Goal: Contribute content: Contribute content

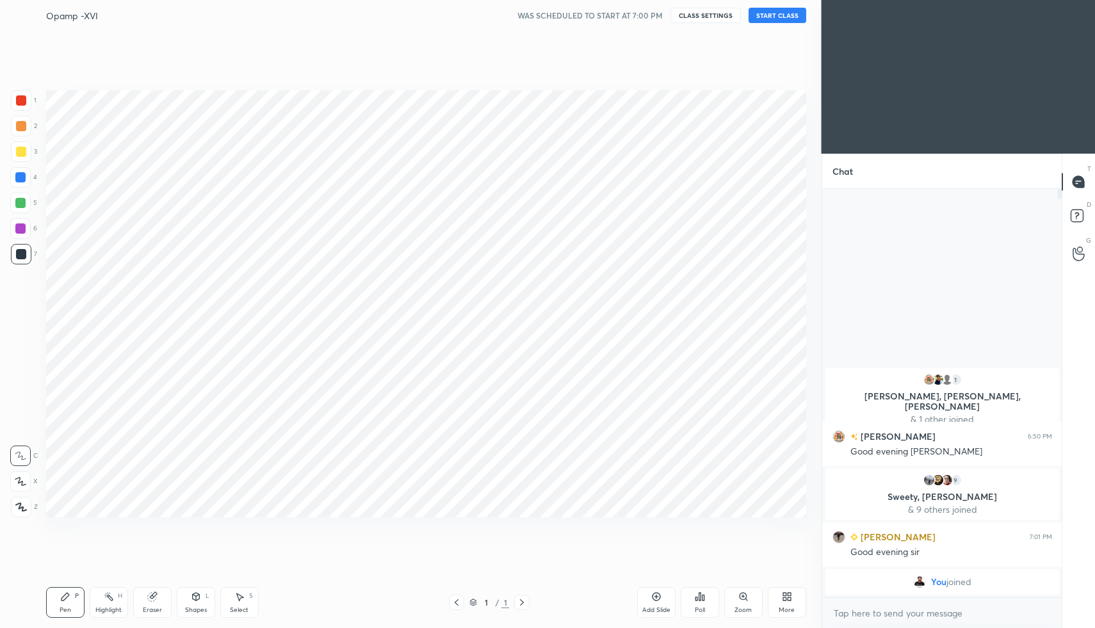
scroll to position [63468, 63243]
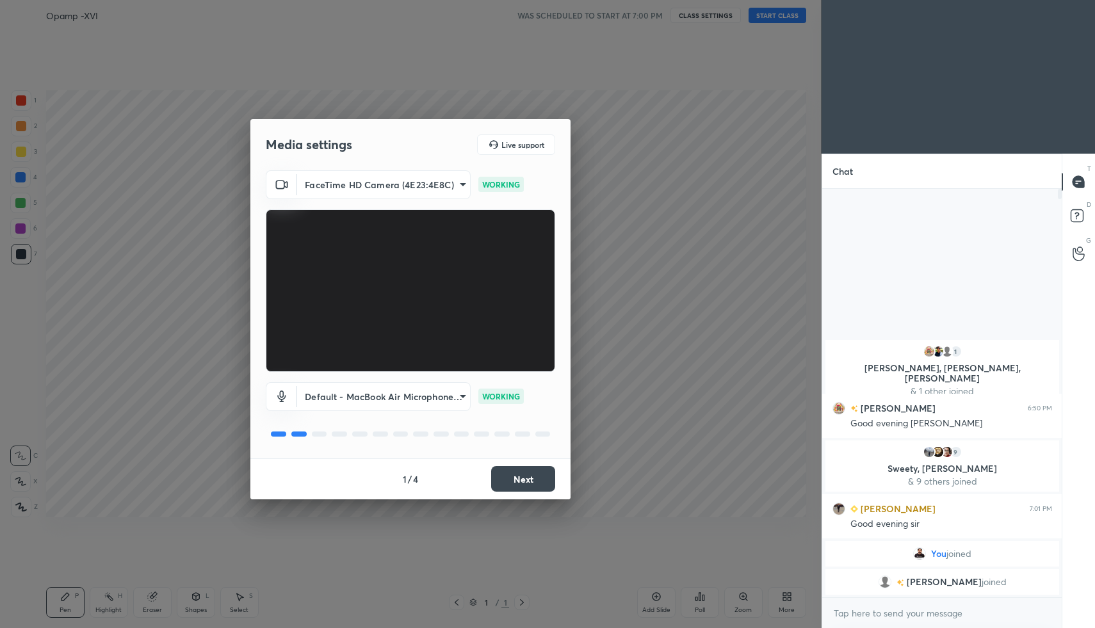
click at [510, 469] on button "Next" at bounding box center [523, 479] width 64 height 26
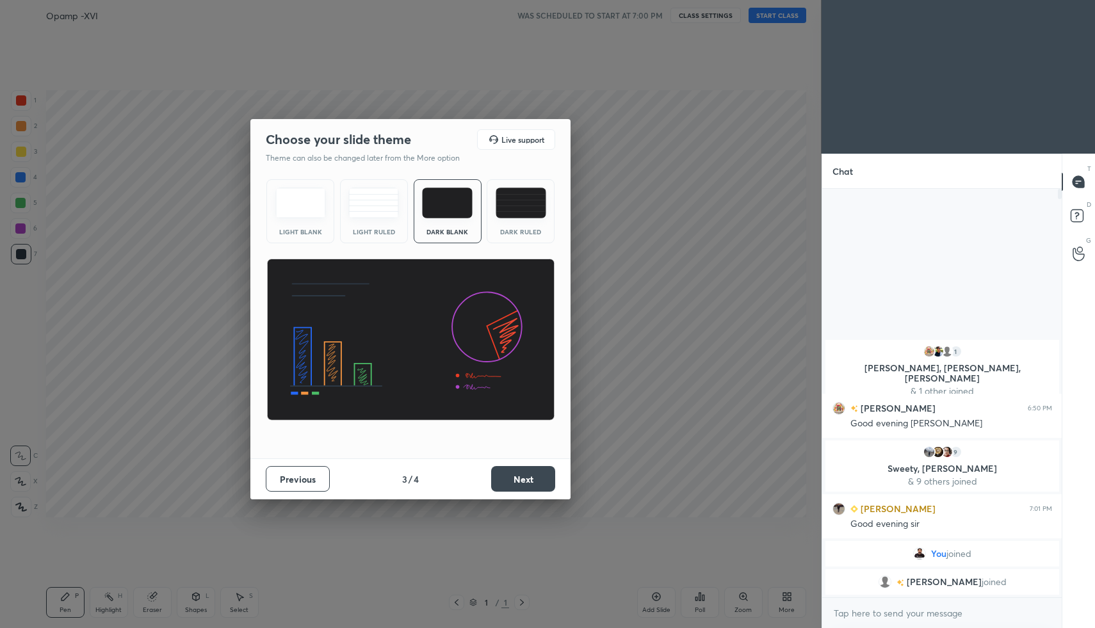
click at [526, 479] on button "Next" at bounding box center [523, 479] width 64 height 26
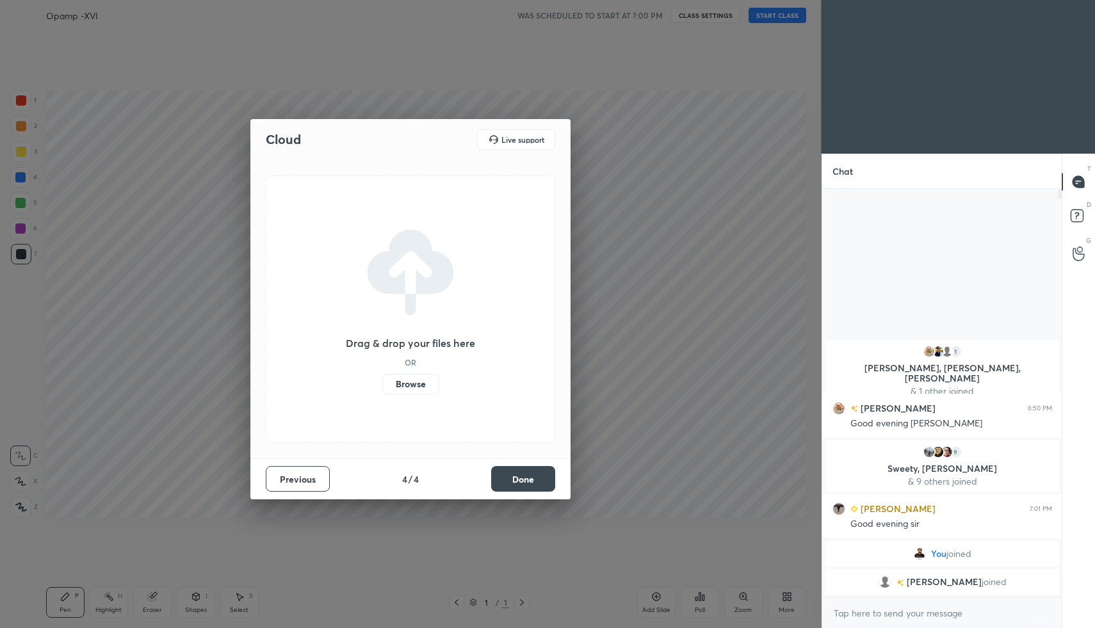
click at [541, 477] on button "Done" at bounding box center [523, 479] width 64 height 26
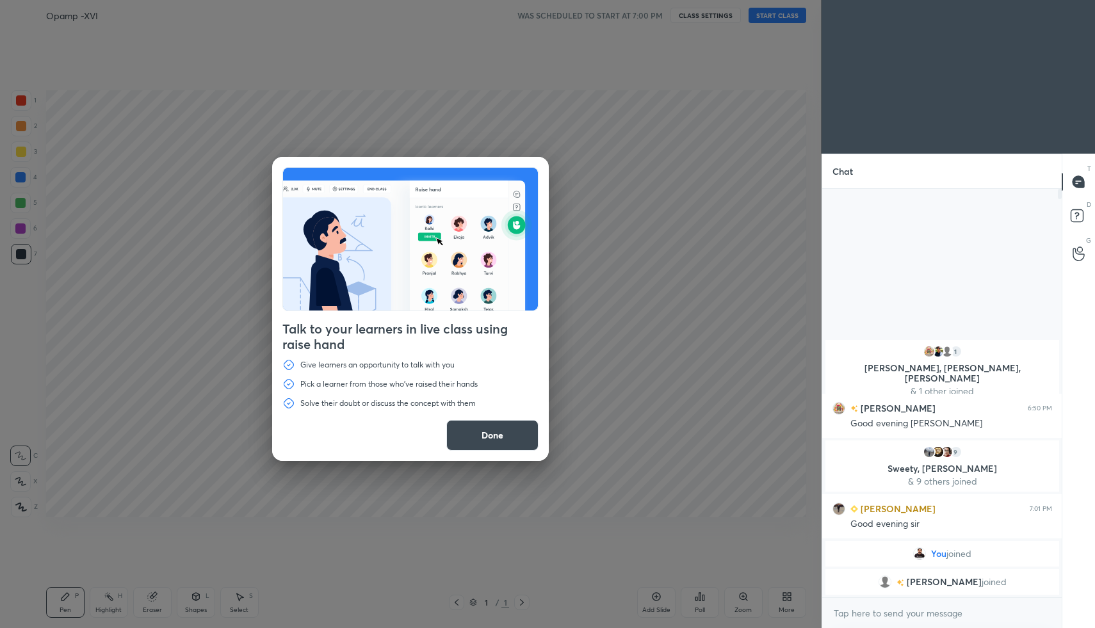
click at [485, 435] on button "Done" at bounding box center [492, 435] width 92 height 31
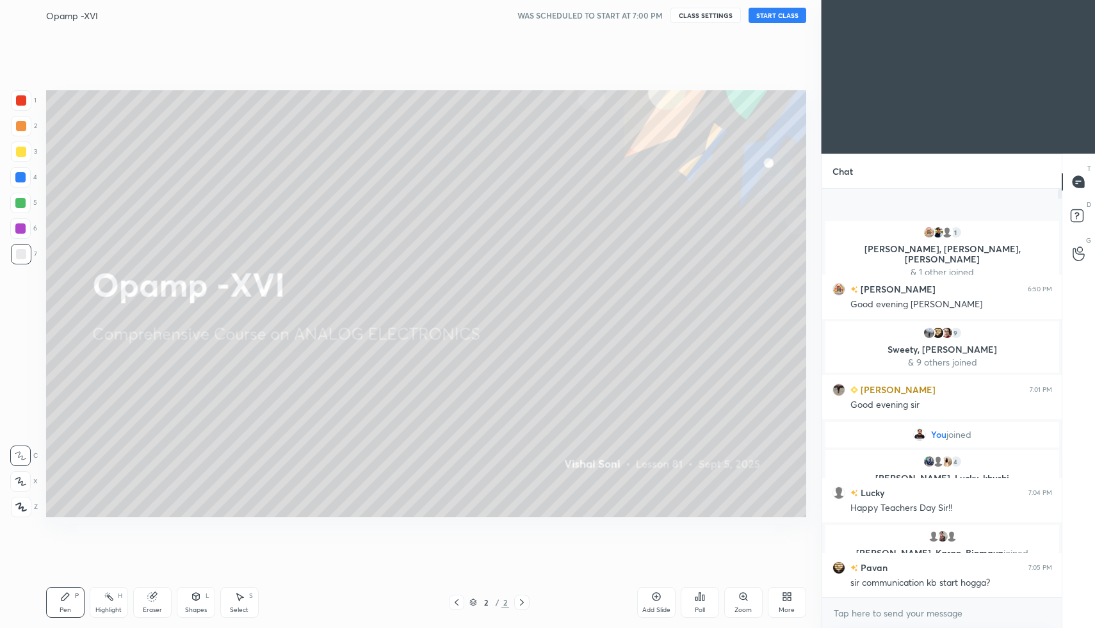
click at [774, 12] on button "START CLASS" at bounding box center [777, 15] width 58 height 15
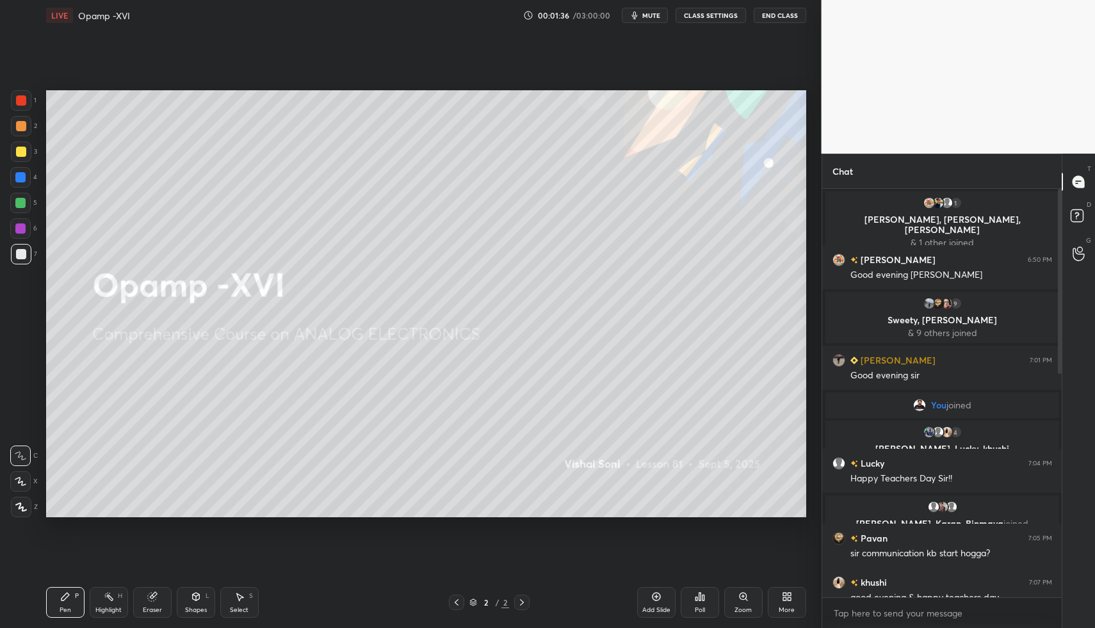
click at [792, 602] on div "More" at bounding box center [787, 602] width 38 height 31
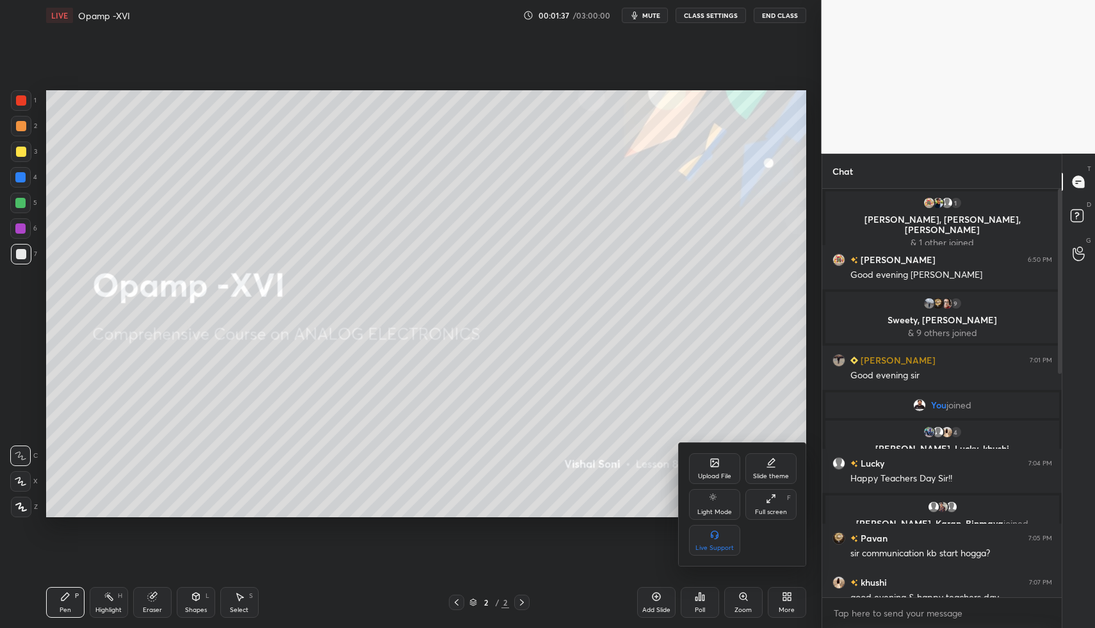
click at [700, 474] on div "Upload File" at bounding box center [714, 476] width 33 height 6
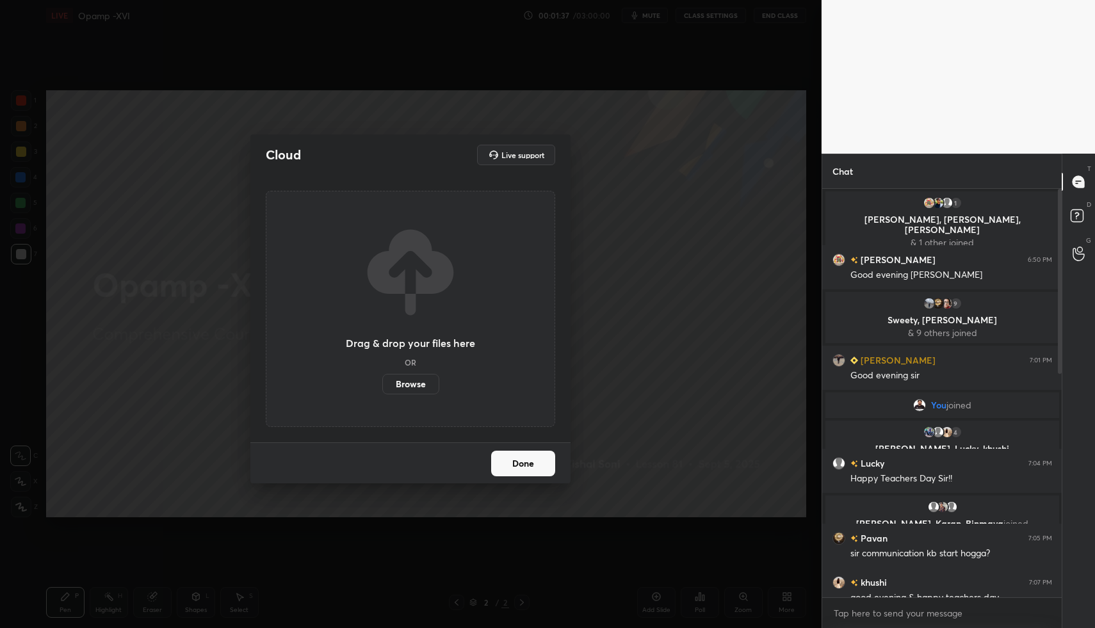
click at [410, 396] on div "Drag & drop your files here OR Browse" at bounding box center [410, 309] width 289 height 236
click at [408, 389] on label "Browse" at bounding box center [410, 384] width 57 height 20
click at [382, 389] on input "Browse" at bounding box center [382, 384] width 0 height 20
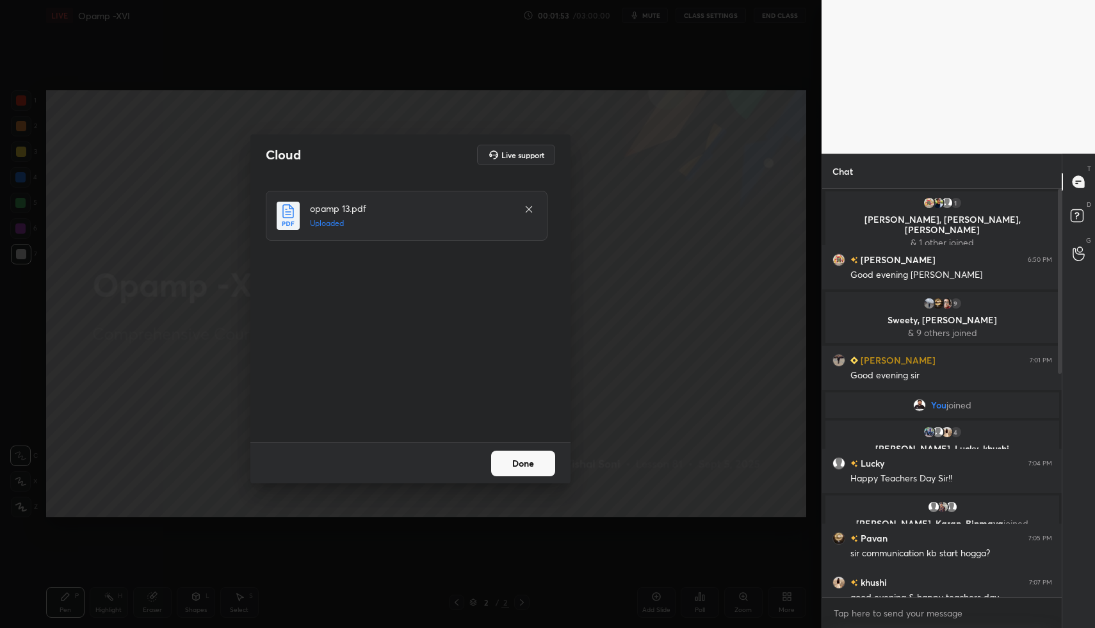
drag, startPoint x: 533, startPoint y: 462, endPoint x: 535, endPoint y: 470, distance: 7.8
click at [533, 462] on button "Done" at bounding box center [523, 464] width 64 height 26
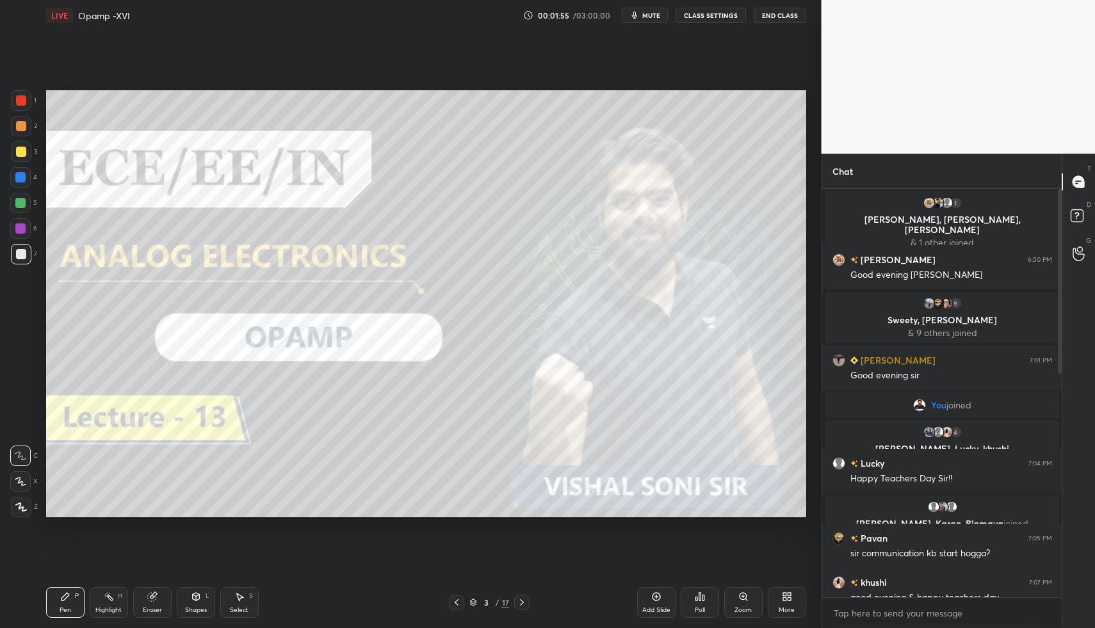
click at [1056, 318] on div at bounding box center [1058, 393] width 8 height 408
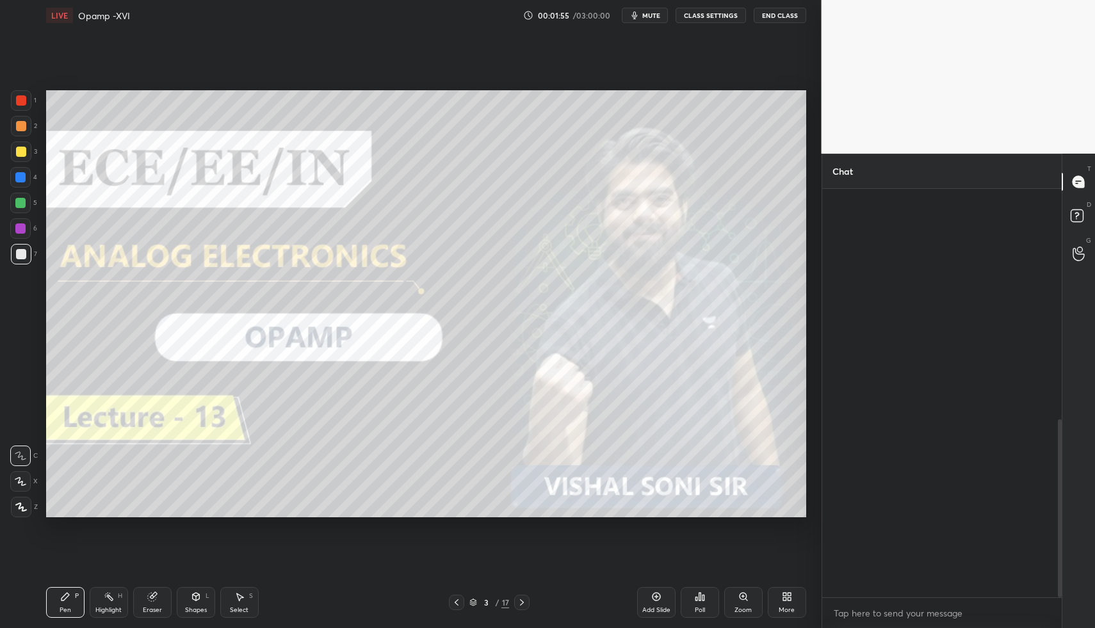
click at [1058, 327] on div at bounding box center [1058, 393] width 8 height 408
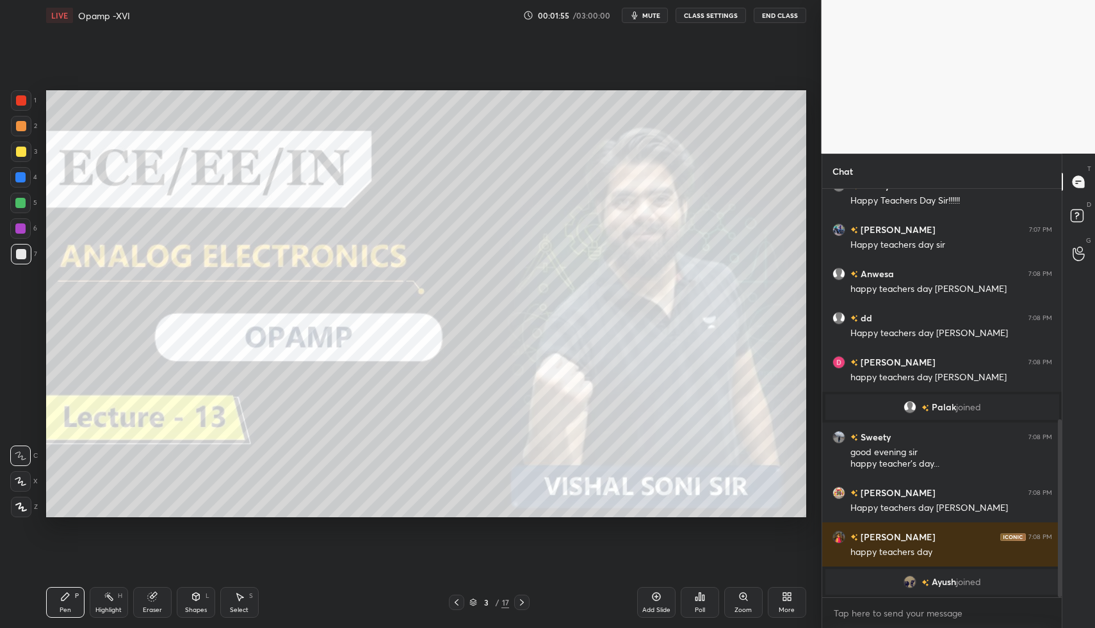
click at [1060, 333] on div at bounding box center [1058, 393] width 8 height 408
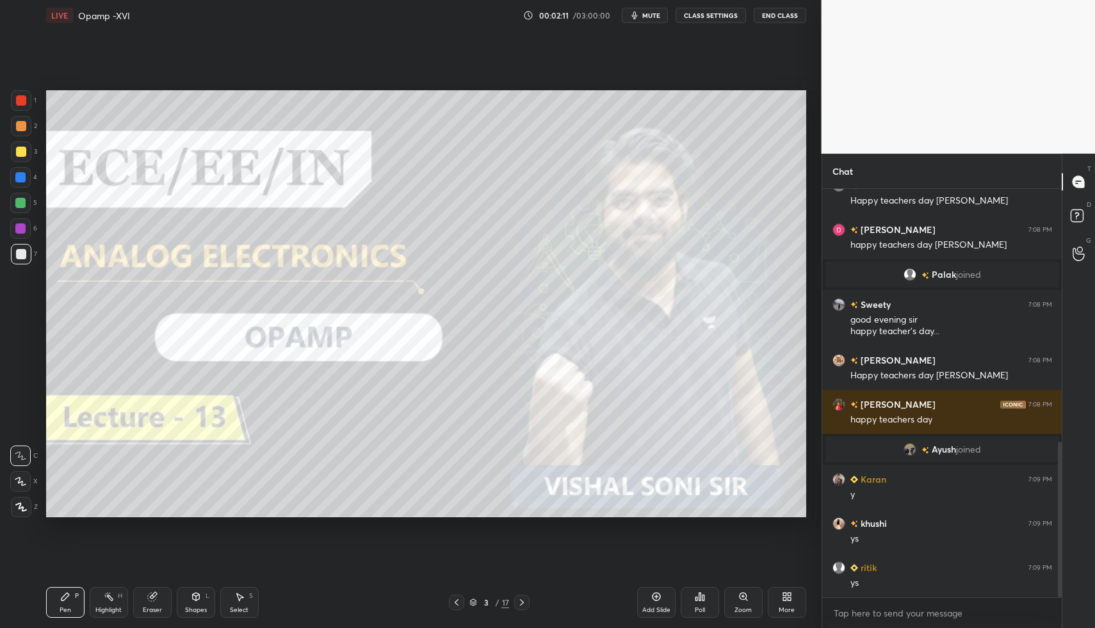
scroll to position [4, 4]
click at [518, 595] on div at bounding box center [521, 602] width 15 height 15
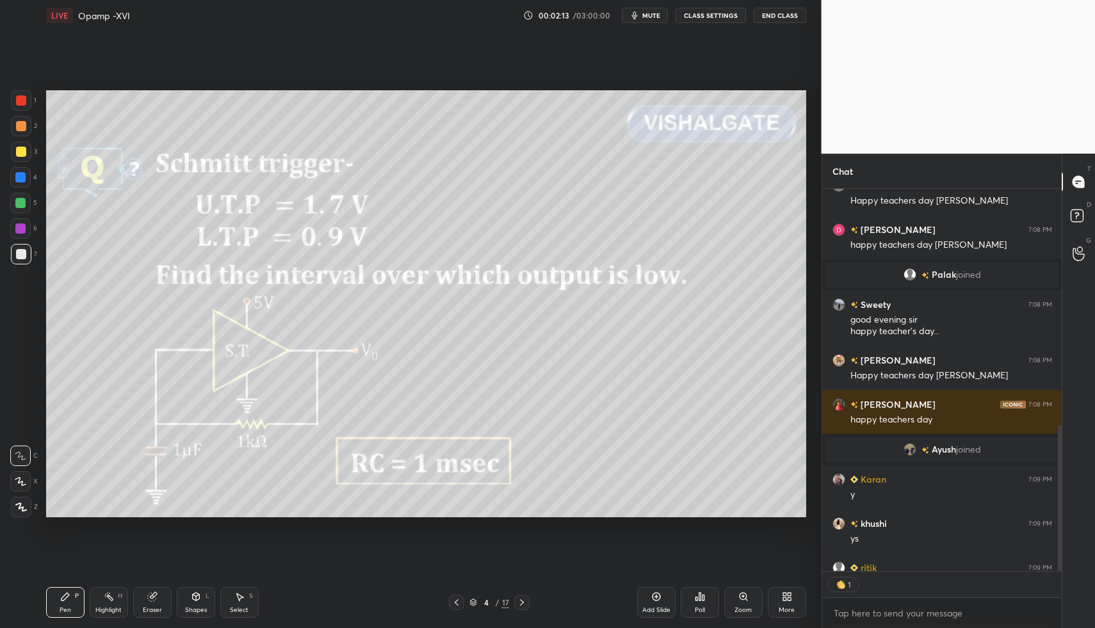
click at [109, 592] on div "Highlight H" at bounding box center [109, 602] width 38 height 31
click at [95, 602] on div "Highlight H" at bounding box center [109, 602] width 38 height 31
click at [84, 590] on div "Pen P Highlight H Eraser Shapes L Select S" at bounding box center [194, 602] width 296 height 31
click at [74, 594] on div "Pen P" at bounding box center [65, 602] width 38 height 31
click at [74, 606] on div "Pen P" at bounding box center [65, 602] width 38 height 31
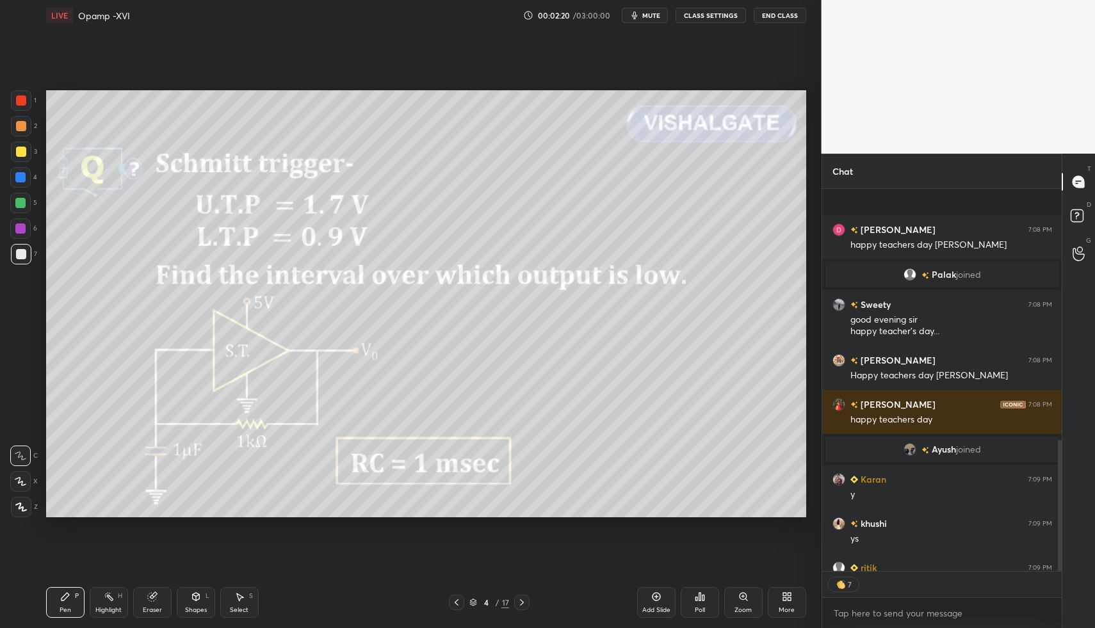
scroll to position [732, 0]
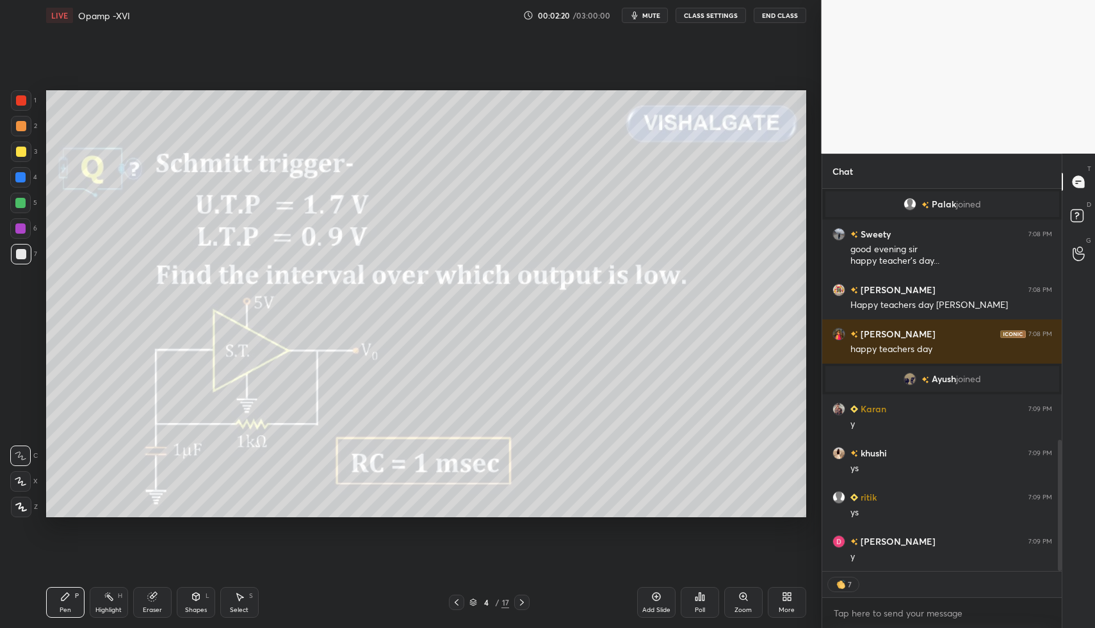
click at [99, 602] on div "Highlight H" at bounding box center [109, 602] width 38 height 31
drag, startPoint x: 106, startPoint y: 601, endPoint x: 161, endPoint y: 533, distance: 87.4
click at [105, 602] on div "Highlight H" at bounding box center [109, 602] width 38 height 31
drag, startPoint x: 204, startPoint y: 595, endPoint x: 200, endPoint y: 583, distance: 12.0
click at [202, 597] on div "Shapes L" at bounding box center [196, 602] width 38 height 31
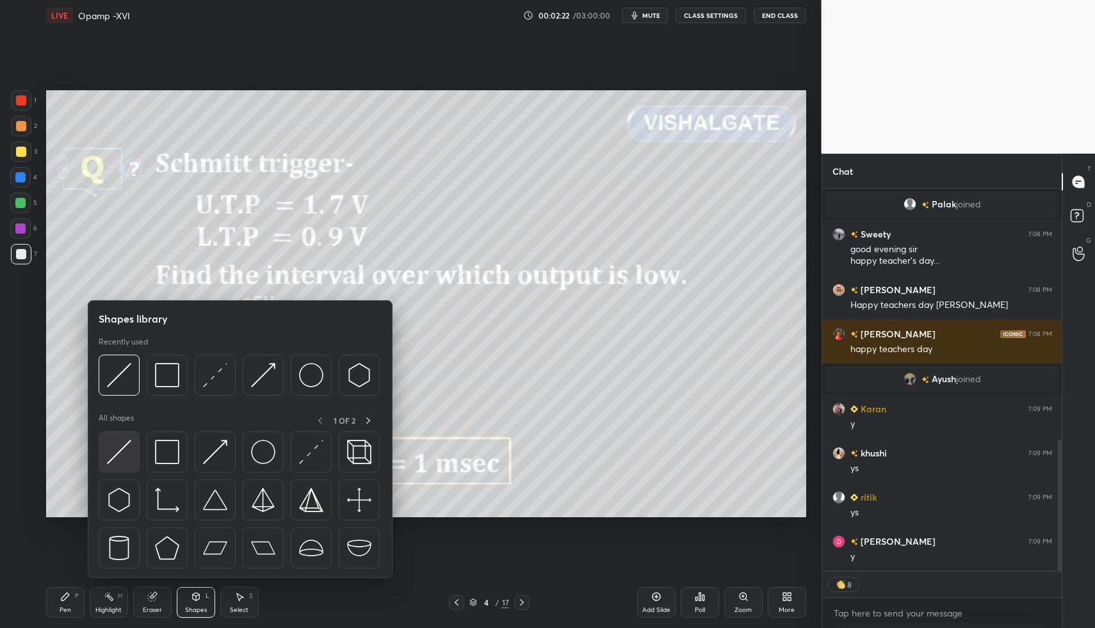
click at [124, 459] on img at bounding box center [119, 452] width 24 height 24
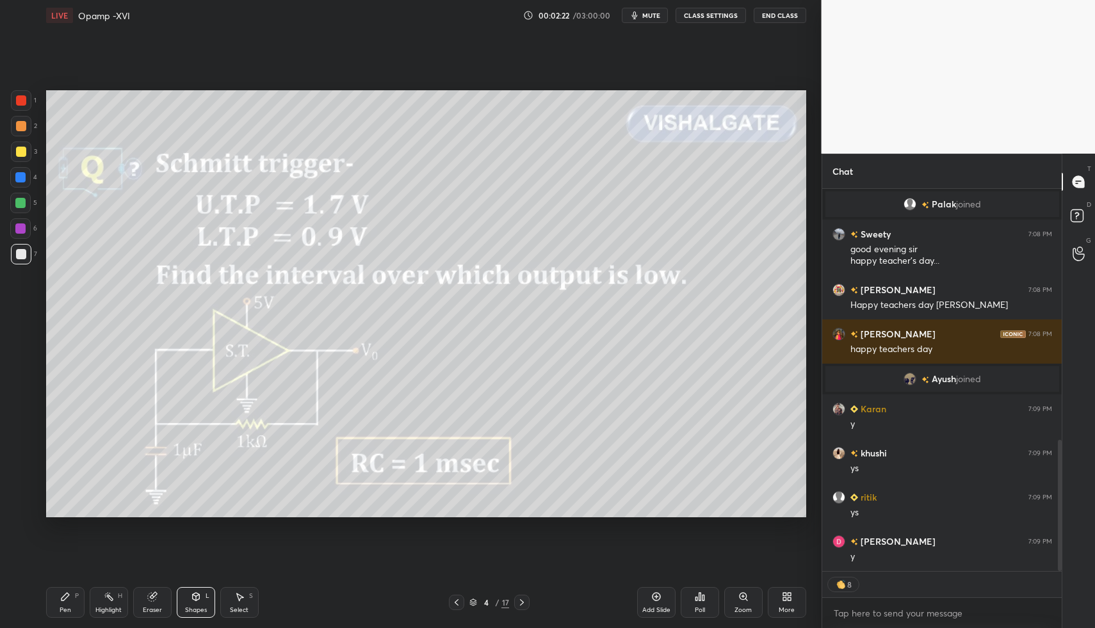
click at [16, 256] on div at bounding box center [21, 254] width 10 height 10
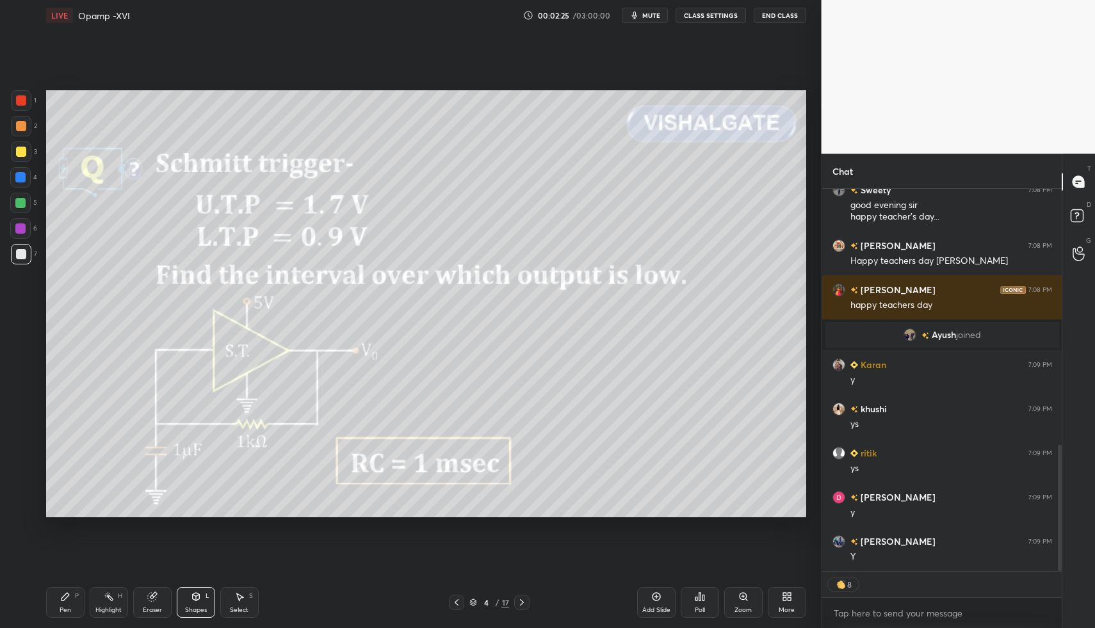
drag, startPoint x: 73, startPoint y: 595, endPoint x: 63, endPoint y: 590, distance: 11.8
click at [68, 598] on div "Pen P" at bounding box center [65, 602] width 38 height 31
click at [26, 497] on div at bounding box center [21, 507] width 20 height 20
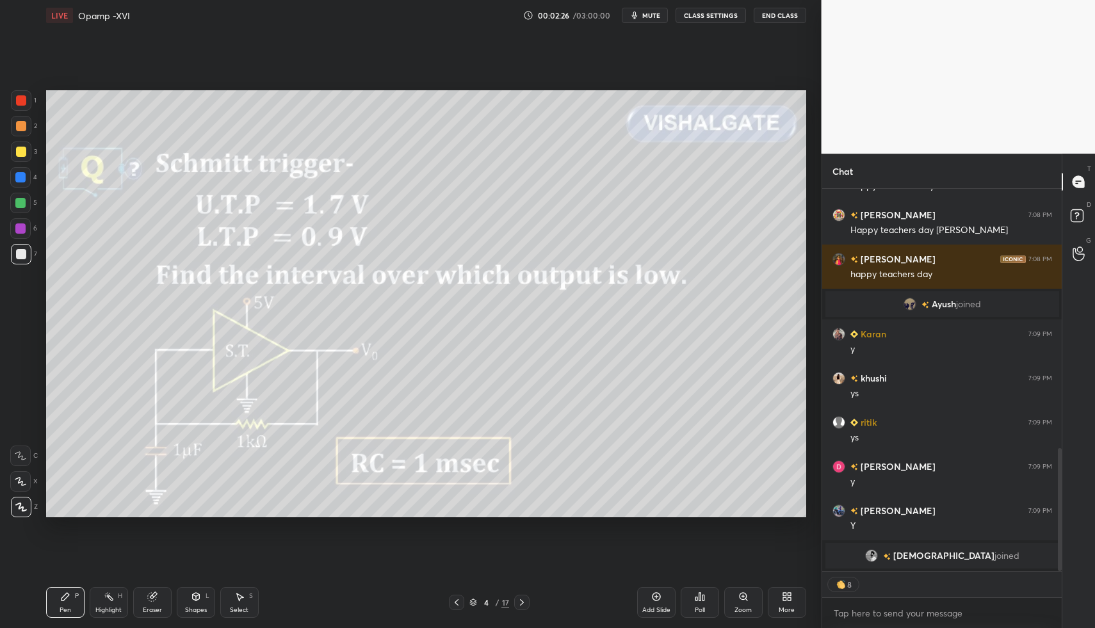
drag, startPoint x: 195, startPoint y: 592, endPoint x: 182, endPoint y: 579, distance: 18.6
click at [195, 592] on icon at bounding box center [196, 596] width 10 height 10
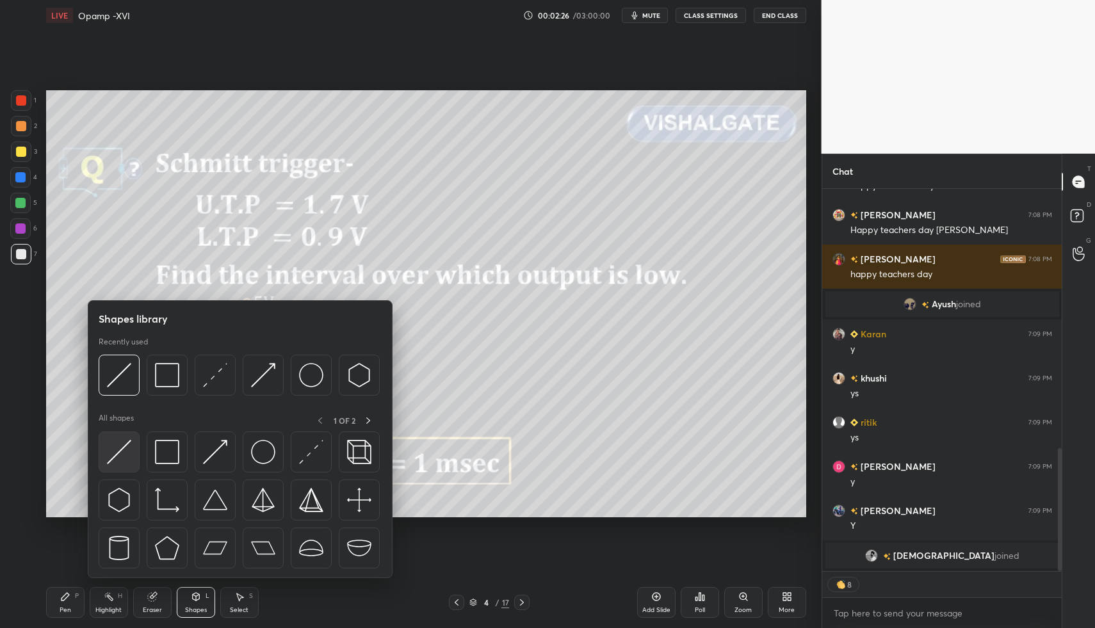
click at [125, 447] on img at bounding box center [119, 452] width 24 height 24
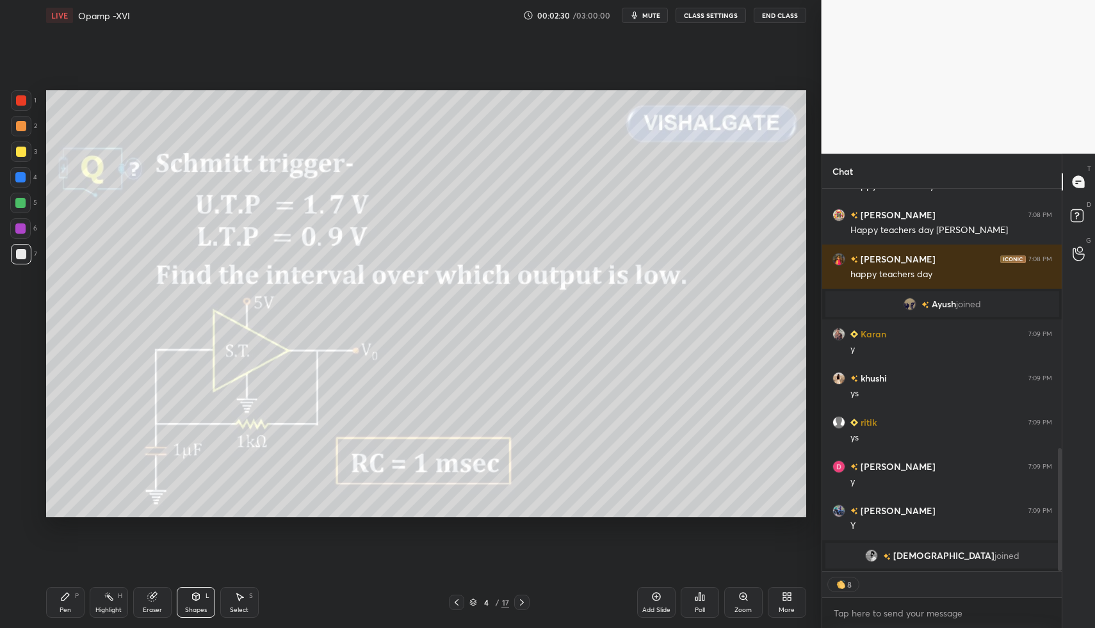
click at [65, 589] on div "Pen P" at bounding box center [65, 602] width 38 height 31
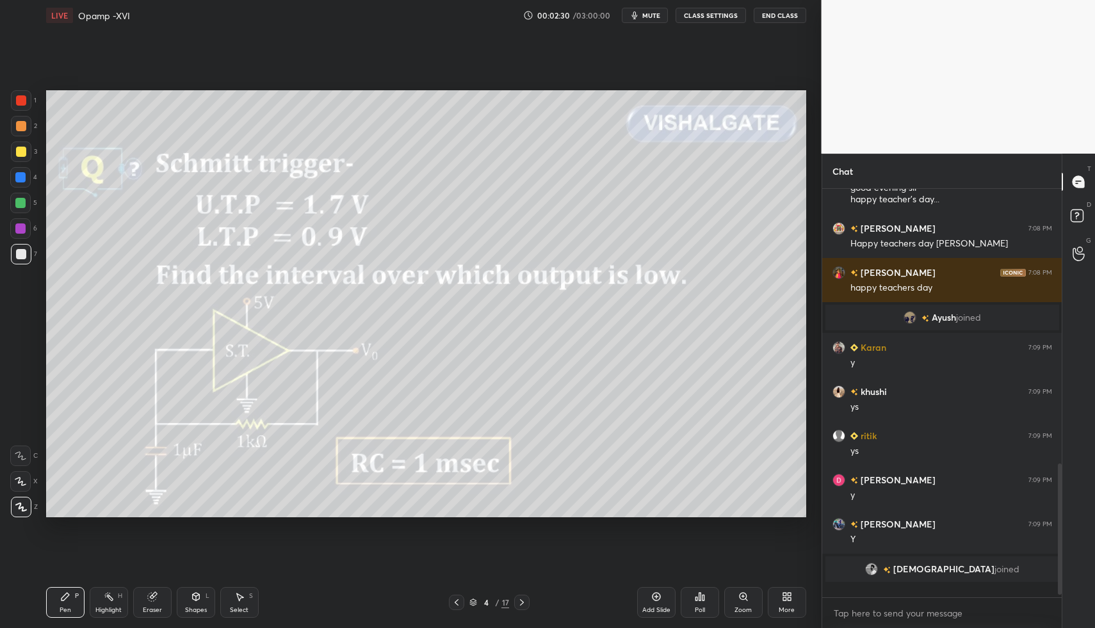
click at [73, 594] on div "Pen P" at bounding box center [65, 602] width 38 height 31
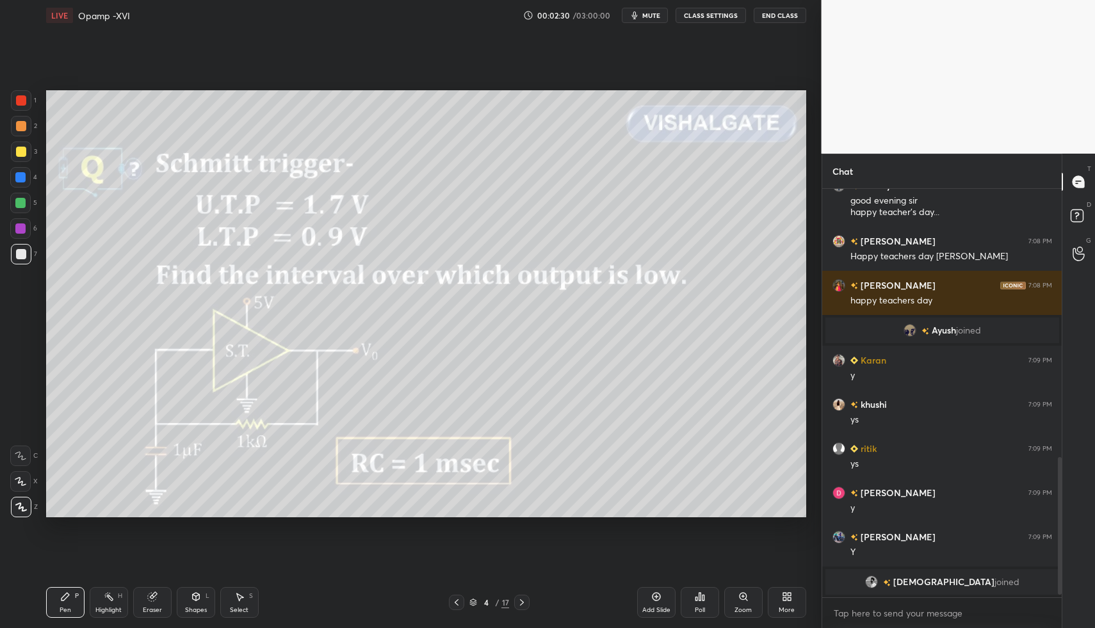
click at [105, 595] on icon at bounding box center [109, 596] width 10 height 10
drag, startPoint x: 111, startPoint y: 603, endPoint x: 126, endPoint y: 583, distance: 24.7
click at [112, 602] on div "Highlight H" at bounding box center [109, 602] width 38 height 31
click at [514, 606] on div at bounding box center [521, 602] width 15 height 15
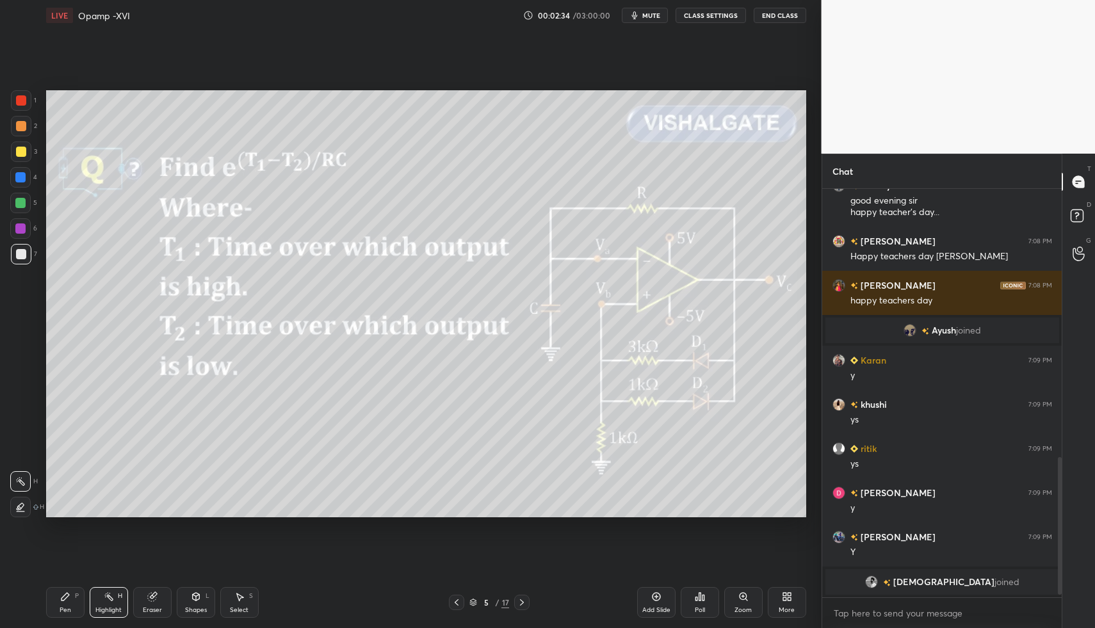
click at [457, 599] on icon at bounding box center [456, 602] width 10 height 10
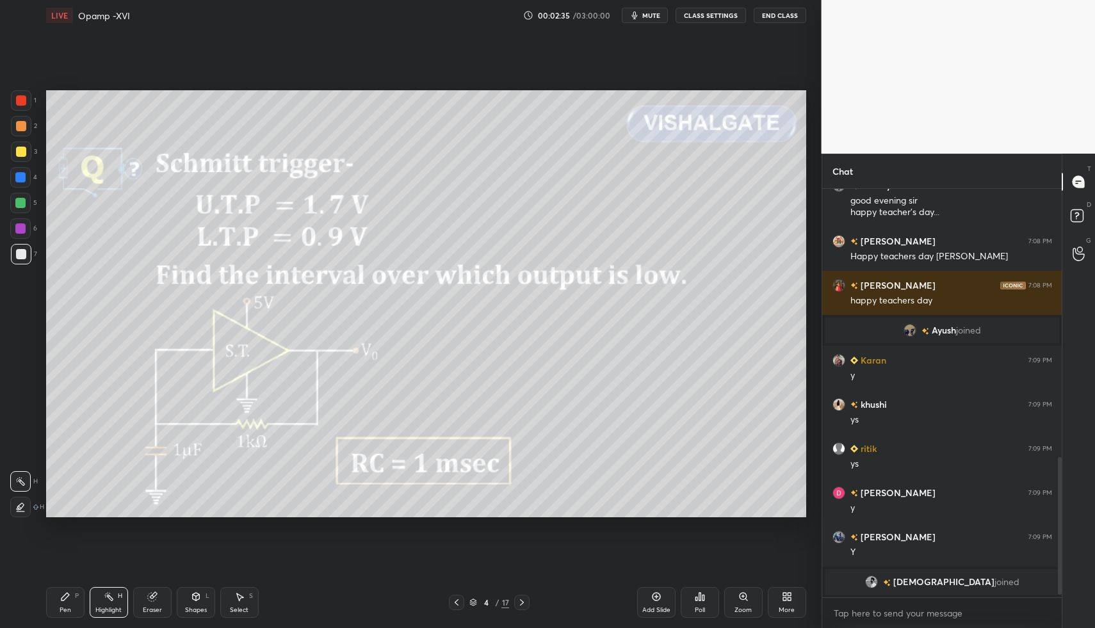
drag, startPoint x: 656, startPoint y: 602, endPoint x: 504, endPoint y: 581, distance: 153.3
click at [656, 602] on div "Add Slide" at bounding box center [656, 602] width 38 height 31
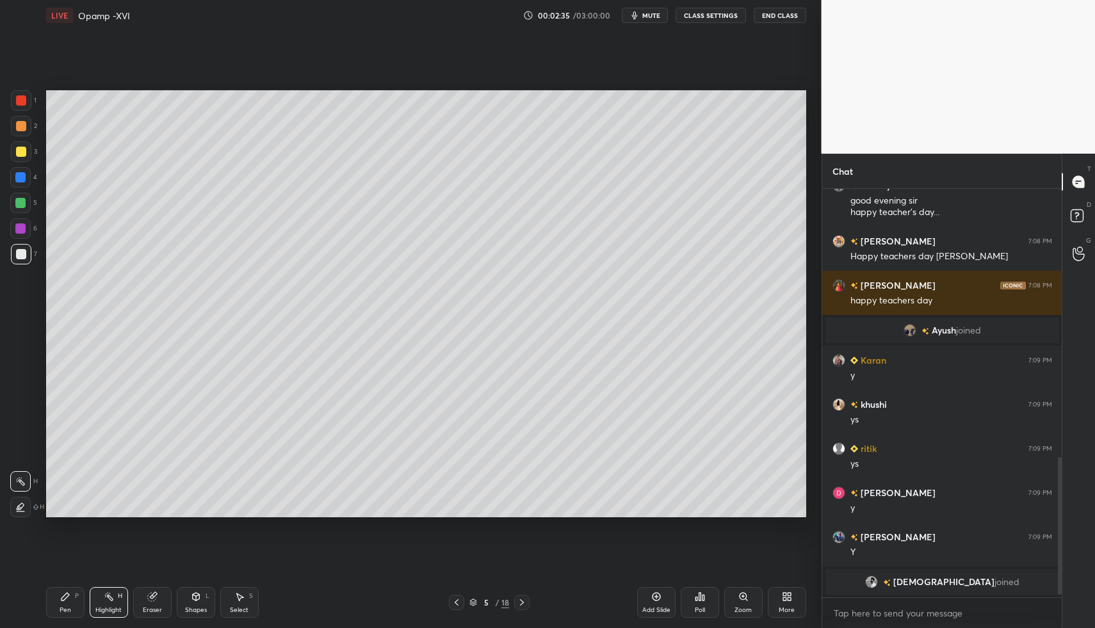
click at [193, 603] on div "Shapes L" at bounding box center [196, 602] width 38 height 31
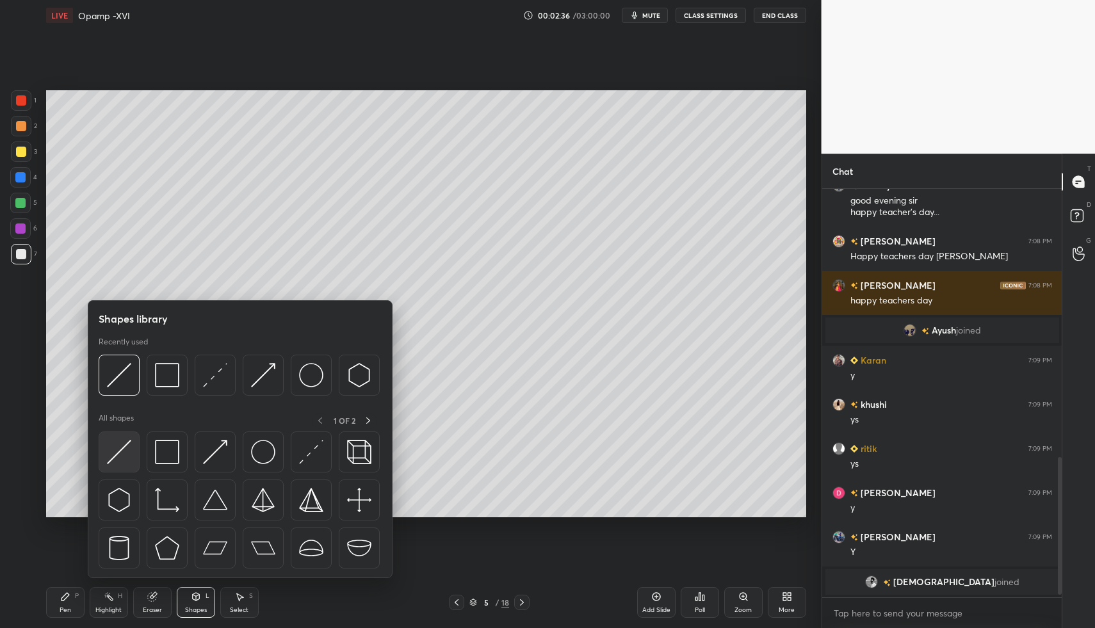
click at [124, 451] on img at bounding box center [119, 452] width 24 height 24
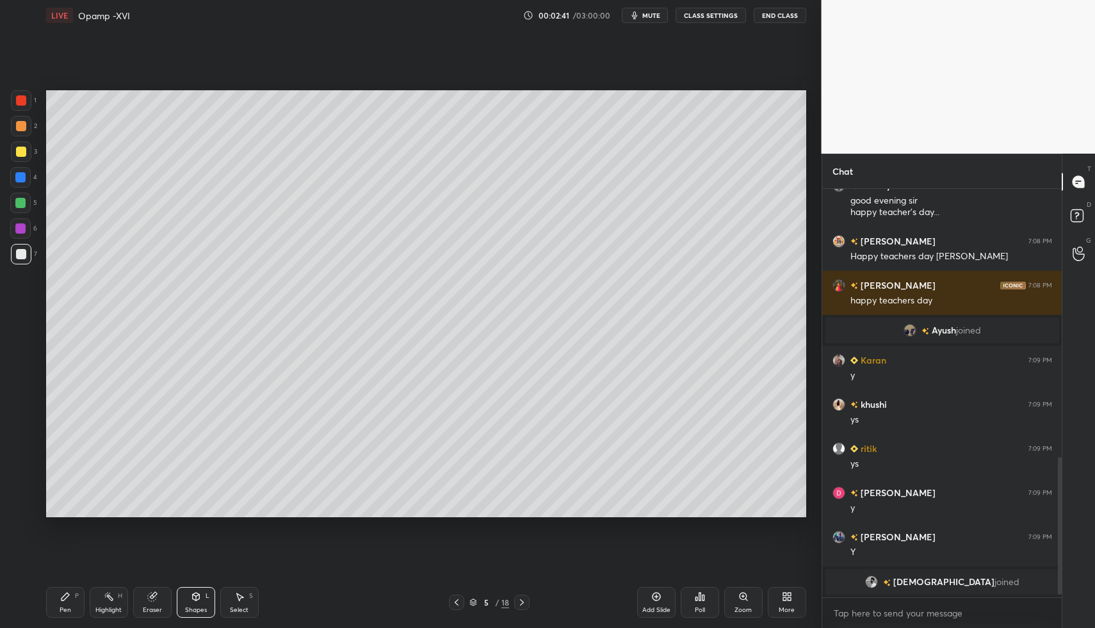
click at [61, 597] on icon at bounding box center [65, 596] width 10 height 10
drag, startPoint x: 61, startPoint y: 597, endPoint x: 64, endPoint y: 534, distance: 63.5
click at [61, 597] on icon at bounding box center [65, 597] width 8 height 8
drag, startPoint x: 21, startPoint y: 143, endPoint x: 42, endPoint y: 232, distance: 91.5
click at [21, 143] on div at bounding box center [21, 151] width 20 height 20
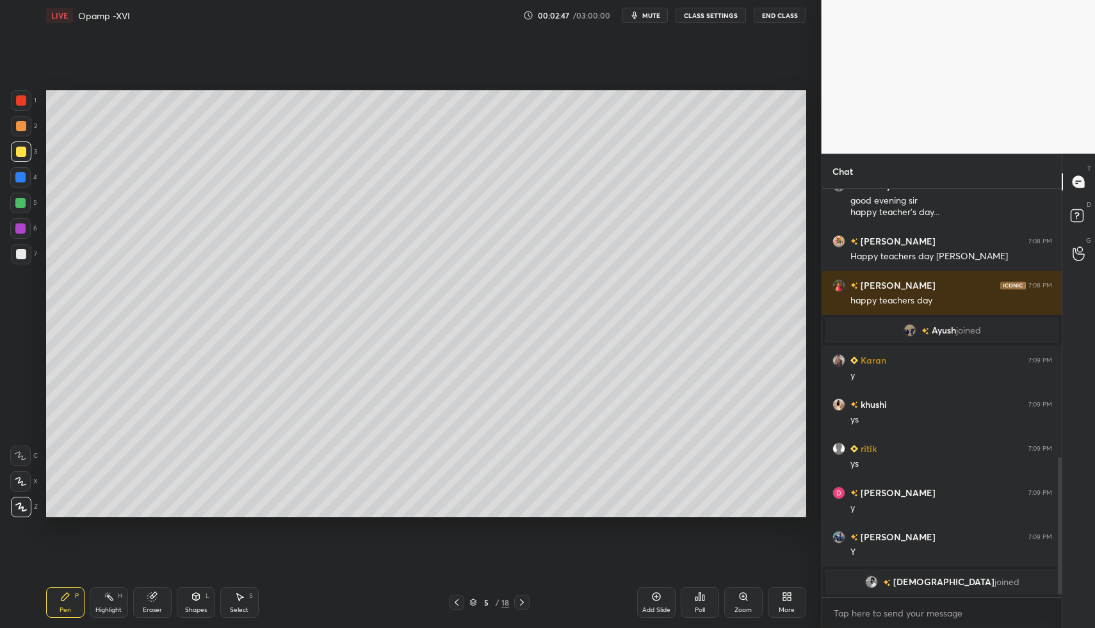
click at [184, 591] on div "Shapes L" at bounding box center [196, 602] width 38 height 31
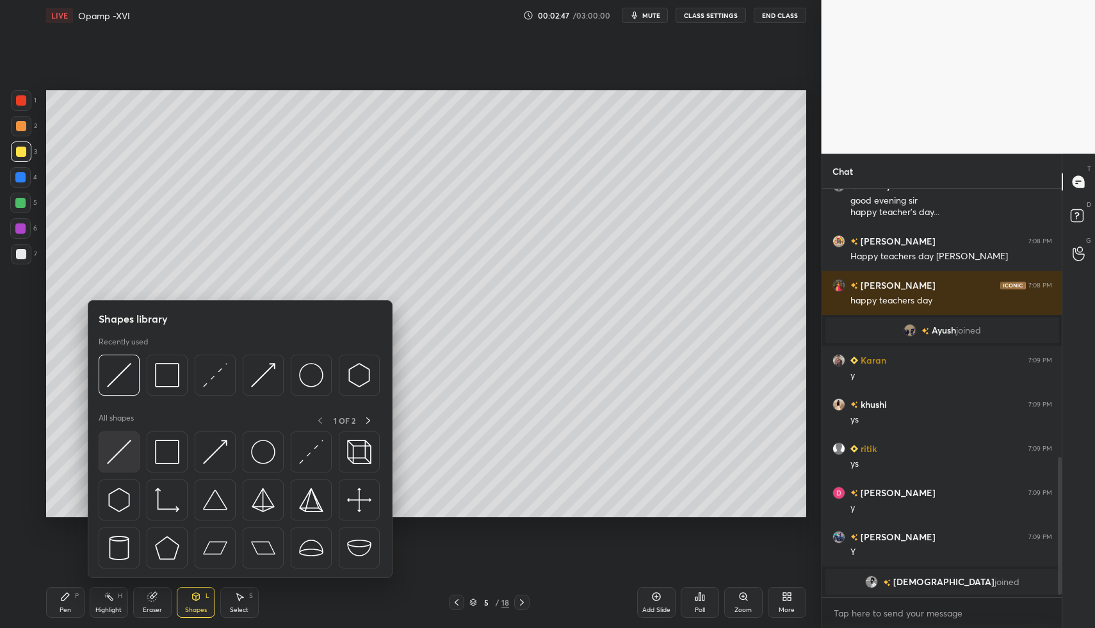
click at [119, 451] on img at bounding box center [119, 452] width 24 height 24
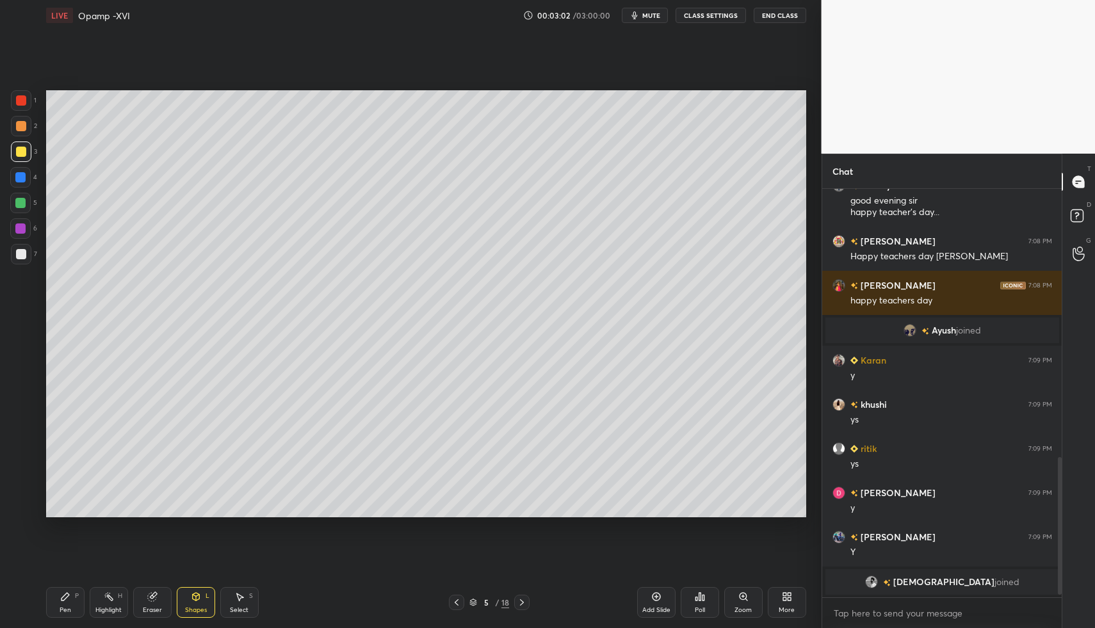
drag, startPoint x: 70, startPoint y: 585, endPoint x: 59, endPoint y: 599, distance: 18.2
click at [67, 586] on div "Pen P Highlight H Eraser Shapes L Select S 5 / 18 Add Slide Poll Zoom More" at bounding box center [426, 602] width 760 height 51
drag, startPoint x: 59, startPoint y: 599, endPoint x: 52, endPoint y: 557, distance: 42.7
click at [54, 604] on div "Pen P" at bounding box center [65, 602] width 38 height 31
click at [10, 252] on div "1 2 3 4 5 6 7" at bounding box center [23, 179] width 27 height 179
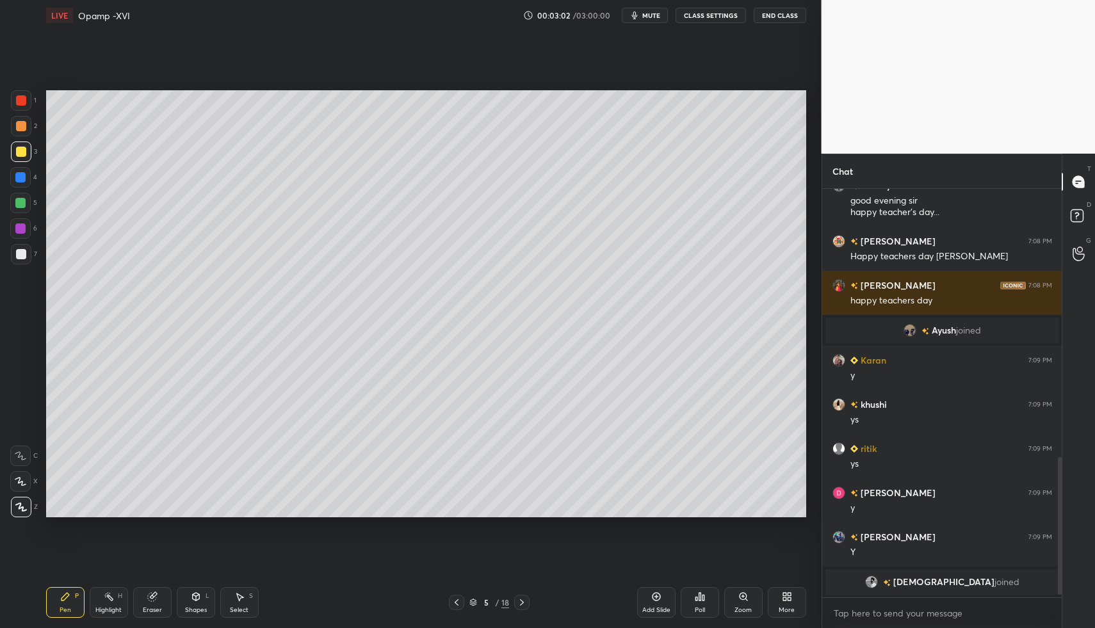
drag, startPoint x: 16, startPoint y: 251, endPoint x: 33, endPoint y: 293, distance: 45.6
click at [19, 256] on div at bounding box center [21, 254] width 10 height 10
click at [447, 595] on div "5 / 18" at bounding box center [489, 602] width 296 height 15
click at [467, 600] on div "5 / 18" at bounding box center [489, 602] width 81 height 15
click at [55, 608] on div "Pen P" at bounding box center [65, 602] width 38 height 31
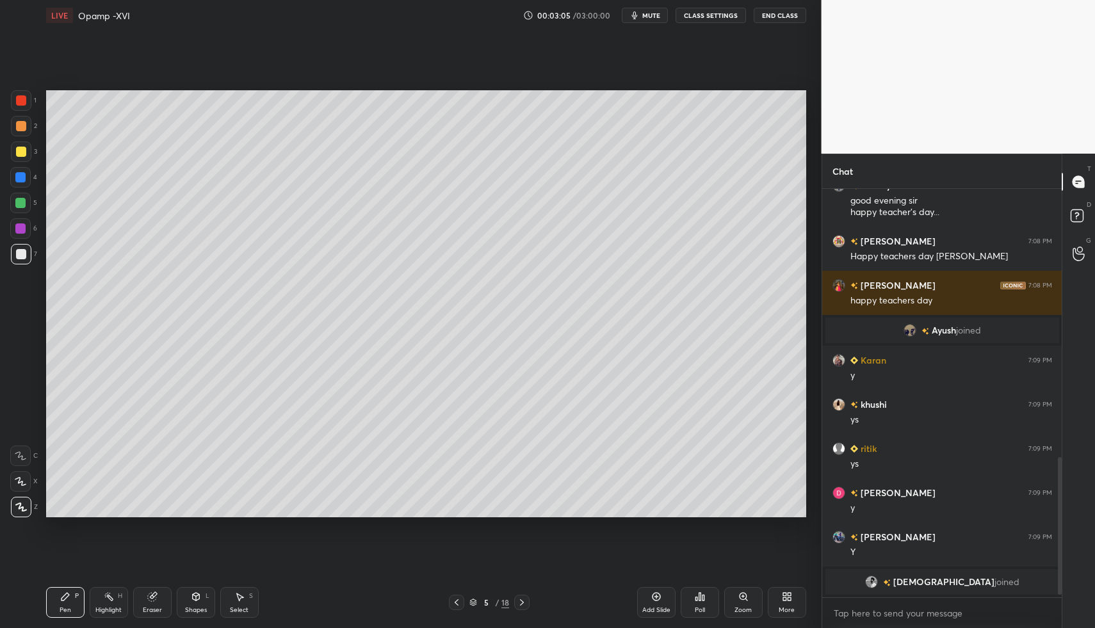
drag, startPoint x: 48, startPoint y: 604, endPoint x: 37, endPoint y: 527, distance: 76.9
click at [47, 601] on div "Pen P" at bounding box center [65, 602] width 38 height 31
drag, startPoint x: 18, startPoint y: 251, endPoint x: 28, endPoint y: 204, distance: 48.5
click at [17, 251] on div at bounding box center [21, 254] width 10 height 10
click at [20, 100] on div at bounding box center [21, 100] width 10 height 10
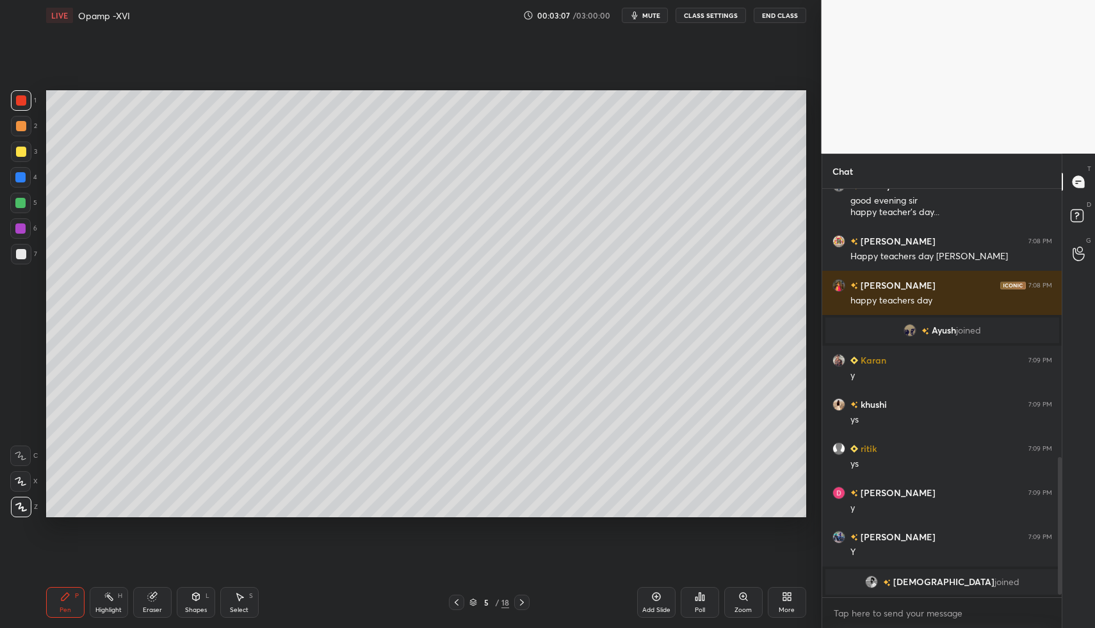
click at [456, 597] on icon at bounding box center [456, 602] width 10 height 10
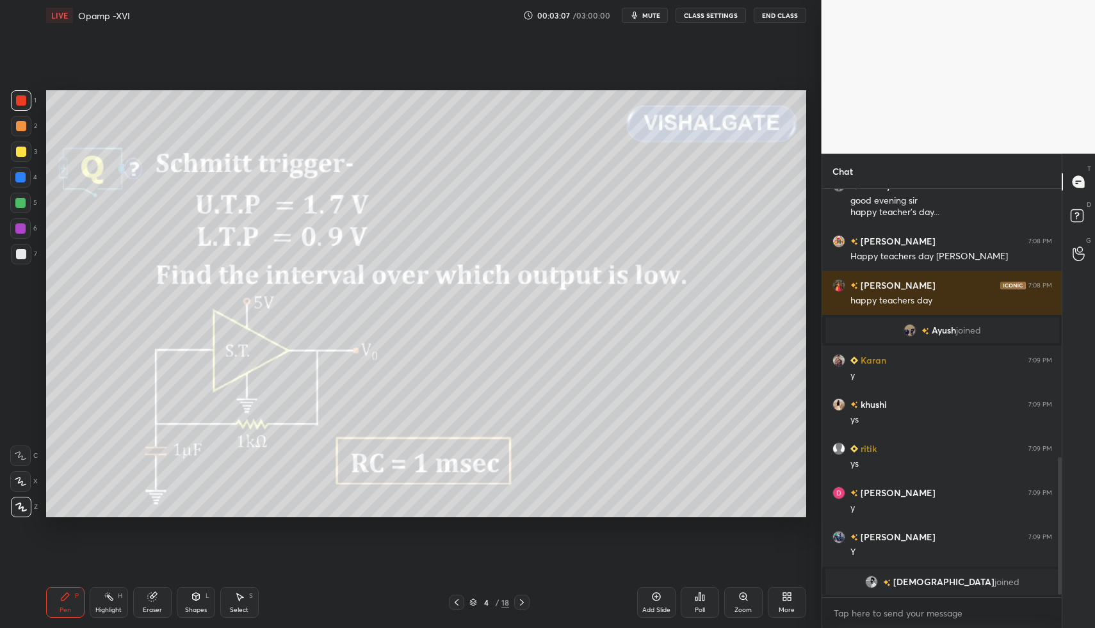
drag, startPoint x: 51, startPoint y: 593, endPoint x: 61, endPoint y: 590, distance: 10.7
click at [51, 593] on div "Pen P" at bounding box center [65, 602] width 38 height 31
click at [79, 598] on div "Pen P" at bounding box center [65, 602] width 38 height 31
click at [104, 596] on icon at bounding box center [109, 596] width 10 height 10
drag, startPoint x: 517, startPoint y: 602, endPoint x: 406, endPoint y: 580, distance: 113.5
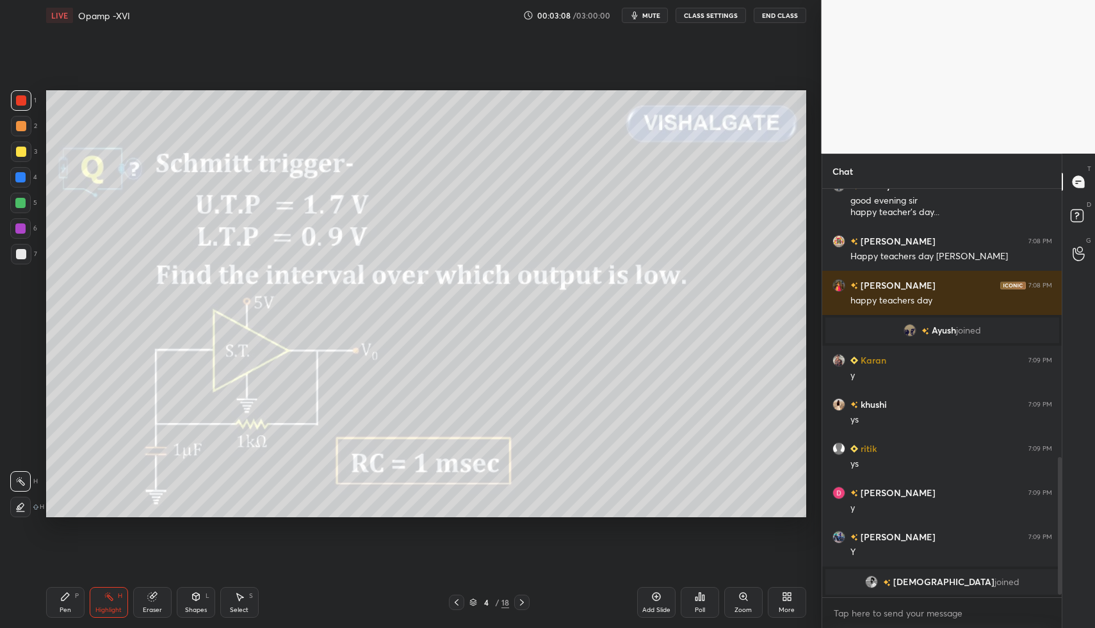
click at [517, 602] on icon at bounding box center [522, 602] width 10 height 10
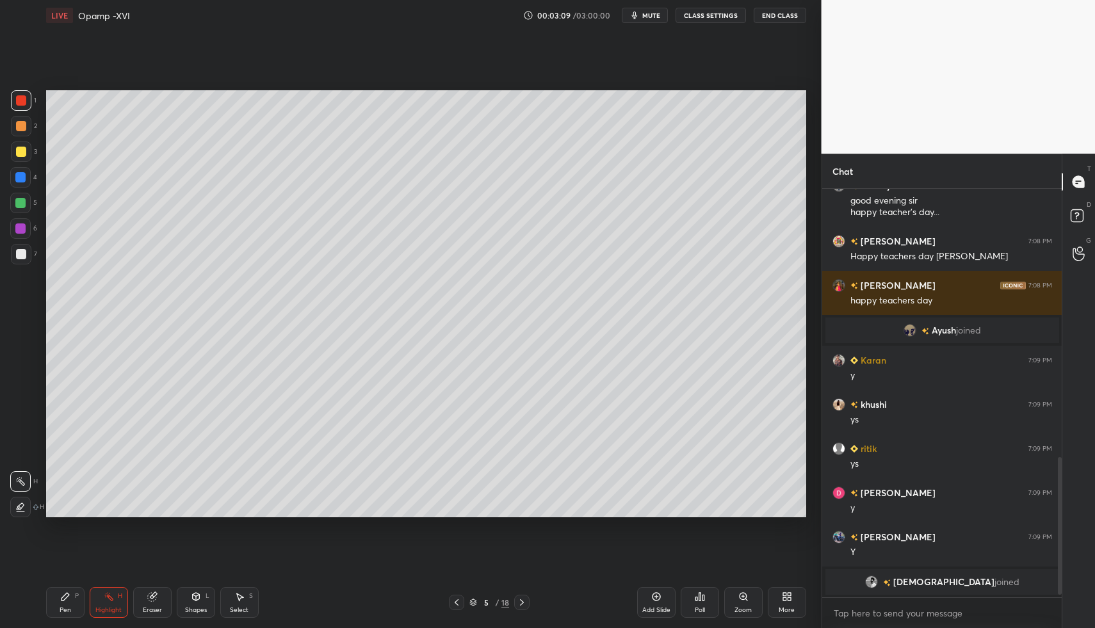
drag, startPoint x: 51, startPoint y: 596, endPoint x: 58, endPoint y: 588, distance: 10.0
click at [51, 596] on div "Pen P" at bounding box center [65, 602] width 38 height 31
click at [57, 590] on div "Pen P" at bounding box center [65, 602] width 38 height 31
drag, startPoint x: 24, startPoint y: 109, endPoint x: 23, endPoint y: 118, distance: 9.0
click at [23, 112] on div "1" at bounding box center [24, 103] width 26 height 26
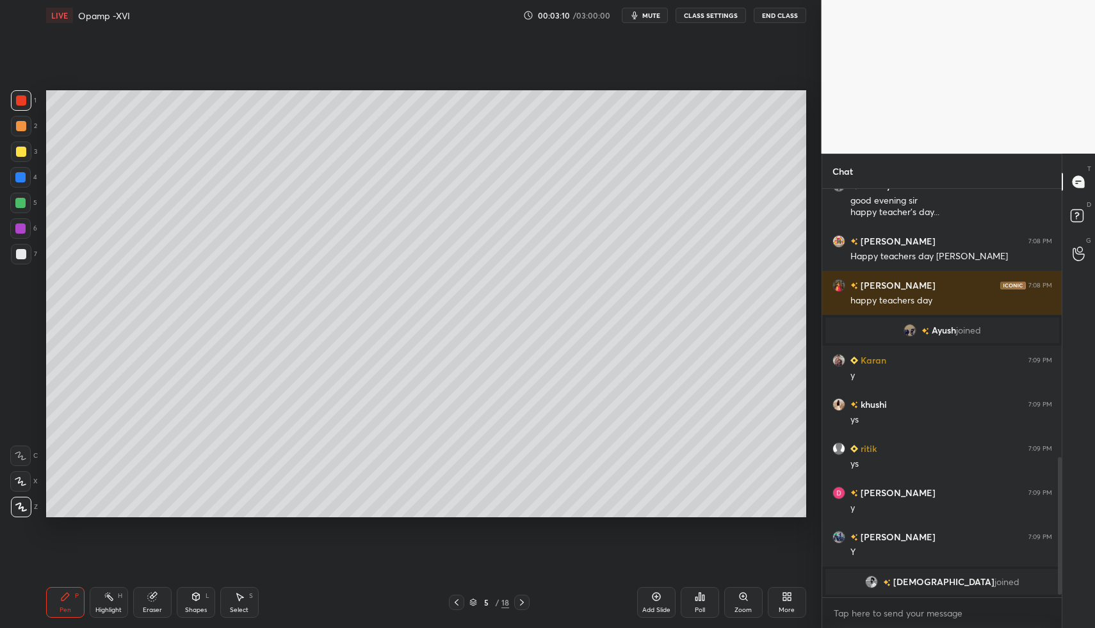
click at [24, 493] on div "Z" at bounding box center [24, 505] width 27 height 26
click at [25, 470] on div "X" at bounding box center [24, 479] width 28 height 26
click at [24, 459] on icon at bounding box center [20, 456] width 10 height 8
click at [179, 584] on div "Pen P Highlight H Eraser Shapes L Select S 5 / 18 Add Slide Poll Zoom More" at bounding box center [426, 602] width 760 height 51
click at [189, 607] on div "Shapes" at bounding box center [196, 610] width 22 height 6
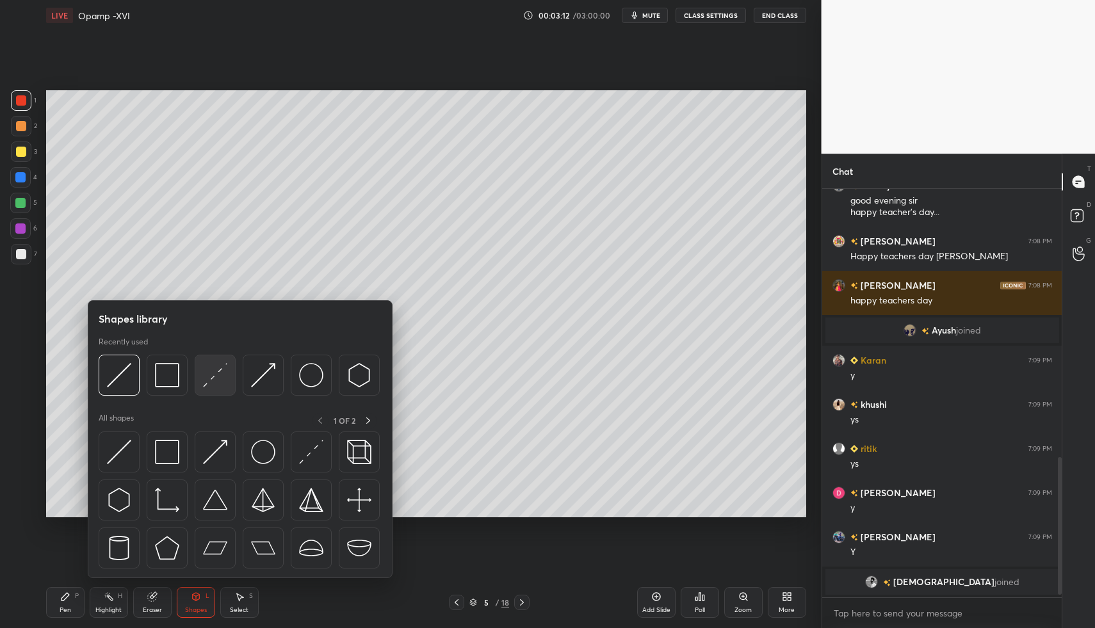
click at [205, 395] on div at bounding box center [215, 375] width 41 height 41
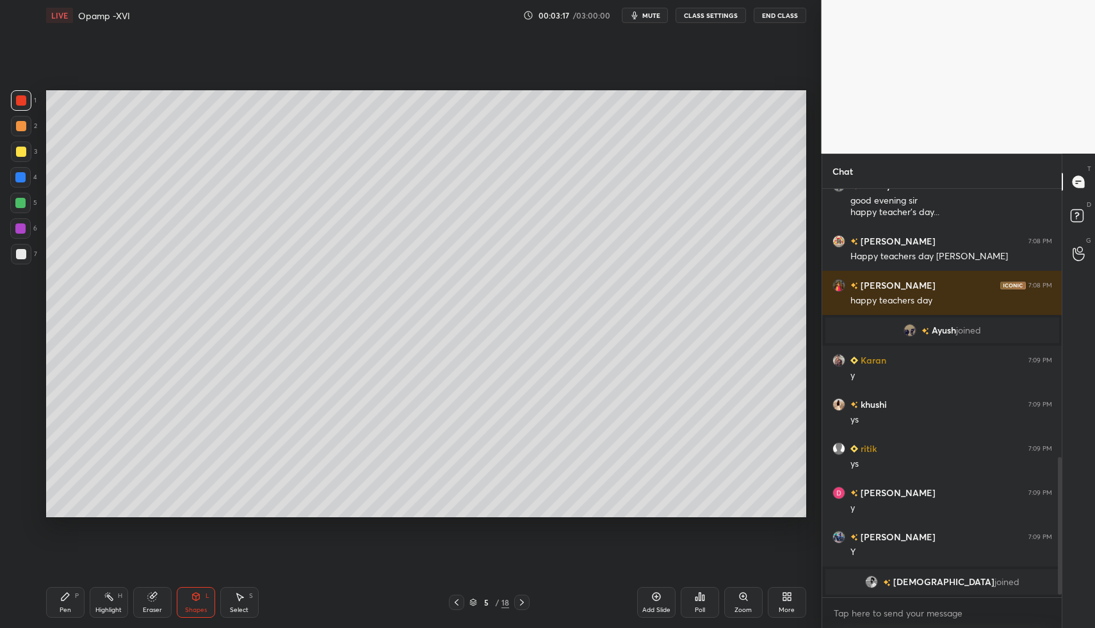
click at [60, 589] on div "Pen P" at bounding box center [65, 602] width 38 height 31
drag, startPoint x: 56, startPoint y: 598, endPoint x: 45, endPoint y: 549, distance: 50.5
click at [56, 598] on div "Pen P" at bounding box center [65, 602] width 38 height 31
click at [16, 514] on div at bounding box center [21, 507] width 20 height 20
click at [16, 508] on icon at bounding box center [21, 507] width 12 height 9
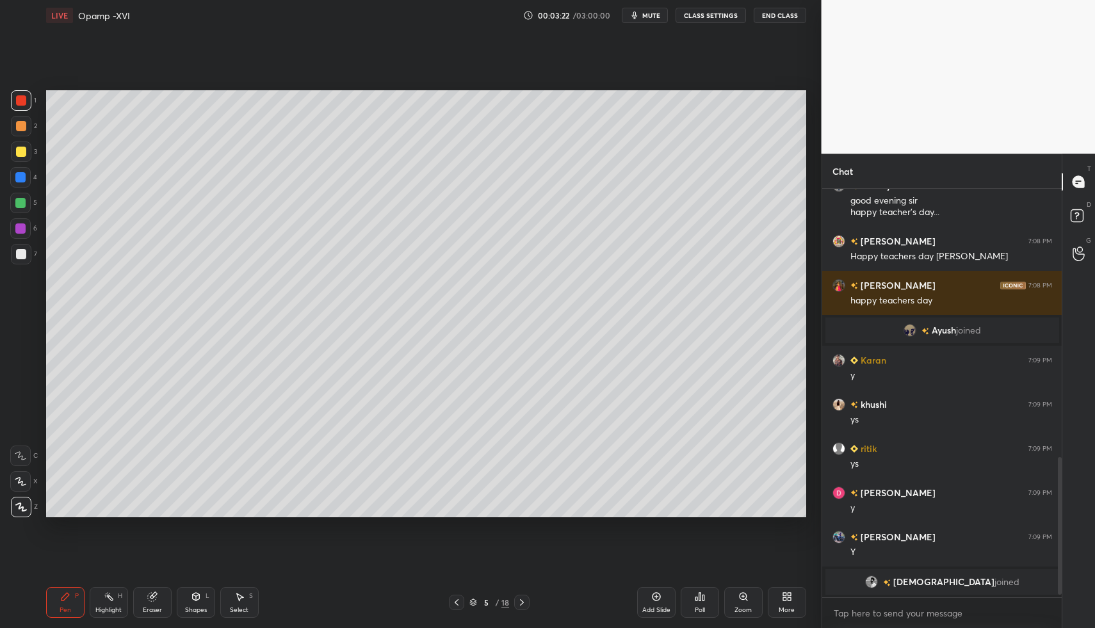
click at [18, 209] on div at bounding box center [20, 203] width 20 height 20
click at [19, 207] on div at bounding box center [20, 203] width 20 height 20
drag, startPoint x: 54, startPoint y: 618, endPoint x: 53, endPoint y: 592, distance: 25.6
click at [54, 618] on div "Pen P Highlight H Eraser Shapes L Select S 5 / 18 Add Slide Poll Zoom More" at bounding box center [426, 602] width 760 height 51
click at [54, 593] on div "Pen P" at bounding box center [65, 602] width 38 height 31
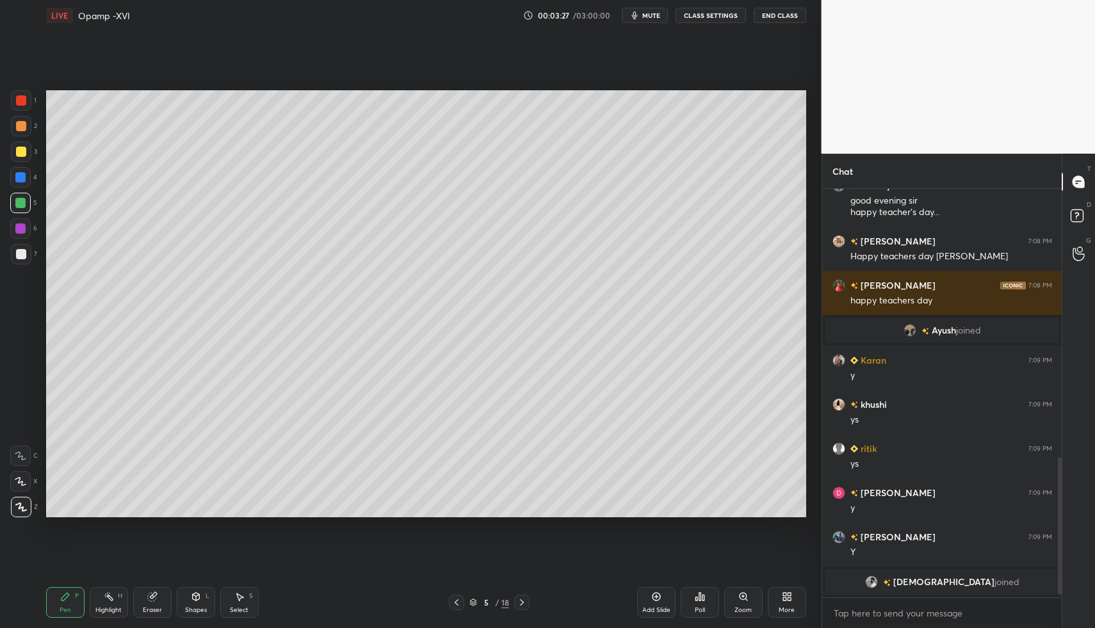
drag, startPoint x: 92, startPoint y: 584, endPoint x: 76, endPoint y: 584, distance: 16.0
click at [91, 585] on div "Pen P Highlight H Eraser Shapes L Select S 5 / 18 Add Slide Poll Zoom More" at bounding box center [426, 602] width 760 height 51
click at [68, 597] on icon at bounding box center [65, 596] width 10 height 10
click at [24, 157] on div at bounding box center [21, 151] width 20 height 20
click at [90, 583] on div "Pen P Highlight H Eraser Shapes L Select S 5 / 18 Add Slide Poll Zoom More" at bounding box center [426, 602] width 760 height 51
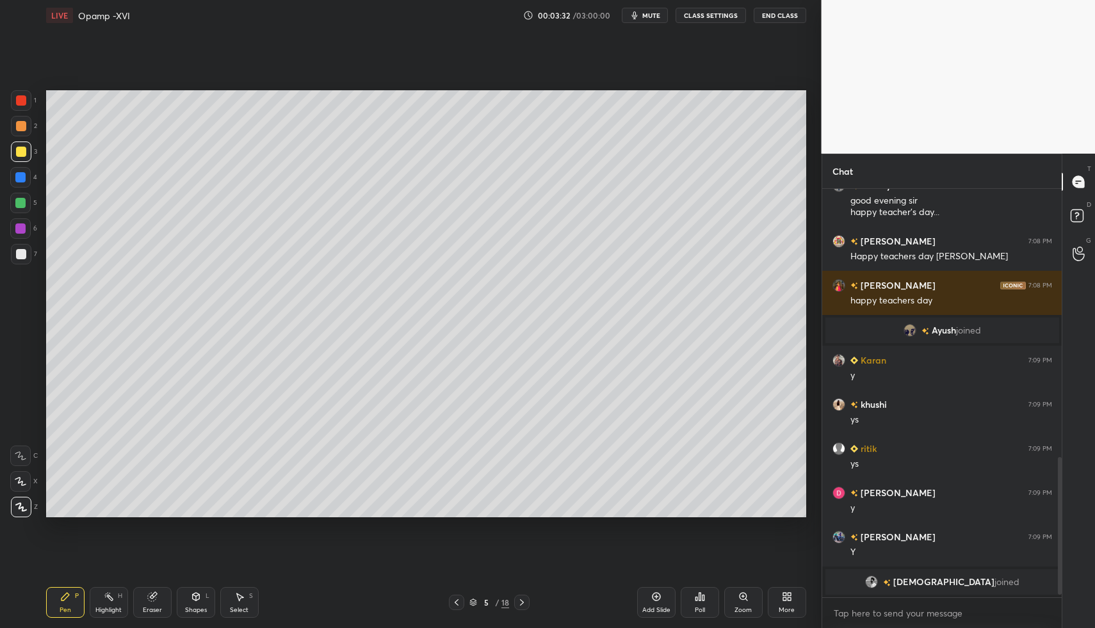
click at [73, 597] on div "Pen P" at bounding box center [65, 602] width 38 height 31
click at [21, 191] on div "1 2 3 4 5 6 7" at bounding box center [23, 179] width 27 height 179
click at [31, 211] on div "5" at bounding box center [23, 203] width 27 height 20
click at [11, 103] on div "1 2 3 4 5 6 7 C X Z C X Z E E Erase all H H" at bounding box center [20, 304] width 41 height 428
click at [21, 99] on div at bounding box center [21, 100] width 10 height 10
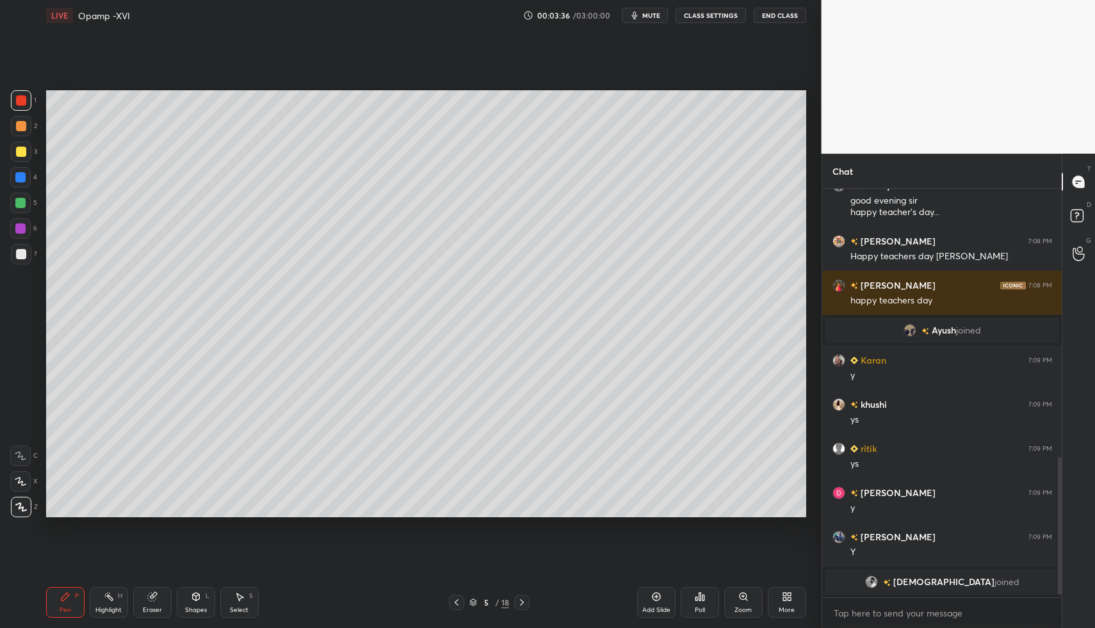
drag, startPoint x: 6, startPoint y: 488, endPoint x: 21, endPoint y: 483, distance: 15.6
click at [10, 487] on div "1 2 3 4 5 6 7 C X Z C X Z E E Erase all H H" at bounding box center [20, 304] width 41 height 428
drag, startPoint x: 21, startPoint y: 483, endPoint x: 24, endPoint y: 468, distance: 15.6
click at [19, 480] on icon at bounding box center [21, 481] width 12 height 9
click at [23, 454] on icon at bounding box center [21, 455] width 12 height 9
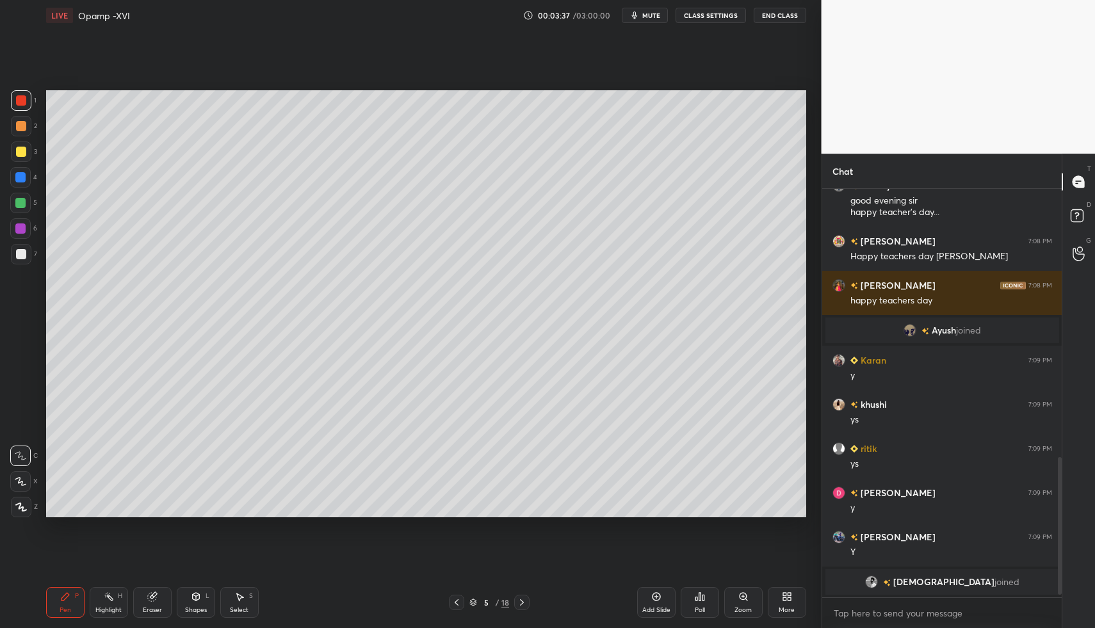
drag, startPoint x: 168, startPoint y: 588, endPoint x: 200, endPoint y: 588, distance: 32.0
click at [168, 588] on div "Eraser" at bounding box center [152, 602] width 38 height 31
click at [202, 593] on div "Shapes L" at bounding box center [196, 602] width 38 height 31
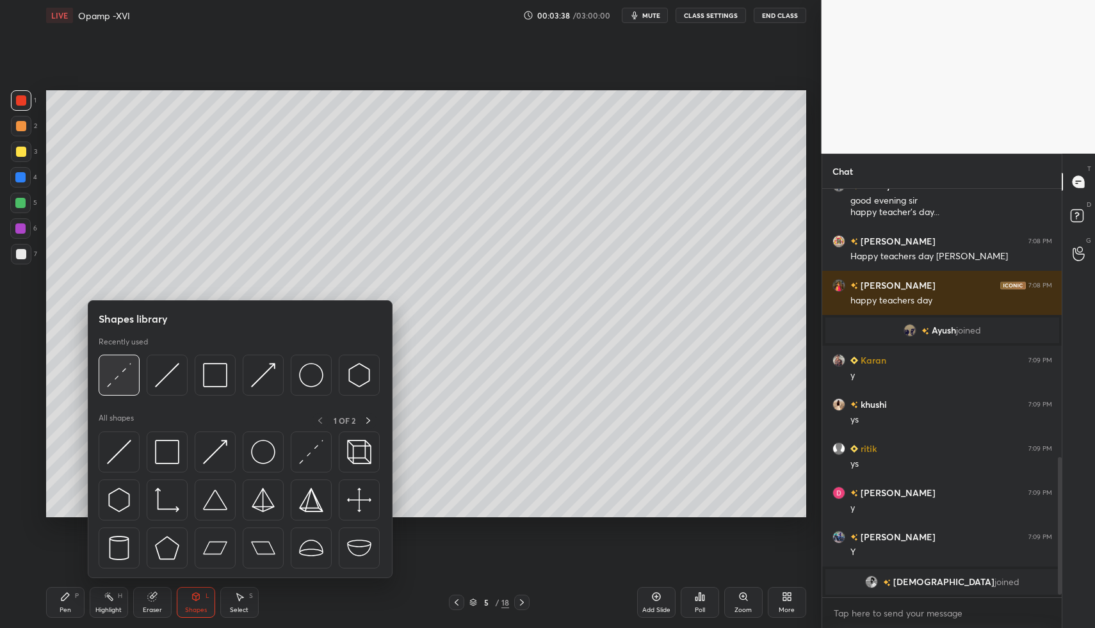
click at [130, 375] on img at bounding box center [119, 375] width 24 height 24
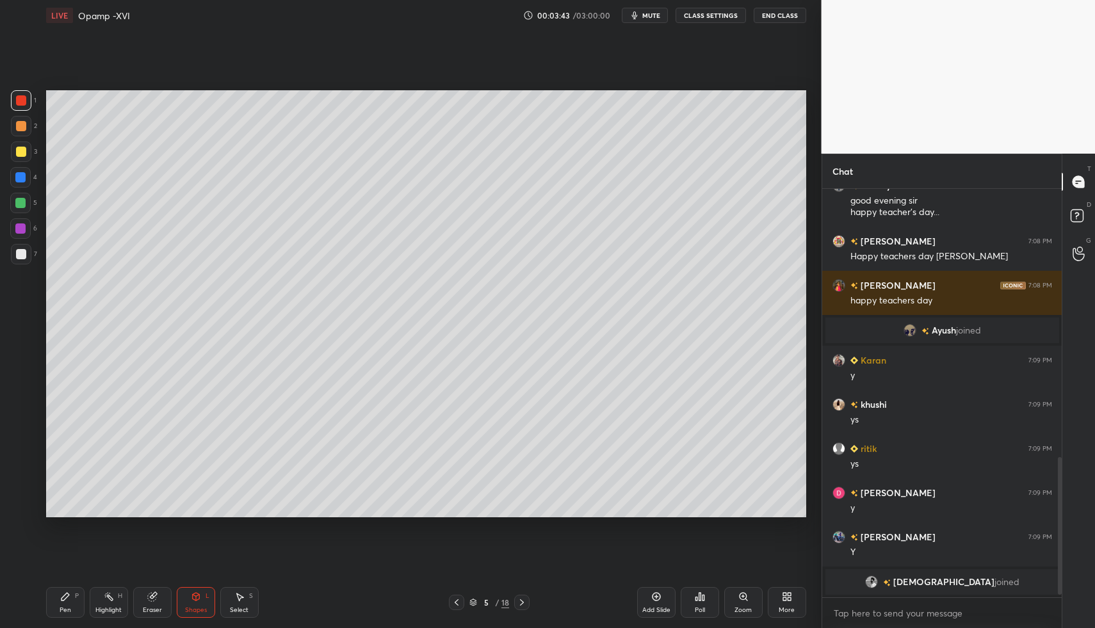
click at [74, 581] on div "Pen P Highlight H Eraser Shapes L Select S 5 / 18 Add Slide Poll Zoom More" at bounding box center [426, 602] width 760 height 51
click at [70, 591] on div "Pen P Highlight H Eraser Shapes L Select S 5 / 18 Add Slide Poll Zoom More" at bounding box center [426, 602] width 760 height 51
click at [51, 606] on div "Pen P" at bounding box center [65, 602] width 38 height 31
click at [5, 504] on div "1 2 3 4 5 6 7 C X Z C X Z E E Erase all H H" at bounding box center [20, 304] width 41 height 428
drag, startPoint x: 8, startPoint y: 500, endPoint x: 10, endPoint y: 516, distance: 16.1
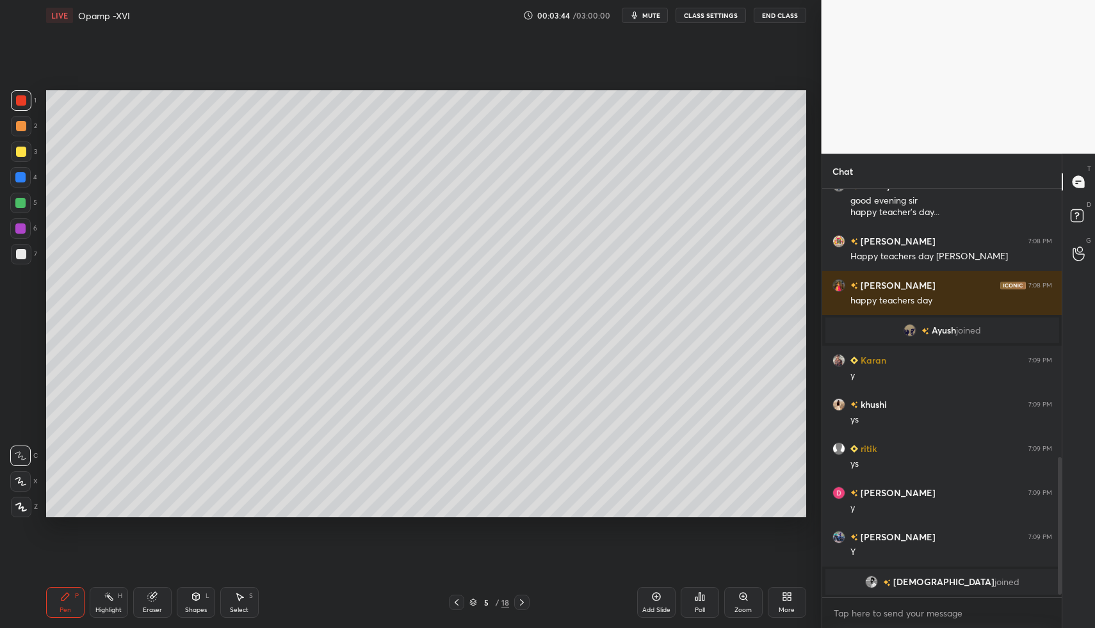
click at [10, 511] on div "1 2 3 4 5 6 7 C X Z C X Z E E Erase all H H" at bounding box center [20, 304] width 41 height 428
click at [53, 590] on div "Pen P" at bounding box center [65, 602] width 38 height 31
click at [19, 511] on icon at bounding box center [21, 507] width 12 height 9
click at [67, 591] on icon at bounding box center [65, 596] width 10 height 10
click at [21, 200] on div at bounding box center [20, 203] width 10 height 10
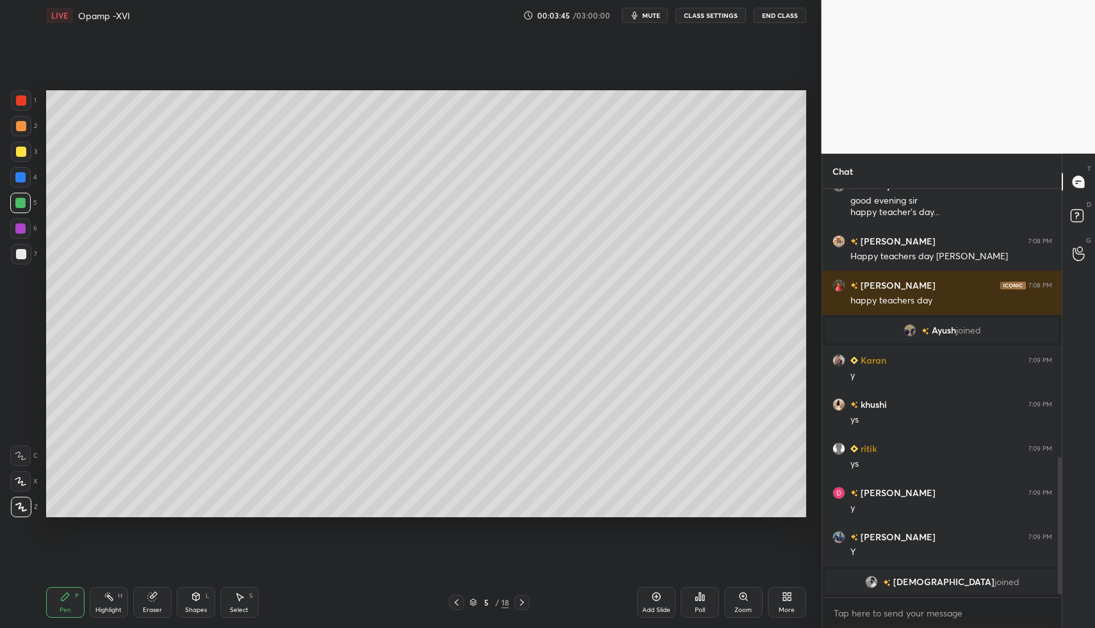
click at [21, 201] on div at bounding box center [20, 203] width 10 height 10
click at [15, 184] on div at bounding box center [20, 177] width 20 height 20
click at [19, 197] on div at bounding box center [20, 203] width 20 height 20
drag, startPoint x: 17, startPoint y: 197, endPoint x: 10, endPoint y: 217, distance: 21.1
click at [17, 198] on div at bounding box center [20, 203] width 10 height 10
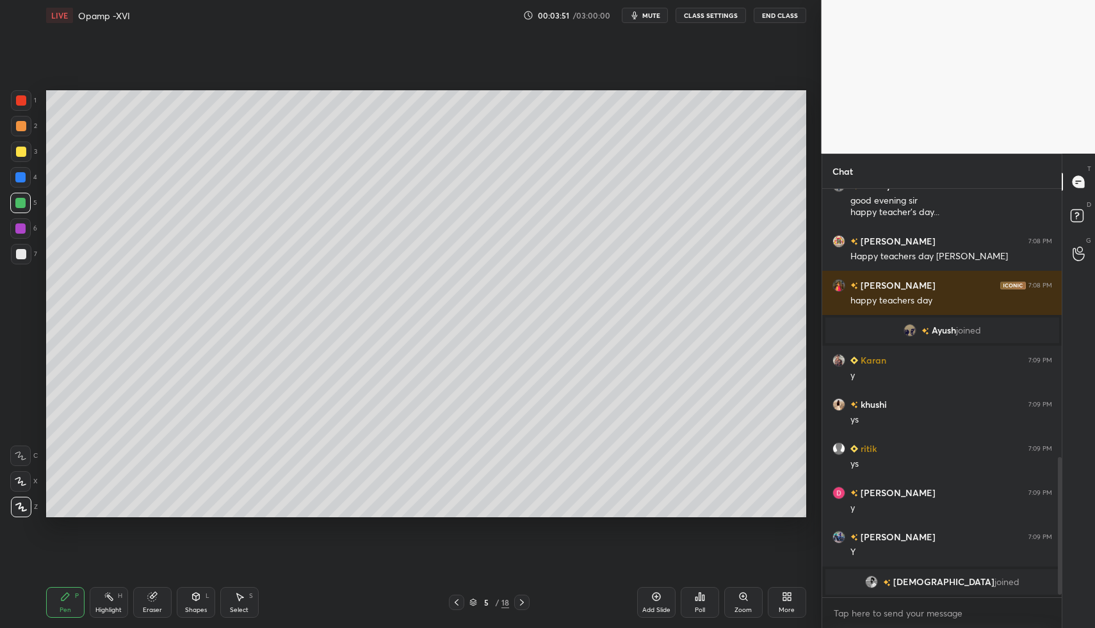
click at [63, 586] on div "Pen P Highlight H Eraser Shapes L Select S 5 / 18 Add Slide Poll Zoom More" at bounding box center [426, 602] width 760 height 51
click at [65, 599] on div "Pen P Highlight H Eraser Shapes L Select S 5 / 18 Add Slide Poll Zoom More" at bounding box center [426, 602] width 760 height 51
drag, startPoint x: 28, startPoint y: 126, endPoint x: 25, endPoint y: 133, distance: 7.7
click at [28, 129] on div at bounding box center [21, 126] width 20 height 20
click at [62, 597] on icon at bounding box center [65, 597] width 8 height 8
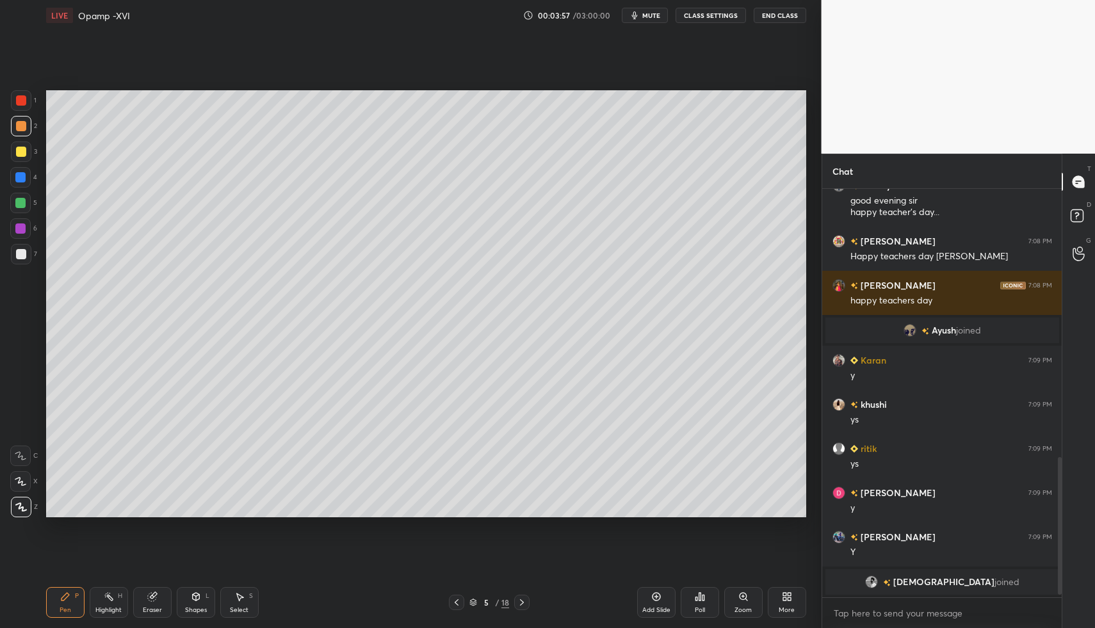
click at [58, 594] on div "Pen P" at bounding box center [65, 602] width 38 height 31
drag, startPoint x: 42, startPoint y: 598, endPoint x: 51, endPoint y: 588, distance: 13.1
click at [39, 595] on div "1 2 3 4 5 6 7 C X Z C X Z E E Erase all H H LIVE Opamp -XVI 00:04:08 / 03:00:00…" at bounding box center [405, 314] width 811 height 628
click at [46, 591] on div "LIVE Opamp -XVI 00:04:08 / 03:00:00 mute CLASS SETTINGS End Class Setting up yo…" at bounding box center [426, 314] width 770 height 628
click at [70, 583] on div "Pen P Highlight H Eraser Shapes L Select S 5 / 18 Add Slide Poll Zoom More" at bounding box center [426, 602] width 760 height 51
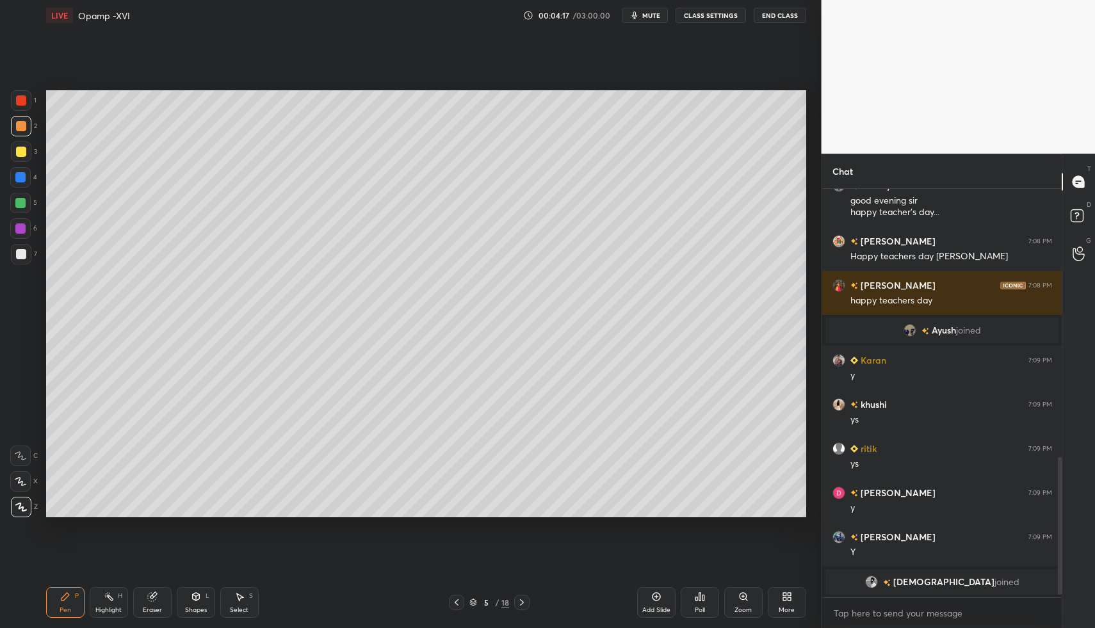
click at [67, 592] on icon at bounding box center [65, 596] width 10 height 10
drag, startPoint x: 67, startPoint y: 586, endPoint x: 92, endPoint y: 558, distance: 37.2
click at [67, 586] on div "Pen P Highlight H Eraser Shapes L Select S 5 / 18 Add Slide Poll Zoom More" at bounding box center [426, 602] width 760 height 51
drag, startPoint x: 28, startPoint y: 104, endPoint x: 43, endPoint y: 138, distance: 36.4
click at [29, 103] on div at bounding box center [21, 100] width 20 height 20
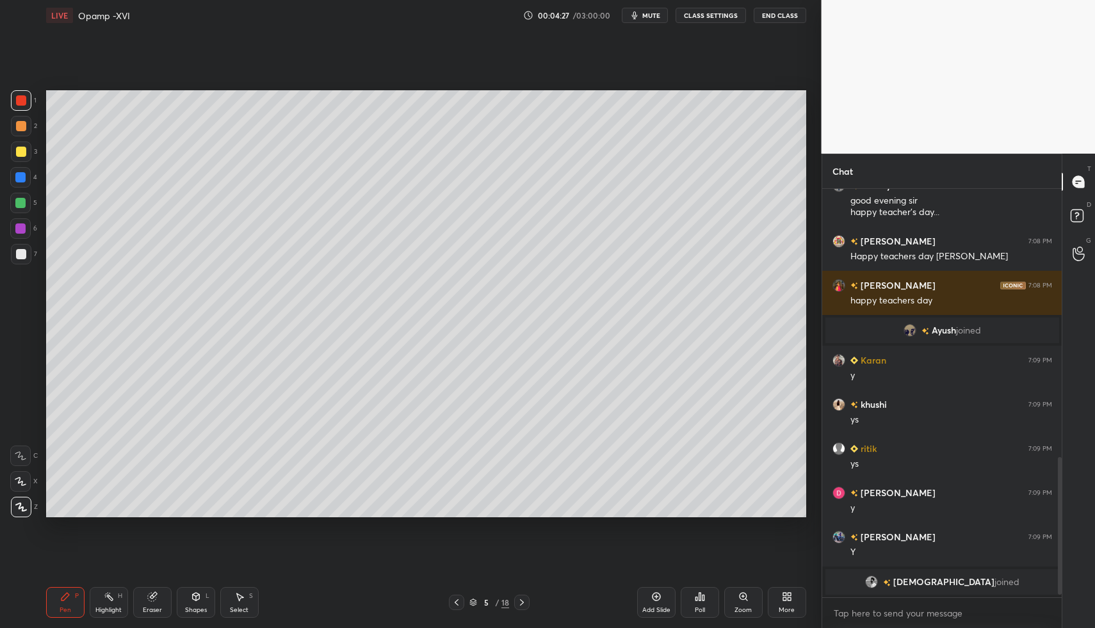
click at [193, 593] on icon at bounding box center [196, 596] width 10 height 10
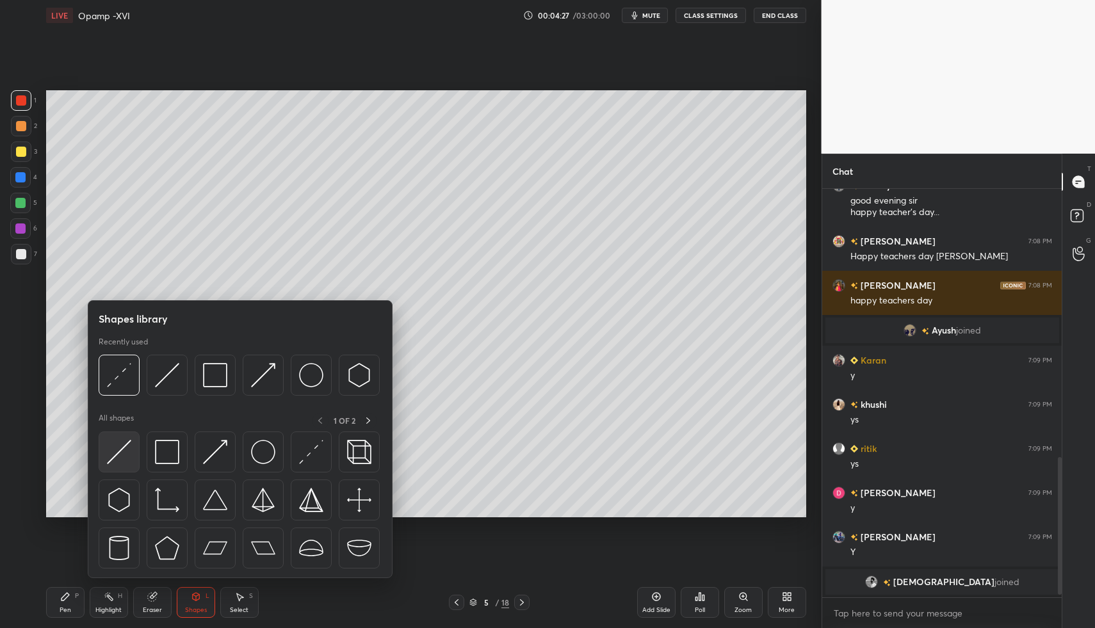
click at [102, 463] on div at bounding box center [119, 451] width 41 height 41
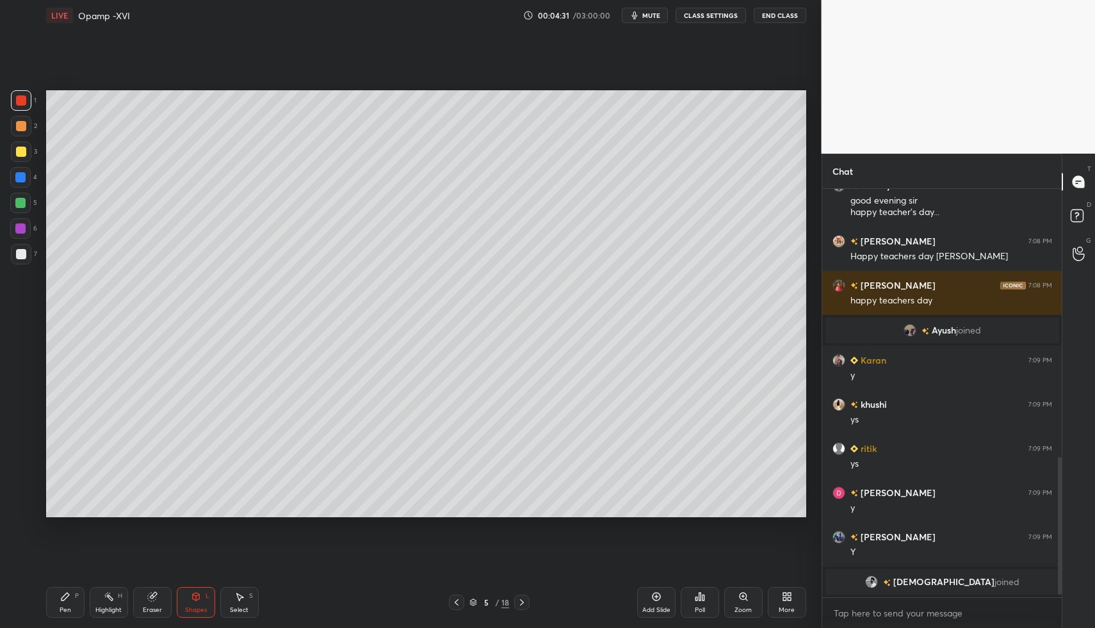
click at [57, 586] on div "Pen P Highlight H Eraser Shapes L Select S 5 / 18 Add Slide Poll Zoom More" at bounding box center [426, 602] width 760 height 51
click at [61, 590] on div "Pen P" at bounding box center [65, 602] width 38 height 31
click at [13, 253] on div at bounding box center [21, 254] width 20 height 20
click at [16, 253] on div at bounding box center [21, 254] width 10 height 10
drag, startPoint x: 44, startPoint y: 595, endPoint x: 54, endPoint y: 591, distance: 10.9
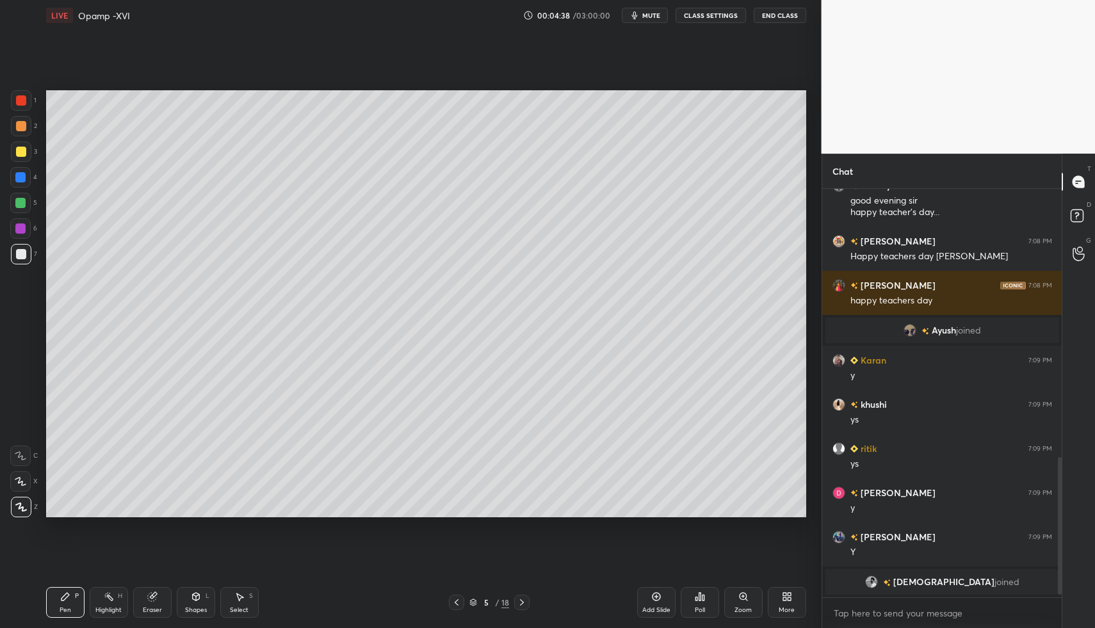
click at [44, 595] on div "LIVE Opamp -XVI 00:04:38 / 03:00:00 mute CLASS SETTINGS End Class Setting up yo…" at bounding box center [426, 314] width 770 height 628
click at [53, 586] on div "Pen P Highlight H Eraser Shapes L Select S 5 / 18 Add Slide Poll Zoom More" at bounding box center [426, 602] width 760 height 51
drag, startPoint x: 15, startPoint y: 106, endPoint x: 20, endPoint y: 115, distance: 9.8
click at [15, 102] on div at bounding box center [21, 100] width 20 height 20
drag, startPoint x: 216, startPoint y: 602, endPoint x: 220, endPoint y: 587, distance: 15.2
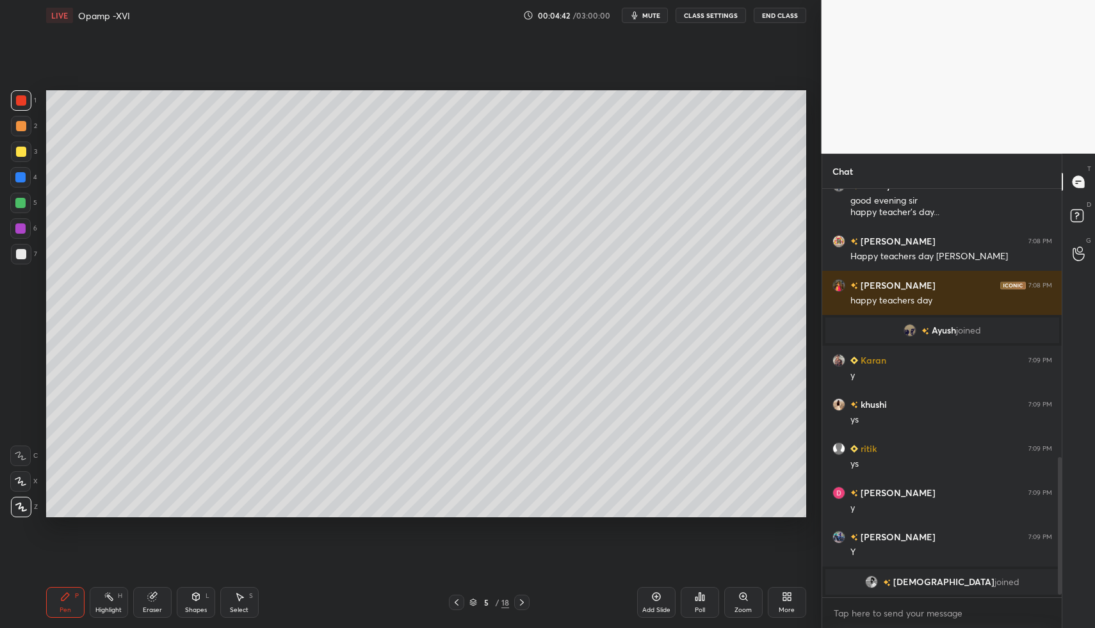
click at [217, 595] on div "Pen P Highlight H Eraser Shapes L Select S" at bounding box center [194, 602] width 296 height 31
drag, startPoint x: 227, startPoint y: 586, endPoint x: 251, endPoint y: 569, distance: 29.5
click at [230, 585] on div "Pen P Highlight H Eraser Shapes L Select S 5 / 18 Add Slide Poll Zoom More" at bounding box center [426, 602] width 760 height 51
drag, startPoint x: 227, startPoint y: 616, endPoint x: 240, endPoint y: 613, distance: 14.0
click at [227, 613] on div "Select S" at bounding box center [239, 602] width 38 height 31
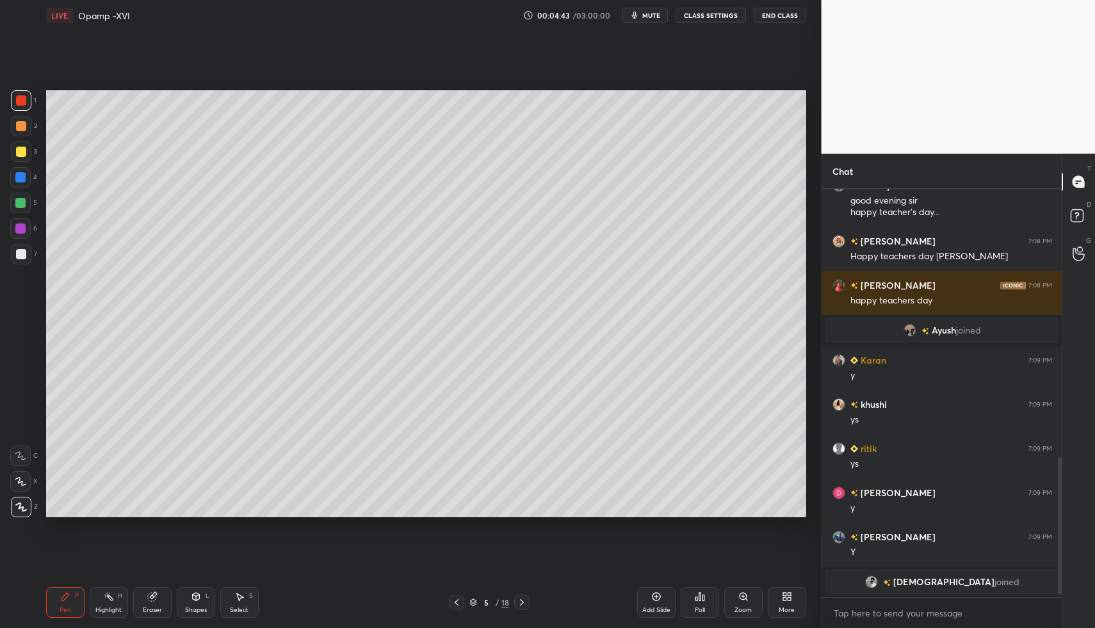
drag, startPoint x: 240, startPoint y: 613, endPoint x: 245, endPoint y: 529, distance: 84.0
click at [239, 608] on div "Select" at bounding box center [239, 610] width 19 height 6
drag, startPoint x: 90, startPoint y: 124, endPoint x: 79, endPoint y: 111, distance: 17.2
click at [93, 129] on div "0 ° Undo Copy Duplicate Duplicate to new slide Delete" at bounding box center [426, 304] width 760 height 428
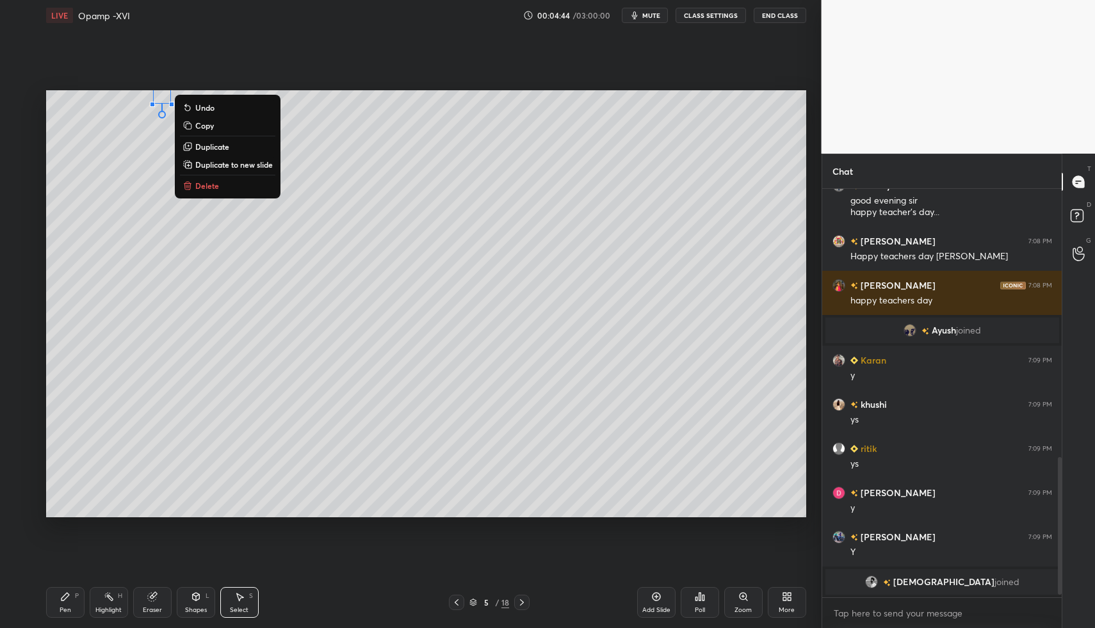
drag, startPoint x: 73, startPoint y: 112, endPoint x: 622, endPoint y: 165, distance: 551.2
click at [622, 165] on div "0 ° Undo Copy Duplicate Duplicate to new slide Delete" at bounding box center [426, 304] width 760 height 428
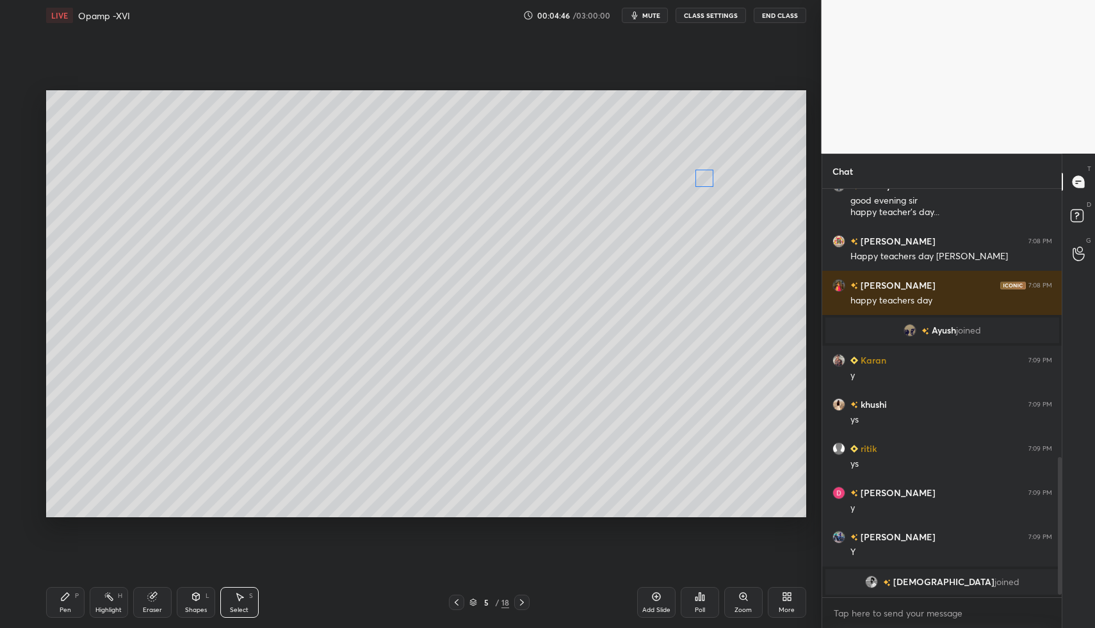
drag, startPoint x: 163, startPoint y: 101, endPoint x: 668, endPoint y: 188, distance: 512.6
click at [705, 177] on div "0 ° Undo Copy Duplicate Duplicate to new slide Delete" at bounding box center [426, 304] width 760 height 428
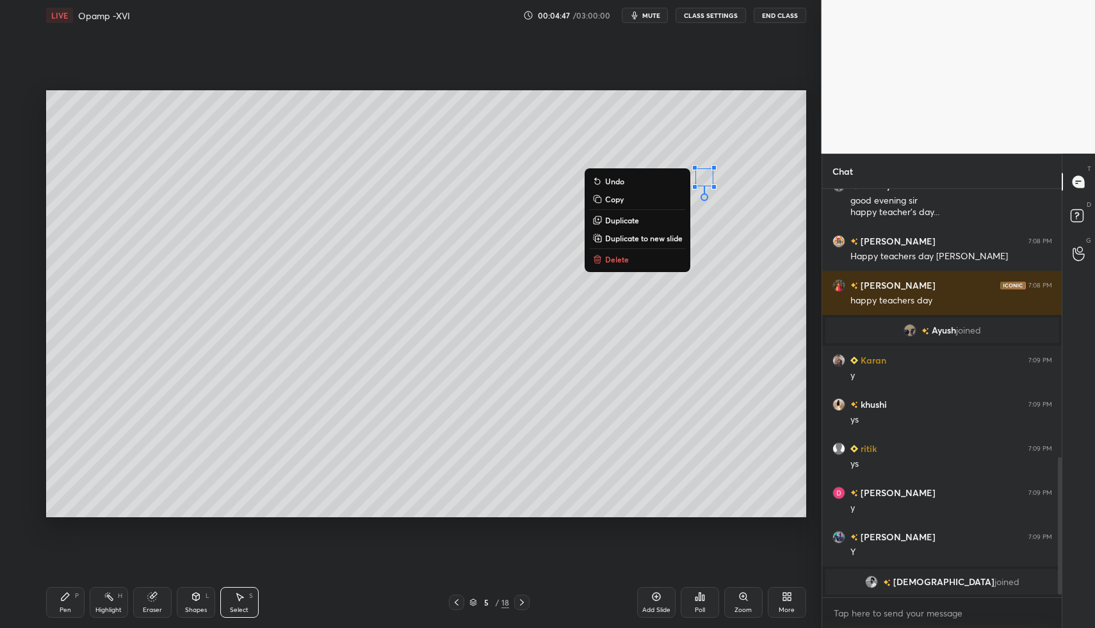
click at [52, 604] on div "Pen P" at bounding box center [65, 602] width 38 height 31
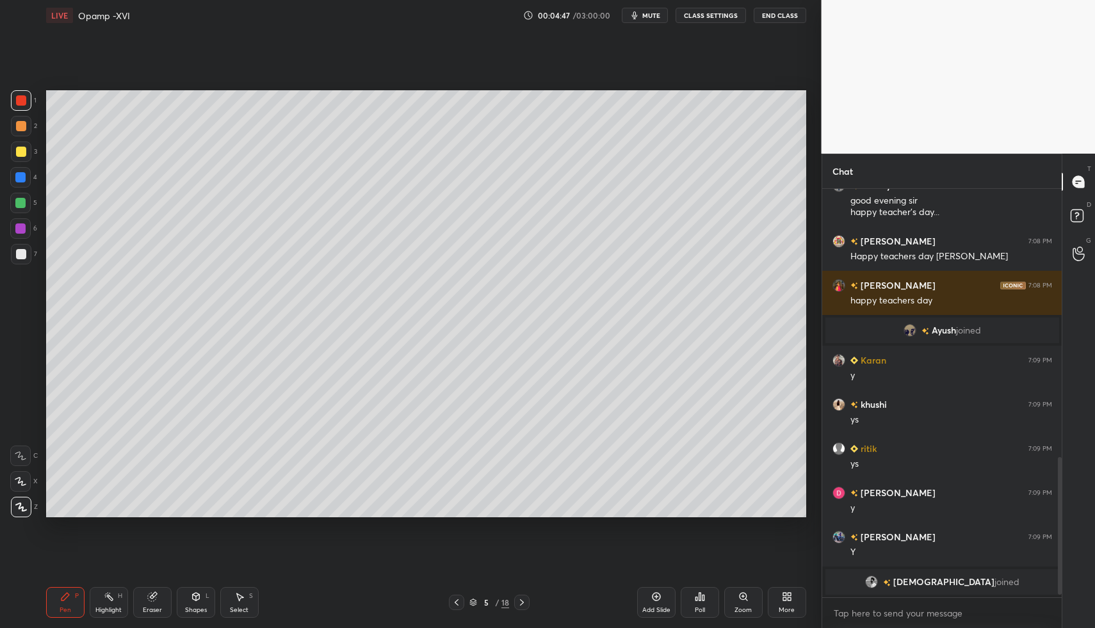
drag, startPoint x: 69, startPoint y: 602, endPoint x: 61, endPoint y: 531, distance: 70.8
click at [67, 599] on div "Pen P" at bounding box center [65, 602] width 38 height 31
drag, startPoint x: 20, startPoint y: 151, endPoint x: 43, endPoint y: 149, distance: 23.1
click at [23, 148] on div at bounding box center [21, 152] width 10 height 10
click at [21, 117] on div at bounding box center [21, 126] width 20 height 20
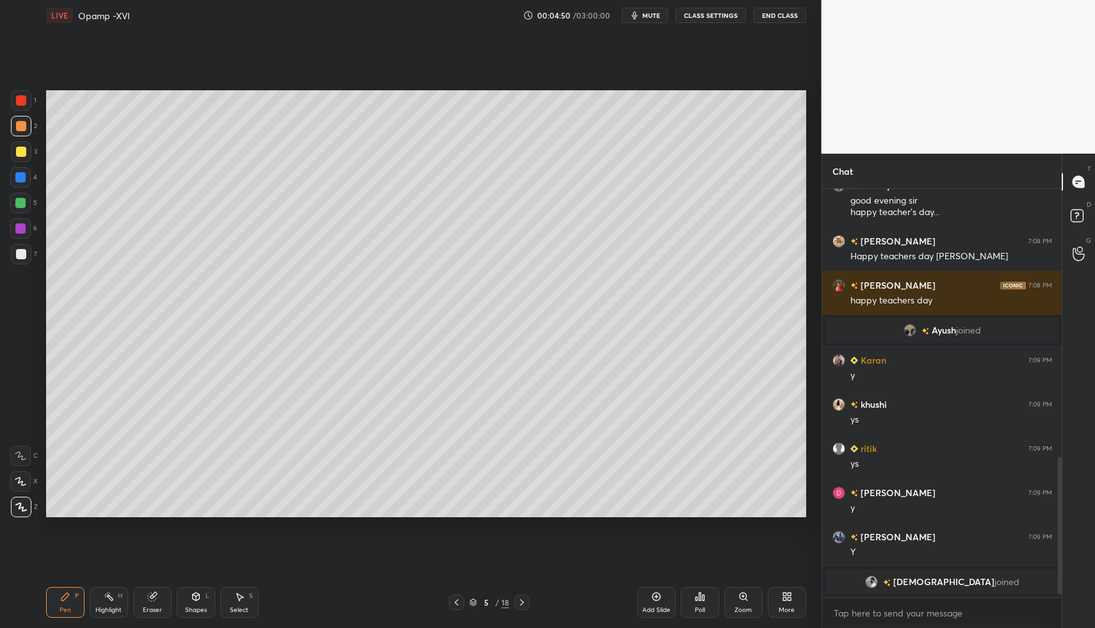
drag, startPoint x: 23, startPoint y: 127, endPoint x: 35, endPoint y: 129, distance: 11.7
click at [24, 127] on div at bounding box center [21, 126] width 10 height 10
drag, startPoint x: 21, startPoint y: 255, endPoint x: 42, endPoint y: 313, distance: 61.4
click at [21, 255] on div at bounding box center [21, 254] width 10 height 10
drag, startPoint x: 52, startPoint y: 597, endPoint x: 52, endPoint y: 567, distance: 30.7
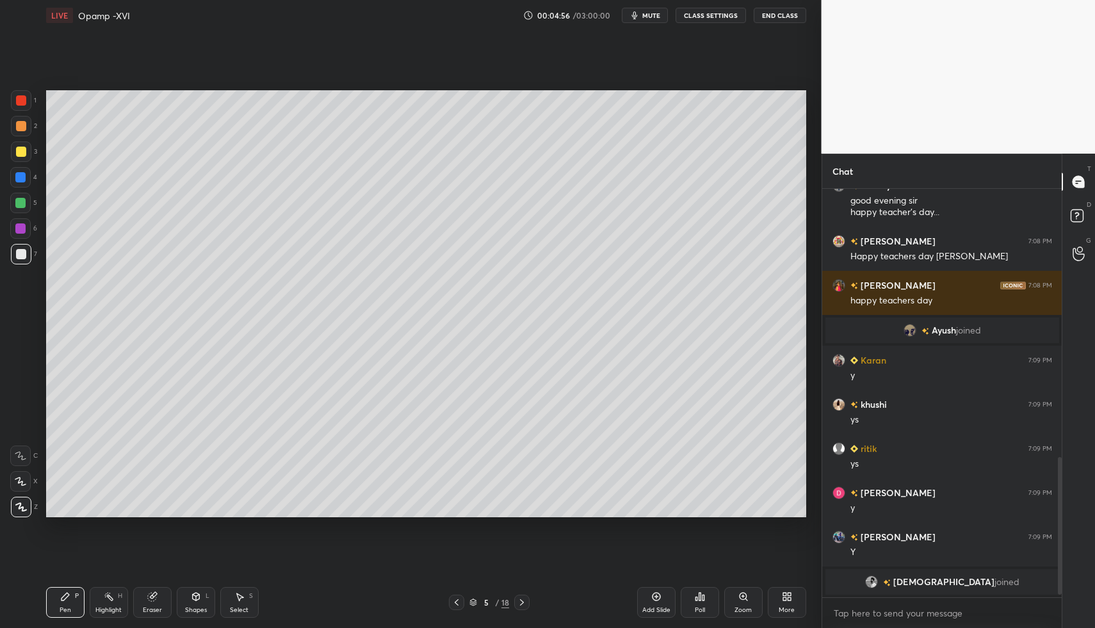
click at [52, 597] on div "Pen P" at bounding box center [65, 602] width 38 height 31
click at [48, 581] on div "Pen P Highlight H Eraser Shapes L Select S 5 / 18 Add Slide Poll Zoom More" at bounding box center [426, 602] width 760 height 51
click at [22, 202] on div at bounding box center [20, 203] width 10 height 10
drag, startPoint x: 22, startPoint y: 203, endPoint x: 42, endPoint y: 216, distance: 23.6
click at [22, 203] on div at bounding box center [20, 203] width 10 height 10
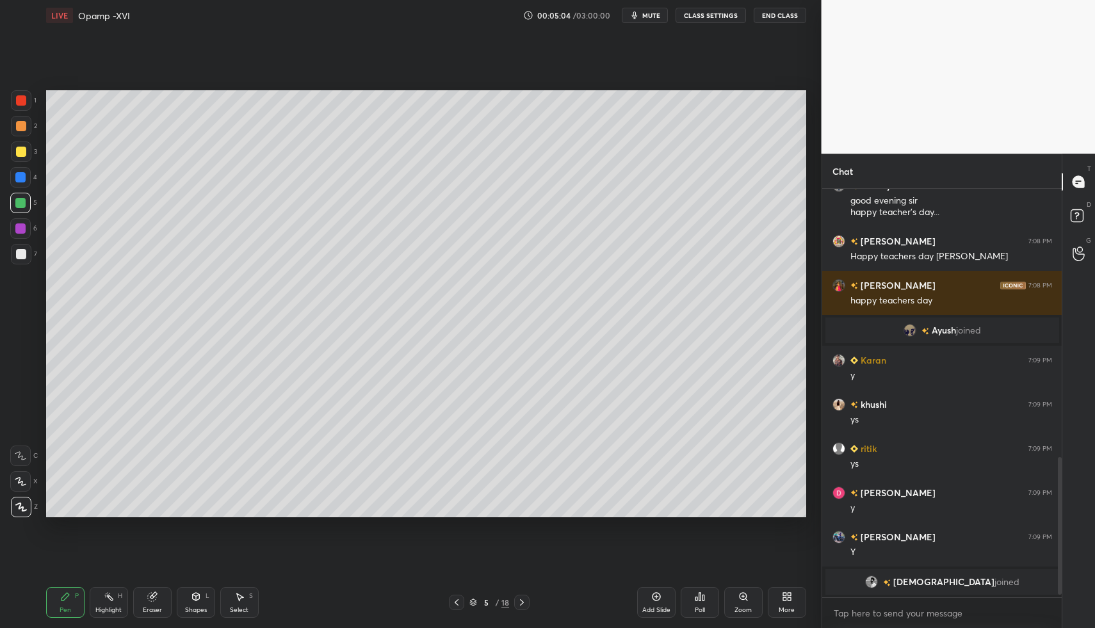
click at [20, 264] on div "7" at bounding box center [24, 257] width 26 height 26
drag, startPoint x: 22, startPoint y: 259, endPoint x: 24, endPoint y: 269, distance: 11.2
click at [22, 259] on div at bounding box center [21, 254] width 20 height 20
drag, startPoint x: 221, startPoint y: 601, endPoint x: 232, endPoint y: 595, distance: 12.6
click at [221, 601] on div "Select S" at bounding box center [239, 602] width 38 height 31
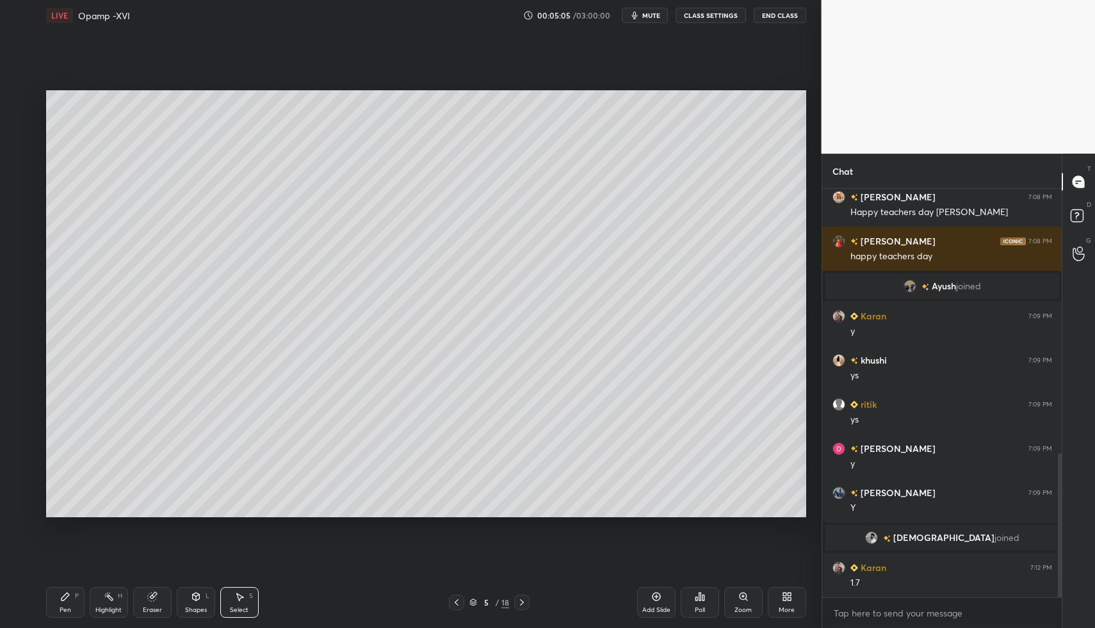
drag, startPoint x: 232, startPoint y: 595, endPoint x: 234, endPoint y: 573, distance: 21.9
click at [232, 591] on div "Select S" at bounding box center [239, 602] width 38 height 31
drag, startPoint x: 74, startPoint y: 341, endPoint x: 177, endPoint y: 383, distance: 112.0
click at [199, 400] on div "0 ° Undo Copy Duplicate Duplicate to new slide Delete" at bounding box center [426, 304] width 760 height 428
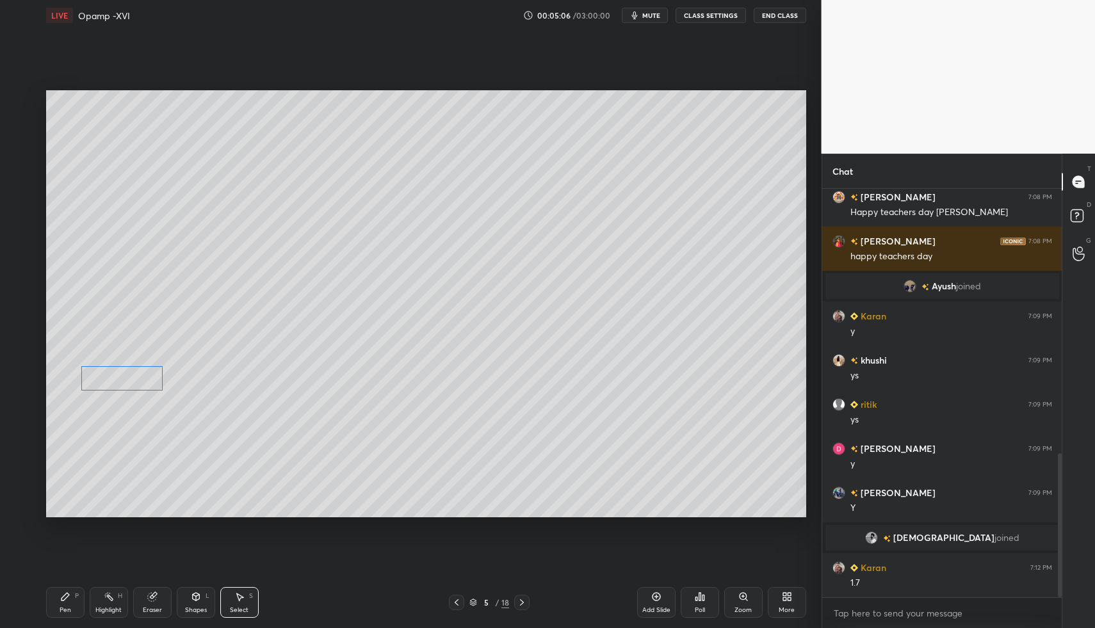
click at [90, 367] on div "0 ° Undo Copy Duplicate Duplicate to new slide Delete" at bounding box center [426, 304] width 760 height 428
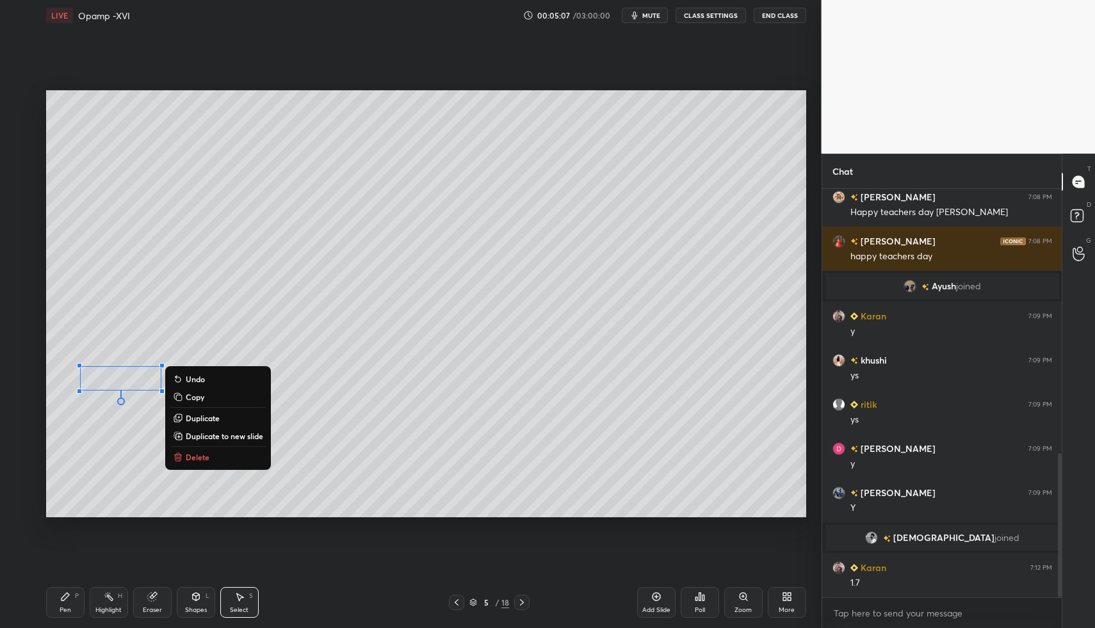
click at [52, 584] on div "Pen P Highlight H Eraser Shapes L Select S 5 / 18 Add Slide Poll Zoom More" at bounding box center [426, 602] width 760 height 51
click at [51, 591] on div "Pen P" at bounding box center [65, 602] width 38 height 31
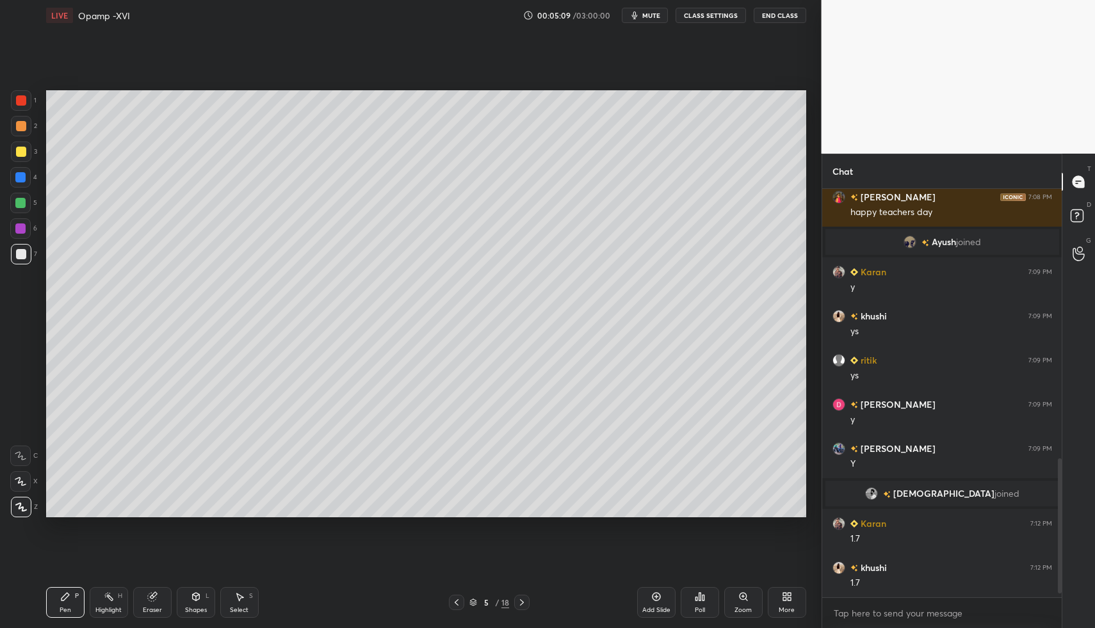
scroll to position [821, 0]
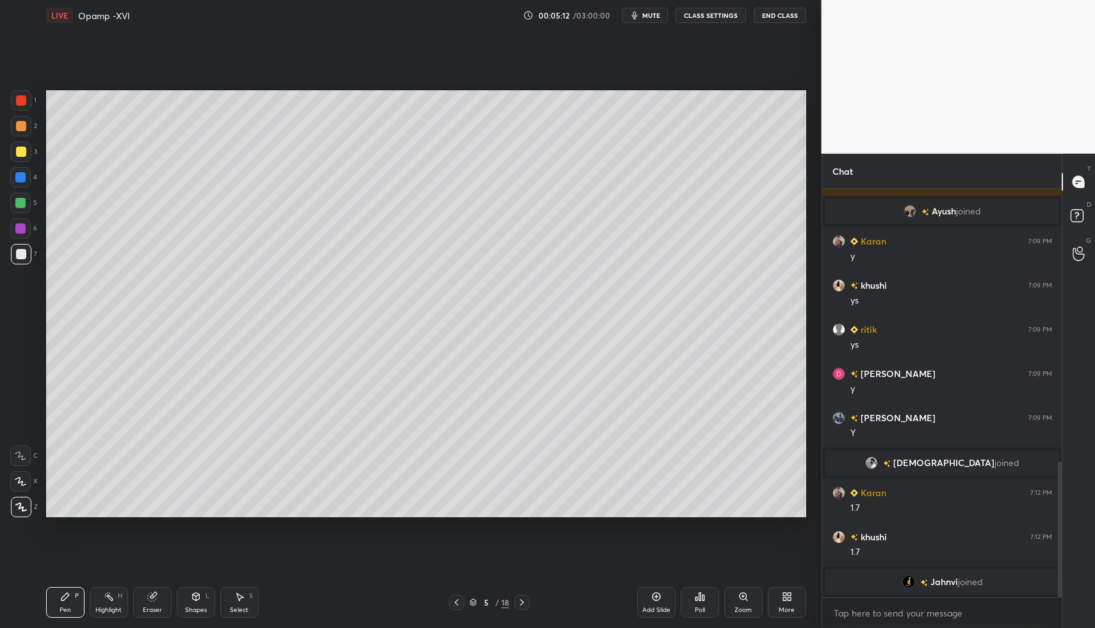
click at [82, 596] on div "Pen P" at bounding box center [65, 602] width 38 height 31
click at [86, 590] on div "Pen P Highlight H Eraser Shapes L Select S" at bounding box center [194, 602] width 296 height 31
drag, startPoint x: 70, startPoint y: 595, endPoint x: 72, endPoint y: 589, distance: 6.7
click at [65, 597] on div "Pen P" at bounding box center [65, 602] width 38 height 31
click at [107, 604] on div "Highlight H" at bounding box center [109, 602] width 38 height 31
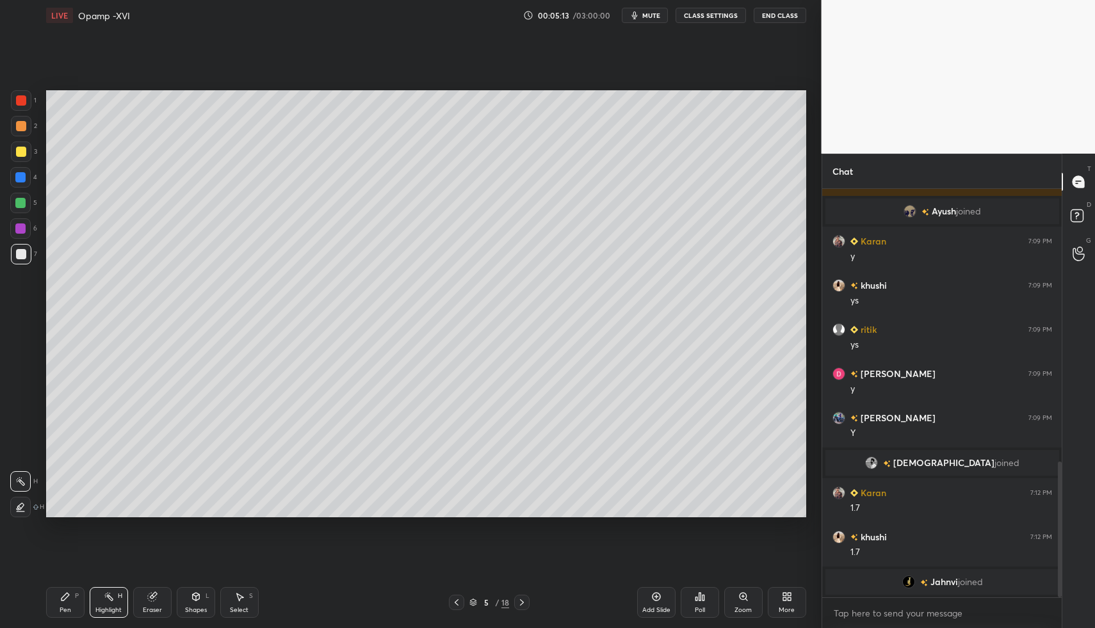
drag, startPoint x: 96, startPoint y: 604, endPoint x: 130, endPoint y: 550, distance: 64.1
click at [99, 602] on div "Highlight H" at bounding box center [109, 602] width 38 height 31
click at [52, 590] on div "Pen P" at bounding box center [65, 602] width 38 height 31
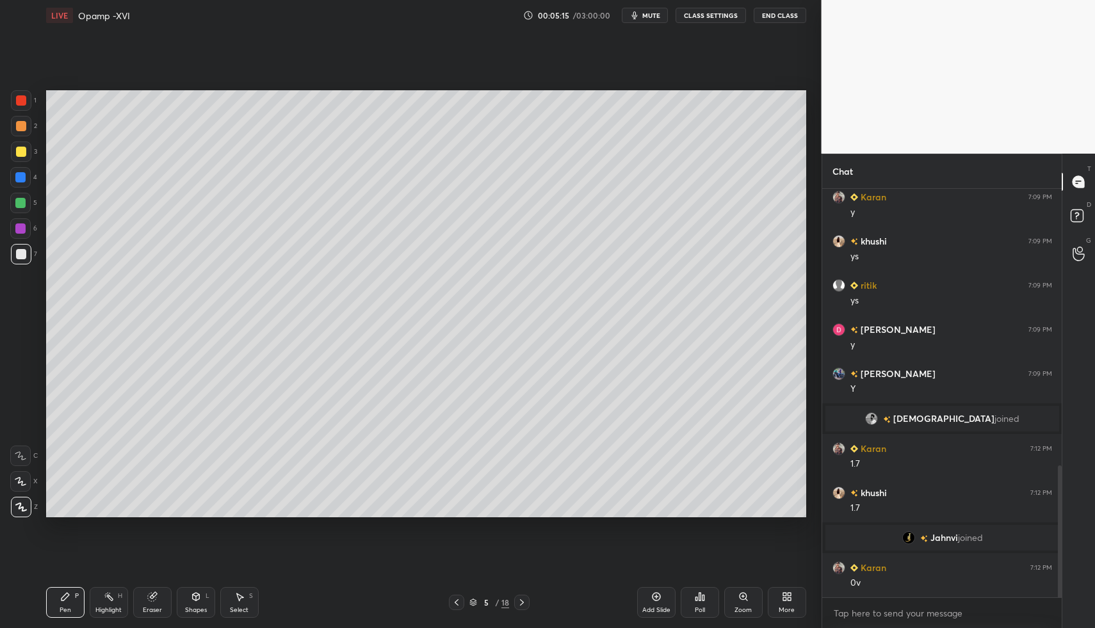
drag, startPoint x: 52, startPoint y: 590, endPoint x: 104, endPoint y: 528, distance: 80.9
click at [52, 590] on div "Pen P" at bounding box center [65, 602] width 38 height 31
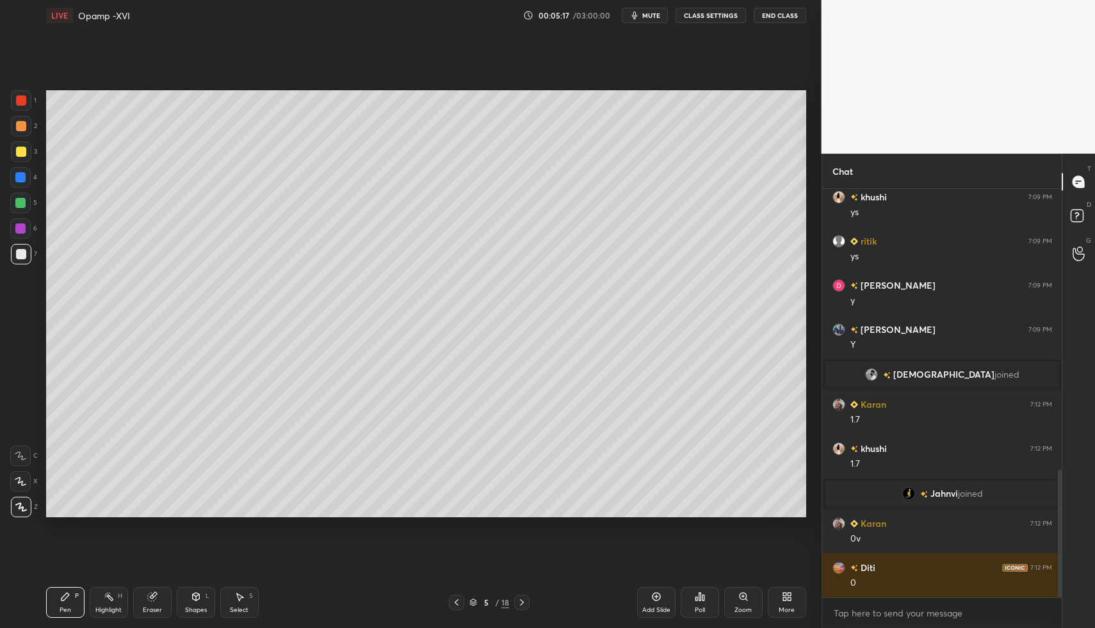
click at [201, 595] on div "Shapes L" at bounding box center [196, 602] width 38 height 31
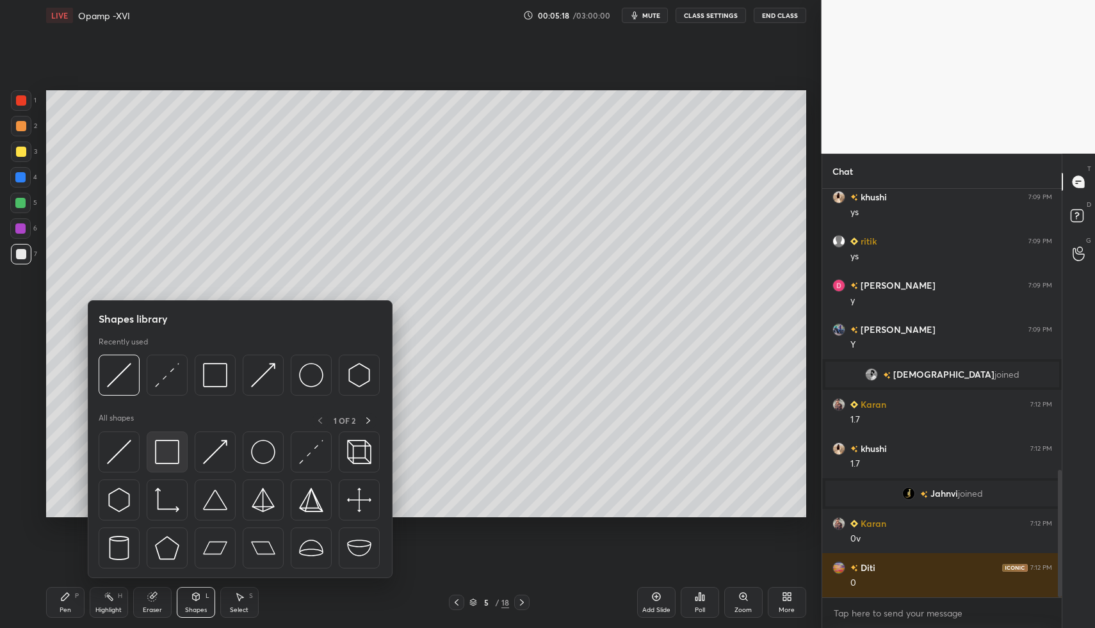
click at [165, 447] on img at bounding box center [167, 452] width 24 height 24
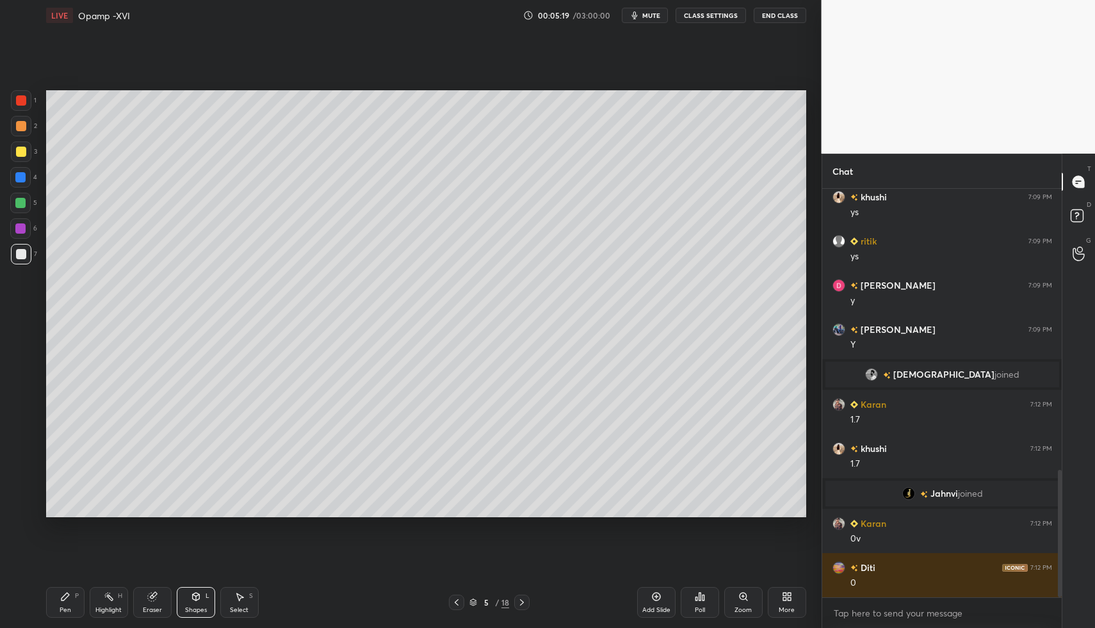
click at [45, 602] on div "LIVE Opamp -XVI 00:05:19 / 03:00:00 mute CLASS SETTINGS End Class Setting up yo…" at bounding box center [426, 314] width 770 height 628
click at [187, 599] on div "Shapes L" at bounding box center [196, 602] width 38 height 31
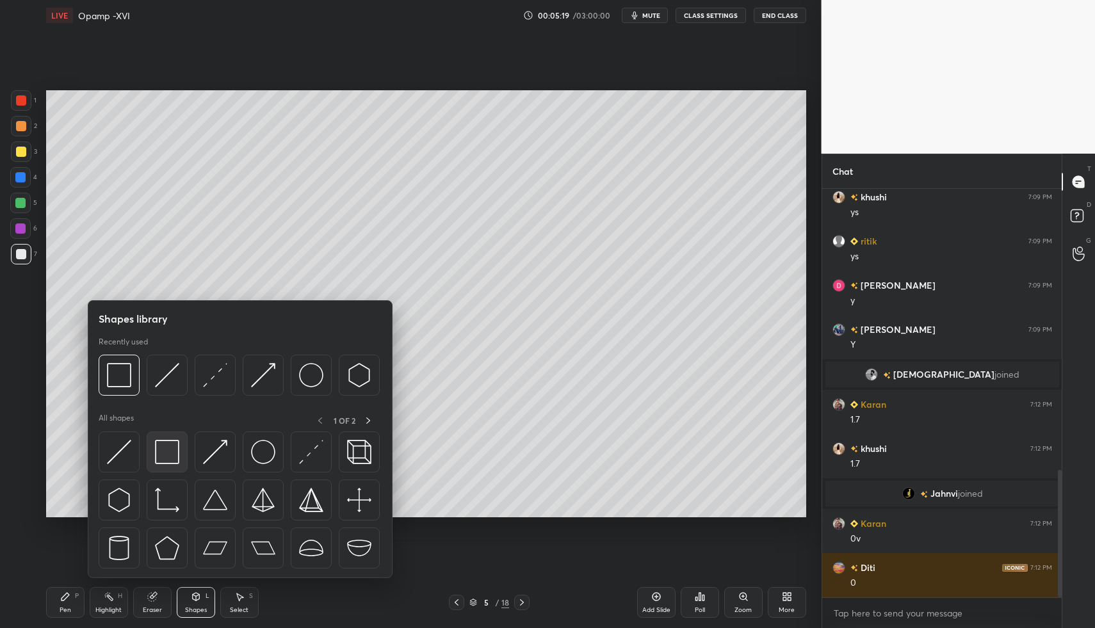
click at [171, 444] on img at bounding box center [167, 452] width 24 height 24
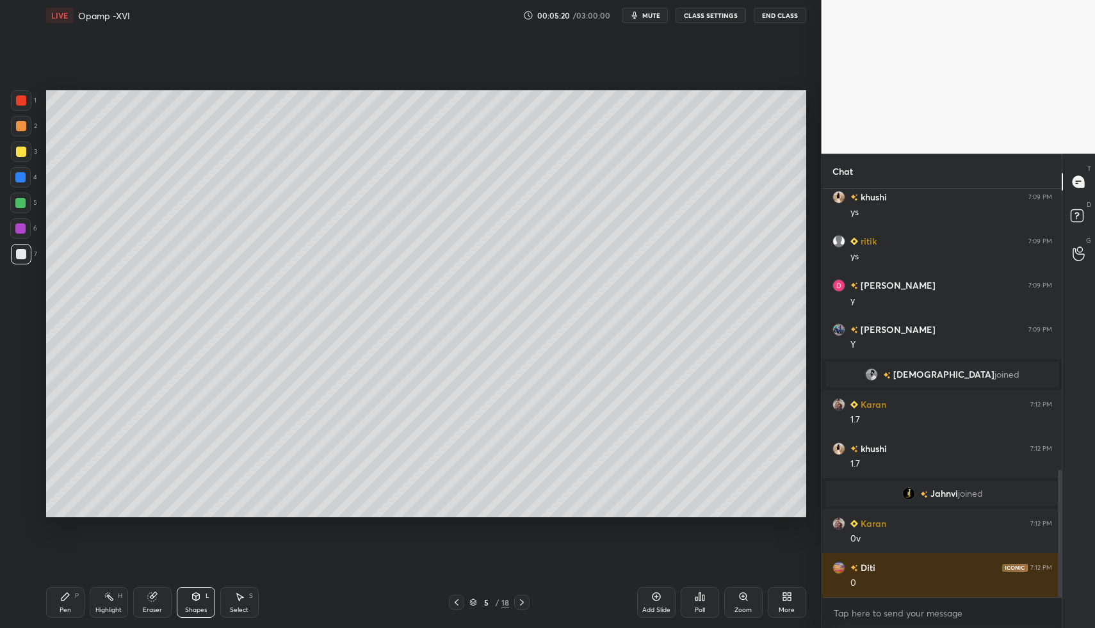
drag, startPoint x: 200, startPoint y: 588, endPoint x: 195, endPoint y: 579, distance: 10.3
click at [196, 588] on div "Shapes L" at bounding box center [196, 602] width 38 height 31
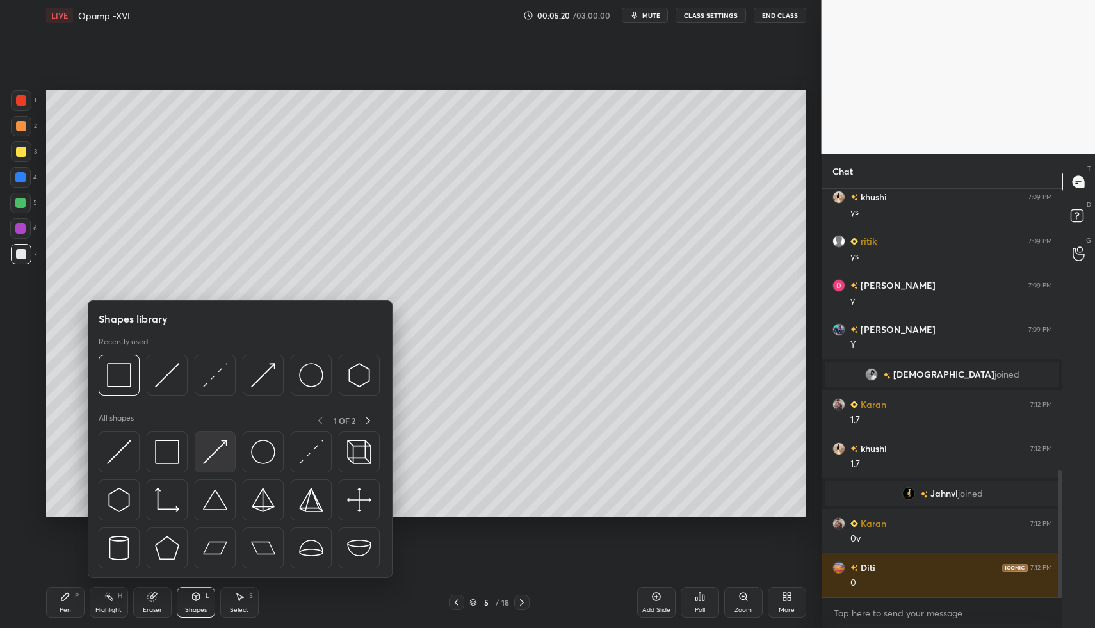
click at [214, 444] on img at bounding box center [215, 452] width 24 height 24
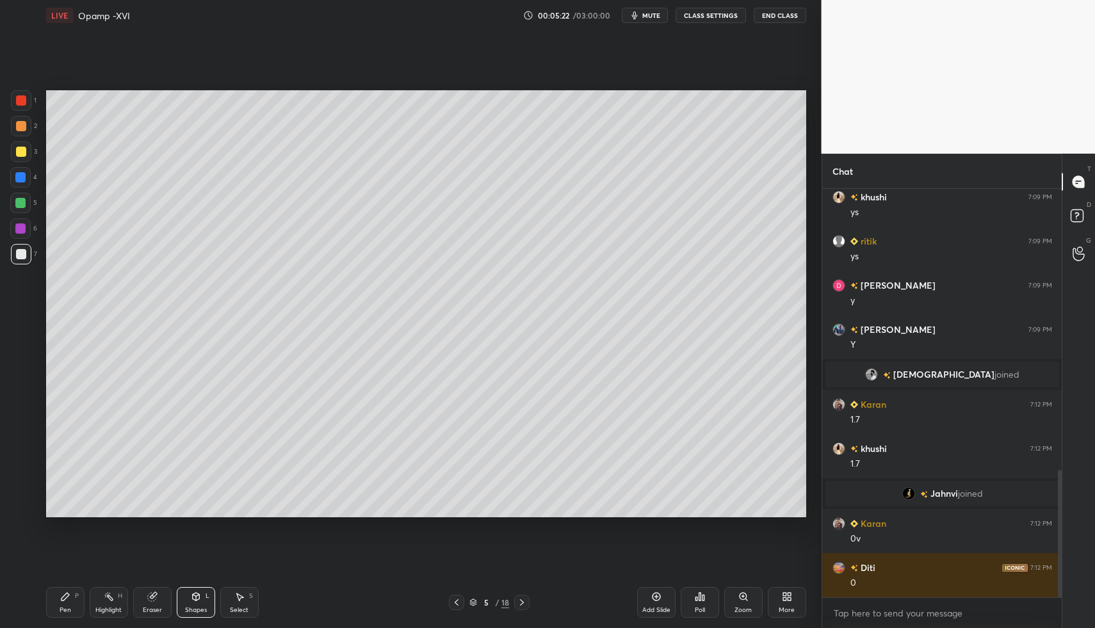
click at [67, 603] on div "Pen P" at bounding box center [65, 602] width 38 height 31
click at [60, 593] on icon at bounding box center [65, 596] width 10 height 10
click at [104, 595] on div "Highlight H" at bounding box center [109, 602] width 38 height 31
drag, startPoint x: 108, startPoint y: 597, endPoint x: 113, endPoint y: 583, distance: 15.0
click at [109, 590] on div "Highlight H" at bounding box center [109, 602] width 38 height 31
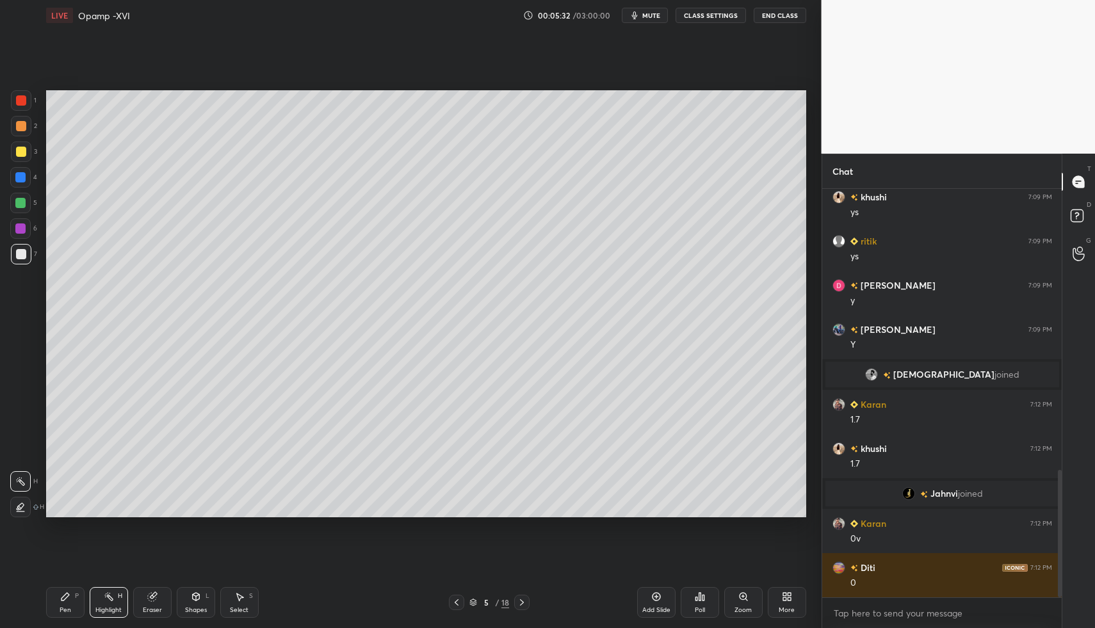
click at [54, 590] on div "Pen P" at bounding box center [65, 602] width 38 height 31
click at [64, 594] on icon at bounding box center [65, 596] width 10 height 10
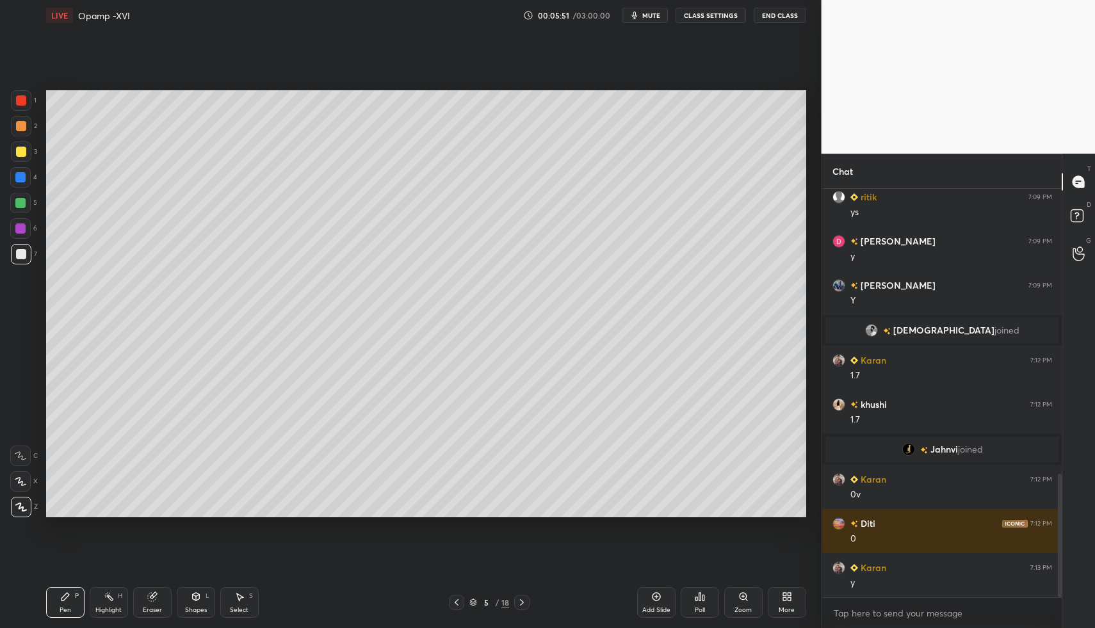
click at [649, 593] on div "Add Slide" at bounding box center [656, 602] width 38 height 31
click at [55, 590] on div "Pen P" at bounding box center [65, 602] width 38 height 31
click at [53, 584] on div "Pen P Highlight H Eraser Shapes L Select S 6 / 19 Add Slide Poll Zoom More" at bounding box center [426, 602] width 760 height 51
drag, startPoint x: 454, startPoint y: 599, endPoint x: 489, endPoint y: 600, distance: 35.2
click at [454, 599] on icon at bounding box center [456, 602] width 10 height 10
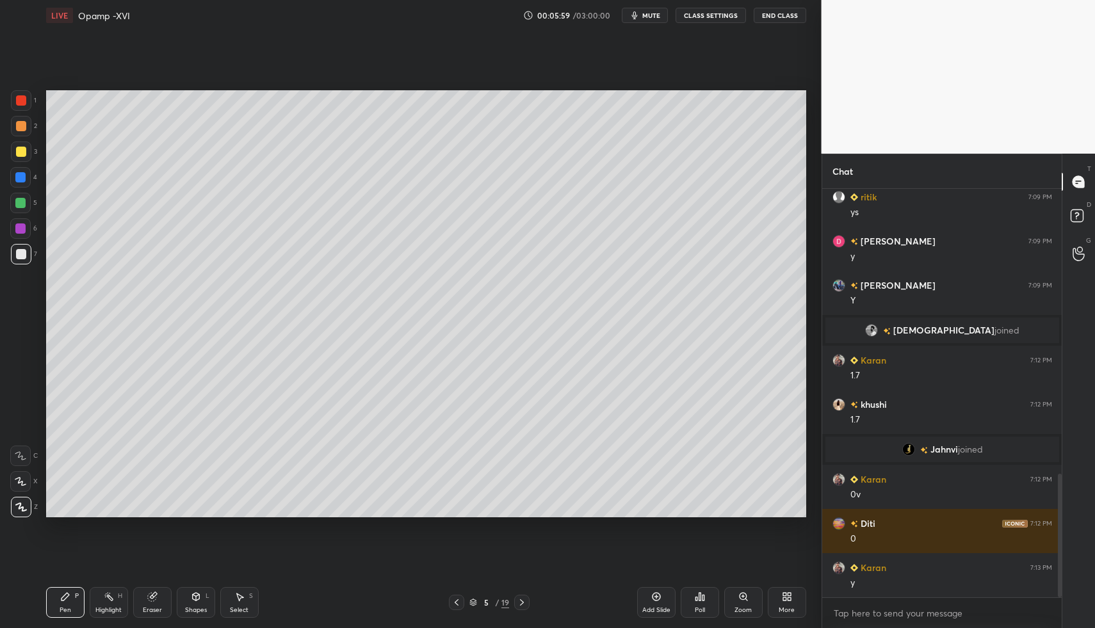
click at [522, 599] on icon at bounding box center [522, 602] width 10 height 10
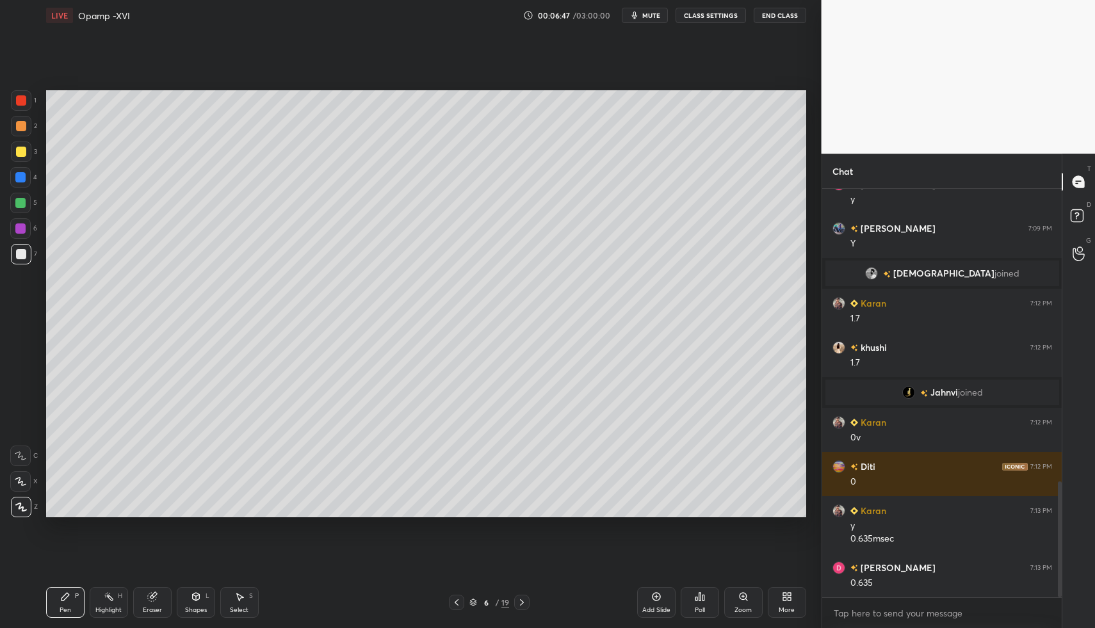
scroll to position [1029, 0]
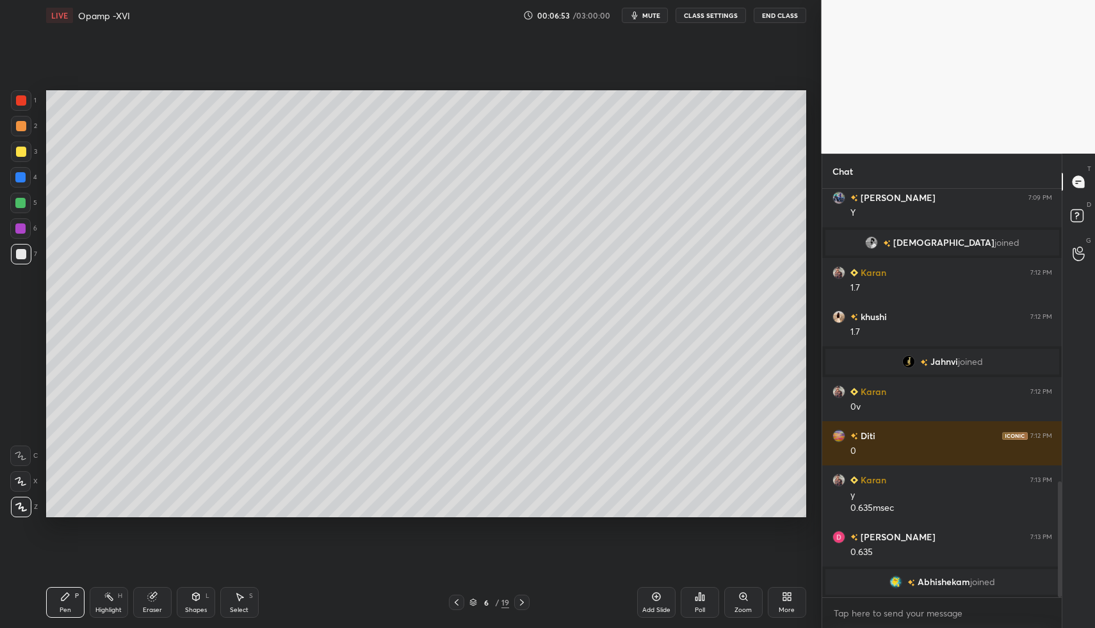
click at [47, 587] on div "Pen P" at bounding box center [65, 602] width 38 height 31
click at [53, 583] on div "Pen P Highlight H Eraser Shapes L Select S 6 / 19 Add Slide Poll Zoom More" at bounding box center [426, 602] width 760 height 51
click at [8, 257] on div "1 2 3 4 5 6 7 C X Z C X Z E E Erase all H H" at bounding box center [20, 304] width 41 height 428
click at [173, 585] on div "Pen P Highlight H Eraser Shapes L Select S 6 / 19 Add Slide Poll Zoom More" at bounding box center [426, 602] width 760 height 51
click at [186, 597] on div "Shapes L" at bounding box center [196, 602] width 38 height 31
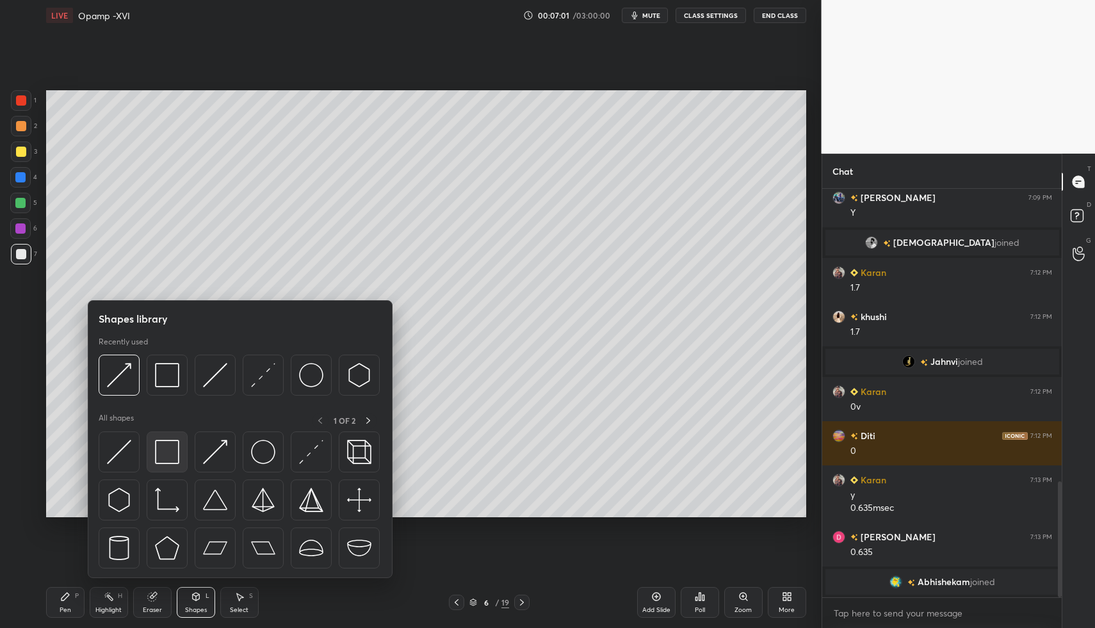
click at [164, 448] on img at bounding box center [167, 452] width 24 height 24
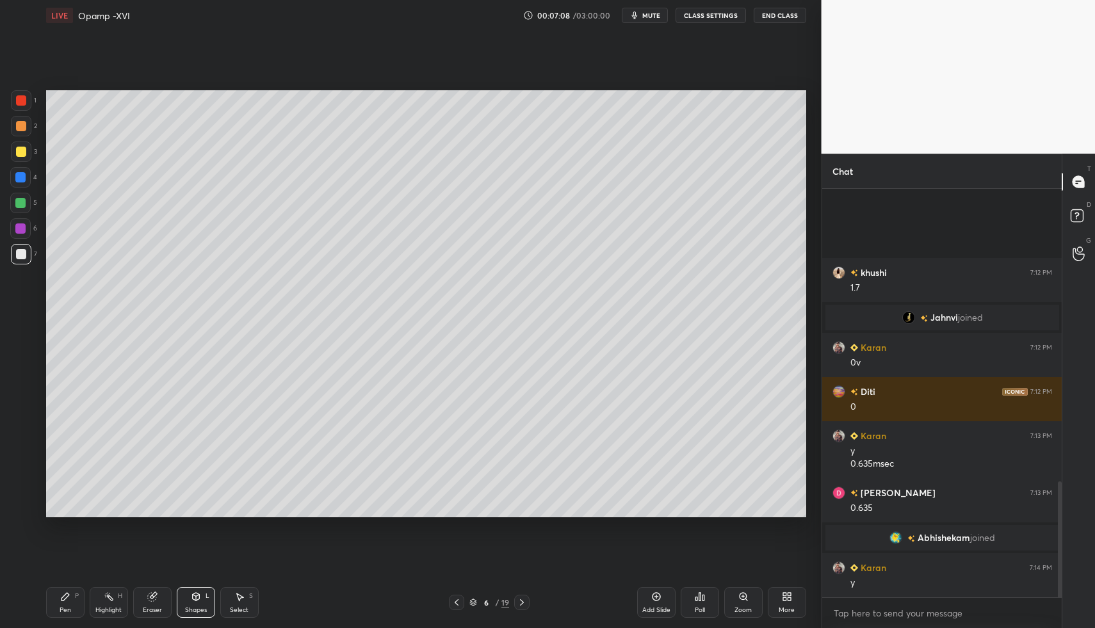
scroll to position [1001, 0]
drag, startPoint x: 71, startPoint y: 600, endPoint x: 68, endPoint y: 589, distance: 12.0
click at [67, 598] on div "Pen P" at bounding box center [65, 602] width 38 height 31
click at [522, 606] on icon at bounding box center [522, 602] width 10 height 10
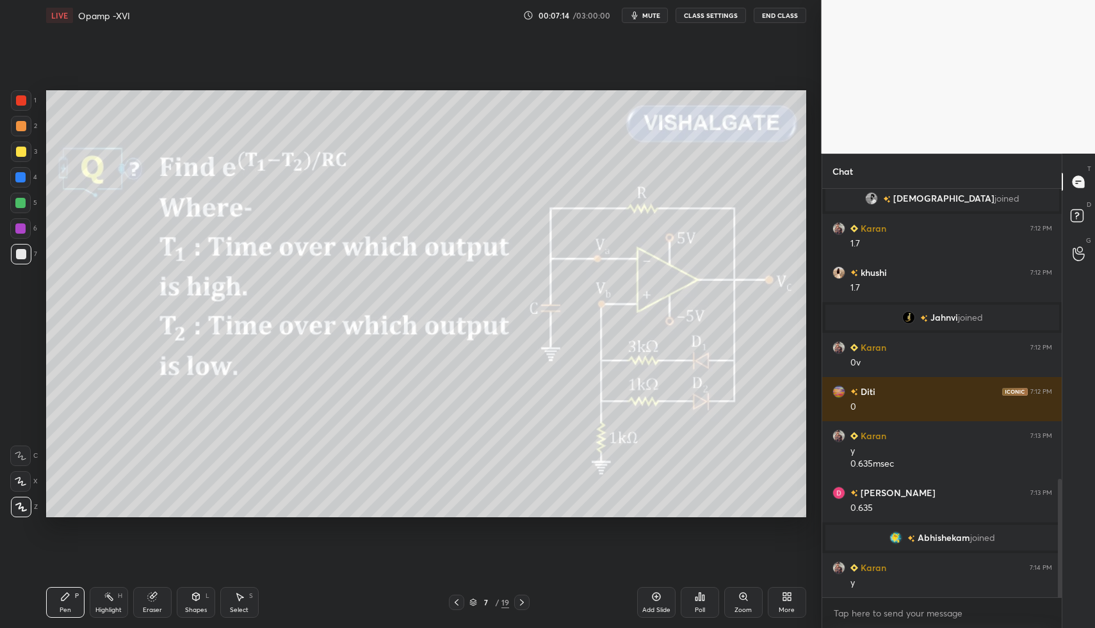
drag, startPoint x: 457, startPoint y: 604, endPoint x: 542, endPoint y: 600, distance: 84.6
click at [457, 604] on icon at bounding box center [456, 602] width 4 height 6
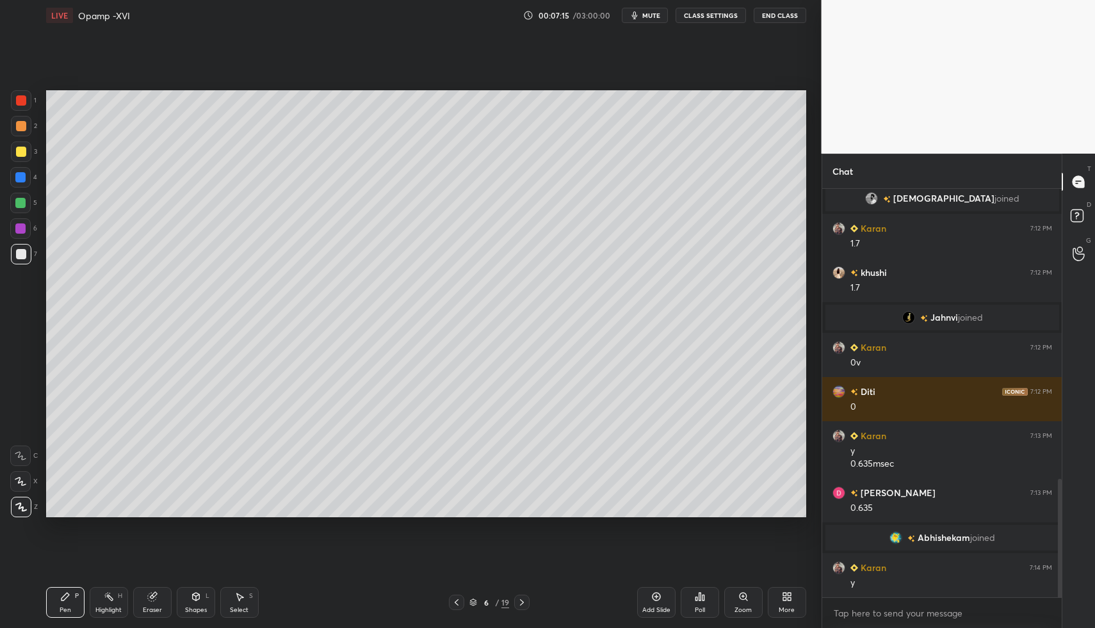
click at [659, 593] on icon at bounding box center [656, 597] width 8 height 8
click at [97, 600] on div "Highlight H" at bounding box center [109, 602] width 38 height 31
click at [90, 590] on div "Highlight H" at bounding box center [109, 602] width 38 height 31
click at [24, 222] on div at bounding box center [20, 228] width 20 height 20
click at [22, 211] on div at bounding box center [20, 203] width 20 height 20
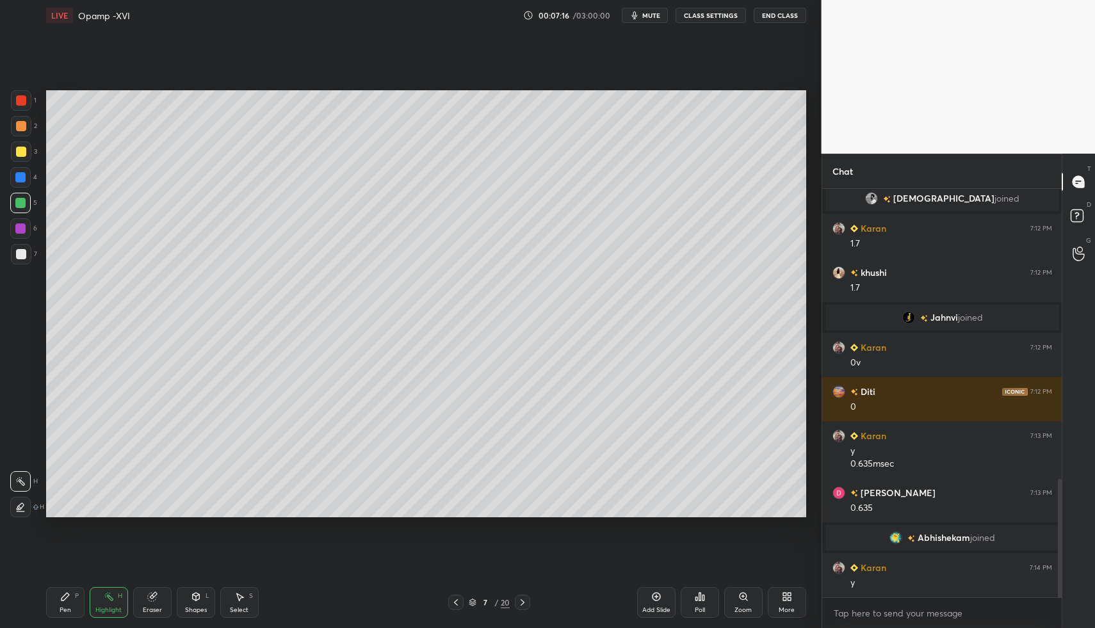
drag, startPoint x: 67, startPoint y: 593, endPoint x: 55, endPoint y: 577, distance: 20.6
click at [67, 593] on icon at bounding box center [65, 597] width 8 height 8
click at [52, 584] on div "Pen P Highlight H Eraser Shapes L Select S 7 / 20 Add Slide Poll Zoom More" at bounding box center [426, 602] width 760 height 51
drag, startPoint x: 189, startPoint y: 597, endPoint x: 186, endPoint y: 588, distance: 9.8
click at [186, 588] on div "Shapes L" at bounding box center [196, 602] width 38 height 31
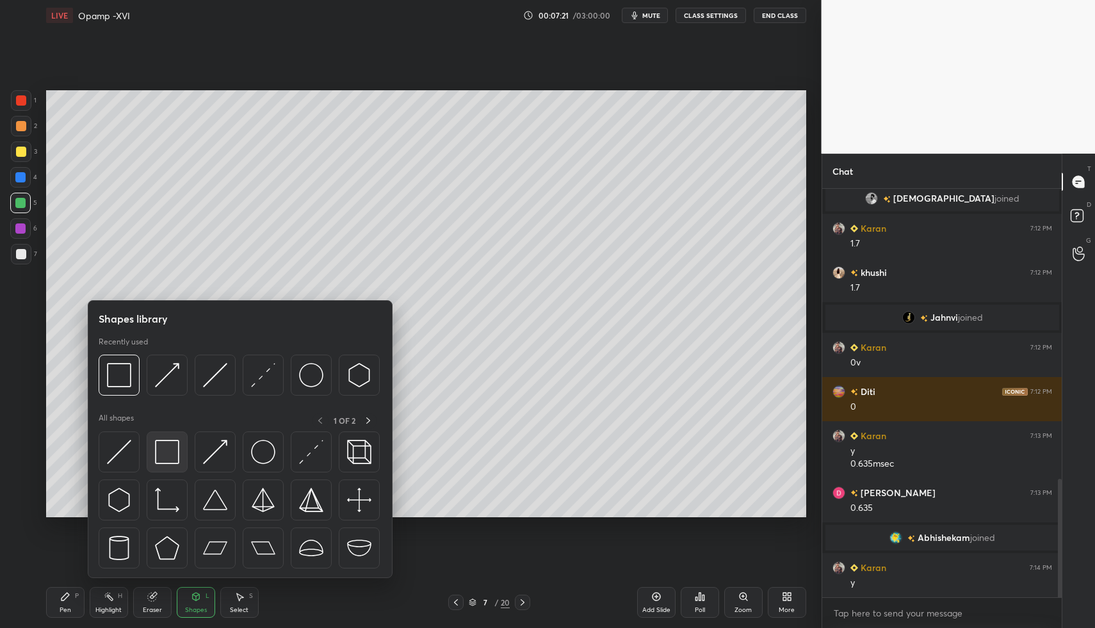
click at [161, 447] on img at bounding box center [167, 452] width 24 height 24
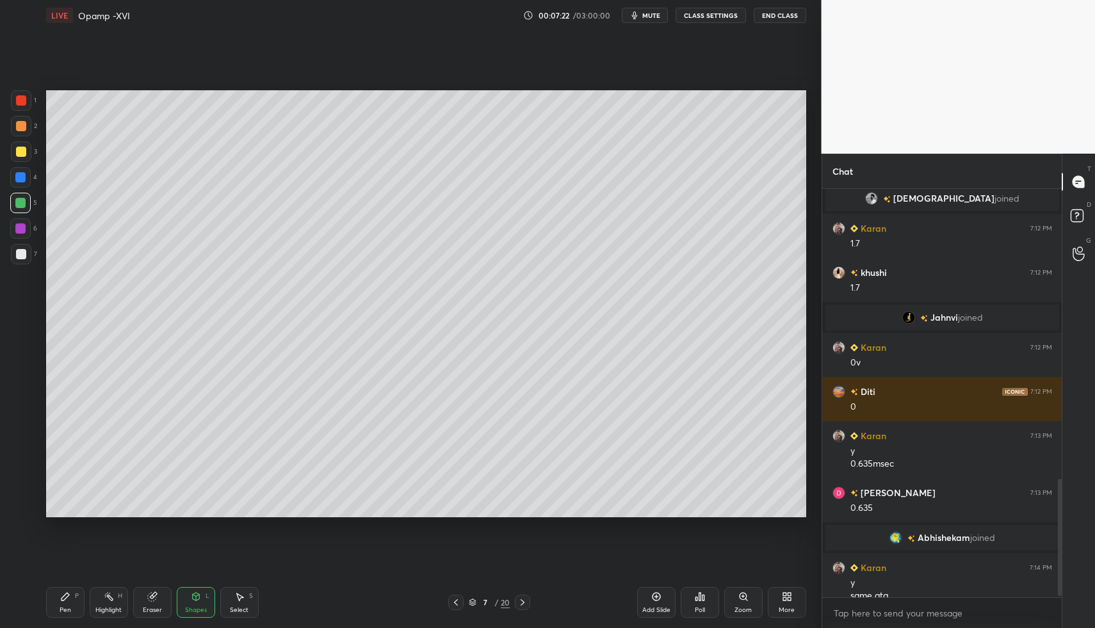
scroll to position [1013, 0]
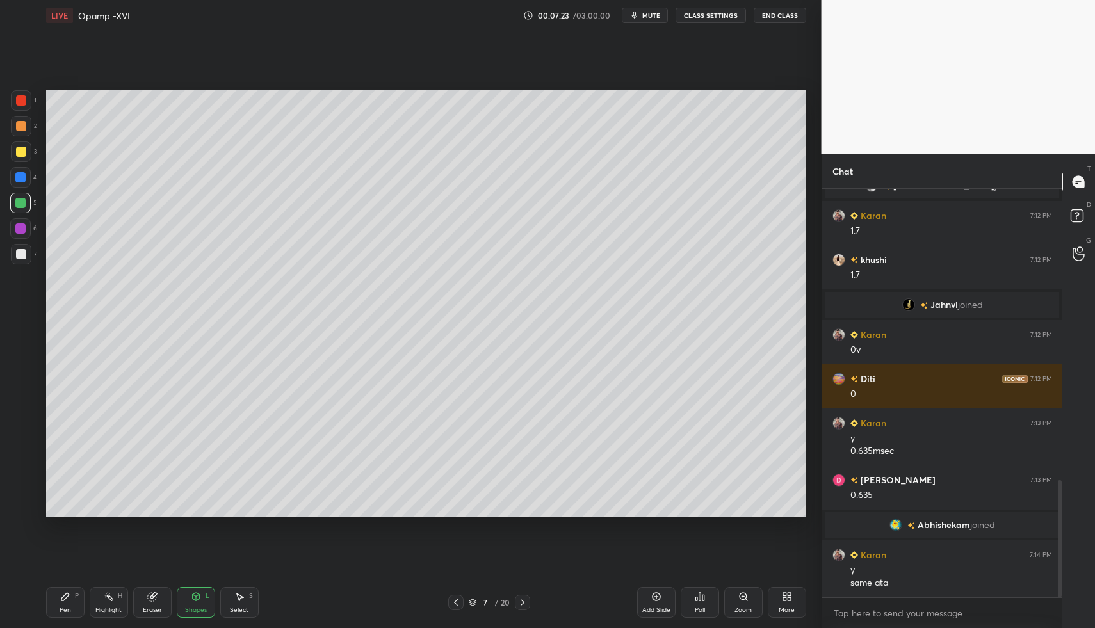
drag, startPoint x: 22, startPoint y: 255, endPoint x: 24, endPoint y: 298, distance: 43.6
click at [22, 255] on div at bounding box center [21, 254] width 10 height 10
drag, startPoint x: 66, startPoint y: 595, endPoint x: 65, endPoint y: 584, distance: 10.3
click at [66, 595] on icon at bounding box center [65, 597] width 8 height 8
click at [63, 588] on div "Pen P" at bounding box center [65, 602] width 38 height 31
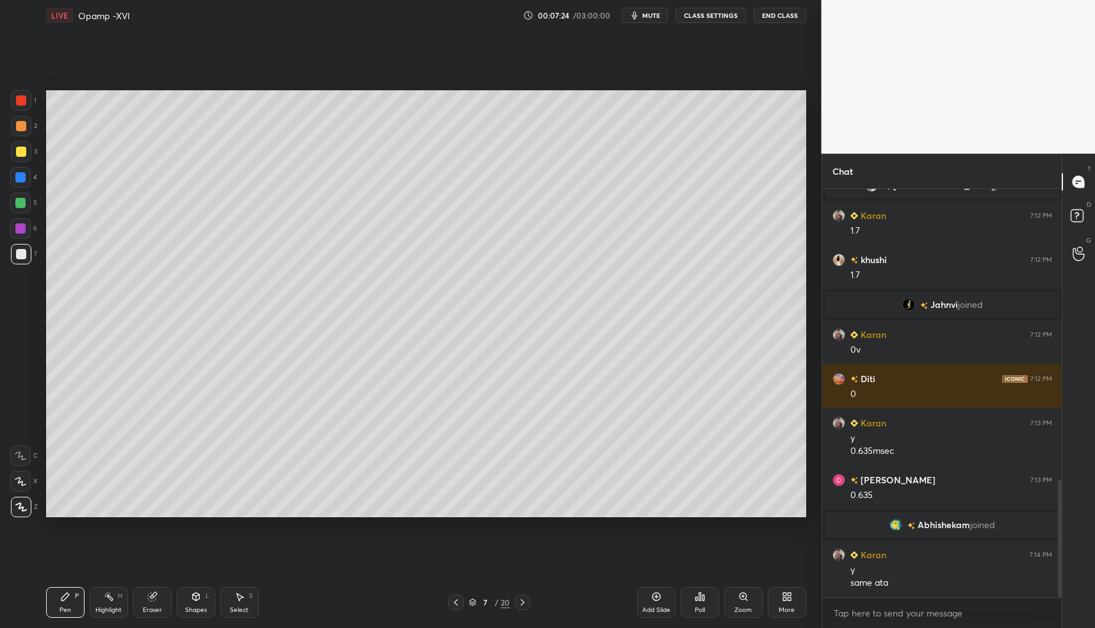
click at [454, 598] on icon at bounding box center [456, 602] width 10 height 10
click at [455, 599] on icon at bounding box center [456, 602] width 10 height 10
drag, startPoint x: 81, startPoint y: 590, endPoint x: 60, endPoint y: 602, distance: 23.8
click at [81, 590] on div "Pen P" at bounding box center [65, 602] width 38 height 31
click at [61, 598] on div "Pen P" at bounding box center [65, 602] width 38 height 31
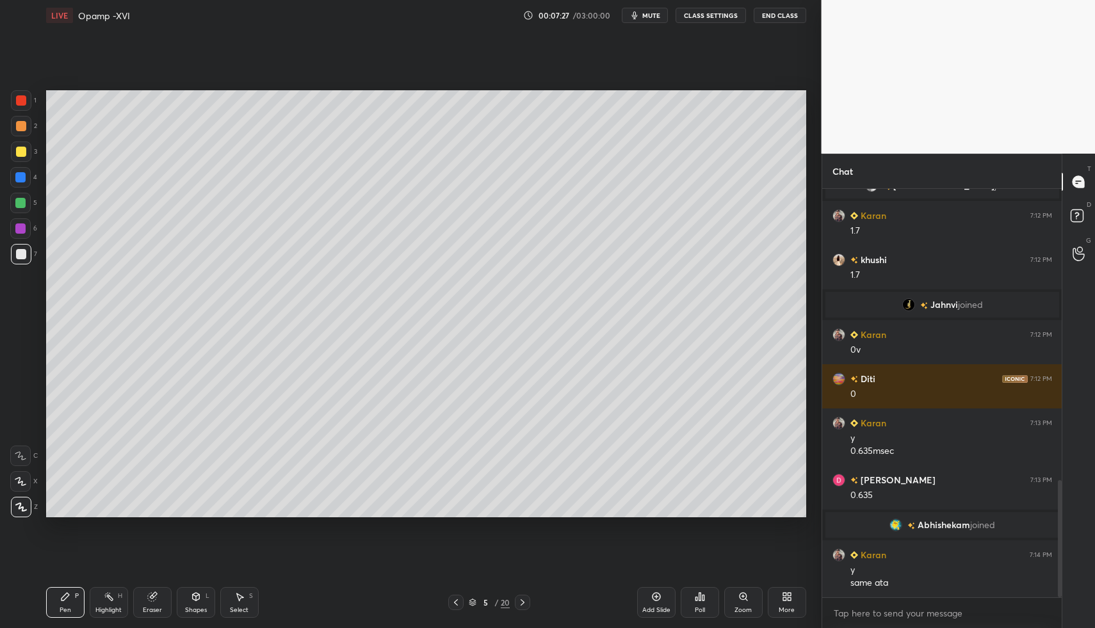
drag, startPoint x: 18, startPoint y: 191, endPoint x: 22, endPoint y: 177, distance: 14.2
click at [19, 188] on div "4" at bounding box center [23, 180] width 27 height 26
click at [22, 177] on div at bounding box center [20, 177] width 10 height 10
click at [213, 606] on div "Shapes L" at bounding box center [196, 602] width 38 height 31
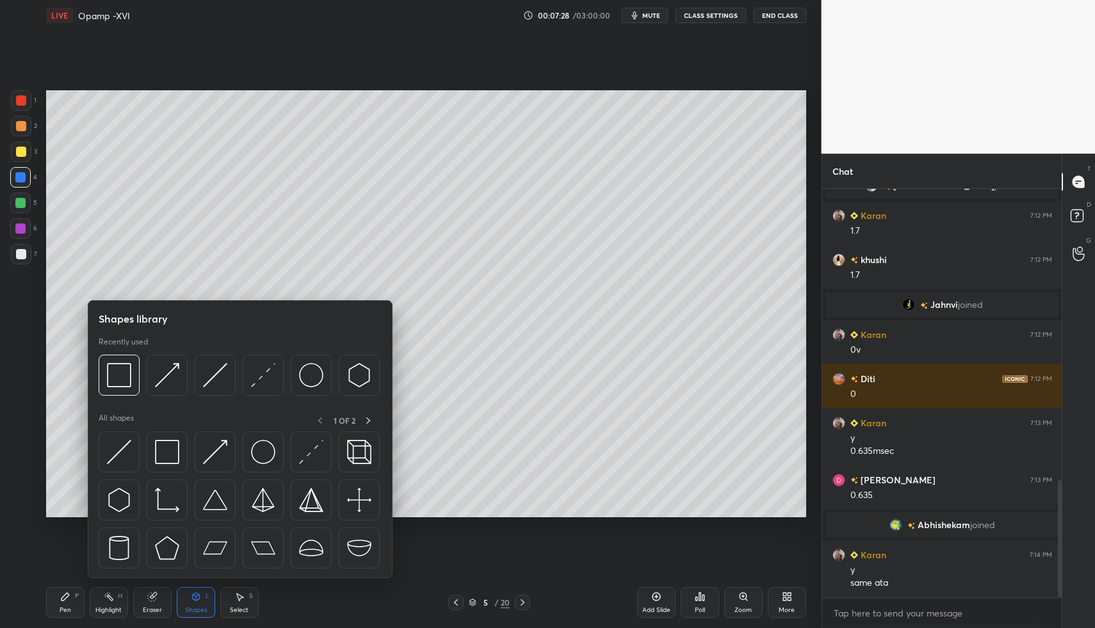
click at [194, 600] on icon at bounding box center [196, 596] width 10 height 10
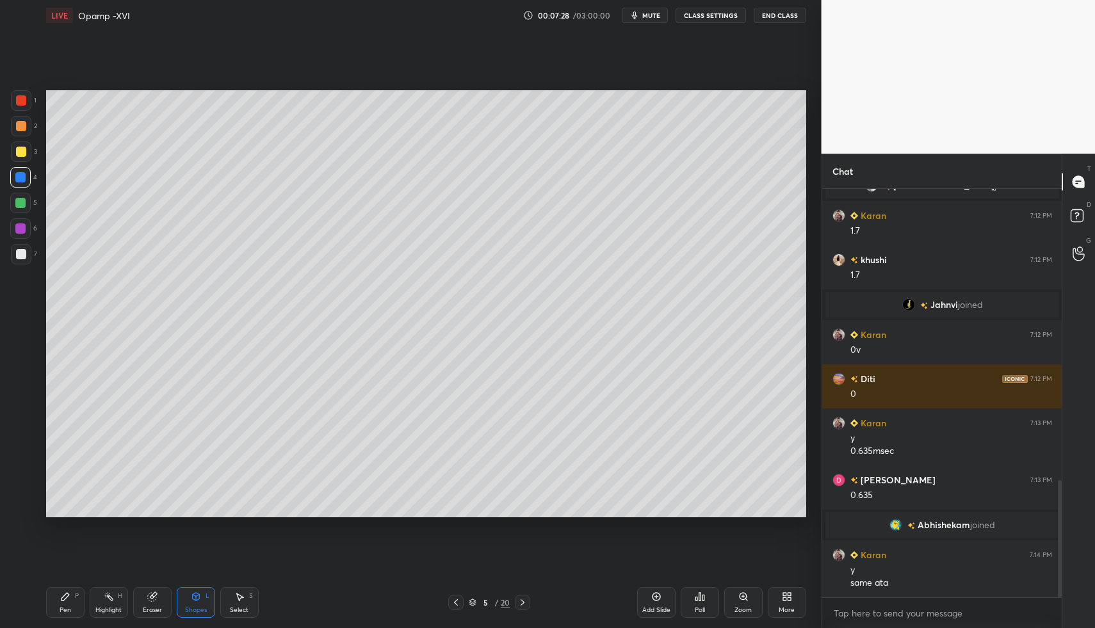
drag, startPoint x: 191, startPoint y: 605, endPoint x: 177, endPoint y: 579, distance: 29.5
click at [190, 605] on div "Shapes L" at bounding box center [196, 602] width 38 height 31
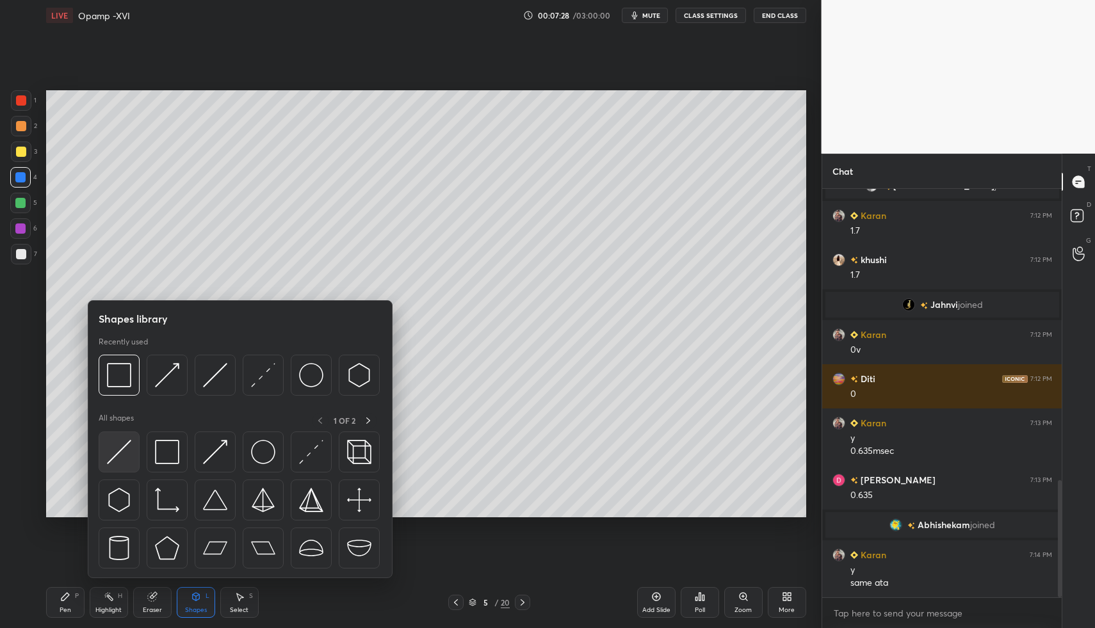
click at [110, 458] on img at bounding box center [119, 452] width 24 height 24
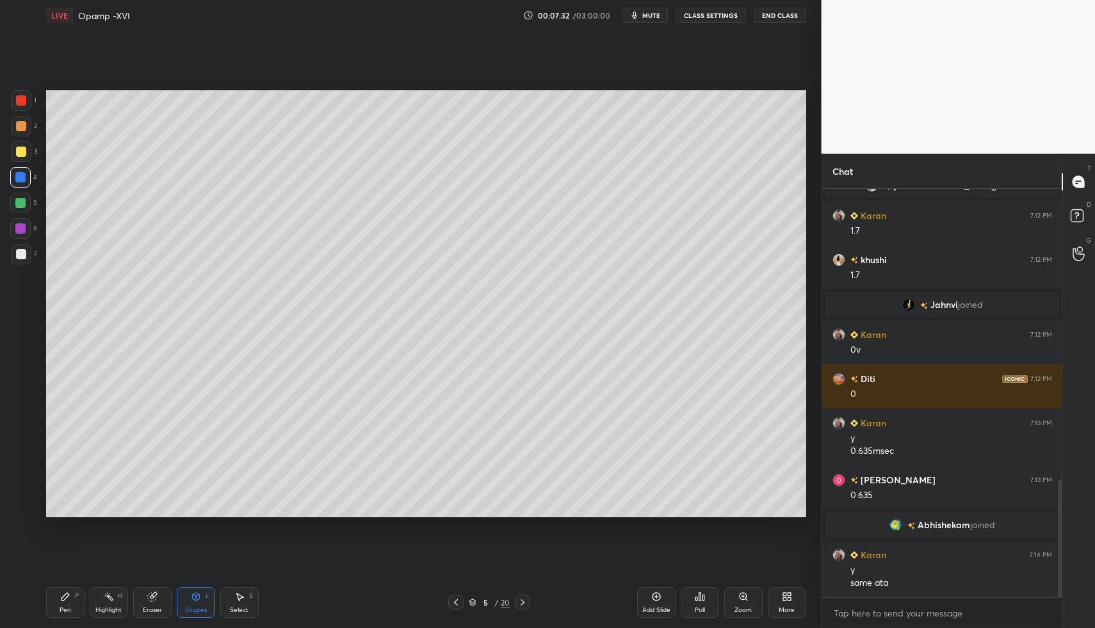
click at [85, 592] on div "Pen P Highlight H Eraser Shapes L Select S" at bounding box center [194, 602] width 296 height 31
click at [75, 588] on div "Pen P Highlight H Eraser Shapes L Select S 5 / 20 Add Slide Poll Zoom More" at bounding box center [426, 602] width 760 height 51
click at [59, 597] on div "Pen P" at bounding box center [65, 602] width 38 height 31
click at [65, 597] on icon at bounding box center [65, 596] width 10 height 10
click at [124, 602] on div "Highlight H" at bounding box center [109, 602] width 38 height 31
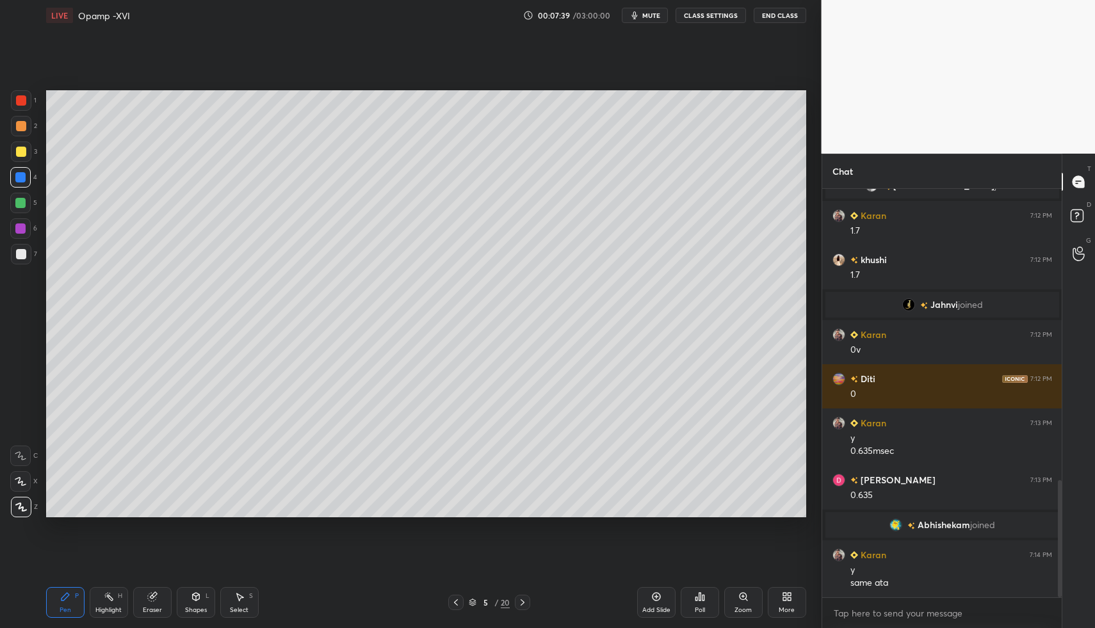
click at [108, 598] on icon at bounding box center [109, 596] width 10 height 10
drag, startPoint x: 108, startPoint y: 598, endPoint x: 119, endPoint y: 570, distance: 30.4
click at [109, 587] on div "Highlight H" at bounding box center [109, 602] width 38 height 31
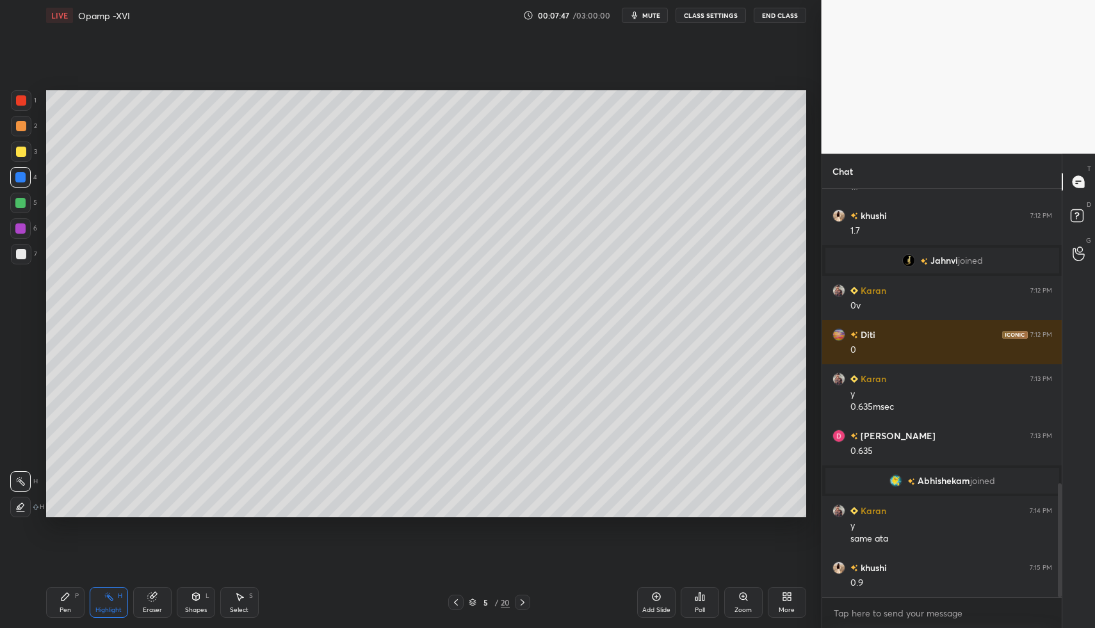
click at [234, 602] on div "Select S" at bounding box center [239, 602] width 38 height 31
click at [225, 589] on div "Select S" at bounding box center [239, 602] width 38 height 31
click at [517, 600] on icon at bounding box center [522, 602] width 10 height 10
click at [519, 595] on div at bounding box center [522, 602] width 15 height 15
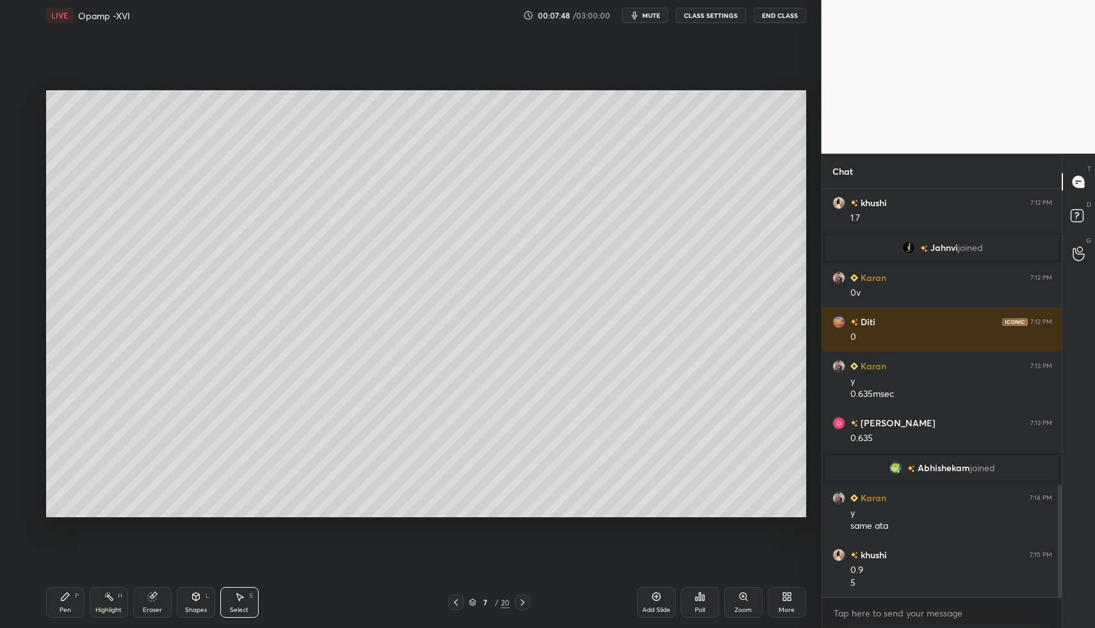
click at [50, 608] on div "Pen P" at bounding box center [65, 602] width 38 height 31
drag, startPoint x: 50, startPoint y: 608, endPoint x: 50, endPoint y: 529, distance: 79.4
click at [50, 608] on div "Pen P" at bounding box center [65, 602] width 38 height 31
click at [21, 250] on div at bounding box center [21, 254] width 10 height 10
click at [22, 254] on div at bounding box center [21, 254] width 10 height 10
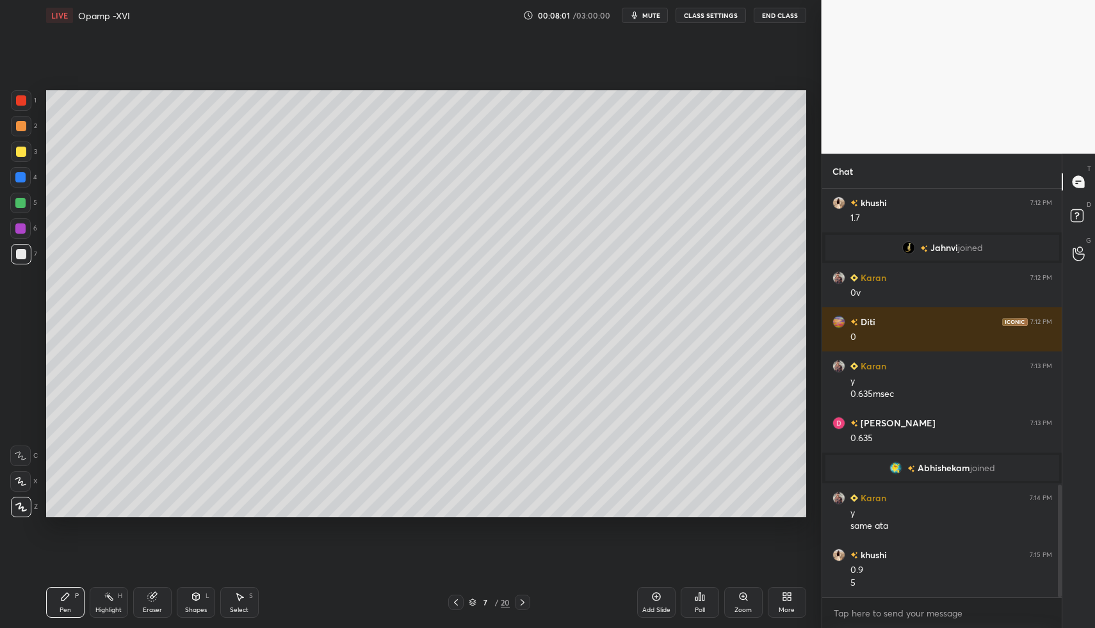
click at [186, 588] on div "Shapes L" at bounding box center [196, 602] width 38 height 31
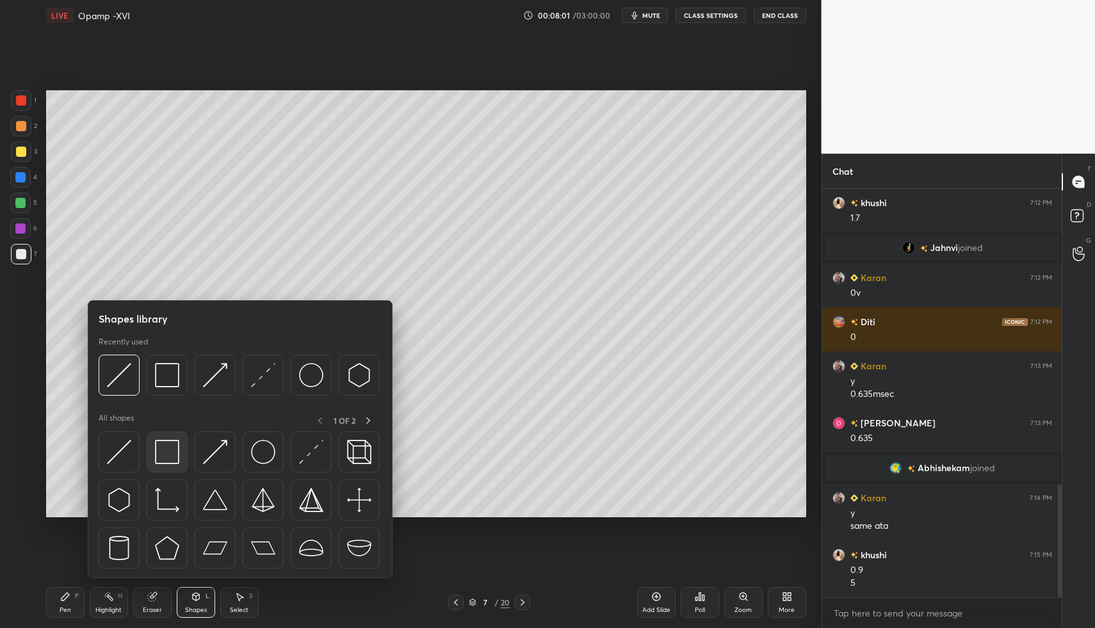
click at [165, 453] on img at bounding box center [167, 452] width 24 height 24
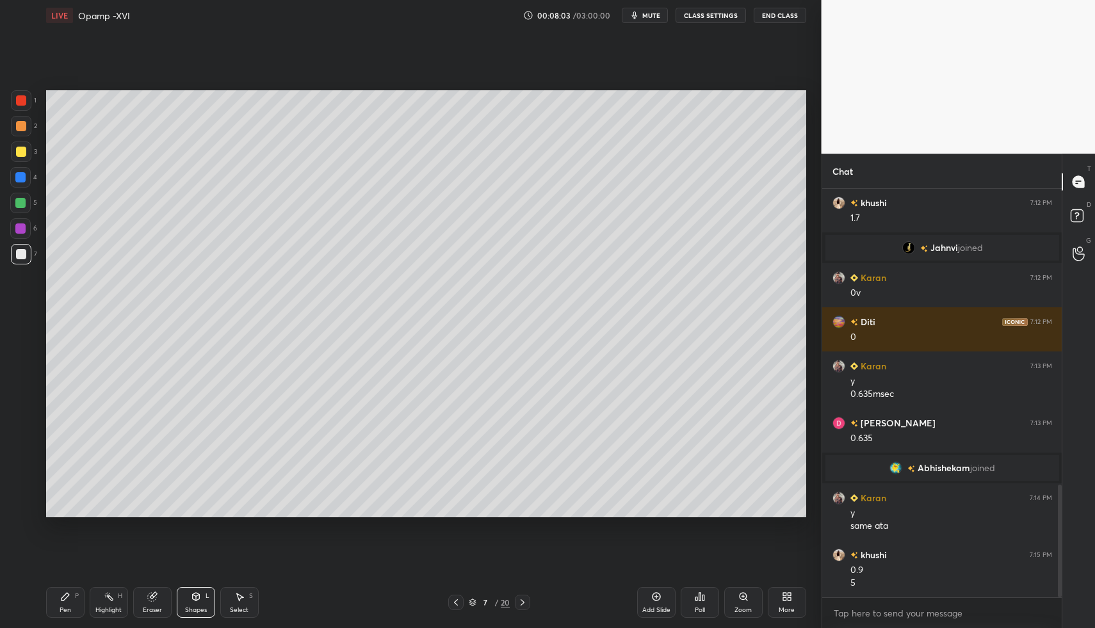
click at [53, 591] on div "Pen P" at bounding box center [65, 602] width 38 height 31
click at [54, 596] on div "Pen P" at bounding box center [65, 602] width 38 height 31
drag, startPoint x: 54, startPoint y: 606, endPoint x: 64, endPoint y: 592, distance: 16.9
click at [54, 606] on div "Pen P" at bounding box center [65, 602] width 38 height 31
drag, startPoint x: 64, startPoint y: 592, endPoint x: 127, endPoint y: 533, distance: 86.5
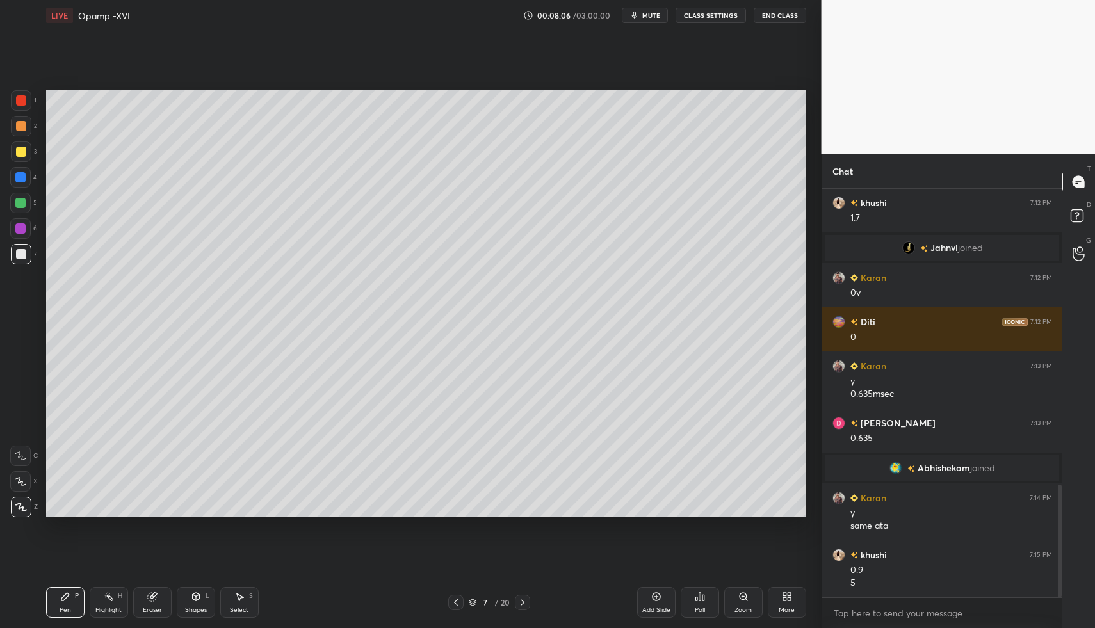
click at [64, 592] on icon at bounding box center [65, 596] width 10 height 10
click at [454, 599] on icon at bounding box center [456, 602] width 10 height 10
drag, startPoint x: 454, startPoint y: 599, endPoint x: 445, endPoint y: 599, distance: 9.0
click at [454, 599] on icon at bounding box center [456, 602] width 10 height 10
click at [86, 596] on div "Pen P Highlight H Eraser Shapes L Select S" at bounding box center [194, 602] width 296 height 31
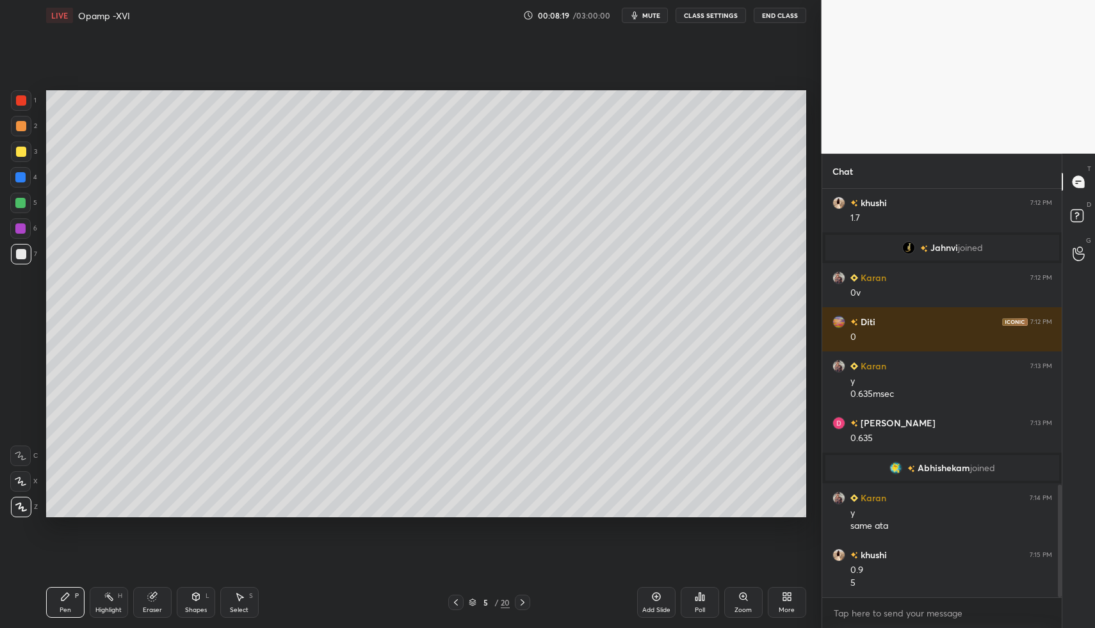
click at [93, 591] on div "Highlight H" at bounding box center [109, 602] width 38 height 31
drag, startPoint x: 114, startPoint y: 609, endPoint x: 118, endPoint y: 587, distance: 22.2
click at [114, 609] on div "Highlight" at bounding box center [108, 610] width 26 height 6
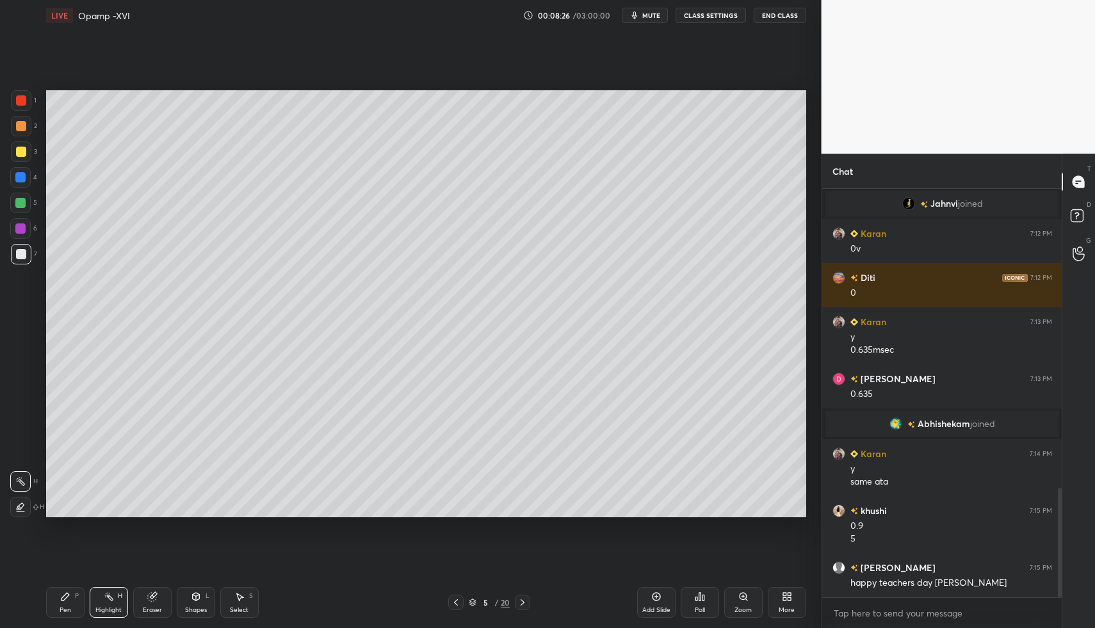
click at [522, 604] on icon at bounding box center [522, 602] width 4 height 6
drag, startPoint x: 522, startPoint y: 604, endPoint x: 476, endPoint y: 606, distance: 46.1
click at [522, 604] on icon at bounding box center [522, 602] width 4 height 6
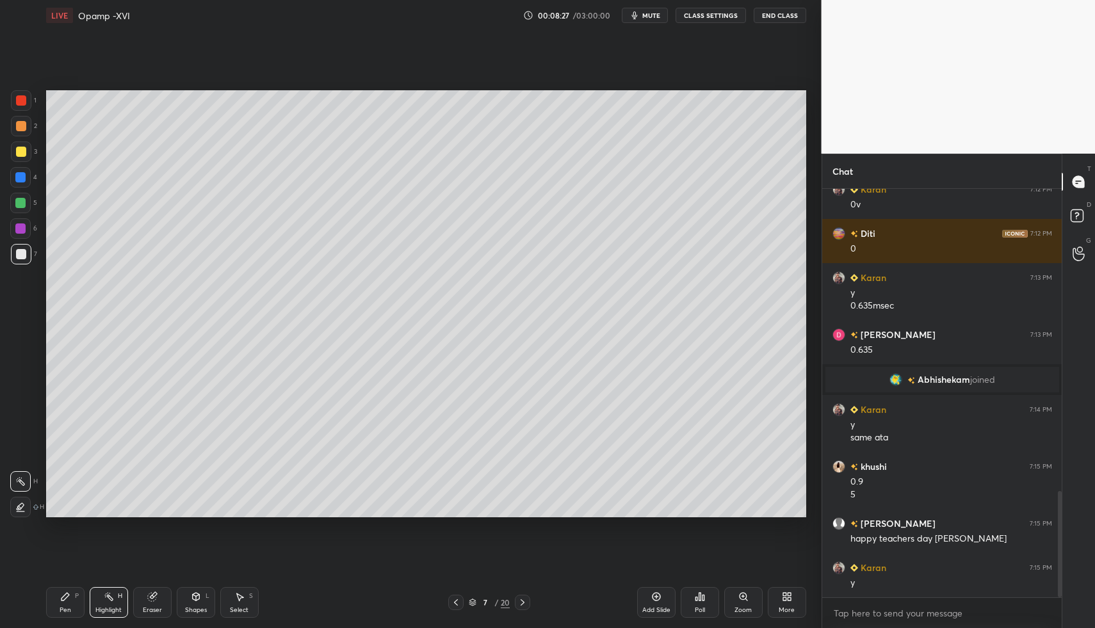
drag, startPoint x: 70, startPoint y: 603, endPoint x: 79, endPoint y: 596, distance: 11.4
click at [70, 603] on div "Pen P" at bounding box center [65, 602] width 38 height 31
click at [79, 596] on div "Pen P" at bounding box center [65, 602] width 38 height 31
click at [63, 593] on div "Pen P" at bounding box center [65, 602] width 38 height 31
click at [197, 602] on div "Shapes L" at bounding box center [196, 602] width 38 height 31
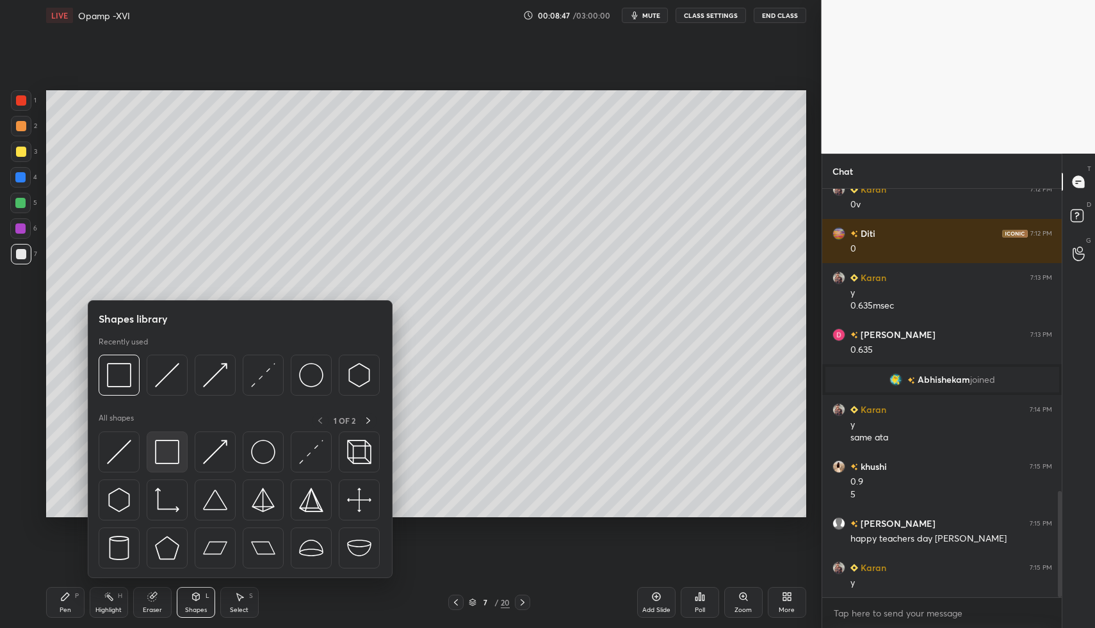
click at [170, 447] on img at bounding box center [167, 452] width 24 height 24
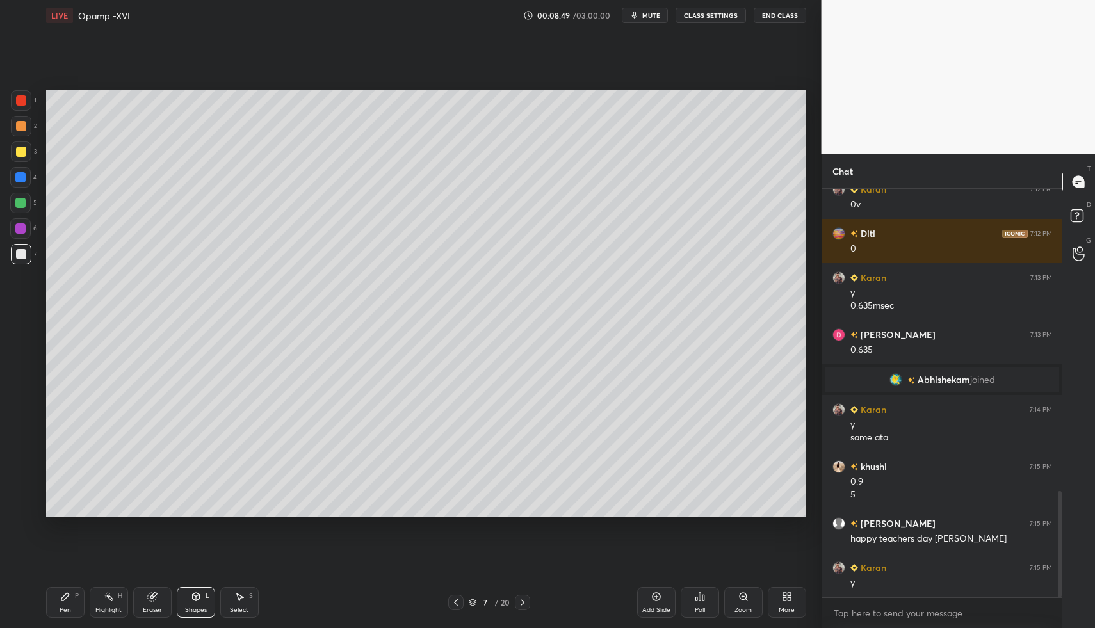
drag, startPoint x: 50, startPoint y: 602, endPoint x: 54, endPoint y: 588, distance: 14.0
click at [50, 602] on div "Pen P" at bounding box center [65, 602] width 38 height 31
drag, startPoint x: 237, startPoint y: 608, endPoint x: 245, endPoint y: 601, distance: 10.9
click at [239, 607] on div "Select S" at bounding box center [239, 602] width 38 height 31
click at [241, 593] on div "Select S" at bounding box center [239, 602] width 38 height 31
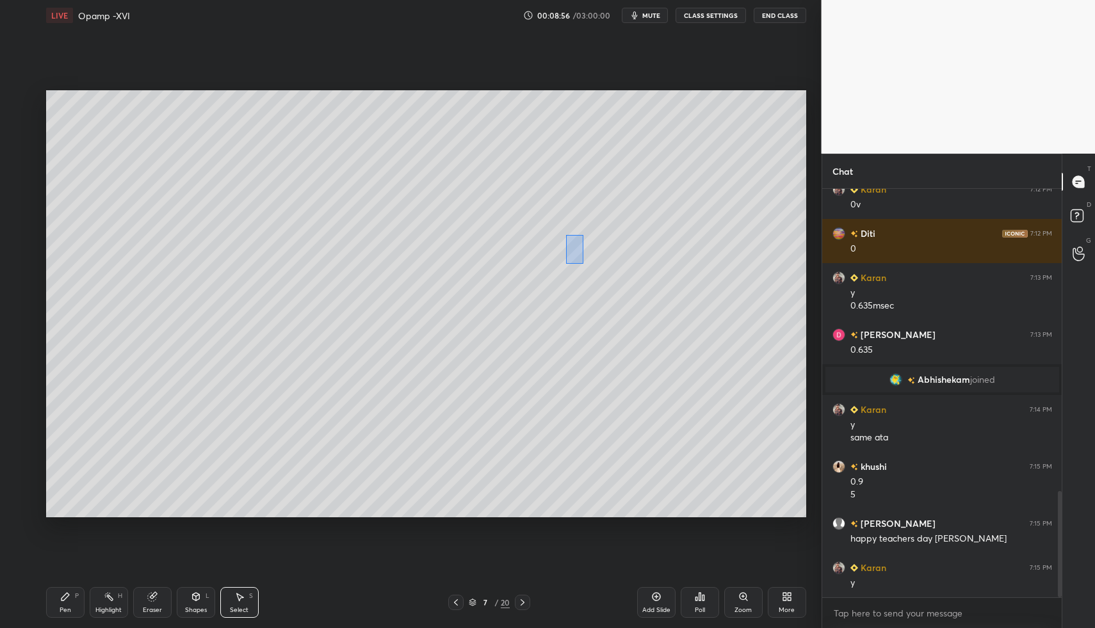
drag, startPoint x: 573, startPoint y: 255, endPoint x: 652, endPoint y: 312, distance: 97.7
click at [649, 310] on div "0 ° Undo Copy Duplicate Duplicate to new slide Delete" at bounding box center [426, 304] width 760 height 428
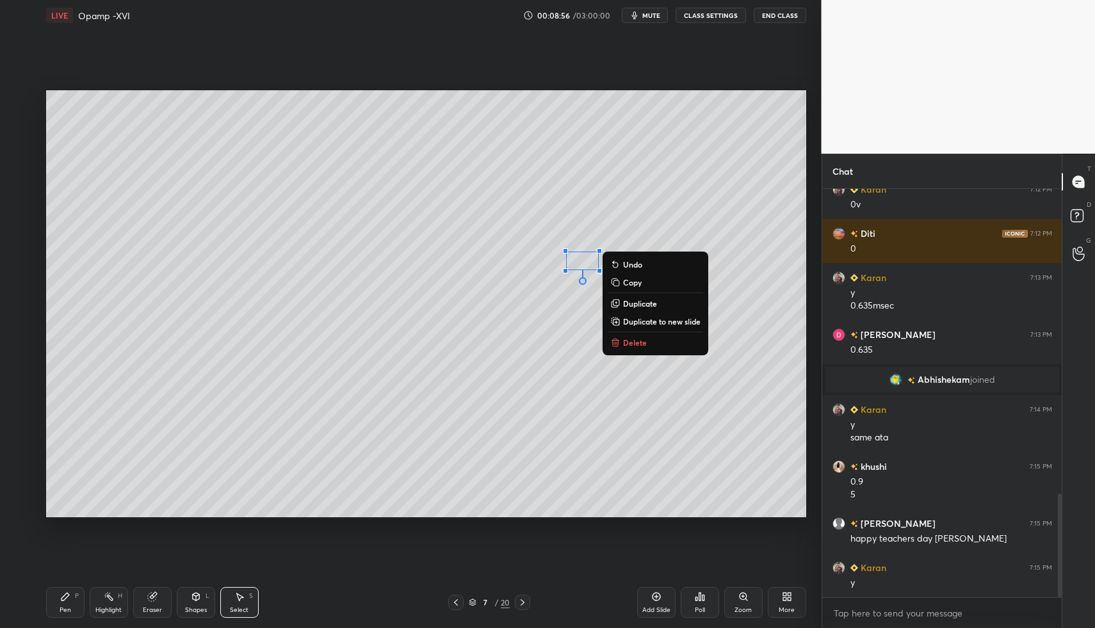
scroll to position [1203, 0]
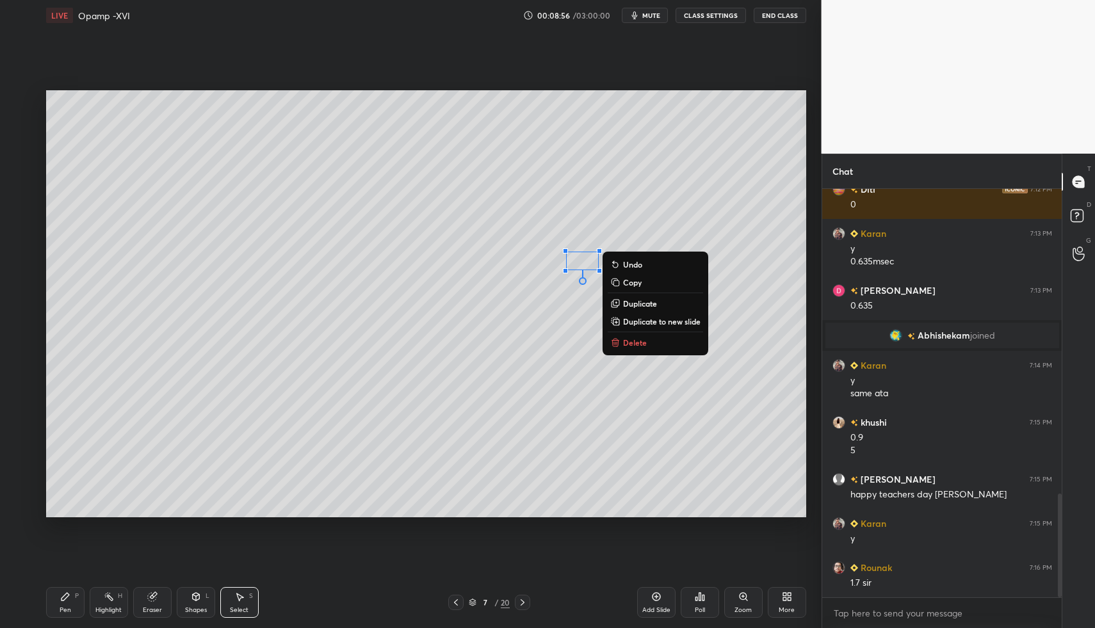
click at [638, 339] on p "Delete" at bounding box center [635, 342] width 24 height 10
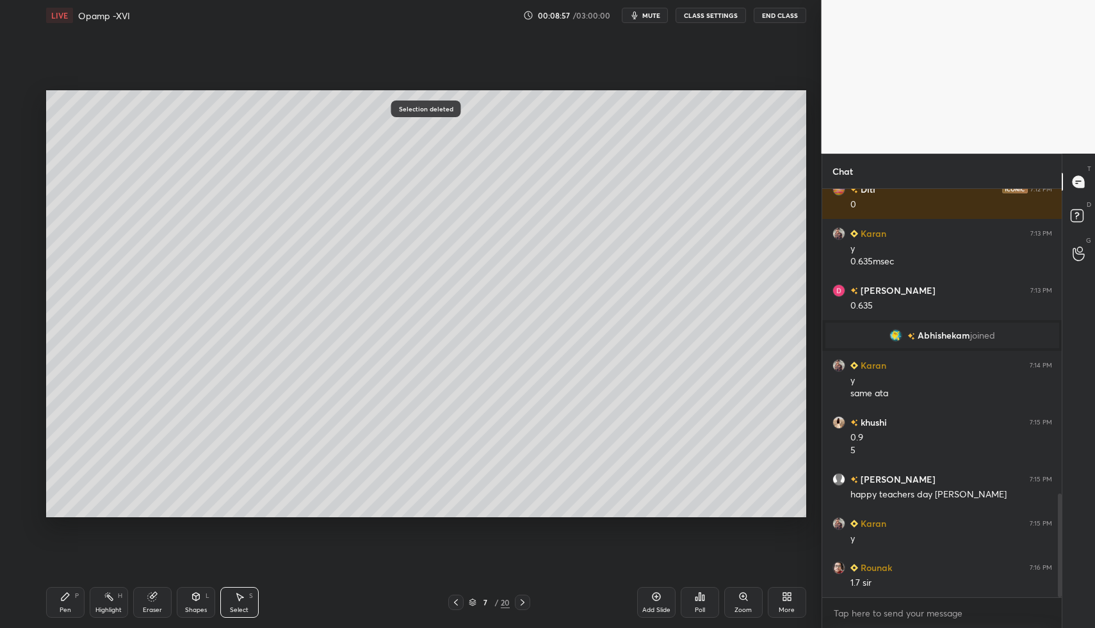
click at [52, 602] on div "Pen P" at bounding box center [65, 602] width 38 height 31
click at [54, 599] on div "Pen P" at bounding box center [65, 602] width 38 height 31
click at [237, 602] on div "Select S" at bounding box center [239, 602] width 38 height 31
drag, startPoint x: 237, startPoint y: 602, endPoint x: 246, endPoint y: 538, distance: 64.7
click at [233, 596] on div "Select S" at bounding box center [239, 602] width 38 height 31
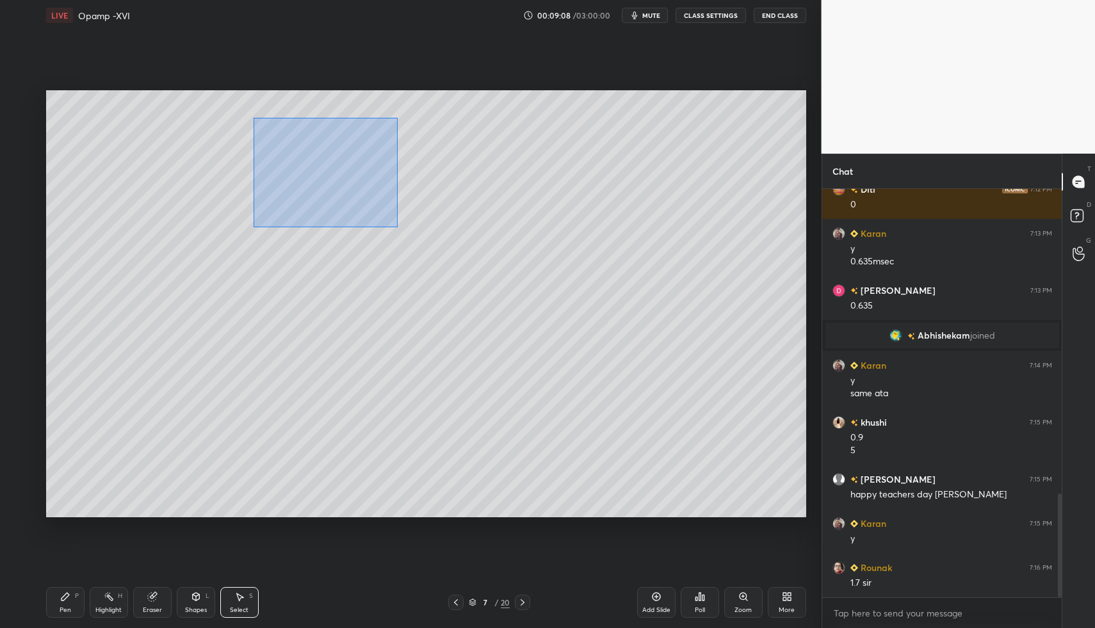
drag, startPoint x: 346, startPoint y: 191, endPoint x: 721, endPoint y: 424, distance: 442.1
click at [721, 429] on div "0 ° Undo Copy Duplicate Duplicate to new slide Delete" at bounding box center [426, 304] width 760 height 428
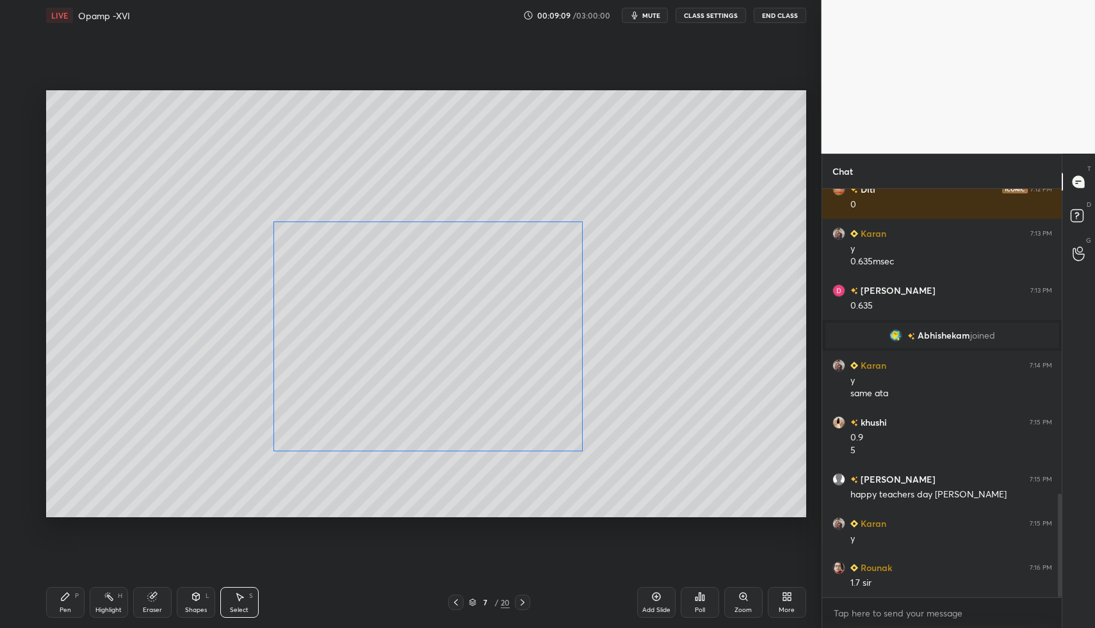
drag, startPoint x: 486, startPoint y: 289, endPoint x: 447, endPoint y: 369, distance: 88.8
click at [478, 360] on div "0 ° Undo Copy Duplicate Duplicate to new slide Delete" at bounding box center [426, 304] width 760 height 428
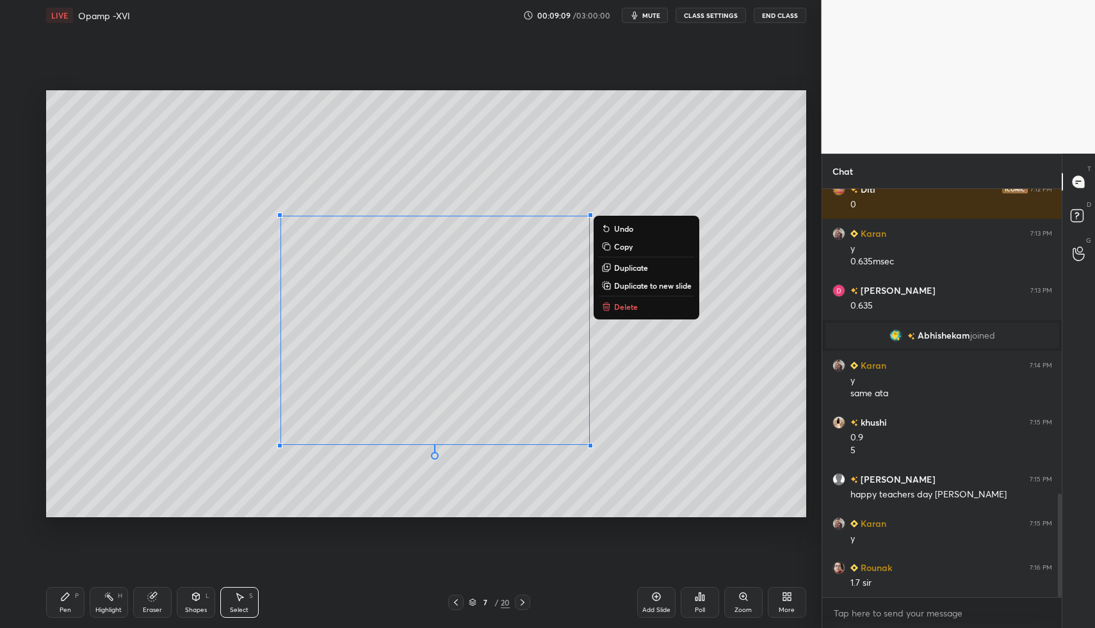
drag, startPoint x: 67, startPoint y: 604, endPoint x: 65, endPoint y: 584, distance: 20.6
click at [67, 604] on div "Pen P" at bounding box center [65, 602] width 38 height 31
click at [65, 598] on div "Pen P" at bounding box center [65, 602] width 38 height 31
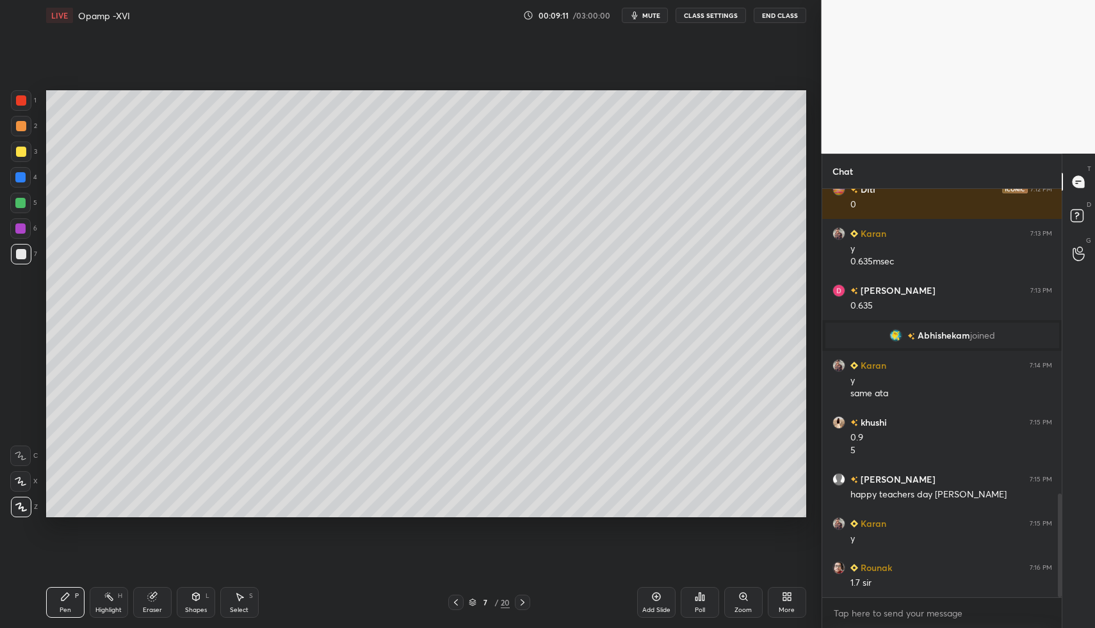
click at [197, 602] on div "Shapes L" at bounding box center [196, 602] width 38 height 31
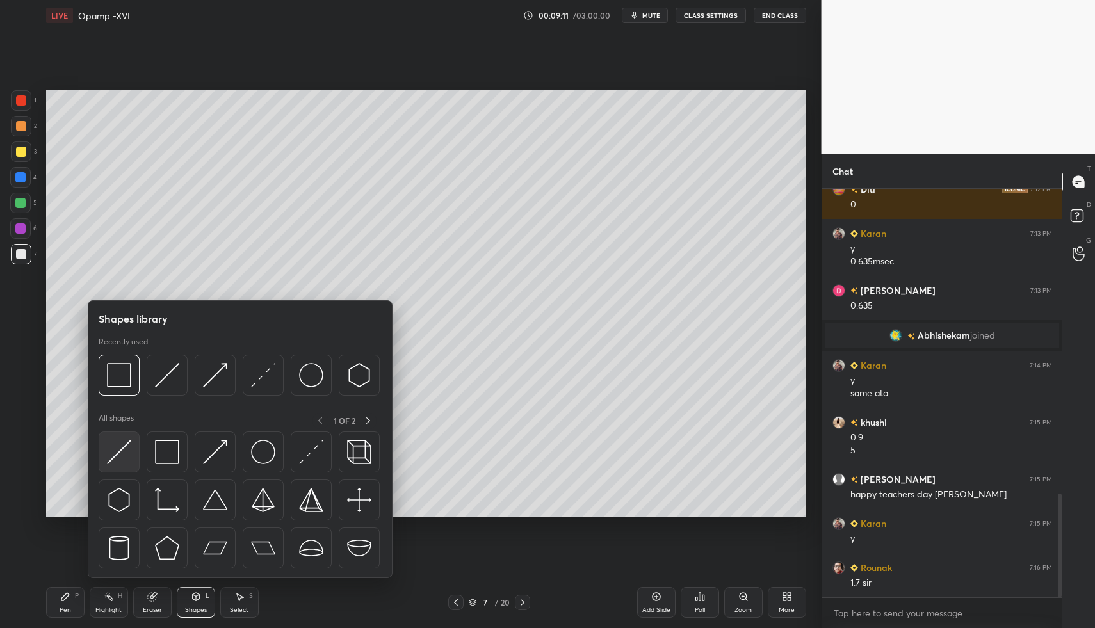
click at [120, 462] on img at bounding box center [119, 452] width 24 height 24
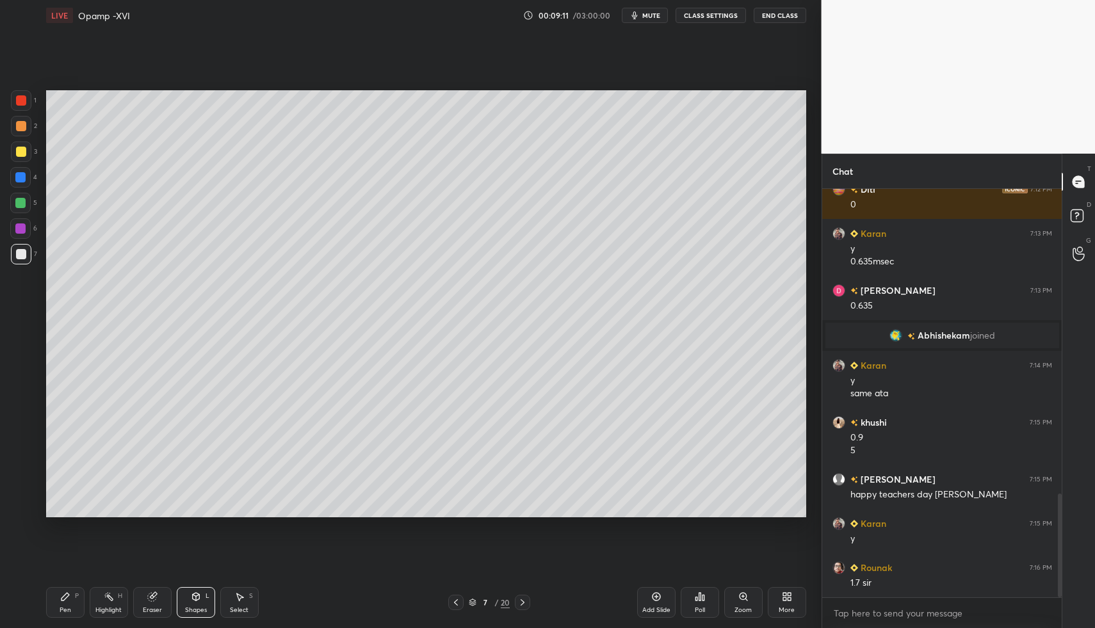
click at [13, 149] on div at bounding box center [21, 151] width 20 height 20
click at [23, 258] on div at bounding box center [21, 254] width 10 height 10
click at [63, 592] on icon at bounding box center [65, 596] width 10 height 10
click at [57, 590] on div "Pen P" at bounding box center [65, 602] width 38 height 31
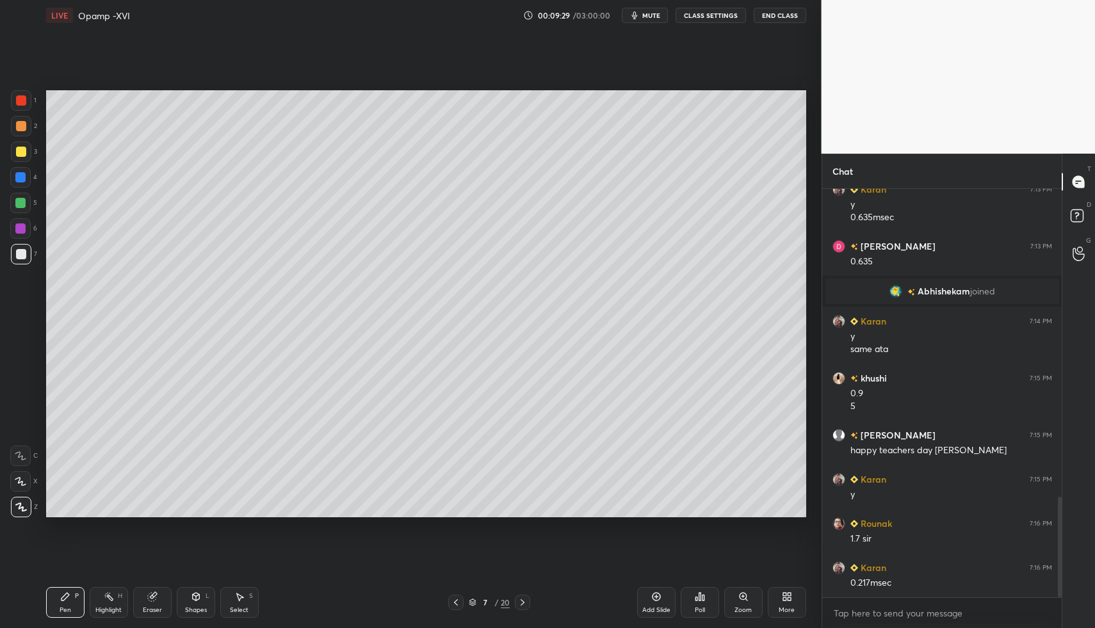
click at [449, 597] on div at bounding box center [455, 602] width 15 height 15
click at [113, 601] on icon at bounding box center [109, 596] width 10 height 10
drag, startPoint x: 113, startPoint y: 601, endPoint x: 109, endPoint y: 587, distance: 14.8
click at [113, 601] on icon at bounding box center [109, 596] width 10 height 10
click at [109, 591] on icon at bounding box center [109, 596] width 10 height 10
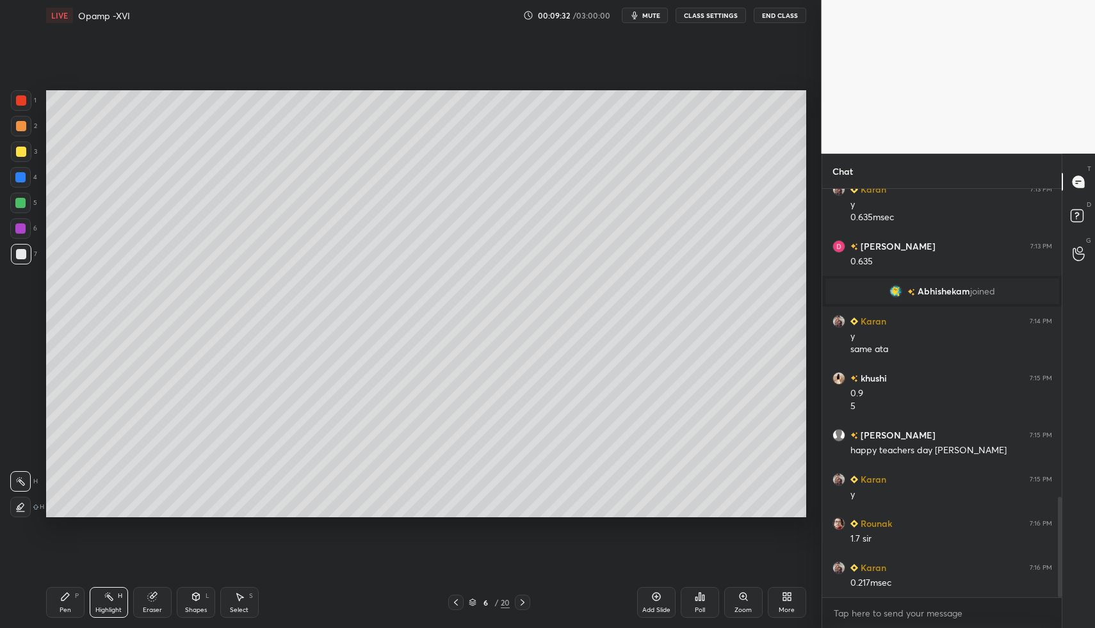
click at [520, 600] on icon at bounding box center [522, 602] width 10 height 10
click at [120, 613] on div "Highlight" at bounding box center [108, 610] width 26 height 6
click at [69, 605] on div "Pen P" at bounding box center [65, 602] width 38 height 31
click at [64, 607] on div "Pen" at bounding box center [66, 610] width 12 height 6
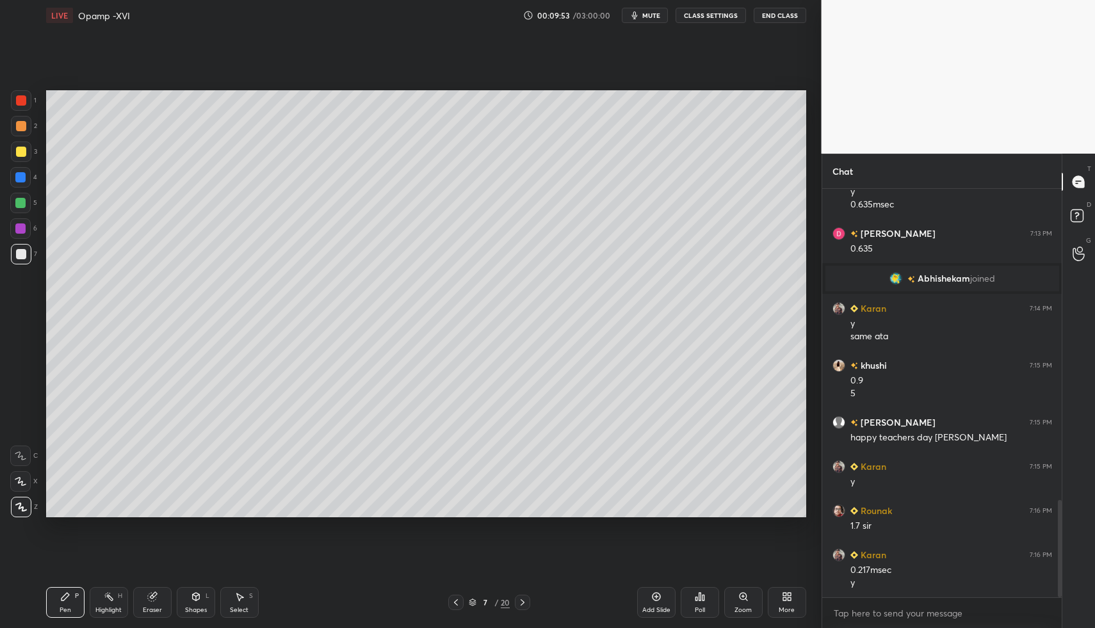
scroll to position [1304, 0]
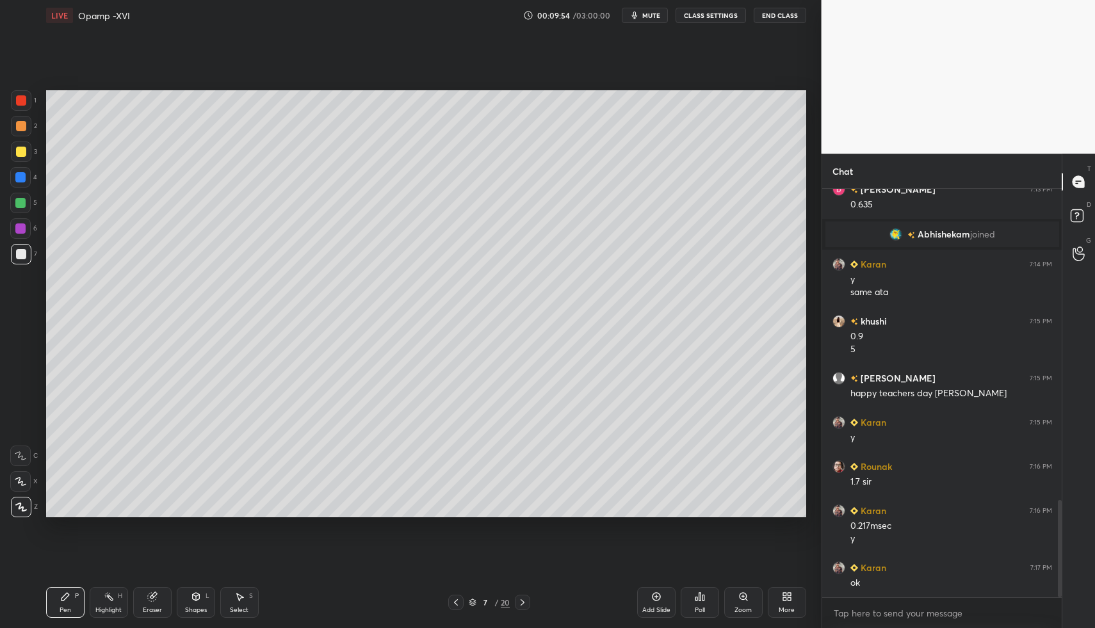
click at [453, 599] on icon at bounding box center [456, 602] width 10 height 10
click at [454, 602] on icon at bounding box center [456, 602] width 4 height 6
click at [451, 605] on icon at bounding box center [456, 602] width 10 height 10
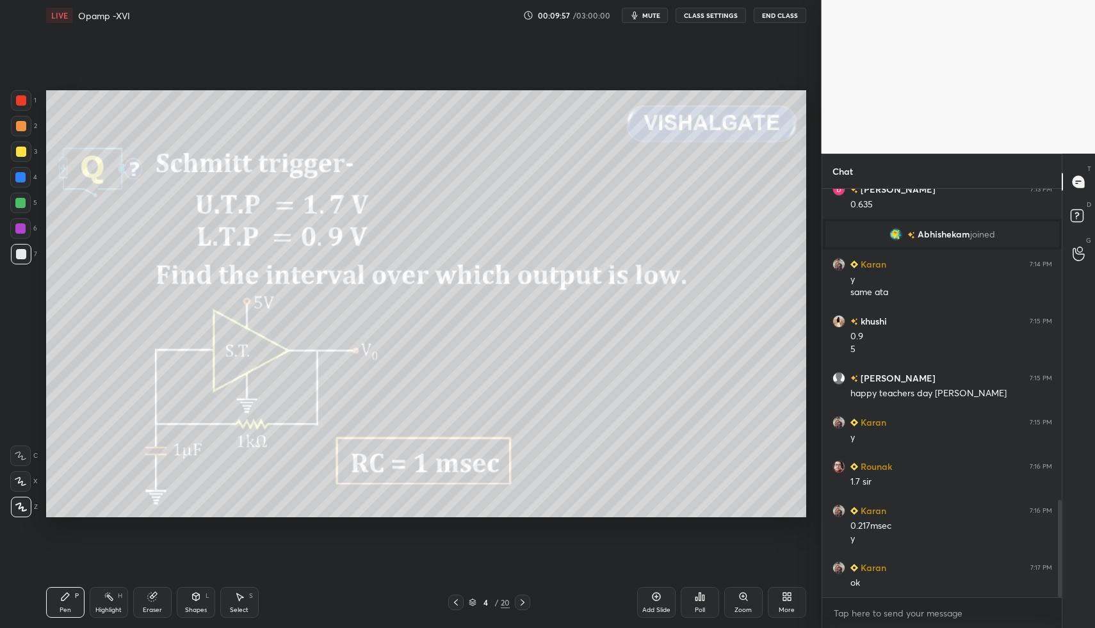
click at [60, 599] on icon at bounding box center [65, 596] width 10 height 10
click at [93, 599] on div "Highlight H" at bounding box center [109, 602] width 38 height 31
click at [95, 596] on div "Highlight H" at bounding box center [109, 602] width 38 height 31
click at [77, 607] on div "Pen P" at bounding box center [65, 602] width 38 height 31
click at [67, 609] on div "Pen" at bounding box center [66, 610] width 12 height 6
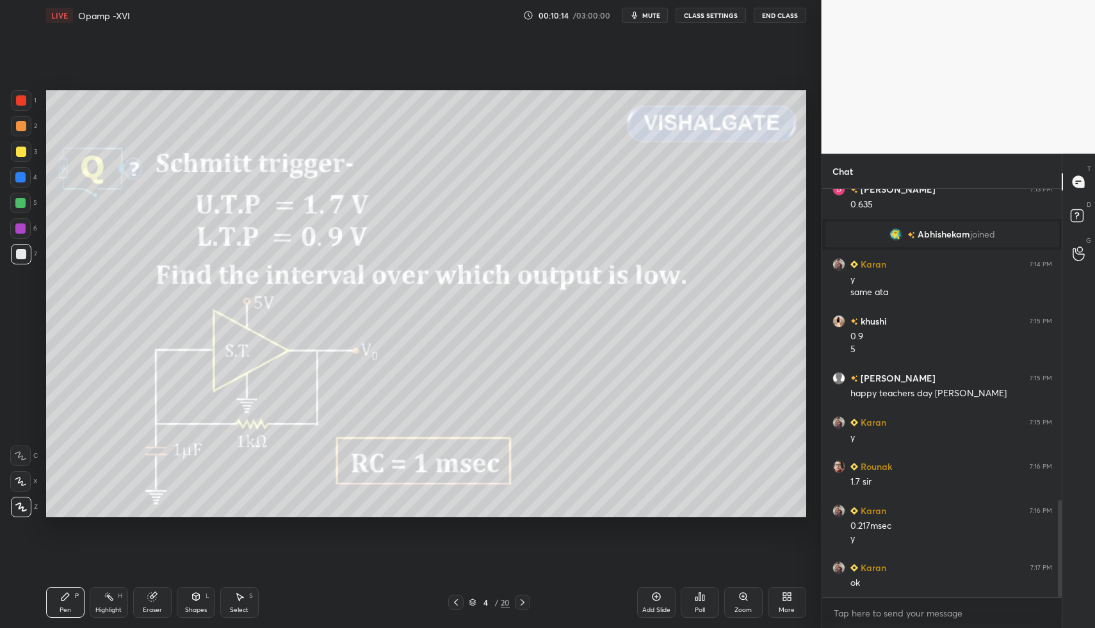
click at [22, 257] on div at bounding box center [21, 254] width 10 height 10
drag, startPoint x: 22, startPoint y: 253, endPoint x: 25, endPoint y: 234, distance: 18.7
click at [22, 250] on div at bounding box center [21, 254] width 10 height 10
click at [22, 152] on div at bounding box center [21, 152] width 10 height 10
click at [22, 157] on div at bounding box center [21, 151] width 20 height 20
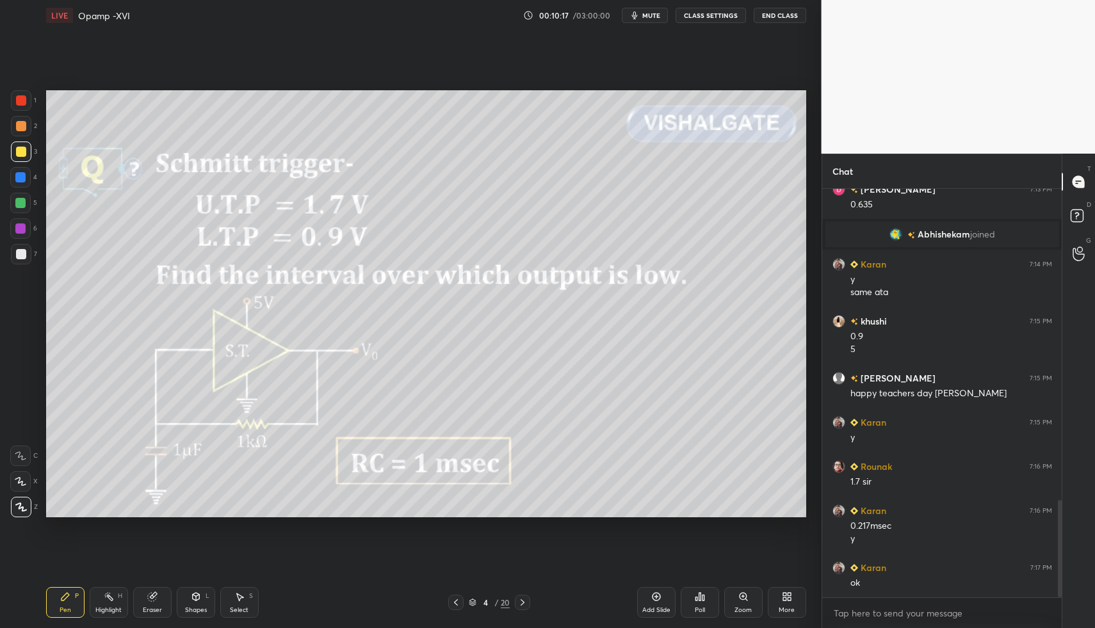
click at [18, 262] on div at bounding box center [21, 254] width 20 height 20
click at [26, 150] on div at bounding box center [21, 151] width 20 height 20
click at [522, 605] on icon at bounding box center [522, 602] width 10 height 10
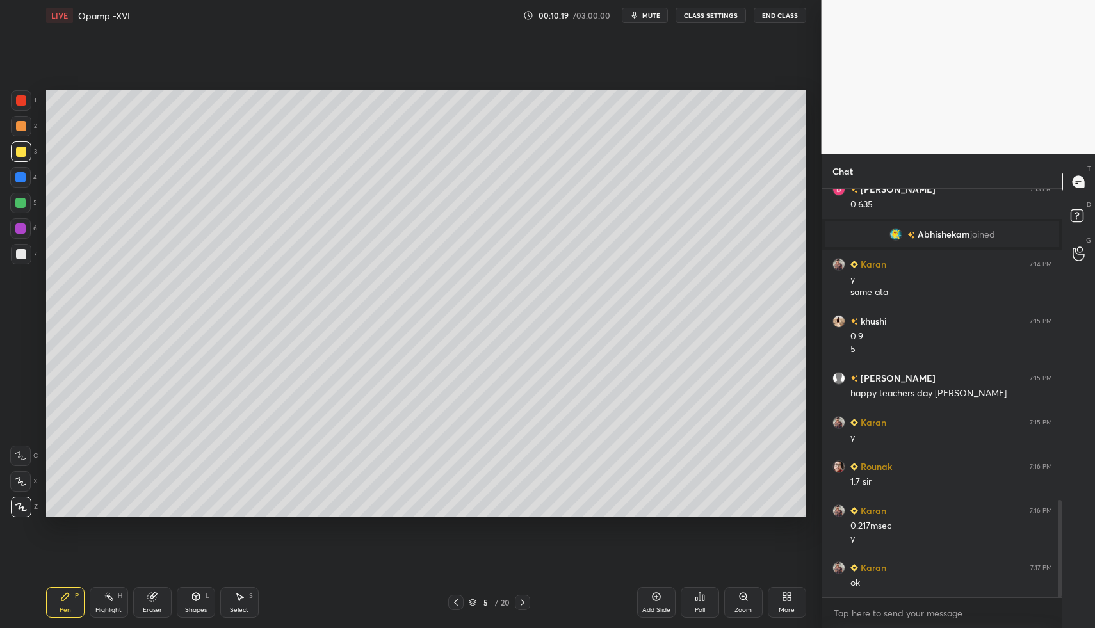
click at [521, 606] on icon at bounding box center [522, 602] width 10 height 10
click at [522, 603] on icon at bounding box center [522, 602] width 10 height 10
click at [456, 602] on icon at bounding box center [456, 602] width 10 height 10
click at [519, 605] on icon at bounding box center [522, 602] width 10 height 10
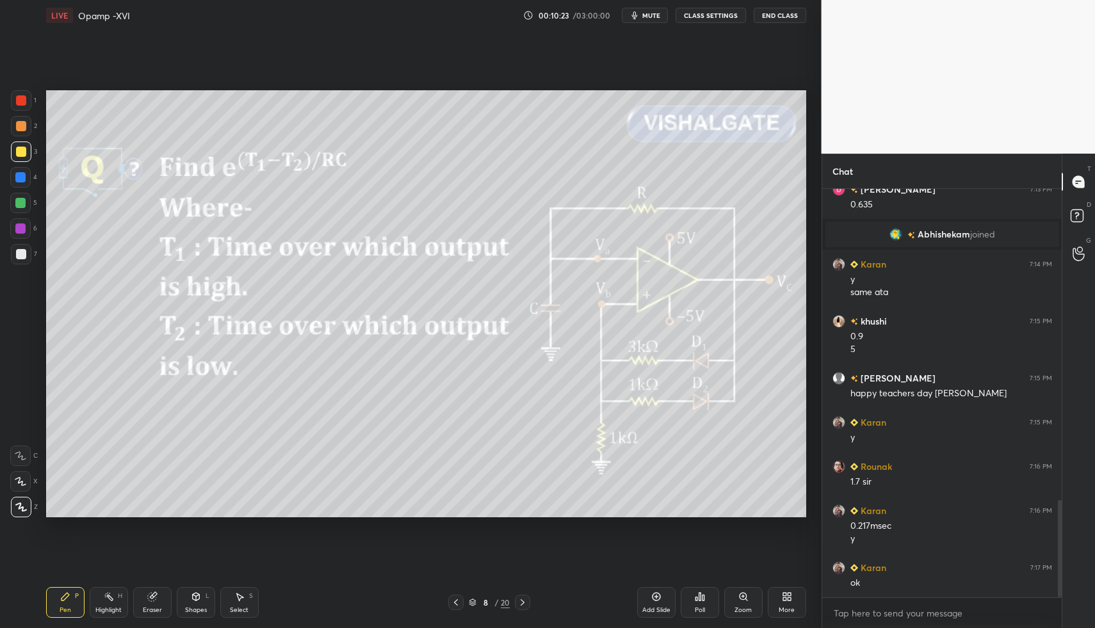
click at [451, 606] on icon at bounding box center [456, 602] width 10 height 10
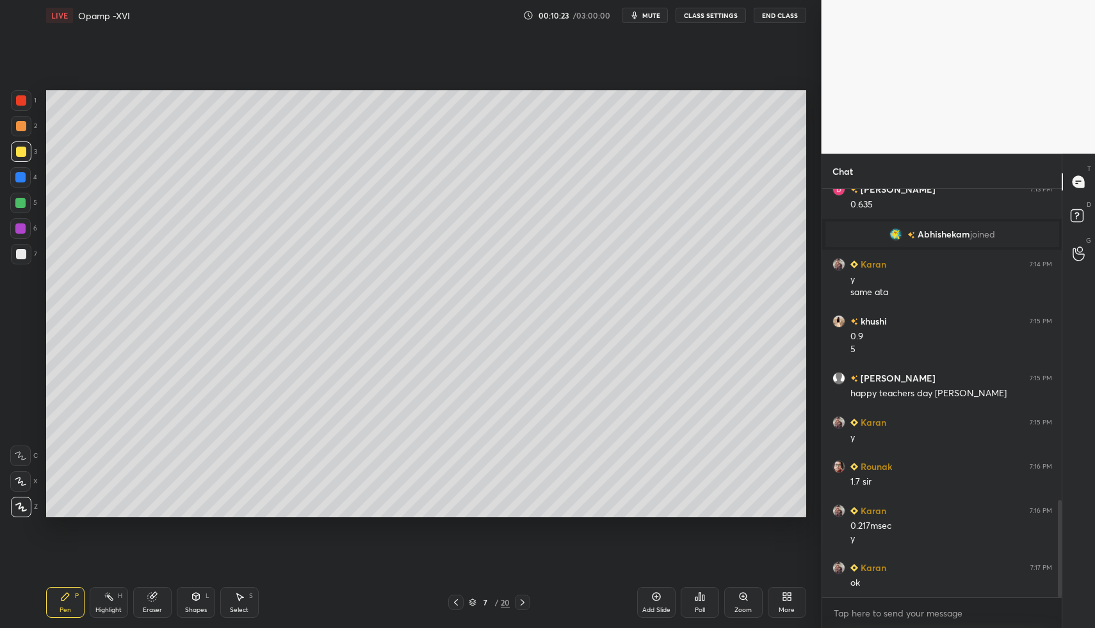
click at [58, 602] on div "Pen P" at bounding box center [65, 602] width 38 height 31
drag, startPoint x: 63, startPoint y: 597, endPoint x: 91, endPoint y: 565, distance: 43.1
click at [67, 593] on icon at bounding box center [65, 597] width 8 height 8
click at [27, 196] on div at bounding box center [20, 203] width 20 height 20
click at [24, 198] on div at bounding box center [20, 203] width 10 height 10
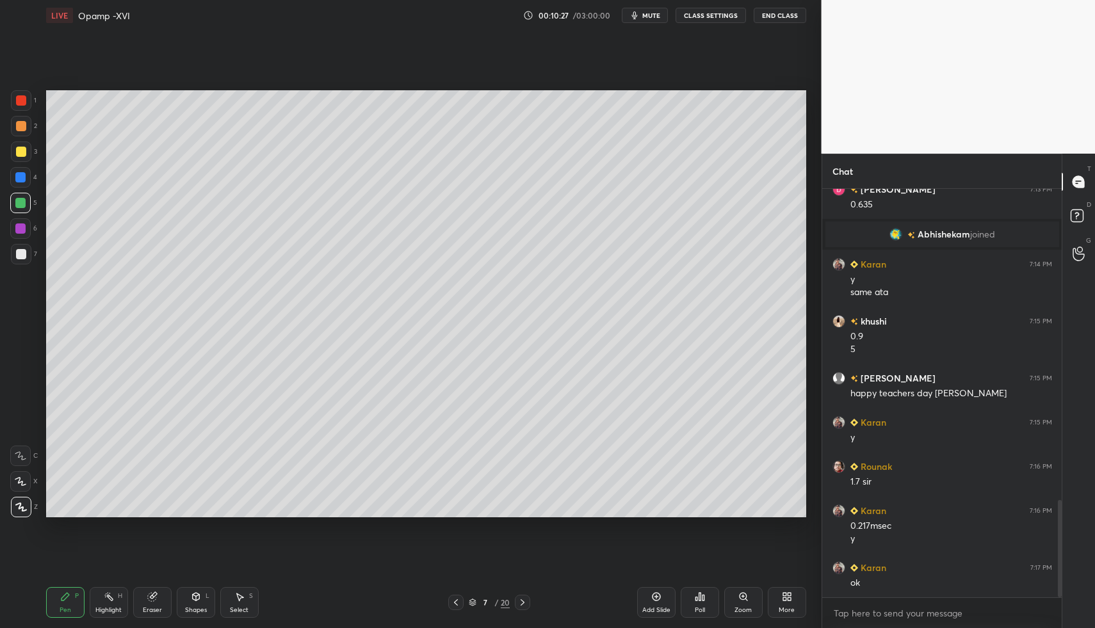
click at [453, 599] on icon at bounding box center [456, 602] width 10 height 10
click at [456, 600] on icon at bounding box center [456, 602] width 4 height 6
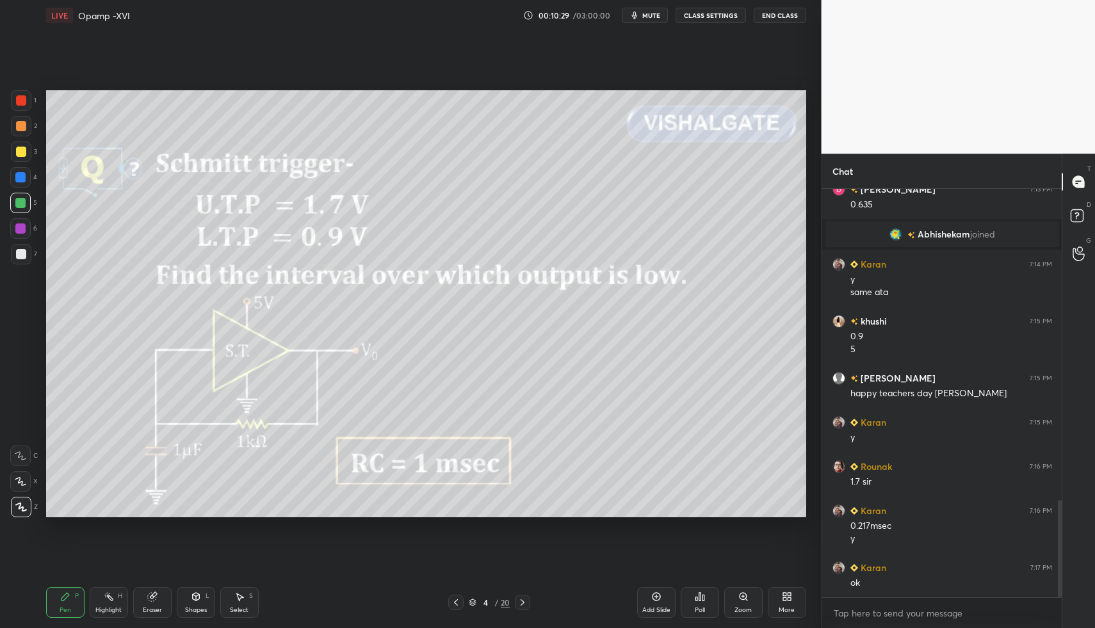
click at [518, 598] on icon at bounding box center [522, 602] width 10 height 10
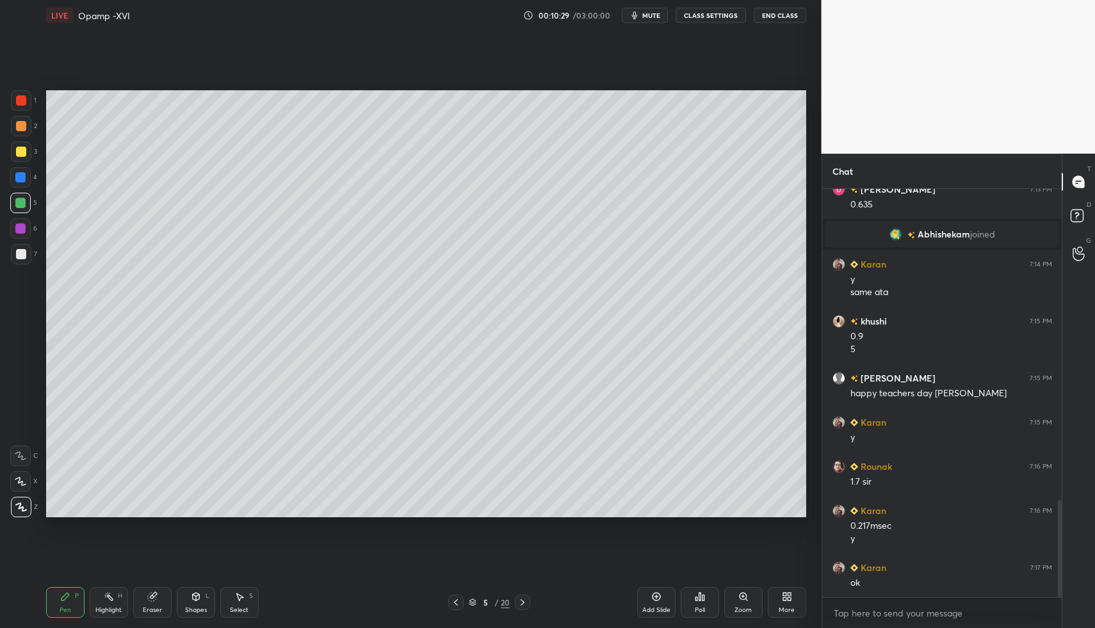
click at [518, 599] on icon at bounding box center [522, 602] width 10 height 10
click at [521, 600] on icon at bounding box center [522, 602] width 4 height 6
click at [232, 602] on div "Select S" at bounding box center [239, 602] width 38 height 31
click at [235, 586] on div "Pen P Highlight H Eraser Shapes L Select S 7 / 20 Add Slide Poll Zoom More" at bounding box center [426, 602] width 760 height 51
drag, startPoint x: 586, startPoint y: 147, endPoint x: 711, endPoint y: 234, distance: 152.2
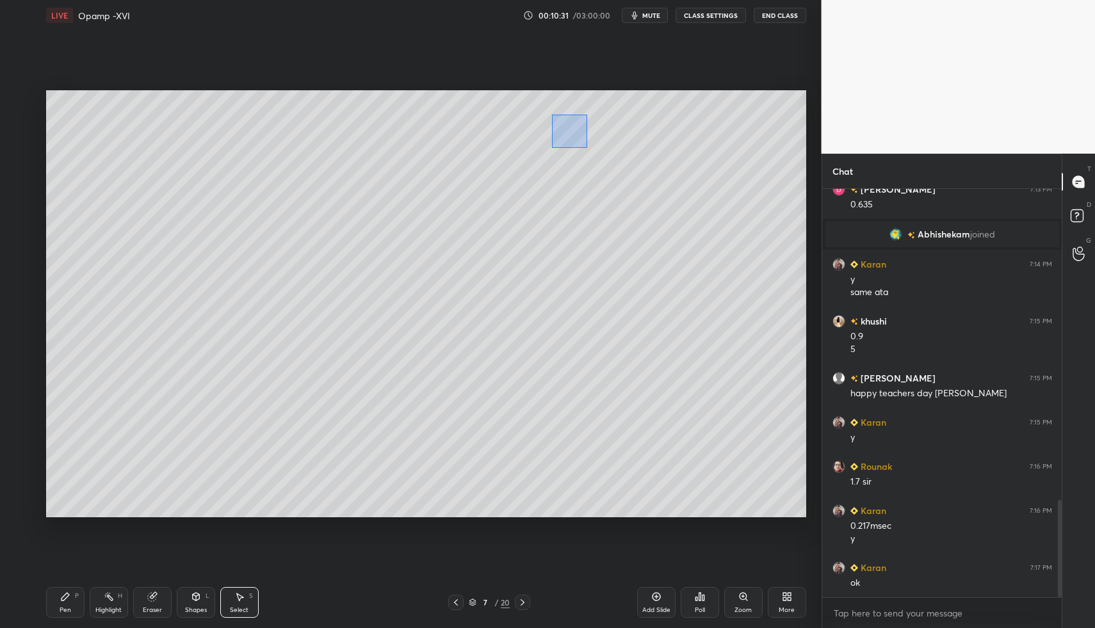
click at [731, 239] on div "0 ° Undo Copy Duplicate Duplicate to new slide Delete" at bounding box center [426, 304] width 760 height 428
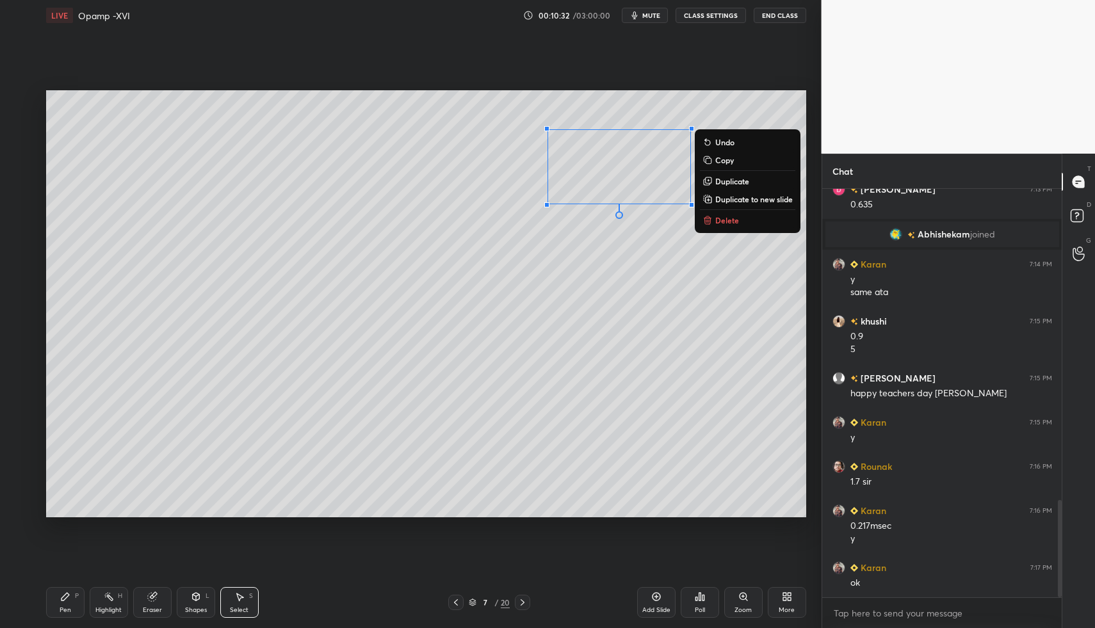
drag, startPoint x: 716, startPoint y: 220, endPoint x: 649, endPoint y: 319, distance: 120.0
click at [716, 220] on p "Delete" at bounding box center [727, 220] width 24 height 10
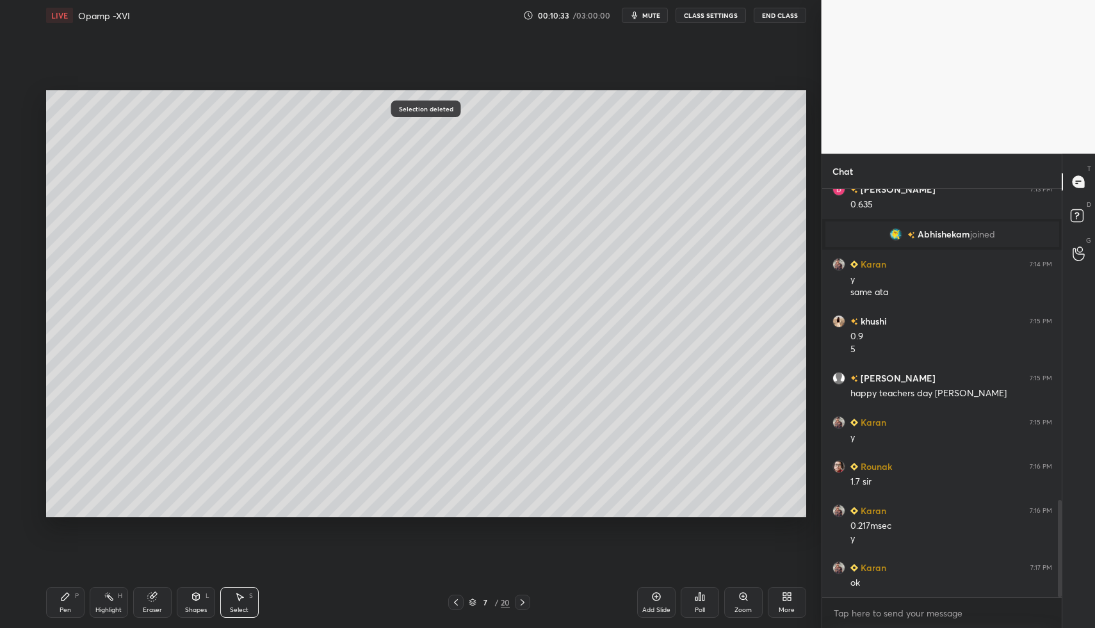
click at [522, 606] on icon at bounding box center [522, 602] width 10 height 10
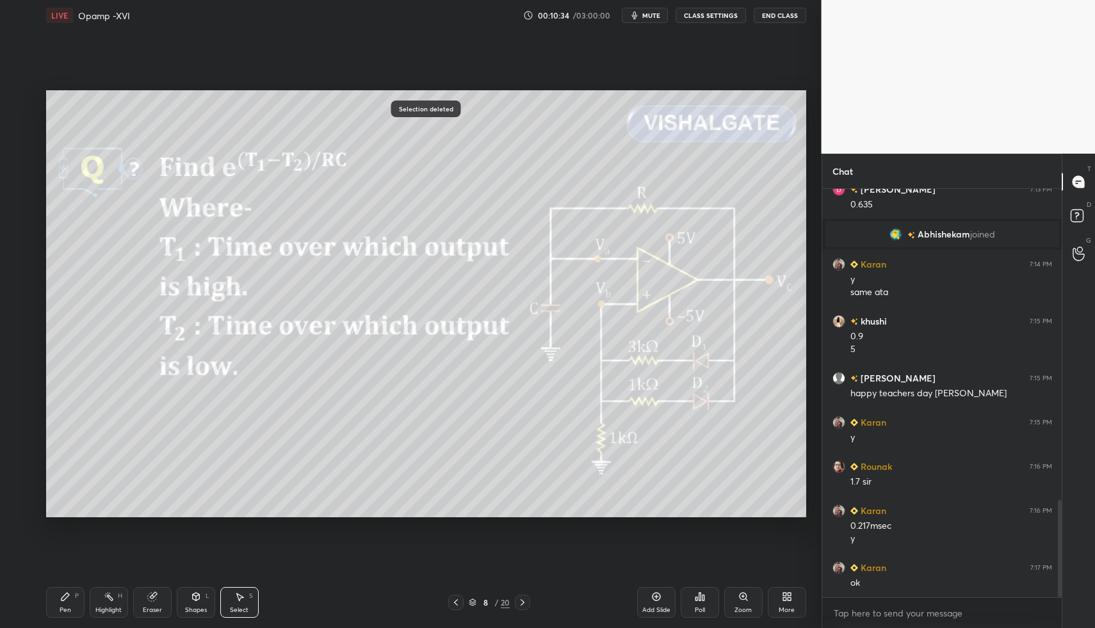
click at [450, 602] on div at bounding box center [455, 602] width 15 height 15
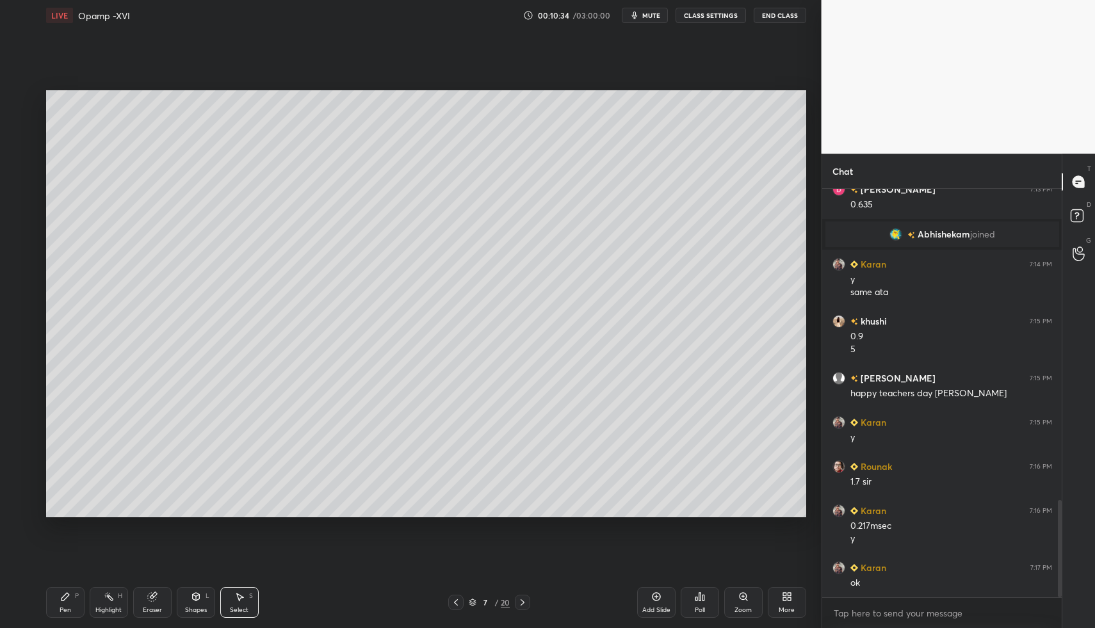
click at [453, 606] on icon at bounding box center [456, 602] width 10 height 10
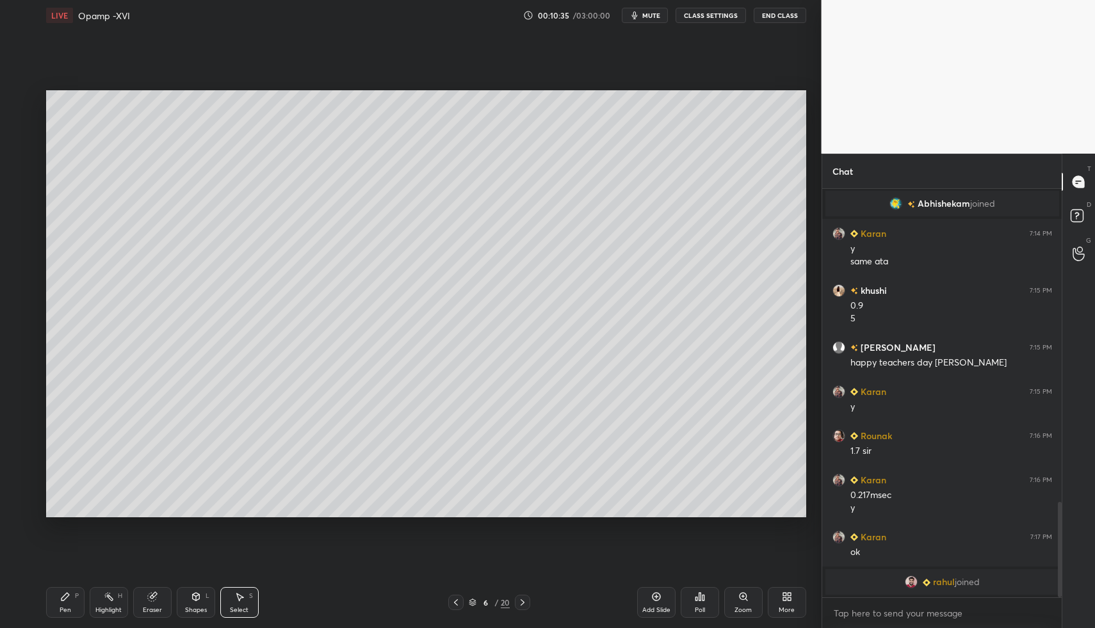
click at [520, 607] on icon at bounding box center [522, 602] width 10 height 10
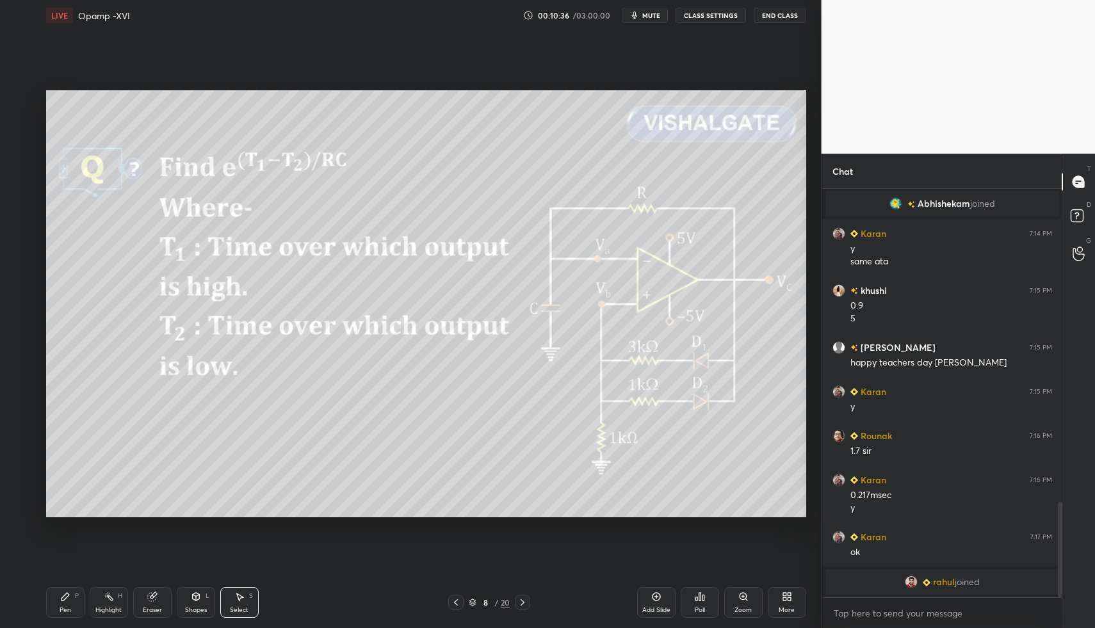
click at [451, 605] on icon at bounding box center [456, 602] width 10 height 10
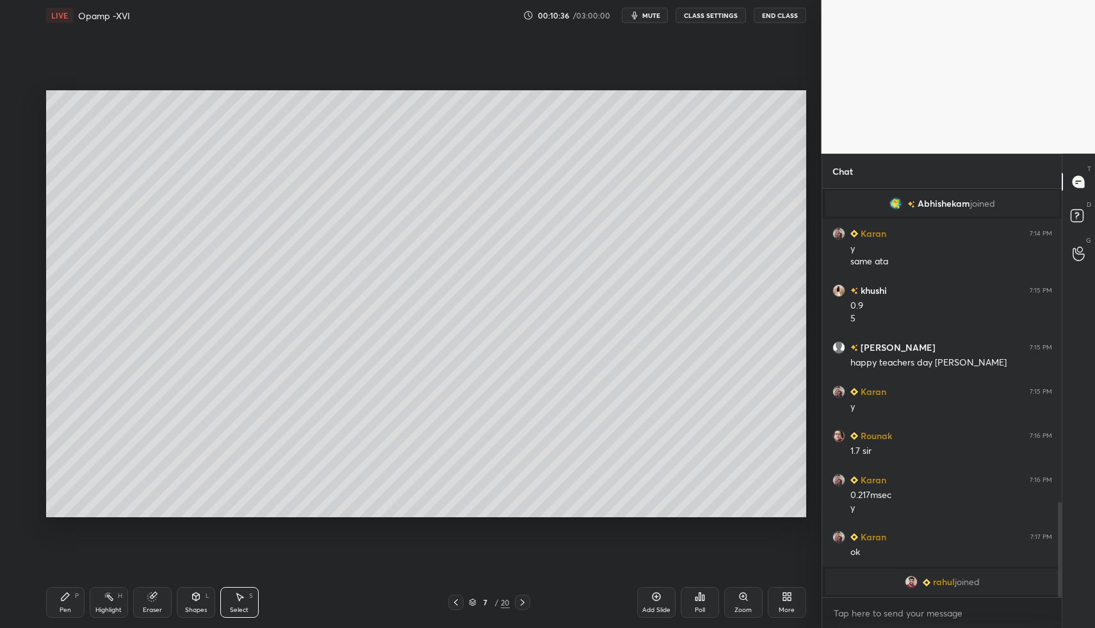
drag, startPoint x: 511, startPoint y: 603, endPoint x: 498, endPoint y: 604, distance: 12.8
click at [511, 603] on div "7 / 20" at bounding box center [489, 602] width 82 height 15
click at [511, 600] on div "7 / 20" at bounding box center [489, 602] width 82 height 15
drag, startPoint x: 532, startPoint y: 599, endPoint x: 517, endPoint y: 602, distance: 14.9
click at [532, 599] on div "7 / 20" at bounding box center [489, 602] width 296 height 15
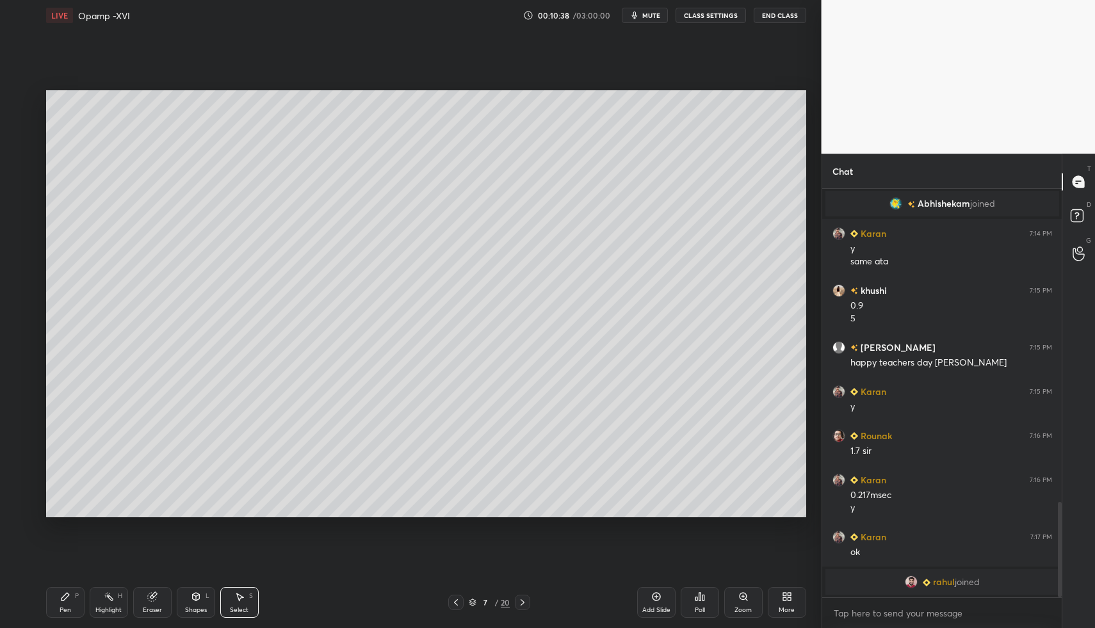
click at [512, 605] on div "7 / 20" at bounding box center [489, 602] width 82 height 15
drag, startPoint x: 449, startPoint y: 606, endPoint x: 519, endPoint y: 604, distance: 69.1
click at [449, 606] on div at bounding box center [455, 602] width 15 height 15
click at [524, 607] on icon at bounding box center [522, 602] width 10 height 10
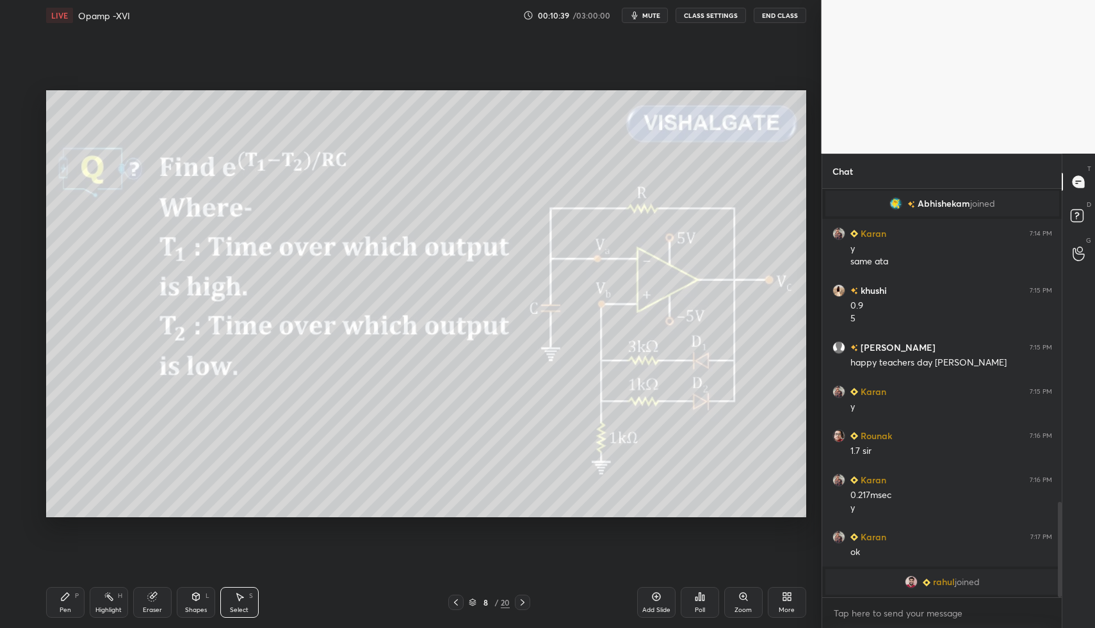
click at [526, 605] on icon at bounding box center [522, 602] width 10 height 10
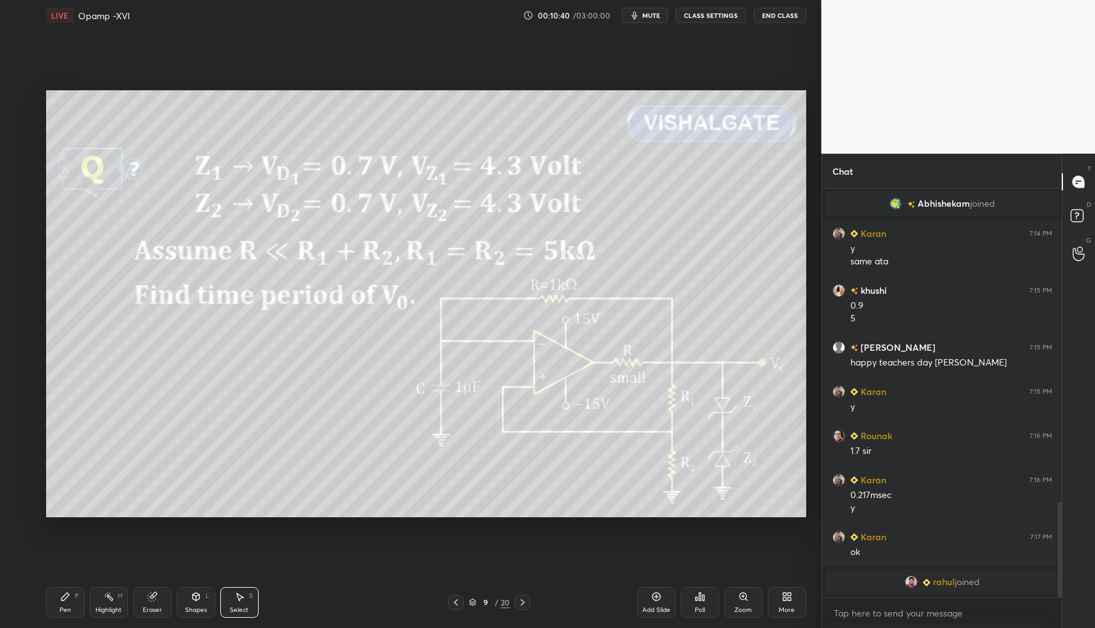
click at [456, 604] on icon at bounding box center [456, 602] width 10 height 10
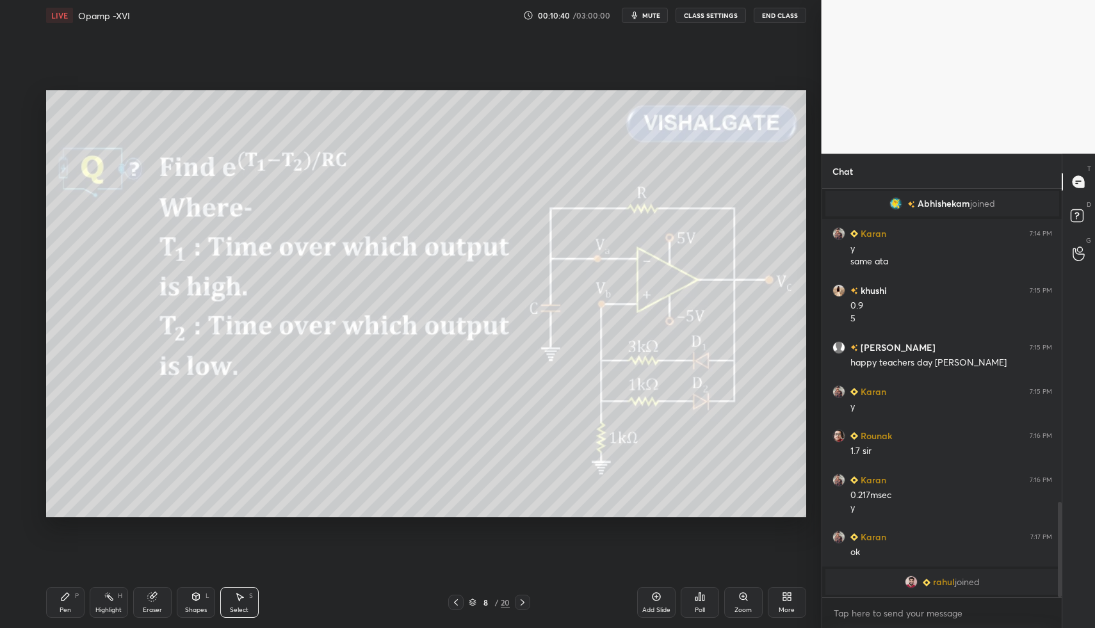
click at [456, 604] on icon at bounding box center [456, 602] width 4 height 6
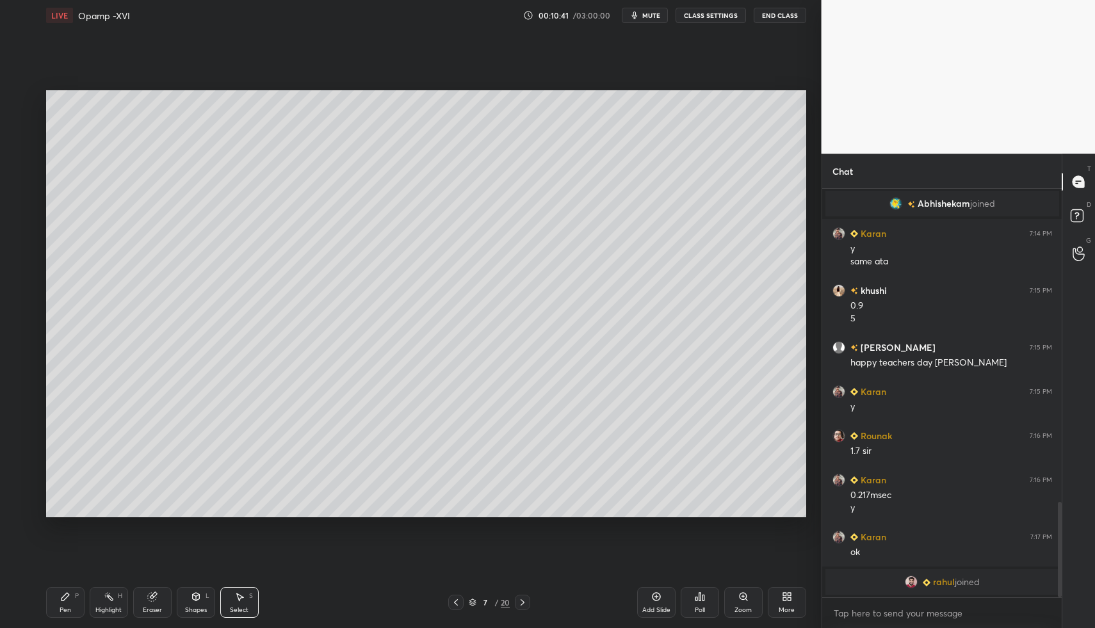
click at [653, 598] on icon at bounding box center [656, 596] width 10 height 10
click at [68, 611] on div "Pen" at bounding box center [66, 610] width 12 height 6
drag, startPoint x: 61, startPoint y: 604, endPoint x: 109, endPoint y: 546, distance: 75.5
click at [65, 600] on div "Pen P" at bounding box center [65, 602] width 38 height 31
click at [16, 257] on div at bounding box center [21, 254] width 20 height 20
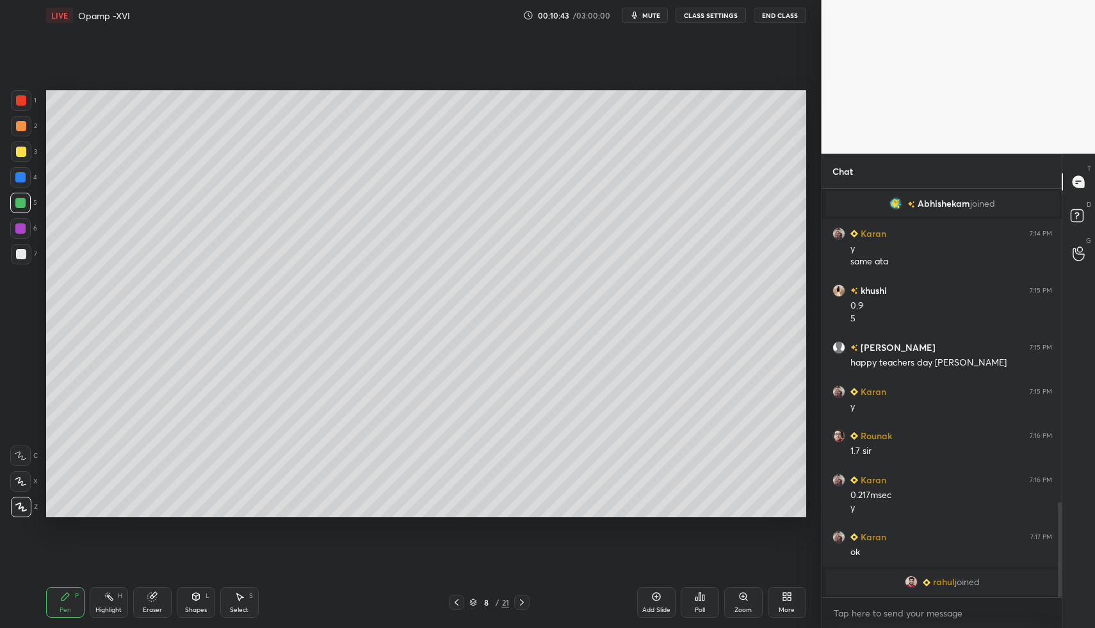
click at [23, 260] on div at bounding box center [21, 254] width 20 height 20
drag, startPoint x: 237, startPoint y: 602, endPoint x: 231, endPoint y: 563, distance: 40.1
click at [237, 604] on div "Pen P Highlight H Eraser Shapes L Select S 8 / 21 Add Slide Poll Zoom More" at bounding box center [426, 602] width 760 height 51
click at [234, 581] on div "Pen P Highlight H Eraser Shapes L Select S 8 / 21 Add Slide Poll Zoom More" at bounding box center [426, 602] width 760 height 51
click at [236, 609] on div "Select" at bounding box center [239, 610] width 19 height 6
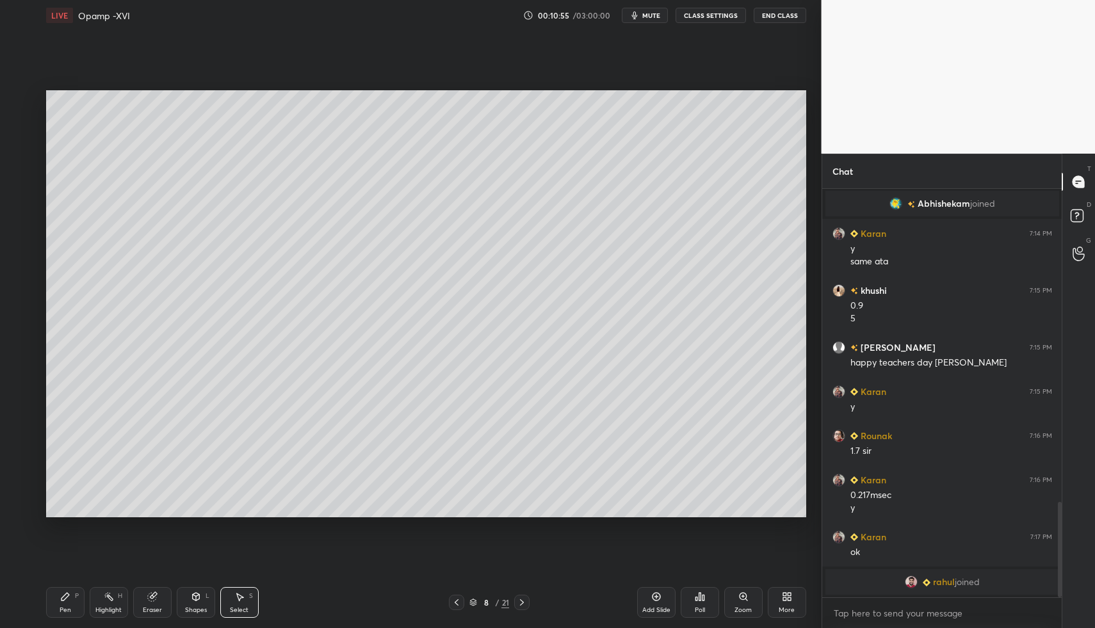
drag, startPoint x: 227, startPoint y: 593, endPoint x: 202, endPoint y: 404, distance: 190.4
click at [225, 586] on div "Pen P Highlight H Eraser Shapes L Select S 8 / 21 Add Slide Poll Zoom More" at bounding box center [426, 602] width 760 height 51
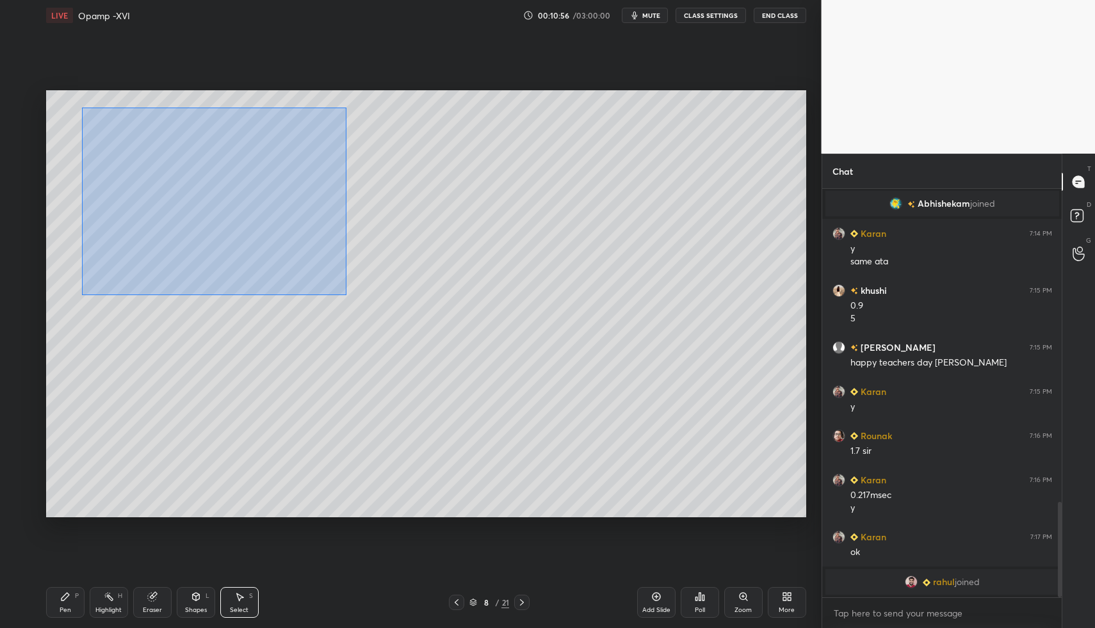
drag, startPoint x: 183, startPoint y: 189, endPoint x: 600, endPoint y: 419, distance: 475.9
click at [638, 447] on div "0 ° Undo Copy Duplicate Duplicate to new slide Delete" at bounding box center [426, 304] width 760 height 428
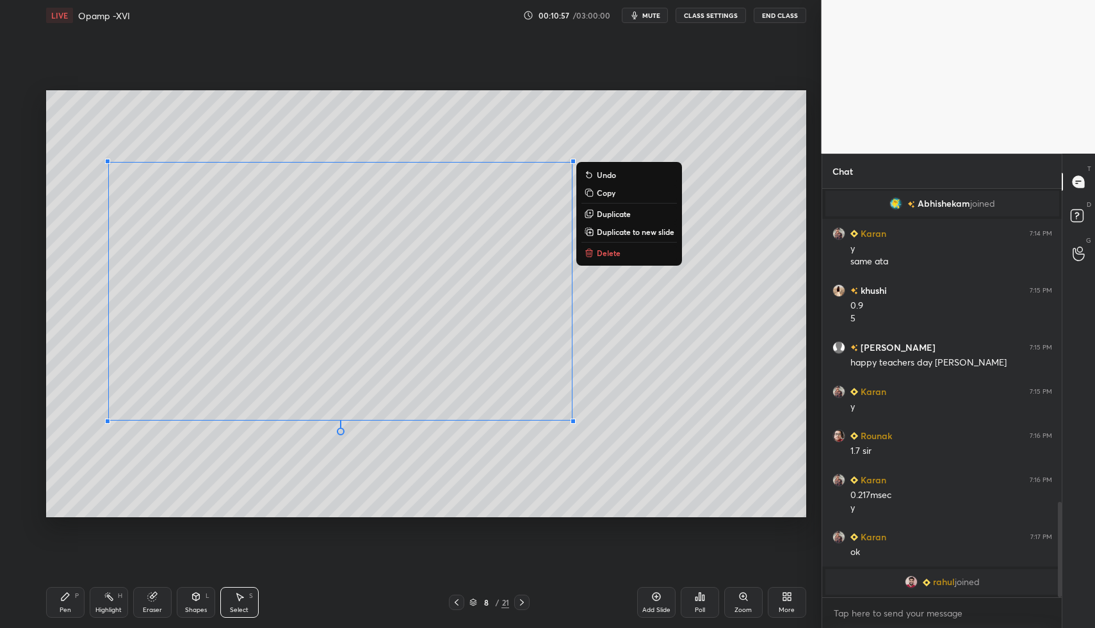
drag, startPoint x: 607, startPoint y: 251, endPoint x: 547, endPoint y: 283, distance: 67.6
click at [607, 251] on p "Delete" at bounding box center [609, 253] width 24 height 10
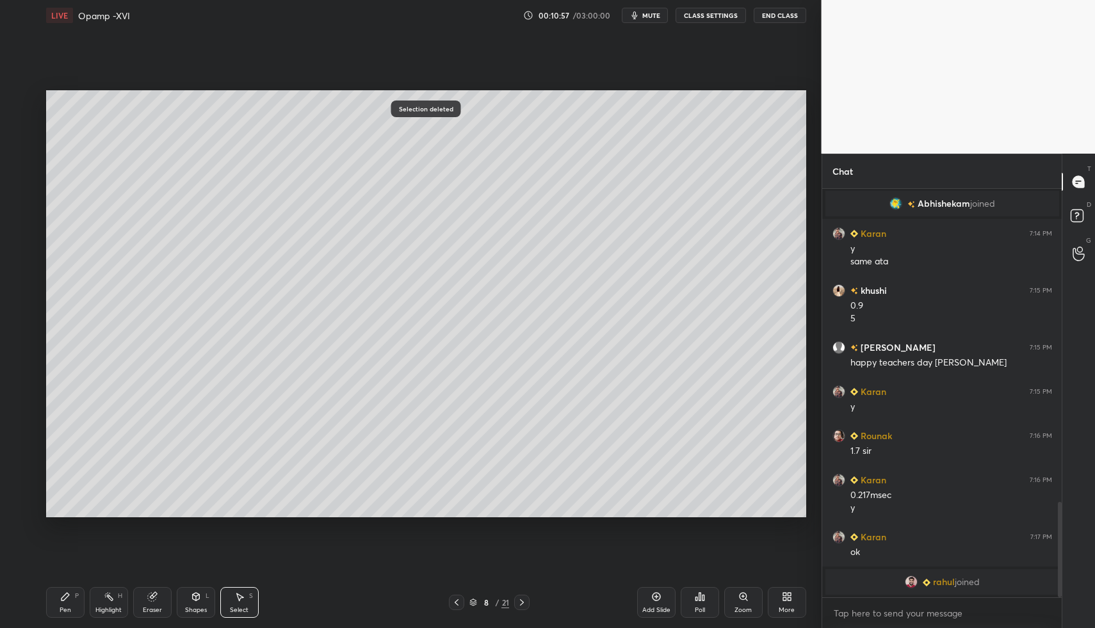
click at [55, 595] on div "Pen P" at bounding box center [65, 602] width 38 height 31
click at [54, 593] on div "Pen P" at bounding box center [65, 602] width 38 height 31
click at [24, 208] on div at bounding box center [20, 203] width 20 height 20
click at [21, 187] on div "4" at bounding box center [23, 180] width 27 height 26
click at [23, 178] on div at bounding box center [20, 177] width 10 height 10
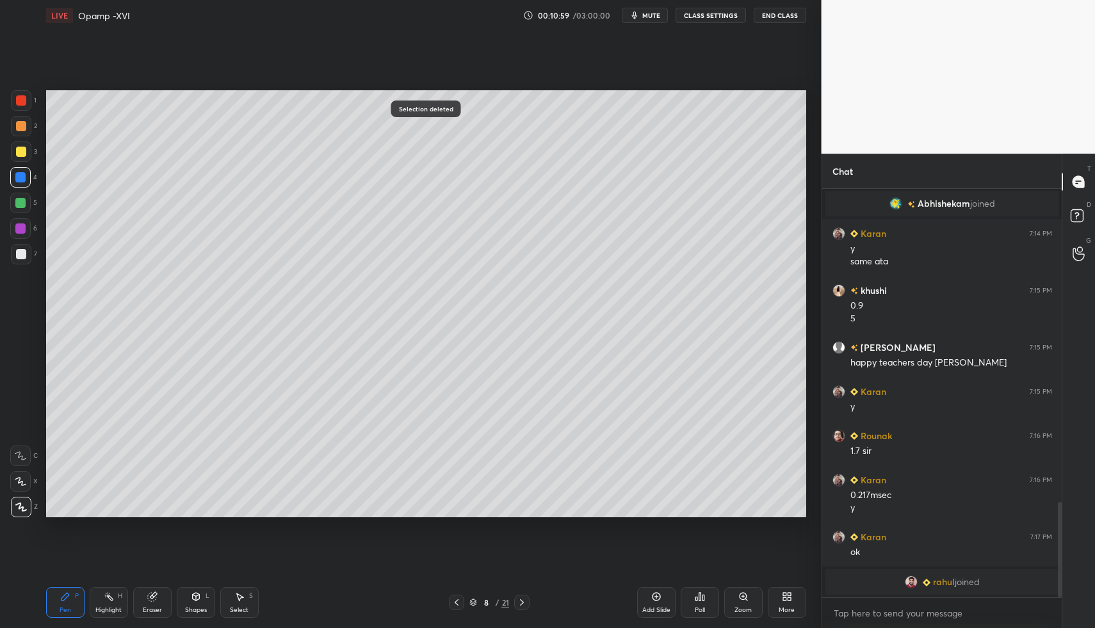
click at [53, 599] on div "Pen P" at bounding box center [65, 602] width 38 height 31
click at [21, 253] on div at bounding box center [21, 254] width 10 height 10
click at [15, 202] on div at bounding box center [20, 203] width 10 height 10
drag, startPoint x: 22, startPoint y: 175, endPoint x: 25, endPoint y: 189, distance: 13.8
click at [22, 175] on div at bounding box center [20, 177] width 10 height 10
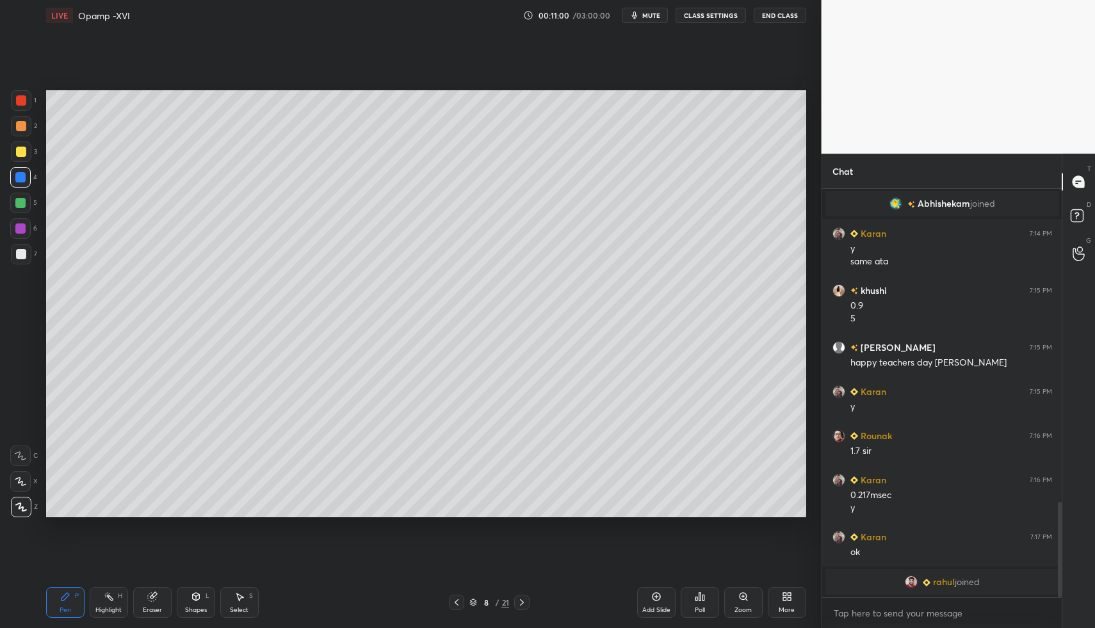
click at [16, 203] on div at bounding box center [20, 203] width 10 height 10
click at [180, 591] on div "Shapes L" at bounding box center [196, 602] width 38 height 31
click at [200, 595] on icon at bounding box center [196, 596] width 10 height 10
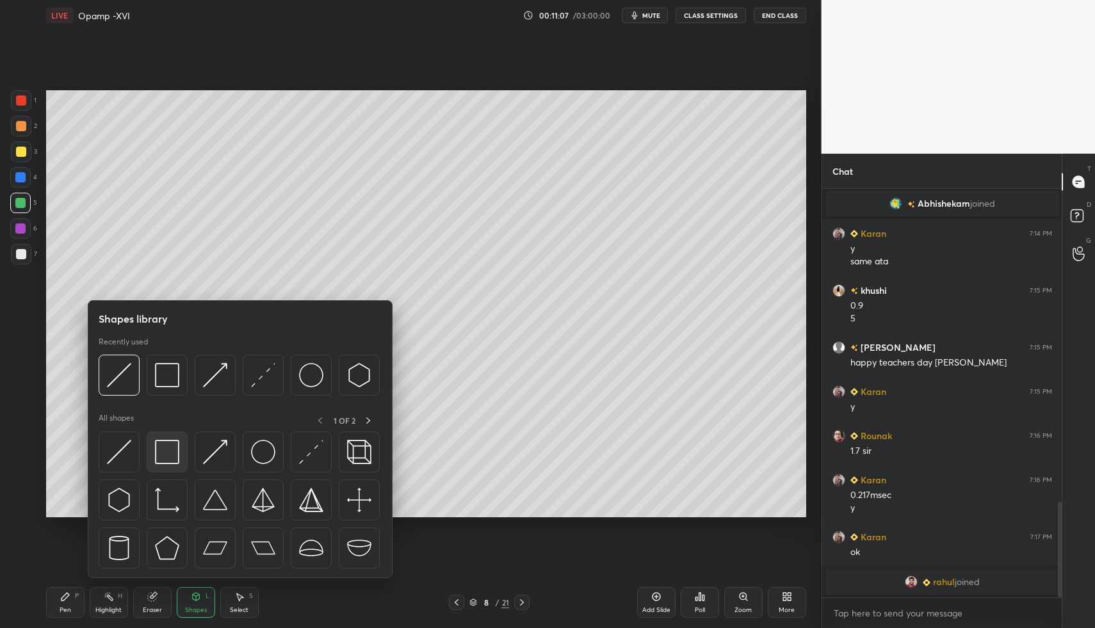
click at [149, 447] on div at bounding box center [167, 451] width 41 height 41
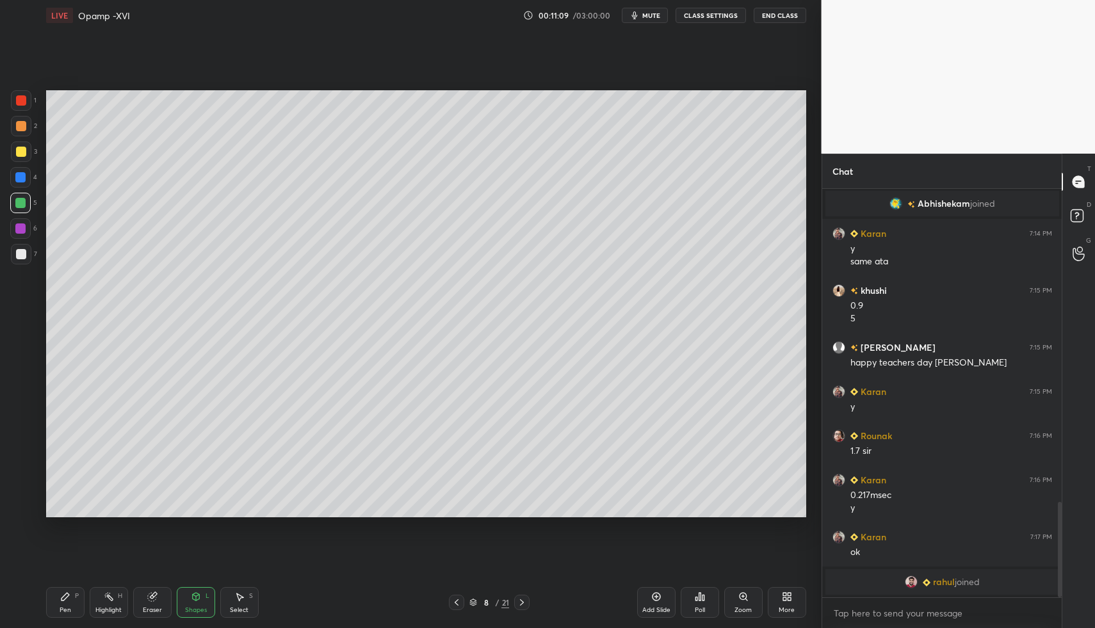
drag, startPoint x: 21, startPoint y: 255, endPoint x: 43, endPoint y: 318, distance: 65.8
click at [21, 255] on div at bounding box center [21, 254] width 10 height 10
click at [184, 591] on div "Shapes L" at bounding box center [196, 602] width 38 height 31
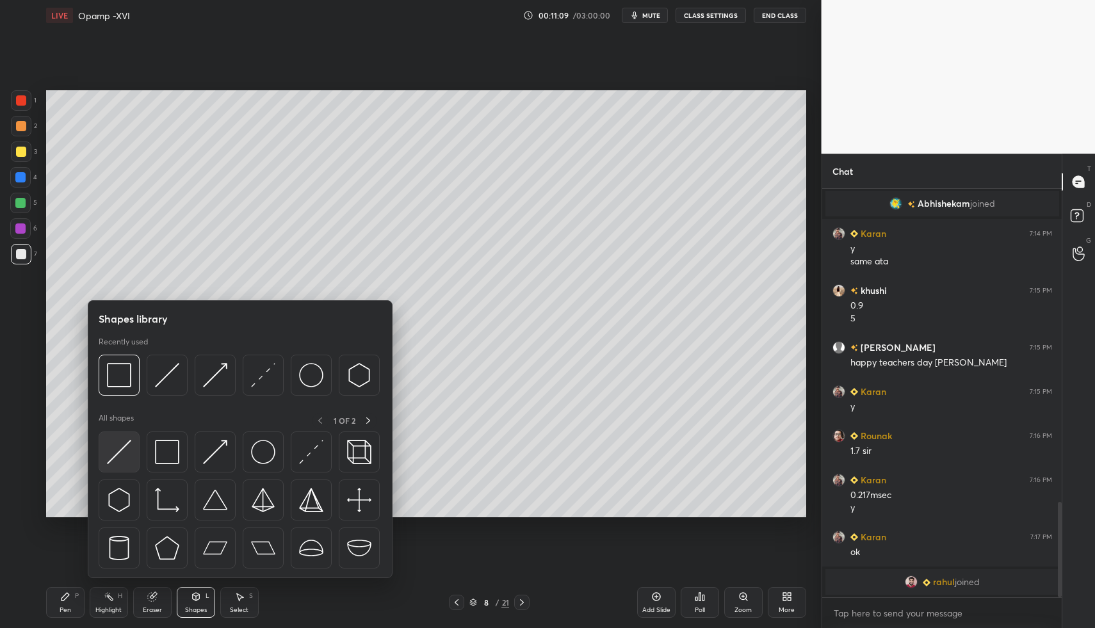
click at [117, 456] on img at bounding box center [119, 452] width 24 height 24
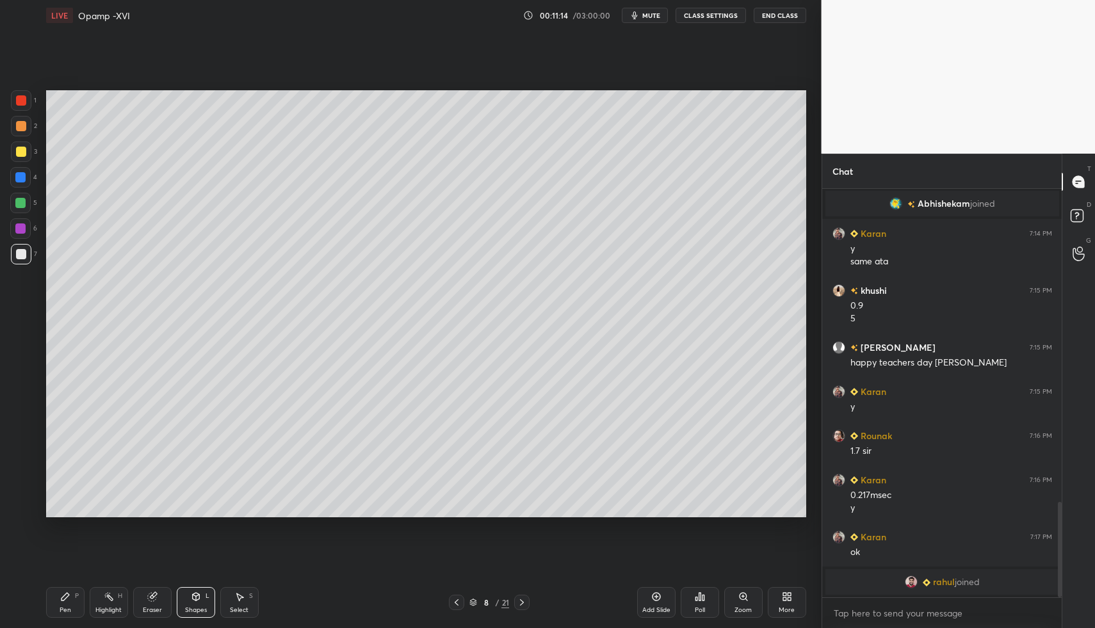
click at [70, 596] on div "Pen P" at bounding box center [65, 602] width 38 height 31
click at [33, 149] on div "3" at bounding box center [24, 151] width 26 height 20
click at [213, 603] on div "Shapes L" at bounding box center [196, 602] width 38 height 31
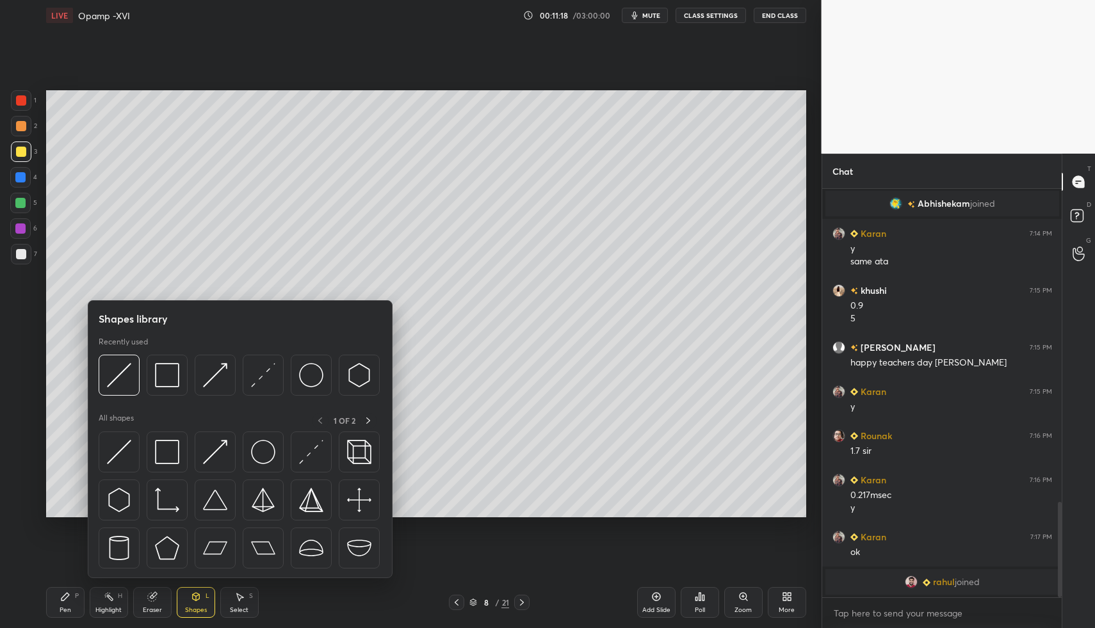
click at [198, 602] on div "Shapes L" at bounding box center [196, 602] width 38 height 31
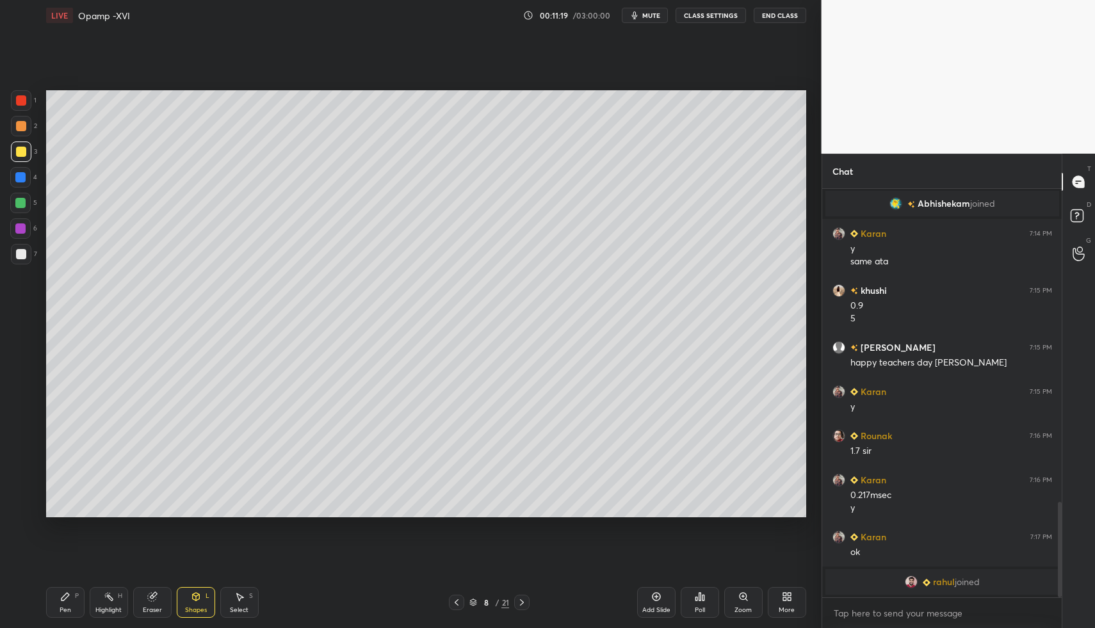
click at [191, 604] on div "Shapes L" at bounding box center [196, 602] width 38 height 31
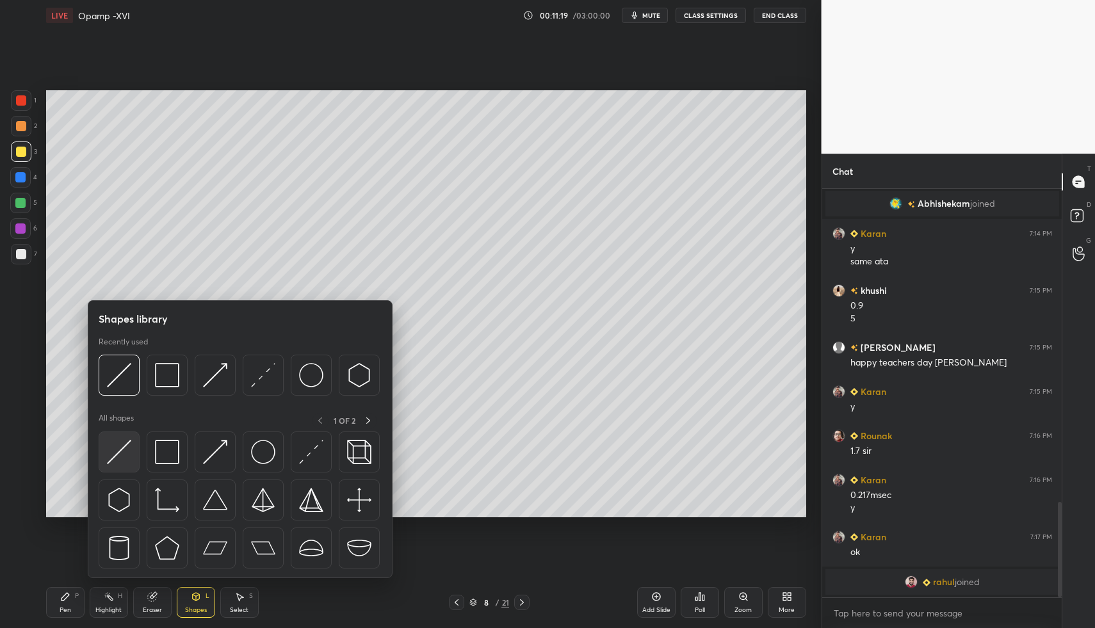
click at [125, 446] on img at bounding box center [119, 452] width 24 height 24
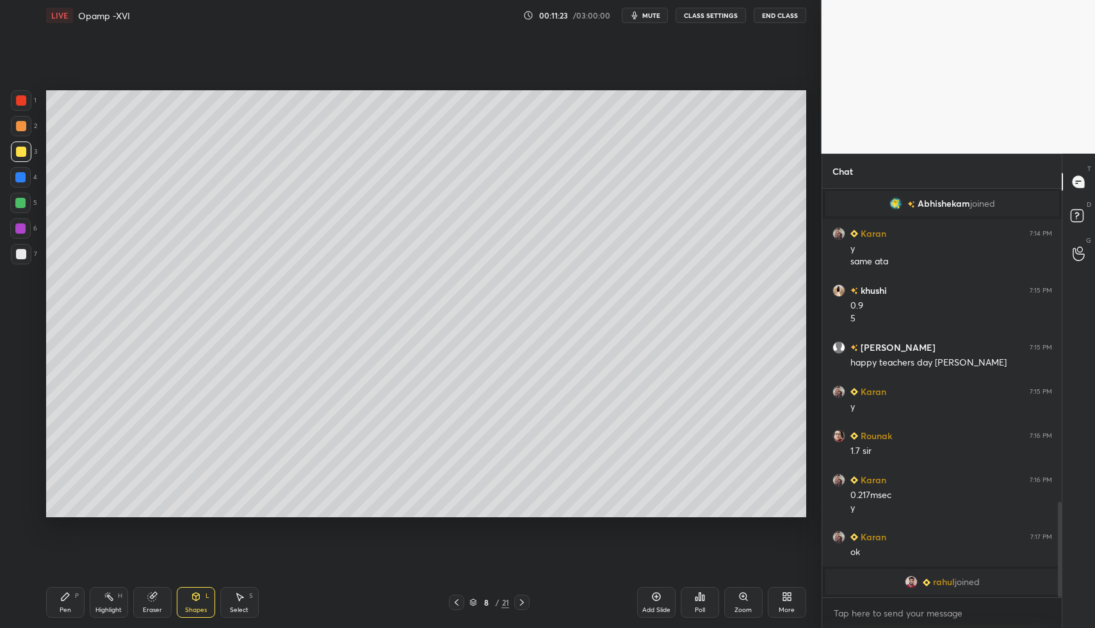
click at [71, 597] on div "Pen P" at bounding box center [65, 602] width 38 height 31
drag, startPoint x: 57, startPoint y: 592, endPoint x: 88, endPoint y: 536, distance: 63.9
click at [59, 587] on div "Pen P" at bounding box center [65, 602] width 38 height 31
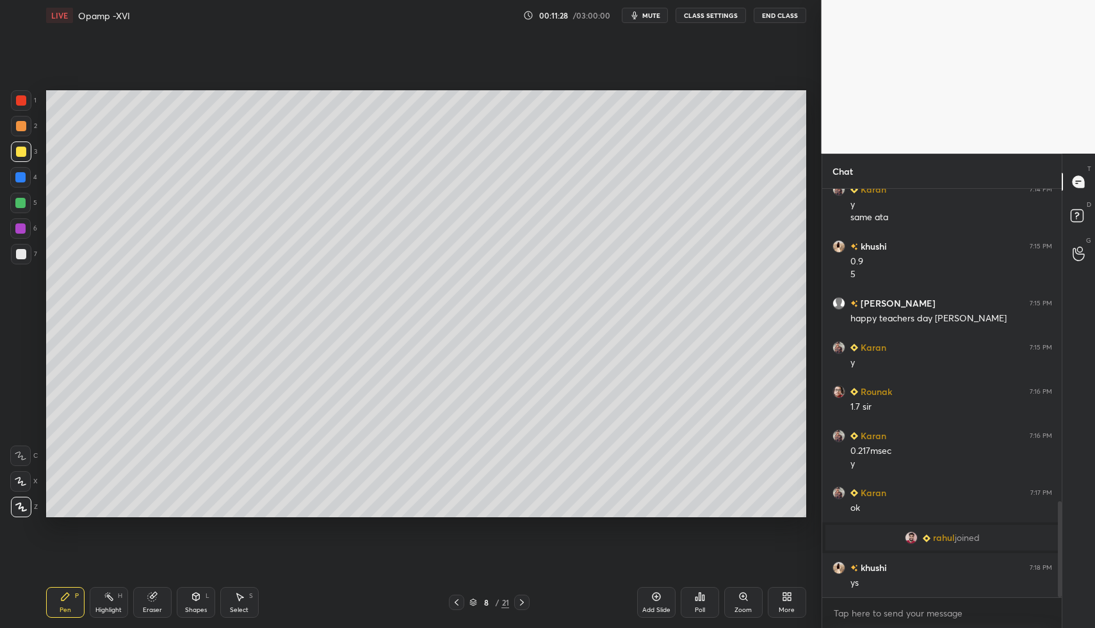
scroll to position [1329, 0]
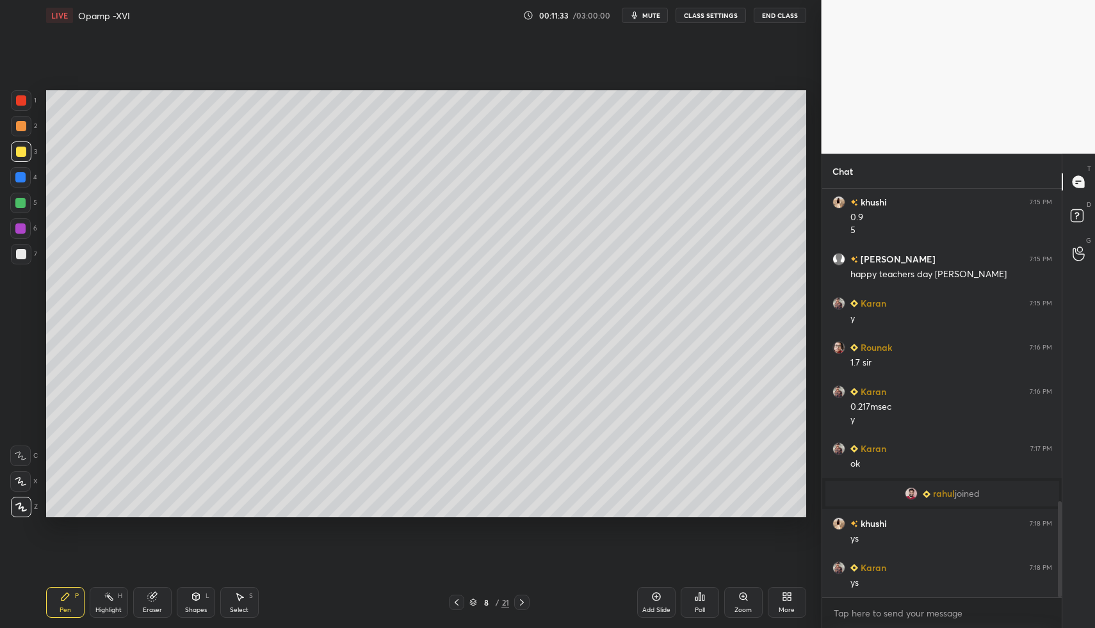
click at [76, 595] on div "P" at bounding box center [77, 596] width 4 height 6
drag, startPoint x: 76, startPoint y: 595, endPoint x: 70, endPoint y: 536, distance: 59.2
click at [76, 595] on div "P" at bounding box center [77, 596] width 4 height 6
click at [19, 253] on div at bounding box center [21, 254] width 10 height 10
drag, startPoint x: 131, startPoint y: 586, endPoint x: 113, endPoint y: 595, distance: 19.8
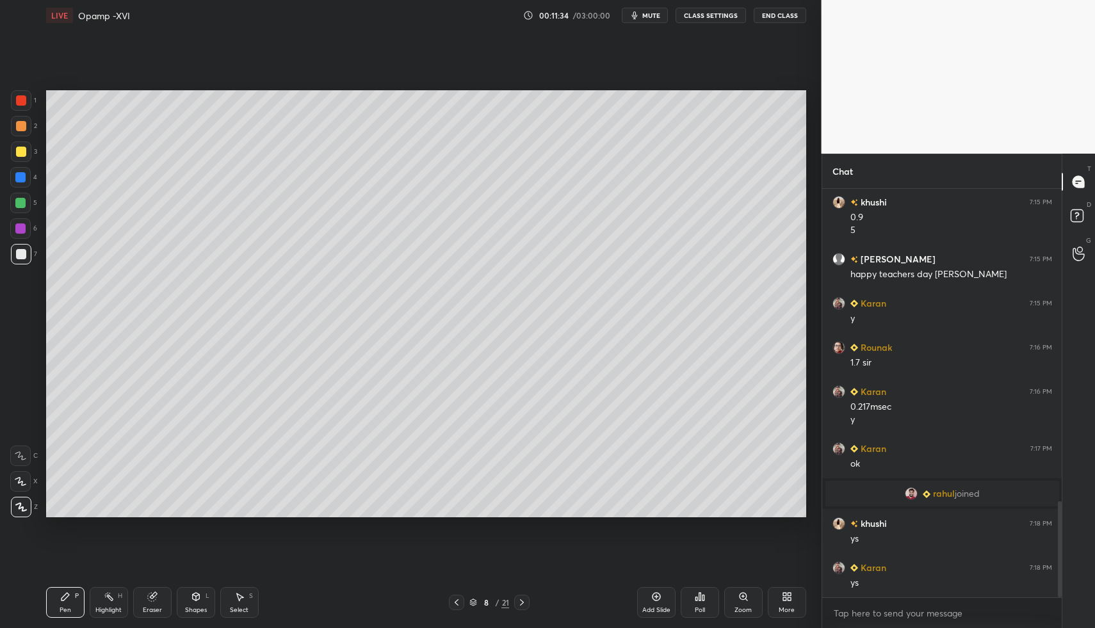
click at [131, 586] on div "Pen P Highlight H Eraser Shapes L Select S 8 / 21 Add Slide Poll Zoom More" at bounding box center [426, 602] width 760 height 51
click at [113, 595] on div "Highlight H" at bounding box center [109, 602] width 38 height 31
click at [71, 600] on div "Pen P" at bounding box center [65, 602] width 38 height 31
click at [63, 599] on icon at bounding box center [65, 597] width 8 height 8
click at [20, 182] on div at bounding box center [20, 177] width 10 height 10
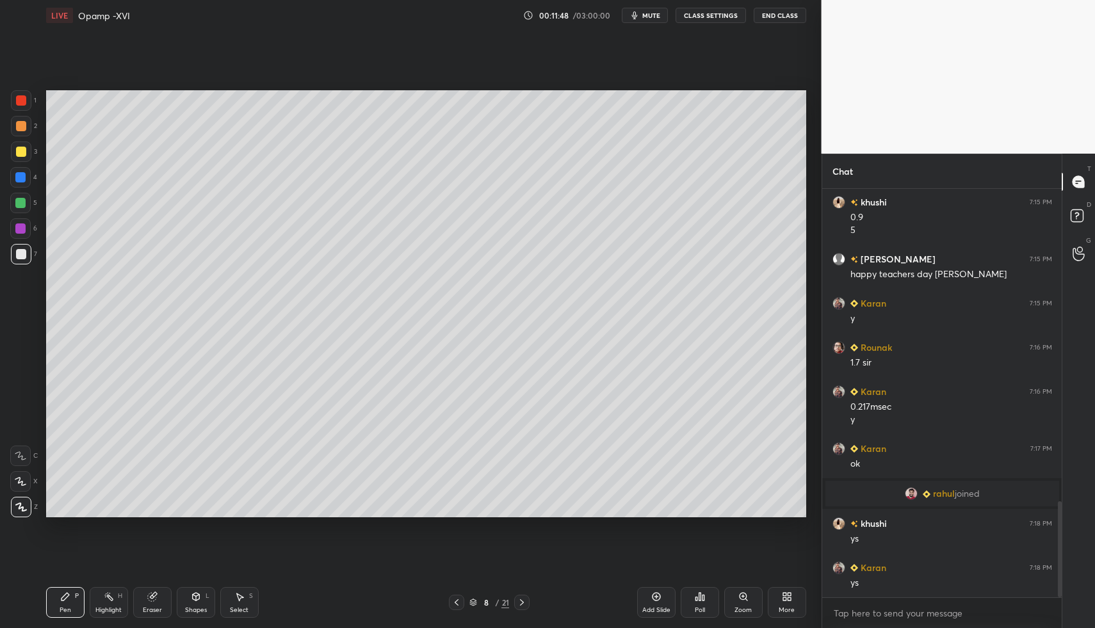
click at [23, 178] on div at bounding box center [20, 177] width 10 height 10
click at [198, 607] on div "Shapes" at bounding box center [196, 610] width 22 height 6
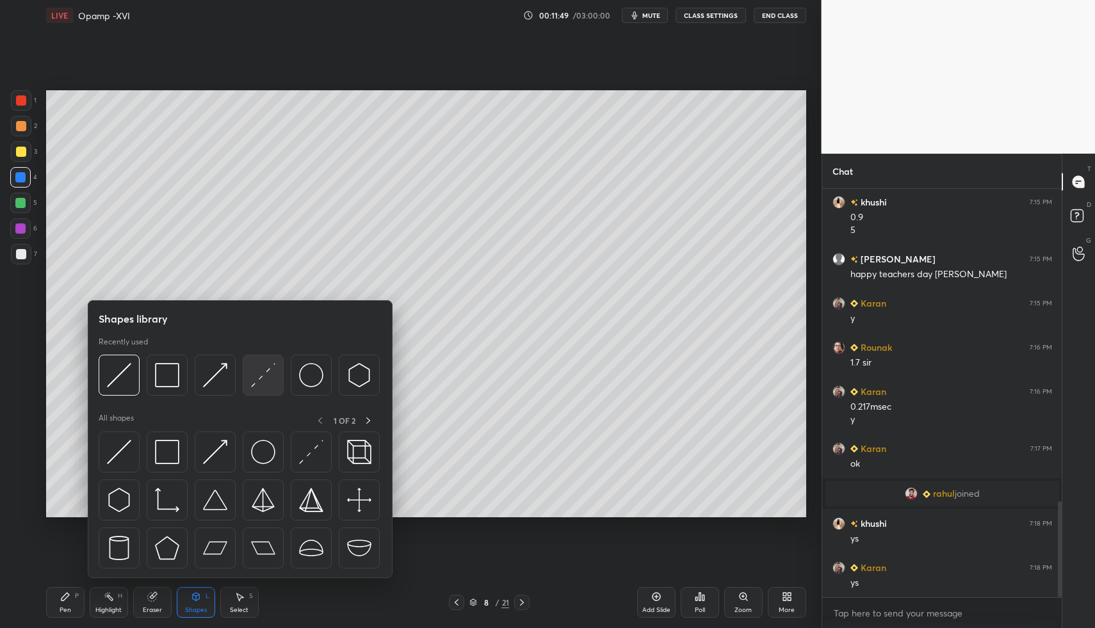
click at [259, 371] on img at bounding box center [263, 375] width 24 height 24
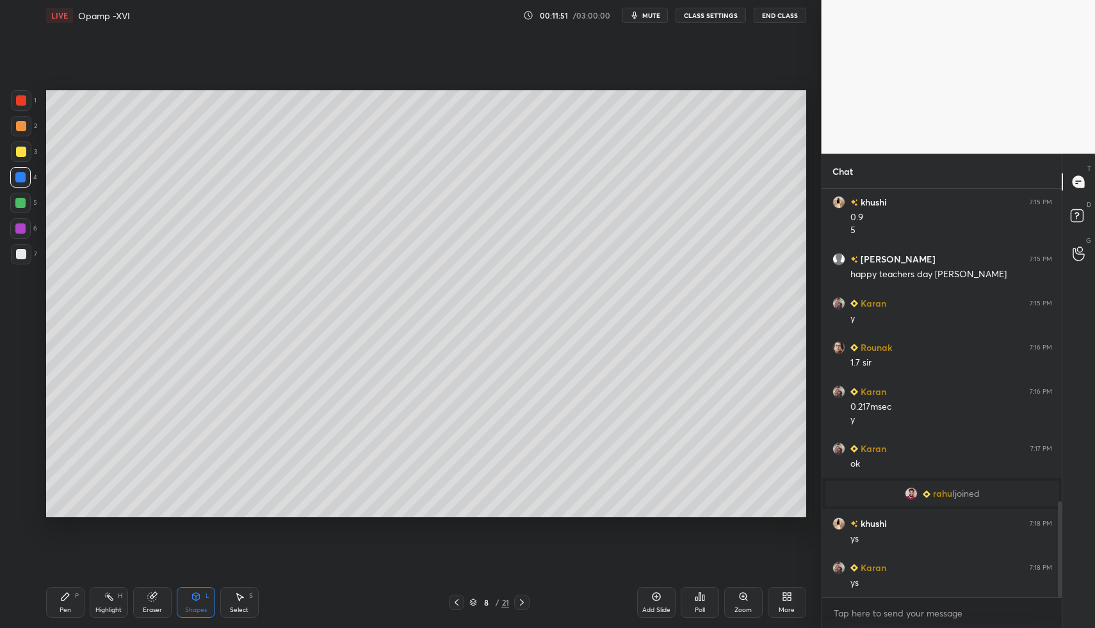
click at [73, 595] on div "Pen P" at bounding box center [65, 602] width 38 height 31
click at [57, 597] on div "Pen P" at bounding box center [65, 602] width 38 height 31
click at [124, 613] on div "Highlight H" at bounding box center [109, 602] width 38 height 31
click at [111, 601] on div "Highlight H" at bounding box center [109, 602] width 38 height 31
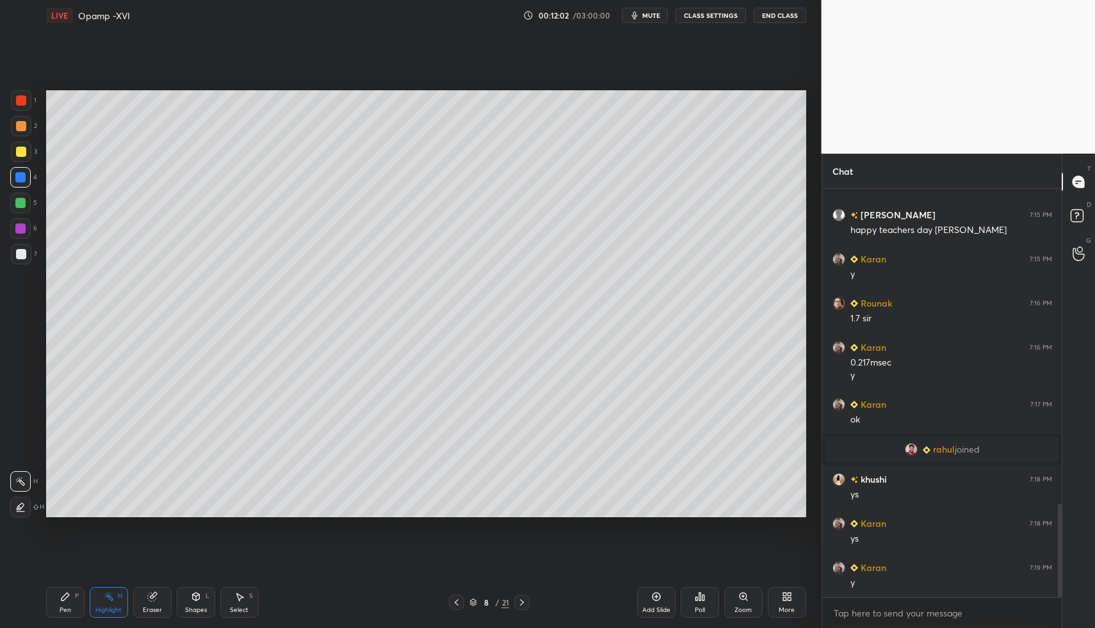
scroll to position [1417, 0]
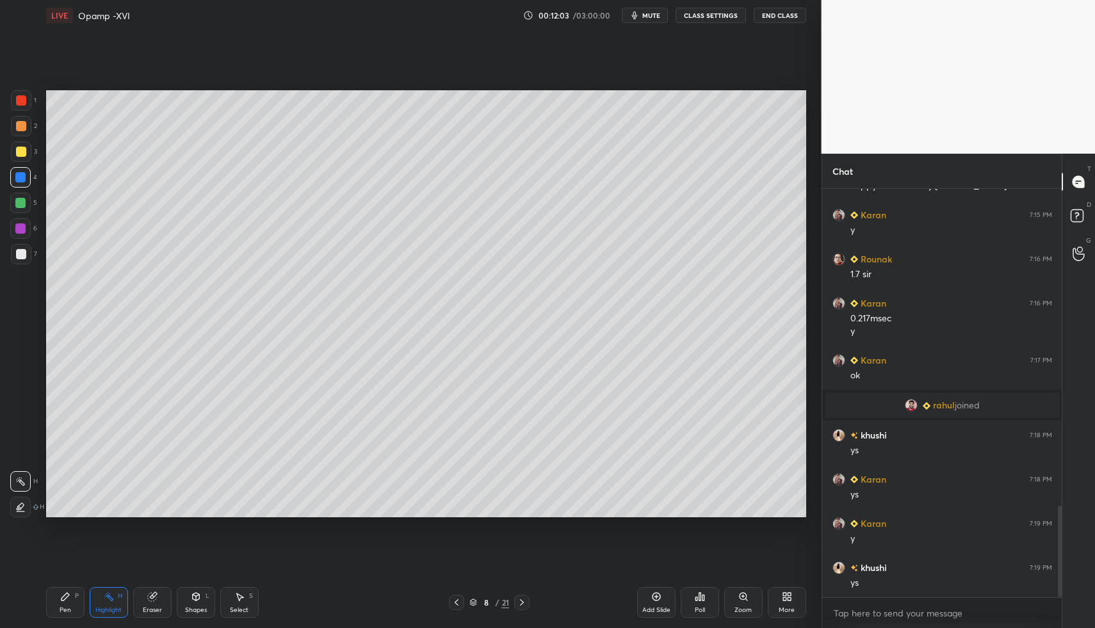
click at [61, 591] on div "Pen P" at bounding box center [65, 602] width 38 height 31
click at [170, 608] on div "Eraser" at bounding box center [152, 602] width 38 height 31
click at [197, 604] on div "Shapes L" at bounding box center [196, 602] width 38 height 31
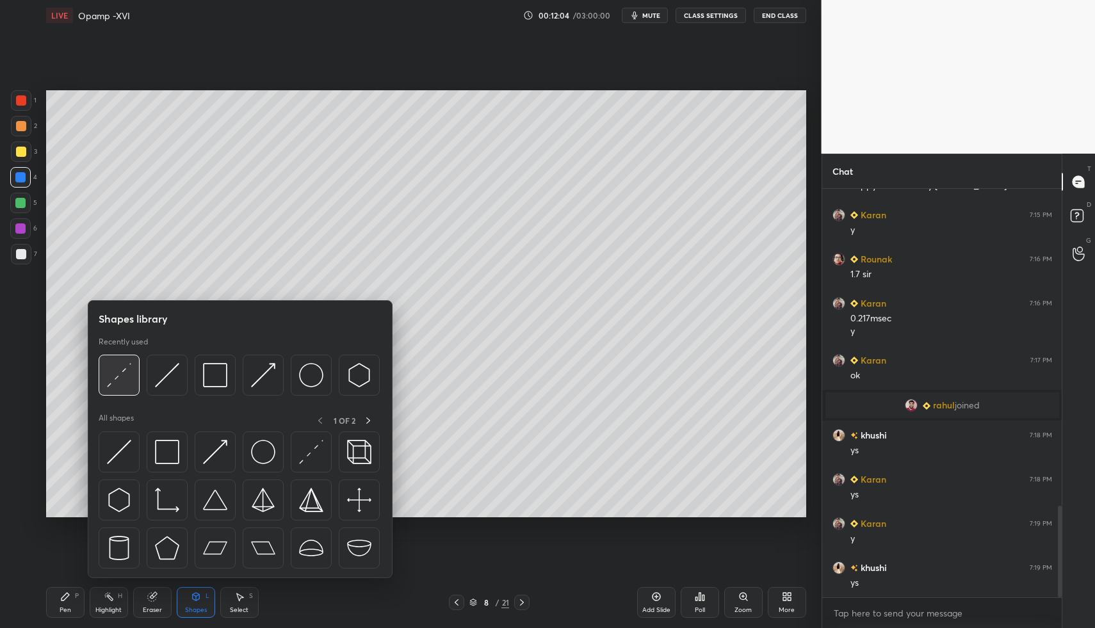
scroll to position [1461, 0]
click at [111, 382] on img at bounding box center [119, 375] width 24 height 24
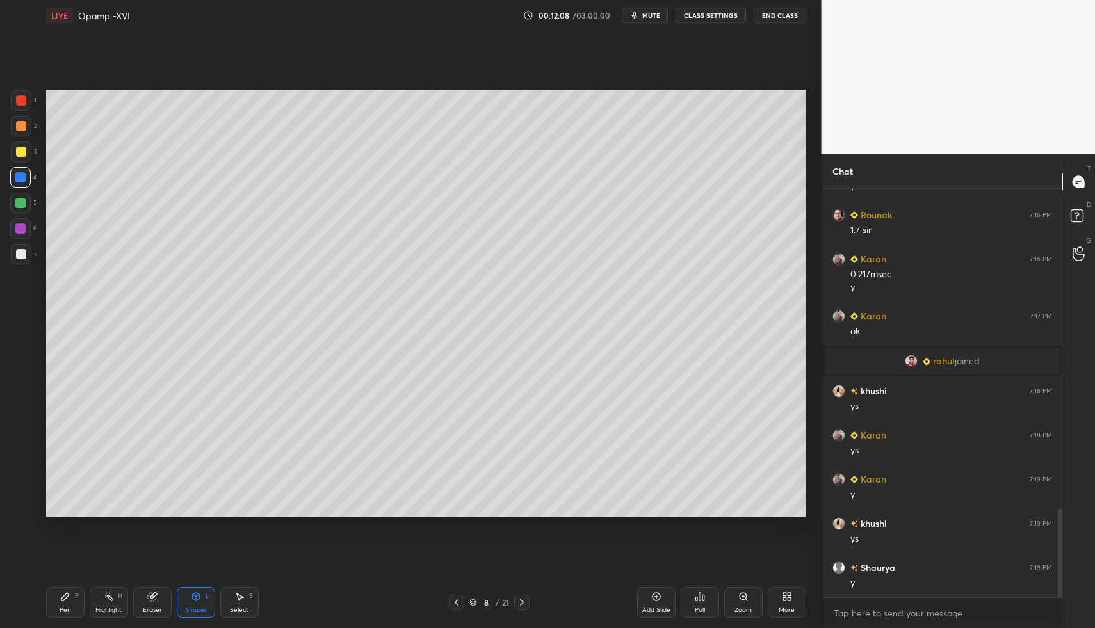
drag, startPoint x: 54, startPoint y: 600, endPoint x: 64, endPoint y: 591, distance: 13.6
click at [57, 600] on div "Pen P" at bounding box center [65, 602] width 38 height 31
drag, startPoint x: 20, startPoint y: 96, endPoint x: 29, endPoint y: 90, distance: 10.7
click at [20, 96] on div at bounding box center [21, 100] width 10 height 10
click at [25, 93] on div at bounding box center [21, 100] width 20 height 20
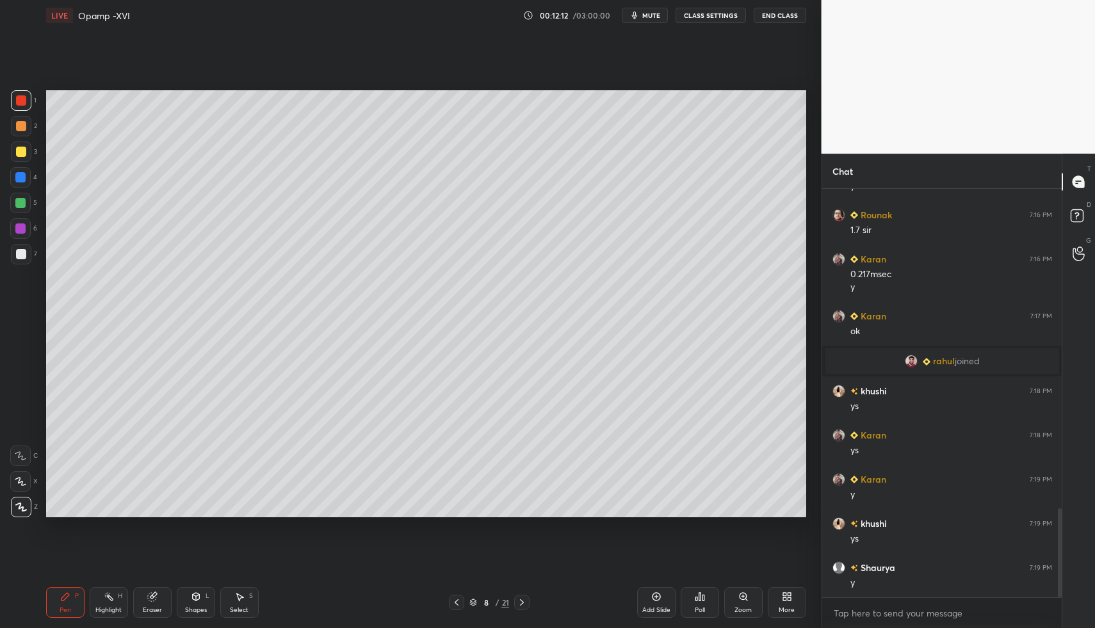
click at [187, 600] on div "Shapes L" at bounding box center [196, 602] width 38 height 31
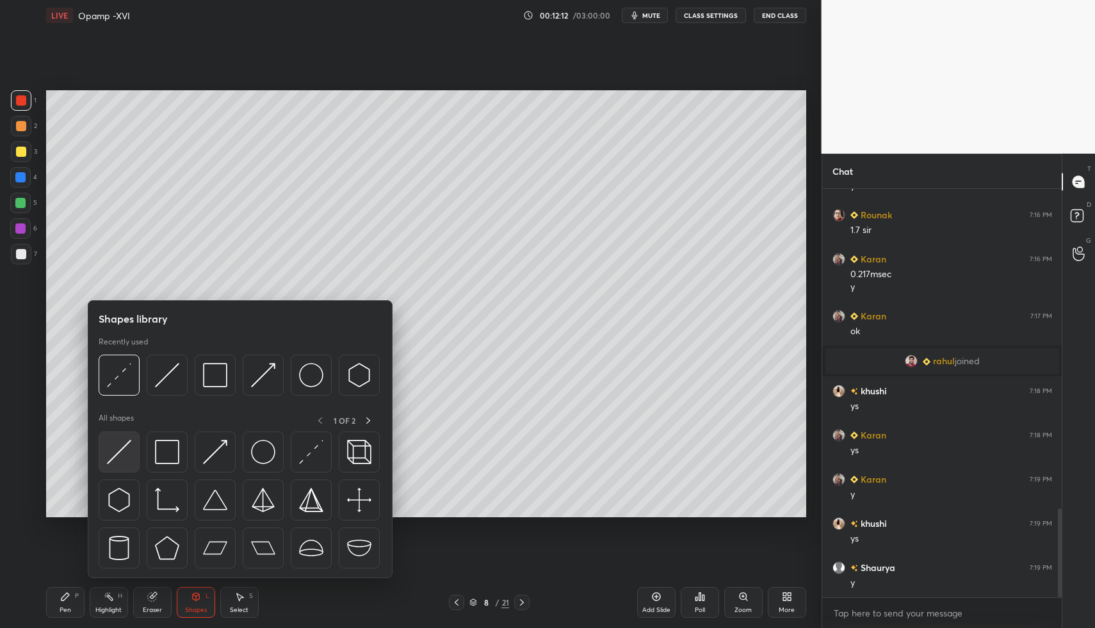
click at [107, 452] on img at bounding box center [119, 452] width 24 height 24
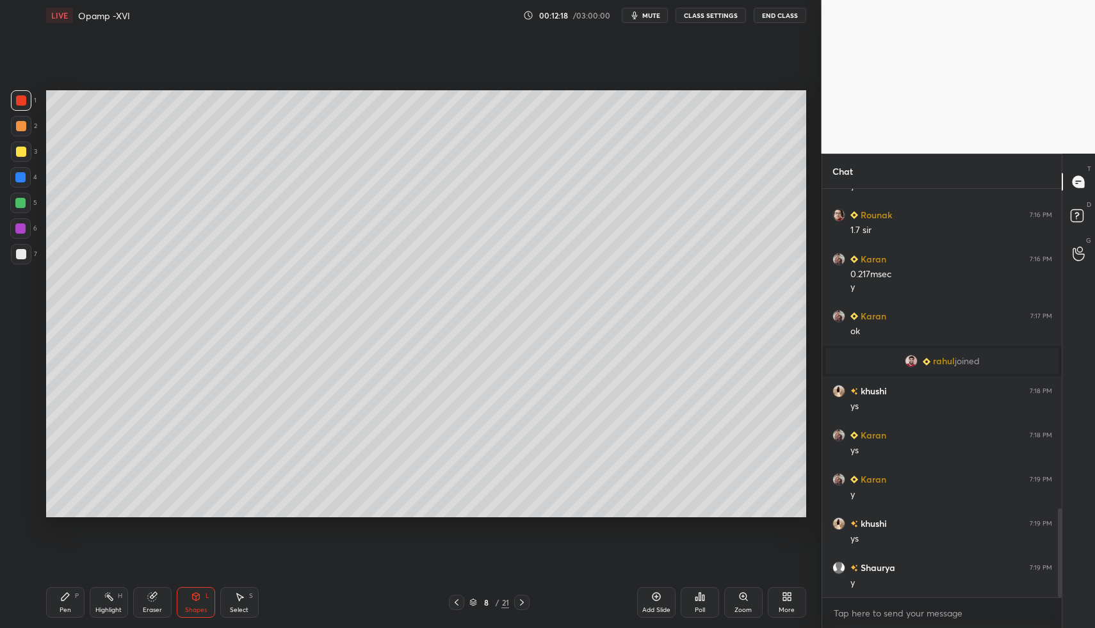
click at [74, 594] on div "Pen P" at bounding box center [65, 602] width 38 height 31
drag, startPoint x: 74, startPoint y: 590, endPoint x: 72, endPoint y: 577, distance: 12.9
click at [74, 590] on div "Pen P" at bounding box center [65, 602] width 38 height 31
click at [20, 266] on div "7" at bounding box center [24, 257] width 26 height 26
drag, startPoint x: 21, startPoint y: 259, endPoint x: 30, endPoint y: 217, distance: 43.2
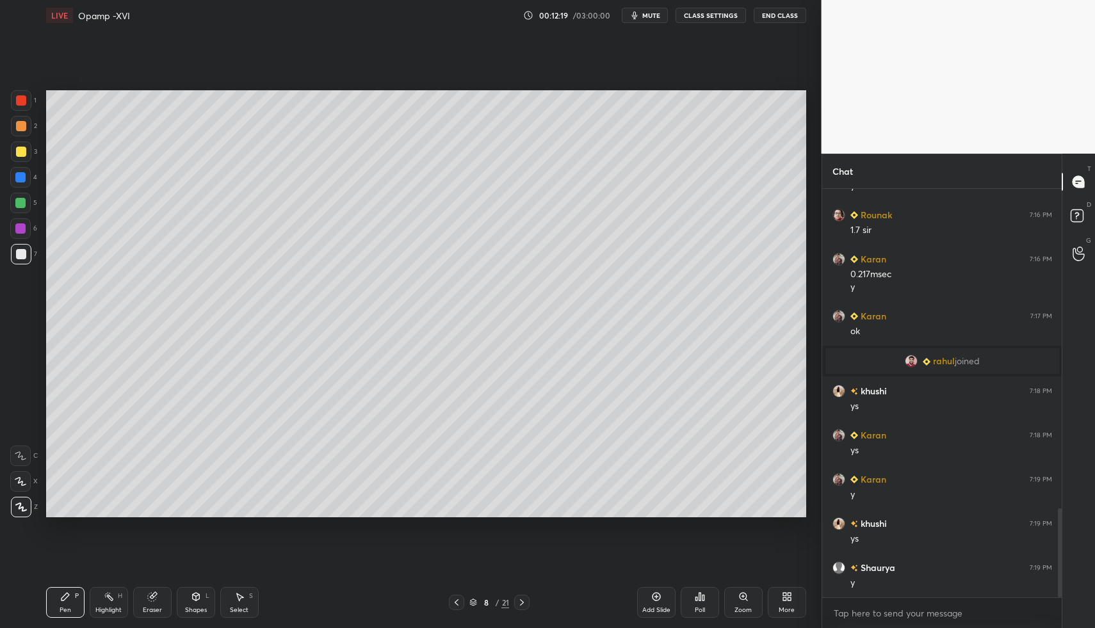
click at [21, 259] on div at bounding box center [21, 254] width 20 height 20
click at [24, 204] on div at bounding box center [20, 203] width 10 height 10
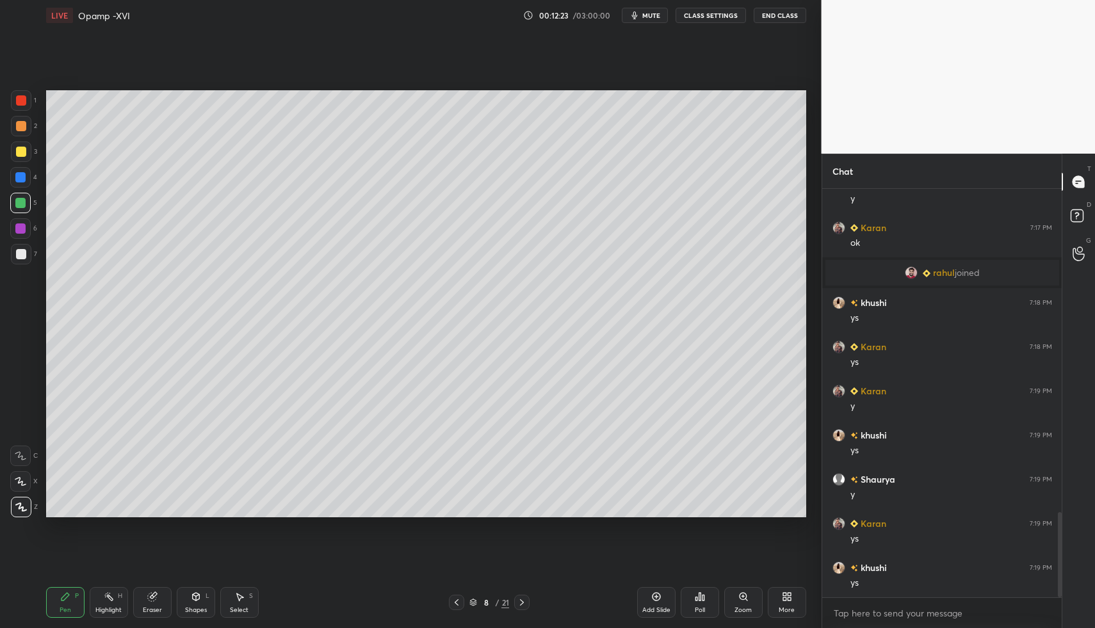
drag, startPoint x: 198, startPoint y: 588, endPoint x: 192, endPoint y: 581, distance: 9.1
click at [194, 588] on div "Shapes L" at bounding box center [196, 602] width 38 height 31
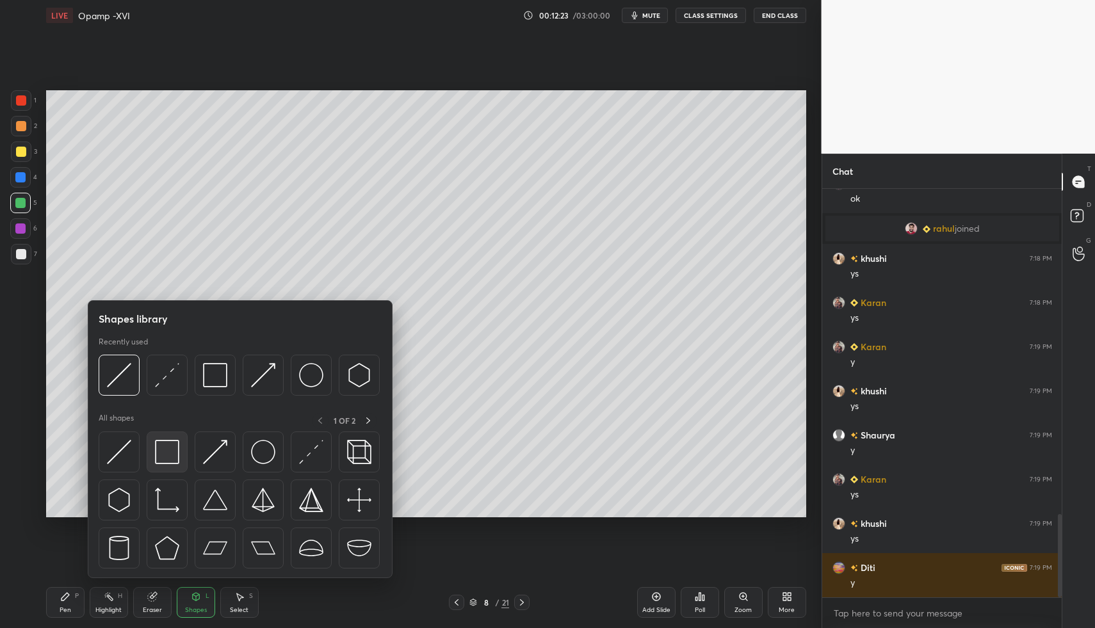
click at [164, 444] on img at bounding box center [167, 452] width 24 height 24
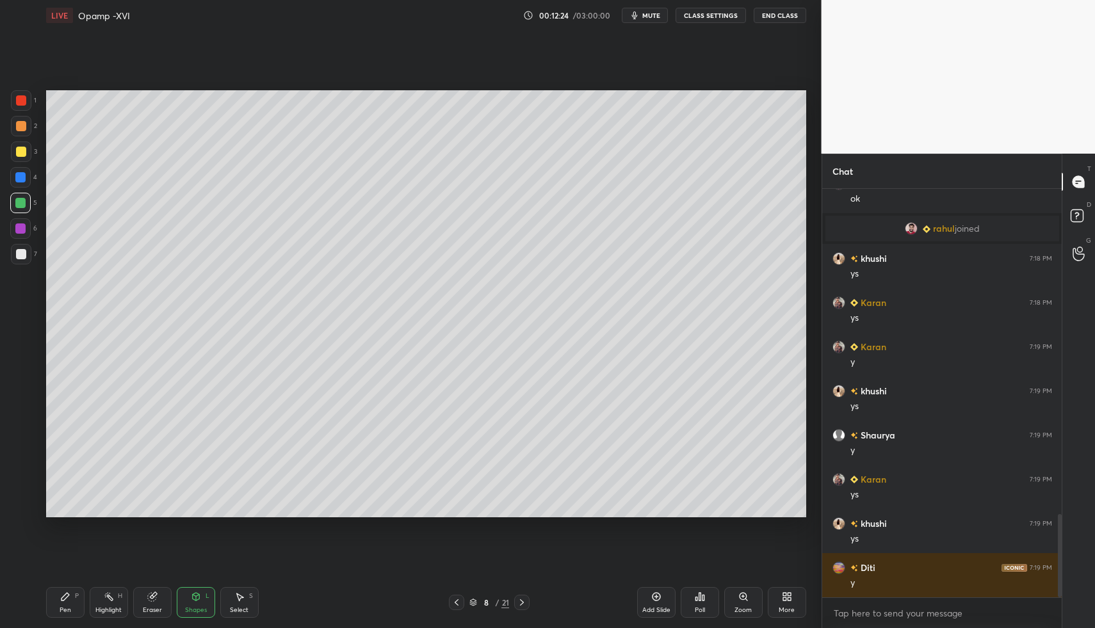
click at [106, 339] on div "Setting up your live class Poll for secs No correct answer Start poll" at bounding box center [426, 304] width 770 height 546
drag, startPoint x: 26, startPoint y: 268, endPoint x: 25, endPoint y: 260, distance: 7.8
click at [26, 264] on div "7" at bounding box center [24, 257] width 26 height 26
click at [17, 254] on div at bounding box center [21, 254] width 10 height 10
drag, startPoint x: 70, startPoint y: 599, endPoint x: 72, endPoint y: 588, distance: 11.0
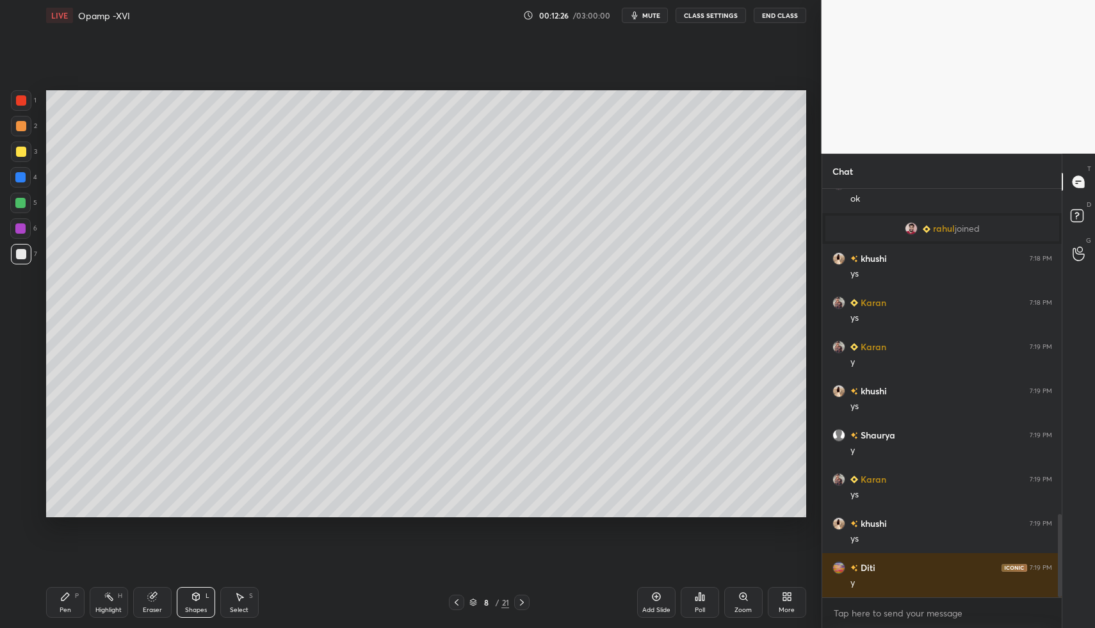
click at [69, 593] on div "Pen P" at bounding box center [65, 602] width 38 height 31
click at [183, 597] on div "Shapes L" at bounding box center [196, 602] width 38 height 31
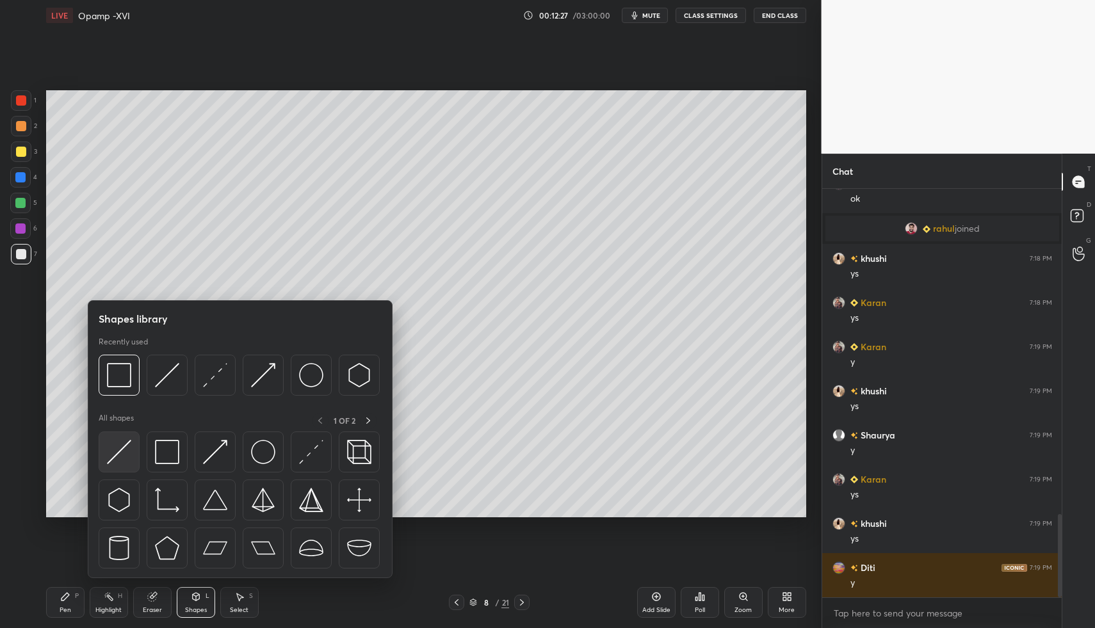
click at [125, 454] on img at bounding box center [119, 452] width 24 height 24
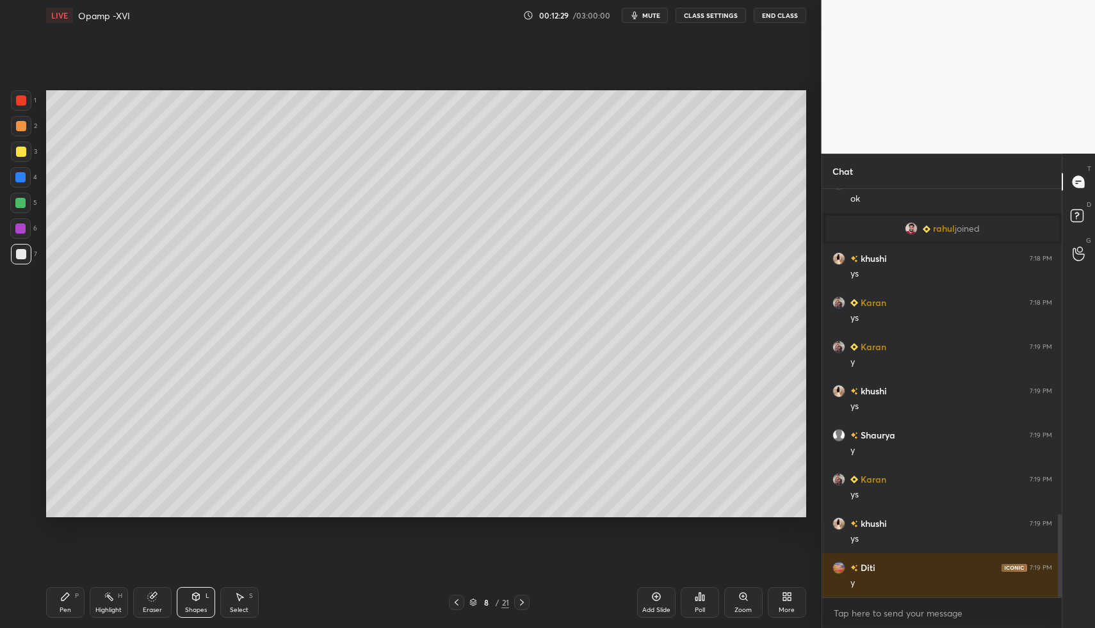
scroll to position [1638, 0]
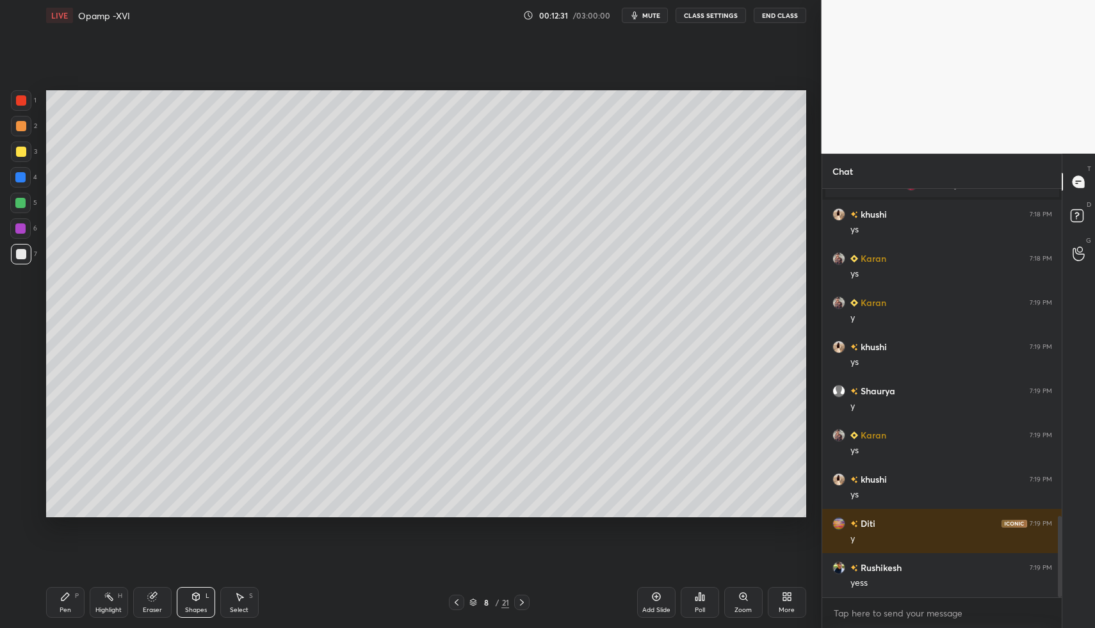
click at [60, 593] on icon at bounding box center [65, 596] width 10 height 10
click at [58, 593] on div "Pen P" at bounding box center [65, 602] width 38 height 31
click at [16, 151] on div at bounding box center [21, 152] width 10 height 10
click at [198, 602] on div "Shapes L" at bounding box center [196, 602] width 38 height 31
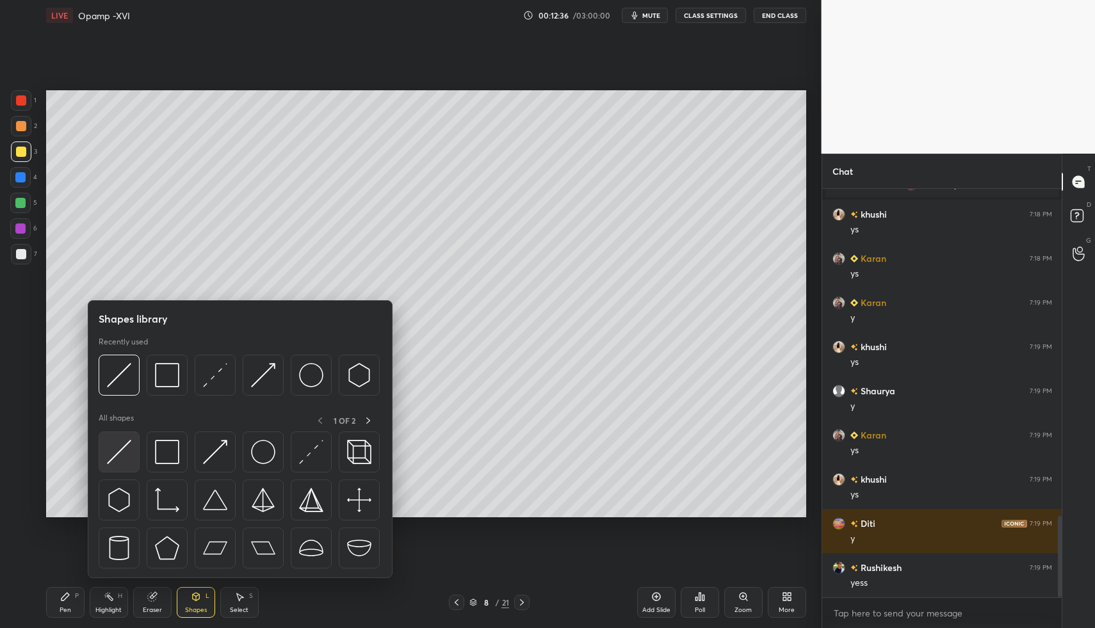
click at [116, 444] on img at bounding box center [119, 452] width 24 height 24
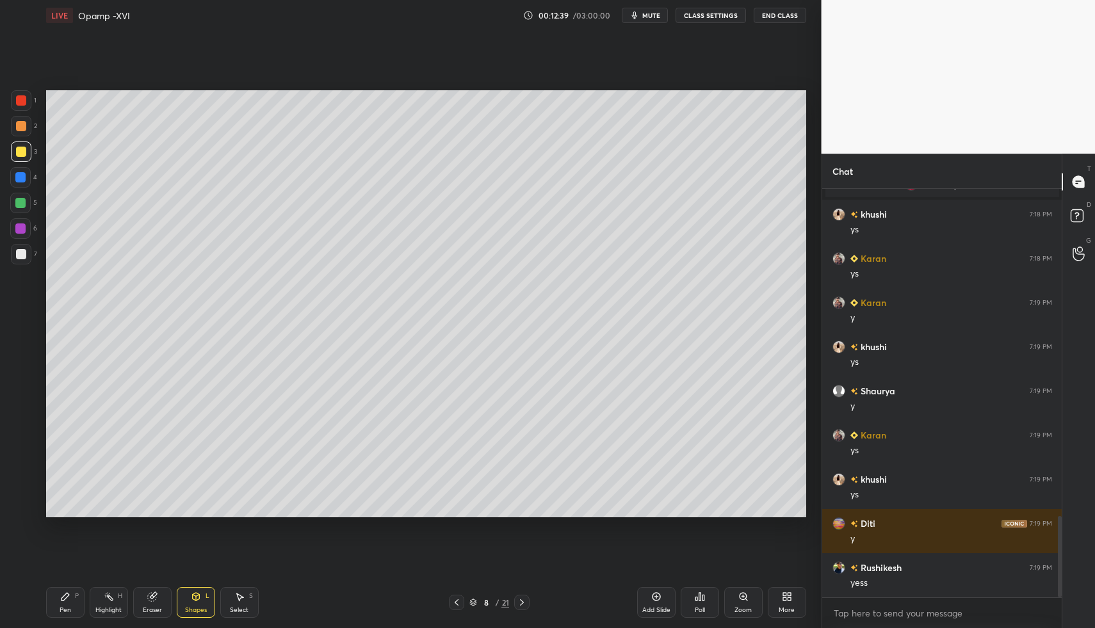
click at [52, 606] on div "Pen P" at bounding box center [65, 602] width 38 height 31
drag, startPoint x: 52, startPoint y: 600, endPoint x: 159, endPoint y: 538, distance: 123.9
click at [54, 597] on div "Pen P" at bounding box center [65, 602] width 38 height 31
click at [38, 210] on div "1 2 3 4 5 6 7 C X Z C X Z E E Erase all H H" at bounding box center [20, 304] width 41 height 428
click at [28, 206] on div at bounding box center [20, 203] width 20 height 20
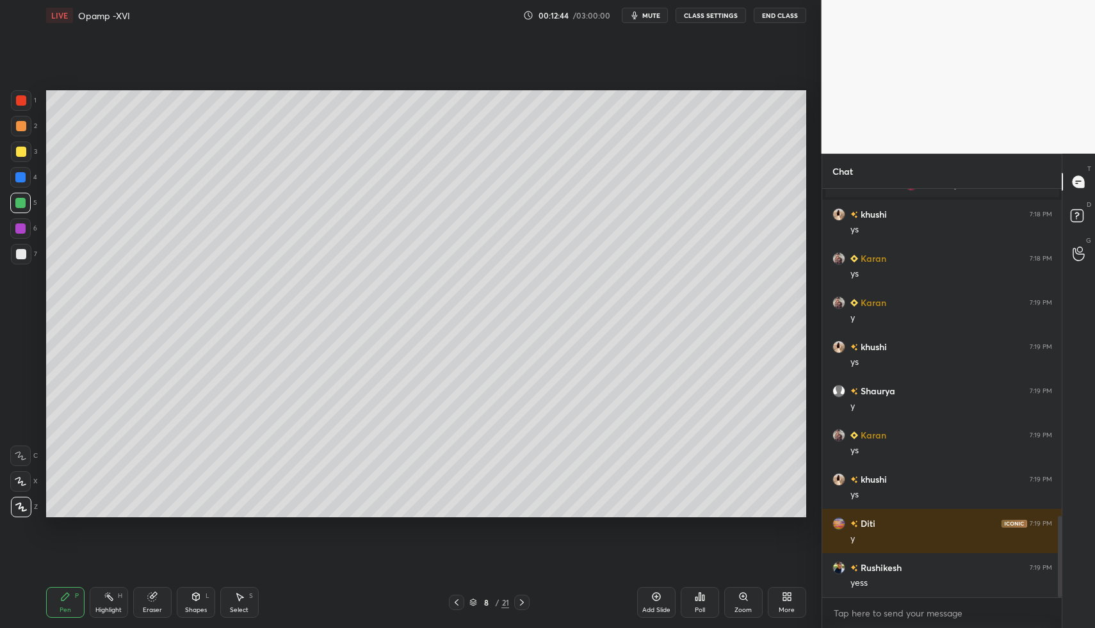
click at [26, 172] on div at bounding box center [20, 177] width 20 height 20
click at [23, 174] on div at bounding box center [20, 177] width 20 height 20
drag, startPoint x: 208, startPoint y: 602, endPoint x: 202, endPoint y: 595, distance: 8.6
click at [205, 599] on div "Shapes L" at bounding box center [196, 602] width 38 height 31
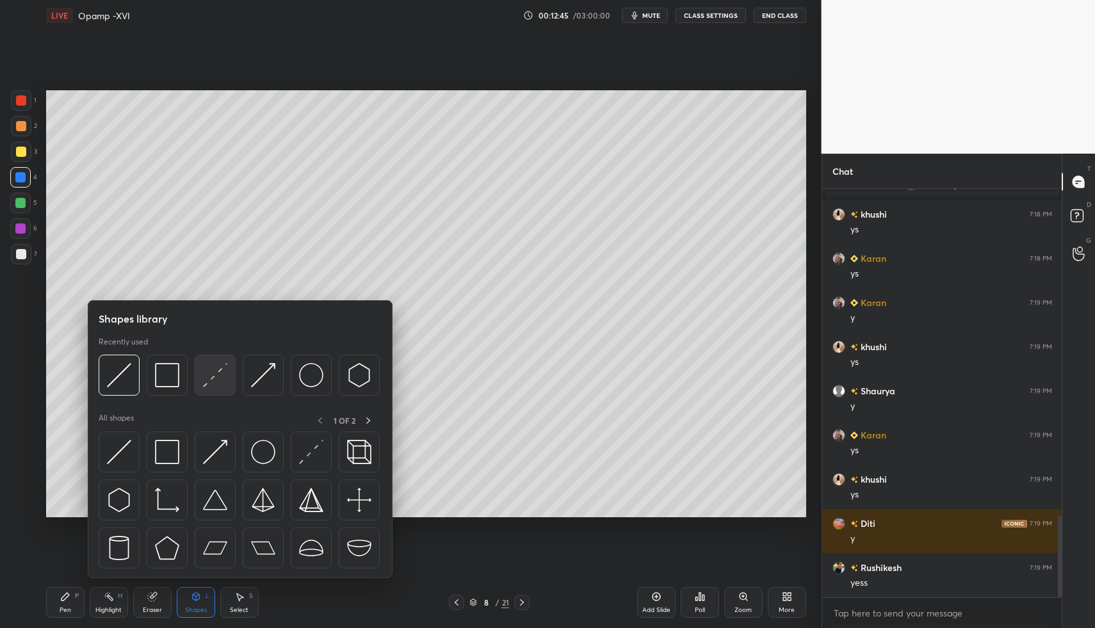
click at [193, 378] on div at bounding box center [239, 379] width 281 height 48
click at [218, 381] on img at bounding box center [215, 375] width 24 height 24
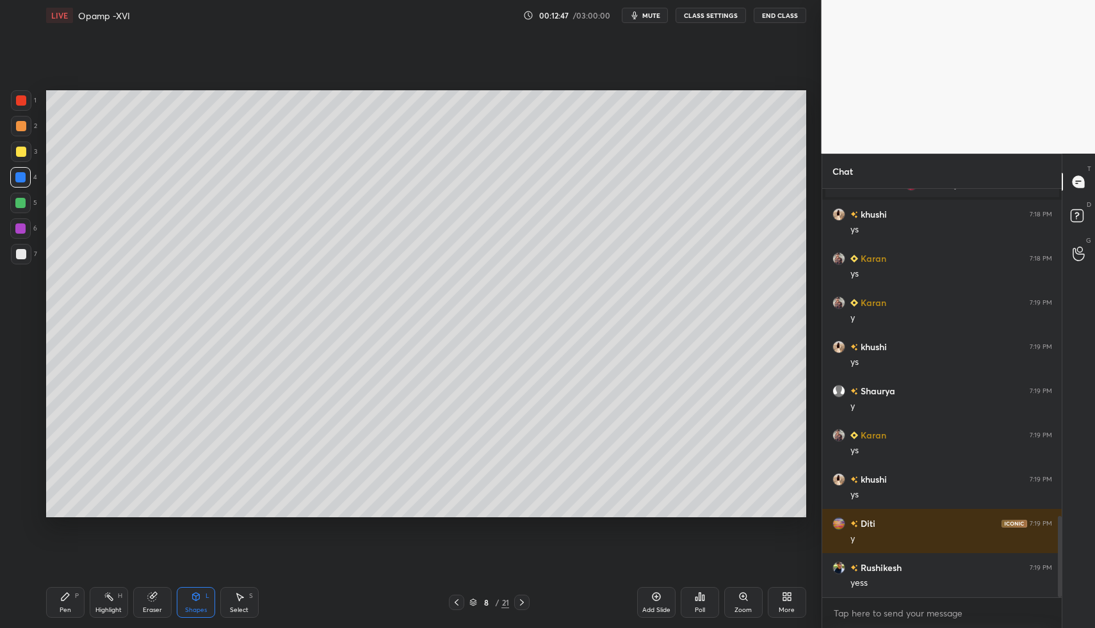
click at [67, 595] on icon at bounding box center [65, 597] width 8 height 8
drag, startPoint x: 67, startPoint y: 590, endPoint x: 92, endPoint y: 530, distance: 65.4
click at [67, 589] on div "Pen P" at bounding box center [65, 602] width 38 height 31
drag, startPoint x: 21, startPoint y: 106, endPoint x: 36, endPoint y: 165, distance: 60.9
click at [21, 106] on div at bounding box center [21, 100] width 20 height 20
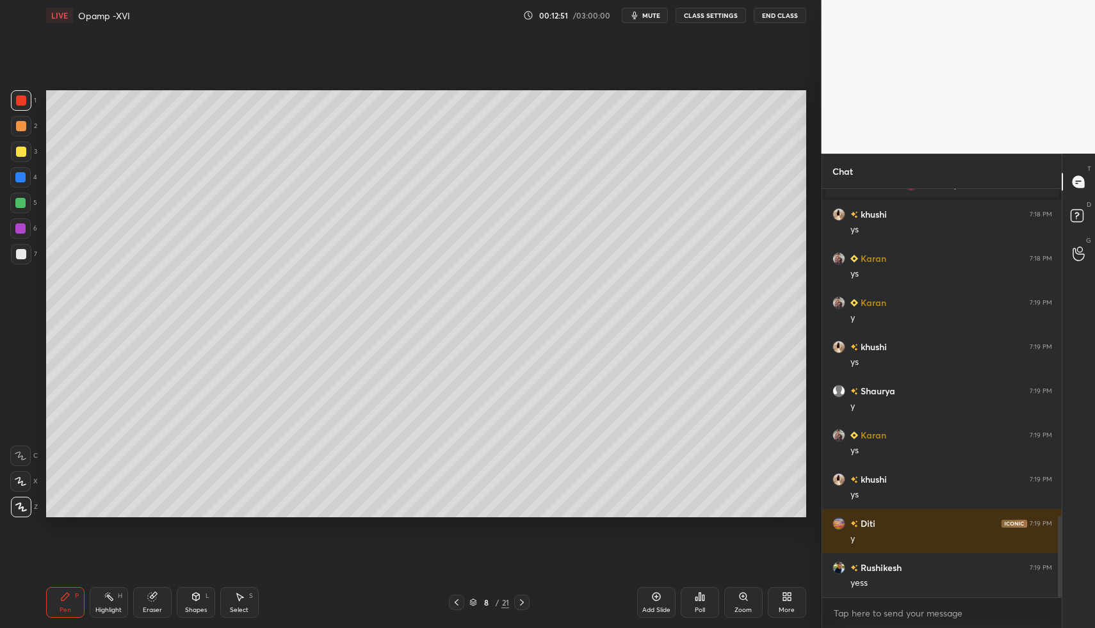
click at [193, 594] on icon at bounding box center [195, 597] width 7 height 8
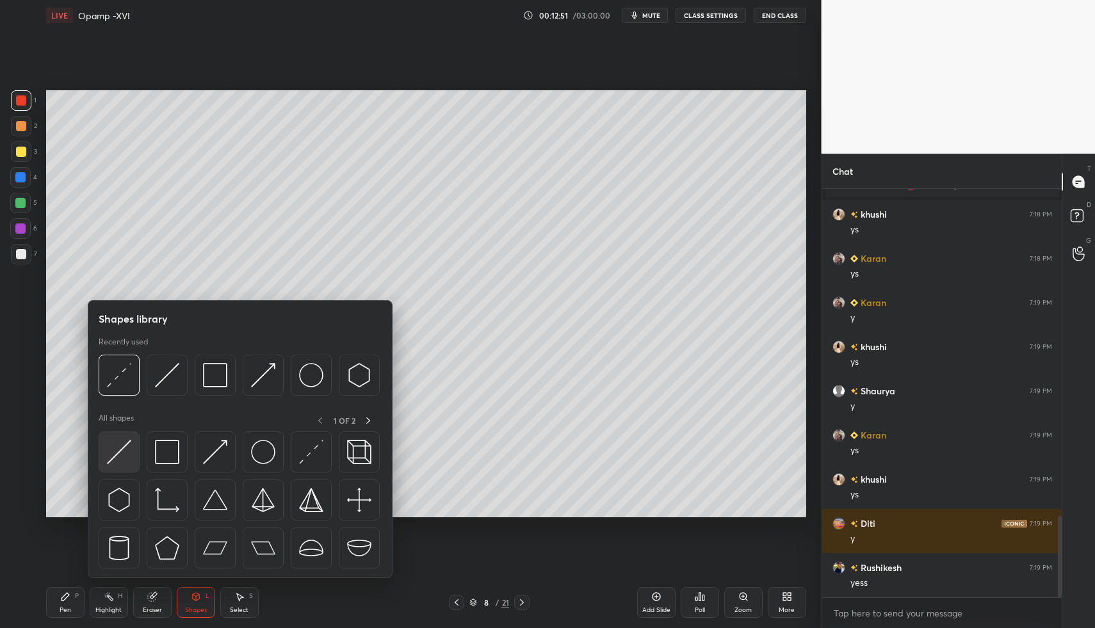
click at [113, 451] on img at bounding box center [119, 452] width 24 height 24
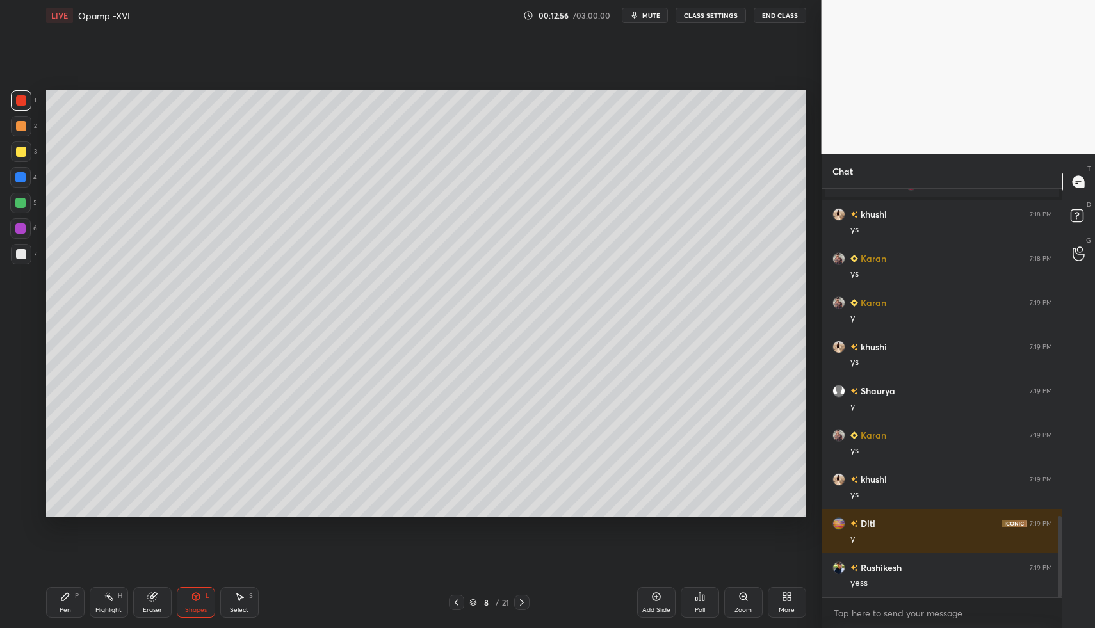
drag, startPoint x: 76, startPoint y: 592, endPoint x: 70, endPoint y: 595, distance: 6.6
click at [76, 593] on div "P" at bounding box center [77, 596] width 4 height 6
drag, startPoint x: 70, startPoint y: 595, endPoint x: 93, endPoint y: 522, distance: 77.1
click at [70, 595] on div "Pen P" at bounding box center [65, 602] width 38 height 31
drag, startPoint x: 29, startPoint y: 184, endPoint x: 20, endPoint y: 170, distance: 17.0
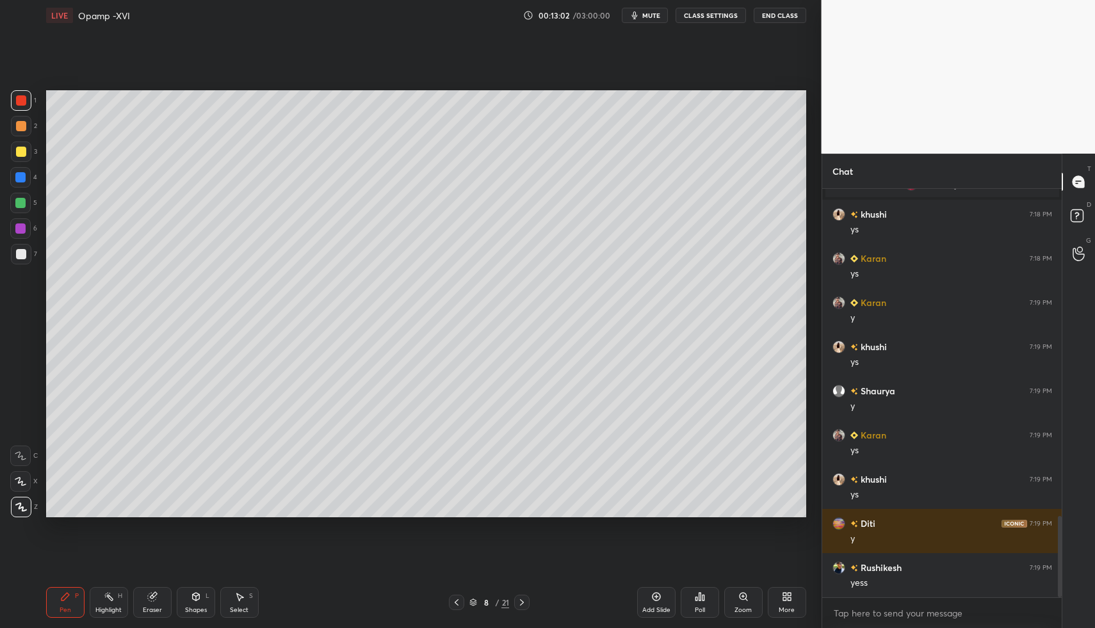
click at [29, 184] on div at bounding box center [20, 177] width 20 height 20
drag, startPoint x: 19, startPoint y: 171, endPoint x: 44, endPoint y: 189, distance: 31.3
click at [21, 173] on div at bounding box center [20, 177] width 20 height 20
click at [17, 250] on div at bounding box center [21, 254] width 10 height 10
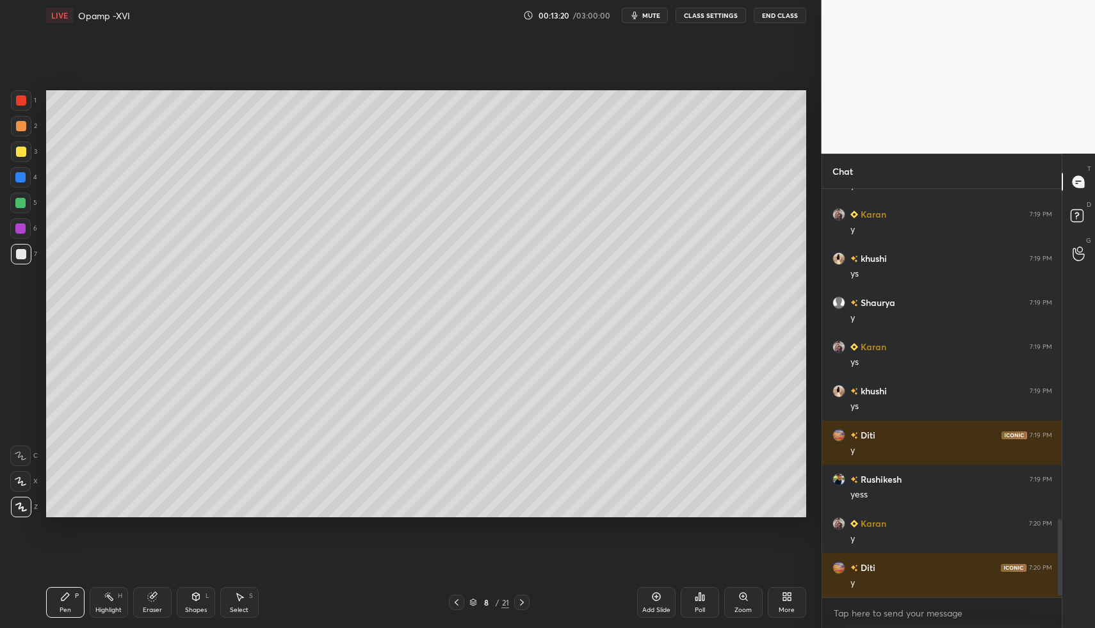
scroll to position [1771, 0]
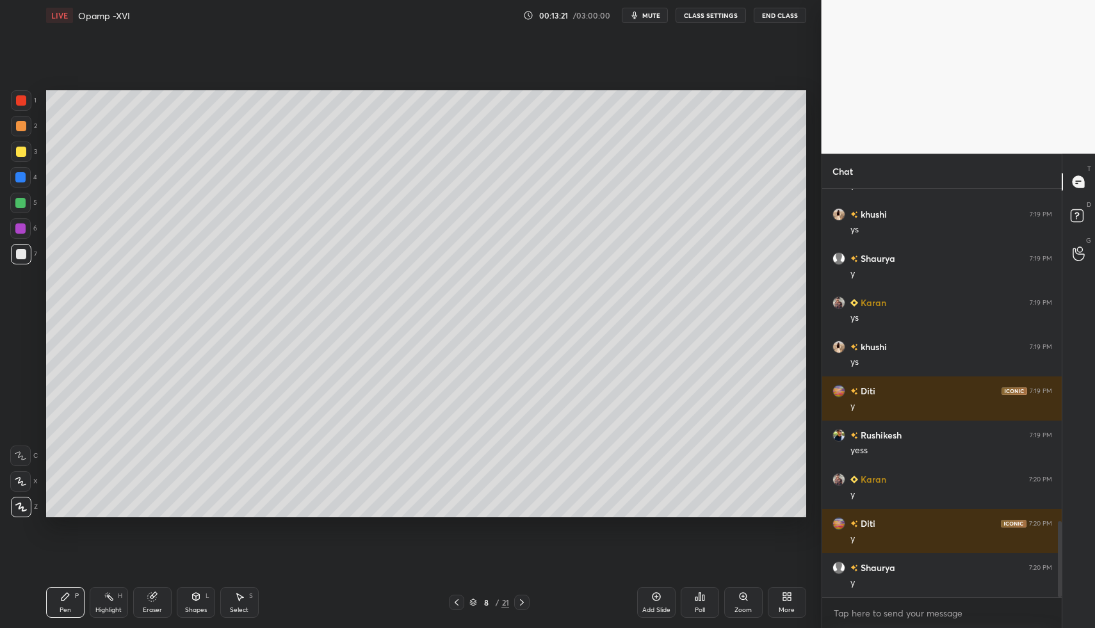
click at [522, 596] on div at bounding box center [521, 602] width 15 height 15
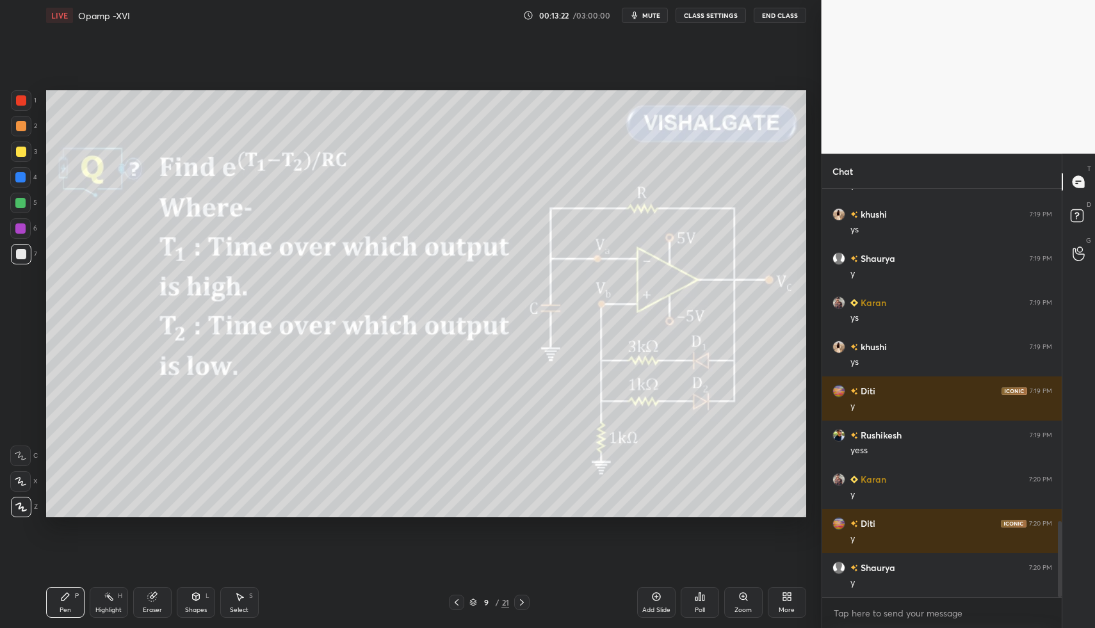
click at [47, 593] on div "Pen P" at bounding box center [65, 602] width 38 height 31
click at [51, 591] on div "Pen P" at bounding box center [65, 602] width 38 height 31
drag, startPoint x: 24, startPoint y: 253, endPoint x: 14, endPoint y: 250, distance: 10.6
click at [24, 253] on div at bounding box center [21, 254] width 10 height 10
click at [107, 592] on circle at bounding box center [107, 592] width 1 height 1
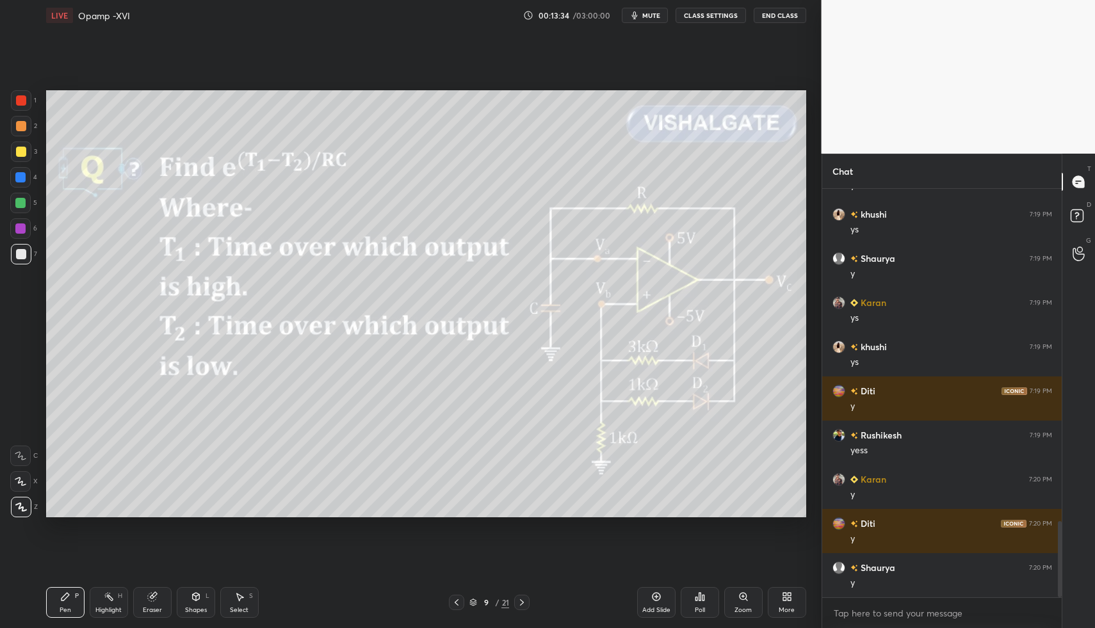
click at [104, 608] on div "Highlight" at bounding box center [108, 610] width 26 height 6
drag, startPoint x: 71, startPoint y: 602, endPoint x: 79, endPoint y: 606, distance: 8.6
click at [71, 602] on div "Pen P" at bounding box center [65, 602] width 38 height 31
click at [111, 602] on div "Highlight H" at bounding box center [109, 602] width 38 height 31
click at [106, 593] on icon at bounding box center [109, 596] width 10 height 10
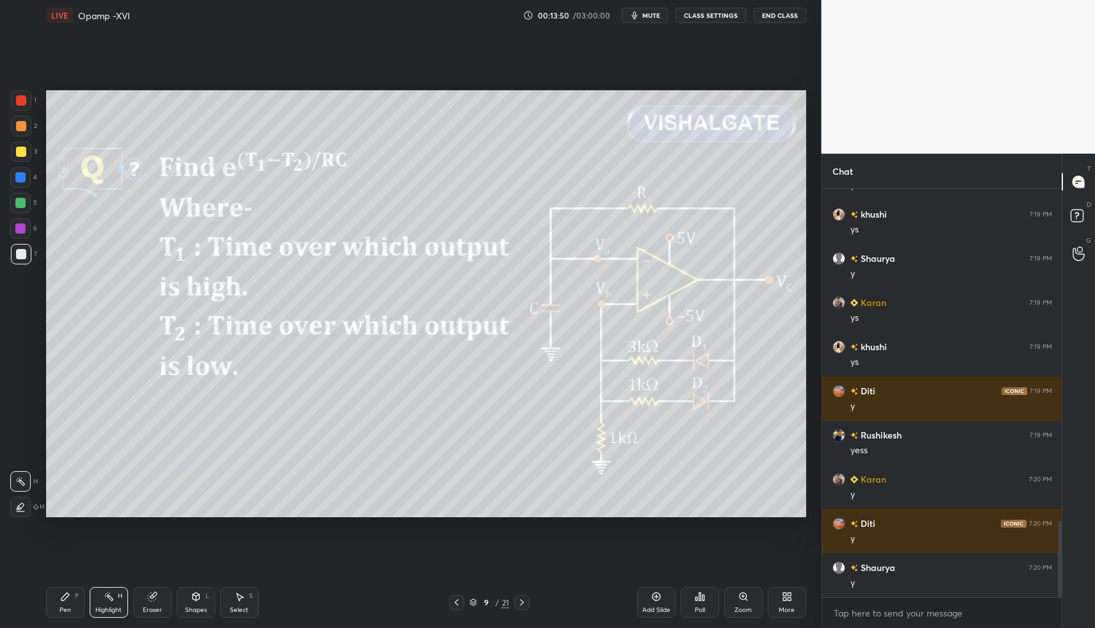
drag, startPoint x: 73, startPoint y: 591, endPoint x: 76, endPoint y: 584, distance: 7.5
click at [69, 592] on div "Pen P" at bounding box center [65, 602] width 38 height 31
click at [67, 591] on div "Pen P" at bounding box center [65, 602] width 38 height 31
click at [782, 604] on div "More" at bounding box center [787, 602] width 38 height 31
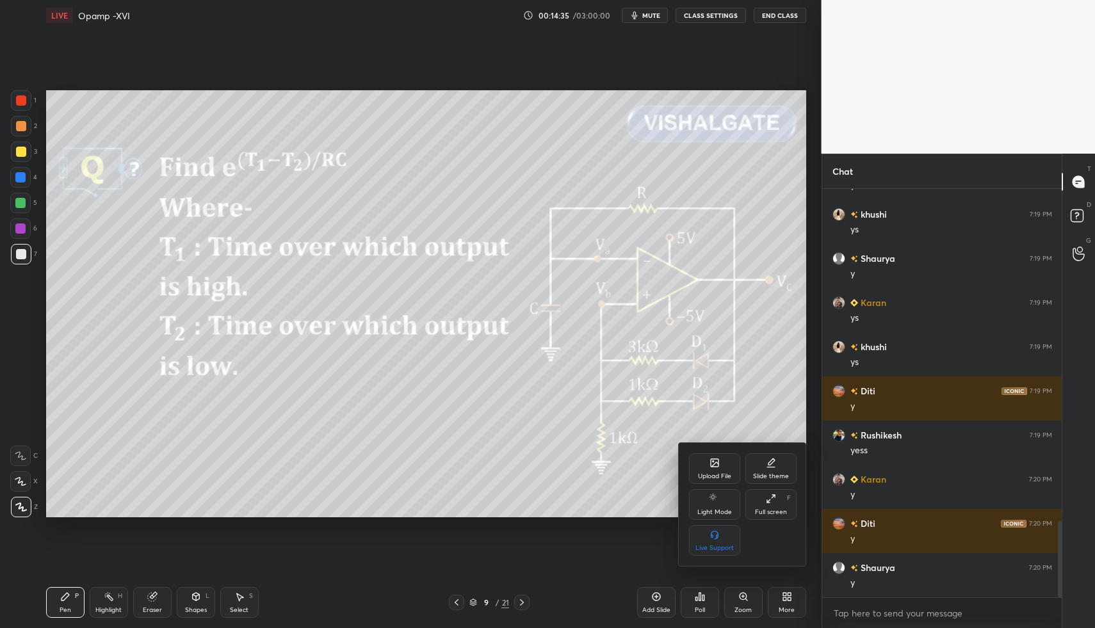
click at [718, 469] on div "Upload File" at bounding box center [714, 468] width 51 height 31
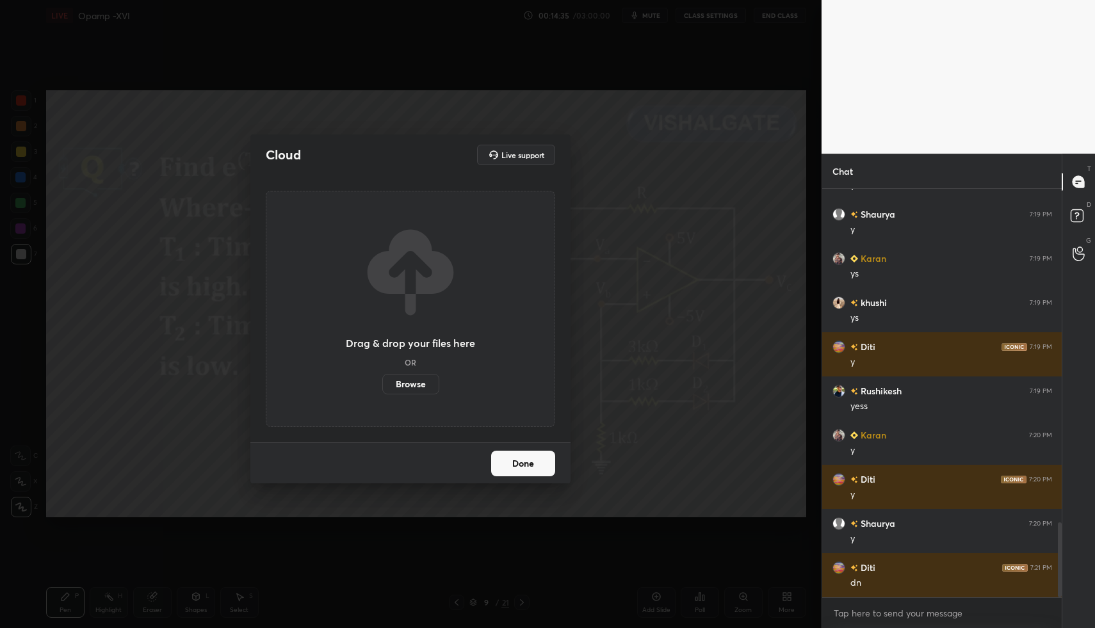
click at [396, 382] on label "Browse" at bounding box center [410, 384] width 57 height 20
click at [382, 382] on input "Browse" at bounding box center [382, 384] width 0 height 20
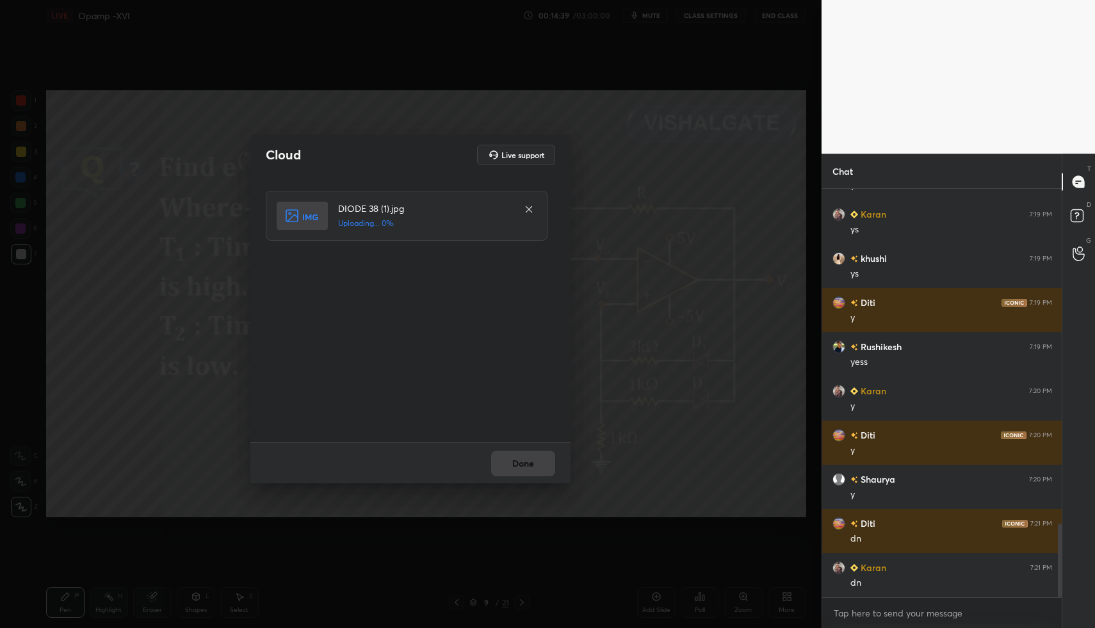
click at [527, 464] on div "Done" at bounding box center [410, 462] width 320 height 41
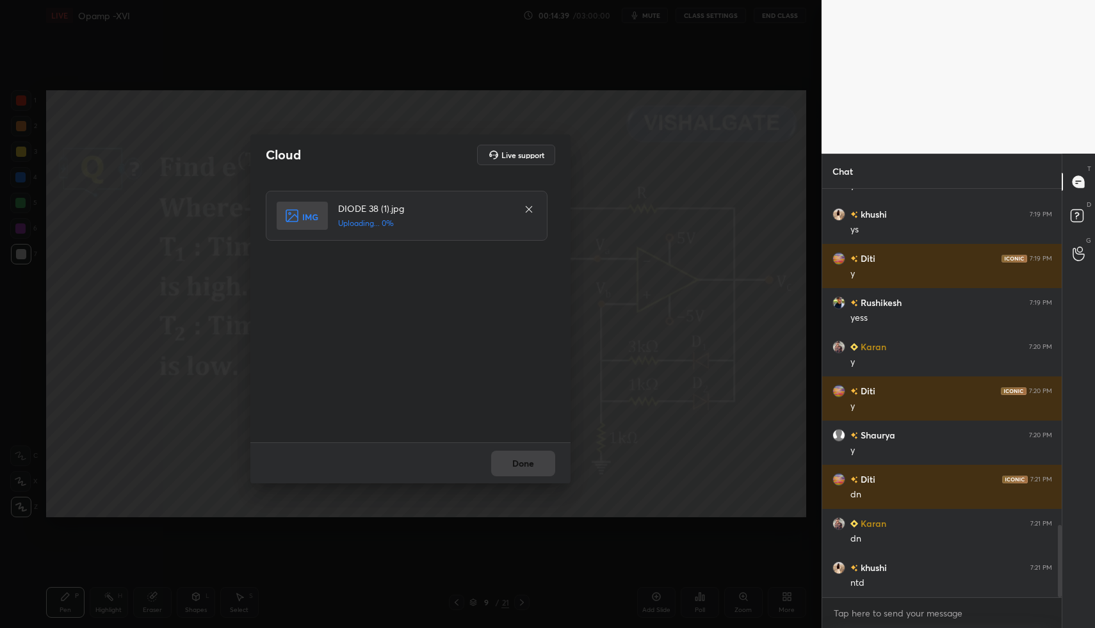
click at [527, 464] on div "Done" at bounding box center [410, 462] width 320 height 41
click at [529, 464] on div "Done" at bounding box center [410, 462] width 320 height 41
click at [526, 463] on div "Done" at bounding box center [410, 462] width 320 height 41
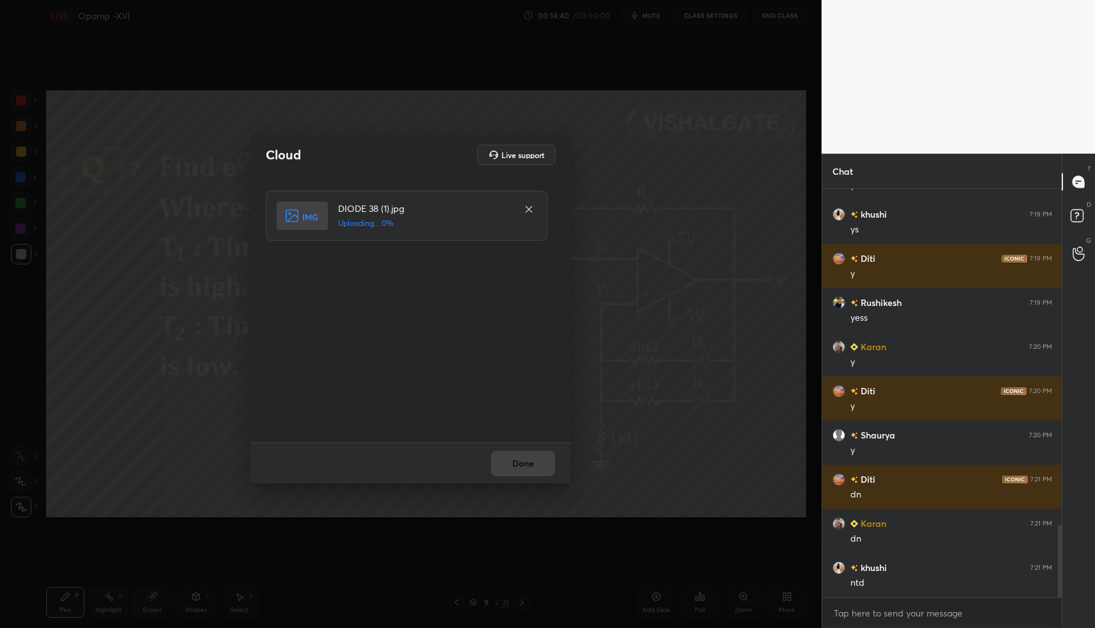
click at [526, 464] on div "Done" at bounding box center [410, 462] width 320 height 41
drag, startPoint x: 526, startPoint y: 464, endPoint x: 536, endPoint y: 464, distance: 10.9
click at [526, 464] on div "Done" at bounding box center [410, 462] width 320 height 41
click at [536, 463] on div "Done" at bounding box center [410, 462] width 320 height 41
click at [537, 465] on div "Done" at bounding box center [410, 462] width 320 height 41
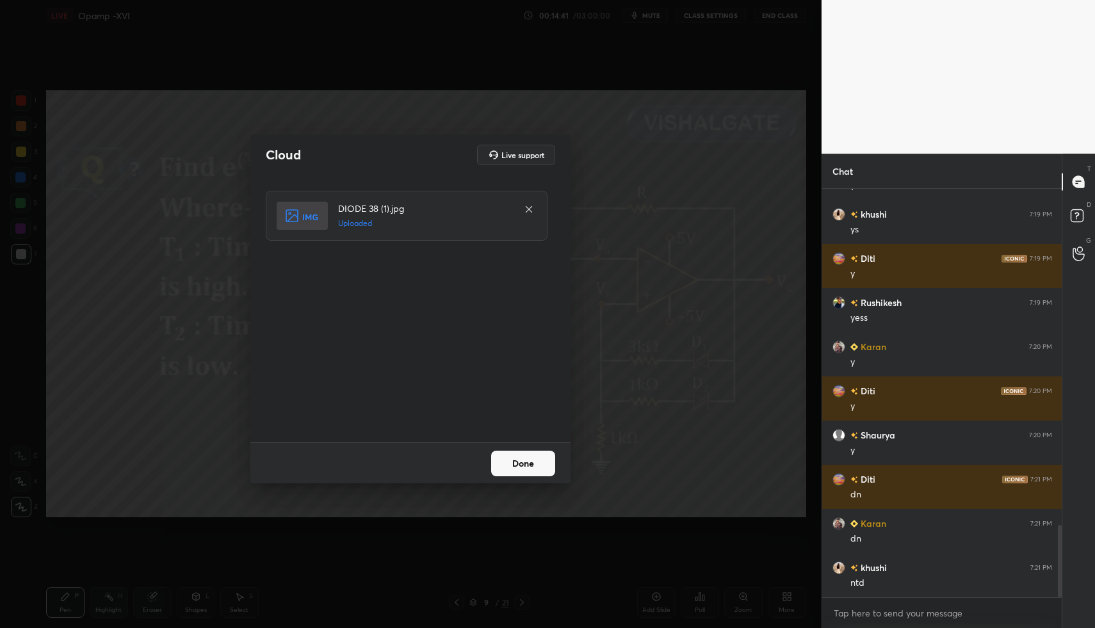
click at [537, 465] on button "Done" at bounding box center [523, 464] width 64 height 26
click at [538, 467] on button "Done" at bounding box center [523, 464] width 64 height 26
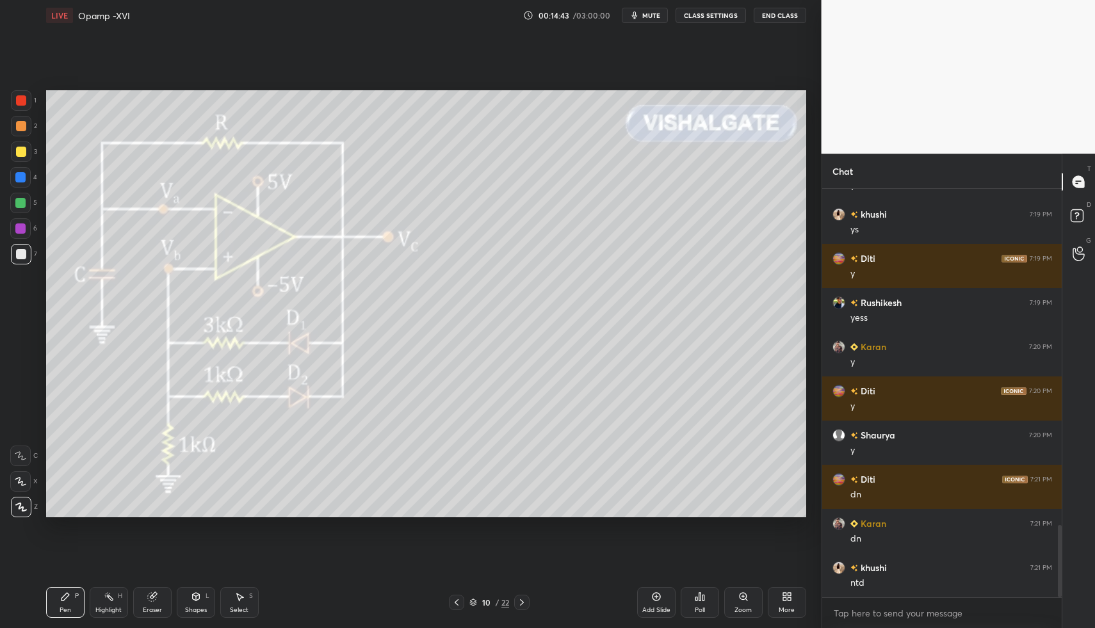
drag, startPoint x: 54, startPoint y: 591, endPoint x: 60, endPoint y: 586, distance: 7.2
click at [54, 591] on div "Pen P" at bounding box center [65, 602] width 38 height 31
click at [5, 254] on div "1 2 3 4 5 6 7 C X Z C X Z E E Erase all H H" at bounding box center [20, 304] width 41 height 428
click at [96, 593] on div "Highlight H" at bounding box center [109, 602] width 38 height 31
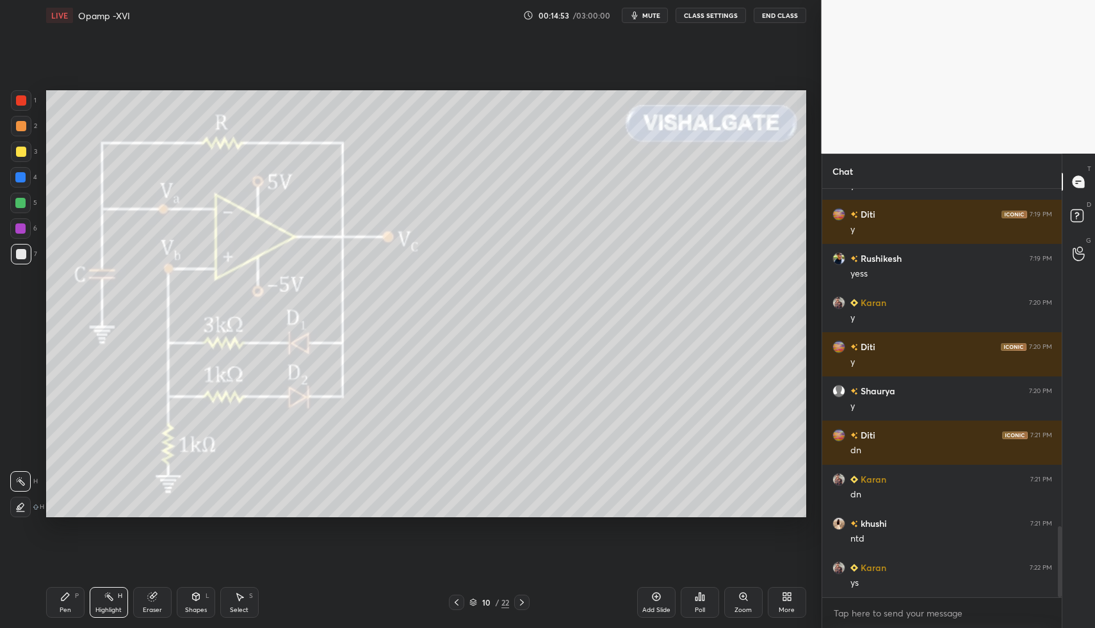
drag, startPoint x: 100, startPoint y: 599, endPoint x: 93, endPoint y: 560, distance: 39.6
click at [99, 602] on div "Highlight H" at bounding box center [109, 602] width 38 height 31
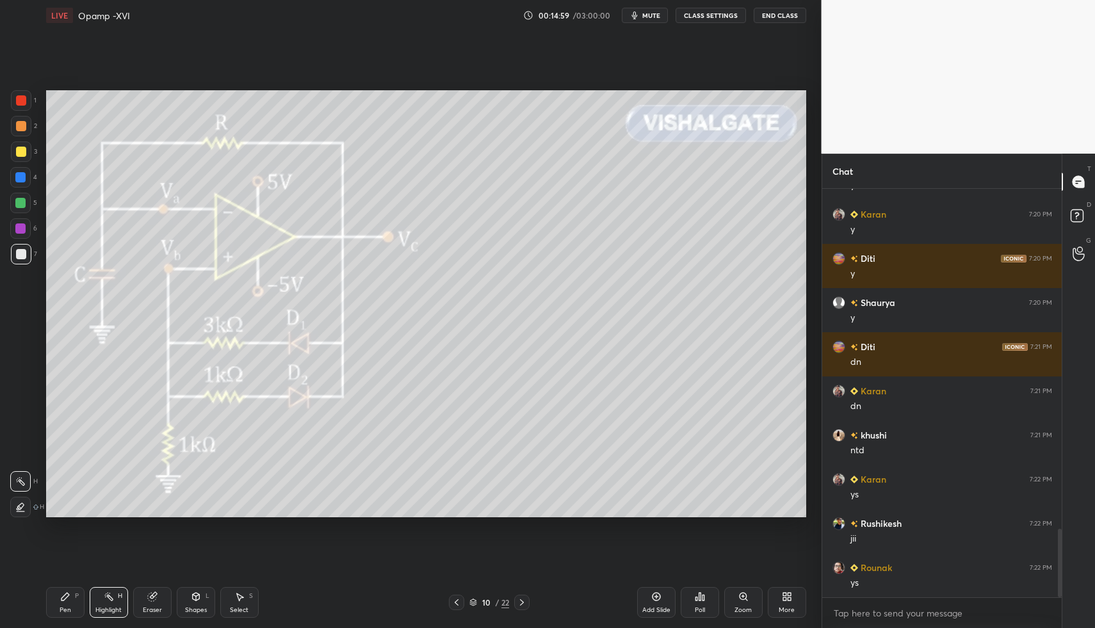
scroll to position [2080, 0]
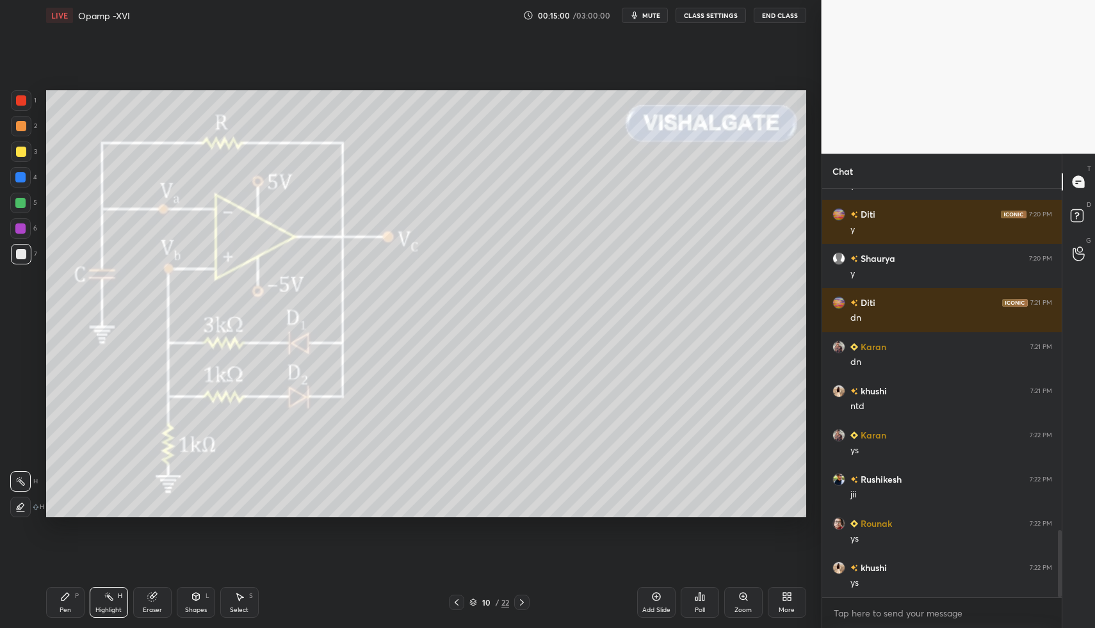
click at [63, 602] on div "Pen P" at bounding box center [65, 602] width 38 height 31
click at [52, 596] on div "Pen P" at bounding box center [65, 602] width 38 height 31
drag, startPoint x: 29, startPoint y: 259, endPoint x: 38, endPoint y: 273, distance: 16.7
click at [29, 259] on div at bounding box center [21, 254] width 20 height 20
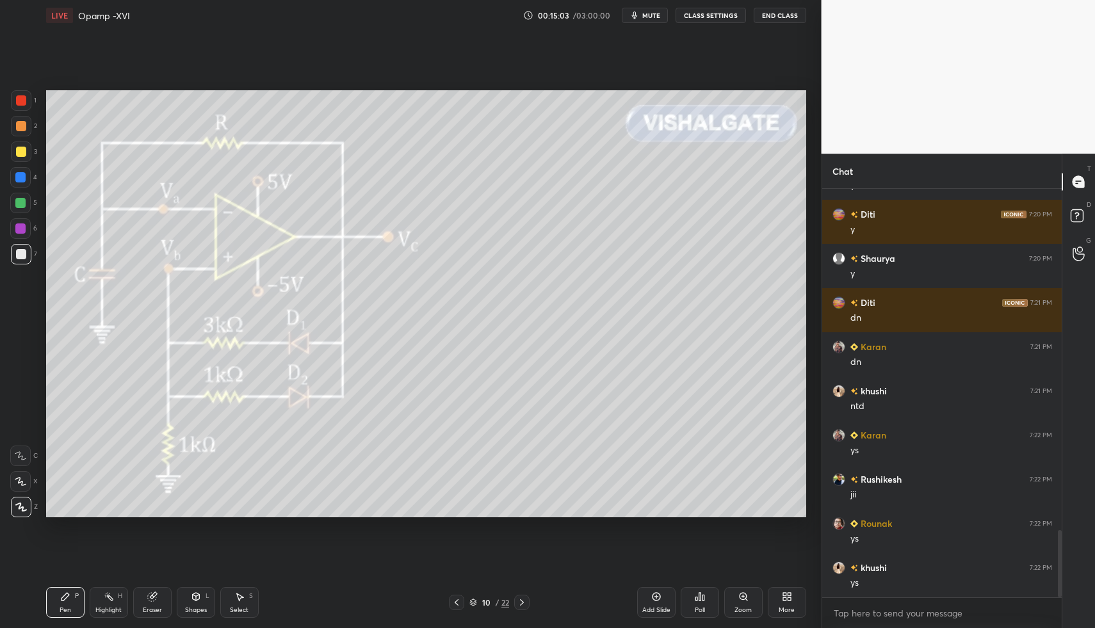
click at [121, 594] on div "H" at bounding box center [120, 596] width 4 height 6
click at [108, 604] on div "Highlight H" at bounding box center [109, 602] width 38 height 31
click at [74, 595] on div "Pen P" at bounding box center [65, 602] width 38 height 31
click at [56, 606] on div "Pen P" at bounding box center [65, 602] width 38 height 31
click at [20, 268] on div "7" at bounding box center [24, 257] width 26 height 26
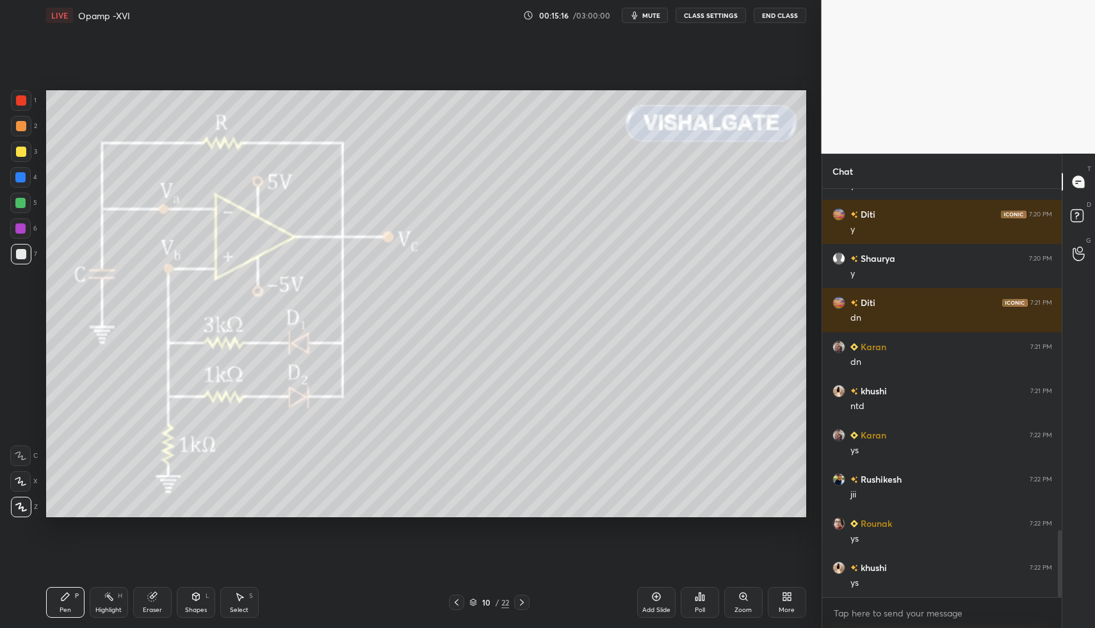
click at [25, 198] on div at bounding box center [20, 203] width 20 height 20
drag, startPoint x: 25, startPoint y: 198, endPoint x: 42, endPoint y: 191, distance: 18.7
click at [25, 198] on div at bounding box center [20, 203] width 20 height 20
click at [200, 592] on div "Shapes L" at bounding box center [196, 602] width 38 height 31
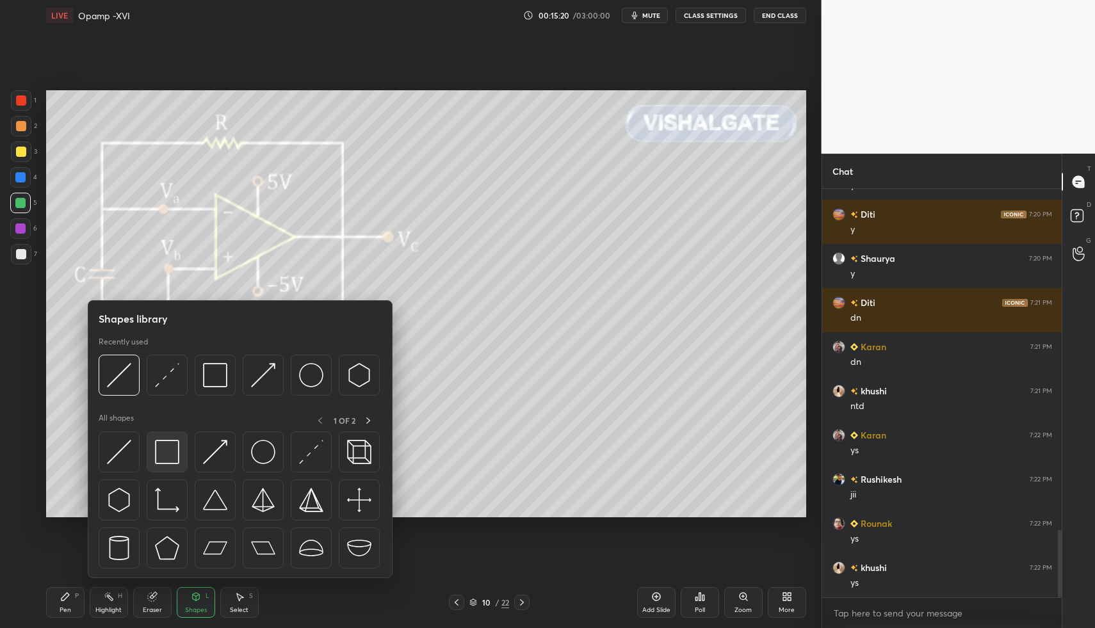
click at [163, 451] on img at bounding box center [167, 452] width 24 height 24
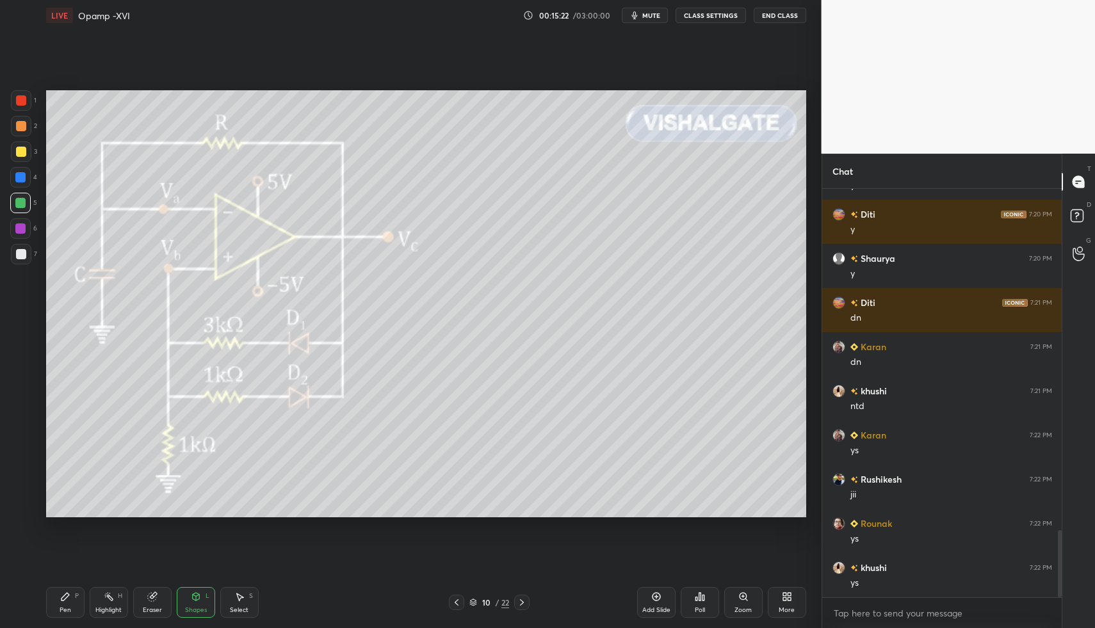
click at [81, 597] on div "Pen P" at bounding box center [65, 602] width 38 height 31
click at [68, 591] on div "Pen P" at bounding box center [65, 602] width 38 height 31
click at [17, 257] on div at bounding box center [21, 254] width 10 height 10
drag, startPoint x: 20, startPoint y: 255, endPoint x: 39, endPoint y: 248, distance: 20.5
click at [20, 255] on div at bounding box center [21, 254] width 10 height 10
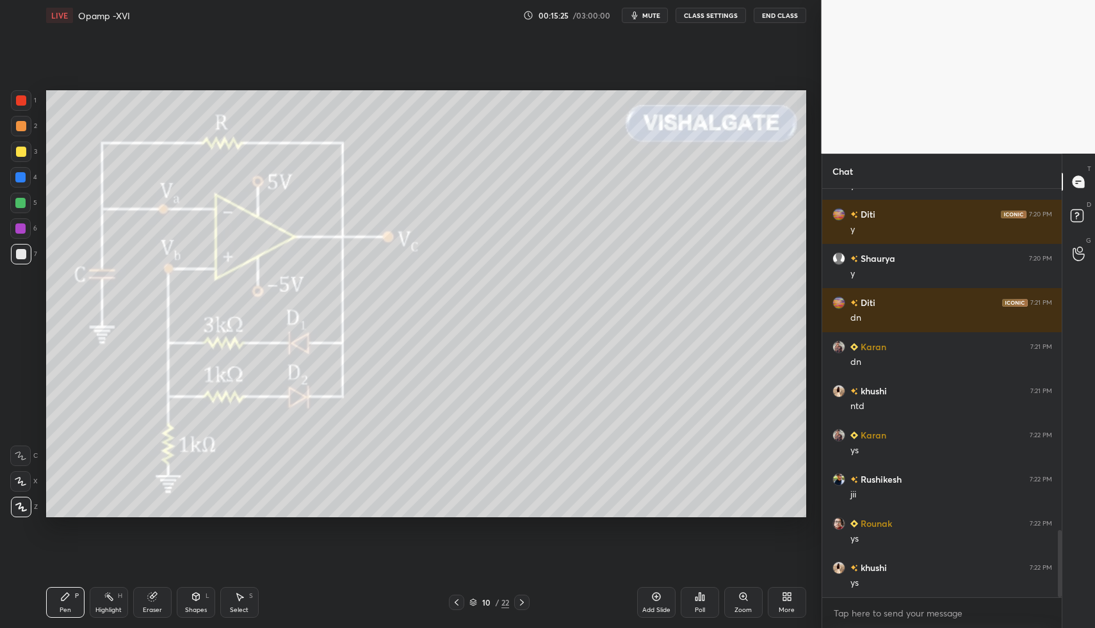
click at [27, 257] on div at bounding box center [21, 254] width 20 height 20
click at [65, 602] on div "Pen P" at bounding box center [65, 602] width 38 height 31
drag, startPoint x: 26, startPoint y: 268, endPoint x: 32, endPoint y: 245, distance: 23.9
click at [28, 259] on div "7" at bounding box center [24, 257] width 26 height 26
click at [28, 155] on div at bounding box center [21, 151] width 20 height 20
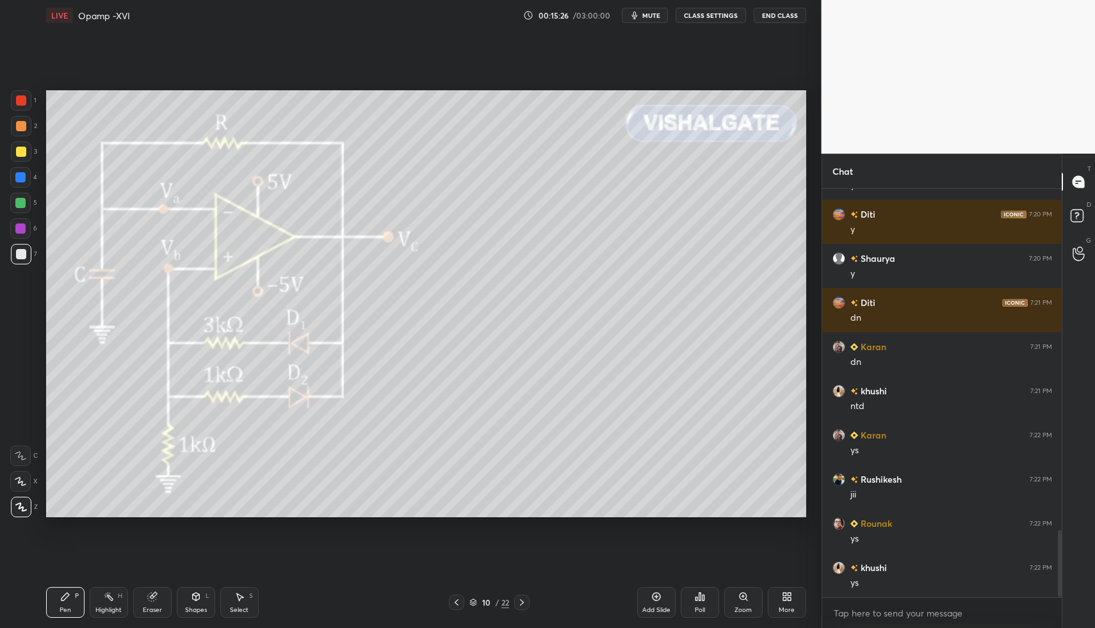
click at [28, 155] on div at bounding box center [21, 151] width 20 height 20
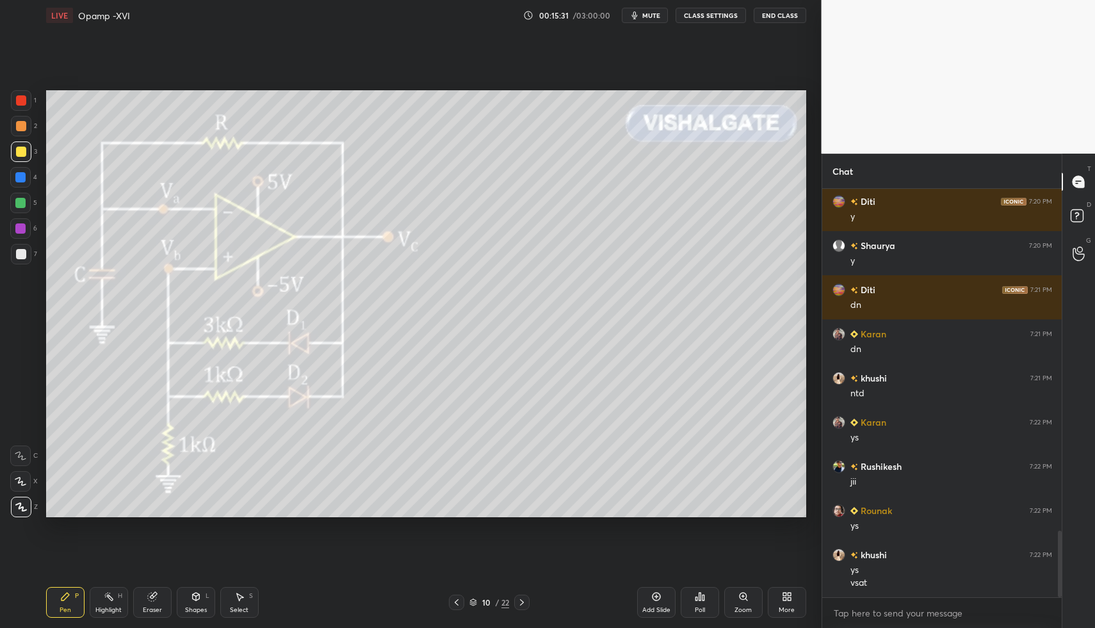
click at [29, 248] on div "7" at bounding box center [24, 254] width 26 height 20
click at [13, 256] on div "1 2 3 4 5 6 7 C X Z C X Z E E Erase all H H" at bounding box center [20, 304] width 41 height 428
click at [104, 595] on div "Highlight H" at bounding box center [109, 602] width 38 height 31
drag, startPoint x: 111, startPoint y: 593, endPoint x: 157, endPoint y: 518, distance: 88.3
click at [109, 593] on icon at bounding box center [109, 596] width 10 height 10
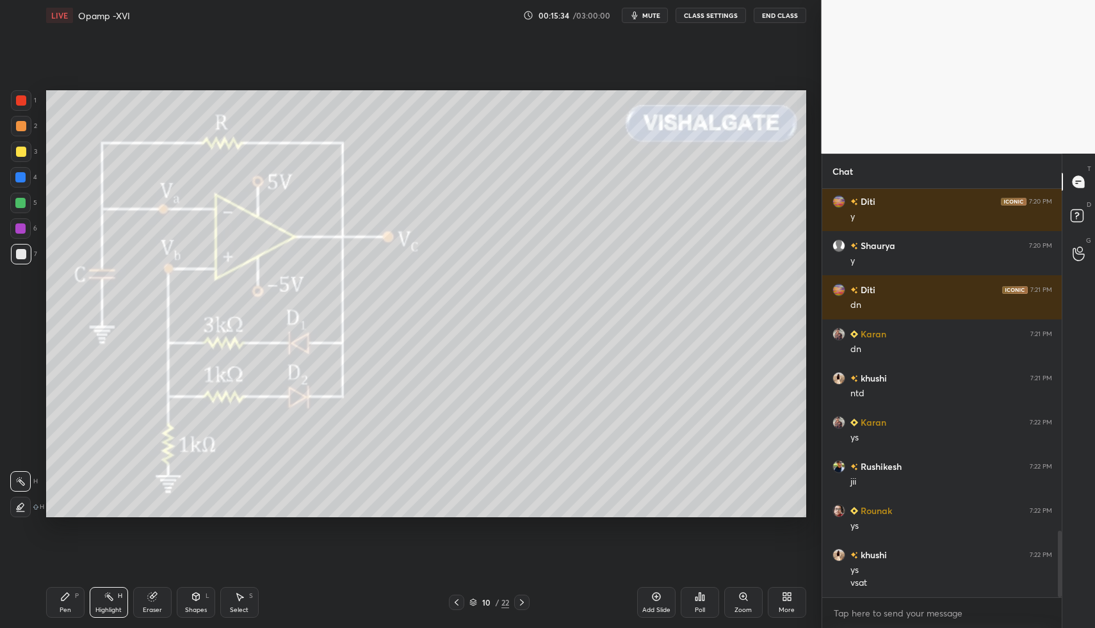
click at [77, 585] on div "Pen P Highlight H Eraser Shapes L Select S 10 / 22 Add Slide Poll Zoom More" at bounding box center [426, 602] width 760 height 51
click at [72, 581] on div "Pen P Highlight H Eraser Shapes L Select S 10 / 22 Add Slide Poll Zoom More" at bounding box center [426, 602] width 760 height 51
drag, startPoint x: 42, startPoint y: 607, endPoint x: 64, endPoint y: 588, distance: 29.0
click at [48, 602] on div "LIVE Opamp -XVI 00:15:35 / 03:00:00 mute CLASS SETTINGS End Class Setting up yo…" at bounding box center [426, 314] width 770 height 628
click at [58, 594] on div "Pen P" at bounding box center [65, 602] width 38 height 31
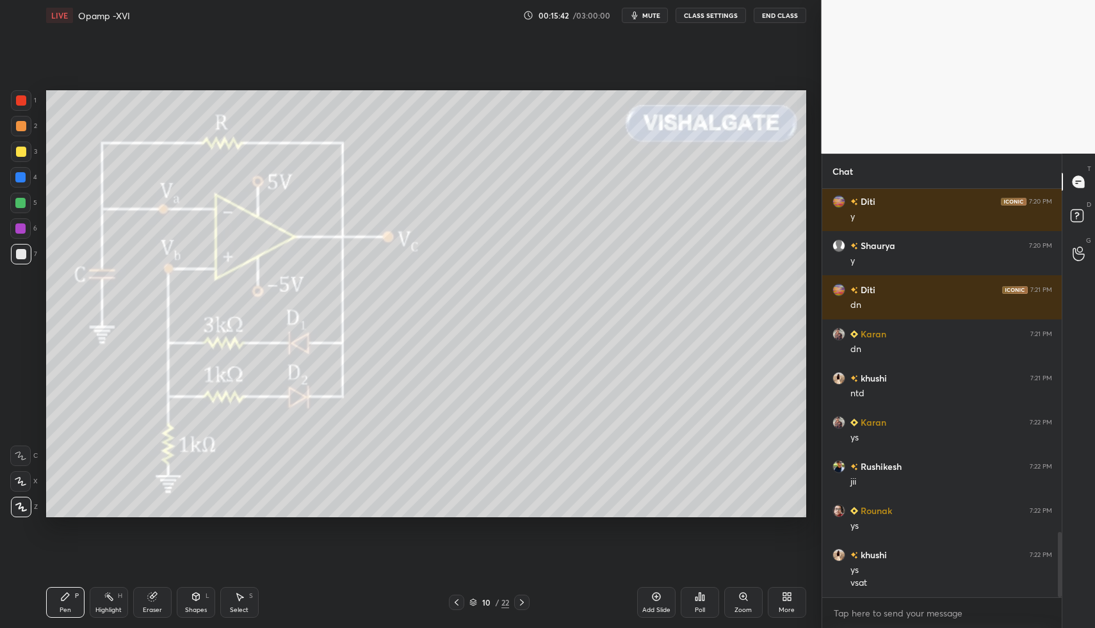
scroll to position [2137, 0]
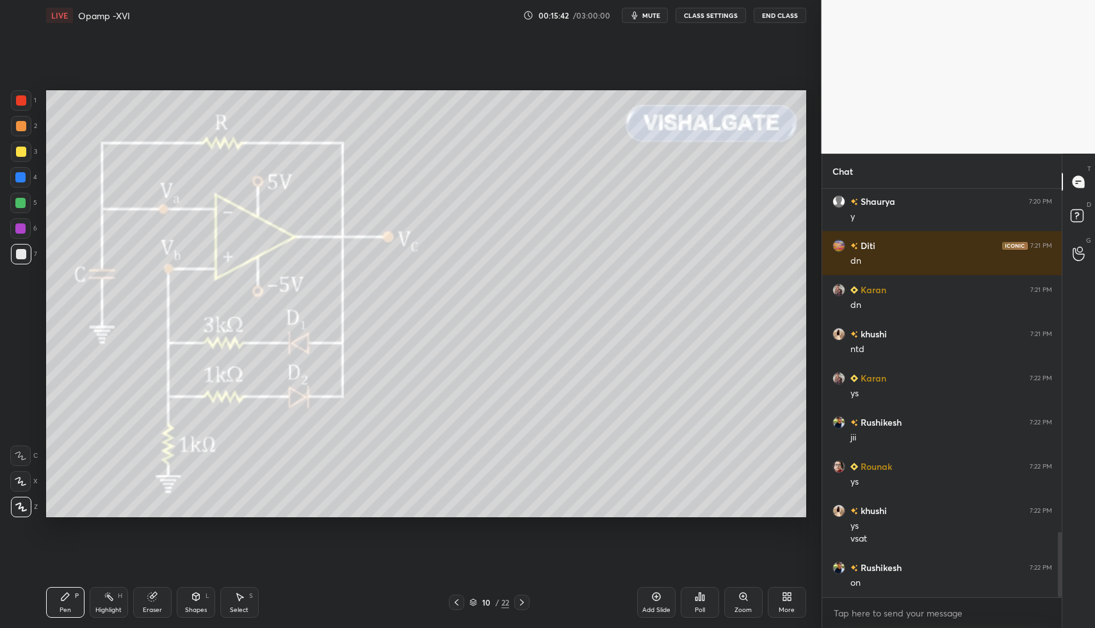
click at [276, 597] on div "Pen P Highlight H Eraser Shapes L Select S" at bounding box center [194, 602] width 296 height 31
click at [255, 598] on div "Select S" at bounding box center [239, 602] width 38 height 31
drag, startPoint x: 251, startPoint y: 593, endPoint x: 335, endPoint y: 493, distance: 130.4
click at [247, 592] on div "Select S" at bounding box center [239, 602] width 38 height 31
drag, startPoint x: 543, startPoint y: 184, endPoint x: 724, endPoint y: 230, distance: 186.9
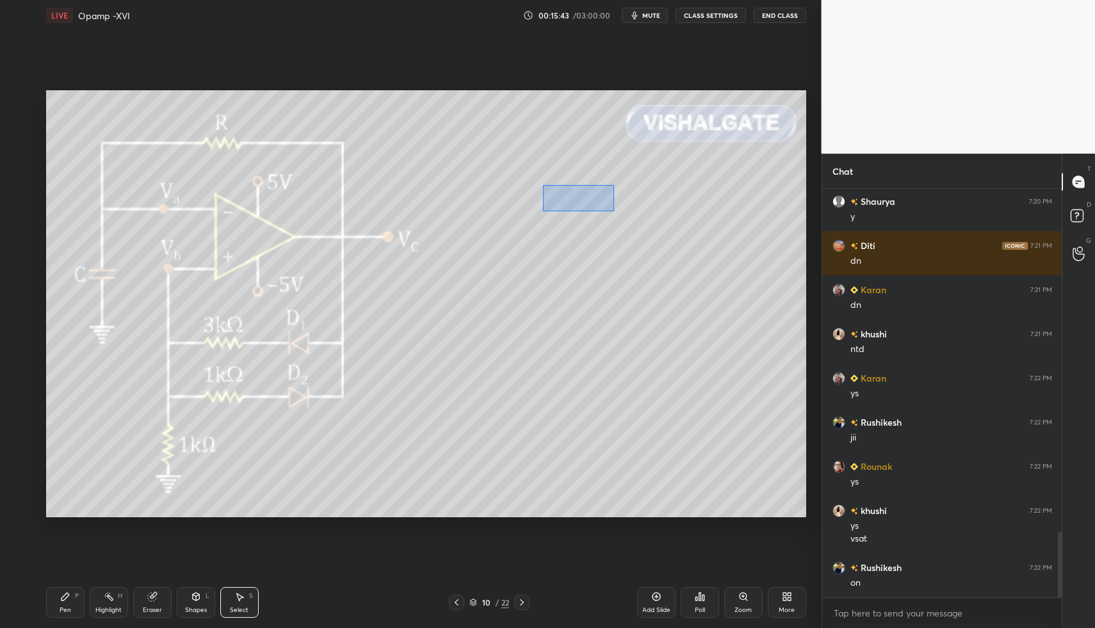
click at [756, 245] on div "0 ° Undo Copy Duplicate Duplicate to new slide Delete" at bounding box center [426, 304] width 760 height 428
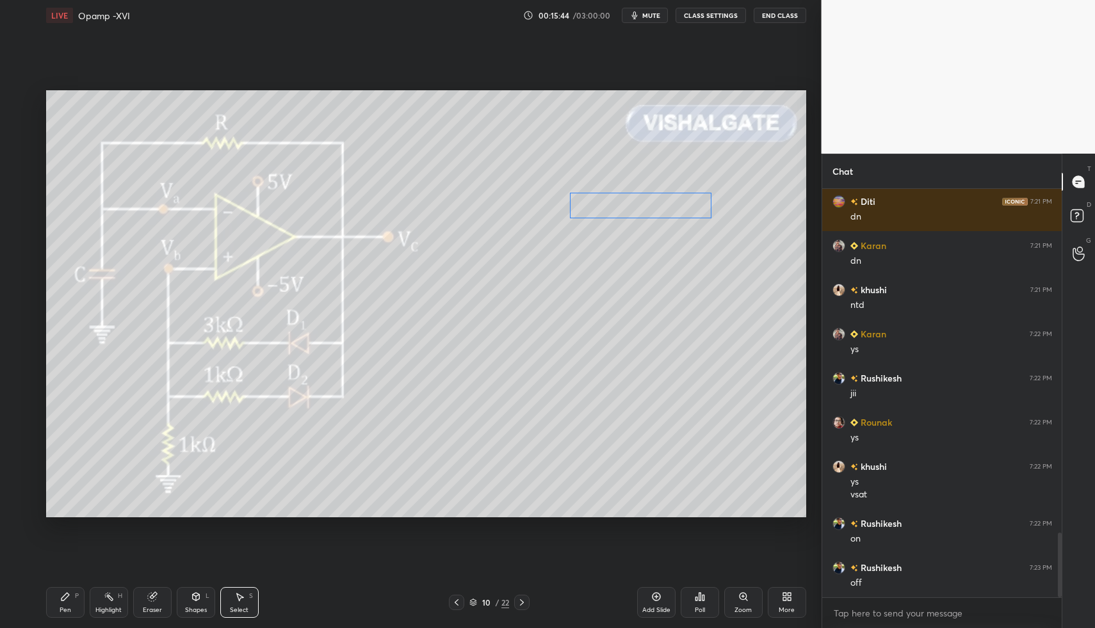
drag, startPoint x: 640, startPoint y: 200, endPoint x: 581, endPoint y: 225, distance: 63.7
click at [636, 202] on div "0 ° Undo Copy Duplicate Duplicate to new slide Delete" at bounding box center [426, 304] width 760 height 428
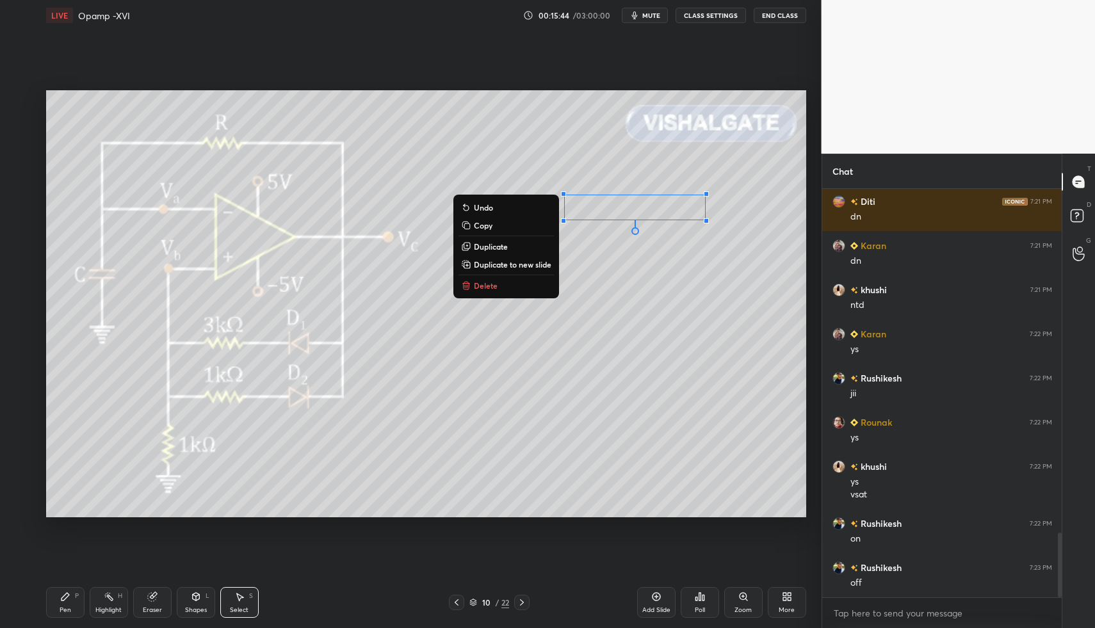
click at [68, 597] on icon at bounding box center [65, 596] width 10 height 10
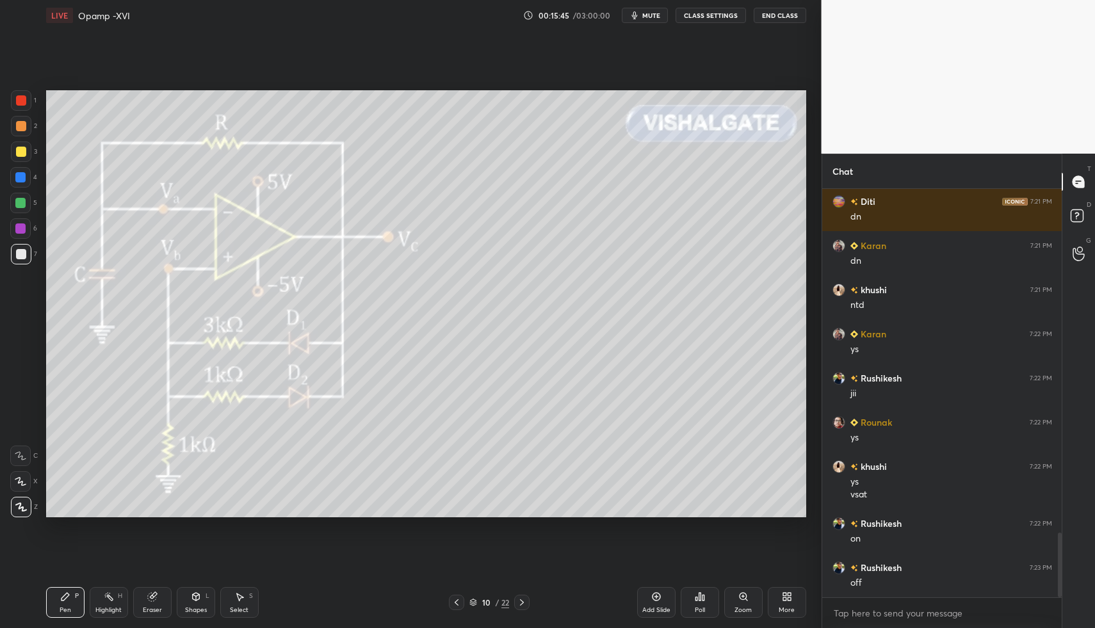
drag, startPoint x: 68, startPoint y: 593, endPoint x: 83, endPoint y: 574, distance: 23.3
click at [68, 593] on div "Pen P" at bounding box center [65, 602] width 38 height 31
click at [18, 102] on div at bounding box center [21, 100] width 10 height 10
click at [22, 258] on div at bounding box center [21, 254] width 10 height 10
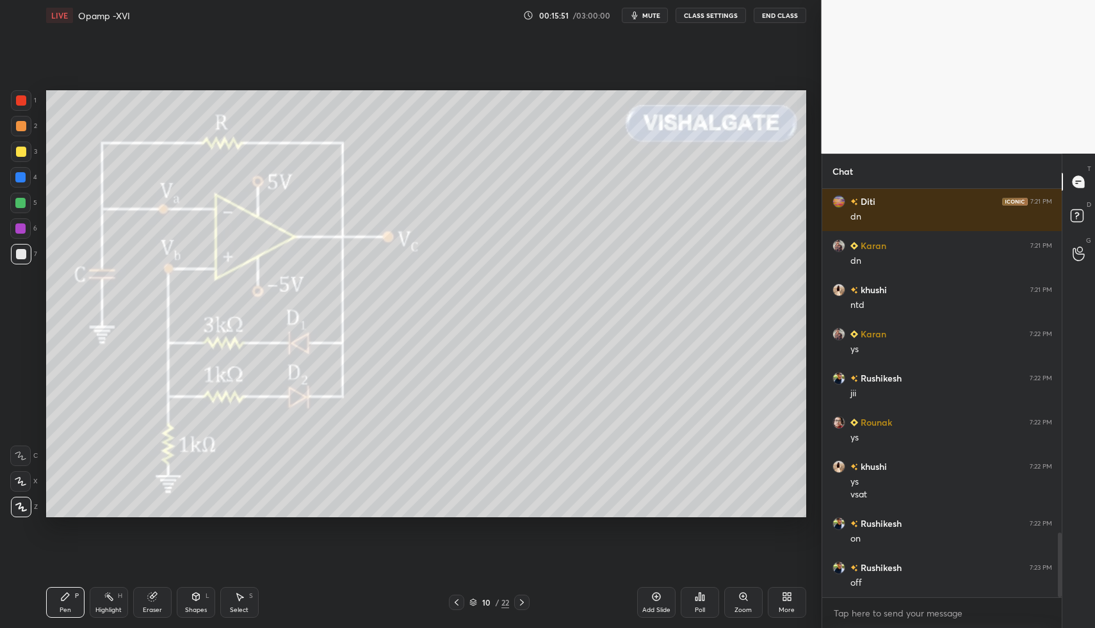
click at [57, 586] on div "Pen P Highlight H Eraser Shapes L Select S 10 / 22 Add Slide Poll Zoom More" at bounding box center [426, 602] width 760 height 51
click at [104, 602] on div "Highlight H" at bounding box center [109, 602] width 38 height 31
drag, startPoint x: 104, startPoint y: 602, endPoint x: 115, endPoint y: 581, distance: 23.5
click at [106, 598] on div "Highlight H" at bounding box center [109, 602] width 38 height 31
click at [53, 606] on div "Pen P" at bounding box center [65, 602] width 38 height 31
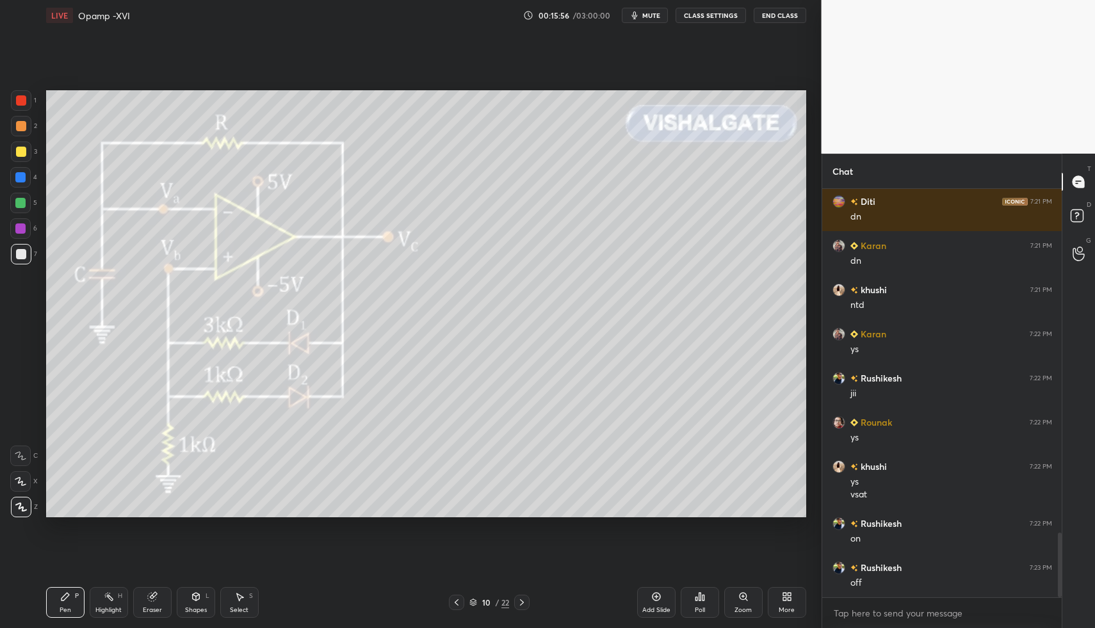
drag, startPoint x: 56, startPoint y: 601, endPoint x: 90, endPoint y: 565, distance: 50.3
click at [56, 599] on div "Pen P" at bounding box center [65, 602] width 38 height 31
click at [27, 256] on div at bounding box center [21, 254] width 20 height 20
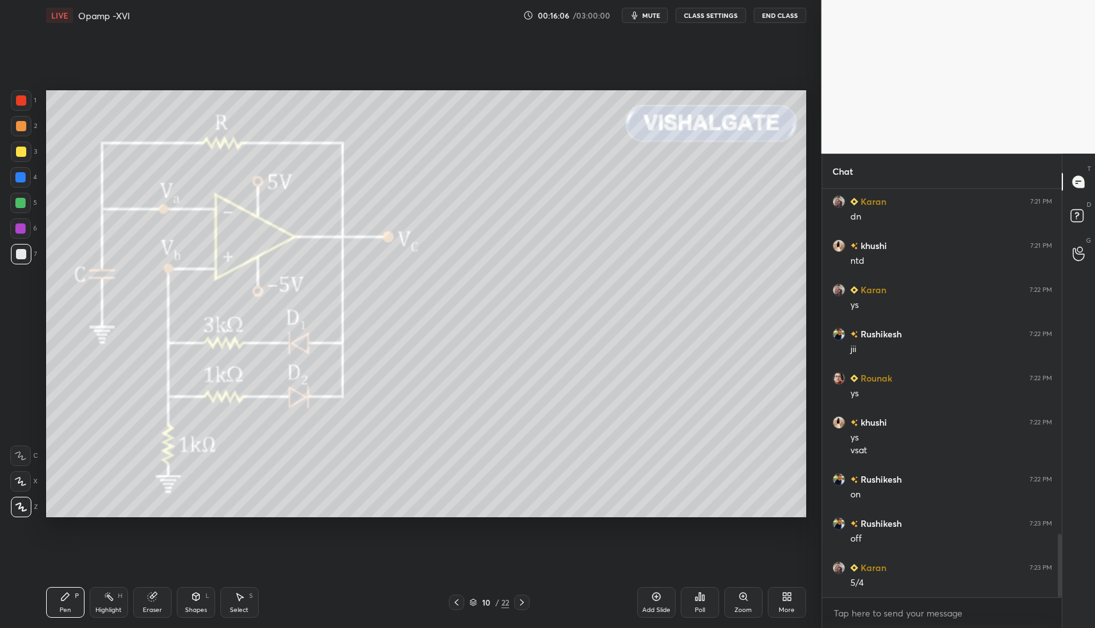
drag, startPoint x: 243, startPoint y: 595, endPoint x: 228, endPoint y: 602, distance: 16.6
click at [242, 595] on div "Select S" at bounding box center [239, 602] width 38 height 31
drag, startPoint x: 228, startPoint y: 602, endPoint x: 232, endPoint y: 593, distance: 10.0
click at [232, 593] on div "Select S" at bounding box center [239, 602] width 38 height 31
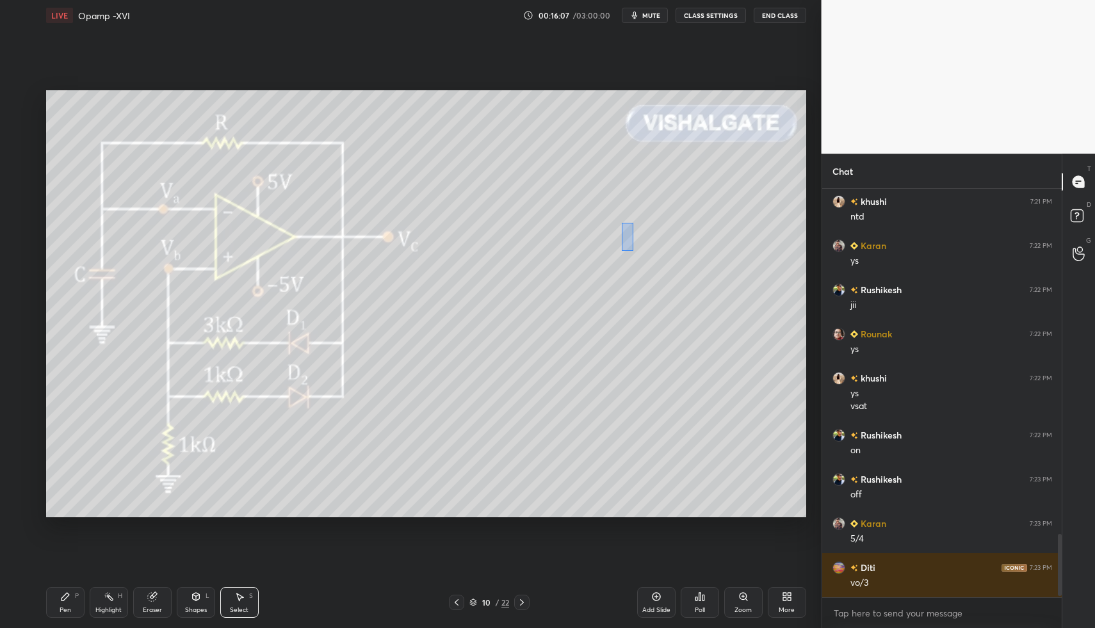
drag, startPoint x: 622, startPoint y: 232, endPoint x: 671, endPoint y: 316, distance: 96.9
click at [662, 277] on div "0 ° Undo Copy Duplicate Duplicate to new slide Delete" at bounding box center [426, 304] width 760 height 428
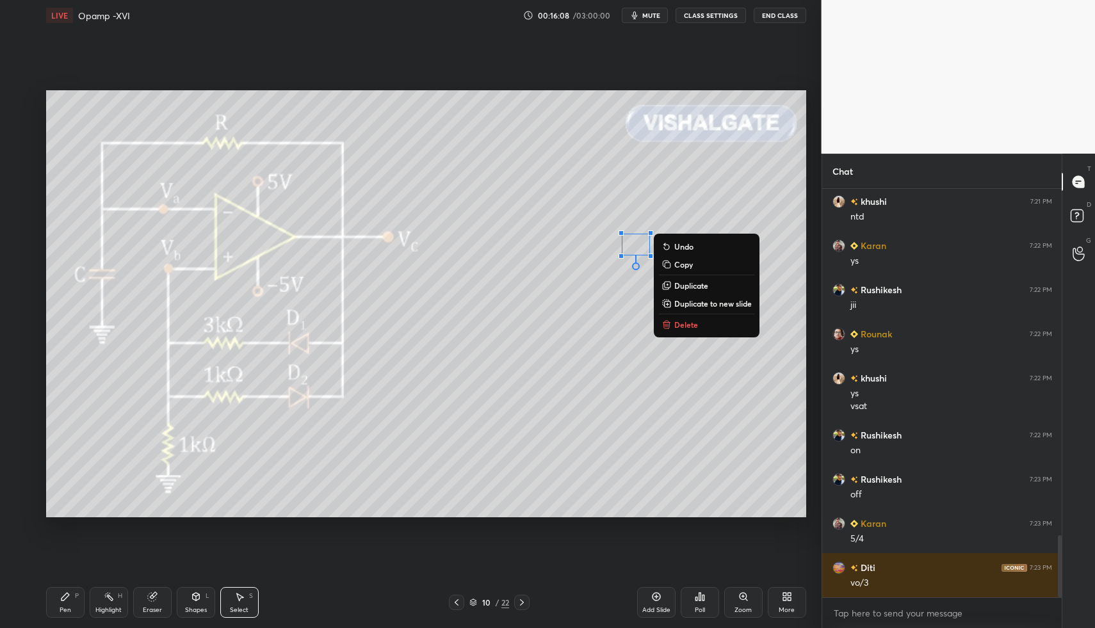
click at [682, 323] on p "Delete" at bounding box center [686, 324] width 24 height 10
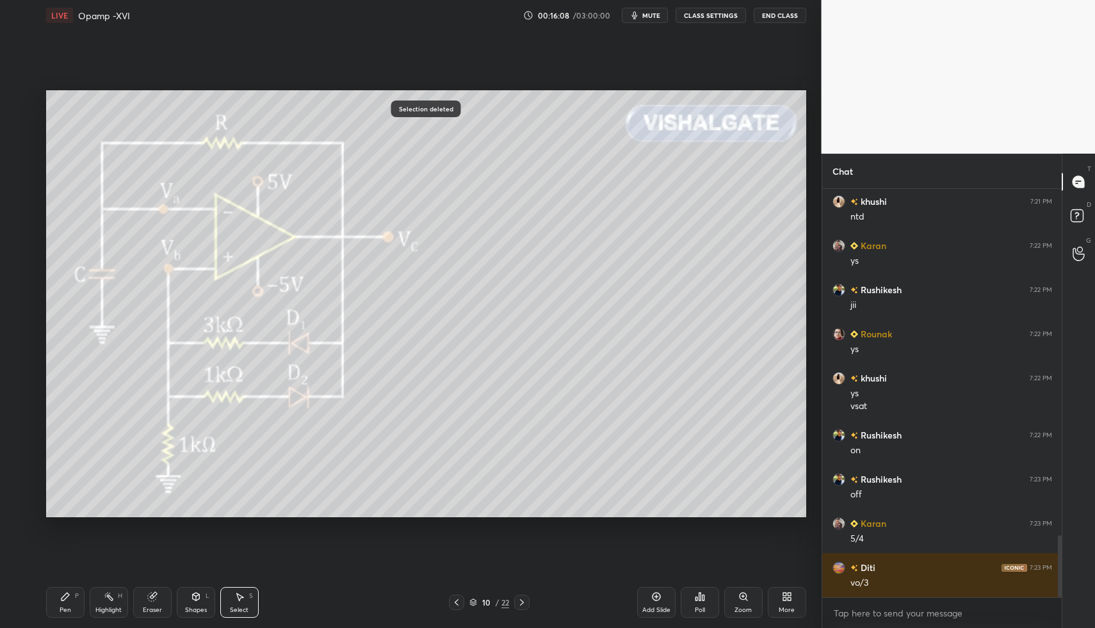
click at [76, 599] on div "P" at bounding box center [77, 596] width 4 height 6
drag, startPoint x: 76, startPoint y: 600, endPoint x: 87, endPoint y: 572, distance: 29.6
click at [70, 600] on div "Pen P" at bounding box center [65, 602] width 38 height 31
click at [108, 600] on div "Highlight H" at bounding box center [109, 602] width 38 height 31
click at [104, 602] on div "Highlight H" at bounding box center [109, 602] width 38 height 31
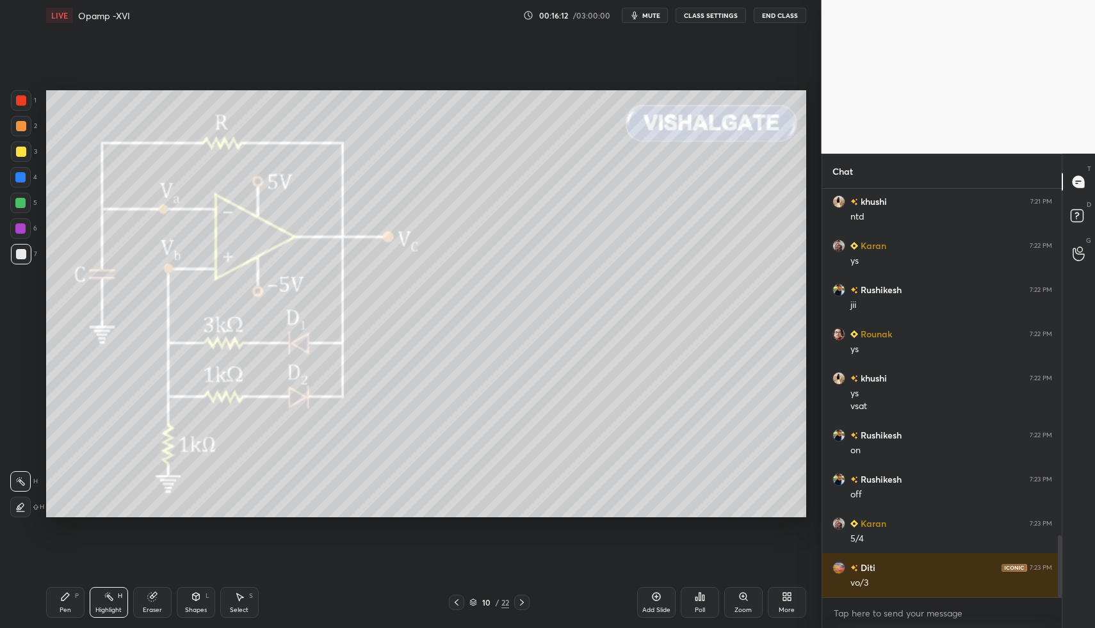
drag, startPoint x: 64, startPoint y: 596, endPoint x: 58, endPoint y: 600, distance: 7.5
click at [64, 596] on icon at bounding box center [65, 597] width 8 height 8
click at [58, 600] on div "Pen P" at bounding box center [65, 602] width 38 height 31
click at [116, 594] on div "Highlight H" at bounding box center [109, 602] width 38 height 31
drag, startPoint x: 113, startPoint y: 594, endPoint x: 158, endPoint y: 537, distance: 72.5
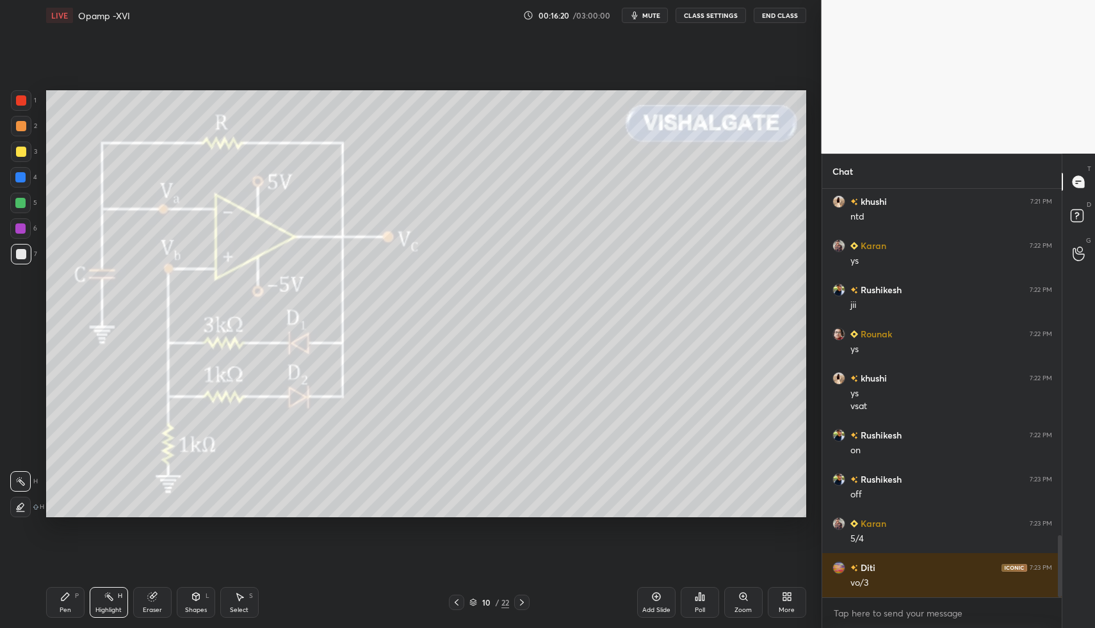
click at [113, 591] on icon at bounding box center [109, 596] width 10 height 10
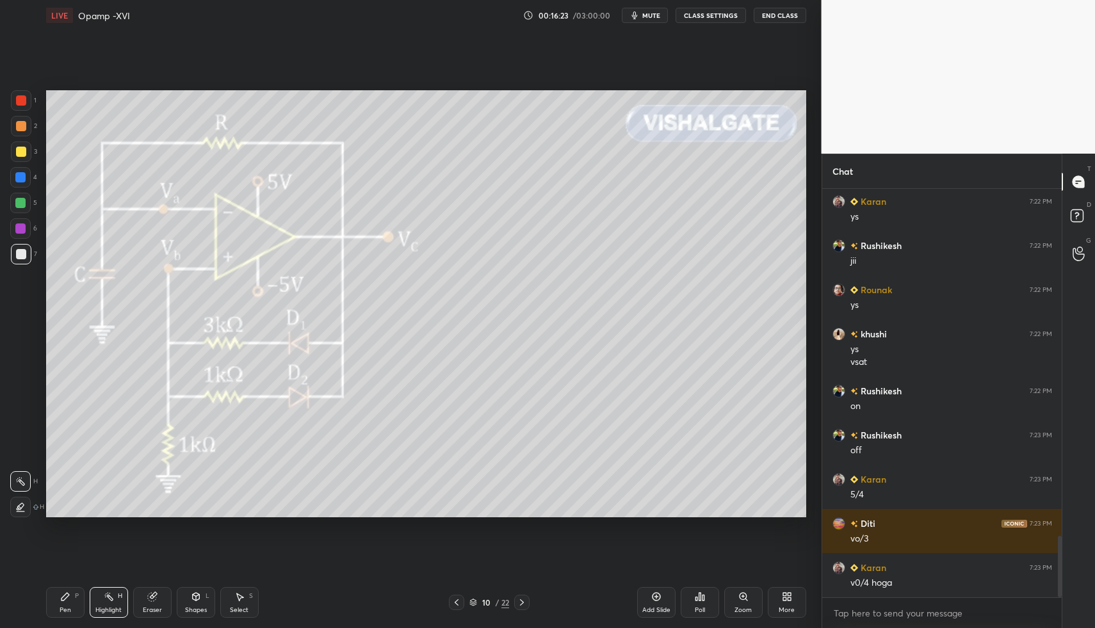
click at [70, 599] on div "Pen P" at bounding box center [65, 602] width 38 height 31
drag, startPoint x: 67, startPoint y: 599, endPoint x: 122, endPoint y: 527, distance: 90.4
click at [70, 595] on div "Pen P" at bounding box center [65, 602] width 38 height 31
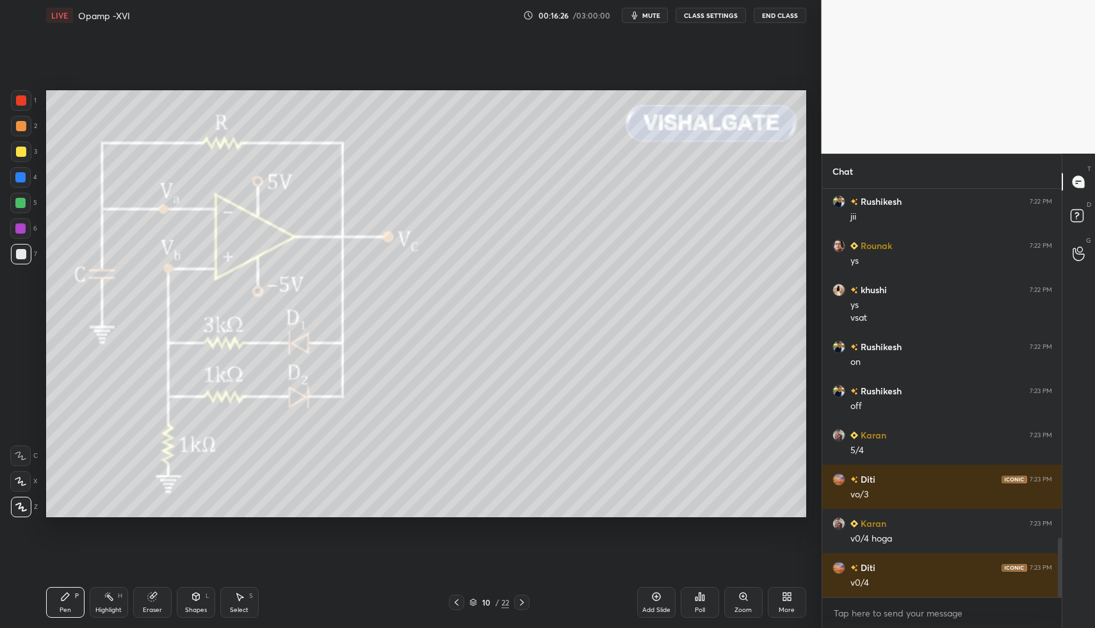
scroll to position [2402, 0]
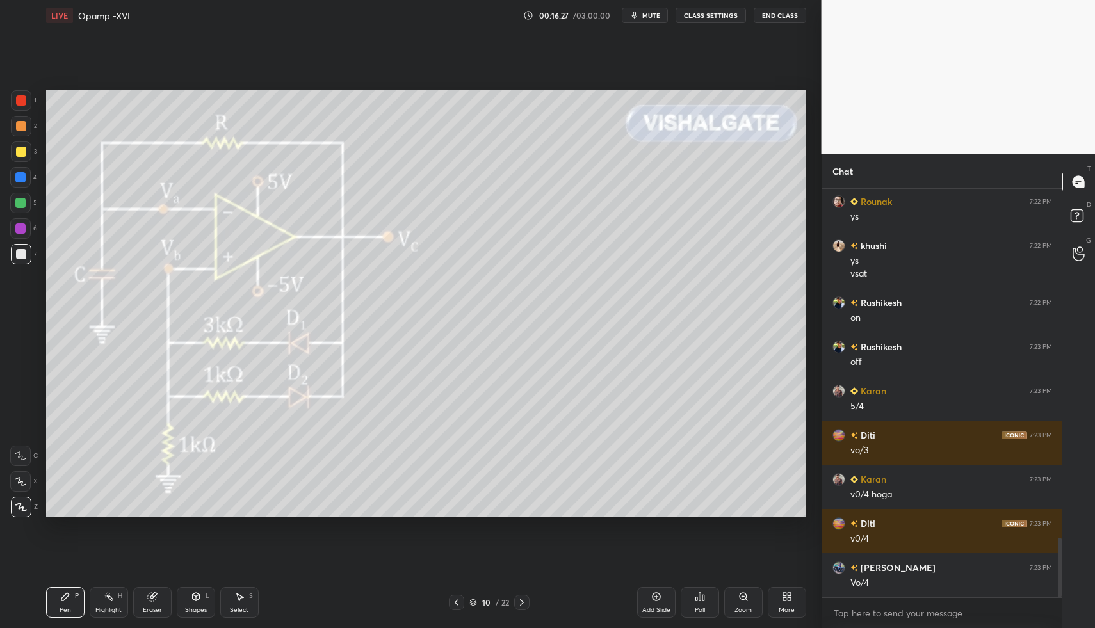
click at [19, 193] on div at bounding box center [20, 203] width 20 height 20
click at [57, 585] on div "Pen P Highlight H Eraser Shapes L Select S 10 / 22 Add Slide Poll Zoom More" at bounding box center [426, 602] width 760 height 51
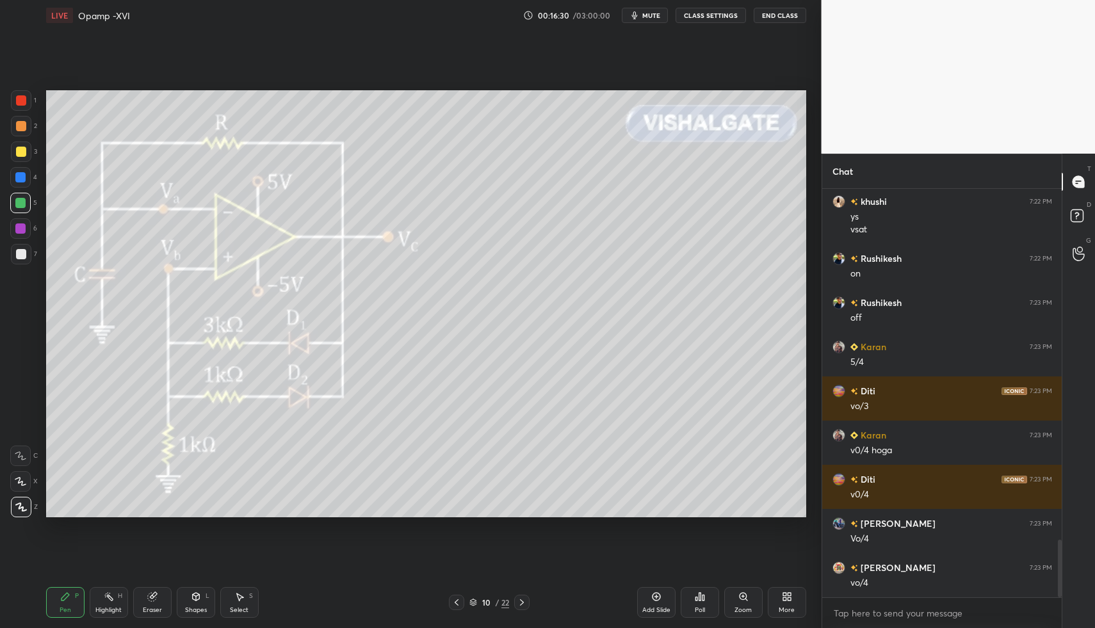
scroll to position [2490, 0]
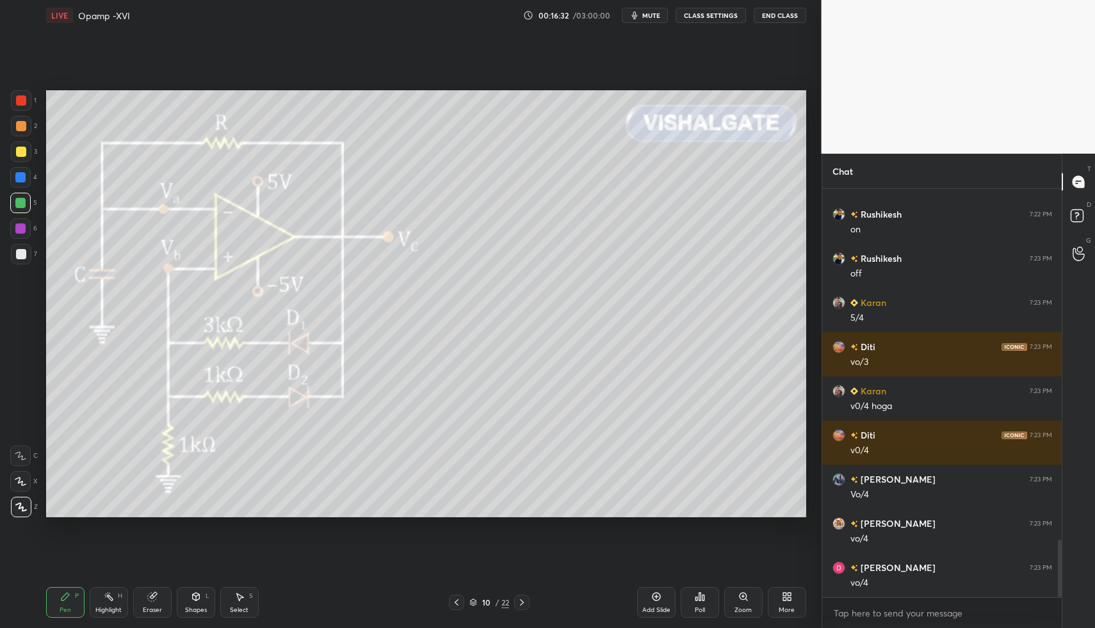
drag, startPoint x: 173, startPoint y: 599, endPoint x: 173, endPoint y: 575, distance: 23.0
click at [172, 602] on div "Pen P Highlight H Eraser Shapes L Select S" at bounding box center [194, 602] width 296 height 31
click at [196, 593] on icon at bounding box center [195, 597] width 7 height 8
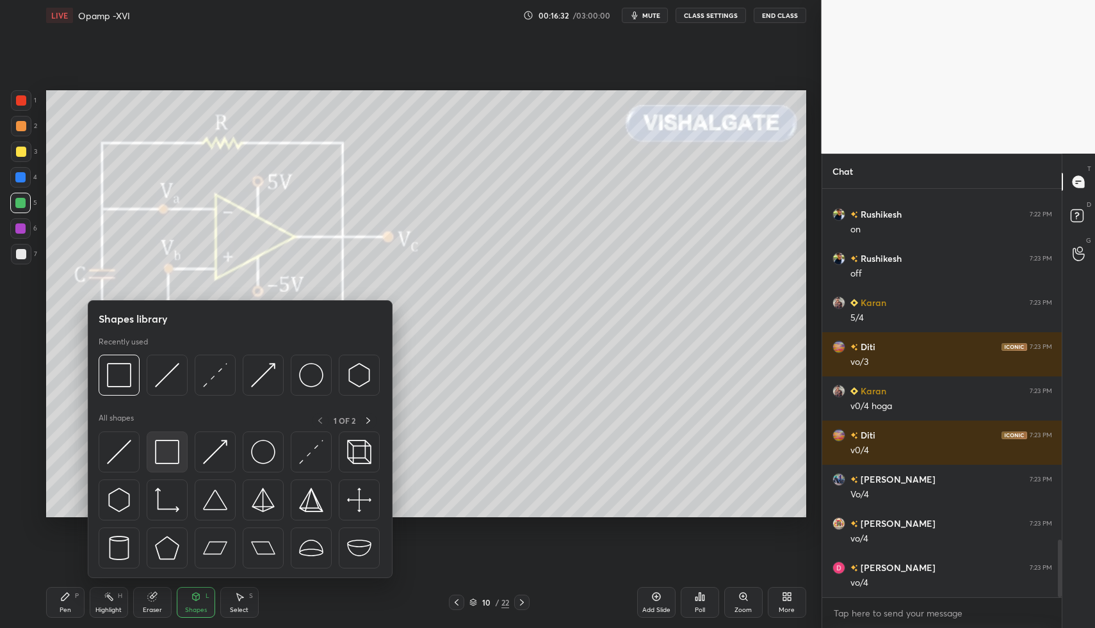
click at [166, 458] on img at bounding box center [167, 452] width 24 height 24
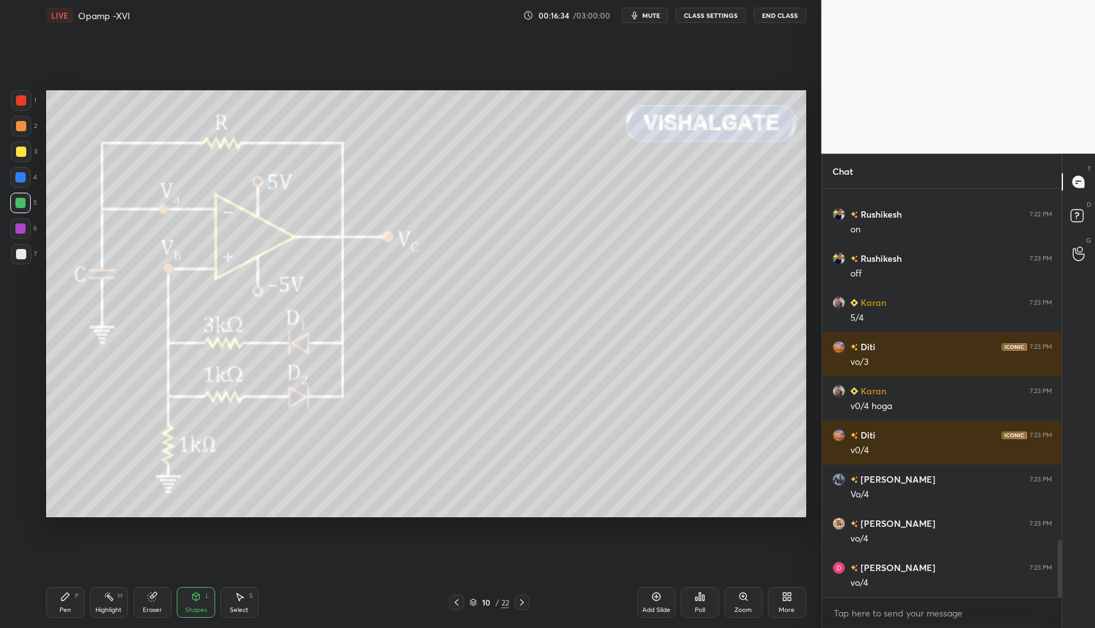
click at [29, 256] on div "1 2 3 4 5 6 7 C X Z C X Z E E Erase all H H" at bounding box center [20, 304] width 41 height 428
click at [28, 252] on div at bounding box center [21, 254] width 20 height 20
drag, startPoint x: 74, startPoint y: 590, endPoint x: 76, endPoint y: 581, distance: 8.5
click at [69, 597] on div "Pen P" at bounding box center [65, 602] width 38 height 31
click at [70, 588] on div "Pen P" at bounding box center [65, 602] width 38 height 31
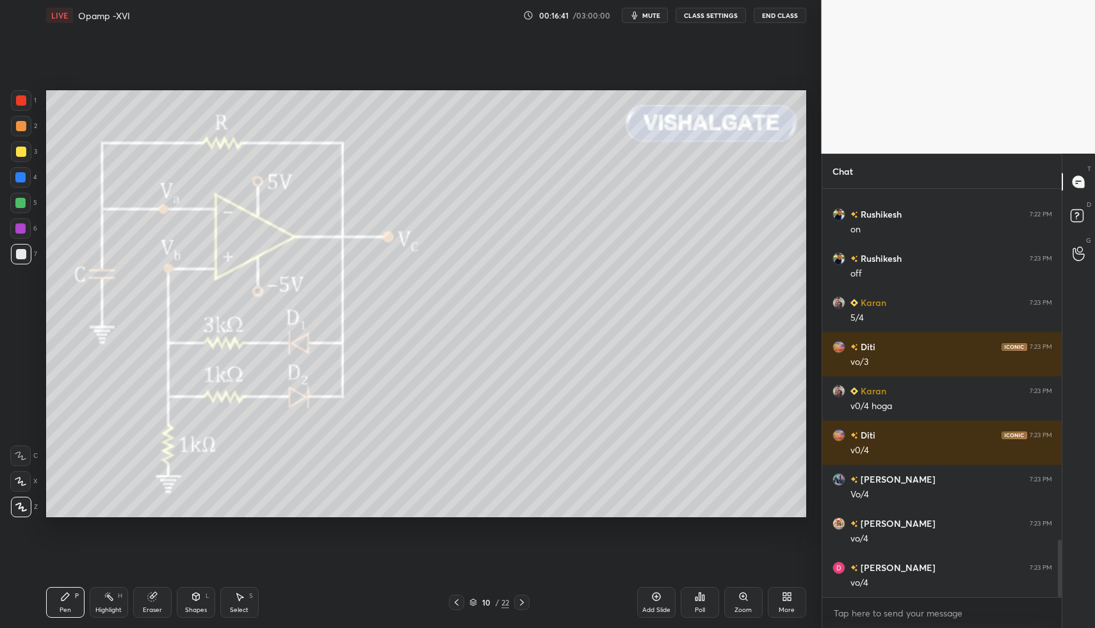
click at [241, 591] on icon at bounding box center [239, 596] width 10 height 10
click at [242, 583] on div "Pen P Highlight H Eraser Shapes L Select S 10 / 22 Add Slide Poll Zoom More" at bounding box center [426, 602] width 760 height 51
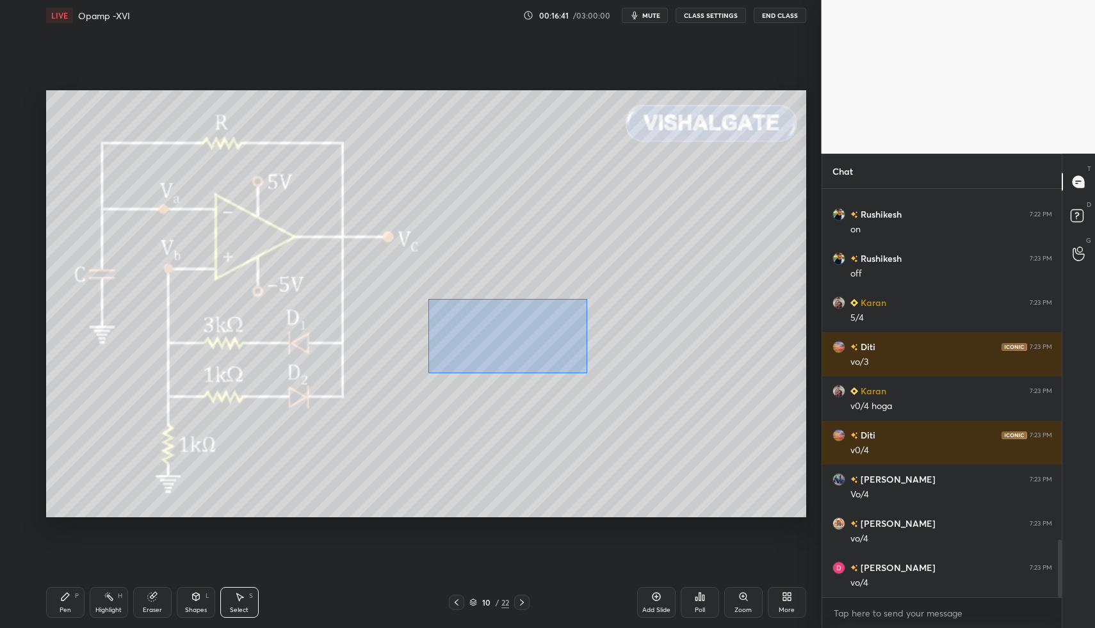
drag, startPoint x: 477, startPoint y: 326, endPoint x: 572, endPoint y: 367, distance: 103.8
click at [587, 373] on div "0 ° Undo Copy Duplicate Duplicate to new slide Delete" at bounding box center [426, 304] width 760 height 428
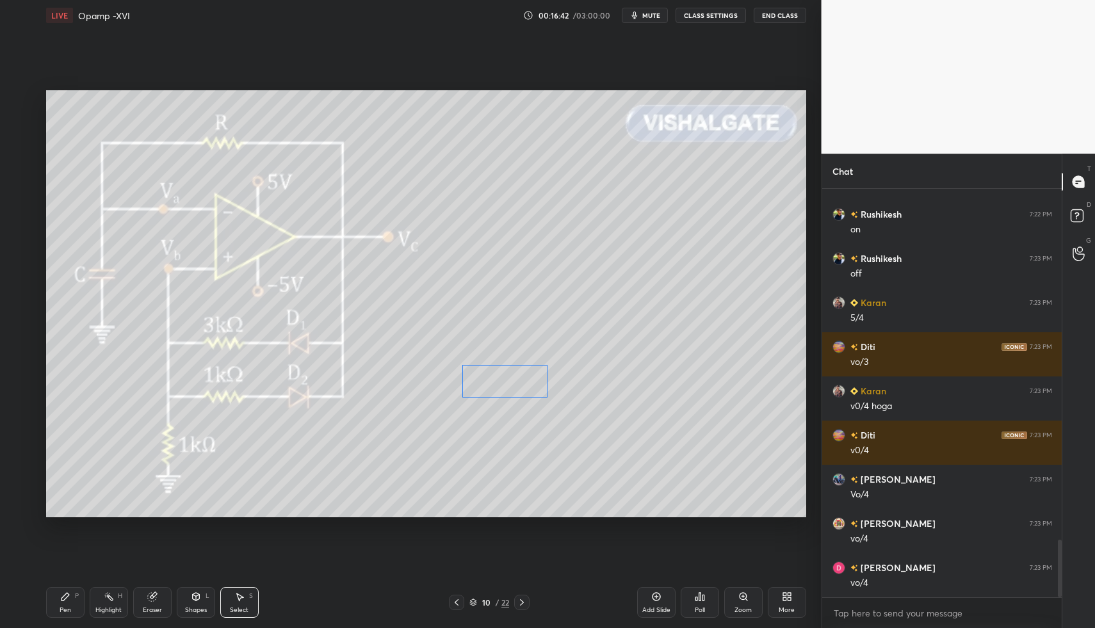
drag, startPoint x: 477, startPoint y: 304, endPoint x: 454, endPoint y: 376, distance: 75.3
click at [482, 368] on div "0 ° Undo Copy Duplicate Duplicate to new slide Delete" at bounding box center [426, 304] width 760 height 428
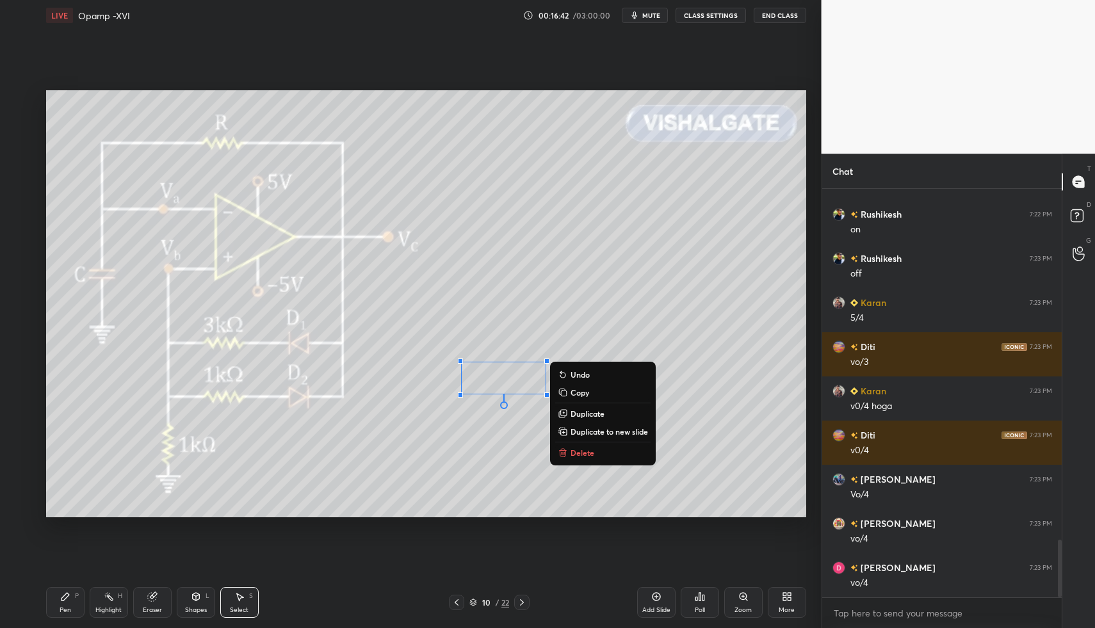
click at [55, 600] on div "Pen P" at bounding box center [65, 602] width 38 height 31
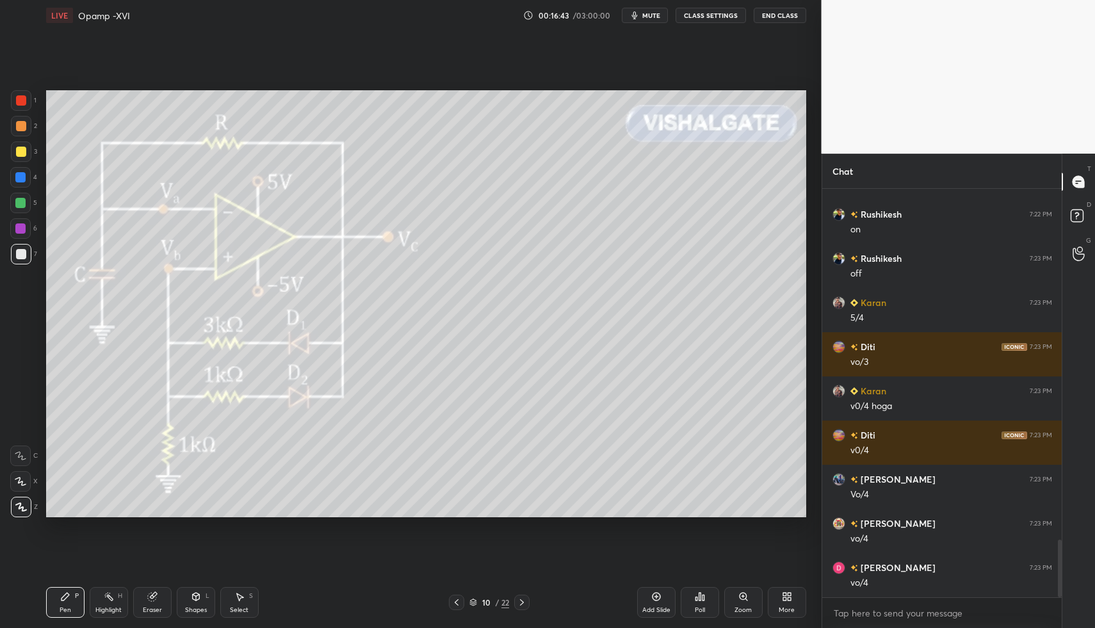
click at [57, 591] on div "Pen P" at bounding box center [65, 602] width 38 height 31
click at [95, 594] on div "Highlight H" at bounding box center [109, 602] width 38 height 31
click at [101, 596] on div "Highlight H" at bounding box center [109, 602] width 38 height 31
click at [76, 593] on div "P" at bounding box center [77, 596] width 4 height 6
click at [76, 597] on div "P" at bounding box center [77, 596] width 4 height 6
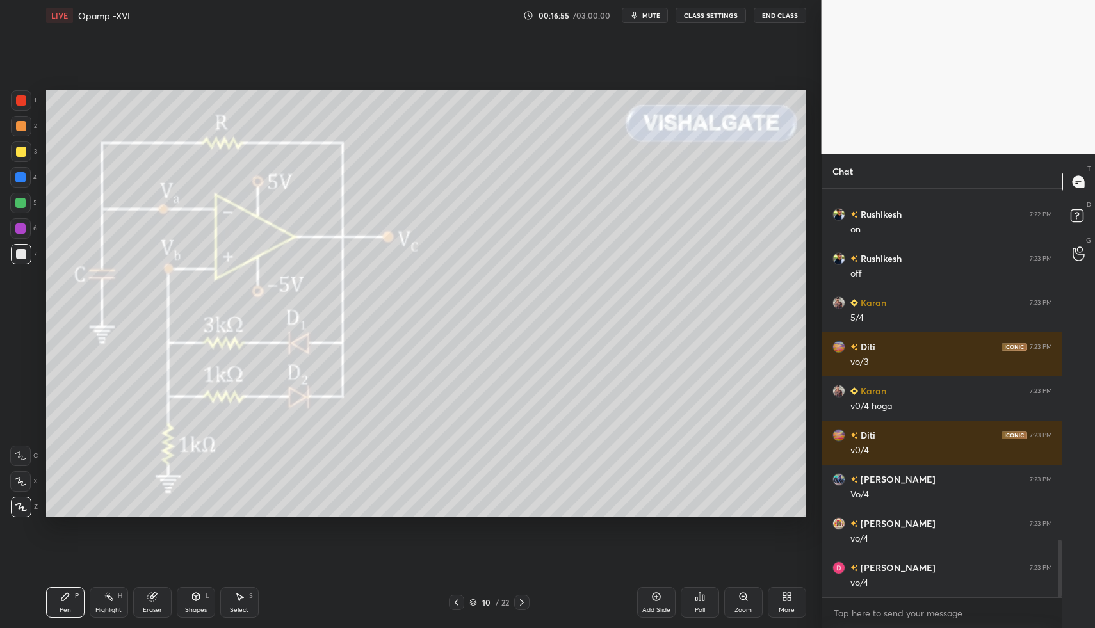
click at [113, 604] on div "Highlight H" at bounding box center [109, 602] width 38 height 31
drag, startPoint x: 113, startPoint y: 604, endPoint x: 175, endPoint y: 532, distance: 94.8
click at [113, 604] on div "Highlight H" at bounding box center [109, 602] width 38 height 31
click at [73, 599] on div "Pen P" at bounding box center [65, 602] width 38 height 31
drag, startPoint x: 73, startPoint y: 599, endPoint x: 103, endPoint y: 564, distance: 46.3
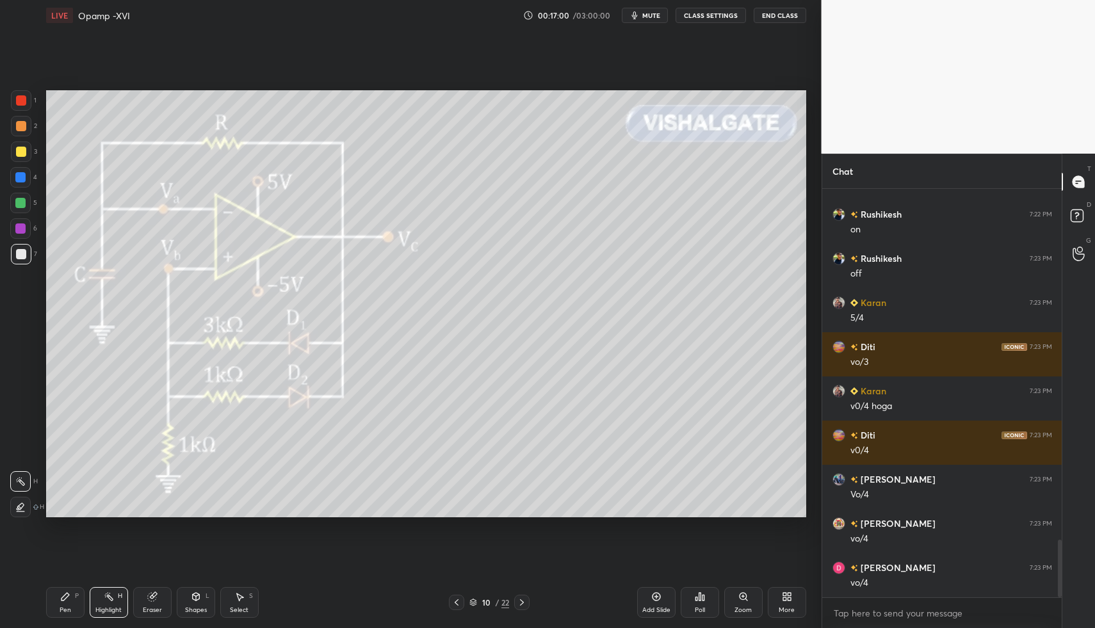
click at [73, 599] on div "Pen P" at bounding box center [65, 602] width 38 height 31
drag, startPoint x: 22, startPoint y: 145, endPoint x: 35, endPoint y: 144, distance: 12.2
click at [22, 145] on div at bounding box center [21, 151] width 20 height 20
click at [251, 585] on div "Pen P Highlight H Eraser Shapes L Select S 10 / 22 Add Slide Poll Zoom More" at bounding box center [426, 602] width 760 height 51
drag, startPoint x: 245, startPoint y: 589, endPoint x: 295, endPoint y: 524, distance: 82.2
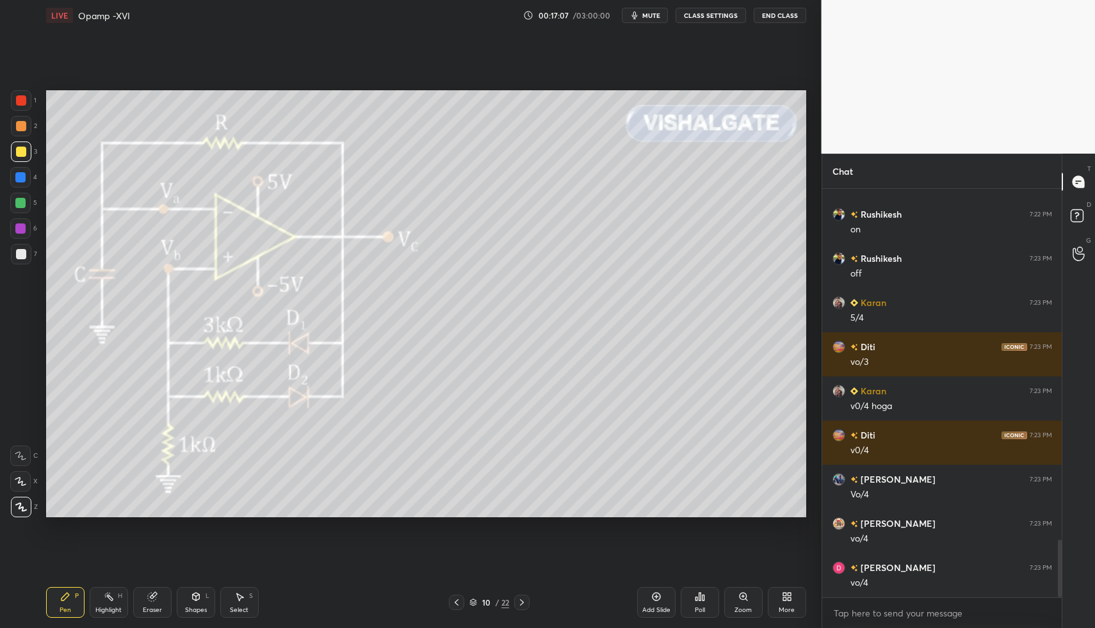
click at [245, 586] on div "Pen P Highlight H Eraser Shapes L Select S 10 / 22 Add Slide Poll Zoom More" at bounding box center [426, 602] width 760 height 51
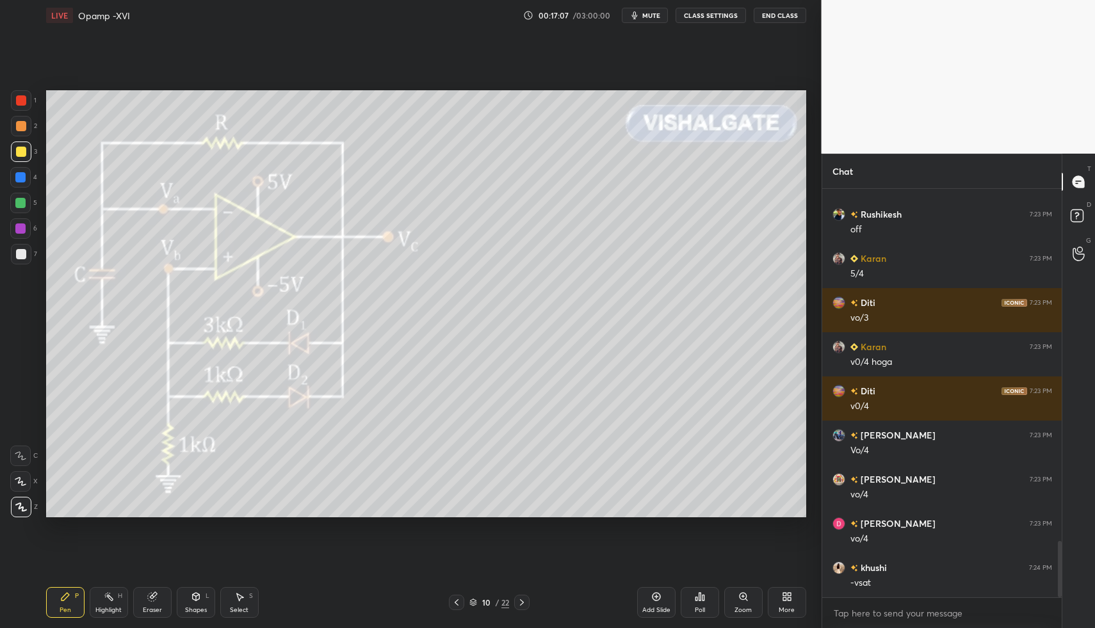
click at [231, 610] on div "Select" at bounding box center [239, 610] width 19 height 6
drag, startPoint x: 230, startPoint y: 607, endPoint x: 238, endPoint y: 584, distance: 23.7
click at [232, 595] on div "Select S" at bounding box center [239, 602] width 38 height 31
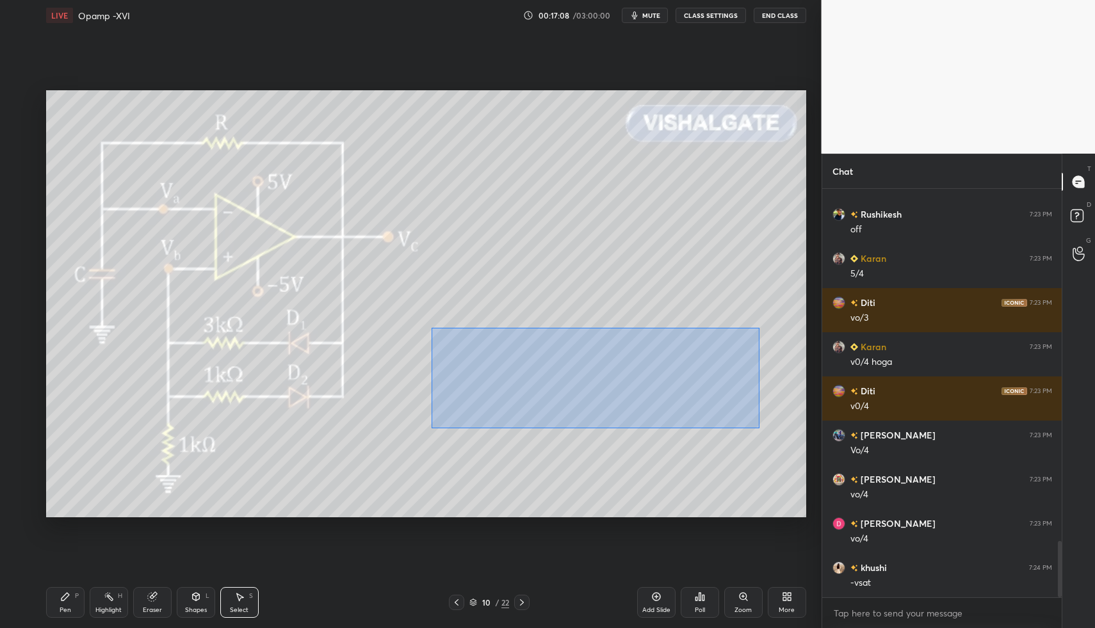
drag, startPoint x: 464, startPoint y: 346, endPoint x: 556, endPoint y: 392, distance: 103.1
click at [761, 428] on div "0 ° Undo Copy Duplicate Duplicate to new slide Delete" at bounding box center [426, 304] width 760 height 428
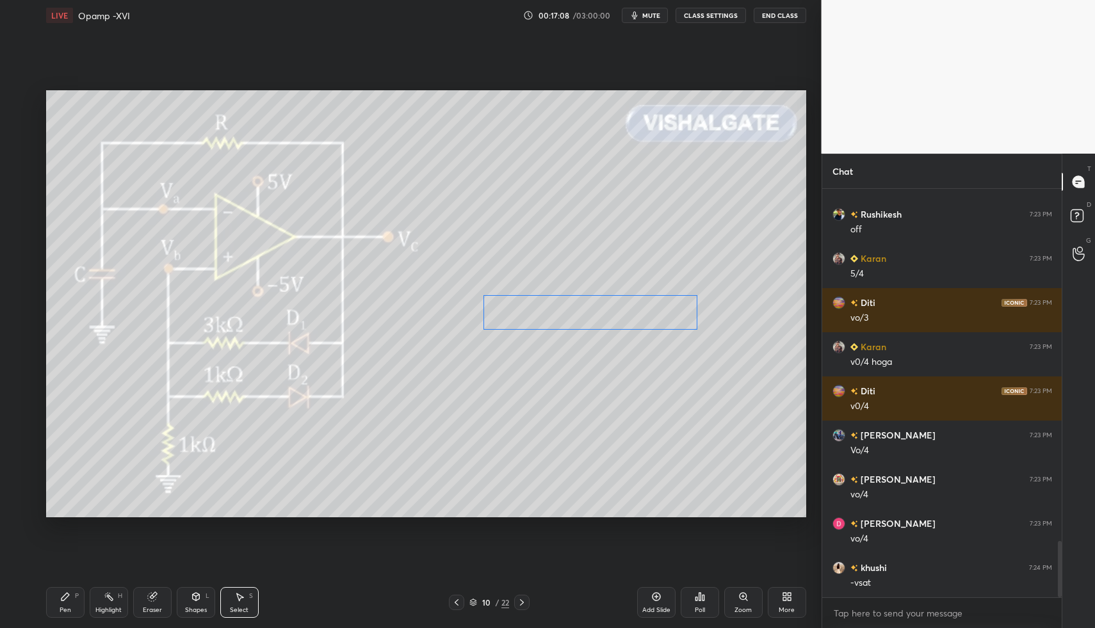
drag, startPoint x: 525, startPoint y: 369, endPoint x: 521, endPoint y: 325, distance: 43.7
click at [533, 314] on div "0 ° Undo Copy Duplicate Duplicate to new slide Delete" at bounding box center [426, 304] width 760 height 428
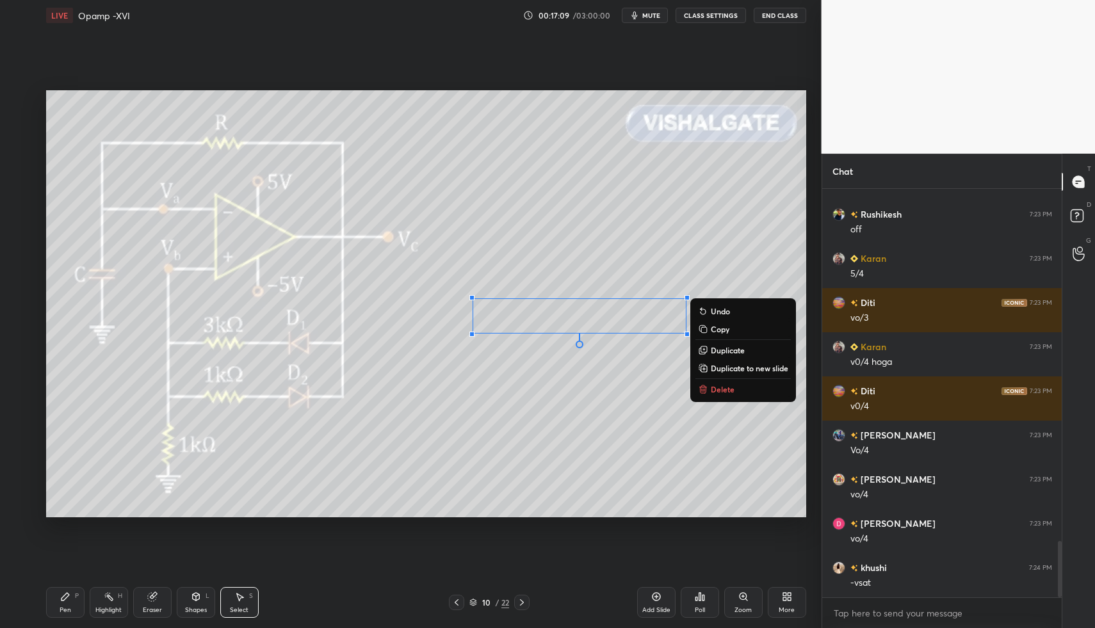
click at [76, 606] on div "Pen P" at bounding box center [65, 602] width 38 height 31
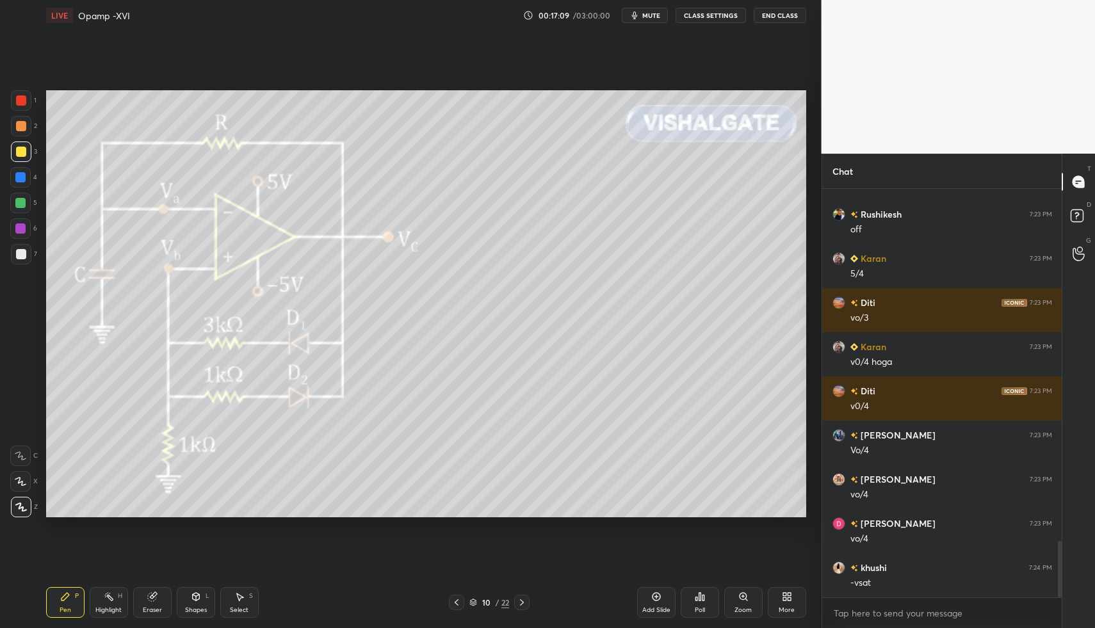
drag, startPoint x: 67, startPoint y: 606, endPoint x: 67, endPoint y: 522, distance: 83.9
click at [67, 601] on div "Pen P" at bounding box center [65, 602] width 38 height 31
click at [15, 255] on div at bounding box center [21, 254] width 20 height 20
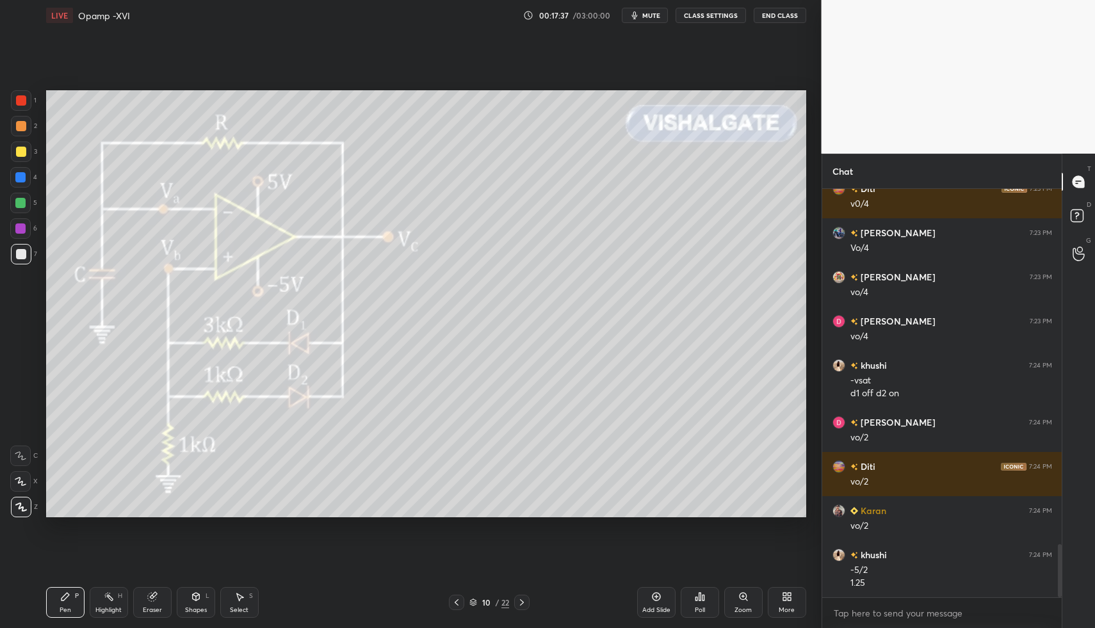
scroll to position [2749, 0]
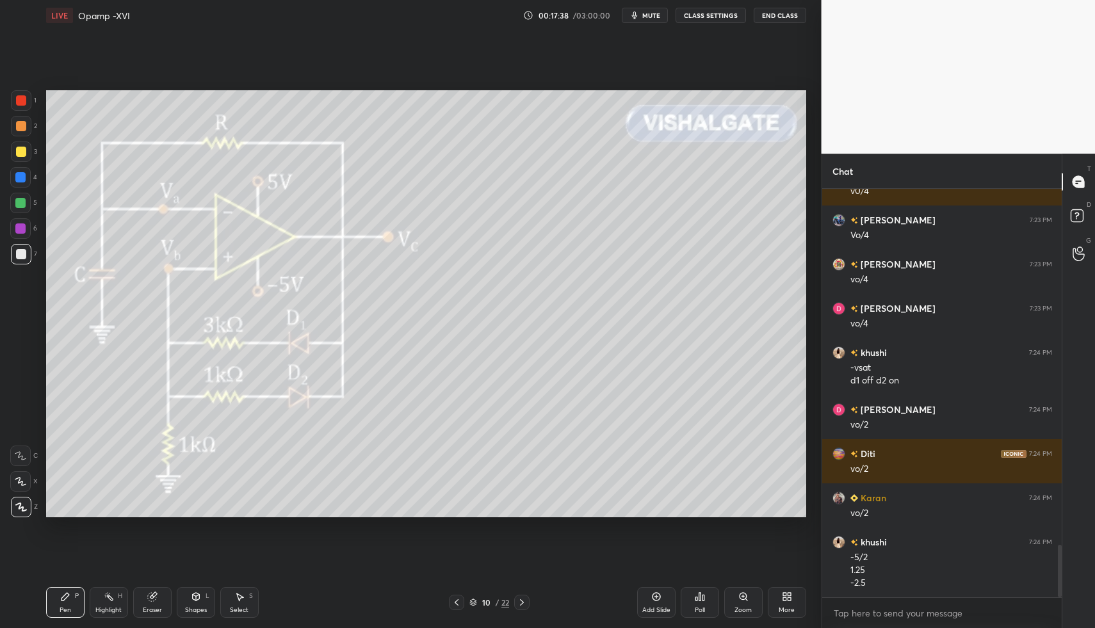
drag, startPoint x: 24, startPoint y: 98, endPoint x: 17, endPoint y: 104, distance: 9.1
click at [24, 98] on div at bounding box center [21, 100] width 10 height 10
drag, startPoint x: 202, startPoint y: 600, endPoint x: 198, endPoint y: 579, distance: 21.4
click at [202, 599] on div "Shapes L" at bounding box center [196, 602] width 38 height 31
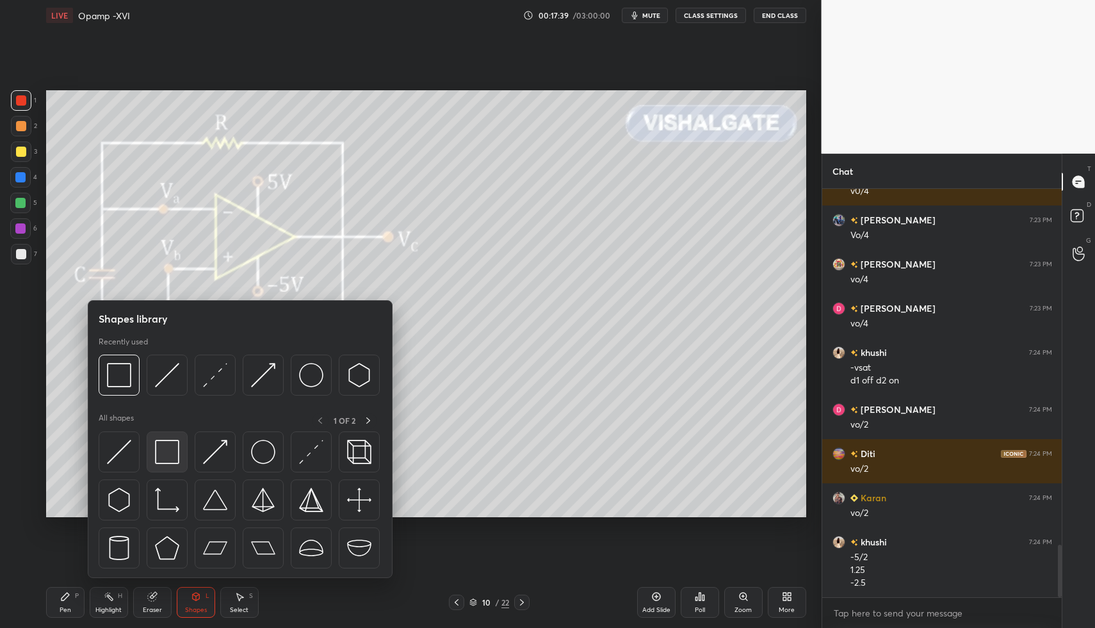
click at [173, 459] on img at bounding box center [167, 452] width 24 height 24
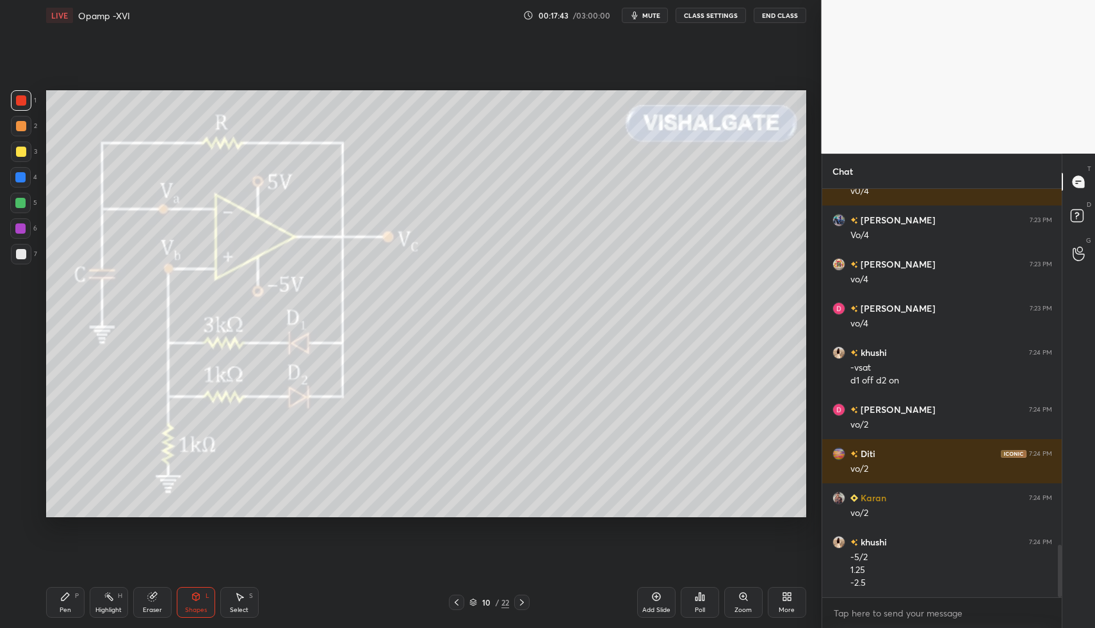
click at [71, 607] on div "Pen P" at bounding box center [65, 602] width 38 height 31
click at [24, 252] on div at bounding box center [21, 254] width 10 height 10
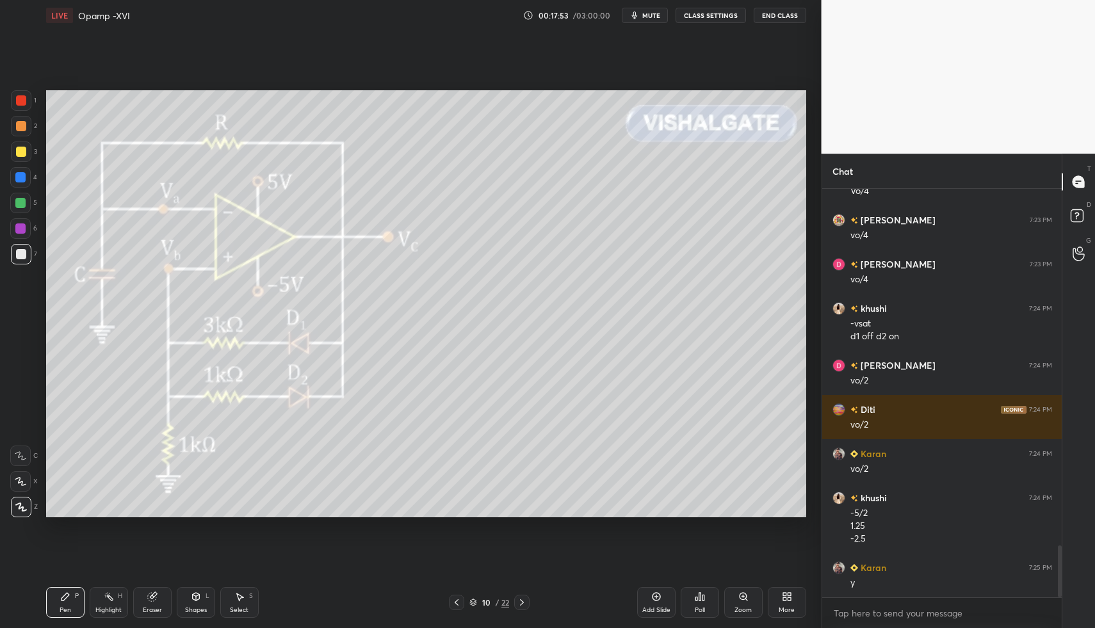
click at [26, 259] on div at bounding box center [21, 254] width 20 height 20
drag, startPoint x: 72, startPoint y: 583, endPoint x: 76, endPoint y: 577, distance: 6.6
click at [72, 583] on div "Pen P Highlight H Eraser Shapes L Select S 10 / 22 Add Slide Poll Zoom More" at bounding box center [426, 602] width 760 height 51
click at [229, 602] on div "Select S" at bounding box center [239, 602] width 38 height 31
click at [239, 591] on div "Select S" at bounding box center [239, 602] width 38 height 31
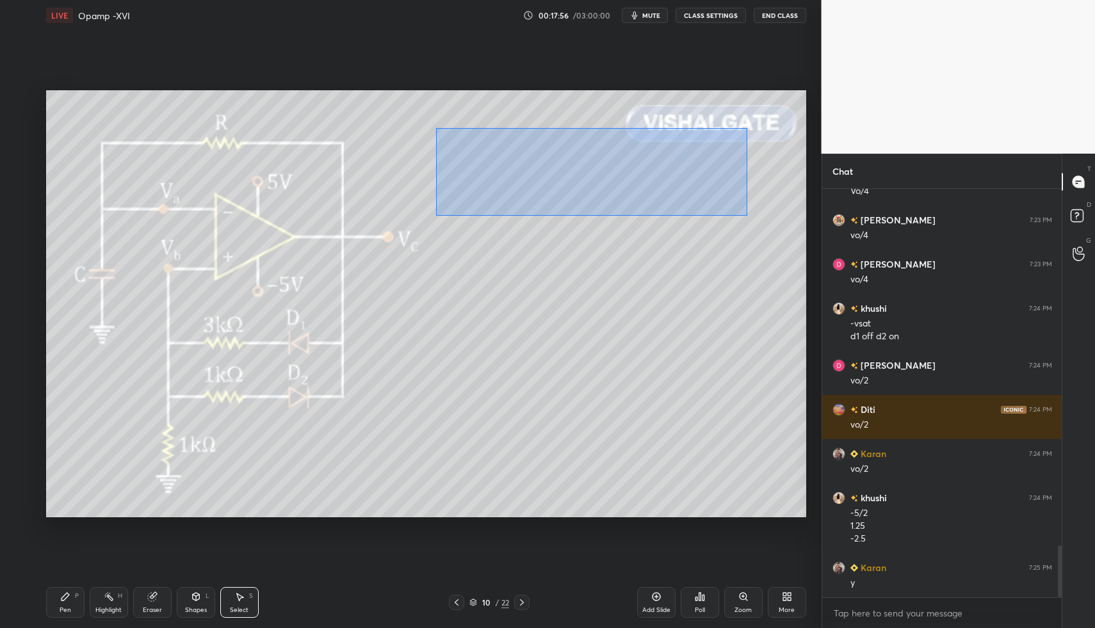
drag, startPoint x: 442, startPoint y: 135, endPoint x: 730, endPoint y: 202, distance: 295.7
click at [752, 210] on div "0 ° Undo Copy Duplicate Duplicate to new slide Delete" at bounding box center [426, 304] width 760 height 428
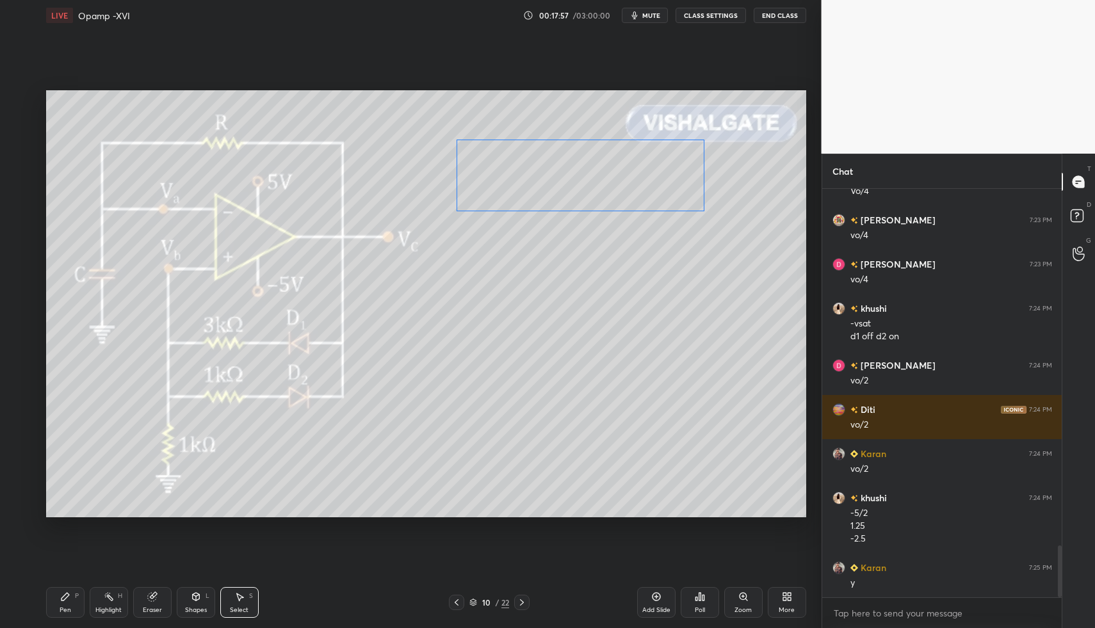
click at [611, 173] on div "0 ° Undo Copy Duplicate Duplicate to new slide Delete" at bounding box center [426, 304] width 760 height 428
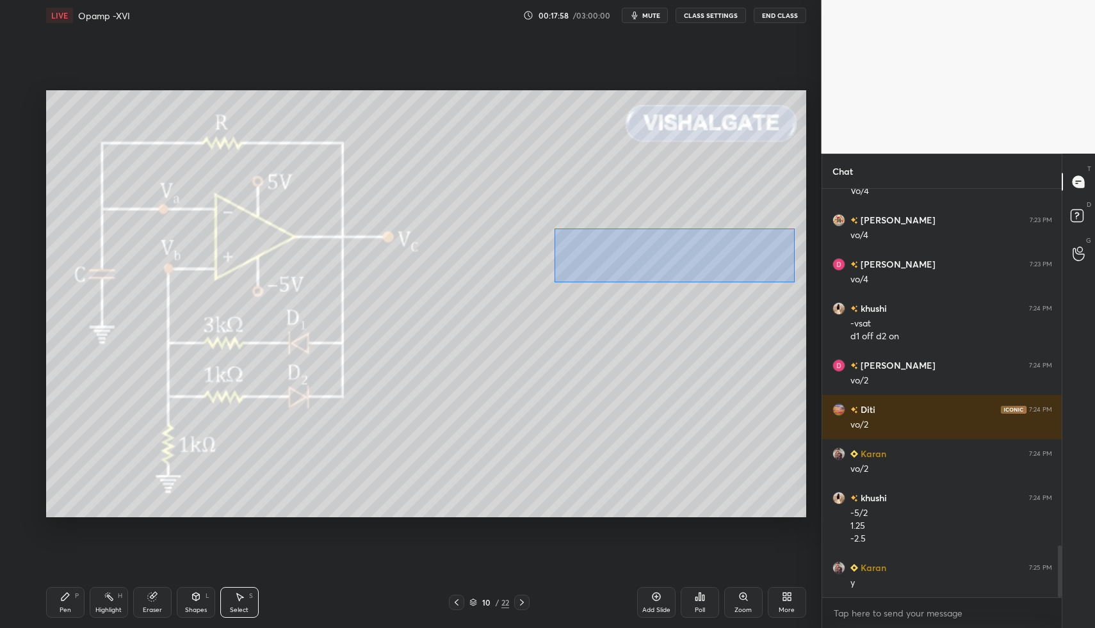
drag, startPoint x: 555, startPoint y: 229, endPoint x: 755, endPoint y: 266, distance: 203.1
click at [803, 278] on div "0 ° Undo Copy Duplicate Duplicate to new slide Delete" at bounding box center [426, 304] width 760 height 428
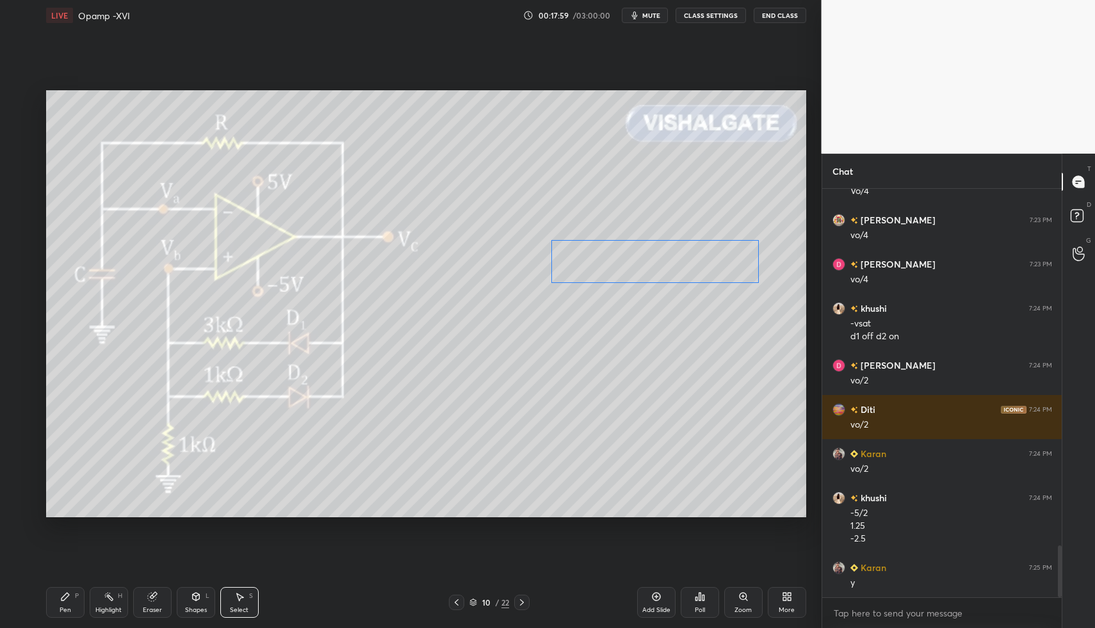
drag, startPoint x: 673, startPoint y: 249, endPoint x: 605, endPoint y: 278, distance: 73.7
click at [646, 261] on div "0 ° Undo Copy Duplicate Duplicate to new slide Delete" at bounding box center [426, 304] width 760 height 428
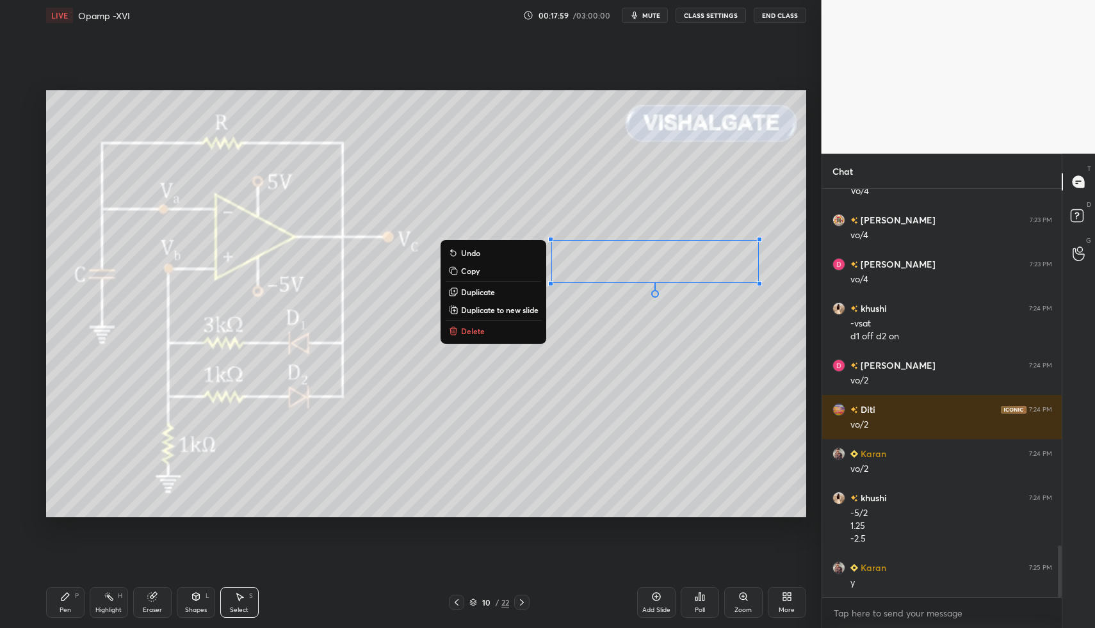
click at [92, 597] on div "Highlight H" at bounding box center [109, 602] width 38 height 31
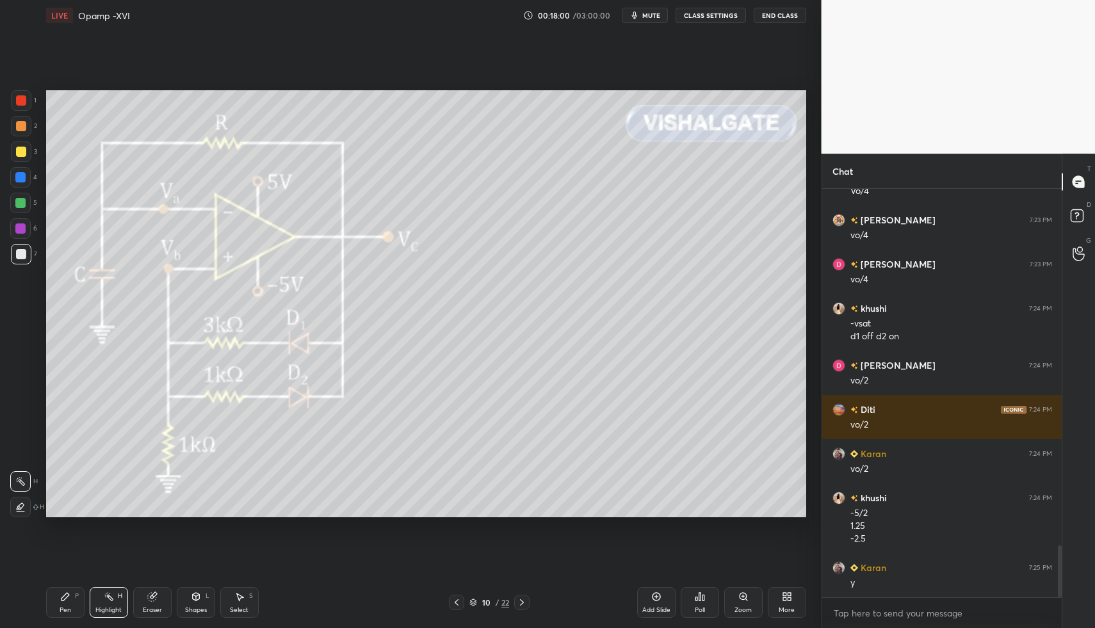
drag, startPoint x: 68, startPoint y: 597, endPoint x: 140, endPoint y: 542, distance: 90.4
click at [68, 597] on icon at bounding box center [65, 596] width 10 height 10
drag, startPoint x: 257, startPoint y: 599, endPoint x: 246, endPoint y: 597, distance: 11.2
click at [252, 597] on div "Select S" at bounding box center [239, 602] width 38 height 31
click at [241, 589] on div "Select S" at bounding box center [239, 602] width 38 height 31
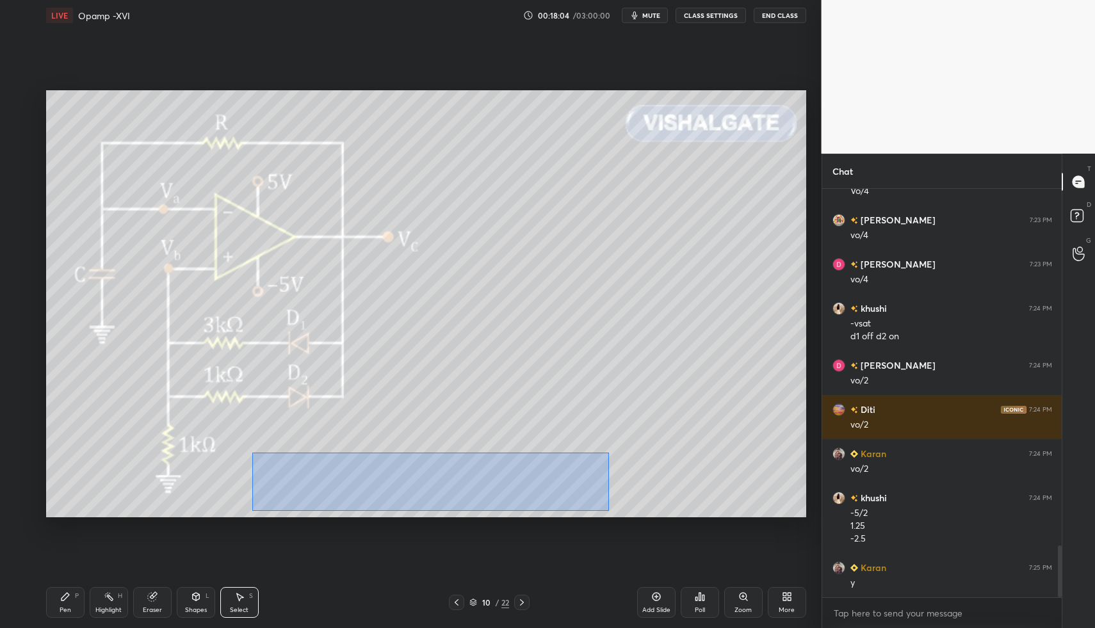
drag, startPoint x: 262, startPoint y: 453, endPoint x: 609, endPoint y: 514, distance: 352.2
click at [611, 510] on div "0 ° Undo Copy Duplicate Duplicate to new slide Delete" at bounding box center [426, 304] width 760 height 428
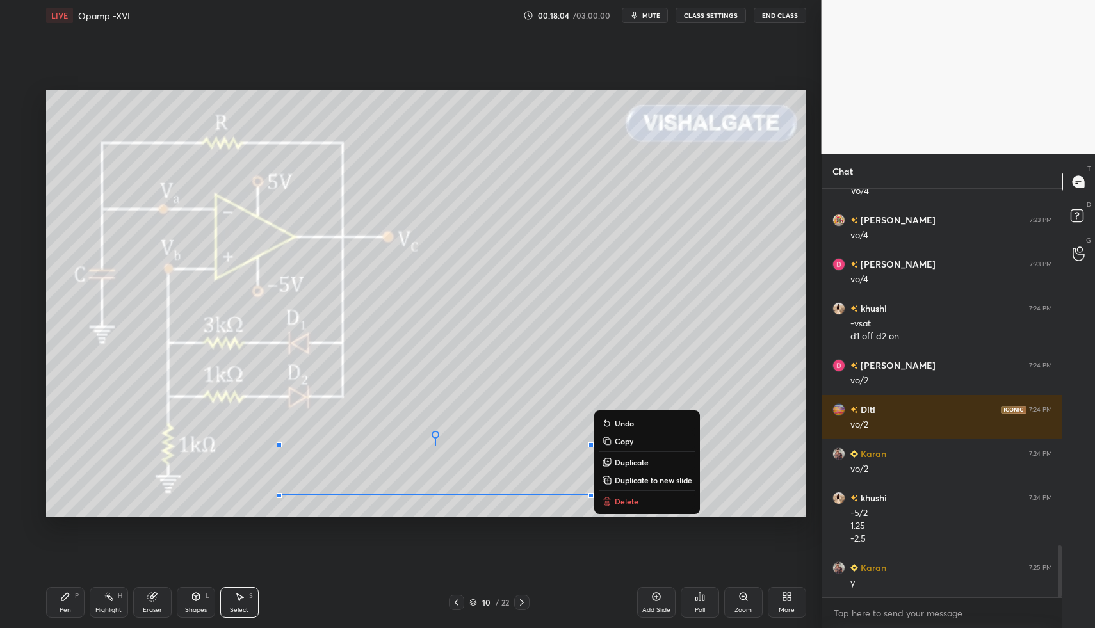
click at [613, 500] on button "Delete" at bounding box center [646, 501] width 95 height 15
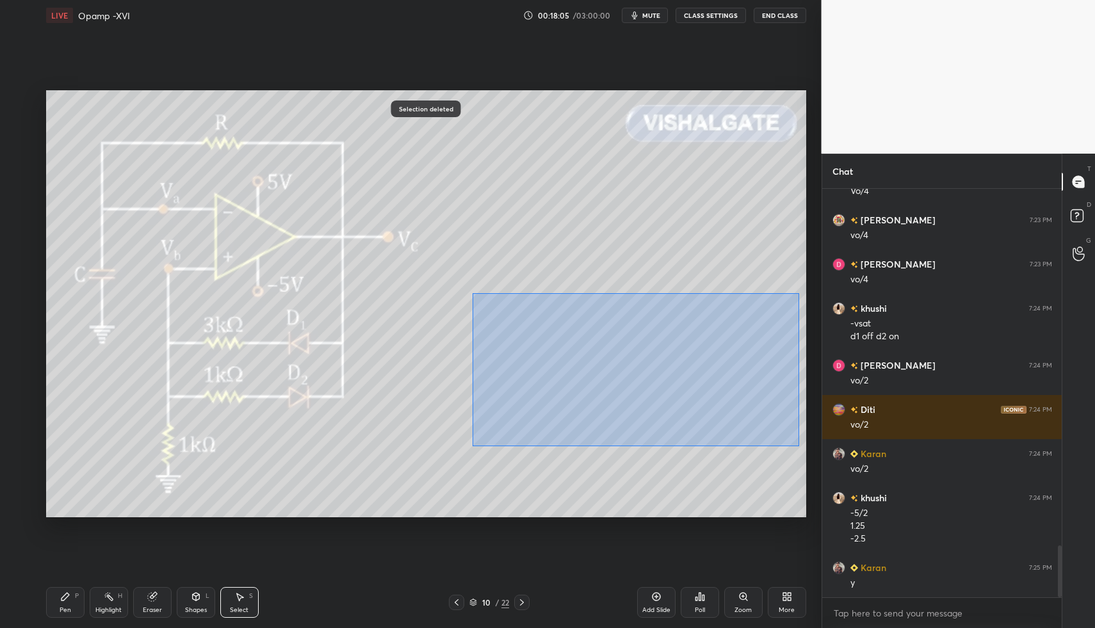
drag, startPoint x: 474, startPoint y: 301, endPoint x: 706, endPoint y: 420, distance: 260.5
click at [798, 447] on div "0 ° Undo Copy Duplicate Duplicate to new slide Delete" at bounding box center [426, 304] width 760 height 428
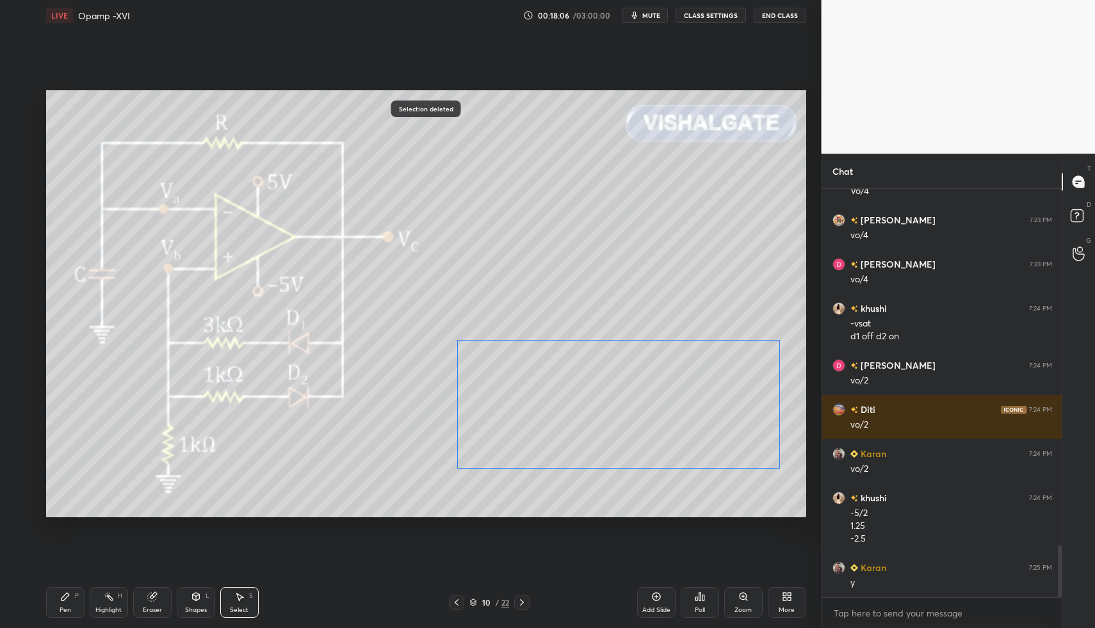
drag, startPoint x: 595, startPoint y: 401, endPoint x: 588, endPoint y: 411, distance: 11.5
click at [587, 417] on div "0 ° Undo Copy Duplicate Duplicate to new slide Delete" at bounding box center [426, 304] width 760 height 428
drag, startPoint x: 538, startPoint y: 244, endPoint x: 796, endPoint y: 320, distance: 268.4
click at [796, 322] on div "0 ° Undo Copy Duplicate Duplicate to new slide Delete" at bounding box center [426, 304] width 760 height 428
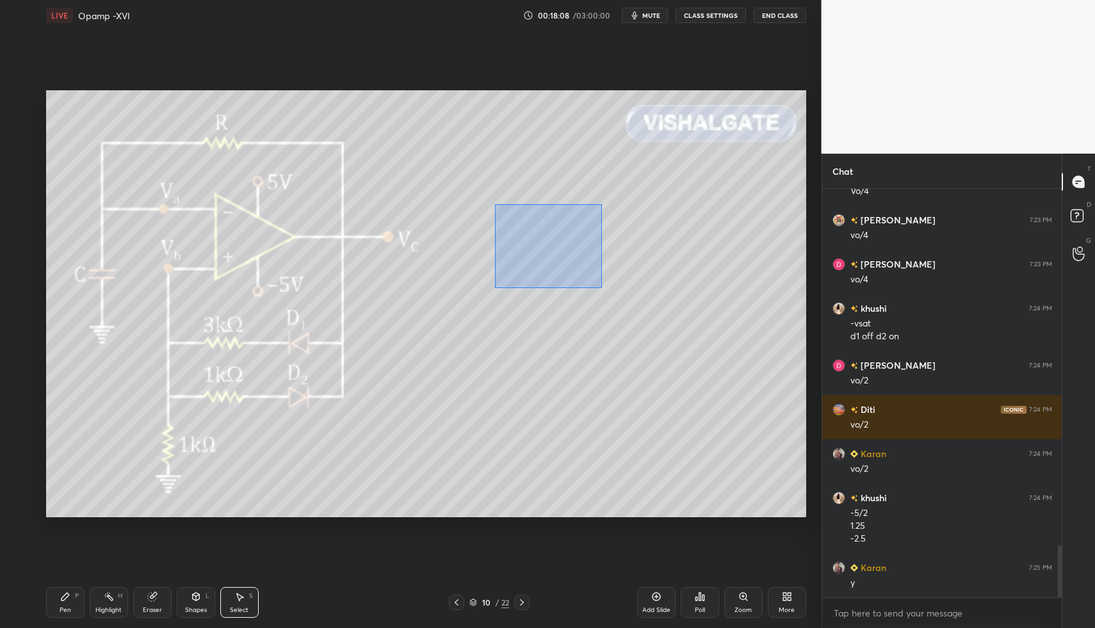
drag, startPoint x: 495, startPoint y: 204, endPoint x: 754, endPoint y: 321, distance: 283.9
click at [759, 322] on div "0 ° Undo Copy Duplicate Duplicate to new slide Delete" at bounding box center [426, 304] width 760 height 428
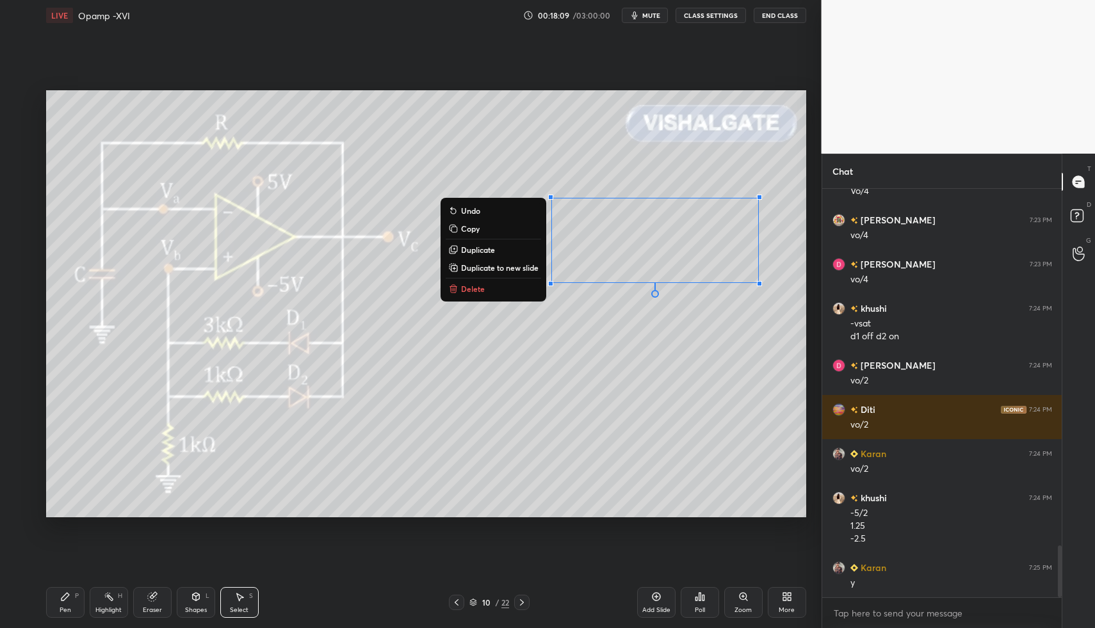
click at [437, 169] on div "0 ° Undo Copy Duplicate Duplicate to new slide Delete" at bounding box center [426, 304] width 760 height 428
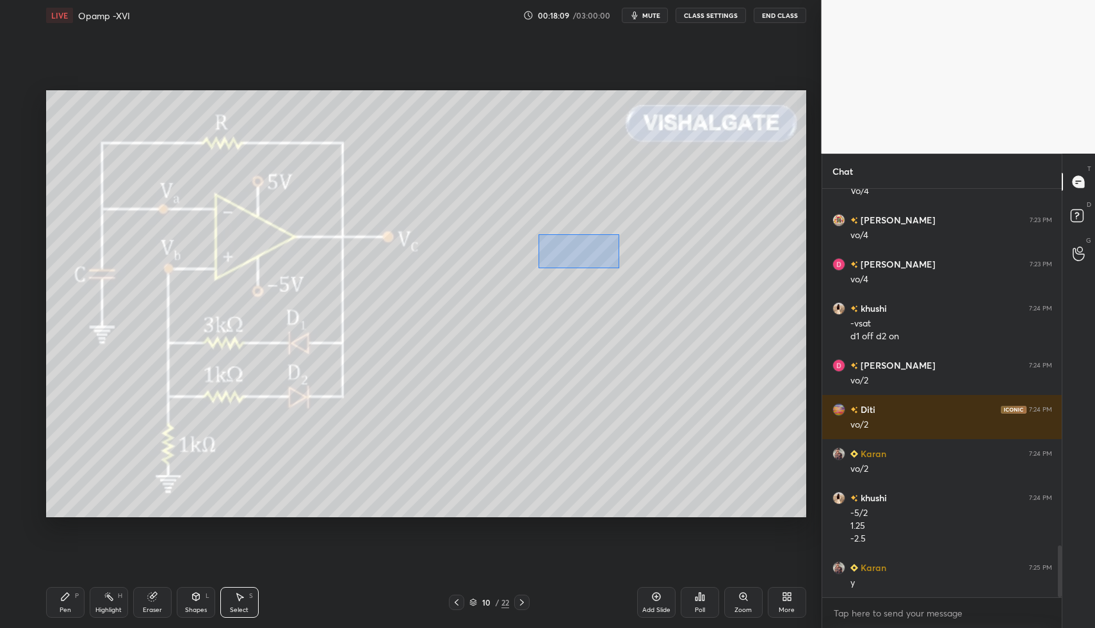
drag, startPoint x: 556, startPoint y: 245, endPoint x: 792, endPoint y: 304, distance: 243.6
click at [815, 314] on div "1 2 3 4 5 6 7 C X Z C X Z E E Erase all H H LIVE Opamp -XVI 00:18:09 / 03:00:00…" at bounding box center [410, 314] width 821 height 628
drag, startPoint x: 648, startPoint y: 259, endPoint x: 636, endPoint y: 273, distance: 19.1
click at [644, 267] on div "0 ° Undo Copy Duplicate Duplicate to new slide Delete" at bounding box center [426, 304] width 760 height 428
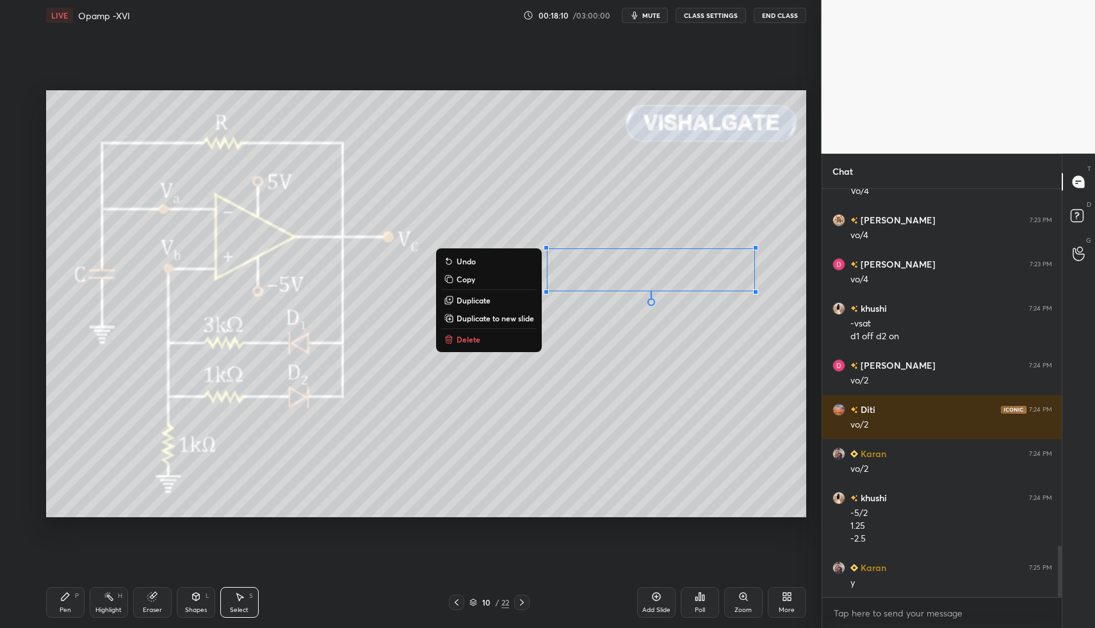
click at [109, 597] on icon at bounding box center [109, 596] width 10 height 10
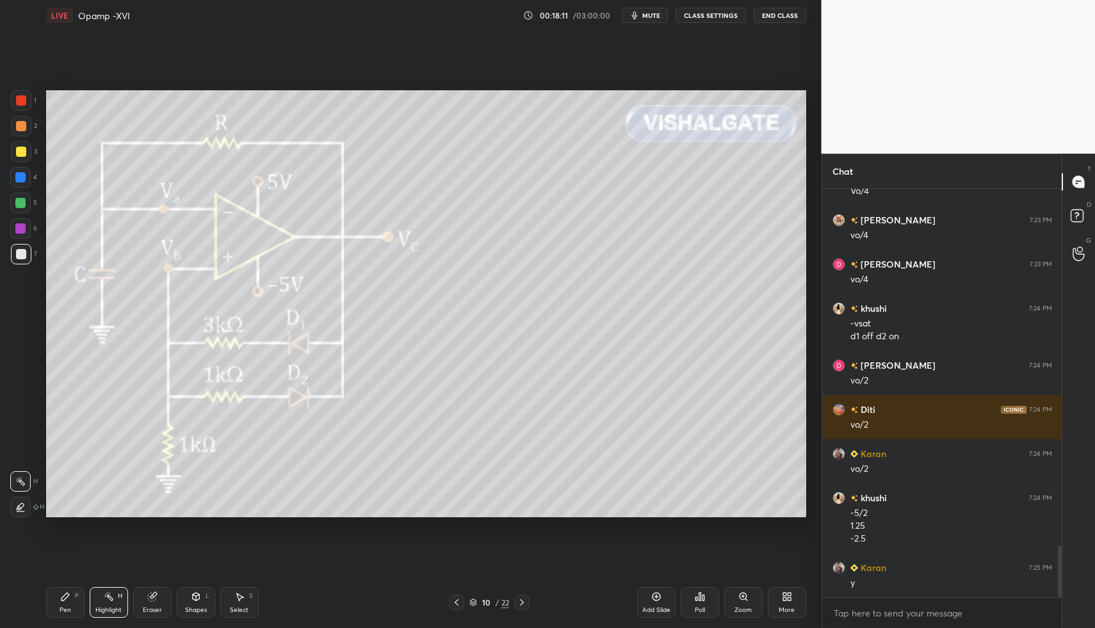
click at [79, 599] on div "Pen P" at bounding box center [65, 602] width 38 height 31
click at [74, 602] on div "Pen P" at bounding box center [65, 602] width 38 height 31
click at [238, 598] on icon at bounding box center [239, 597] width 7 height 8
drag, startPoint x: 240, startPoint y: 601, endPoint x: 266, endPoint y: 558, distance: 50.0
click at [245, 596] on div "Select S" at bounding box center [239, 602] width 38 height 31
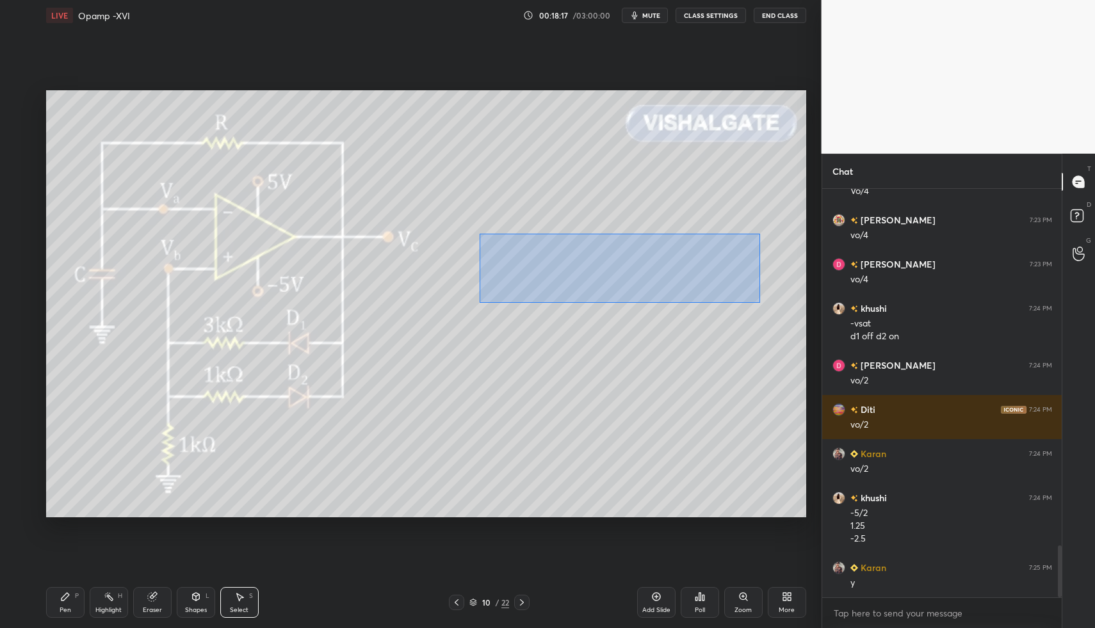
drag, startPoint x: 575, startPoint y: 272, endPoint x: 759, endPoint y: 303, distance: 186.4
click at [773, 307] on div "0 ° Undo Copy Duplicate Duplicate to new slide Delete" at bounding box center [426, 304] width 760 height 428
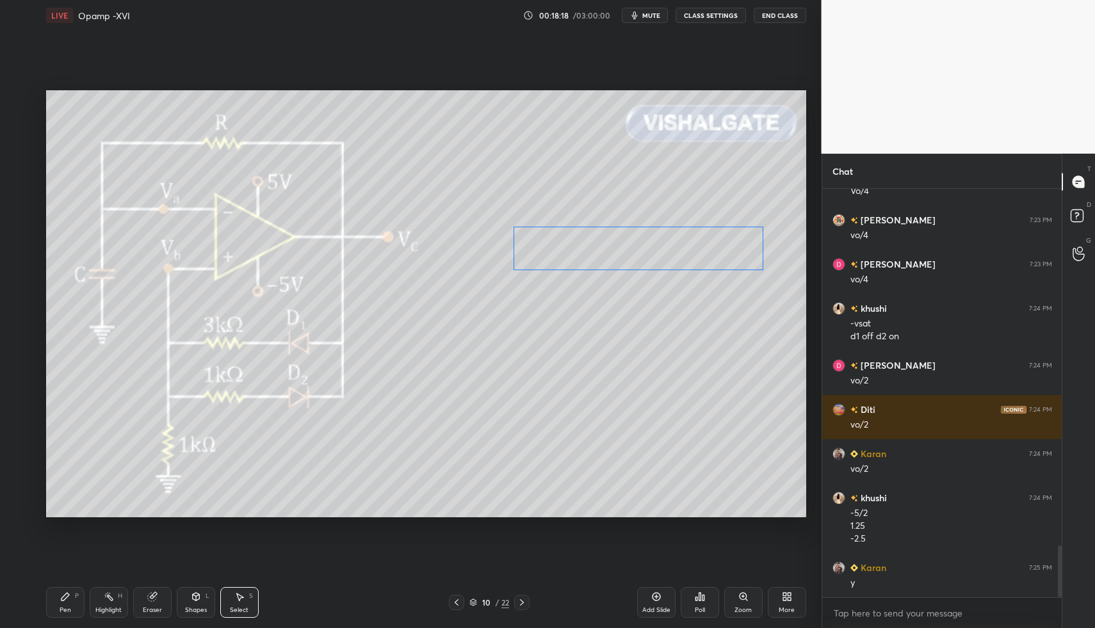
drag, startPoint x: 616, startPoint y: 253, endPoint x: 610, endPoint y: 259, distance: 9.1
click at [617, 248] on div "0 ° Undo Copy Duplicate Duplicate to new slide Delete" at bounding box center [426, 304] width 760 height 428
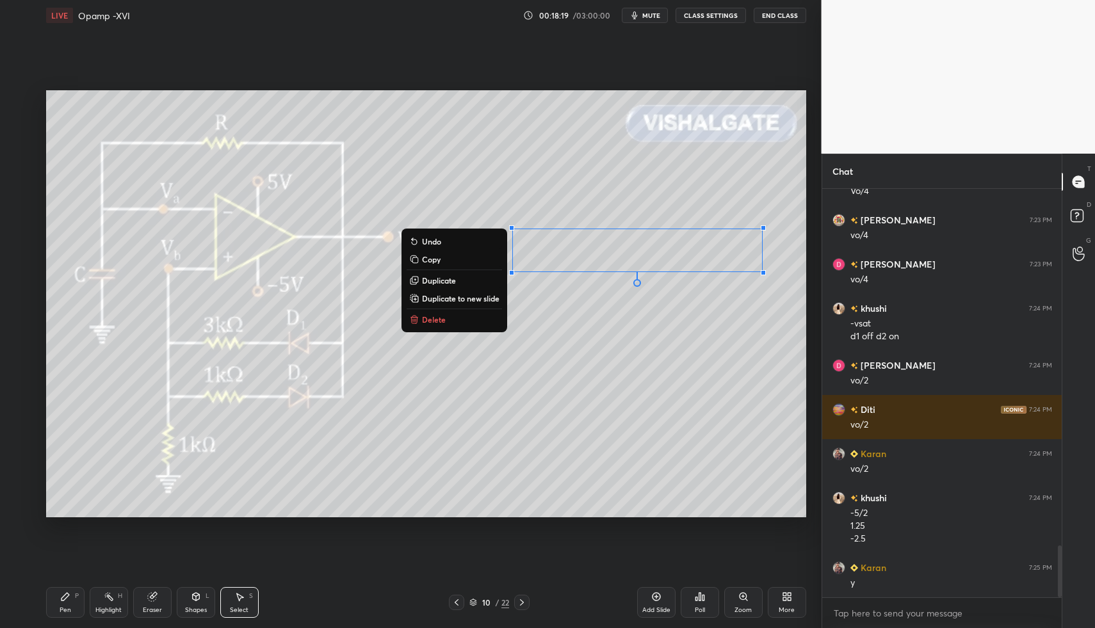
click at [49, 612] on div "Pen P" at bounding box center [65, 602] width 38 height 31
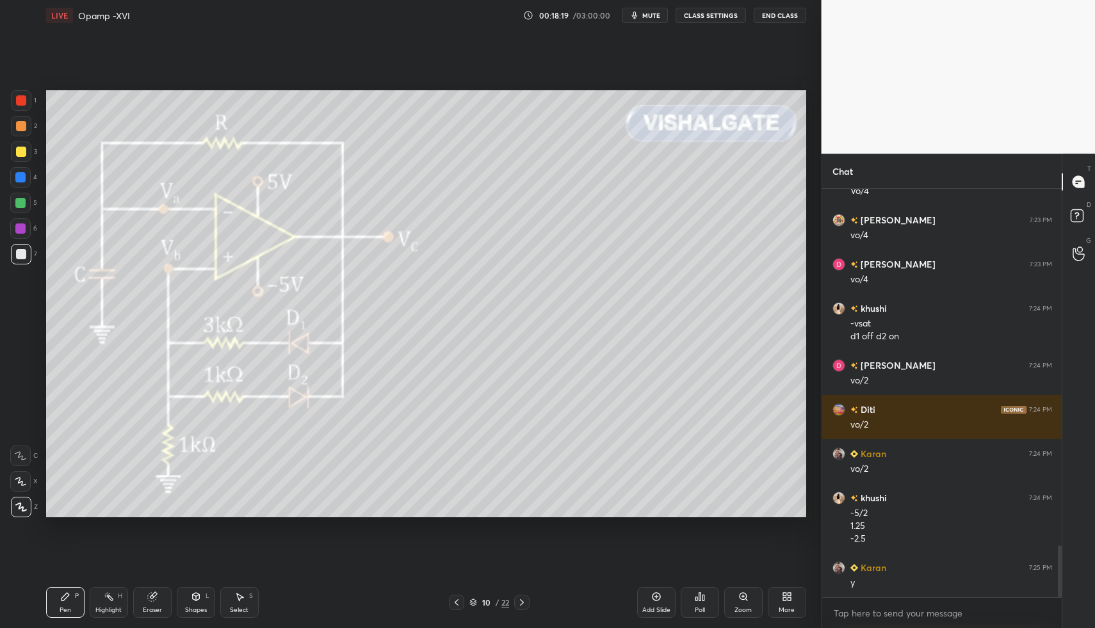
drag, startPoint x: 66, startPoint y: 608, endPoint x: 86, endPoint y: 584, distance: 31.3
click at [69, 607] on div "Pen" at bounding box center [66, 610] width 12 height 6
click at [221, 595] on div "Select S" at bounding box center [239, 602] width 38 height 31
drag, startPoint x: 237, startPoint y: 590, endPoint x: 324, endPoint y: 537, distance: 101.4
click at [237, 591] on div "Select S" at bounding box center [239, 602] width 38 height 31
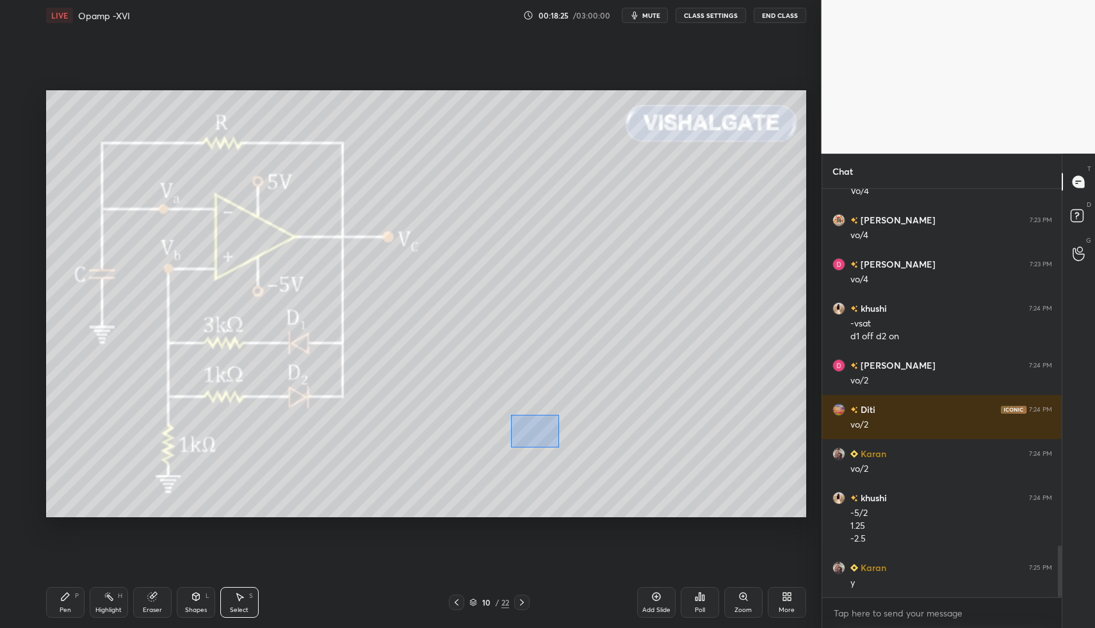
drag, startPoint x: 520, startPoint y: 422, endPoint x: 556, endPoint y: 443, distance: 40.7
click at [561, 446] on div "0 ° Undo Copy Duplicate Duplicate to new slide Delete" at bounding box center [426, 304] width 760 height 428
drag, startPoint x: 544, startPoint y: 434, endPoint x: 534, endPoint y: 434, distance: 10.2
click at [538, 430] on div "0 ° Undo Copy Duplicate Duplicate to new slide Delete" at bounding box center [426, 304] width 760 height 428
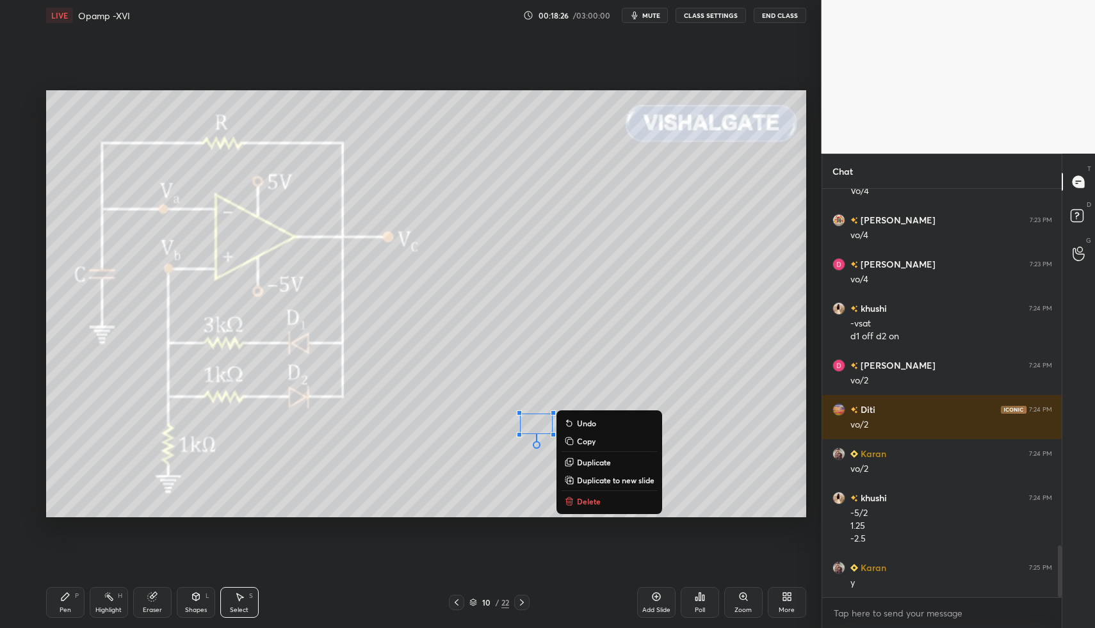
click at [56, 599] on div "Pen P" at bounding box center [65, 602] width 38 height 31
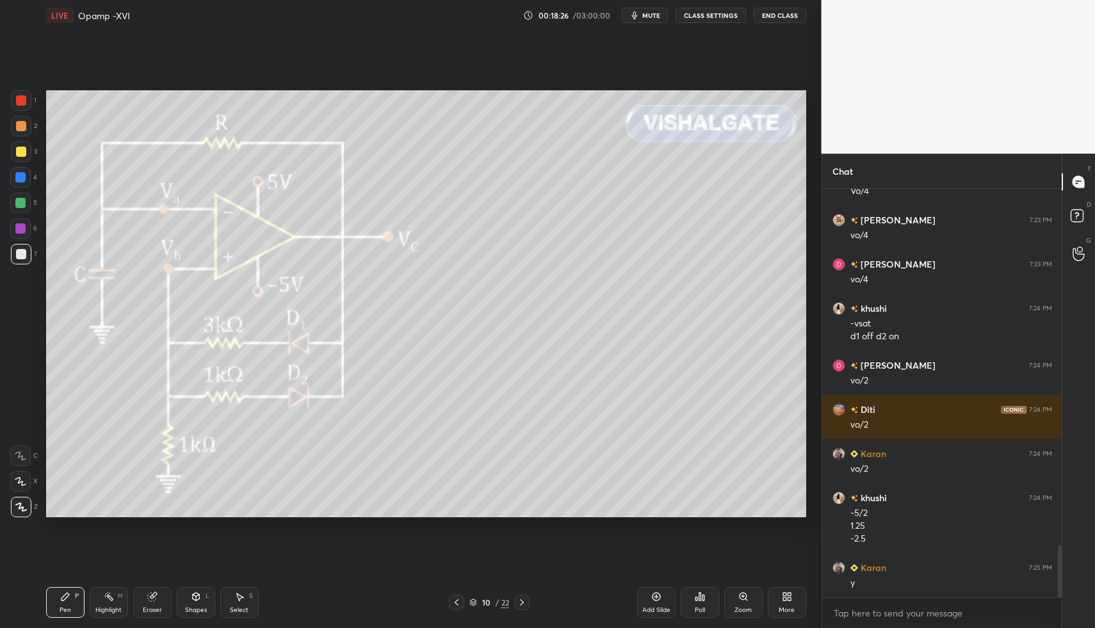
click at [58, 593] on div "Pen P" at bounding box center [65, 602] width 38 height 31
click at [58, 606] on div "Pen P" at bounding box center [65, 602] width 38 height 31
click at [19, 157] on div at bounding box center [21, 151] width 20 height 20
drag, startPoint x: 22, startPoint y: 115, endPoint x: 24, endPoint y: 102, distance: 13.6
click at [22, 116] on div at bounding box center [21, 126] width 20 height 20
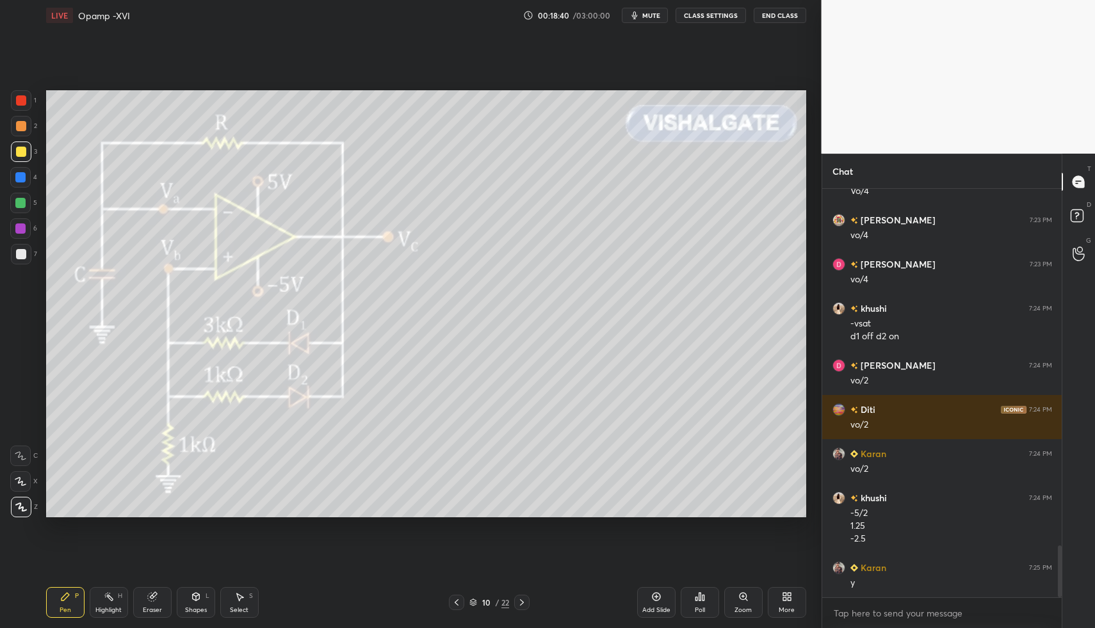
click at [24, 102] on div at bounding box center [21, 100] width 10 height 10
click at [194, 604] on div "Shapes L" at bounding box center [196, 602] width 38 height 31
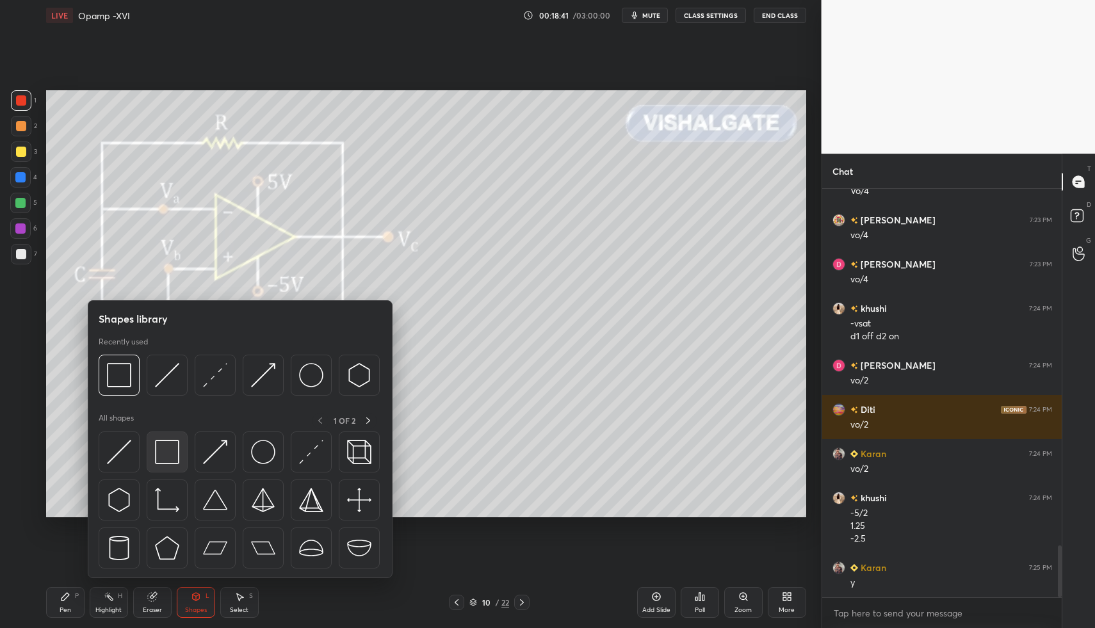
click at [173, 461] on img at bounding box center [167, 452] width 24 height 24
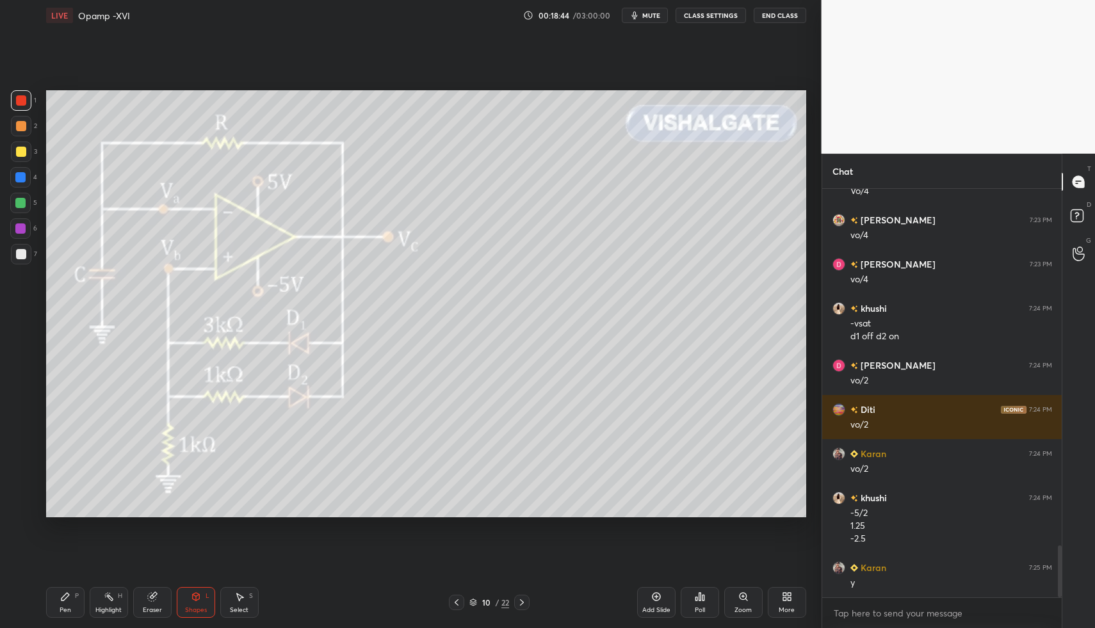
click at [51, 602] on div "Pen P" at bounding box center [65, 602] width 38 height 31
drag, startPoint x: 62, startPoint y: 595, endPoint x: 70, endPoint y: 554, distance: 42.3
click at [62, 595] on icon at bounding box center [65, 596] width 10 height 10
click at [24, 253] on div at bounding box center [21, 254] width 10 height 10
drag, startPoint x: 26, startPoint y: 254, endPoint x: 19, endPoint y: 250, distance: 8.9
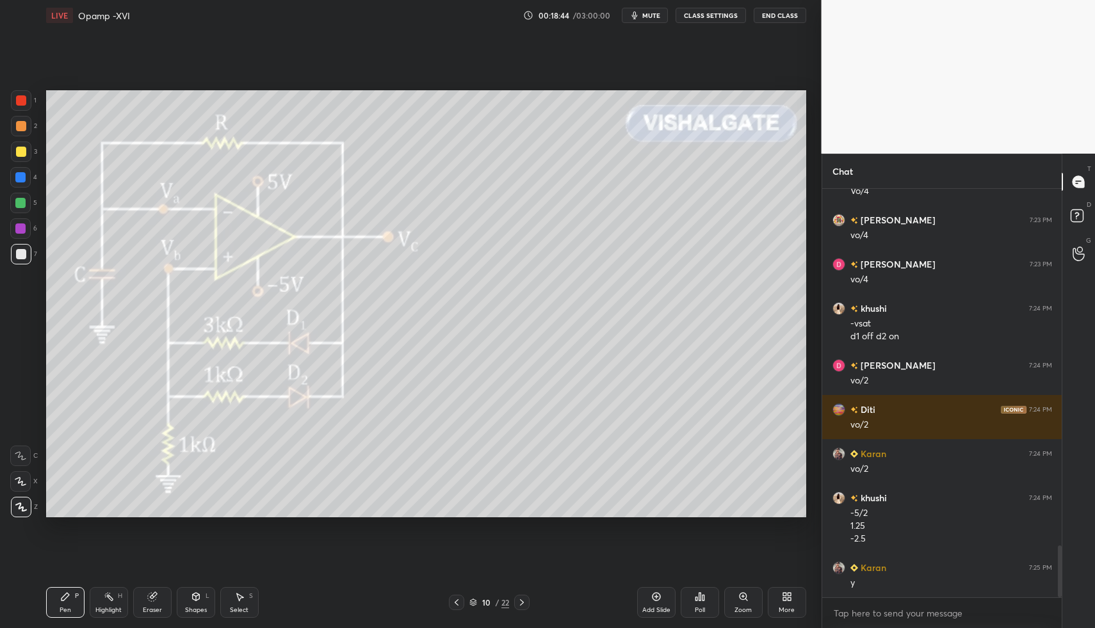
click at [26, 254] on div at bounding box center [21, 254] width 20 height 20
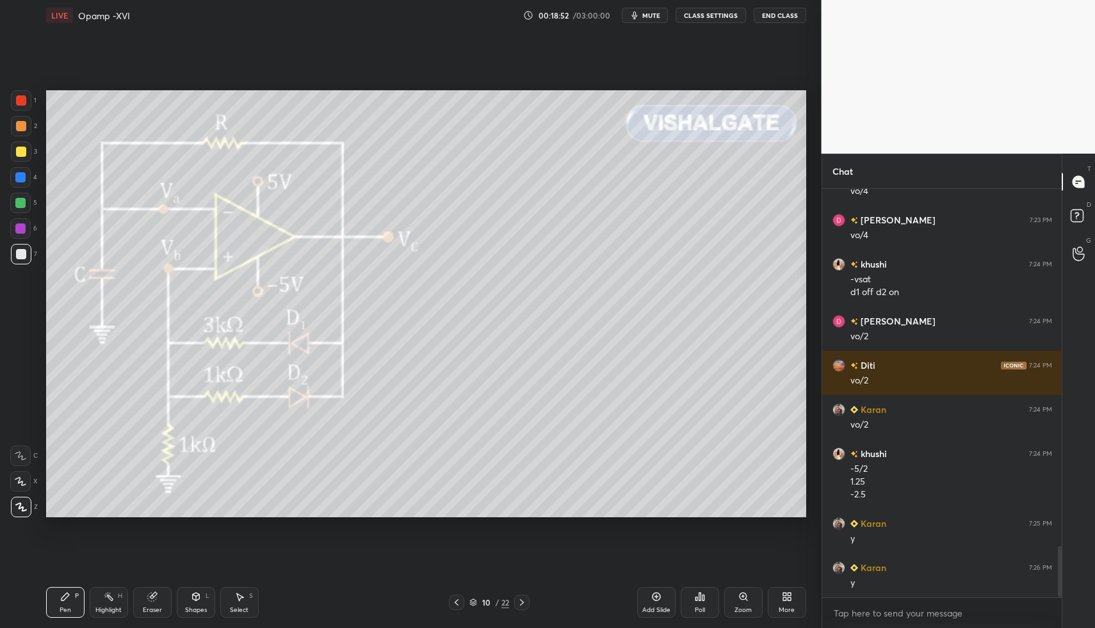
click at [657, 598] on icon at bounding box center [656, 596] width 10 height 10
drag, startPoint x: 49, startPoint y: 595, endPoint x: 47, endPoint y: 586, distance: 9.9
click at [49, 595] on div "Pen P" at bounding box center [65, 602] width 38 height 31
click at [15, 255] on div at bounding box center [21, 254] width 20 height 20
drag, startPoint x: 202, startPoint y: 597, endPoint x: 197, endPoint y: 585, distance: 13.2
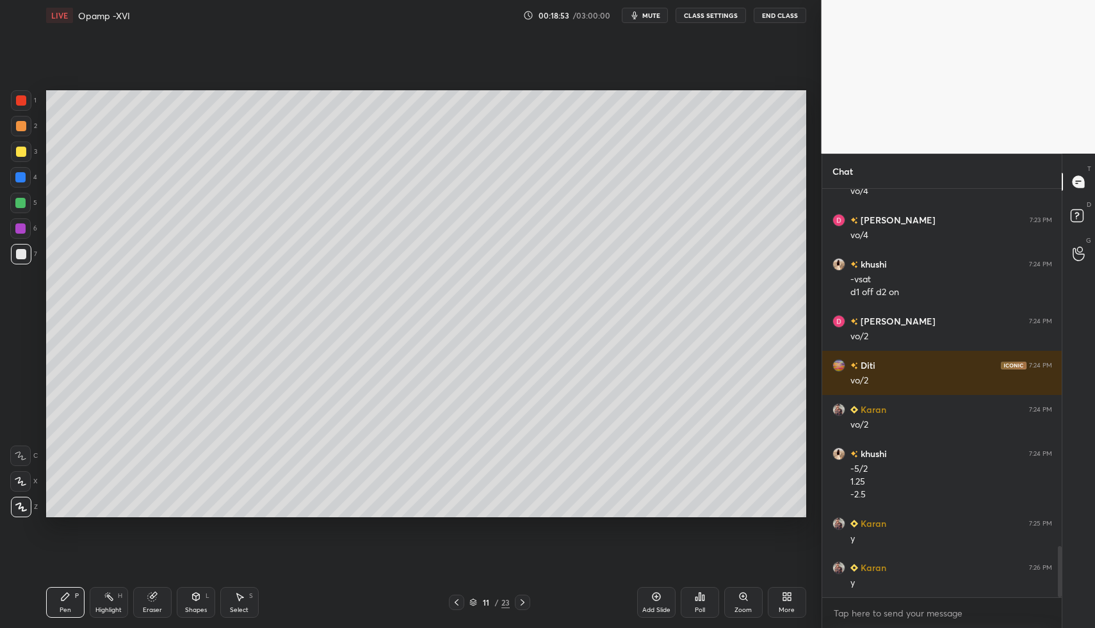
click at [200, 597] on div "Shapes L" at bounding box center [196, 602] width 38 height 31
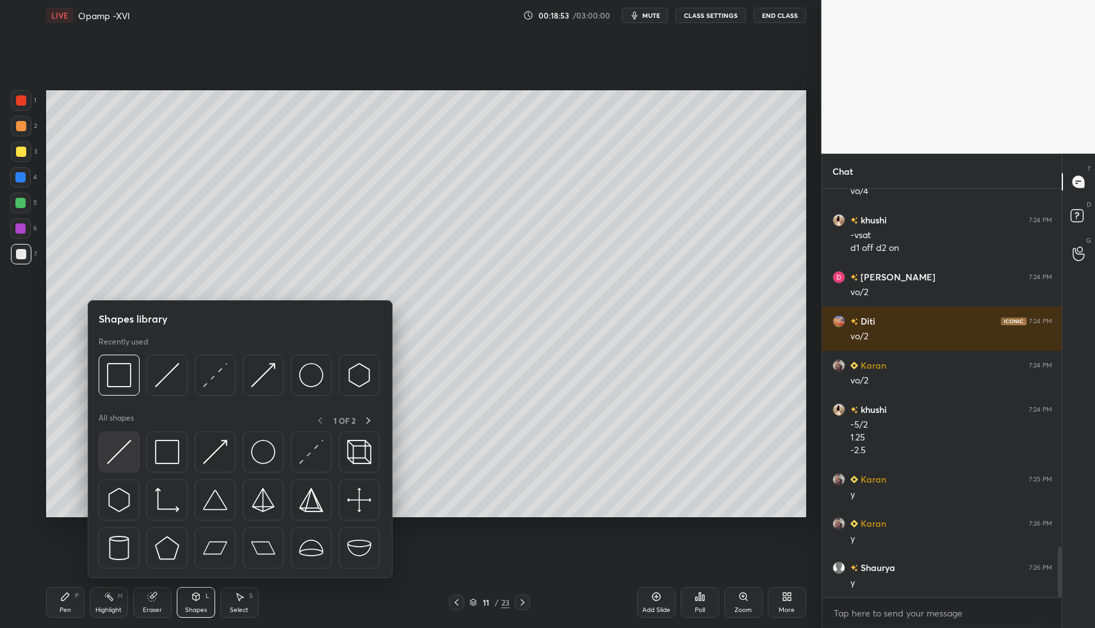
click at [126, 451] on img at bounding box center [119, 452] width 24 height 24
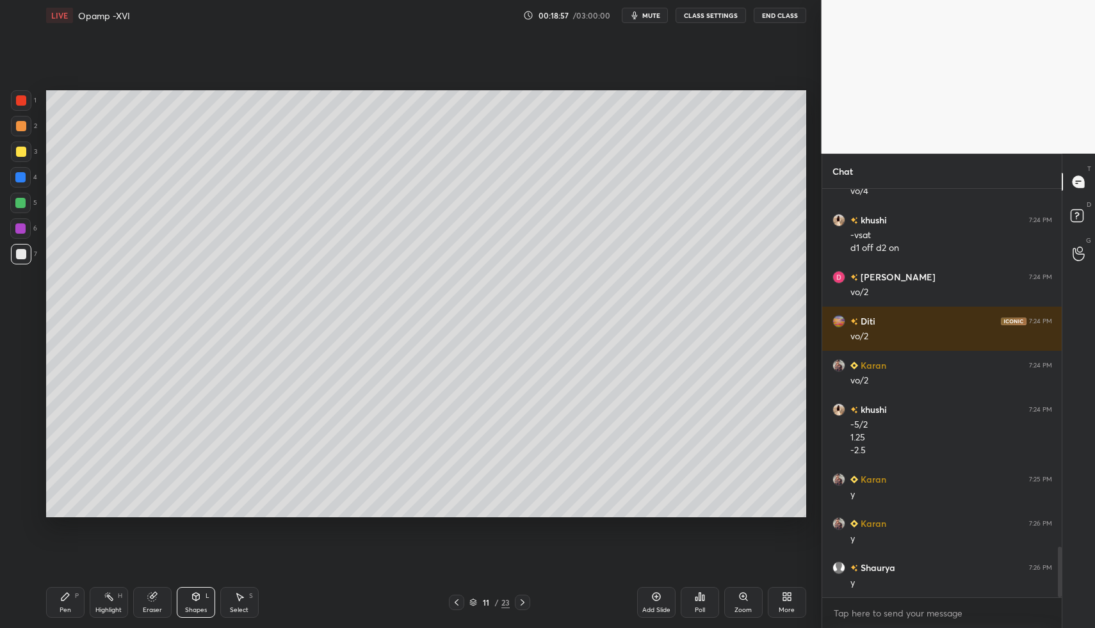
drag, startPoint x: 86, startPoint y: 598, endPoint x: 70, endPoint y: 600, distance: 16.8
click at [86, 598] on div "Pen P Highlight H Eraser Shapes L Select S" at bounding box center [194, 602] width 296 height 31
click at [61, 595] on icon at bounding box center [65, 596] width 10 height 10
drag, startPoint x: 29, startPoint y: 154, endPoint x: 36, endPoint y: 159, distance: 9.1
click at [29, 154] on div at bounding box center [21, 151] width 20 height 20
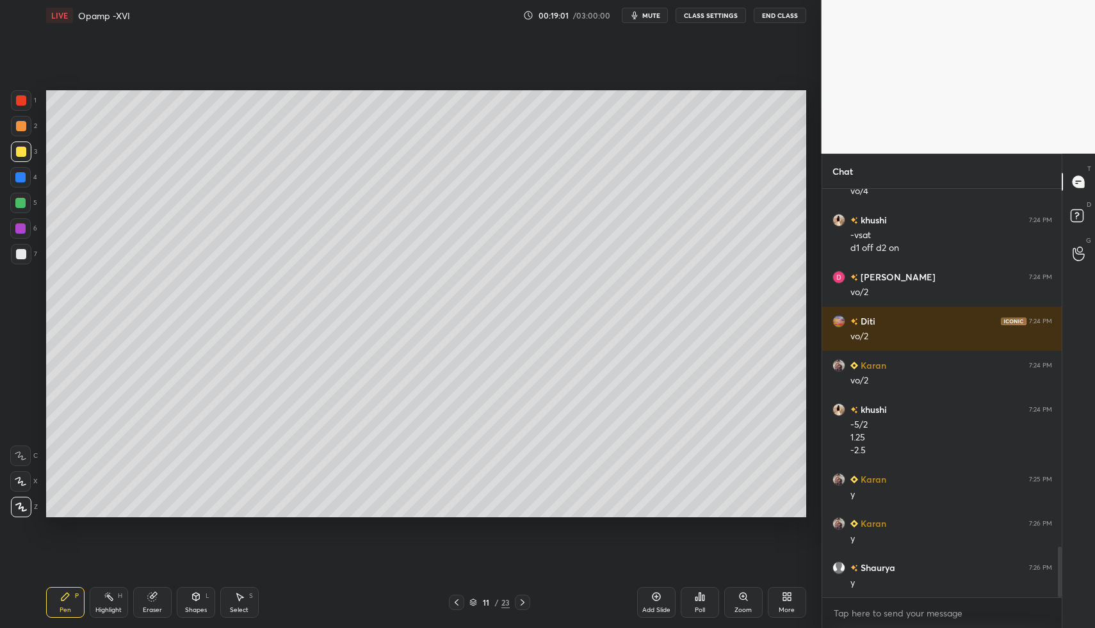
click at [209, 602] on div "Shapes L" at bounding box center [196, 602] width 38 height 31
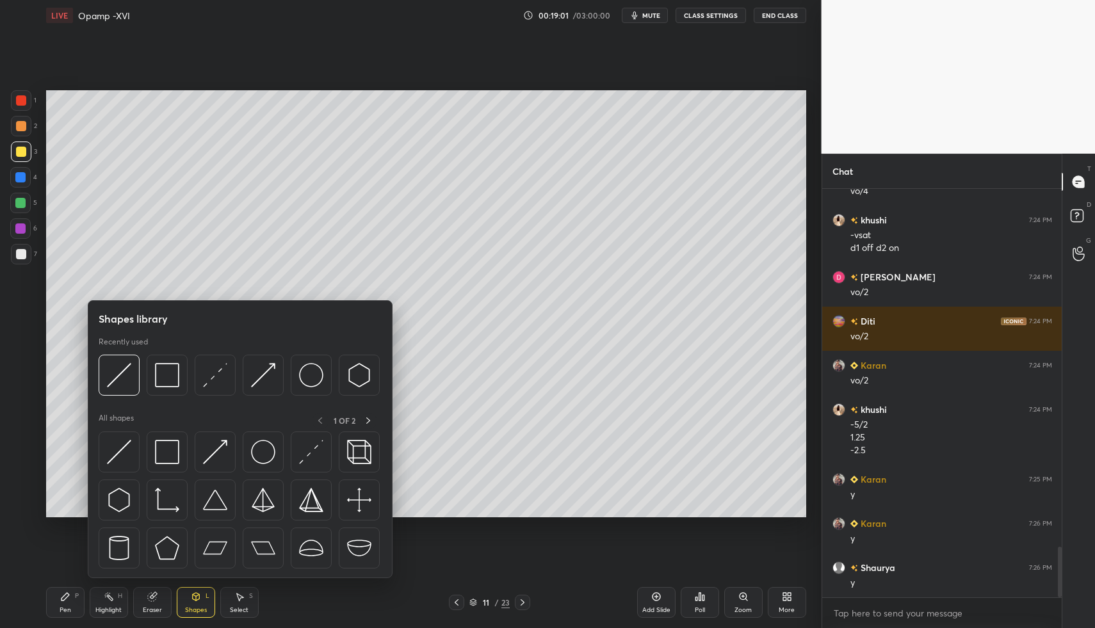
click at [82, 590] on div "Pen P" at bounding box center [65, 602] width 38 height 31
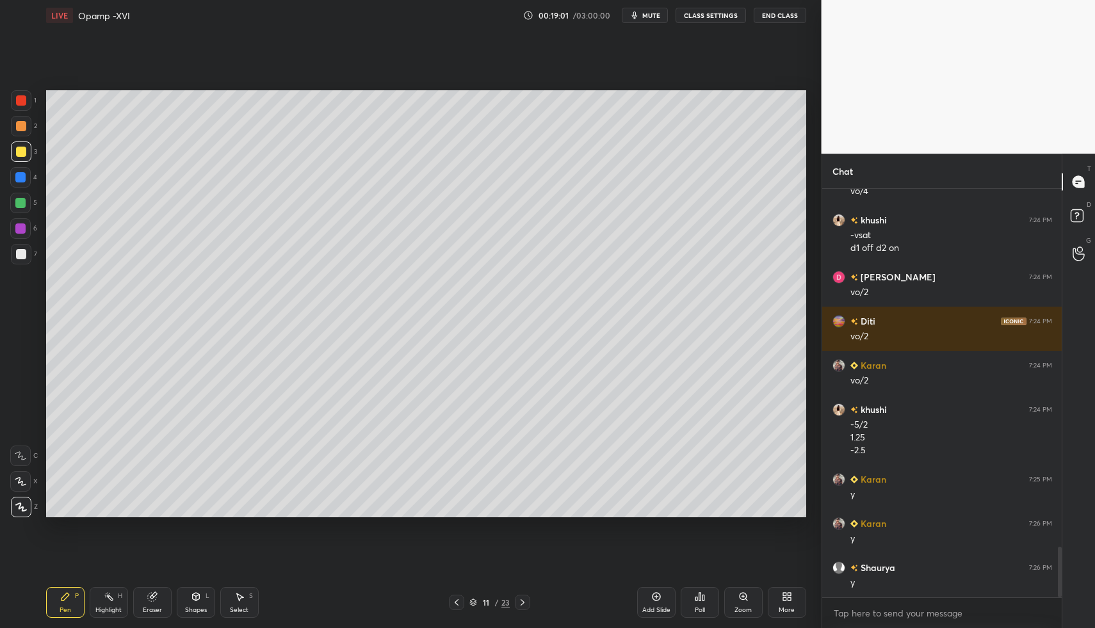
click at [70, 575] on div "LIVE Opamp -XVI 00:19:01 / 03:00:00 mute CLASS SETTINGS End Class Setting up yo…" at bounding box center [426, 314] width 770 height 628
click at [28, 208] on div at bounding box center [20, 203] width 20 height 20
click at [17, 478] on icon at bounding box center [20, 482] width 10 height 8
click at [24, 483] on icon at bounding box center [21, 481] width 12 height 9
click at [186, 597] on div "Shapes L" at bounding box center [196, 602] width 38 height 31
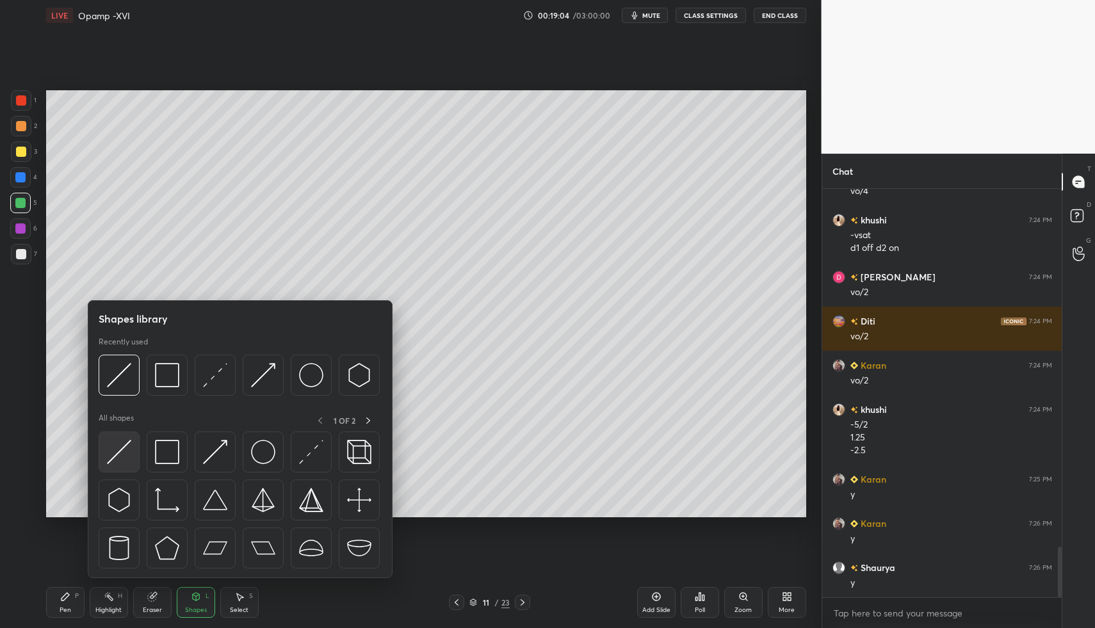
click at [113, 443] on img at bounding box center [119, 452] width 24 height 24
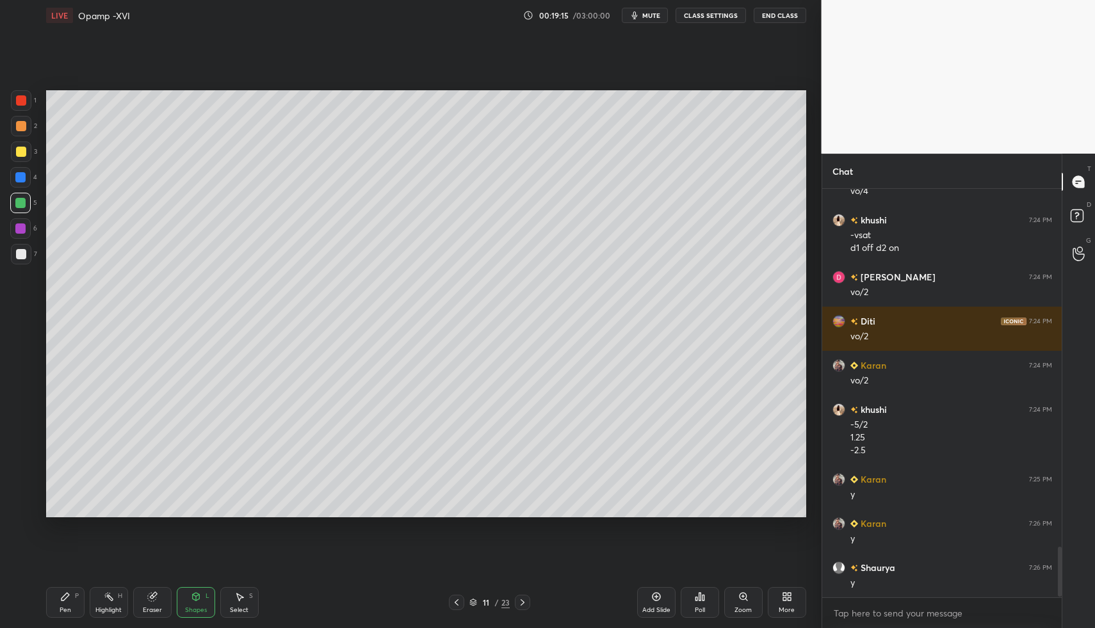
scroll to position [2913, 0]
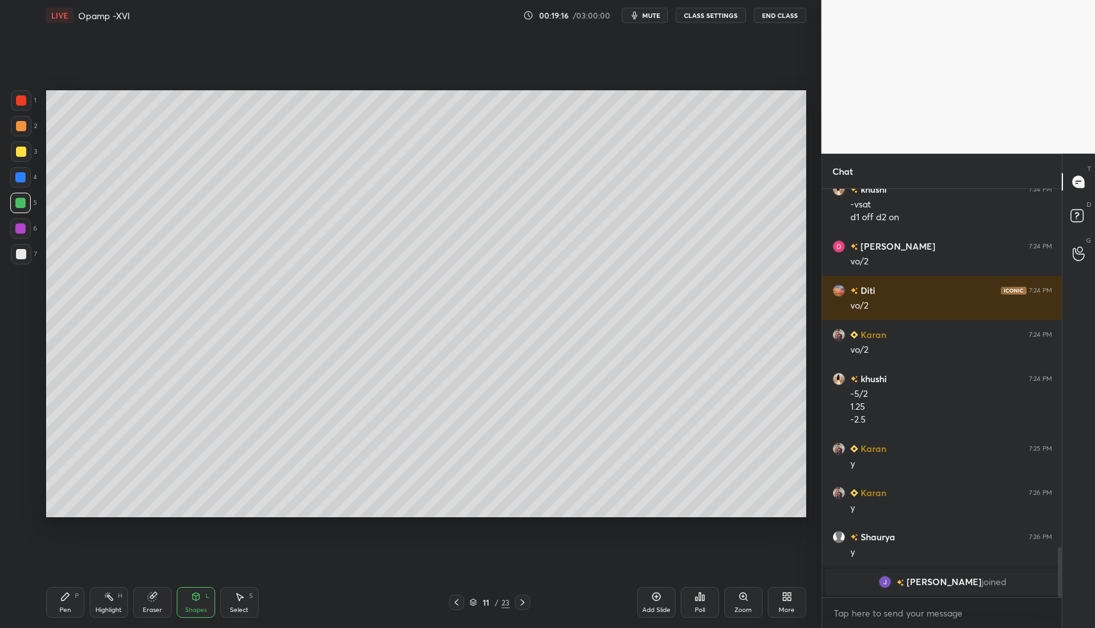
click at [72, 615] on div "Pen P" at bounding box center [65, 602] width 38 height 31
drag, startPoint x: 70, startPoint y: 609, endPoint x: 61, endPoint y: 545, distance: 64.6
click at [68, 607] on div "Pen" at bounding box center [66, 610] width 12 height 6
click at [11, 259] on div at bounding box center [21, 254] width 20 height 20
click at [20, 255] on div at bounding box center [21, 254] width 10 height 10
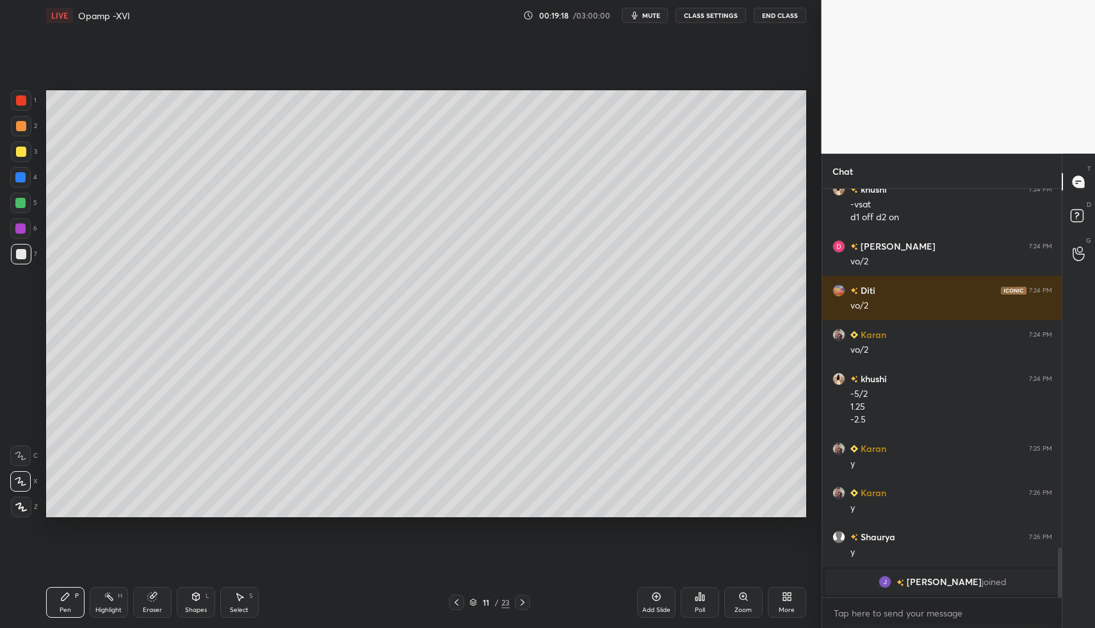
click at [24, 206] on div at bounding box center [20, 203] width 10 height 10
click at [24, 524] on div "1 2 3 4 5 6 7 C X Z C X Z E E Erase all H H LIVE Opamp -XVI 00:19:18 / 03:00:00…" at bounding box center [405, 314] width 811 height 628
drag, startPoint x: 16, startPoint y: 511, endPoint x: 40, endPoint y: 497, distance: 28.4
click at [16, 511] on div at bounding box center [21, 507] width 20 height 20
click at [22, 128] on div at bounding box center [21, 126] width 20 height 20
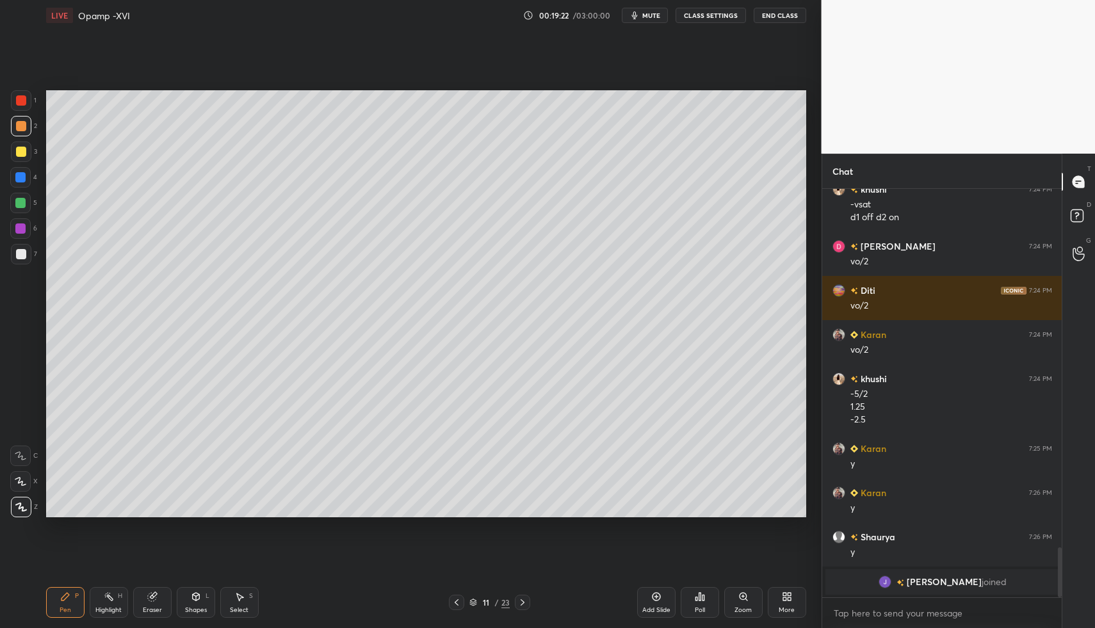
drag, startPoint x: 70, startPoint y: 593, endPoint x: 54, endPoint y: 572, distance: 26.5
click at [67, 595] on div "Pen P" at bounding box center [65, 602] width 38 height 31
click at [29, 250] on div at bounding box center [21, 254] width 20 height 20
click at [24, 226] on div at bounding box center [20, 228] width 10 height 10
drag, startPoint x: 19, startPoint y: 255, endPoint x: 28, endPoint y: 255, distance: 8.3
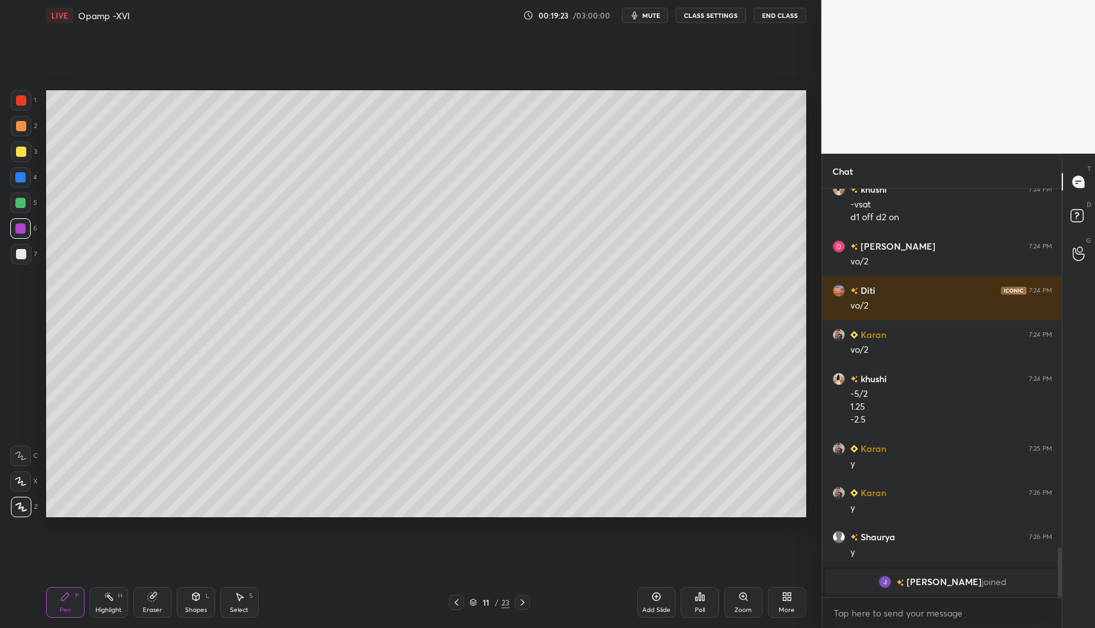
click at [21, 255] on div at bounding box center [21, 254] width 10 height 10
drag, startPoint x: 61, startPoint y: 592, endPoint x: 54, endPoint y: 522, distance: 70.1
click at [61, 592] on icon at bounding box center [65, 596] width 10 height 10
click at [22, 147] on div at bounding box center [21, 152] width 10 height 10
drag, startPoint x: 22, startPoint y: 147, endPoint x: 38, endPoint y: 160, distance: 20.5
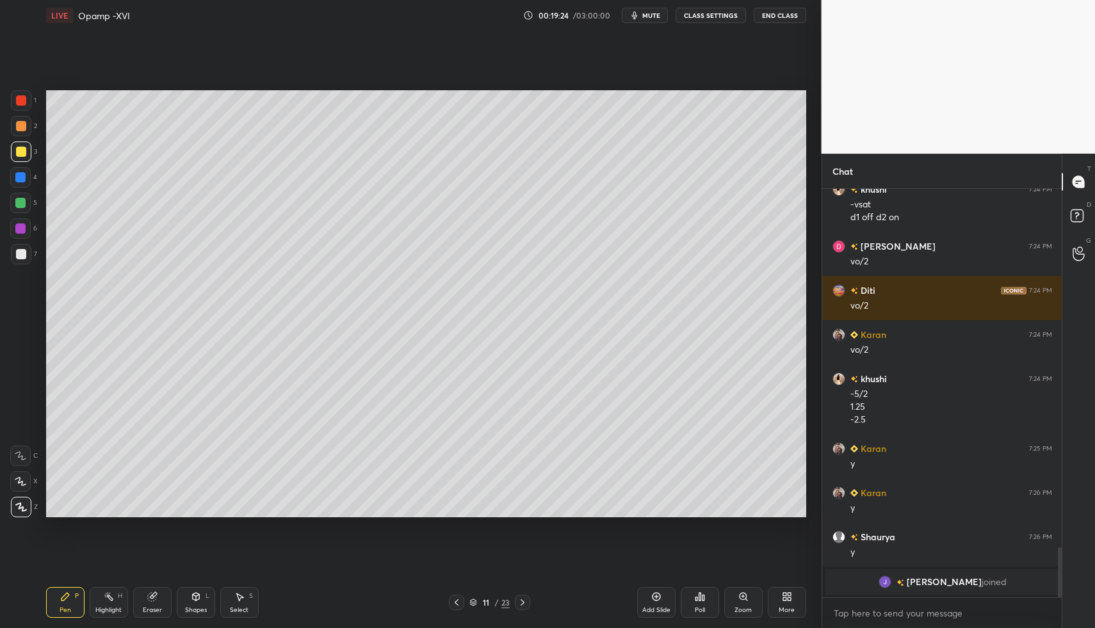
click at [22, 147] on div at bounding box center [21, 152] width 10 height 10
drag, startPoint x: 79, startPoint y: 584, endPoint x: 145, endPoint y: 581, distance: 66.7
click at [79, 584] on div "Pen P Highlight H Eraser Shapes L Select S 11 / 23 Add Slide Poll Zoom More" at bounding box center [426, 602] width 760 height 51
drag, startPoint x: 193, startPoint y: 591, endPoint x: 195, endPoint y: 579, distance: 12.4
click at [193, 591] on icon at bounding box center [196, 596] width 10 height 10
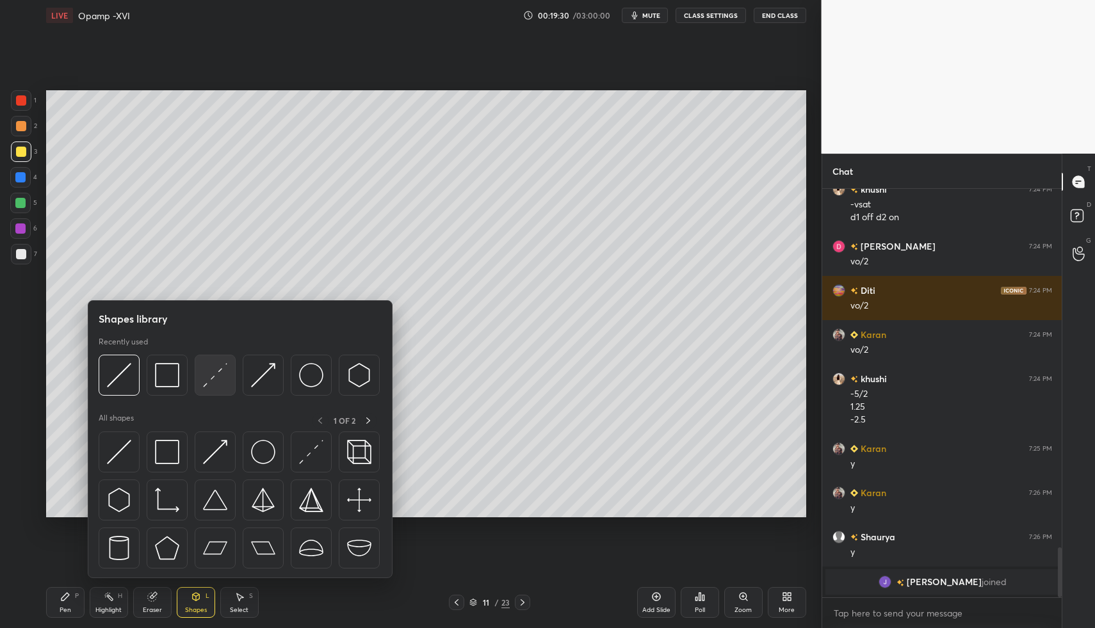
click at [214, 394] on div at bounding box center [215, 375] width 41 height 41
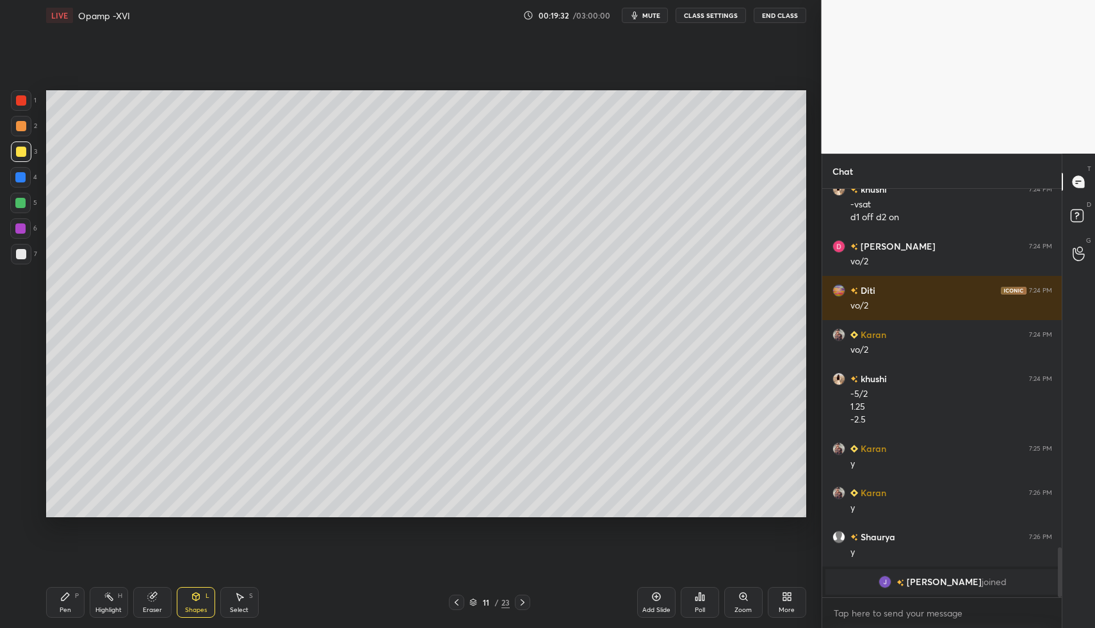
click at [52, 604] on div "Pen P" at bounding box center [65, 602] width 38 height 31
drag, startPoint x: 56, startPoint y: 600, endPoint x: 56, endPoint y: 543, distance: 56.3
click at [56, 600] on div "Pen P" at bounding box center [65, 602] width 38 height 31
click at [20, 100] on div at bounding box center [21, 100] width 10 height 10
click at [15, 476] on div at bounding box center [20, 481] width 20 height 20
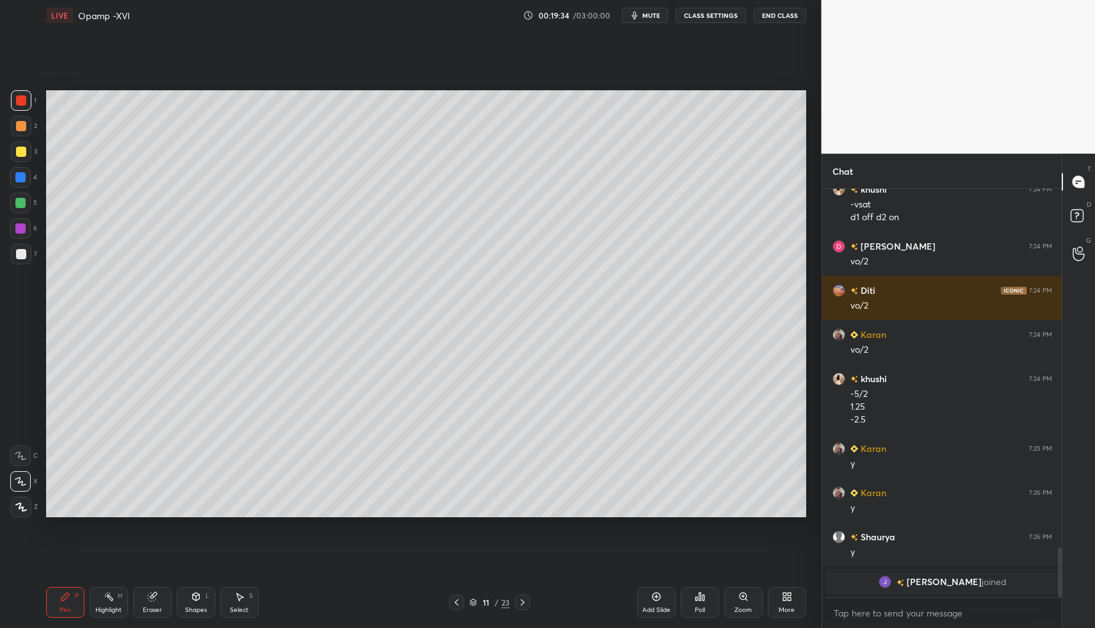
click at [21, 476] on div at bounding box center [20, 481] width 20 height 20
drag, startPoint x: 17, startPoint y: 451, endPoint x: 39, endPoint y: 475, distance: 32.6
click at [18, 454] on div at bounding box center [20, 456] width 20 height 20
click at [202, 587] on div "Shapes L" at bounding box center [196, 602] width 38 height 31
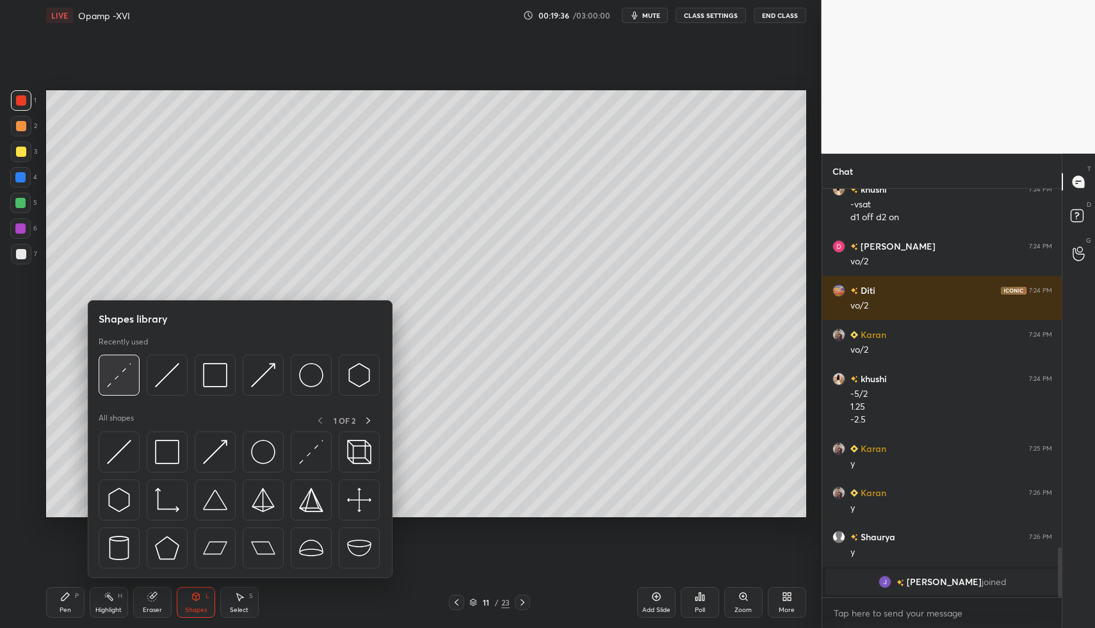
click at [120, 384] on img at bounding box center [119, 375] width 24 height 24
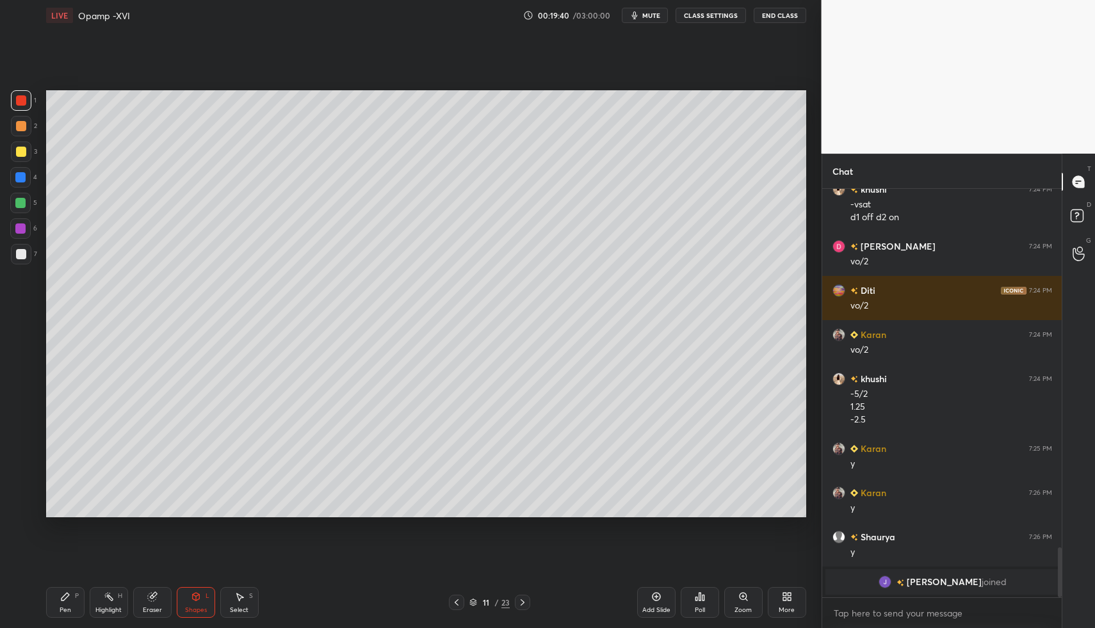
click at [70, 596] on div "Pen P" at bounding box center [65, 602] width 38 height 31
drag, startPoint x: 78, startPoint y: 595, endPoint x: 45, endPoint y: 572, distance: 40.5
click at [74, 598] on div "Pen P" at bounding box center [65, 602] width 38 height 31
drag, startPoint x: 24, startPoint y: 502, endPoint x: 46, endPoint y: 569, distance: 70.9
click at [23, 506] on div at bounding box center [21, 507] width 20 height 20
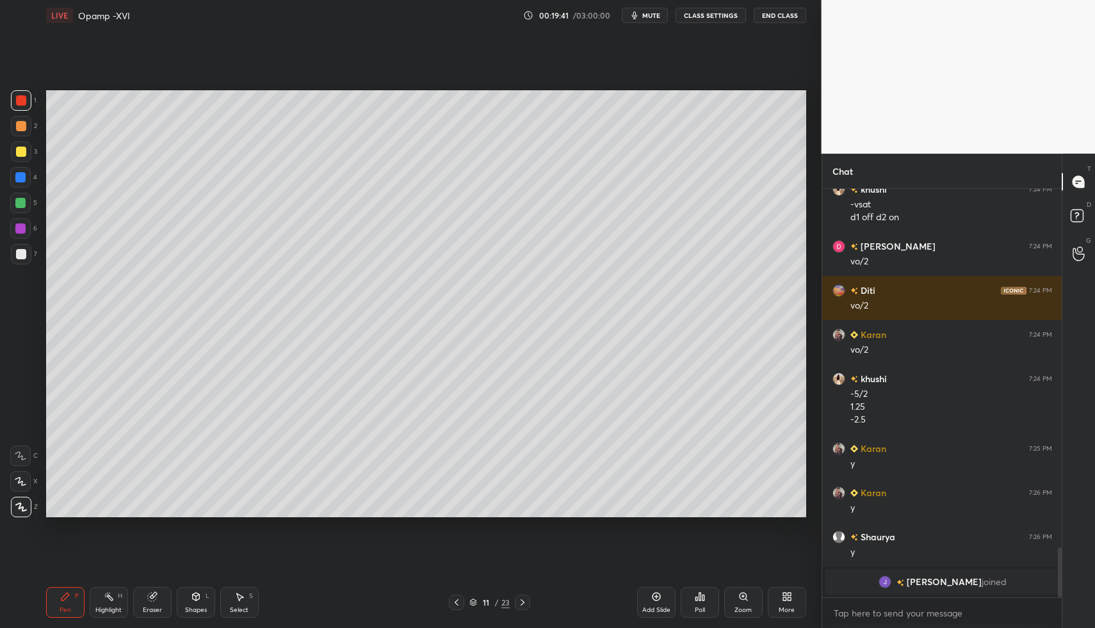
click at [67, 593] on icon at bounding box center [65, 597] width 8 height 8
click at [22, 125] on div at bounding box center [21, 126] width 10 height 10
click at [28, 124] on div at bounding box center [21, 126] width 20 height 20
click at [22, 150] on div at bounding box center [21, 152] width 10 height 10
drag, startPoint x: 25, startPoint y: 149, endPoint x: 17, endPoint y: 162, distance: 15.8
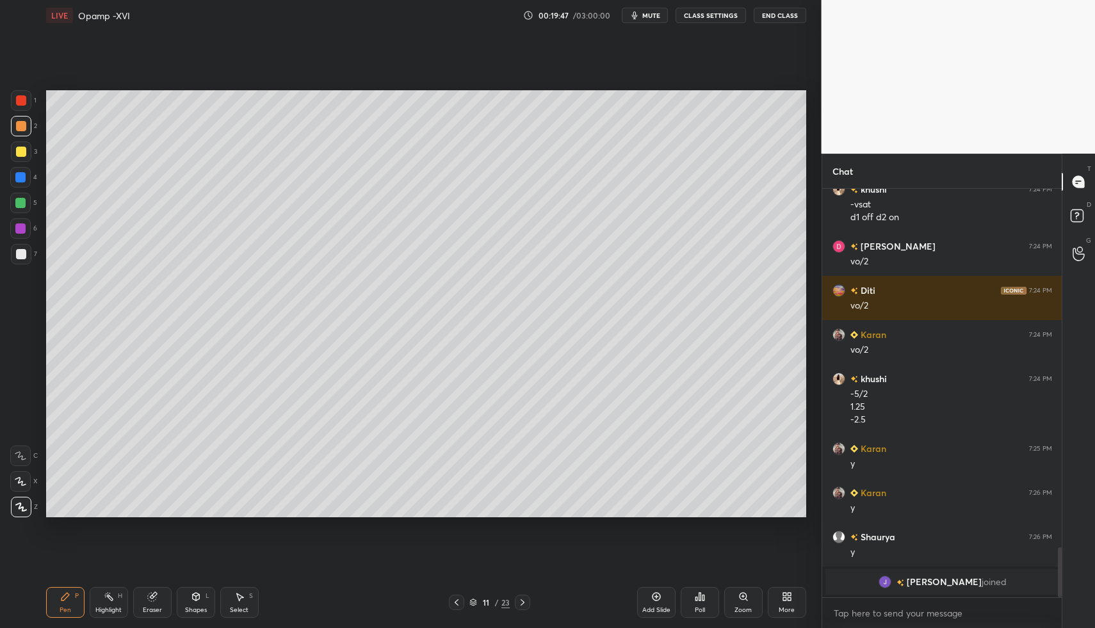
click at [26, 149] on div at bounding box center [21, 151] width 20 height 20
click at [55, 598] on div "Pen P" at bounding box center [65, 602] width 38 height 31
click at [64, 595] on icon at bounding box center [65, 596] width 10 height 10
drag, startPoint x: 63, startPoint y: 590, endPoint x: 58, endPoint y: 554, distance: 36.8
click at [58, 593] on div "Pen P" at bounding box center [65, 602] width 38 height 31
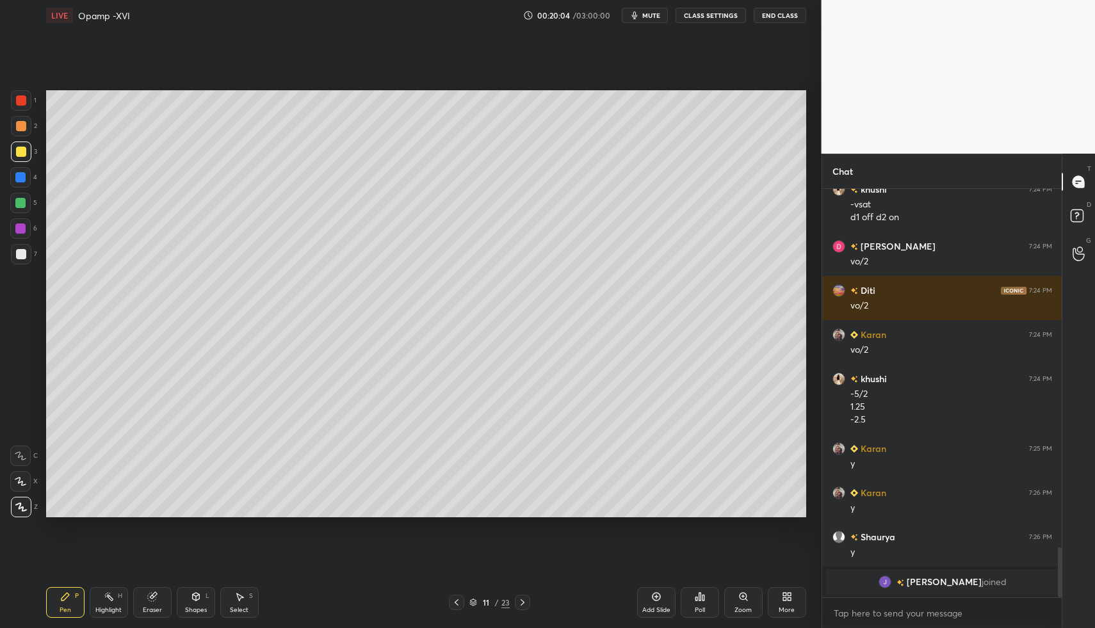
click at [27, 224] on div at bounding box center [20, 228] width 20 height 20
drag, startPoint x: 22, startPoint y: 225, endPoint x: 35, endPoint y: 222, distance: 13.7
click at [22, 225] on div at bounding box center [20, 228] width 10 height 10
drag, startPoint x: 70, startPoint y: 593, endPoint x: 65, endPoint y: 577, distance: 16.8
click at [74, 593] on div "Pen P" at bounding box center [65, 602] width 38 height 31
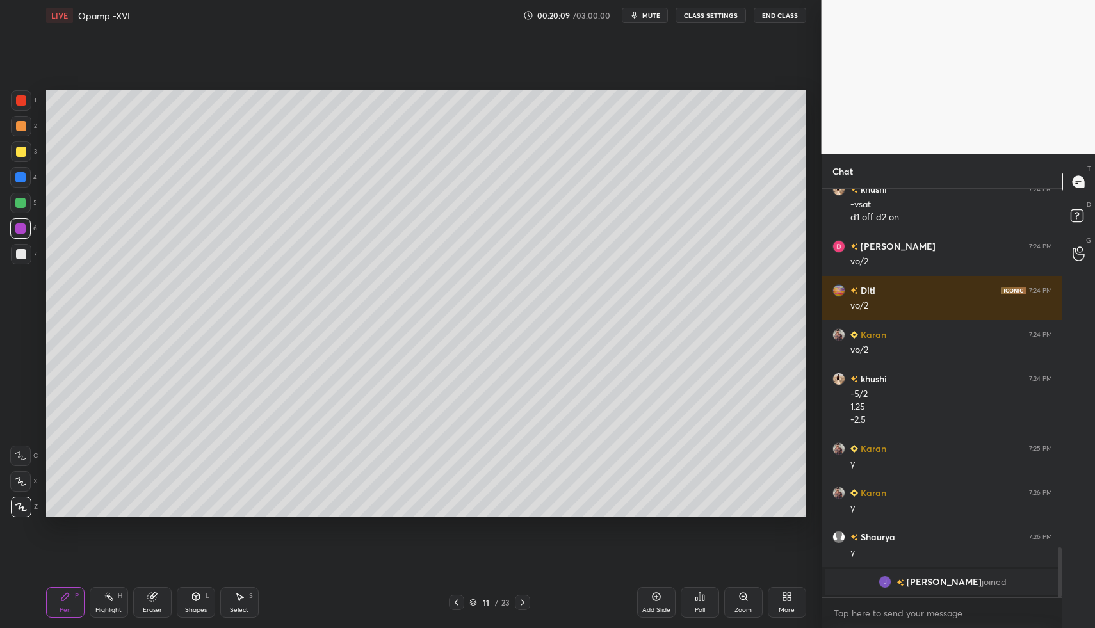
click at [65, 577] on div "Pen P Highlight H Eraser Shapes L Select S 11 / 23 Add Slide Poll Zoom More" at bounding box center [426, 602] width 760 height 51
click at [22, 147] on div at bounding box center [21, 152] width 10 height 10
click at [22, 149] on div at bounding box center [21, 152] width 10 height 10
click at [24, 101] on div at bounding box center [21, 100] width 10 height 10
drag, startPoint x: 24, startPoint y: 101, endPoint x: 25, endPoint y: 134, distance: 33.3
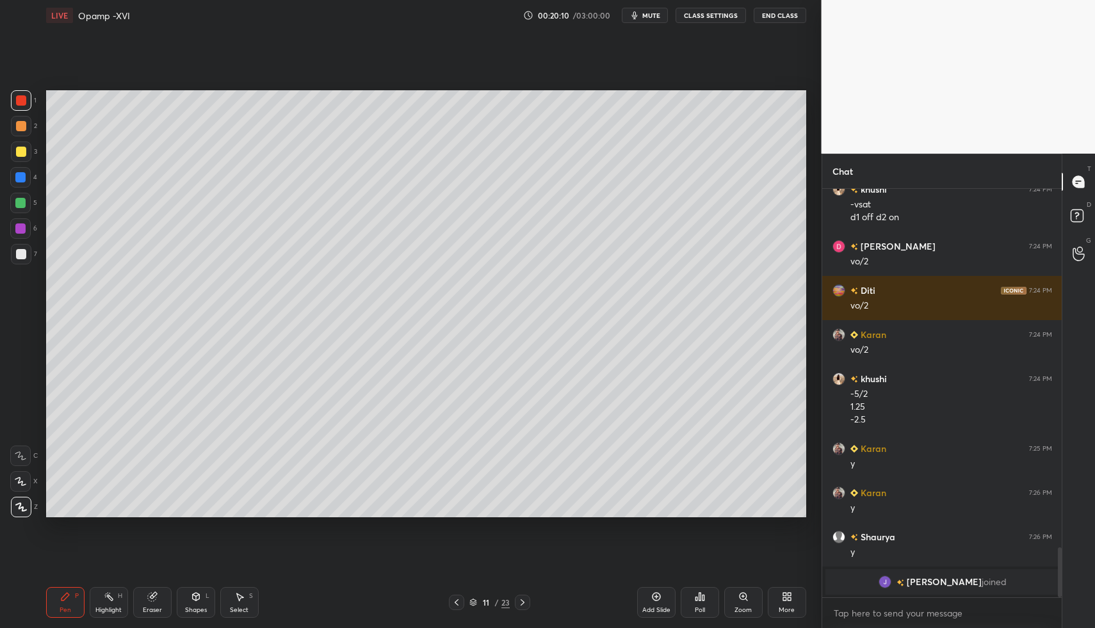
click at [24, 101] on div at bounding box center [21, 100] width 10 height 10
click at [15, 238] on div "6" at bounding box center [23, 231] width 27 height 26
drag, startPoint x: 22, startPoint y: 227, endPoint x: 38, endPoint y: 211, distance: 23.1
click at [19, 226] on div at bounding box center [20, 228] width 10 height 10
drag, startPoint x: 81, startPoint y: 602, endPoint x: 72, endPoint y: 599, distance: 9.5
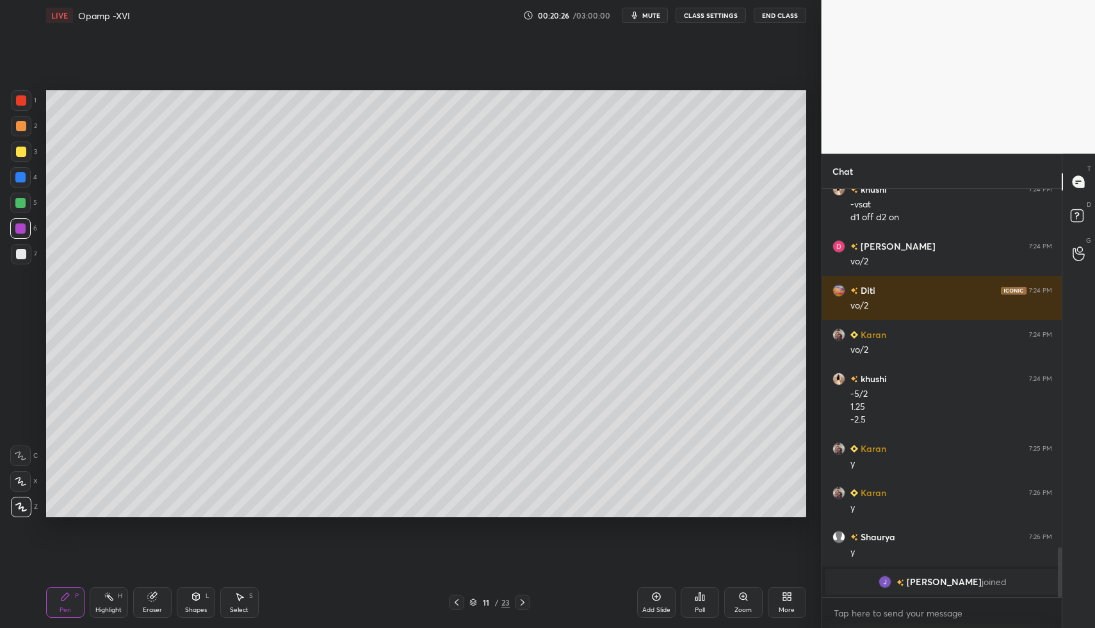
click at [81, 602] on div "Pen P" at bounding box center [65, 602] width 38 height 31
drag, startPoint x: 72, startPoint y: 599, endPoint x: 73, endPoint y: 591, distance: 7.1
click at [72, 599] on div "Pen P" at bounding box center [65, 602] width 38 height 31
click at [38, 255] on div "1 2 3 4 5 6 7 C X Z C X Z E E Erase all H H" at bounding box center [20, 304] width 41 height 428
click at [26, 248] on div at bounding box center [21, 254] width 20 height 20
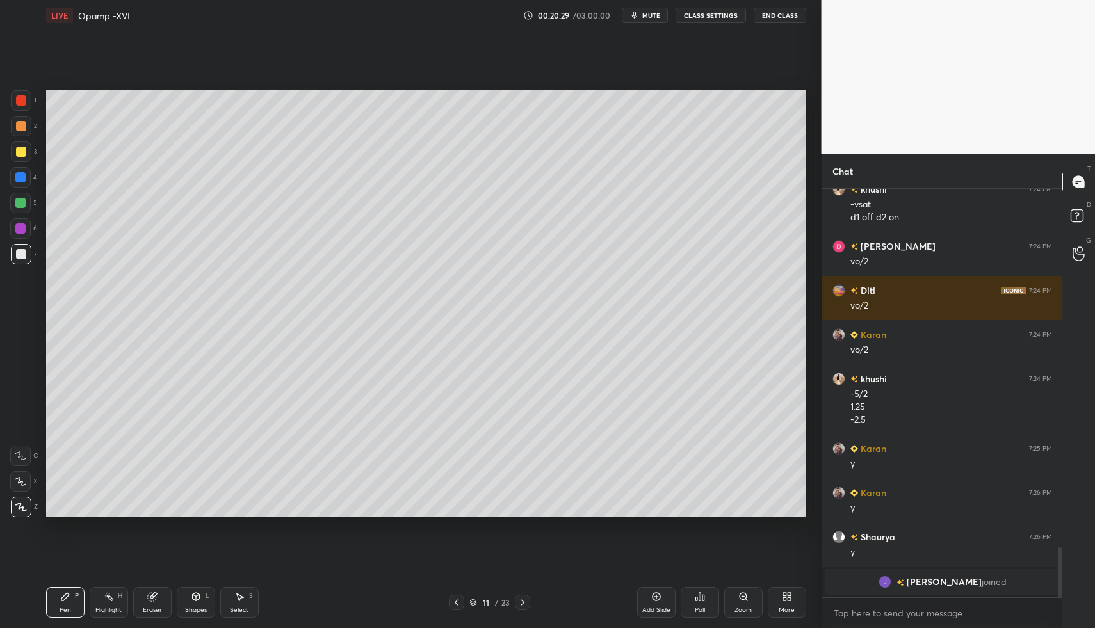
click at [22, 98] on div at bounding box center [21, 100] width 10 height 10
click at [204, 607] on div "Shapes L" at bounding box center [196, 602] width 38 height 31
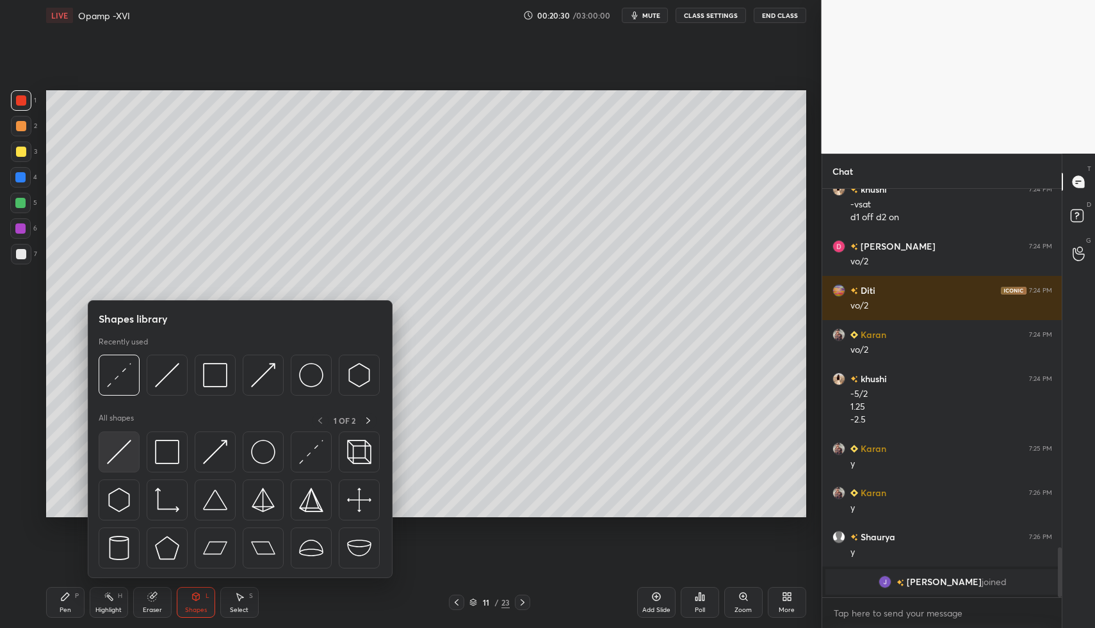
click at [118, 448] on img at bounding box center [119, 452] width 24 height 24
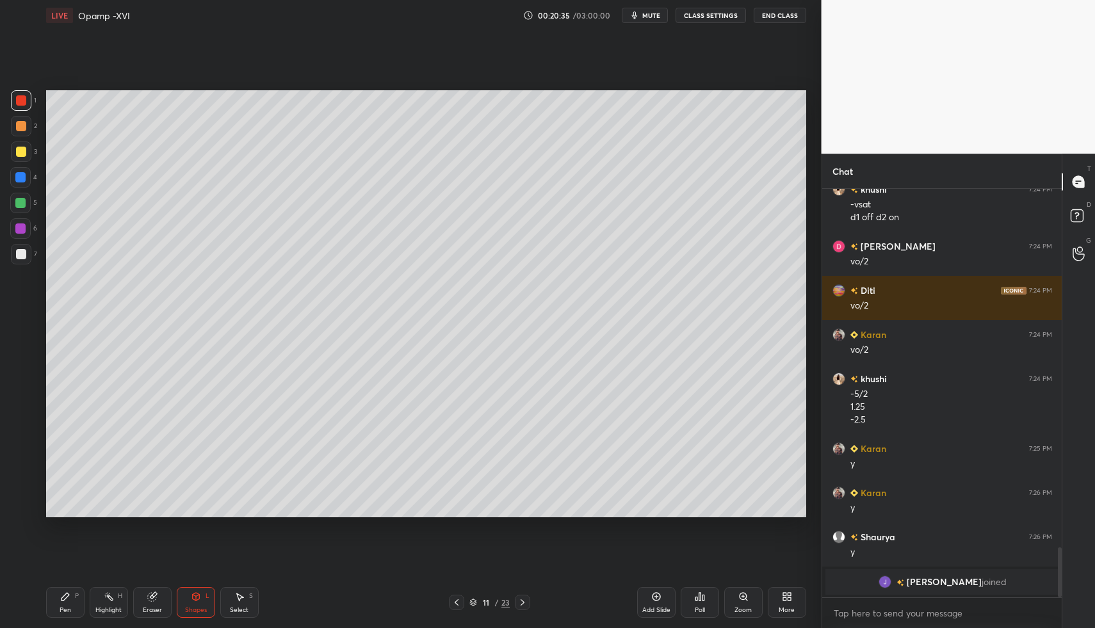
click at [54, 588] on div "Pen P" at bounding box center [65, 602] width 38 height 31
drag, startPoint x: 54, startPoint y: 588, endPoint x: 67, endPoint y: 599, distance: 17.7
click at [65, 599] on div "Pen P" at bounding box center [65, 602] width 38 height 31
click at [67, 595] on icon at bounding box center [65, 596] width 10 height 10
click at [54, 590] on div "Pen P" at bounding box center [65, 602] width 38 height 31
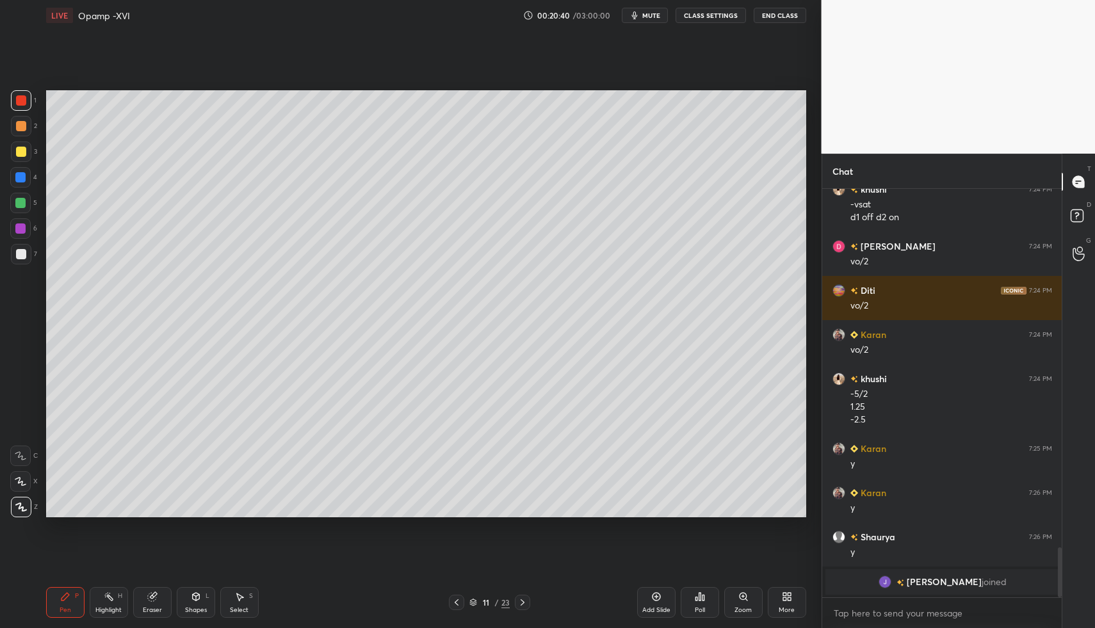
drag, startPoint x: 54, startPoint y: 590, endPoint x: 74, endPoint y: 535, distance: 58.5
click at [56, 583] on div "Pen P Highlight H Eraser Shapes L Select S 11 / 23 Add Slide Poll Zoom More" at bounding box center [426, 602] width 760 height 51
click at [19, 183] on div at bounding box center [20, 177] width 20 height 20
click at [17, 178] on div at bounding box center [20, 177] width 10 height 10
click at [34, 226] on div "1 2 3 4 5 6 7 C X Z C X Z E E Erase all H H" at bounding box center [20, 304] width 41 height 428
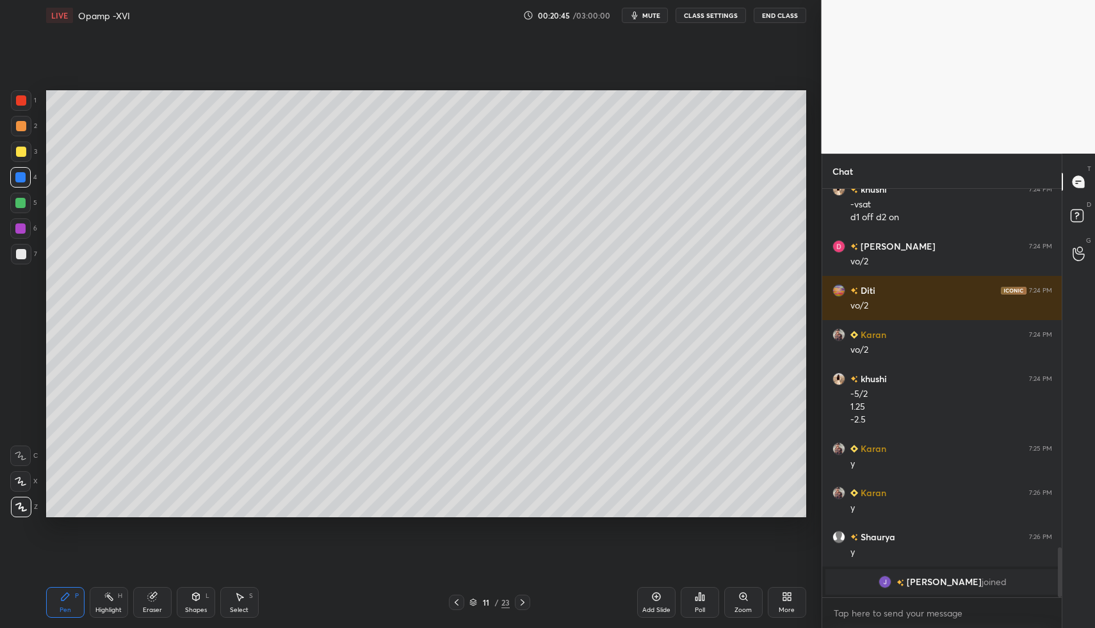
click at [22, 229] on div at bounding box center [20, 228] width 10 height 10
drag, startPoint x: 22, startPoint y: 91, endPoint x: 21, endPoint y: 99, distance: 8.3
click at [22, 91] on div at bounding box center [21, 100] width 20 height 20
click at [19, 98] on div at bounding box center [21, 100] width 10 height 10
click at [23, 257] on div at bounding box center [21, 254] width 10 height 10
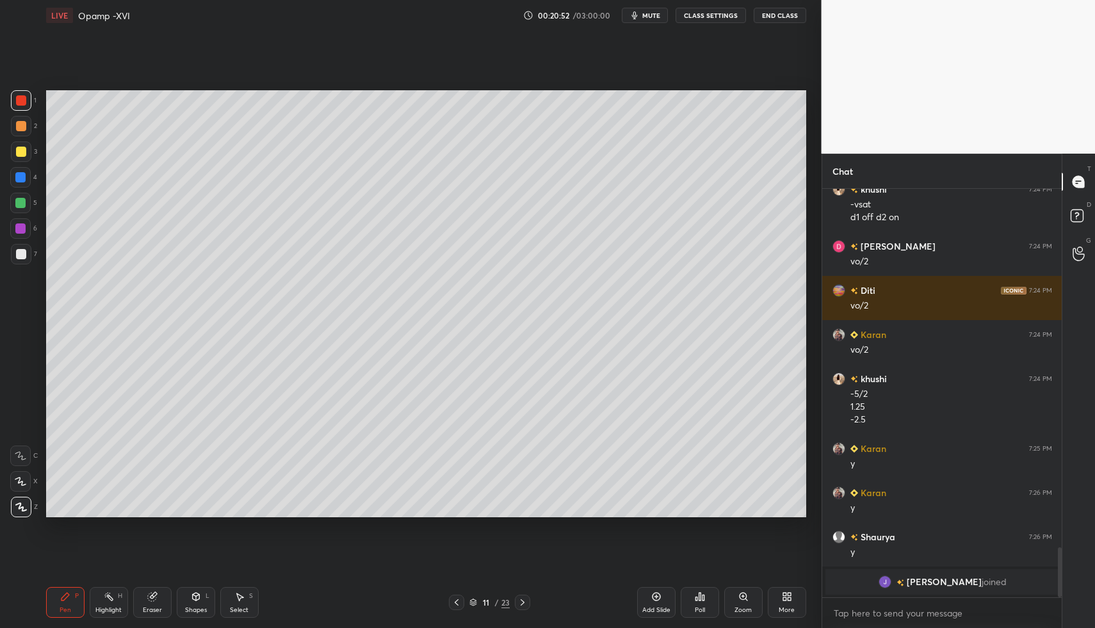
click at [15, 259] on div at bounding box center [21, 254] width 20 height 20
click at [458, 609] on div at bounding box center [456, 602] width 15 height 15
click at [461, 600] on div at bounding box center [456, 602] width 15 height 15
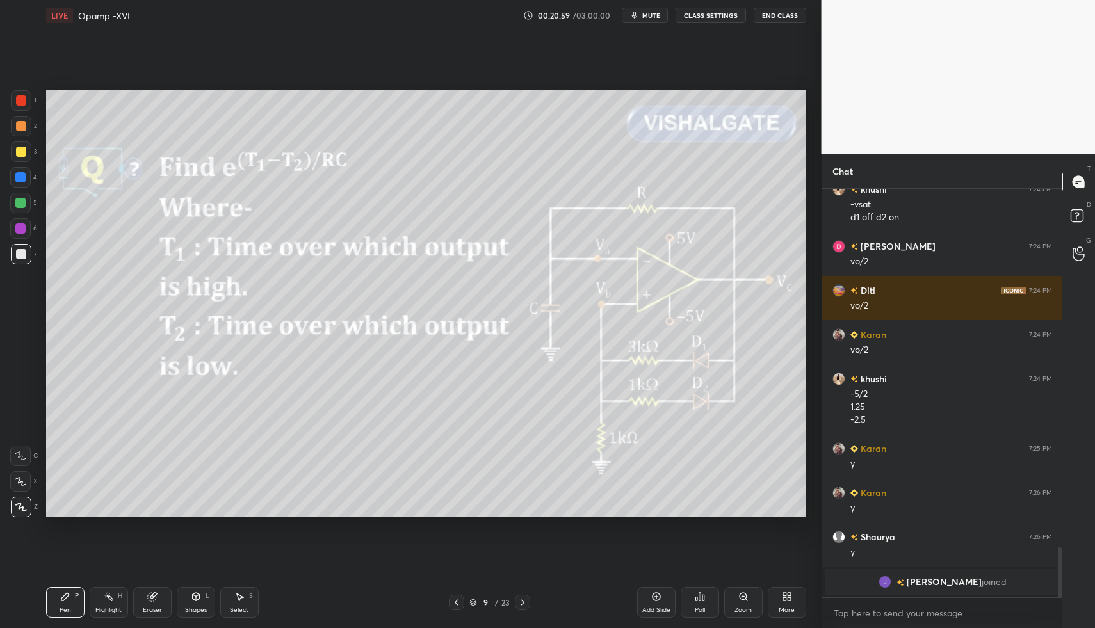
click at [111, 592] on icon at bounding box center [109, 596] width 10 height 10
drag, startPoint x: 111, startPoint y: 592, endPoint x: 106, endPoint y: 575, distance: 18.2
click at [109, 601] on icon at bounding box center [109, 596] width 10 height 10
click at [517, 604] on icon at bounding box center [522, 602] width 10 height 10
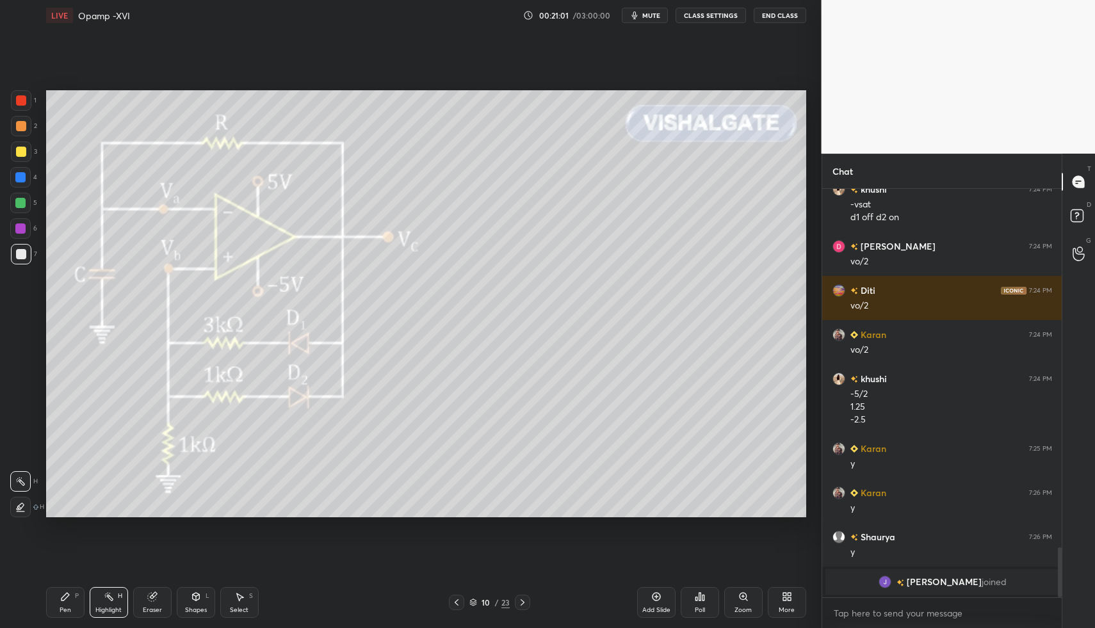
click at [517, 604] on icon at bounding box center [522, 602] width 10 height 10
drag, startPoint x: 521, startPoint y: 604, endPoint x: 508, endPoint y: 606, distance: 13.5
click at [521, 604] on icon at bounding box center [522, 602] width 10 height 10
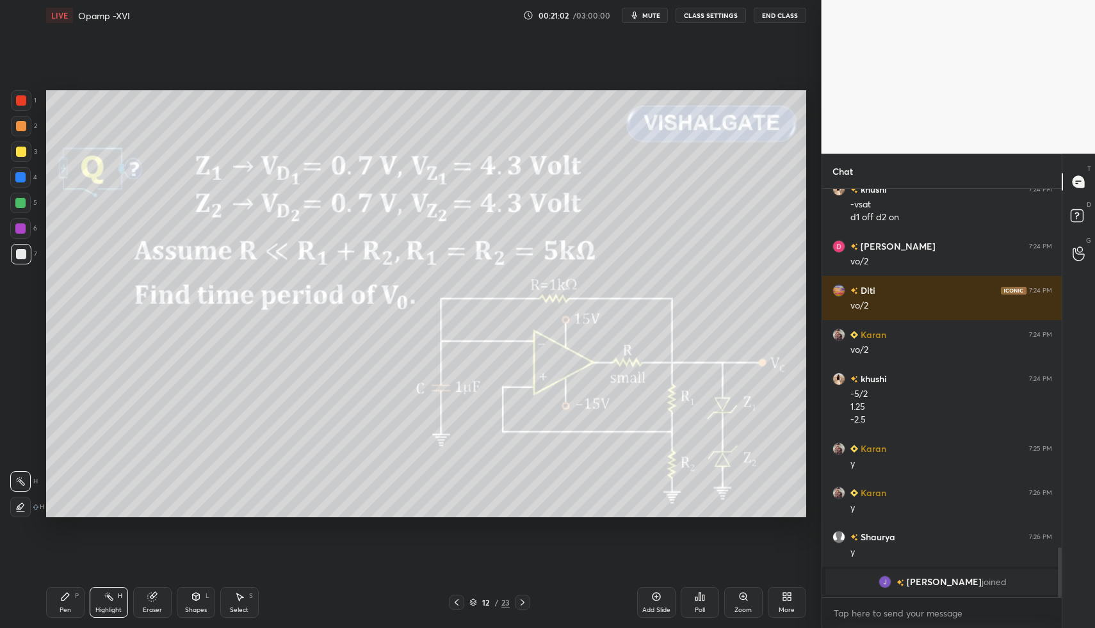
click at [460, 606] on icon at bounding box center [456, 602] width 10 height 10
drag, startPoint x: 652, startPoint y: 597, endPoint x: 480, endPoint y: 567, distance: 174.9
click at [652, 597] on icon at bounding box center [656, 596] width 10 height 10
click at [42, 593] on div "LIVE Opamp -XVI 00:21:03 / 03:00:00 mute CLASS SETTINGS End Class Setting up yo…" at bounding box center [426, 314] width 770 height 628
drag, startPoint x: 53, startPoint y: 596, endPoint x: 70, endPoint y: 585, distance: 19.9
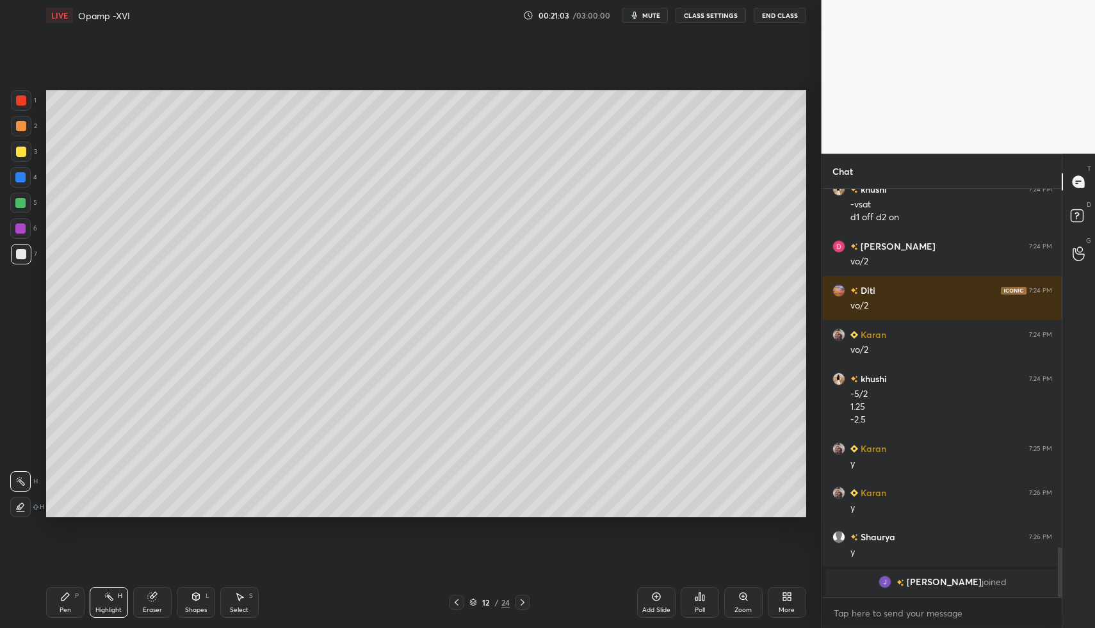
click at [53, 596] on div "Pen P" at bounding box center [65, 602] width 38 height 31
drag, startPoint x: 70, startPoint y: 585, endPoint x: 69, endPoint y: 526, distance: 59.5
click at [70, 585] on div "Pen P Highlight H Eraser Shapes L Select S 12 / 24 Add Slide Poll Zoom More" at bounding box center [426, 602] width 760 height 51
drag, startPoint x: 19, startPoint y: 154, endPoint x: 42, endPoint y: 206, distance: 57.3
click at [23, 152] on div at bounding box center [21, 152] width 10 height 10
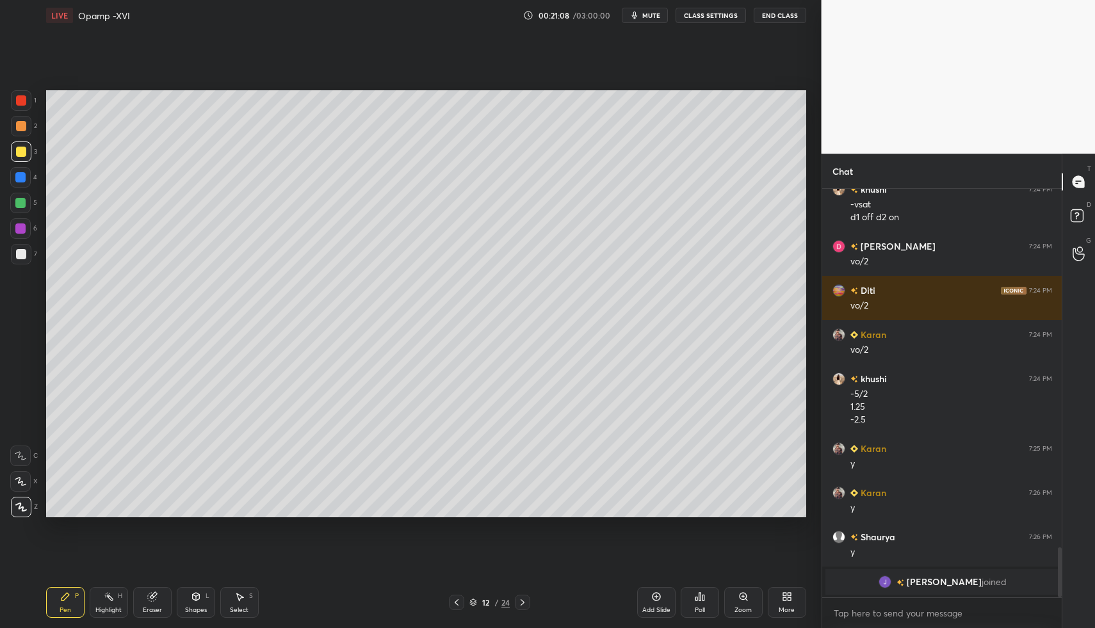
drag, startPoint x: 195, startPoint y: 603, endPoint x: 193, endPoint y: 593, distance: 10.4
click at [195, 603] on div "Shapes L" at bounding box center [196, 602] width 38 height 31
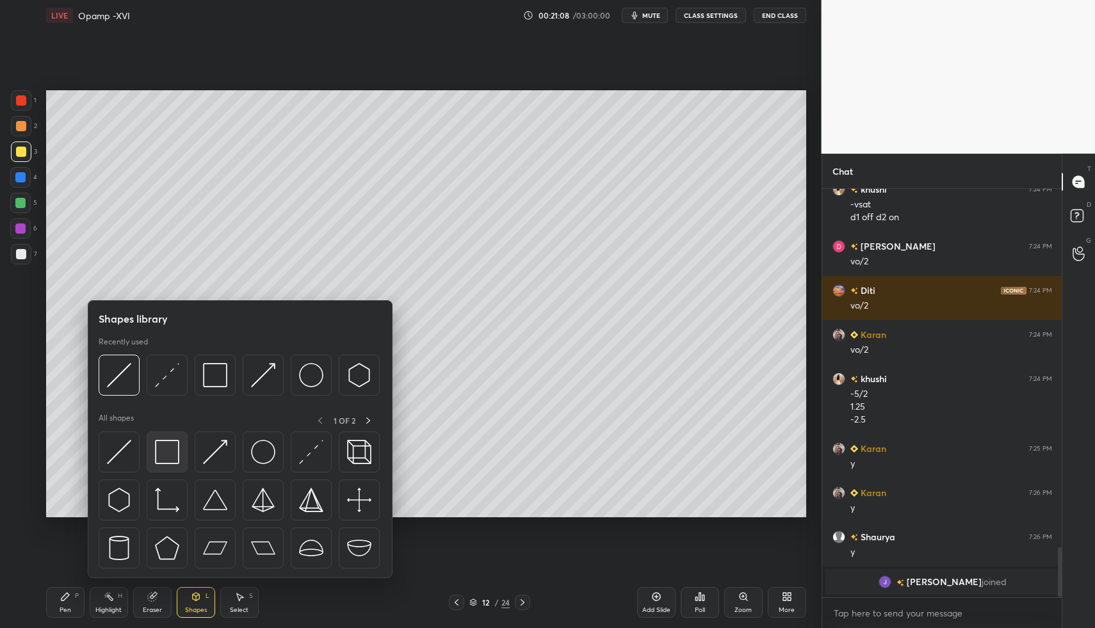
click at [172, 465] on div at bounding box center [167, 451] width 41 height 41
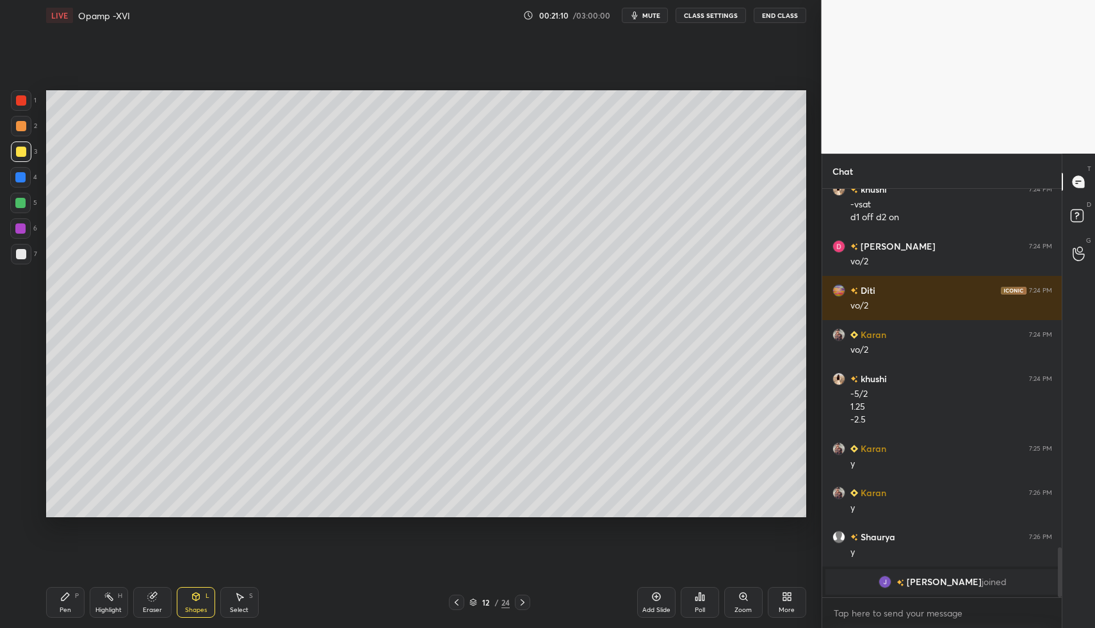
click at [16, 269] on div "7" at bounding box center [24, 257] width 26 height 26
click at [23, 253] on div at bounding box center [21, 254] width 10 height 10
click at [56, 591] on div "Pen P" at bounding box center [65, 602] width 38 height 31
click at [63, 591] on icon at bounding box center [65, 596] width 10 height 10
click at [447, 597] on div "12 / 24" at bounding box center [489, 602] width 296 height 15
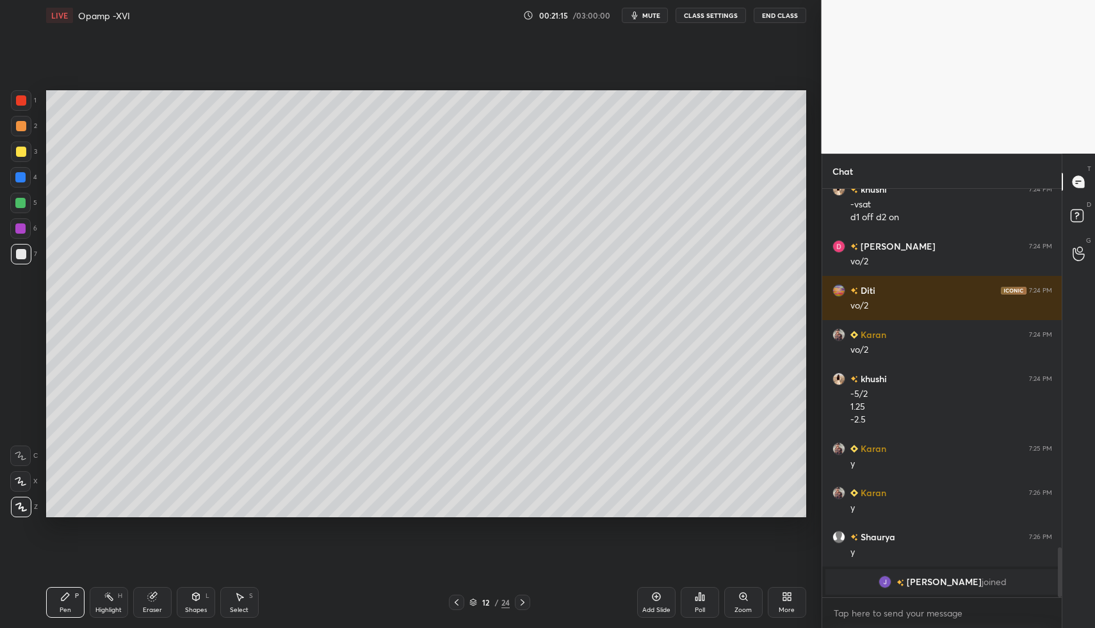
click at [455, 597] on icon at bounding box center [456, 602] width 10 height 10
click at [97, 596] on div "Highlight H" at bounding box center [109, 602] width 38 height 31
click at [94, 596] on div "Highlight H" at bounding box center [109, 602] width 38 height 31
click at [523, 599] on icon at bounding box center [522, 602] width 10 height 10
drag, startPoint x: 45, startPoint y: 604, endPoint x: 65, endPoint y: 605, distance: 19.2
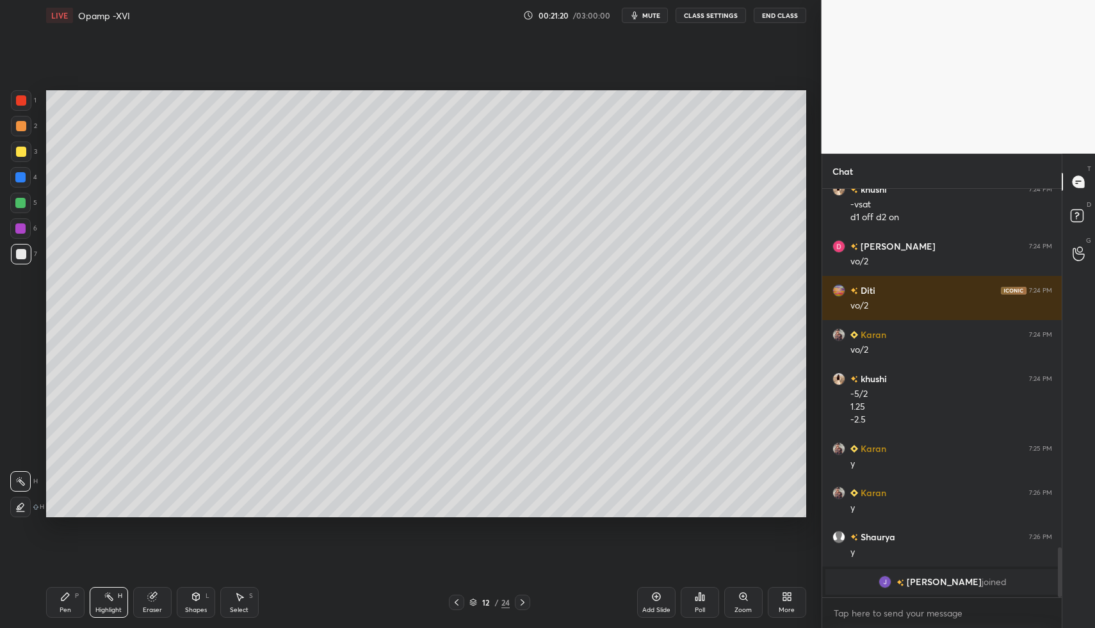
click at [45, 604] on div "LIVE Opamp -XVI 00:21:20 / 03:00:00 mute CLASS SETTINGS End Class Setting up yo…" at bounding box center [426, 314] width 770 height 628
click at [58, 607] on div "Pen P" at bounding box center [65, 602] width 38 height 31
click at [64, 603] on div "Pen P" at bounding box center [65, 602] width 38 height 31
drag, startPoint x: 197, startPoint y: 595, endPoint x: 195, endPoint y: 583, distance: 12.9
click at [197, 592] on icon at bounding box center [196, 596] width 10 height 10
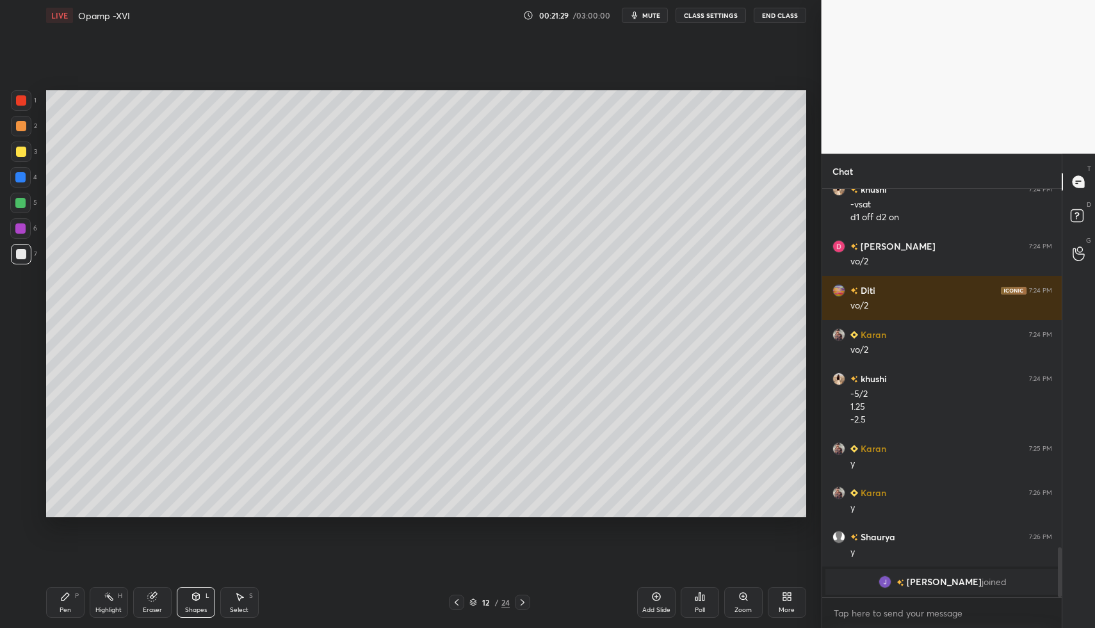
click at [200, 587] on div "Shapes L" at bounding box center [196, 602] width 38 height 31
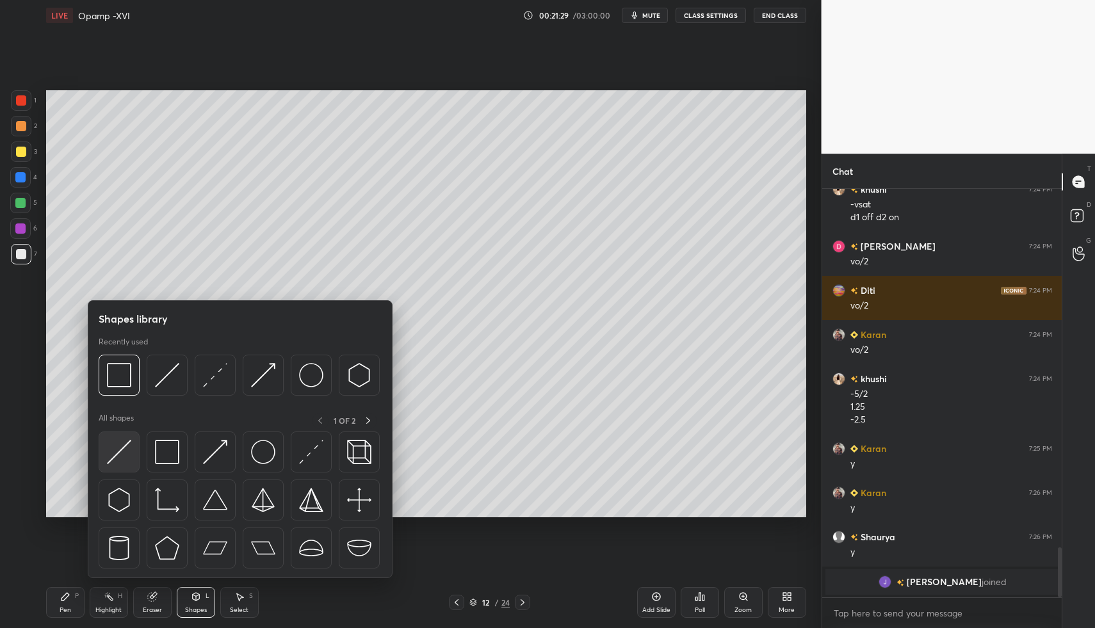
click at [132, 455] on div at bounding box center [119, 451] width 41 height 41
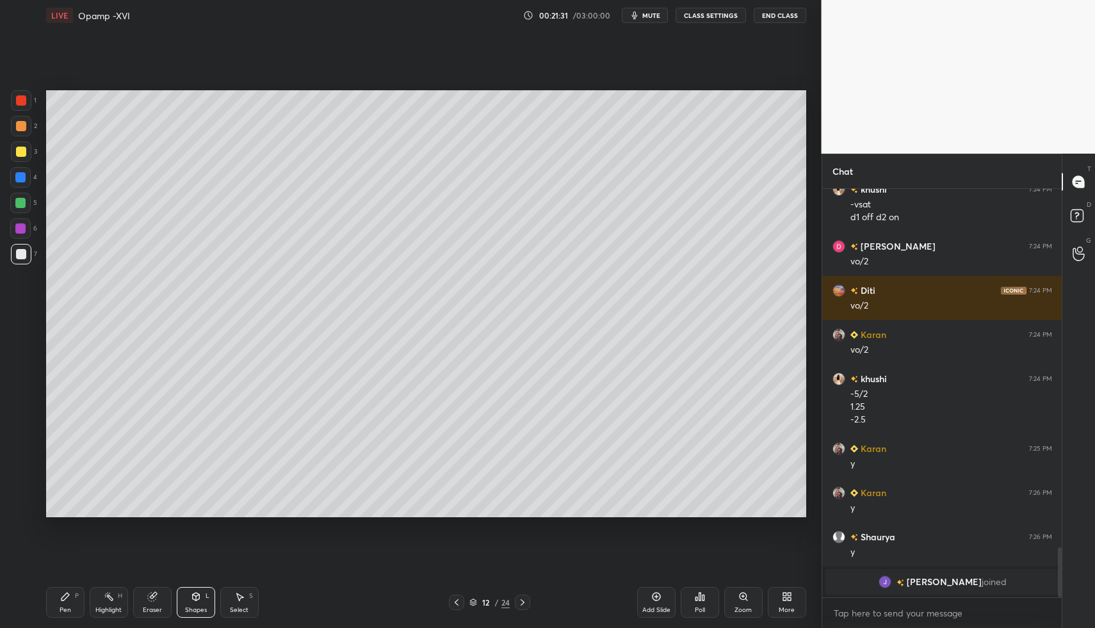
drag, startPoint x: 72, startPoint y: 603, endPoint x: 66, endPoint y: 598, distance: 7.7
click at [72, 603] on div "Pen P" at bounding box center [65, 602] width 38 height 31
click at [61, 597] on icon at bounding box center [65, 597] width 8 height 8
click at [58, 592] on div "Pen P" at bounding box center [65, 602] width 38 height 31
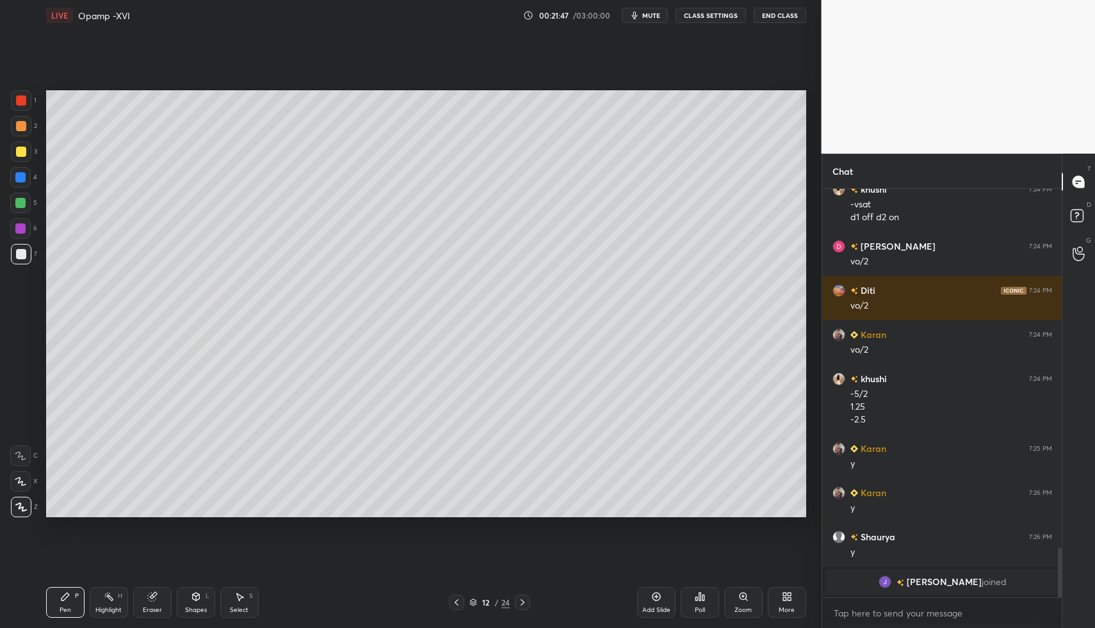
click at [457, 597] on div "Pen P Highlight H Eraser Shapes L Select S 12 / 24 Add Slide Poll Zoom More" at bounding box center [426, 602] width 760 height 51
click at [451, 602] on icon at bounding box center [456, 602] width 10 height 10
click at [104, 609] on div "Highlight" at bounding box center [108, 610] width 26 height 6
click at [99, 603] on div "Highlight H" at bounding box center [109, 602] width 38 height 31
drag, startPoint x: 524, startPoint y: 599, endPoint x: 517, endPoint y: 598, distance: 7.2
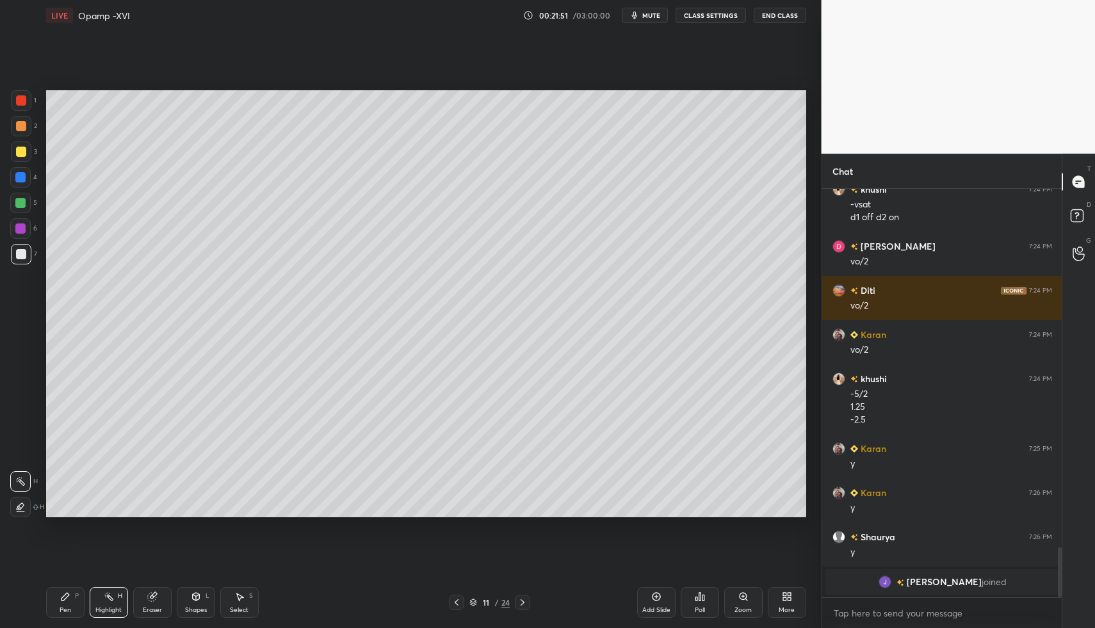
click at [522, 597] on icon at bounding box center [522, 602] width 10 height 10
click at [63, 599] on icon at bounding box center [65, 597] width 8 height 8
click at [197, 590] on div "Shapes L" at bounding box center [196, 602] width 38 height 31
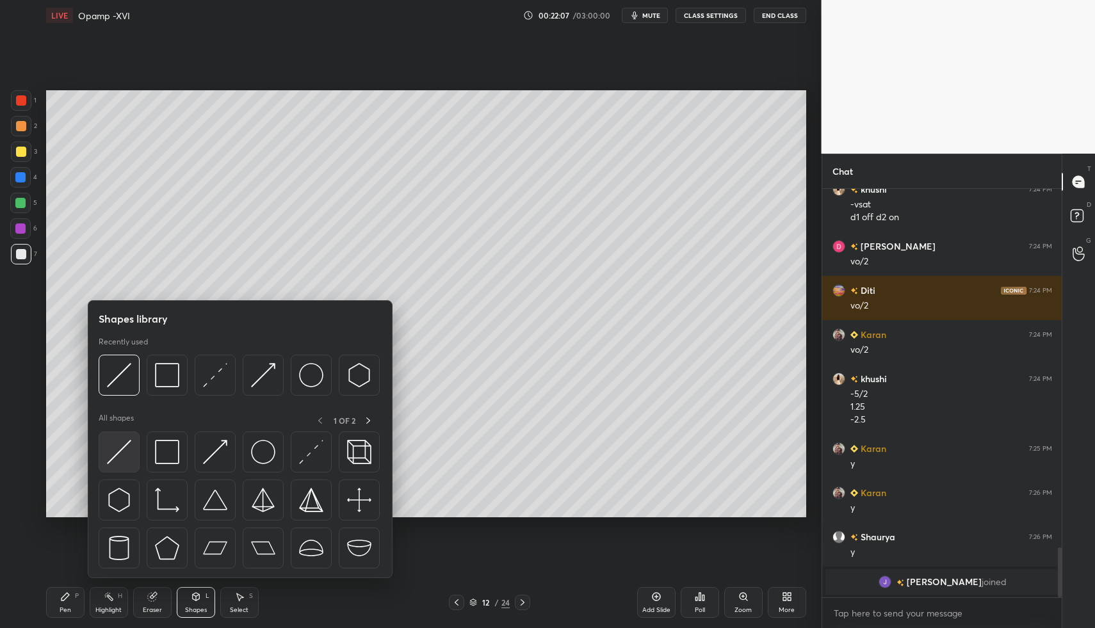
click at [108, 451] on img at bounding box center [119, 452] width 24 height 24
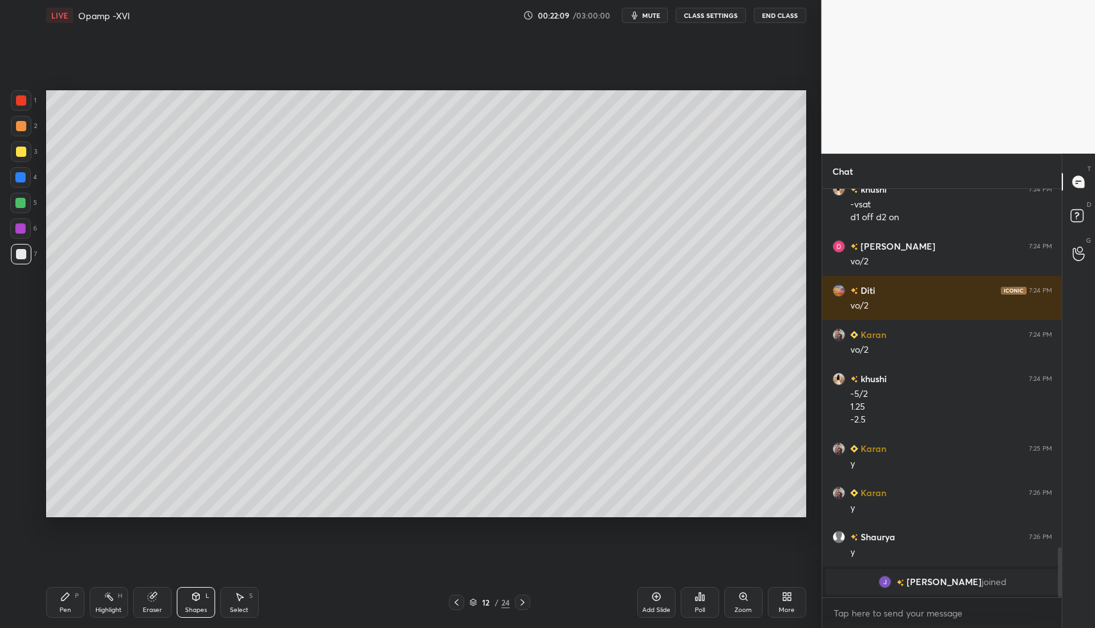
click at [47, 591] on div "Pen P" at bounding box center [65, 602] width 38 height 31
drag, startPoint x: 68, startPoint y: 604, endPoint x: 75, endPoint y: 592, distance: 14.1
click at [68, 604] on div "Pen P" at bounding box center [65, 602] width 38 height 31
drag, startPoint x: 243, startPoint y: 611, endPoint x: 264, endPoint y: 600, distance: 24.6
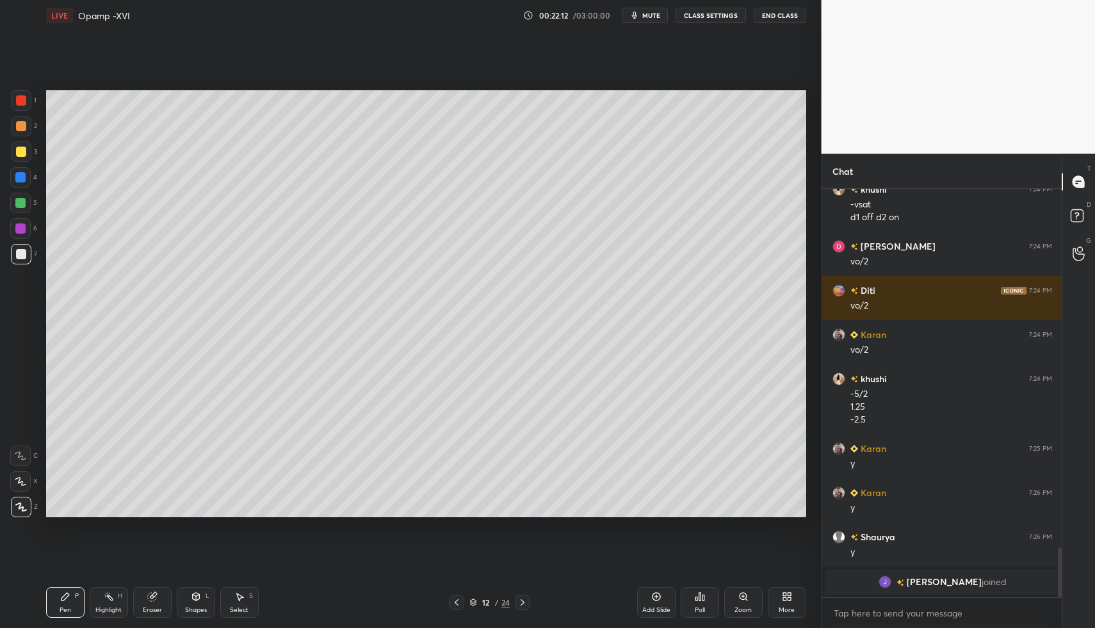
click at [247, 611] on div "Select" at bounding box center [239, 610] width 19 height 6
drag, startPoint x: 264, startPoint y: 600, endPoint x: 337, endPoint y: 490, distance: 131.6
click at [264, 595] on div "Pen P Highlight H Eraser Shapes L Select S" at bounding box center [194, 602] width 296 height 31
drag, startPoint x: 584, startPoint y: 316, endPoint x: 593, endPoint y: 337, distance: 22.4
click at [591, 319] on div "0 ° Undo Copy Duplicate Duplicate to new slide Delete" at bounding box center [426, 304] width 760 height 428
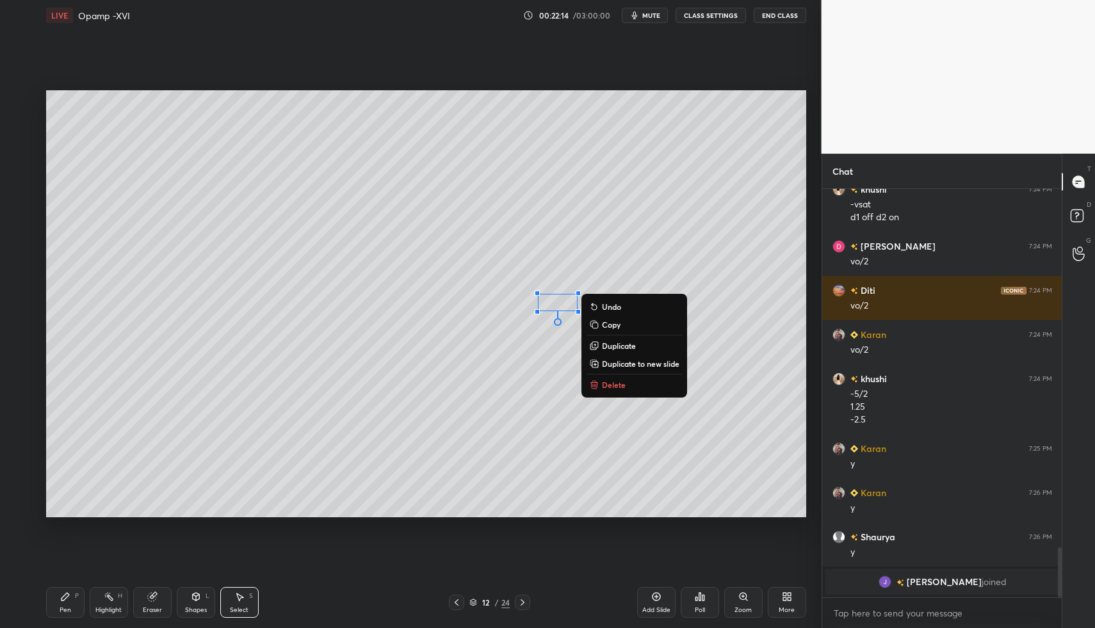
click at [613, 381] on p "Delete" at bounding box center [614, 385] width 24 height 10
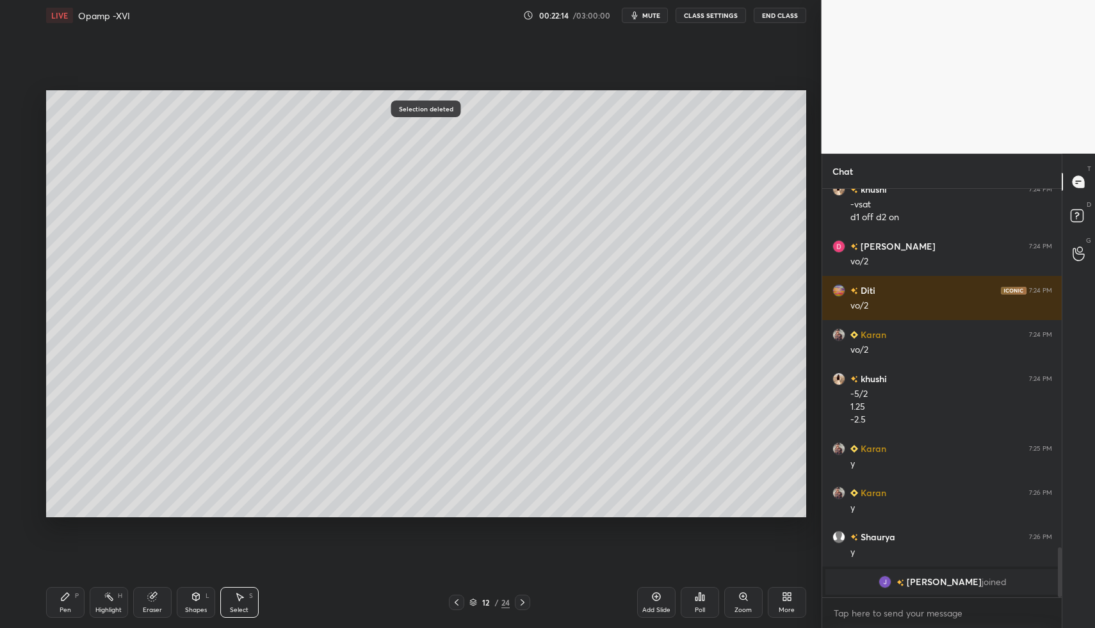
drag, startPoint x: 252, startPoint y: 596, endPoint x: 253, endPoint y: 578, distance: 18.0
click at [252, 596] on div "S" at bounding box center [251, 596] width 4 height 6
click at [253, 578] on div "Pen P Highlight H Eraser Shapes L Select S 12 / 24 Add Slide Poll Zoom More" at bounding box center [426, 602] width 760 height 51
drag, startPoint x: 524, startPoint y: 284, endPoint x: 567, endPoint y: 375, distance: 101.4
click at [561, 358] on div "0 ° Undo Copy Duplicate Duplicate to new slide Delete" at bounding box center [426, 304] width 760 height 428
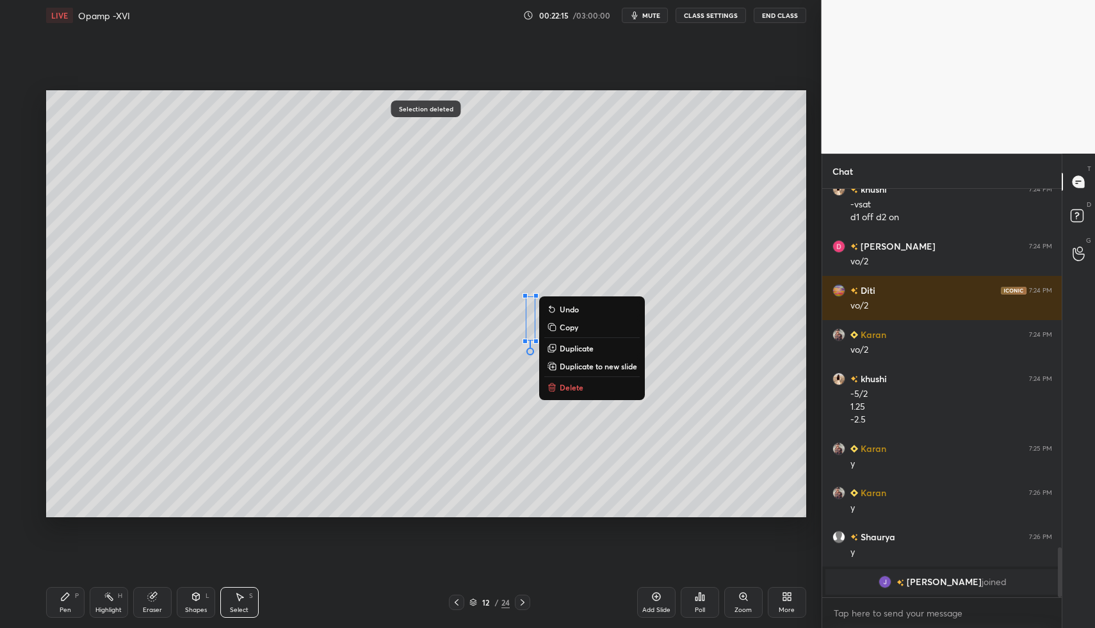
click at [578, 387] on p "Delete" at bounding box center [571, 387] width 24 height 10
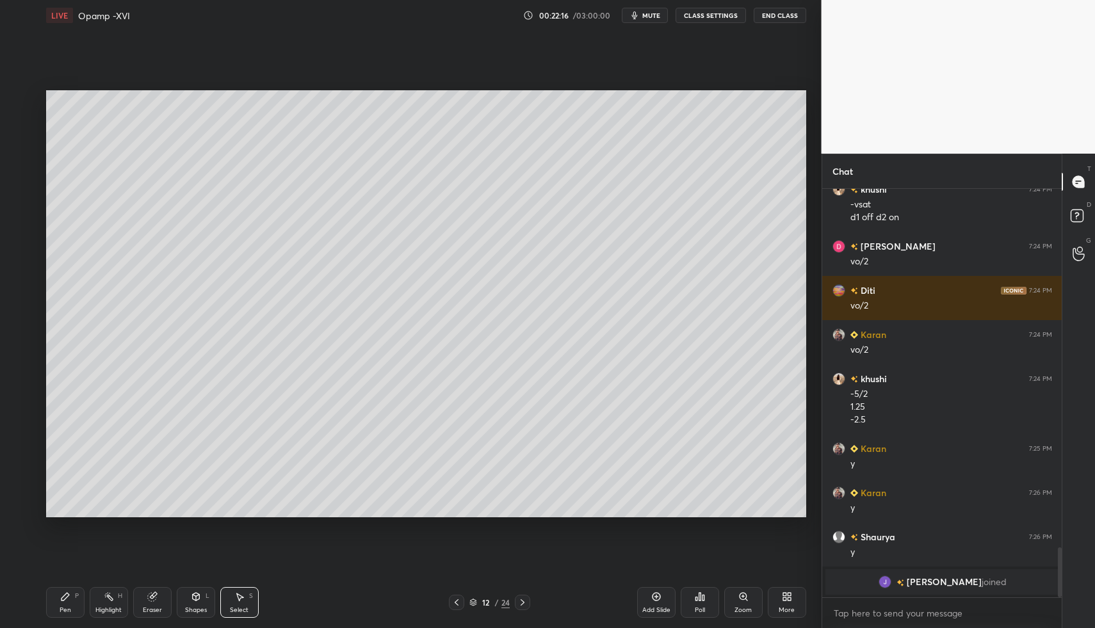
click at [83, 613] on div "Pen P Highlight H Eraser Shapes L Select S" at bounding box center [194, 602] width 296 height 31
drag, startPoint x: 68, startPoint y: 608, endPoint x: 72, endPoint y: 602, distance: 7.5
click at [69, 607] on div "Pen" at bounding box center [66, 610] width 12 height 6
click at [70, 596] on icon at bounding box center [65, 596] width 10 height 10
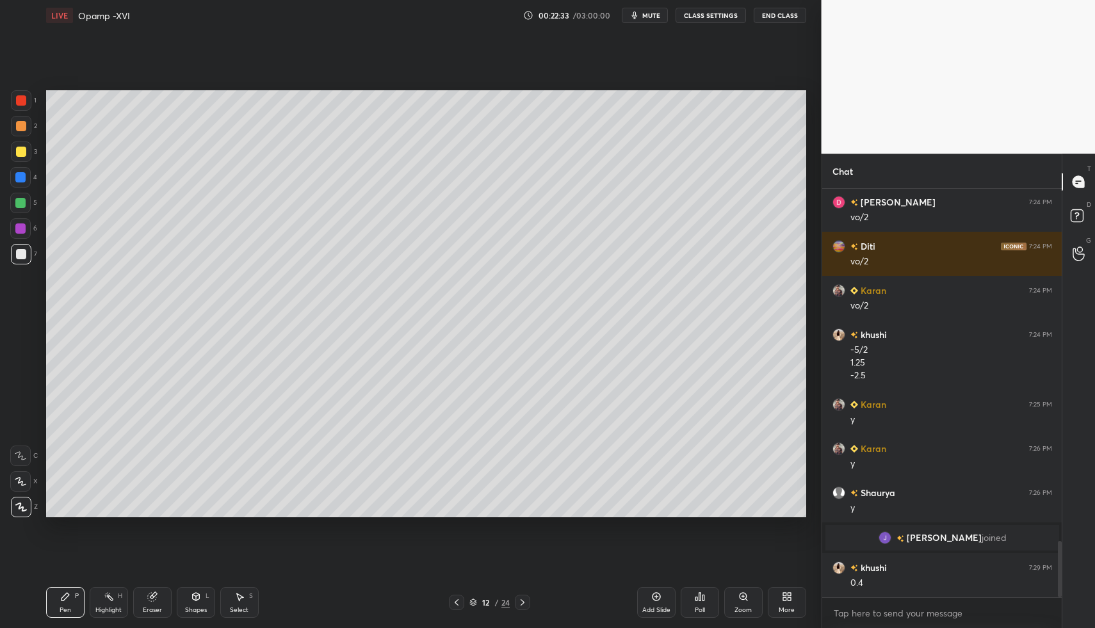
scroll to position [2566, 0]
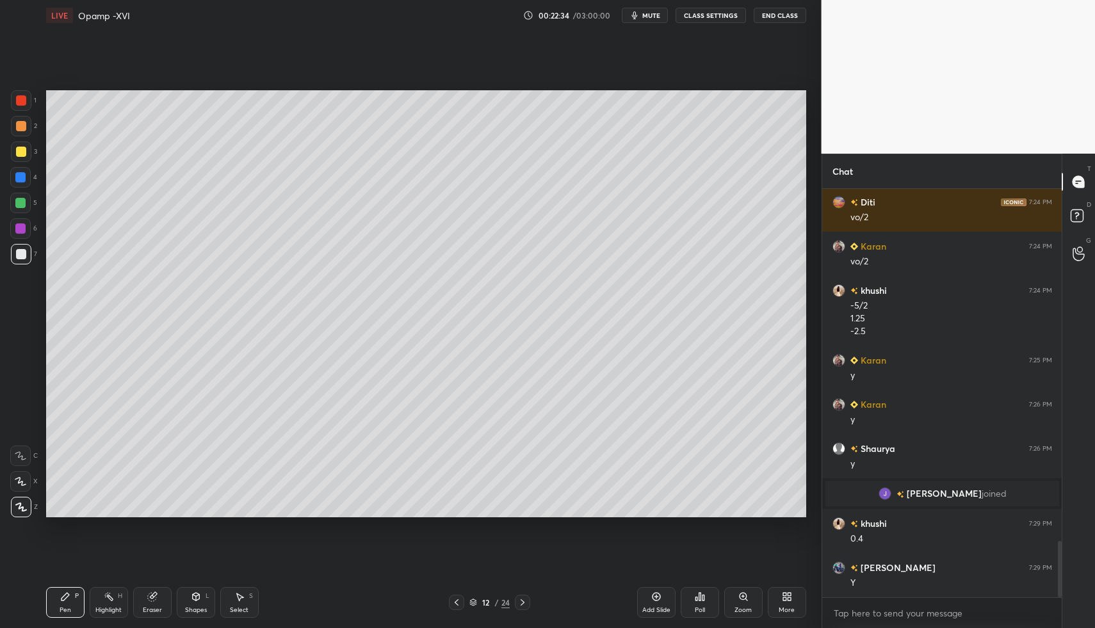
click at [651, 595] on icon at bounding box center [656, 596] width 10 height 10
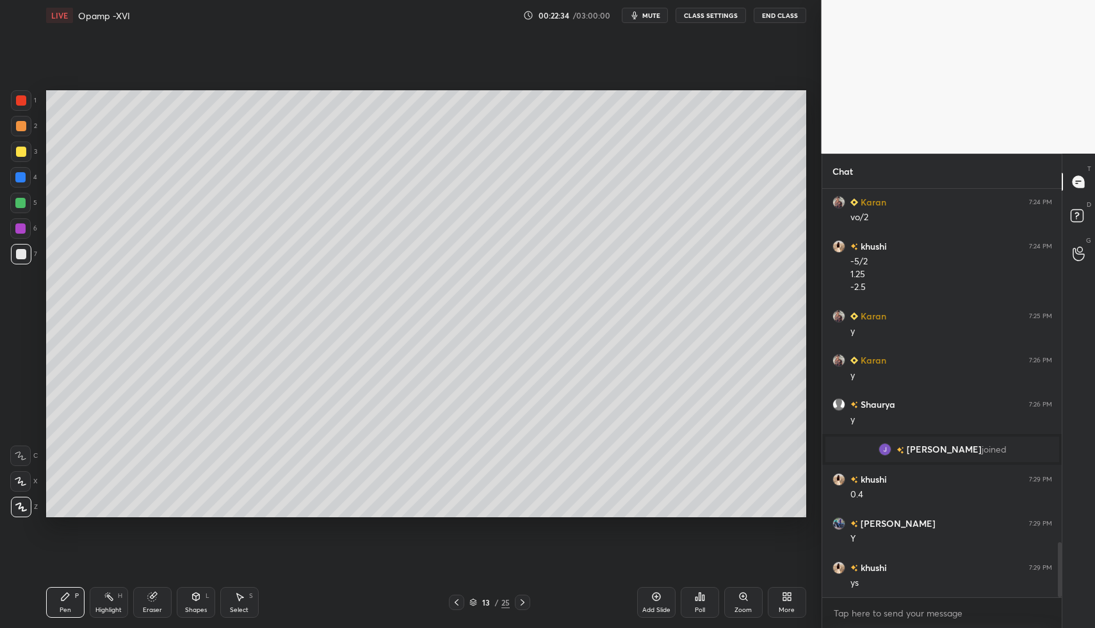
click at [68, 609] on div "Pen" at bounding box center [66, 610] width 12 height 6
click at [65, 596] on div "Pen P" at bounding box center [65, 602] width 38 height 31
click at [13, 145] on div at bounding box center [21, 151] width 20 height 20
drag, startPoint x: 17, startPoint y: 151, endPoint x: 39, endPoint y: 210, distance: 62.8
click at [19, 151] on div at bounding box center [21, 152] width 10 height 10
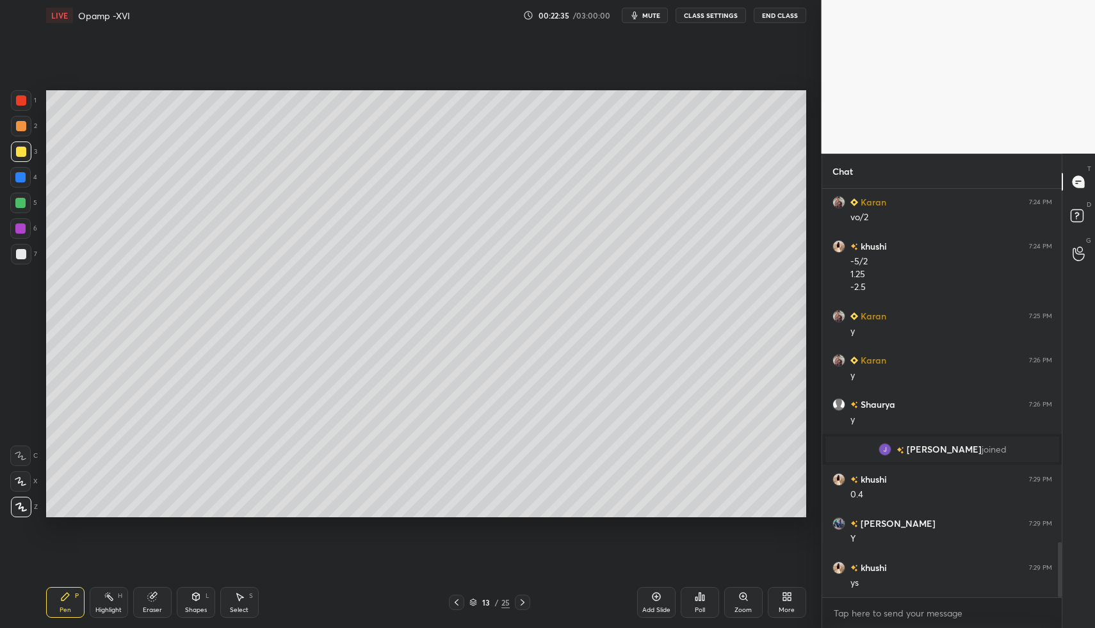
click at [204, 603] on div "Shapes L" at bounding box center [196, 602] width 38 height 31
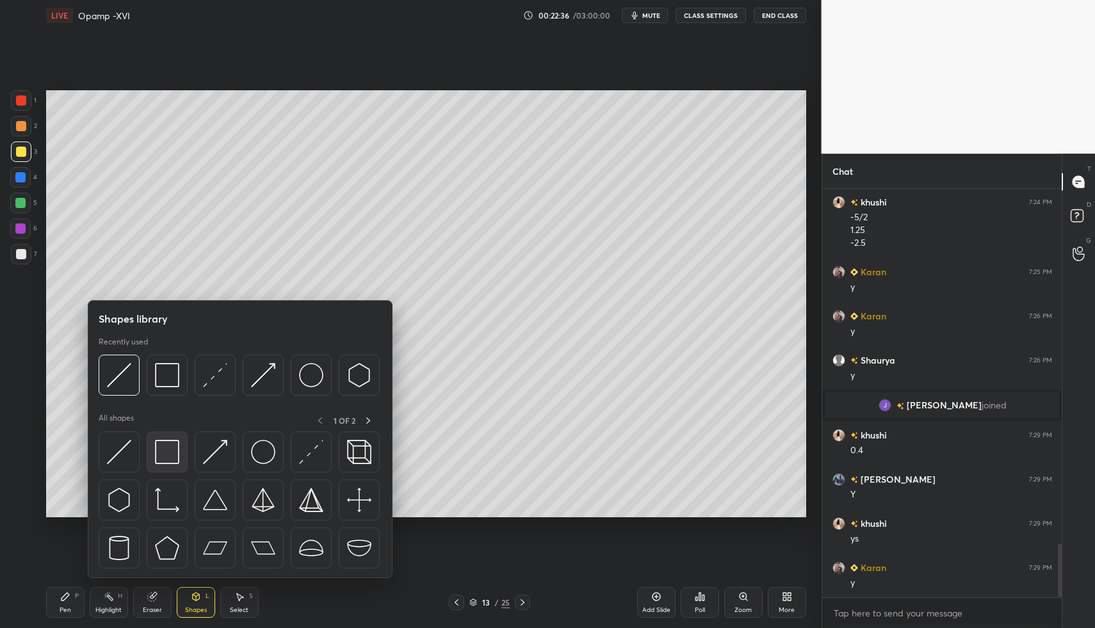
scroll to position [2698, 0]
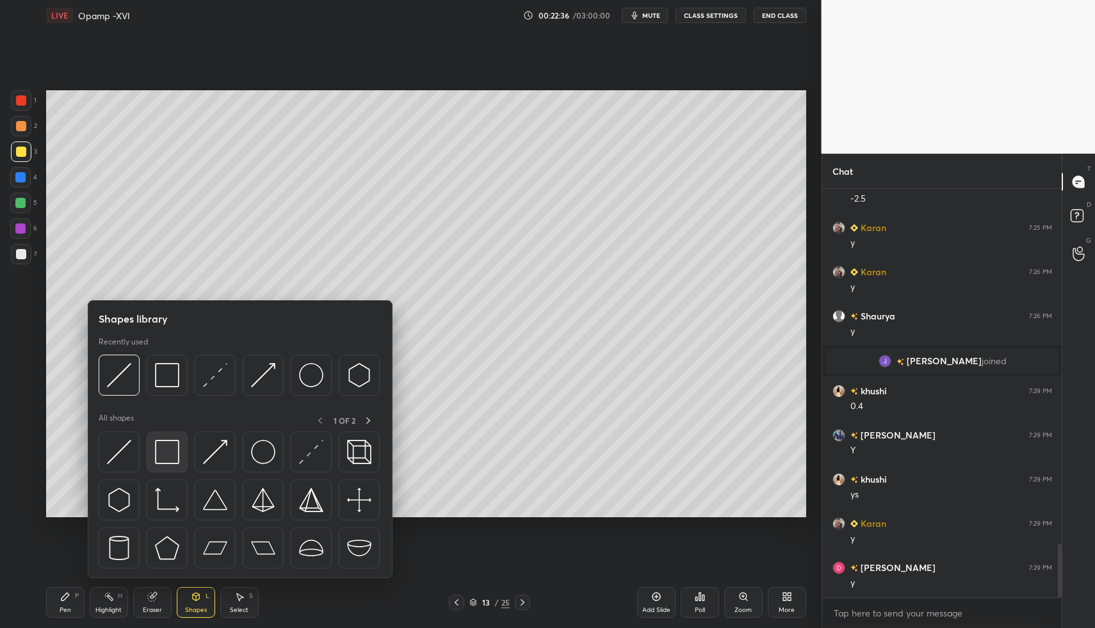
click at [156, 457] on img at bounding box center [167, 452] width 24 height 24
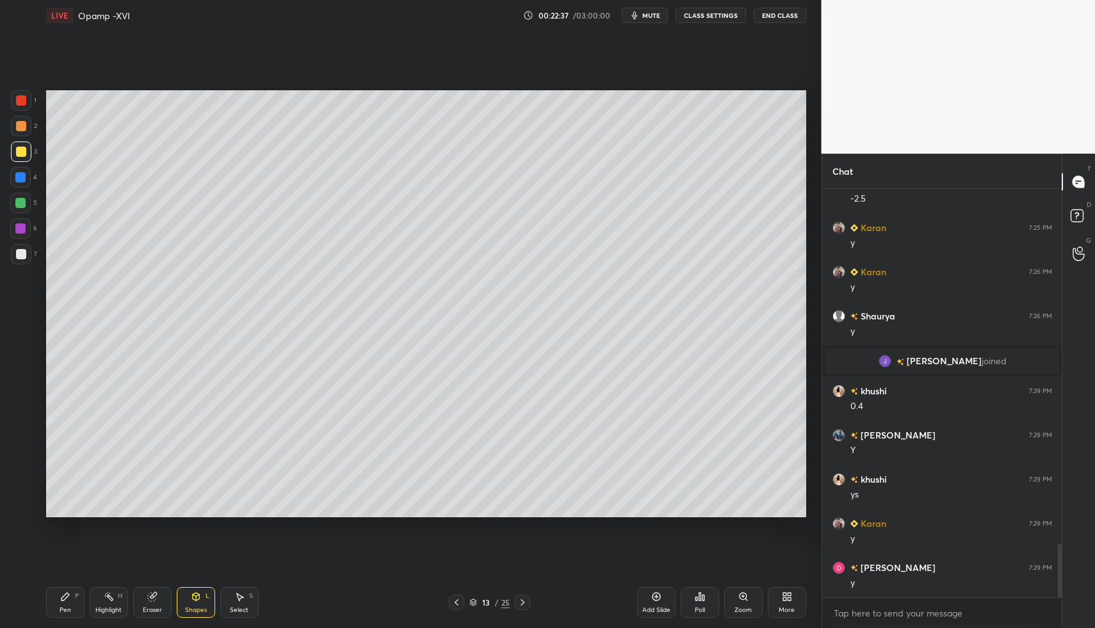
click at [22, 261] on div at bounding box center [21, 254] width 20 height 20
click at [60, 594] on icon at bounding box center [65, 596] width 10 height 10
drag, startPoint x: 60, startPoint y: 594, endPoint x: 65, endPoint y: 584, distance: 11.2
click at [60, 594] on icon at bounding box center [65, 596] width 10 height 10
drag, startPoint x: 455, startPoint y: 603, endPoint x: 492, endPoint y: 601, distance: 37.2
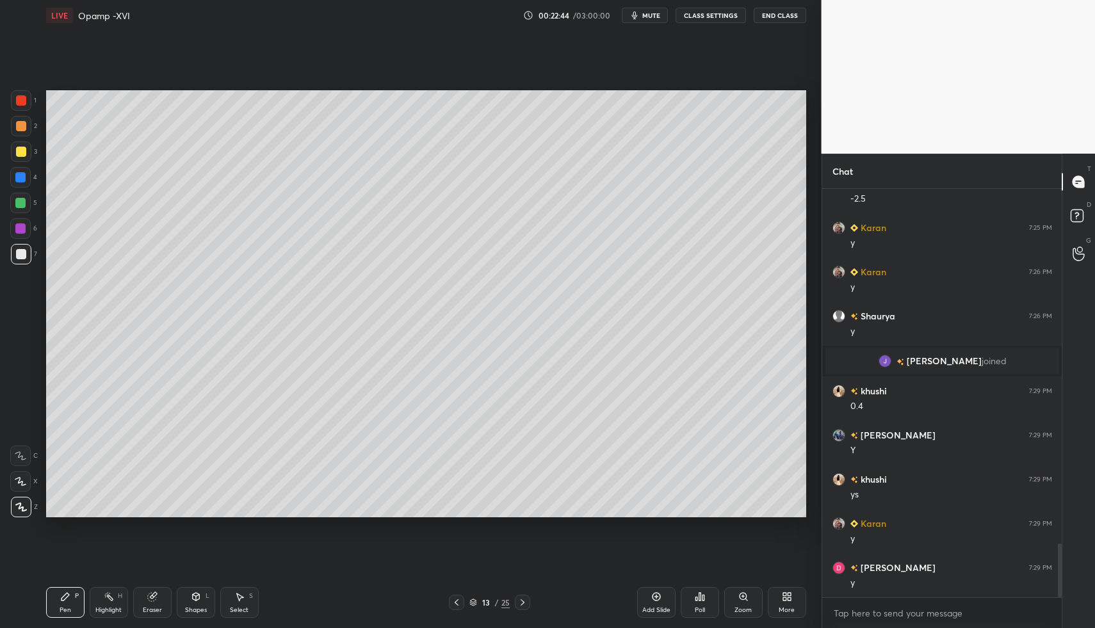
click at [453, 604] on icon at bounding box center [456, 602] width 10 height 10
click at [523, 600] on icon at bounding box center [522, 602] width 10 height 10
click at [454, 595] on div at bounding box center [456, 602] width 15 height 15
click at [456, 595] on div at bounding box center [456, 602] width 15 height 15
click at [98, 602] on div "Highlight H" at bounding box center [109, 602] width 38 height 31
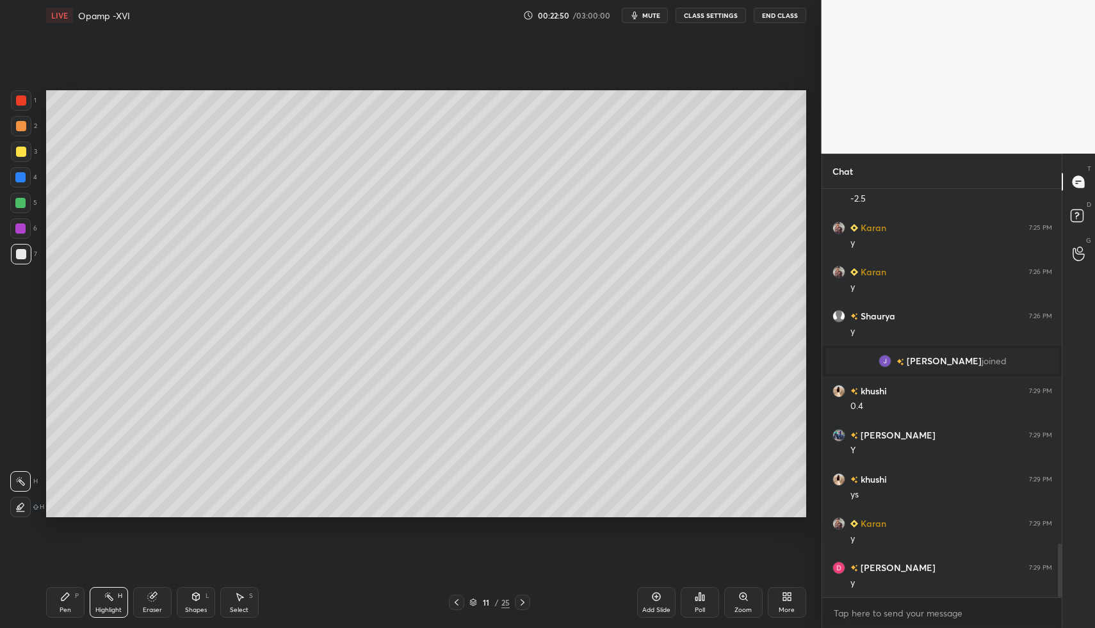
click at [97, 595] on div "Highlight H" at bounding box center [109, 602] width 38 height 31
click at [520, 597] on icon at bounding box center [522, 602] width 10 height 10
click at [521, 599] on icon at bounding box center [522, 602] width 10 height 10
click at [78, 594] on div "P" at bounding box center [77, 596] width 4 height 6
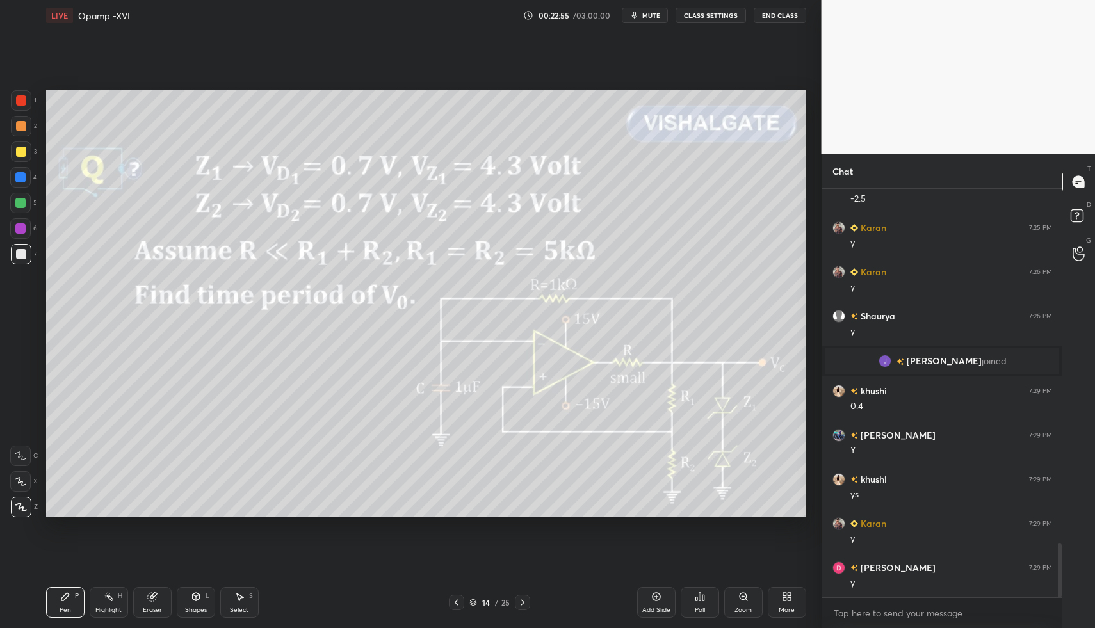
click at [84, 596] on div "Pen P" at bounding box center [65, 602] width 38 height 31
drag, startPoint x: 460, startPoint y: 605, endPoint x: 460, endPoint y: 582, distance: 23.0
click at [460, 604] on icon at bounding box center [456, 602] width 10 height 10
drag, startPoint x: 191, startPoint y: 609, endPoint x: 188, endPoint y: 586, distance: 23.9
click
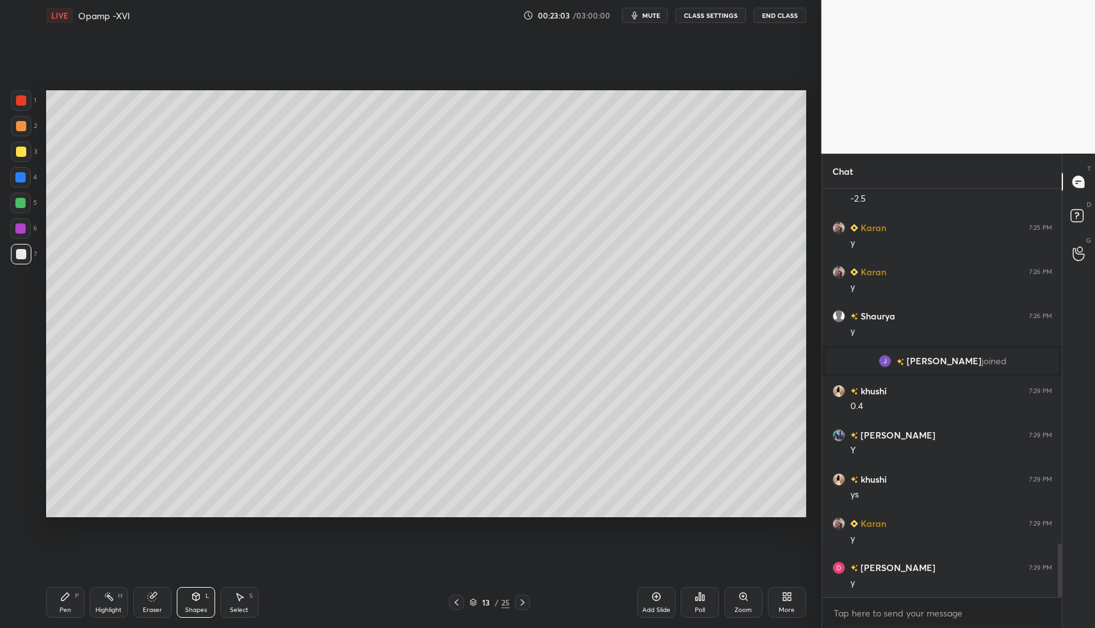
drag, startPoint x: 56, startPoint y: 597, endPoint x: 59, endPoint y: 589, distance: 8.7
drag, startPoint x: 109, startPoint y: 598, endPoint x: 145, endPoint y: 536, distance: 71.7
drag, startPoint x: 68, startPoint y: 590, endPoint x: 130, endPoint y: 517, distance: 95.3
drag, startPoint x: 58, startPoint y: 597, endPoint x: 90, endPoint y: 568, distance: 42.6
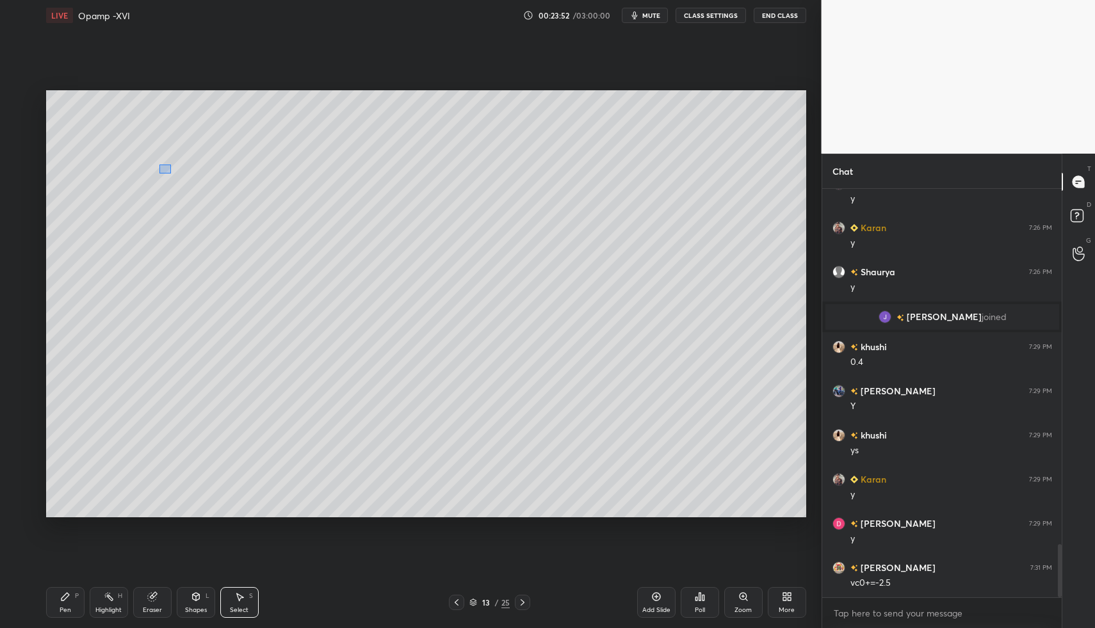
drag, startPoint x: 171, startPoint y: 173, endPoint x: 191, endPoint y: 182, distance: 22.4
drag, startPoint x: 179, startPoint y: 178, endPoint x: 176, endPoint y: 198, distance: 20.6
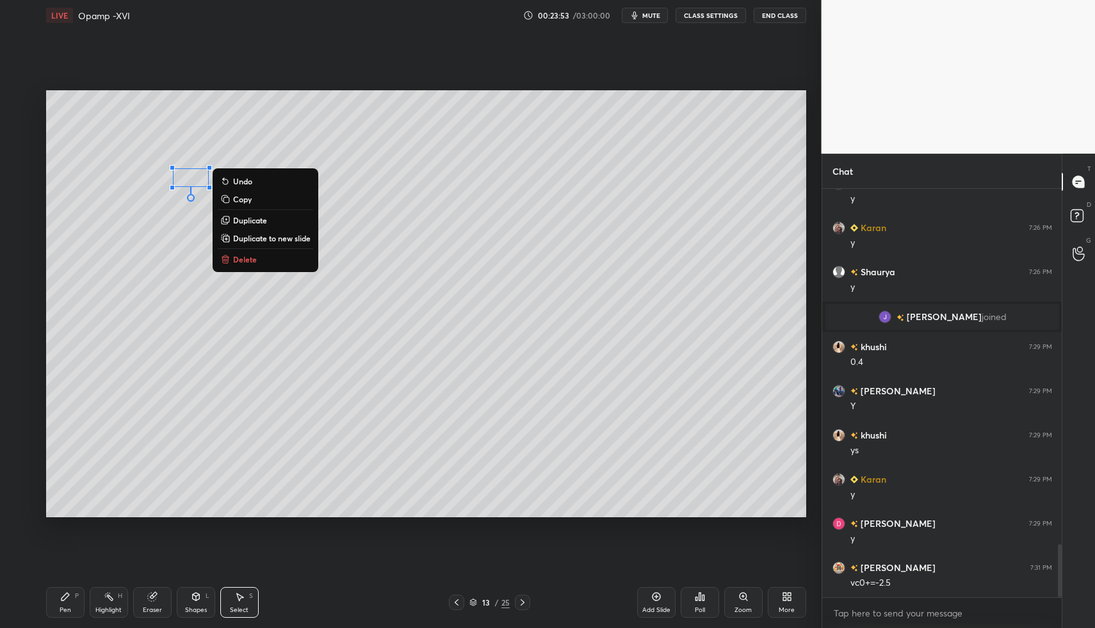
drag, startPoint x: 45, startPoint y: 607, endPoint x: 48, endPoint y: 590, distance: 17.5
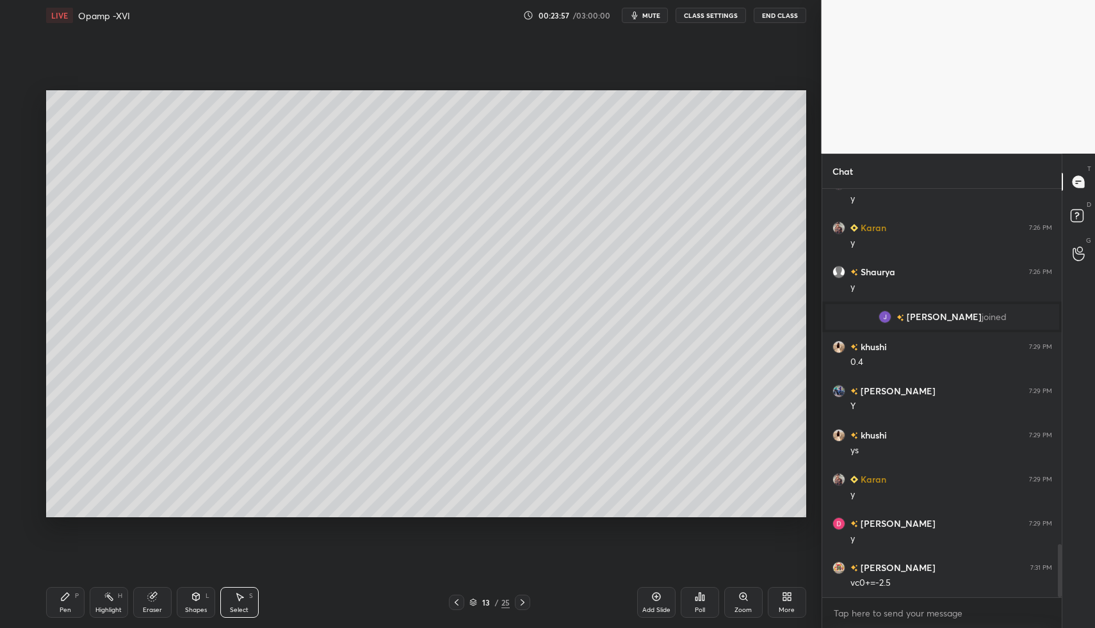
drag, startPoint x: 234, startPoint y: 604, endPoint x: 262, endPoint y: 550, distance: 61.0
drag, startPoint x: 355, startPoint y: 189, endPoint x: 408, endPoint y: 214, distance: 59.6
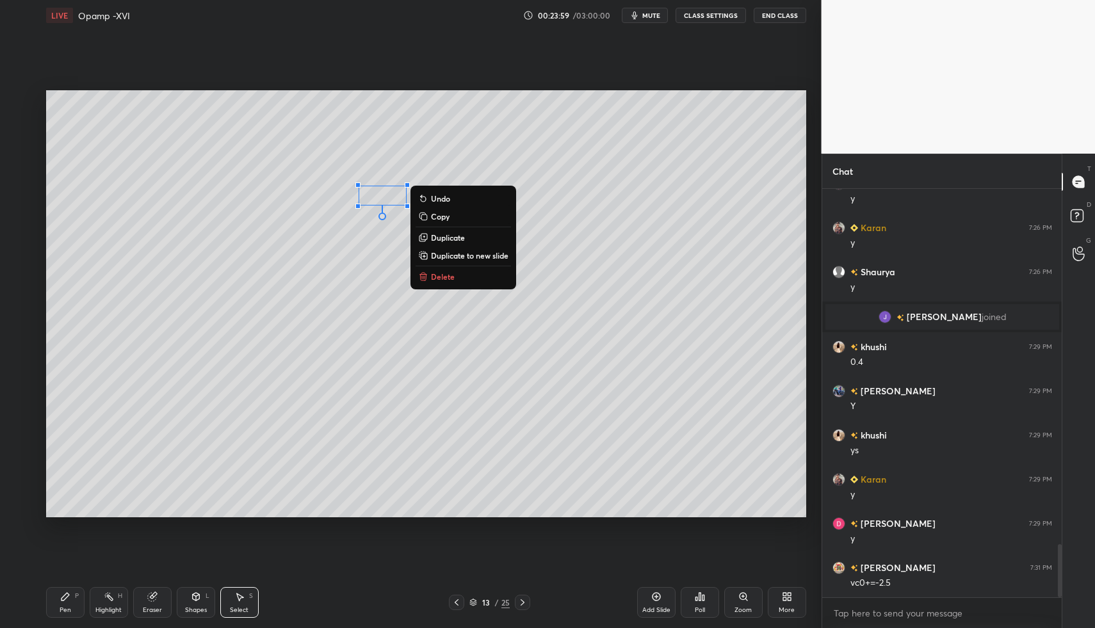
drag, startPoint x: 441, startPoint y: 271, endPoint x: 389, endPoint y: 319, distance: 71.1
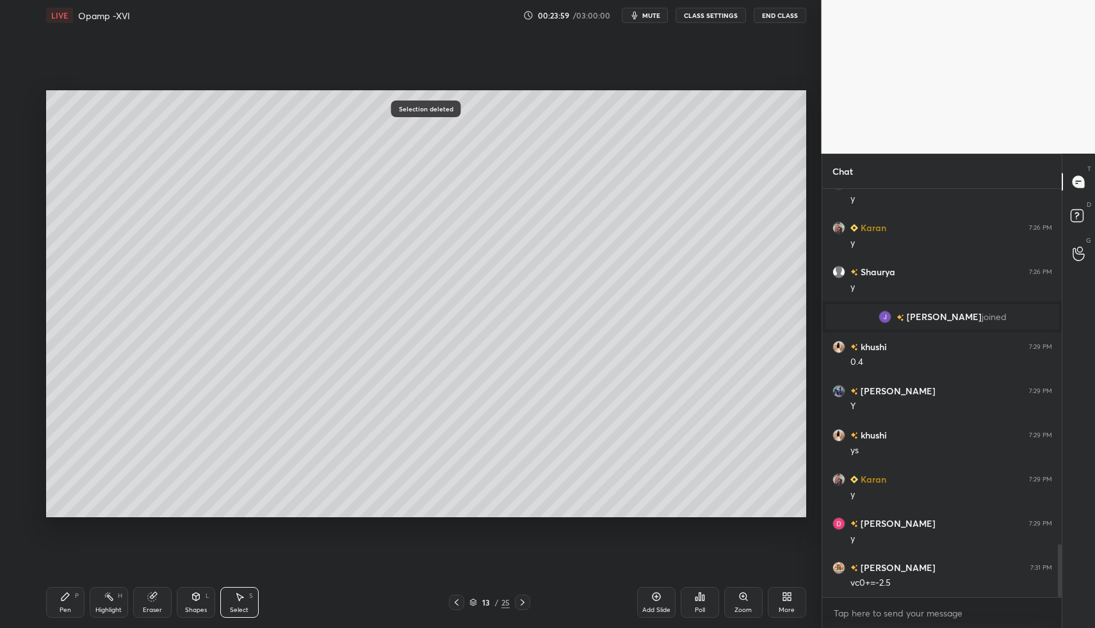
drag, startPoint x: 67, startPoint y: 611, endPoint x: 60, endPoint y: 600, distance: 13.0
drag, startPoint x: 60, startPoint y: 600, endPoint x: 97, endPoint y: 556, distance: 58.1
drag, startPoint x: 385, startPoint y: 271, endPoint x: 389, endPoint y: 280, distance: 9.2
drag, startPoint x: 68, startPoint y: 607, endPoint x: 127, endPoint y: 531, distance: 96.8
drag, startPoint x: 236, startPoint y: 604, endPoint x: 252, endPoint y: 583, distance: 26.0
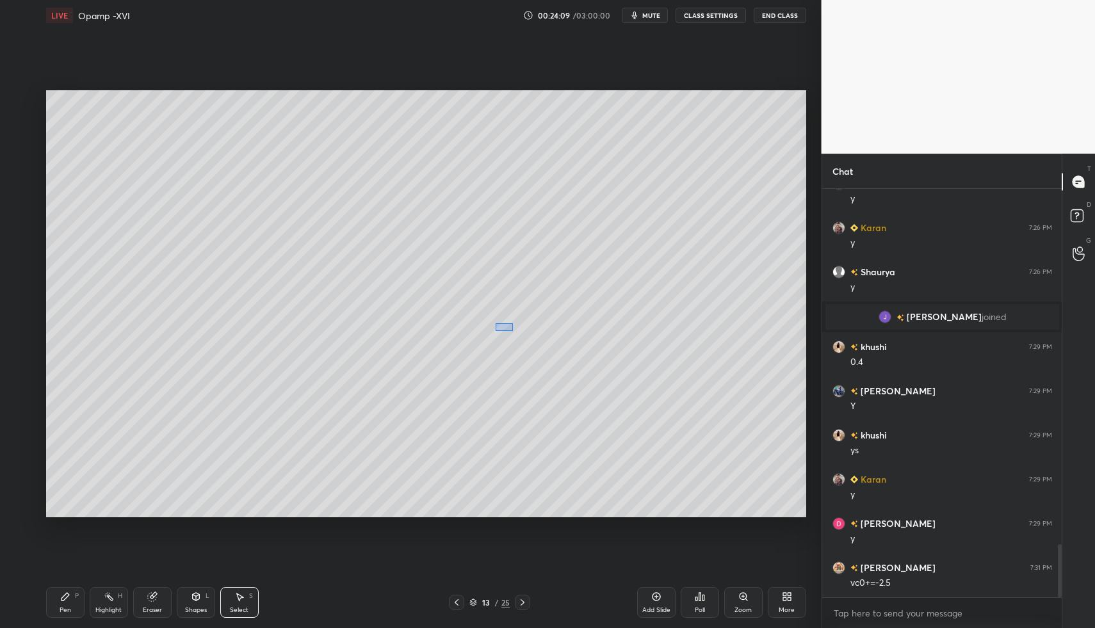
drag, startPoint x: 495, startPoint y: 323, endPoint x: 529, endPoint y: 345, distance: 40.8
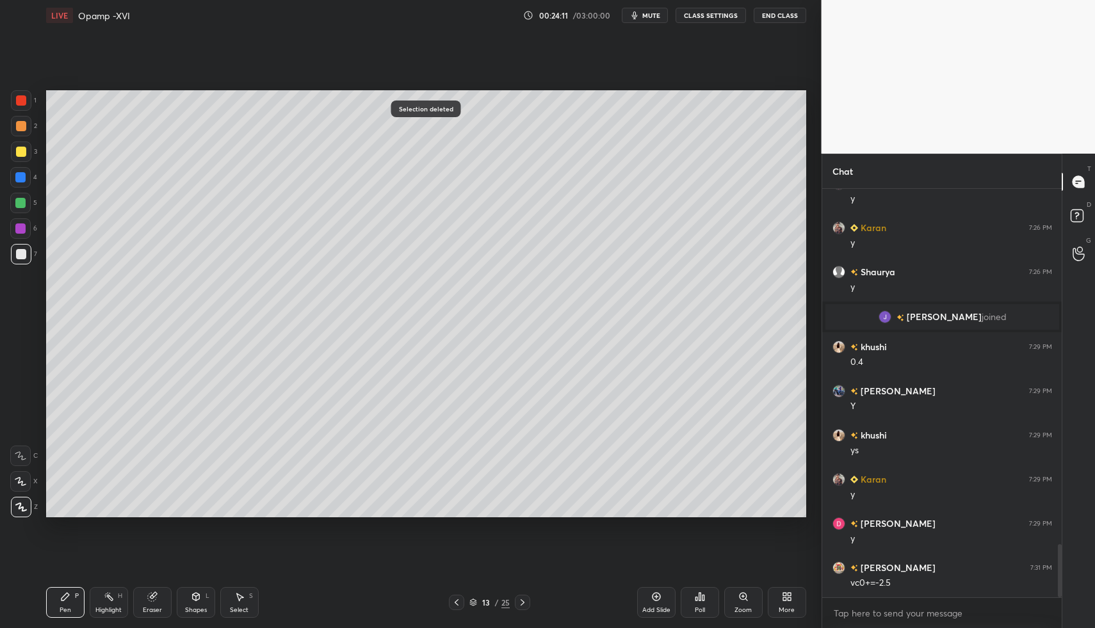
drag, startPoint x: 55, startPoint y: 606, endPoint x: 65, endPoint y: 591, distance: 17.9
drag, startPoint x: 213, startPoint y: 607, endPoint x: 200, endPoint y: 581, distance: 29.8
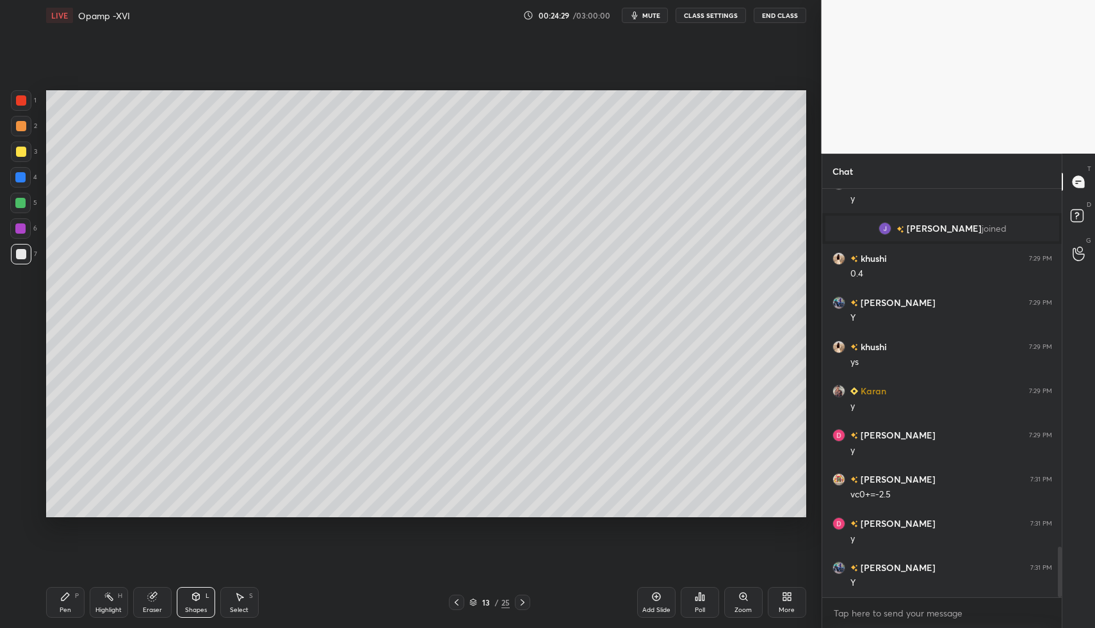
scroll to position [2875, 0]
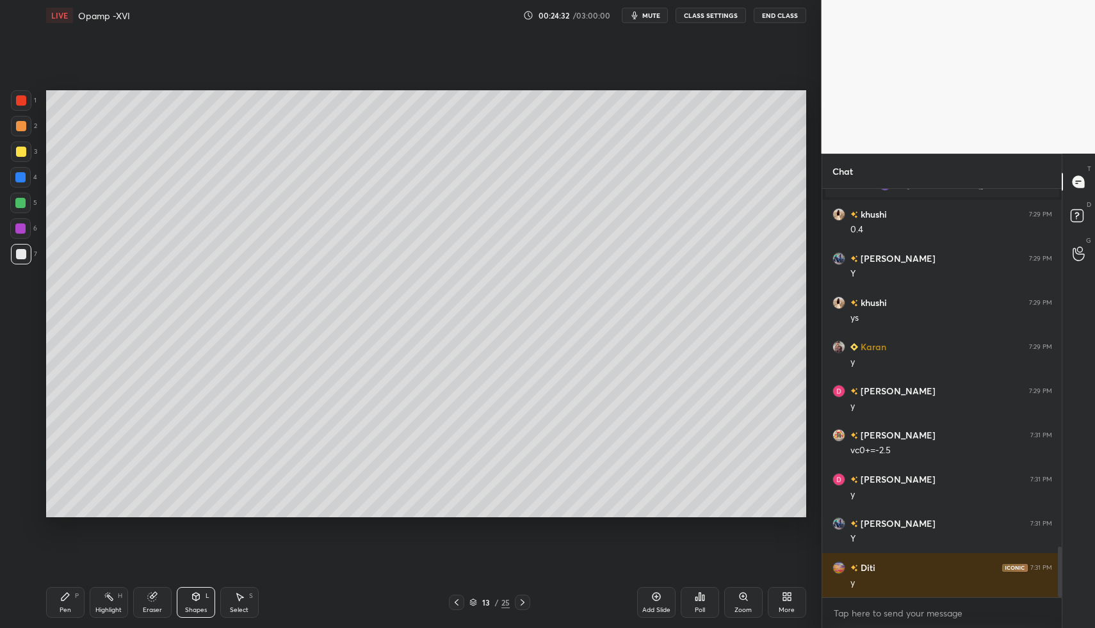
drag, startPoint x: 649, startPoint y: 594, endPoint x: 512, endPoint y: 549, distance: 144.1
drag, startPoint x: 49, startPoint y: 616, endPoint x: 65, endPoint y: 575, distance: 43.4
drag, startPoint x: 227, startPoint y: 596, endPoint x: 219, endPoint y: 536, distance: 60.0
drag, startPoint x: 71, startPoint y: 599, endPoint x: 70, endPoint y: 586, distance: 12.8
drag, startPoint x: 526, startPoint y: 599, endPoint x: 508, endPoint y: 599, distance: 17.3
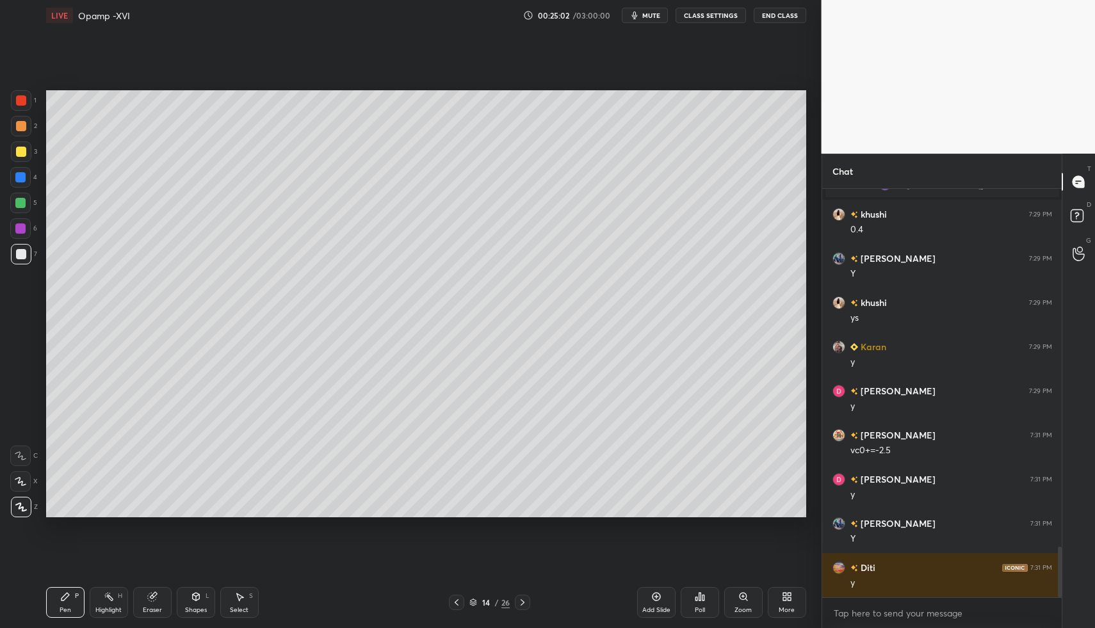
drag, startPoint x: 458, startPoint y: 604, endPoint x: 462, endPoint y: 575, distance: 28.3
drag, startPoint x: 523, startPoint y: 599, endPoint x: 511, endPoint y: 604, distance: 13.0
drag, startPoint x: 69, startPoint y: 593, endPoint x: 85, endPoint y: 565, distance: 31.8
drag, startPoint x: 60, startPoint y: 604, endPoint x: 68, endPoint y: 598, distance: 10.7
drag, startPoint x: 449, startPoint y: 599, endPoint x: 457, endPoint y: 599, distance: 7.7
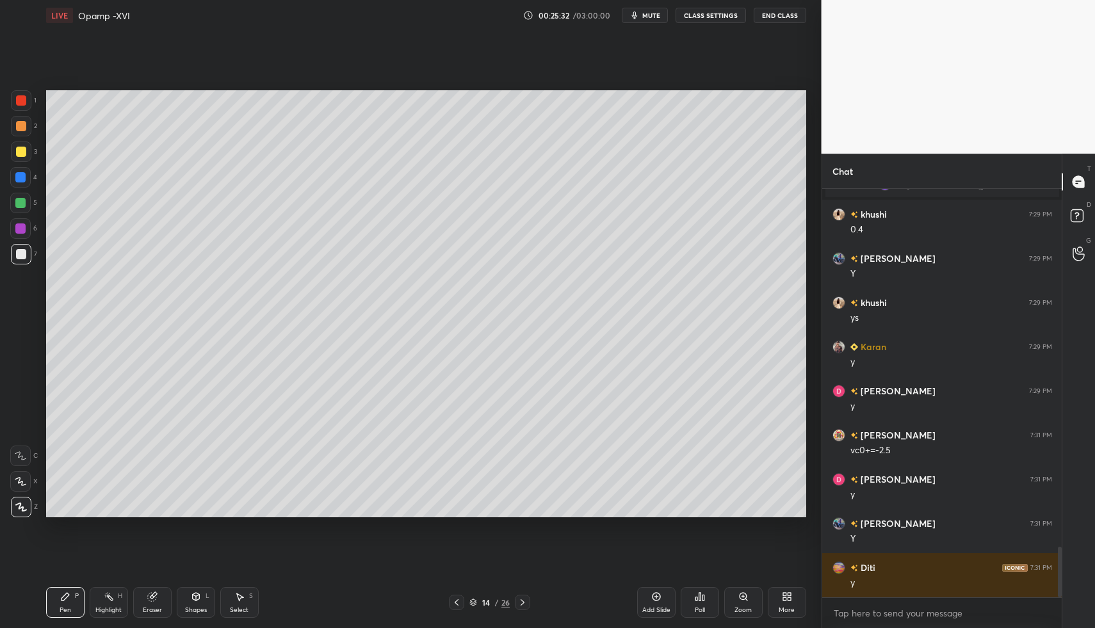
drag, startPoint x: 62, startPoint y: 599, endPoint x: 51, endPoint y: 596, distance: 12.0
drag, startPoint x: 51, startPoint y: 596, endPoint x: 96, endPoint y: 574, distance: 50.7
drag, startPoint x: 237, startPoint y: 590, endPoint x: 232, endPoint y: 570, distance: 20.5
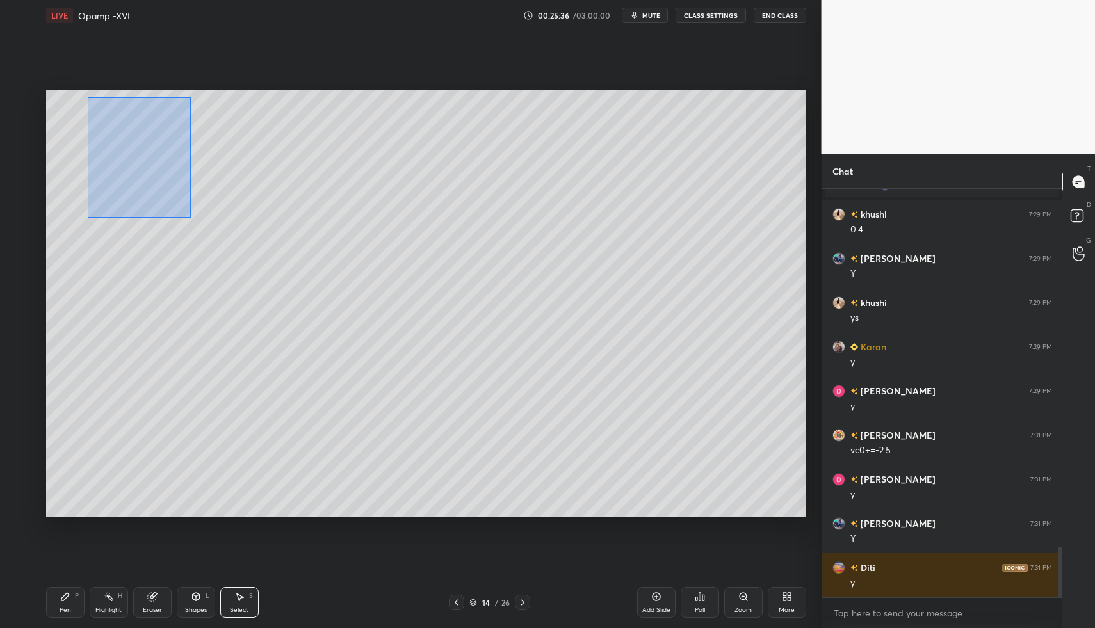
drag, startPoint x: 93, startPoint y: 102, endPoint x: 189, endPoint y: 218, distance: 150.0
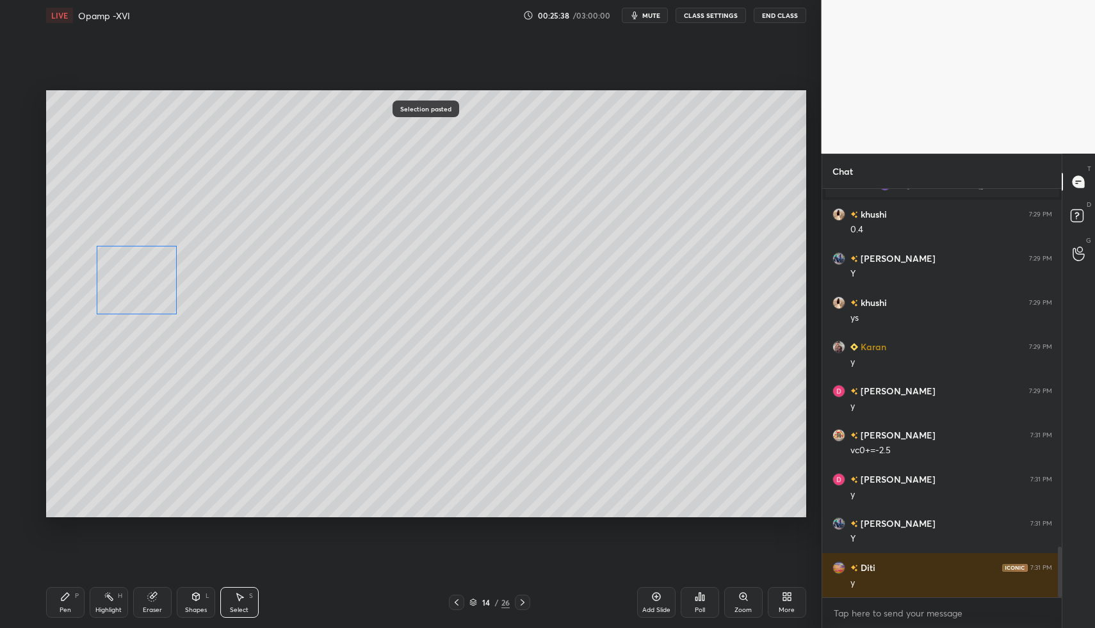
drag, startPoint x: 155, startPoint y: 168, endPoint x: 131, endPoint y: 278, distance: 112.8
drag, startPoint x: 150, startPoint y: 235, endPoint x: 124, endPoint y: 395, distance: 162.3
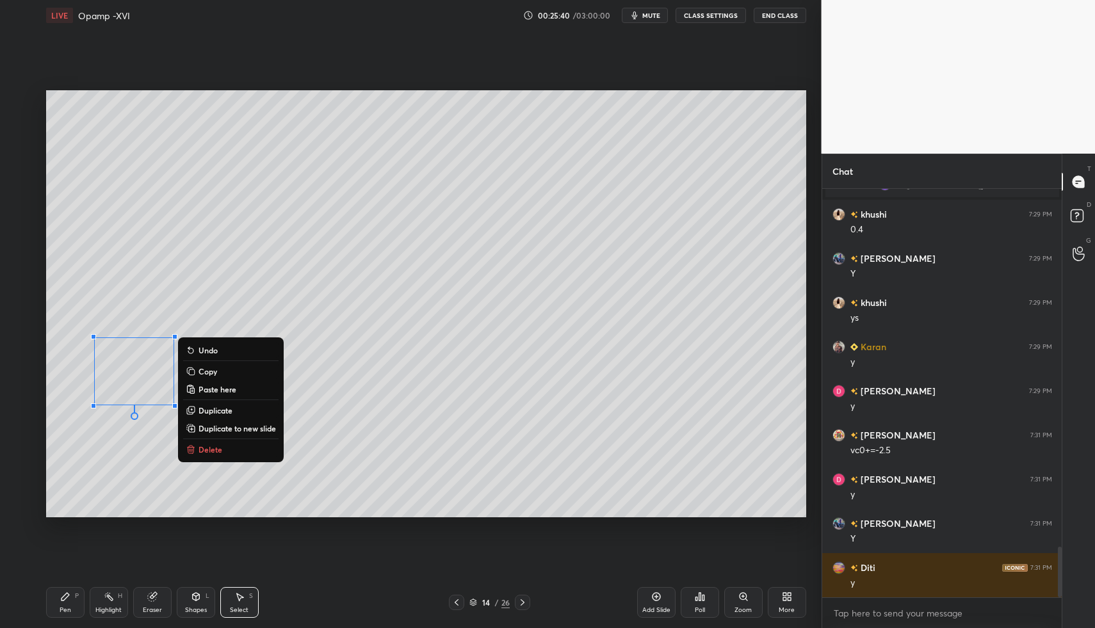
drag, startPoint x: 72, startPoint y: 591, endPoint x: 110, endPoint y: 555, distance: 53.0
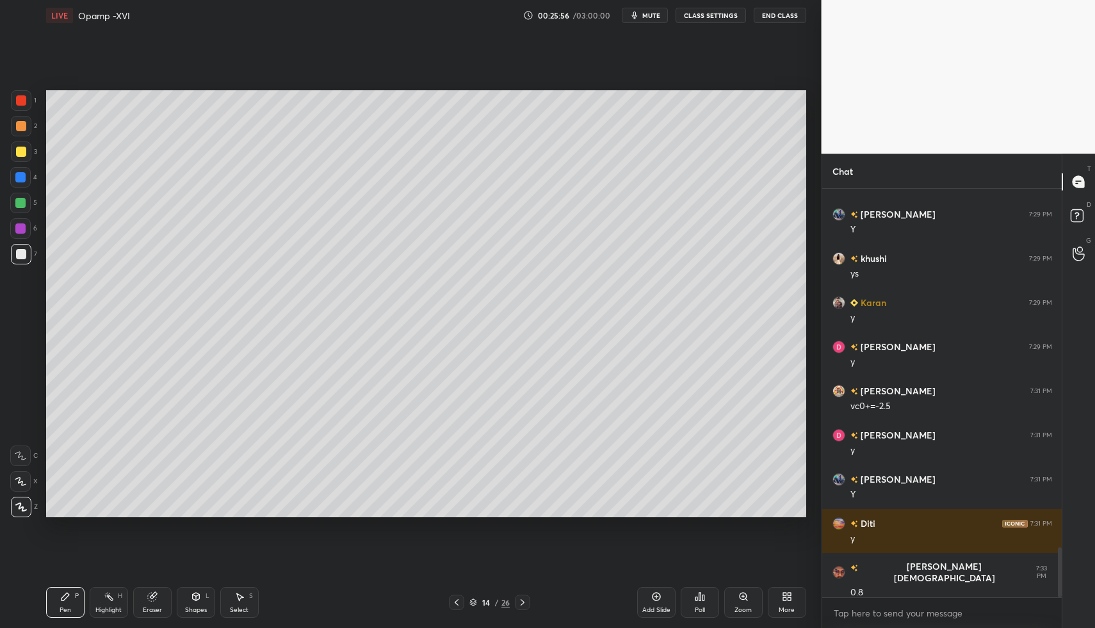
scroll to position [2963, 0]
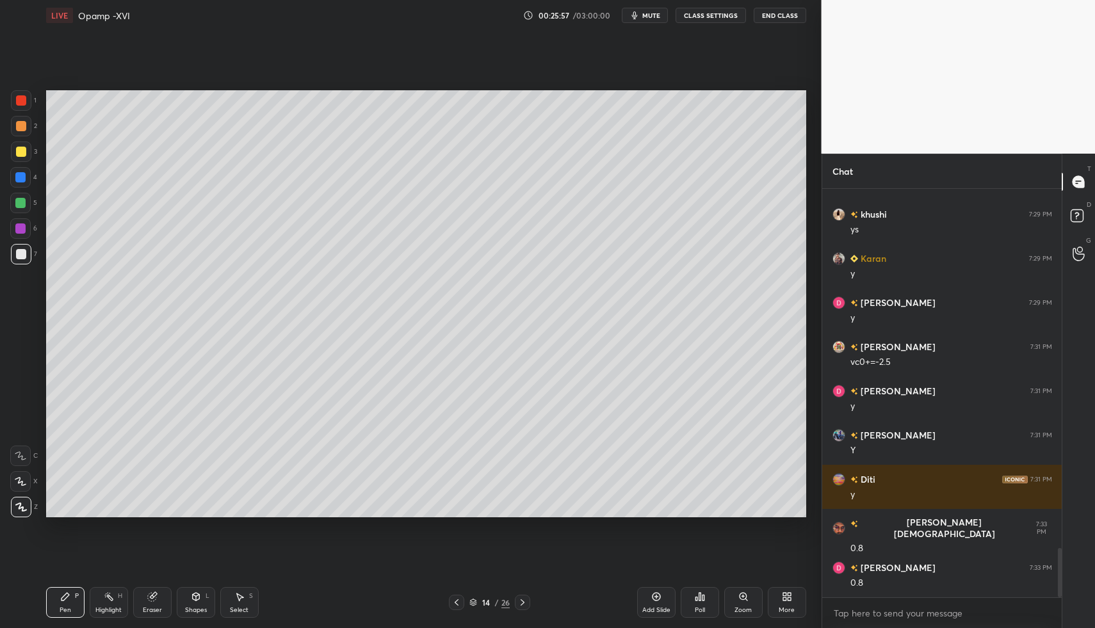
drag, startPoint x: 22, startPoint y: 154, endPoint x: 43, endPoint y: 169, distance: 26.1
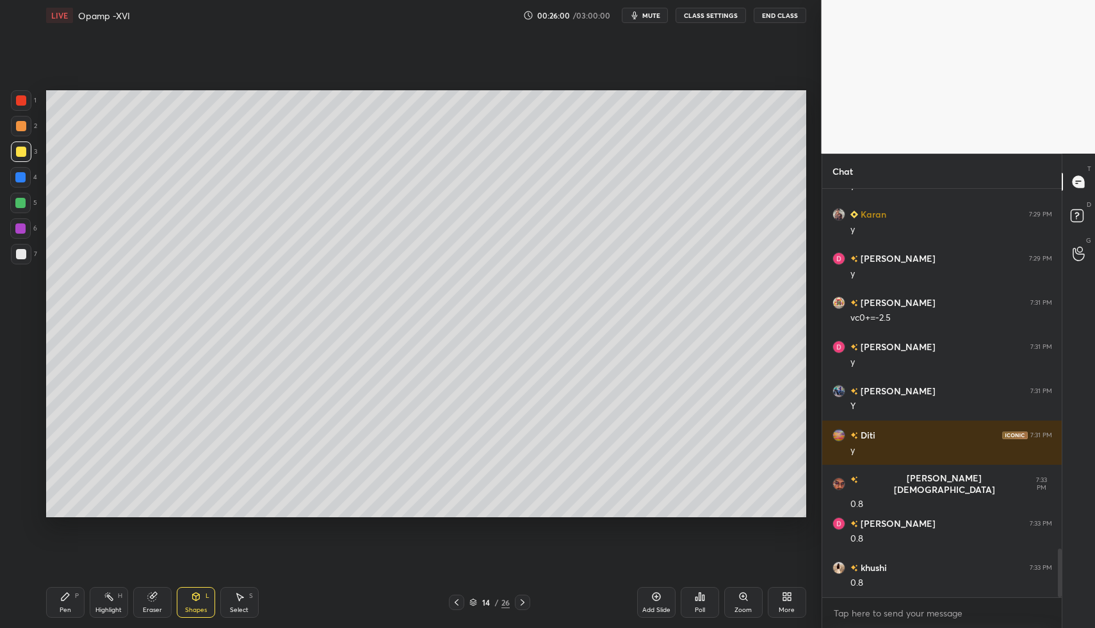
drag, startPoint x: 65, startPoint y: 595, endPoint x: 54, endPoint y: 538, distance: 58.5
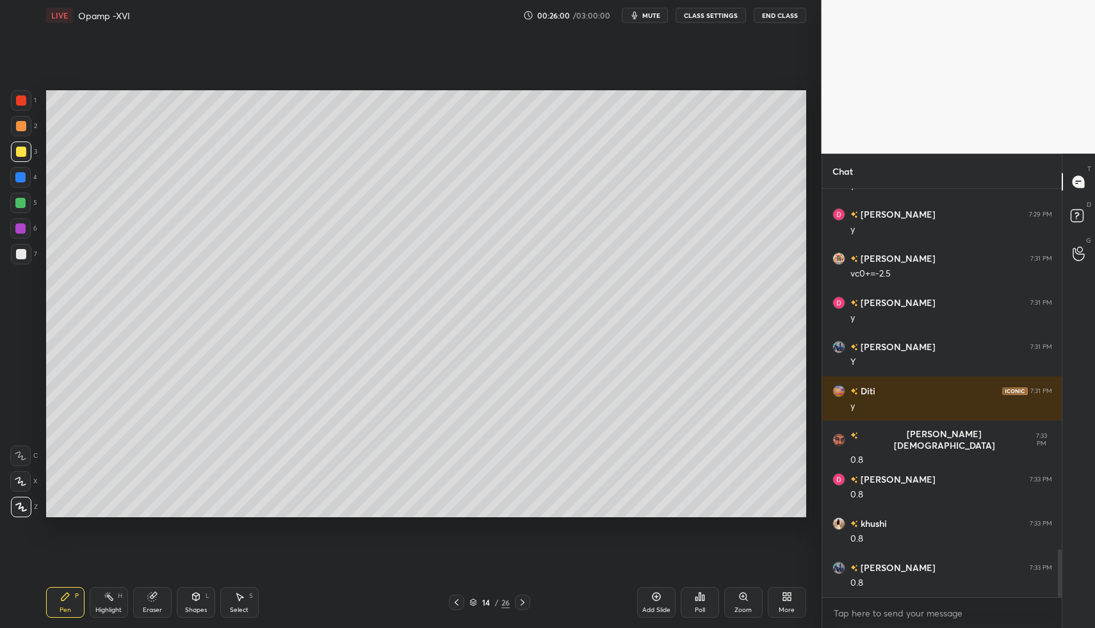
drag, startPoint x: 22, startPoint y: 250, endPoint x: 31, endPoint y: 245, distance: 10.1
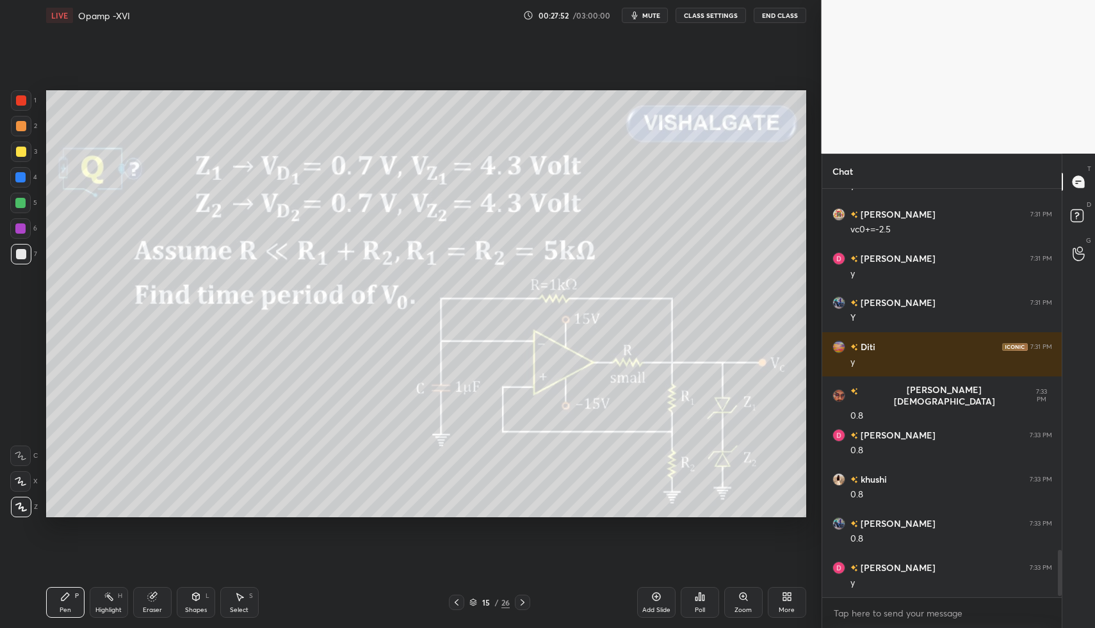
scroll to position [3228, 0]
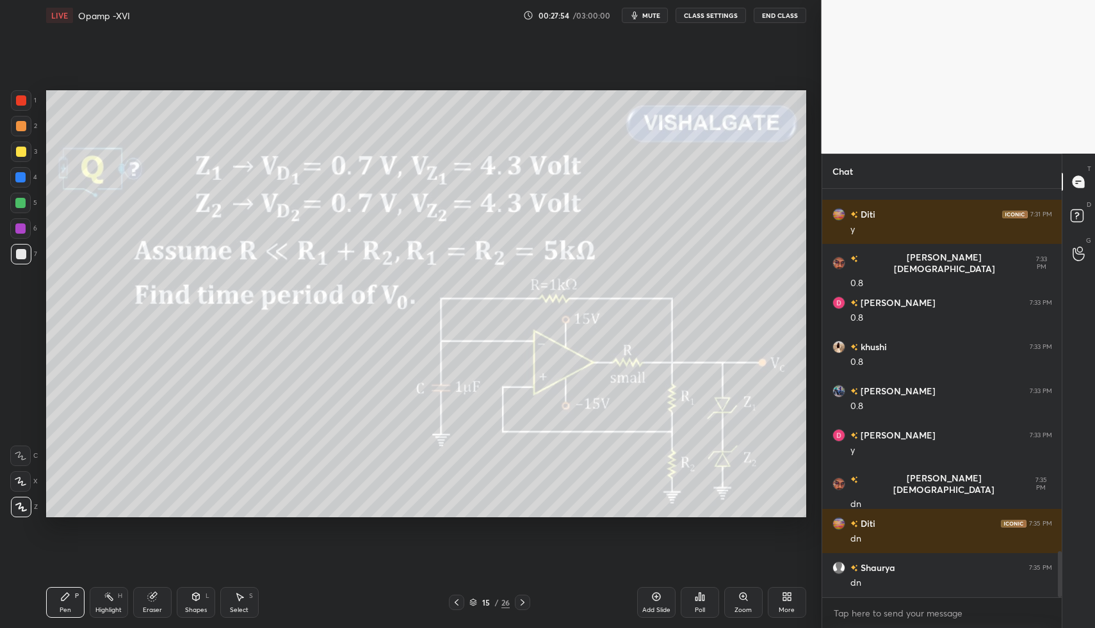
drag, startPoint x: 524, startPoint y: 600, endPoint x: 531, endPoint y: 590, distance: 12.1
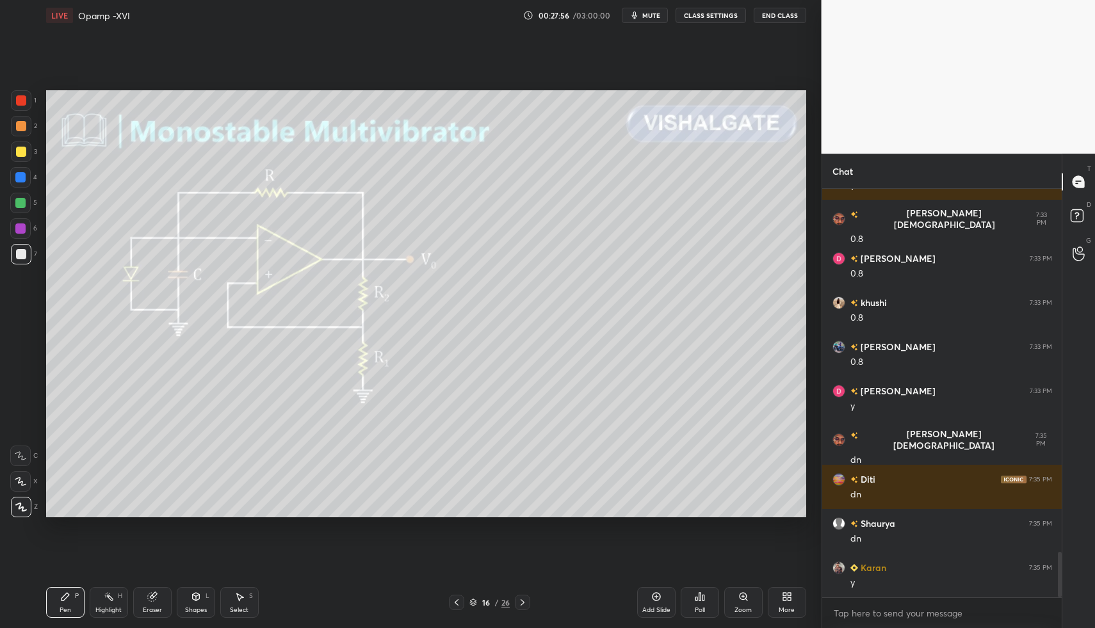
drag, startPoint x: 460, startPoint y: 602, endPoint x: 502, endPoint y: 598, distance: 42.5
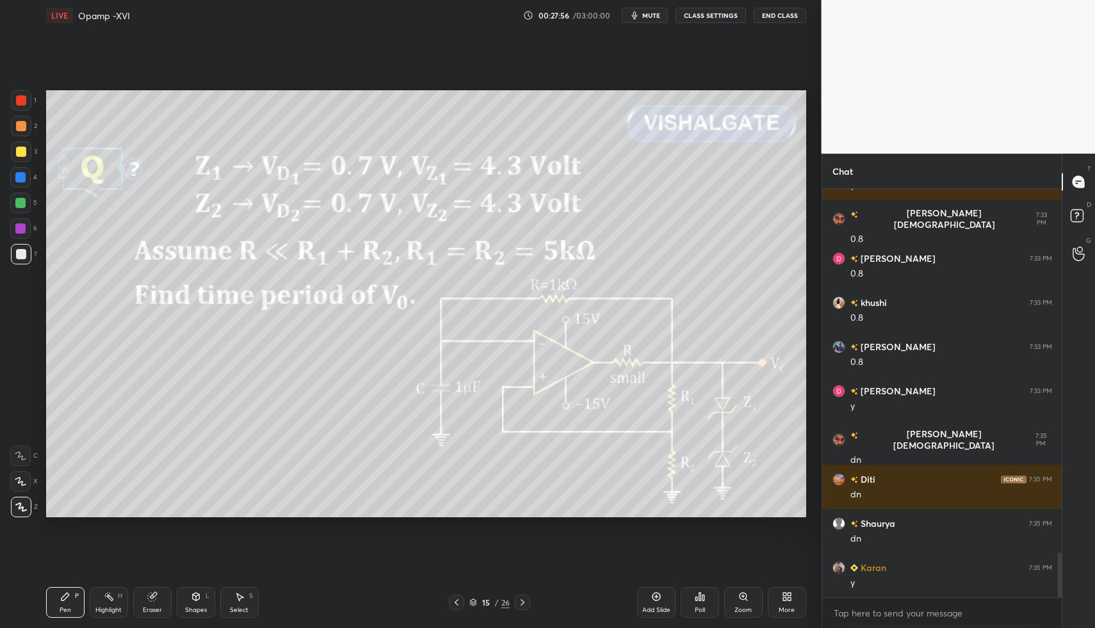
scroll to position [3317, 0]
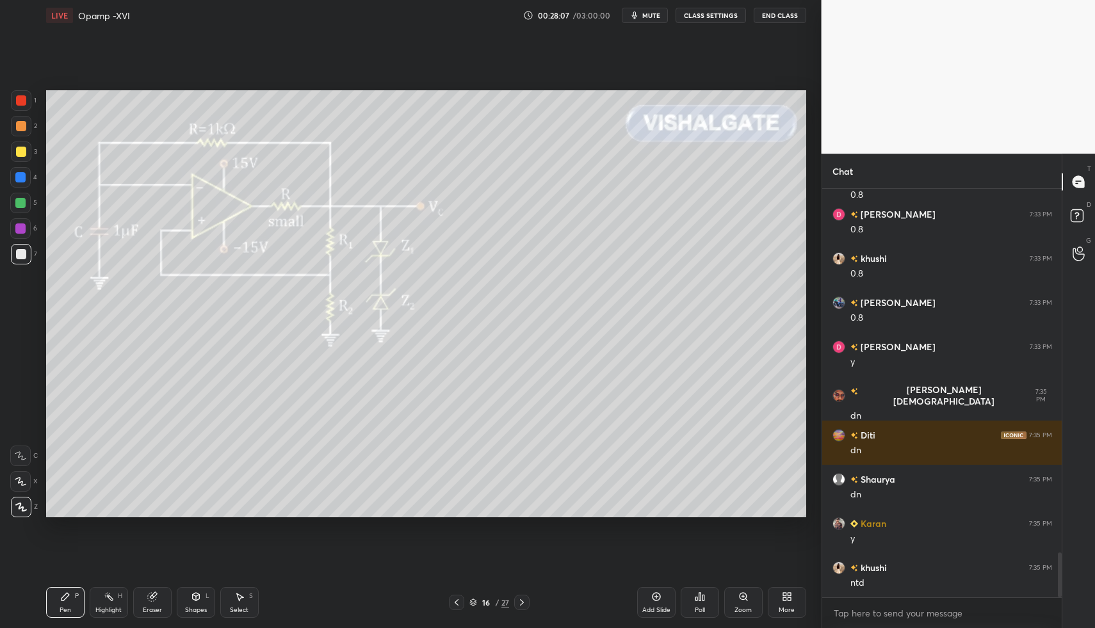
drag, startPoint x: 17, startPoint y: 148, endPoint x: 28, endPoint y: 109, distance: 39.8
drag, startPoint x: 70, startPoint y: 596, endPoint x: 99, endPoint y: 576, distance: 35.0
drag, startPoint x: 76, startPoint y: 596, endPoint x: 109, endPoint y: 599, distance: 33.4
drag, startPoint x: 109, startPoint y: 599, endPoint x: 124, endPoint y: 519, distance: 81.2
drag, startPoint x: 66, startPoint y: 592, endPoint x: 84, endPoint y: 588, distance: 18.3
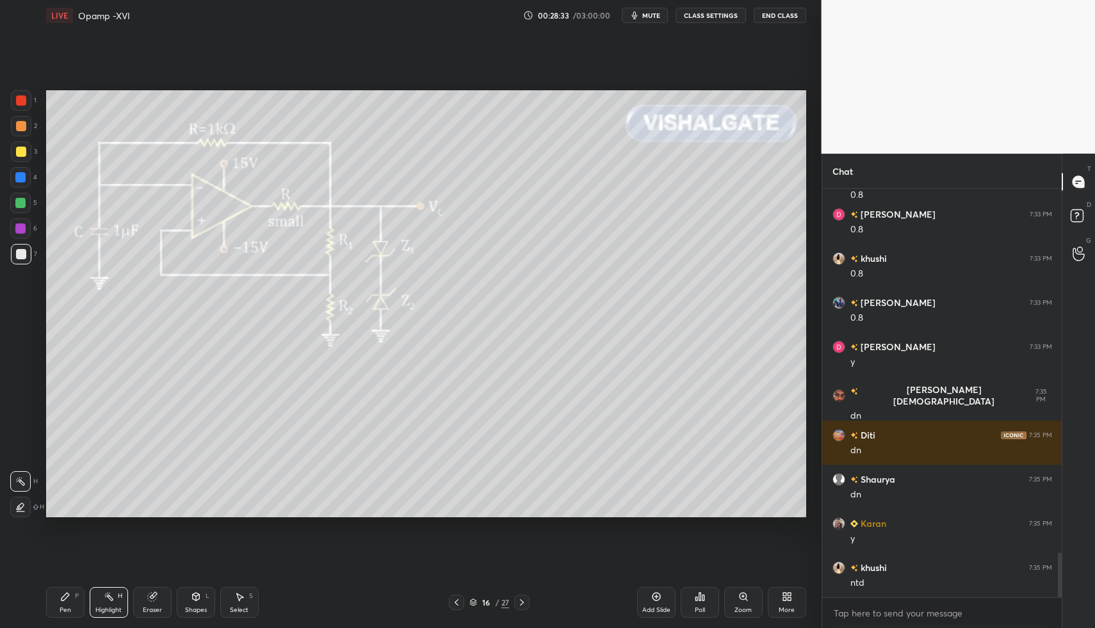
drag, startPoint x: 97, startPoint y: 592, endPoint x: 216, endPoint y: 543, distance: 129.2
drag, startPoint x: 74, startPoint y: 602, endPoint x: 63, endPoint y: 575, distance: 28.4
drag, startPoint x: 24, startPoint y: 177, endPoint x: 38, endPoint y: 175, distance: 14.8
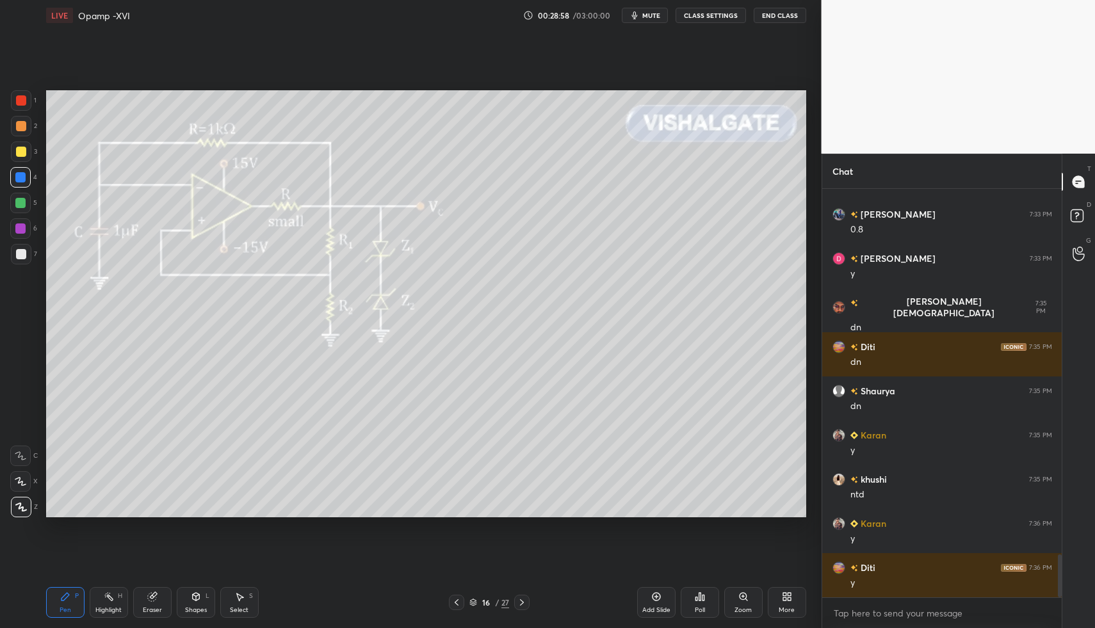
scroll to position [3449, 0]
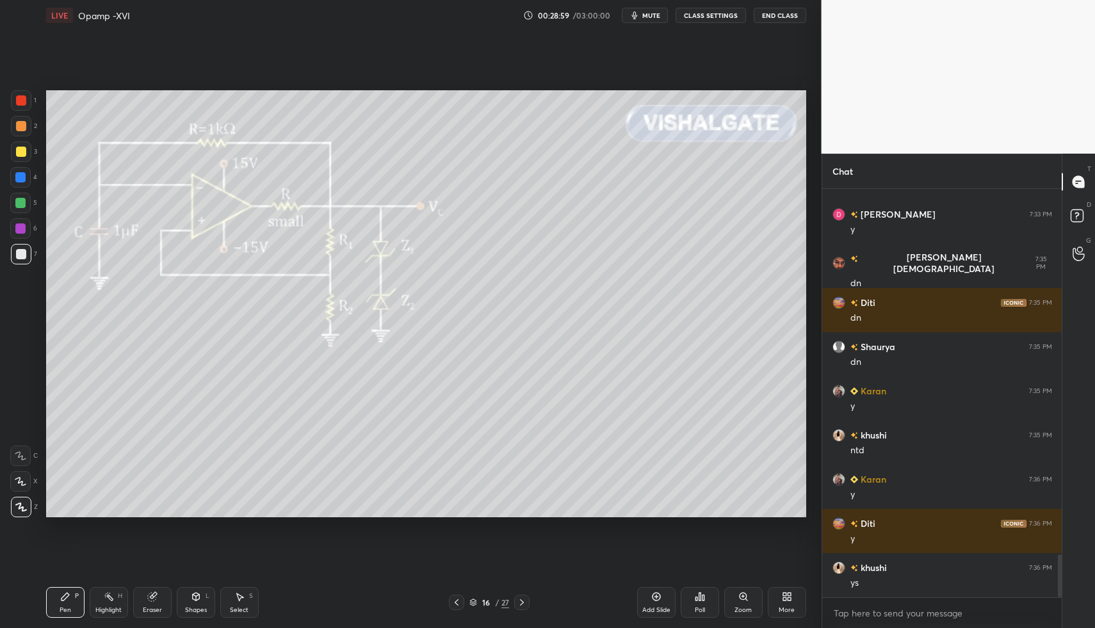
drag, startPoint x: 61, startPoint y: 590, endPoint x: 76, endPoint y: 592, distance: 14.8
drag, startPoint x: 98, startPoint y: 594, endPoint x: 92, endPoint y: 583, distance: 12.3
drag, startPoint x: 16, startPoint y: 252, endPoint x: 26, endPoint y: 287, distance: 37.1
drag, startPoint x: 117, startPoint y: 601, endPoint x: 109, endPoint y: 599, distance: 7.3
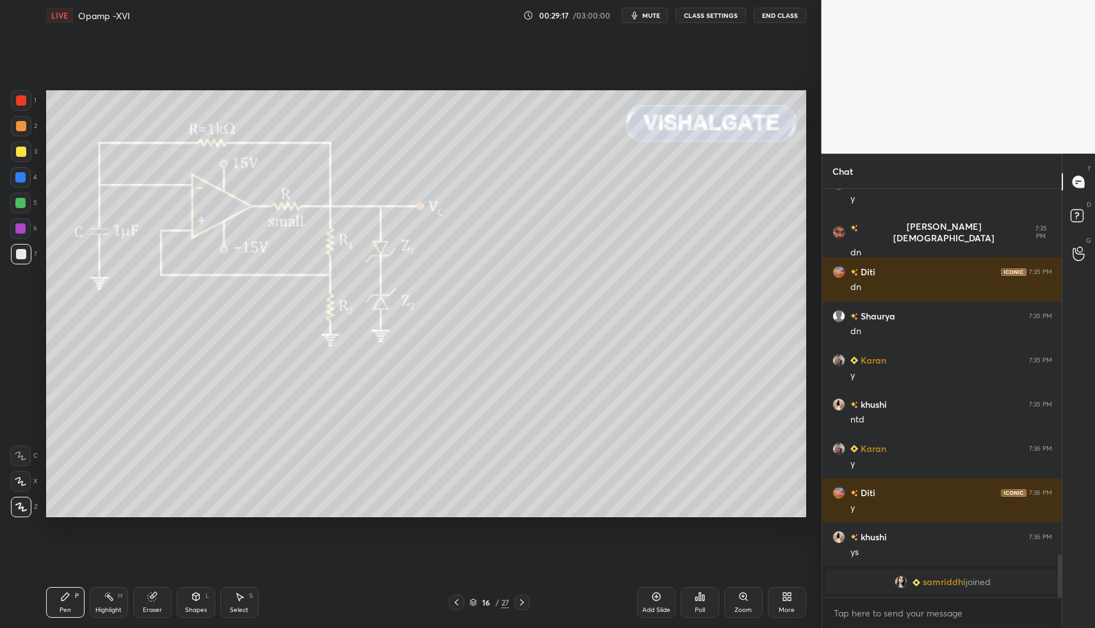
scroll to position [3219, 0]
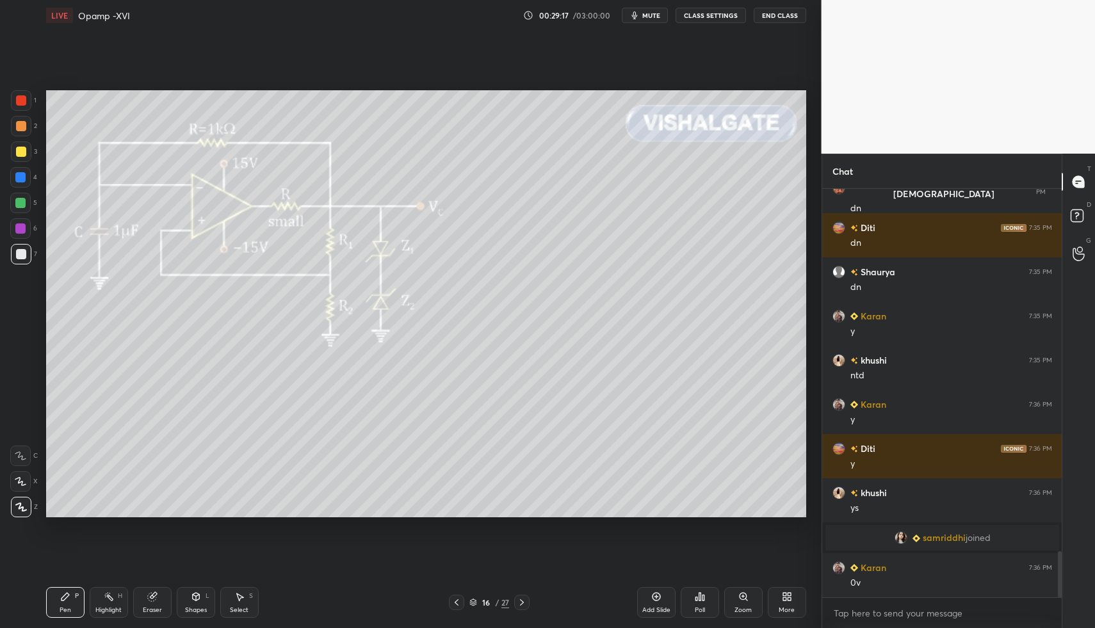
drag, startPoint x: 107, startPoint y: 600, endPoint x: 109, endPoint y: 583, distance: 17.4
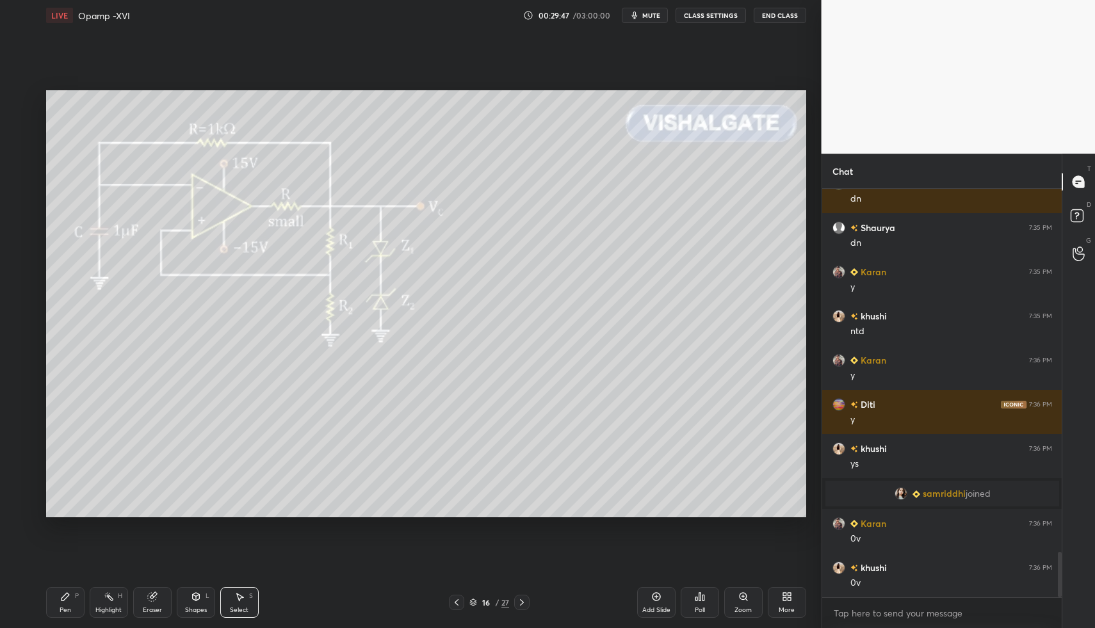
drag, startPoint x: 355, startPoint y: 189, endPoint x: 366, endPoint y: 204, distance: 18.8
drag, startPoint x: 58, startPoint y: 595, endPoint x: 84, endPoint y: 542, distance: 59.8
drag, startPoint x: 114, startPoint y: 590, endPoint x: 136, endPoint y: 529, distance: 65.2
drag, startPoint x: 55, startPoint y: 602, endPoint x: 62, endPoint y: 602, distance: 7.1
drag, startPoint x: 19, startPoint y: 256, endPoint x: 27, endPoint y: 233, distance: 24.3
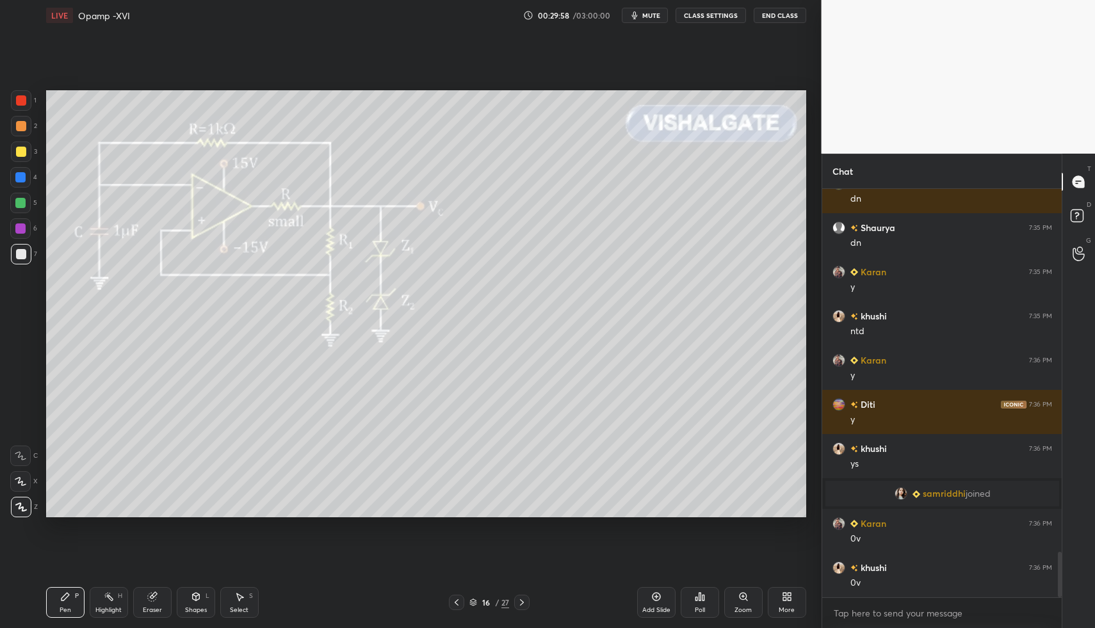
drag, startPoint x: 26, startPoint y: 205, endPoint x: 28, endPoint y: 198, distance: 7.3
drag, startPoint x: 515, startPoint y: 603, endPoint x: 488, endPoint y: 605, distance: 27.0
drag, startPoint x: 22, startPoint y: 255, endPoint x: 22, endPoint y: 277, distance: 21.1
drag, startPoint x: 66, startPoint y: 591, endPoint x: 328, endPoint y: 575, distance: 262.3
drag, startPoint x: 114, startPoint y: 600, endPoint x: 196, endPoint y: 529, distance: 108.9
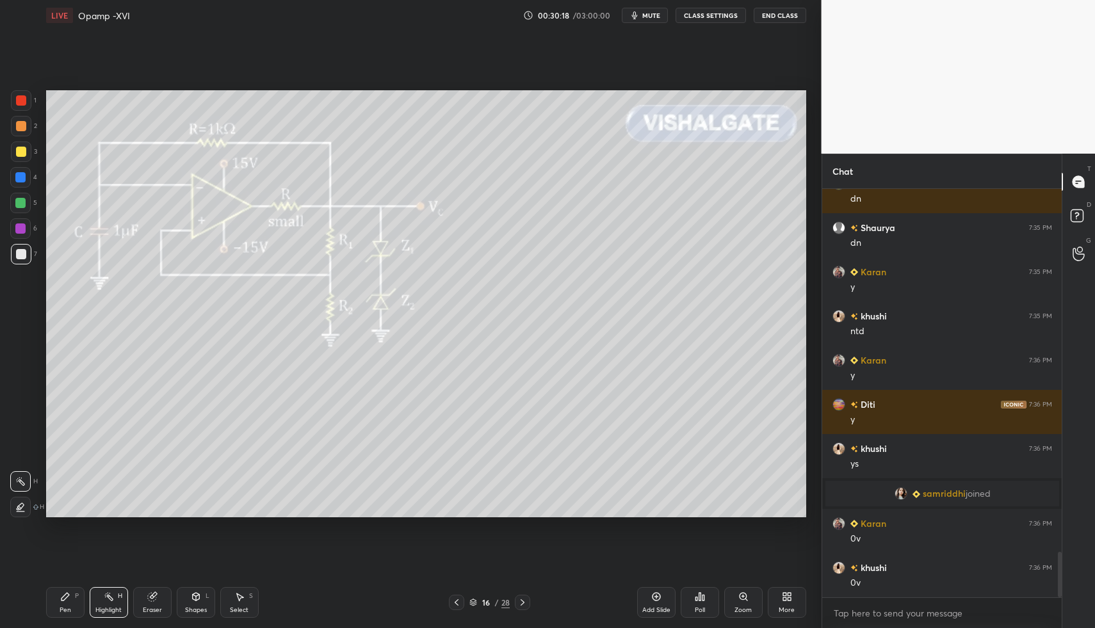
drag, startPoint x: 513, startPoint y: 600, endPoint x: 497, endPoint y: 599, distance: 16.7
drag, startPoint x: 517, startPoint y: 599, endPoint x: 505, endPoint y: 587, distance: 17.2
drag, startPoint x: 111, startPoint y: 599, endPoint x: 135, endPoint y: 522, distance: 80.4
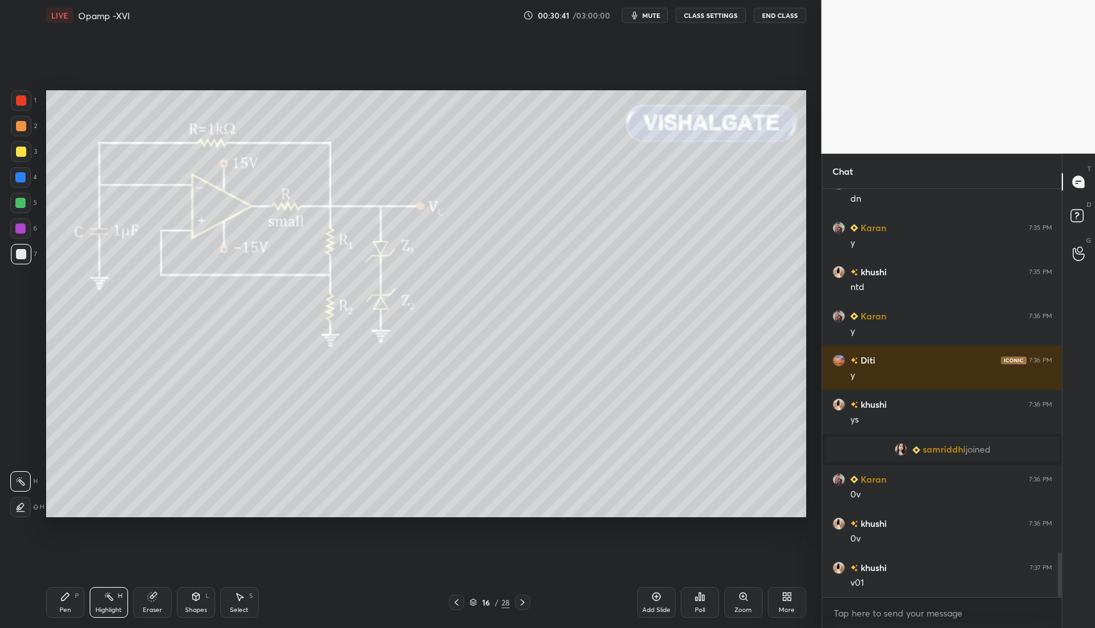
drag, startPoint x: 522, startPoint y: 603, endPoint x: 412, endPoint y: 586, distance: 112.0
drag, startPoint x: 93, startPoint y: 597, endPoint x: 107, endPoint y: 593, distance: 14.6
drag, startPoint x: 109, startPoint y: 595, endPoint x: 147, endPoint y: 540, distance: 67.7
drag, startPoint x: 56, startPoint y: 602, endPoint x: 65, endPoint y: 595, distance: 11.4
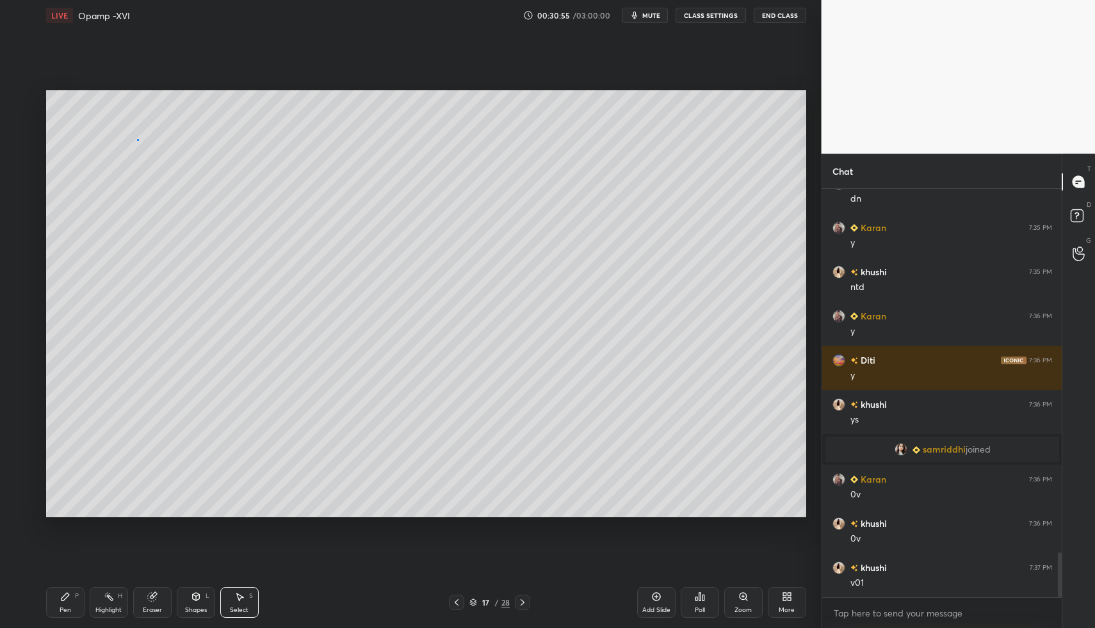
drag, startPoint x: 136, startPoint y: 139, endPoint x: 166, endPoint y: 175, distance: 47.3
drag, startPoint x: 58, startPoint y: 595, endPoint x: 97, endPoint y: 527, distance: 77.7
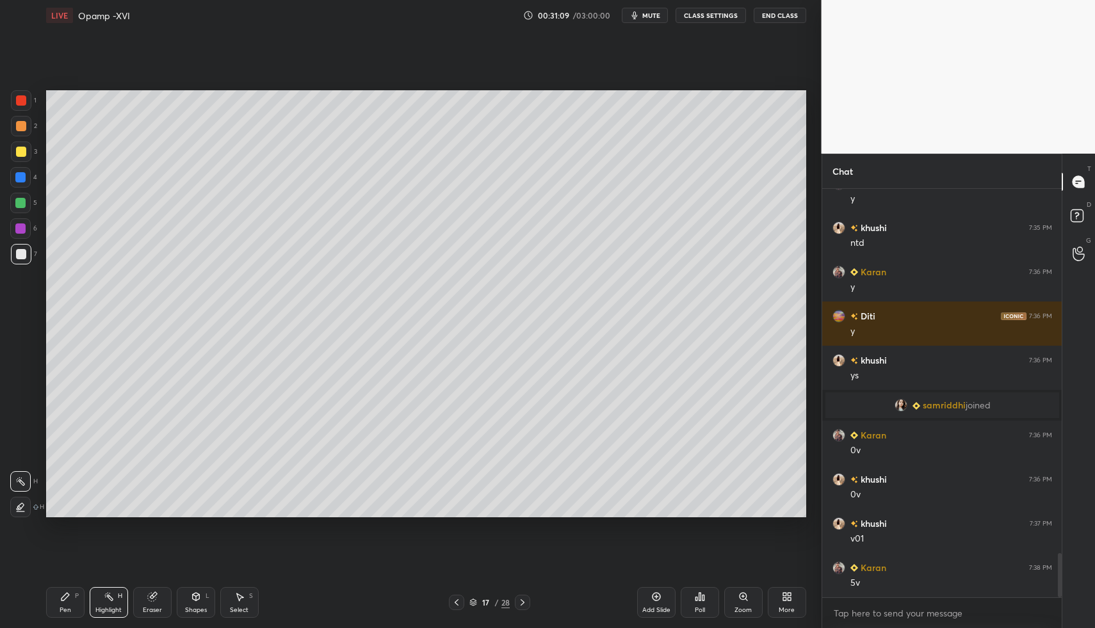
drag, startPoint x: 64, startPoint y: 603, endPoint x: 111, endPoint y: 555, distance: 67.4
drag, startPoint x: 201, startPoint y: 607, endPoint x: 196, endPoint y: 581, distance: 27.4
drag, startPoint x: 522, startPoint y: 597, endPoint x: 419, endPoint y: 596, distance: 103.1
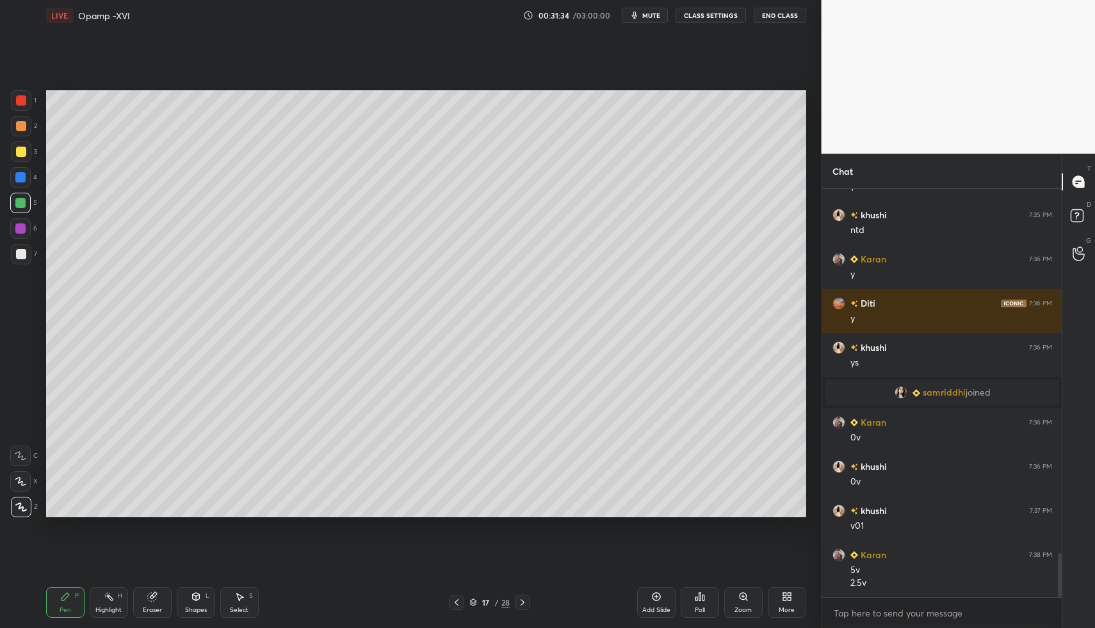
drag, startPoint x: 200, startPoint y: 598, endPoint x: 197, endPoint y: 581, distance: 16.9
drag, startPoint x: 52, startPoint y: 599, endPoint x: 60, endPoint y: 587, distance: 14.4
drag, startPoint x: 60, startPoint y: 587, endPoint x: 66, endPoint y: 579, distance: 9.6
drag, startPoint x: 458, startPoint y: 602, endPoint x: 445, endPoint y: 606, distance: 13.4
drag, startPoint x: 63, startPoint y: 599, endPoint x: 56, endPoint y: 603, distance: 7.5
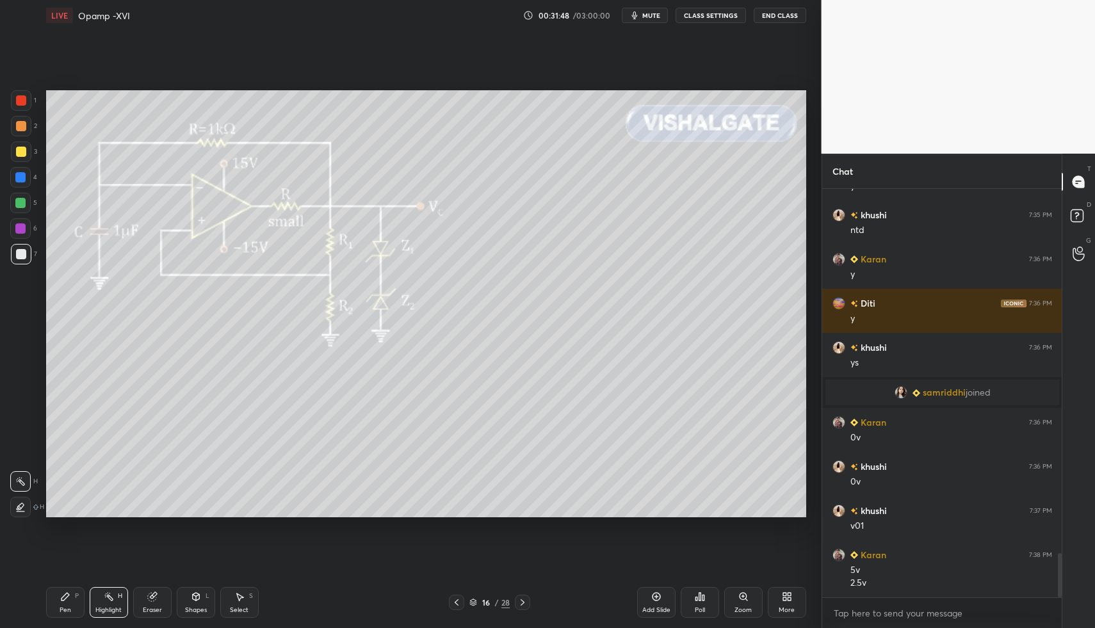
drag, startPoint x: 56, startPoint y: 603, endPoint x: 70, endPoint y: 577, distance: 29.2
drag, startPoint x: 113, startPoint y: 595, endPoint x: 154, endPoint y: 543, distance: 66.5
drag, startPoint x: 68, startPoint y: 599, endPoint x: 106, endPoint y: 597, distance: 37.9
drag, startPoint x: 108, startPoint y: 599, endPoint x: 135, endPoint y: 536, distance: 69.1
drag, startPoint x: 523, startPoint y: 606, endPoint x: 481, endPoint y: 597, distance: 42.7
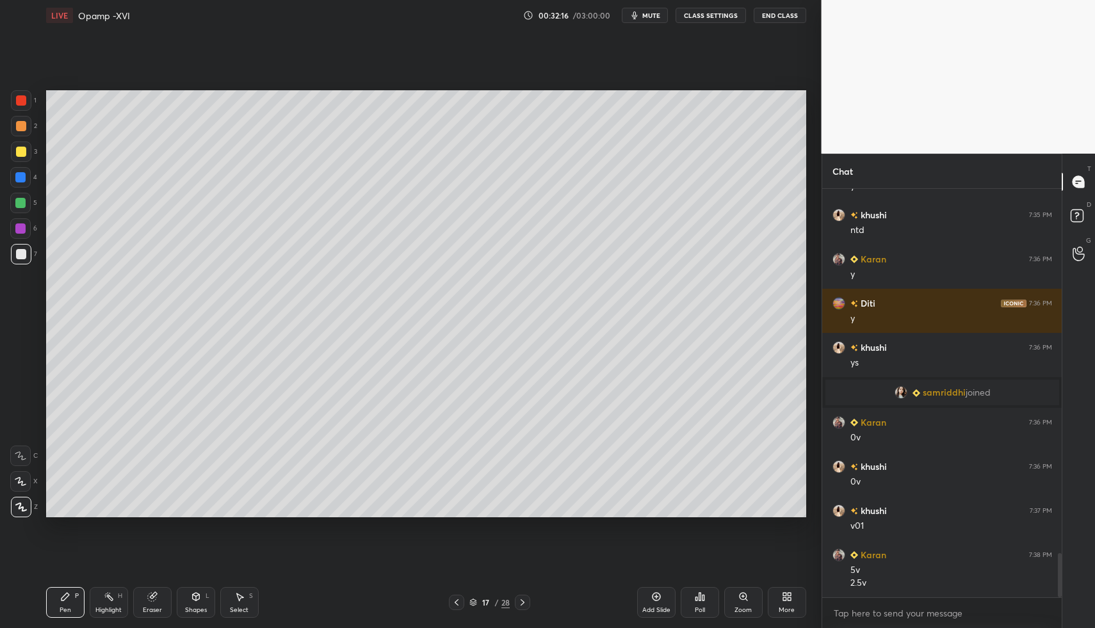
scroll to position [3408, 0]
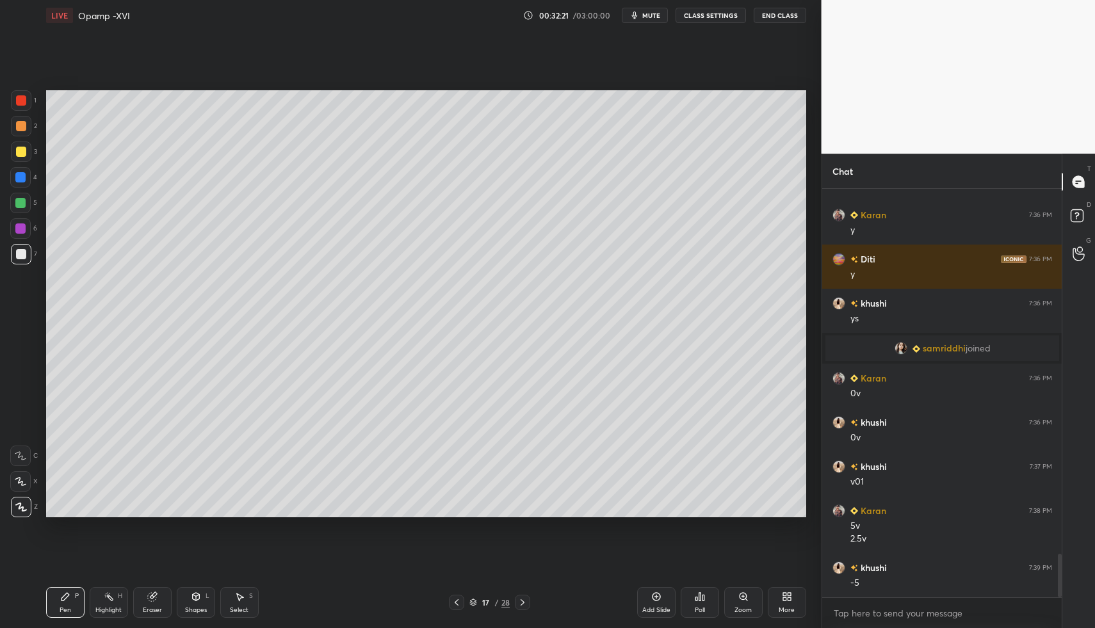
drag, startPoint x: 19, startPoint y: 150, endPoint x: 39, endPoint y: 174, distance: 31.3
drag, startPoint x: 200, startPoint y: 600, endPoint x: 199, endPoint y: 584, distance: 15.4
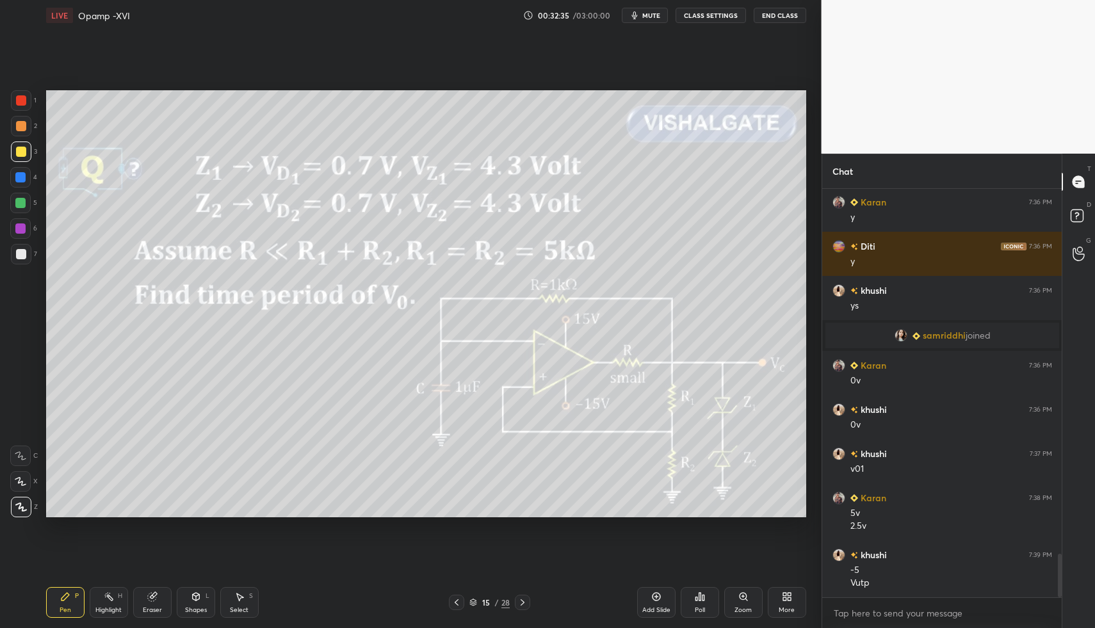
drag, startPoint x: 522, startPoint y: 604, endPoint x: 515, endPoint y: 606, distance: 7.3
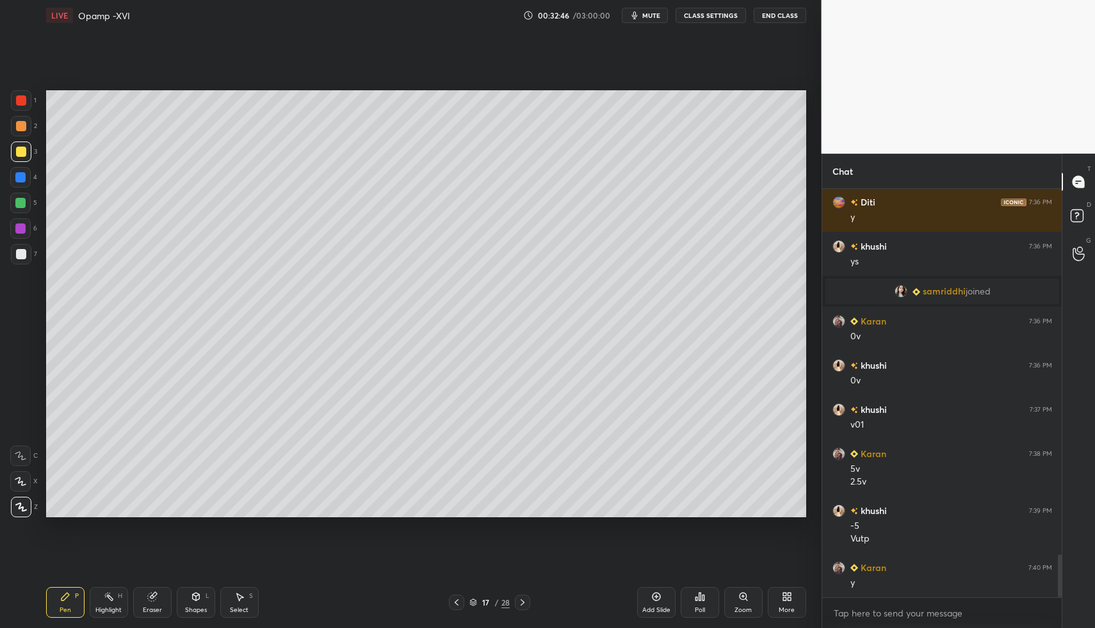
drag, startPoint x: 650, startPoint y: 600, endPoint x: 504, endPoint y: 586, distance: 146.6
drag, startPoint x: 59, startPoint y: 608, endPoint x: 63, endPoint y: 531, distance: 76.9
drag, startPoint x: 205, startPoint y: 598, endPoint x: 193, endPoint y: 578, distance: 22.9
drag, startPoint x: 58, startPoint y: 599, endPoint x: 52, endPoint y: 528, distance: 70.6
drag, startPoint x: 22, startPoint y: 260, endPoint x: 38, endPoint y: 253, distance: 17.2
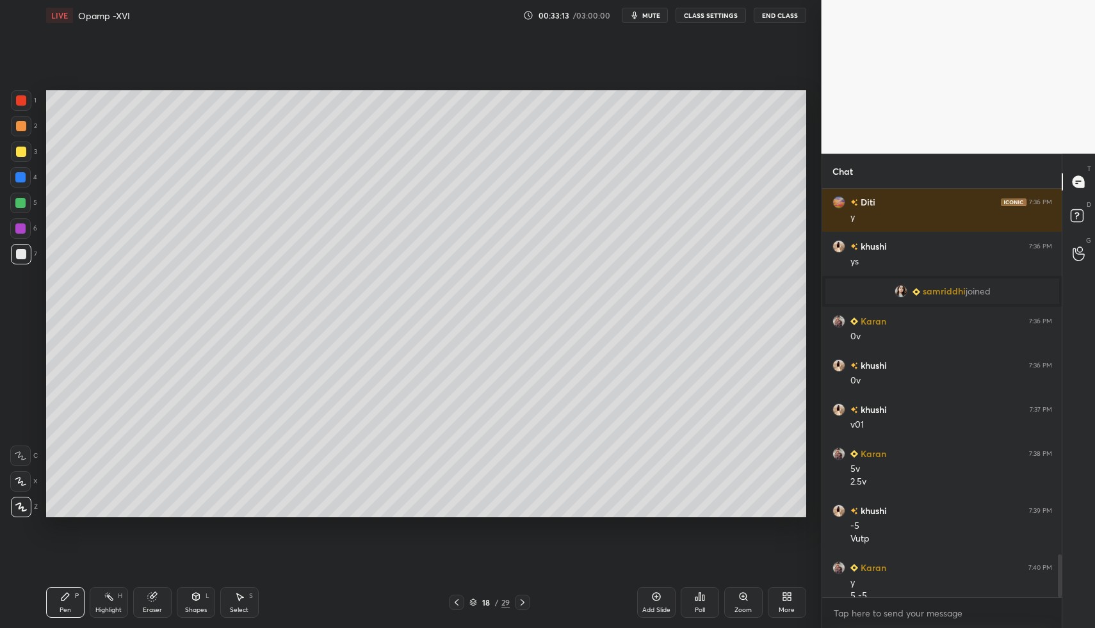
scroll to position [3478, 0]
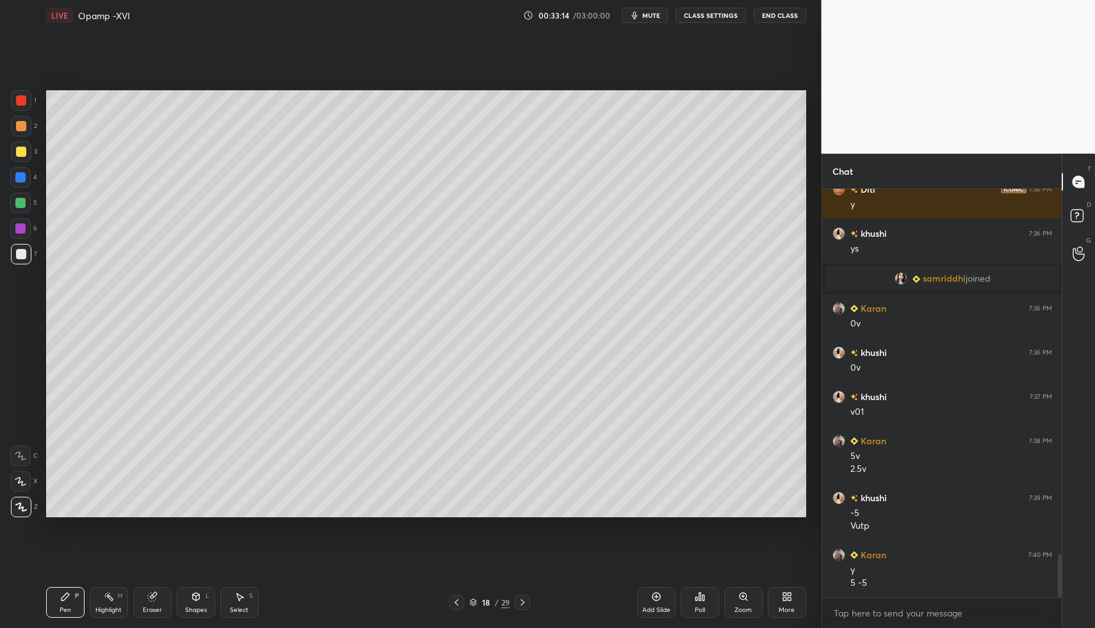
drag, startPoint x: 19, startPoint y: 98, endPoint x: 13, endPoint y: 138, distance: 40.7
drag, startPoint x: 59, startPoint y: 586, endPoint x: 78, endPoint y: 526, distance: 63.2
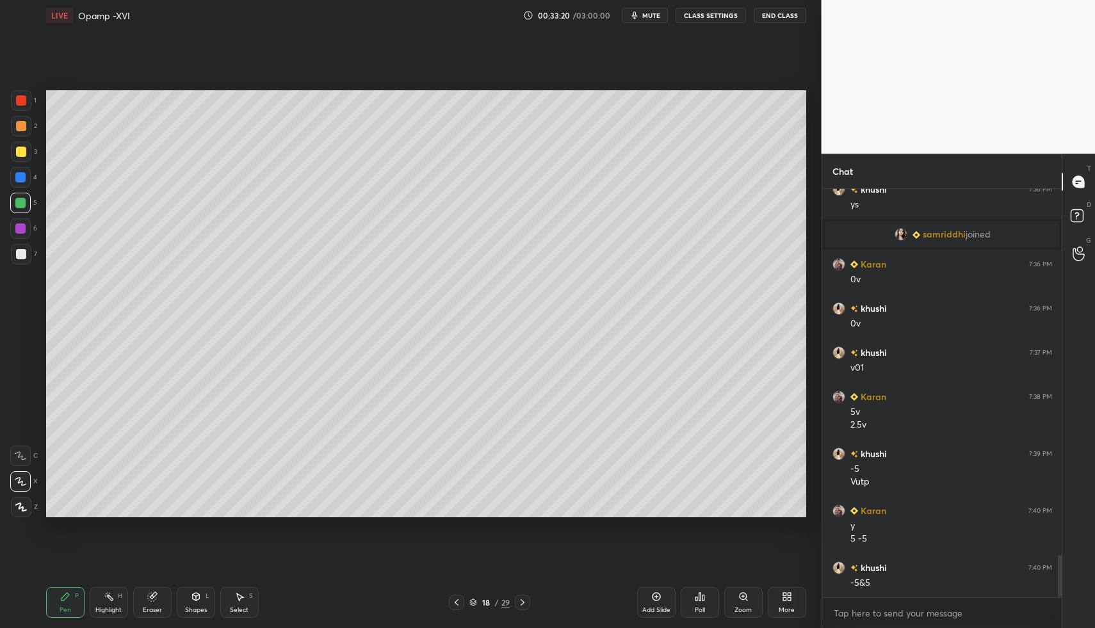
drag, startPoint x: 191, startPoint y: 606, endPoint x: 188, endPoint y: 596, distance: 10.7
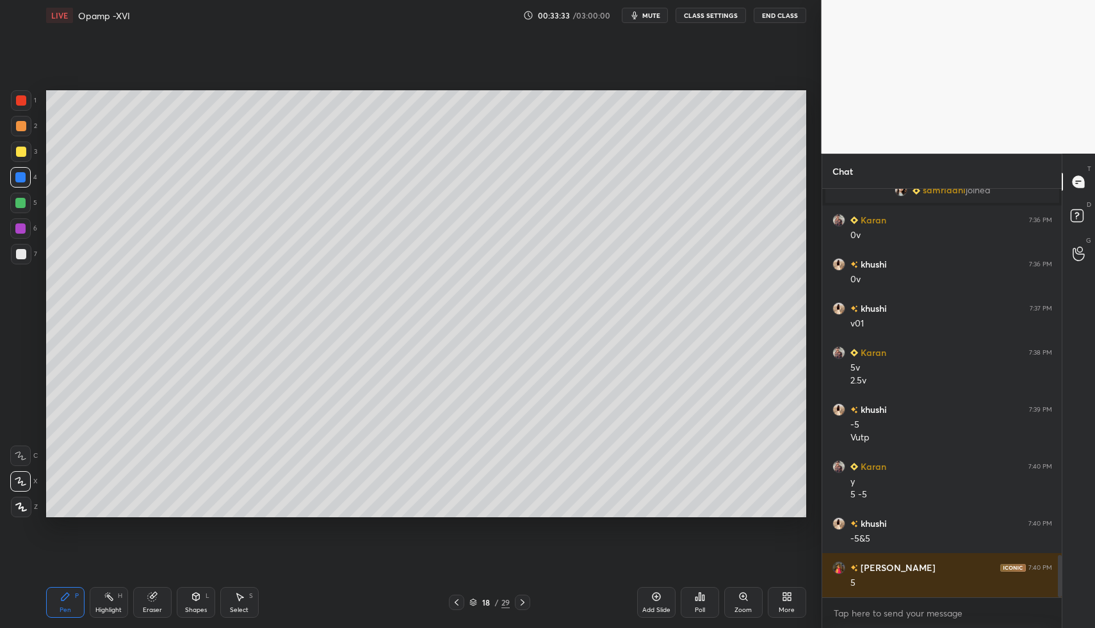
drag, startPoint x: 17, startPoint y: 489, endPoint x: 24, endPoint y: 465, distance: 24.7
drag, startPoint x: 175, startPoint y: 617, endPoint x: 200, endPoint y: 546, distance: 75.1
drag, startPoint x: 64, startPoint y: 599, endPoint x: 63, endPoint y: 585, distance: 14.1
drag, startPoint x: 19, startPoint y: 507, endPoint x: 22, endPoint y: 490, distance: 16.9
drag, startPoint x: 19, startPoint y: 204, endPoint x: 40, endPoint y: 199, distance: 21.1
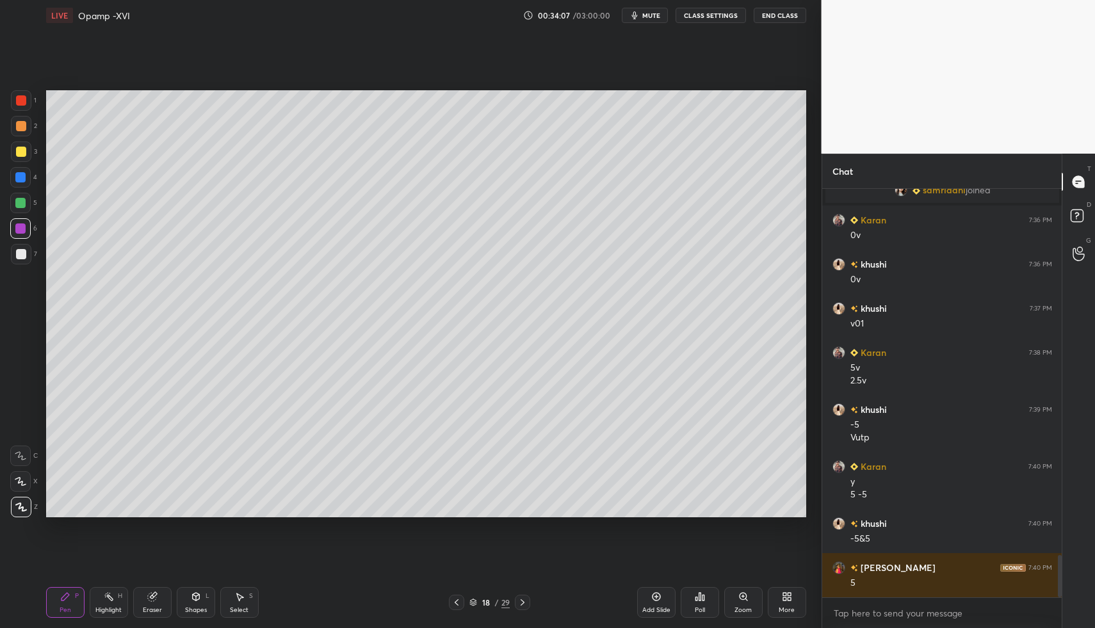
drag, startPoint x: 45, startPoint y: 596, endPoint x: 40, endPoint y: 602, distance: 7.3
drag, startPoint x: 212, startPoint y: 606, endPoint x: 203, endPoint y: 584, distance: 23.5
drag, startPoint x: 66, startPoint y: 597, endPoint x: 68, endPoint y: 588, distance: 9.9
drag, startPoint x: 21, startPoint y: 264, endPoint x: 13, endPoint y: 265, distance: 8.3
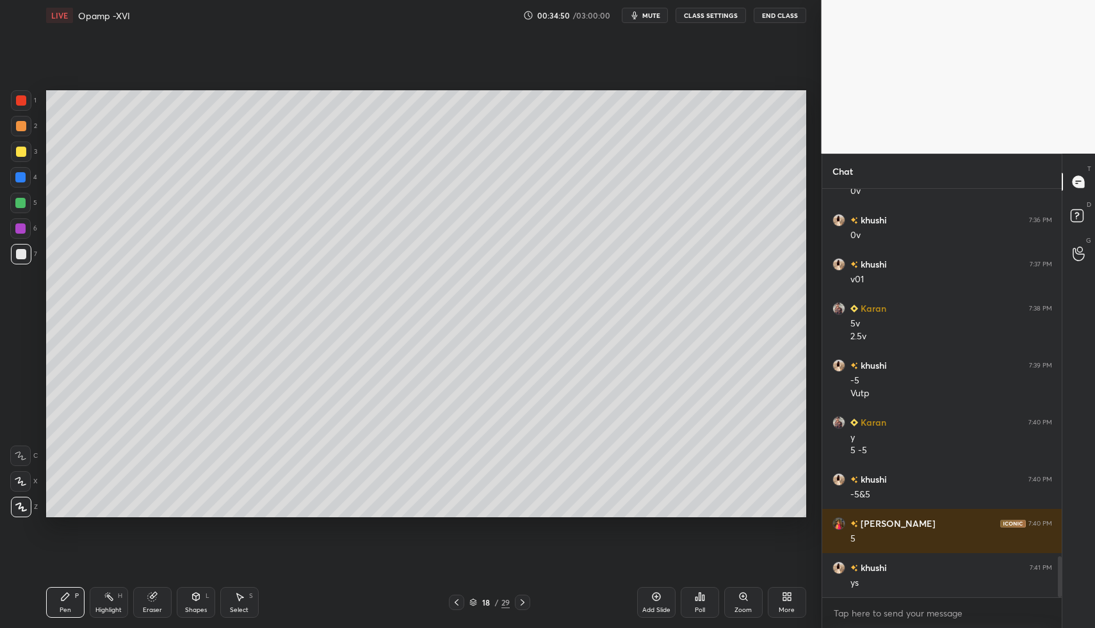
scroll to position [3655, 0]
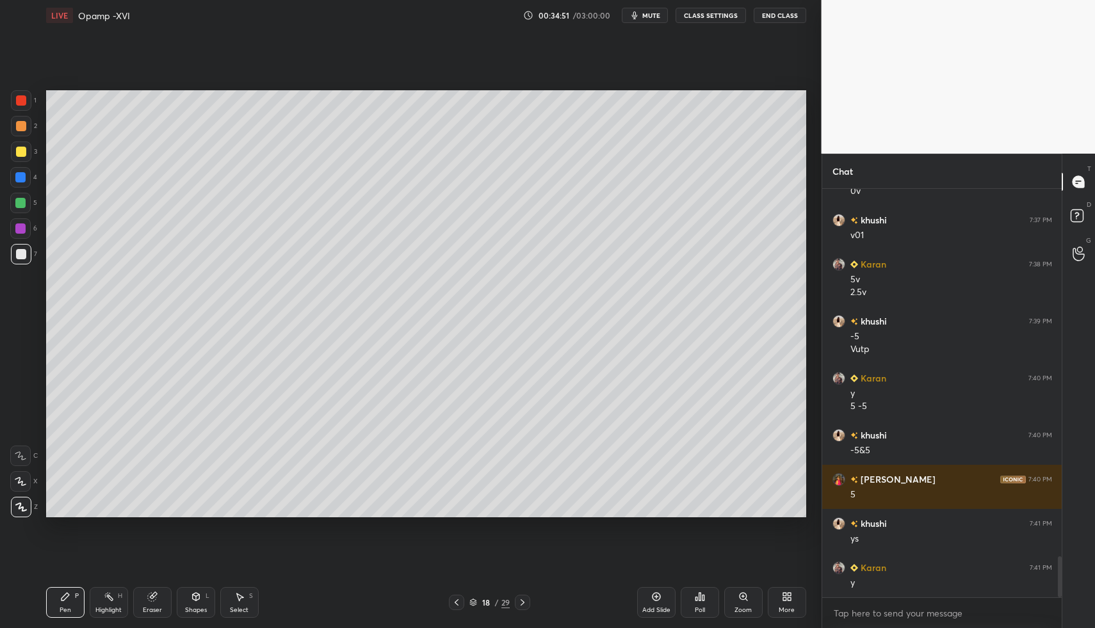
drag, startPoint x: 638, startPoint y: 594, endPoint x: 370, endPoint y: 578, distance: 268.1
drag, startPoint x: 65, startPoint y: 602, endPoint x: 56, endPoint y: 593, distance: 13.1
drag, startPoint x: 24, startPoint y: 158, endPoint x: 39, endPoint y: 153, distance: 16.2
drag, startPoint x: 93, startPoint y: 606, endPoint x: 104, endPoint y: 600, distance: 12.3
drag, startPoint x: 522, startPoint y: 598, endPoint x: 480, endPoint y: 597, distance: 42.3
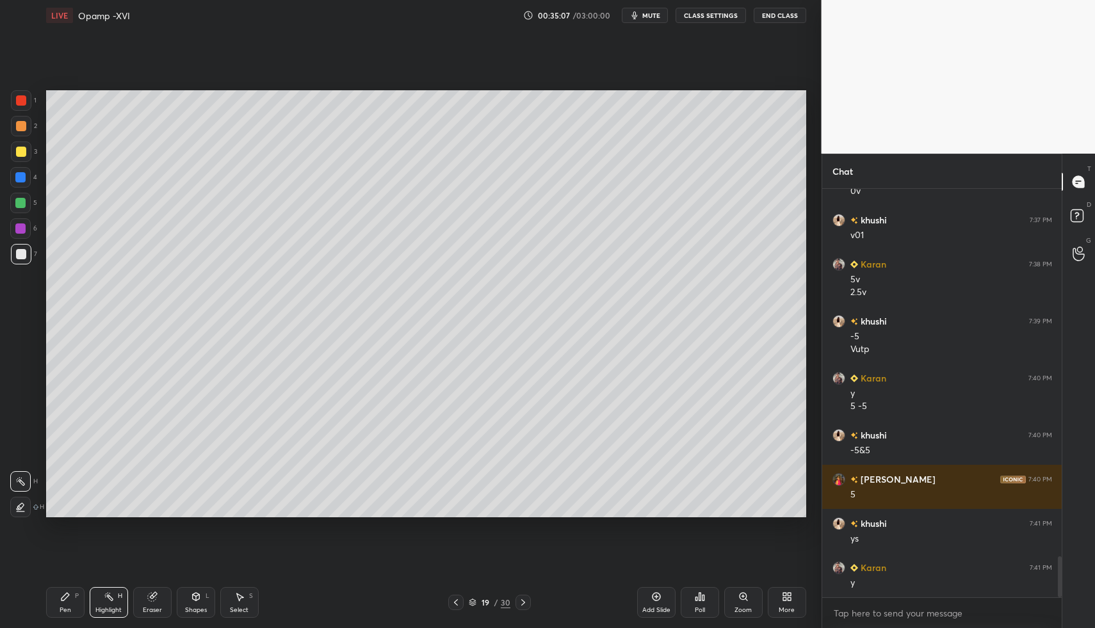
drag, startPoint x: 229, startPoint y: 602, endPoint x: 229, endPoint y: 556, distance: 46.1
drag, startPoint x: 79, startPoint y: 115, endPoint x: 120, endPoint y: 159, distance: 59.8
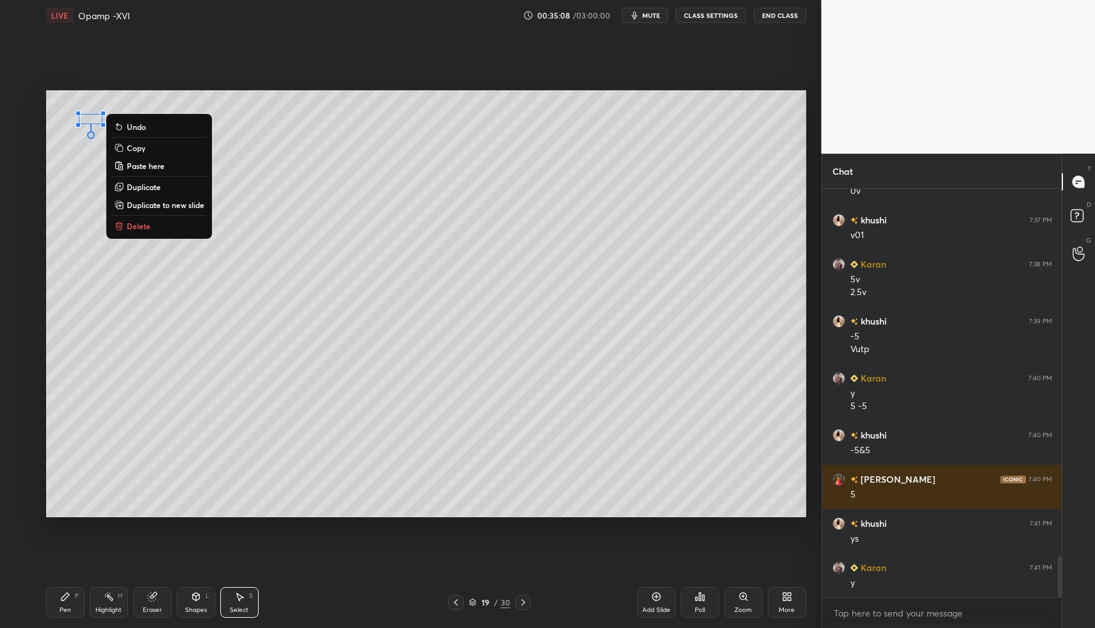
drag, startPoint x: 145, startPoint y: 221, endPoint x: 134, endPoint y: 243, distance: 23.8
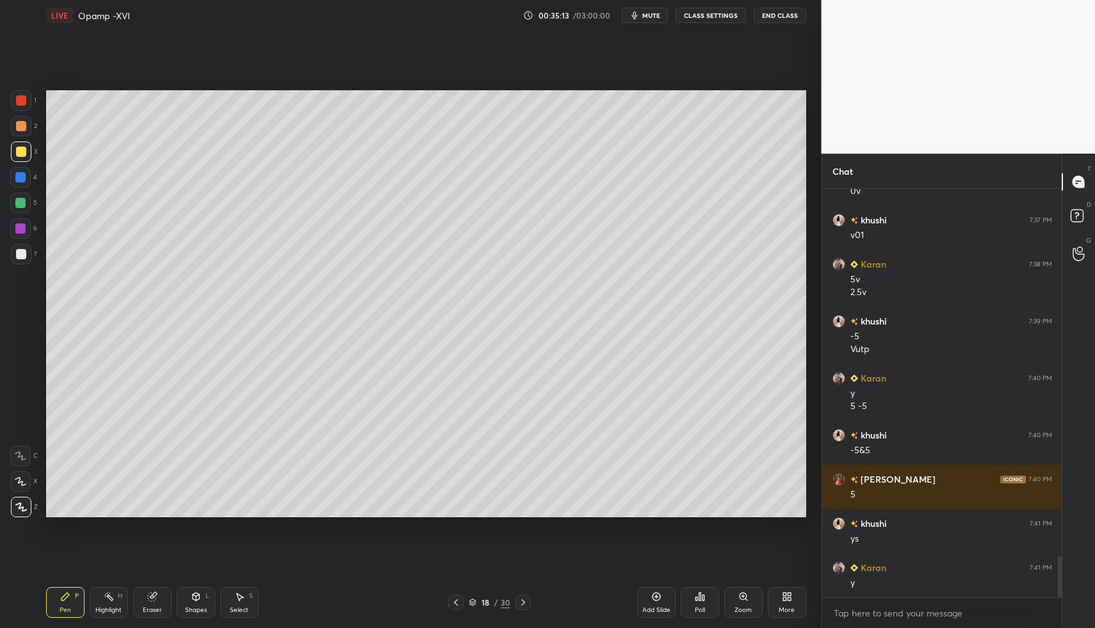
drag, startPoint x: 56, startPoint y: 606, endPoint x: 58, endPoint y: 588, distance: 18.0
drag, startPoint x: 56, startPoint y: 592, endPoint x: 56, endPoint y: 584, distance: 7.7
drag, startPoint x: 24, startPoint y: 227, endPoint x: 38, endPoint y: 227, distance: 14.7
drag, startPoint x: 17, startPoint y: 181, endPoint x: 22, endPoint y: 174, distance: 9.1
drag, startPoint x: 24, startPoint y: 259, endPoint x: 16, endPoint y: 264, distance: 10.1
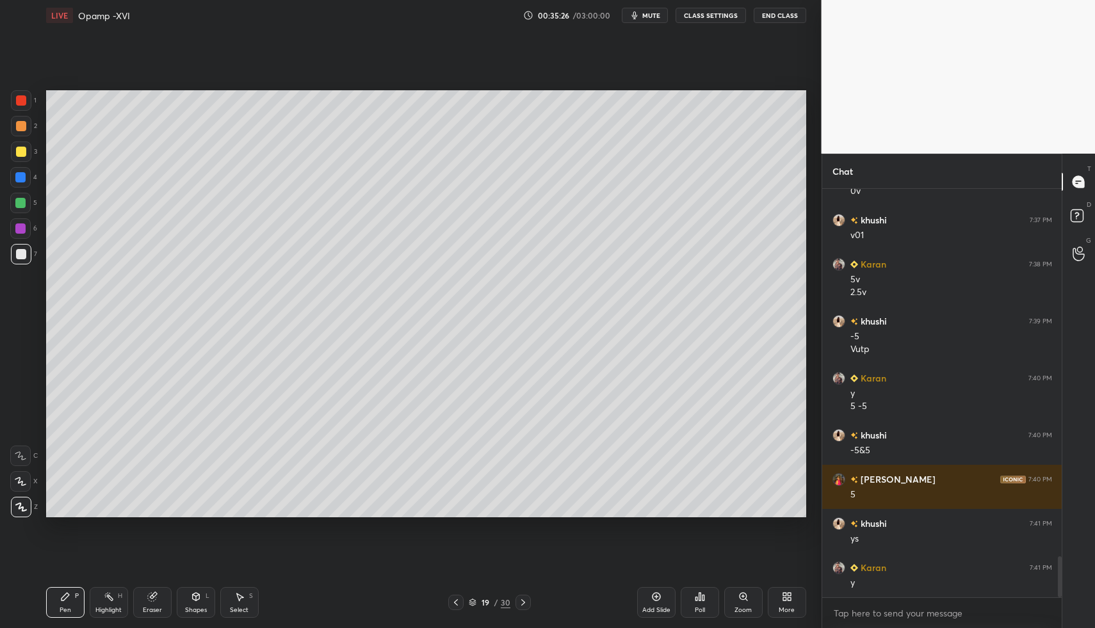
drag, startPoint x: 68, startPoint y: 595, endPoint x: 84, endPoint y: 581, distance: 21.8
drag, startPoint x: 522, startPoint y: 600, endPoint x: 316, endPoint y: 584, distance: 206.1
drag, startPoint x: 183, startPoint y: 597, endPoint x: 177, endPoint y: 585, distance: 13.2
drag, startPoint x: 25, startPoint y: 255, endPoint x: 19, endPoint y: 337, distance: 82.1
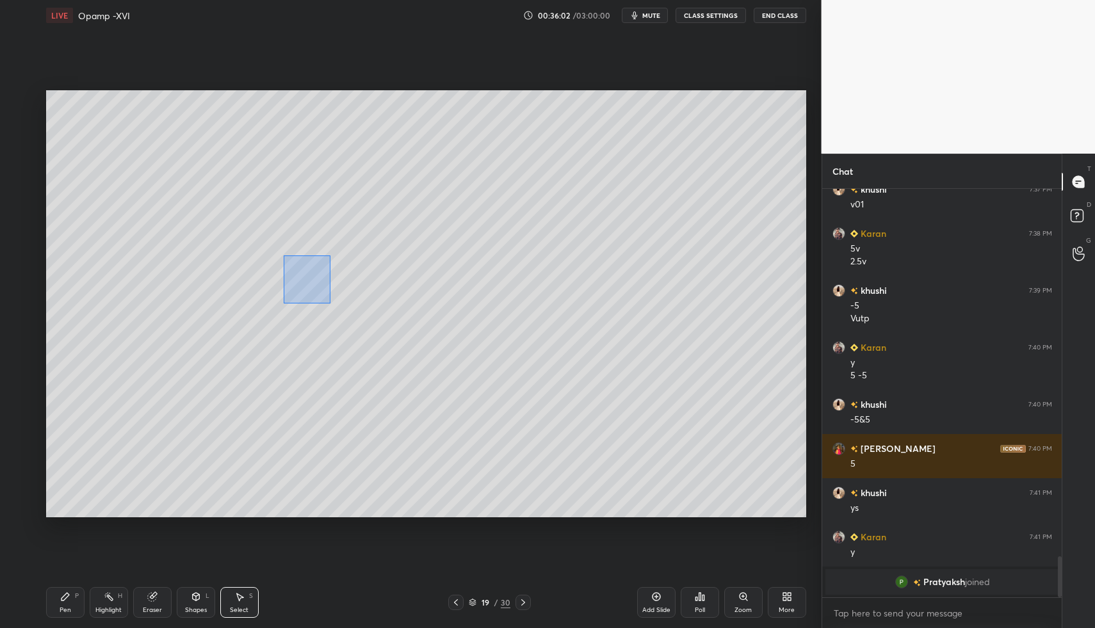
drag, startPoint x: 323, startPoint y: 294, endPoint x: 334, endPoint y: 326, distance: 33.4
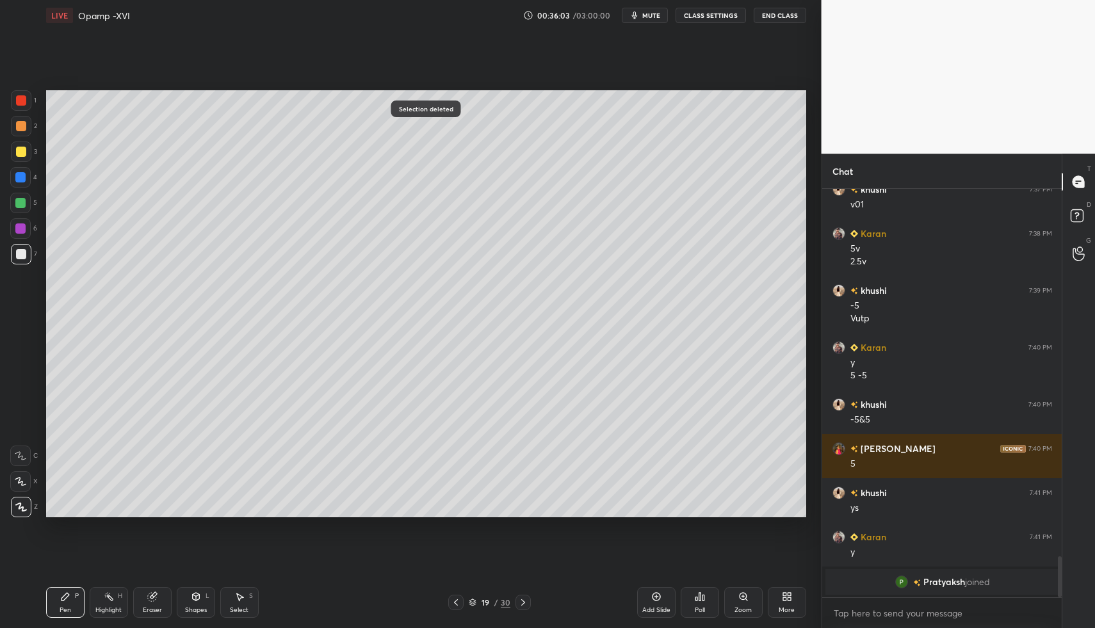
drag, startPoint x: 68, startPoint y: 590, endPoint x: 112, endPoint y: 531, distance: 73.1
drag, startPoint x: 68, startPoint y: 603, endPoint x: 79, endPoint y: 589, distance: 17.8
drag, startPoint x: 55, startPoint y: 604, endPoint x: 52, endPoint y: 582, distance: 22.6
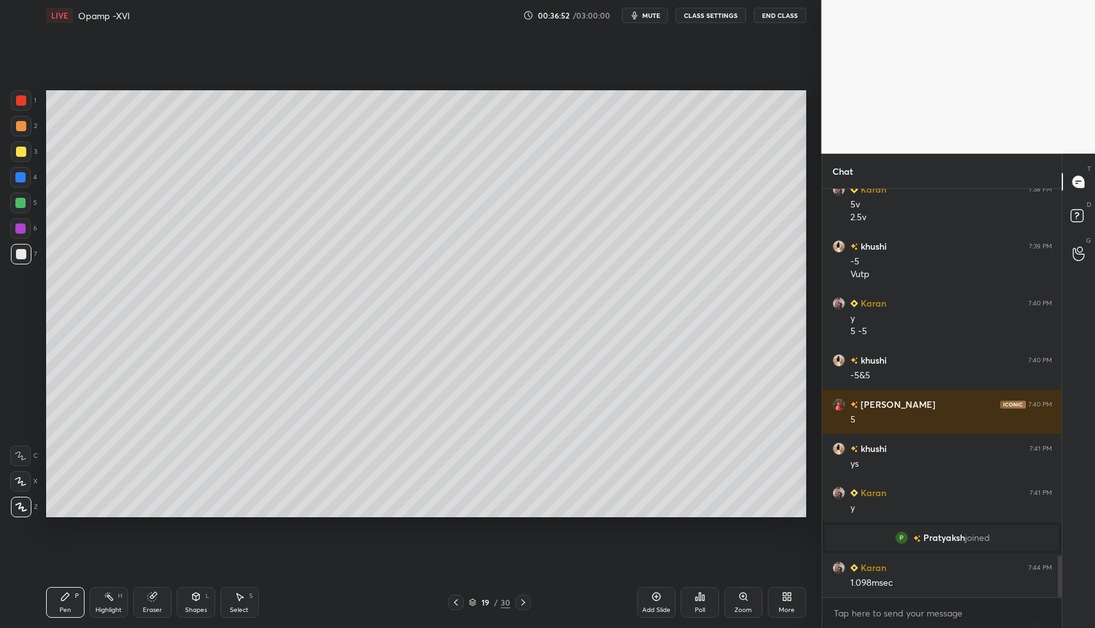
scroll to position [3615, 0]
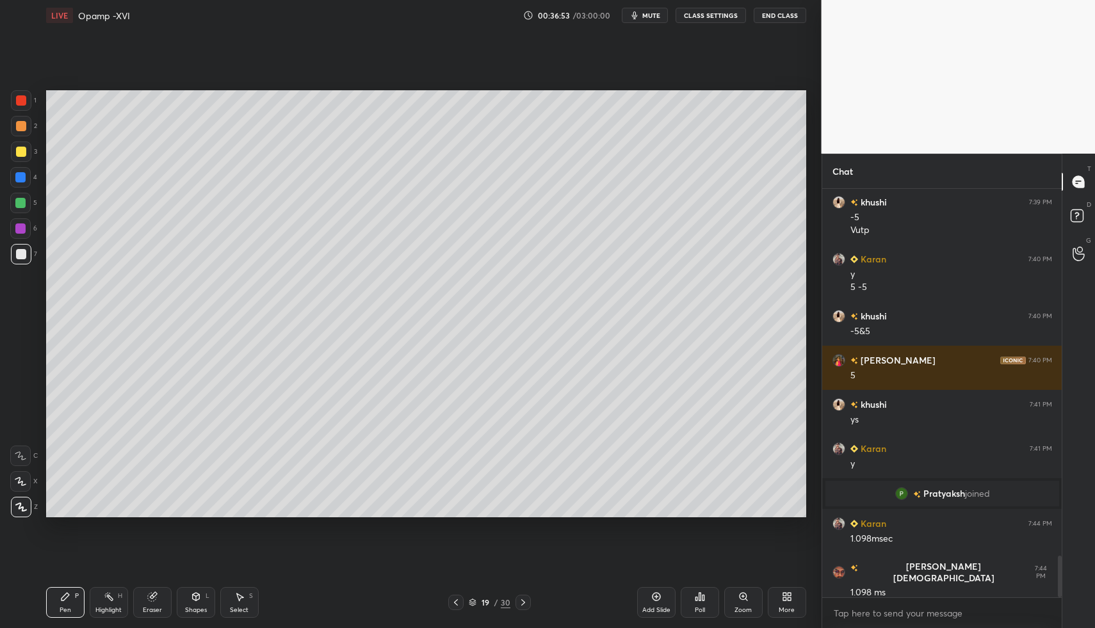
drag, startPoint x: 86, startPoint y: 589, endPoint x: 79, endPoint y: 589, distance: 7.0
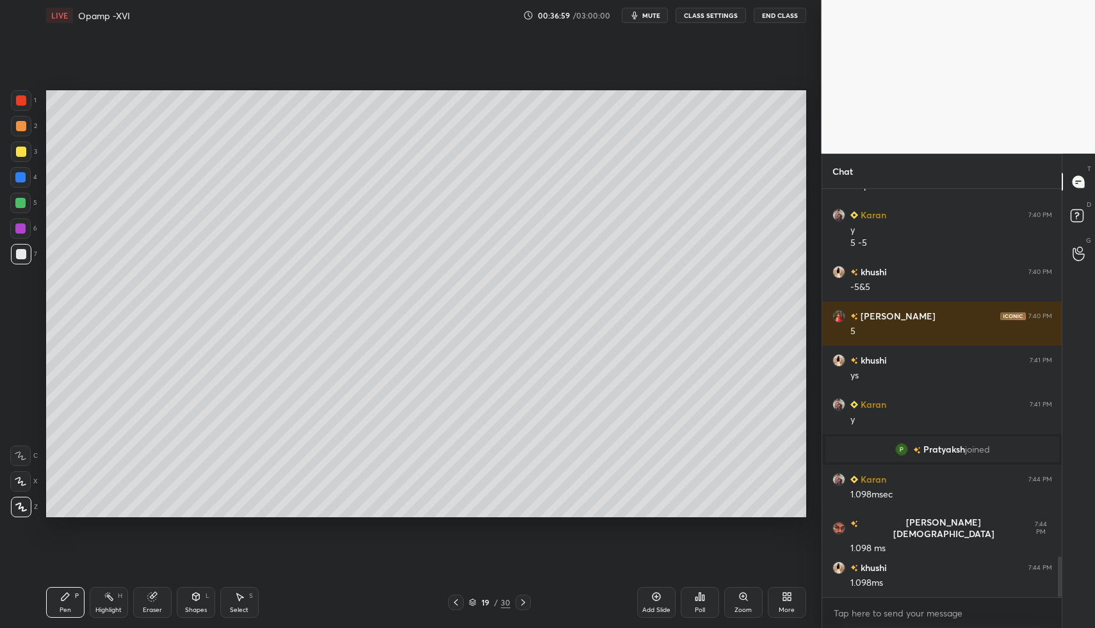
drag, startPoint x: 669, startPoint y: 604, endPoint x: 567, endPoint y: 572, distance: 107.3
drag, startPoint x: 49, startPoint y: 607, endPoint x: 44, endPoint y: 526, distance: 82.1
drag, startPoint x: 26, startPoint y: 146, endPoint x: 42, endPoint y: 137, distance: 18.3
drag, startPoint x: 204, startPoint y: 598, endPoint x: 200, endPoint y: 580, distance: 18.2
drag, startPoint x: 69, startPoint y: 606, endPoint x: 95, endPoint y: 604, distance: 25.7
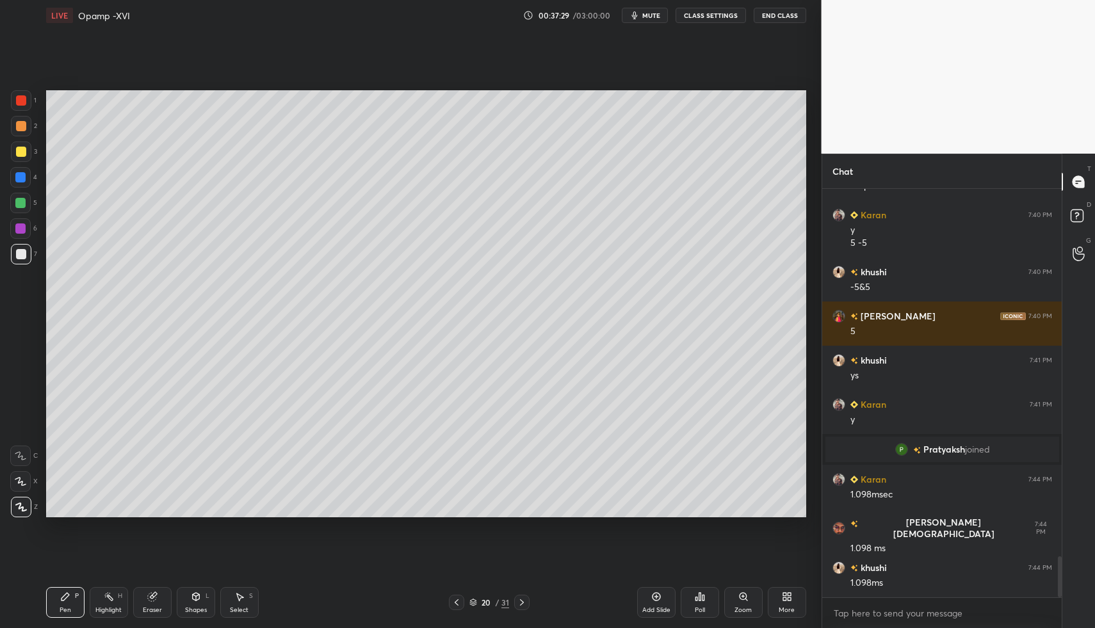
drag, startPoint x: 69, startPoint y: 595, endPoint x: 110, endPoint y: 526, distance: 79.8
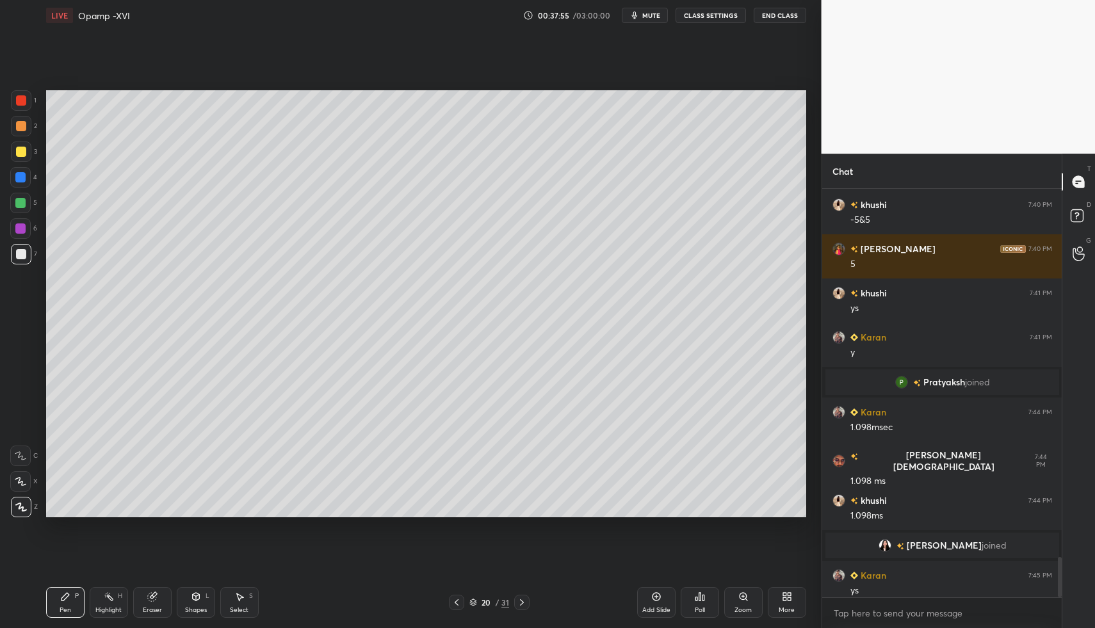
scroll to position [3698, 0]
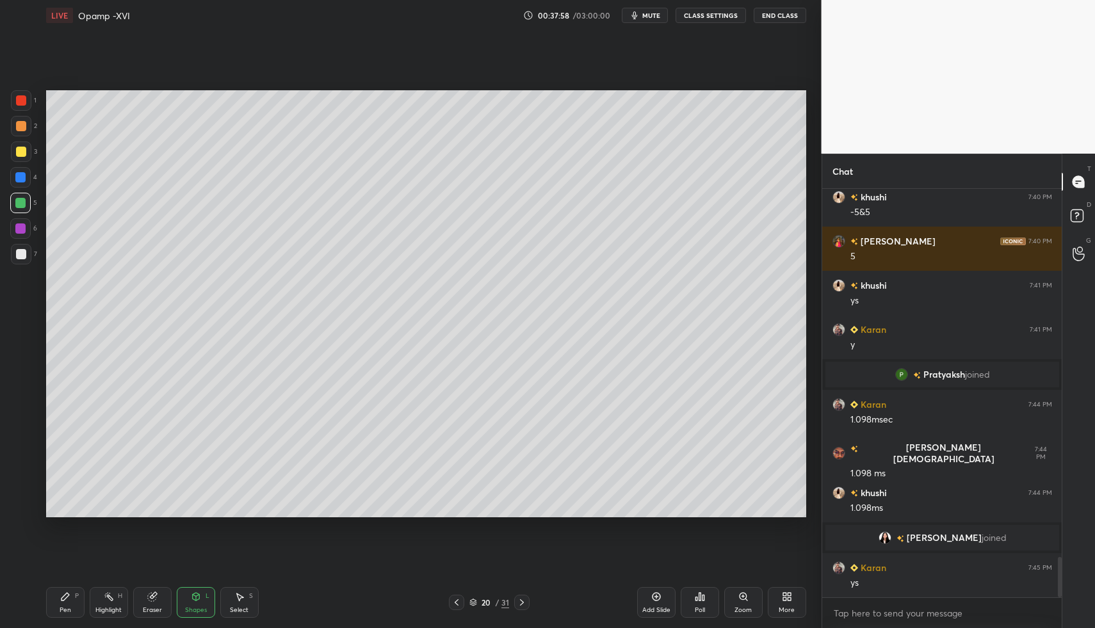
drag, startPoint x: 54, startPoint y: 607, endPoint x: 54, endPoint y: 600, distance: 6.4
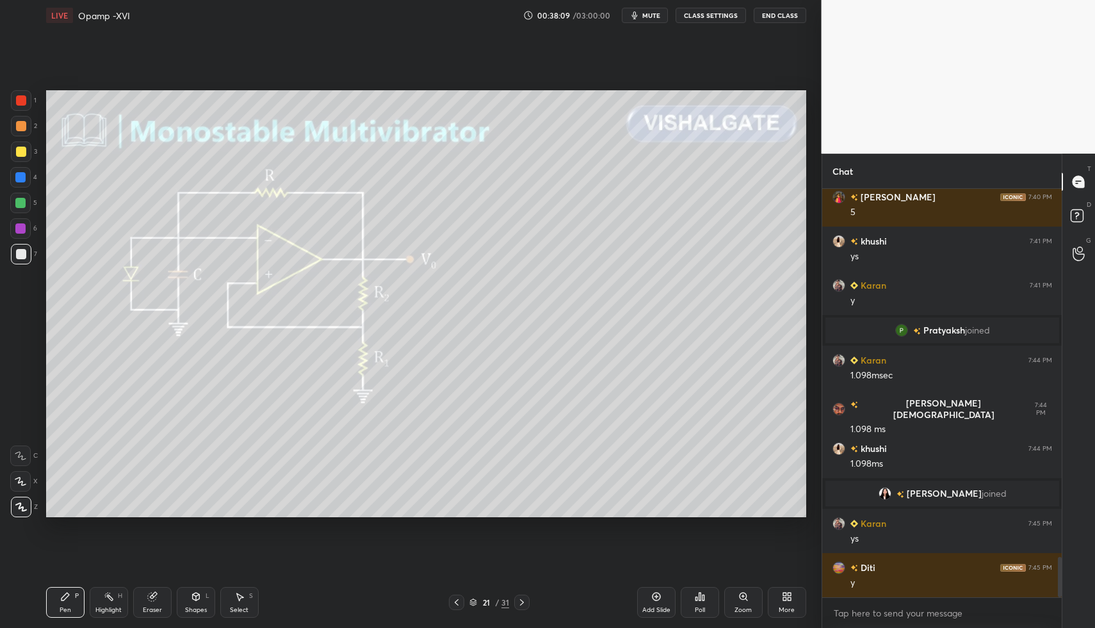
drag, startPoint x: 457, startPoint y: 600, endPoint x: 515, endPoint y: 599, distance: 58.3
drag, startPoint x: 658, startPoint y: 599, endPoint x: 455, endPoint y: 577, distance: 204.2
drag, startPoint x: 22, startPoint y: 246, endPoint x: 40, endPoint y: 234, distance: 21.5
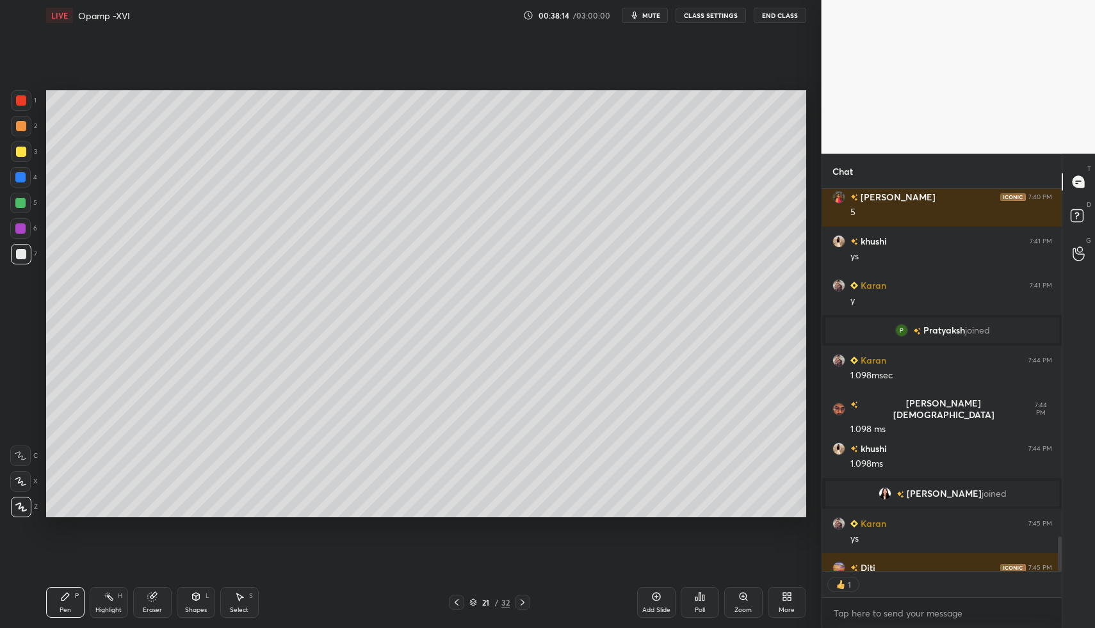
scroll to position [3813, 0]
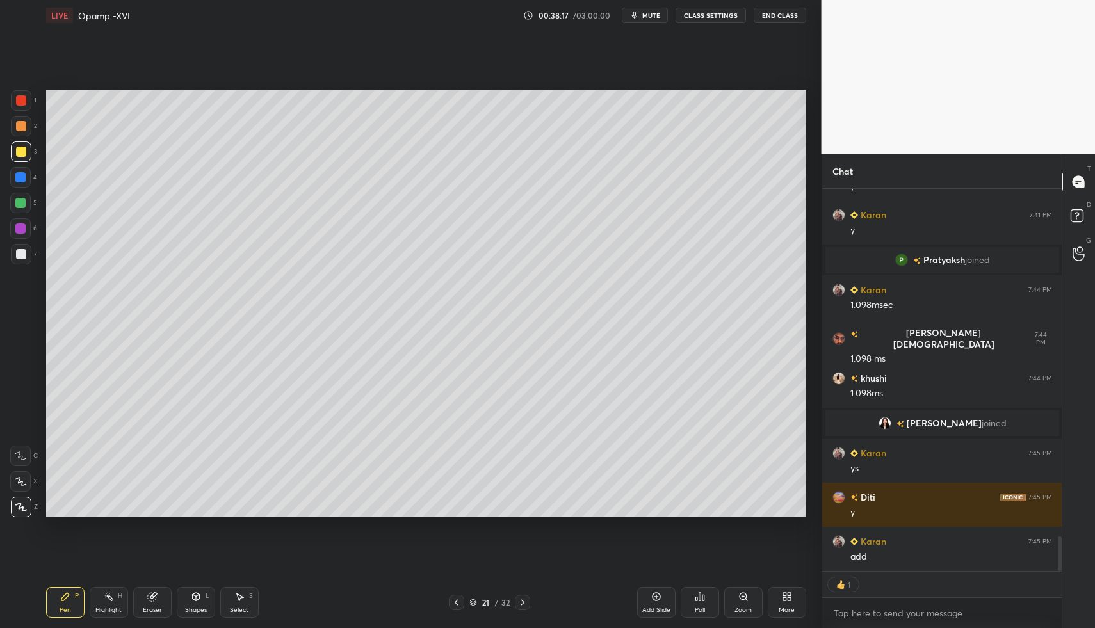
drag, startPoint x: 189, startPoint y: 600, endPoint x: 192, endPoint y: 581, distance: 20.0
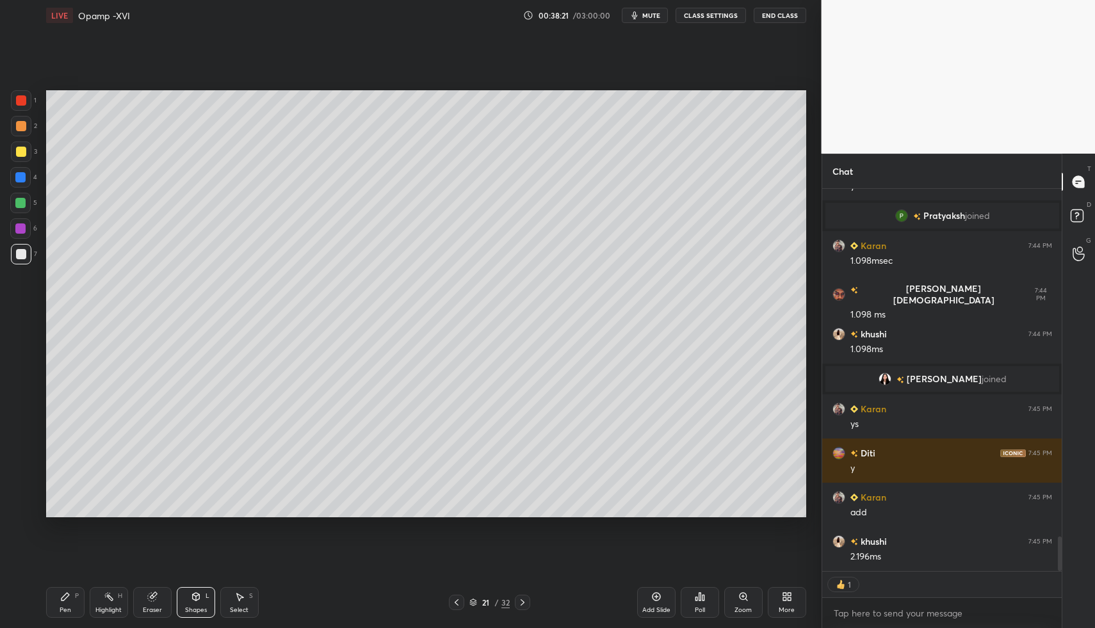
type textarea "x"
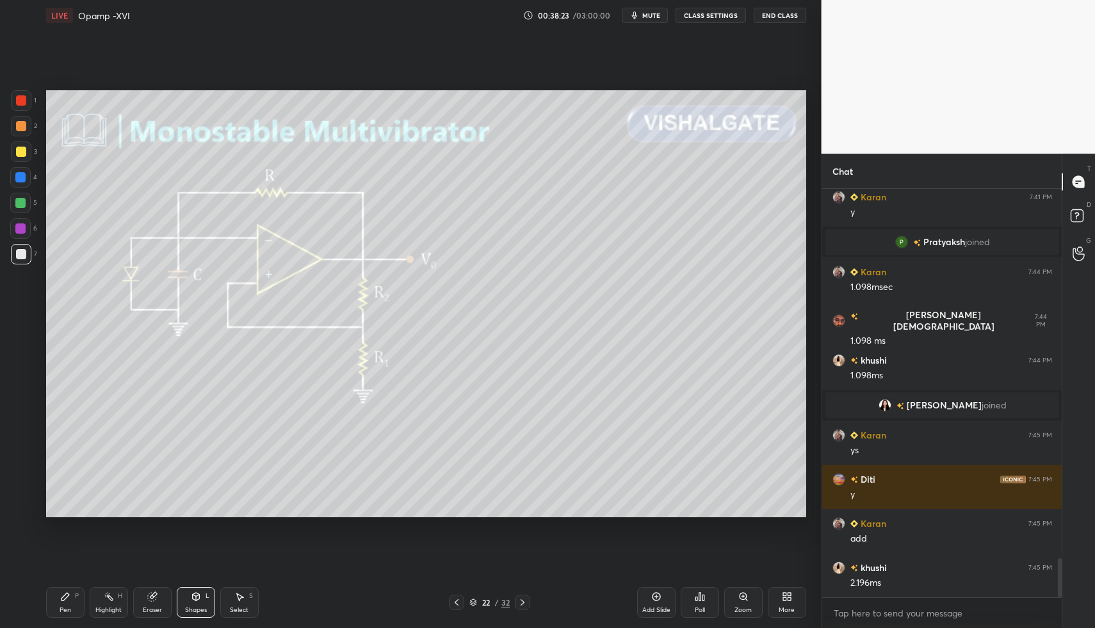
scroll to position [3875, 0]
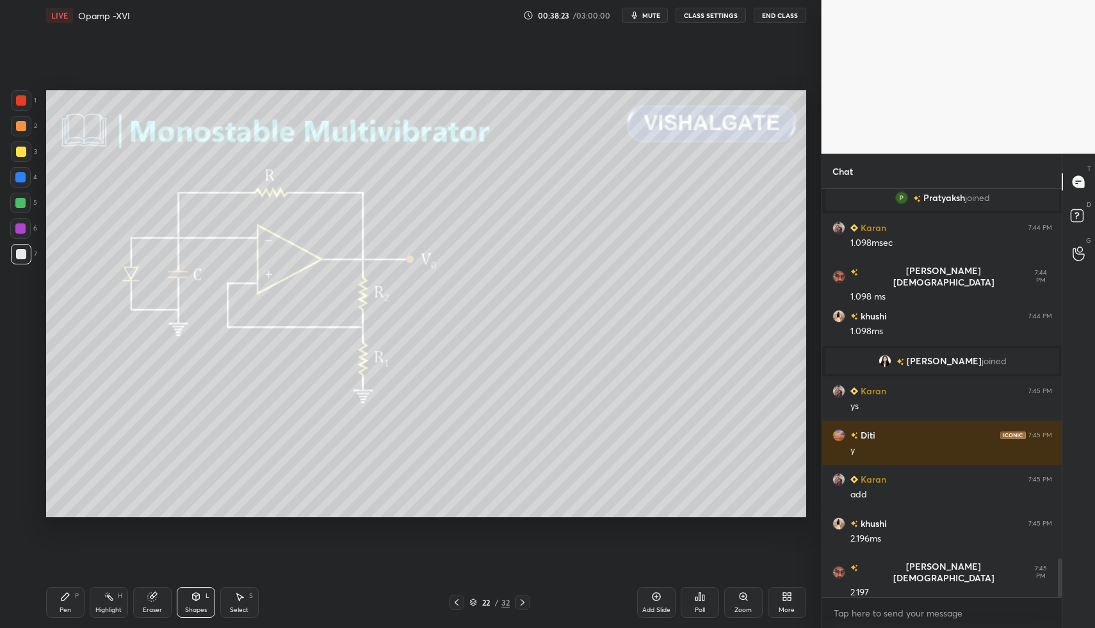
drag, startPoint x: 49, startPoint y: 602, endPoint x: 52, endPoint y: 589, distance: 14.0
drag, startPoint x: 26, startPoint y: 259, endPoint x: 39, endPoint y: 251, distance: 14.9
drag, startPoint x: 108, startPoint y: 606, endPoint x: 133, endPoint y: 539, distance: 71.1
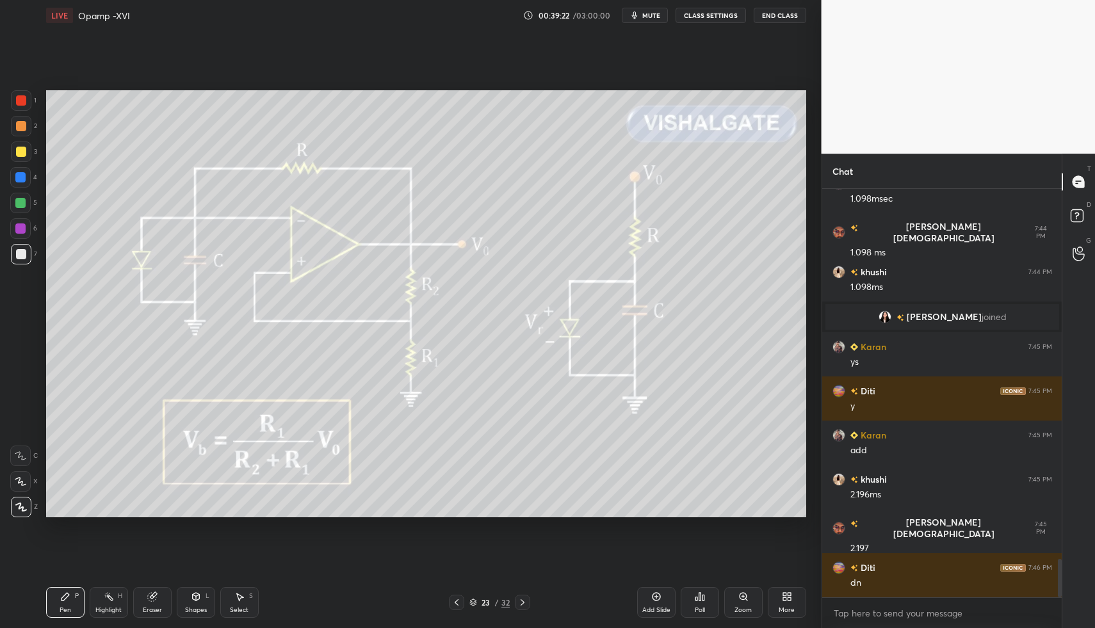
drag, startPoint x: 16, startPoint y: 121, endPoint x: 19, endPoint y: 109, distance: 12.4
drag, startPoint x: 61, startPoint y: 589, endPoint x: 96, endPoint y: 522, distance: 75.3
drag, startPoint x: 111, startPoint y: 600, endPoint x: 164, endPoint y: 540, distance: 80.3
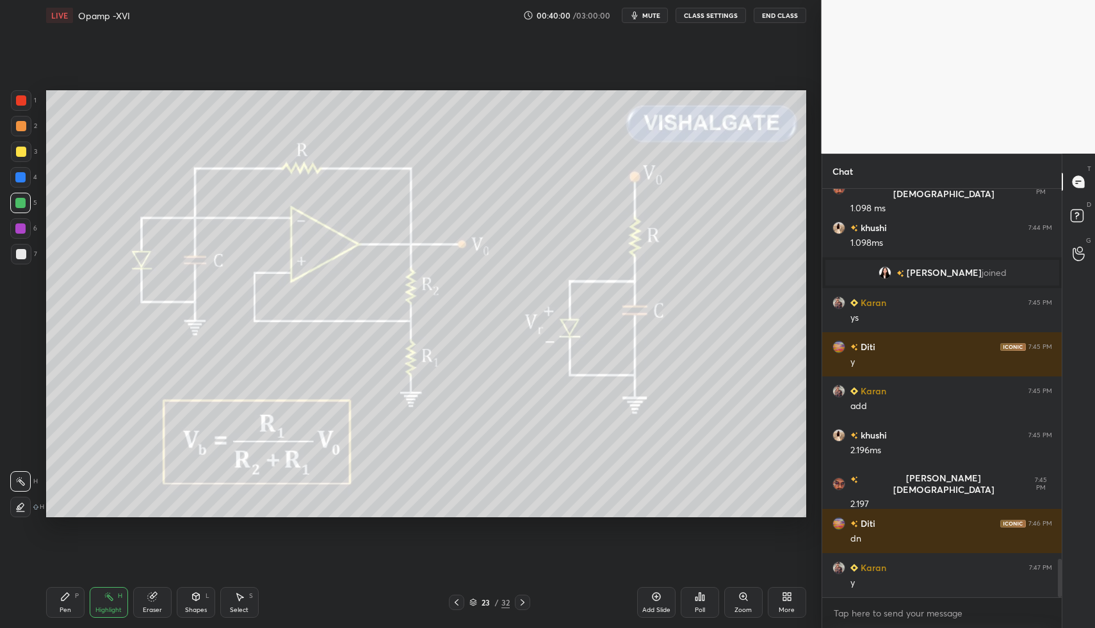
drag, startPoint x: 104, startPoint y: 605, endPoint x: 152, endPoint y: 535, distance: 85.1
drag, startPoint x: 67, startPoint y: 603, endPoint x: 74, endPoint y: 597, distance: 9.5
drag, startPoint x: 233, startPoint y: 600, endPoint x: 250, endPoint y: 571, distance: 33.6
drag, startPoint x: 422, startPoint y: 312, endPoint x: 436, endPoint y: 324, distance: 18.2
drag, startPoint x: 421, startPoint y: 316, endPoint x: 383, endPoint y: 321, distance: 38.7
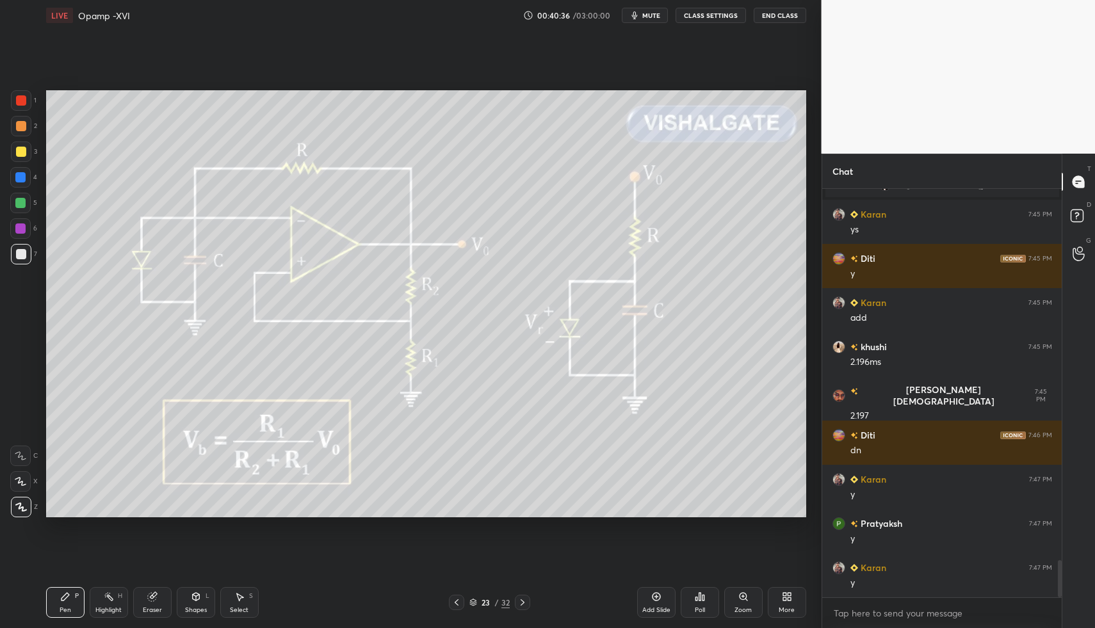
scroll to position [4140, 0]
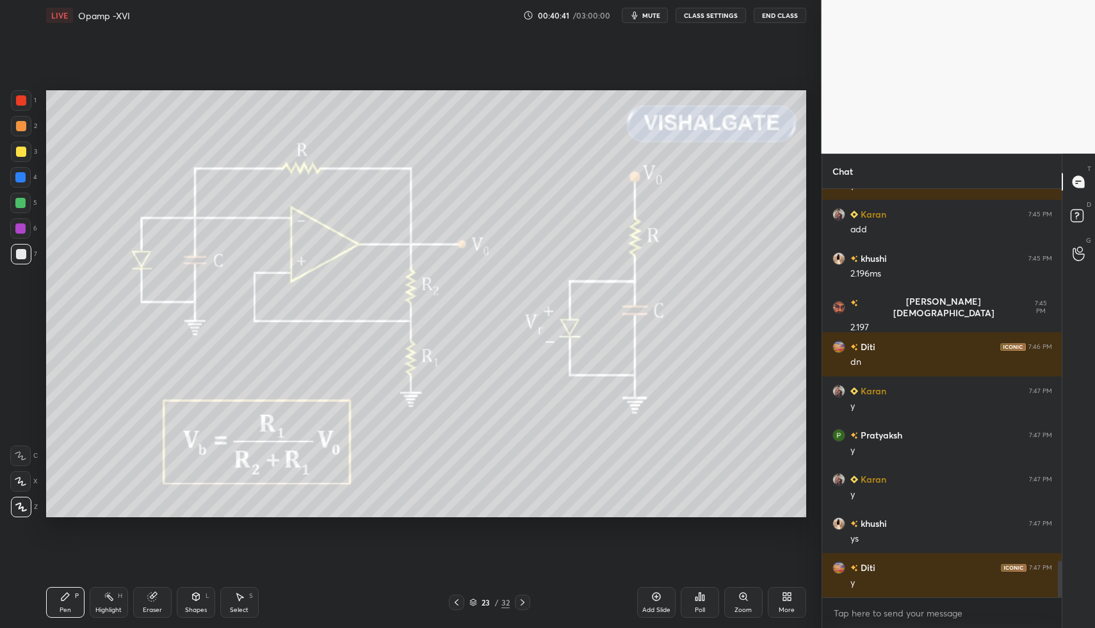
drag, startPoint x: 70, startPoint y: 593, endPoint x: 99, endPoint y: 597, distance: 29.0
drag, startPoint x: 99, startPoint y: 597, endPoint x: 106, endPoint y: 574, distance: 23.9
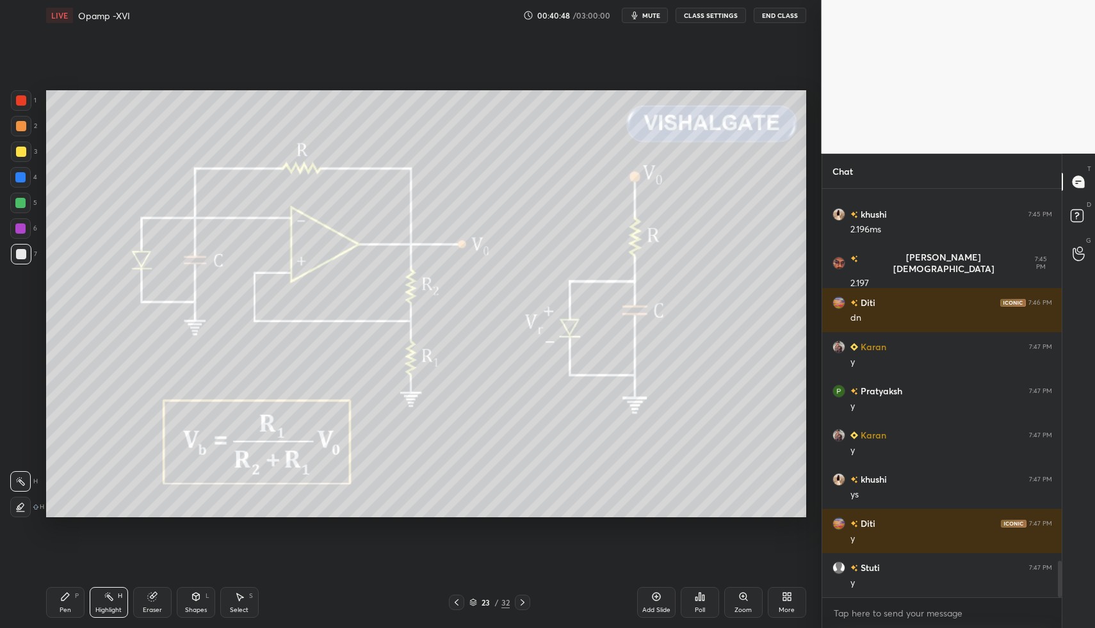
drag, startPoint x: 118, startPoint y: 599, endPoint x: 131, endPoint y: 568, distance: 33.3
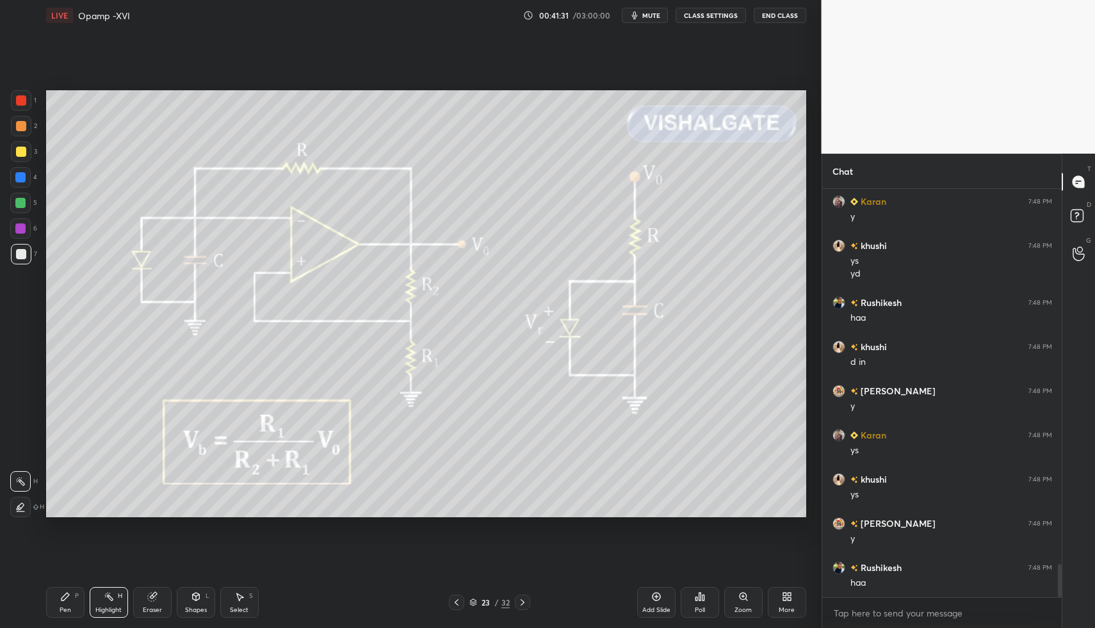
scroll to position [4625, 0]
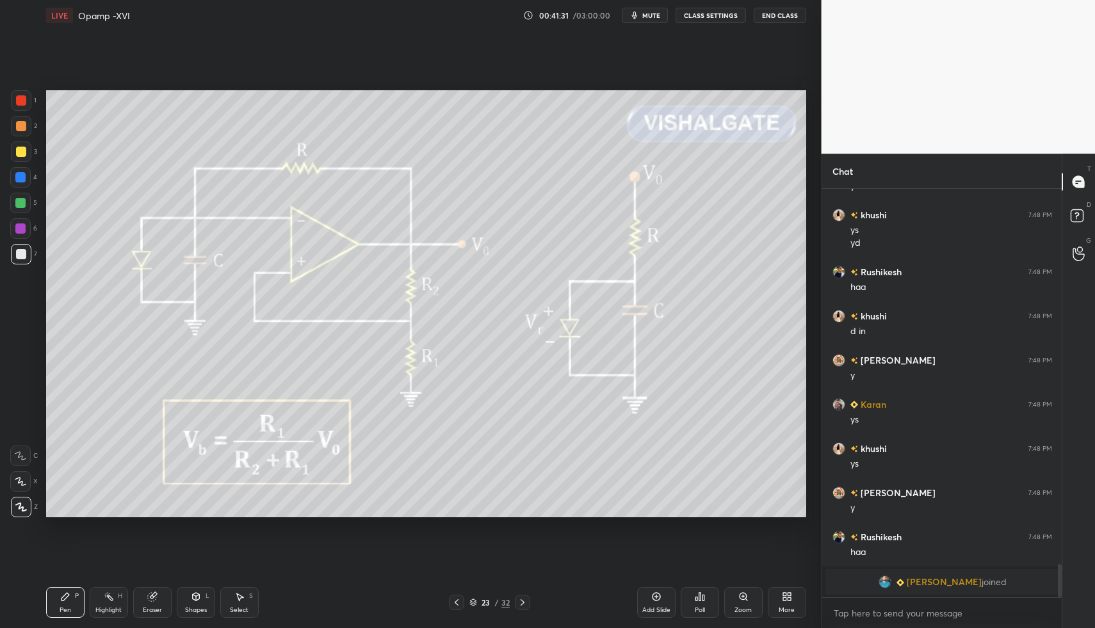
drag, startPoint x: 112, startPoint y: 593, endPoint x: 141, endPoint y: 554, distance: 48.9
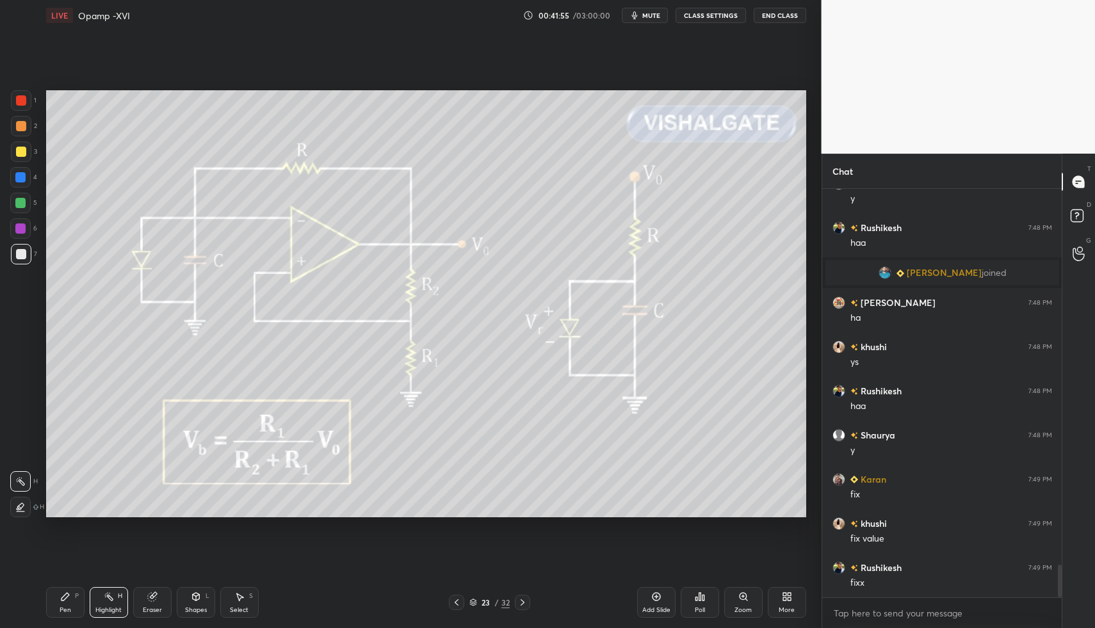
scroll to position [4725, 0]
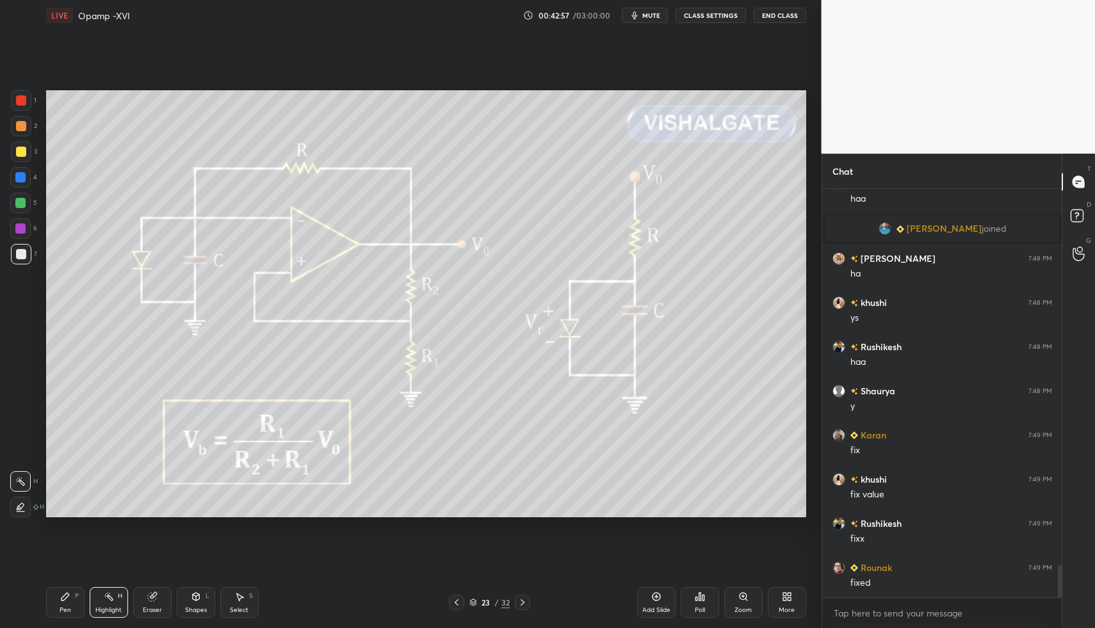
drag, startPoint x: 101, startPoint y: 593, endPoint x: 112, endPoint y: 539, distance: 55.5
drag, startPoint x: 125, startPoint y: 594, endPoint x: 114, endPoint y: 592, distance: 11.1
drag, startPoint x: 114, startPoint y: 592, endPoint x: 168, endPoint y: 533, distance: 79.7
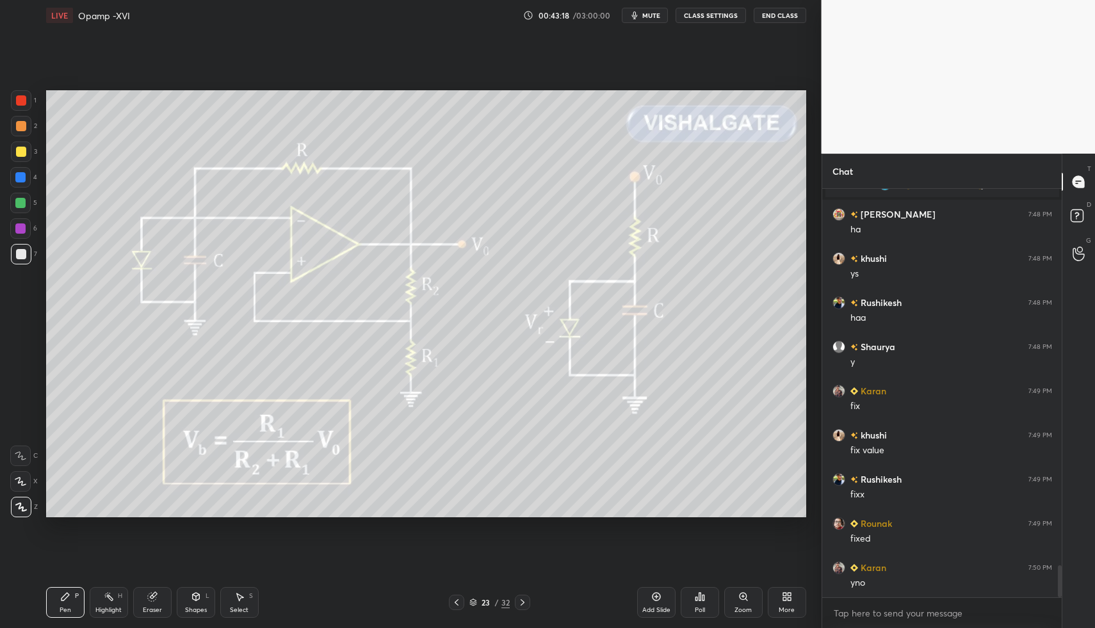
drag, startPoint x: 111, startPoint y: 604, endPoint x: 165, endPoint y: 552, distance: 74.2
drag, startPoint x: 116, startPoint y: 597, endPoint x: 143, endPoint y: 544, distance: 59.0
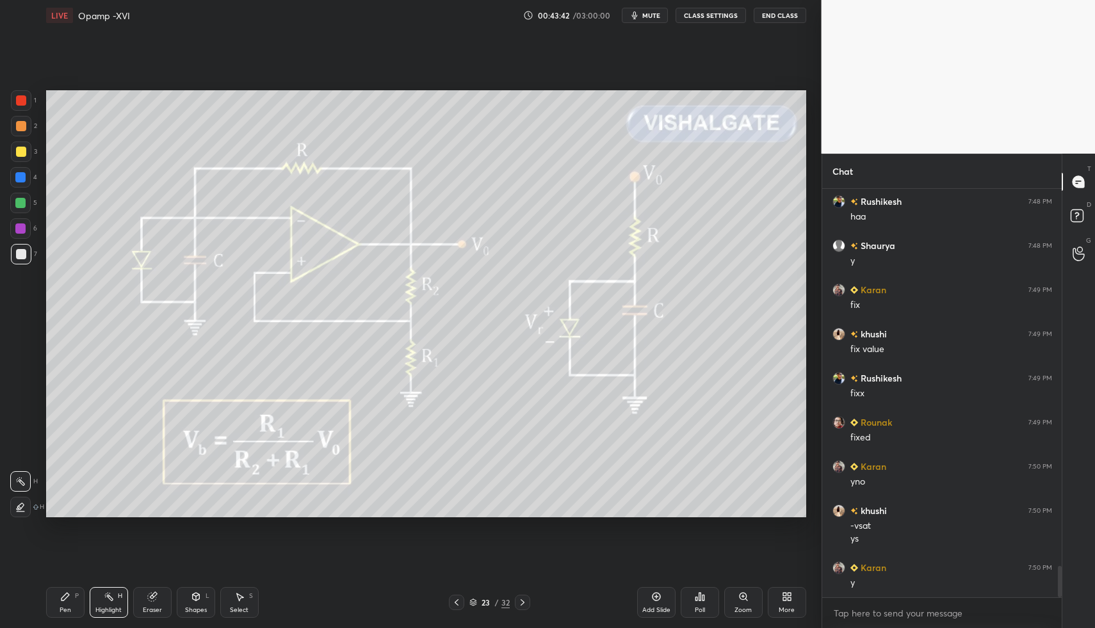
scroll to position [4914, 0]
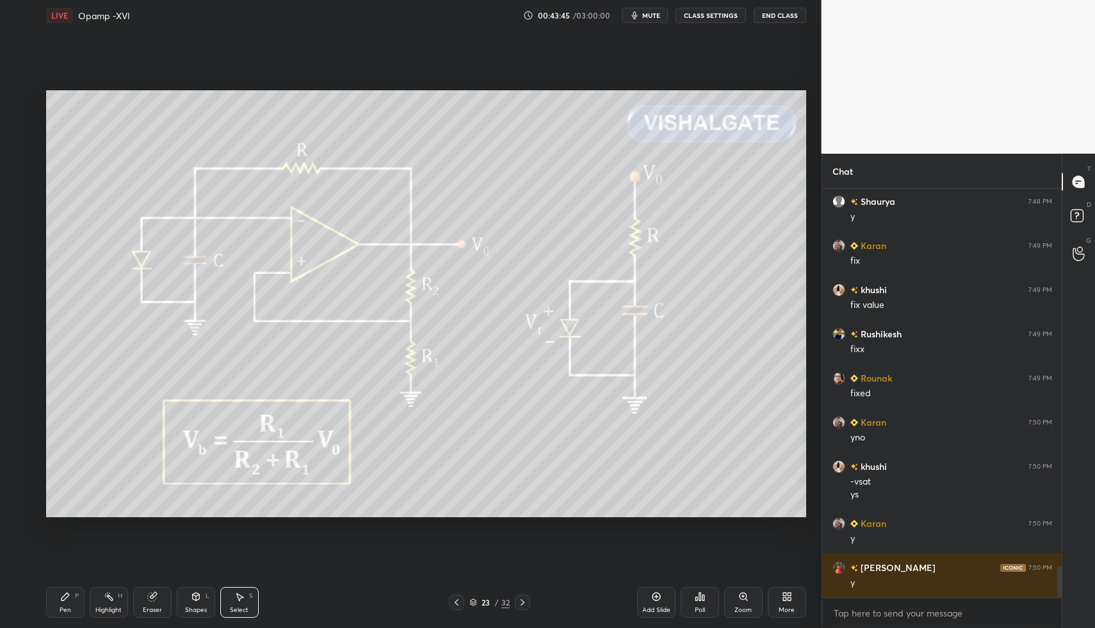
drag, startPoint x: 234, startPoint y: 618, endPoint x: 211, endPoint y: 509, distance: 111.1
drag, startPoint x: 81, startPoint y: 217, endPoint x: 138, endPoint y: 291, distance: 92.7
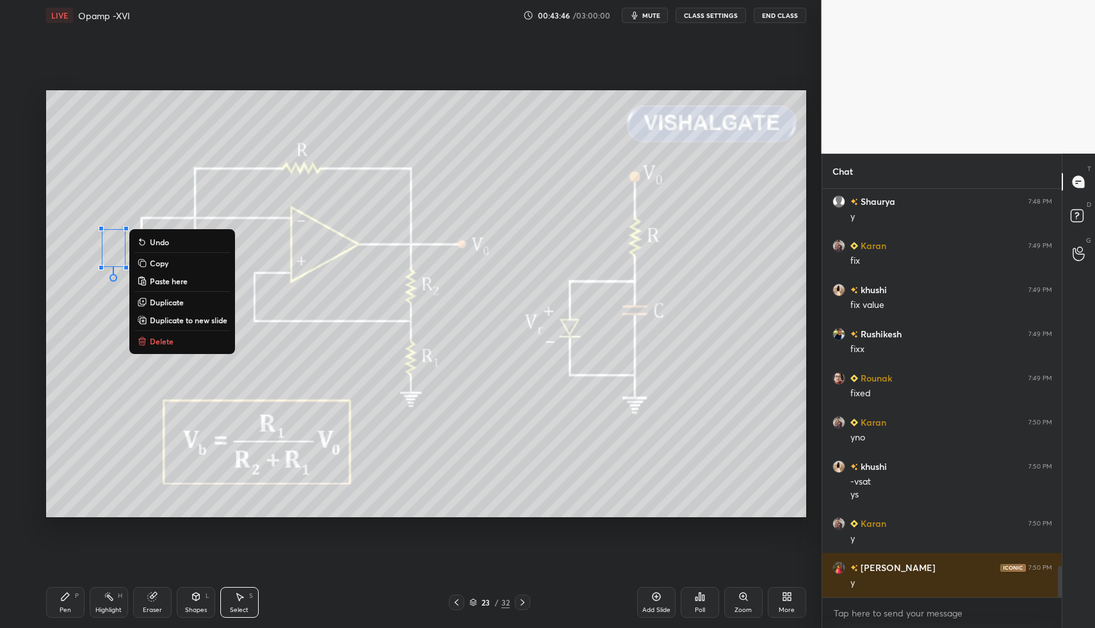
drag, startPoint x: 163, startPoint y: 339, endPoint x: 141, endPoint y: 415, distance: 78.8
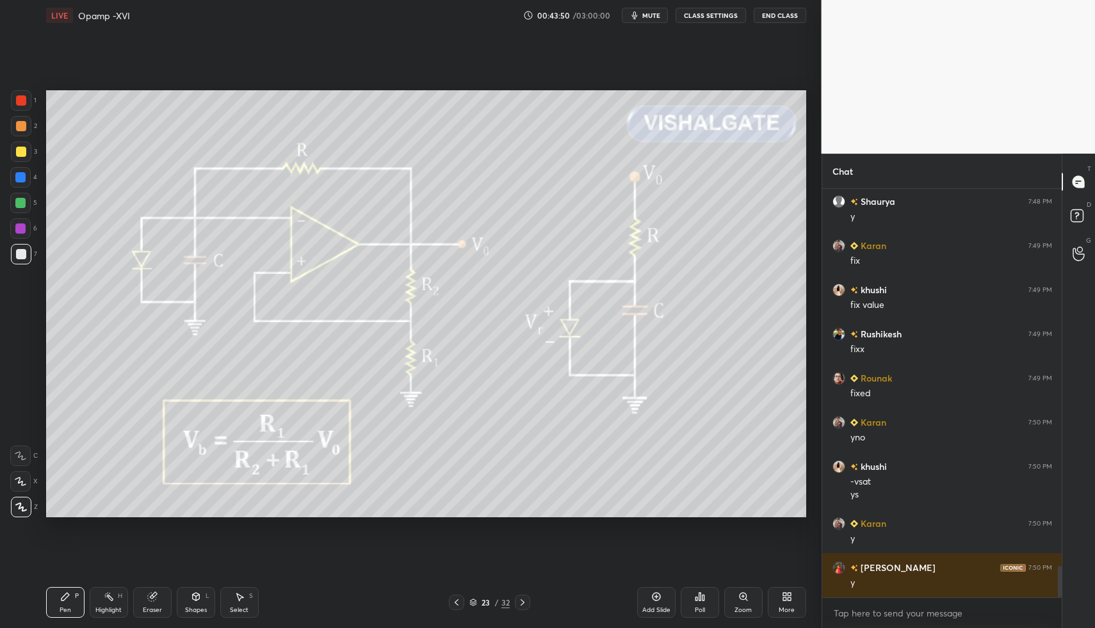
scroll to position [4958, 0]
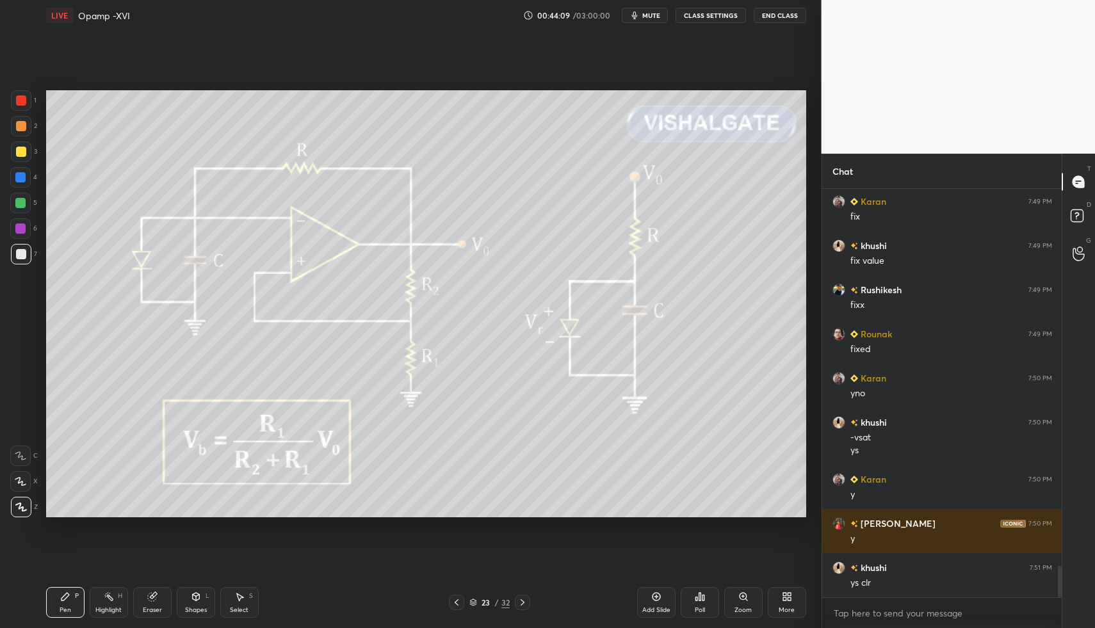
drag, startPoint x: 76, startPoint y: 606, endPoint x: 58, endPoint y: 538, distance: 70.2
drag, startPoint x: 19, startPoint y: 93, endPoint x: 27, endPoint y: 150, distance: 57.5
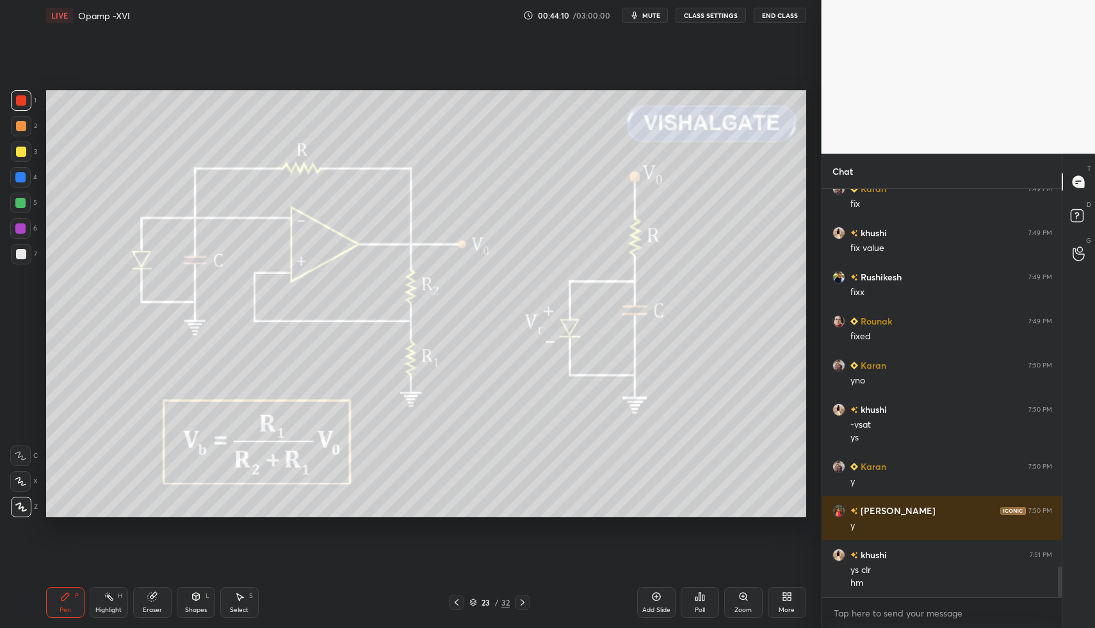
drag, startPoint x: 22, startPoint y: 191, endPoint x: 26, endPoint y: 184, distance: 8.3
drag, startPoint x: 168, startPoint y: 609, endPoint x: 181, endPoint y: 583, distance: 28.9
drag, startPoint x: 195, startPoint y: 597, endPoint x: 191, endPoint y: 583, distance: 14.8
drag, startPoint x: 113, startPoint y: 602, endPoint x: 161, endPoint y: 539, distance: 79.5
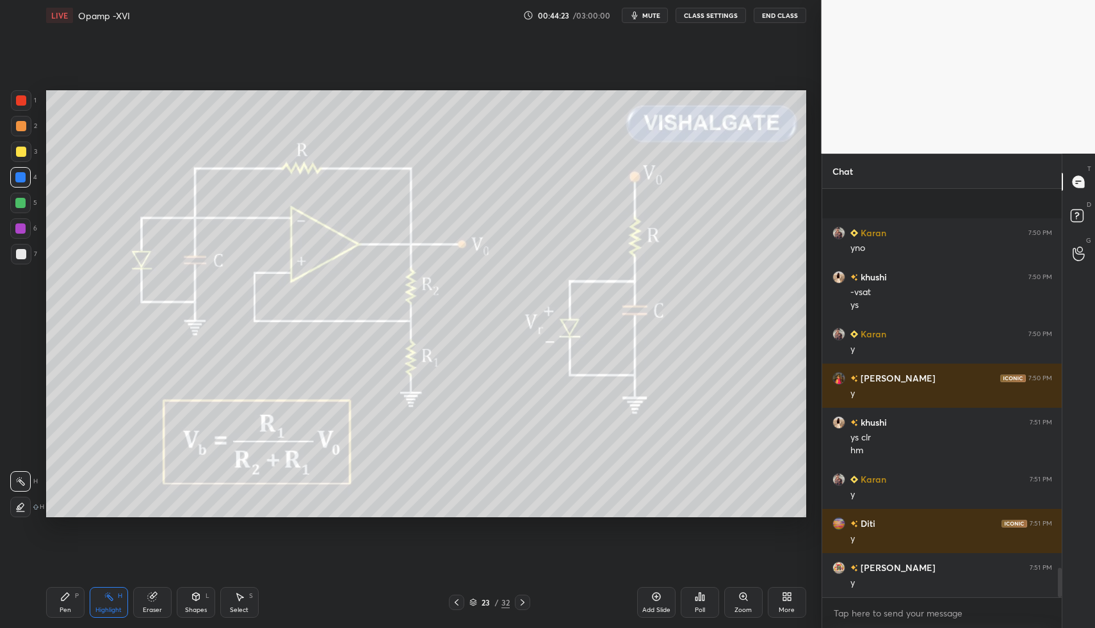
scroll to position [5192, 0]
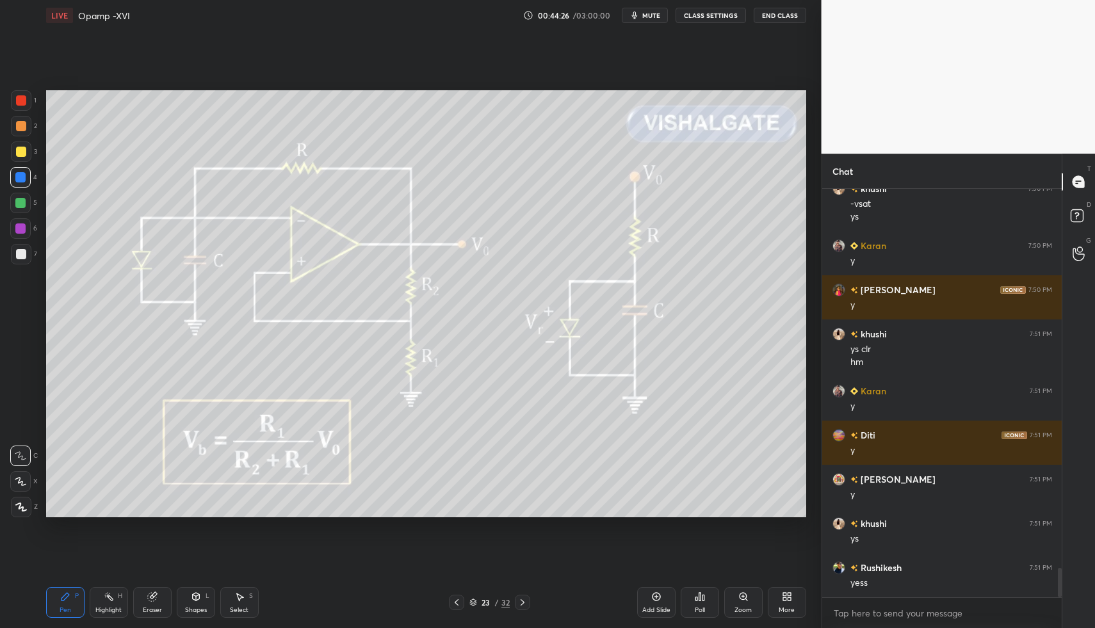
drag, startPoint x: 191, startPoint y: 605, endPoint x: 191, endPoint y: 593, distance: 11.5
drag, startPoint x: 15, startPoint y: 249, endPoint x: 19, endPoint y: 277, distance: 28.5
drag, startPoint x: 19, startPoint y: 515, endPoint x: 19, endPoint y: 501, distance: 14.1
drag, startPoint x: 25, startPoint y: 253, endPoint x: 39, endPoint y: 260, distance: 15.5
drag, startPoint x: 204, startPoint y: 599, endPoint x: 197, endPoint y: 593, distance: 8.6
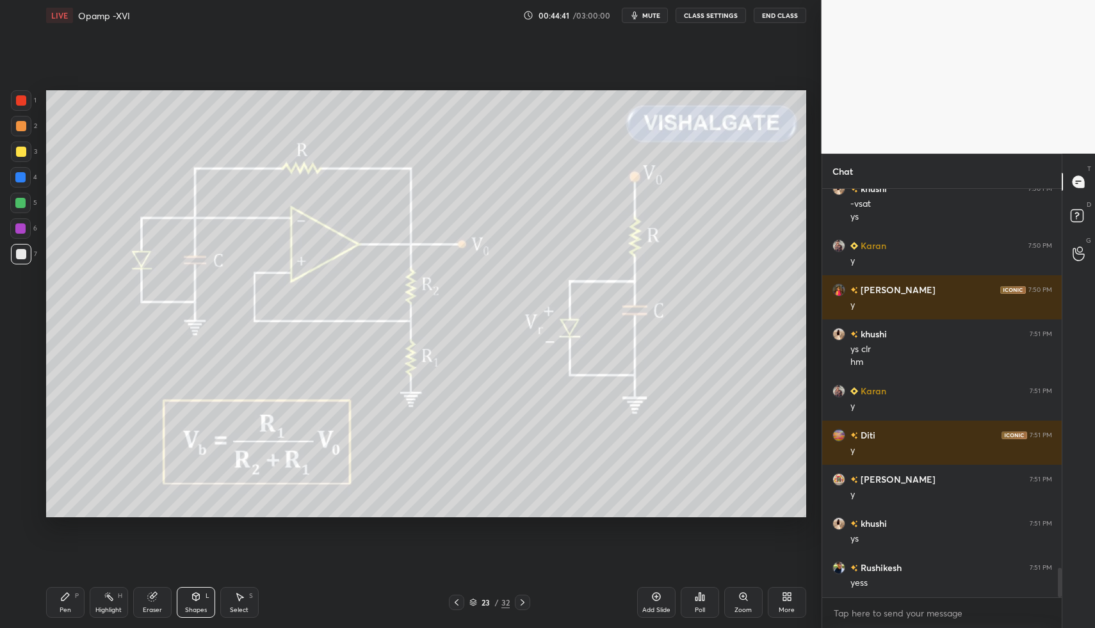
drag, startPoint x: 46, startPoint y: 610, endPoint x: 54, endPoint y: 605, distance: 9.2
drag, startPoint x: 65, startPoint y: 601, endPoint x: 67, endPoint y: 591, distance: 9.9
drag, startPoint x: 117, startPoint y: 607, endPoint x: 115, endPoint y: 599, distance: 8.4
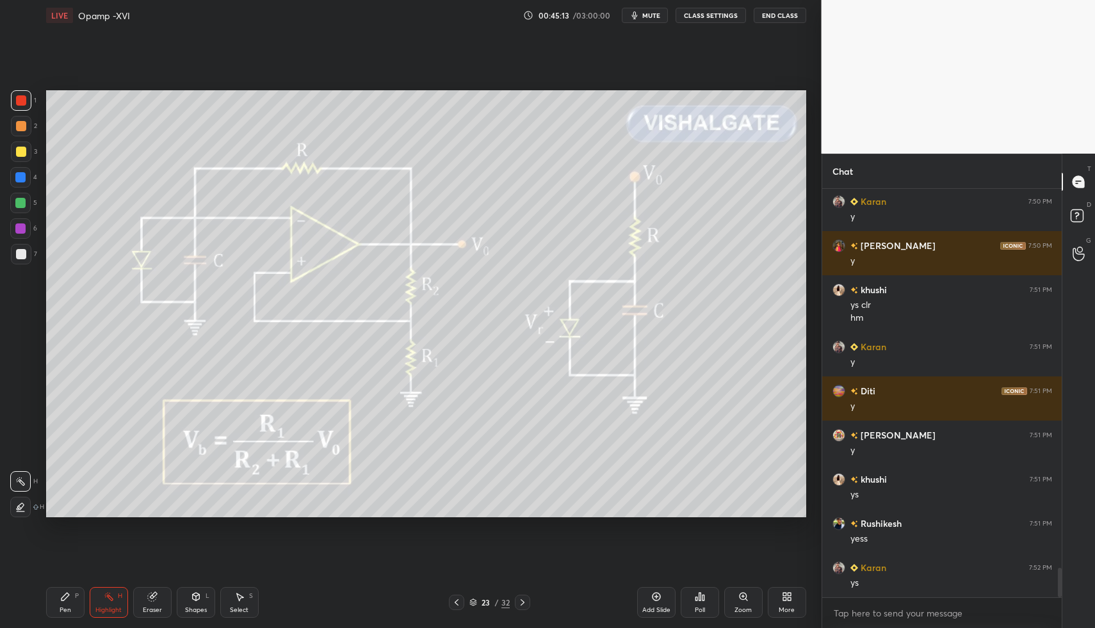
scroll to position [5280, 0]
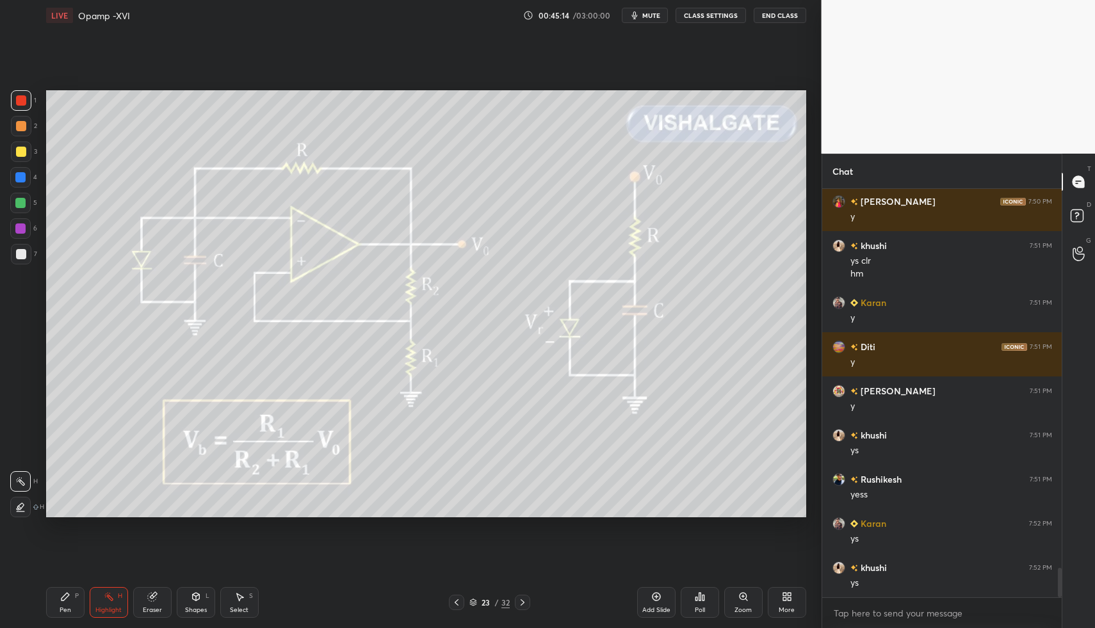
drag, startPoint x: 110, startPoint y: 608, endPoint x: 113, endPoint y: 589, distance: 19.4
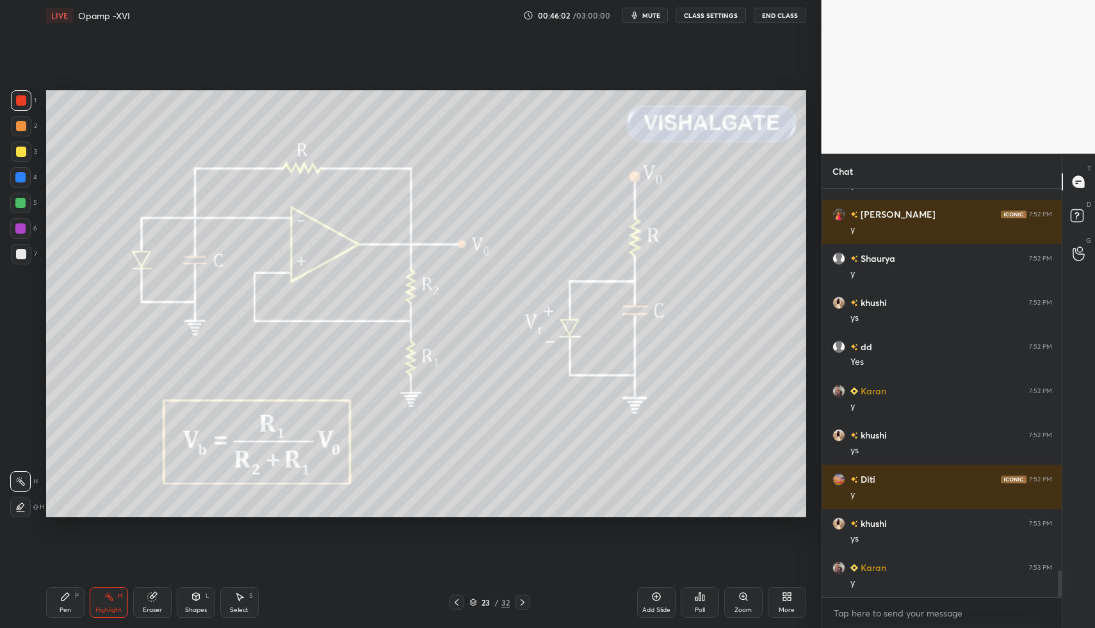
scroll to position [5722, 0]
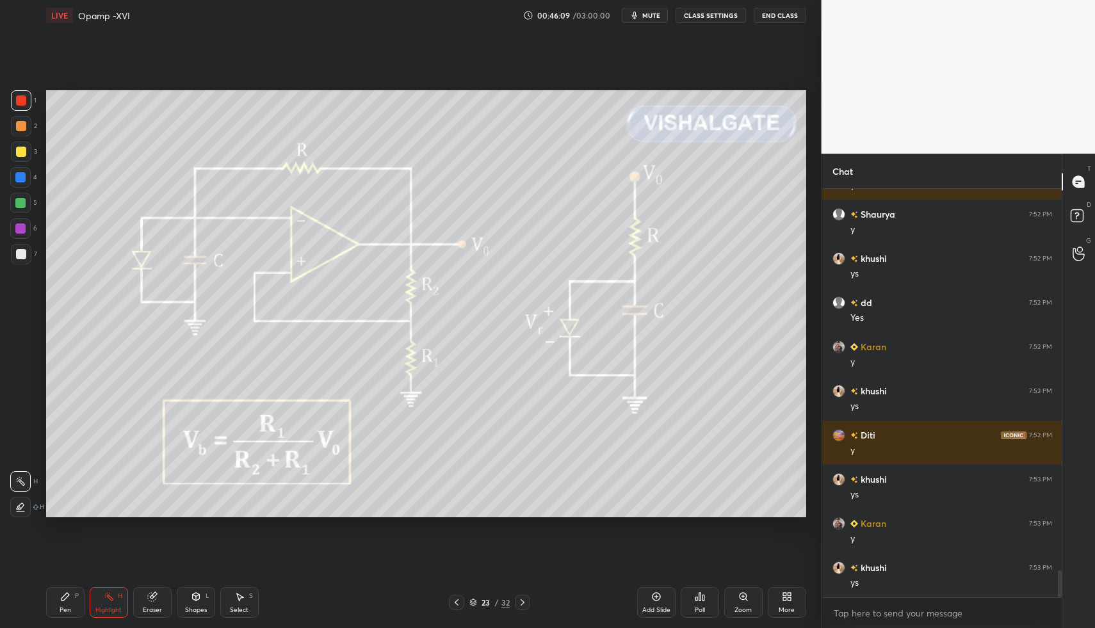
drag, startPoint x: 105, startPoint y: 604, endPoint x: 108, endPoint y: 577, distance: 27.6
drag, startPoint x: 98, startPoint y: 602, endPoint x: 107, endPoint y: 600, distance: 9.2
drag, startPoint x: 107, startPoint y: 600, endPoint x: 137, endPoint y: 548, distance: 59.9
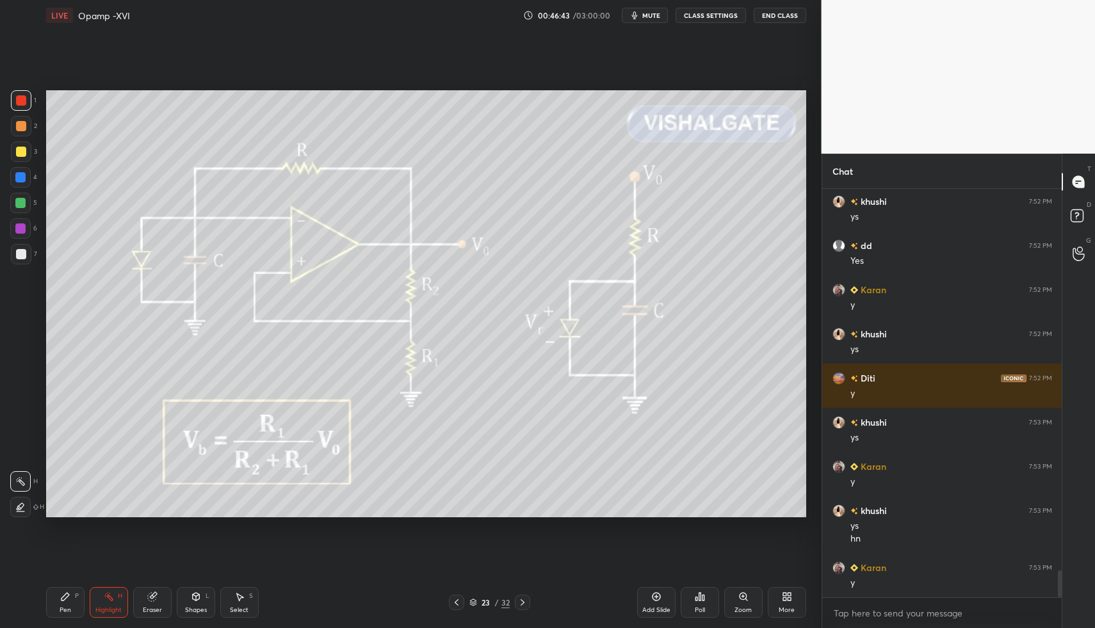
scroll to position [5823, 0]
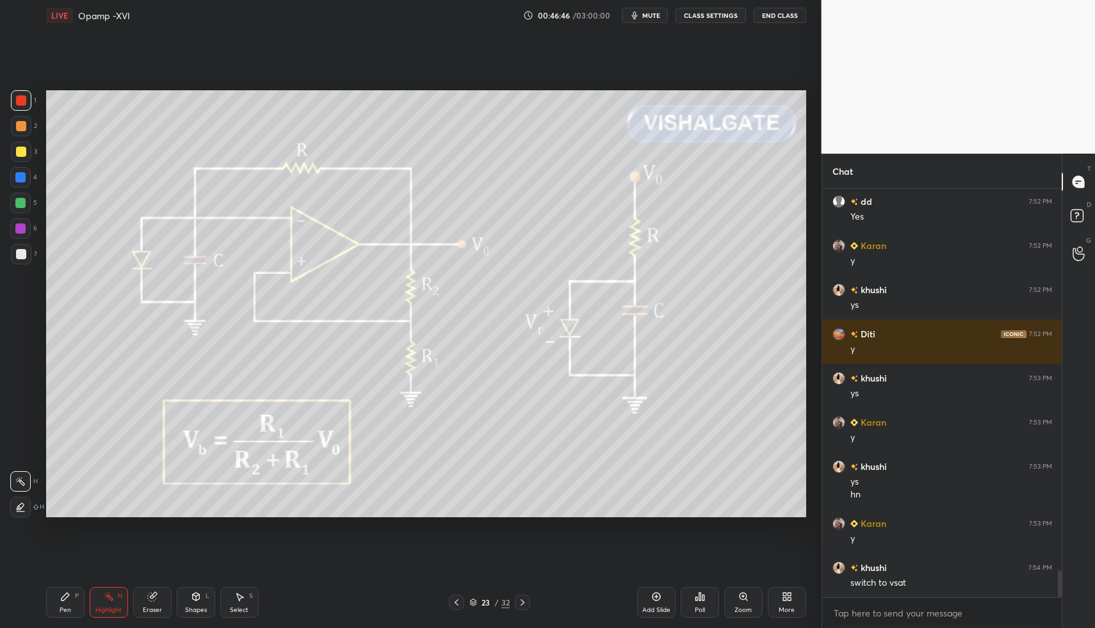
click at [104, 607] on div "Highlight" at bounding box center [108, 610] width 26 height 6
click at [106, 613] on div "Highlight" at bounding box center [108, 610] width 26 height 6
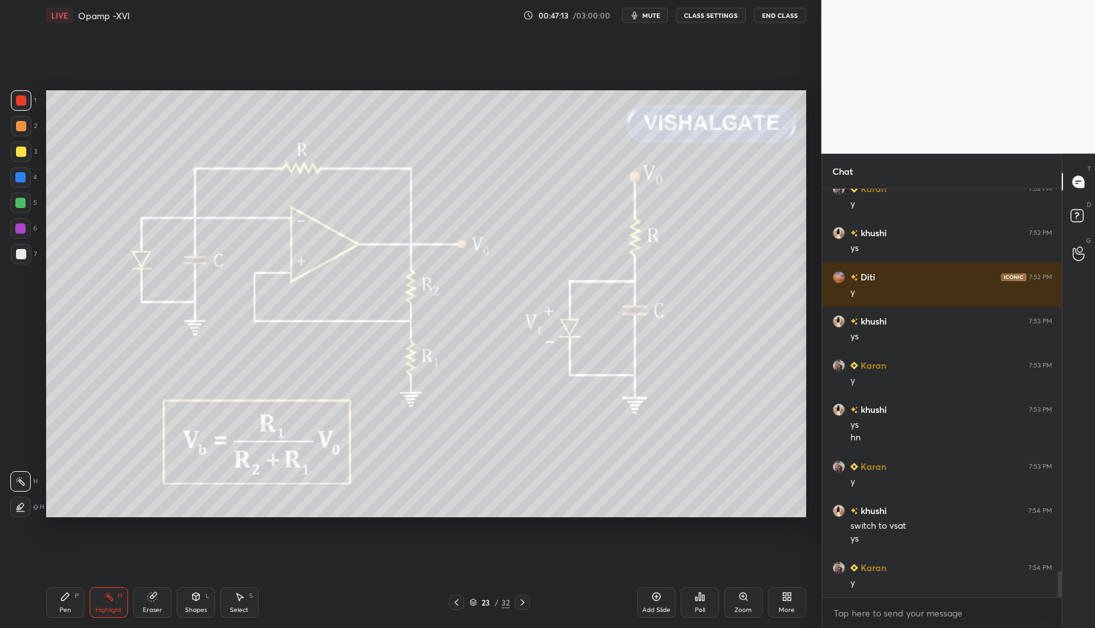
scroll to position [5924, 0]
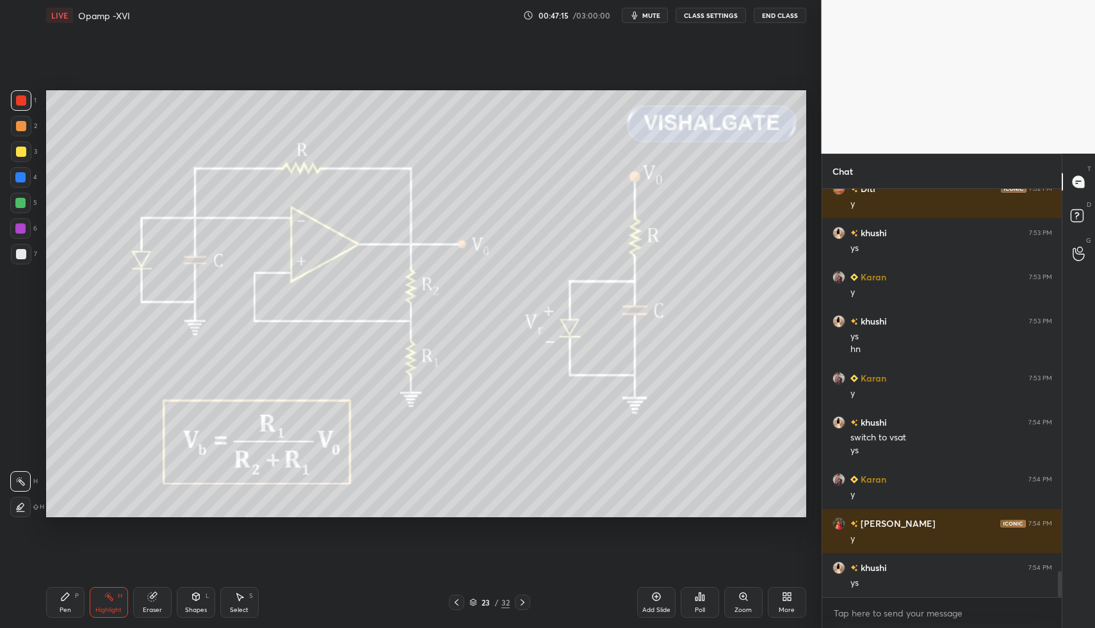
drag, startPoint x: 119, startPoint y: 595, endPoint x: 127, endPoint y: 540, distance: 56.2
click at [118, 593] on div "H" at bounding box center [120, 596] width 4 height 6
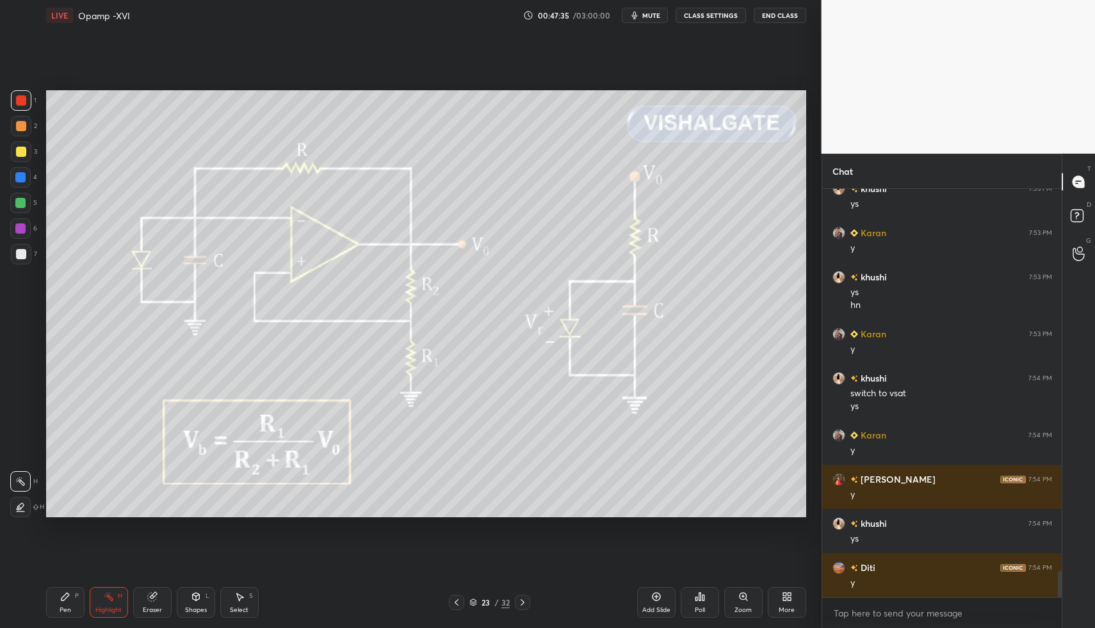
click at [522, 606] on icon at bounding box center [522, 602] width 10 height 10
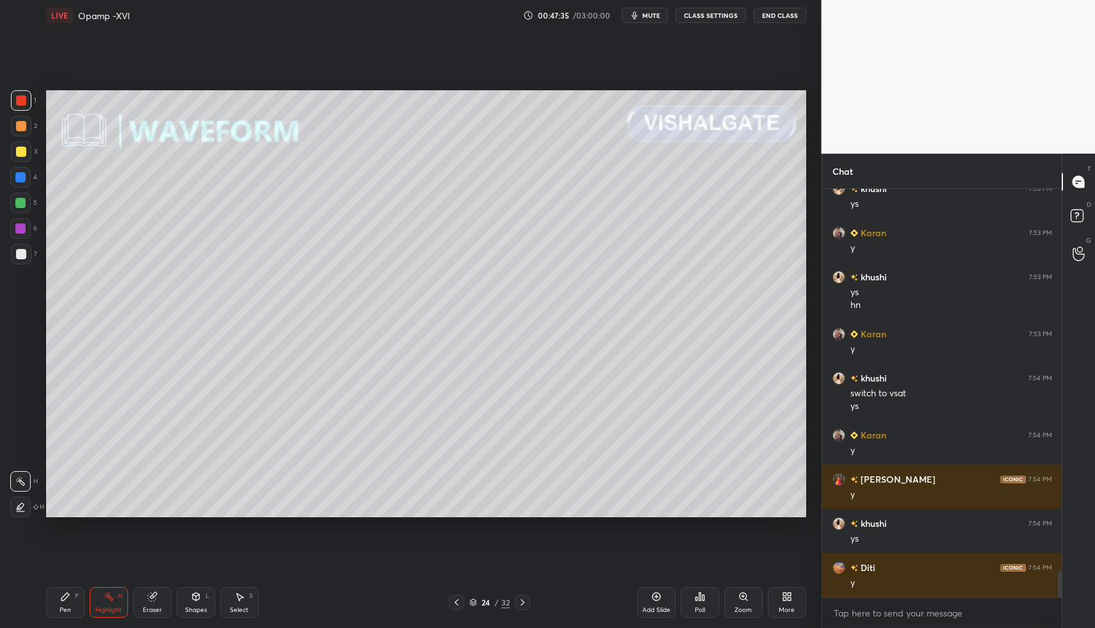
click at [454, 606] on icon at bounding box center [456, 602] width 10 height 10
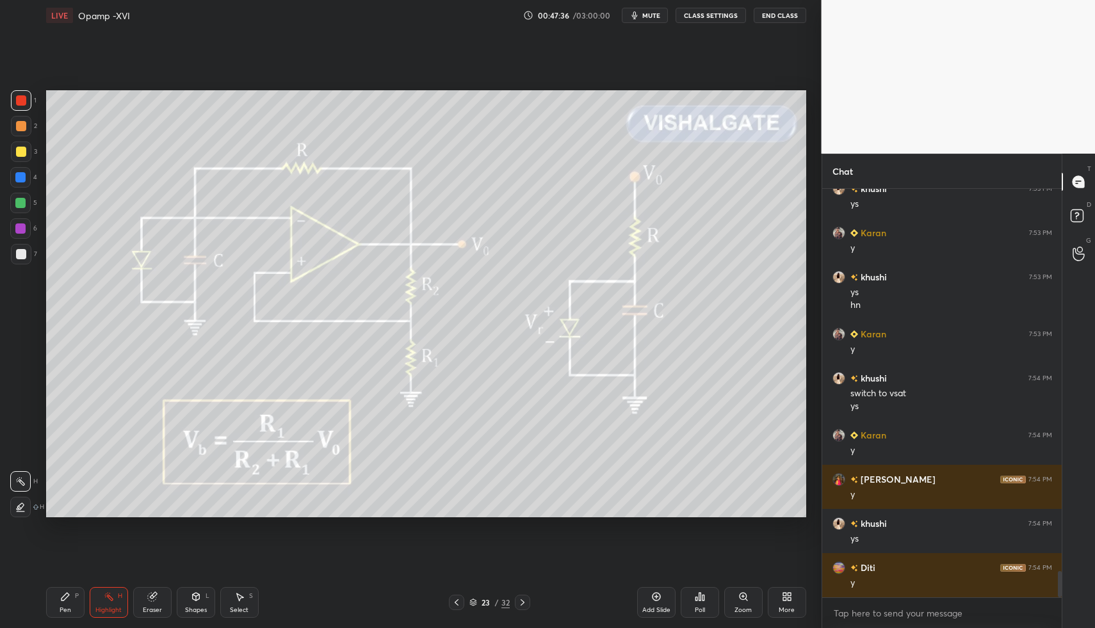
drag, startPoint x: 650, startPoint y: 594, endPoint x: 536, endPoint y: 579, distance: 115.0
click at [650, 594] on div "Add Slide" at bounding box center [656, 602] width 38 height 31
click at [59, 599] on div "Pen P" at bounding box center [65, 602] width 38 height 31
drag, startPoint x: 70, startPoint y: 602, endPoint x: 70, endPoint y: 549, distance: 52.5
click at [67, 600] on div "Pen P" at bounding box center [65, 602] width 38 height 31
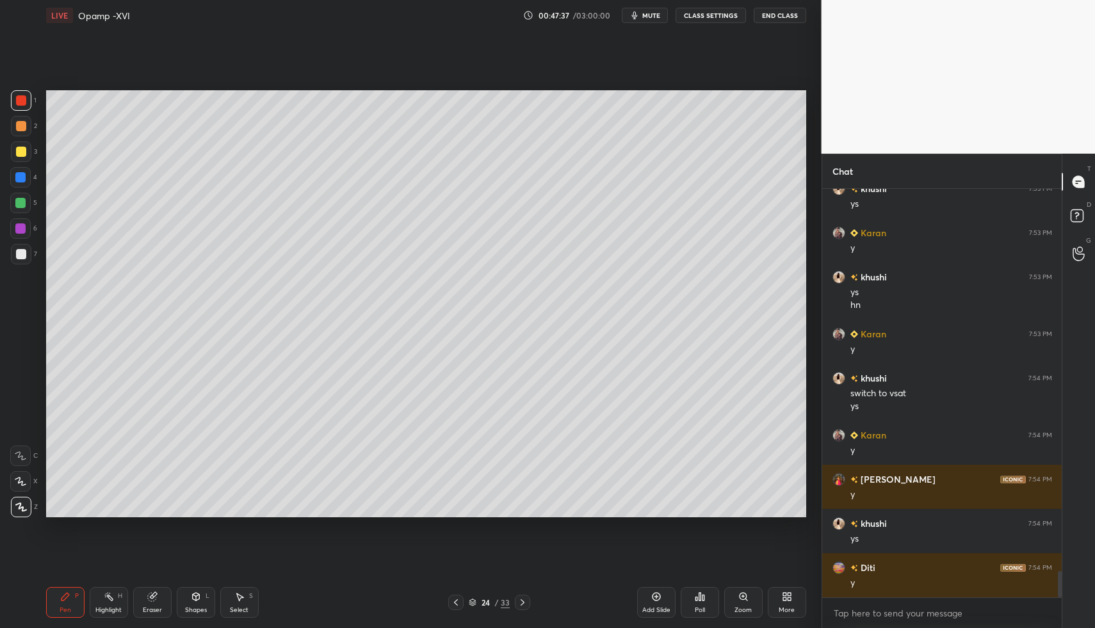
click at [19, 198] on div at bounding box center [20, 203] width 10 height 10
click at [61, 588] on div "Pen P" at bounding box center [65, 602] width 38 height 31
click at [22, 260] on div at bounding box center [21, 254] width 20 height 20
click at [22, 205] on div at bounding box center [20, 203] width 10 height 10
drag, startPoint x: 200, startPoint y: 606, endPoint x: 197, endPoint y: 579, distance: 27.7
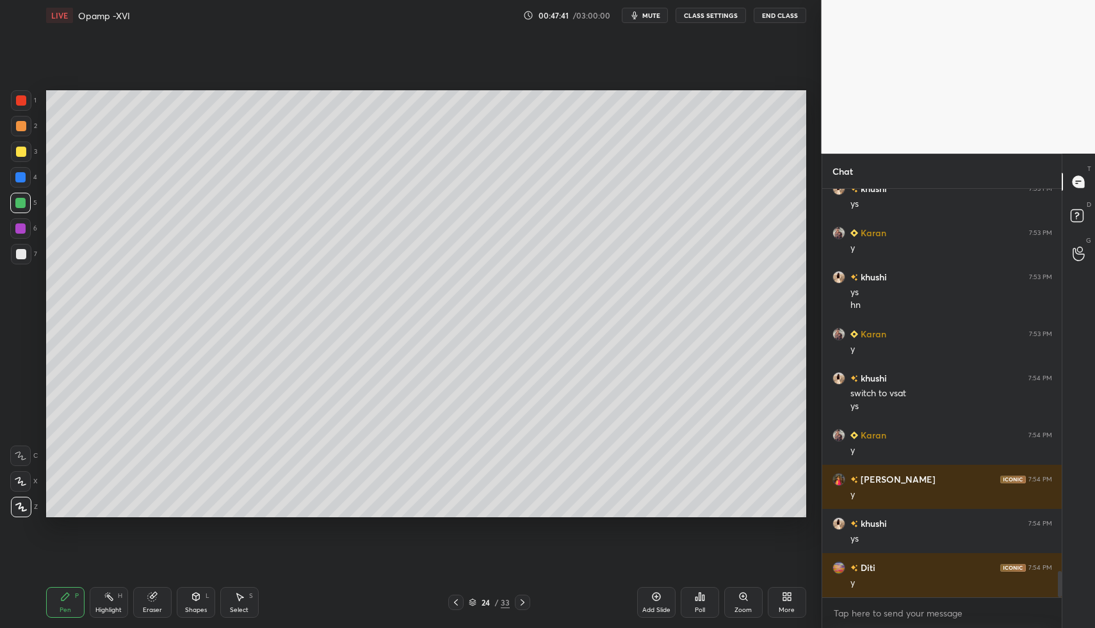
click at [198, 600] on div "Shapes L" at bounding box center [196, 602] width 38 height 31
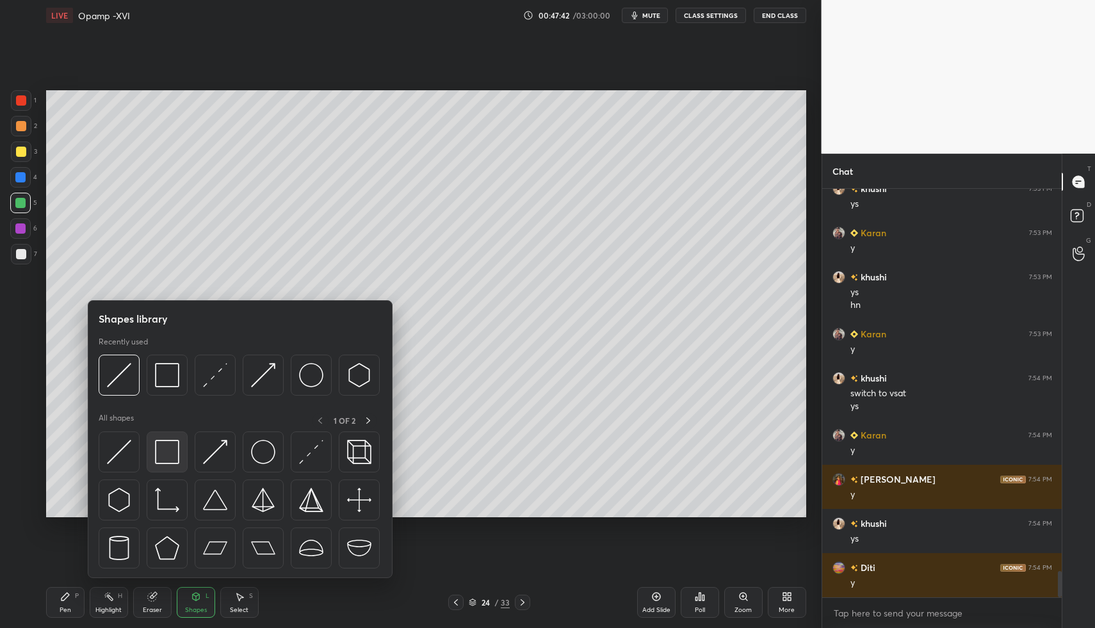
click at [156, 447] on img at bounding box center [167, 452] width 24 height 24
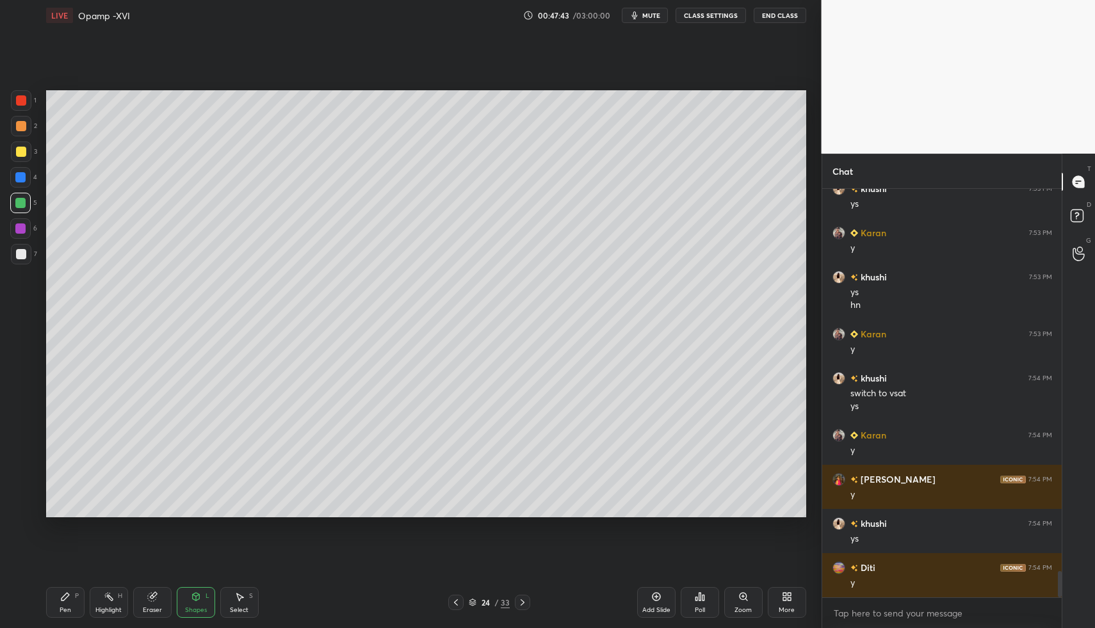
click at [29, 252] on div at bounding box center [21, 254] width 20 height 20
drag, startPoint x: 64, startPoint y: 607, endPoint x: 76, endPoint y: 572, distance: 37.0
click at [64, 607] on div "Pen" at bounding box center [66, 610] width 12 height 6
click at [64, 602] on div "Pen P" at bounding box center [65, 602] width 38 height 31
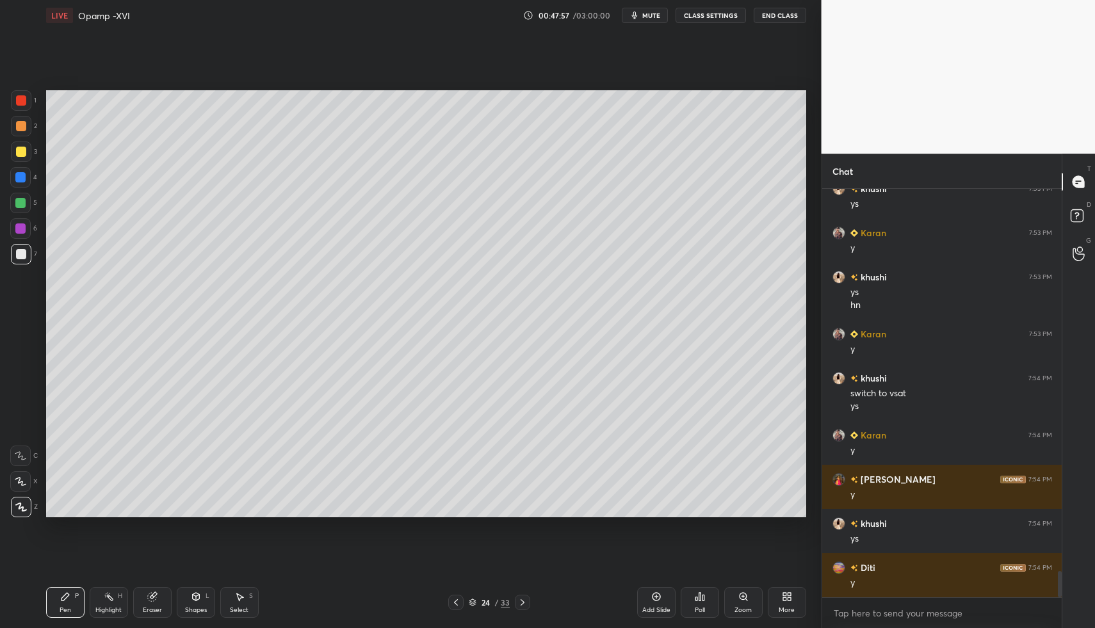
click at [44, 606] on div "LIVE Opamp -XVI 00:47:57 / 03:00:00 mute CLASS SETTINGS End Class Setting up yo…" at bounding box center [426, 314] width 770 height 628
click at [15, 260] on div at bounding box center [21, 254] width 20 height 20
click at [21, 257] on div at bounding box center [21, 254] width 10 height 10
click at [246, 602] on div "Select S" at bounding box center [239, 602] width 38 height 31
click at [261, 612] on div "Pen P Highlight H Eraser Shapes L Select S" at bounding box center [194, 602] width 296 height 31
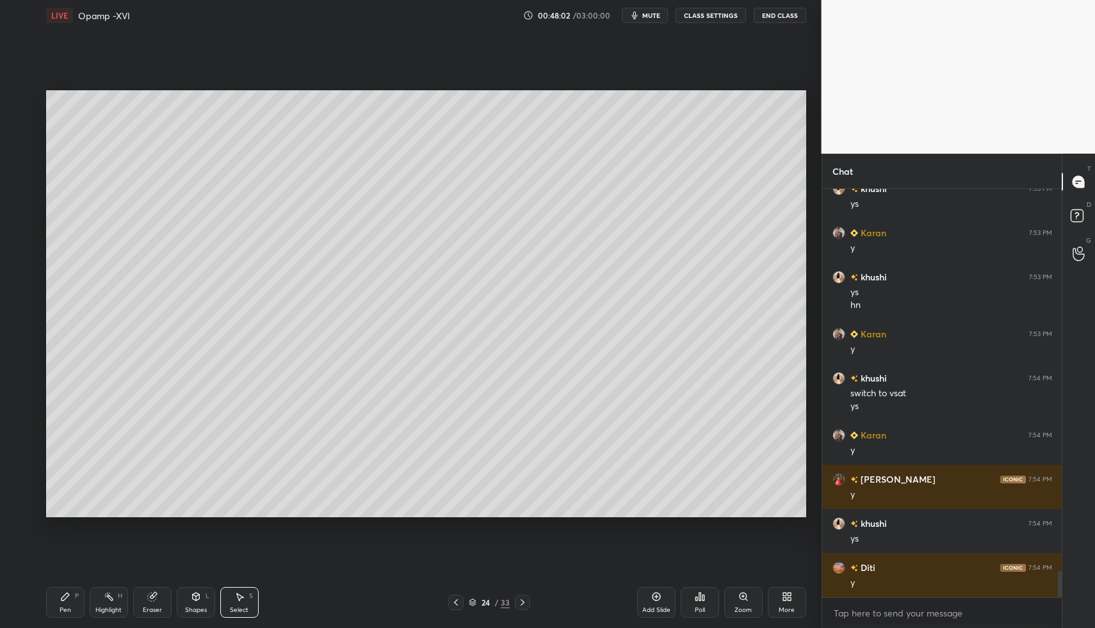
click at [246, 599] on div "Select S" at bounding box center [239, 602] width 38 height 31
click at [245, 588] on div "Select S" at bounding box center [239, 602] width 38 height 31
click at [226, 563] on div "0 ° Undo Copy Paste here Duplicate Duplicate to new slide Delete Setting up you…" at bounding box center [426, 304] width 770 height 546
drag, startPoint x: 109, startPoint y: 156, endPoint x: 155, endPoint y: 185, distance: 53.8
click at [188, 213] on div "0 ° Undo Copy Paste here Duplicate Duplicate to new slide Delete" at bounding box center [426, 304] width 760 height 428
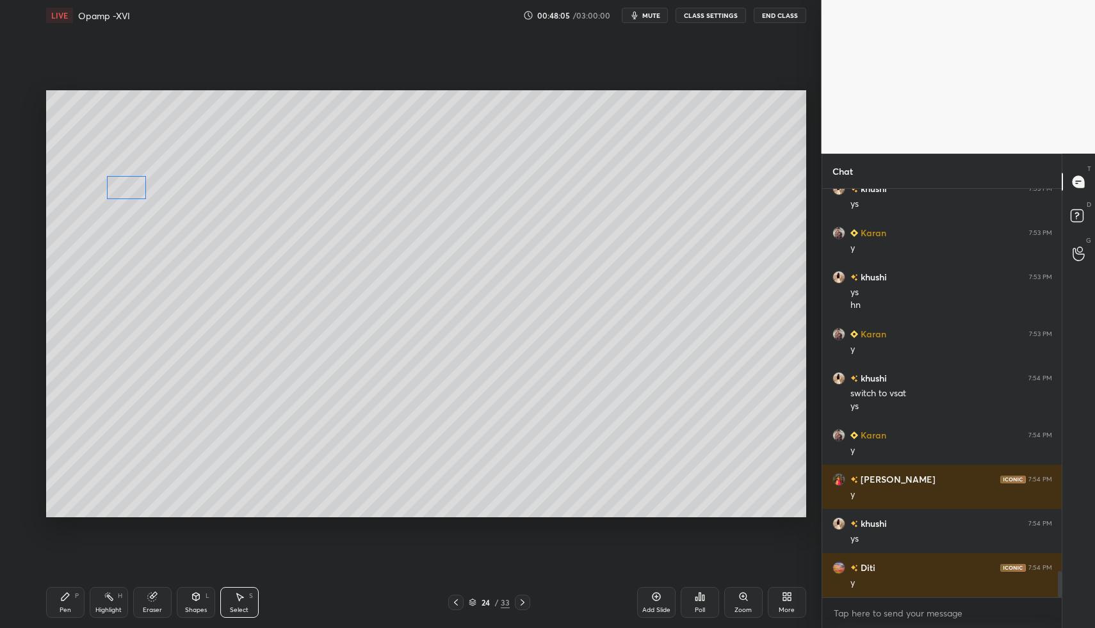
drag, startPoint x: 127, startPoint y: 191, endPoint x: 127, endPoint y: 199, distance: 8.3
click at [127, 190] on div "0 ° Undo Copy Paste here Duplicate Duplicate to new slide Delete" at bounding box center [426, 304] width 760 height 428
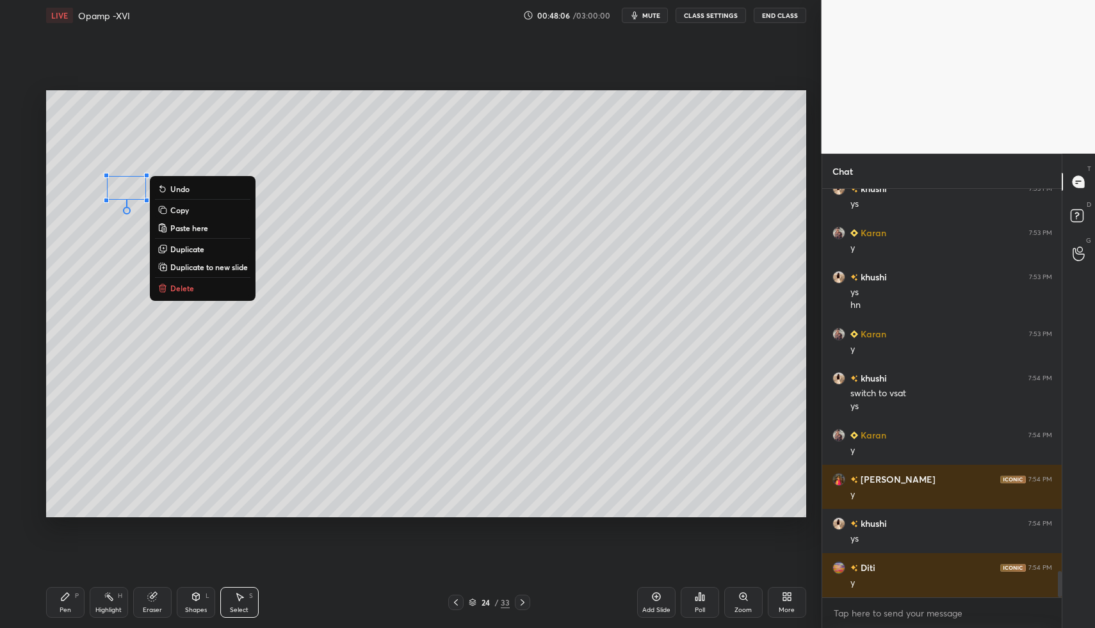
click at [229, 598] on div "Select S" at bounding box center [239, 602] width 38 height 31
drag, startPoint x: 120, startPoint y: 212, endPoint x: 176, endPoint y: 255, distance: 70.8
click at [173, 249] on div "0 ° Undo Copy Paste here Duplicate Duplicate to new slide Delete" at bounding box center [426, 304] width 760 height 428
click at [176, 290] on p "Delete" at bounding box center [182, 288] width 24 height 10
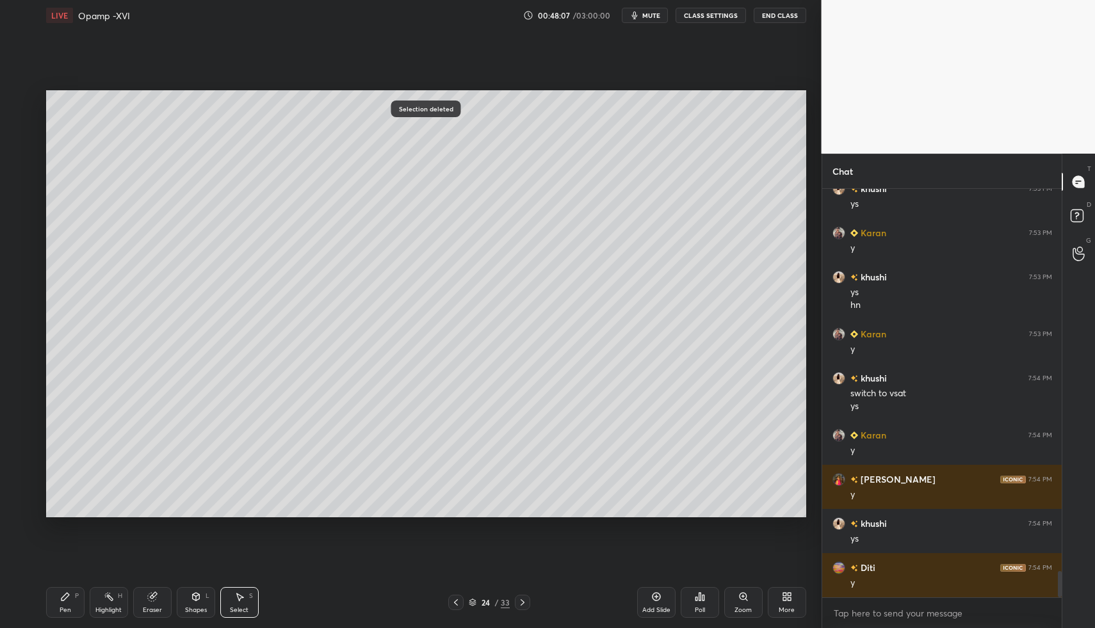
drag, startPoint x: 198, startPoint y: 610, endPoint x: 188, endPoint y: 580, distance: 31.8
click at [198, 610] on div "Shapes" at bounding box center [196, 610] width 22 height 6
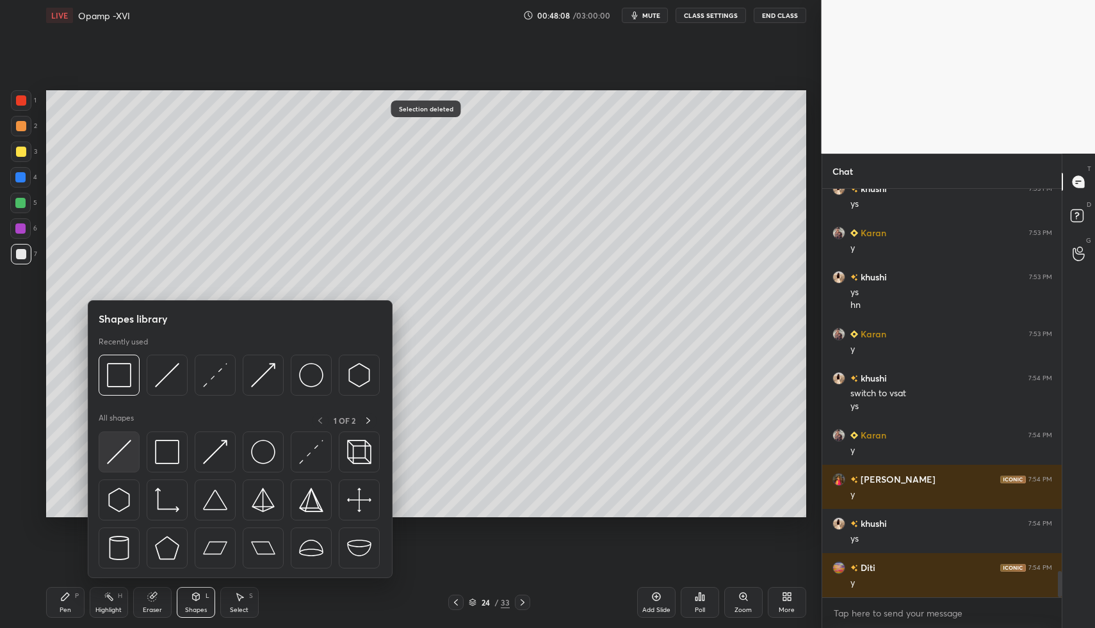
click at [124, 456] on img at bounding box center [119, 452] width 24 height 24
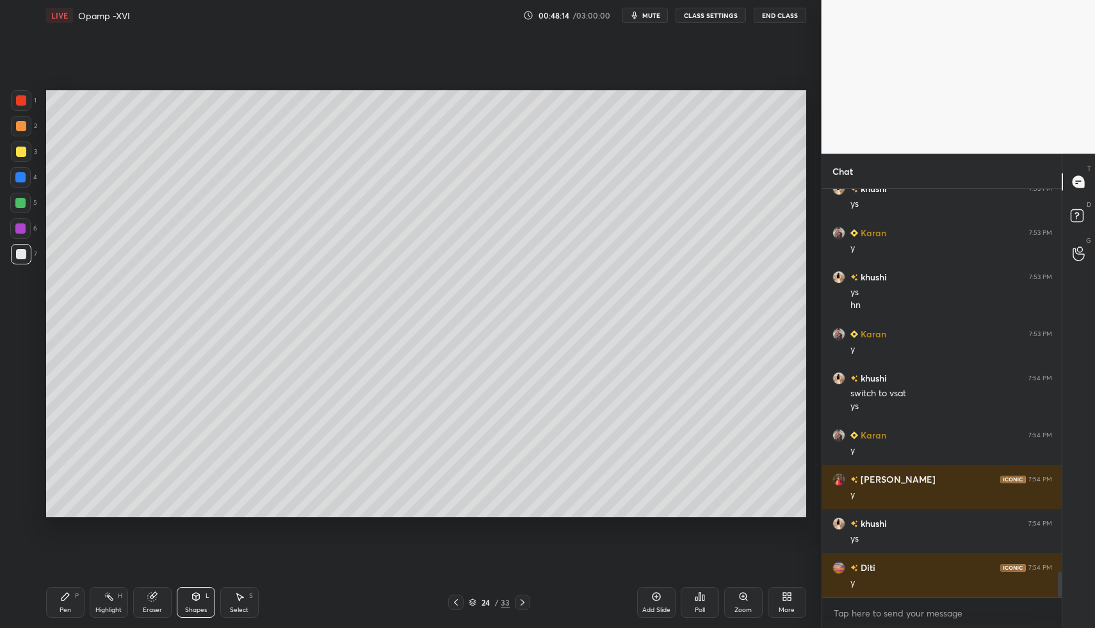
scroll to position [6044, 0]
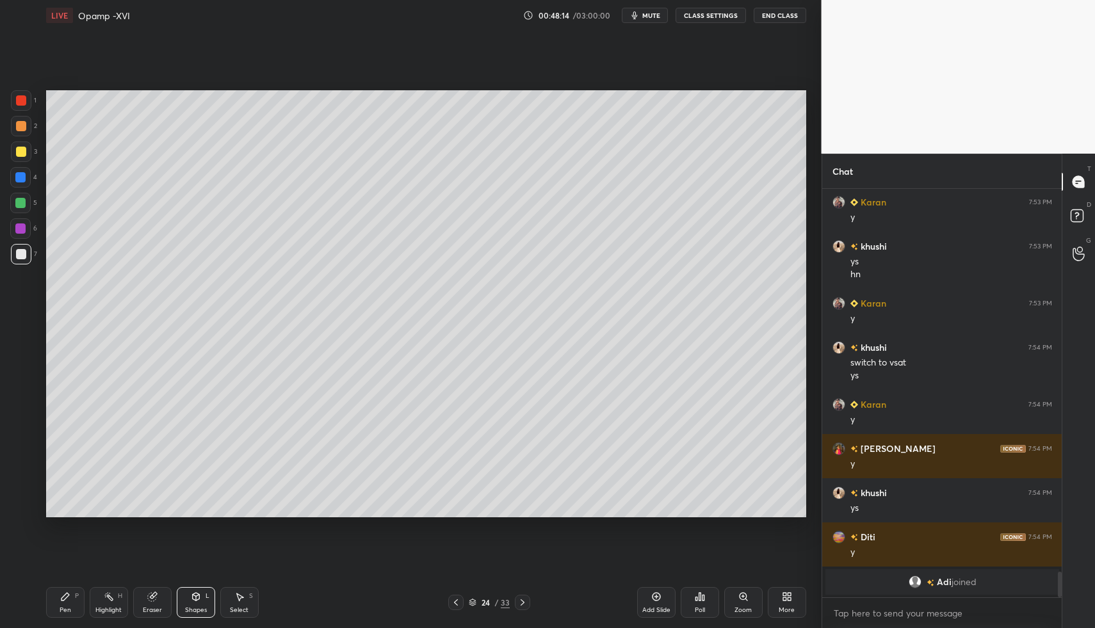
drag, startPoint x: 197, startPoint y: 616, endPoint x: 193, endPoint y: 583, distance: 33.6
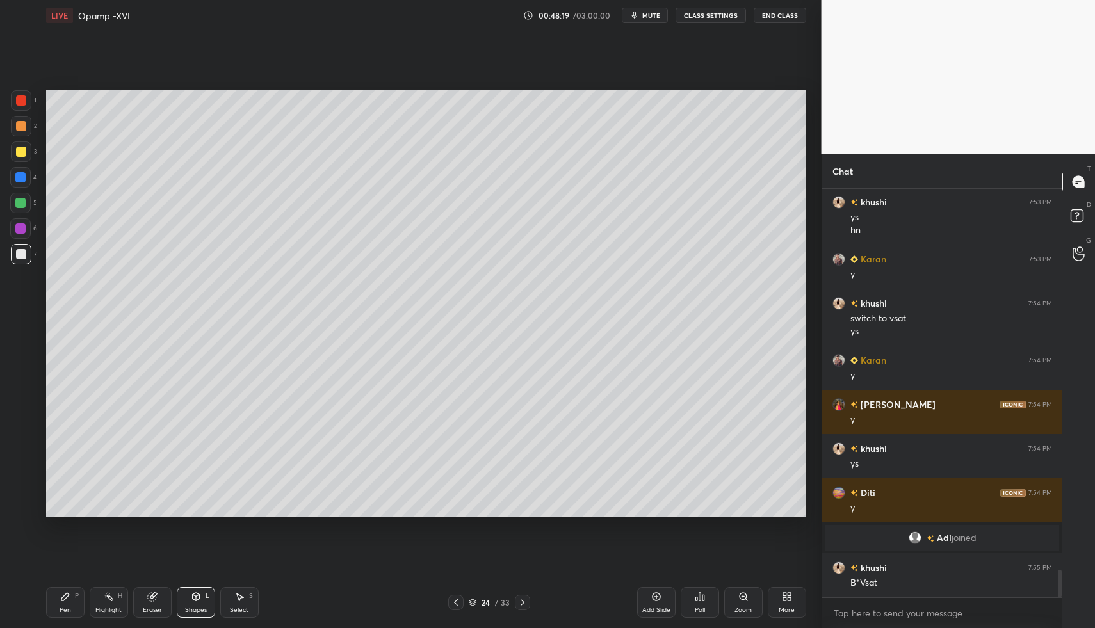
scroll to position [5601, 0]
click at [56, 605] on div "Pen P" at bounding box center [65, 602] width 38 height 31
drag, startPoint x: 55, startPoint y: 611, endPoint x: 84, endPoint y: 536, distance: 79.6
click at [56, 606] on div "Pen P" at bounding box center [65, 602] width 38 height 31
drag, startPoint x: 61, startPoint y: 606, endPoint x: 49, endPoint y: 604, distance: 12.3
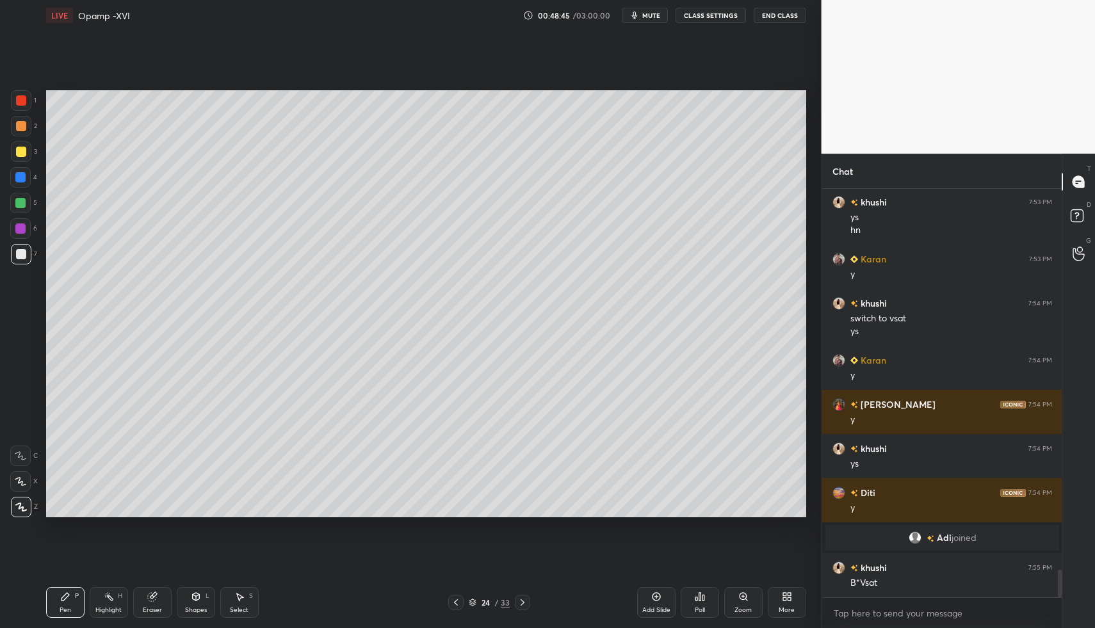
click at [61, 607] on div "Pen" at bounding box center [66, 610] width 12 height 6
drag, startPoint x: 49, startPoint y: 604, endPoint x: 59, endPoint y: 529, distance: 75.5
click at [49, 600] on div "Pen P" at bounding box center [65, 602] width 38 height 31
click at [15, 197] on div at bounding box center [20, 203] width 20 height 20
drag, startPoint x: 186, startPoint y: 607, endPoint x: 188, endPoint y: 580, distance: 27.6
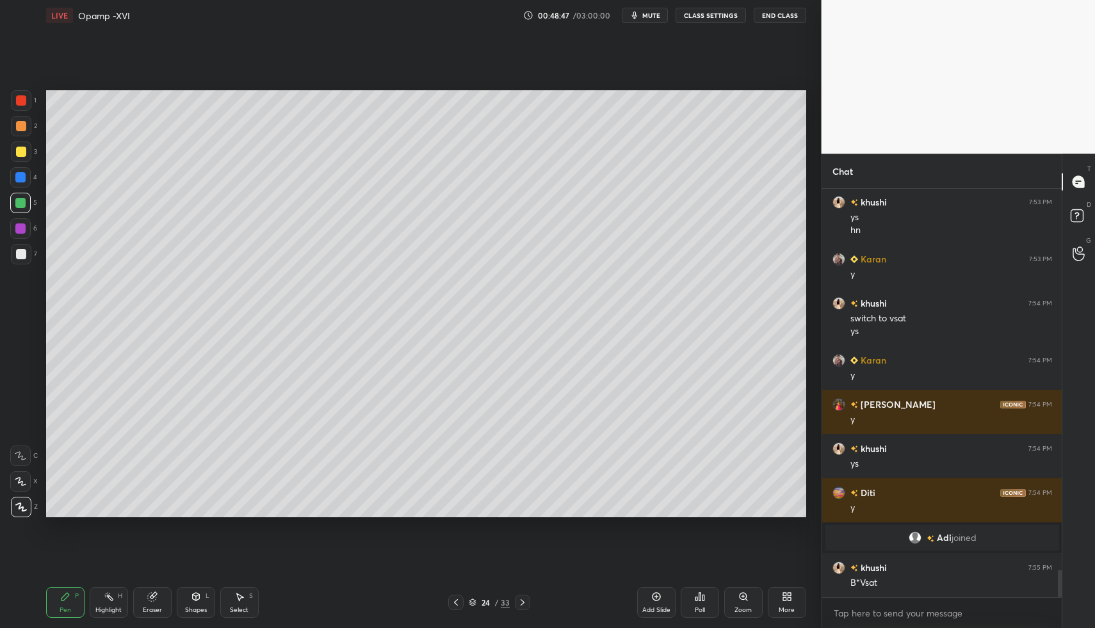
click at [186, 607] on div "Shapes" at bounding box center [196, 610] width 22 height 6
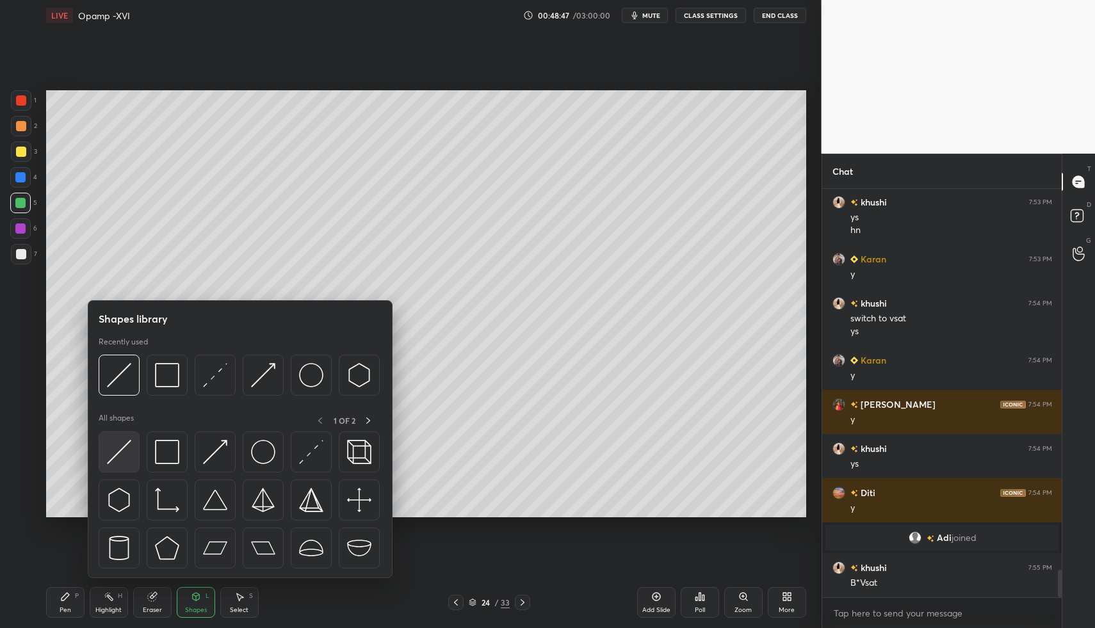
click at [120, 460] on img at bounding box center [119, 452] width 24 height 24
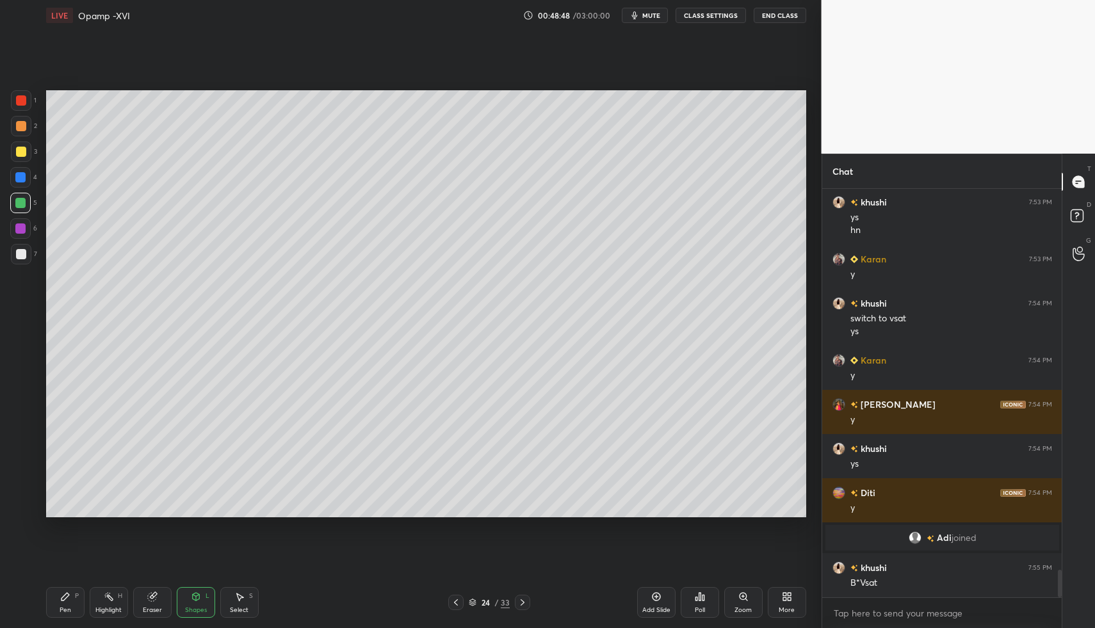
drag, startPoint x: 68, startPoint y: 606, endPoint x: 67, endPoint y: 588, distance: 18.6
click at [67, 602] on div "Pen P" at bounding box center [65, 602] width 38 height 31
click at [66, 590] on div "Pen P" at bounding box center [65, 602] width 38 height 31
click at [63, 592] on icon at bounding box center [65, 596] width 10 height 10
drag, startPoint x: 72, startPoint y: 590, endPoint x: 156, endPoint y: 568, distance: 87.3
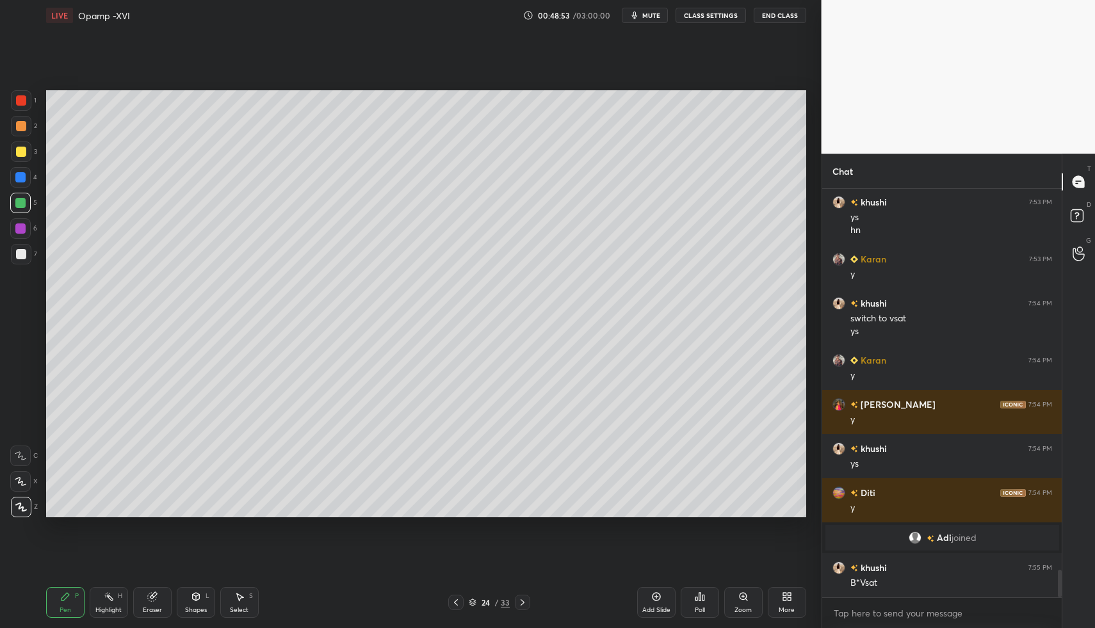
click at [72, 590] on div "Pen P" at bounding box center [65, 602] width 38 height 31
click at [214, 599] on div "Shapes L" at bounding box center [196, 602] width 38 height 31
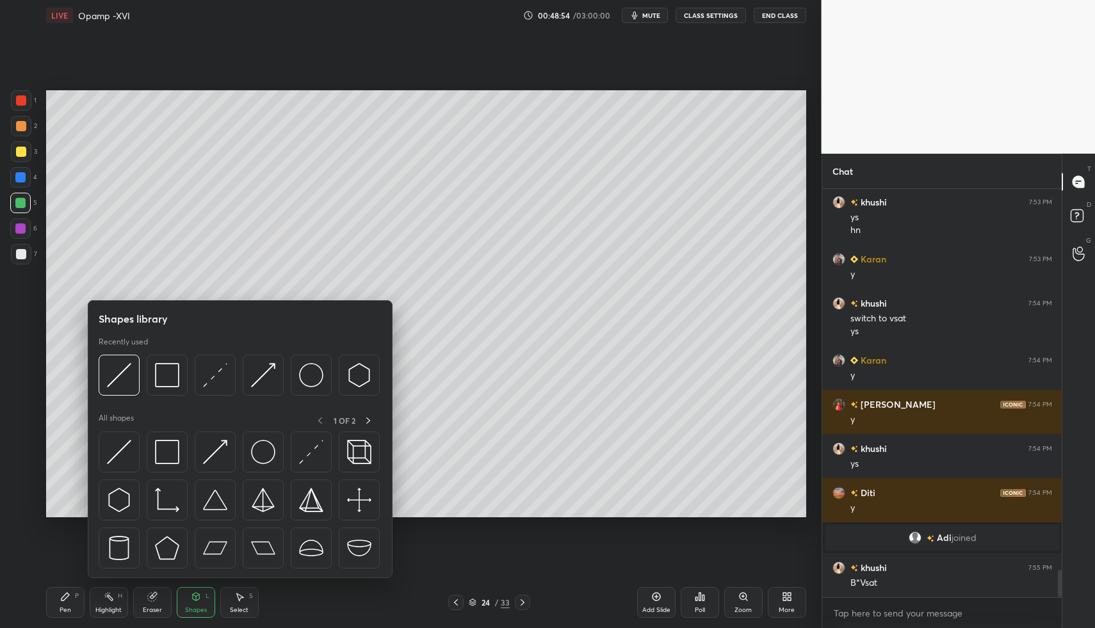
drag, startPoint x: 218, startPoint y: 597, endPoint x: 236, endPoint y: 593, distance: 17.9
click at [223, 596] on div "Pen P Highlight H Eraser Shapes L Select S" at bounding box center [194, 602] width 296 height 31
click at [241, 595] on icon at bounding box center [239, 596] width 10 height 10
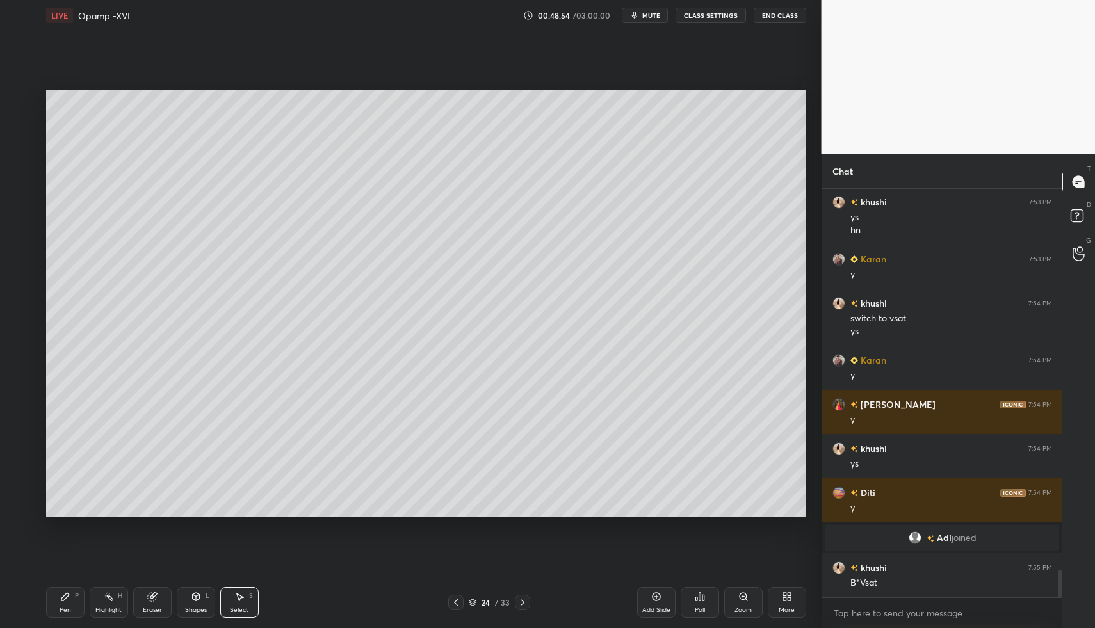
drag, startPoint x: 263, startPoint y: 583, endPoint x: 223, endPoint y: 488, distance: 103.0
click at [258, 575] on div "LIVE Opamp -XVI 00:48:54 / 03:00:00 mute CLASS SETTINGS End Class 0 ° Undo Copy…" at bounding box center [426, 314] width 770 height 628
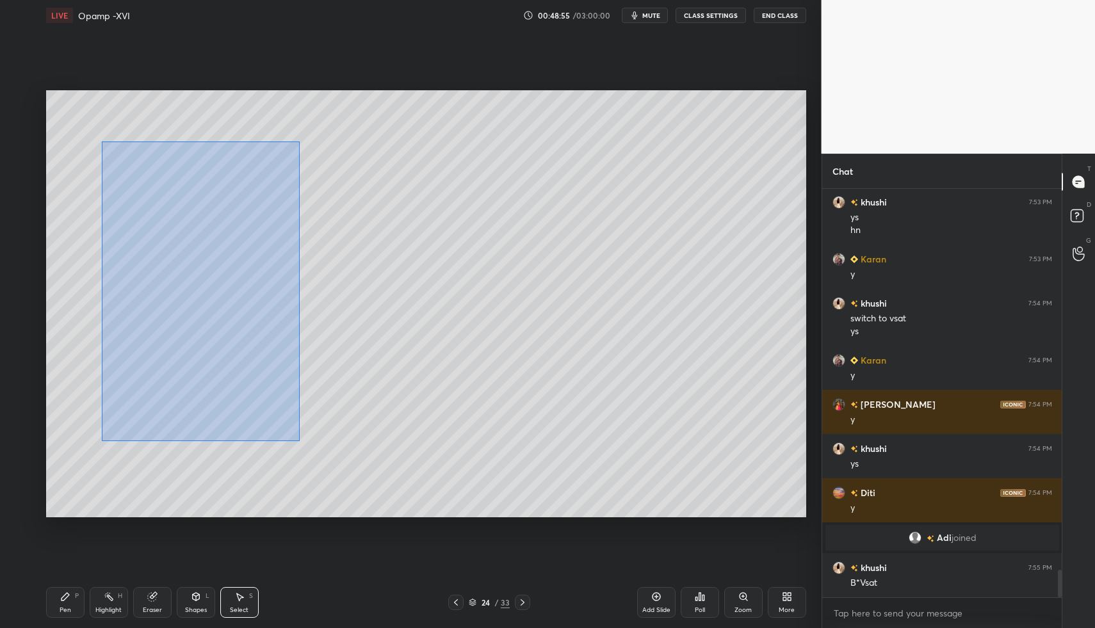
drag, startPoint x: 102, startPoint y: 141, endPoint x: 232, endPoint y: 423, distance: 310.2
click at [294, 441] on div "0 ° Undo Copy Paste here Duplicate Duplicate to new slide Delete" at bounding box center [426, 304] width 760 height 428
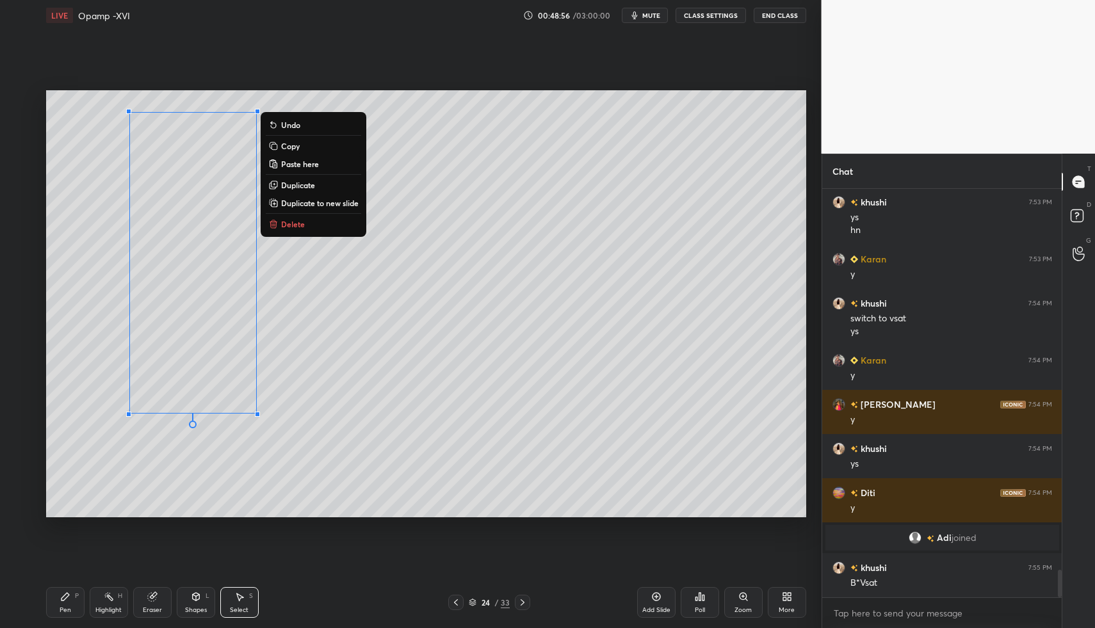
click at [84, 422] on div "0 ° Undo Copy Paste here Duplicate Duplicate to new slide Delete" at bounding box center [426, 304] width 760 height 428
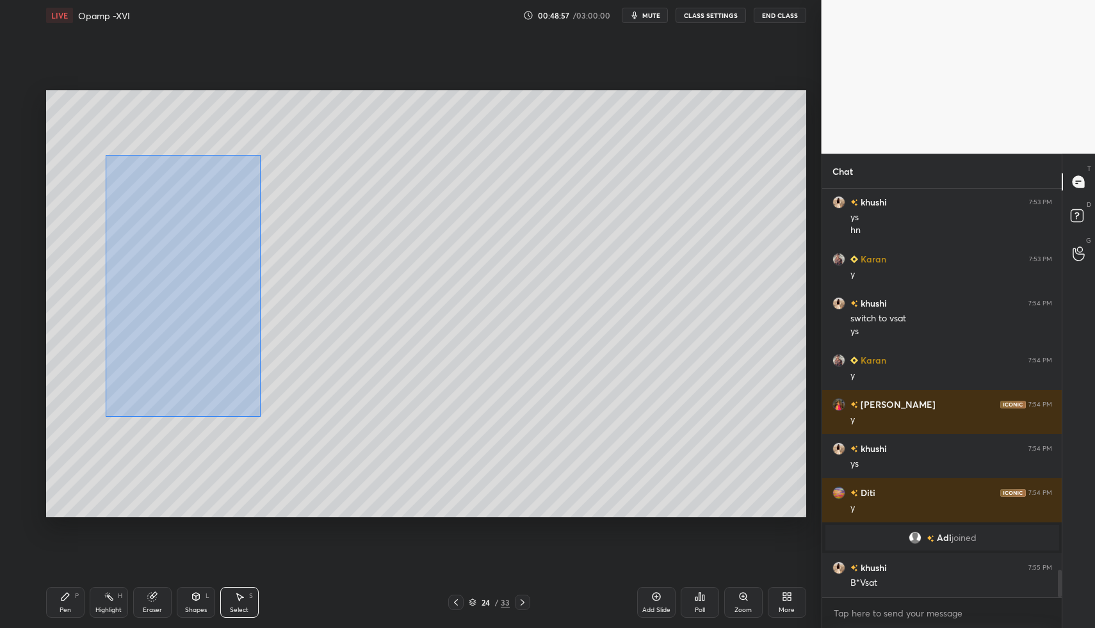
drag, startPoint x: 105, startPoint y: 154, endPoint x: 292, endPoint y: 427, distance: 330.6
click at [293, 427] on div "0 ° Undo Copy Paste here Duplicate Duplicate to new slide Delete" at bounding box center [426, 304] width 760 height 428
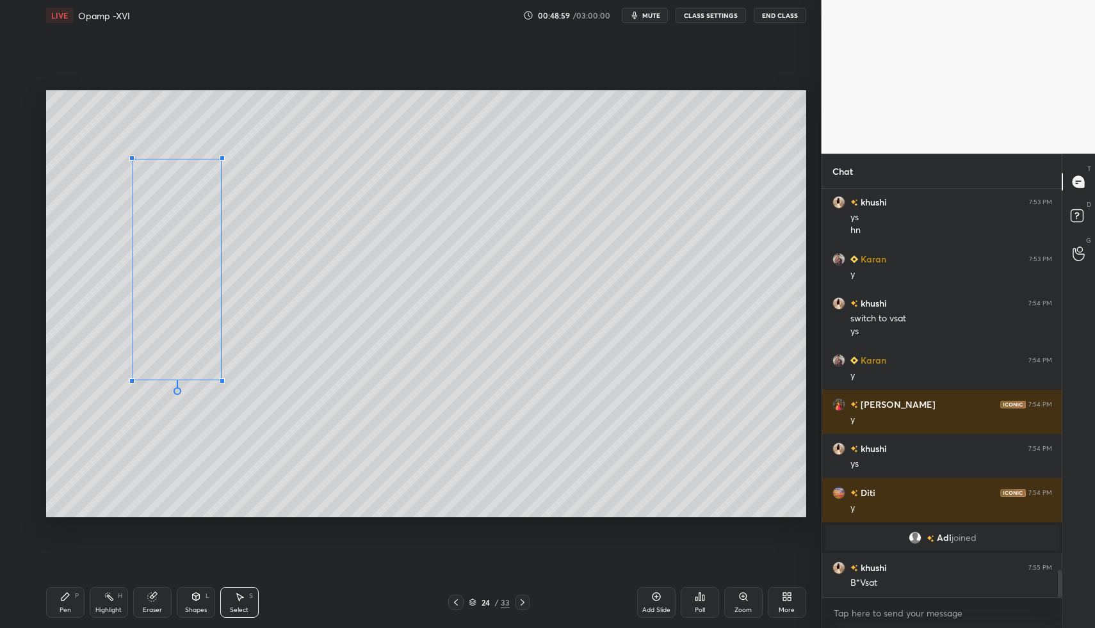
drag, startPoint x: 125, startPoint y: 414, endPoint x: 134, endPoint y: 370, distance: 45.1
click at [132, 378] on div at bounding box center [131, 380] width 5 height 5
drag, startPoint x: 144, startPoint y: 350, endPoint x: 109, endPoint y: 367, distance: 38.4
click at [109, 351] on div "0 ° Undo Copy Paste here Duplicate Duplicate to new slide Delete" at bounding box center [426, 304] width 760 height 428
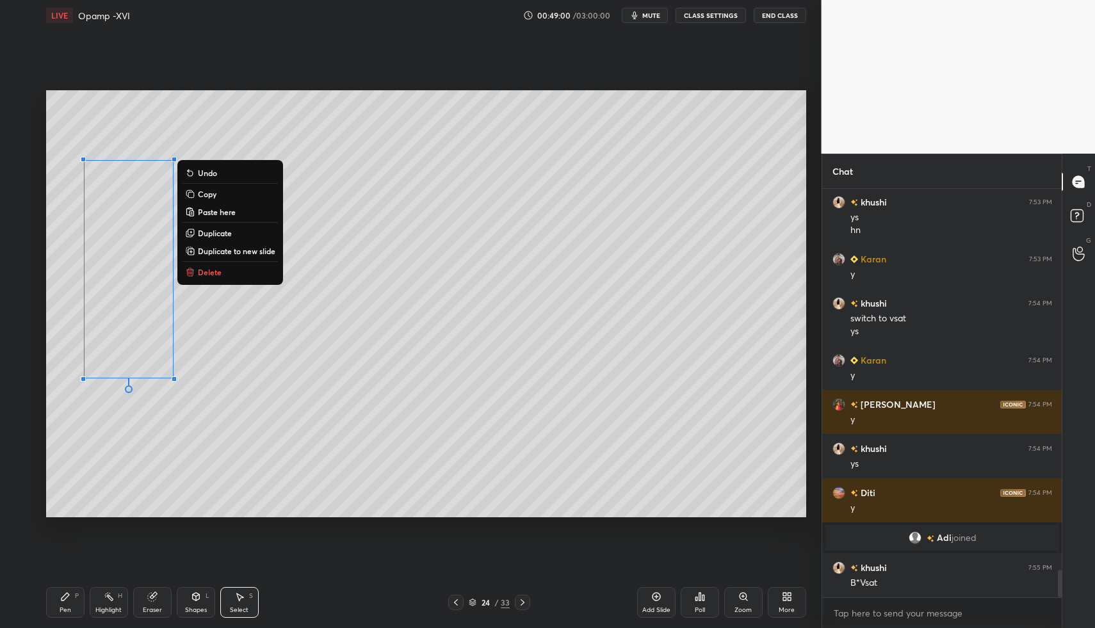
drag, startPoint x: 112, startPoint y: 447, endPoint x: 131, endPoint y: 428, distance: 26.3
click at [112, 447] on div "0 ° Undo Copy Paste here Duplicate Duplicate to new slide Delete" at bounding box center [426, 304] width 760 height 428
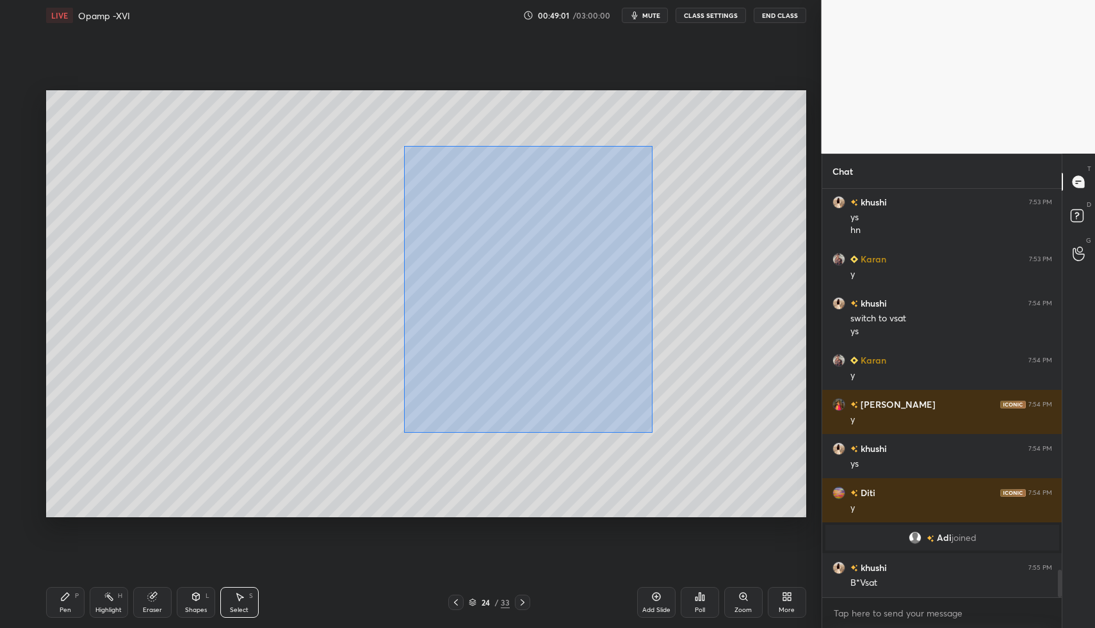
drag, startPoint x: 431, startPoint y: 191, endPoint x: 641, endPoint y: 429, distance: 317.5
click at [653, 433] on div "0 ° Undo Copy Paste here Duplicate Duplicate to new slide Delete" at bounding box center [426, 304] width 760 height 428
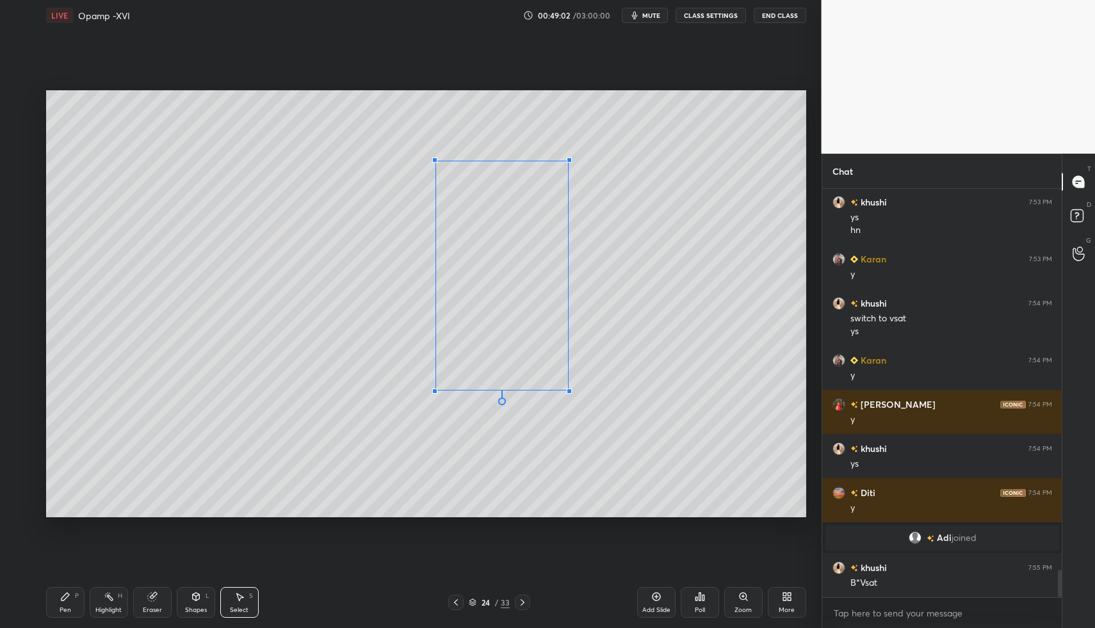
drag, startPoint x: 422, startPoint y: 405, endPoint x: 445, endPoint y: 374, distance: 38.4
click at [437, 389] on div at bounding box center [434, 391] width 5 height 5
drag, startPoint x: 486, startPoint y: 349, endPoint x: 538, endPoint y: 357, distance: 52.4
click at [546, 351] on div "0 ° Undo Copy Paste here Duplicate Duplicate to new slide Delete" at bounding box center [426, 304] width 760 height 428
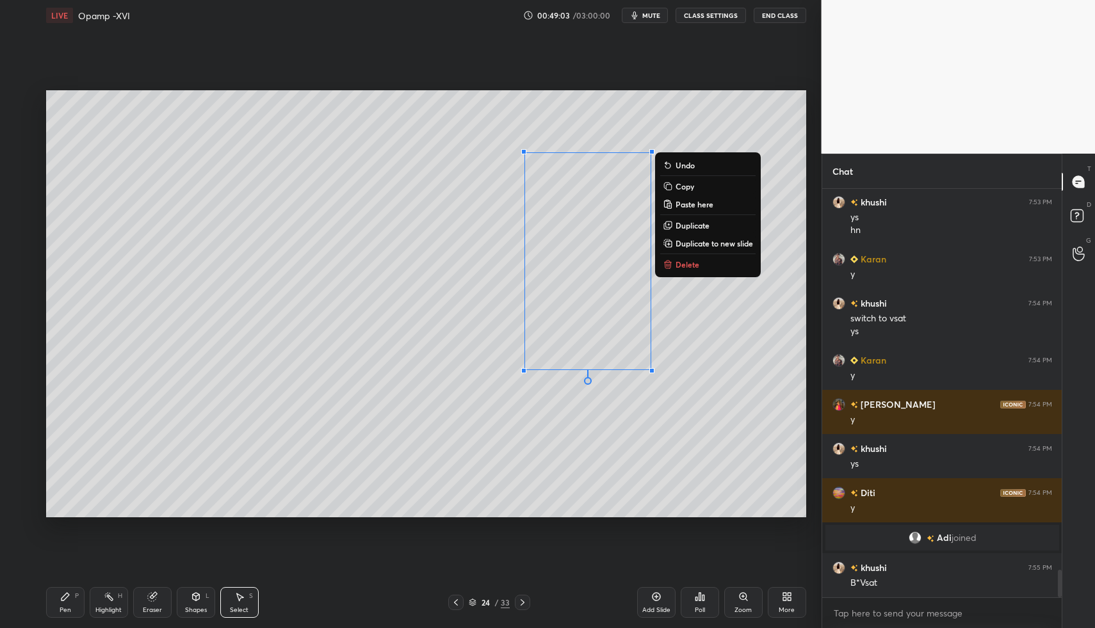
click at [66, 594] on icon at bounding box center [65, 597] width 8 height 8
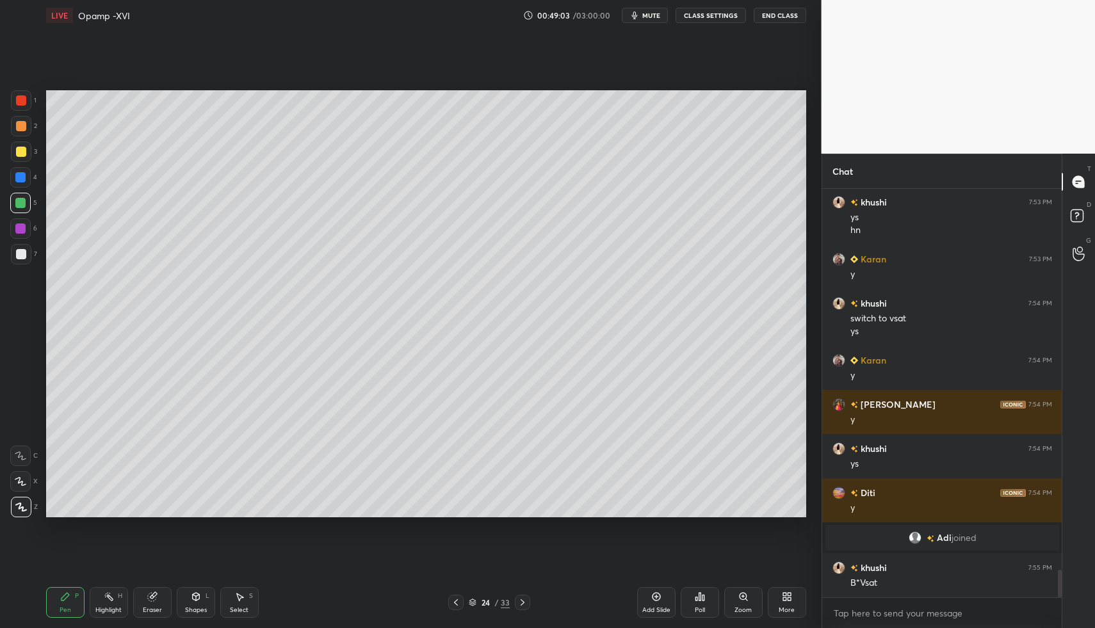
click at [65, 595] on icon at bounding box center [65, 597] width 8 height 8
drag, startPoint x: 23, startPoint y: 173, endPoint x: 26, endPoint y: 165, distance: 8.9
click at [23, 173] on div at bounding box center [20, 177] width 10 height 10
click at [26, 147] on div at bounding box center [21, 151] width 20 height 20
drag, startPoint x: 60, startPoint y: 599, endPoint x: 83, endPoint y: 520, distance: 82.0
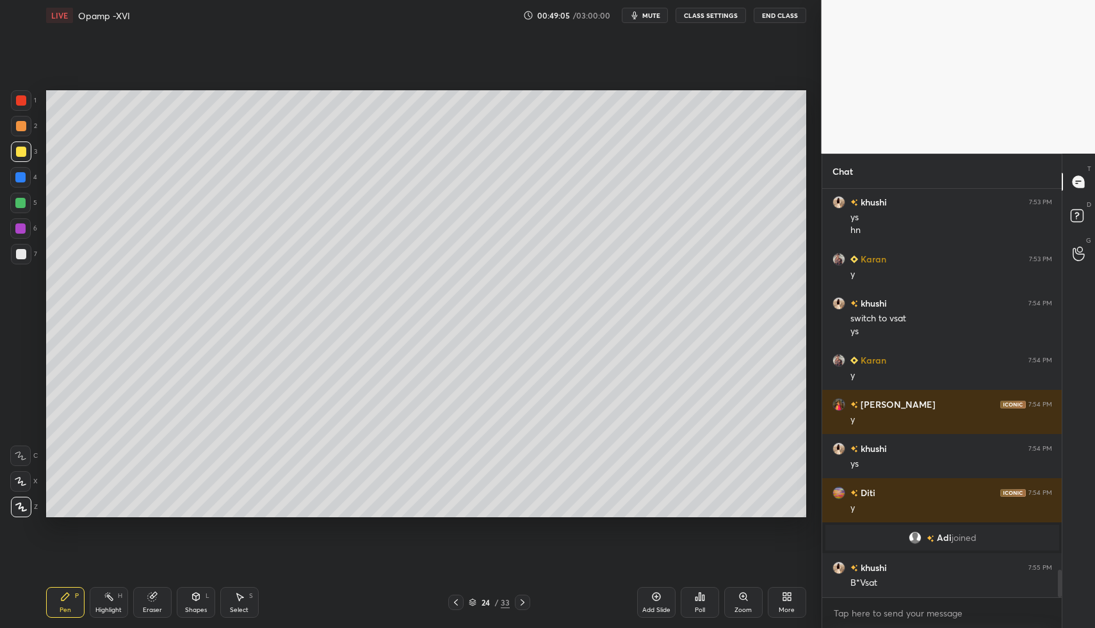
click at [60, 595] on div "Pen P" at bounding box center [65, 602] width 38 height 31
click at [19, 250] on div at bounding box center [21, 254] width 10 height 10
click at [215, 597] on div "Pen P Highlight H Eraser Shapes L Select S" at bounding box center [194, 602] width 296 height 31
click at [458, 603] on icon at bounding box center [456, 602] width 10 height 10
click at [525, 603] on icon at bounding box center [522, 602] width 10 height 10
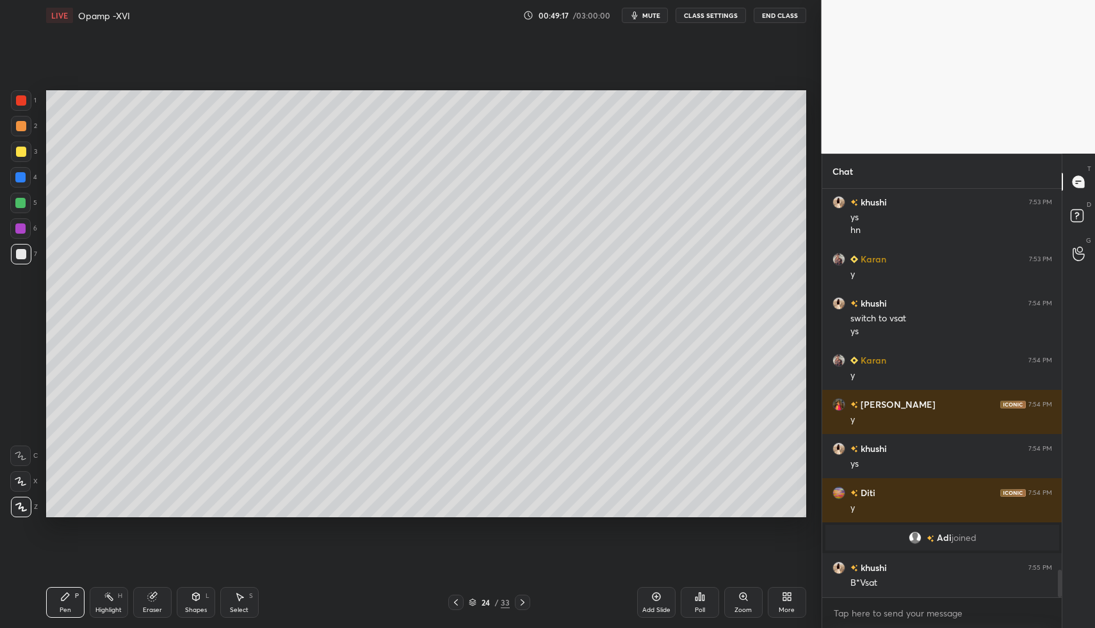
scroll to position [5645, 0]
click at [248, 604] on div "Select S" at bounding box center [239, 602] width 38 height 31
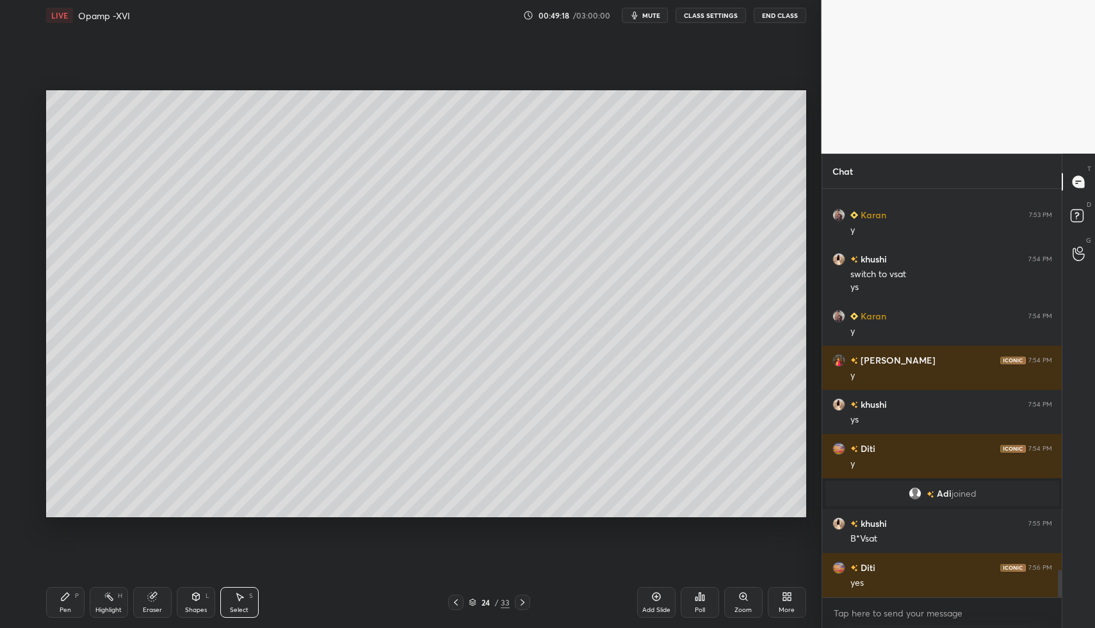
click at [237, 591] on icon at bounding box center [239, 596] width 10 height 10
drag, startPoint x: 129, startPoint y: 300, endPoint x: 149, endPoint y: 340, distance: 44.4
click at [138, 315] on div "0 ° Undo Copy Paste here Duplicate Duplicate to new slide Delete" at bounding box center [426, 304] width 760 height 428
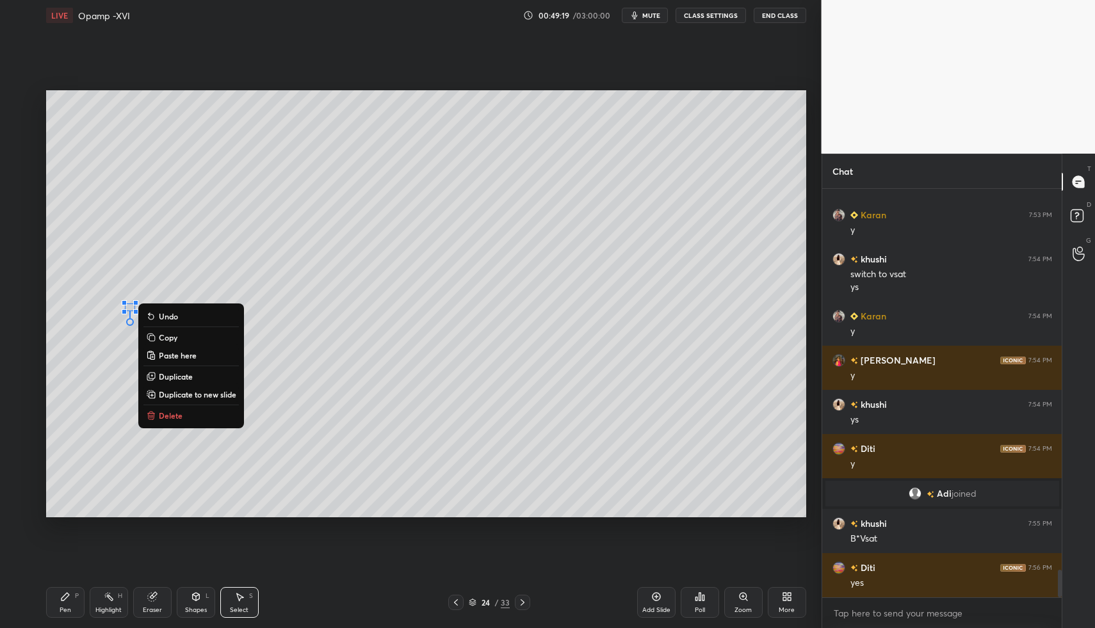
click at [163, 418] on p "Delete" at bounding box center [171, 415] width 24 height 10
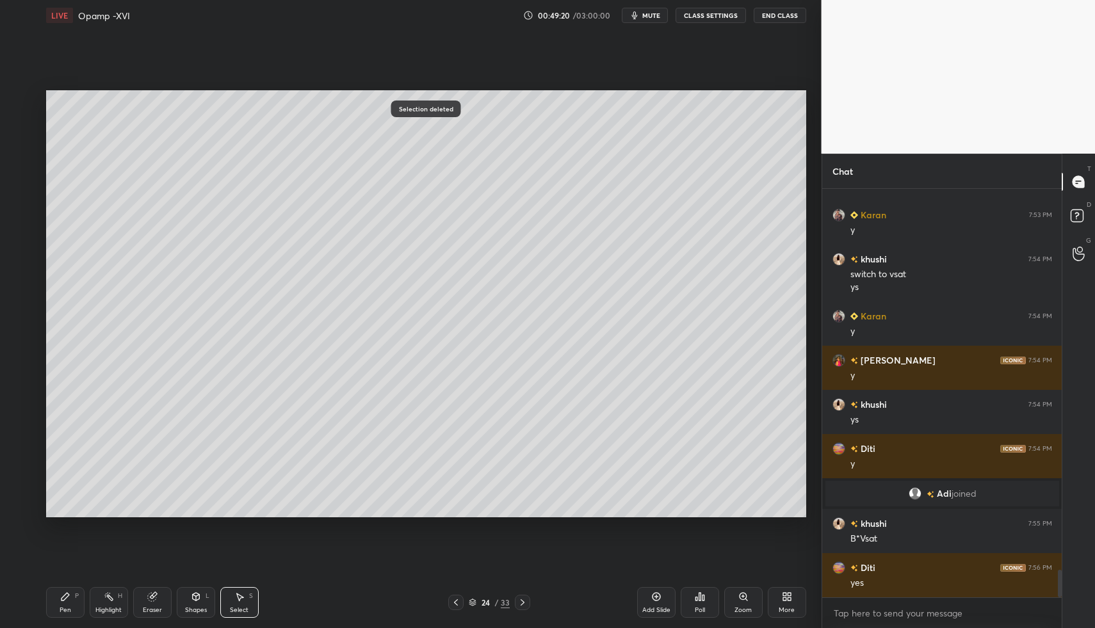
scroll to position [5689, 0]
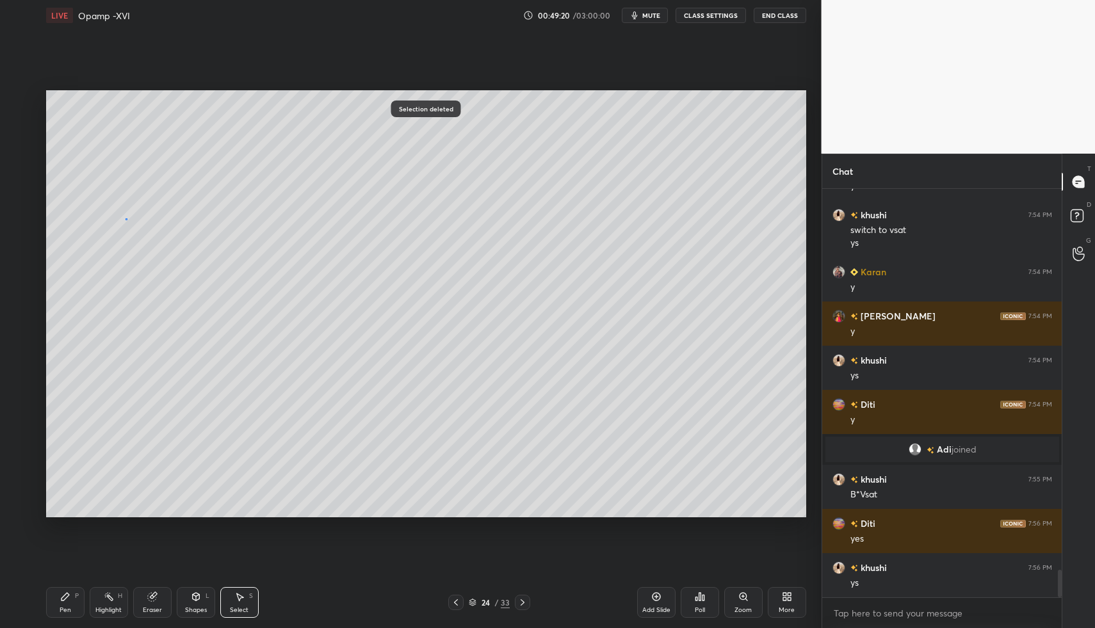
drag, startPoint x: 125, startPoint y: 218, endPoint x: 154, endPoint y: 273, distance: 61.8
click at [137, 239] on div "0 ° Undo Copy Paste here Duplicate Duplicate to new slide Delete" at bounding box center [426, 304] width 760 height 428
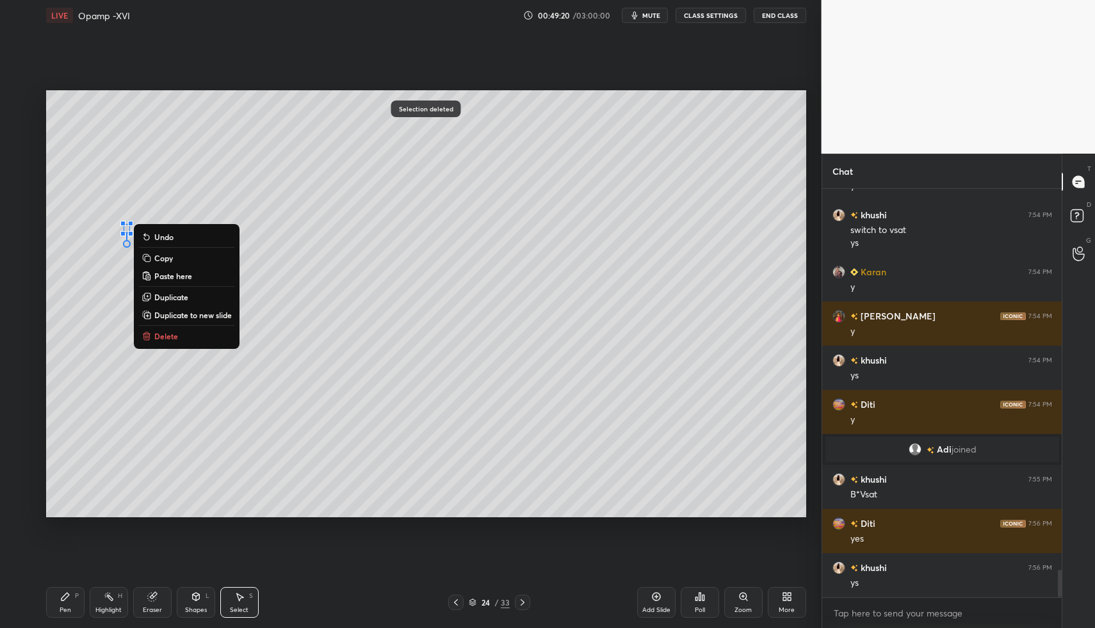
click at [164, 338] on p "Delete" at bounding box center [166, 336] width 24 height 10
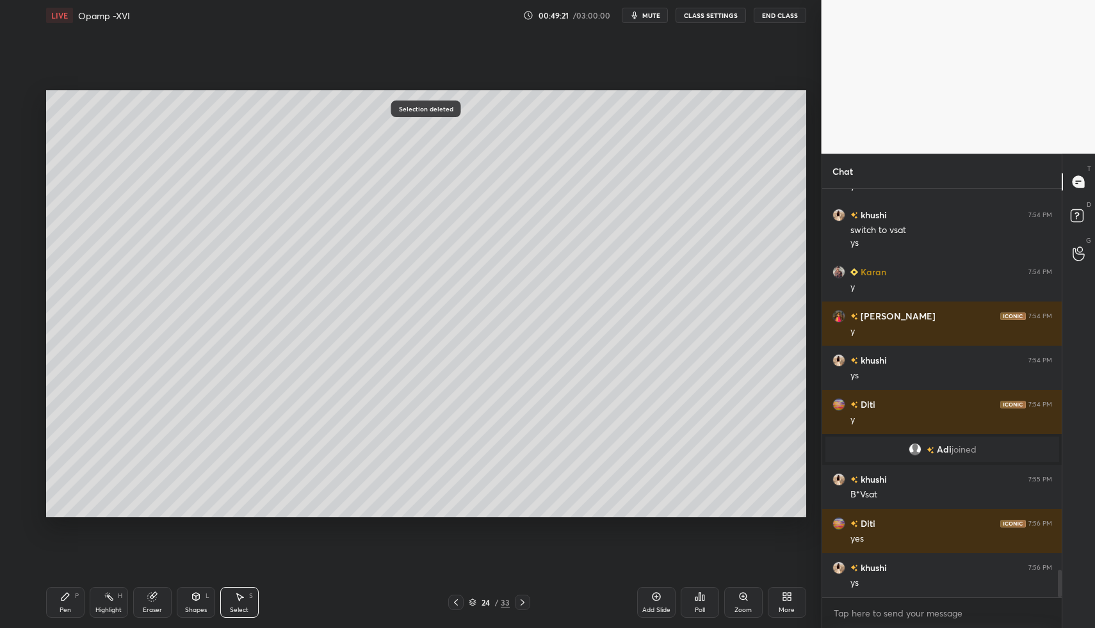
drag, startPoint x: 55, startPoint y: 602, endPoint x: 64, endPoint y: 577, distance: 25.9
click at [54, 598] on div "Pen P" at bounding box center [65, 602] width 38 height 31
click at [56, 589] on div "Pen P" at bounding box center [65, 602] width 38 height 31
click at [232, 593] on div "Select S" at bounding box center [239, 602] width 38 height 31
drag, startPoint x: 234, startPoint y: 599, endPoint x: 217, endPoint y: 507, distance: 93.8
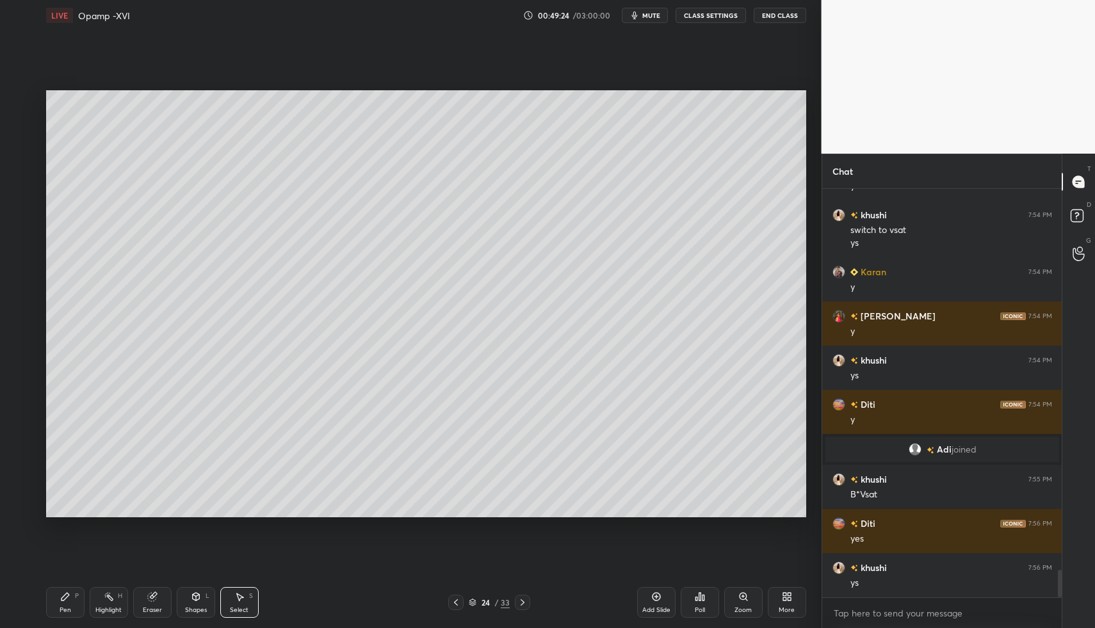
click at [236, 597] on icon at bounding box center [239, 596] width 10 height 10
drag, startPoint x: 195, startPoint y: 420, endPoint x: 211, endPoint y: 449, distance: 33.5
click at [210, 447] on div "0 ° Undo Copy Paste here Duplicate Duplicate to new slide Delete" at bounding box center [426, 304] width 760 height 428
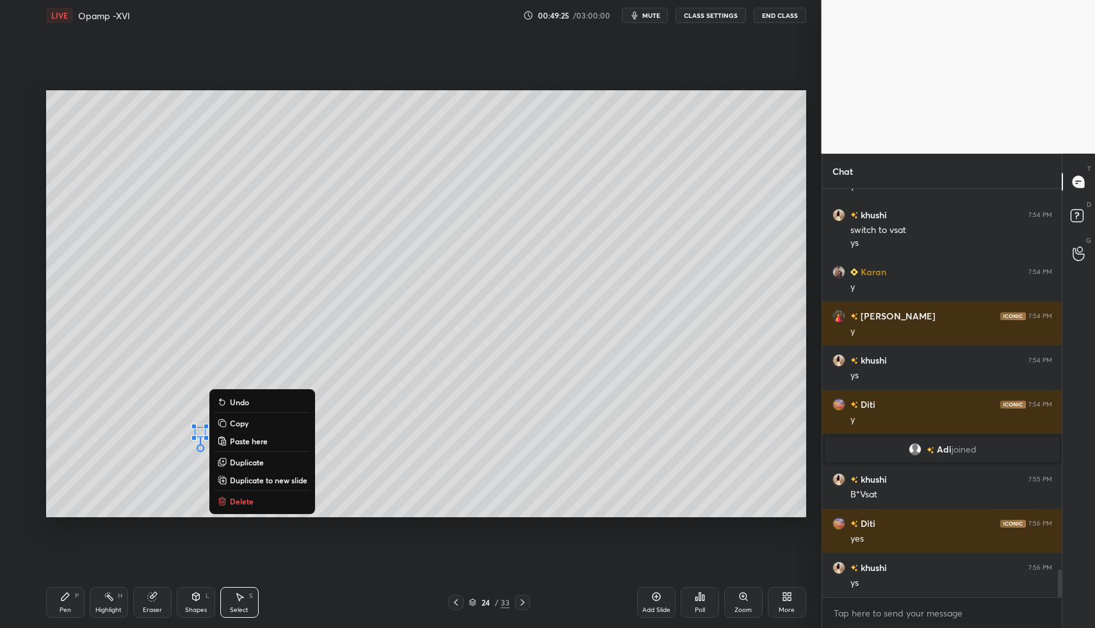
click at [231, 499] on p "Delete" at bounding box center [242, 501] width 24 height 10
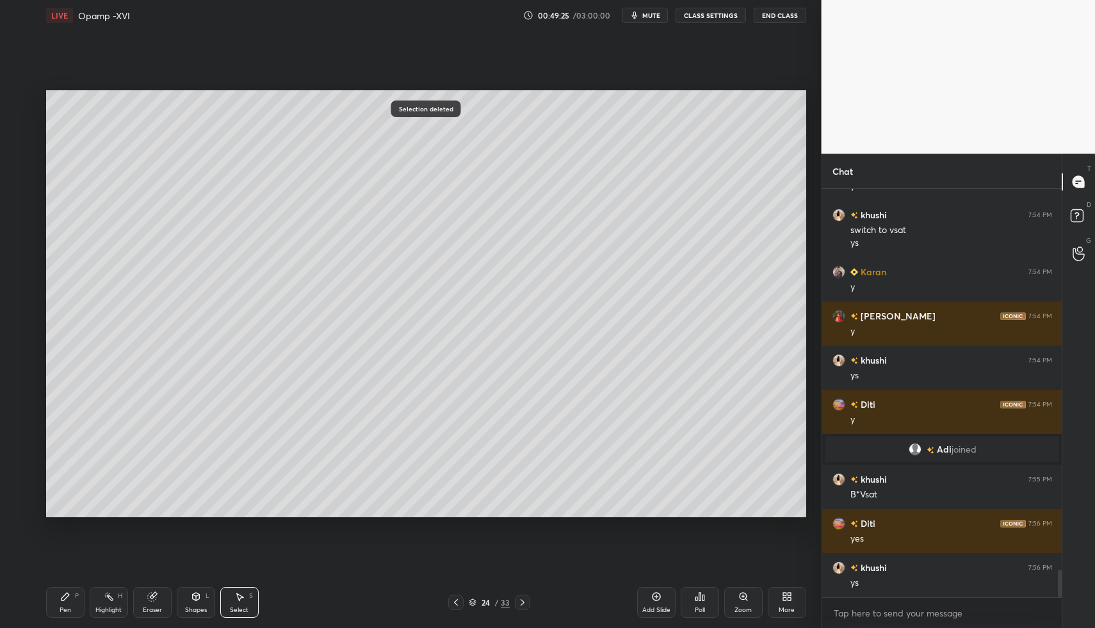
drag, startPoint x: 64, startPoint y: 615, endPoint x: 68, endPoint y: 606, distance: 10.6
click at [65, 612] on div "Pen P" at bounding box center [65, 602] width 38 height 31
click at [68, 604] on div "Pen P" at bounding box center [65, 602] width 38 height 31
drag, startPoint x: 183, startPoint y: 589, endPoint x: 182, endPoint y: 571, distance: 18.0
click at [182, 586] on div "Pen P Highlight H Eraser Shapes L Select S 24 / 33 Add Slide Poll Zoom More" at bounding box center [426, 602] width 760 height 51
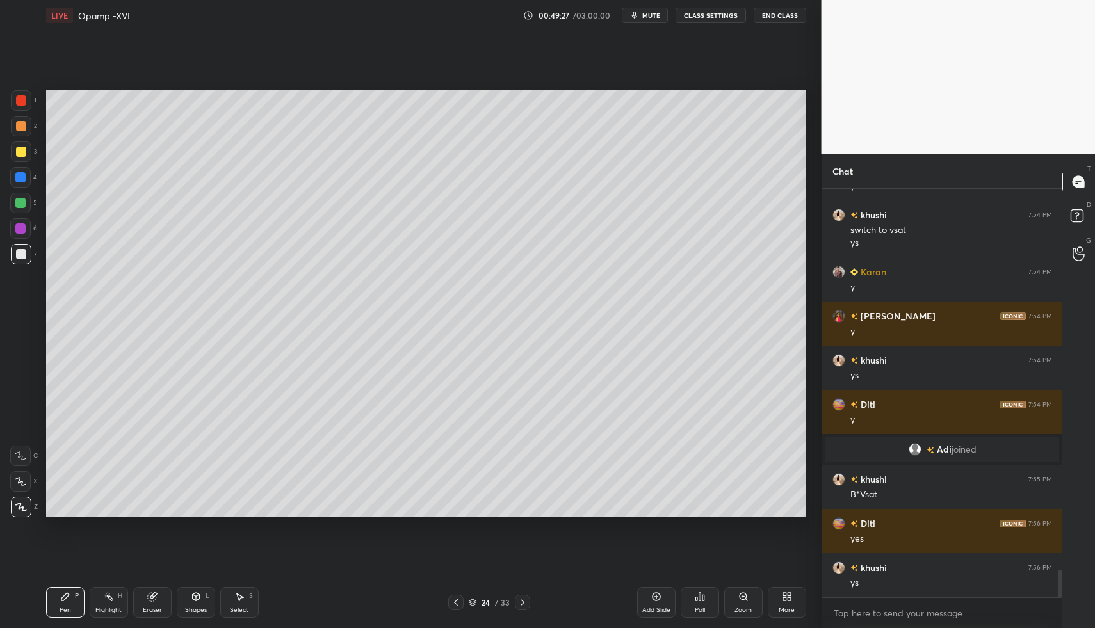
click at [196, 595] on icon at bounding box center [195, 596] width 7 height 2
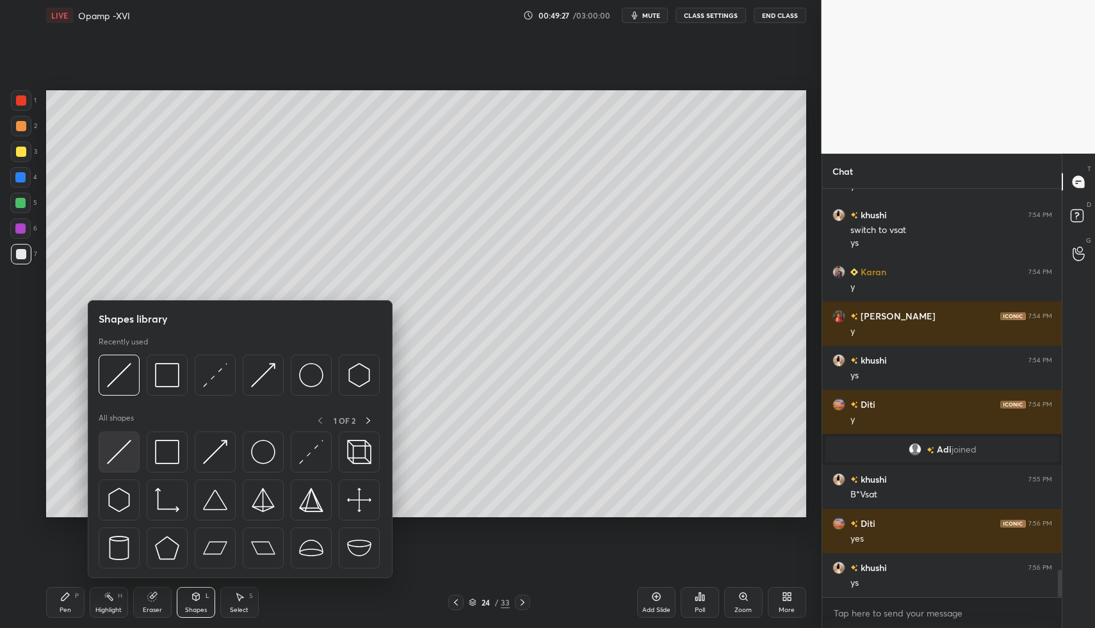
click at [118, 456] on img at bounding box center [119, 452] width 24 height 24
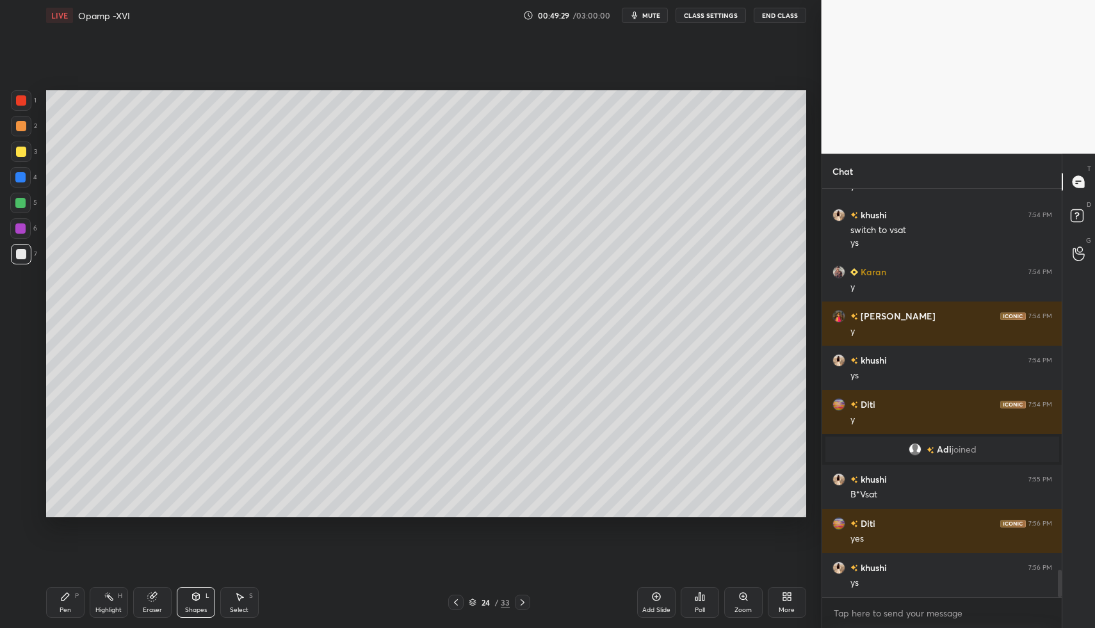
click at [74, 591] on div "Pen P" at bounding box center [65, 602] width 38 height 31
drag, startPoint x: 74, startPoint y: 591, endPoint x: 77, endPoint y: 580, distance: 12.0
click at [73, 587] on div "Pen P" at bounding box center [65, 602] width 38 height 31
click at [215, 603] on div "Pen P Highlight H Eraser Shapes L Select S" at bounding box center [194, 602] width 296 height 31
drag, startPoint x: 192, startPoint y: 600, endPoint x: 190, endPoint y: 581, distance: 19.3
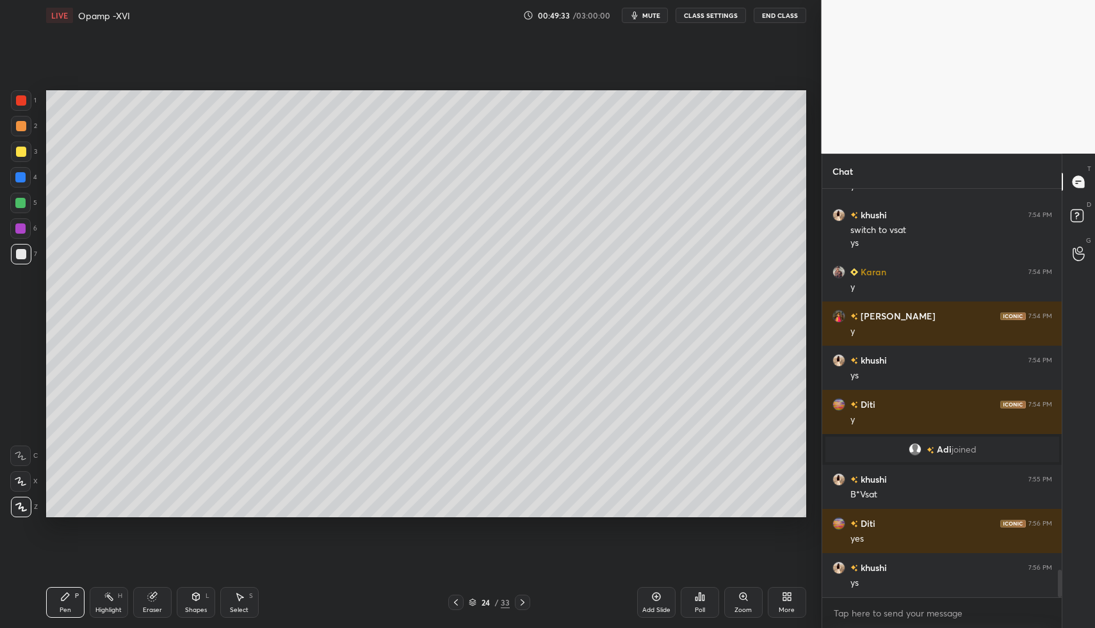
click at [192, 600] on icon at bounding box center [196, 596] width 10 height 10
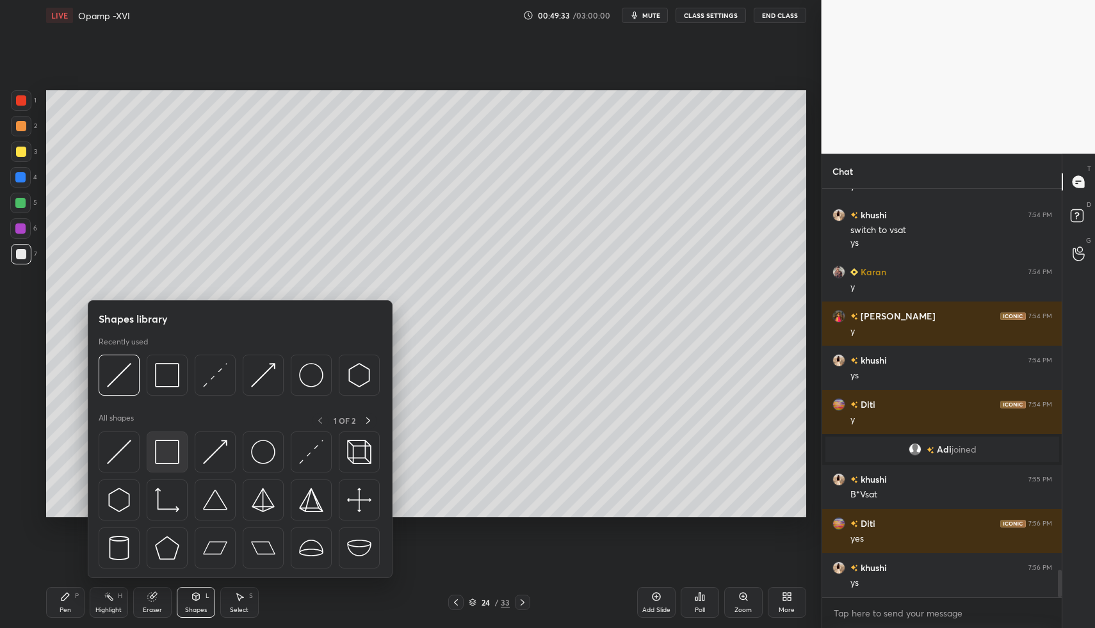
click at [165, 462] on img at bounding box center [167, 452] width 24 height 24
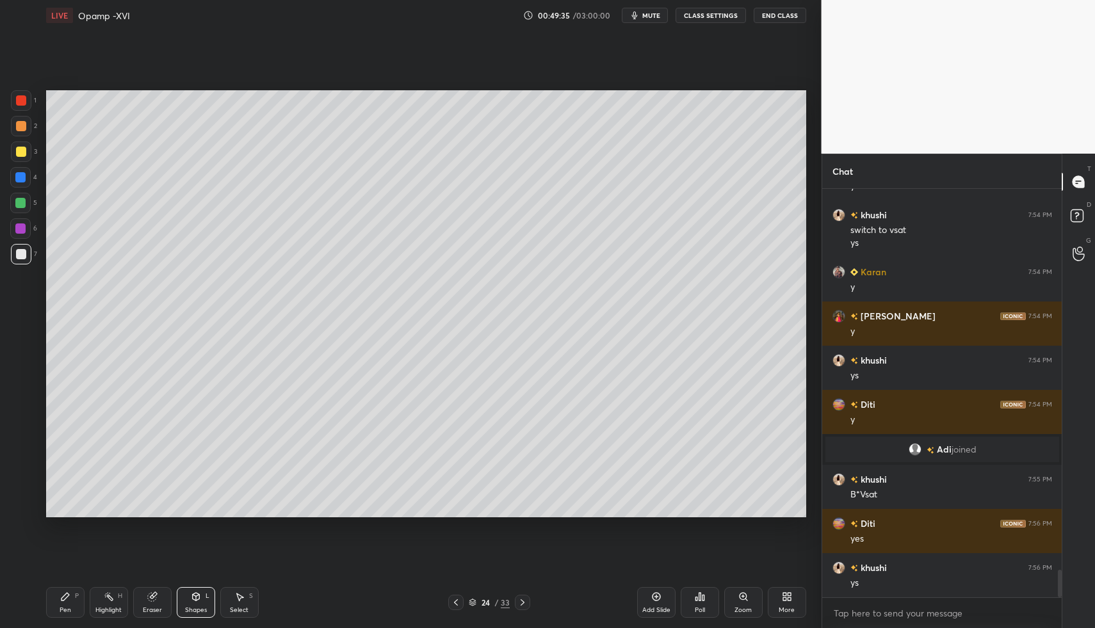
drag, startPoint x: 53, startPoint y: 596, endPoint x: 67, endPoint y: 584, distance: 18.2
click at [60, 591] on icon at bounding box center [65, 596] width 10 height 10
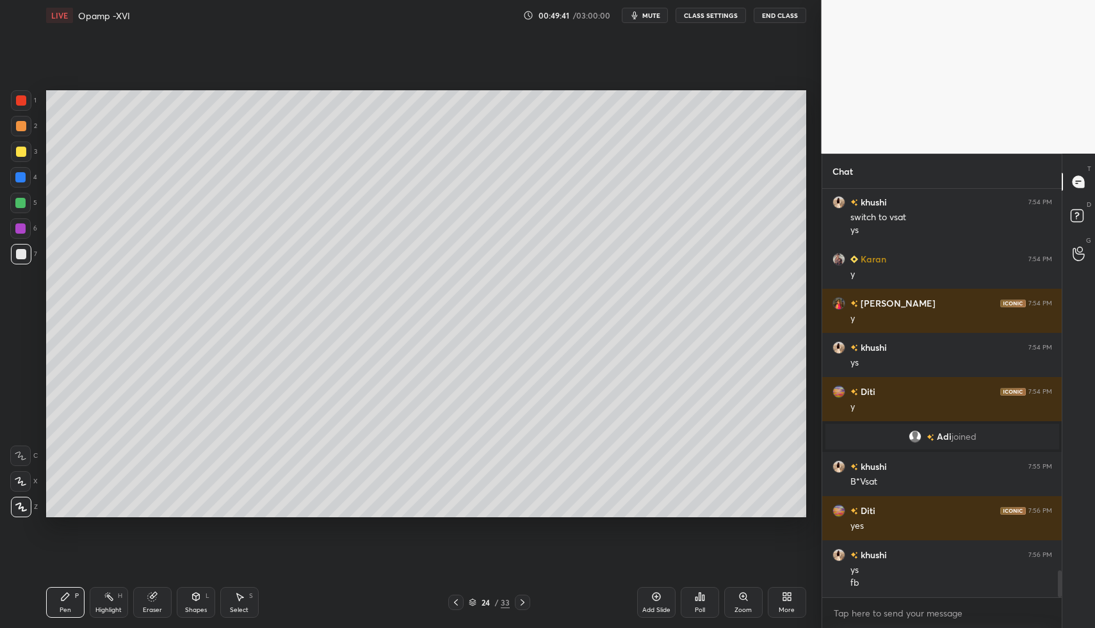
scroll to position [5746, 0]
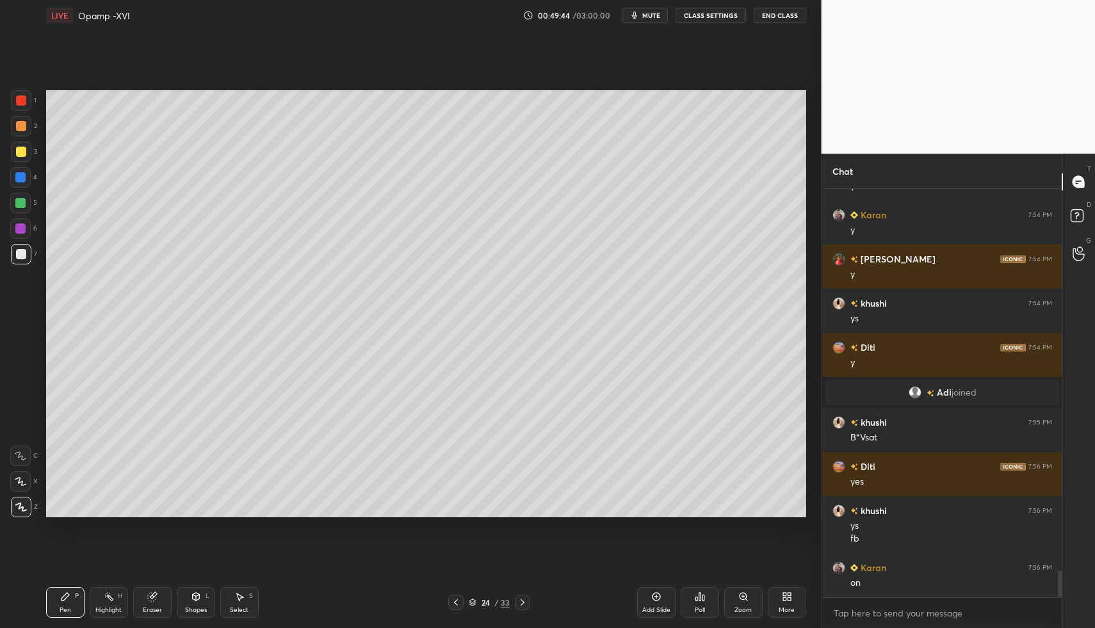
drag, startPoint x: 192, startPoint y: 600, endPoint x: 189, endPoint y: 583, distance: 17.5
click at [191, 595] on icon at bounding box center [196, 596] width 10 height 10
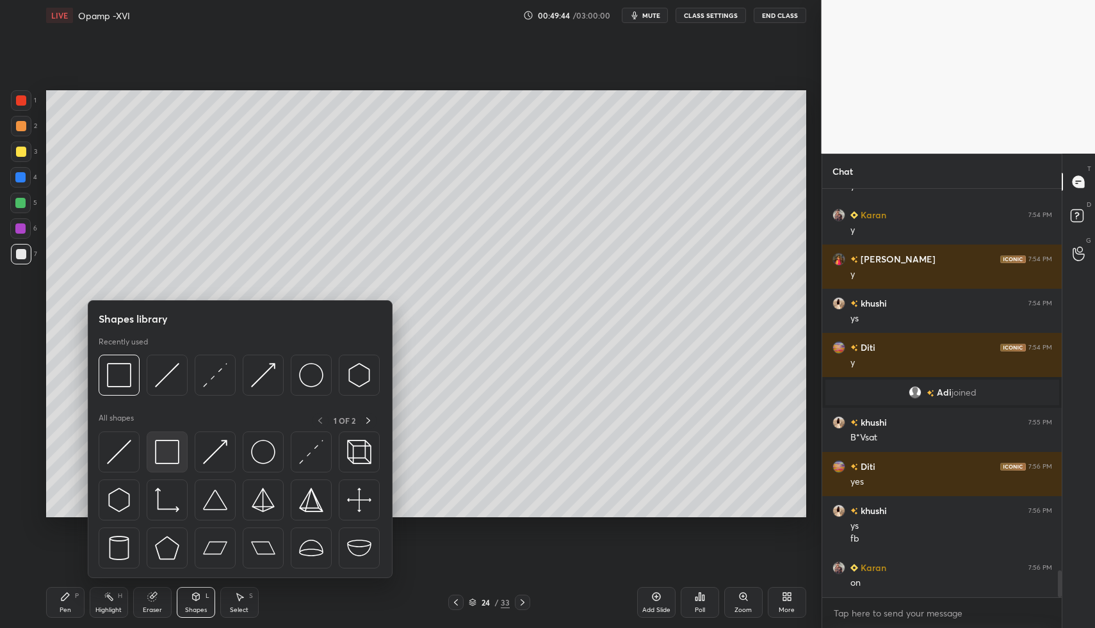
click at [173, 460] on img at bounding box center [167, 452] width 24 height 24
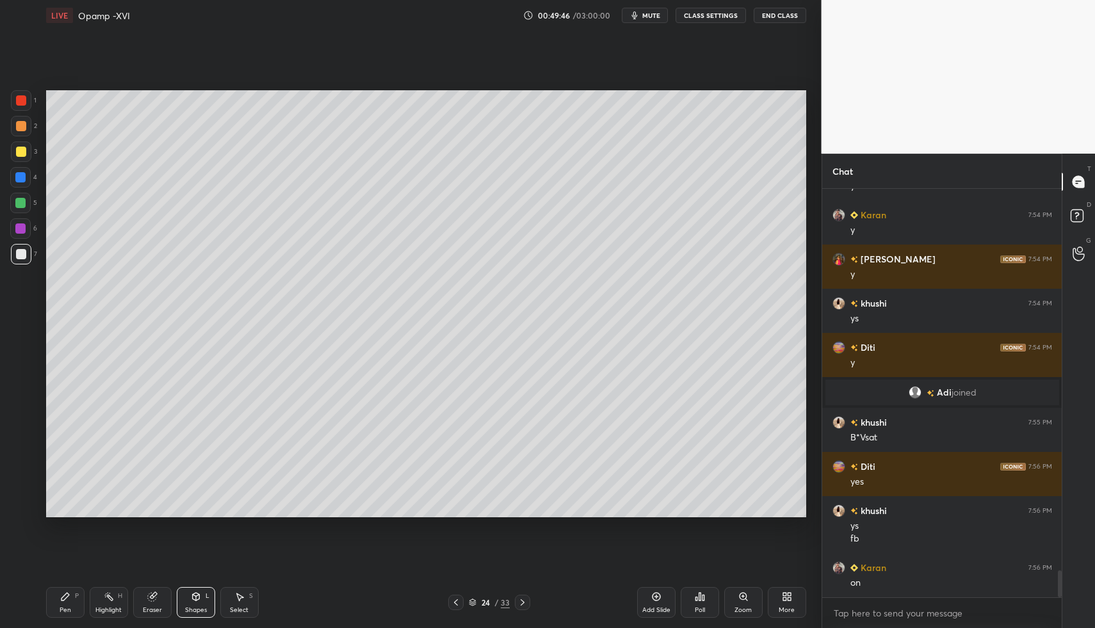
click at [53, 607] on div "Pen P" at bounding box center [65, 602] width 38 height 31
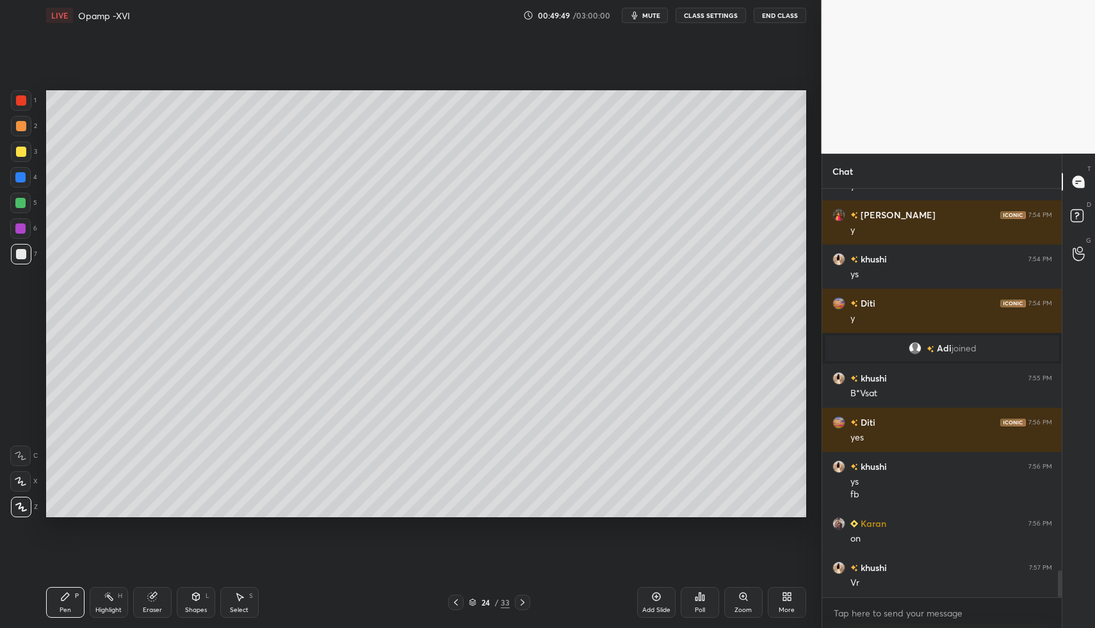
click at [659, 598] on icon at bounding box center [656, 596] width 10 height 10
drag, startPoint x: 56, startPoint y: 593, endPoint x: 64, endPoint y: 572, distance: 22.7
click at [56, 593] on div "Pen P" at bounding box center [65, 602] width 38 height 31
drag, startPoint x: 29, startPoint y: 205, endPoint x: 44, endPoint y: 188, distance: 22.2
click at [29, 205] on div at bounding box center [20, 203] width 20 height 20
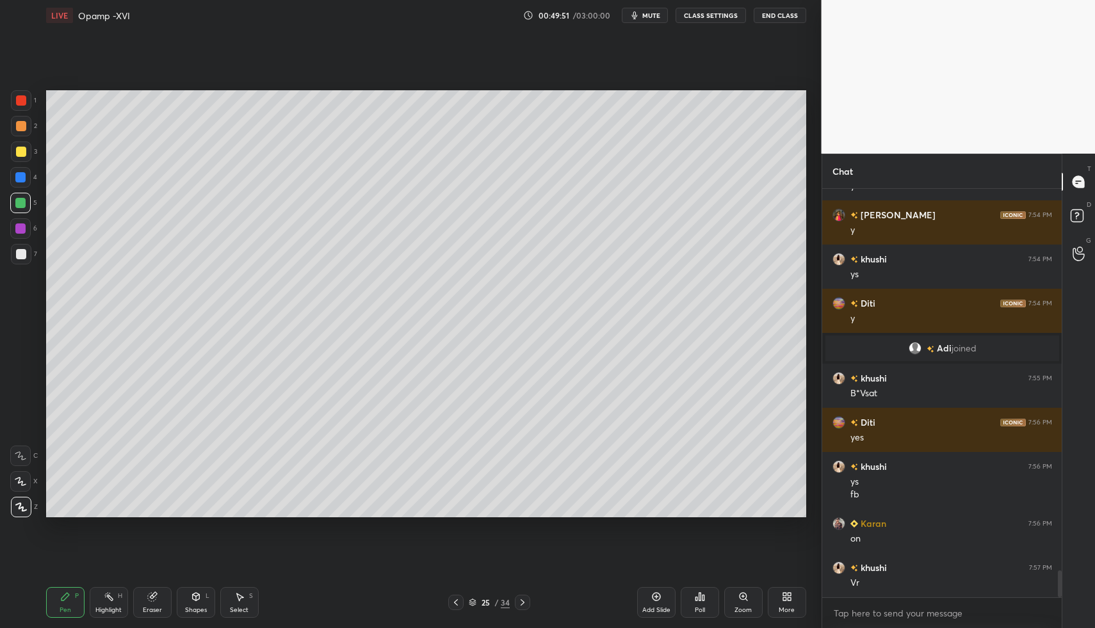
click at [194, 592] on icon at bounding box center [196, 596] width 10 height 10
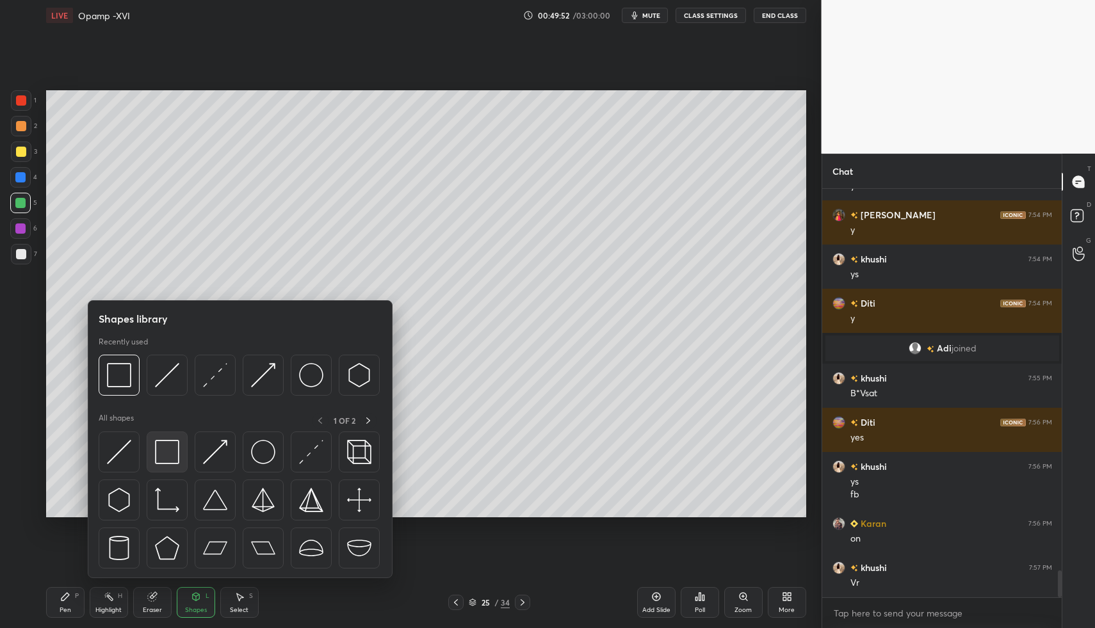
click at [166, 456] on img at bounding box center [167, 452] width 24 height 24
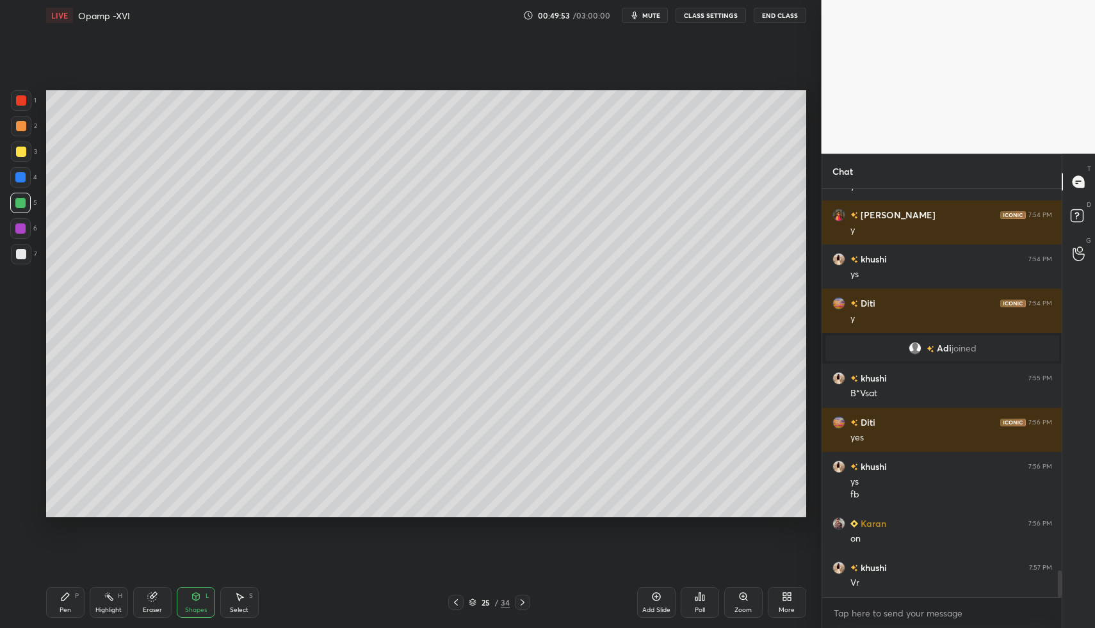
click at [22, 261] on div at bounding box center [21, 254] width 20 height 20
click at [56, 599] on div "Pen P" at bounding box center [65, 602] width 38 height 31
click at [65, 592] on icon at bounding box center [65, 596] width 10 height 10
drag, startPoint x: 63, startPoint y: 608, endPoint x: 60, endPoint y: 593, distance: 15.1
click at [63, 608] on div "Pen" at bounding box center [66, 610] width 12 height 6
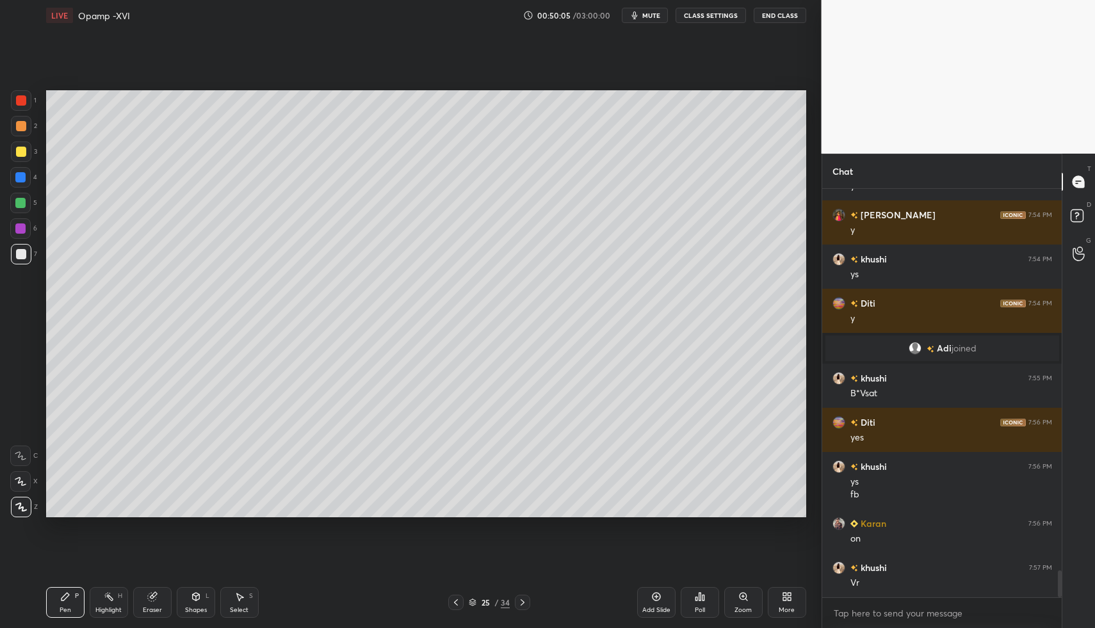
drag, startPoint x: 60, startPoint y: 593, endPoint x: 101, endPoint y: 535, distance: 71.2
click at [60, 590] on div "Pen P" at bounding box center [65, 602] width 38 height 31
click at [27, 207] on div at bounding box center [20, 203] width 20 height 20
click at [196, 605] on div "Shapes L" at bounding box center [196, 602] width 38 height 31
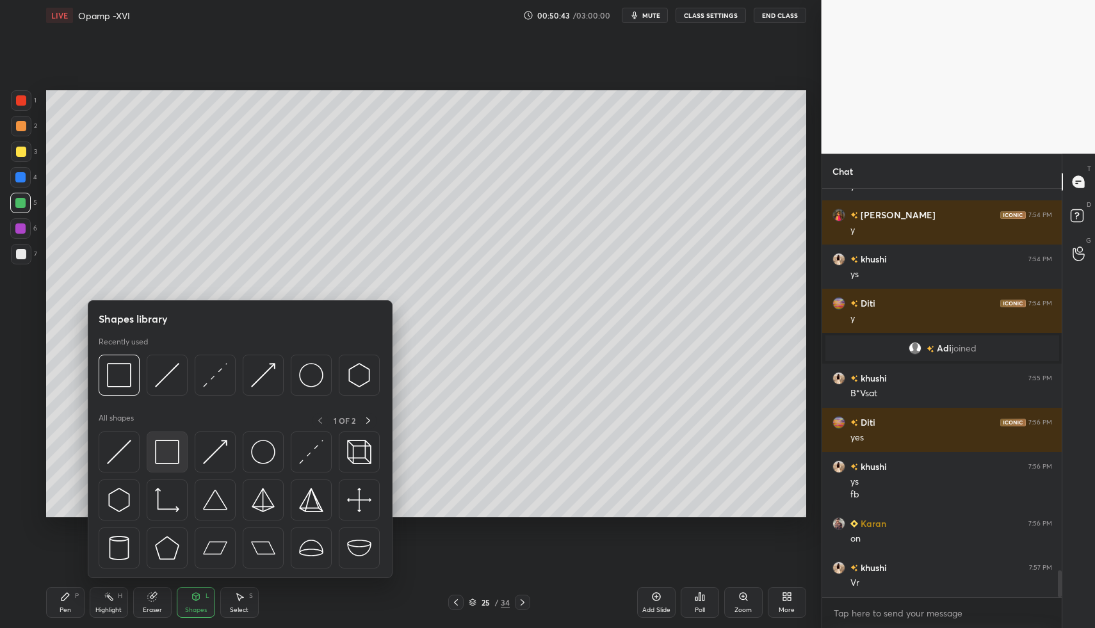
click at [175, 445] on img at bounding box center [167, 452] width 24 height 24
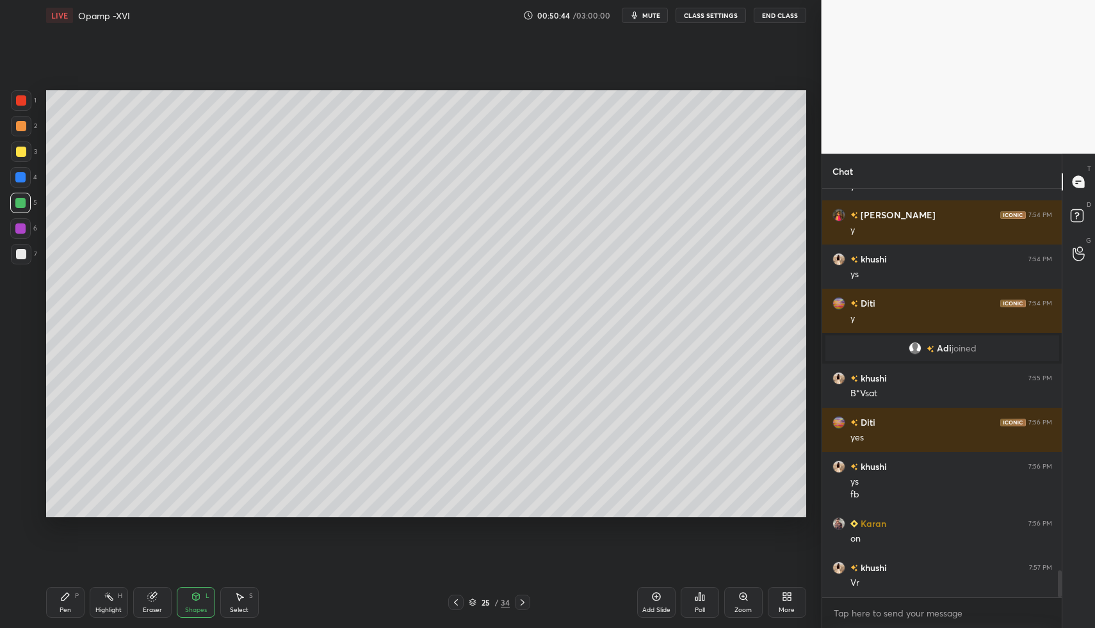
click at [19, 257] on div at bounding box center [21, 254] width 10 height 10
click at [53, 592] on div "Pen P" at bounding box center [65, 602] width 38 height 31
drag, startPoint x: 53, startPoint y: 592, endPoint x: 94, endPoint y: 520, distance: 83.1
click at [53, 592] on div "Pen P" at bounding box center [65, 602] width 38 height 31
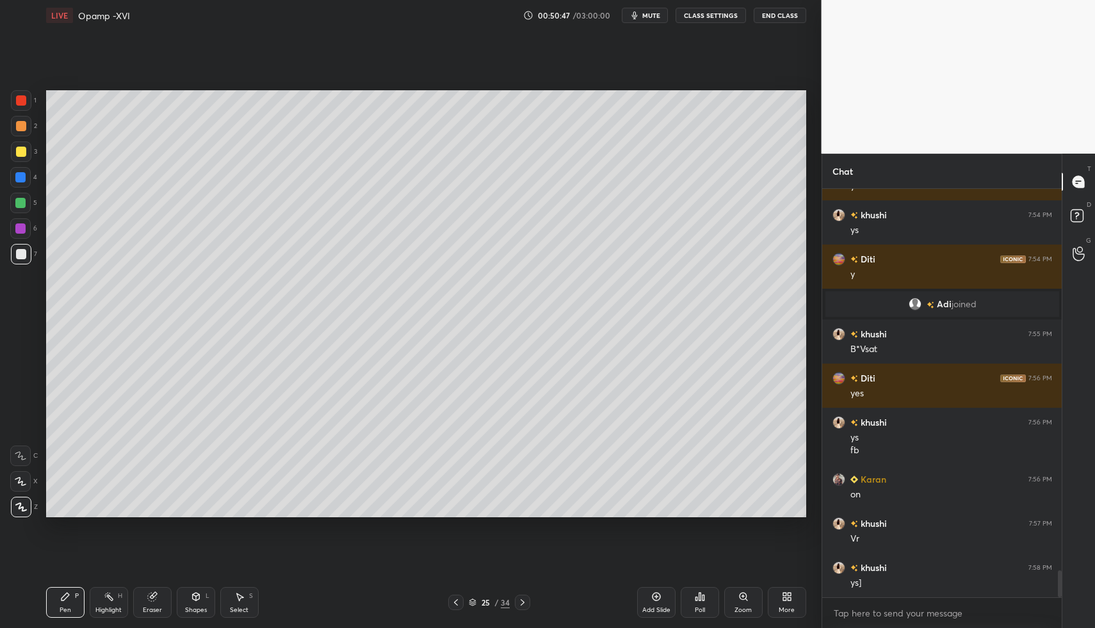
drag, startPoint x: 65, startPoint y: 605, endPoint x: 109, endPoint y: 519, distance: 96.5
click at [67, 601] on div "Pen P" at bounding box center [65, 602] width 38 height 31
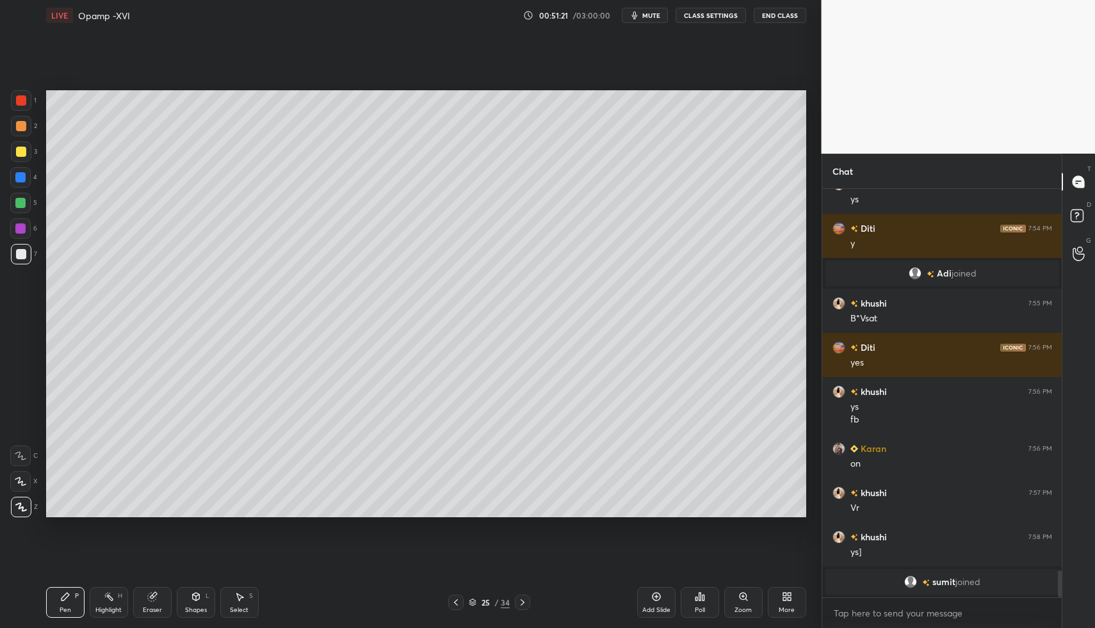
click at [68, 600] on div "Pen P" at bounding box center [65, 602] width 38 height 31
click at [20, 244] on div at bounding box center [21, 254] width 20 height 20
drag, startPoint x: 91, startPoint y: 592, endPoint x: 102, endPoint y: 579, distance: 17.7
click at [93, 589] on div "Highlight H" at bounding box center [109, 602] width 38 height 31
click at [77, 588] on div "Pen P" at bounding box center [65, 602] width 38 height 31
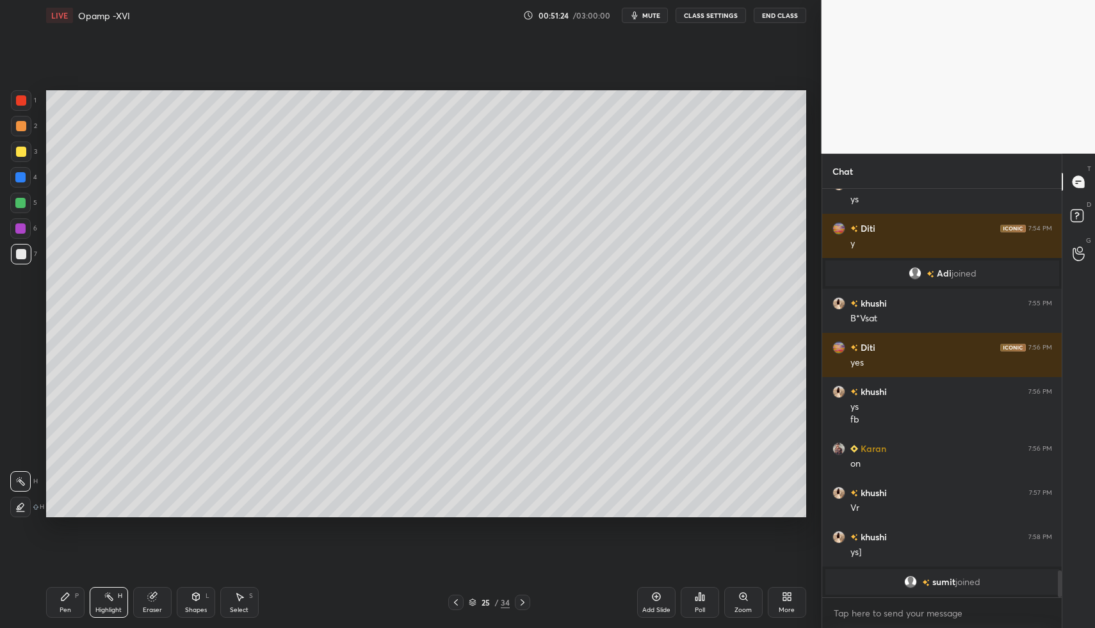
drag, startPoint x: 70, startPoint y: 594, endPoint x: 86, endPoint y: 583, distance: 18.8
click at [70, 594] on div "Pen P" at bounding box center [65, 602] width 38 height 31
click at [218, 606] on div "Pen P Highlight H Eraser Shapes L Select S" at bounding box center [194, 602] width 296 height 31
drag, startPoint x: 242, startPoint y: 604, endPoint x: 241, endPoint y: 593, distance: 10.3
click at [240, 603] on div "Select S" at bounding box center [239, 602] width 38 height 31
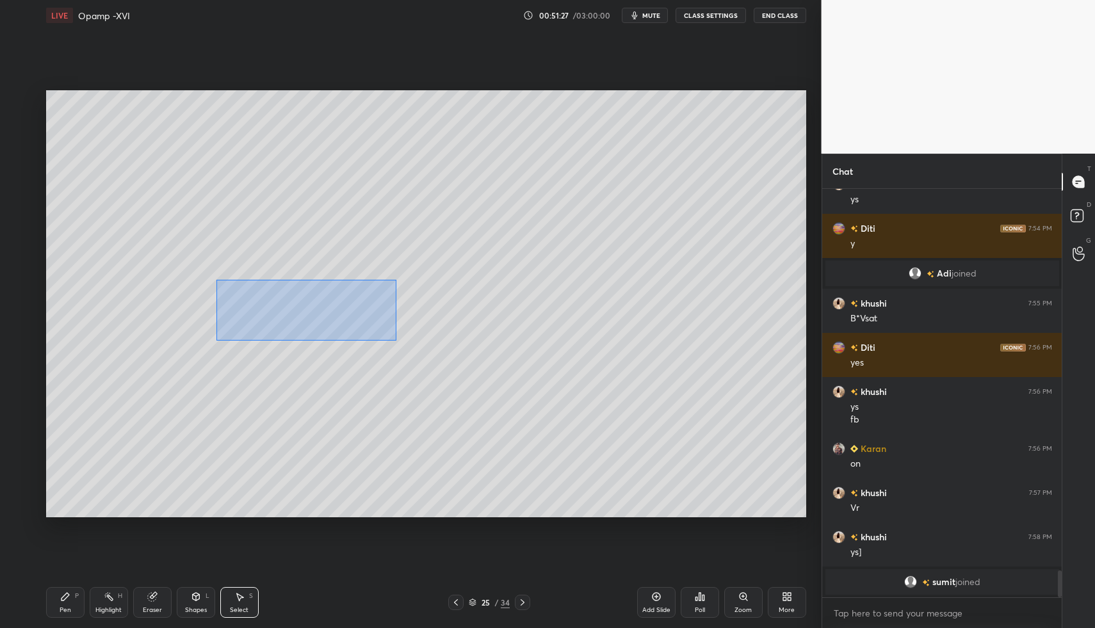
drag, startPoint x: 323, startPoint y: 321, endPoint x: 385, endPoint y: 330, distance: 62.1
click at [410, 344] on div "0 ° Undo Copy Paste here Duplicate Duplicate to new slide Delete" at bounding box center [426, 304] width 760 height 428
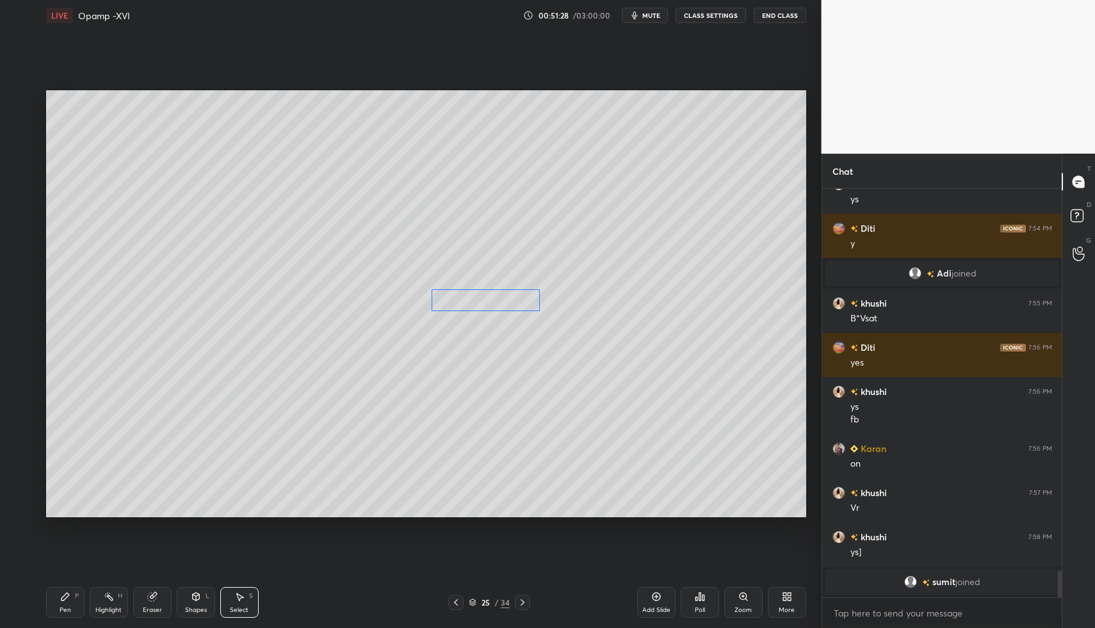
drag, startPoint x: 347, startPoint y: 308, endPoint x: 421, endPoint y: 357, distance: 88.6
click at [508, 299] on div "0 ° Undo Copy Paste here Duplicate Duplicate to new slide Delete" at bounding box center [426, 304] width 760 height 428
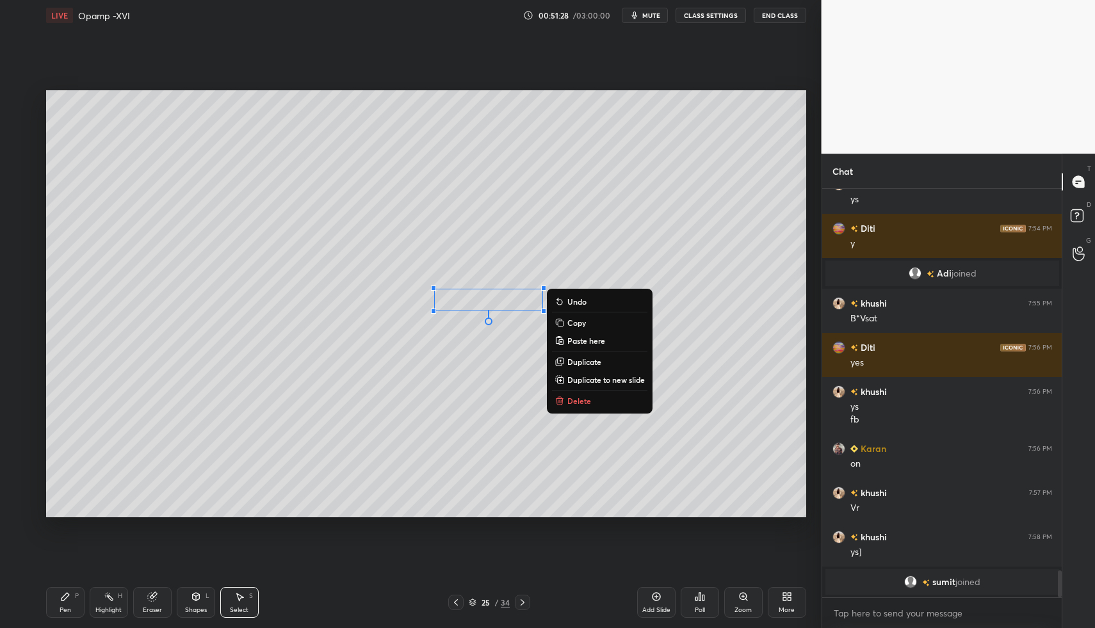
click at [81, 601] on div "Pen P" at bounding box center [65, 602] width 38 height 31
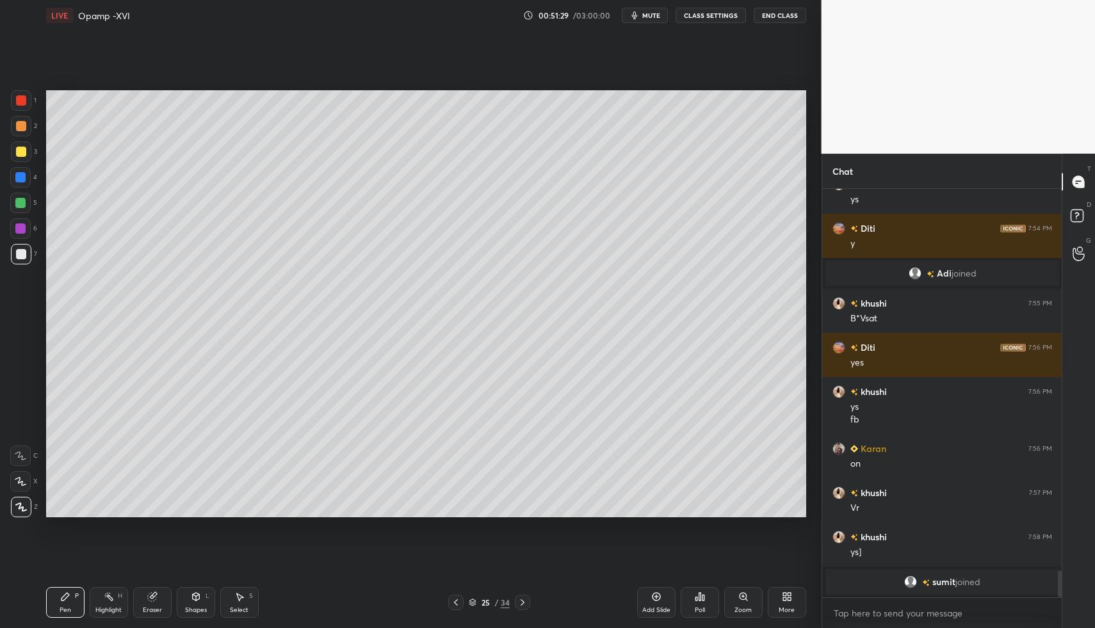
scroll to position [5836, 0]
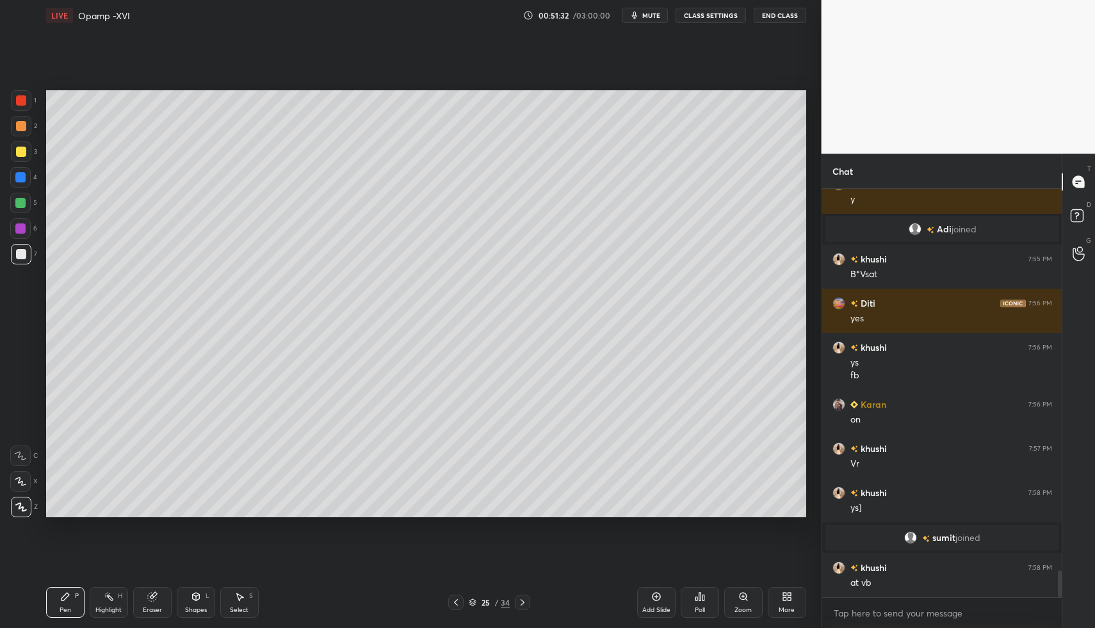
drag, startPoint x: 246, startPoint y: 600, endPoint x: 236, endPoint y: 595, distance: 11.2
click at [245, 598] on div "Select S" at bounding box center [239, 602] width 38 height 31
drag, startPoint x: 236, startPoint y: 595, endPoint x: 294, endPoint y: 519, distance: 95.9
click at [241, 588] on div "Select S" at bounding box center [239, 602] width 38 height 31
drag, startPoint x: 459, startPoint y: 299, endPoint x: 617, endPoint y: 344, distance: 164.3
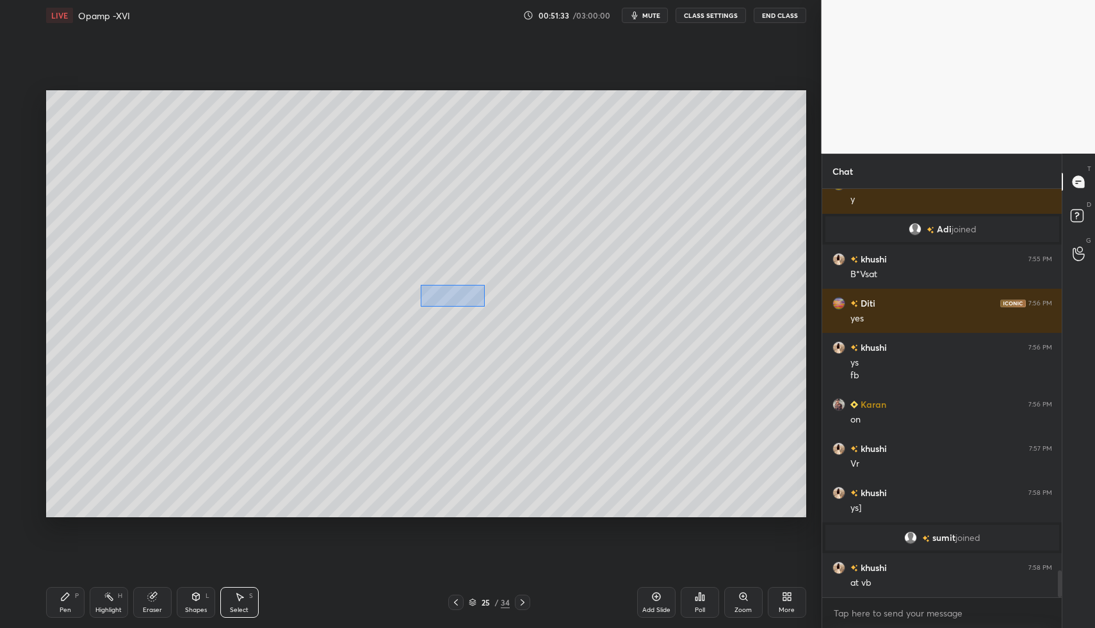
click at [620, 345] on div "0 ° Undo Copy Paste here Duplicate Duplicate to new slide Delete" at bounding box center [426, 304] width 760 height 428
drag, startPoint x: 495, startPoint y: 298, endPoint x: 367, endPoint y: 318, distance: 129.6
click at [389, 299] on div "0 ° Undo Copy Paste here Duplicate Duplicate to new slide Delete" at bounding box center [426, 304] width 760 height 428
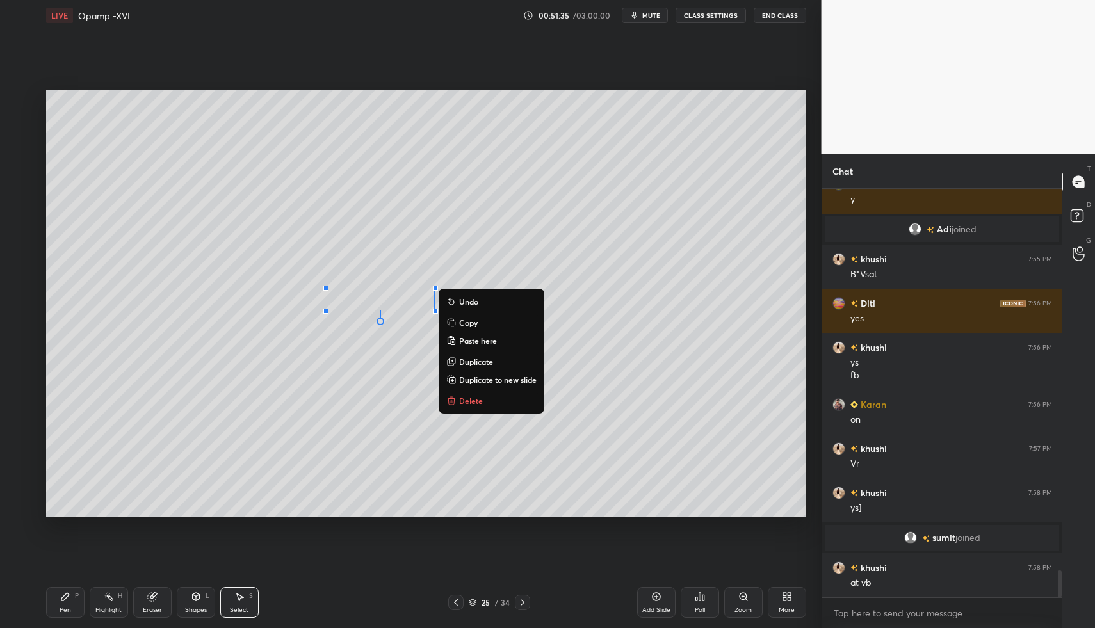
click at [67, 595] on div "Pen P" at bounding box center [65, 602] width 38 height 31
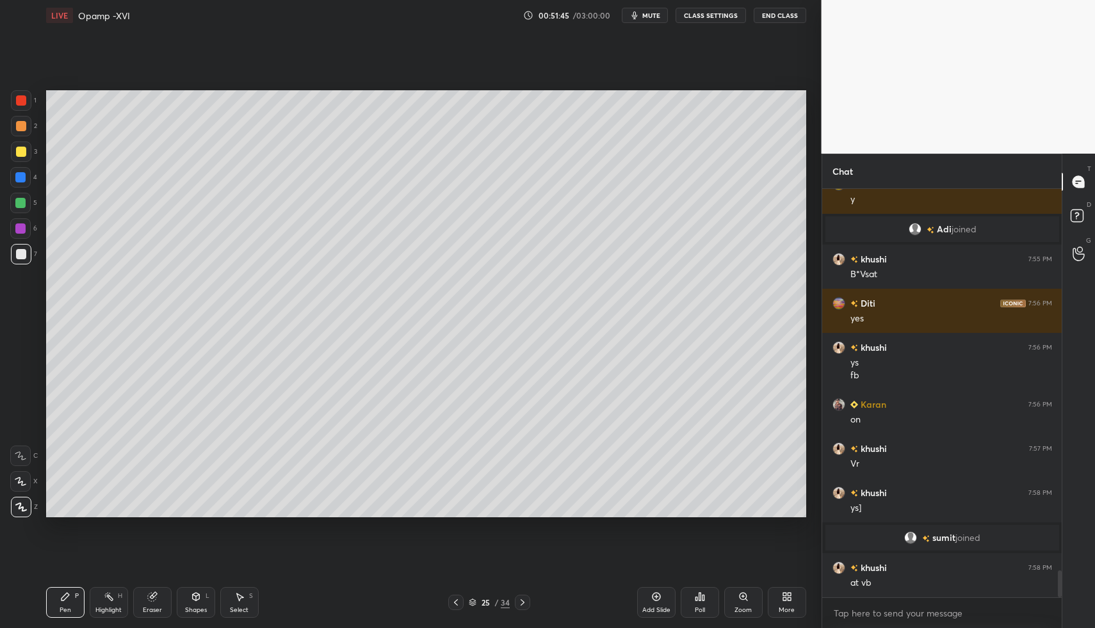
click at [65, 611] on div "Pen" at bounding box center [66, 610] width 12 height 6
click at [72, 599] on div "Pen P" at bounding box center [65, 602] width 38 height 31
click at [79, 608] on div "Pen P" at bounding box center [65, 602] width 38 height 31
click at [61, 595] on icon at bounding box center [65, 596] width 10 height 10
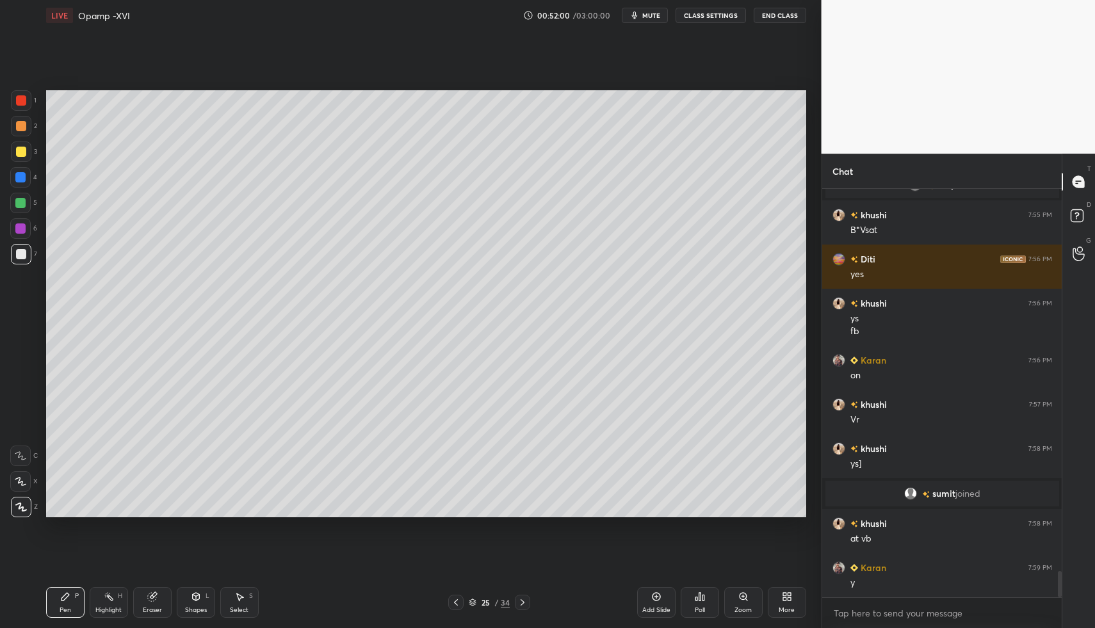
scroll to position [5924, 0]
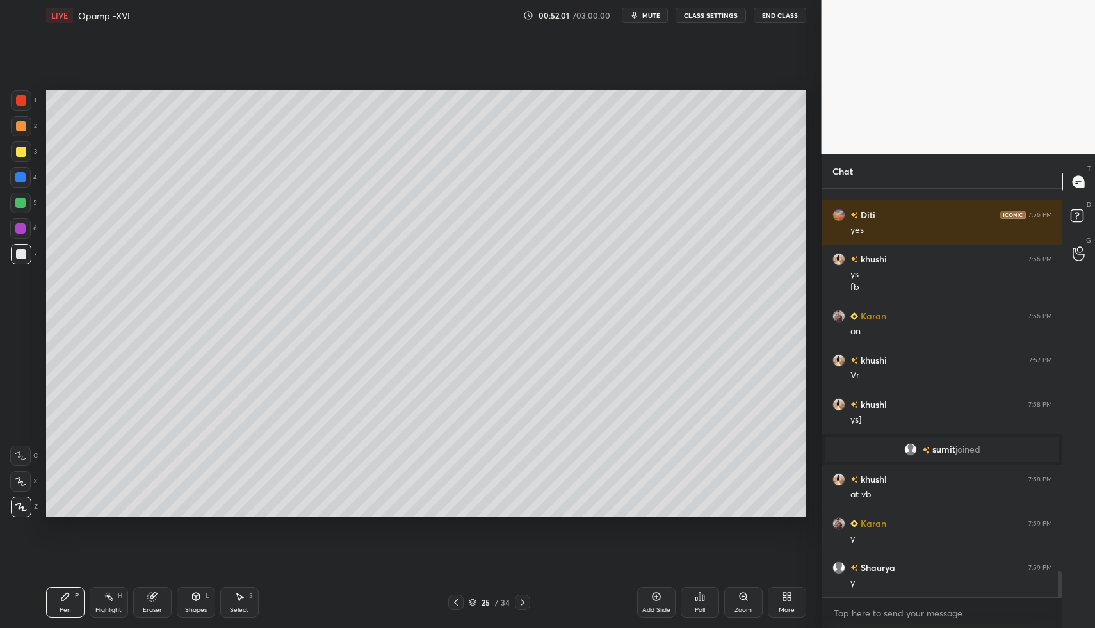
click at [65, 600] on icon at bounding box center [65, 596] width 10 height 10
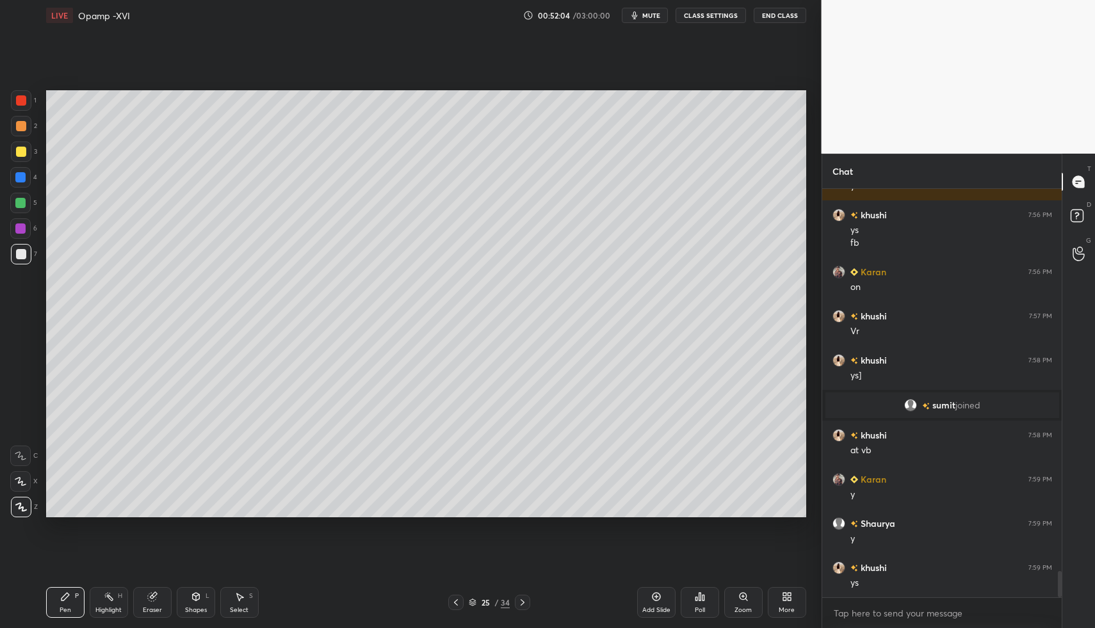
scroll to position [6013, 0]
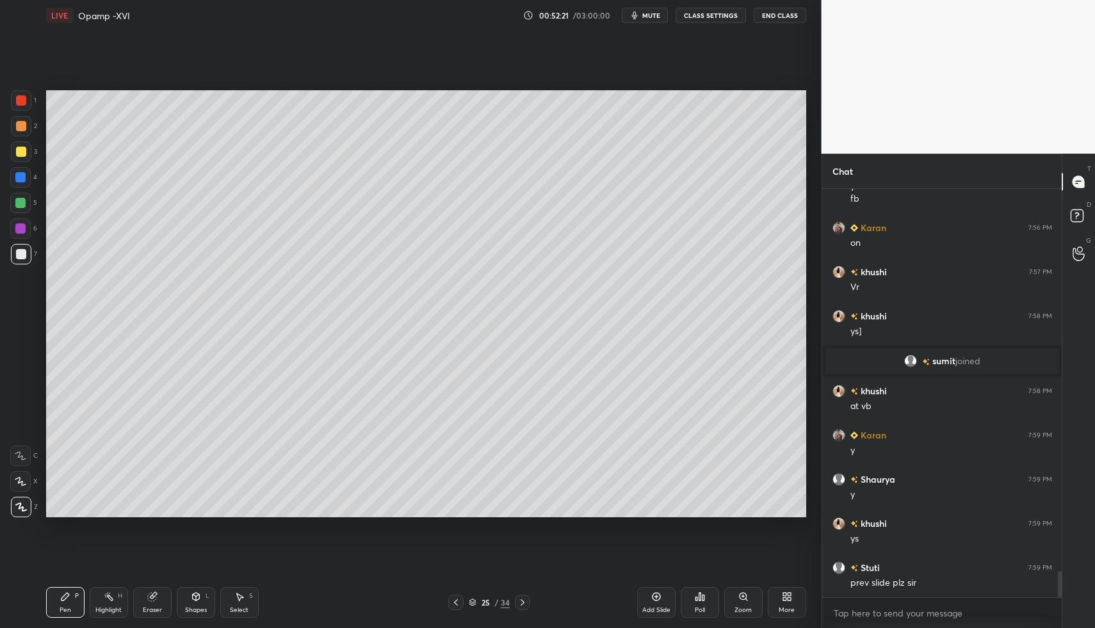
click at [453, 606] on icon at bounding box center [456, 602] width 10 height 10
click at [242, 597] on div "Select S" at bounding box center [239, 602] width 38 height 31
click at [238, 595] on div "Select S" at bounding box center [239, 602] width 38 height 31
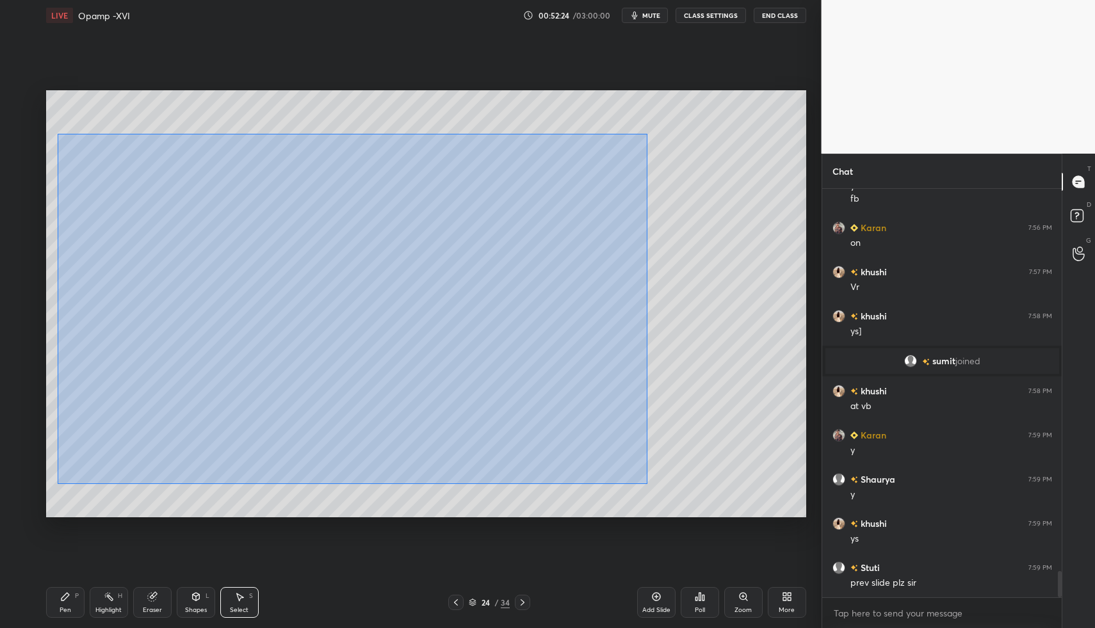
drag, startPoint x: 76, startPoint y: 173, endPoint x: 668, endPoint y: 502, distance: 677.1
click at [672, 500] on div "0 ° Undo Copy Paste here Duplicate Duplicate to new slide Delete" at bounding box center [426, 304] width 760 height 428
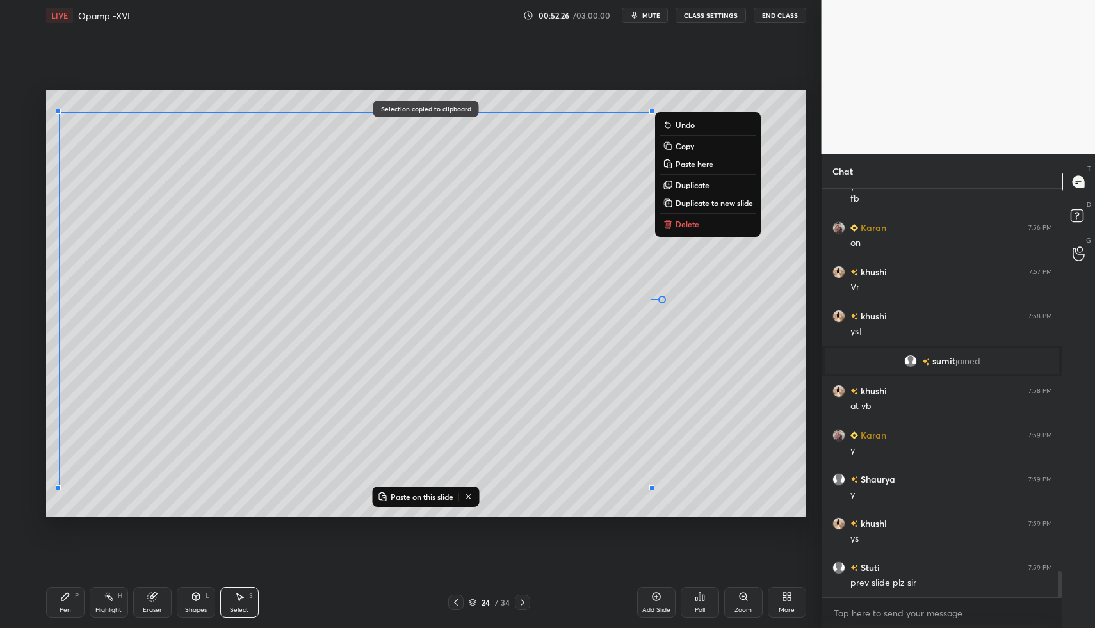
click at [54, 596] on div "Pen P" at bounding box center [65, 602] width 38 height 31
click at [66, 591] on div "Pen P" at bounding box center [65, 602] width 38 height 31
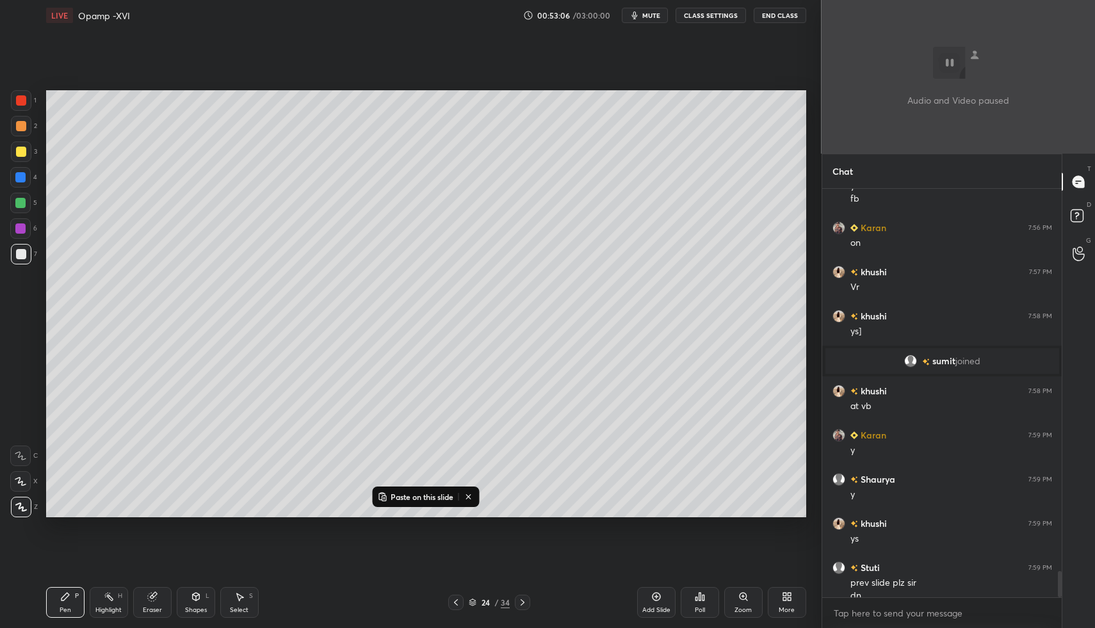
scroll to position [6070, 0]
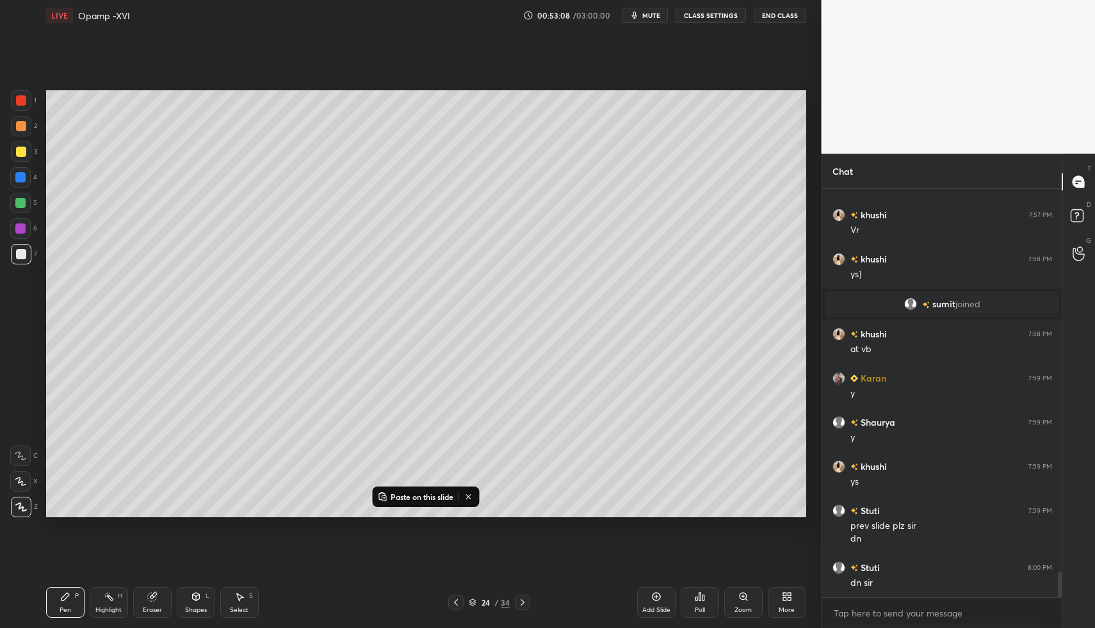
click at [521, 606] on icon at bounding box center [522, 602] width 10 height 10
drag, startPoint x: 460, startPoint y: 603, endPoint x: 565, endPoint y: 600, distance: 105.7
click at [460, 603] on icon at bounding box center [456, 602] width 10 height 10
click at [642, 592] on div "Add Slide" at bounding box center [656, 602] width 38 height 31
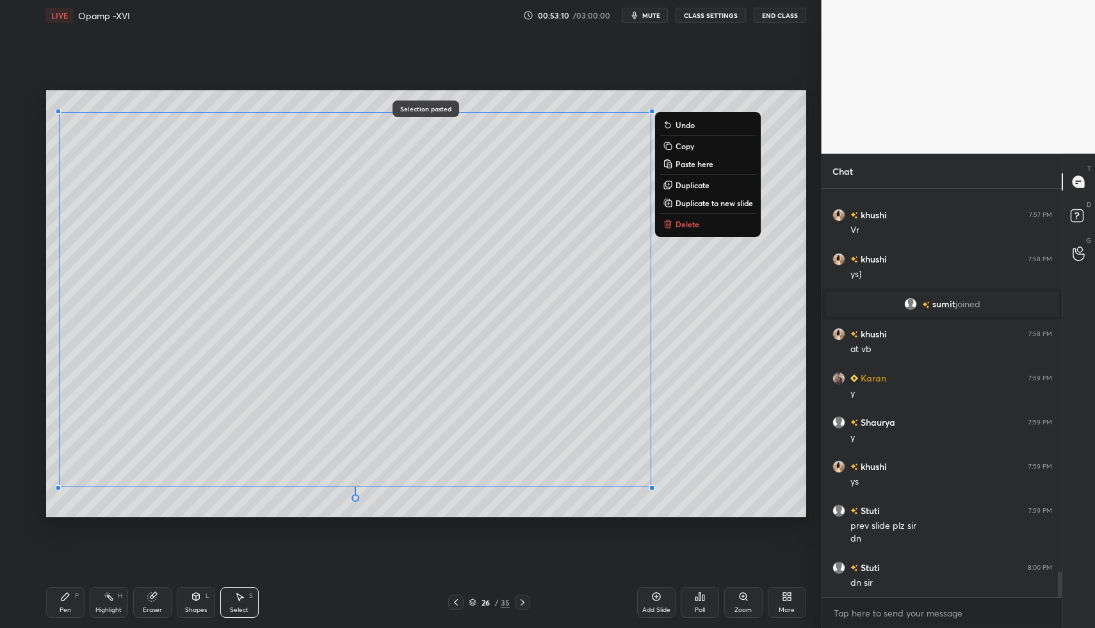
drag, startPoint x: 74, startPoint y: 594, endPoint x: 61, endPoint y: 599, distance: 13.6
click at [74, 594] on div "Pen P" at bounding box center [65, 602] width 38 height 31
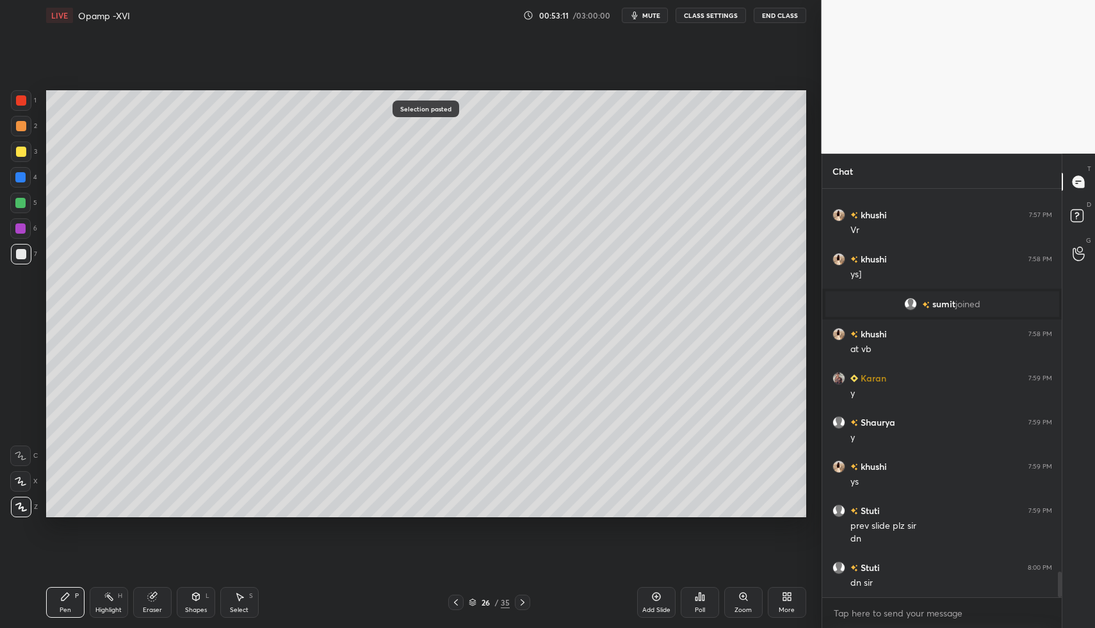
drag, startPoint x: 62, startPoint y: 600, endPoint x: 218, endPoint y: 601, distance: 155.6
click at [67, 600] on icon at bounding box center [65, 596] width 10 height 10
click at [235, 600] on icon at bounding box center [239, 596] width 10 height 10
click at [241, 595] on icon at bounding box center [239, 596] width 10 height 10
drag, startPoint x: 229, startPoint y: 95, endPoint x: 291, endPoint y: 195, distance: 117.9
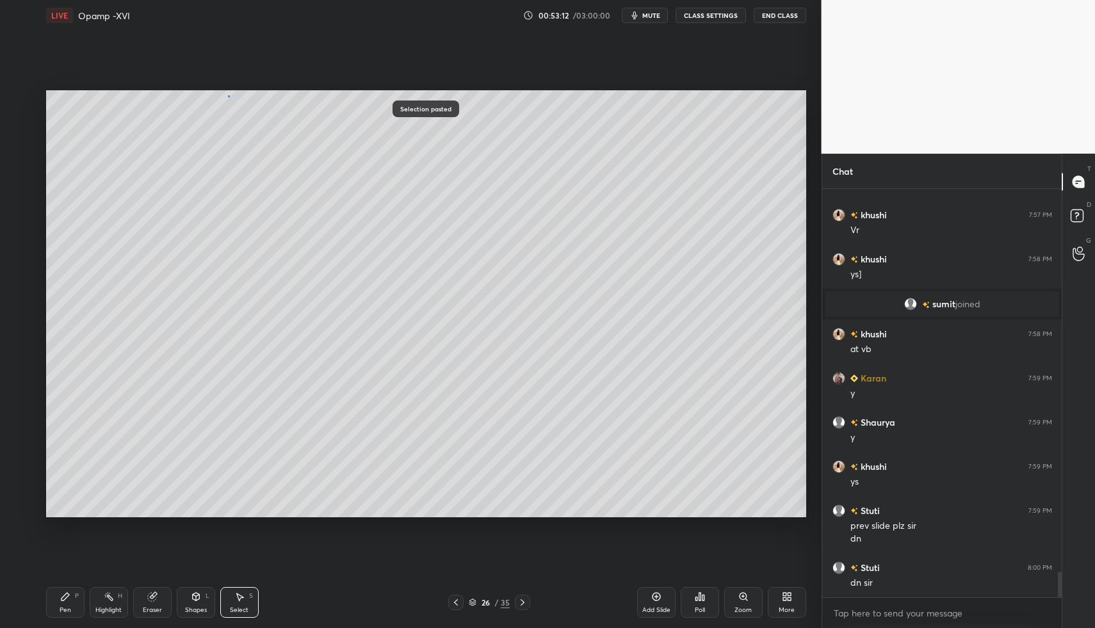
click at [289, 170] on div "0 ° Undo Copy Paste here Duplicate Duplicate to new slide Delete" at bounding box center [426, 304] width 760 height 428
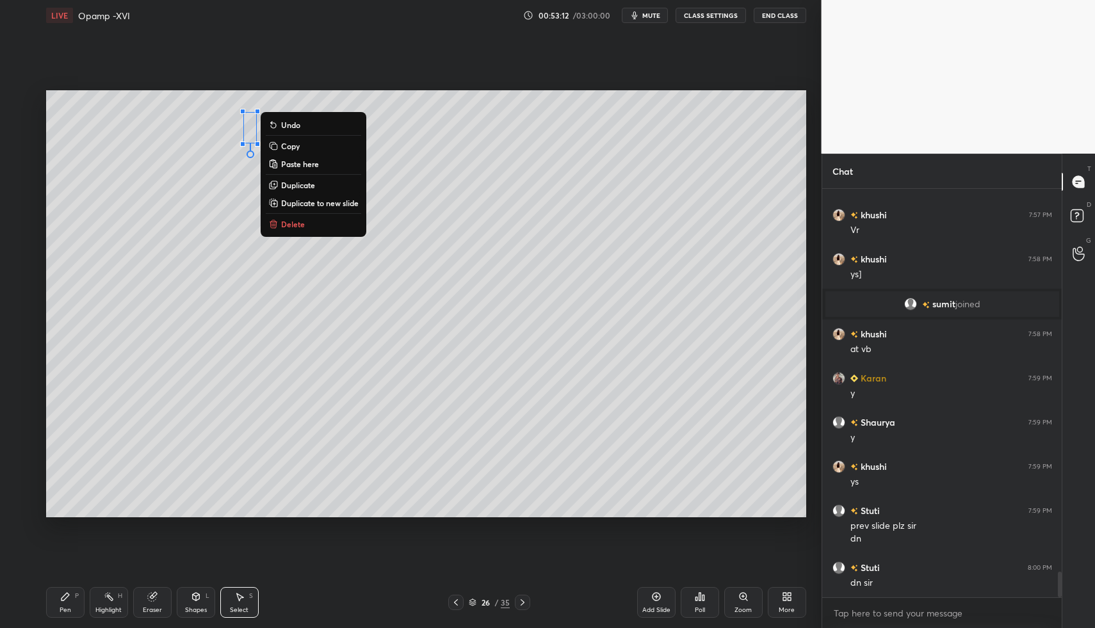
click at [294, 228] on p "Delete" at bounding box center [293, 224] width 24 height 10
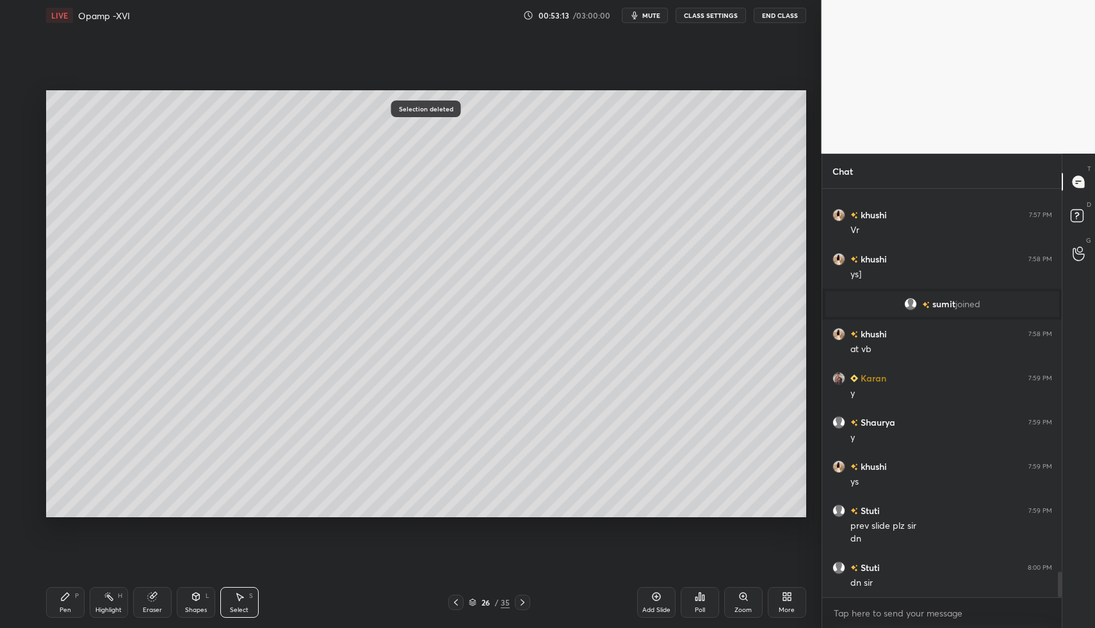
click at [51, 597] on div "Pen P" at bounding box center [65, 602] width 38 height 31
click at [54, 599] on div "Pen P" at bounding box center [65, 602] width 38 height 31
drag, startPoint x: 24, startPoint y: 204, endPoint x: 43, endPoint y: 189, distance: 24.2
click at [24, 204] on div at bounding box center [20, 203] width 10 height 10
drag, startPoint x: 202, startPoint y: 605, endPoint x: 193, endPoint y: 579, distance: 27.1
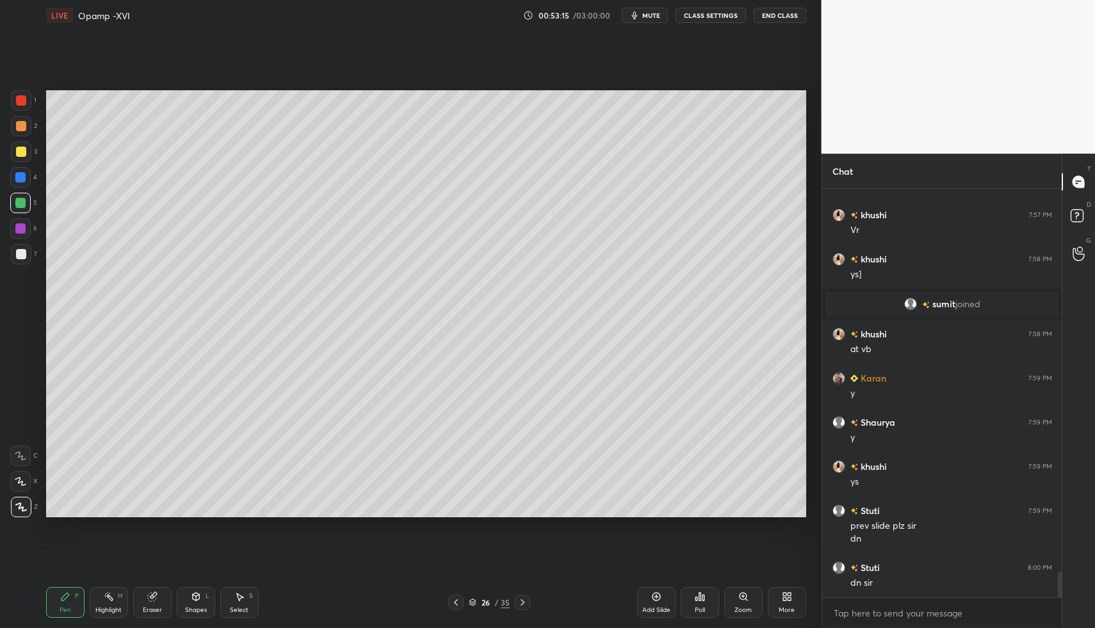
click at [198, 599] on div "Shapes L" at bounding box center [196, 602] width 38 height 31
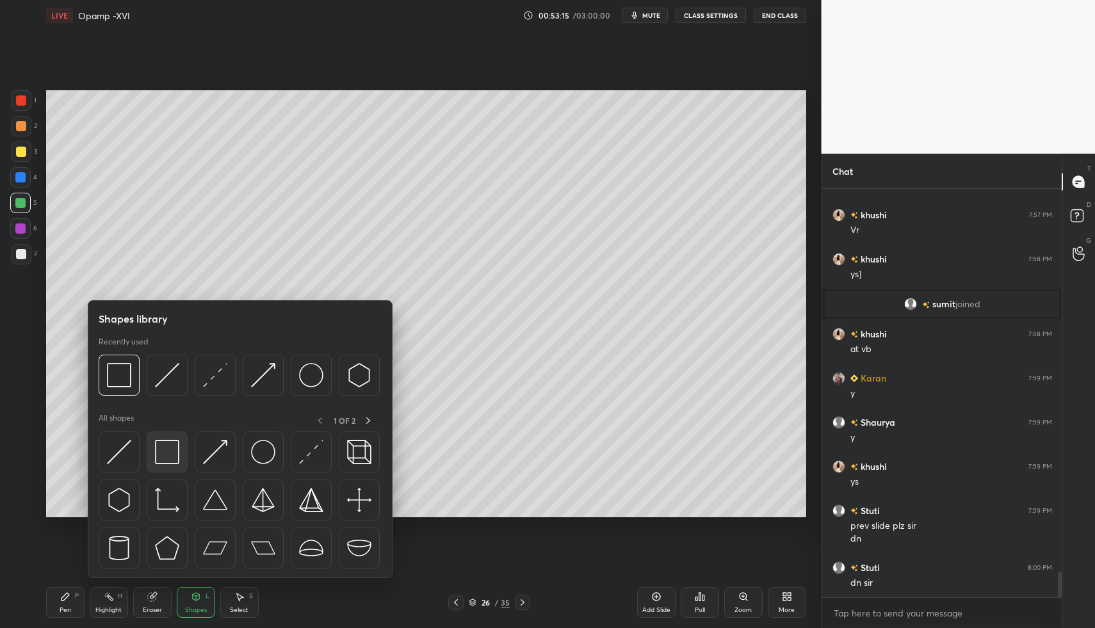
click at [163, 447] on img at bounding box center [167, 452] width 24 height 24
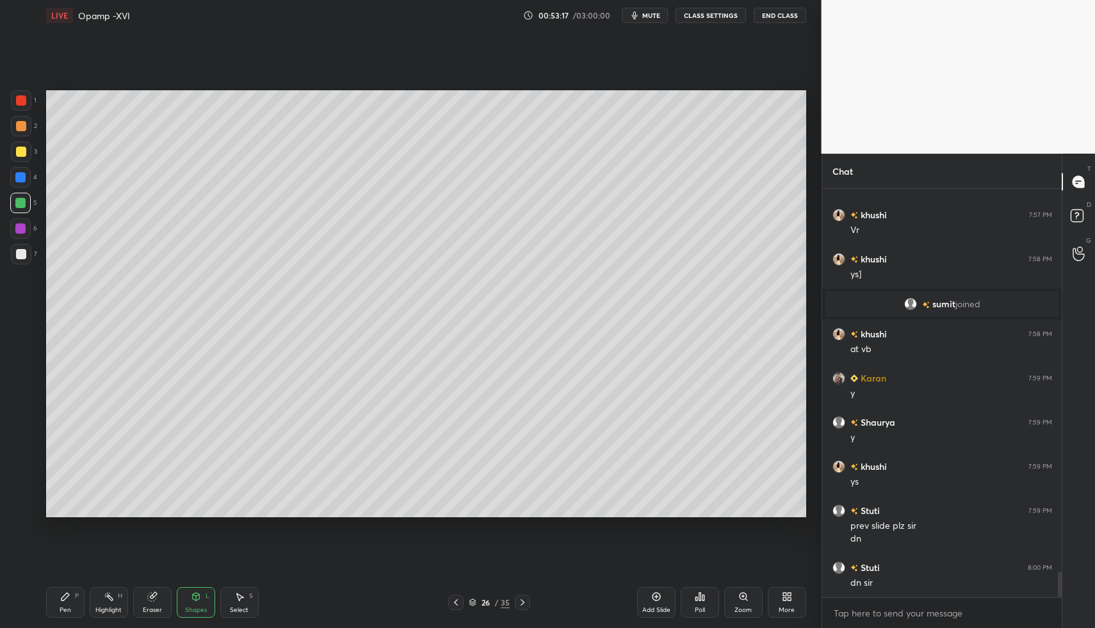
click at [14, 259] on div at bounding box center [21, 254] width 20 height 20
click at [18, 257] on div at bounding box center [21, 254] width 10 height 10
click at [73, 595] on div "Pen P" at bounding box center [65, 602] width 38 height 31
click at [232, 608] on div "Select" at bounding box center [239, 610] width 19 height 6
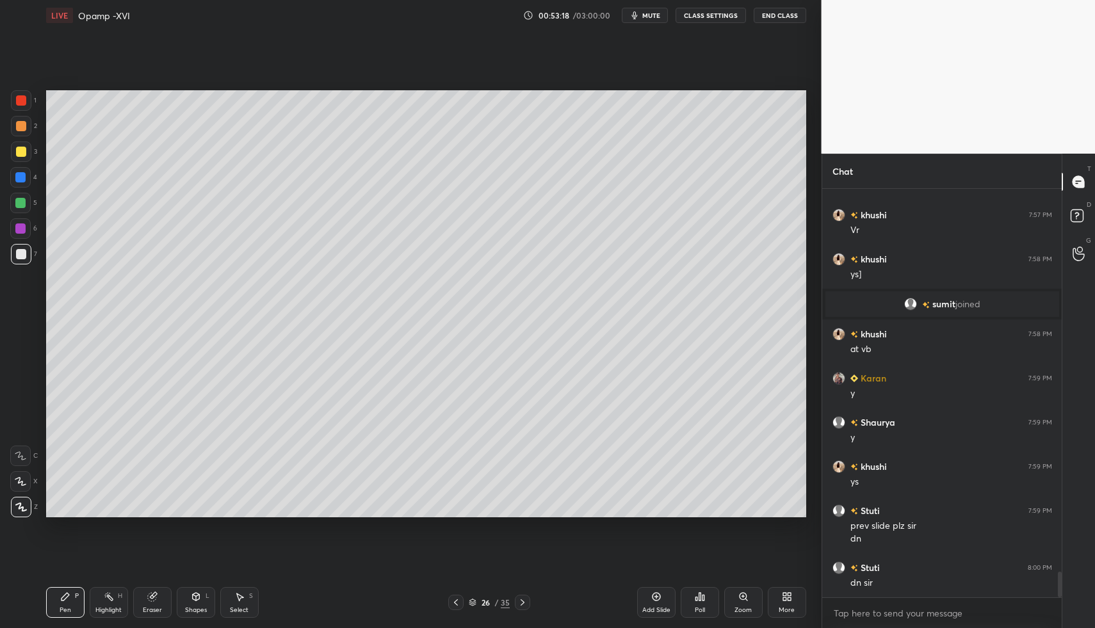
click at [234, 594] on icon at bounding box center [239, 596] width 10 height 10
drag, startPoint x: 142, startPoint y: 173, endPoint x: 198, endPoint y: 211, distance: 67.5
click at [191, 193] on div "0 ° Undo Copy Paste here Duplicate Duplicate to new slide Delete" at bounding box center [426, 304] width 760 height 428
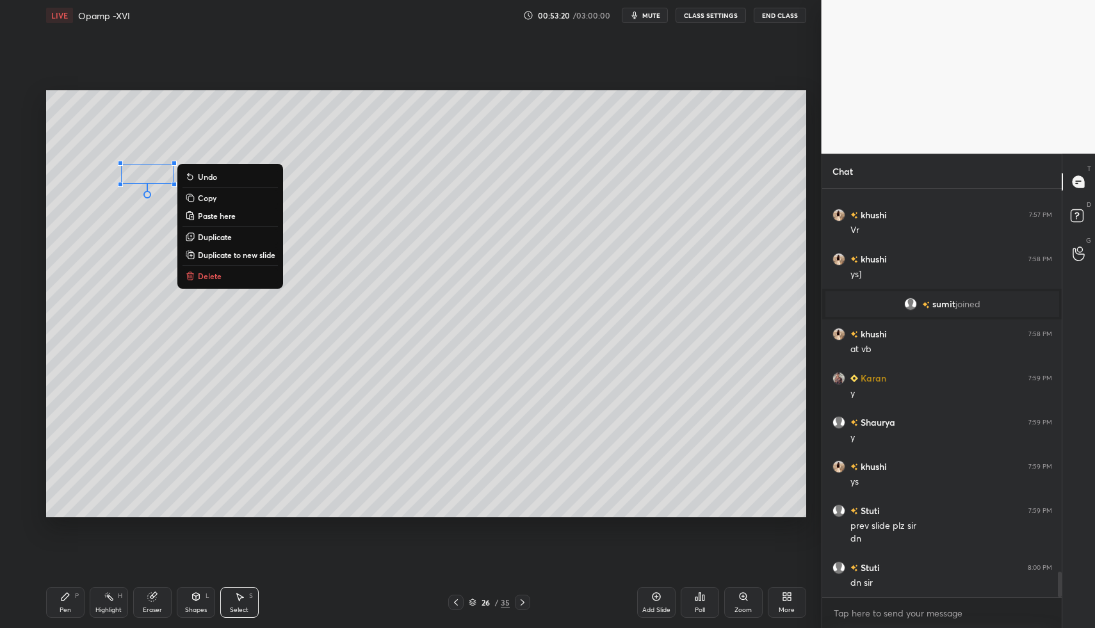
click at [216, 275] on p "Delete" at bounding box center [210, 276] width 24 height 10
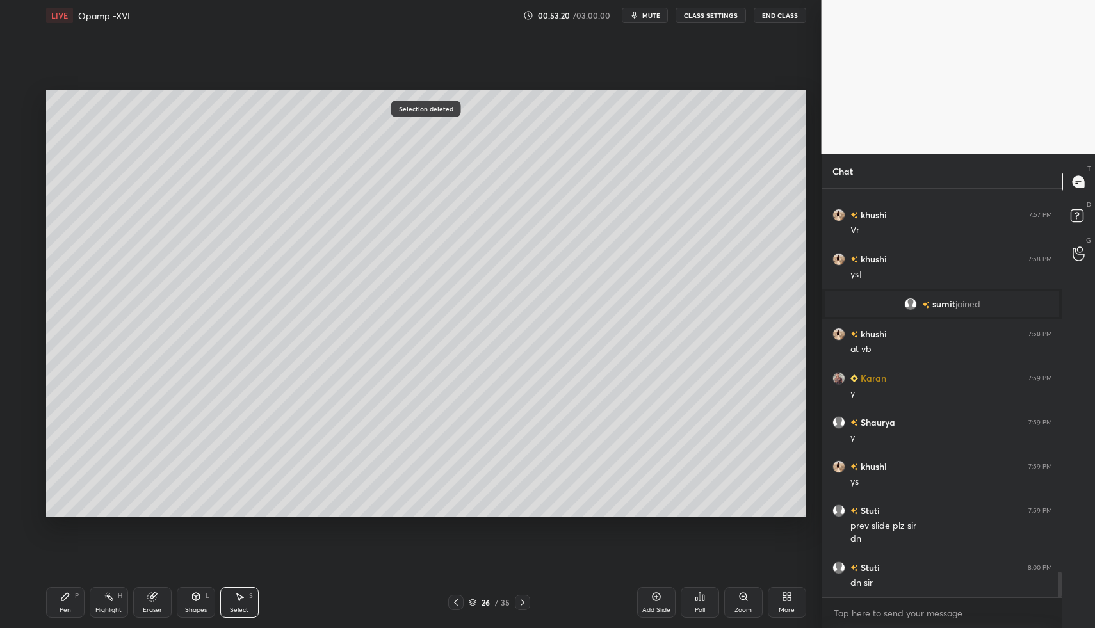
click at [58, 599] on div "Pen P" at bounding box center [65, 602] width 38 height 31
drag, startPoint x: 61, startPoint y: 589, endPoint x: 74, endPoint y: 541, distance: 49.9
click at [61, 589] on div "Pen P" at bounding box center [65, 602] width 38 height 31
click at [245, 613] on div "Select" at bounding box center [239, 610] width 19 height 6
click at [243, 597] on div "Select S" at bounding box center [239, 602] width 38 height 31
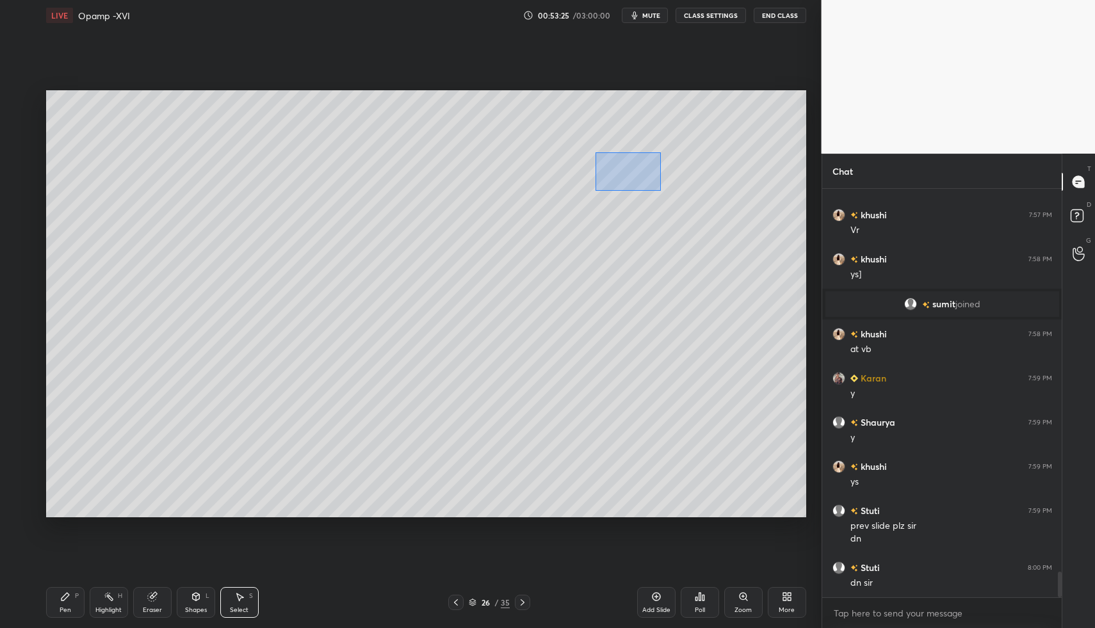
drag, startPoint x: 604, startPoint y: 163, endPoint x: 659, endPoint y: 191, distance: 62.1
click at [659, 191] on div "0 ° Undo Copy Paste here Duplicate Duplicate to new slide Delete" at bounding box center [426, 304] width 760 height 428
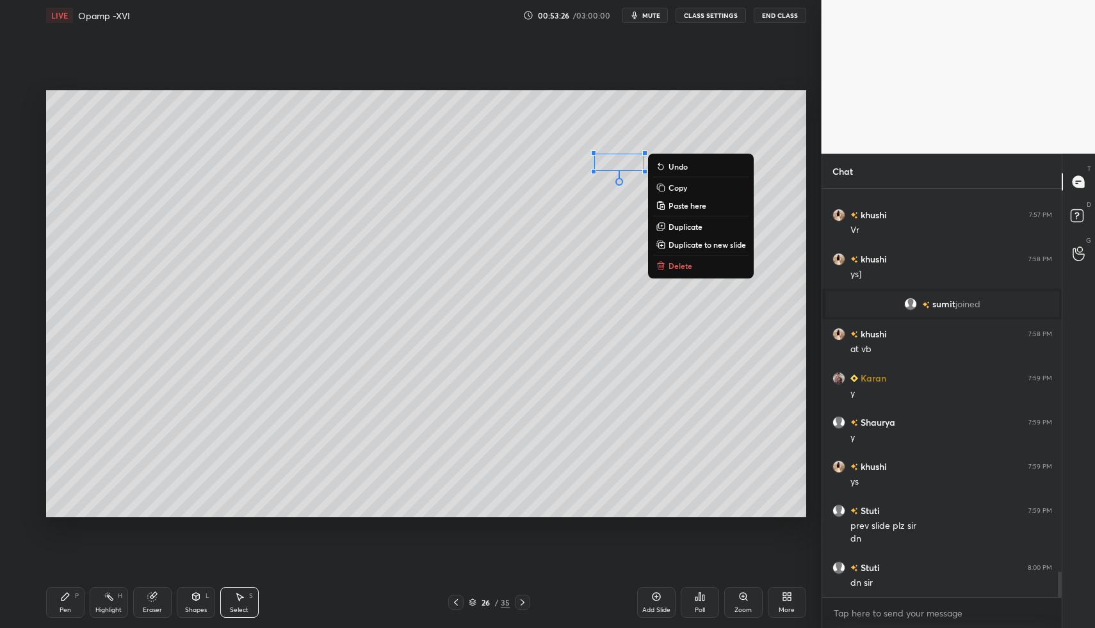
click at [673, 265] on p "Delete" at bounding box center [680, 266] width 24 height 10
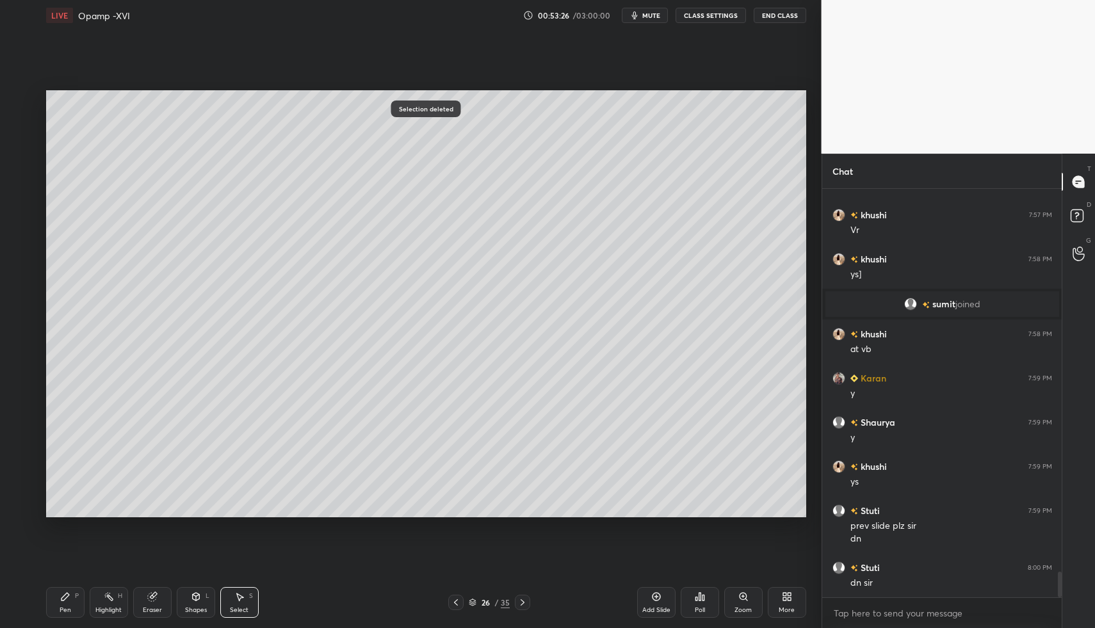
click at [53, 606] on div "Pen P" at bounding box center [65, 602] width 38 height 31
drag, startPoint x: 49, startPoint y: 602, endPoint x: 131, endPoint y: 530, distance: 108.9
click at [49, 602] on div "Pen P" at bounding box center [65, 602] width 38 height 31
click at [451, 596] on div at bounding box center [455, 602] width 15 height 15
drag, startPoint x: 451, startPoint y: 596, endPoint x: 458, endPoint y: 597, distance: 7.8
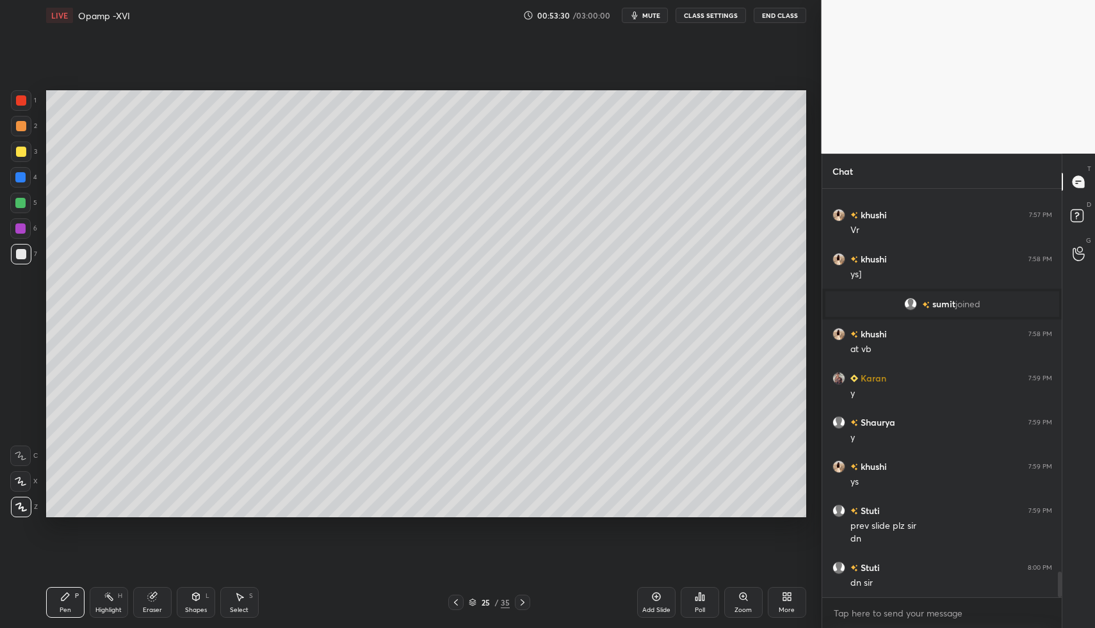
click at [451, 596] on div at bounding box center [455, 602] width 15 height 15
click at [458, 597] on div at bounding box center [455, 602] width 15 height 15
click at [103, 602] on div "Highlight H" at bounding box center [109, 602] width 38 height 31
drag, startPoint x: 98, startPoint y: 600, endPoint x: 127, endPoint y: 522, distance: 82.9
click at [98, 597] on div "Highlight H" at bounding box center [109, 602] width 38 height 31
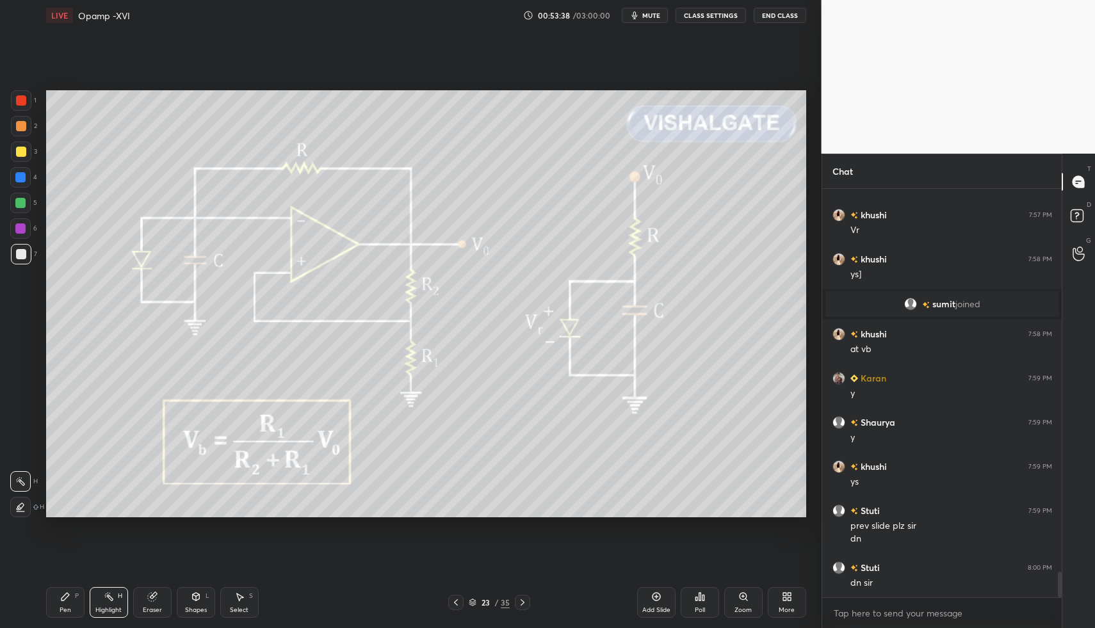
click at [520, 599] on icon at bounding box center [522, 602] width 10 height 10
click at [520, 599] on icon at bounding box center [522, 602] width 4 height 6
click at [525, 599] on icon at bounding box center [522, 602] width 10 height 10
click at [54, 598] on div "Pen P" at bounding box center [65, 602] width 38 height 31
click at [56, 591] on div "Pen P" at bounding box center [65, 602] width 38 height 31
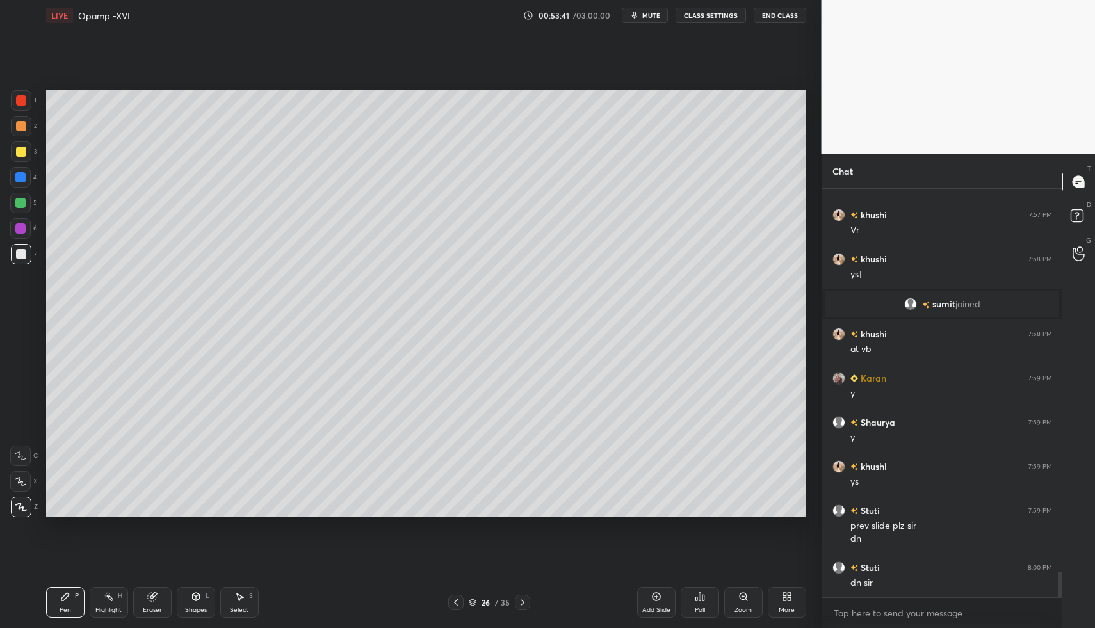
drag, startPoint x: 54, startPoint y: 604, endPoint x: 63, endPoint y: 599, distance: 10.0
click at [54, 604] on div "Pen P" at bounding box center [65, 602] width 38 height 31
click at [237, 599] on icon at bounding box center [239, 596] width 10 height 10
click at [38, 611] on div "1 2 3 4 5 6 7 C X Z C X Z E E Erase all H H LIVE Opamp -XVI 00:53:42 / 03:00:00…" at bounding box center [405, 314] width 811 height 628
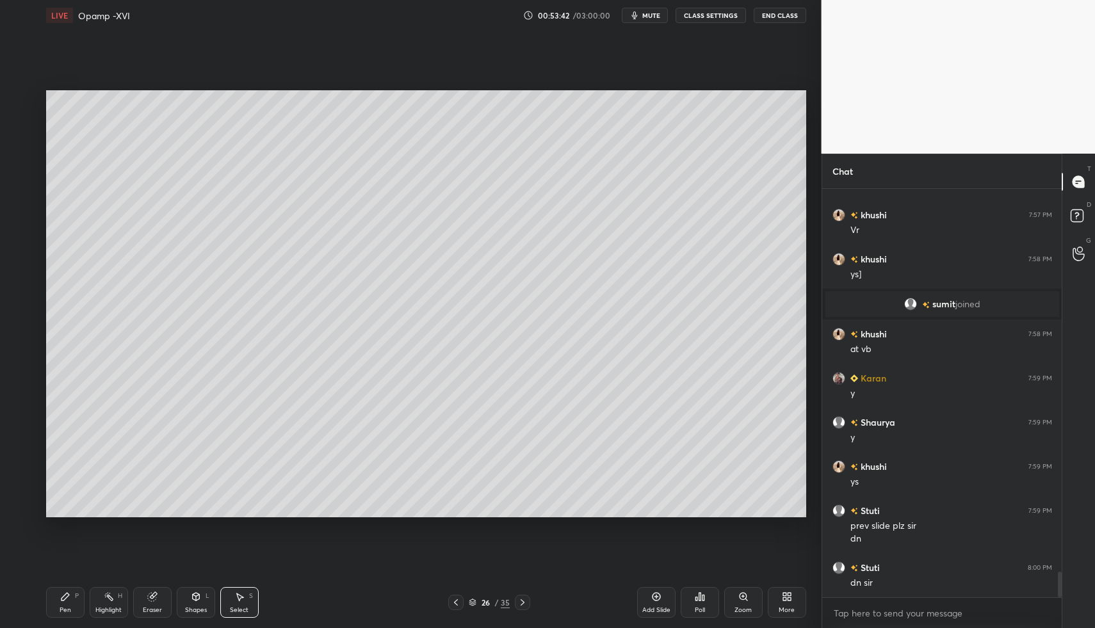
click at [46, 600] on div "Pen P" at bounding box center [65, 602] width 38 height 31
click at [81, 607] on div "Pen P" at bounding box center [65, 602] width 38 height 31
drag, startPoint x: 81, startPoint y: 607, endPoint x: 108, endPoint y: 602, distance: 27.4
click at [81, 607] on div "Pen P" at bounding box center [65, 602] width 38 height 31
click at [104, 600] on icon at bounding box center [109, 596] width 10 height 10
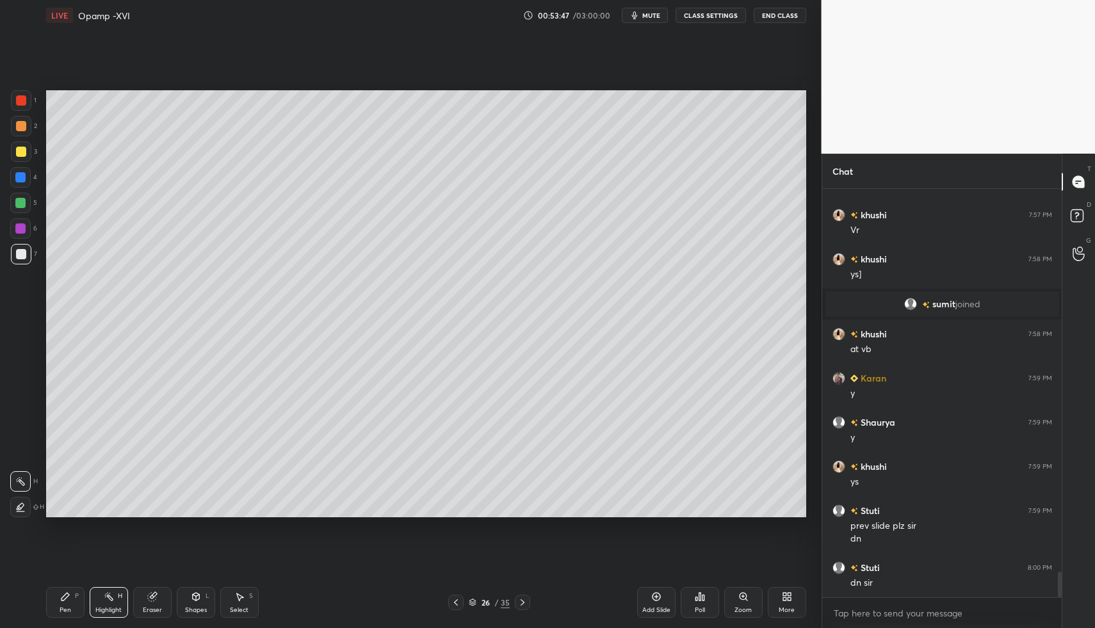
drag, startPoint x: 239, startPoint y: 607, endPoint x: 235, endPoint y: 602, distance: 7.3
click at [239, 607] on div "Select" at bounding box center [239, 610] width 19 height 6
click at [237, 596] on div "Select S" at bounding box center [239, 602] width 38 height 31
drag, startPoint x: 557, startPoint y: 389, endPoint x: 586, endPoint y: 421, distance: 43.5
click at [588, 412] on div "0 ° Undo Copy Paste here Duplicate Duplicate to new slide Delete" at bounding box center [426, 304] width 760 height 428
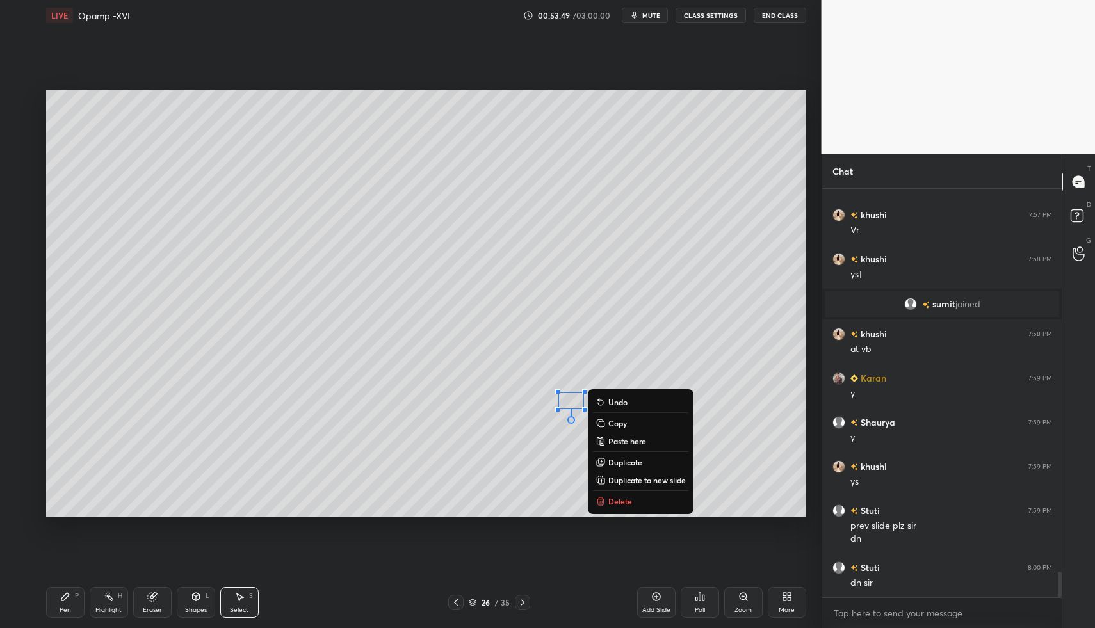
click at [615, 497] on p "Delete" at bounding box center [620, 501] width 24 height 10
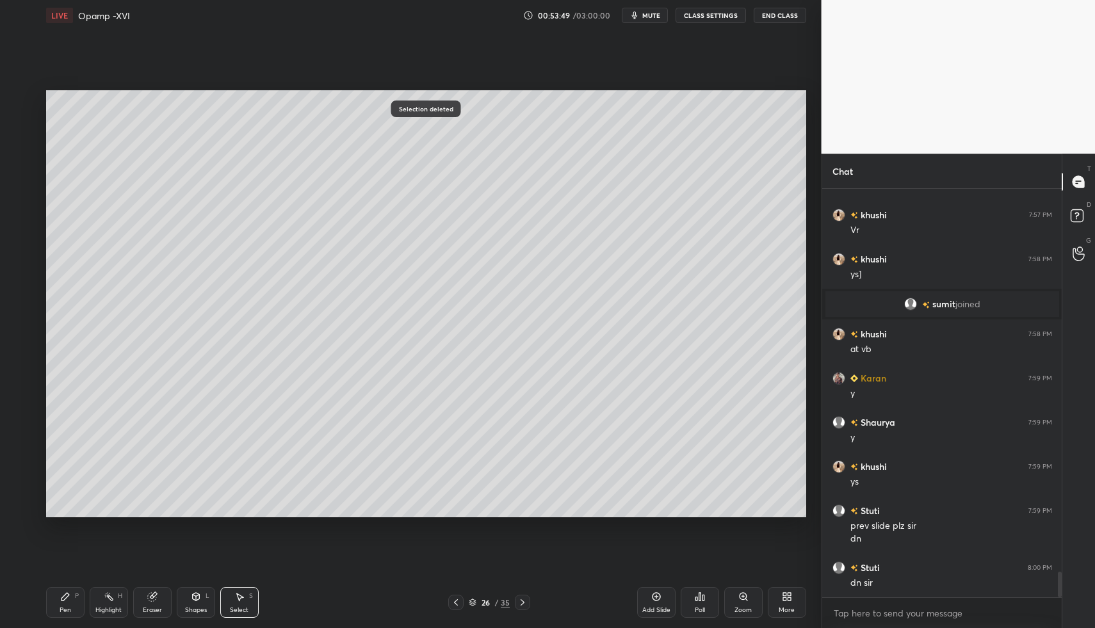
drag, startPoint x: 544, startPoint y: 418, endPoint x: 695, endPoint y: 479, distance: 163.1
click at [695, 479] on div "0 ° Undo Copy Paste here Duplicate Duplicate to new slide Delete" at bounding box center [426, 304] width 760 height 428
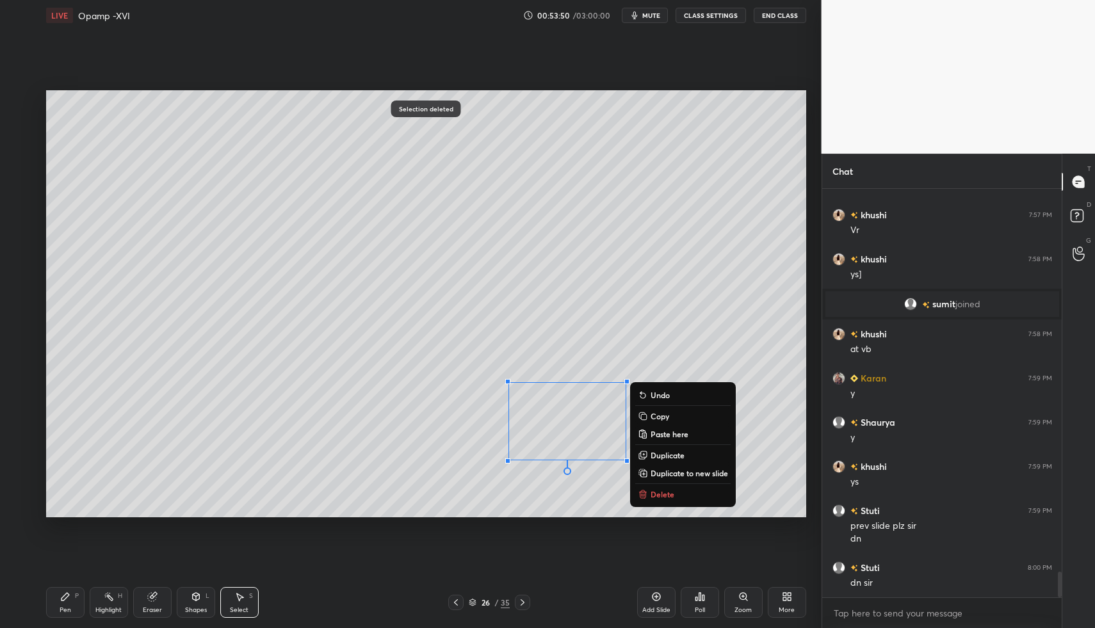
drag, startPoint x: 675, startPoint y: 490, endPoint x: 625, endPoint y: 447, distance: 66.2
click at [675, 490] on button "Delete" at bounding box center [682, 494] width 95 height 15
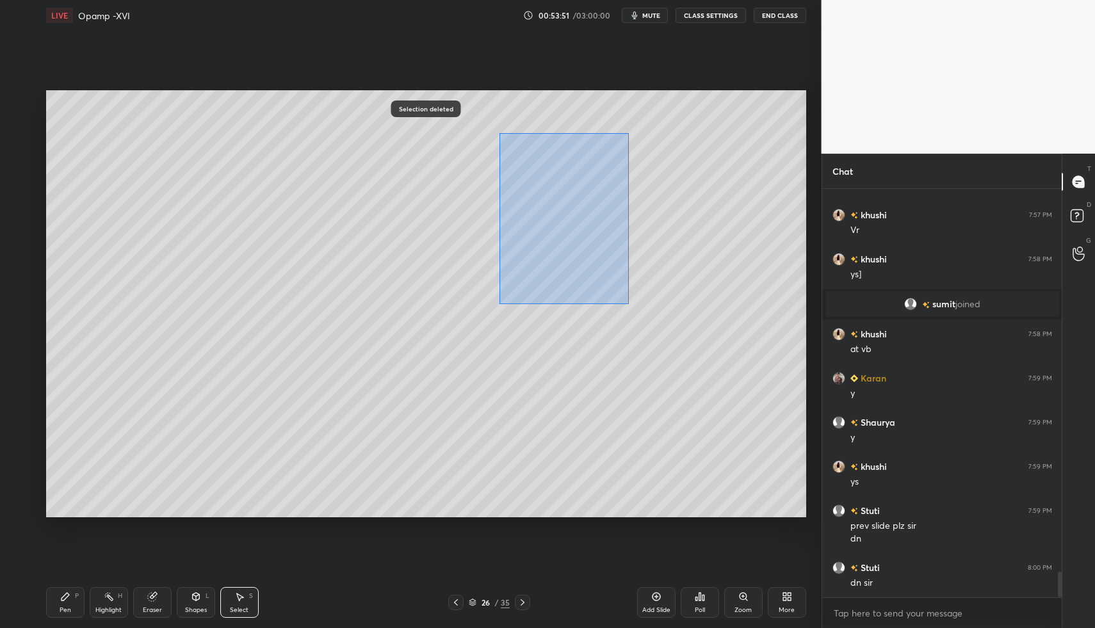
drag, startPoint x: 499, startPoint y: 133, endPoint x: 727, endPoint y: 399, distance: 350.1
click at [728, 404] on div "0 ° Undo Copy Paste here Duplicate Duplicate to new slide Delete" at bounding box center [426, 304] width 760 height 428
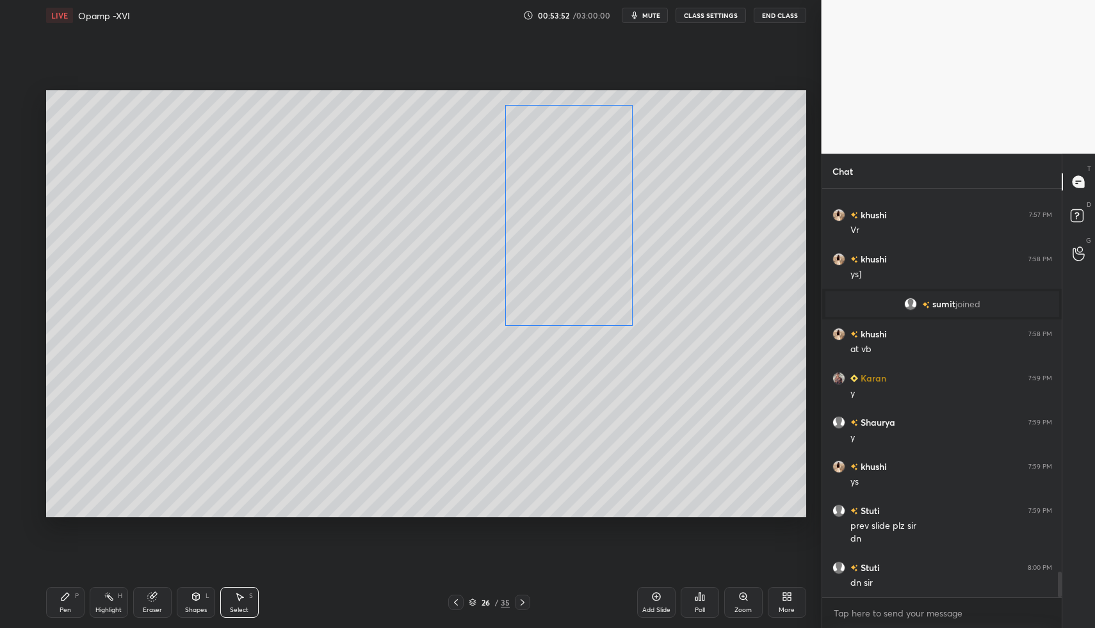
drag, startPoint x: 586, startPoint y: 262, endPoint x: 572, endPoint y: 271, distance: 16.4
click at [572, 271] on div "0 ° Undo Copy Paste here Duplicate Duplicate to new slide Delete" at bounding box center [426, 304] width 760 height 428
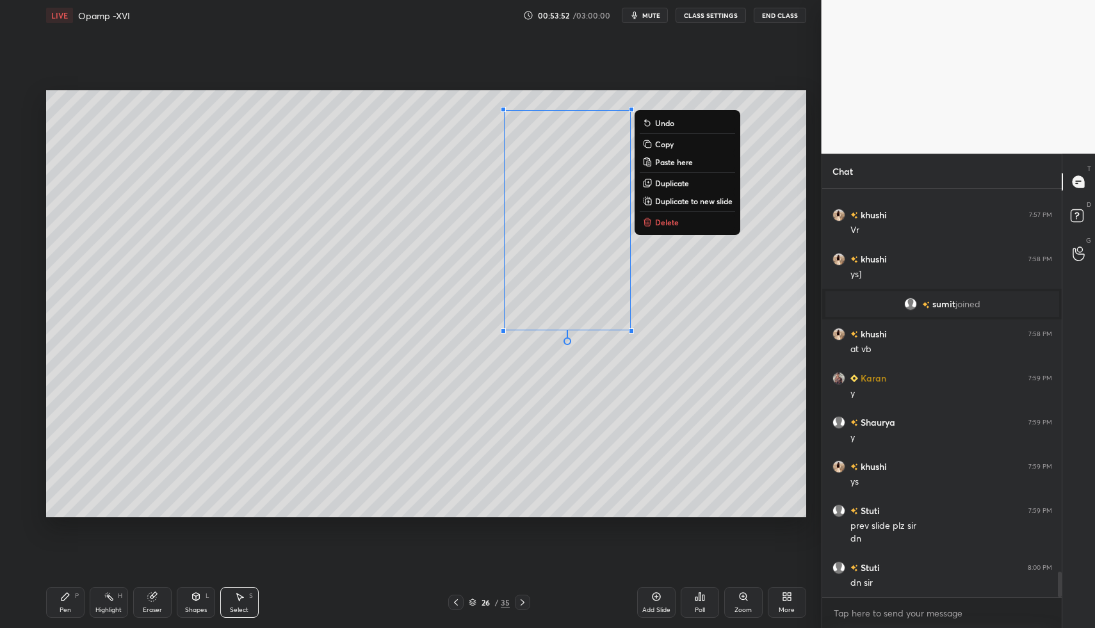
click at [76, 598] on div "P" at bounding box center [77, 596] width 4 height 6
click at [72, 592] on div "Pen P" at bounding box center [65, 602] width 38 height 31
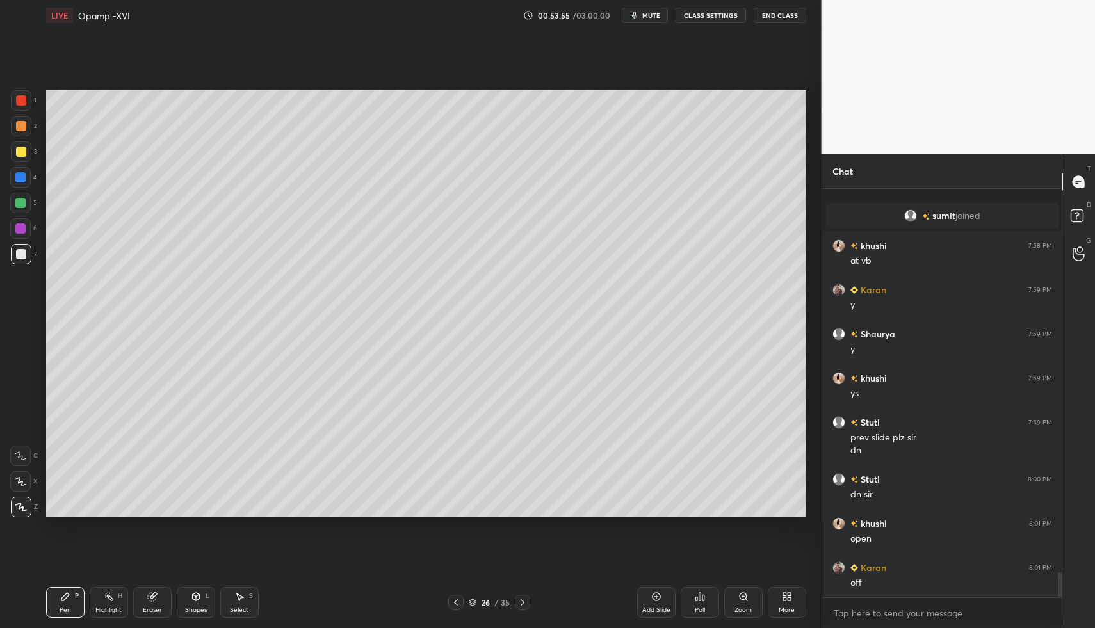
scroll to position [6202, 0]
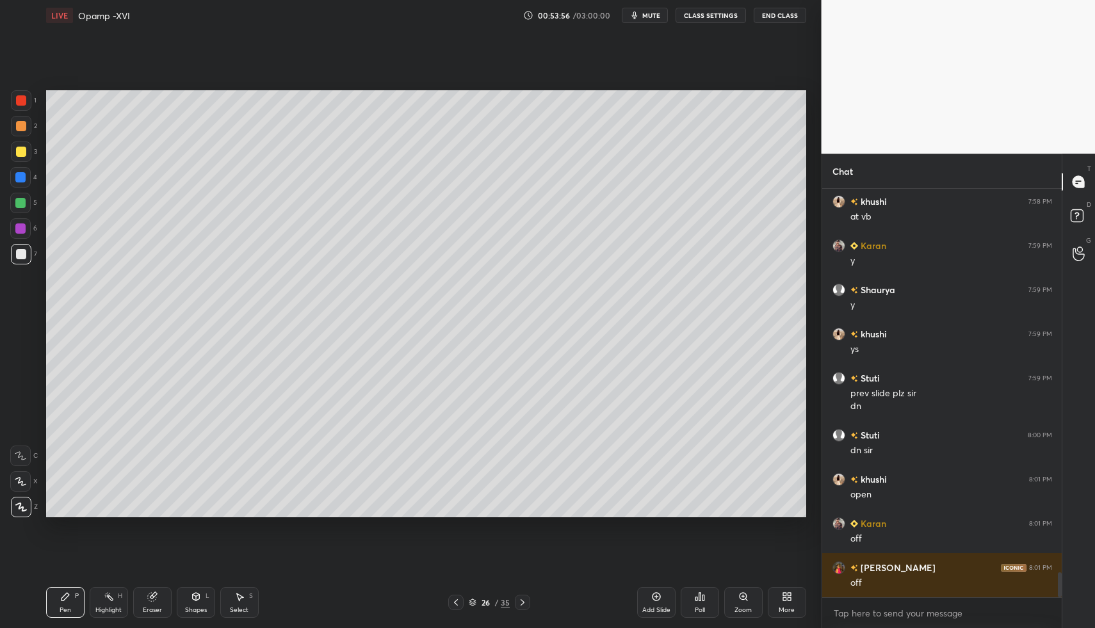
click at [198, 590] on div "Shapes L" at bounding box center [196, 602] width 38 height 31
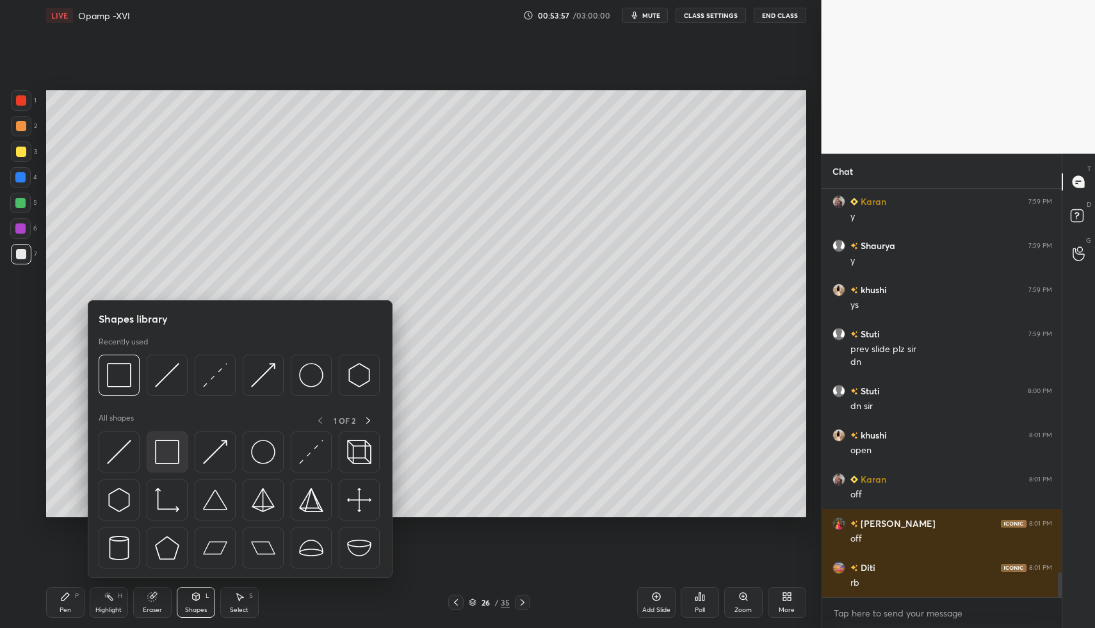
click at [167, 462] on img at bounding box center [167, 452] width 24 height 24
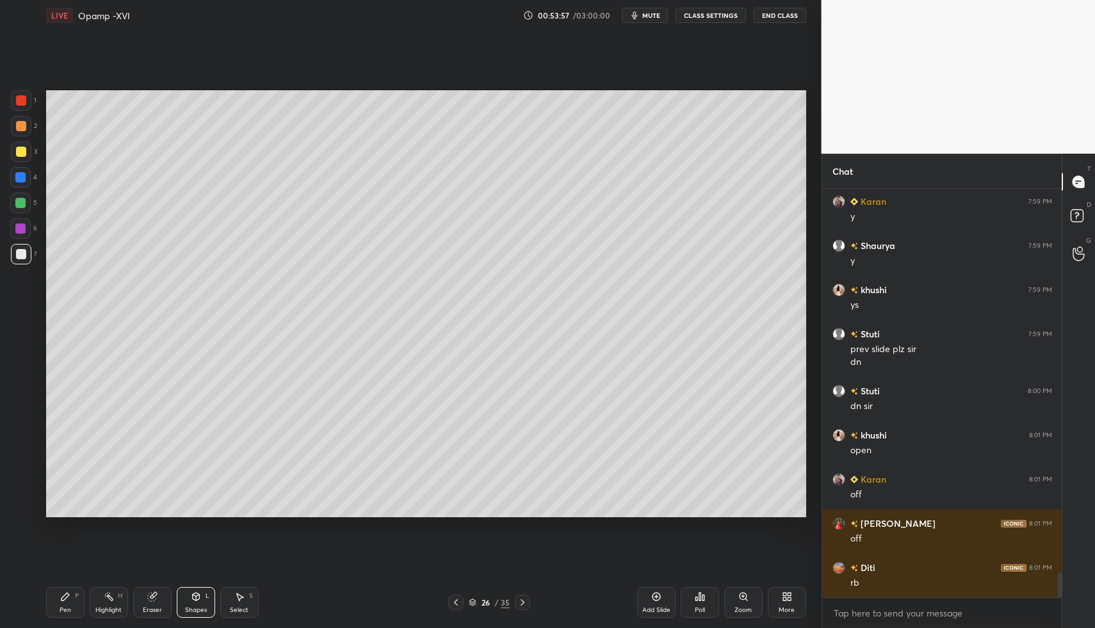
click at [19, 198] on div at bounding box center [20, 203] width 10 height 10
drag, startPoint x: 17, startPoint y: 150, endPoint x: 44, endPoint y: 168, distance: 32.3
click at [17, 150] on div at bounding box center [21, 152] width 10 height 10
drag, startPoint x: 11, startPoint y: 252, endPoint x: 42, endPoint y: 361, distance: 113.3
click at [20, 255] on div at bounding box center [21, 254] width 20 height 20
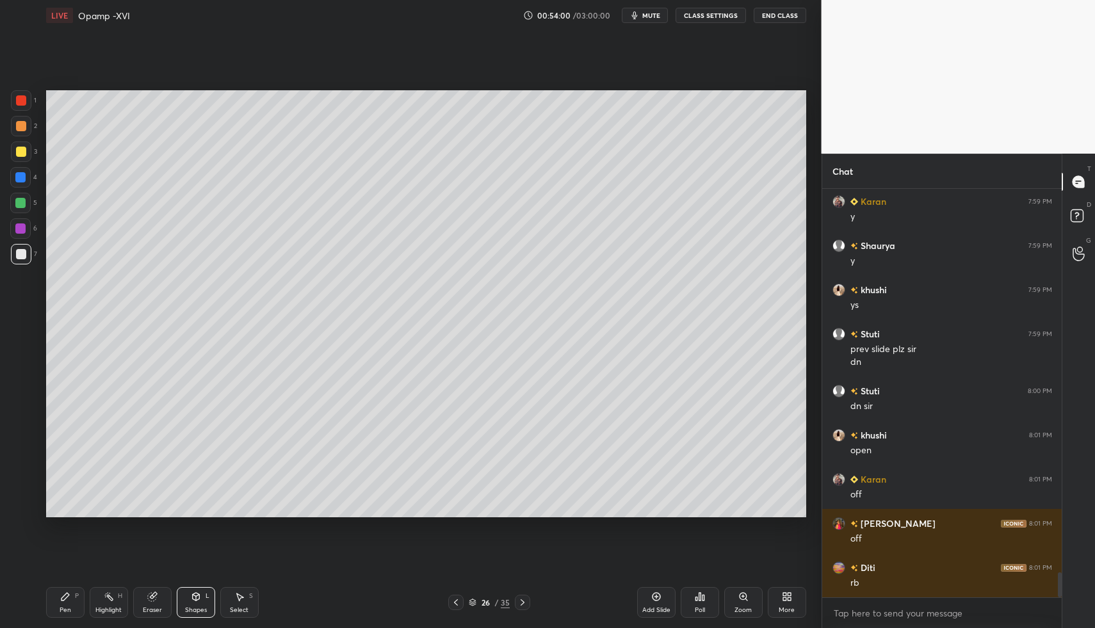
drag, startPoint x: 81, startPoint y: 598, endPoint x: 66, endPoint y: 595, distance: 15.1
click at [81, 598] on div "Pen P" at bounding box center [65, 602] width 38 height 31
click at [66, 595] on div "Pen P" at bounding box center [65, 602] width 38 height 31
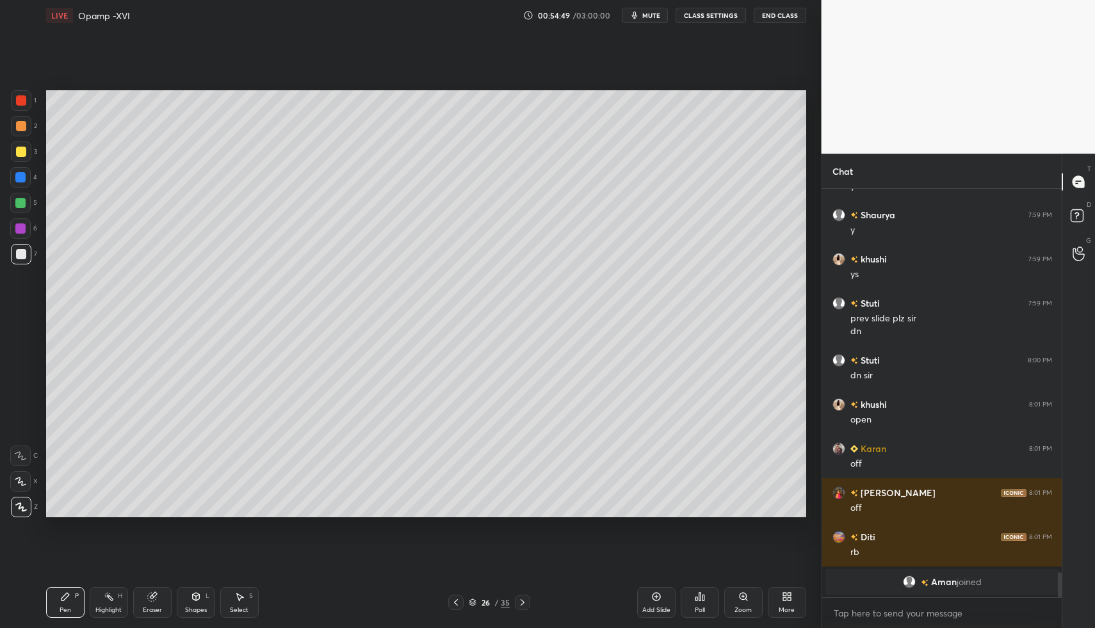
click at [69, 603] on div "Pen P" at bounding box center [65, 602] width 38 height 31
drag, startPoint x: 67, startPoint y: 599, endPoint x: 145, endPoint y: 561, distance: 85.9
click at [68, 597] on icon at bounding box center [65, 596] width 10 height 10
click at [651, 597] on icon at bounding box center [656, 596] width 10 height 10
click at [84, 591] on div "Pen P" at bounding box center [65, 602] width 38 height 31
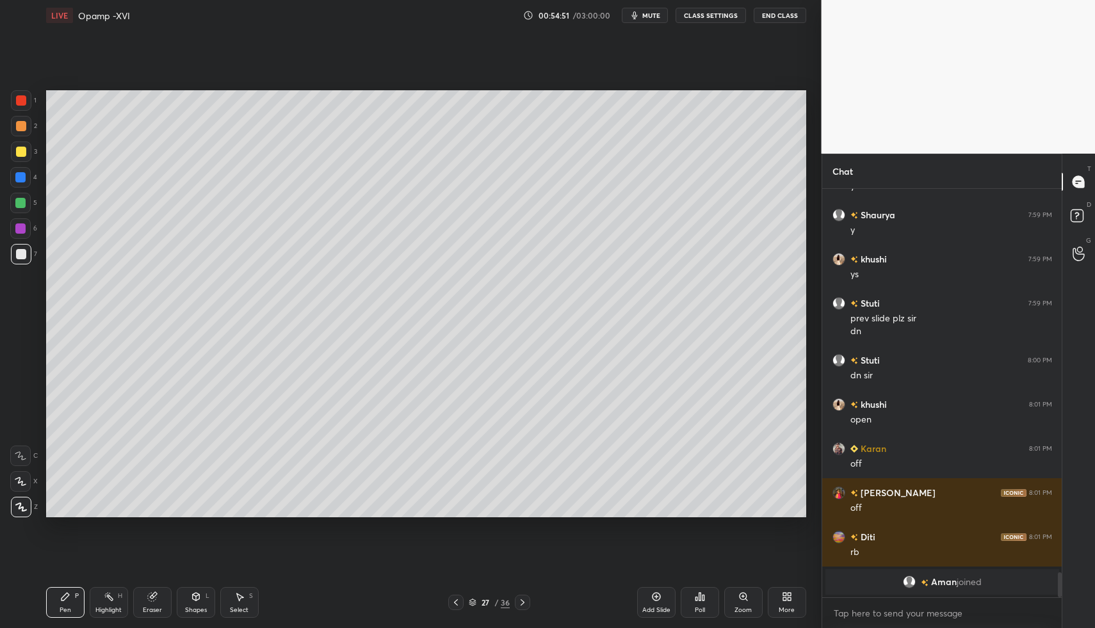
drag, startPoint x: 31, startPoint y: 213, endPoint x: 36, endPoint y: 188, distance: 25.5
click at [33, 210] on div "5" at bounding box center [23, 206] width 27 height 26
click at [207, 599] on div "Shapes L" at bounding box center [196, 602] width 38 height 31
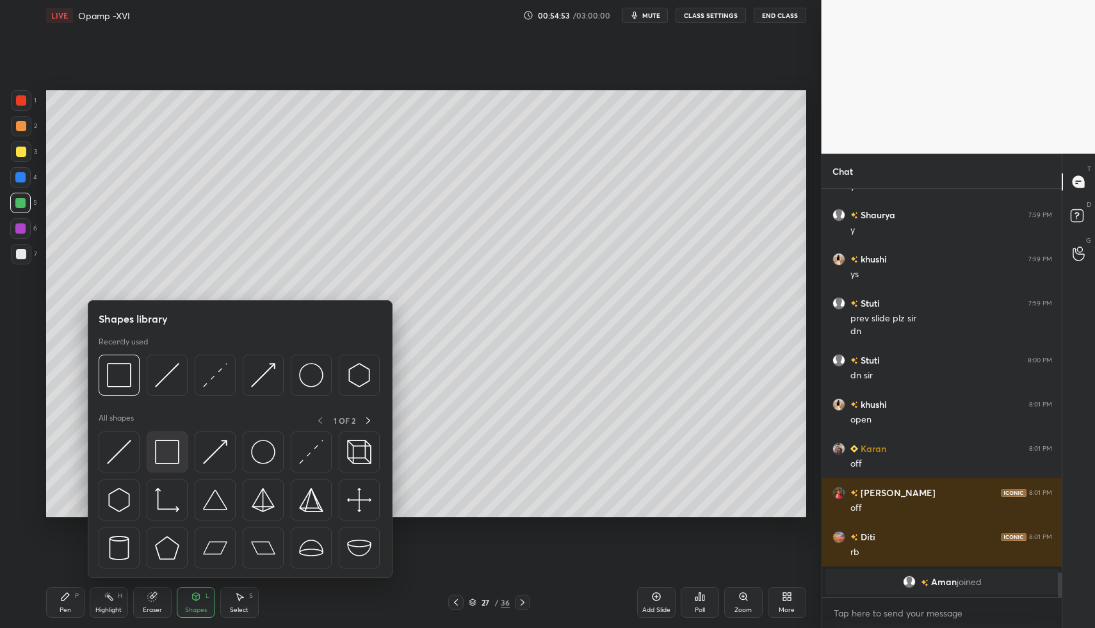
click at [159, 458] on img at bounding box center [167, 452] width 24 height 24
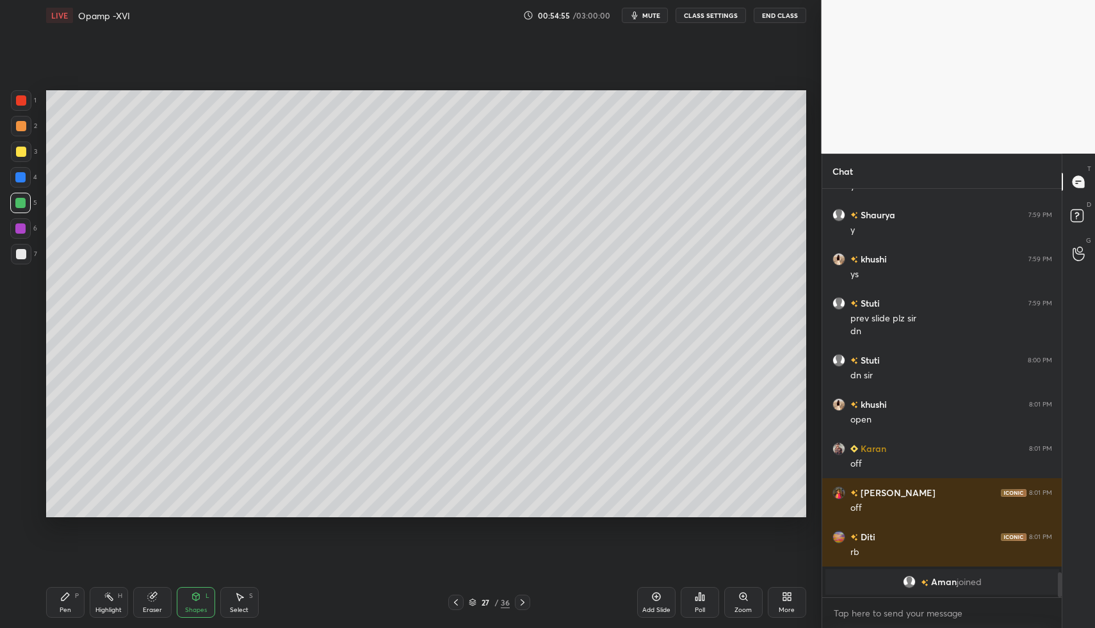
click at [31, 259] on div "7" at bounding box center [24, 254] width 26 height 20
drag, startPoint x: 67, startPoint y: 603, endPoint x: 74, endPoint y: 588, distance: 16.1
click at [67, 603] on div "Pen P" at bounding box center [65, 602] width 38 height 31
click at [68, 599] on icon at bounding box center [65, 596] width 10 height 10
click at [20, 280] on div "1 2 3 4 5 6 7 C X Z C X Z E E Erase all H H" at bounding box center [20, 304] width 41 height 428
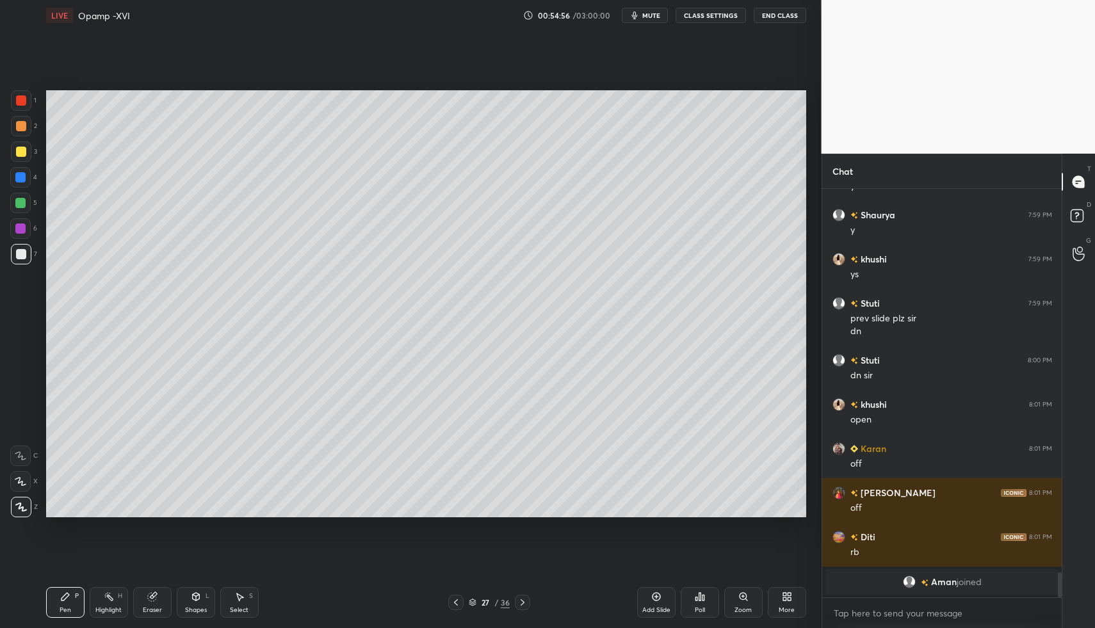
click at [17, 269] on div "1 2 3 4 5 6 7 C X Z C X Z E E Erase all H H" at bounding box center [20, 304] width 41 height 428
click at [20, 261] on div at bounding box center [21, 254] width 20 height 20
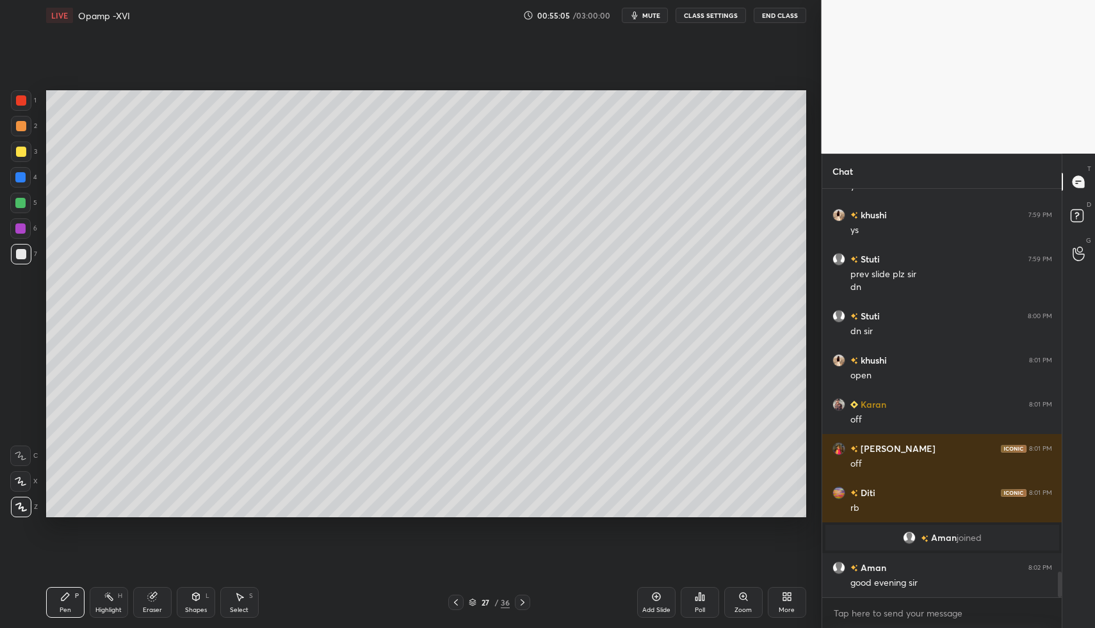
scroll to position [6150, 0]
click at [44, 615] on div "LIVE Opamp -XVI 00:55:08 / 03:00:00 mute CLASS SETTINGS End Class Setting up yo…" at bounding box center [426, 314] width 770 height 628
click at [63, 596] on icon at bounding box center [65, 597] width 8 height 8
click at [63, 595] on icon at bounding box center [65, 597] width 8 height 8
click at [59, 596] on div "Pen P" at bounding box center [65, 602] width 38 height 31
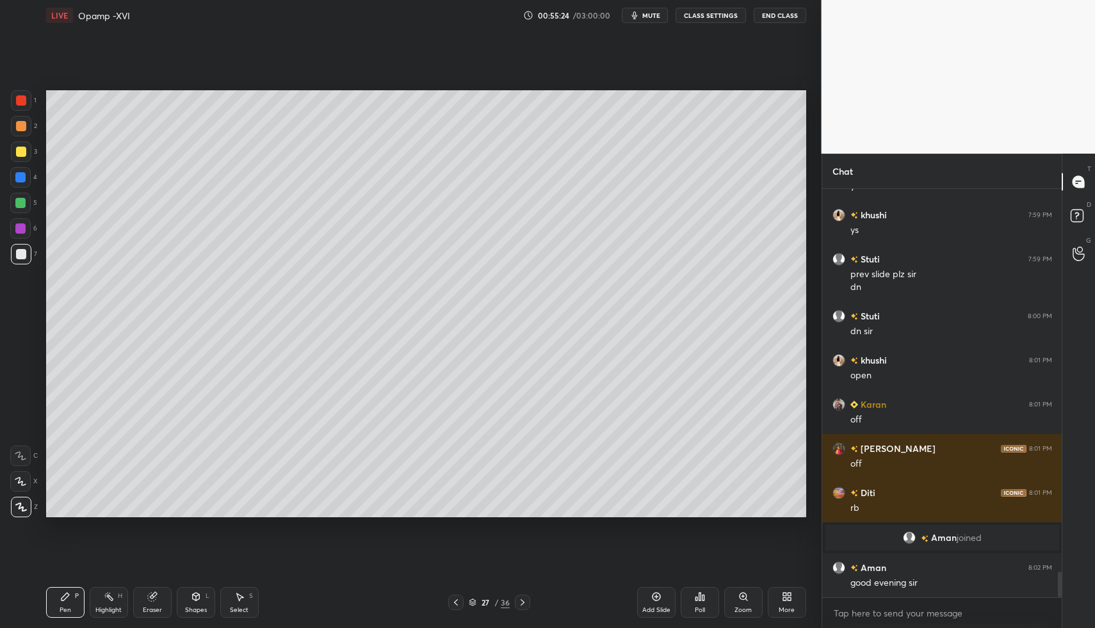
click at [65, 607] on div "Pen" at bounding box center [66, 610] width 12 height 6
drag, startPoint x: 63, startPoint y: 600, endPoint x: 121, endPoint y: 543, distance: 81.9
click at [63, 600] on icon at bounding box center [65, 597] width 8 height 8
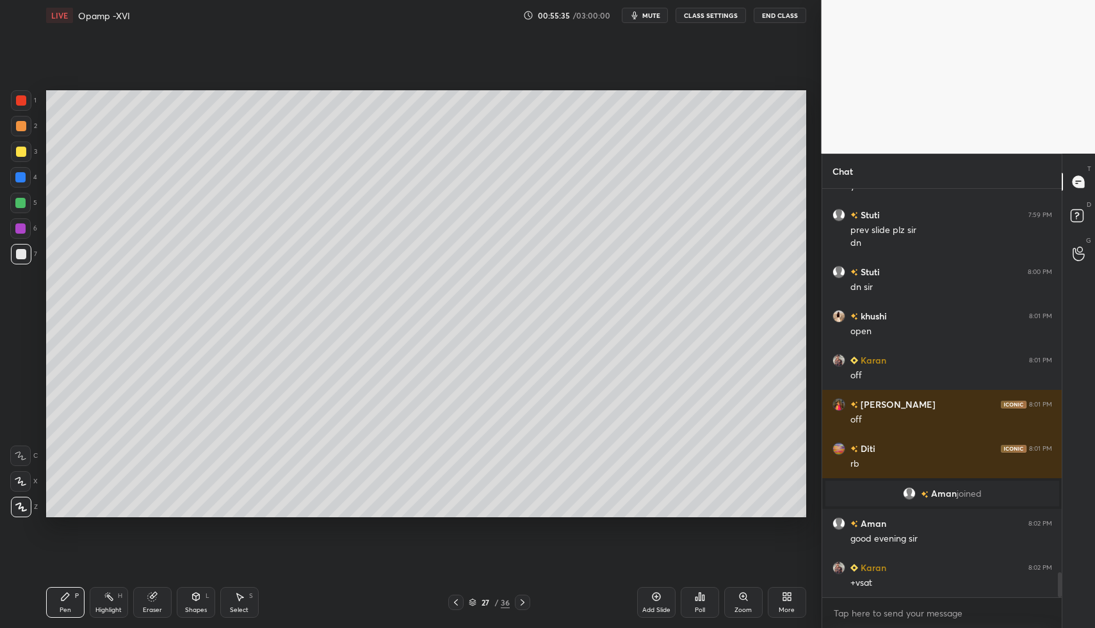
click at [216, 606] on div "Pen P Highlight H Eraser Shapes L Select S" at bounding box center [194, 602] width 296 height 31
drag, startPoint x: 239, startPoint y: 603, endPoint x: 259, endPoint y: 577, distance: 32.8
click at [240, 601] on div "Select S" at bounding box center [239, 602] width 38 height 31
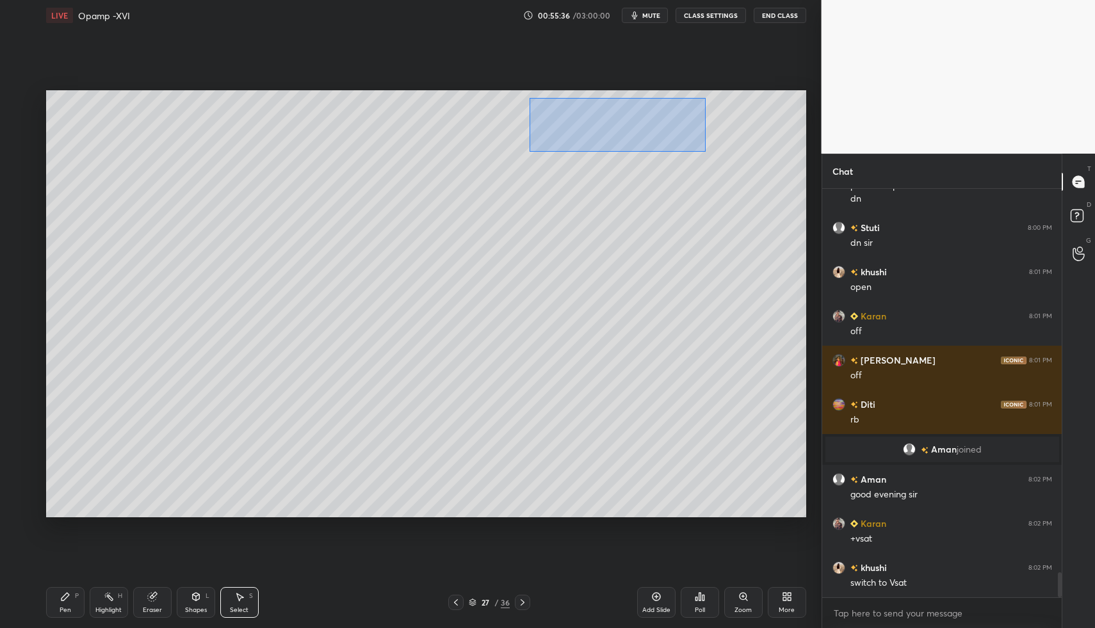
drag, startPoint x: 529, startPoint y: 97, endPoint x: 611, endPoint y: 113, distance: 84.0
click at [701, 149] on div "0 ° Undo Copy Paste here Duplicate Duplicate to new slide Delete" at bounding box center [426, 304] width 760 height 428
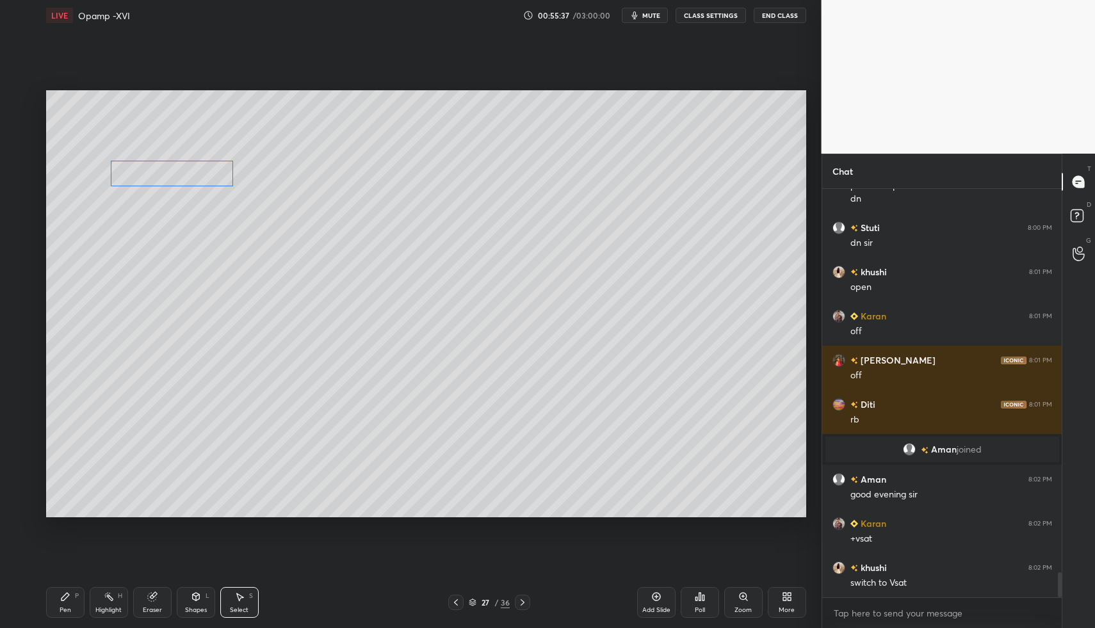
drag, startPoint x: 610, startPoint y: 127, endPoint x: 175, endPoint y: 172, distance: 437.6
click at [175, 172] on div "0 ° Undo Copy Paste here Duplicate Duplicate to new slide Delete" at bounding box center [426, 304] width 760 height 428
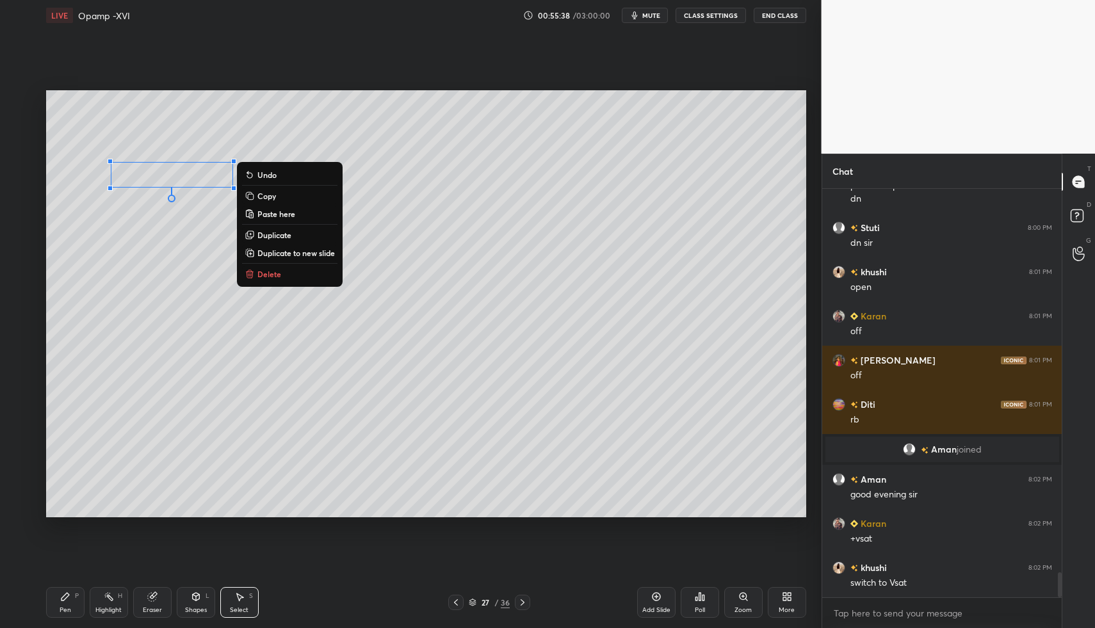
drag, startPoint x: 189, startPoint y: 609, endPoint x: 184, endPoint y: 602, distance: 9.2
click at [186, 608] on div "Shapes" at bounding box center [196, 610] width 22 height 6
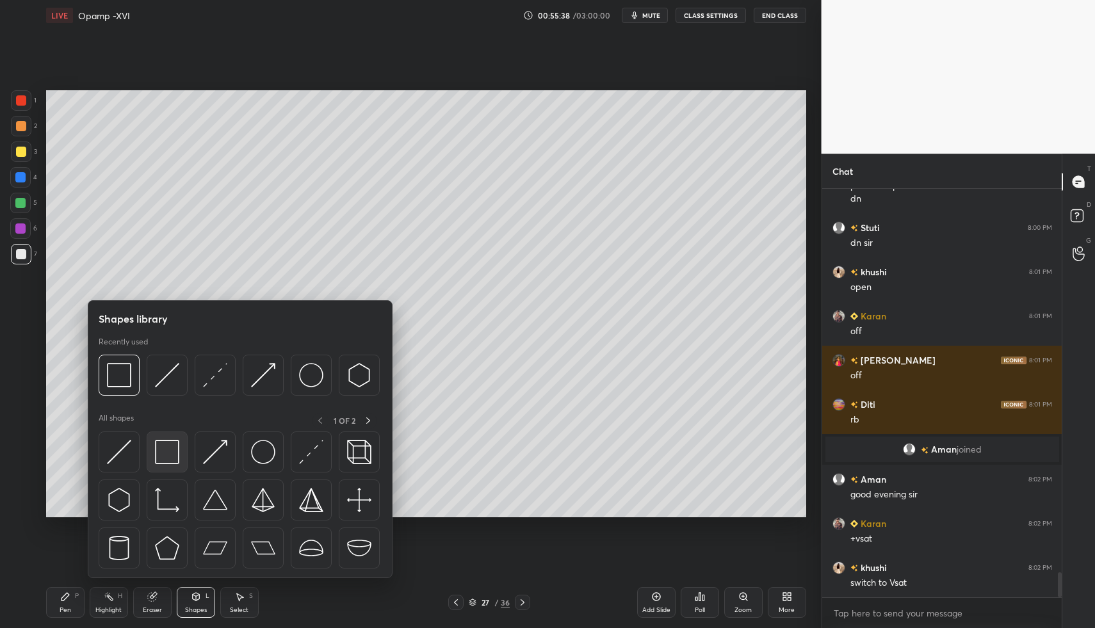
click at [152, 458] on div at bounding box center [167, 451] width 41 height 41
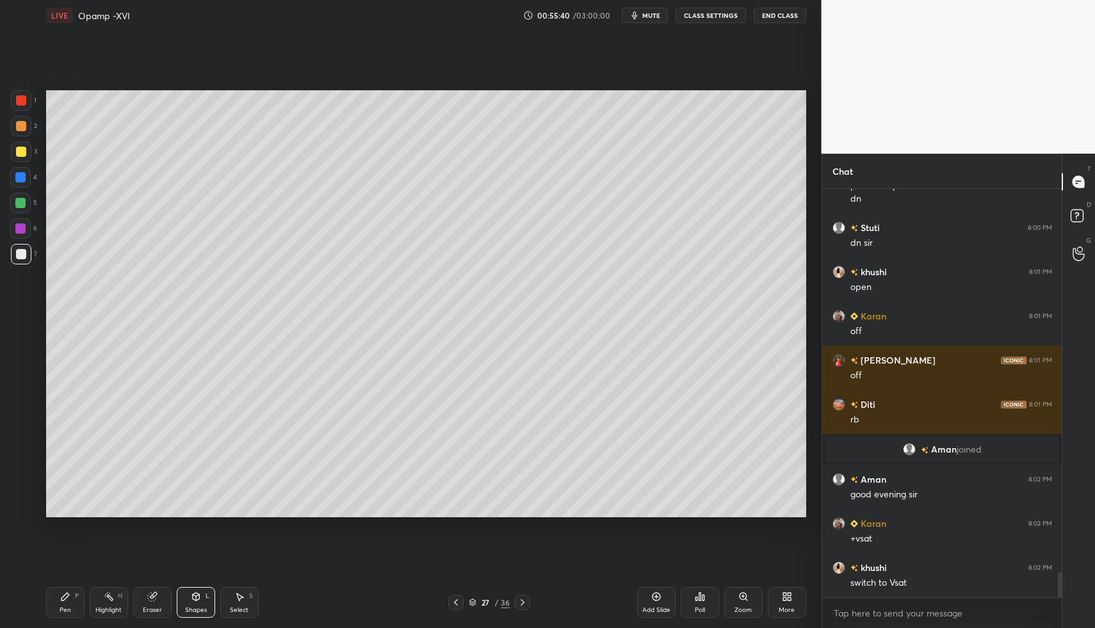
click at [196, 586] on div "Pen P Highlight H Eraser Shapes L Select S 27 / 36 Add Slide Poll Zoom More" at bounding box center [426, 602] width 760 height 51
click at [192, 592] on icon at bounding box center [196, 596] width 10 height 10
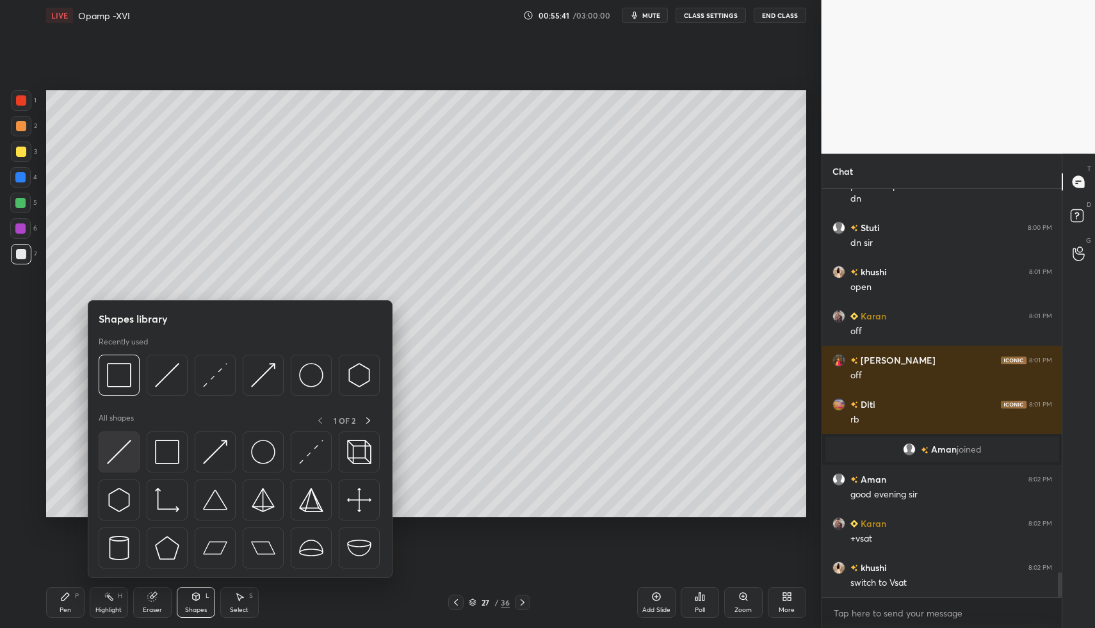
click at [127, 456] on img at bounding box center [119, 452] width 24 height 24
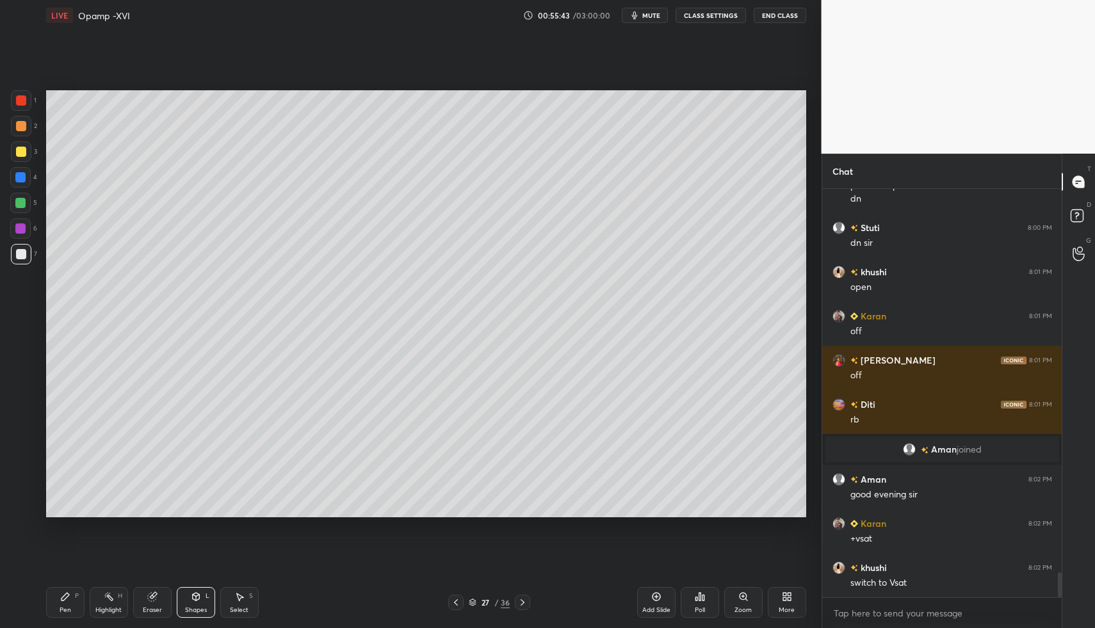
click at [70, 594] on div "Pen P" at bounding box center [65, 602] width 38 height 31
click at [65, 594] on icon at bounding box center [65, 597] width 8 height 8
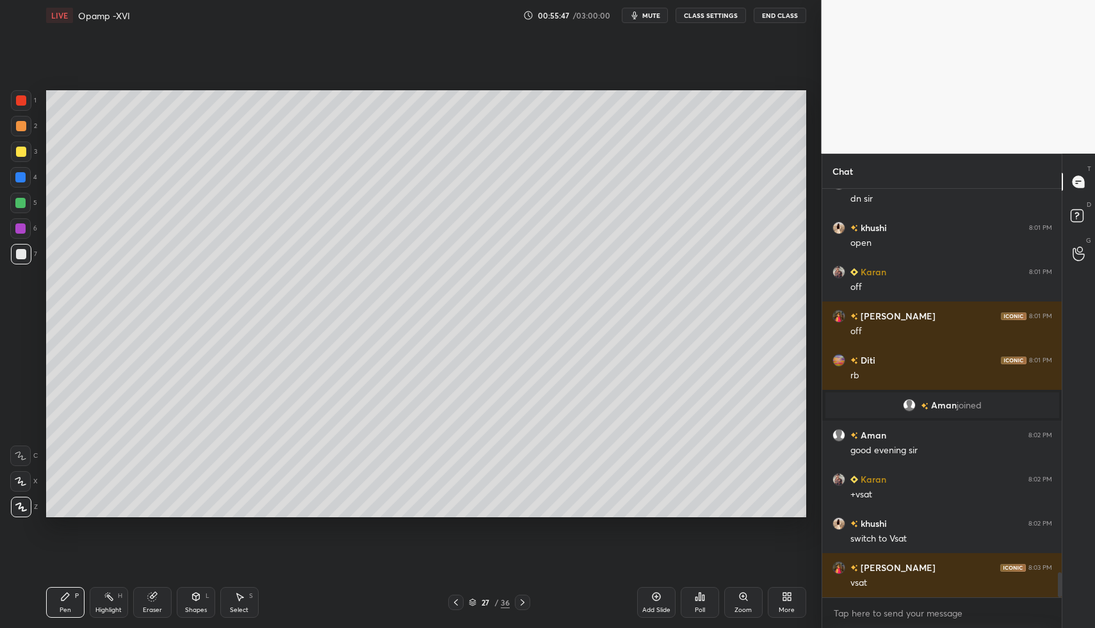
click at [205, 606] on div "Shapes L" at bounding box center [196, 602] width 38 height 31
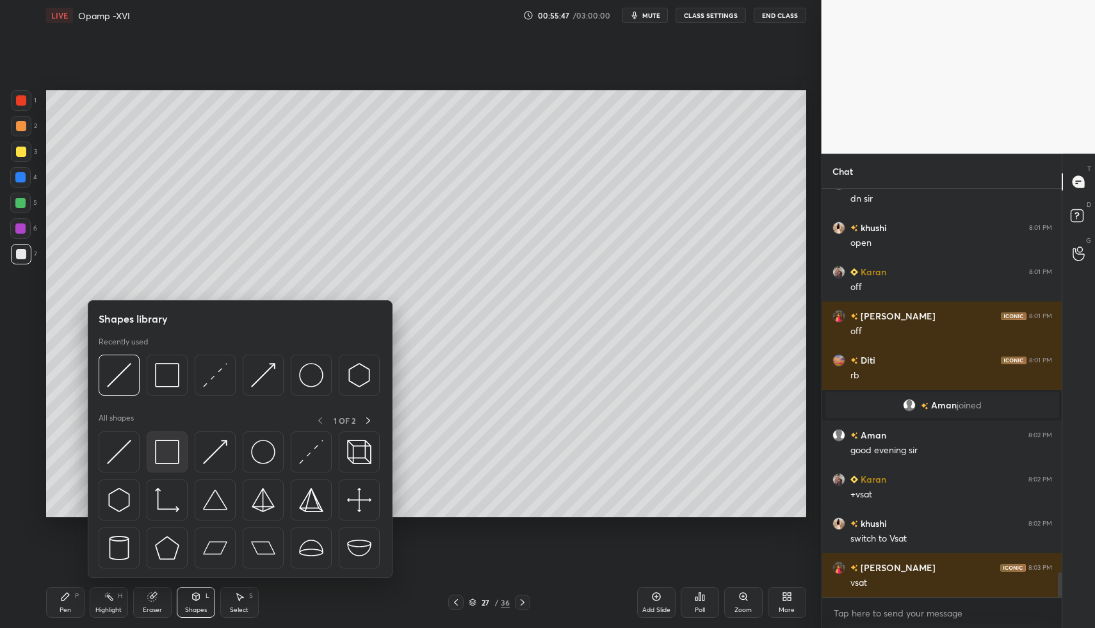
click at [180, 456] on div at bounding box center [167, 451] width 41 height 41
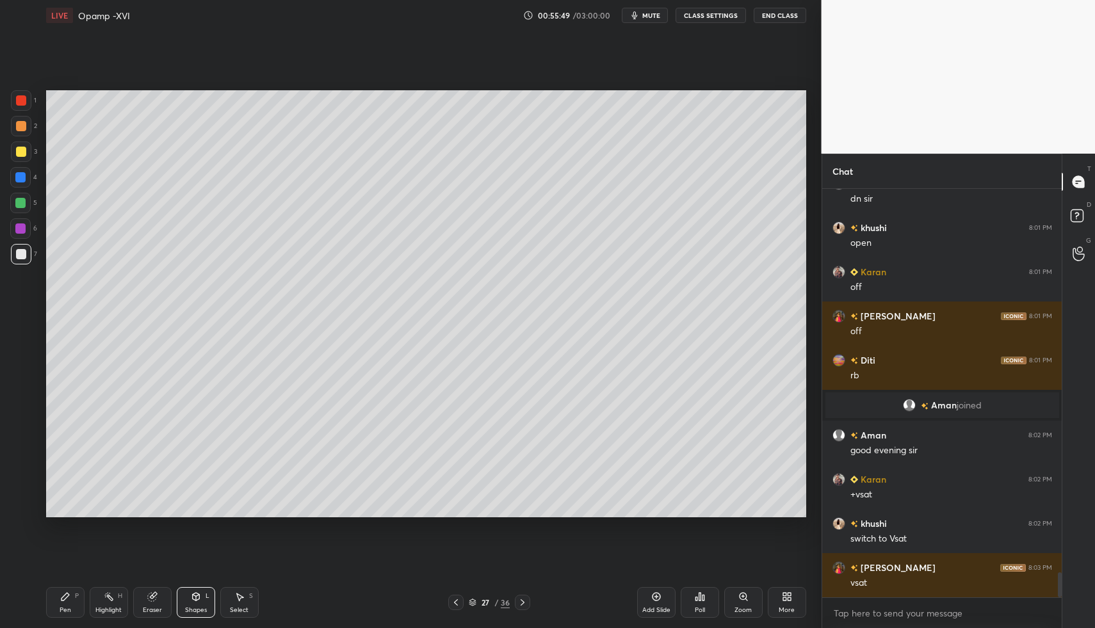
drag, startPoint x: 205, startPoint y: 594, endPoint x: 201, endPoint y: 581, distance: 14.0
click at [205, 594] on div "L" at bounding box center [207, 596] width 4 height 6
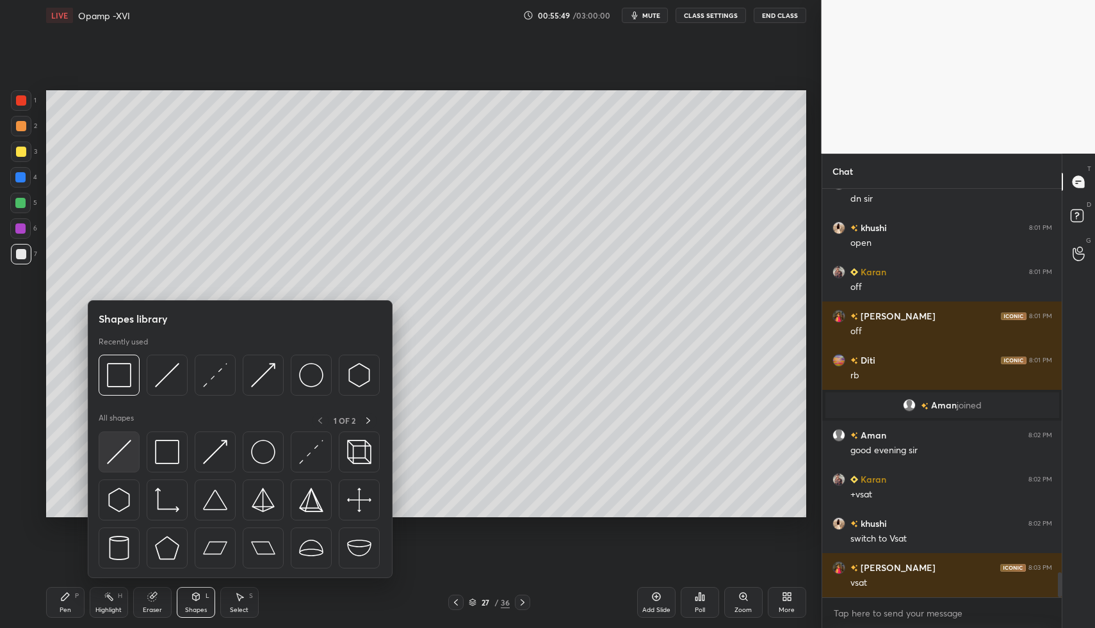
click at [109, 456] on img at bounding box center [119, 452] width 24 height 24
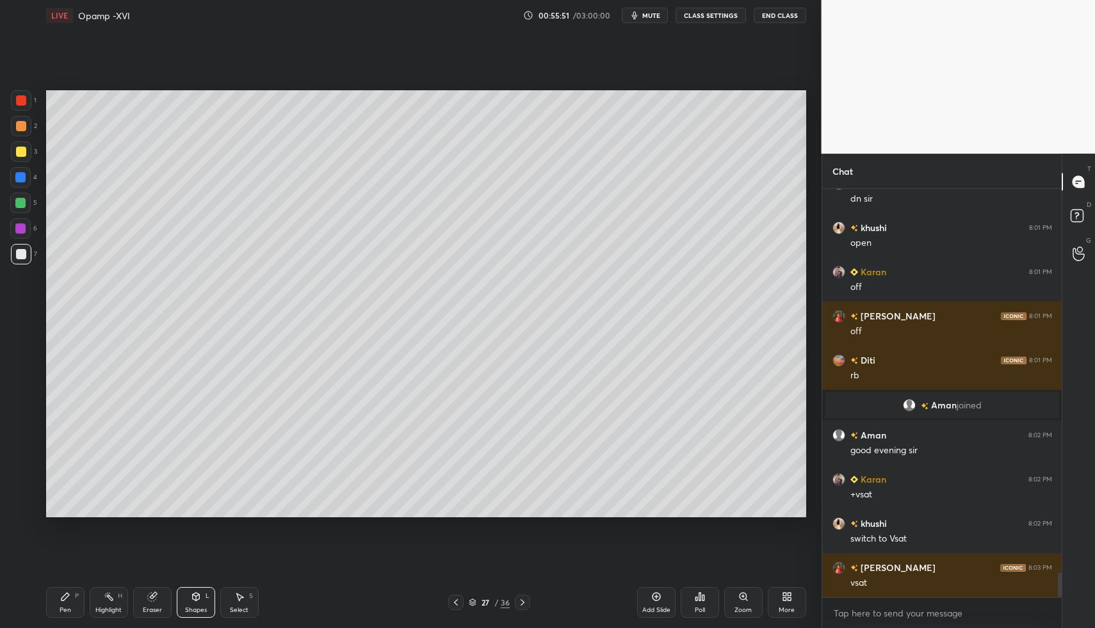
click at [54, 600] on div "Pen P" at bounding box center [65, 602] width 38 height 31
drag, startPoint x: 54, startPoint y: 600, endPoint x: 63, endPoint y: 591, distance: 12.2
click at [54, 600] on div "Pen P" at bounding box center [65, 602] width 38 height 31
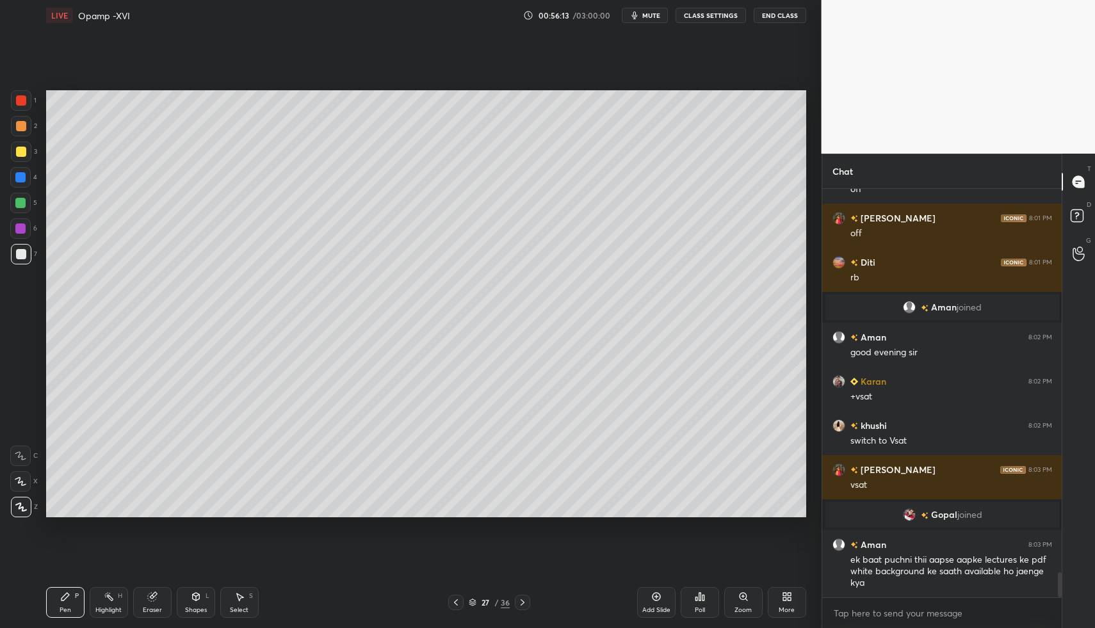
scroll to position [6377, 0]
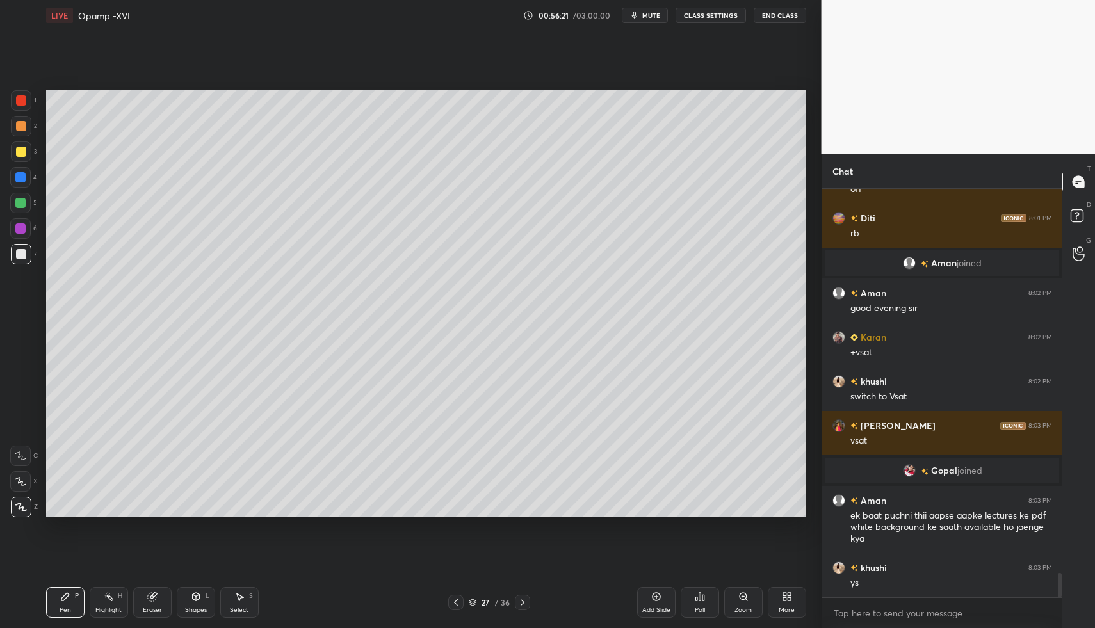
click at [454, 603] on icon at bounding box center [456, 602] width 10 height 10
drag, startPoint x: 454, startPoint y: 603, endPoint x: 457, endPoint y: 596, distance: 7.5
click at [455, 597] on icon at bounding box center [456, 602] width 10 height 10
click at [456, 599] on icon at bounding box center [456, 602] width 10 height 10
click at [108, 600] on div "Highlight H" at bounding box center [109, 602] width 38 height 31
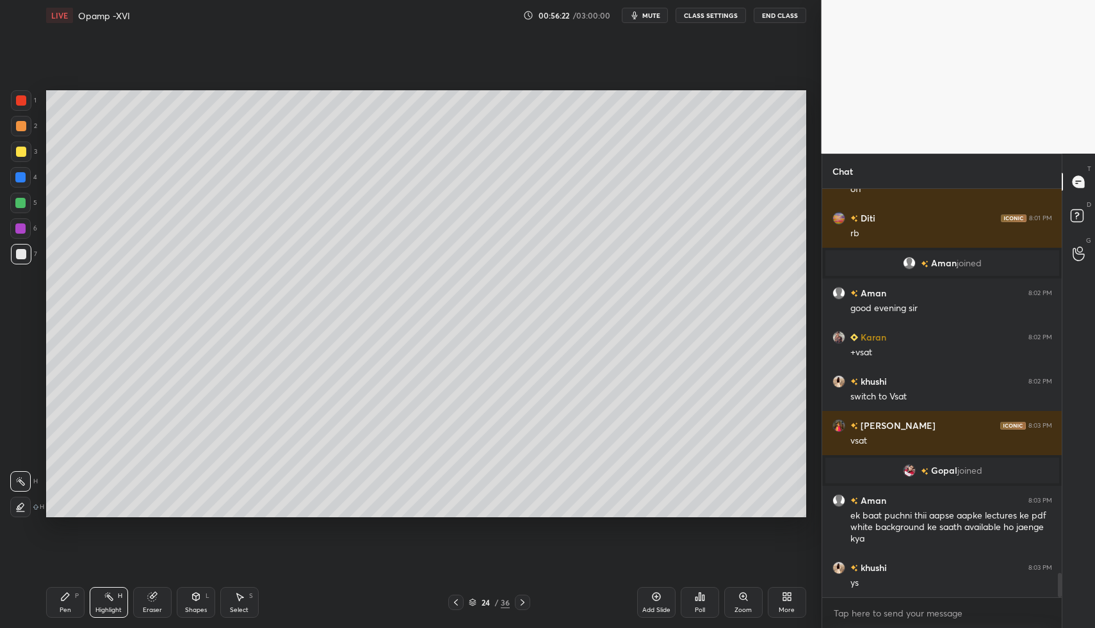
click at [108, 596] on icon at bounding box center [108, 596] width 1 height 1
click at [93, 604] on div "Highlight H" at bounding box center [109, 602] width 38 height 31
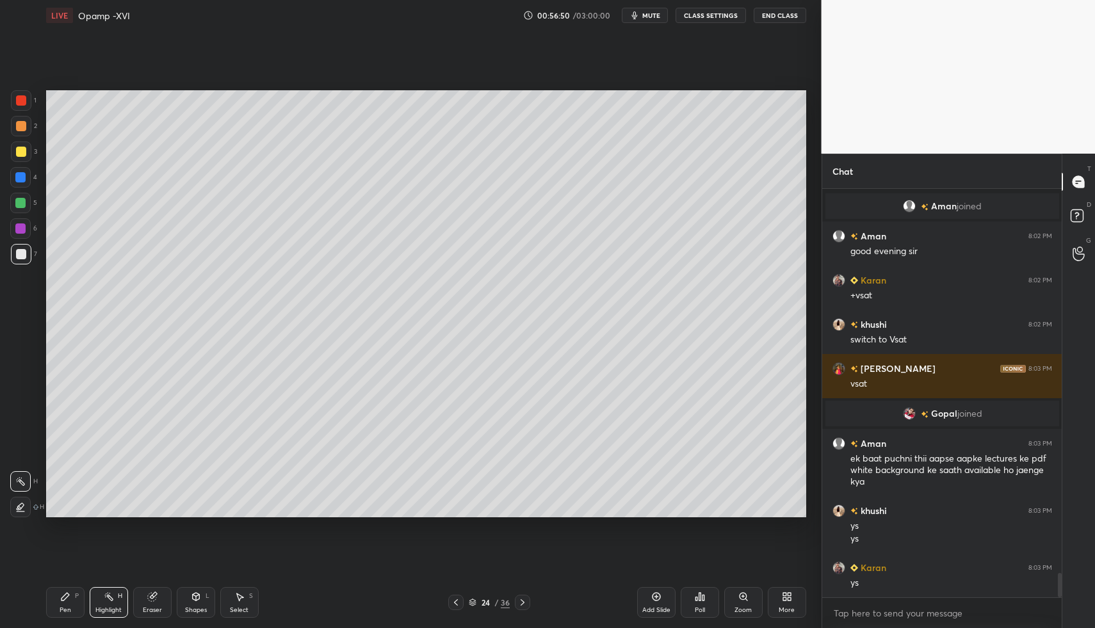
scroll to position [6478, 0]
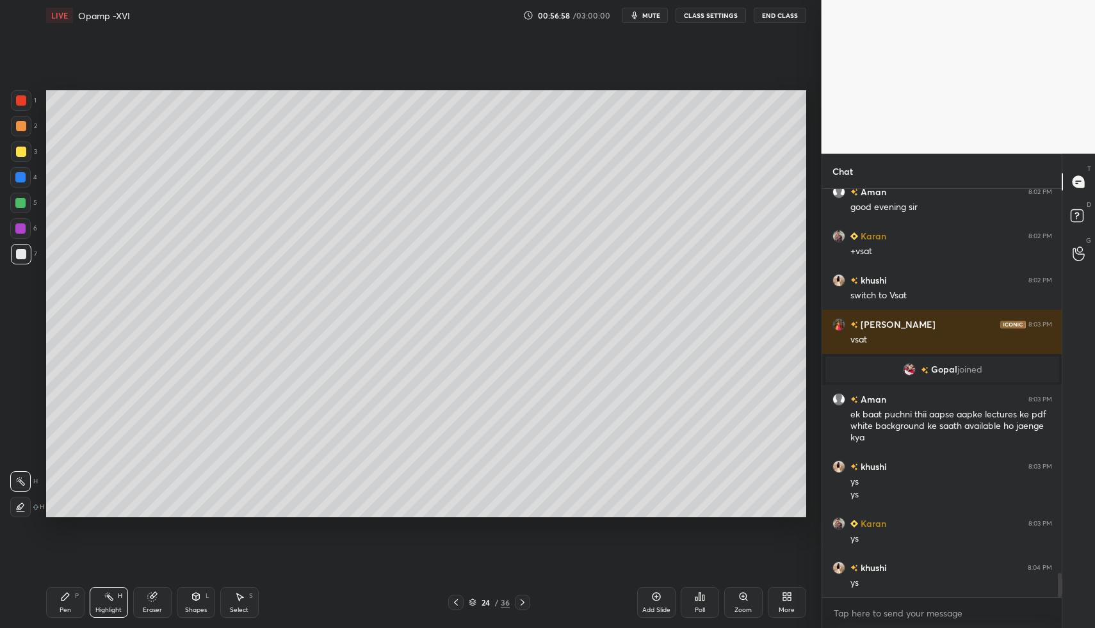
click at [111, 593] on icon at bounding box center [109, 596] width 10 height 10
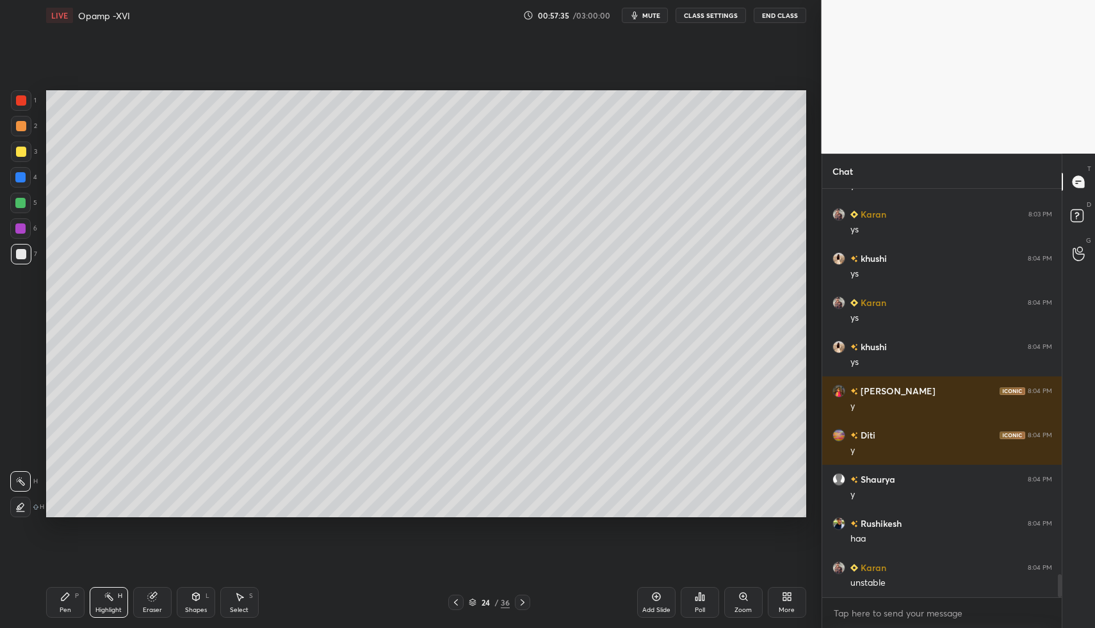
scroll to position [6832, 0]
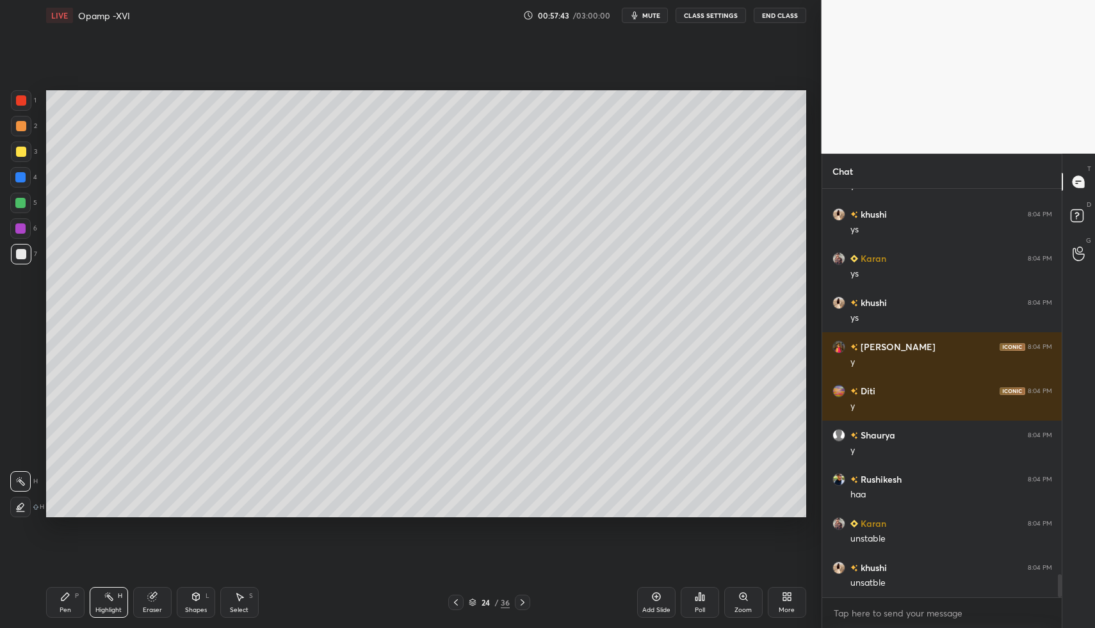
click at [521, 606] on icon at bounding box center [522, 602] width 10 height 10
click at [521, 602] on icon at bounding box center [522, 602] width 10 height 10
click at [522, 601] on icon at bounding box center [522, 602] width 4 height 6
click at [64, 599] on icon at bounding box center [65, 597] width 8 height 8
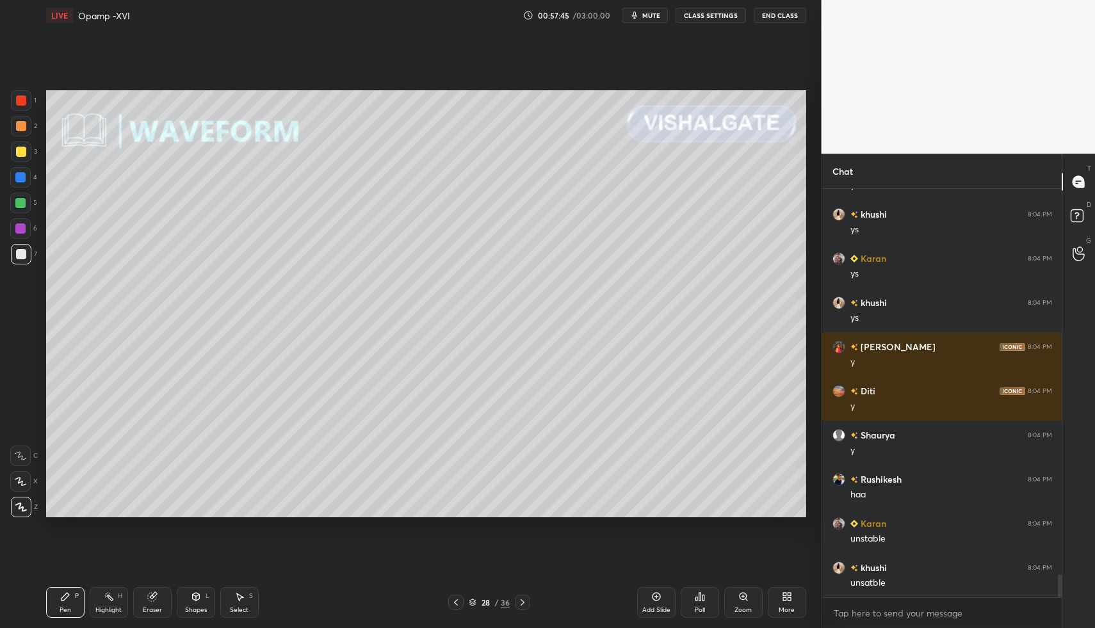
click at [75, 593] on div "P" at bounding box center [77, 596] width 4 height 6
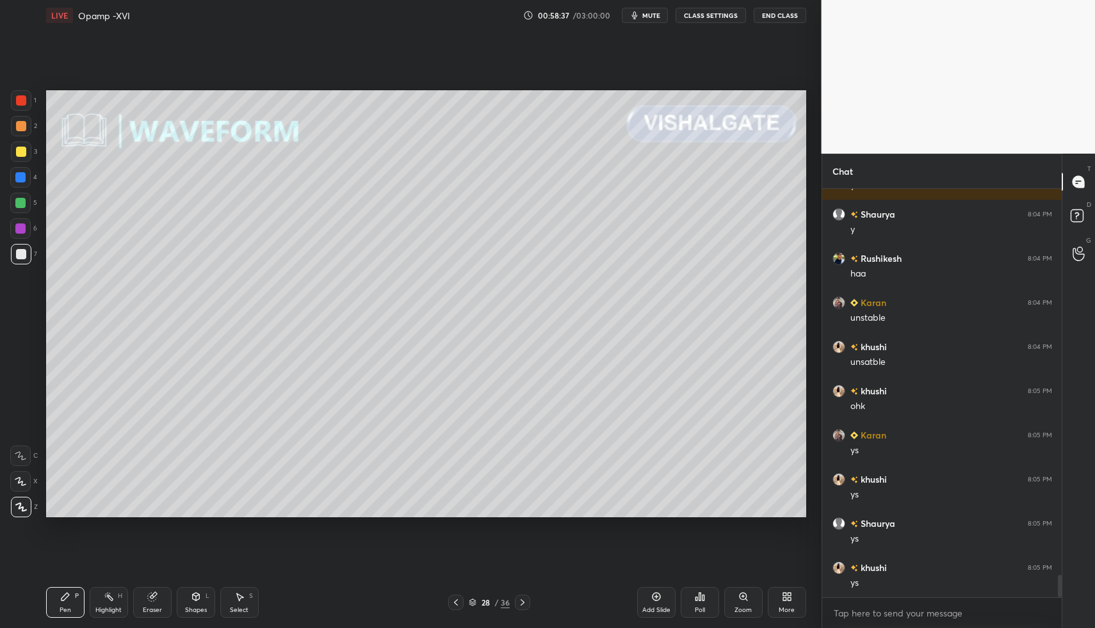
scroll to position [7097, 0]
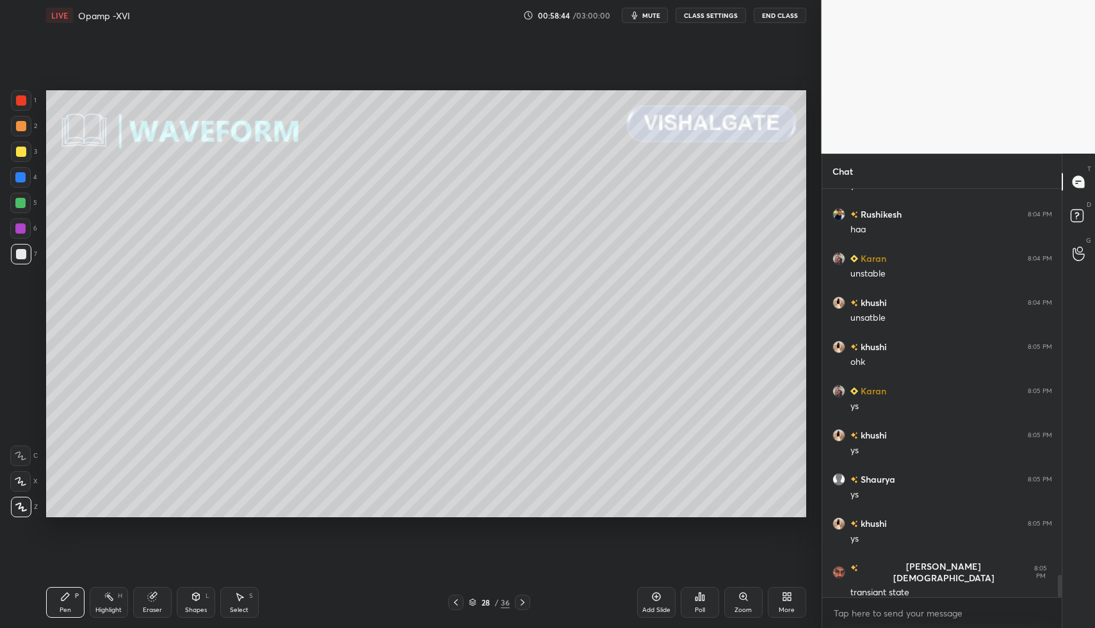
click at [250, 593] on div "Select S" at bounding box center [239, 602] width 38 height 31
drag, startPoint x: 252, startPoint y: 607, endPoint x: 242, endPoint y: 584, distance: 25.8
click at [248, 602] on div "Select S" at bounding box center [239, 602] width 38 height 31
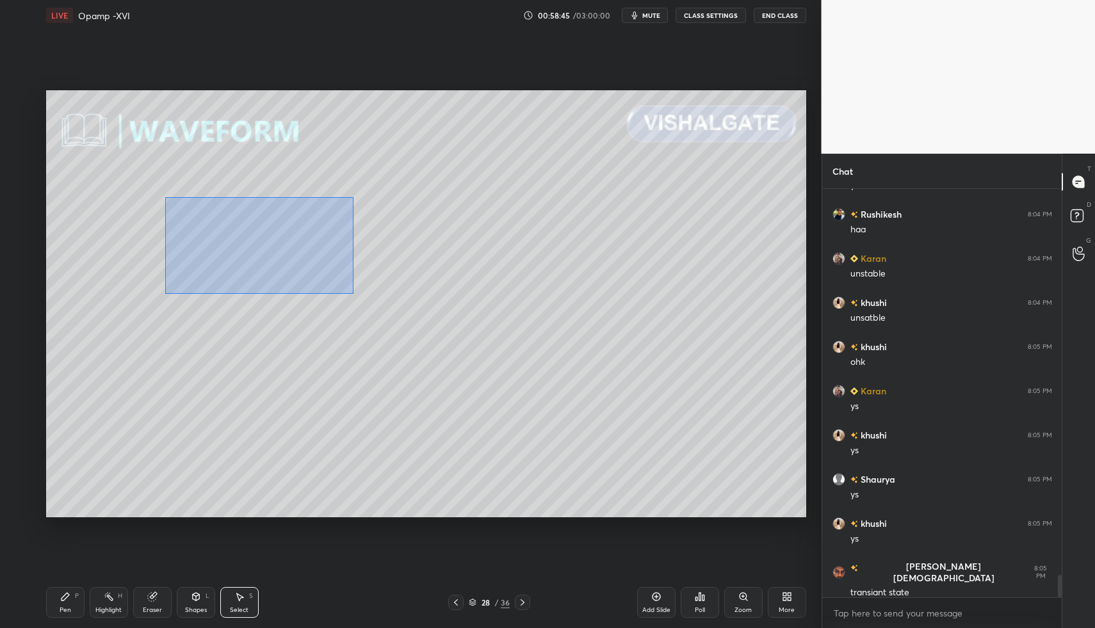
drag, startPoint x: 165, startPoint y: 197, endPoint x: 740, endPoint y: 479, distance: 641.0
click at [749, 488] on div "0 ° Undo Copy Paste here Duplicate Duplicate to new slide Delete" at bounding box center [426, 304] width 760 height 428
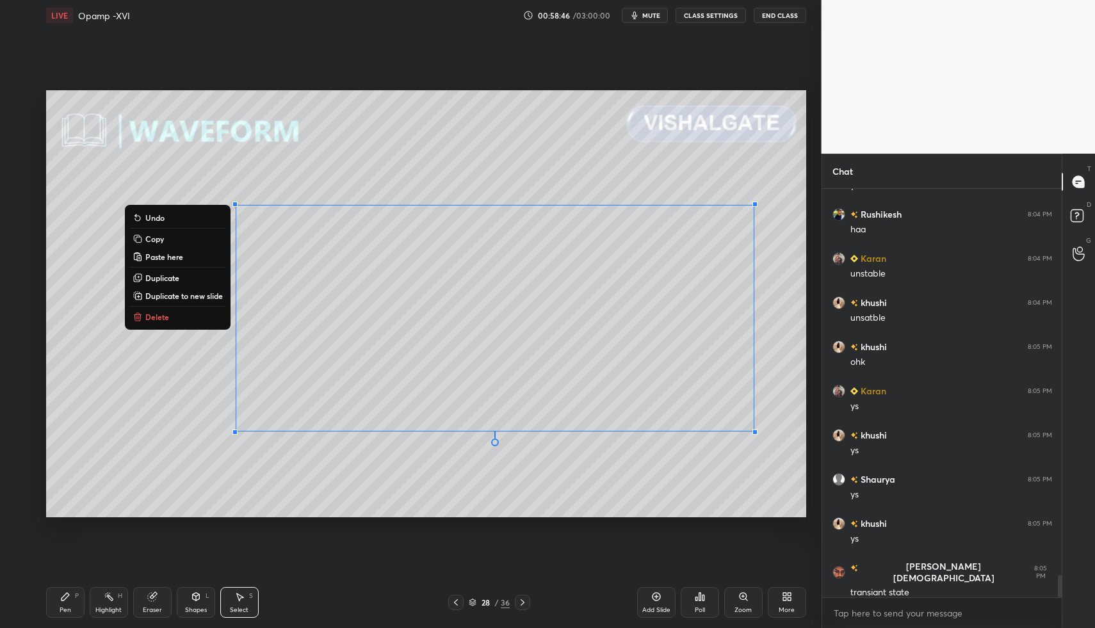
drag, startPoint x: 180, startPoint y: 314, endPoint x: 189, endPoint y: 311, distance: 9.5
click at [180, 314] on button "Delete" at bounding box center [177, 316] width 95 height 15
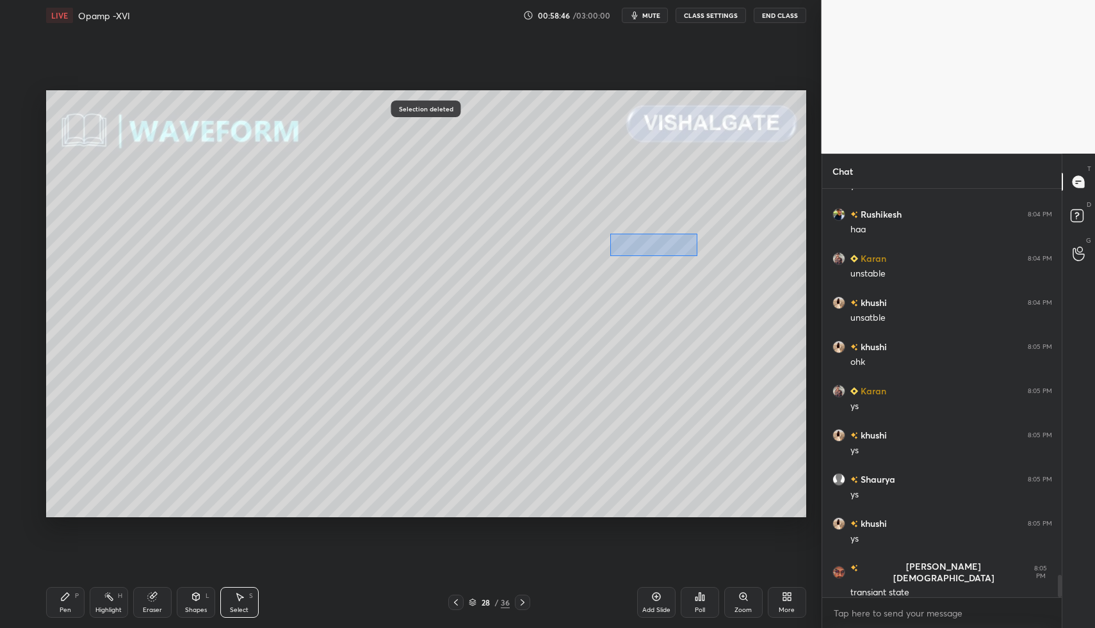
drag, startPoint x: 697, startPoint y: 255, endPoint x: 803, endPoint y: 286, distance: 110.0
click at [803, 286] on div "0 ° Undo Copy Paste here Duplicate Duplicate to new slide Delete" at bounding box center [426, 304] width 760 height 428
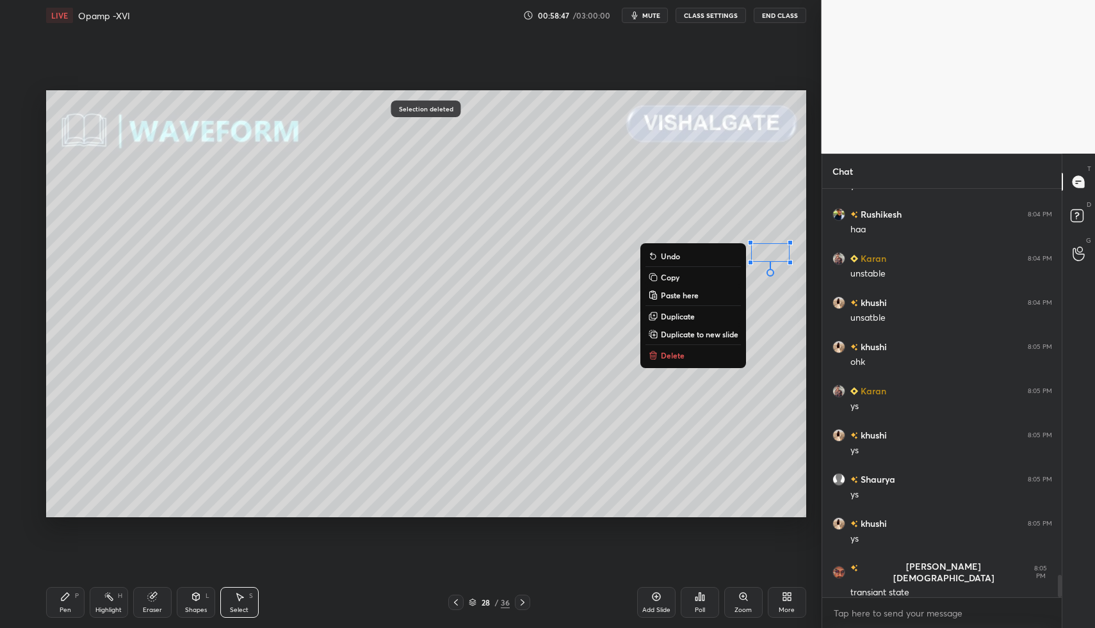
drag, startPoint x: 665, startPoint y: 354, endPoint x: 650, endPoint y: 360, distance: 15.8
click at [665, 354] on p "Delete" at bounding box center [673, 355] width 24 height 10
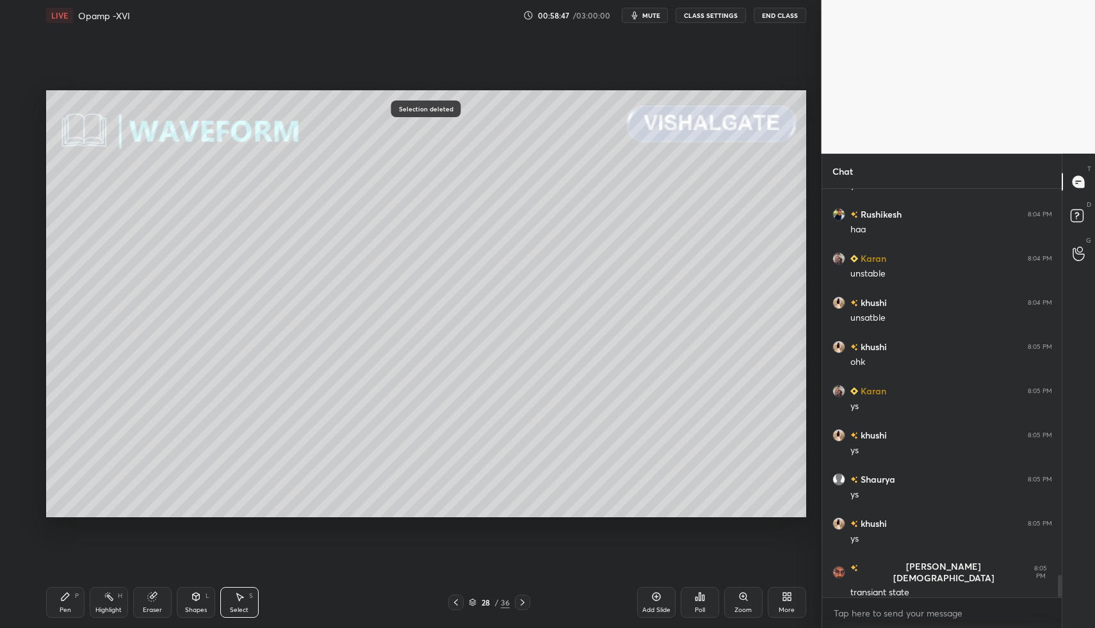
click at [34, 612] on div "1 2 3 4 5 6 7 C X Z C X Z E E Erase all H H LIVE Opamp -XVI 00:58:47 / 03:00:00…" at bounding box center [405, 314] width 811 height 628
drag, startPoint x: 49, startPoint y: 604, endPoint x: 129, endPoint y: 590, distance: 80.7
click at [49, 604] on div "Pen P" at bounding box center [65, 602] width 38 height 31
click at [454, 600] on icon at bounding box center [456, 602] width 10 height 10
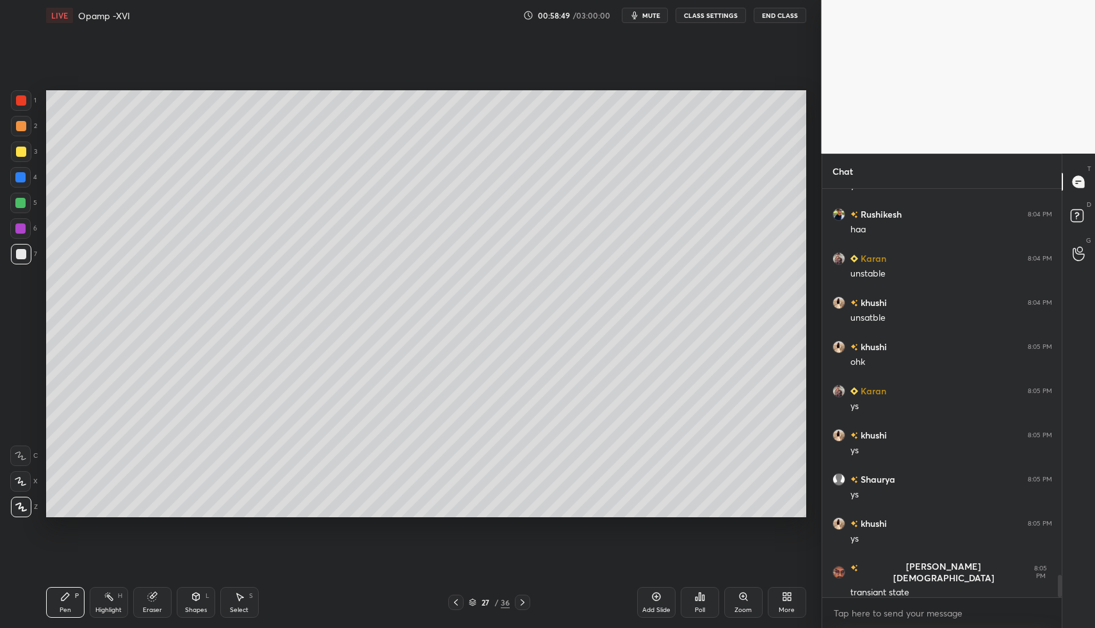
click at [520, 599] on icon at bounding box center [522, 602] width 10 height 10
click at [450, 601] on div at bounding box center [455, 602] width 15 height 15
click at [227, 611] on div "Select S" at bounding box center [239, 602] width 38 height 31
drag, startPoint x: 227, startPoint y: 599, endPoint x: 179, endPoint y: 504, distance: 105.6
click at [222, 591] on div "Select S" at bounding box center [239, 602] width 38 height 31
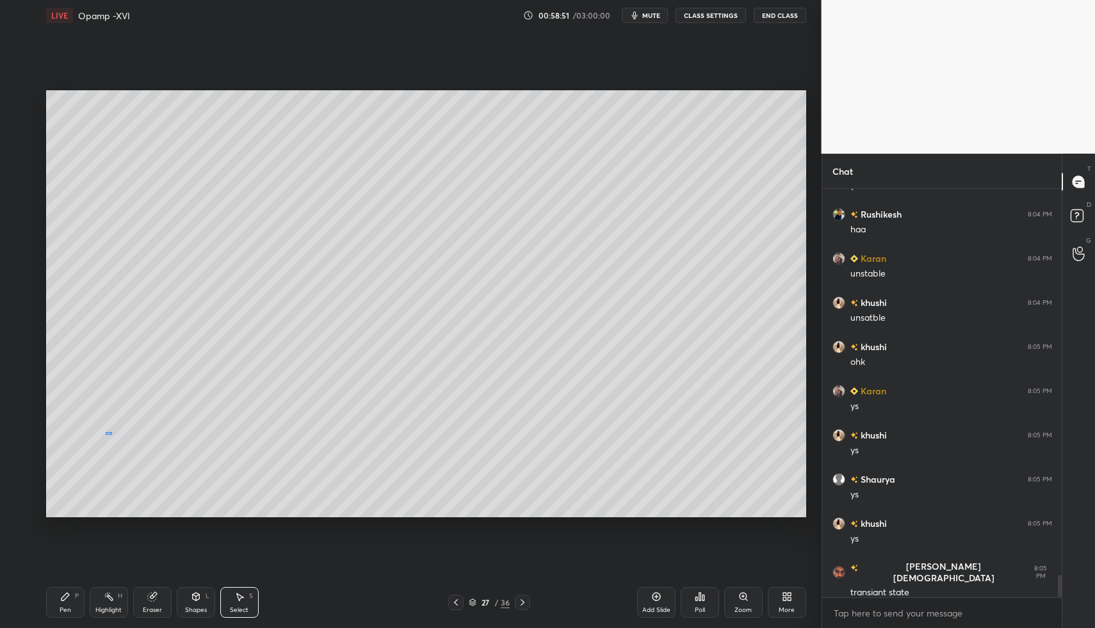
drag, startPoint x: 112, startPoint y: 435, endPoint x: 238, endPoint y: 493, distance: 138.9
click at [238, 493] on div "0 ° Undo Copy Paste here Duplicate Duplicate to new slide Delete" at bounding box center [426, 304] width 760 height 428
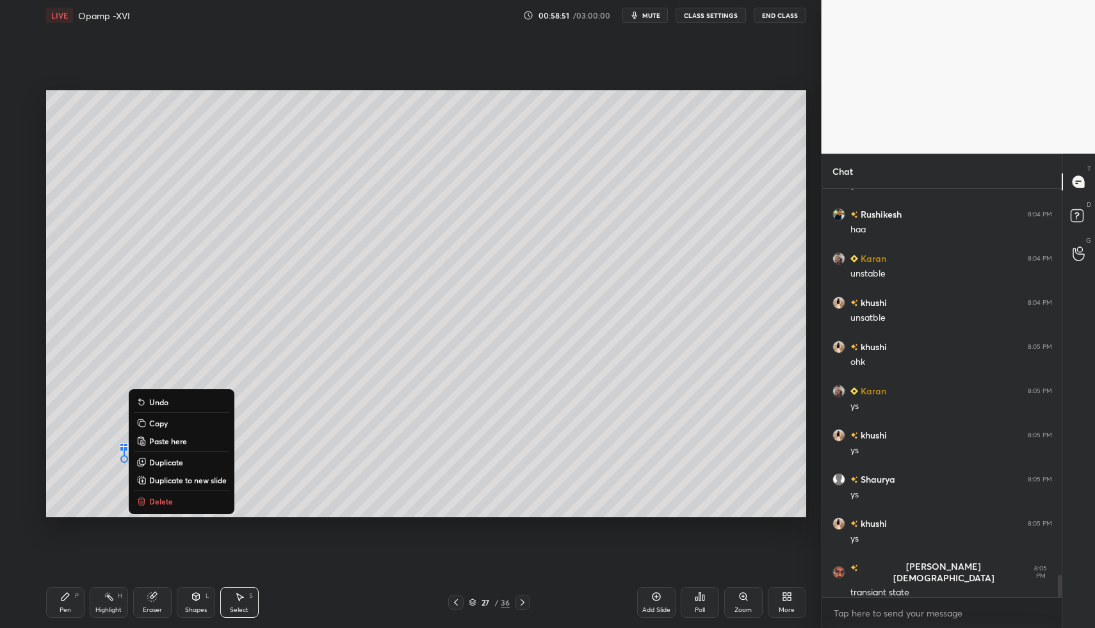
click at [217, 509] on button "Delete" at bounding box center [181, 501] width 95 height 15
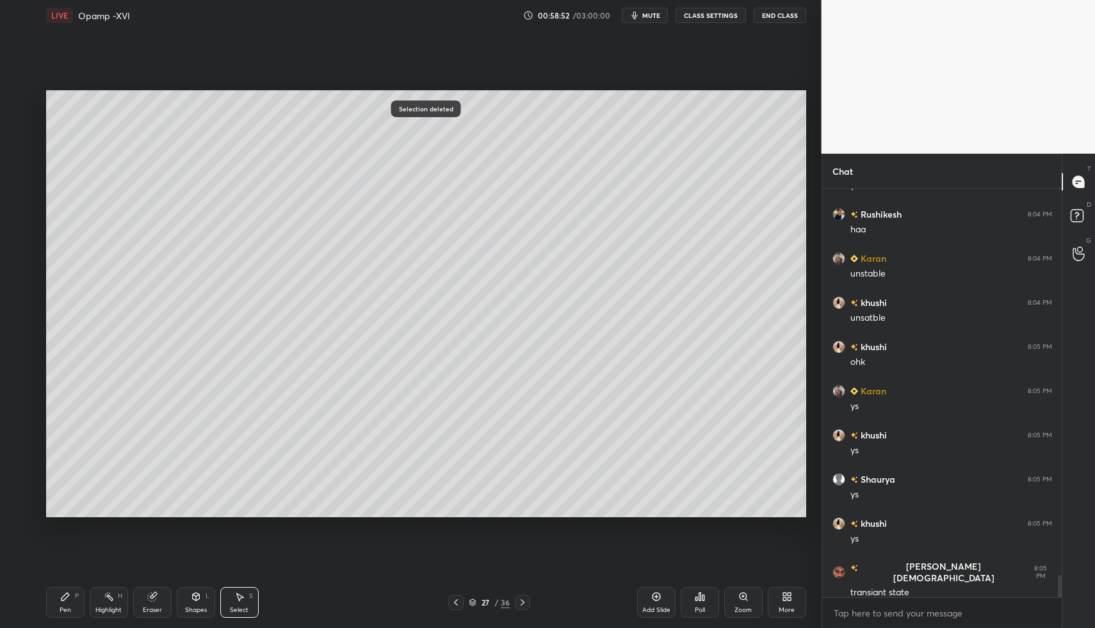
click at [527, 595] on div at bounding box center [522, 602] width 15 height 15
drag, startPoint x: 49, startPoint y: 623, endPoint x: 50, endPoint y: 553, distance: 69.8
click at [49, 621] on div "Pen P Highlight H Eraser Shapes L Select S 28 / 36 Add Slide Poll Zoom More" at bounding box center [426, 602] width 760 height 51
click at [55, 586] on div "Pen P Highlight H Eraser Shapes L Select S 28 / 36 Add Slide Poll Zoom More" at bounding box center [426, 602] width 760 height 51
drag, startPoint x: 64, startPoint y: 597, endPoint x: 63, endPoint y: 588, distance: 9.0
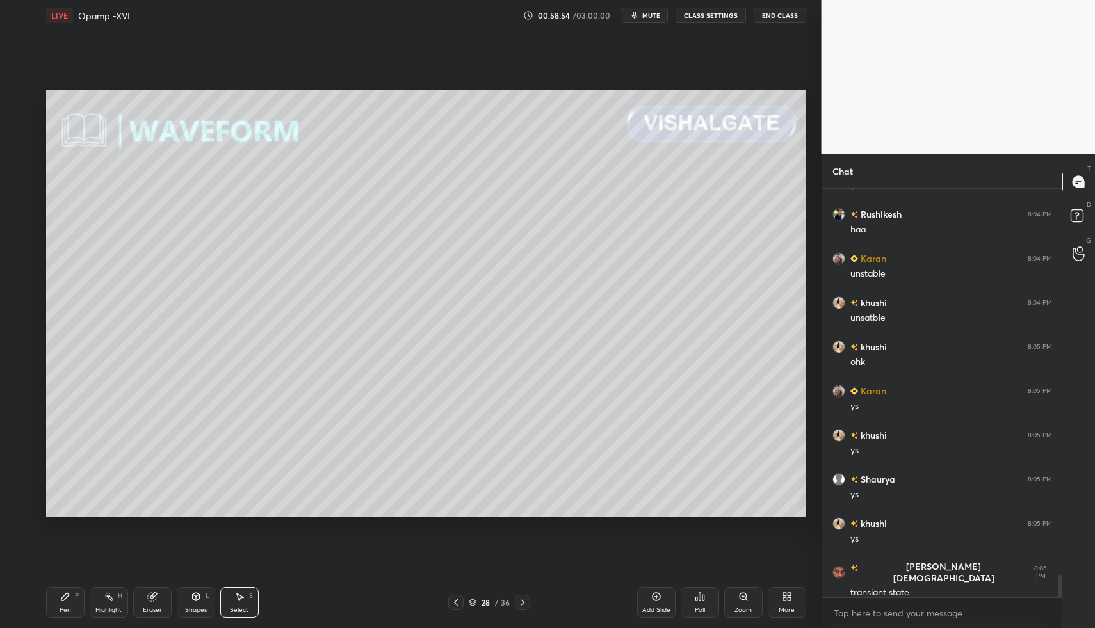
click at [64, 597] on icon at bounding box center [65, 597] width 8 height 8
click at [19, 258] on div at bounding box center [21, 254] width 10 height 10
drag, startPoint x: 69, startPoint y: 598, endPoint x: 97, endPoint y: 586, distance: 30.7
click at [69, 598] on icon at bounding box center [65, 596] width 10 height 10
click at [204, 601] on div "Shapes L" at bounding box center [196, 602] width 38 height 31
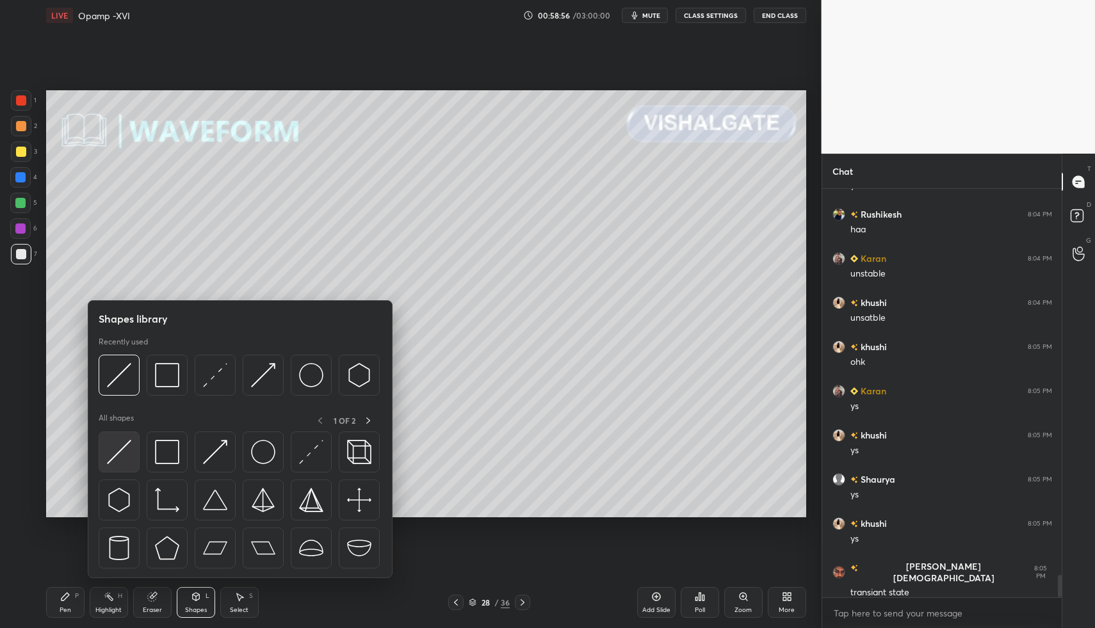
click at [113, 449] on img at bounding box center [119, 452] width 24 height 24
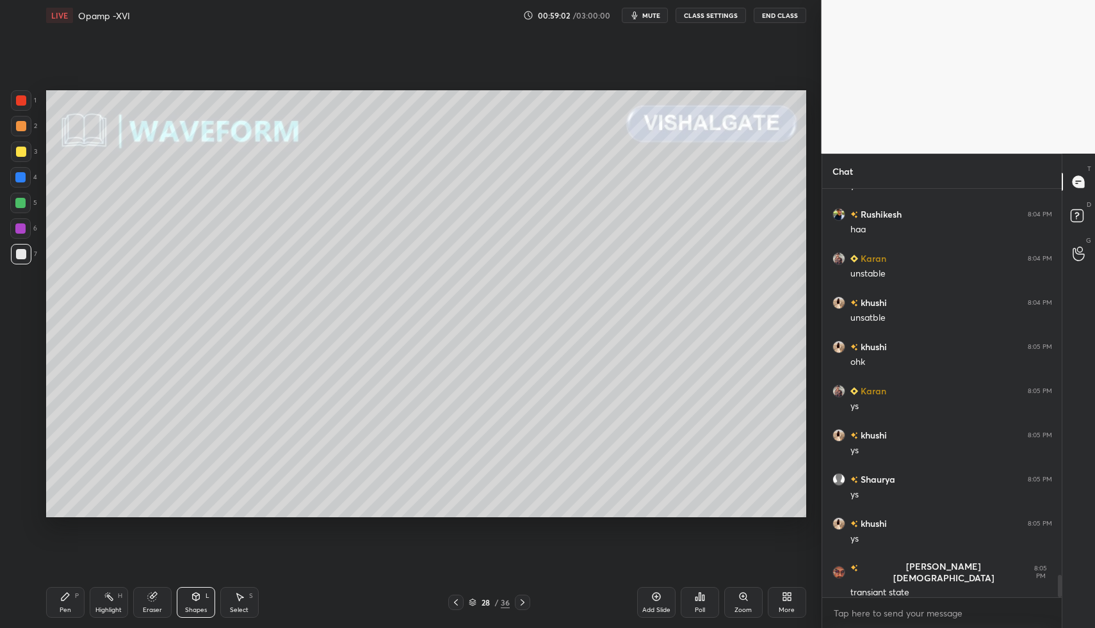
drag, startPoint x: 74, startPoint y: 599, endPoint x: 63, endPoint y: 601, distance: 11.2
click at [71, 599] on div "Pen P" at bounding box center [65, 602] width 38 height 31
click at [63, 601] on icon at bounding box center [65, 596] width 10 height 10
drag, startPoint x: 27, startPoint y: 151, endPoint x: 41, endPoint y: 156, distance: 15.0
click at [27, 151] on div at bounding box center [21, 151] width 20 height 20
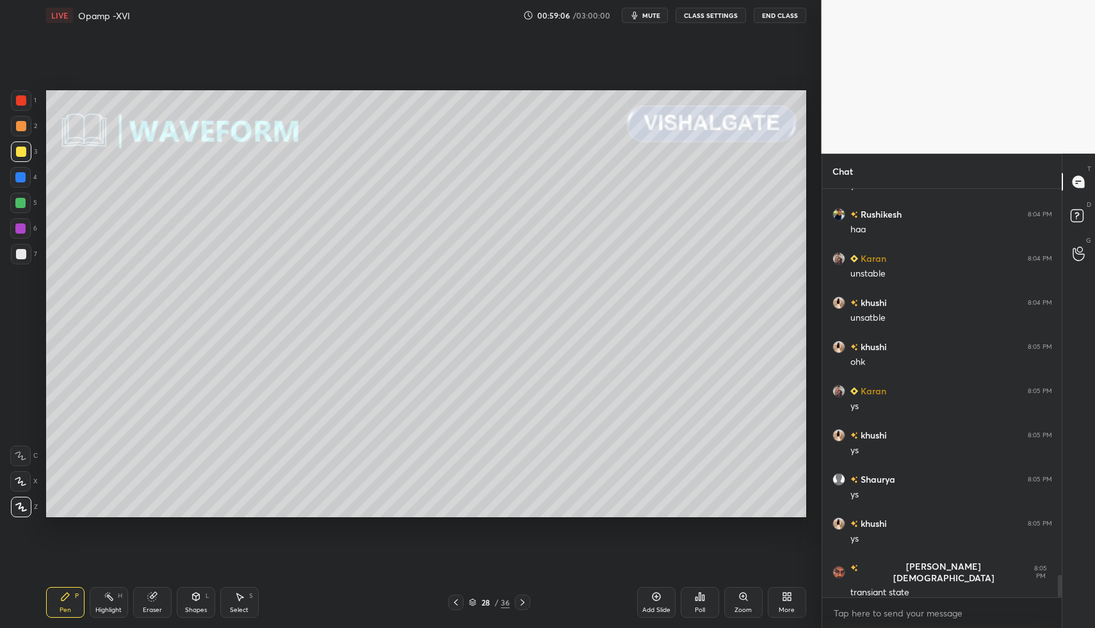
drag, startPoint x: 25, startPoint y: 261, endPoint x: 22, endPoint y: 273, distance: 12.4
click at [22, 261] on div at bounding box center [21, 254] width 20 height 20
click at [191, 592] on div "Shapes L" at bounding box center [196, 602] width 38 height 31
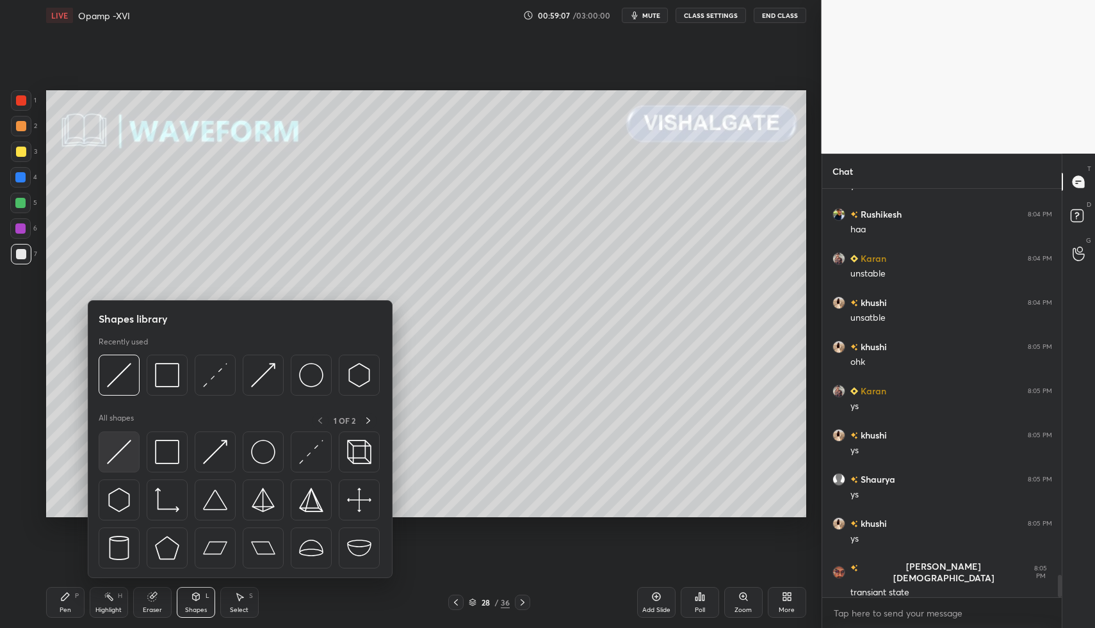
click at [106, 465] on div at bounding box center [119, 451] width 41 height 41
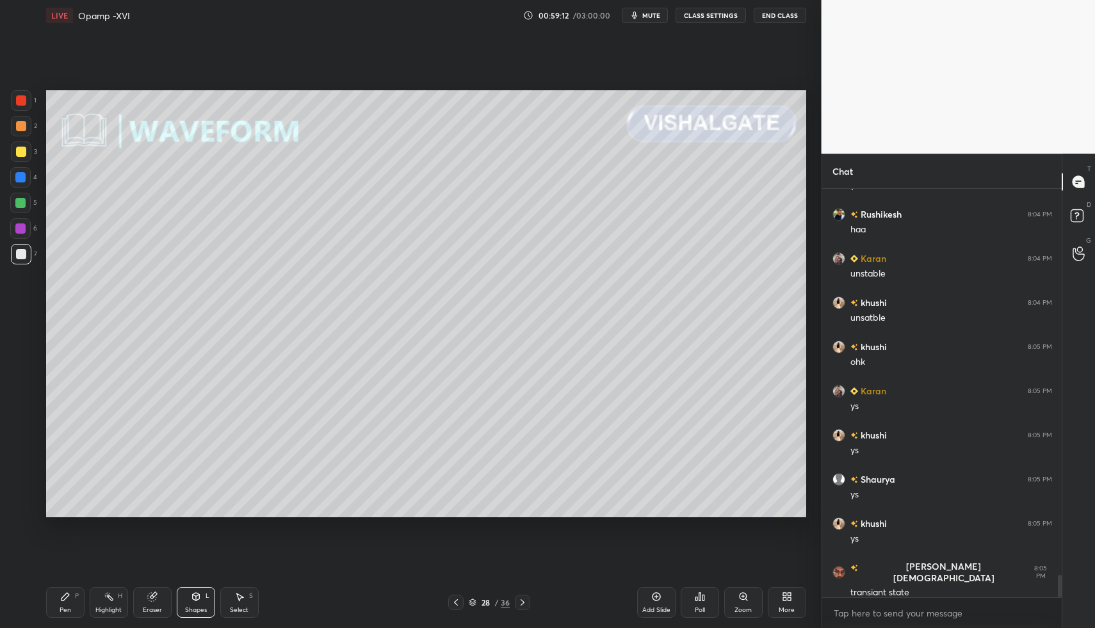
click at [68, 599] on icon at bounding box center [65, 596] width 10 height 10
click at [60, 597] on icon at bounding box center [65, 596] width 10 height 10
click at [24, 154] on div at bounding box center [21, 152] width 10 height 10
drag, startPoint x: 25, startPoint y: 152, endPoint x: 38, endPoint y: 185, distance: 35.7
click at [19, 152] on div at bounding box center [21, 152] width 10 height 10
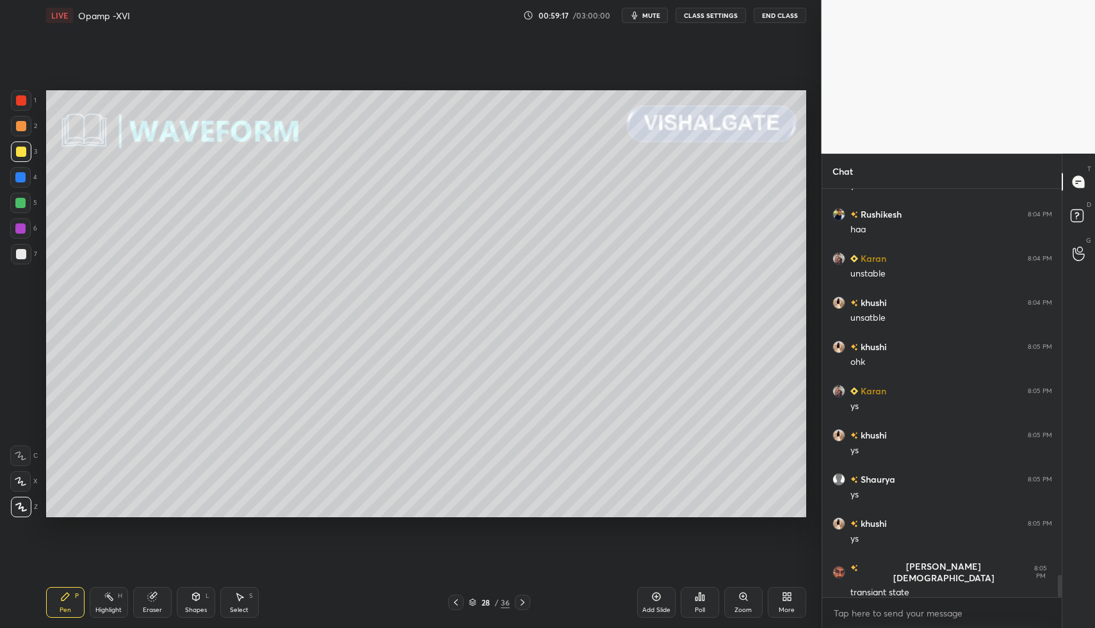
click at [56, 600] on div "Pen P" at bounding box center [65, 602] width 38 height 31
click at [51, 593] on div "Pen P" at bounding box center [65, 602] width 38 height 31
click at [19, 124] on div at bounding box center [21, 126] width 10 height 10
drag, startPoint x: 19, startPoint y: 124, endPoint x: 23, endPoint y: 117, distance: 8.3
click at [19, 124] on div at bounding box center [21, 126] width 10 height 10
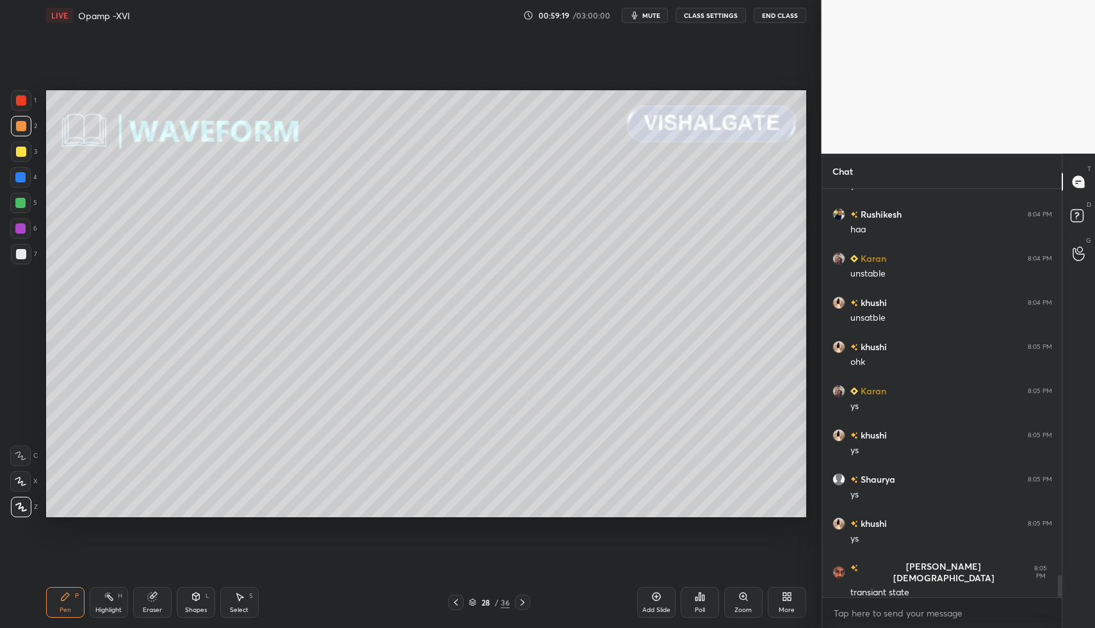
click at [196, 607] on div "Shapes" at bounding box center [196, 610] width 22 height 6
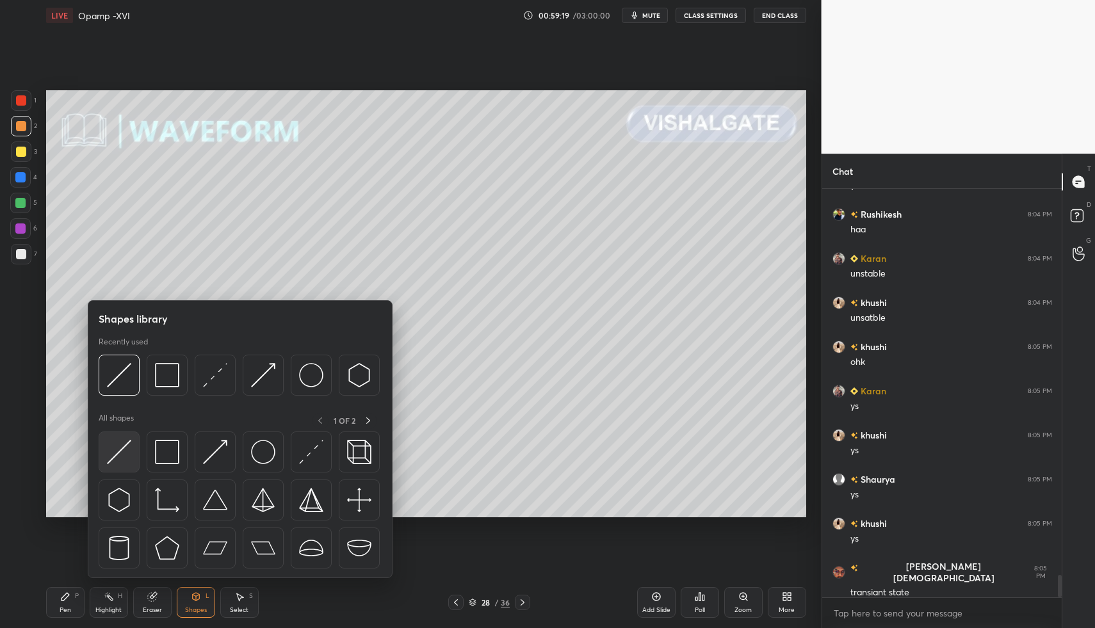
click at [108, 444] on img at bounding box center [119, 452] width 24 height 24
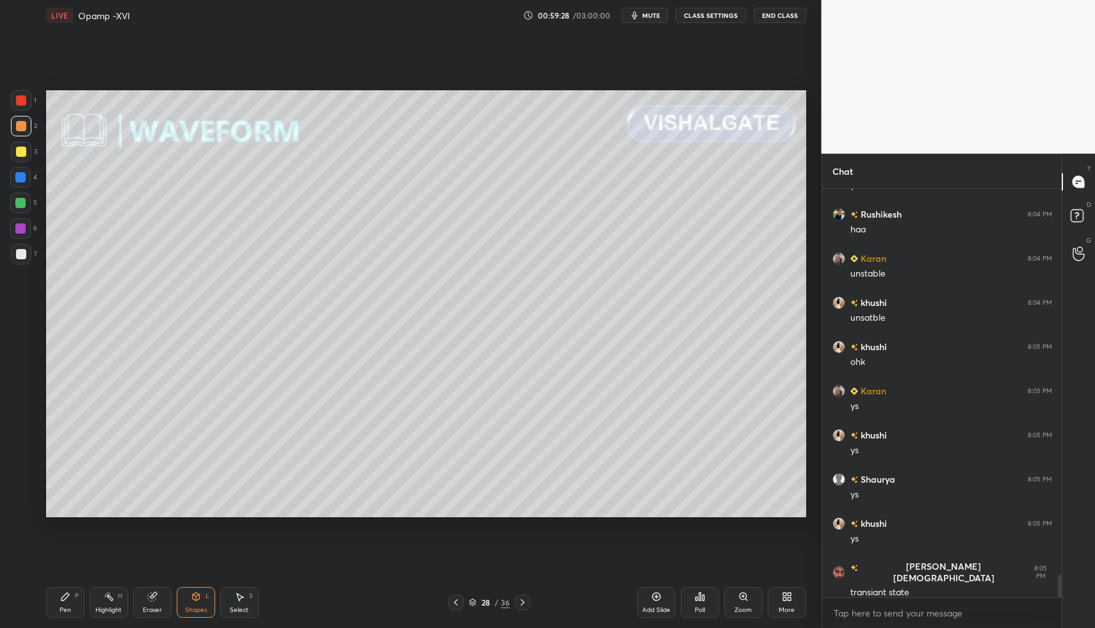
drag, startPoint x: 17, startPoint y: 207, endPoint x: 19, endPoint y: 218, distance: 11.7
click at [17, 207] on div at bounding box center [20, 203] width 10 height 10
click at [65, 591] on div "Pen P" at bounding box center [65, 602] width 38 height 31
click at [61, 584] on div "Pen P Highlight H Eraser Shapes L Select S 28 / 36 Add Slide Poll Zoom More" at bounding box center [426, 602] width 760 height 51
click at [20, 487] on div at bounding box center [20, 481] width 20 height 20
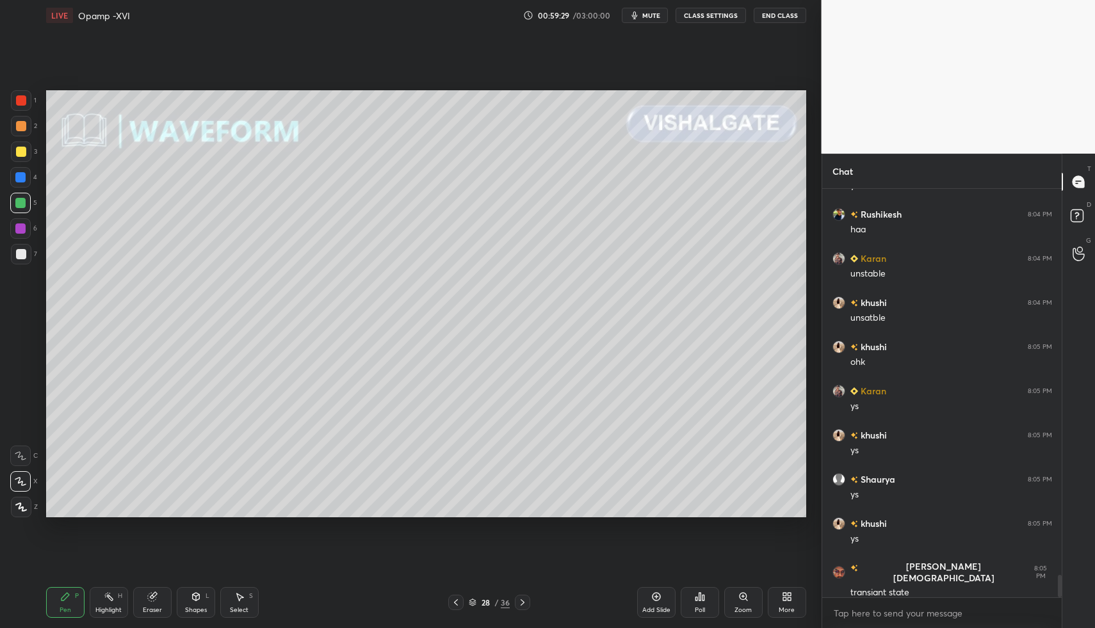
drag, startPoint x: 25, startPoint y: 476, endPoint x: 35, endPoint y: 487, distance: 14.9
click at [26, 481] on div at bounding box center [20, 481] width 20 height 20
click at [217, 606] on div "Pen P Highlight H Eraser Shapes L Select S" at bounding box center [194, 602] width 296 height 31
click at [205, 594] on div "L" at bounding box center [207, 596] width 4 height 6
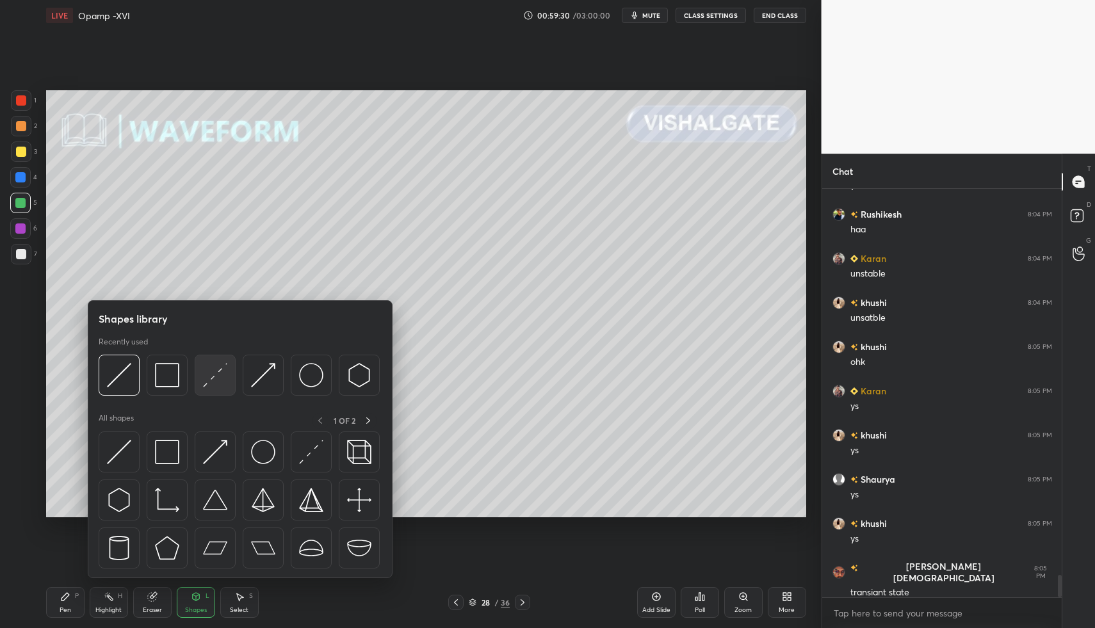
click at [220, 392] on div at bounding box center [215, 375] width 41 height 41
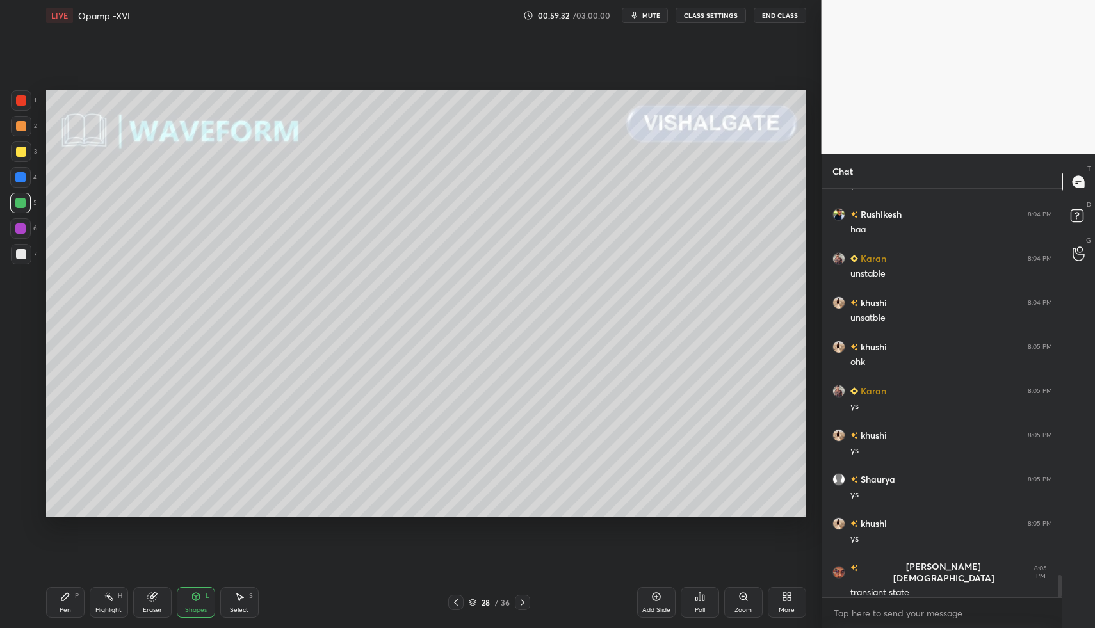
click at [52, 594] on div "Pen P" at bounding box center [65, 602] width 38 height 31
drag, startPoint x: 52, startPoint y: 594, endPoint x: 49, endPoint y: 586, distance: 8.7
click at [52, 594] on div "Pen P" at bounding box center [65, 602] width 38 height 31
click at [22, 259] on div at bounding box center [21, 254] width 20 height 20
drag, startPoint x: 26, startPoint y: 225, endPoint x: 23, endPoint y: 209, distance: 15.6
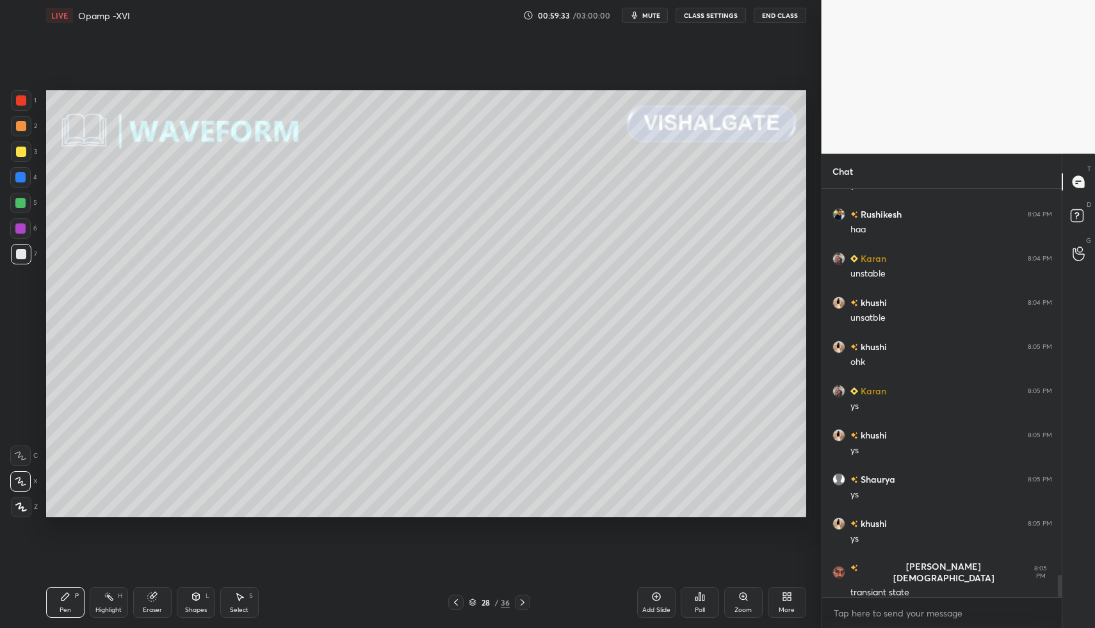
click at [24, 229] on div at bounding box center [20, 228] width 20 height 20
click at [22, 209] on div at bounding box center [20, 203] width 20 height 20
click at [22, 511] on icon at bounding box center [21, 507] width 10 height 8
click at [19, 504] on icon at bounding box center [21, 507] width 12 height 9
drag, startPoint x: 19, startPoint y: 478, endPoint x: 40, endPoint y: 463, distance: 25.6
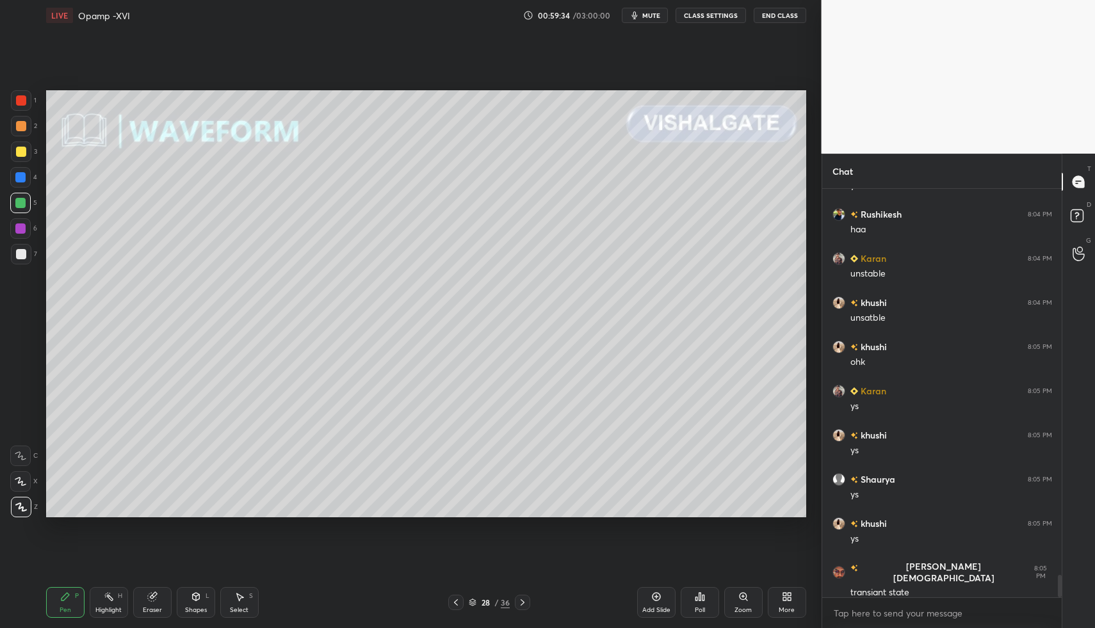
click at [19, 478] on icon at bounding box center [20, 482] width 10 height 8
click at [24, 256] on div at bounding box center [21, 254] width 10 height 10
click at [23, 255] on div at bounding box center [21, 254] width 20 height 20
drag, startPoint x: 28, startPoint y: 248, endPoint x: 23, endPoint y: 259, distance: 11.8
click at [28, 248] on div at bounding box center [21, 254] width 20 height 20
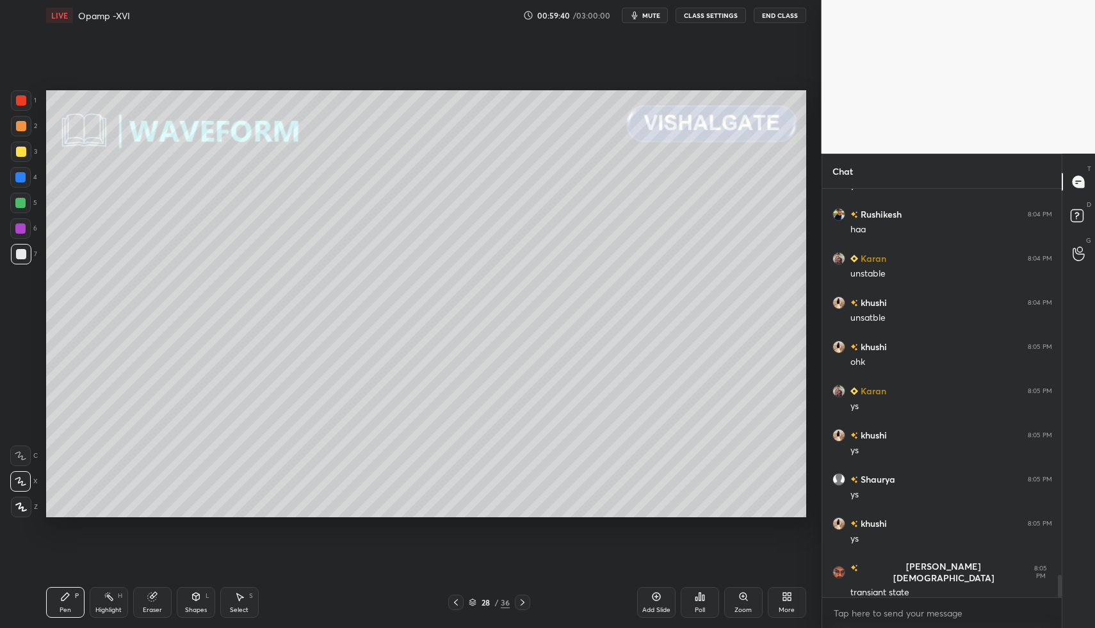
drag, startPoint x: 23, startPoint y: 259, endPoint x: 26, endPoint y: 235, distance: 23.8
click at [23, 255] on div at bounding box center [21, 254] width 10 height 10
click at [16, 127] on div at bounding box center [21, 126] width 10 height 10
click at [16, 130] on div at bounding box center [21, 126] width 10 height 10
drag, startPoint x: 74, startPoint y: 604, endPoint x: 77, endPoint y: 536, distance: 67.3
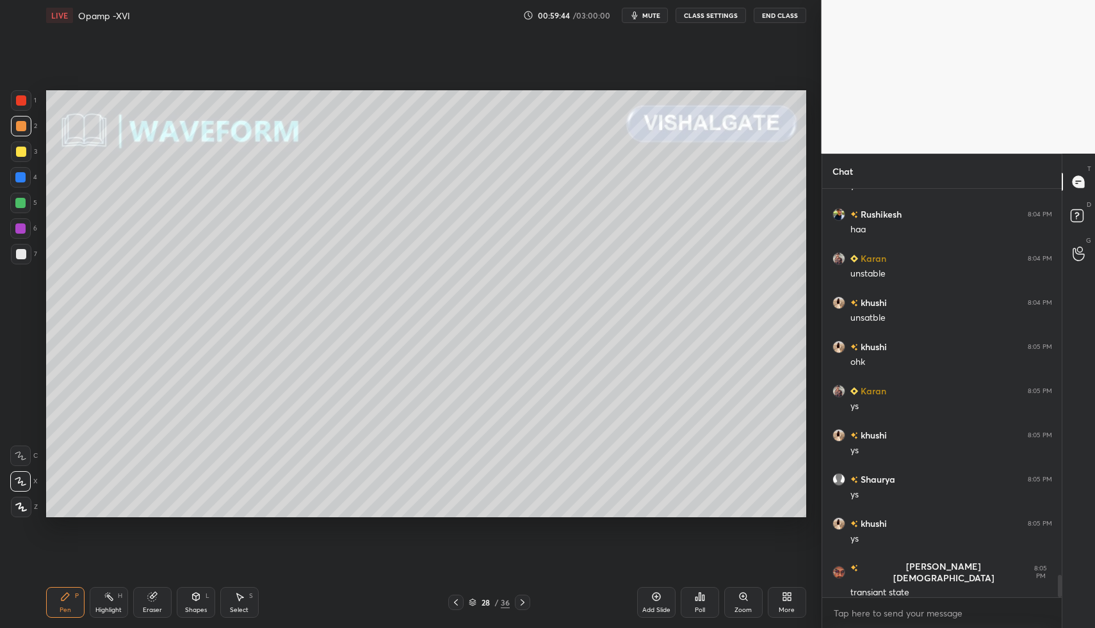
click at [74, 604] on div "Pen P" at bounding box center [65, 602] width 38 height 31
drag, startPoint x: 192, startPoint y: 604, endPoint x: 194, endPoint y: 587, distance: 16.8
click at [192, 604] on div "Shapes L" at bounding box center [196, 602] width 38 height 31
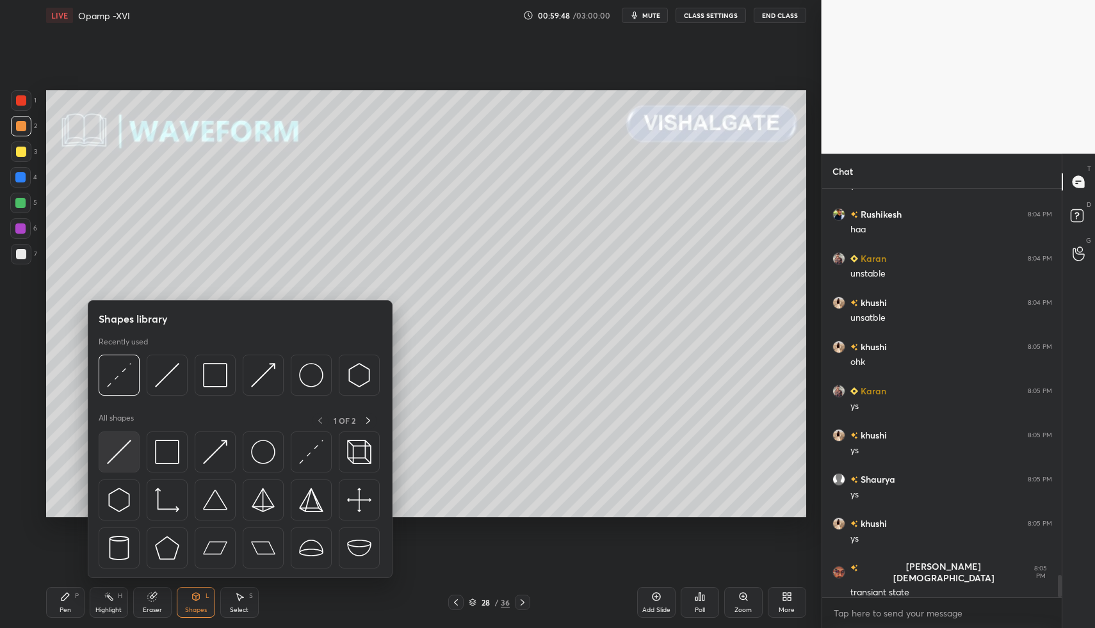
click at [109, 451] on img at bounding box center [119, 452] width 24 height 24
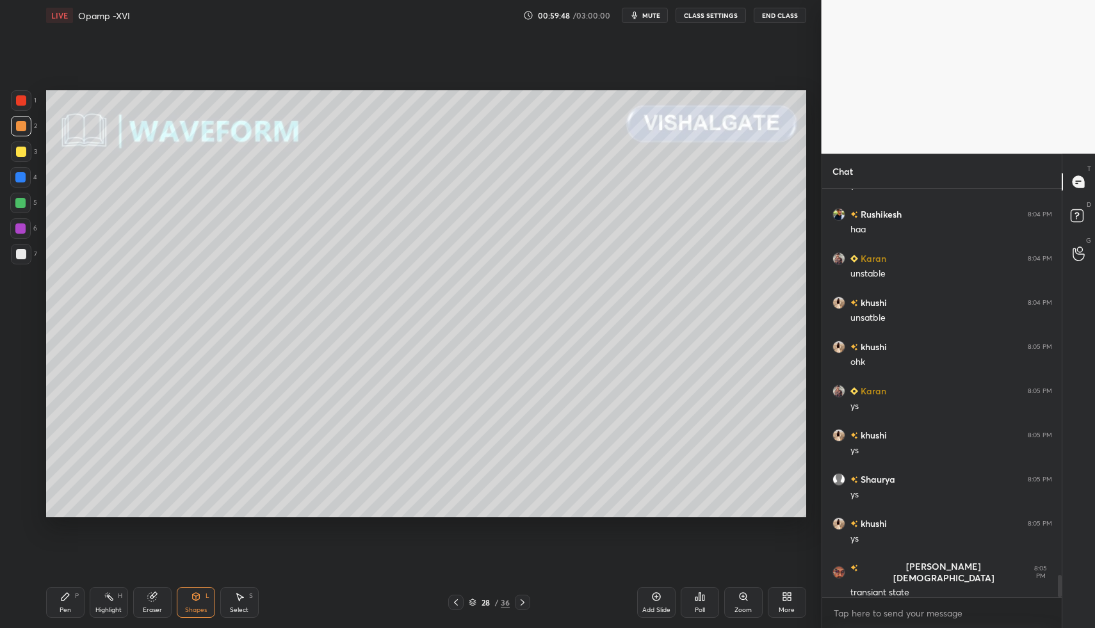
click at [24, 149] on div at bounding box center [21, 152] width 10 height 10
drag, startPoint x: 60, startPoint y: 593, endPoint x: 62, endPoint y: 586, distance: 7.5
click at [57, 593] on div "Pen P" at bounding box center [65, 602] width 38 height 31
click at [18, 497] on div at bounding box center [21, 507] width 20 height 20
click at [17, 509] on icon at bounding box center [21, 507] width 12 height 9
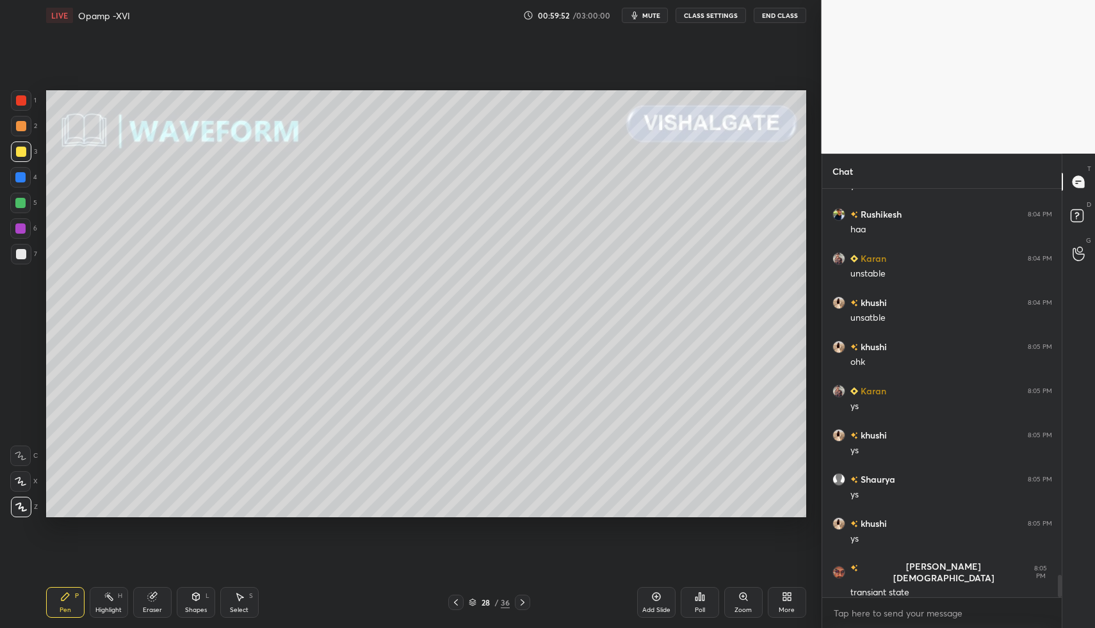
click at [58, 597] on div "Pen P" at bounding box center [65, 602] width 38 height 31
click at [239, 593] on icon at bounding box center [239, 596] width 10 height 10
drag, startPoint x: 235, startPoint y: 604, endPoint x: 233, endPoint y: 524, distance: 79.4
click at [236, 599] on div "Select S" at bounding box center [239, 602] width 38 height 31
drag, startPoint x: 188, startPoint y: 356, endPoint x: 226, endPoint y: 386, distance: 48.8
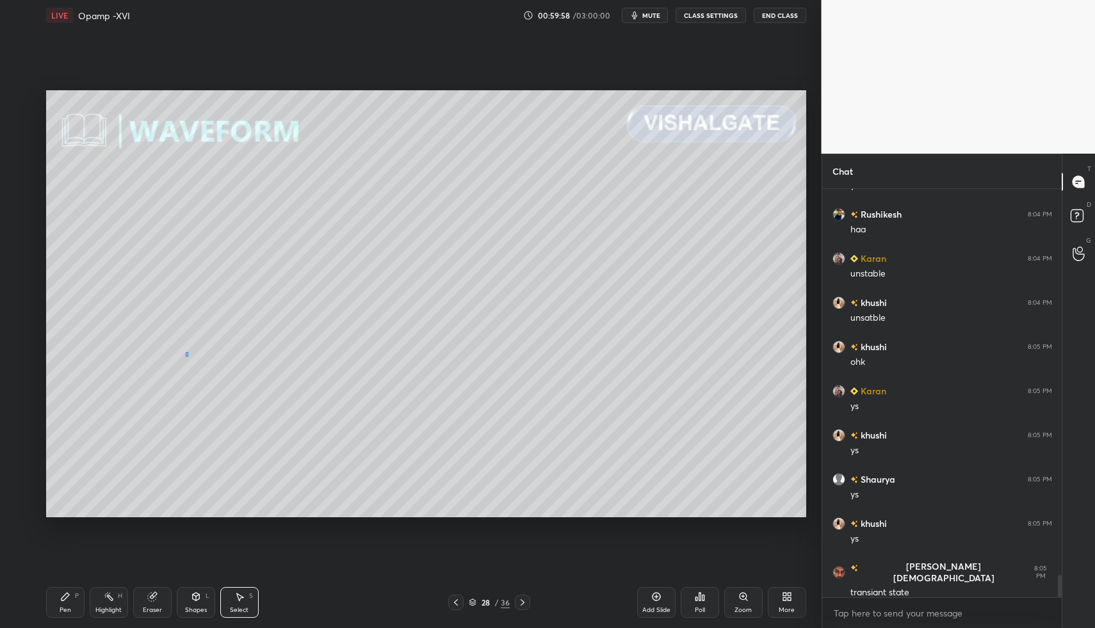
click at [225, 380] on div "0 ° Undo Copy Paste here Duplicate Duplicate to new slide Delete" at bounding box center [426, 304] width 760 height 428
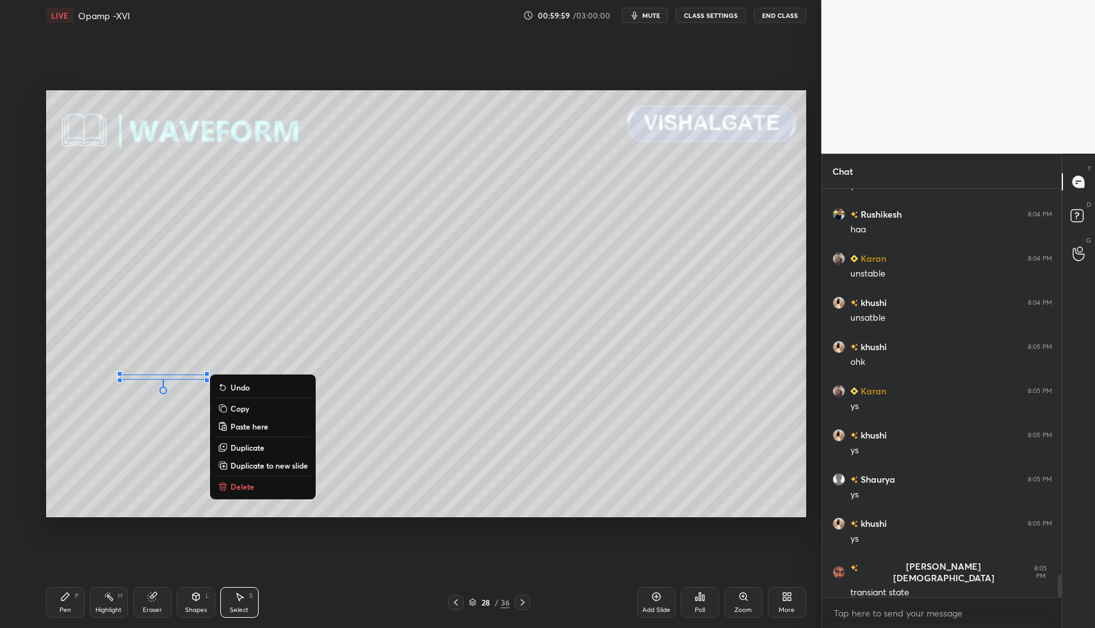
drag, startPoint x: 241, startPoint y: 480, endPoint x: 246, endPoint y: 535, distance: 55.3
click at [241, 480] on button "Delete" at bounding box center [262, 486] width 95 height 15
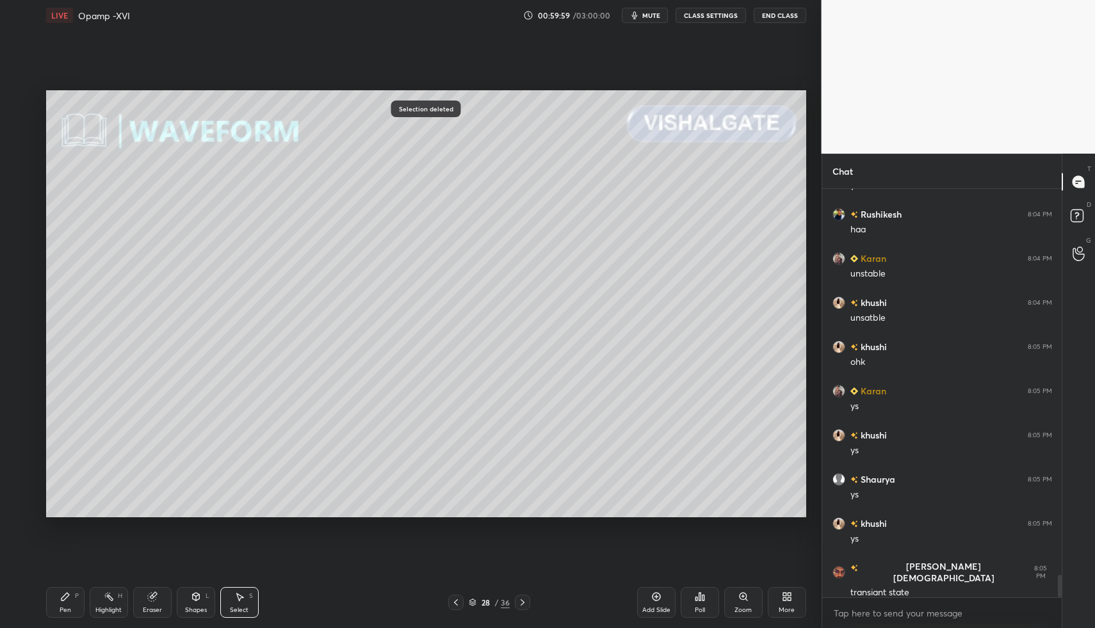
click at [201, 605] on div "Shapes L" at bounding box center [196, 602] width 38 height 31
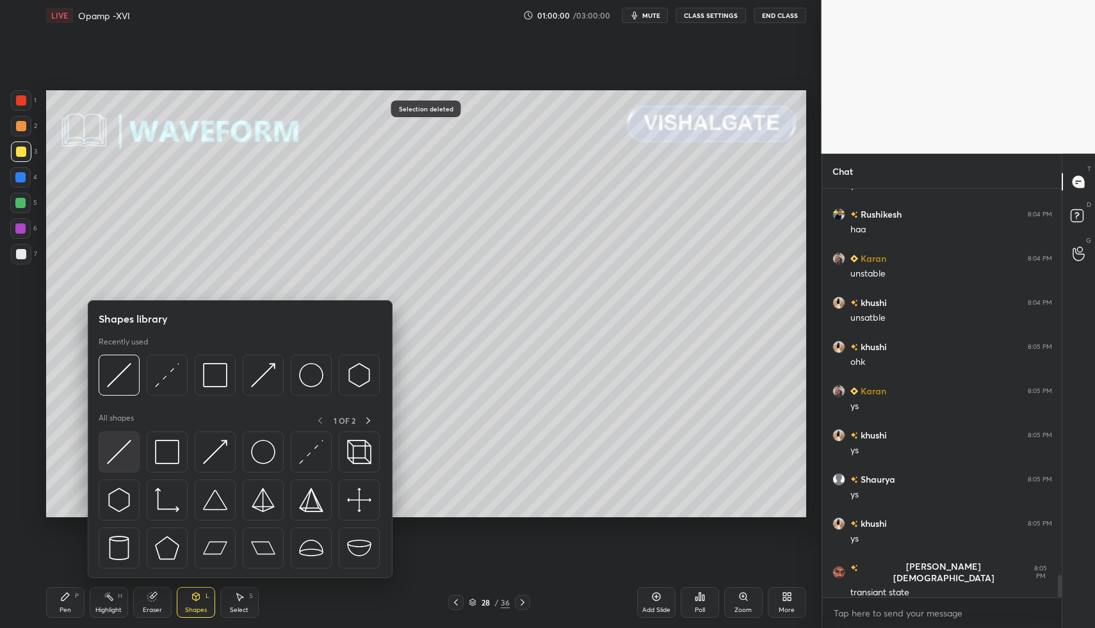
click at [112, 451] on img at bounding box center [119, 452] width 24 height 24
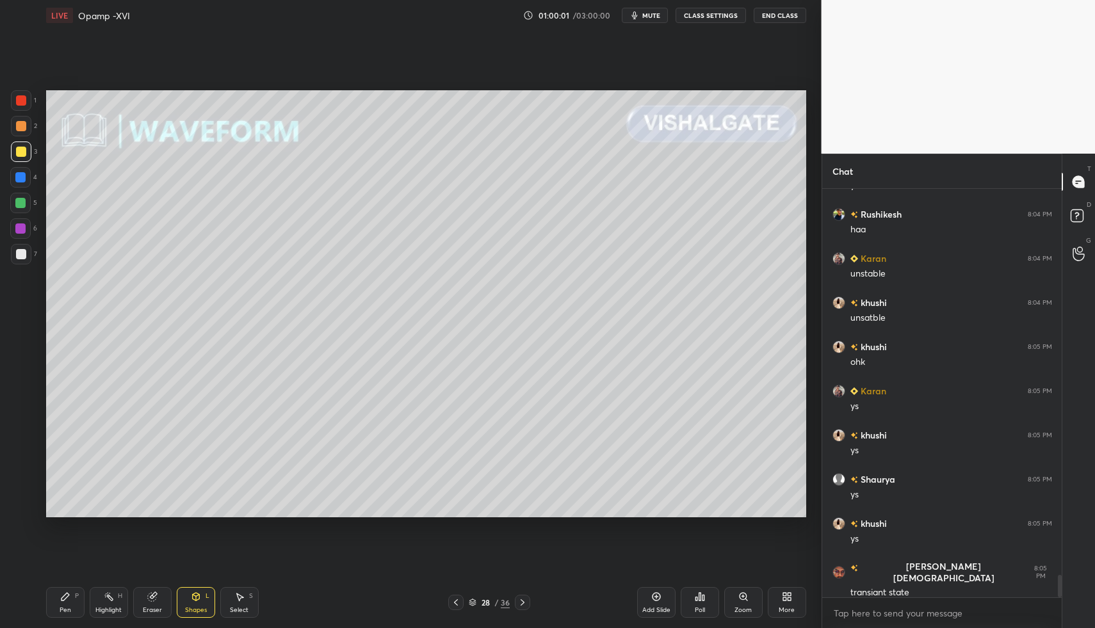
scroll to position [7141, 0]
click at [67, 597] on icon at bounding box center [65, 596] width 10 height 10
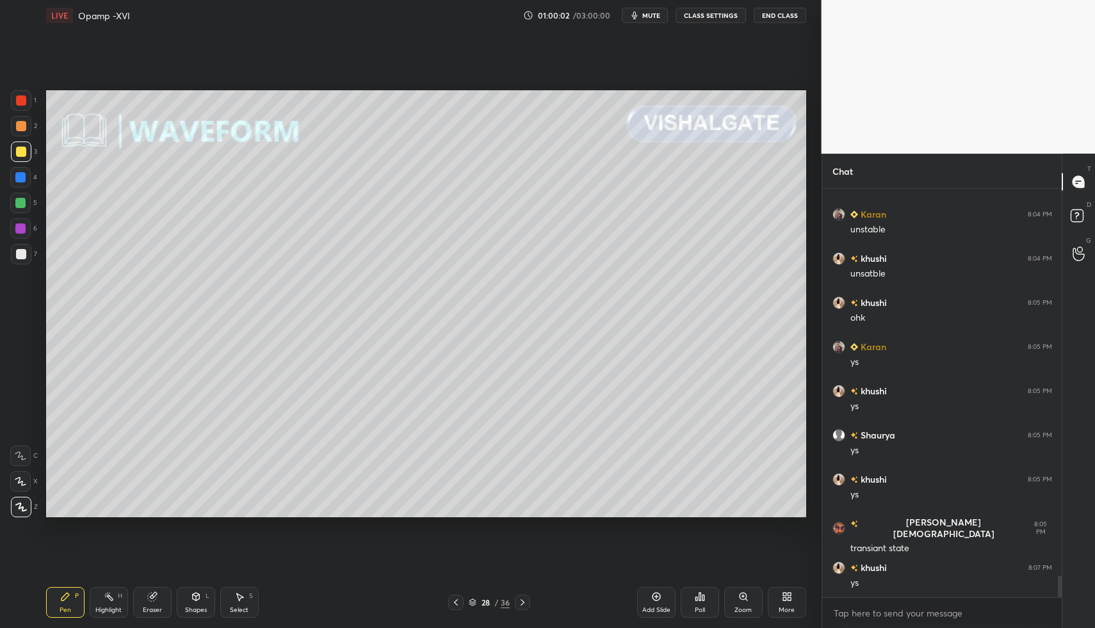
drag, startPoint x: 69, startPoint y: 594, endPoint x: 71, endPoint y: 585, distance: 9.2
click at [69, 594] on icon at bounding box center [65, 596] width 10 height 10
click at [28, 208] on div at bounding box center [20, 203] width 20 height 20
click at [19, 493] on div "Z" at bounding box center [24, 505] width 27 height 26
click at [21, 487] on div at bounding box center [20, 481] width 20 height 20
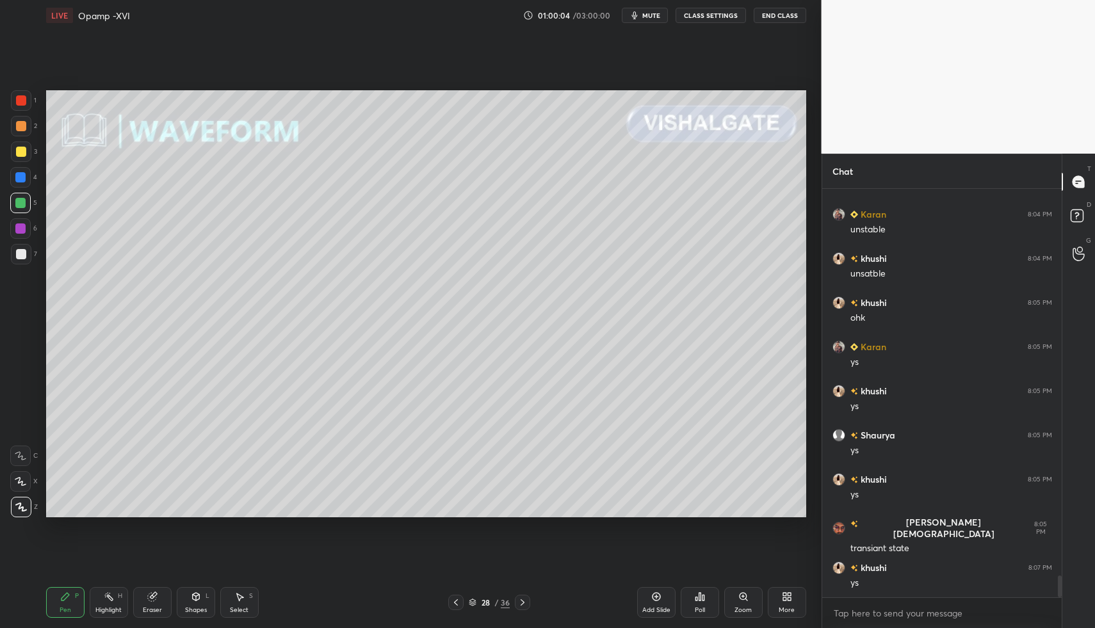
click at [22, 477] on icon at bounding box center [21, 481] width 12 height 9
drag, startPoint x: 196, startPoint y: 594, endPoint x: 193, endPoint y: 581, distance: 13.2
click at [192, 595] on icon at bounding box center [195, 597] width 7 height 8
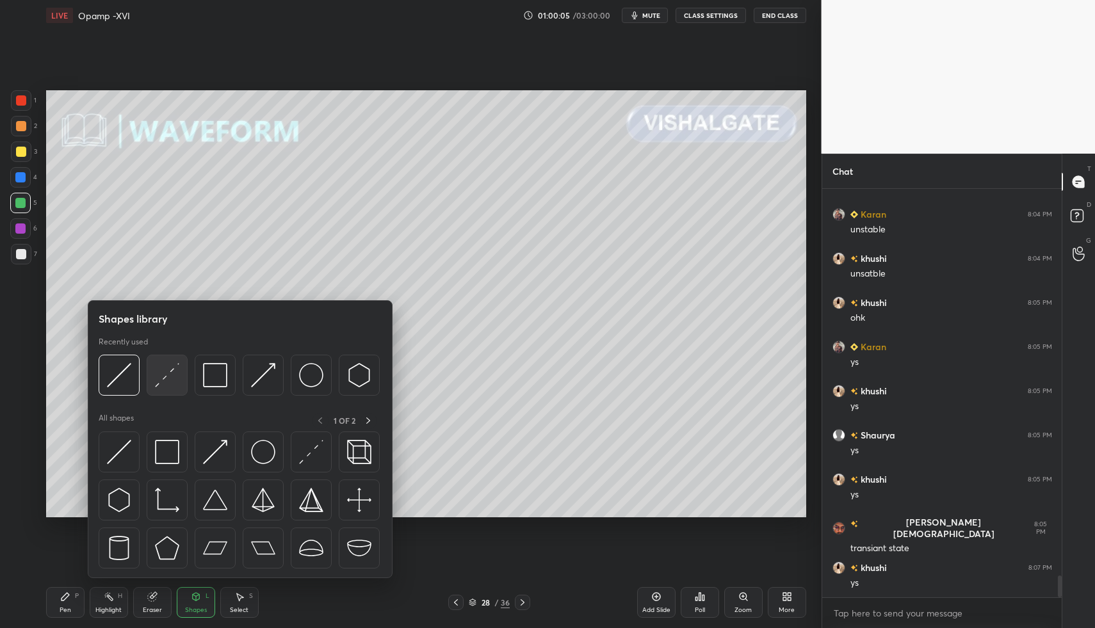
click at [176, 393] on div at bounding box center [167, 375] width 41 height 41
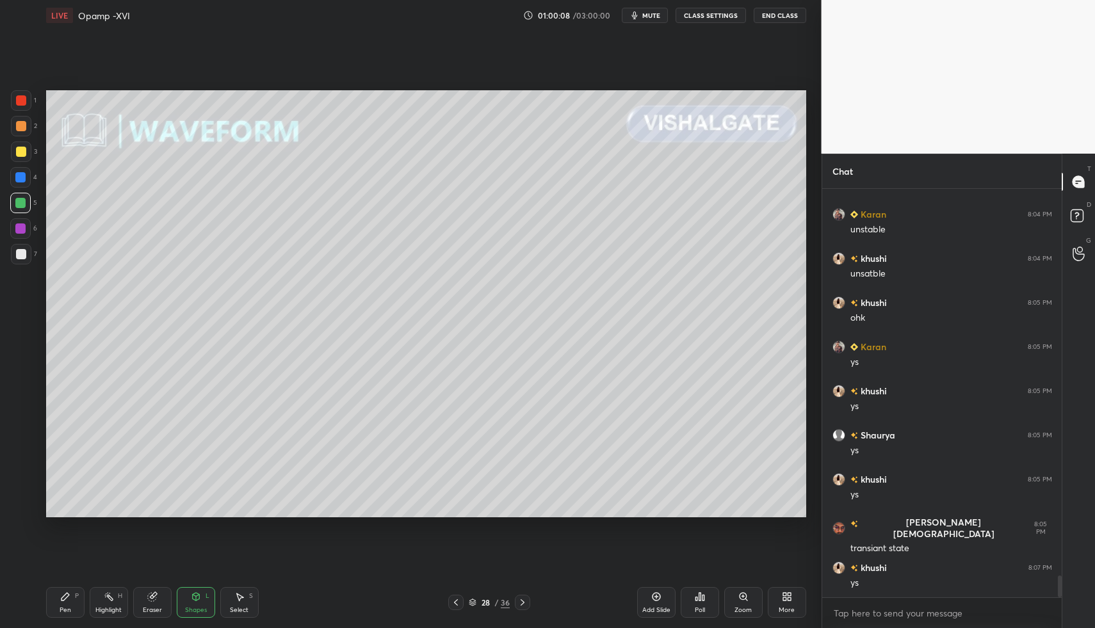
click at [60, 612] on div "Pen P" at bounding box center [65, 602] width 38 height 31
drag, startPoint x: 62, startPoint y: 603, endPoint x: 52, endPoint y: 545, distance: 59.0
click at [62, 600] on div "Pen P" at bounding box center [65, 602] width 38 height 31
click at [25, 504] on icon at bounding box center [21, 507] width 12 height 9
click at [49, 611] on div "Pen P" at bounding box center [65, 602] width 38 height 31
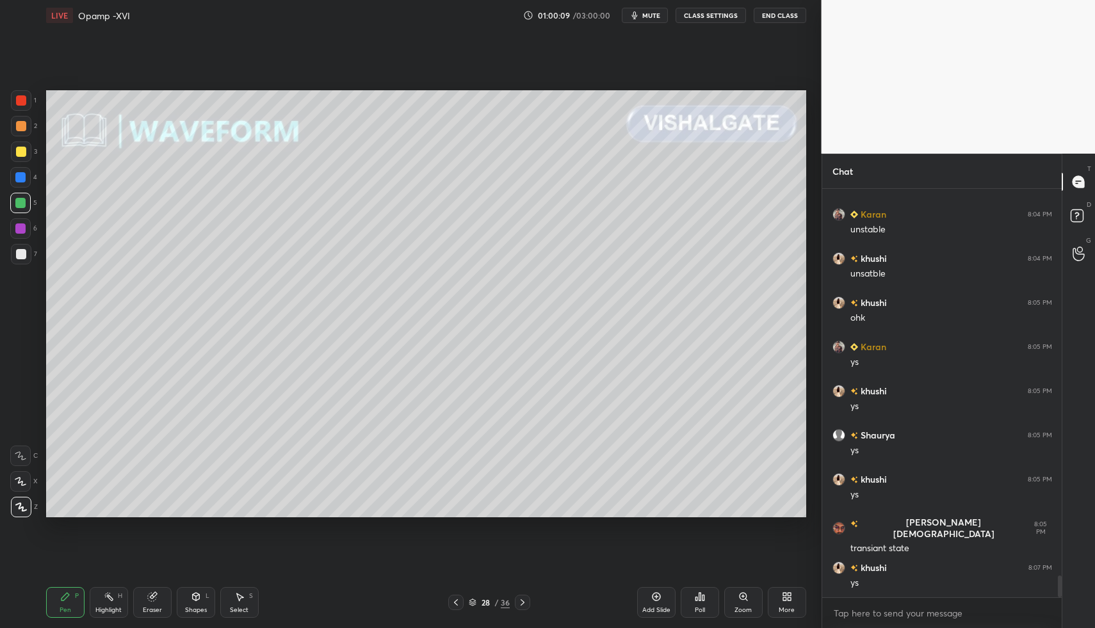
click at [49, 593] on div "Pen P" at bounding box center [65, 602] width 38 height 31
click at [17, 519] on div "1 2 3 4 5 6 7 C X Z C X Z E E Erase all H H LIVE Opamp -XVI 01:00:12 / 03:00:00…" at bounding box center [405, 314] width 811 height 628
click at [20, 122] on div at bounding box center [21, 126] width 10 height 10
click at [22, 122] on div at bounding box center [21, 126] width 10 height 10
click at [188, 598] on div "Shapes L" at bounding box center [196, 602] width 38 height 31
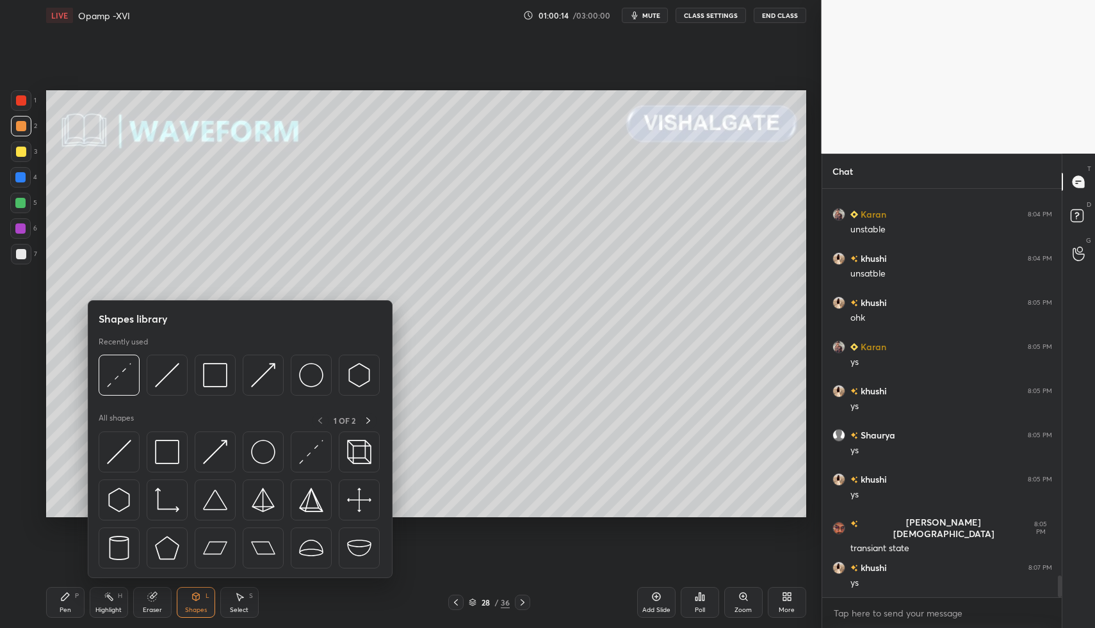
click at [179, 592] on div "Shapes L" at bounding box center [196, 602] width 38 height 31
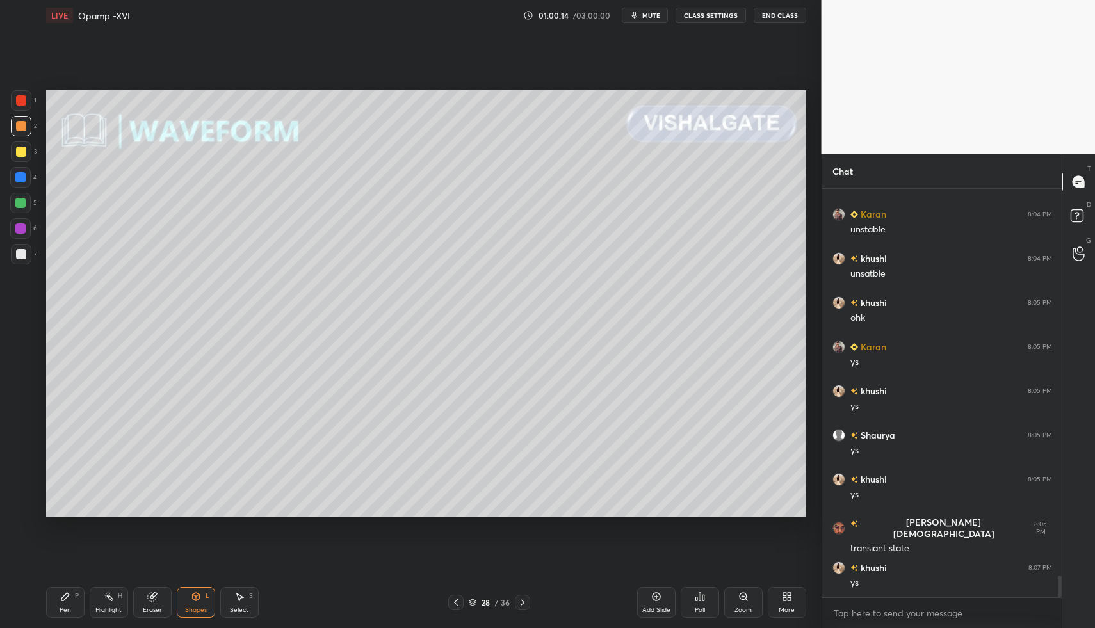
click at [197, 604] on div "Shapes L" at bounding box center [196, 602] width 38 height 31
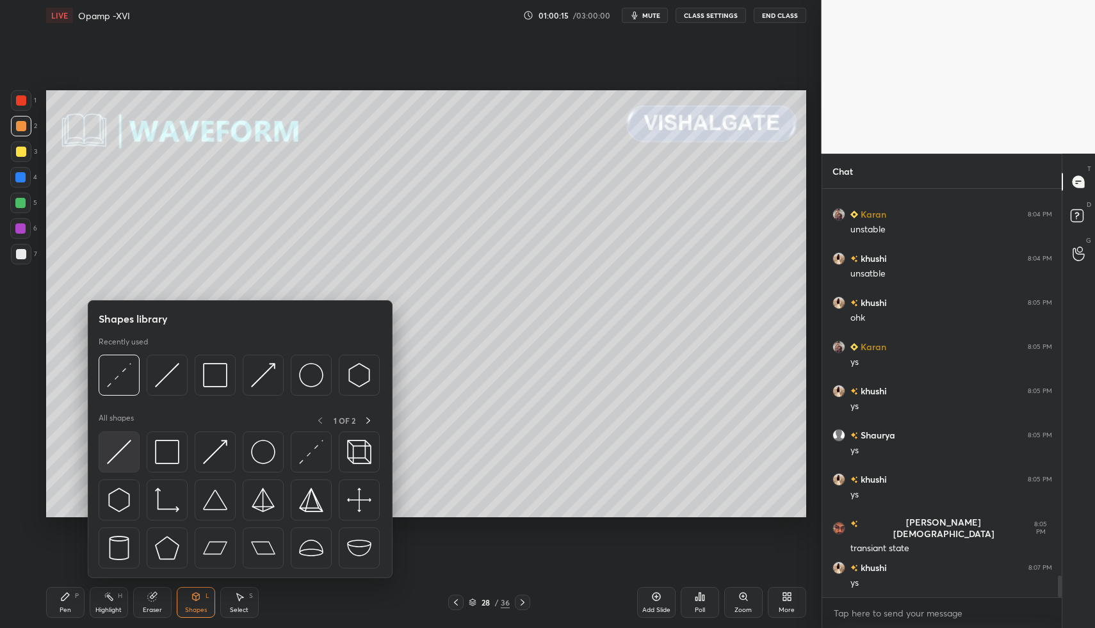
click at [123, 461] on img at bounding box center [119, 452] width 24 height 24
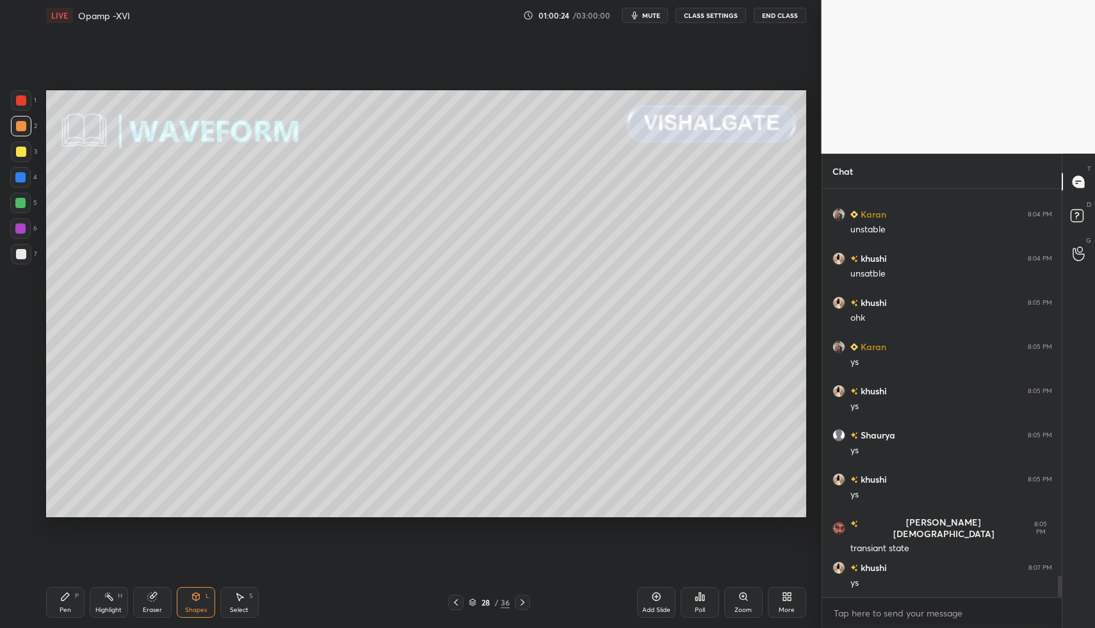
drag, startPoint x: 75, startPoint y: 606, endPoint x: 77, endPoint y: 593, distance: 12.9
click at [75, 606] on div "Pen P" at bounding box center [65, 602] width 38 height 31
click at [21, 147] on div at bounding box center [21, 152] width 10 height 10
click at [54, 604] on div "Pen P" at bounding box center [65, 602] width 38 height 31
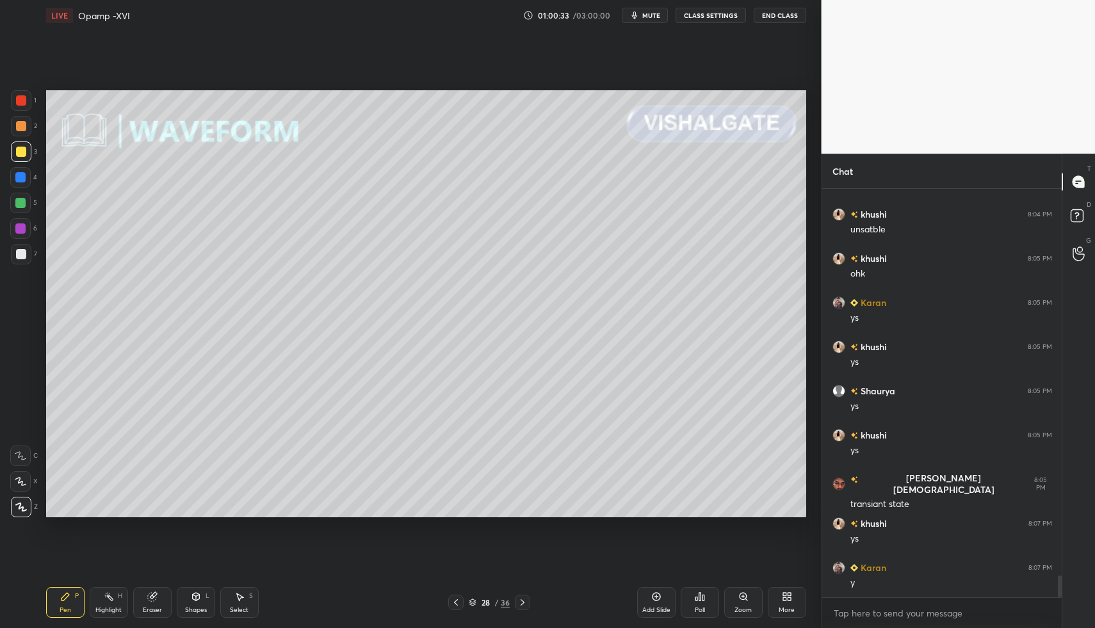
click at [46, 599] on div "Pen P" at bounding box center [65, 602] width 38 height 31
click at [31, 221] on div "6" at bounding box center [23, 228] width 27 height 20
click at [24, 227] on div at bounding box center [20, 228] width 10 height 10
click at [197, 601] on icon at bounding box center [196, 596] width 10 height 10
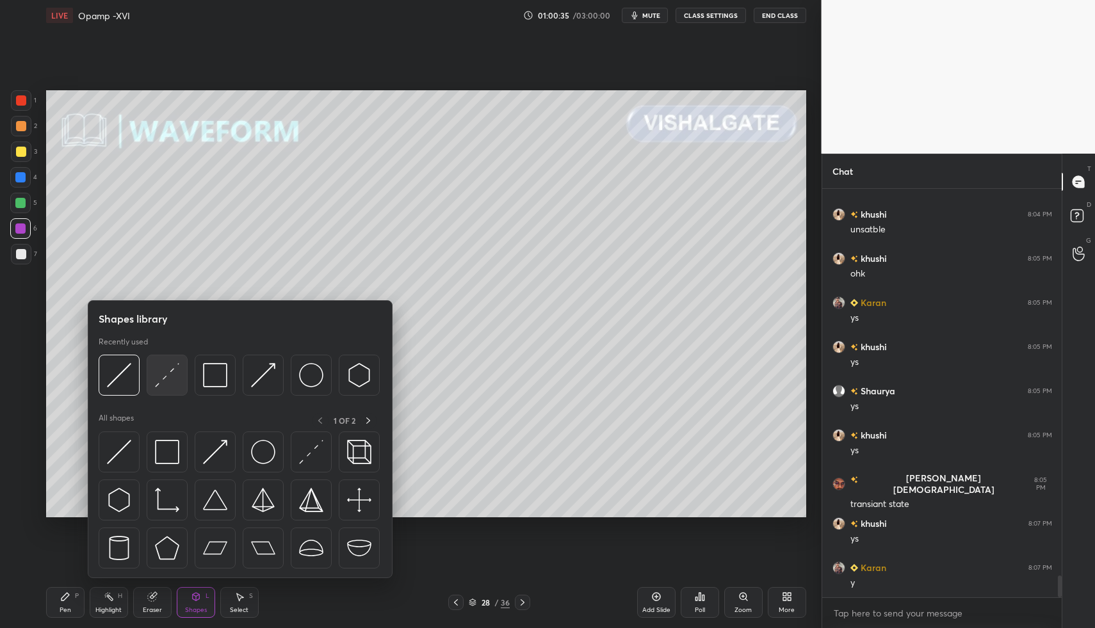
click at [156, 388] on div at bounding box center [167, 375] width 41 height 41
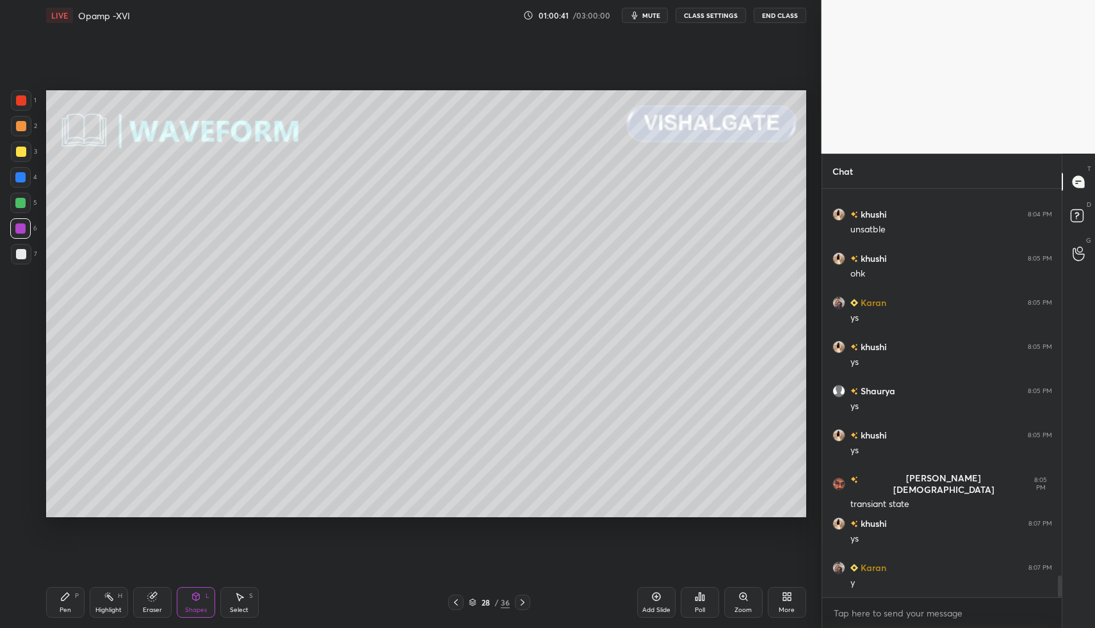
click at [61, 598] on icon at bounding box center [65, 597] width 8 height 8
click at [65, 595] on icon at bounding box center [65, 597] width 8 height 8
drag, startPoint x: 21, startPoint y: 245, endPoint x: 35, endPoint y: 355, distance: 111.6
click at [22, 245] on div at bounding box center [21, 254] width 20 height 20
click at [55, 594] on div "Pen P" at bounding box center [65, 602] width 38 height 31
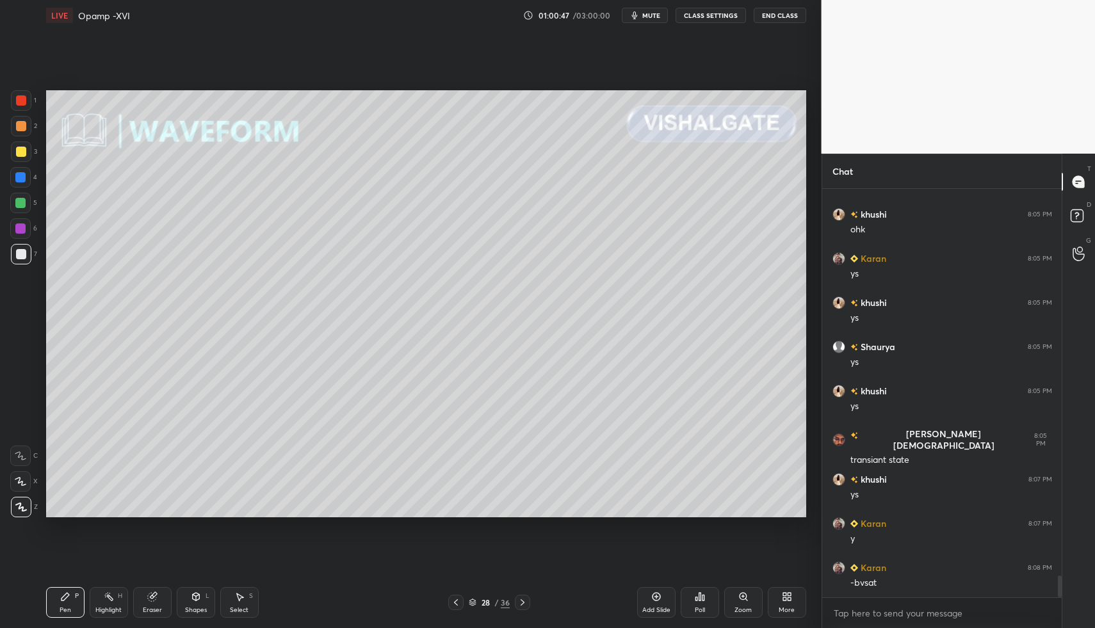
scroll to position [7273, 0]
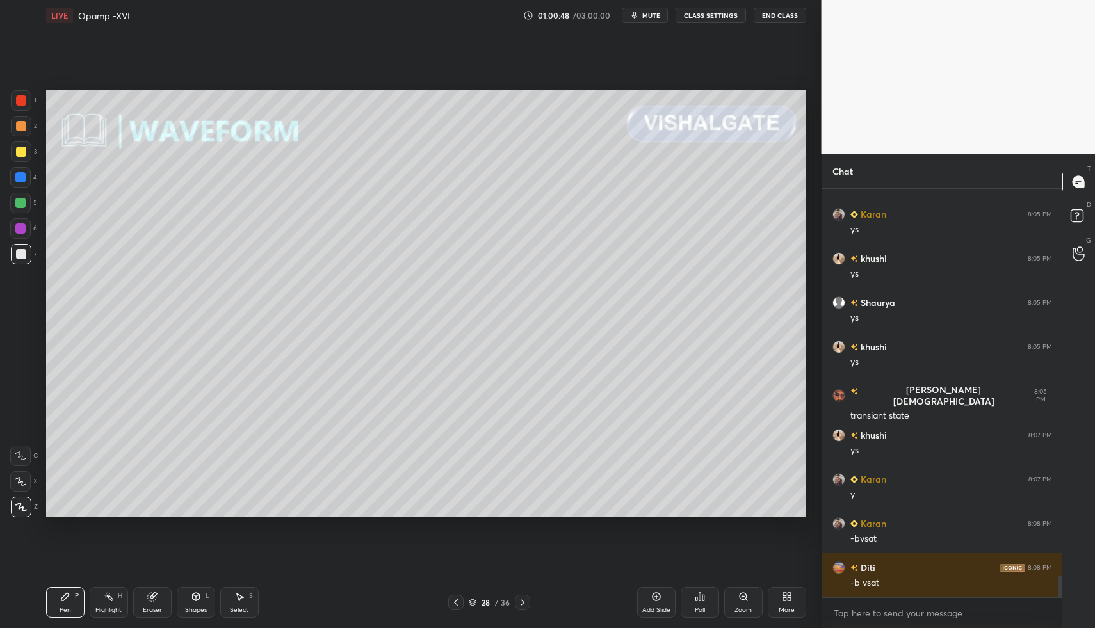
click at [26, 179] on div at bounding box center [20, 177] width 20 height 20
click at [20, 155] on div at bounding box center [21, 152] width 10 height 10
click at [189, 607] on div "Shapes" at bounding box center [196, 610] width 22 height 6
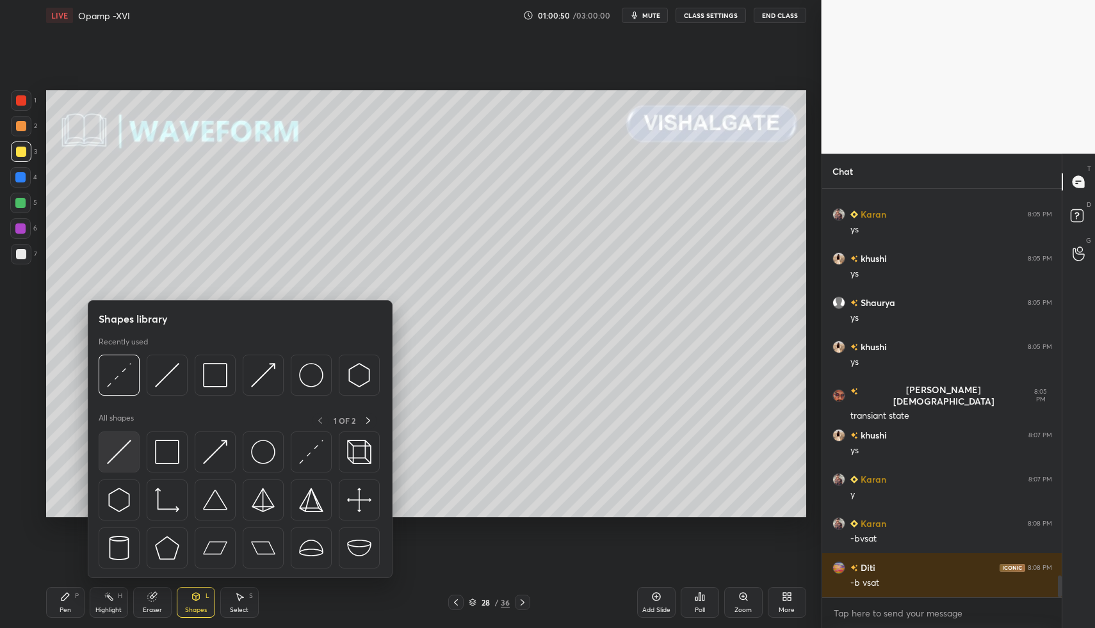
click at [111, 455] on img at bounding box center [119, 452] width 24 height 24
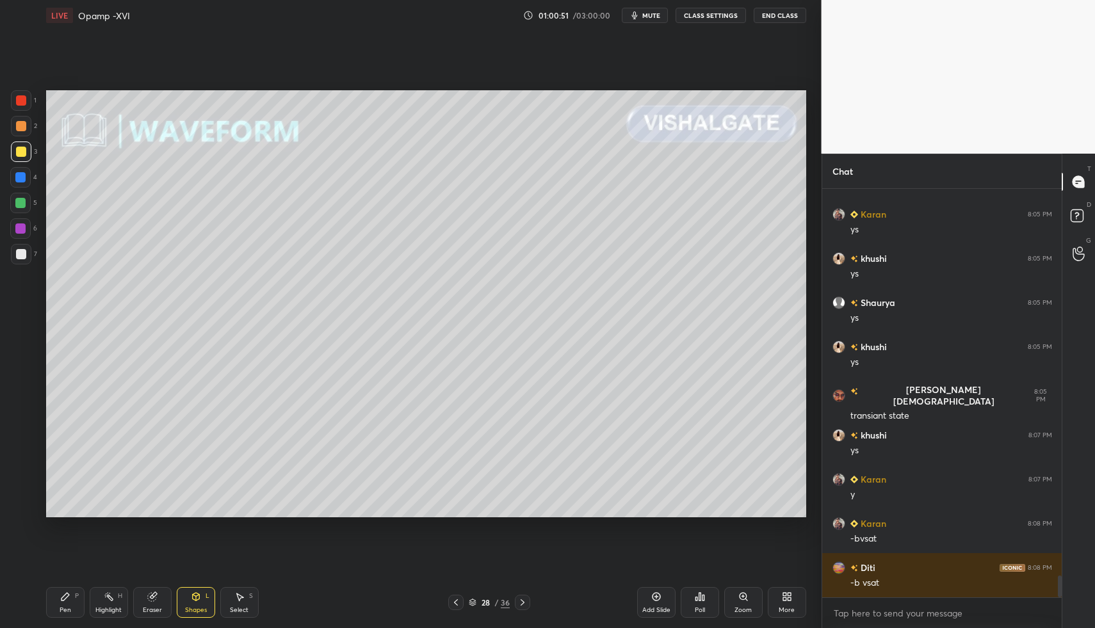
click at [26, 118] on div at bounding box center [21, 126] width 20 height 20
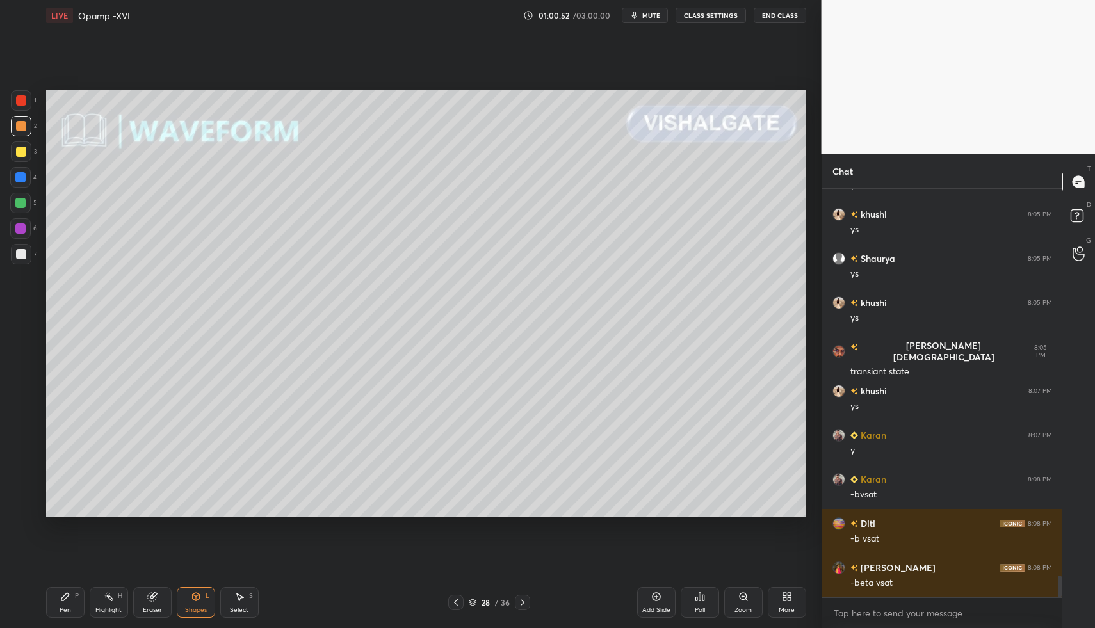
drag, startPoint x: 60, startPoint y: 598, endPoint x: 79, endPoint y: 578, distance: 27.6
click at [60, 598] on icon at bounding box center [65, 596] width 10 height 10
click at [66, 600] on icon at bounding box center [65, 596] width 10 height 10
click at [61, 602] on div "Pen P" at bounding box center [65, 602] width 38 height 31
drag, startPoint x: 65, startPoint y: 596, endPoint x: 70, endPoint y: 549, distance: 47.6
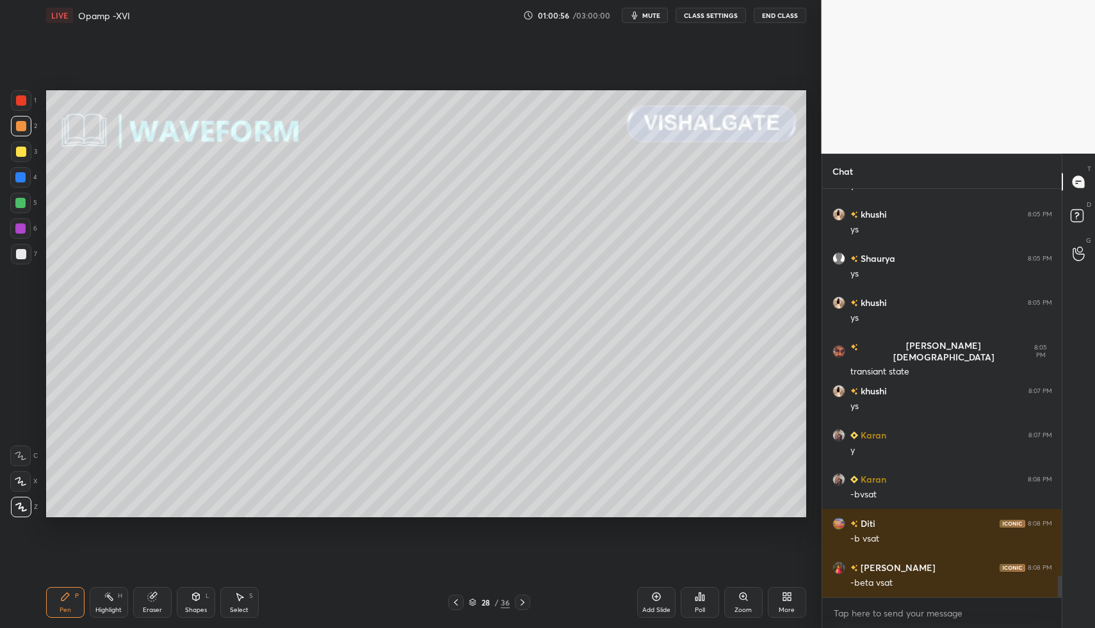
click at [65, 596] on icon at bounding box center [65, 597] width 8 height 8
click at [22, 218] on div at bounding box center [20, 228] width 20 height 20
click at [23, 499] on div at bounding box center [21, 507] width 20 height 20
click at [21, 490] on div at bounding box center [20, 481] width 20 height 20
click at [198, 603] on div "Shapes L" at bounding box center [196, 602] width 38 height 31
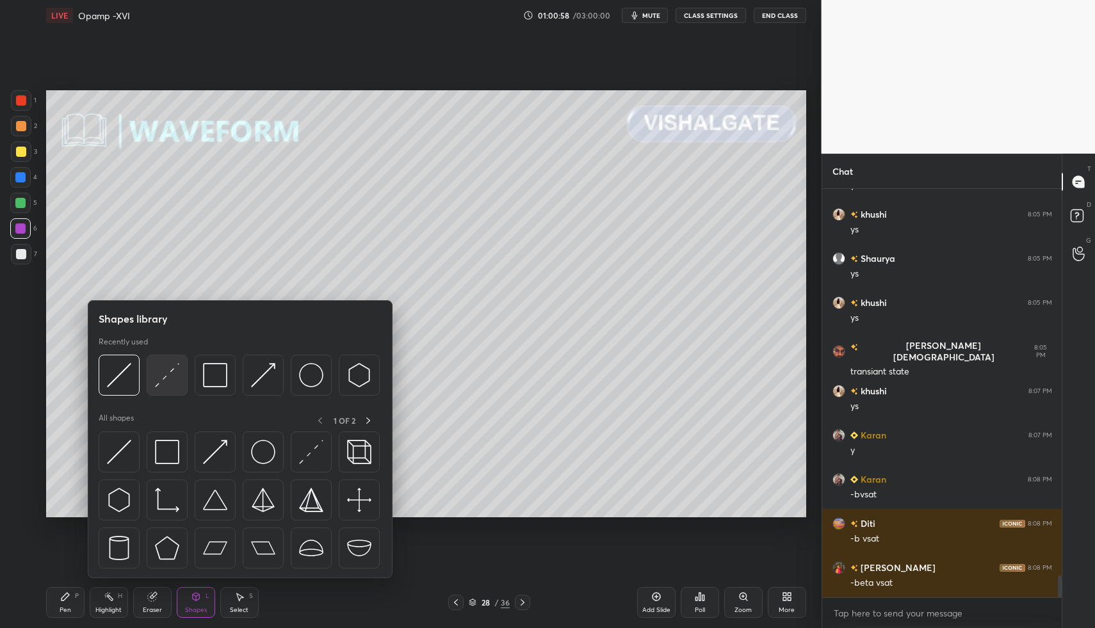
click at [161, 382] on img at bounding box center [167, 375] width 24 height 24
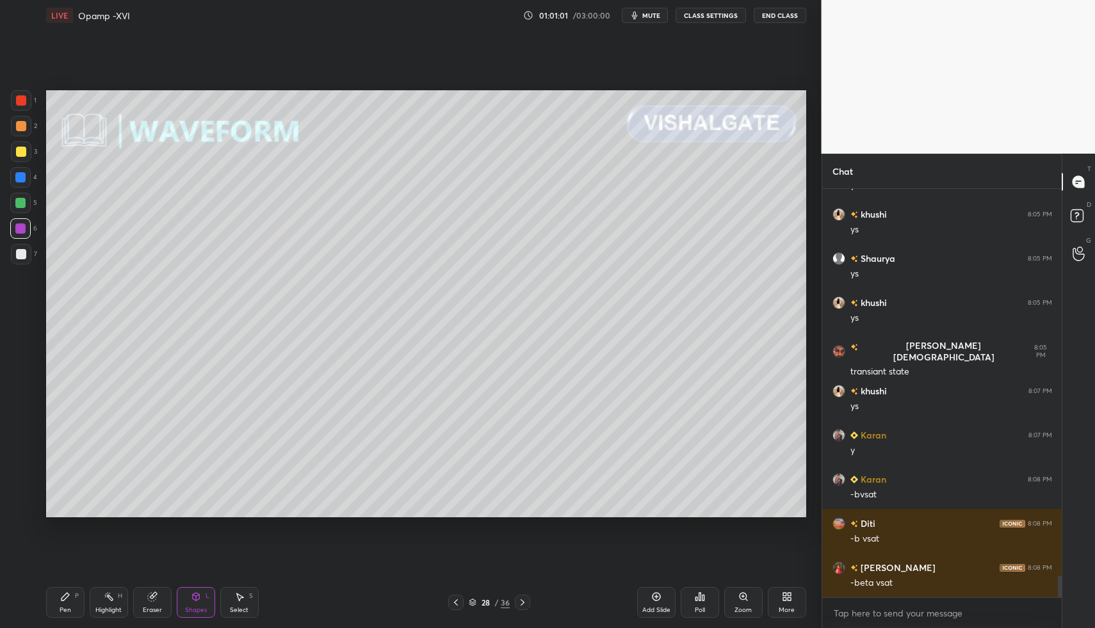
scroll to position [7362, 0]
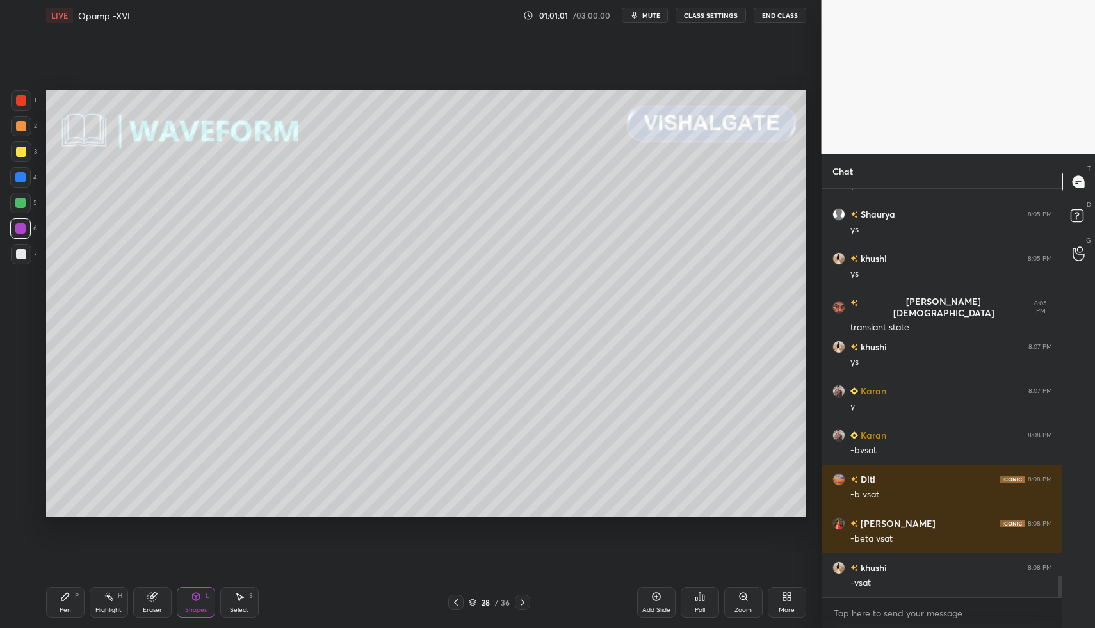
click at [80, 593] on div "Pen P" at bounding box center [65, 602] width 38 height 31
drag, startPoint x: 80, startPoint y: 593, endPoint x: 67, endPoint y: 527, distance: 66.7
click at [80, 593] on div "Pen P" at bounding box center [65, 602] width 38 height 31
drag, startPoint x: 35, startPoint y: 250, endPoint x: 26, endPoint y: 256, distance: 10.1
click at [30, 252] on div "7" at bounding box center [24, 254] width 26 height 20
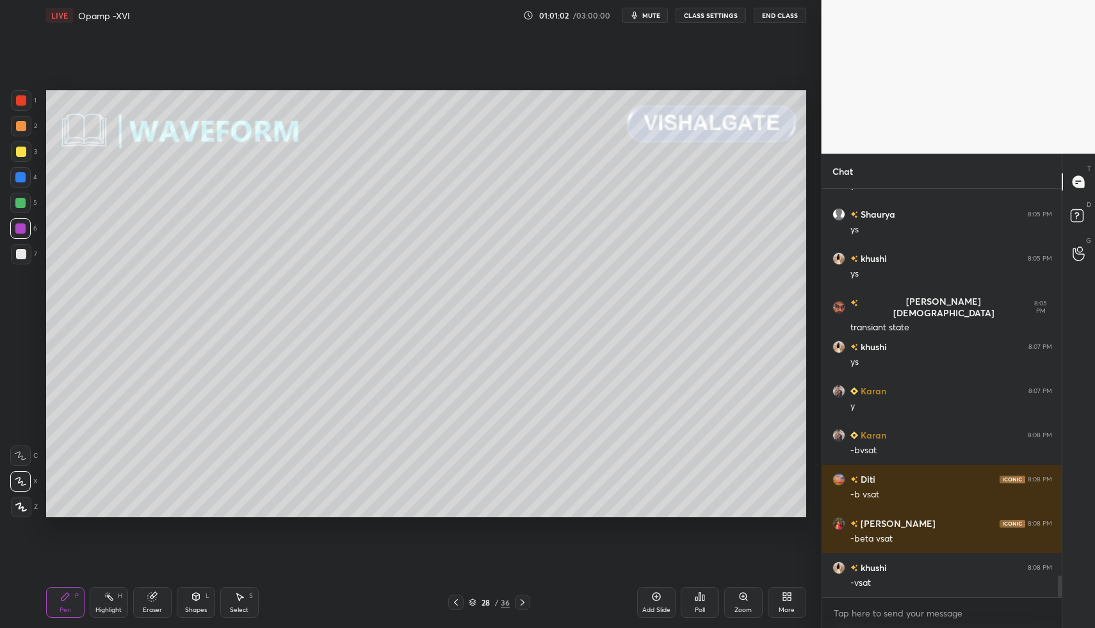
click at [26, 256] on div at bounding box center [21, 254] width 20 height 20
click at [17, 506] on icon at bounding box center [21, 507] width 12 height 9
click at [67, 608] on div "Pen" at bounding box center [66, 610] width 12 height 6
click at [24, 120] on div at bounding box center [21, 126] width 20 height 20
click at [19, 125] on div at bounding box center [21, 126] width 10 height 10
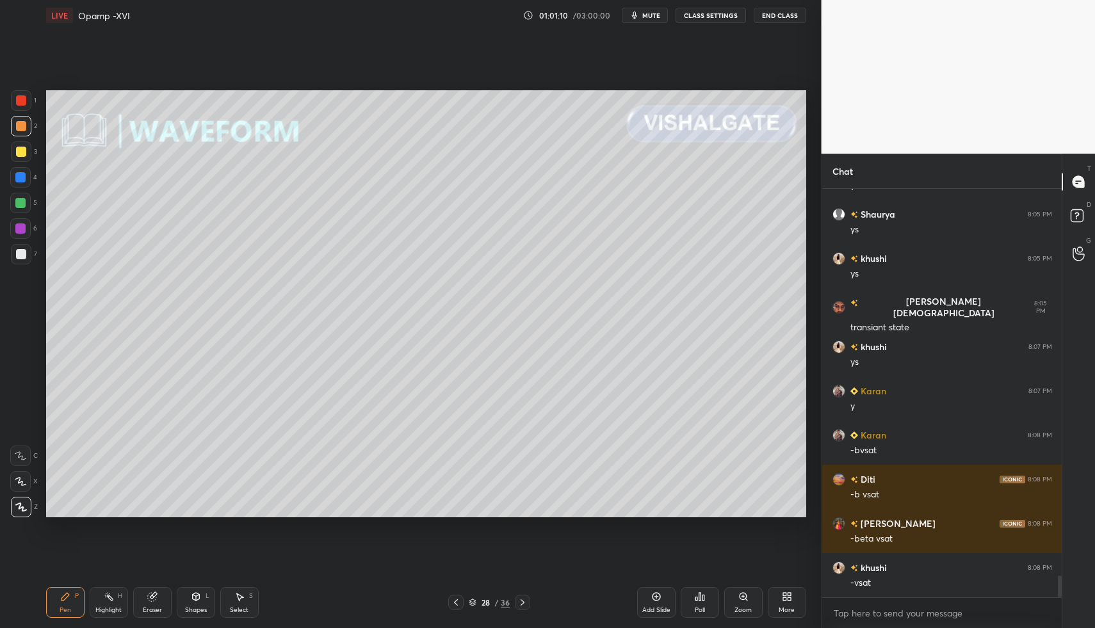
click at [46, 609] on div "Pen P" at bounding box center [65, 602] width 38 height 31
click at [49, 603] on div "Pen P" at bounding box center [65, 602] width 38 height 31
click at [17, 149] on div at bounding box center [21, 152] width 10 height 10
click at [13, 149] on div at bounding box center [21, 151] width 20 height 20
click at [57, 600] on div "Pen P" at bounding box center [65, 602] width 38 height 31
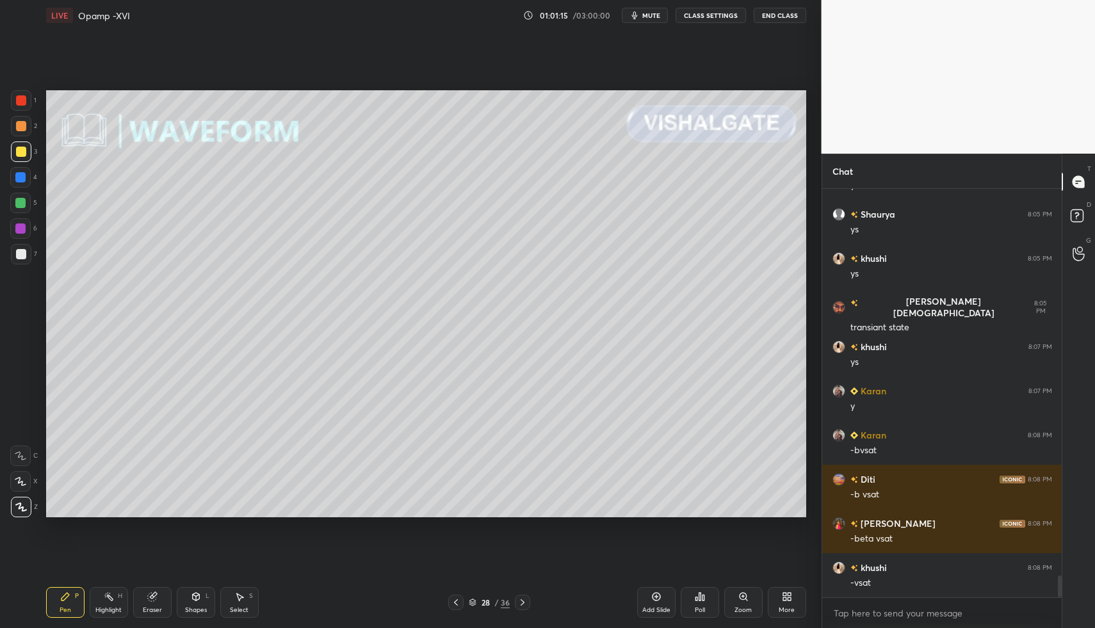
click at [20, 124] on div at bounding box center [21, 126] width 10 height 10
click at [22, 120] on div at bounding box center [21, 126] width 20 height 20
click at [195, 608] on div "Shapes" at bounding box center [196, 610] width 22 height 6
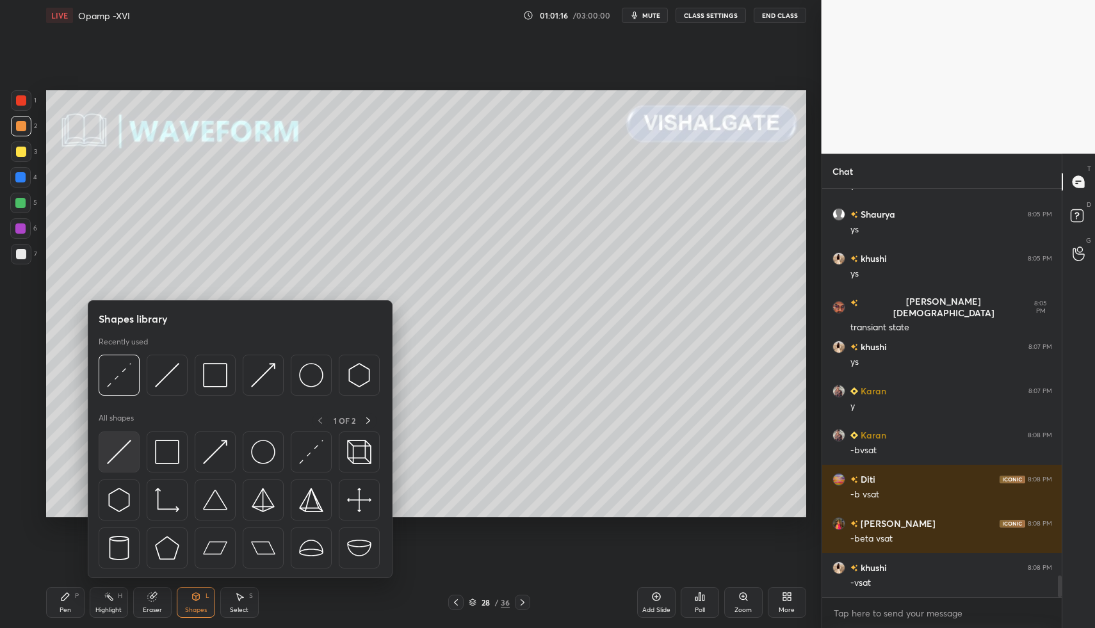
click at [122, 462] on img at bounding box center [119, 452] width 24 height 24
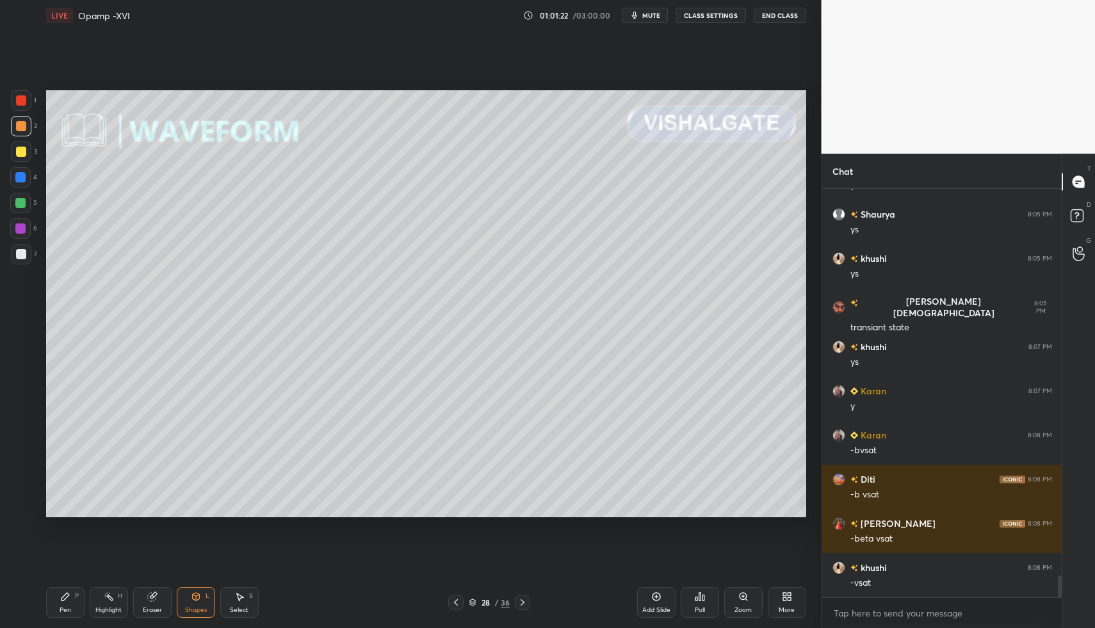
click at [74, 603] on div "Pen P" at bounding box center [65, 602] width 38 height 31
click at [75, 597] on div "P" at bounding box center [77, 596] width 4 height 6
click at [101, 599] on div "Highlight H" at bounding box center [109, 602] width 38 height 31
click at [67, 610] on div "Pen" at bounding box center [66, 610] width 12 height 6
click at [67, 605] on div "Pen P" at bounding box center [65, 602] width 38 height 31
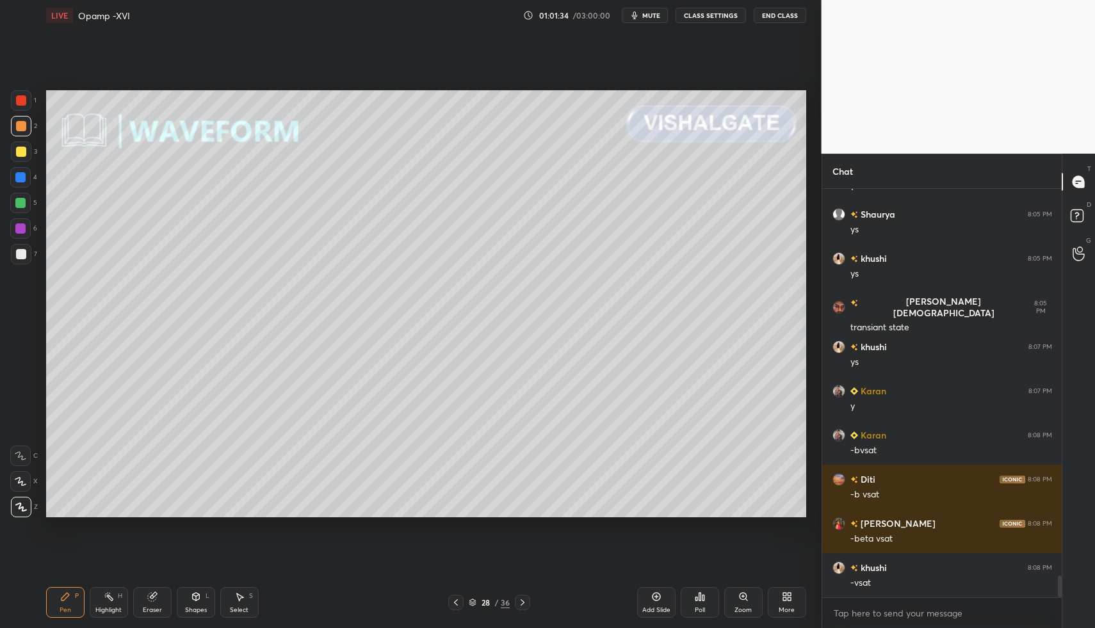
click at [111, 599] on div "Highlight H" at bounding box center [109, 602] width 38 height 31
drag, startPoint x: 108, startPoint y: 593, endPoint x: 143, endPoint y: 560, distance: 48.5
click at [111, 590] on div "Highlight H" at bounding box center [109, 602] width 38 height 31
click at [45, 611] on div "LIVE Opamp -XVI 01:01:37 / 03:00:00 mute CLASS SETTINGS End Class Setting up yo…" at bounding box center [426, 314] width 770 height 628
drag, startPoint x: 45, startPoint y: 611, endPoint x: 35, endPoint y: 517, distance: 94.0
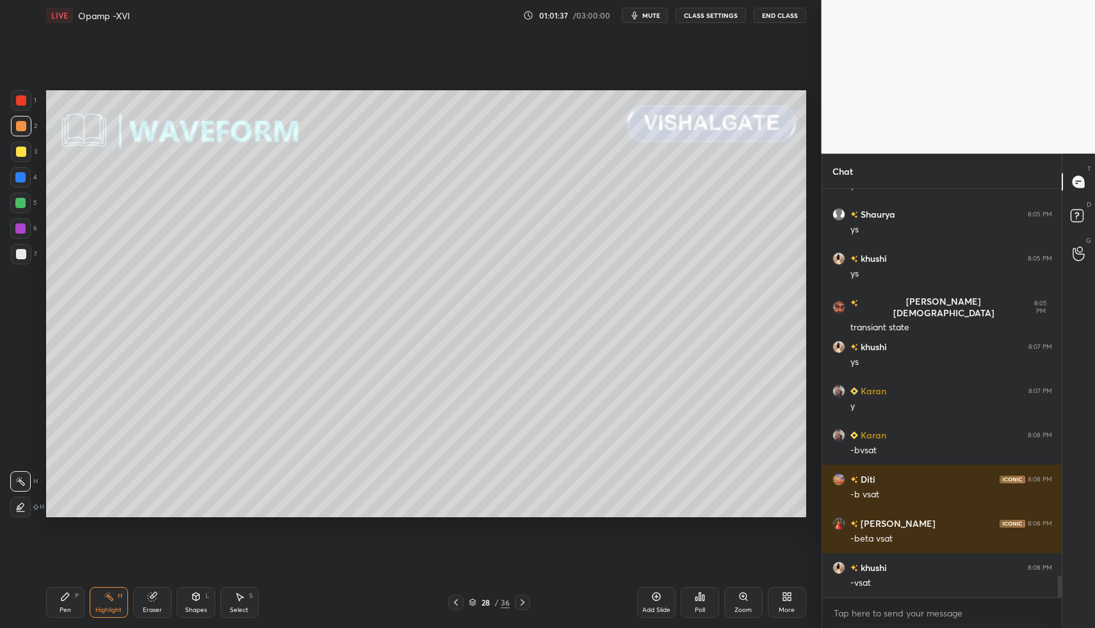
click at [46, 611] on div "Pen P" at bounding box center [65, 602] width 38 height 31
click at [18, 122] on div at bounding box center [21, 126] width 20 height 20
drag, startPoint x: 24, startPoint y: 122, endPoint x: 38, endPoint y: 170, distance: 50.0
click at [22, 118] on div at bounding box center [21, 126] width 20 height 20
click at [200, 607] on div "Shapes" at bounding box center [196, 610] width 22 height 6
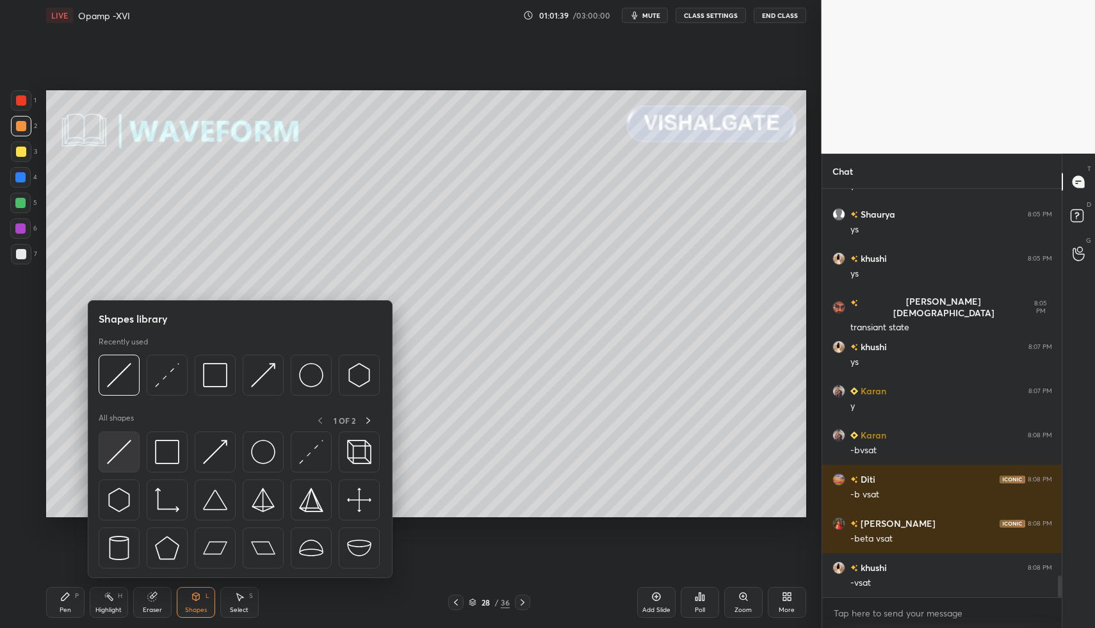
click at [117, 448] on img at bounding box center [119, 452] width 24 height 24
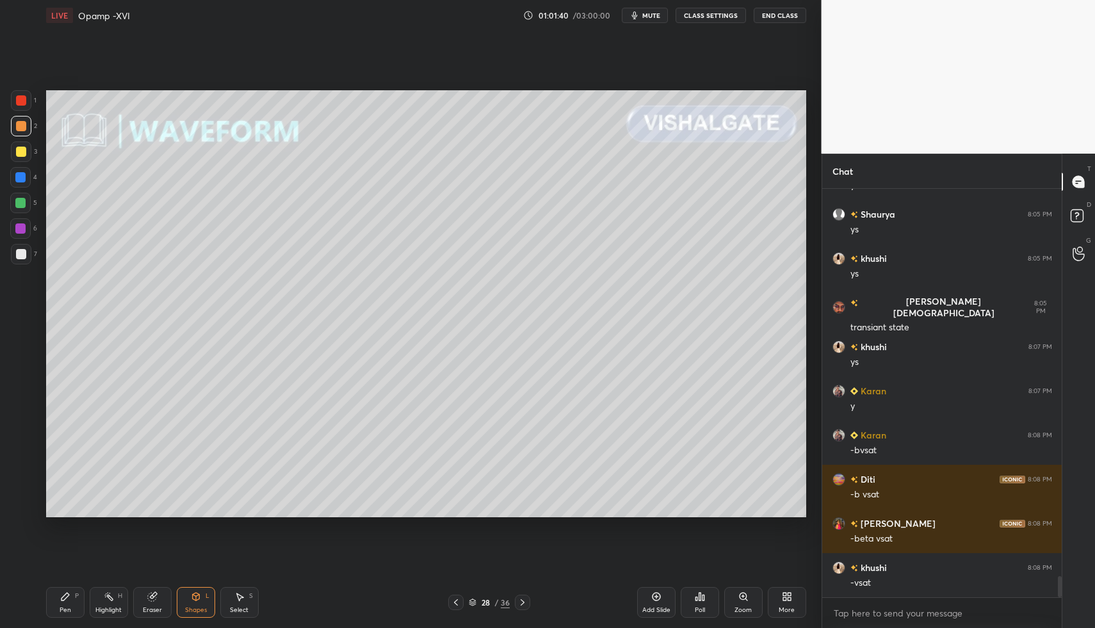
scroll to position [7406, 0]
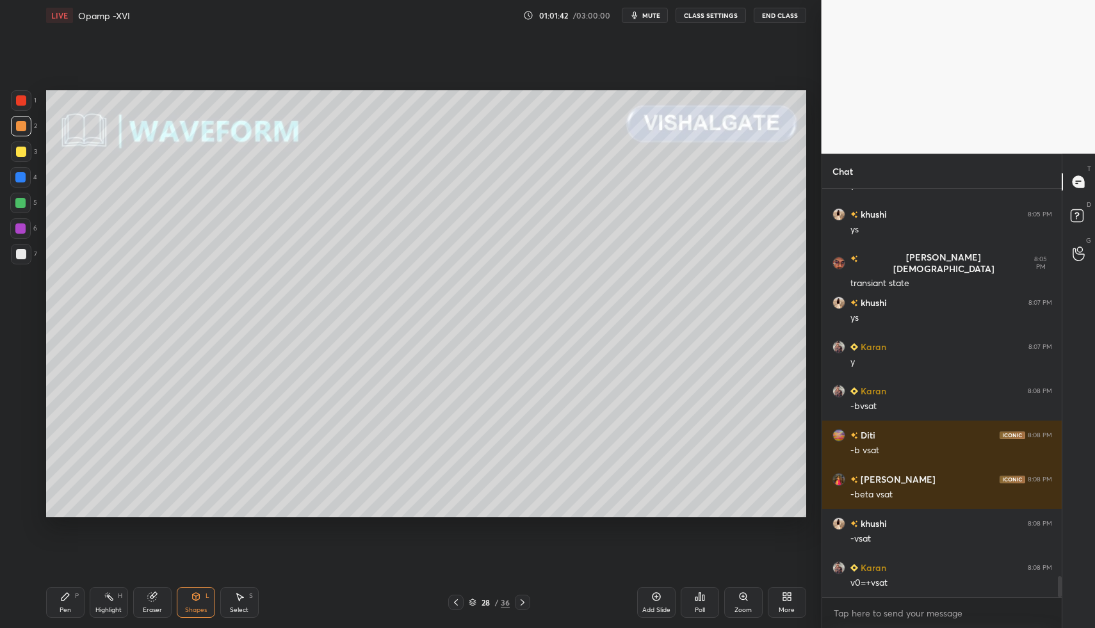
click at [76, 595] on div "P" at bounding box center [77, 596] width 4 height 6
click at [63, 598] on icon at bounding box center [65, 597] width 8 height 8
click at [17, 241] on div "6" at bounding box center [23, 231] width 27 height 26
drag, startPoint x: 14, startPoint y: 249, endPoint x: 31, endPoint y: 243, distance: 18.2
click at [14, 249] on div at bounding box center [21, 254] width 20 height 20
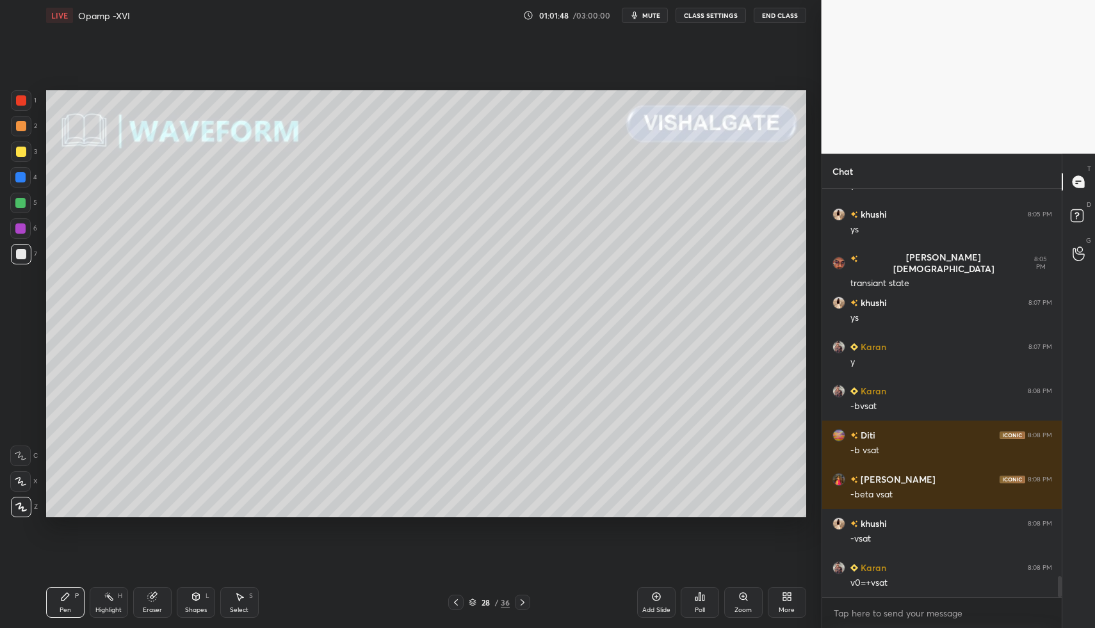
click at [82, 587] on div "Pen P" at bounding box center [65, 602] width 38 height 31
click at [111, 592] on div "Pen P Highlight H Eraser Shapes L Select S 28 / 36 Add Slide Poll Zoom More" at bounding box center [426, 602] width 760 height 51
drag, startPoint x: 107, startPoint y: 596, endPoint x: 143, endPoint y: 518, distance: 86.2
click at [113, 574] on div "LIVE Opamp -XVI 01:01:49 / 03:00:00 mute CLASS SETTINGS End Class Setting up yo…" at bounding box center [426, 314] width 770 height 628
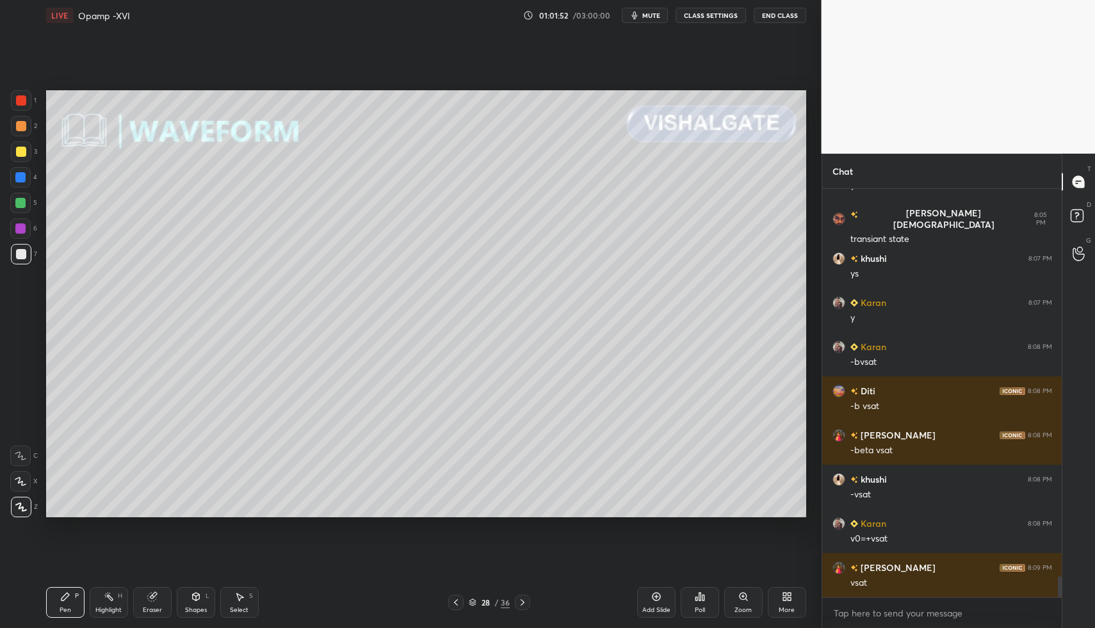
click at [113, 607] on div "Highlight" at bounding box center [108, 610] width 26 height 6
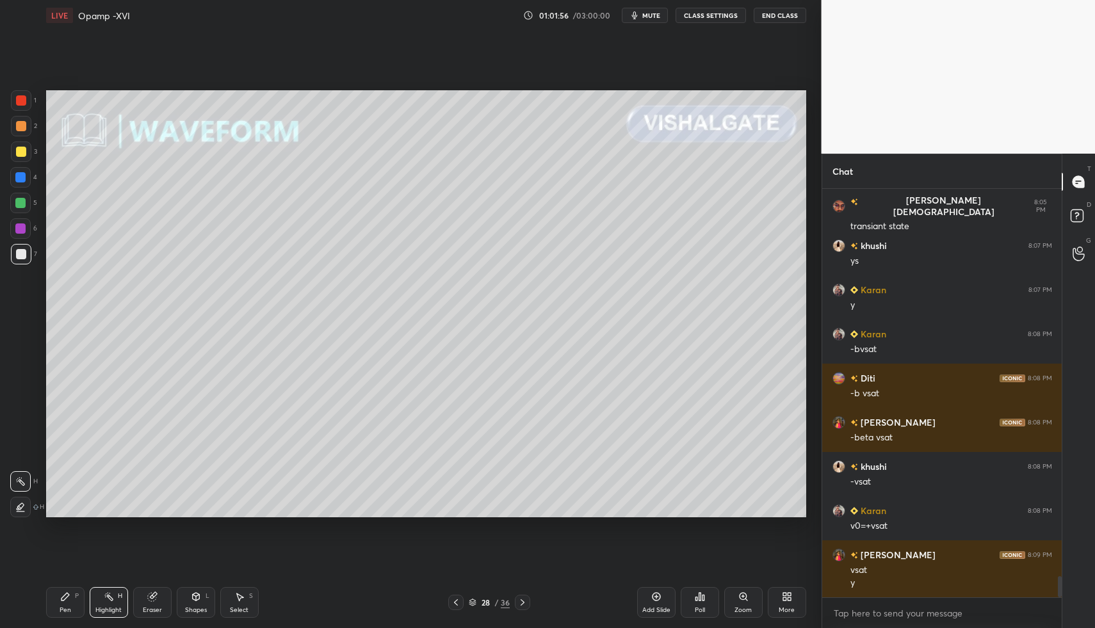
drag, startPoint x: 71, startPoint y: 605, endPoint x: 76, endPoint y: 593, distance: 13.0
click at [71, 605] on div "Pen P" at bounding box center [65, 602] width 38 height 31
click at [76, 590] on div "Pen P" at bounding box center [65, 602] width 38 height 31
click at [24, 124] on div at bounding box center [21, 126] width 10 height 10
click at [19, 129] on div at bounding box center [21, 126] width 10 height 10
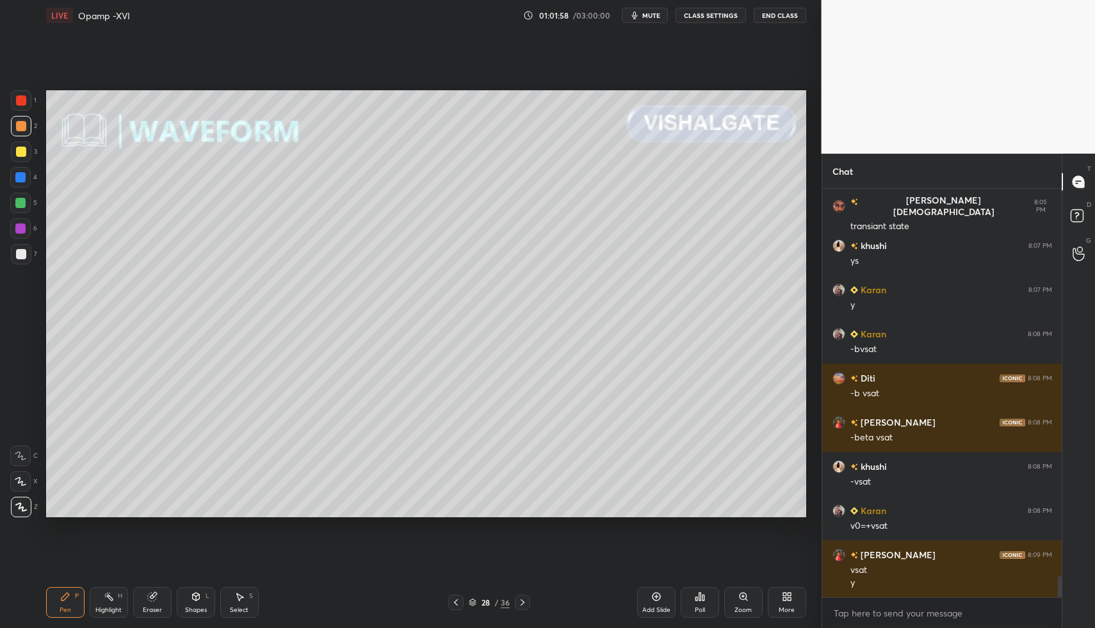
drag, startPoint x: 198, startPoint y: 605, endPoint x: 200, endPoint y: 593, distance: 12.2
click at [198, 602] on div "Shapes L" at bounding box center [196, 602] width 38 height 31
click at [68, 601] on div "Pen P" at bounding box center [65, 602] width 38 height 31
click at [67, 591] on div "Pen P" at bounding box center [65, 602] width 38 height 31
click at [20, 153] on div at bounding box center [21, 152] width 10 height 10
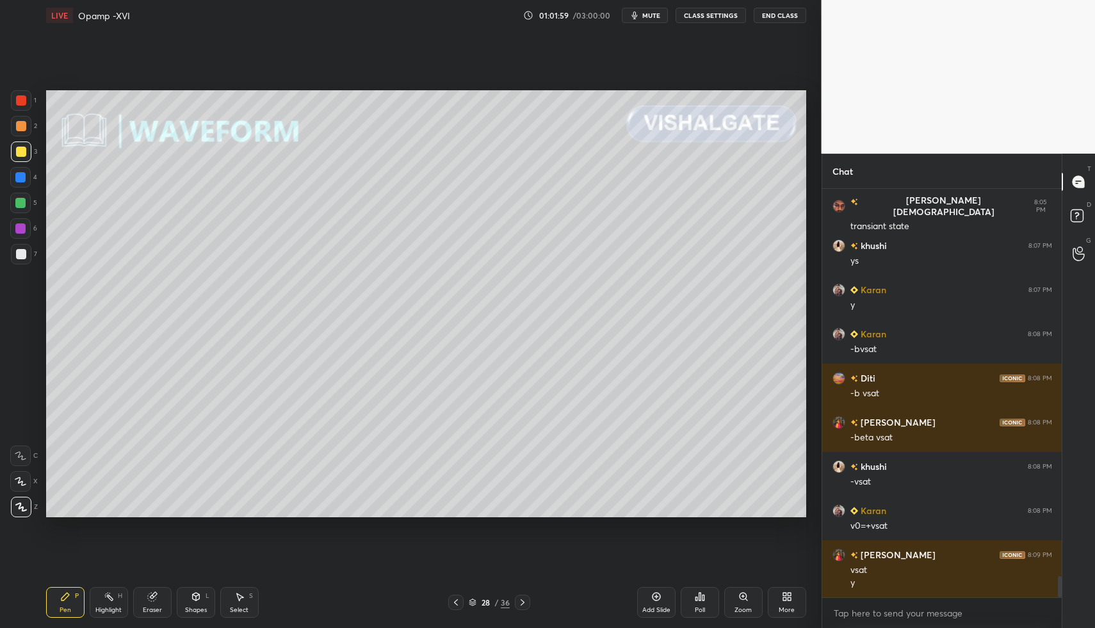
drag, startPoint x: 187, startPoint y: 606, endPoint x: 179, endPoint y: 583, distance: 25.1
click at [185, 607] on div "Shapes" at bounding box center [196, 610] width 22 height 6
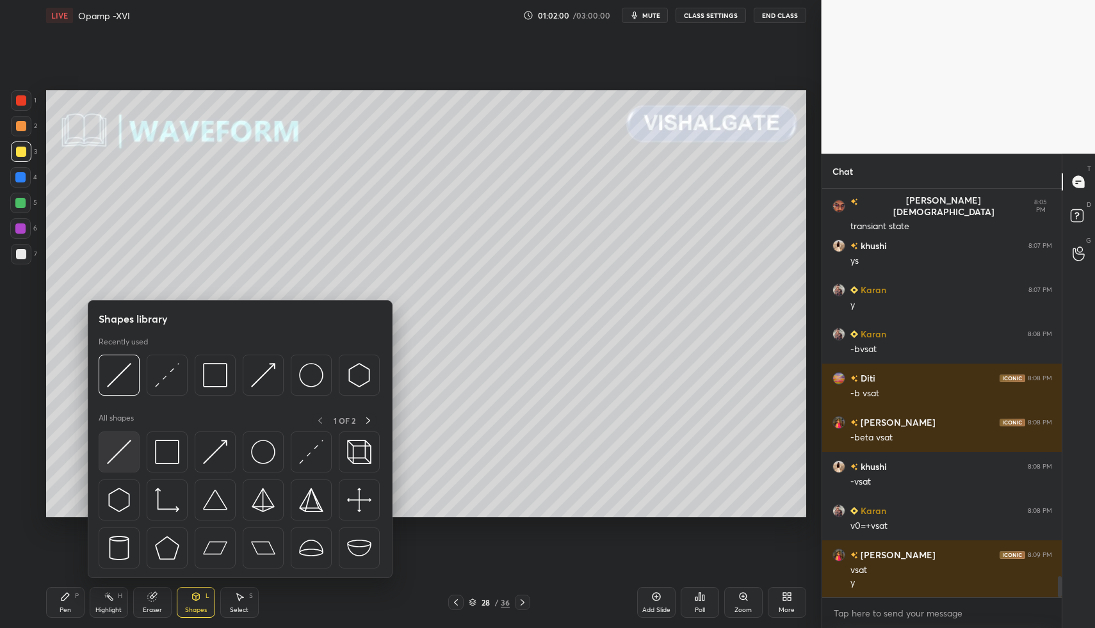
click at [127, 450] on img at bounding box center [119, 452] width 24 height 24
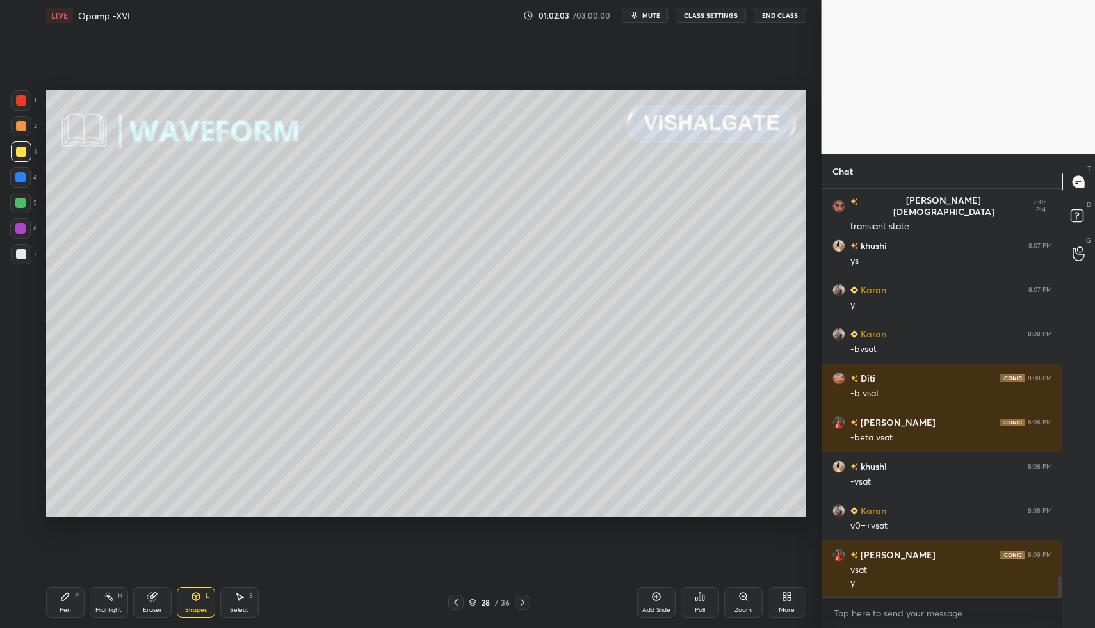
scroll to position [7507, 0]
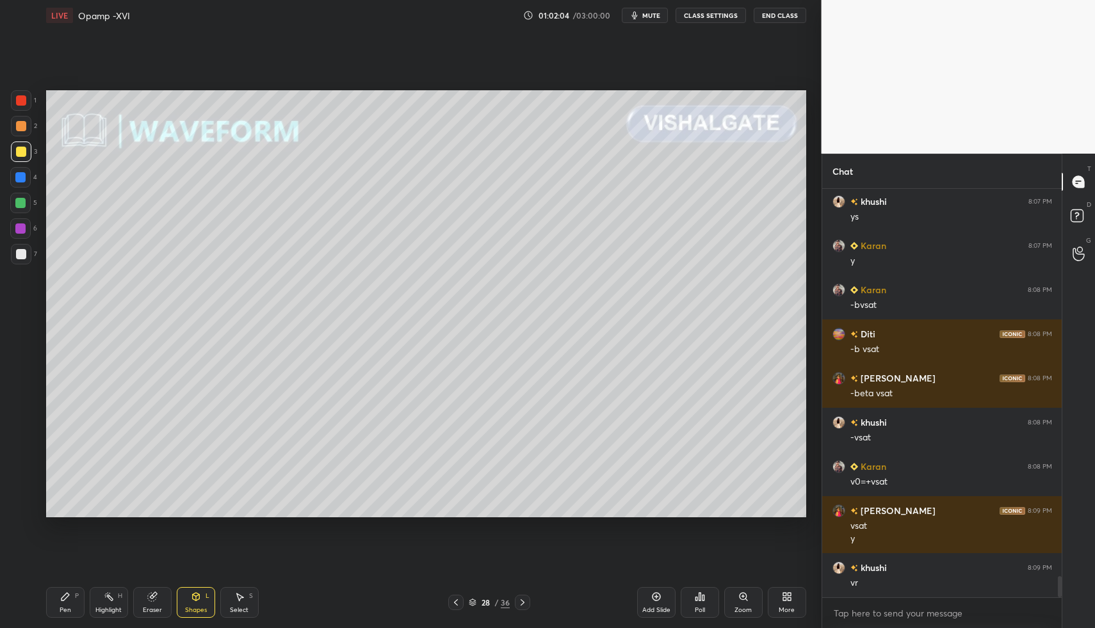
click at [66, 607] on div "Pen" at bounding box center [66, 610] width 12 height 6
drag, startPoint x: 61, startPoint y: 598, endPoint x: 104, endPoint y: 598, distance: 42.9
click at [62, 600] on icon at bounding box center [65, 596] width 10 height 10
click at [125, 606] on div "Pen P Highlight H Eraser Shapes L Select S" at bounding box center [194, 602] width 296 height 31
click at [113, 604] on div "Highlight H" at bounding box center [109, 602] width 38 height 31
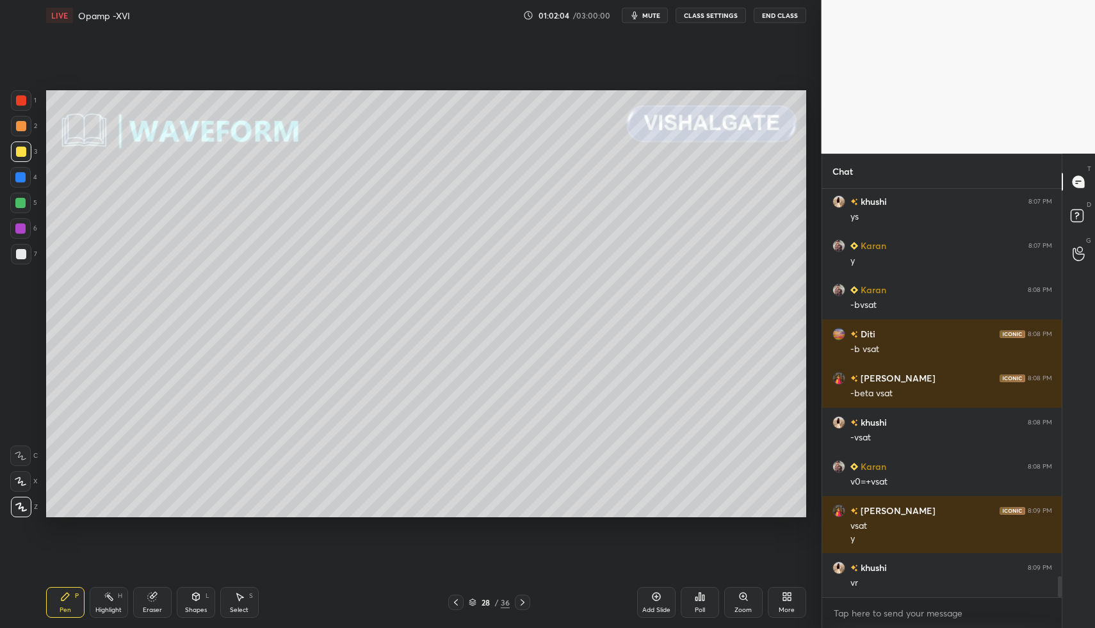
drag, startPoint x: 115, startPoint y: 602, endPoint x: 157, endPoint y: 548, distance: 68.8
click at [114, 596] on div "Highlight H" at bounding box center [109, 602] width 38 height 31
drag, startPoint x: 69, startPoint y: 601, endPoint x: 86, endPoint y: 556, distance: 48.4
click at [70, 594] on div "Pen P" at bounding box center [65, 602] width 38 height 31
drag, startPoint x: 197, startPoint y: 594, endPoint x: 186, endPoint y: 584, distance: 15.4
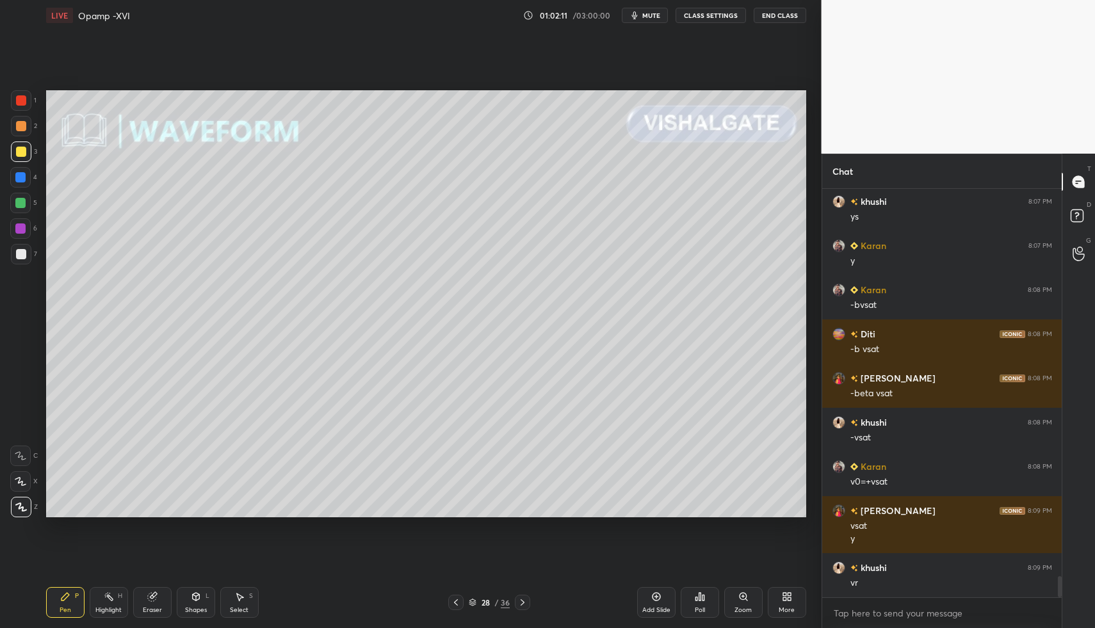
click at [197, 594] on icon at bounding box center [195, 597] width 7 height 8
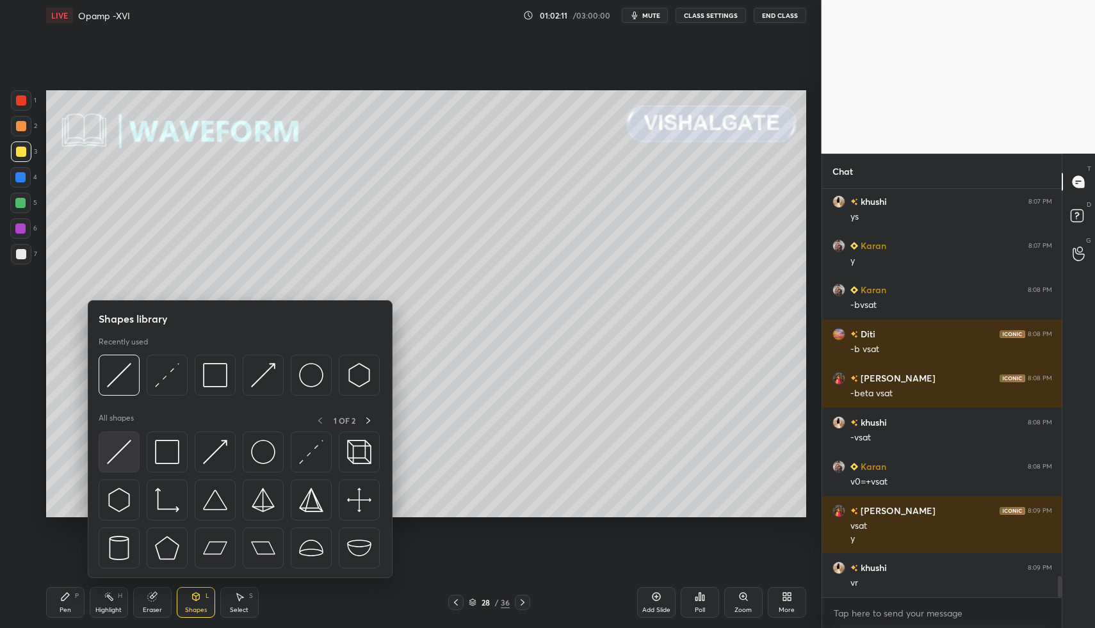
click at [106, 455] on div at bounding box center [119, 451] width 41 height 41
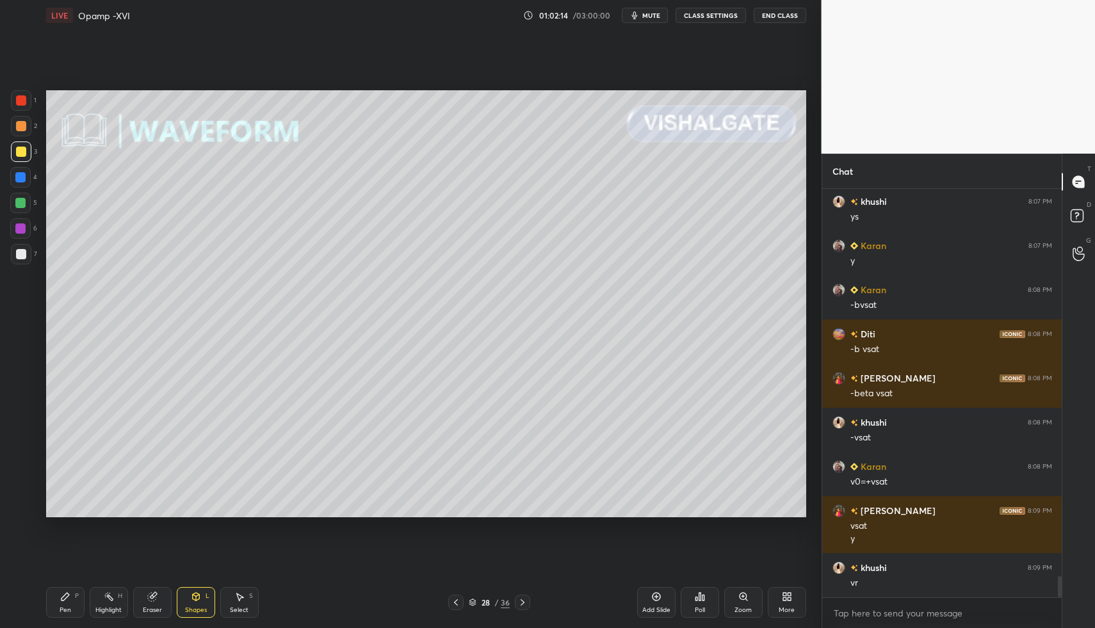
click at [71, 589] on div "Pen P" at bounding box center [65, 602] width 38 height 31
drag, startPoint x: 72, startPoint y: 587, endPoint x: 113, endPoint y: 549, distance: 56.6
click at [72, 587] on div "Pen P" at bounding box center [65, 602] width 38 height 31
click at [25, 145] on div at bounding box center [21, 151] width 20 height 20
click at [26, 125] on div at bounding box center [21, 126] width 20 height 20
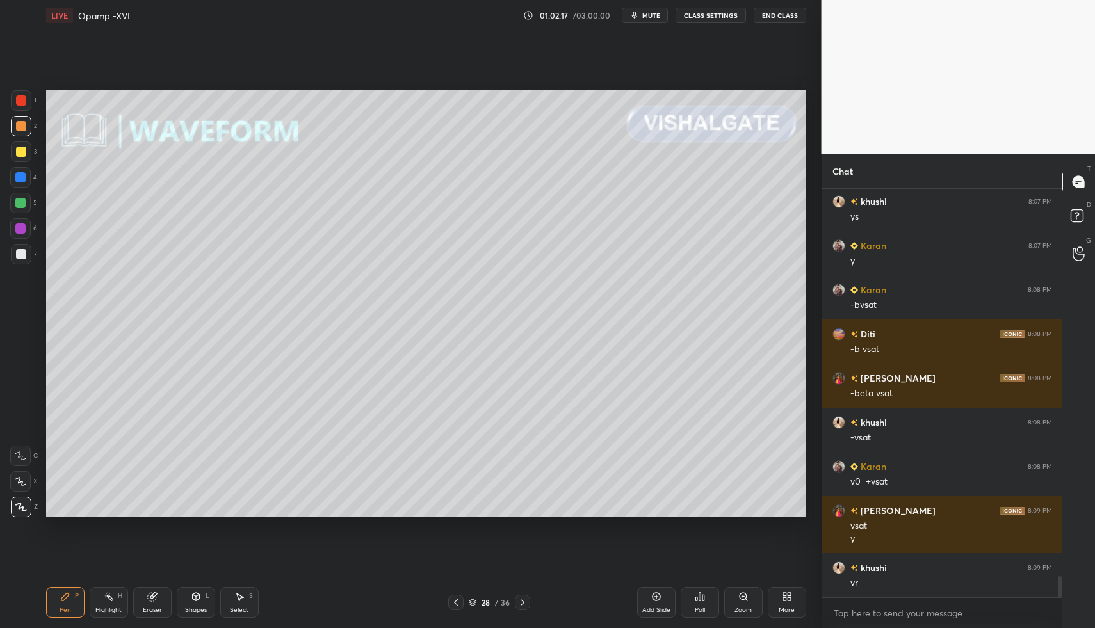
click at [184, 597] on div "Shapes L" at bounding box center [196, 602] width 38 height 31
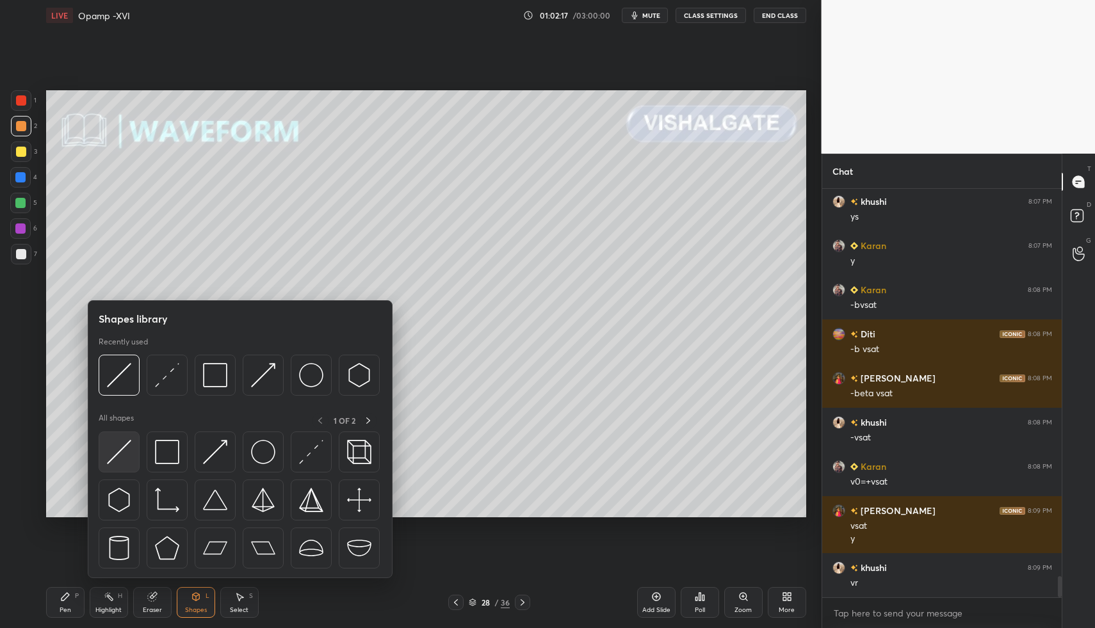
click at [120, 456] on img at bounding box center [119, 452] width 24 height 24
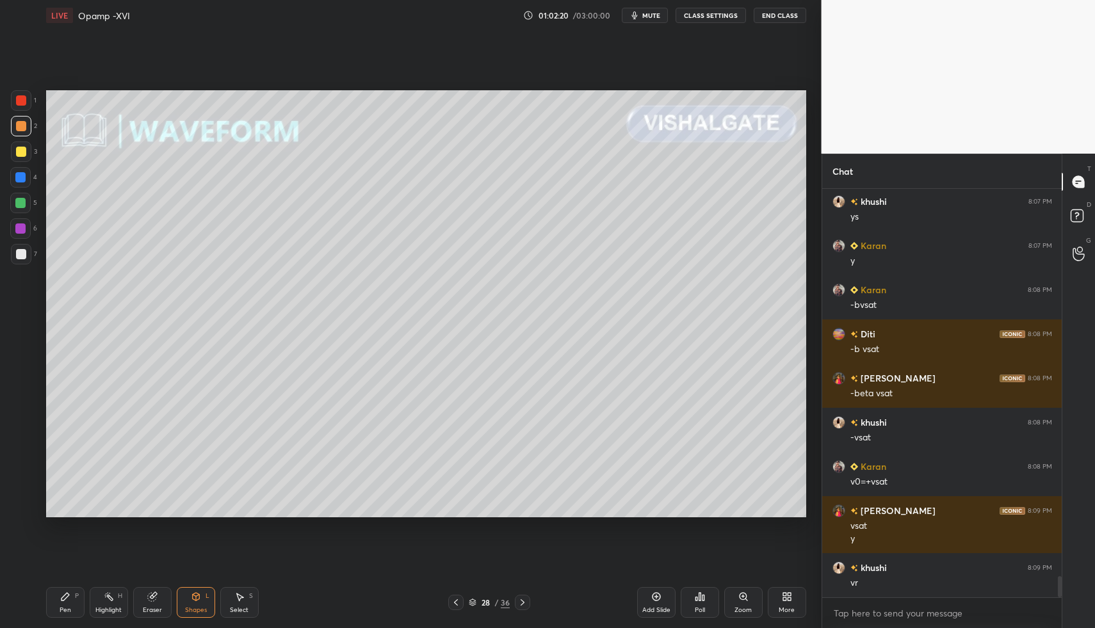
drag, startPoint x: 73, startPoint y: 607, endPoint x: 68, endPoint y: 594, distance: 14.2
click at [76, 599] on div "Pen P" at bounding box center [65, 602] width 38 height 31
click at [22, 202] on div at bounding box center [20, 203] width 10 height 10
click at [38, 470] on div "1 2 3 4 5 6 7 C X Z C X Z E E Erase all H H" at bounding box center [20, 304] width 41 height 428
click at [29, 483] on div at bounding box center [20, 481] width 20 height 20
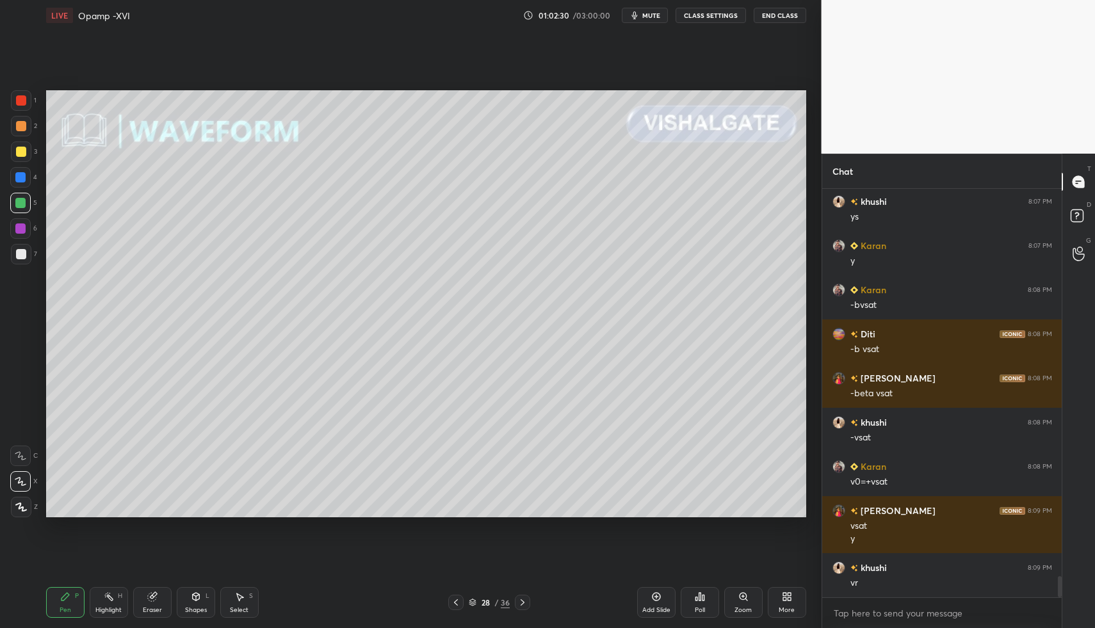
click at [172, 611] on div "Pen P Highlight H Eraser Shapes L Select S" at bounding box center [194, 602] width 296 height 31
click at [187, 615] on div "Shapes L" at bounding box center [196, 602] width 38 height 31
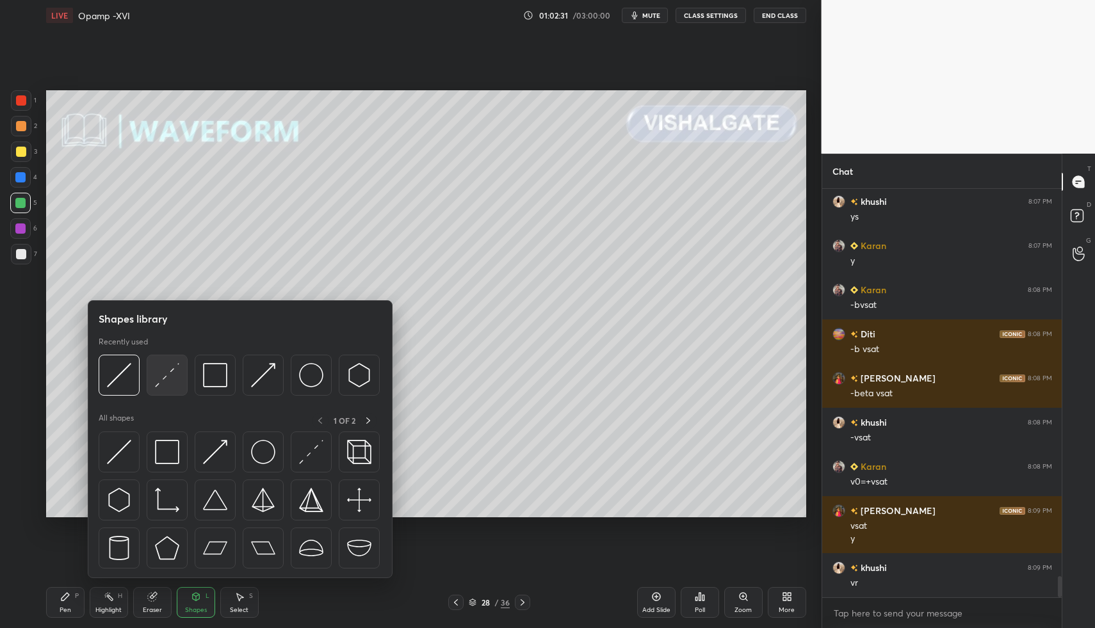
click at [160, 389] on div at bounding box center [167, 375] width 41 height 41
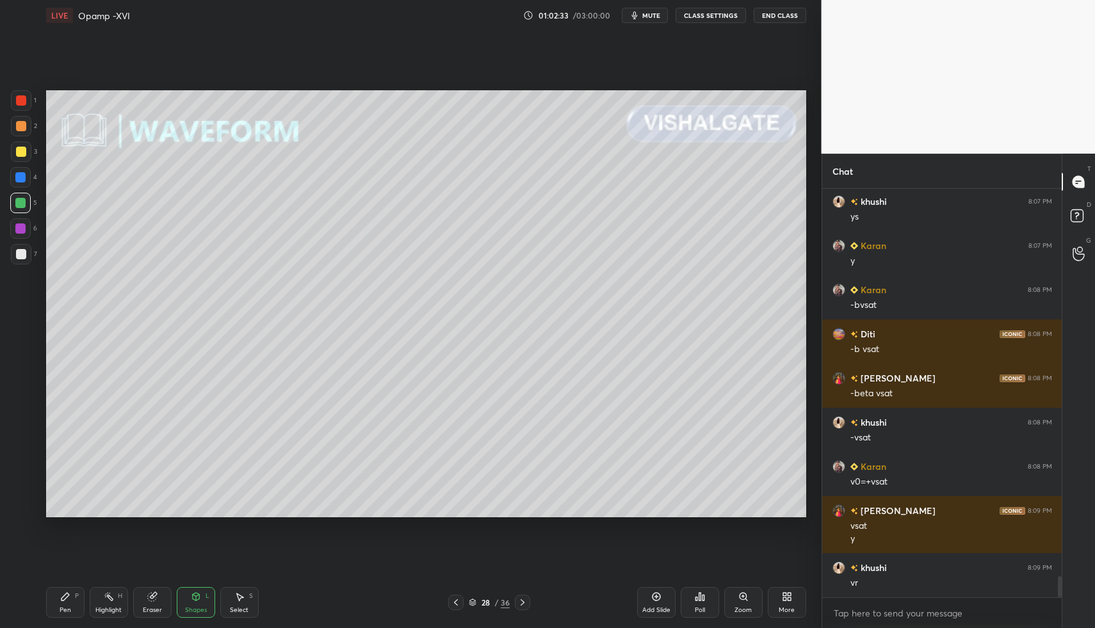
scroll to position [7520, 0]
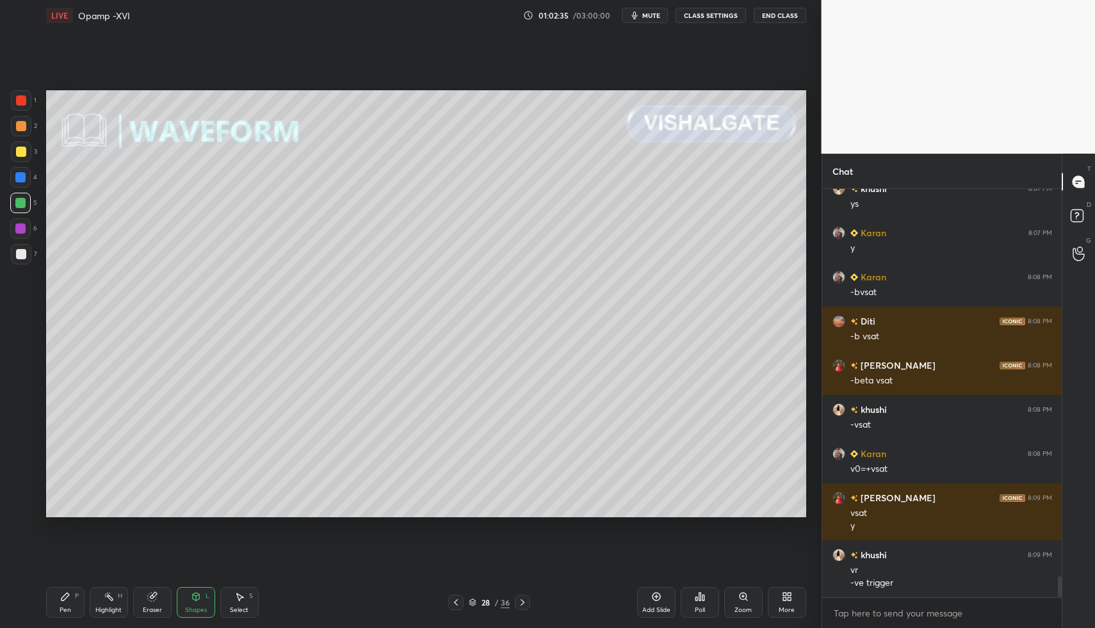
click at [68, 609] on div "Pen" at bounding box center [66, 610] width 12 height 6
drag, startPoint x: 68, startPoint y: 602, endPoint x: 47, endPoint y: 542, distance: 63.8
click at [68, 602] on div "Pen P" at bounding box center [65, 602] width 38 height 31
click at [21, 257] on div at bounding box center [21, 254] width 10 height 10
drag, startPoint x: 19, startPoint y: 225, endPoint x: 43, endPoint y: 260, distance: 42.3
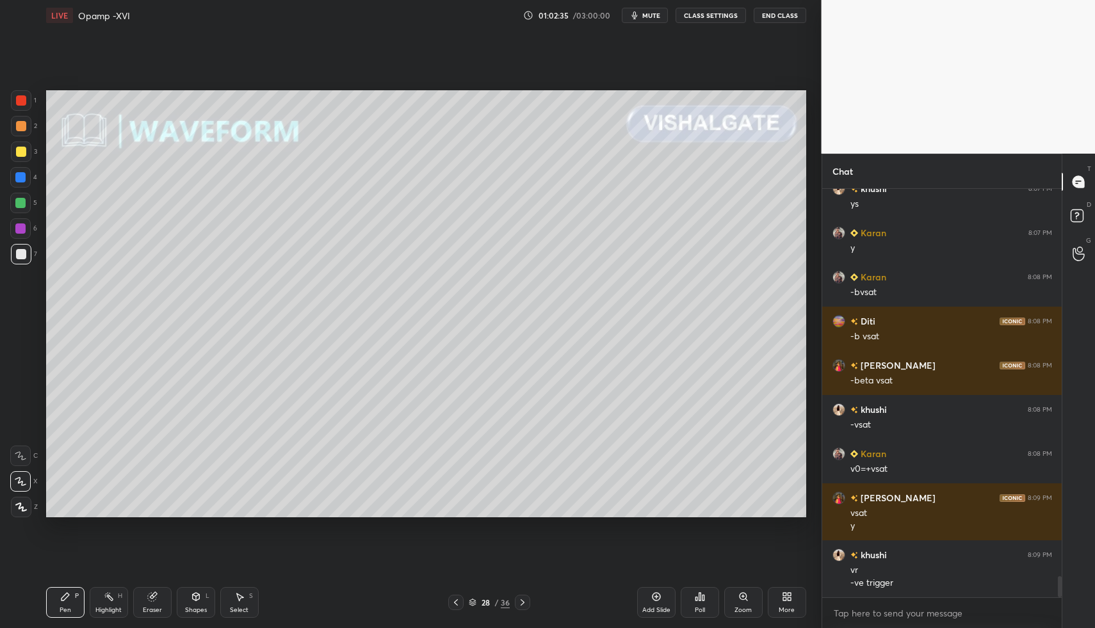
click at [19, 225] on div at bounding box center [20, 228] width 10 height 10
drag, startPoint x: 207, startPoint y: 600, endPoint x: 193, endPoint y: 580, distance: 24.3
click at [204, 599] on div "Shapes L" at bounding box center [196, 602] width 38 height 31
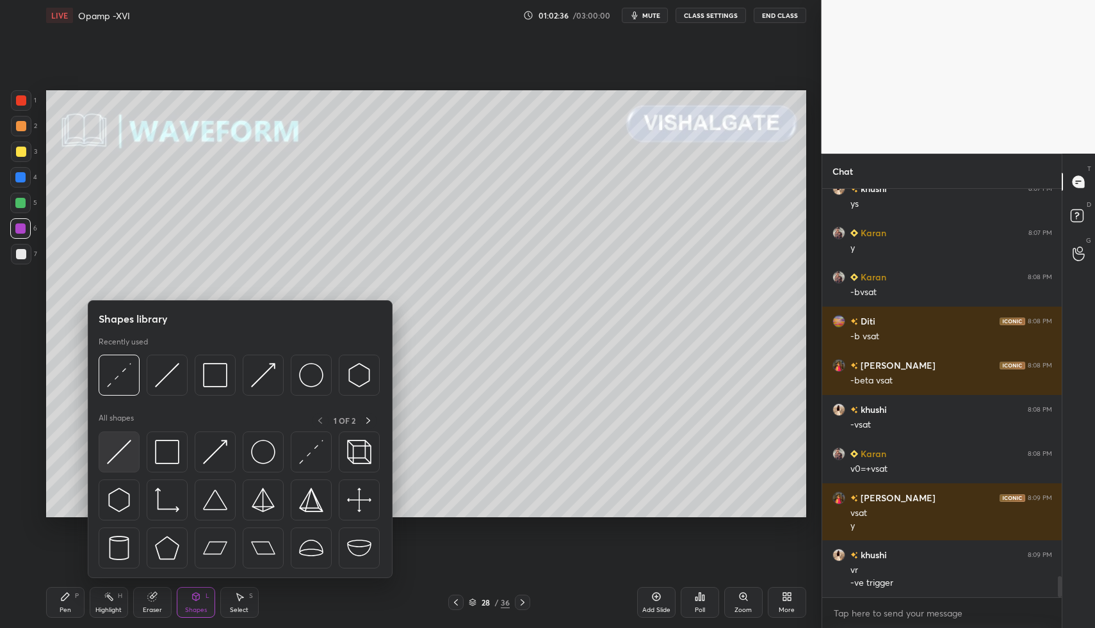
click at [125, 464] on div at bounding box center [119, 451] width 41 height 41
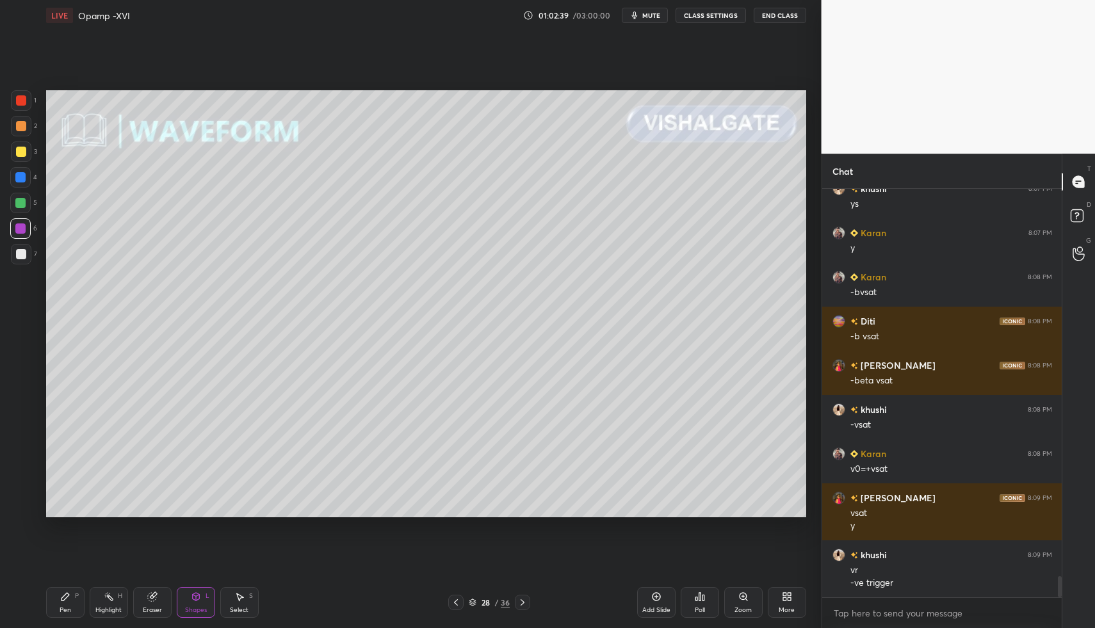
drag, startPoint x: 74, startPoint y: 601, endPoint x: 68, endPoint y: 588, distance: 14.0
click at [70, 603] on div "Pen P" at bounding box center [65, 602] width 38 height 31
click at [66, 595] on icon at bounding box center [65, 596] width 10 height 10
click at [21, 507] on icon at bounding box center [21, 507] width 12 height 9
click at [25, 498] on div at bounding box center [21, 507] width 20 height 20
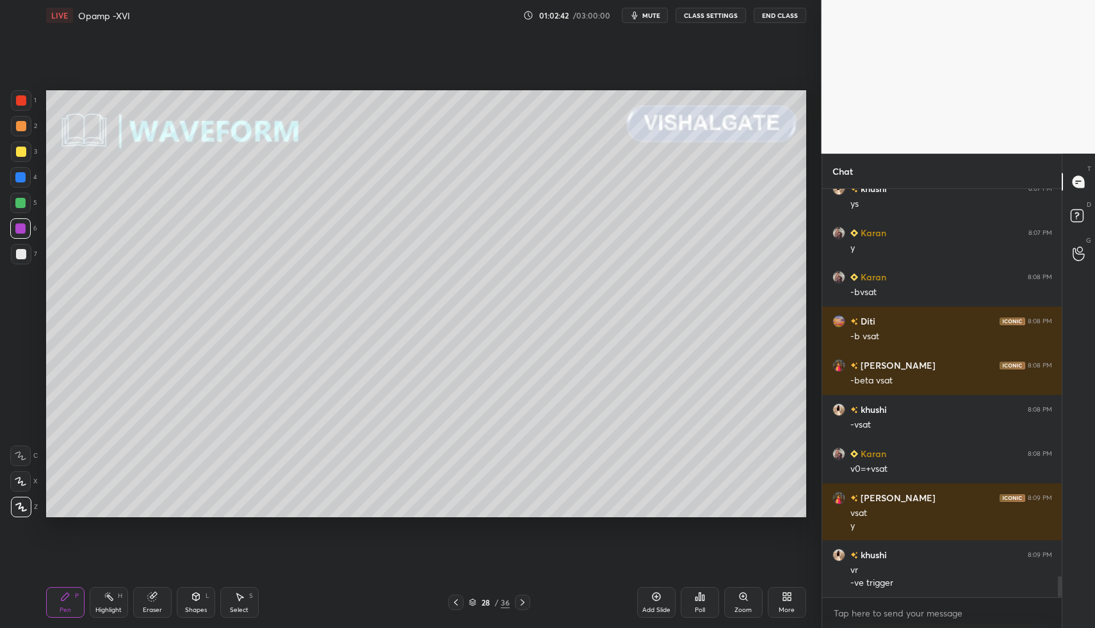
click at [26, 202] on div at bounding box center [20, 203] width 20 height 20
click at [70, 583] on div "Pen P Highlight H Eraser Shapes L Select S 28 / 36 Add Slide Poll Zoom More" at bounding box center [426, 602] width 760 height 51
click at [22, 131] on div at bounding box center [21, 126] width 10 height 10
click at [21, 205] on div at bounding box center [20, 203] width 10 height 10
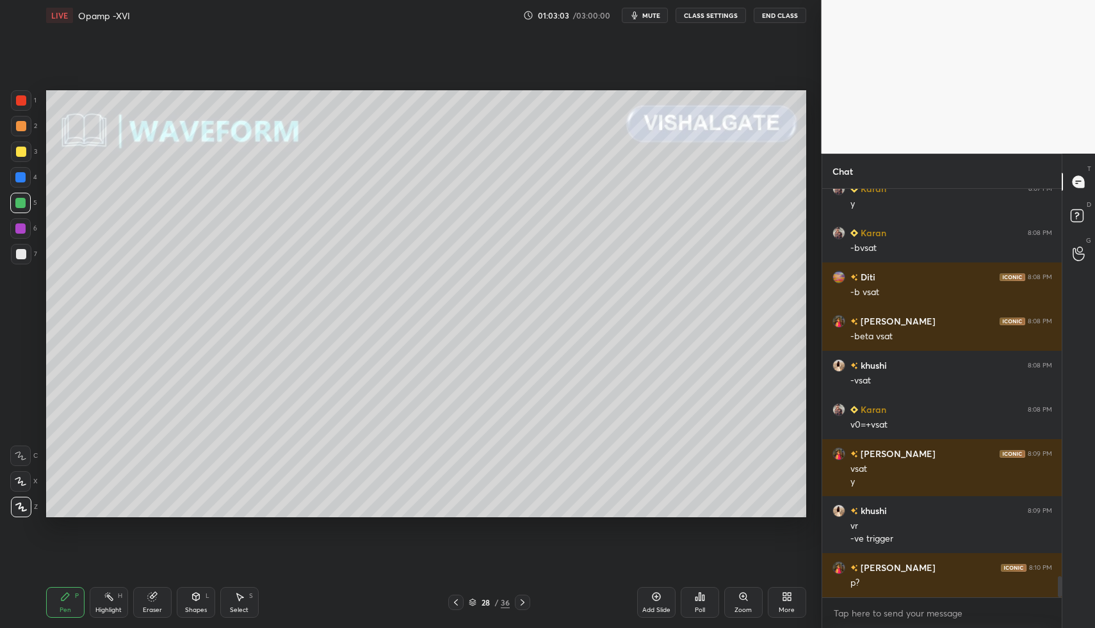
click at [23, 102] on div at bounding box center [21, 100] width 10 height 10
click at [198, 604] on div "Shapes L" at bounding box center [196, 602] width 38 height 31
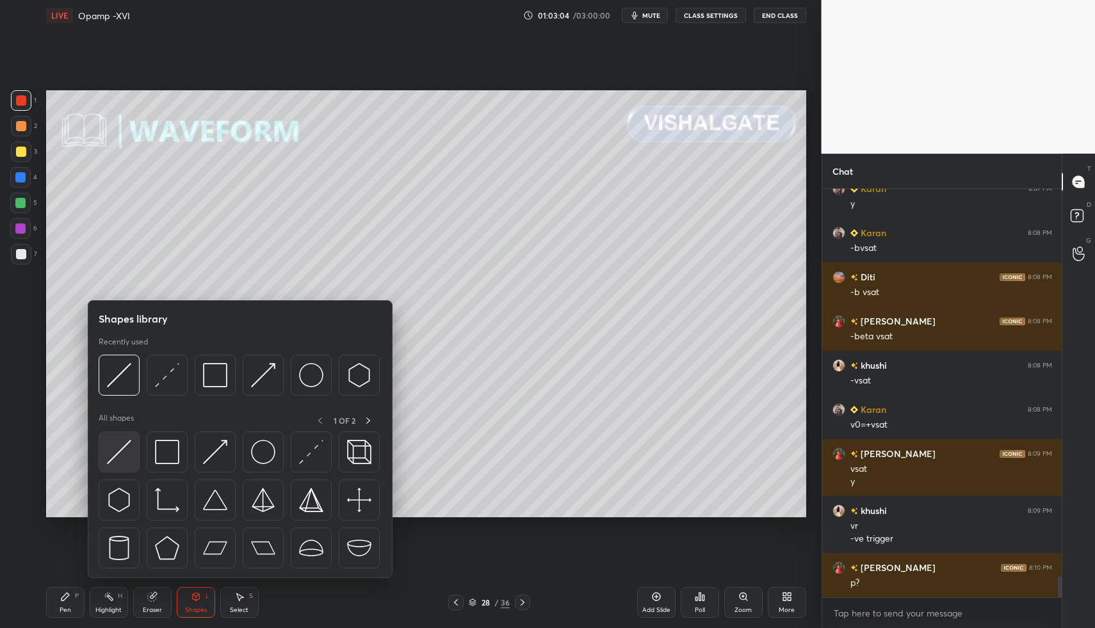
click at [114, 455] on img at bounding box center [119, 452] width 24 height 24
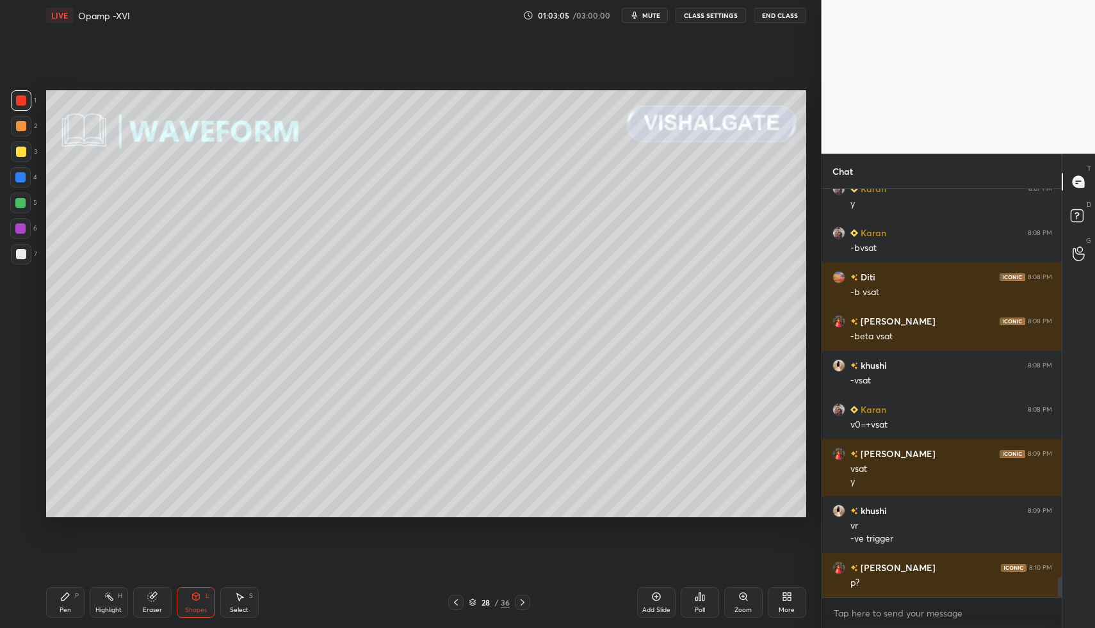
scroll to position [7608, 0]
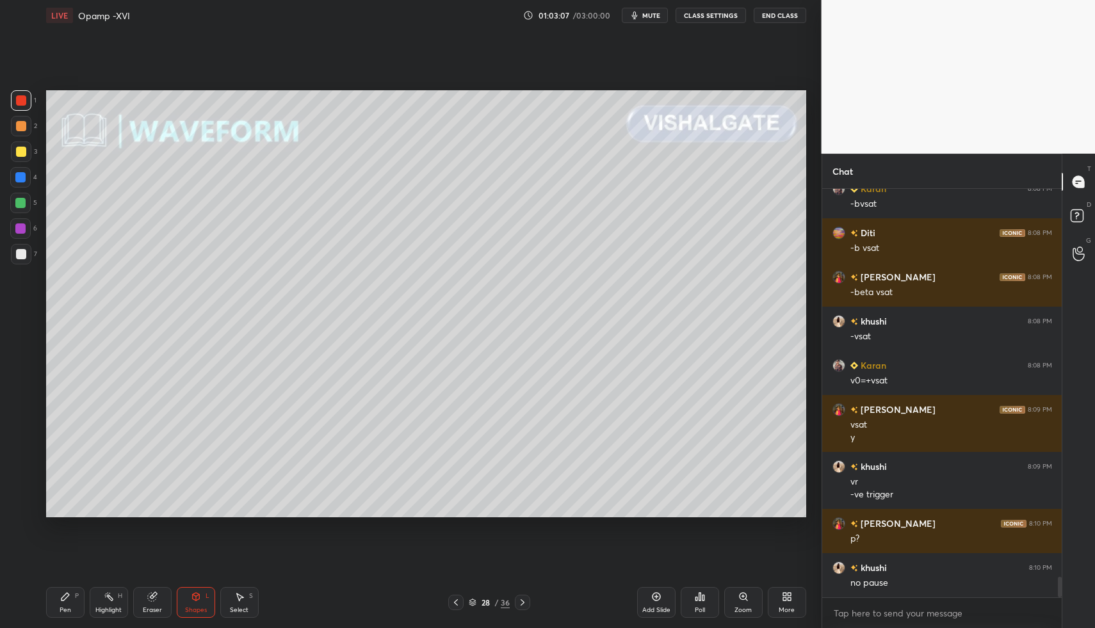
click at [58, 598] on div "Pen P" at bounding box center [65, 602] width 38 height 31
drag, startPoint x: 63, startPoint y: 592, endPoint x: 89, endPoint y: 530, distance: 67.2
click at [63, 592] on icon at bounding box center [65, 596] width 10 height 10
drag, startPoint x: 16, startPoint y: 266, endPoint x: 12, endPoint y: 256, distance: 10.6
click at [20, 259] on div "7" at bounding box center [24, 257] width 26 height 26
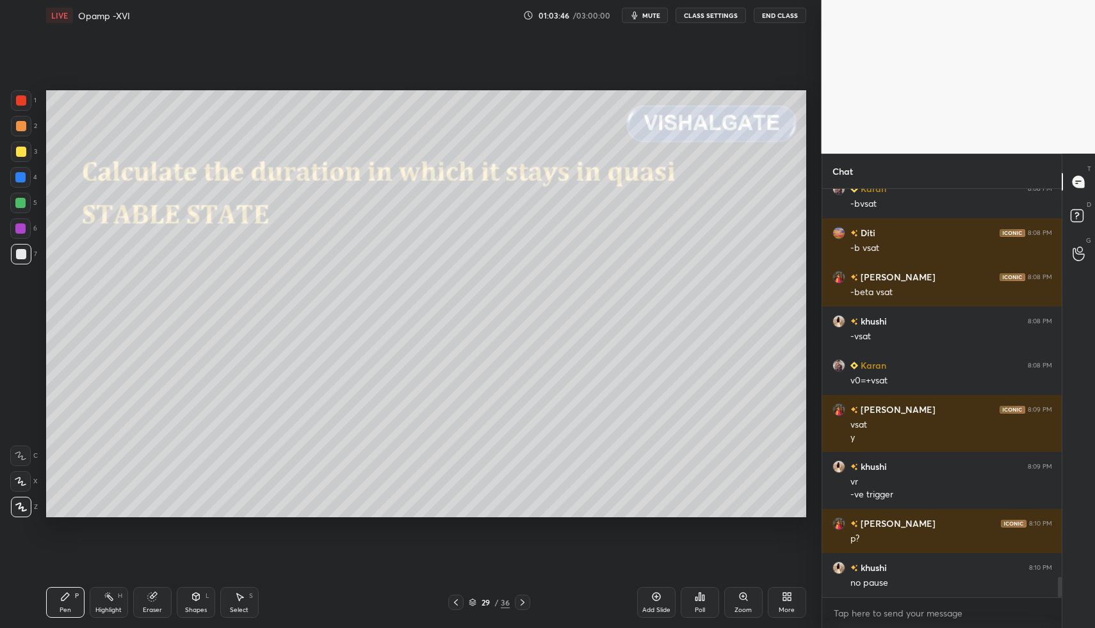
click at [17, 155] on div at bounding box center [21, 152] width 10 height 10
click at [22, 154] on div at bounding box center [21, 152] width 10 height 10
click at [61, 590] on div "Pen P" at bounding box center [65, 602] width 38 height 31
click at [182, 596] on div "Shapes L" at bounding box center [196, 602] width 38 height 31
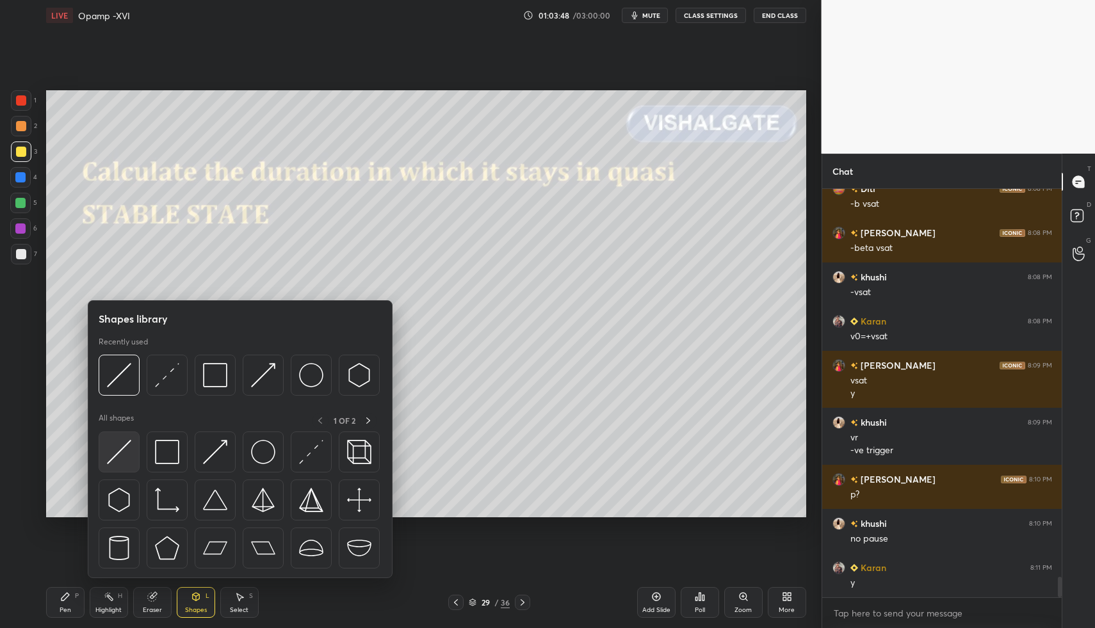
click at [122, 451] on img at bounding box center [119, 452] width 24 height 24
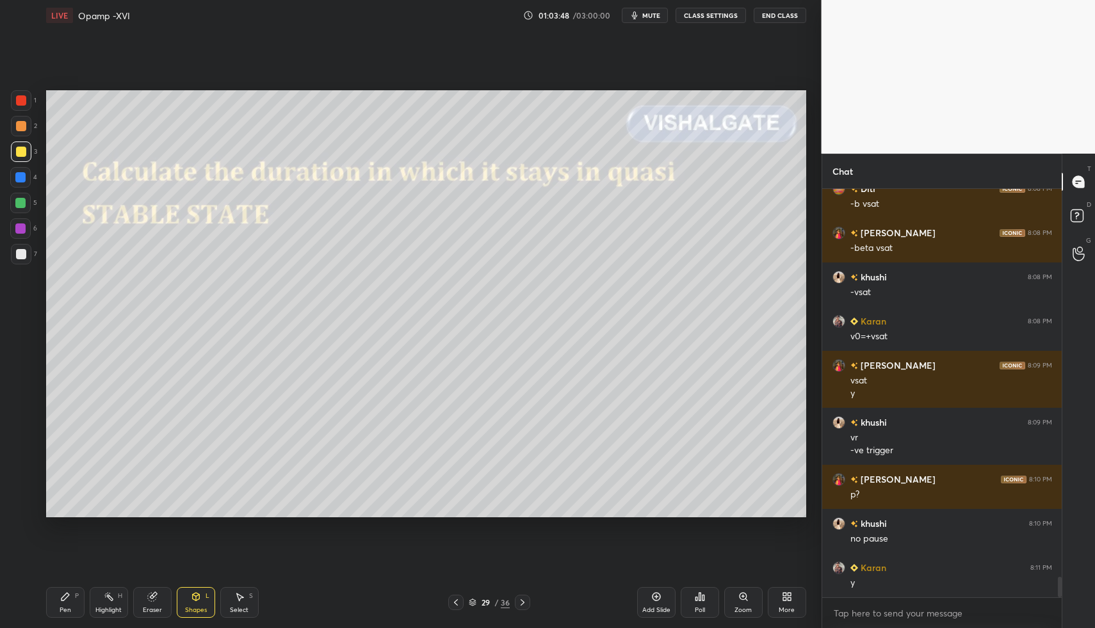
click at [21, 149] on div at bounding box center [21, 152] width 10 height 10
click at [53, 596] on div "Pen P" at bounding box center [65, 602] width 38 height 31
click at [24, 447] on div at bounding box center [20, 456] width 20 height 20
drag, startPoint x: 214, startPoint y: 607, endPoint x: 209, endPoint y: 583, distance: 24.4
click at [212, 606] on div "Shapes L" at bounding box center [196, 602] width 38 height 31
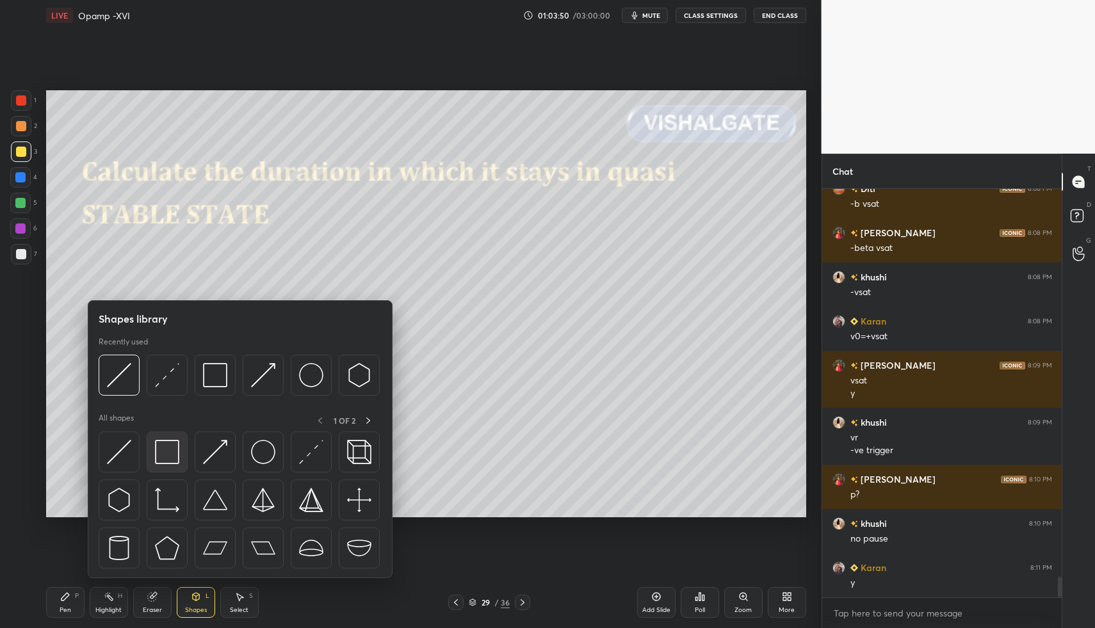
click at [165, 450] on img at bounding box center [167, 452] width 24 height 24
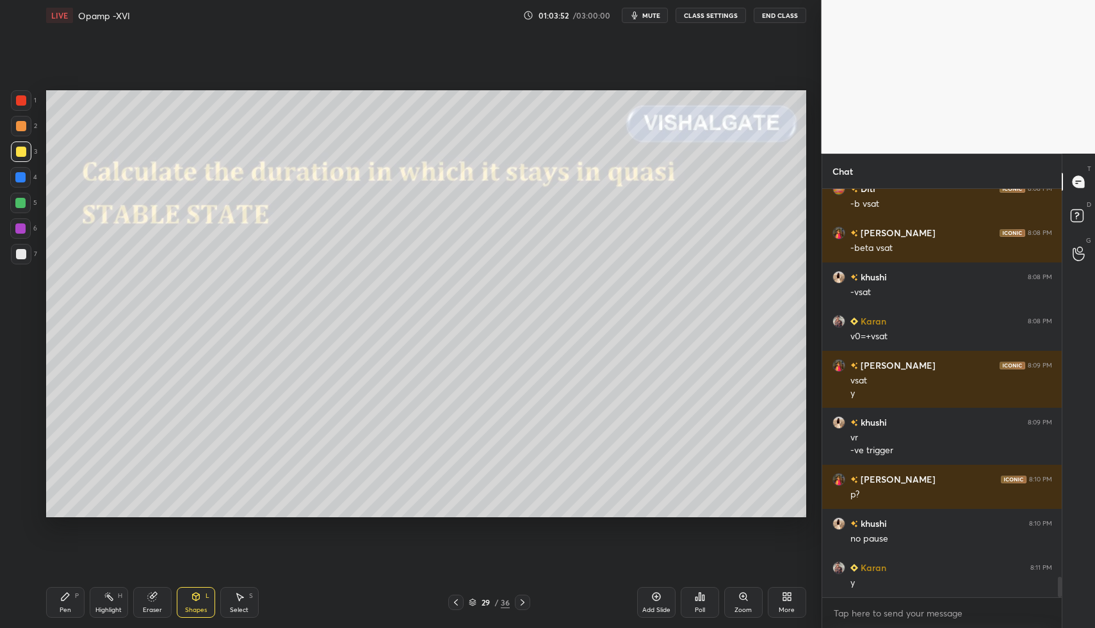
click at [28, 257] on div at bounding box center [21, 254] width 20 height 20
drag, startPoint x: 71, startPoint y: 608, endPoint x: 62, endPoint y: 597, distance: 14.6
click at [71, 608] on div "Pen P" at bounding box center [65, 602] width 38 height 31
click at [58, 597] on div "Pen P" at bounding box center [65, 602] width 38 height 31
click at [13, 519] on div "1 2 3 4 5 6 7 C X Z C X Z E E Erase all H H LIVE Opamp -XVI 01:03:53 / 03:00:00…" at bounding box center [405, 314] width 811 height 628
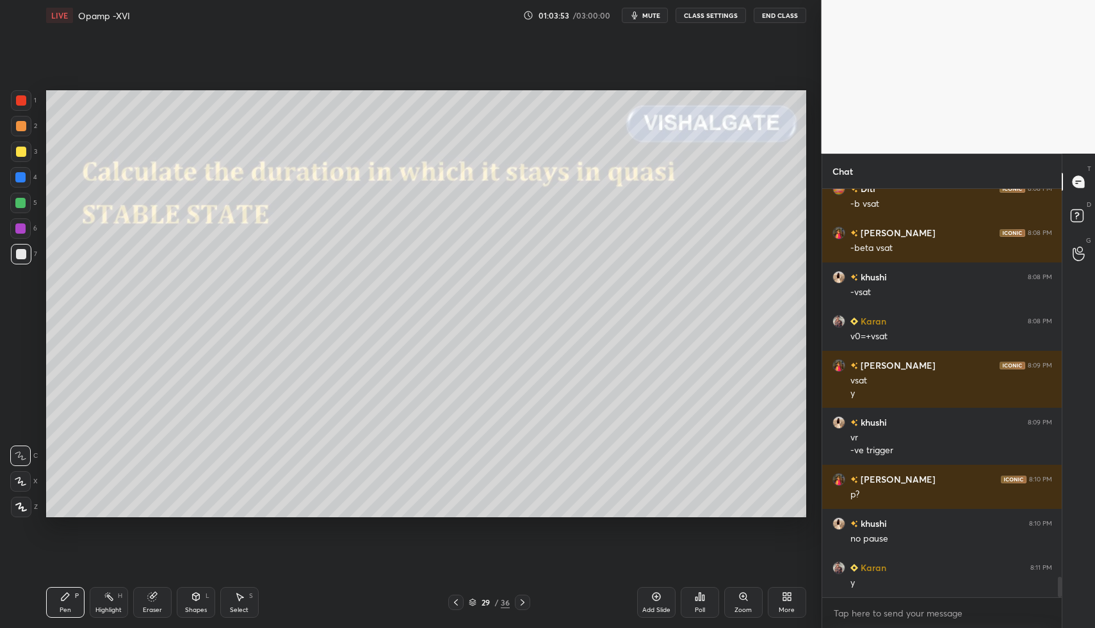
click at [22, 504] on div at bounding box center [21, 507] width 20 height 20
drag, startPoint x: 451, startPoint y: 597, endPoint x: 393, endPoint y: 599, distance: 57.6
click at [453, 598] on icon at bounding box center [456, 602] width 10 height 10
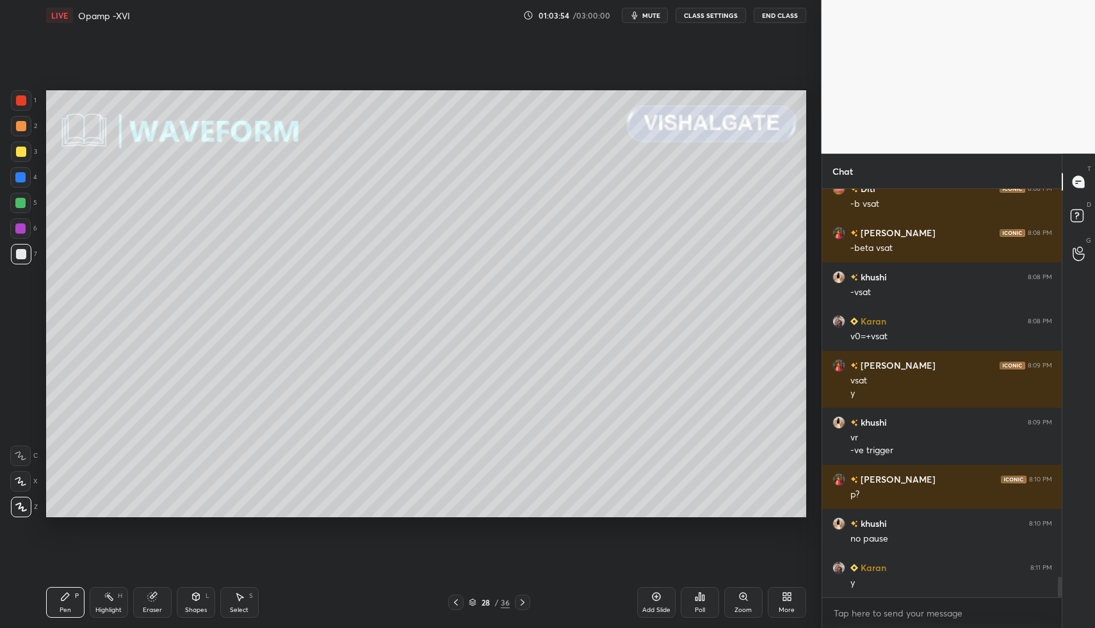
click at [109, 607] on div "Highlight" at bounding box center [108, 610] width 26 height 6
click at [111, 599] on icon at bounding box center [109, 596] width 10 height 10
drag, startPoint x: 519, startPoint y: 601, endPoint x: 503, endPoint y: 602, distance: 16.1
click at [518, 602] on icon at bounding box center [522, 602] width 10 height 10
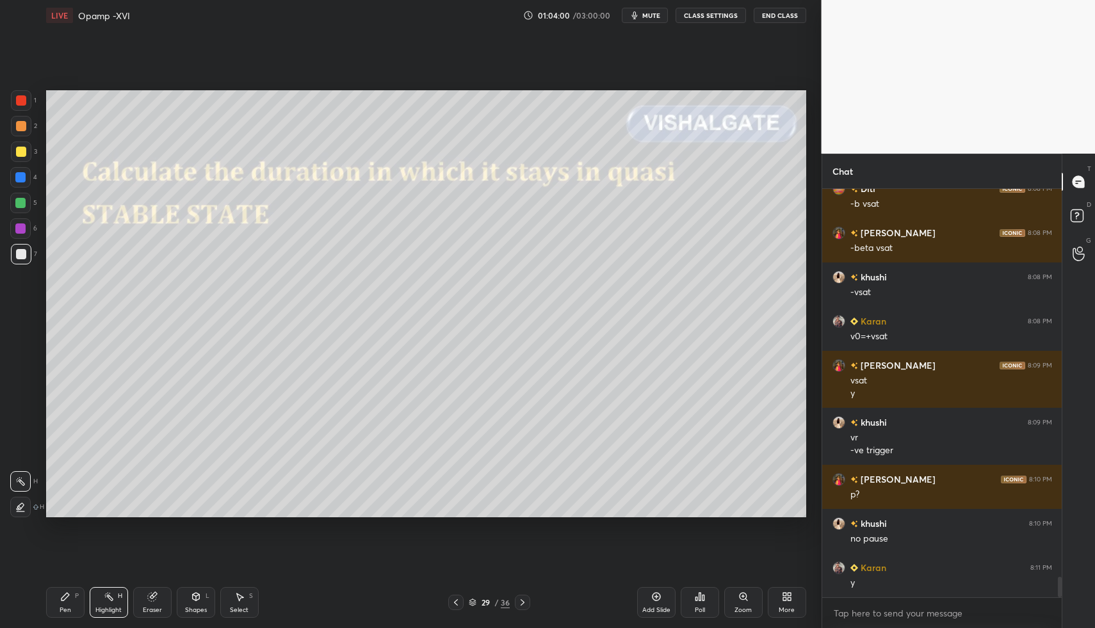
drag, startPoint x: 56, startPoint y: 604, endPoint x: 62, endPoint y: 586, distance: 18.8
click at [56, 604] on div "Pen P" at bounding box center [65, 602] width 38 height 31
click at [63, 591] on icon at bounding box center [65, 596] width 10 height 10
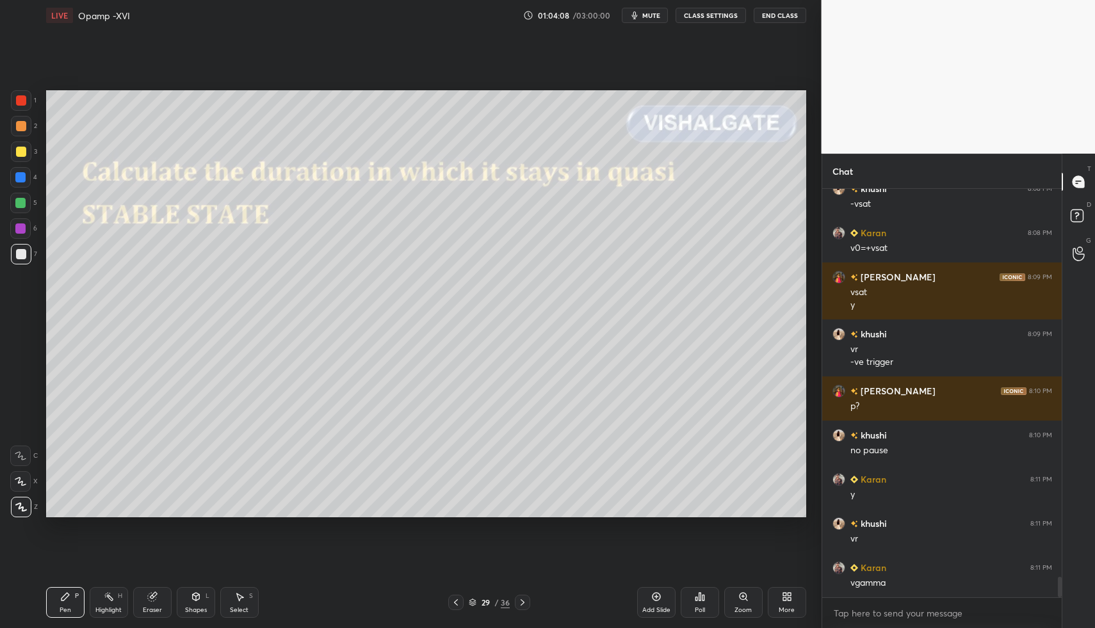
scroll to position [7785, 0]
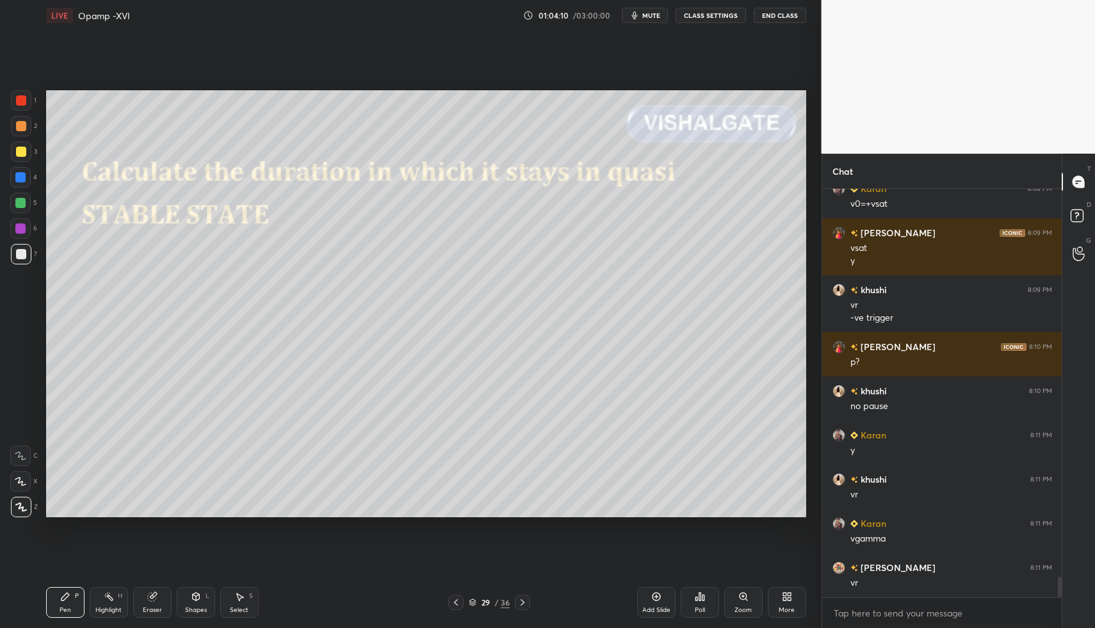
drag, startPoint x: 194, startPoint y: 607, endPoint x: 191, endPoint y: 578, distance: 29.0
click at [193, 602] on div "Shapes L" at bounding box center [196, 602] width 38 height 31
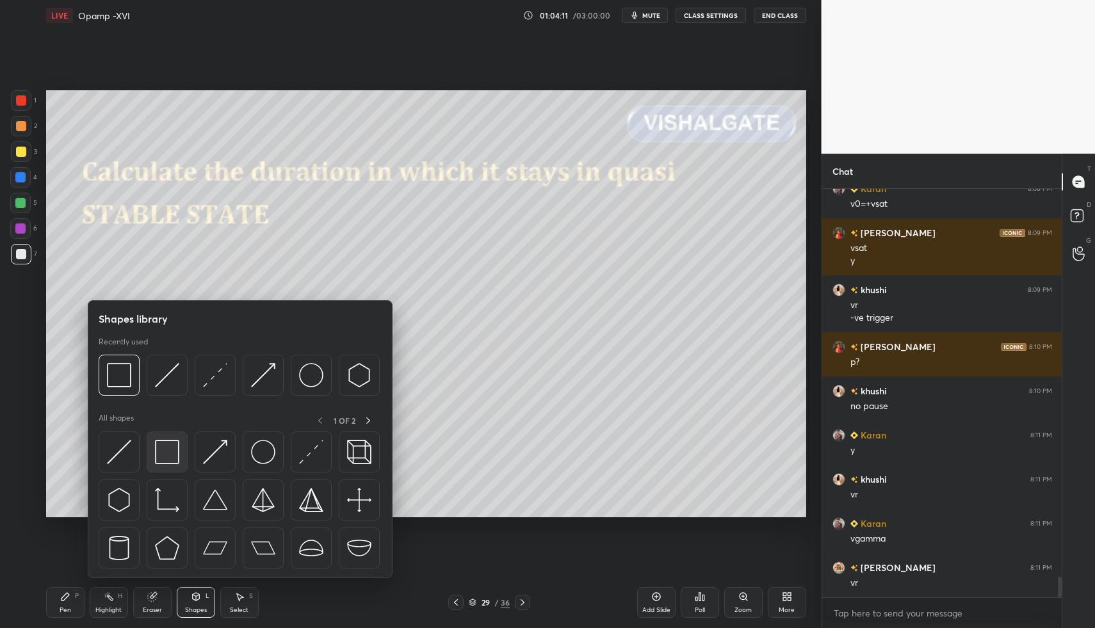
click at [160, 451] on img at bounding box center [167, 452] width 24 height 24
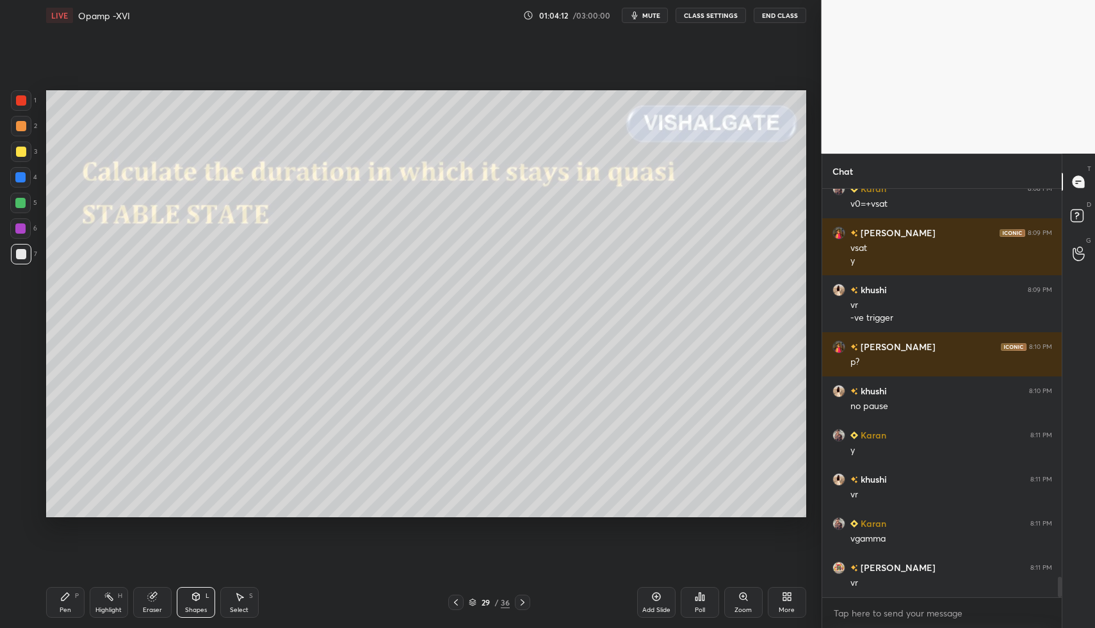
drag, startPoint x: 195, startPoint y: 594, endPoint x: 190, endPoint y: 579, distance: 15.4
click at [193, 591] on icon at bounding box center [196, 596] width 10 height 10
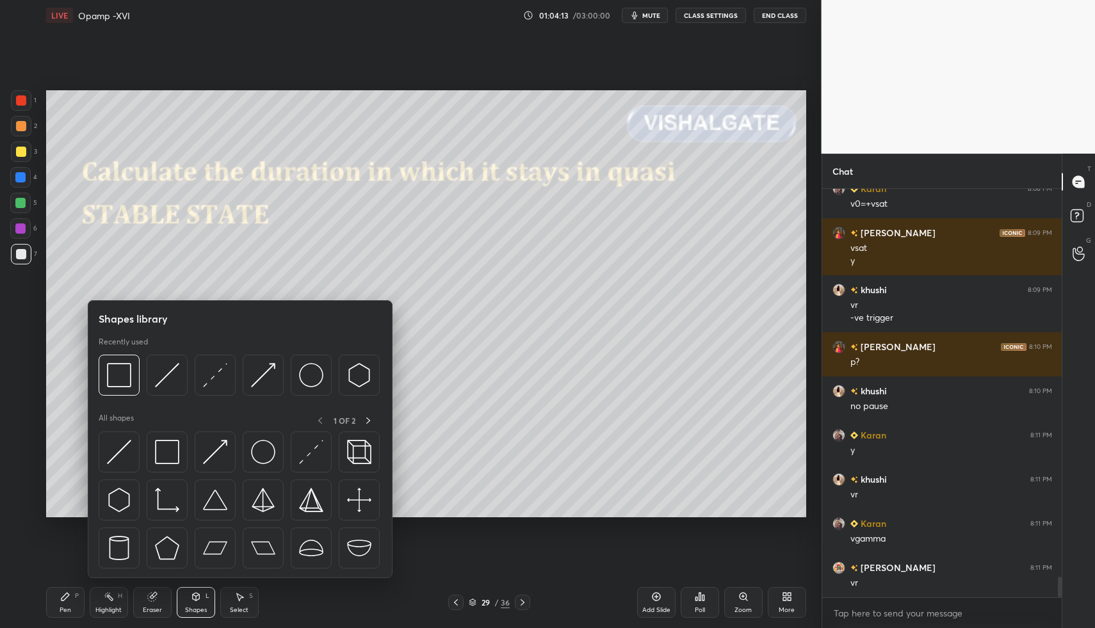
click at [135, 456] on div at bounding box center [119, 451] width 41 height 41
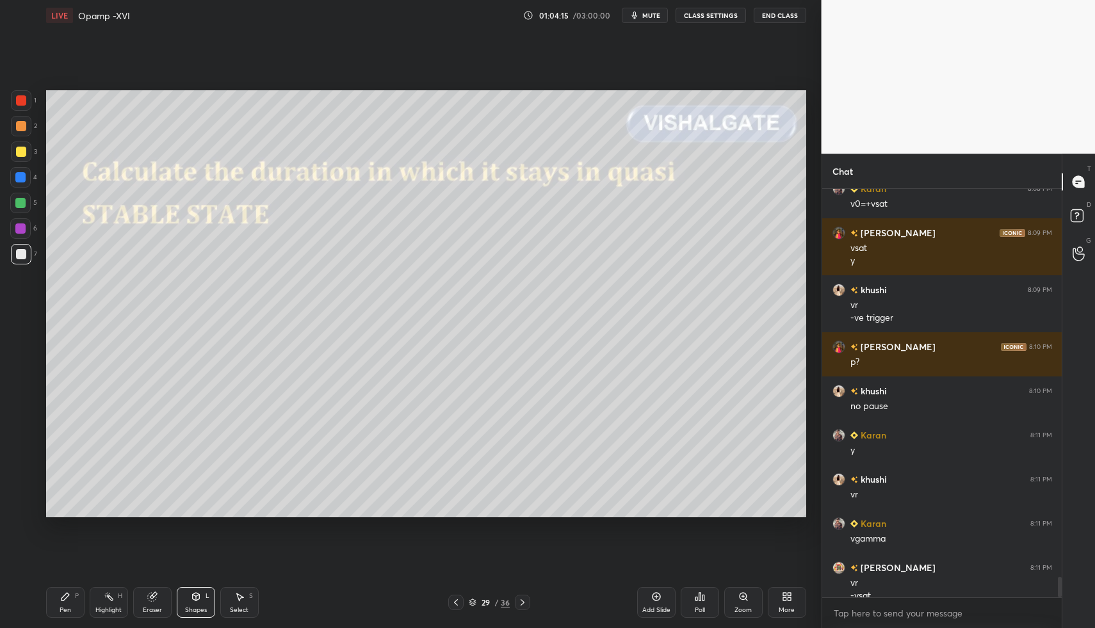
drag, startPoint x: 49, startPoint y: 591, endPoint x: 68, endPoint y: 577, distance: 23.8
click at [49, 591] on div "Pen P" at bounding box center [65, 602] width 38 height 31
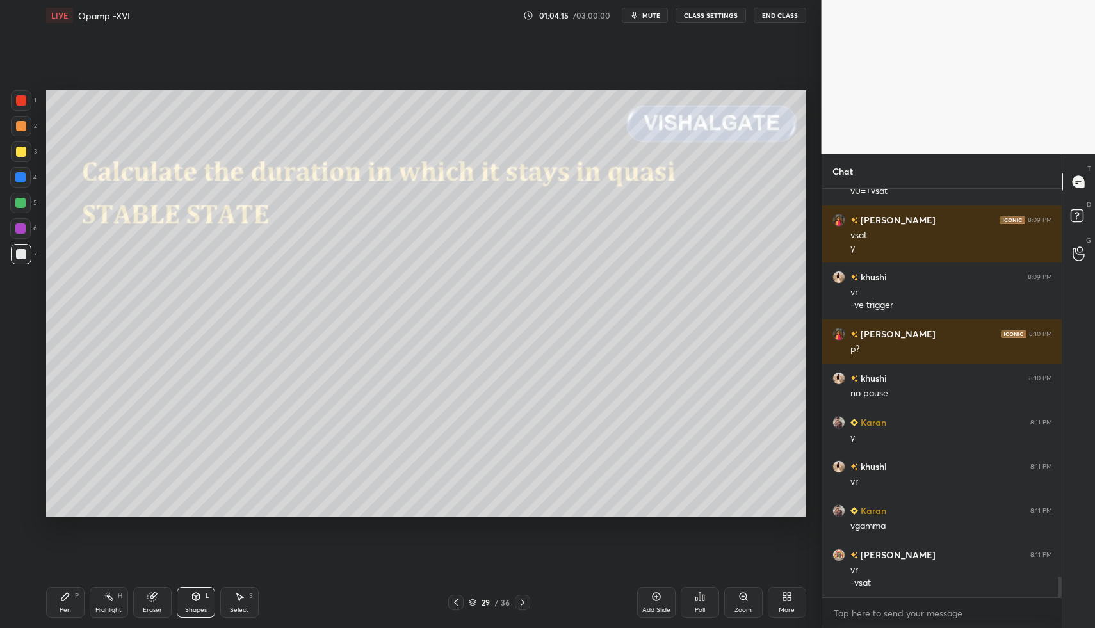
click at [54, 587] on div "Pen P" at bounding box center [65, 602] width 38 height 31
click at [77, 597] on div "P" at bounding box center [77, 596] width 4 height 6
click at [62, 604] on div "Pen P" at bounding box center [65, 602] width 38 height 31
click at [456, 597] on div at bounding box center [455, 602] width 15 height 15
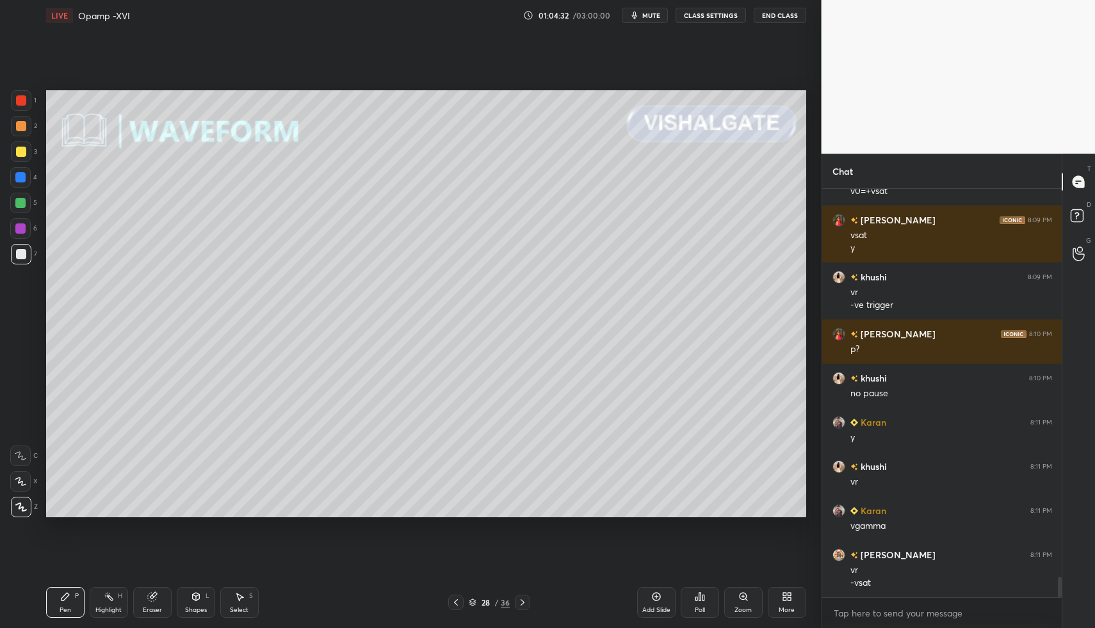
drag, startPoint x: 41, startPoint y: 612, endPoint x: 51, endPoint y: 600, distance: 15.0
click at [41, 612] on div "LIVE Opamp -XVI 01:04:32 / 03:00:00 mute CLASS SETTINGS End Class Setting up yo…" at bounding box center [426, 314] width 770 height 628
click at [46, 591] on div "Pen P" at bounding box center [65, 602] width 38 height 31
click at [20, 211] on div at bounding box center [20, 203] width 20 height 20
drag, startPoint x: 17, startPoint y: 231, endPoint x: 20, endPoint y: 243, distance: 11.8
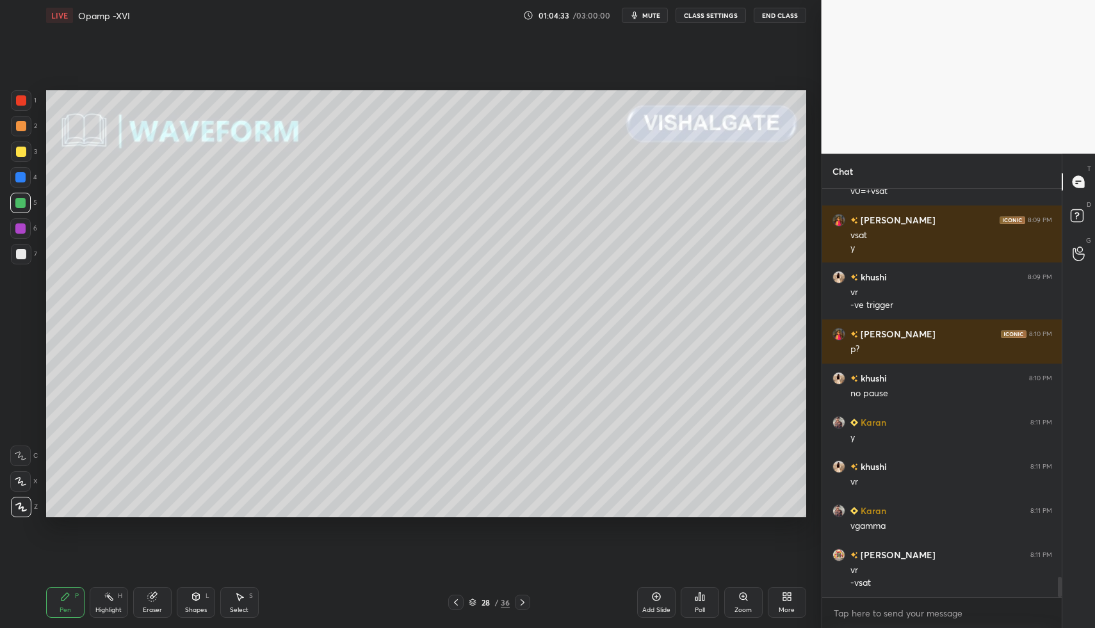
click at [19, 231] on div at bounding box center [20, 228] width 10 height 10
click at [15, 214] on div "5" at bounding box center [23, 206] width 27 height 26
click at [21, 200] on div at bounding box center [20, 203] width 10 height 10
click at [26, 187] on div "4" at bounding box center [23, 177] width 27 height 20
drag, startPoint x: 25, startPoint y: 254, endPoint x: 26, endPoint y: 264, distance: 10.3
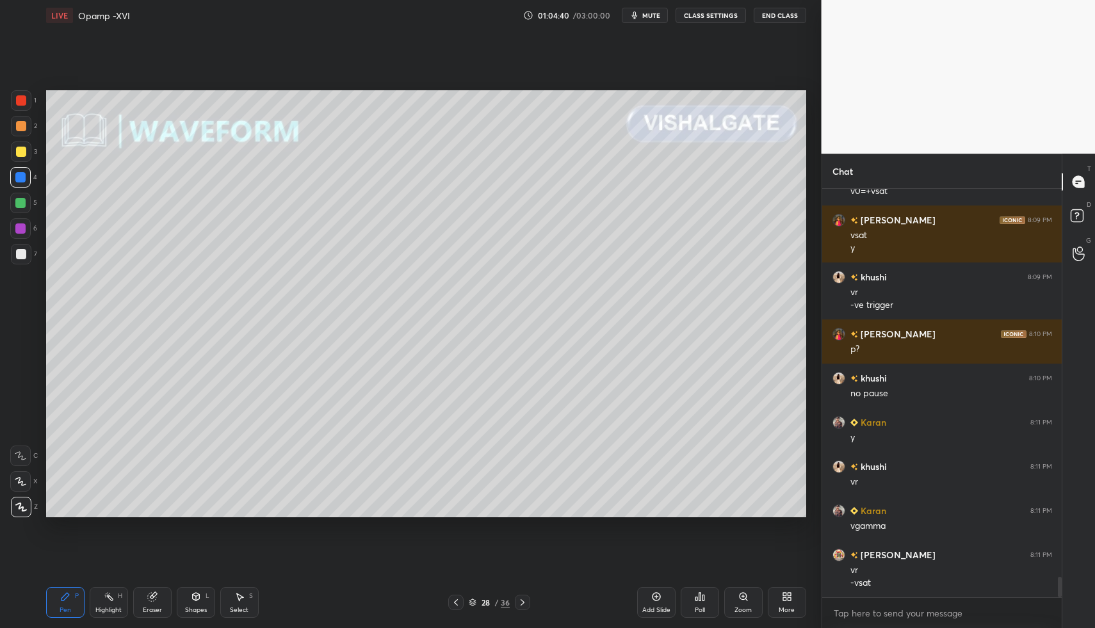
click at [25, 254] on div at bounding box center [21, 254] width 10 height 10
drag, startPoint x: 517, startPoint y: 604, endPoint x: 460, endPoint y: 593, distance: 58.0
click at [519, 606] on icon at bounding box center [522, 602] width 10 height 10
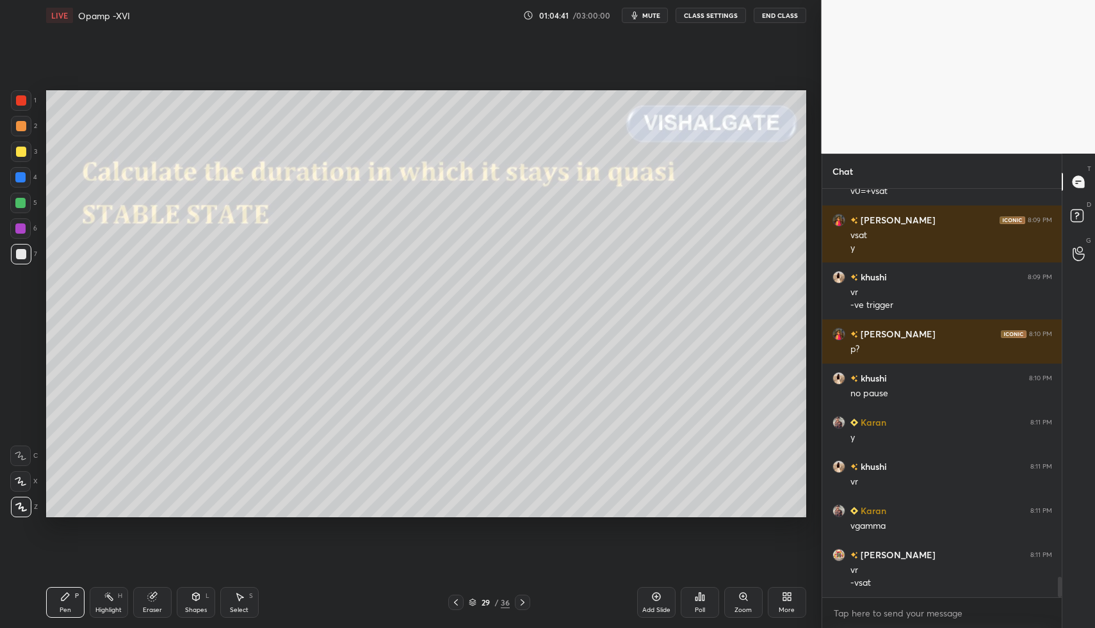
click at [68, 602] on div "Pen P" at bounding box center [65, 602] width 38 height 31
click at [63, 600] on div "Pen P" at bounding box center [65, 602] width 38 height 31
click at [456, 598] on icon at bounding box center [456, 602] width 10 height 10
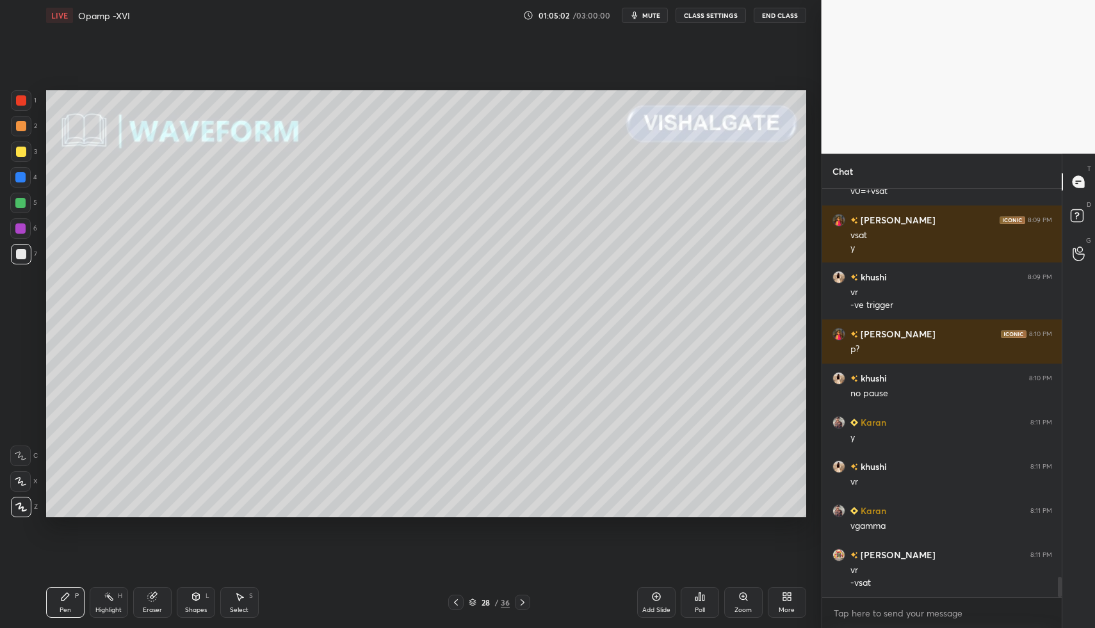
click at [517, 604] on icon at bounding box center [522, 602] width 10 height 10
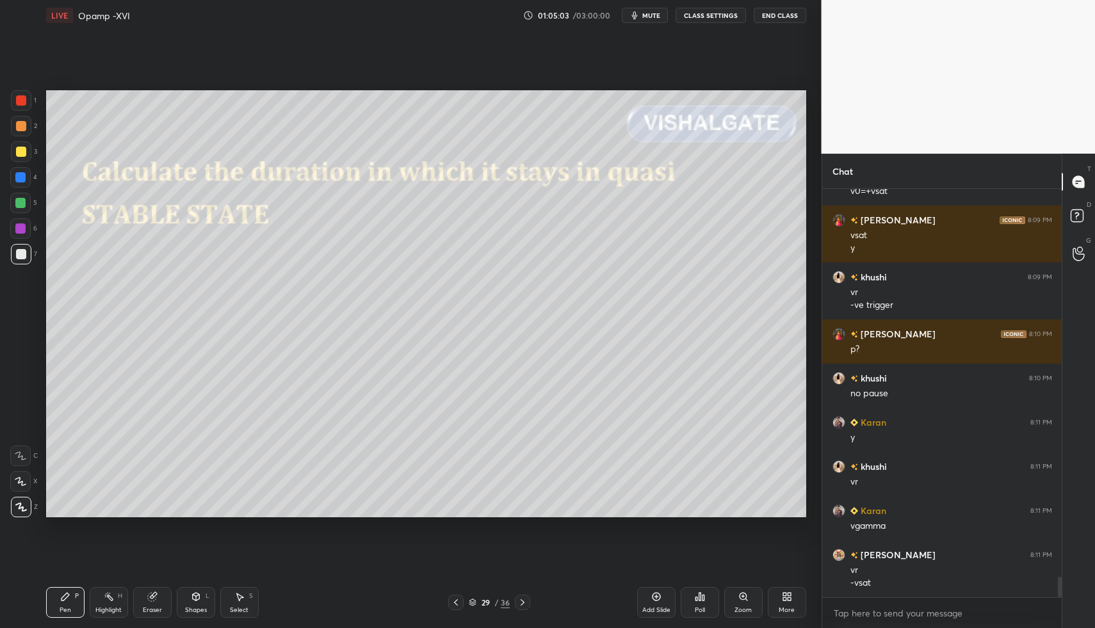
click at [70, 605] on div "Pen P" at bounding box center [65, 602] width 38 height 31
drag, startPoint x: 63, startPoint y: 609, endPoint x: 90, endPoint y: 592, distance: 31.4
click at [70, 607] on div "Pen" at bounding box center [66, 610] width 12 height 6
drag, startPoint x: 456, startPoint y: 596, endPoint x: 392, endPoint y: 588, distance: 64.6
click at [455, 598] on div at bounding box center [455, 602] width 15 height 15
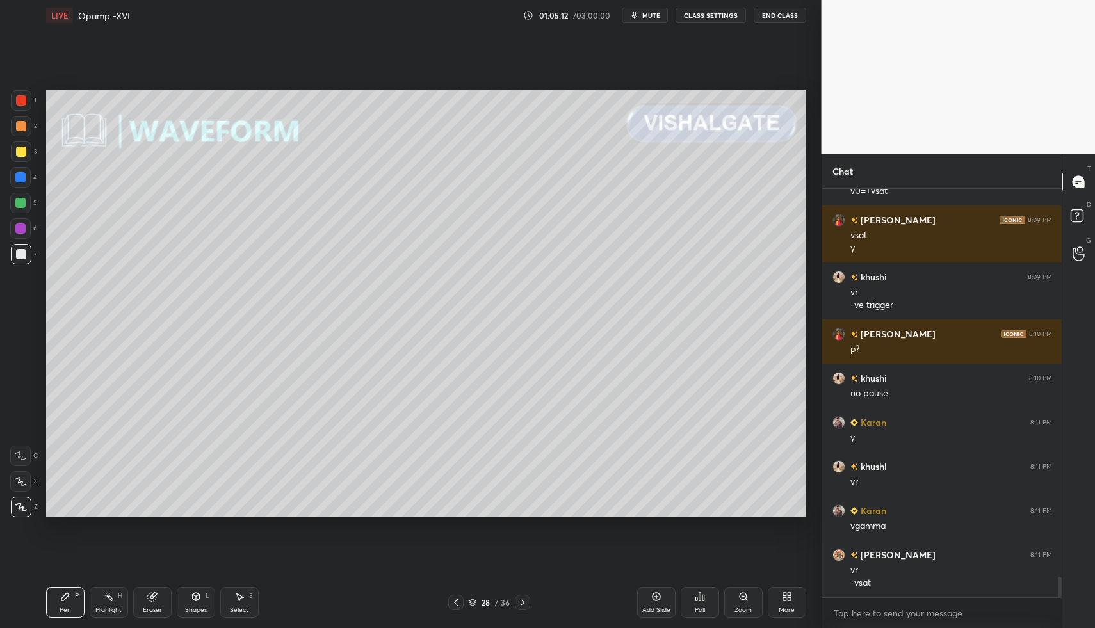
click at [117, 582] on div "Pen P Highlight H Eraser Shapes L Select S 28 / 36 Add Slide Poll Zoom More" at bounding box center [426, 602] width 760 height 51
click at [107, 602] on div "Highlight H" at bounding box center [109, 602] width 38 height 31
drag, startPoint x: 519, startPoint y: 595, endPoint x: 496, endPoint y: 610, distance: 27.2
click at [519, 595] on div at bounding box center [522, 602] width 15 height 15
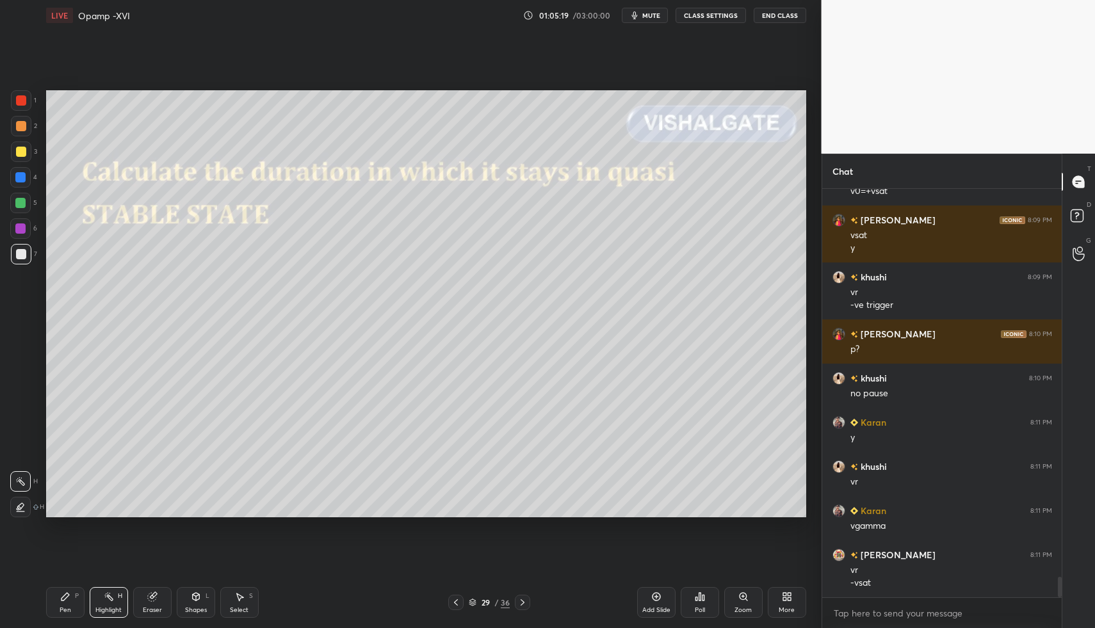
click at [58, 598] on div "Pen P" at bounding box center [65, 602] width 38 height 31
drag, startPoint x: 57, startPoint y: 599, endPoint x: 76, endPoint y: 556, distance: 47.0
click at [57, 599] on div "Pen P" at bounding box center [65, 602] width 38 height 31
click at [454, 607] on icon at bounding box center [456, 602] width 10 height 10
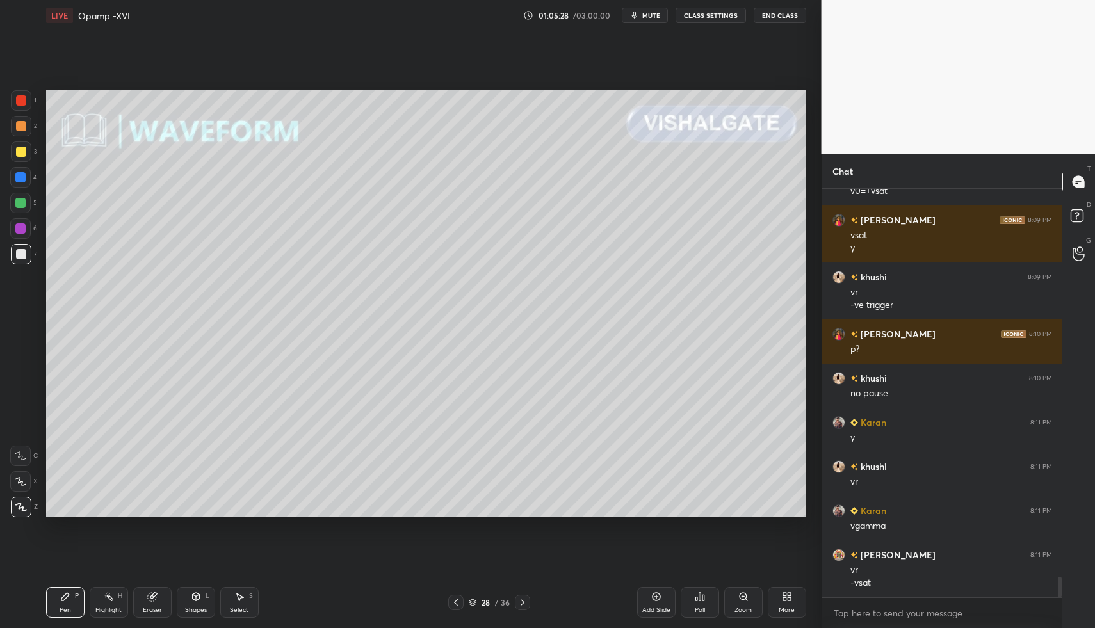
click at [522, 596] on div at bounding box center [522, 602] width 15 height 15
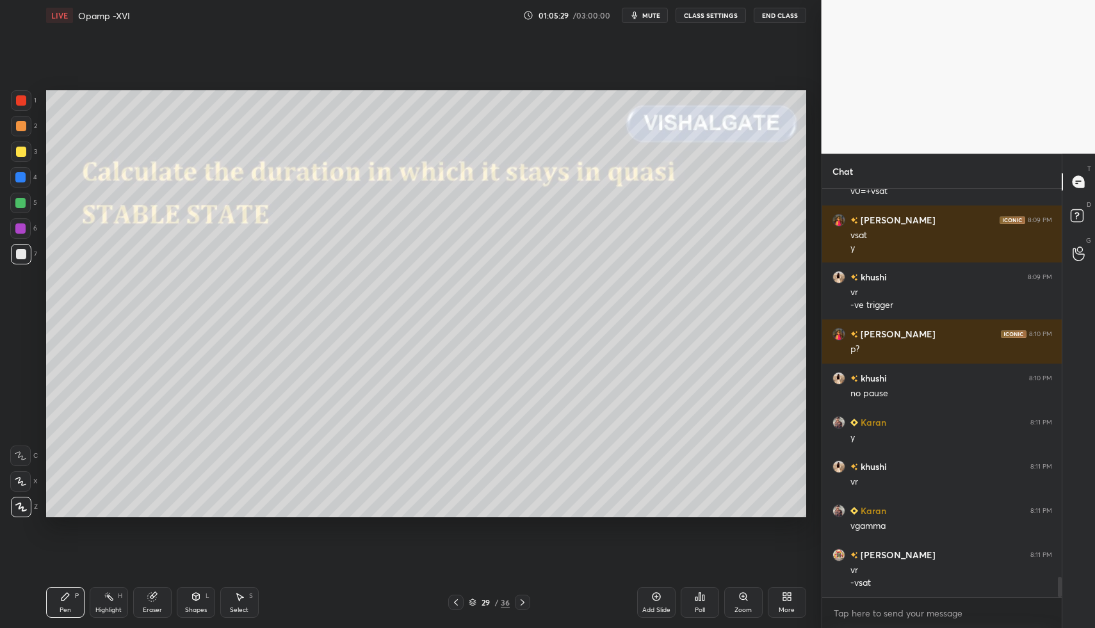
click at [242, 595] on icon at bounding box center [239, 596] width 10 height 10
click at [242, 599] on icon at bounding box center [239, 596] width 10 height 10
drag, startPoint x: 242, startPoint y: 599, endPoint x: 275, endPoint y: 575, distance: 41.2
click at [242, 599] on icon at bounding box center [239, 596] width 10 height 10
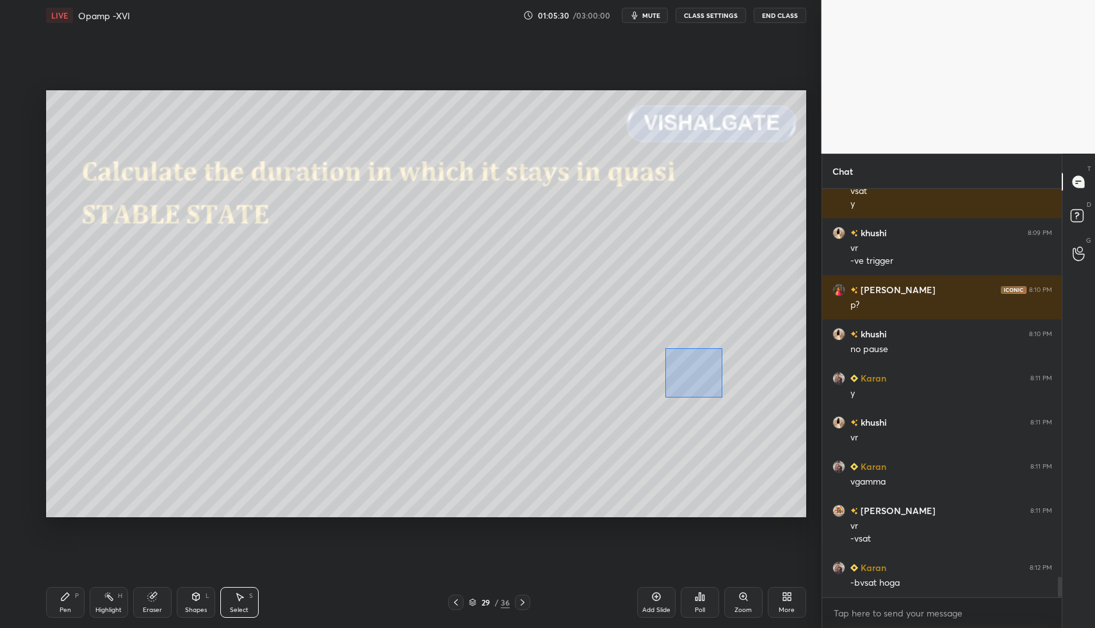
drag, startPoint x: 691, startPoint y: 371, endPoint x: 718, endPoint y: 399, distance: 38.9
click at [722, 400] on div "0 ° Undo Copy Paste here Duplicate Duplicate to new slide Delete" at bounding box center [426, 304] width 760 height 428
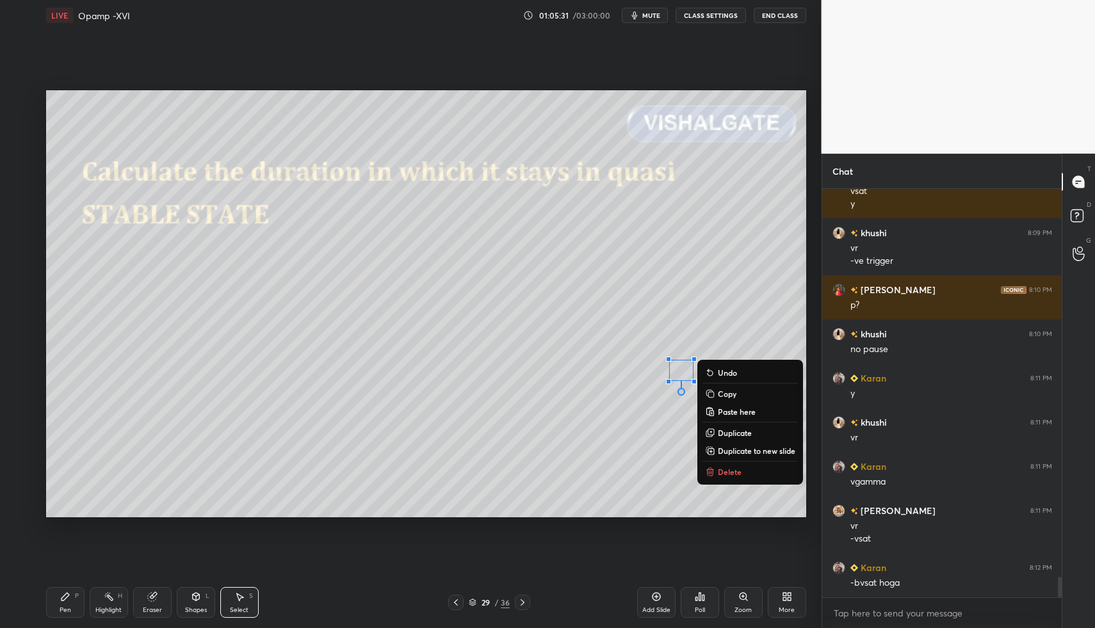
drag, startPoint x: 728, startPoint y: 472, endPoint x: 721, endPoint y: 468, distance: 8.0
click at [728, 472] on p "Delete" at bounding box center [730, 472] width 24 height 10
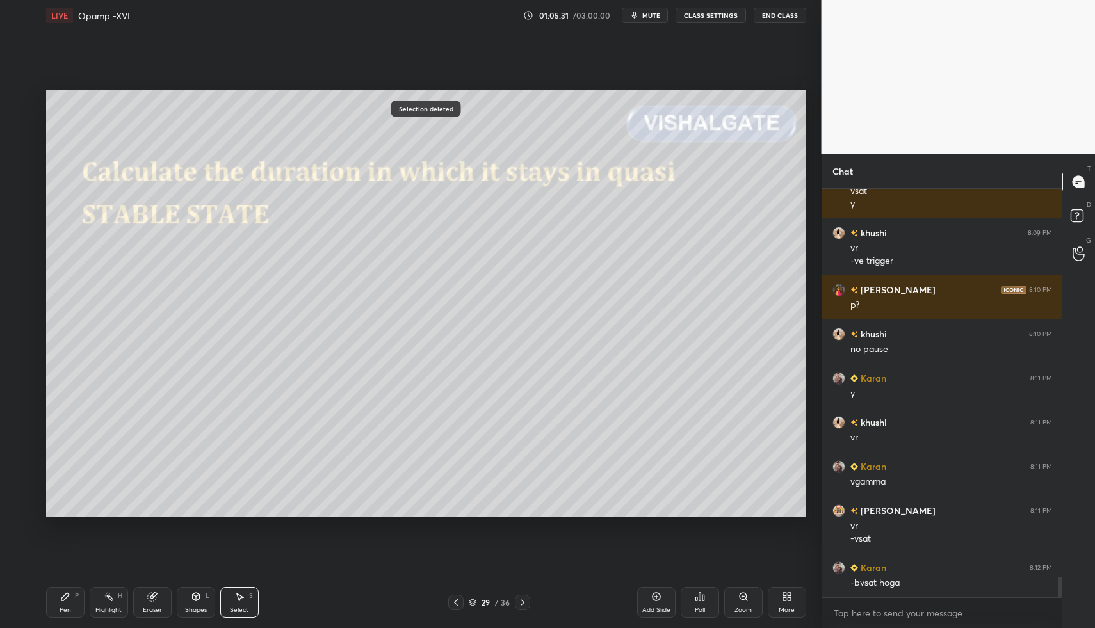
click at [57, 584] on div "Pen P Highlight H Eraser Shapes L Select S 29 / 36 Add Slide Poll Zoom More" at bounding box center [426, 602] width 760 height 51
click at [52, 590] on div "Pen P Highlight H Eraser Shapes L Select S 29 / 36 Add Slide Poll Zoom More" at bounding box center [426, 602] width 760 height 51
click at [71, 603] on div "Pen P" at bounding box center [65, 602] width 38 height 31
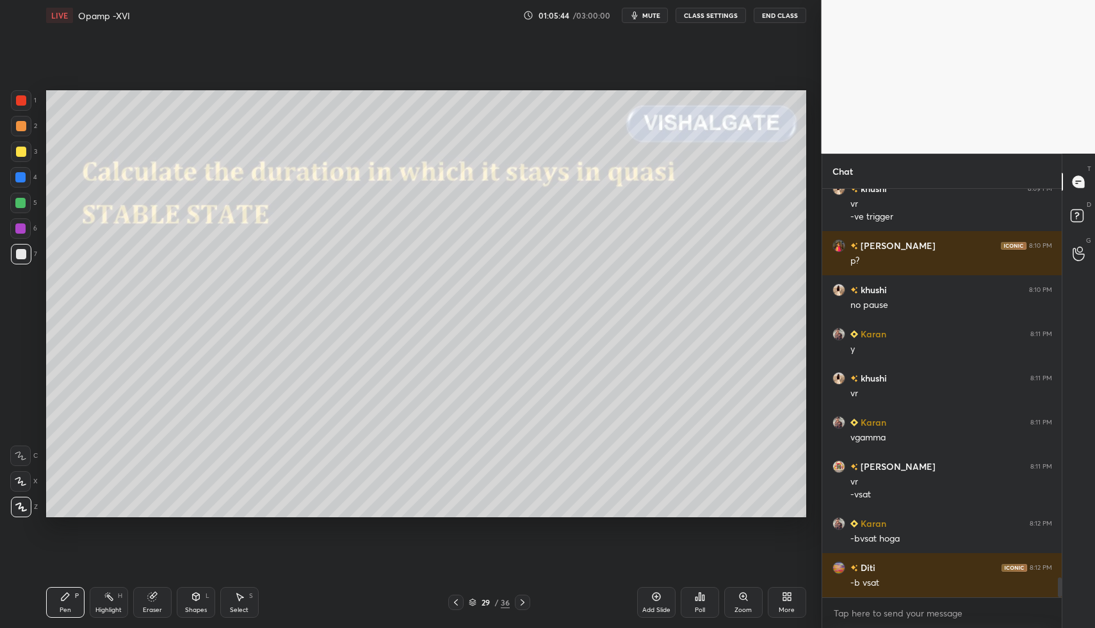
click at [193, 604] on div "Shapes L" at bounding box center [196, 602] width 38 height 31
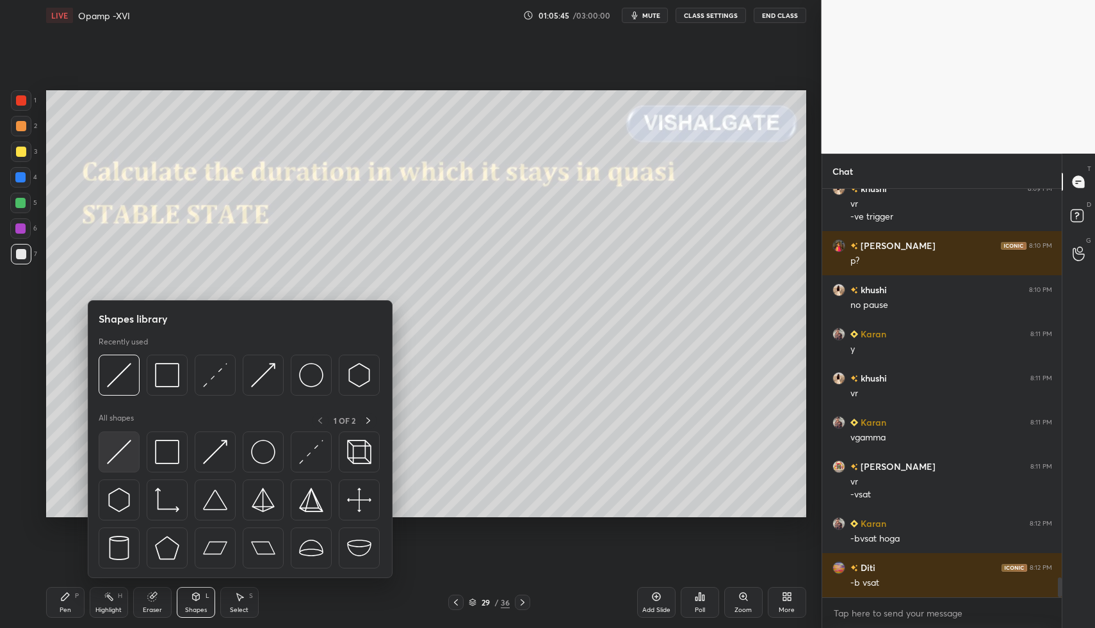
click at [114, 451] on img at bounding box center [119, 452] width 24 height 24
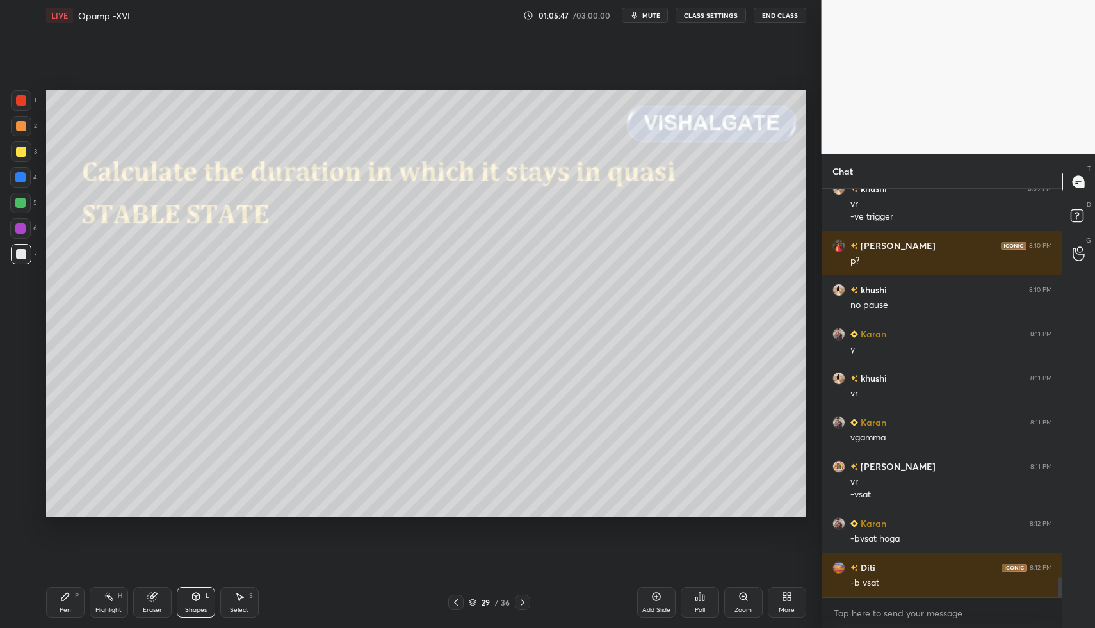
drag, startPoint x: 42, startPoint y: 609, endPoint x: 61, endPoint y: 600, distance: 21.2
click at [42, 609] on div "LIVE Opamp -XVI 01:05:47 / 03:00:00 mute CLASS SETTINGS End Class Setting up yo…" at bounding box center [426, 314] width 770 height 628
click at [50, 606] on div "LIVE Opamp -XVI 01:05:47 / 03:00:00 mute CLASS SETTINGS End Class Setting up yo…" at bounding box center [426, 314] width 770 height 628
drag, startPoint x: 75, startPoint y: 595, endPoint x: 95, endPoint y: 582, distance: 24.0
click at [75, 595] on div "P" at bounding box center [77, 596] width 4 height 6
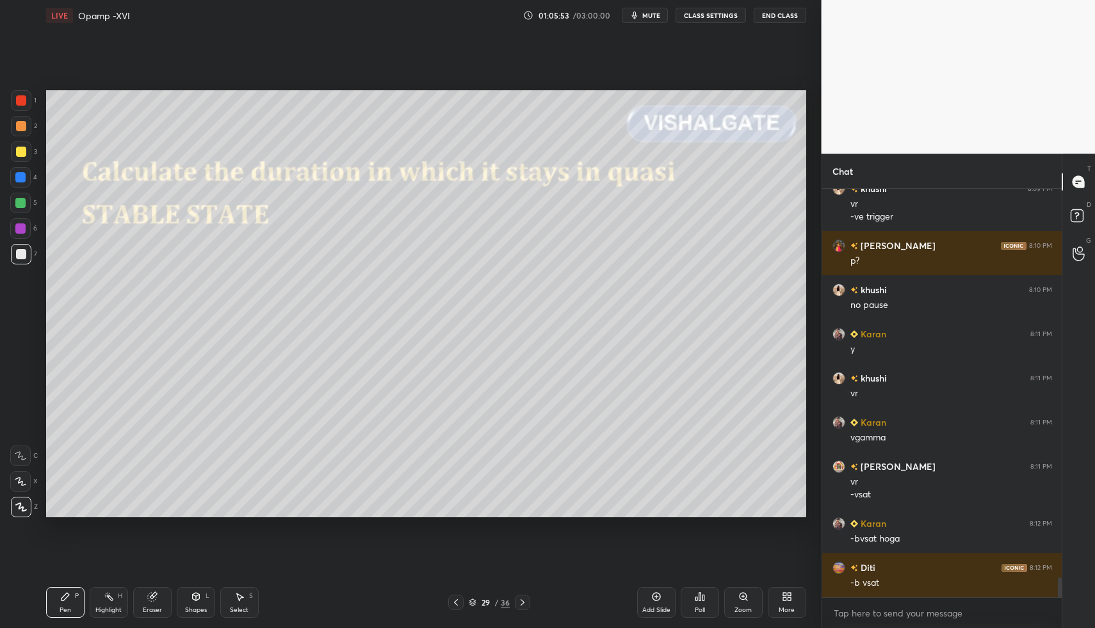
click at [204, 600] on div "Shapes L" at bounding box center [196, 602] width 38 height 31
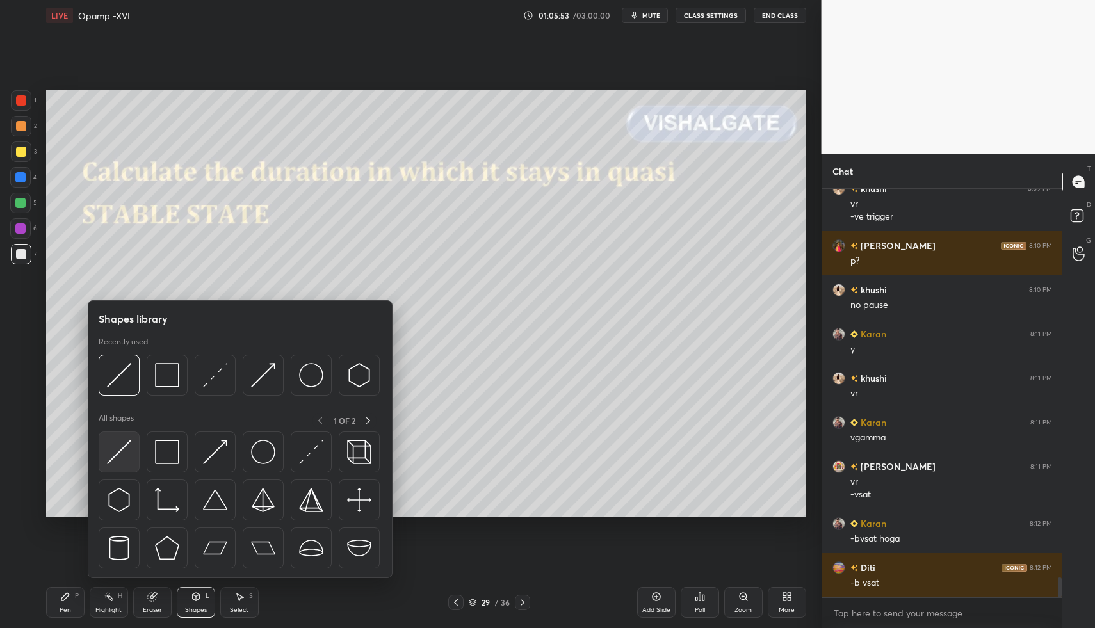
click at [118, 459] on img at bounding box center [119, 452] width 24 height 24
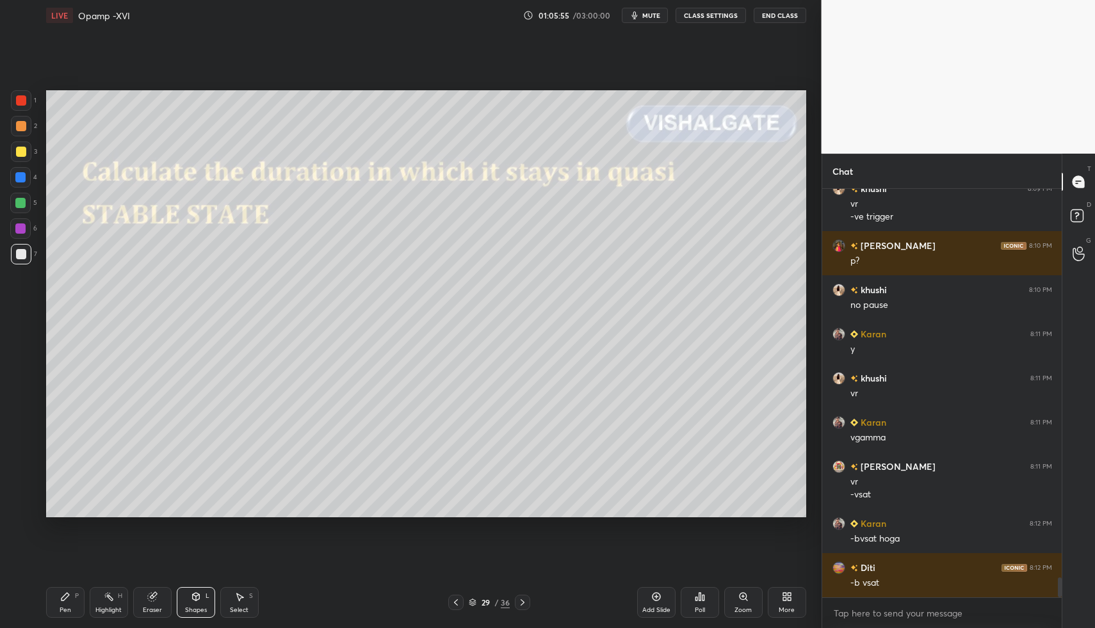
click at [69, 610] on div "Pen" at bounding box center [66, 610] width 12 height 6
click at [201, 595] on div "Shapes L" at bounding box center [196, 602] width 38 height 31
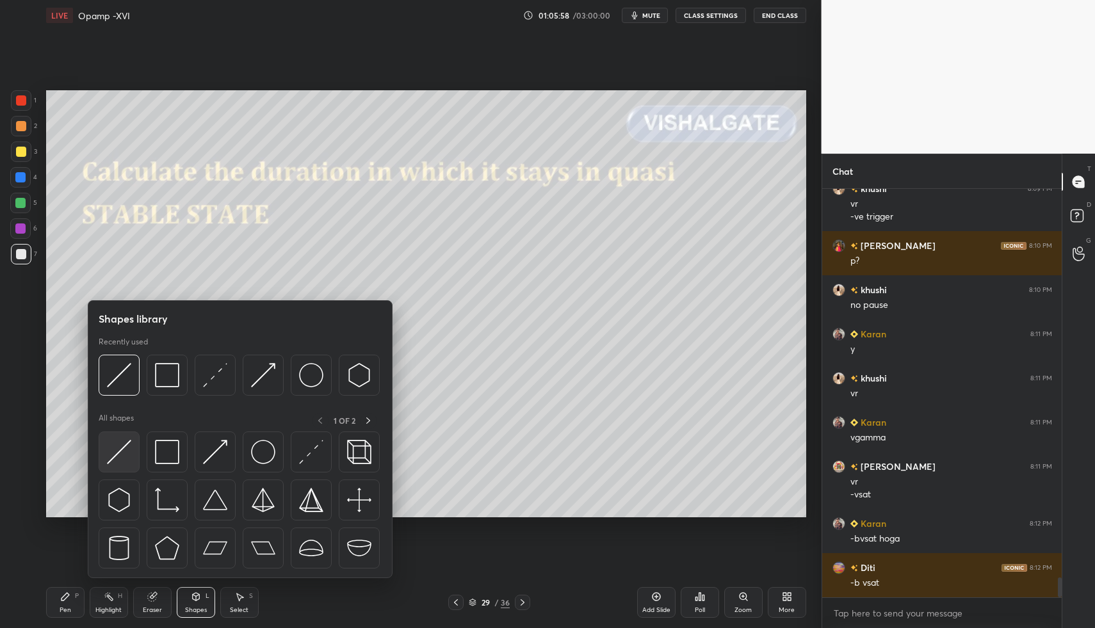
click at [130, 461] on img at bounding box center [119, 452] width 24 height 24
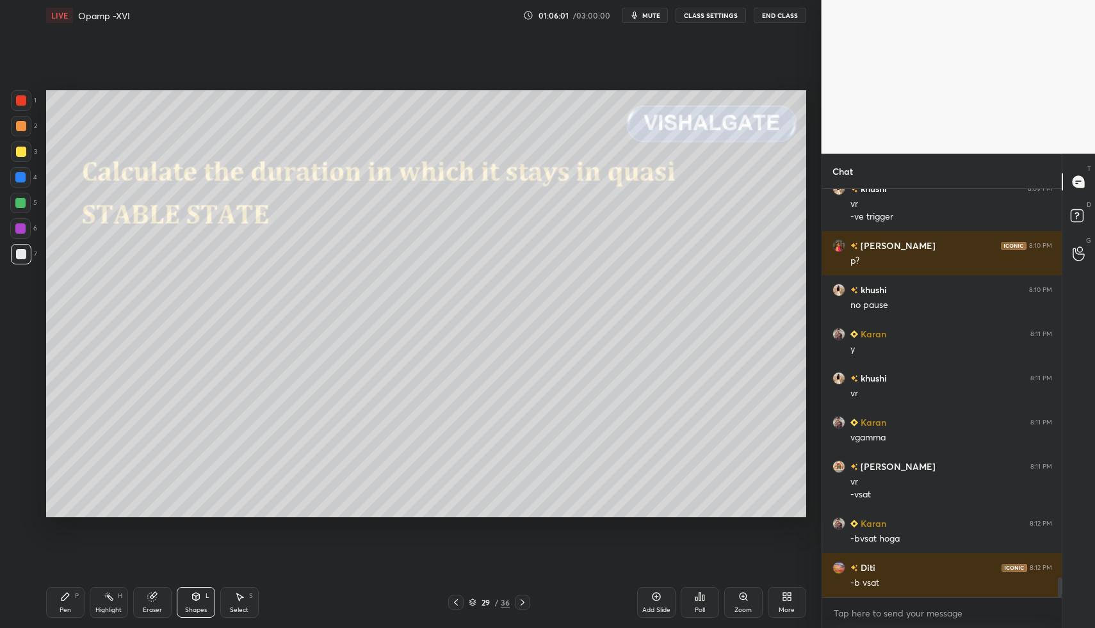
click at [232, 604] on div "Select S" at bounding box center [239, 602] width 38 height 31
drag, startPoint x: 232, startPoint y: 604, endPoint x: 238, endPoint y: 536, distance: 67.5
click at [241, 597] on div "Select S" at bounding box center [239, 602] width 38 height 31
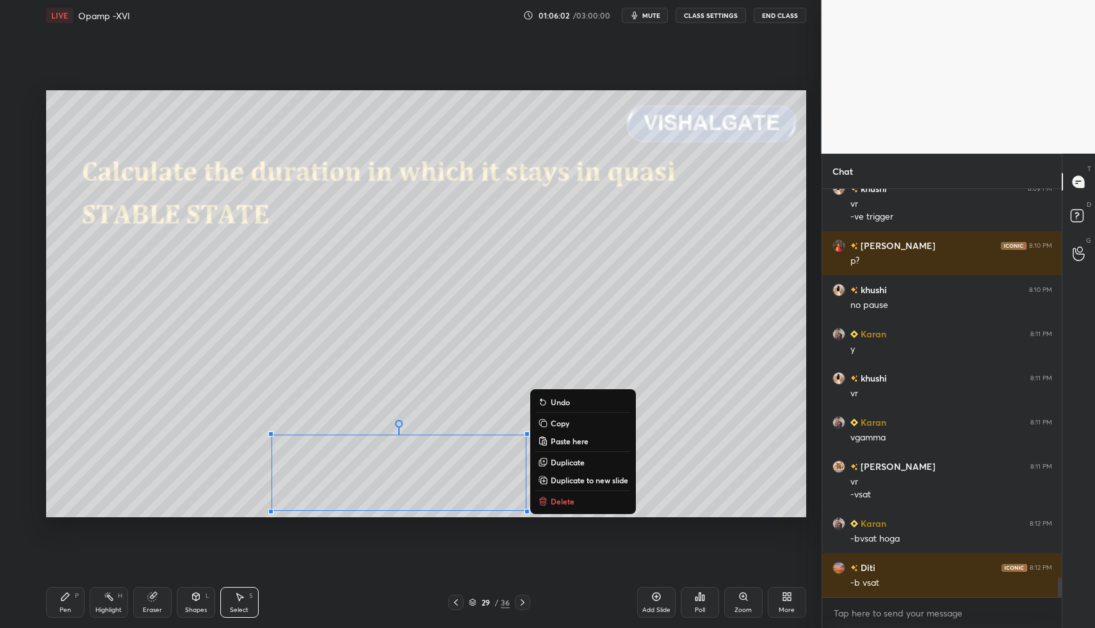
drag, startPoint x: 337, startPoint y: 454, endPoint x: 577, endPoint y: 525, distance: 250.3
click at [577, 529] on div "0 ° Undo Copy Paste here Duplicate Duplicate to new slide Delete Setting up you…" at bounding box center [426, 304] width 770 height 546
click at [63, 590] on div "Pen P" at bounding box center [65, 602] width 38 height 31
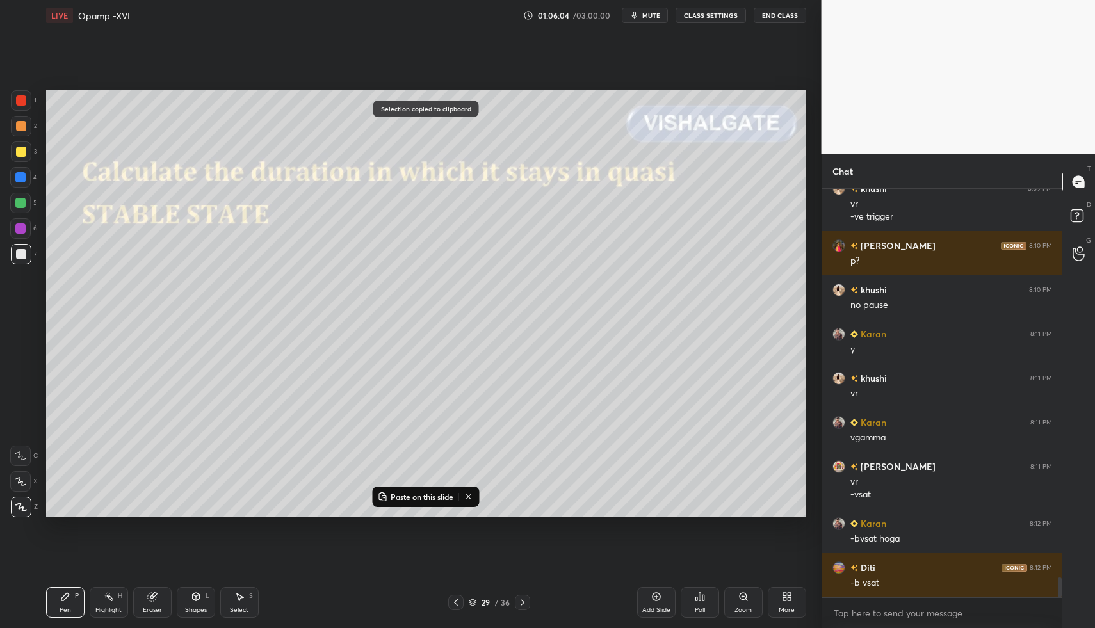
click at [18, 246] on div at bounding box center [21, 254] width 20 height 20
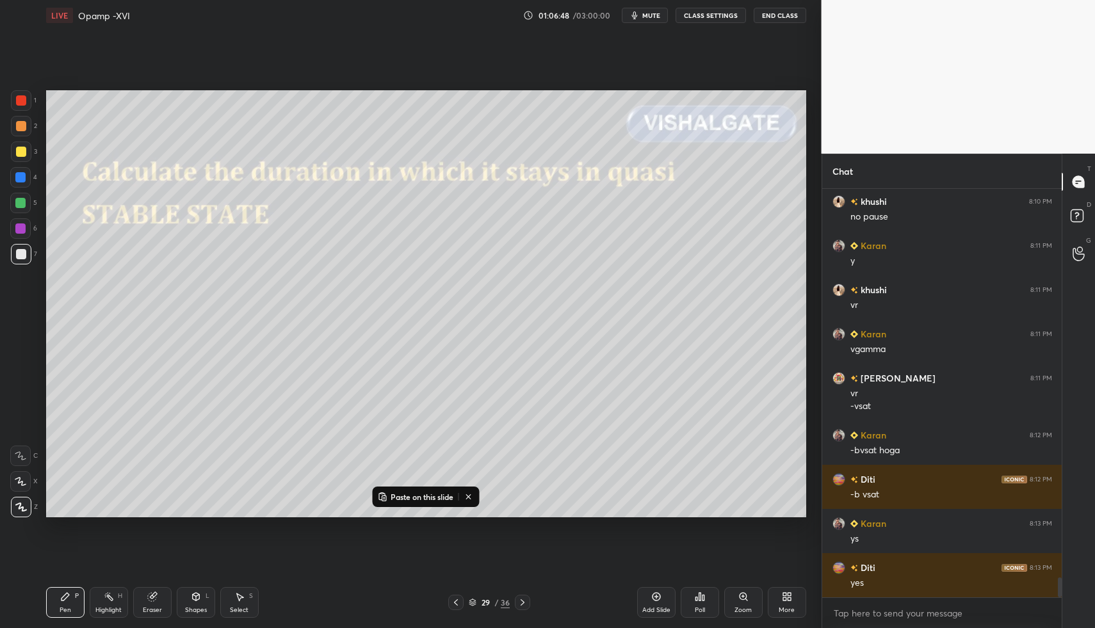
click at [474, 497] on icon at bounding box center [468, 497] width 10 height 10
click at [647, 595] on div "Add Slide" at bounding box center [656, 602] width 38 height 31
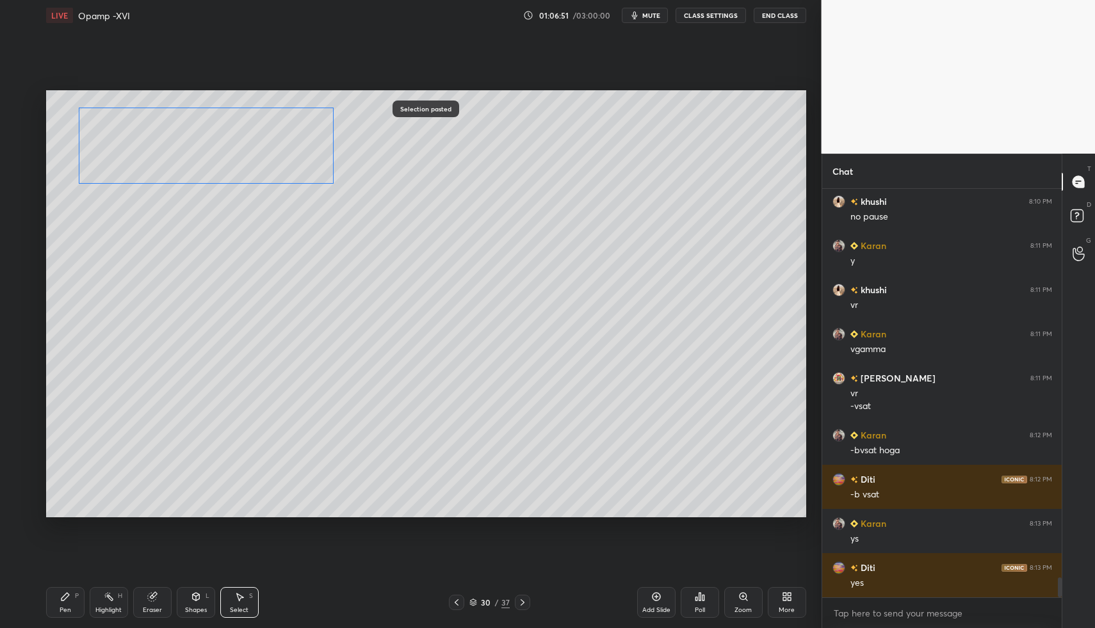
drag, startPoint x: 348, startPoint y: 431, endPoint x: 195, endPoint y: 152, distance: 318.8
click at [188, 140] on div "0 ° Undo Copy Paste here Duplicate Duplicate to new slide Delete" at bounding box center [426, 304] width 760 height 428
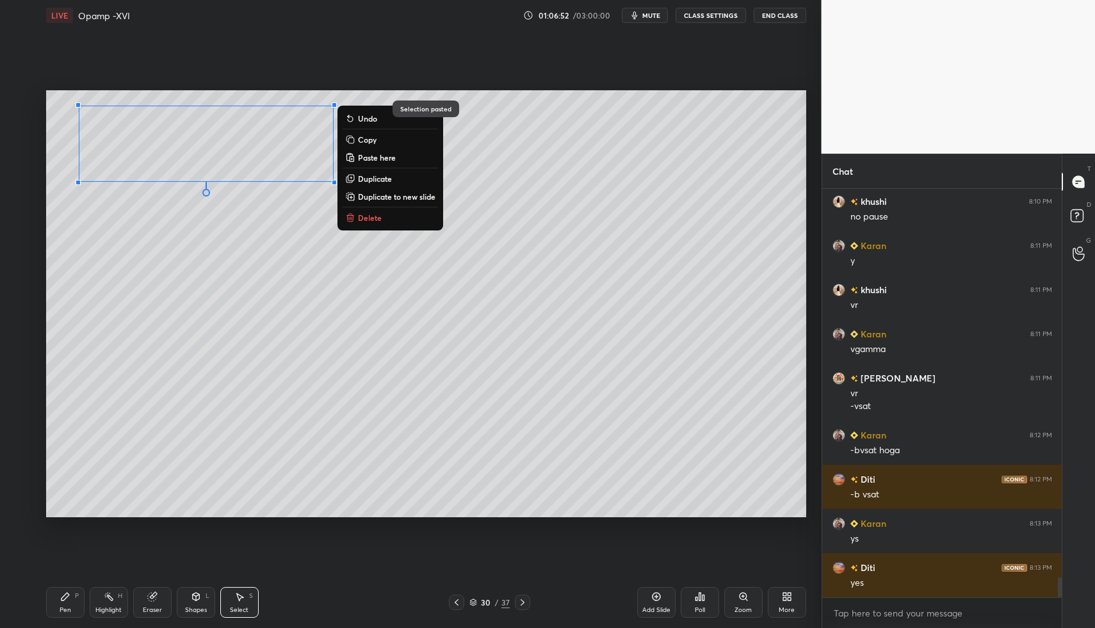
click at [61, 595] on div "Pen P" at bounding box center [65, 602] width 38 height 31
click at [62, 595] on div "Pen P" at bounding box center [65, 602] width 38 height 31
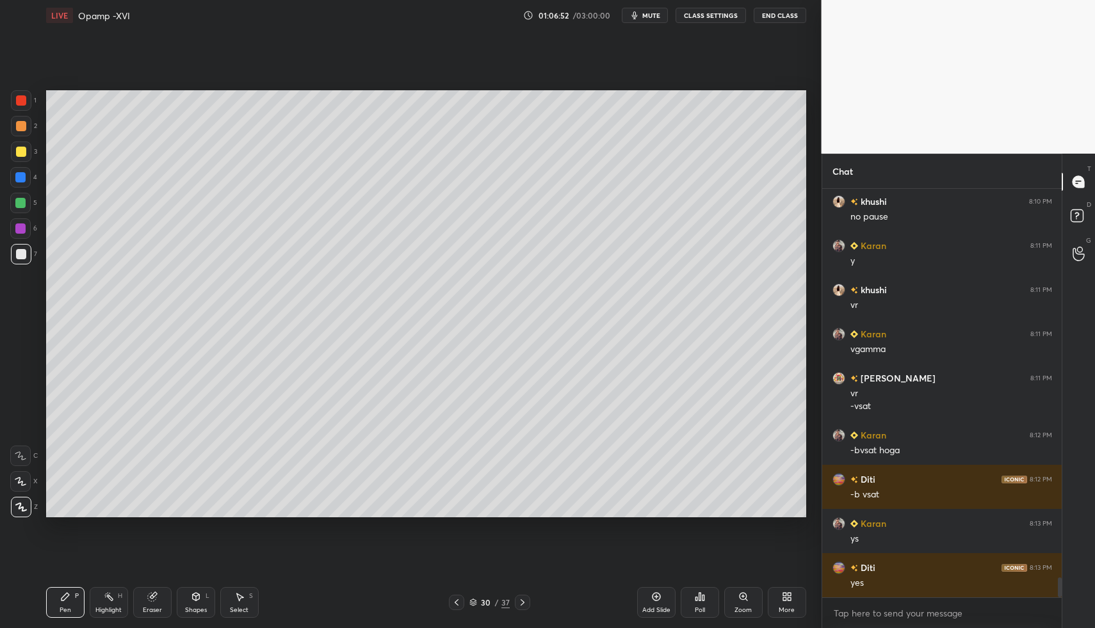
click at [19, 256] on div at bounding box center [21, 254] width 10 height 10
click at [74, 594] on div "Pen P" at bounding box center [65, 602] width 38 height 31
click at [26, 201] on div at bounding box center [20, 203] width 20 height 20
drag, startPoint x: 56, startPoint y: 595, endPoint x: 55, endPoint y: 584, distance: 10.9
click at [56, 595] on div "Pen P" at bounding box center [65, 602] width 38 height 31
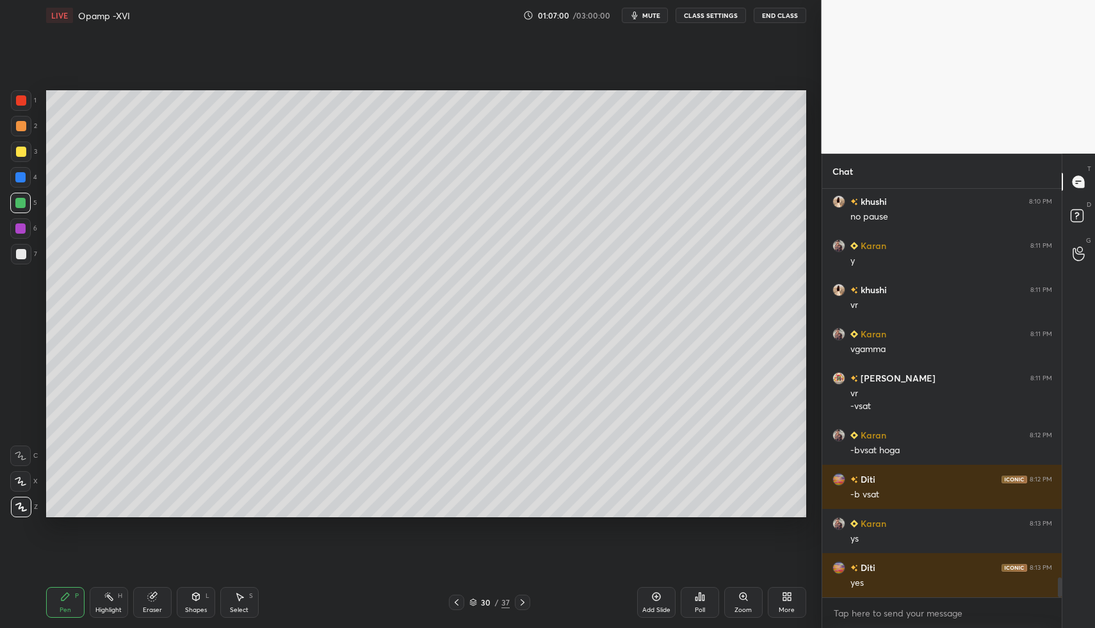
click at [193, 588] on div "Shapes L" at bounding box center [196, 602] width 38 height 31
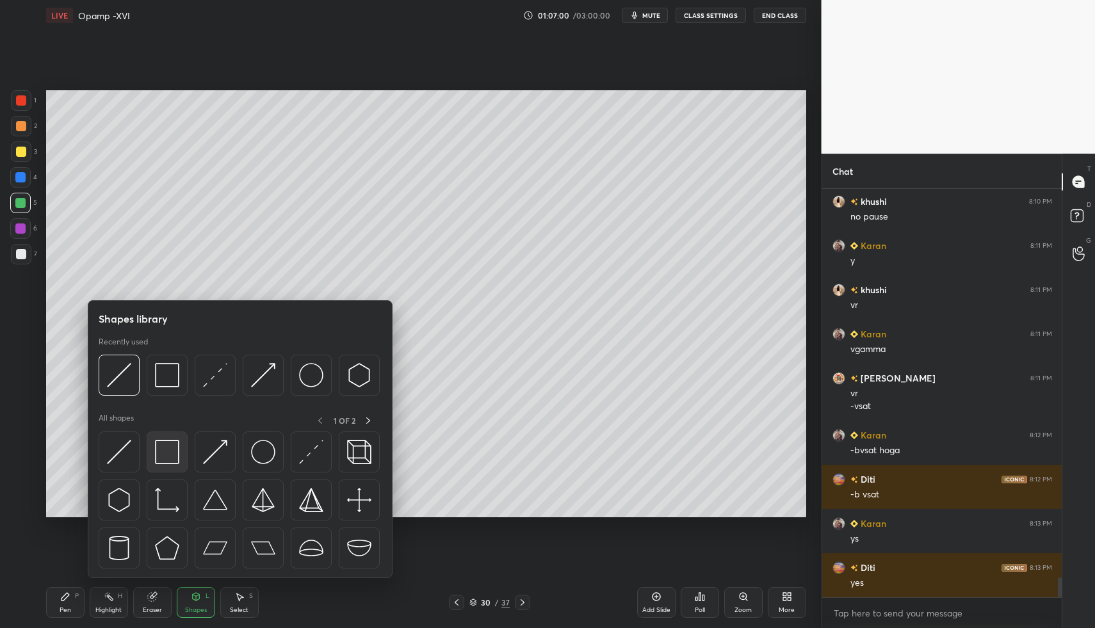
click at [166, 459] on img at bounding box center [167, 452] width 24 height 24
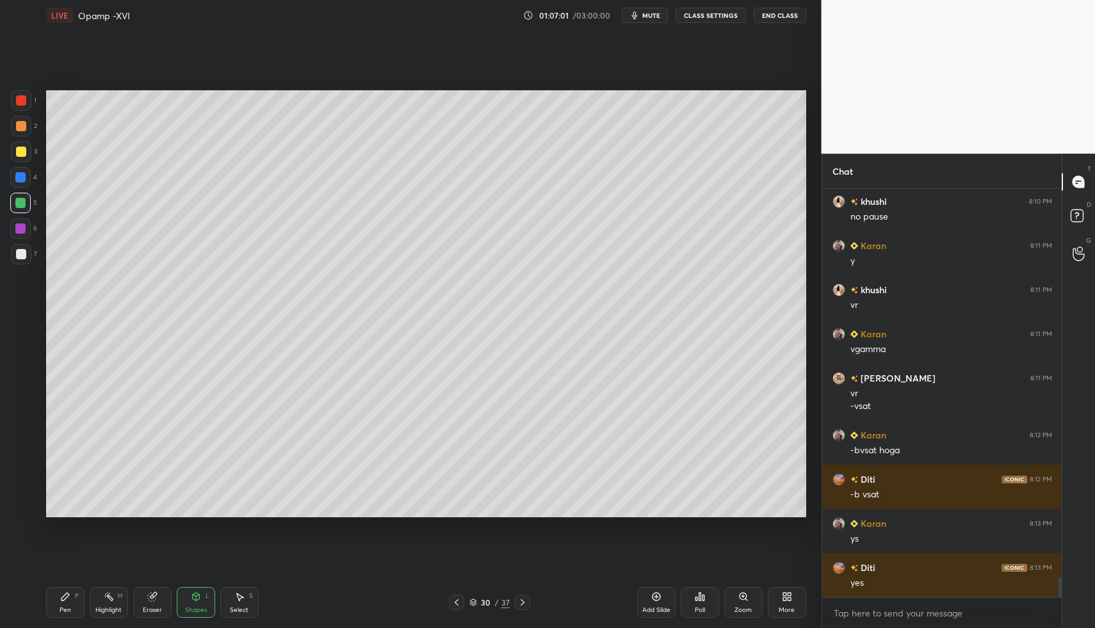
click at [11, 254] on div at bounding box center [21, 254] width 20 height 20
drag, startPoint x: 20, startPoint y: 255, endPoint x: 16, endPoint y: 295, distance: 39.9
click at [20, 257] on div at bounding box center [21, 254] width 10 height 10
click at [59, 592] on div "Pen P" at bounding box center [65, 602] width 38 height 31
drag, startPoint x: 59, startPoint y: 592, endPoint x: 67, endPoint y: 580, distance: 14.4
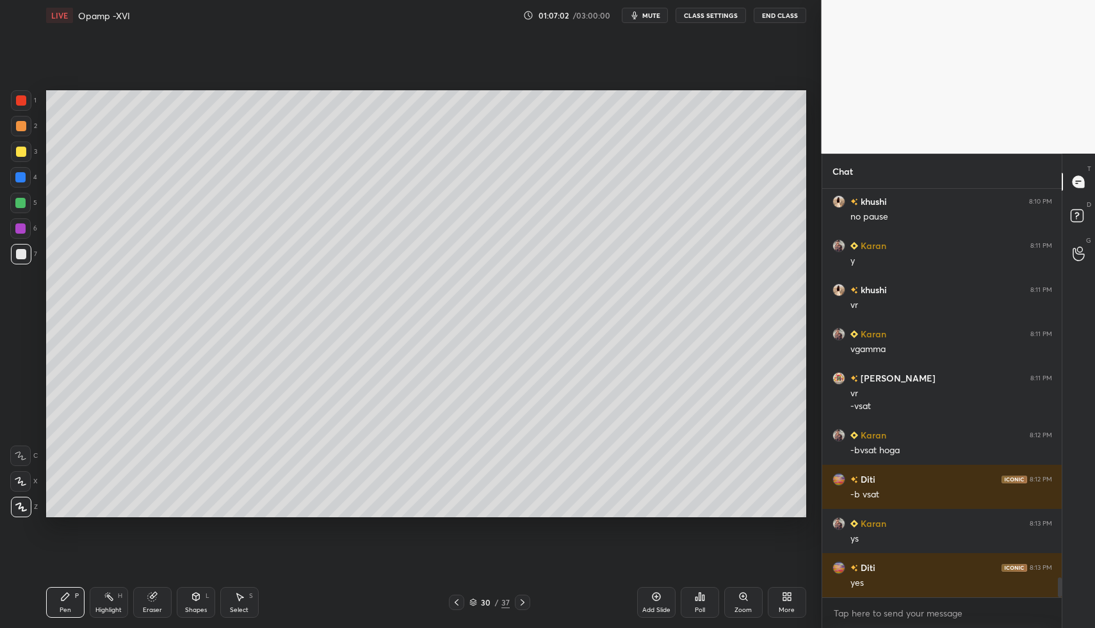
click at [65, 586] on div "Pen P Highlight H Eraser Shapes L Select S 30 / 37 Add Slide Poll Zoom More" at bounding box center [426, 602] width 760 height 51
click at [27, 196] on div at bounding box center [20, 203] width 20 height 20
click at [209, 590] on div "Shapes L" at bounding box center [196, 602] width 38 height 31
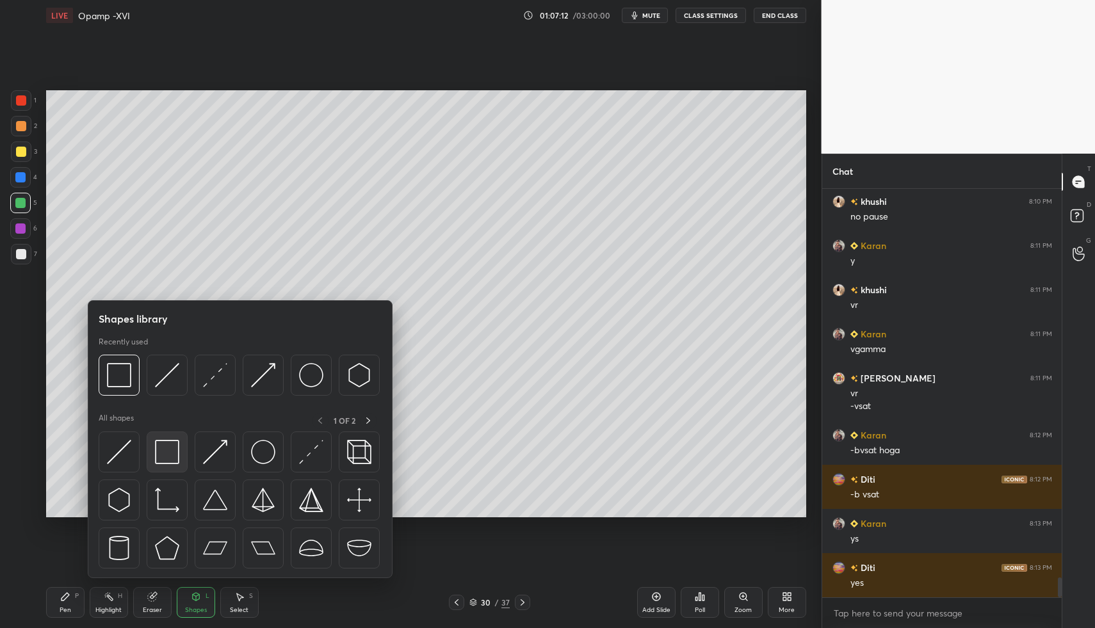
click at [153, 437] on div at bounding box center [167, 451] width 41 height 41
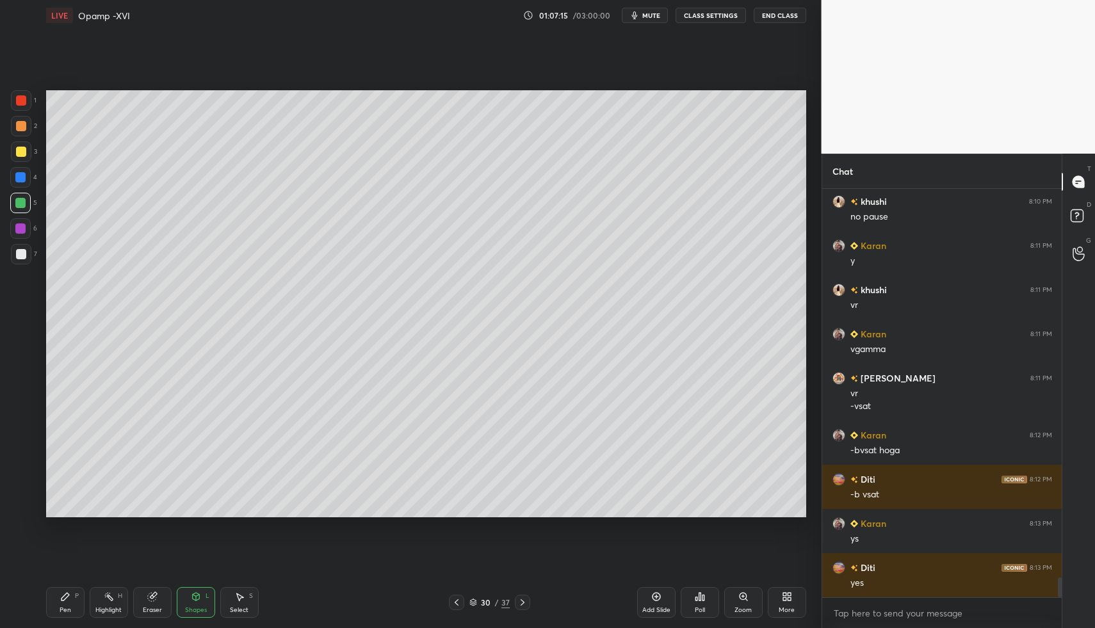
click at [24, 269] on div "1 2 3 4 5 6 7 C X Z C X Z E E Erase all H H" at bounding box center [20, 304] width 41 height 428
click at [13, 262] on div at bounding box center [21, 254] width 20 height 20
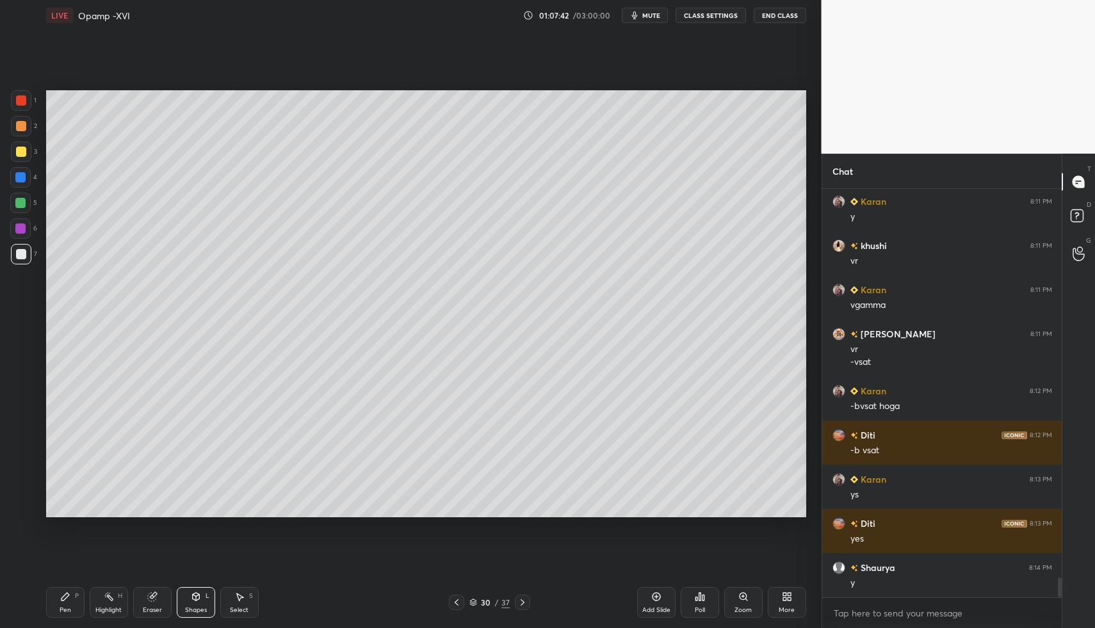
click at [519, 601] on icon at bounding box center [522, 602] width 10 height 10
click at [63, 607] on div "Pen" at bounding box center [66, 610] width 12 height 6
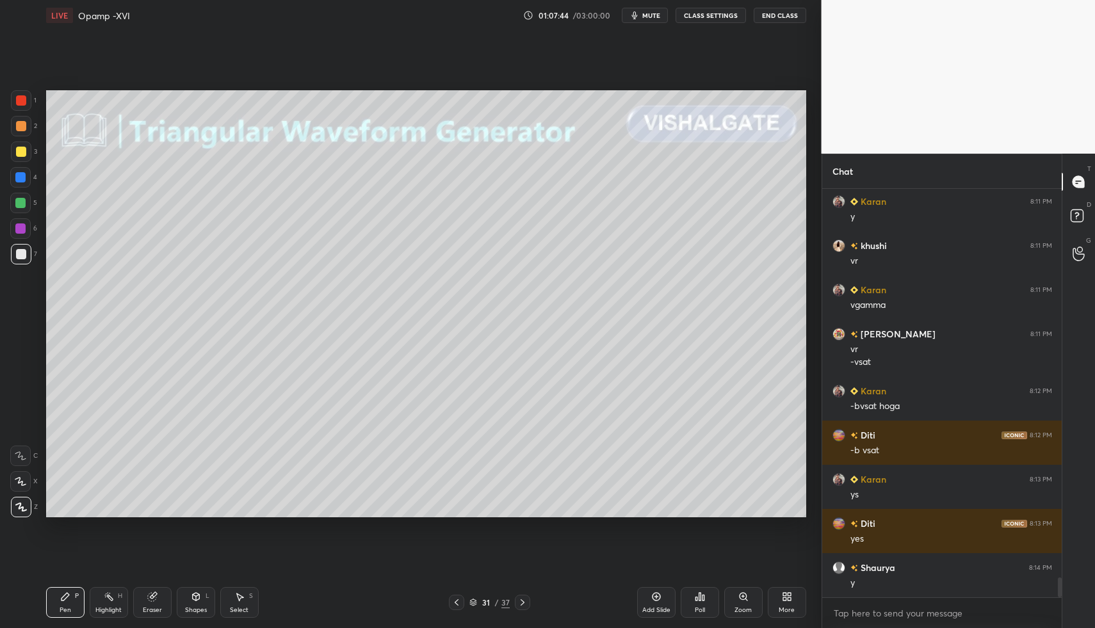
scroll to position [8063, 0]
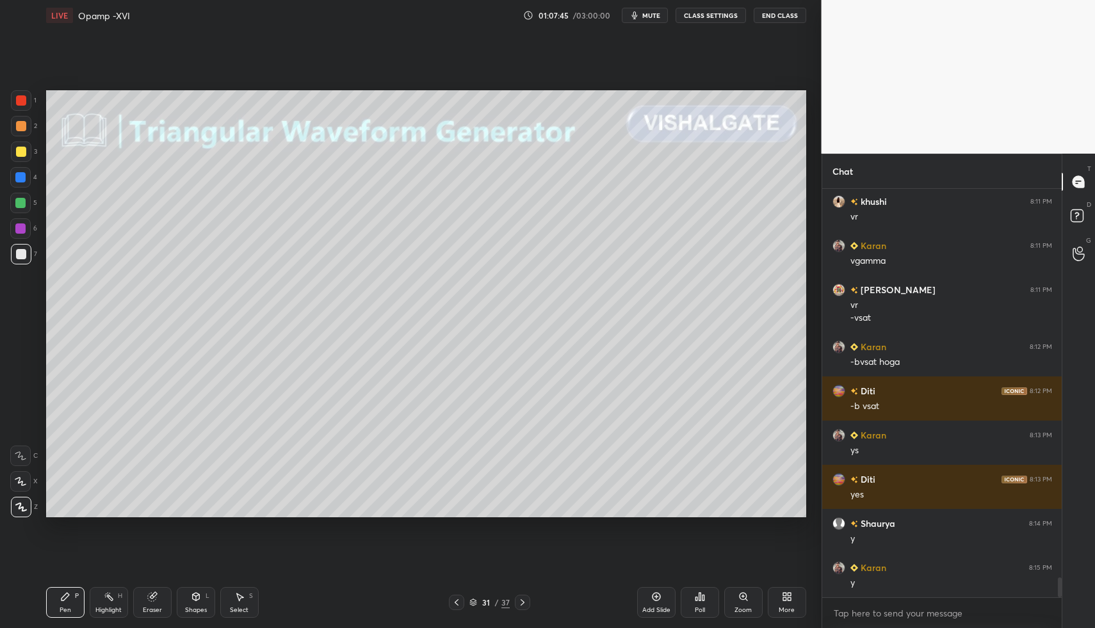
click at [17, 178] on div at bounding box center [20, 177] width 10 height 10
click at [21, 193] on div at bounding box center [20, 203] width 20 height 20
click at [24, 173] on div at bounding box center [20, 177] width 10 height 10
click at [199, 596] on icon at bounding box center [196, 596] width 10 height 10
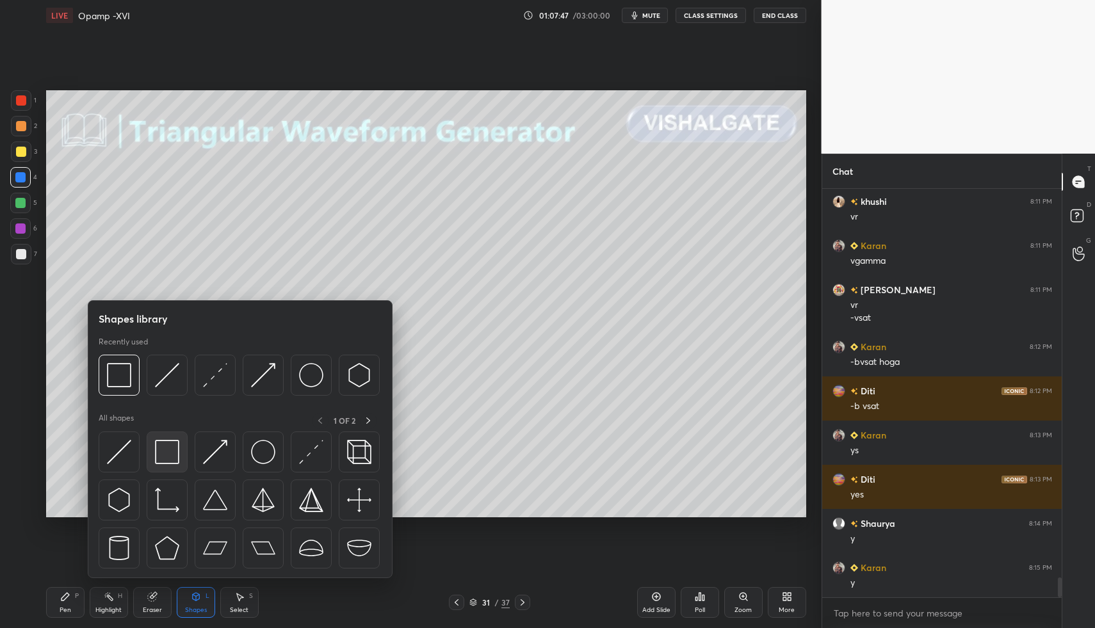
click at [159, 448] on img at bounding box center [167, 452] width 24 height 24
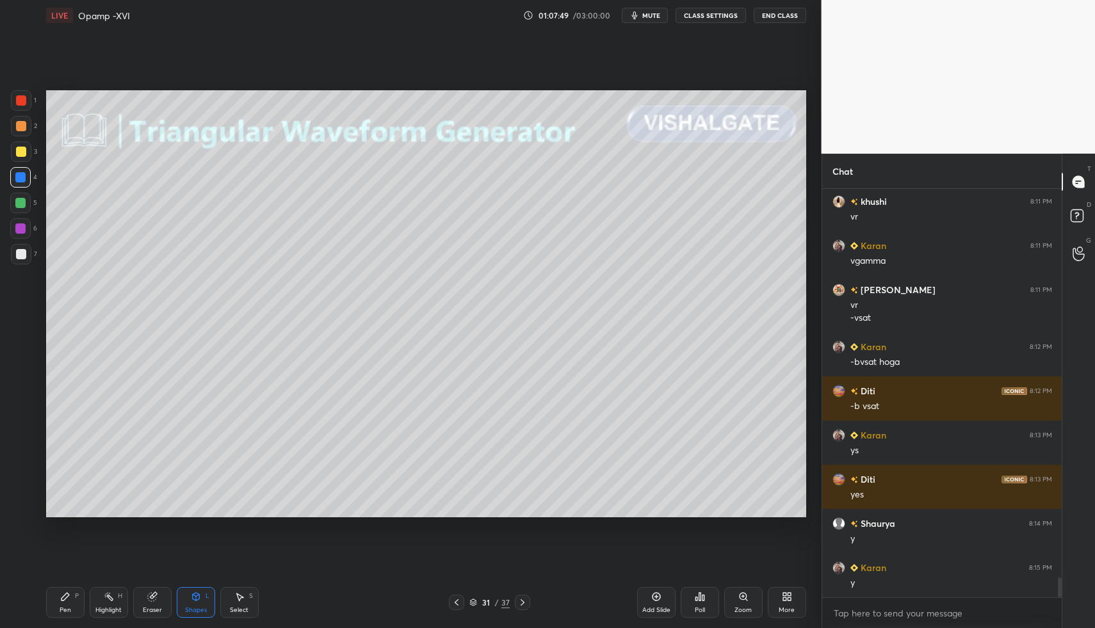
click at [11, 250] on div at bounding box center [21, 254] width 20 height 20
click at [20, 253] on div at bounding box center [21, 254] width 10 height 10
click at [67, 590] on div "Pen P" at bounding box center [65, 602] width 38 height 31
click at [61, 590] on div "Pen P" at bounding box center [65, 602] width 38 height 31
click at [524, 602] on icon at bounding box center [522, 602] width 10 height 10
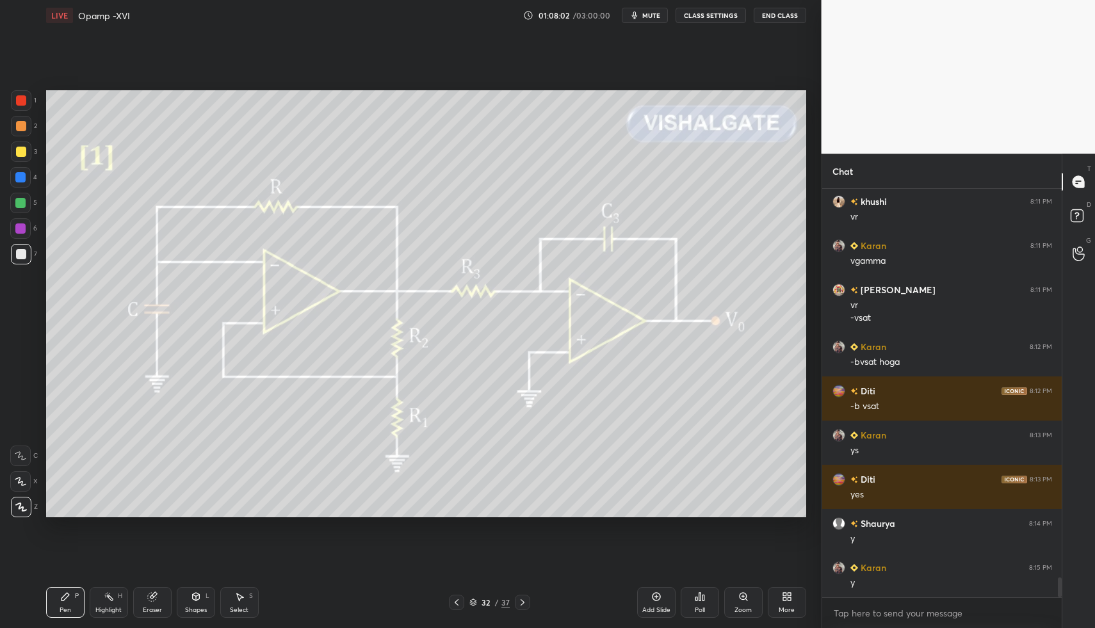
click at [67, 584] on div "Pen P Highlight H Eraser Shapes L Select S 32 / 37 Add Slide Poll Zoom More" at bounding box center [426, 602] width 760 height 51
click at [67, 589] on div "Pen P Highlight H Eraser Shapes L Select S 32 / 37 Add Slide Poll Zoom More" at bounding box center [426, 602] width 760 height 51
click at [20, 152] on div at bounding box center [21, 152] width 10 height 10
click at [22, 147] on div at bounding box center [21, 152] width 10 height 10
drag, startPoint x: 198, startPoint y: 602, endPoint x: 191, endPoint y: 581, distance: 22.5
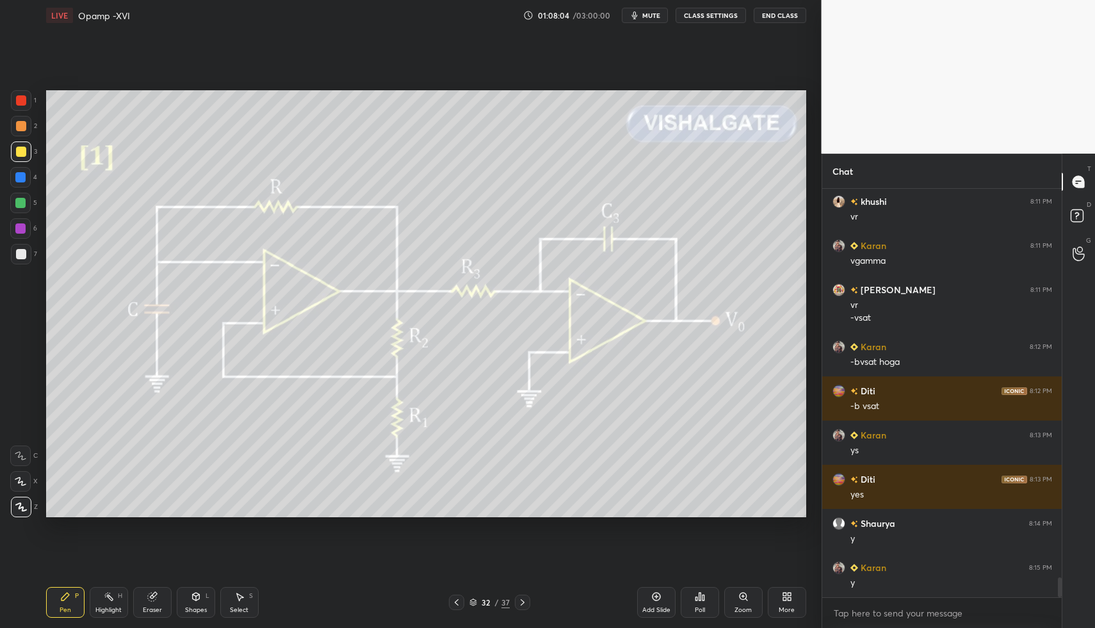
click at [198, 600] on div "Shapes L" at bounding box center [196, 602] width 38 height 31
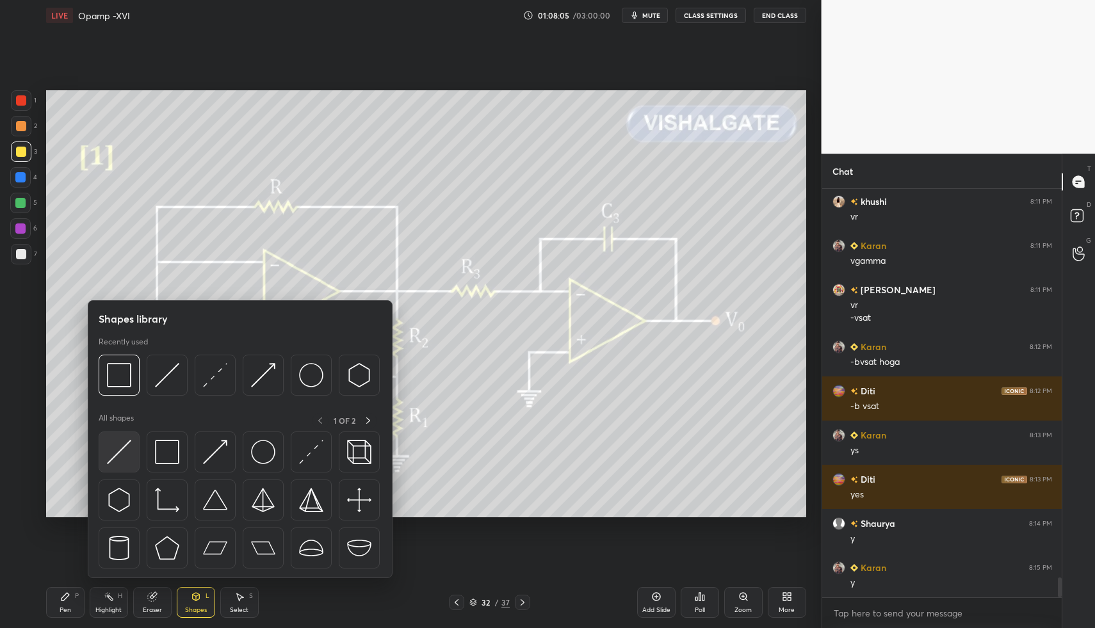
click at [106, 453] on div at bounding box center [119, 451] width 41 height 41
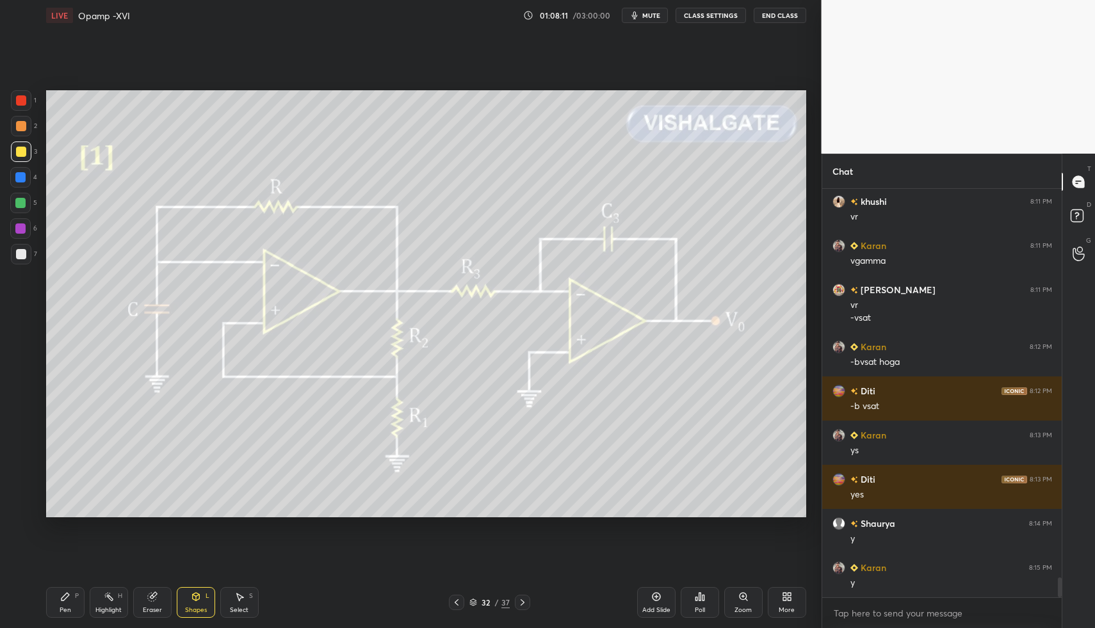
drag, startPoint x: 56, startPoint y: 603, endPoint x: 57, endPoint y: 596, distance: 7.1
click at [56, 603] on div "Pen P" at bounding box center [65, 602] width 38 height 31
click at [58, 588] on div "Pen P" at bounding box center [65, 602] width 38 height 31
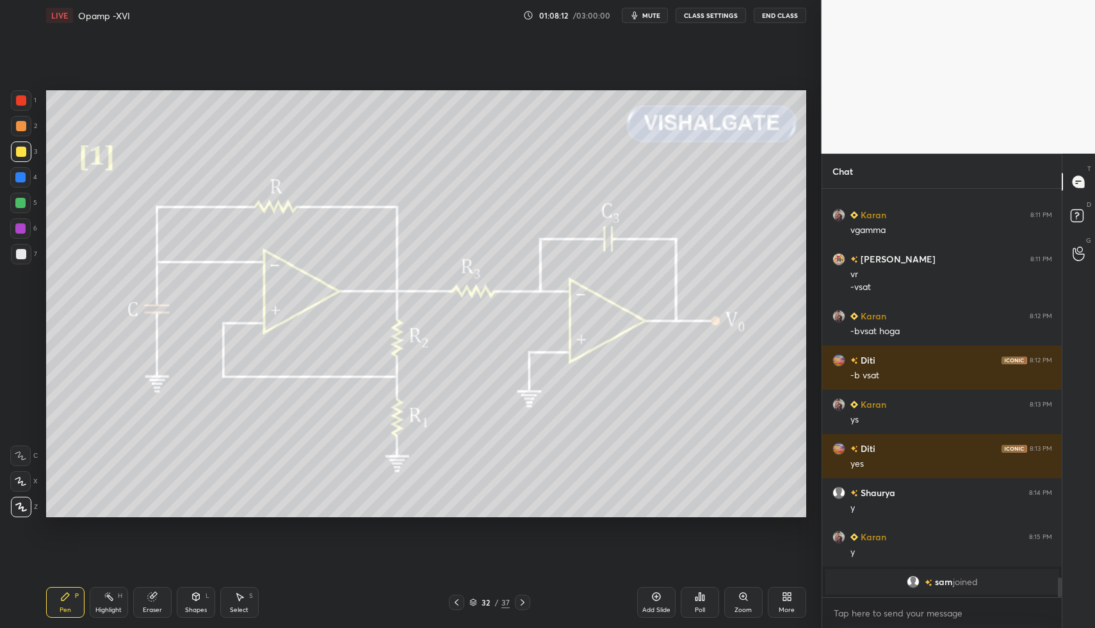
click at [18, 250] on div at bounding box center [21, 254] width 10 height 10
drag, startPoint x: 17, startPoint y: 256, endPoint x: 26, endPoint y: 273, distance: 19.5
click at [19, 257] on div at bounding box center [21, 254] width 10 height 10
click at [40, 591] on div "1 2 3 4 5 6 7 C X Z C X Z E E Erase all H H LIVE Opamp -XVI 01:08:12 / 03:00:00…" at bounding box center [405, 314] width 811 height 628
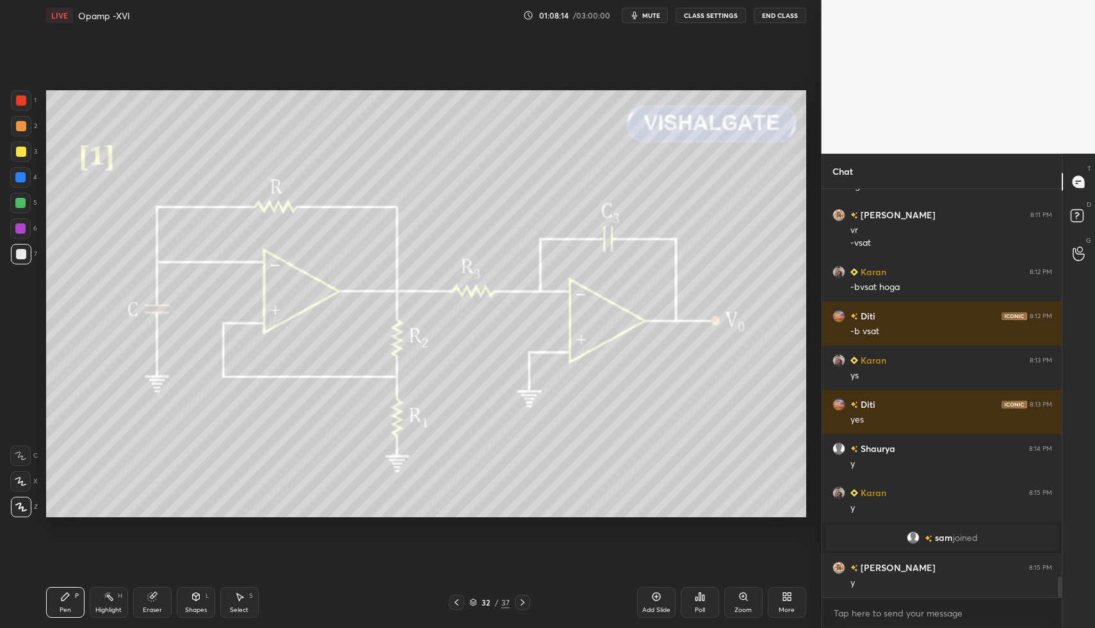
scroll to position [7686, 0]
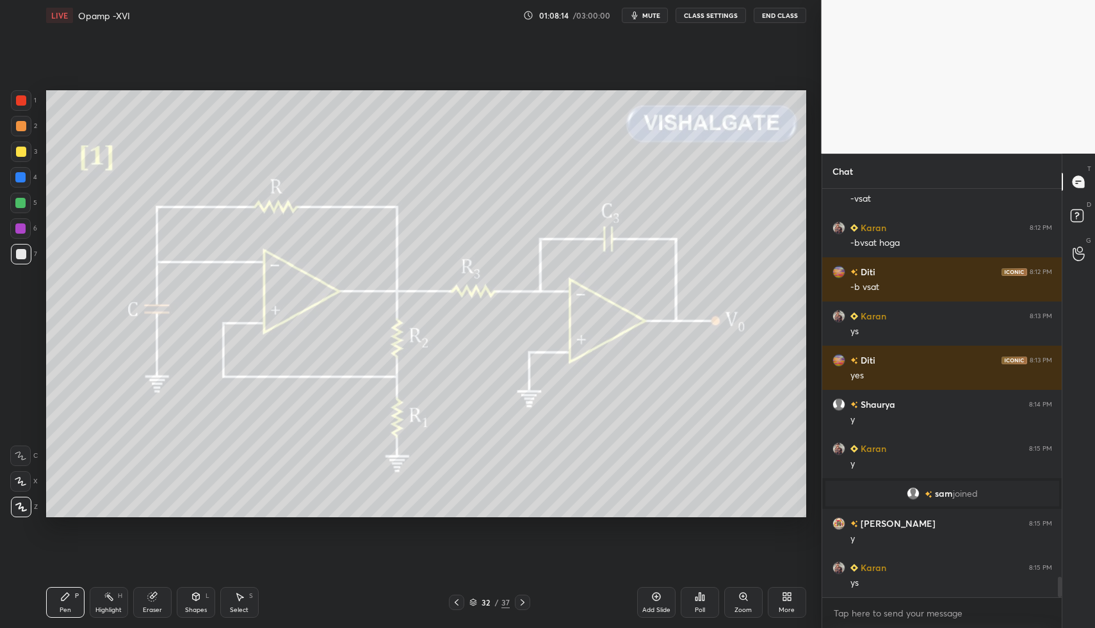
click at [229, 589] on div "Select S" at bounding box center [239, 602] width 38 height 31
drag, startPoint x: 245, startPoint y: 601, endPoint x: 227, endPoint y: 580, distance: 27.3
click at [244, 601] on div "Select S" at bounding box center [239, 602] width 38 height 31
drag, startPoint x: 112, startPoint y: 447, endPoint x: 458, endPoint y: 524, distance: 354.0
click at [461, 526] on div "0 ° Undo Copy Paste here Duplicate Duplicate to new slide Delete Setting up you…" at bounding box center [426, 304] width 770 height 546
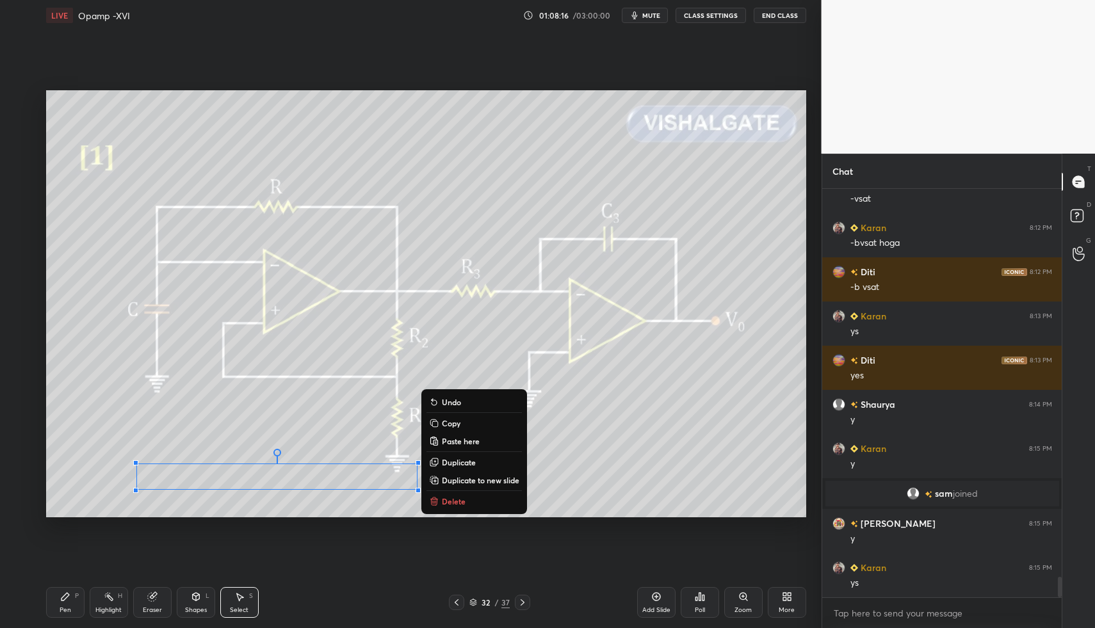
click at [437, 495] on div "0 ° Undo Copy Paste here Duplicate Duplicate to new slide Delete" at bounding box center [426, 304] width 760 height 428
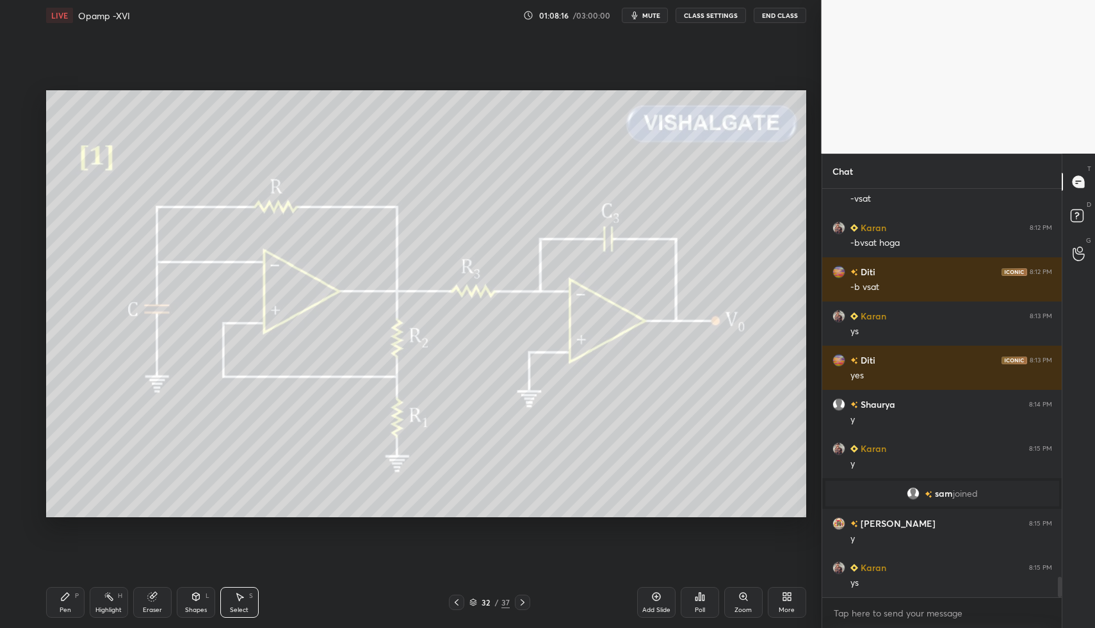
scroll to position [7730, 0]
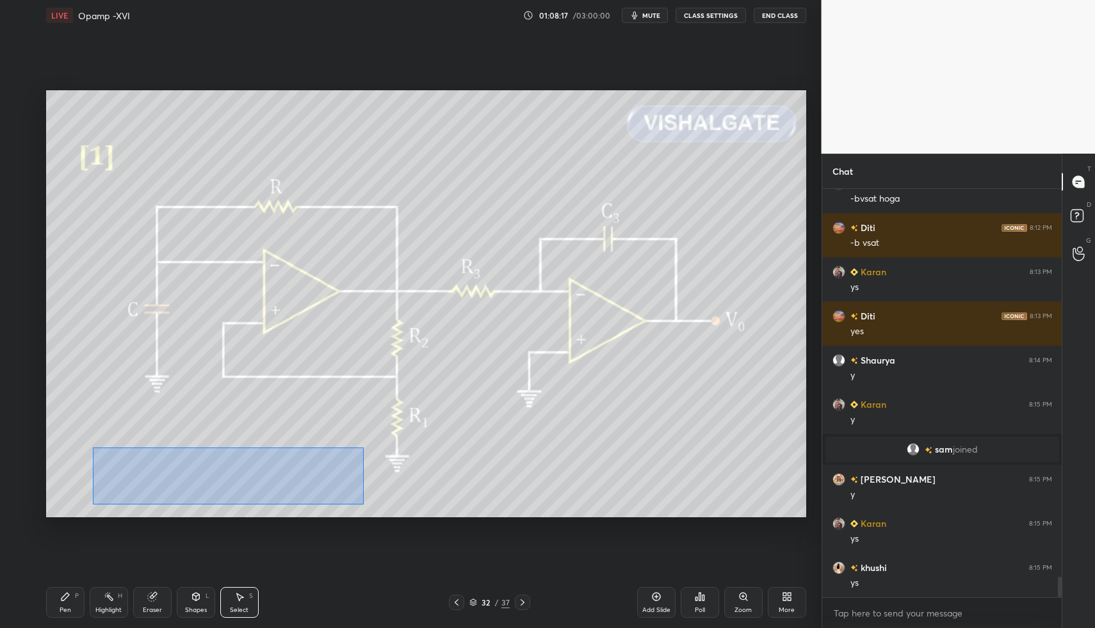
drag, startPoint x: 318, startPoint y: 497, endPoint x: 494, endPoint y: 525, distance: 178.3
click at [509, 531] on div "0 ° Undo Copy Paste here Duplicate Duplicate to new slide Delete Setting up you…" at bounding box center [426, 304] width 770 height 546
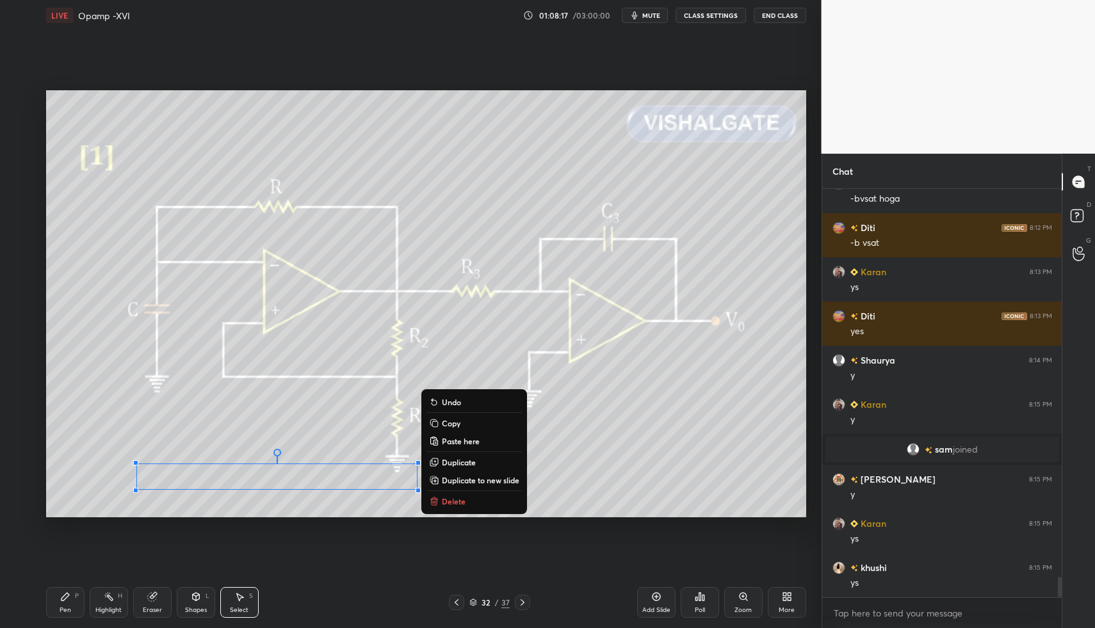
click at [442, 499] on p "Delete" at bounding box center [454, 501] width 24 height 10
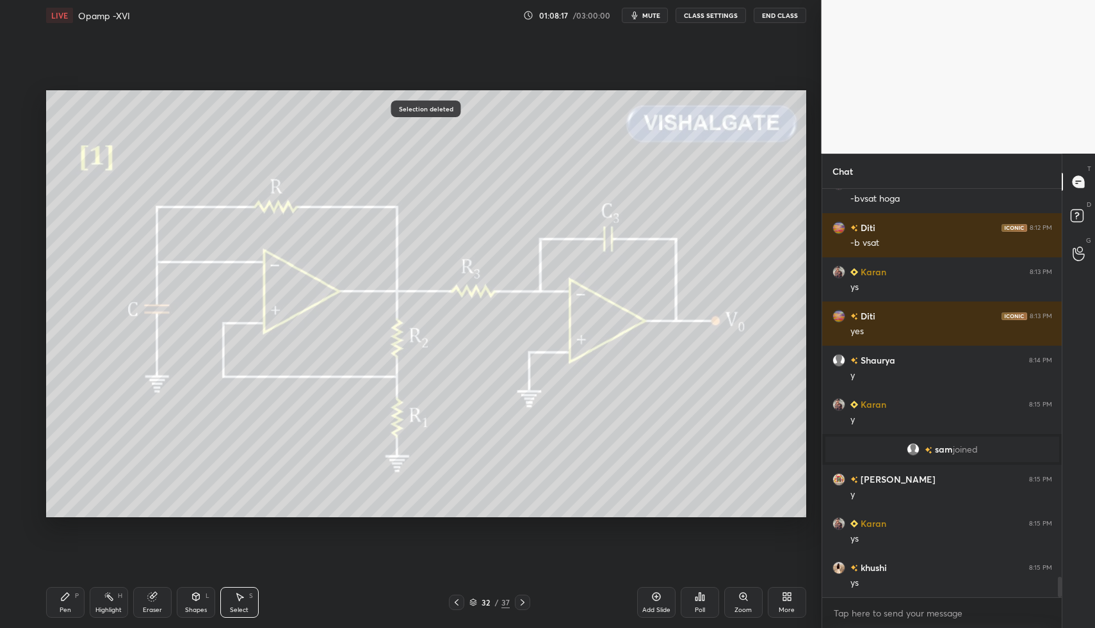
drag, startPoint x: 189, startPoint y: 609, endPoint x: 180, endPoint y: 591, distance: 20.3
click at [189, 609] on div "Shapes" at bounding box center [196, 610] width 22 height 6
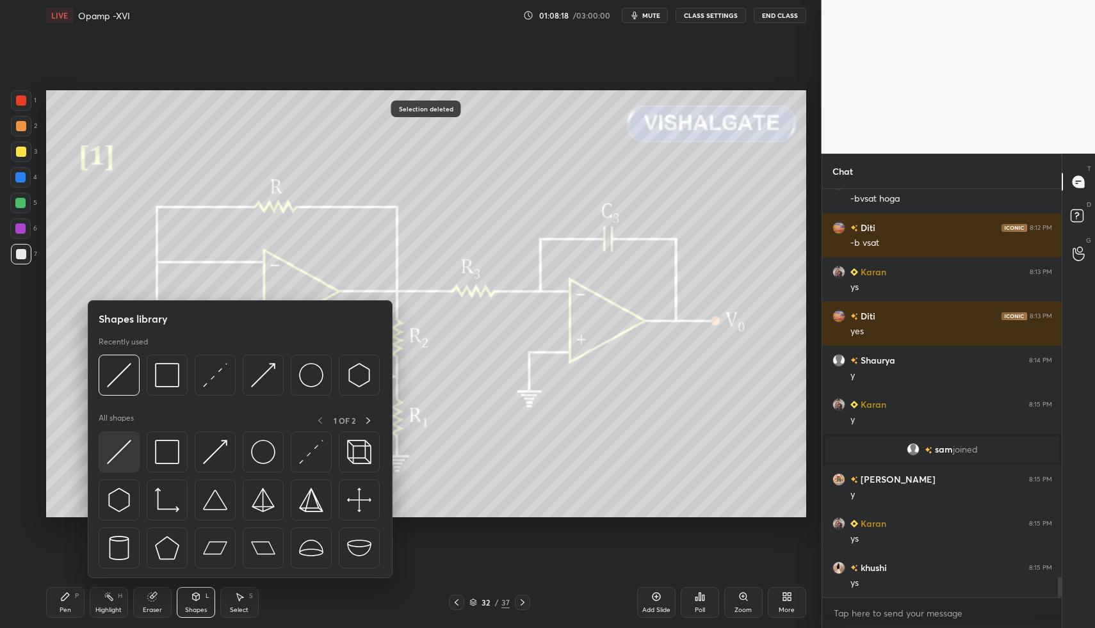
click at [120, 445] on img at bounding box center [119, 452] width 24 height 24
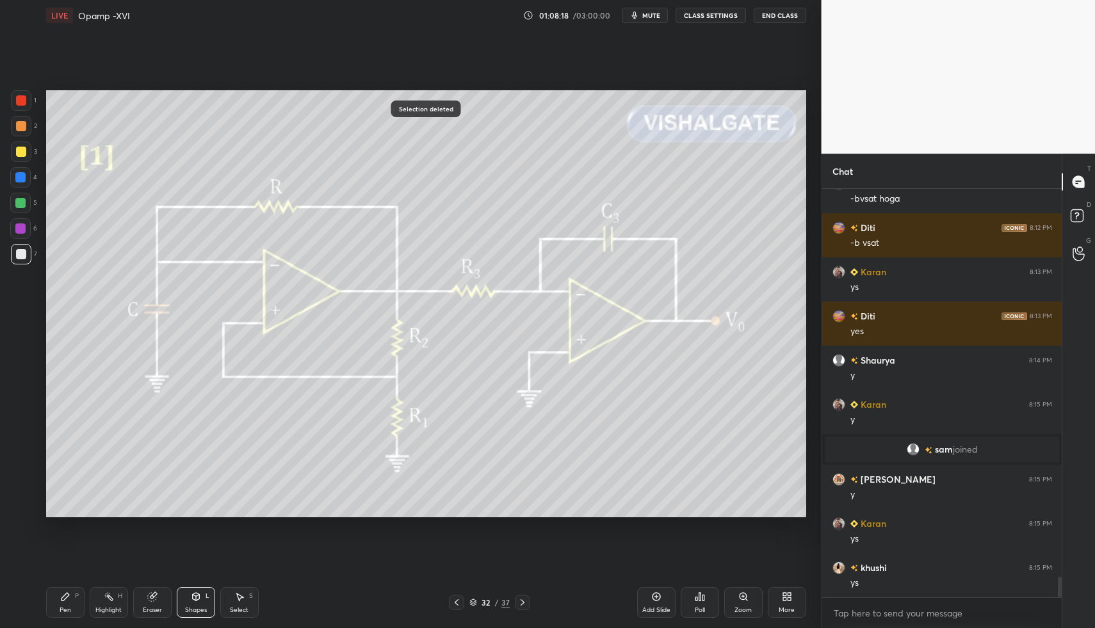
drag, startPoint x: 29, startPoint y: 133, endPoint x: 31, endPoint y: 149, distance: 16.2
click at [29, 133] on div at bounding box center [21, 126] width 20 height 20
click at [21, 150] on div at bounding box center [21, 152] width 10 height 10
click at [58, 597] on div "Pen P" at bounding box center [65, 602] width 38 height 31
drag, startPoint x: 63, startPoint y: 595, endPoint x: 65, endPoint y: 558, distance: 37.2
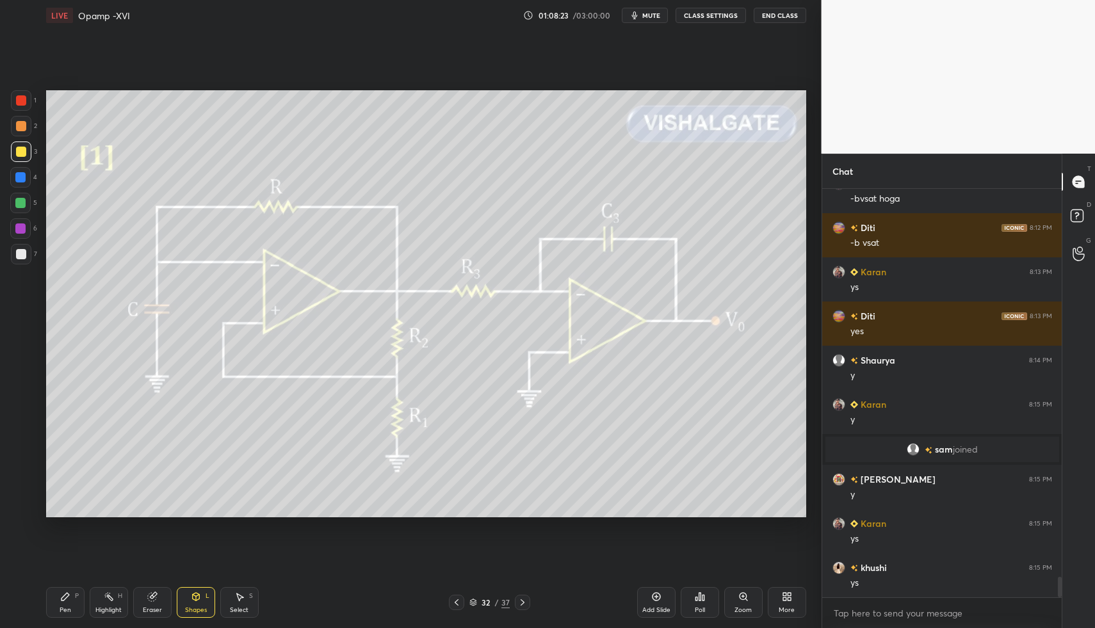
click at [63, 595] on icon at bounding box center [65, 596] width 10 height 10
click at [24, 252] on div at bounding box center [21, 254] width 10 height 10
click at [19, 250] on div at bounding box center [21, 254] width 10 height 10
click at [189, 593] on div "Shapes L" at bounding box center [196, 602] width 38 height 31
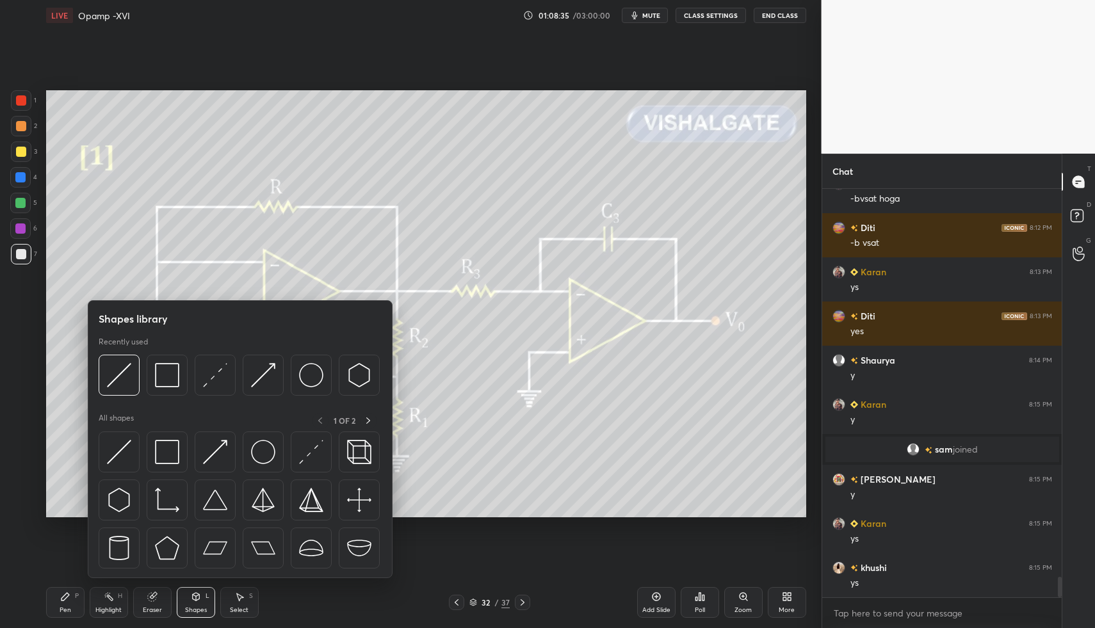
click at [25, 154] on div at bounding box center [21, 152] width 10 height 10
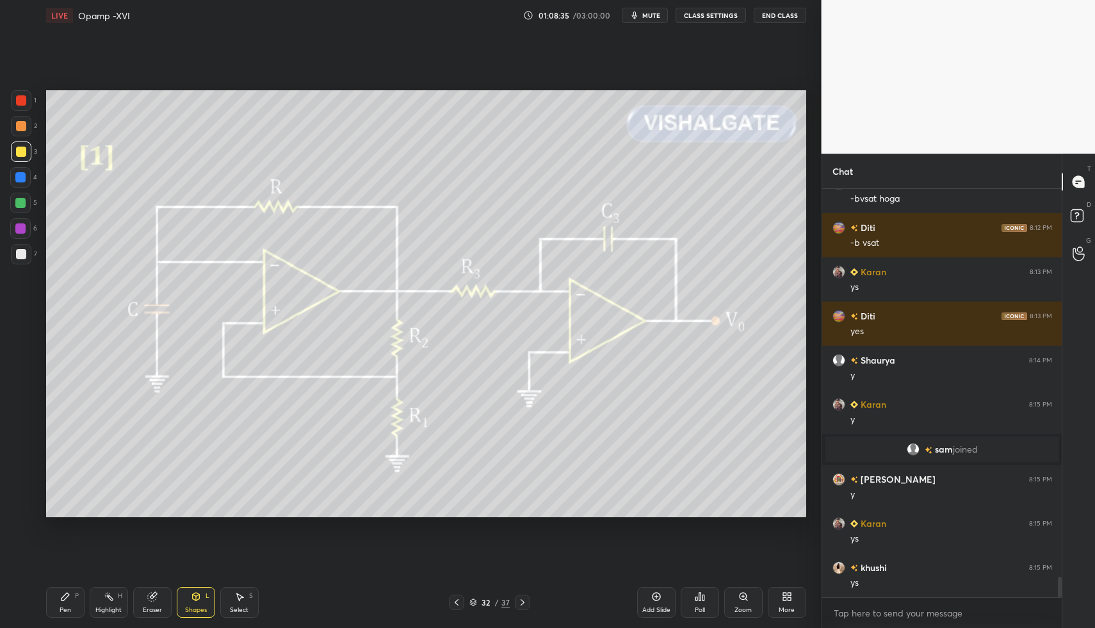
drag, startPoint x: 180, startPoint y: 593, endPoint x: 175, endPoint y: 579, distance: 14.2
click at [179, 590] on div "Shapes L" at bounding box center [196, 602] width 38 height 31
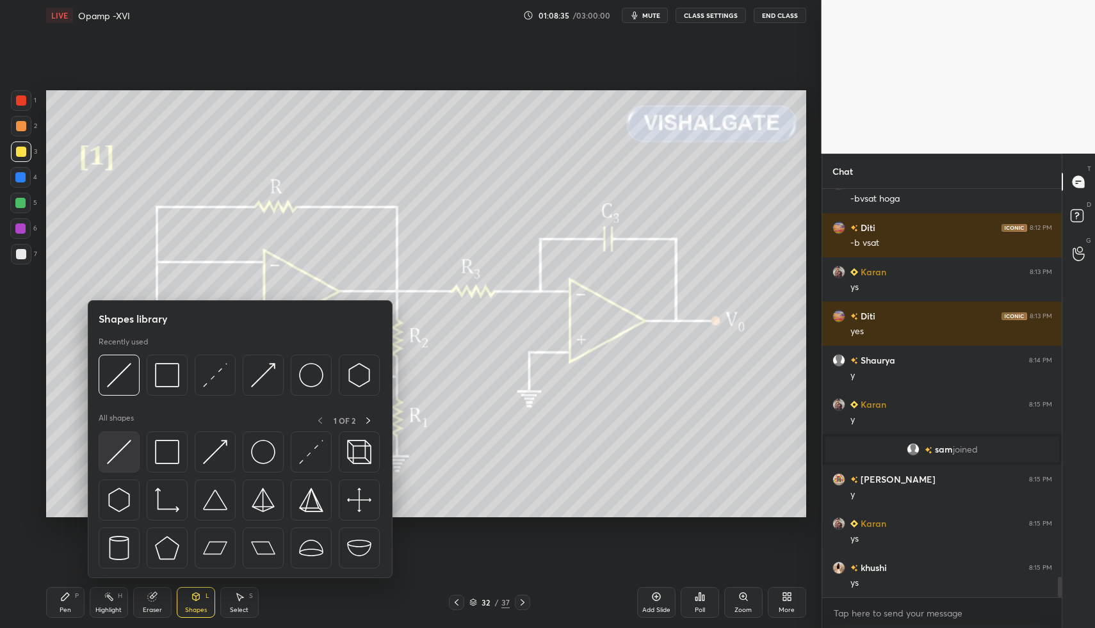
click at [124, 446] on img at bounding box center [119, 452] width 24 height 24
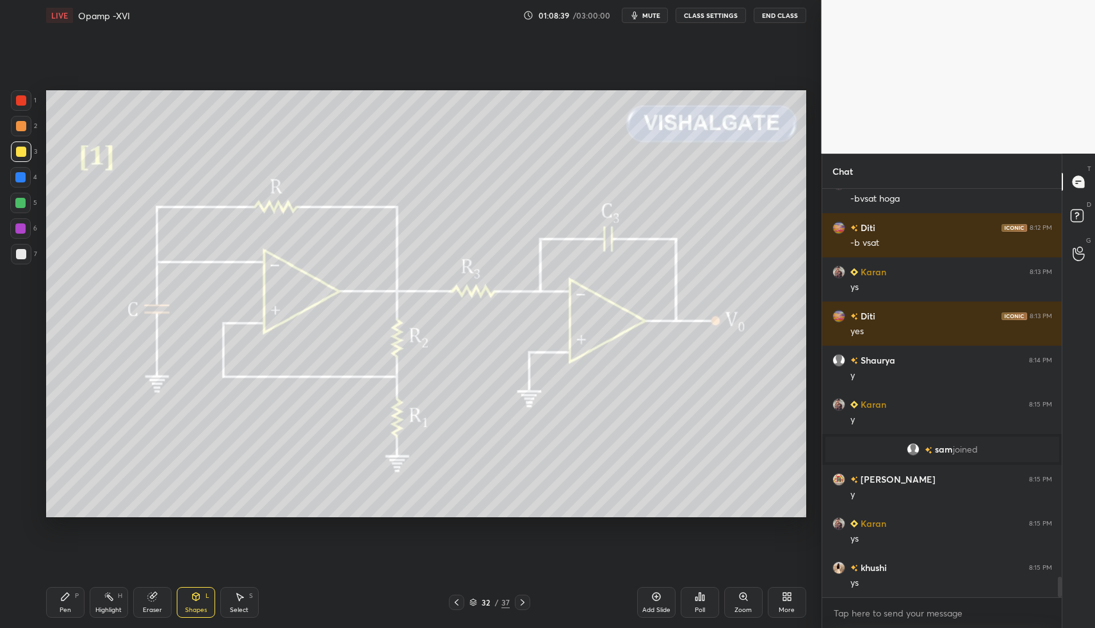
click at [69, 595] on icon at bounding box center [65, 596] width 10 height 10
drag, startPoint x: 59, startPoint y: 597, endPoint x: 121, endPoint y: 526, distance: 94.4
click at [60, 597] on icon at bounding box center [65, 596] width 10 height 10
click at [31, 206] on div "5" at bounding box center [23, 203] width 27 height 20
click at [22, 201] on div at bounding box center [20, 203] width 10 height 10
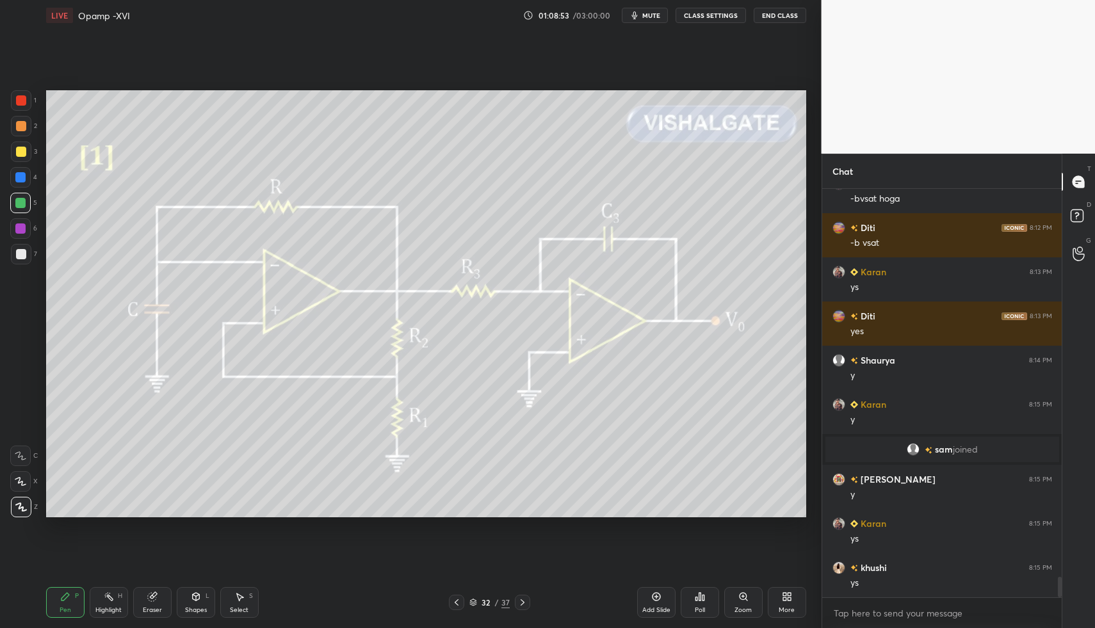
click at [198, 602] on div "Shapes L" at bounding box center [196, 602] width 38 height 31
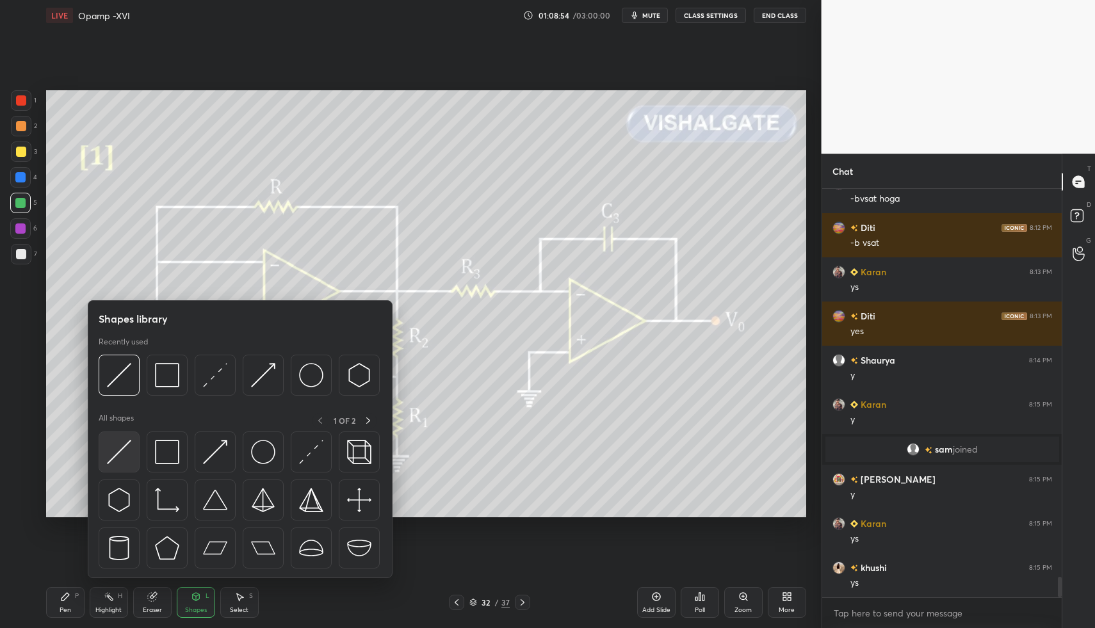
click at [126, 454] on img at bounding box center [119, 452] width 24 height 24
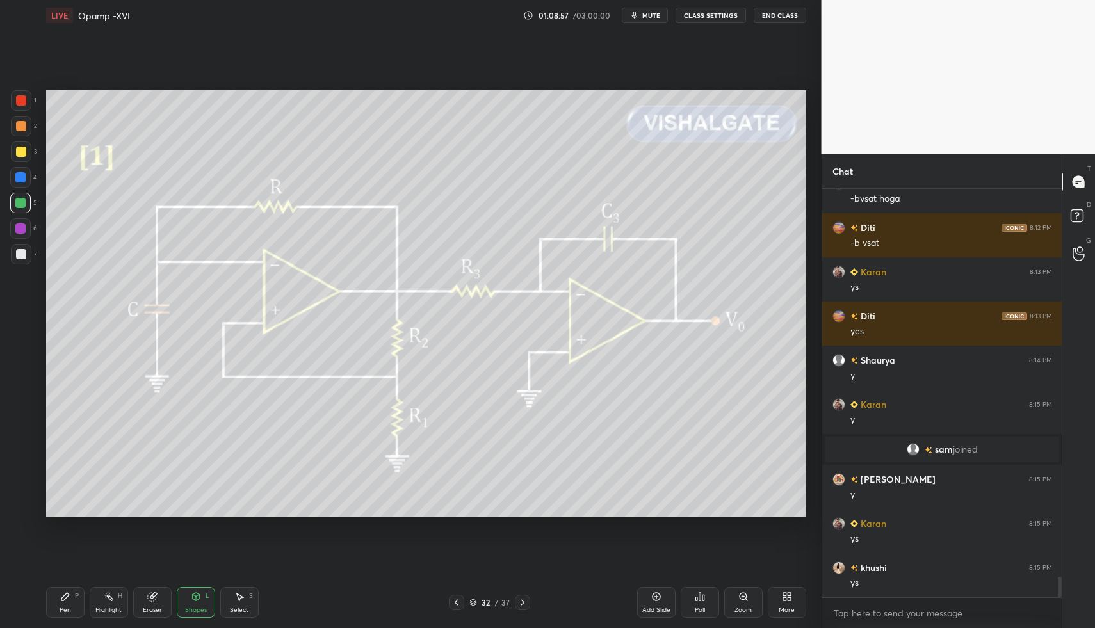
click at [70, 593] on div "Pen P" at bounding box center [65, 602] width 38 height 31
drag, startPoint x: 65, startPoint y: 597, endPoint x: 154, endPoint y: 534, distance: 109.4
click at [65, 597] on icon at bounding box center [65, 597] width 8 height 8
click at [205, 598] on div "Shapes L" at bounding box center [196, 602] width 38 height 31
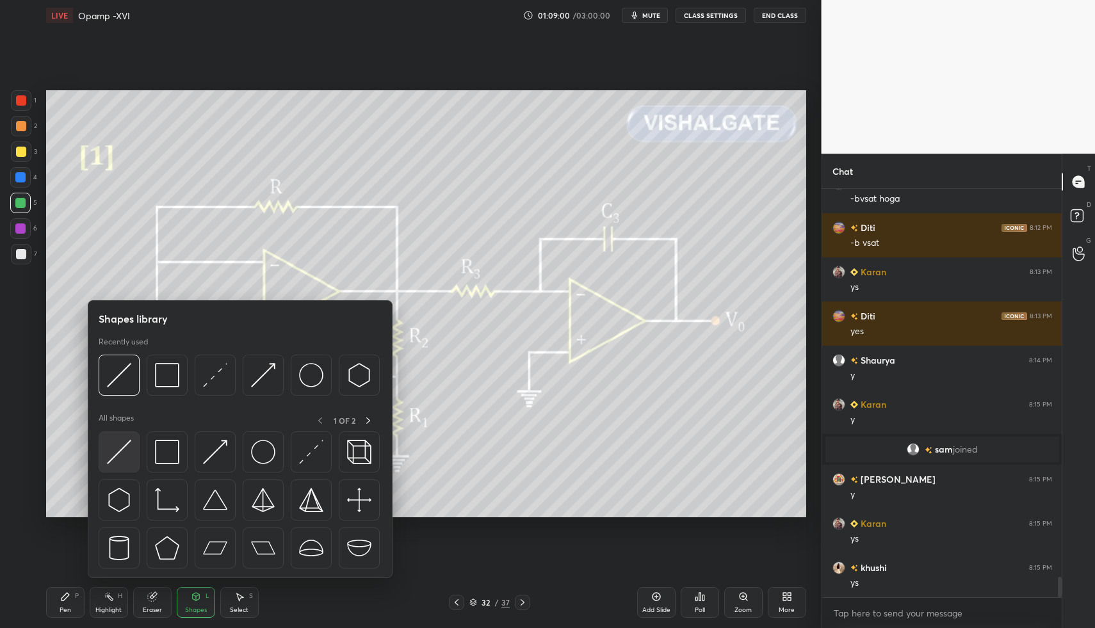
click at [113, 453] on img at bounding box center [119, 452] width 24 height 24
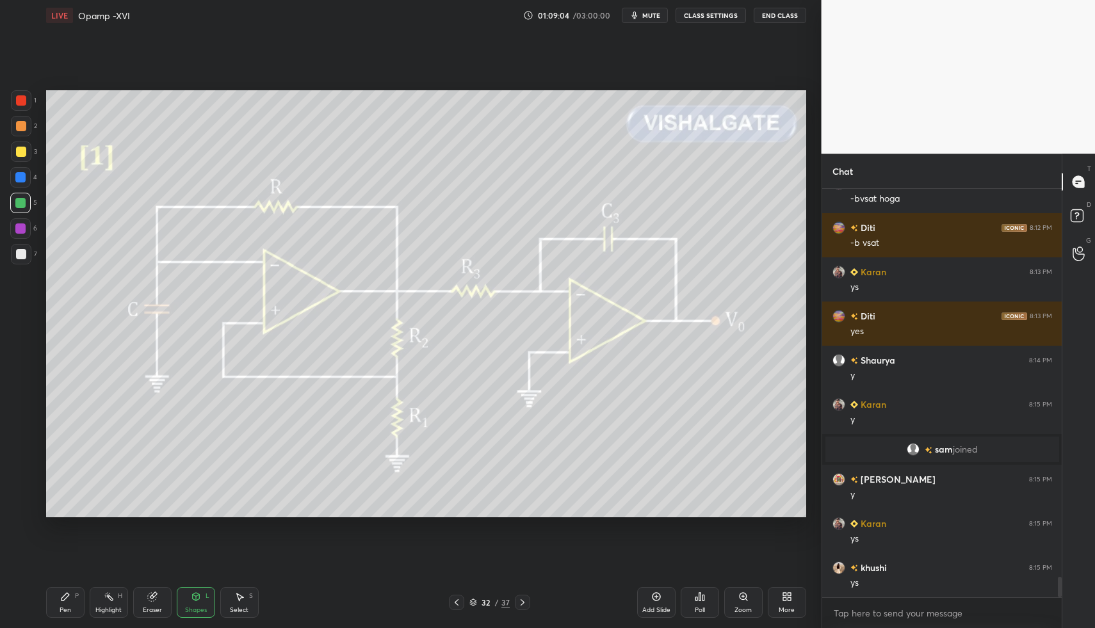
drag, startPoint x: 57, startPoint y: 595, endPoint x: 67, endPoint y: 590, distance: 10.9
click at [60, 593] on div "Pen P" at bounding box center [65, 602] width 38 height 31
click at [61, 590] on div "Pen P" at bounding box center [65, 602] width 38 height 31
drag, startPoint x: 15, startPoint y: 250, endPoint x: 20, endPoint y: 245, distance: 7.7
click at [15, 250] on div at bounding box center [21, 254] width 20 height 20
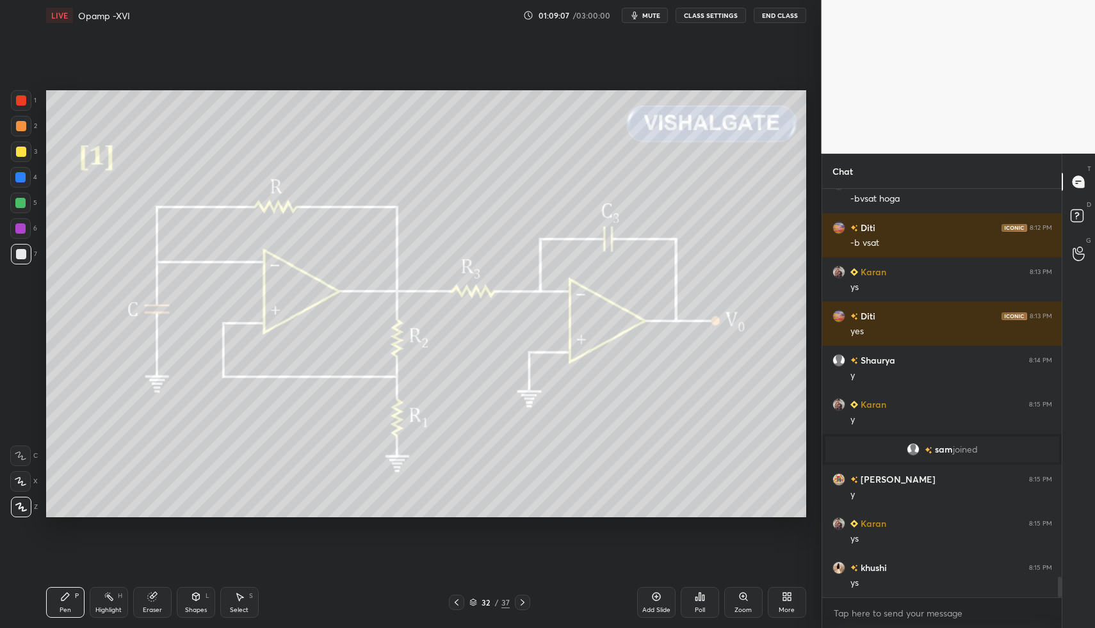
click at [22, 104] on div at bounding box center [21, 100] width 20 height 20
click at [19, 105] on div at bounding box center [21, 100] width 10 height 10
drag, startPoint x: 19, startPoint y: 256, endPoint x: 20, endPoint y: 248, distance: 8.3
click at [19, 256] on div at bounding box center [21, 254] width 10 height 10
click at [17, 101] on div at bounding box center [21, 100] width 10 height 10
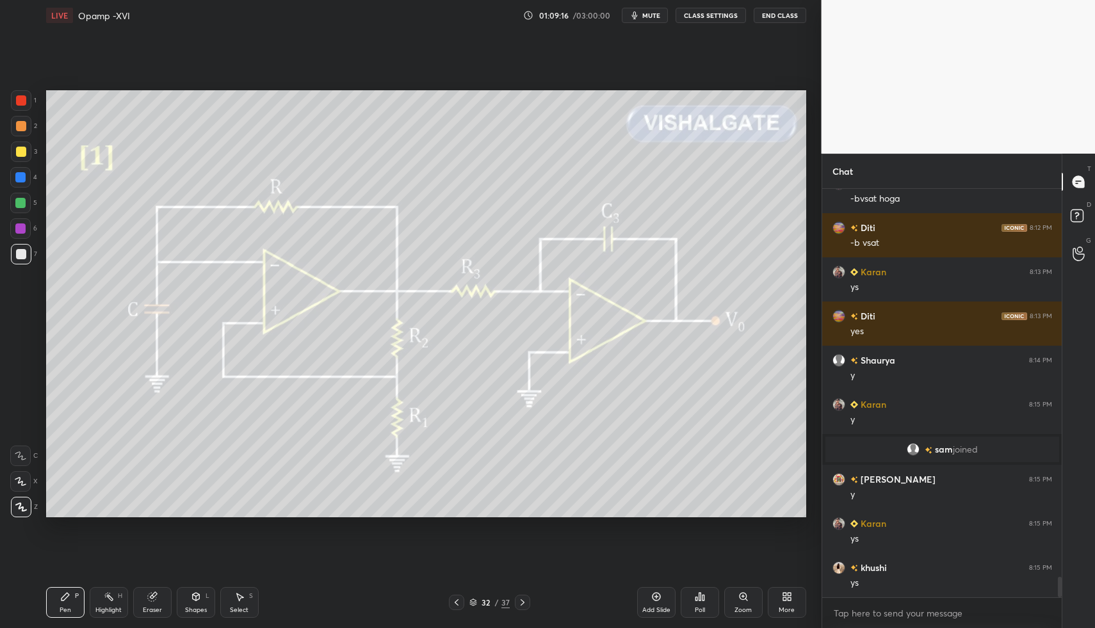
click at [21, 101] on div at bounding box center [21, 100] width 10 height 10
click at [48, 608] on div "LIVE Opamp -XVI 01:09:17 / 03:00:00 mute CLASS SETTINGS End Class Setting up yo…" at bounding box center [426, 314] width 770 height 628
click at [67, 593] on icon at bounding box center [65, 597] width 8 height 8
click at [17, 253] on div at bounding box center [21, 254] width 10 height 10
click at [20, 206] on div at bounding box center [20, 203] width 10 height 10
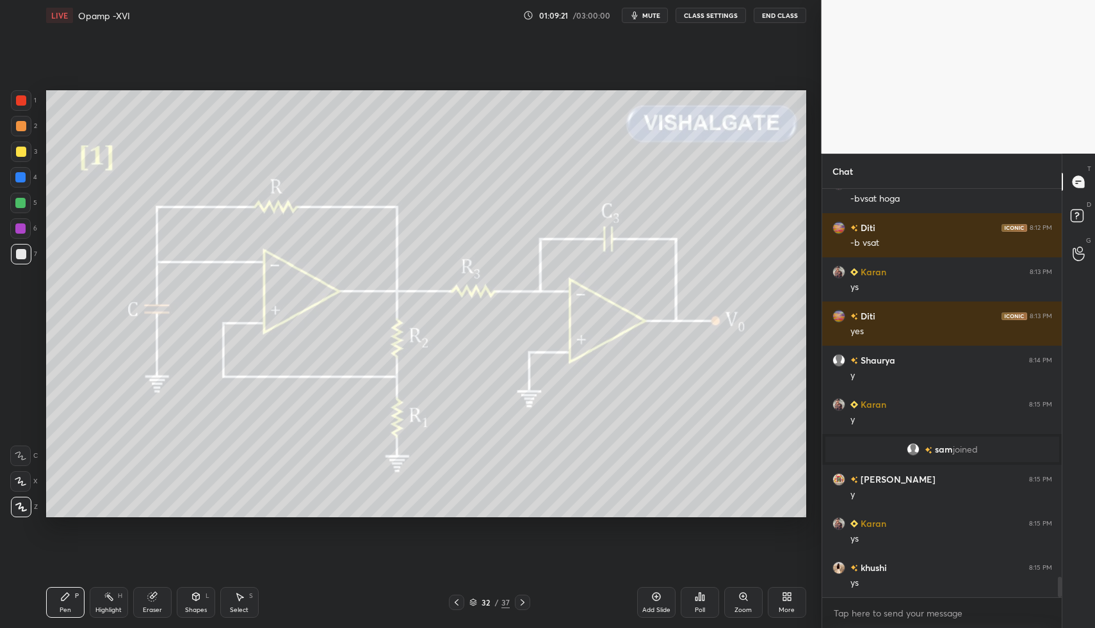
drag, startPoint x: 20, startPoint y: 206, endPoint x: 44, endPoint y: 205, distance: 23.7
click at [16, 207] on div at bounding box center [20, 203] width 10 height 10
click at [20, 252] on div at bounding box center [21, 254] width 10 height 10
click at [21, 95] on div at bounding box center [21, 100] width 10 height 10
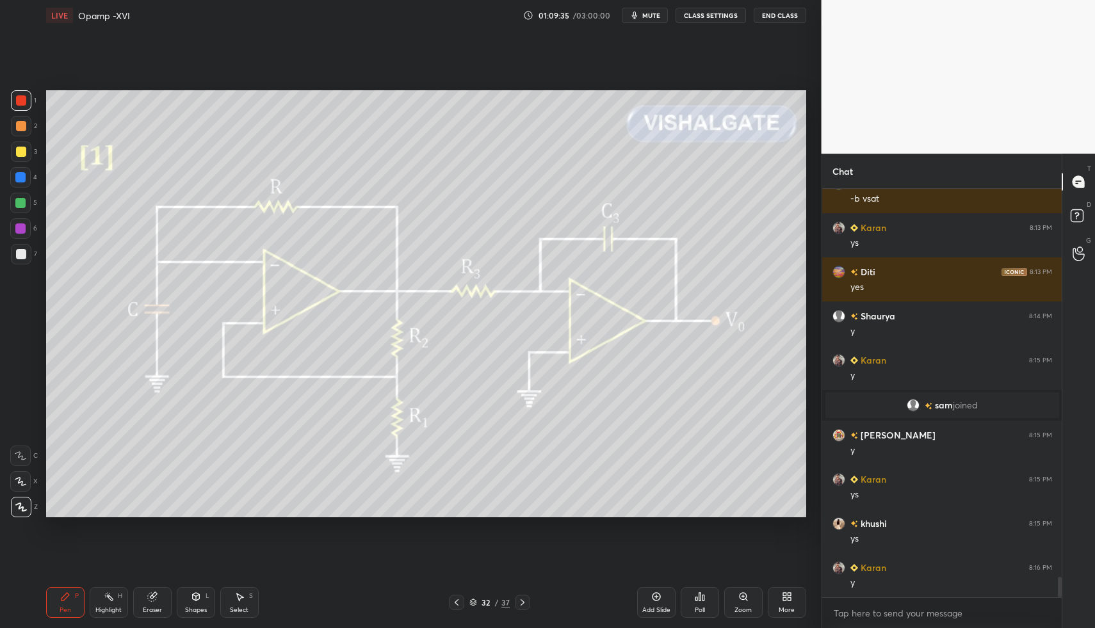
scroll to position [7819, 0]
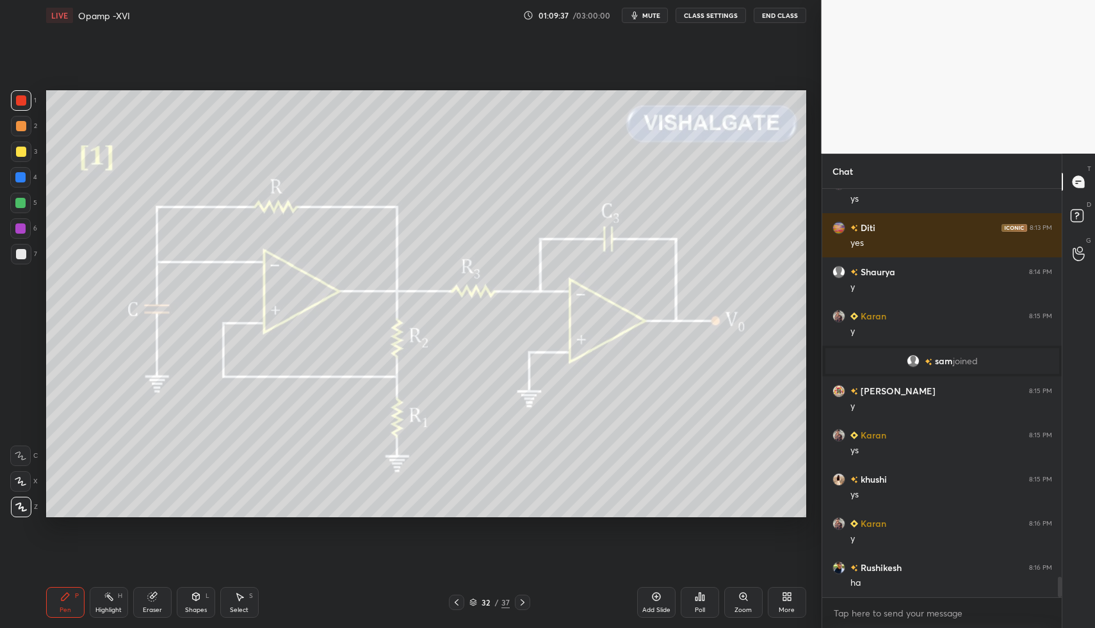
click at [24, 253] on div at bounding box center [21, 254] width 10 height 10
click at [15, 249] on div at bounding box center [21, 254] width 20 height 20
click at [114, 596] on div "Highlight H" at bounding box center [109, 602] width 38 height 31
drag, startPoint x: 109, startPoint y: 599, endPoint x: 145, endPoint y: 567, distance: 47.2
click at [109, 599] on rect at bounding box center [109, 598] width 6 height 6
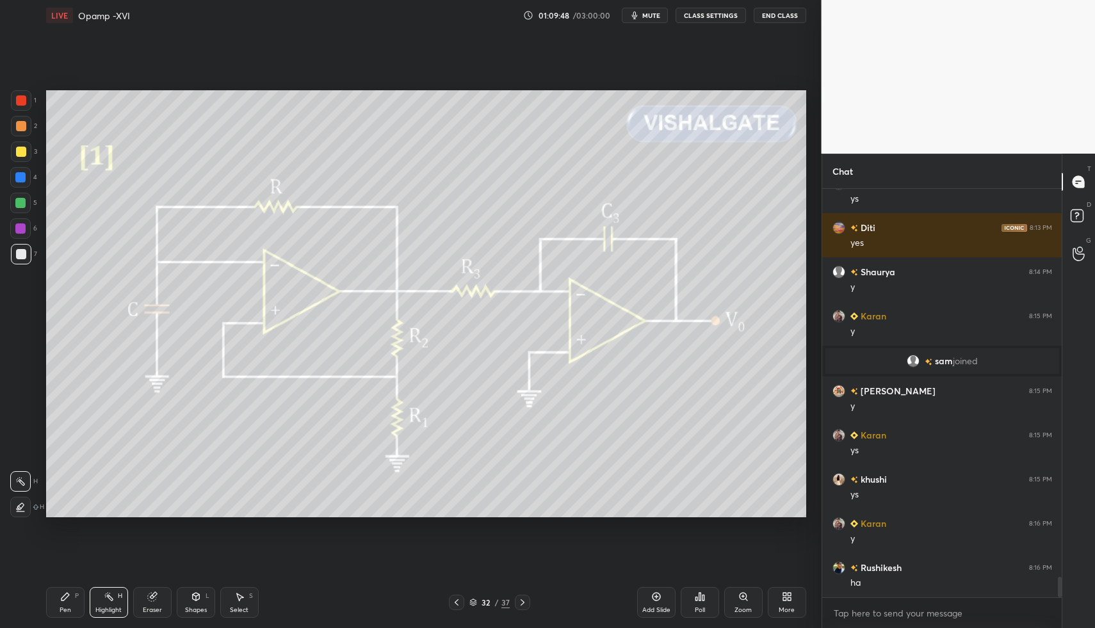
drag, startPoint x: 74, startPoint y: 595, endPoint x: 64, endPoint y: 584, distance: 14.5
click at [71, 599] on div "Pen P" at bounding box center [65, 602] width 38 height 31
click at [67, 592] on icon at bounding box center [65, 596] width 10 height 10
click at [52, 598] on div "Pen P" at bounding box center [65, 602] width 38 height 31
drag, startPoint x: 73, startPoint y: 604, endPoint x: 61, endPoint y: 600, distance: 12.1
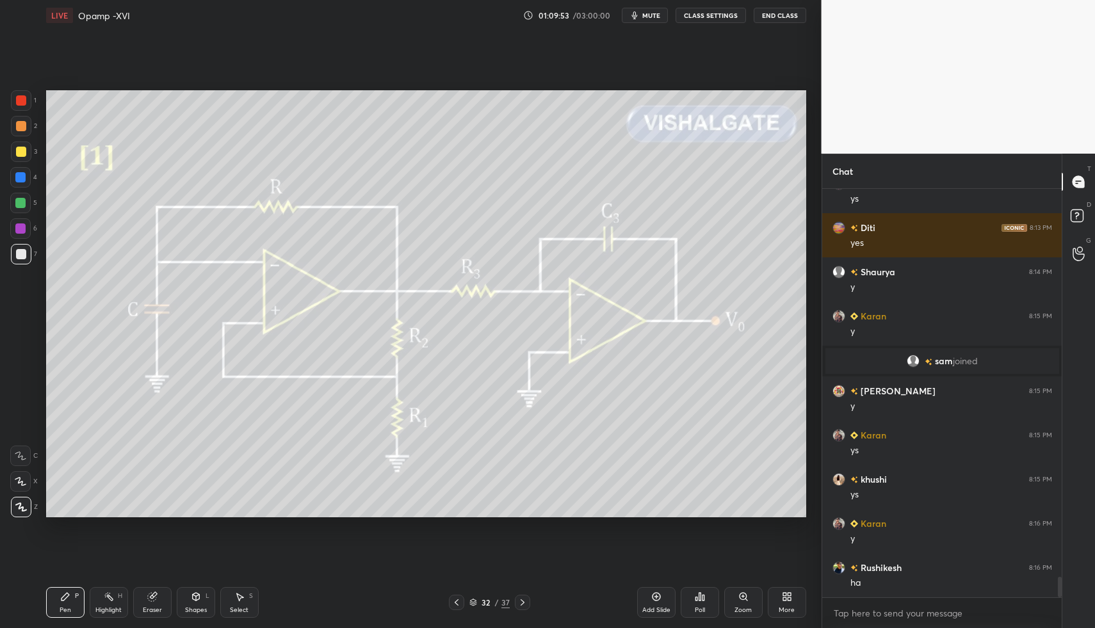
click at [73, 604] on div "Pen P" at bounding box center [65, 602] width 38 height 31
click at [54, 600] on div "Pen P" at bounding box center [65, 602] width 38 height 31
click at [88, 602] on div "Pen P Highlight H Eraser Shapes L Select S" at bounding box center [194, 602] width 296 height 31
drag, startPoint x: 92, startPoint y: 593, endPoint x: 134, endPoint y: 570, distance: 48.4
click at [90, 591] on div "Highlight H" at bounding box center [109, 602] width 38 height 31
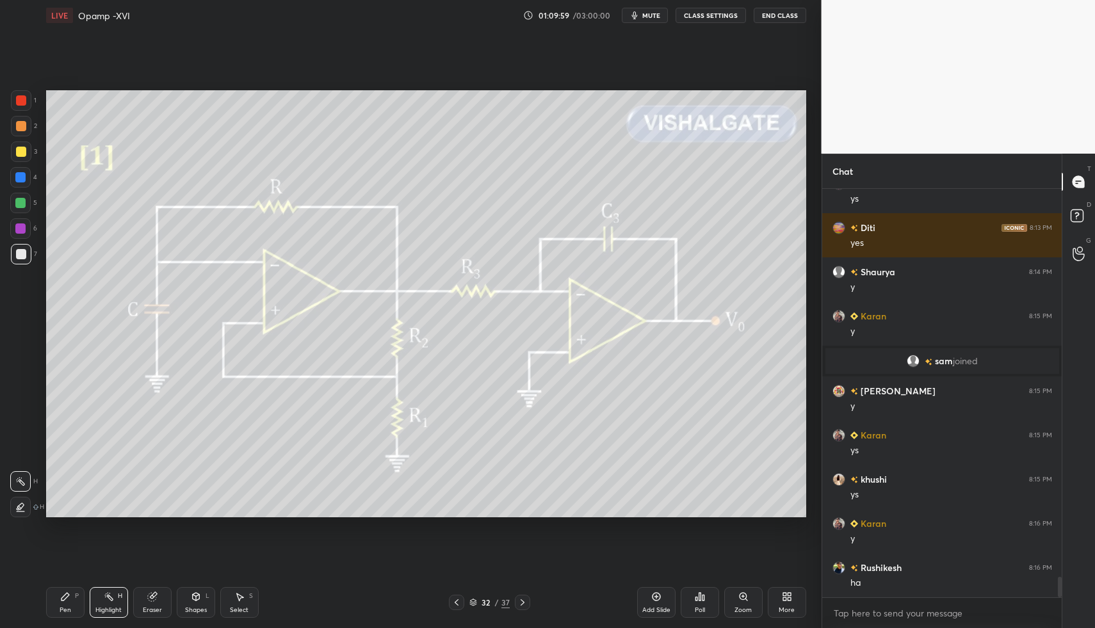
click at [112, 599] on rect at bounding box center [109, 598] width 6 height 6
drag, startPoint x: 112, startPoint y: 599, endPoint x: 166, endPoint y: 549, distance: 74.3
click at [118, 586] on div "Pen P Highlight H Eraser Shapes L Select S 32 / 37 Add Slide Poll Zoom More" at bounding box center [426, 602] width 760 height 51
click at [650, 602] on div "Add Slide" at bounding box center [656, 602] width 38 height 31
click at [68, 607] on div "Pen" at bounding box center [66, 610] width 12 height 6
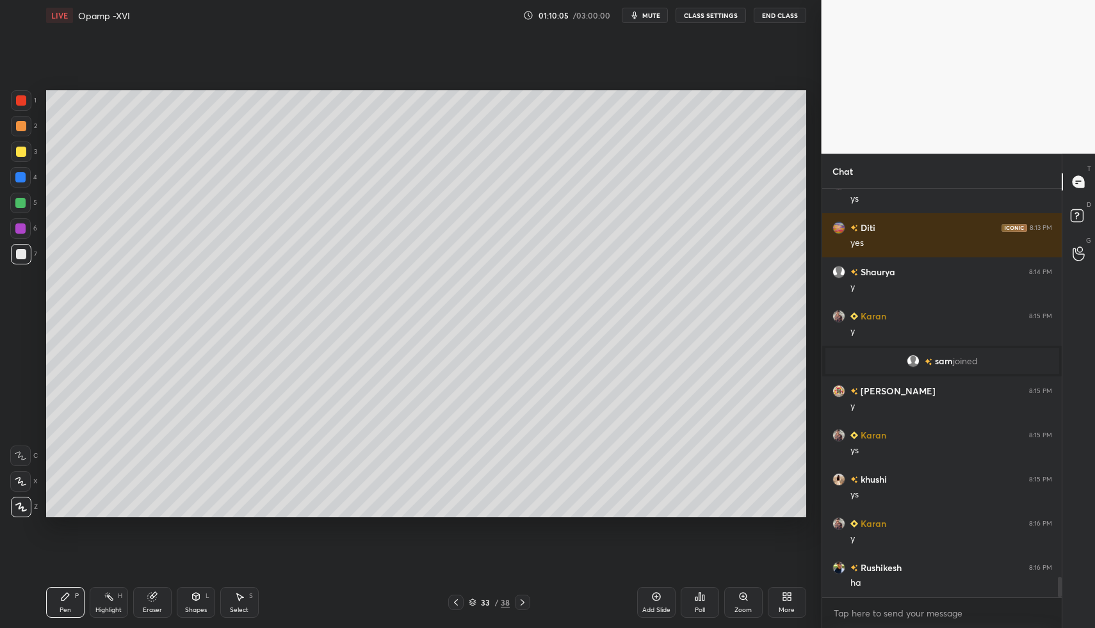
click at [72, 595] on div "Pen P" at bounding box center [65, 602] width 38 height 31
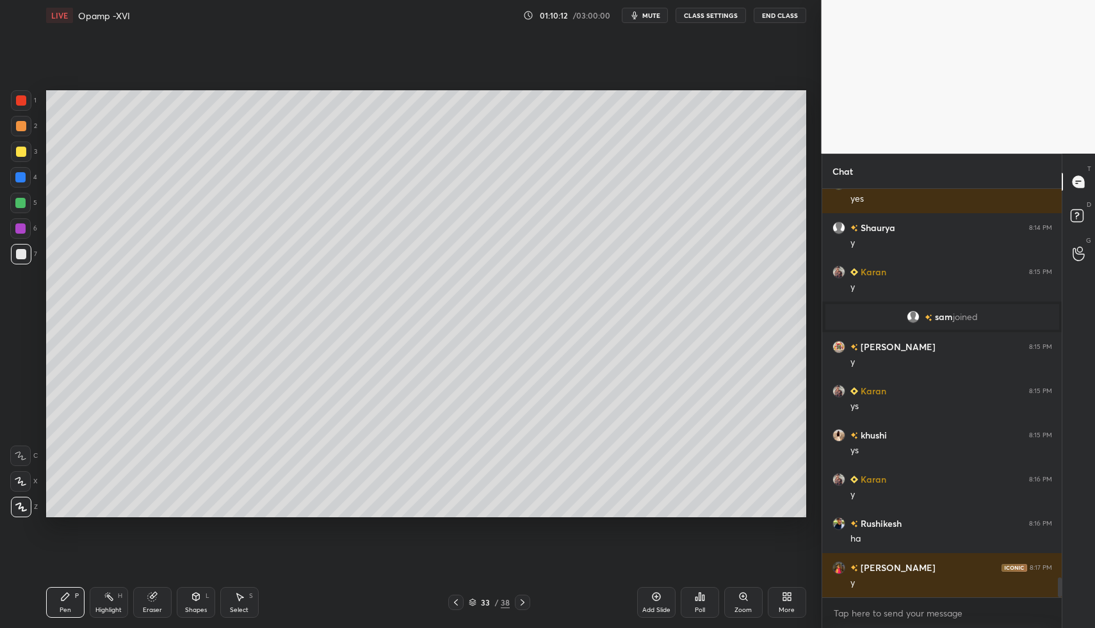
click at [453, 604] on icon at bounding box center [456, 602] width 10 height 10
click at [104, 588] on div "Highlight H" at bounding box center [109, 602] width 38 height 31
click at [103, 606] on div "Highlight H" at bounding box center [109, 602] width 38 height 31
drag, startPoint x: 108, startPoint y: 602, endPoint x: 134, endPoint y: 565, distance: 44.9
click at [110, 596] on div "Highlight H" at bounding box center [109, 602] width 38 height 31
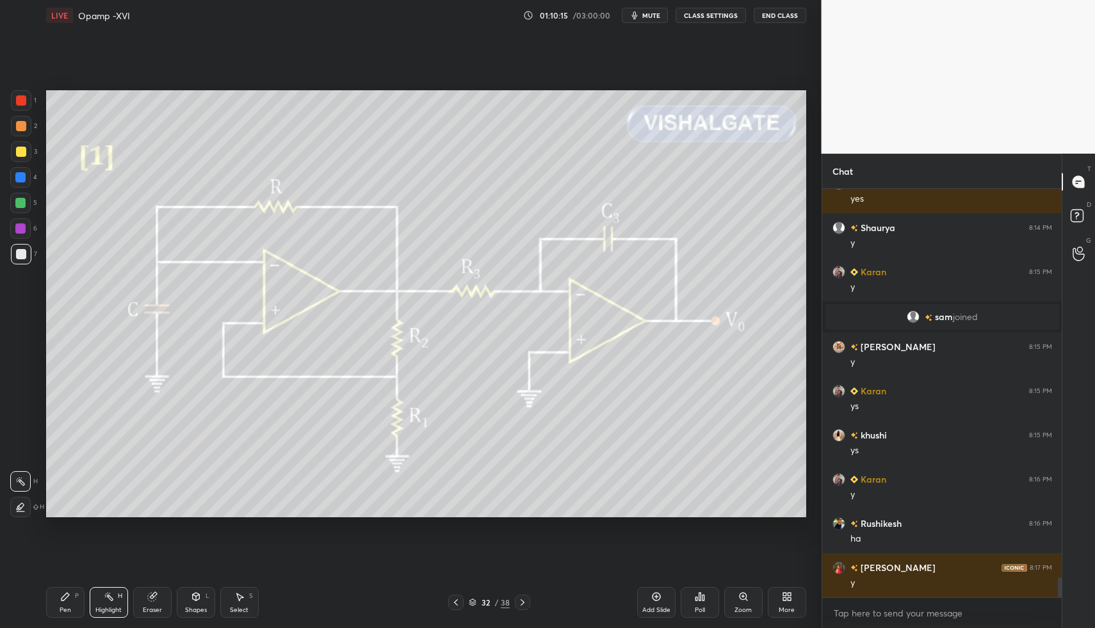
click at [526, 599] on div at bounding box center [522, 602] width 15 height 15
click at [67, 604] on div "Pen P" at bounding box center [65, 602] width 38 height 31
drag, startPoint x: 62, startPoint y: 602, endPoint x: 73, endPoint y: 524, distance: 78.2
click at [63, 599] on div "Pen P" at bounding box center [65, 602] width 38 height 31
drag, startPoint x: 22, startPoint y: 157, endPoint x: 44, endPoint y: 198, distance: 45.5
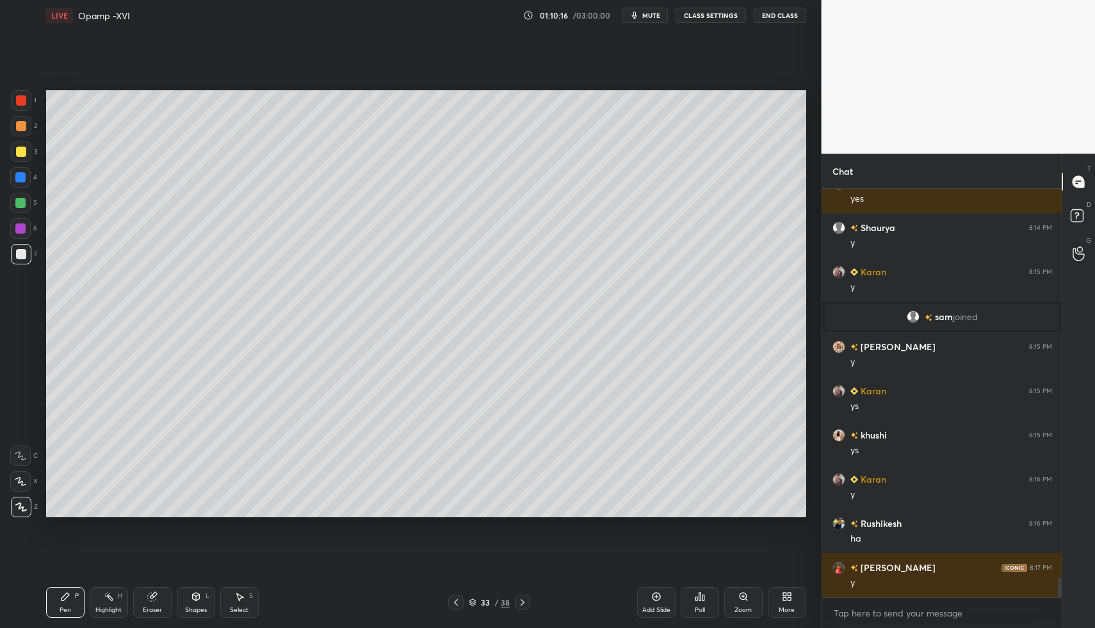
click at [22, 157] on div at bounding box center [21, 151] width 20 height 20
click at [200, 602] on div "Shapes L" at bounding box center [196, 602] width 38 height 31
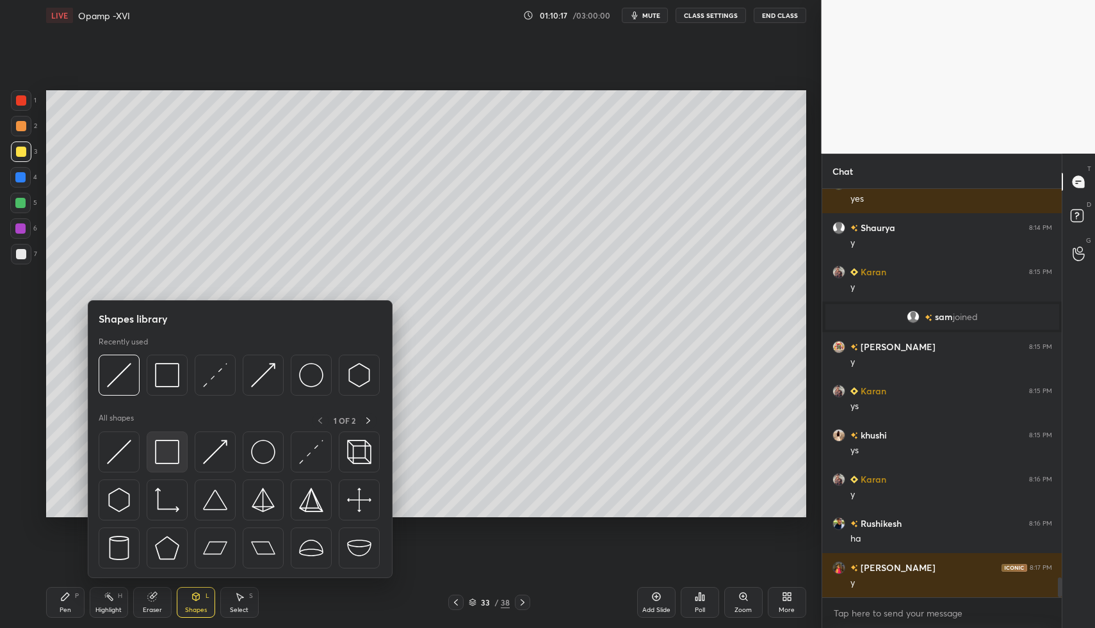
click at [169, 461] on img at bounding box center [167, 452] width 24 height 24
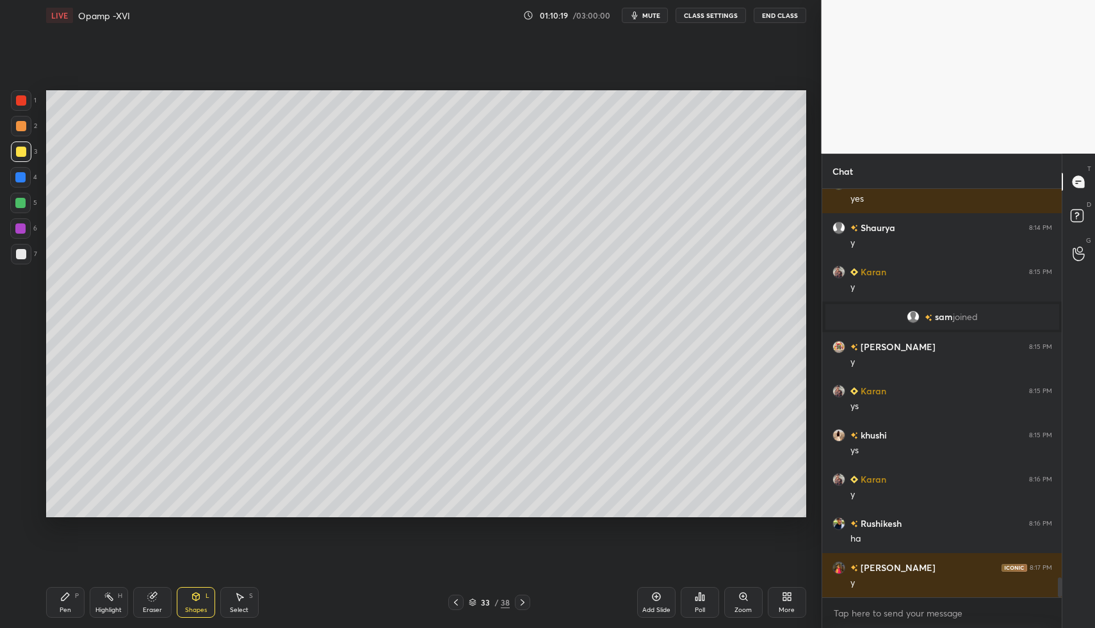
click at [26, 259] on div at bounding box center [21, 254] width 20 height 20
click at [52, 596] on div "Pen P" at bounding box center [65, 602] width 38 height 31
drag, startPoint x: 66, startPoint y: 595, endPoint x: 117, endPoint y: 578, distance: 54.0
click at [70, 595] on icon at bounding box center [65, 596] width 10 height 10
drag, startPoint x: 455, startPoint y: 600, endPoint x: 463, endPoint y: 602, distance: 7.8
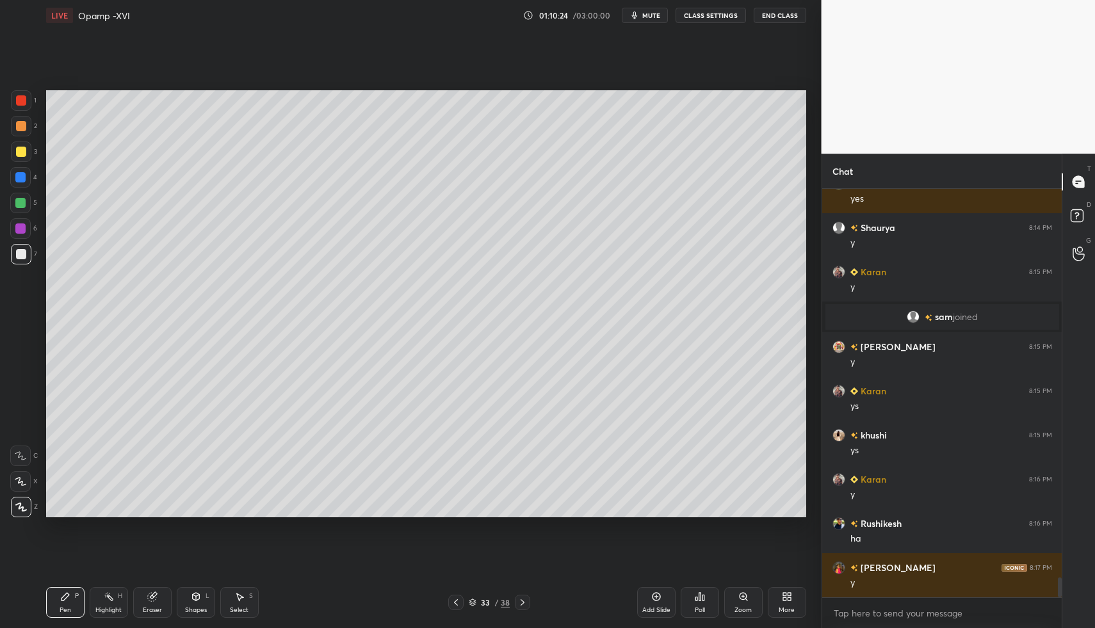
click at [455, 600] on icon at bounding box center [456, 602] width 10 height 10
click at [519, 599] on icon at bounding box center [522, 602] width 10 height 10
click at [192, 593] on icon at bounding box center [196, 596] width 10 height 10
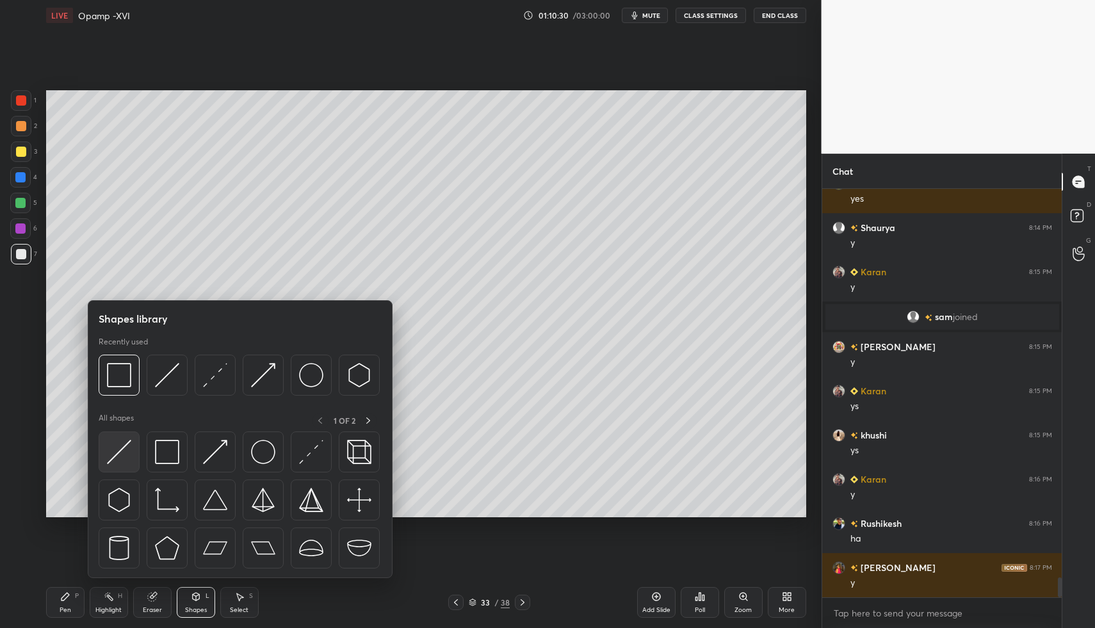
click at [120, 460] on img at bounding box center [119, 452] width 24 height 24
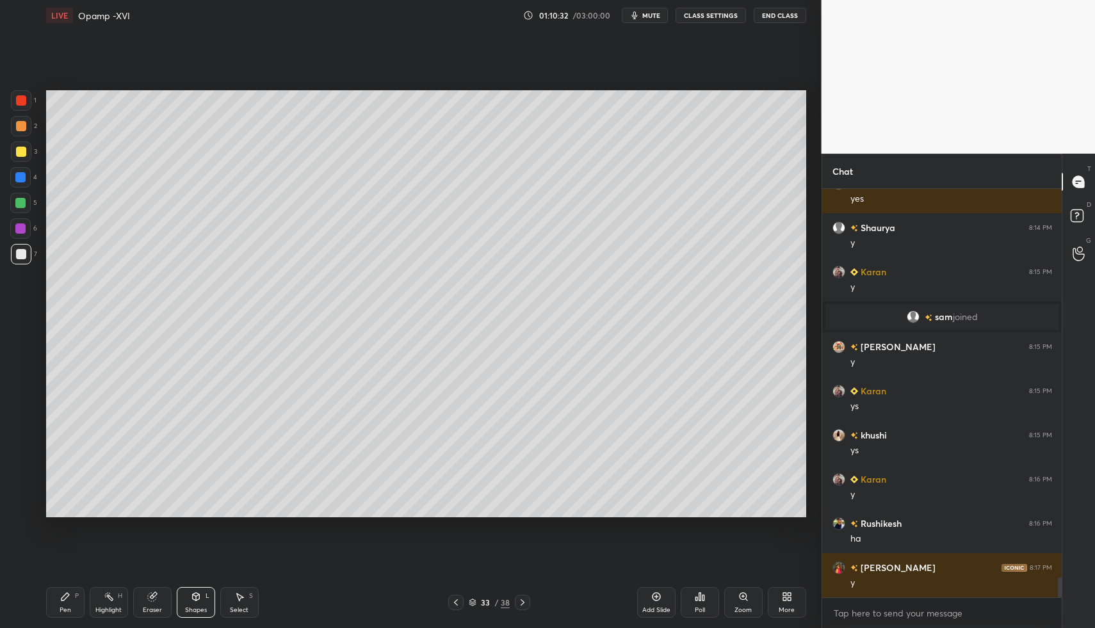
click at [61, 593] on icon at bounding box center [65, 596] width 10 height 10
drag, startPoint x: 56, startPoint y: 588, endPoint x: 101, endPoint y: 530, distance: 73.0
click at [61, 583] on div "Pen P Highlight H Eraser Shapes L Select S 33 / 38 Add Slide Poll Zoom More" at bounding box center [426, 602] width 760 height 51
drag, startPoint x: 255, startPoint y: 613, endPoint x: 237, endPoint y: 615, distance: 17.3
click at [252, 613] on div "Select S" at bounding box center [239, 602] width 38 height 31
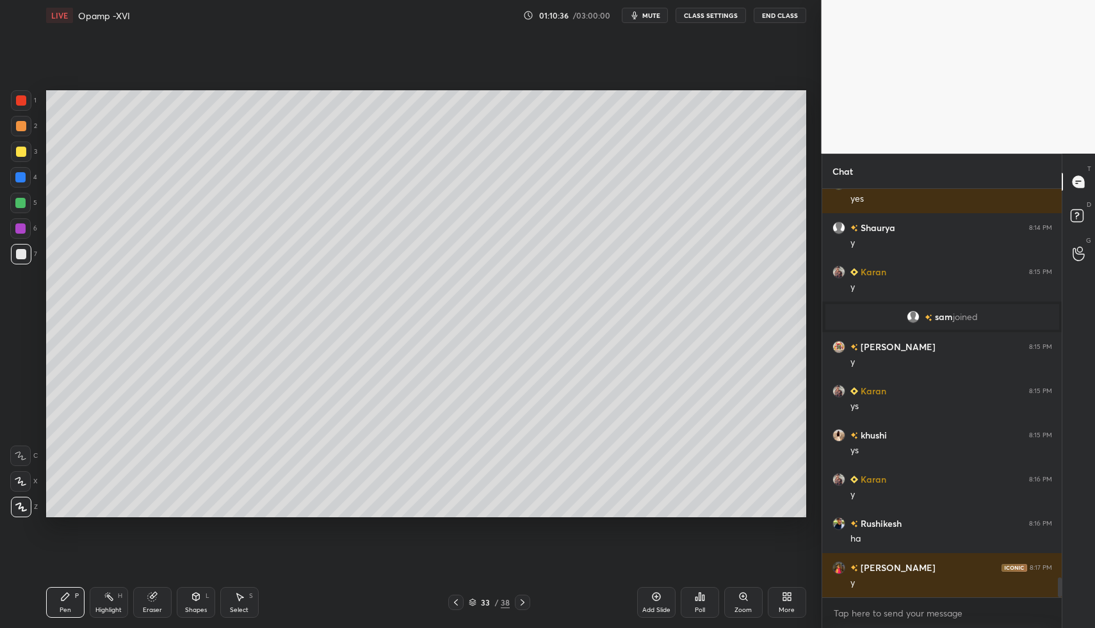
click at [236, 602] on div "Select S" at bounding box center [239, 602] width 38 height 31
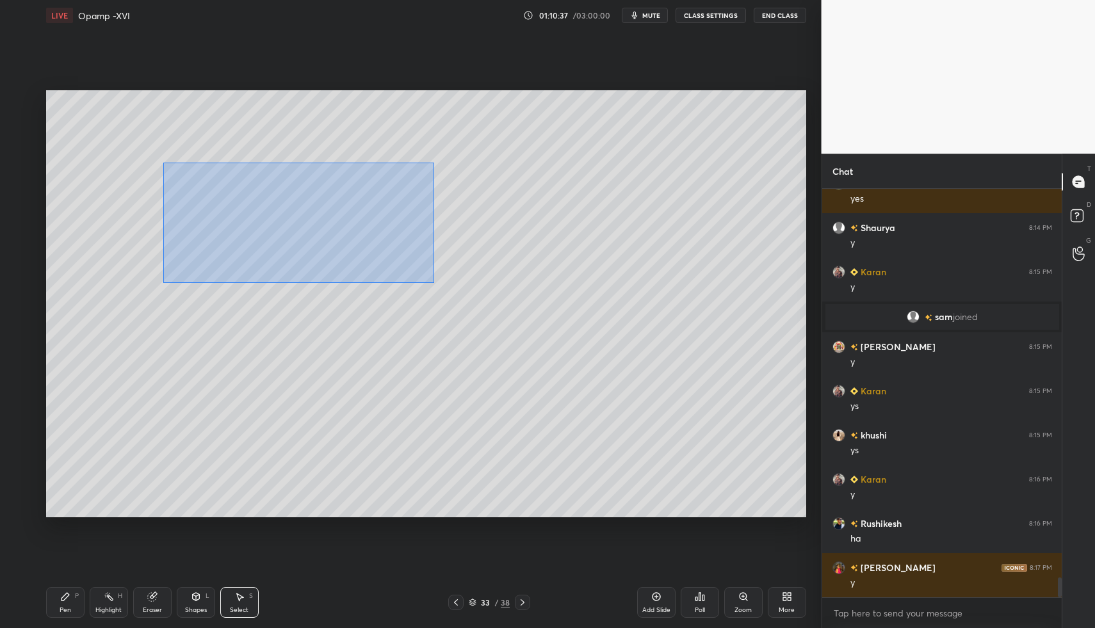
drag, startPoint x: 163, startPoint y: 162, endPoint x: 289, endPoint y: 211, distance: 135.4
click at [426, 277] on div "0 ° Undo Copy Paste here Duplicate Duplicate to new slide Delete" at bounding box center [426, 304] width 760 height 428
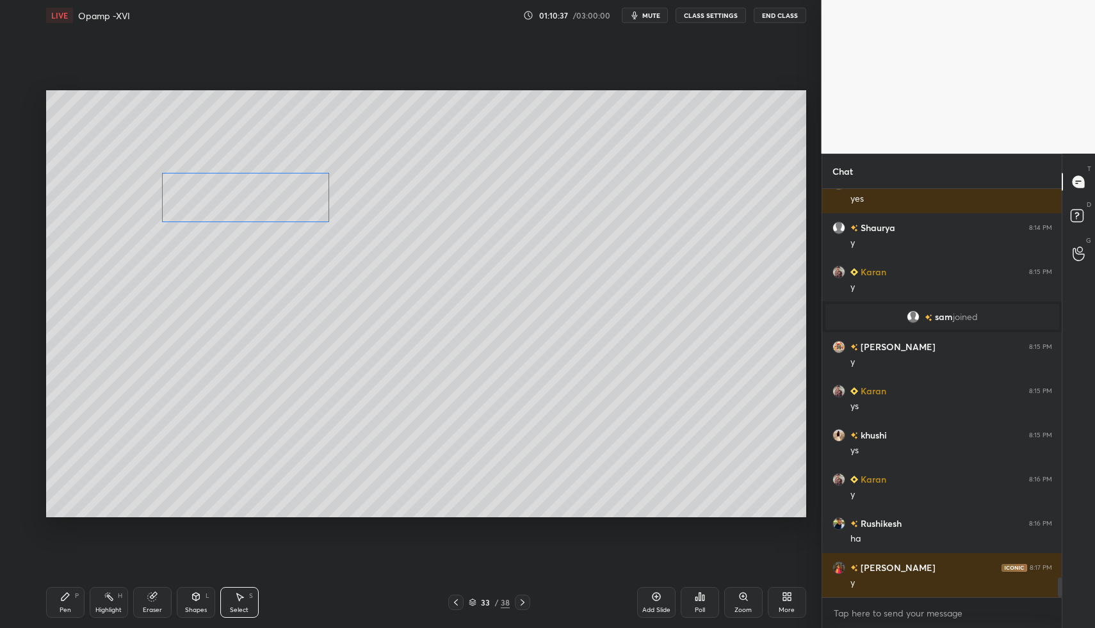
drag, startPoint x: 255, startPoint y: 201, endPoint x: 260, endPoint y: 211, distance: 11.5
click at [273, 202] on div "0 ° Undo Copy Paste here Duplicate Duplicate to new slide Delete" at bounding box center [426, 304] width 760 height 428
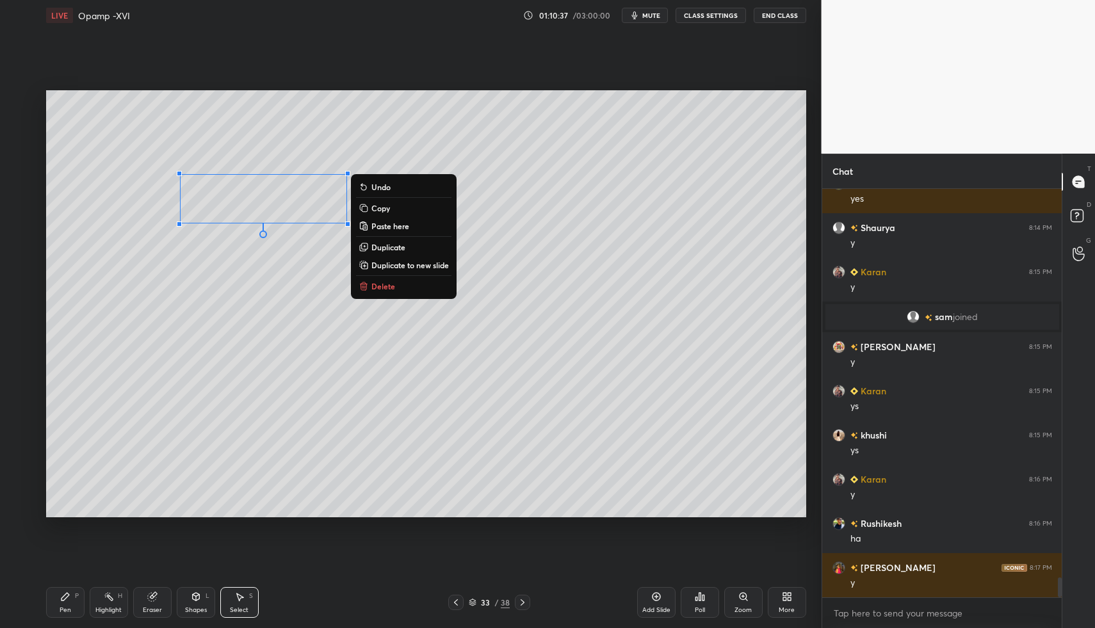
click at [66, 587] on div "Pen P" at bounding box center [65, 602] width 38 height 31
drag, startPoint x: 62, startPoint y: 591, endPoint x: 83, endPoint y: 545, distance: 51.3
click at [64, 587] on div "Pen P" at bounding box center [65, 602] width 38 height 31
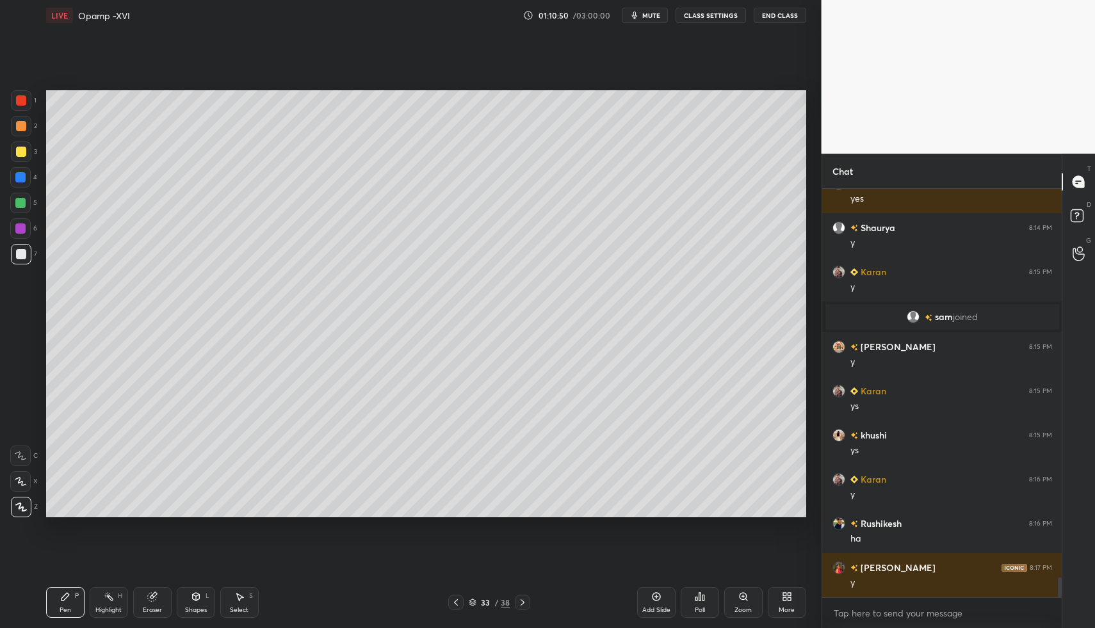
drag, startPoint x: 21, startPoint y: 159, endPoint x: 39, endPoint y: 234, distance: 76.4
click at [21, 159] on div at bounding box center [21, 151] width 20 height 20
click at [193, 604] on div "Shapes L" at bounding box center [196, 602] width 38 height 31
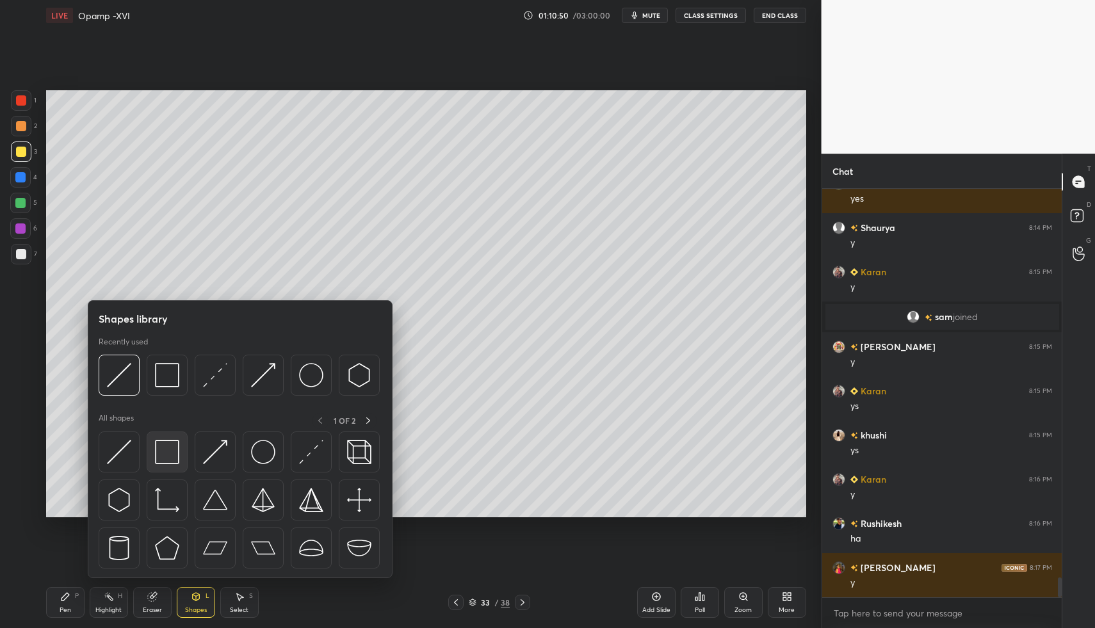
click at [159, 454] on img at bounding box center [167, 452] width 24 height 24
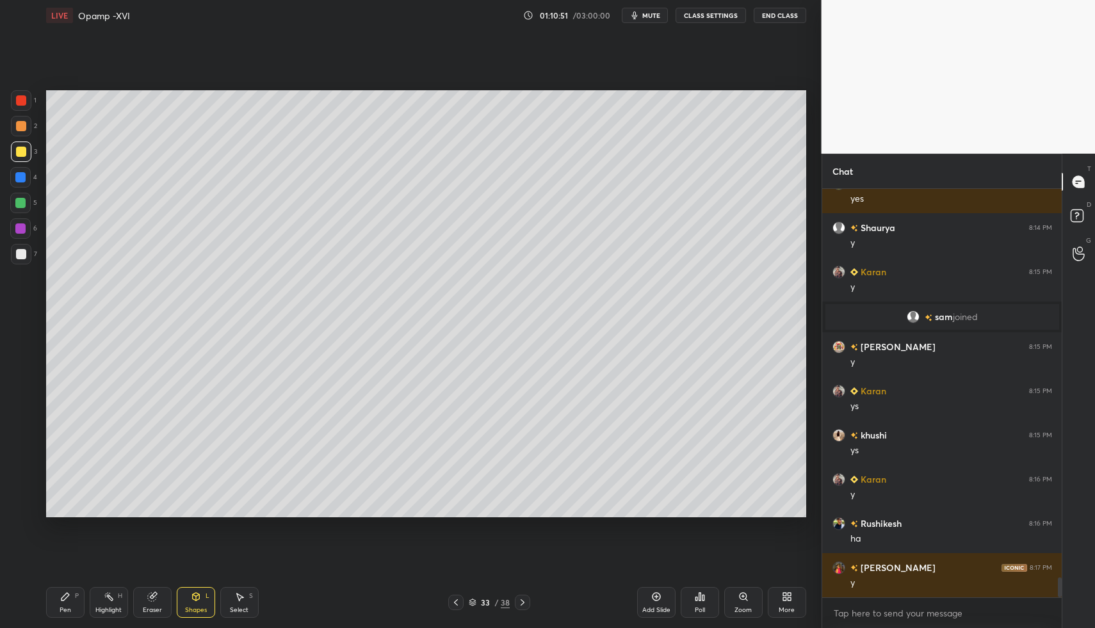
scroll to position [7907, 0]
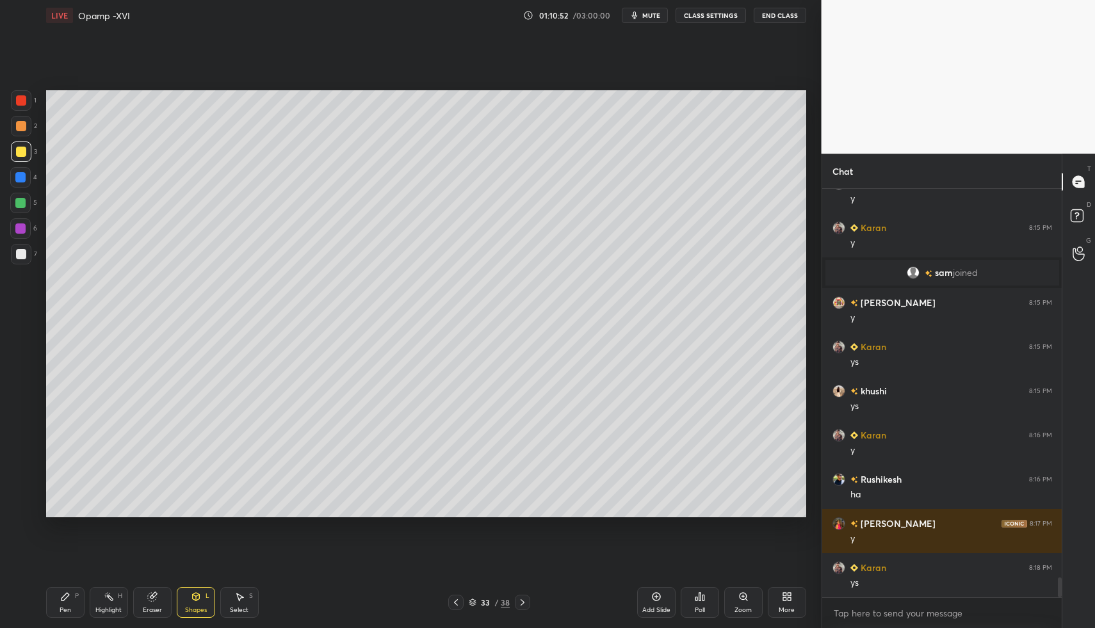
click at [22, 253] on div at bounding box center [21, 254] width 10 height 10
click at [451, 601] on icon at bounding box center [456, 602] width 10 height 10
click at [115, 602] on div "Highlight H" at bounding box center [109, 602] width 38 height 31
click at [109, 597] on icon at bounding box center [109, 596] width 10 height 10
click at [527, 597] on div at bounding box center [522, 602] width 15 height 15
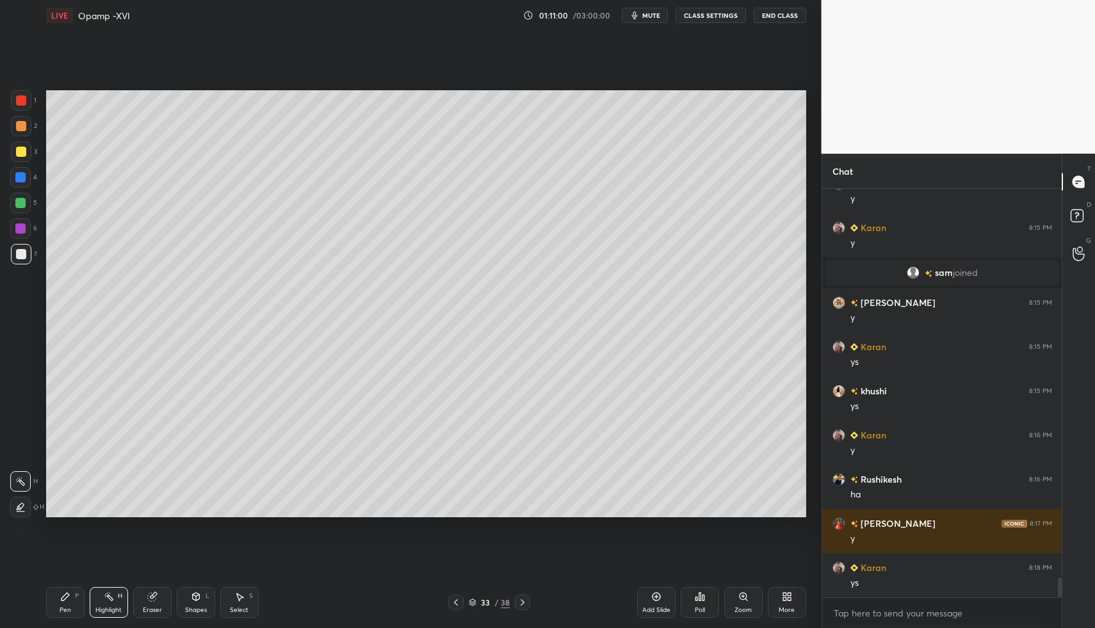
click at [68, 603] on div "Pen P" at bounding box center [65, 602] width 38 height 31
drag, startPoint x: 68, startPoint y: 603, endPoint x: 88, endPoint y: 533, distance: 72.7
click at [68, 603] on div "Pen P" at bounding box center [65, 602] width 38 height 31
drag, startPoint x: 84, startPoint y: 589, endPoint x: 161, endPoint y: 523, distance: 101.2
click at [84, 589] on div "Pen P Highlight H Eraser Shapes L Select S" at bounding box center [194, 602] width 296 height 31
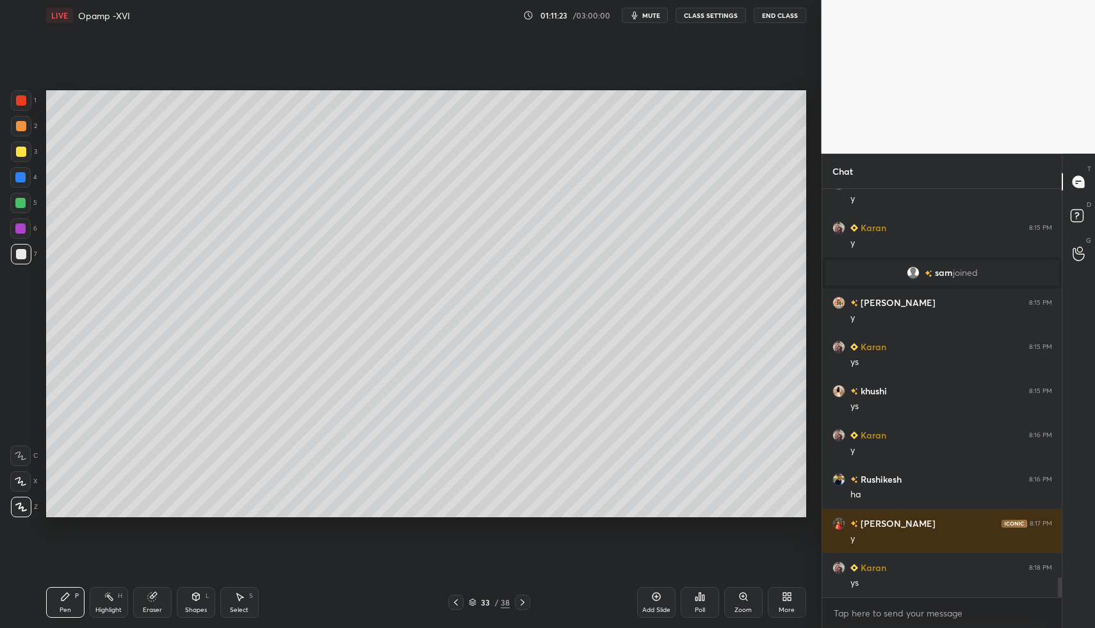
click at [60, 596] on div "Pen P" at bounding box center [65, 602] width 38 height 31
drag, startPoint x: 49, startPoint y: 597, endPoint x: 94, endPoint y: 563, distance: 56.3
click at [58, 590] on div "Pen P" at bounding box center [65, 602] width 38 height 31
click at [188, 607] on div "Shapes" at bounding box center [196, 610] width 22 height 6
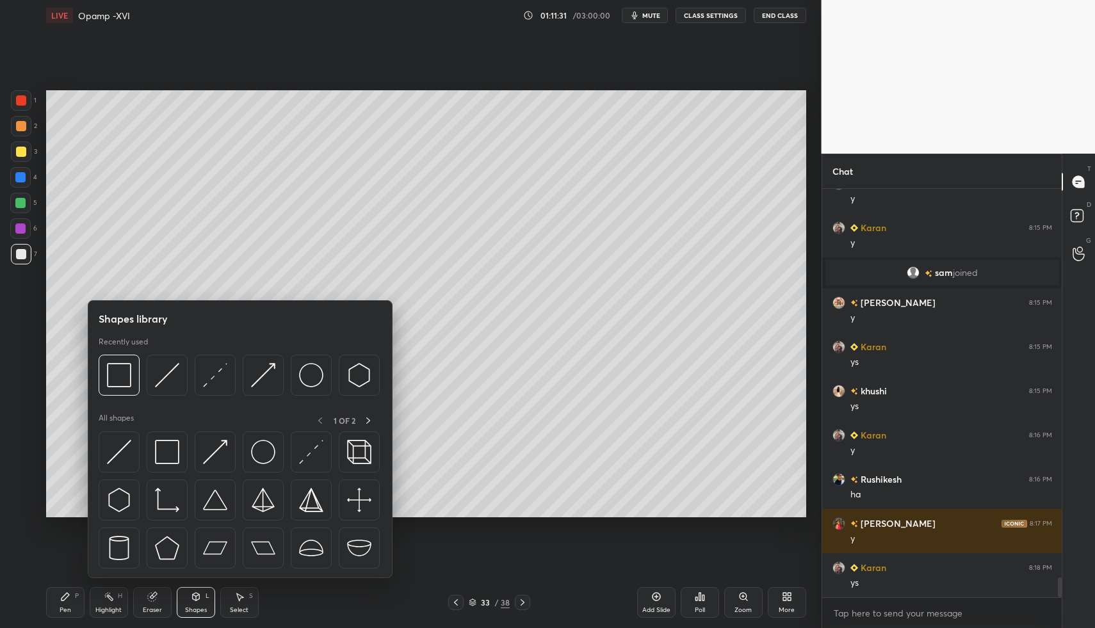
drag, startPoint x: 58, startPoint y: 594, endPoint x: 164, endPoint y: 599, distance: 105.7
click at [61, 594] on div "Pen P" at bounding box center [65, 602] width 38 height 31
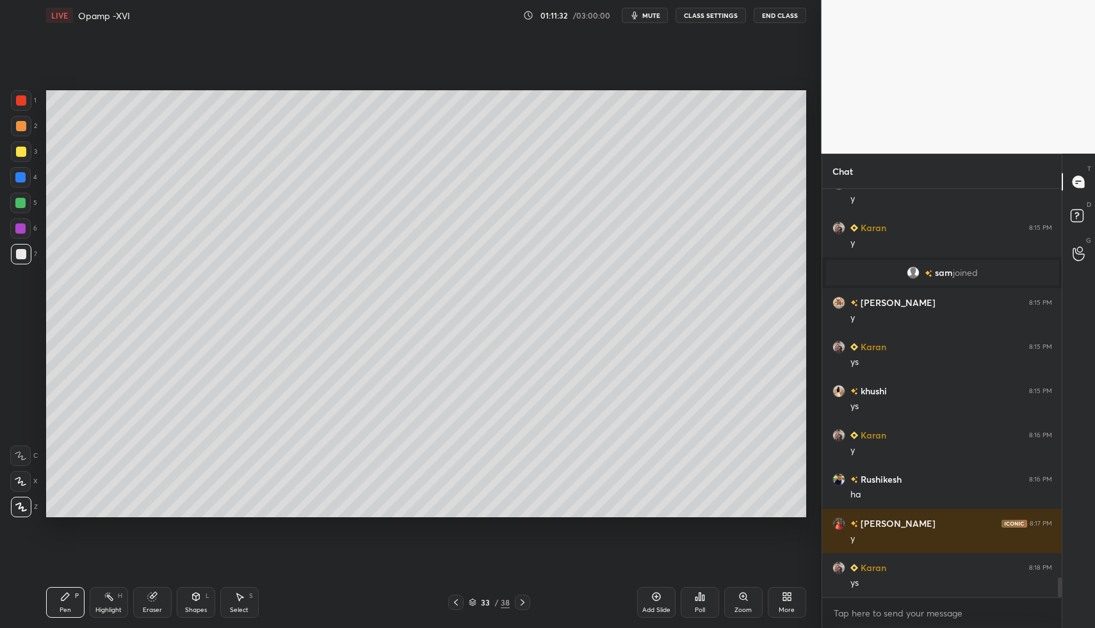
click at [188, 600] on div "Shapes L" at bounding box center [196, 602] width 38 height 31
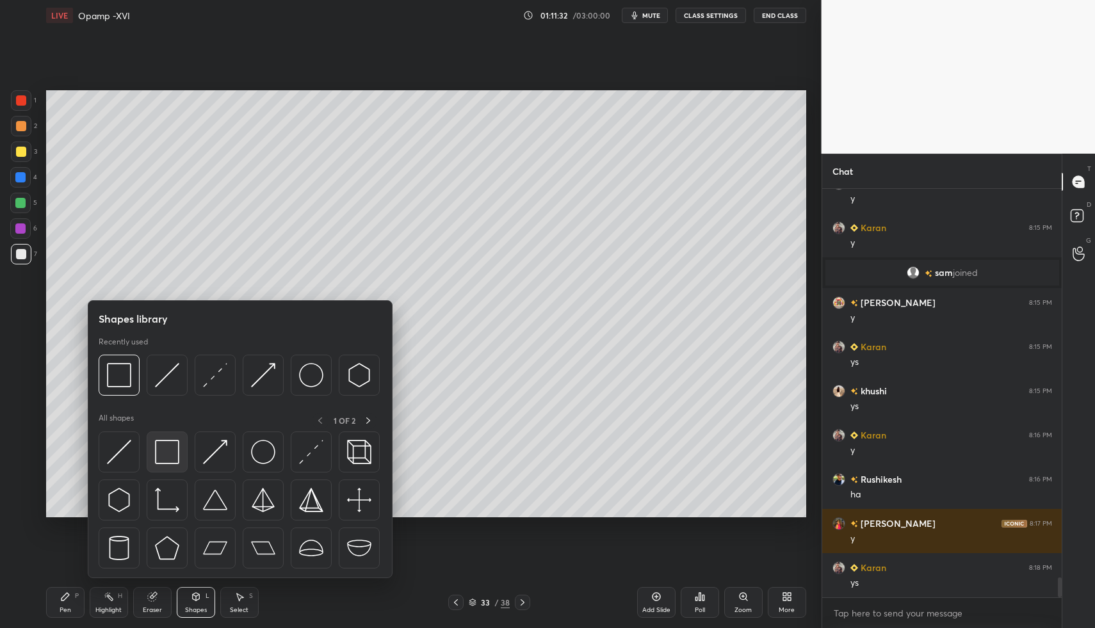
click at [163, 458] on img at bounding box center [167, 452] width 24 height 24
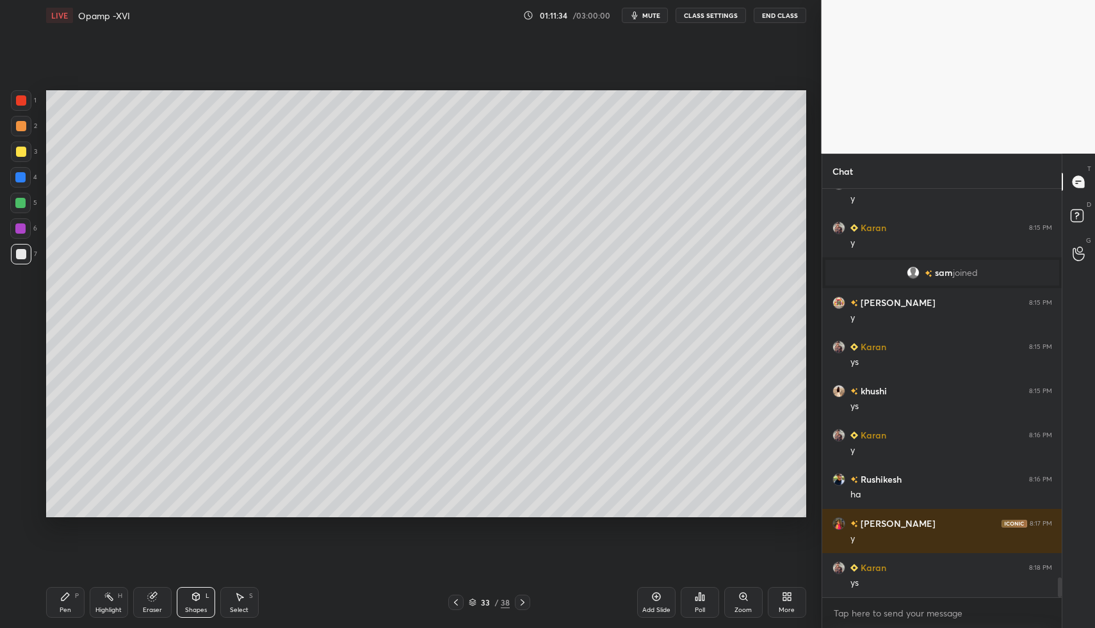
click at [166, 598] on div "Eraser" at bounding box center [152, 602] width 38 height 31
click at [195, 593] on icon at bounding box center [195, 597] width 7 height 8
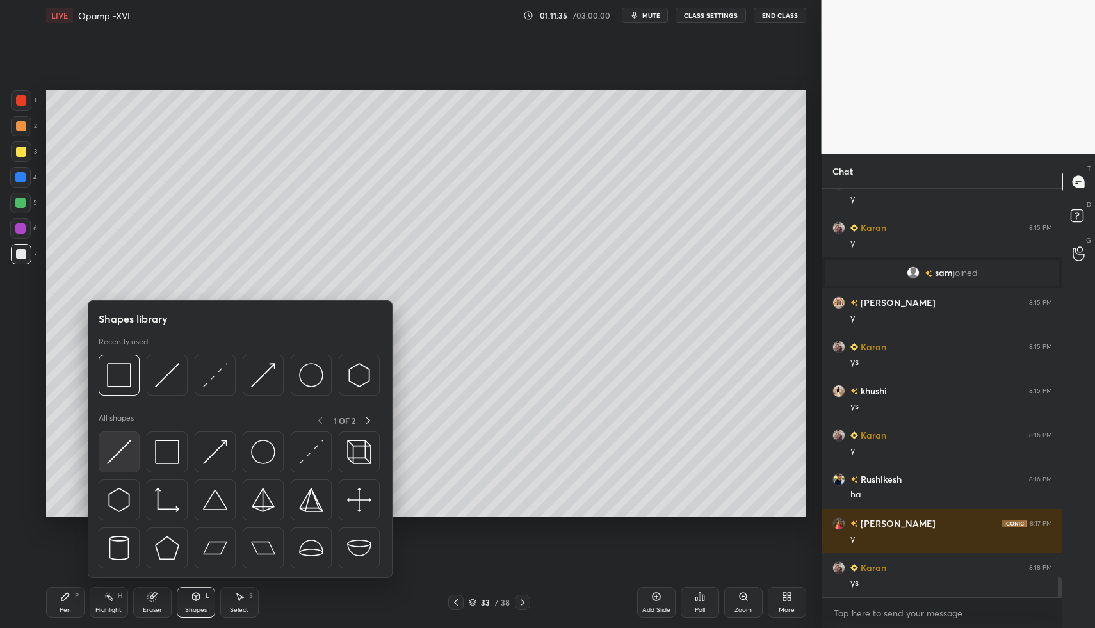
click at [112, 460] on img at bounding box center [119, 452] width 24 height 24
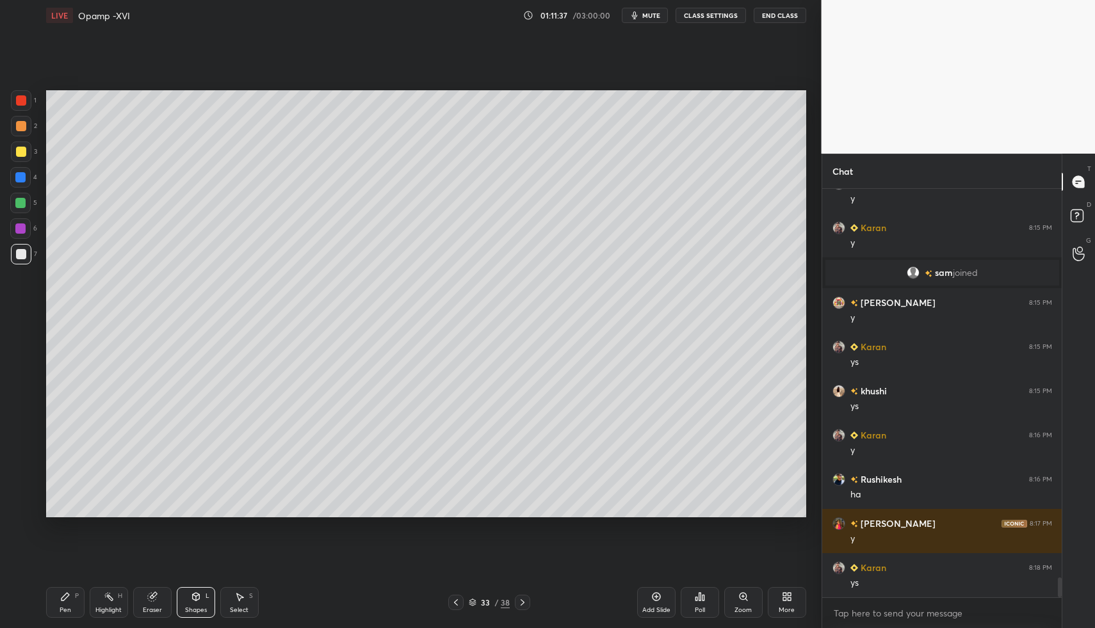
click at [33, 604] on div "1 2 3 4 5 6 7 C X Z C X Z E E Erase all H H LIVE Opamp -XVI 01:11:37 / 03:00:00…" at bounding box center [405, 314] width 811 height 628
drag, startPoint x: 37, startPoint y: 596, endPoint x: 147, endPoint y: 561, distance: 114.8
click at [37, 596] on div "1 2 3 4 5 6 7 C X Z C X Z E E Erase all H H LIVE Opamp -XVI 01:11:37 / 03:00:00…" at bounding box center [405, 314] width 811 height 628
drag, startPoint x: 65, startPoint y: 602, endPoint x: 163, endPoint y: 545, distance: 113.6
click at [67, 602] on div "Pen P" at bounding box center [65, 602] width 38 height 31
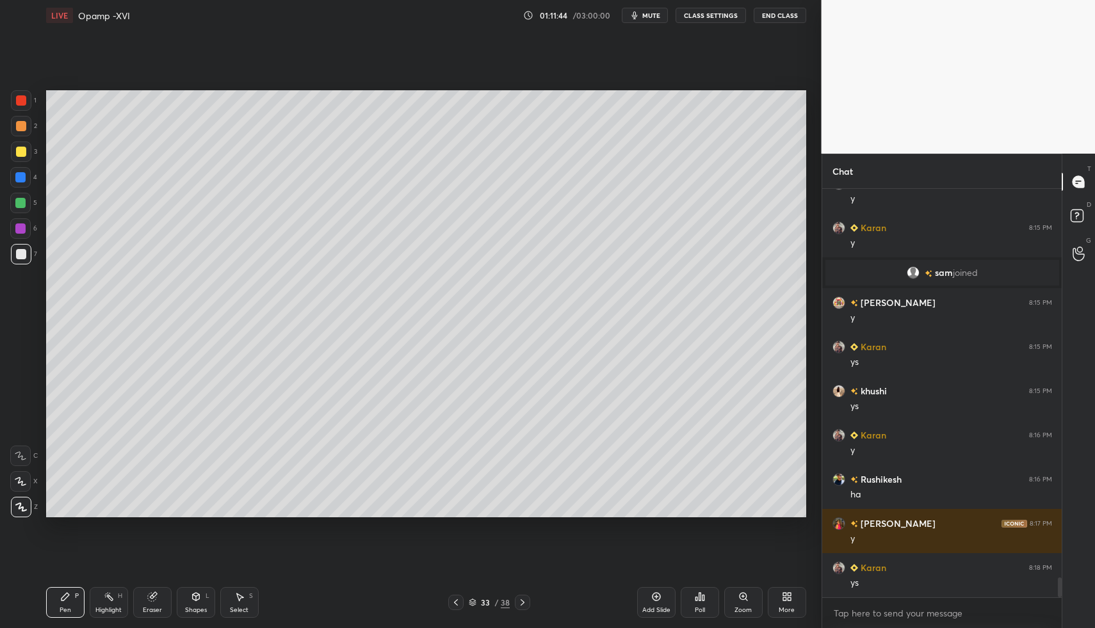
click at [61, 602] on div "Pen P" at bounding box center [65, 602] width 38 height 31
click at [22, 254] on div at bounding box center [21, 254] width 10 height 10
drag, startPoint x: 20, startPoint y: 125, endPoint x: 26, endPoint y: 110, distance: 16.6
drag, startPoint x: 26, startPoint y: 102, endPoint x: 21, endPoint y: 167, distance: 65.4
drag, startPoint x: 23, startPoint y: 465, endPoint x: 40, endPoint y: 470, distance: 17.6
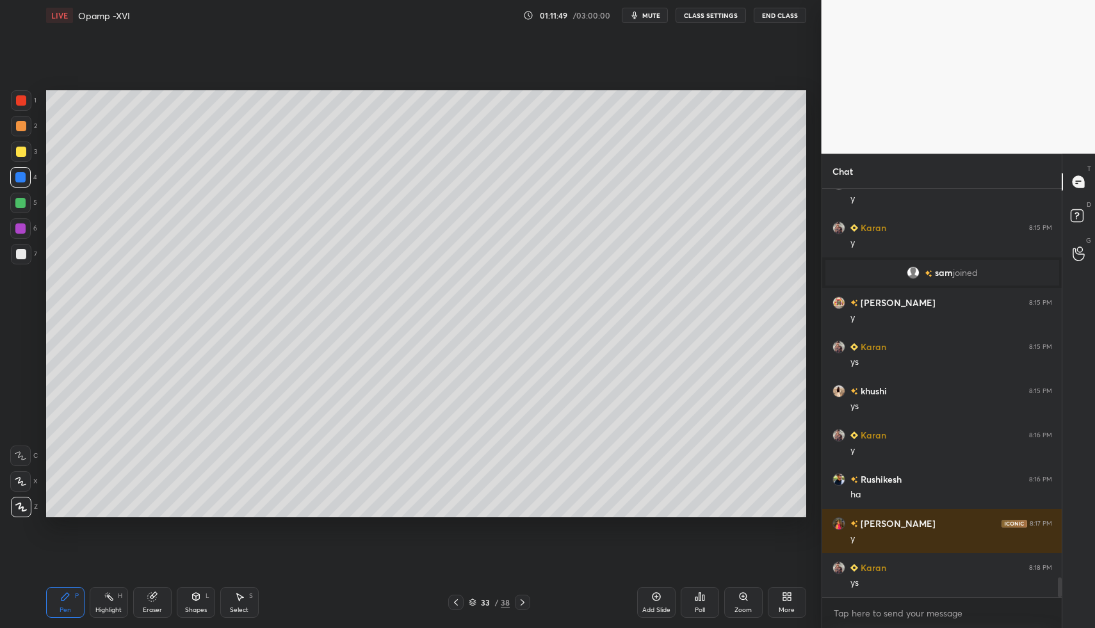
drag, startPoint x: 197, startPoint y: 599, endPoint x: 194, endPoint y: 584, distance: 15.6
drag, startPoint x: 15, startPoint y: 441, endPoint x: 38, endPoint y: 479, distance: 44.8
drag, startPoint x: 17, startPoint y: 503, endPoint x: 8, endPoint y: 518, distance: 17.2
drag, startPoint x: 110, startPoint y: 595, endPoint x: 166, endPoint y: 531, distance: 85.3
drag, startPoint x: 73, startPoint y: 589, endPoint x: 58, endPoint y: 598, distance: 17.2
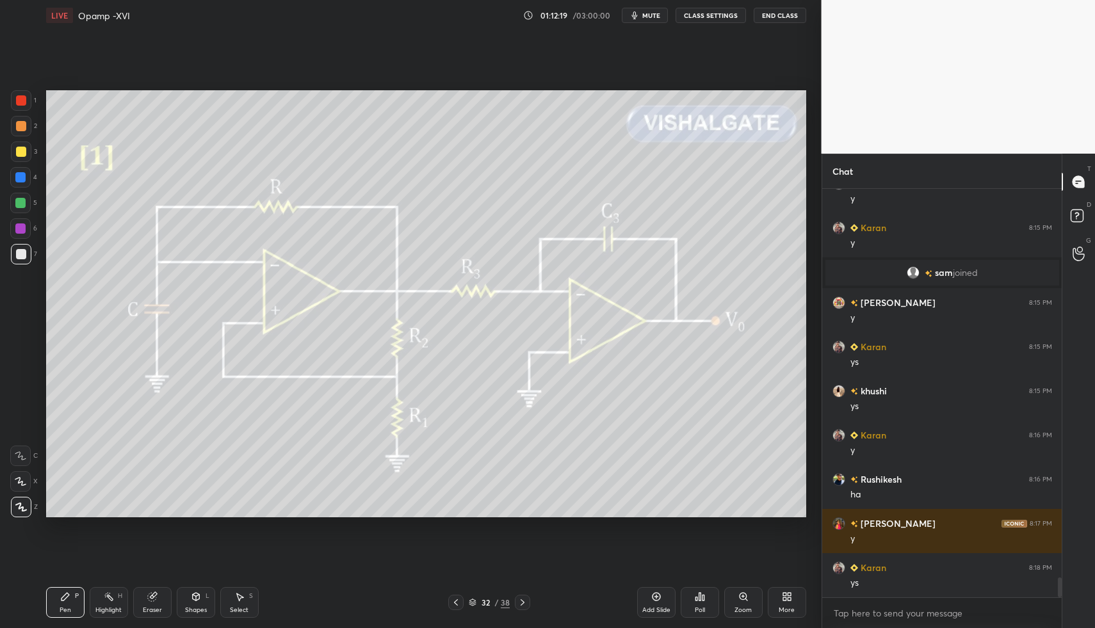
scroll to position [7951, 0]
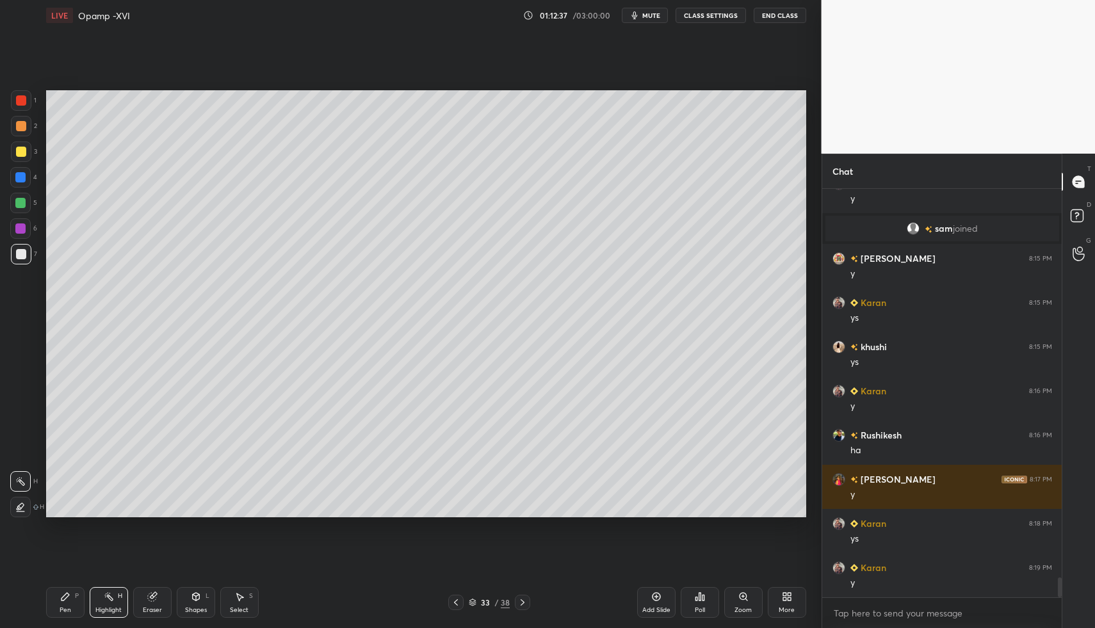
drag, startPoint x: 654, startPoint y: 607, endPoint x: 561, endPoint y: 579, distance: 97.0
drag, startPoint x: 47, startPoint y: 592, endPoint x: 67, endPoint y: 528, distance: 67.0
drag, startPoint x: 28, startPoint y: 250, endPoint x: 26, endPoint y: 258, distance: 7.8
drag, startPoint x: 28, startPoint y: 252, endPoint x: 37, endPoint y: 404, distance: 152.6
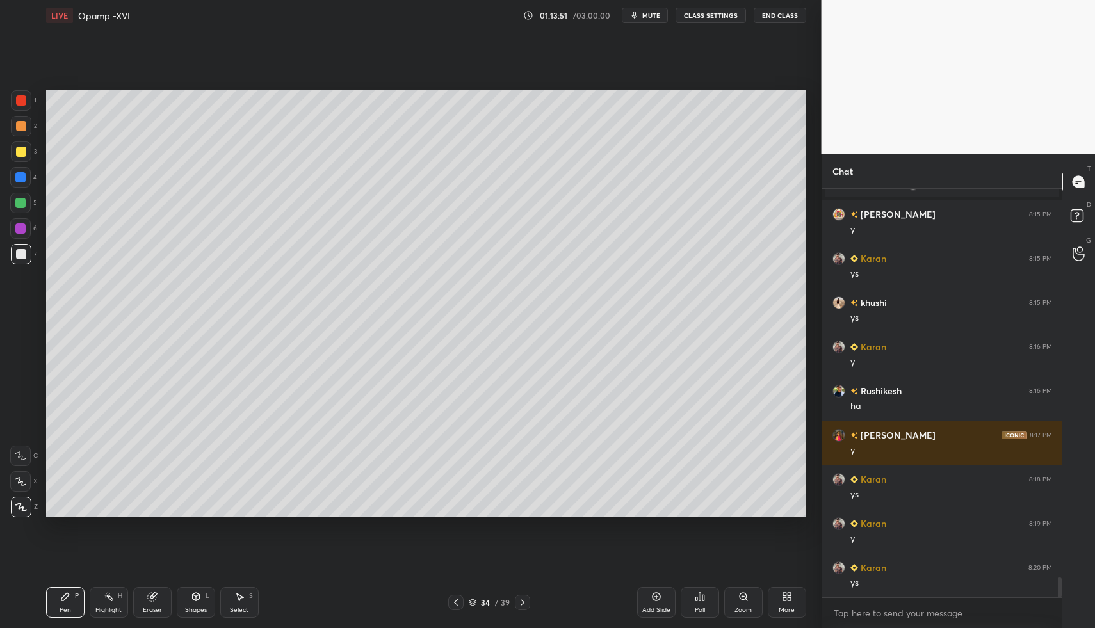
drag, startPoint x: 113, startPoint y: 605, endPoint x: 115, endPoint y: 595, distance: 10.4
drag, startPoint x: 111, startPoint y: 595, endPoint x: 156, endPoint y: 532, distance: 78.0
drag, startPoint x: 100, startPoint y: 602, endPoint x: 107, endPoint y: 597, distance: 9.1
drag, startPoint x: 110, startPoint y: 595, endPoint x: 160, endPoint y: 581, distance: 51.9
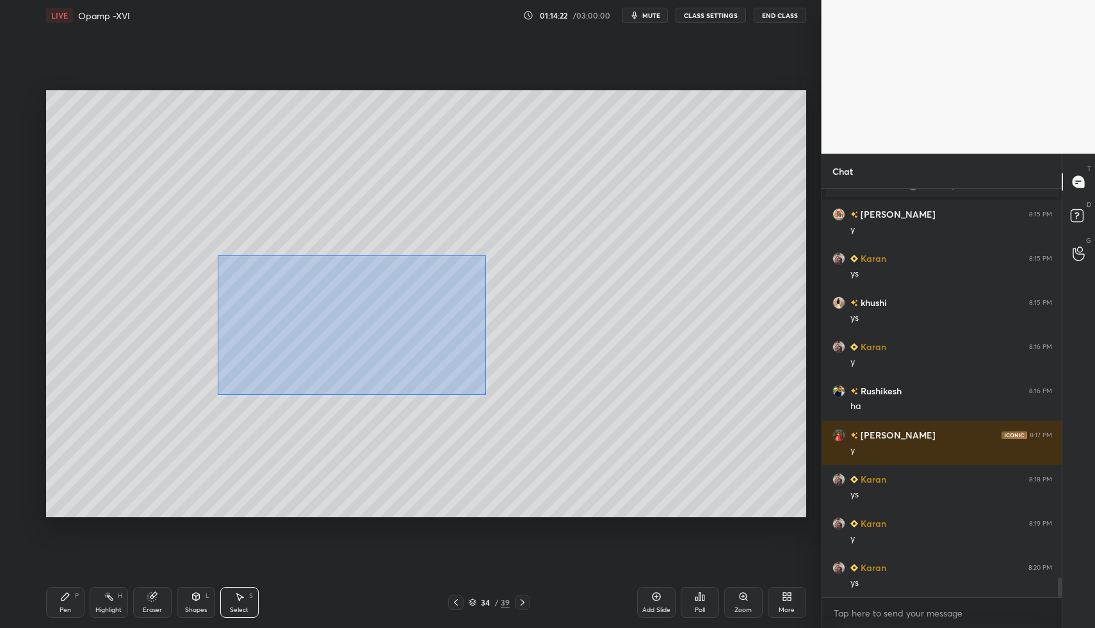
drag, startPoint x: 227, startPoint y: 269, endPoint x: 490, endPoint y: 392, distance: 291.2
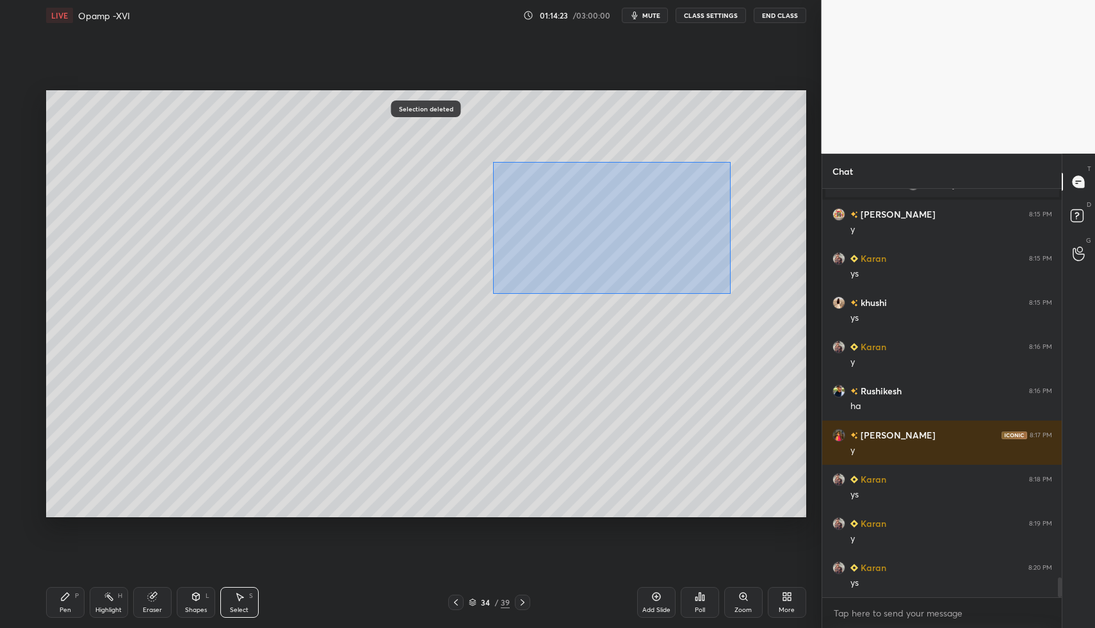
drag, startPoint x: 611, startPoint y: 243, endPoint x: 678, endPoint y: 302, distance: 89.3
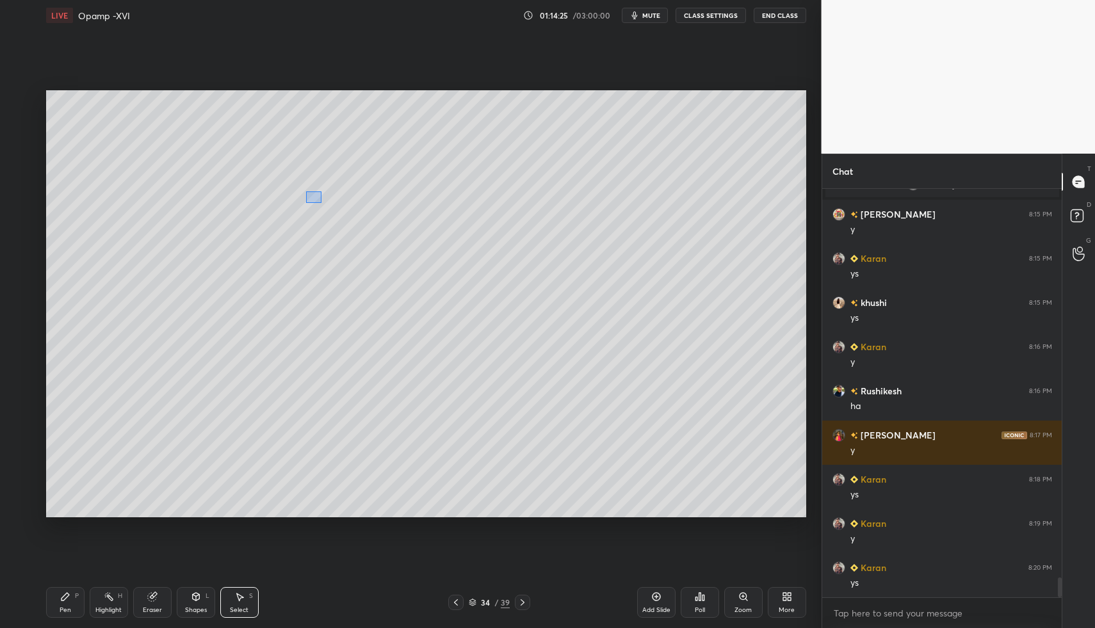
drag, startPoint x: 291, startPoint y: 193, endPoint x: 266, endPoint y: 261, distance: 72.3
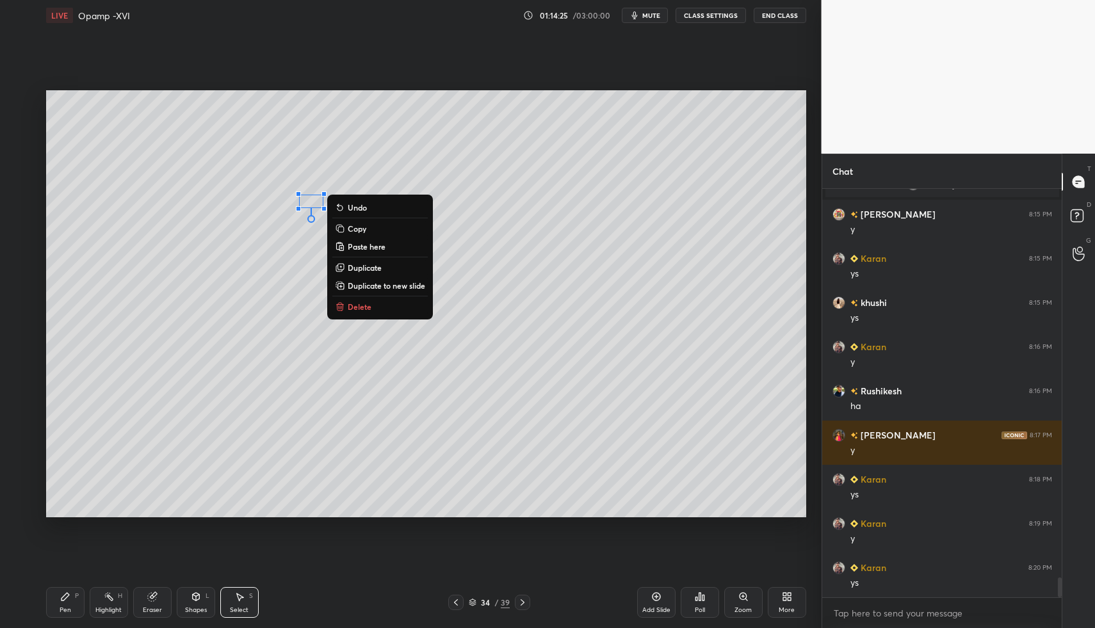
drag, startPoint x: 84, startPoint y: 597, endPoint x: 78, endPoint y: 592, distance: 7.3
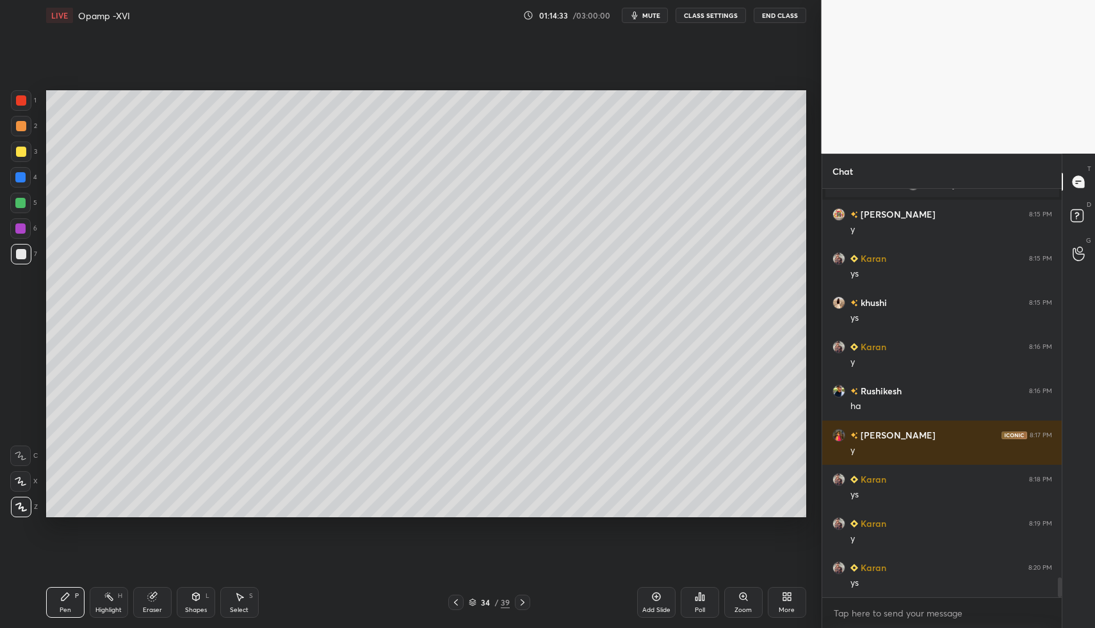
scroll to position [8039, 0]
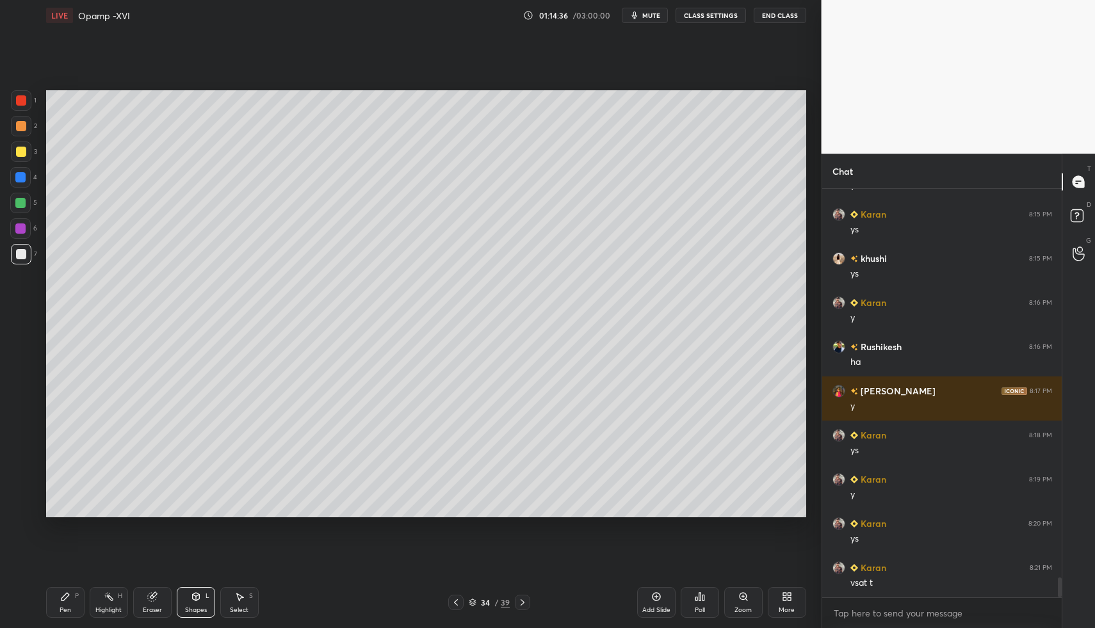
drag, startPoint x: 54, startPoint y: 606, endPoint x: 60, endPoint y: 583, distance: 23.8
drag, startPoint x: 72, startPoint y: 602, endPoint x: 76, endPoint y: 574, distance: 28.5
drag, startPoint x: 195, startPoint y: 599, endPoint x: 193, endPoint y: 577, distance: 21.8
drag, startPoint x: 21, startPoint y: 255, endPoint x: 16, endPoint y: 268, distance: 13.8
drag, startPoint x: 51, startPoint y: 600, endPoint x: 141, endPoint y: 531, distance: 113.2
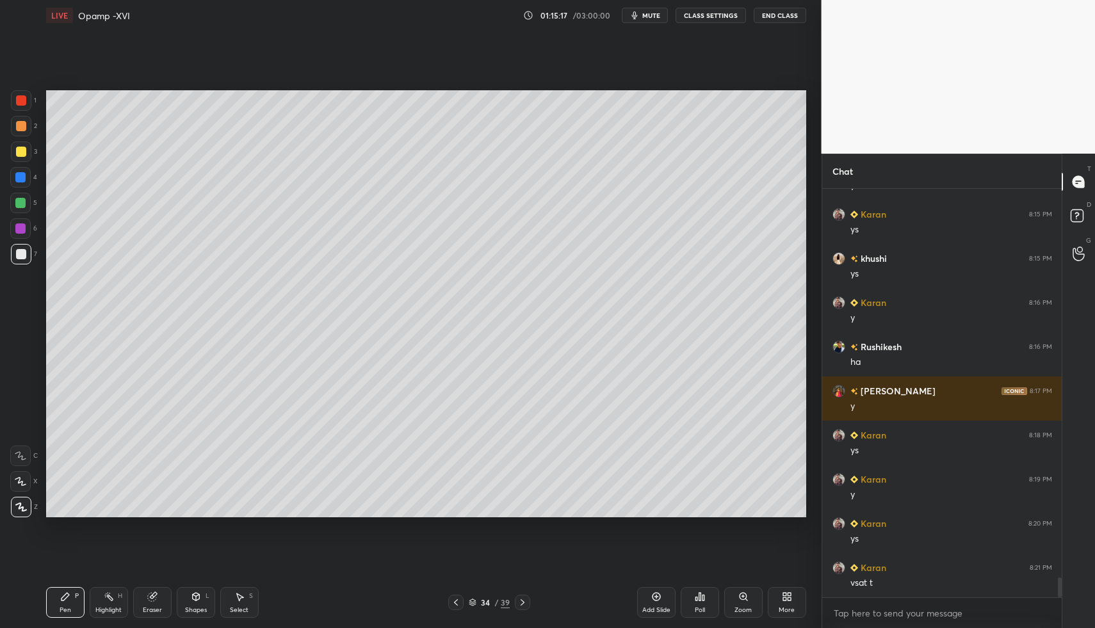
scroll to position [8084, 0]
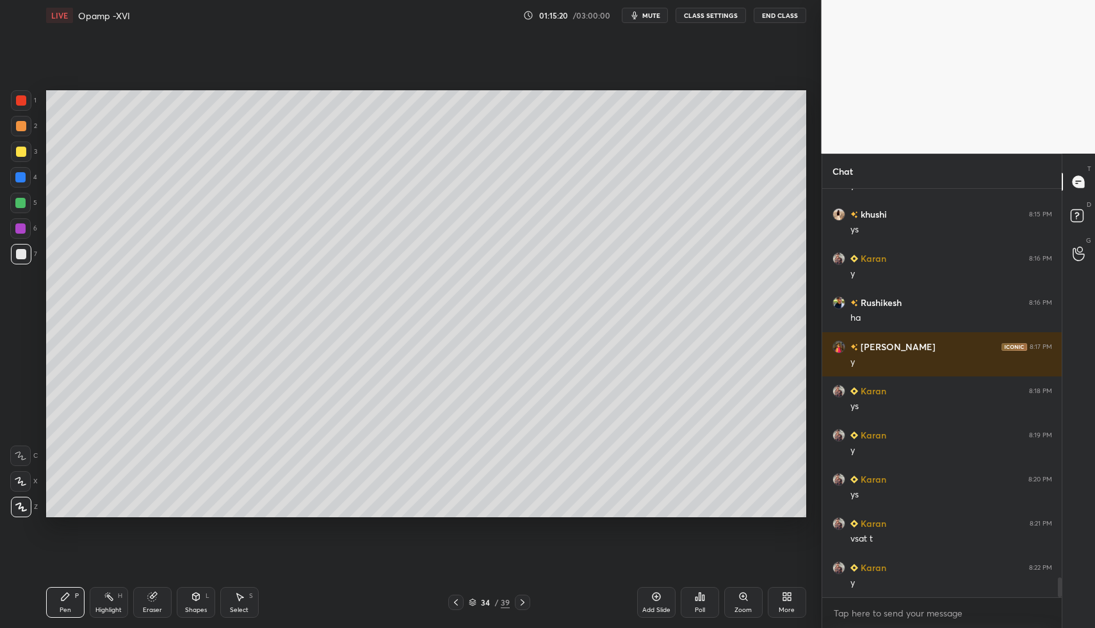
drag, startPoint x: 20, startPoint y: 197, endPoint x: 28, endPoint y: 207, distance: 12.3
drag, startPoint x: 458, startPoint y: 595, endPoint x: 433, endPoint y: 602, distance: 26.6
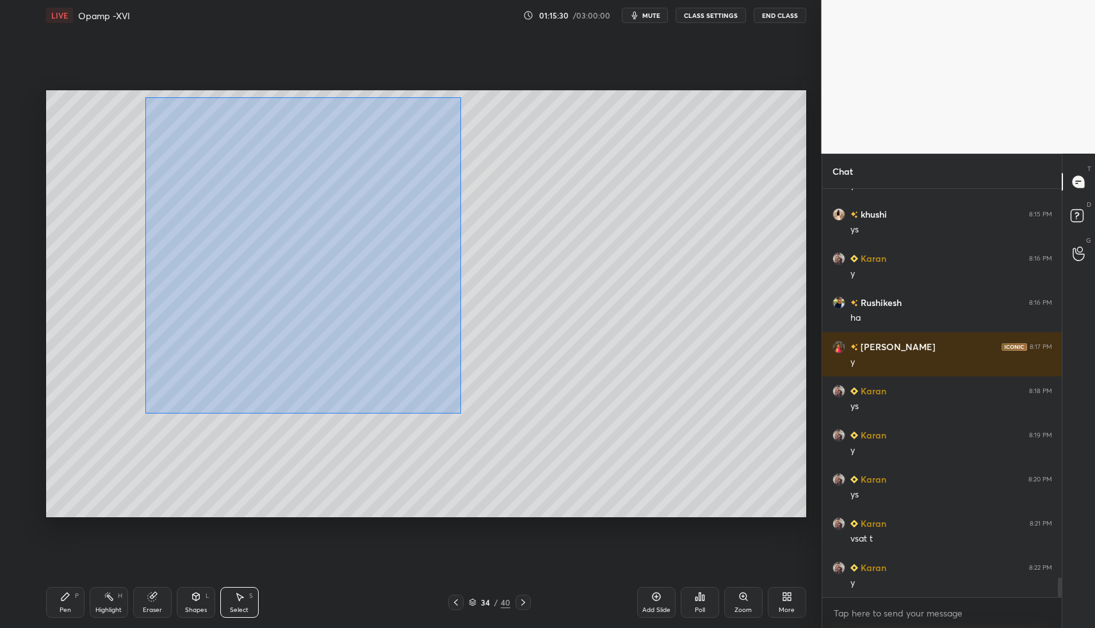
drag, startPoint x: 145, startPoint y: 97, endPoint x: 595, endPoint y: 474, distance: 587.1
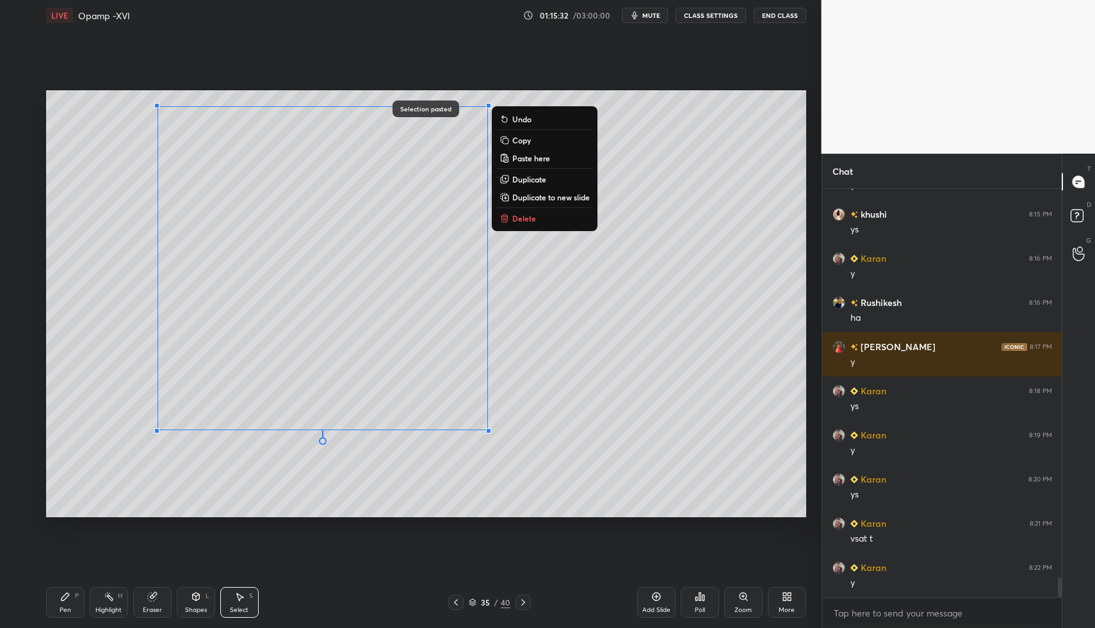
drag, startPoint x: 287, startPoint y: 337, endPoint x: 281, endPoint y: 350, distance: 13.5
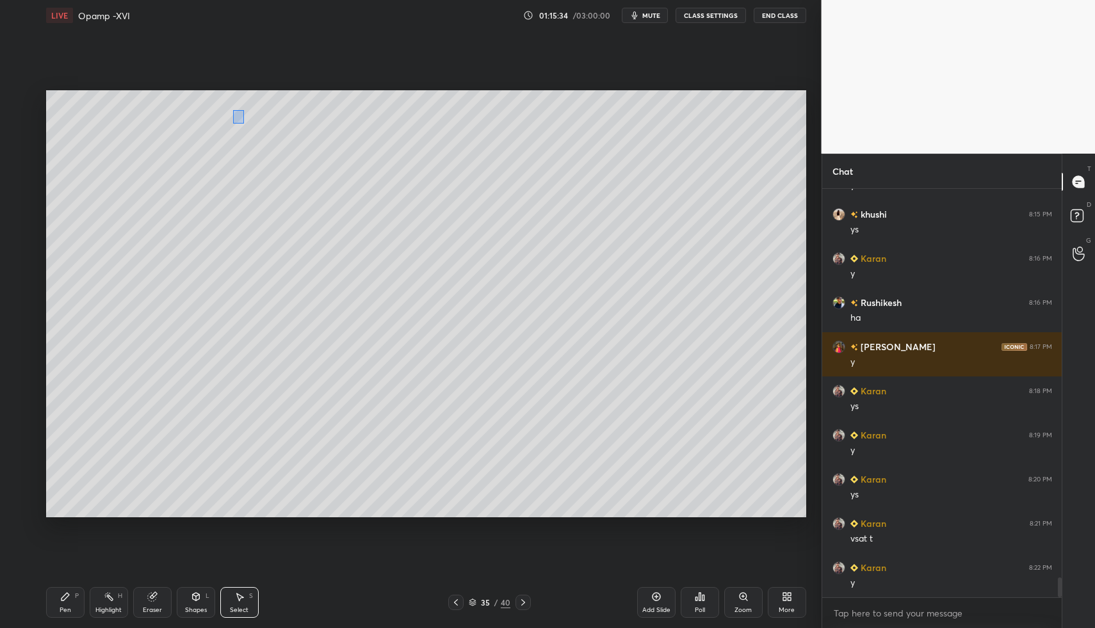
drag, startPoint x: 239, startPoint y: 120, endPoint x: 249, endPoint y: 141, distance: 23.8
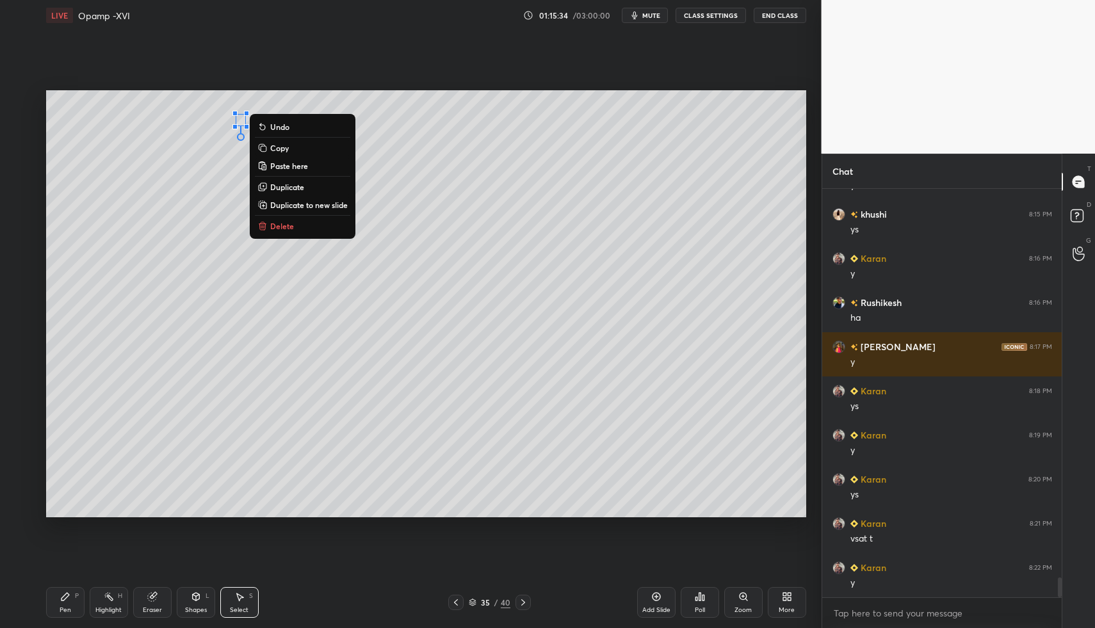
drag, startPoint x: 278, startPoint y: 223, endPoint x: 239, endPoint y: 308, distance: 93.4
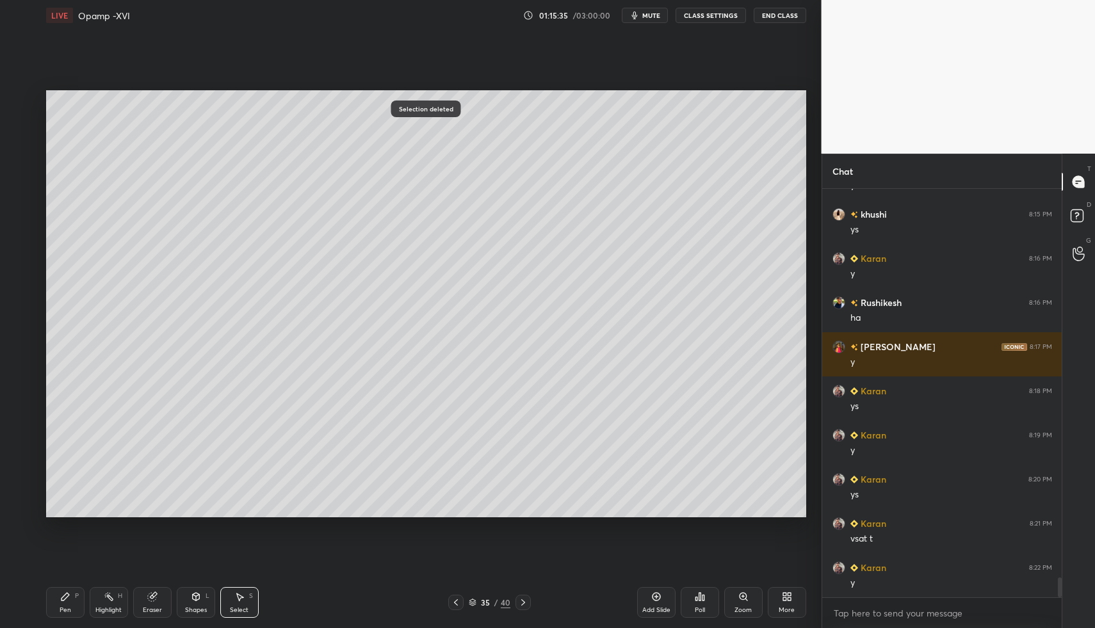
drag, startPoint x: 75, startPoint y: 595, endPoint x: 84, endPoint y: 575, distance: 21.2
drag, startPoint x: 383, startPoint y: 315, endPoint x: 391, endPoint y: 326, distance: 13.8
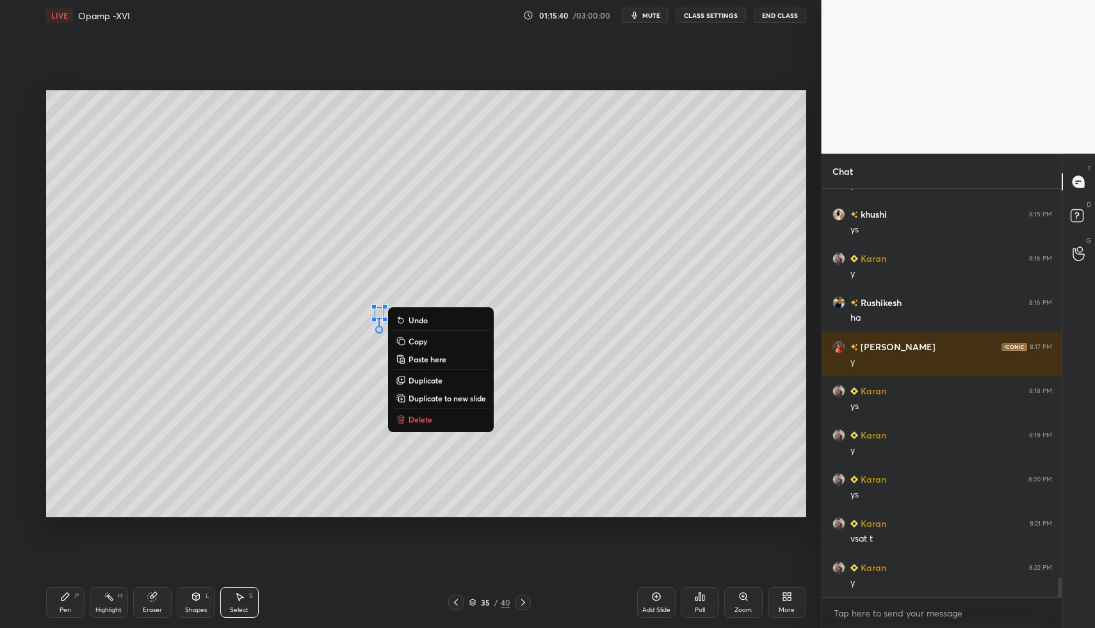
drag, startPoint x: 413, startPoint y: 422, endPoint x: 326, endPoint y: 474, distance: 101.7
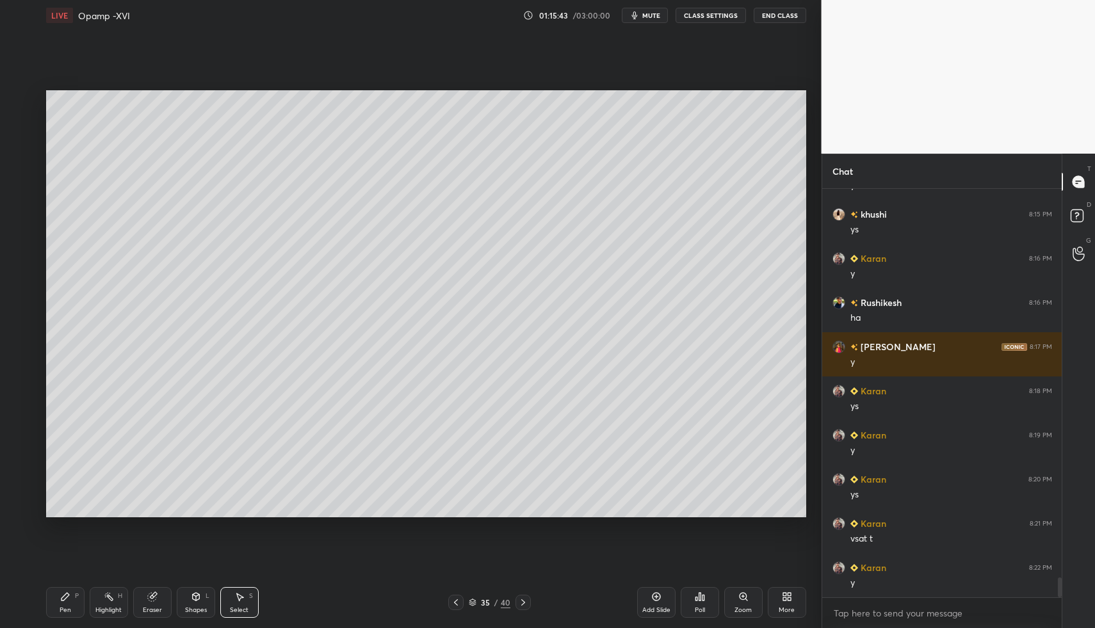
drag, startPoint x: 237, startPoint y: 602, endPoint x: 298, endPoint y: 545, distance: 82.9
drag, startPoint x: 430, startPoint y: 374, endPoint x: 444, endPoint y: 382, distance: 16.4
drag, startPoint x: 51, startPoint y: 604, endPoint x: 63, endPoint y: 571, distance: 35.1
drag, startPoint x: 405, startPoint y: 395, endPoint x: 414, endPoint y: 422, distance: 28.9
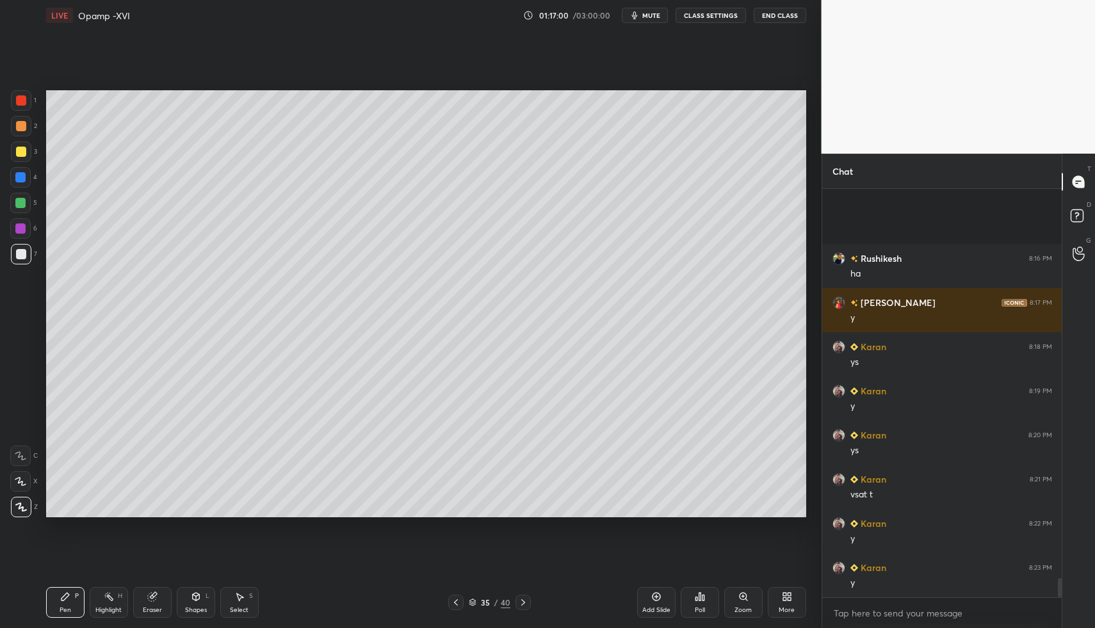
scroll to position [8260, 0]
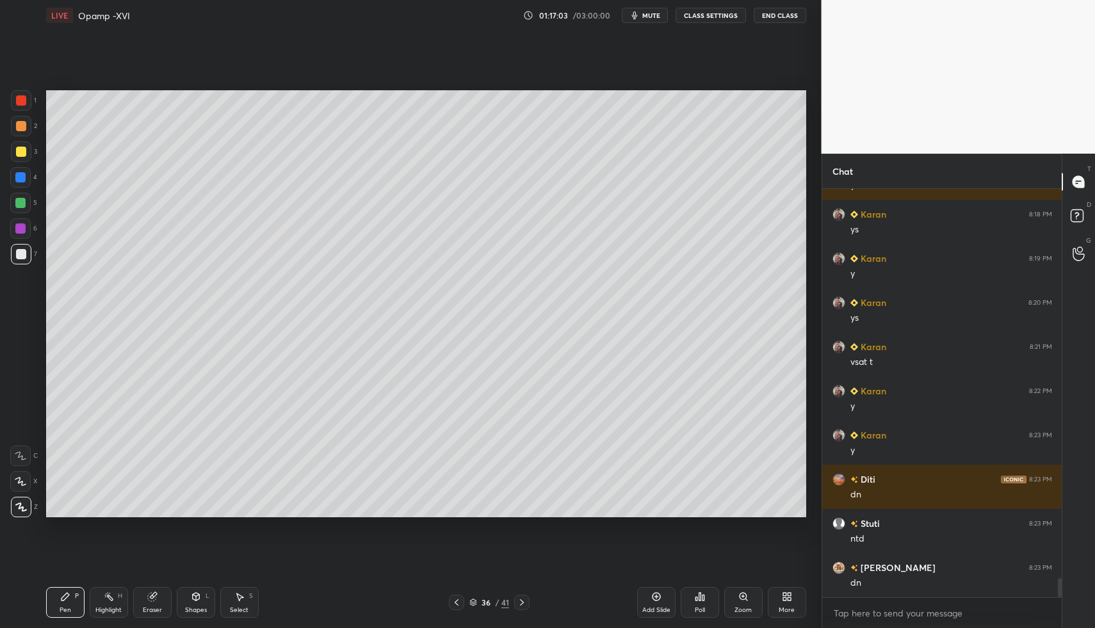
drag, startPoint x: 67, startPoint y: 602, endPoint x: 84, endPoint y: 549, distance: 55.9
drag, startPoint x: 244, startPoint y: 600, endPoint x: 248, endPoint y: 504, distance: 96.1
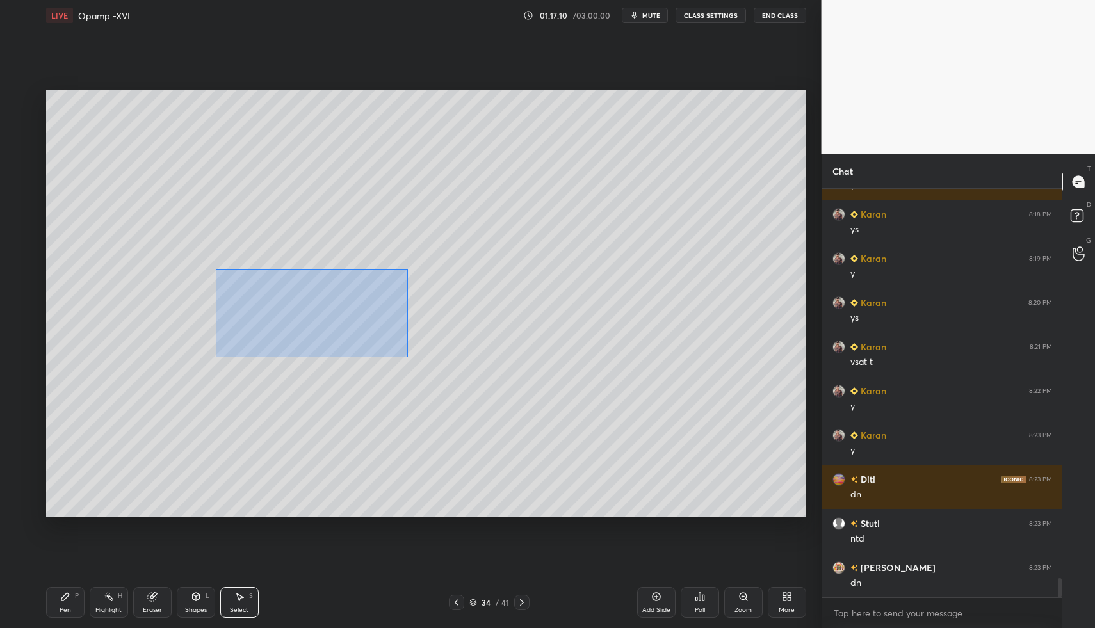
drag, startPoint x: 215, startPoint y: 269, endPoint x: 404, endPoint y: 367, distance: 212.7
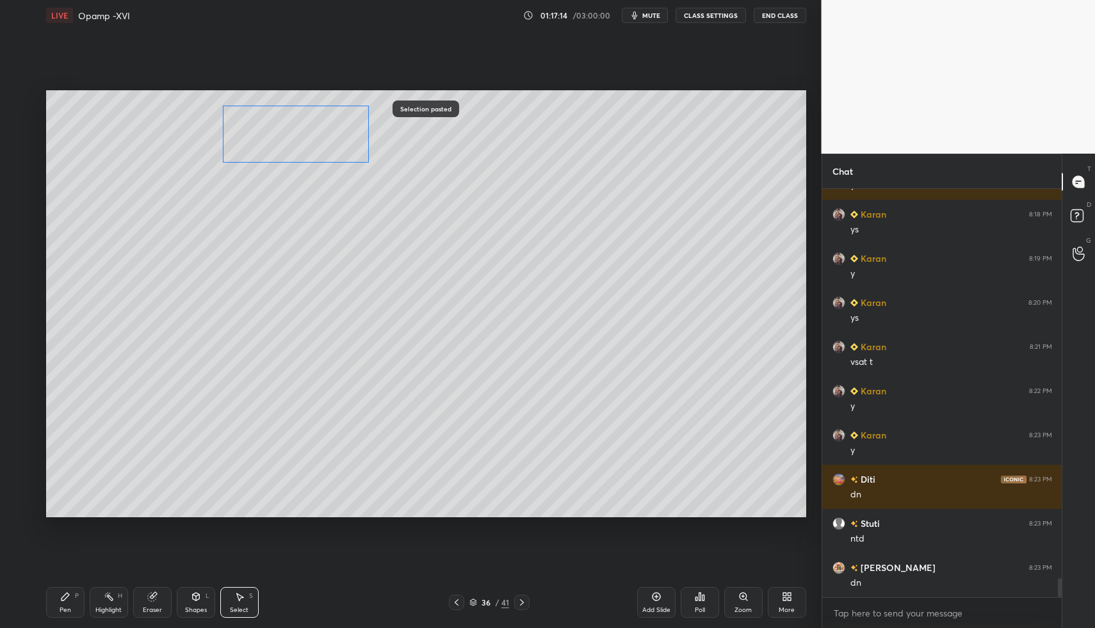
drag, startPoint x: 267, startPoint y: 293, endPoint x: 280, endPoint y: 195, distance: 98.8
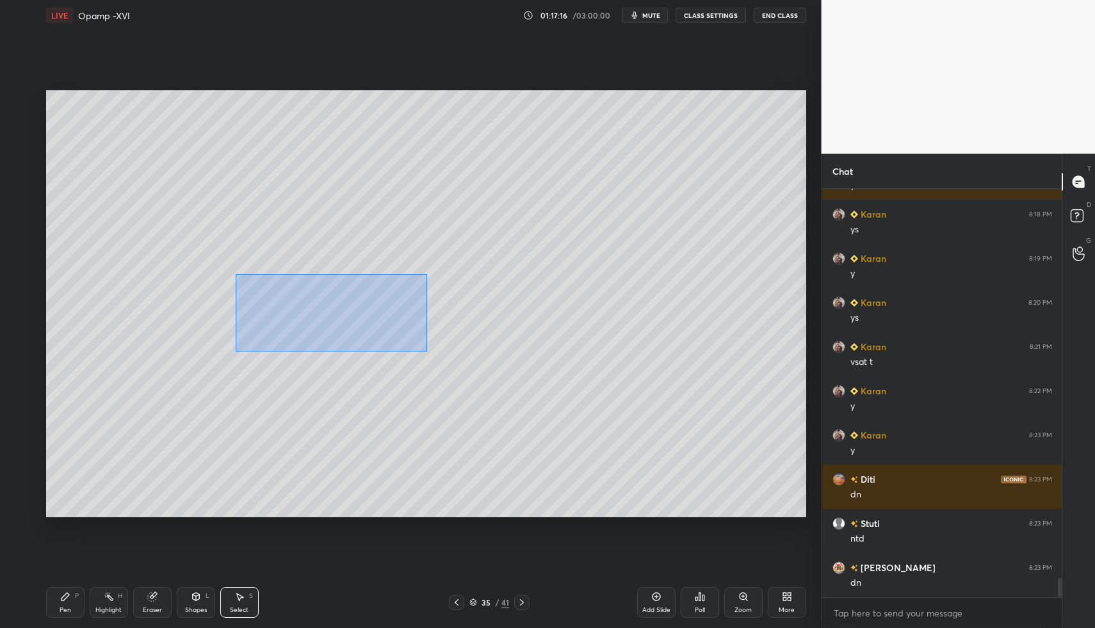
drag, startPoint x: 242, startPoint y: 290, endPoint x: 426, endPoint y: 351, distance: 193.7
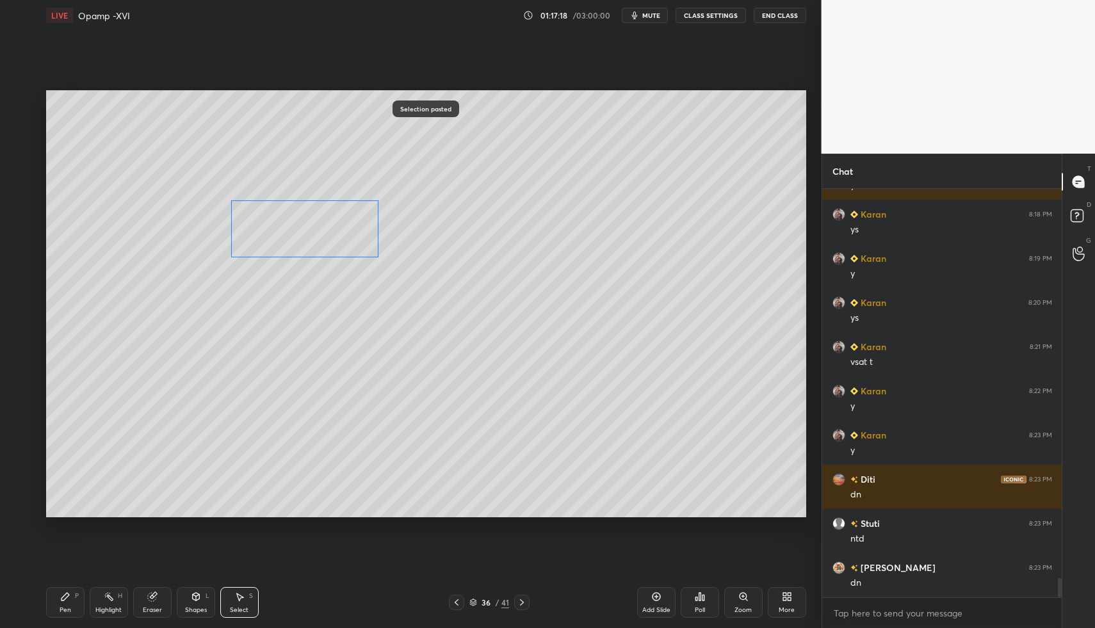
drag, startPoint x: 312, startPoint y: 257, endPoint x: 310, endPoint y: 236, distance: 21.2
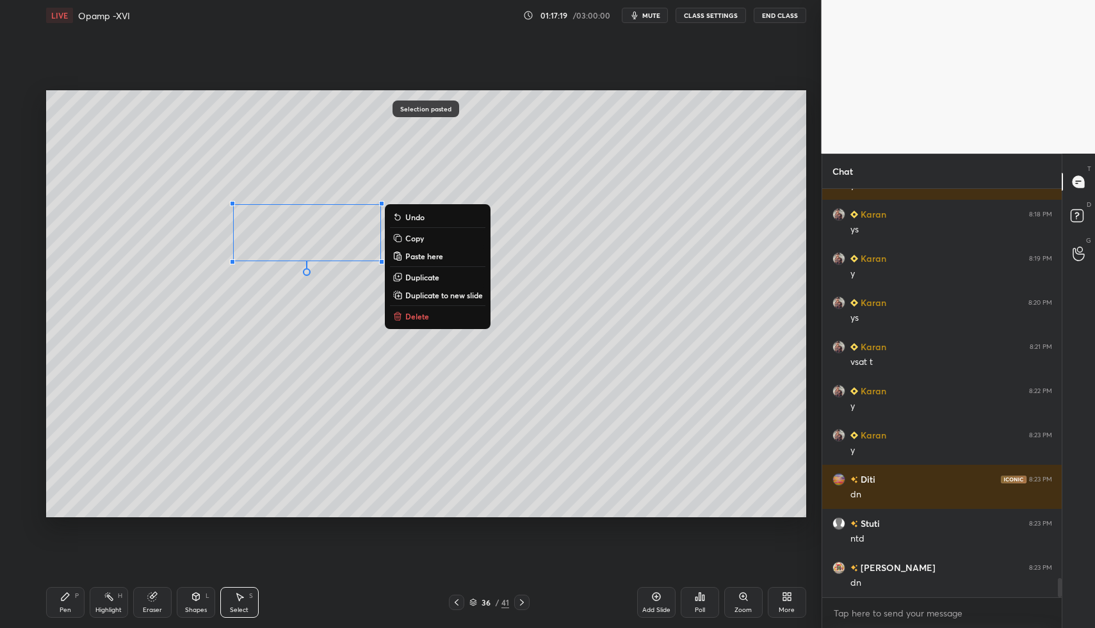
drag, startPoint x: 67, startPoint y: 599, endPoint x: 105, endPoint y: 559, distance: 55.2
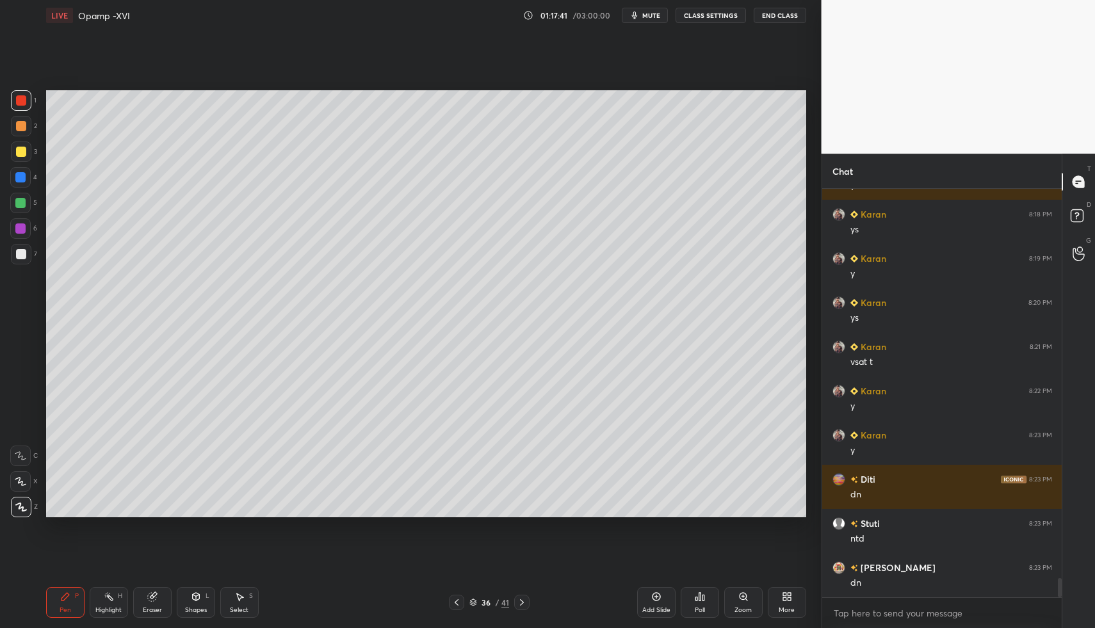
drag, startPoint x: 192, startPoint y: 602, endPoint x: 192, endPoint y: 581, distance: 20.5
drag, startPoint x: 70, startPoint y: 588, endPoint x: 70, endPoint y: 535, distance: 53.1
drag, startPoint x: 200, startPoint y: 594, endPoint x: 195, endPoint y: 585, distance: 10.0
drag, startPoint x: 102, startPoint y: 604, endPoint x: 147, endPoint y: 531, distance: 85.4
drag, startPoint x: 32, startPoint y: 250, endPoint x: 42, endPoint y: 323, distance: 73.6
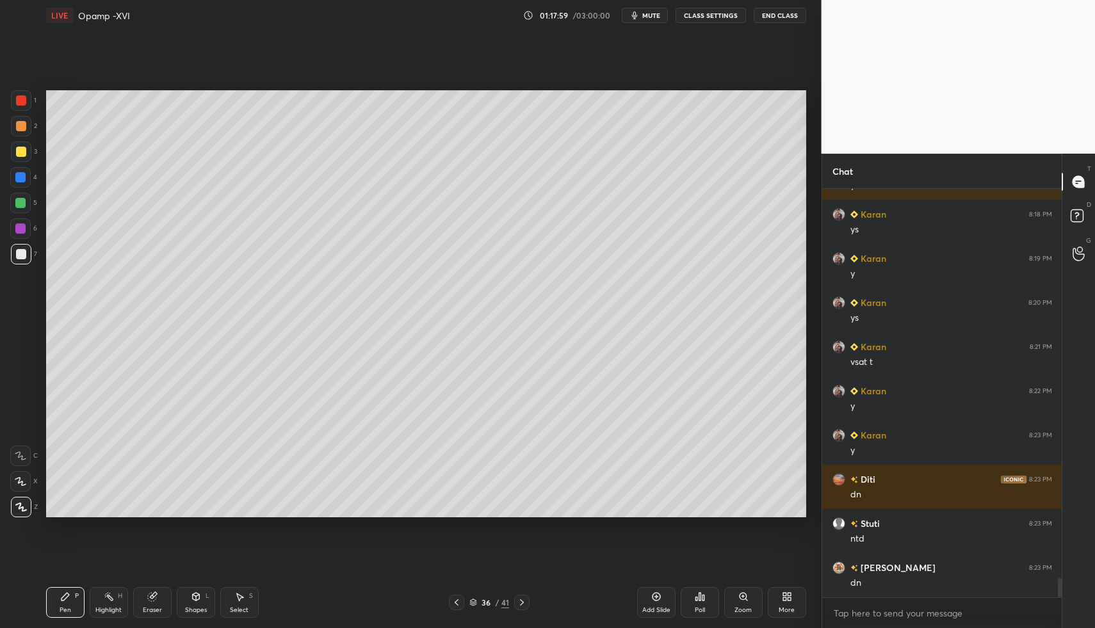
drag, startPoint x: 61, startPoint y: 587, endPoint x: 106, endPoint y: 540, distance: 65.2
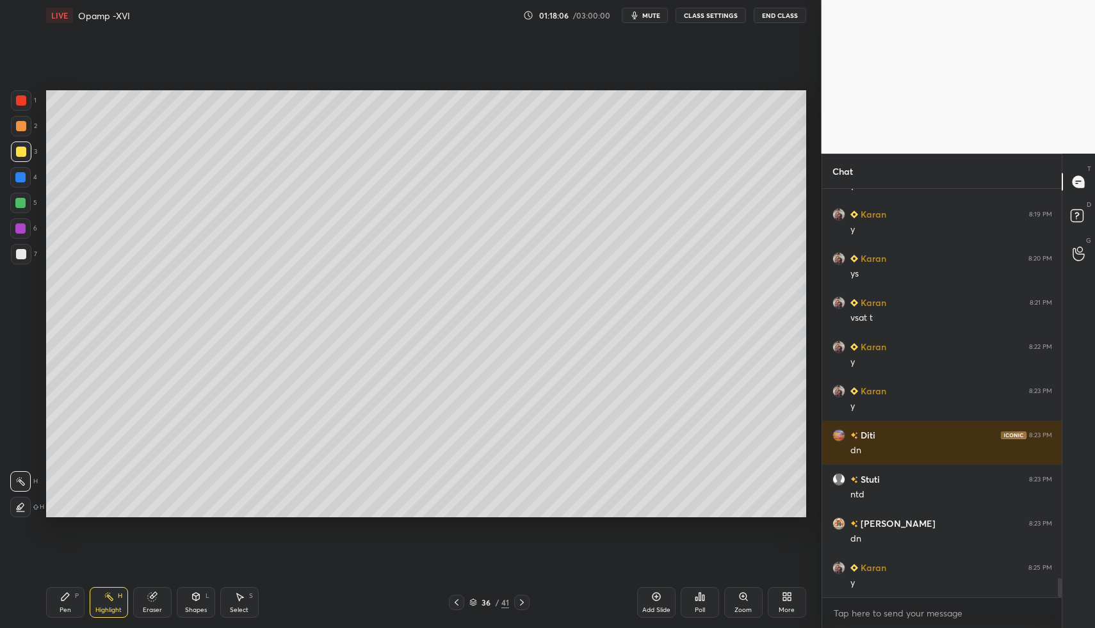
drag, startPoint x: 104, startPoint y: 599, endPoint x: 121, endPoint y: 531, distance: 69.9
drag, startPoint x: 520, startPoint y: 593, endPoint x: 513, endPoint y: 602, distance: 11.4
drag, startPoint x: 448, startPoint y: 598, endPoint x: 490, endPoint y: 599, distance: 42.3
drag, startPoint x: 659, startPoint y: 591, endPoint x: 652, endPoint y: 589, distance: 6.9
drag, startPoint x: 95, startPoint y: 603, endPoint x: 70, endPoint y: 566, distance: 44.4
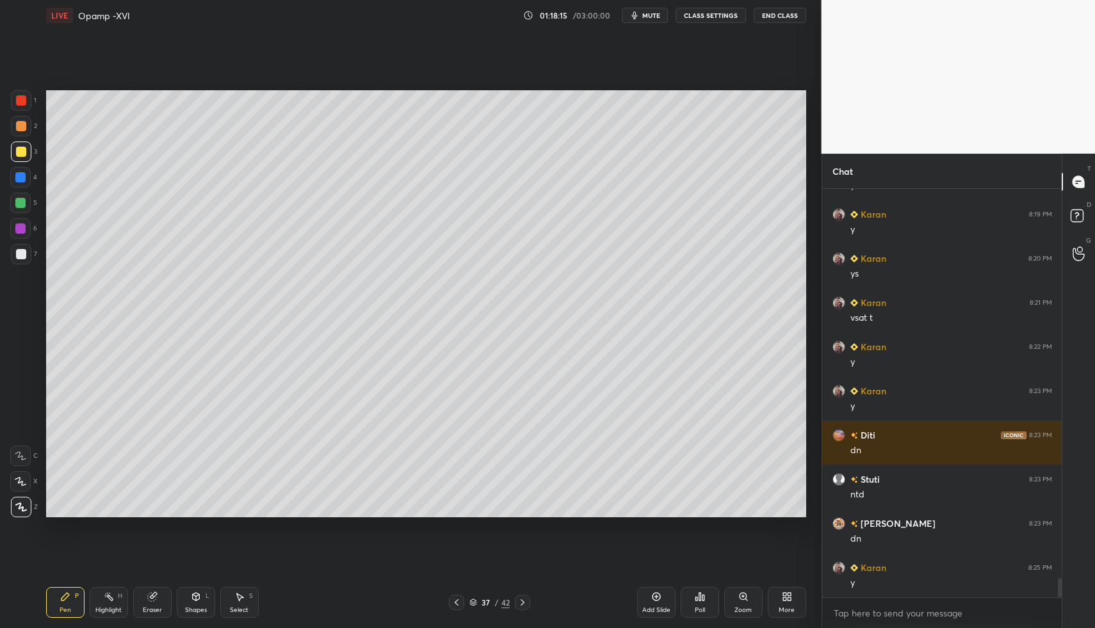
drag, startPoint x: 15, startPoint y: 249, endPoint x: 42, endPoint y: 300, distance: 57.3
drag, startPoint x: 64, startPoint y: 594, endPoint x: 84, endPoint y: 539, distance: 58.5
drag, startPoint x: 20, startPoint y: 141, endPoint x: 40, endPoint y: 132, distance: 21.5
drag, startPoint x: 83, startPoint y: 597, endPoint x: 81, endPoint y: 535, distance: 61.5
drag, startPoint x: 71, startPoint y: 615, endPoint x: 73, endPoint y: 582, distance: 32.7
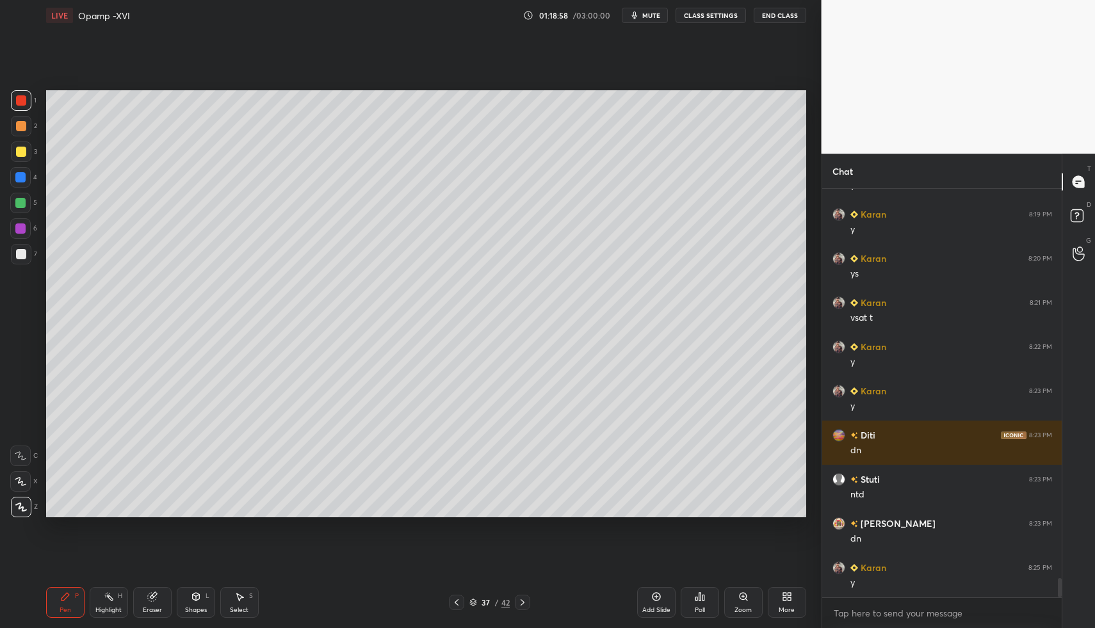
drag, startPoint x: 59, startPoint y: 589, endPoint x: 65, endPoint y: 538, distance: 51.6
drag, startPoint x: 197, startPoint y: 594, endPoint x: 196, endPoint y: 586, distance: 7.7
drag, startPoint x: 57, startPoint y: 599, endPoint x: 54, endPoint y: 577, distance: 21.4
drag, startPoint x: 25, startPoint y: 508, endPoint x: 46, endPoint y: 550, distance: 46.7
drag, startPoint x: 58, startPoint y: 595, endPoint x: 64, endPoint y: 582, distance: 14.3
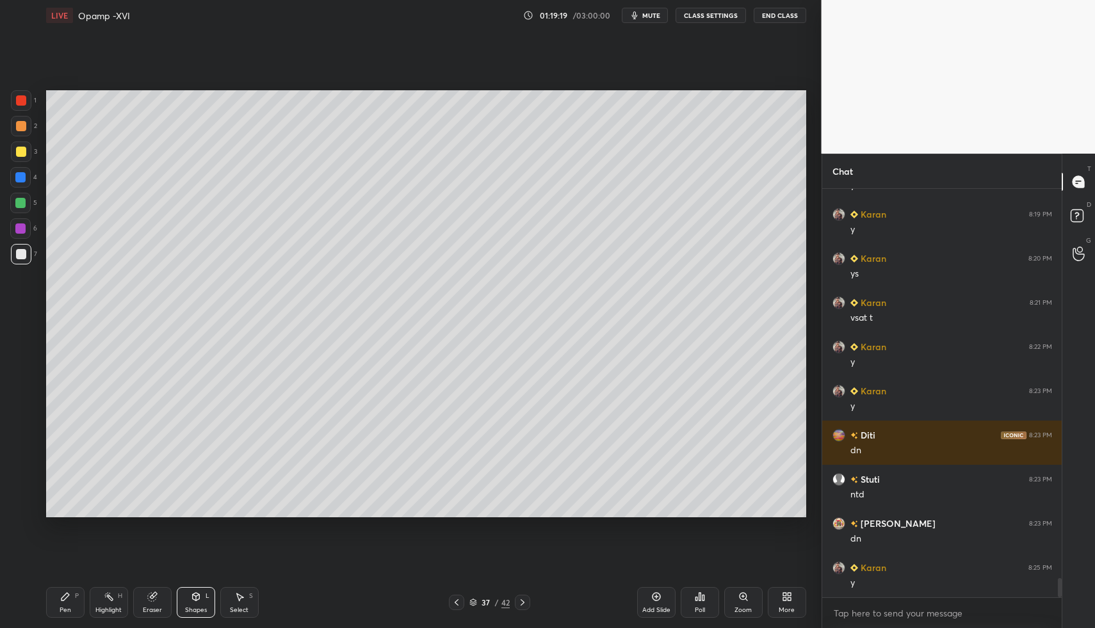
drag, startPoint x: 66, startPoint y: 593, endPoint x: 87, endPoint y: 553, distance: 45.0
drag, startPoint x: 24, startPoint y: 202, endPoint x: 19, endPoint y: 209, distance: 8.7
drag, startPoint x: 133, startPoint y: 604, endPoint x: 125, endPoint y: 527, distance: 77.9
drag, startPoint x: 103, startPoint y: 593, endPoint x: 102, endPoint y: 586, distance: 6.4
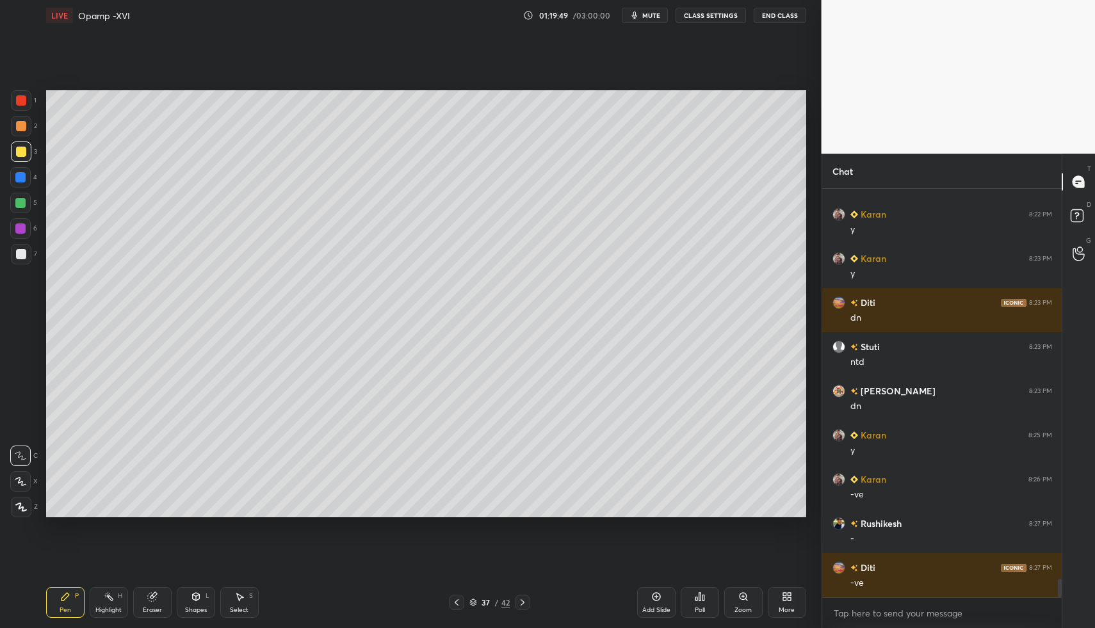
scroll to position [8481, 0]
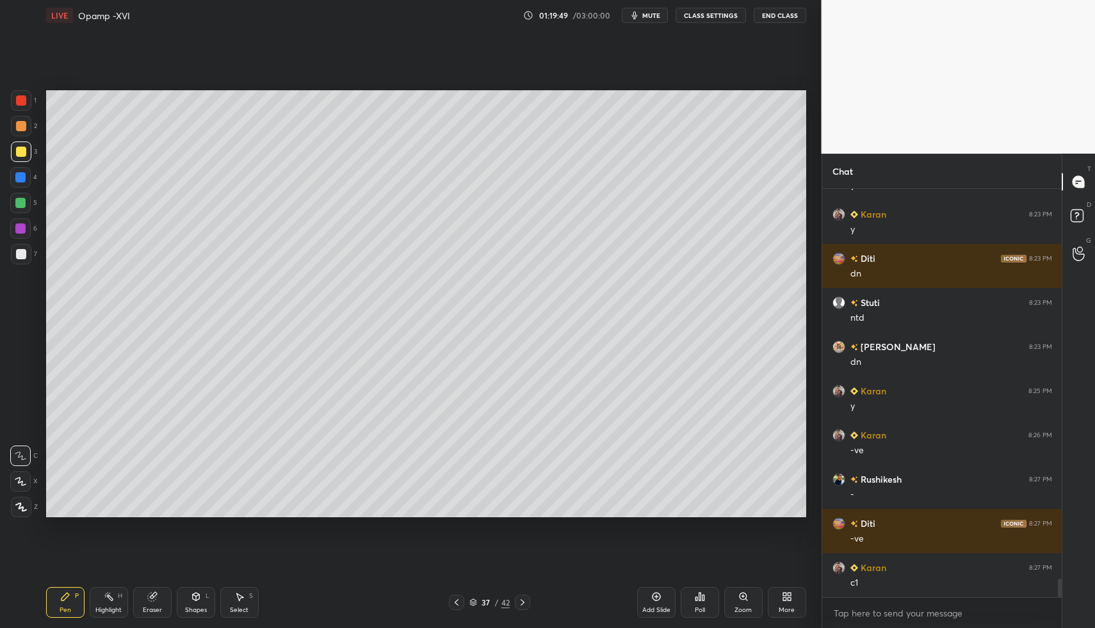
drag, startPoint x: 15, startPoint y: 505, endPoint x: 21, endPoint y: 507, distance: 6.7
drag, startPoint x: 181, startPoint y: 597, endPoint x: 181, endPoint y: 579, distance: 18.6
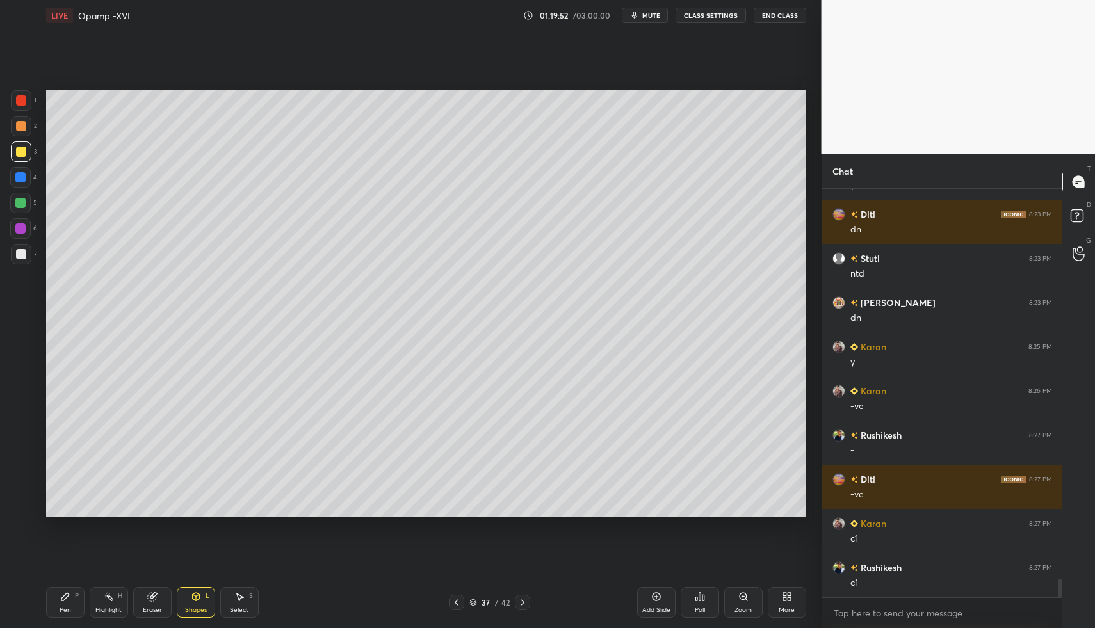
drag, startPoint x: 53, startPoint y: 601, endPoint x: 56, endPoint y: 590, distance: 11.2
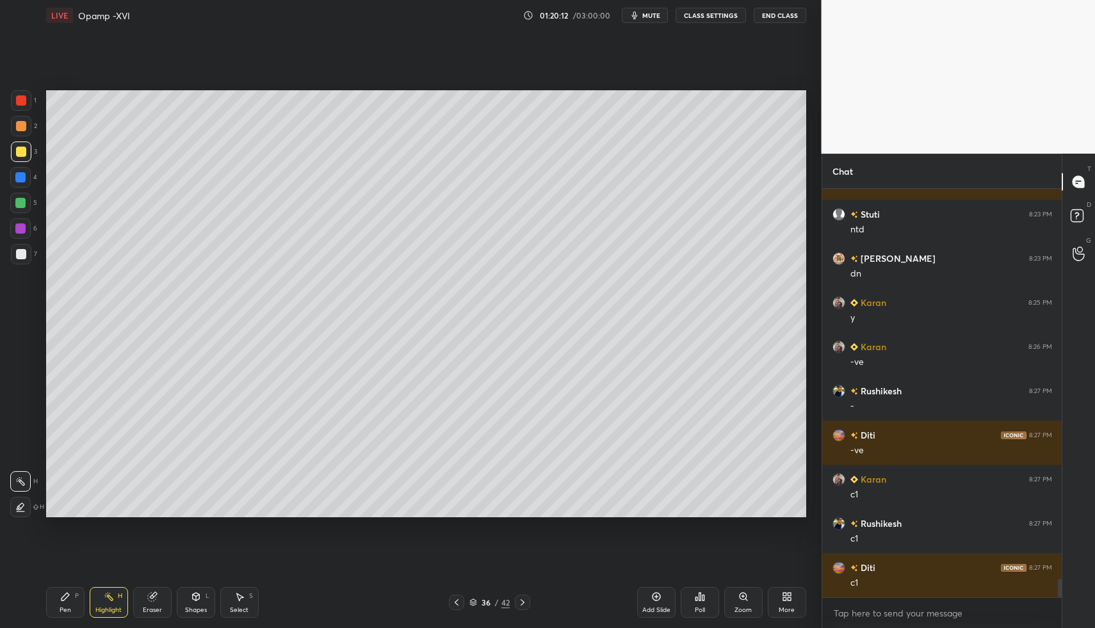
drag, startPoint x: 122, startPoint y: 603, endPoint x: 138, endPoint y: 544, distance: 61.0
drag, startPoint x: 113, startPoint y: 595, endPoint x: 117, endPoint y: 582, distance: 13.6
drag, startPoint x: 80, startPoint y: 593, endPoint x: 71, endPoint y: 595, distance: 9.1
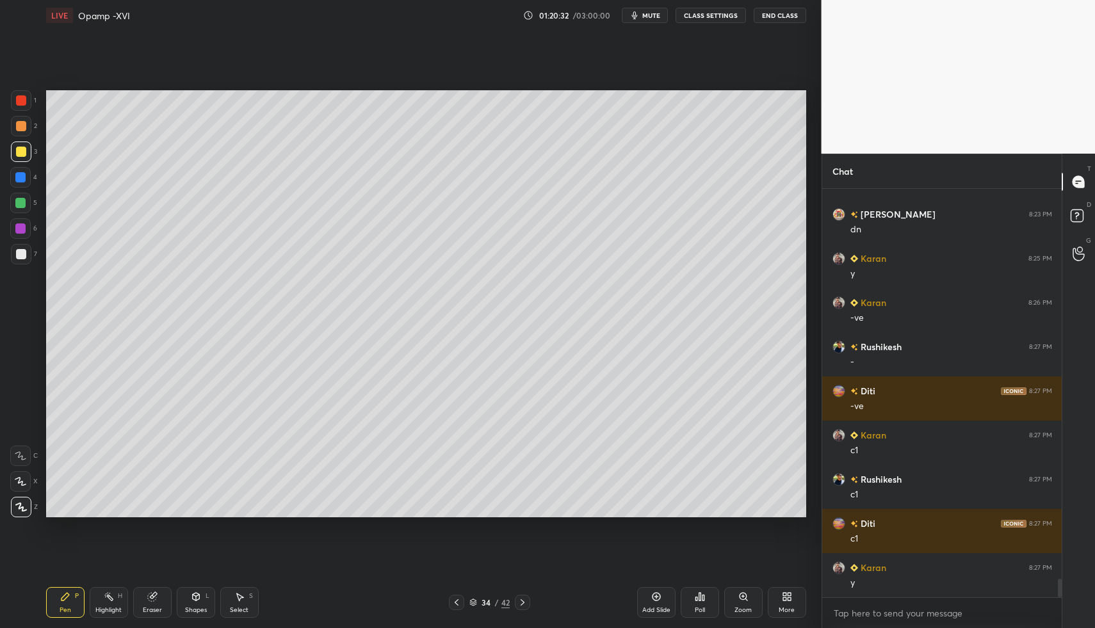
drag, startPoint x: 111, startPoint y: 597, endPoint x: 122, endPoint y: 564, distance: 34.8
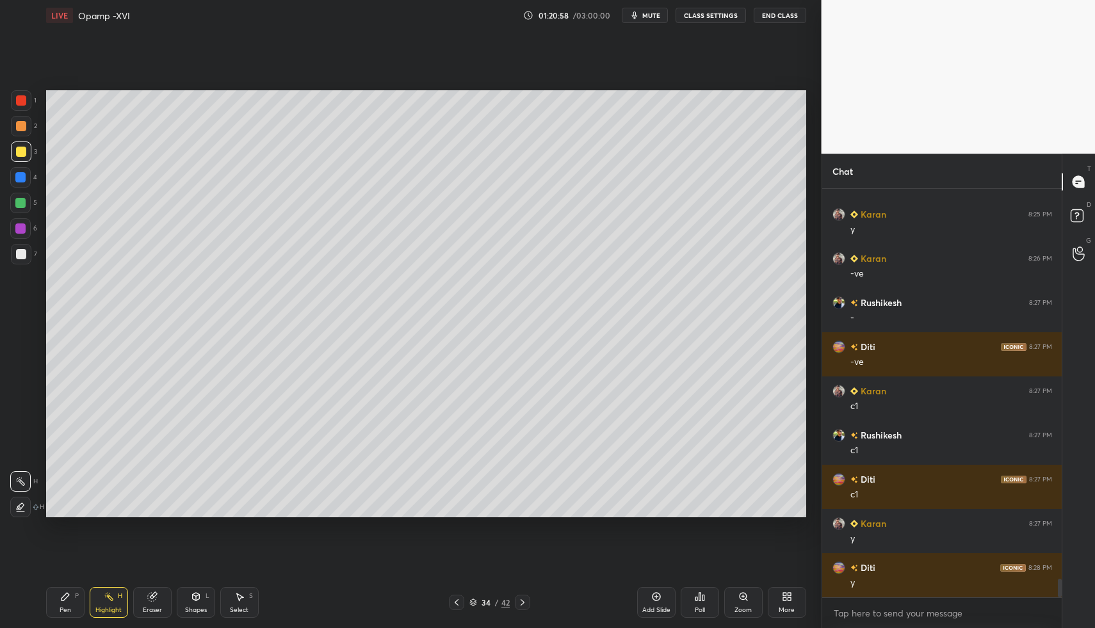
drag, startPoint x: 68, startPoint y: 602, endPoint x: 83, endPoint y: 599, distance: 14.9
drag, startPoint x: 109, startPoint y: 597, endPoint x: 166, endPoint y: 551, distance: 72.8
drag, startPoint x: 526, startPoint y: 603, endPoint x: 370, endPoint y: 593, distance: 155.8
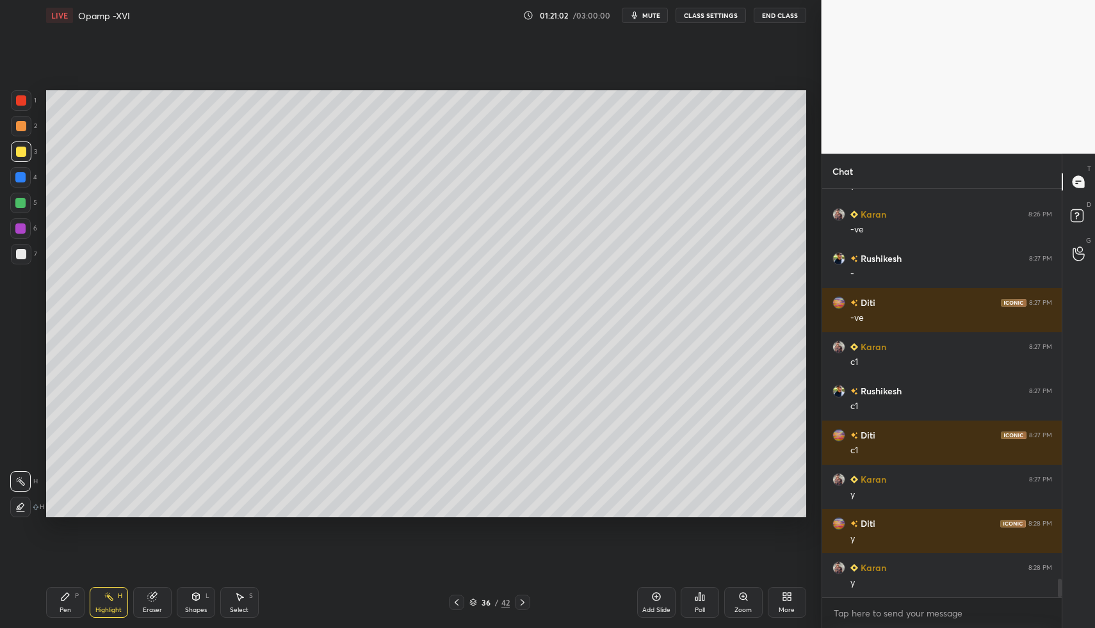
drag, startPoint x: 113, startPoint y: 593, endPoint x: 143, endPoint y: 519, distance: 80.1
drag, startPoint x: 110, startPoint y: 596, endPoint x: 118, endPoint y: 556, distance: 40.4
drag, startPoint x: 106, startPoint y: 600, endPoint x: 122, endPoint y: 546, distance: 56.5
drag, startPoint x: 108, startPoint y: 603, endPoint x: 131, endPoint y: 519, distance: 87.0
drag, startPoint x: 460, startPoint y: 607, endPoint x: 417, endPoint y: 592, distance: 46.2
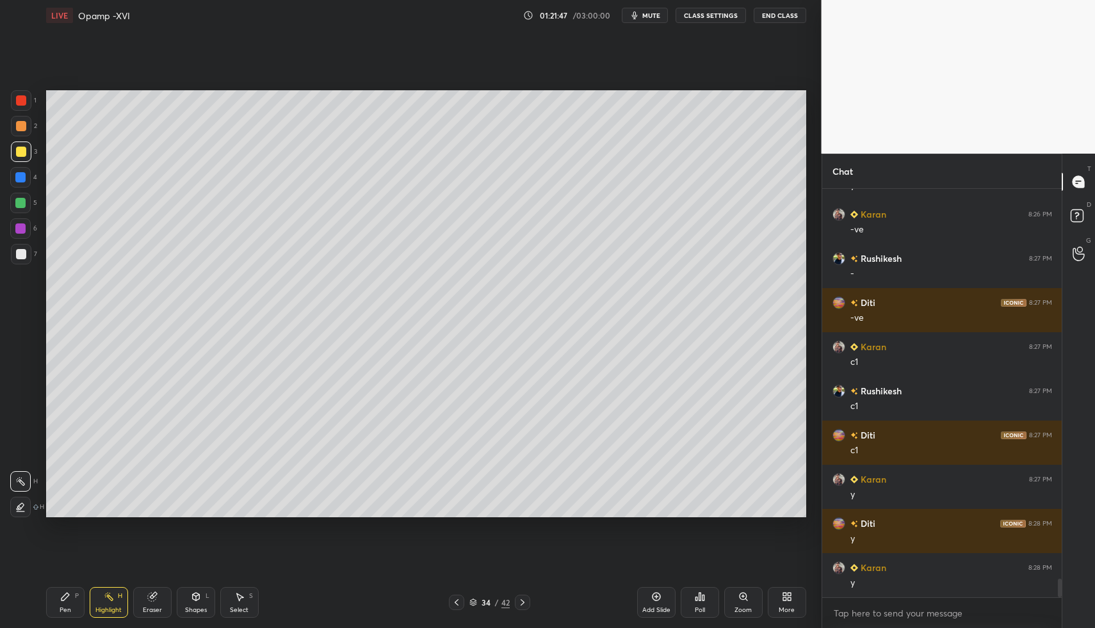
drag, startPoint x: 121, startPoint y: 602, endPoint x: 137, endPoint y: 555, distance: 49.4
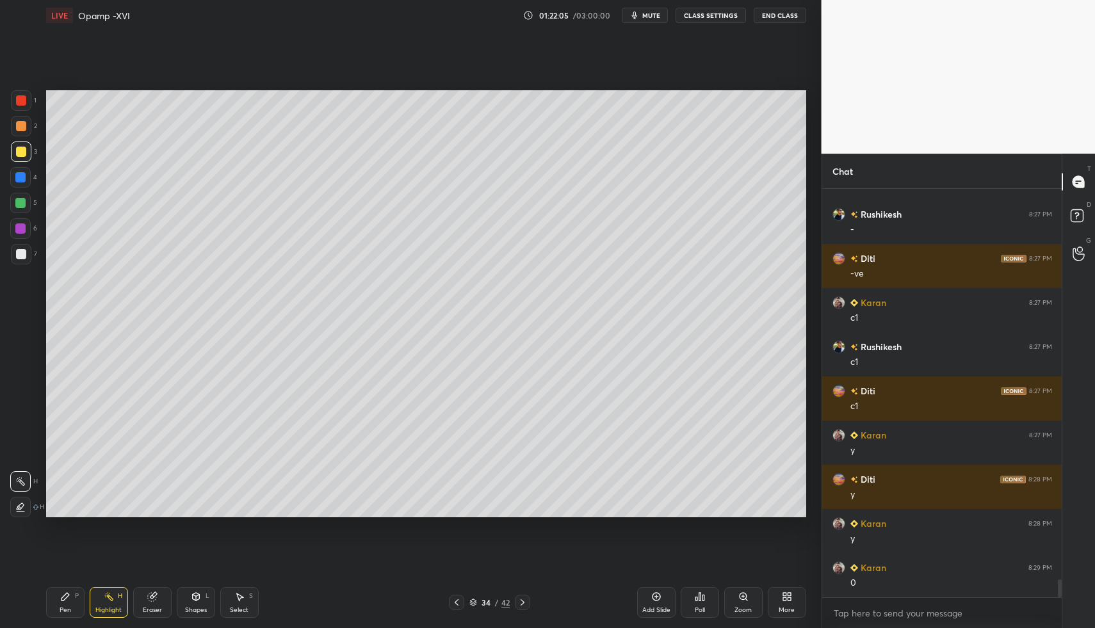
drag, startPoint x: 109, startPoint y: 602, endPoint x: 94, endPoint y: 601, distance: 15.4
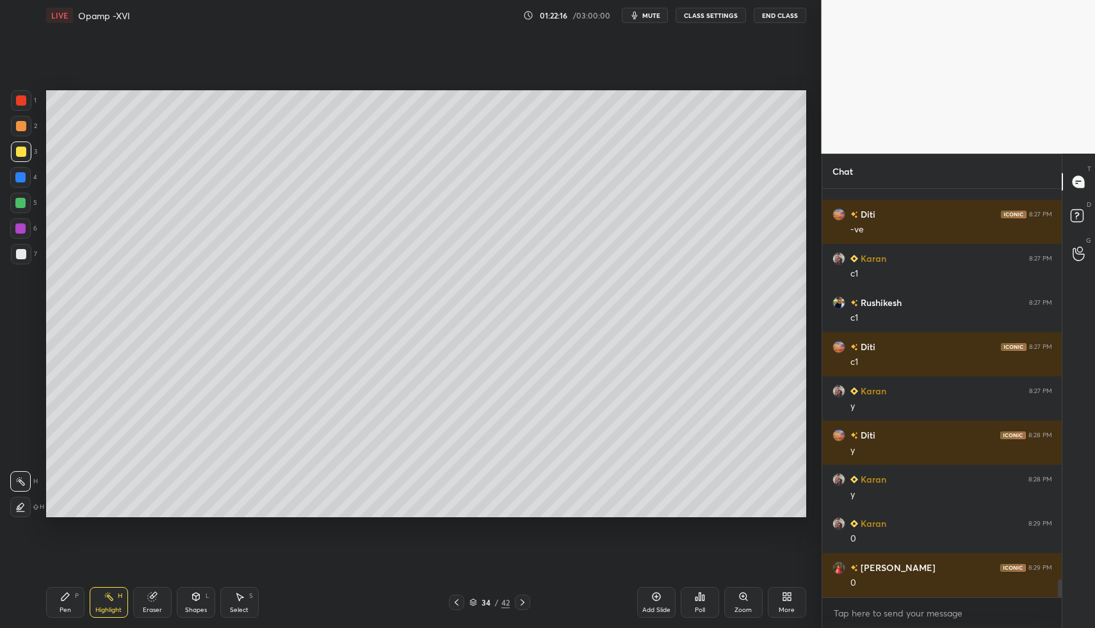
scroll to position [8835, 0]
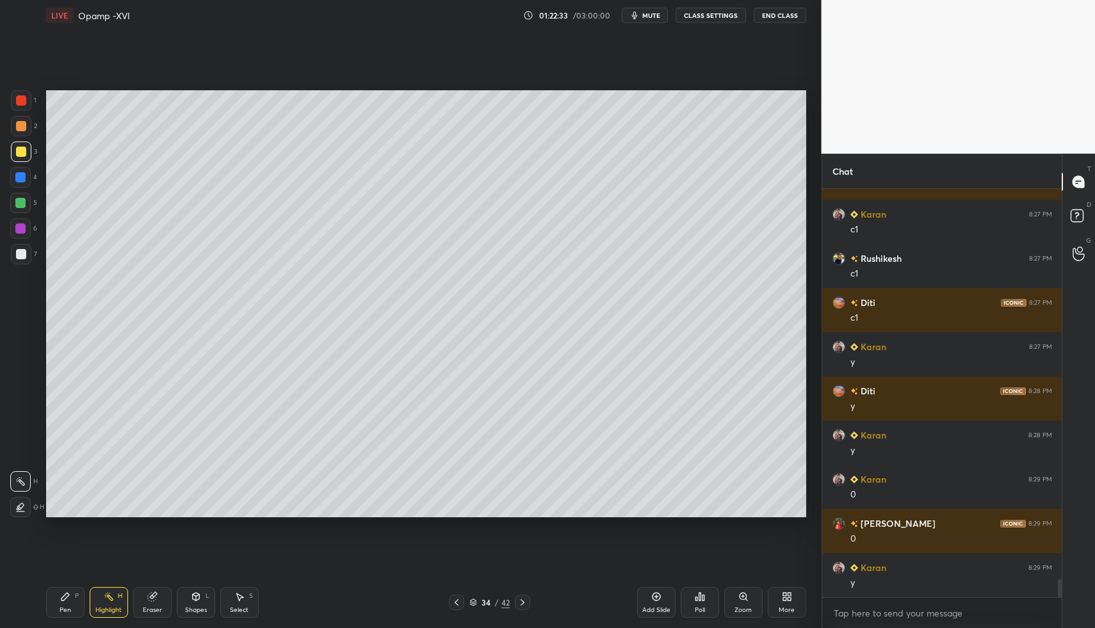
drag, startPoint x: 74, startPoint y: 588, endPoint x: 104, endPoint y: 593, distance: 30.0
drag, startPoint x: 112, startPoint y: 603, endPoint x: 138, endPoint y: 574, distance: 38.5
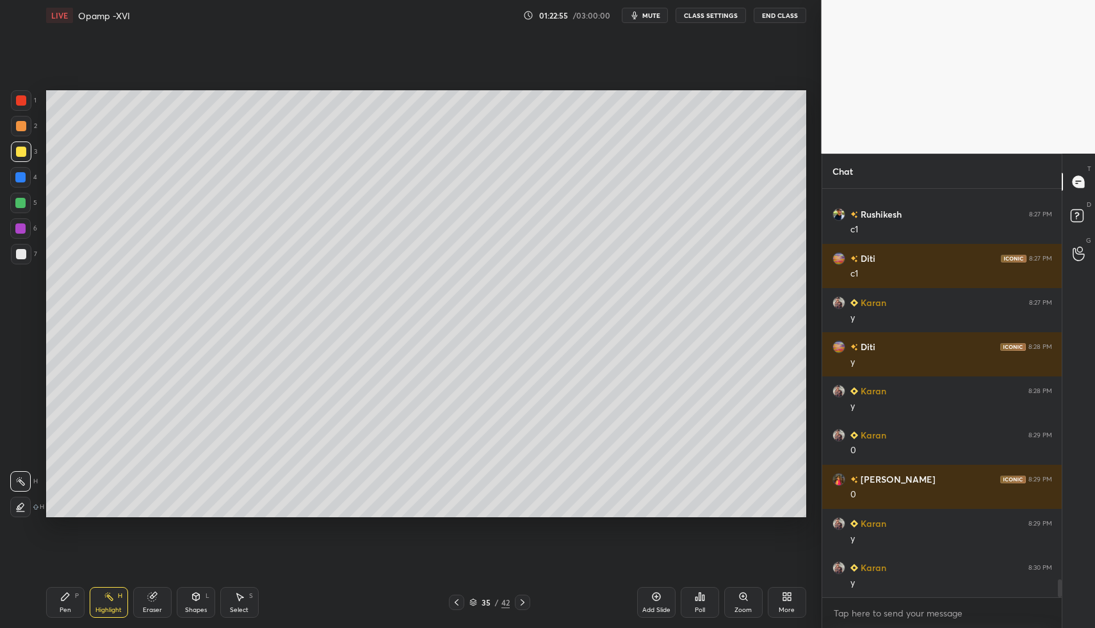
scroll to position [8923, 0]
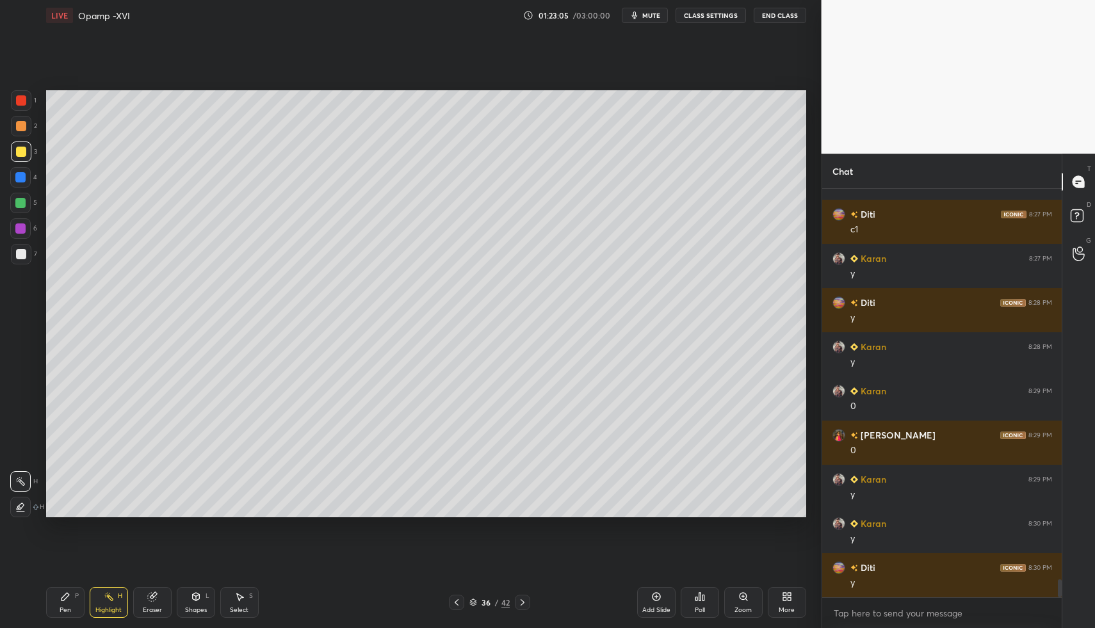
drag, startPoint x: 522, startPoint y: 603, endPoint x: 506, endPoint y: 612, distance: 17.8
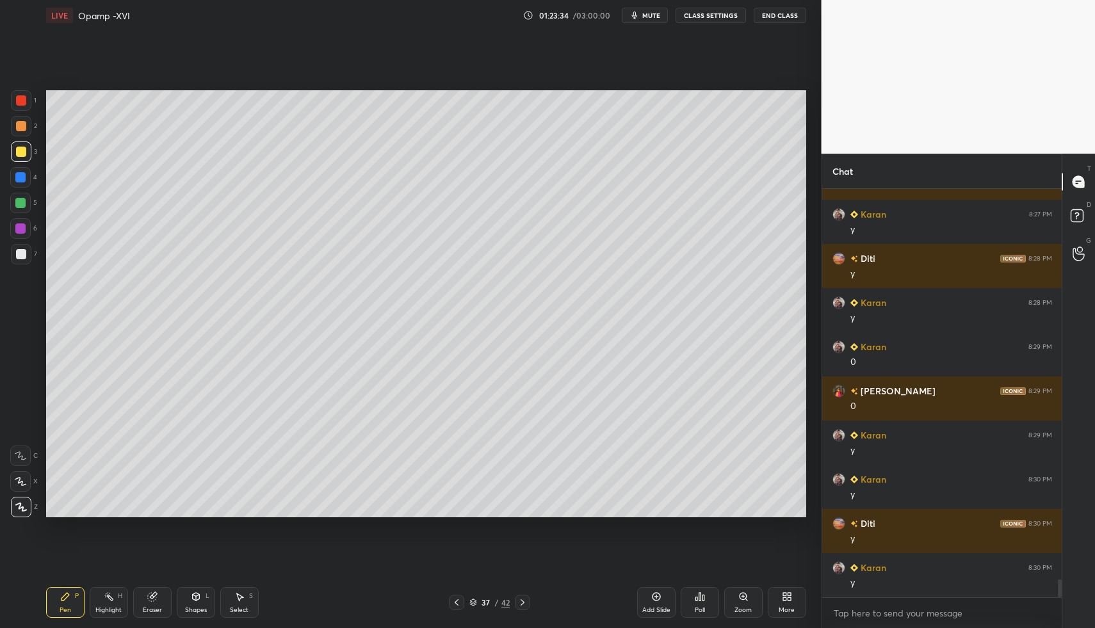
scroll to position [8998, 0]
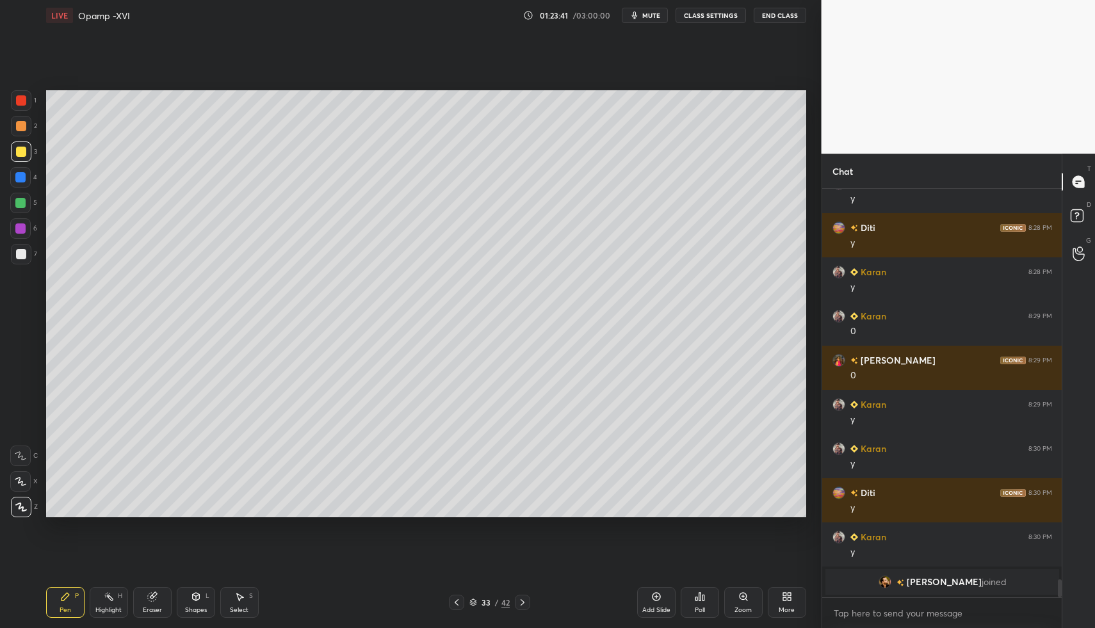
drag, startPoint x: 60, startPoint y: 589, endPoint x: 67, endPoint y: 591, distance: 6.9
drag, startPoint x: 100, startPoint y: 603, endPoint x: 128, endPoint y: 589, distance: 31.5
drag, startPoint x: 99, startPoint y: 595, endPoint x: 178, endPoint y: 531, distance: 102.0
drag, startPoint x: 93, startPoint y: 598, endPoint x: 102, endPoint y: 600, distance: 9.9
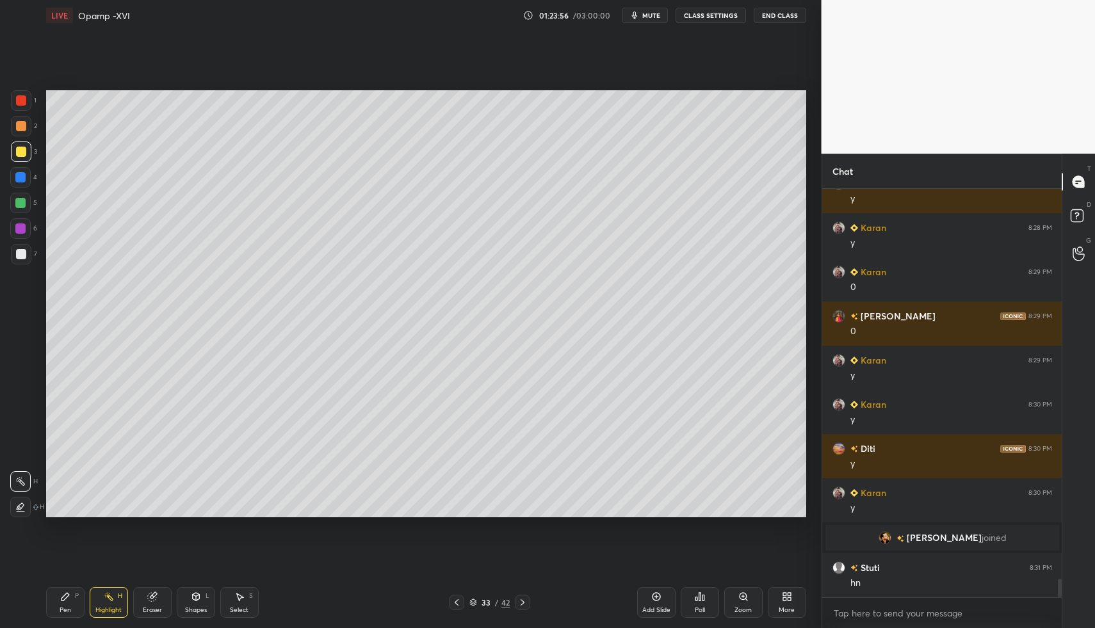
scroll to position [8628, 0]
drag, startPoint x: 102, startPoint y: 610, endPoint x: 111, endPoint y: 596, distance: 17.0
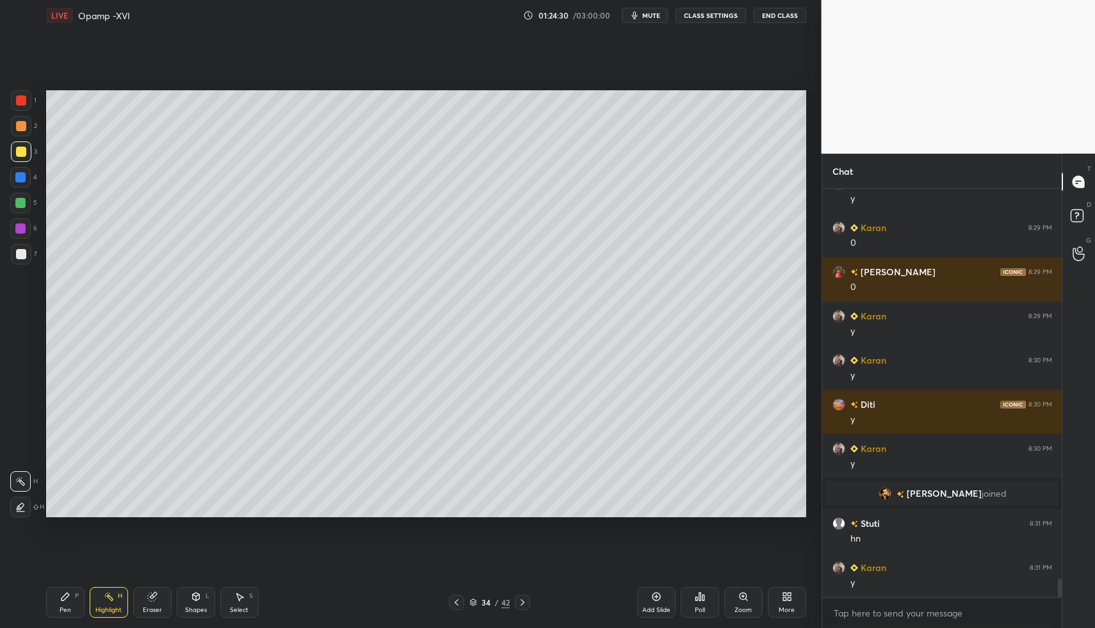
drag, startPoint x: 517, startPoint y: 600, endPoint x: 511, endPoint y: 603, distance: 6.9
drag, startPoint x: 63, startPoint y: 594, endPoint x: 105, endPoint y: 599, distance: 41.9
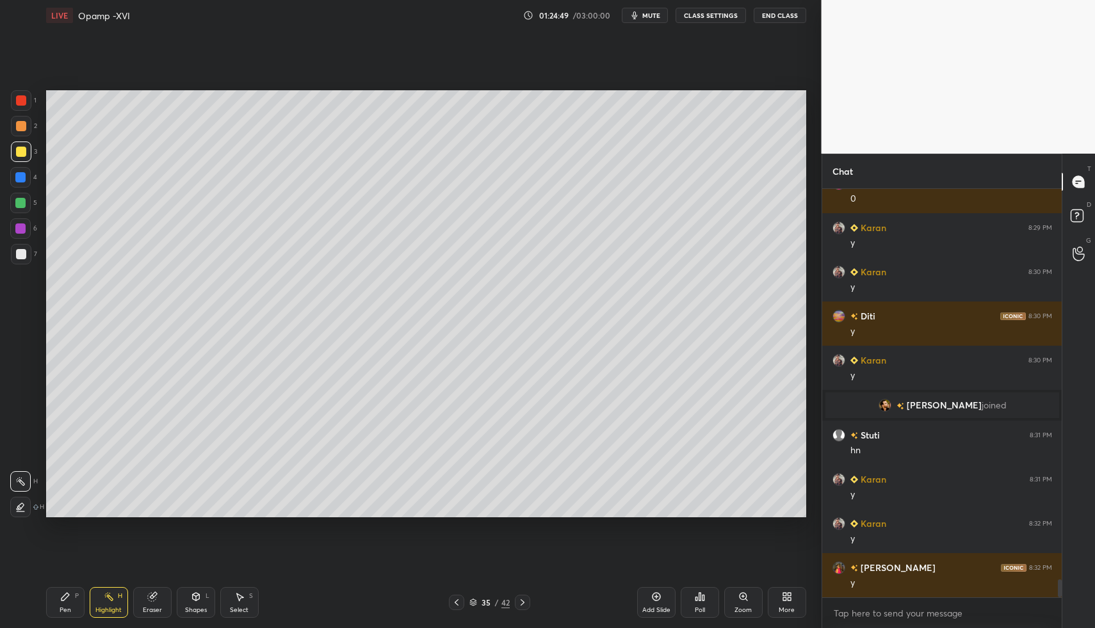
scroll to position [8835, 0]
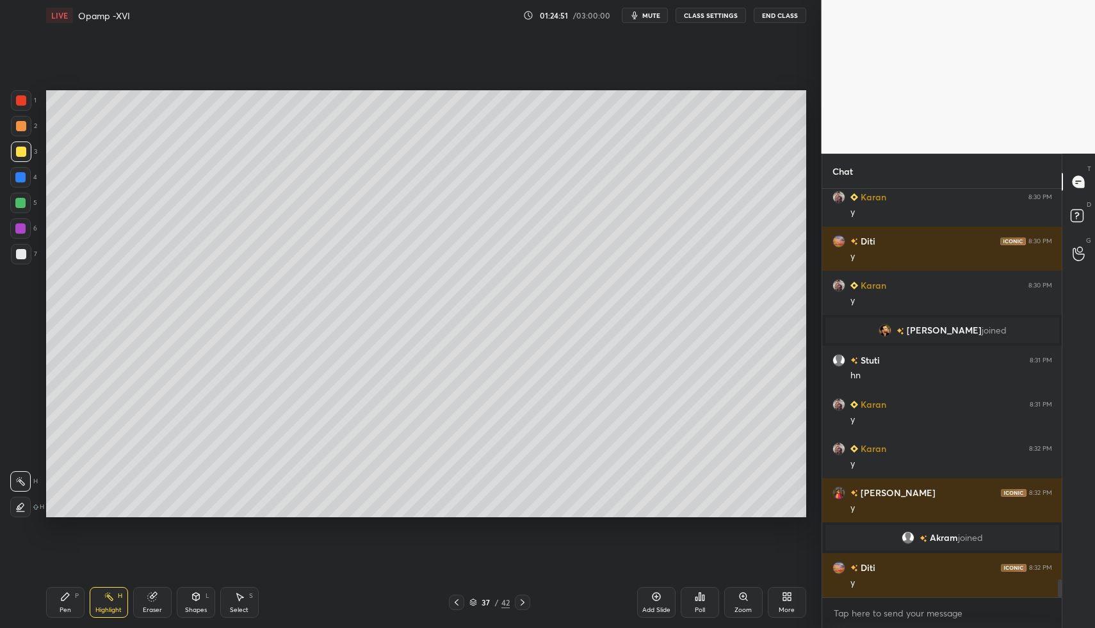
drag, startPoint x: 63, startPoint y: 599, endPoint x: 74, endPoint y: 595, distance: 10.9
drag, startPoint x: 97, startPoint y: 607, endPoint x: 97, endPoint y: 580, distance: 27.5
drag, startPoint x: 57, startPoint y: 610, endPoint x: 64, endPoint y: 609, distance: 7.1
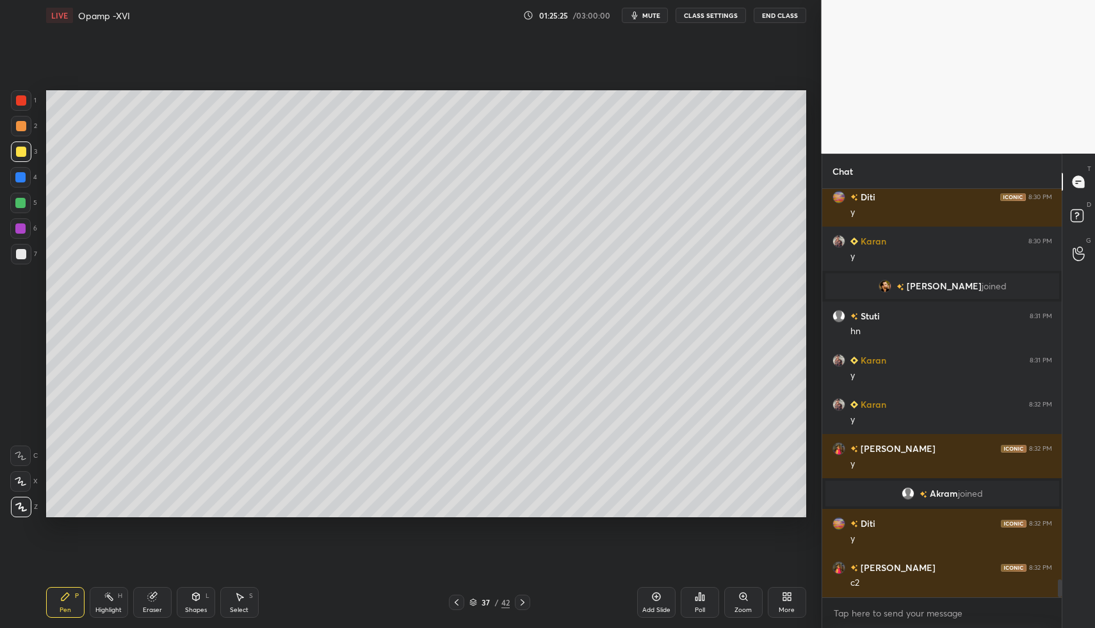
drag, startPoint x: 181, startPoint y: 604, endPoint x: 179, endPoint y: 595, distance: 8.4
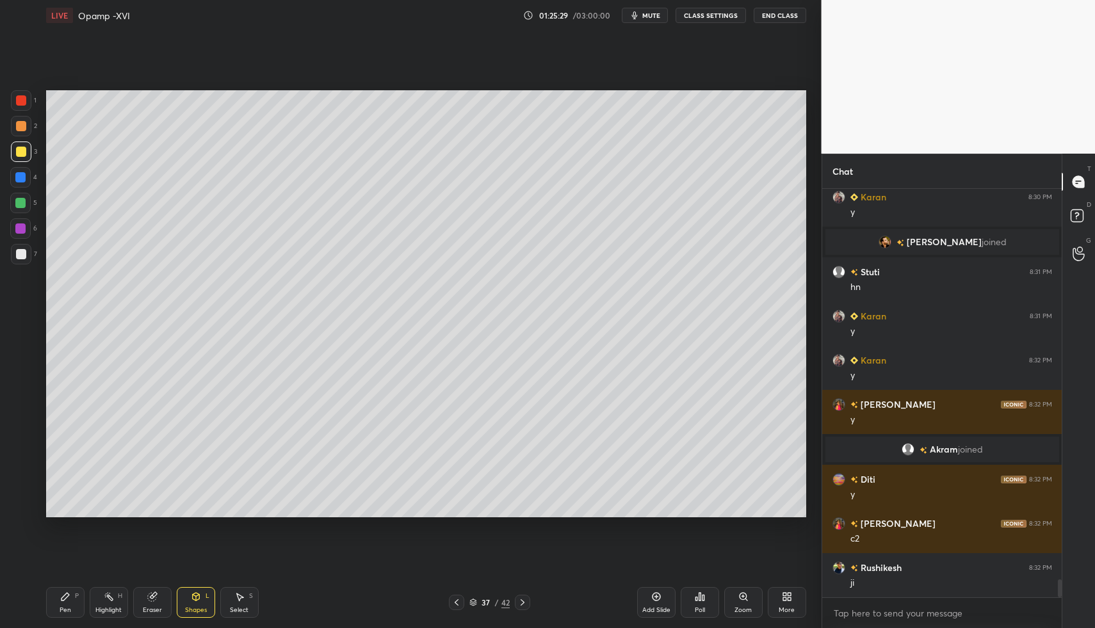
scroll to position [8968, 0]
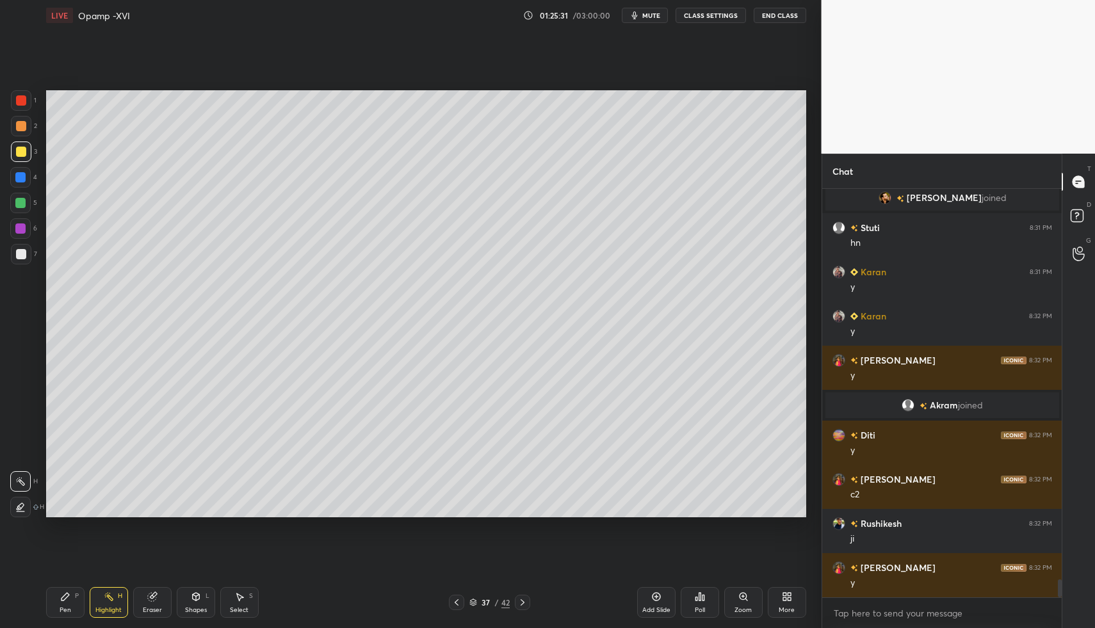
drag, startPoint x: 101, startPoint y: 598, endPoint x: 122, endPoint y: 565, distance: 39.4
drag, startPoint x: 71, startPoint y: 599, endPoint x: 74, endPoint y: 590, distance: 8.7
drag, startPoint x: 186, startPoint y: 609, endPoint x: 182, endPoint y: 602, distance: 8.0
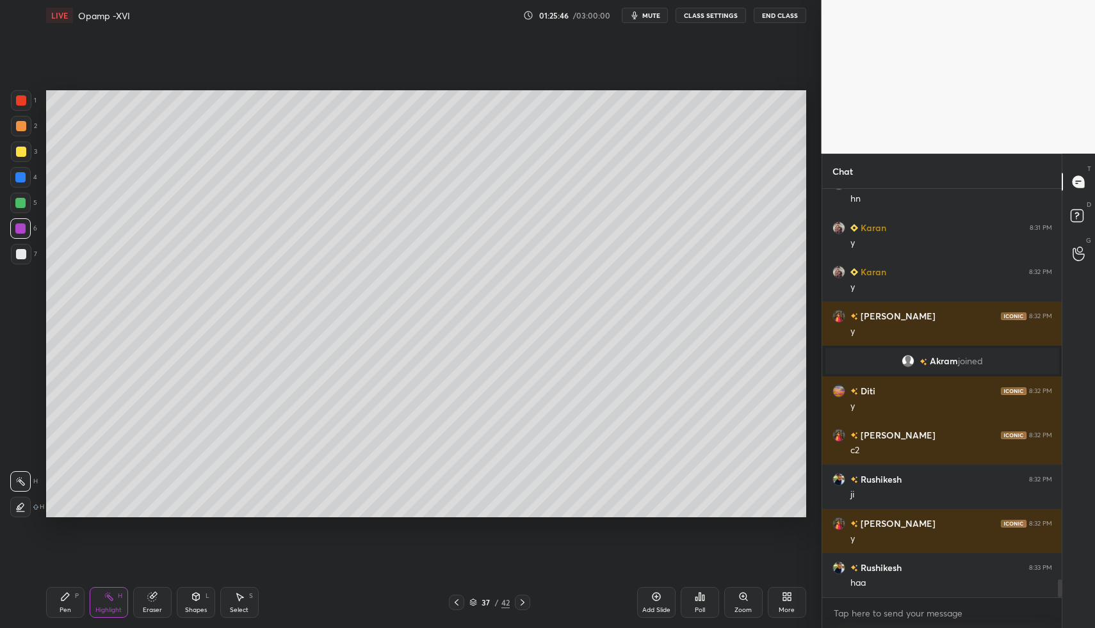
drag, startPoint x: 108, startPoint y: 595, endPoint x: 124, endPoint y: 569, distance: 30.7
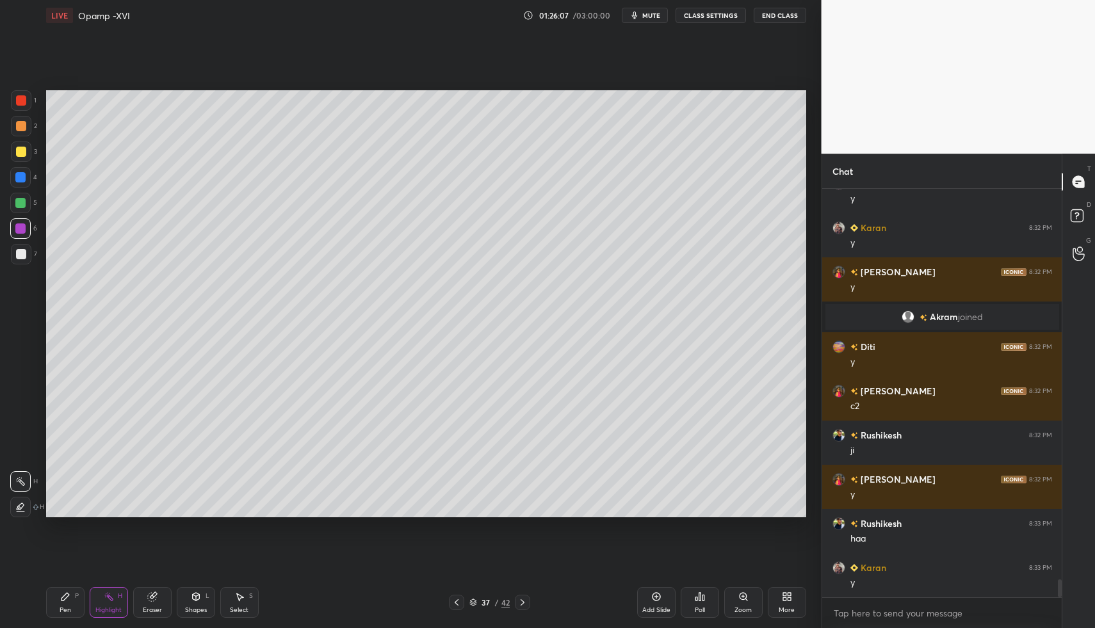
drag, startPoint x: 70, startPoint y: 600, endPoint x: 94, endPoint y: 582, distance: 30.6
drag, startPoint x: 76, startPoint y: 600, endPoint x: 133, endPoint y: 597, distance: 56.4
drag, startPoint x: 97, startPoint y: 599, endPoint x: 105, endPoint y: 591, distance: 11.3
drag, startPoint x: 55, startPoint y: 596, endPoint x: 68, endPoint y: 595, distance: 13.5
drag, startPoint x: 58, startPoint y: 599, endPoint x: 73, endPoint y: 585, distance: 19.9
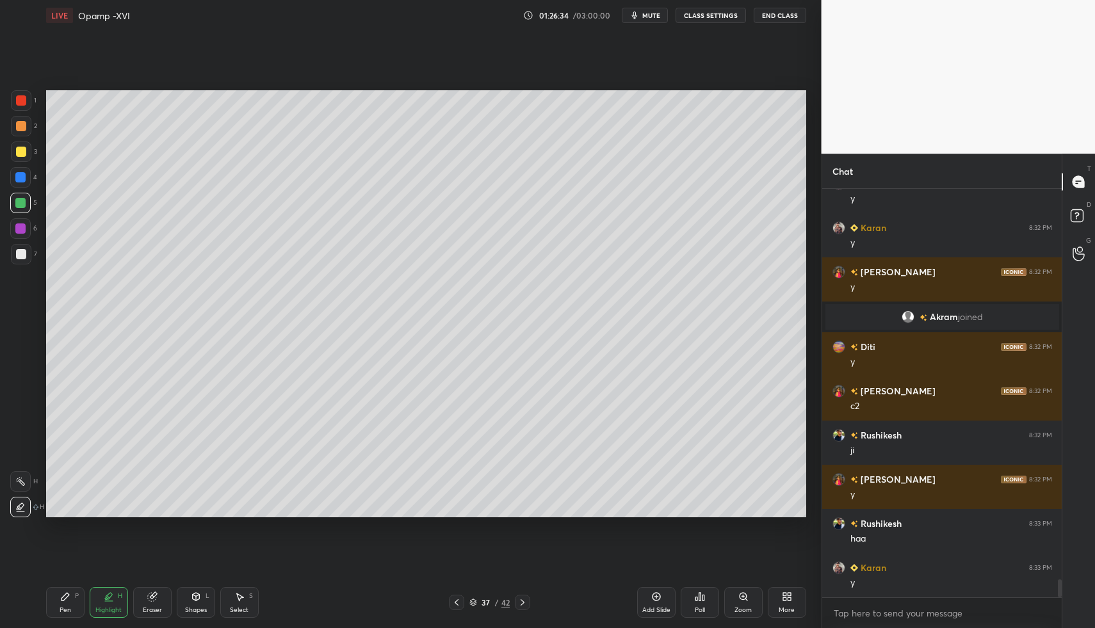
drag, startPoint x: 115, startPoint y: 600, endPoint x: 120, endPoint y: 561, distance: 39.3
drag, startPoint x: 58, startPoint y: 609, endPoint x: 67, endPoint y: 602, distance: 12.3
drag, startPoint x: 120, startPoint y: 597, endPoint x: 113, endPoint y: 586, distance: 12.4
drag, startPoint x: 20, startPoint y: 484, endPoint x: 43, endPoint y: 551, distance: 70.4
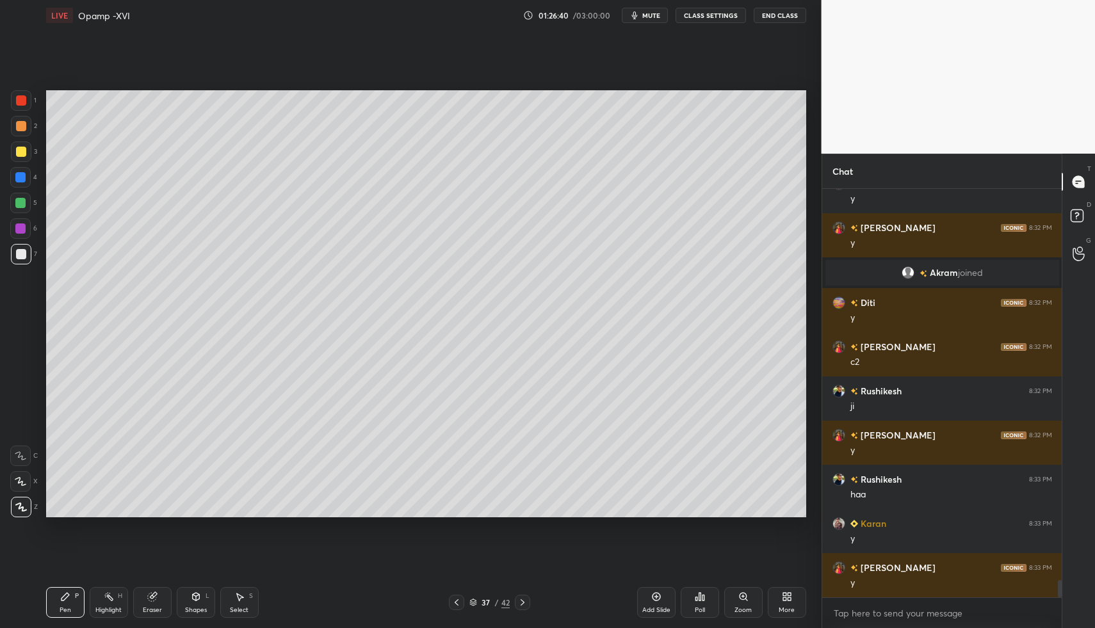
scroll to position [9144, 0]
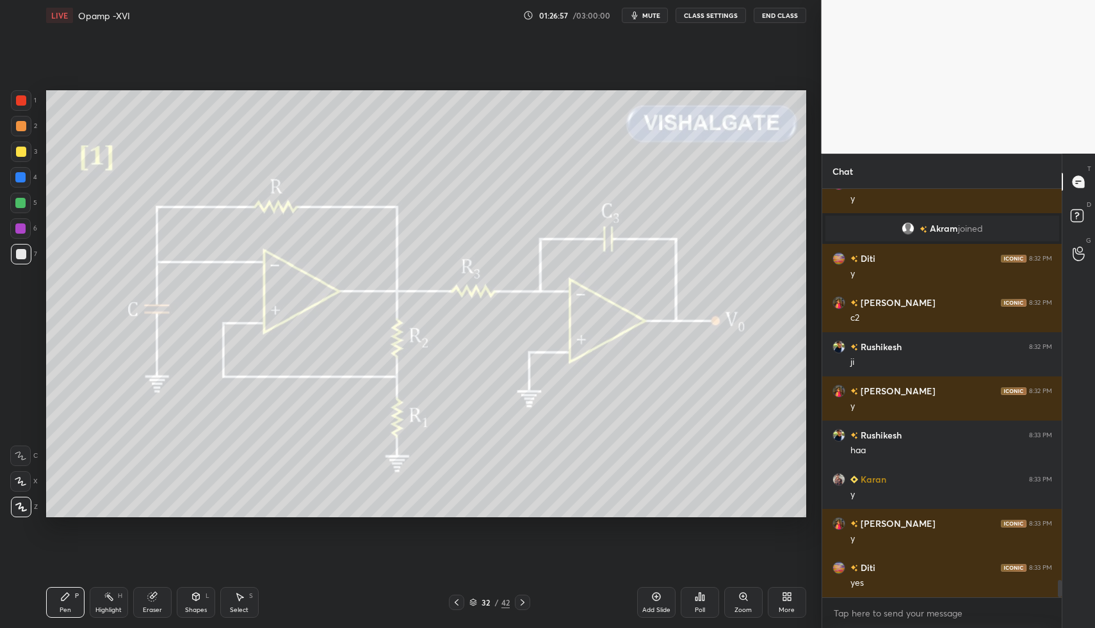
drag, startPoint x: 513, startPoint y: 602, endPoint x: 521, endPoint y: 604, distance: 8.5
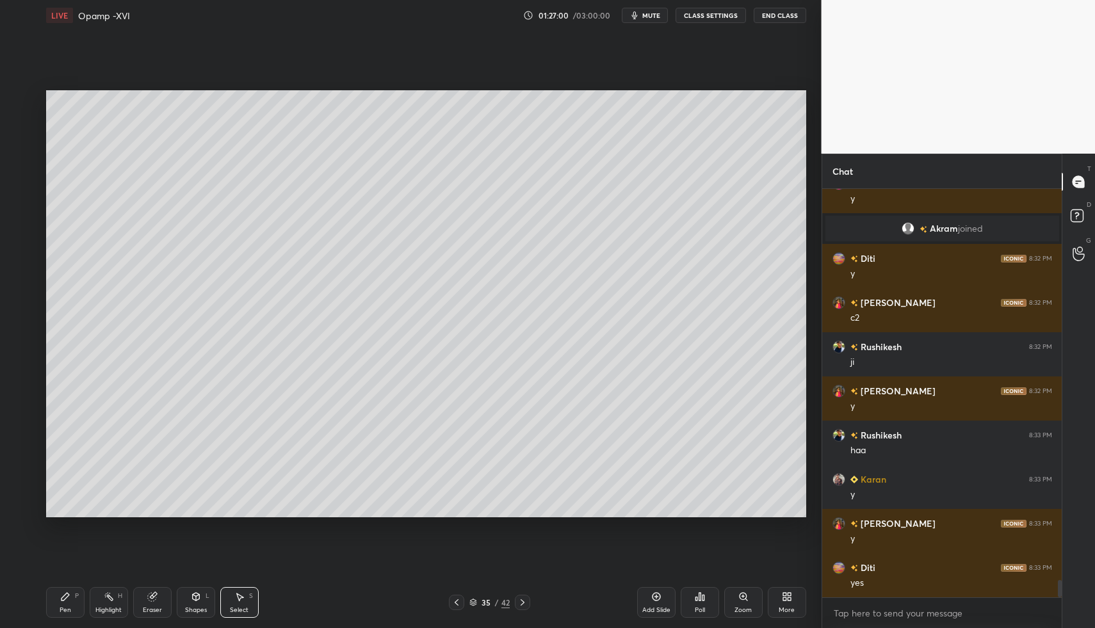
drag, startPoint x: 524, startPoint y: 599, endPoint x: 373, endPoint y: 595, distance: 151.1
drag, startPoint x: 257, startPoint y: 602, endPoint x: 256, endPoint y: 442, distance: 160.0
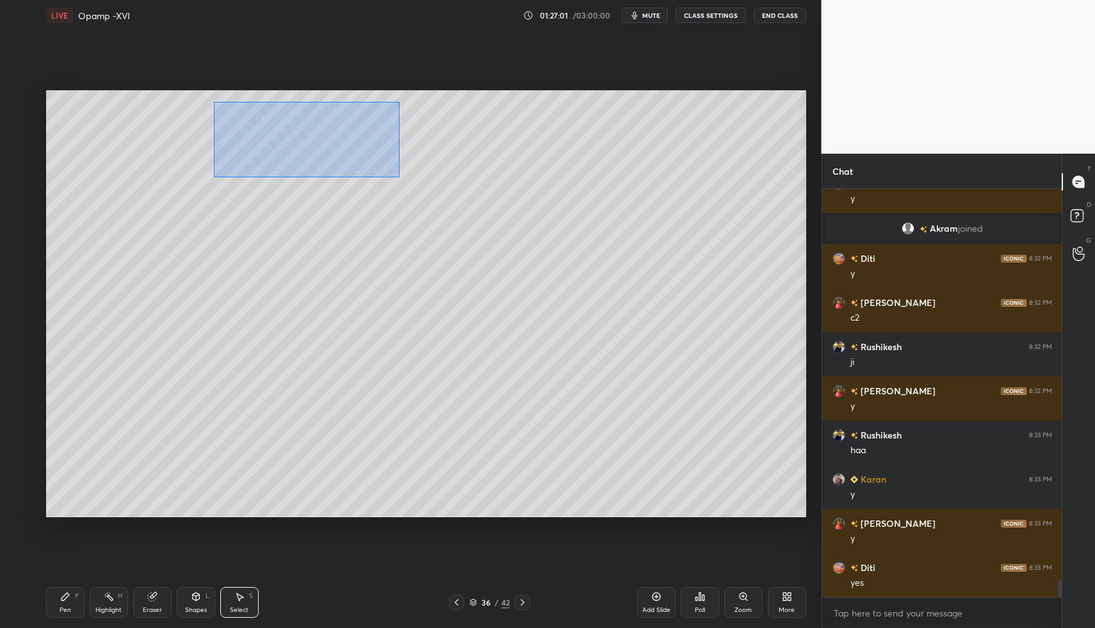
drag, startPoint x: 231, startPoint y: 120, endPoint x: 381, endPoint y: 177, distance: 160.3
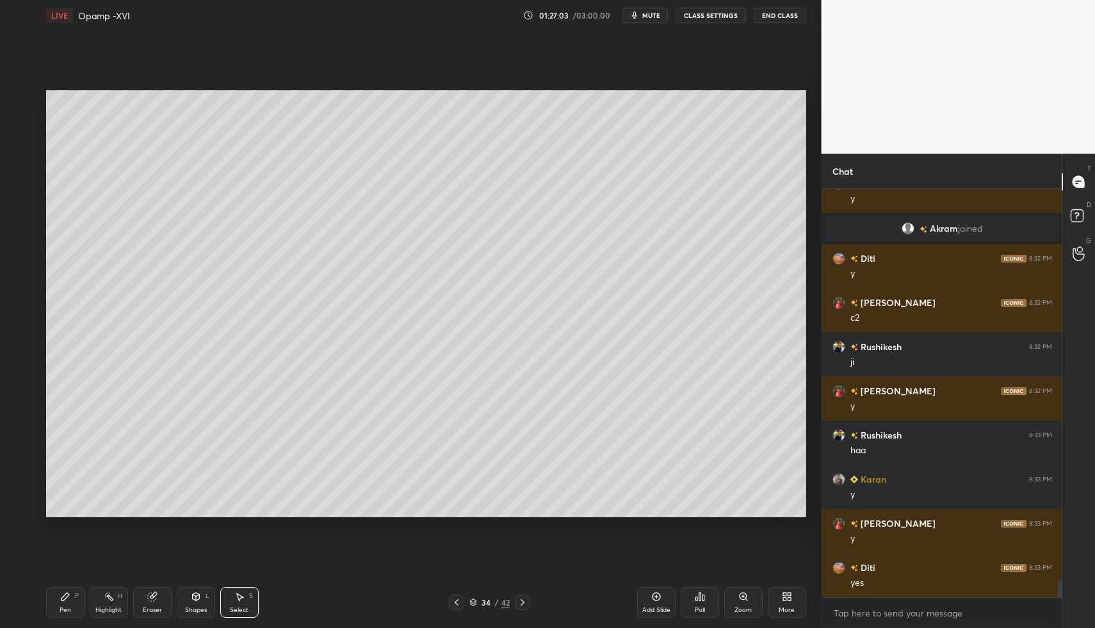
drag, startPoint x: 278, startPoint y: 595, endPoint x: 253, endPoint y: 565, distance: 39.2
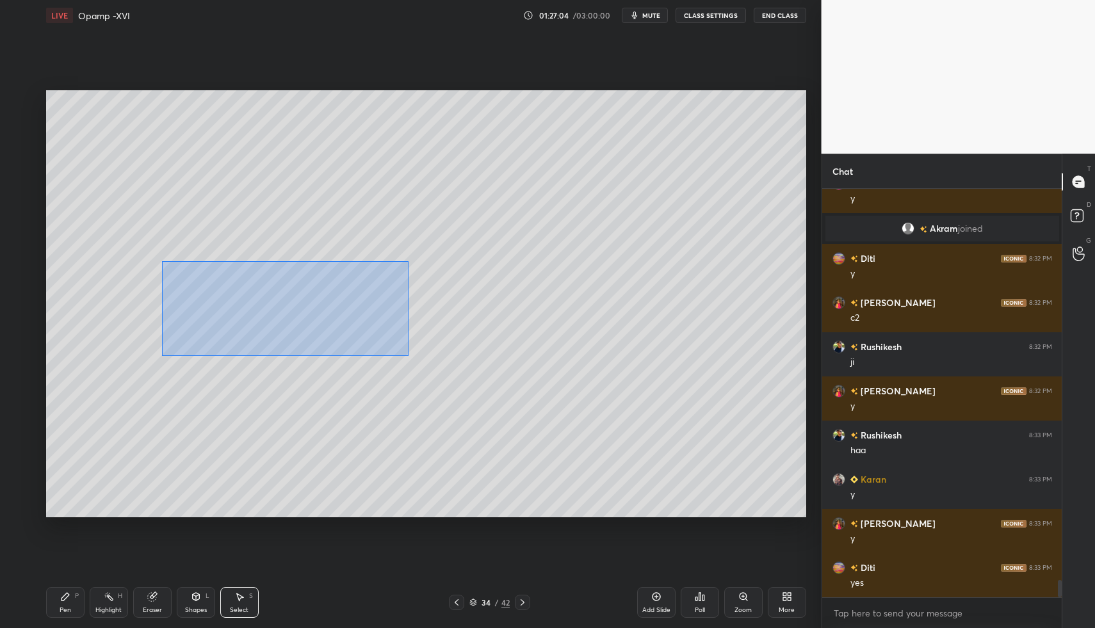
drag, startPoint x: 162, startPoint y: 261, endPoint x: 410, endPoint y: 353, distance: 264.3
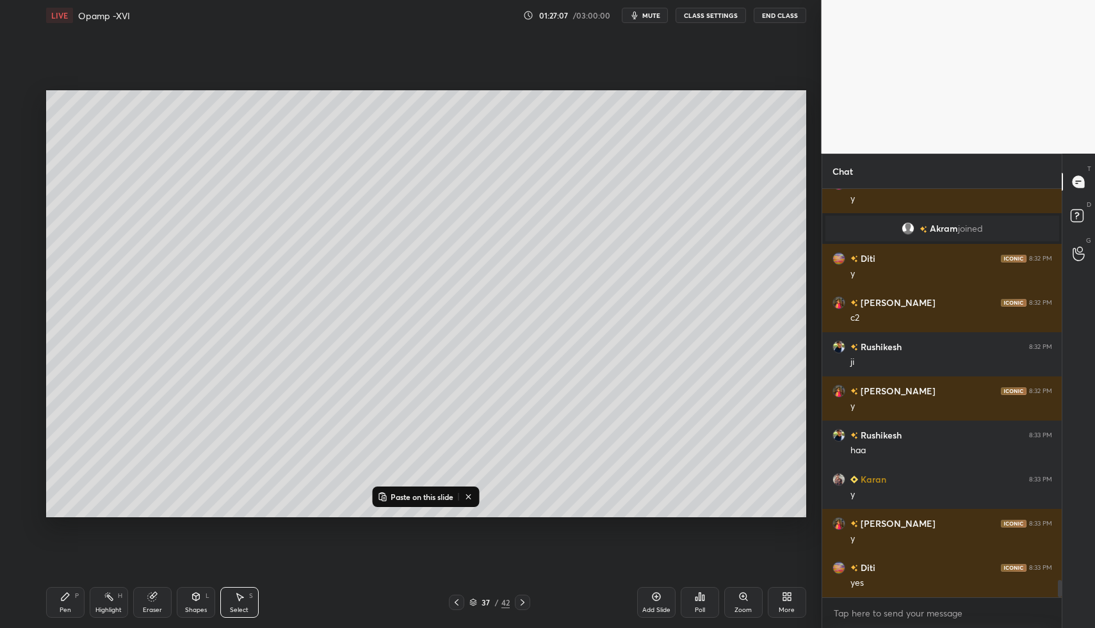
drag, startPoint x: 651, startPoint y: 595, endPoint x: 632, endPoint y: 584, distance: 22.1
drag, startPoint x: 205, startPoint y: 222, endPoint x: 175, endPoint y: 138, distance: 89.1
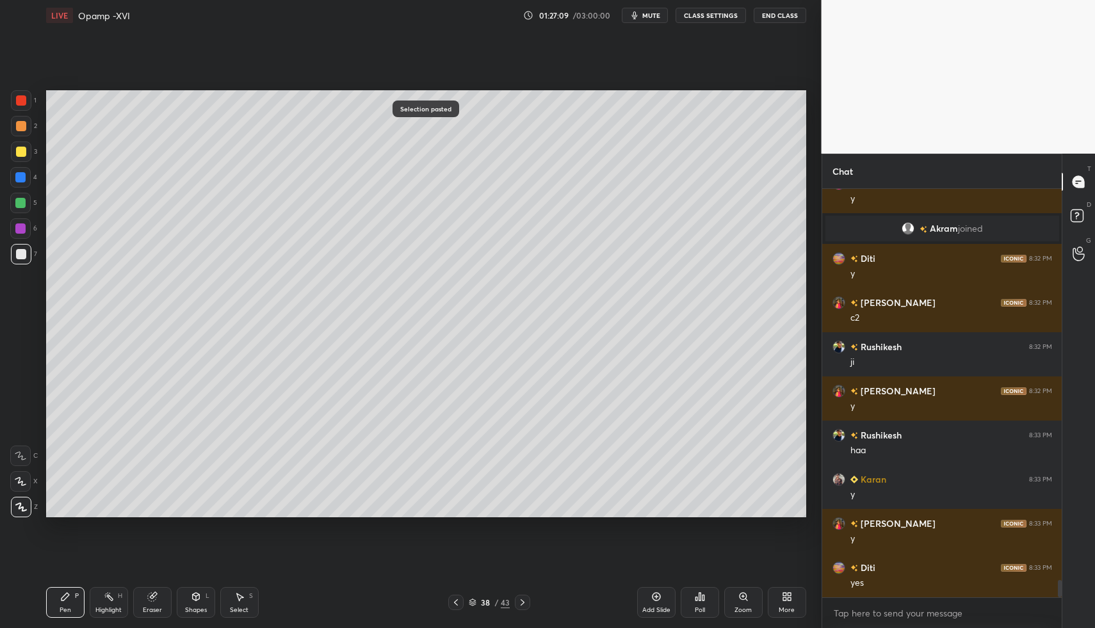
drag, startPoint x: 67, startPoint y: 607, endPoint x: 82, endPoint y: 593, distance: 19.9
drag, startPoint x: 61, startPoint y: 601, endPoint x: 75, endPoint y: 604, distance: 14.4
drag, startPoint x: 96, startPoint y: 603, endPoint x: 140, endPoint y: 552, distance: 67.1
drag, startPoint x: 53, startPoint y: 606, endPoint x: 61, endPoint y: 603, distance: 8.1
drag, startPoint x: 25, startPoint y: 159, endPoint x: 40, endPoint y: 156, distance: 15.7
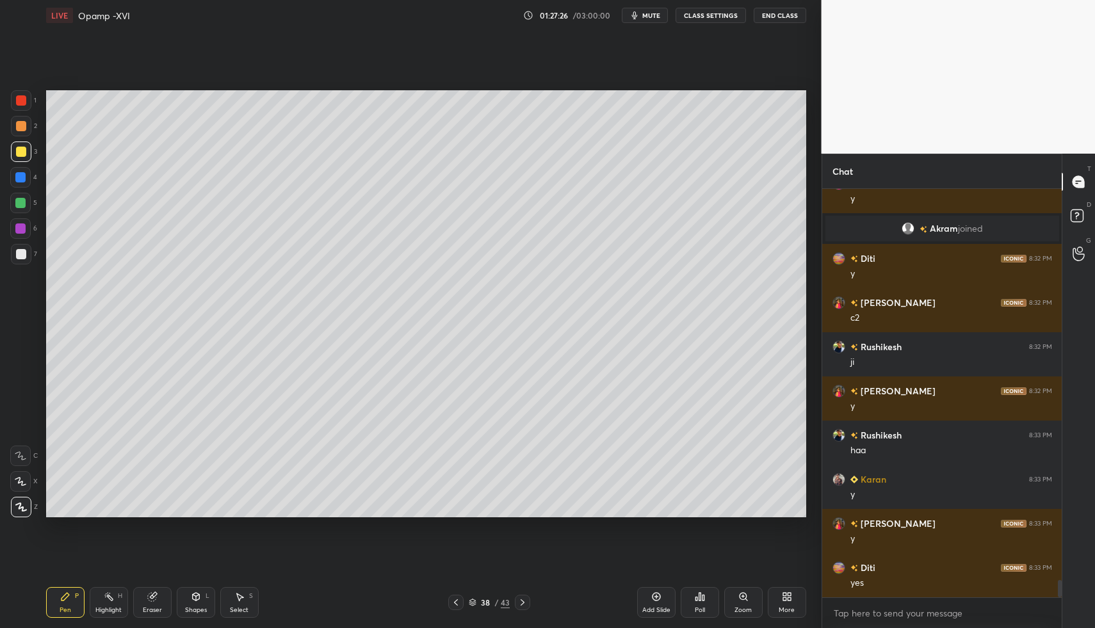
scroll to position [9189, 0]
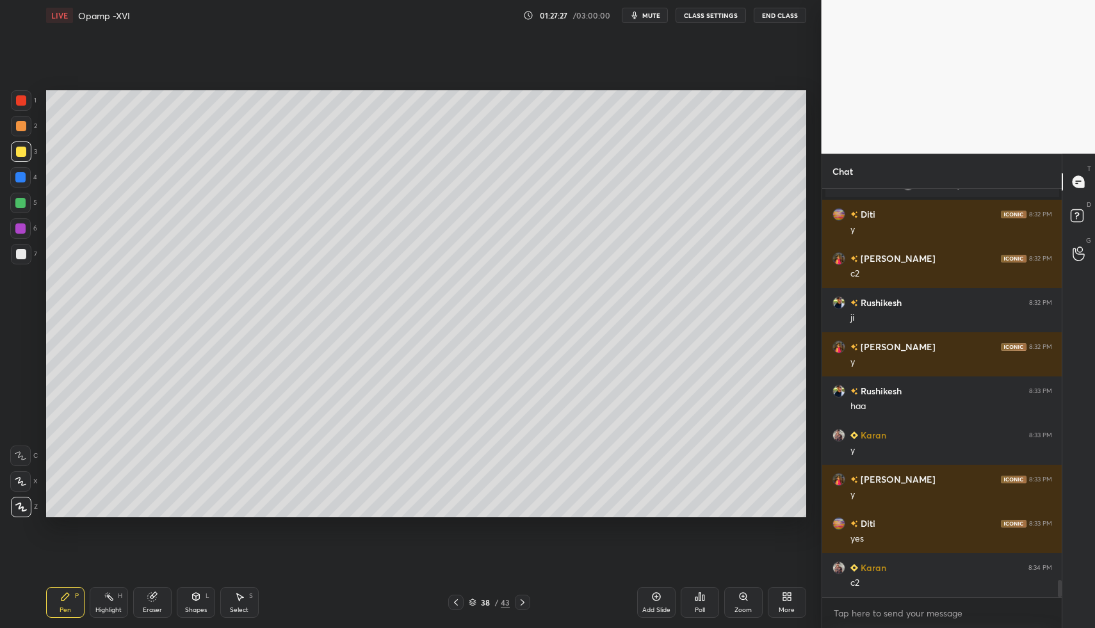
drag, startPoint x: 230, startPoint y: 589, endPoint x: 232, endPoint y: 583, distance: 6.9
drag, startPoint x: 190, startPoint y: 195, endPoint x: 268, endPoint y: 249, distance: 94.3
drag, startPoint x: 230, startPoint y: 216, endPoint x: 266, endPoint y: 218, distance: 35.9
drag, startPoint x: 26, startPoint y: 255, endPoint x: 29, endPoint y: 301, distance: 45.6
drag, startPoint x: 51, startPoint y: 595, endPoint x: 72, endPoint y: 538, distance: 60.8
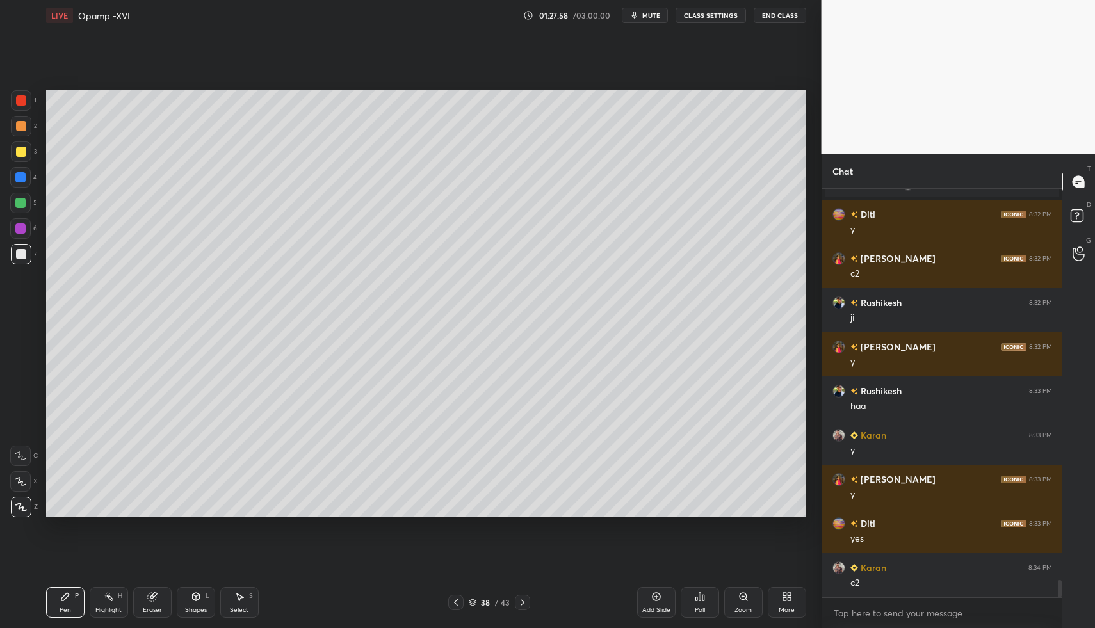
drag, startPoint x: 226, startPoint y: 602, endPoint x: 237, endPoint y: 595, distance: 12.6
drag, startPoint x: 274, startPoint y: 285, endPoint x: 284, endPoint y: 317, distance: 33.4
drag, startPoint x: 211, startPoint y: 608, endPoint x: 209, endPoint y: 595, distance: 12.9
drag, startPoint x: 186, startPoint y: 604, endPoint x: 182, endPoint y: 583, distance: 20.7
drag, startPoint x: 66, startPoint y: 598, endPoint x: 72, endPoint y: 592, distance: 8.1
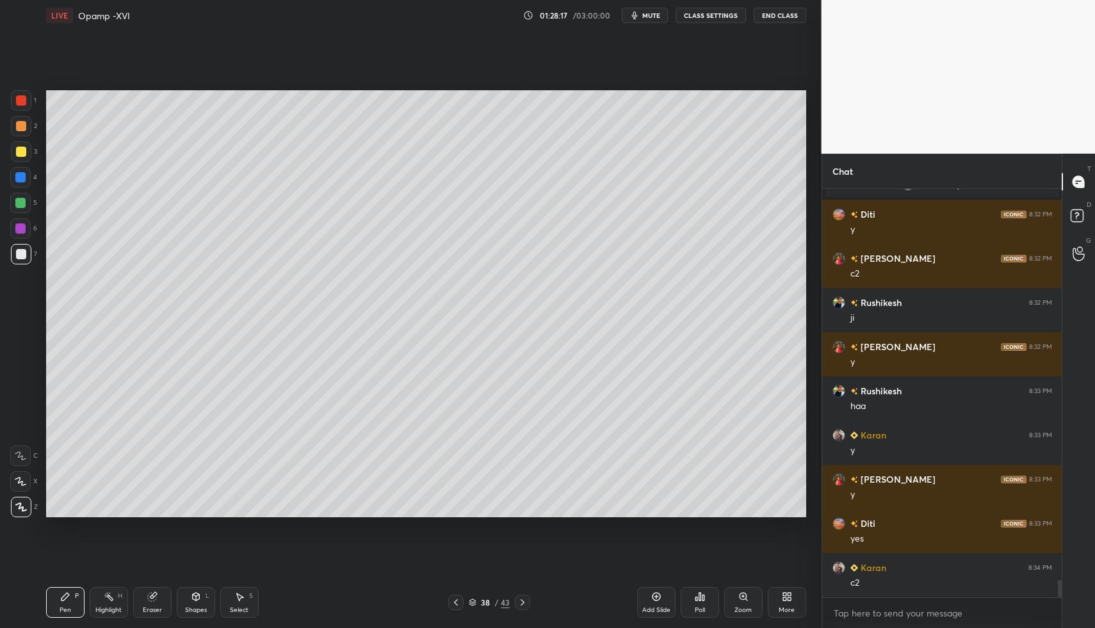
drag, startPoint x: 218, startPoint y: 596, endPoint x: 195, endPoint y: 568, distance: 35.5
drag, startPoint x: 195, startPoint y: 594, endPoint x: 188, endPoint y: 580, distance: 15.5
drag, startPoint x: 202, startPoint y: 601, endPoint x: 197, endPoint y: 584, distance: 17.2
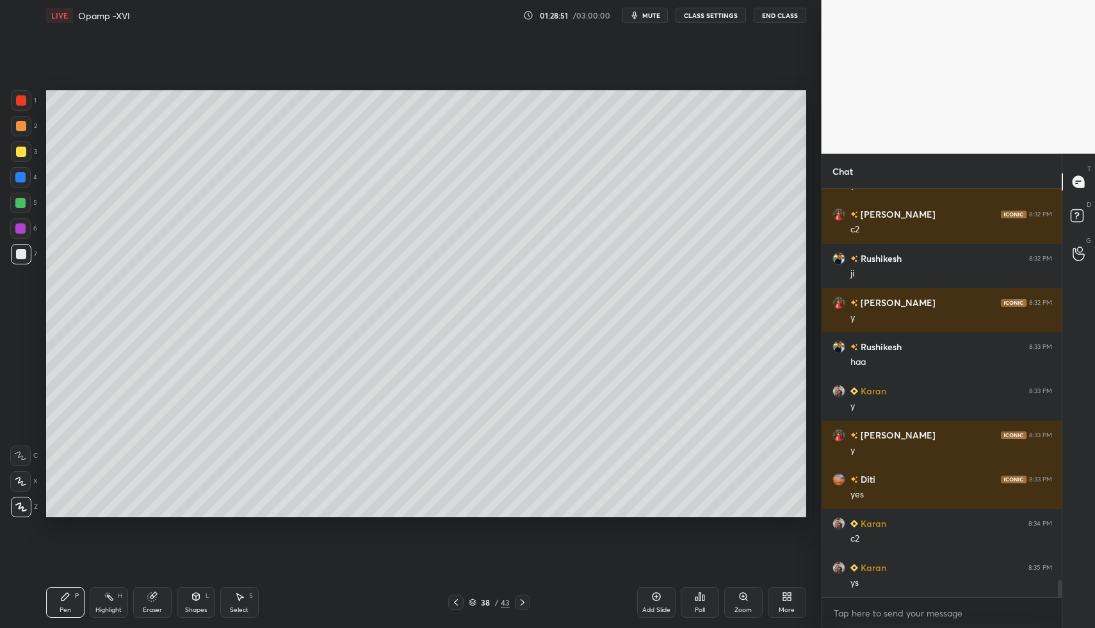
drag, startPoint x: 651, startPoint y: 595, endPoint x: 635, endPoint y: 592, distance: 16.3
drag, startPoint x: 14, startPoint y: 146, endPoint x: 21, endPoint y: 153, distance: 10.0
drag, startPoint x: 72, startPoint y: 591, endPoint x: 69, endPoint y: 583, distance: 8.9
drag, startPoint x: 230, startPoint y: 593, endPoint x: 237, endPoint y: 597, distance: 7.5
drag, startPoint x: 254, startPoint y: 125, endPoint x: 234, endPoint y: 113, distance: 23.3
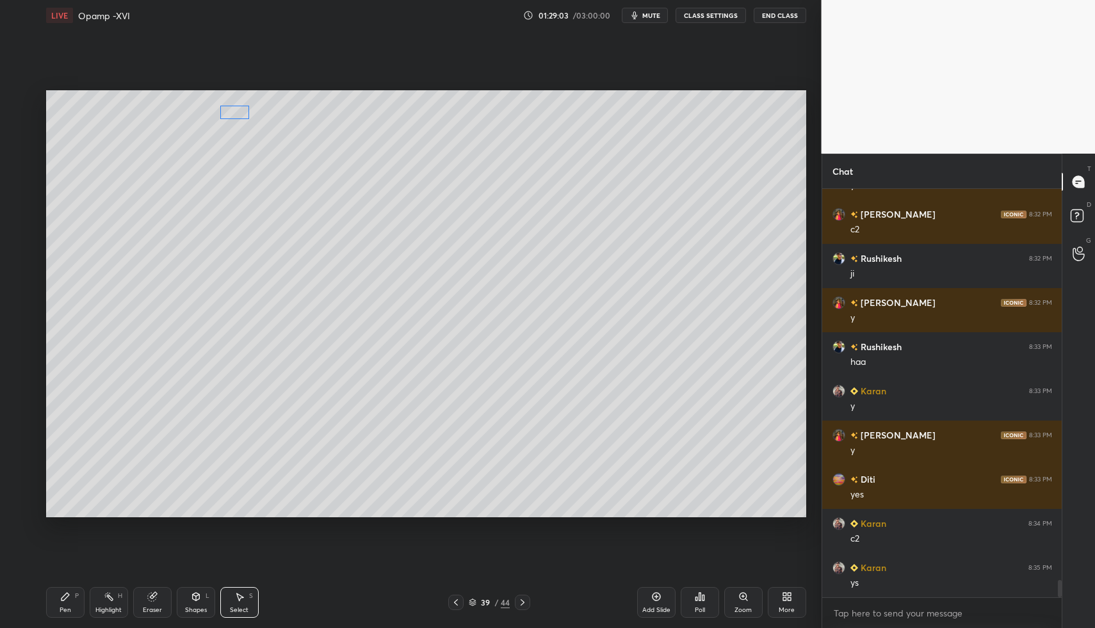
drag, startPoint x: 232, startPoint y: 112, endPoint x: 237, endPoint y: 124, distance: 13.2
drag, startPoint x: 202, startPoint y: 606, endPoint x: 193, endPoint y: 579, distance: 28.9
drag, startPoint x: 211, startPoint y: 616, endPoint x: 205, endPoint y: 597, distance: 19.3
drag, startPoint x: 60, startPoint y: 615, endPoint x: 108, endPoint y: 524, distance: 101.9
drag, startPoint x: 248, startPoint y: 610, endPoint x: 244, endPoint y: 597, distance: 14.2
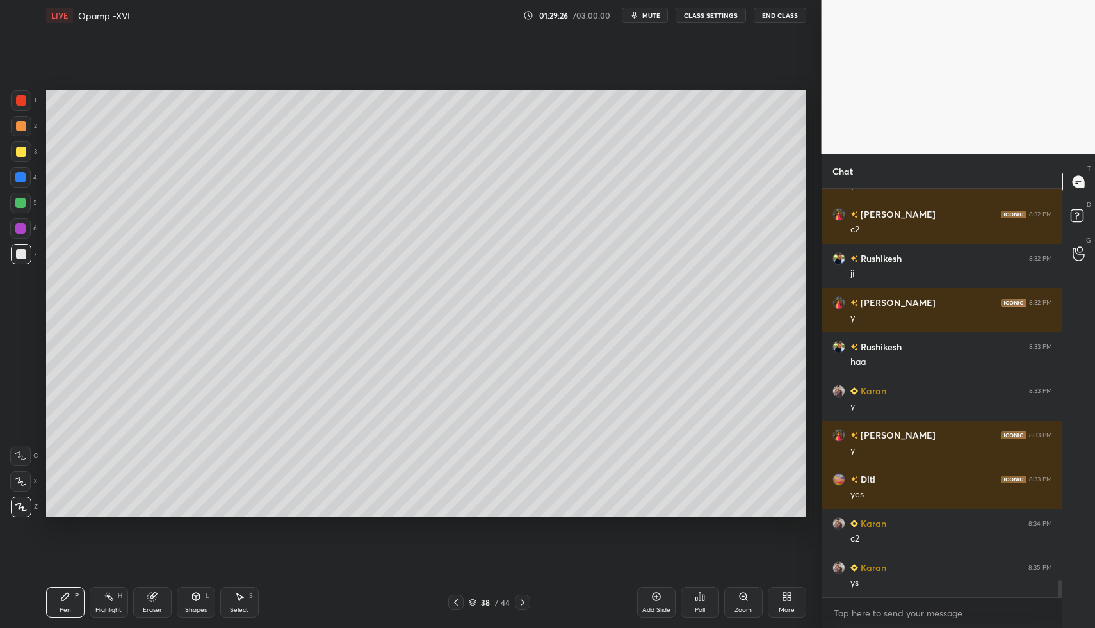
drag, startPoint x: 244, startPoint y: 597, endPoint x: 259, endPoint y: 579, distance: 23.6
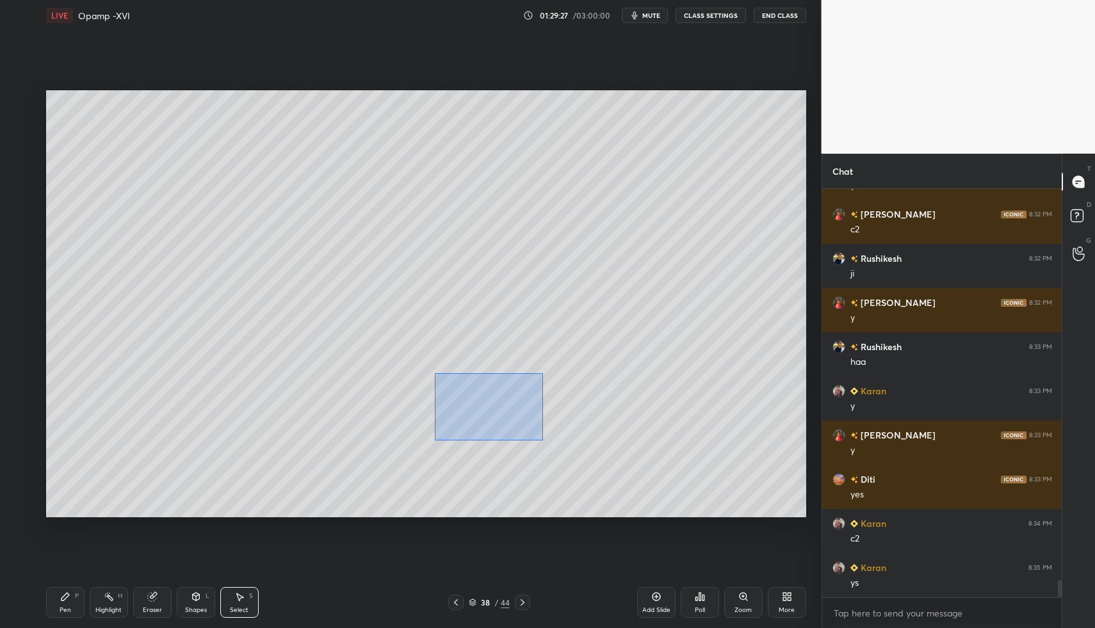
drag, startPoint x: 442, startPoint y: 380, endPoint x: 563, endPoint y: 443, distance: 135.7
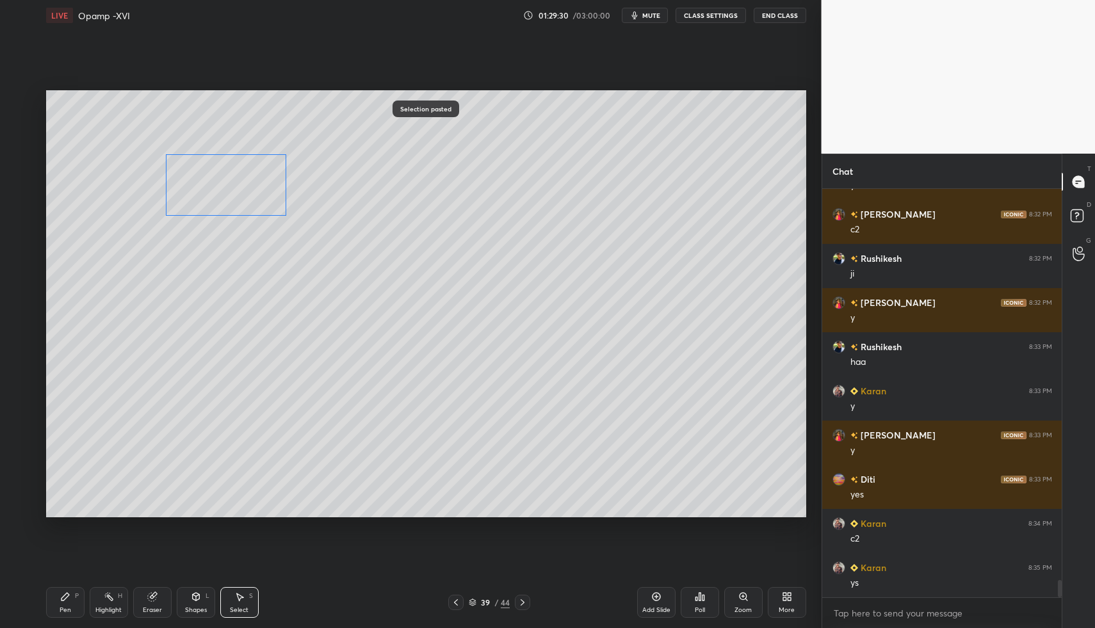
drag, startPoint x: 459, startPoint y: 383, endPoint x: 183, endPoint y: 182, distance: 341.7
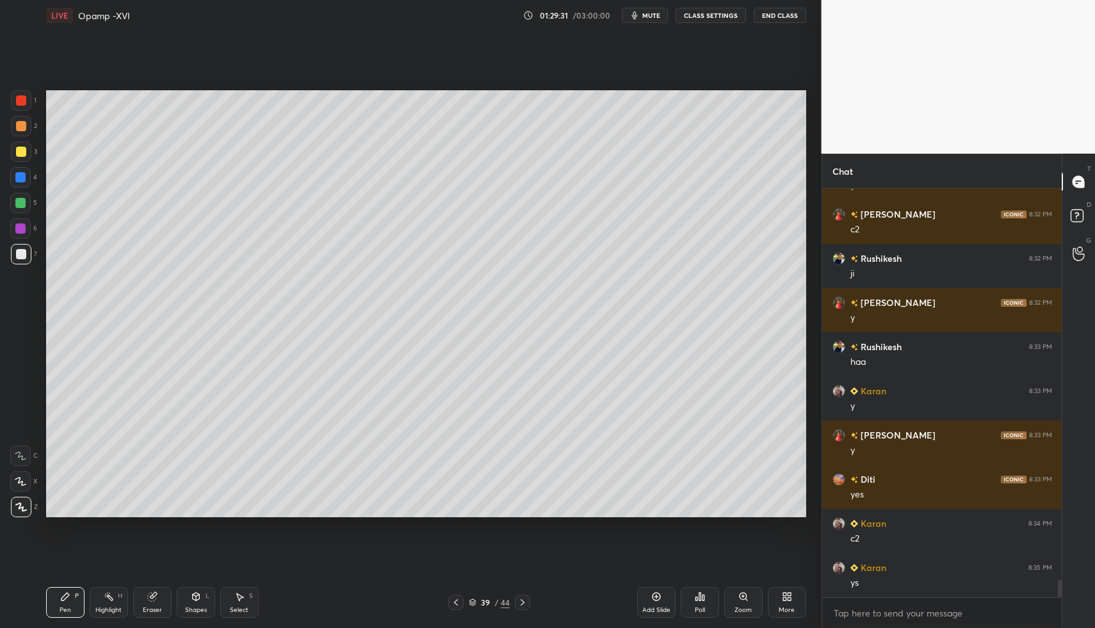
drag, startPoint x: 22, startPoint y: 155, endPoint x: 24, endPoint y: 172, distance: 16.8
drag, startPoint x: 19, startPoint y: 256, endPoint x: 29, endPoint y: 313, distance: 57.9
drag, startPoint x: 12, startPoint y: 252, endPoint x: 18, endPoint y: 213, distance: 39.5
drag, startPoint x: 188, startPoint y: 606, endPoint x: 189, endPoint y: 579, distance: 26.3
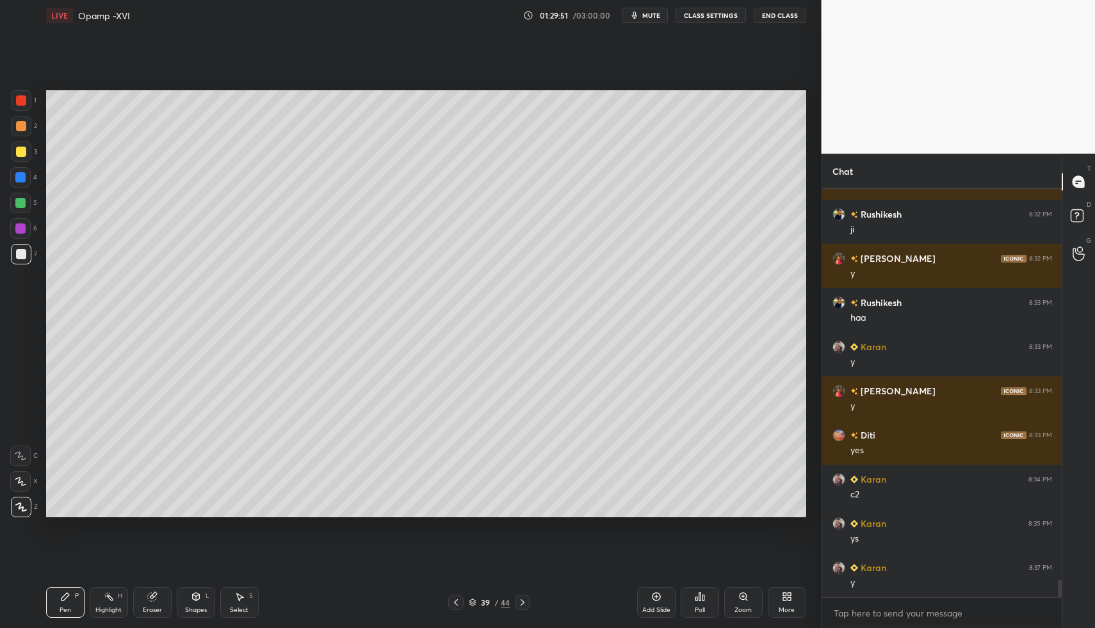
scroll to position [9321, 0]
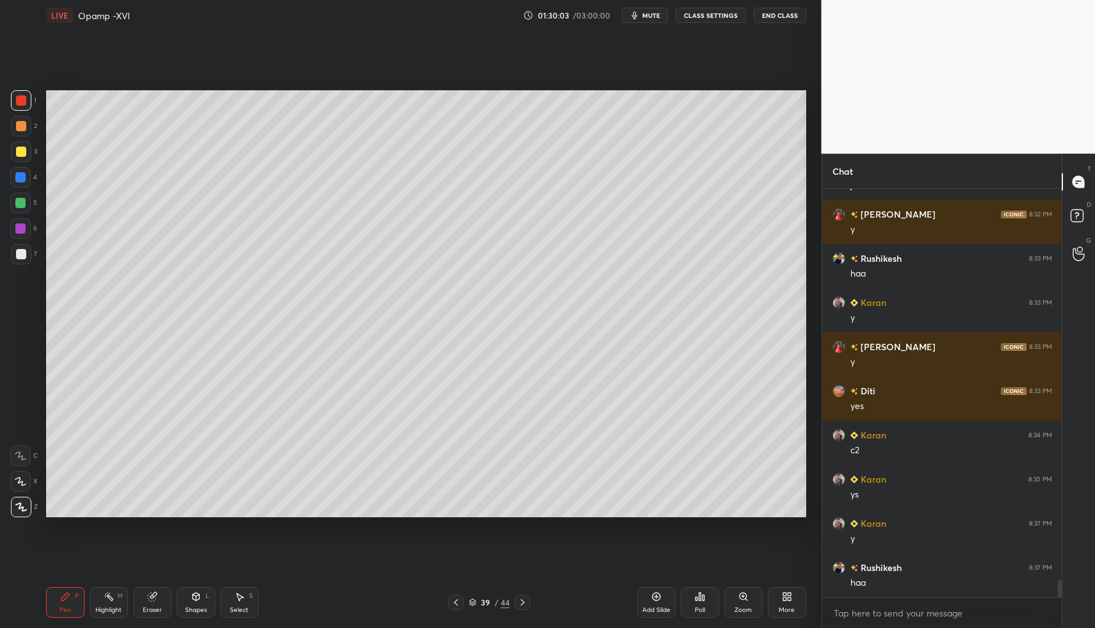
drag, startPoint x: 25, startPoint y: 102, endPoint x: 35, endPoint y: 159, distance: 57.8
drag, startPoint x: 69, startPoint y: 590, endPoint x: 78, endPoint y: 598, distance: 12.2
drag, startPoint x: 78, startPoint y: 598, endPoint x: 110, endPoint y: 600, distance: 32.1
drag, startPoint x: 110, startPoint y: 600, endPoint x: 120, endPoint y: 572, distance: 30.6
drag, startPoint x: 67, startPoint y: 593, endPoint x: 80, endPoint y: 597, distance: 14.2
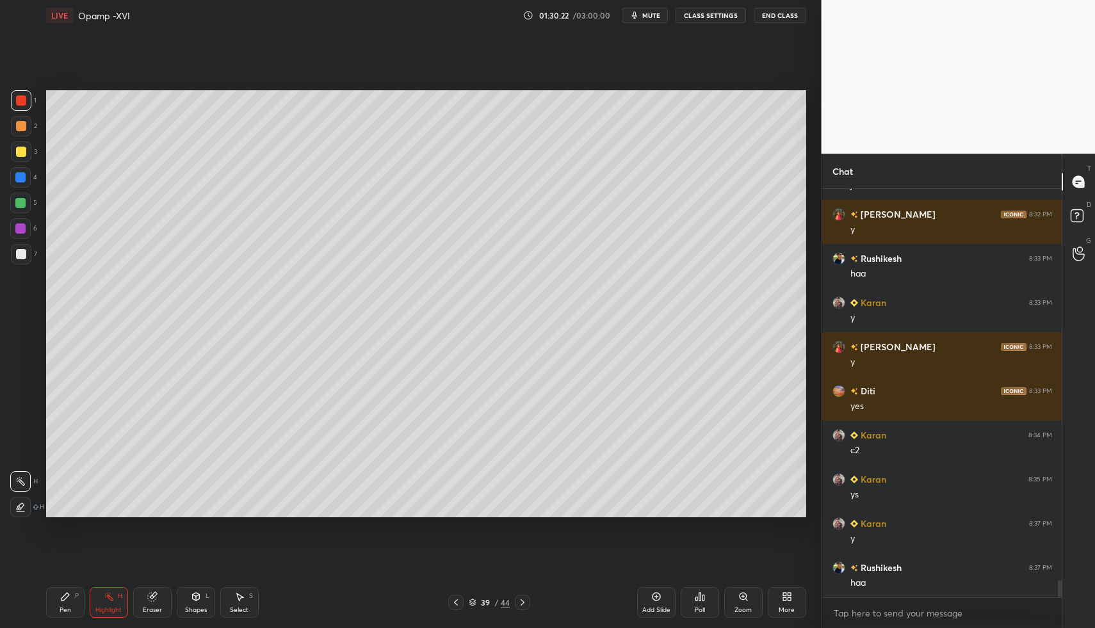
drag, startPoint x: 80, startPoint y: 597, endPoint x: 97, endPoint y: 593, distance: 17.9
drag, startPoint x: 93, startPoint y: 600, endPoint x: 105, endPoint y: 599, distance: 11.5
drag, startPoint x: 103, startPoint y: 598, endPoint x: 75, endPoint y: 603, distance: 28.6
drag, startPoint x: 109, startPoint y: 600, endPoint x: 124, endPoint y: 588, distance: 18.7
drag, startPoint x: 109, startPoint y: 612, endPoint x: 102, endPoint y: 611, distance: 6.5
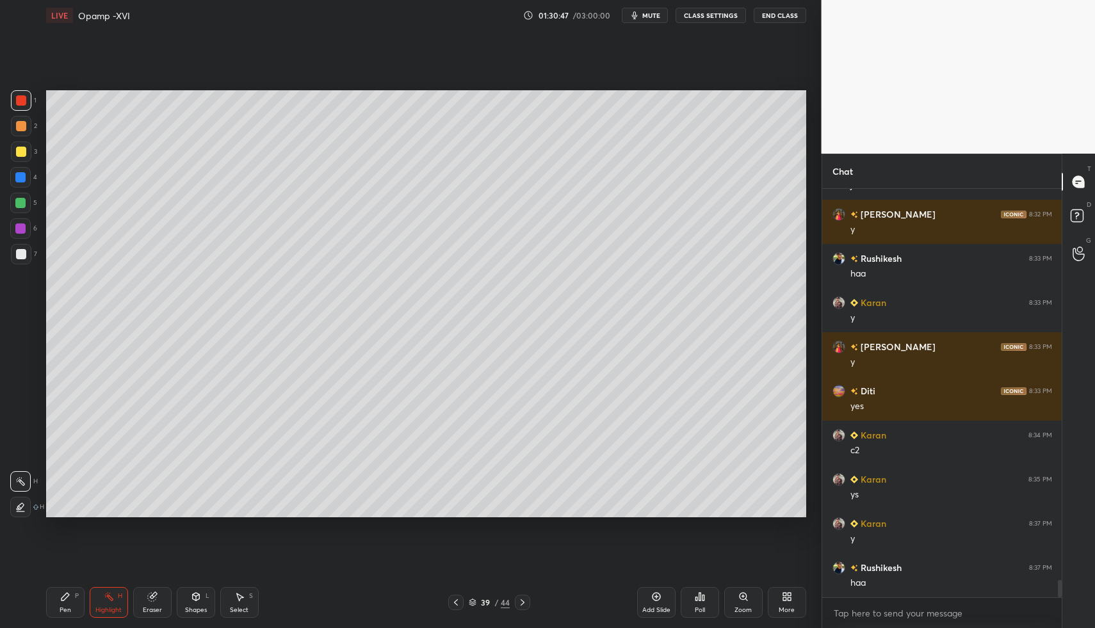
scroll to position [9365, 0]
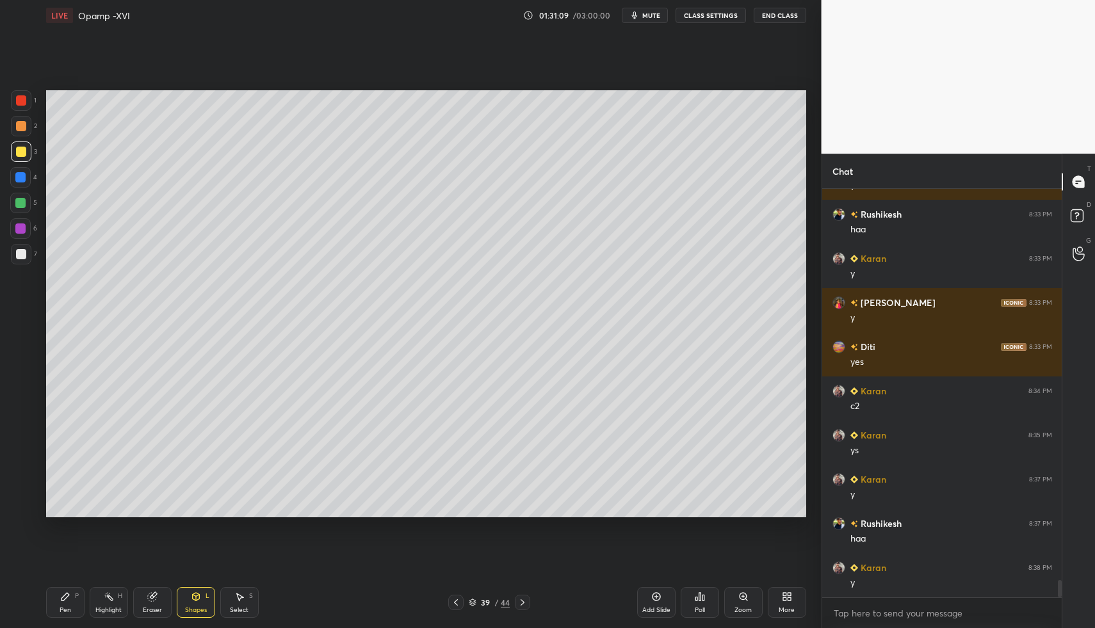
drag, startPoint x: 25, startPoint y: 260, endPoint x: 22, endPoint y: 310, distance: 50.6
drag, startPoint x: 23, startPoint y: 95, endPoint x: 29, endPoint y: 158, distance: 63.6
drag, startPoint x: 22, startPoint y: 199, endPoint x: 22, endPoint y: 211, distance: 11.5
drag, startPoint x: 24, startPoint y: 254, endPoint x: 20, endPoint y: 266, distance: 13.0
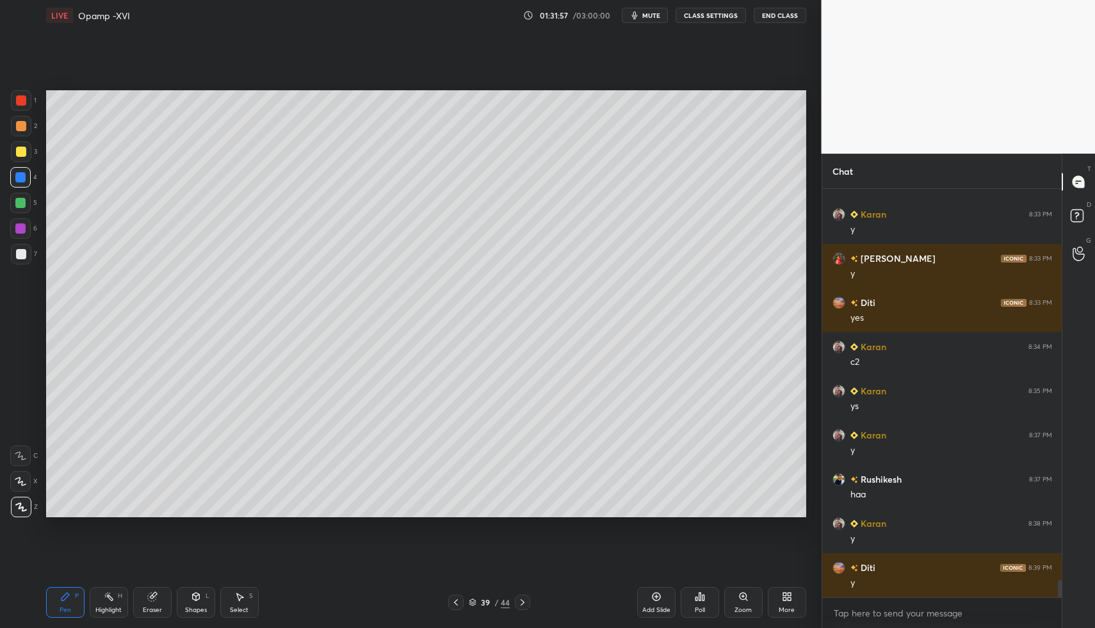
drag, startPoint x: 265, startPoint y: 588, endPoint x: 243, endPoint y: 604, distance: 27.4
drag, startPoint x: 239, startPoint y: 610, endPoint x: 223, endPoint y: 510, distance: 101.0
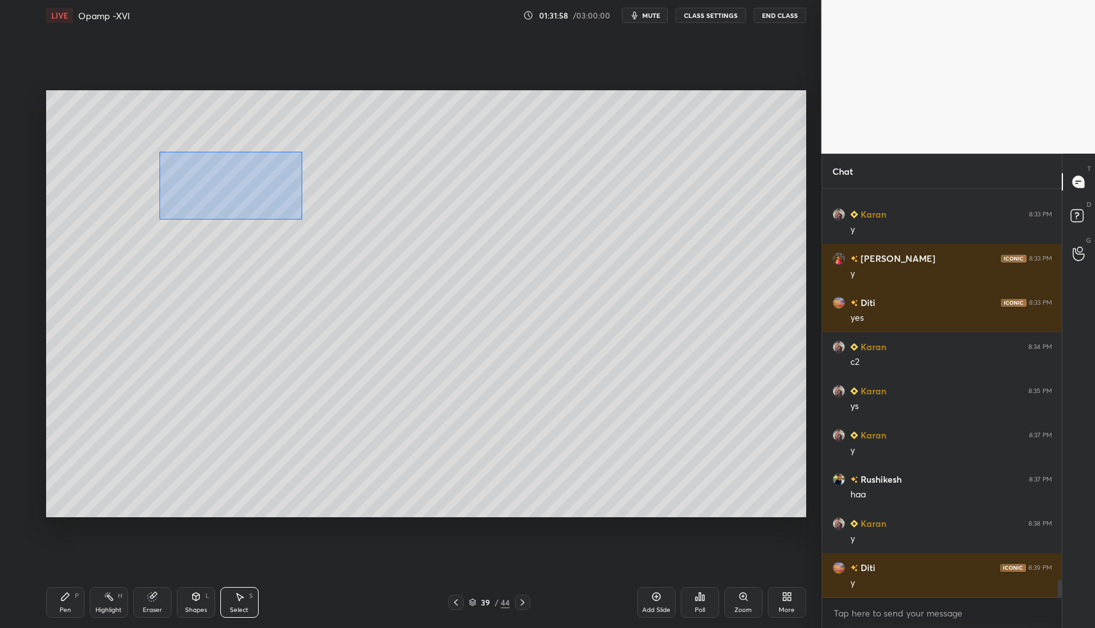
drag, startPoint x: 159, startPoint y: 151, endPoint x: 229, endPoint y: 214, distance: 94.3
drag, startPoint x: 117, startPoint y: 165, endPoint x: 294, endPoint y: 224, distance: 186.8
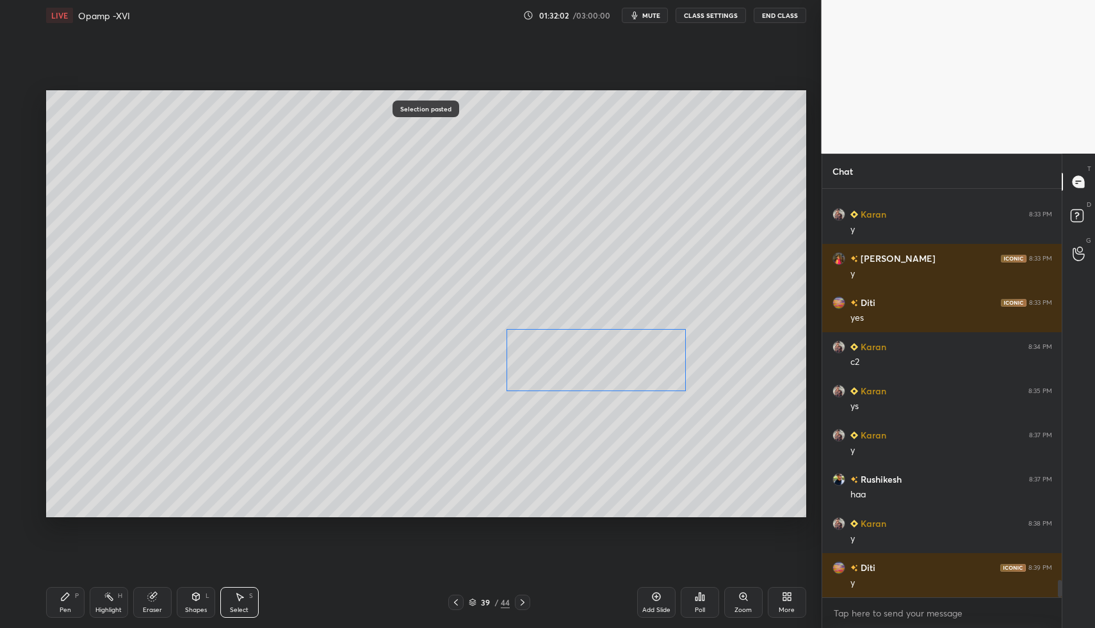
drag, startPoint x: 338, startPoint y: 217, endPoint x: 628, endPoint y: 365, distance: 325.5
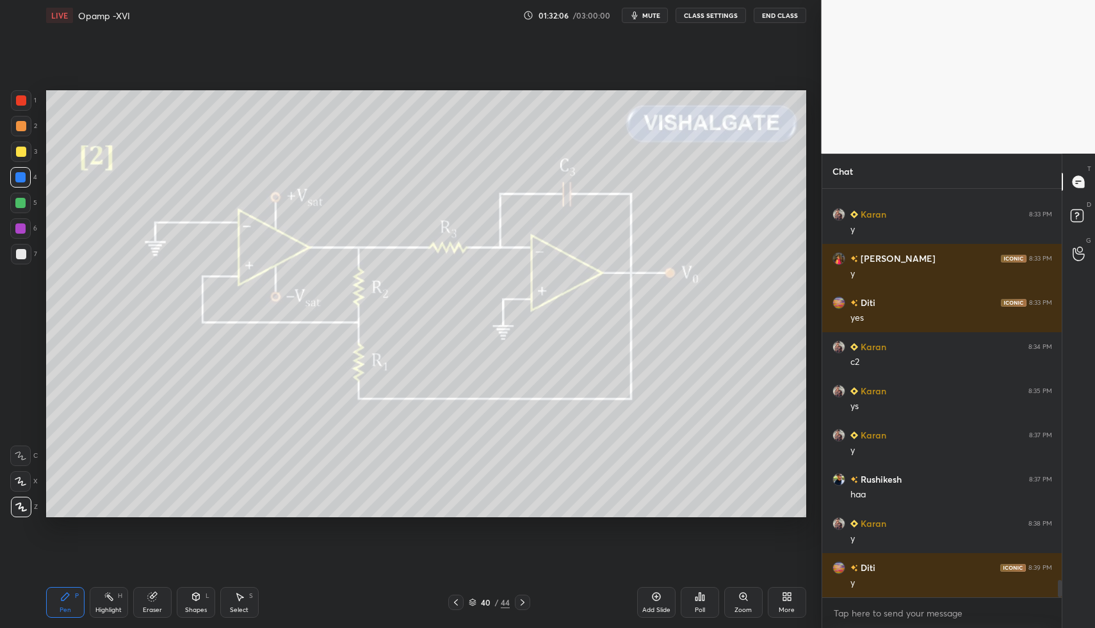
drag, startPoint x: 63, startPoint y: 601, endPoint x: 77, endPoint y: 591, distance: 17.0
drag, startPoint x: 110, startPoint y: 594, endPoint x: 102, endPoint y: 589, distance: 9.2
drag, startPoint x: 75, startPoint y: 588, endPoint x: 59, endPoint y: 592, distance: 16.5
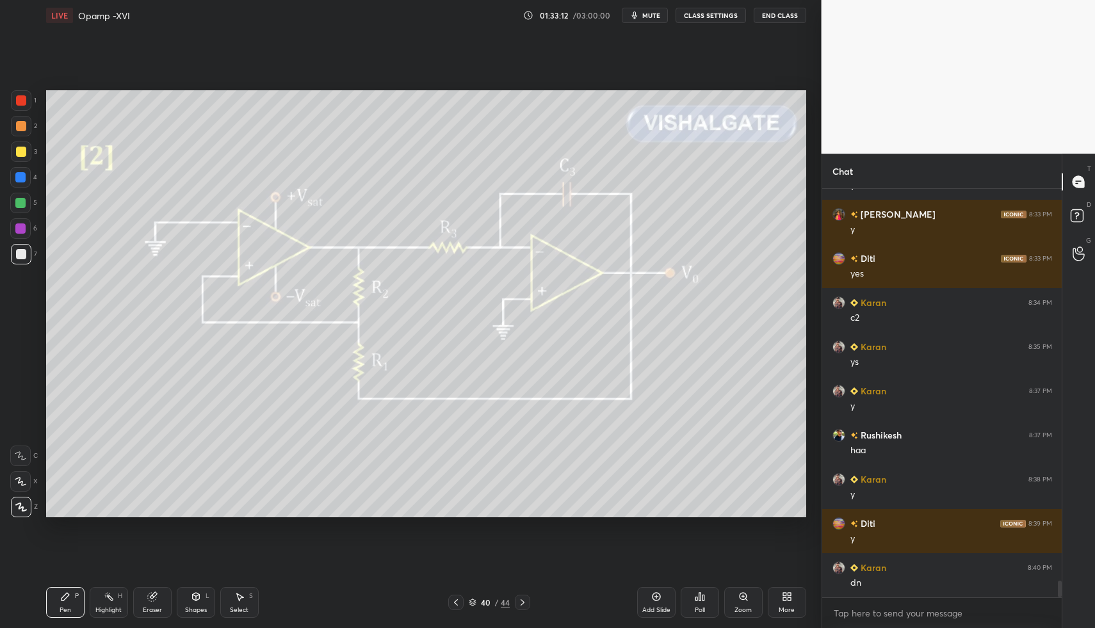
drag, startPoint x: 48, startPoint y: 600, endPoint x: 93, endPoint y: 583, distance: 48.4
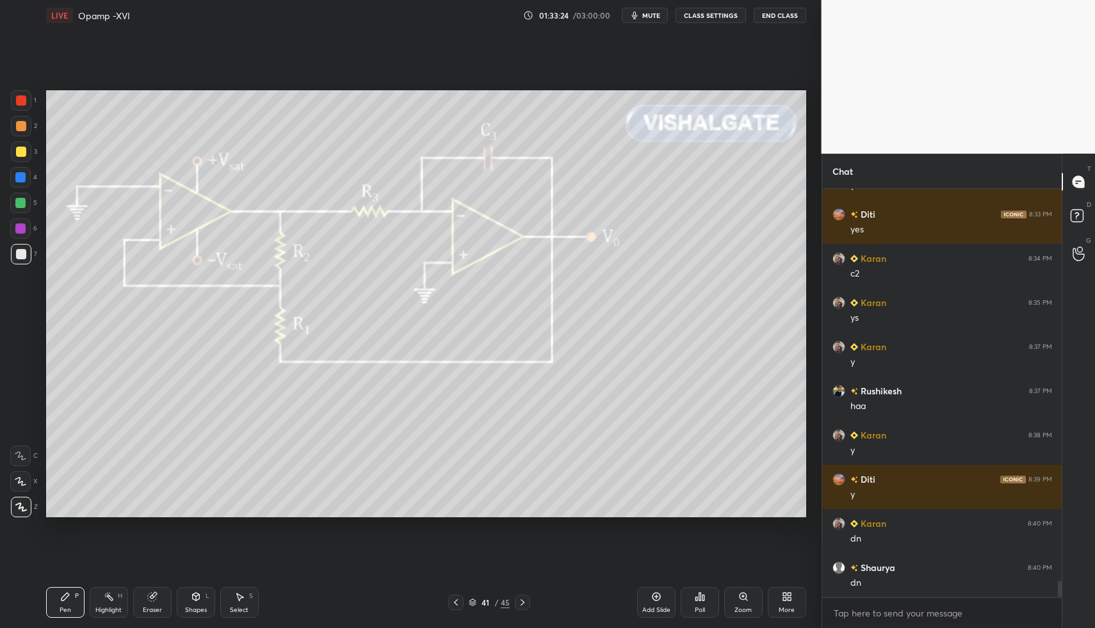
scroll to position [9542, 0]
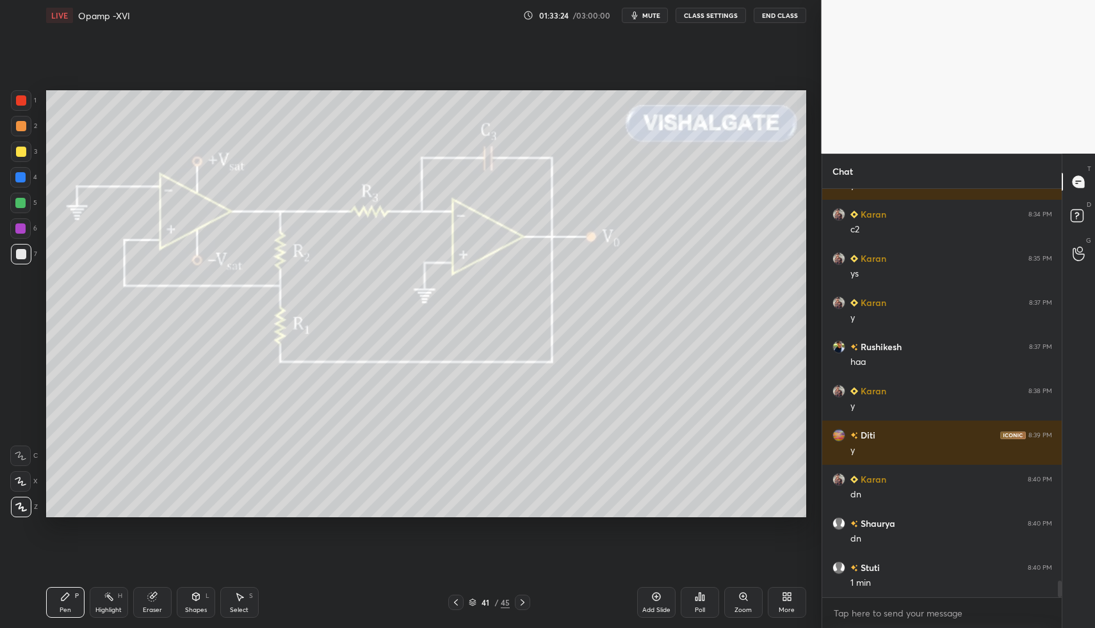
drag, startPoint x: 48, startPoint y: 601, endPoint x: 58, endPoint y: 599, distance: 10.6
drag, startPoint x: 47, startPoint y: 575, endPoint x: 47, endPoint y: 567, distance: 9.0
drag, startPoint x: 18, startPoint y: 255, endPoint x: 13, endPoint y: 276, distance: 21.7
drag, startPoint x: 14, startPoint y: 174, endPoint x: 20, endPoint y: 170, distance: 7.3
drag, startPoint x: 22, startPoint y: 174, endPoint x: 35, endPoint y: 193, distance: 22.7
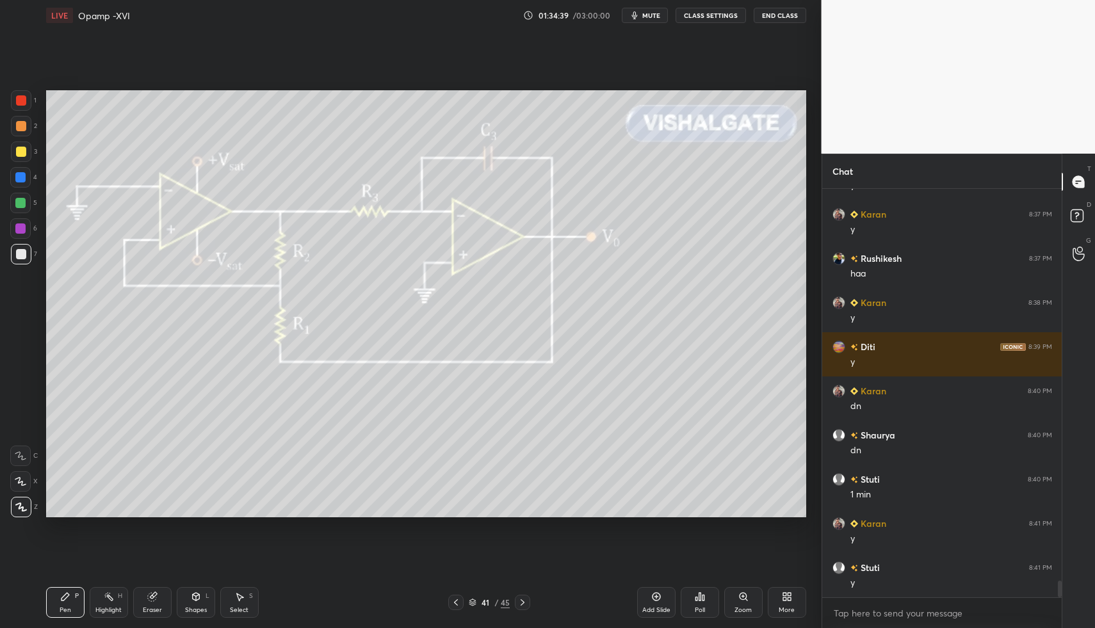
scroll to position [9674, 0]
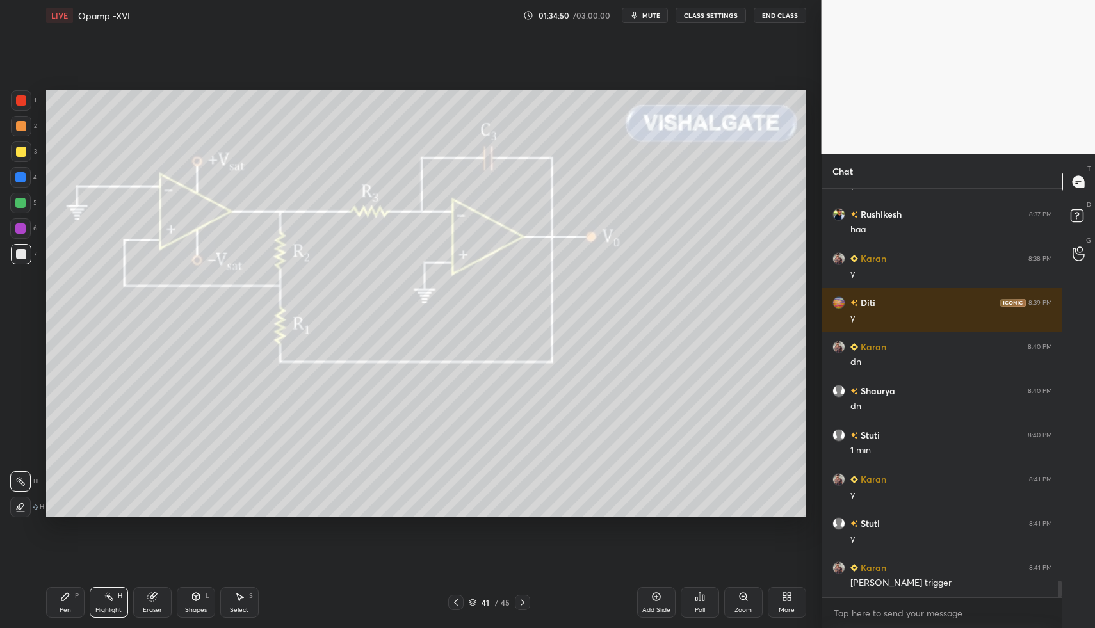
drag, startPoint x: 109, startPoint y: 609, endPoint x: 106, endPoint y: 568, distance: 40.5
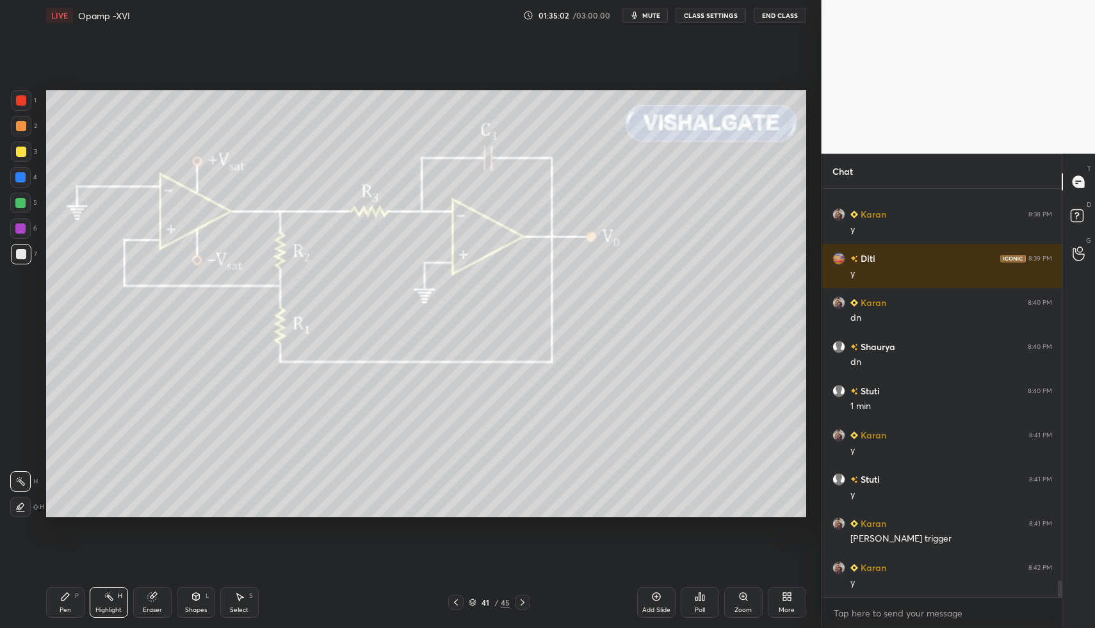
drag, startPoint x: 67, startPoint y: 613, endPoint x: 76, endPoint y: 600, distance: 16.0
drag, startPoint x: 85, startPoint y: 600, endPoint x: 104, endPoint y: 597, distance: 18.7
drag, startPoint x: 104, startPoint y: 597, endPoint x: 121, endPoint y: 523, distance: 76.2
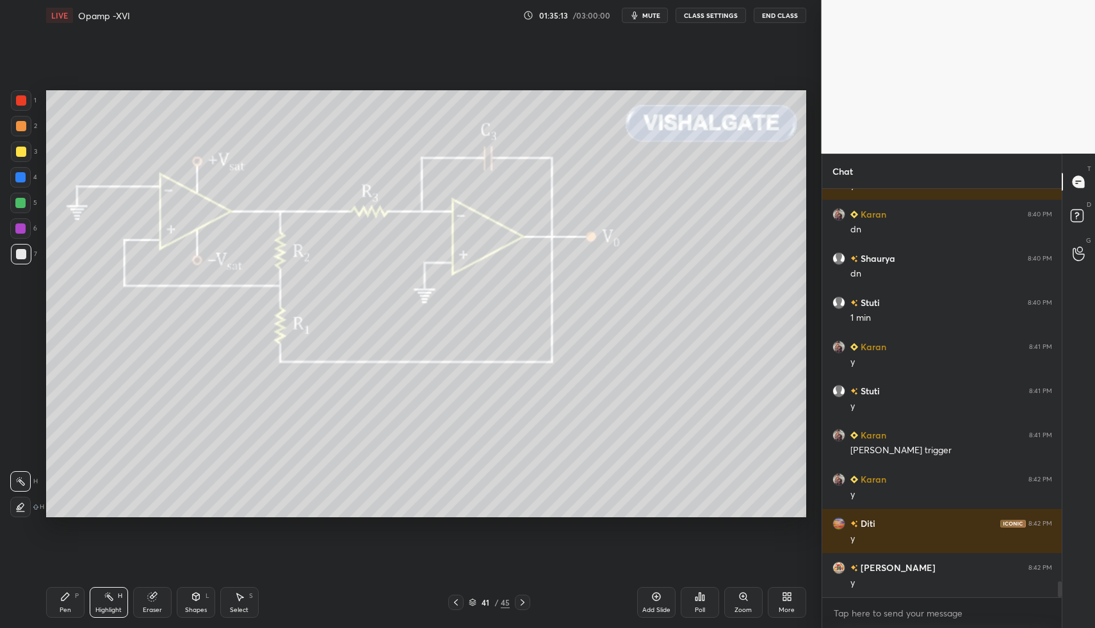
scroll to position [9851, 0]
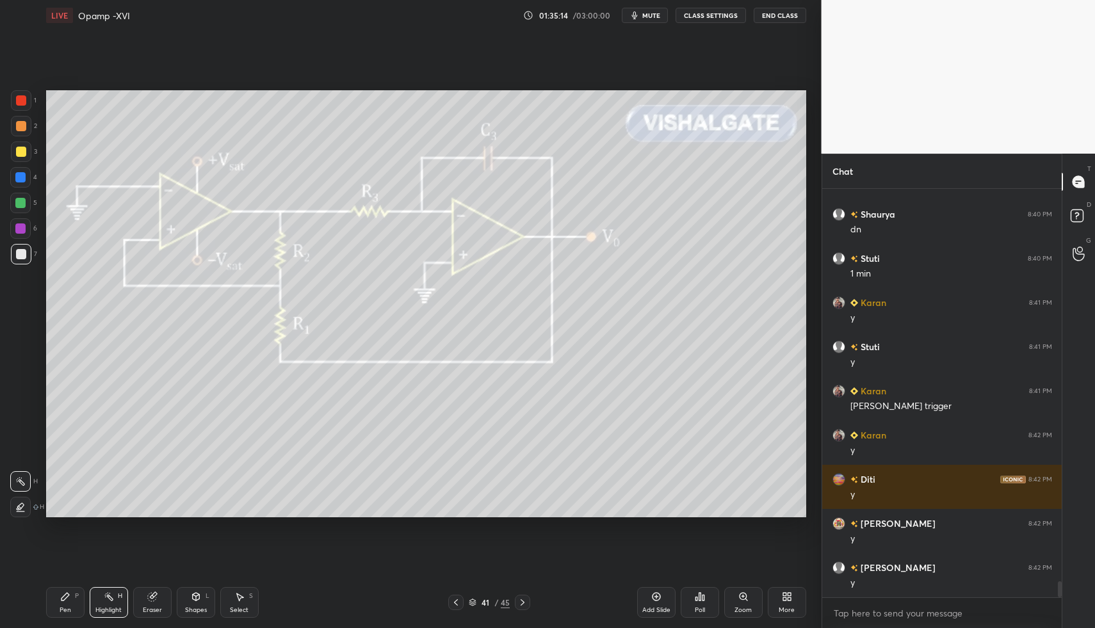
drag, startPoint x: 241, startPoint y: 604, endPoint x: 237, endPoint y: 582, distance: 22.0
drag, startPoint x: 360, startPoint y: 462, endPoint x: 513, endPoint y: 512, distance: 160.3
drag, startPoint x: 308, startPoint y: 468, endPoint x: 189, endPoint y: 463, distance: 118.5
drag, startPoint x: 200, startPoint y: 595, endPoint x: 197, endPoint y: 583, distance: 13.2
drag, startPoint x: 18, startPoint y: 180, endPoint x: 35, endPoint y: 191, distance: 20.2
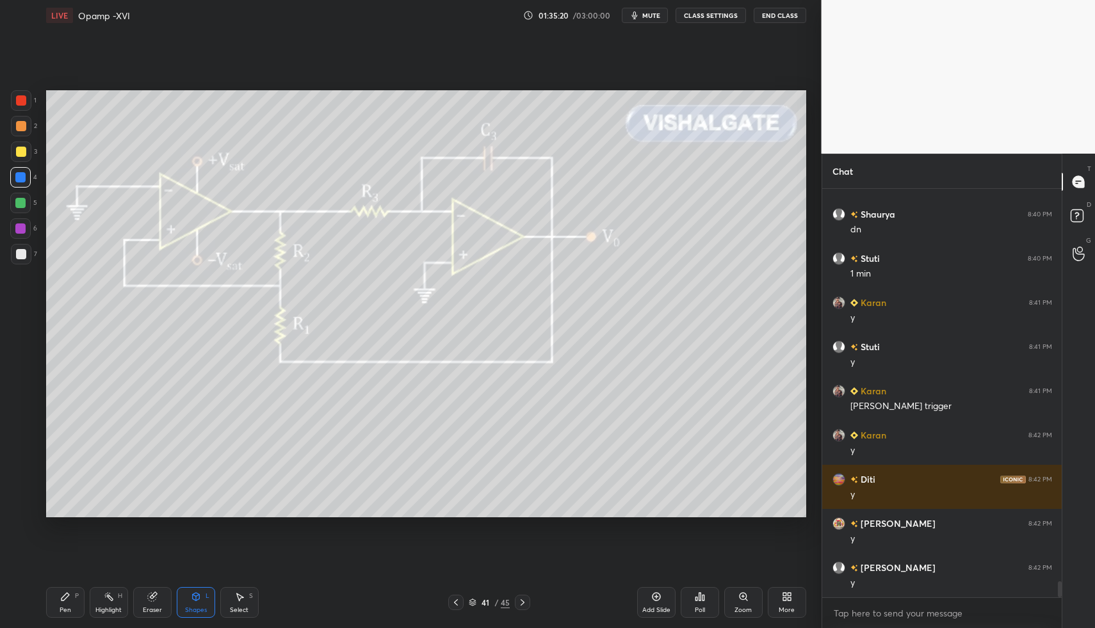
drag, startPoint x: 45, startPoint y: 591, endPoint x: 55, endPoint y: 591, distance: 9.6
drag, startPoint x: 12, startPoint y: 255, endPoint x: 23, endPoint y: 263, distance: 14.2
drag, startPoint x: 54, startPoint y: 603, endPoint x: 145, endPoint y: 557, distance: 101.3
drag, startPoint x: 250, startPoint y: 591, endPoint x: 296, endPoint y: 520, distance: 84.7
drag, startPoint x: 363, startPoint y: 392, endPoint x: 562, endPoint y: 494, distance: 223.3
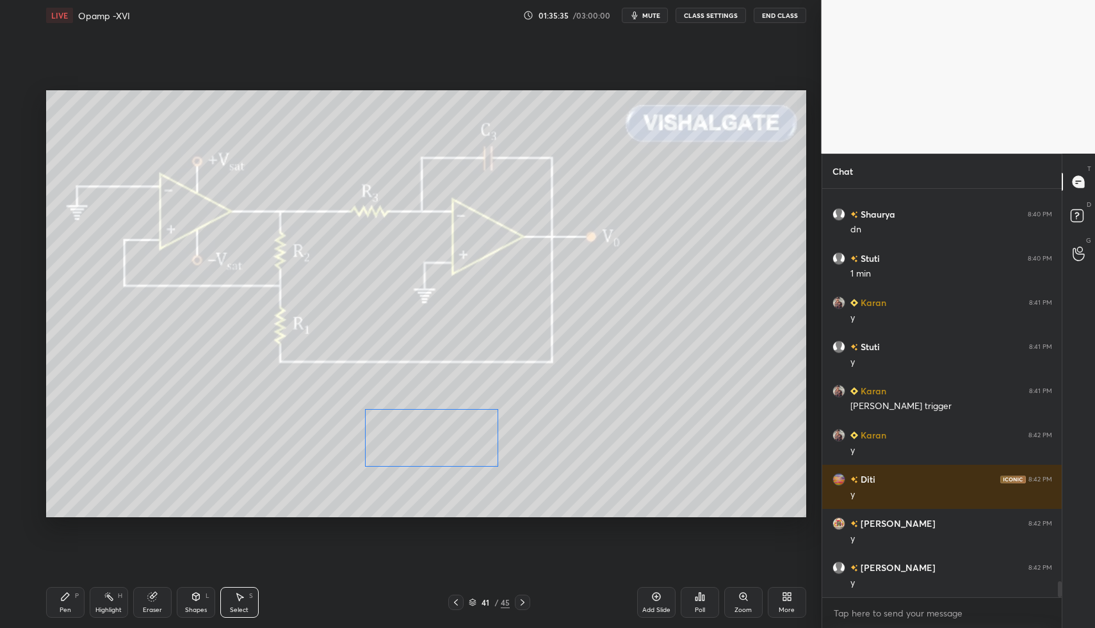
drag, startPoint x: 437, startPoint y: 439, endPoint x: 417, endPoint y: 454, distance: 24.2
drag, startPoint x: 179, startPoint y: 607, endPoint x: 180, endPoint y: 583, distance: 24.4
drag, startPoint x: 17, startPoint y: 185, endPoint x: 42, endPoint y: 228, distance: 49.6
drag, startPoint x: 17, startPoint y: 253, endPoint x: 15, endPoint y: 268, distance: 14.9
drag, startPoint x: 112, startPoint y: 598, endPoint x: 144, endPoint y: 533, distance: 72.7
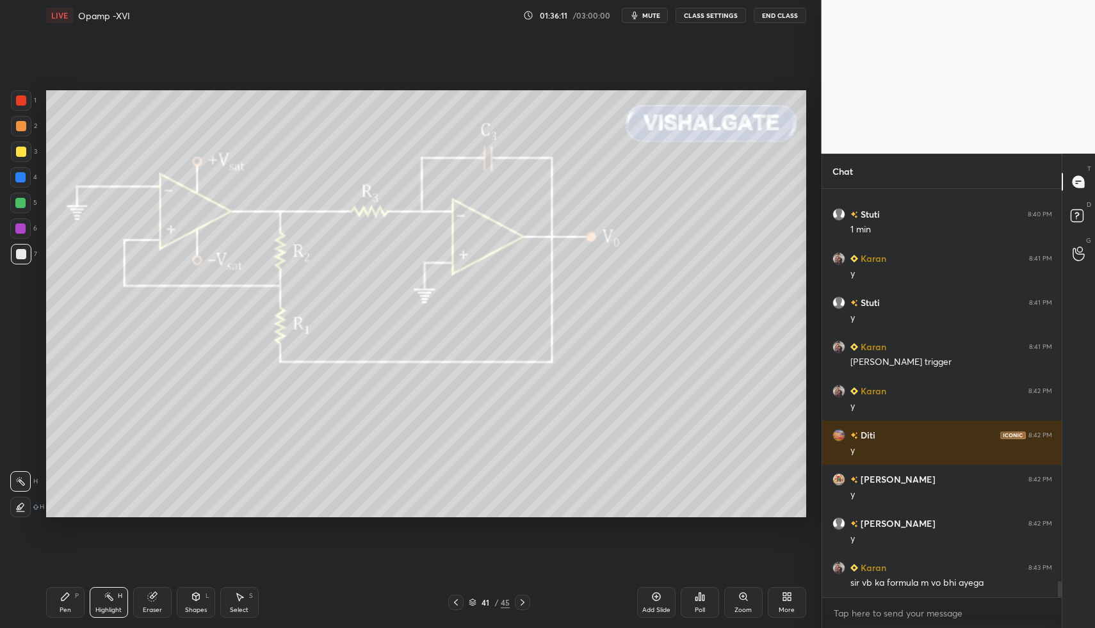
scroll to position [9939, 0]
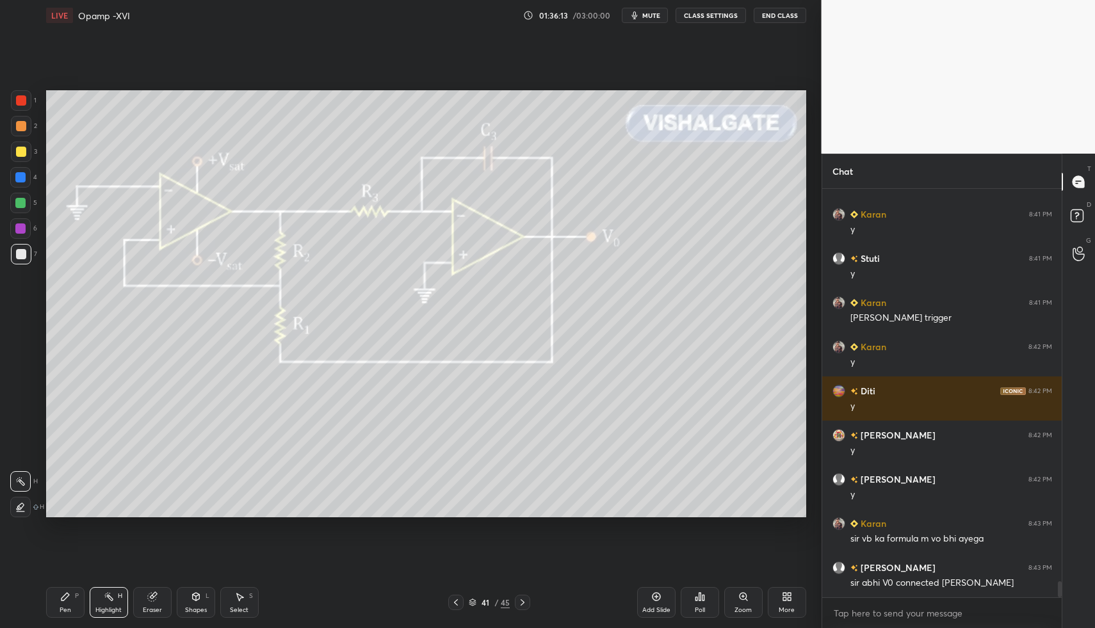
drag, startPoint x: 250, startPoint y: 597, endPoint x: 253, endPoint y: 570, distance: 27.1
drag, startPoint x: 351, startPoint y: 392, endPoint x: 538, endPoint y: 496, distance: 213.8
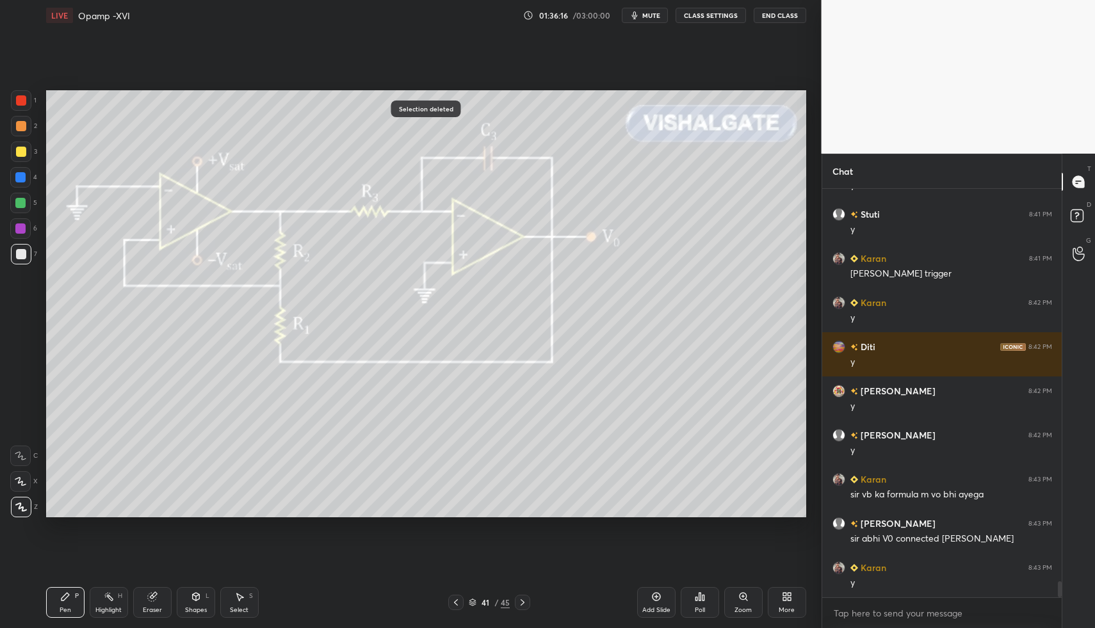
drag, startPoint x: 22, startPoint y: 255, endPoint x: 34, endPoint y: 281, distance: 28.7
drag, startPoint x: 65, startPoint y: 607, endPoint x: 122, endPoint y: 561, distance: 73.8
drag, startPoint x: 175, startPoint y: 605, endPoint x: 174, endPoint y: 587, distance: 18.0
drag, startPoint x: 62, startPoint y: 607, endPoint x: 134, endPoint y: 563, distance: 84.8
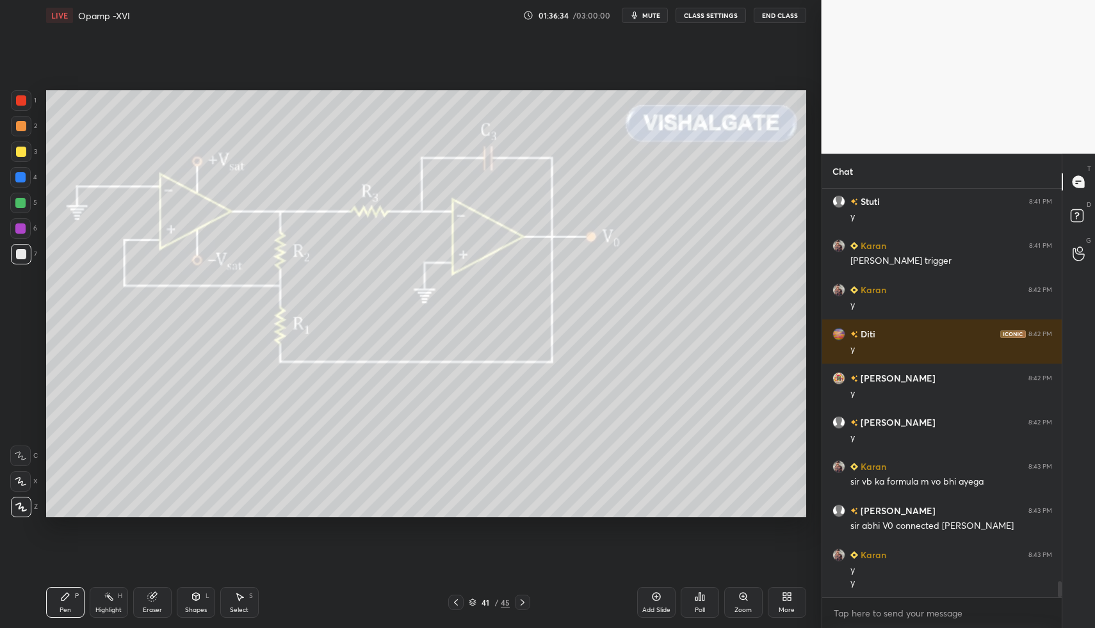
scroll to position [10041, 0]
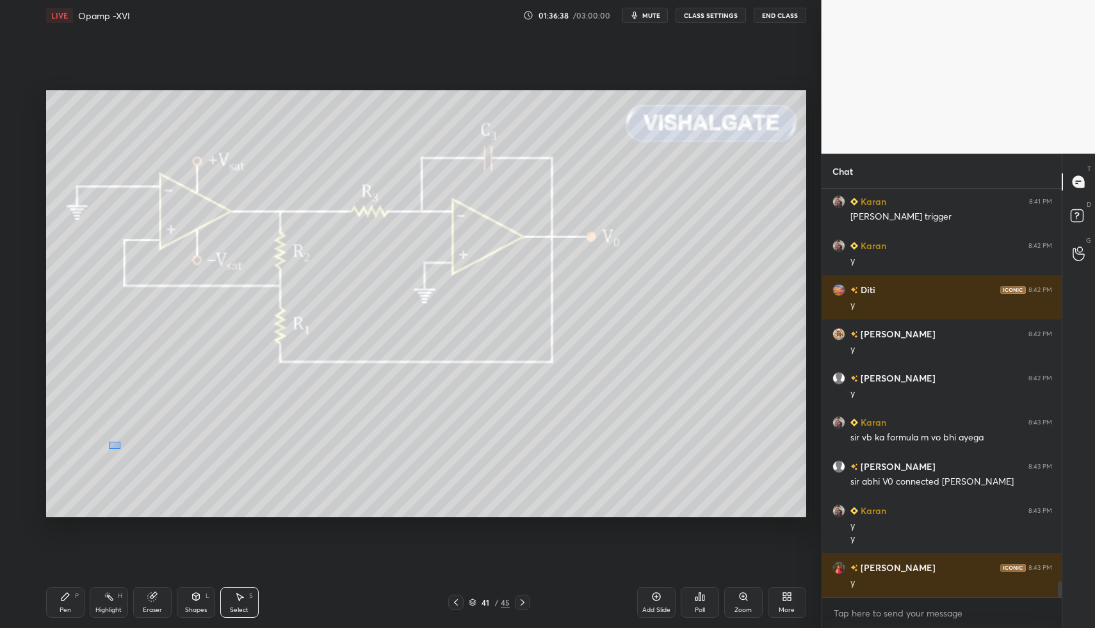
drag, startPoint x: 109, startPoint y: 442, endPoint x: 146, endPoint y: 472, distance: 47.8
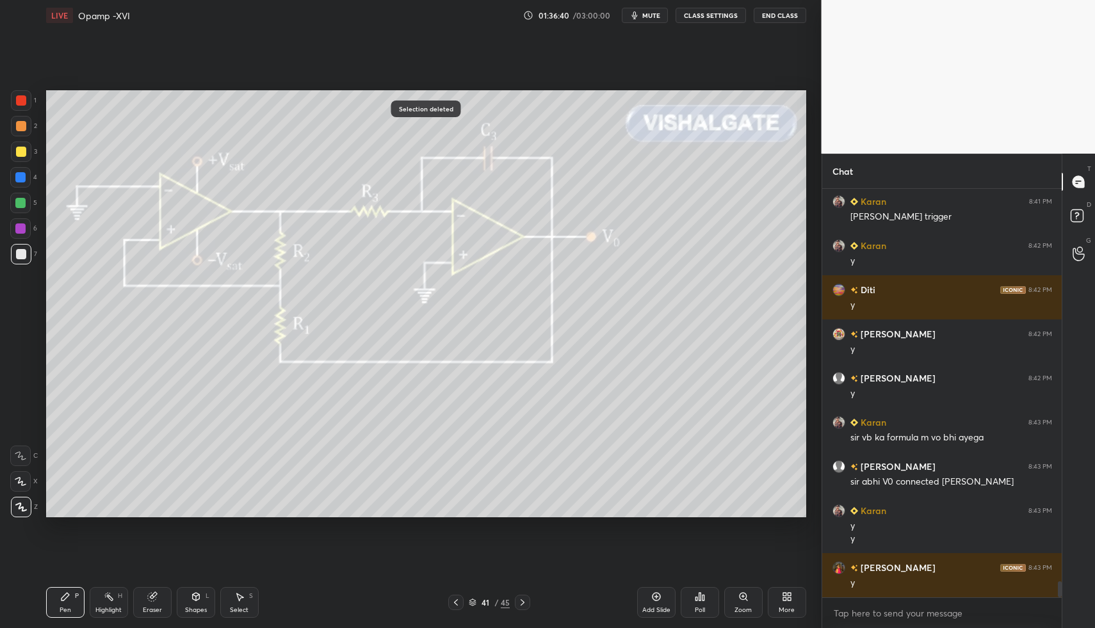
drag, startPoint x: 102, startPoint y: 606, endPoint x: 108, endPoint y: 593, distance: 14.0
drag, startPoint x: 108, startPoint y: 593, endPoint x: 150, endPoint y: 525, distance: 80.8
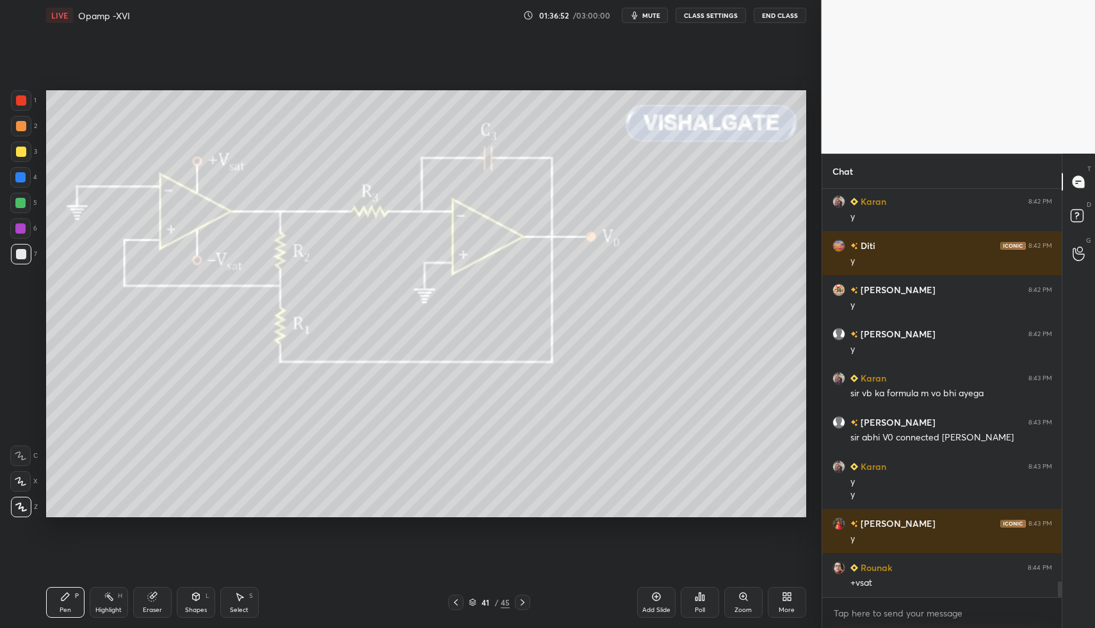
drag, startPoint x: 18, startPoint y: 250, endPoint x: 27, endPoint y: 240, distance: 13.6
drag, startPoint x: 108, startPoint y: 605, endPoint x: 123, endPoint y: 584, distance: 25.7
drag, startPoint x: 107, startPoint y: 602, endPoint x: 156, endPoint y: 520, distance: 96.2
drag, startPoint x: 72, startPoint y: 595, endPoint x: 204, endPoint y: 563, distance: 135.7
drag, startPoint x: 69, startPoint y: 609, endPoint x: 63, endPoint y: 531, distance: 78.4
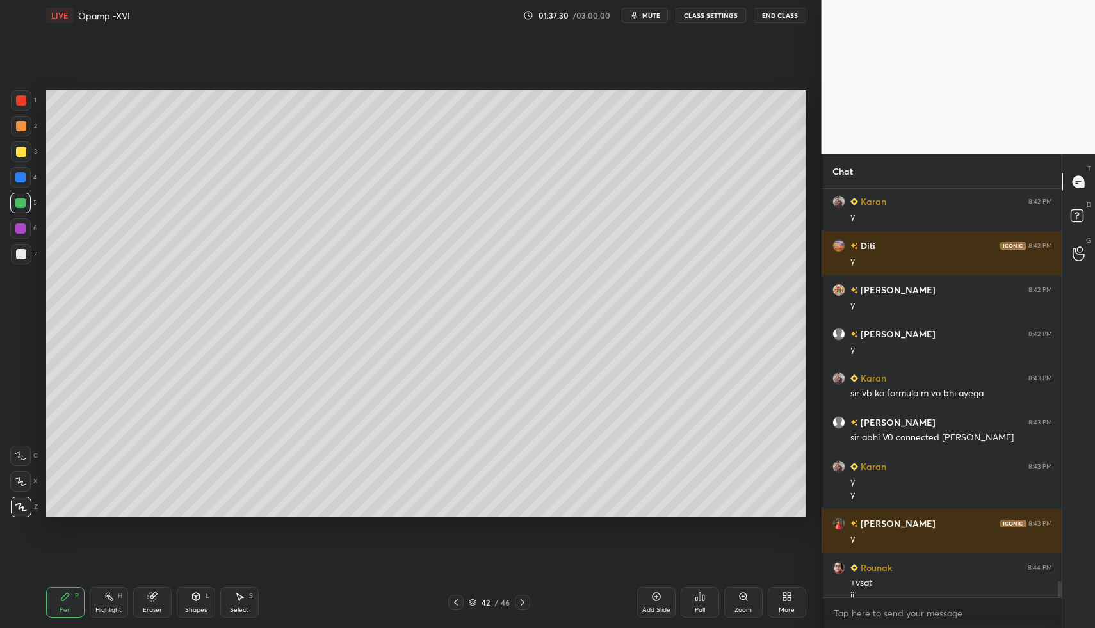
scroll to position [10097, 0]
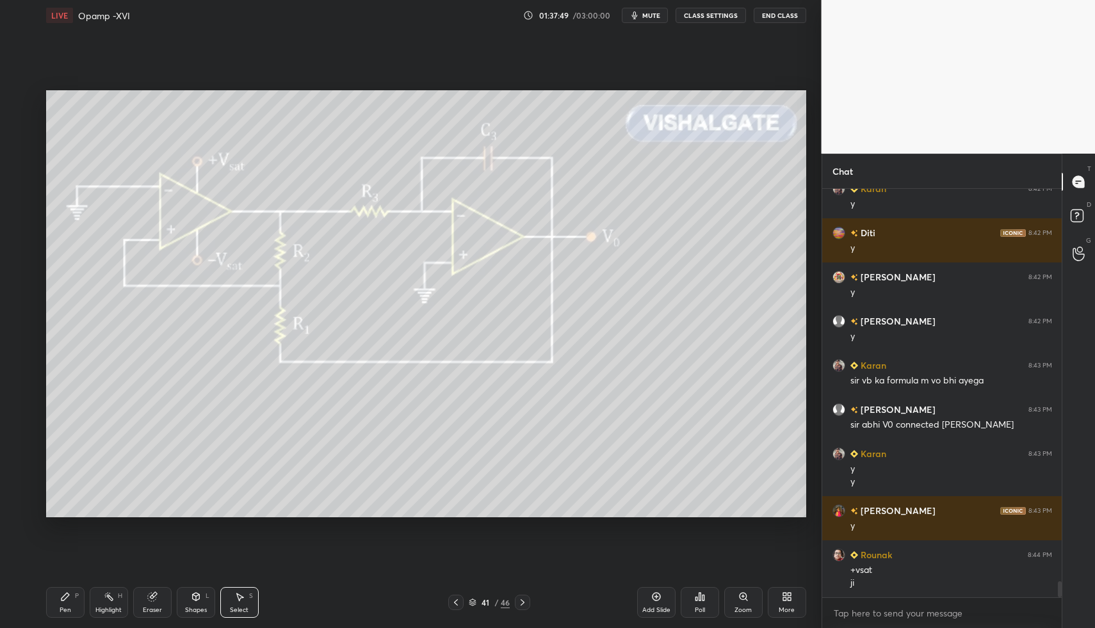
drag, startPoint x: 247, startPoint y: 592, endPoint x: 246, endPoint y: 571, distance: 21.2
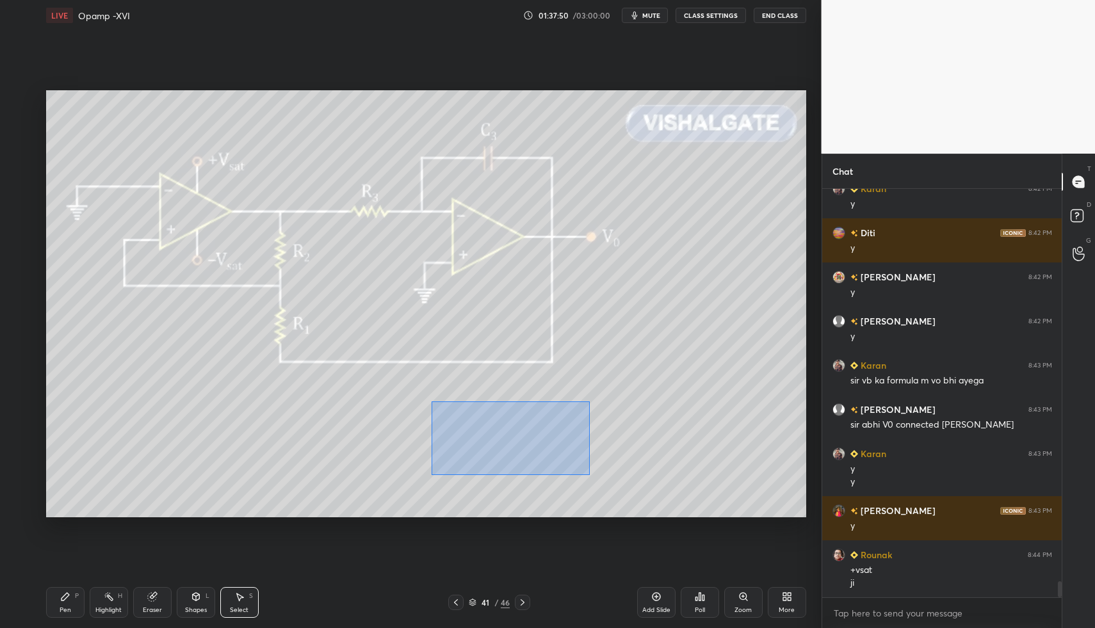
drag, startPoint x: 471, startPoint y: 428, endPoint x: 588, endPoint y: 478, distance: 126.8
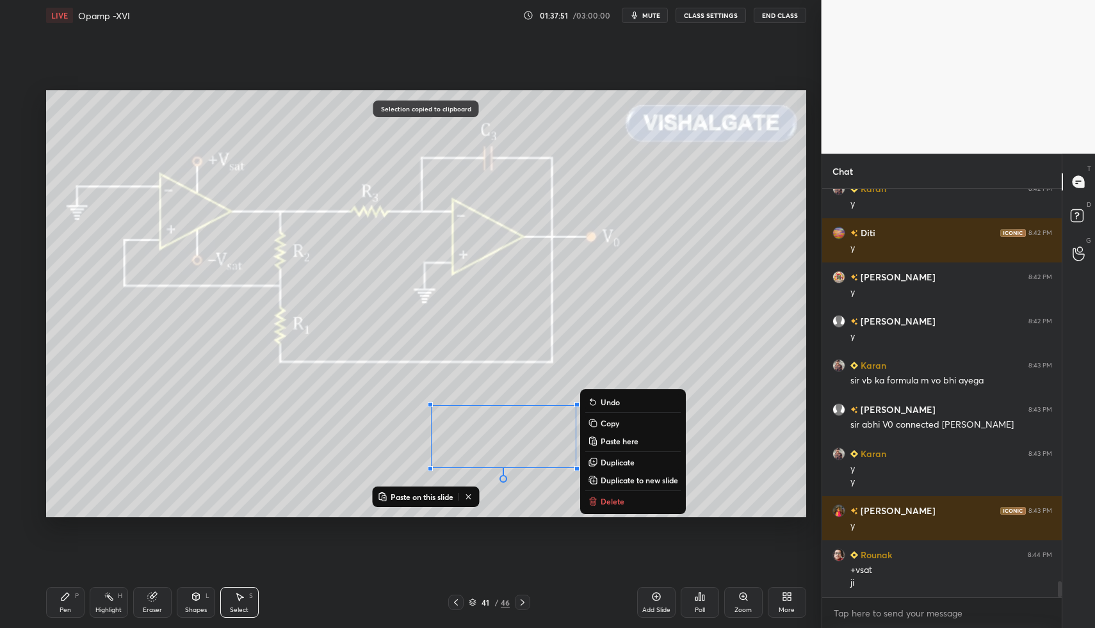
drag, startPoint x: 522, startPoint y: 598, endPoint x: 522, endPoint y: 591, distance: 7.1
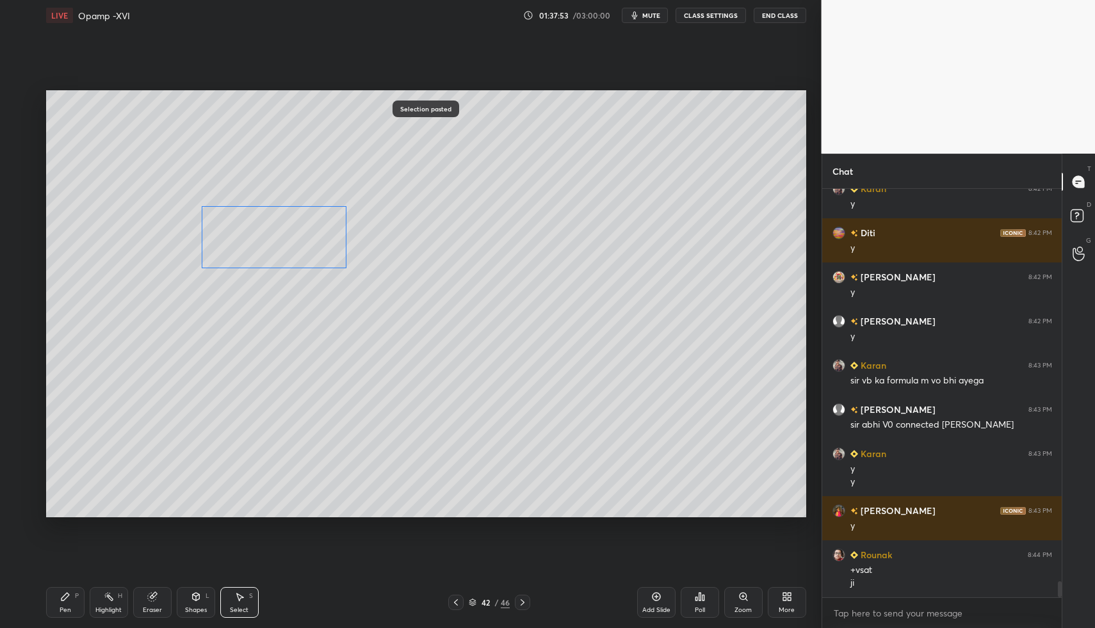
drag, startPoint x: 437, startPoint y: 406, endPoint x: 219, endPoint y: 230, distance: 280.4
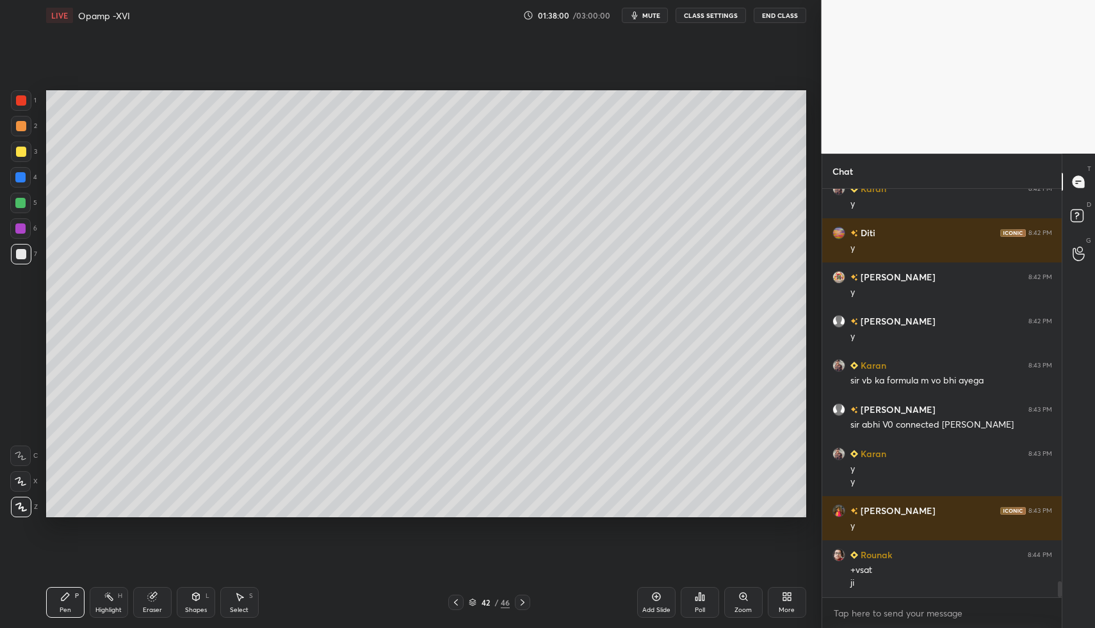
drag, startPoint x: 232, startPoint y: 600, endPoint x: 230, endPoint y: 586, distance: 14.2
drag, startPoint x: 230, startPoint y: 586, endPoint x: 218, endPoint y: 529, distance: 58.3
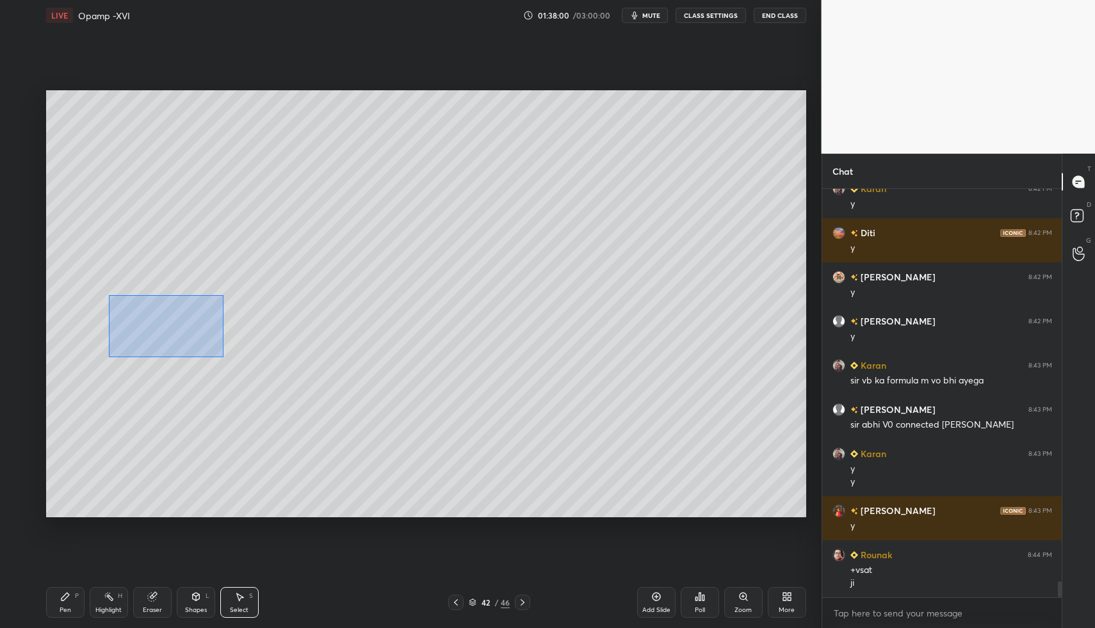
drag, startPoint x: 120, startPoint y: 306, endPoint x: 257, endPoint y: 372, distance: 151.5
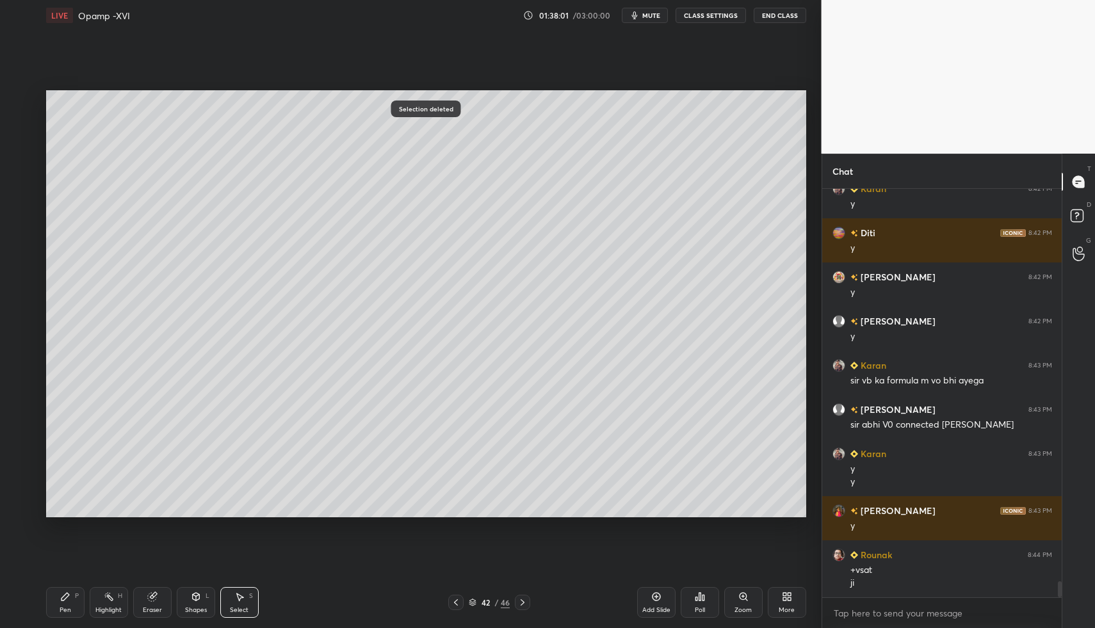
drag, startPoint x: 83, startPoint y: 606, endPoint x: 60, endPoint y: 602, distance: 23.5
drag, startPoint x: 60, startPoint y: 602, endPoint x: 93, endPoint y: 532, distance: 77.0
drag, startPoint x: 60, startPoint y: 595, endPoint x: 160, endPoint y: 522, distance: 123.7
drag, startPoint x: 54, startPoint y: 604, endPoint x: 80, endPoint y: 588, distance: 29.9
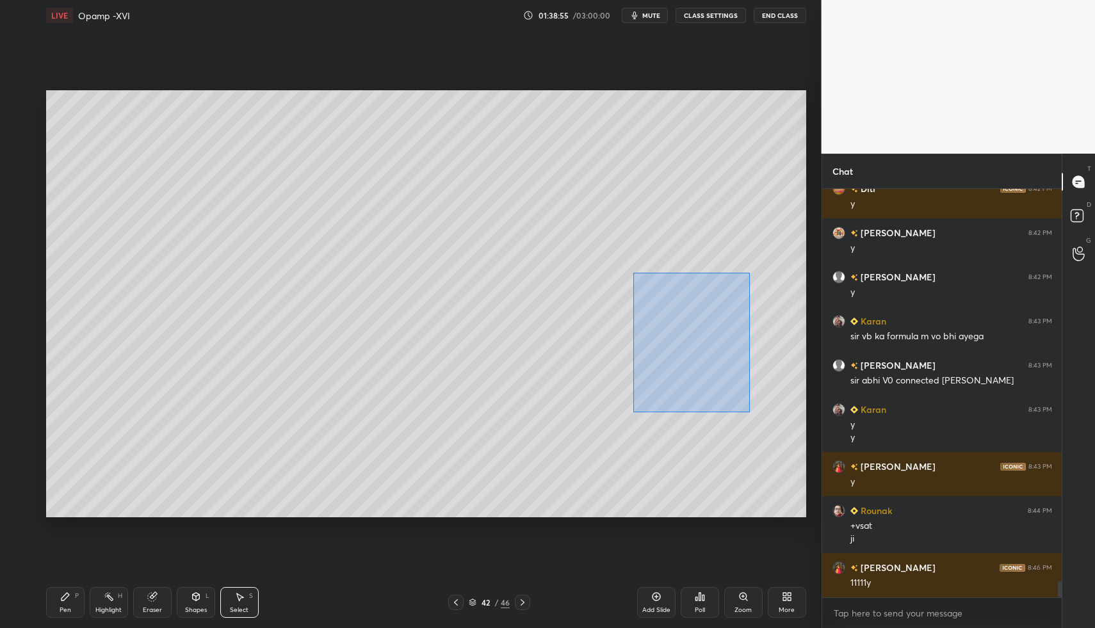
drag, startPoint x: 633, startPoint y: 273, endPoint x: 746, endPoint y: 409, distance: 176.9
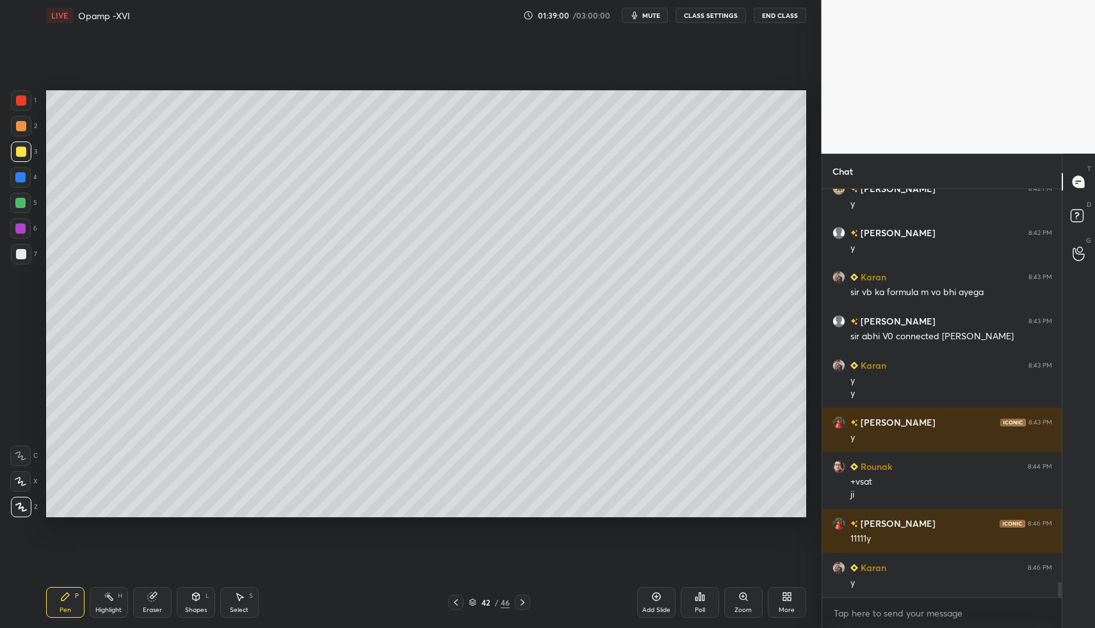
scroll to position [10230, 0]
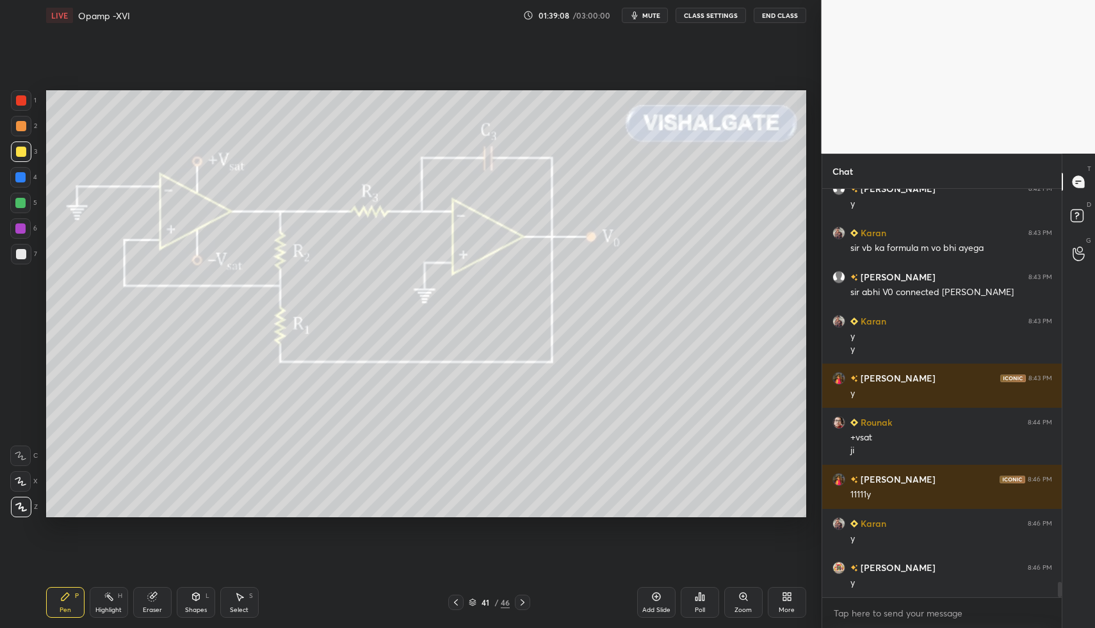
drag, startPoint x: 61, startPoint y: 595, endPoint x: 84, endPoint y: 595, distance: 23.1
drag, startPoint x: 115, startPoint y: 591, endPoint x: 104, endPoint y: 558, distance: 35.2
drag, startPoint x: 54, startPoint y: 599, endPoint x: 132, endPoint y: 518, distance: 112.3
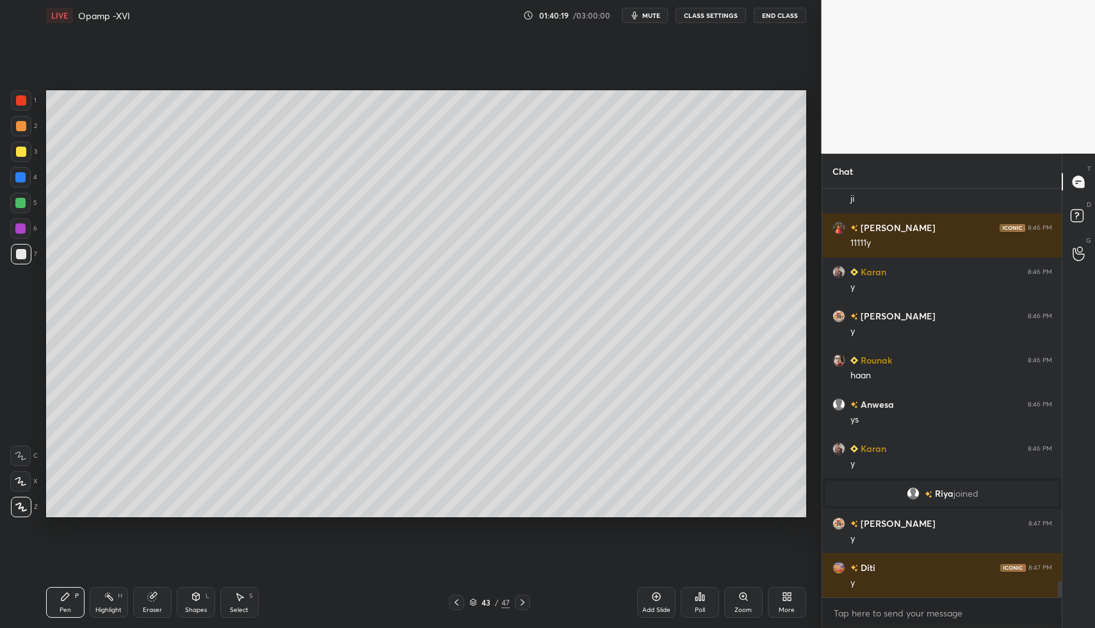
scroll to position [10042, 0]
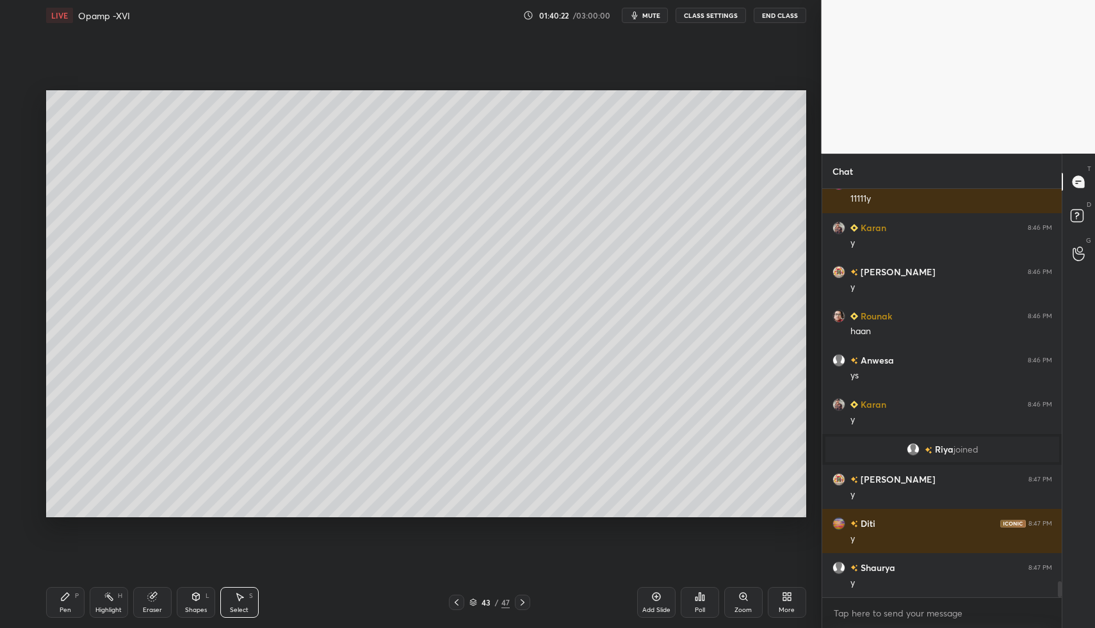
drag, startPoint x: 183, startPoint y: 592, endPoint x: 181, endPoint y: 583, distance: 9.8
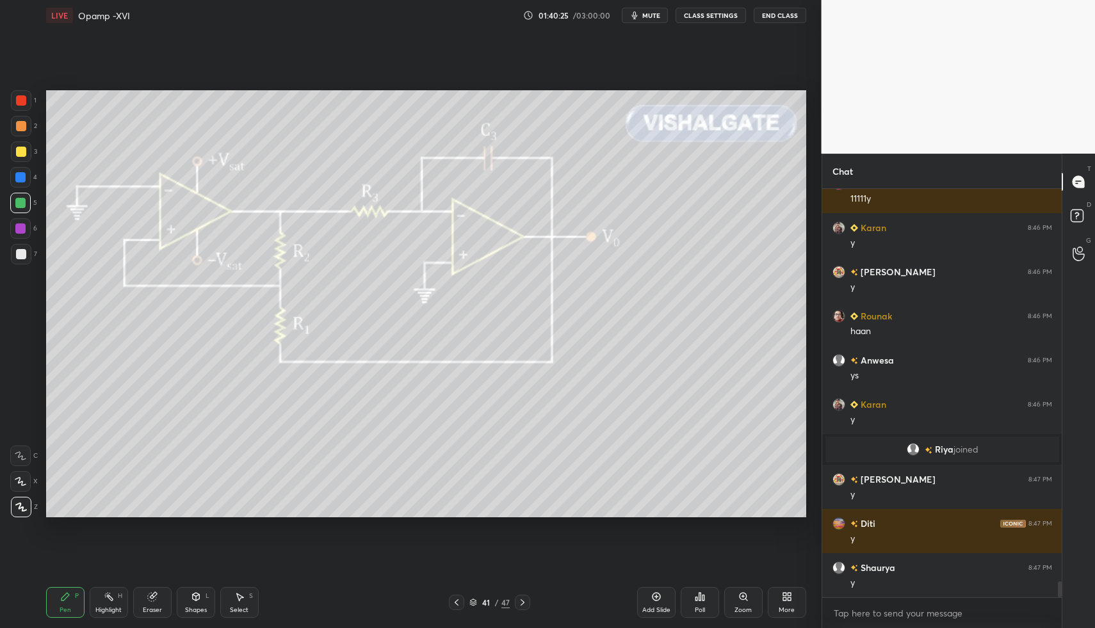
drag, startPoint x: 29, startPoint y: 252, endPoint x: 26, endPoint y: 244, distance: 8.9
drag, startPoint x: 524, startPoint y: 599, endPoint x: 466, endPoint y: 600, distance: 57.6
drag, startPoint x: 27, startPoint y: 98, endPoint x: 35, endPoint y: 127, distance: 30.0
drag, startPoint x: 126, startPoint y: 591, endPoint x: 119, endPoint y: 584, distance: 9.5
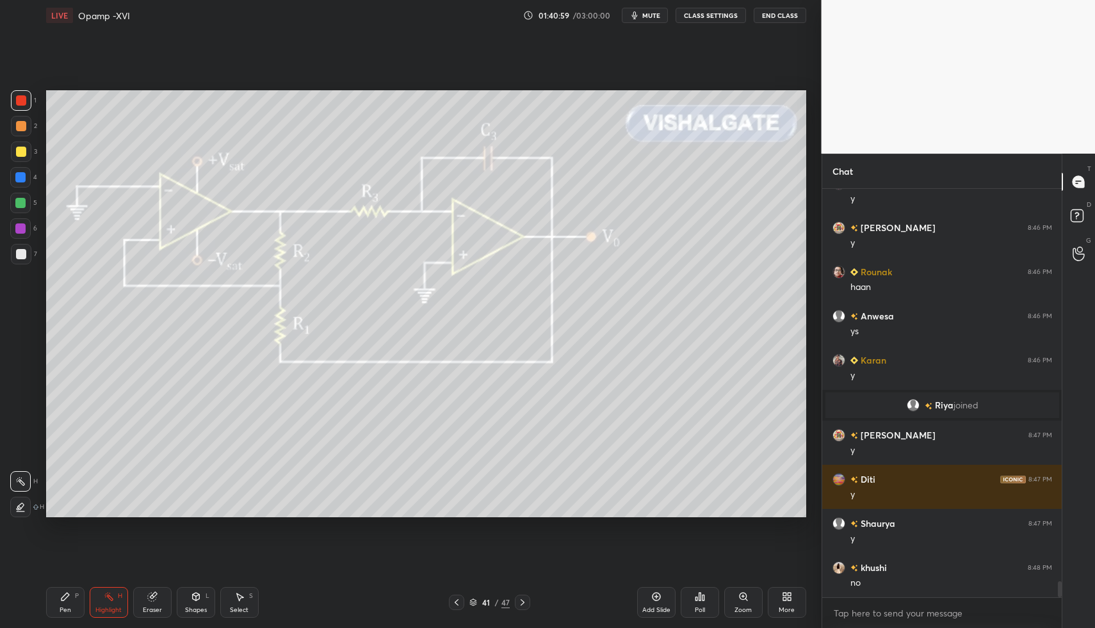
drag, startPoint x: 63, startPoint y: 601, endPoint x: 80, endPoint y: 598, distance: 16.9
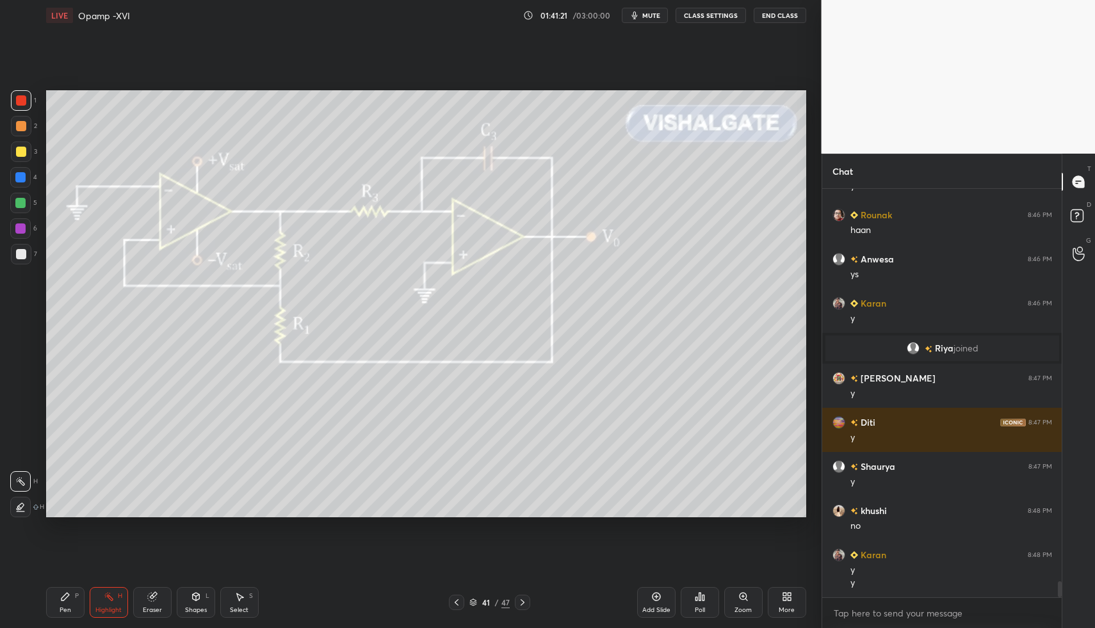
scroll to position [10187, 0]
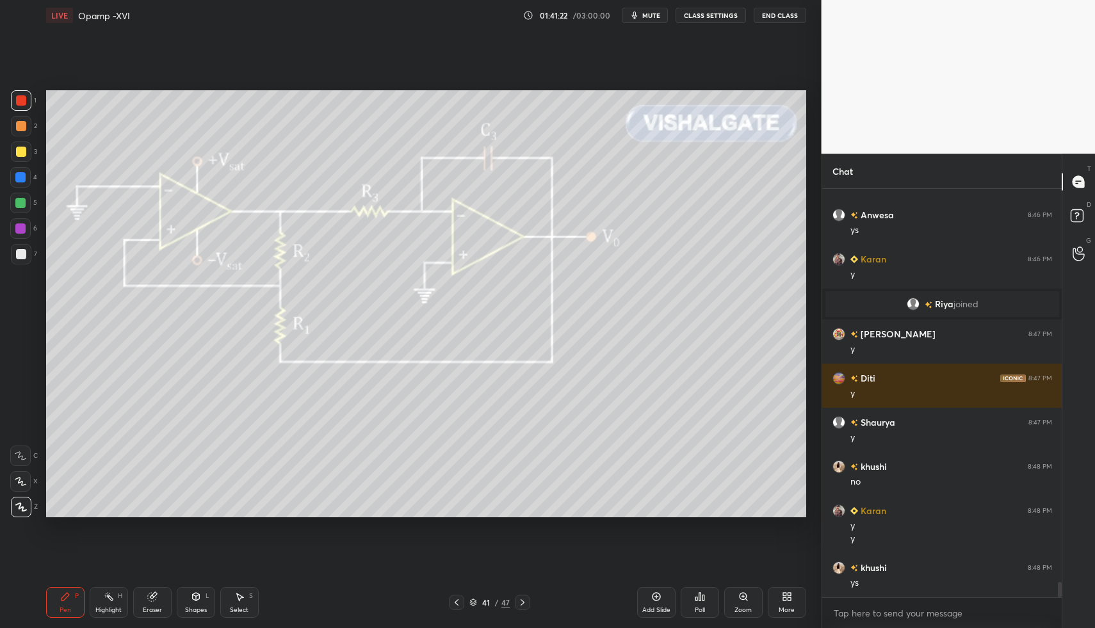
drag, startPoint x: 102, startPoint y: 599, endPoint x: 143, endPoint y: 556, distance: 59.3
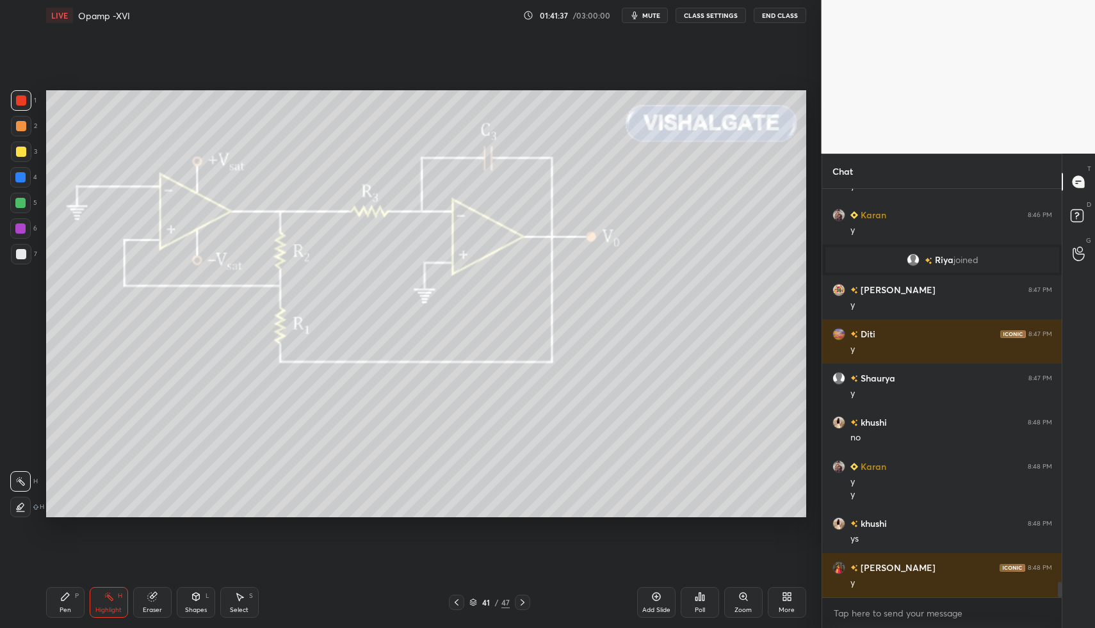
drag, startPoint x: 109, startPoint y: 598, endPoint x: 131, endPoint y: 533, distance: 68.8
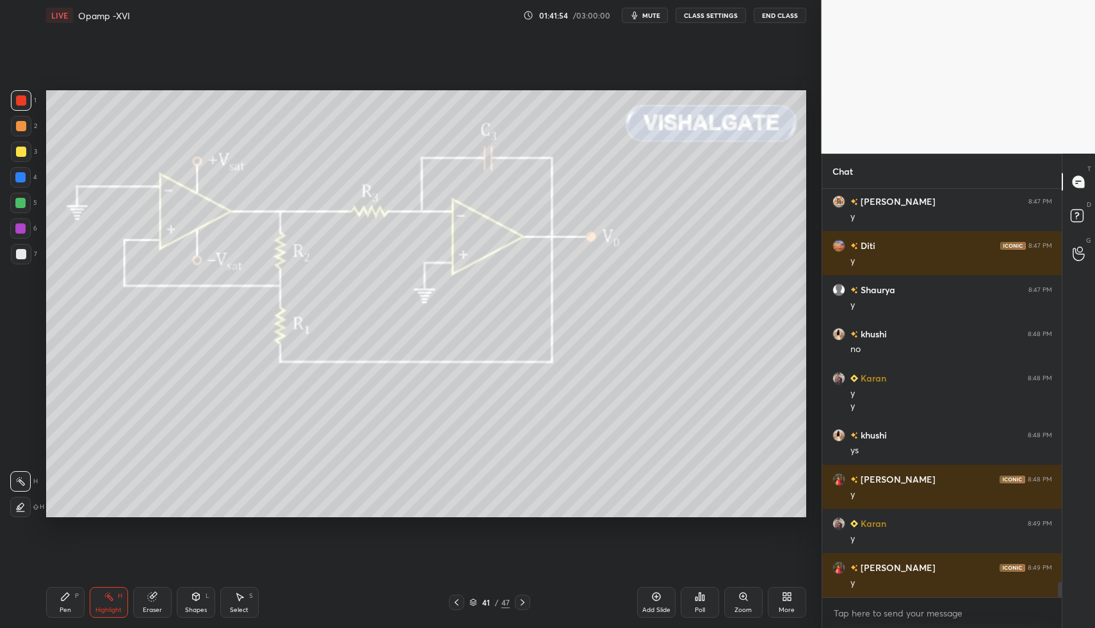
scroll to position [10364, 0]
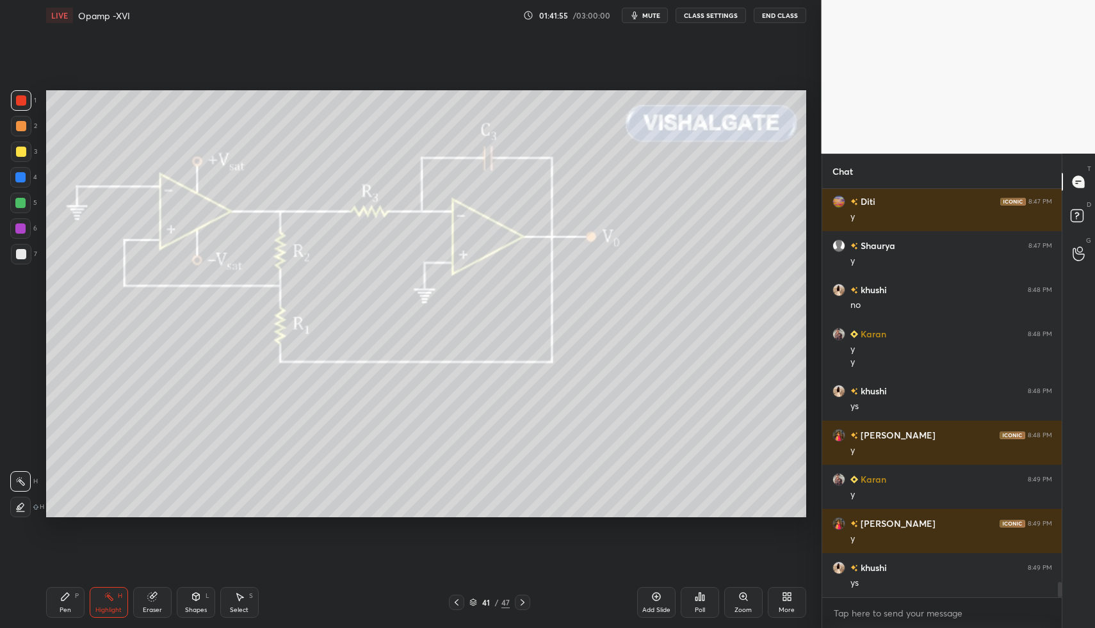
drag, startPoint x: 72, startPoint y: 599, endPoint x: 76, endPoint y: 588, distance: 11.2
drag, startPoint x: 119, startPoint y: 604, endPoint x: 132, endPoint y: 579, distance: 28.1
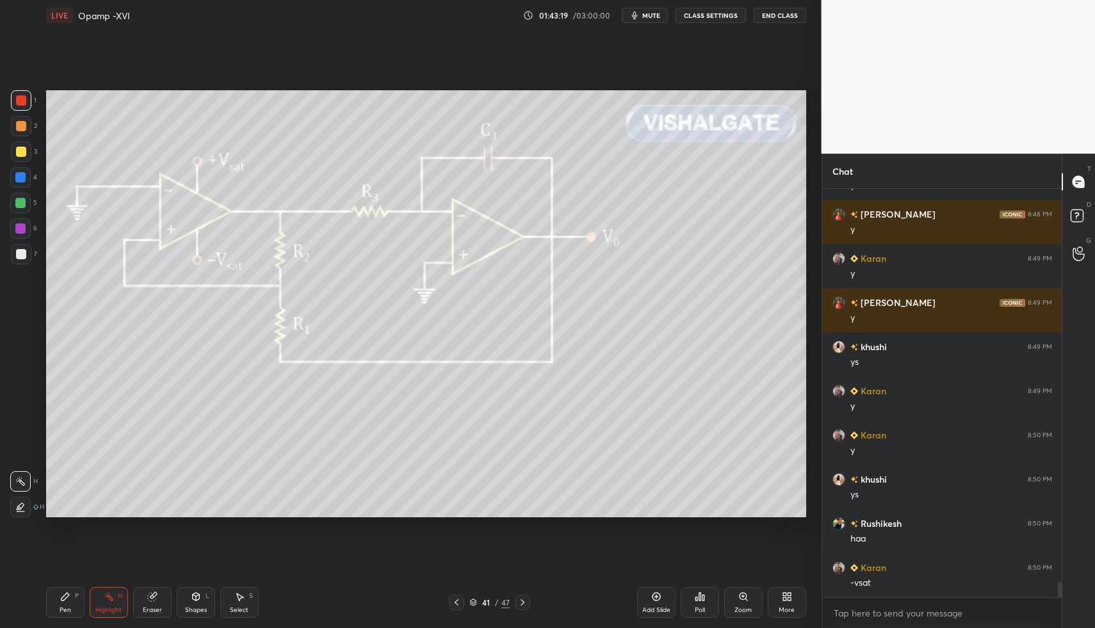
scroll to position [10629, 0]
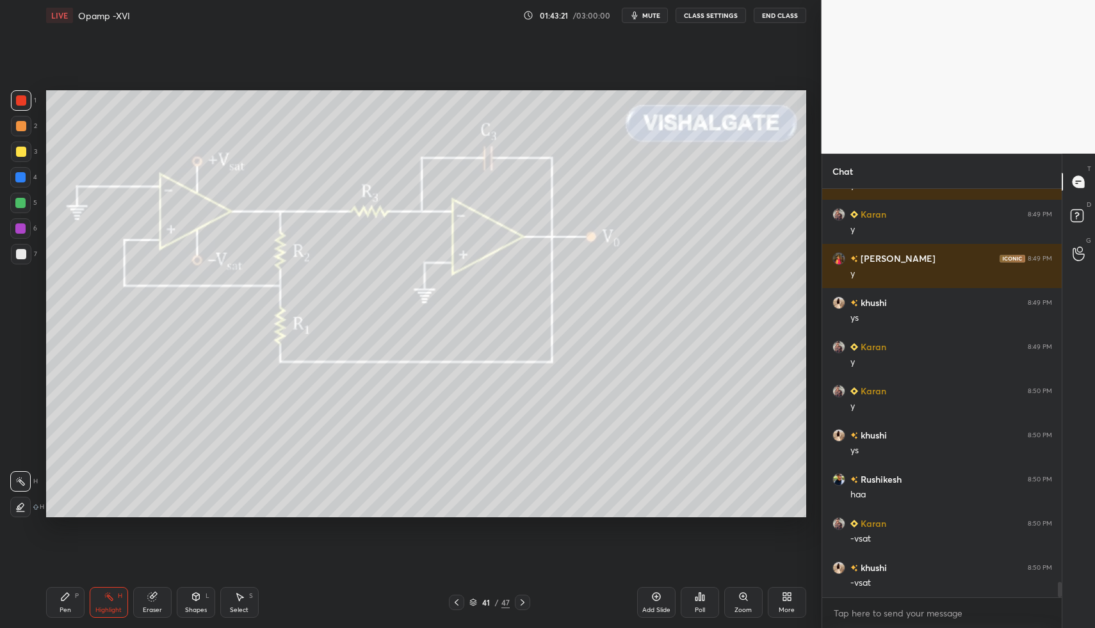
drag, startPoint x: 65, startPoint y: 604, endPoint x: 72, endPoint y: 602, distance: 7.5
drag, startPoint x: 111, startPoint y: 605, endPoint x: 118, endPoint y: 595, distance: 12.3
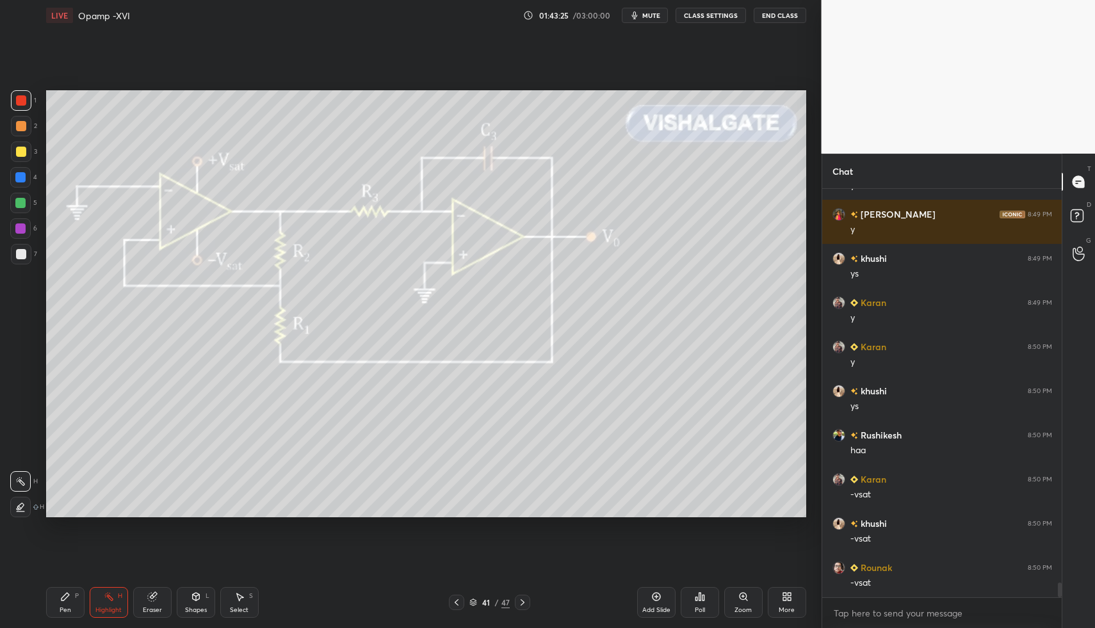
drag, startPoint x: 69, startPoint y: 602, endPoint x: 99, endPoint y: 595, distance: 30.1
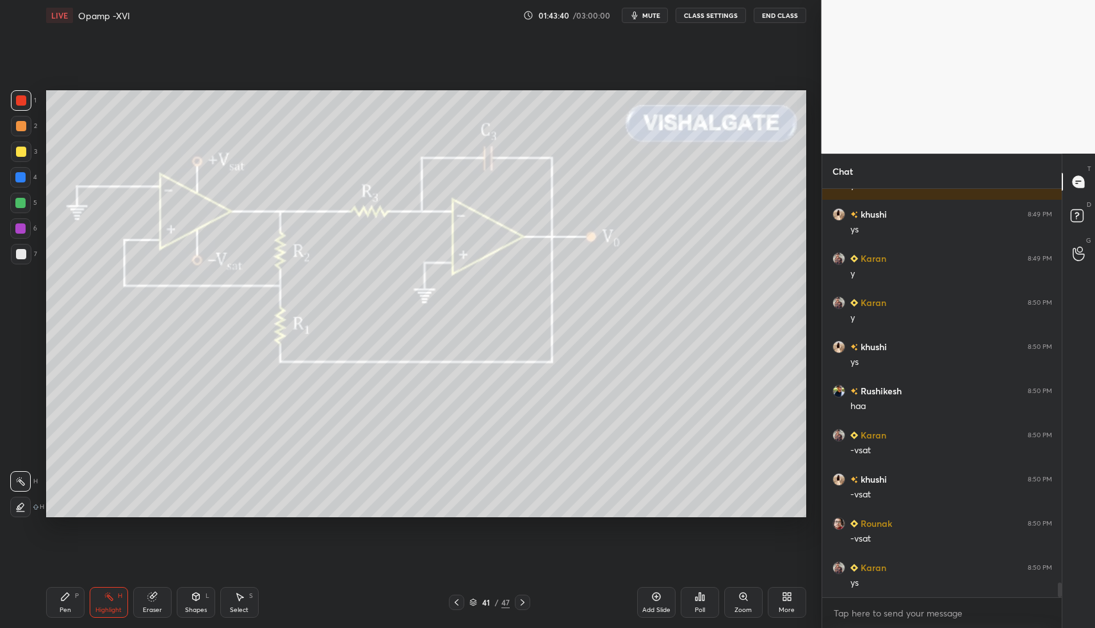
scroll to position [10761, 0]
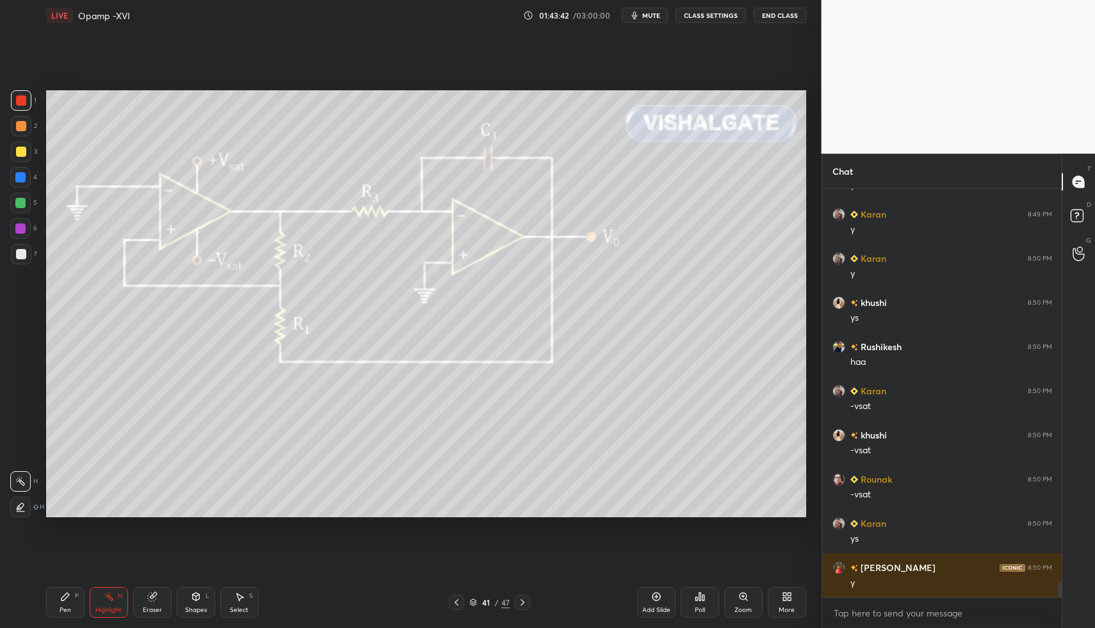
drag, startPoint x: 72, startPoint y: 606, endPoint x: 79, endPoint y: 602, distance: 8.0
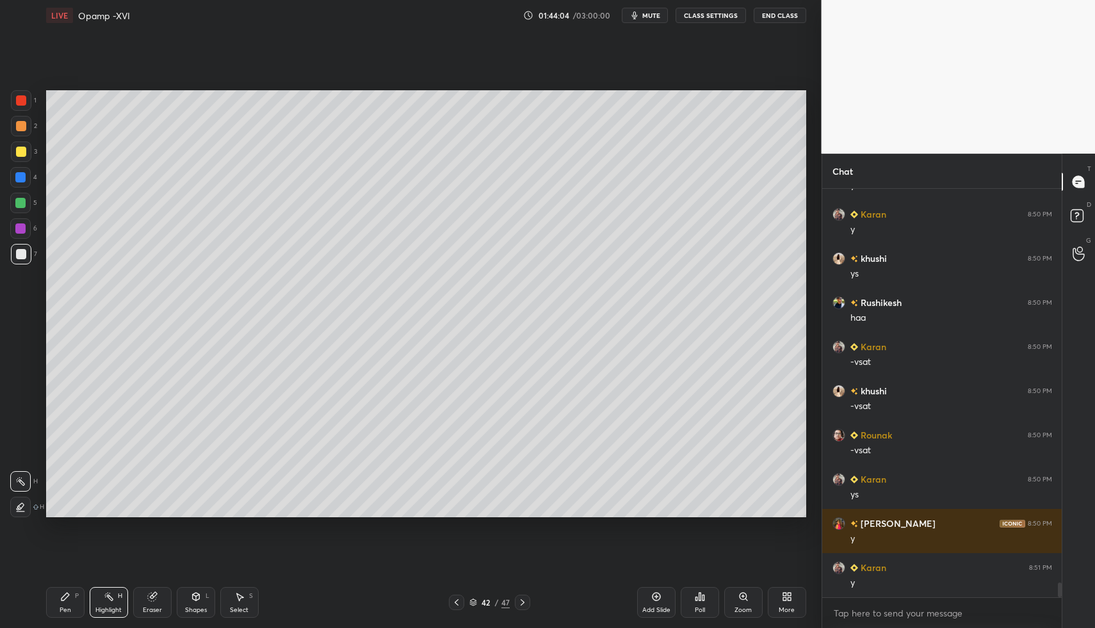
drag, startPoint x: 122, startPoint y: 609, endPoint x: 122, endPoint y: 602, distance: 7.1
drag, startPoint x: 122, startPoint y: 602, endPoint x: 179, endPoint y: 571, distance: 65.3
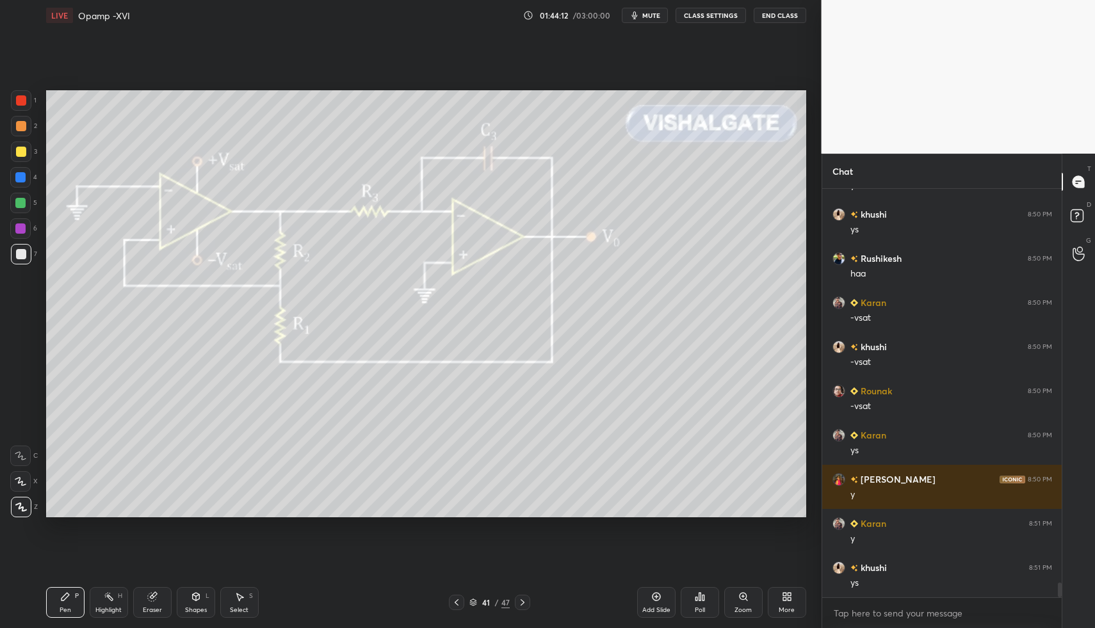
drag, startPoint x: 65, startPoint y: 599, endPoint x: 81, endPoint y: 598, distance: 16.0
drag, startPoint x: 63, startPoint y: 591, endPoint x: 83, endPoint y: 531, distance: 62.8
drag, startPoint x: 113, startPoint y: 614, endPoint x: 122, endPoint y: 596, distance: 19.8
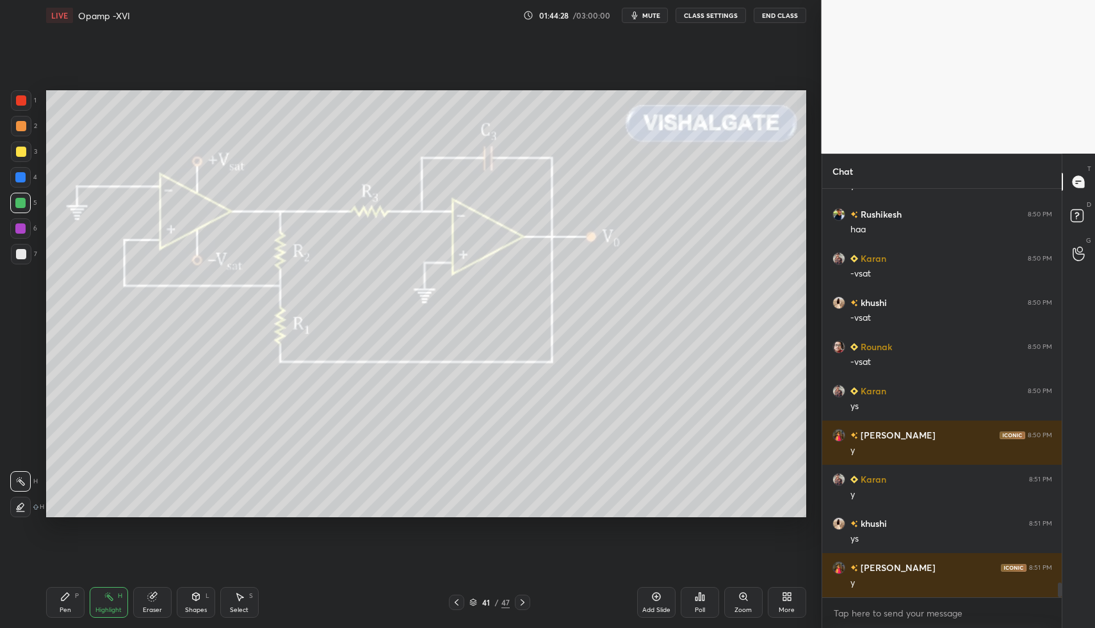
scroll to position [10938, 0]
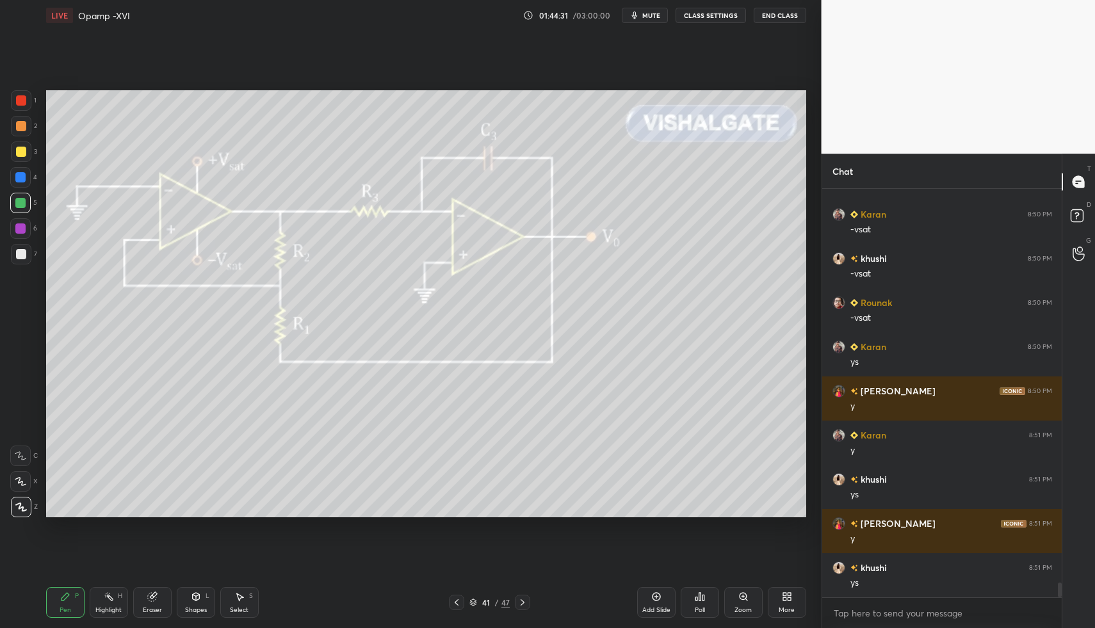
drag, startPoint x: 117, startPoint y: 609, endPoint x: 131, endPoint y: 575, distance: 36.7
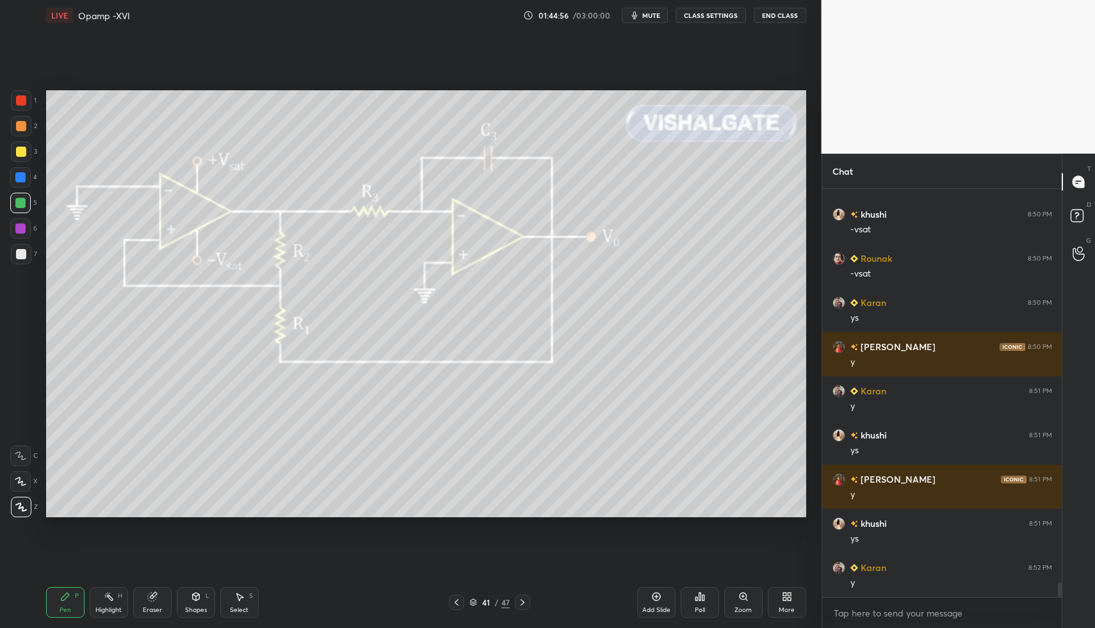
drag, startPoint x: 108, startPoint y: 598, endPoint x: 116, endPoint y: 591, distance: 10.0
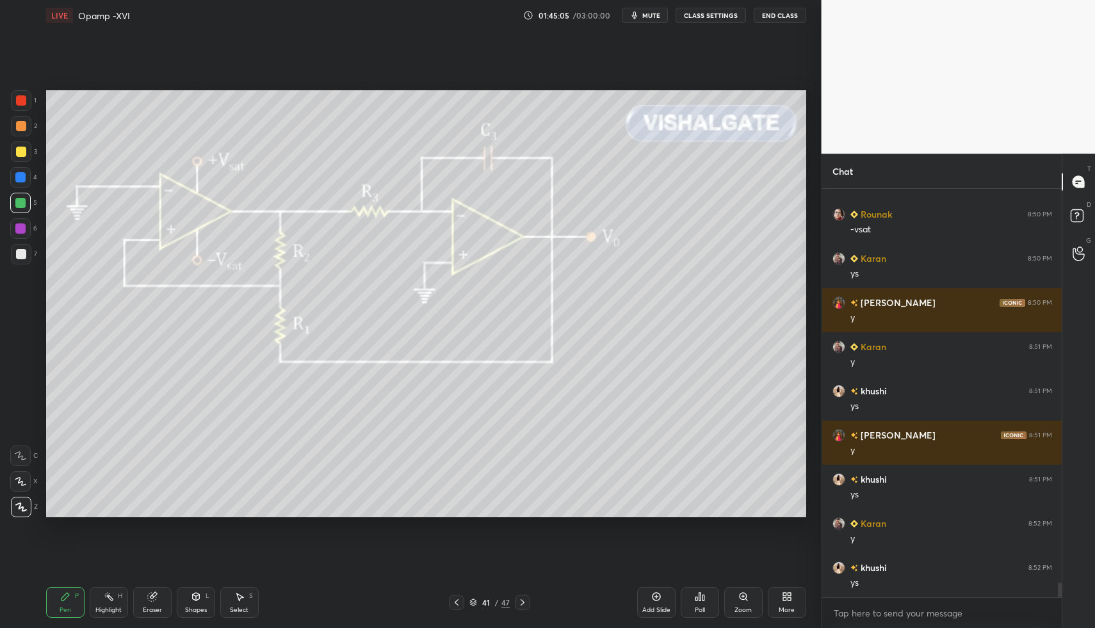
drag, startPoint x: 99, startPoint y: 600, endPoint x: 156, endPoint y: 522, distance: 96.8
drag, startPoint x: 70, startPoint y: 602, endPoint x: 97, endPoint y: 600, distance: 27.6
drag, startPoint x: 107, startPoint y: 600, endPoint x: 166, endPoint y: 569, distance: 67.3
click at [451, 603] on icon at bounding box center [456, 602] width 10 height 10
drag, startPoint x: 66, startPoint y: 601, endPoint x: 74, endPoint y: 597, distance: 8.6
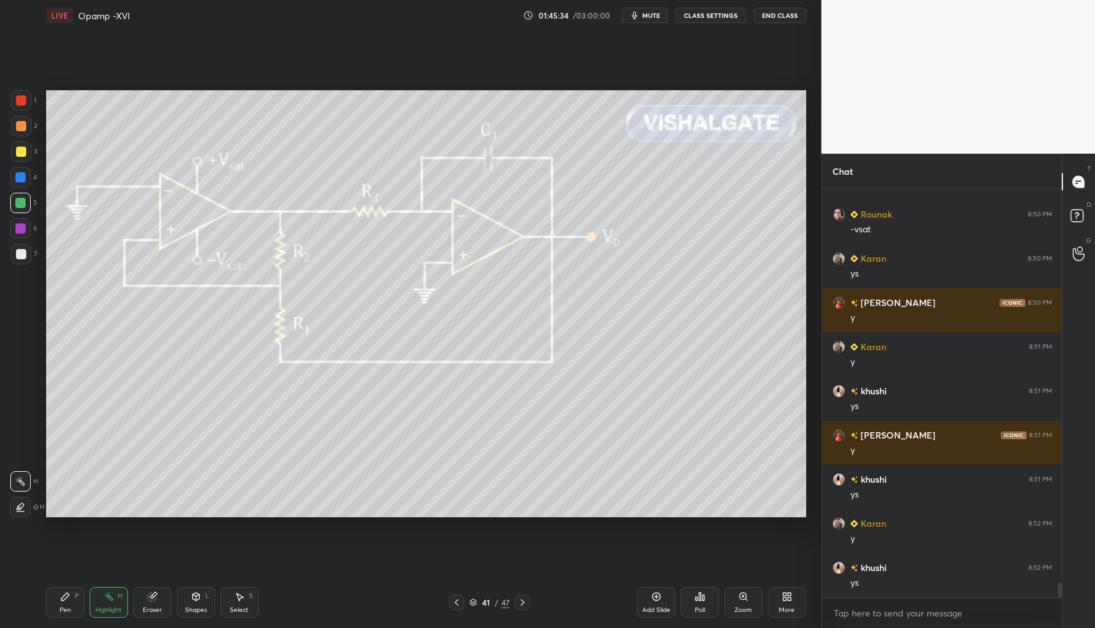
click at [67, 601] on icon at bounding box center [65, 596] width 10 height 10
click at [106, 597] on circle at bounding box center [104, 596] width 1 height 1
drag, startPoint x: 106, startPoint y: 597, endPoint x: 229, endPoint y: 538, distance: 136.3
click at [106, 597] on circle at bounding box center [104, 596] width 1 height 1
click at [75, 594] on div "P" at bounding box center [77, 596] width 4 height 6
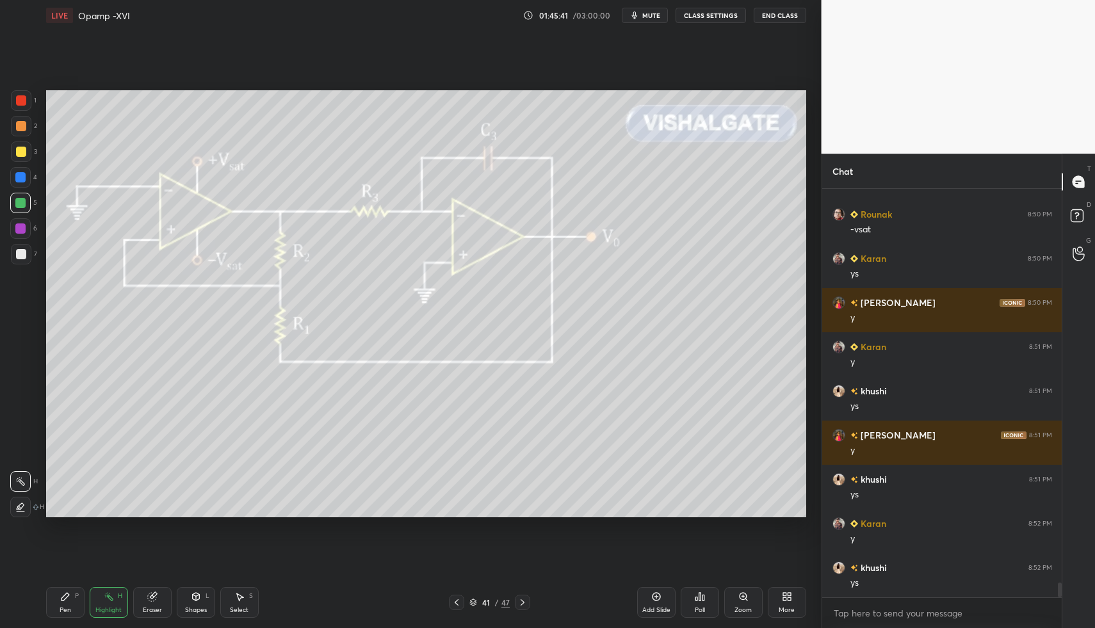
click at [68, 593] on icon at bounding box center [65, 596] width 10 height 10
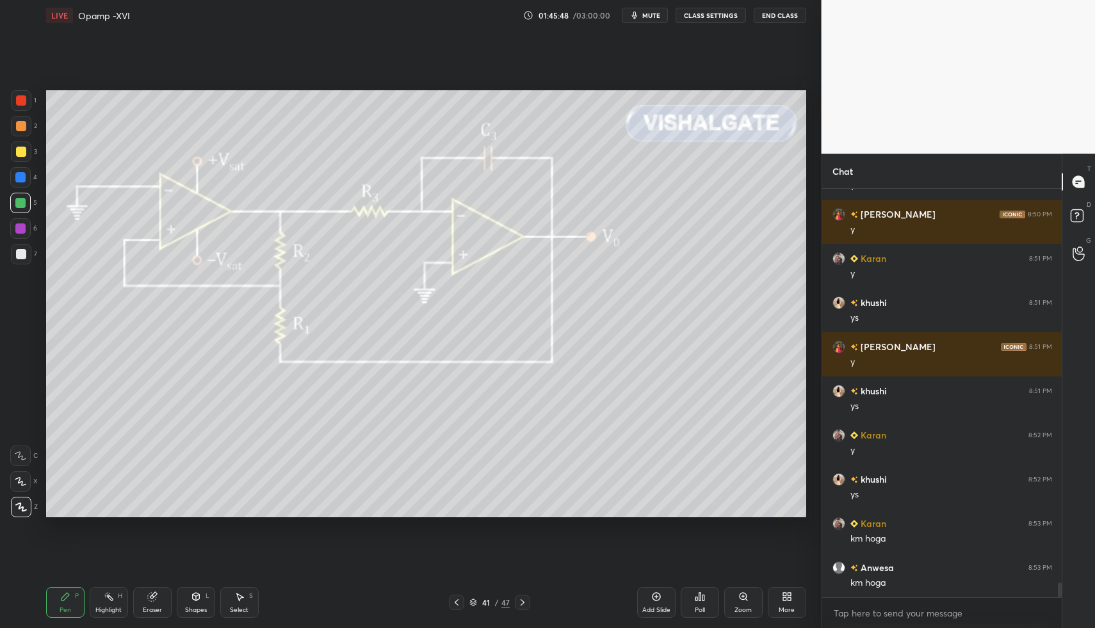
scroll to position [11159, 0]
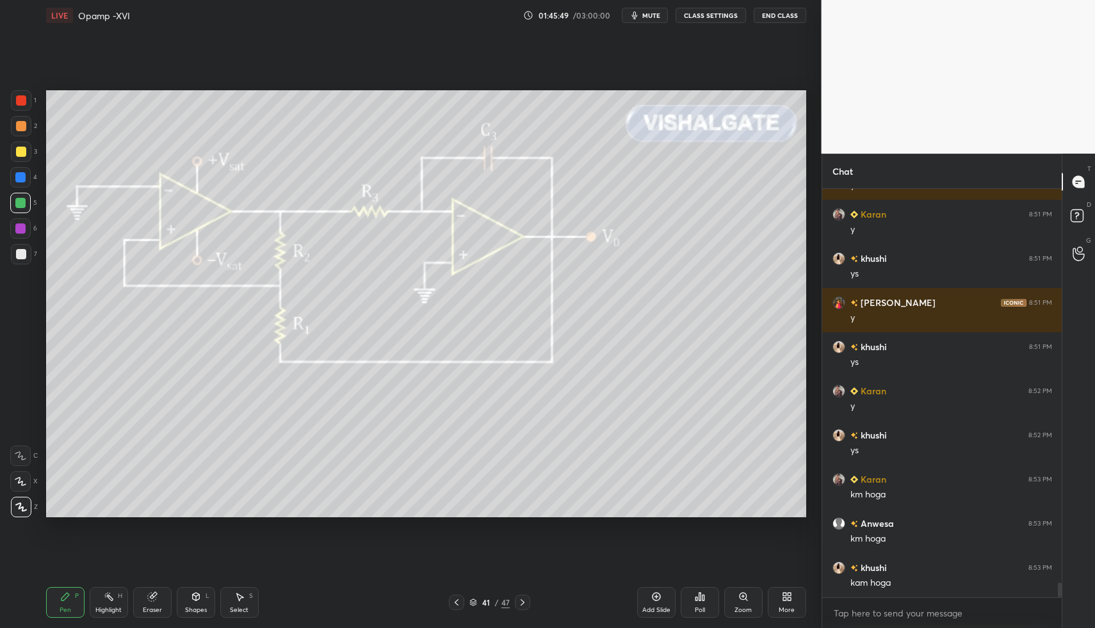
click at [522, 609] on div at bounding box center [522, 602] width 15 height 15
drag, startPoint x: 117, startPoint y: 596, endPoint x: 109, endPoint y: 600, distance: 8.3
click at [116, 597] on div "Highlight H" at bounding box center [109, 602] width 38 height 31
drag, startPoint x: 109, startPoint y: 600, endPoint x: 119, endPoint y: 584, distance: 18.7
click at [106, 602] on div "Highlight H" at bounding box center [109, 602] width 38 height 31
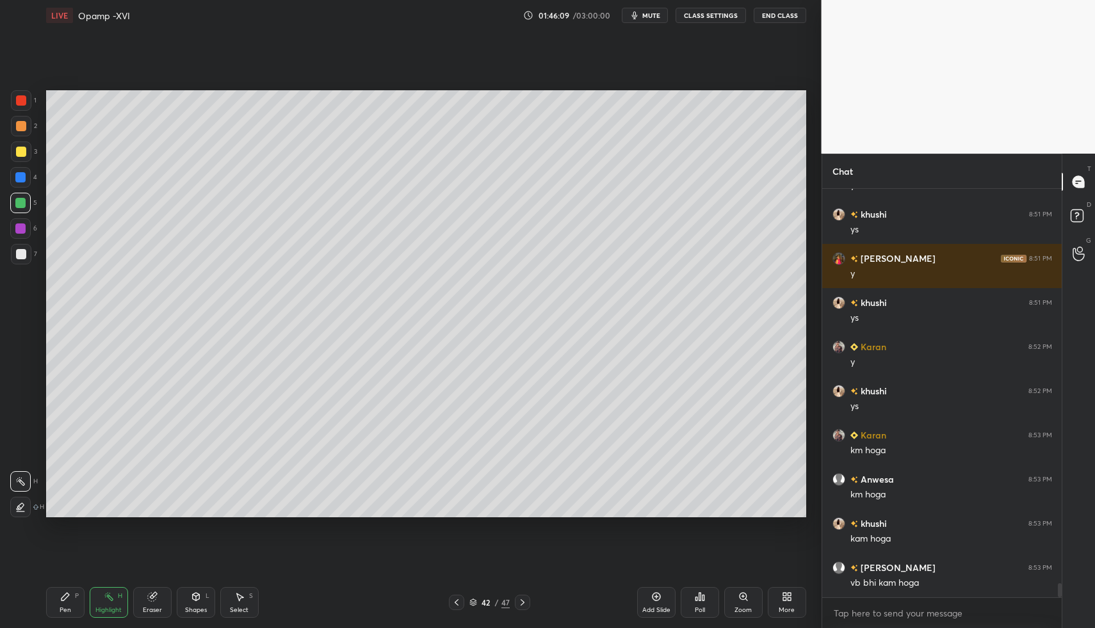
scroll to position [11247, 0]
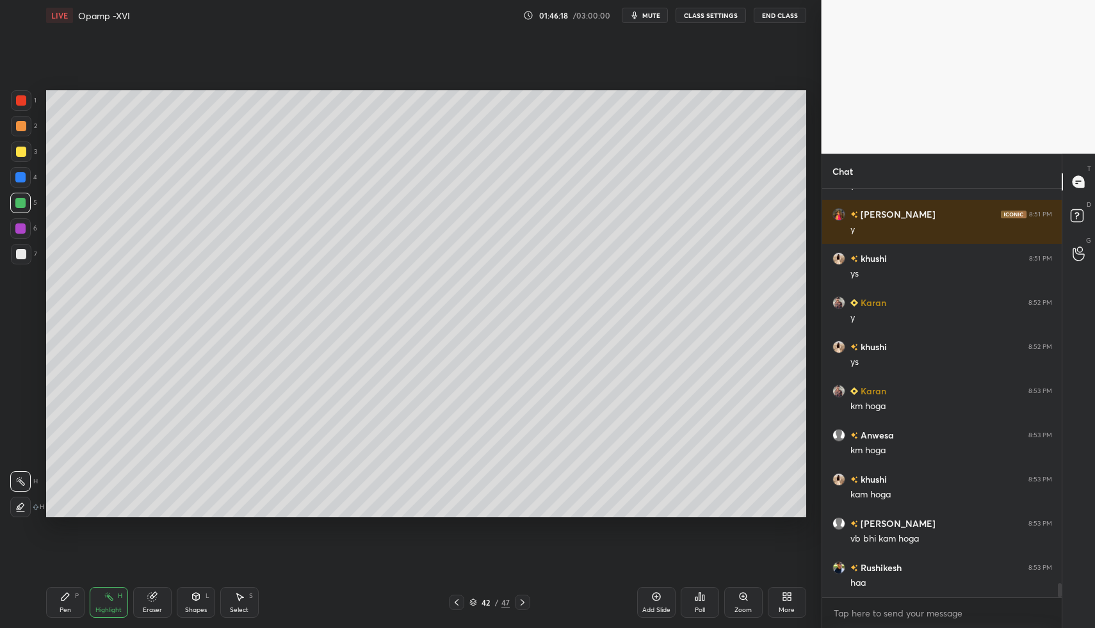
drag, startPoint x: 453, startPoint y: 602, endPoint x: 447, endPoint y: 606, distance: 7.2
click at [453, 602] on icon at bounding box center [456, 602] width 10 height 10
click at [60, 609] on div "Pen" at bounding box center [66, 610] width 12 height 6
click at [79, 616] on div "Pen P" at bounding box center [65, 602] width 38 height 31
click at [28, 255] on div at bounding box center [21, 254] width 20 height 20
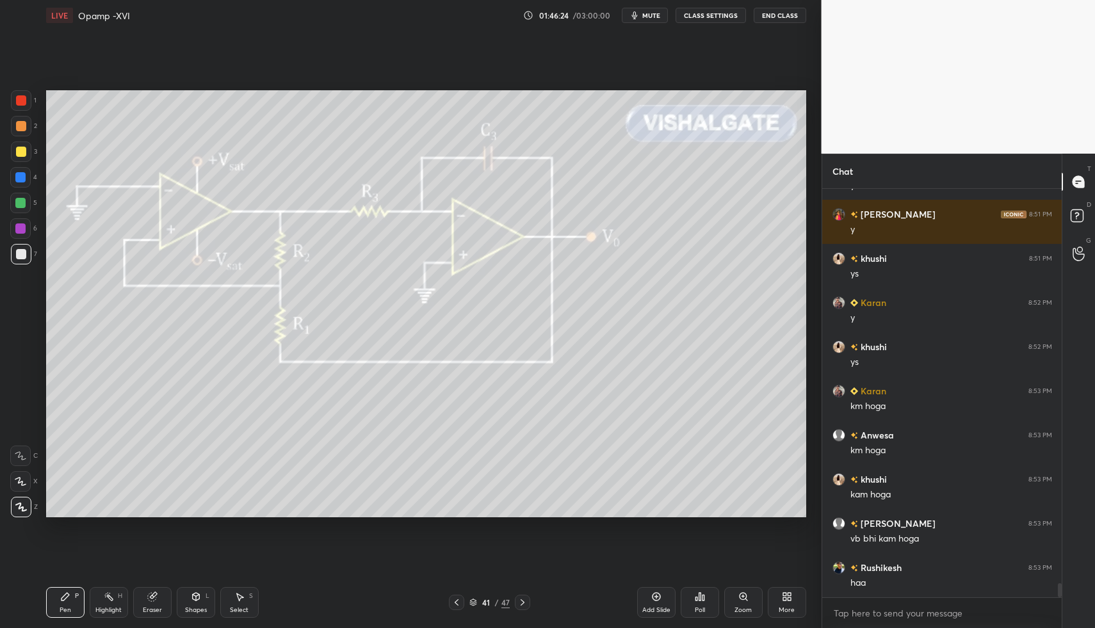
drag, startPoint x: 62, startPoint y: 596, endPoint x: 63, endPoint y: 554, distance: 41.6
click at [62, 596] on icon at bounding box center [65, 596] width 10 height 10
click at [19, 252] on div at bounding box center [21, 254] width 10 height 10
click at [522, 600] on icon at bounding box center [522, 602] width 10 height 10
click at [72, 591] on div "Pen P" at bounding box center [65, 602] width 38 height 31
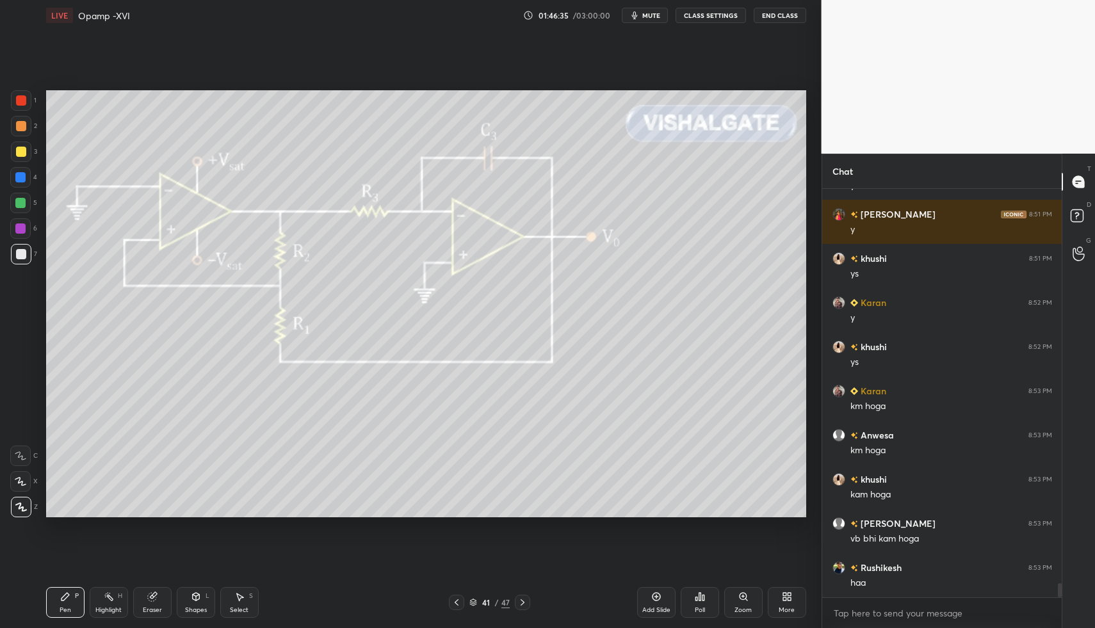
drag, startPoint x: 522, startPoint y: 600, endPoint x: 524, endPoint y: 607, distance: 6.5
drag, startPoint x: 526, startPoint y: 593, endPoint x: 523, endPoint y: 599, distance: 6.6
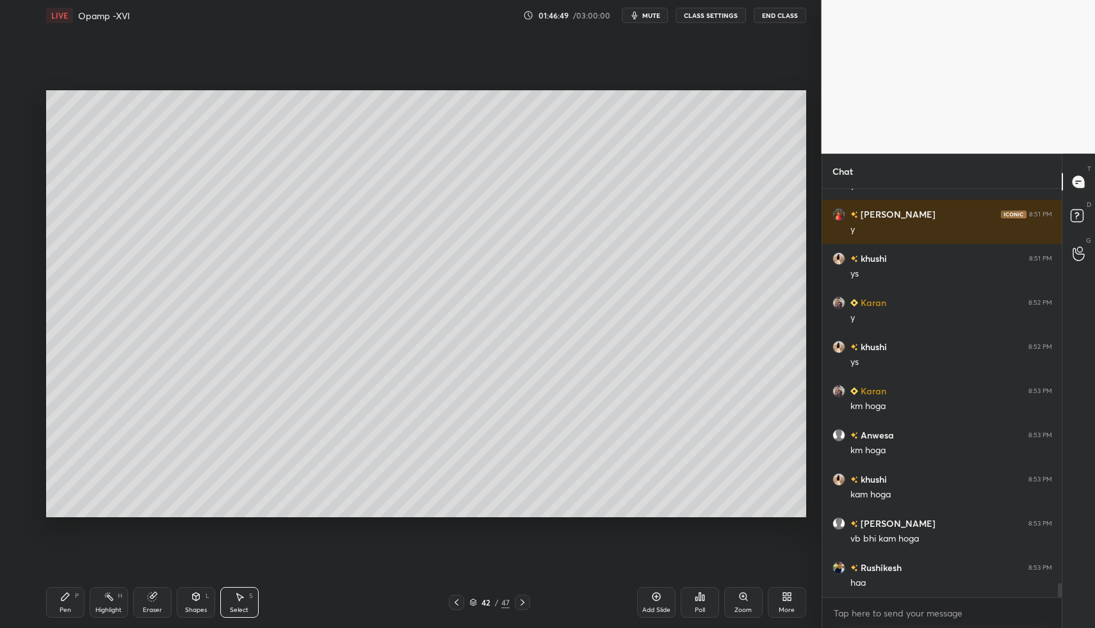
click at [453, 604] on icon at bounding box center [456, 602] width 10 height 10
click at [519, 602] on icon at bounding box center [522, 602] width 10 height 10
click at [185, 604] on div "Shapes L" at bounding box center [196, 602] width 38 height 31
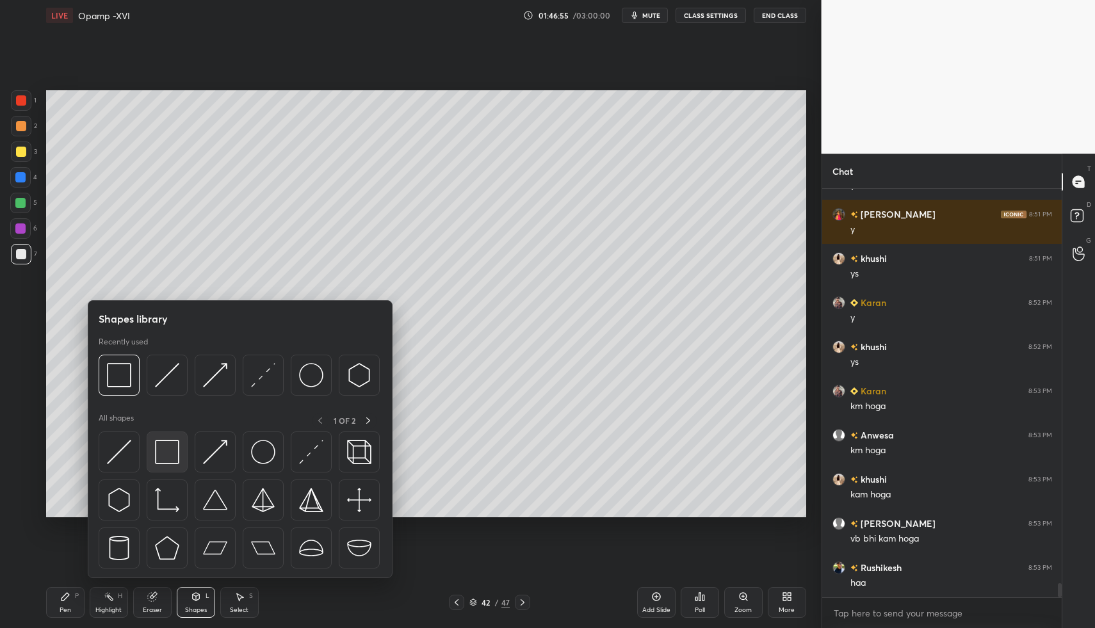
click at [165, 471] on div at bounding box center [167, 451] width 41 height 41
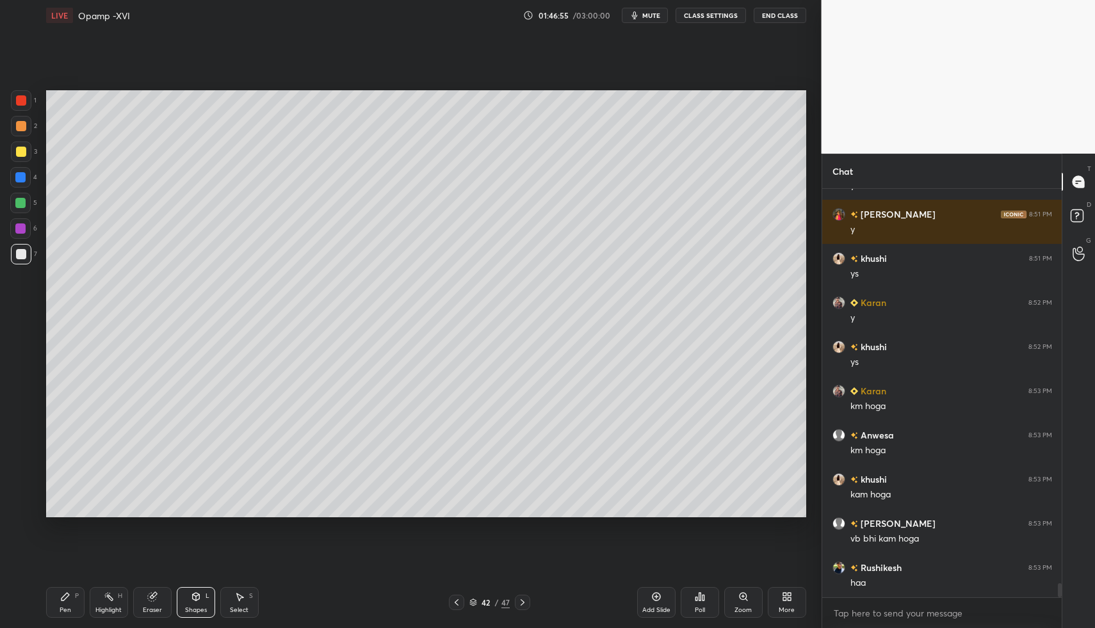
click at [19, 221] on div at bounding box center [20, 228] width 20 height 20
click at [52, 591] on div "Pen P" at bounding box center [65, 602] width 38 height 31
click at [22, 256] on div at bounding box center [21, 254] width 20 height 20
click at [21, 257] on div at bounding box center [21, 254] width 10 height 10
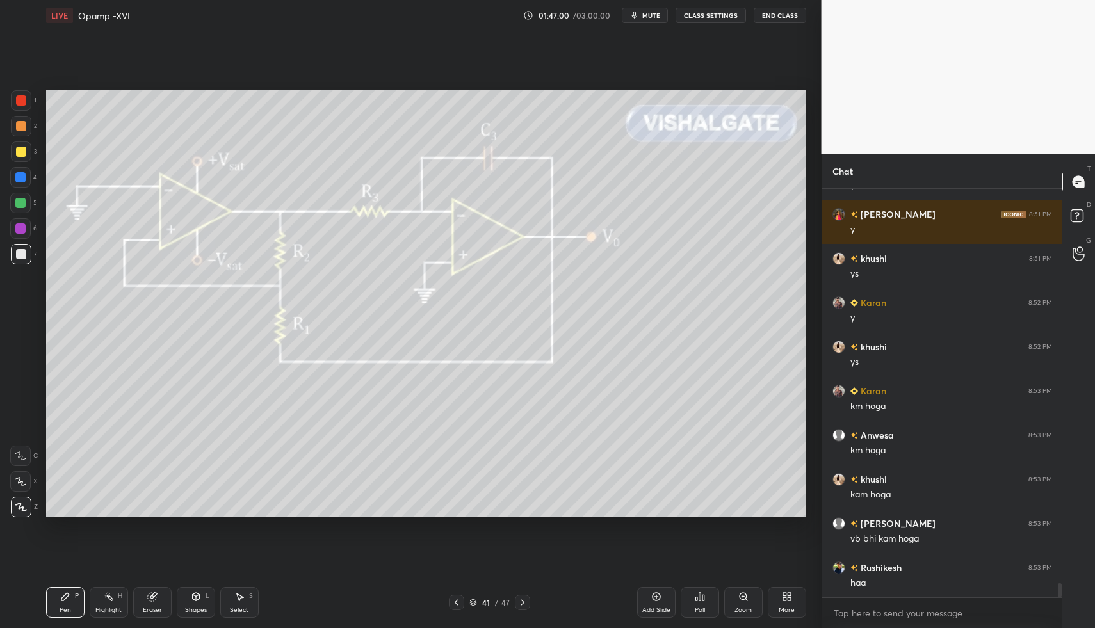
drag, startPoint x: 76, startPoint y: 583, endPoint x: 120, endPoint y: 594, distance: 46.3
drag, startPoint x: 120, startPoint y: 599, endPoint x: 111, endPoint y: 602, distance: 9.8
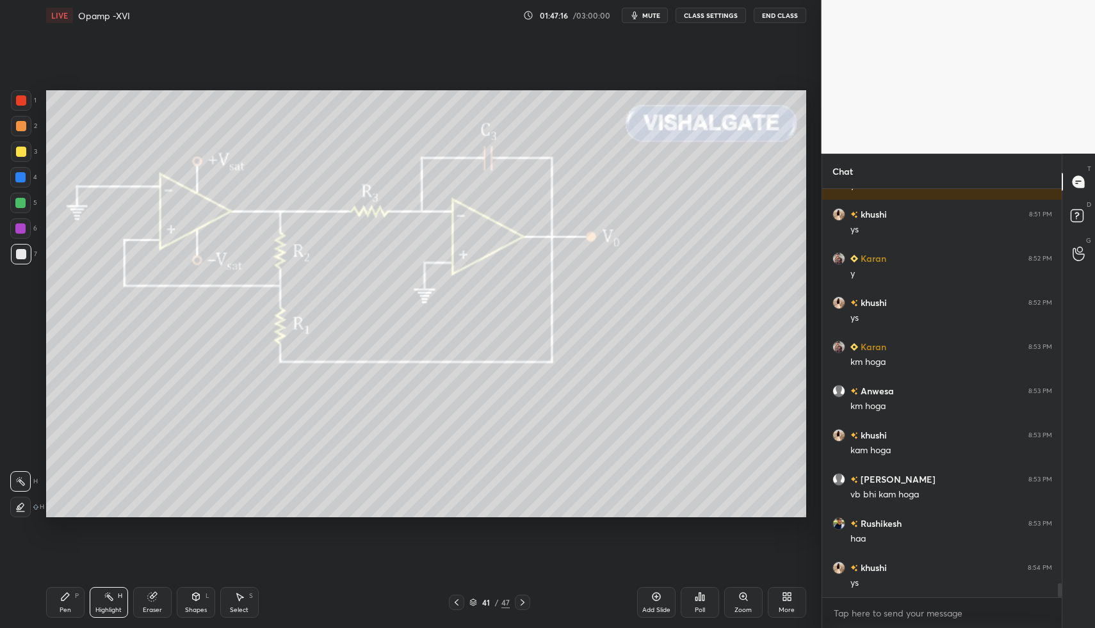
scroll to position [11336, 0]
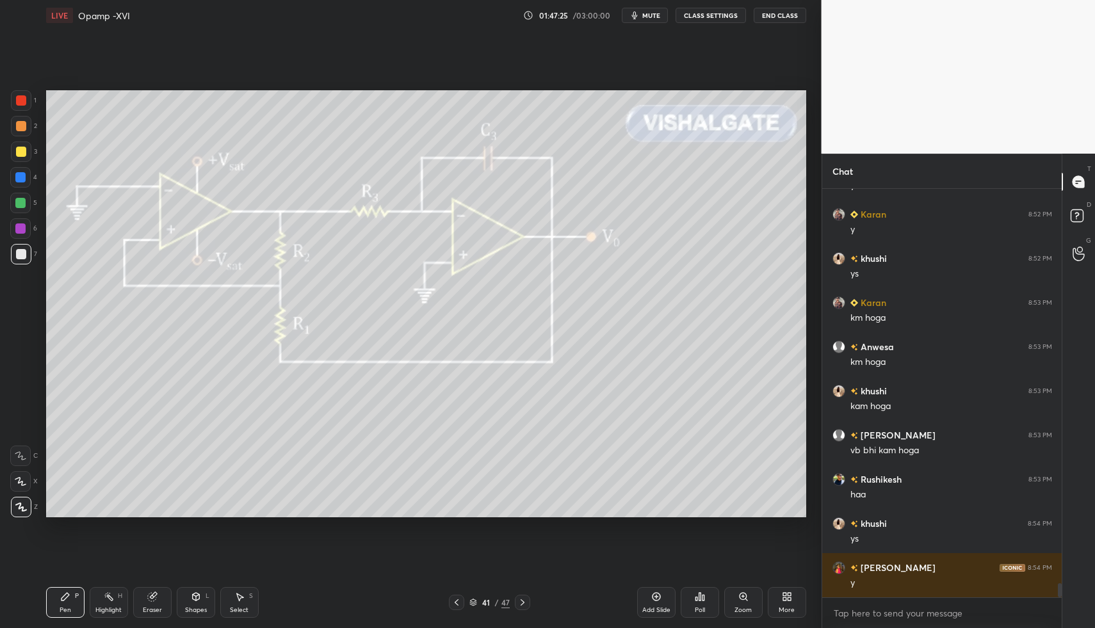
drag, startPoint x: 53, startPoint y: 590, endPoint x: 65, endPoint y: 604, distance: 18.2
drag, startPoint x: 99, startPoint y: 609, endPoint x: 111, endPoint y: 597, distance: 16.3
drag, startPoint x: 72, startPoint y: 599, endPoint x: 94, endPoint y: 594, distance: 22.2
drag, startPoint x: 59, startPoint y: 605, endPoint x: 99, endPoint y: 598, distance: 40.3
click at [28, 257] on div at bounding box center [21, 254] width 20 height 20
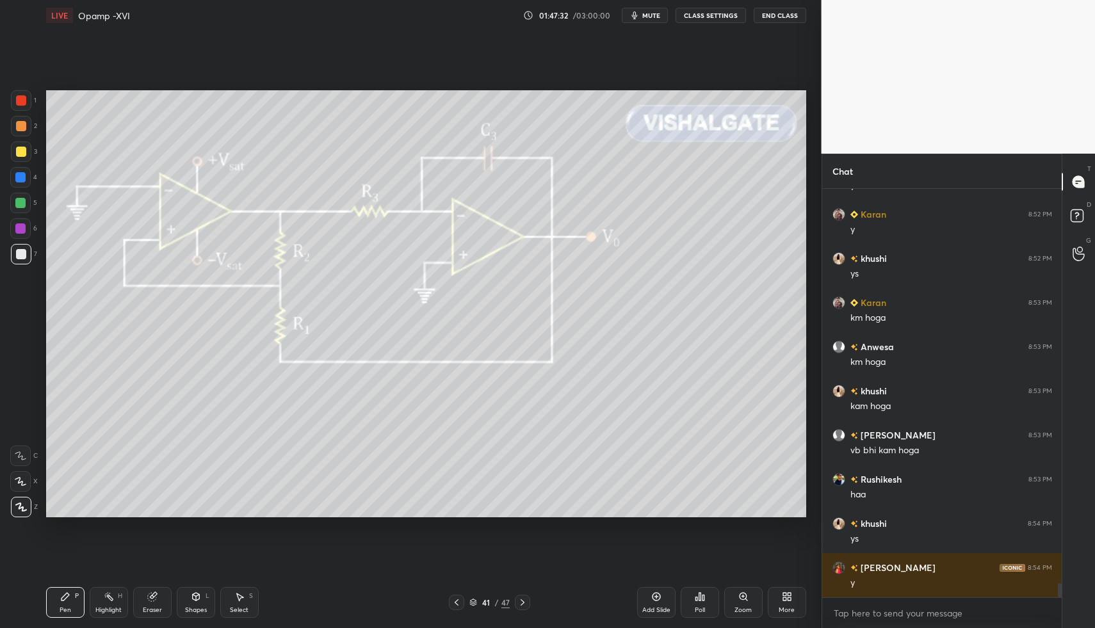
drag, startPoint x: 72, startPoint y: 596, endPoint x: 92, endPoint y: 596, distance: 19.8
click at [71, 597] on div "Pen P" at bounding box center [65, 602] width 38 height 31
drag, startPoint x: 18, startPoint y: 252, endPoint x: 20, endPoint y: 304, distance: 52.5
click at [19, 252] on div at bounding box center [21, 254] width 10 height 10
drag, startPoint x: 64, startPoint y: 597, endPoint x: 56, endPoint y: 527, distance: 70.3
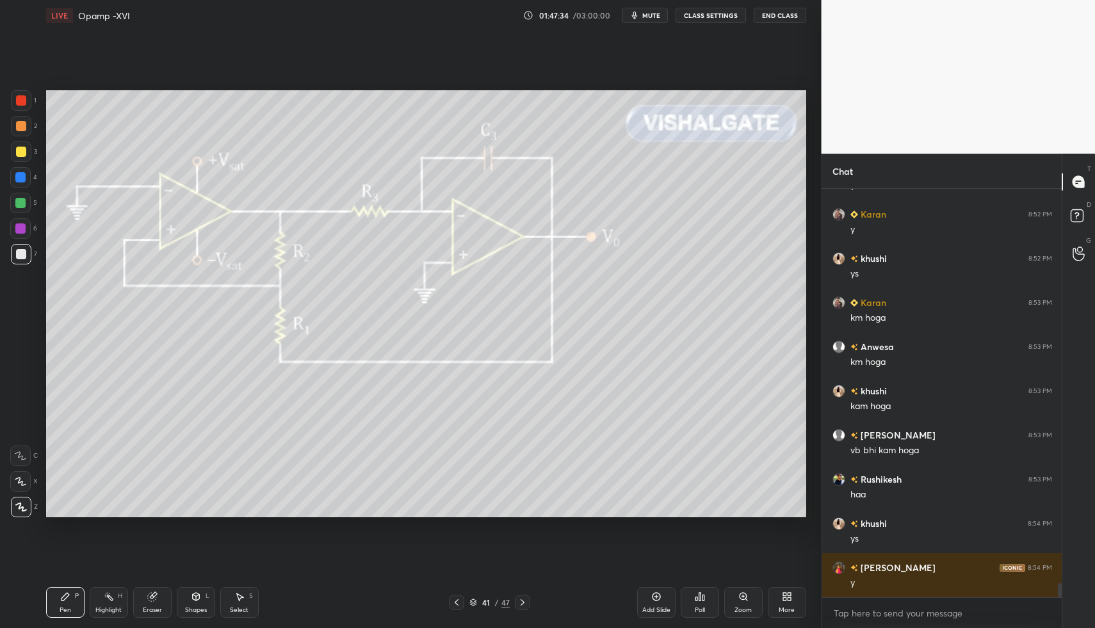
click at [64, 597] on icon at bounding box center [65, 597] width 8 height 8
click at [18, 255] on div at bounding box center [21, 254] width 10 height 10
click at [69, 592] on div "Pen P" at bounding box center [65, 602] width 38 height 31
click at [93, 599] on div "Highlight H" at bounding box center [109, 602] width 38 height 31
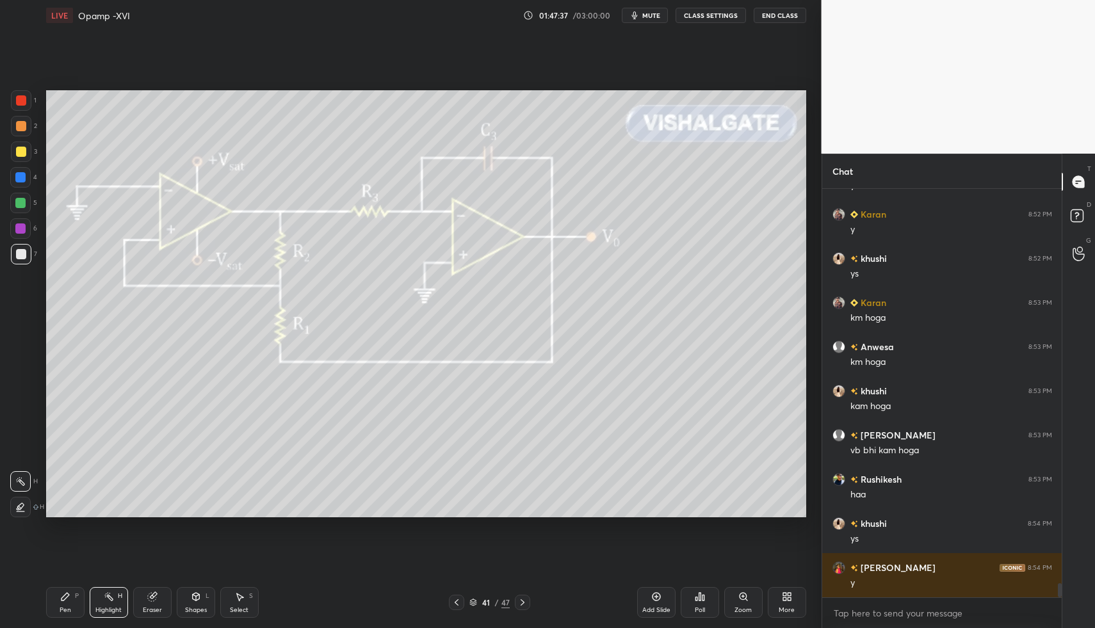
click at [69, 602] on div "Pen P" at bounding box center [65, 602] width 38 height 31
click at [81, 590] on div "Pen P" at bounding box center [65, 602] width 38 height 31
drag, startPoint x: 113, startPoint y: 596, endPoint x: 139, endPoint y: 573, distance: 34.4
click at [113, 596] on icon at bounding box center [109, 596] width 10 height 10
drag, startPoint x: 524, startPoint y: 604, endPoint x: 520, endPoint y: 609, distance: 7.3
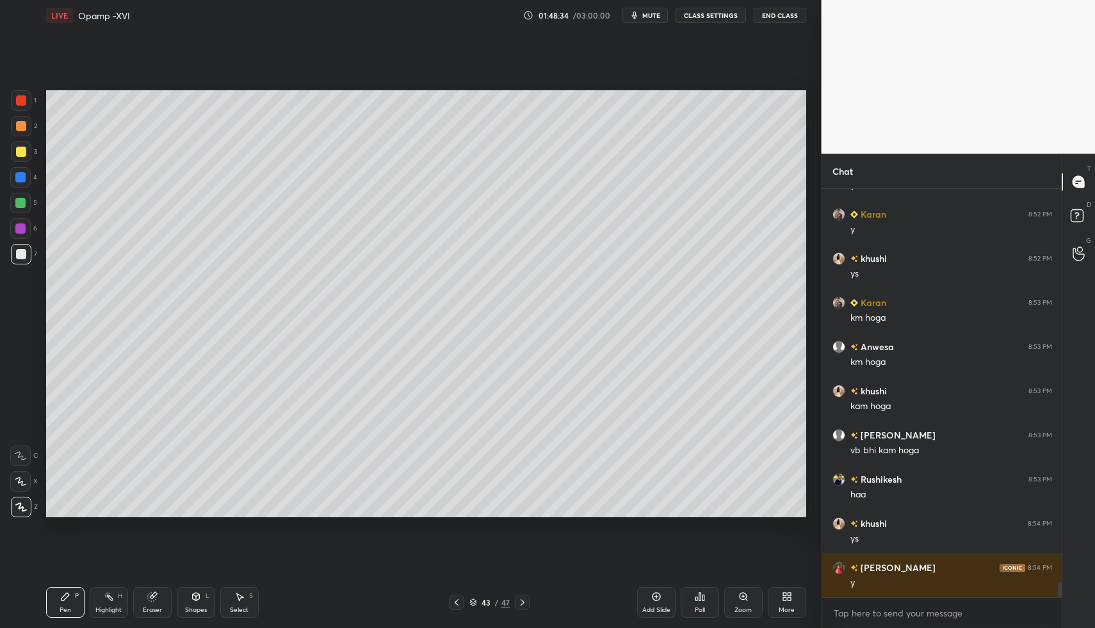
click at [198, 605] on div "Shapes L" at bounding box center [196, 602] width 38 height 31
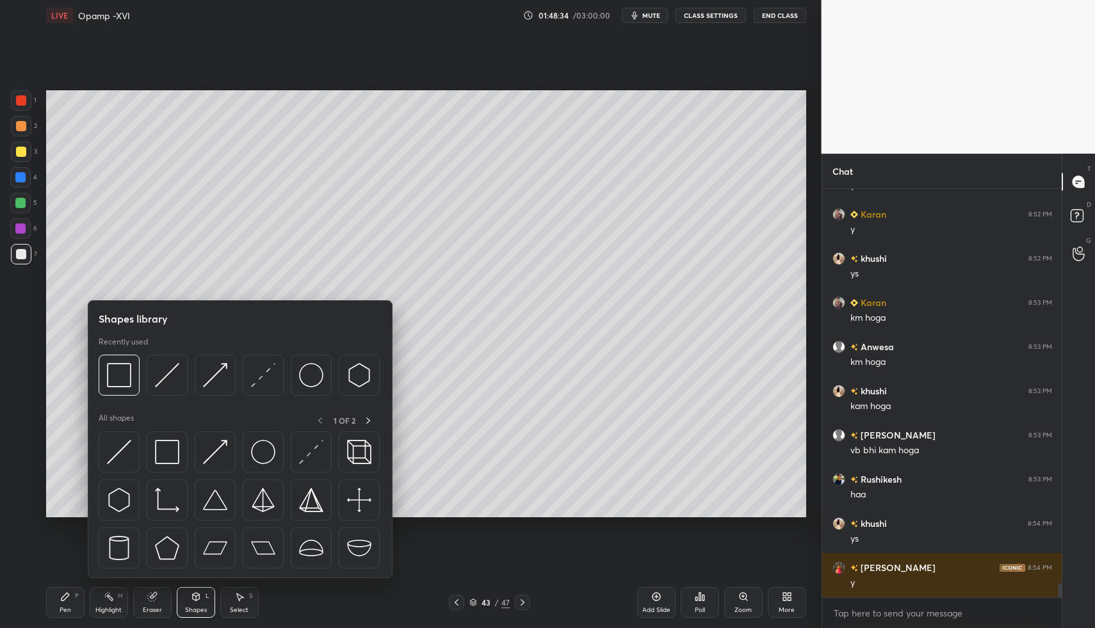
click at [146, 466] on div at bounding box center [240, 503] width 283 height 144
click at [67, 591] on icon at bounding box center [65, 596] width 10 height 10
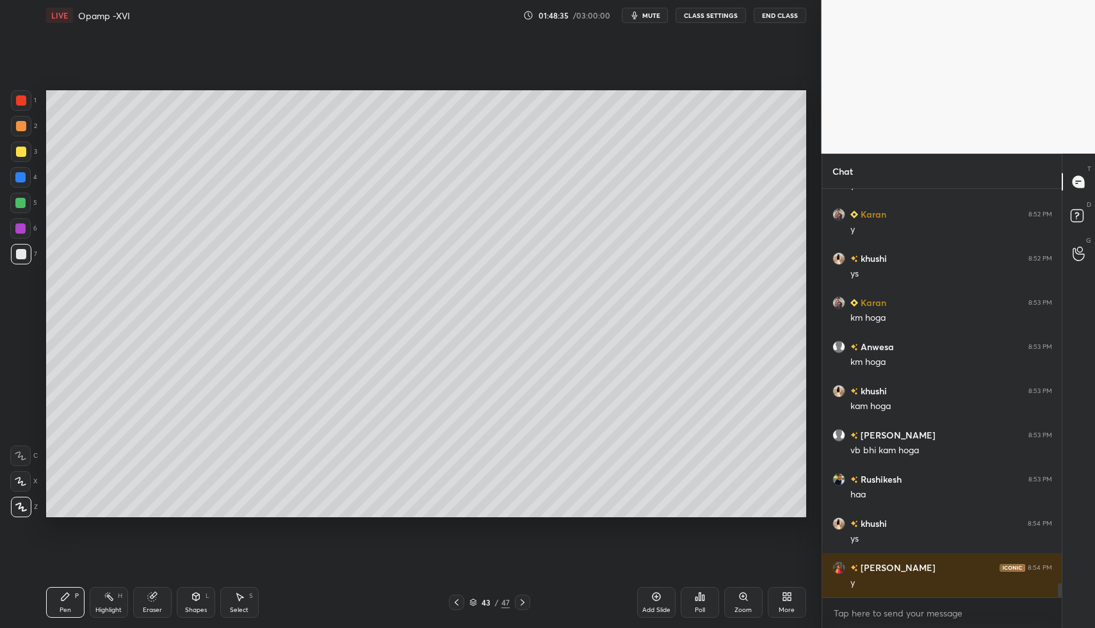
click at [21, 495] on div "Z" at bounding box center [24, 505] width 27 height 26
click at [25, 482] on icon at bounding box center [21, 481] width 12 height 9
click at [173, 598] on div "Pen P Highlight H Eraser Shapes L Select S" at bounding box center [194, 602] width 296 height 31
drag, startPoint x: 198, startPoint y: 595, endPoint x: 193, endPoint y: 583, distance: 12.6
drag, startPoint x: 231, startPoint y: 607, endPoint x: 223, endPoint y: 583, distance: 25.7
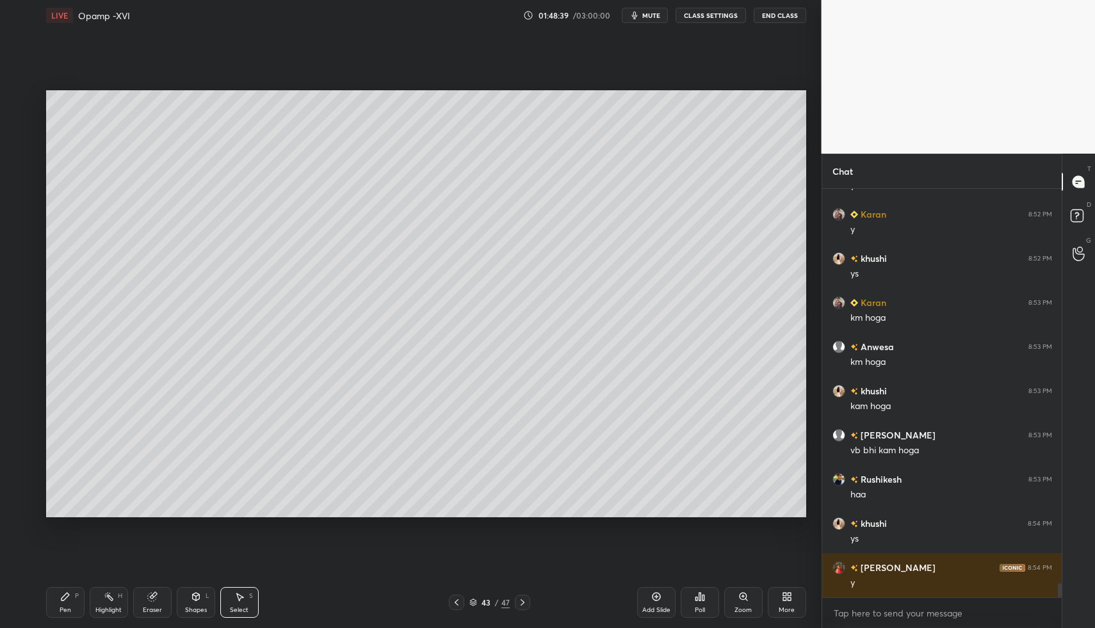
drag, startPoint x: 145, startPoint y: 481, endPoint x: 163, endPoint y: 496, distance: 24.1
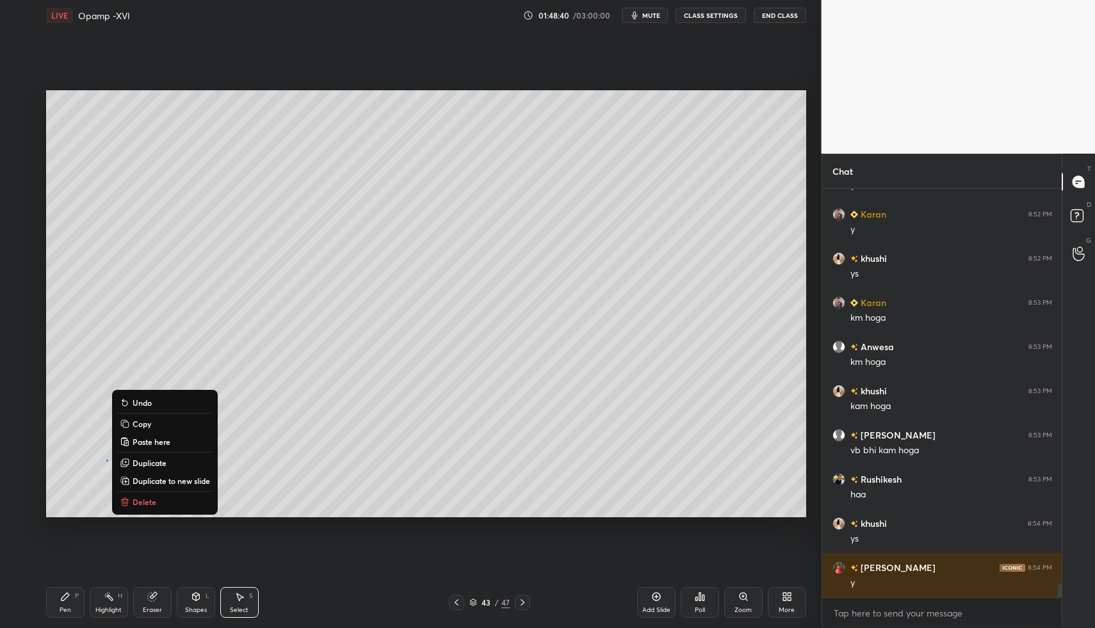
drag, startPoint x: 154, startPoint y: 503, endPoint x: 134, endPoint y: 530, distance: 33.4
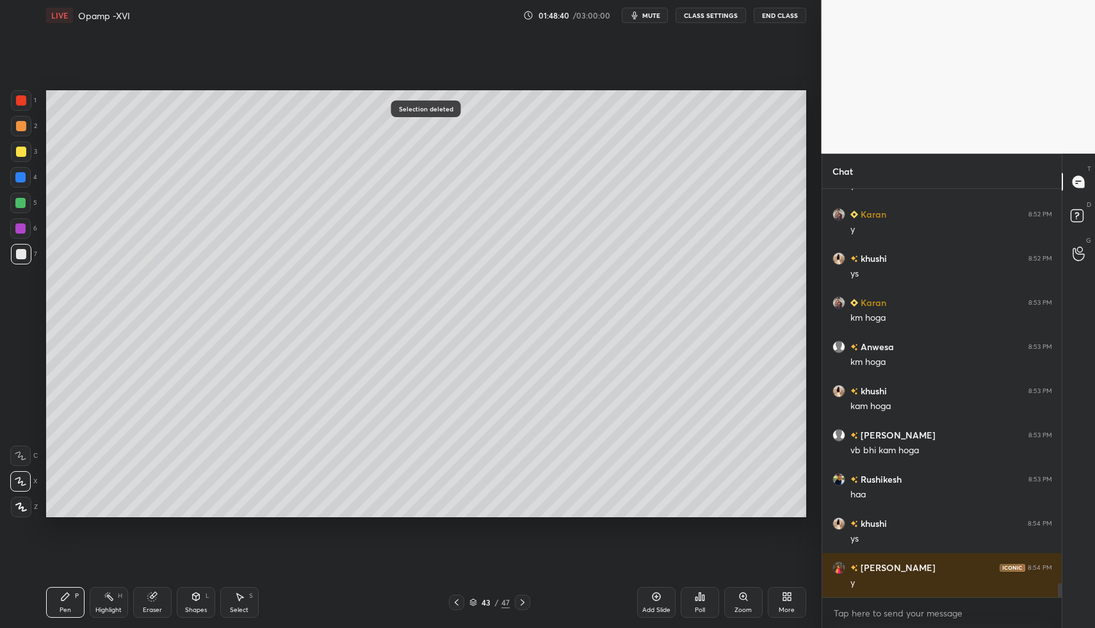
drag, startPoint x: 67, startPoint y: 596, endPoint x: 72, endPoint y: 518, distance: 78.3
drag, startPoint x: 63, startPoint y: 597, endPoint x: 68, endPoint y: 531, distance: 66.2
drag, startPoint x: 19, startPoint y: 258, endPoint x: 41, endPoint y: 314, distance: 60.6
drag, startPoint x: 67, startPoint y: 578, endPoint x: 81, endPoint y: 535, distance: 45.1
drag, startPoint x: 458, startPoint y: 596, endPoint x: 455, endPoint y: 602, distance: 7.2
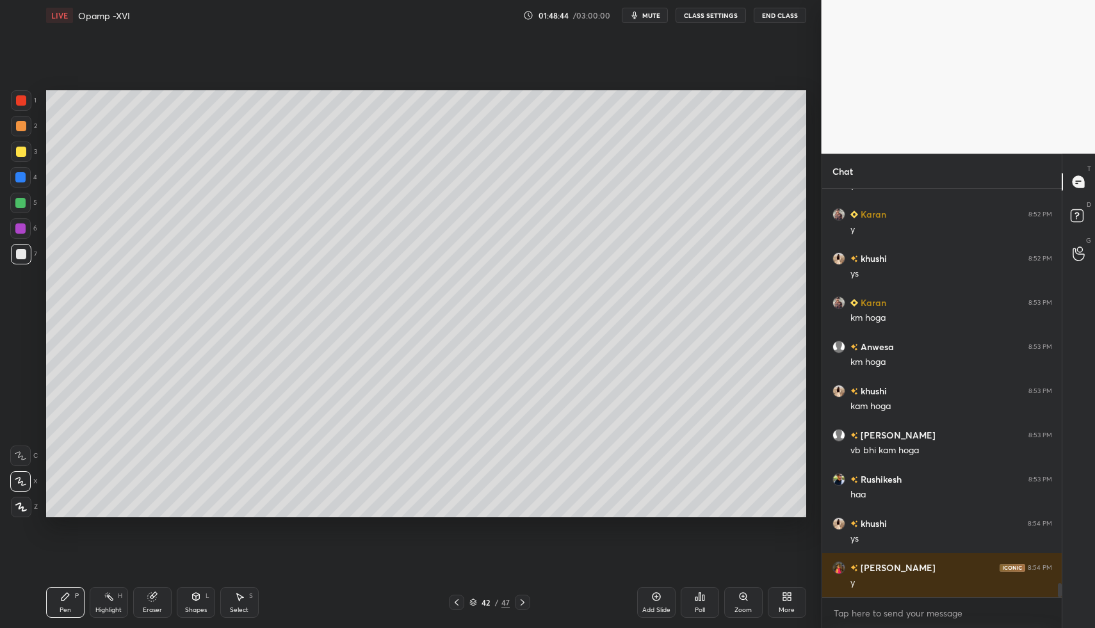
drag, startPoint x: 456, startPoint y: 603, endPoint x: 445, endPoint y: 600, distance: 11.8
drag, startPoint x: 73, startPoint y: 596, endPoint x: 64, endPoint y: 581, distance: 17.2
drag, startPoint x: 195, startPoint y: 602, endPoint x: 198, endPoint y: 582, distance: 20.1
drag, startPoint x: 185, startPoint y: 593, endPoint x: 181, endPoint y: 583, distance: 10.3
click at [201, 599] on div "Shapes L" at bounding box center [196, 602] width 38 height 31
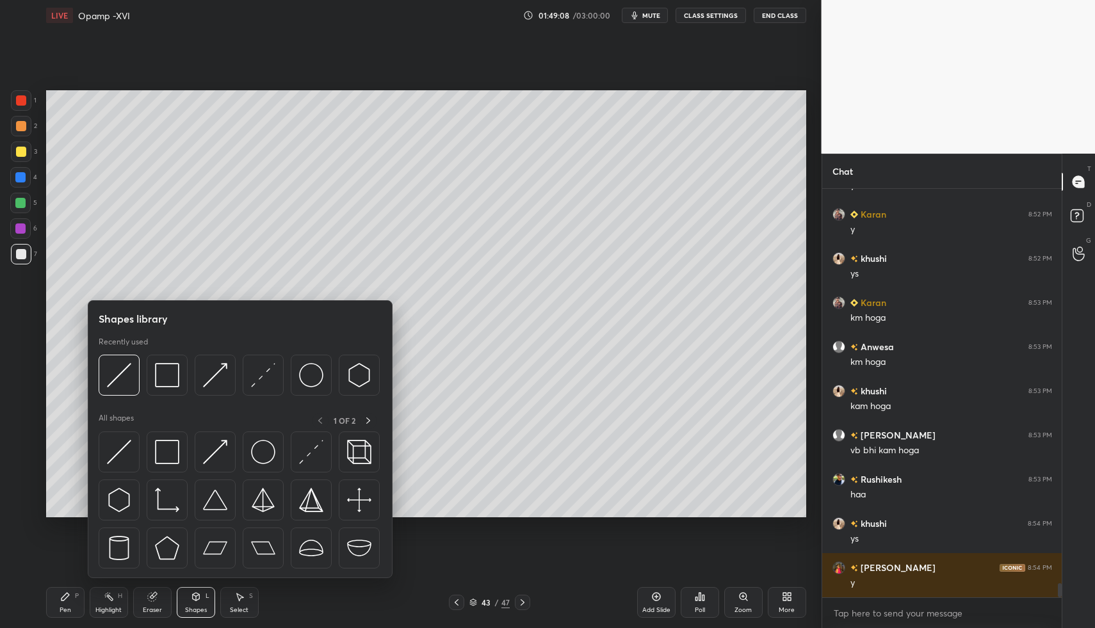
click at [135, 472] on div at bounding box center [240, 503] width 283 height 144
click at [128, 443] on img at bounding box center [119, 452] width 24 height 24
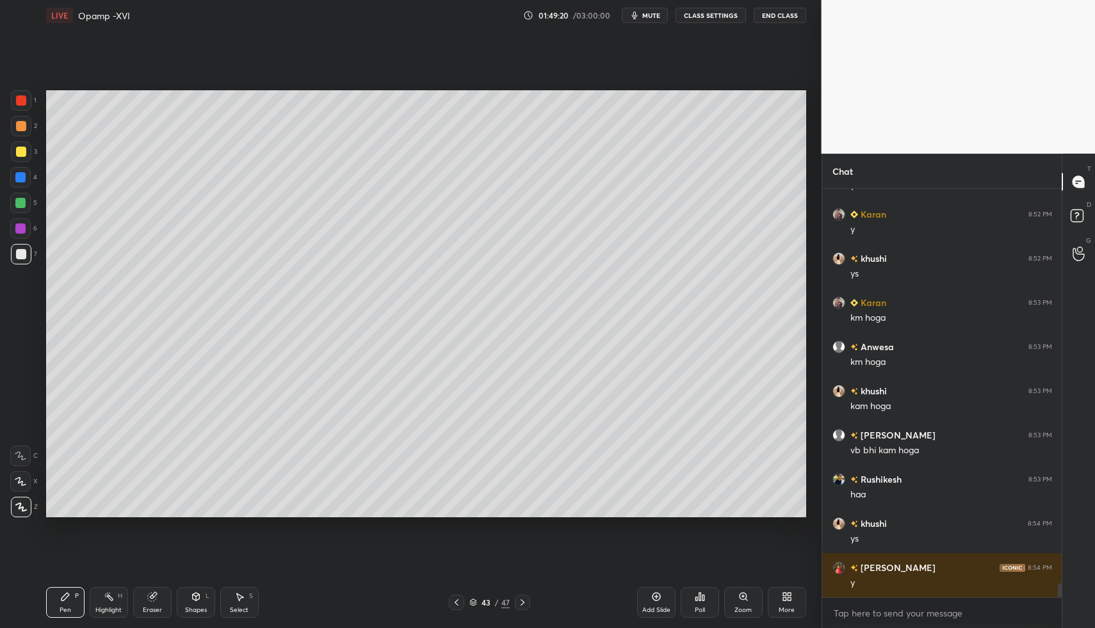
drag, startPoint x: 61, startPoint y: 593, endPoint x: 133, endPoint y: 543, distance: 87.0
drag, startPoint x: 44, startPoint y: 599, endPoint x: 52, endPoint y: 597, distance: 8.4
drag, startPoint x: 54, startPoint y: 595, endPoint x: 149, endPoint y: 526, distance: 117.7
drag, startPoint x: 63, startPoint y: 598, endPoint x: 107, endPoint y: 565, distance: 54.9
drag, startPoint x: 192, startPoint y: 599, endPoint x: 186, endPoint y: 589, distance: 11.5
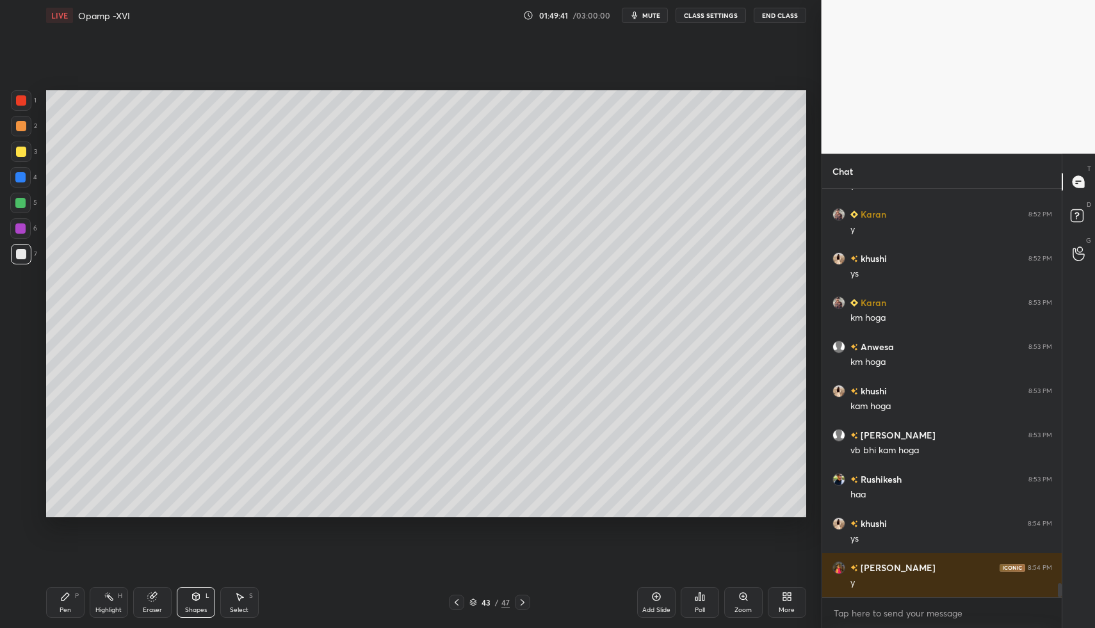
drag, startPoint x: 237, startPoint y: 597, endPoint x: 236, endPoint y: 584, distance: 12.8
drag, startPoint x: 187, startPoint y: 293, endPoint x: 227, endPoint y: 322, distance: 49.9
drag, startPoint x: 192, startPoint y: 296, endPoint x: 224, endPoint y: 319, distance: 39.4
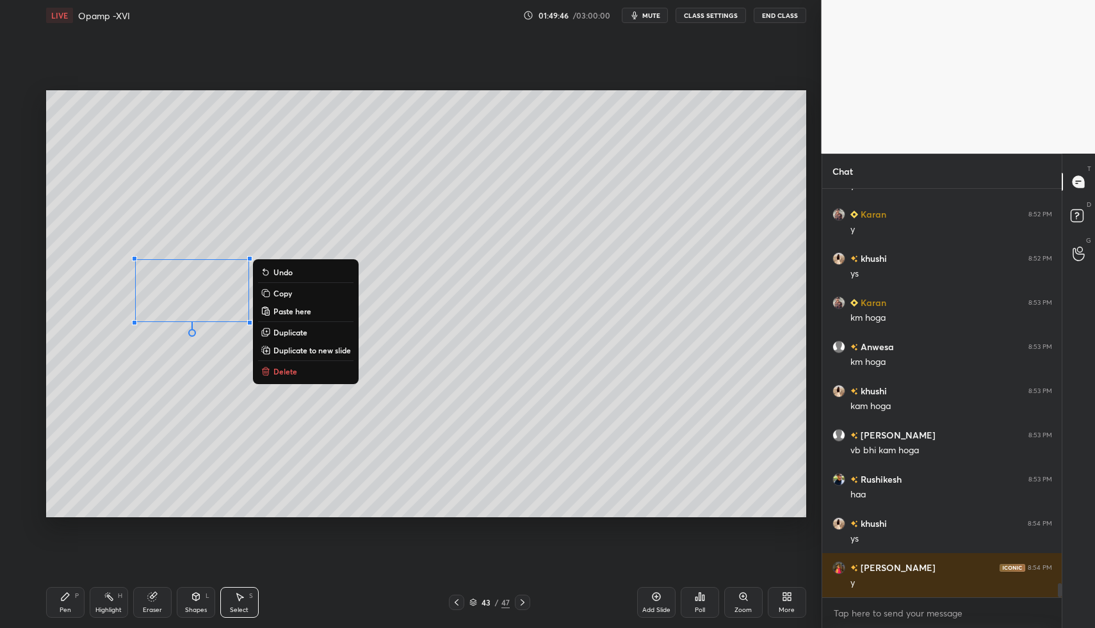
drag, startPoint x: 202, startPoint y: 410, endPoint x: 207, endPoint y: 342, distance: 67.5
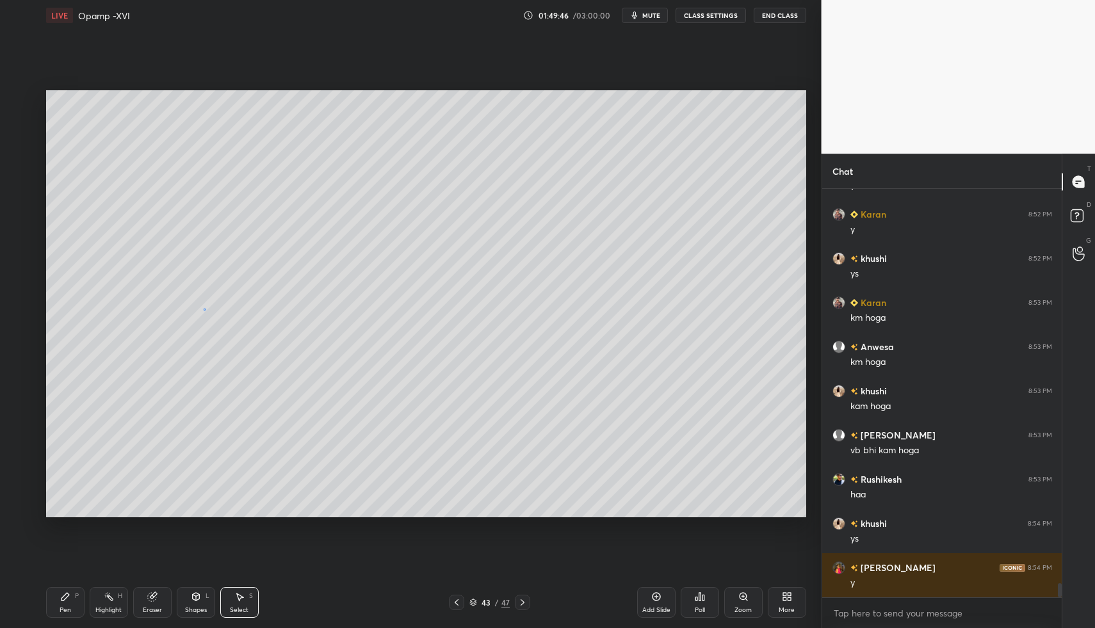
drag, startPoint x: 203, startPoint y: 308, endPoint x: 218, endPoint y: 321, distance: 20.4
drag, startPoint x: 204, startPoint y: 375, endPoint x: 200, endPoint y: 322, distance: 53.3
click at [205, 370] on div "0 ° Undo Copy Paste here Duplicate Duplicate to new slide Delete" at bounding box center [426, 304] width 760 height 428
drag, startPoint x: 195, startPoint y: 301, endPoint x: 216, endPoint y: 316, distance: 25.7
click at [216, 316] on div "0 ° Undo Copy Paste here Duplicate Duplicate to new slide Delete" at bounding box center [426, 304] width 760 height 428
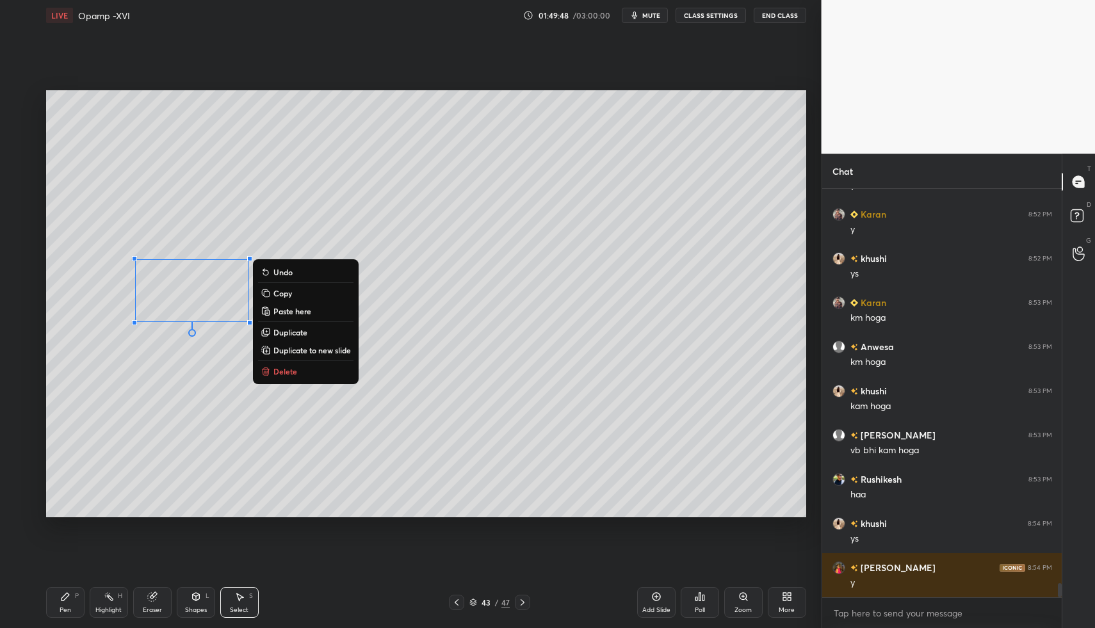
click at [278, 374] on p "Delete" at bounding box center [285, 371] width 24 height 10
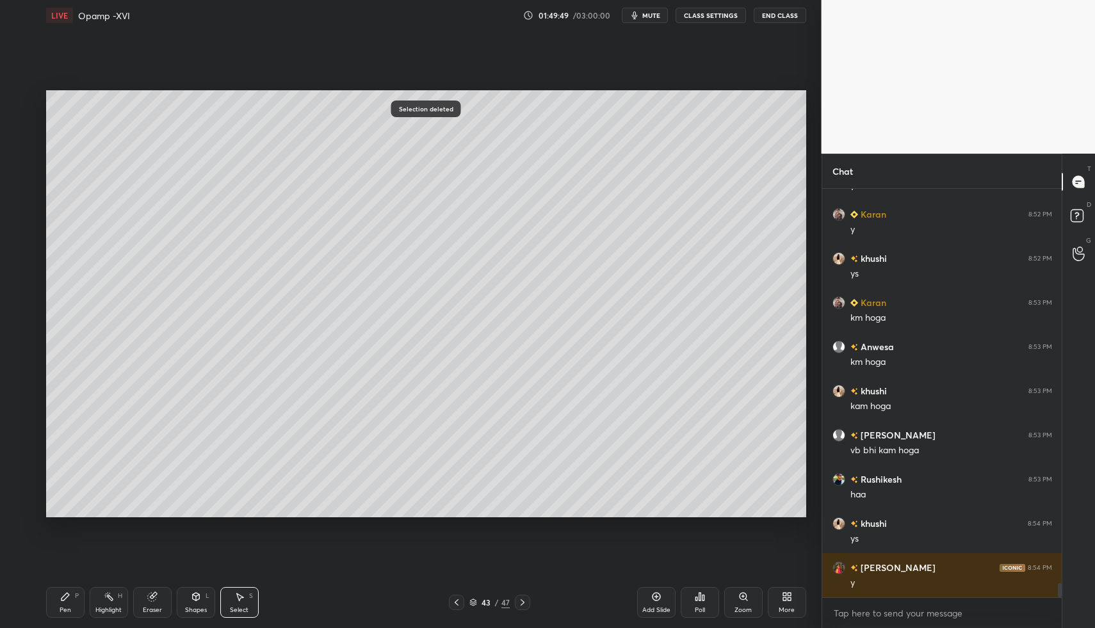
drag, startPoint x: 191, startPoint y: 601, endPoint x: 194, endPoint y: 579, distance: 22.6
drag, startPoint x: 208, startPoint y: 599, endPoint x: 198, endPoint y: 581, distance: 20.6
drag, startPoint x: 58, startPoint y: 596, endPoint x: 49, endPoint y: 589, distance: 11.4
drag, startPoint x: 49, startPoint y: 589, endPoint x: 45, endPoint y: 575, distance: 13.8
drag, startPoint x: 24, startPoint y: 149, endPoint x: 26, endPoint y: 157, distance: 8.5
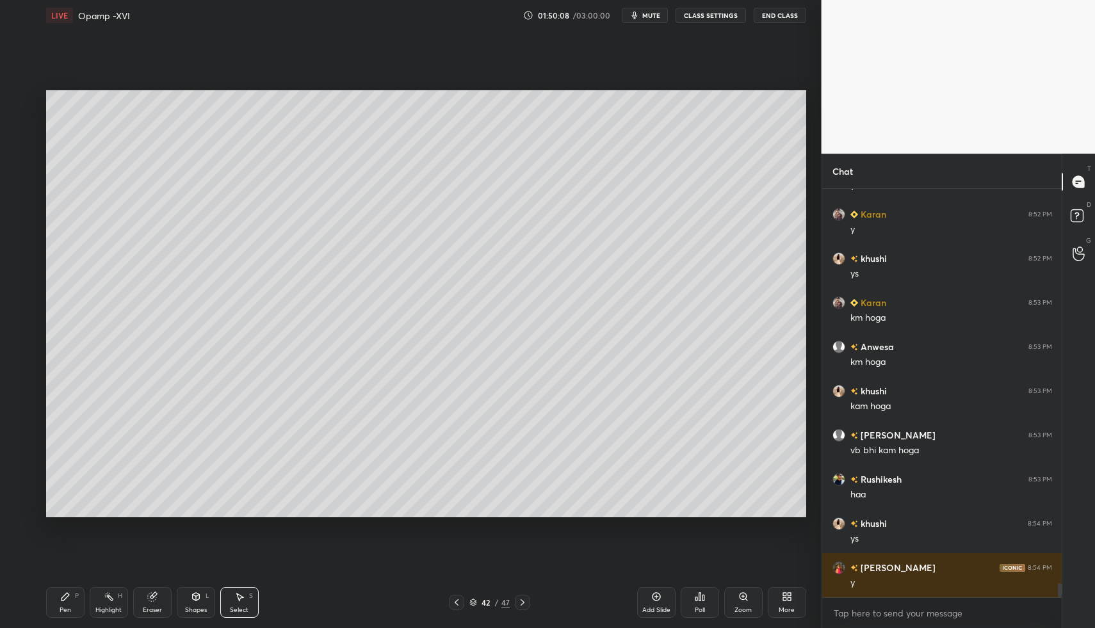
drag, startPoint x: 236, startPoint y: 604, endPoint x: 236, endPoint y: 593, distance: 10.9
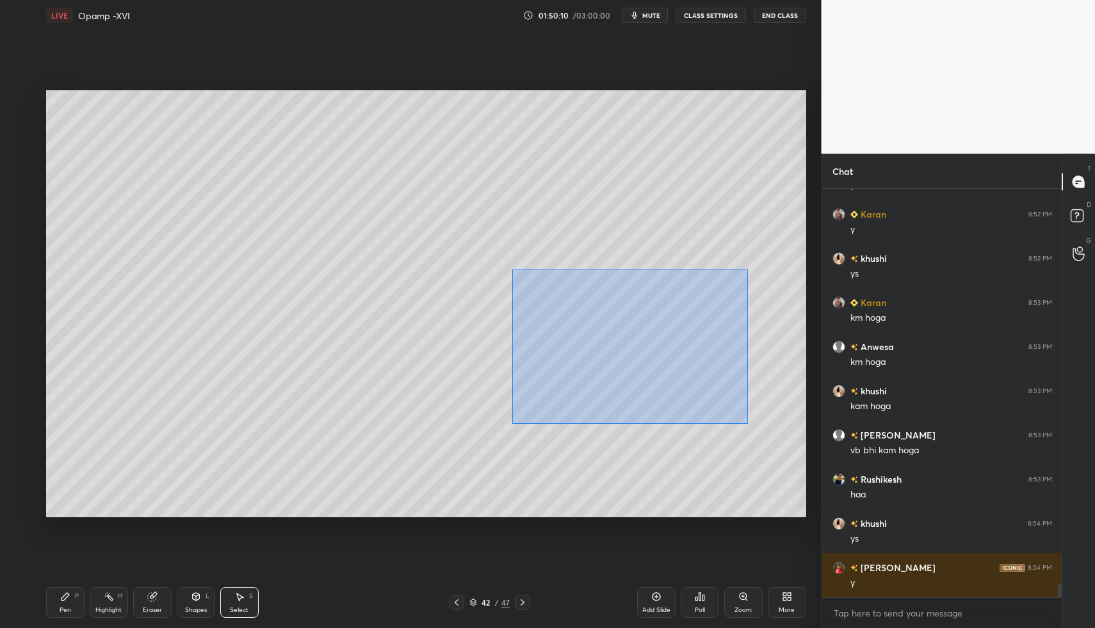
drag, startPoint x: 526, startPoint y: 296, endPoint x: 743, endPoint y: 412, distance: 246.0
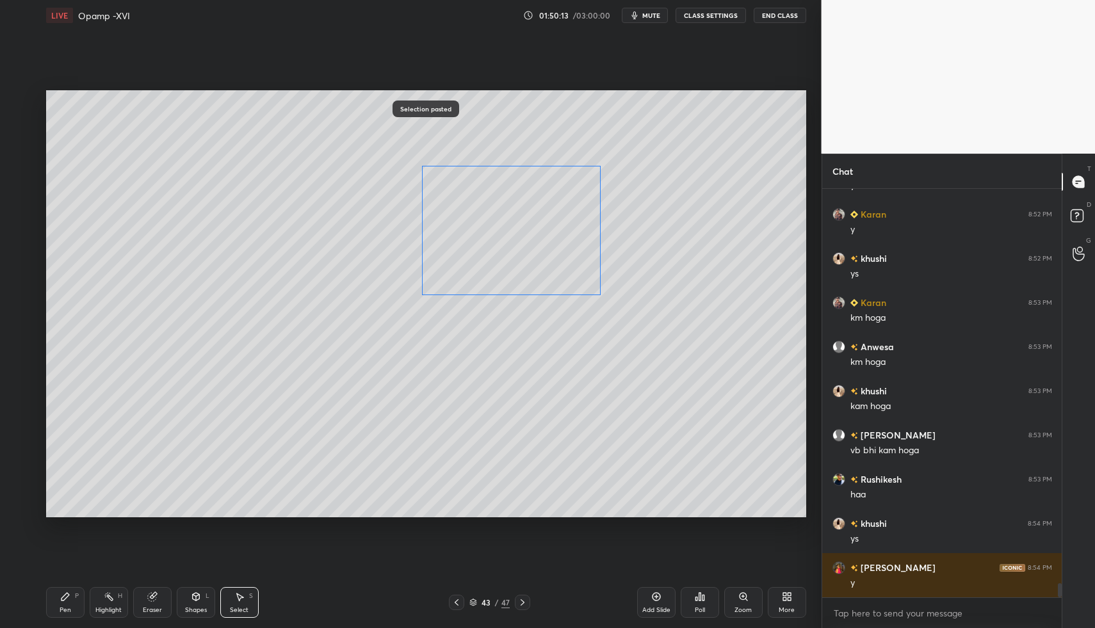
drag, startPoint x: 574, startPoint y: 359, endPoint x: 488, endPoint y: 250, distance: 139.1
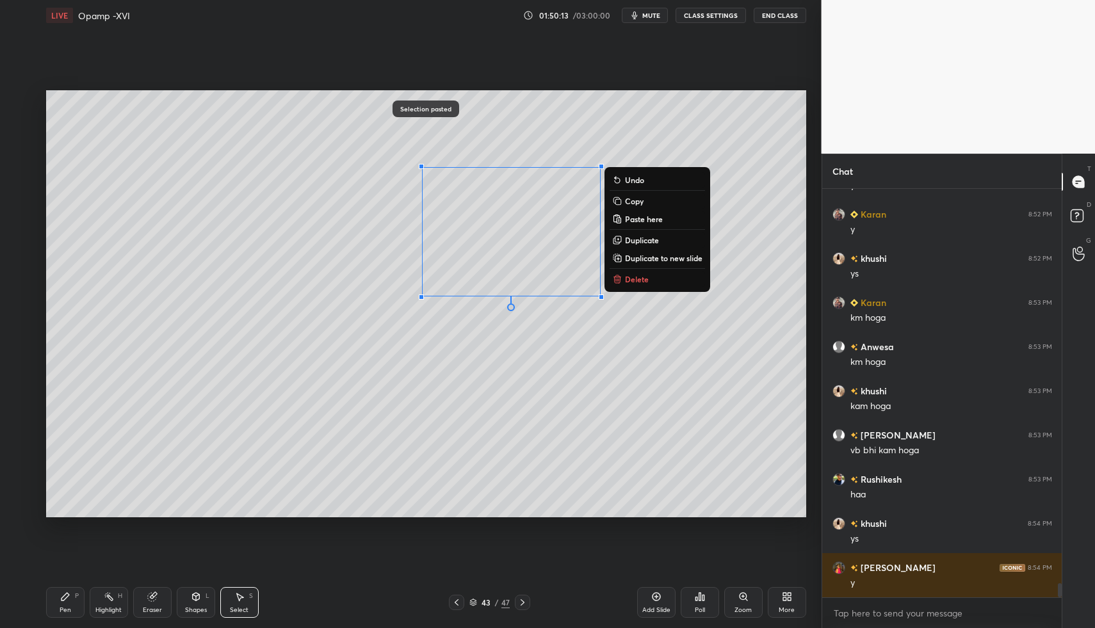
drag, startPoint x: 448, startPoint y: 358, endPoint x: 440, endPoint y: 300, distance: 58.1
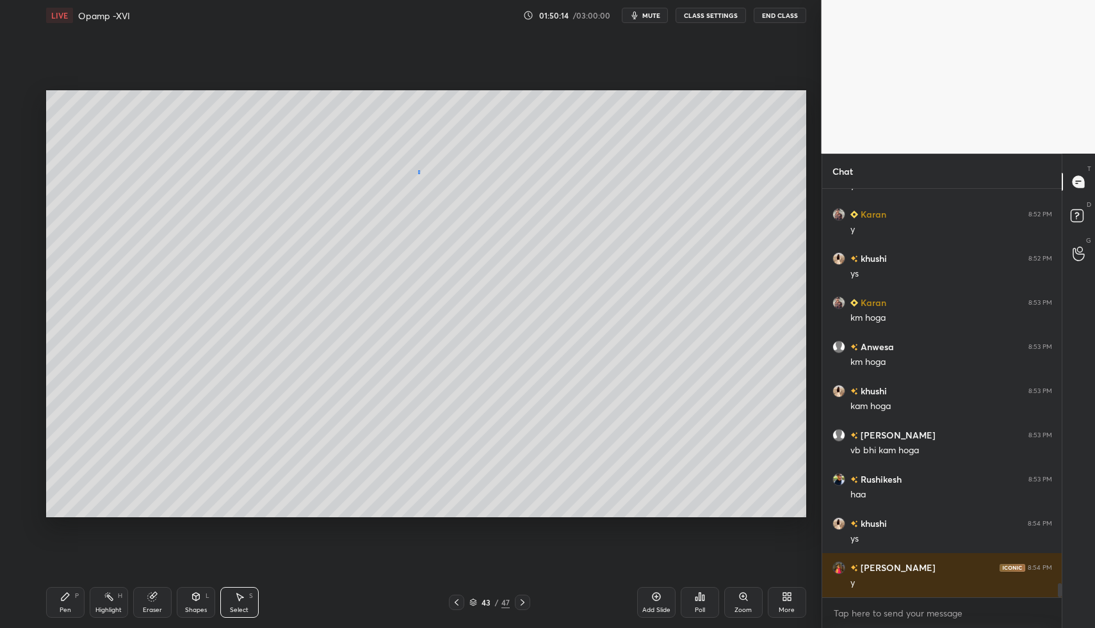
drag, startPoint x: 417, startPoint y: 173, endPoint x: 437, endPoint y: 190, distance: 25.4
drag, startPoint x: 458, startPoint y: 296, endPoint x: 425, endPoint y: 246, distance: 60.0
drag, startPoint x: 414, startPoint y: 241, endPoint x: 443, endPoint y: 271, distance: 42.6
drag, startPoint x: 417, startPoint y: 166, endPoint x: 430, endPoint y: 186, distance: 23.1
drag, startPoint x: 424, startPoint y: 146, endPoint x: 628, endPoint y: 223, distance: 217.8
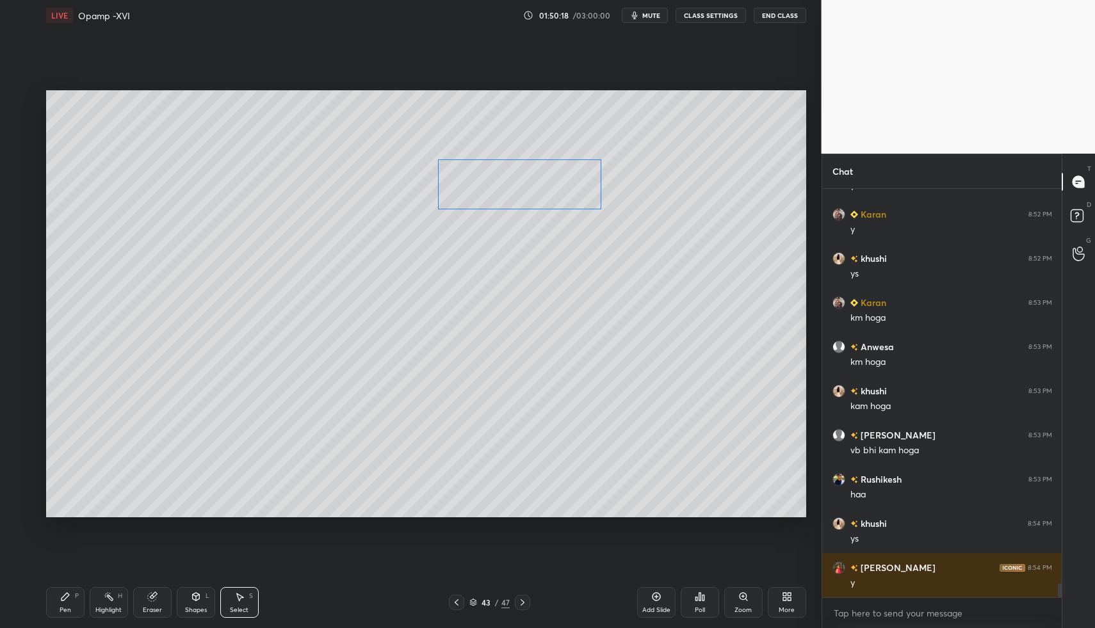
drag, startPoint x: 522, startPoint y: 182, endPoint x: 515, endPoint y: 198, distance: 17.2
drag, startPoint x: 478, startPoint y: 263, endPoint x: 659, endPoint y: 312, distance: 188.2
drag, startPoint x: 540, startPoint y: 262, endPoint x: 688, endPoint y: 182, distance: 168.4
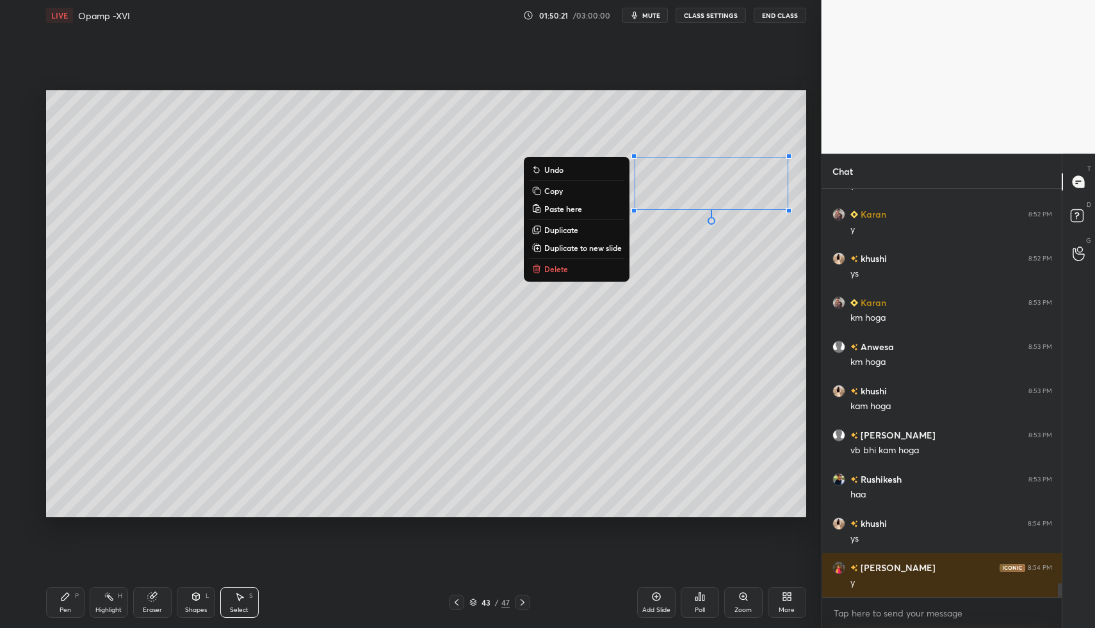
drag, startPoint x: 86, startPoint y: 604, endPoint x: 70, endPoint y: 593, distance: 19.4
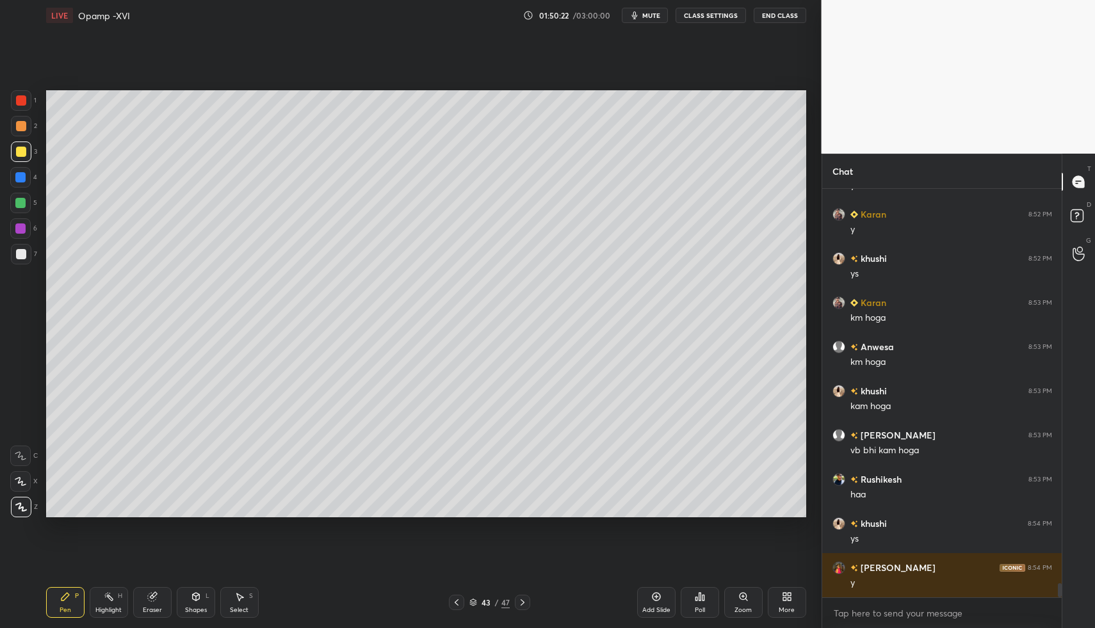
drag, startPoint x: 17, startPoint y: 180, endPoint x: 33, endPoint y: 273, distance: 94.2
drag, startPoint x: 61, startPoint y: 598, endPoint x: 71, endPoint y: 538, distance: 60.4
drag, startPoint x: 20, startPoint y: 253, endPoint x: 20, endPoint y: 265, distance: 12.2
drag
drag, startPoint x: 60, startPoint y: 599, endPoint x: 75, endPoint y: 584, distance: 20.8
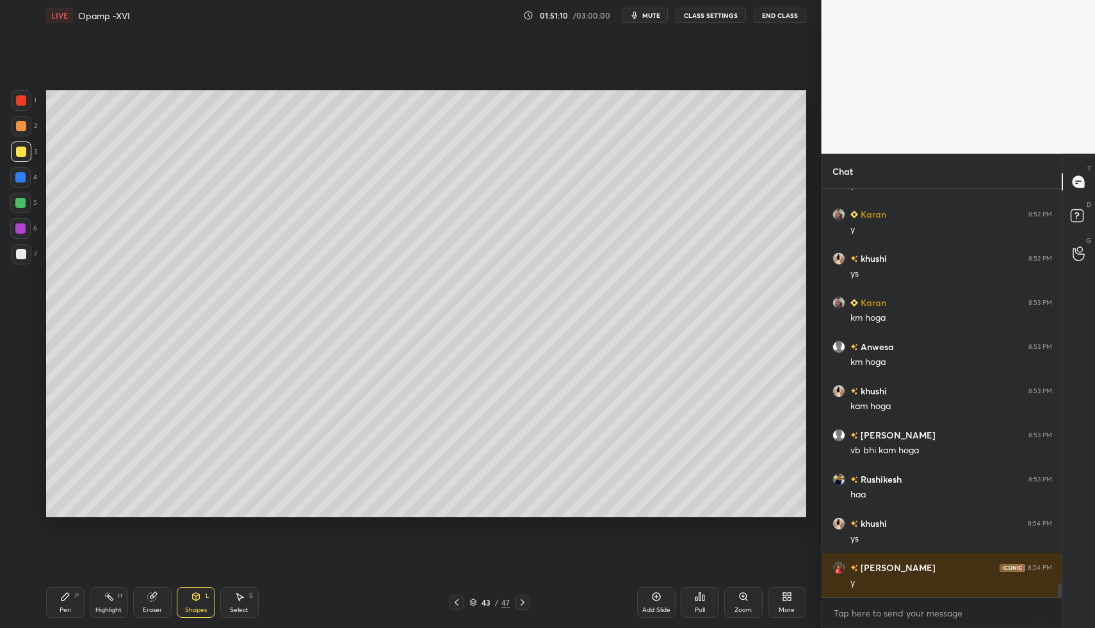
drag, startPoint x: 22, startPoint y: 256, endPoint x: 41, endPoint y: 332, distance: 77.9
drag, startPoint x: 237, startPoint y: 597, endPoint x: 341, endPoint y: 494, distance: 145.8
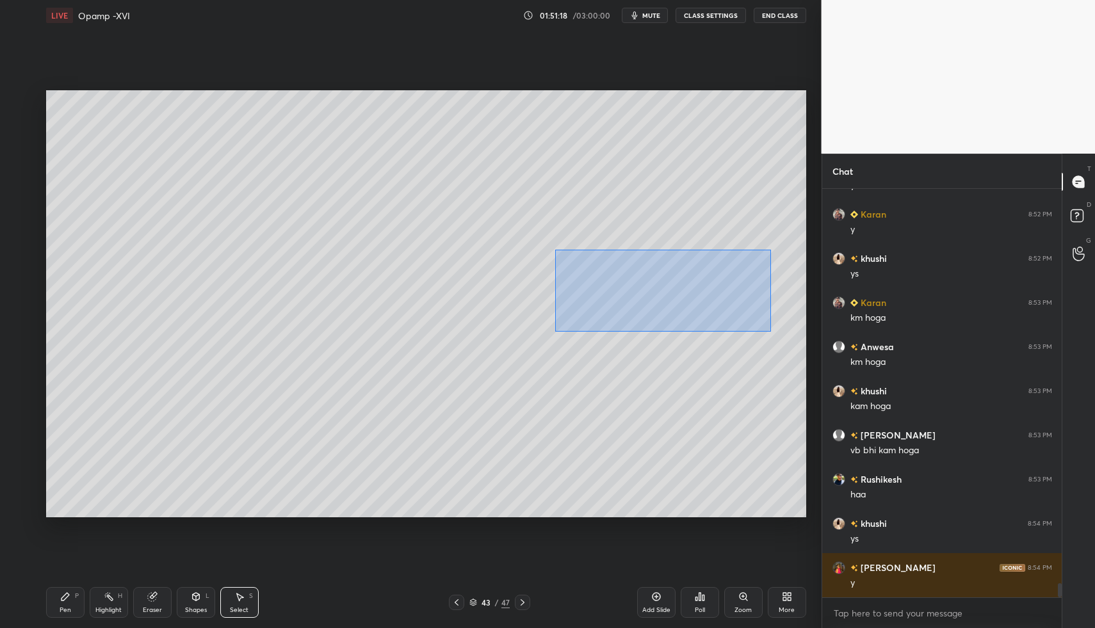
drag, startPoint x: 556, startPoint y: 253, endPoint x: 792, endPoint y: 334, distance: 250.2
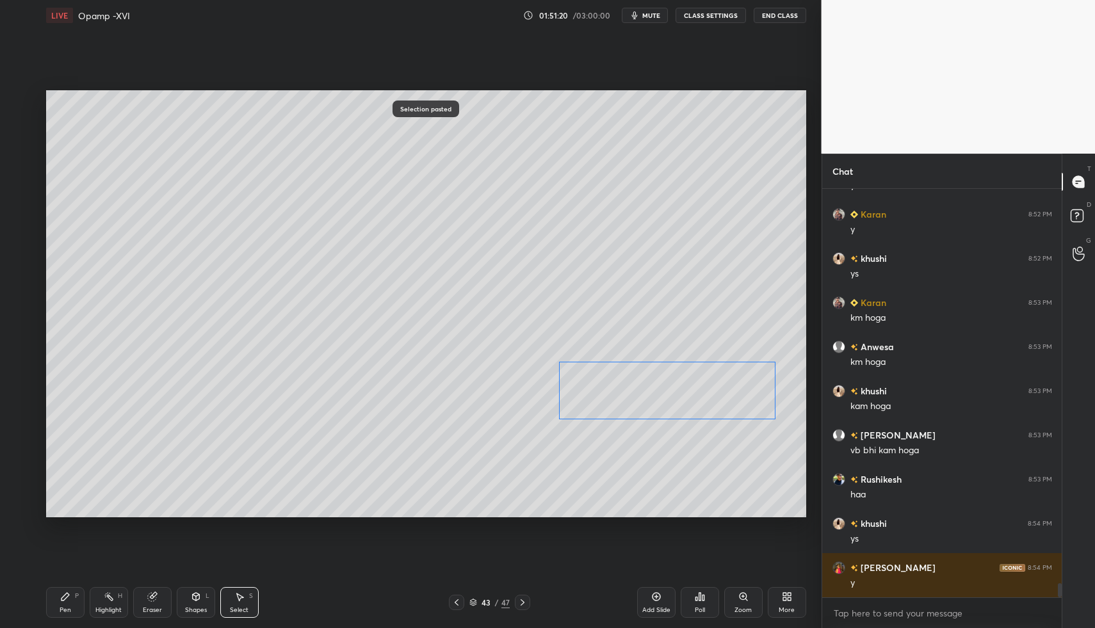
drag, startPoint x: 634, startPoint y: 334, endPoint x: 629, endPoint y: 397, distance: 63.6
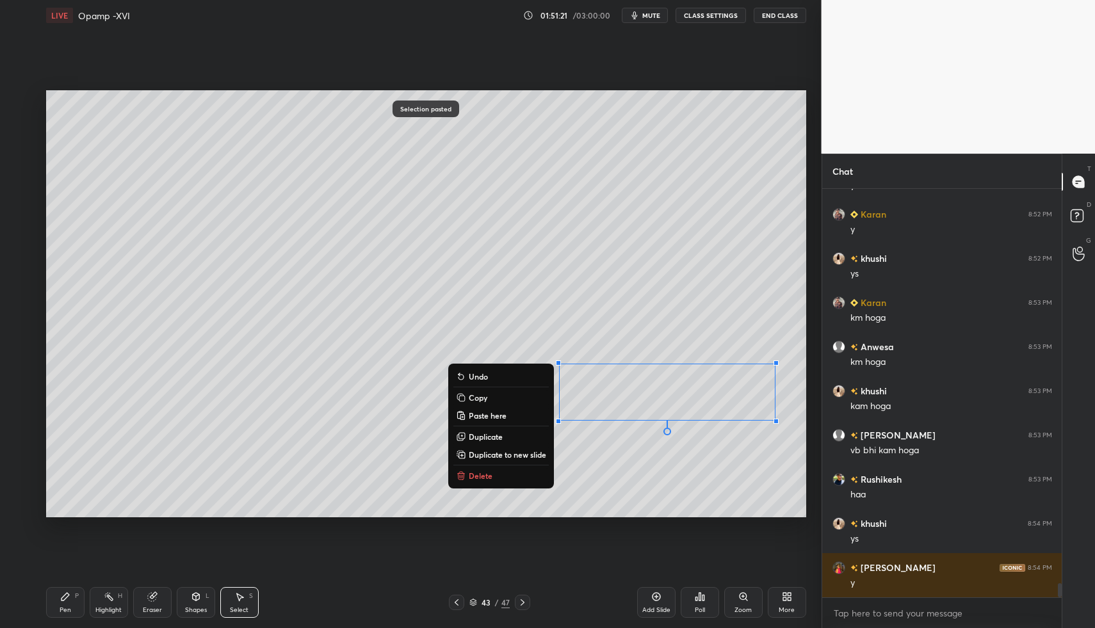
drag, startPoint x: 68, startPoint y: 591, endPoint x: 54, endPoint y: 603, distance: 18.2
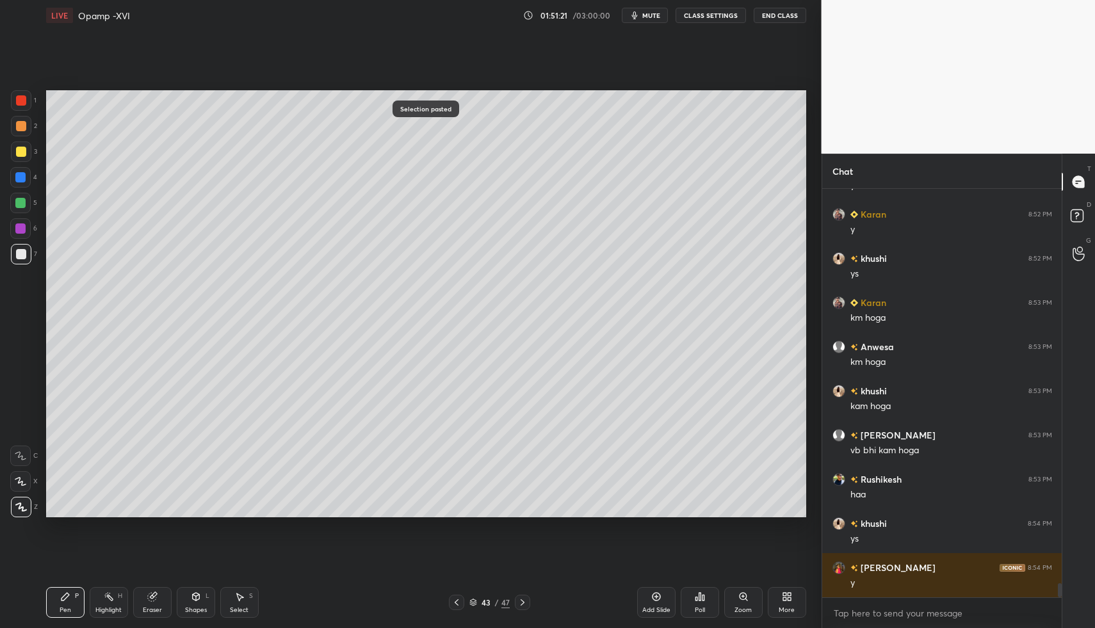
drag, startPoint x: 54, startPoint y: 603, endPoint x: 237, endPoint y: 587, distance: 183.8
drag, startPoint x: 249, startPoint y: 598, endPoint x: 238, endPoint y: 598, distance: 10.9
drag, startPoint x: 238, startPoint y: 598, endPoint x: 316, endPoint y: 541, distance: 96.2
drag, startPoint x: 564, startPoint y: 397, endPoint x: 580, endPoint y: 431, distance: 38.1
drag, startPoint x: 670, startPoint y: 403, endPoint x: 685, endPoint y: 419, distance: 21.7
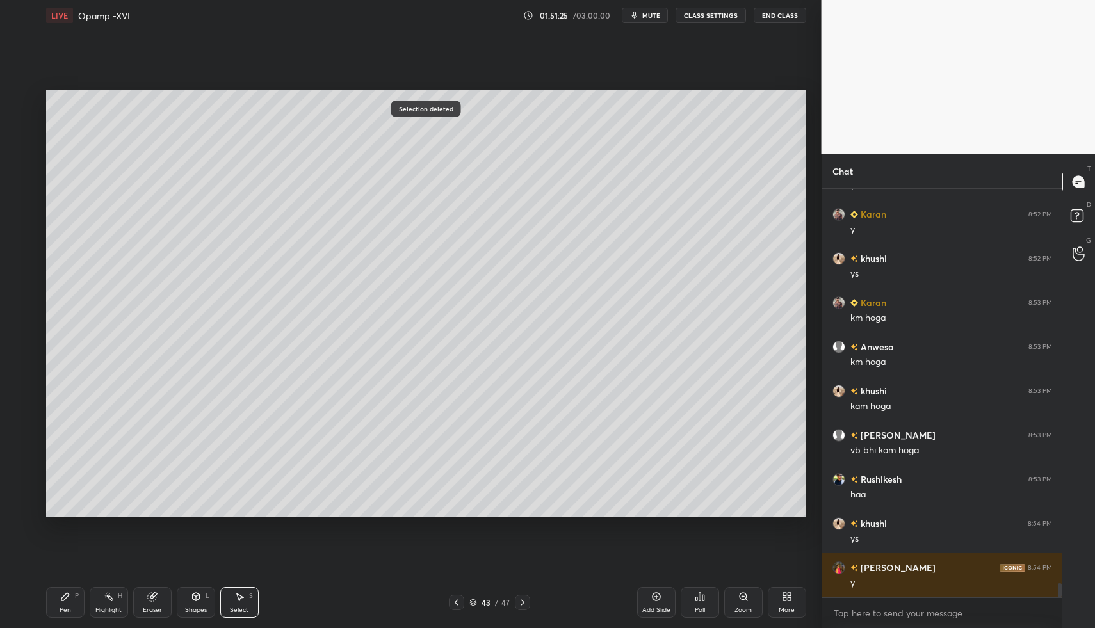
drag, startPoint x: 85, startPoint y: 599, endPoint x: 79, endPoint y: 603, distance: 7.8
drag, startPoint x: 79, startPoint y: 603, endPoint x: 108, endPoint y: 563, distance: 49.6
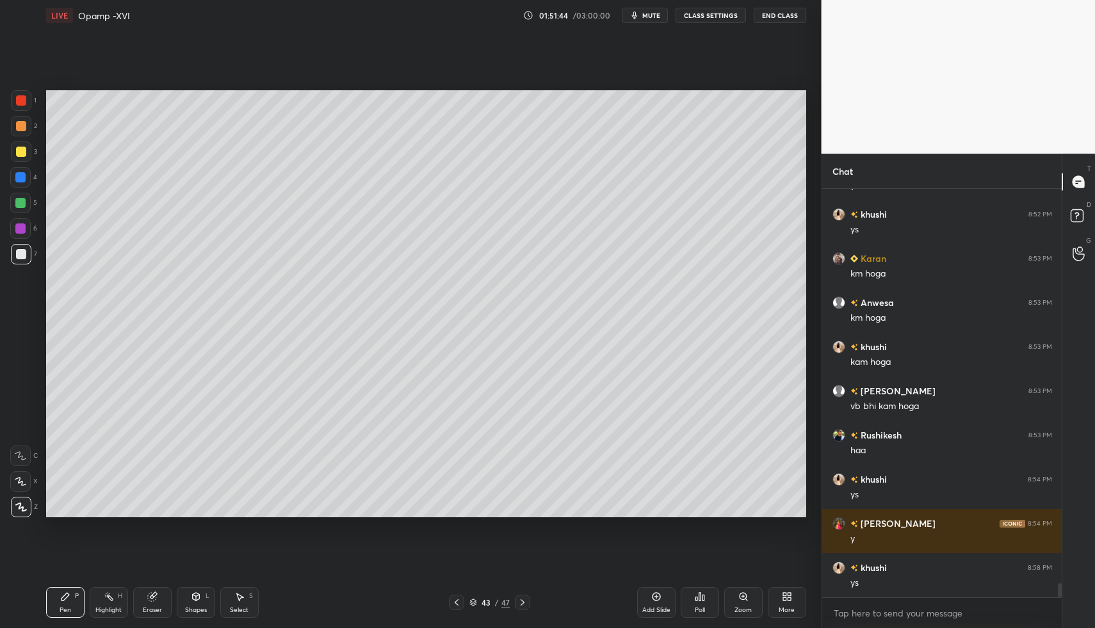
scroll to position [11424, 0]
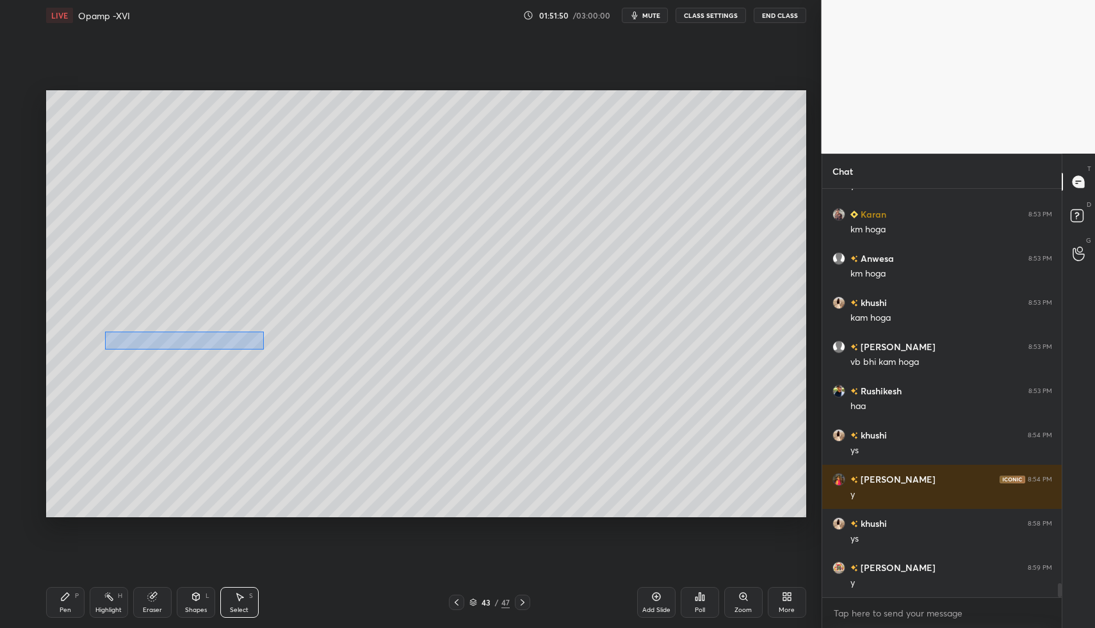
drag, startPoint x: 105, startPoint y: 331, endPoint x: 264, endPoint y: 351, distance: 160.6
drag, startPoint x: 268, startPoint y: 283, endPoint x: 289, endPoint y: 307, distance: 32.2
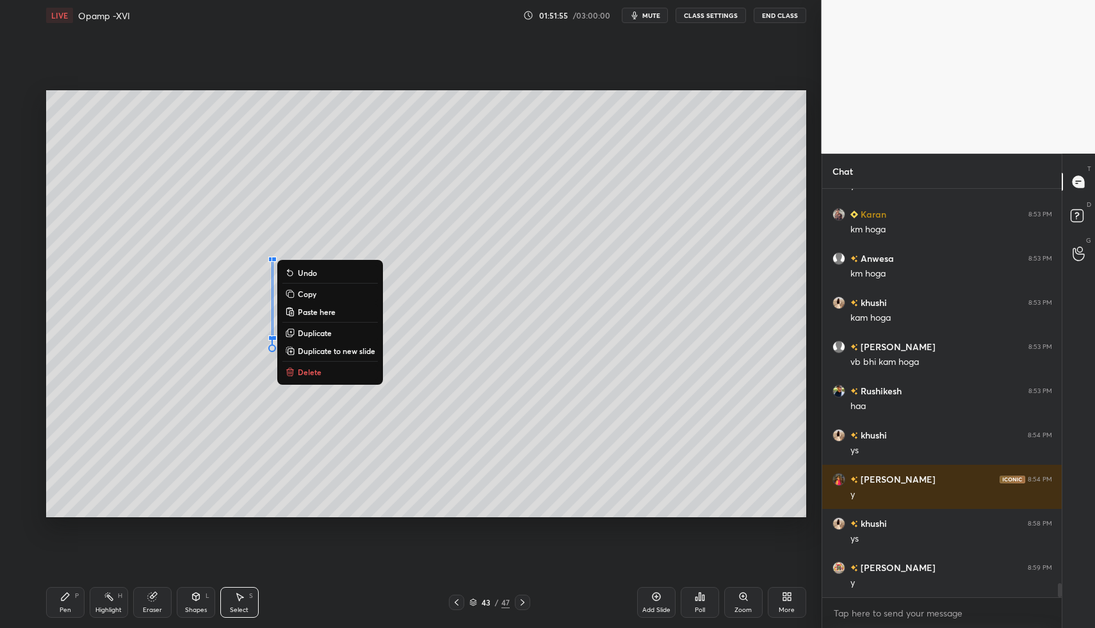
drag, startPoint x: 316, startPoint y: 367, endPoint x: 309, endPoint y: 396, distance: 29.5
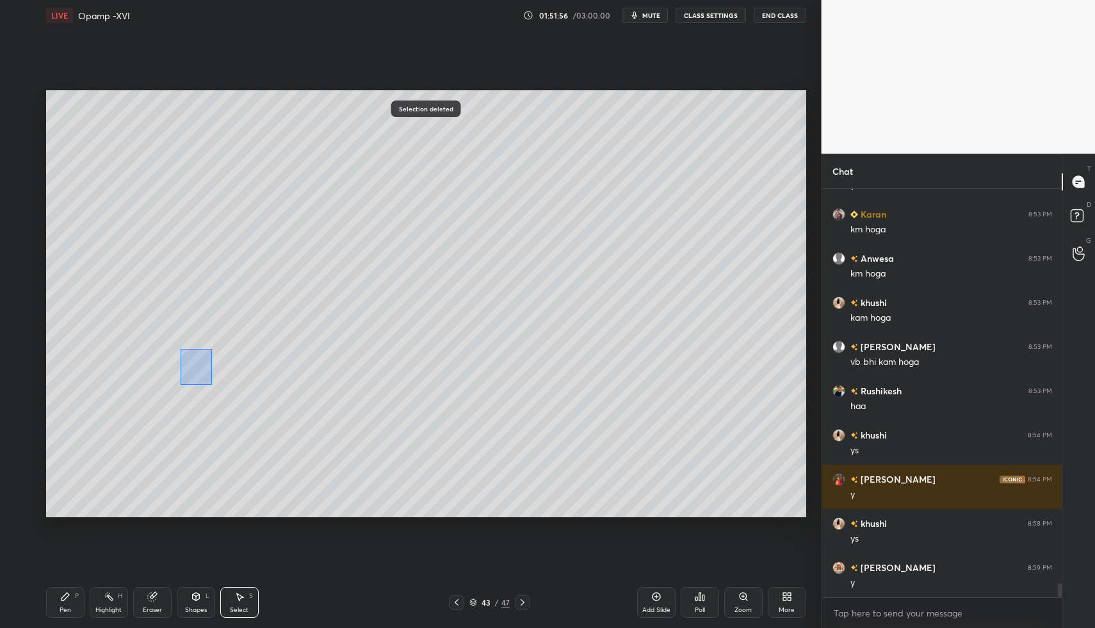
drag, startPoint x: 191, startPoint y: 365, endPoint x: 214, endPoint y: 393, distance: 36.4
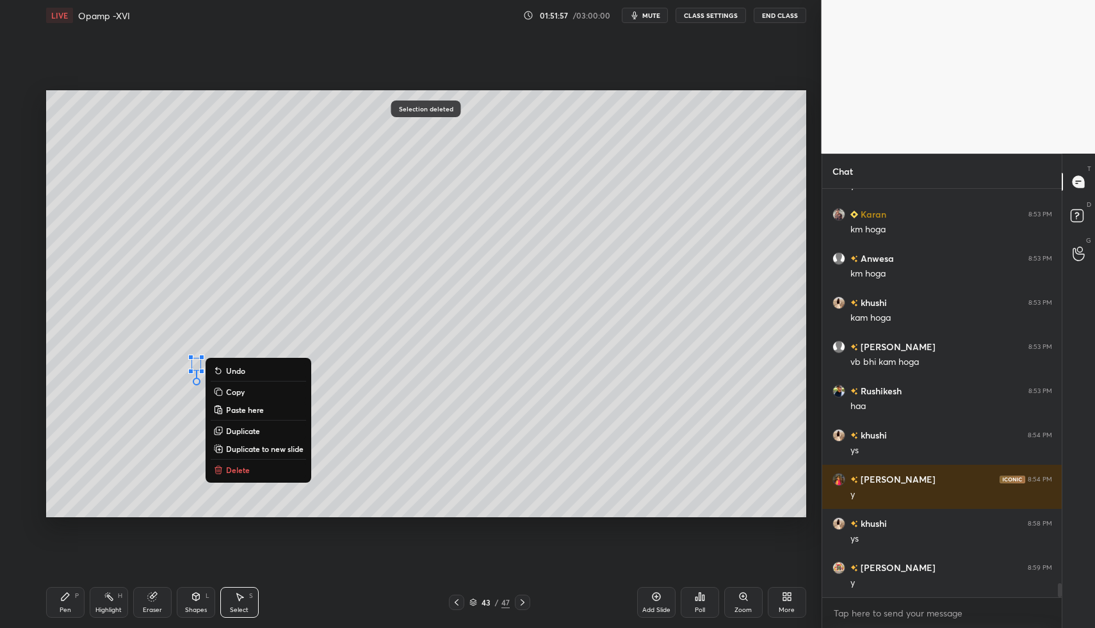
drag, startPoint x: 234, startPoint y: 467, endPoint x: 230, endPoint y: 499, distance: 32.2
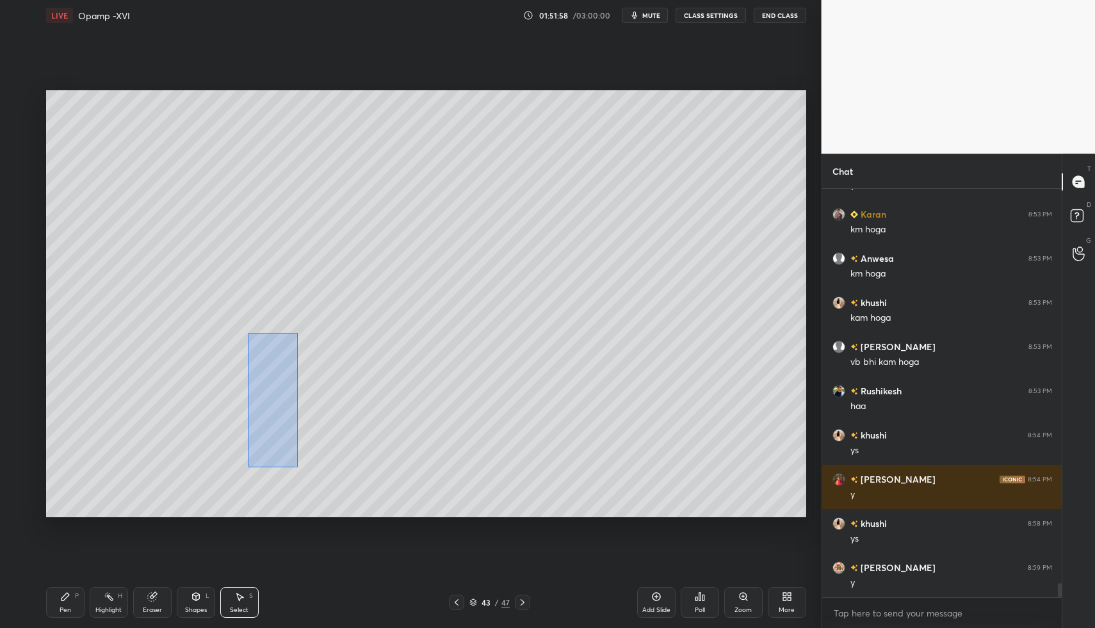
drag, startPoint x: 248, startPoint y: 333, endPoint x: 319, endPoint y: 510, distance: 190.4
drag, startPoint x: 269, startPoint y: 447, endPoint x: 271, endPoint y: 469, distance: 21.2
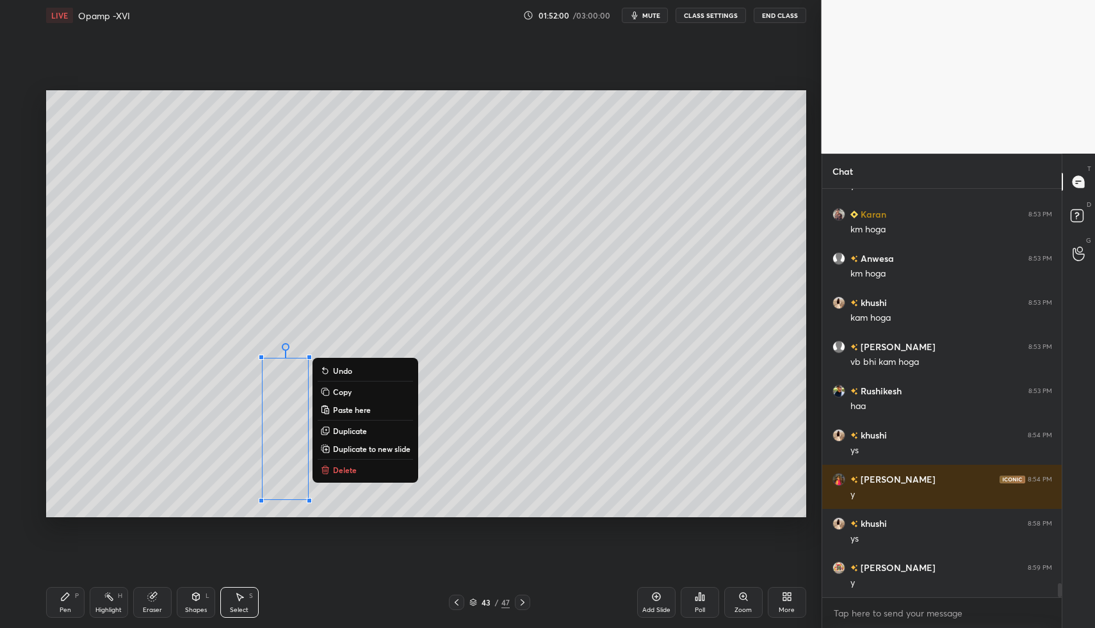
drag, startPoint x: 207, startPoint y: 610, endPoint x: 202, endPoint y: 590, distance: 20.7
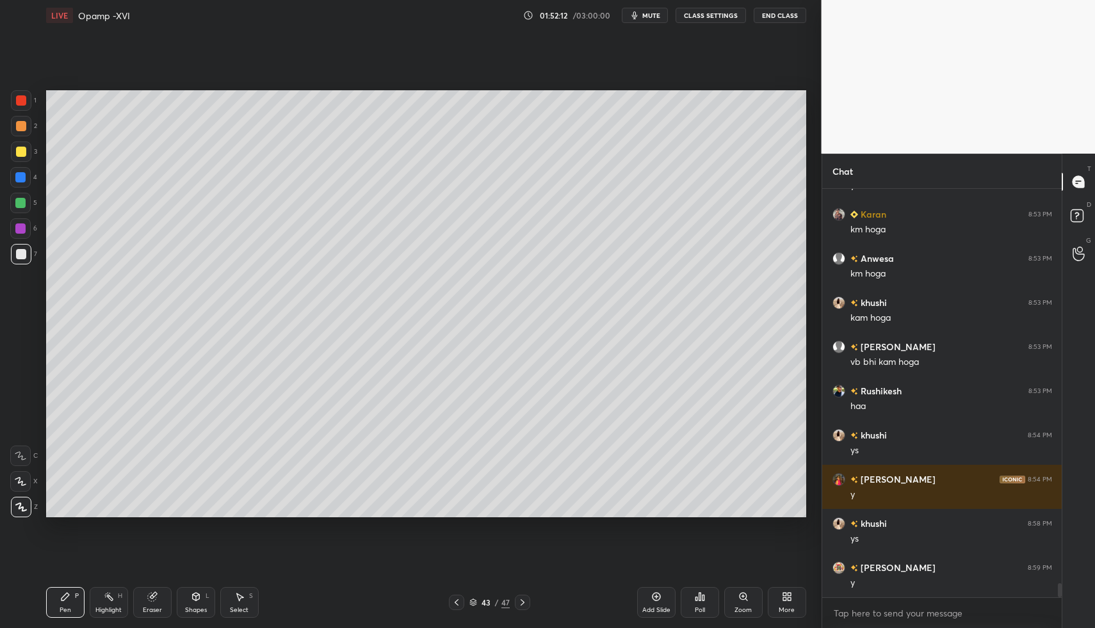
drag, startPoint x: 27, startPoint y: 254, endPoint x: 26, endPoint y: 191, distance: 63.4
drag, startPoint x: 11, startPoint y: 150, endPoint x: 38, endPoint y: 169, distance: 33.2
drag, startPoint x: 113, startPoint y: 602, endPoint x: 145, endPoint y: 534, distance: 75.3
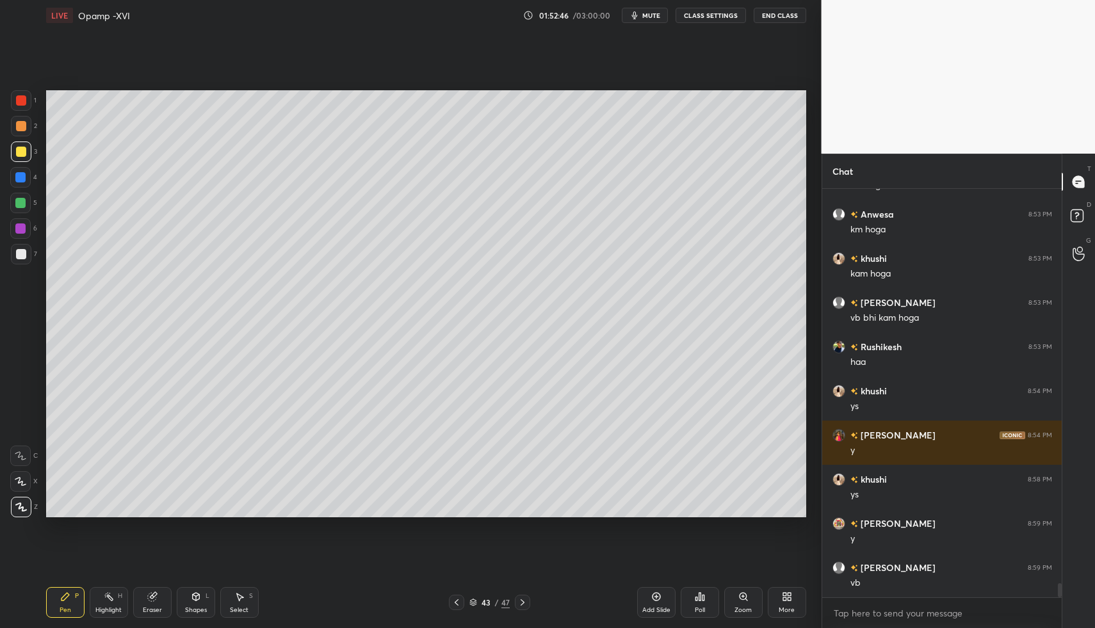
drag, startPoint x: 106, startPoint y: 600, endPoint x: 111, endPoint y: 572, distance: 28.0
drag, startPoint x: 104, startPoint y: 598, endPoint x: 145, endPoint y: 522, distance: 86.5
drag, startPoint x: 523, startPoint y: 599, endPoint x: 498, endPoint y: 597, distance: 25.1
drag, startPoint x: 109, startPoint y: 597, endPoint x: 175, endPoint y: 537, distance: 88.8
drag, startPoint x: 51, startPoint y: 600, endPoint x: 67, endPoint y: 607, distance: 16.9
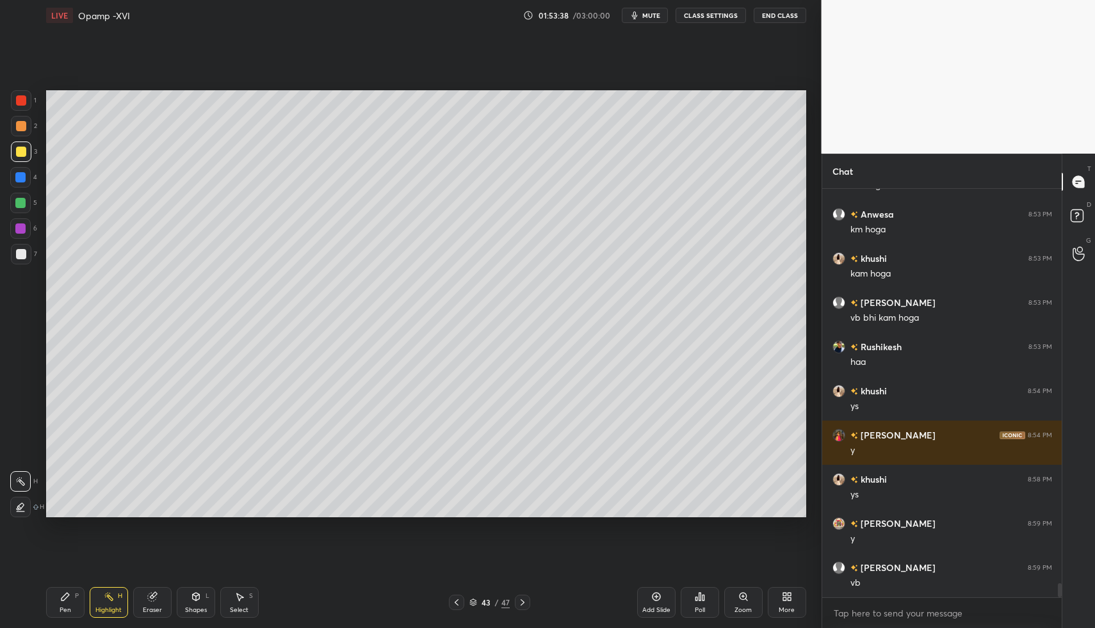
drag, startPoint x: 67, startPoint y: 607, endPoint x: 86, endPoint y: 604, distance: 19.5
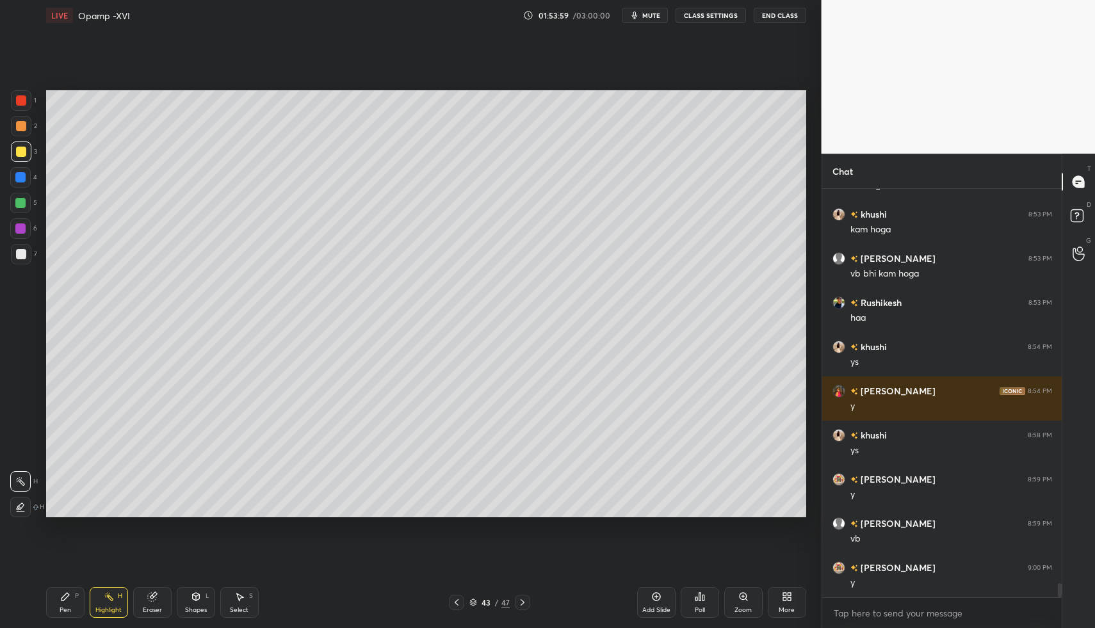
drag, startPoint x: 451, startPoint y: 607, endPoint x: 432, endPoint y: 592, distance: 24.6
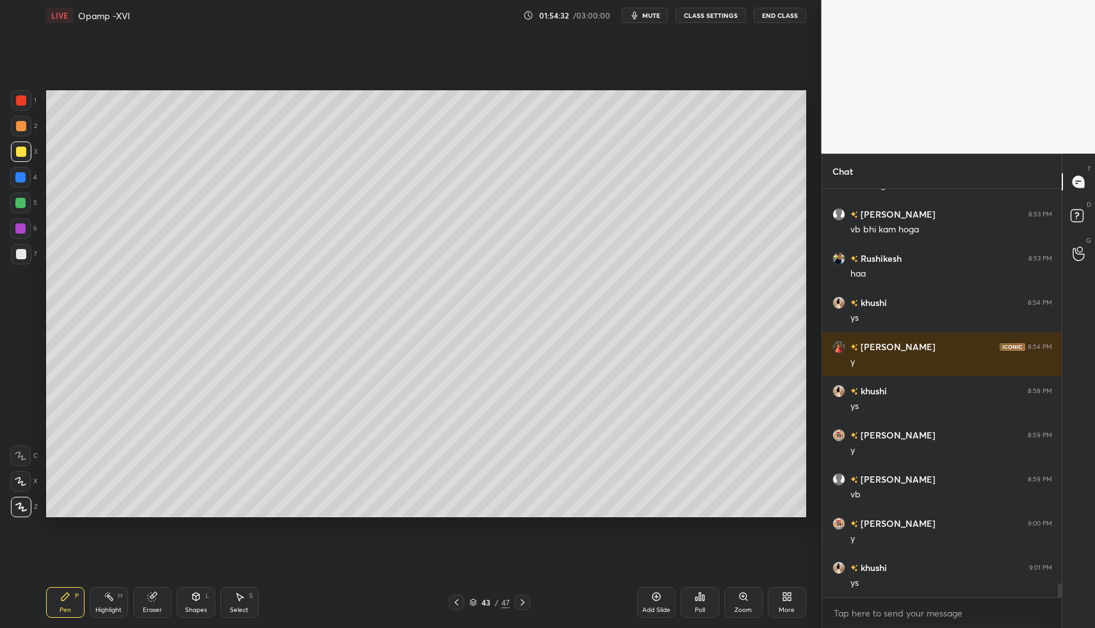
scroll to position [11645, 0]
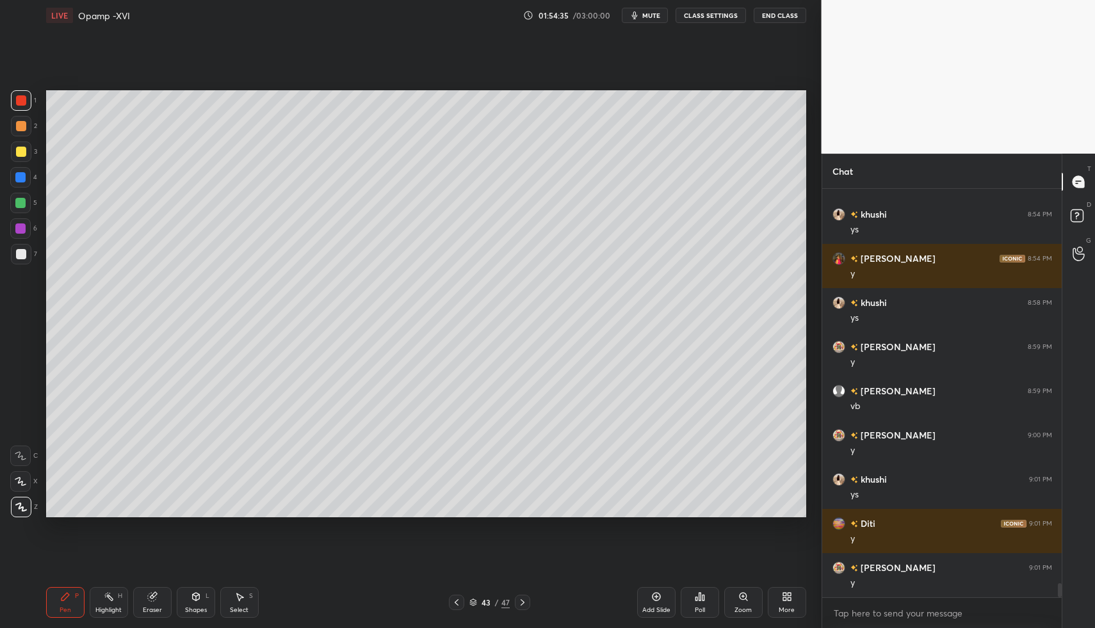
drag, startPoint x: 17, startPoint y: 467, endPoint x: 36, endPoint y: 482, distance: 24.7
drag, startPoint x: 192, startPoint y: 610, endPoint x: 189, endPoint y: 602, distance: 8.1
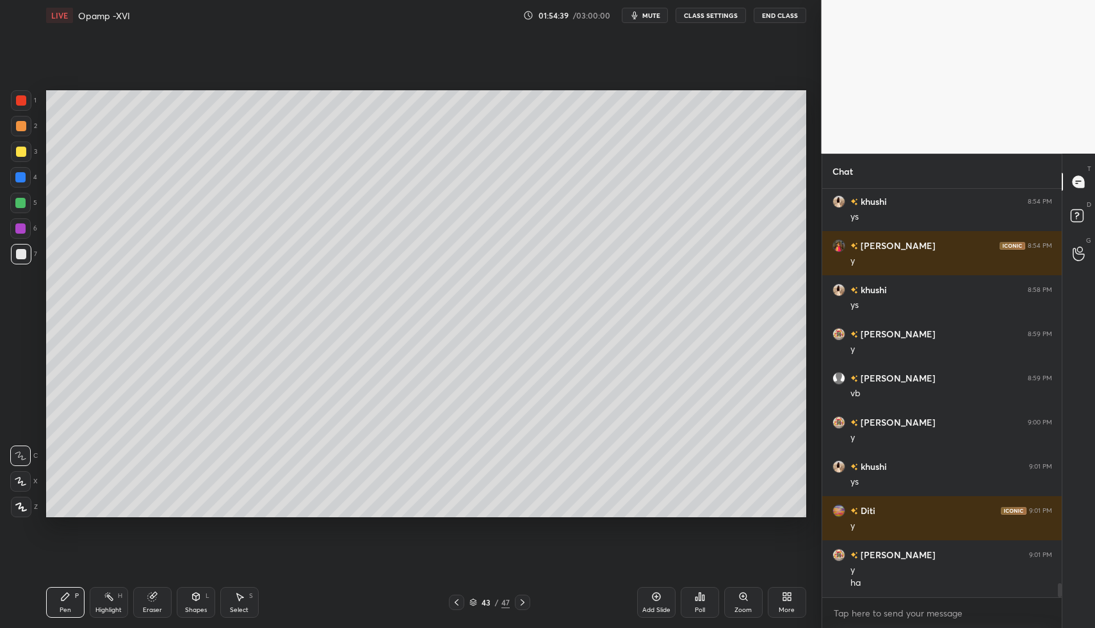
drag, startPoint x: 20, startPoint y: 251, endPoint x: 20, endPoint y: 302, distance: 50.6
drag, startPoint x: 107, startPoint y: 601, endPoint x: 165, endPoint y: 562, distance: 70.1
drag, startPoint x: 101, startPoint y: 597, endPoint x: 127, endPoint y: 538, distance: 65.1
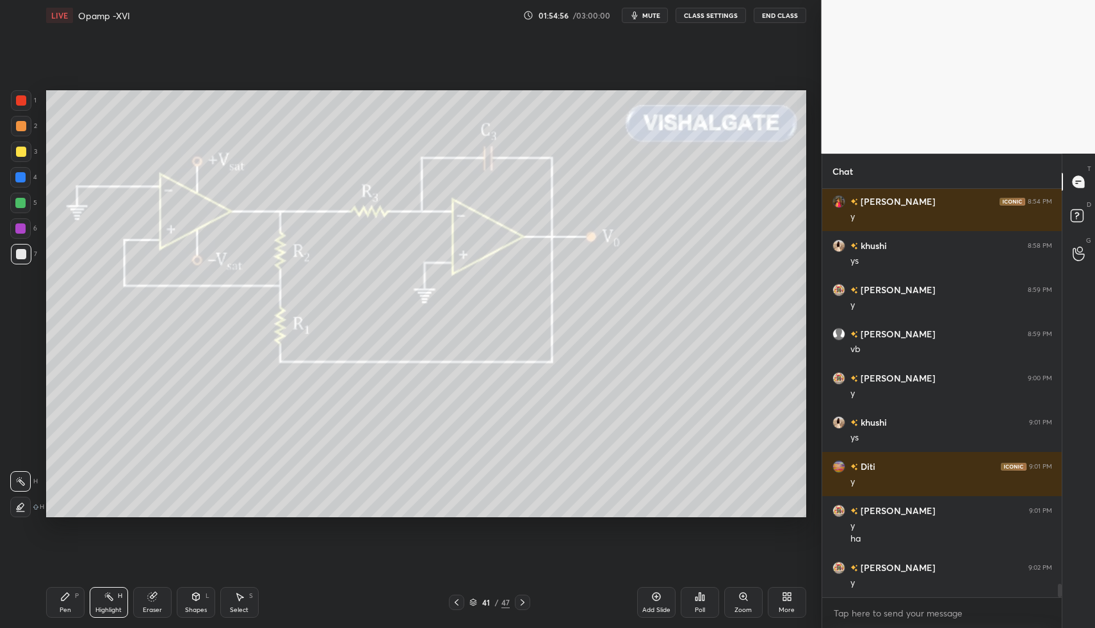
scroll to position [11746, 0]
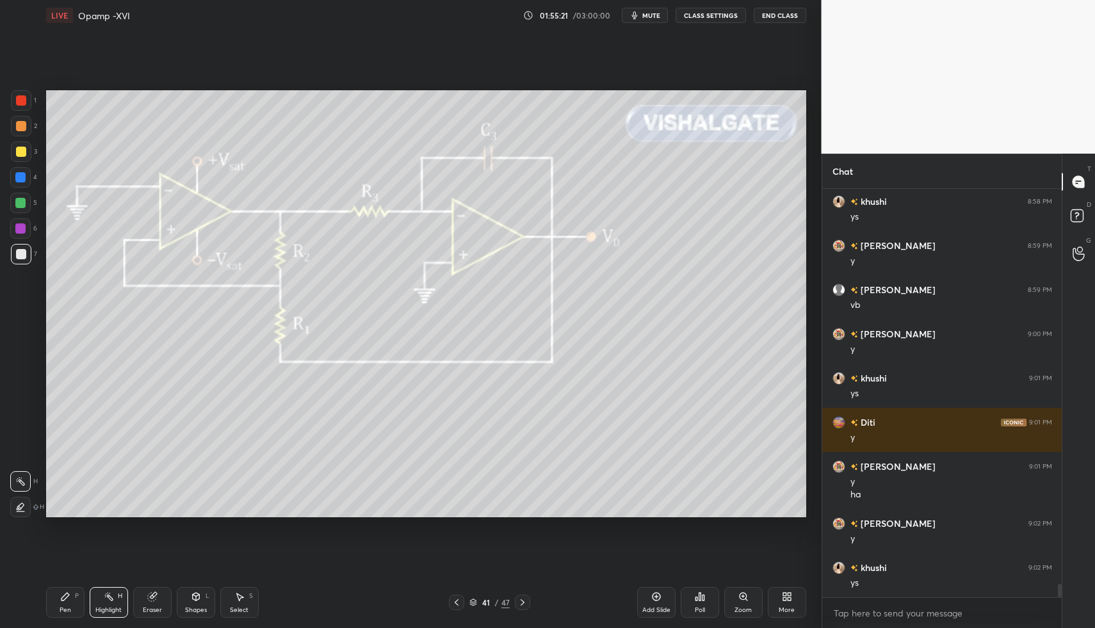
drag, startPoint x: 106, startPoint y: 601, endPoint x: 113, endPoint y: 549, distance: 52.3
drag, startPoint x: 94, startPoint y: 610, endPoint x: 106, endPoint y: 600, distance: 15.5
drag, startPoint x: 106, startPoint y: 600, endPoint x: 145, endPoint y: 545, distance: 68.0
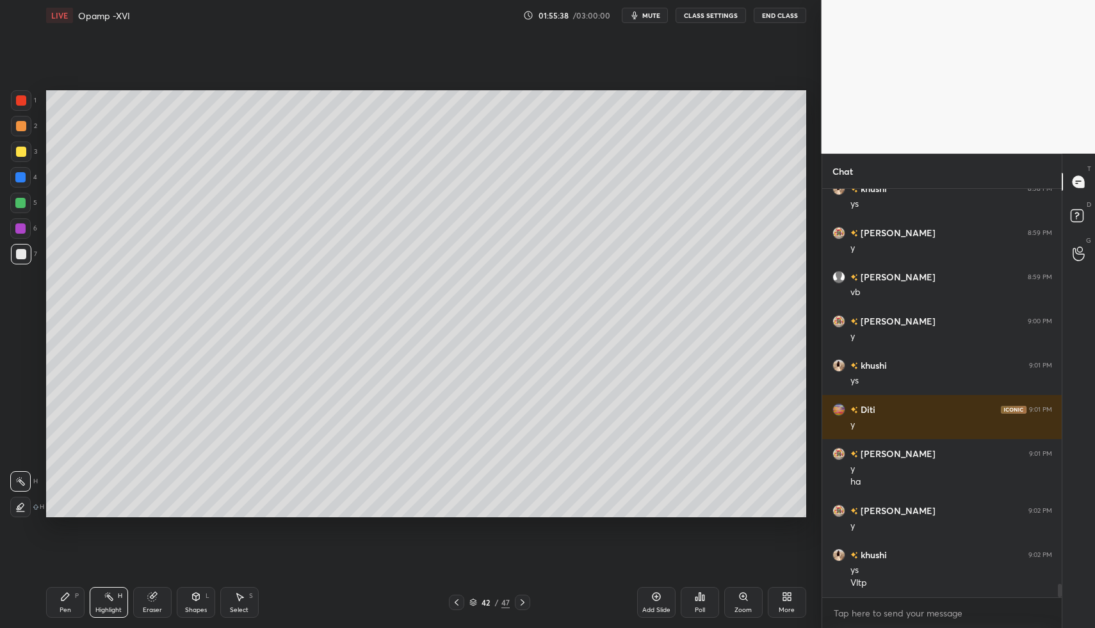
drag, startPoint x: 453, startPoint y: 602, endPoint x: 442, endPoint y: 595, distance: 13.5
drag, startPoint x: 109, startPoint y: 604, endPoint x: 131, endPoint y: 539, distance: 68.0
drag, startPoint x: 65, startPoint y: 600, endPoint x: 52, endPoint y: 604, distance: 13.4
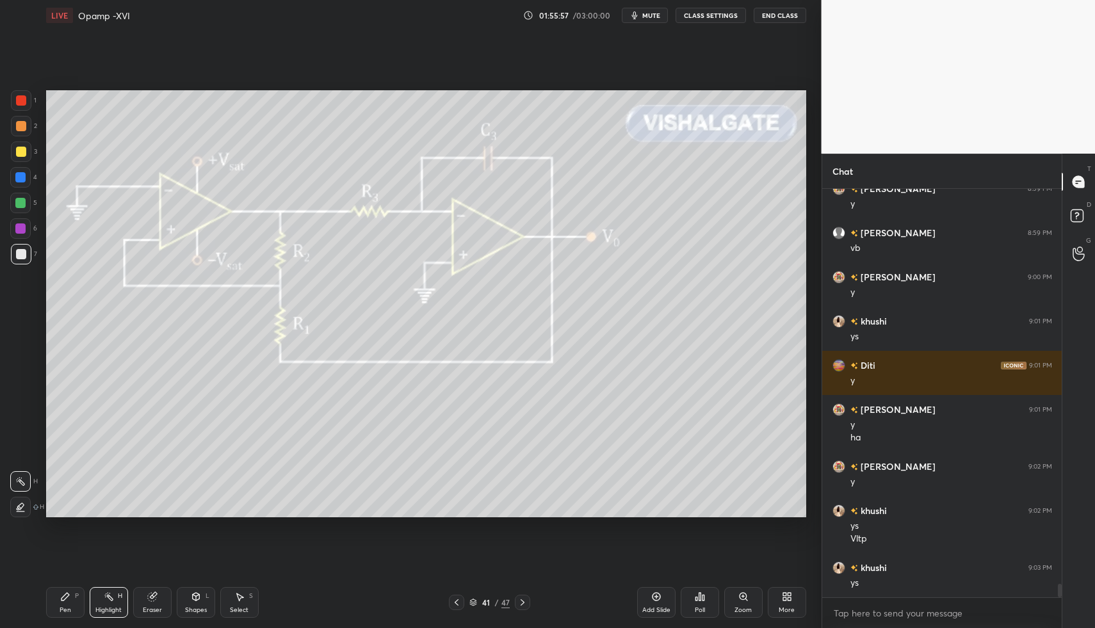
drag, startPoint x: 67, startPoint y: 592, endPoint x: 157, endPoint y: 518, distance: 117.4
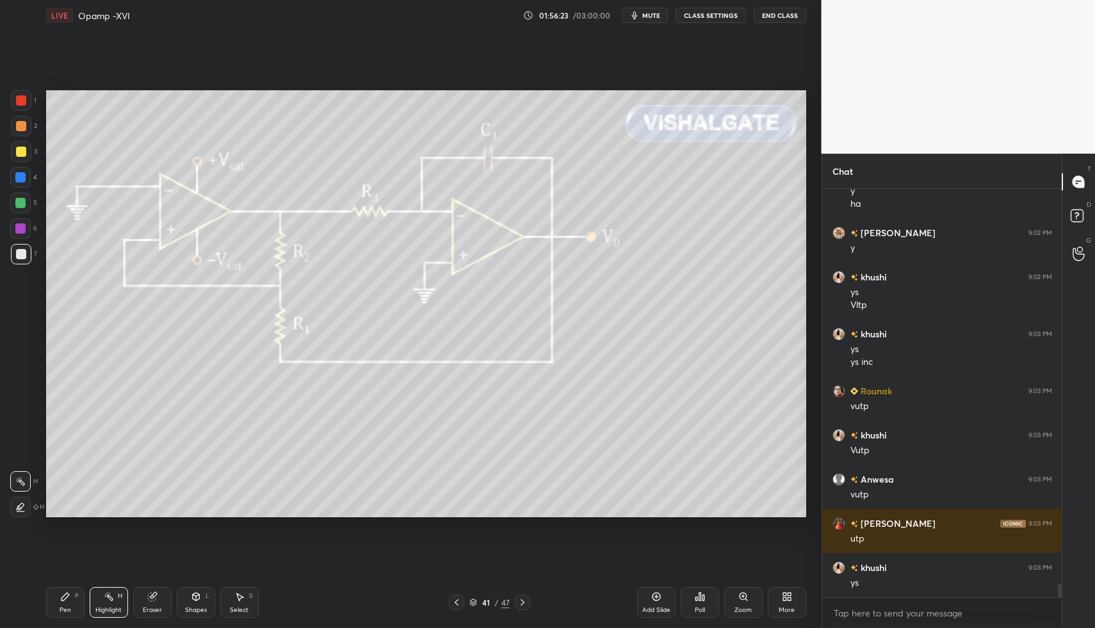
scroll to position [12081, 0]
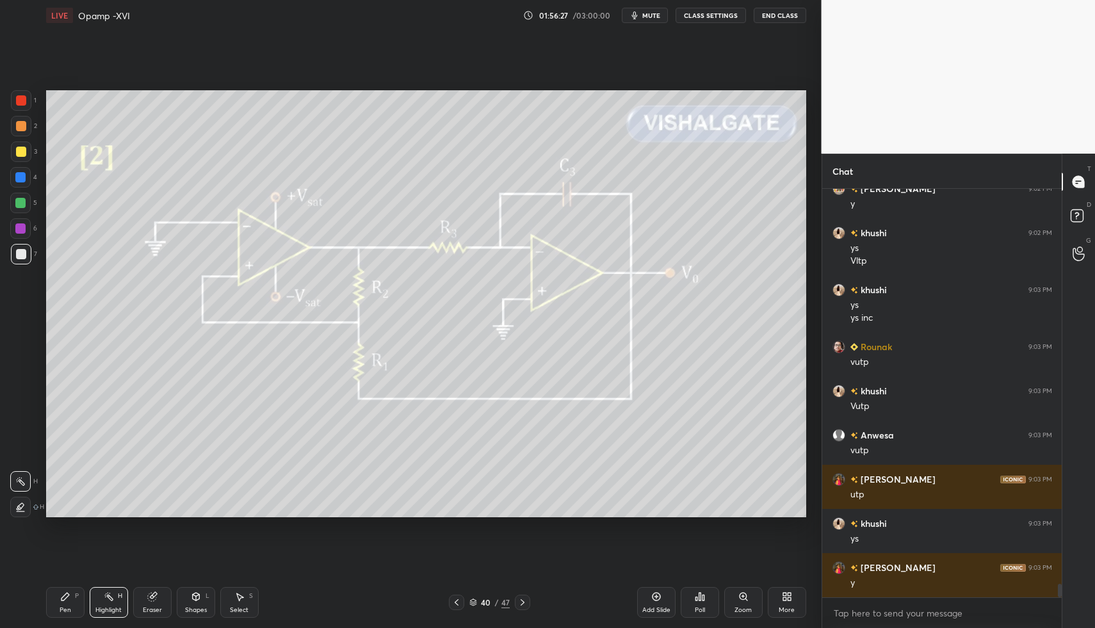
drag, startPoint x: 453, startPoint y: 603, endPoint x: 462, endPoint y: 604, distance: 9.0
drag, startPoint x: 518, startPoint y: 602, endPoint x: 442, endPoint y: 597, distance: 75.8
drag, startPoint x: 115, startPoint y: 600, endPoint x: 118, endPoint y: 579, distance: 21.9
drag, startPoint x: 118, startPoint y: 602, endPoint x: 182, endPoint y: 585, distance: 66.1
click at [462, 597] on div at bounding box center [456, 602] width 15 height 15
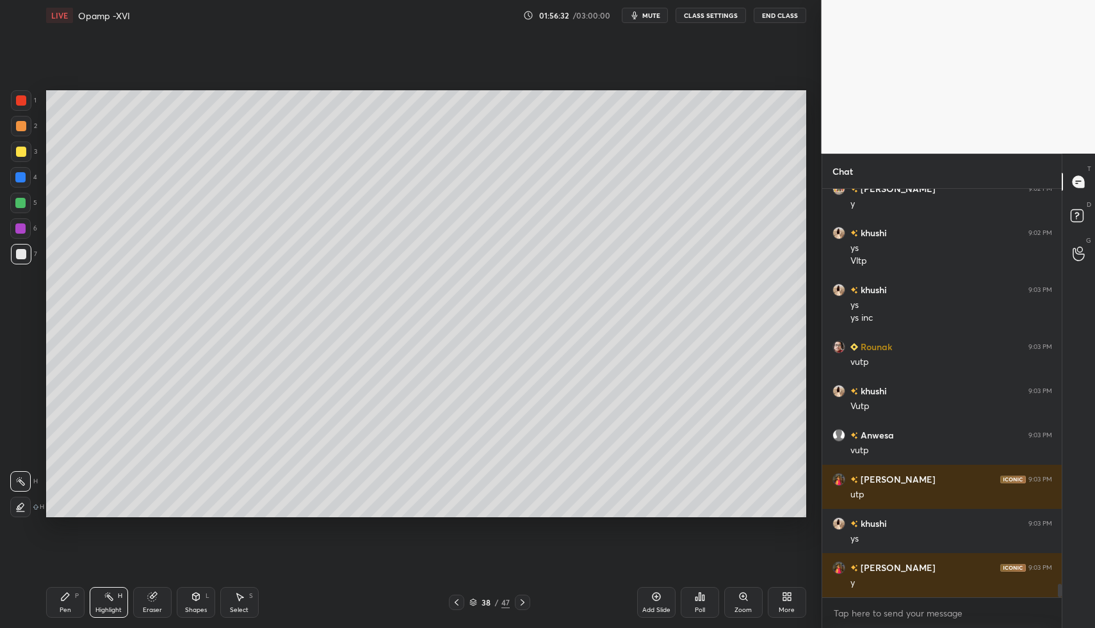
click at [459, 600] on icon at bounding box center [456, 602] width 10 height 10
click at [458, 601] on icon at bounding box center [456, 602] width 10 height 10
click at [458, 606] on icon at bounding box center [456, 602] width 10 height 10
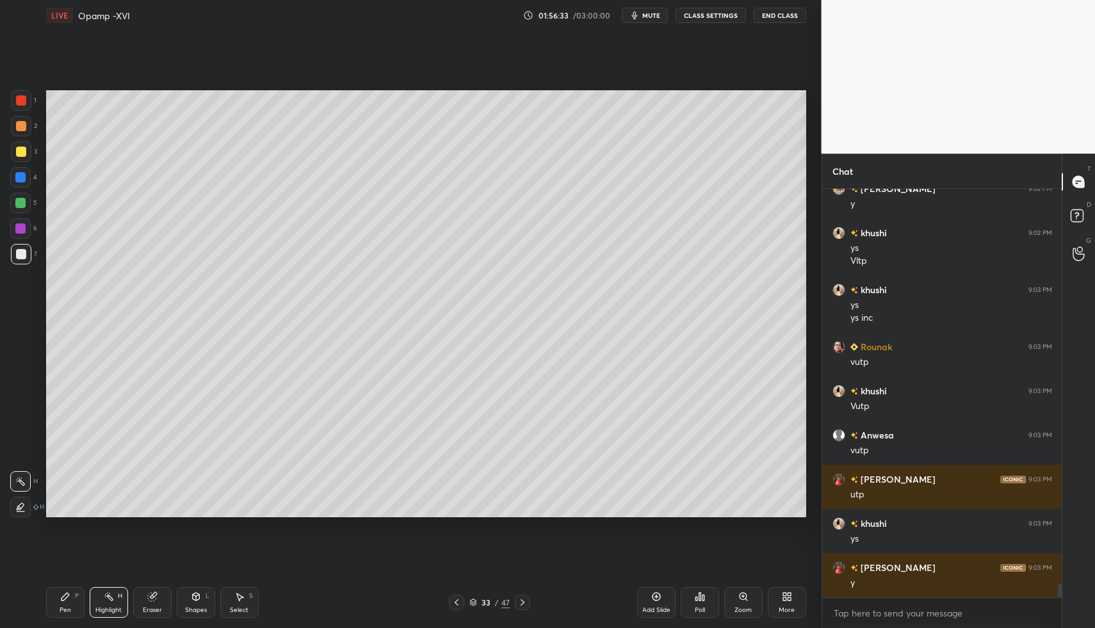
click at [457, 604] on icon at bounding box center [456, 602] width 10 height 10
click at [523, 600] on icon at bounding box center [522, 602] width 10 height 10
click at [110, 609] on div "Highlight" at bounding box center [108, 610] width 26 height 6
click at [113, 602] on div "Highlight H" at bounding box center [109, 602] width 38 height 31
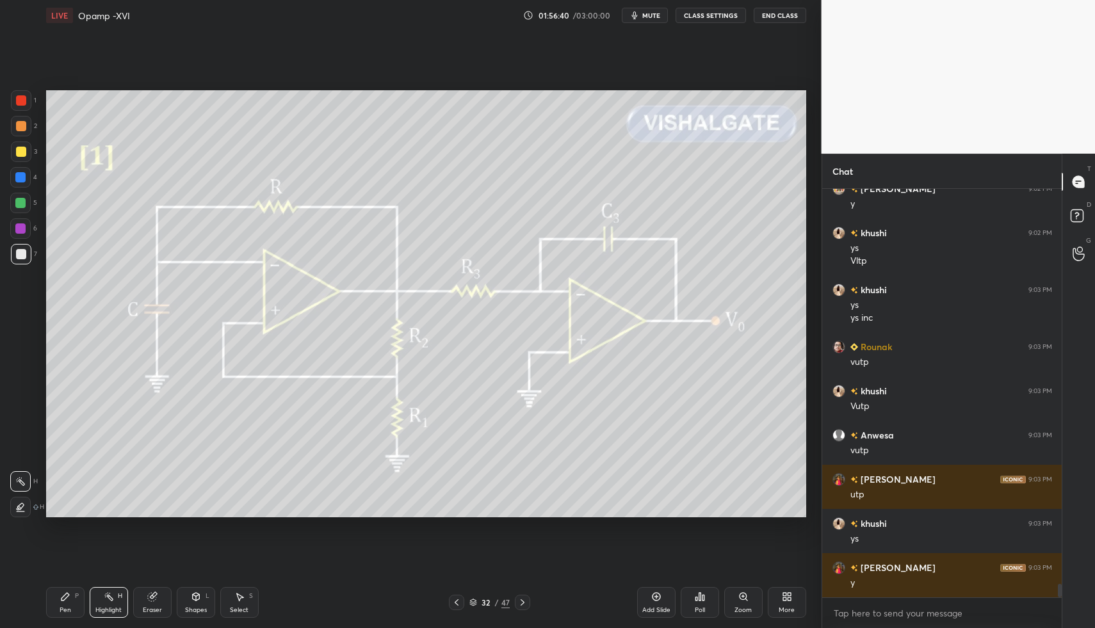
click at [59, 610] on div "Pen P" at bounding box center [65, 602] width 38 height 31
drag, startPoint x: 57, startPoint y: 599, endPoint x: 47, endPoint y: 565, distance: 35.3
click at [53, 595] on div "Pen P" at bounding box center [65, 602] width 38 height 31
click at [24, 147] on div at bounding box center [21, 152] width 10 height 10
drag, startPoint x: 23, startPoint y: 150, endPoint x: 40, endPoint y: 191, distance: 44.5
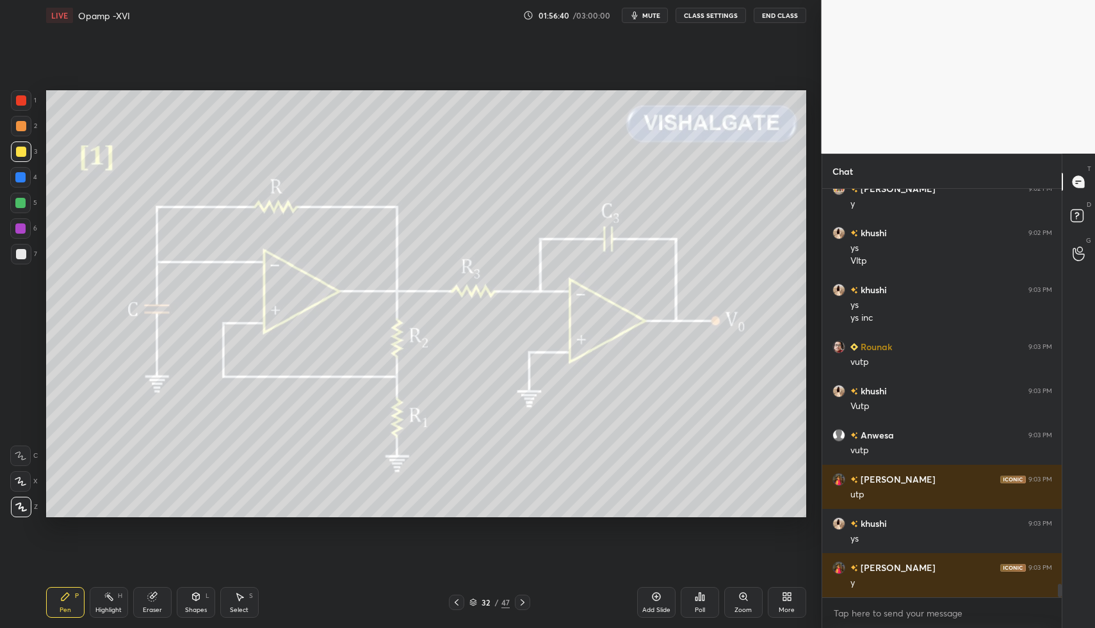
click at [23, 150] on div at bounding box center [21, 152] width 10 height 10
click at [204, 604] on div "Shapes L" at bounding box center [196, 602] width 38 height 31
drag, startPoint x: 24, startPoint y: 257, endPoint x: 36, endPoint y: 250, distance: 13.8
drag, startPoint x: 99, startPoint y: 604, endPoint x: 106, endPoint y: 586, distance: 19.6
drag, startPoint x: 108, startPoint y: 613, endPoint x: 108, endPoint y: 600, distance: 12.2
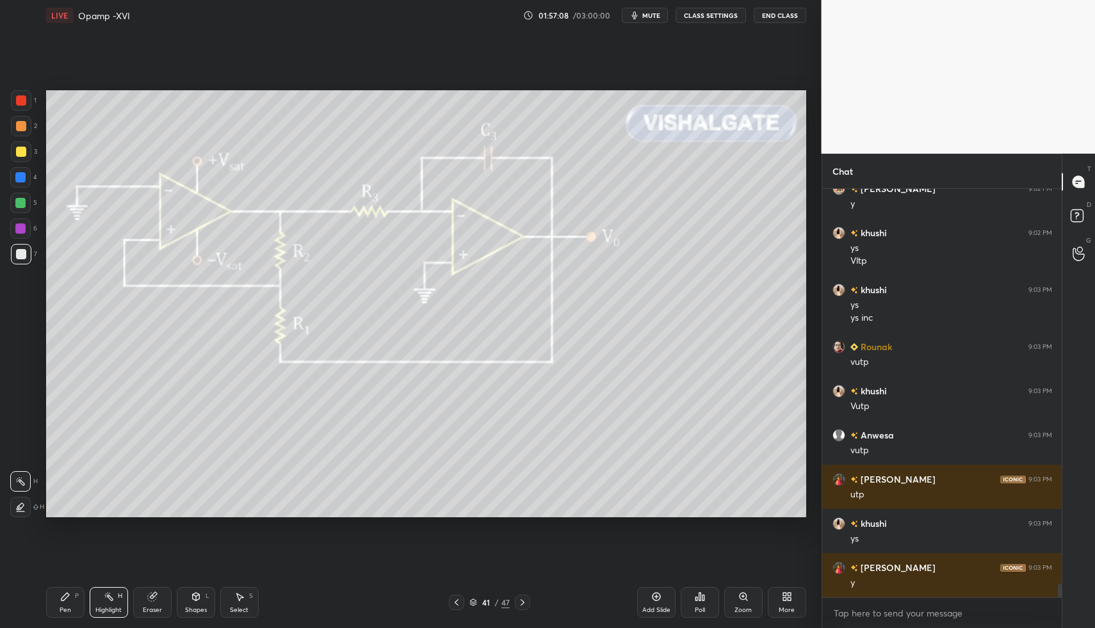
drag, startPoint x: 106, startPoint y: 600, endPoint x: 118, endPoint y: 529, distance: 72.2
click at [118, 597] on div "H" at bounding box center [120, 596] width 4 height 6
click at [115, 594] on div "Highlight H" at bounding box center [109, 602] width 38 height 31
click at [229, 606] on div "Select S" at bounding box center [239, 602] width 38 height 31
click at [248, 592] on div "Select S" at bounding box center [239, 602] width 38 height 31
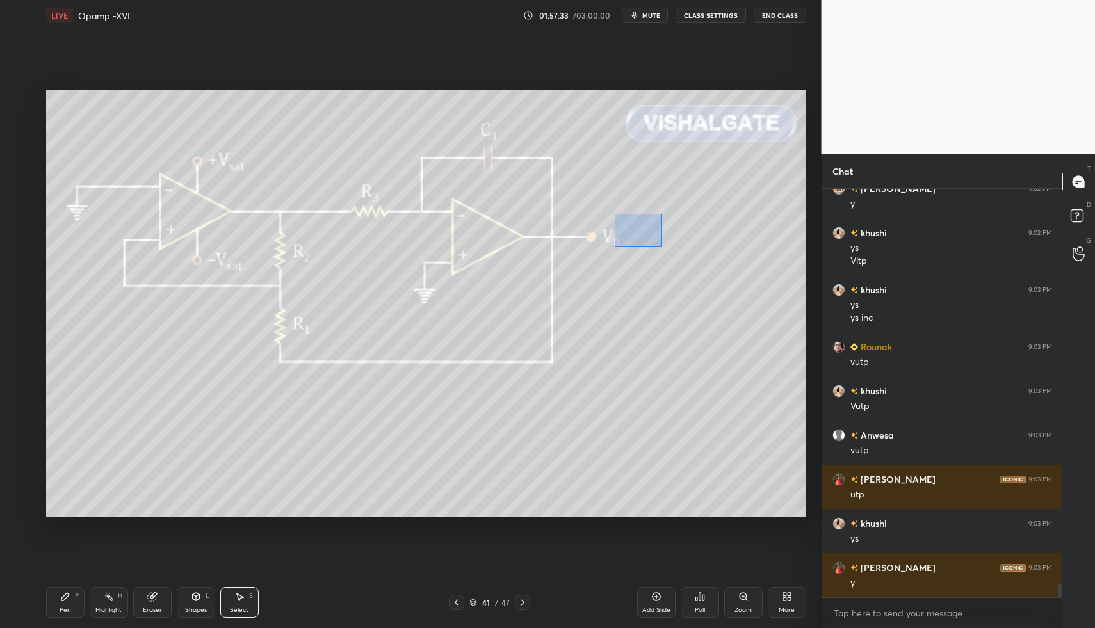
drag, startPoint x: 622, startPoint y: 223, endPoint x: 721, endPoint y: 293, distance: 121.1
click at [777, 291] on div "0 ° Undo Copy Paste here Duplicate Duplicate to new slide Delete" at bounding box center [426, 304] width 760 height 428
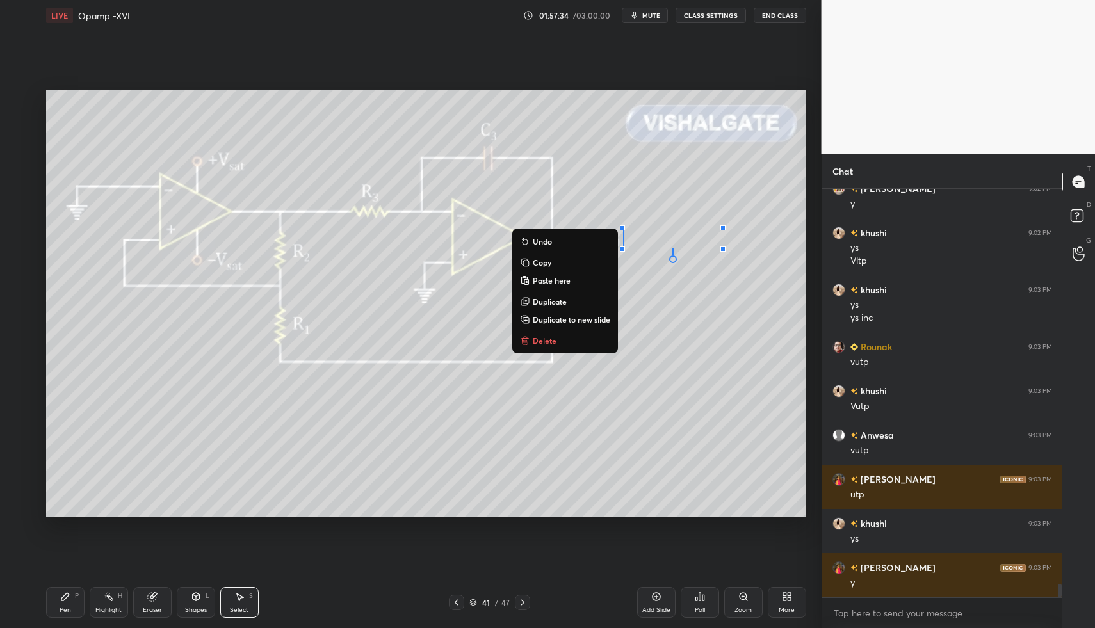
click at [563, 338] on button "Delete" at bounding box center [564, 340] width 95 height 15
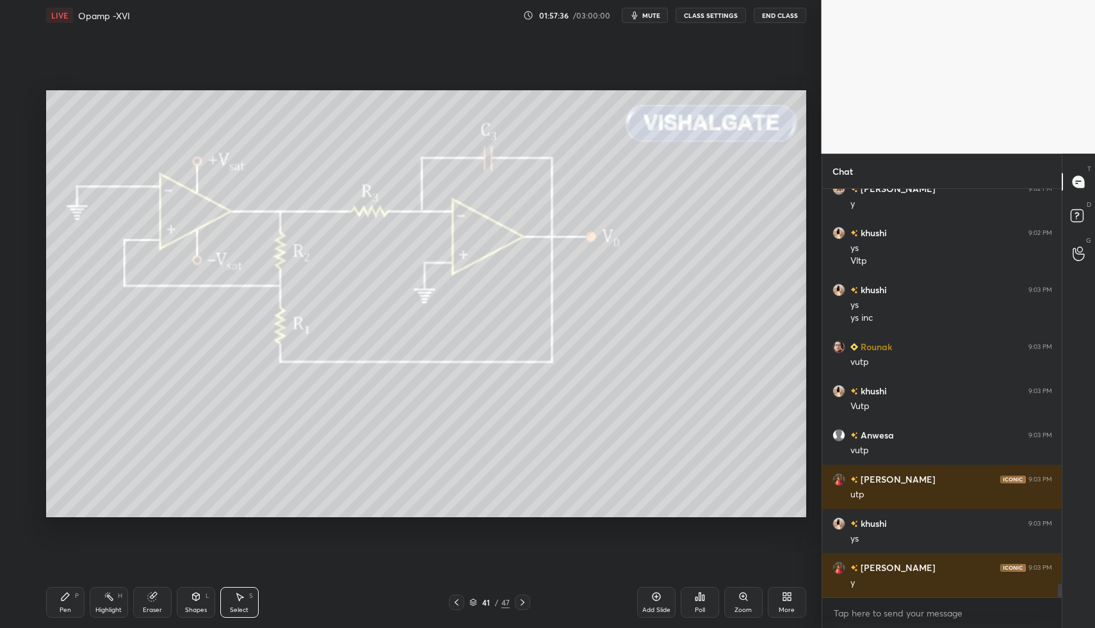
drag, startPoint x: 522, startPoint y: 598, endPoint x: 525, endPoint y: 606, distance: 8.7
click at [521, 600] on div at bounding box center [522, 602] width 15 height 15
click at [522, 606] on icon at bounding box center [522, 602] width 10 height 10
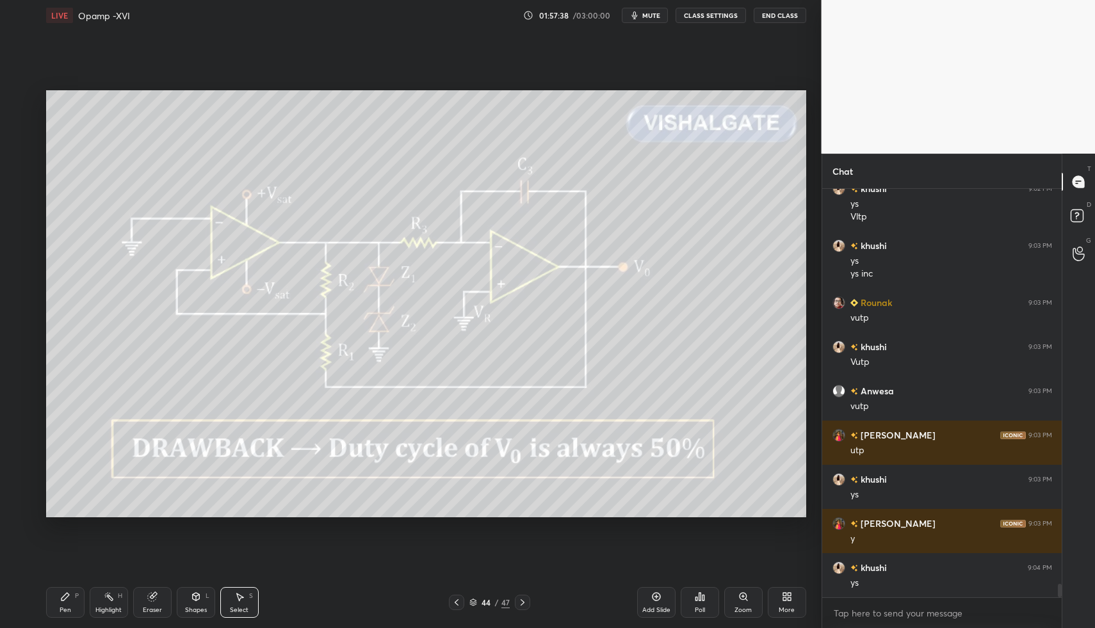
drag, startPoint x: 453, startPoint y: 599, endPoint x: 510, endPoint y: 600, distance: 57.0
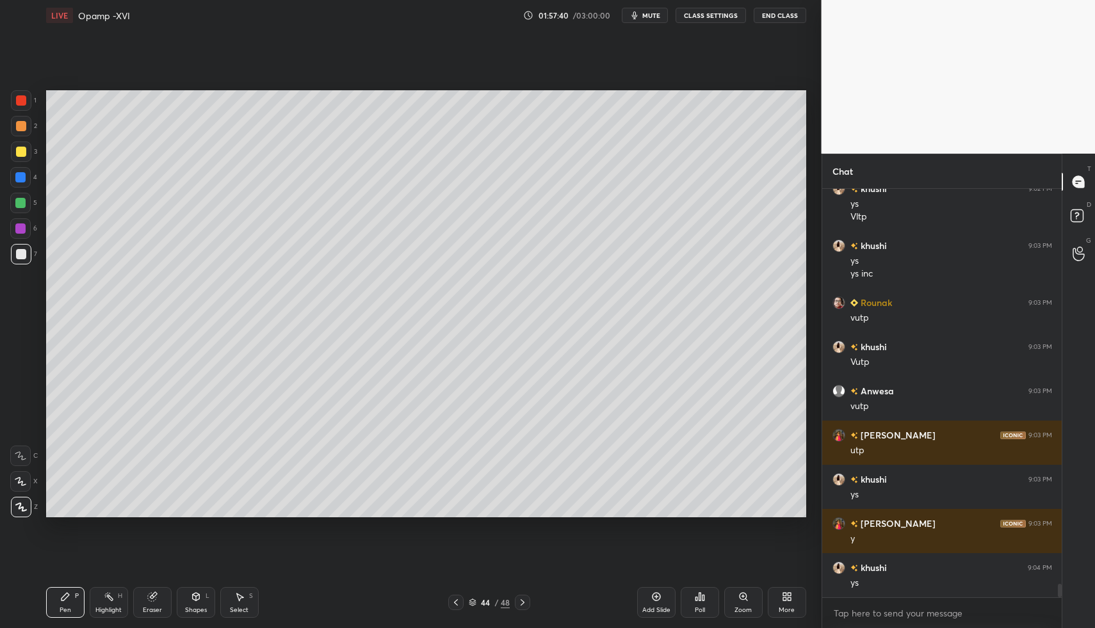
drag, startPoint x: 199, startPoint y: 595, endPoint x: 193, endPoint y: 579, distance: 16.4
drag, startPoint x: 53, startPoint y: 599, endPoint x: 59, endPoint y: 589, distance: 11.2
drag, startPoint x: 81, startPoint y: 590, endPoint x: 88, endPoint y: 580, distance: 12.1
drag, startPoint x: 88, startPoint y: 580, endPoint x: 93, endPoint y: 521, distance: 59.2
drag, startPoint x: 15, startPoint y: 160, endPoint x: 26, endPoint y: 157, distance: 12.0
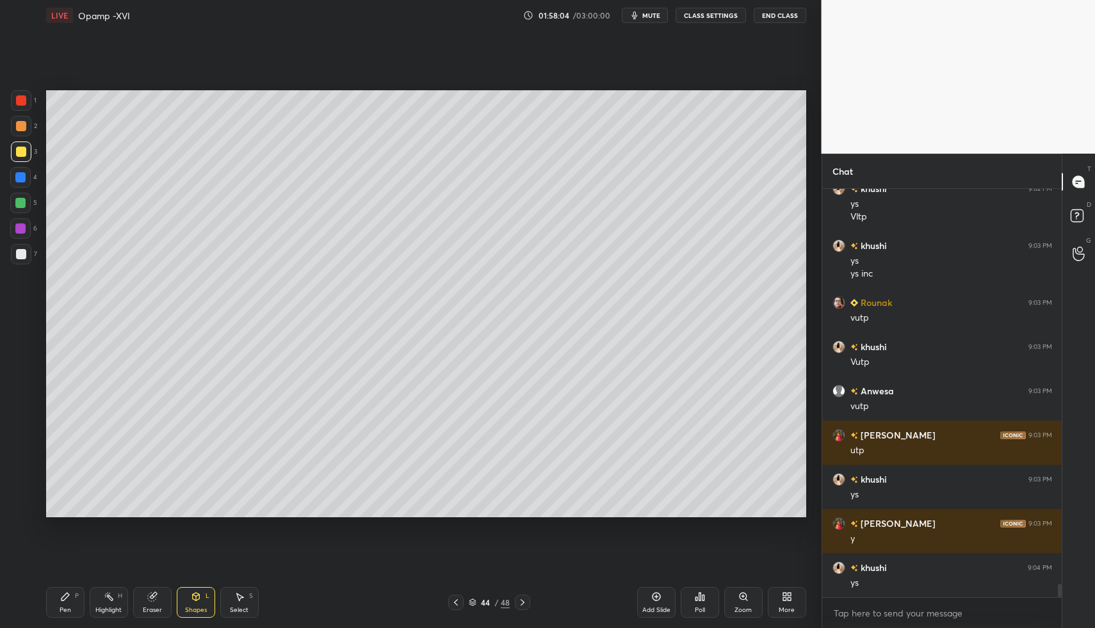
scroll to position [12169, 0]
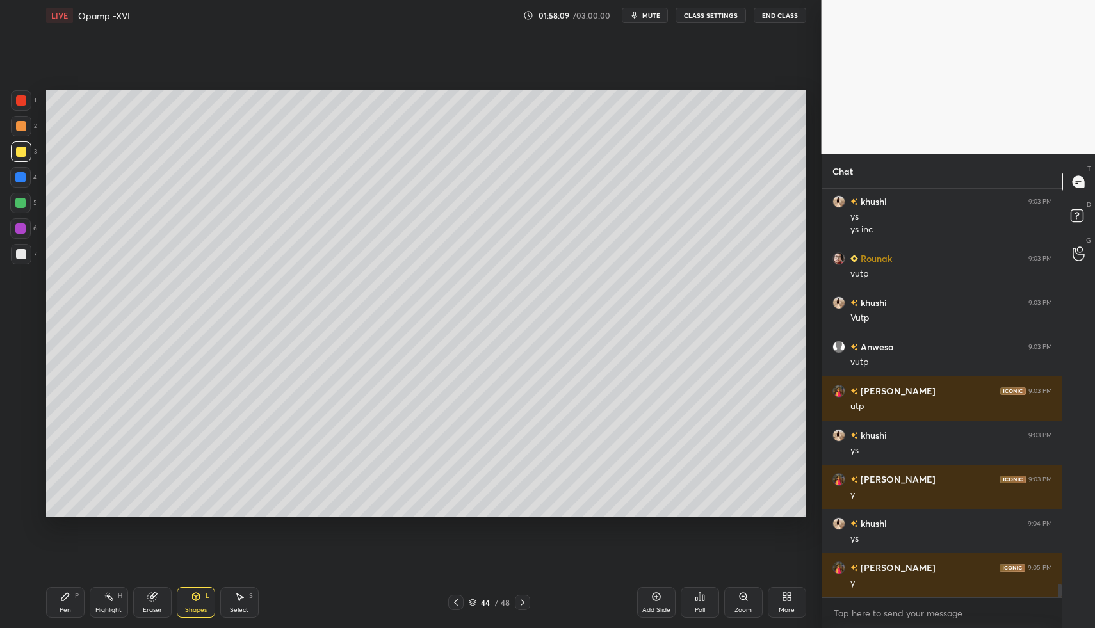
click at [76, 586] on div "Pen P Highlight H Eraser Shapes L Select S 44 / 48 Add Slide Poll Zoom More" at bounding box center [426, 602] width 760 height 51
drag, startPoint x: 68, startPoint y: 587, endPoint x: 91, endPoint y: 536, distance: 55.9
click at [68, 587] on div "Pen P" at bounding box center [65, 602] width 38 height 31
click at [20, 227] on div at bounding box center [20, 228] width 10 height 10
drag, startPoint x: 79, startPoint y: 590, endPoint x: 73, endPoint y: 590, distance: 6.4
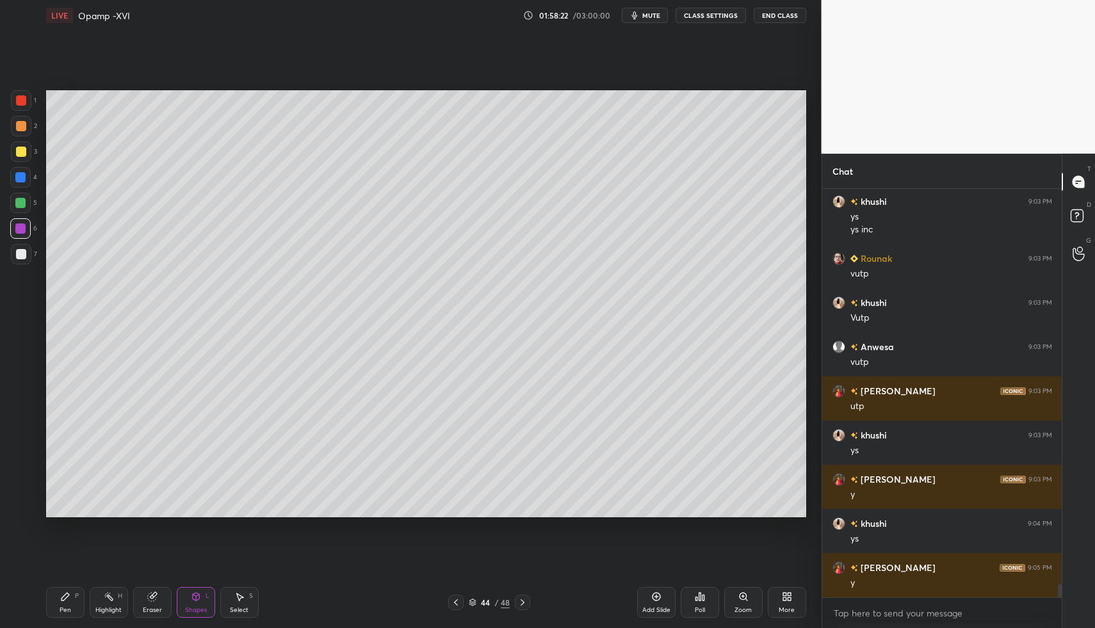
drag, startPoint x: 69, startPoint y: 601, endPoint x: 72, endPoint y: 591, distance: 9.9
drag, startPoint x: 23, startPoint y: 513, endPoint x: 46, endPoint y: 554, distance: 47.0
drag, startPoint x: 60, startPoint y: 609, endPoint x: 58, endPoint y: 554, distance: 55.7
drag, startPoint x: 29, startPoint y: 245, endPoint x: 15, endPoint y: 246, distance: 13.6
drag, startPoint x: 15, startPoint y: 246, endPoint x: 42, endPoint y: 267, distance: 33.8
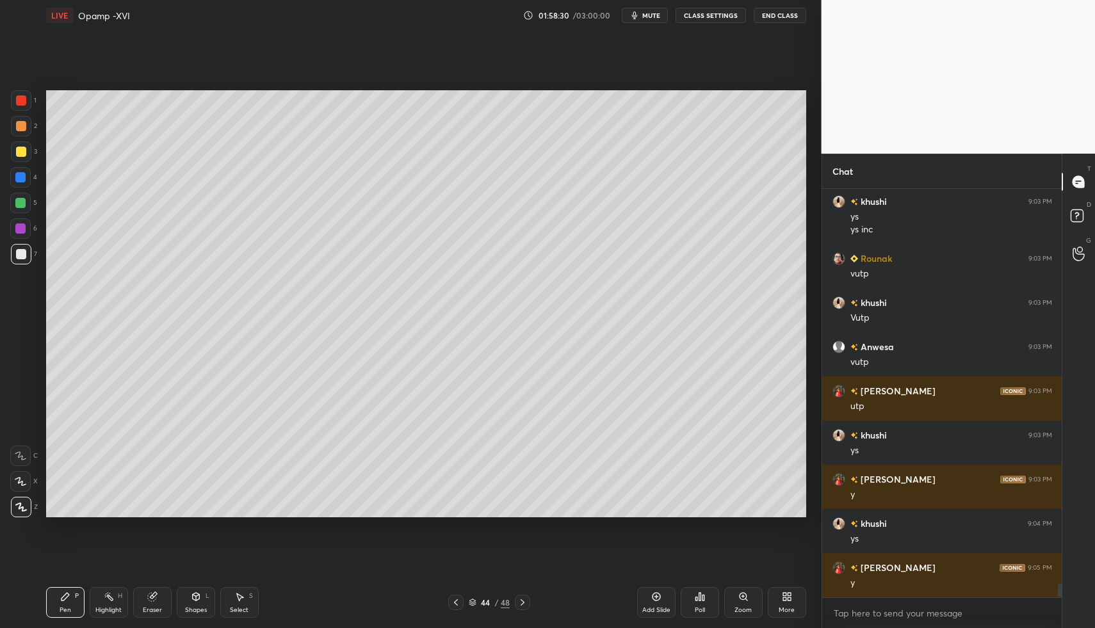
drag, startPoint x: 86, startPoint y: 602, endPoint x: 96, endPoint y: 573, distance: 31.2
drag, startPoint x: 16, startPoint y: 201, endPoint x: 22, endPoint y: 179, distance: 22.7
drag, startPoint x: 177, startPoint y: 606, endPoint x: 177, endPoint y: 579, distance: 26.9
drag, startPoint x: 29, startPoint y: 257, endPoint x: 30, endPoint y: 248, distance: 8.4
click at [21, 154] on div at bounding box center [21, 152] width 10 height 10
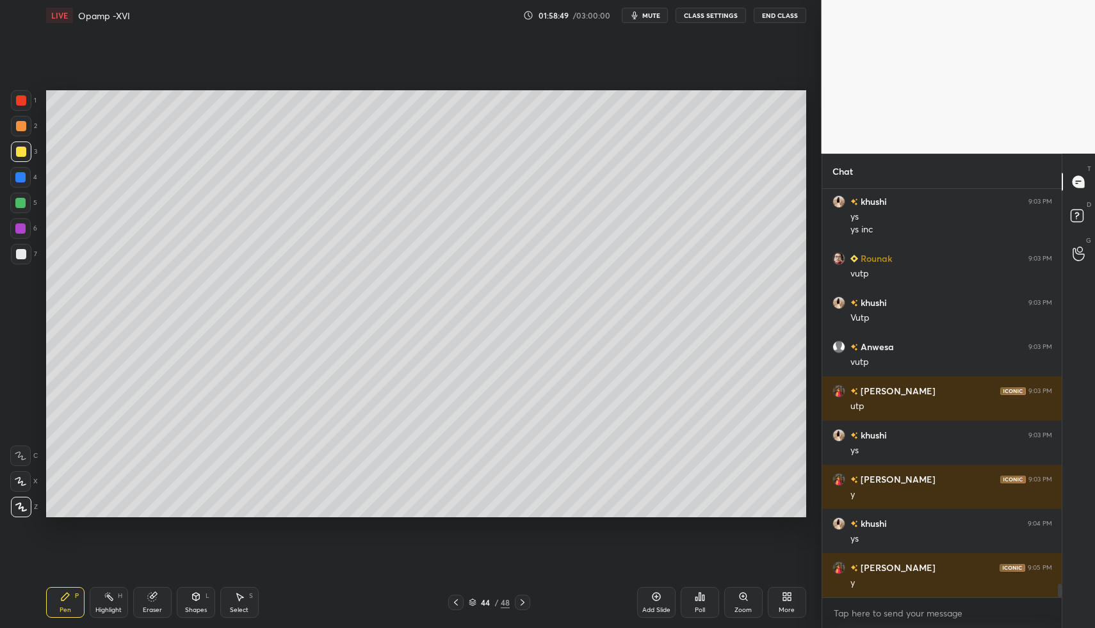
click at [74, 595] on div "Pen P" at bounding box center [65, 602] width 38 height 31
click at [198, 604] on div "Shapes L" at bounding box center [196, 602] width 38 height 31
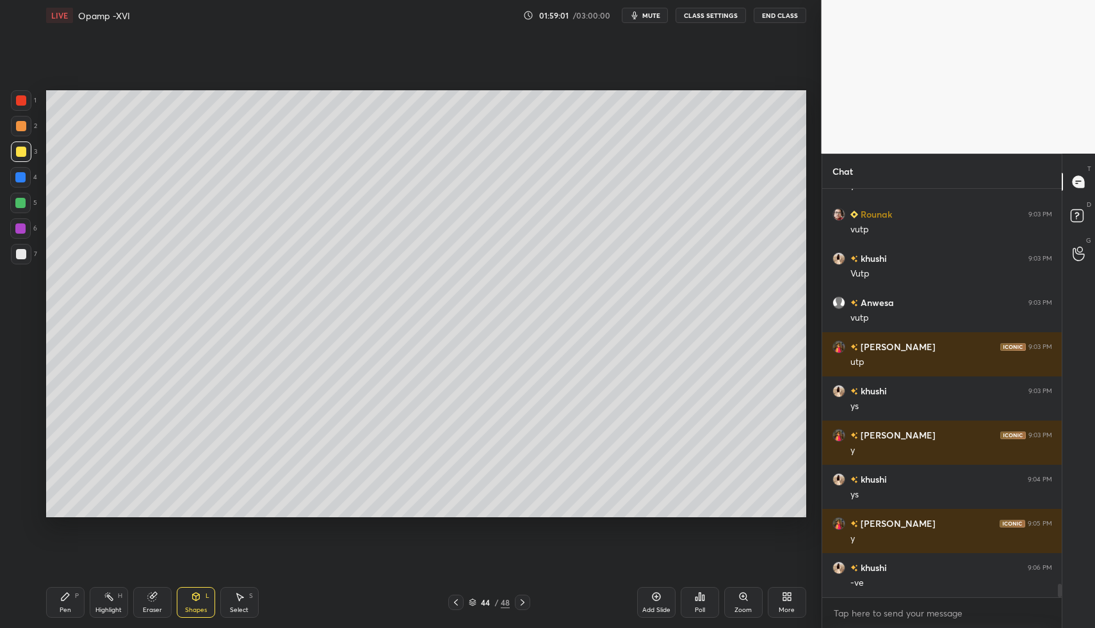
drag, startPoint x: 95, startPoint y: 590, endPoint x: 88, endPoint y: 591, distance: 6.4
drag, startPoint x: 24, startPoint y: 257, endPoint x: 35, endPoint y: 227, distance: 32.6
drag, startPoint x: 21, startPoint y: 101, endPoint x: 20, endPoint y: 118, distance: 17.3
drag, startPoint x: 26, startPoint y: 479, endPoint x: 28, endPoint y: 488, distance: 8.5
drag, startPoint x: 57, startPoint y: 604, endPoint x: 61, endPoint y: 527, distance: 76.3
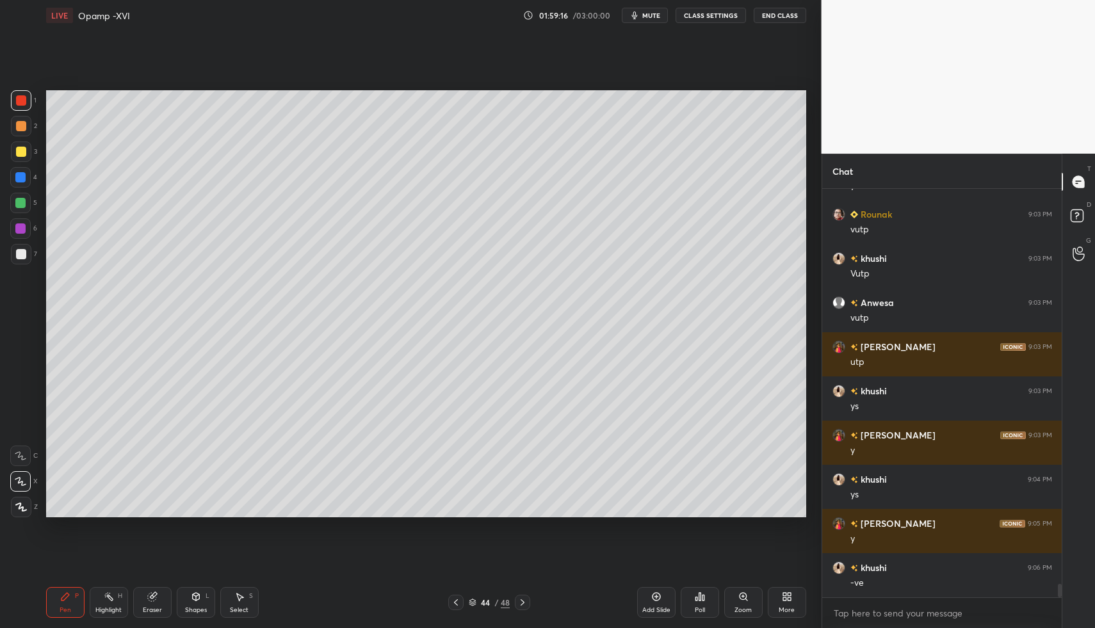
drag, startPoint x: 26, startPoint y: 177, endPoint x: 26, endPoint y: 184, distance: 7.0
drag, startPoint x: 60, startPoint y: 603, endPoint x: 61, endPoint y: 583, distance: 20.5
drag, startPoint x: 26, startPoint y: 248, endPoint x: 13, endPoint y: 325, distance: 78.5
drag, startPoint x: 44, startPoint y: 607, endPoint x: 49, endPoint y: 595, distance: 13.5
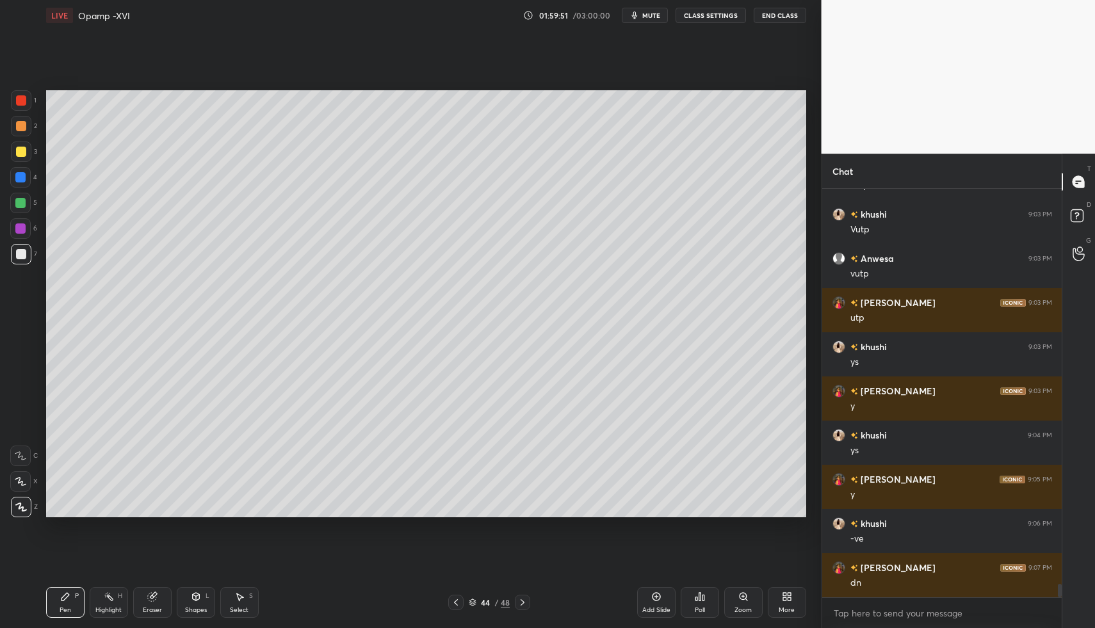
scroll to position [12301, 0]
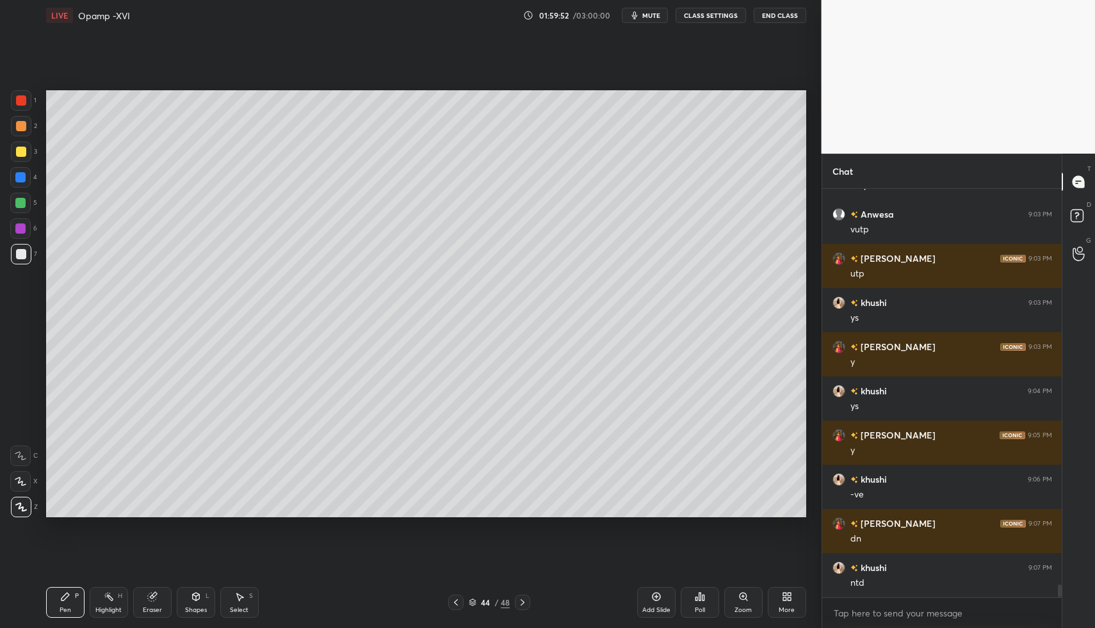
drag, startPoint x: 519, startPoint y: 606, endPoint x: 501, endPoint y: 602, distance: 18.5
drag, startPoint x: 58, startPoint y: 593, endPoint x: 70, endPoint y: 530, distance: 64.5
drag, startPoint x: 17, startPoint y: 204, endPoint x: 40, endPoint y: 180, distance: 32.6
drag, startPoint x: 191, startPoint y: 603, endPoint x: 187, endPoint y: 579, distance: 24.7
drag, startPoint x: 527, startPoint y: 598, endPoint x: 519, endPoint y: 600, distance: 7.9
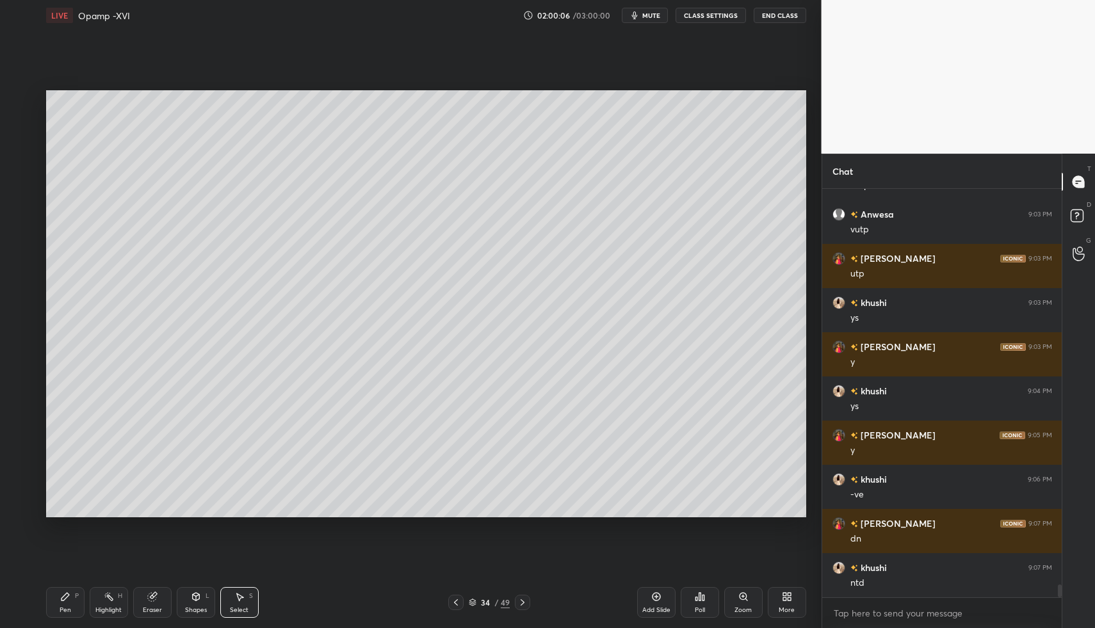
drag, startPoint x: 234, startPoint y: 597, endPoint x: 218, endPoint y: 527, distance: 71.0
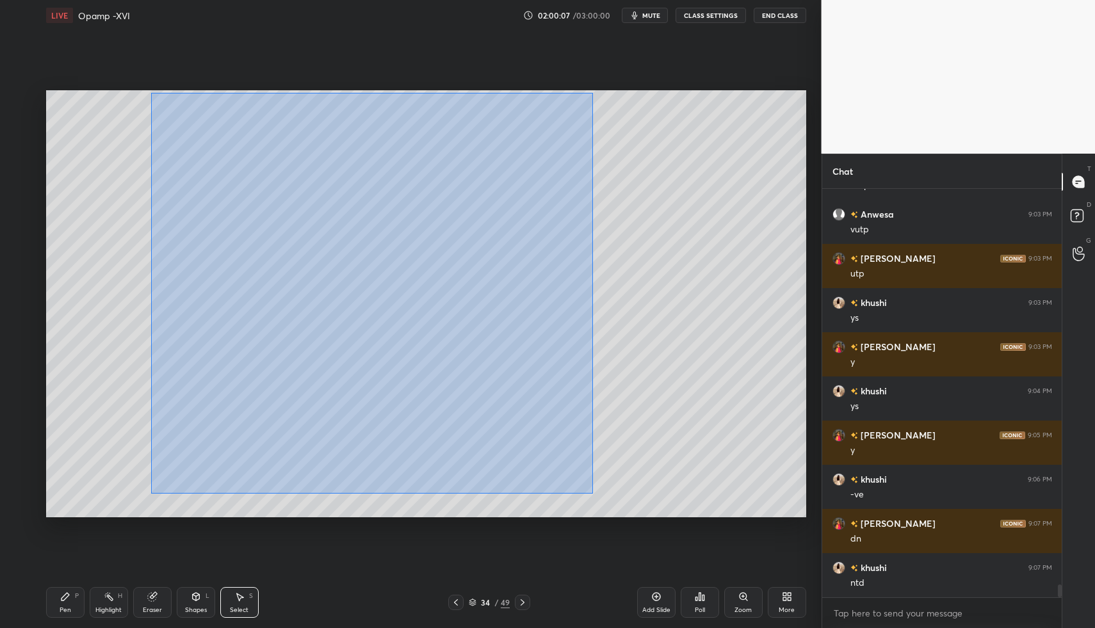
drag, startPoint x: 152, startPoint y: 97, endPoint x: 592, endPoint y: 501, distance: 597.2
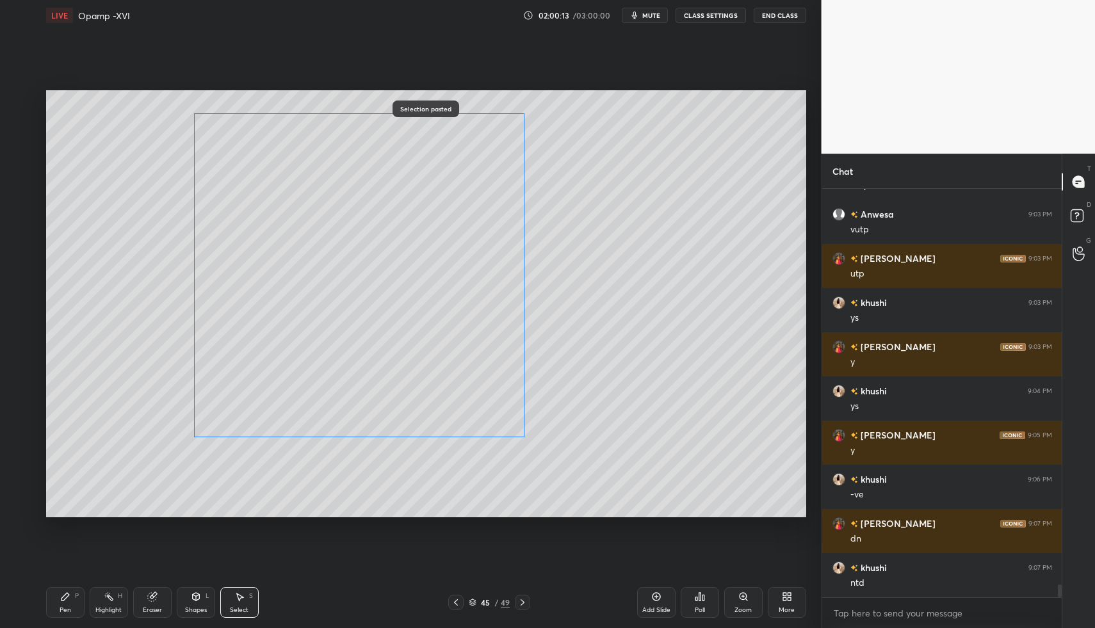
drag, startPoint x: 304, startPoint y: 362, endPoint x: 305, endPoint y: 375, distance: 13.5
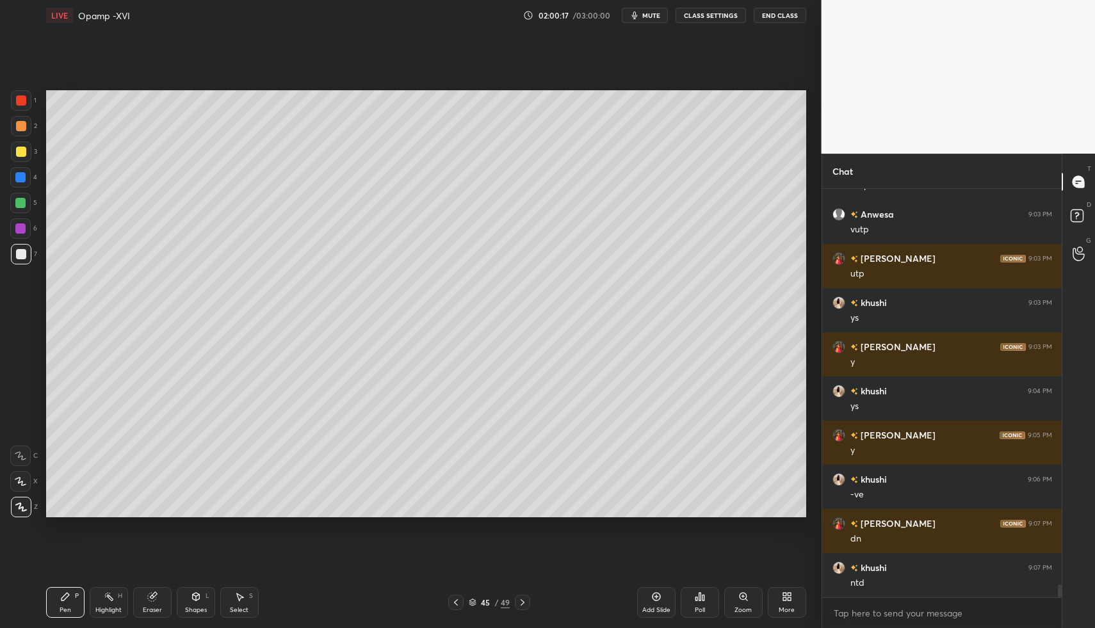
drag, startPoint x: 24, startPoint y: 256, endPoint x: 17, endPoint y: 255, distance: 7.2
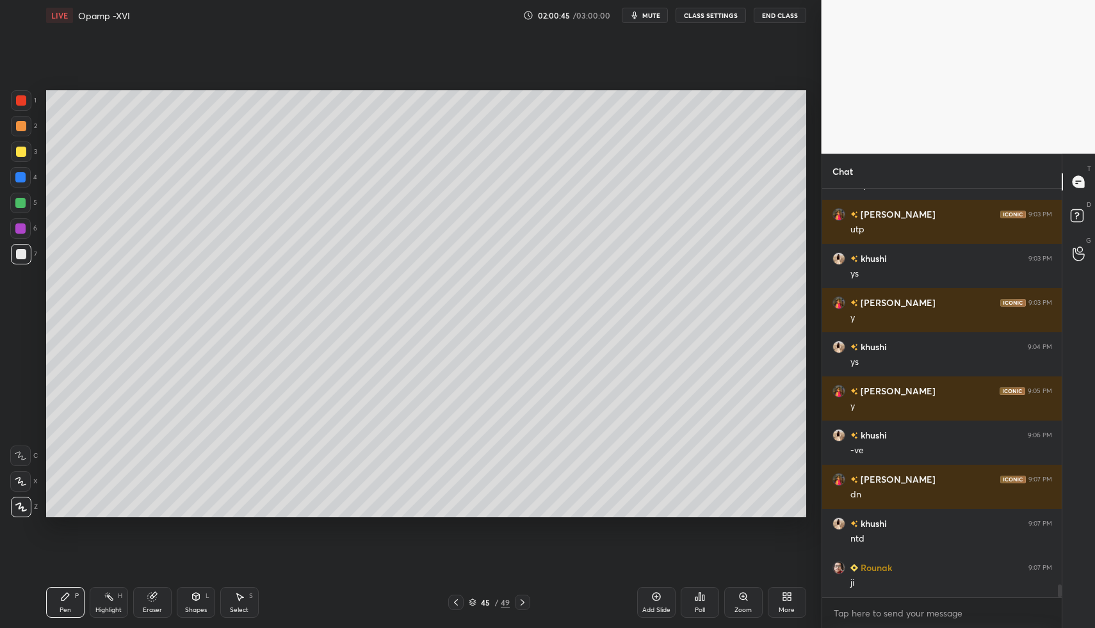
drag, startPoint x: 654, startPoint y: 595, endPoint x: 645, endPoint y: 593, distance: 9.8
drag, startPoint x: 191, startPoint y: 595, endPoint x: 190, endPoint y: 586, distance: 9.6
drag, startPoint x: 52, startPoint y: 597, endPoint x: 70, endPoint y: 598, distance: 17.9
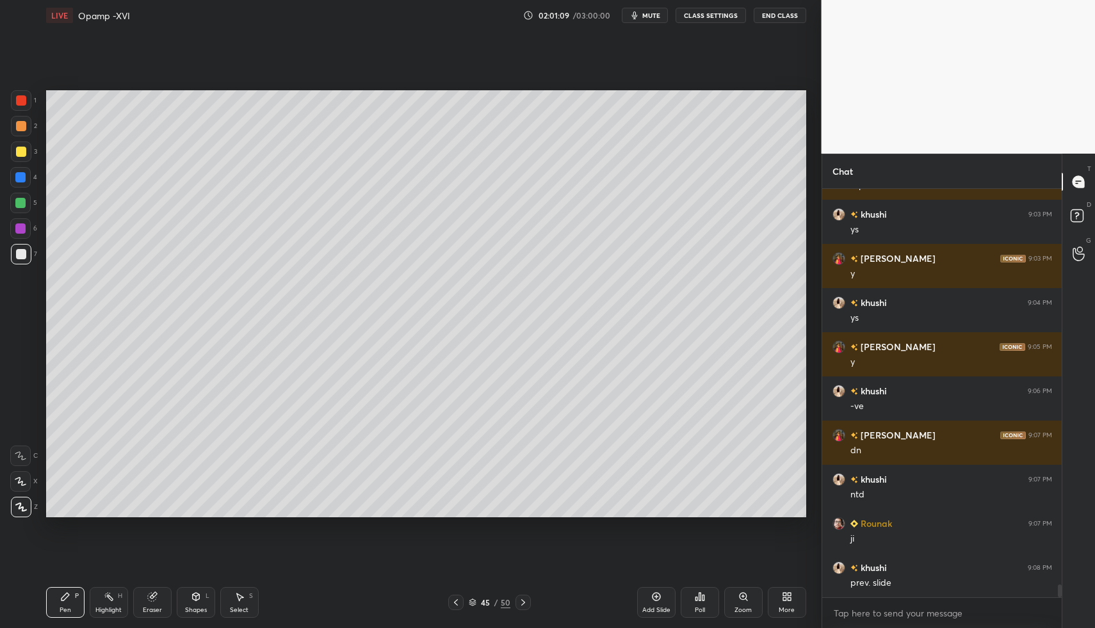
scroll to position [12403, 0]
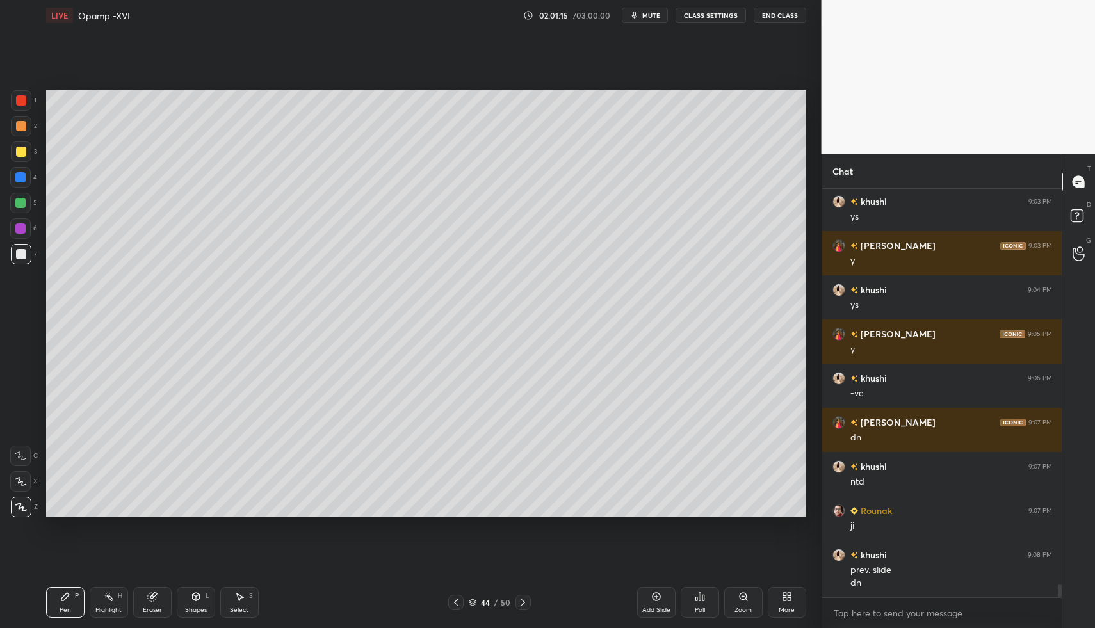
drag, startPoint x: 86, startPoint y: 599, endPoint x: 57, endPoint y: 591, distance: 29.8
drag, startPoint x: 57, startPoint y: 591, endPoint x: 53, endPoint y: 584, distance: 8.6
drag, startPoint x: 24, startPoint y: 227, endPoint x: 41, endPoint y: 220, distance: 18.4
drag, startPoint x: 109, startPoint y: 594, endPoint x: 143, endPoint y: 556, distance: 50.8
drag, startPoint x: 66, startPoint y: 597, endPoint x: 63, endPoint y: 531, distance: 66.0
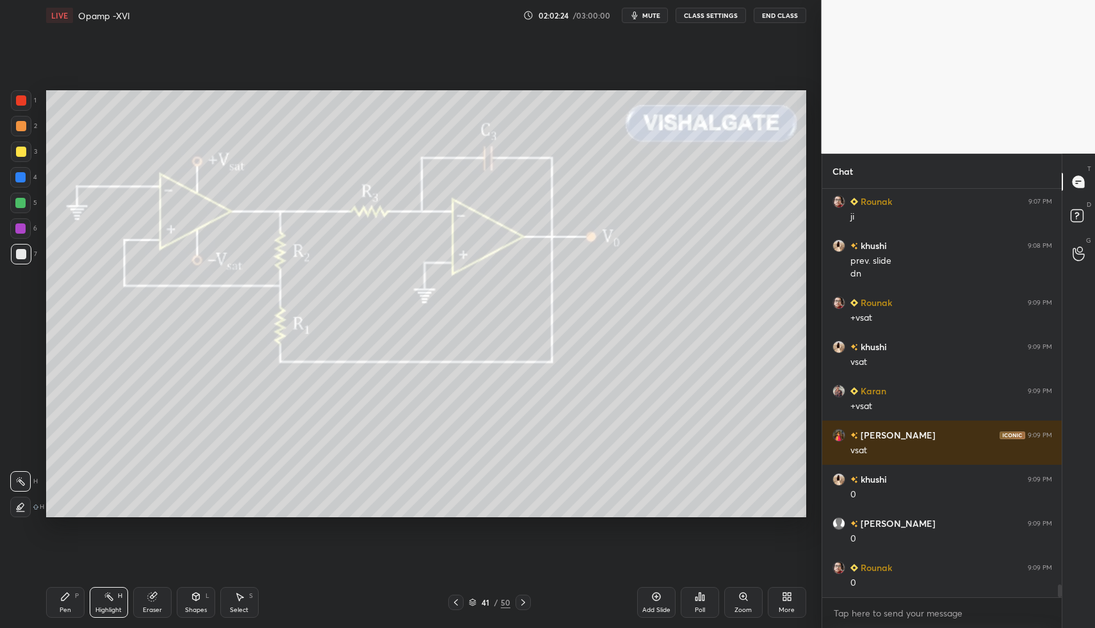
scroll to position [12756, 0]
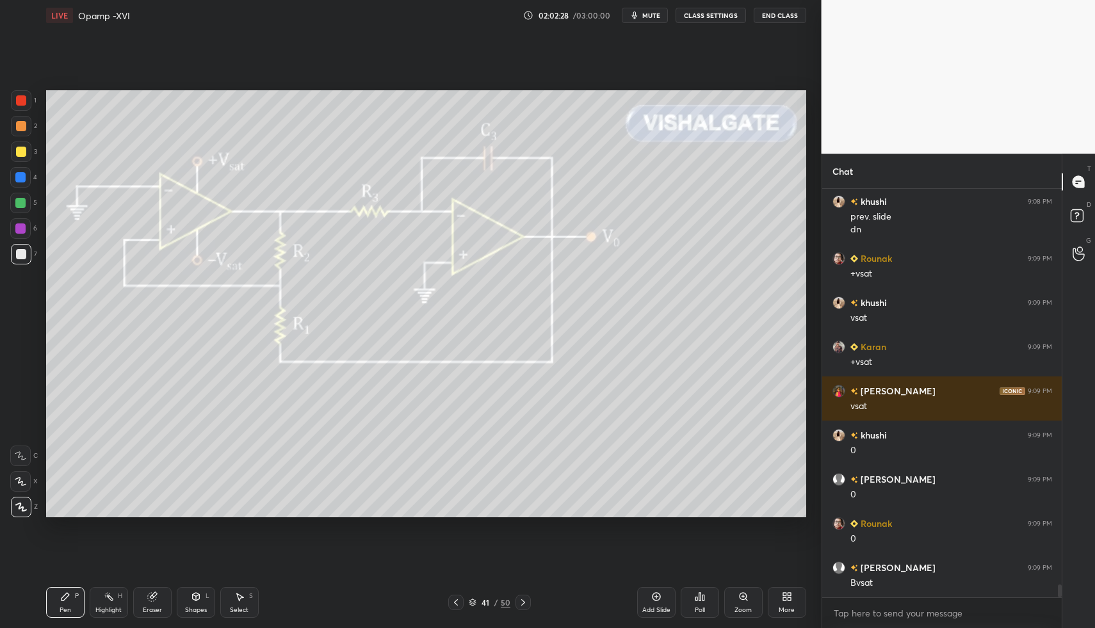
drag, startPoint x: 103, startPoint y: 601, endPoint x: 105, endPoint y: 588, distance: 12.9
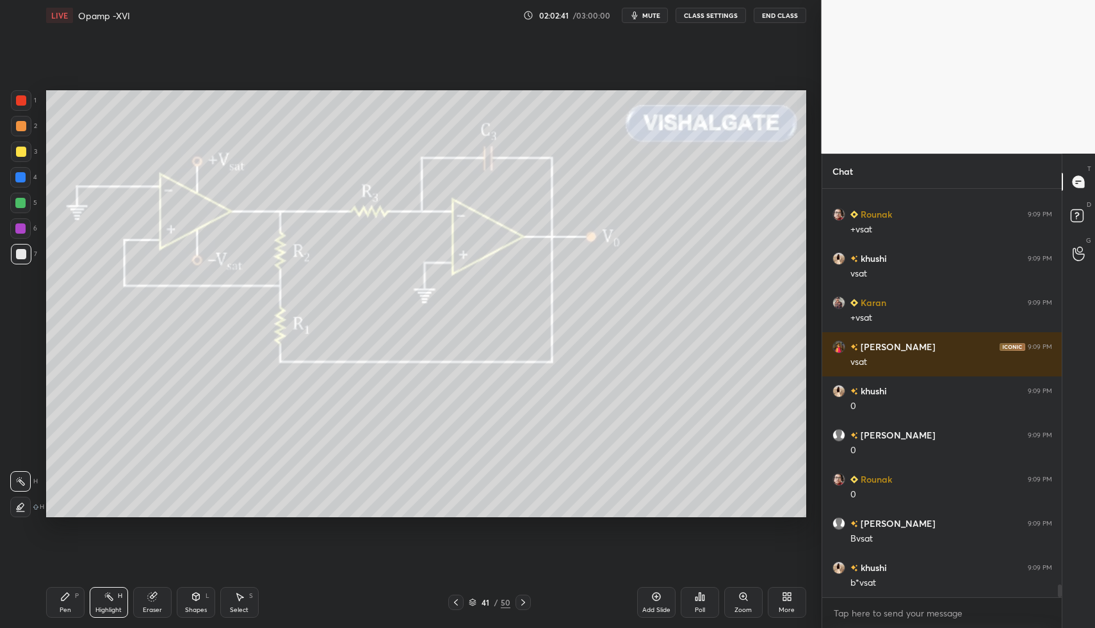
scroll to position [12844, 0]
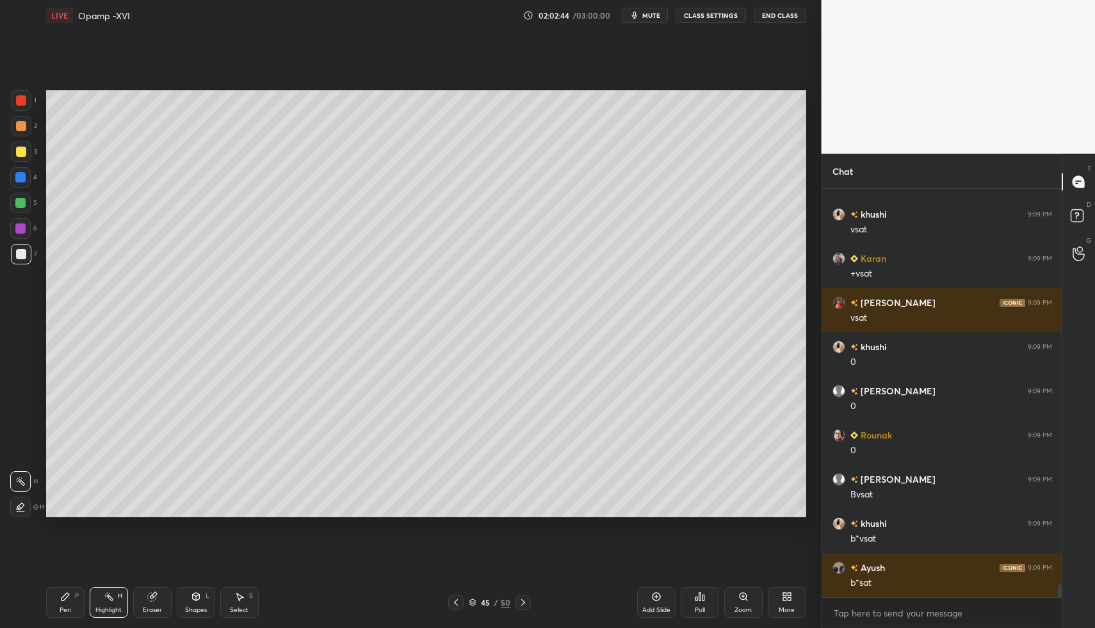
drag, startPoint x: 105, startPoint y: 593, endPoint x: 147, endPoint y: 526, distance: 79.6
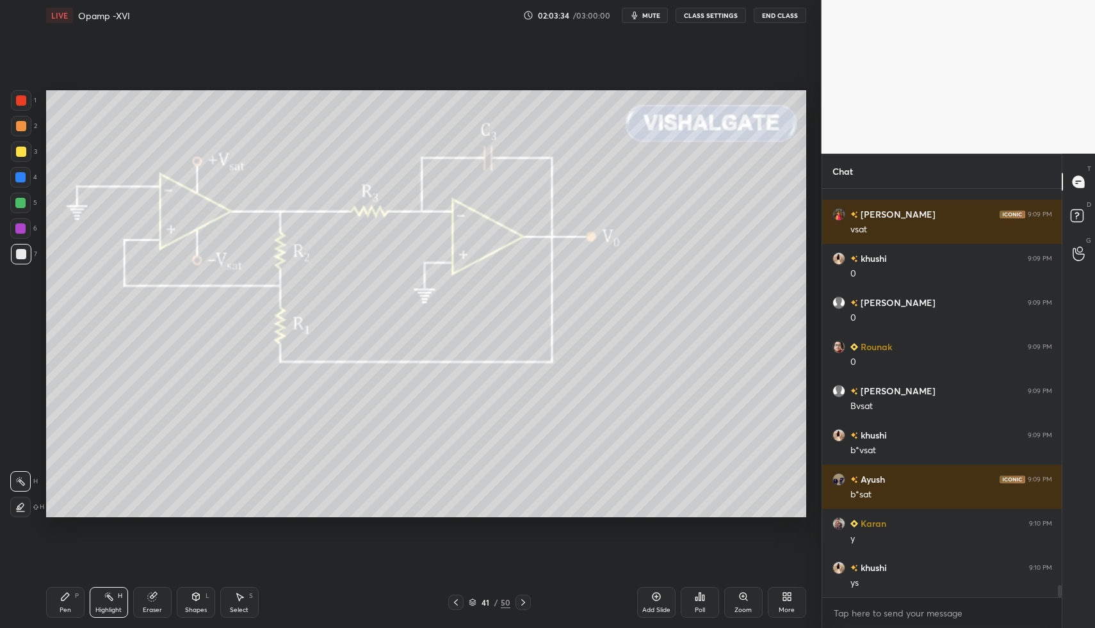
scroll to position [12977, 0]
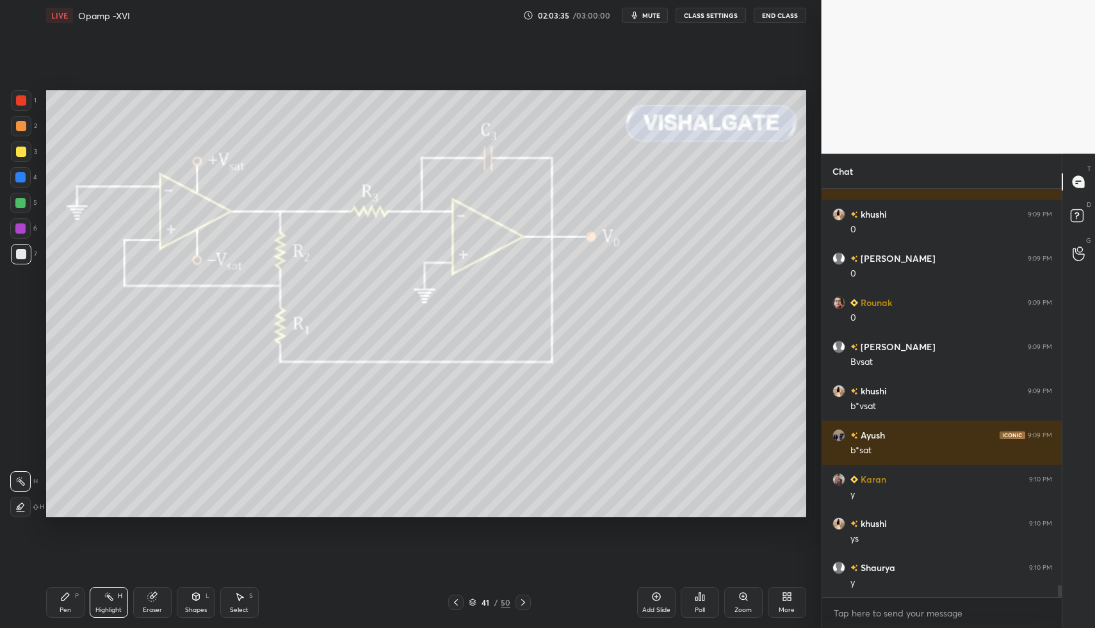
drag, startPoint x: 47, startPoint y: 614, endPoint x: 59, endPoint y: 607, distance: 14.1
drag, startPoint x: 60, startPoint y: 605, endPoint x: 64, endPoint y: 543, distance: 61.6
drag, startPoint x: 113, startPoint y: 605, endPoint x: 172, endPoint y: 596, distance: 59.6
drag, startPoint x: 70, startPoint y: 593, endPoint x: 104, endPoint y: 593, distance: 33.9
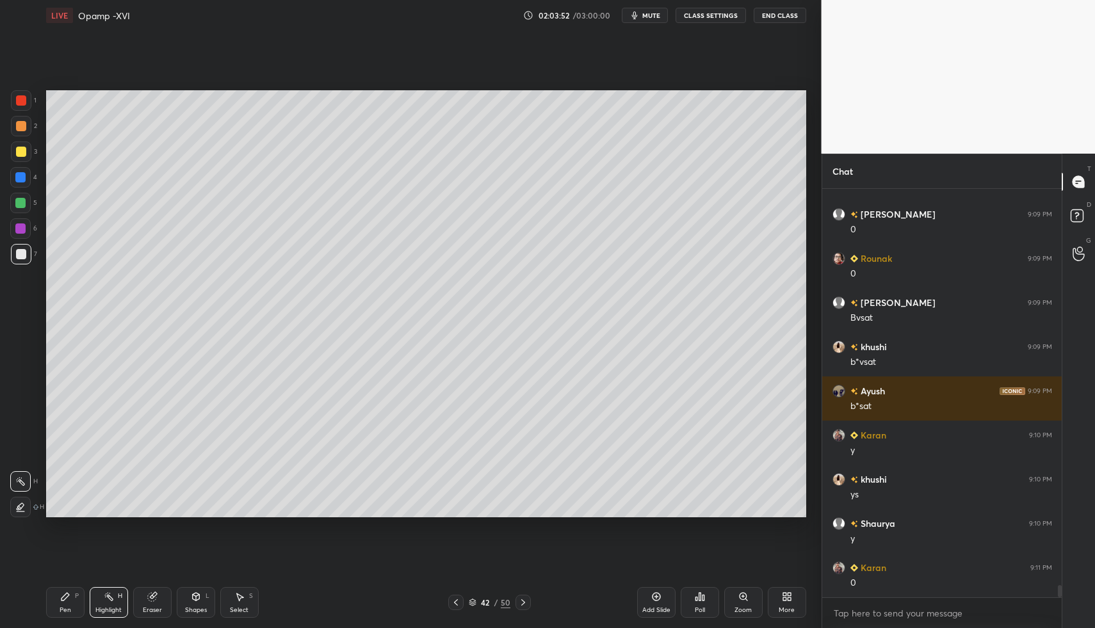
scroll to position [13065, 0]
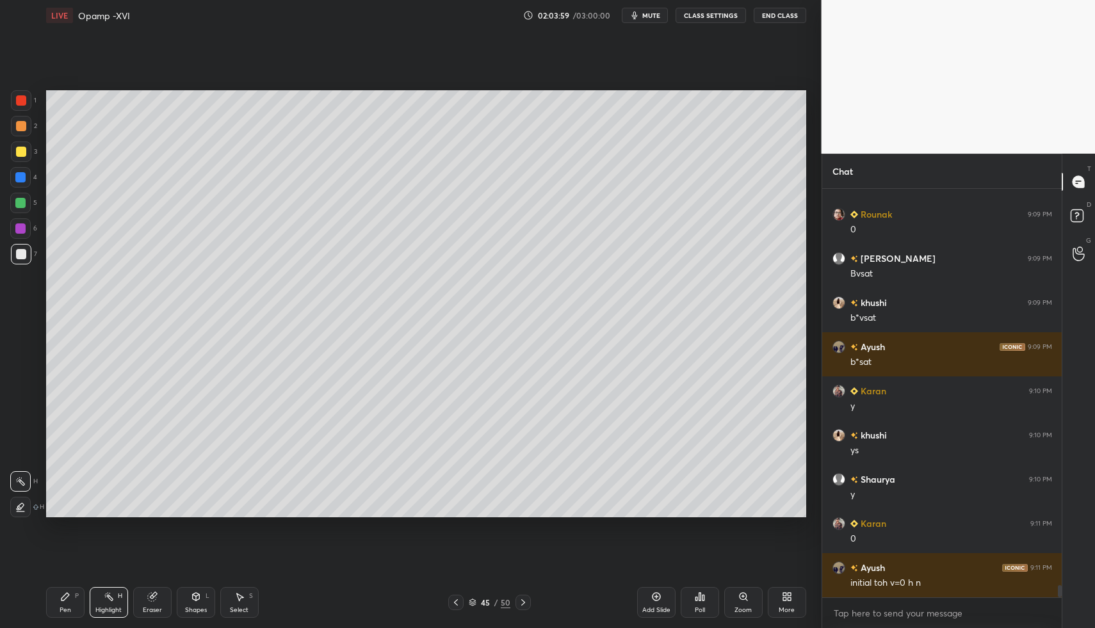
drag, startPoint x: 117, startPoint y: 591, endPoint x: 112, endPoint y: 603, distance: 13.0
drag, startPoint x: 112, startPoint y: 603, endPoint x: 165, endPoint y: 520, distance: 98.7
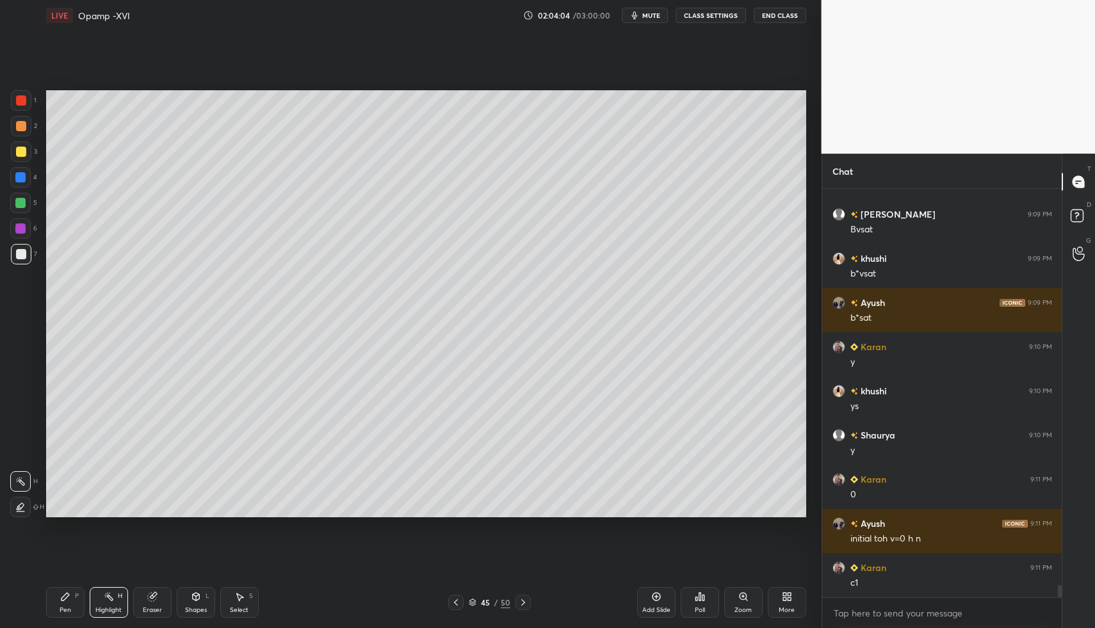
scroll to position [13154, 0]
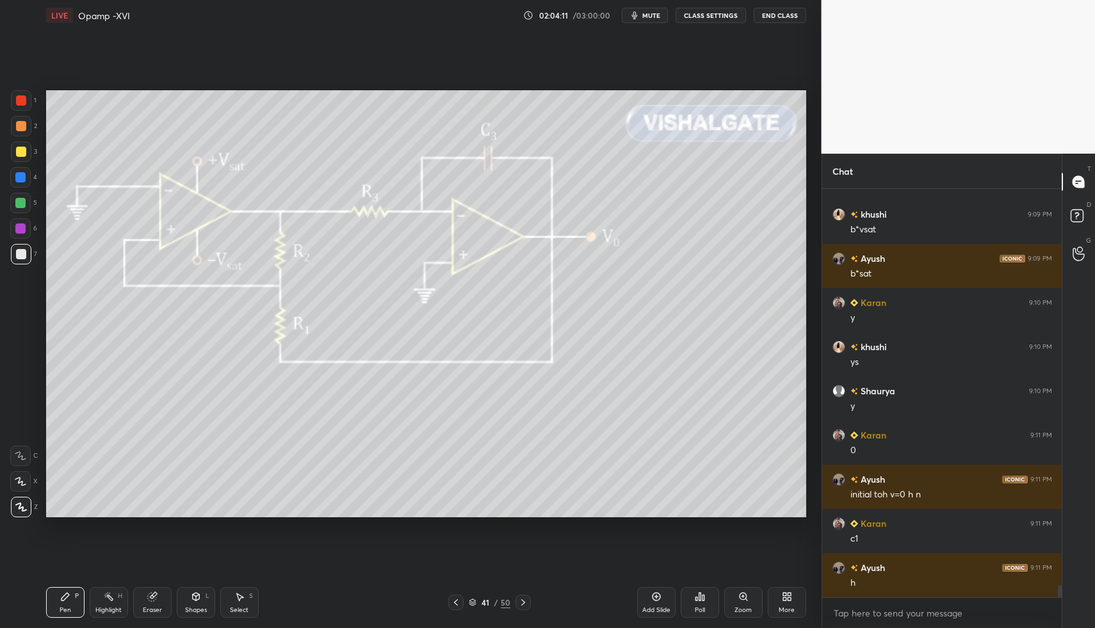
drag, startPoint x: 111, startPoint y: 598, endPoint x: 120, endPoint y: 593, distance: 9.8
drag, startPoint x: 457, startPoint y: 599, endPoint x: 484, endPoint y: 602, distance: 27.2
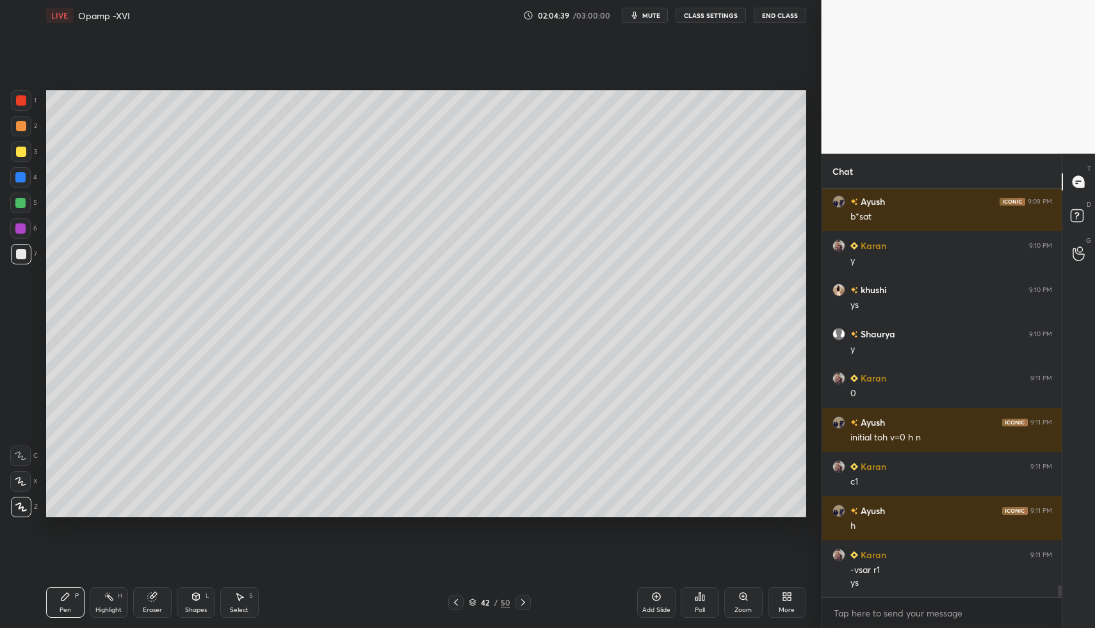
scroll to position [13255, 0]
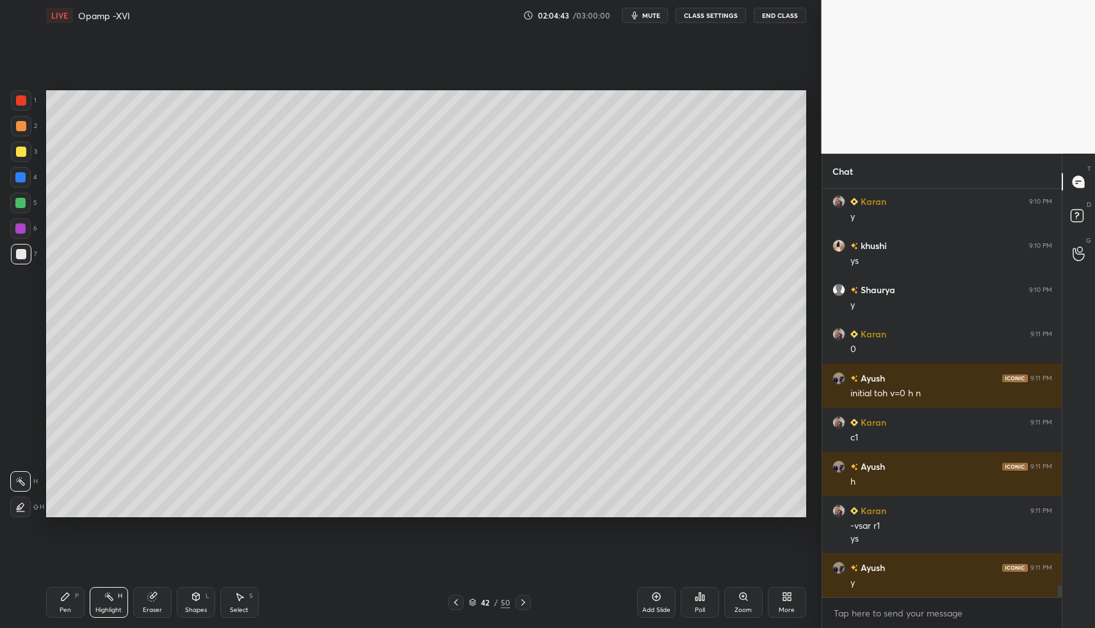
drag, startPoint x: 108, startPoint y: 609, endPoint x: 141, endPoint y: 575, distance: 47.1
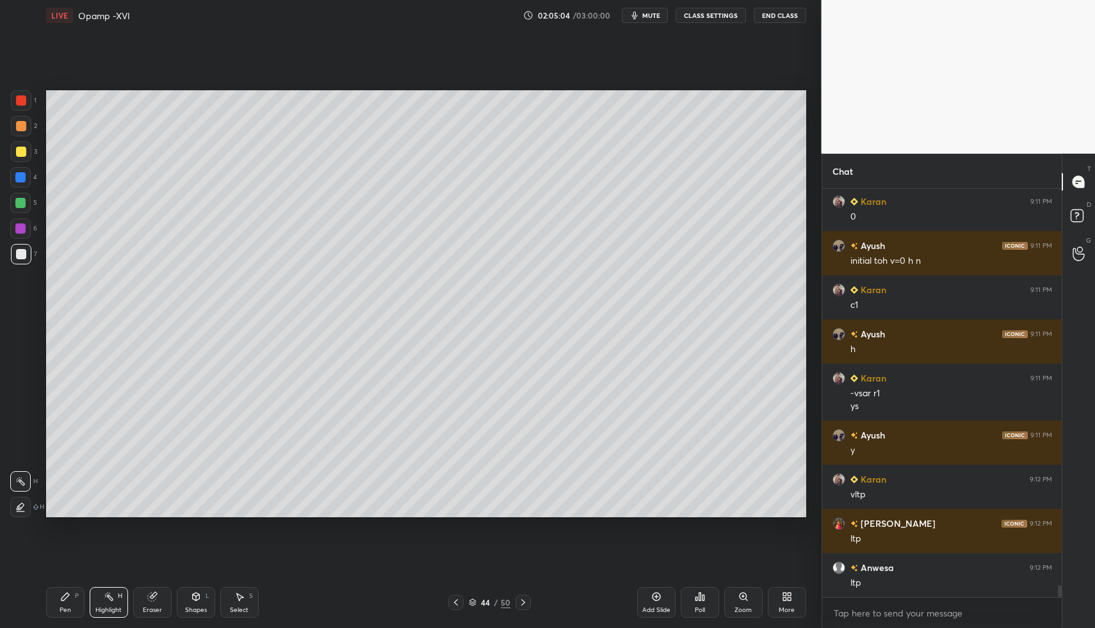
scroll to position [13431, 0]
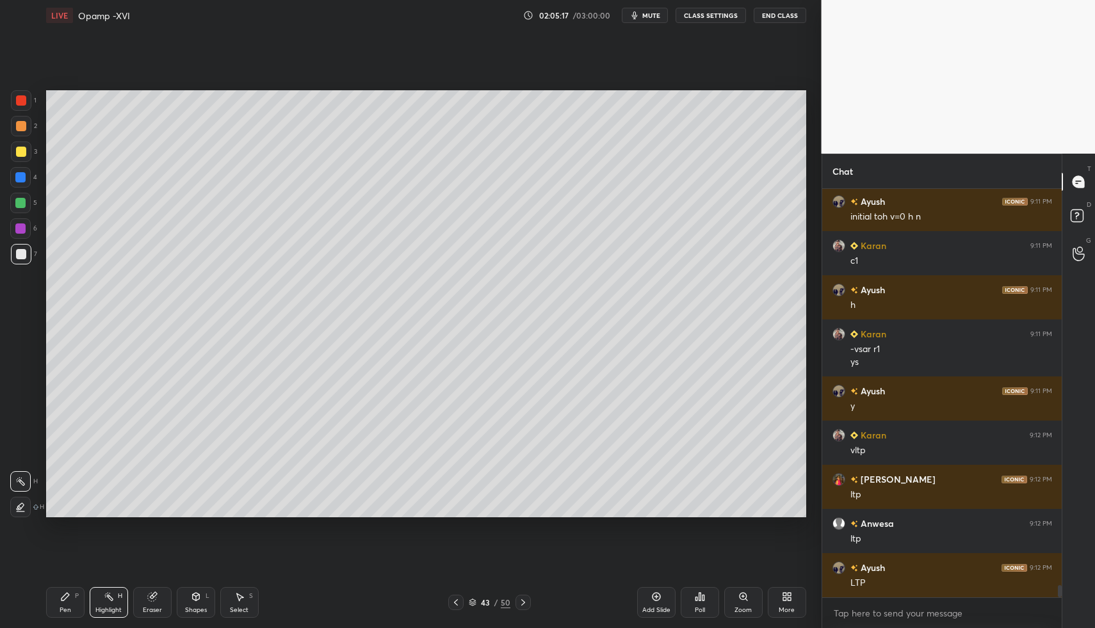
drag, startPoint x: 455, startPoint y: 601, endPoint x: 462, endPoint y: 603, distance: 7.3
drag, startPoint x: 21, startPoint y: 218, endPoint x: 24, endPoint y: 207, distance: 10.6
drag, startPoint x: 22, startPoint y: 175, endPoint x: 24, endPoint y: 184, distance: 9.3
drag, startPoint x: 15, startPoint y: 452, endPoint x: 40, endPoint y: 479, distance: 36.7
drag, startPoint x: 12, startPoint y: 510, endPoint x: 23, endPoint y: 513, distance: 12.1
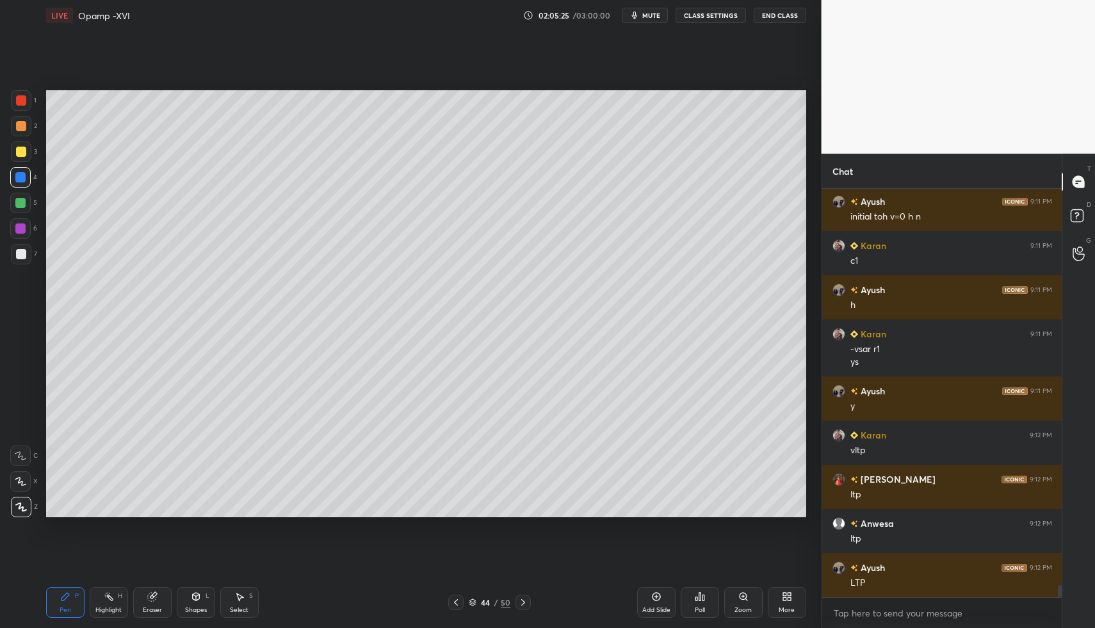
drag, startPoint x: 24, startPoint y: 451, endPoint x: 45, endPoint y: 473, distance: 30.8
drag, startPoint x: 64, startPoint y: 606, endPoint x: 61, endPoint y: 598, distance: 8.9
drag, startPoint x: 61, startPoint y: 598, endPoint x: 53, endPoint y: 540, distance: 58.1
drag, startPoint x: 24, startPoint y: 260, endPoint x: 29, endPoint y: 245, distance: 16.4
drag, startPoint x: 22, startPoint y: 179, endPoint x: 26, endPoint y: 188, distance: 9.2
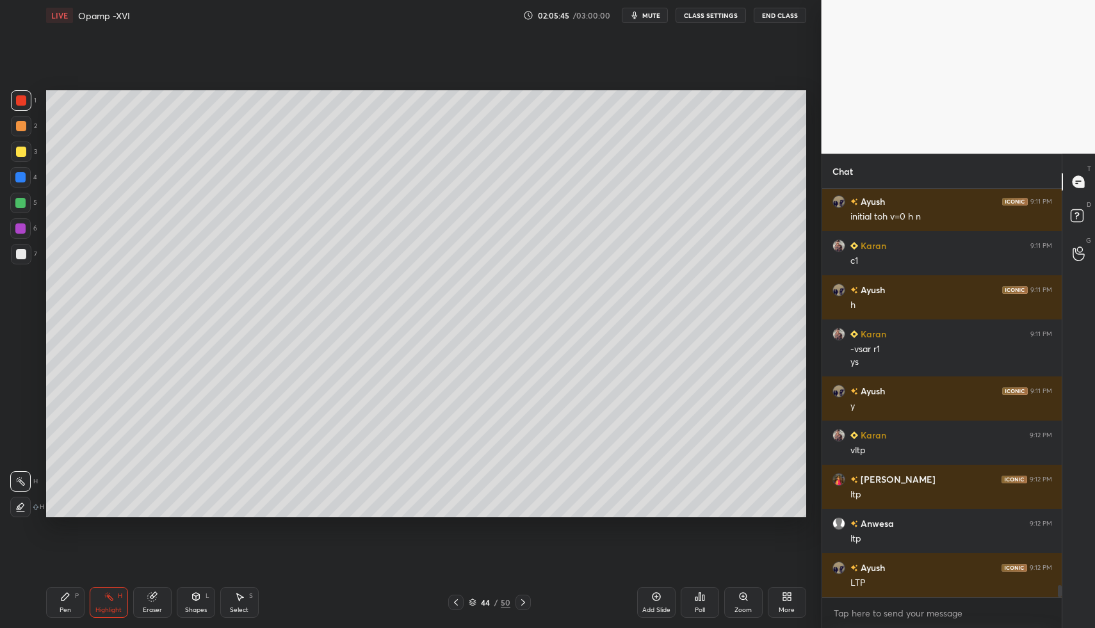
drag, startPoint x: 120, startPoint y: 601, endPoint x: 189, endPoint y: 535, distance: 95.5
drag, startPoint x: 112, startPoint y: 600, endPoint x: 221, endPoint y: 526, distance: 132.3
drag, startPoint x: 46, startPoint y: 606, endPoint x: 46, endPoint y: 590, distance: 16.0
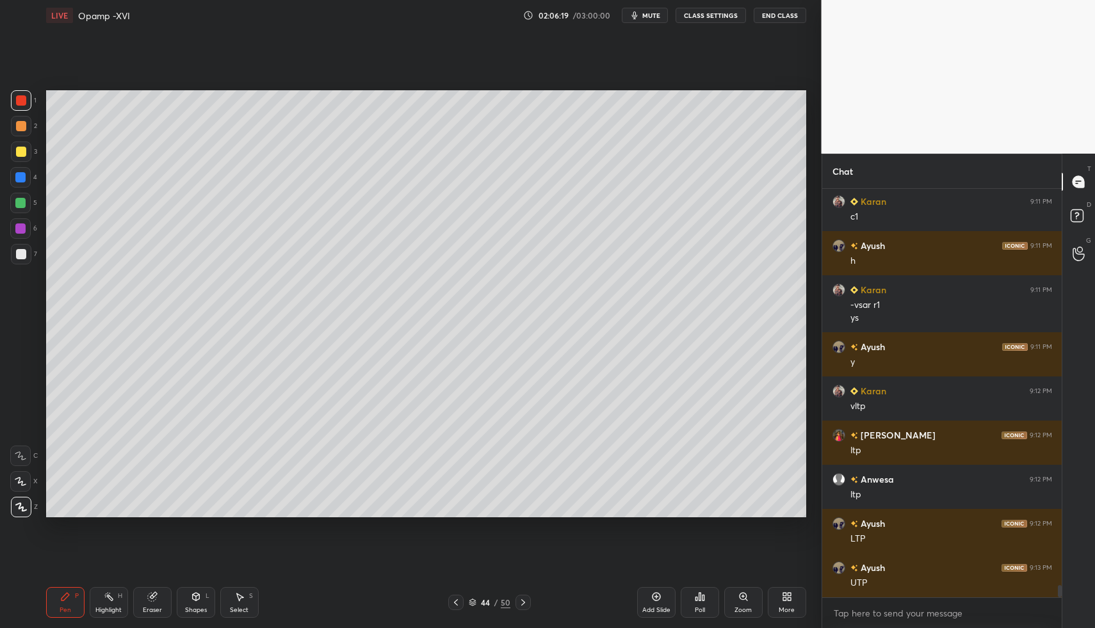
scroll to position [13520, 0]
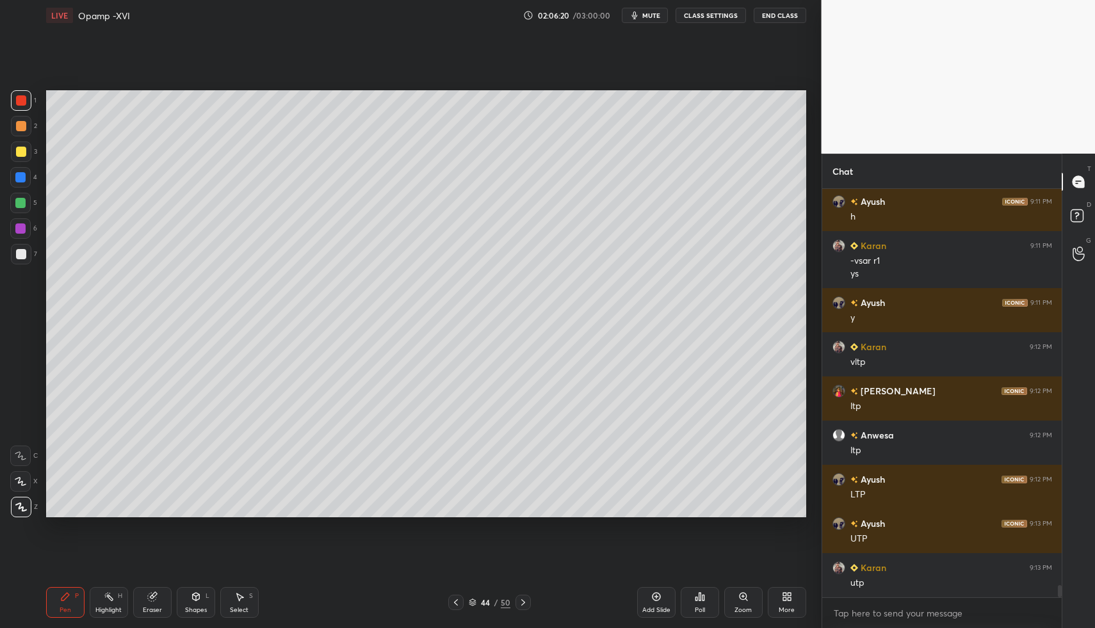
drag, startPoint x: 129, startPoint y: 591, endPoint x: 111, endPoint y: 595, distance: 17.6
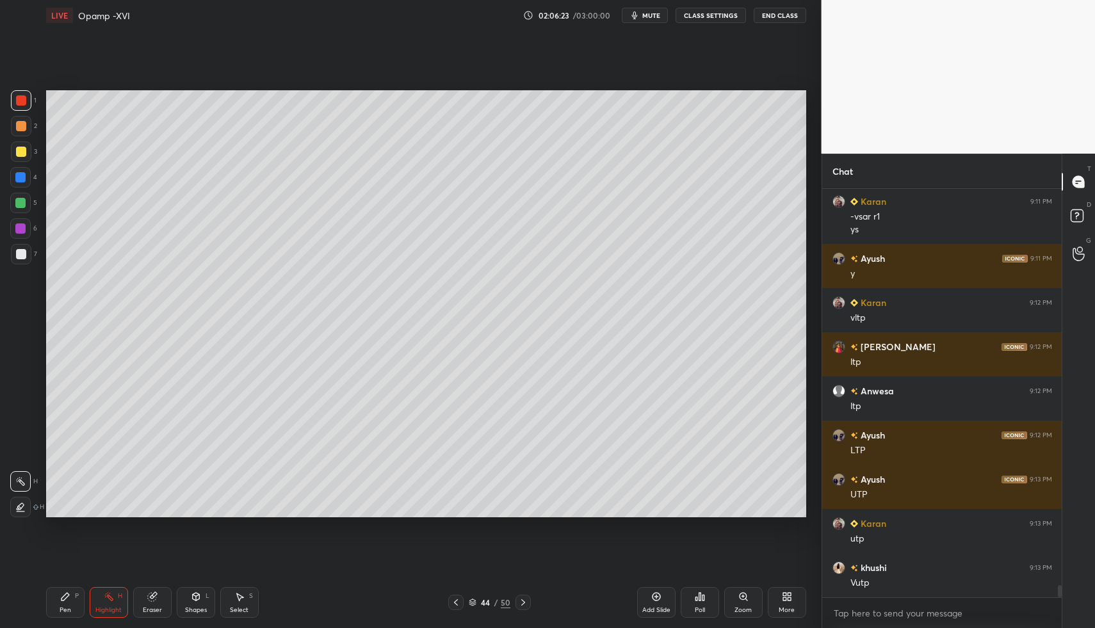
scroll to position [13608, 0]
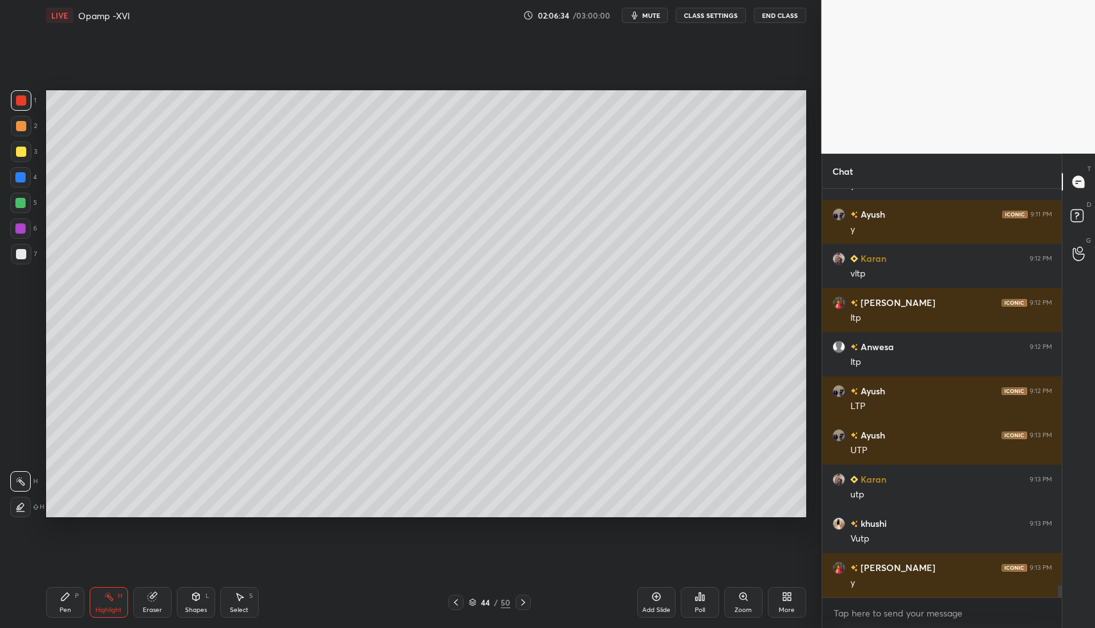
drag, startPoint x: 115, startPoint y: 592, endPoint x: 120, endPoint y: 552, distance: 40.0
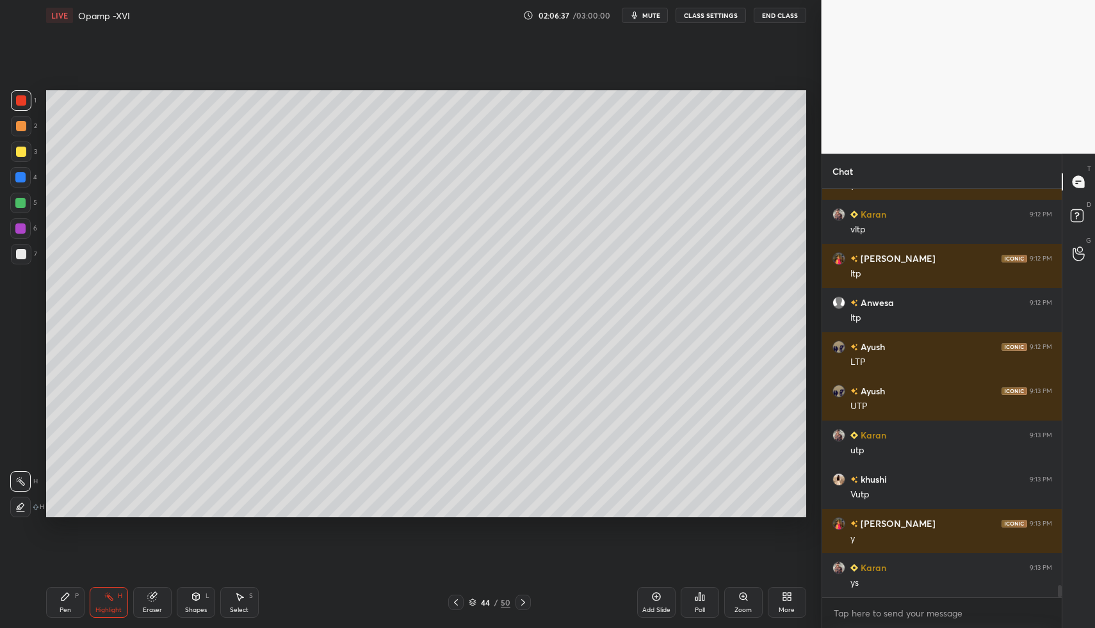
scroll to position [13696, 0]
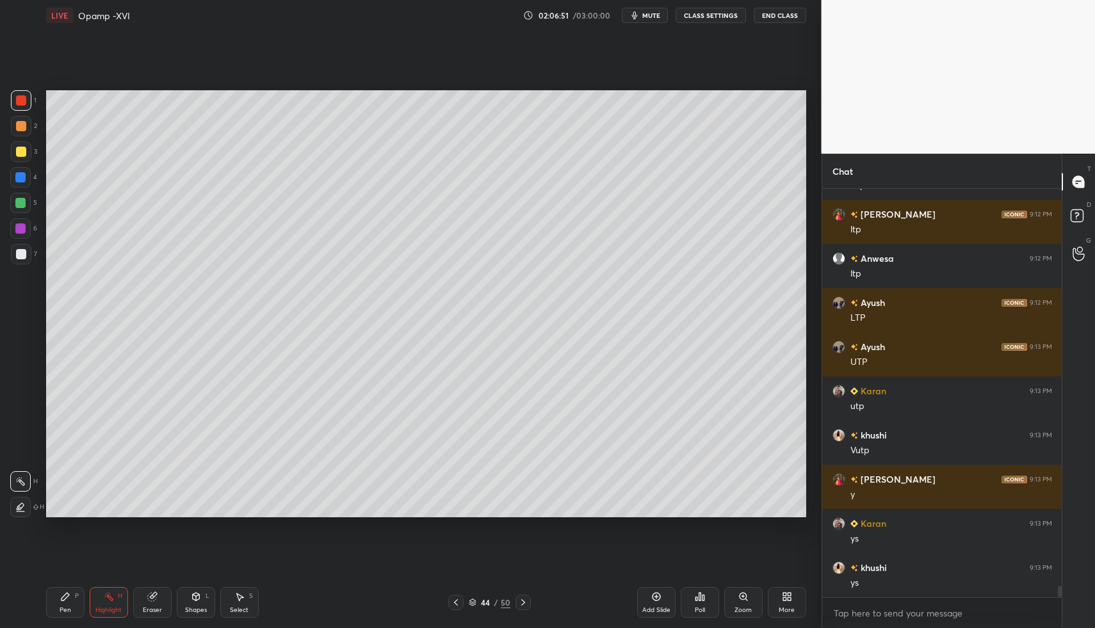
drag, startPoint x: 186, startPoint y: 598, endPoint x: 187, endPoint y: 578, distance: 19.9
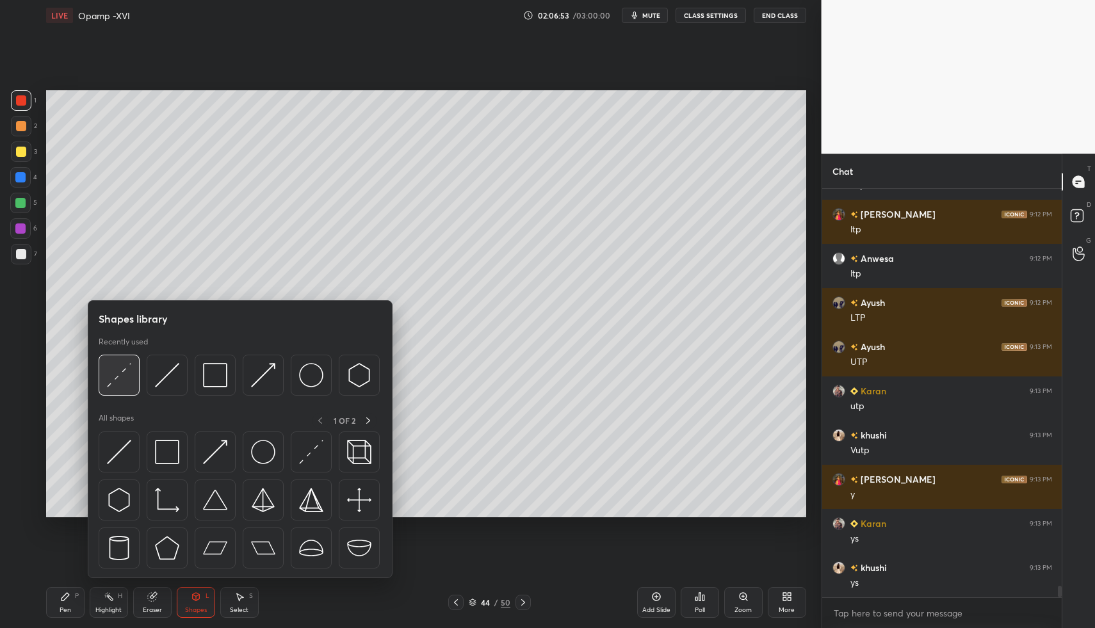
drag, startPoint x: 117, startPoint y: 382, endPoint x: 123, endPoint y: 390, distance: 10.1
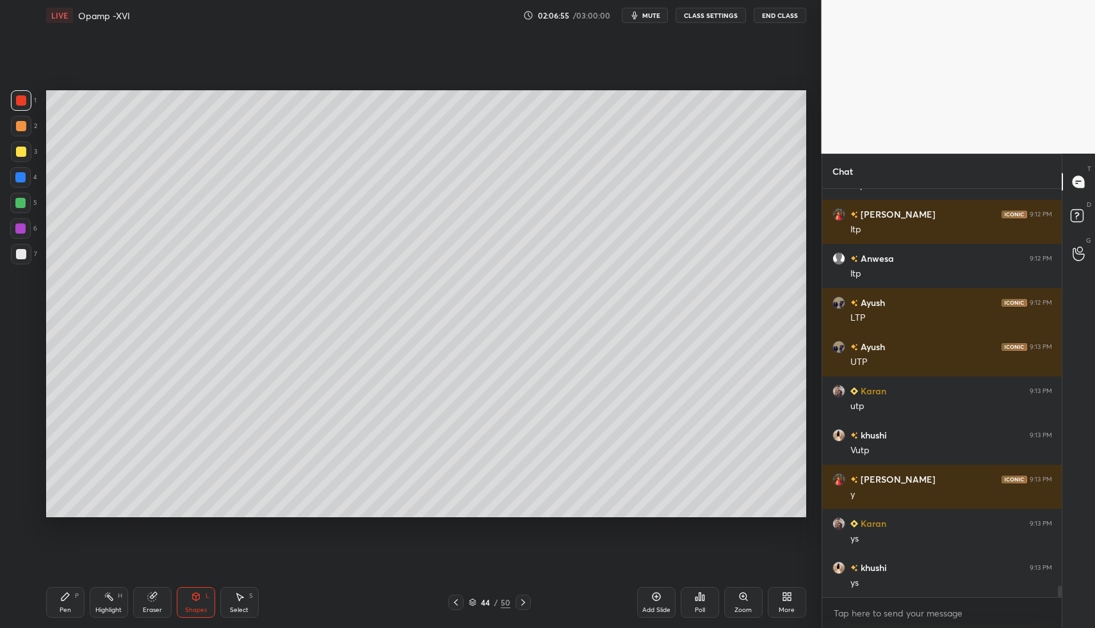
drag, startPoint x: 61, startPoint y: 612, endPoint x: 61, endPoint y: 604, distance: 7.7
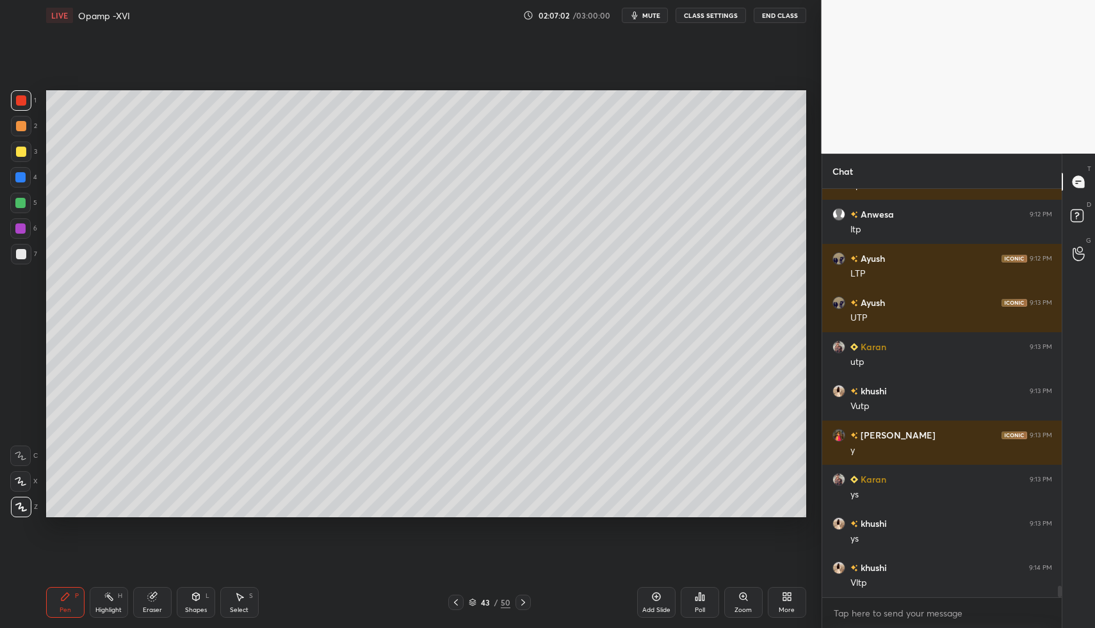
drag, startPoint x: 97, startPoint y: 603, endPoint x: 120, endPoint y: 597, distance: 24.5
drag, startPoint x: 121, startPoint y: 597, endPoint x: 173, endPoint y: 522, distance: 91.6
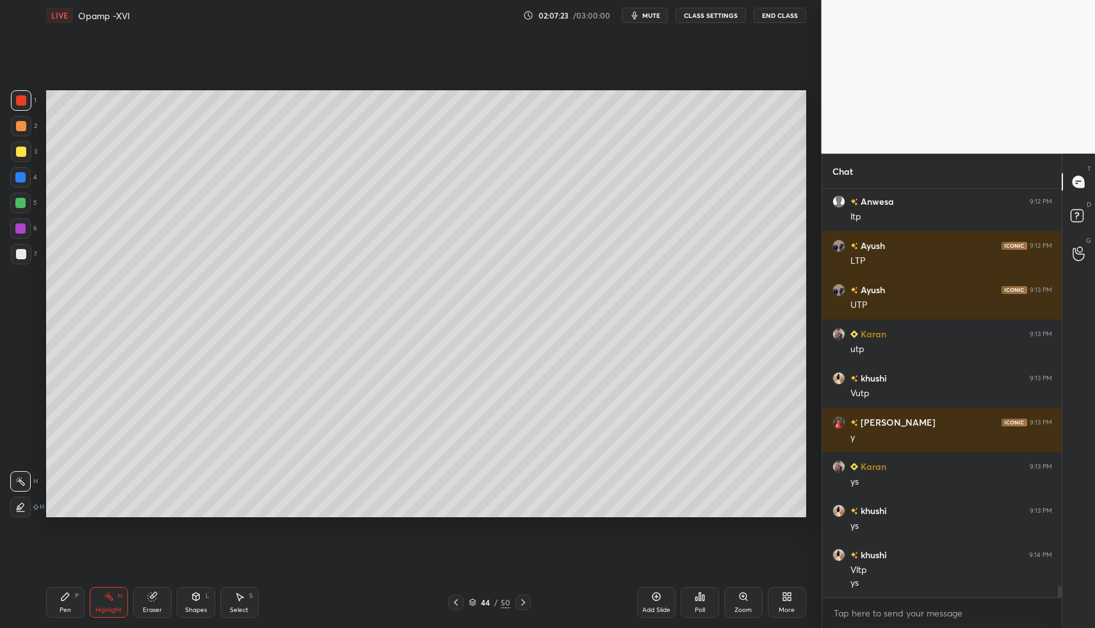
scroll to position [13797, 0]
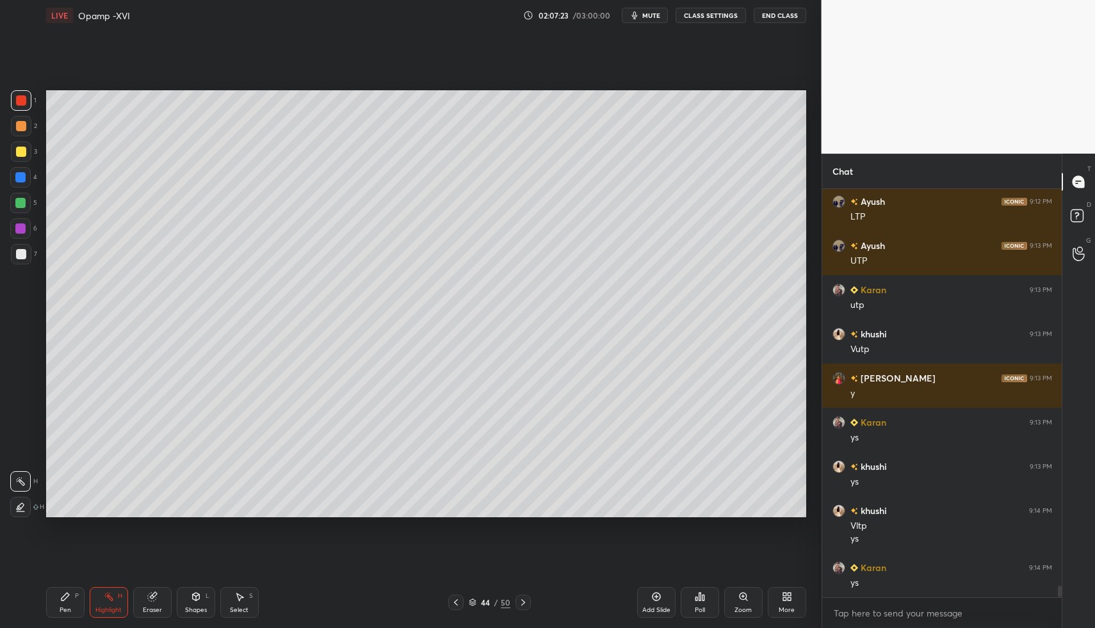
drag, startPoint x: 68, startPoint y: 606, endPoint x: 61, endPoint y: 579, distance: 27.8
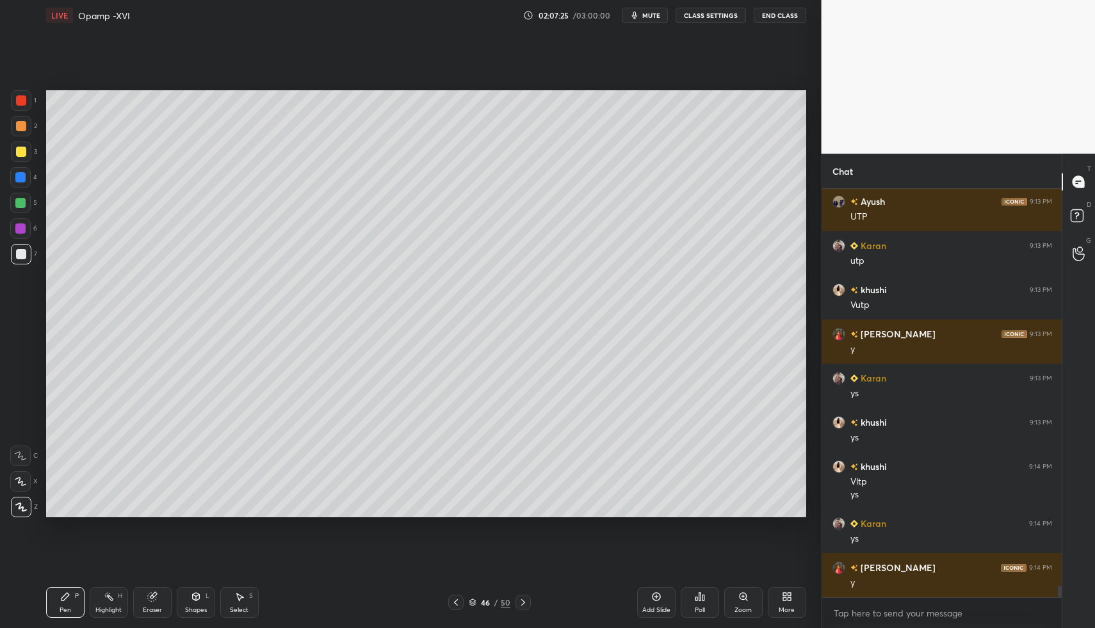
drag, startPoint x: 60, startPoint y: 594, endPoint x: 63, endPoint y: 577, distance: 16.9
drag, startPoint x: 102, startPoint y: 598, endPoint x: 77, endPoint y: 590, distance: 26.9
drag, startPoint x: 243, startPoint y: 601, endPoint x: 248, endPoint y: 569, distance: 32.5
drag, startPoint x: 239, startPoint y: 415, endPoint x: 286, endPoint y: 437, distance: 51.8
drag, startPoint x: 230, startPoint y: 607, endPoint x: 246, endPoint y: 572, distance: 39.0
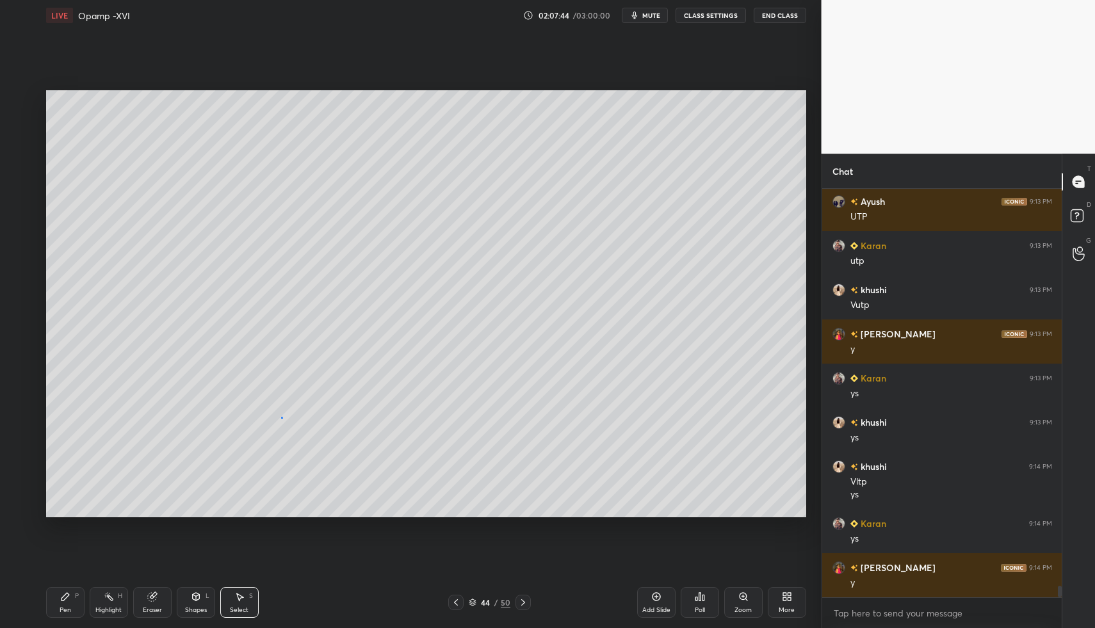
drag, startPoint x: 282, startPoint y: 417, endPoint x: 290, endPoint y: 436, distance: 20.3
drag, startPoint x: 257, startPoint y: 425, endPoint x: 271, endPoint y: 445, distance: 24.7
drag, startPoint x: 392, startPoint y: 376, endPoint x: 399, endPoint y: 379, distance: 7.7
drag, startPoint x: 374, startPoint y: 392, endPoint x: 383, endPoint y: 402, distance: 13.6
drag, startPoint x: 58, startPoint y: 594, endPoint x: 68, endPoint y: 589, distance: 10.9
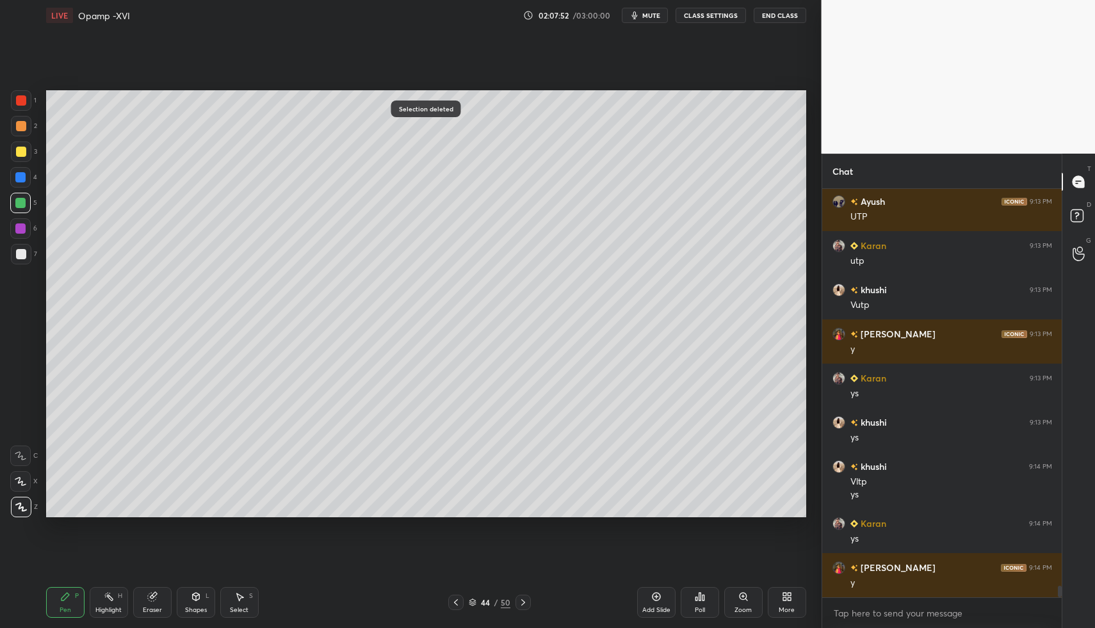
drag, startPoint x: 513, startPoint y: 599, endPoint x: 507, endPoint y: 595, distance: 7.5
drag, startPoint x: 28, startPoint y: 101, endPoint x: 33, endPoint y: 141, distance: 40.7
drag, startPoint x: 25, startPoint y: 202, endPoint x: 34, endPoint y: 223, distance: 22.9
drag, startPoint x: 245, startPoint y: 602, endPoint x: 268, endPoint y: 560, distance: 48.1
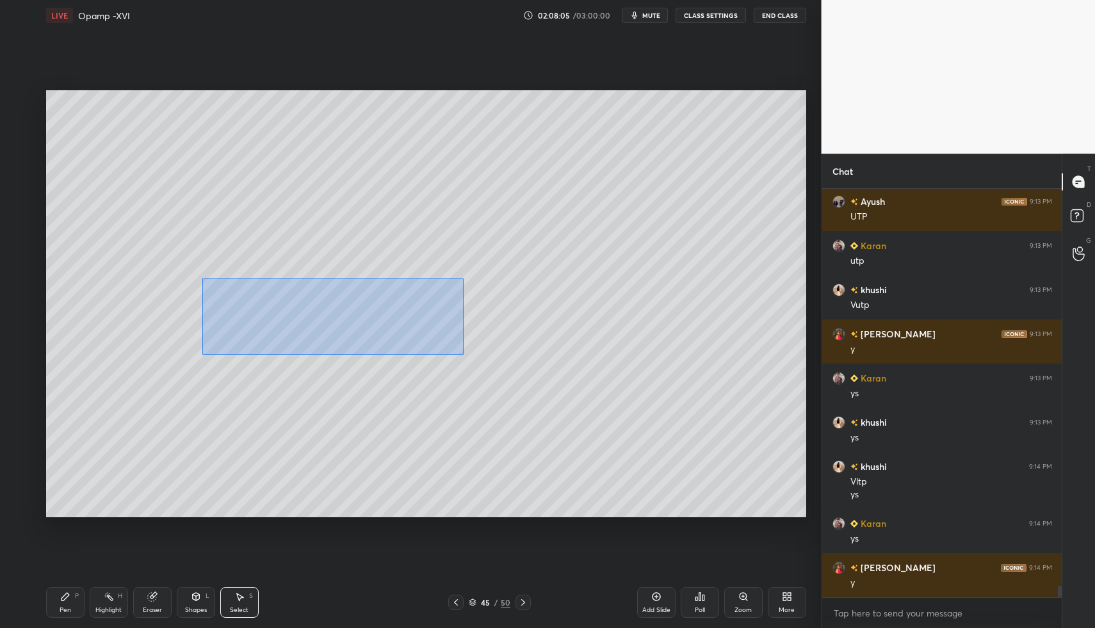
drag, startPoint x: 223, startPoint y: 287, endPoint x: 469, endPoint y: 356, distance: 254.7
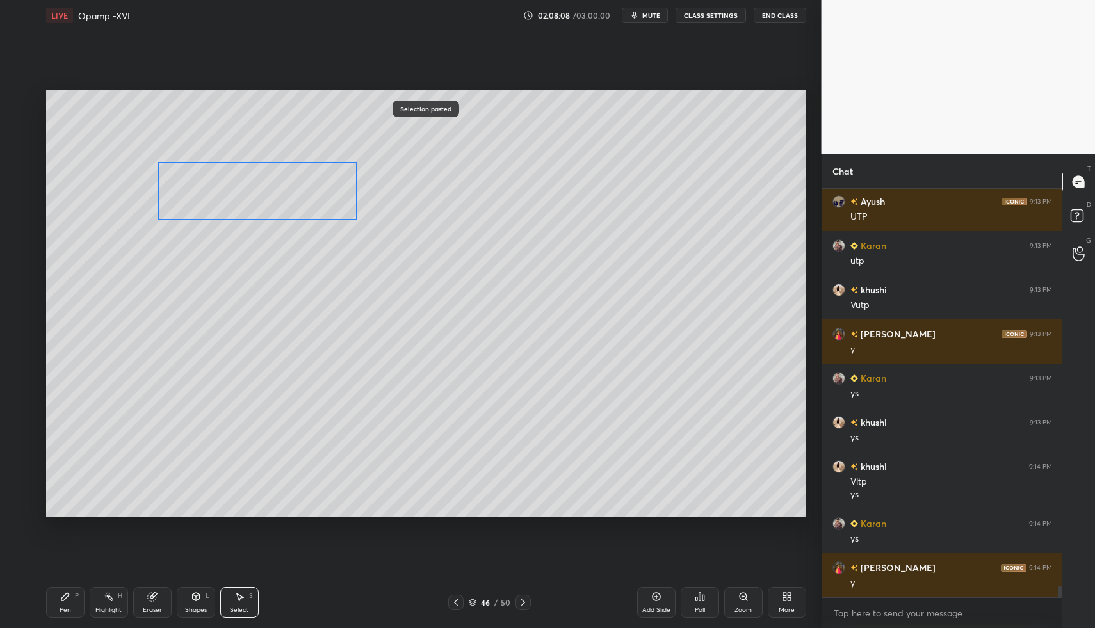
drag, startPoint x: 274, startPoint y: 296, endPoint x: 232, endPoint y: 194, distance: 110.2
drag, startPoint x: 252, startPoint y: 601, endPoint x: 241, endPoint y: 598, distance: 11.3
drag, startPoint x: 241, startPoint y: 598, endPoint x: 262, endPoint y: 499, distance: 101.4
drag, startPoint x: 316, startPoint y: 168, endPoint x: 389, endPoint y: 250, distance: 110.1
drag, startPoint x: 70, startPoint y: 598, endPoint x: 81, endPoint y: 577, distance: 23.5
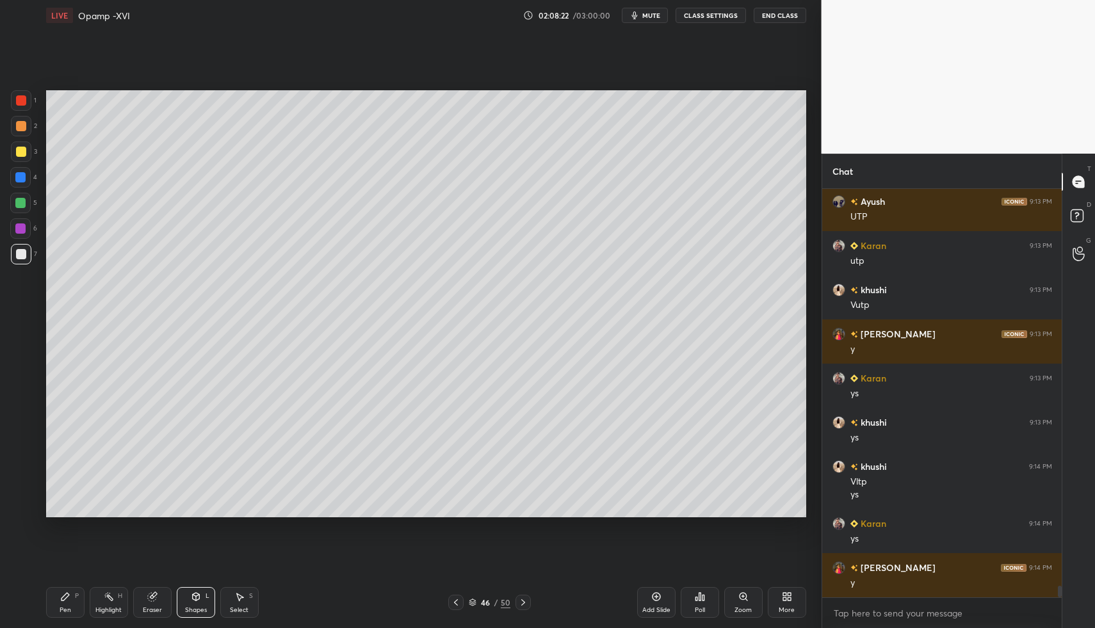
drag, startPoint x: 61, startPoint y: 609, endPoint x: 60, endPoint y: 599, distance: 10.3
drag, startPoint x: 129, startPoint y: 613, endPoint x: 132, endPoint y: 604, distance: 8.9
drag, startPoint x: 52, startPoint y: 604, endPoint x: 51, endPoint y: 561, distance: 42.3
drag, startPoint x: 20, startPoint y: 109, endPoint x: 13, endPoint y: 110, distance: 7.8
drag, startPoint x: 522, startPoint y: 598, endPoint x: 490, endPoint y: 602, distance: 33.0
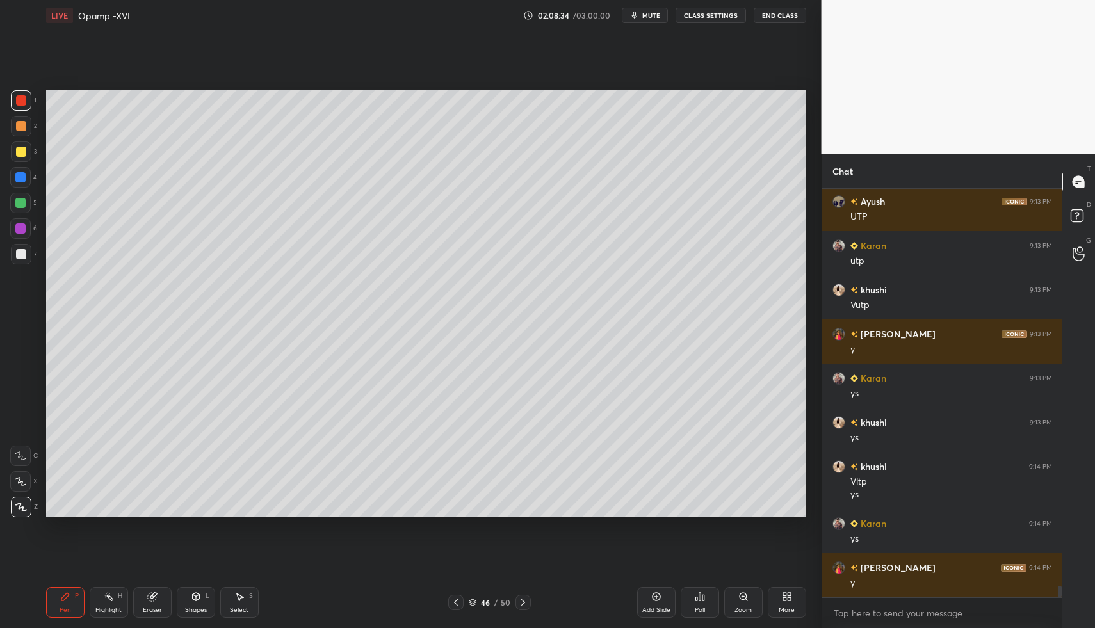
drag, startPoint x: 57, startPoint y: 604, endPoint x: 40, endPoint y: 470, distance: 134.9
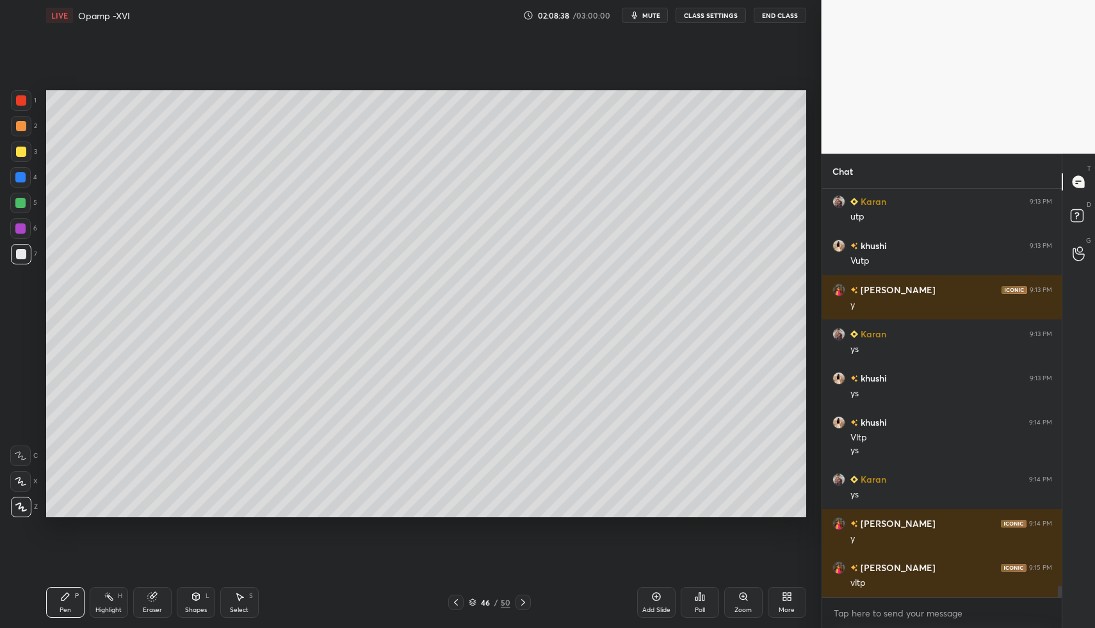
scroll to position [13930, 0]
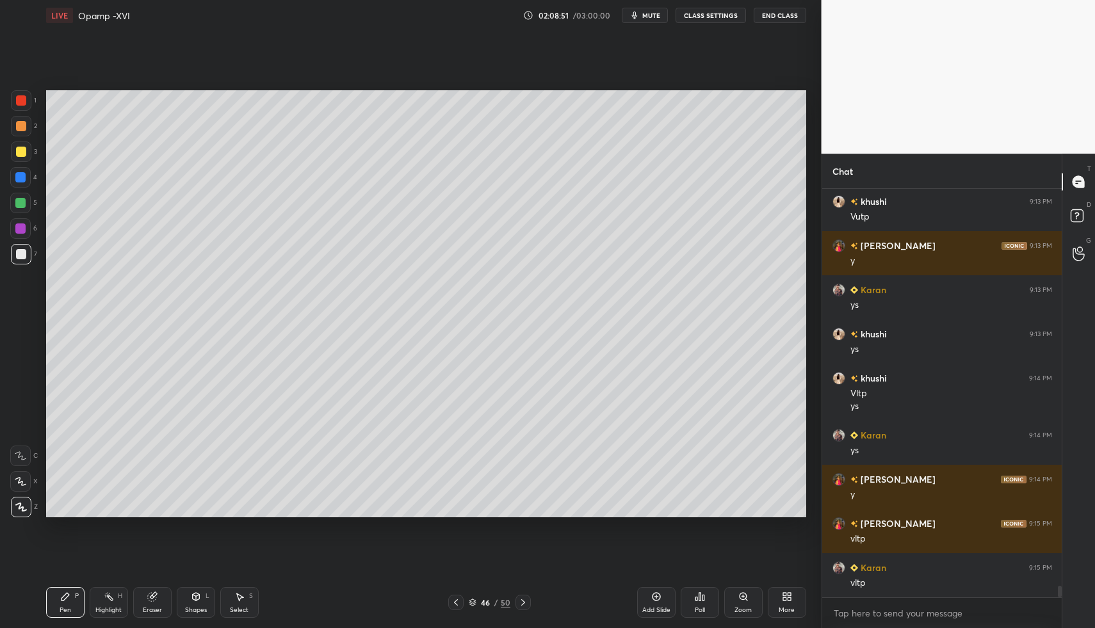
drag, startPoint x: 55, startPoint y: 604, endPoint x: 107, endPoint y: 554, distance: 72.4
drag, startPoint x: 200, startPoint y: 597, endPoint x: 195, endPoint y: 579, distance: 19.1
drag, startPoint x: 56, startPoint y: 601, endPoint x: 150, endPoint y: 517, distance: 126.0
drag, startPoint x: 195, startPoint y: 606, endPoint x: 193, endPoint y: 593, distance: 12.9
drag, startPoint x: 63, startPoint y: 605, endPoint x: 92, endPoint y: 578, distance: 38.9
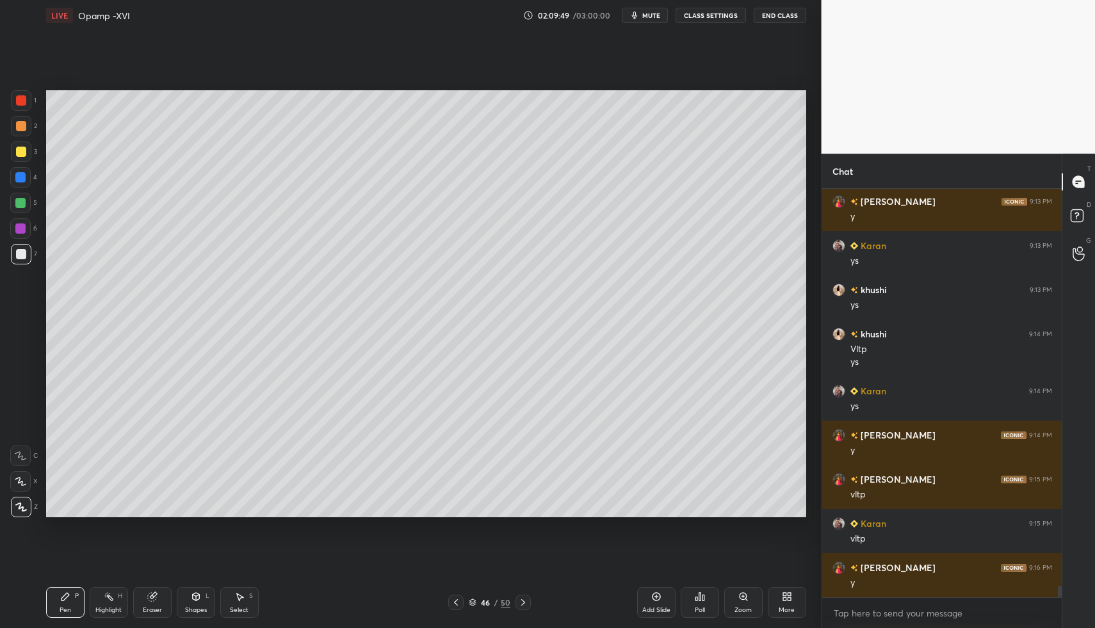
scroll to position [14018, 0]
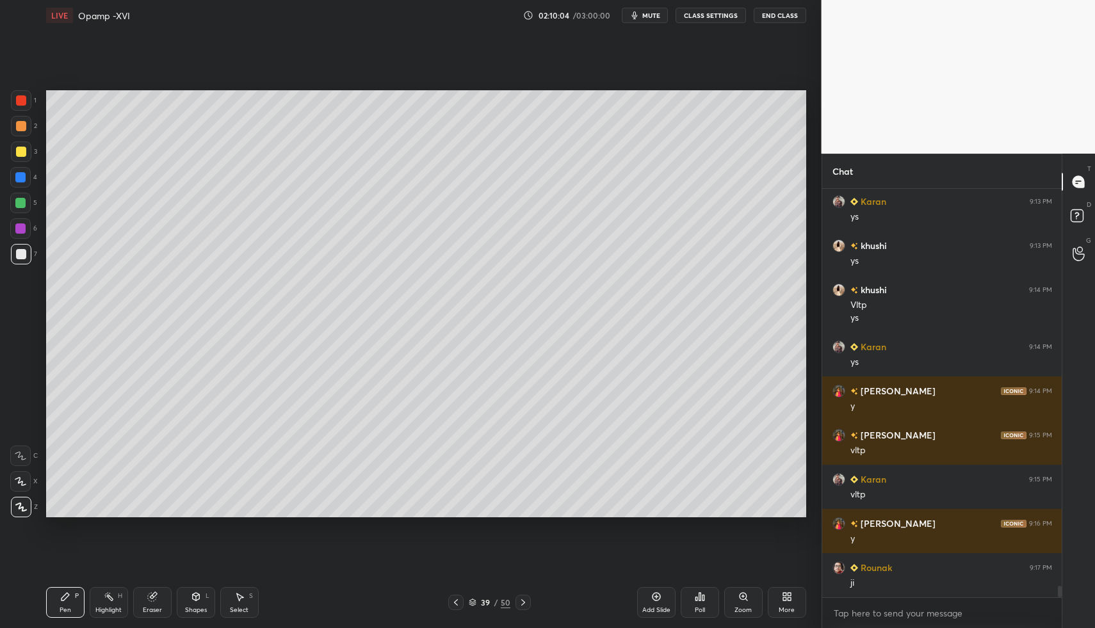
drag, startPoint x: 236, startPoint y: 600, endPoint x: 238, endPoint y: 593, distance: 8.1
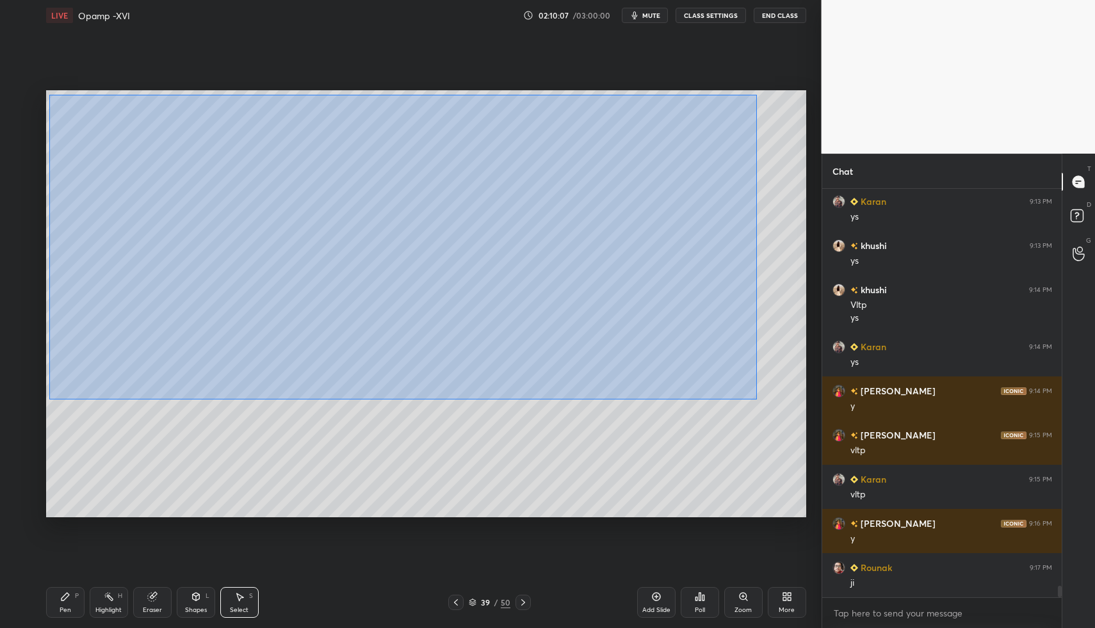
drag, startPoint x: 49, startPoint y: 94, endPoint x: 734, endPoint y: 408, distance: 754.2
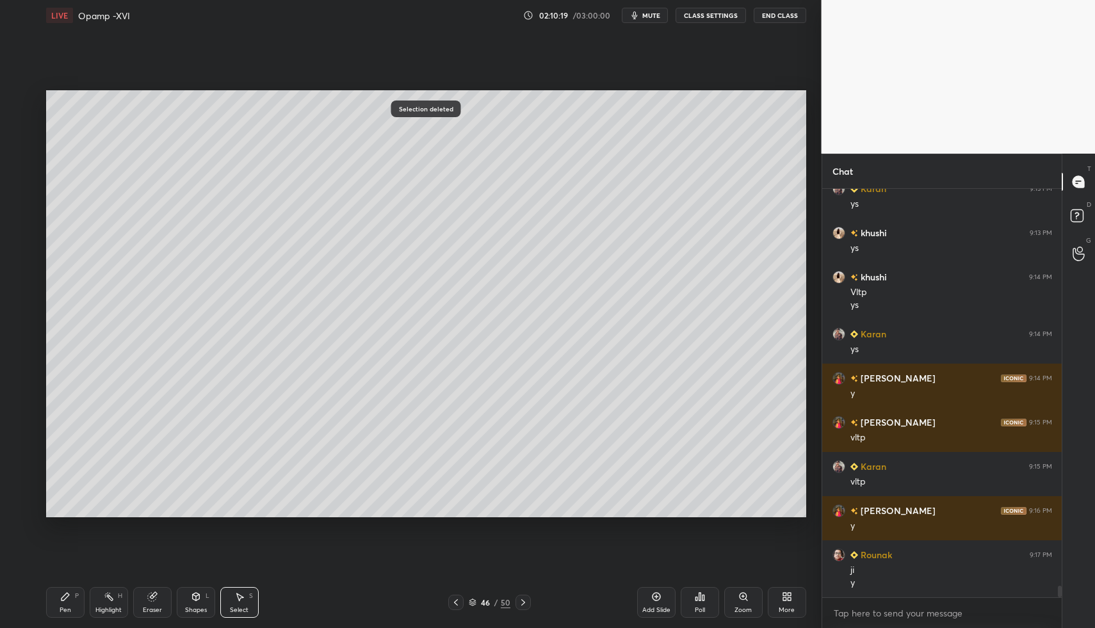
scroll to position [14075, 0]
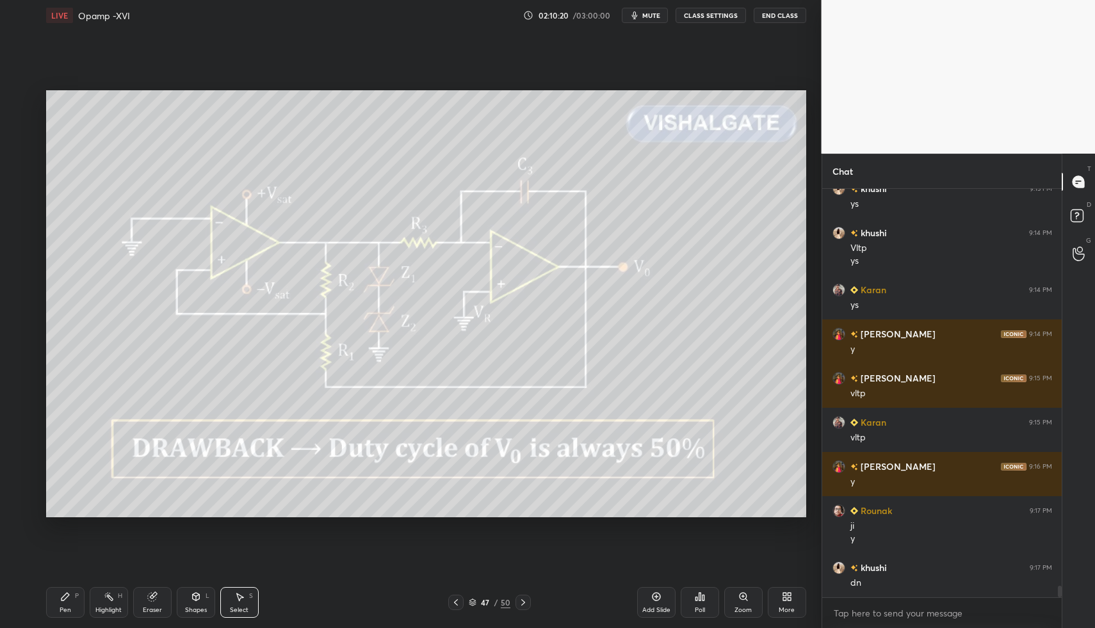
drag, startPoint x: 460, startPoint y: 599, endPoint x: 552, endPoint y: 604, distance: 92.3
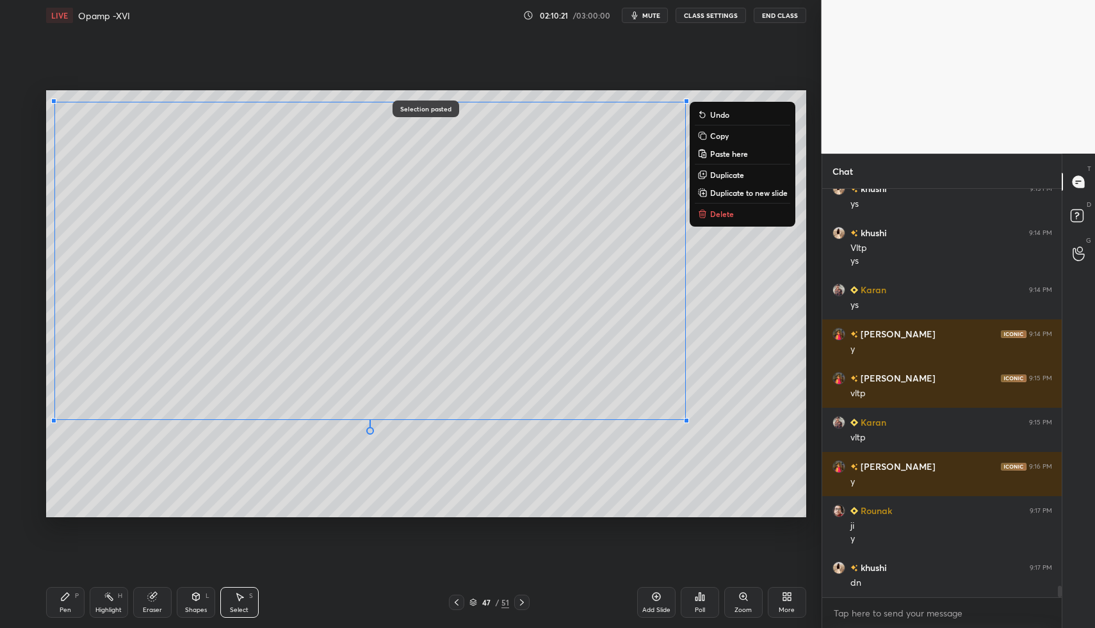
scroll to position [14119, 0]
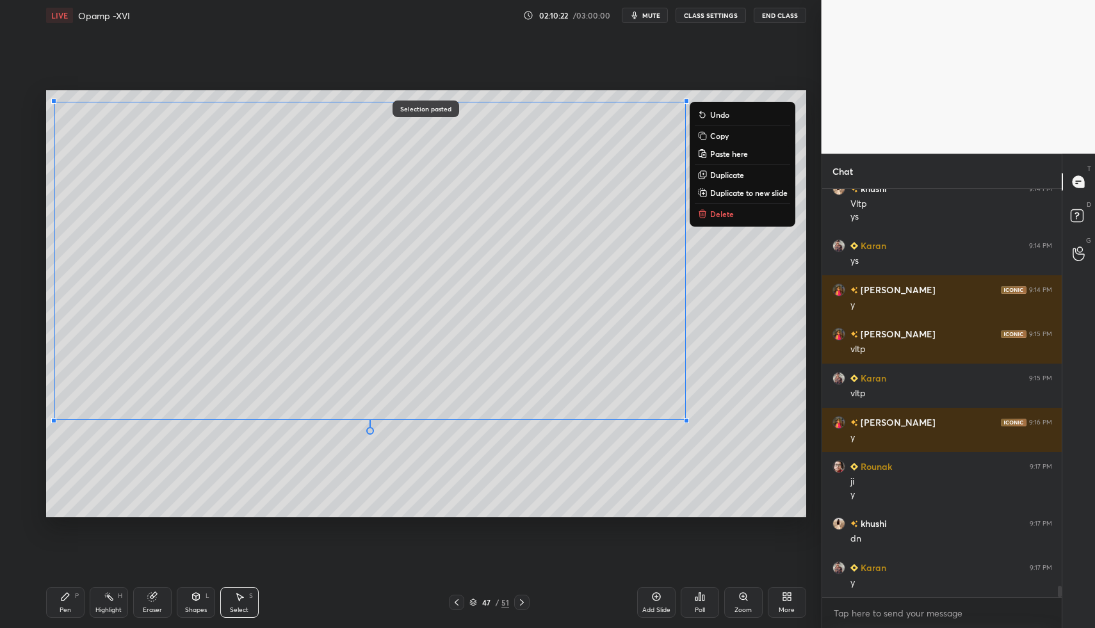
drag, startPoint x: 70, startPoint y: 584, endPoint x: 65, endPoint y: 595, distance: 12.0
drag, startPoint x: 65, startPoint y: 595, endPoint x: 130, endPoint y: 588, distance: 65.7
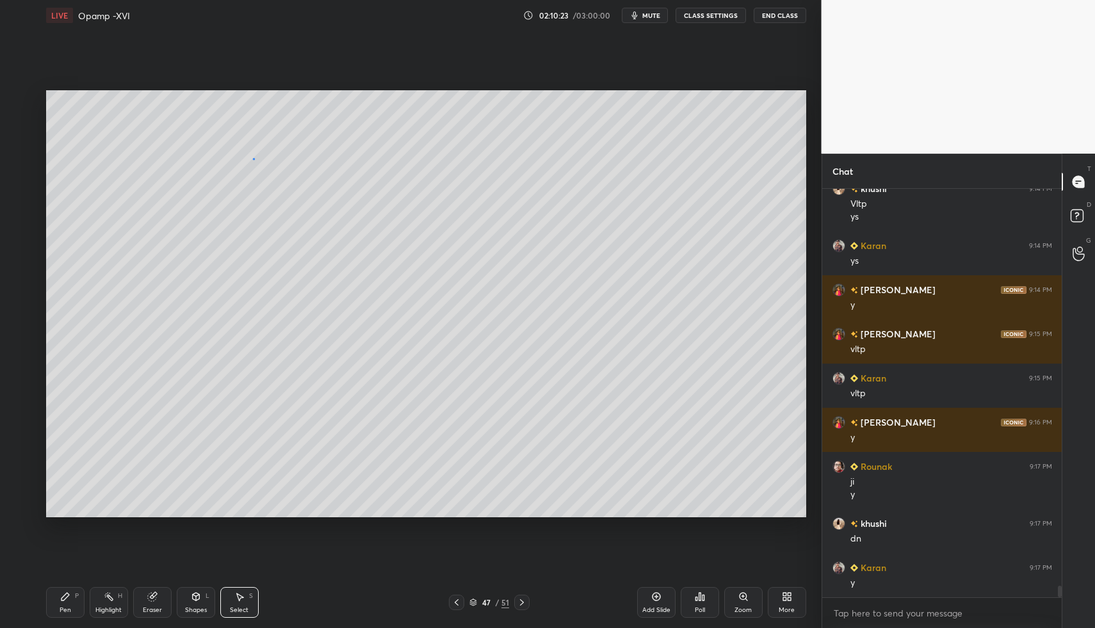
drag, startPoint x: 253, startPoint y: 159, endPoint x: 301, endPoint y: 199, distance: 62.2
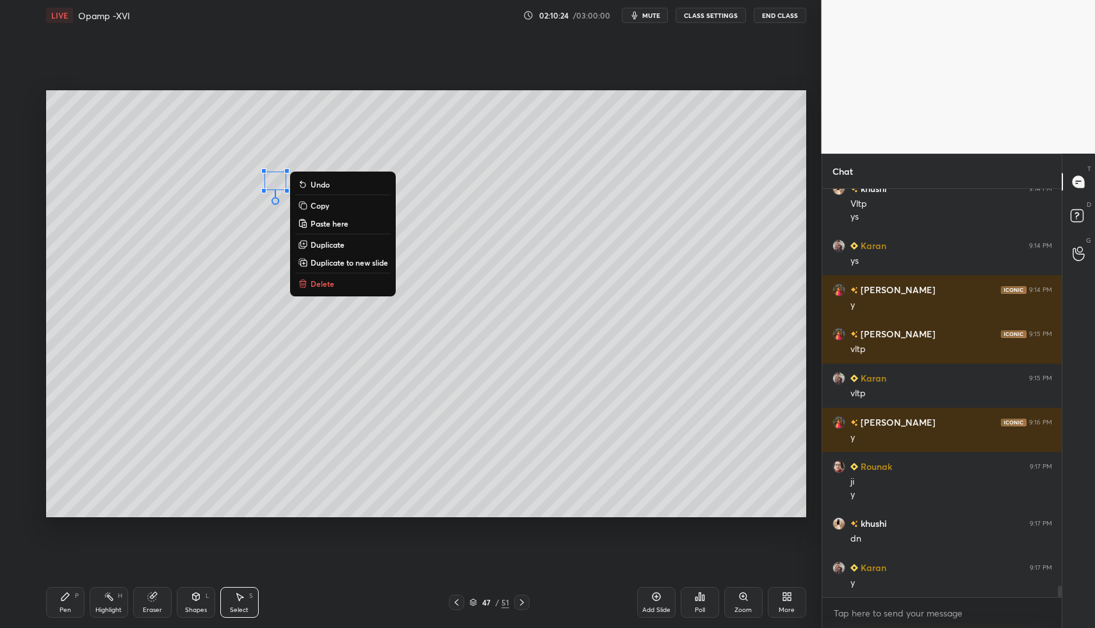
drag, startPoint x: 309, startPoint y: 286, endPoint x: 309, endPoint y: 271, distance: 15.4
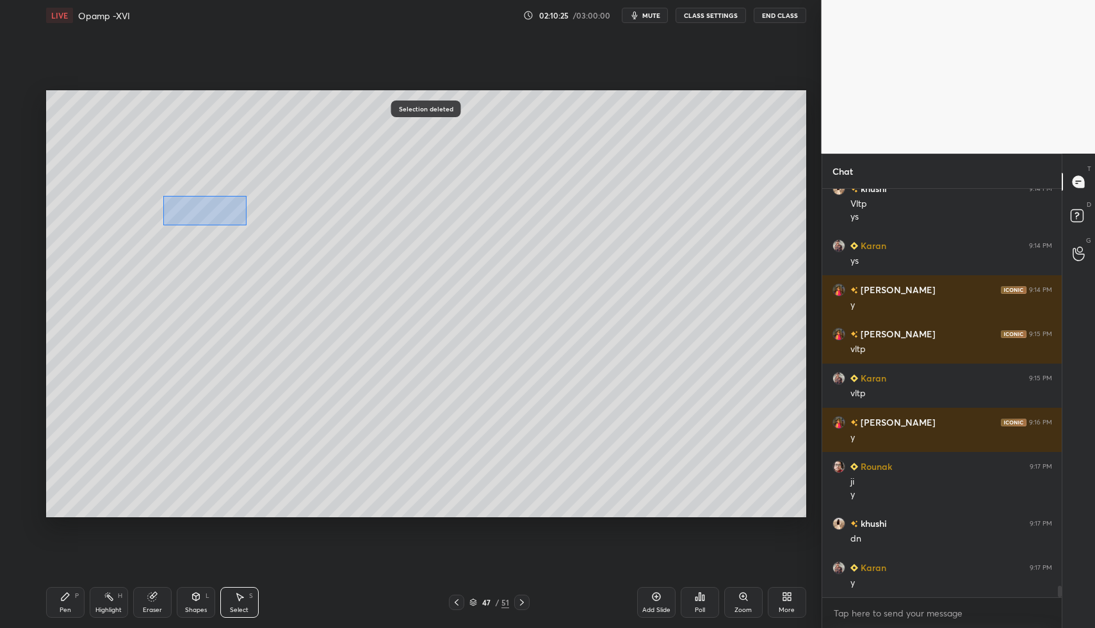
drag, startPoint x: 163, startPoint y: 196, endPoint x: 252, endPoint y: 246, distance: 102.0
drag, startPoint x: 523, startPoint y: 600, endPoint x: 503, endPoint y: 595, distance: 20.3
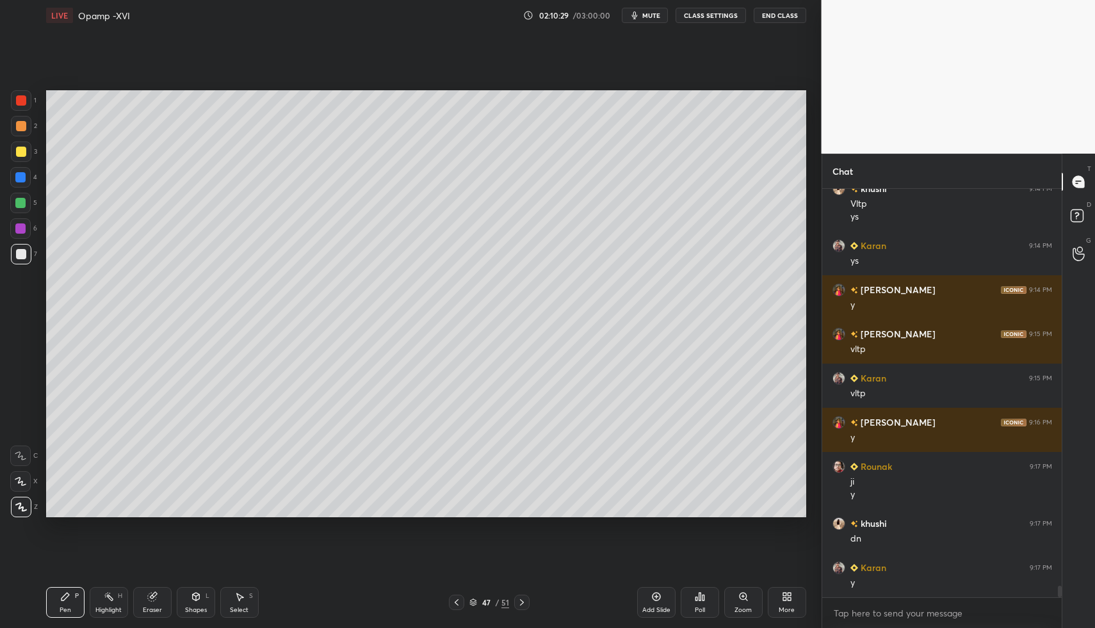
drag, startPoint x: 269, startPoint y: 602, endPoint x: 259, endPoint y: 605, distance: 10.1
drag, startPoint x: 259, startPoint y: 605, endPoint x: 239, endPoint y: 606, distance: 19.9
drag, startPoint x: 239, startPoint y: 606, endPoint x: 256, endPoint y: 529, distance: 78.6
drag, startPoint x: 186, startPoint y: 188, endPoint x: 275, endPoint y: 225, distance: 96.8
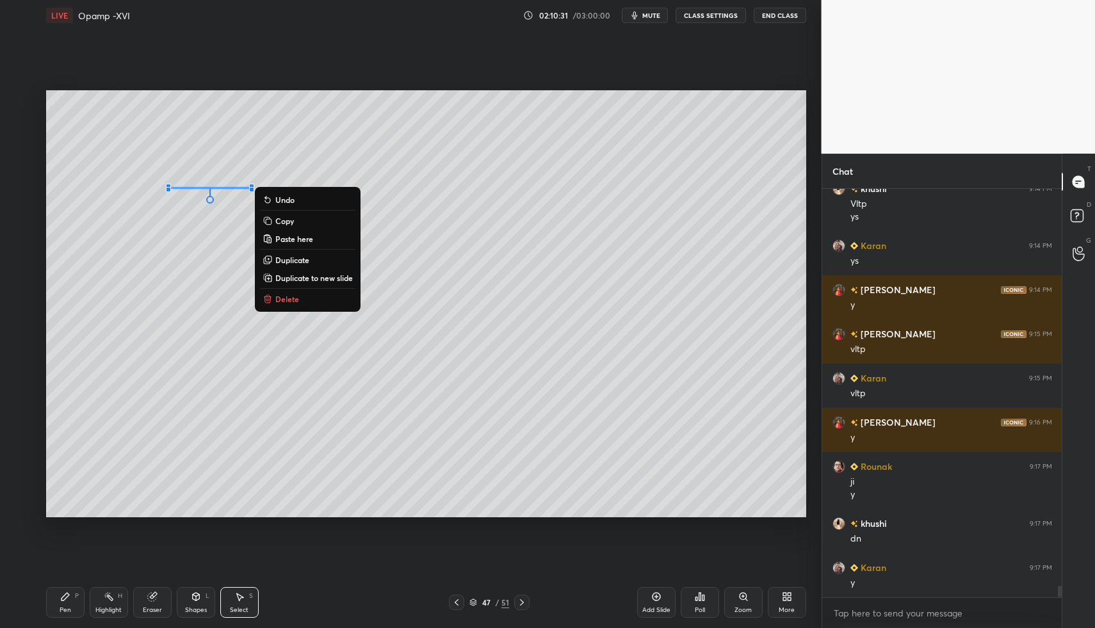
drag, startPoint x: 288, startPoint y: 295, endPoint x: 282, endPoint y: 305, distance: 12.1
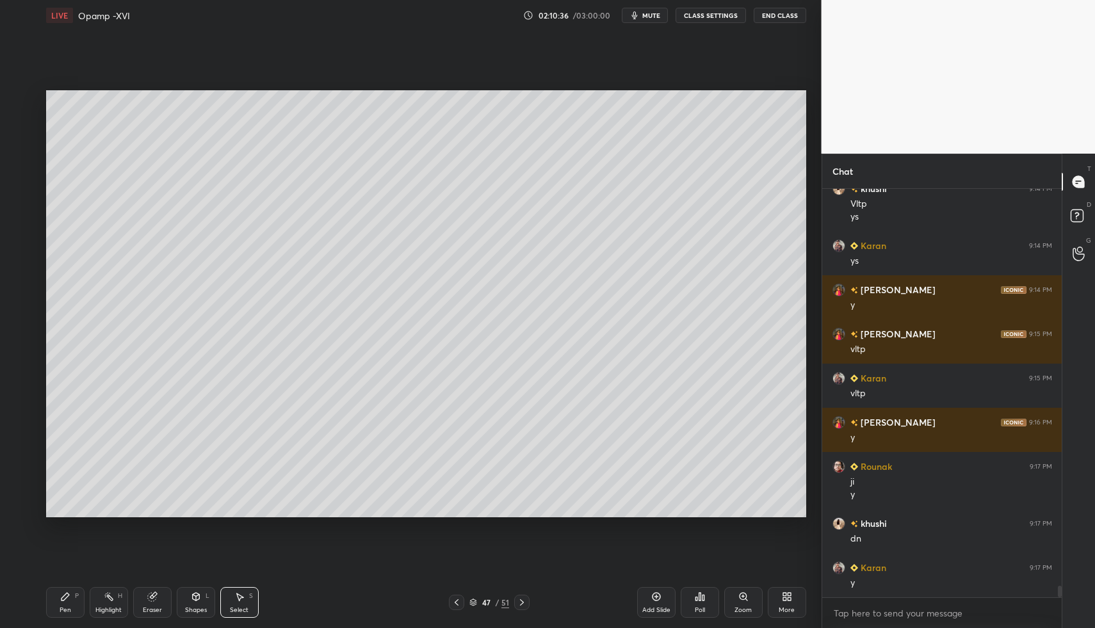
drag, startPoint x: 247, startPoint y: 591, endPoint x: 298, endPoint y: 504, distance: 100.1
drag, startPoint x: 429, startPoint y: 267, endPoint x: 552, endPoint y: 333, distance: 139.5
drag, startPoint x: 198, startPoint y: 599, endPoint x: 191, endPoint y: 589, distance: 11.9
drag, startPoint x: 65, startPoint y: 603, endPoint x: 168, endPoint y: 541, distance: 120.9
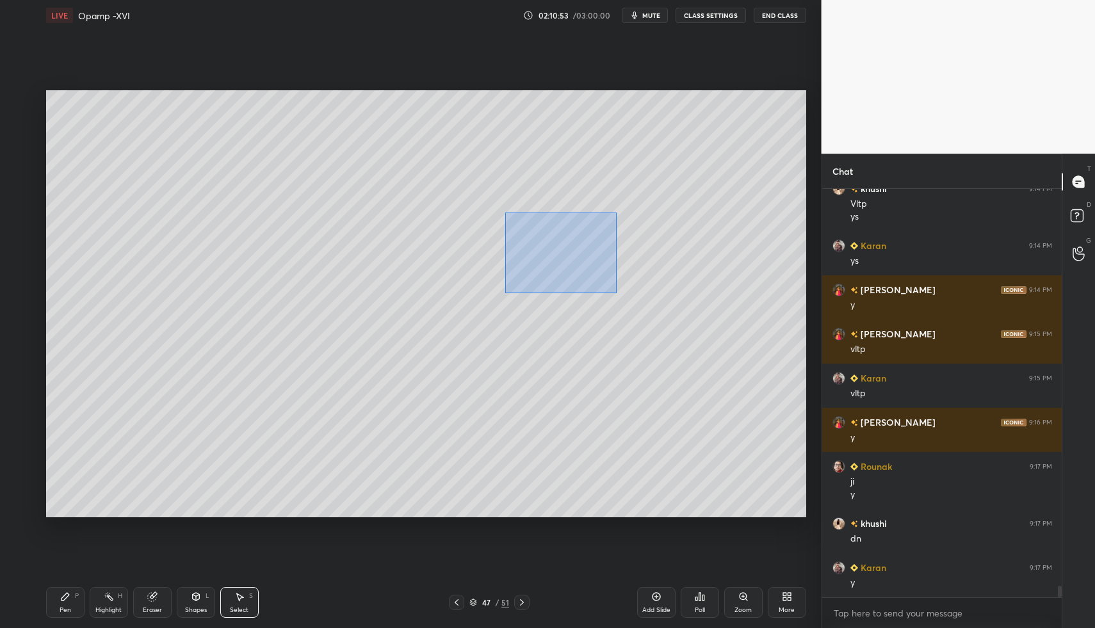
drag, startPoint x: 513, startPoint y: 222, endPoint x: 611, endPoint y: 291, distance: 119.4
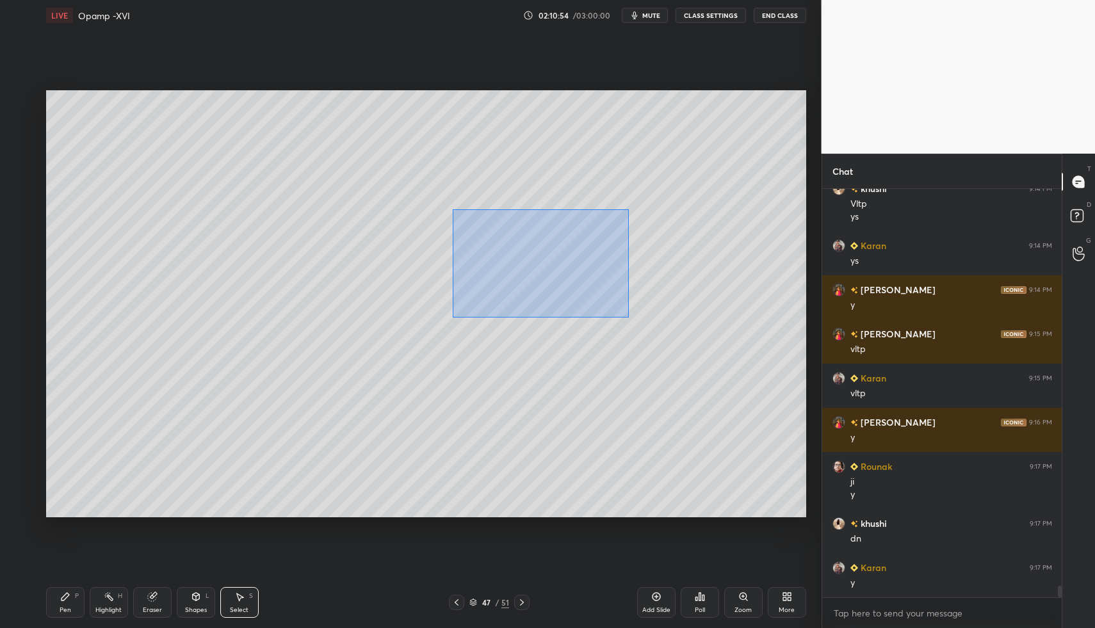
drag, startPoint x: 460, startPoint y: 227, endPoint x: 649, endPoint y: 326, distance: 213.0
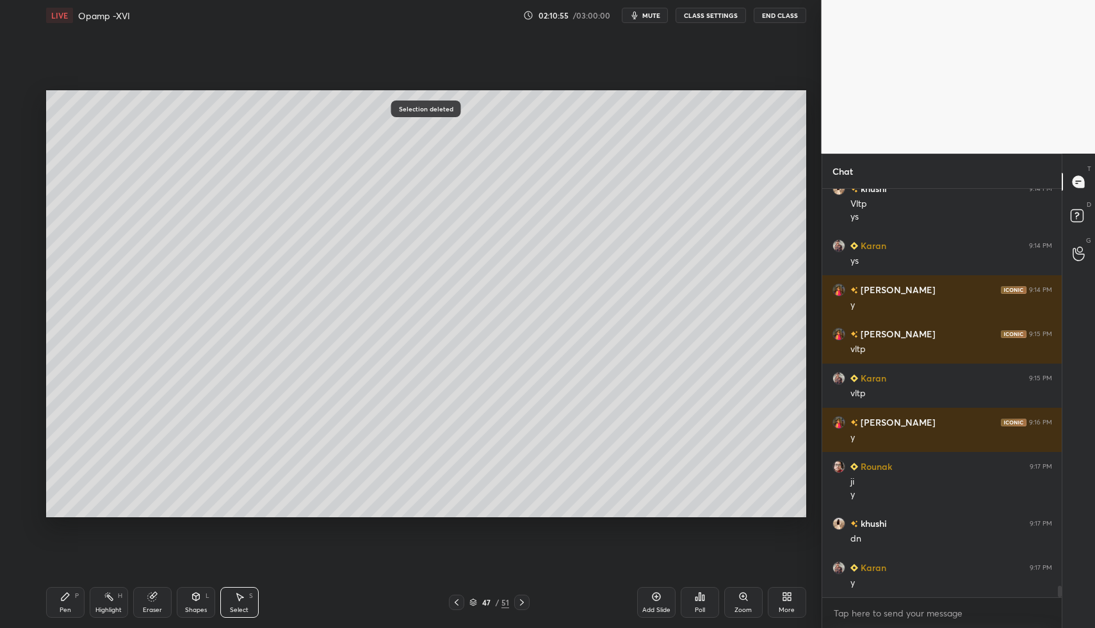
drag, startPoint x: 184, startPoint y: 598, endPoint x: 180, endPoint y: 581, distance: 17.7
drag, startPoint x: 242, startPoint y: 601, endPoint x: 261, endPoint y: 583, distance: 26.3
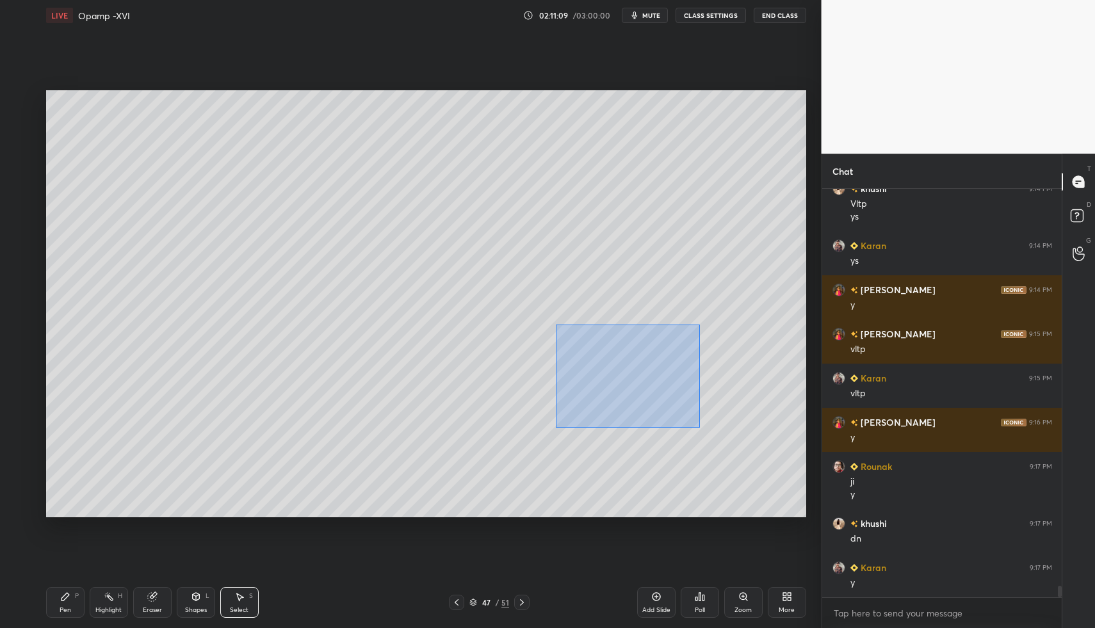
drag, startPoint x: 644, startPoint y: 386, endPoint x: 704, endPoint y: 428, distance: 73.5
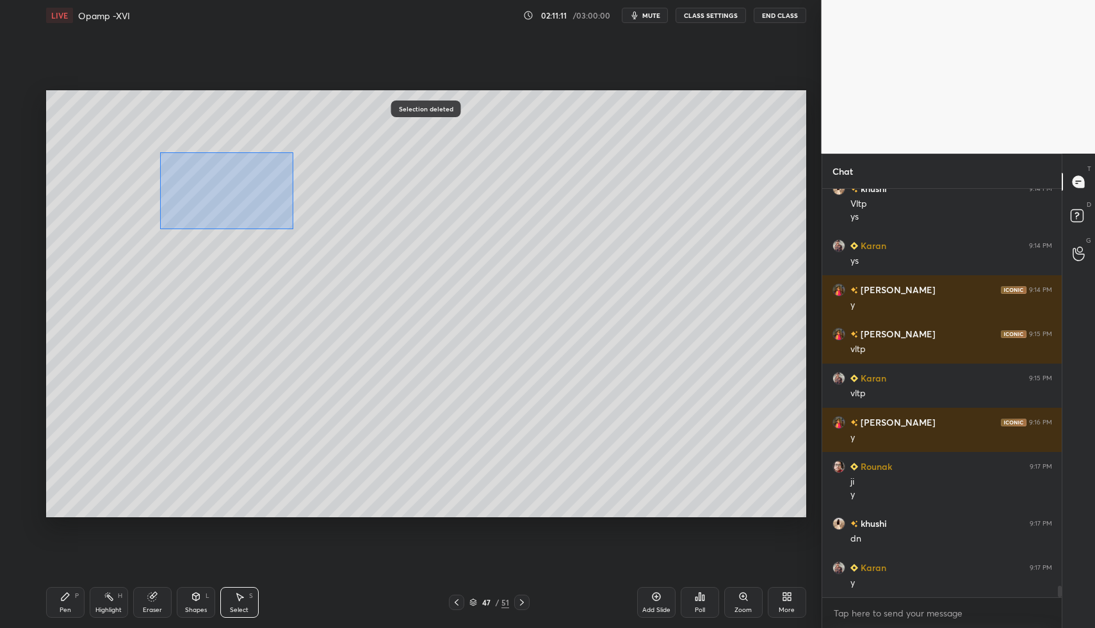
drag, startPoint x: 170, startPoint y: 157, endPoint x: 293, endPoint y: 229, distance: 142.3
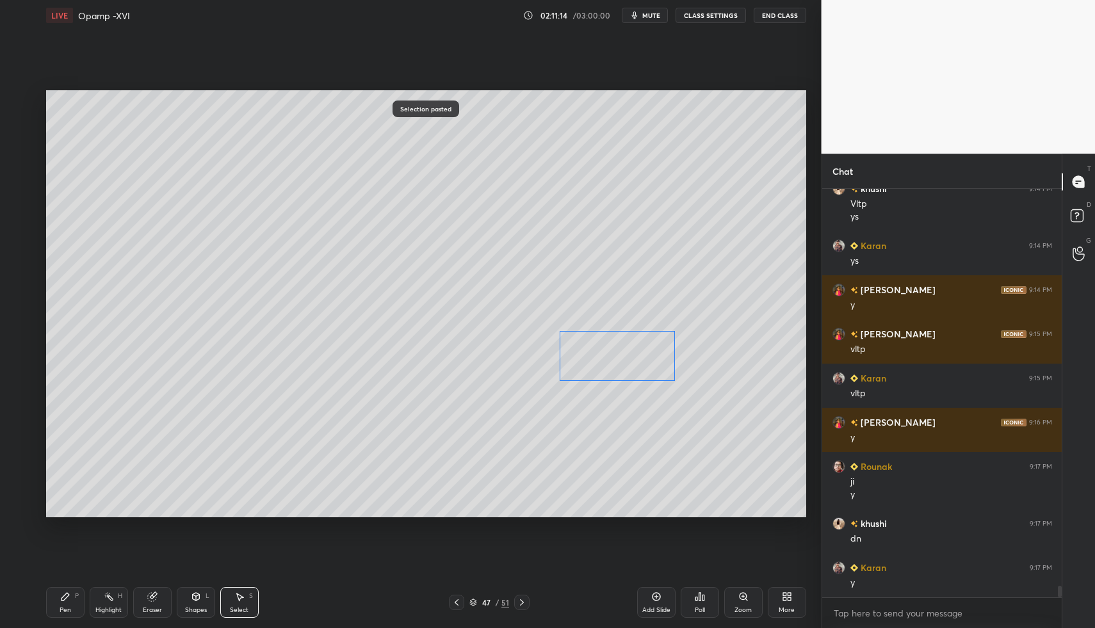
drag, startPoint x: 247, startPoint y: 204, endPoint x: 623, endPoint y: 361, distance: 407.4
drag, startPoint x: 236, startPoint y: 597, endPoint x: 260, endPoint y: 577, distance: 30.5
drag, startPoint x: 644, startPoint y: 338, endPoint x: 648, endPoint y: 360, distance: 22.8
drag, startPoint x: 655, startPoint y: 355, endPoint x: 566, endPoint y: 401, distance: 100.8
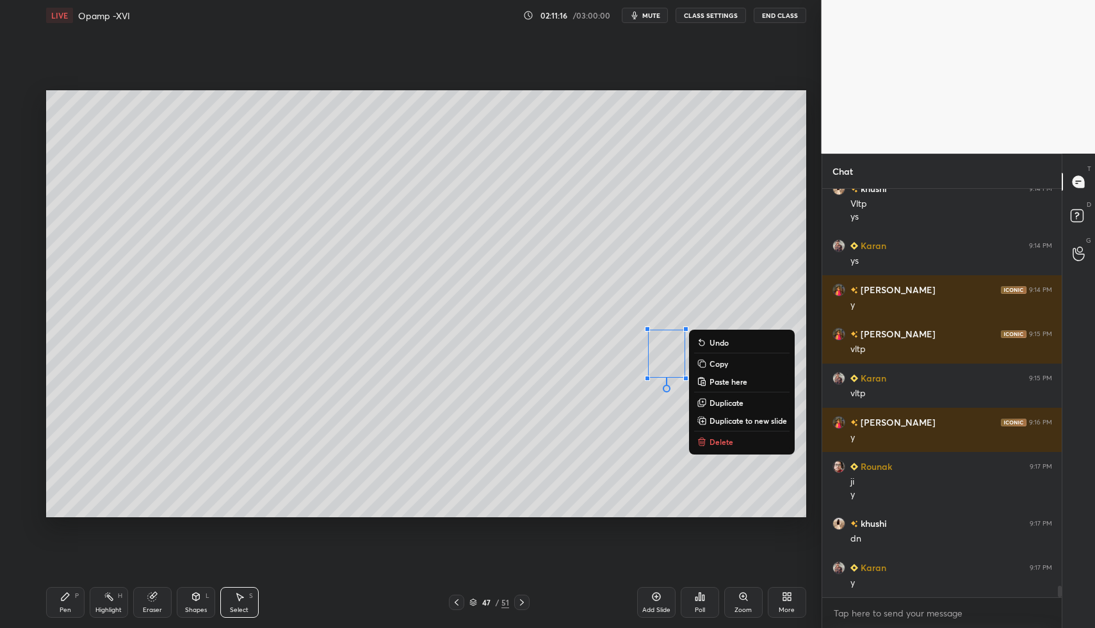
drag, startPoint x: 49, startPoint y: 608, endPoint x: 58, endPoint y: 602, distance: 10.5
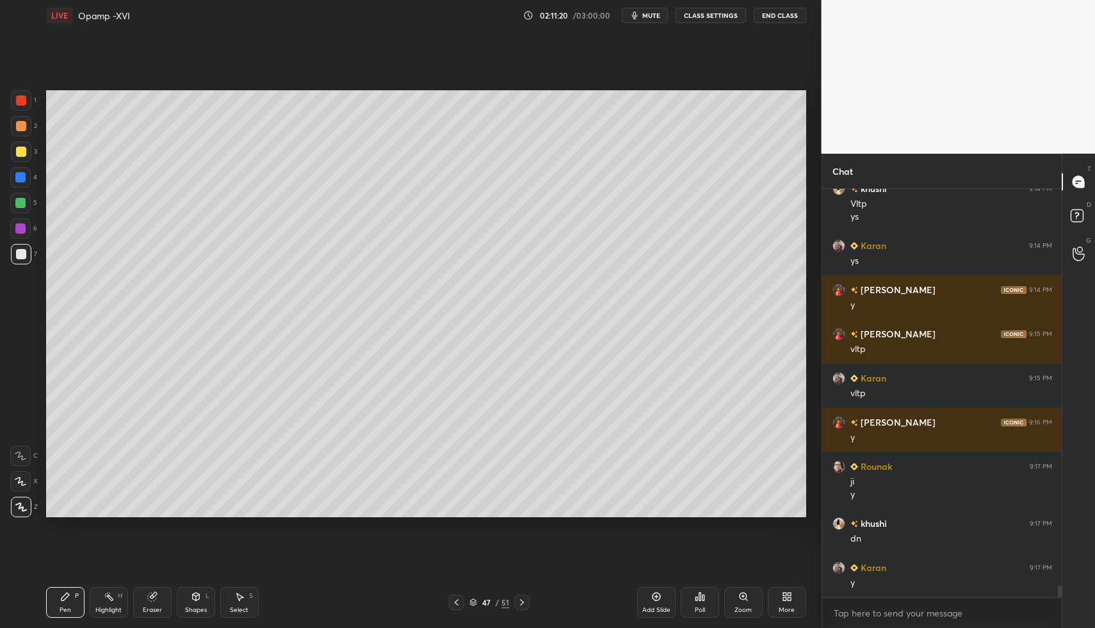
drag, startPoint x: 236, startPoint y: 597, endPoint x: 232, endPoint y: 605, distance: 8.6
drag, startPoint x: 115, startPoint y: 408, endPoint x: 202, endPoint y: 450, distance: 96.5
drag, startPoint x: 49, startPoint y: 612, endPoint x: 63, endPoint y: 520, distance: 93.3
drag, startPoint x: 517, startPoint y: 599, endPoint x: 503, endPoint y: 597, distance: 13.5
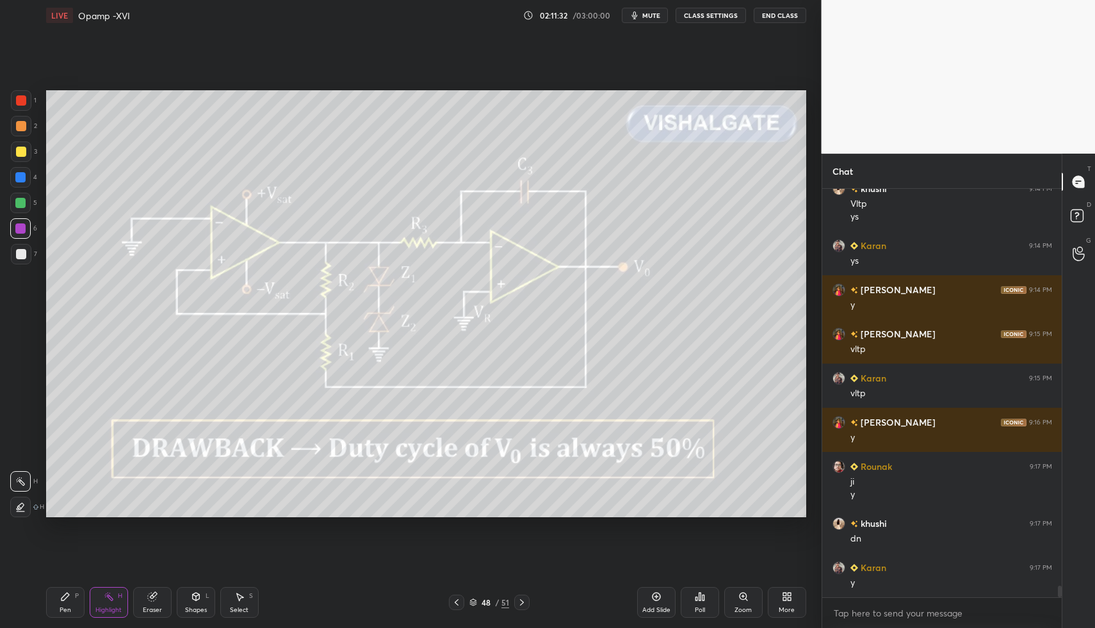
drag, startPoint x: 118, startPoint y: 599, endPoint x: 109, endPoint y: 590, distance: 11.8
drag, startPoint x: 109, startPoint y: 590, endPoint x: 115, endPoint y: 583, distance: 8.7
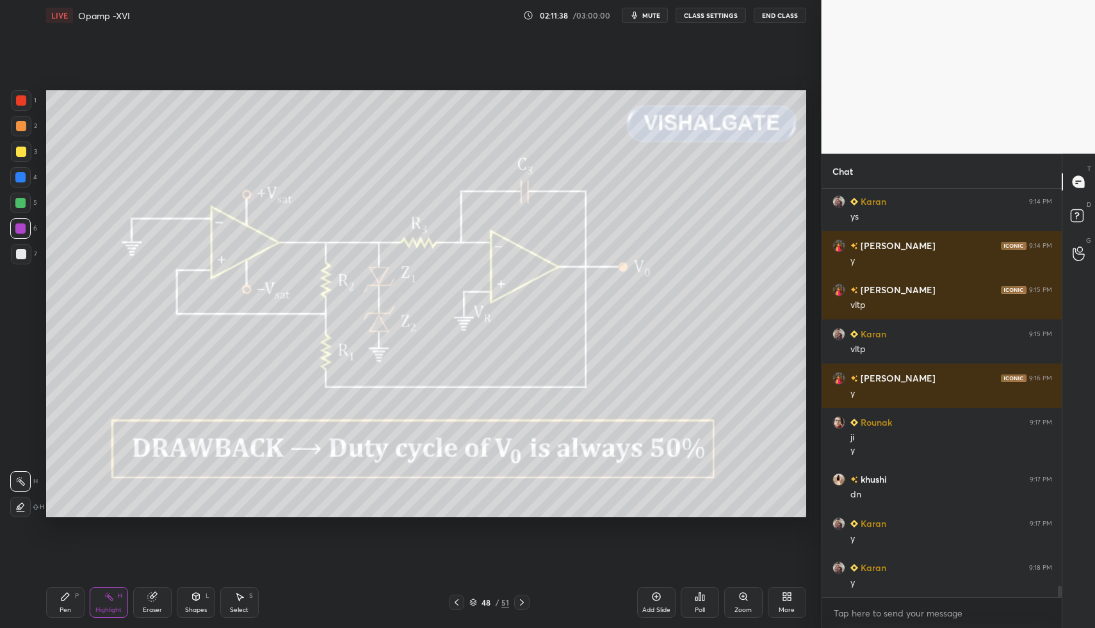
drag, startPoint x: 72, startPoint y: 594, endPoint x: 56, endPoint y: 600, distance: 17.6
drag, startPoint x: 17, startPoint y: 257, endPoint x: 28, endPoint y: 261, distance: 12.1
drag, startPoint x: 194, startPoint y: 606, endPoint x: 192, endPoint y: 583, distance: 22.5
drag, startPoint x: 116, startPoint y: 587, endPoint x: 126, endPoint y: 535, distance: 53.5
drag, startPoint x: 57, startPoint y: 602, endPoint x: 63, endPoint y: 599, distance: 7.2
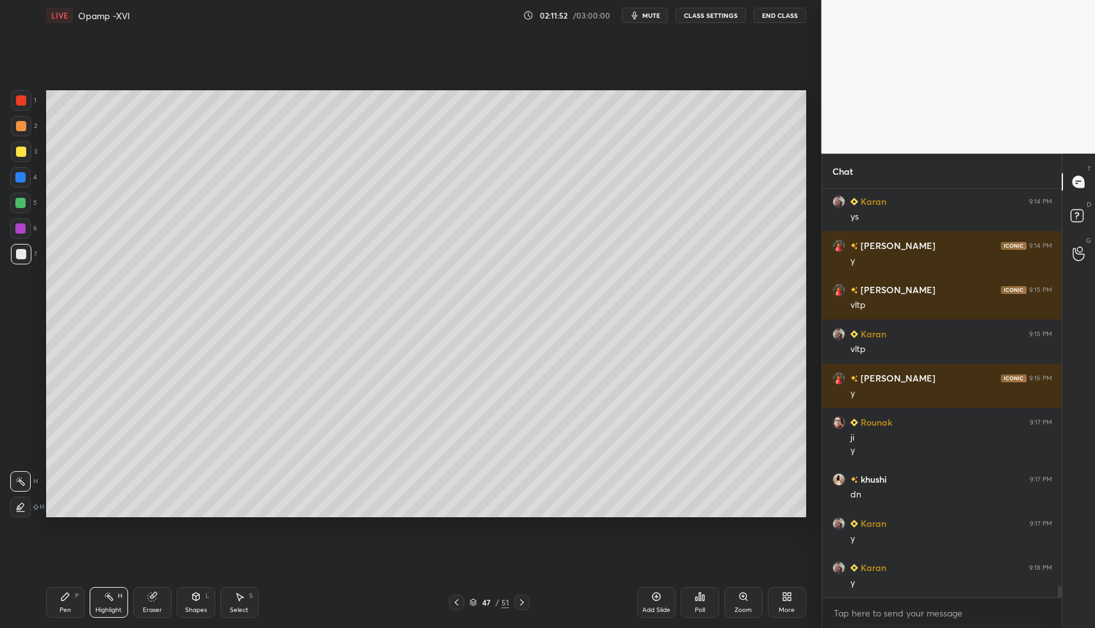
drag, startPoint x: 99, startPoint y: 597, endPoint x: 129, endPoint y: 561, distance: 46.7
drag, startPoint x: 65, startPoint y: 597, endPoint x: 69, endPoint y: 541, distance: 55.9
drag, startPoint x: 198, startPoint y: 607, endPoint x: 197, endPoint y: 583, distance: 25.0
drag, startPoint x: 79, startPoint y: 609, endPoint x: 83, endPoint y: 596, distance: 13.4
drag, startPoint x: 18, startPoint y: 503, endPoint x: 118, endPoint y: 563, distance: 117.1
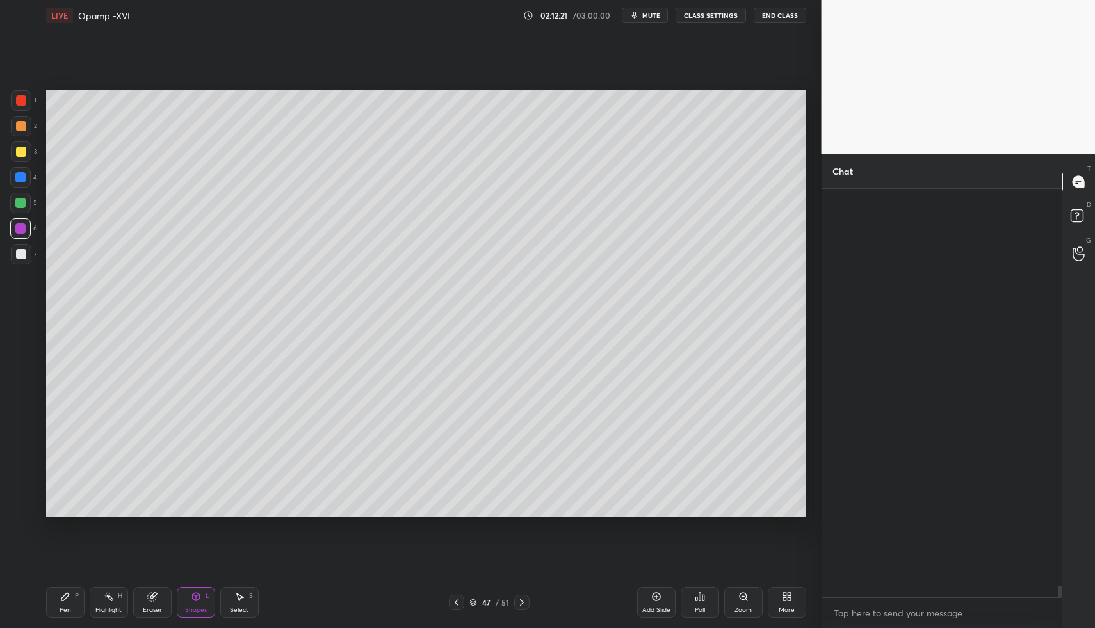
scroll to position [310, 236]
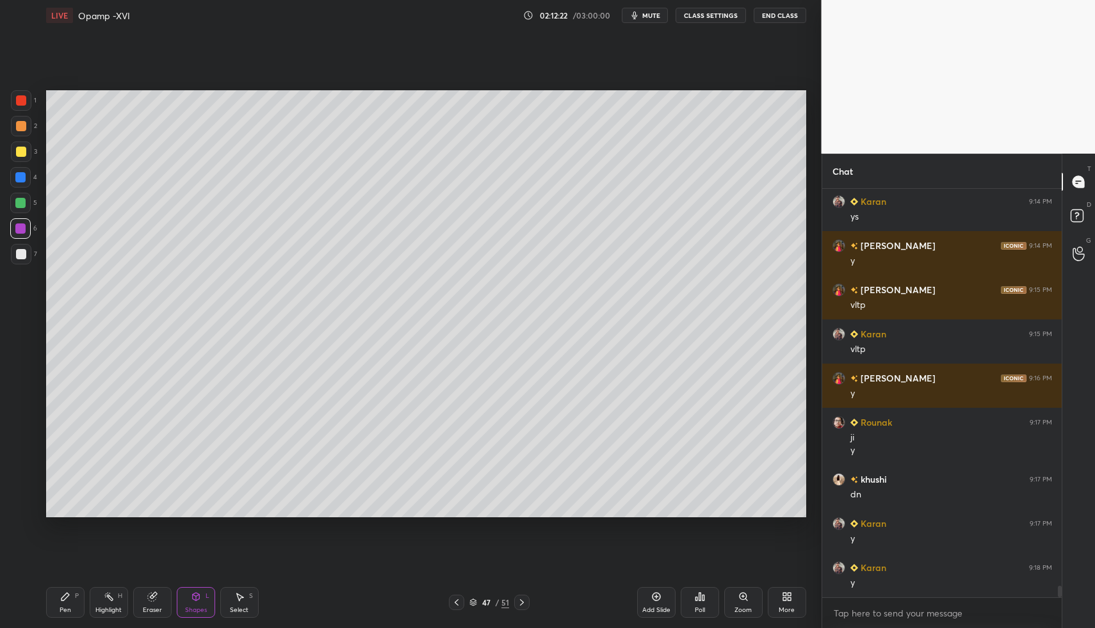
click at [97, 592] on div "Highlight H" at bounding box center [109, 602] width 38 height 31
drag, startPoint x: 81, startPoint y: 596, endPoint x: 70, endPoint y: 556, distance: 41.8
click at [79, 598] on div "Pen P" at bounding box center [65, 602] width 38 height 31
drag, startPoint x: 29, startPoint y: 261, endPoint x: 22, endPoint y: 255, distance: 9.1
click at [29, 261] on div at bounding box center [21, 254] width 20 height 20
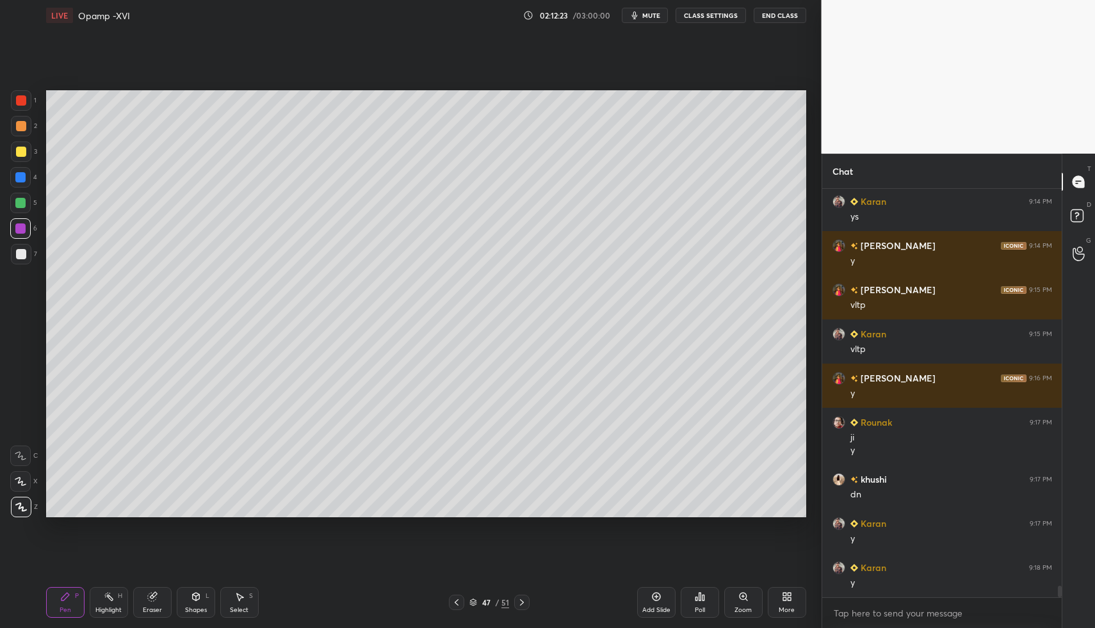
drag, startPoint x: 22, startPoint y: 255, endPoint x: 20, endPoint y: 271, distance: 16.1
click at [22, 257] on div at bounding box center [21, 254] width 10 height 10
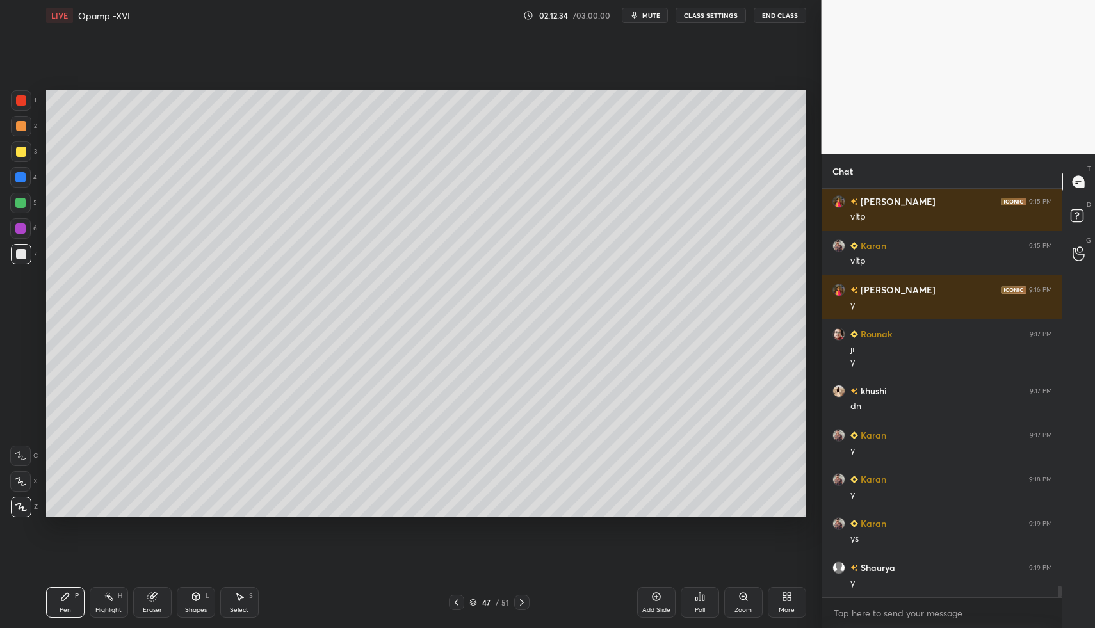
scroll to position [14283, 0]
click at [110, 602] on div "Highlight H" at bounding box center [109, 602] width 38 height 31
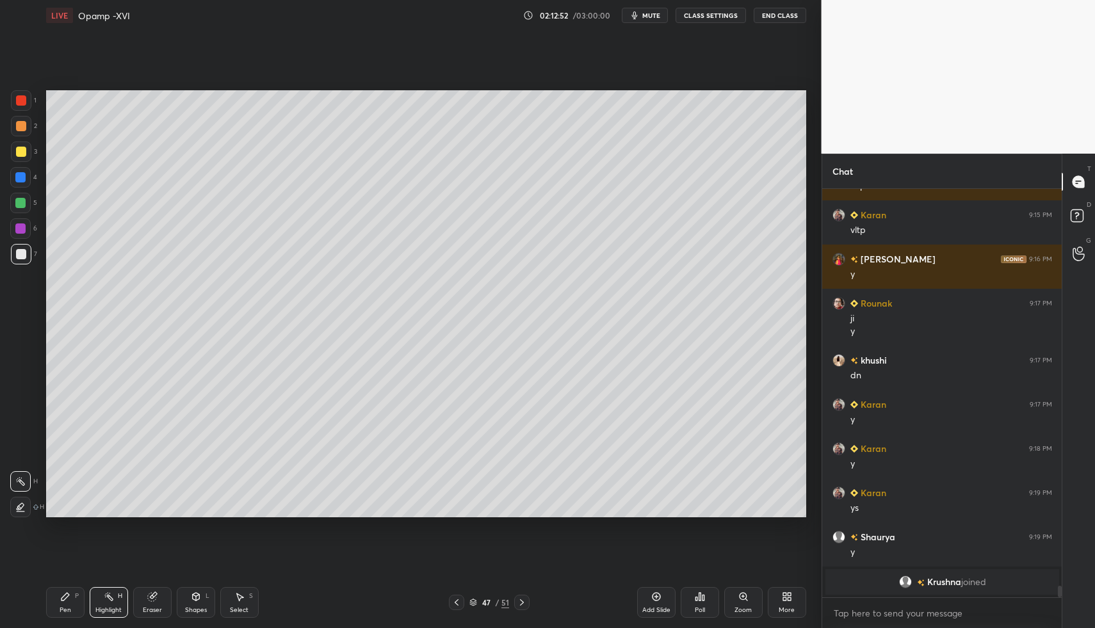
click at [451, 600] on icon at bounding box center [456, 602] width 10 height 10
click at [450, 608] on div at bounding box center [456, 602] width 15 height 15
click at [451, 606] on div at bounding box center [456, 602] width 15 height 15
click at [451, 606] on icon at bounding box center [456, 602] width 10 height 10
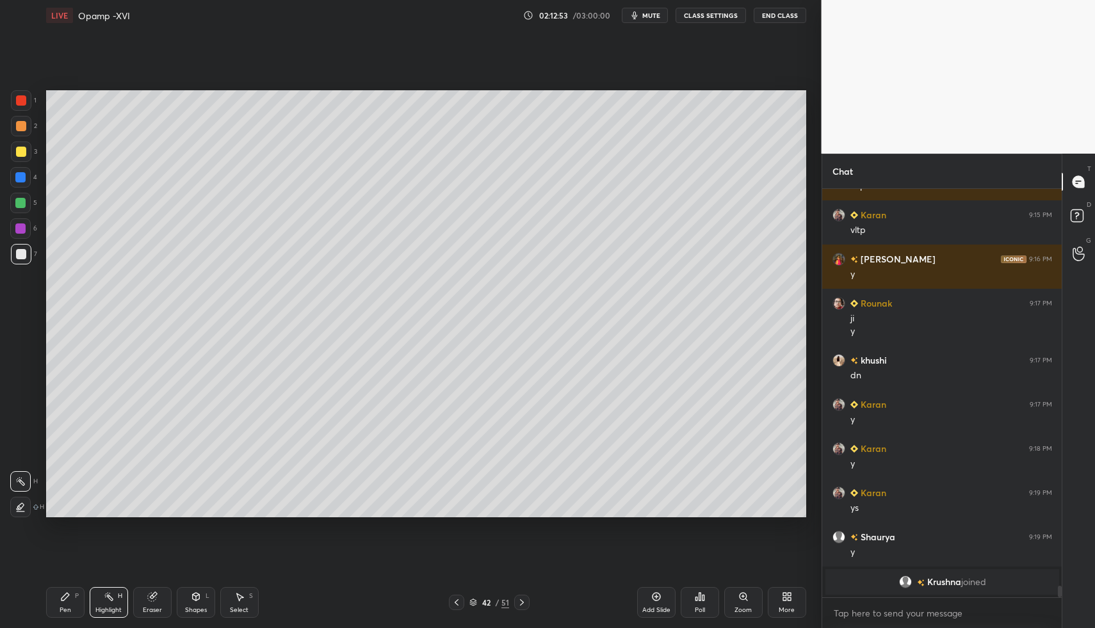
click at [453, 602] on icon at bounding box center [456, 602] width 10 height 10
click at [453, 604] on icon at bounding box center [456, 602] width 10 height 10
drag, startPoint x: 456, startPoint y: 602, endPoint x: 470, endPoint y: 606, distance: 13.8
click at [456, 602] on icon at bounding box center [456, 602] width 10 height 10
click at [214, 609] on div "Pen P Highlight H Eraser Shapes L Select S" at bounding box center [194, 602] width 296 height 31
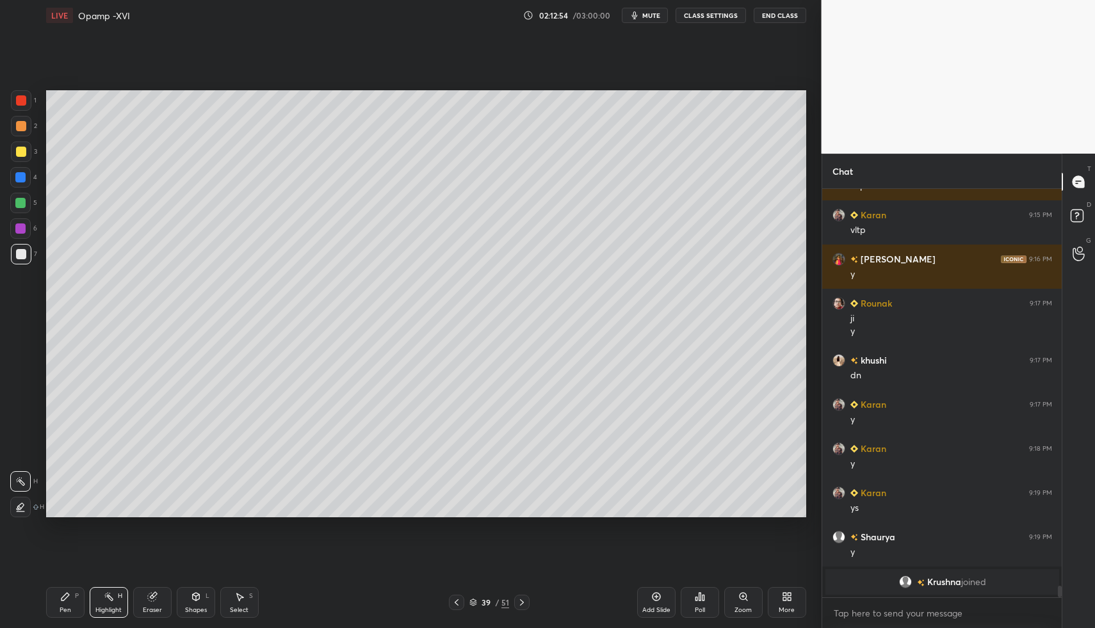
click at [248, 599] on div "Select S" at bounding box center [239, 602] width 38 height 31
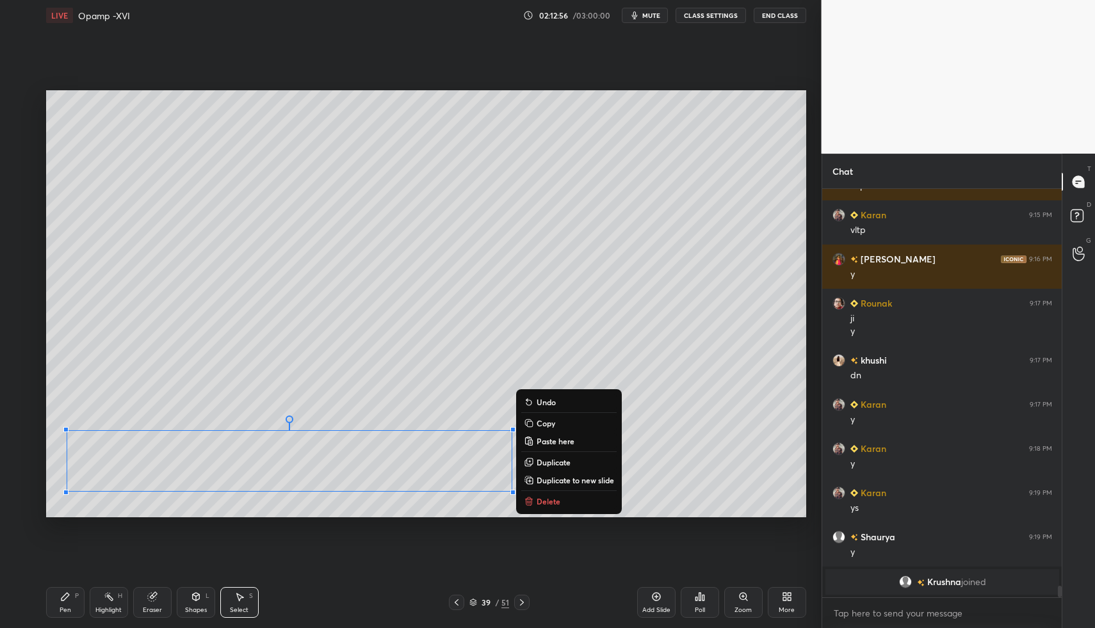
drag, startPoint x: 51, startPoint y: 424, endPoint x: 698, endPoint y: 514, distance: 654.0
click at [719, 522] on div "0 ° Undo Copy Paste here Duplicate Duplicate to new slide Delete Setting up you…" at bounding box center [426, 304] width 770 height 546
click at [310, 395] on div "0 ° Undo Copy Paste here Duplicate Duplicate to new slide Delete" at bounding box center [426, 304] width 760 height 428
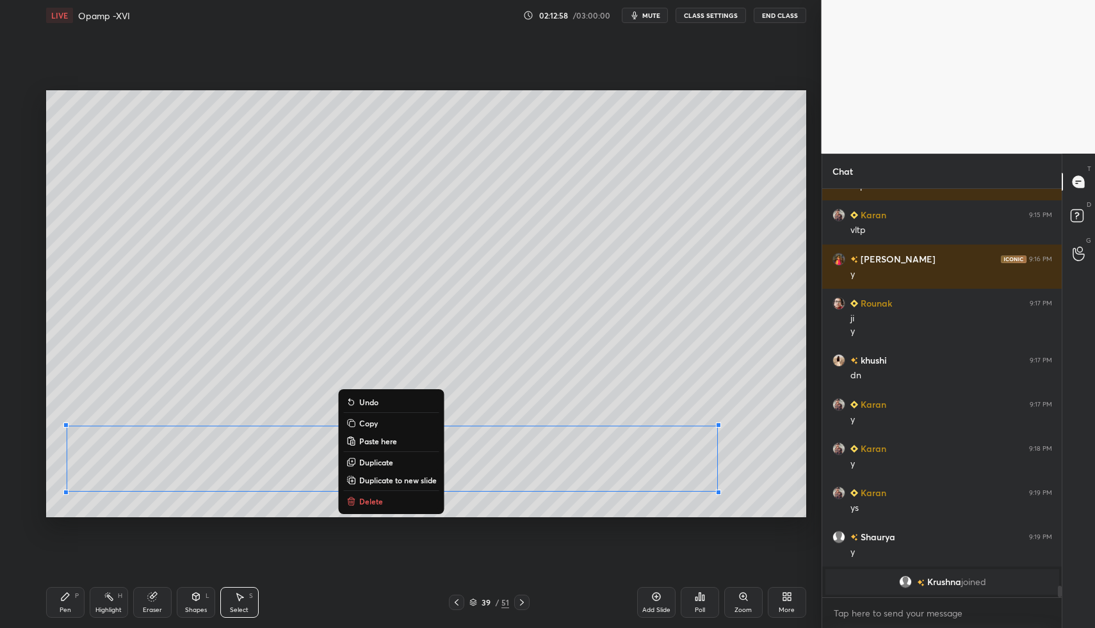
drag, startPoint x: 55, startPoint y: 425, endPoint x: 732, endPoint y: 520, distance: 683.9
click at [732, 520] on div "0 ° Undo Copy Paste here Duplicate Duplicate to new slide Delete Setting up you…" at bounding box center [426, 304] width 770 height 546
click at [524, 601] on icon at bounding box center [522, 602] width 10 height 10
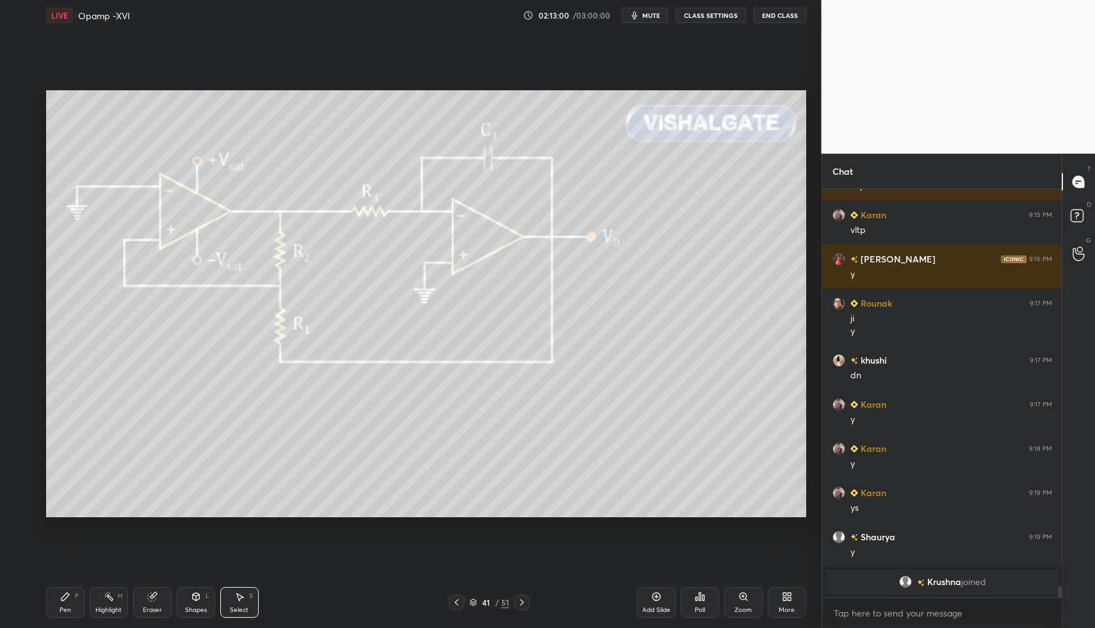
click at [523, 601] on icon at bounding box center [522, 602] width 10 height 10
click at [524, 602] on icon at bounding box center [522, 602] width 10 height 10
click at [525, 602] on icon at bounding box center [522, 602] width 10 height 10
click at [526, 603] on icon at bounding box center [522, 602] width 10 height 10
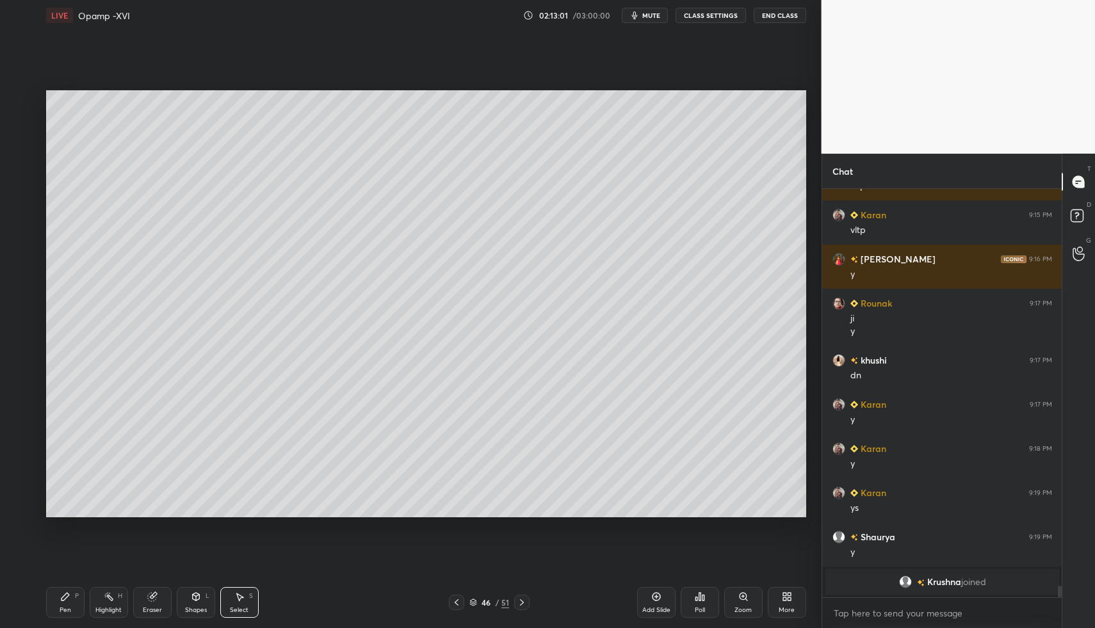
click at [526, 603] on icon at bounding box center [522, 602] width 10 height 10
click at [66, 608] on div "Pen" at bounding box center [66, 610] width 12 height 6
click at [72, 599] on div "Pen P" at bounding box center [65, 602] width 38 height 31
click at [20, 129] on div at bounding box center [21, 126] width 10 height 10
click at [57, 596] on div "Pen P" at bounding box center [65, 602] width 38 height 31
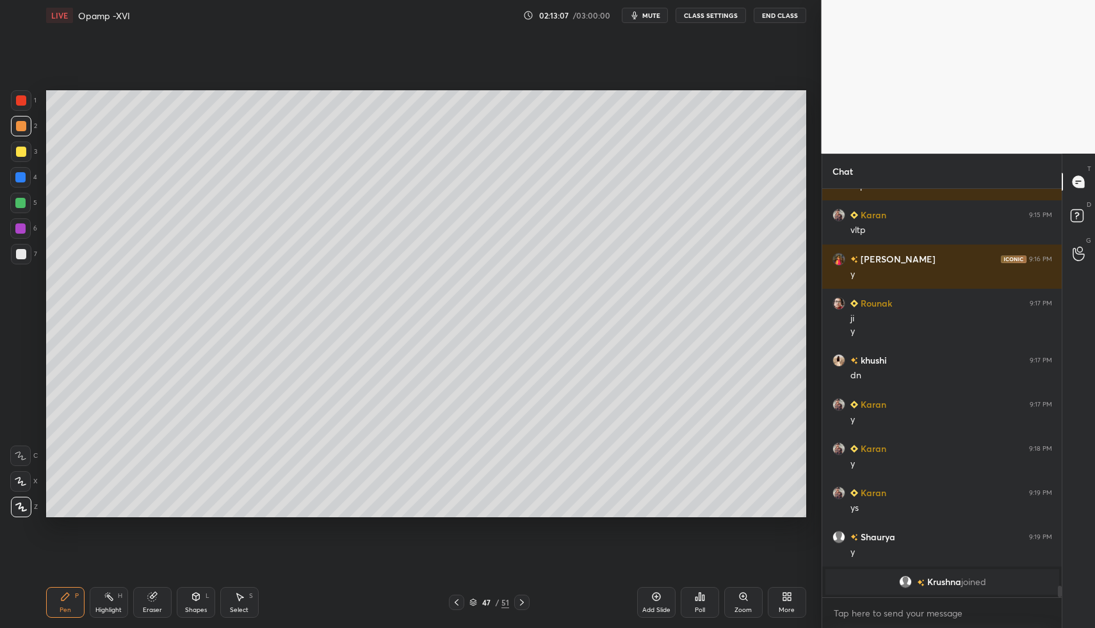
click at [195, 602] on div "Shapes L" at bounding box center [196, 602] width 38 height 31
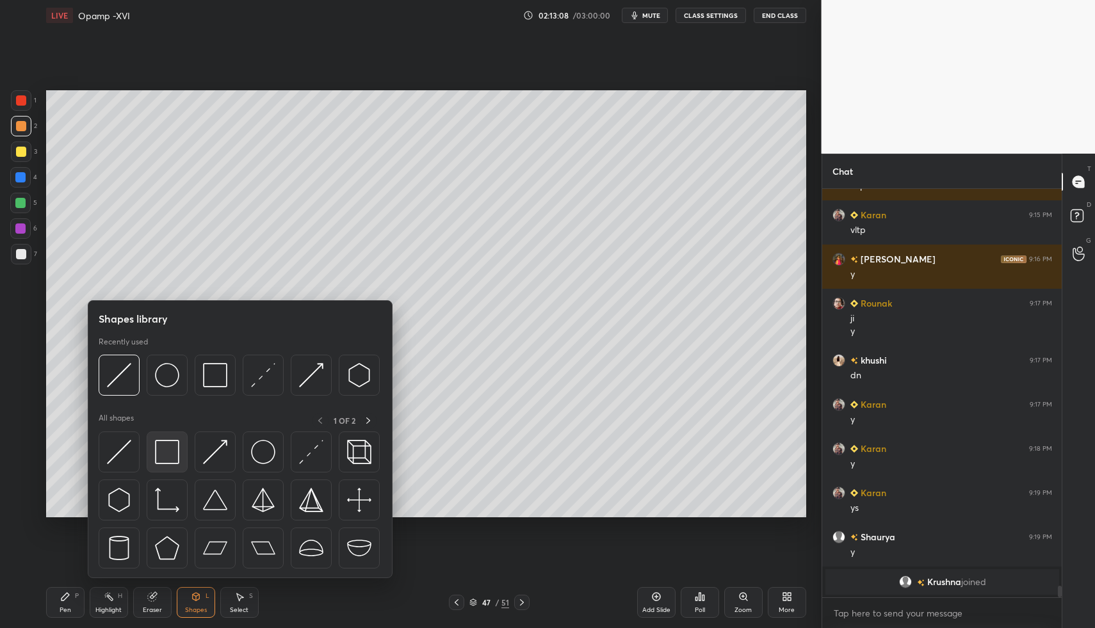
click at [169, 456] on img at bounding box center [167, 452] width 24 height 24
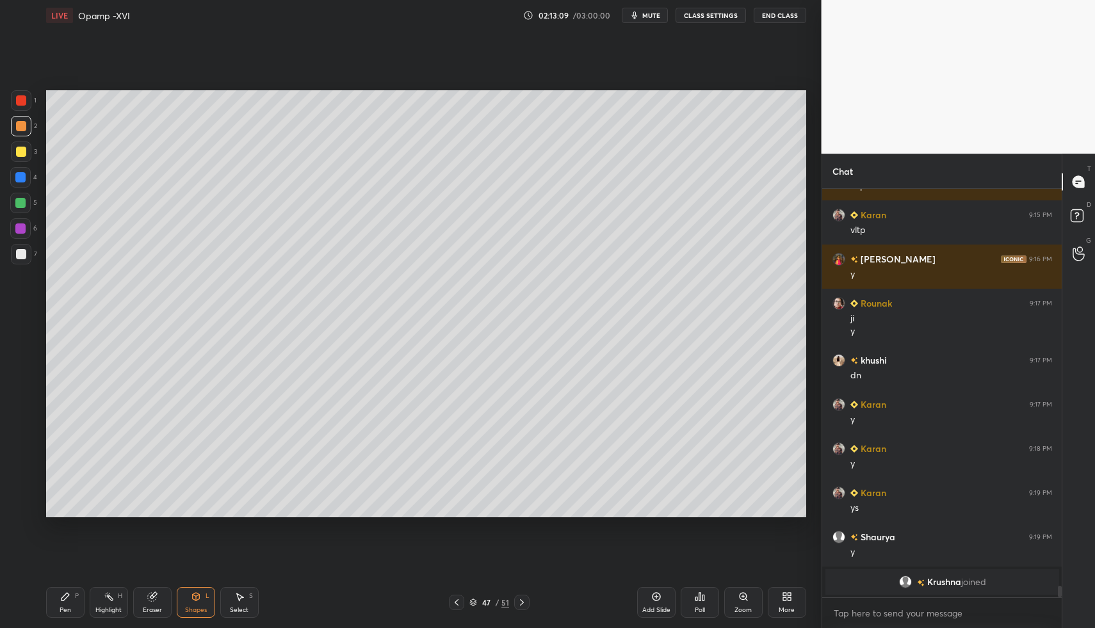
drag, startPoint x: 20, startPoint y: 246, endPoint x: 21, endPoint y: 284, distance: 38.4
click at [20, 246] on div at bounding box center [21, 254] width 20 height 20
drag, startPoint x: 84, startPoint y: 601, endPoint x: 79, endPoint y: 607, distance: 7.7
click at [83, 605] on div "Pen P Highlight H Eraser Shapes L Select S" at bounding box center [194, 602] width 296 height 31
drag, startPoint x: 68, startPoint y: 599, endPoint x: 128, endPoint y: 519, distance: 99.7
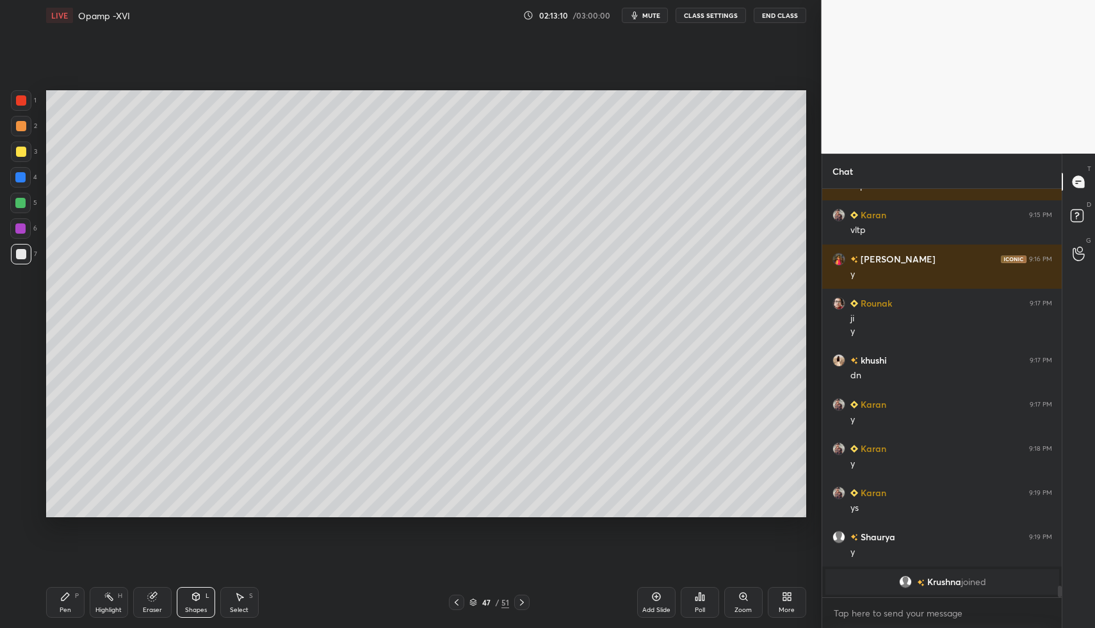
click at [70, 597] on div "Pen P" at bounding box center [65, 602] width 38 height 31
click at [77, 605] on div "Pen P" at bounding box center [65, 602] width 38 height 31
click at [22, 259] on div at bounding box center [21, 254] width 20 height 20
click at [522, 602] on icon at bounding box center [522, 602] width 10 height 10
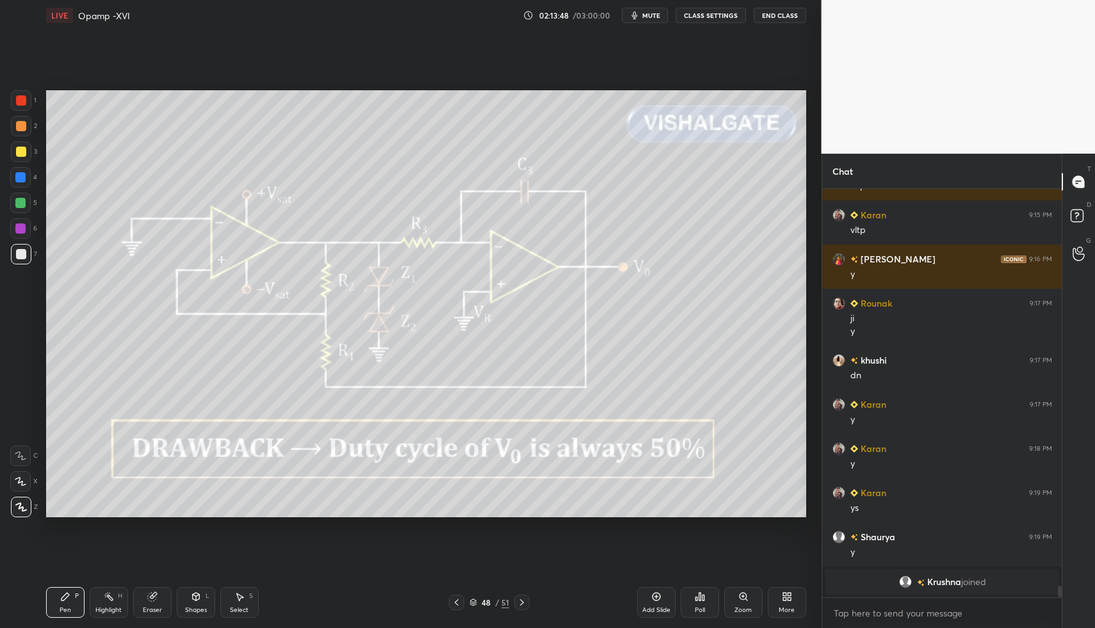
click at [56, 607] on div "Pen P" at bounding box center [65, 602] width 38 height 31
click at [68, 599] on div "Pen P" at bounding box center [65, 602] width 38 height 31
click at [108, 604] on div "Highlight H" at bounding box center [109, 602] width 38 height 31
click at [55, 602] on div "Pen P" at bounding box center [65, 602] width 38 height 31
drag, startPoint x: 60, startPoint y: 599, endPoint x: 90, endPoint y: 558, distance: 50.8
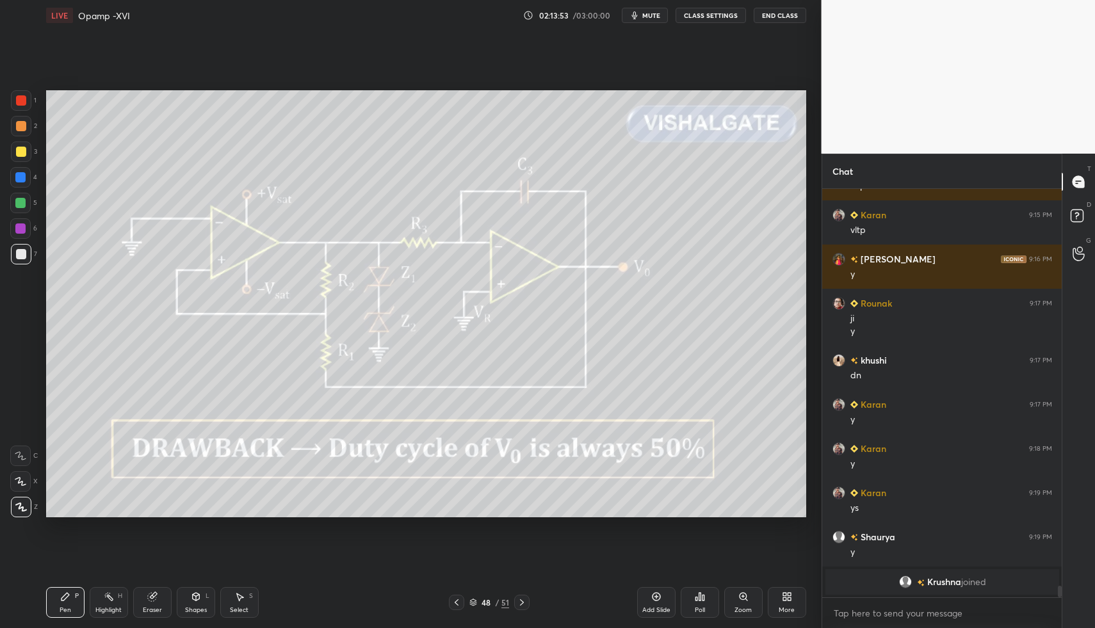
click at [60, 599] on icon at bounding box center [65, 596] width 10 height 10
click at [190, 590] on div "Shapes L" at bounding box center [196, 602] width 38 height 31
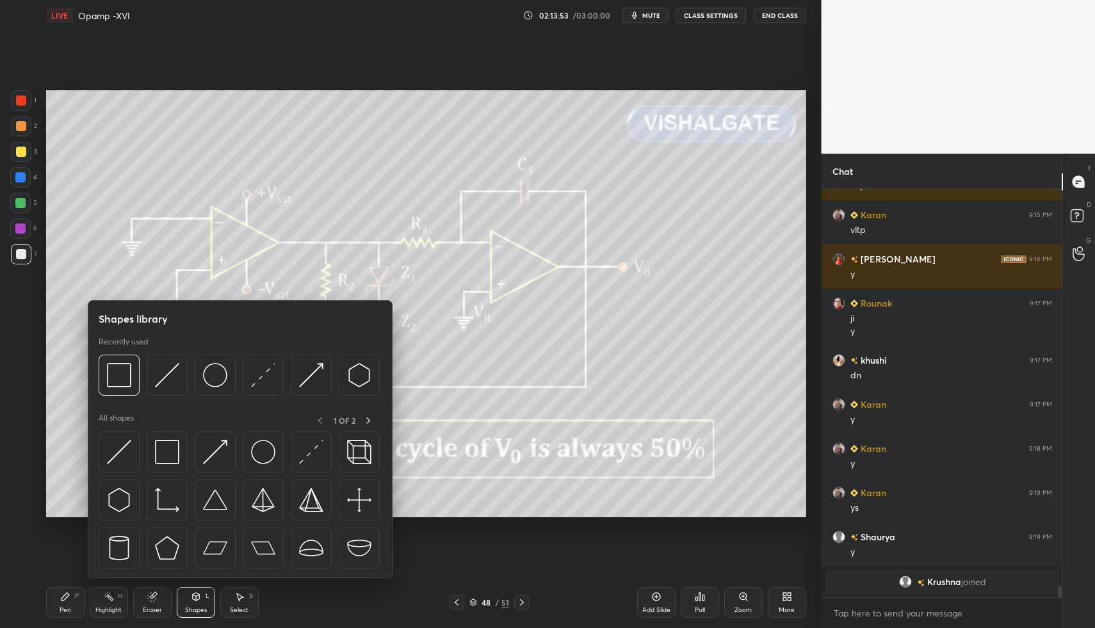
click at [193, 595] on icon at bounding box center [195, 596] width 7 height 2
click at [200, 598] on div "Shapes L" at bounding box center [196, 602] width 38 height 31
click at [242, 607] on div "Select" at bounding box center [239, 610] width 19 height 6
drag, startPoint x: 239, startPoint y: 596, endPoint x: 246, endPoint y: 557, distance: 39.8
click at [240, 590] on div "Select S" at bounding box center [239, 602] width 38 height 31
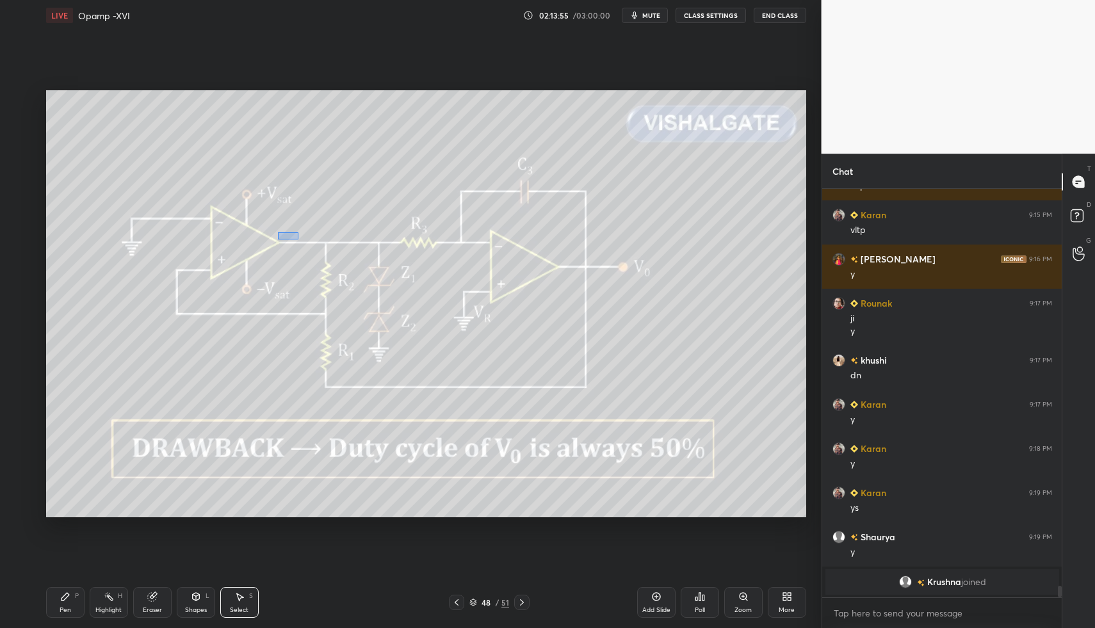
drag, startPoint x: 298, startPoint y: 239, endPoint x: 319, endPoint y: 278, distance: 45.3
click at [311, 246] on div "0 ° Undo Copy Paste here Duplicate Duplicate to new slide Delete" at bounding box center [426, 304] width 760 height 428
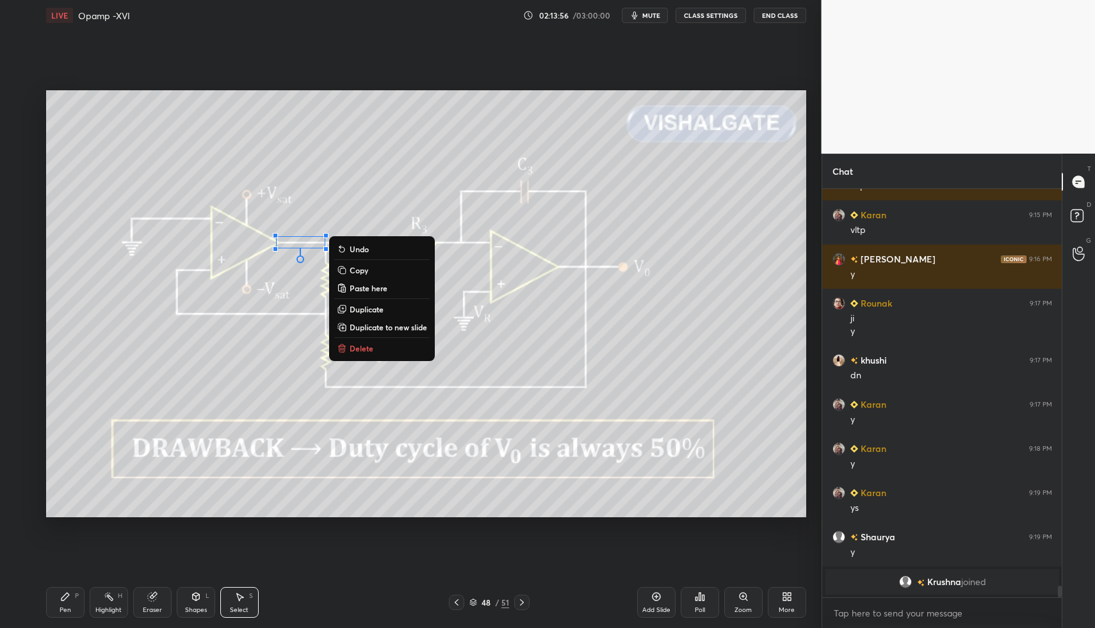
click at [353, 344] on p "Delete" at bounding box center [362, 348] width 24 height 10
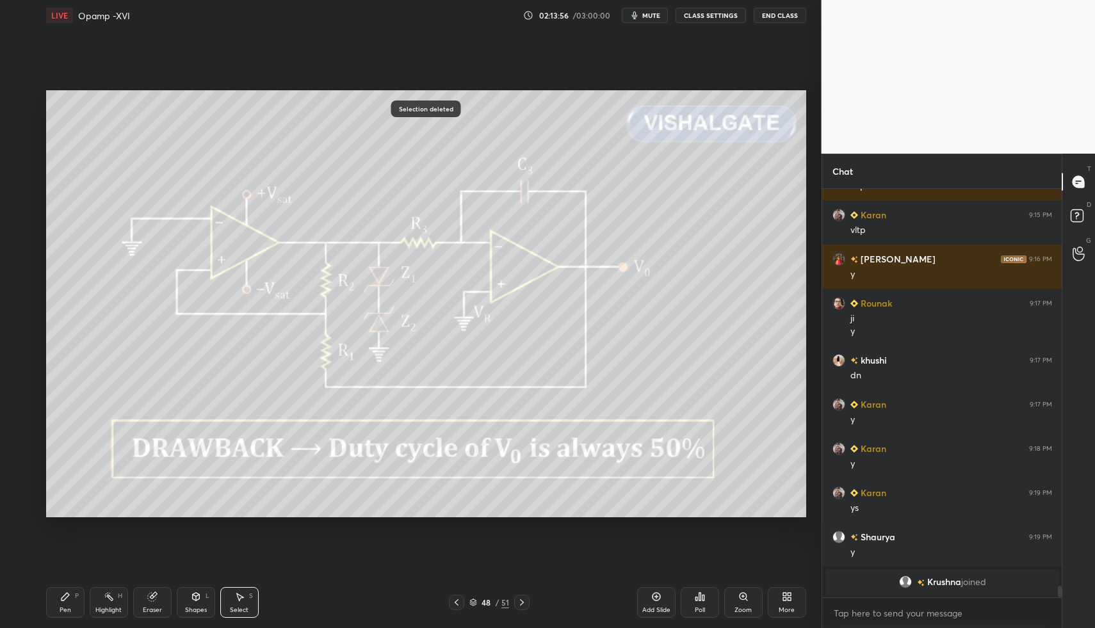
click at [69, 607] on div "Pen" at bounding box center [66, 610] width 12 height 6
click at [75, 602] on div "Pen P" at bounding box center [65, 602] width 38 height 31
click at [26, 149] on div at bounding box center [21, 151] width 20 height 20
drag, startPoint x: 188, startPoint y: 600, endPoint x: 178, endPoint y: 578, distance: 24.1
click at [186, 606] on div "Shapes L" at bounding box center [196, 602] width 38 height 31
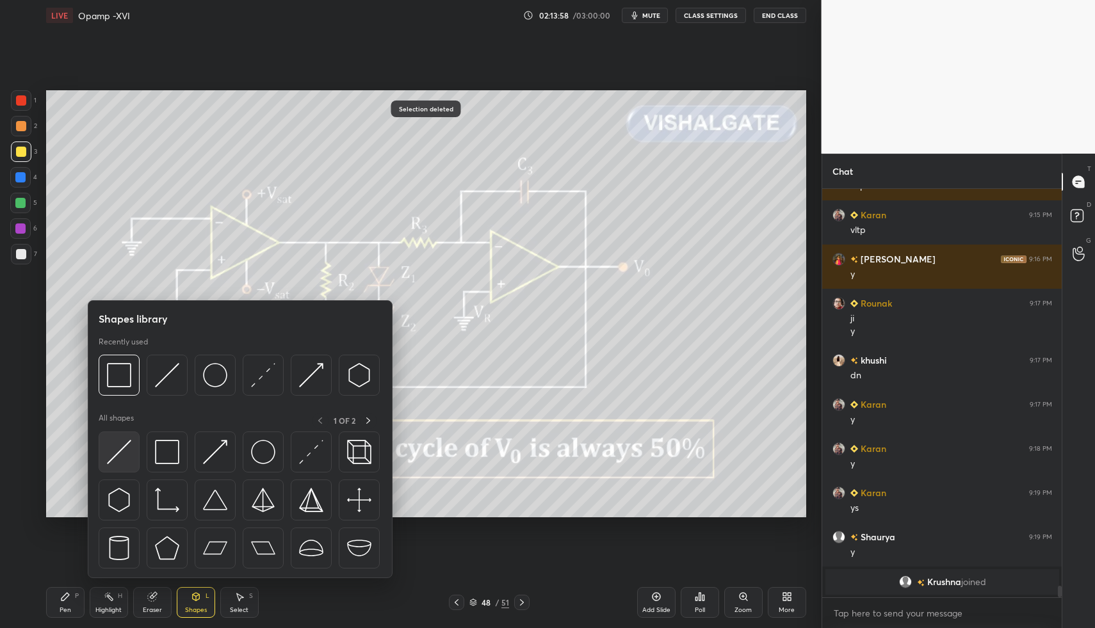
click at [114, 463] on img at bounding box center [119, 452] width 24 height 24
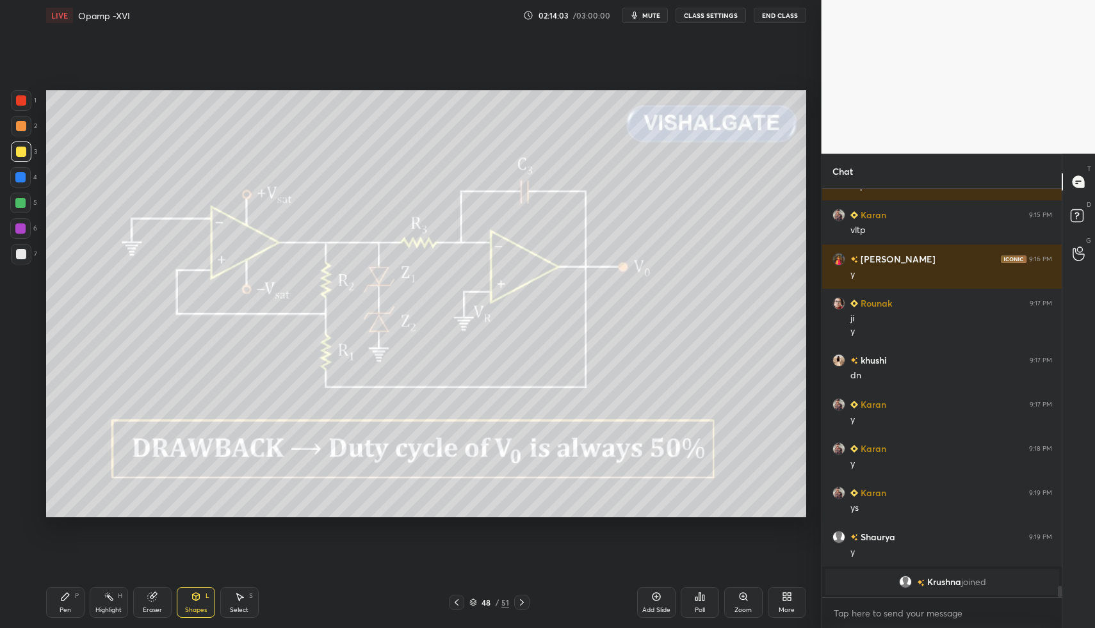
click at [74, 604] on div "Pen P" at bounding box center [65, 602] width 38 height 31
drag, startPoint x: 61, startPoint y: 603, endPoint x: 75, endPoint y: 595, distance: 15.5
click at [61, 603] on div "Pen P" at bounding box center [65, 602] width 38 height 31
drag, startPoint x: 229, startPoint y: 602, endPoint x: 223, endPoint y: 599, distance: 7.5
click at [229, 602] on div "Select S" at bounding box center [239, 602] width 38 height 31
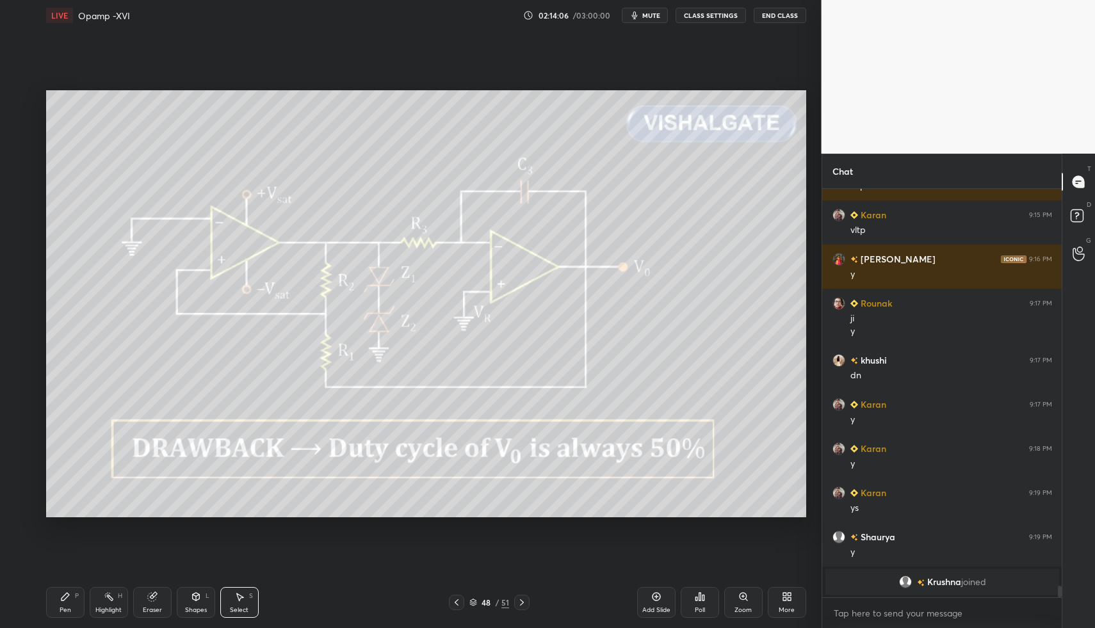
drag, startPoint x: 204, startPoint y: 609, endPoint x: 201, endPoint y: 585, distance: 24.5
click at [203, 607] on div "Shapes" at bounding box center [196, 610] width 22 height 6
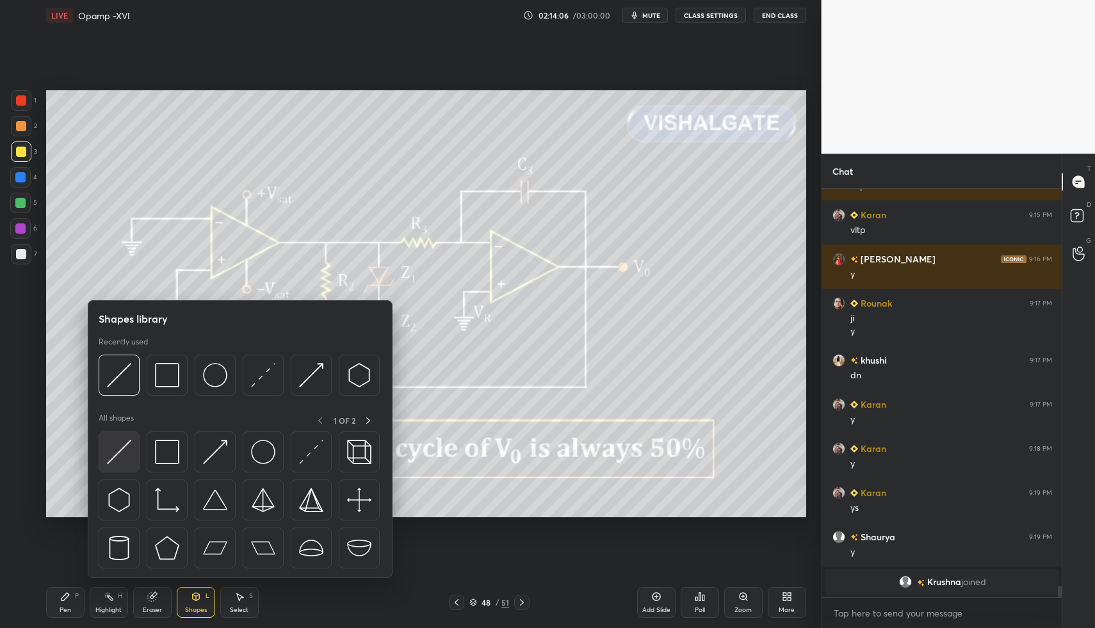
click at [121, 441] on img at bounding box center [119, 452] width 24 height 24
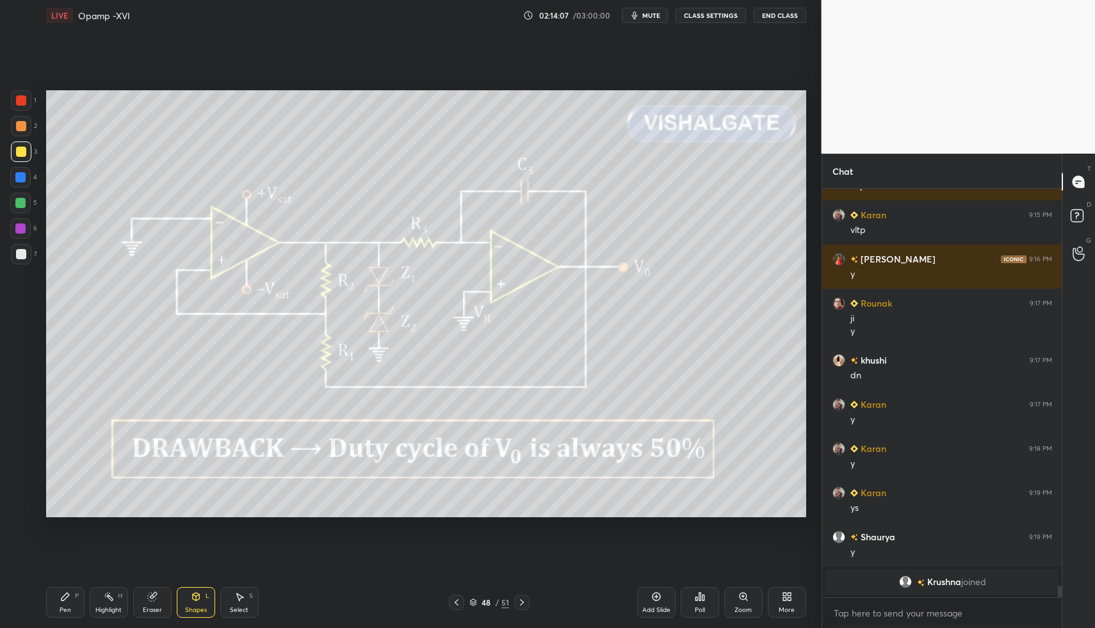
click at [19, 91] on div at bounding box center [21, 100] width 20 height 20
click at [24, 255] on div at bounding box center [21, 254] width 10 height 10
drag, startPoint x: 72, startPoint y: 595, endPoint x: 82, endPoint y: 594, distance: 10.3
click at [72, 595] on div "Pen P" at bounding box center [65, 602] width 38 height 31
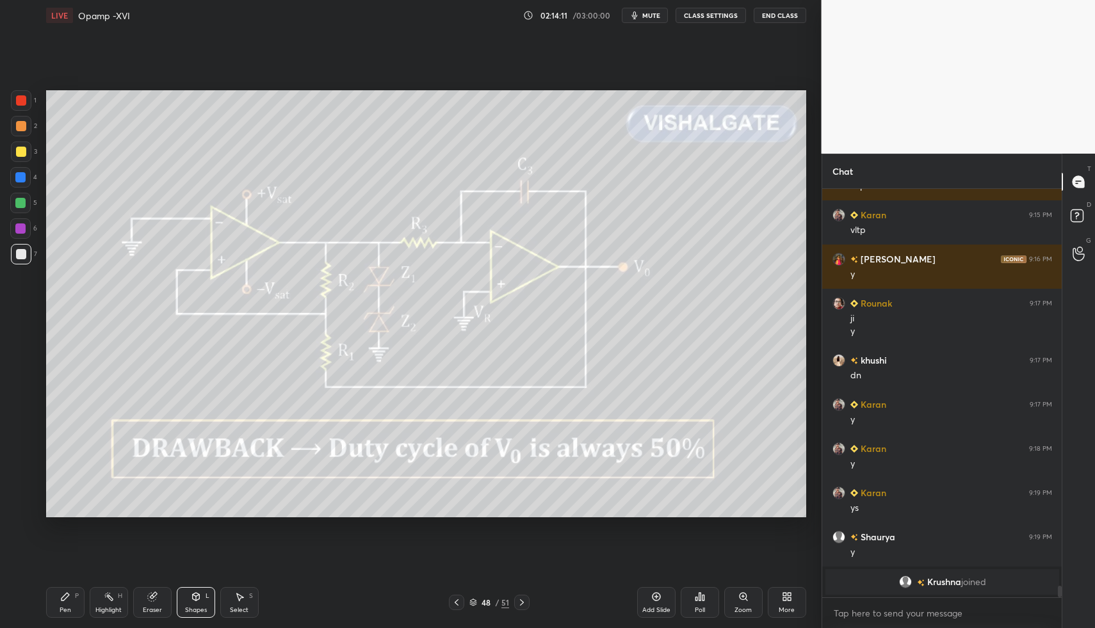
click at [81, 595] on div "Pen P" at bounding box center [65, 602] width 38 height 31
click at [99, 602] on div "Highlight H" at bounding box center [109, 602] width 38 height 31
drag, startPoint x: 108, startPoint y: 612, endPoint x: 101, endPoint y: 603, distance: 11.0
click at [103, 613] on div "Highlight" at bounding box center [108, 610] width 26 height 6
drag, startPoint x: 101, startPoint y: 603, endPoint x: 106, endPoint y: 592, distance: 11.8
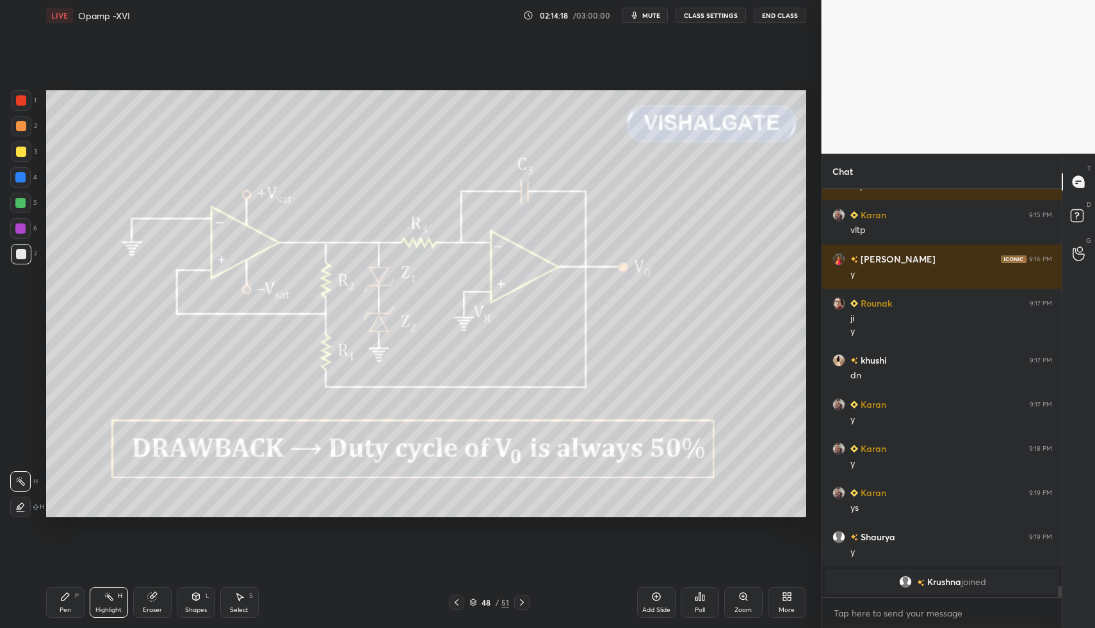
click at [102, 601] on div "Highlight H" at bounding box center [109, 602] width 38 height 31
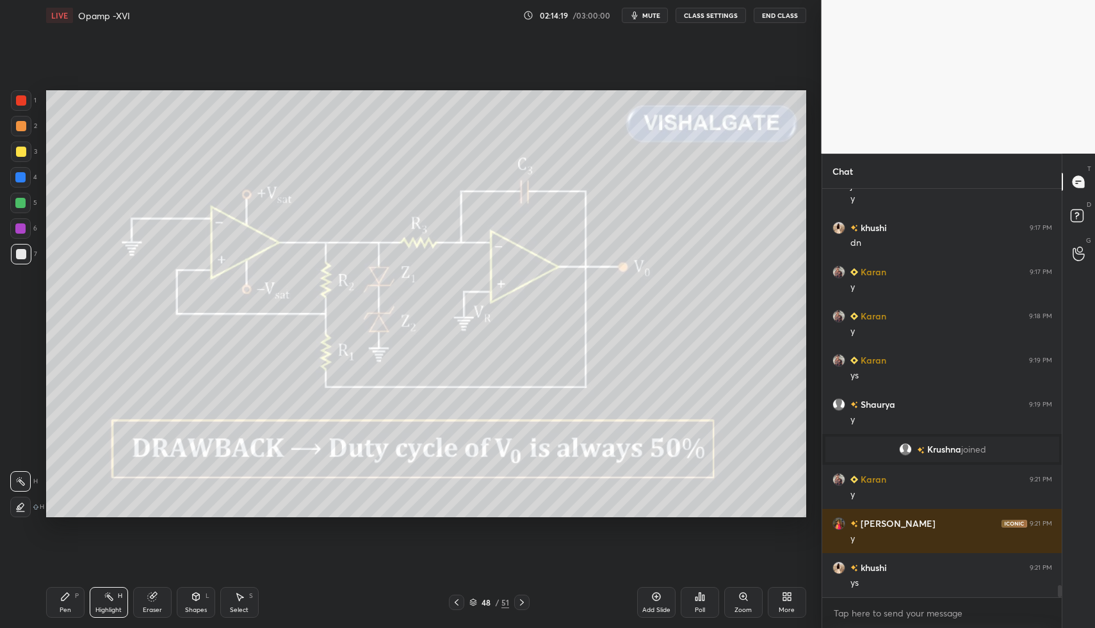
scroll to position [13203, 0]
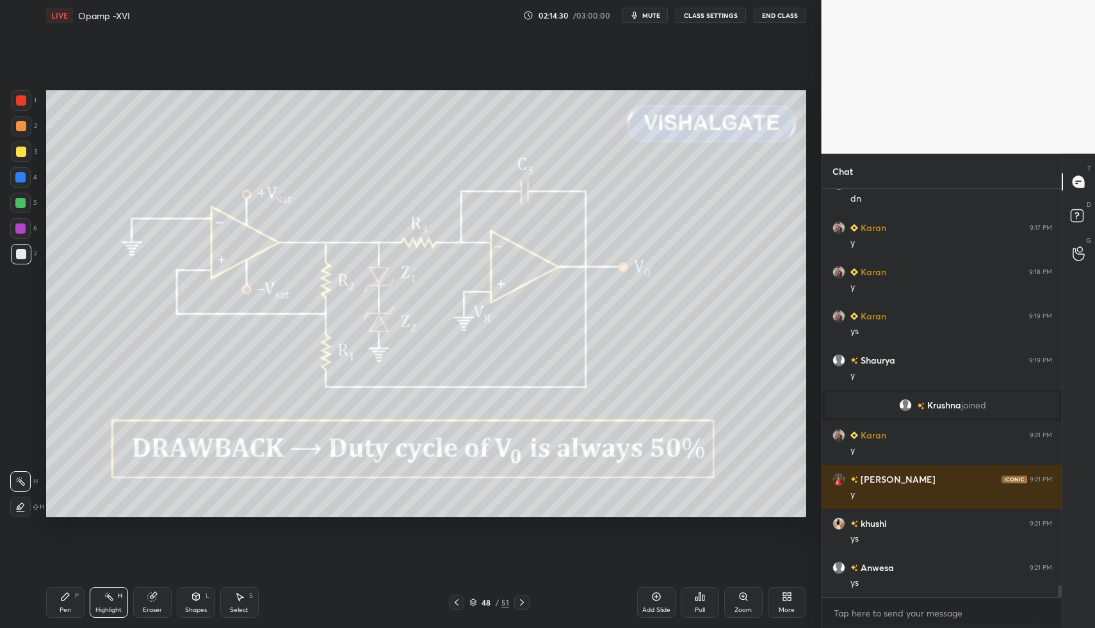
click at [456, 599] on icon at bounding box center [456, 602] width 10 height 10
click at [132, 602] on div "Pen P Highlight H Eraser Shapes L Select S" at bounding box center [194, 602] width 296 height 31
click at [136, 595] on div "Eraser" at bounding box center [152, 602] width 38 height 31
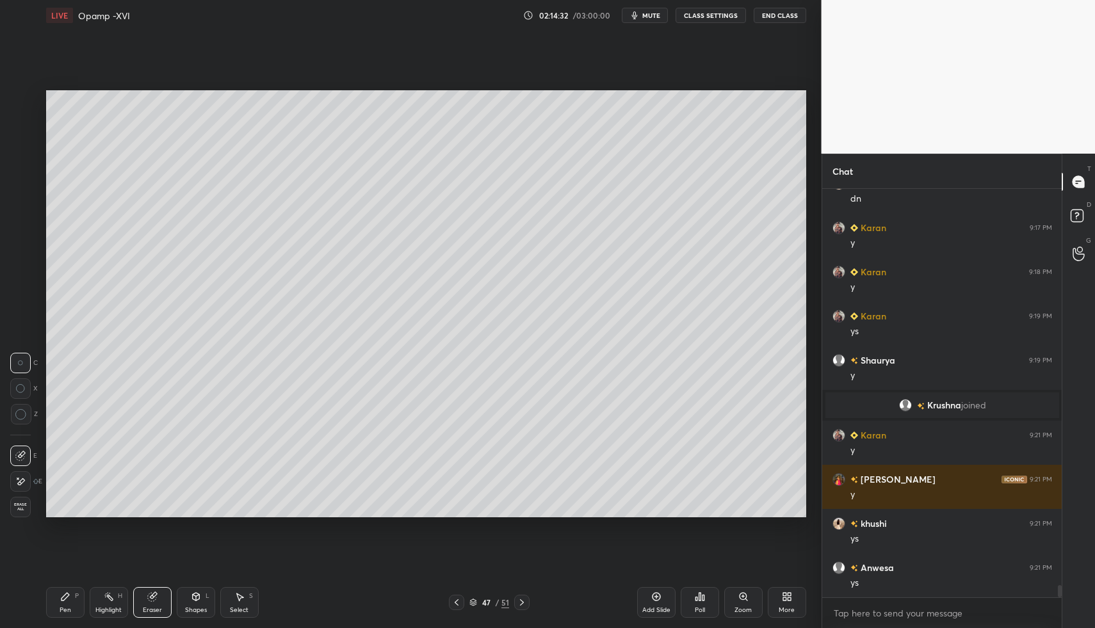
click at [108, 599] on icon at bounding box center [109, 596] width 10 height 10
drag, startPoint x: 108, startPoint y: 599, endPoint x: 182, endPoint y: 533, distance: 99.3
click at [104, 600] on icon at bounding box center [109, 596] width 10 height 10
click at [522, 600] on icon at bounding box center [522, 602] width 10 height 10
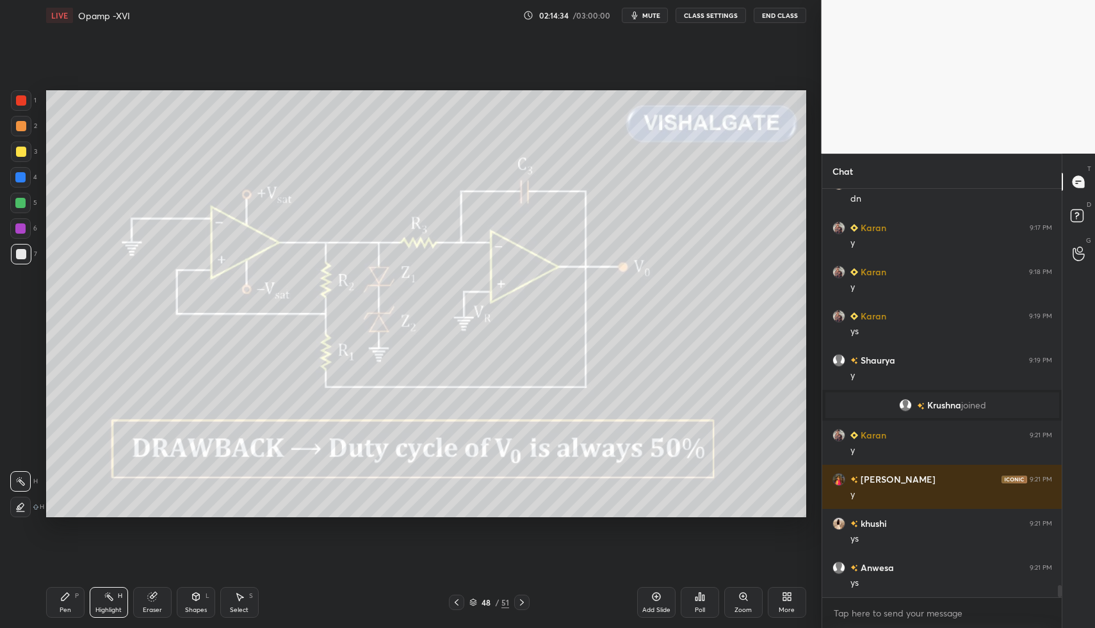
click at [117, 611] on div "Highlight" at bounding box center [108, 610] width 26 height 6
drag, startPoint x: 115, startPoint y: 606, endPoint x: 164, endPoint y: 545, distance: 78.4
click at [113, 601] on div "Highlight H" at bounding box center [109, 602] width 38 height 31
drag, startPoint x: 65, startPoint y: 602, endPoint x: 92, endPoint y: 606, distance: 27.7
click at [68, 604] on div "Pen P" at bounding box center [65, 602] width 38 height 31
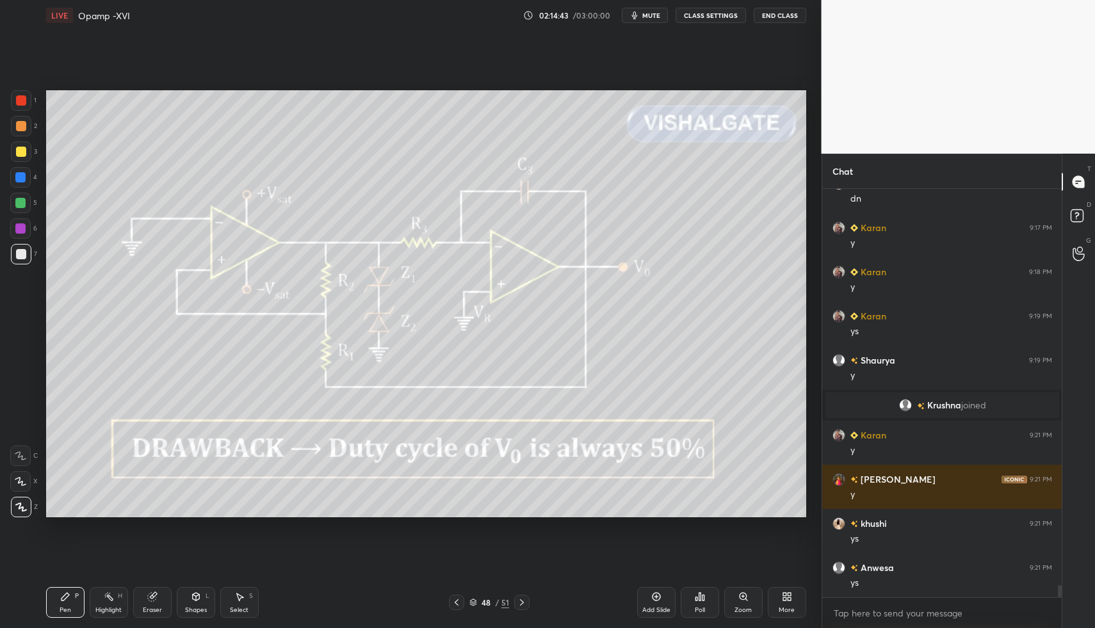
drag, startPoint x: 92, startPoint y: 606, endPoint x: 97, endPoint y: 598, distance: 9.2
click at [97, 604] on div "Highlight H" at bounding box center [109, 602] width 38 height 31
click at [97, 598] on div "Highlight H" at bounding box center [109, 602] width 38 height 31
click at [24, 105] on div at bounding box center [21, 100] width 20 height 20
click at [68, 603] on div "Pen P" at bounding box center [65, 602] width 38 height 31
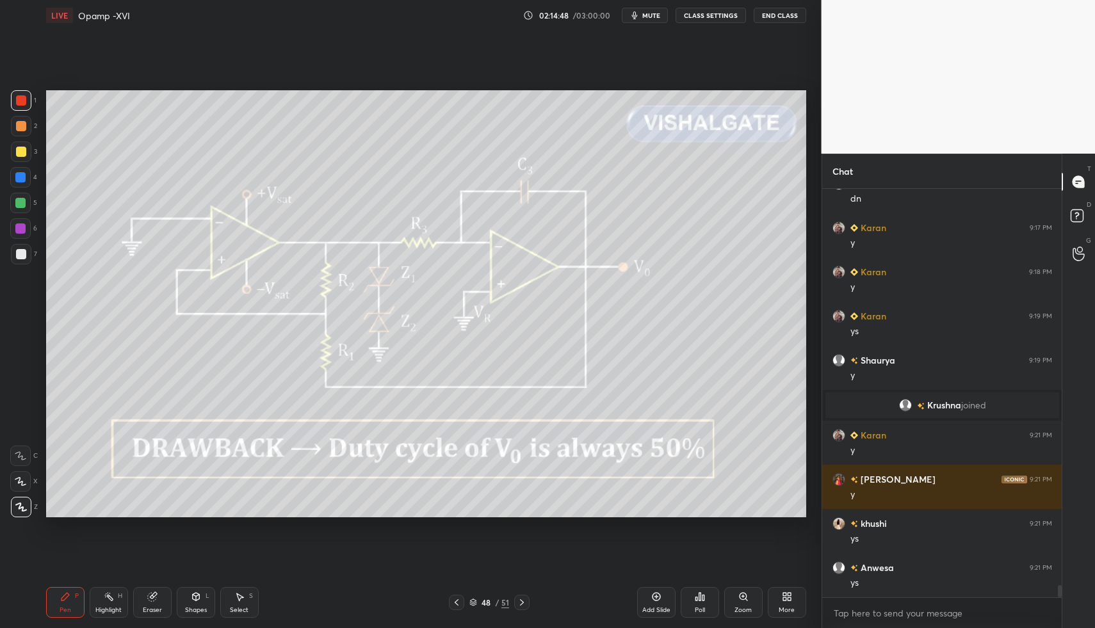
click at [68, 603] on div "Pen P" at bounding box center [65, 602] width 38 height 31
click at [193, 607] on div "Shapes" at bounding box center [196, 610] width 22 height 6
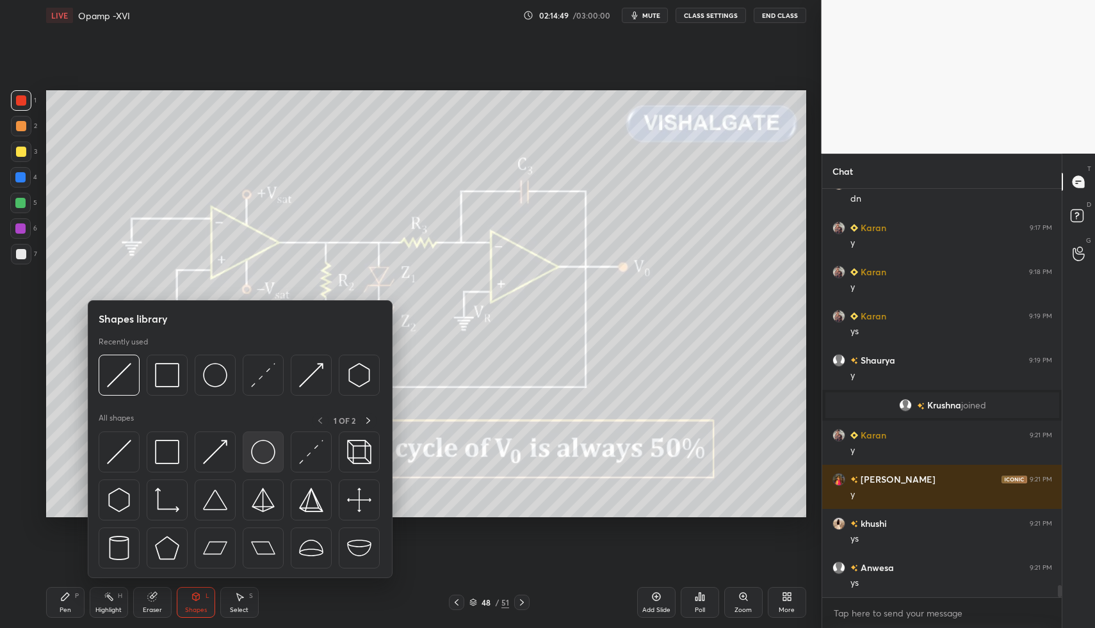
click at [246, 449] on div at bounding box center [263, 451] width 41 height 41
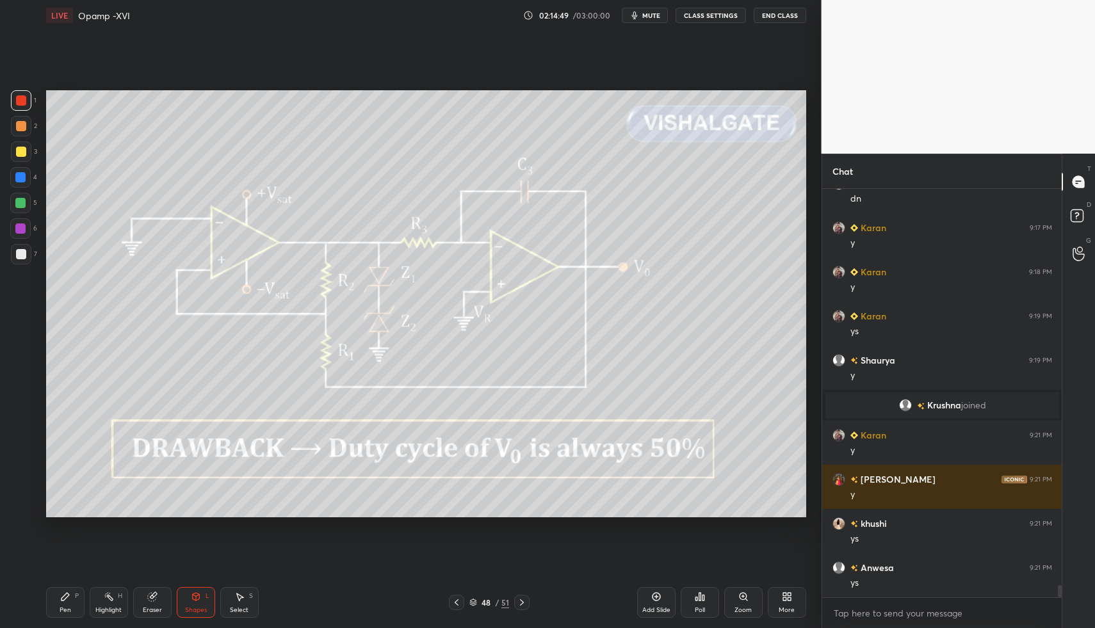
click at [17, 222] on div at bounding box center [20, 228] width 20 height 20
click at [66, 602] on div "Pen P" at bounding box center [65, 602] width 38 height 31
click at [56, 597] on div "Pen P" at bounding box center [65, 602] width 38 height 31
click at [26, 262] on div at bounding box center [21, 254] width 20 height 20
drag, startPoint x: 26, startPoint y: 252, endPoint x: 17, endPoint y: 262, distance: 14.0
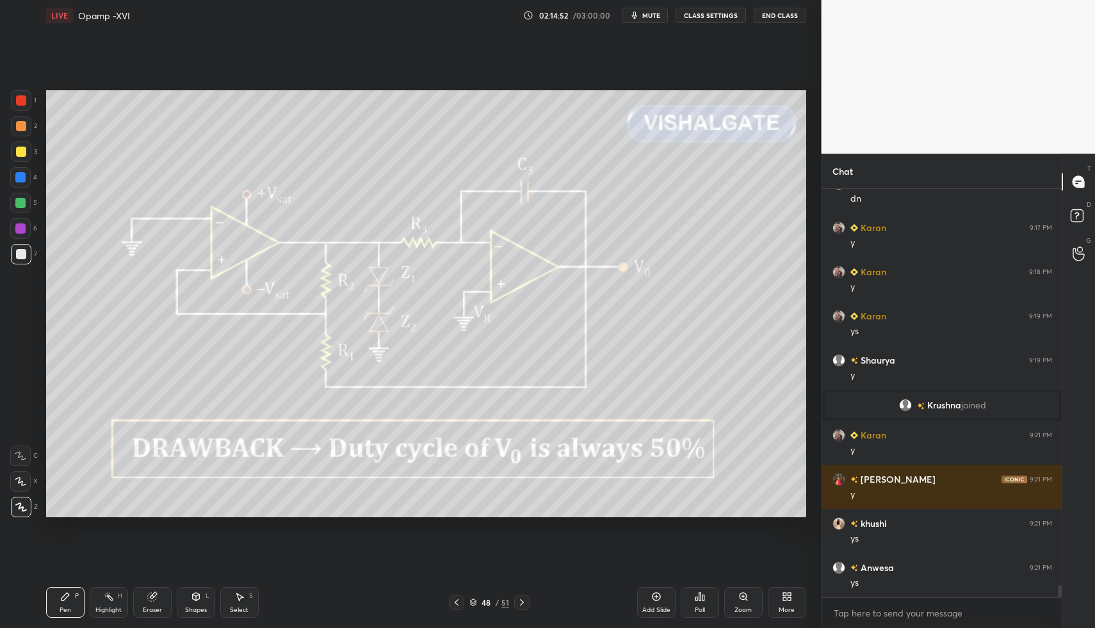
click at [22, 257] on div at bounding box center [21, 254] width 20 height 20
click at [520, 596] on div at bounding box center [521, 602] width 15 height 15
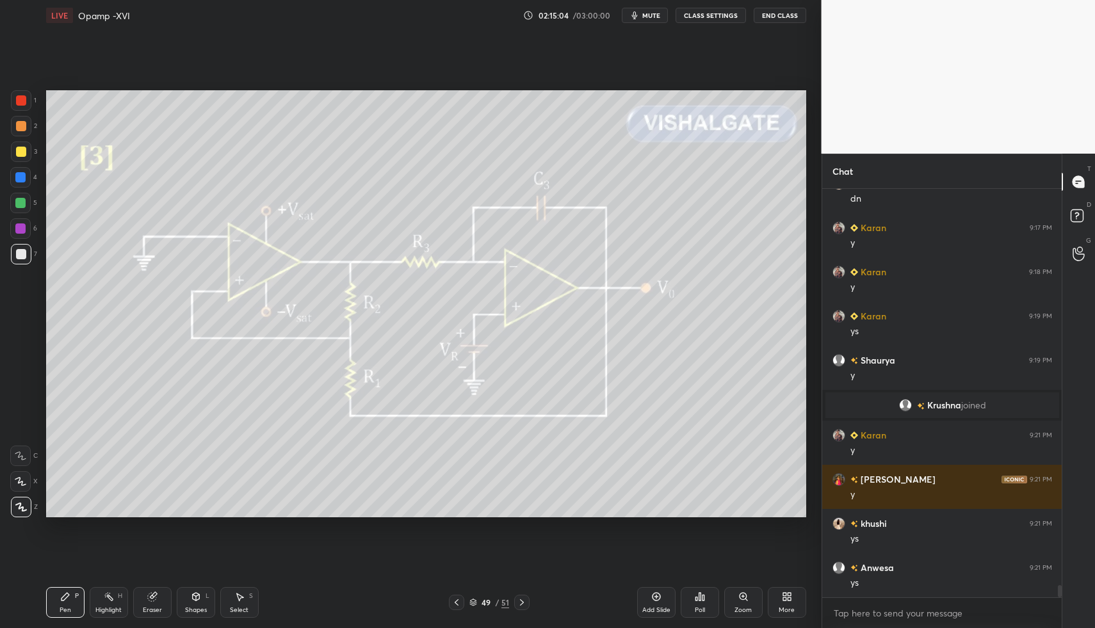
scroll to position [13247, 0]
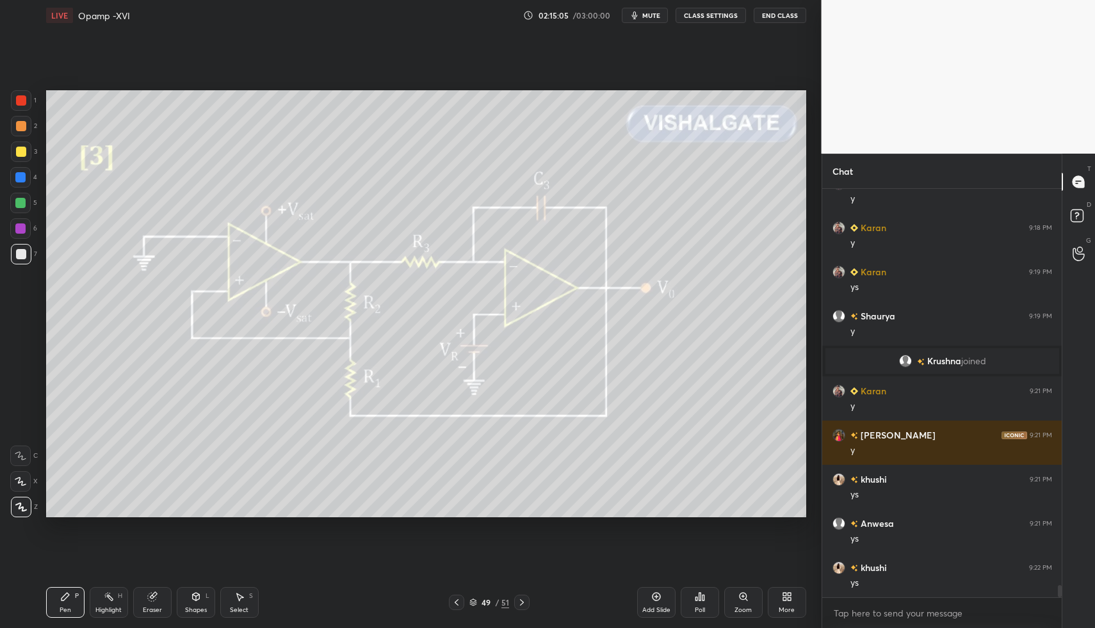
click at [80, 593] on div "Pen P" at bounding box center [65, 602] width 38 height 31
click at [77, 600] on div "Pen P" at bounding box center [65, 602] width 38 height 31
click at [102, 597] on div "Highlight H" at bounding box center [109, 602] width 38 height 31
click at [83, 598] on div "Pen P" at bounding box center [65, 602] width 38 height 31
click at [99, 602] on div "Highlight H" at bounding box center [109, 602] width 38 height 31
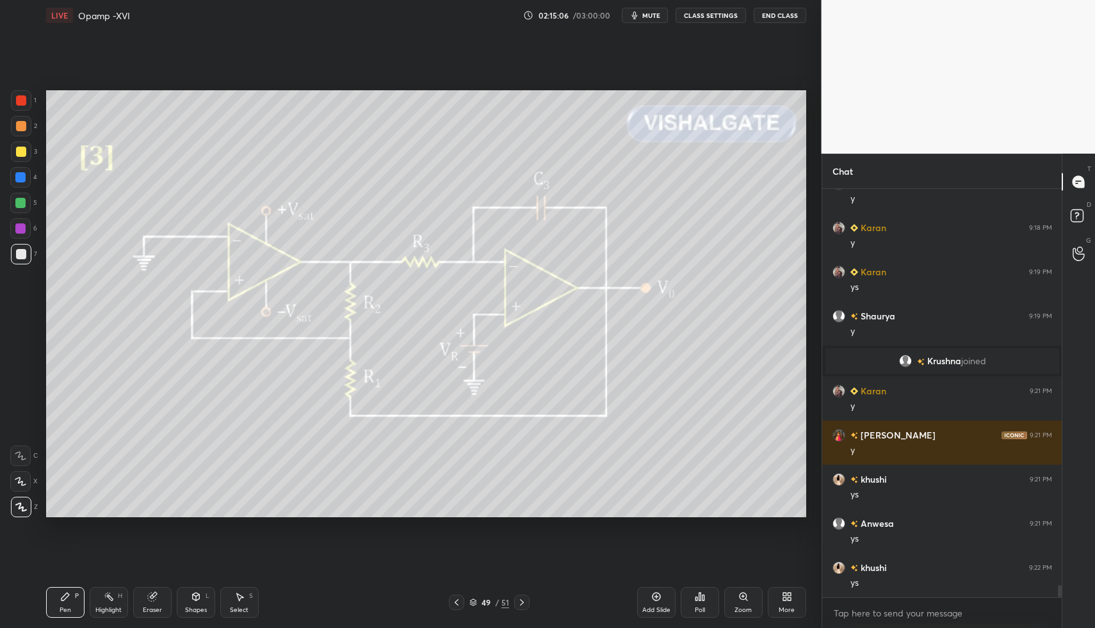
click at [97, 598] on div "Highlight H" at bounding box center [109, 602] width 38 height 31
click at [51, 606] on div "Pen P" at bounding box center [65, 602] width 38 height 31
click at [61, 601] on icon at bounding box center [65, 596] width 10 height 10
click at [109, 604] on div "Highlight H" at bounding box center [109, 602] width 38 height 31
drag, startPoint x: 74, startPoint y: 600, endPoint x: 73, endPoint y: 594, distance: 6.5
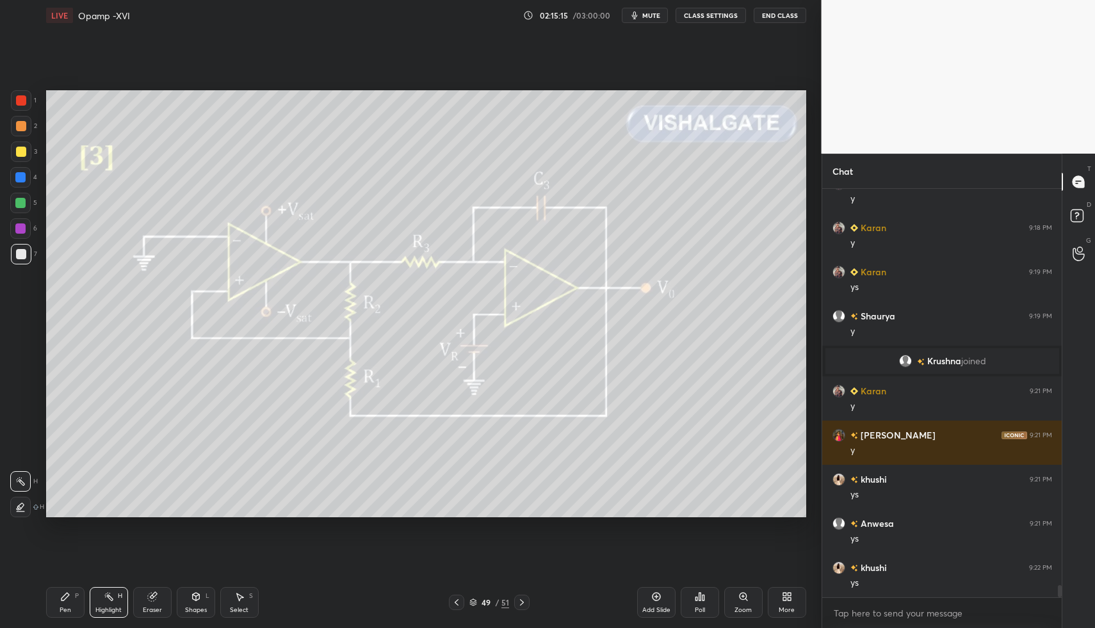
click at [74, 600] on div "Pen P" at bounding box center [65, 602] width 38 height 31
click at [69, 597] on icon at bounding box center [65, 596] width 10 height 10
click at [31, 250] on div "7" at bounding box center [24, 254] width 26 height 20
click at [23, 159] on div at bounding box center [21, 151] width 20 height 20
drag, startPoint x: 23, startPoint y: 159, endPoint x: 28, endPoint y: 188, distance: 29.9
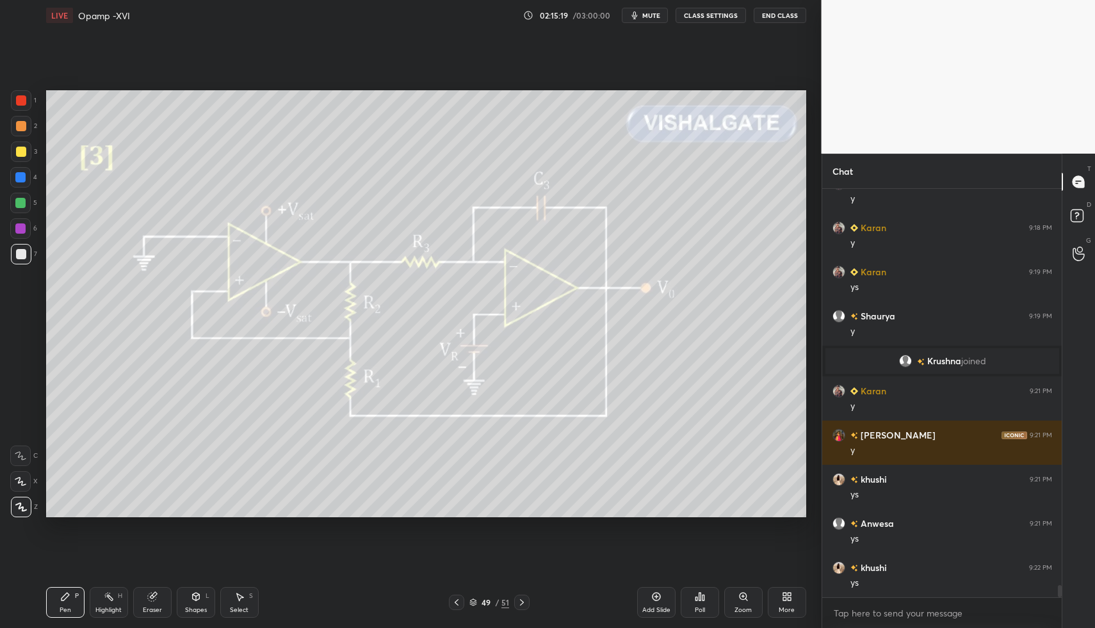
click at [19, 156] on div at bounding box center [21, 151] width 20 height 20
click at [22, 101] on div at bounding box center [21, 100] width 10 height 10
click at [179, 595] on div "Shapes L" at bounding box center [196, 602] width 38 height 31
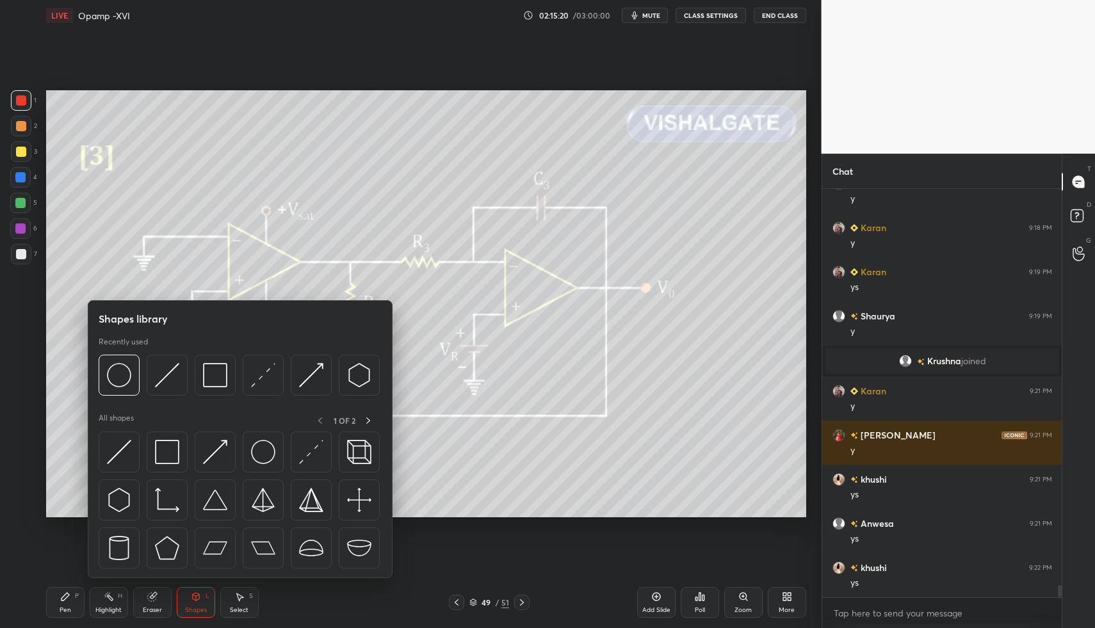
click at [198, 603] on div "Shapes L" at bounding box center [196, 602] width 38 height 31
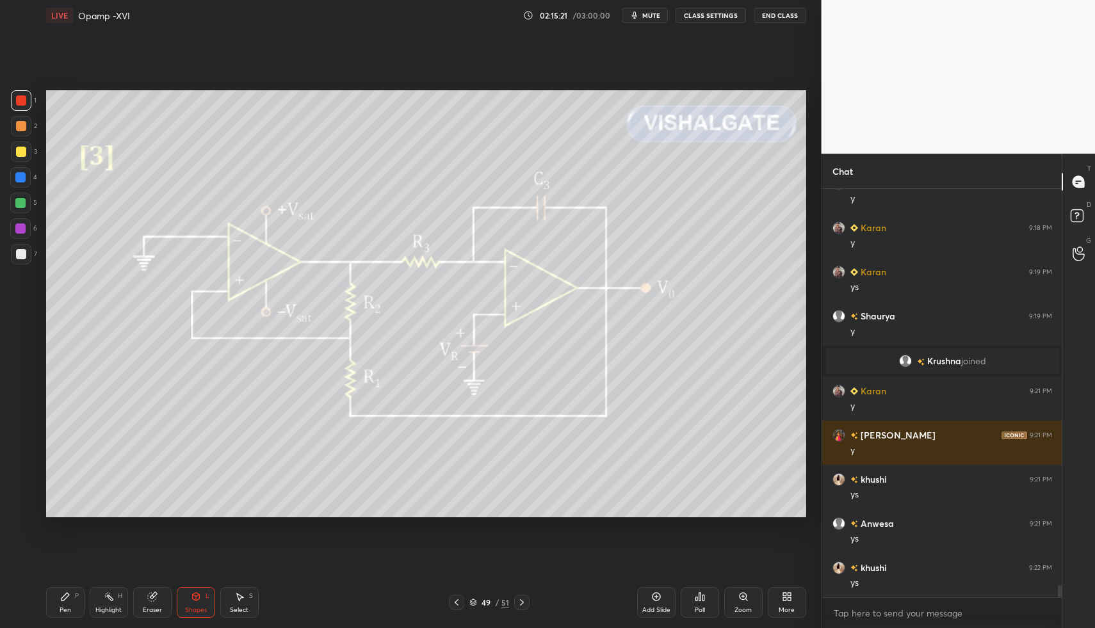
click at [72, 600] on div "Pen P" at bounding box center [65, 602] width 38 height 31
click at [67, 602] on div "Pen P" at bounding box center [65, 602] width 38 height 31
click at [56, 609] on div "Pen P" at bounding box center [65, 602] width 38 height 31
click at [56, 602] on div "Pen P" at bounding box center [65, 602] width 38 height 31
click at [200, 590] on div "Shapes L" at bounding box center [196, 602] width 38 height 31
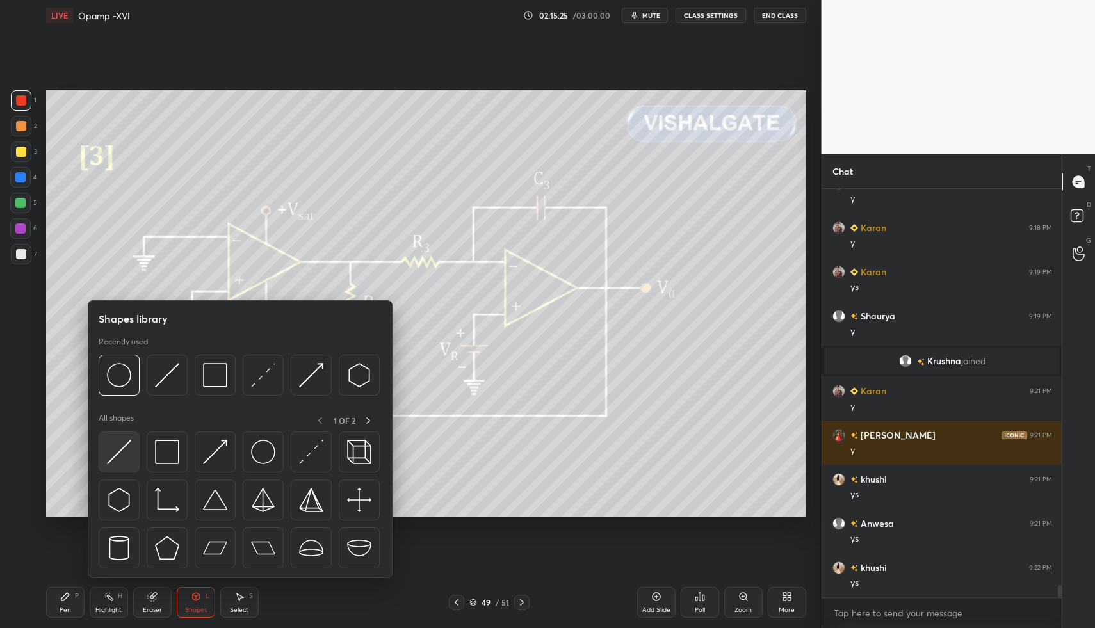
click at [125, 459] on img at bounding box center [119, 452] width 24 height 24
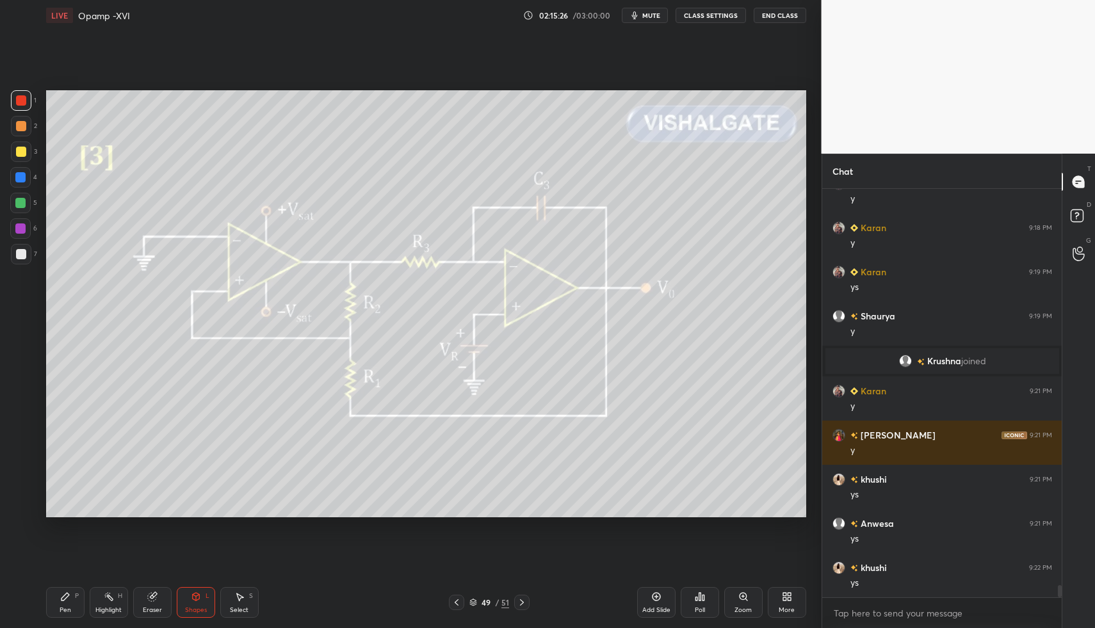
click at [18, 218] on div at bounding box center [20, 228] width 20 height 20
click at [24, 226] on div at bounding box center [20, 228] width 10 height 10
click at [14, 253] on div at bounding box center [21, 254] width 20 height 20
drag, startPoint x: 14, startPoint y: 253, endPoint x: 20, endPoint y: 241, distance: 13.7
click at [19, 253] on div at bounding box center [21, 254] width 20 height 20
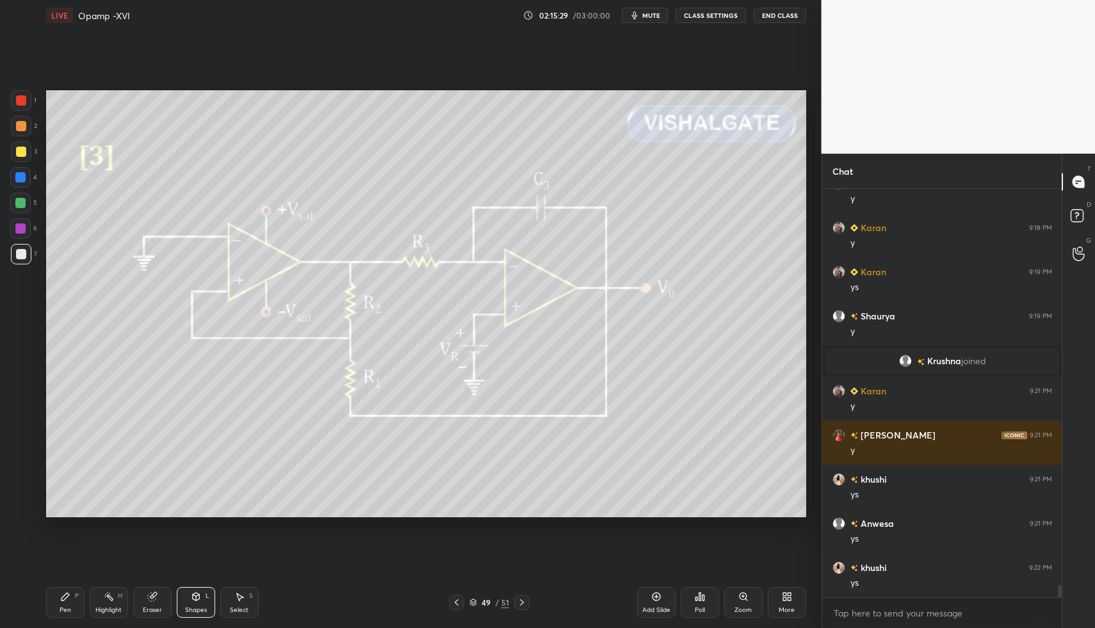
click at [22, 205] on div at bounding box center [20, 203] width 10 height 10
click at [25, 204] on div at bounding box center [20, 203] width 10 height 10
drag, startPoint x: 72, startPoint y: 600, endPoint x: 61, endPoint y: 604, distance: 10.9
click at [72, 600] on div "Pen P" at bounding box center [65, 602] width 38 height 31
click at [68, 592] on div "Pen P" at bounding box center [65, 602] width 38 height 31
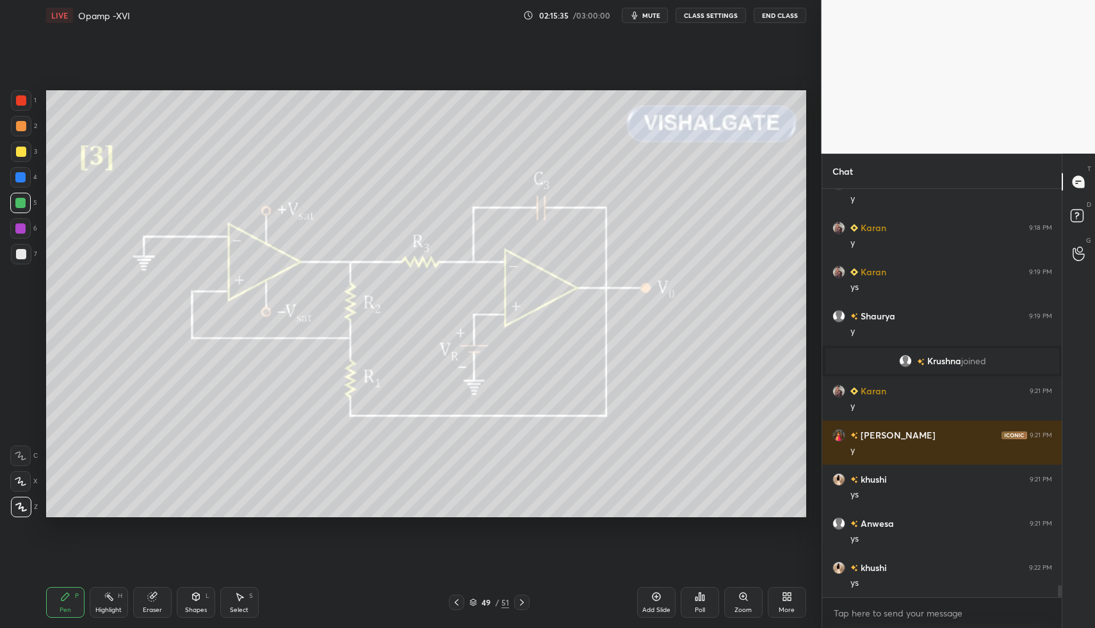
click at [19, 255] on div at bounding box center [21, 254] width 20 height 20
drag, startPoint x: 21, startPoint y: 246, endPoint x: 44, endPoint y: 360, distance: 116.8
click at [19, 250] on div at bounding box center [21, 254] width 20 height 20
drag, startPoint x: 69, startPoint y: 606, endPoint x: 78, endPoint y: 565, distance: 42.6
click at [68, 600] on div "Pen P" at bounding box center [65, 602] width 38 height 31
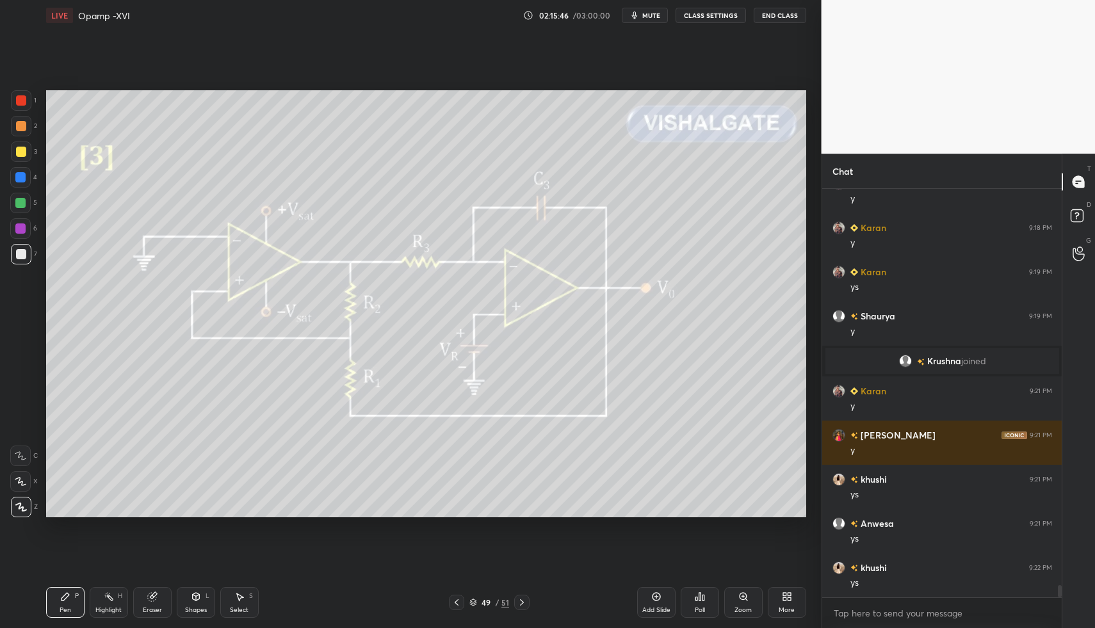
click at [26, 198] on div at bounding box center [20, 203] width 20 height 20
click at [20, 201] on div at bounding box center [20, 203] width 10 height 10
click at [208, 596] on div "L" at bounding box center [207, 596] width 4 height 6
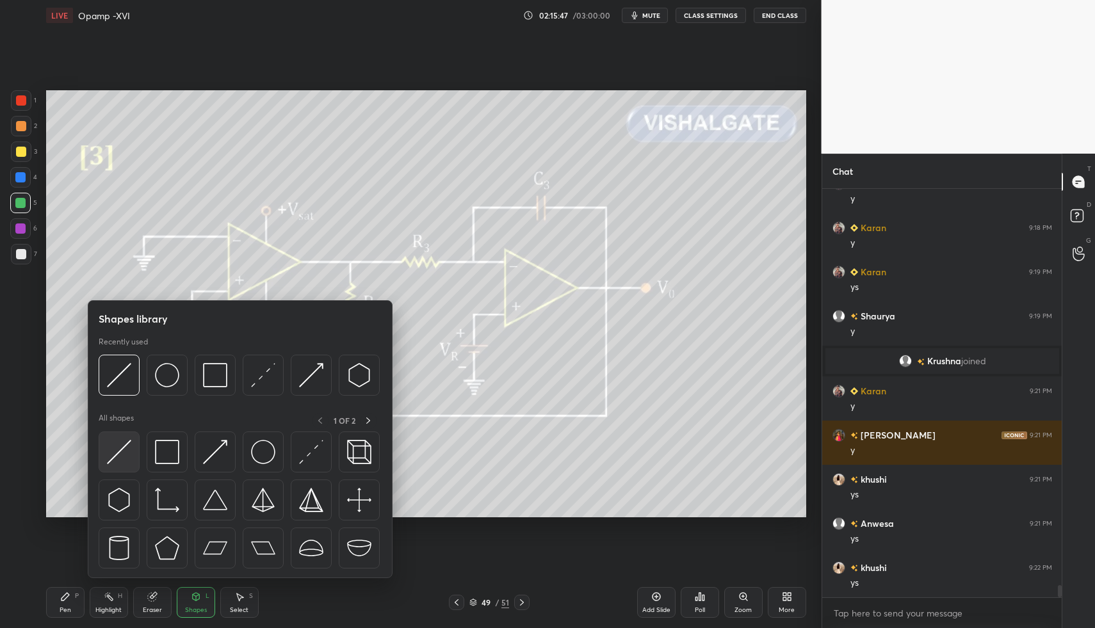
click at [116, 458] on img at bounding box center [119, 452] width 24 height 24
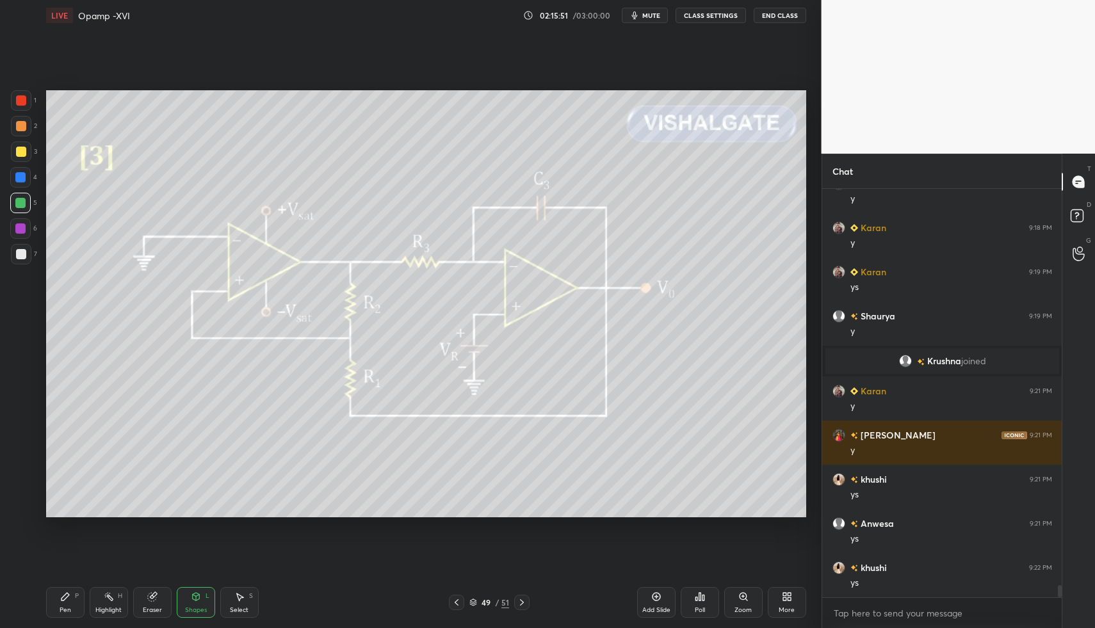
click at [30, 609] on div "1 2 3 4 5 6 7 C X Z C X Z E E Erase all H H LIVE Opamp -XVI 02:15:51 / 03:00:00…" at bounding box center [405, 314] width 811 height 628
drag, startPoint x: 53, startPoint y: 603, endPoint x: 58, endPoint y: 595, distance: 9.5
click at [52, 602] on div "Pen P" at bounding box center [65, 602] width 38 height 31
drag, startPoint x: 15, startPoint y: 255, endPoint x: 25, endPoint y: 250, distance: 10.6
click at [19, 253] on div at bounding box center [21, 254] width 10 height 10
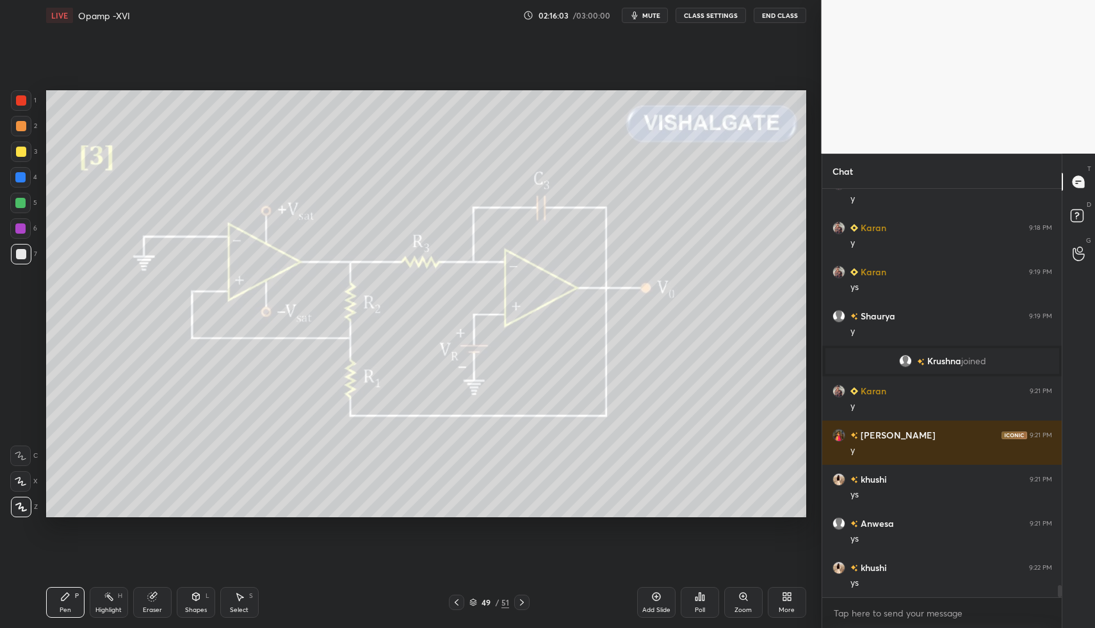
click at [81, 606] on div "Pen P" at bounding box center [65, 602] width 38 height 31
click at [57, 573] on div "LIVE Opamp -XVI 02:16:03 / 03:00:00 mute CLASS SETTINGS End Class Setting up yo…" at bounding box center [426, 314] width 770 height 628
click at [20, 227] on div at bounding box center [20, 228] width 20 height 20
drag, startPoint x: 22, startPoint y: 198, endPoint x: 33, endPoint y: 181, distance: 21.0
click at [22, 200] on div at bounding box center [20, 203] width 10 height 10
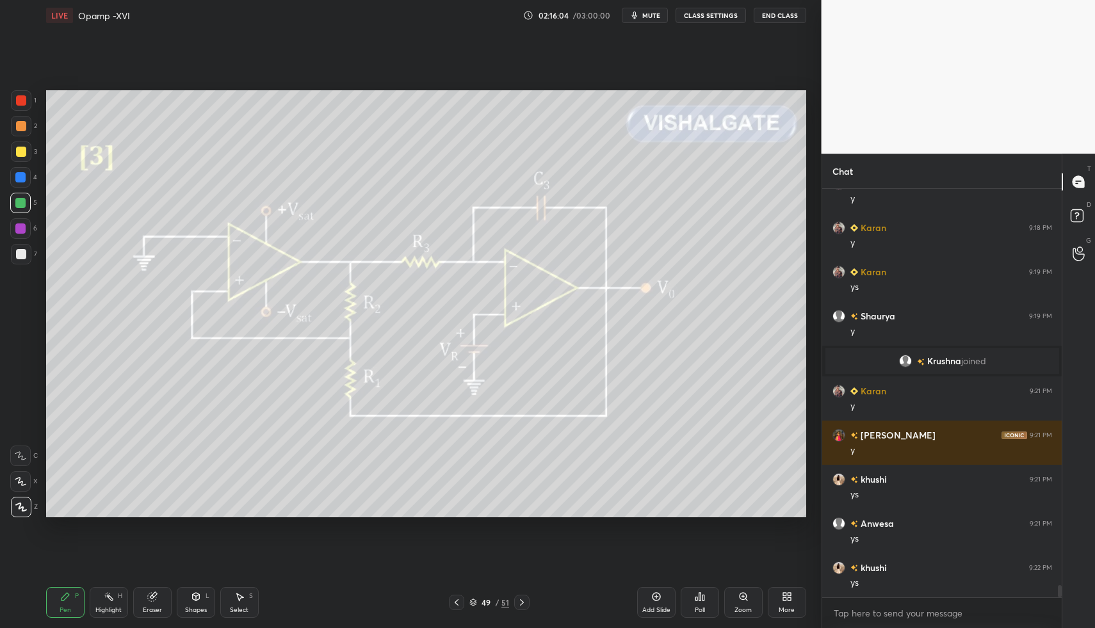
drag, startPoint x: 19, startPoint y: 173, endPoint x: 34, endPoint y: 168, distance: 15.6
click at [19, 173] on div at bounding box center [20, 177] width 10 height 10
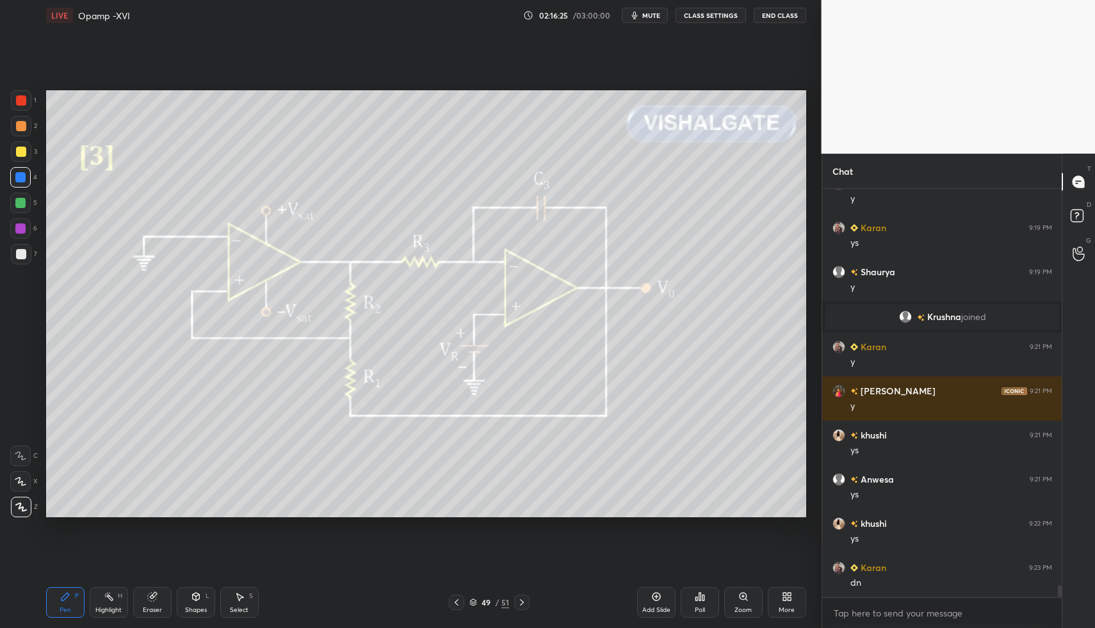
click at [785, 596] on icon at bounding box center [787, 596] width 10 height 10
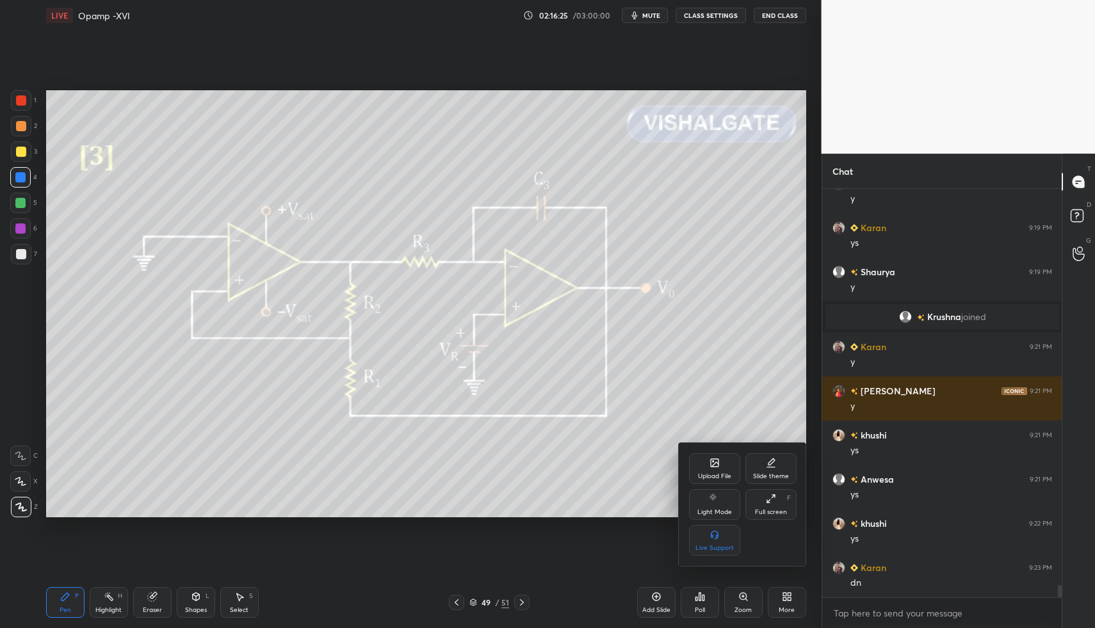
click at [707, 462] on div "Upload File" at bounding box center [714, 468] width 51 height 31
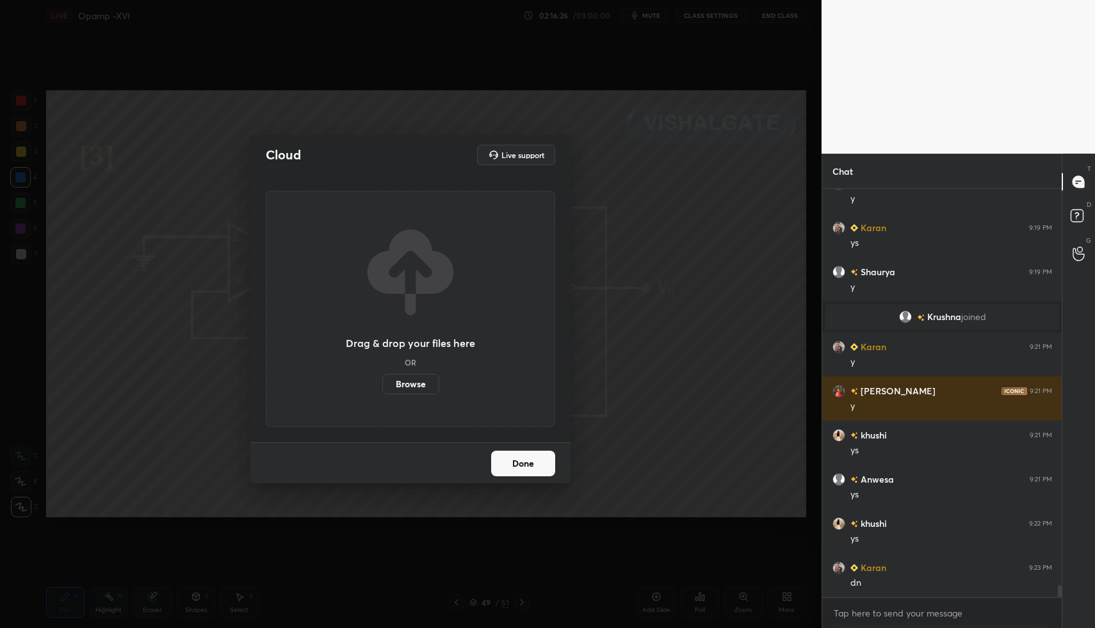
click at [419, 391] on label "Browse" at bounding box center [410, 384] width 57 height 20
click at [382, 391] on input "Browse" at bounding box center [382, 384] width 0 height 20
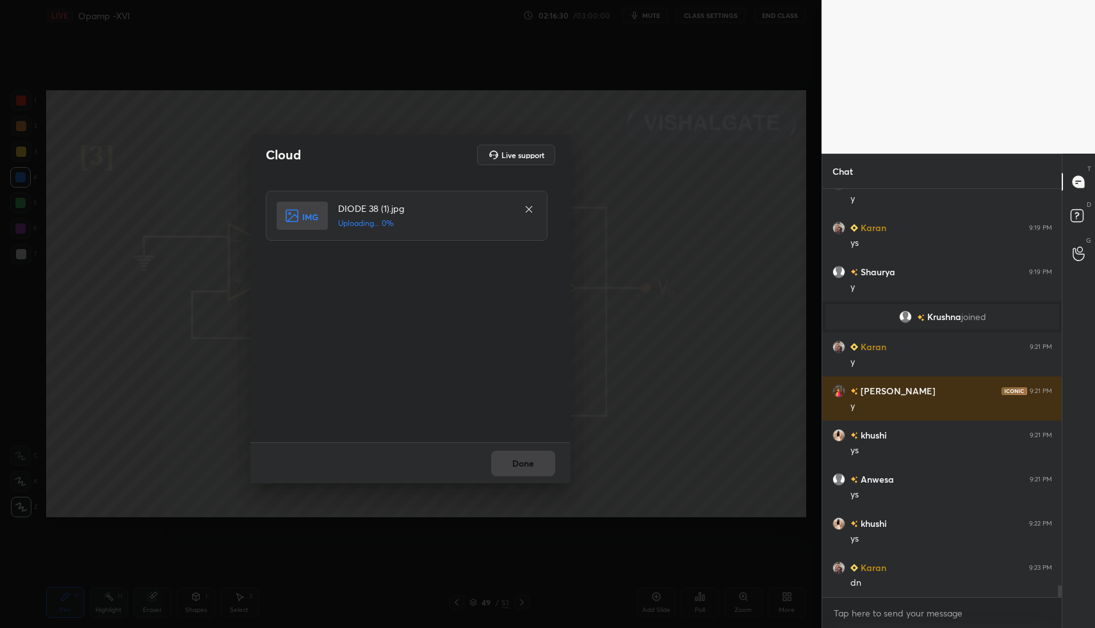
click at [529, 475] on div "Done" at bounding box center [410, 462] width 320 height 41
click at [529, 465] on div "Done" at bounding box center [410, 462] width 320 height 41
click at [529, 464] on button "Done" at bounding box center [523, 464] width 64 height 26
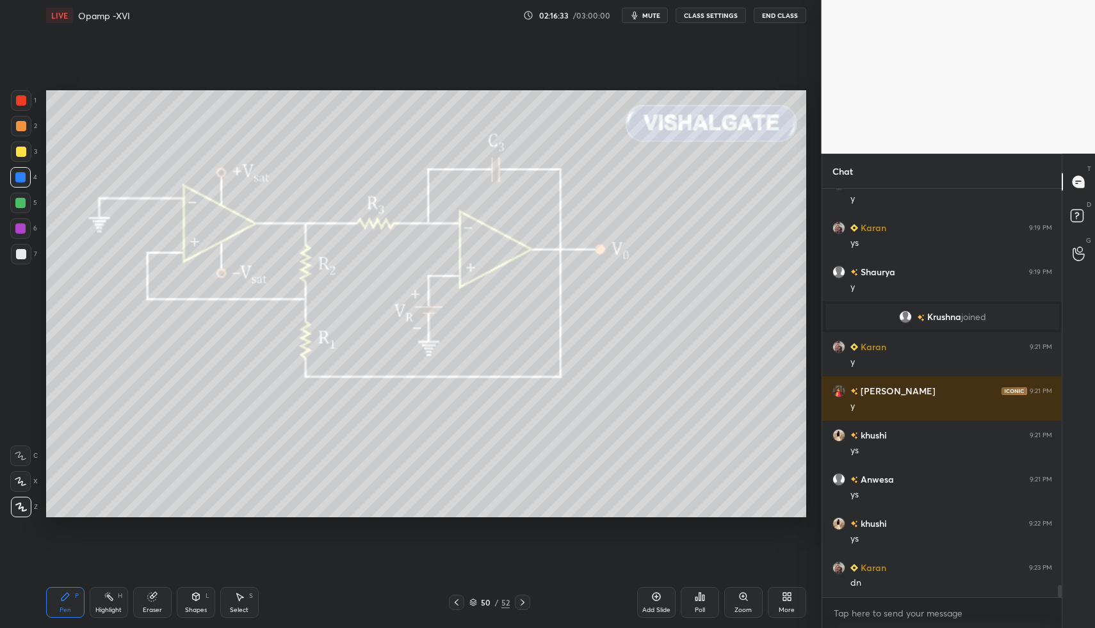
click at [90, 594] on div "Highlight H" at bounding box center [109, 602] width 38 height 31
drag, startPoint x: 67, startPoint y: 590, endPoint x: 70, endPoint y: 573, distance: 17.6
click at [67, 590] on div "Pen P" at bounding box center [65, 602] width 38 height 31
click at [23, 225] on div at bounding box center [20, 228] width 10 height 10
drag, startPoint x: 23, startPoint y: 225, endPoint x: 38, endPoint y: 133, distance: 94.1
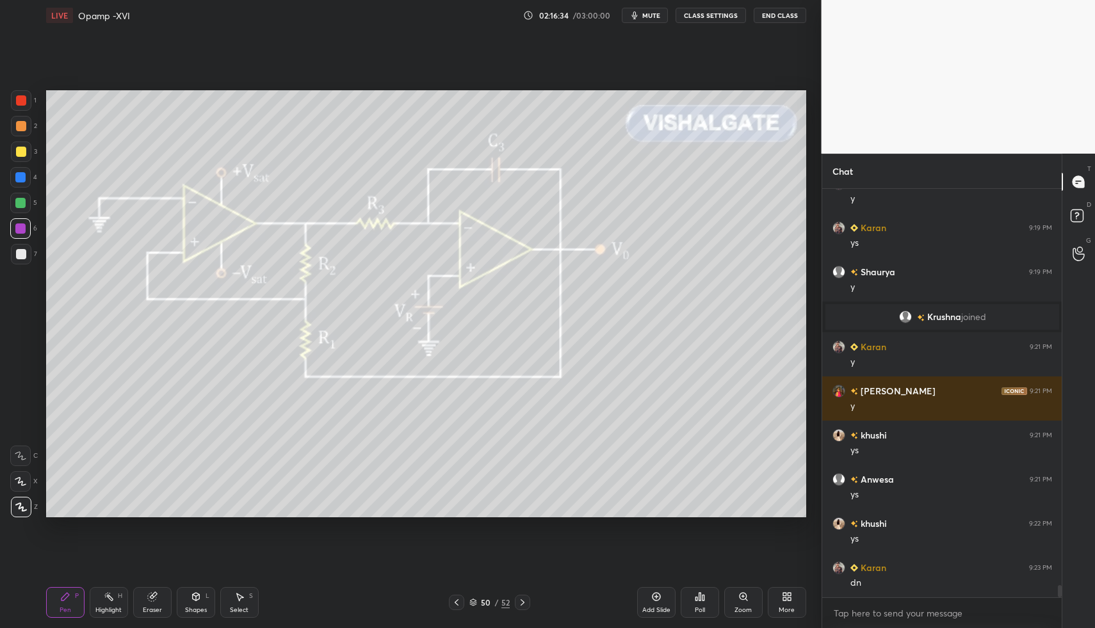
click at [20, 218] on div at bounding box center [20, 228] width 20 height 20
click at [26, 99] on div at bounding box center [21, 100] width 10 height 10
drag, startPoint x: 19, startPoint y: 96, endPoint x: 44, endPoint y: 104, distance: 25.5
click at [17, 98] on div at bounding box center [21, 100] width 10 height 10
click at [79, 596] on div "Pen P" at bounding box center [65, 602] width 38 height 31
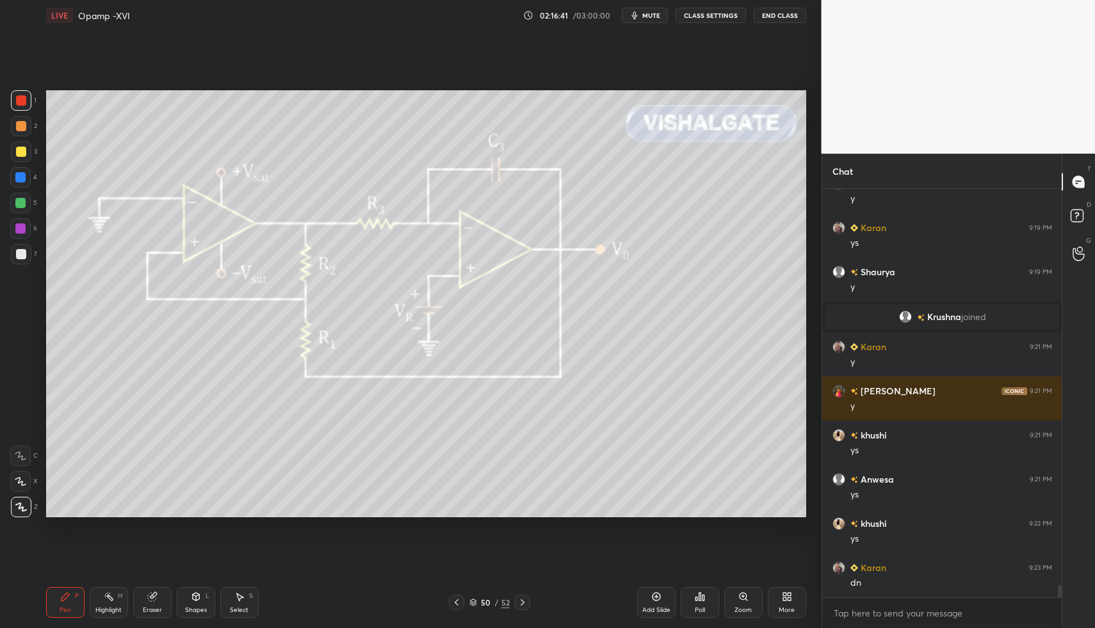
click at [82, 594] on div "Pen P" at bounding box center [65, 602] width 38 height 31
click at [24, 258] on div at bounding box center [21, 254] width 10 height 10
click at [20, 180] on div at bounding box center [20, 177] width 10 height 10
drag, startPoint x: 17, startPoint y: 175, endPoint x: 31, endPoint y: 175, distance: 14.1
click at [13, 177] on div at bounding box center [20, 177] width 20 height 20
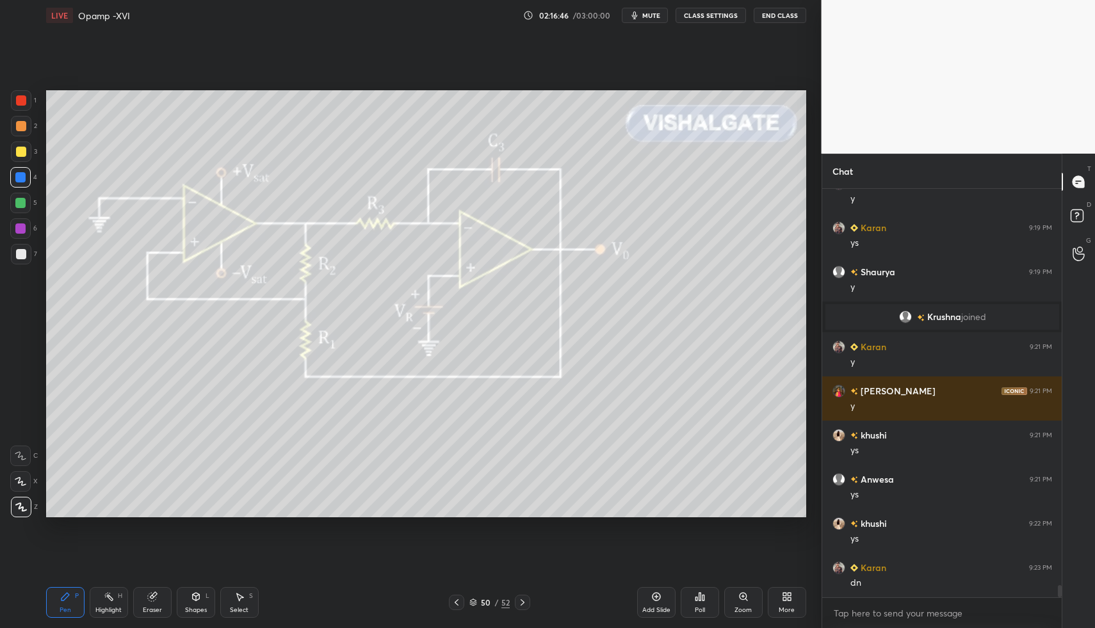
click at [16, 253] on div at bounding box center [21, 254] width 10 height 10
click at [61, 575] on div "Setting up your live class Poll for secs No correct answer Start poll" at bounding box center [426, 304] width 770 height 546
click at [25, 220] on div at bounding box center [20, 228] width 20 height 20
drag, startPoint x: 28, startPoint y: 197, endPoint x: 41, endPoint y: 225, distance: 31.2
click at [28, 200] on div at bounding box center [20, 203] width 20 height 20
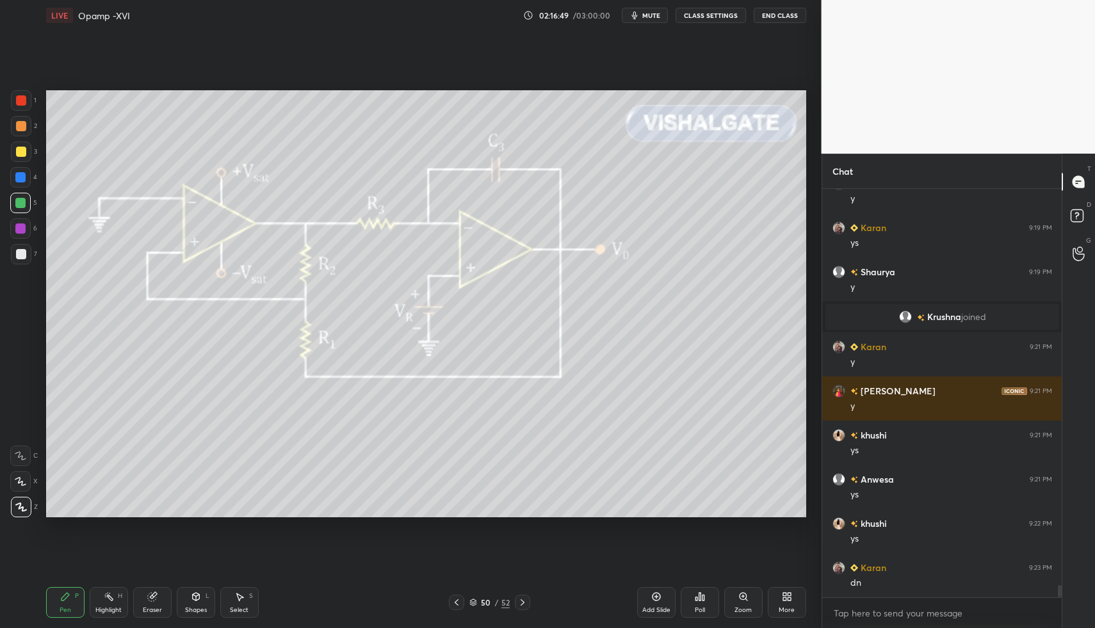
click at [198, 599] on icon at bounding box center [196, 596] width 10 height 10
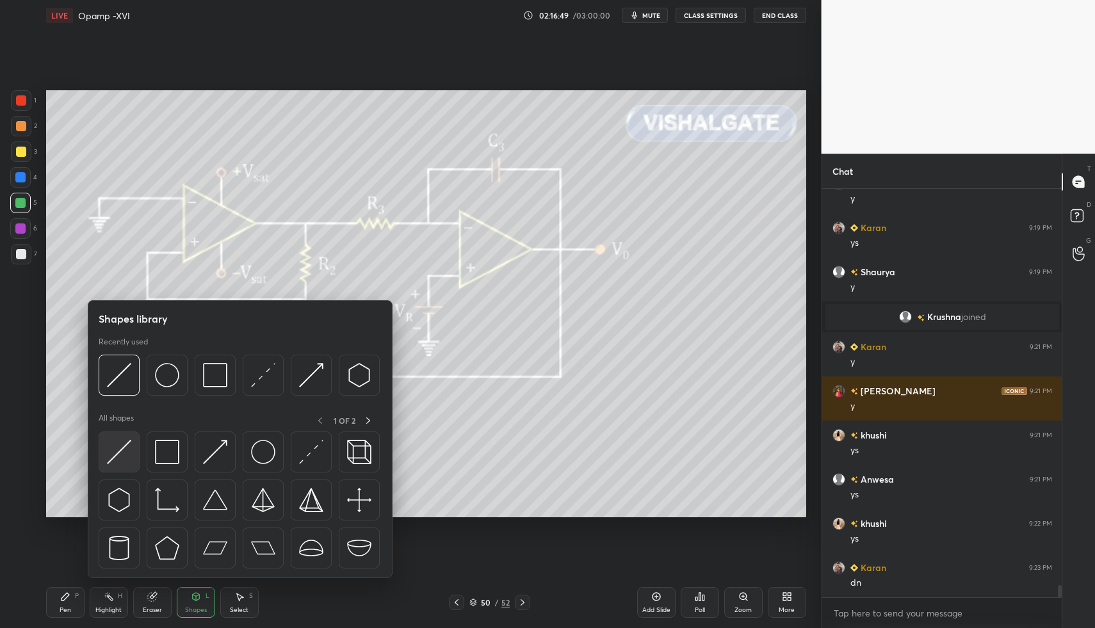
click at [129, 465] on div at bounding box center [119, 451] width 41 height 41
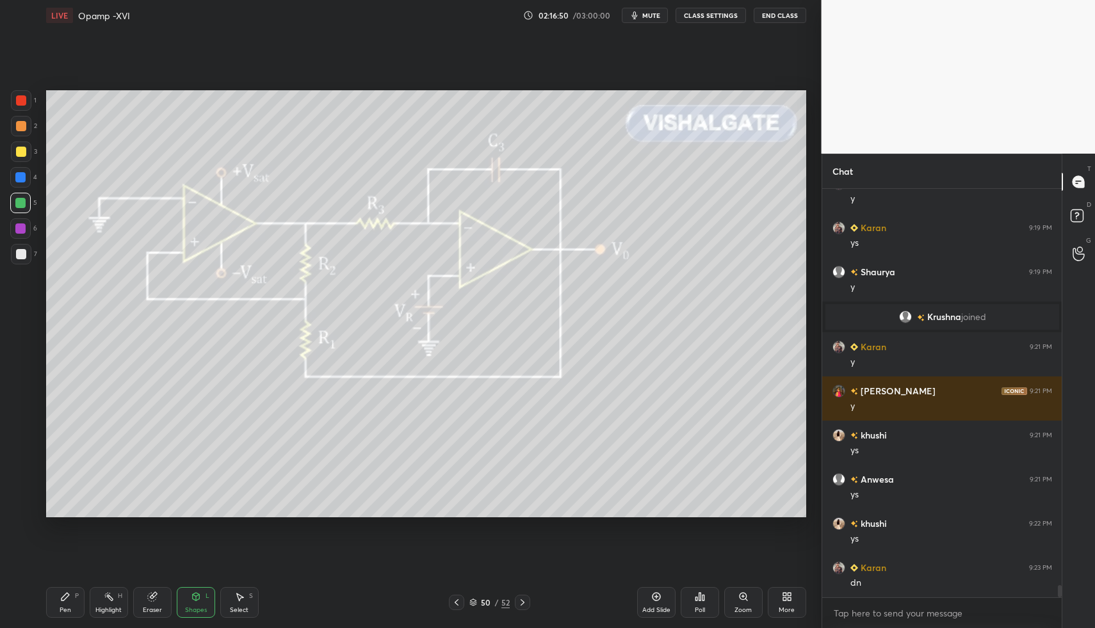
click at [77, 607] on div "Pen P" at bounding box center [65, 602] width 38 height 31
click at [75, 597] on div "P" at bounding box center [77, 596] width 4 height 6
drag, startPoint x: 19, startPoint y: 225, endPoint x: 29, endPoint y: 218, distance: 12.8
click at [19, 225] on div at bounding box center [20, 228] width 10 height 10
click at [24, 221] on div at bounding box center [20, 228] width 20 height 20
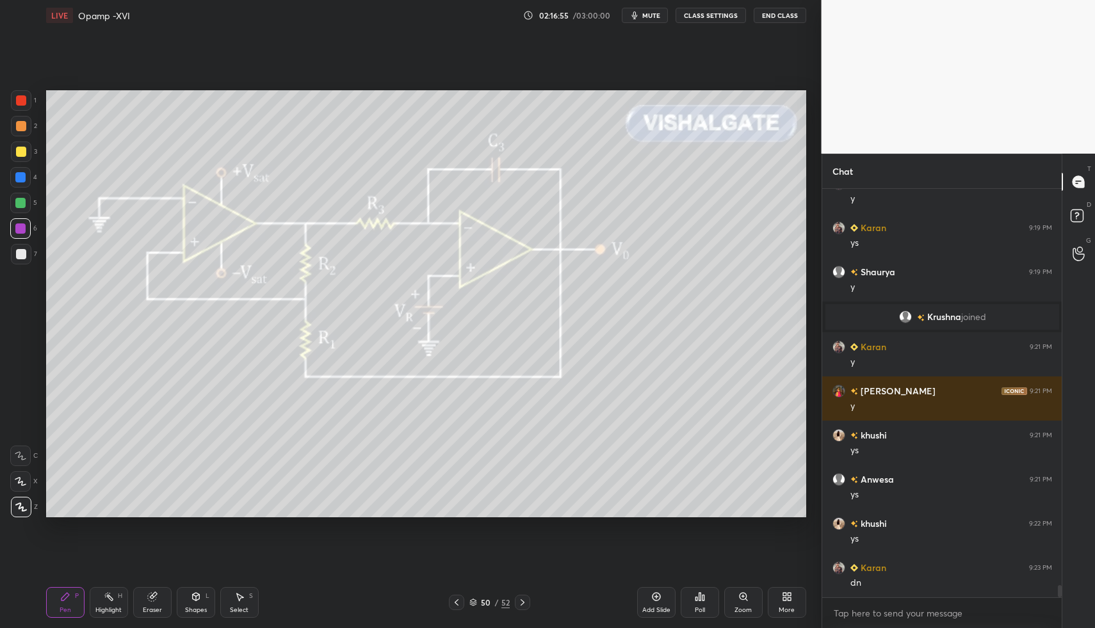
click at [70, 610] on div "Pen P" at bounding box center [65, 602] width 38 height 31
drag, startPoint x: 17, startPoint y: 170, endPoint x: 33, endPoint y: 184, distance: 21.3
click at [19, 170] on div "1 2 3 4 5 6 7" at bounding box center [23, 179] width 27 height 179
click at [26, 181] on div at bounding box center [20, 177] width 20 height 20
drag, startPoint x: 204, startPoint y: 597, endPoint x: 198, endPoint y: 586, distance: 12.3
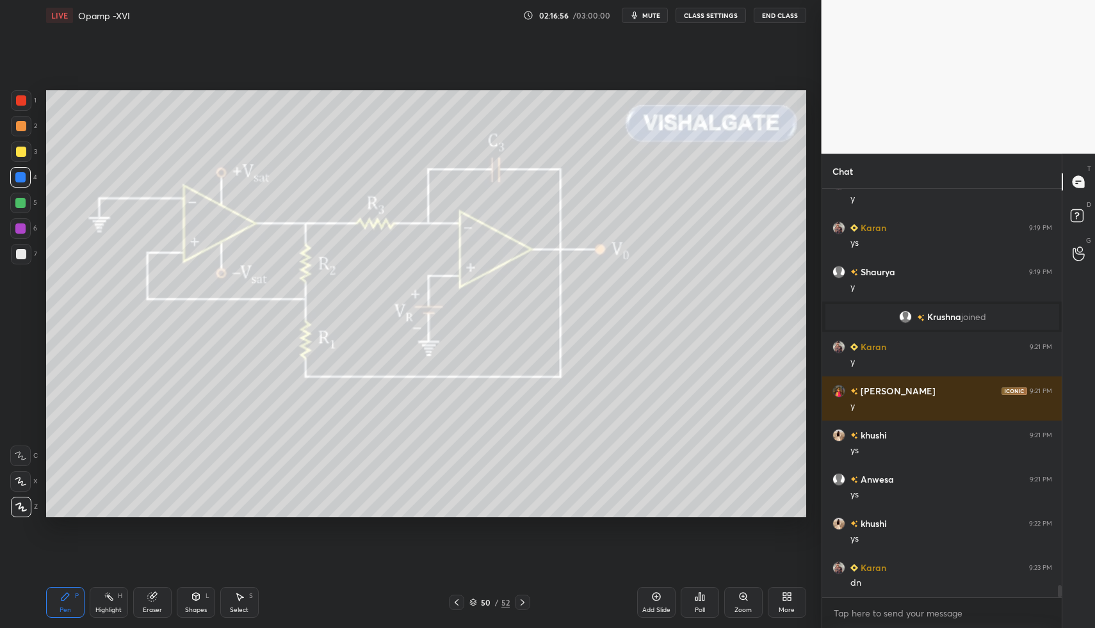
click at [201, 593] on div "Shapes L" at bounding box center [196, 602] width 38 height 31
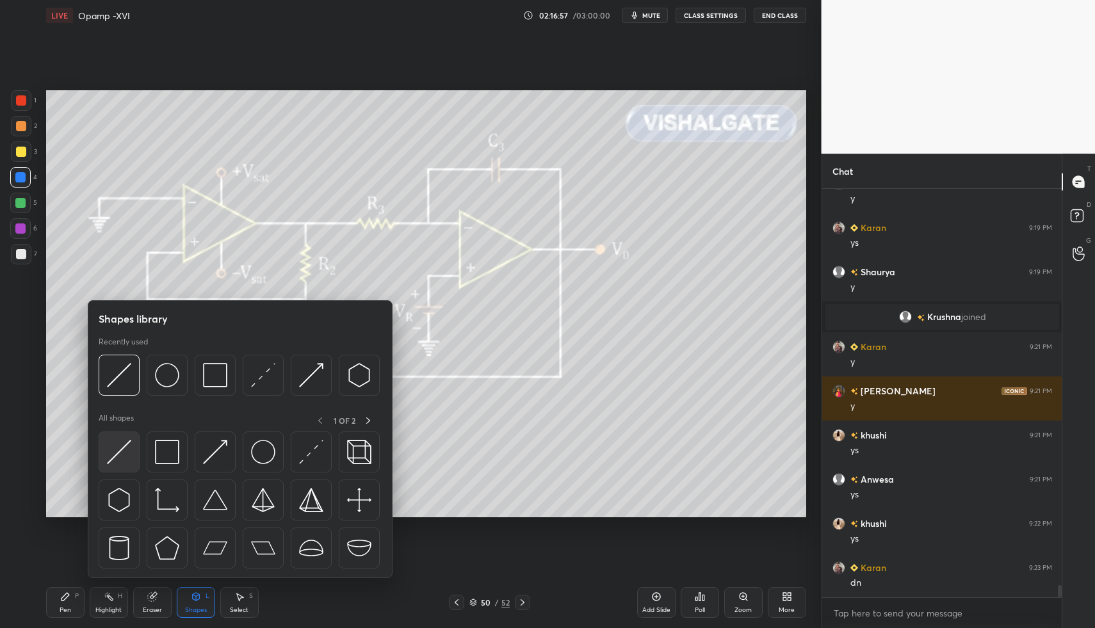
click at [125, 458] on img at bounding box center [119, 452] width 24 height 24
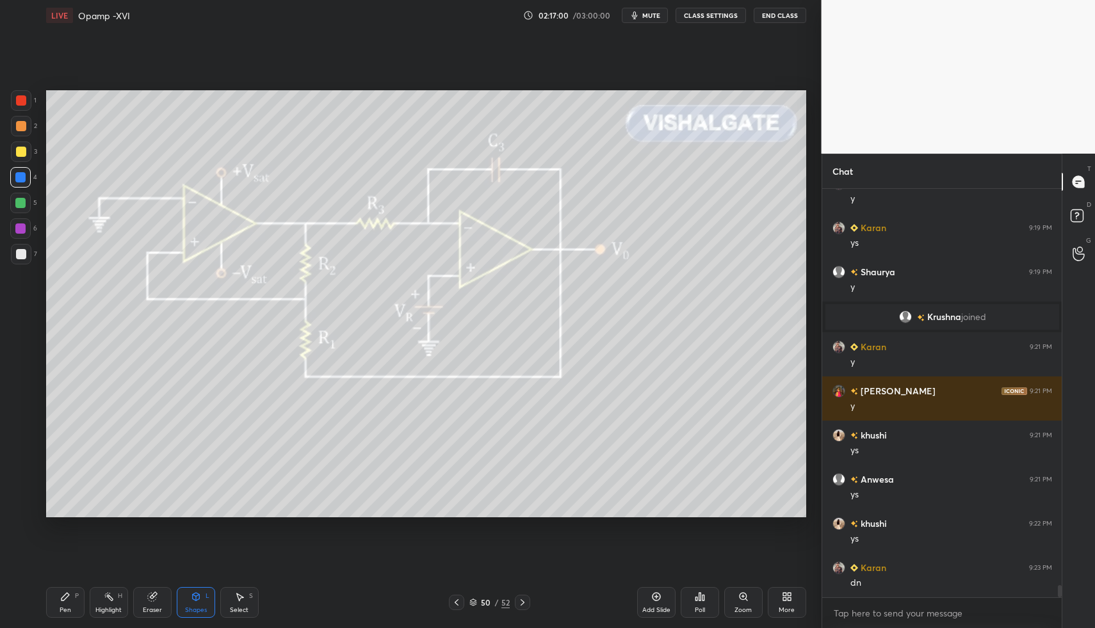
click at [85, 591] on div "Pen P Highlight H Eraser Shapes L Select S" at bounding box center [194, 602] width 296 height 31
click at [66, 606] on div "Pen P" at bounding box center [65, 602] width 38 height 31
click at [24, 255] on div at bounding box center [21, 254] width 10 height 10
drag, startPoint x: 79, startPoint y: 588, endPoint x: 98, endPoint y: 567, distance: 28.5
click at [79, 588] on div "Pen P" at bounding box center [65, 602] width 38 height 31
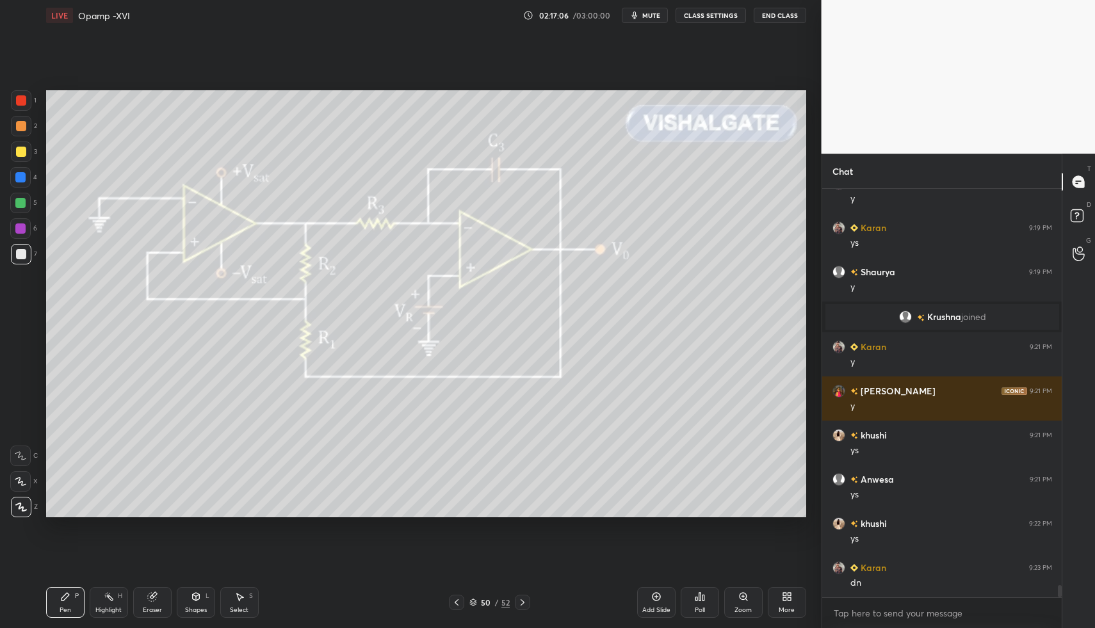
click at [209, 604] on div "Shapes L" at bounding box center [196, 602] width 38 height 31
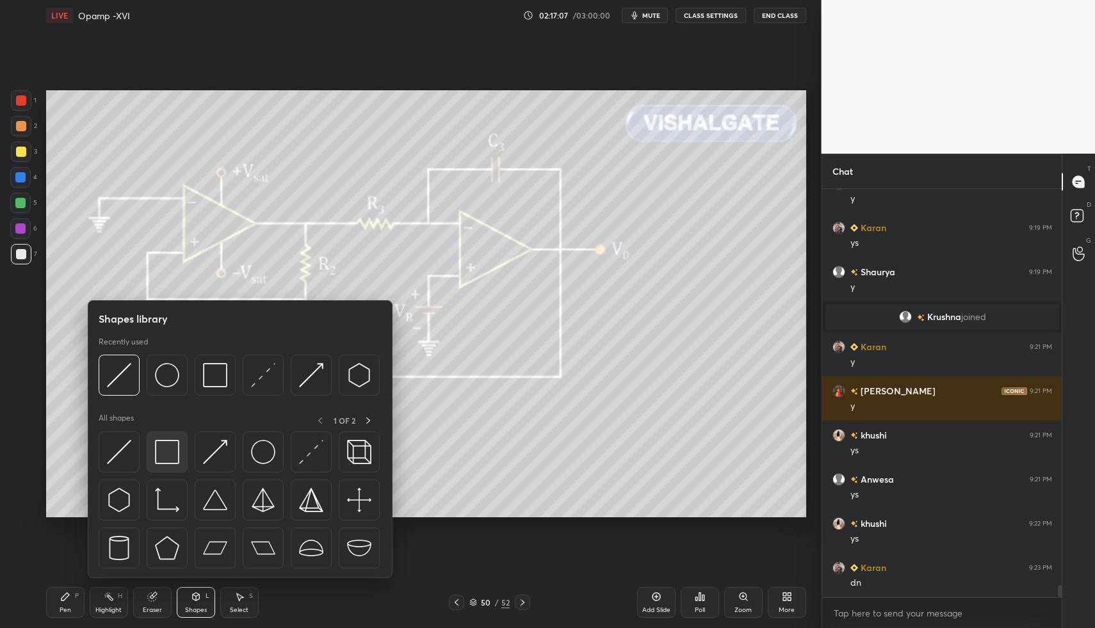
click at [179, 447] on div at bounding box center [240, 503] width 283 height 144
click at [164, 449] on img at bounding box center [167, 452] width 24 height 24
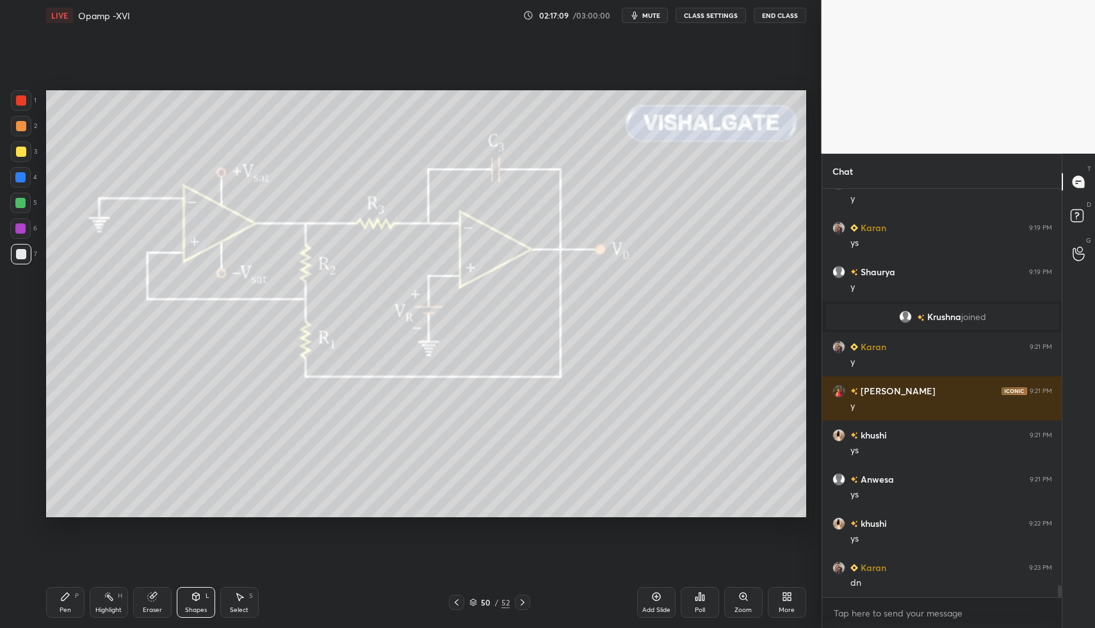
click at [21, 257] on div at bounding box center [21, 254] width 10 height 10
click at [71, 596] on div "Pen P" at bounding box center [65, 602] width 38 height 31
click at [67, 595] on icon at bounding box center [65, 597] width 8 height 8
click at [75, 605] on div "Pen P" at bounding box center [65, 602] width 38 height 31
click at [56, 606] on div "Pen P" at bounding box center [65, 602] width 38 height 31
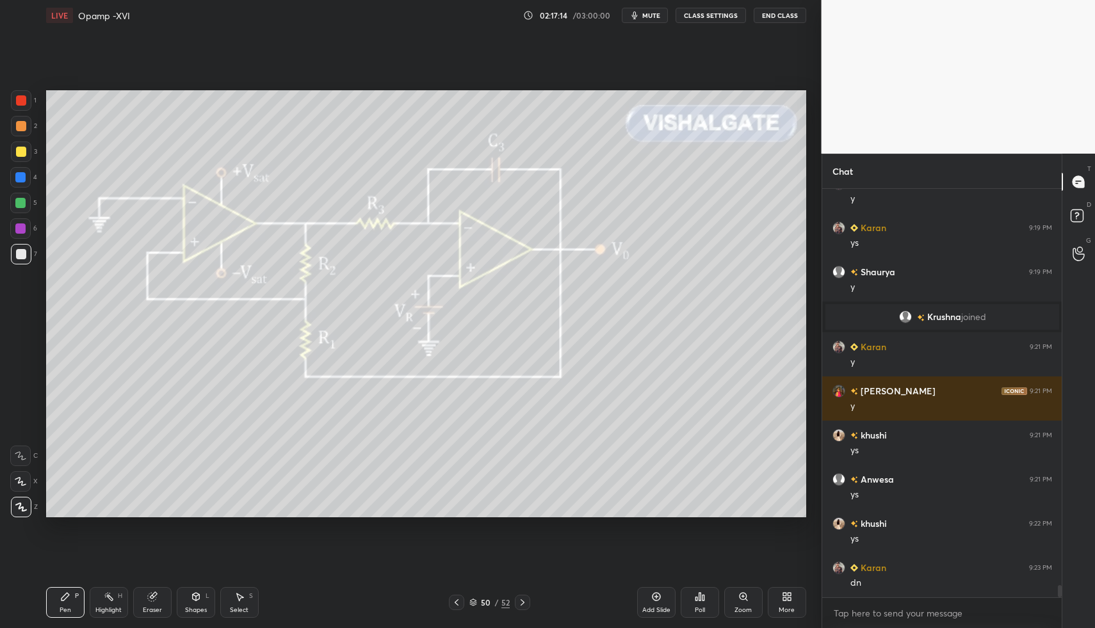
drag, startPoint x: 24, startPoint y: 177, endPoint x: 32, endPoint y: 182, distance: 9.5
click at [24, 177] on div at bounding box center [20, 177] width 10 height 10
click at [32, 246] on div "7" at bounding box center [24, 254] width 26 height 20
drag, startPoint x: 24, startPoint y: 255, endPoint x: 43, endPoint y: 357, distance: 102.8
click at [24, 255] on div at bounding box center [21, 254] width 10 height 10
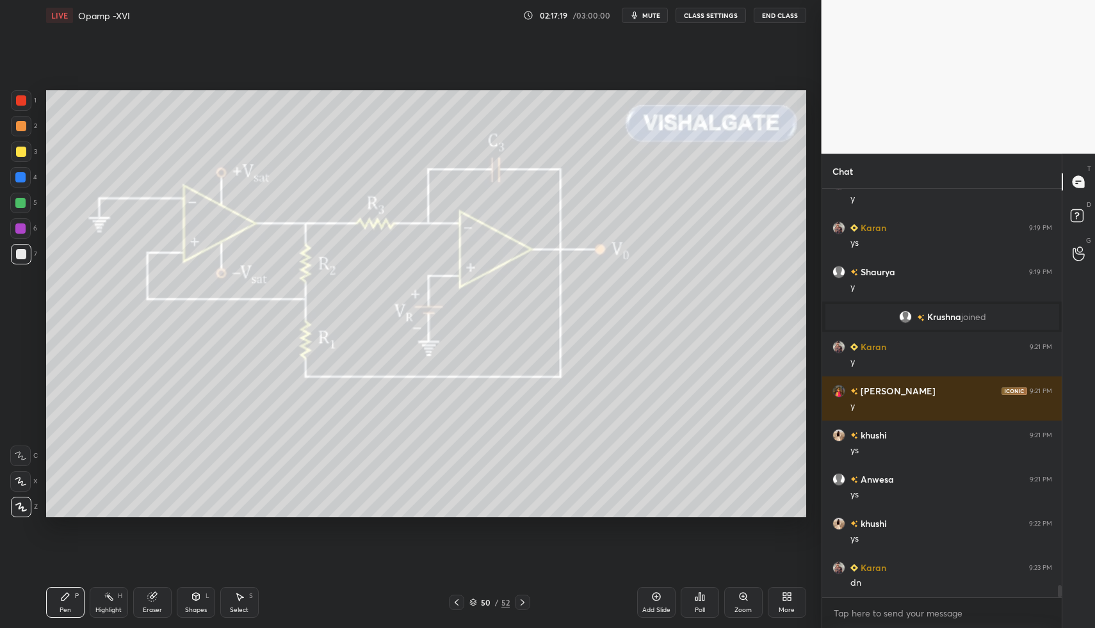
drag, startPoint x: 68, startPoint y: 595, endPoint x: 78, endPoint y: 580, distance: 18.1
click at [68, 595] on icon at bounding box center [65, 596] width 10 height 10
click at [91, 593] on div "Highlight H" at bounding box center [109, 602] width 38 height 31
click at [75, 597] on div "P" at bounding box center [77, 596] width 4 height 6
drag, startPoint x: 75, startPoint y: 597, endPoint x: 139, endPoint y: 519, distance: 101.0
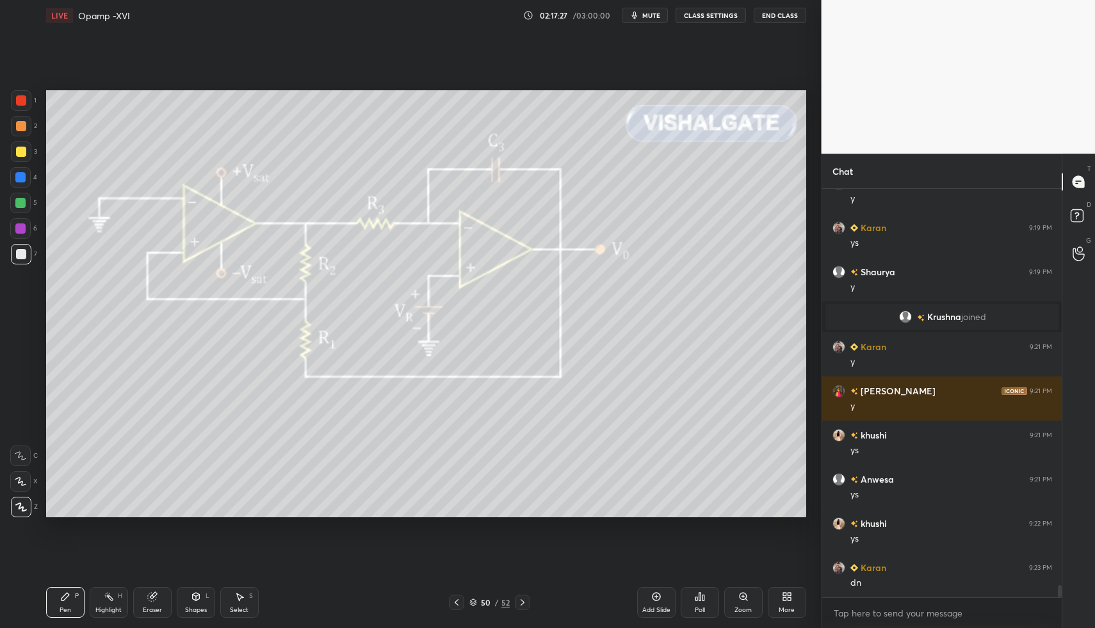
click at [75, 597] on div "P" at bounding box center [77, 596] width 4 height 6
drag, startPoint x: 65, startPoint y: 607, endPoint x: 156, endPoint y: 523, distance: 123.7
click at [65, 607] on div "Pen" at bounding box center [66, 610] width 12 height 6
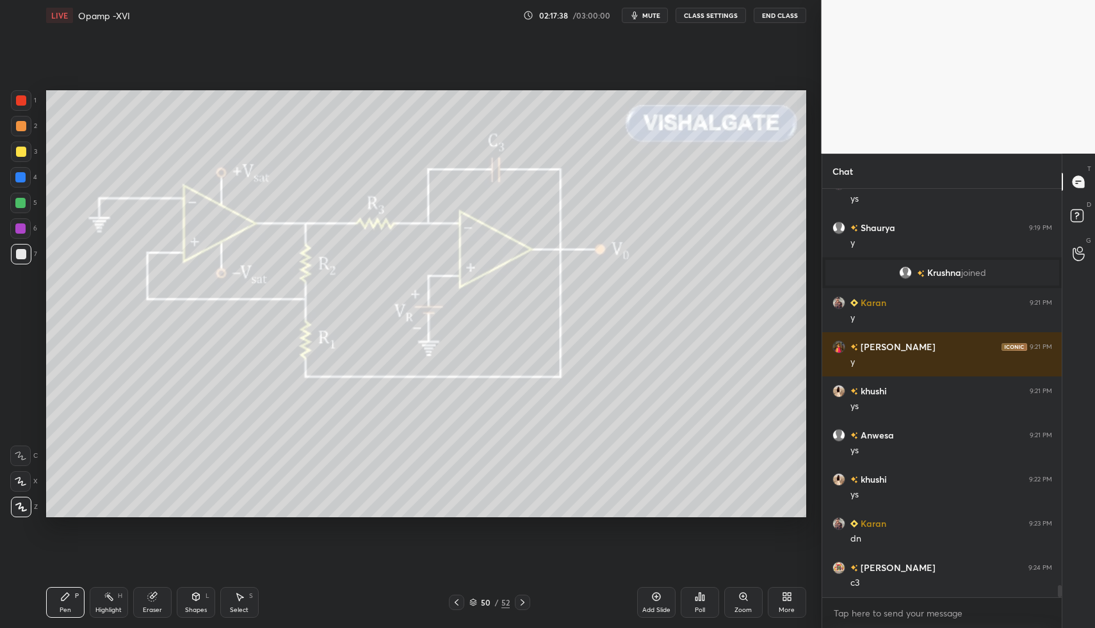
drag, startPoint x: 102, startPoint y: 589, endPoint x: 108, endPoint y: 583, distance: 8.1
click at [102, 589] on div "Highlight H" at bounding box center [109, 602] width 38 height 31
click at [74, 606] on div "Pen P" at bounding box center [65, 602] width 38 height 31
click at [57, 600] on div "Pen P" at bounding box center [65, 602] width 38 height 31
click at [67, 609] on div "Pen" at bounding box center [66, 610] width 12 height 6
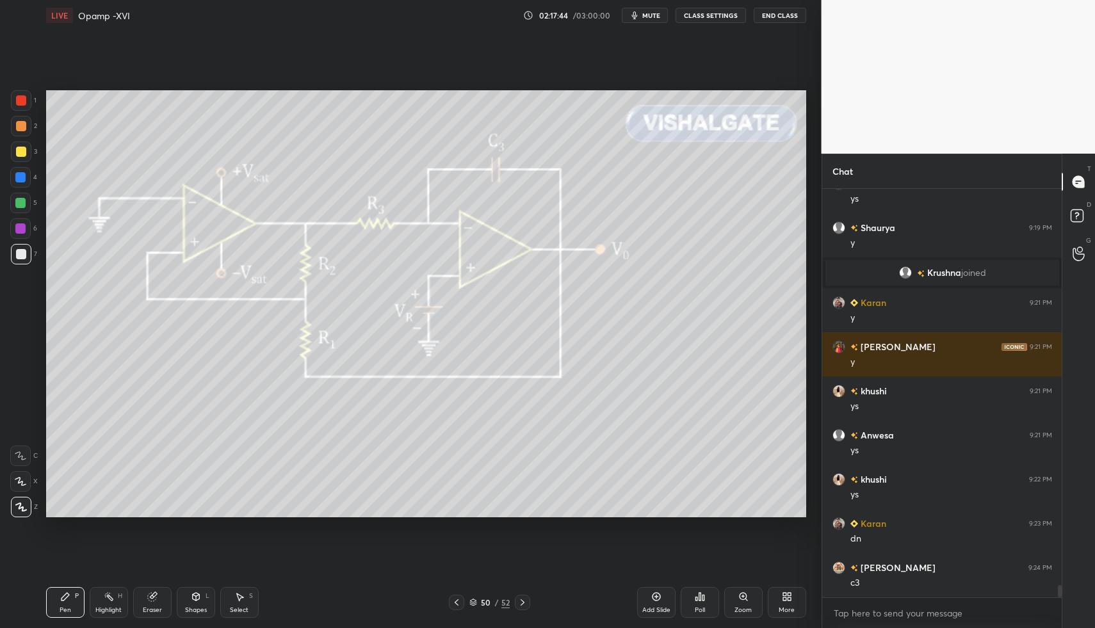
click at [68, 595] on icon at bounding box center [65, 597] width 8 height 8
click at [239, 597] on icon at bounding box center [239, 597] width 7 height 8
click at [52, 613] on div "Pen P" at bounding box center [65, 602] width 38 height 31
click at [55, 606] on div "Pen P" at bounding box center [65, 602] width 38 height 31
click at [72, 609] on div "Pen P" at bounding box center [65, 602] width 38 height 31
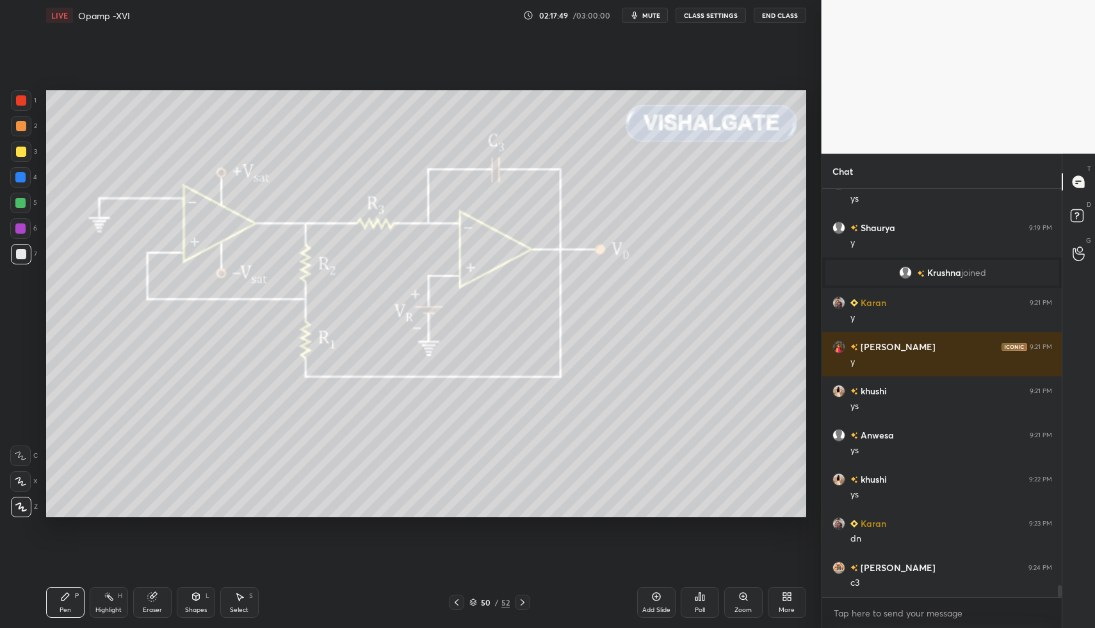
click at [258, 595] on div "Pen P Highlight H Eraser Shapes L Select S" at bounding box center [194, 602] width 296 height 31
click at [233, 595] on div "Select S" at bounding box center [239, 602] width 38 height 31
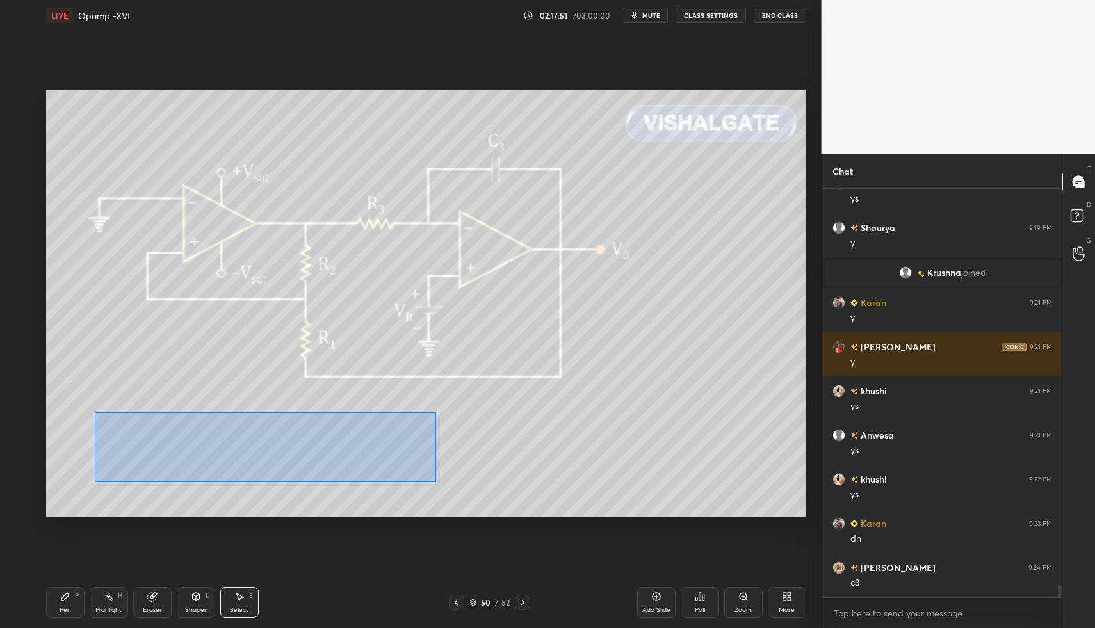
drag, startPoint x: 115, startPoint y: 424, endPoint x: 435, endPoint y: 481, distance: 324.6
click at [436, 482] on div "0 ° Undo Copy Paste here Duplicate Duplicate to new slide Delete" at bounding box center [426, 304] width 760 height 428
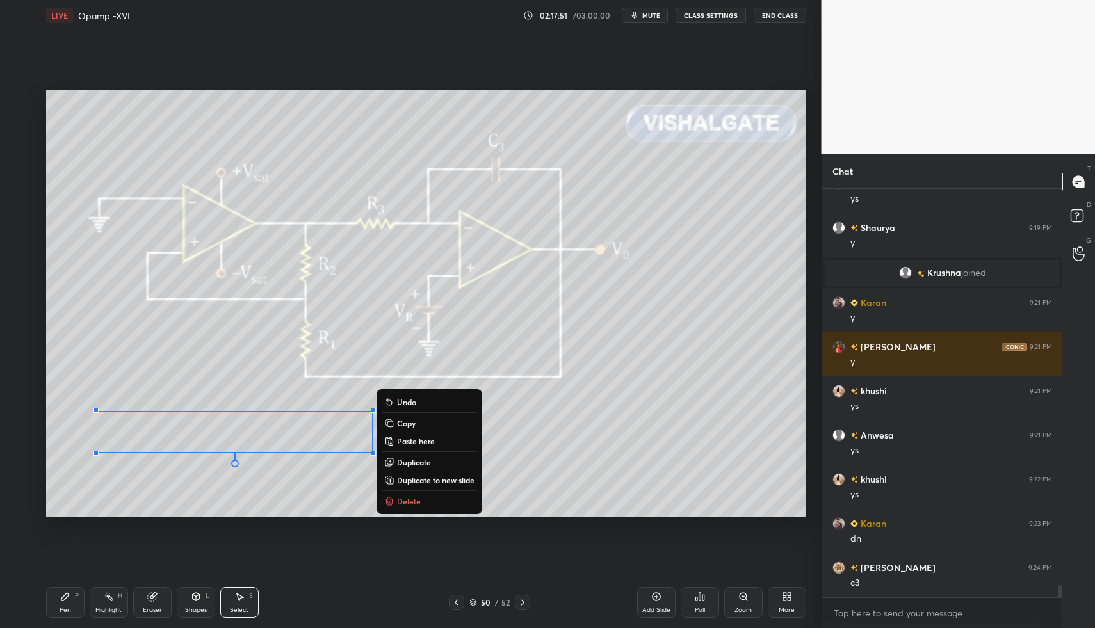
click at [425, 500] on button "Delete" at bounding box center [429, 501] width 95 height 15
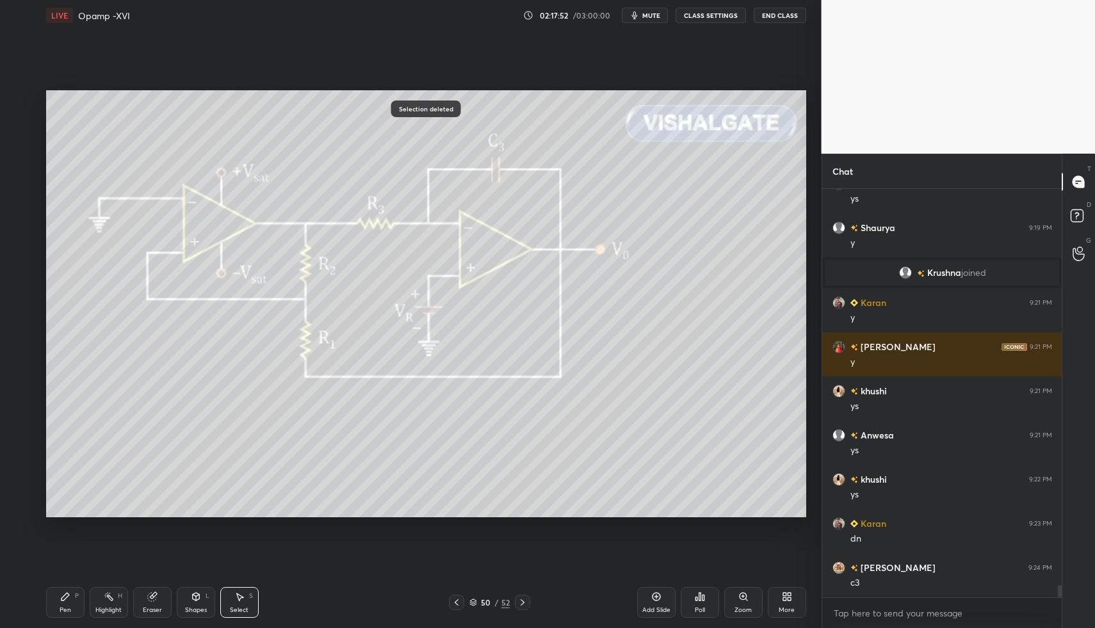
drag, startPoint x: 67, startPoint y: 610, endPoint x: 68, endPoint y: 599, distance: 11.0
click at [67, 610] on div "Pen" at bounding box center [66, 610] width 12 height 6
click at [63, 603] on div "Pen P" at bounding box center [65, 602] width 38 height 31
drag, startPoint x: 236, startPoint y: 595, endPoint x: 240, endPoint y: 604, distance: 9.8
click at [239, 604] on div "Select S" at bounding box center [239, 602] width 38 height 31
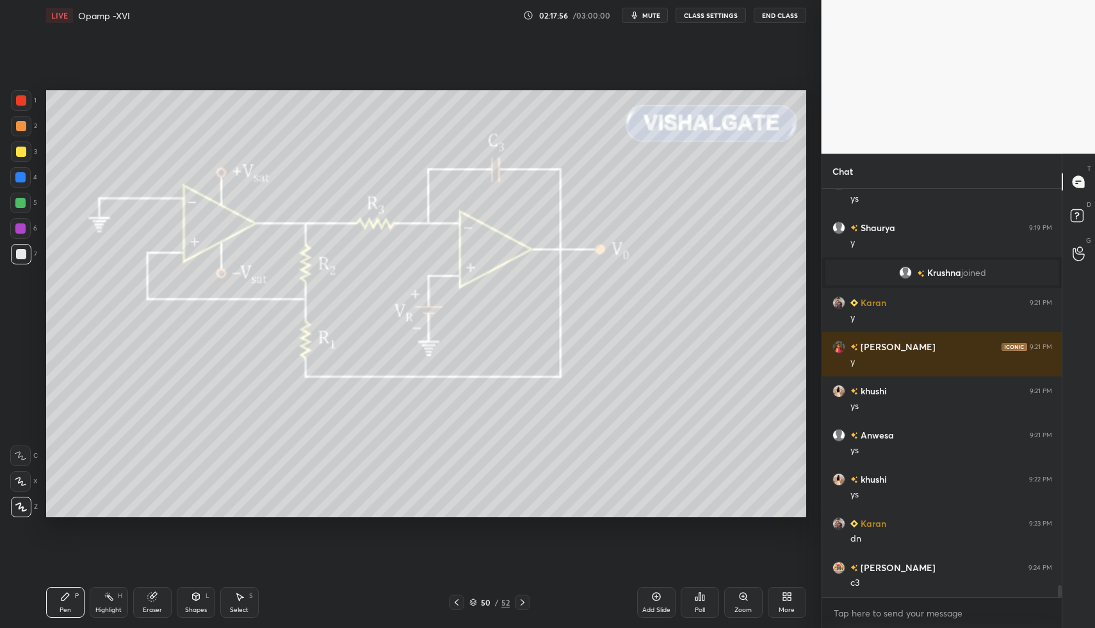
drag, startPoint x: 240, startPoint y: 604, endPoint x: 205, endPoint y: 560, distance: 56.5
click at [232, 597] on div "Select S" at bounding box center [239, 602] width 38 height 31
drag, startPoint x: 71, startPoint y: 414, endPoint x: 147, endPoint y: 475, distance: 97.4
click at [134, 466] on div "0 ° Undo Copy Paste here Duplicate Duplicate to new slide Delete" at bounding box center [426, 304] width 760 height 428
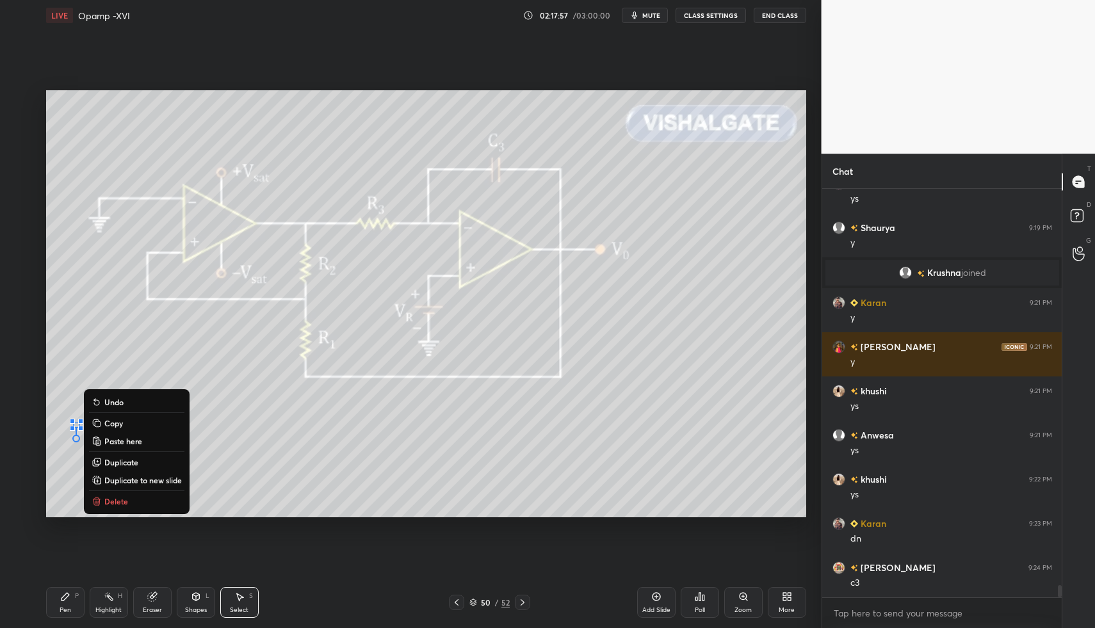
click at [154, 501] on button "Delete" at bounding box center [136, 501] width 95 height 15
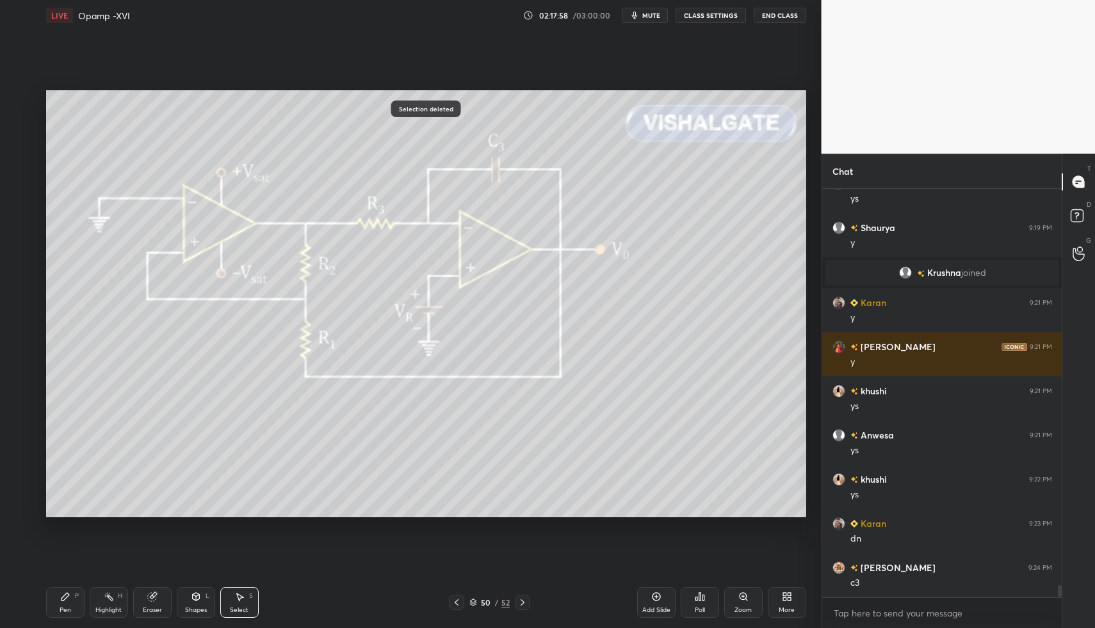
drag, startPoint x: 660, startPoint y: 601, endPoint x: 627, endPoint y: 593, distance: 34.2
click at [660, 601] on icon at bounding box center [656, 596] width 10 height 10
click at [77, 609] on div "Pen P" at bounding box center [65, 602] width 38 height 31
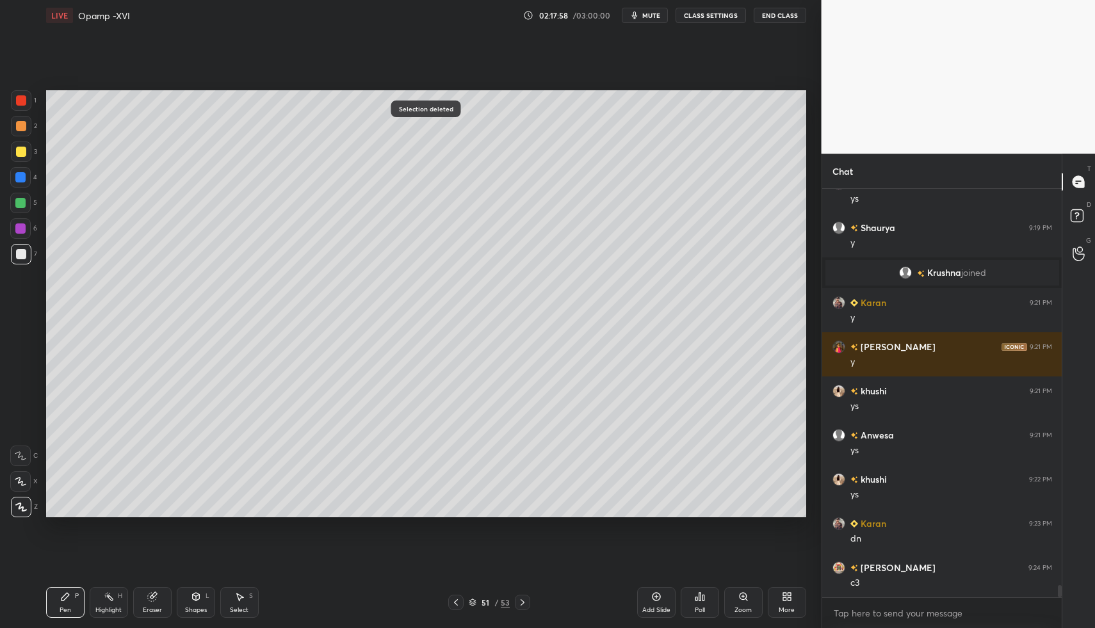
drag, startPoint x: 63, startPoint y: 606, endPoint x: 60, endPoint y: 573, distance: 32.8
click at [63, 601] on div "Pen P" at bounding box center [65, 602] width 38 height 31
drag, startPoint x: 20, startPoint y: 154, endPoint x: 37, endPoint y: 172, distance: 24.9
click at [20, 154] on div at bounding box center [21, 152] width 10 height 10
click at [210, 593] on div "Shapes L" at bounding box center [196, 602] width 38 height 31
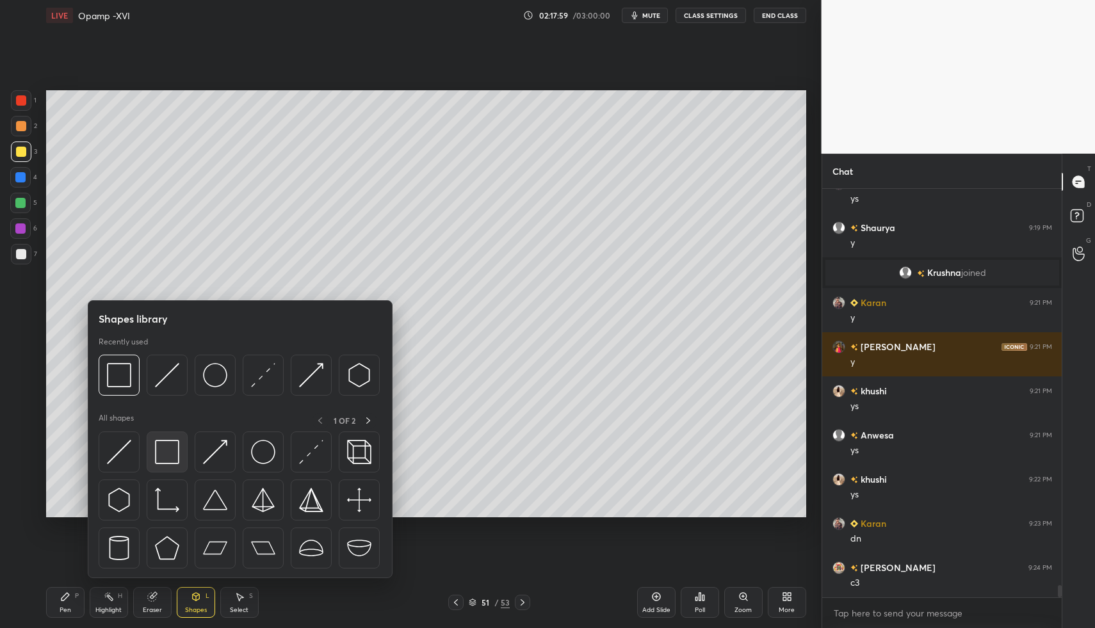
click at [162, 453] on img at bounding box center [167, 452] width 24 height 24
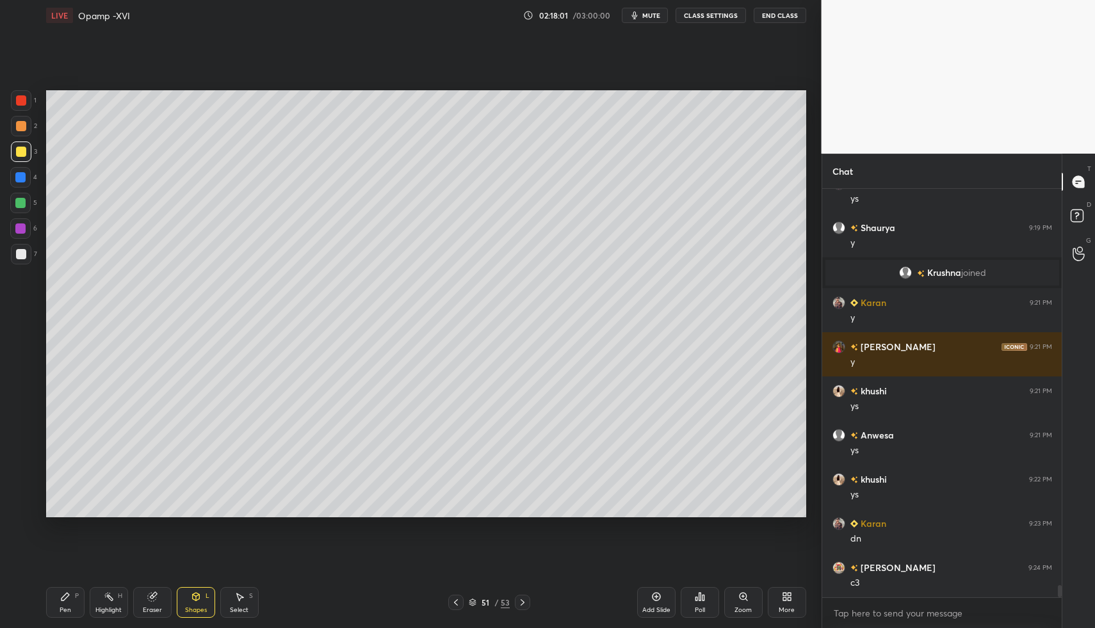
click at [82, 602] on div "Pen P" at bounding box center [65, 602] width 38 height 31
click at [75, 595] on div "P" at bounding box center [77, 596] width 4 height 6
click at [20, 506] on icon at bounding box center [21, 507] width 10 height 8
click at [11, 253] on div at bounding box center [21, 254] width 20 height 20
drag, startPoint x: 22, startPoint y: 253, endPoint x: 37, endPoint y: 226, distance: 31.0
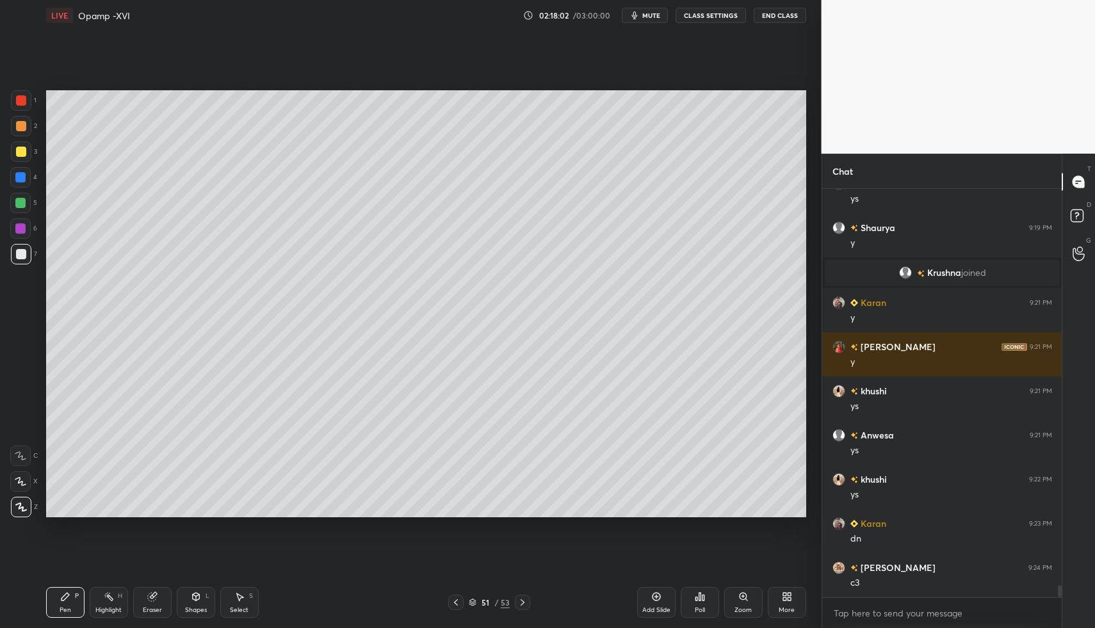
click at [22, 253] on div at bounding box center [21, 254] width 10 height 10
drag, startPoint x: 248, startPoint y: 594, endPoint x: 235, endPoint y: 574, distance: 24.0
click at [249, 594] on div "S" at bounding box center [251, 596] width 4 height 6
click at [236, 581] on div "Pen P Highlight H Eraser Shapes L Select S 51 / 53 Add Slide Poll Zoom More" at bounding box center [426, 602] width 760 height 51
drag, startPoint x: 95, startPoint y: 86, endPoint x: 251, endPoint y: 200, distance: 193.7
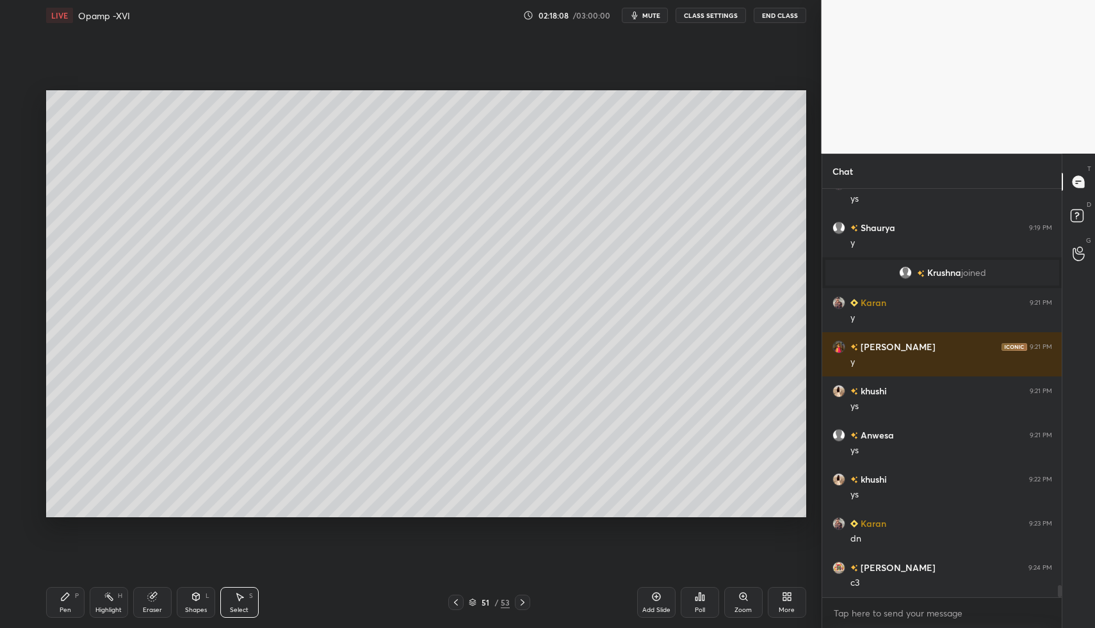
click at [246, 191] on div "0 ° Undo Copy Paste here Duplicate Duplicate to new slide Delete Setting up you…" at bounding box center [426, 304] width 770 height 546
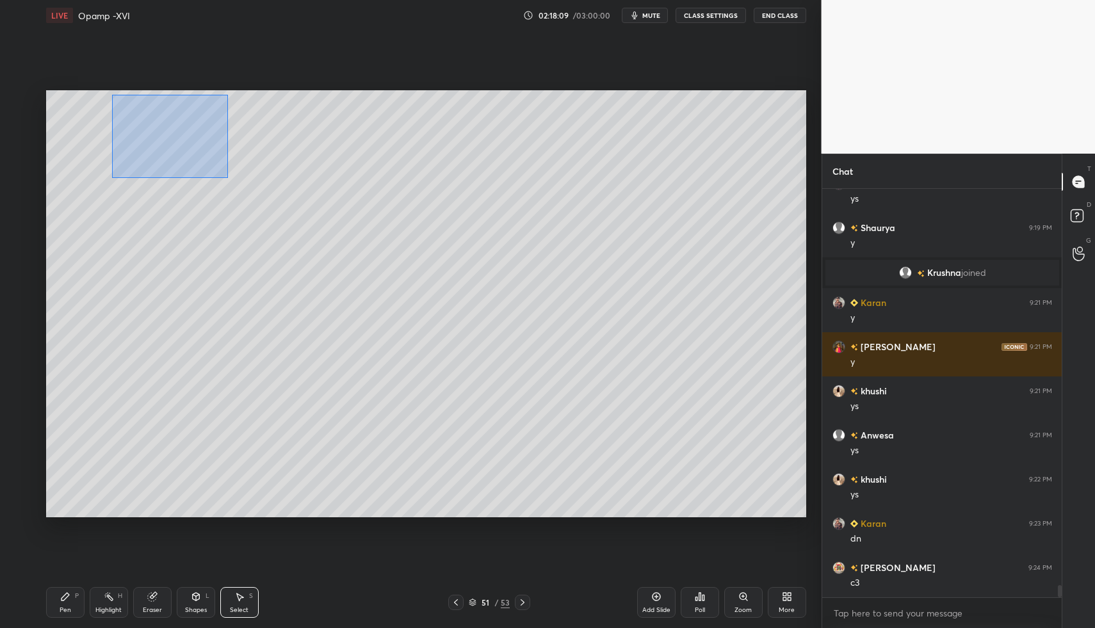
drag, startPoint x: 170, startPoint y: 145, endPoint x: 275, endPoint y: 220, distance: 128.4
click at [275, 209] on div "0 ° Undo Copy Paste here Duplicate Duplicate to new slide Delete" at bounding box center [426, 304] width 760 height 428
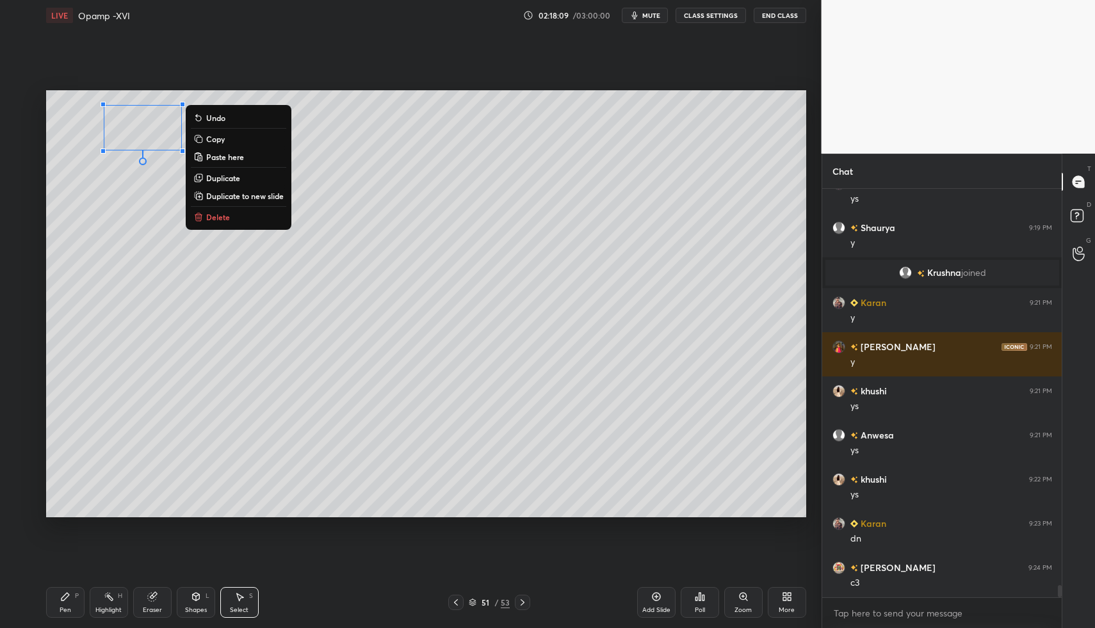
click at [232, 217] on button "Delete" at bounding box center [238, 216] width 95 height 15
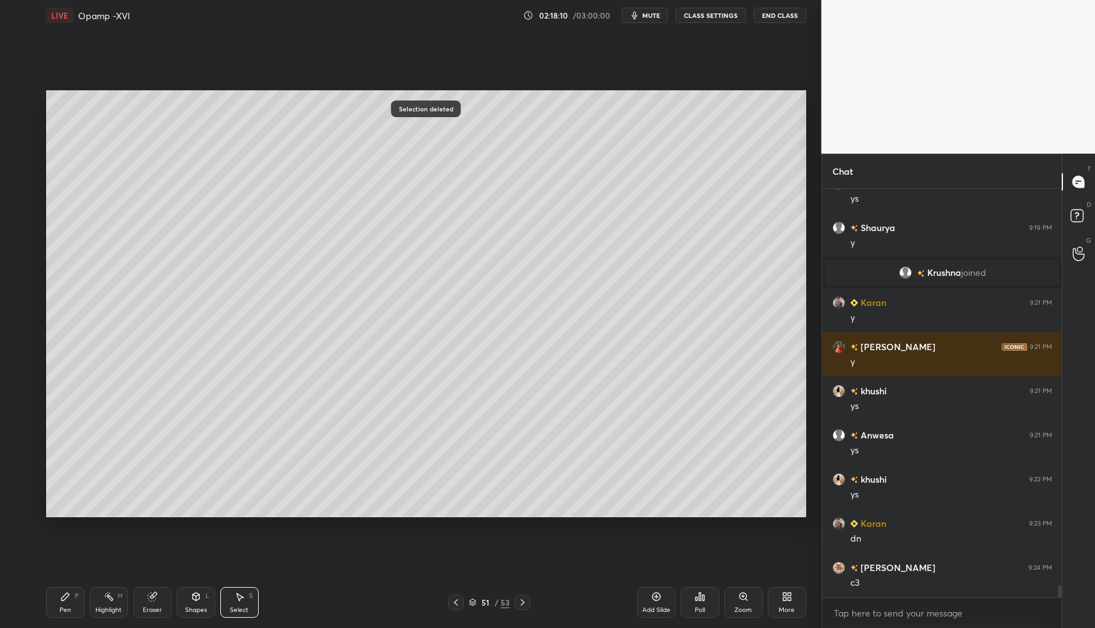
click at [66, 609] on div "Pen" at bounding box center [66, 610] width 12 height 6
click at [61, 584] on div "Pen P Highlight H Eraser Shapes L Select S 51 / 53 Add Slide Poll Zoom More" at bounding box center [426, 602] width 760 height 51
click at [68, 617] on div "Pen P" at bounding box center [65, 602] width 38 height 31
click at [458, 606] on div at bounding box center [455, 602] width 15 height 15
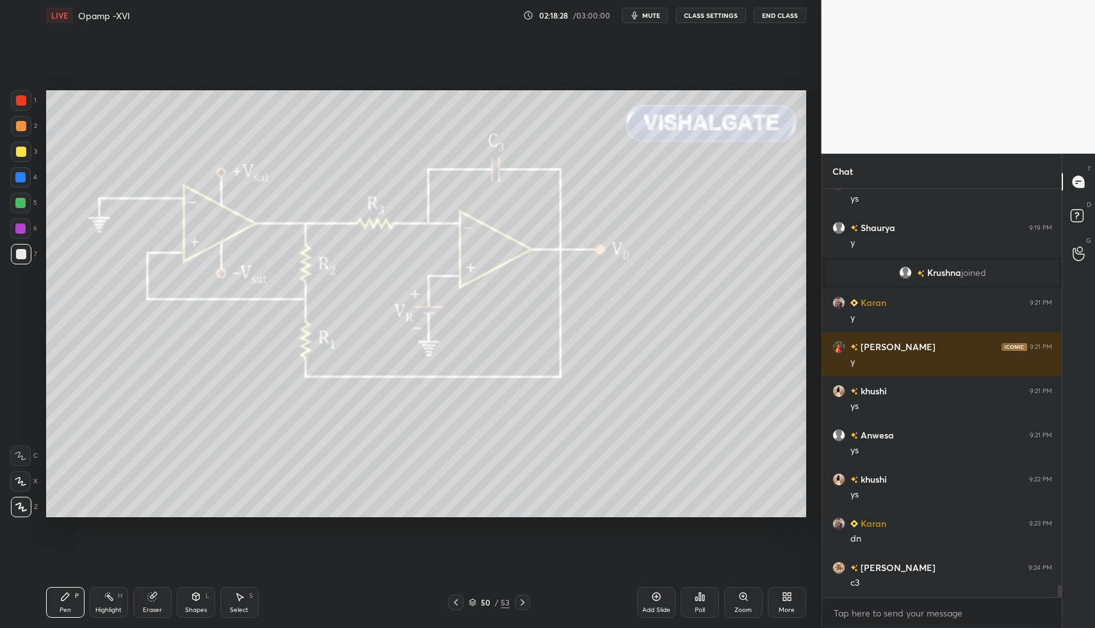
drag, startPoint x: 114, startPoint y: 609, endPoint x: 117, endPoint y: 597, distance: 12.6
click at [111, 609] on div "Highlight" at bounding box center [108, 610] width 26 height 6
drag, startPoint x: 117, startPoint y: 597, endPoint x: 122, endPoint y: 581, distance: 16.6
click at [117, 588] on div "Highlight H" at bounding box center [109, 602] width 38 height 31
click at [522, 601] on icon at bounding box center [522, 602] width 10 height 10
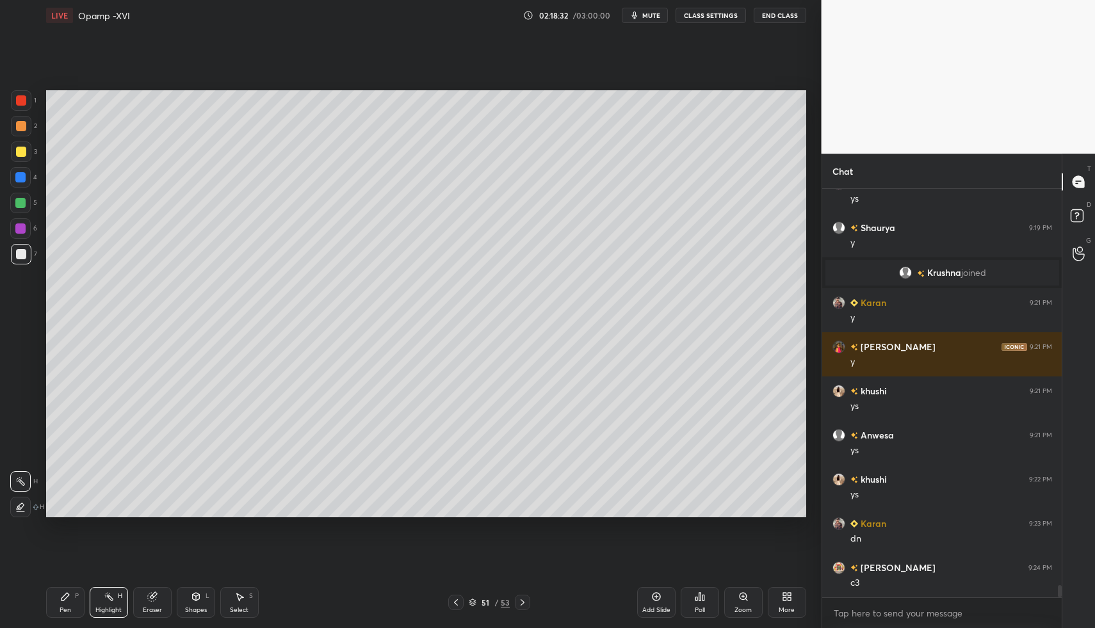
click at [77, 606] on div "Pen P" at bounding box center [65, 602] width 38 height 31
drag, startPoint x: 72, startPoint y: 600, endPoint x: 86, endPoint y: 572, distance: 31.8
click at [72, 600] on div "Pen P" at bounding box center [65, 602] width 38 height 31
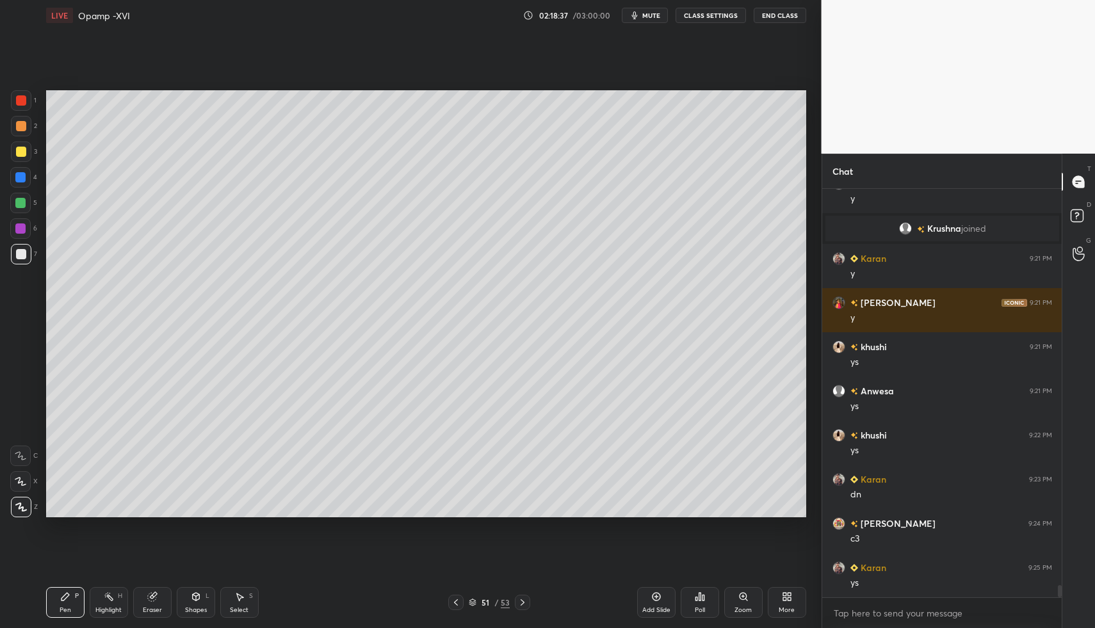
scroll to position [13424, 0]
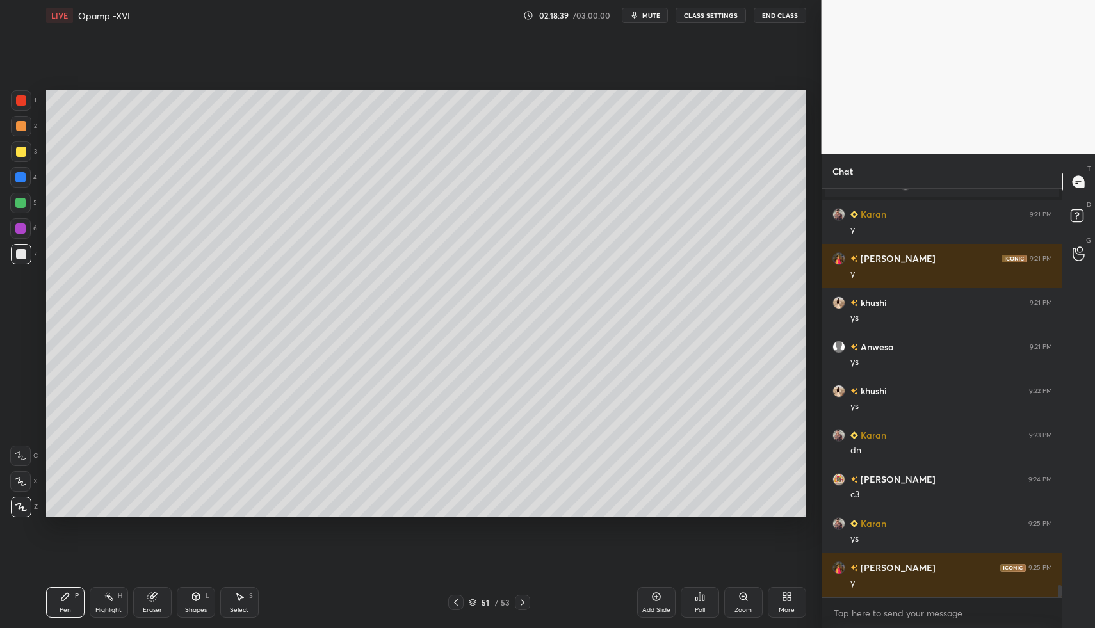
click at [452, 603] on icon at bounding box center [456, 602] width 10 height 10
click at [127, 604] on div "Highlight H" at bounding box center [109, 602] width 38 height 31
drag, startPoint x: 128, startPoint y: 599, endPoint x: 130, endPoint y: 573, distance: 26.3
click at [128, 599] on div "Pen P Highlight H Eraser Shapes L Select S" at bounding box center [194, 602] width 296 height 31
click at [521, 598] on icon at bounding box center [522, 602] width 10 height 10
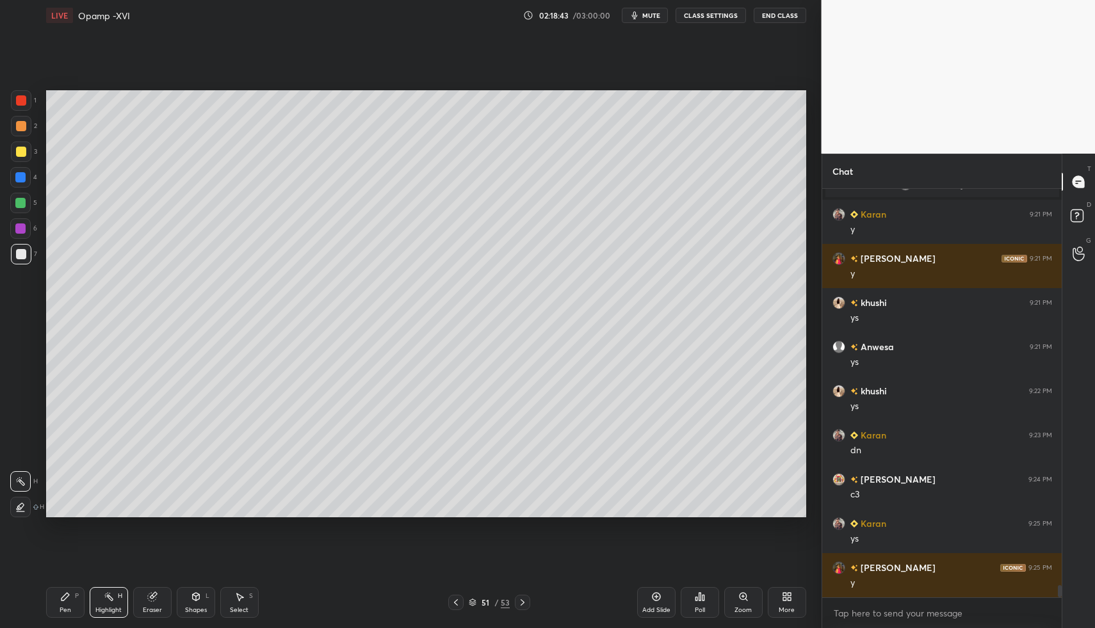
click at [101, 607] on div "Highlight" at bounding box center [108, 610] width 26 height 6
click at [75, 600] on div "Pen P" at bounding box center [65, 602] width 38 height 31
drag, startPoint x: 70, startPoint y: 608, endPoint x: 72, endPoint y: 597, distance: 11.1
click at [70, 608] on div "Pen" at bounding box center [66, 610] width 12 height 6
click at [47, 604] on div "Pen P" at bounding box center [65, 602] width 38 height 31
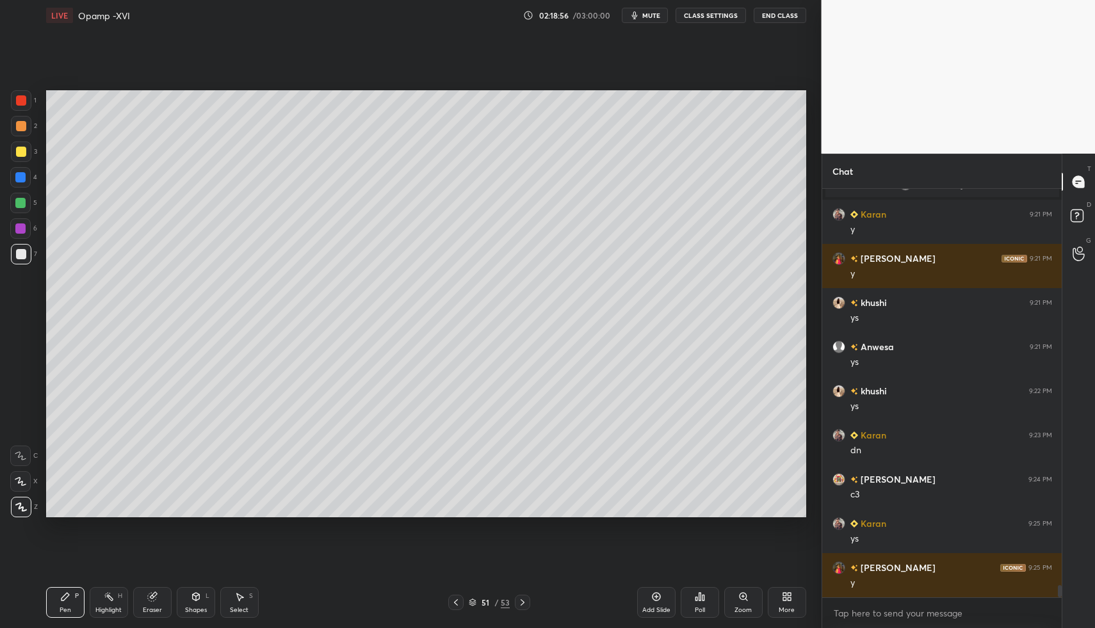
drag, startPoint x: 43, startPoint y: 591, endPoint x: 51, endPoint y: 577, distance: 16.0
click at [43, 591] on div "LIVE Opamp -XVI 02:18:56 / 03:00:00 mute CLASS SETTINGS End Class Setting up yo…" at bounding box center [426, 314] width 770 height 628
click at [62, 595] on icon at bounding box center [65, 596] width 10 height 10
drag, startPoint x: 60, startPoint y: 591, endPoint x: 172, endPoint y: 591, distance: 111.4
click at [60, 593] on icon at bounding box center [65, 596] width 10 height 10
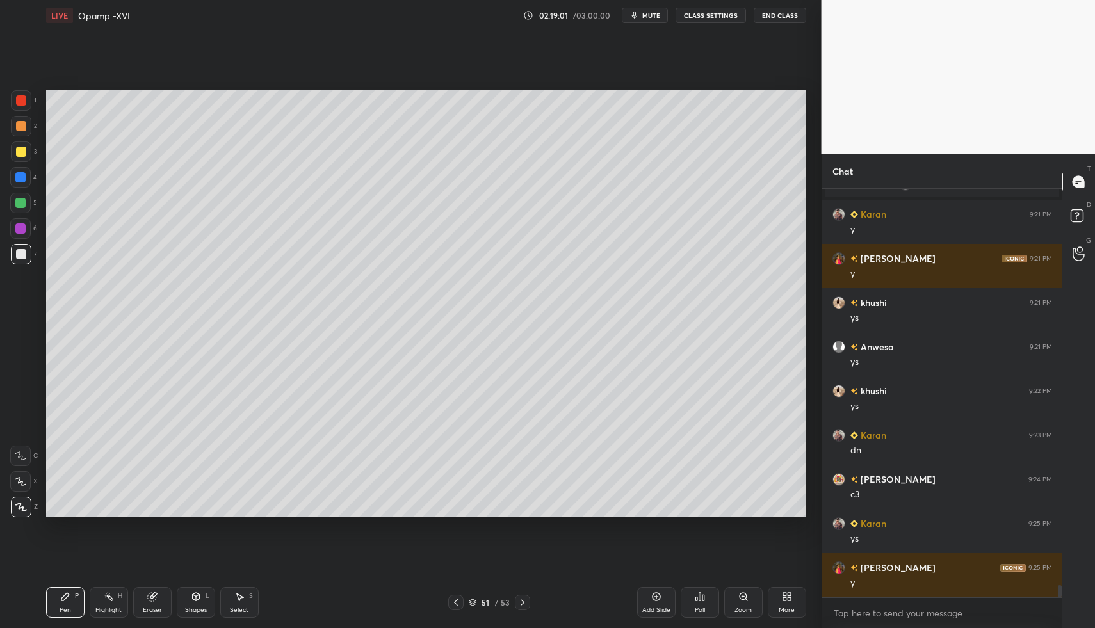
click at [459, 601] on icon at bounding box center [456, 602] width 10 height 10
click at [523, 598] on div at bounding box center [522, 602] width 15 height 15
drag, startPoint x: 457, startPoint y: 602, endPoint x: 449, endPoint y: 597, distance: 9.5
click at [457, 602] on icon at bounding box center [456, 602] width 10 height 10
click at [521, 601] on icon at bounding box center [522, 602] width 10 height 10
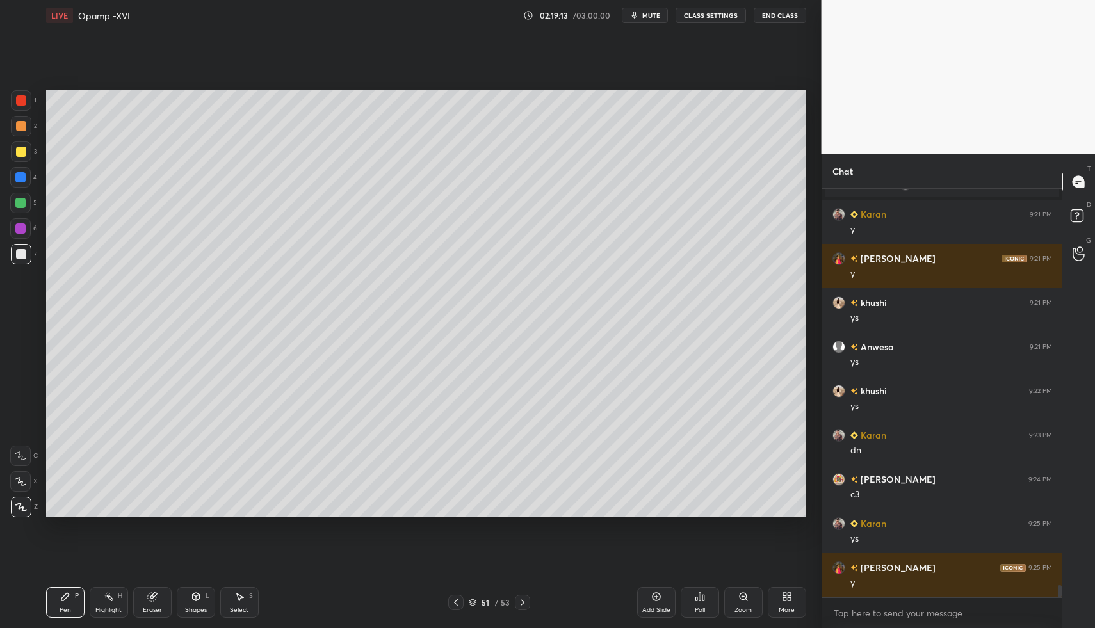
click at [521, 606] on icon at bounding box center [522, 602] width 10 height 10
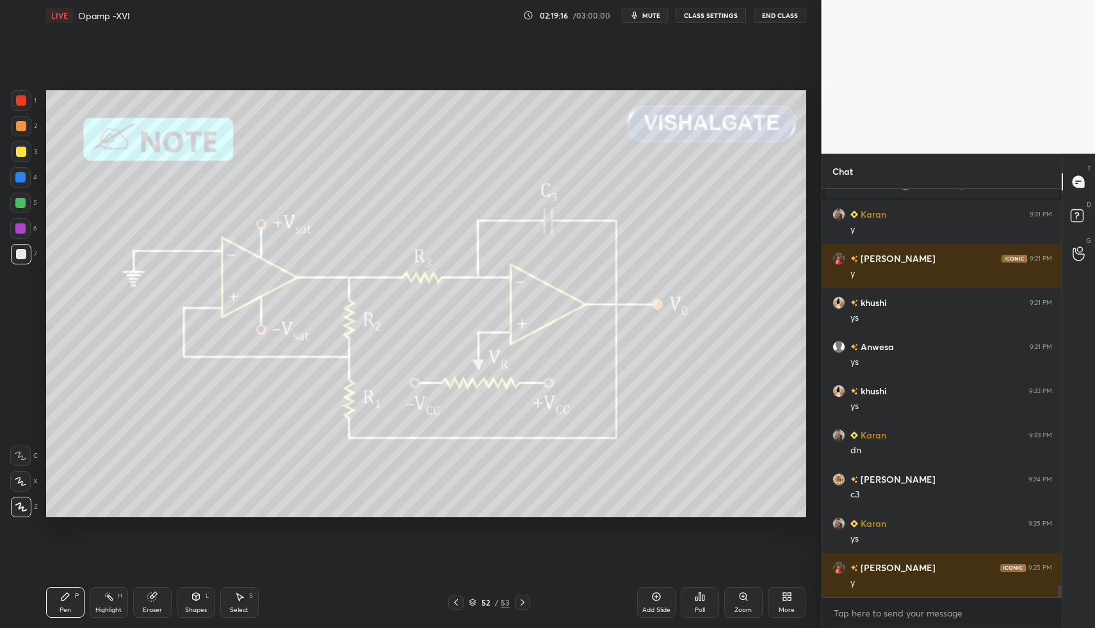
click at [522, 599] on icon at bounding box center [522, 602] width 10 height 10
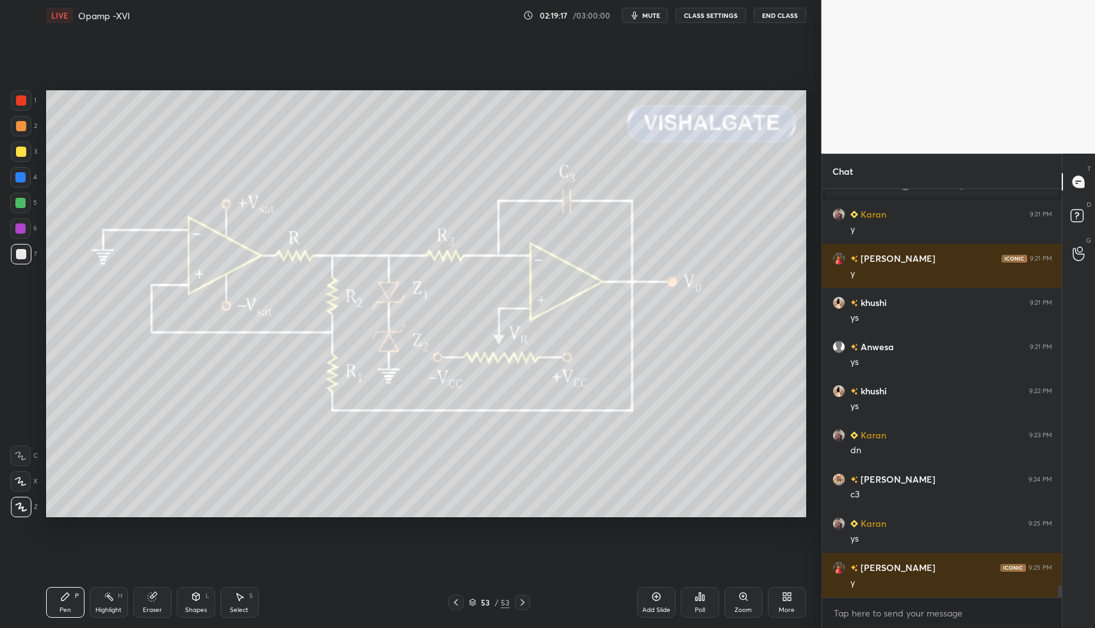
click at [520, 602] on icon at bounding box center [522, 602] width 10 height 10
click at [520, 600] on icon at bounding box center [522, 602] width 10 height 10
click at [463, 604] on div at bounding box center [455, 602] width 15 height 15
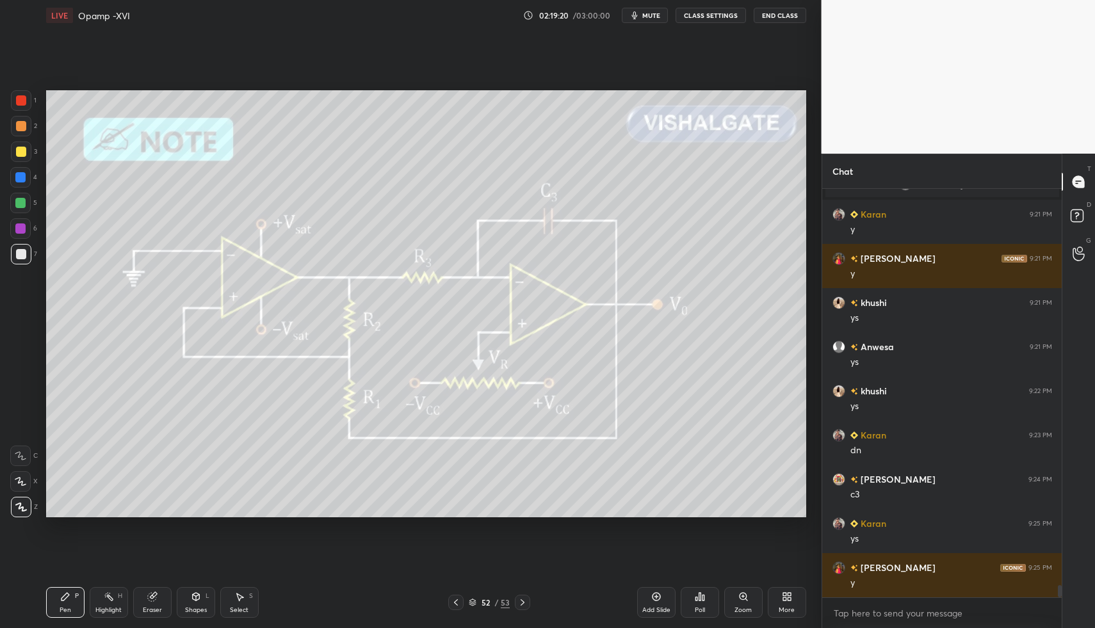
click at [462, 600] on div at bounding box center [455, 602] width 15 height 15
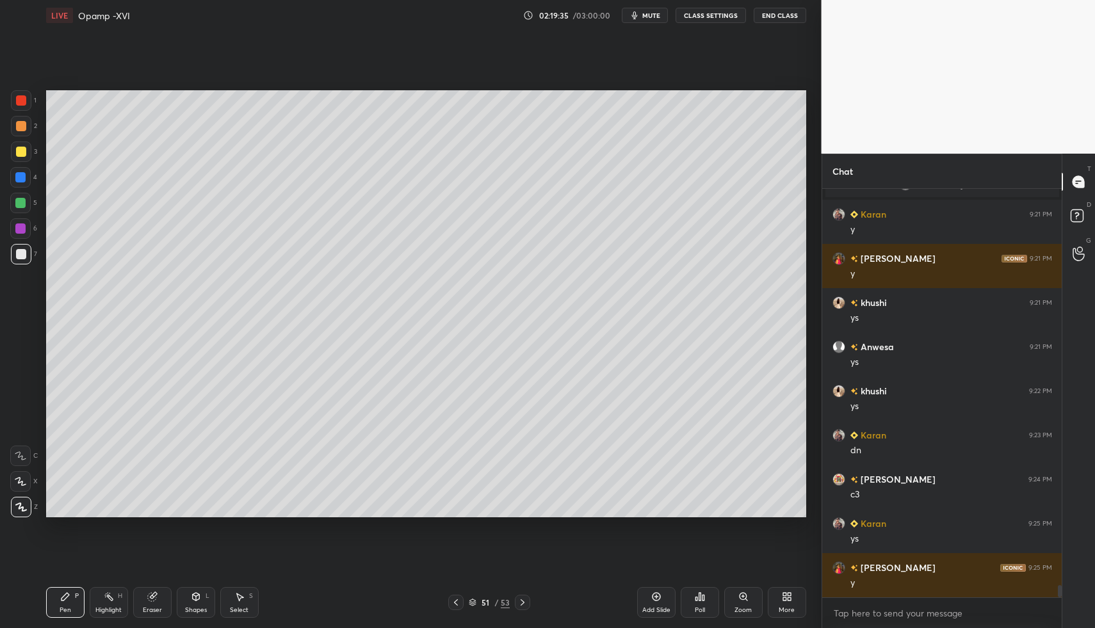
click at [63, 611] on div "Pen" at bounding box center [66, 610] width 12 height 6
click at [65, 600] on icon at bounding box center [65, 596] width 10 height 10
drag, startPoint x: 72, startPoint y: 603, endPoint x: 131, endPoint y: 541, distance: 86.0
click at [72, 603] on div "Pen P" at bounding box center [65, 602] width 38 height 31
click at [456, 599] on icon at bounding box center [456, 602] width 10 height 10
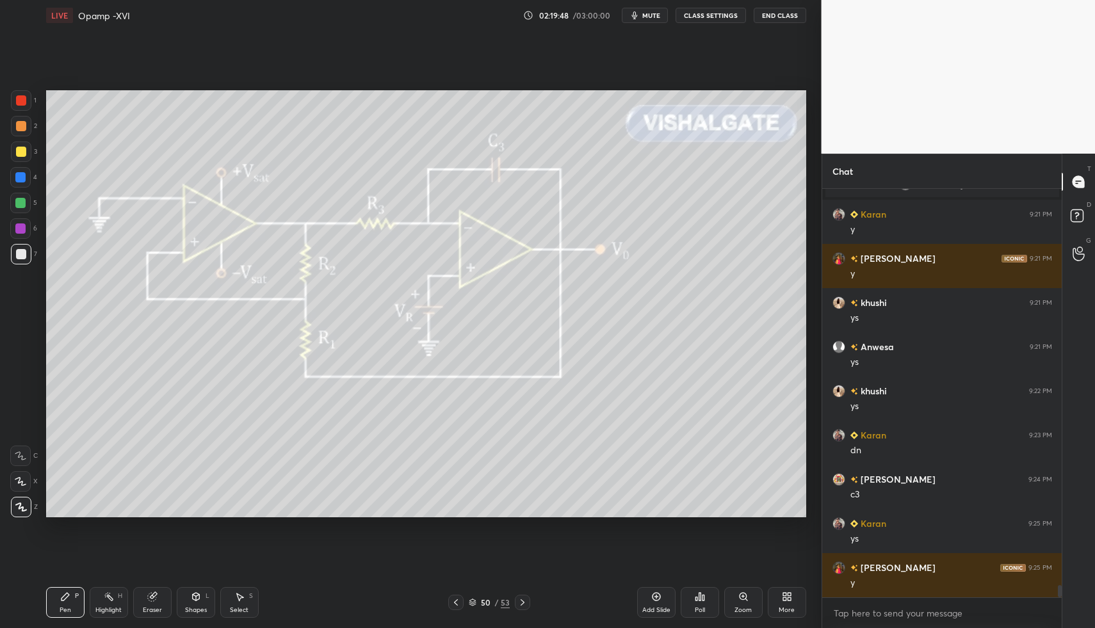
click at [520, 599] on icon at bounding box center [522, 602] width 4 height 6
click at [458, 602] on icon at bounding box center [456, 602] width 10 height 10
click at [524, 604] on icon at bounding box center [522, 602] width 10 height 10
click at [53, 605] on div "Pen P" at bounding box center [65, 602] width 38 height 31
click at [54, 596] on div "Pen P" at bounding box center [65, 602] width 38 height 31
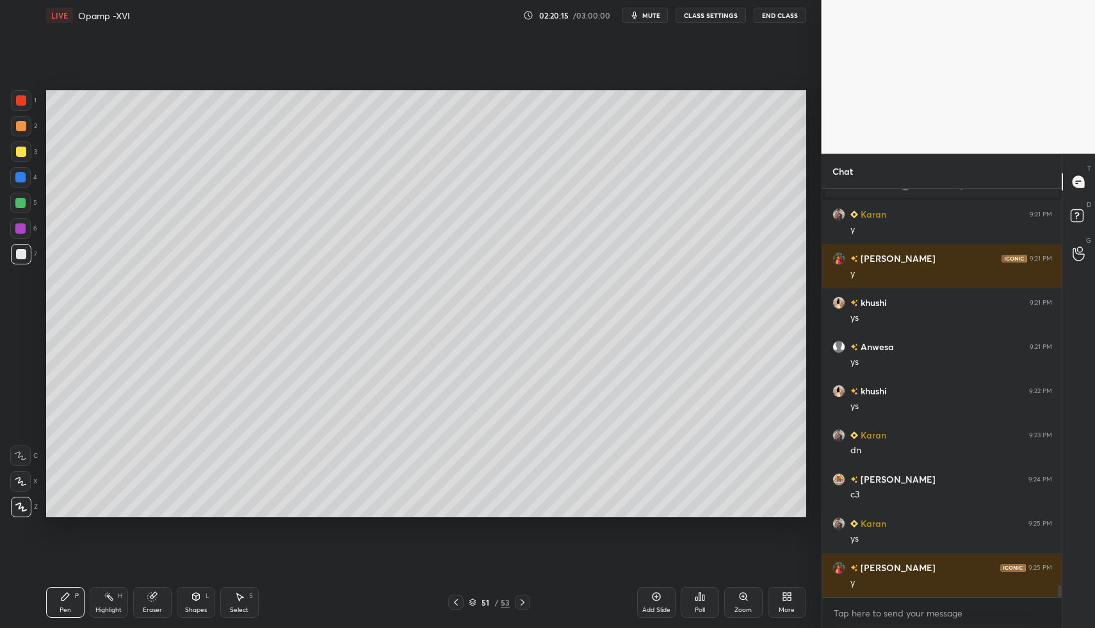
click at [253, 599] on div "Select S" at bounding box center [239, 602] width 38 height 31
drag, startPoint x: 244, startPoint y: 596, endPoint x: 239, endPoint y: 554, distance: 41.9
click at [240, 595] on icon at bounding box center [239, 596] width 10 height 10
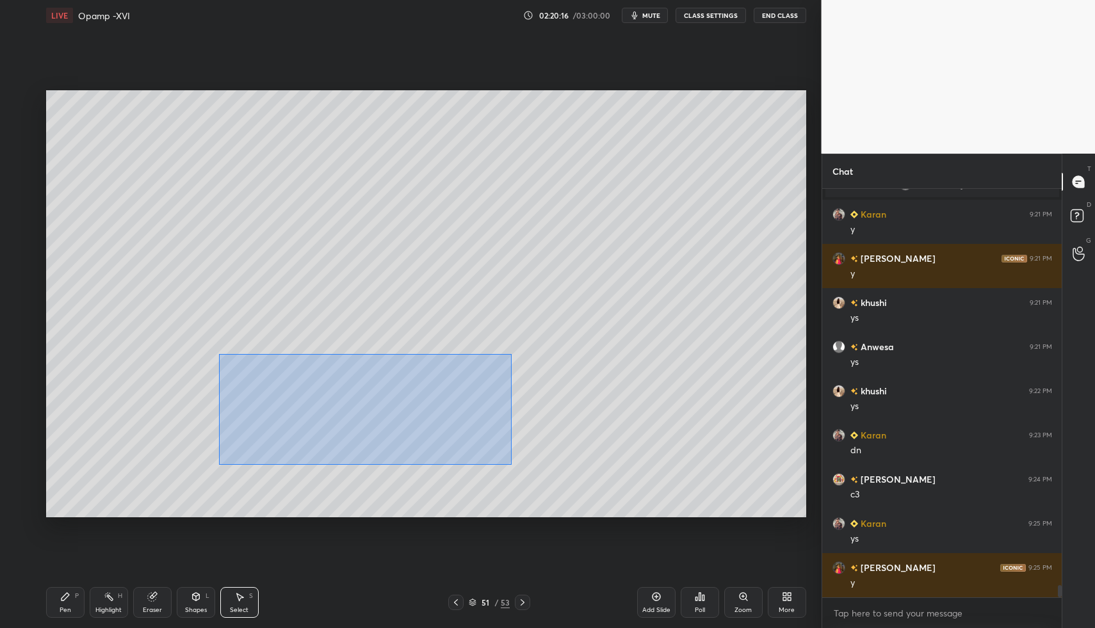
drag, startPoint x: 220, startPoint y: 358, endPoint x: 344, endPoint y: 422, distance: 140.0
click at [511, 463] on div "0 ° Undo Copy Paste here Duplicate Duplicate to new slide Delete" at bounding box center [426, 304] width 760 height 428
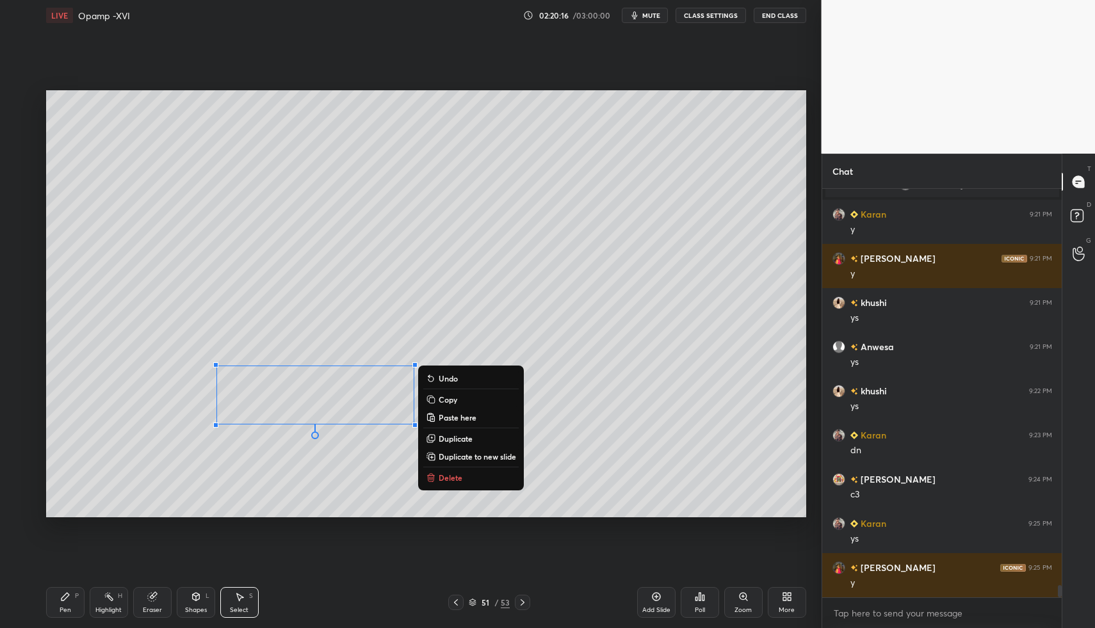
scroll to position [13468, 0]
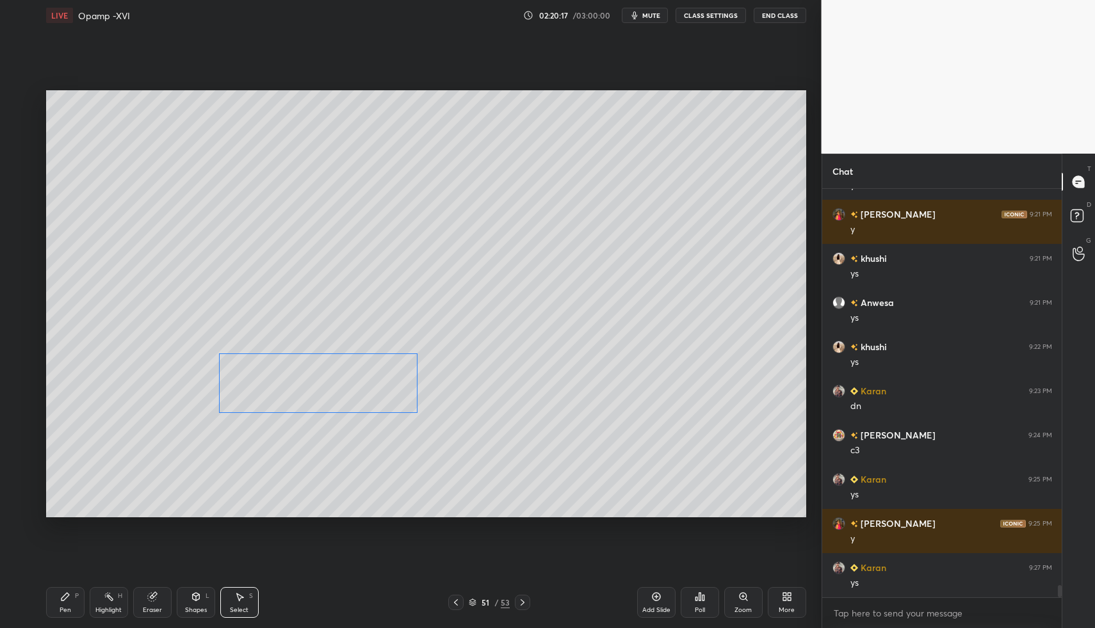
click at [266, 386] on div "0 ° Undo Copy Paste here Duplicate Duplicate to new slide Delete" at bounding box center [426, 304] width 760 height 428
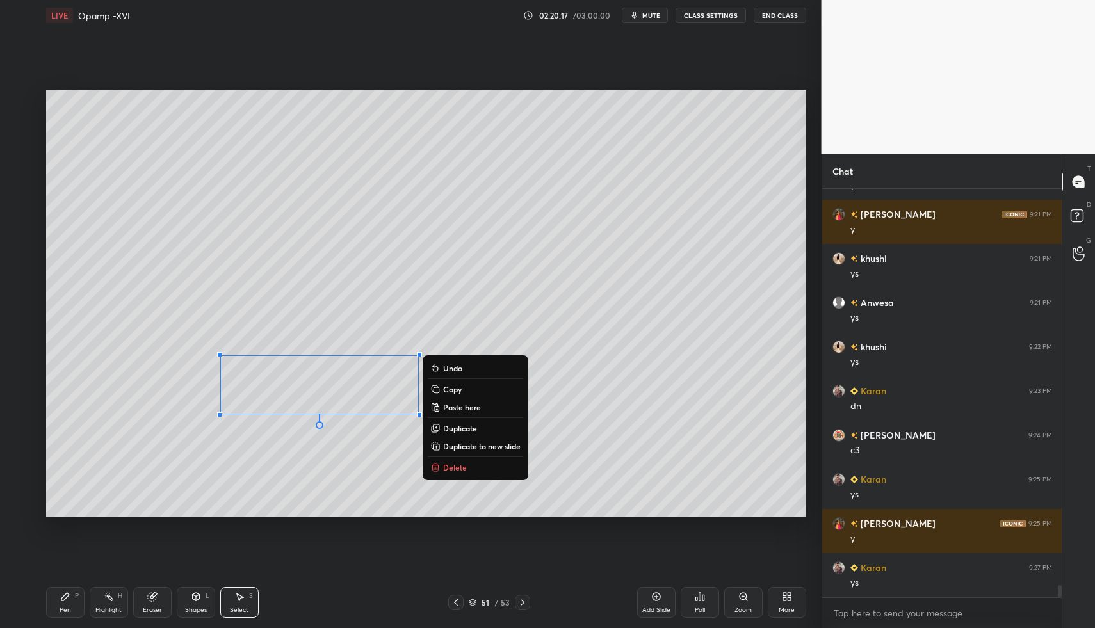
click at [93, 603] on div "Highlight H" at bounding box center [109, 602] width 38 height 31
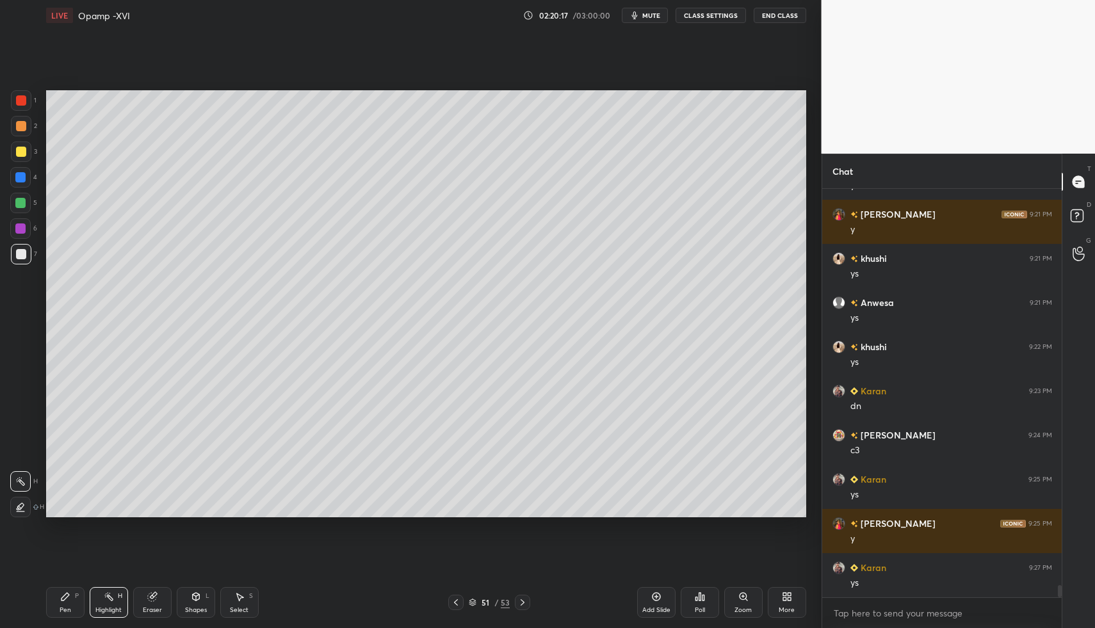
drag, startPoint x: 48, startPoint y: 601, endPoint x: 218, endPoint y: 582, distance: 171.4
click at [51, 599] on div "Pen P" at bounding box center [65, 602] width 38 height 31
drag, startPoint x: 462, startPoint y: 598, endPoint x: 447, endPoint y: 594, distance: 15.2
click at [459, 601] on div at bounding box center [455, 602] width 15 height 15
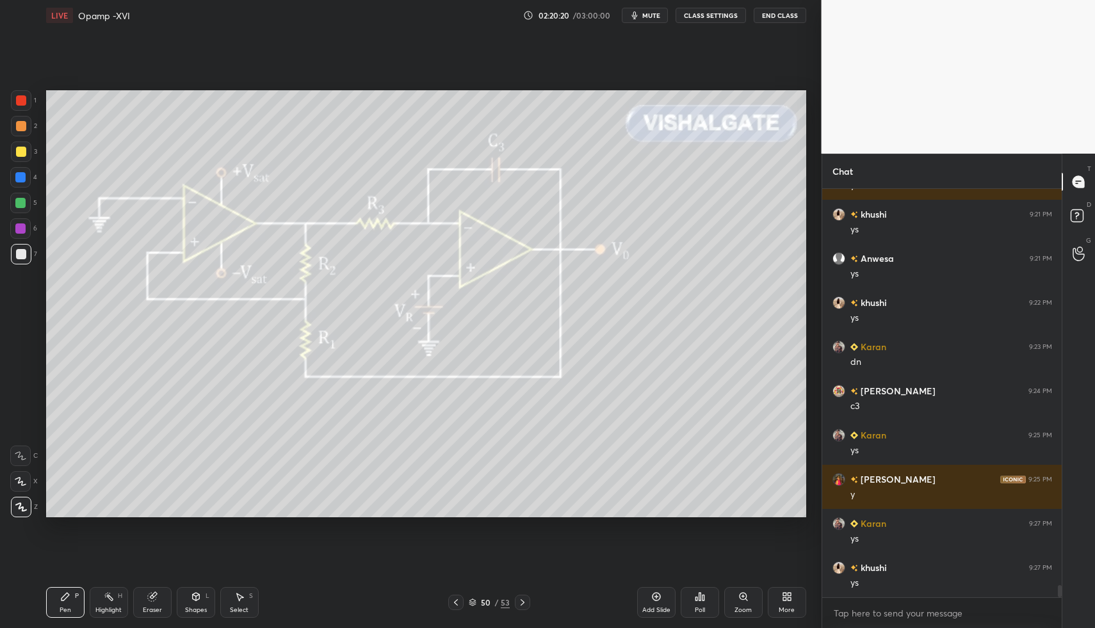
click at [108, 597] on icon at bounding box center [109, 596] width 10 height 10
drag, startPoint x: 104, startPoint y: 600, endPoint x: 164, endPoint y: 530, distance: 91.7
click at [104, 599] on icon at bounding box center [109, 596] width 10 height 10
click at [51, 603] on div "Pen P" at bounding box center [65, 602] width 38 height 31
click at [106, 598] on icon at bounding box center [109, 596] width 10 height 10
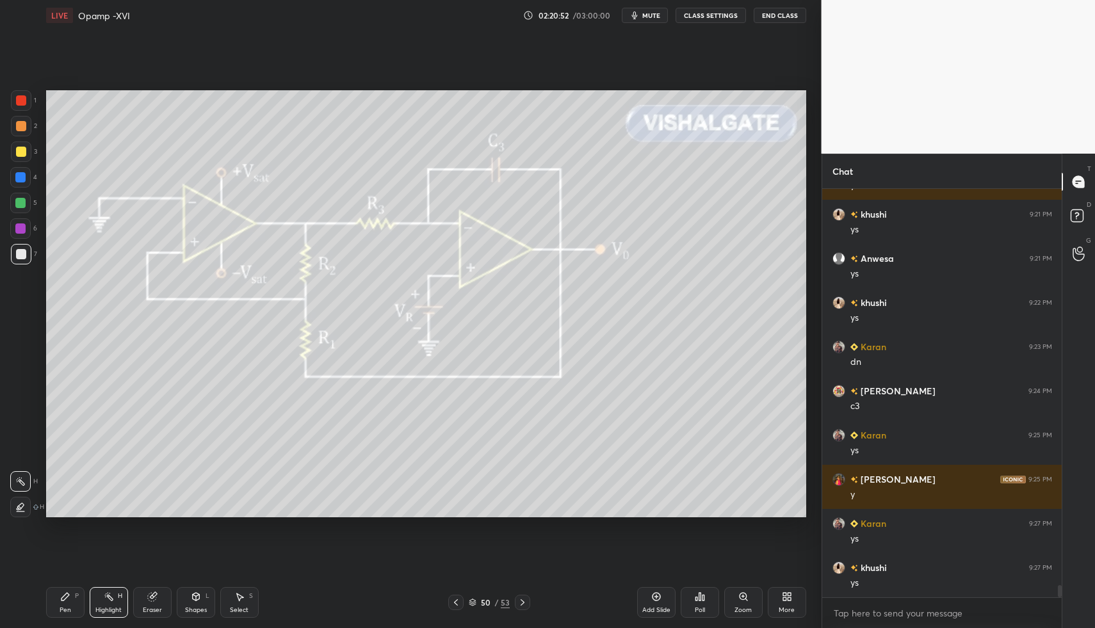
click at [520, 598] on icon at bounding box center [522, 602] width 10 height 10
drag, startPoint x: 18, startPoint y: 153, endPoint x: 24, endPoint y: 143, distance: 11.2
click at [18, 153] on div at bounding box center [21, 152] width 10 height 10
click at [24, 141] on div at bounding box center [21, 151] width 20 height 20
drag, startPoint x: 24, startPoint y: 127, endPoint x: 23, endPoint y: 137, distance: 9.6
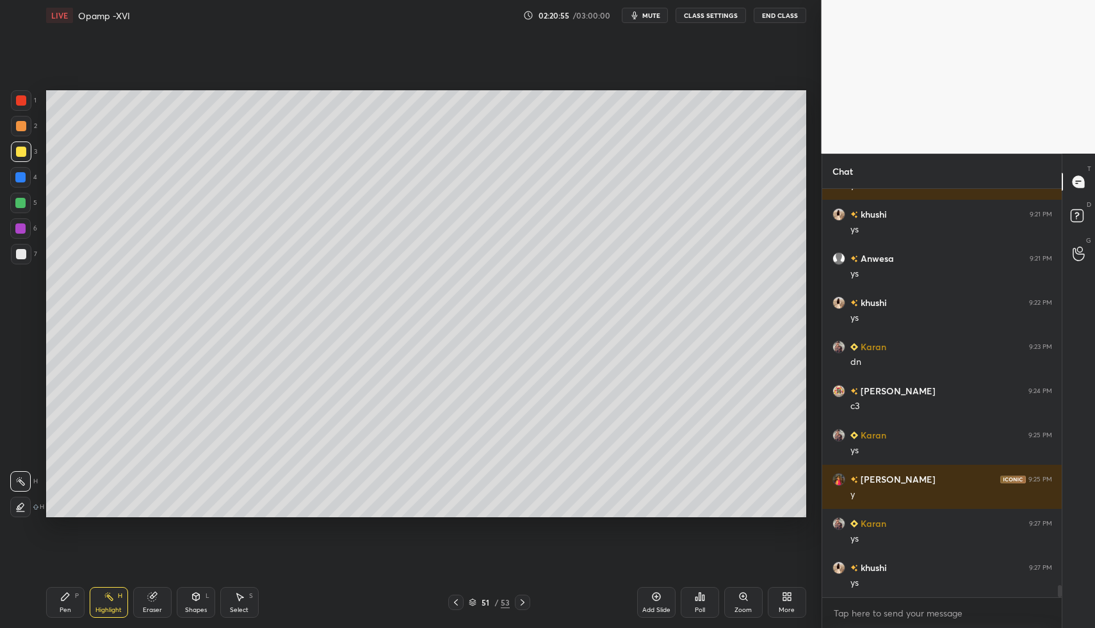
click at [24, 127] on div at bounding box center [21, 126] width 10 height 10
click at [194, 600] on icon at bounding box center [195, 597] width 7 height 8
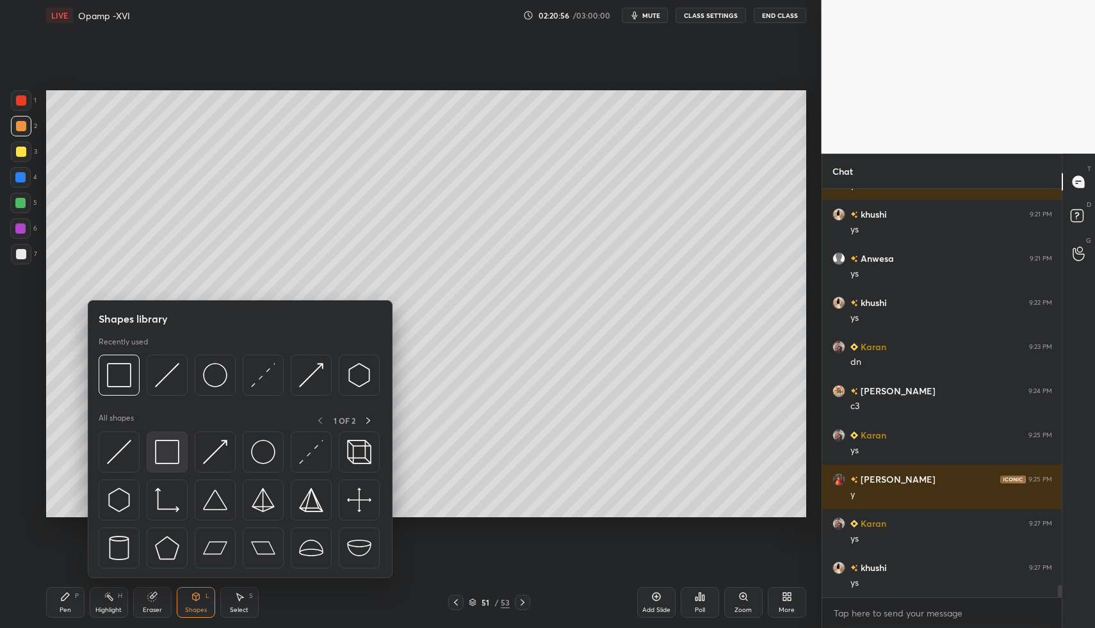
click at [163, 455] on img at bounding box center [167, 452] width 24 height 24
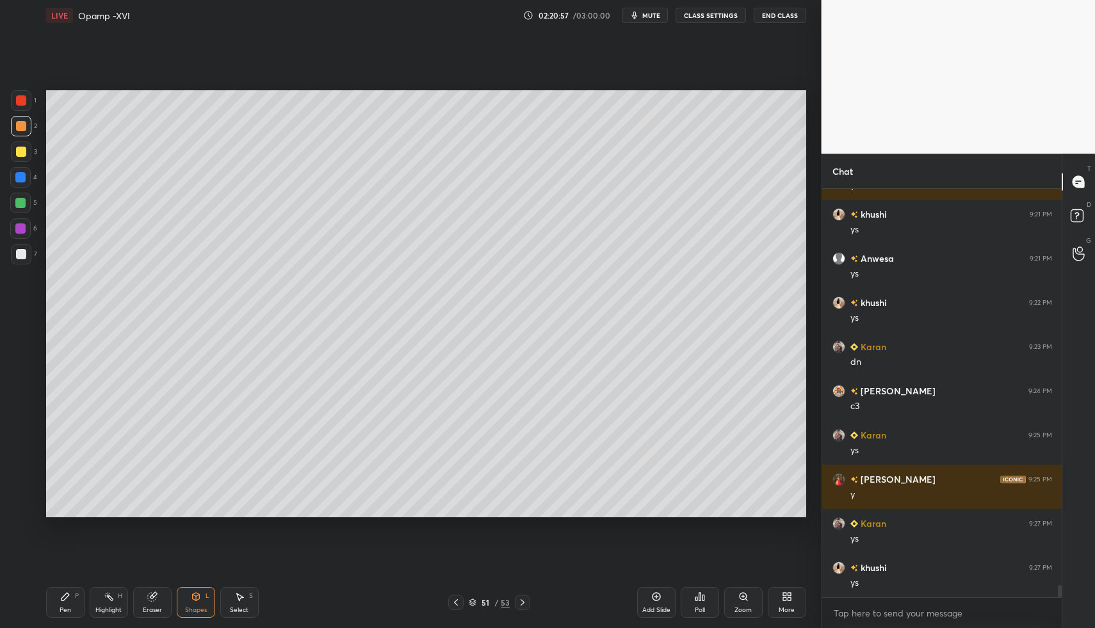
drag, startPoint x: 95, startPoint y: 607, endPoint x: 89, endPoint y: 599, distance: 10.1
click at [95, 607] on div "Highlight H" at bounding box center [109, 602] width 38 height 31
click at [83, 593] on div "Pen P Highlight H Eraser Shapes L Select S" at bounding box center [194, 602] width 296 height 31
drag, startPoint x: 11, startPoint y: 253, endPoint x: 45, endPoint y: 316, distance: 71.3
click at [11, 253] on div at bounding box center [21, 254] width 20 height 20
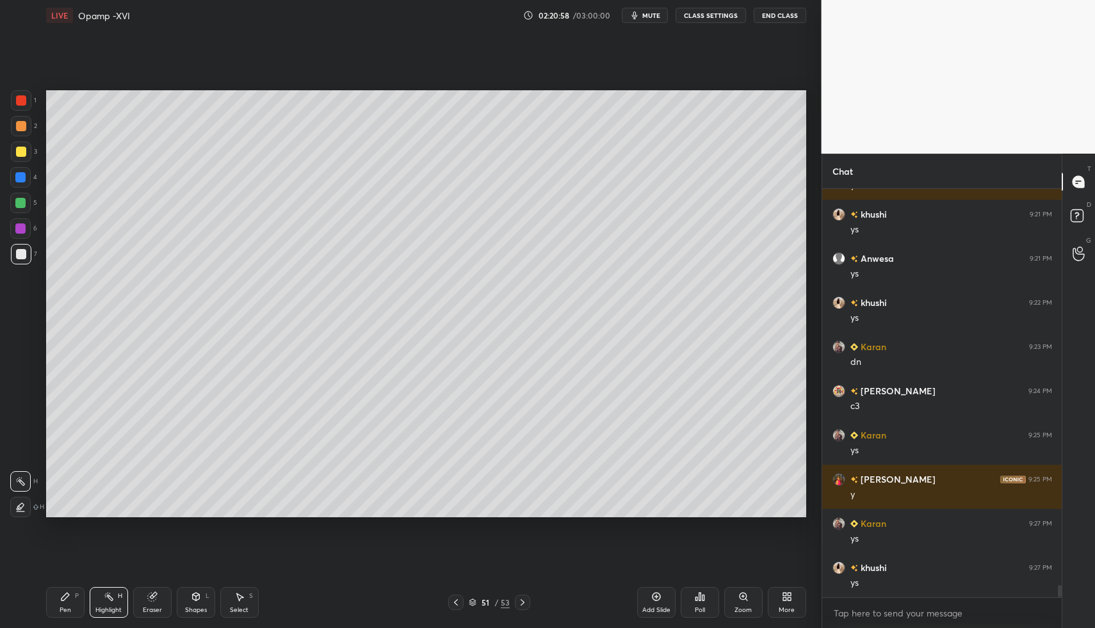
click at [75, 593] on div "P" at bounding box center [77, 596] width 4 height 6
click at [14, 249] on div at bounding box center [21, 254] width 20 height 20
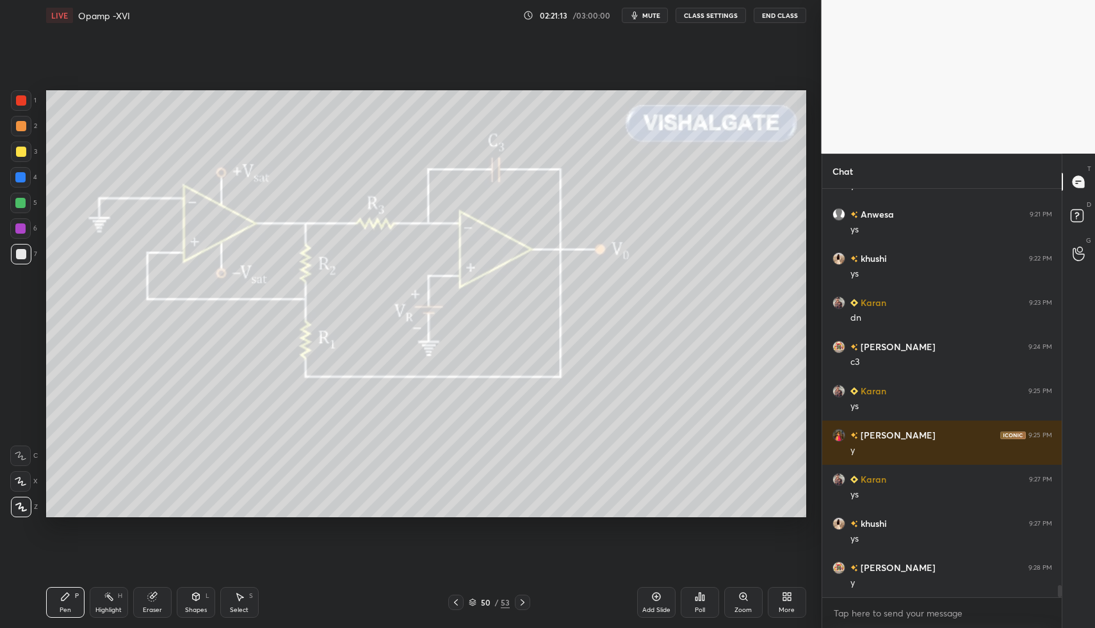
drag, startPoint x: 122, startPoint y: 609, endPoint x: 124, endPoint y: 597, distance: 12.4
click at [122, 609] on div "Highlight H" at bounding box center [109, 602] width 38 height 31
click at [120, 607] on div "Highlight" at bounding box center [108, 610] width 26 height 6
click at [527, 599] on div at bounding box center [522, 602] width 15 height 15
click at [454, 602] on icon at bounding box center [456, 602] width 10 height 10
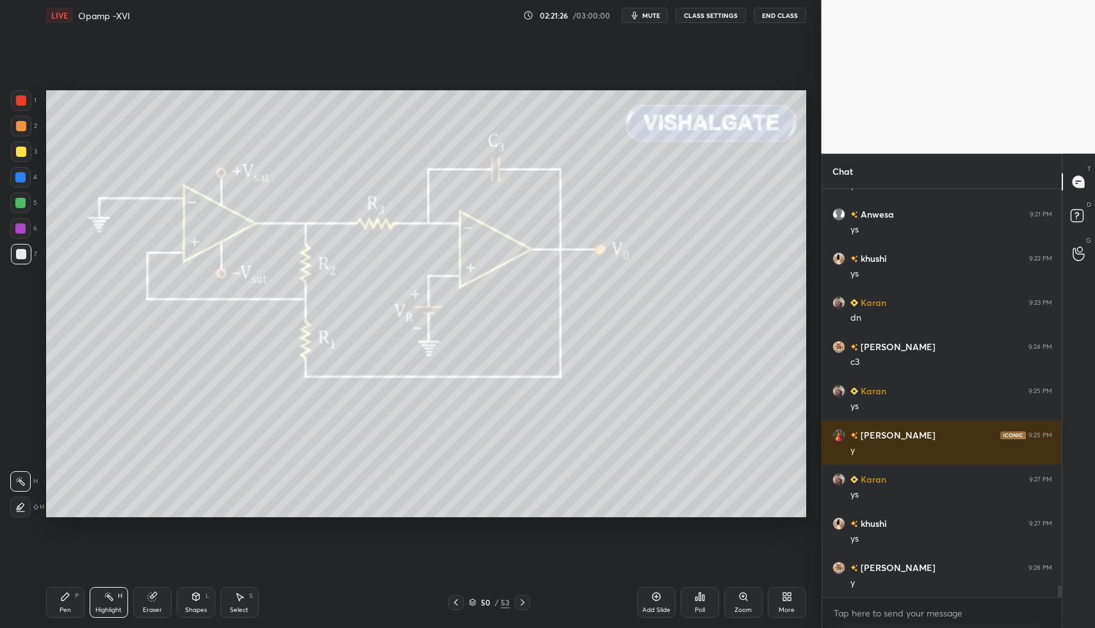
click at [526, 600] on div at bounding box center [522, 602] width 15 height 15
click at [458, 598] on icon at bounding box center [456, 602] width 10 height 10
drag, startPoint x: 66, startPoint y: 607, endPoint x: 101, endPoint y: 591, distance: 38.1
click at [70, 607] on div "Pen P" at bounding box center [65, 602] width 38 height 31
click at [241, 596] on div "Select S" at bounding box center [239, 602] width 38 height 31
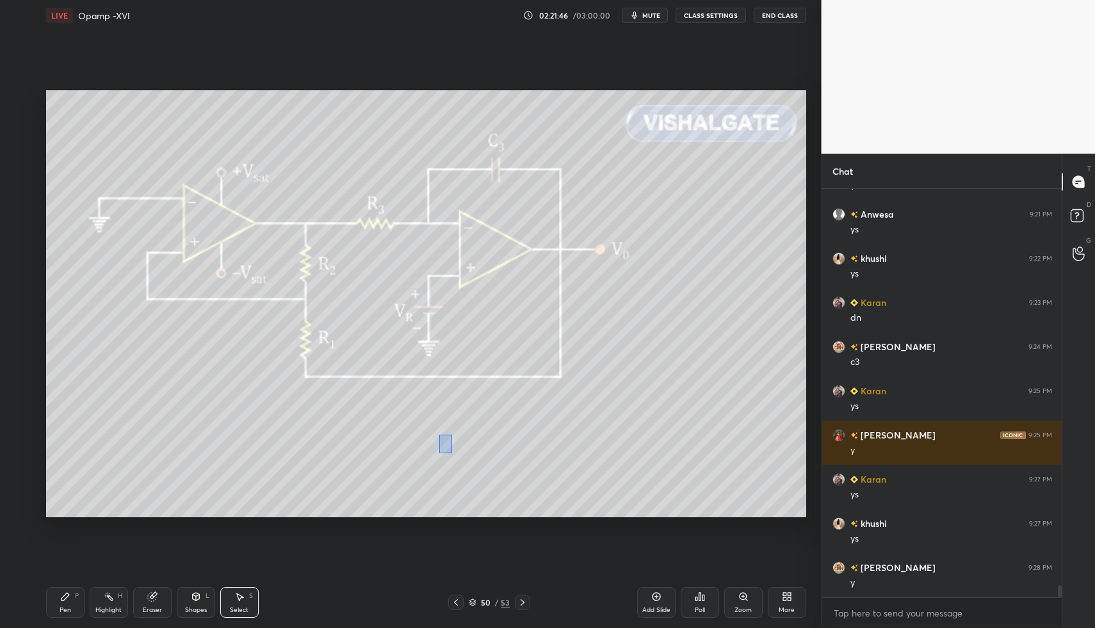
drag, startPoint x: 436, startPoint y: 439, endPoint x: 610, endPoint y: 497, distance: 183.4
click at [622, 503] on div "0 ° Undo Copy Paste here Duplicate Duplicate to new slide Delete" at bounding box center [426, 304] width 760 height 428
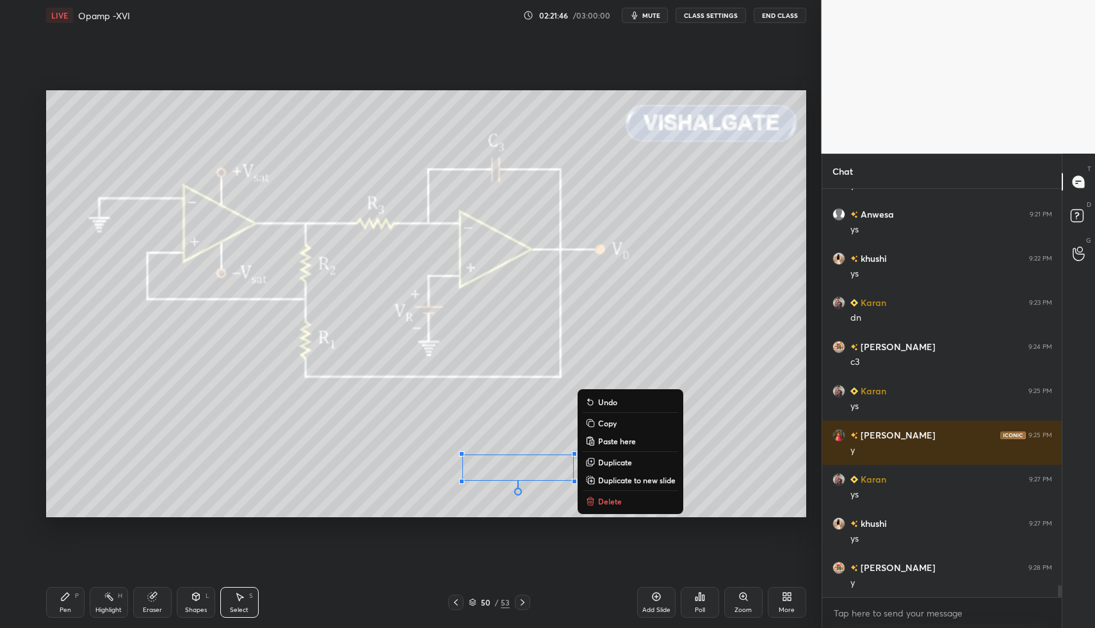
click at [606, 503] on p "Delete" at bounding box center [610, 501] width 24 height 10
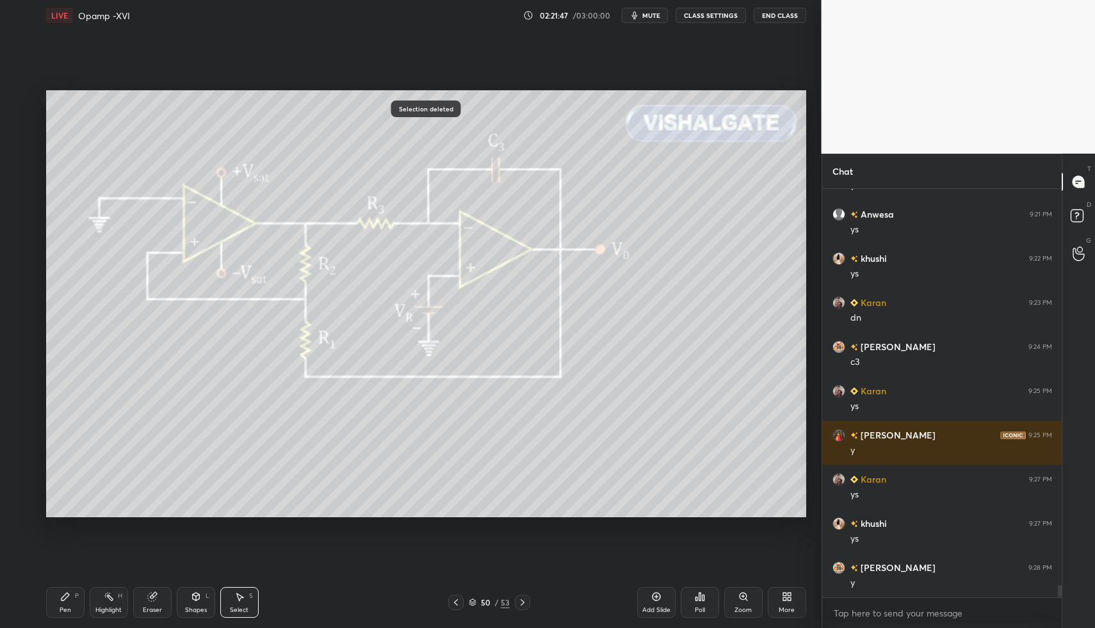
click at [519, 607] on div at bounding box center [522, 602] width 15 height 15
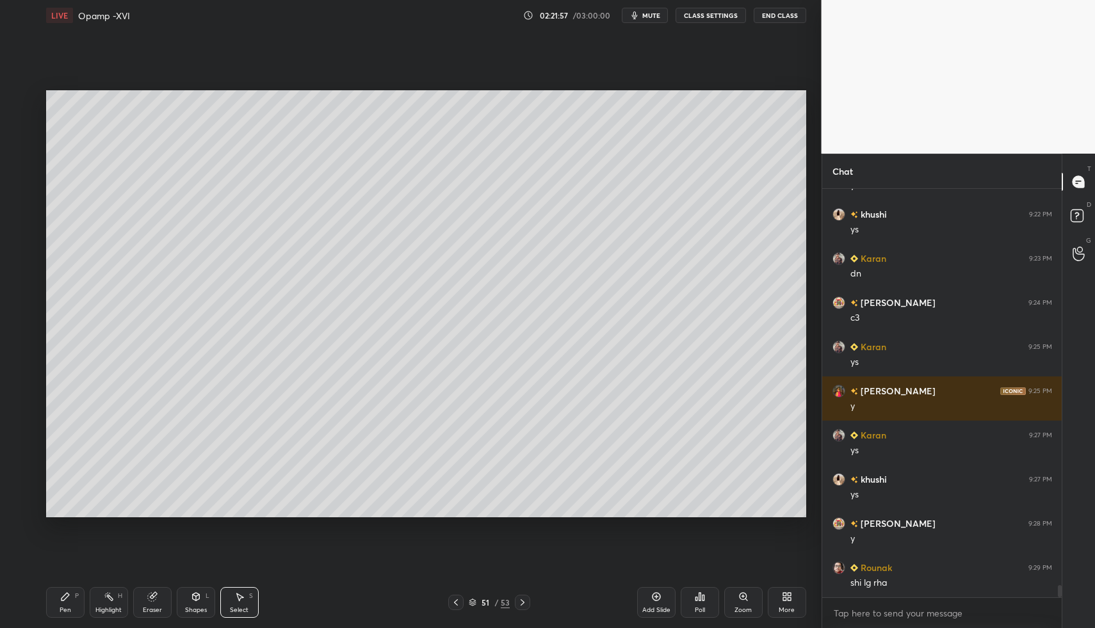
drag, startPoint x: 51, startPoint y: 621, endPoint x: 69, endPoint y: 596, distance: 31.1
click at [51, 621] on div "Pen P Highlight H Eraser Shapes L Select S 51 / 53 Add Slide Poll Zoom More" at bounding box center [426, 602] width 760 height 51
click at [69, 596] on icon at bounding box center [65, 596] width 10 height 10
click at [661, 595] on div "Add Slide" at bounding box center [656, 602] width 38 height 31
drag, startPoint x: 72, startPoint y: 615, endPoint x: 54, endPoint y: 591, distance: 29.8
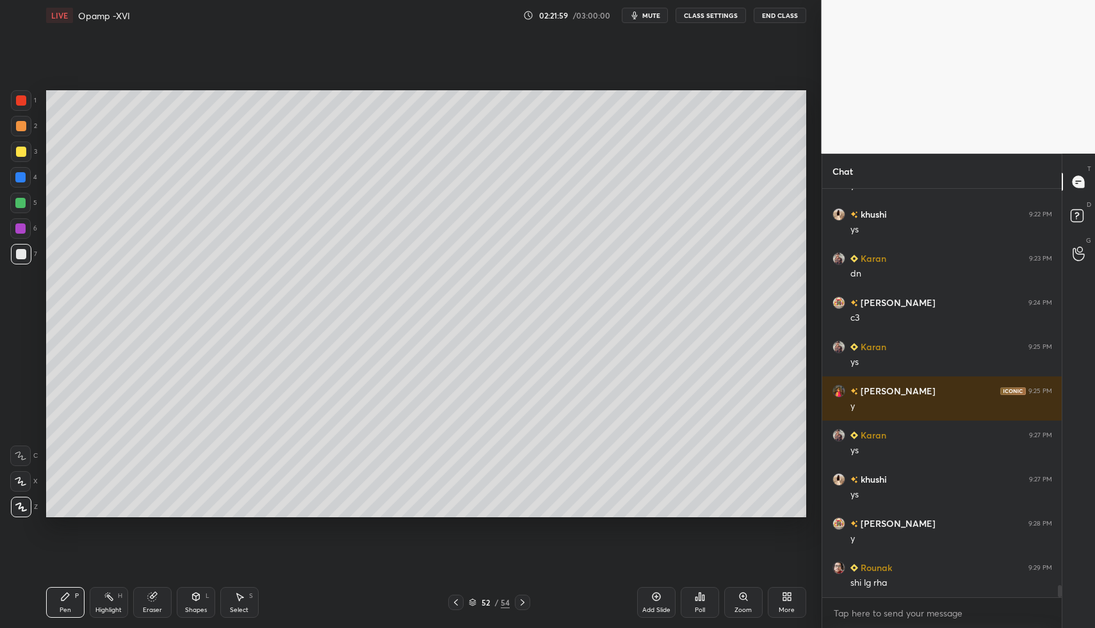
click at [72, 615] on div "Pen P" at bounding box center [65, 602] width 38 height 31
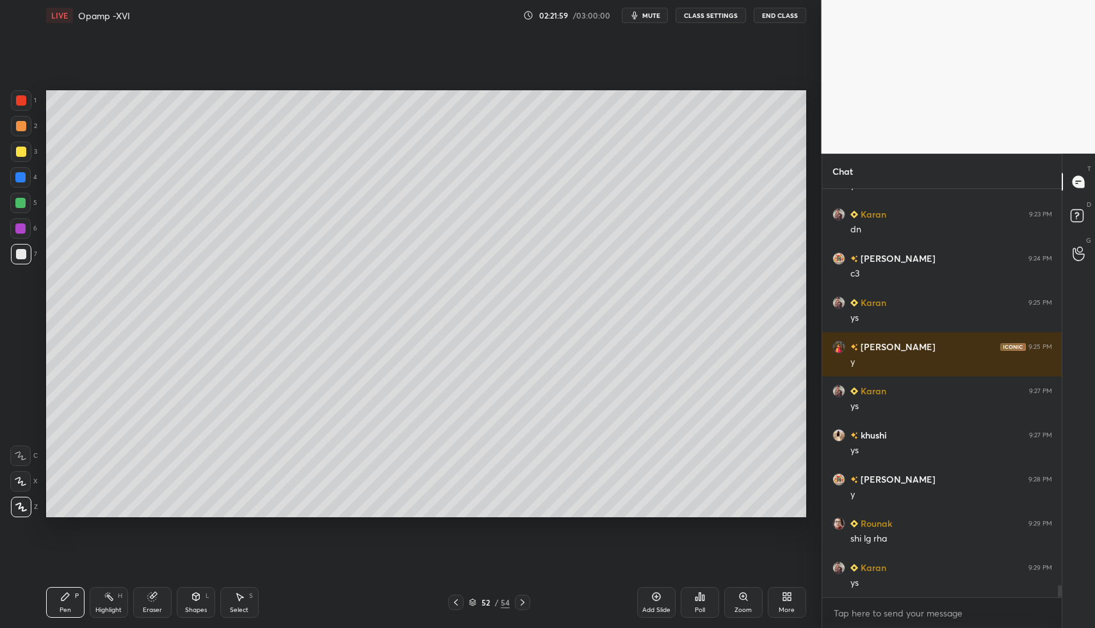
click at [55, 600] on div "Pen P" at bounding box center [65, 602] width 38 height 31
click at [456, 602] on icon at bounding box center [456, 602] width 10 height 10
click at [234, 609] on div "Select" at bounding box center [239, 610] width 19 height 6
drag, startPoint x: 234, startPoint y: 609, endPoint x: 242, endPoint y: 598, distance: 13.7
click at [234, 609] on div "Select" at bounding box center [239, 610] width 19 height 6
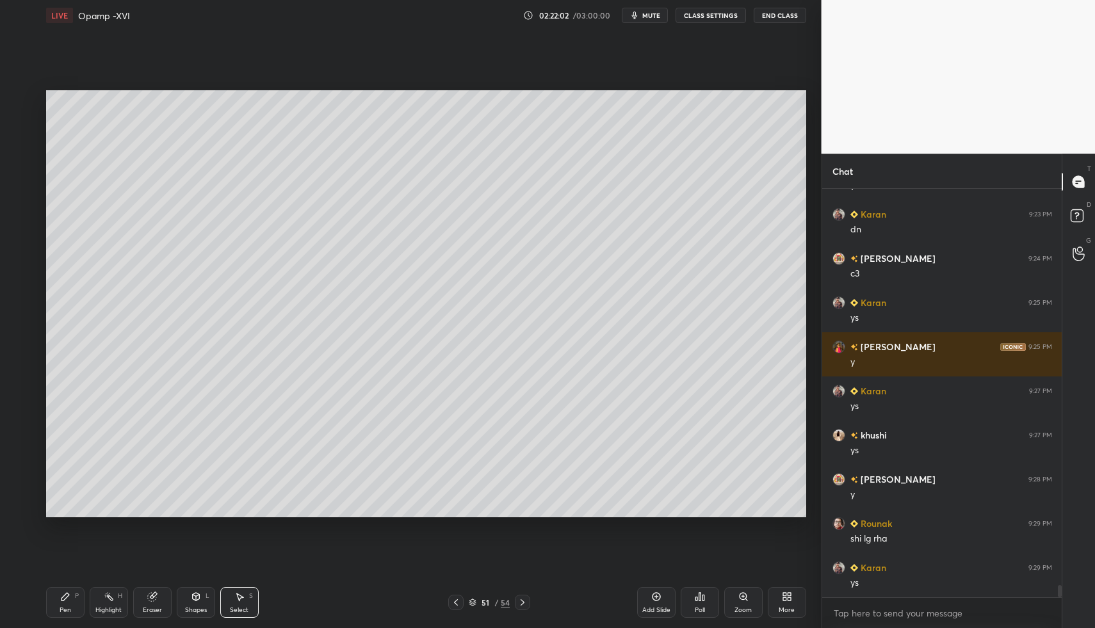
drag, startPoint x: 243, startPoint y: 595, endPoint x: 252, endPoint y: 510, distance: 86.2
click at [241, 595] on icon at bounding box center [239, 596] width 10 height 10
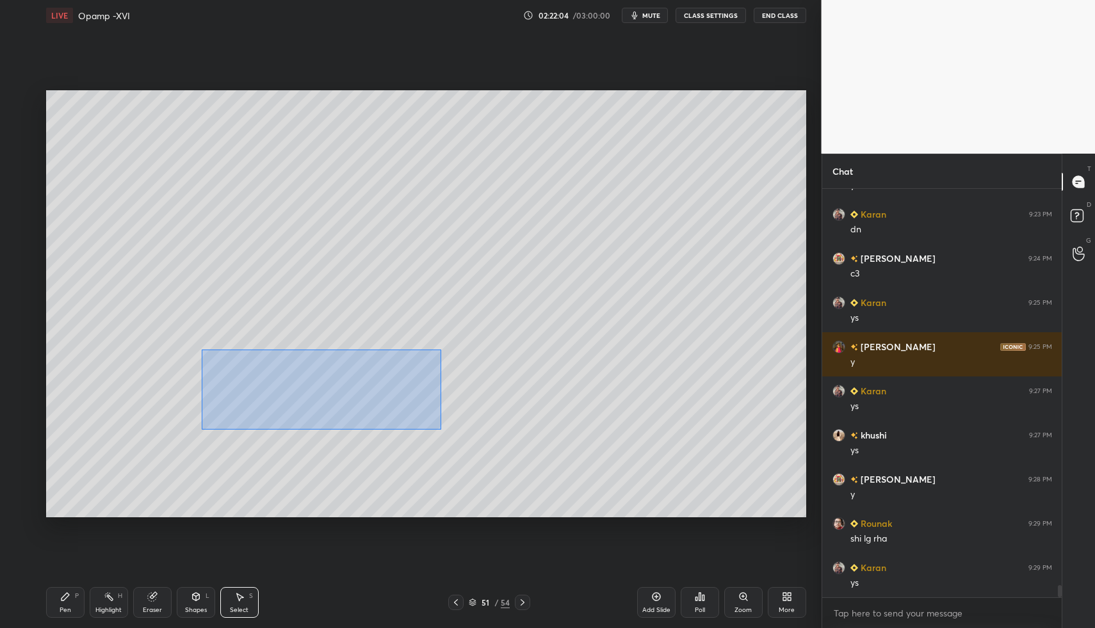
drag, startPoint x: 204, startPoint y: 355, endPoint x: 440, endPoint y: 429, distance: 248.2
click at [440, 429] on div "0 ° Undo Copy Paste here Duplicate Duplicate to new slide Delete" at bounding box center [426, 304] width 760 height 428
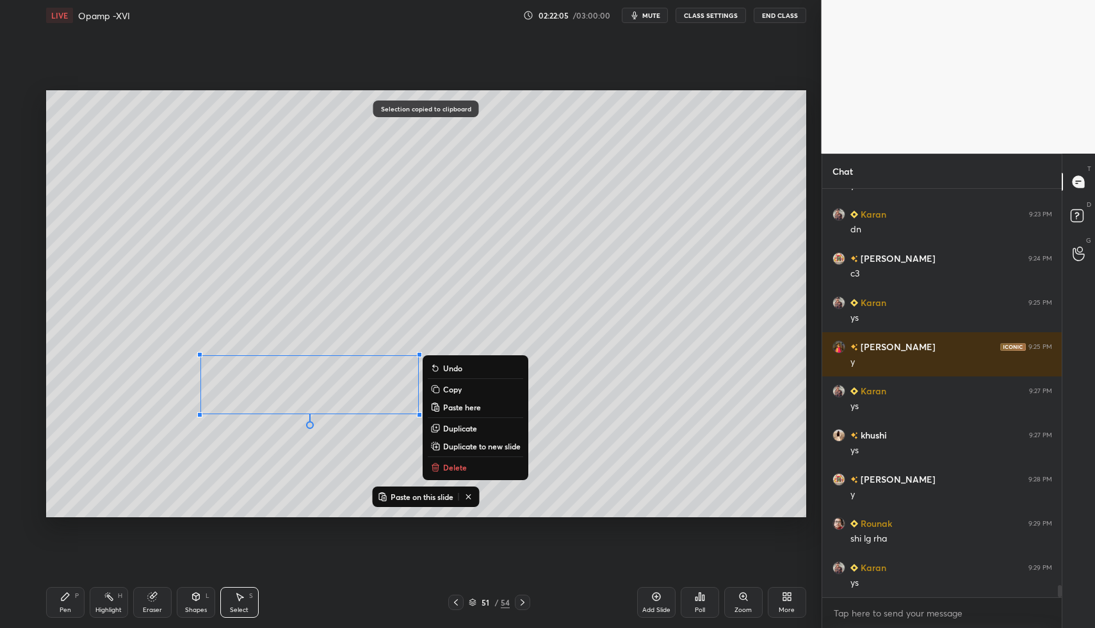
click at [524, 602] on icon at bounding box center [522, 602] width 10 height 10
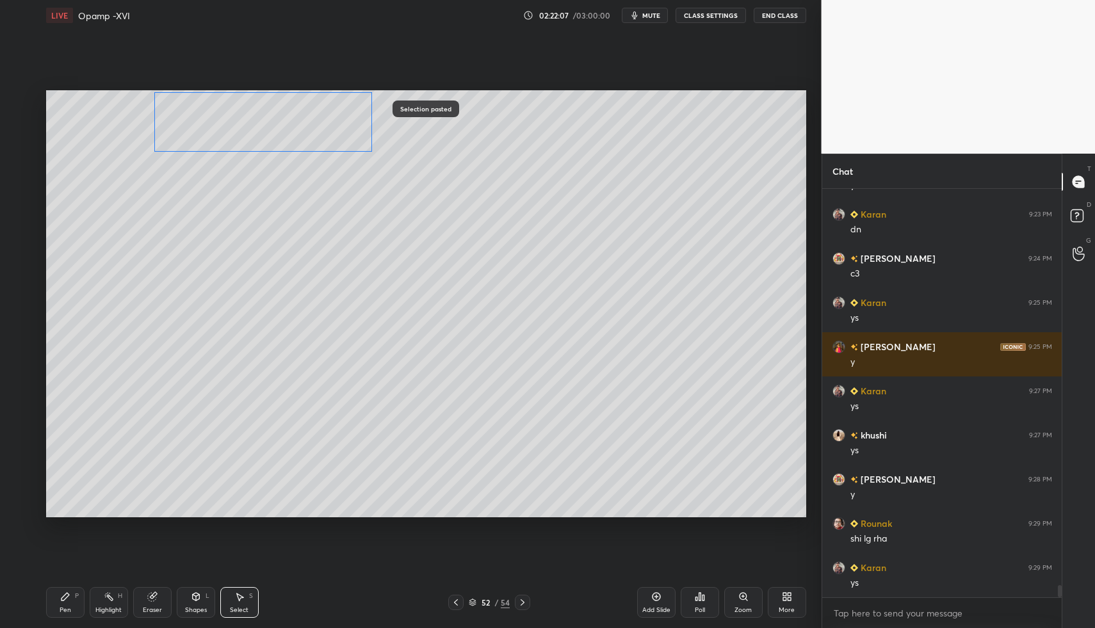
drag, startPoint x: 269, startPoint y: 338, endPoint x: 236, endPoint y: 136, distance: 205.1
click at [236, 135] on div "0 ° Undo Copy Paste here Duplicate Duplicate to new slide Delete" at bounding box center [426, 304] width 760 height 428
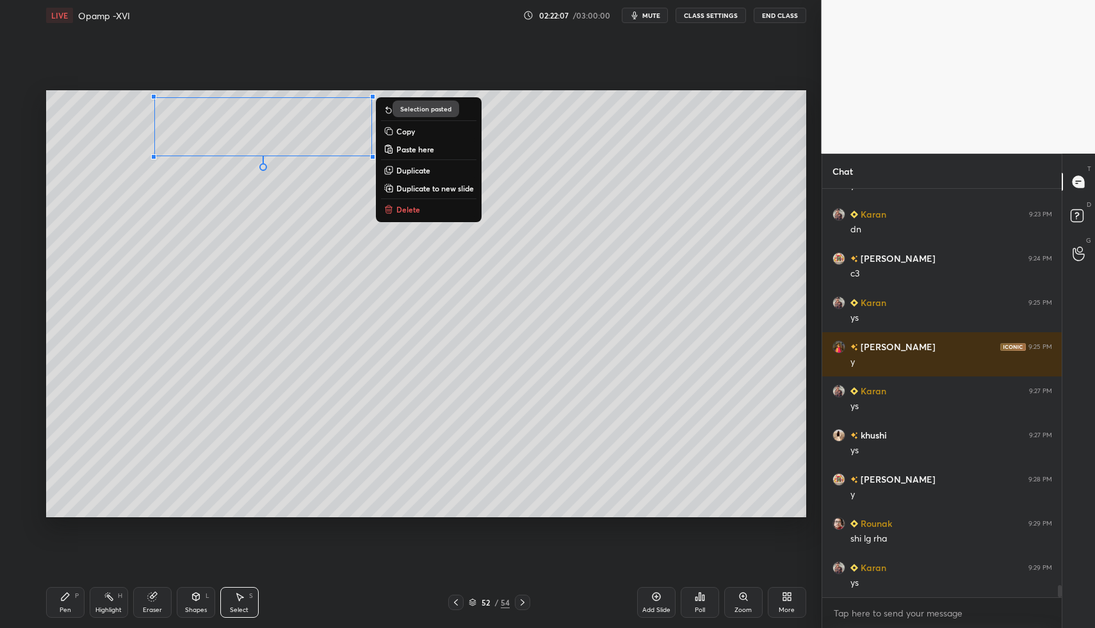
click at [60, 599] on icon at bounding box center [65, 596] width 10 height 10
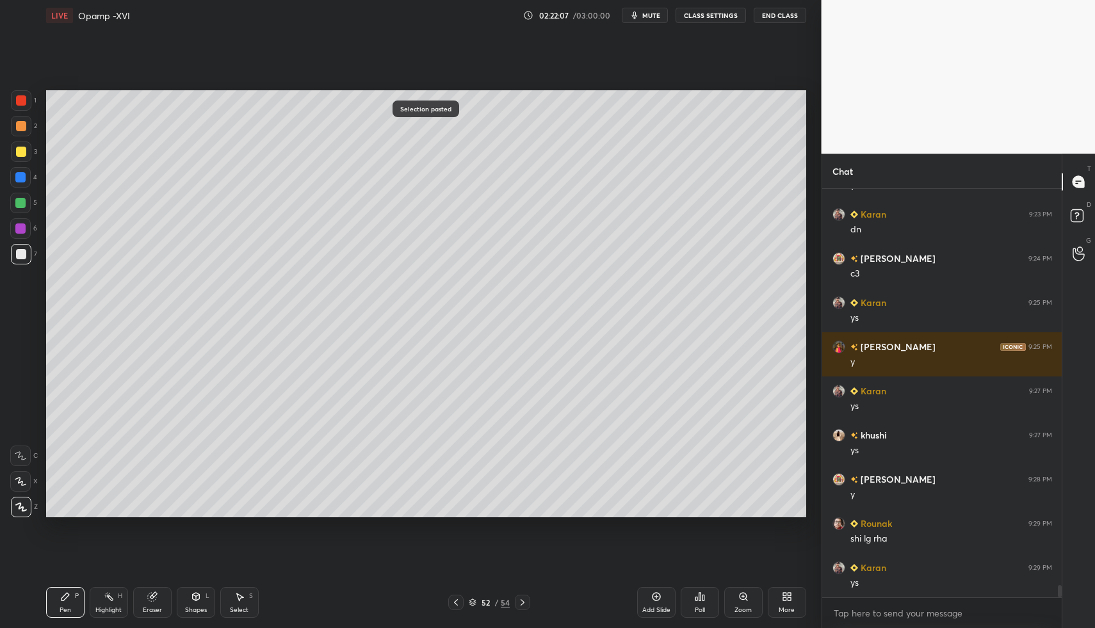
click at [67, 600] on div "Pen P" at bounding box center [65, 602] width 38 height 31
drag, startPoint x: 23, startPoint y: 149, endPoint x: 43, endPoint y: 166, distance: 26.3
click at [23, 149] on div at bounding box center [21, 152] width 10 height 10
click at [204, 600] on div "Shapes L" at bounding box center [196, 602] width 38 height 31
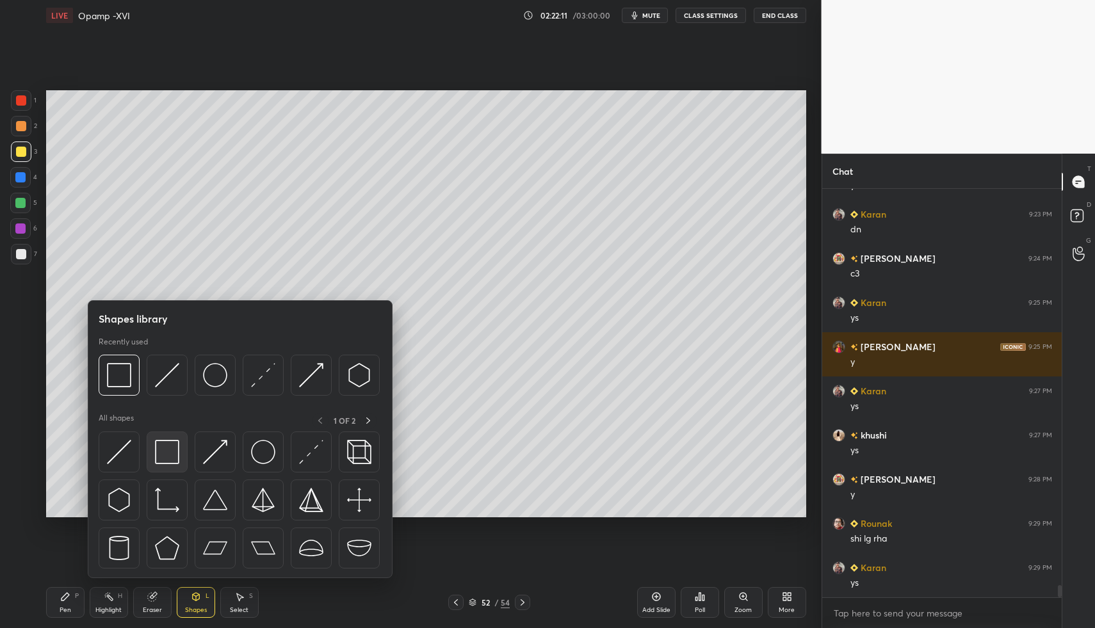
click at [167, 459] on img at bounding box center [167, 452] width 24 height 24
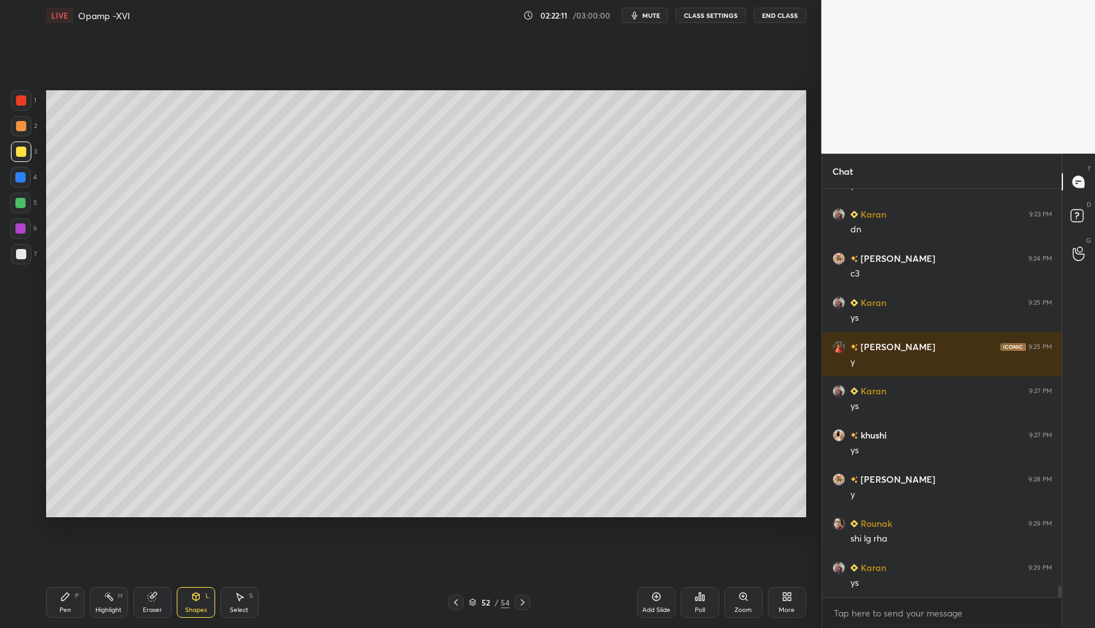
scroll to position [13689, 0]
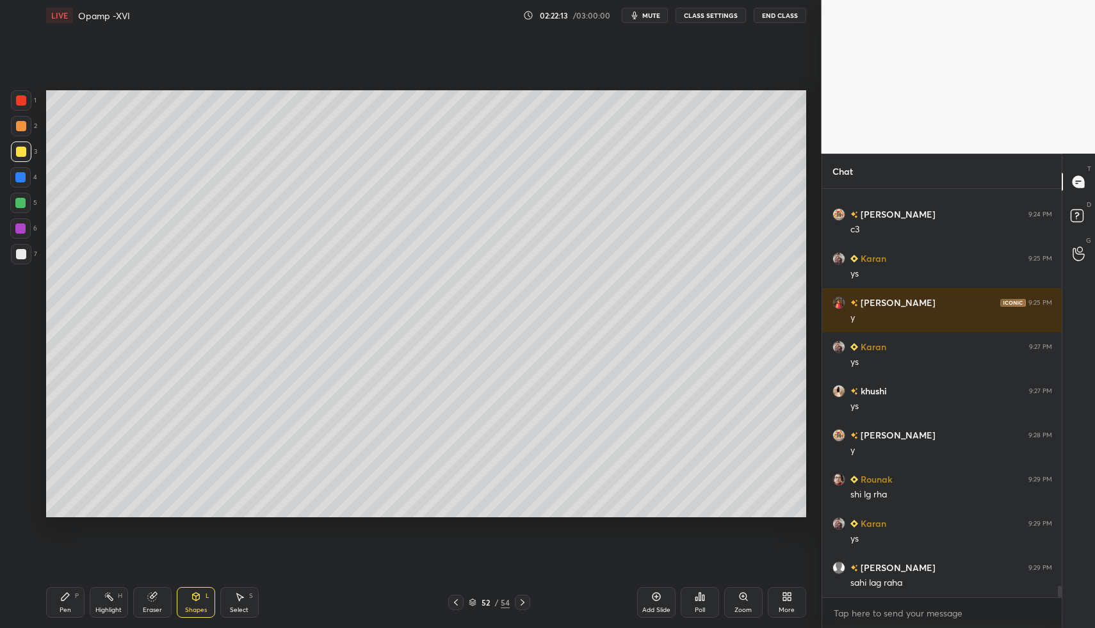
click at [419, 168] on div "Setting up your live class Poll for secs No correct answer Start poll" at bounding box center [426, 304] width 770 height 546
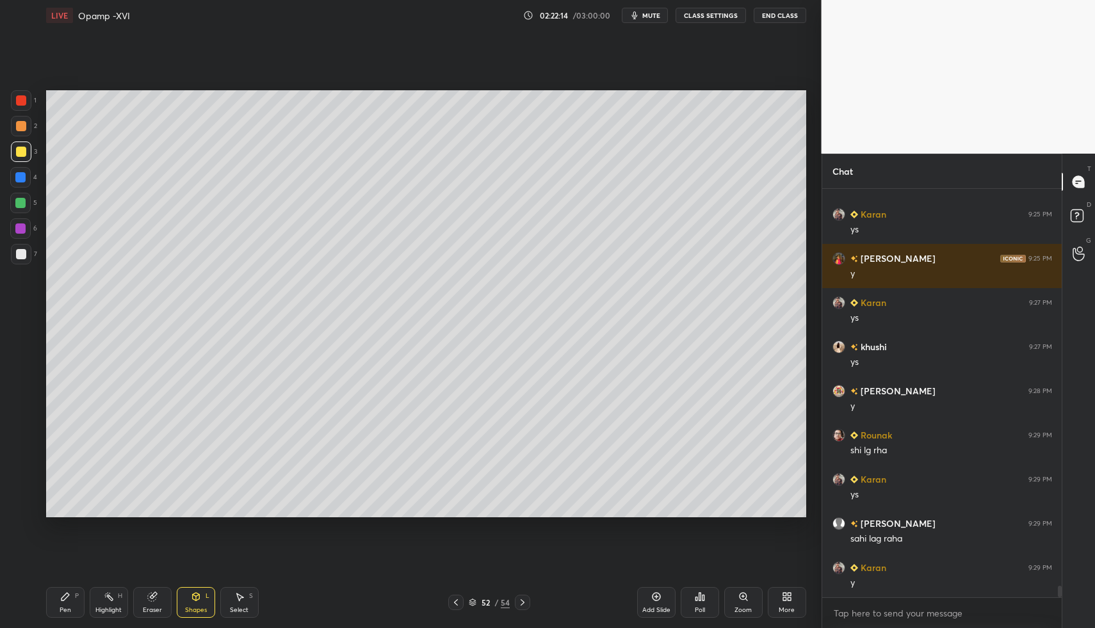
scroll to position [13777, 0]
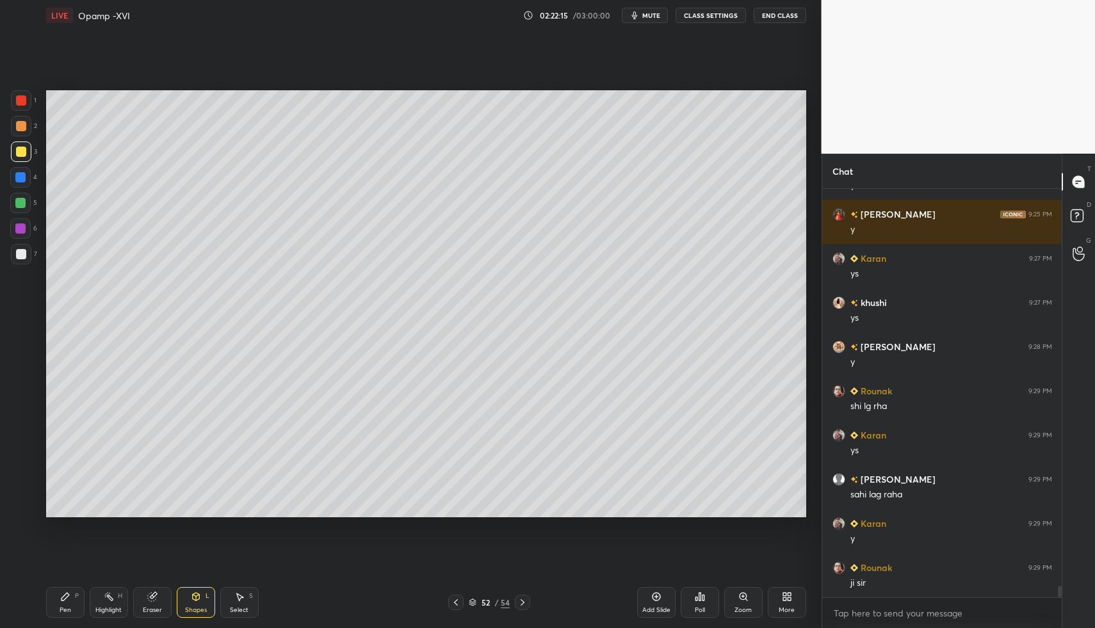
click at [21, 257] on div at bounding box center [21, 254] width 10 height 10
drag, startPoint x: 69, startPoint y: 606, endPoint x: 126, endPoint y: 588, distance: 59.9
click at [69, 607] on div "Pen" at bounding box center [66, 610] width 12 height 6
click at [458, 601] on icon at bounding box center [456, 602] width 10 height 10
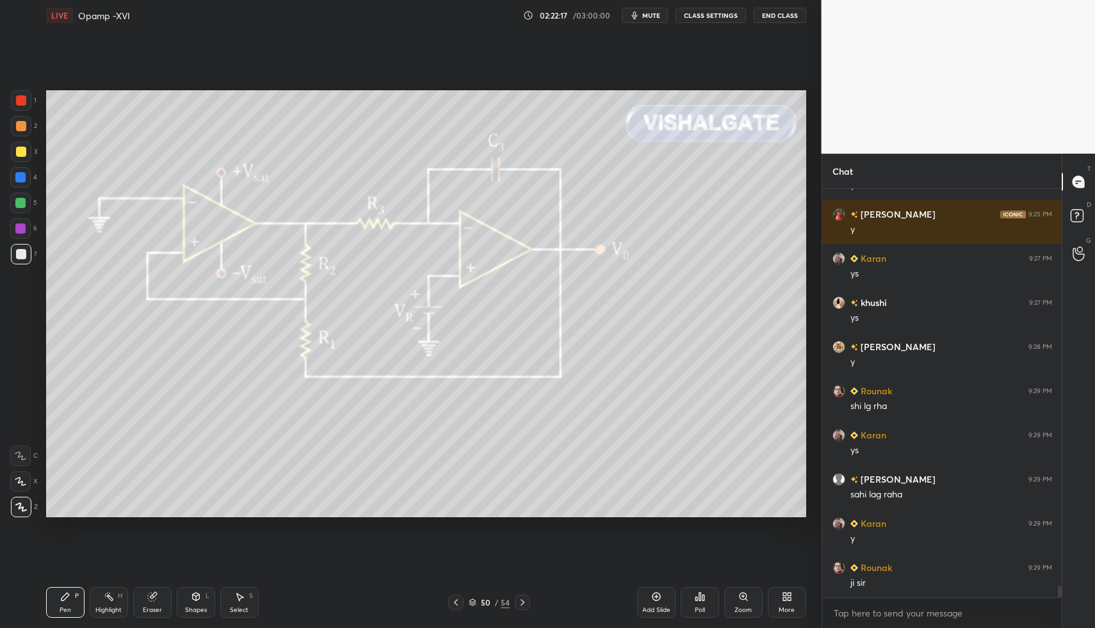
click at [108, 615] on div "Highlight H" at bounding box center [109, 602] width 38 height 31
click at [108, 604] on div "Highlight H" at bounding box center [109, 602] width 38 height 31
click at [50, 593] on div "Pen P" at bounding box center [65, 602] width 38 height 31
click at [113, 604] on div "Highlight H" at bounding box center [109, 602] width 38 height 31
drag, startPoint x: 119, startPoint y: 599, endPoint x: 179, endPoint y: 536, distance: 87.0
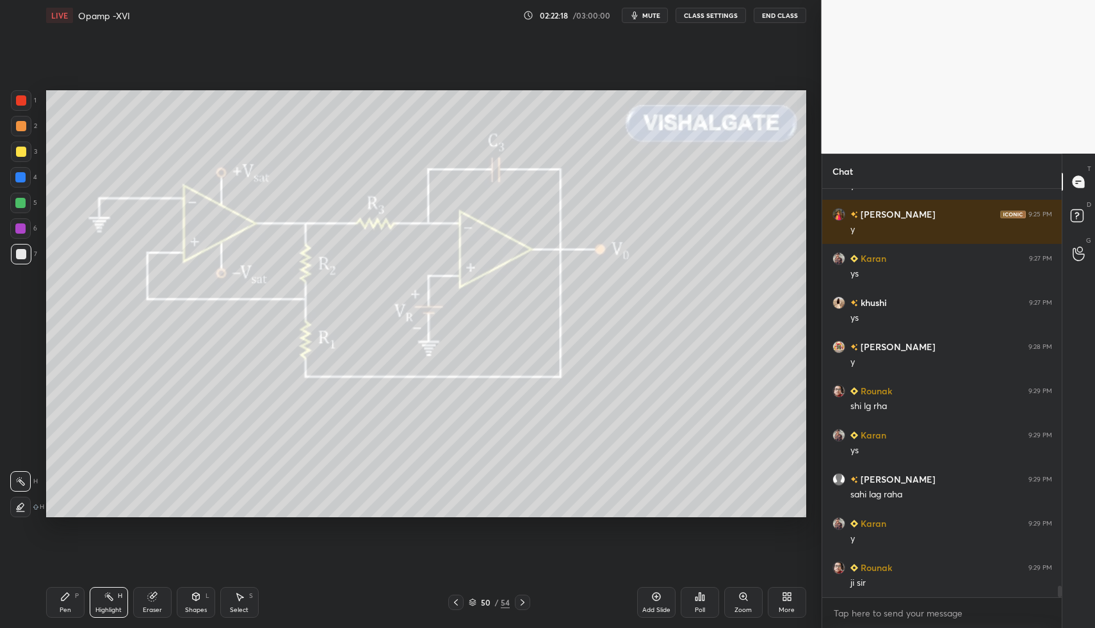
click at [118, 600] on div "Highlight H" at bounding box center [109, 602] width 38 height 31
click at [68, 601] on icon at bounding box center [65, 596] width 10 height 10
click at [99, 604] on div "Highlight H" at bounding box center [109, 602] width 38 height 31
drag, startPoint x: 99, startPoint y: 604, endPoint x: 128, endPoint y: 590, distance: 31.8
click at [99, 604] on div "Highlight H" at bounding box center [109, 602] width 38 height 31
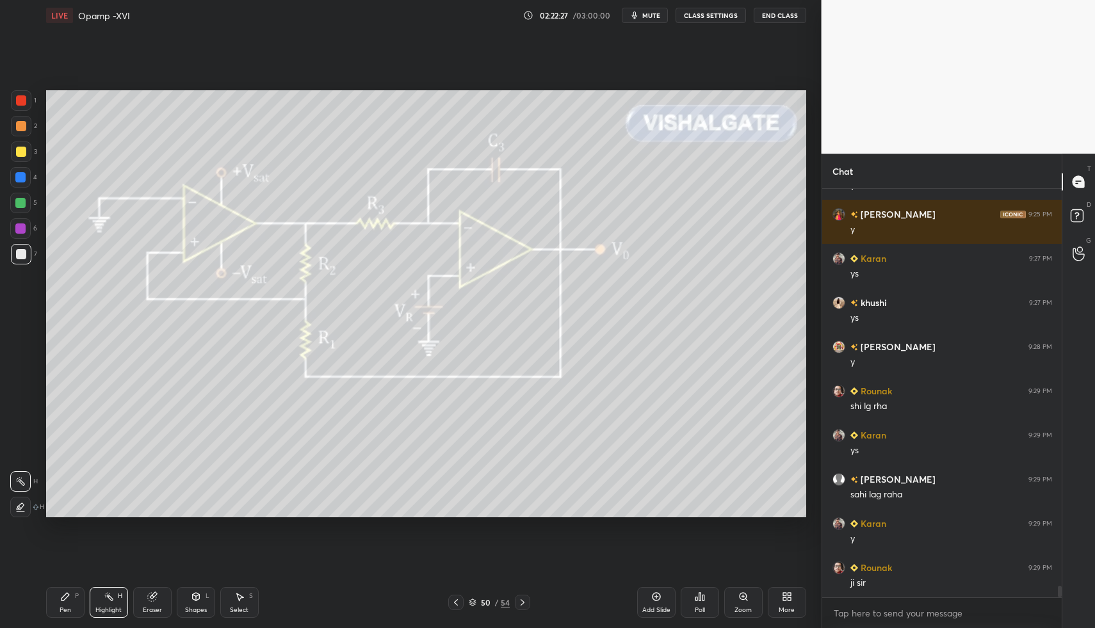
click at [519, 600] on icon at bounding box center [522, 602] width 10 height 10
click at [72, 611] on div "Pen P" at bounding box center [65, 602] width 38 height 31
click at [521, 601] on icon at bounding box center [522, 602] width 10 height 10
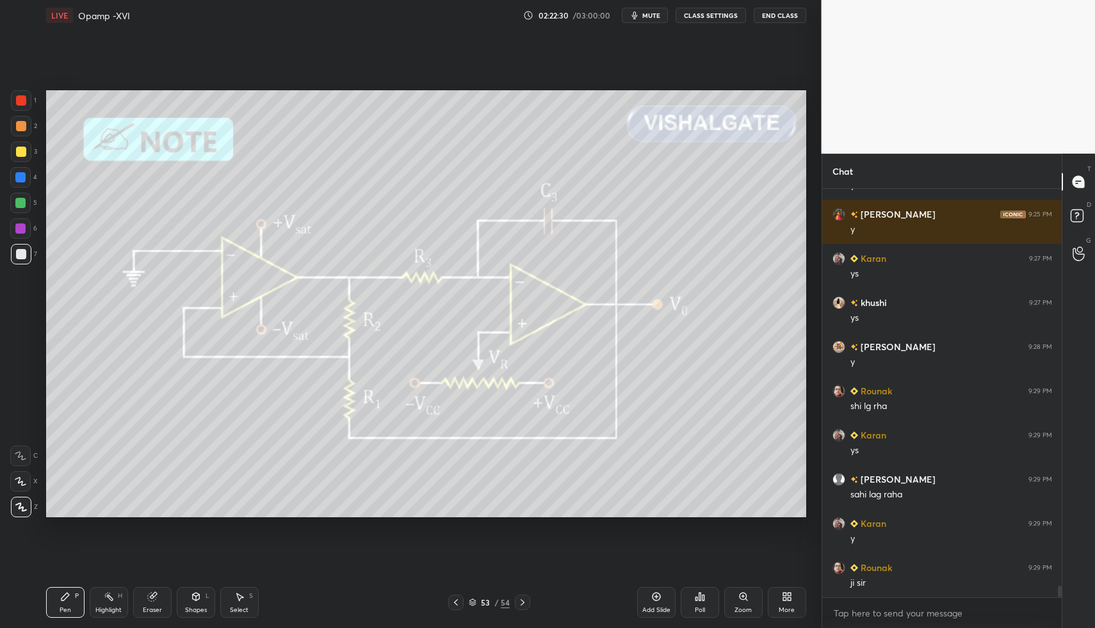
click at [456, 599] on icon at bounding box center [456, 602] width 10 height 10
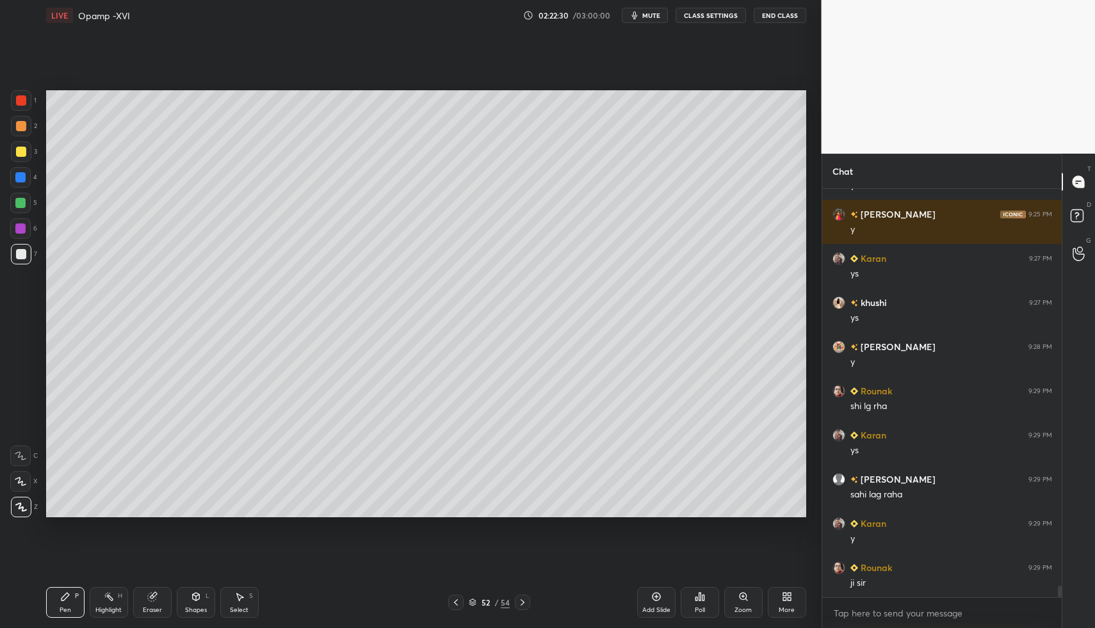
drag, startPoint x: 658, startPoint y: 597, endPoint x: 551, endPoint y: 586, distance: 108.0
click at [658, 597] on icon at bounding box center [656, 596] width 10 height 10
drag, startPoint x: 59, startPoint y: 609, endPoint x: 54, endPoint y: 594, distance: 16.0
click at [59, 609] on div "Pen P" at bounding box center [65, 602] width 38 height 31
click at [56, 604] on div "Pen P" at bounding box center [65, 602] width 38 height 31
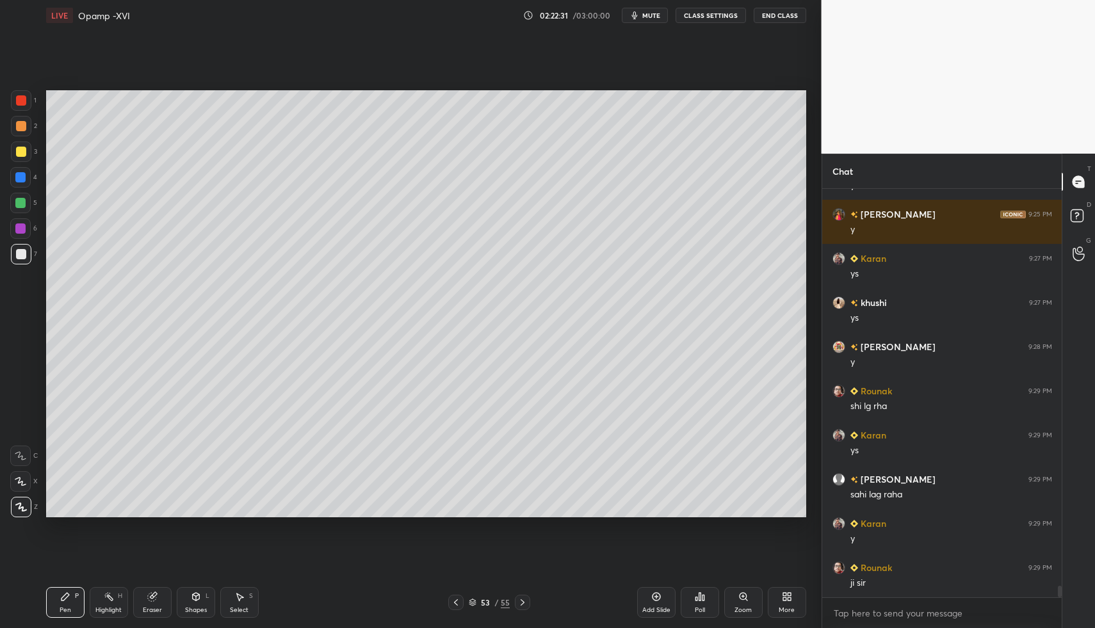
click at [23, 207] on div at bounding box center [20, 203] width 20 height 20
drag, startPoint x: 25, startPoint y: 202, endPoint x: 37, endPoint y: 179, distance: 25.5
click at [25, 202] on div at bounding box center [20, 203] width 10 height 10
click at [223, 595] on div "Select S" at bounding box center [239, 602] width 38 height 31
click at [202, 599] on div "Shapes L" at bounding box center [196, 602] width 38 height 31
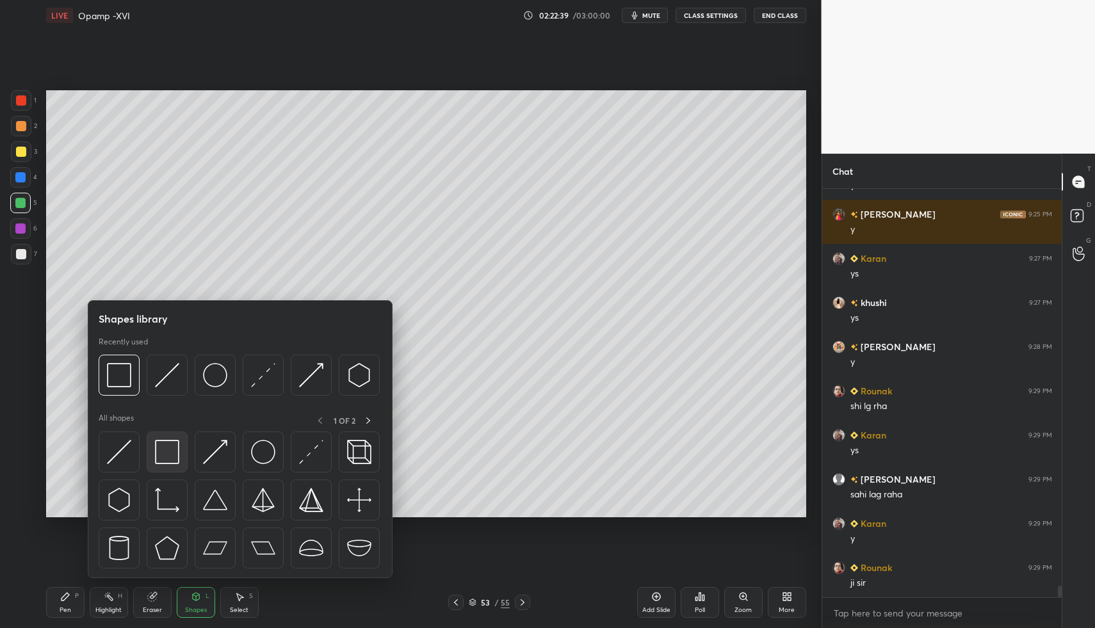
click at [171, 450] on img at bounding box center [167, 452] width 24 height 24
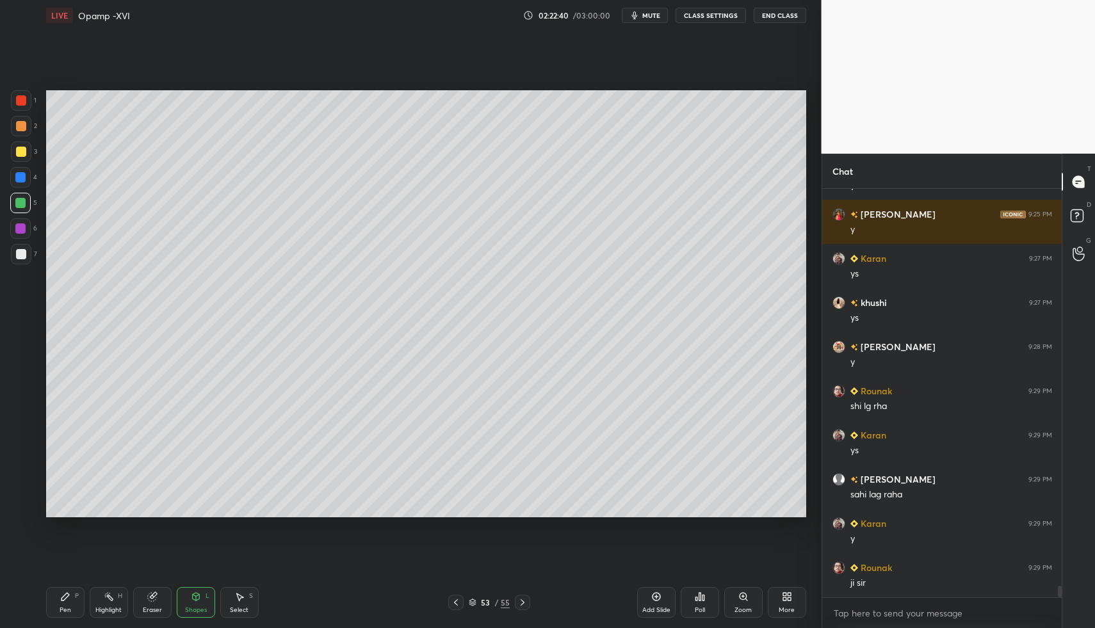
click at [22, 253] on div at bounding box center [21, 254] width 10 height 10
click at [73, 597] on div "Pen P" at bounding box center [65, 602] width 38 height 31
click at [81, 604] on div "Pen P" at bounding box center [65, 602] width 38 height 31
click at [456, 598] on icon at bounding box center [456, 602] width 10 height 10
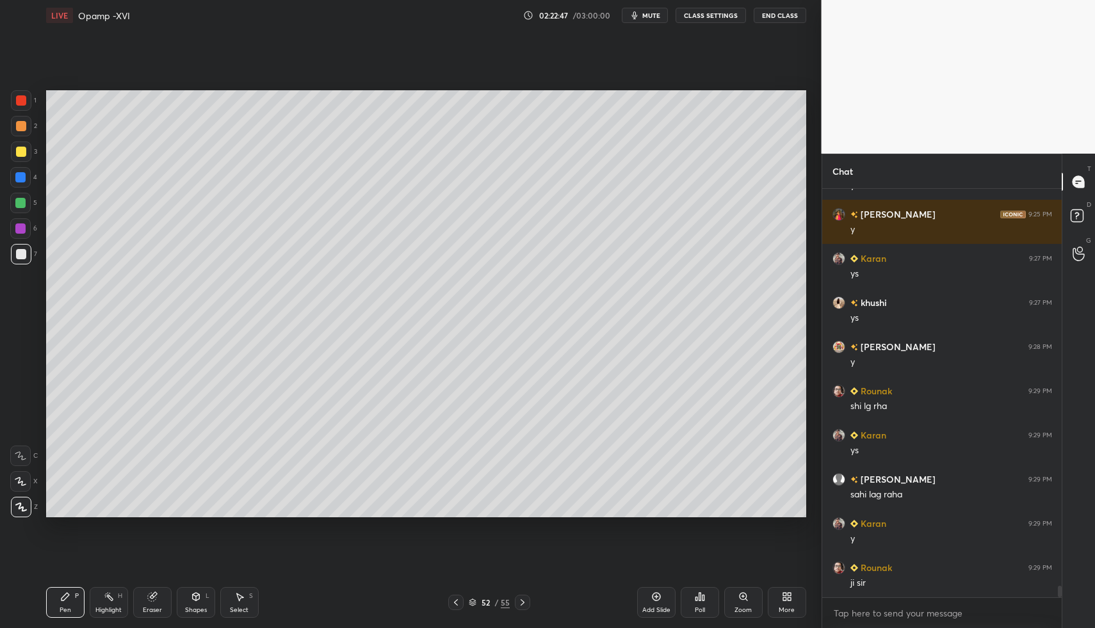
click at [241, 596] on icon at bounding box center [239, 596] width 10 height 10
click at [237, 599] on icon at bounding box center [239, 596] width 10 height 10
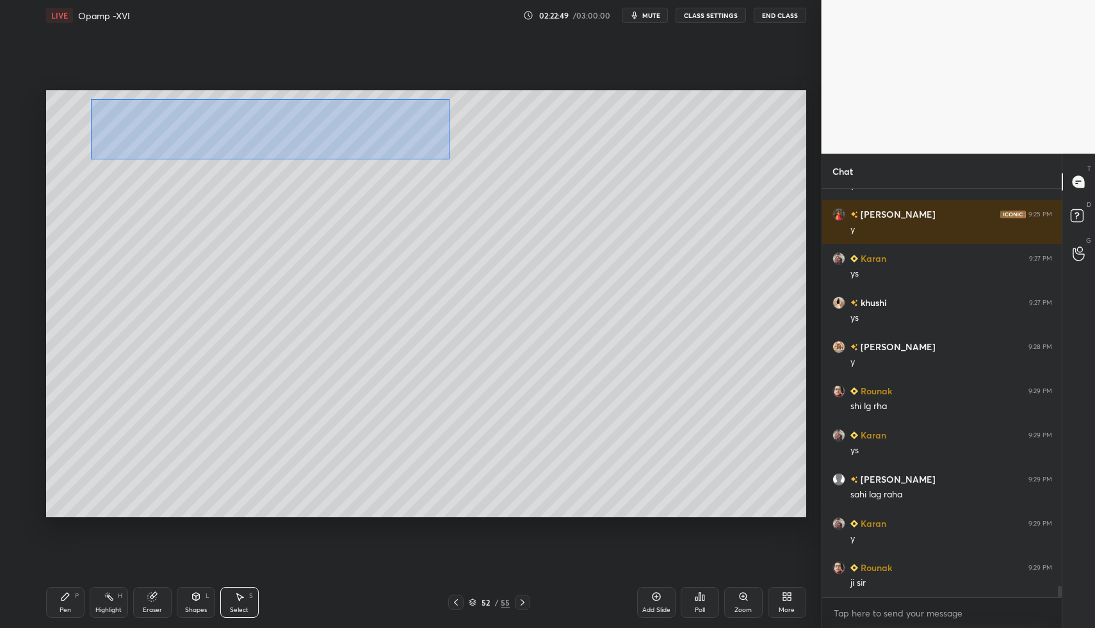
drag, startPoint x: 108, startPoint y: 109, endPoint x: 447, endPoint y: 161, distance: 343.2
click at [449, 161] on div "0 ° Undo Copy Paste here Duplicate Duplicate to new slide Delete" at bounding box center [426, 304] width 760 height 428
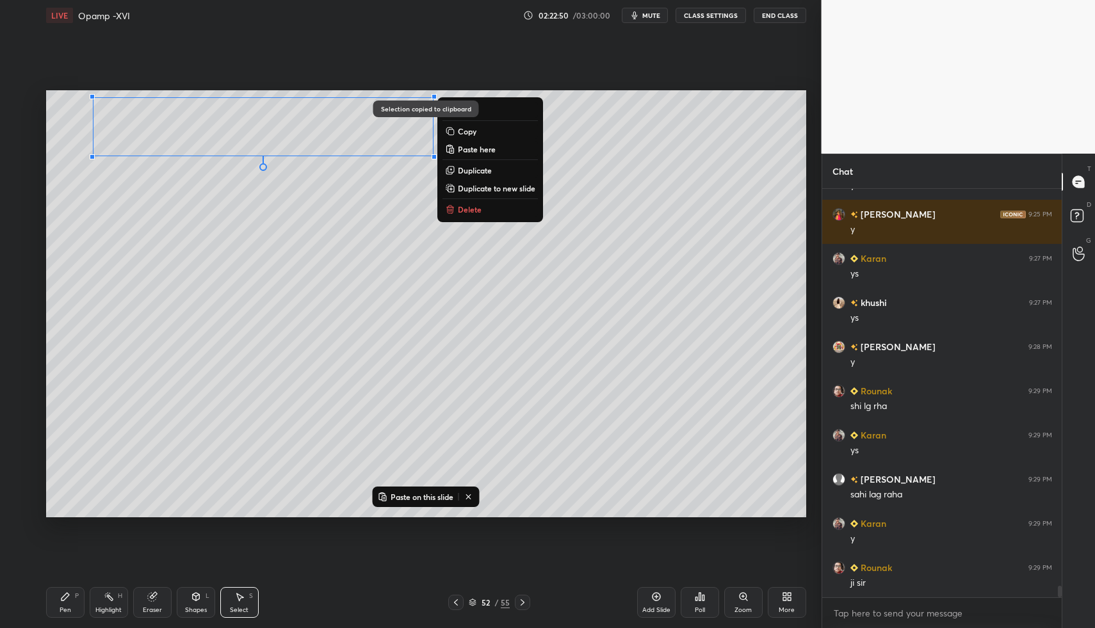
click at [523, 607] on icon at bounding box center [522, 602] width 10 height 10
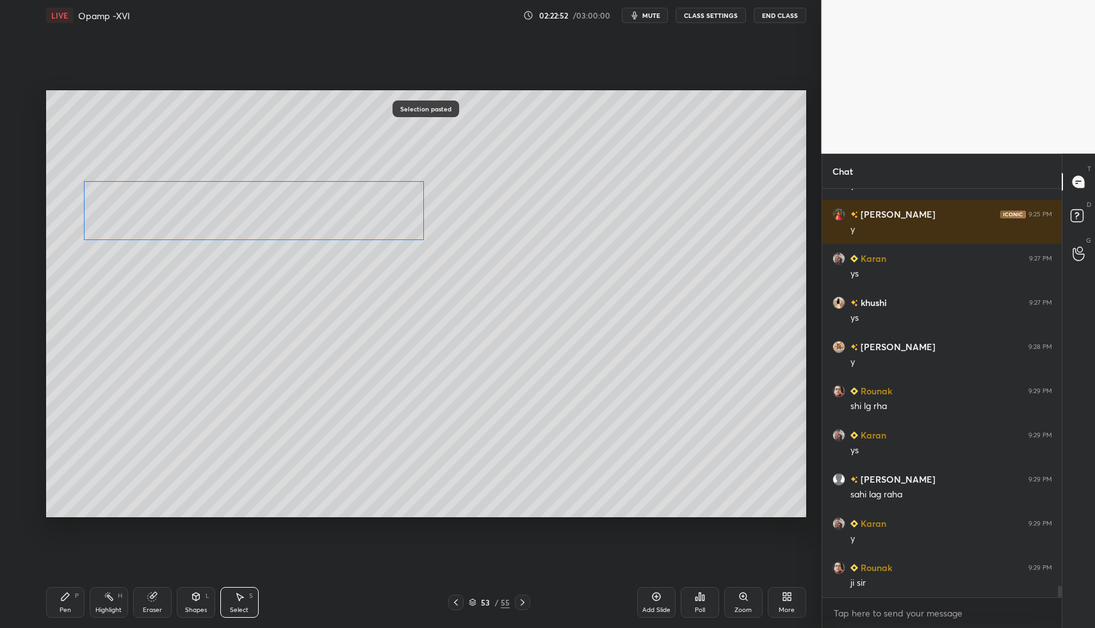
drag, startPoint x: 246, startPoint y: 157, endPoint x: 232, endPoint y: 236, distance: 80.6
click at [234, 209] on div "0 ° Undo Copy Paste here Duplicate Duplicate to new slide Delete" at bounding box center [426, 304] width 760 height 428
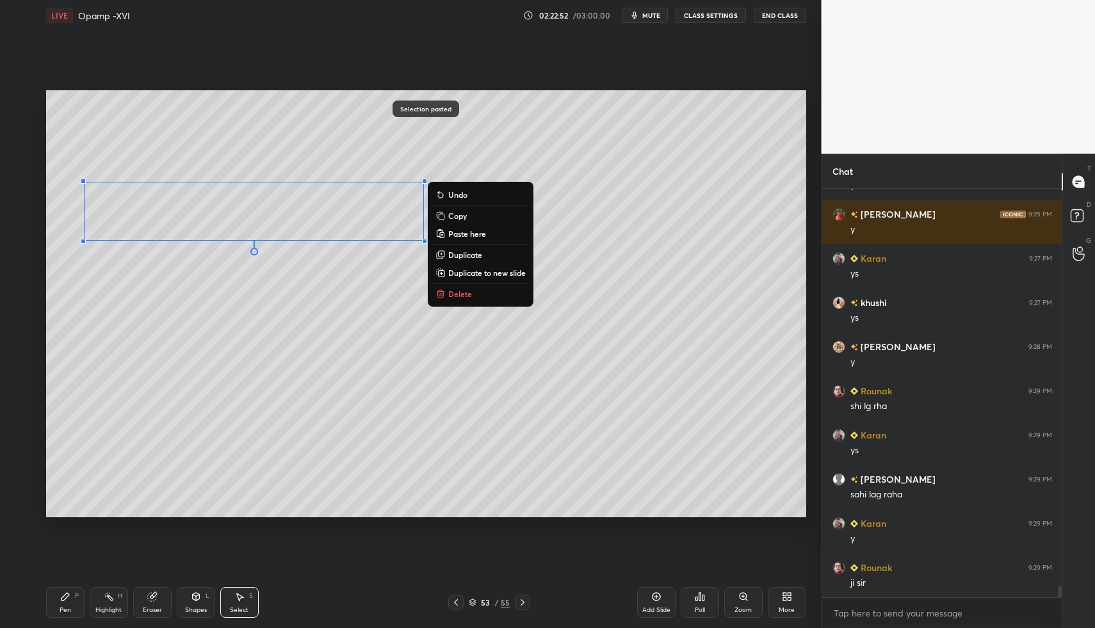
click at [64, 599] on icon at bounding box center [65, 597] width 8 height 8
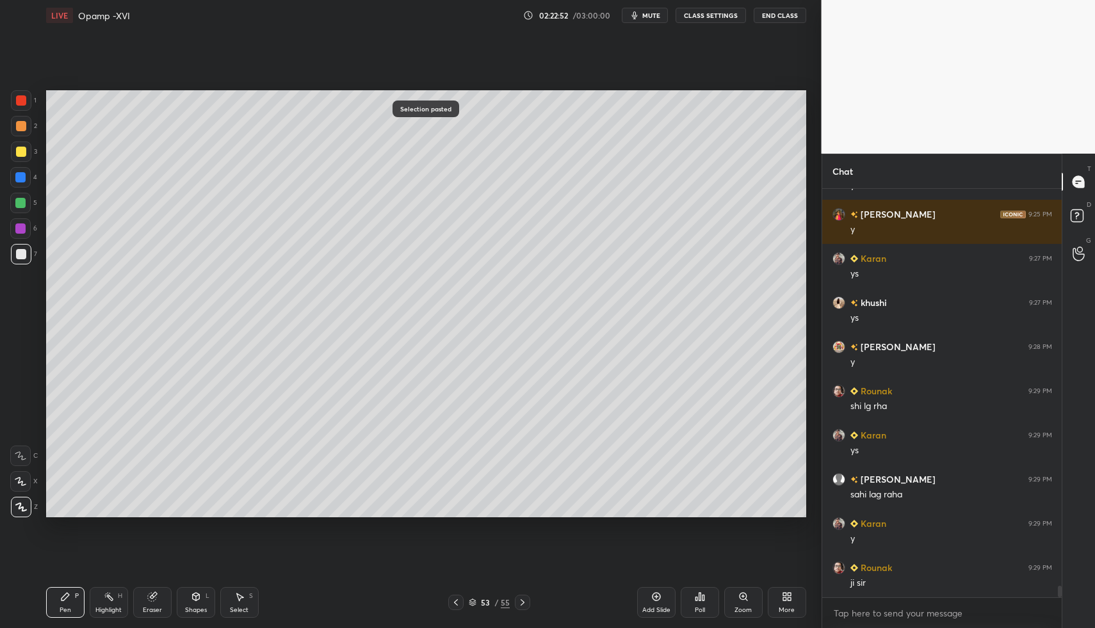
click at [66, 594] on icon at bounding box center [65, 597] width 8 height 8
click at [254, 598] on div "Select S" at bounding box center [239, 602] width 38 height 31
click at [245, 599] on div "Select S" at bounding box center [239, 602] width 38 height 31
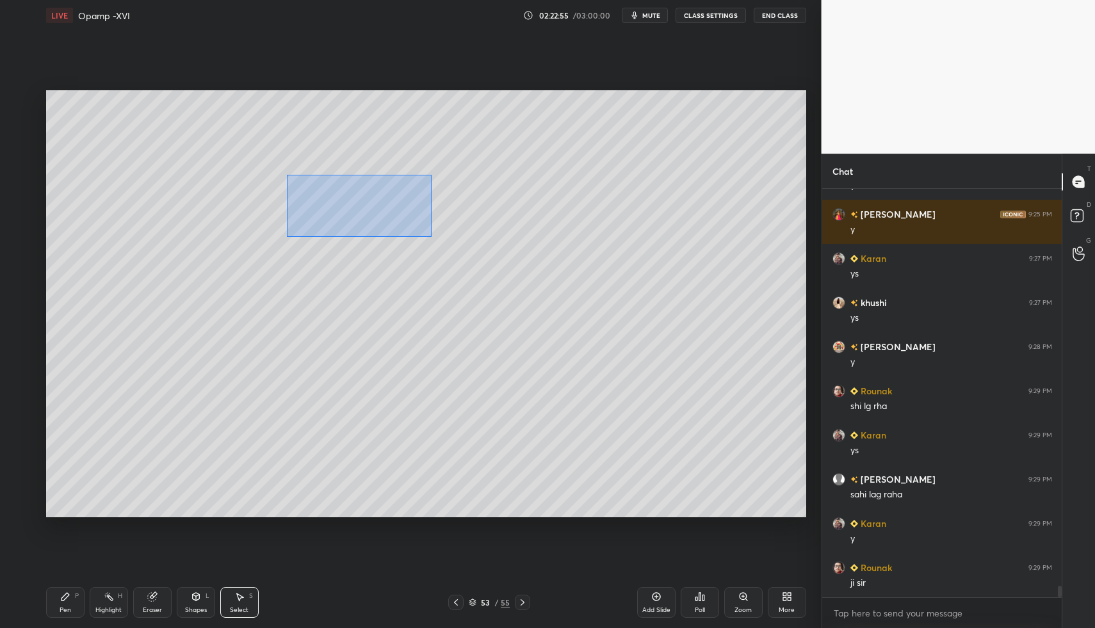
drag, startPoint x: 290, startPoint y: 180, endPoint x: 432, endPoint y: 227, distance: 149.8
click at [454, 234] on div "0 ° Undo Copy Paste here Duplicate Duplicate to new slide Delete" at bounding box center [426, 304] width 760 height 428
drag, startPoint x: 377, startPoint y: 215, endPoint x: 412, endPoint y: 216, distance: 35.2
click at [422, 215] on div "0 ° Undo Copy Paste here Duplicate Duplicate to new slide Delete" at bounding box center [426, 304] width 760 height 428
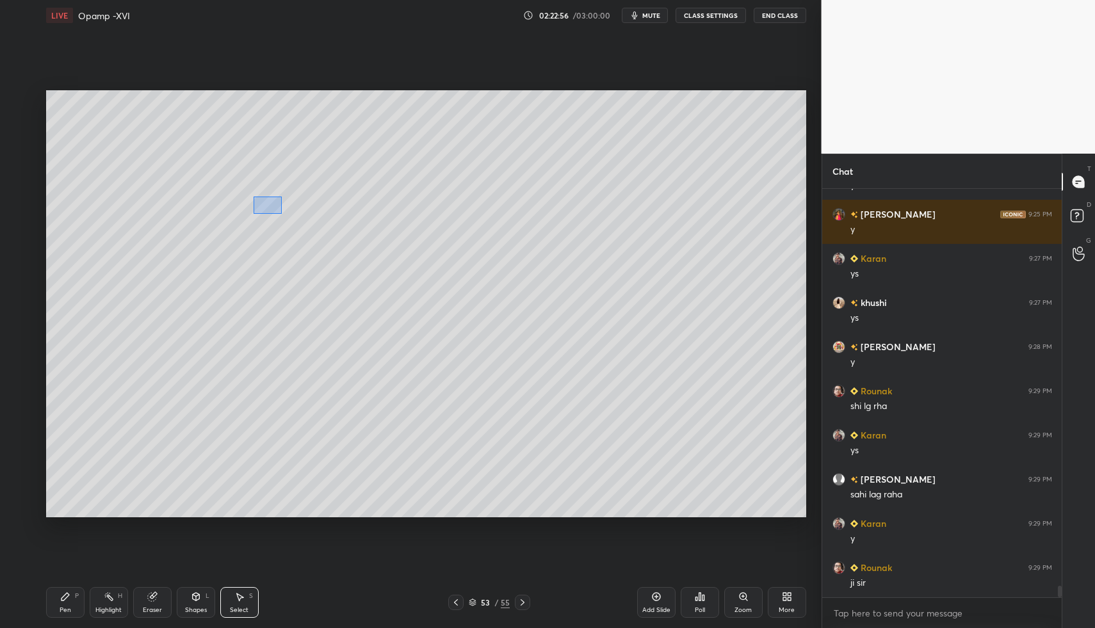
drag, startPoint x: 265, startPoint y: 205, endPoint x: 297, endPoint y: 247, distance: 53.0
click at [292, 218] on div "0 ° Undo Copy Paste here Duplicate Duplicate to new slide Delete" at bounding box center [426, 304] width 760 height 428
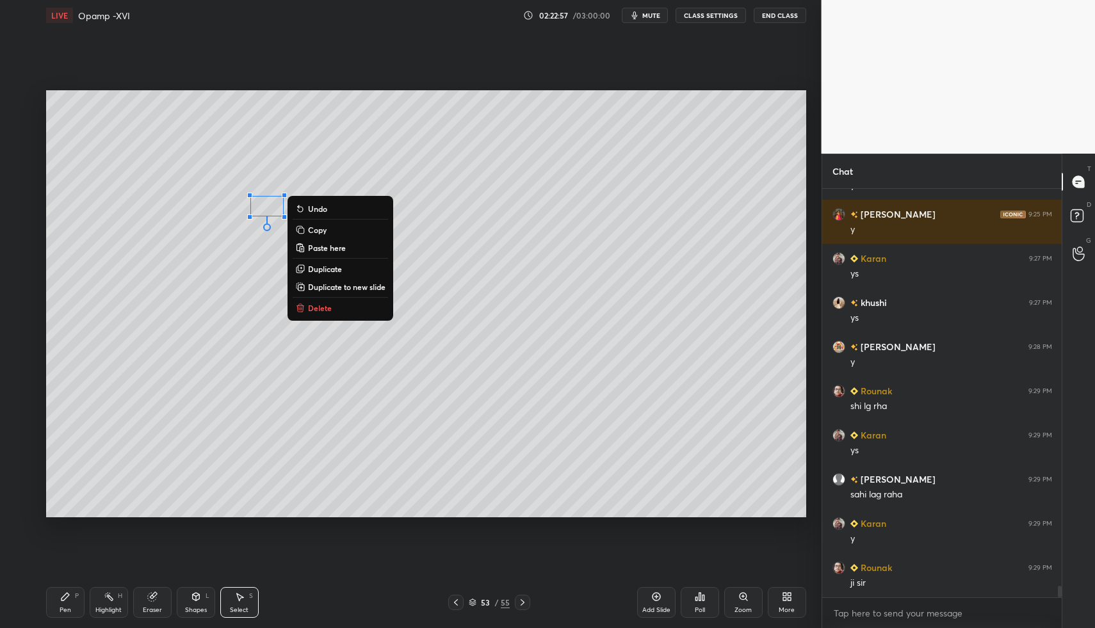
drag, startPoint x: 307, startPoint y: 302, endPoint x: 305, endPoint y: 313, distance: 11.8
click at [307, 302] on button "Delete" at bounding box center [340, 307] width 95 height 15
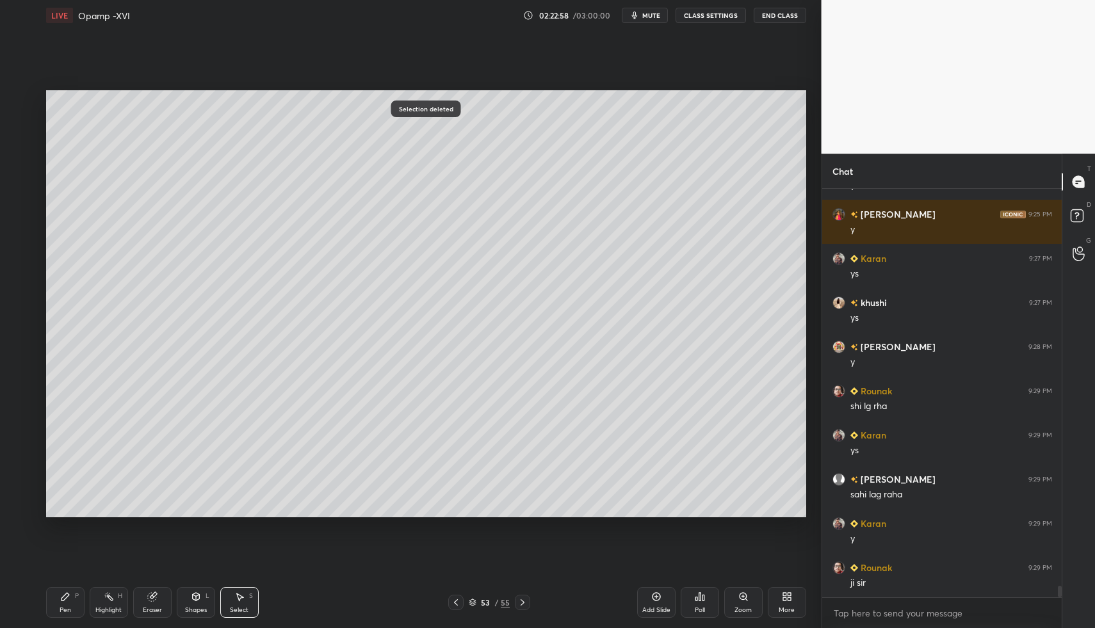
drag, startPoint x: 69, startPoint y: 608, endPoint x: 65, endPoint y: 597, distance: 11.8
click at [69, 608] on div "Pen" at bounding box center [66, 610] width 12 height 6
drag, startPoint x: 65, startPoint y: 597, endPoint x: 147, endPoint y: 527, distance: 108.5
click at [65, 595] on icon at bounding box center [65, 596] width 10 height 10
drag, startPoint x: 246, startPoint y: 597, endPoint x: 232, endPoint y: 591, distance: 14.9
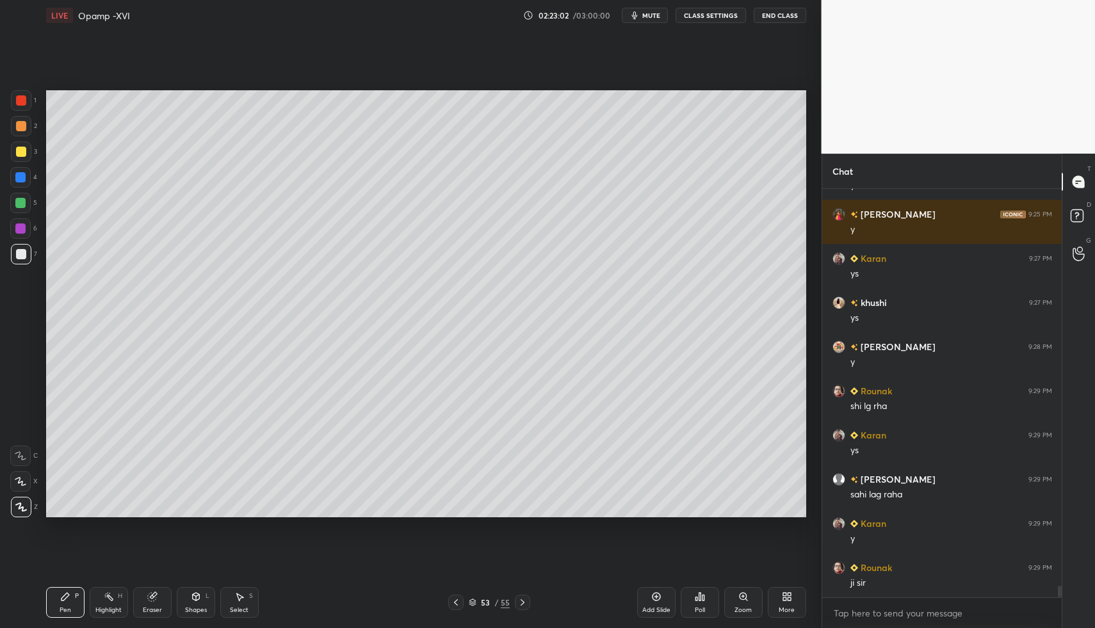
click at [246, 597] on div "Select S" at bounding box center [239, 602] width 38 height 31
drag, startPoint x: 232, startPoint y: 591, endPoint x: 259, endPoint y: 535, distance: 61.8
click at [234, 586] on div "Pen P Highlight H Eraser Shapes L Select S 53 / 55 Add Slide Poll Zoom More" at bounding box center [426, 602] width 760 height 51
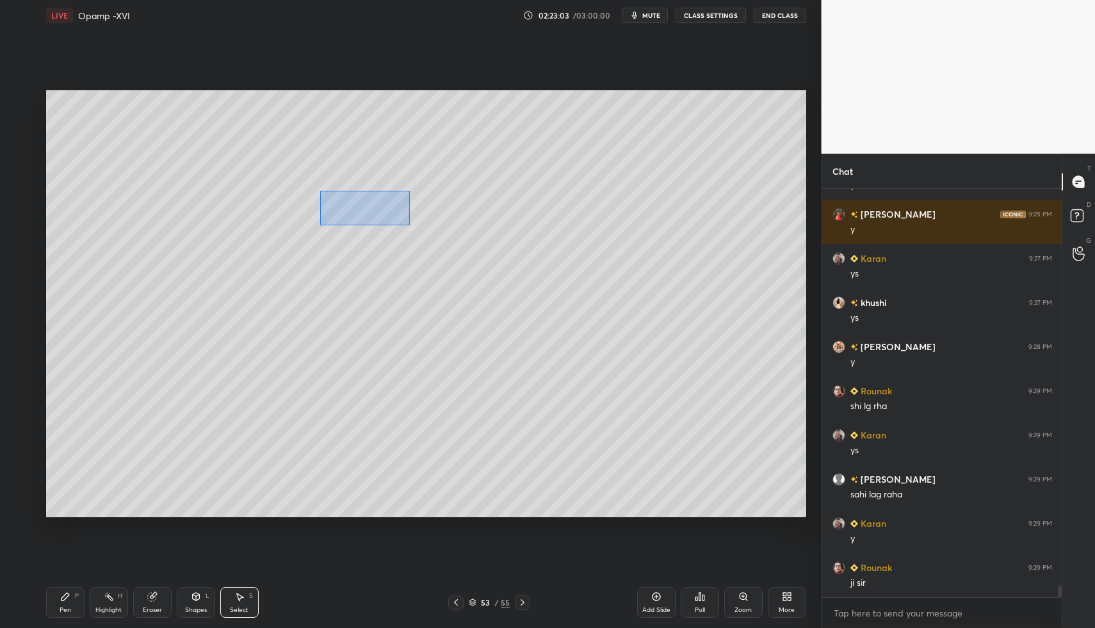
drag, startPoint x: 335, startPoint y: 197, endPoint x: 398, endPoint y: 219, distance: 66.4
click at [410, 224] on div "0 ° Undo Copy Paste here Duplicate Duplicate to new slide Delete" at bounding box center [426, 304] width 760 height 428
drag, startPoint x: 387, startPoint y: 213, endPoint x: 370, endPoint y: 213, distance: 16.6
click at [371, 213] on div "0 ° Undo Copy Paste here Duplicate Duplicate to new slide Delete" at bounding box center [426, 304] width 760 height 428
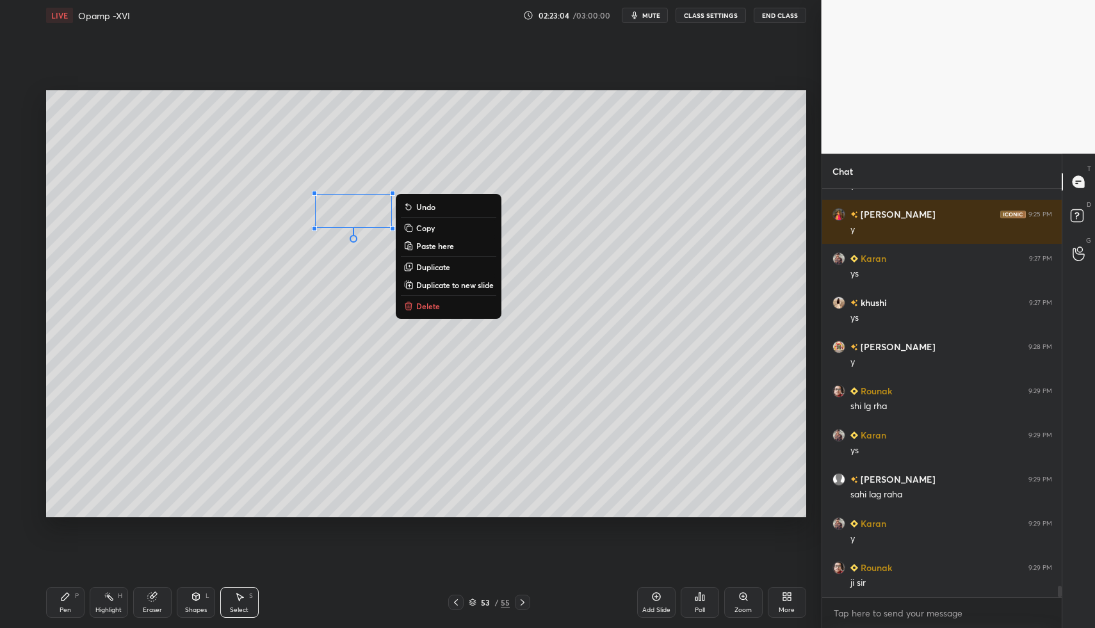
drag, startPoint x: 67, startPoint y: 614, endPoint x: 67, endPoint y: 605, distance: 9.0
click at [67, 607] on div "Pen" at bounding box center [66, 610] width 12 height 6
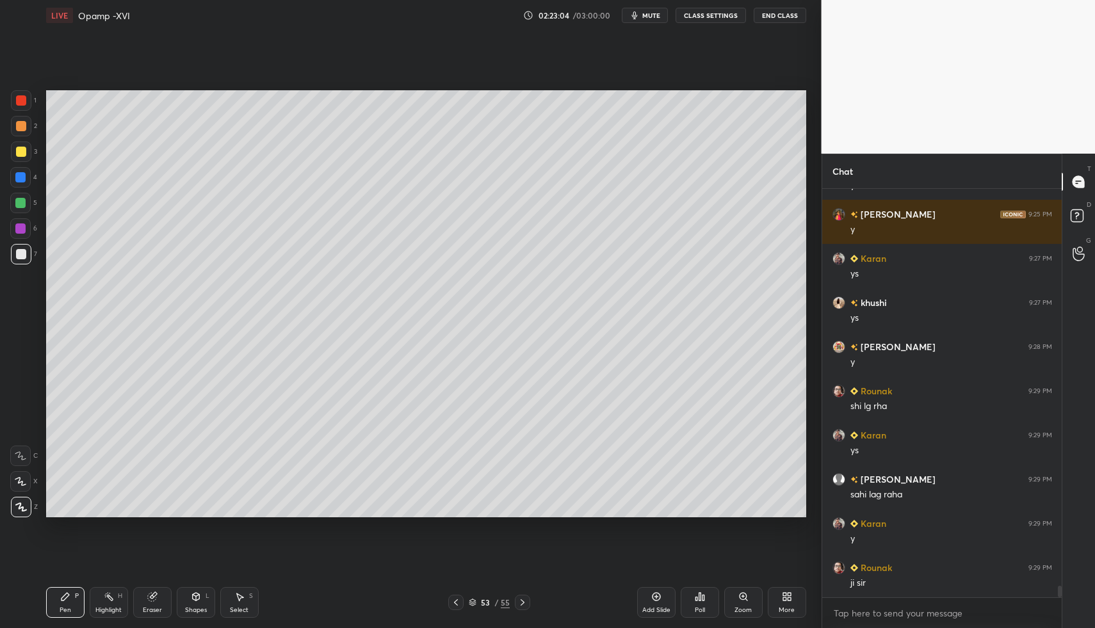
drag, startPoint x: 67, startPoint y: 605, endPoint x: 107, endPoint y: 595, distance: 41.6
click at [67, 607] on div "Pen" at bounding box center [66, 610] width 12 height 6
click at [246, 595] on div "Select S" at bounding box center [239, 602] width 38 height 31
drag, startPoint x: 242, startPoint y: 592, endPoint x: 257, endPoint y: 558, distance: 37.2
click at [242, 592] on icon at bounding box center [239, 596] width 10 height 10
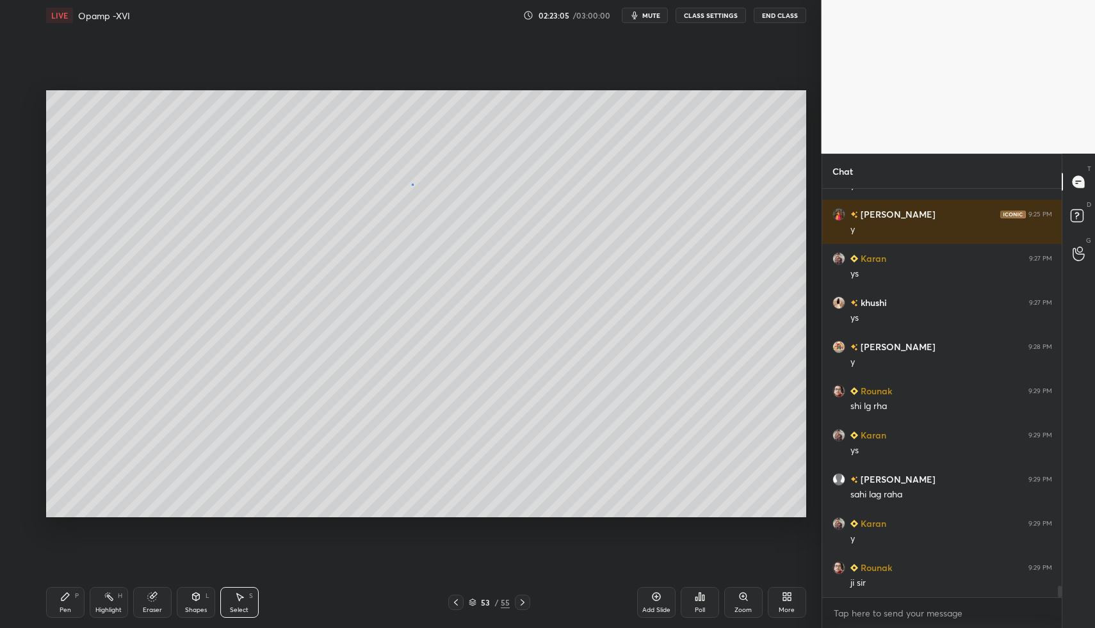
drag, startPoint x: 412, startPoint y: 184, endPoint x: 478, endPoint y: 219, distance: 74.7
click at [498, 230] on div "0 ° Undo Copy Paste here Duplicate Duplicate to new slide Delete" at bounding box center [426, 304] width 760 height 428
drag, startPoint x: 435, startPoint y: 207, endPoint x: 407, endPoint y: 223, distance: 32.1
click at [426, 207] on div "0 ° Undo Copy Paste here Duplicate Duplicate to new slide Delete" at bounding box center [426, 304] width 760 height 428
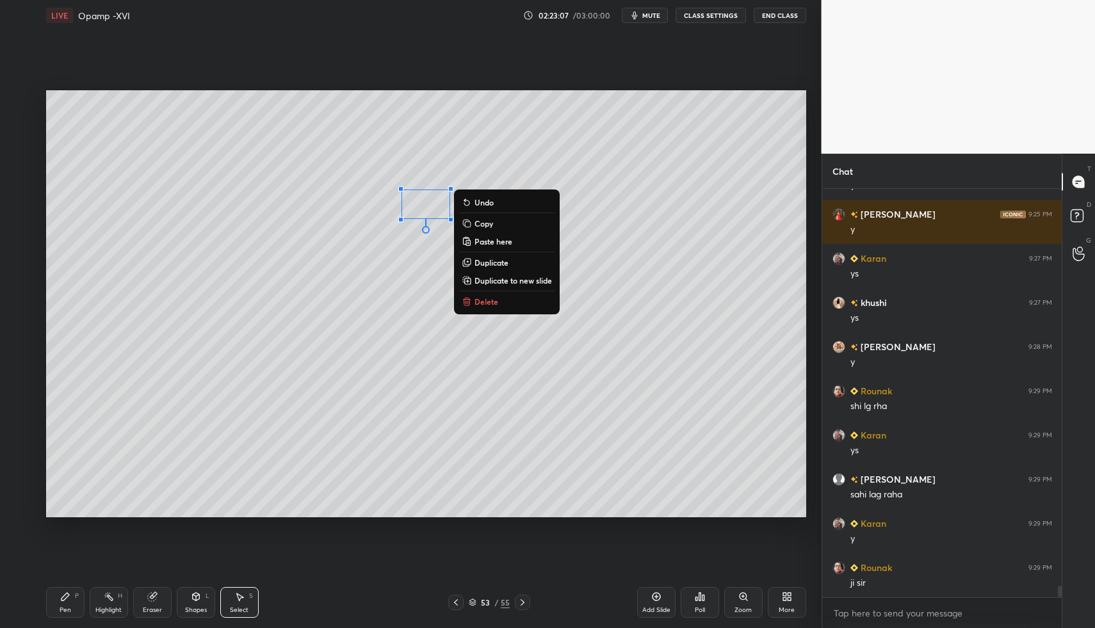
click at [65, 601] on icon at bounding box center [65, 596] width 10 height 10
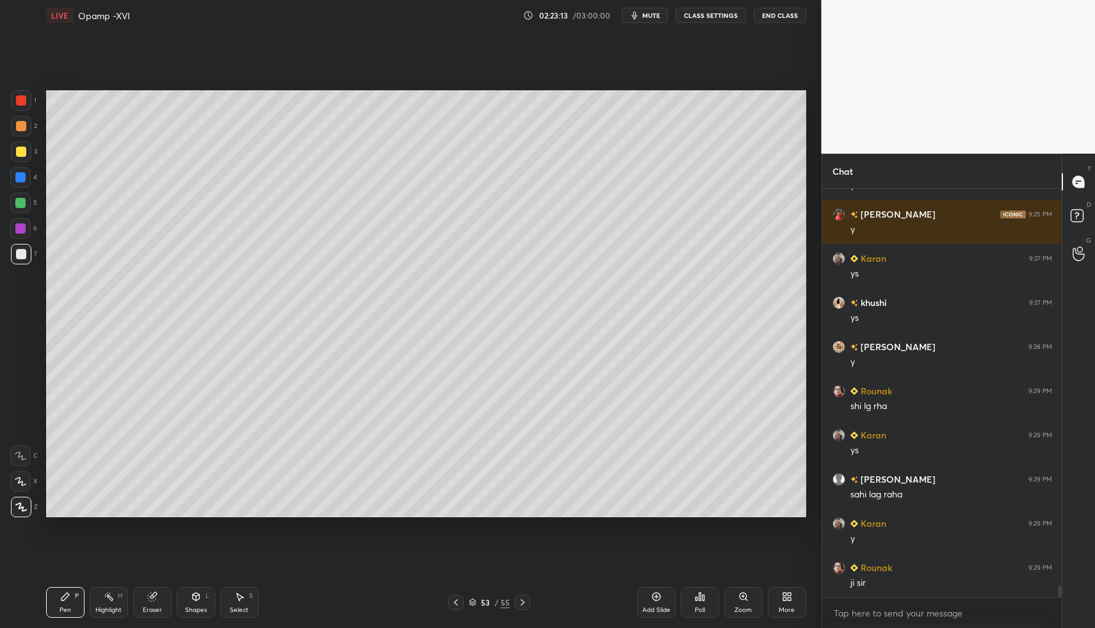
click at [68, 593] on icon at bounding box center [65, 596] width 10 height 10
drag, startPoint x: 63, startPoint y: 593, endPoint x: 124, endPoint y: 524, distance: 92.1
click at [68, 592] on icon at bounding box center [65, 596] width 10 height 10
click at [54, 585] on div "Pen P Highlight H Eraser Shapes L Select S 53 / 55 Add Slide Poll Zoom More" at bounding box center [426, 602] width 760 height 51
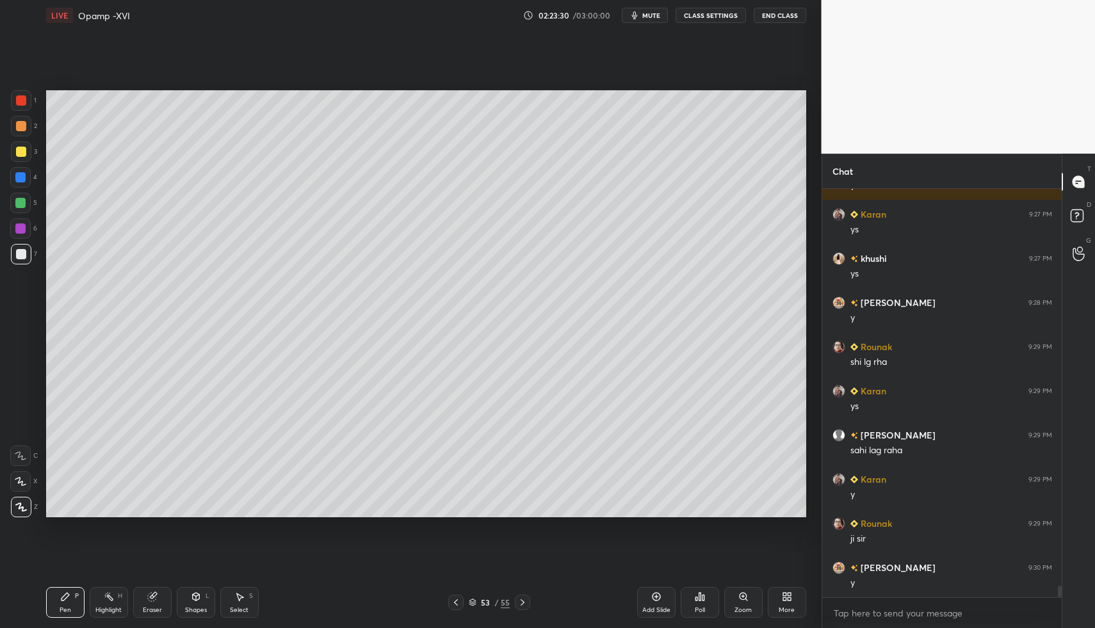
click at [122, 604] on div "Highlight H" at bounding box center [109, 602] width 38 height 31
drag, startPoint x: 122, startPoint y: 604, endPoint x: 124, endPoint y: 592, distance: 12.4
click at [122, 604] on div "Highlight H" at bounding box center [109, 602] width 38 height 31
click at [454, 595] on div at bounding box center [455, 602] width 15 height 15
click at [454, 602] on icon at bounding box center [456, 602] width 4 height 6
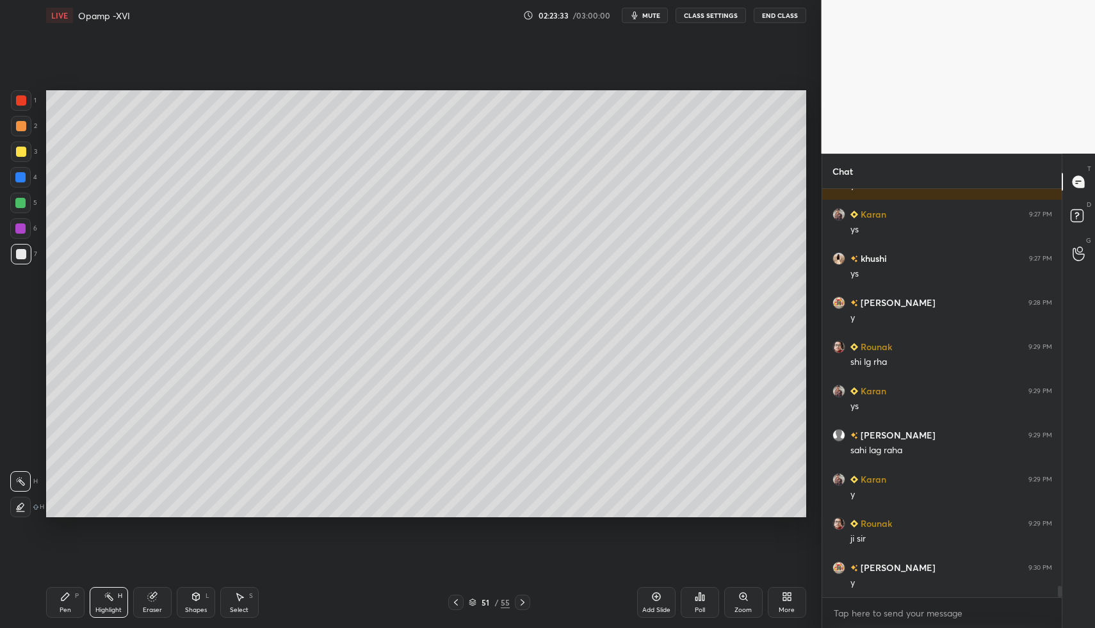
click at [454, 597] on icon at bounding box center [456, 602] width 10 height 10
click at [117, 611] on div "Highlight" at bounding box center [108, 610] width 26 height 6
drag, startPoint x: 117, startPoint y: 611, endPoint x: 169, endPoint y: 534, distance: 93.2
click at [117, 611] on div "Highlight" at bounding box center [108, 610] width 26 height 6
click at [72, 611] on div "Pen P" at bounding box center [65, 602] width 38 height 31
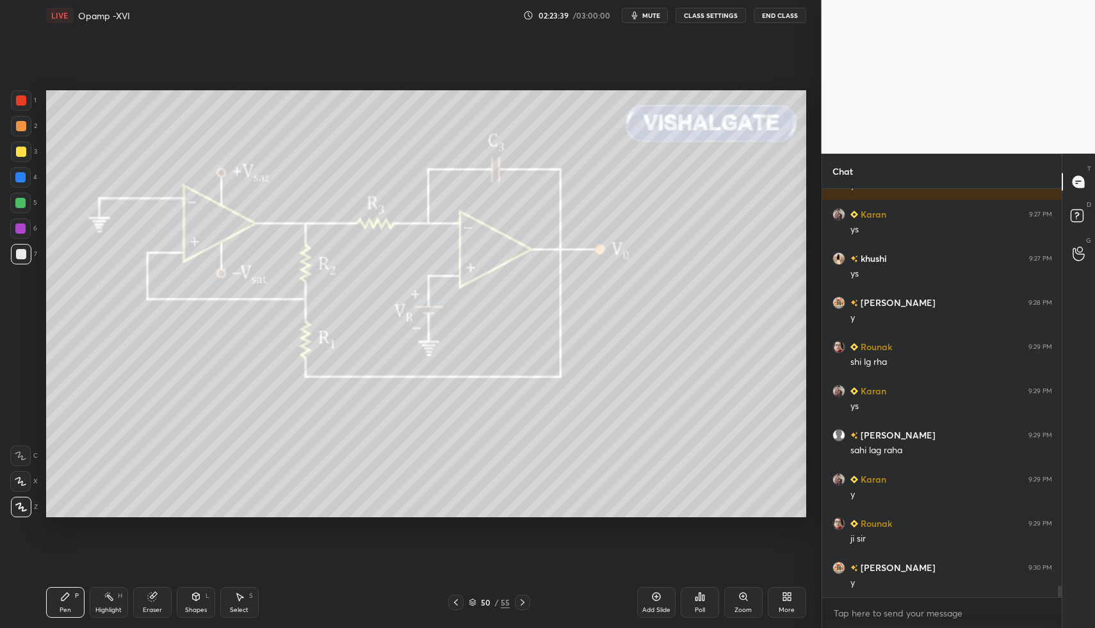
click at [74, 602] on div "Pen P" at bounding box center [65, 602] width 38 height 31
click at [103, 611] on div "Highlight" at bounding box center [108, 610] width 26 height 6
click at [105, 605] on div "Highlight H" at bounding box center [109, 602] width 38 height 31
click at [90, 607] on div "Highlight H" at bounding box center [109, 602] width 38 height 31
click at [64, 609] on div "Pen" at bounding box center [66, 610] width 12 height 6
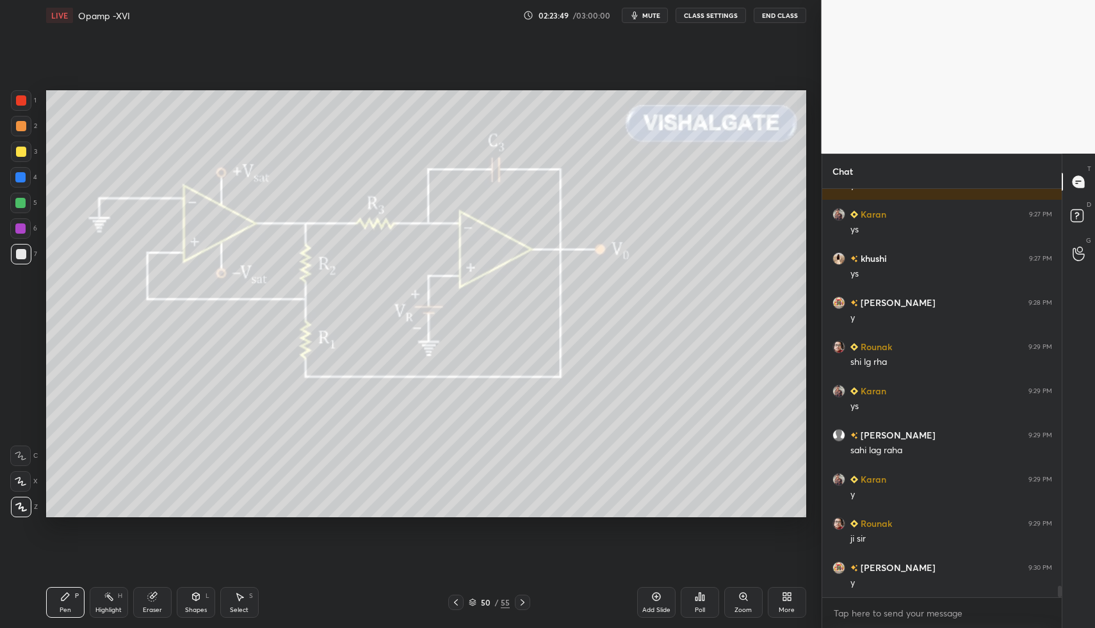
scroll to position [13865, 0]
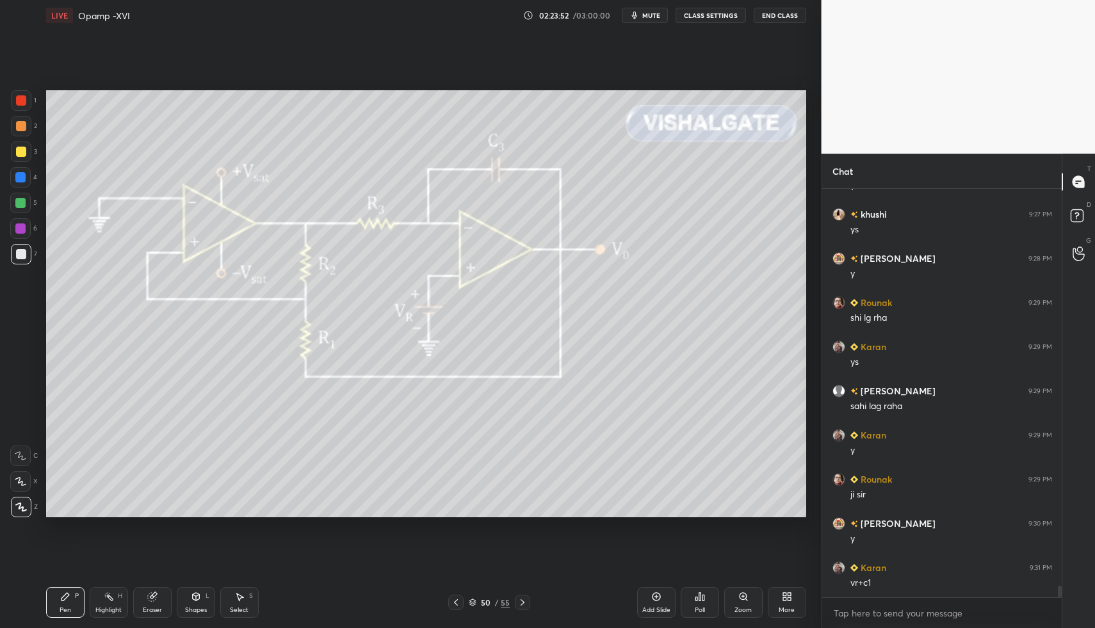
click at [112, 611] on div "Highlight" at bounding box center [108, 610] width 26 height 6
click at [103, 604] on div "Highlight H" at bounding box center [109, 602] width 38 height 31
drag, startPoint x: 124, startPoint y: 607, endPoint x: 118, endPoint y: 602, distance: 6.8
click at [125, 607] on div "Highlight H" at bounding box center [109, 602] width 38 height 31
click at [116, 602] on div "Highlight H" at bounding box center [109, 602] width 38 height 31
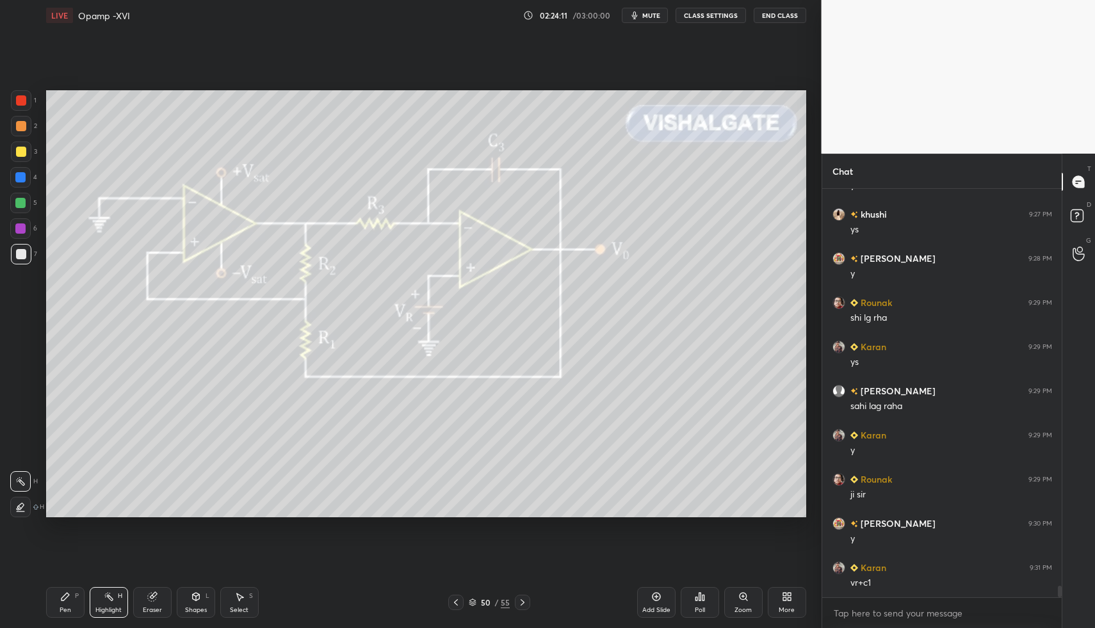
click at [103, 599] on div "Highlight H" at bounding box center [109, 602] width 38 height 31
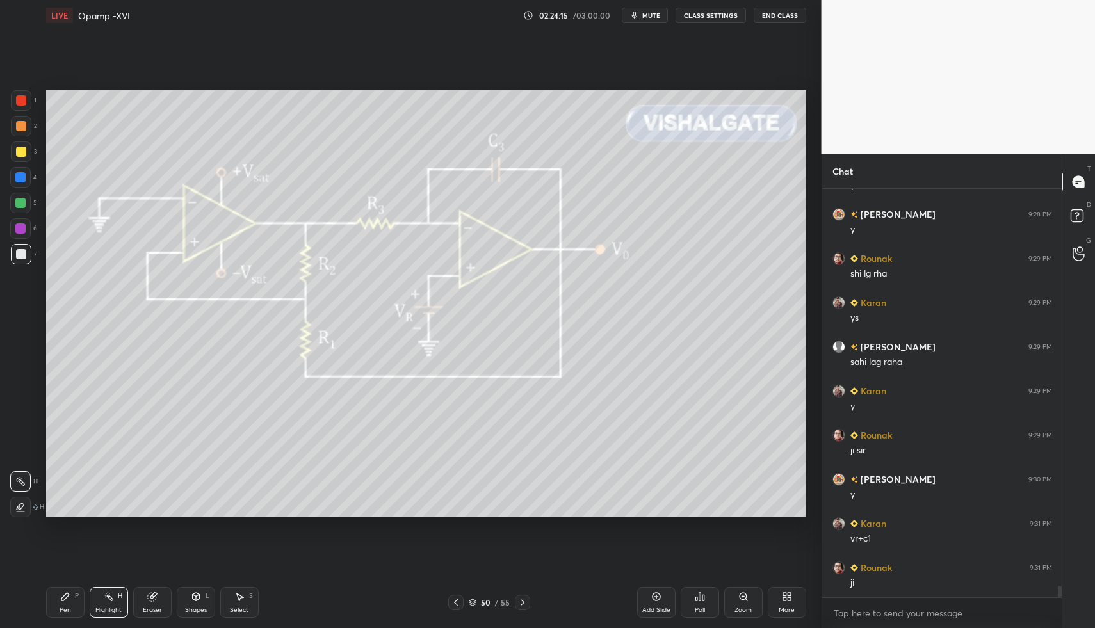
click at [87, 604] on div "Pen P Highlight H Eraser Shapes L Select S" at bounding box center [194, 602] width 296 height 31
drag, startPoint x: 68, startPoint y: 607, endPoint x: 140, endPoint y: 529, distance: 106.0
click at [69, 604] on div "Pen P" at bounding box center [65, 602] width 38 height 31
drag, startPoint x: 101, startPoint y: 615, endPoint x: 97, endPoint y: 609, distance: 6.6
click at [101, 615] on div "Highlight H" at bounding box center [109, 602] width 38 height 31
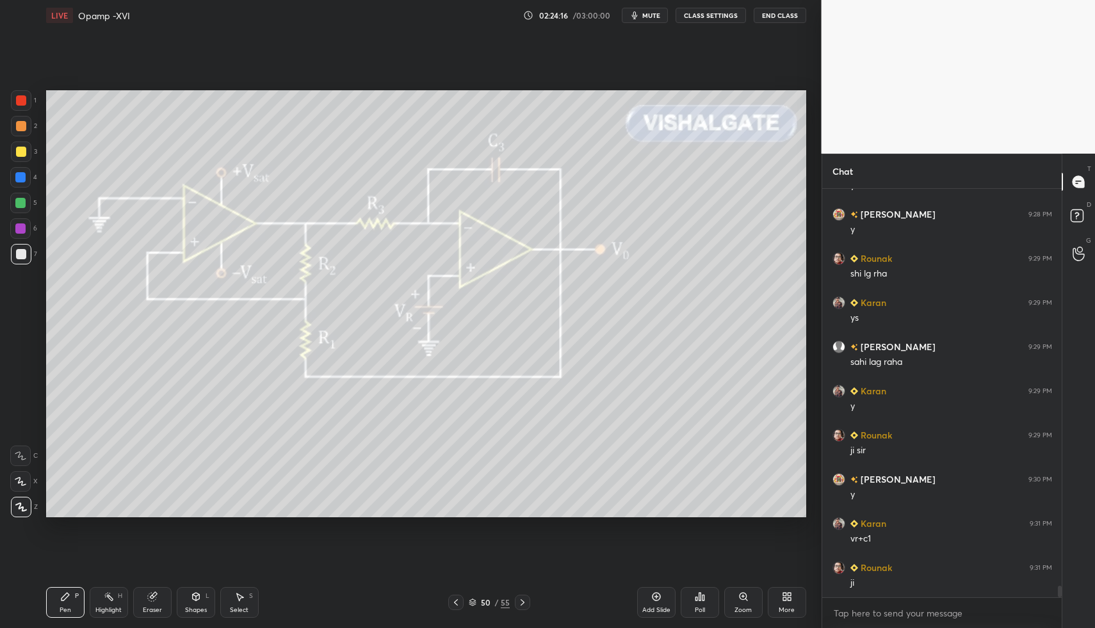
click at [95, 607] on div "Highlight" at bounding box center [108, 610] width 26 height 6
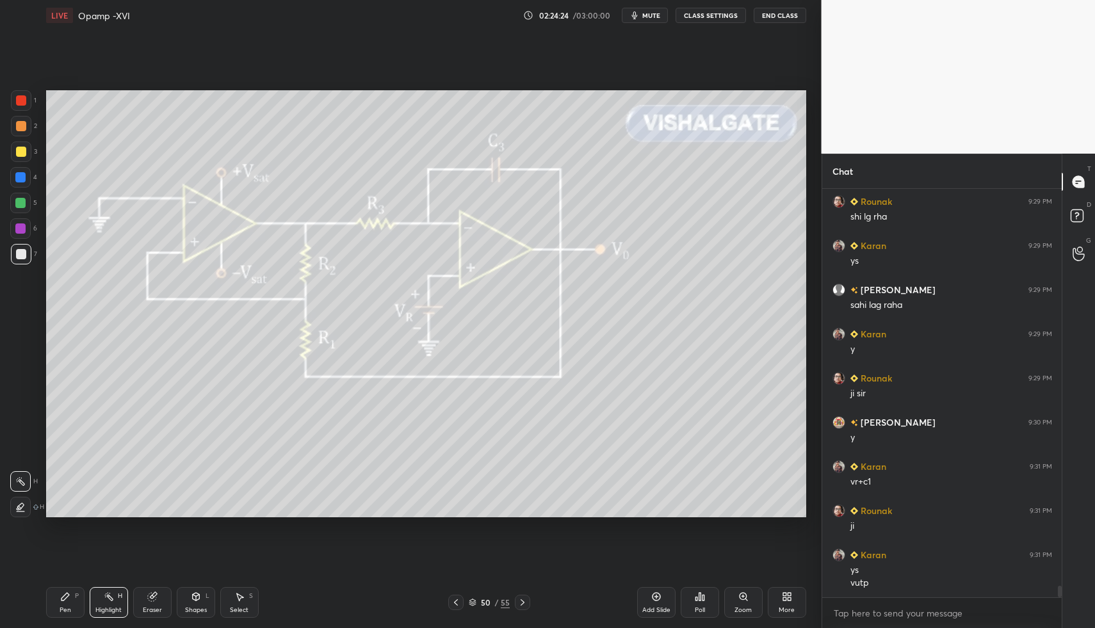
scroll to position [14011, 0]
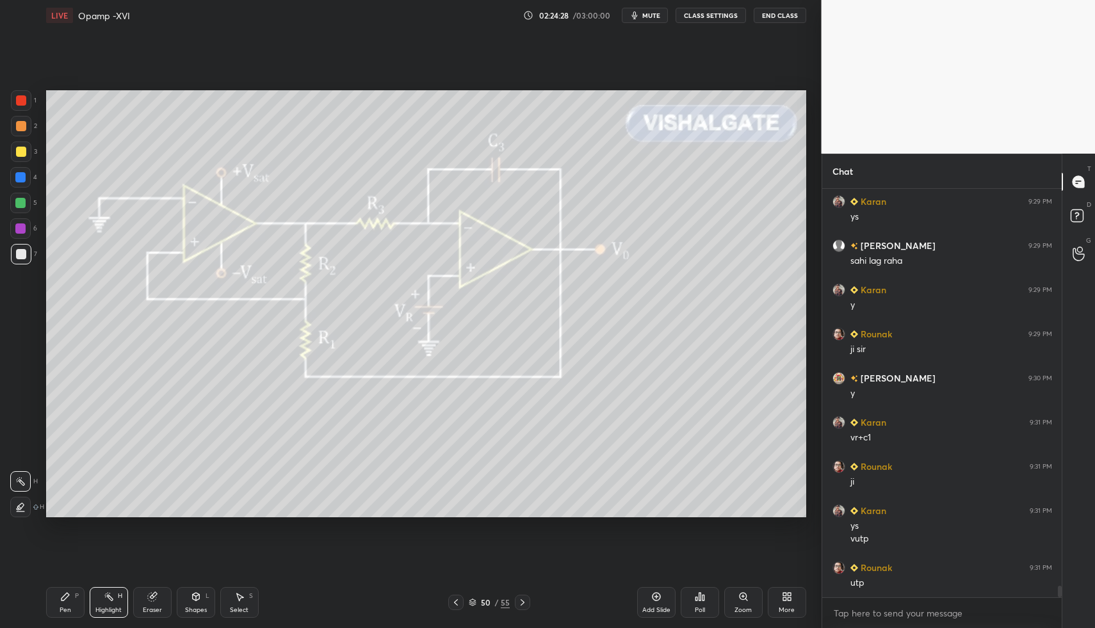
click at [520, 601] on icon at bounding box center [522, 602] width 10 height 10
click at [120, 602] on div "Highlight H" at bounding box center [109, 602] width 38 height 31
click at [114, 597] on div "Highlight H" at bounding box center [109, 602] width 38 height 31
click at [455, 602] on icon at bounding box center [456, 602] width 10 height 10
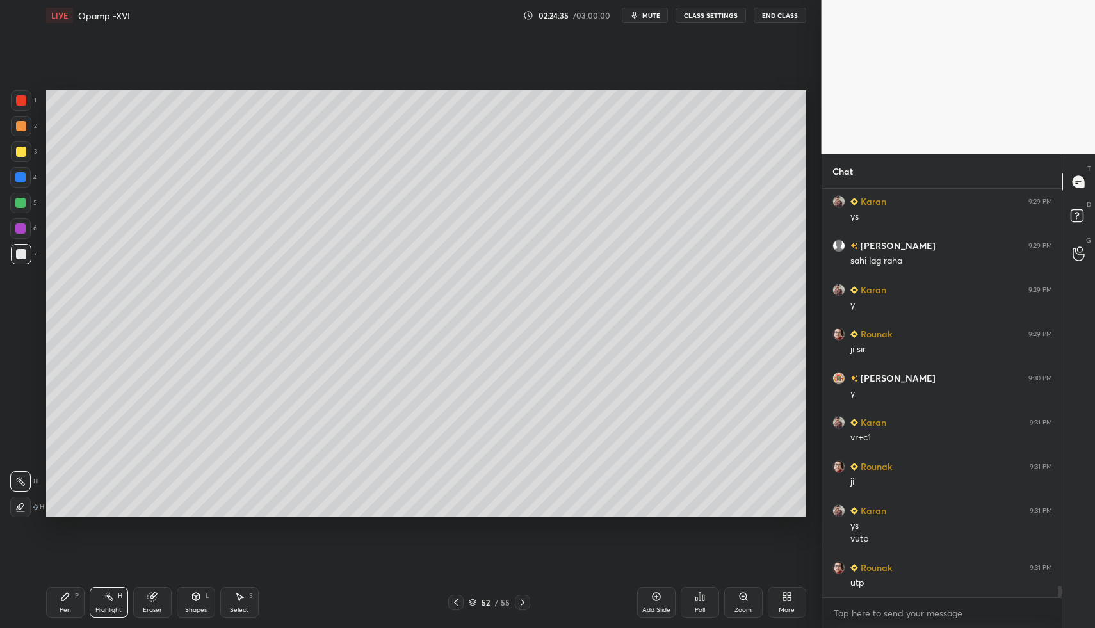
click at [455, 602] on icon at bounding box center [456, 602] width 10 height 10
click at [454, 599] on icon at bounding box center [456, 602] width 10 height 10
click at [454, 600] on icon at bounding box center [456, 602] width 10 height 10
click at [454, 599] on icon at bounding box center [456, 602] width 10 height 10
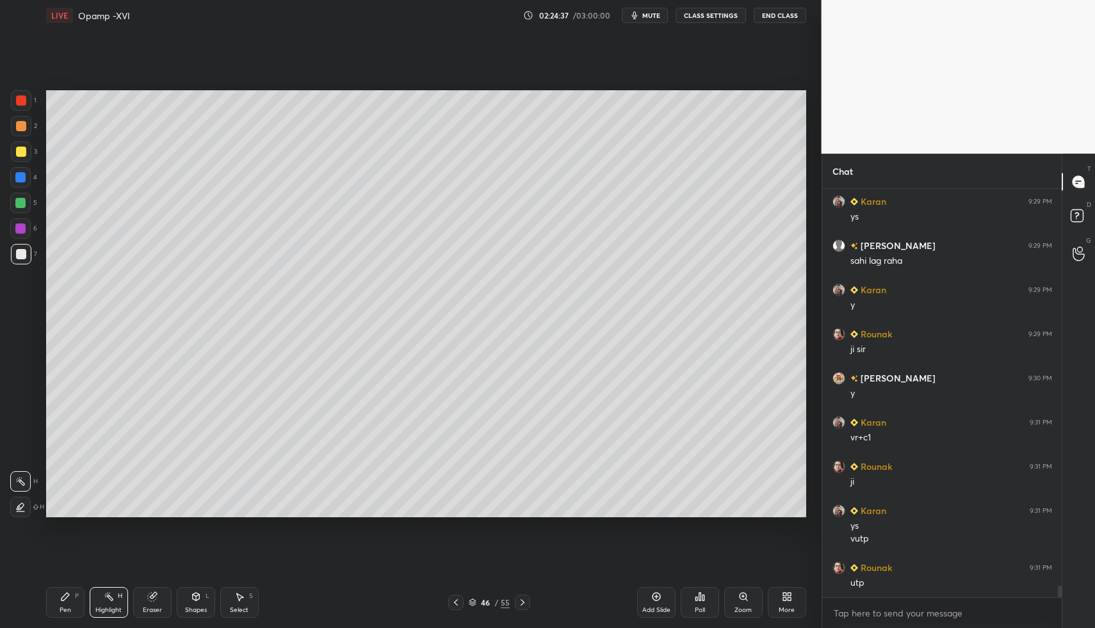
click at [452, 602] on icon at bounding box center [456, 602] width 10 height 10
click at [113, 596] on div "Highlight H" at bounding box center [109, 602] width 38 height 31
click at [524, 602] on icon at bounding box center [522, 602] width 4 height 6
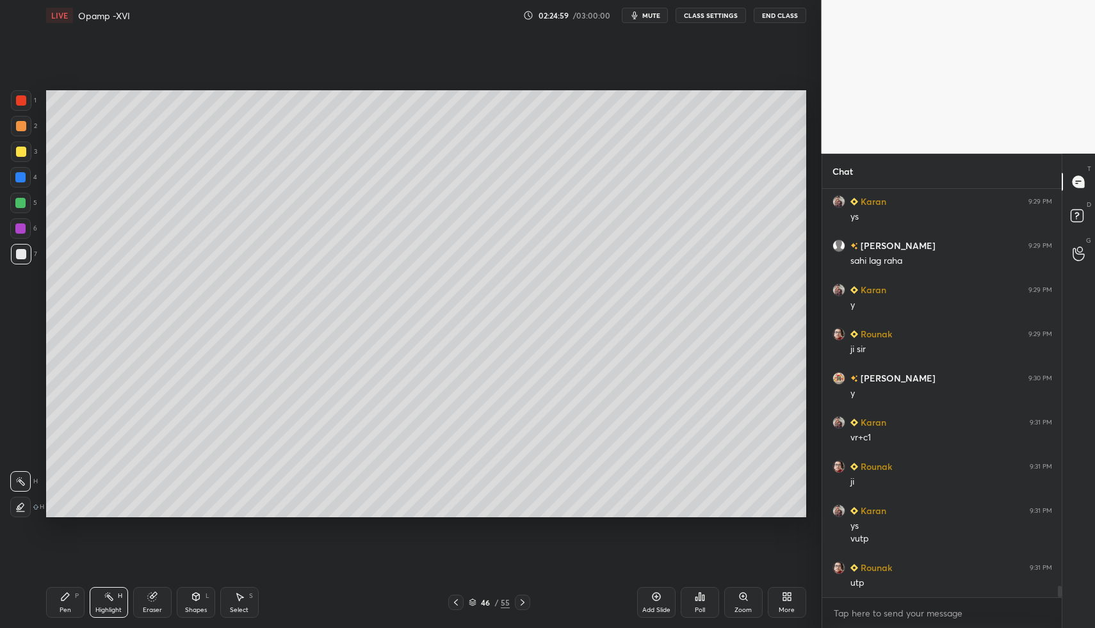
click at [520, 604] on icon at bounding box center [522, 602] width 10 height 10
click at [517, 604] on icon at bounding box center [522, 602] width 10 height 10
click at [516, 602] on div at bounding box center [522, 602] width 15 height 15
click at [517, 602] on div at bounding box center [522, 602] width 15 height 15
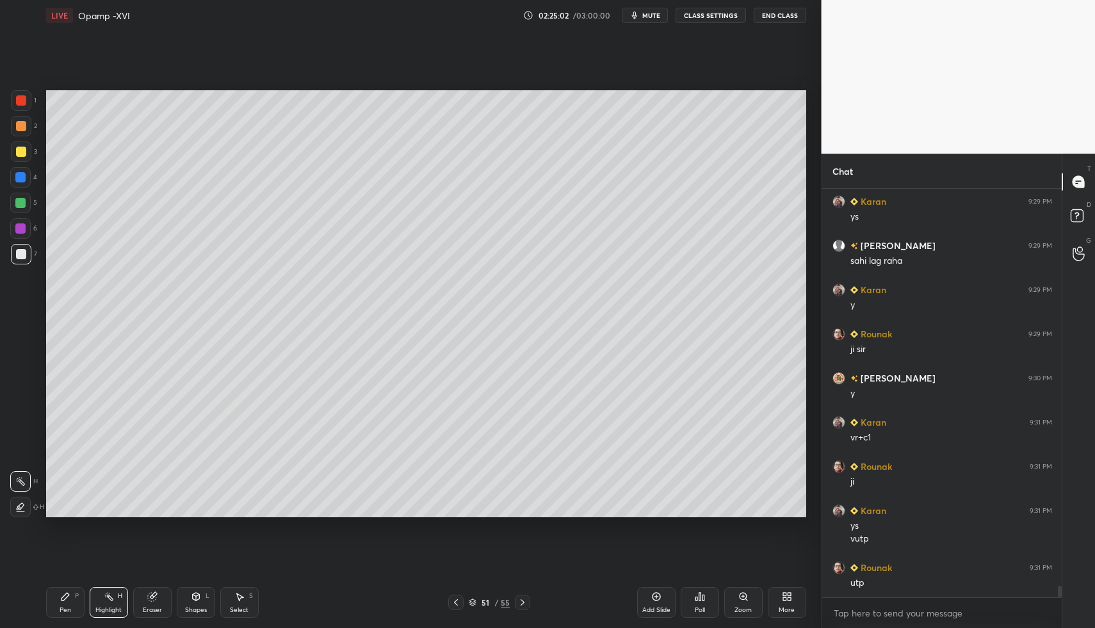
click at [513, 602] on div "51 / 55" at bounding box center [489, 602] width 82 height 15
click at [526, 602] on icon at bounding box center [522, 602] width 10 height 10
click at [76, 615] on div "Pen P" at bounding box center [65, 602] width 38 height 31
click at [522, 599] on icon at bounding box center [522, 602] width 10 height 10
click at [62, 608] on div "Pen" at bounding box center [66, 610] width 12 height 6
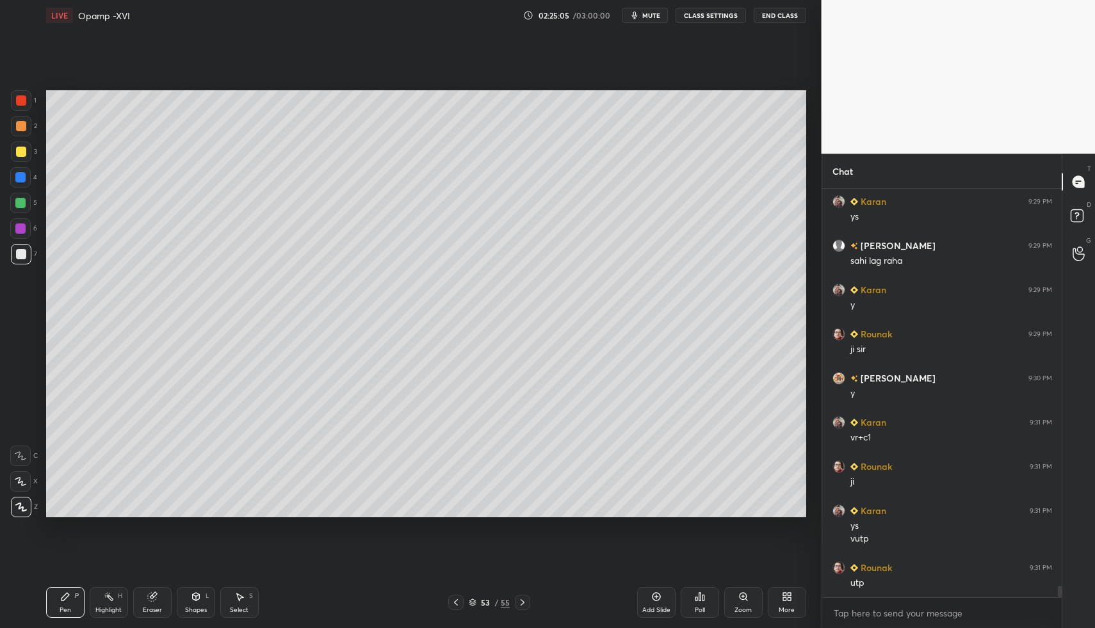
click at [68, 607] on div "Pen" at bounding box center [66, 610] width 12 height 6
click at [67, 602] on div "Pen P" at bounding box center [65, 602] width 38 height 31
click at [186, 604] on div "Shapes L" at bounding box center [196, 602] width 38 height 31
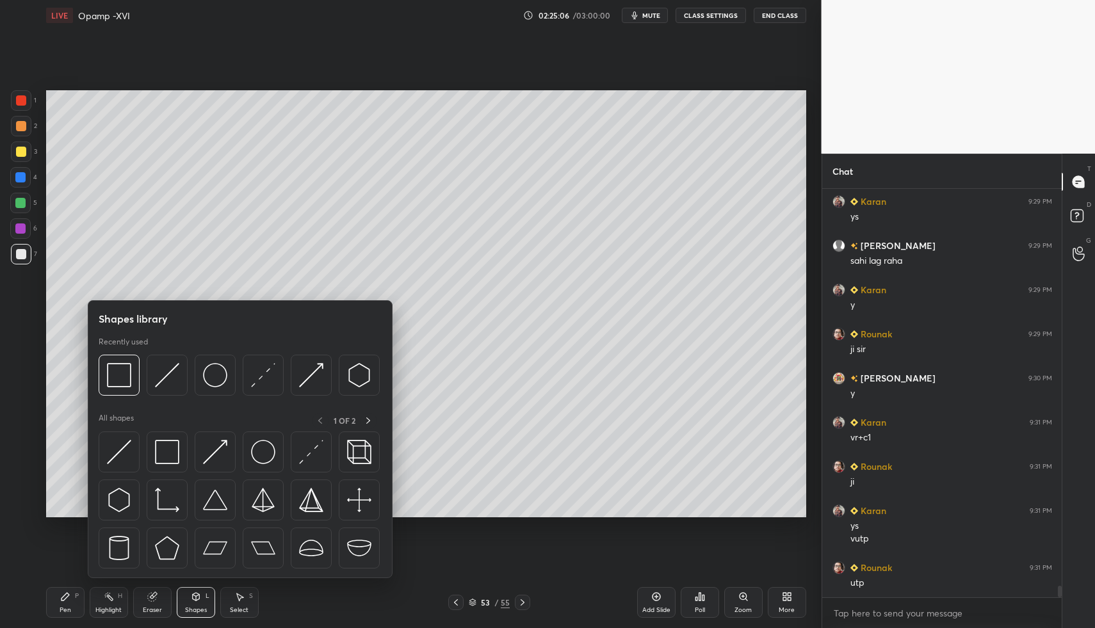
click at [67, 602] on div "Pen P" at bounding box center [65, 602] width 38 height 31
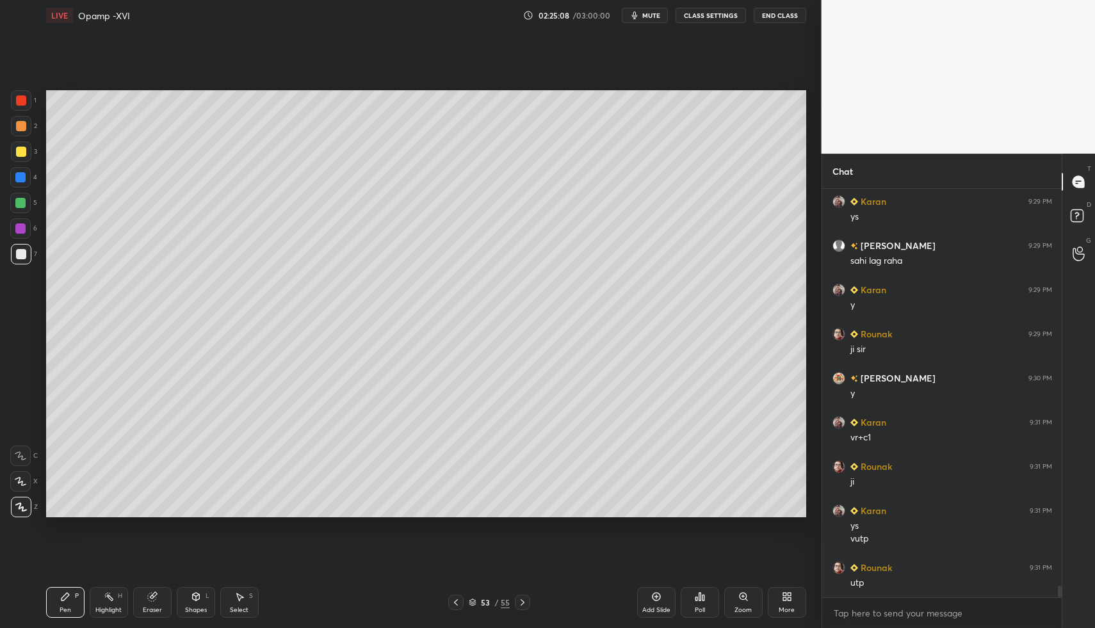
click at [229, 591] on div "Select S" at bounding box center [239, 602] width 38 height 31
drag, startPoint x: 229, startPoint y: 591, endPoint x: 199, endPoint y: 517, distance: 80.5
click at [232, 593] on div "Select S" at bounding box center [239, 602] width 38 height 31
drag, startPoint x: 133, startPoint y: 417, endPoint x: 146, endPoint y: 435, distance: 22.0
click at [144, 430] on div "0 ° Undo Copy Paste here Duplicate Duplicate to new slide Delete" at bounding box center [426, 304] width 760 height 428
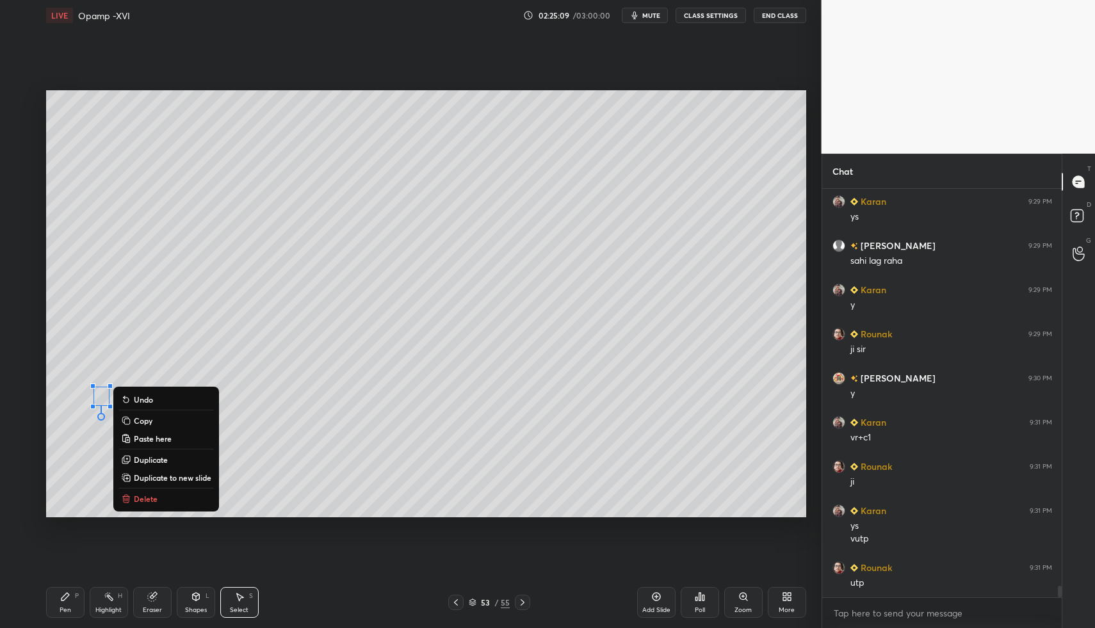
click at [147, 494] on p "Delete" at bounding box center [146, 499] width 24 height 10
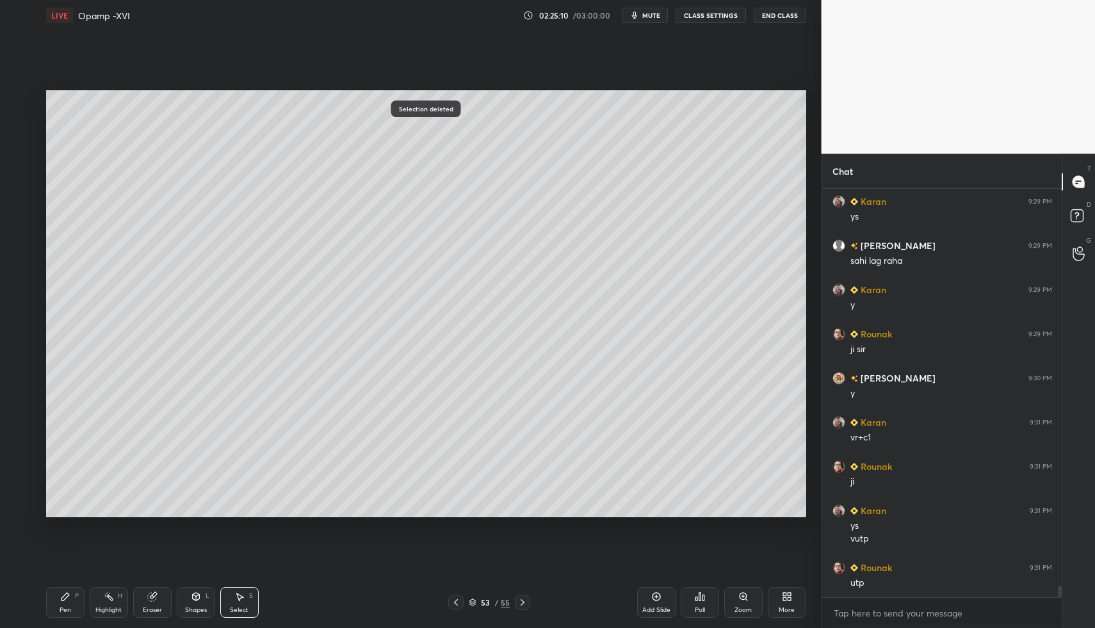
drag, startPoint x: 76, startPoint y: 600, endPoint x: 68, endPoint y: 605, distance: 8.3
click at [74, 604] on div "Pen P" at bounding box center [65, 602] width 38 height 31
drag, startPoint x: 68, startPoint y: 605, endPoint x: 57, endPoint y: 526, distance: 79.6
click at [68, 605] on div "Pen P" at bounding box center [65, 602] width 38 height 31
click at [20, 147] on div at bounding box center [21, 152] width 10 height 10
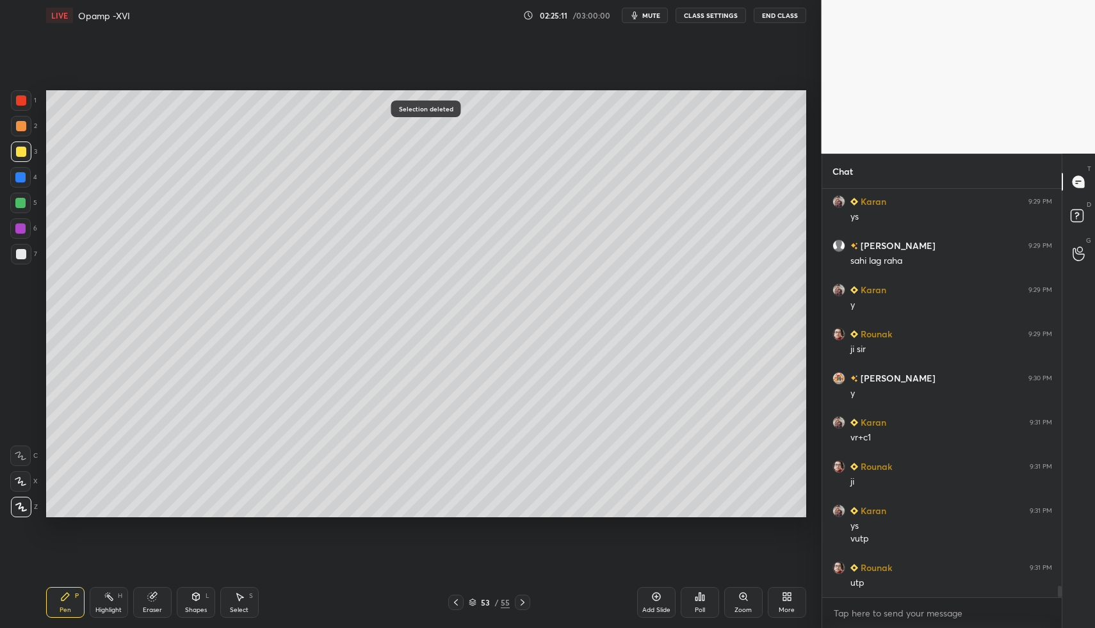
drag, startPoint x: 200, startPoint y: 609, endPoint x: 195, endPoint y: 586, distance: 23.6
click at [201, 607] on div "Shapes" at bounding box center [196, 610] width 22 height 6
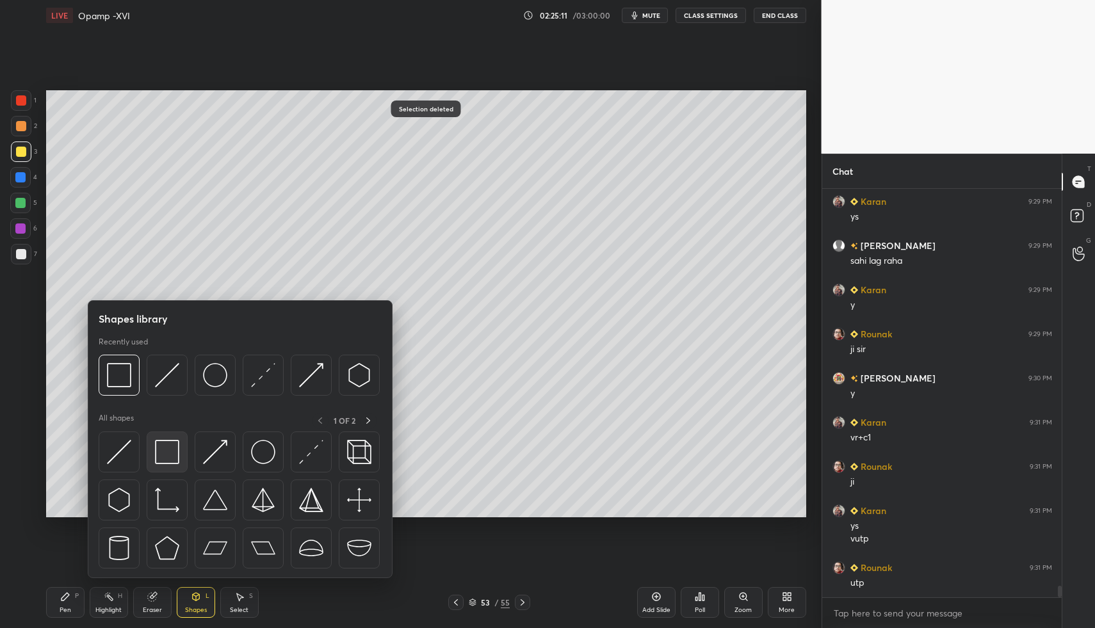
click at [159, 451] on img at bounding box center [167, 452] width 24 height 24
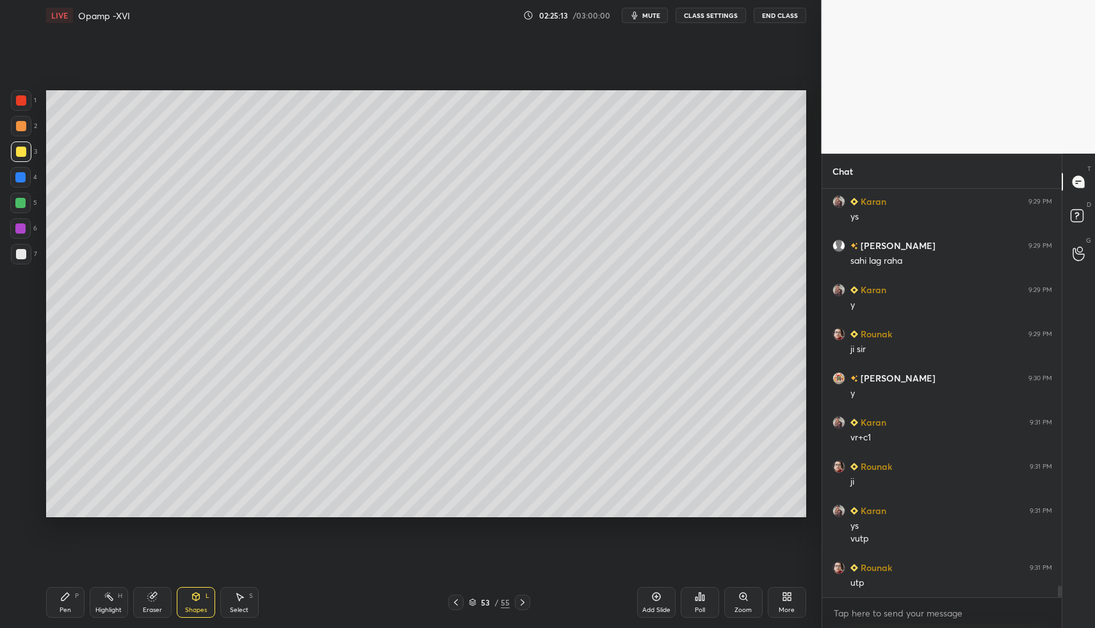
drag, startPoint x: 17, startPoint y: 254, endPoint x: 24, endPoint y: 323, distance: 69.5
click at [17, 254] on div at bounding box center [21, 254] width 10 height 10
click at [74, 608] on div "Pen P" at bounding box center [65, 602] width 38 height 31
click at [68, 602] on div "Pen P" at bounding box center [65, 602] width 38 height 31
click at [207, 596] on div "Shapes L" at bounding box center [196, 602] width 38 height 31
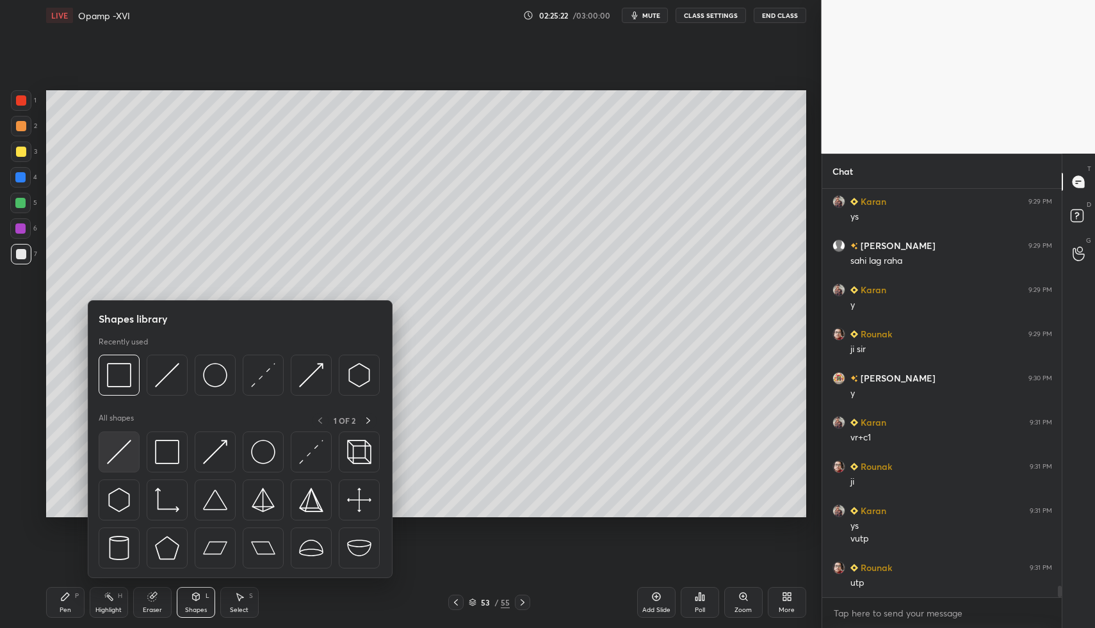
click at [113, 447] on img at bounding box center [119, 452] width 24 height 24
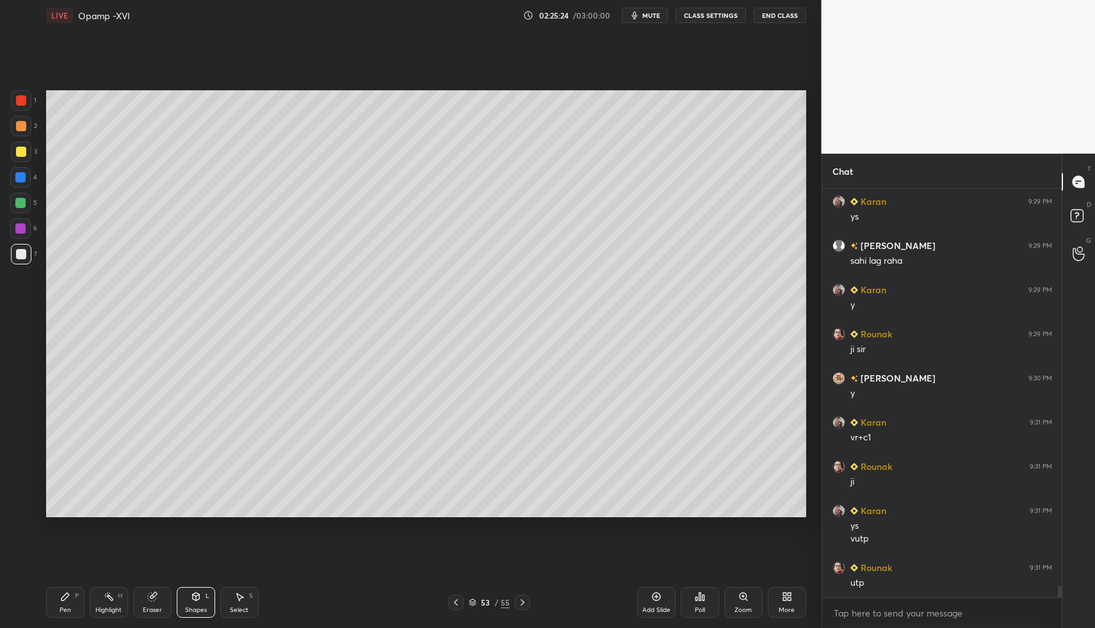
click at [75, 599] on div "P" at bounding box center [77, 596] width 4 height 6
drag, startPoint x: 72, startPoint y: 591, endPoint x: 181, endPoint y: 519, distance: 131.6
click at [68, 591] on div "Pen P" at bounding box center [65, 602] width 38 height 31
click at [233, 602] on div "Select S" at bounding box center [239, 602] width 38 height 31
click at [232, 604] on div "Select S" at bounding box center [239, 602] width 38 height 31
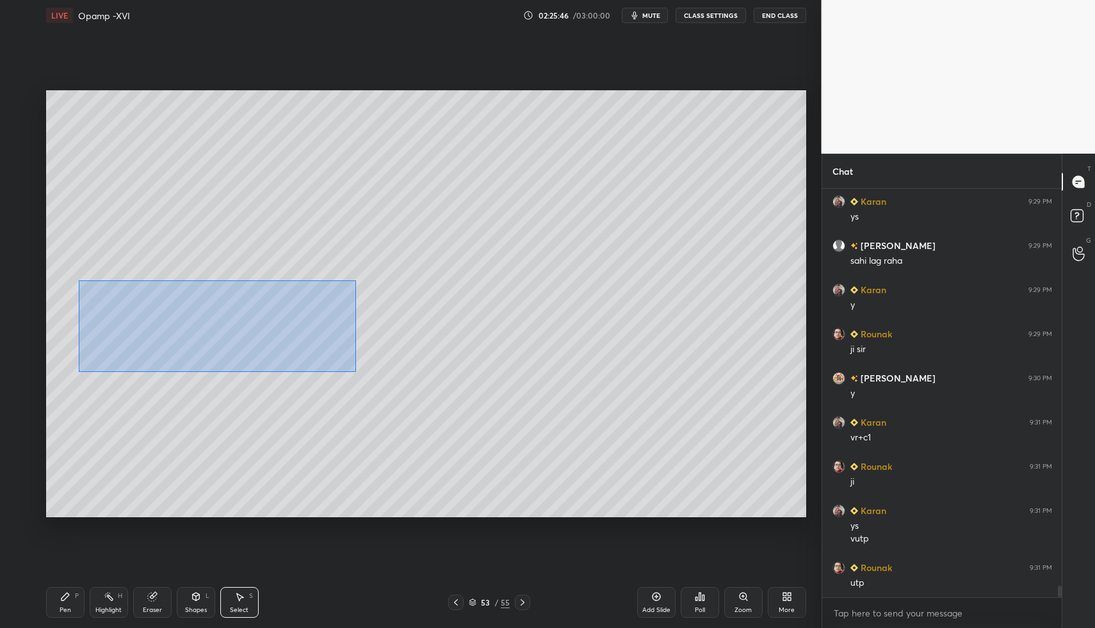
drag, startPoint x: 84, startPoint y: 286, endPoint x: 352, endPoint y: 371, distance: 280.6
click at [353, 372] on div "0 ° Undo Copy Paste here Duplicate Duplicate to new slide Delete" at bounding box center [426, 304] width 760 height 428
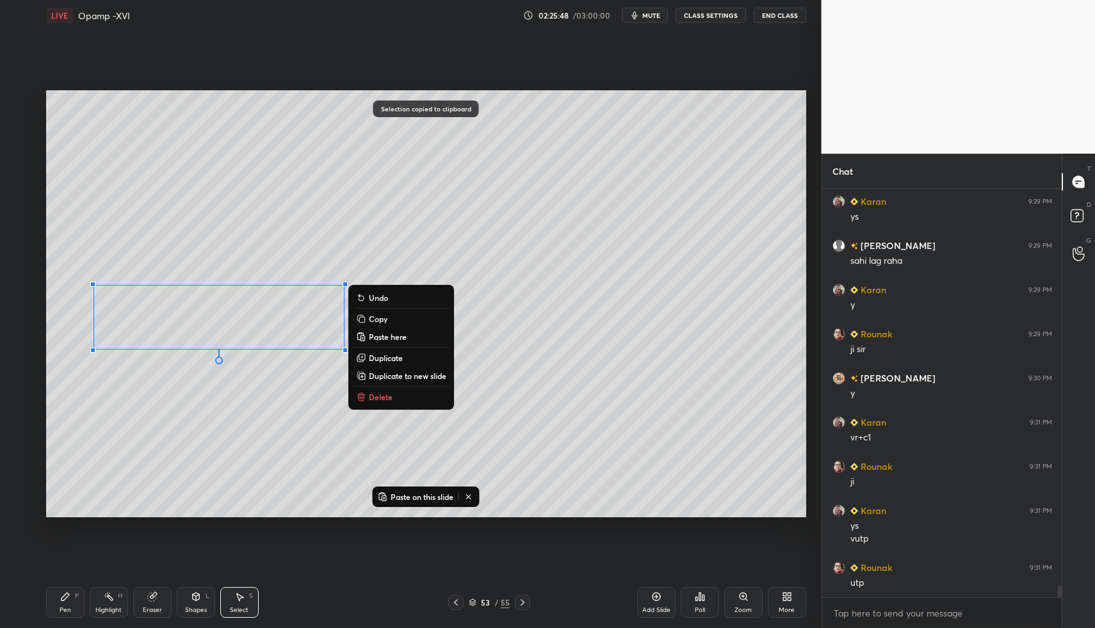
drag, startPoint x: 666, startPoint y: 595, endPoint x: 641, endPoint y: 568, distance: 35.8
click at [663, 597] on div "Add Slide" at bounding box center [656, 602] width 38 height 31
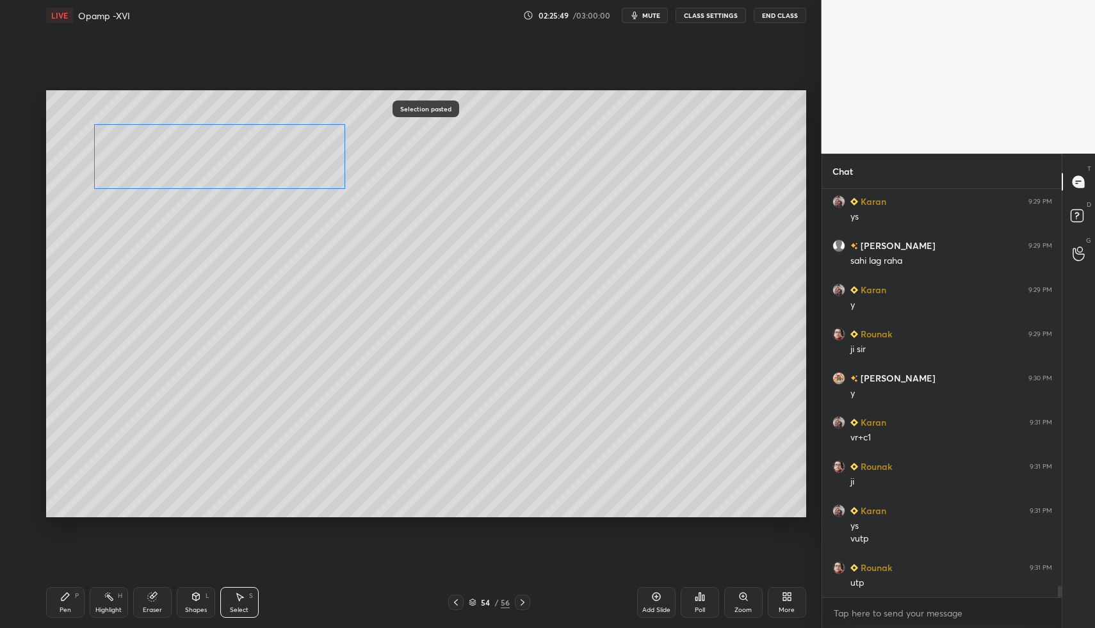
drag, startPoint x: 191, startPoint y: 277, endPoint x: 203, endPoint y: 143, distance: 134.3
click at [204, 143] on div "0 ° Undo Copy Paste here Duplicate Duplicate to new slide Delete" at bounding box center [426, 304] width 760 height 428
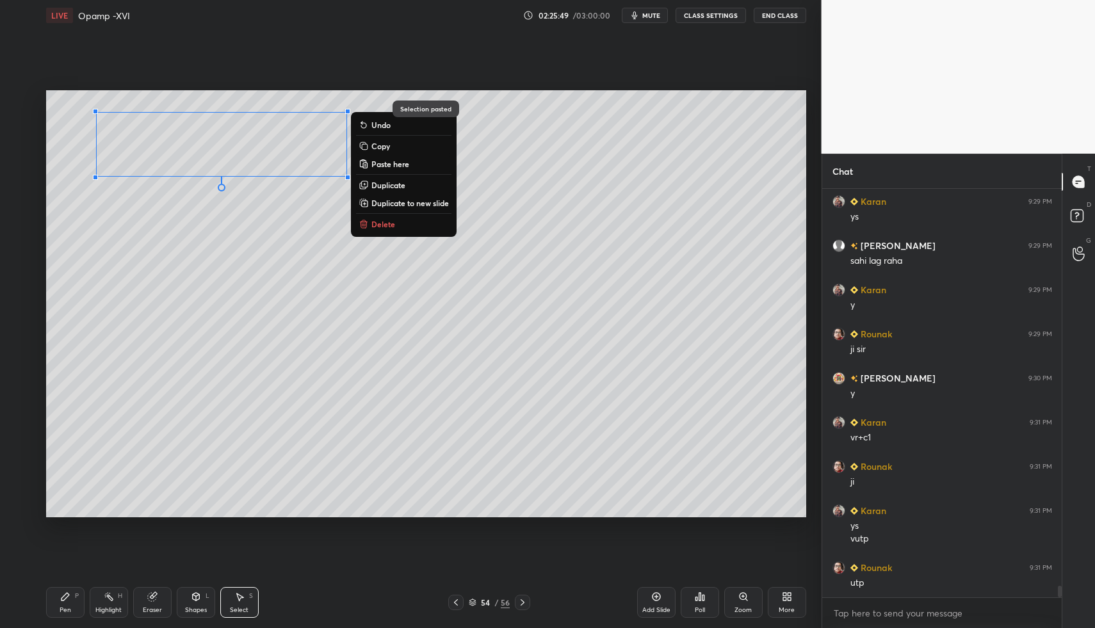
click at [64, 607] on div "Pen" at bounding box center [66, 610] width 12 height 6
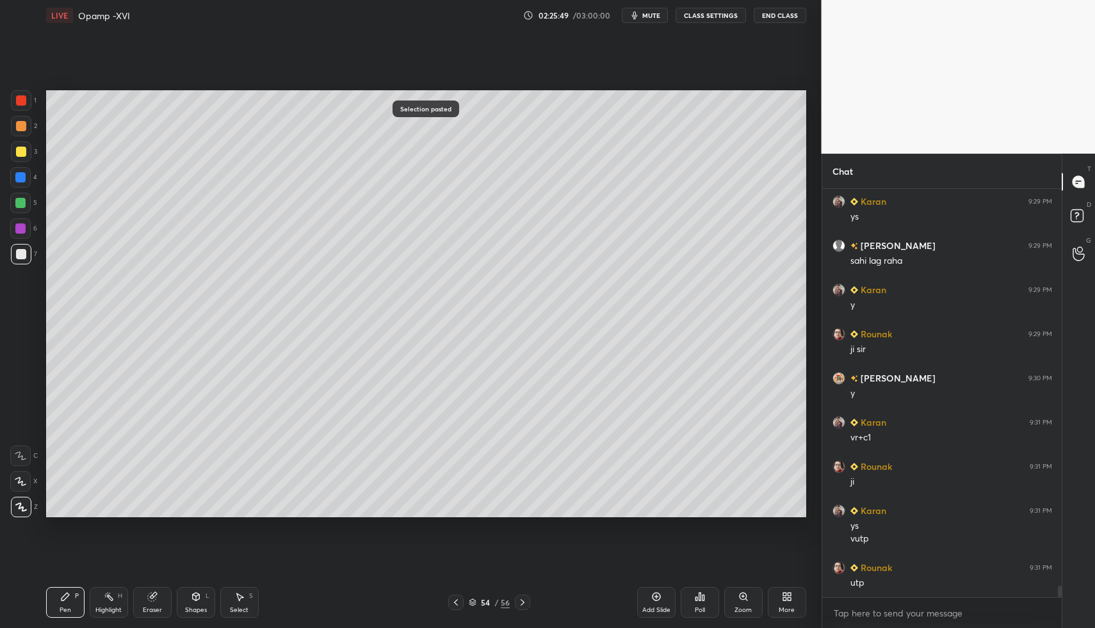
drag, startPoint x: 66, startPoint y: 602, endPoint x: 132, endPoint y: 521, distance: 104.2
click at [66, 602] on div "Pen P" at bounding box center [65, 602] width 38 height 31
click at [458, 605] on icon at bounding box center [456, 602] width 10 height 10
drag, startPoint x: 519, startPoint y: 606, endPoint x: 516, endPoint y: 597, distance: 8.7
click at [519, 606] on icon at bounding box center [522, 602] width 10 height 10
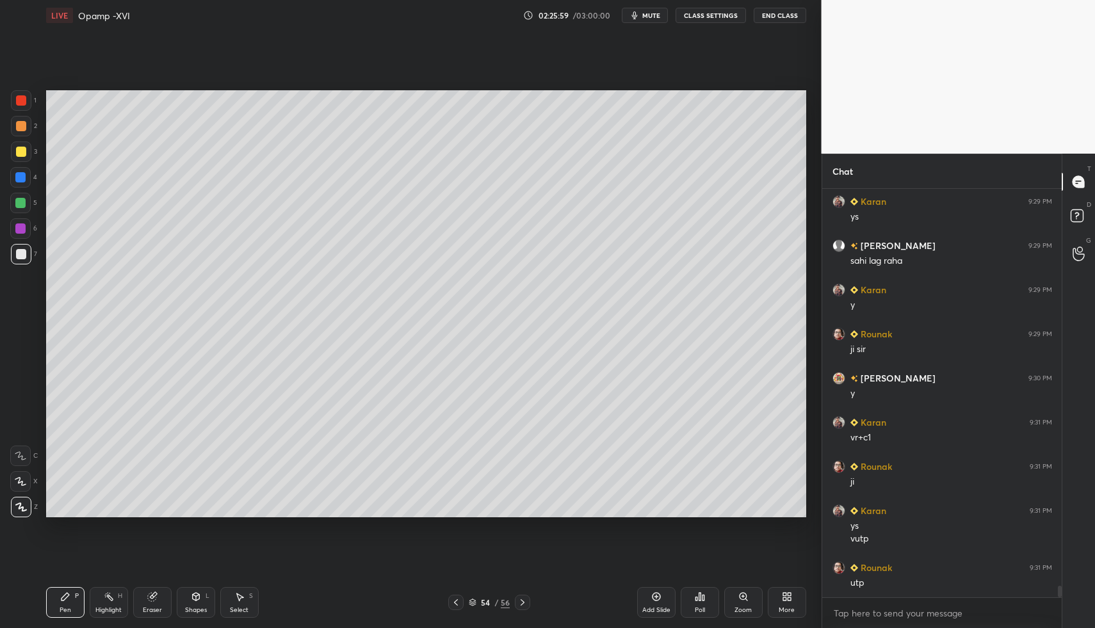
click at [57, 599] on div "Pen P" at bounding box center [65, 602] width 38 height 31
click at [16, 257] on div at bounding box center [21, 254] width 10 height 10
drag, startPoint x: 60, startPoint y: 586, endPoint x: 61, endPoint y: 570, distance: 16.1
click at [60, 586] on div "Pen P Highlight H Eraser Shapes L Select S 54 / 56 Add Slide Poll Zoom More" at bounding box center [426, 602] width 760 height 51
click at [50, 595] on div "Pen P" at bounding box center [65, 602] width 38 height 31
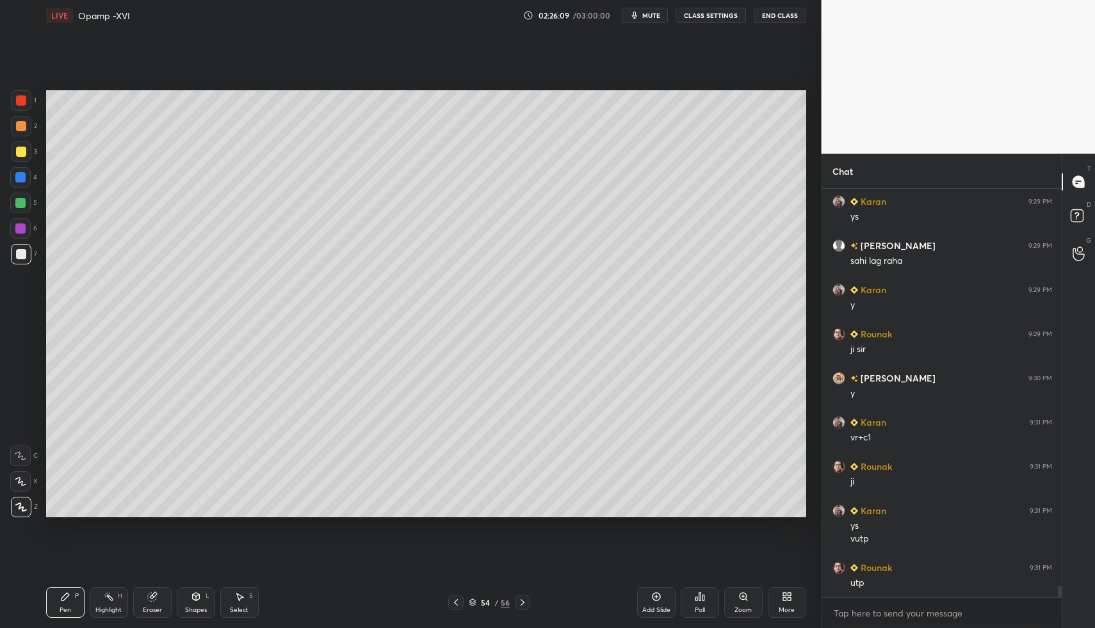
click at [51, 595] on div "Pen P" at bounding box center [65, 602] width 38 height 31
click at [234, 602] on div "Select S" at bounding box center [239, 602] width 38 height 31
drag, startPoint x: 234, startPoint y: 602, endPoint x: 215, endPoint y: 520, distance: 84.0
click at [232, 599] on div "Select S" at bounding box center [239, 602] width 38 height 31
drag, startPoint x: 73, startPoint y: 230, endPoint x: 135, endPoint y: 280, distance: 79.3
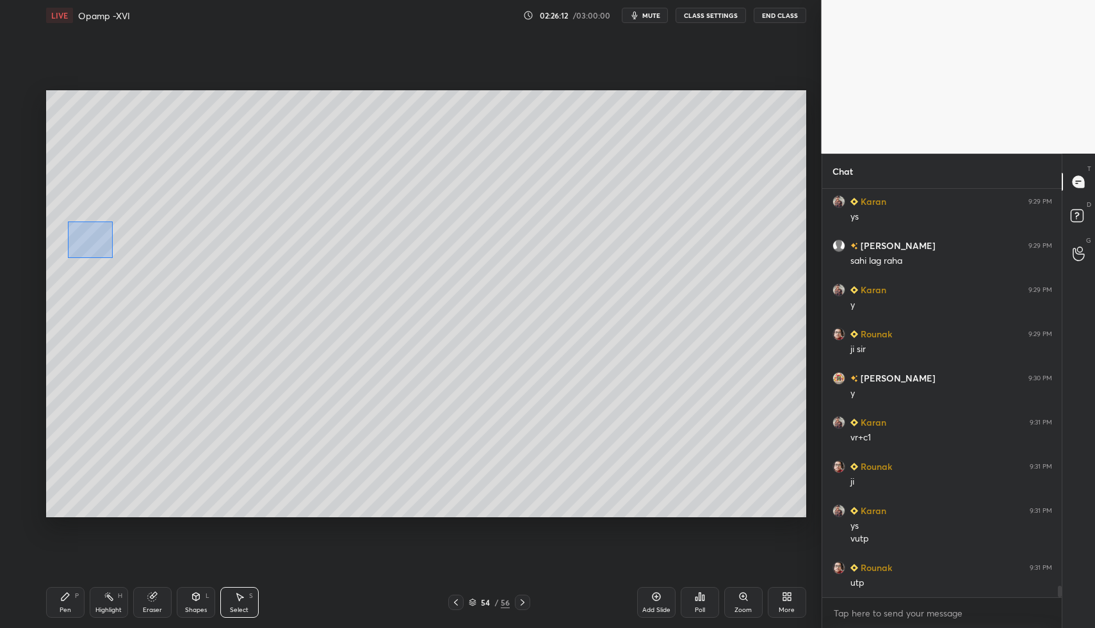
click at [136, 280] on div "0 ° Undo Copy Paste here Duplicate Duplicate to new slide Delete" at bounding box center [426, 304] width 760 height 428
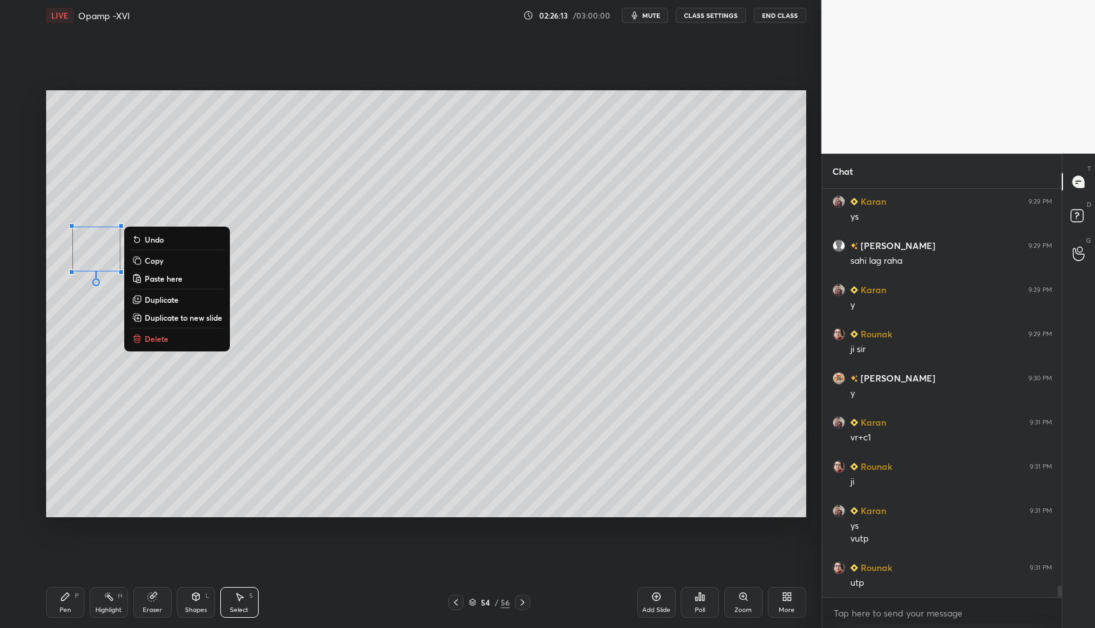
click at [170, 335] on button "Delete" at bounding box center [176, 338] width 95 height 15
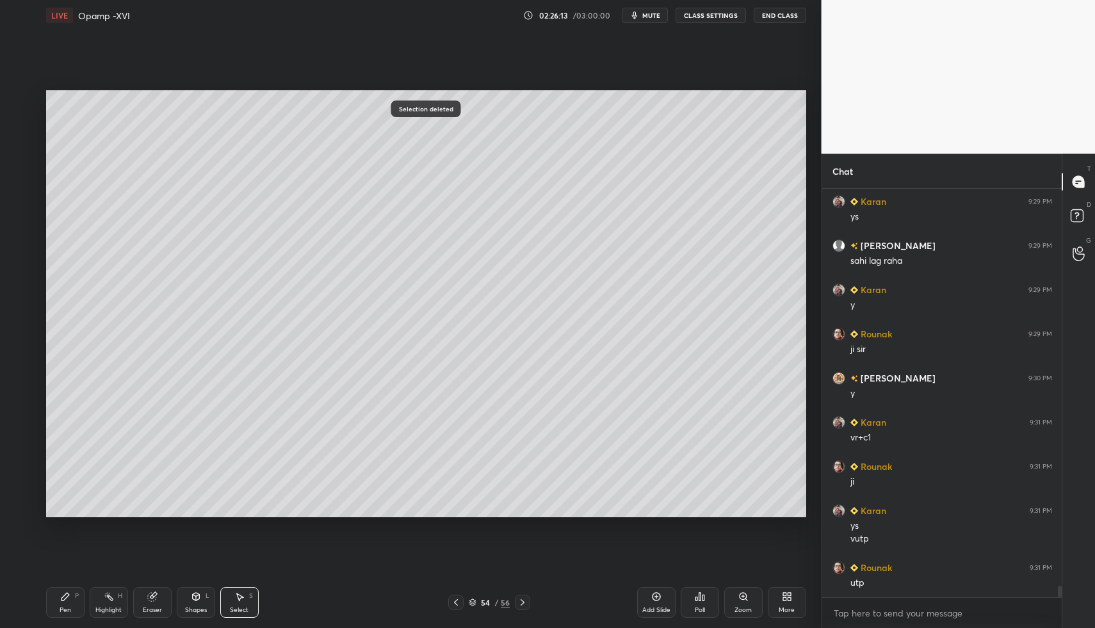
click at [79, 591] on div "Pen P" at bounding box center [65, 602] width 38 height 31
click at [77, 593] on div "P" at bounding box center [77, 596] width 4 height 6
drag, startPoint x: 454, startPoint y: 597, endPoint x: 471, endPoint y: 600, distance: 17.7
click at [454, 598] on icon at bounding box center [456, 602] width 10 height 10
click at [524, 600] on icon at bounding box center [522, 602] width 10 height 10
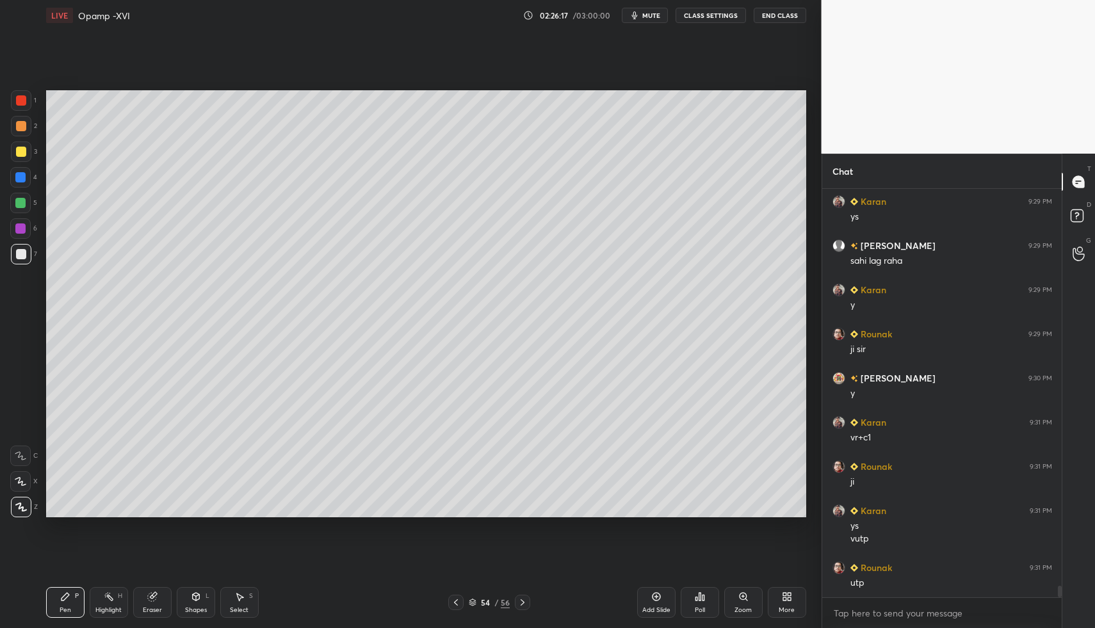
click at [223, 599] on div "Select S" at bounding box center [239, 602] width 38 height 31
click at [240, 605] on div "Select S" at bounding box center [239, 602] width 38 height 31
drag, startPoint x: 82, startPoint y: 117, endPoint x: 121, endPoint y: 149, distance: 50.1
click at [131, 159] on div "0 ° Undo Copy Paste here Duplicate Duplicate to new slide Delete" at bounding box center [426, 304] width 760 height 428
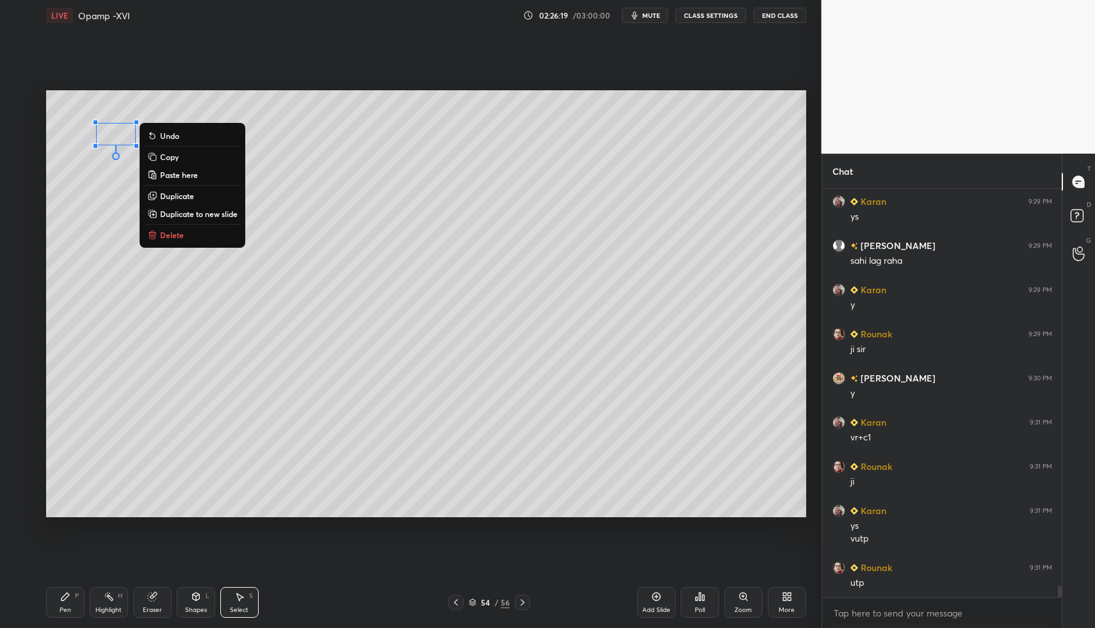
click at [102, 170] on div "0 ° Undo Copy Paste here Duplicate Duplicate to new slide Delete" at bounding box center [426, 304] width 760 height 428
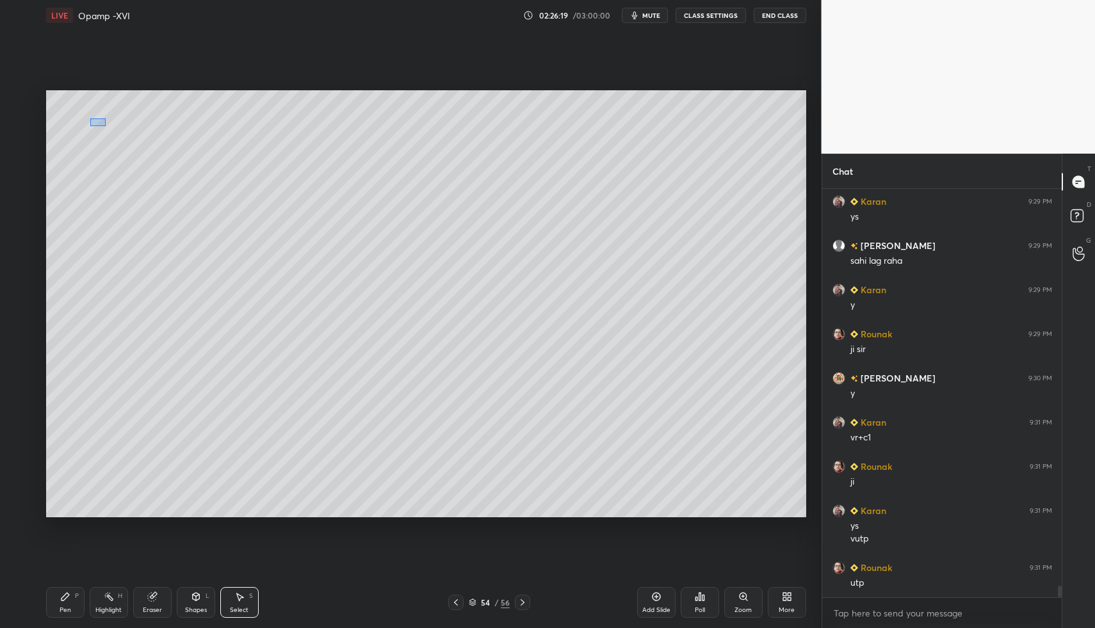
drag, startPoint x: 90, startPoint y: 118, endPoint x: 115, endPoint y: 136, distance: 30.7
click at [140, 149] on div "0 ° Undo Copy Paste here Duplicate Duplicate to new slide Delete" at bounding box center [426, 304] width 760 height 428
drag, startPoint x: 106, startPoint y: 124, endPoint x: 101, endPoint y: 157, distance: 34.2
click at [102, 120] on div "0 ° Undo Copy Paste here Duplicate Duplicate to new slide Delete" at bounding box center [426, 304] width 760 height 428
click at [106, 183] on div "0 ° Undo Copy Paste here Duplicate Duplicate to new slide Delete" at bounding box center [426, 304] width 760 height 428
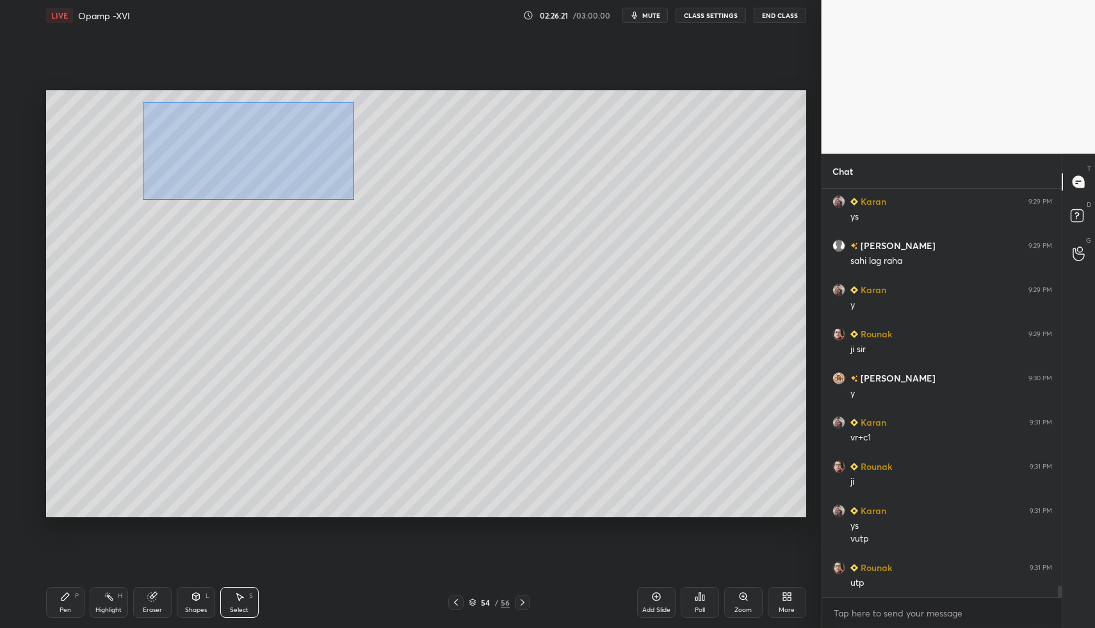
drag, startPoint x: 165, startPoint y: 126, endPoint x: 350, endPoint y: 198, distance: 198.6
click at [355, 200] on div "0 ° Undo Copy Paste here Duplicate Duplicate to new slide Delete" at bounding box center [426, 304] width 760 height 428
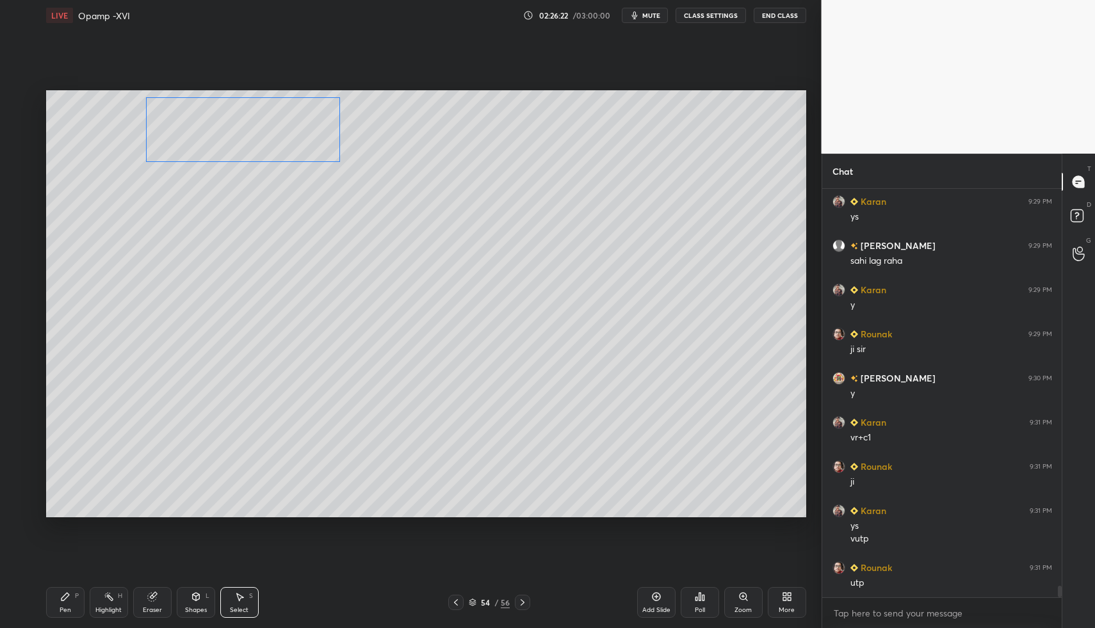
click at [205, 138] on div "0 ° Undo Copy Paste here Duplicate Duplicate to new slide Delete" at bounding box center [426, 304] width 760 height 428
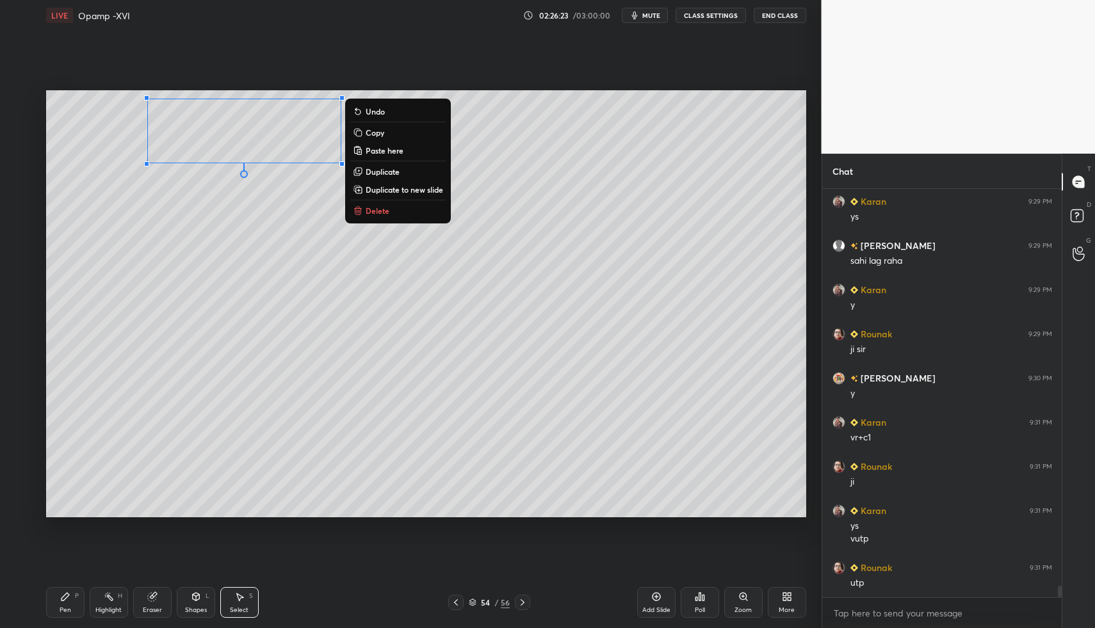
drag, startPoint x: 61, startPoint y: 604, endPoint x: 72, endPoint y: 604, distance: 10.9
click at [65, 605] on div "Pen P" at bounding box center [65, 602] width 38 height 31
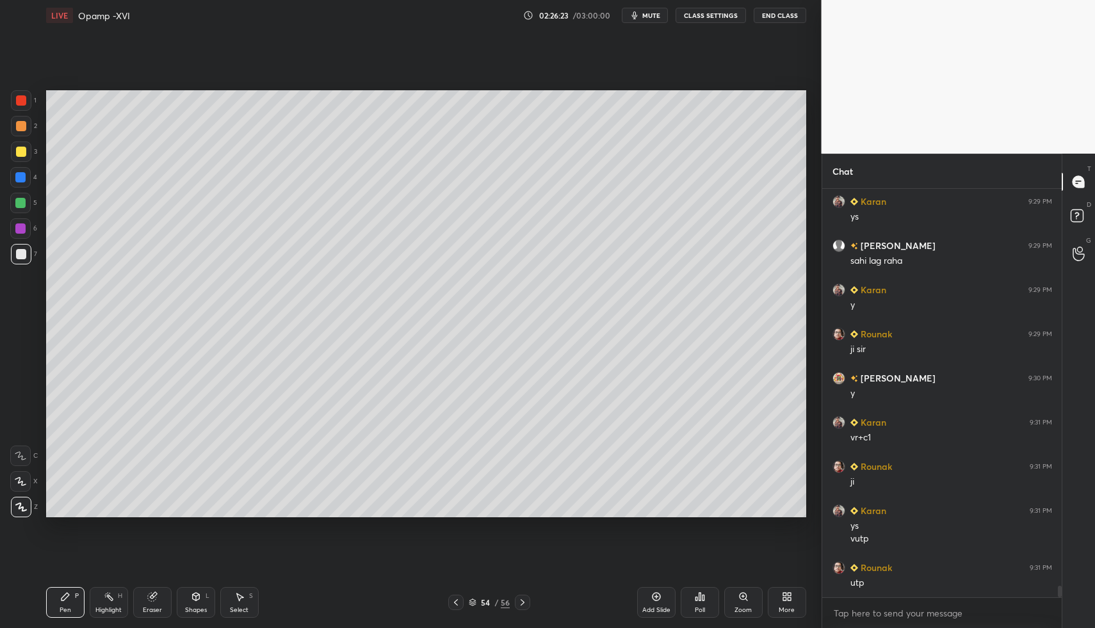
drag, startPoint x: 72, startPoint y: 604, endPoint x: 81, endPoint y: 602, distance: 9.3
click at [76, 604] on div "Pen P" at bounding box center [65, 602] width 38 height 31
drag, startPoint x: 246, startPoint y: 601, endPoint x: 238, endPoint y: 594, distance: 10.9
click at [246, 601] on div "Select S" at bounding box center [239, 602] width 38 height 31
drag, startPoint x: 238, startPoint y: 594, endPoint x: 268, endPoint y: 536, distance: 65.6
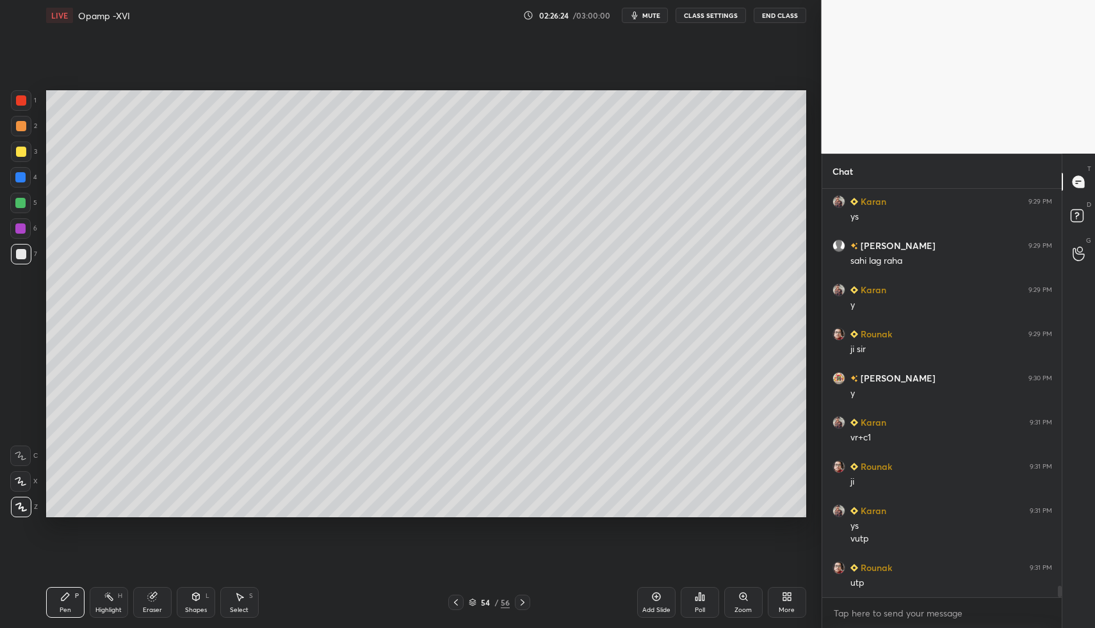
click at [241, 588] on div "Select S" at bounding box center [239, 602] width 38 height 31
drag, startPoint x: 351, startPoint y: 101, endPoint x: 437, endPoint y: 164, distance: 106.8
click at [474, 192] on div "0 ° Undo Copy Paste here Duplicate Duplicate to new slide Delete" at bounding box center [426, 304] width 760 height 428
drag, startPoint x: 394, startPoint y: 144, endPoint x: 367, endPoint y: 136, distance: 28.0
click at [391, 136] on div "0 ° Undo Copy Paste here Duplicate Duplicate to new slide Delete" at bounding box center [426, 304] width 760 height 428
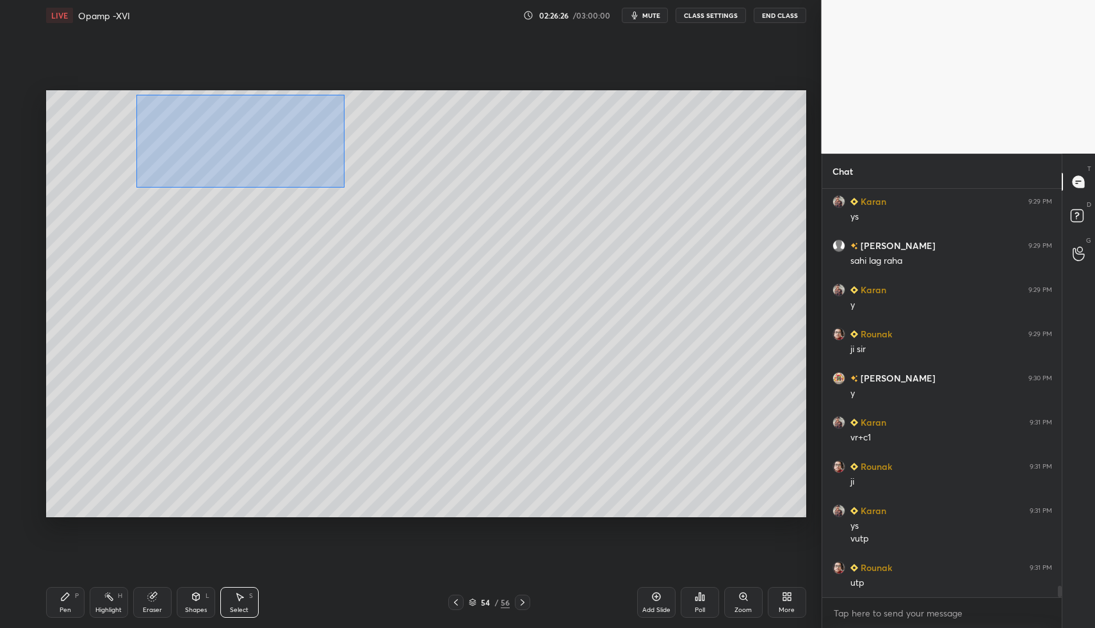
drag, startPoint x: 163, startPoint y: 118, endPoint x: 335, endPoint y: 174, distance: 181.8
click at [342, 186] on div "0 ° Undo Copy Paste here Duplicate Duplicate to new slide Delete" at bounding box center [426, 304] width 760 height 428
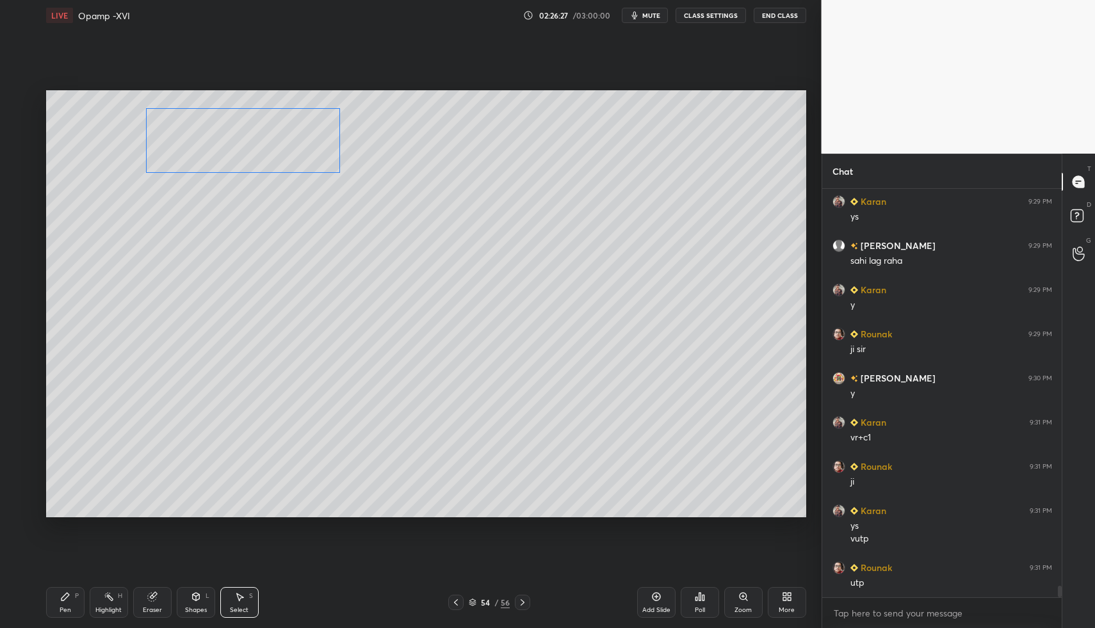
drag, startPoint x: 303, startPoint y: 152, endPoint x: 296, endPoint y: 182, distance: 31.5
click at [303, 161] on div "0 ° Undo Copy Paste here Duplicate Duplicate to new slide Delete" at bounding box center [426, 304] width 760 height 428
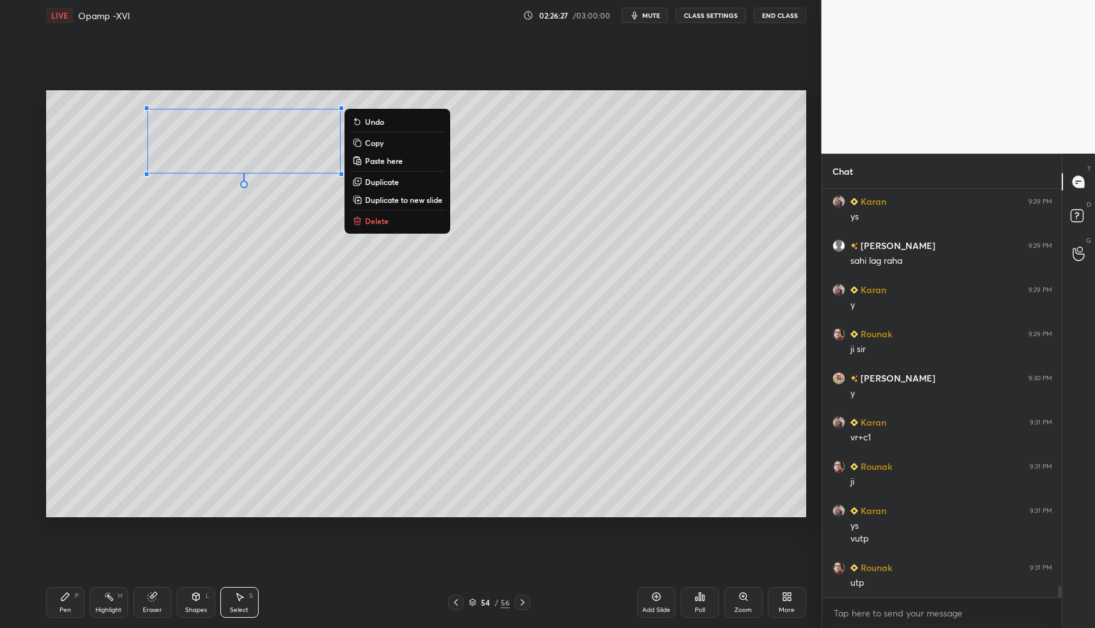
click at [68, 612] on div "Pen" at bounding box center [66, 610] width 12 height 6
drag, startPoint x: 70, startPoint y: 604, endPoint x: 300, endPoint y: 586, distance: 230.6
click at [79, 602] on div "Pen P" at bounding box center [65, 602] width 38 height 31
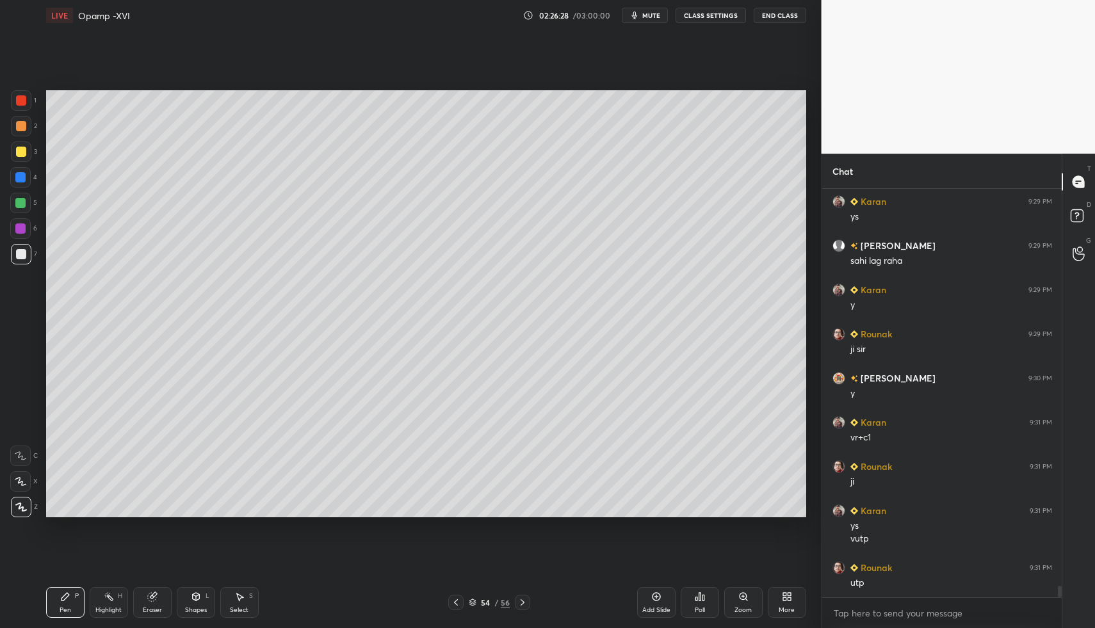
click at [451, 599] on div at bounding box center [455, 602] width 15 height 15
drag, startPoint x: 536, startPoint y: 602, endPoint x: 451, endPoint y: 581, distance: 87.7
click at [532, 602] on div "53 / 56" at bounding box center [489, 602] width 296 height 15
drag, startPoint x: 522, startPoint y: 607, endPoint x: 460, endPoint y: 588, distance: 64.8
click at [522, 607] on icon at bounding box center [522, 602] width 10 height 10
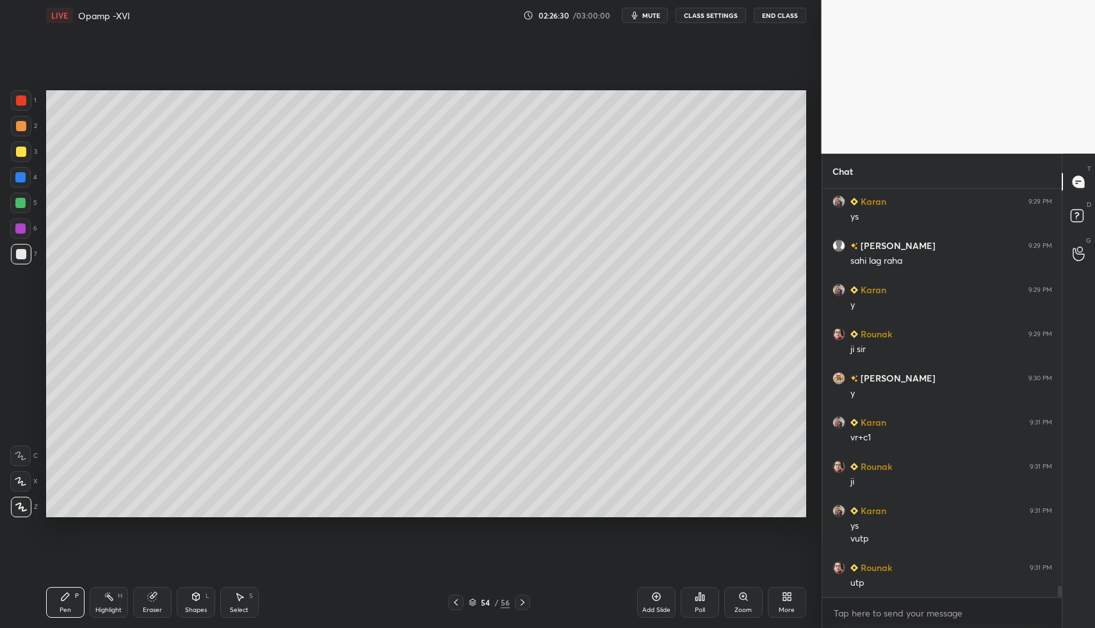
click at [82, 595] on div "Pen P" at bounding box center [65, 602] width 38 height 31
click at [76, 588] on div "Pen P" at bounding box center [65, 602] width 38 height 31
drag, startPoint x: 32, startPoint y: 196, endPoint x: 26, endPoint y: 204, distance: 10.5
click at [32, 196] on div "5" at bounding box center [23, 203] width 27 height 20
click at [26, 204] on div at bounding box center [20, 203] width 20 height 20
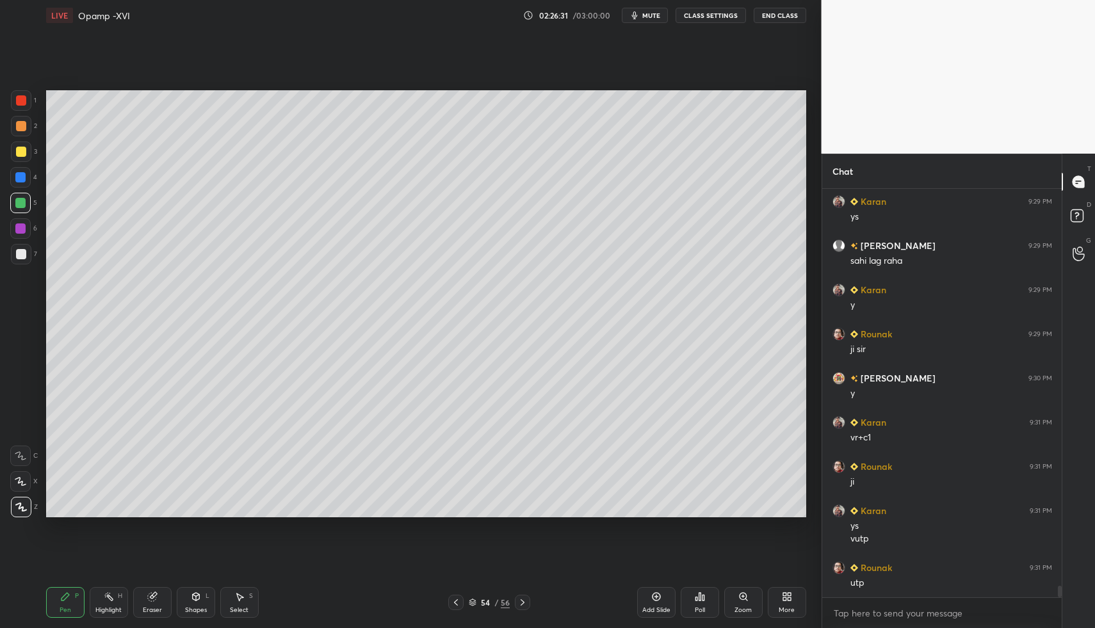
drag, startPoint x: 214, startPoint y: 611, endPoint x: 205, endPoint y: 580, distance: 32.5
click at [212, 607] on div "Shapes L" at bounding box center [196, 602] width 38 height 31
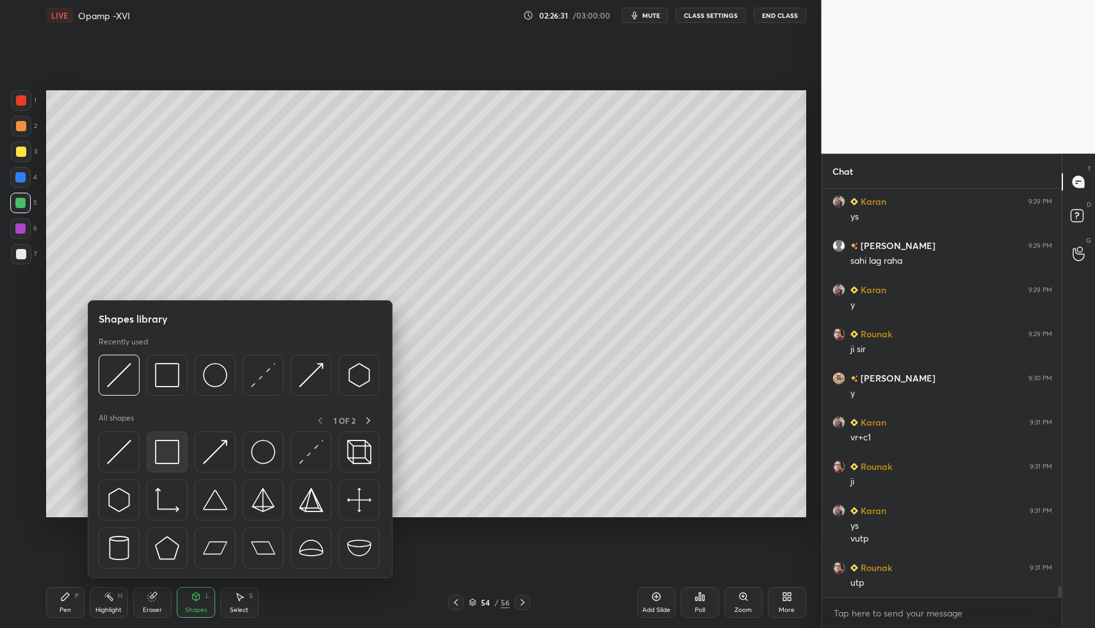
click at [174, 443] on img at bounding box center [167, 452] width 24 height 24
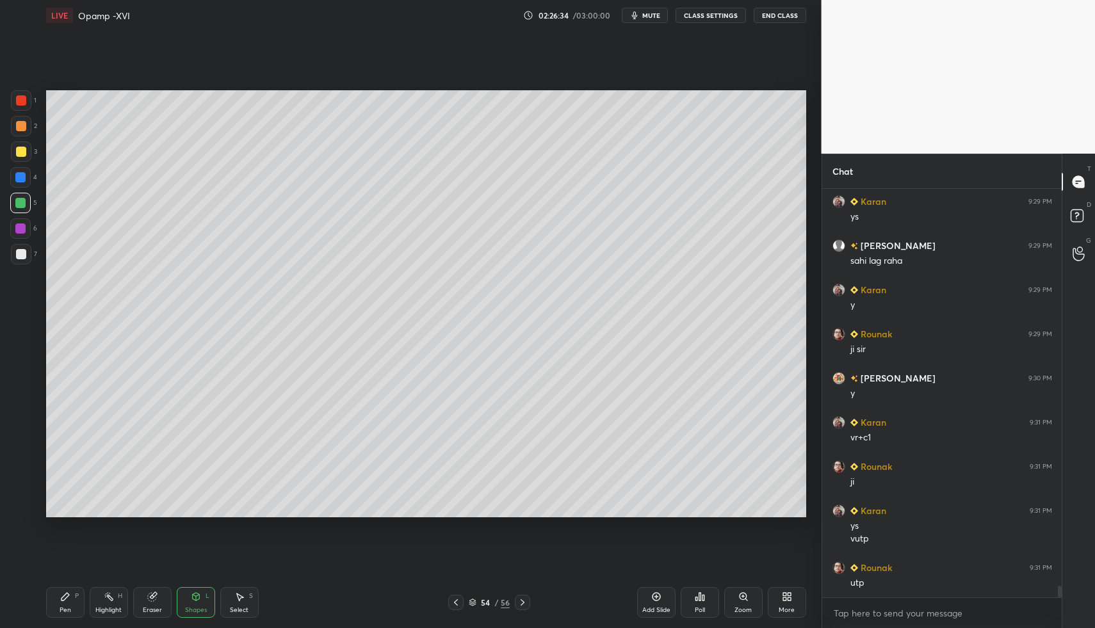
drag, startPoint x: 46, startPoint y: 607, endPoint x: 53, endPoint y: 595, distance: 14.6
click at [48, 602] on div "Pen P" at bounding box center [65, 602] width 38 height 31
click at [56, 595] on div "Pen P" at bounding box center [65, 602] width 38 height 31
click at [523, 602] on icon at bounding box center [522, 602] width 10 height 10
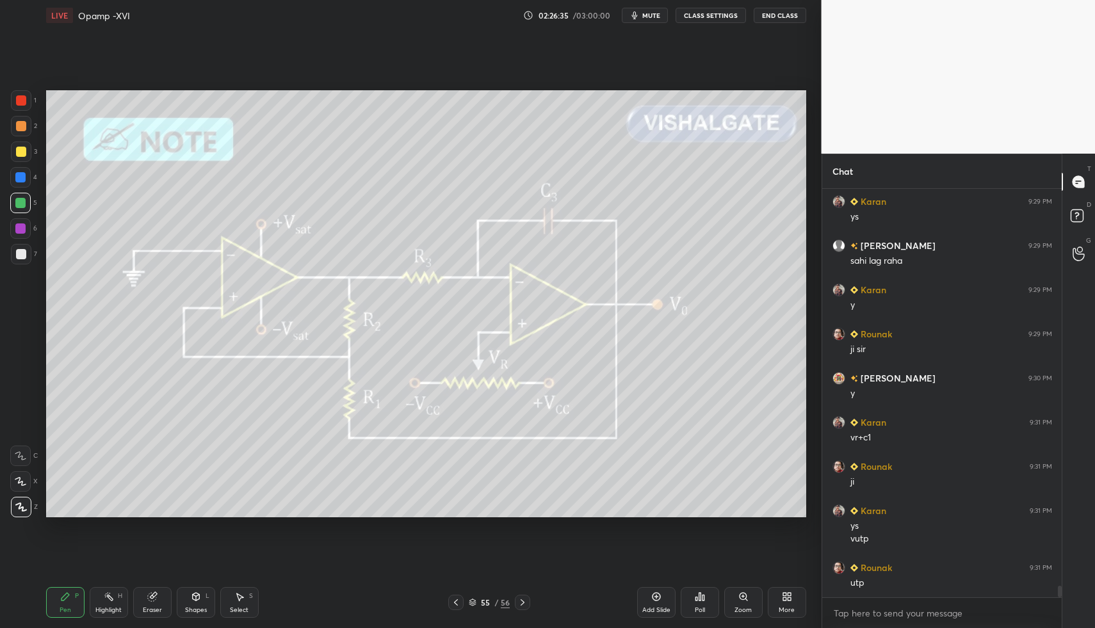
click at [455, 598] on icon at bounding box center [456, 602] width 10 height 10
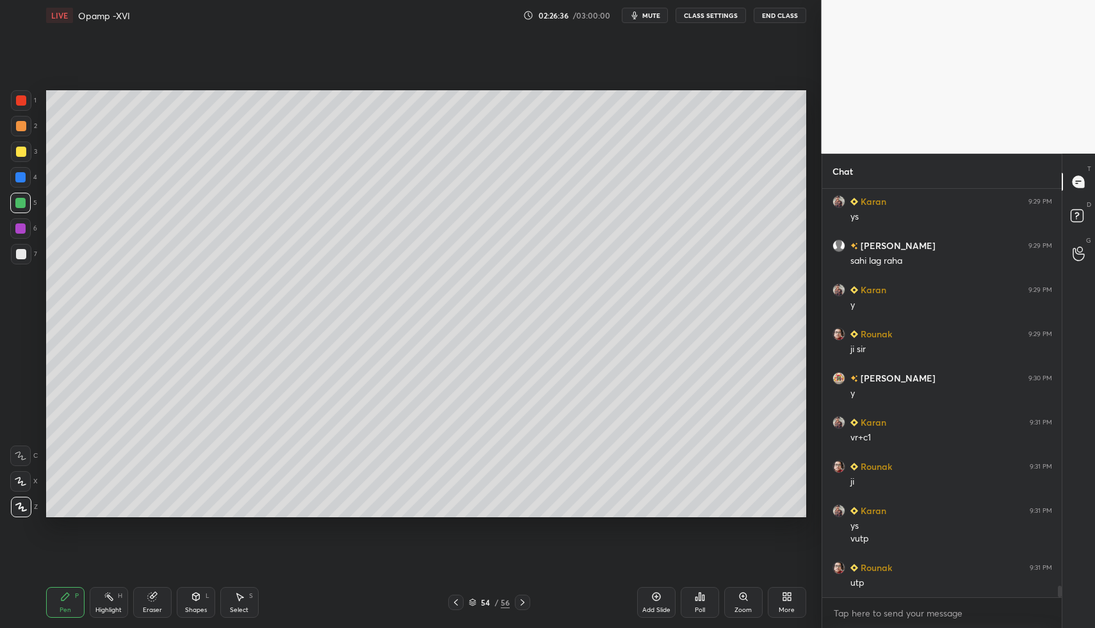
click at [645, 596] on div "Add Slide" at bounding box center [656, 602] width 38 height 31
drag, startPoint x: 59, startPoint y: 603, endPoint x: 63, endPoint y: 584, distance: 19.6
click at [59, 603] on div "Pen P" at bounding box center [65, 602] width 38 height 31
click at [63, 592] on icon at bounding box center [65, 596] width 10 height 10
click at [24, 212] on div "5" at bounding box center [23, 206] width 27 height 26
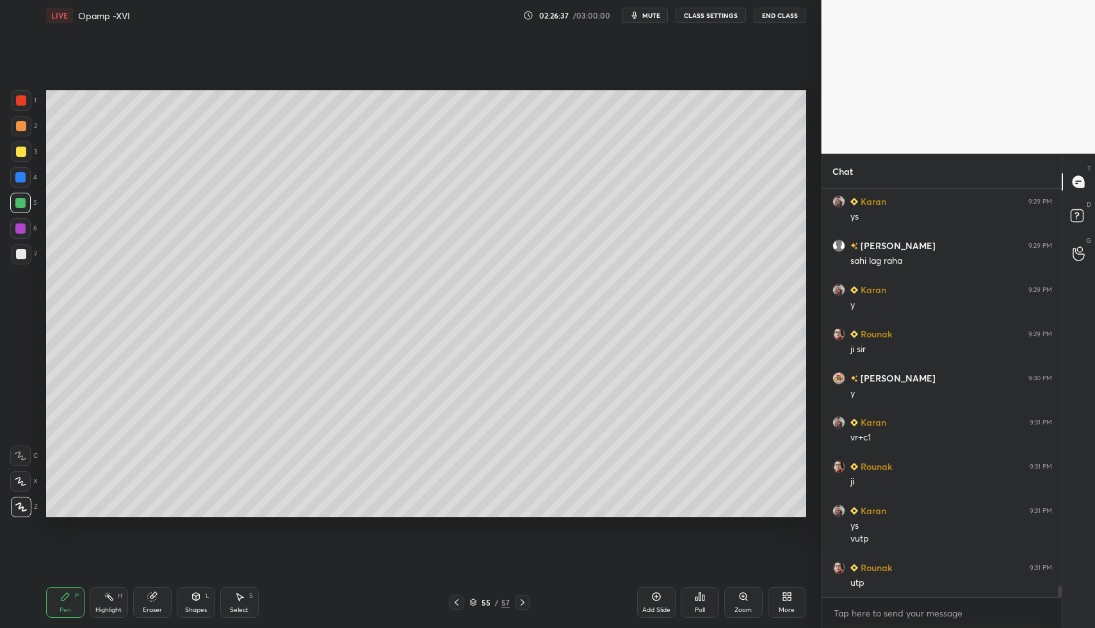
click at [23, 202] on div at bounding box center [20, 203] width 10 height 10
drag, startPoint x: 198, startPoint y: 591, endPoint x: 196, endPoint y: 583, distance: 7.9
click at [198, 591] on icon at bounding box center [196, 596] width 10 height 10
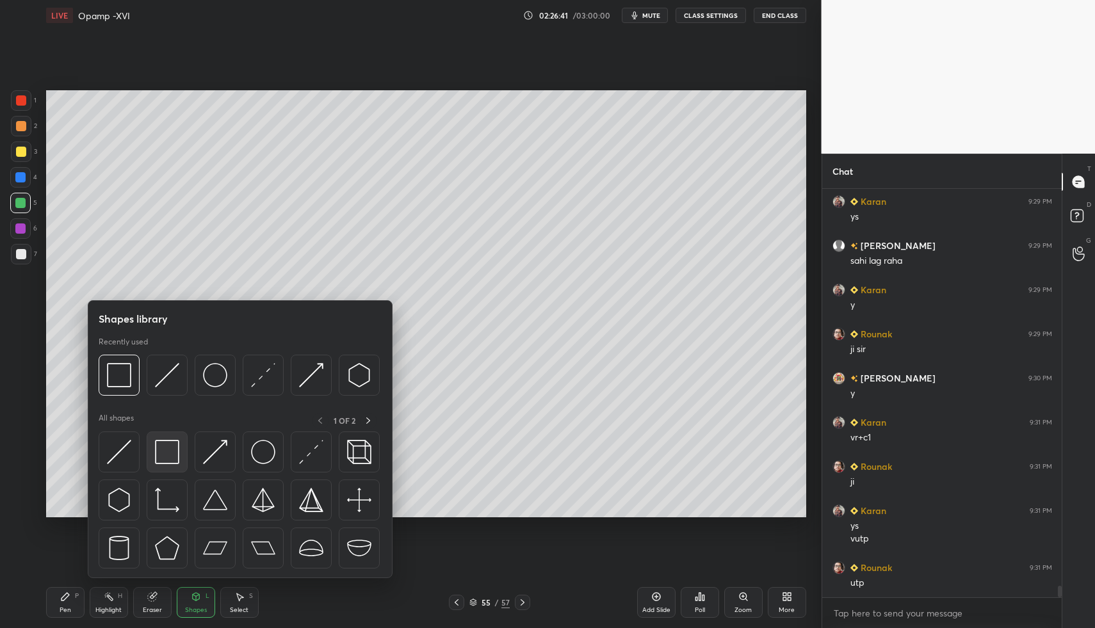
click at [166, 445] on img at bounding box center [167, 452] width 24 height 24
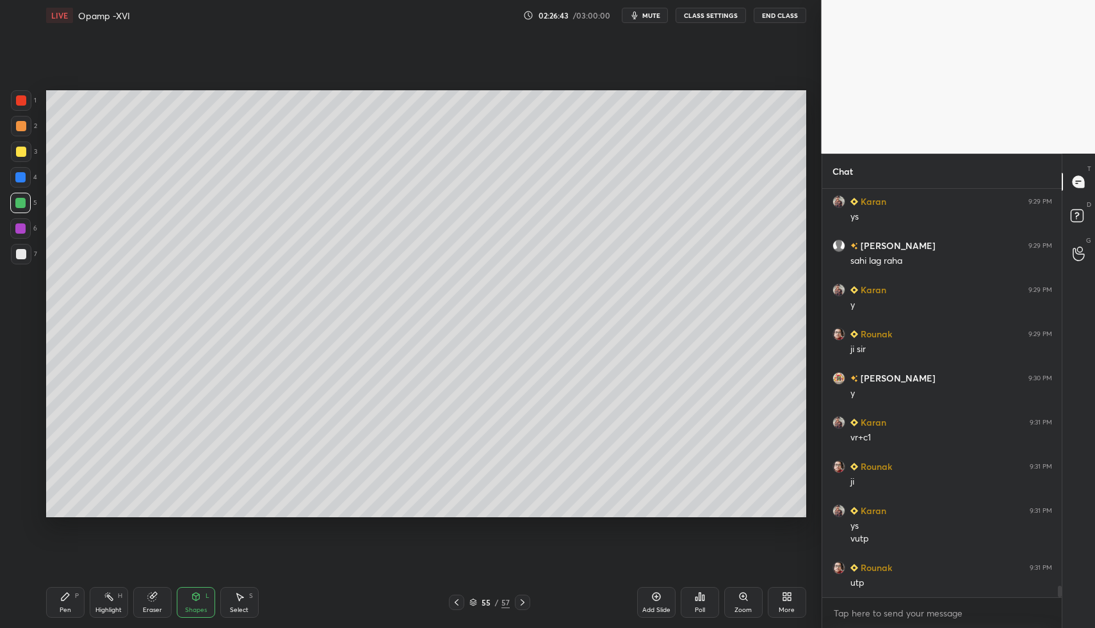
click at [29, 252] on div at bounding box center [21, 254] width 20 height 20
drag, startPoint x: 29, startPoint y: 252, endPoint x: 29, endPoint y: 266, distance: 13.5
click at [29, 252] on div at bounding box center [21, 254] width 20 height 20
click at [86, 593] on div "Pen P Highlight H Eraser Shapes L Select S" at bounding box center [194, 602] width 296 height 31
click at [73, 591] on div "Pen P" at bounding box center [65, 602] width 38 height 31
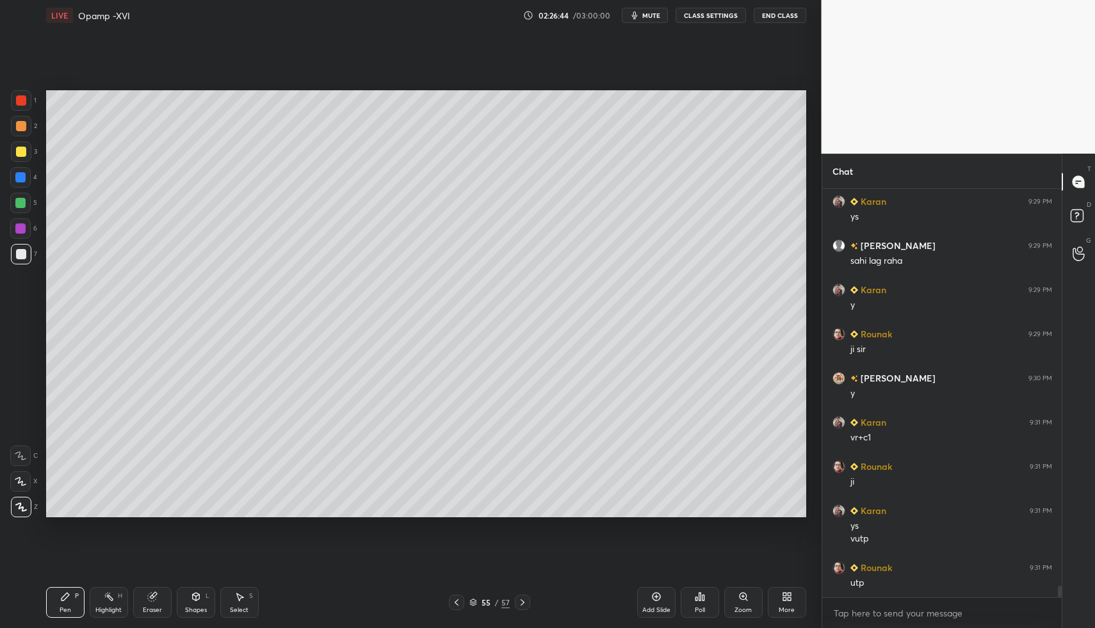
click at [453, 597] on div "55 / 57" at bounding box center [489, 602] width 296 height 15
click at [456, 600] on icon at bounding box center [456, 602] width 4 height 6
click at [253, 606] on div "Select S" at bounding box center [239, 602] width 38 height 31
click at [245, 595] on div "Select S" at bounding box center [239, 602] width 38 height 31
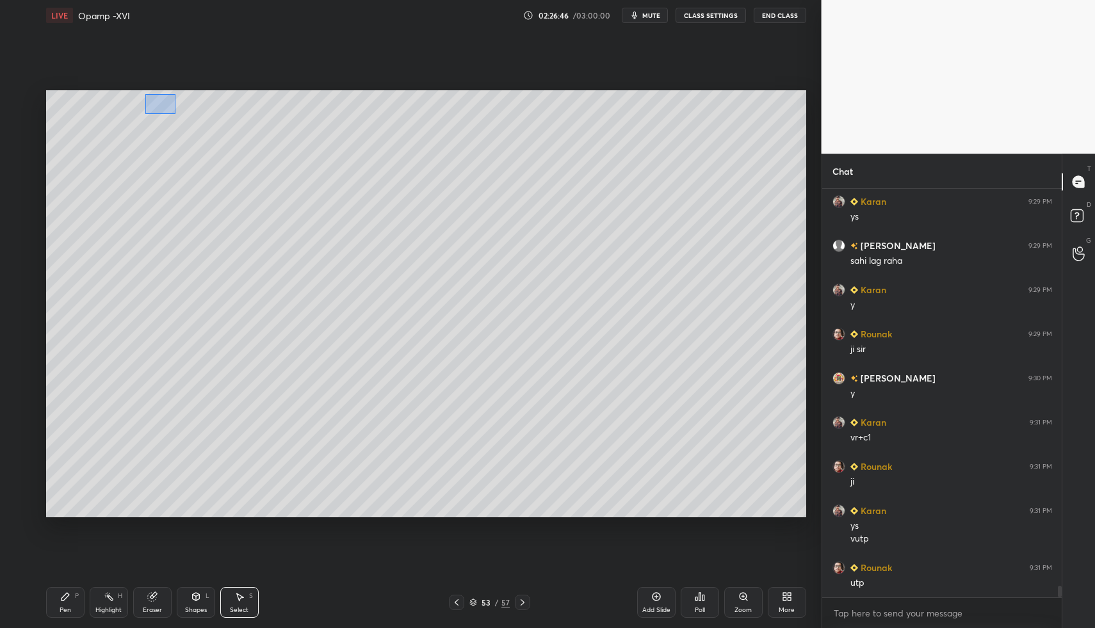
drag, startPoint x: 154, startPoint y: 99, endPoint x: 315, endPoint y: 149, distance: 168.1
click at [315, 149] on div "0 ° Undo Copy Paste here Duplicate Duplicate to new slide Delete" at bounding box center [426, 304] width 760 height 428
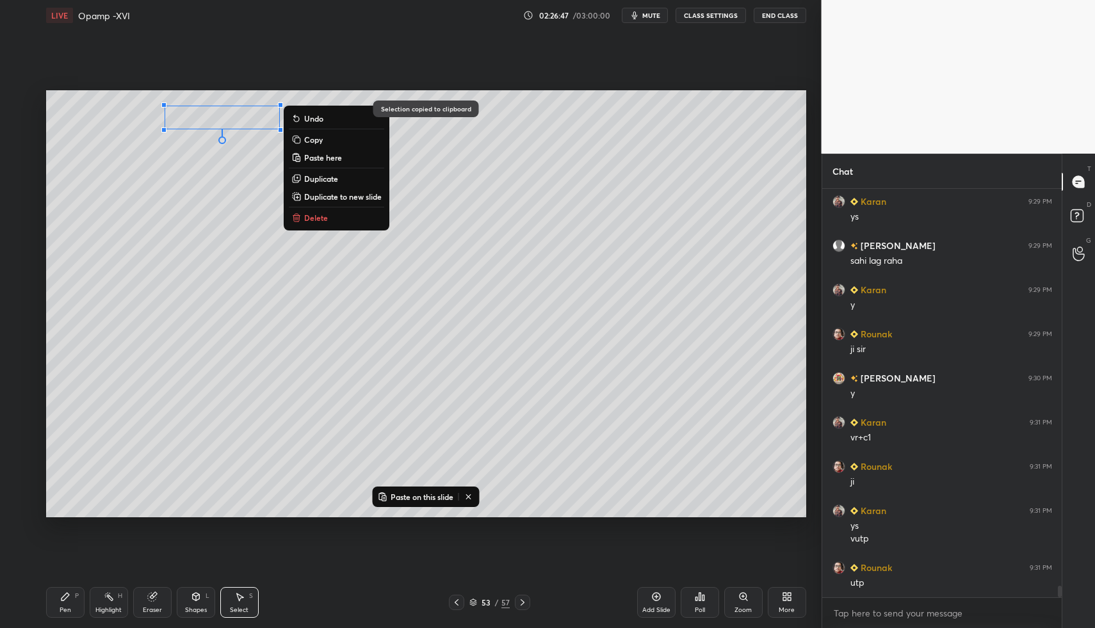
drag, startPoint x: 517, startPoint y: 599, endPoint x: 524, endPoint y: 597, distance: 6.9
click at [517, 599] on icon at bounding box center [522, 602] width 10 height 10
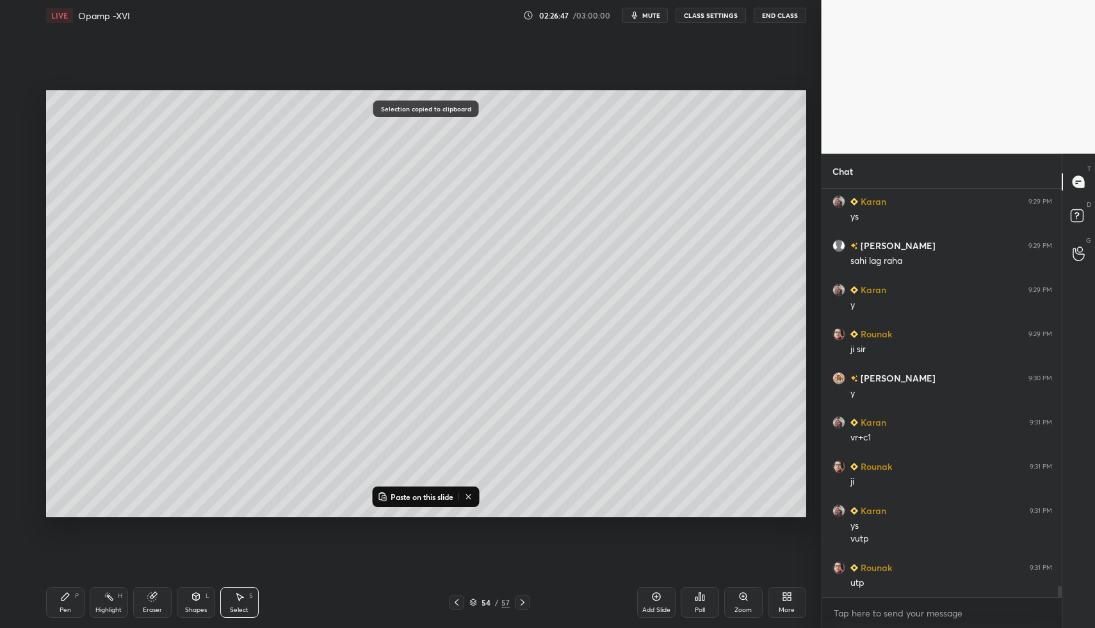
click at [524, 597] on icon at bounding box center [522, 602] width 10 height 10
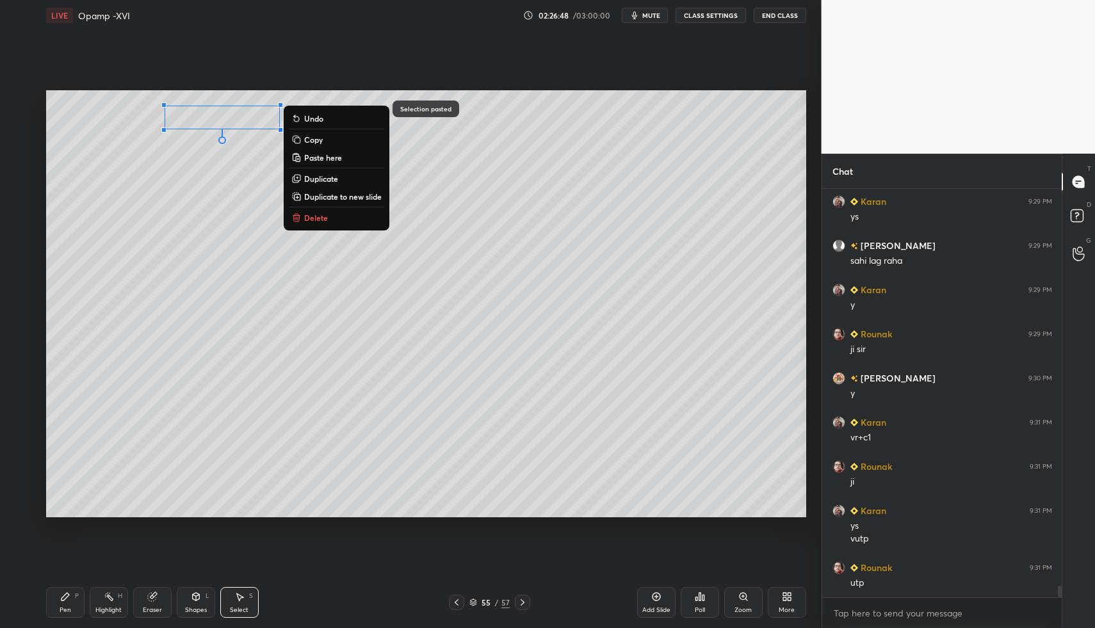
click at [72, 606] on div "Pen P" at bounding box center [65, 602] width 38 height 31
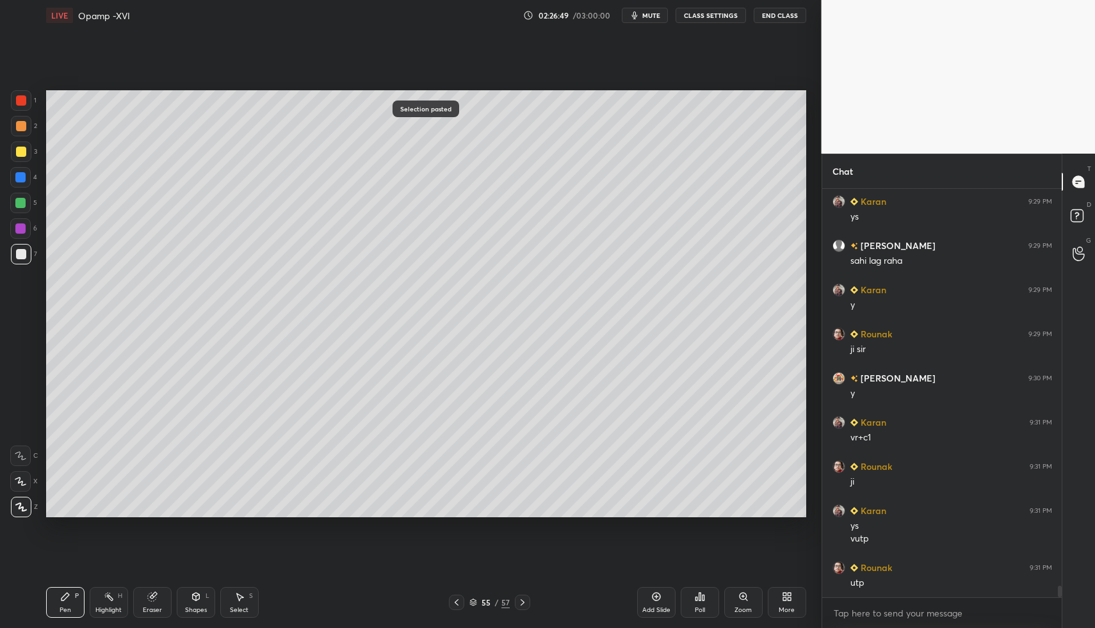
click at [75, 601] on div "Pen P" at bounding box center [65, 602] width 38 height 31
click at [245, 607] on div "Select" at bounding box center [239, 610] width 19 height 6
drag, startPoint x: 218, startPoint y: 120, endPoint x: 229, endPoint y: 129, distance: 14.1
click at [225, 126] on div "0 ° Undo Copy Paste here Duplicate Duplicate to new slide Delete" at bounding box center [426, 304] width 760 height 428
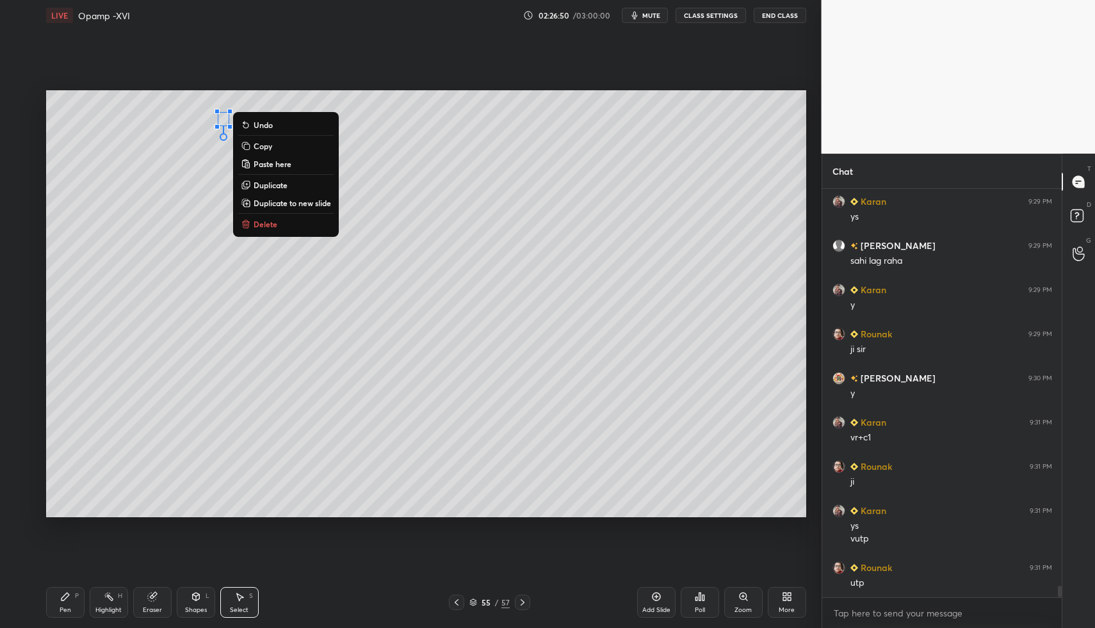
drag, startPoint x: 259, startPoint y: 218, endPoint x: 225, endPoint y: 321, distance: 108.5
click at [259, 218] on button "Delete" at bounding box center [285, 223] width 95 height 15
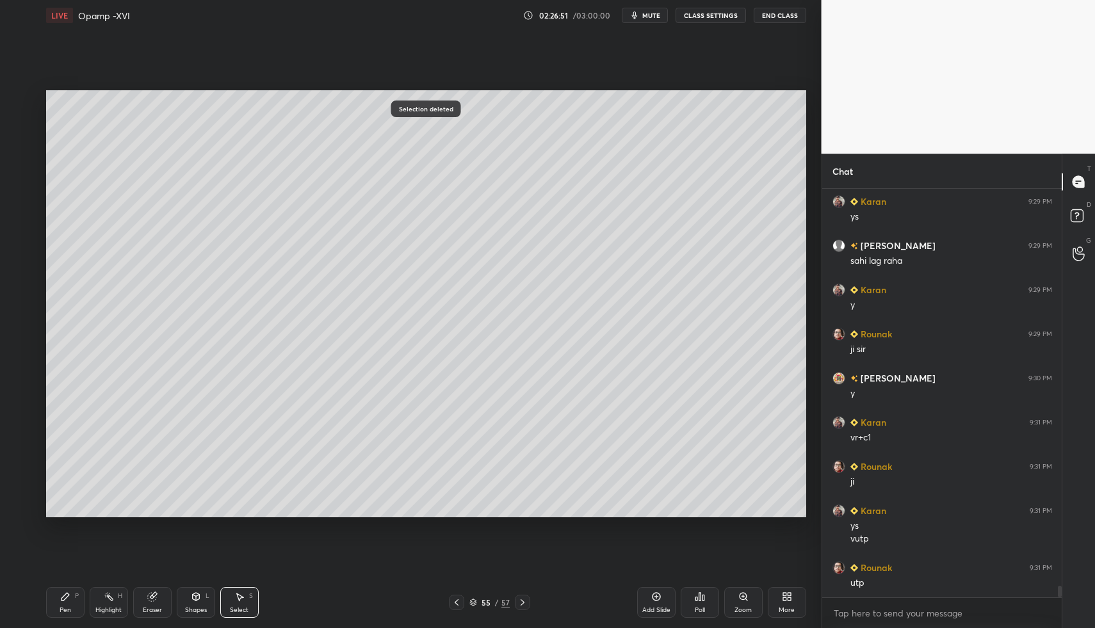
click at [74, 595] on div "Pen P" at bounding box center [65, 602] width 38 height 31
click at [69, 594] on icon at bounding box center [65, 596] width 10 height 10
click at [458, 600] on div at bounding box center [456, 602] width 15 height 15
click at [460, 599] on icon at bounding box center [456, 602] width 10 height 10
click at [251, 607] on div "Select S" at bounding box center [239, 602] width 38 height 31
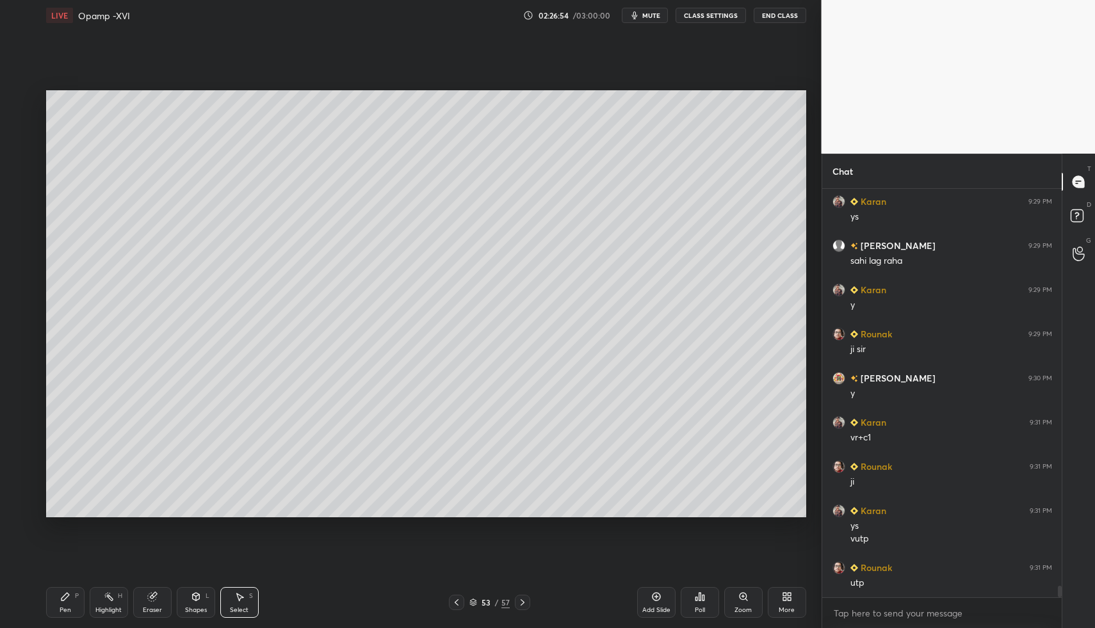
drag, startPoint x: 246, startPoint y: 603, endPoint x: 241, endPoint y: 563, distance: 40.0
click at [246, 603] on div "Select S" at bounding box center [239, 602] width 38 height 31
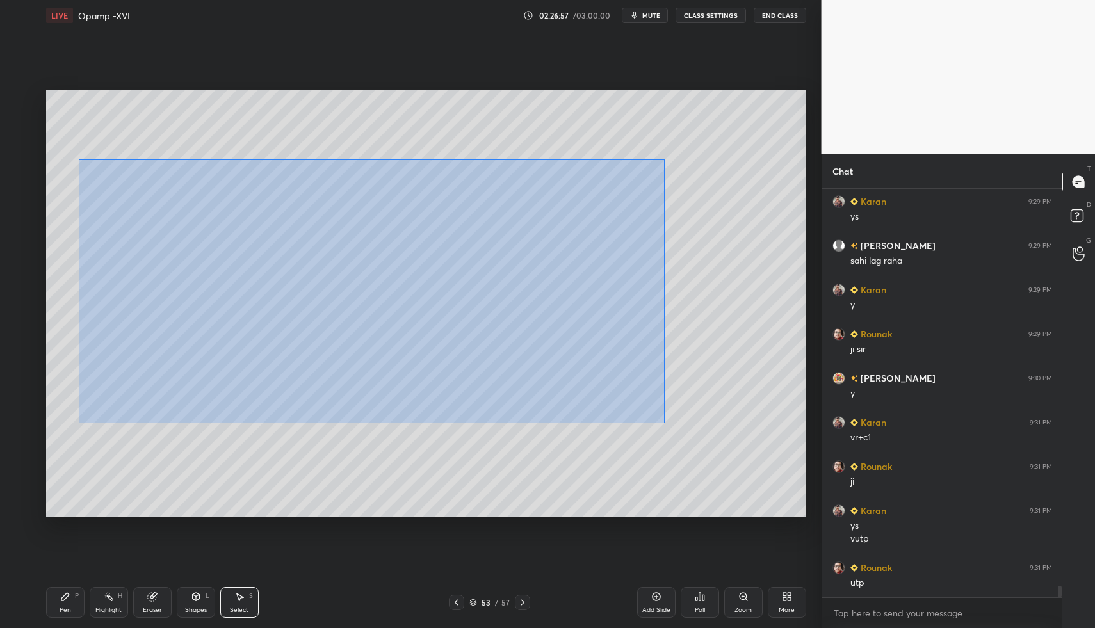
drag
click at [697, 469] on div "0 ° Undo Copy Paste here Duplicate Duplicate to new slide Delete" at bounding box center [426, 304] width 760 height 428
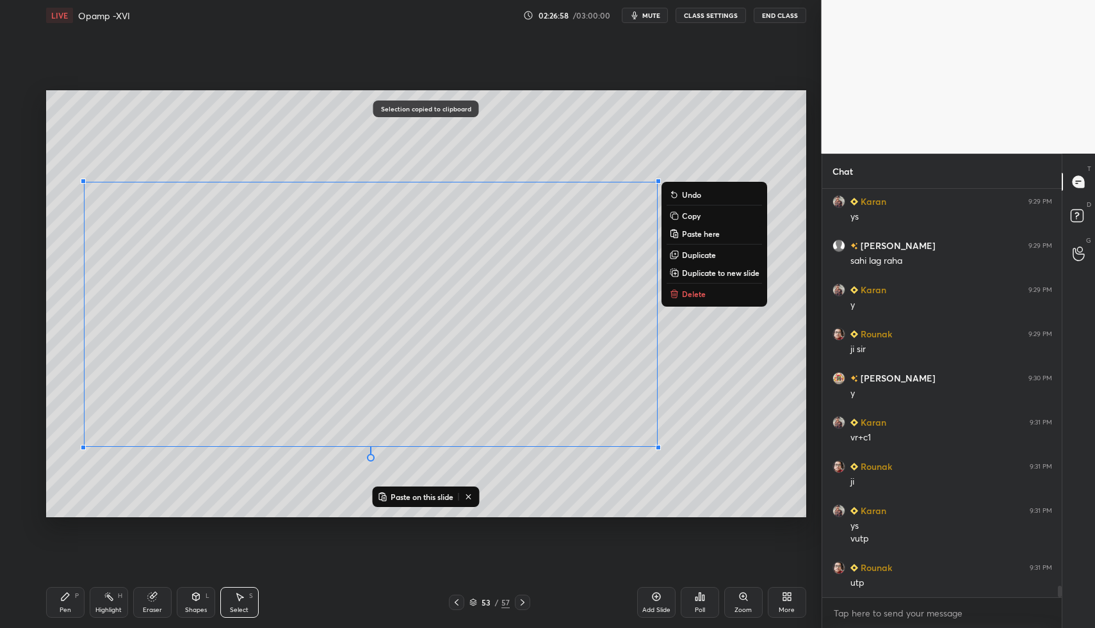
click at [519, 601] on icon at bounding box center [522, 602] width 10 height 10
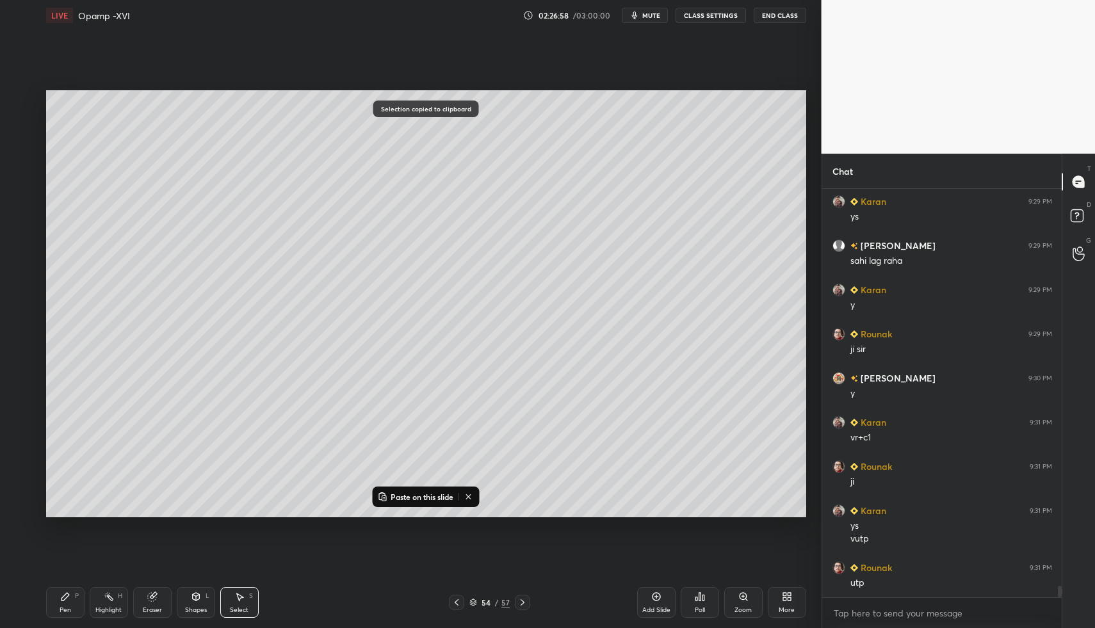
click at [519, 601] on icon at bounding box center [522, 602] width 10 height 10
click at [246, 302] on div "0 ° Undo Copy Paste here Duplicate Duplicate to new slide Delete" at bounding box center [426, 304] width 760 height 428
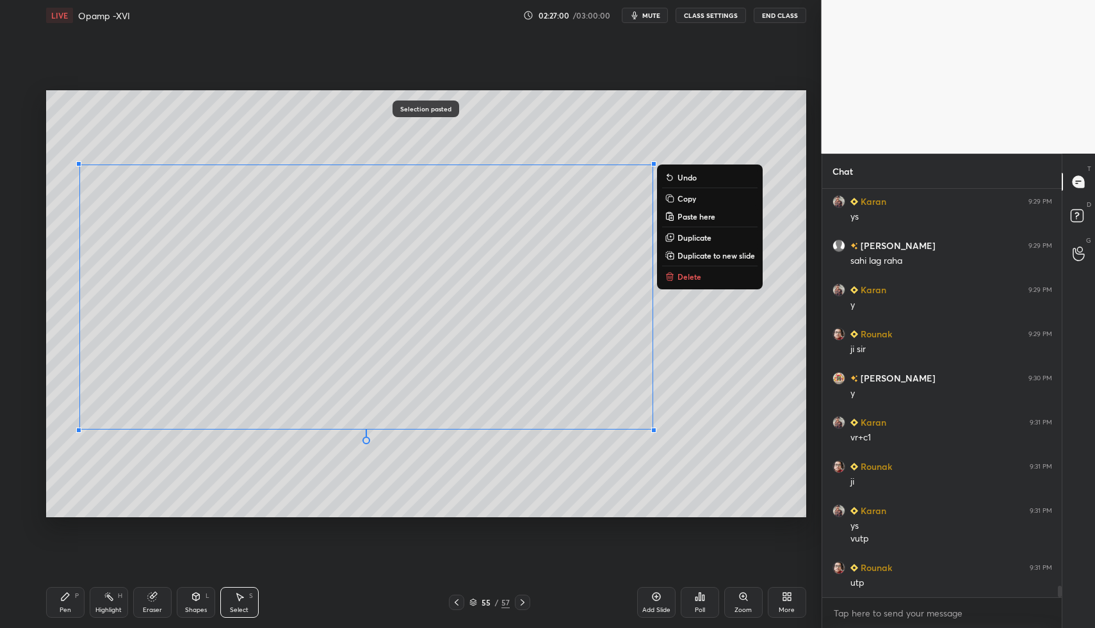
click at [70, 595] on icon at bounding box center [65, 596] width 10 height 10
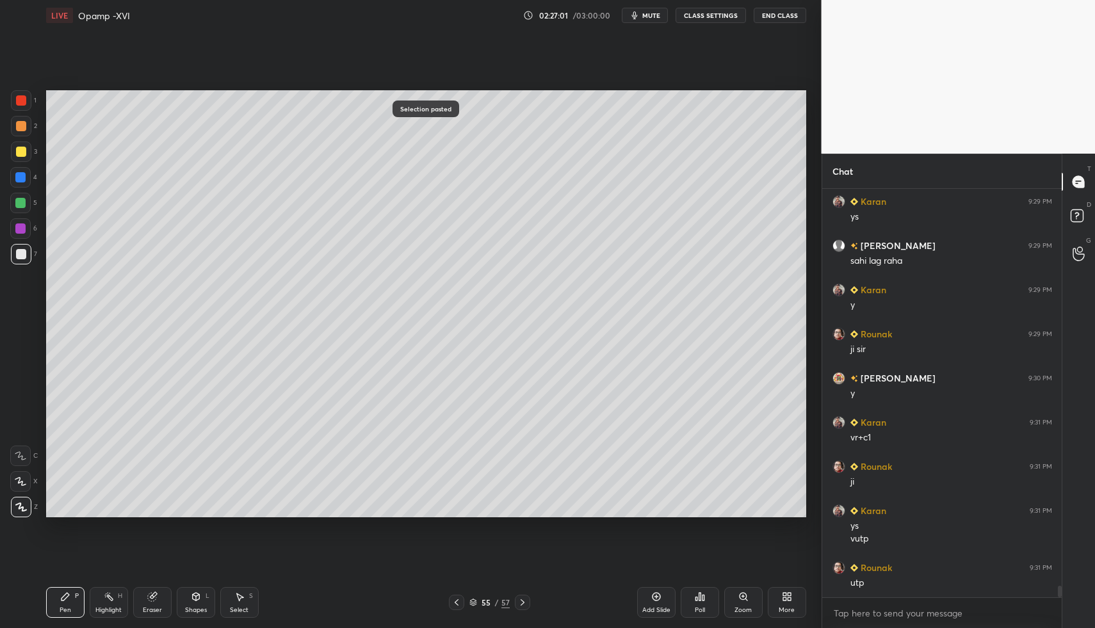
click at [241, 597] on icon at bounding box center [239, 597] width 7 height 8
click at [49, 602] on div "Pen P" at bounding box center [65, 602] width 38 height 31
click at [54, 600] on div "Pen P" at bounding box center [65, 602] width 38 height 31
click at [64, 604] on div "Pen P" at bounding box center [65, 602] width 38 height 31
click at [67, 599] on icon at bounding box center [65, 596] width 10 height 10
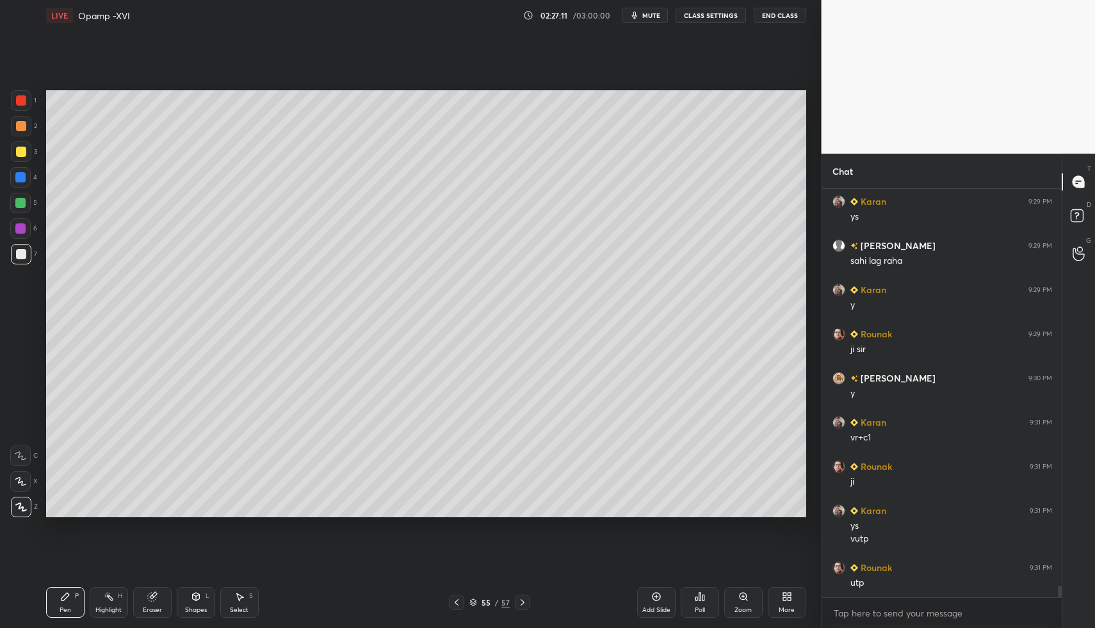
click at [233, 608] on div "Select" at bounding box center [239, 610] width 19 height 6
click at [236, 590] on div "Select S" at bounding box center [239, 602] width 38 height 31
click at [255, 399] on div "0 ° Undo Copy Paste here Duplicate Duplicate to new slide Delete" at bounding box center [426, 304] width 760 height 428
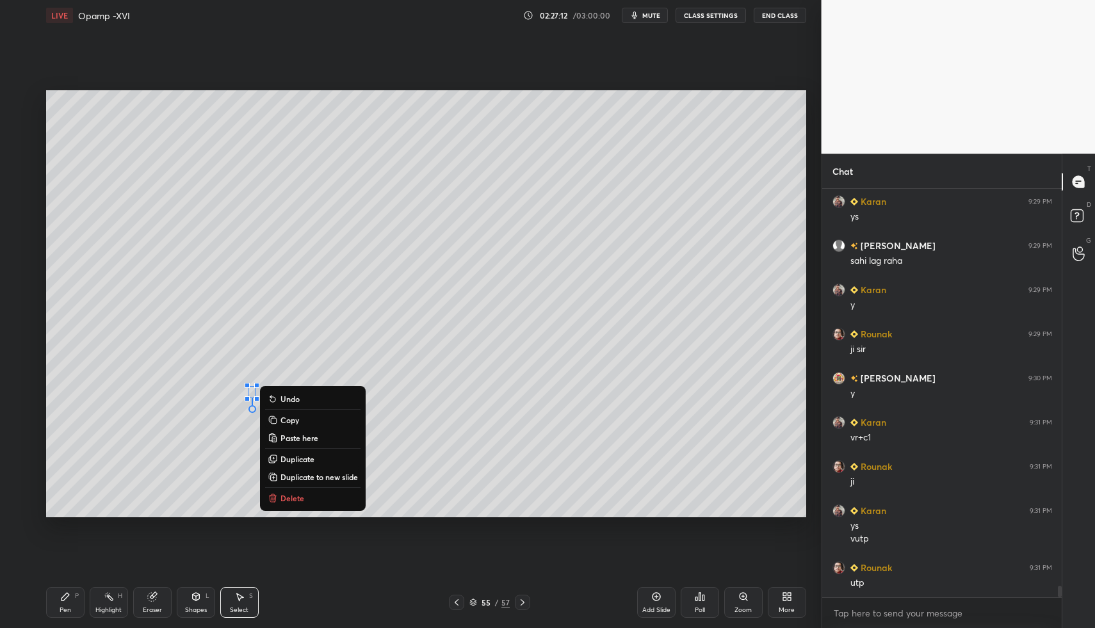
click at [291, 497] on p "Delete" at bounding box center [292, 498] width 24 height 10
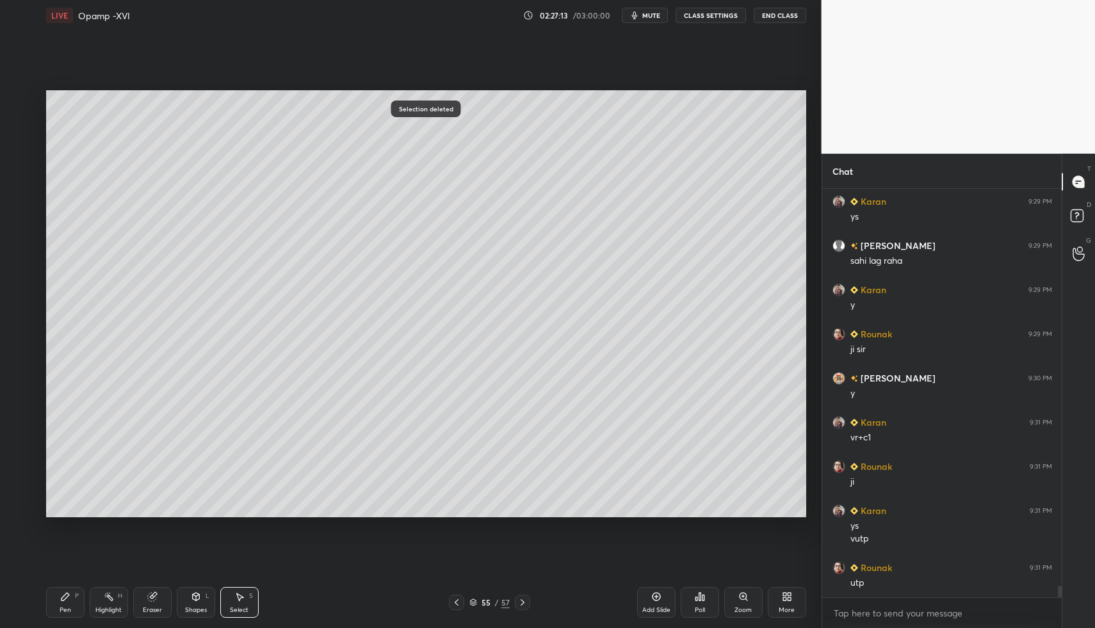
click at [74, 596] on div "Pen P" at bounding box center [65, 602] width 38 height 31
click at [60, 607] on div "Pen" at bounding box center [66, 610] width 12 height 6
click at [241, 607] on div "Select" at bounding box center [239, 610] width 19 height 6
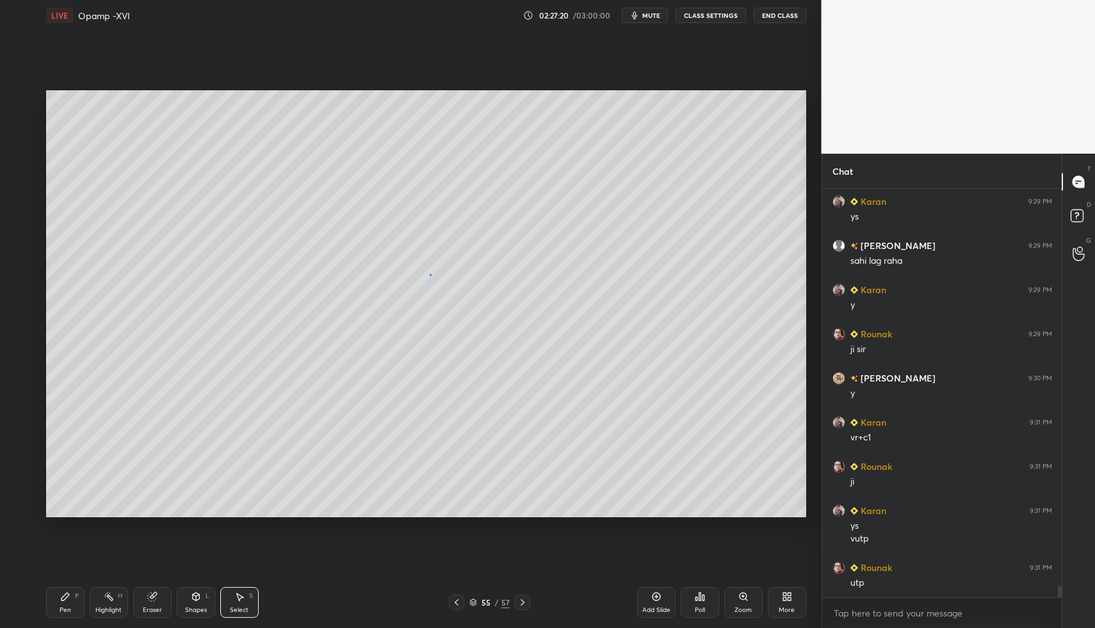
click at [444, 289] on div "0 ° Undo Copy Paste here Duplicate Duplicate to new slide Delete" at bounding box center [426, 304] width 760 height 428
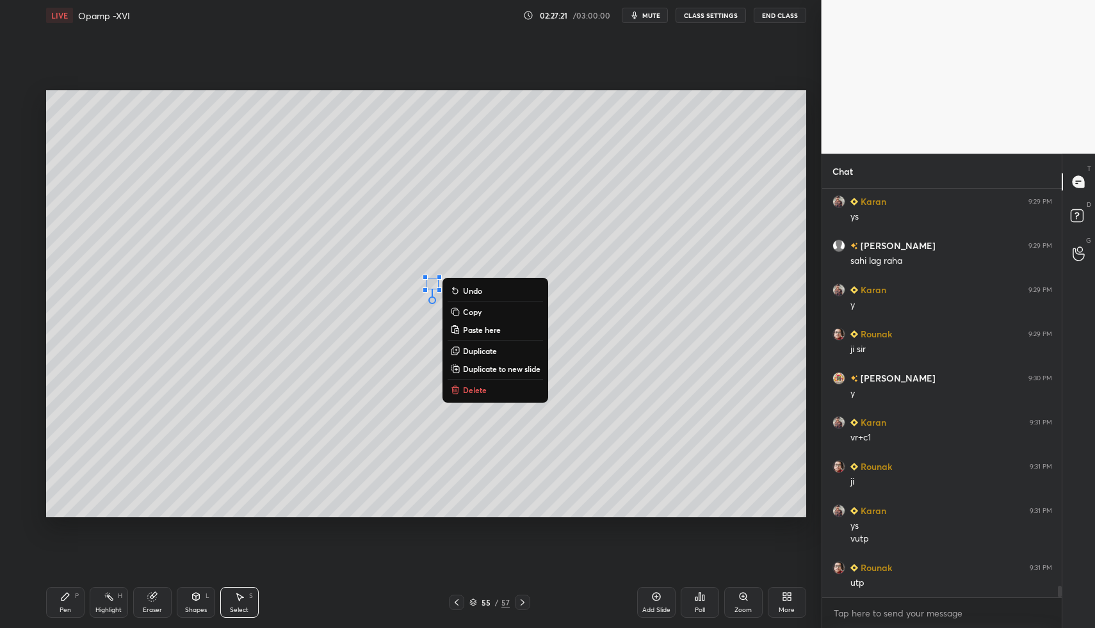
click at [462, 390] on button "Delete" at bounding box center [494, 389] width 95 height 15
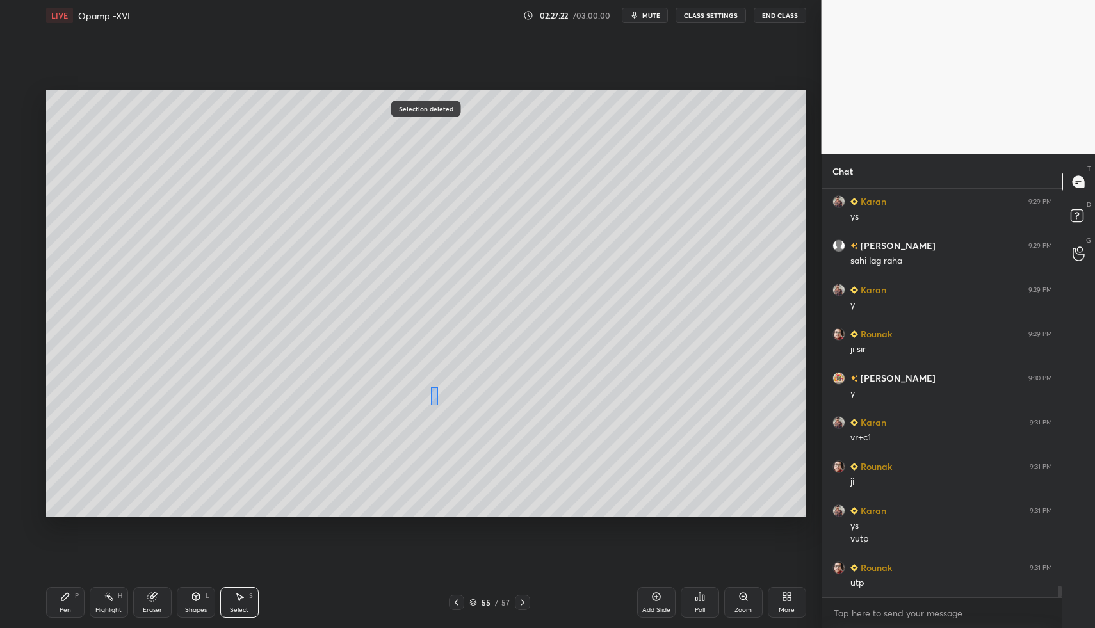
click at [438, 405] on div "0 ° Undo Copy Paste here Duplicate Duplicate to new slide Delete" at bounding box center [426, 304] width 760 height 428
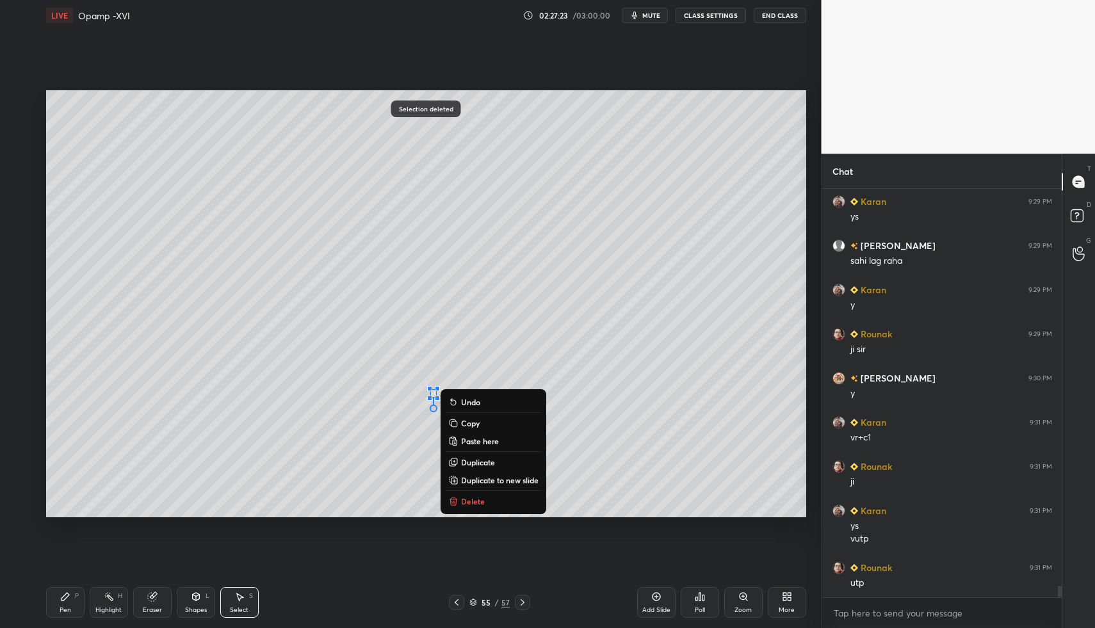
click at [459, 498] on button "Delete" at bounding box center [493, 501] width 95 height 15
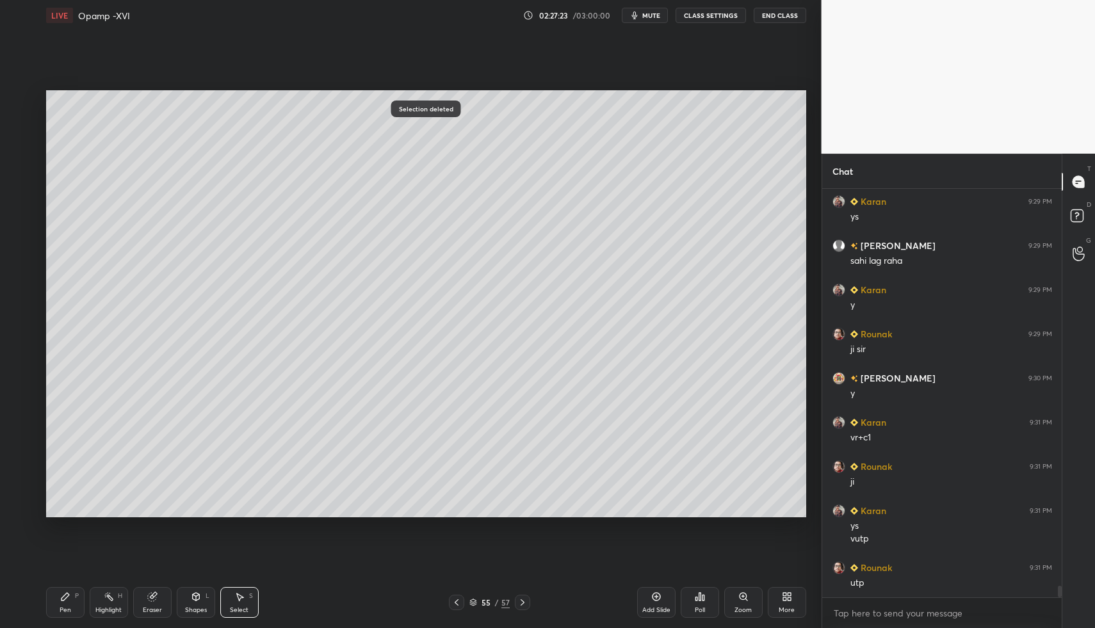
click at [63, 607] on div "Pen" at bounding box center [66, 610] width 12 height 6
click at [63, 602] on div "Pen P" at bounding box center [65, 602] width 38 height 31
click at [239, 608] on div "Select" at bounding box center [239, 610] width 19 height 6
click at [243, 591] on icon at bounding box center [239, 596] width 10 height 10
drag, startPoint x: 495, startPoint y: 378, endPoint x: 513, endPoint y: 401, distance: 29.2
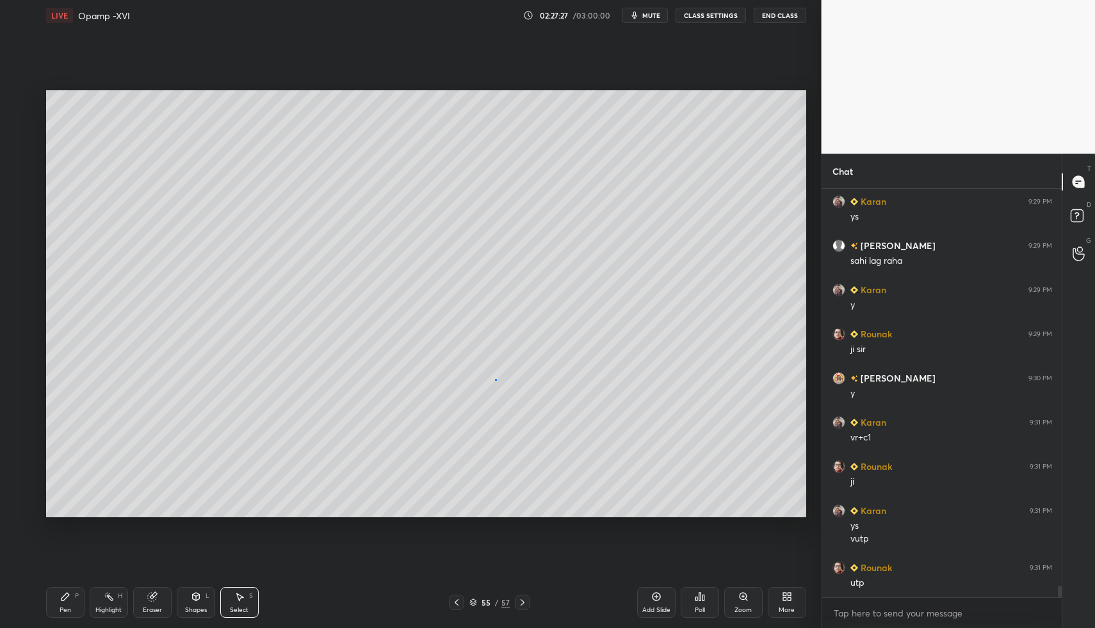
click at [510, 397] on div "0 ° Undo Copy Paste here Duplicate Duplicate to new slide Delete" at bounding box center [426, 304] width 760 height 428
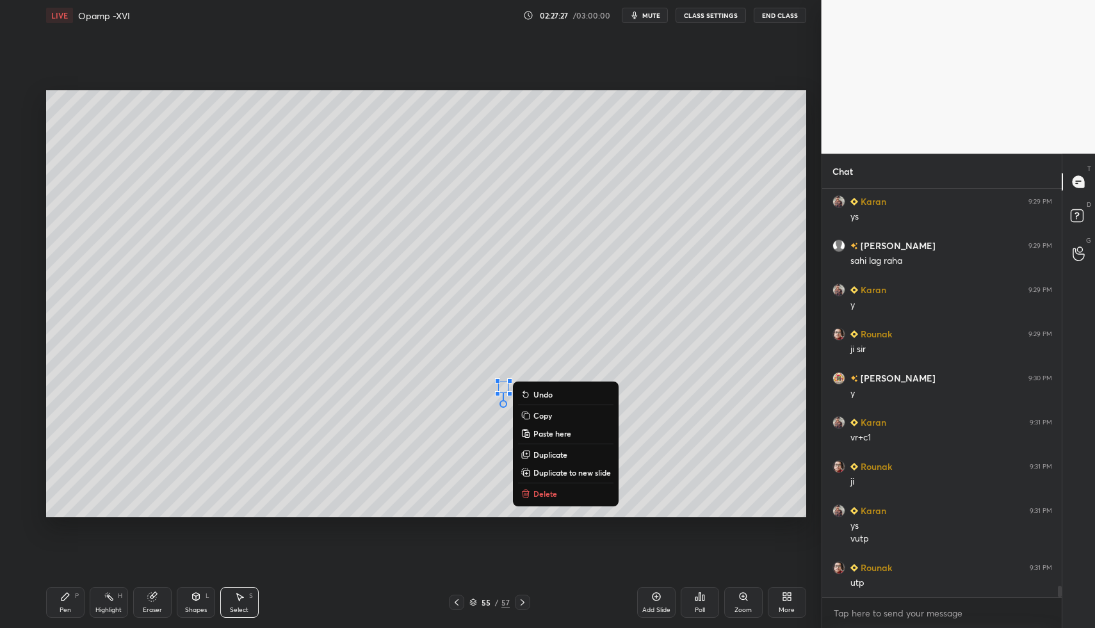
click at [535, 489] on p "Delete" at bounding box center [545, 493] width 24 height 10
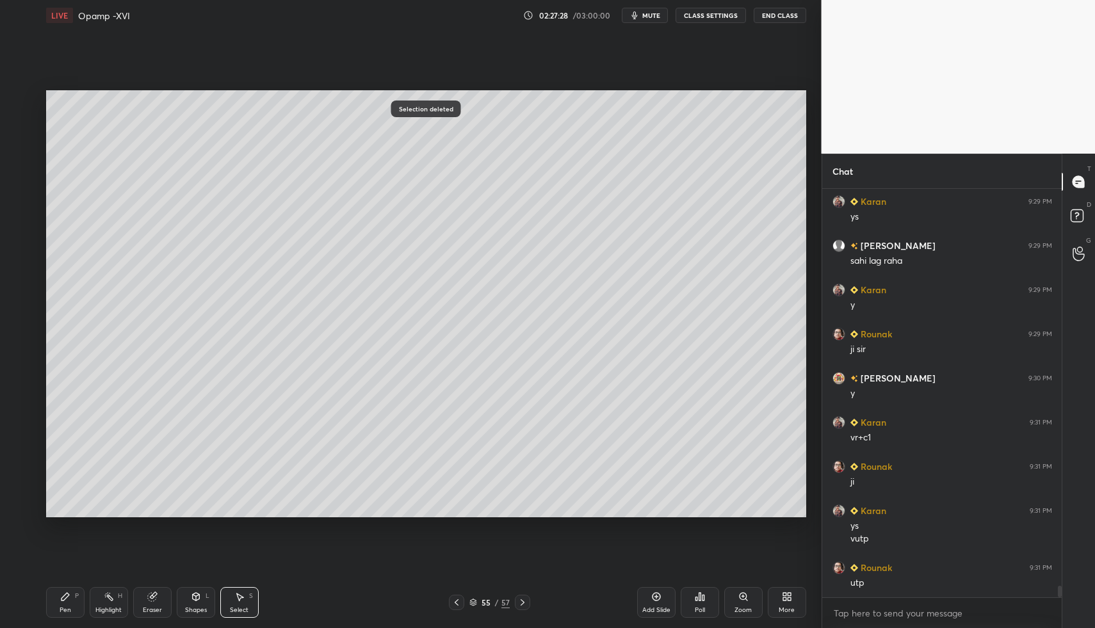
click at [76, 600] on div "Pen P" at bounding box center [65, 602] width 38 height 31
drag, startPoint x: 67, startPoint y: 600, endPoint x: 76, endPoint y: 592, distance: 11.8
click at [67, 600] on icon at bounding box center [65, 596] width 10 height 10
click at [246, 601] on div "Select S" at bounding box center [239, 602] width 38 height 31
click at [247, 590] on div "Select S" at bounding box center [239, 602] width 38 height 31
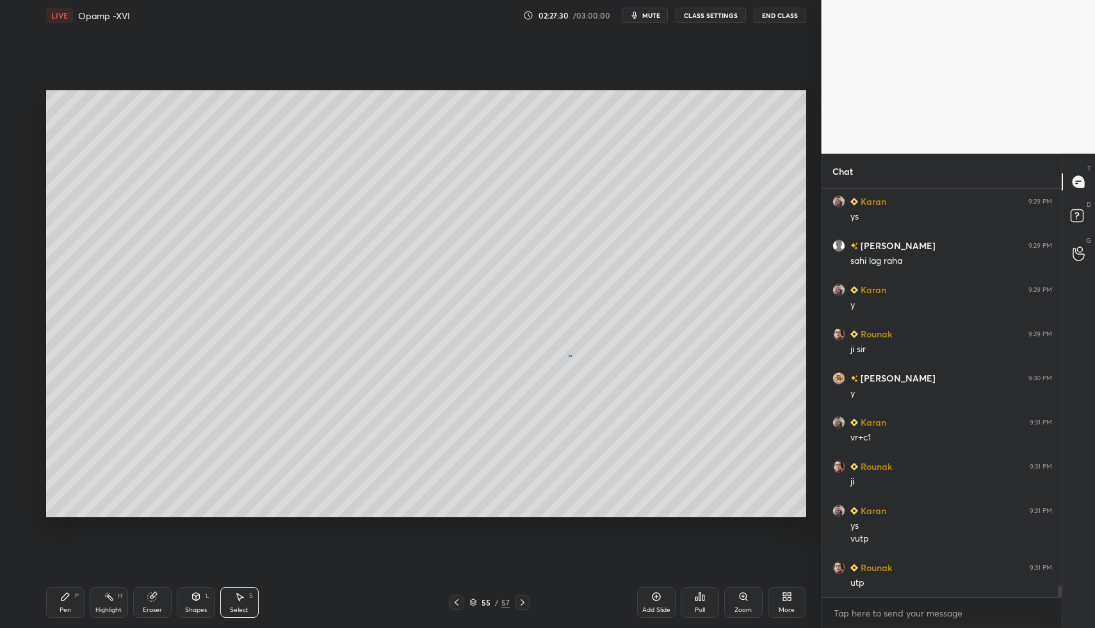
drag, startPoint x: 568, startPoint y: 355, endPoint x: 723, endPoint y: 463, distance: 188.9
click at [735, 474] on div "0 ° Undo Copy Paste here Duplicate Duplicate to new slide Delete" at bounding box center [426, 304] width 760 height 428
drag, startPoint x: 605, startPoint y: 402, endPoint x: 614, endPoint y: 406, distance: 9.8
click at [626, 398] on div "0 ° Undo Copy Paste here Duplicate Duplicate to new slide Delete" at bounding box center [426, 304] width 760 height 428
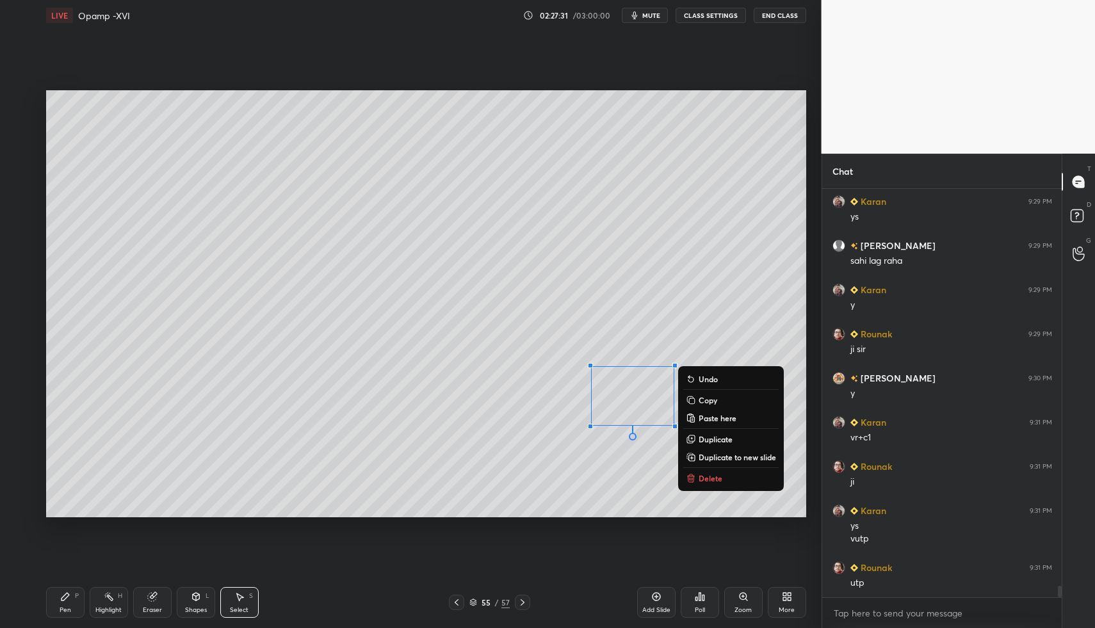
click at [56, 609] on div "Pen P" at bounding box center [65, 602] width 38 height 31
click at [58, 604] on div "Pen P" at bounding box center [65, 602] width 38 height 31
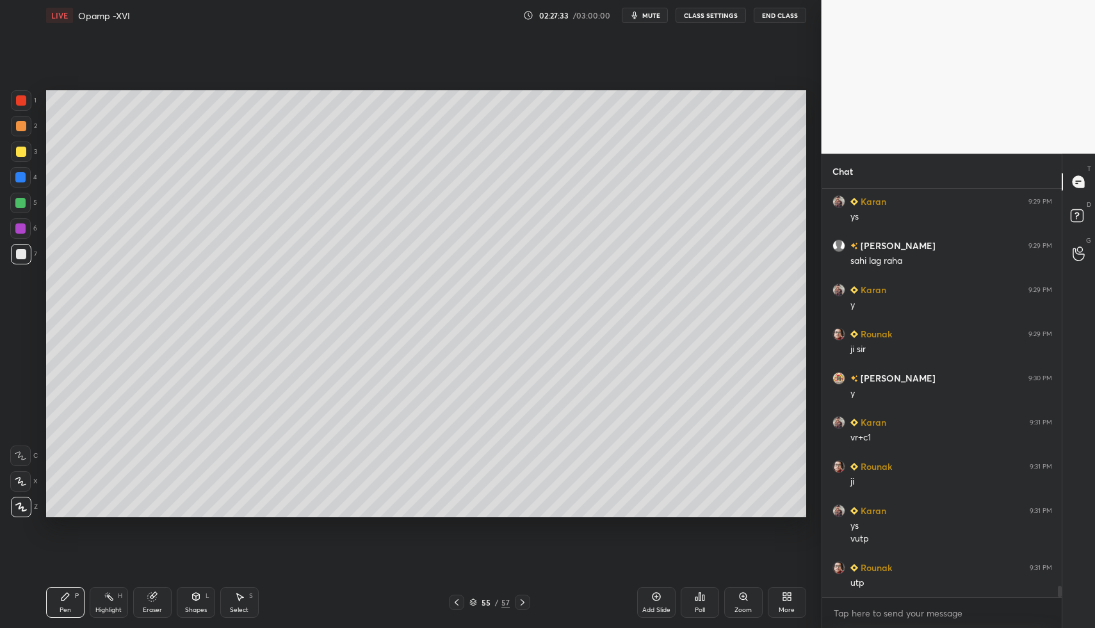
click at [124, 597] on div "Pen P Highlight H Eraser Shapes L Select S" at bounding box center [194, 602] width 296 height 31
click at [110, 599] on icon at bounding box center [109, 596] width 10 height 10
click at [63, 604] on div "Pen P" at bounding box center [65, 602] width 38 height 31
drag, startPoint x: 60, startPoint y: 600, endPoint x: 61, endPoint y: 588, distance: 12.2
click at [60, 600] on icon at bounding box center [65, 596] width 10 height 10
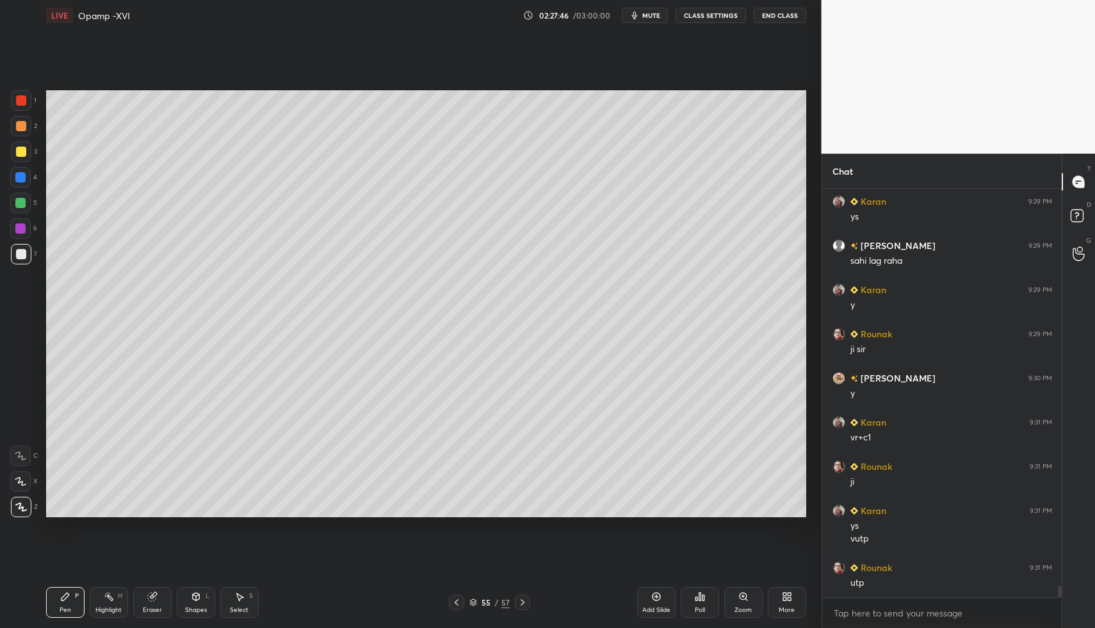
click at [17, 103] on div at bounding box center [21, 100] width 10 height 10
click at [191, 598] on icon at bounding box center [196, 596] width 10 height 10
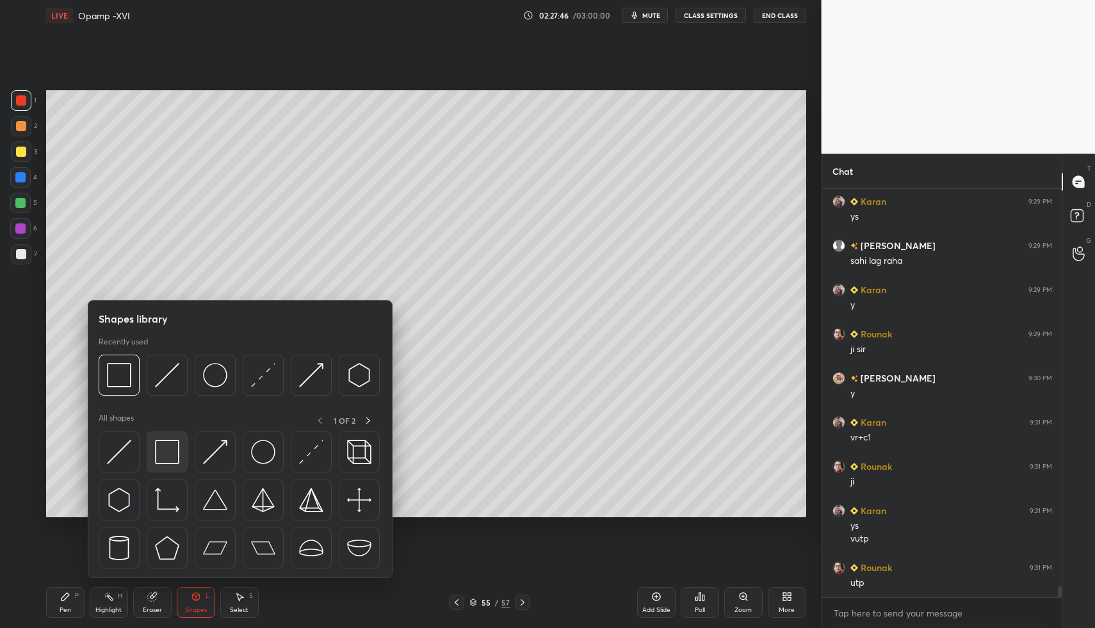
click at [168, 465] on div at bounding box center [167, 451] width 41 height 41
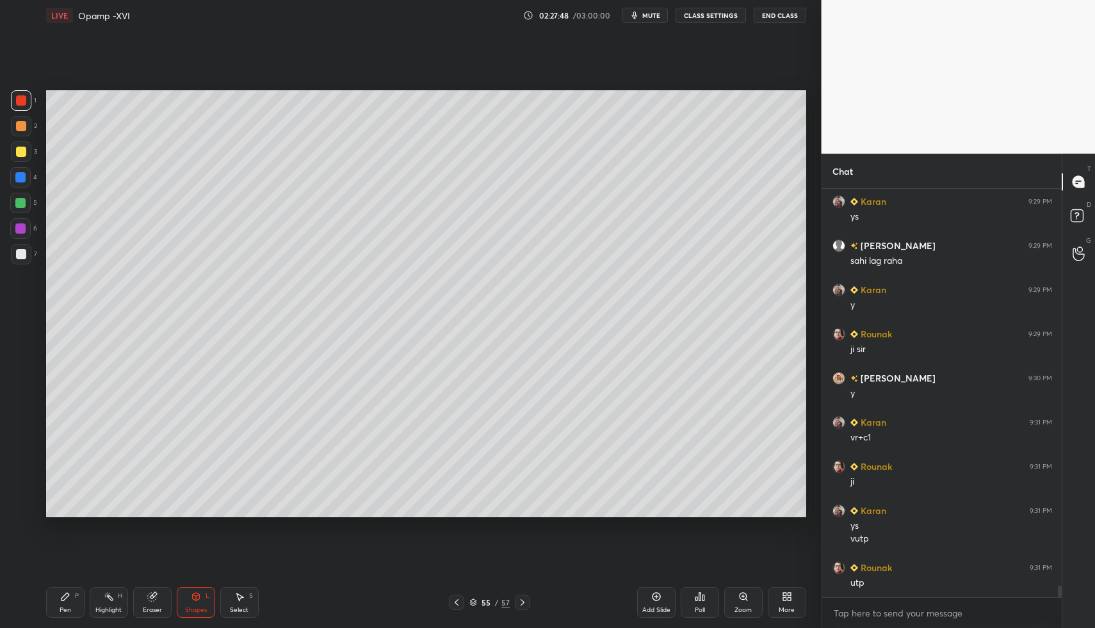
drag, startPoint x: 90, startPoint y: 607, endPoint x: 88, endPoint y: 600, distance: 6.7
click at [90, 607] on div "Highlight H" at bounding box center [109, 602] width 38 height 31
drag, startPoint x: 88, startPoint y: 600, endPoint x: 76, endPoint y: 602, distance: 12.9
click at [86, 603] on div "Pen P Highlight H Eraser Shapes L Select S" at bounding box center [194, 602] width 296 height 31
click at [74, 607] on div "Pen P" at bounding box center [65, 602] width 38 height 31
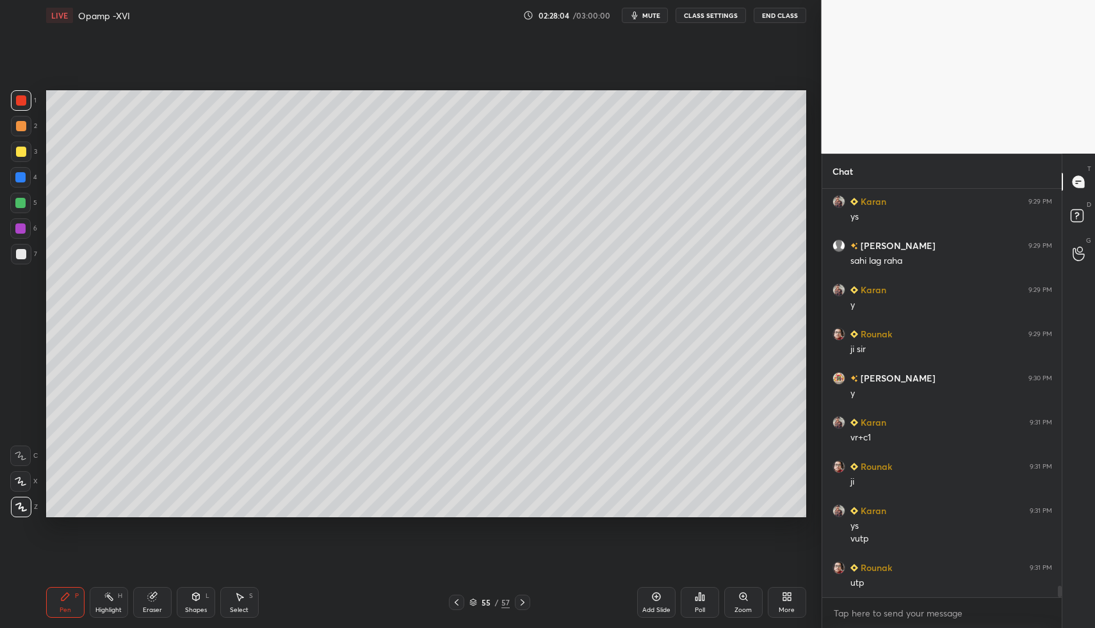
click at [113, 591] on icon at bounding box center [109, 596] width 10 height 10
click at [197, 606] on div "Shapes L" at bounding box center [196, 602] width 38 height 31
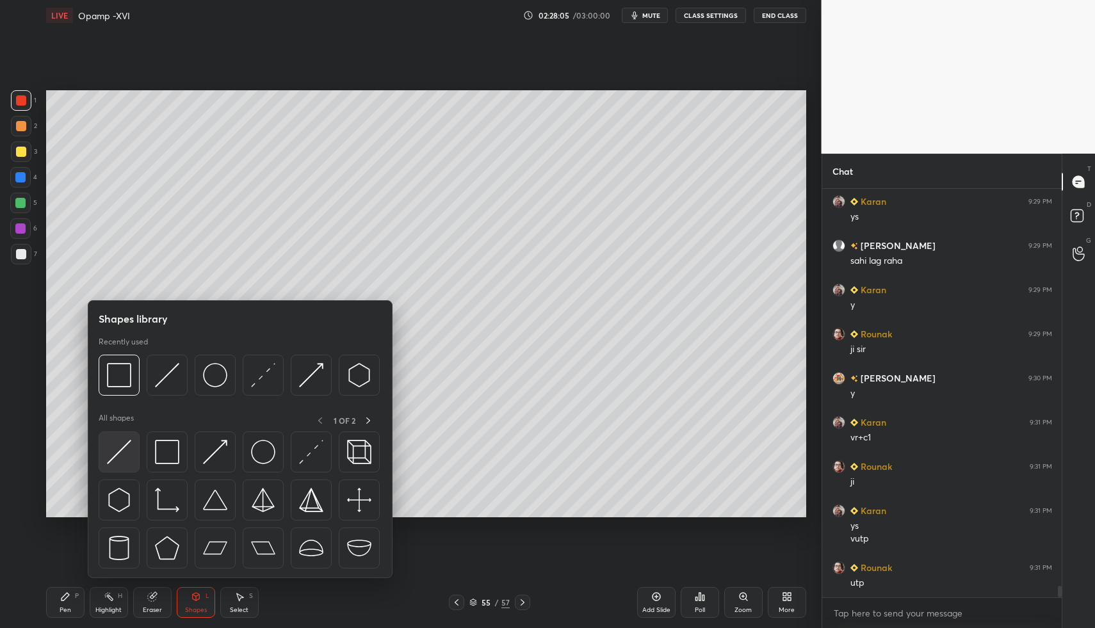
click at [108, 454] on img at bounding box center [119, 452] width 24 height 24
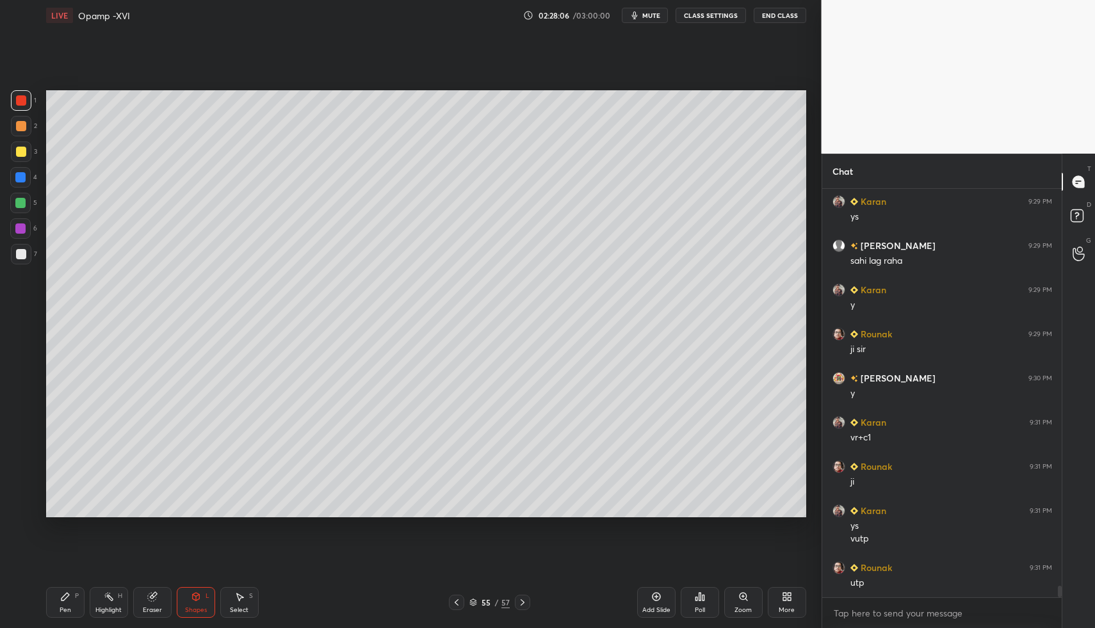
drag, startPoint x: 26, startPoint y: 205, endPoint x: 39, endPoint y: 213, distance: 14.6
click at [29, 208] on div at bounding box center [20, 203] width 20 height 20
drag, startPoint x: 205, startPoint y: 606, endPoint x: 200, endPoint y: 585, distance: 21.3
click at [204, 605] on div "Shapes L" at bounding box center [196, 602] width 38 height 31
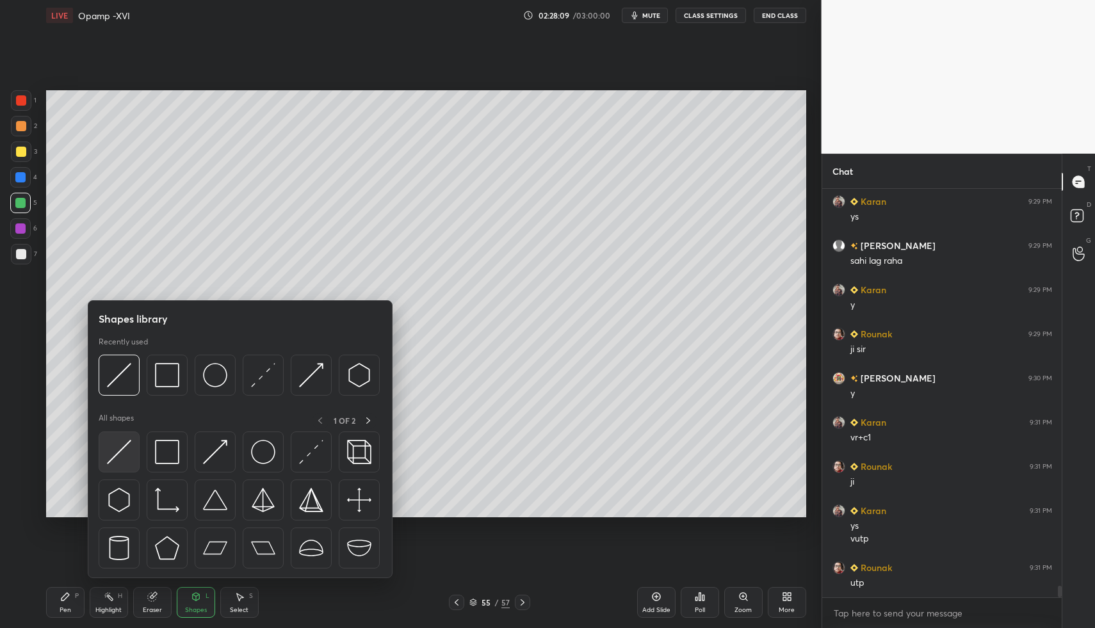
click at [108, 456] on img at bounding box center [119, 452] width 24 height 24
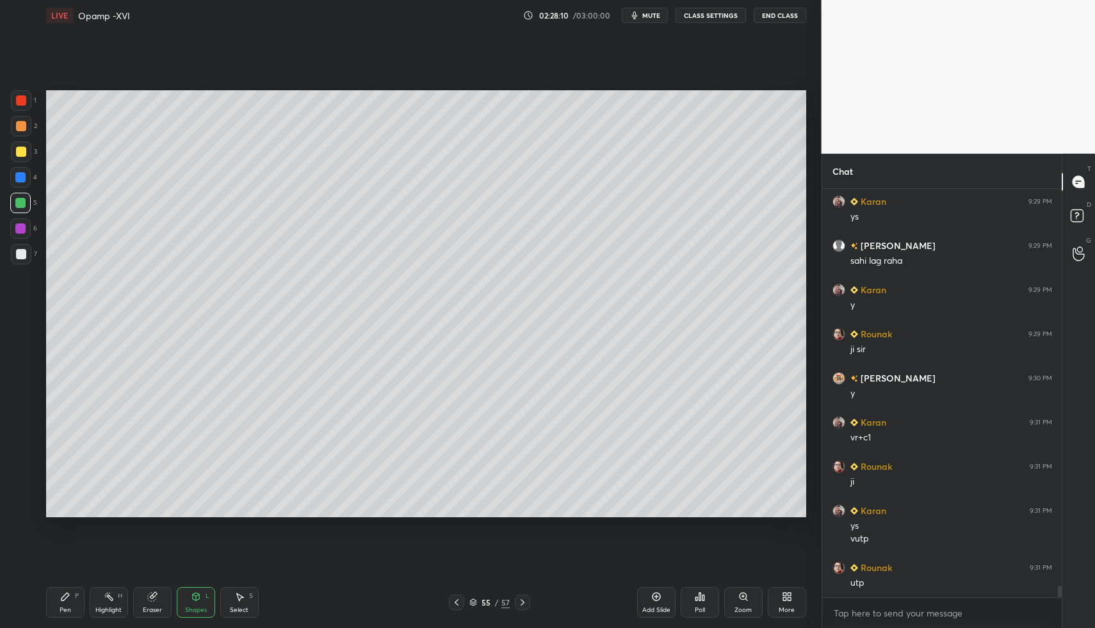
click at [54, 614] on div "Pen P" at bounding box center [65, 602] width 38 height 31
click at [56, 596] on div "Pen P" at bounding box center [65, 602] width 38 height 31
click at [24, 250] on div at bounding box center [21, 254] width 20 height 20
drag, startPoint x: 20, startPoint y: 253, endPoint x: 33, endPoint y: 251, distance: 13.1
click at [23, 254] on div at bounding box center [21, 254] width 10 height 10
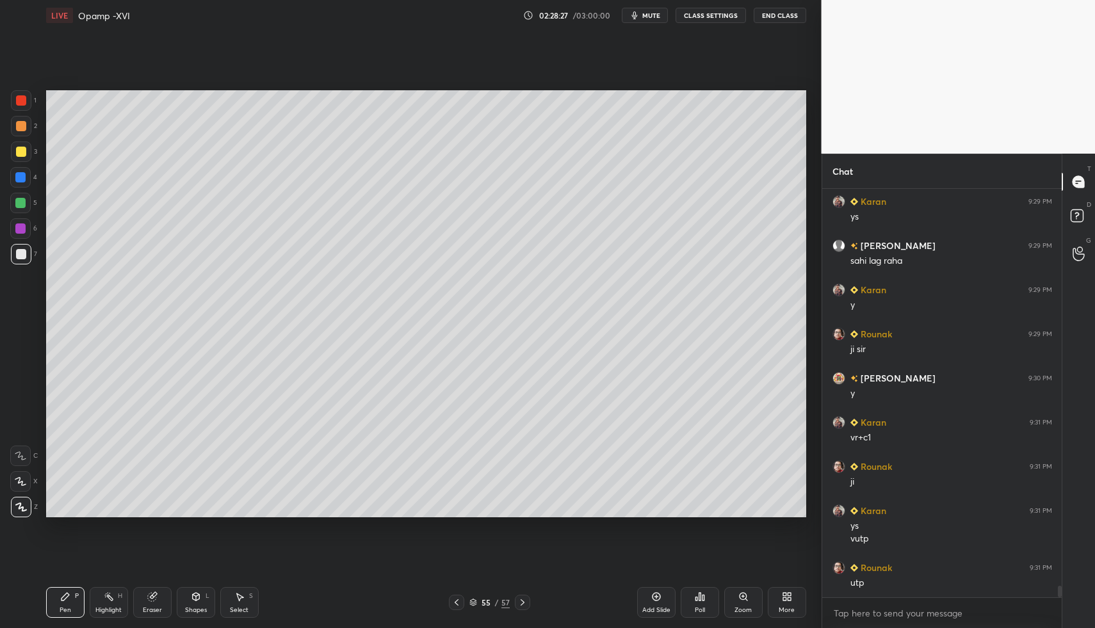
click at [20, 200] on div at bounding box center [20, 203] width 10 height 10
click at [23, 229] on div at bounding box center [20, 228] width 10 height 10
click at [34, 480] on div "1 2 3 4 5 6 7 C X Z C X Z E E Erase all H H" at bounding box center [20, 304] width 41 height 428
click at [31, 478] on div "X" at bounding box center [24, 481] width 28 height 20
click at [191, 593] on icon at bounding box center [196, 596] width 10 height 10
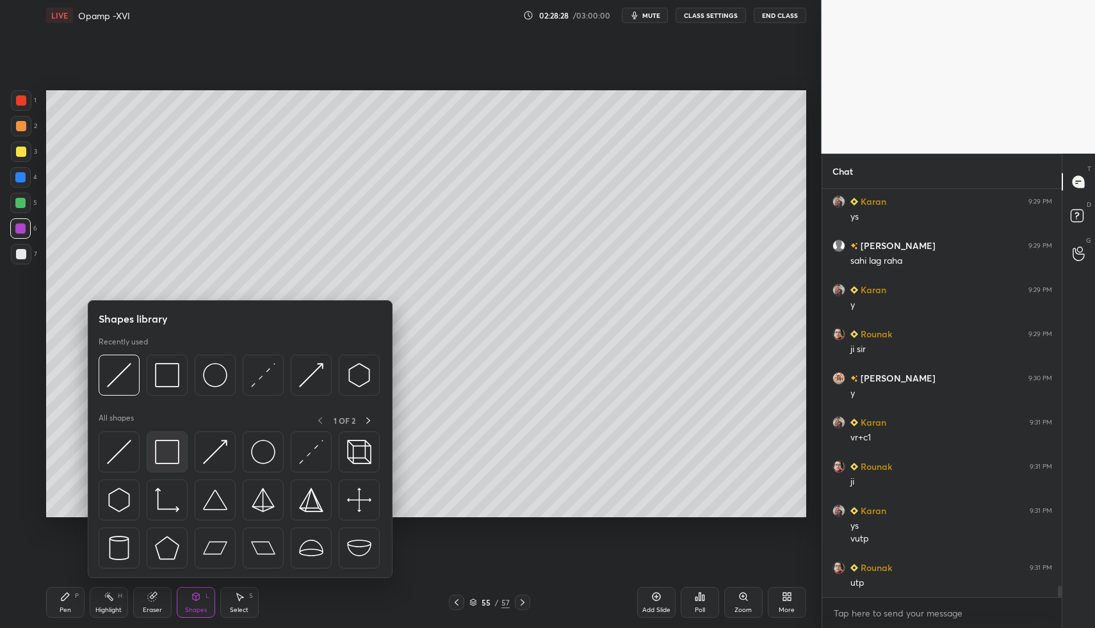
click at [164, 445] on img at bounding box center [167, 452] width 24 height 24
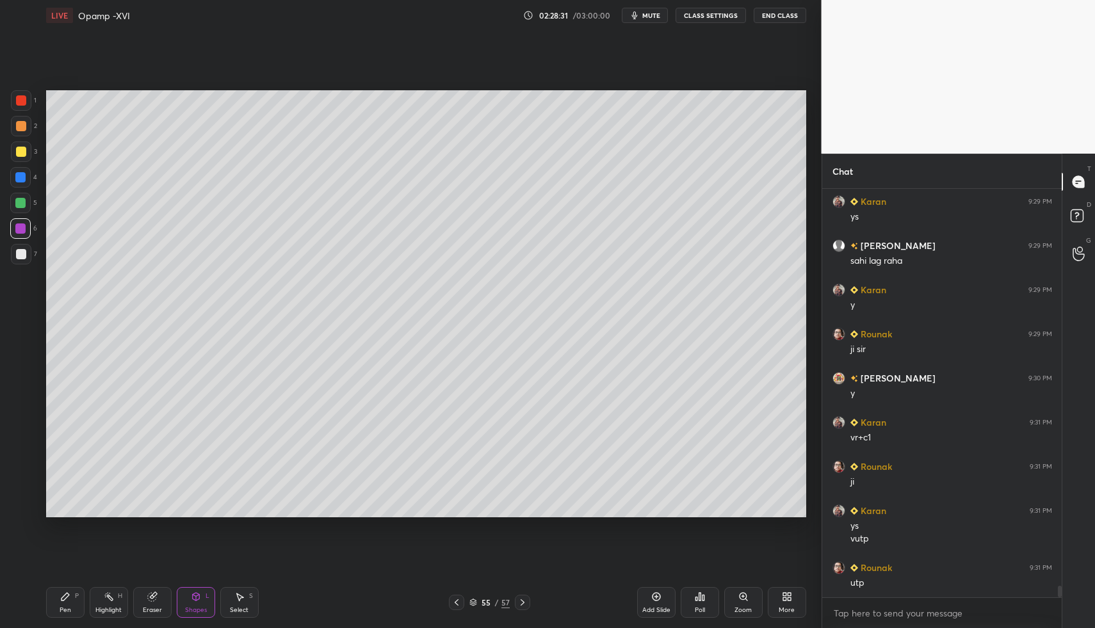
click at [65, 597] on icon at bounding box center [65, 597] width 8 height 8
drag, startPoint x: 53, startPoint y: 603, endPoint x: 42, endPoint y: 500, distance: 103.6
click at [53, 595] on div "Pen P" at bounding box center [65, 602] width 38 height 31
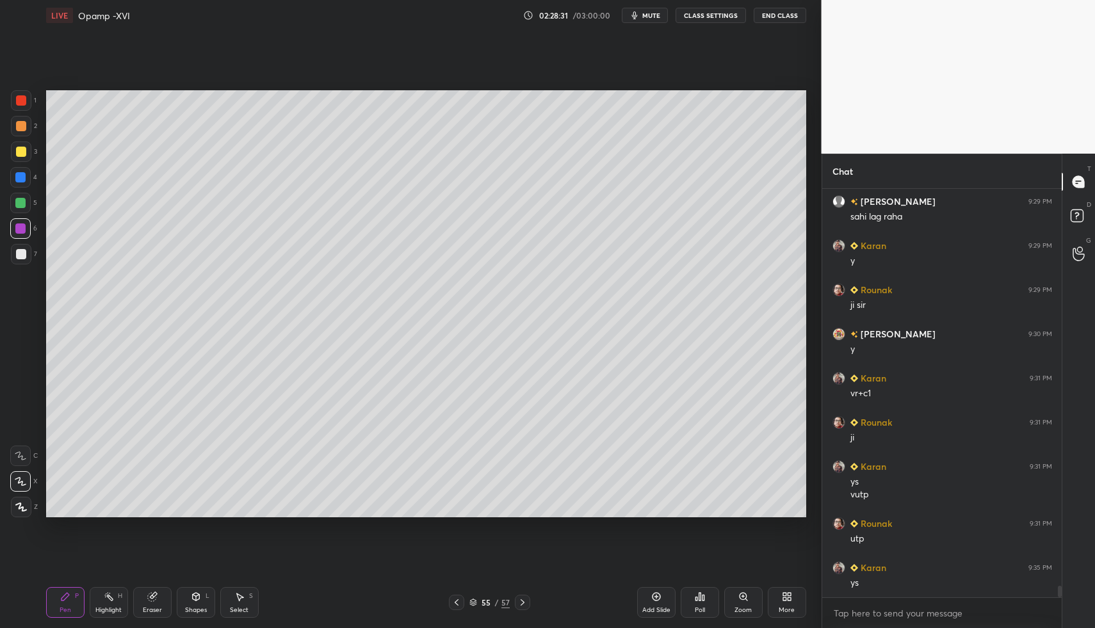
drag, startPoint x: 23, startPoint y: 262, endPoint x: 20, endPoint y: 253, distance: 8.7
click at [22, 261] on div "7" at bounding box center [24, 257] width 26 height 26
drag, startPoint x: 20, startPoint y: 253, endPoint x: 31, endPoint y: 438, distance: 184.6
click at [23, 261] on div at bounding box center [21, 254] width 20 height 20
drag, startPoint x: 19, startPoint y: 516, endPoint x: 22, endPoint y: 509, distance: 7.7
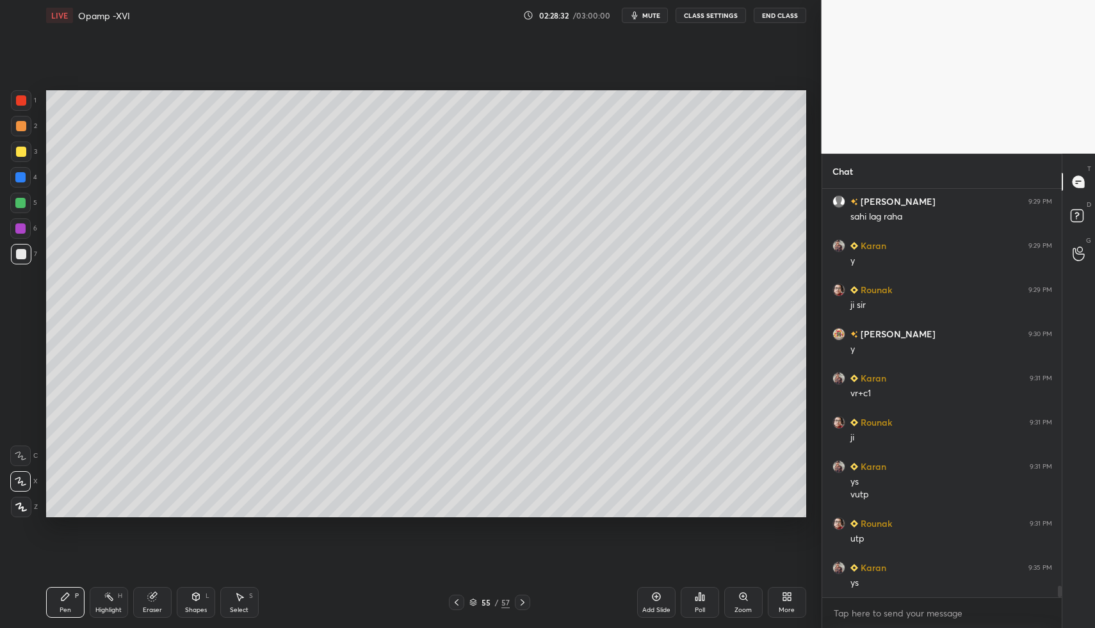
click at [22, 510] on div at bounding box center [21, 507] width 20 height 20
click at [22, 510] on icon at bounding box center [21, 507] width 10 height 8
click at [459, 600] on icon at bounding box center [456, 602] width 10 height 10
drag, startPoint x: 25, startPoint y: 262, endPoint x: 35, endPoint y: 268, distance: 11.5
click at [21, 260] on div at bounding box center [21, 254] width 20 height 20
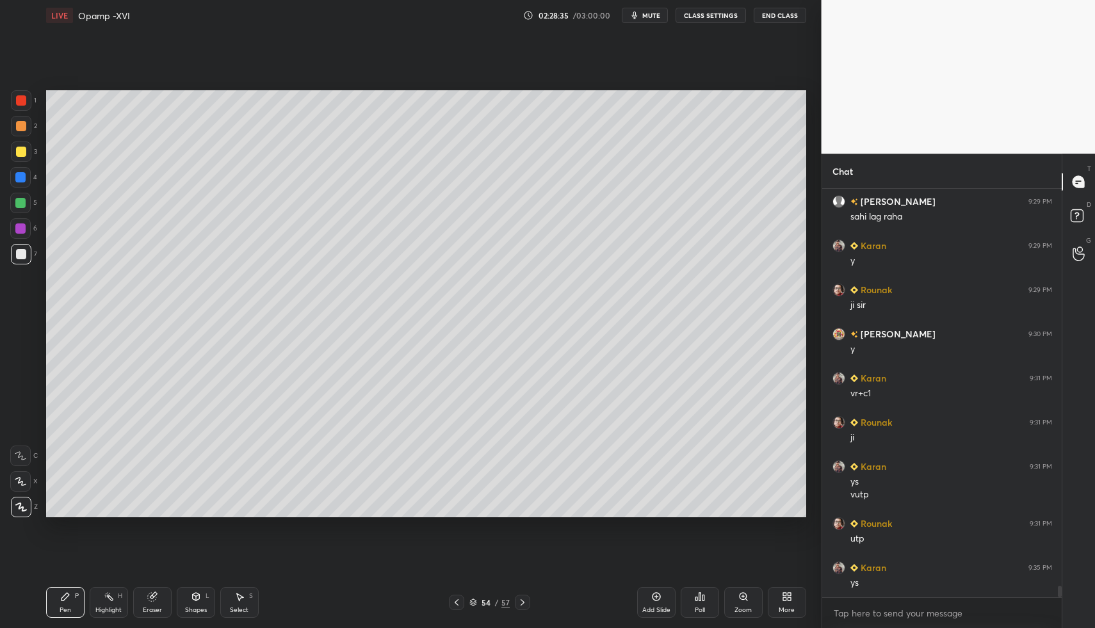
click at [456, 602] on icon at bounding box center [456, 602] width 10 height 10
click at [56, 605] on div "Pen P" at bounding box center [65, 602] width 38 height 31
click at [186, 609] on div "Shapes" at bounding box center [196, 610] width 22 height 6
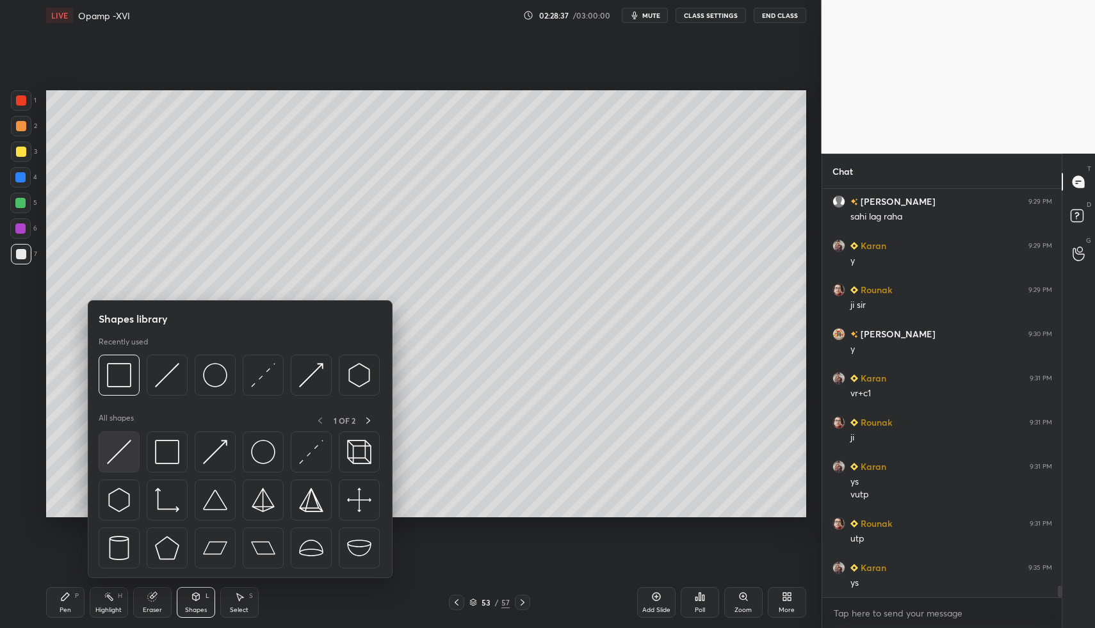
click at [132, 454] on div at bounding box center [119, 451] width 41 height 41
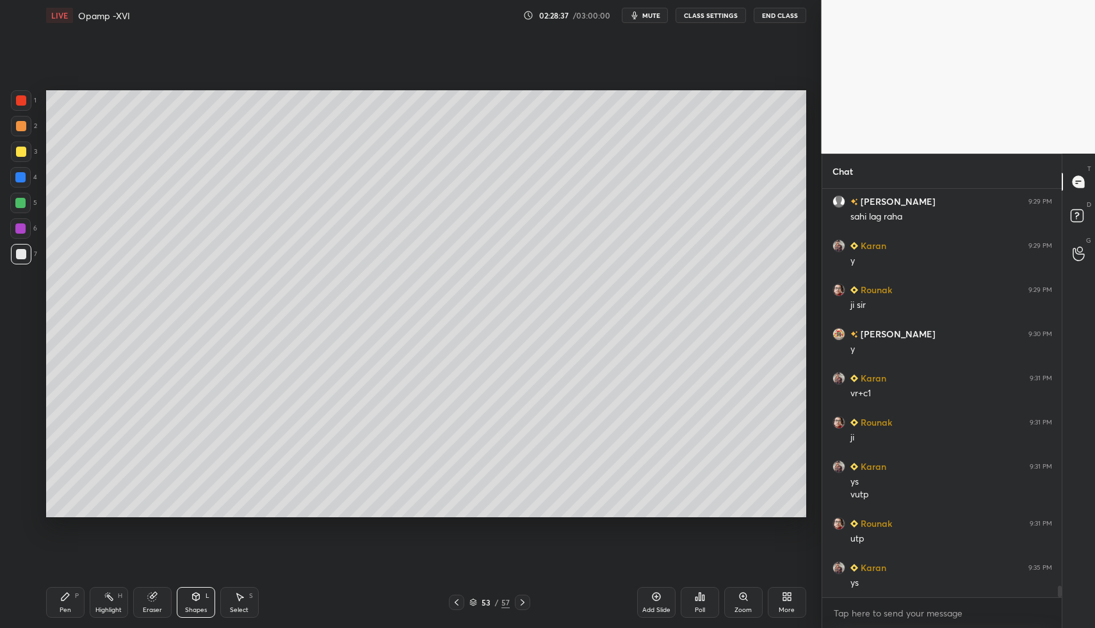
click at [19, 205] on div at bounding box center [20, 203] width 10 height 10
click at [16, 174] on div at bounding box center [20, 177] width 10 height 10
click at [57, 599] on div "Pen P" at bounding box center [65, 602] width 38 height 31
drag, startPoint x: 51, startPoint y: 604, endPoint x: 63, endPoint y: 541, distance: 64.5
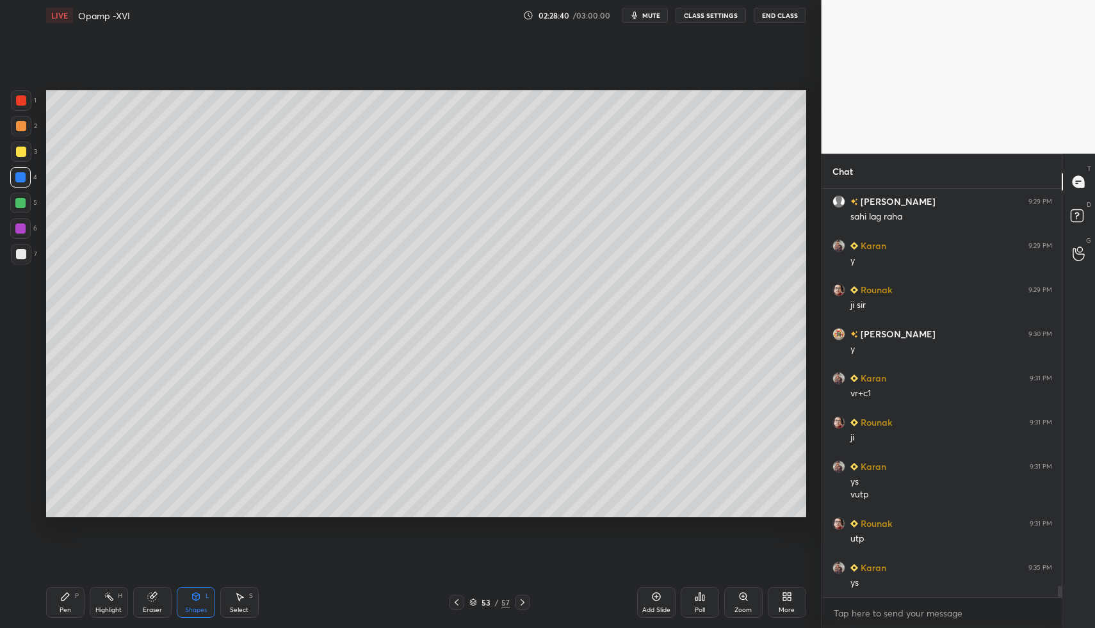
click at [51, 604] on div "Pen P" at bounding box center [65, 602] width 38 height 31
drag, startPoint x: 22, startPoint y: 255, endPoint x: 43, endPoint y: 288, distance: 39.4
click at [22, 255] on div at bounding box center [21, 254] width 10 height 10
click at [211, 603] on div "Shapes L" at bounding box center [196, 602] width 38 height 31
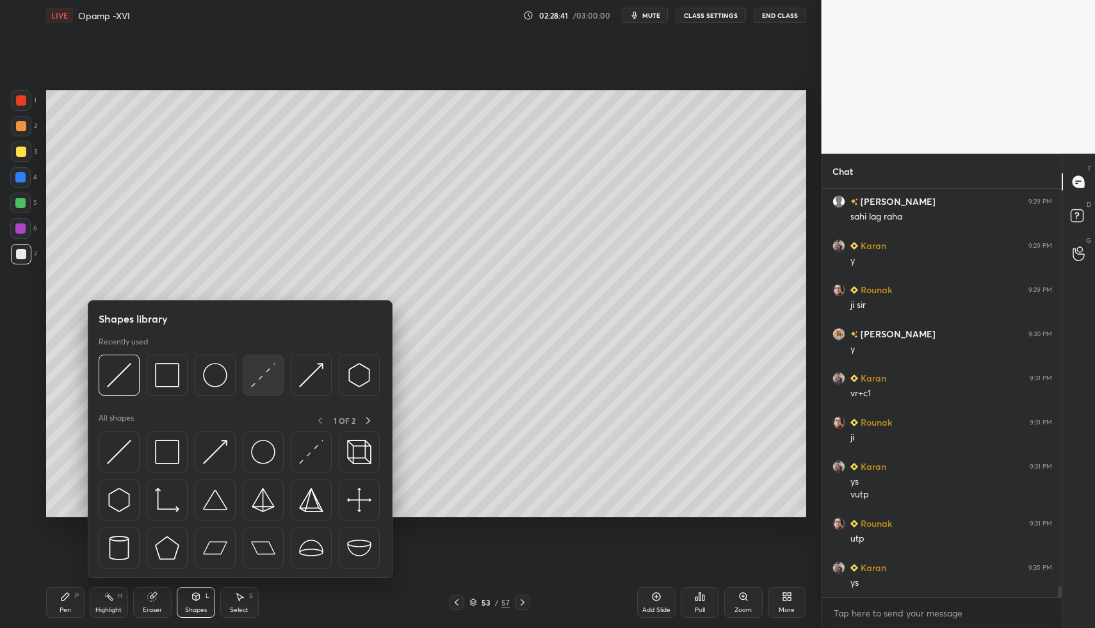
click at [270, 379] on img at bounding box center [263, 375] width 24 height 24
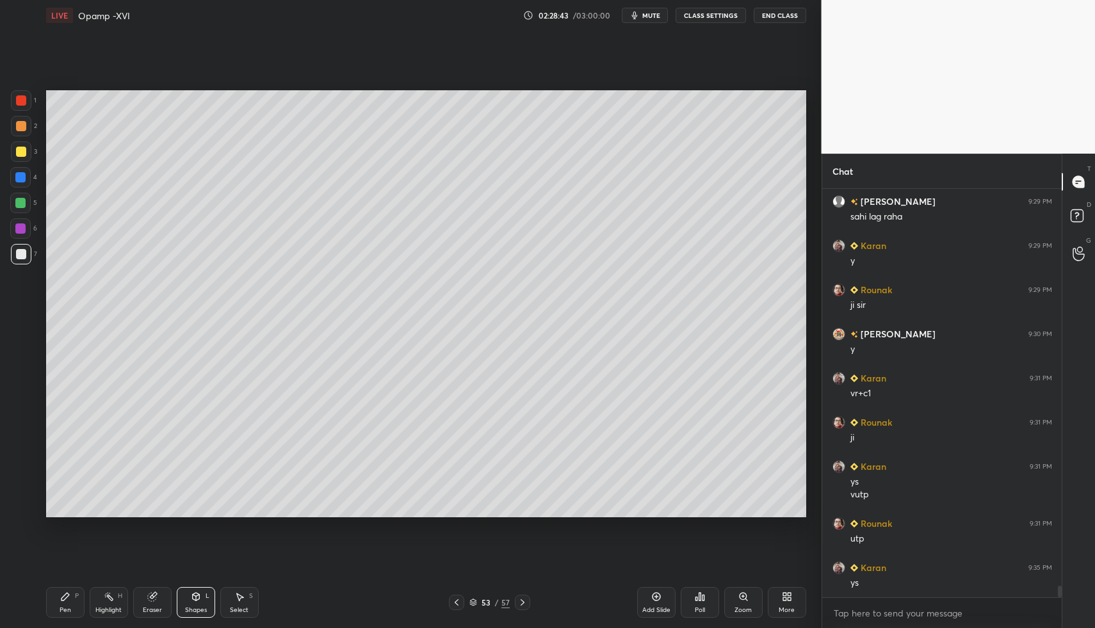
click at [80, 601] on div "Pen P" at bounding box center [65, 602] width 38 height 31
click at [72, 593] on div "Pen P" at bounding box center [65, 602] width 38 height 31
click at [29, 98] on div at bounding box center [21, 100] width 20 height 20
click at [28, 486] on div at bounding box center [20, 481] width 20 height 20
drag, startPoint x: 33, startPoint y: 489, endPoint x: 39, endPoint y: 485, distance: 7.8
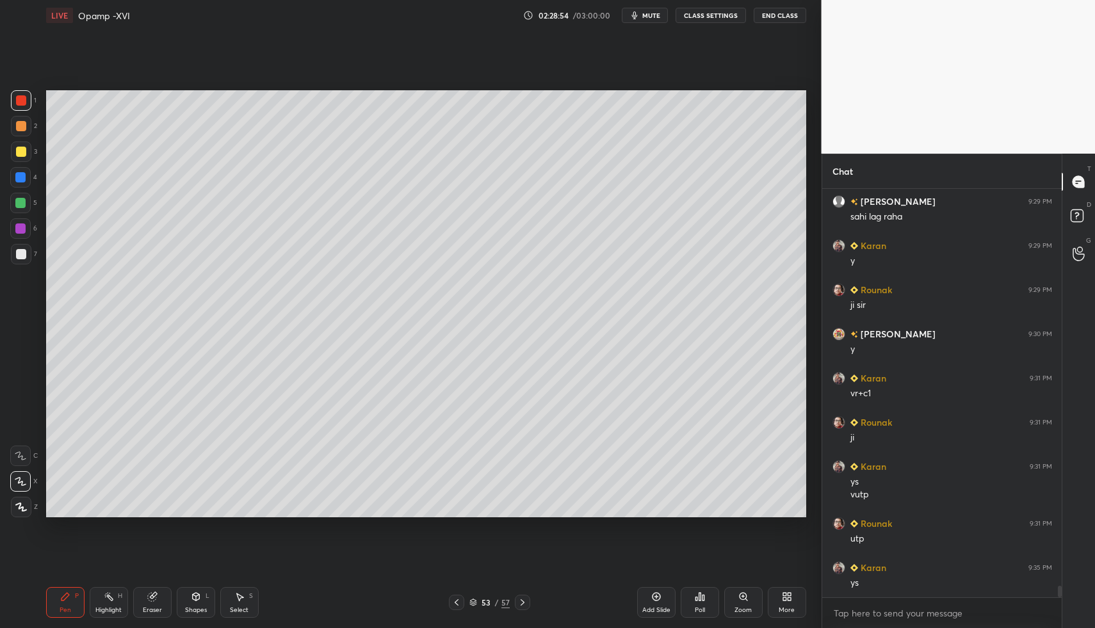
click at [36, 486] on div "X" at bounding box center [24, 481] width 28 height 20
click at [211, 599] on div "Shapes L" at bounding box center [196, 602] width 38 height 31
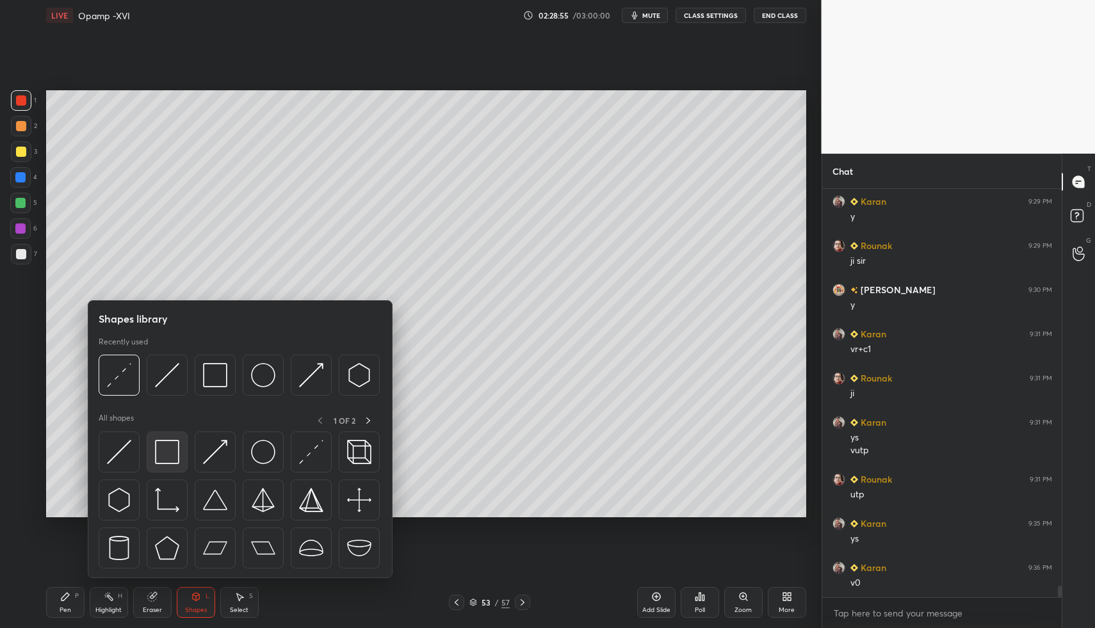
click at [166, 462] on img at bounding box center [167, 452] width 24 height 24
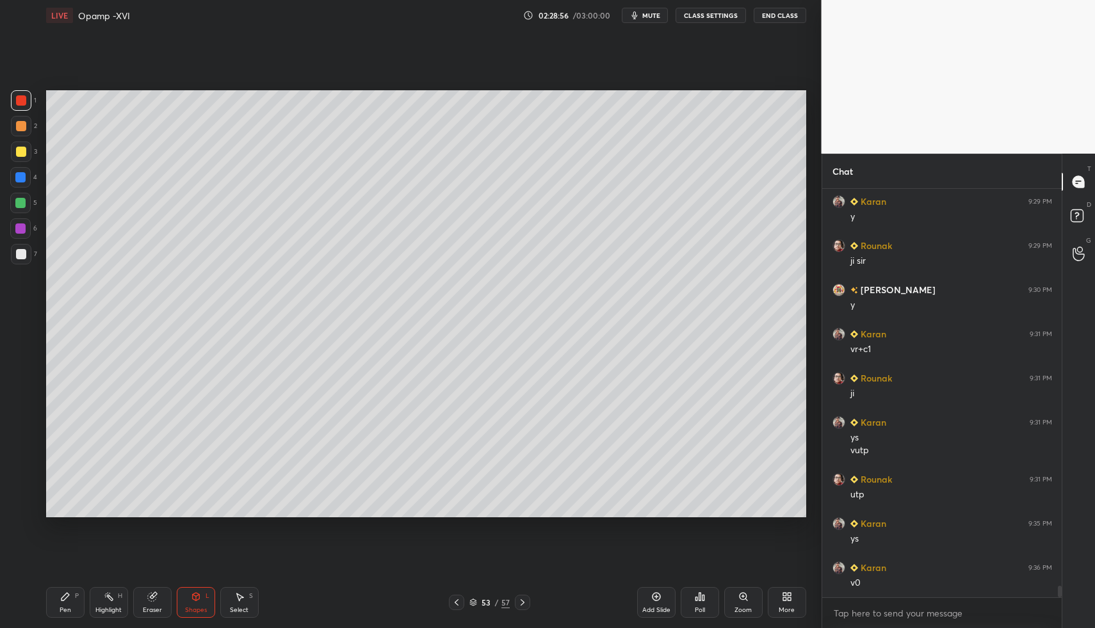
click at [46, 604] on div "Pen P" at bounding box center [65, 602] width 38 height 31
click at [52, 597] on div "Pen P" at bounding box center [65, 602] width 38 height 31
click at [25, 255] on div at bounding box center [21, 254] width 20 height 20
click at [25, 515] on div at bounding box center [21, 507] width 20 height 20
drag, startPoint x: 25, startPoint y: 515, endPoint x: 42, endPoint y: 500, distance: 22.7
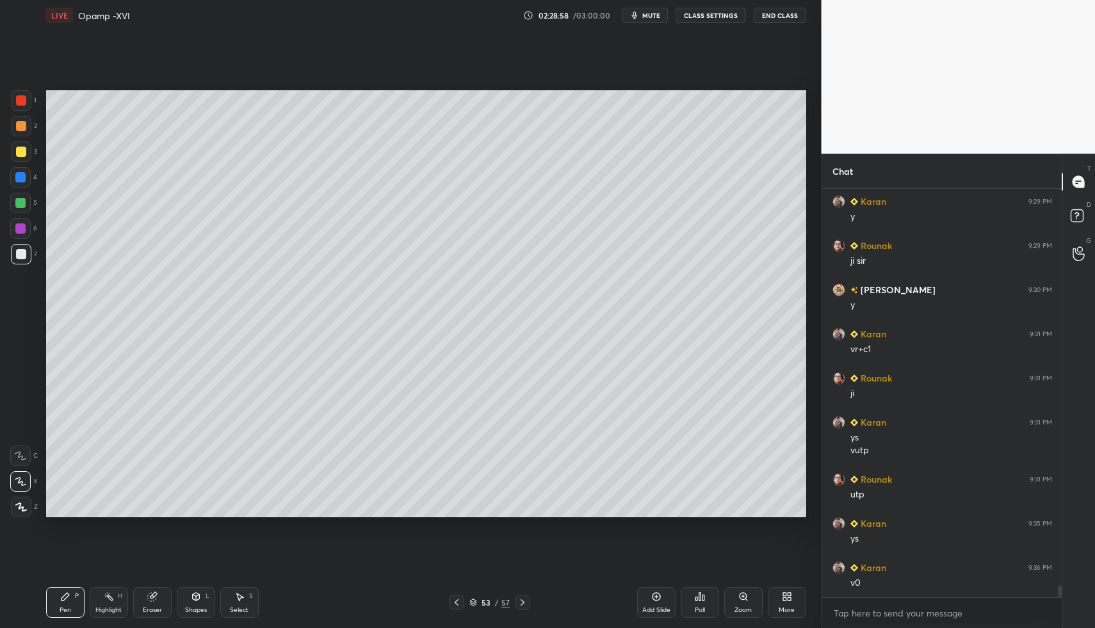
click at [25, 515] on div at bounding box center [21, 507] width 20 height 20
click at [655, 597] on icon at bounding box center [656, 597] width 4 height 4
click at [83, 600] on div "Pen P Highlight H Eraser Shapes L Select S" at bounding box center [194, 602] width 296 height 31
click at [66, 592] on icon at bounding box center [65, 596] width 10 height 10
click at [20, 250] on div at bounding box center [21, 254] width 20 height 20
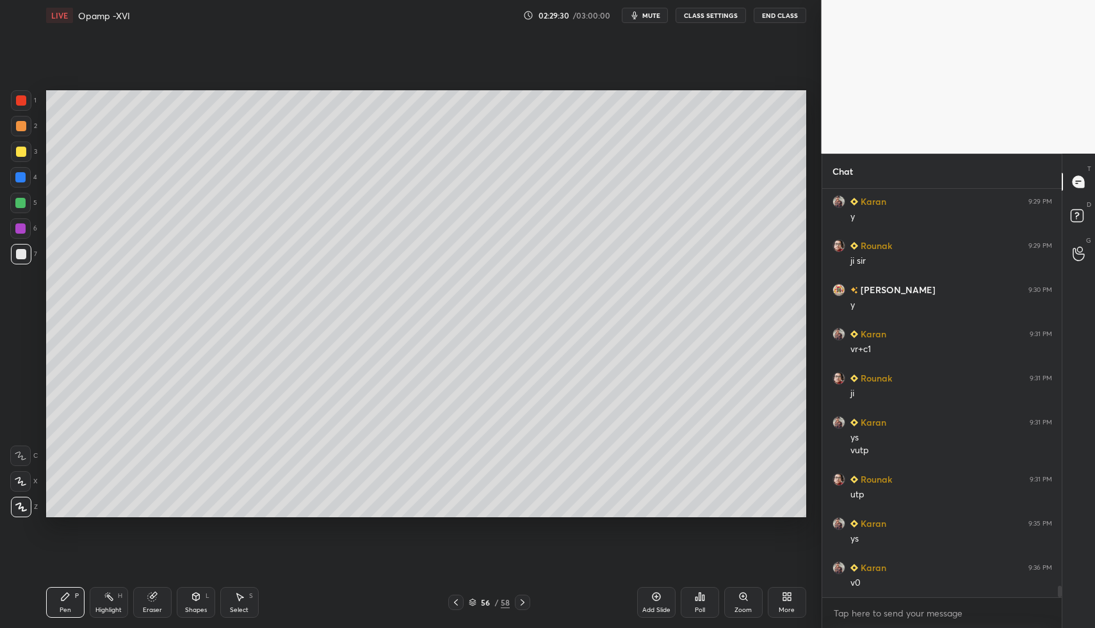
click at [83, 606] on div "Pen P Highlight H Eraser Shapes L Select S" at bounding box center [194, 602] width 296 height 31
click at [453, 598] on icon at bounding box center [456, 602] width 10 height 10
click at [456, 602] on icon at bounding box center [456, 602] width 10 height 10
click at [254, 613] on div "Select S" at bounding box center [239, 602] width 38 height 31
click at [232, 603] on div "Select S" at bounding box center [239, 602] width 38 height 31
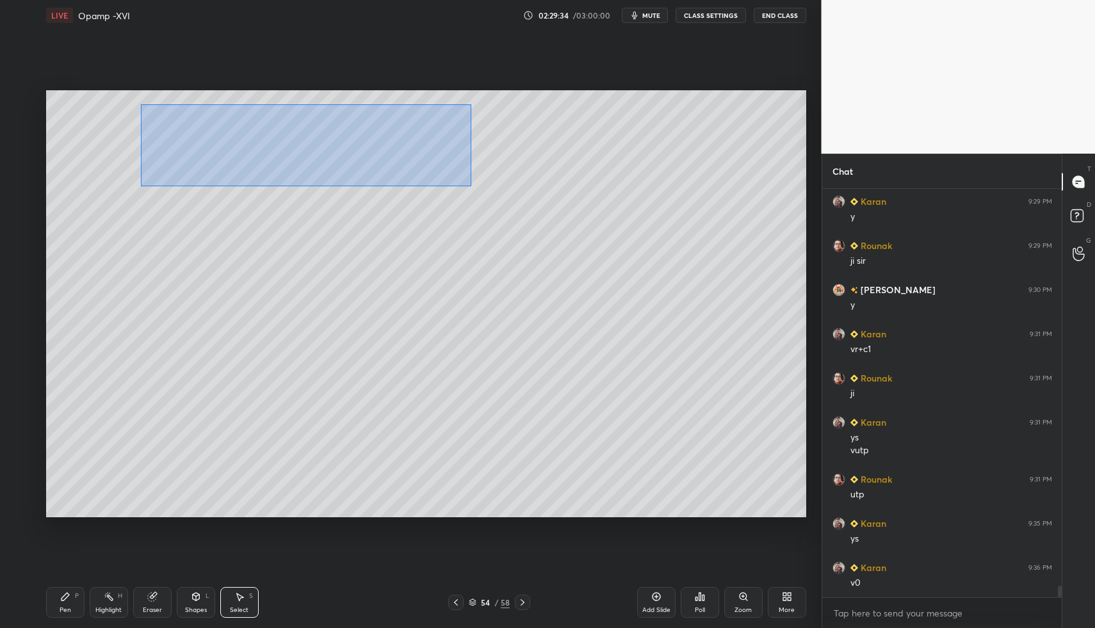
drag, startPoint x: 140, startPoint y: 104, endPoint x: 460, endPoint y: 194, distance: 332.4
click at [469, 187] on div "0 ° Undo Copy Paste here Duplicate Duplicate to new slide Delete" at bounding box center [426, 304] width 760 height 428
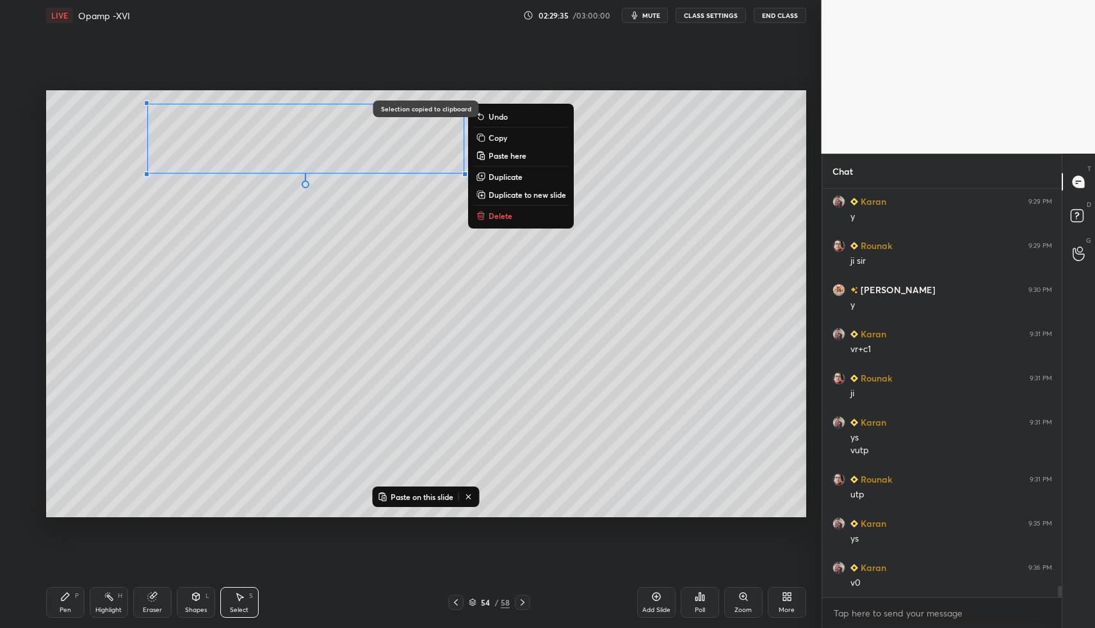
click at [520, 597] on icon at bounding box center [522, 602] width 10 height 10
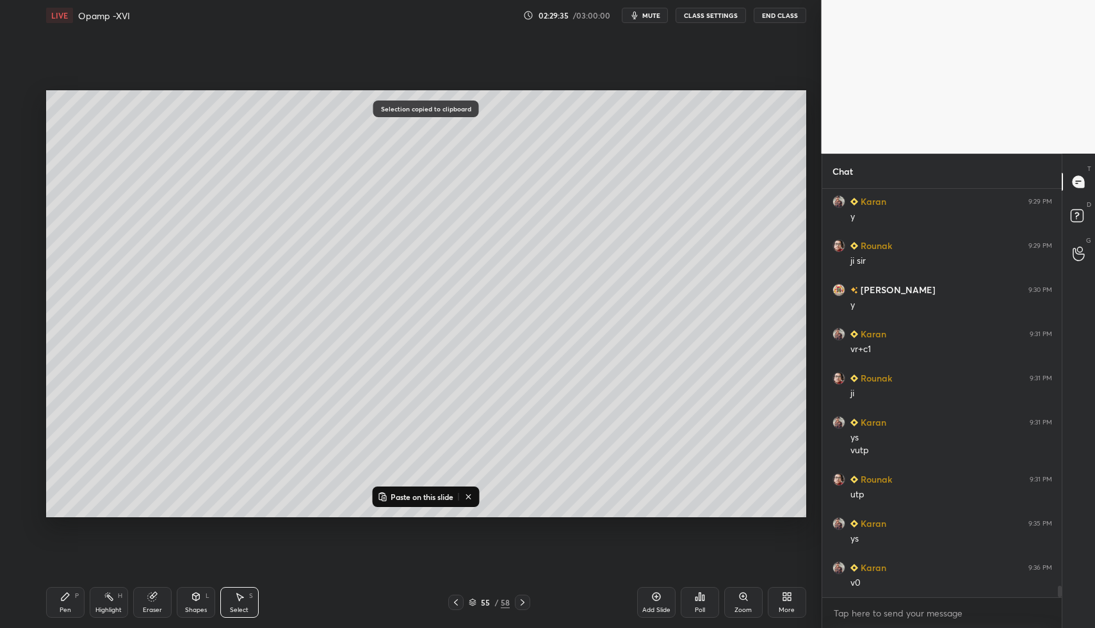
click at [522, 597] on icon at bounding box center [522, 602] width 10 height 10
drag, startPoint x: 348, startPoint y: 134, endPoint x: 362, endPoint y: 144, distance: 16.9
click at [362, 143] on div "0 ° Undo Copy Paste here Duplicate Duplicate to new slide Delete" at bounding box center [426, 304] width 760 height 428
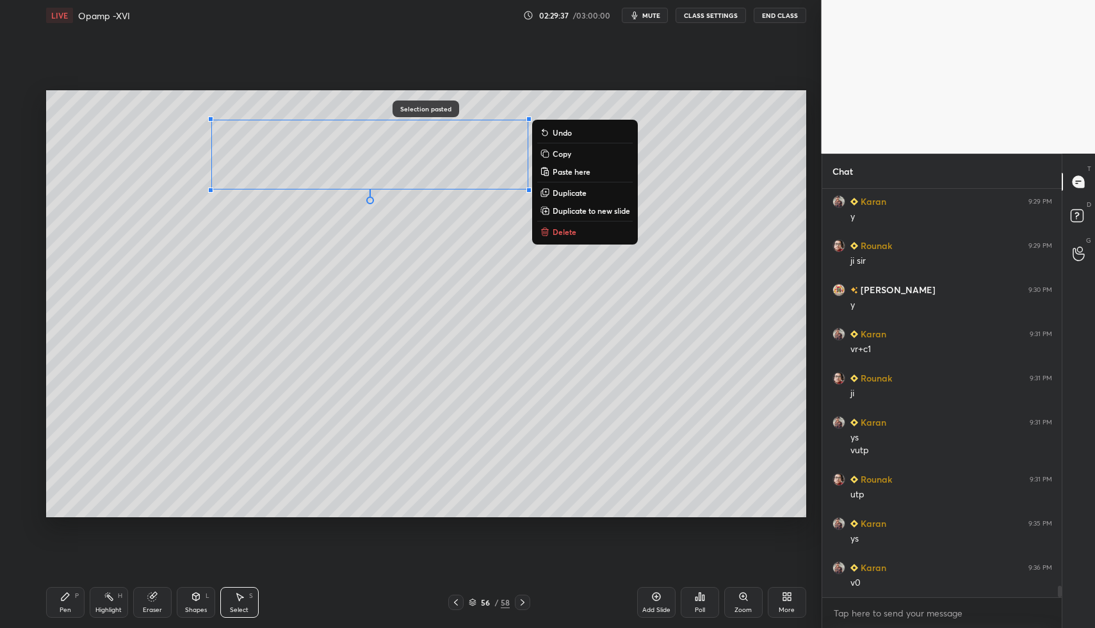
click at [72, 612] on div "Pen P" at bounding box center [65, 602] width 38 height 31
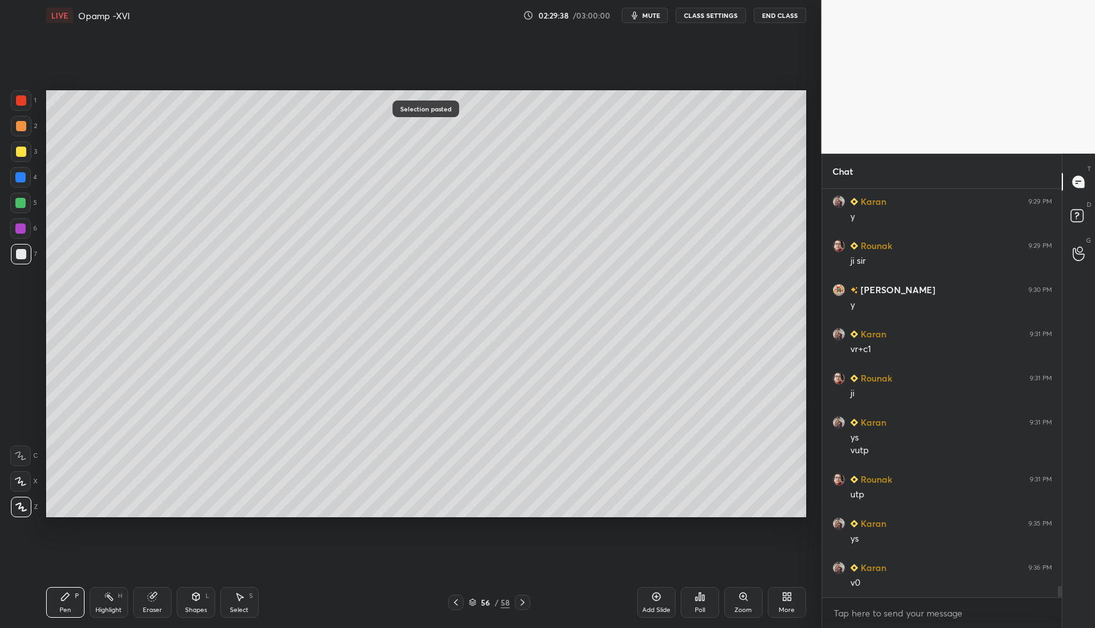
click at [68, 600] on icon at bounding box center [65, 596] width 10 height 10
click at [456, 600] on icon at bounding box center [456, 602] width 10 height 10
click at [236, 609] on div "Select" at bounding box center [239, 610] width 19 height 6
drag, startPoint x: 236, startPoint y: 609, endPoint x: 247, endPoint y: 580, distance: 30.8
click at [245, 608] on div "Select" at bounding box center [239, 610] width 19 height 6
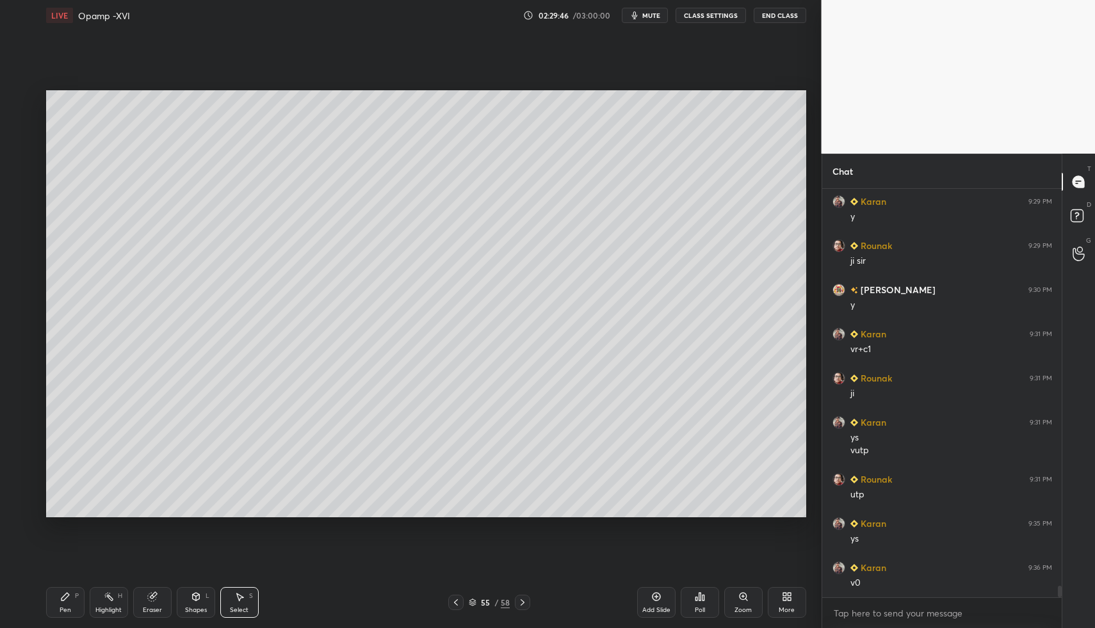
click at [246, 591] on div "Select S" at bounding box center [239, 602] width 38 height 31
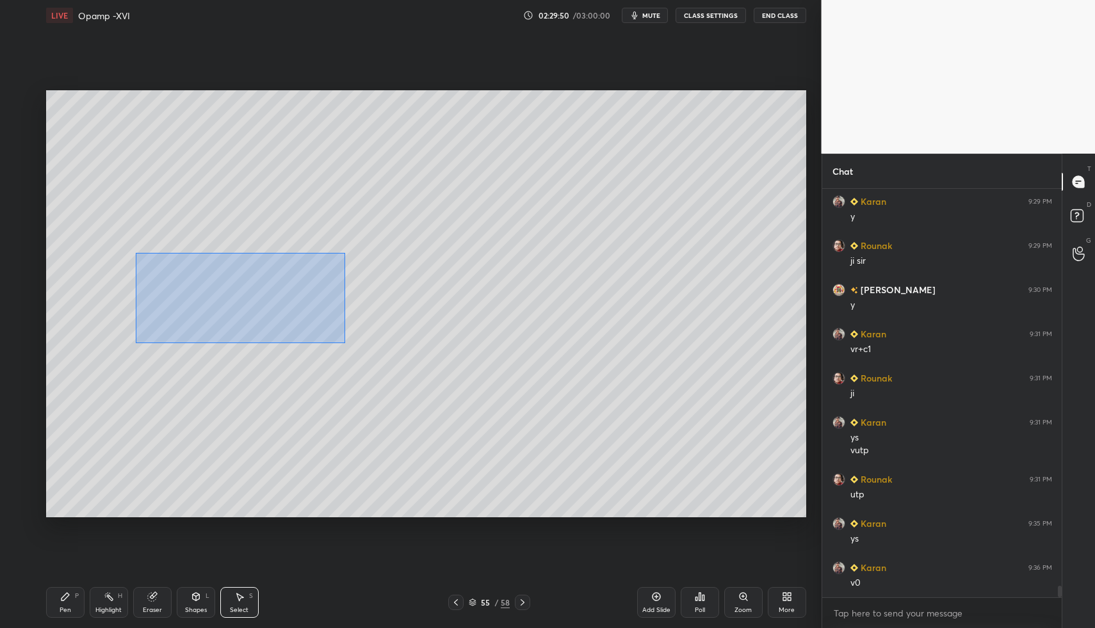
drag, startPoint x: 136, startPoint y: 252, endPoint x: 342, endPoint y: 343, distance: 225.3
click at [344, 343] on div "0 ° Undo Copy Paste here Duplicate Duplicate to new slide Delete" at bounding box center [426, 304] width 760 height 428
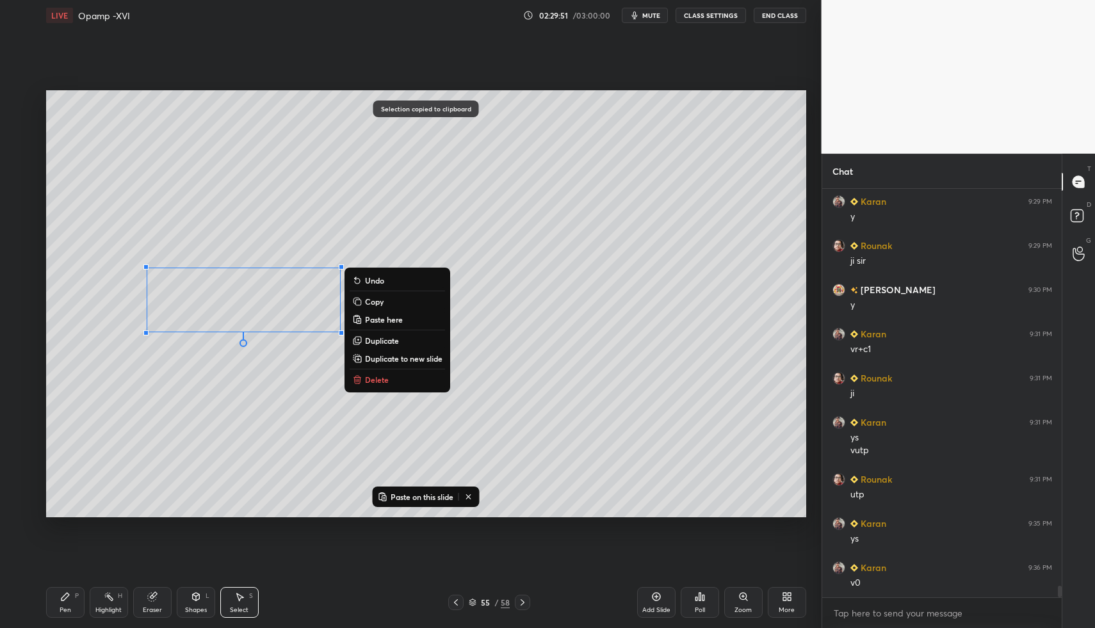
drag, startPoint x: 524, startPoint y: 600, endPoint x: 524, endPoint y: 591, distance: 8.3
click at [524, 600] on icon at bounding box center [522, 602] width 10 height 10
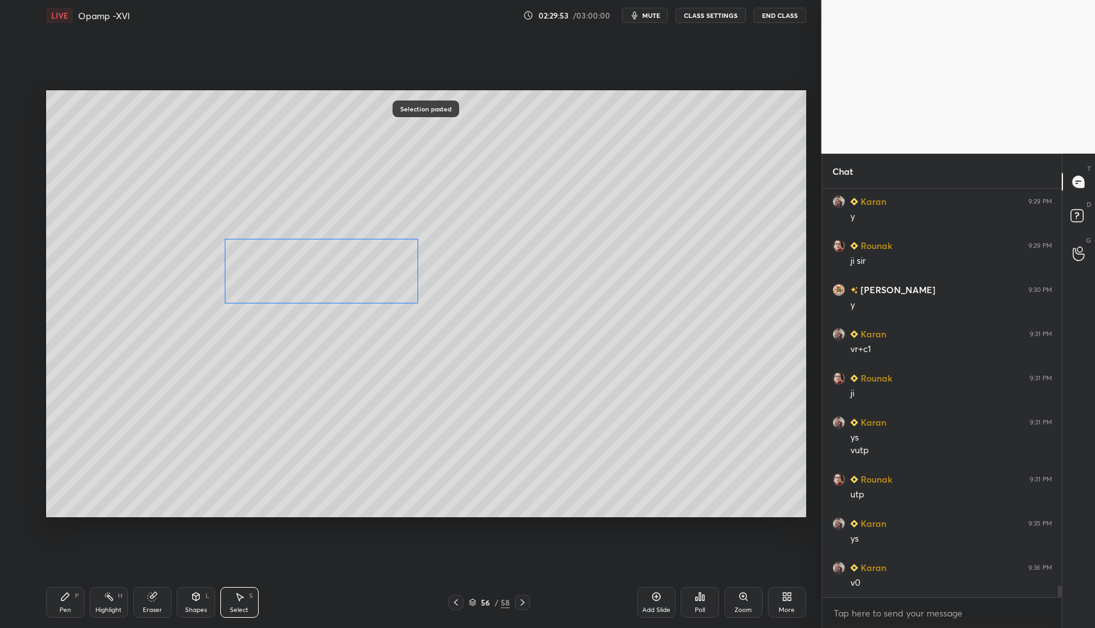
drag, startPoint x: 294, startPoint y: 292, endPoint x: 369, endPoint y: 286, distance: 75.8
click at [368, 263] on div "0 ° Undo Copy Paste here Duplicate Duplicate to new slide Delete" at bounding box center [426, 304] width 760 height 428
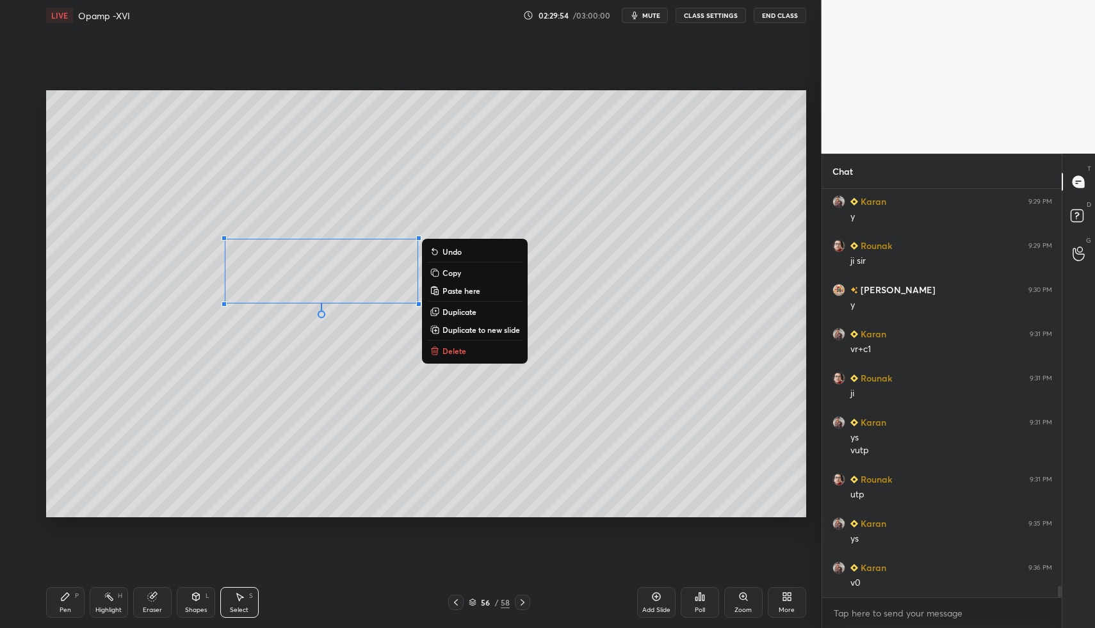
click at [61, 603] on div "Pen P" at bounding box center [65, 602] width 38 height 31
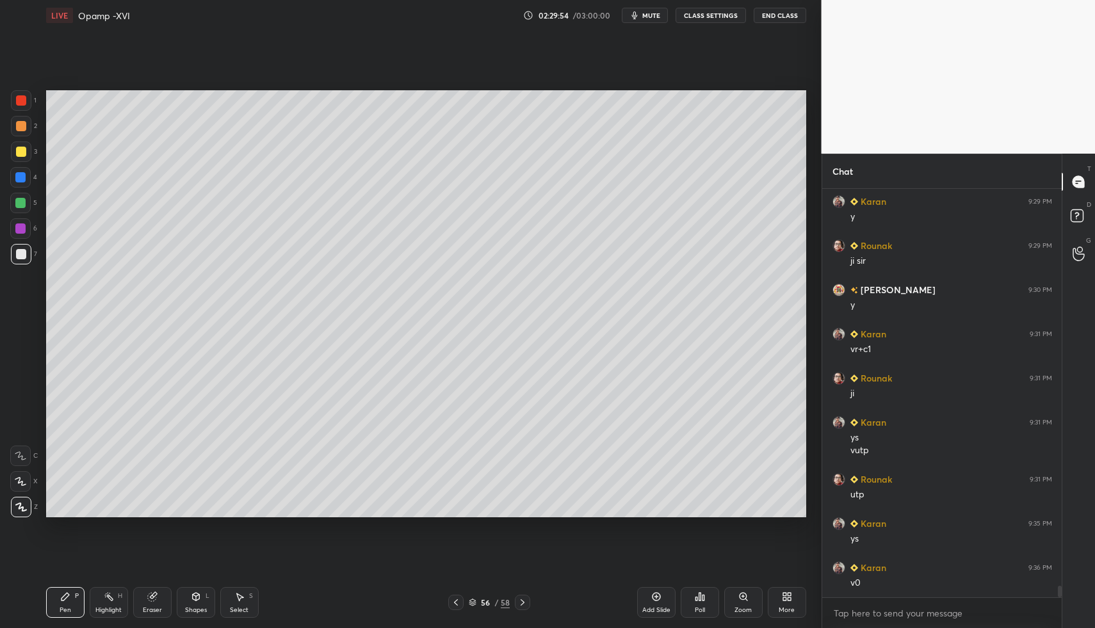
click at [231, 604] on div "Select S" at bounding box center [239, 602] width 38 height 31
click at [238, 597] on icon at bounding box center [239, 597] width 7 height 8
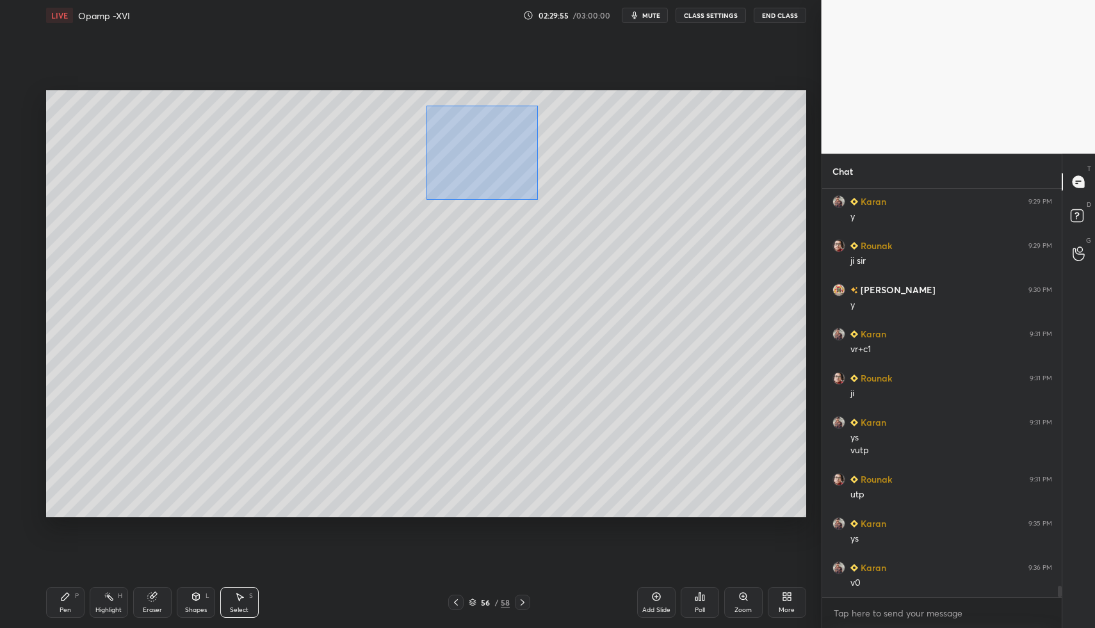
drag, startPoint x: 430, startPoint y: 111, endPoint x: 526, endPoint y: 211, distance: 138.5
click at [538, 199] on div "0 ° Undo Copy Paste here Duplicate Duplicate to new slide Delete" at bounding box center [426, 304] width 760 height 428
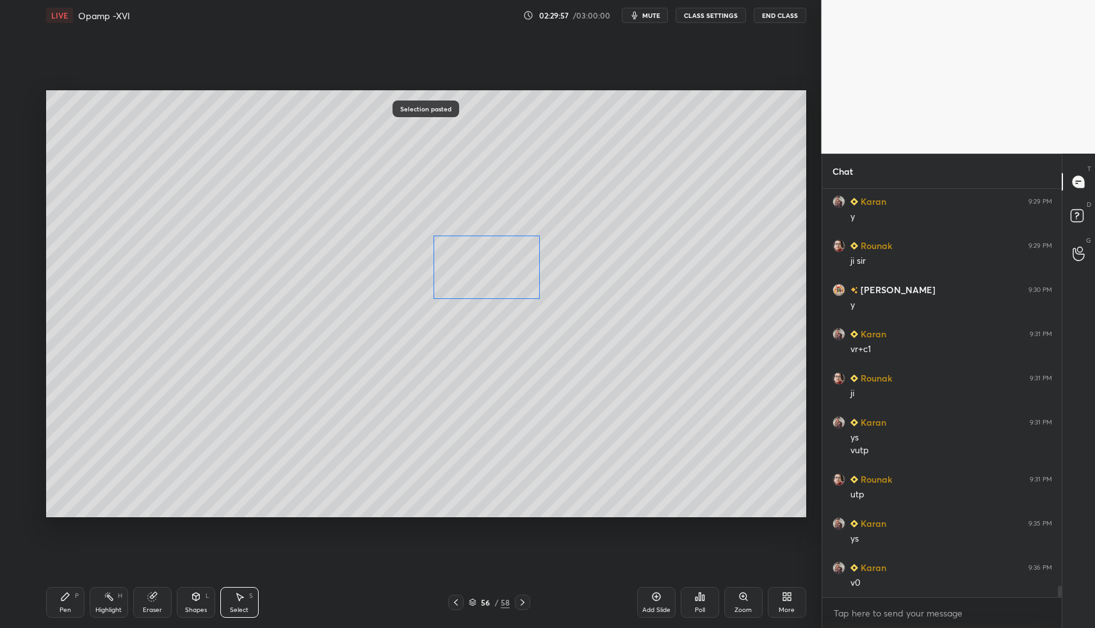
drag, startPoint x: 489, startPoint y: 227, endPoint x: 428, endPoint y: 313, distance: 105.1
click at [477, 271] on div "0 ° Undo Copy Paste here Duplicate Duplicate to new slide Delete" at bounding box center [426, 304] width 760 height 428
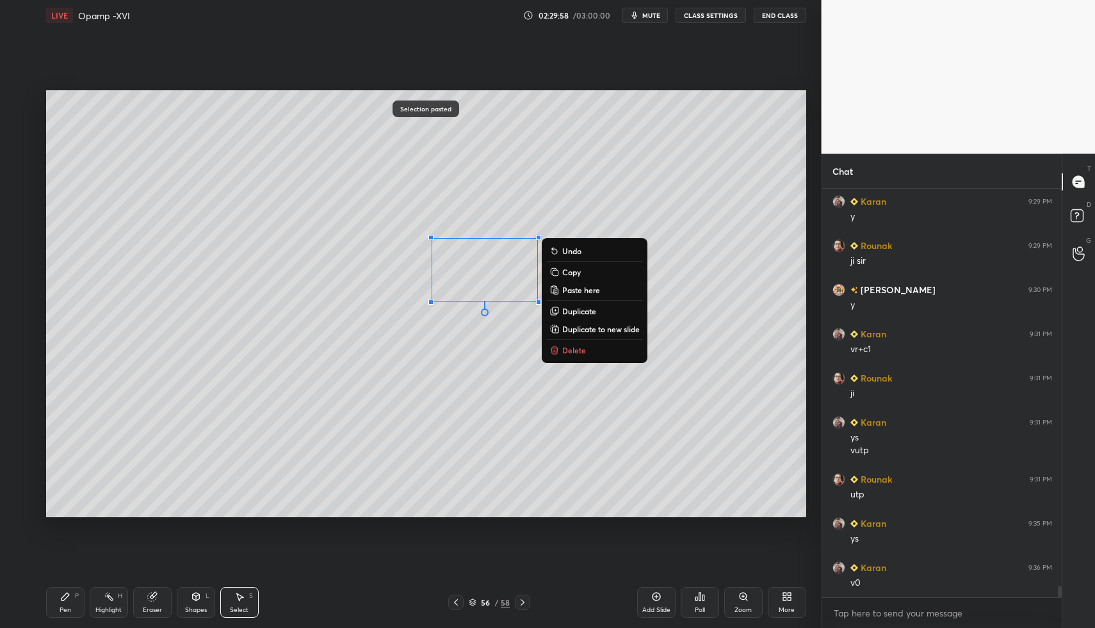
click at [60, 599] on icon at bounding box center [65, 596] width 10 height 10
drag, startPoint x: 68, startPoint y: 602, endPoint x: 91, endPoint y: 595, distance: 24.1
click at [72, 602] on div "Pen P" at bounding box center [65, 602] width 38 height 31
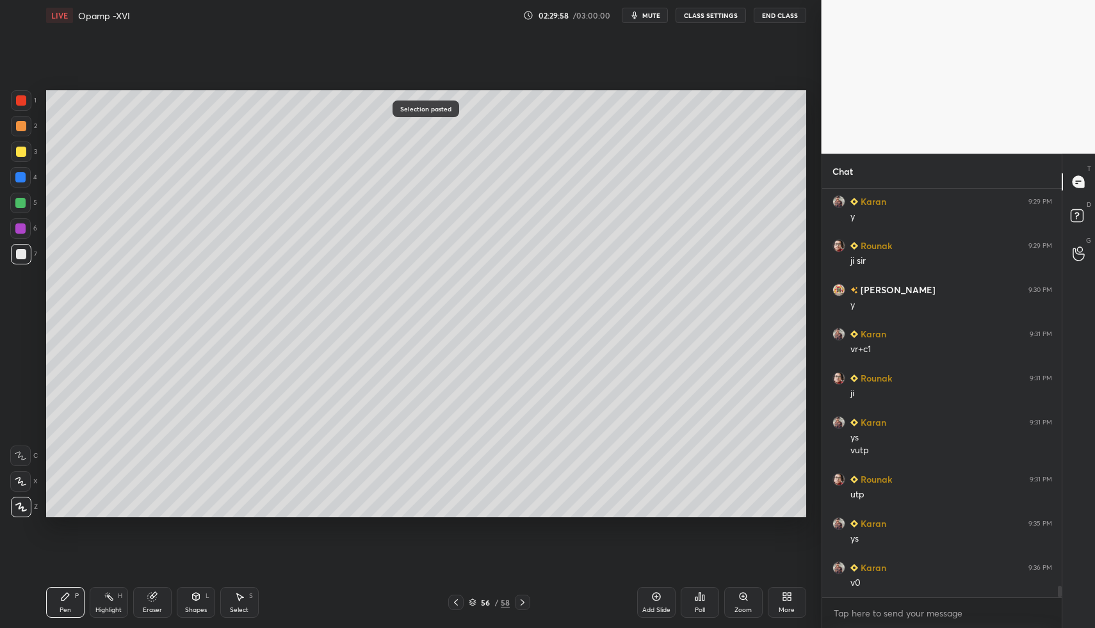
click at [246, 604] on div "Select S" at bounding box center [239, 602] width 38 height 31
click at [241, 594] on icon at bounding box center [239, 596] width 10 height 10
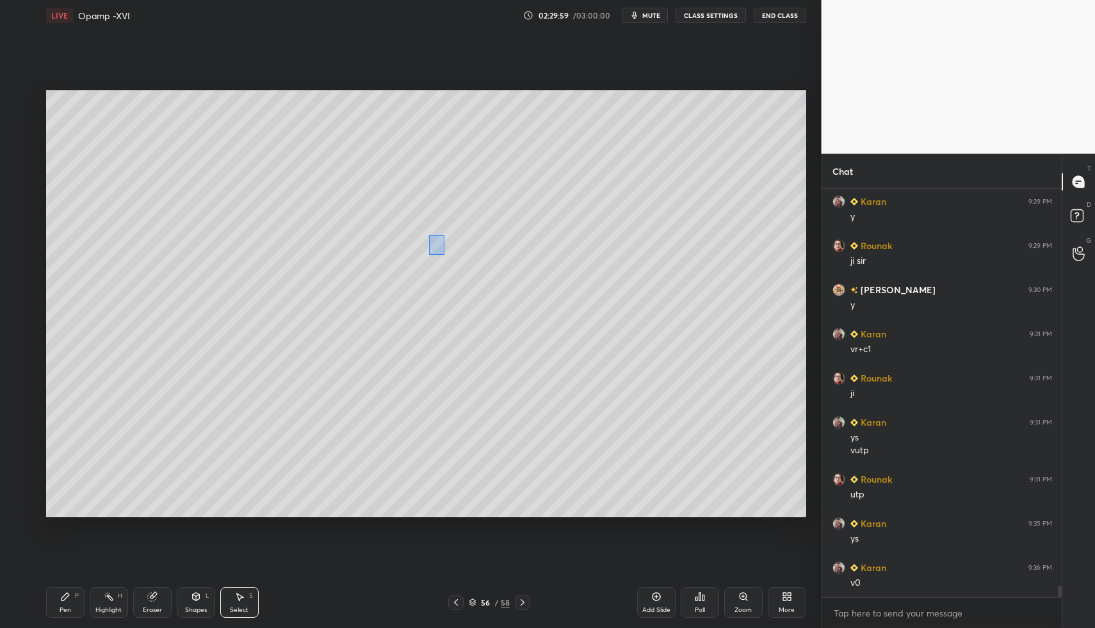
drag, startPoint x: 444, startPoint y: 254, endPoint x: 468, endPoint y: 302, distance: 53.3
click at [444, 255] on div "0 ° Undo Copy Paste here Duplicate Duplicate to new slide Delete" at bounding box center [426, 304] width 760 height 428
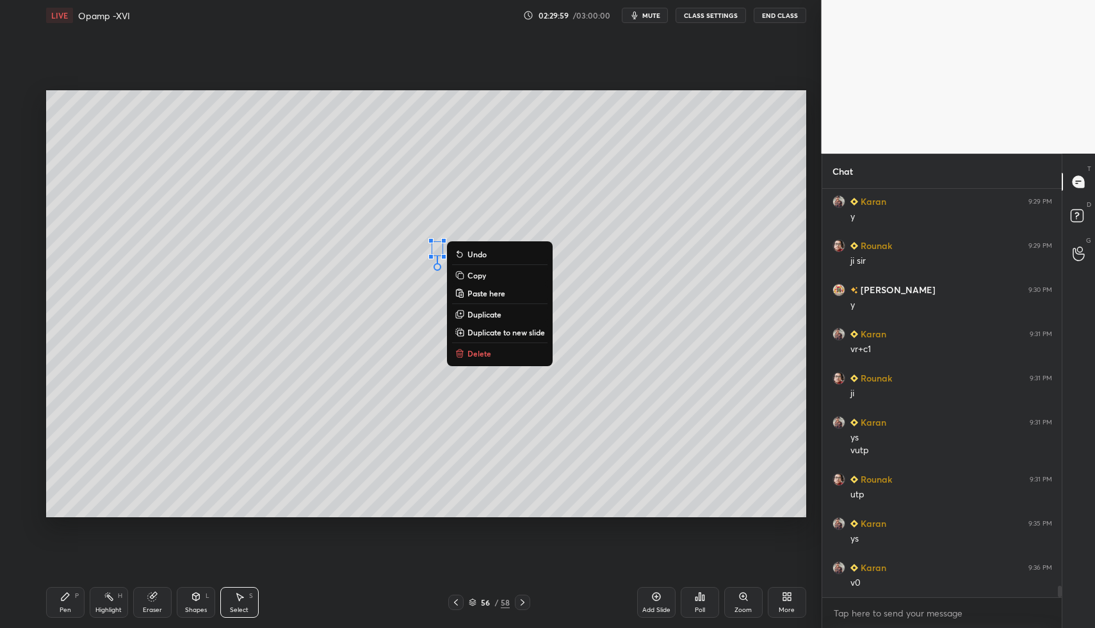
drag, startPoint x: 472, startPoint y: 349, endPoint x: 391, endPoint y: 401, distance: 96.8
click at [472, 349] on p "Delete" at bounding box center [479, 353] width 24 height 10
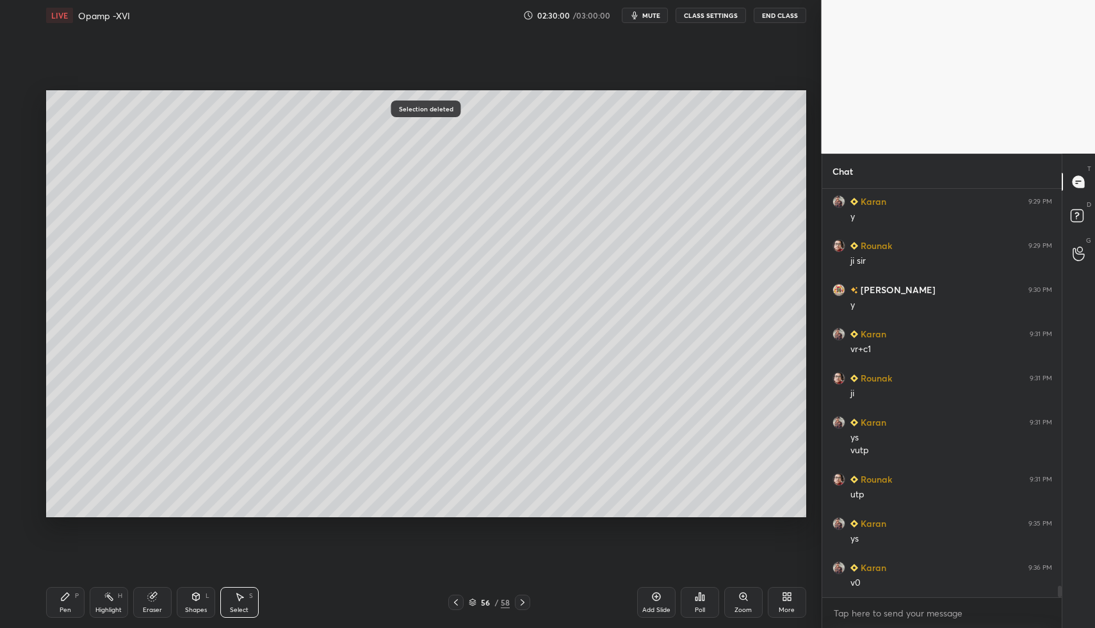
click at [69, 597] on icon at bounding box center [65, 596] width 10 height 10
drag, startPoint x: 63, startPoint y: 607, endPoint x: 70, endPoint y: 591, distance: 16.9
click at [65, 602] on div "Pen P" at bounding box center [65, 602] width 38 height 31
drag, startPoint x: 250, startPoint y: 611, endPoint x: 240, endPoint y: 600, distance: 14.9
click at [245, 607] on div "Select S" at bounding box center [239, 602] width 38 height 31
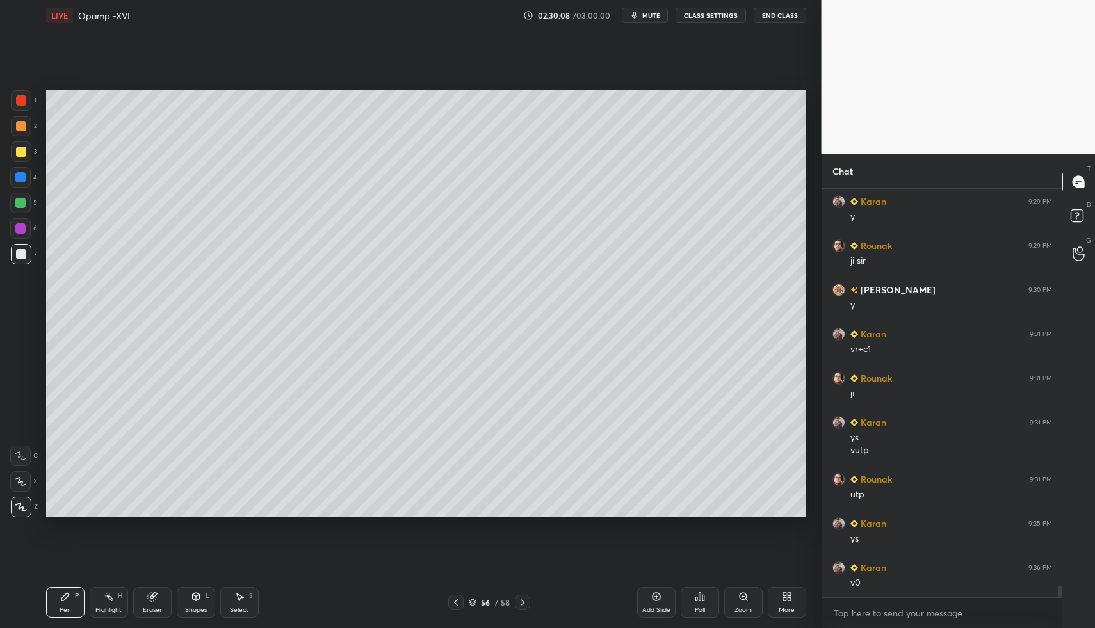
click at [232, 600] on div "Select S" at bounding box center [239, 602] width 38 height 31
drag, startPoint x: 287, startPoint y: 272, endPoint x: 403, endPoint y: 284, distance: 115.8
click at [403, 284] on div "0 ° Undo Copy Paste here Duplicate Duplicate to new slide Delete" at bounding box center [426, 304] width 760 height 428
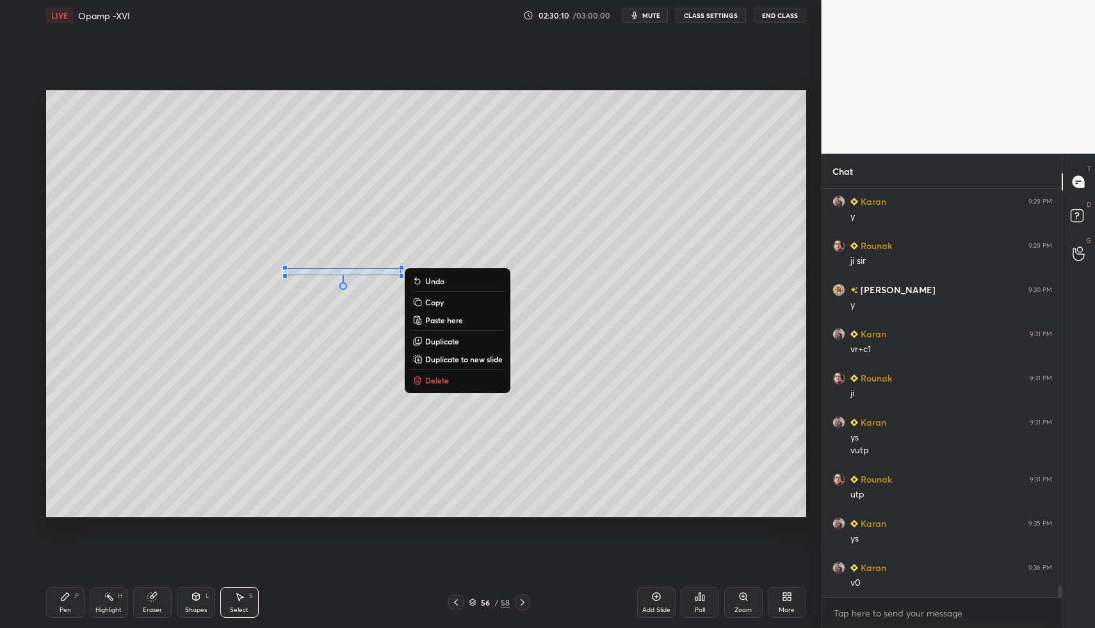
click at [428, 378] on p "Delete" at bounding box center [437, 380] width 24 height 10
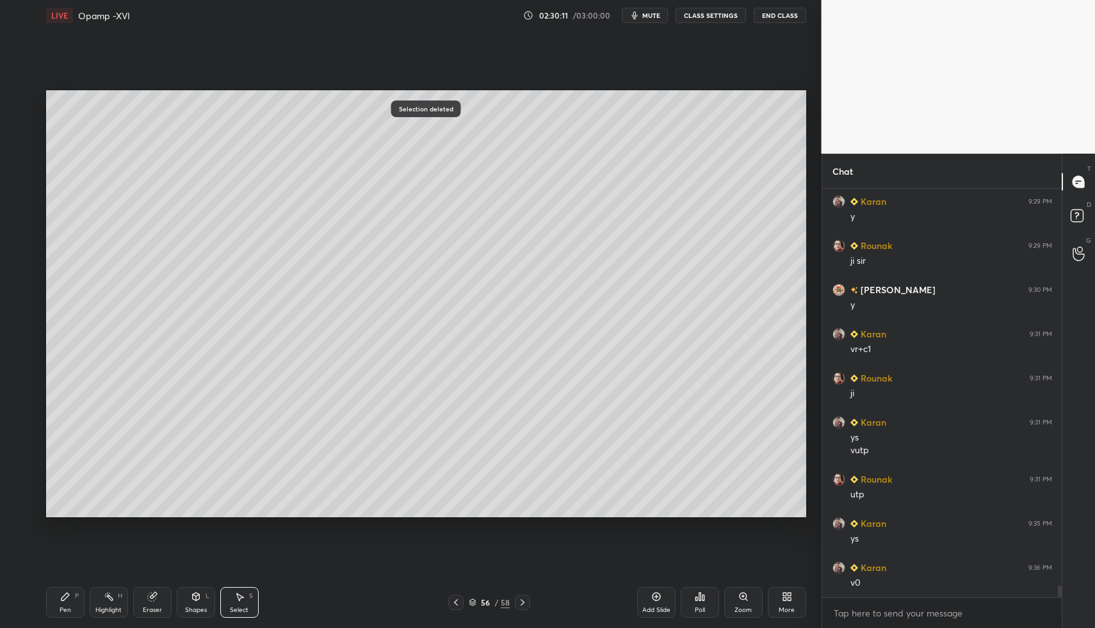
drag, startPoint x: 74, startPoint y: 600, endPoint x: 69, endPoint y: 595, distance: 7.3
click at [74, 600] on div "Pen P" at bounding box center [65, 602] width 38 height 31
click at [69, 604] on div "Pen P" at bounding box center [65, 602] width 38 height 31
click at [18, 109] on div "1" at bounding box center [24, 103] width 26 height 26
drag, startPoint x: 18, startPoint y: 99, endPoint x: 16, endPoint y: 115, distance: 16.1
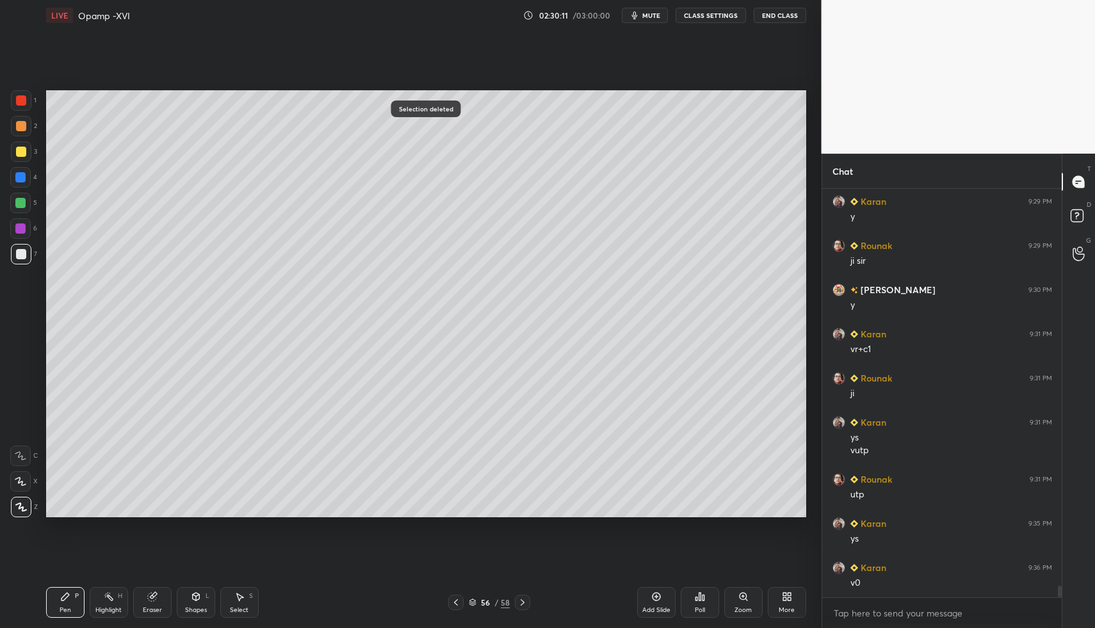
click at [16, 108] on div at bounding box center [21, 100] width 20 height 20
click at [24, 489] on div at bounding box center [20, 481] width 20 height 20
click at [26, 481] on icon at bounding box center [21, 481] width 12 height 9
click at [195, 600] on icon at bounding box center [196, 596] width 10 height 10
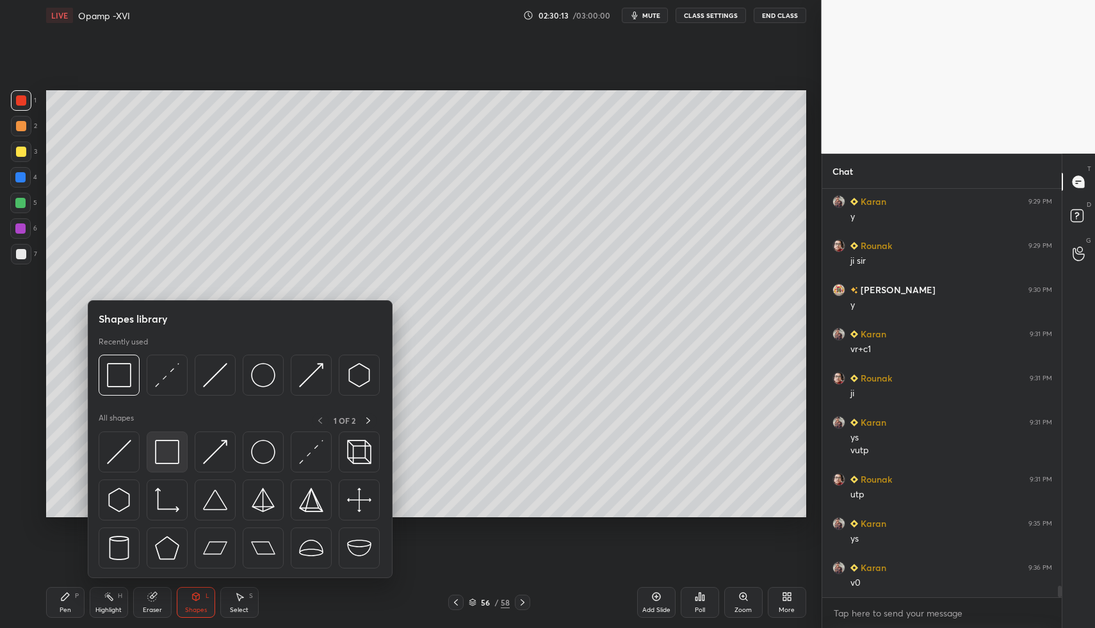
click at [165, 456] on img at bounding box center [167, 452] width 24 height 24
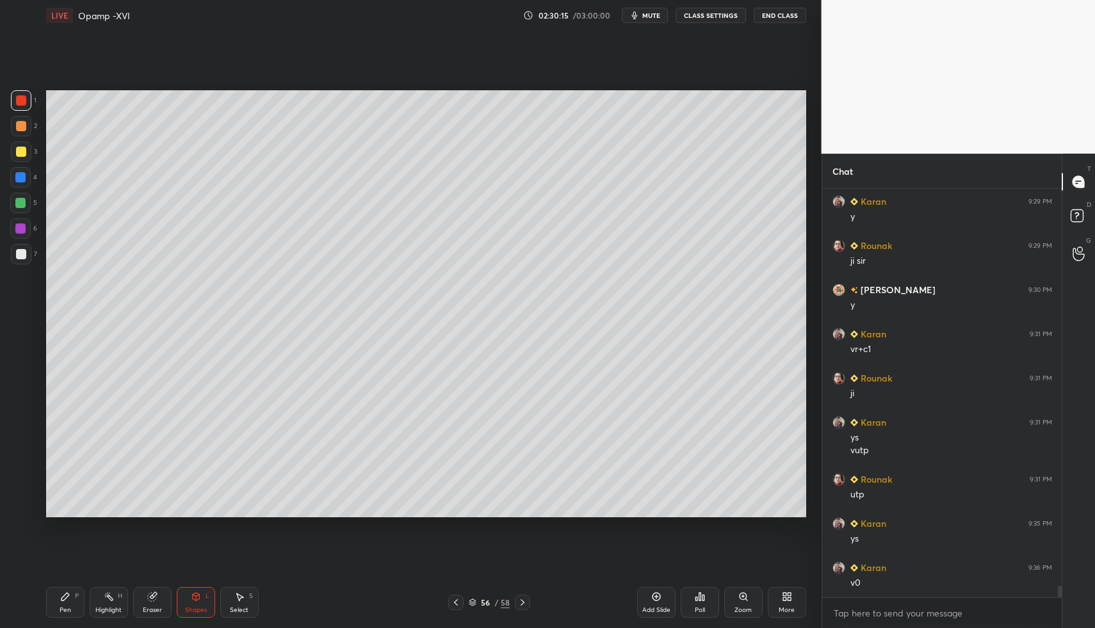
click at [64, 604] on div "Pen P" at bounding box center [65, 602] width 38 height 31
click at [19, 251] on div at bounding box center [21, 254] width 10 height 10
click at [22, 253] on div at bounding box center [21, 254] width 10 height 10
click at [22, 181] on div at bounding box center [20, 177] width 10 height 10
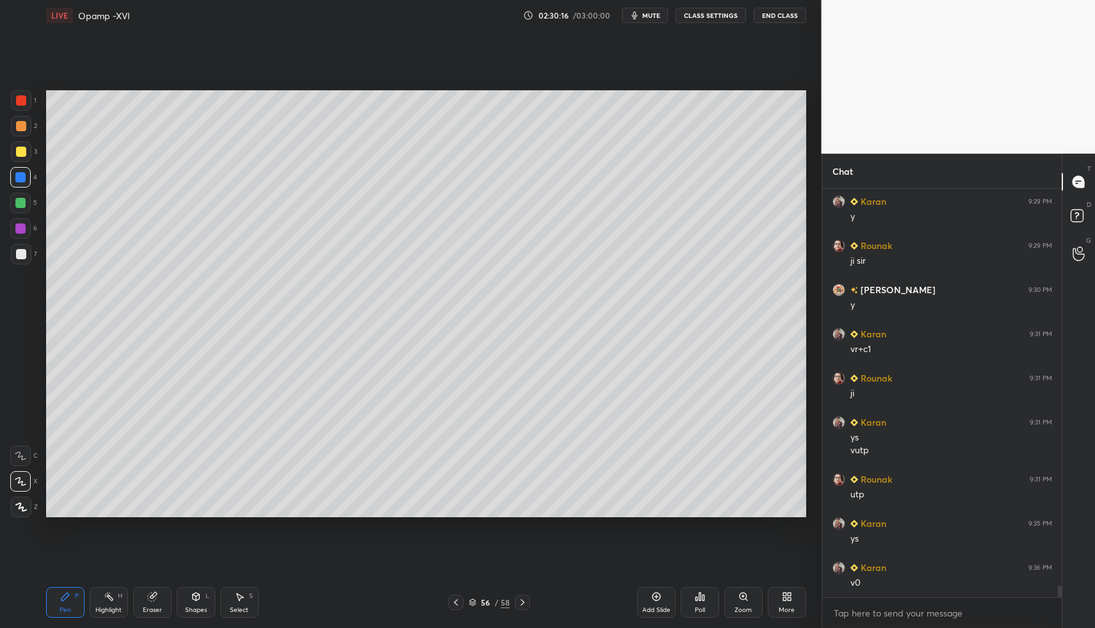
drag, startPoint x: 22, startPoint y: 181, endPoint x: 22, endPoint y: 213, distance: 32.0
click at [17, 181] on div at bounding box center [20, 177] width 10 height 10
drag, startPoint x: 73, startPoint y: 589, endPoint x: 106, endPoint y: 529, distance: 68.5
click at [77, 577] on div "Pen P Highlight H Eraser Shapes L Select S 56 / 58 Add Slide Poll Zoom More" at bounding box center [426, 602] width 760 height 51
click at [81, 615] on div "Pen P" at bounding box center [65, 602] width 38 height 31
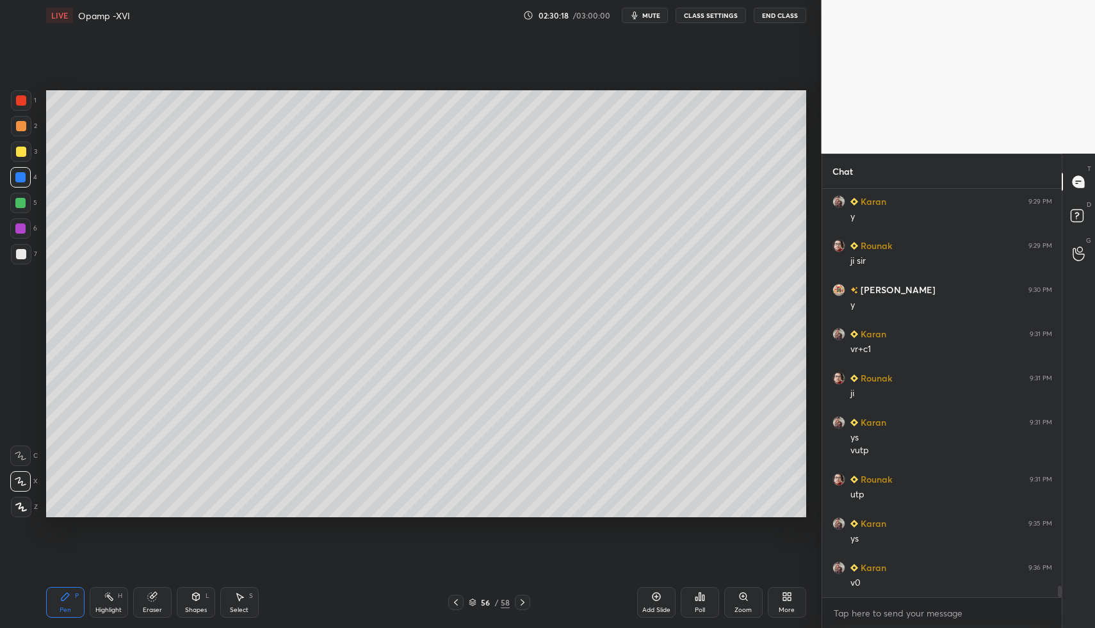
click at [26, 501] on div at bounding box center [21, 507] width 20 height 20
click at [23, 503] on icon at bounding box center [21, 507] width 12 height 9
click at [238, 596] on icon at bounding box center [239, 597] width 7 height 8
drag, startPoint x: 238, startPoint y: 596, endPoint x: 234, endPoint y: 579, distance: 17.2
click at [239, 590] on div "Select S" at bounding box center [239, 602] width 38 height 31
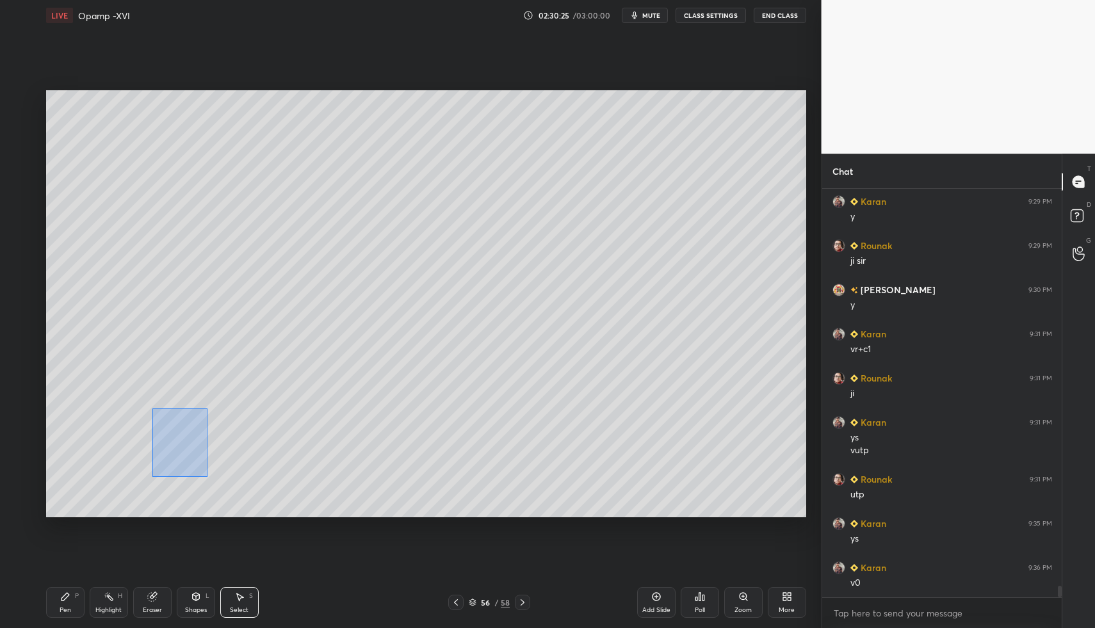
drag, startPoint x: 170, startPoint y: 431, endPoint x: 204, endPoint y: 471, distance: 52.6
click at [207, 476] on div "0 ° Undo Copy Paste here Duplicate Duplicate to new slide Delete" at bounding box center [426, 304] width 760 height 428
drag, startPoint x: 173, startPoint y: 438, endPoint x: 181, endPoint y: 444, distance: 10.5
click at [188, 440] on div "0 ° Undo Copy Paste here Duplicate Duplicate to new slide Delete" at bounding box center [426, 304] width 760 height 428
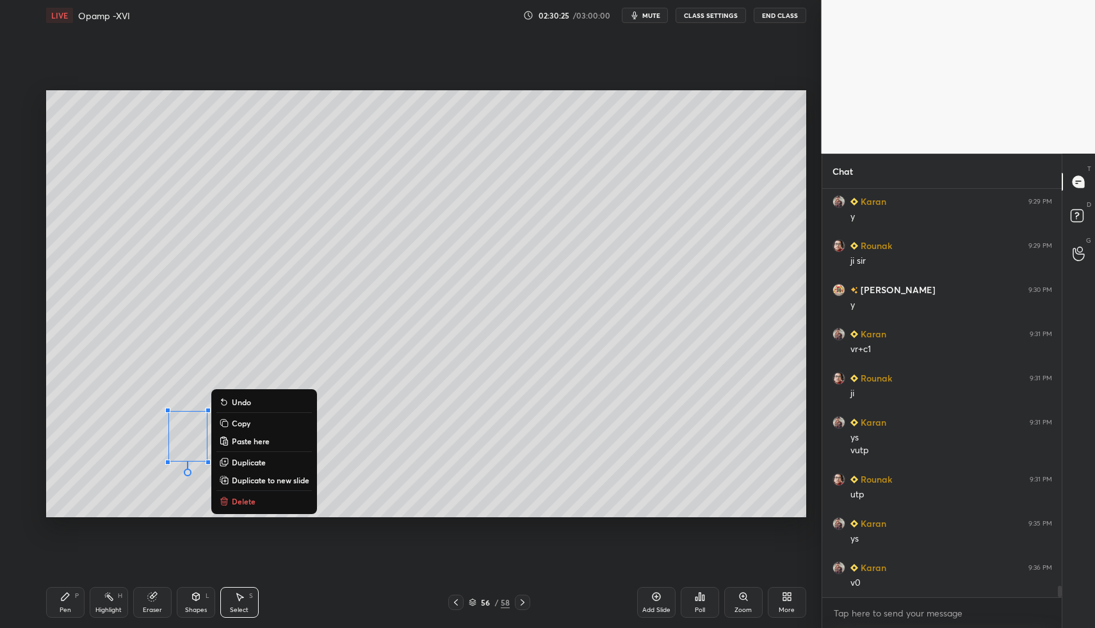
click at [76, 598] on div "P" at bounding box center [77, 596] width 4 height 6
click at [72, 593] on div "Pen P" at bounding box center [65, 602] width 38 height 31
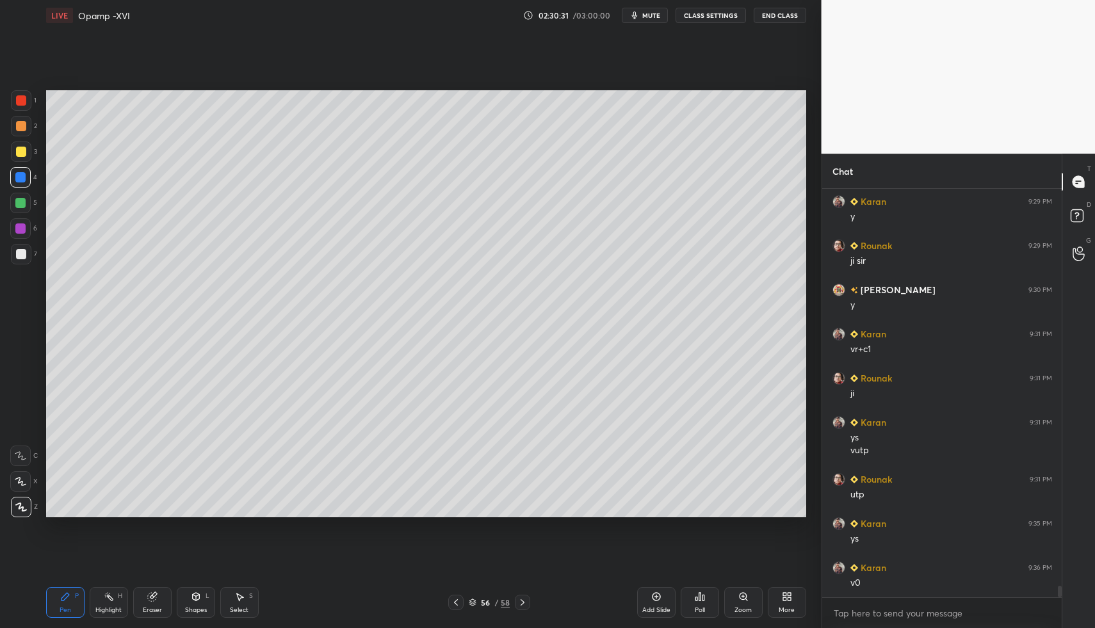
click at [200, 607] on div "Shapes" at bounding box center [196, 610] width 22 height 6
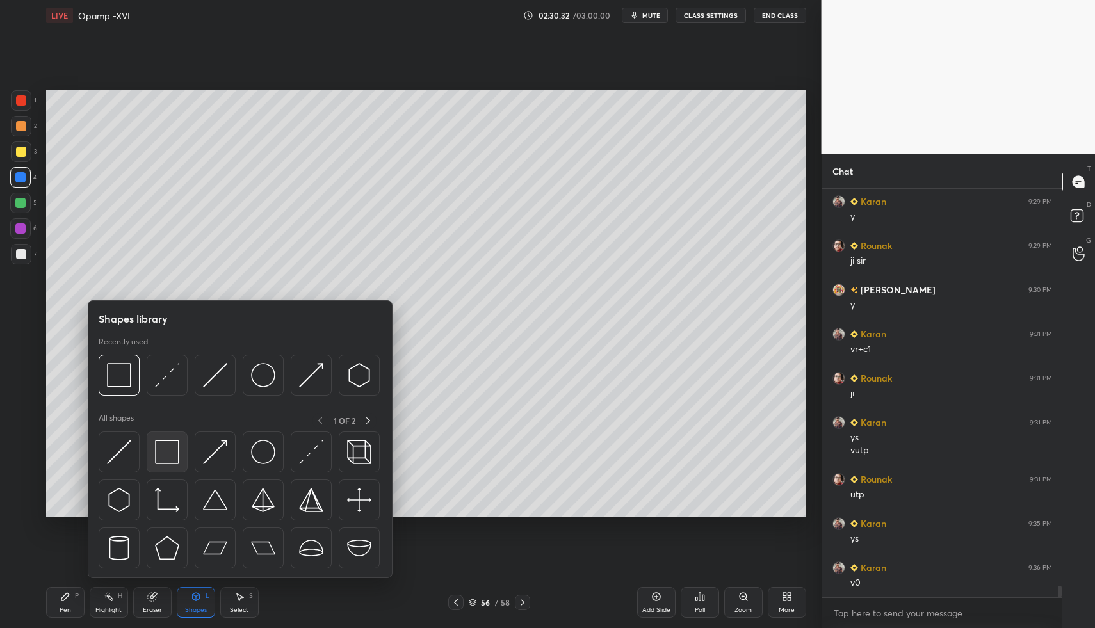
click at [158, 457] on img at bounding box center [167, 452] width 24 height 24
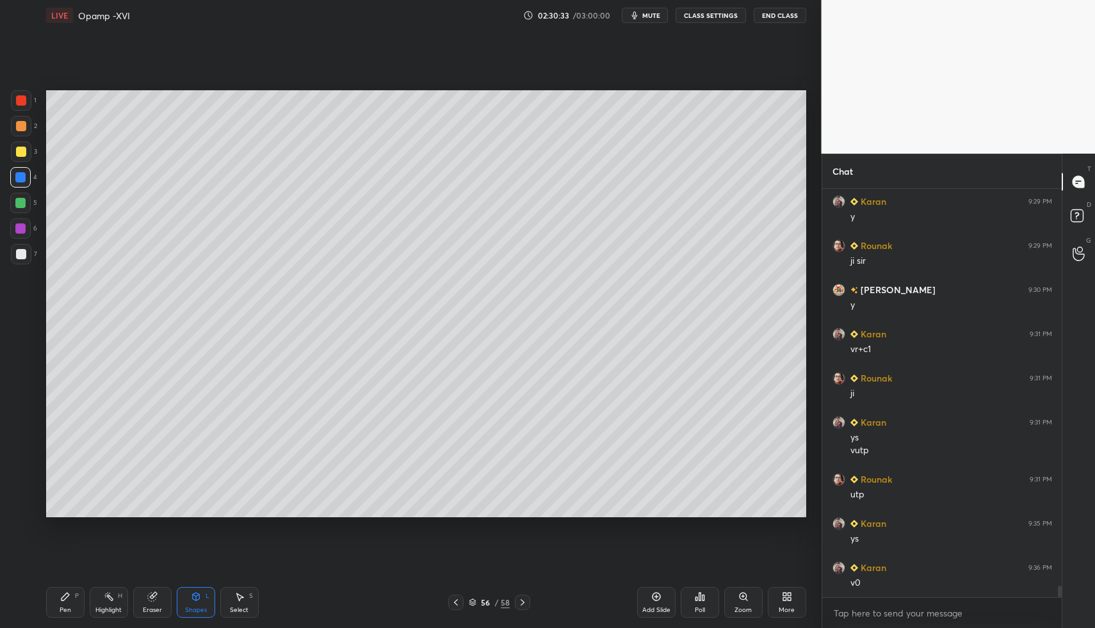
drag, startPoint x: 71, startPoint y: 603, endPoint x: 61, endPoint y: 597, distance: 11.2
click at [71, 603] on div "Pen P" at bounding box center [65, 602] width 38 height 31
click at [209, 600] on div "Shapes L" at bounding box center [196, 602] width 38 height 31
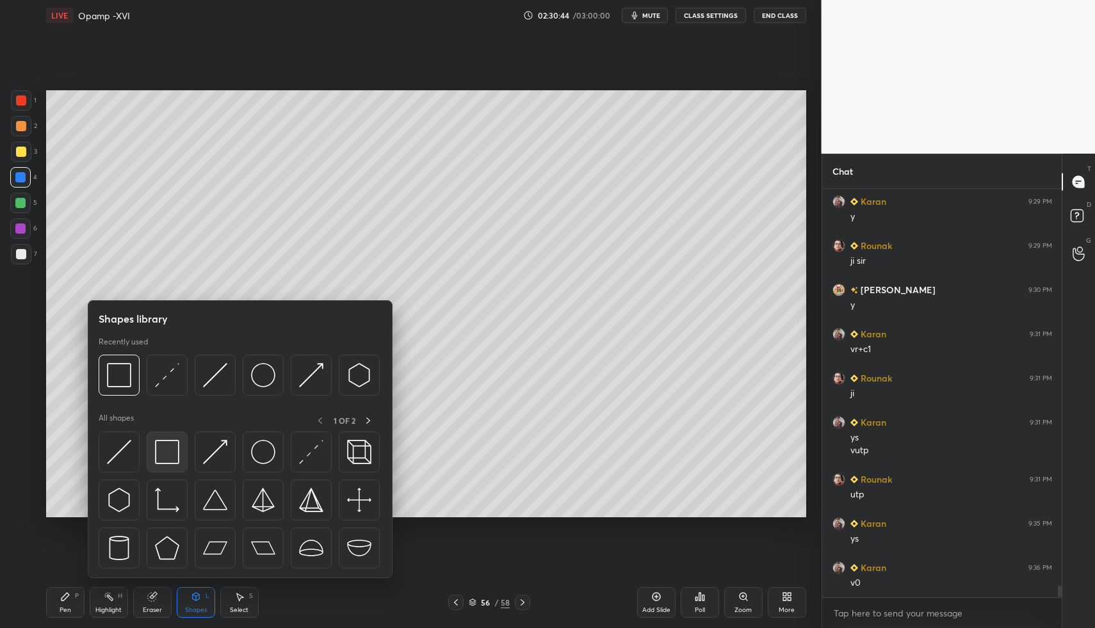
click at [170, 456] on img at bounding box center [167, 452] width 24 height 24
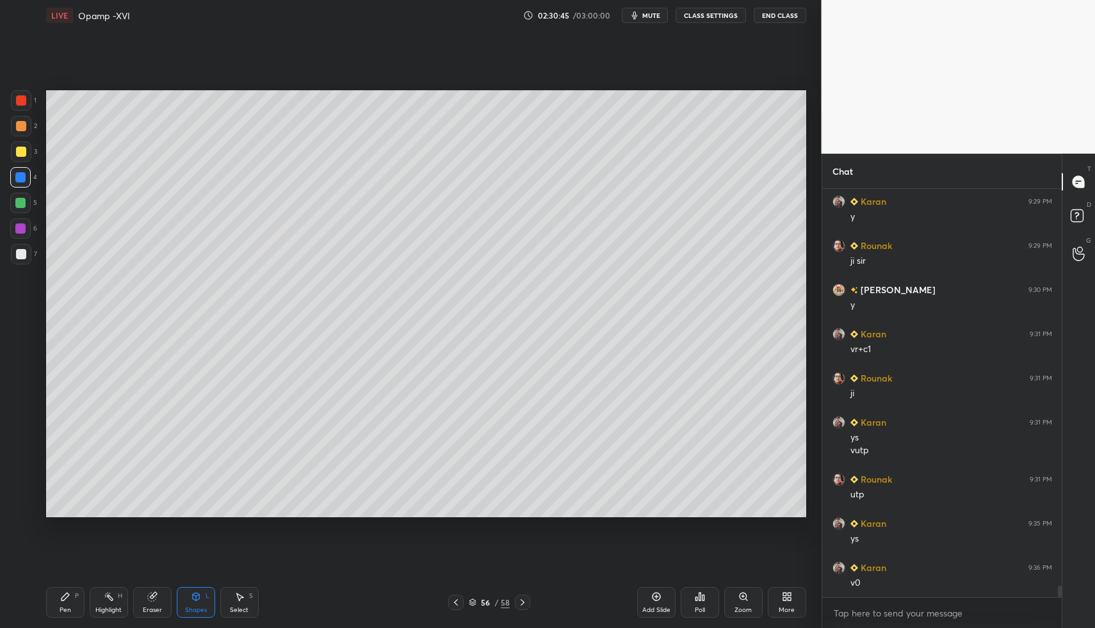
click at [73, 596] on div "Pen P" at bounding box center [65, 602] width 38 height 31
drag, startPoint x: 67, startPoint y: 599, endPoint x: 67, endPoint y: 565, distance: 33.9
click at [66, 596] on icon at bounding box center [65, 596] width 10 height 10
click at [18, 250] on div at bounding box center [21, 254] width 10 height 10
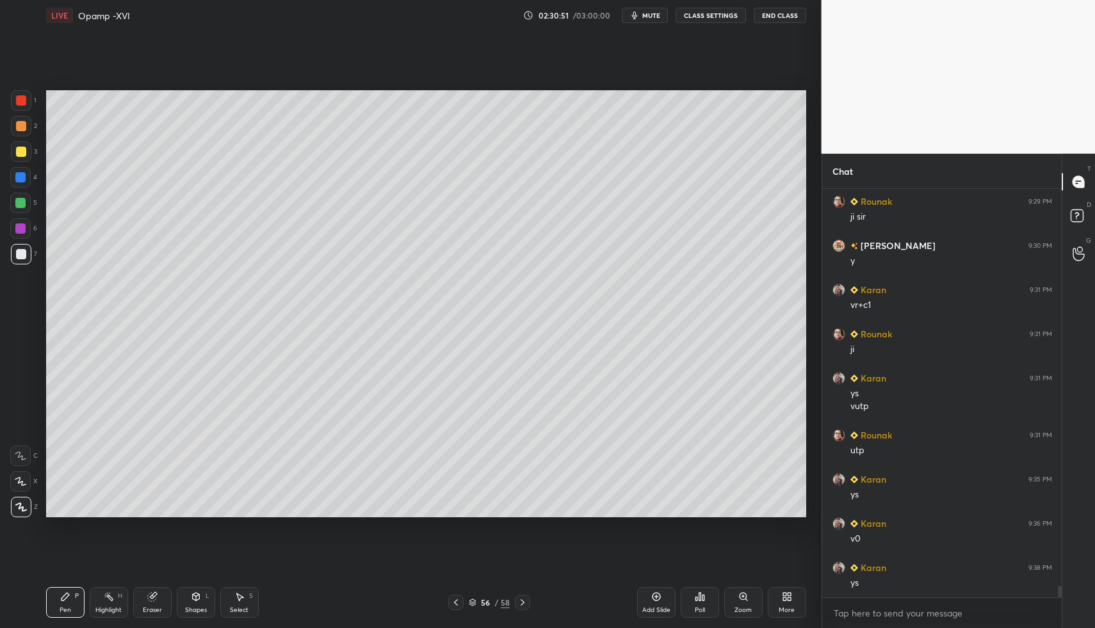
drag, startPoint x: 200, startPoint y: 605, endPoint x: 193, endPoint y: 587, distance: 19.3
click at [198, 607] on div "Shapes" at bounding box center [196, 610] width 22 height 6
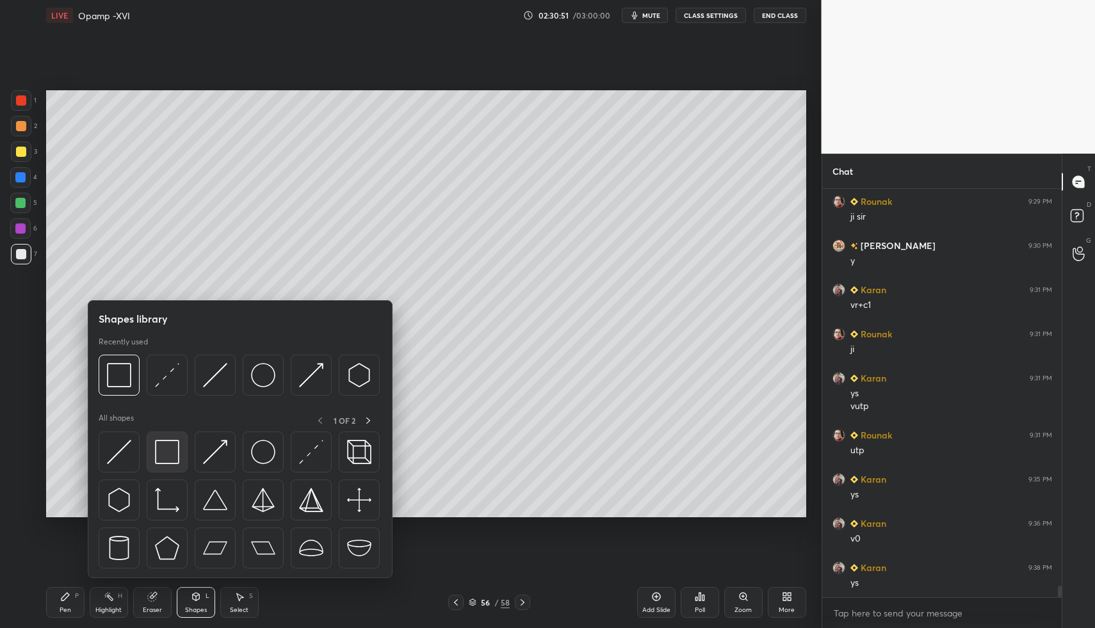
click at [165, 454] on img at bounding box center [167, 452] width 24 height 24
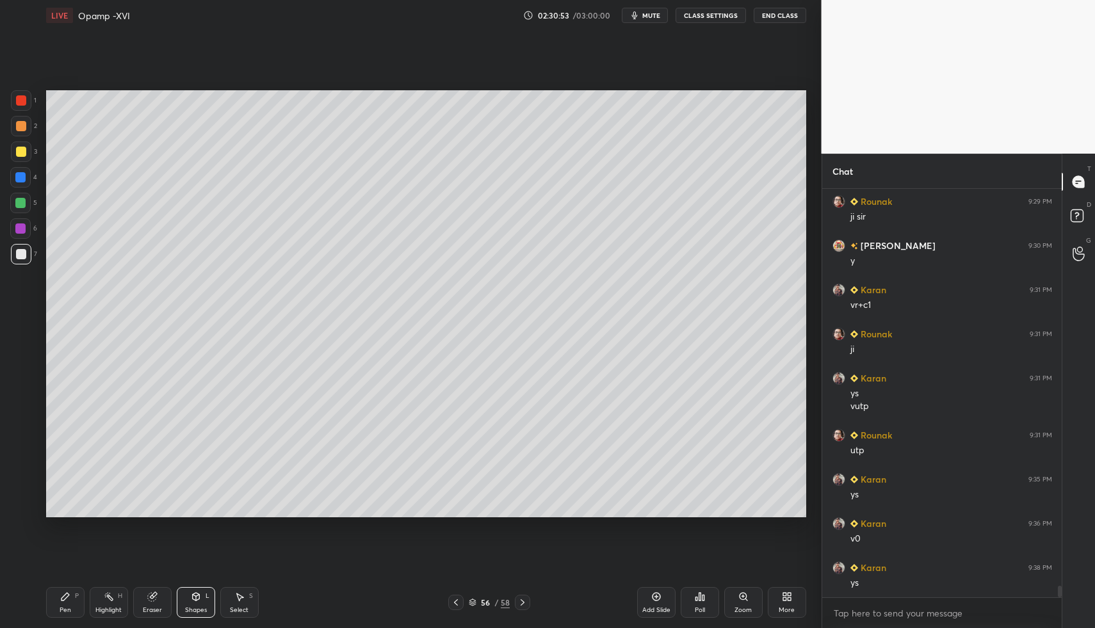
click at [405, 519] on div "Setting up your live class Poll for secs No correct answer Start poll" at bounding box center [426, 304] width 770 height 546
click at [403, 519] on div "Setting up your live class Poll for secs No correct answer Start poll" at bounding box center [426, 304] width 770 height 546
drag, startPoint x: 52, startPoint y: 606, endPoint x: 58, endPoint y: 598, distance: 10.1
click at [54, 603] on div "Pen P" at bounding box center [65, 602] width 38 height 31
drag, startPoint x: 58, startPoint y: 598, endPoint x: 129, endPoint y: 572, distance: 75.7
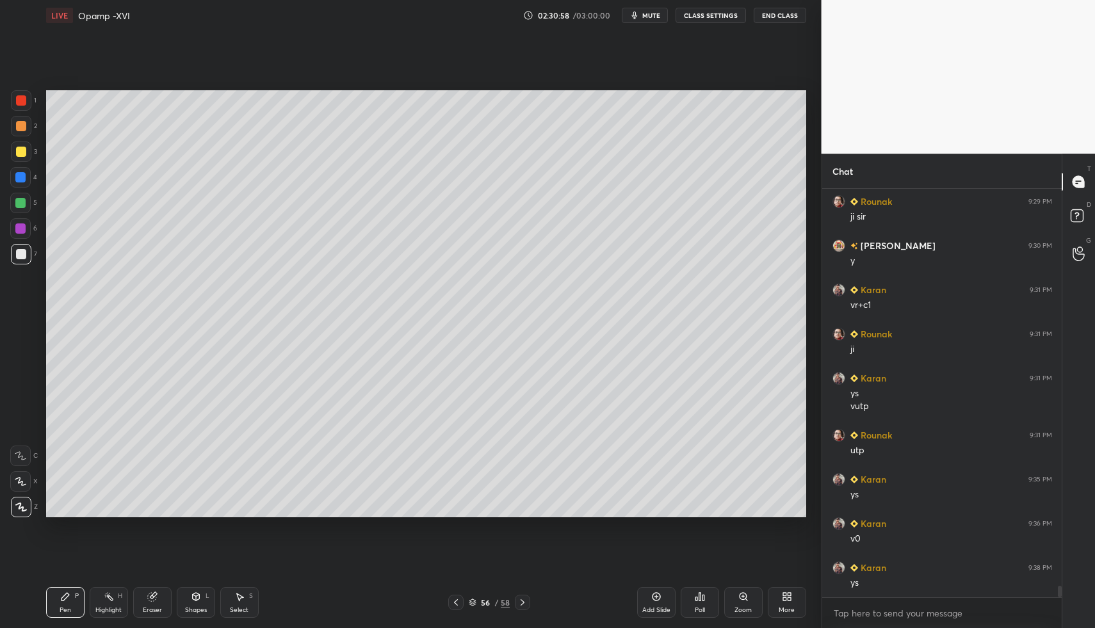
click at [57, 601] on div "Pen P" at bounding box center [65, 602] width 38 height 31
click at [235, 602] on div "Select S" at bounding box center [239, 602] width 38 height 31
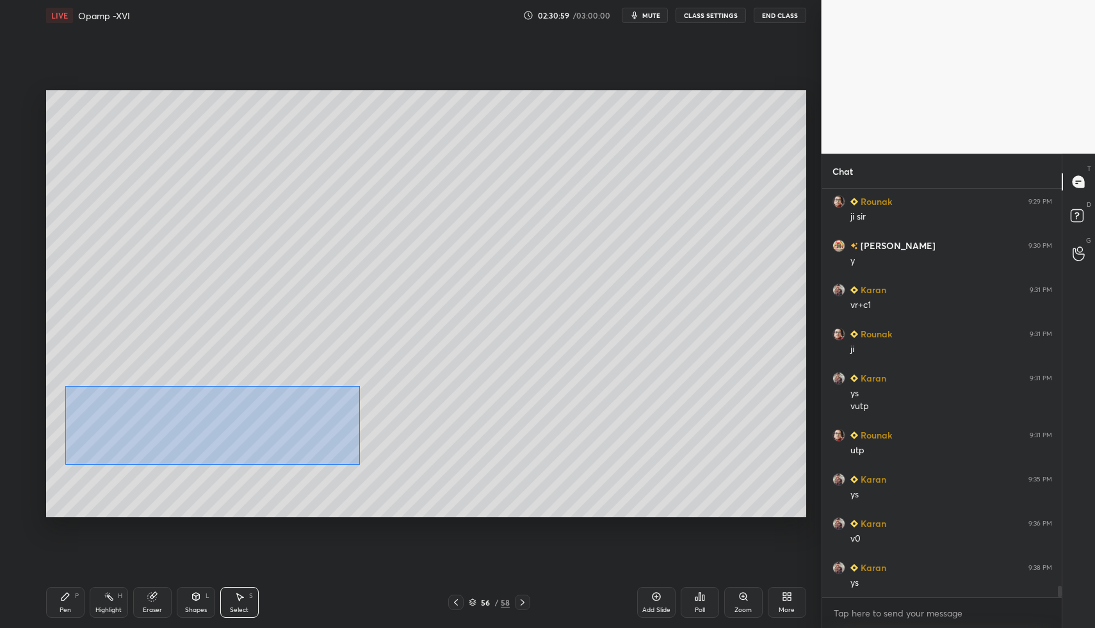
drag, startPoint x: 70, startPoint y: 390, endPoint x: 286, endPoint y: 458, distance: 226.3
click at [358, 464] on div "0 ° Undo Copy Paste here Duplicate Duplicate to new slide Delete" at bounding box center [426, 304] width 760 height 428
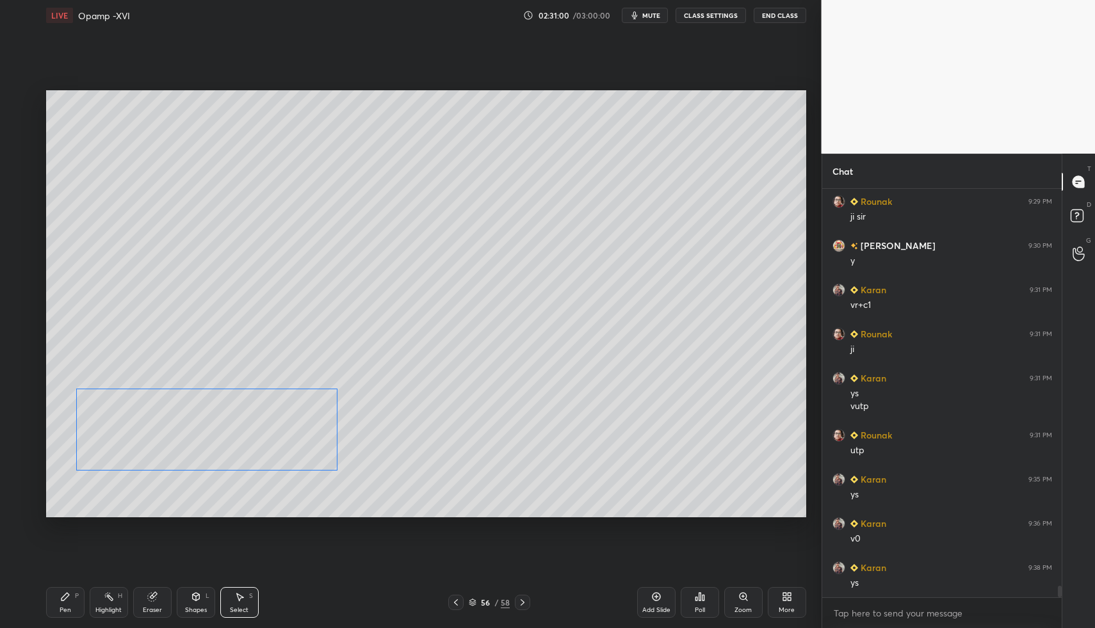
drag, startPoint x: 198, startPoint y: 447, endPoint x: 190, endPoint y: 440, distance: 10.0
click at [190, 440] on div "0 ° Undo Copy Paste here Duplicate Duplicate to new slide Delete" at bounding box center [426, 304] width 760 height 428
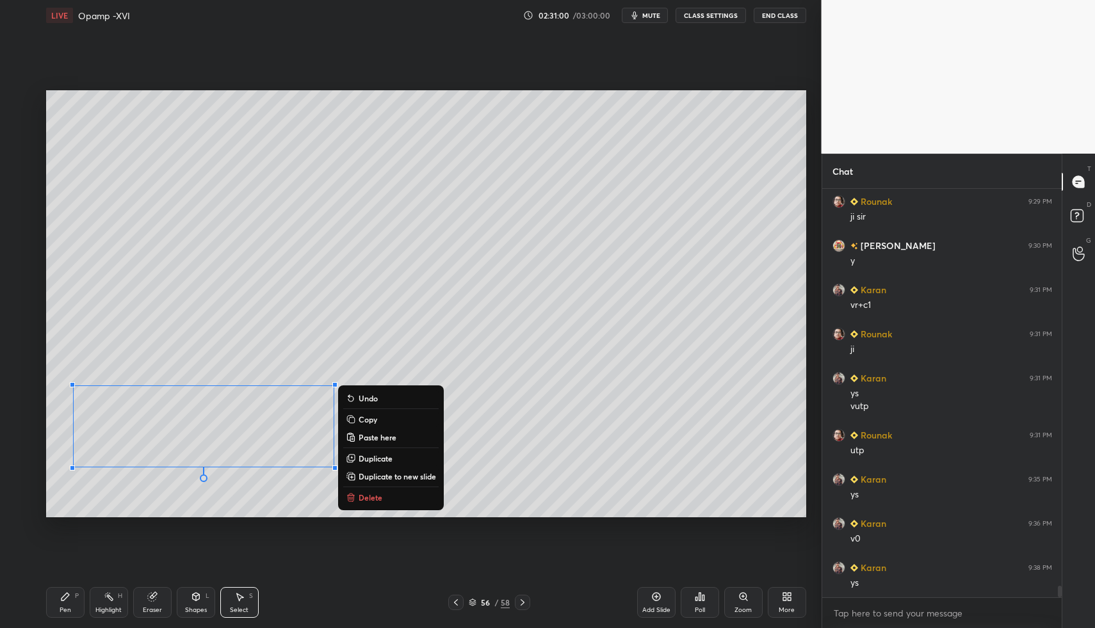
click at [160, 488] on div "0 ° Undo Copy Paste here Duplicate Duplicate to new slide Delete" at bounding box center [426, 304] width 760 height 428
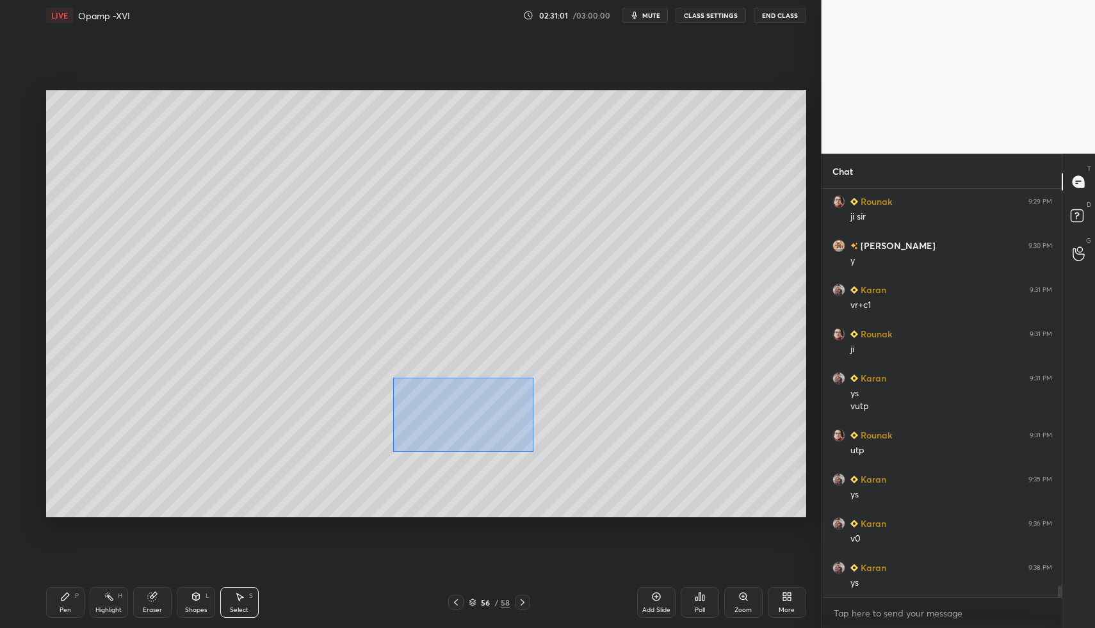
drag, startPoint x: 393, startPoint y: 377, endPoint x: 663, endPoint y: 470, distance: 285.6
click at [683, 479] on div "0 ° Undo Copy Paste here Duplicate Duplicate to new slide Delete" at bounding box center [426, 304] width 760 height 428
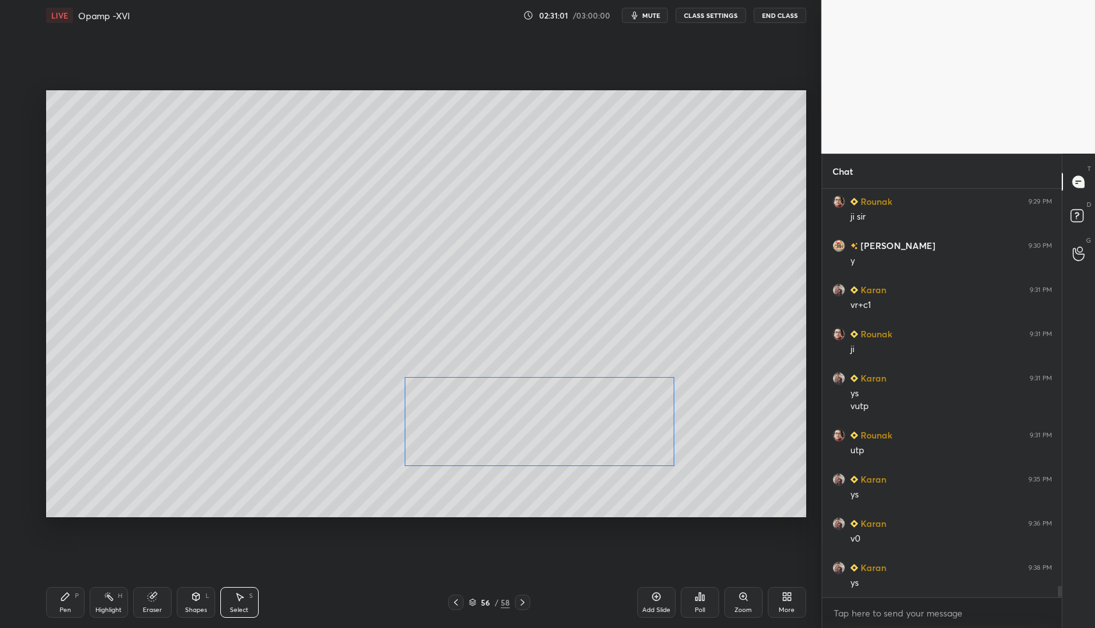
drag, startPoint x: 519, startPoint y: 438, endPoint x: 470, endPoint y: 454, distance: 51.2
click at [523, 433] on div "0 ° Undo Copy Paste here Duplicate Duplicate to new slide Delete" at bounding box center [426, 304] width 760 height 428
drag, startPoint x: 315, startPoint y: 492, endPoint x: 410, endPoint y: 516, distance: 97.7
click at [410, 516] on div "0 ° Undo Copy Paste here Duplicate Duplicate to new slide Delete" at bounding box center [426, 304] width 760 height 428
drag, startPoint x: 364, startPoint y: 498, endPoint x: 371, endPoint y: 492, distance: 10.0
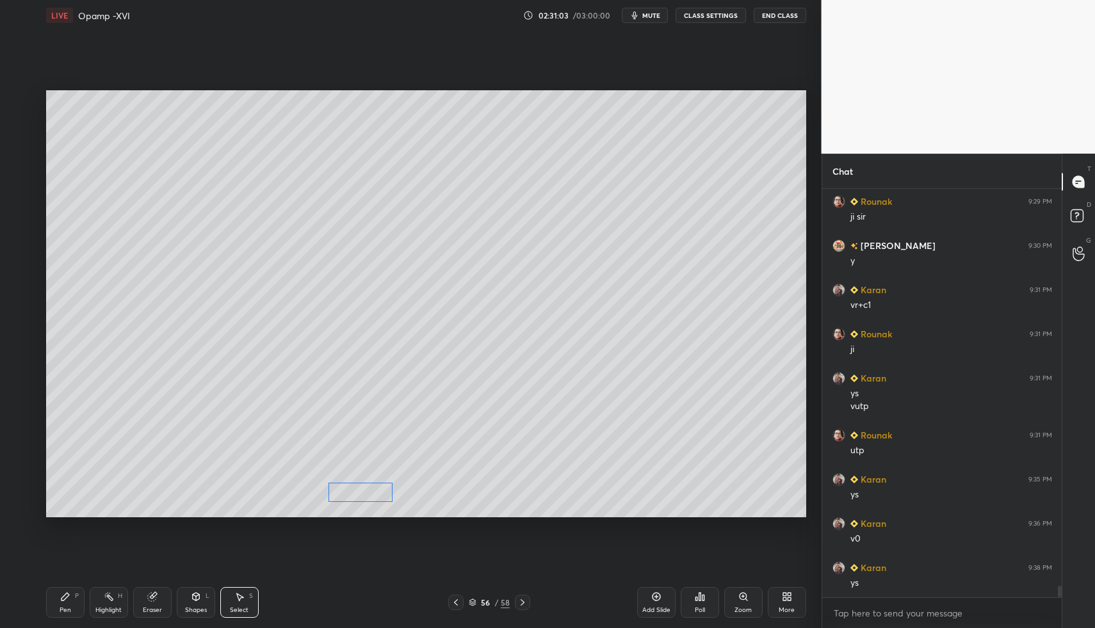
click at [371, 491] on div "0 ° Undo Copy Paste here Duplicate Duplicate to new slide Delete" at bounding box center [426, 304] width 760 height 428
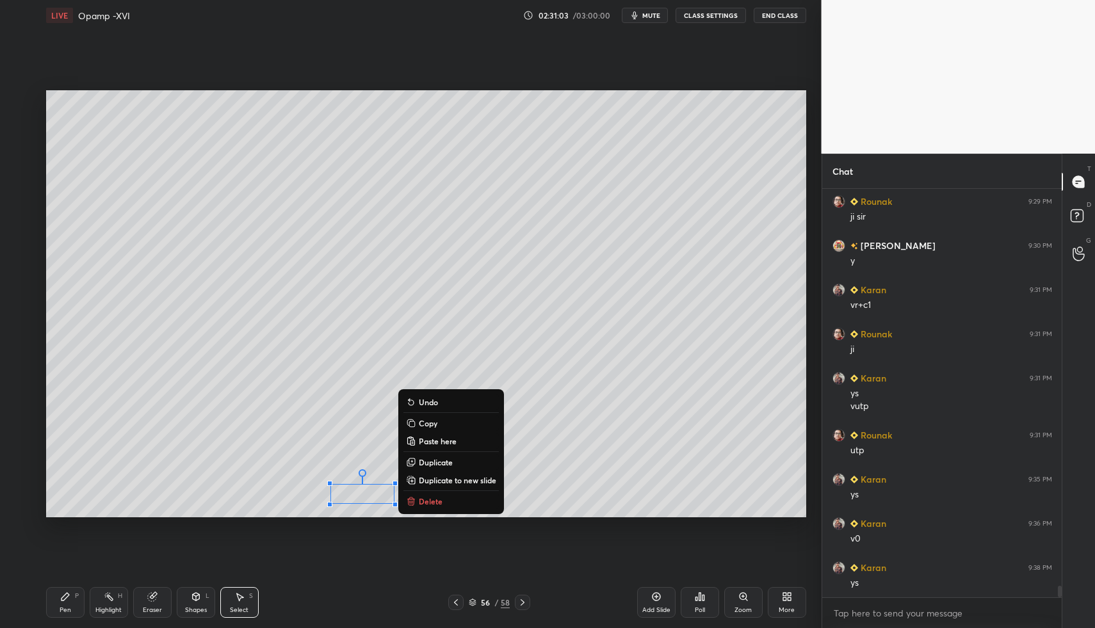
drag, startPoint x: 54, startPoint y: 604, endPoint x: 56, endPoint y: 598, distance: 6.7
click at [52, 602] on div "Pen P" at bounding box center [65, 602] width 38 height 31
click at [56, 597] on div "Pen P" at bounding box center [65, 602] width 38 height 31
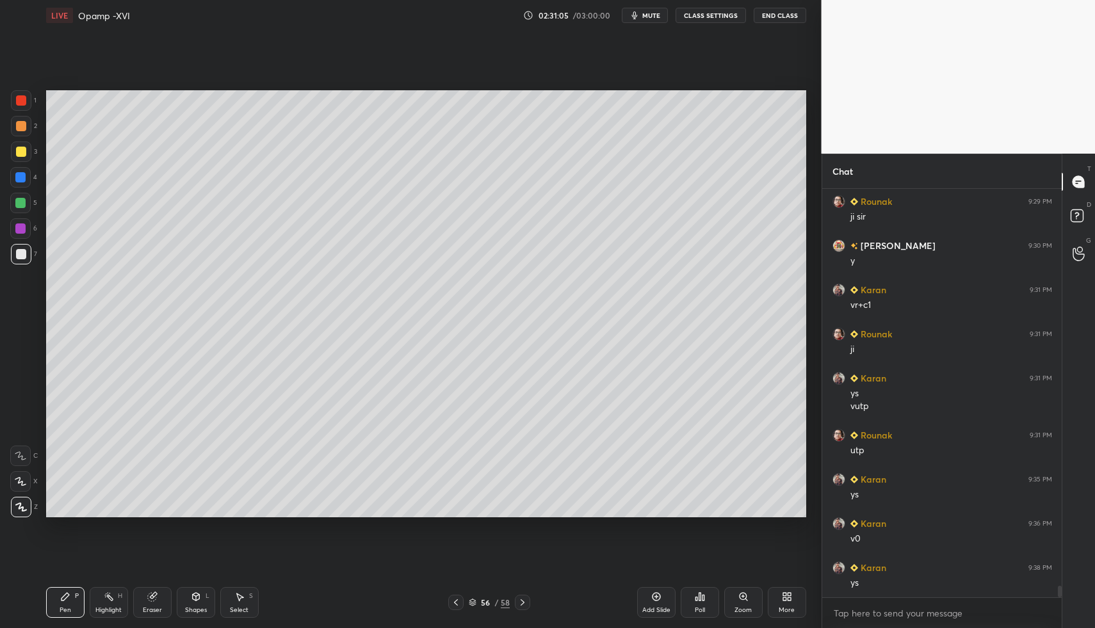
click at [181, 606] on div "Shapes L" at bounding box center [196, 602] width 38 height 31
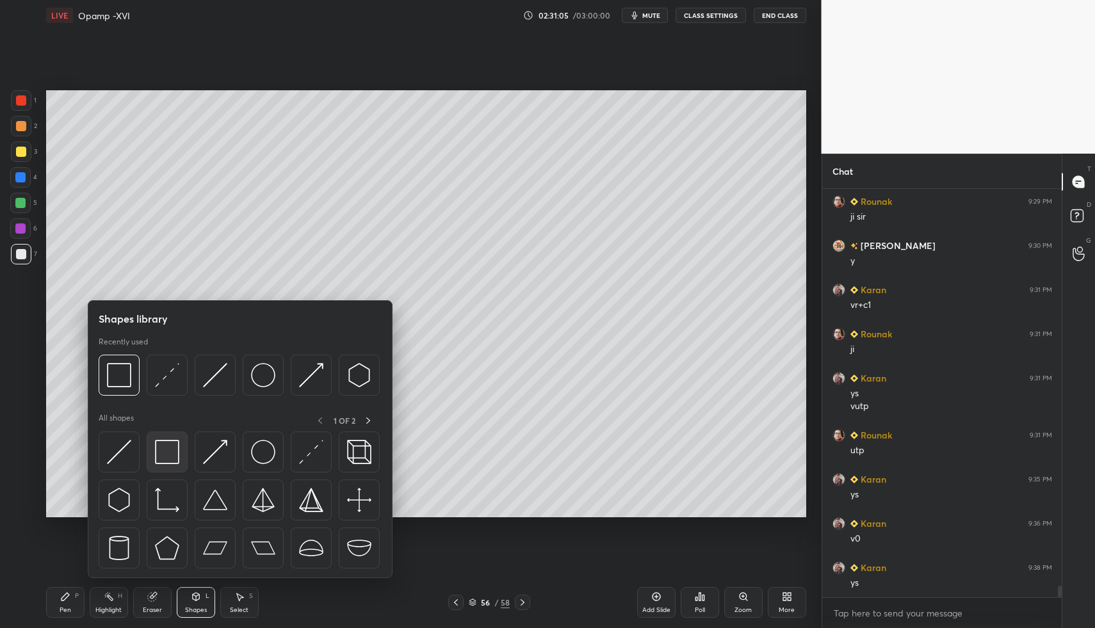
click at [163, 457] on img at bounding box center [167, 452] width 24 height 24
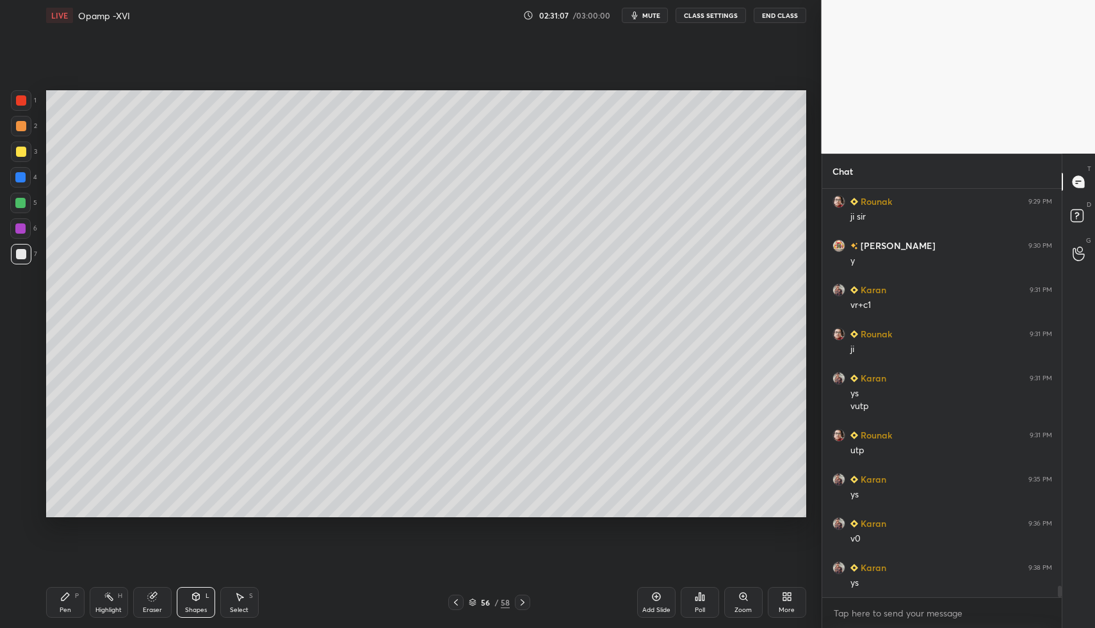
click at [56, 590] on div "Pen P" at bounding box center [65, 602] width 38 height 31
drag, startPoint x: 654, startPoint y: 596, endPoint x: 615, endPoint y: 588, distance: 39.2
click at [654, 596] on icon at bounding box center [656, 596] width 10 height 10
click at [70, 613] on div "Pen P" at bounding box center [65, 602] width 38 height 31
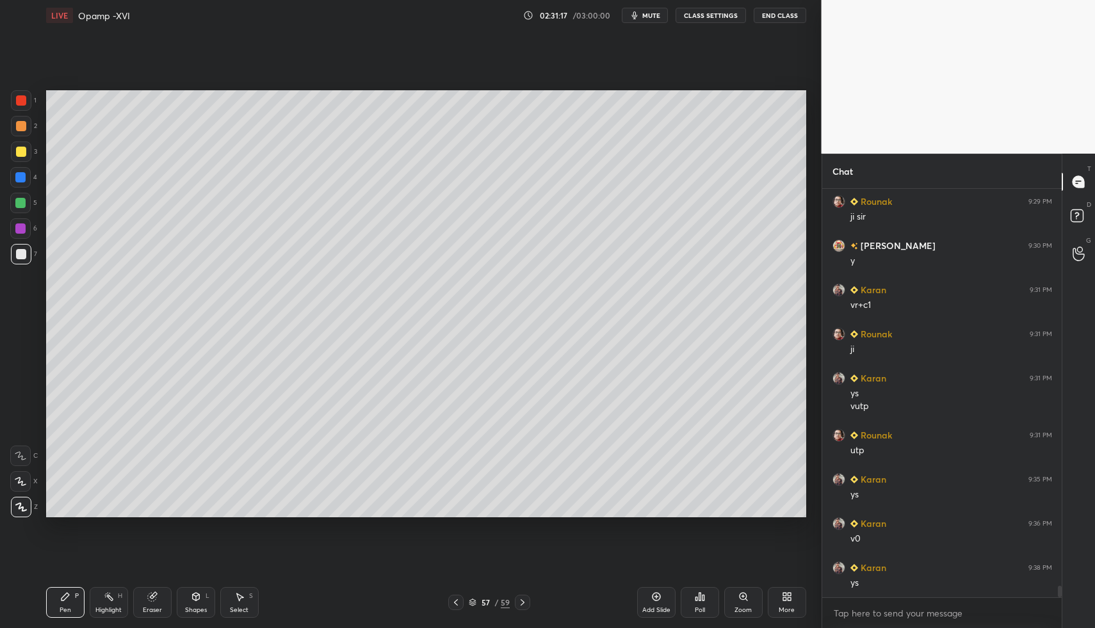
click at [15, 147] on div at bounding box center [21, 151] width 20 height 20
drag, startPoint x: 68, startPoint y: 595, endPoint x: 69, endPoint y: 529, distance: 66.6
click at [68, 595] on icon at bounding box center [65, 596] width 10 height 10
drag, startPoint x: 26, startPoint y: 203, endPoint x: 40, endPoint y: 187, distance: 21.7
click at [25, 202] on div at bounding box center [20, 203] width 20 height 20
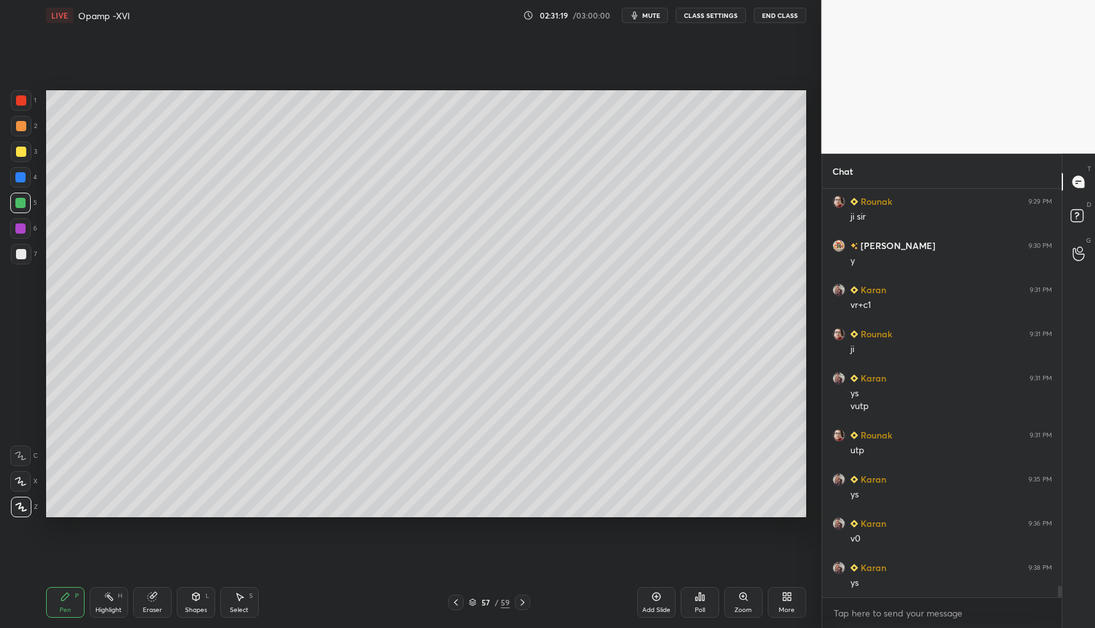
click at [24, 257] on div at bounding box center [21, 254] width 20 height 20
click at [19, 150] on div at bounding box center [21, 152] width 10 height 10
drag, startPoint x: 195, startPoint y: 604, endPoint x: 193, endPoint y: 585, distance: 19.3
click at [195, 604] on div "Shapes L" at bounding box center [196, 602] width 38 height 31
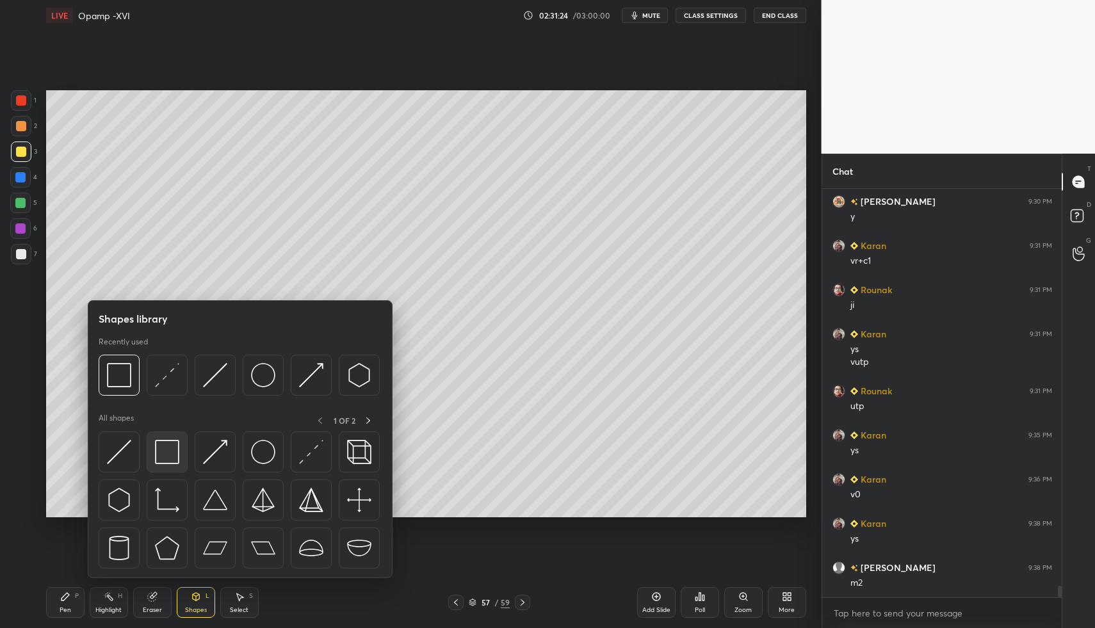
scroll to position [14231, 0]
click at [166, 461] on img at bounding box center [167, 452] width 24 height 24
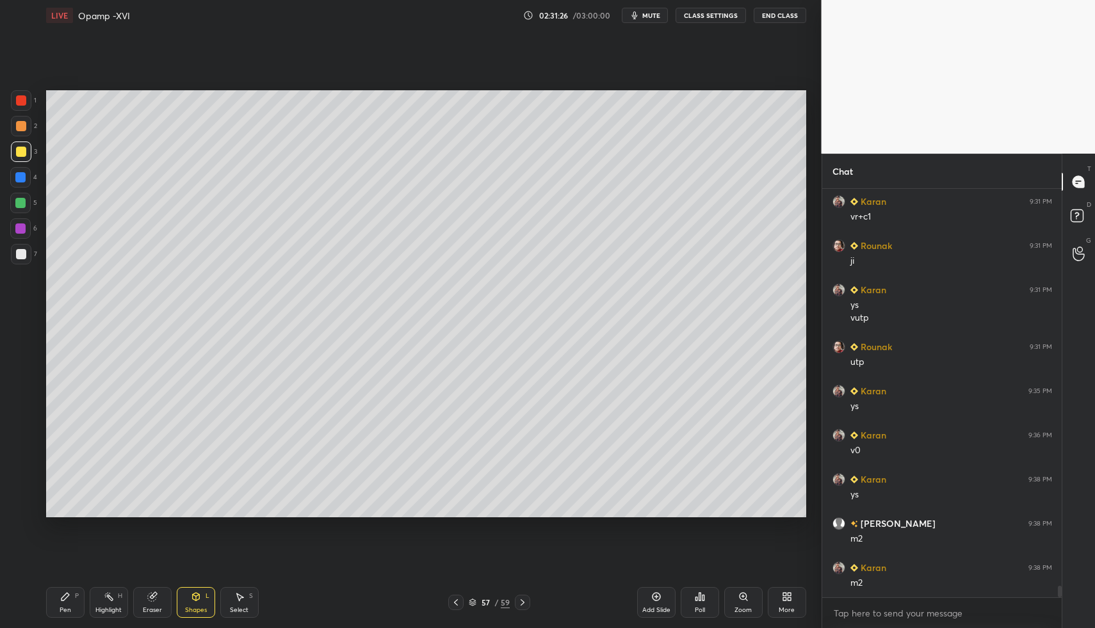
drag, startPoint x: 70, startPoint y: 605, endPoint x: 68, endPoint y: 593, distance: 12.3
click at [70, 607] on div "Pen" at bounding box center [66, 610] width 12 height 6
click at [68, 600] on div "Pen P" at bounding box center [65, 602] width 38 height 31
click at [24, 511] on icon at bounding box center [21, 507] width 12 height 9
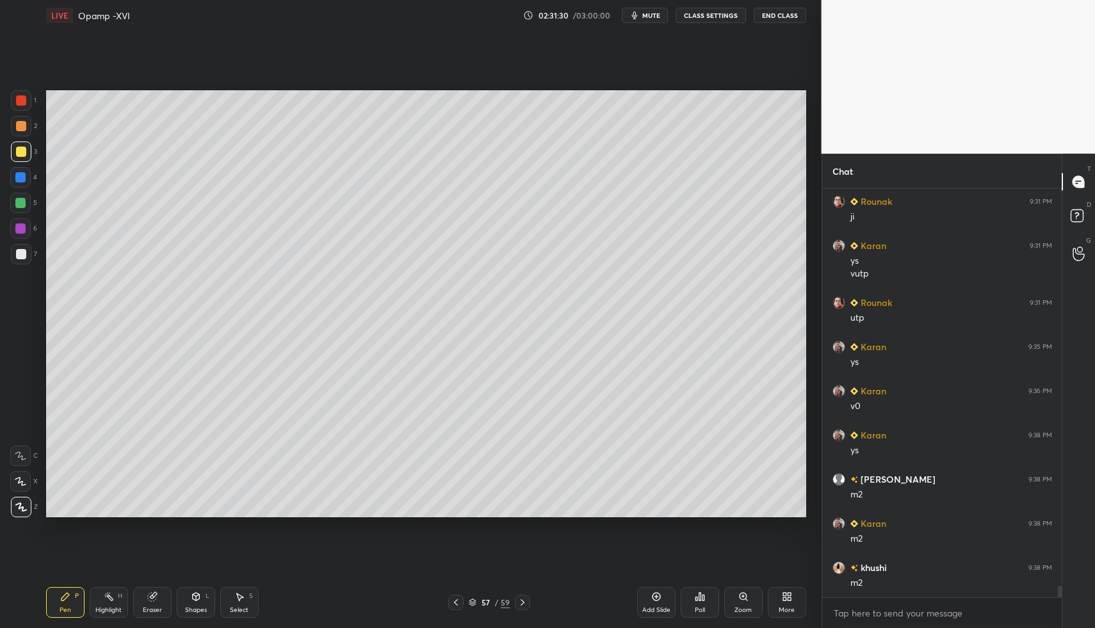
click at [454, 602] on icon at bounding box center [456, 602] width 4 height 6
click at [76, 593] on div "P" at bounding box center [77, 596] width 4 height 6
click at [241, 609] on div "Select" at bounding box center [239, 610] width 19 height 6
click at [241, 604] on div "Select S" at bounding box center [239, 602] width 38 height 31
drag, startPoint x: 524, startPoint y: 602, endPoint x: 509, endPoint y: 601, distance: 14.8
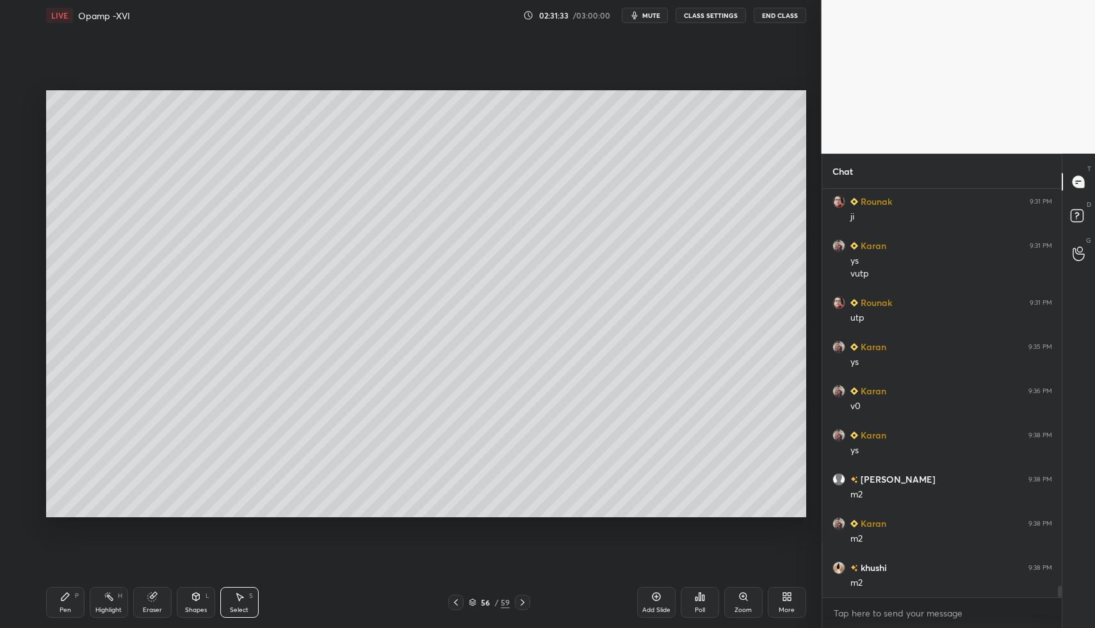
click at [522, 601] on icon at bounding box center [522, 602] width 10 height 10
click at [61, 609] on div "Pen" at bounding box center [66, 610] width 12 height 6
drag, startPoint x: 63, startPoint y: 606, endPoint x: 81, endPoint y: 592, distance: 22.4
click at [65, 607] on div "Pen" at bounding box center [66, 610] width 12 height 6
click at [24, 253] on div at bounding box center [21, 254] width 10 height 10
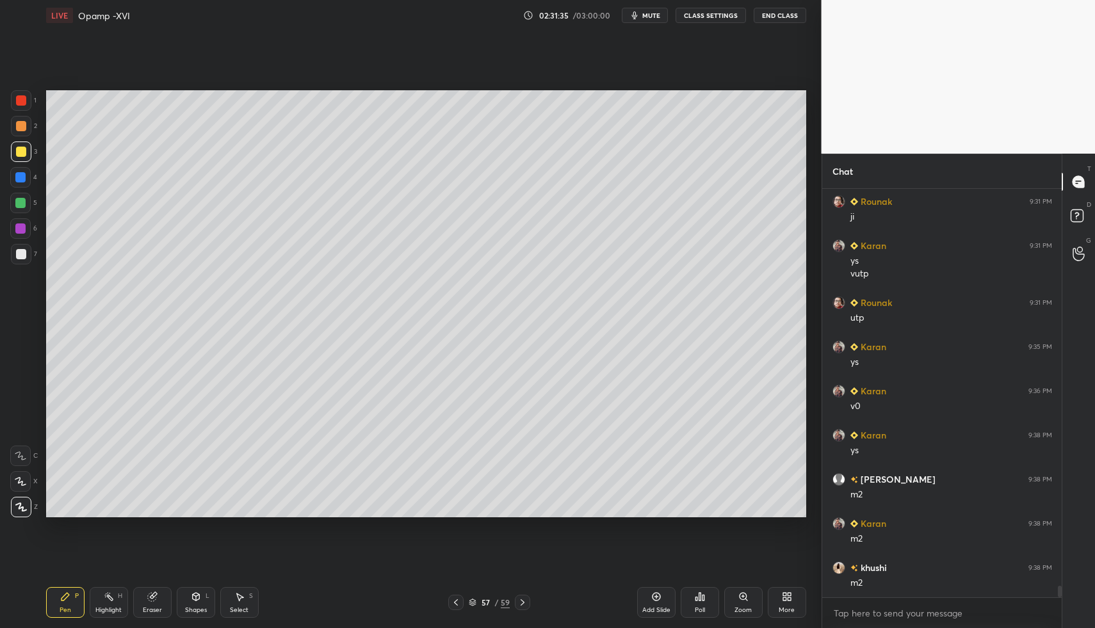
drag, startPoint x: 24, startPoint y: 253, endPoint x: 39, endPoint y: 244, distance: 17.6
click at [24, 253] on div at bounding box center [21, 254] width 10 height 10
click at [29, 156] on div at bounding box center [21, 151] width 20 height 20
click at [26, 157] on div at bounding box center [21, 151] width 20 height 20
click at [248, 590] on div "Select S" at bounding box center [239, 602] width 38 height 31
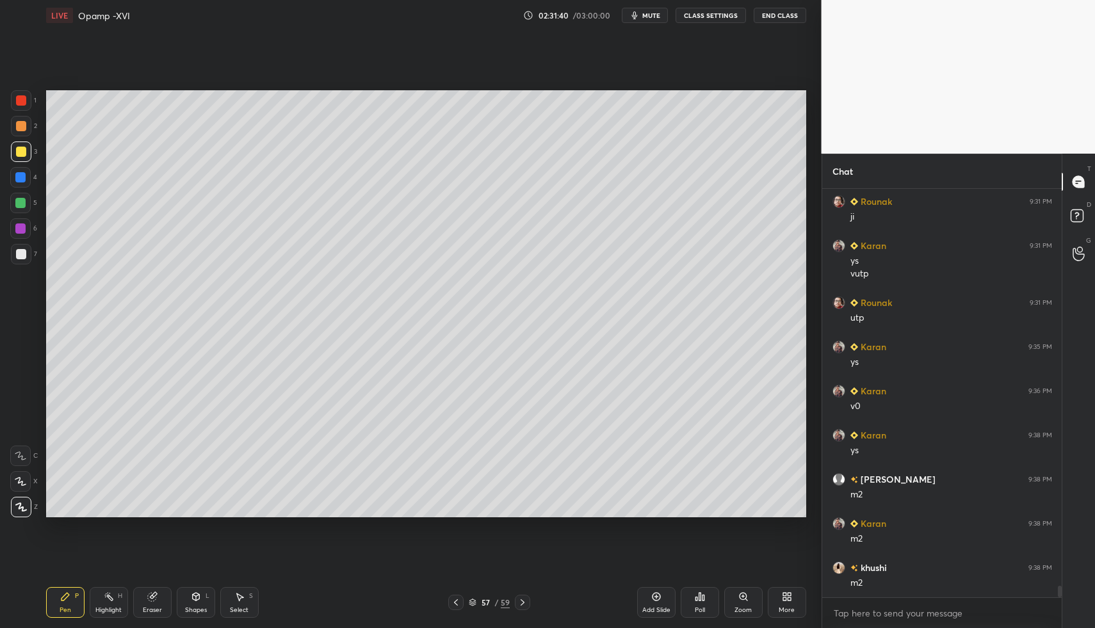
click at [244, 592] on div "Select S" at bounding box center [239, 602] width 38 height 31
click at [74, 611] on div "Pen P" at bounding box center [65, 602] width 38 height 31
click at [225, 595] on div "Select S" at bounding box center [239, 602] width 38 height 31
drag, startPoint x: 232, startPoint y: 597, endPoint x: 263, endPoint y: 562, distance: 47.2
click at [232, 597] on div "Select S" at bounding box center [239, 602] width 38 height 31
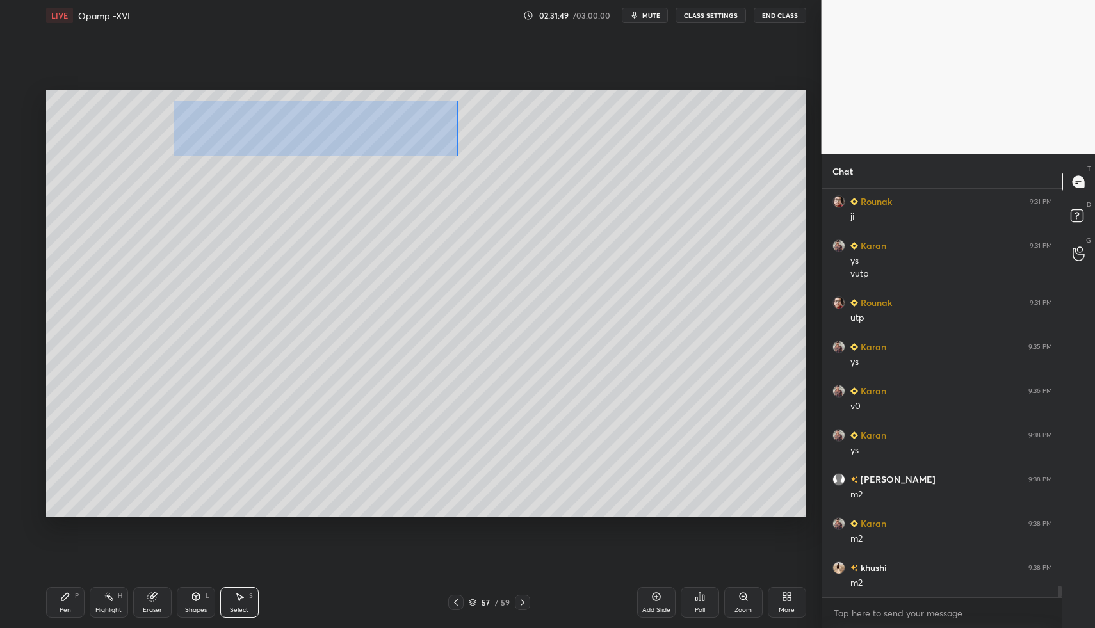
drag, startPoint x: 193, startPoint y: 108, endPoint x: 424, endPoint y: 145, distance: 234.0
click at [469, 155] on div "0 ° Undo Copy Paste here Duplicate Duplicate to new slide Delete" at bounding box center [426, 304] width 760 height 428
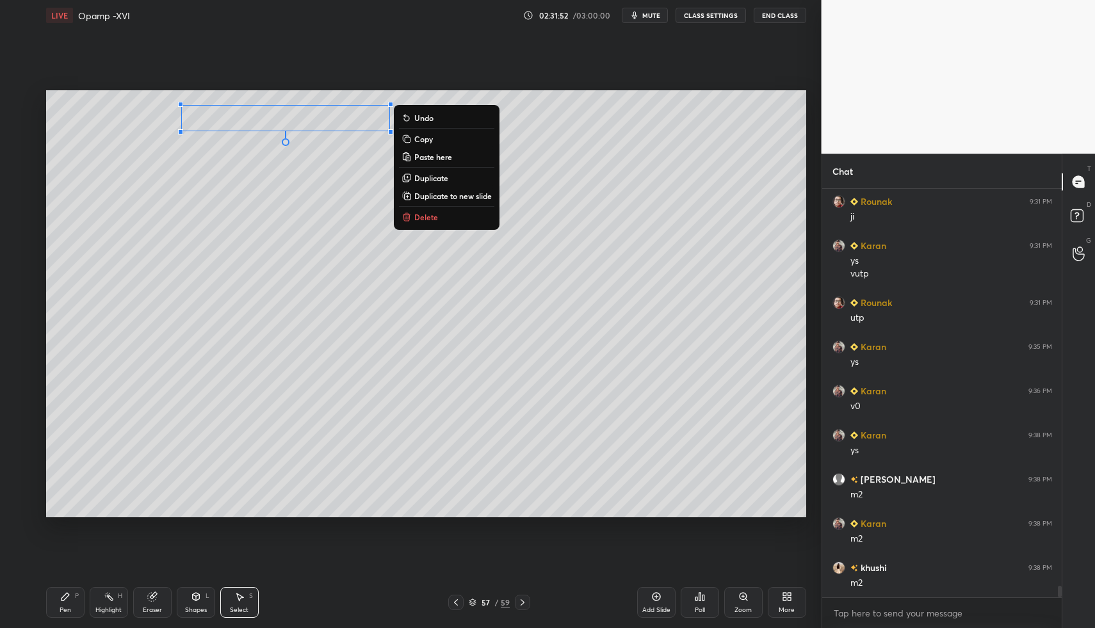
click at [416, 213] on p "Delete" at bounding box center [426, 217] width 24 height 10
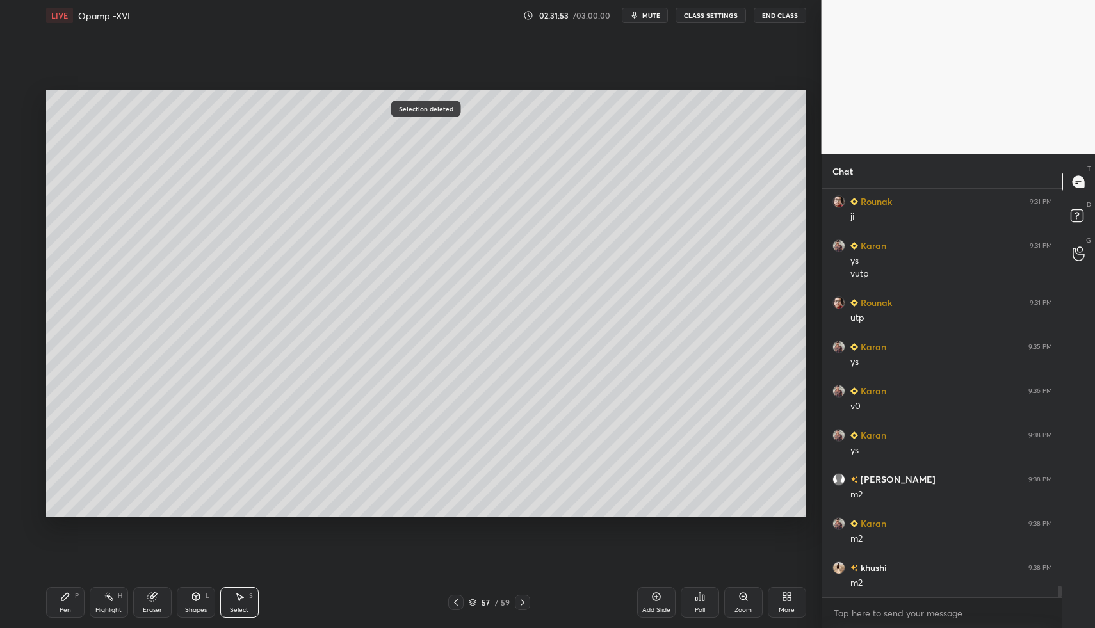
click at [194, 611] on div "Shapes" at bounding box center [196, 610] width 22 height 6
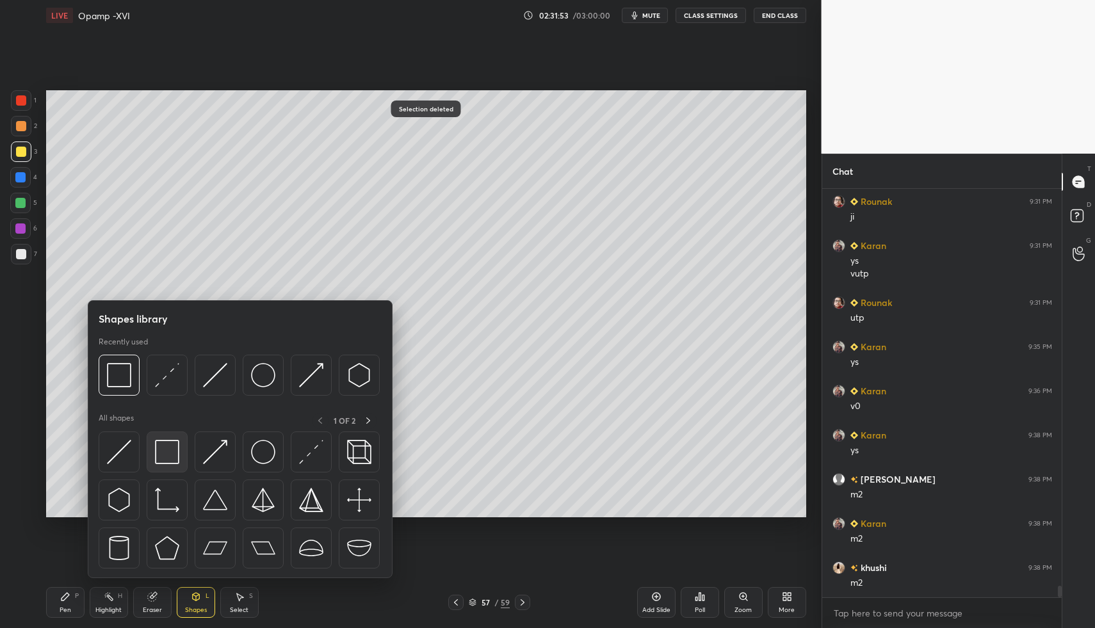
click at [159, 450] on img at bounding box center [167, 452] width 24 height 24
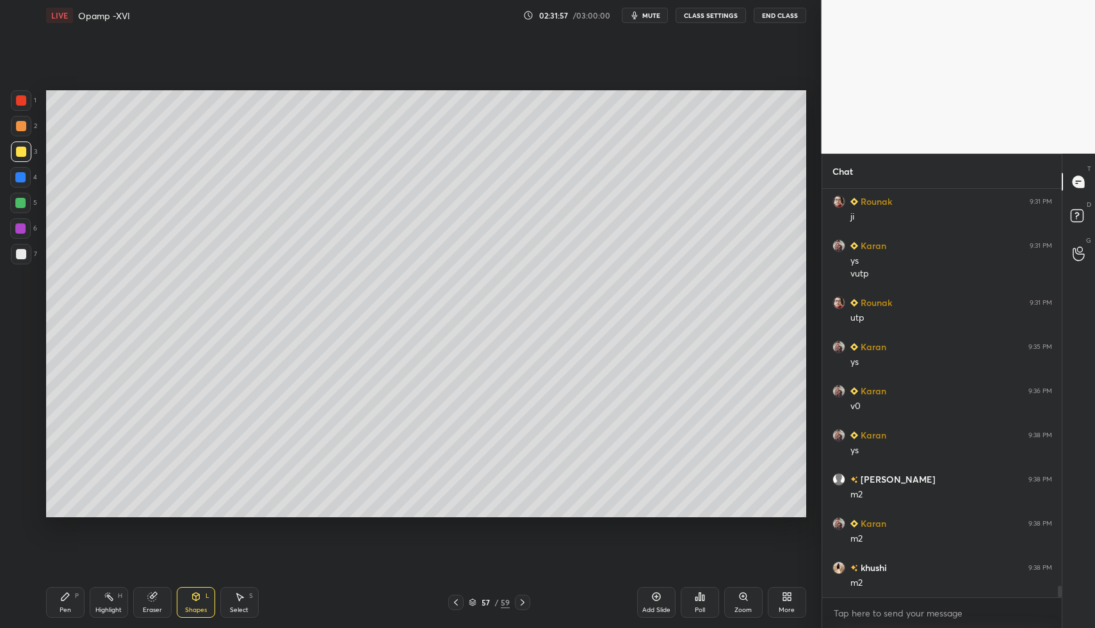
drag, startPoint x: 68, startPoint y: 593, endPoint x: 76, endPoint y: 586, distance: 9.5
click at [68, 593] on icon at bounding box center [65, 596] width 10 height 10
click at [23, 255] on div at bounding box center [21, 254] width 10 height 10
drag, startPoint x: 23, startPoint y: 255, endPoint x: 40, endPoint y: 251, distance: 17.9
click at [19, 261] on div at bounding box center [21, 254] width 20 height 20
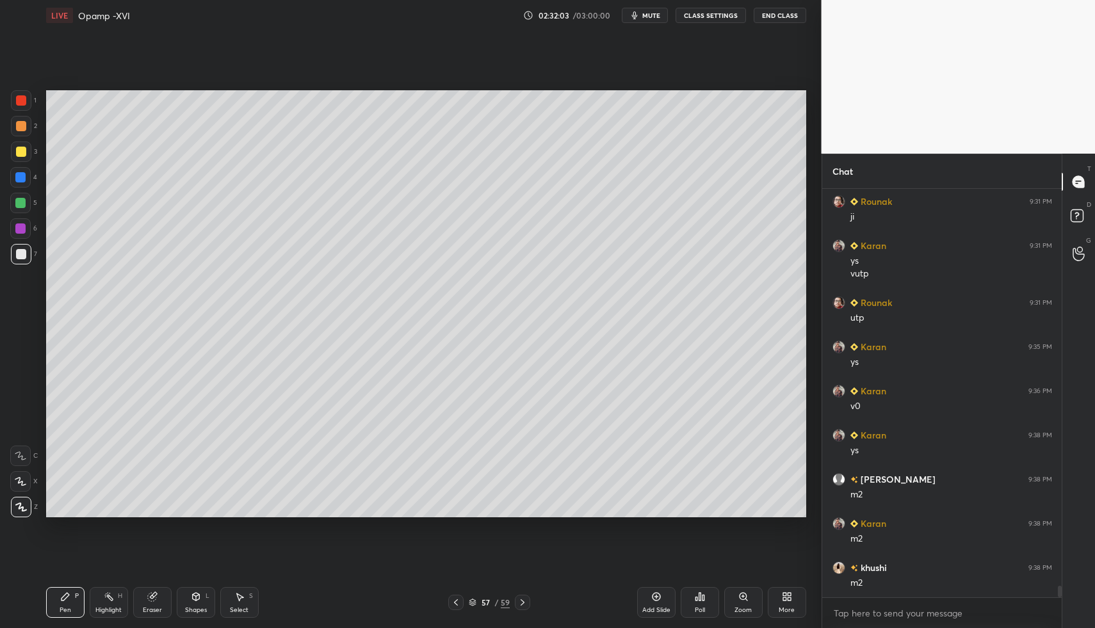
drag, startPoint x: 455, startPoint y: 600, endPoint x: 463, endPoint y: 598, distance: 8.1
click
drag, startPoint x: 521, startPoint y: 602, endPoint x: 457, endPoint y: 595, distance: 64.3
drag, startPoint x: 225, startPoint y: 593, endPoint x: 221, endPoint y: 562, distance: 31.1
drag, startPoint x: 188, startPoint y: 589, endPoint x: 196, endPoint y: 581, distance: 11.8
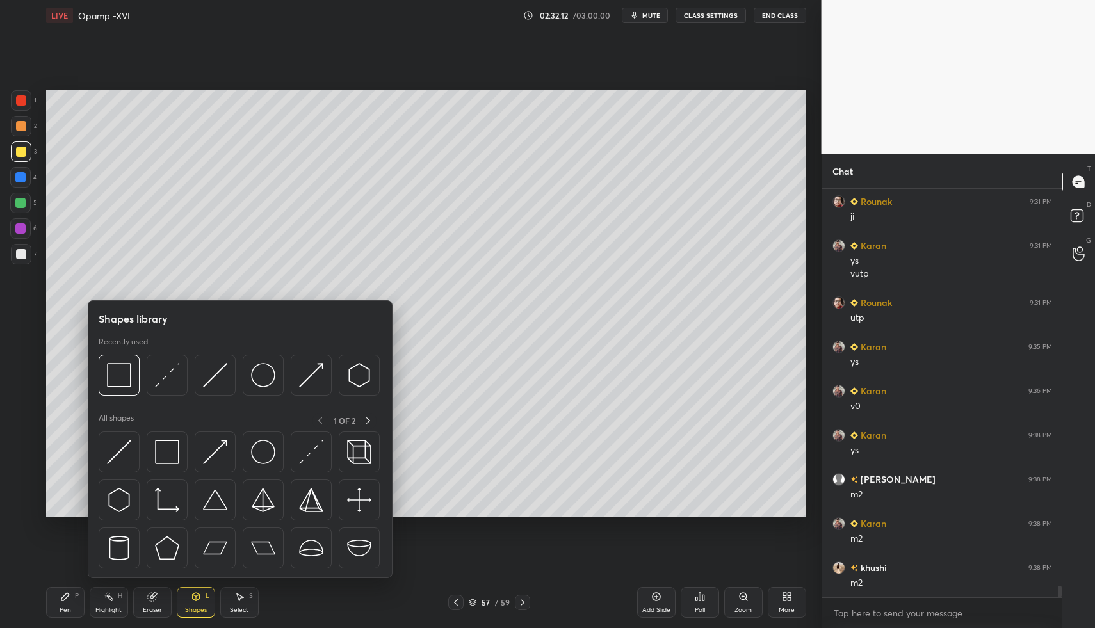
drag, startPoint x: 257, startPoint y: 591, endPoint x: 252, endPoint y: 574, distance: 18.5
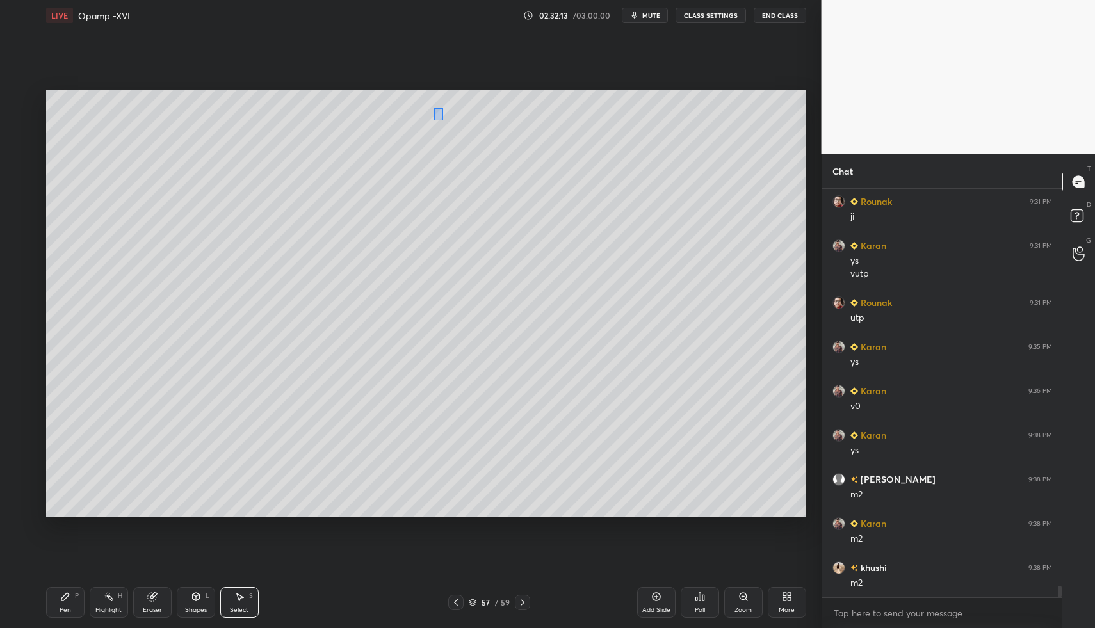
drag, startPoint x: 433, startPoint y: 108, endPoint x: 525, endPoint y: 186, distance: 120.3
drag, startPoint x: 481, startPoint y: 173, endPoint x: 320, endPoint y: 202, distance: 163.8
drag, startPoint x: 205, startPoint y: 151, endPoint x: 305, endPoint y: 189, distance: 106.4
drag, startPoint x: 362, startPoint y: 159, endPoint x: 479, endPoint y: 128, distance: 120.7
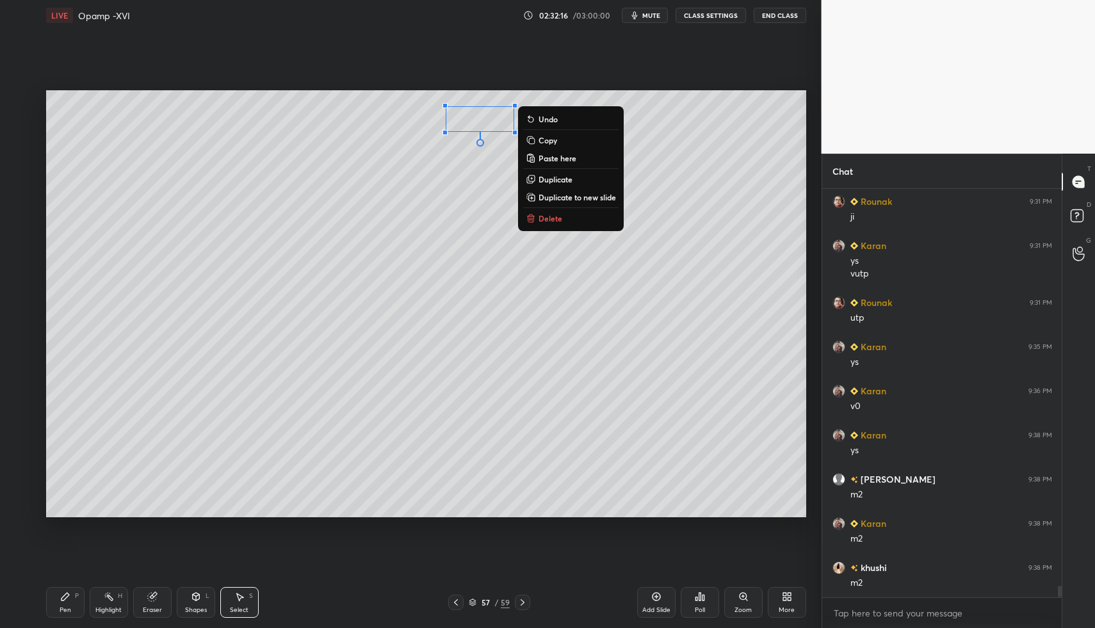
drag, startPoint x: 458, startPoint y: 243, endPoint x: 499, endPoint y: 251, distance: 42.3
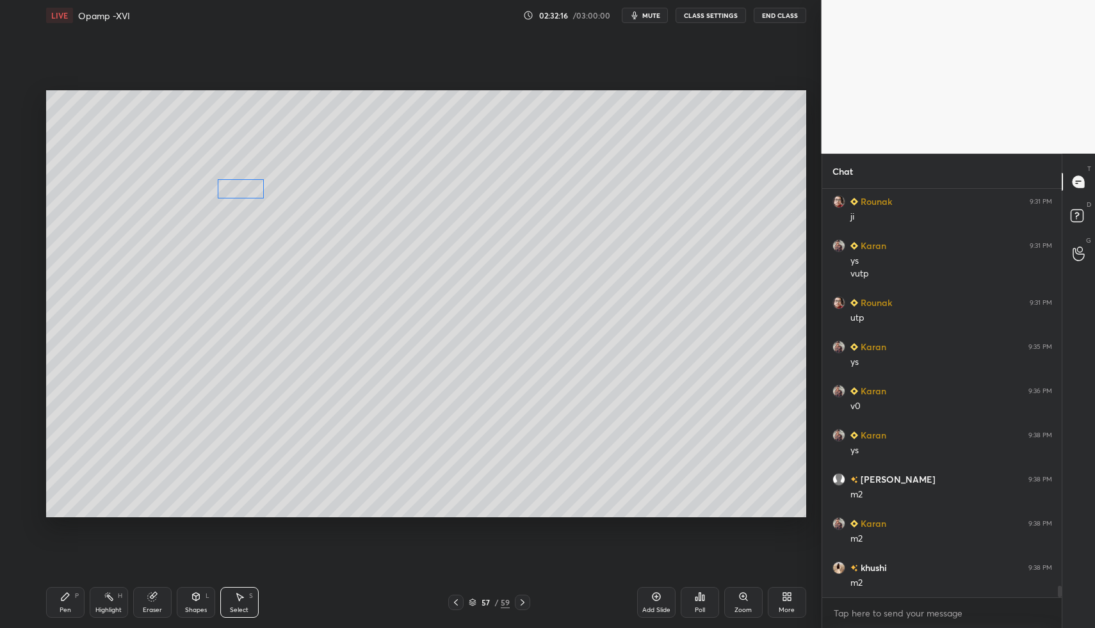
drag, startPoint x: 456, startPoint y: 235, endPoint x: 233, endPoint y: 185, distance: 228.9
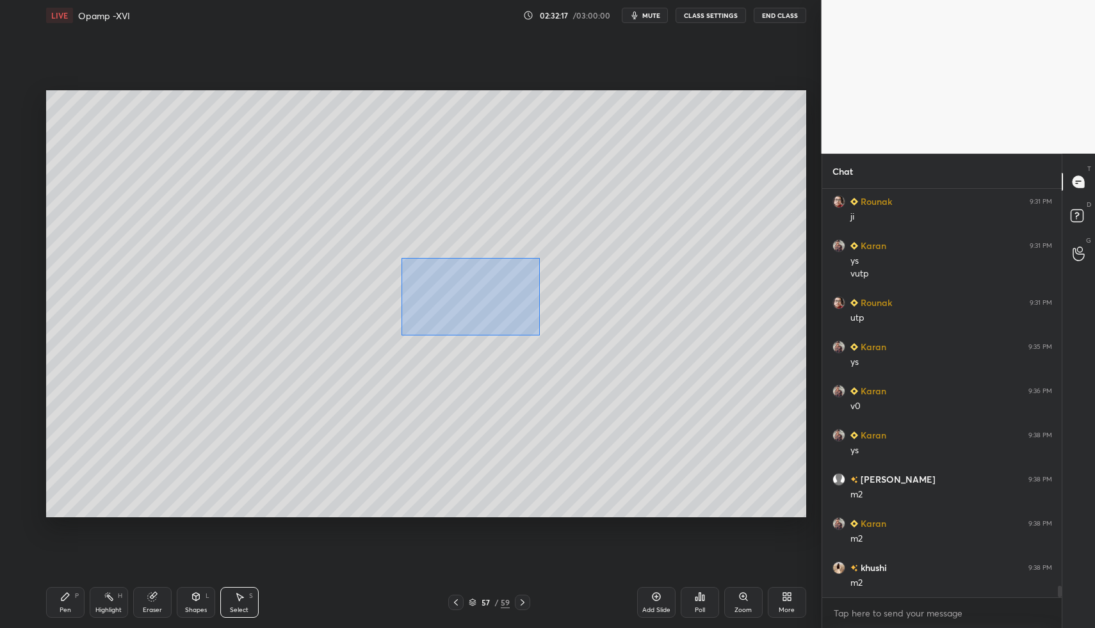
drag, startPoint x: 424, startPoint y: 272, endPoint x: 537, endPoint y: 332, distance: 127.4
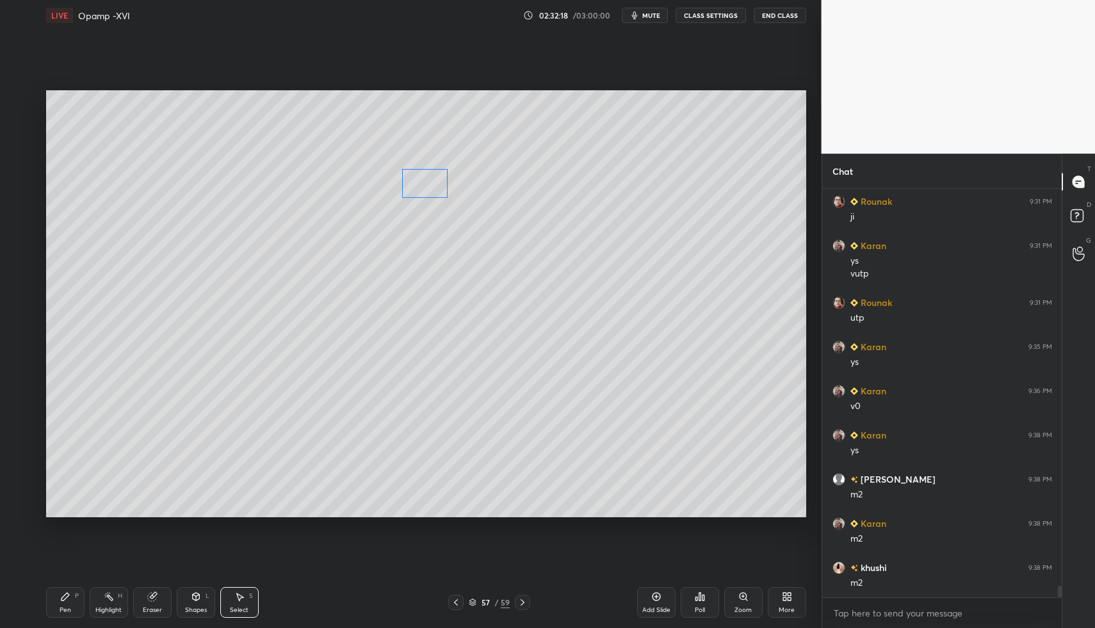
drag, startPoint x: 448, startPoint y: 278, endPoint x: 372, endPoint y: 188, distance: 118.1
drag, startPoint x: 236, startPoint y: 184, endPoint x: 281, endPoint y: 204, distance: 48.8
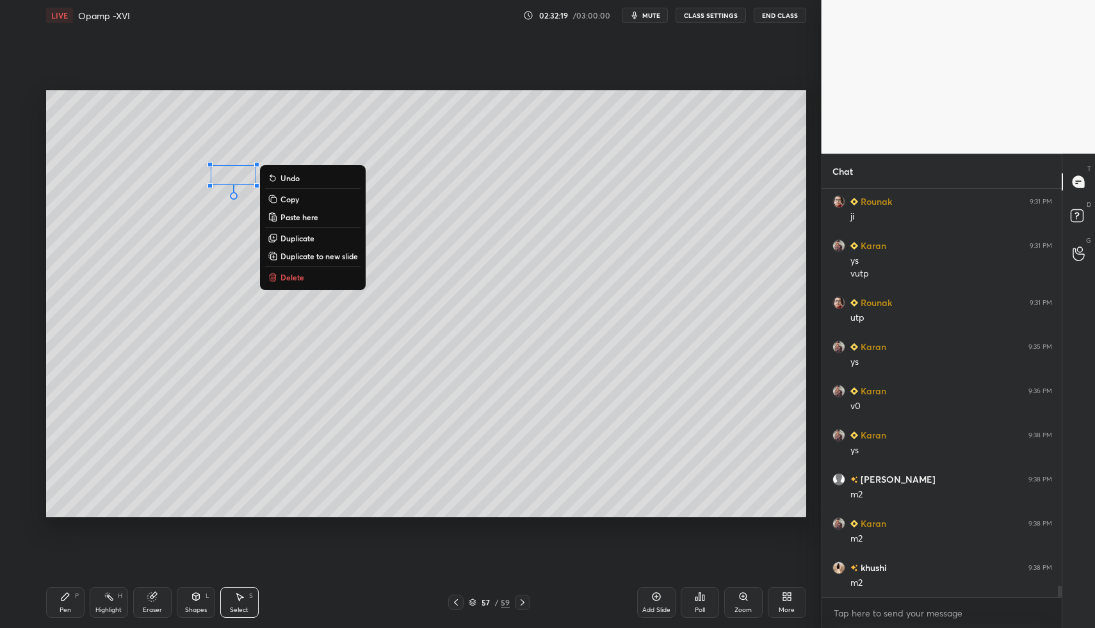
drag, startPoint x: 214, startPoint y: 227, endPoint x: 239, endPoint y: 207, distance: 31.9
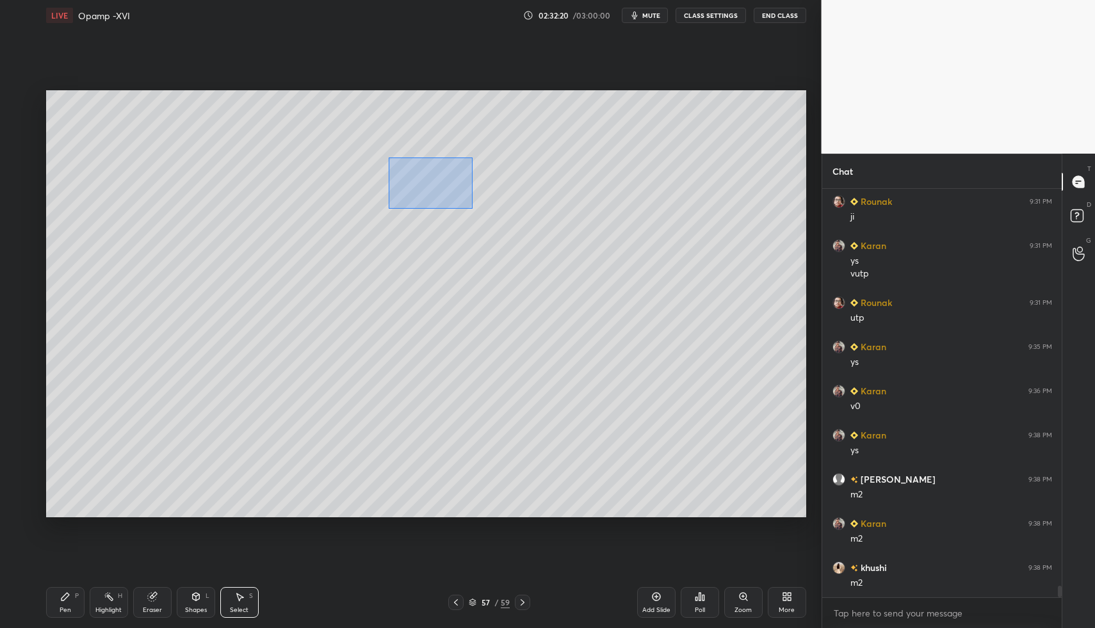
drag, startPoint x: 389, startPoint y: 157, endPoint x: 421, endPoint y: 178, distance: 38.9
drag, startPoint x: 416, startPoint y: 177, endPoint x: 408, endPoint y: 197, distance: 21.5
drag, startPoint x: 69, startPoint y: 602, endPoint x: 107, endPoint y: 573, distance: 47.5
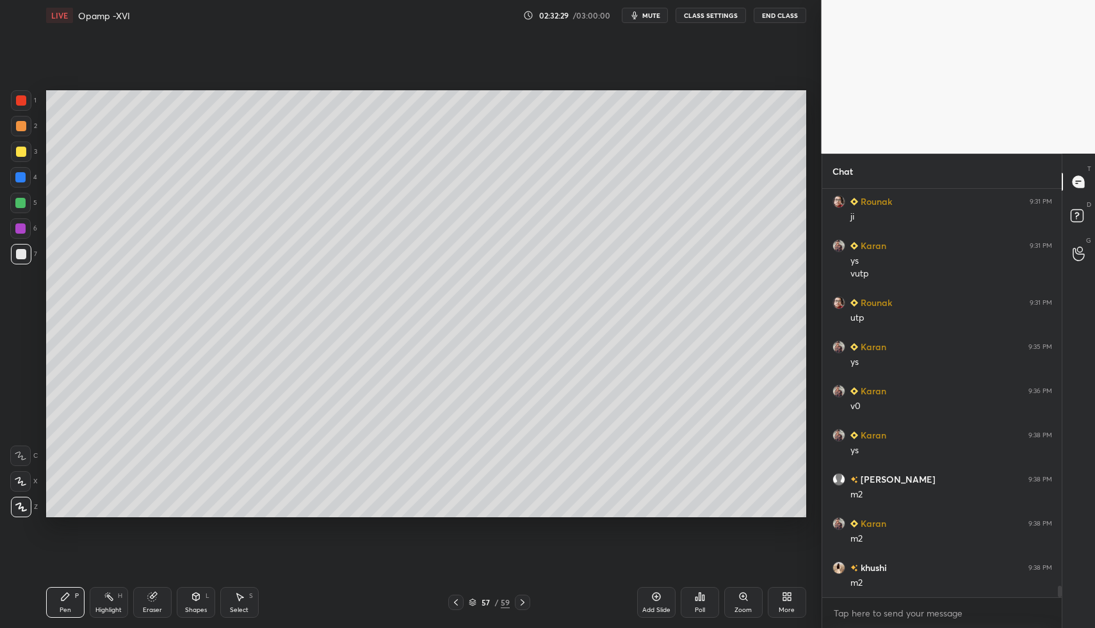
drag, startPoint x: 80, startPoint y: 599, endPoint x: 175, endPoint y: 521, distance: 122.4
drag, startPoint x: 252, startPoint y: 609, endPoint x: 236, endPoint y: 591, distance: 24.1
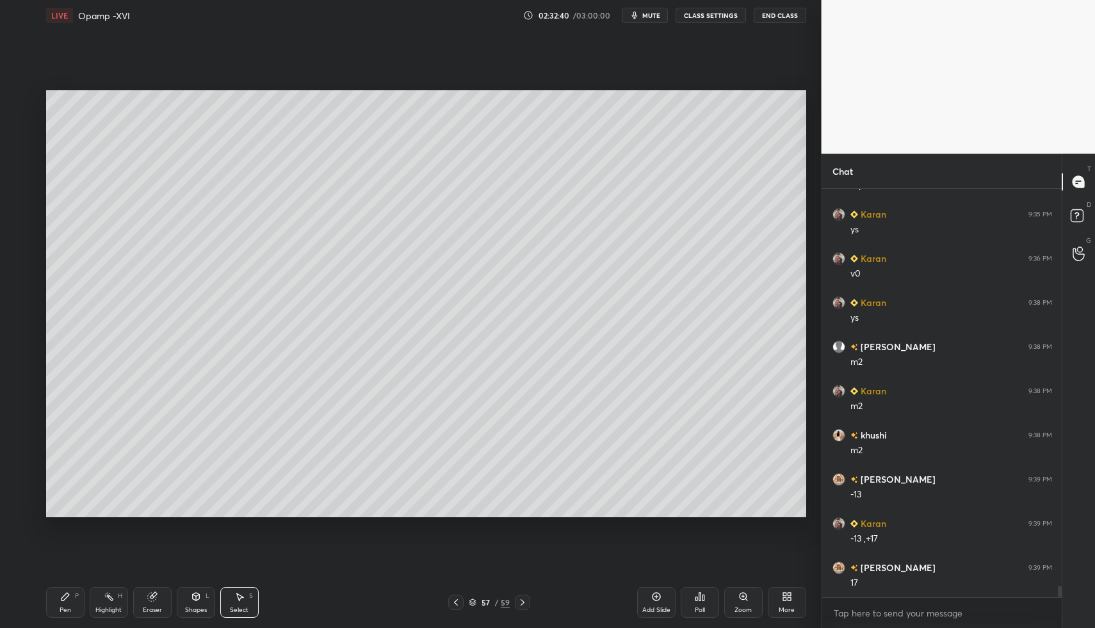
drag, startPoint x: 236, startPoint y: 591, endPoint x: 275, endPoint y: 435, distance: 160.2
drag, startPoint x: 267, startPoint y: 208, endPoint x: 435, endPoint y: 317, distance: 199.9
drag, startPoint x: 67, startPoint y: 600, endPoint x: 106, endPoint y: 535, distance: 76.3
drag, startPoint x: 76, startPoint y: 604, endPoint x: 74, endPoint y: 591, distance: 12.3
drag, startPoint x: 15, startPoint y: 257, endPoint x: 45, endPoint y: 277, distance: 36.4
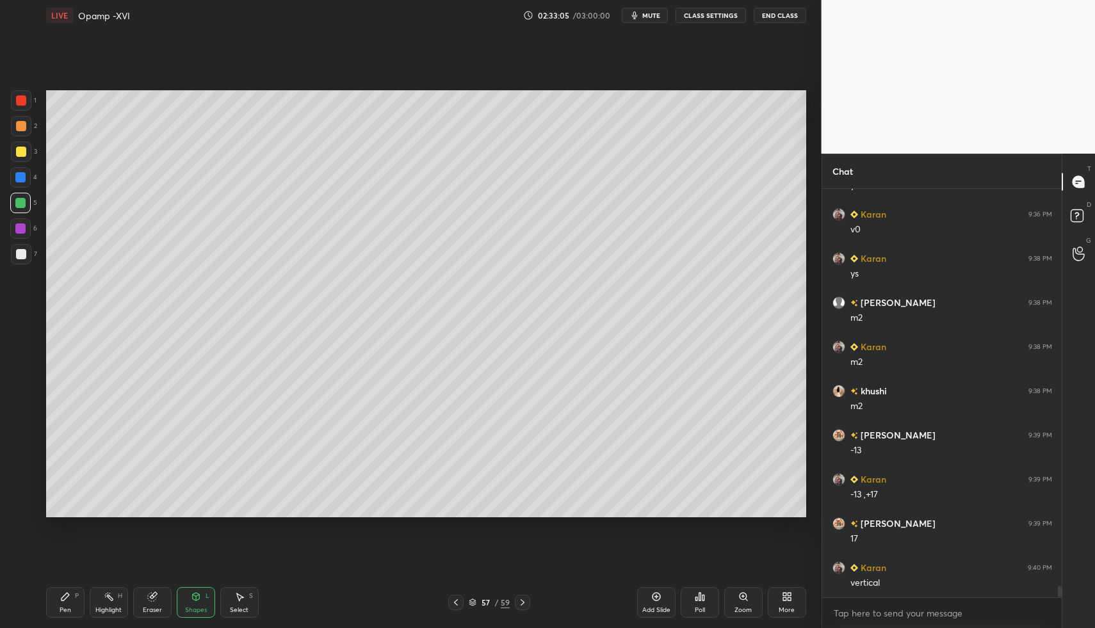
scroll to position [14497, 0]
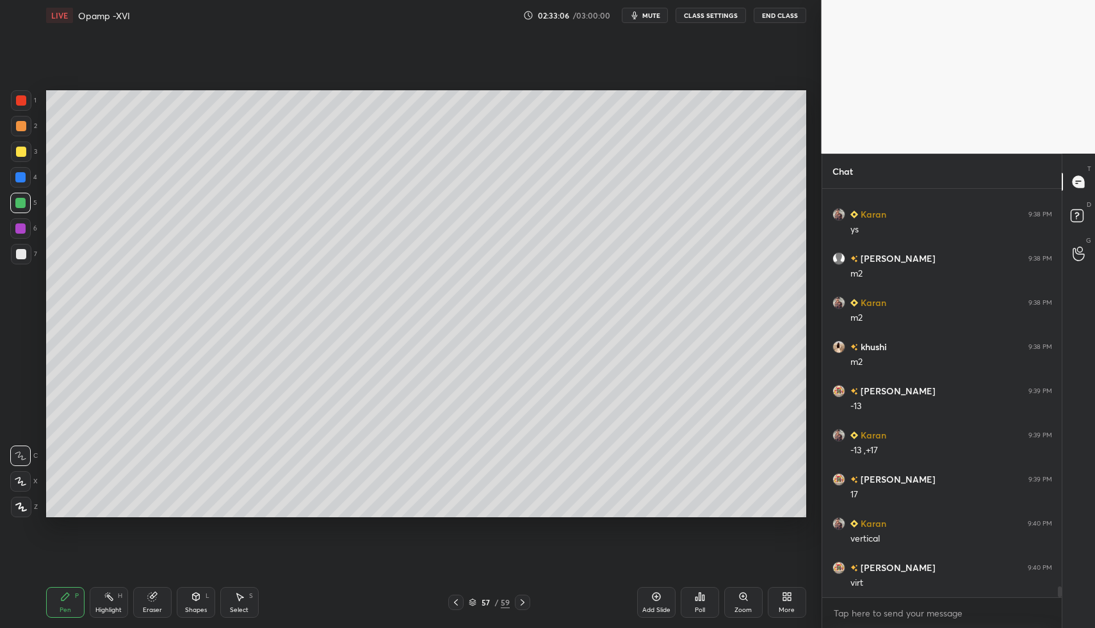
drag, startPoint x: 65, startPoint y: 600, endPoint x: 56, endPoint y: 531, distance: 69.7
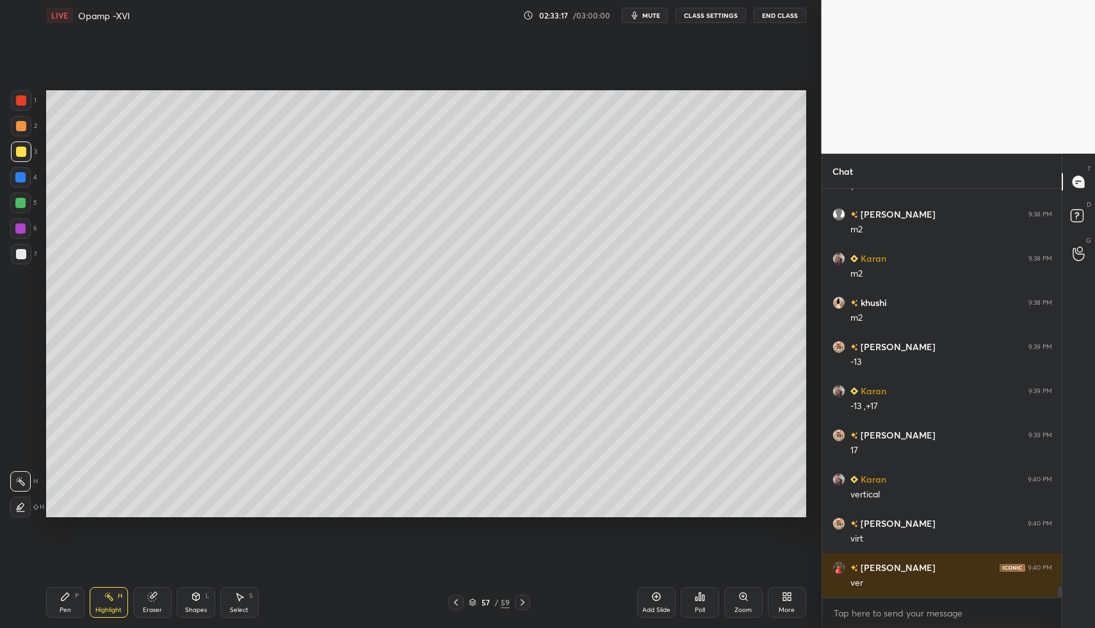
drag, startPoint x: 109, startPoint y: 599, endPoint x: 218, endPoint y: 535, distance: 126.3
drag, startPoint x: 455, startPoint y: 600, endPoint x: 344, endPoint y: 598, distance: 111.4
drag, startPoint x: 118, startPoint y: 604, endPoint x: 145, endPoint y: 536, distance: 73.6
drag, startPoint x: 109, startPoint y: 250, endPoint x: 129, endPoint y: 264, distance: 23.8
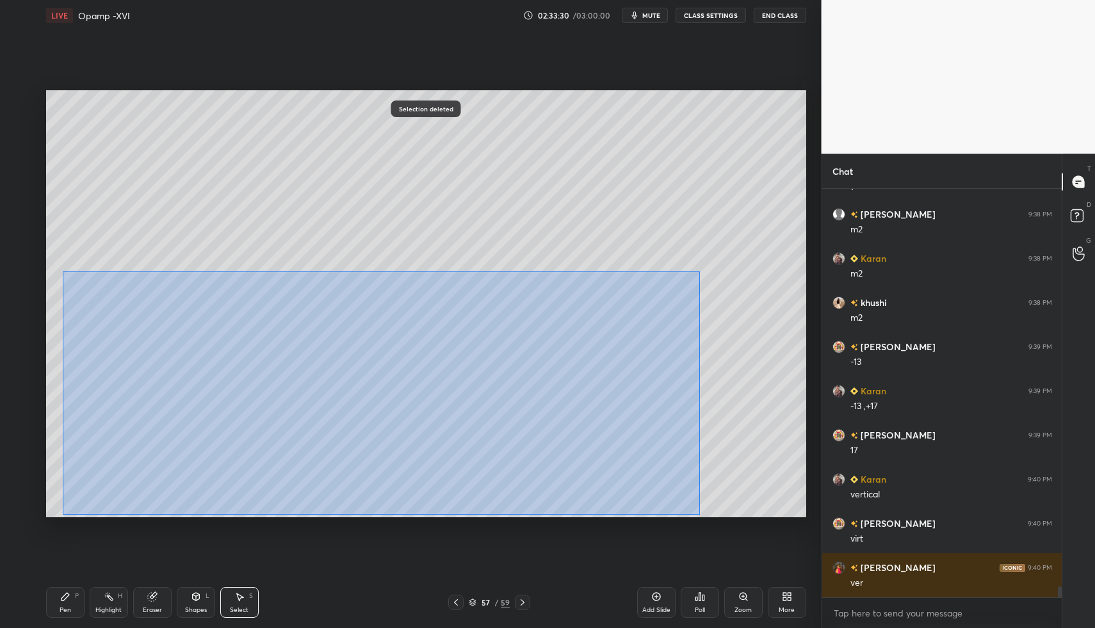
drag, startPoint x: 79, startPoint y: 296, endPoint x: 678, endPoint y: 467, distance: 623.2
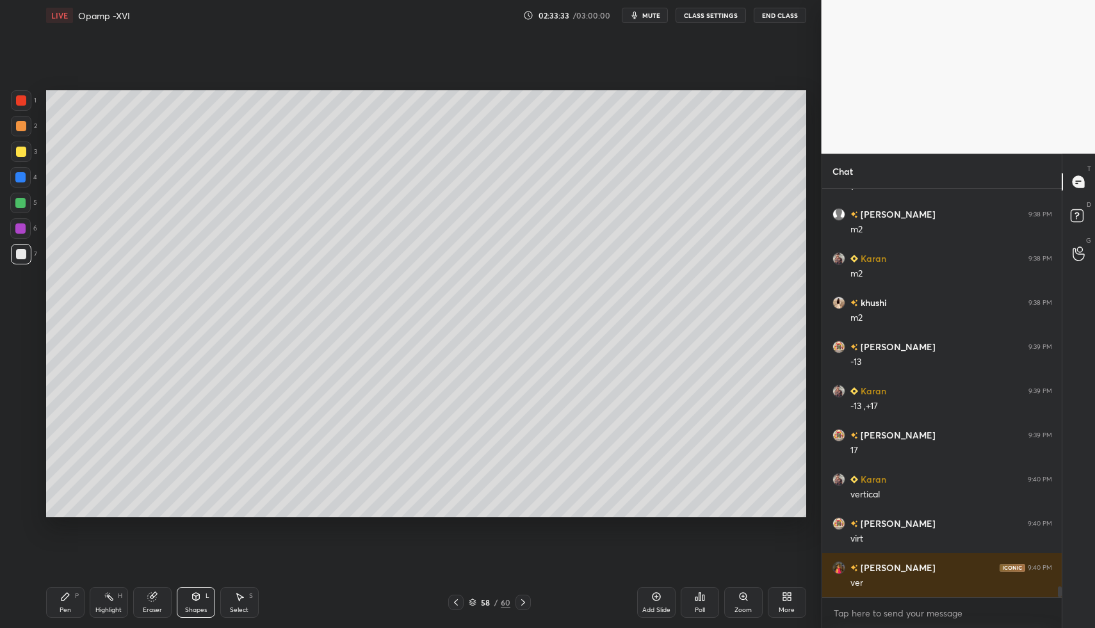
drag, startPoint x: 18, startPoint y: 247, endPoint x: 45, endPoint y: 218, distance: 39.9
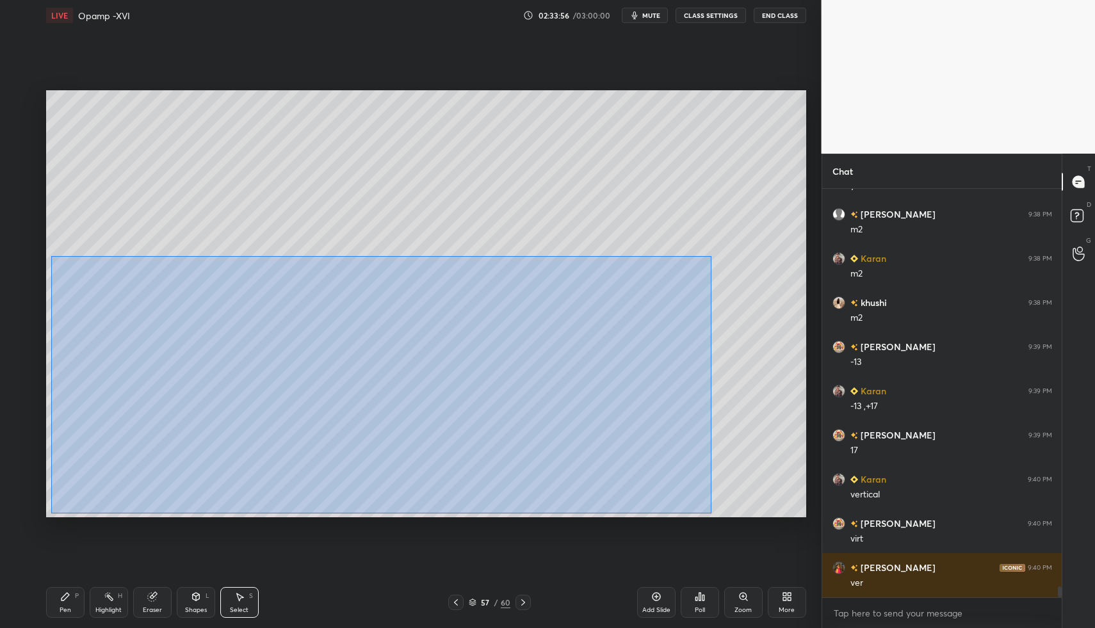
drag, startPoint x: 98, startPoint y: 286, endPoint x: 692, endPoint y: 495, distance: 629.8
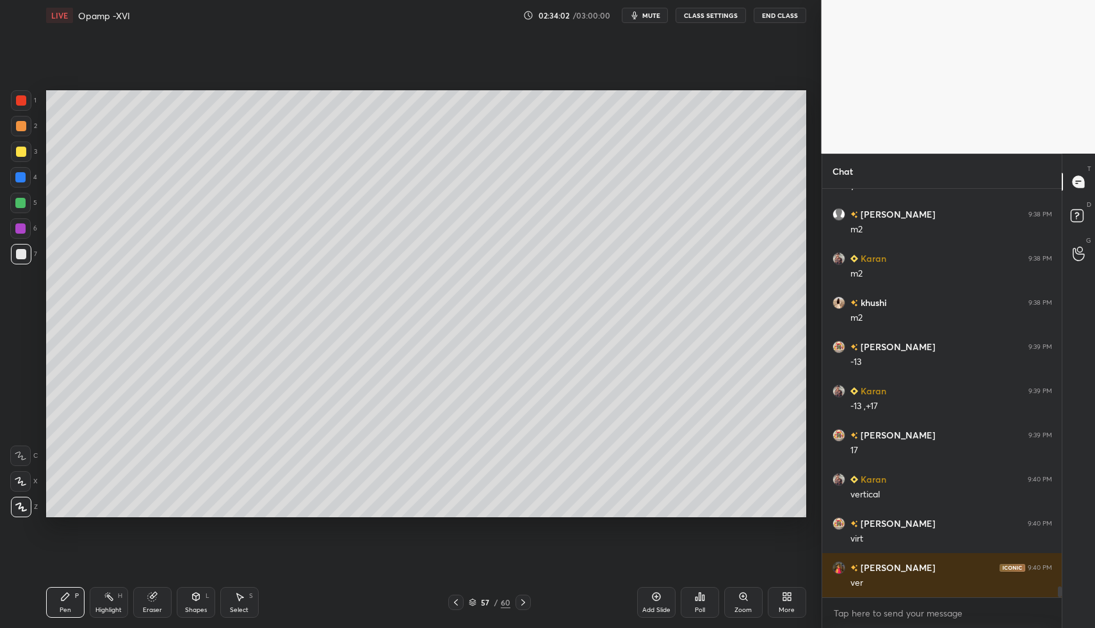
drag, startPoint x: 519, startPoint y: 607, endPoint x: 450, endPoint y: 592, distance: 70.2
drag, startPoint x: 216, startPoint y: 612, endPoint x: 189, endPoint y: 569, distance: 50.6
drag, startPoint x: 59, startPoint y: 598, endPoint x: 95, endPoint y: 537, distance: 70.9
drag, startPoint x: 13, startPoint y: 113, endPoint x: 41, endPoint y: 172, distance: 65.6
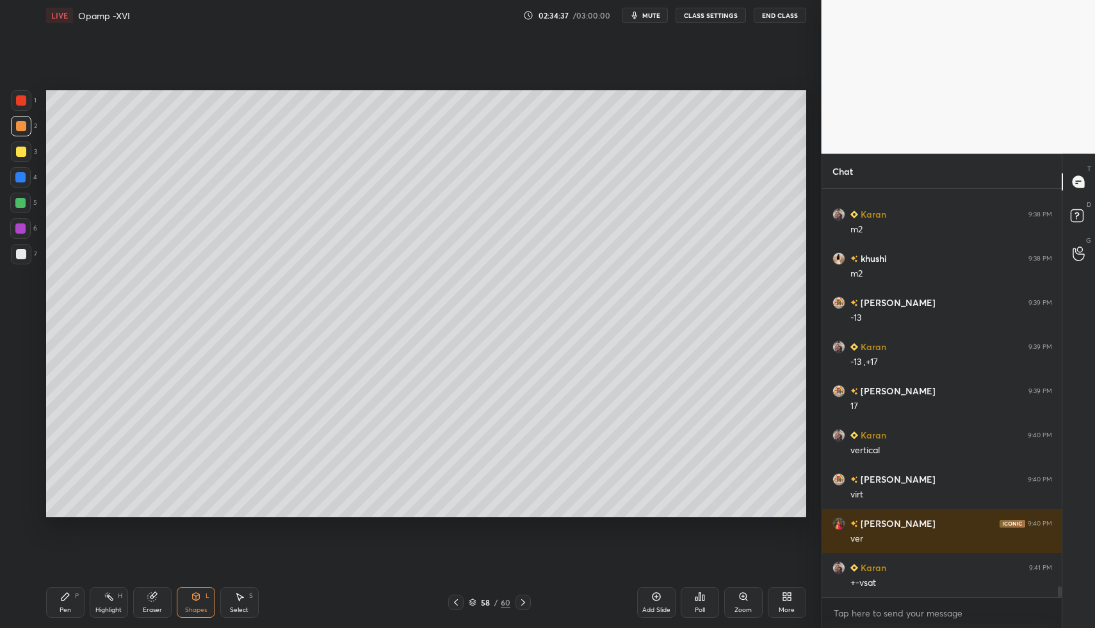
scroll to position [14629, 0]
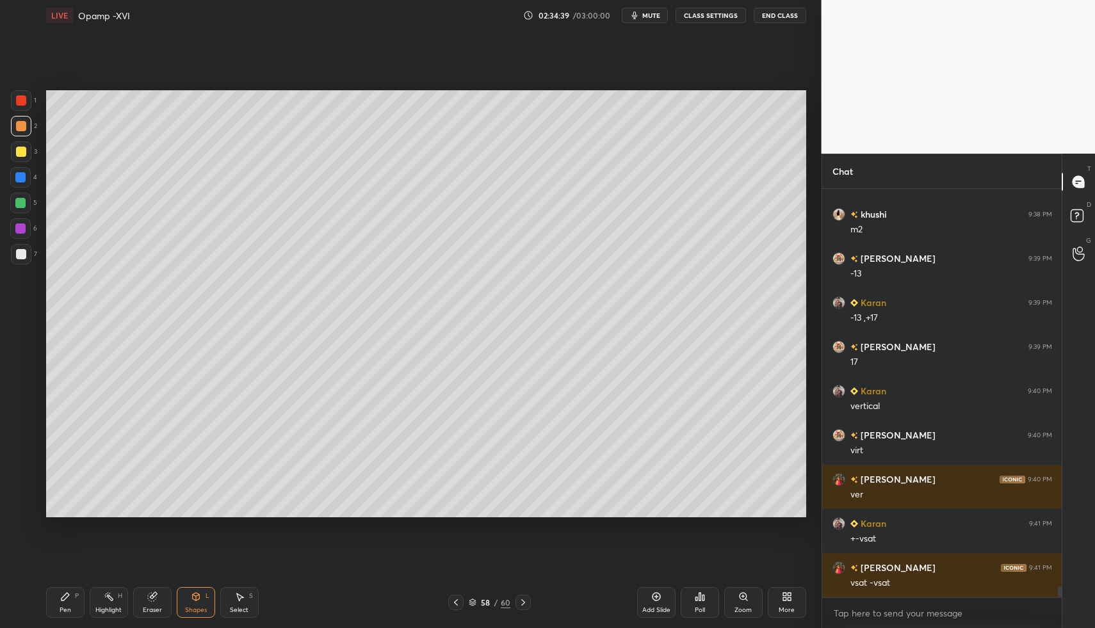
drag, startPoint x: 68, startPoint y: 599, endPoint x: 88, endPoint y: 550, distance: 52.5
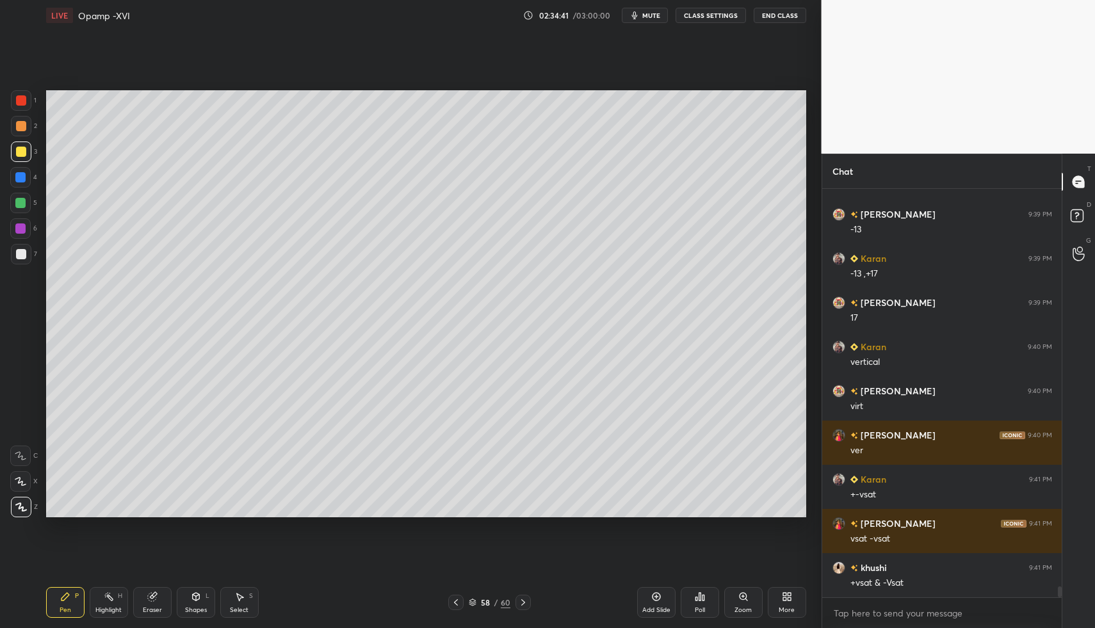
drag, startPoint x: 70, startPoint y: 608, endPoint x: 63, endPoint y: 585, distance: 23.9
drag, startPoint x: 60, startPoint y: 605, endPoint x: 99, endPoint y: 579, distance: 46.2
drag, startPoint x: 68, startPoint y: 597, endPoint x: 82, endPoint y: 572, distance: 28.7
drag, startPoint x: 20, startPoint y: 256, endPoint x: 32, endPoint y: 262, distance: 12.9
drag, startPoint x: 96, startPoint y: 603, endPoint x: 102, endPoint y: 599, distance: 7.8
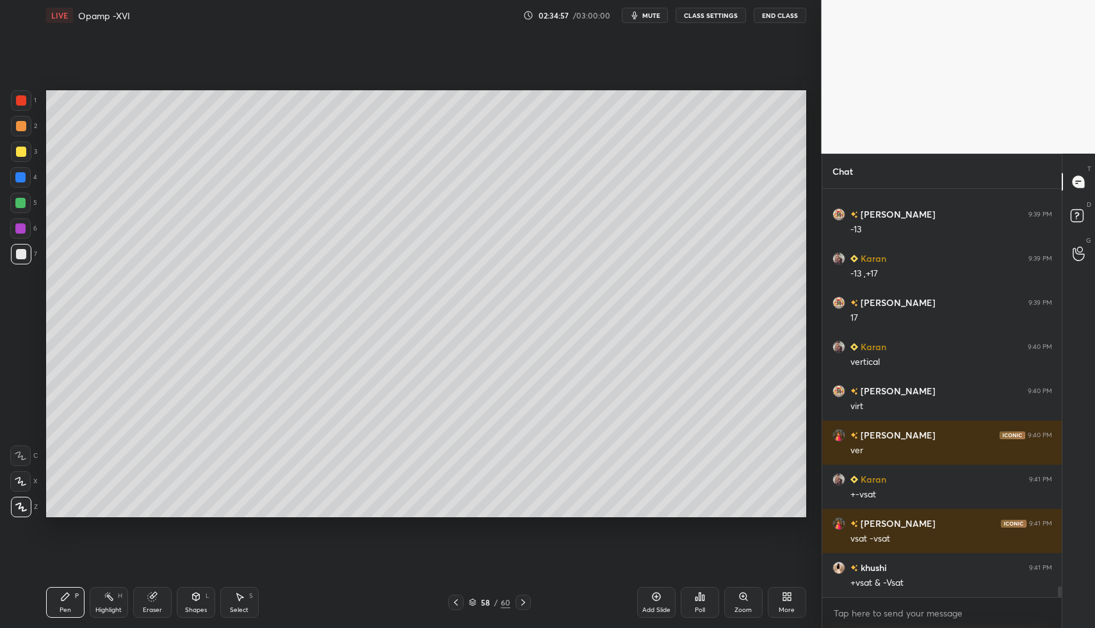
drag, startPoint x: 24, startPoint y: 259, endPoint x: 33, endPoint y: 243, distance: 18.7
drag, startPoint x: 19, startPoint y: 183, endPoint x: 30, endPoint y: 173, distance: 14.5
drag, startPoint x: 243, startPoint y: 621, endPoint x: 244, endPoint y: 607, distance: 14.1
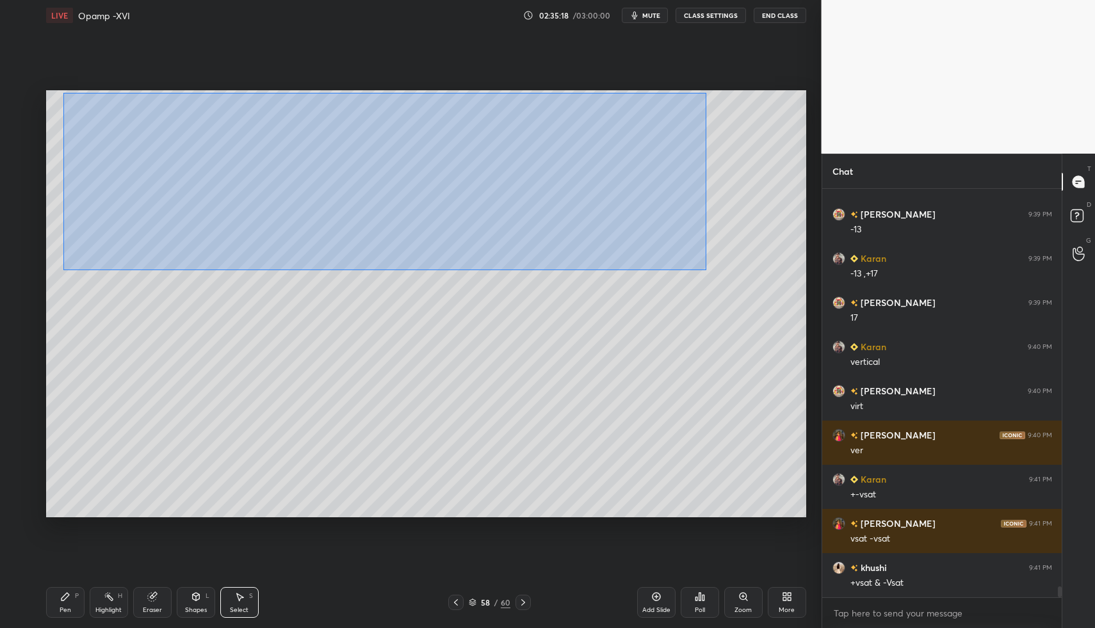
drag, startPoint x: 63, startPoint y: 93, endPoint x: 699, endPoint y: 271, distance: 660.9
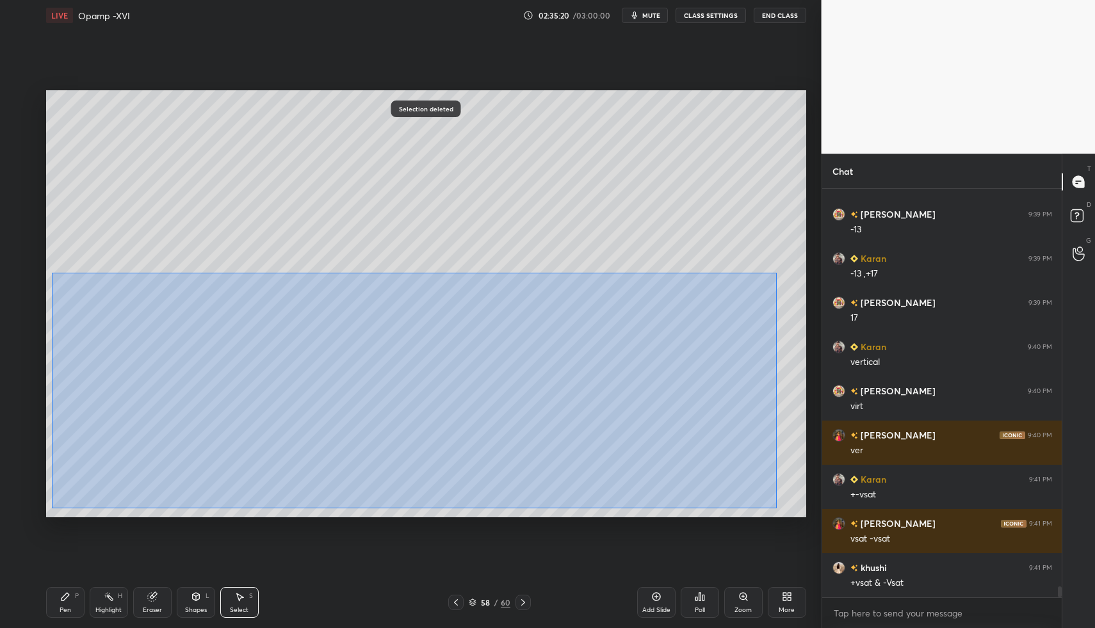
drag, startPoint x: 54, startPoint y: 277, endPoint x: 807, endPoint y: 511, distance: 787.8
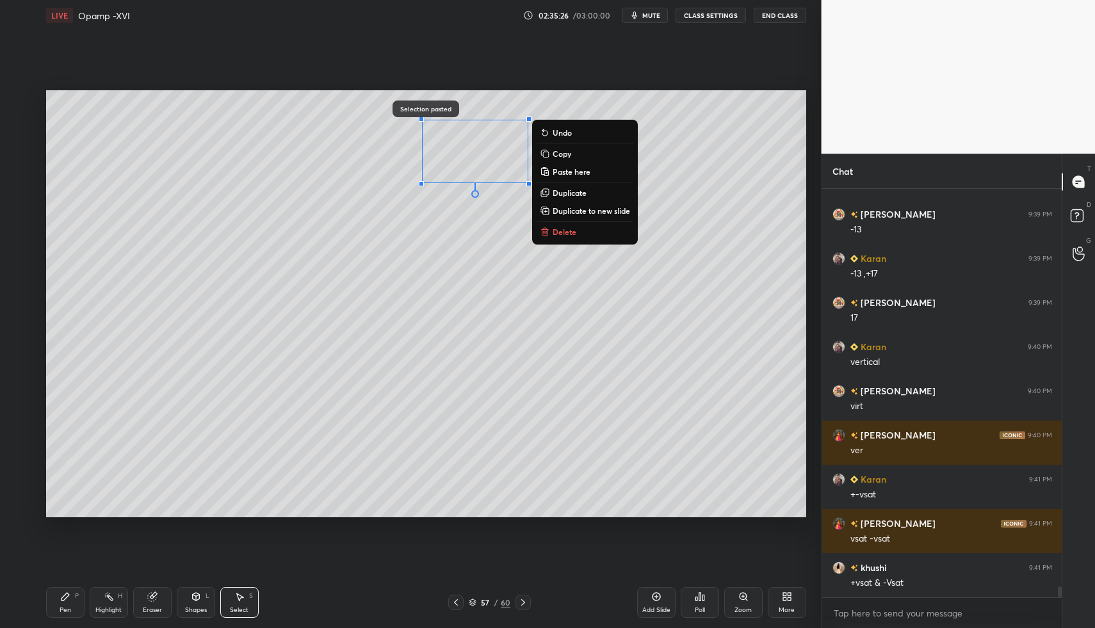
drag, startPoint x: 575, startPoint y: 228, endPoint x: 552, endPoint y: 246, distance: 29.6
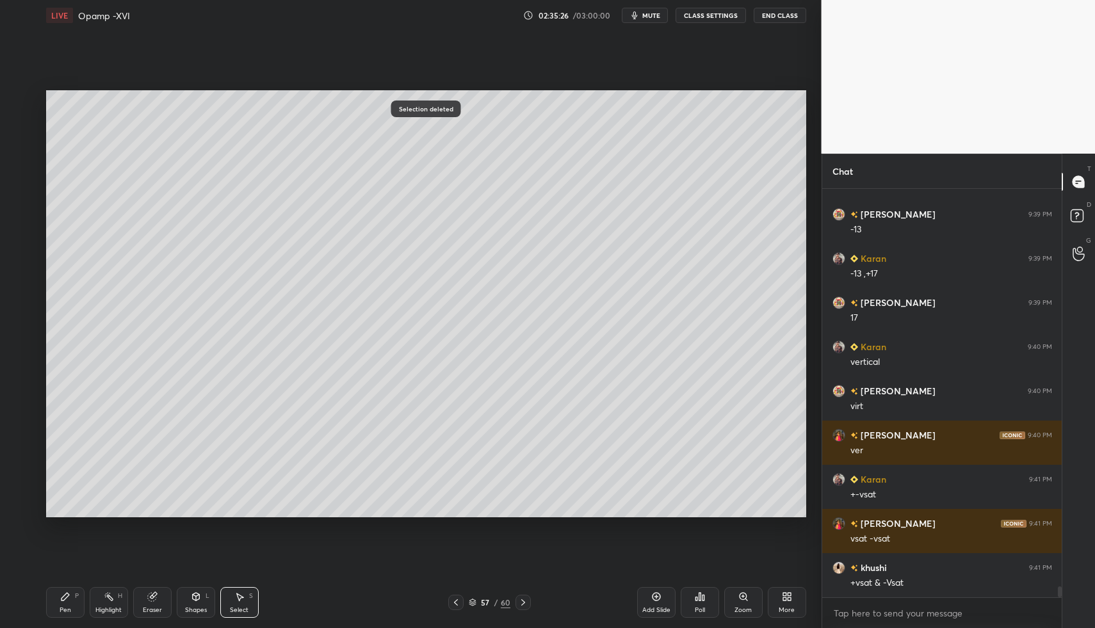
drag, startPoint x: 64, startPoint y: 606, endPoint x: 105, endPoint y: 581, distance: 48.3
drag, startPoint x: 245, startPoint y: 590, endPoint x: 241, endPoint y: 583, distance: 8.6
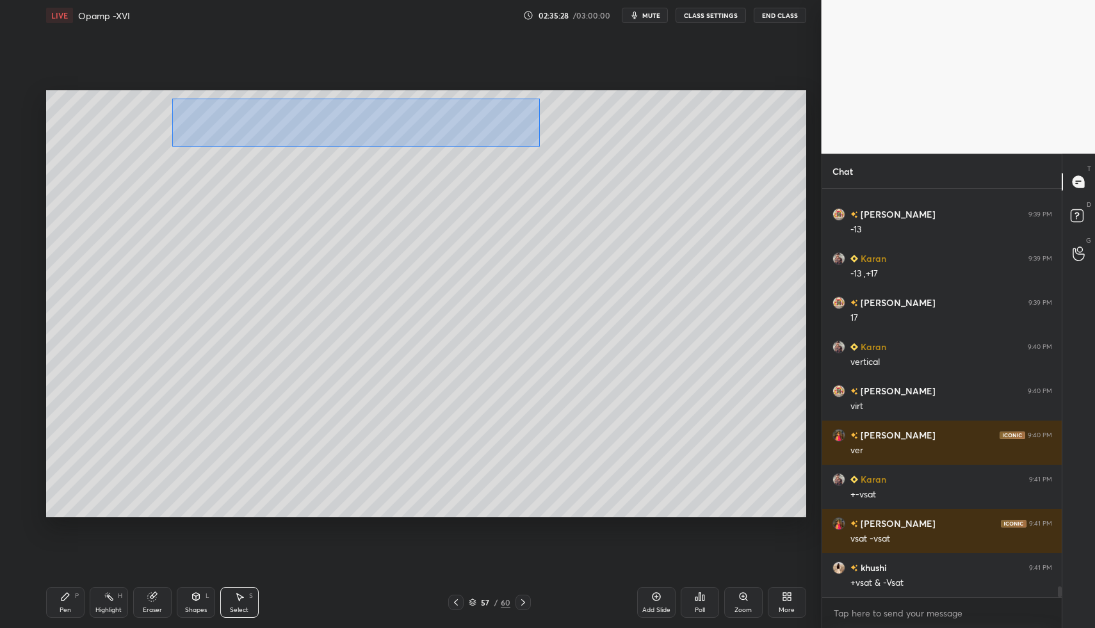
drag, startPoint x: 172, startPoint y: 98, endPoint x: 592, endPoint y: 143, distance: 423.0
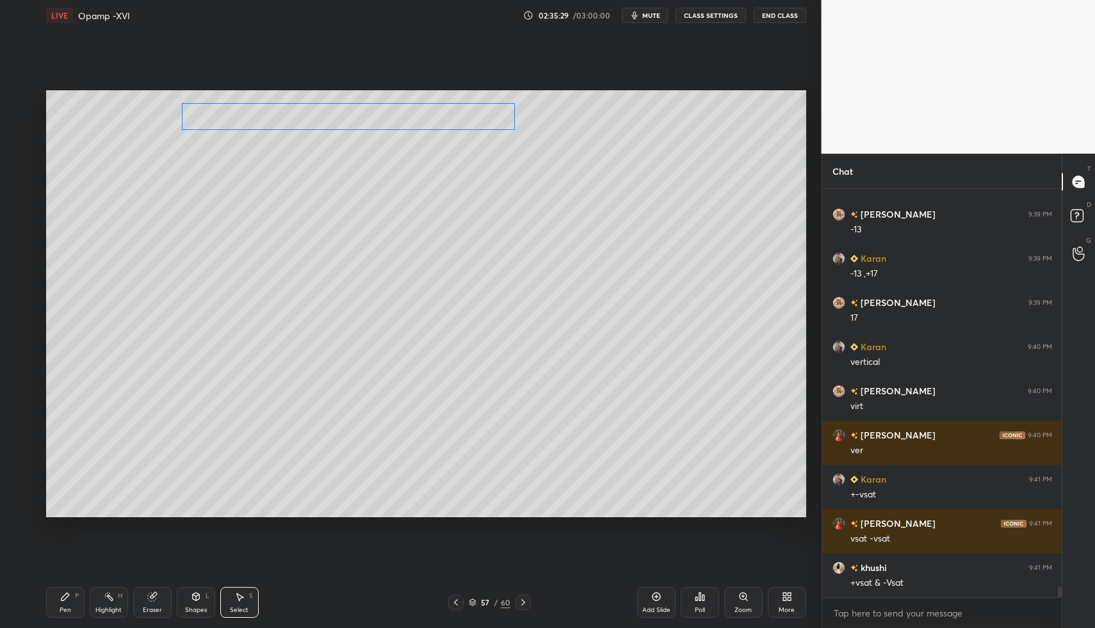
drag, startPoint x: 408, startPoint y: 125, endPoint x: 396, endPoint y: 127, distance: 12.3
drag, startPoint x: 195, startPoint y: 157, endPoint x: 331, endPoint y: 193, distance: 140.2
drag, startPoint x: 259, startPoint y: 168, endPoint x: 245, endPoint y: 178, distance: 17.4
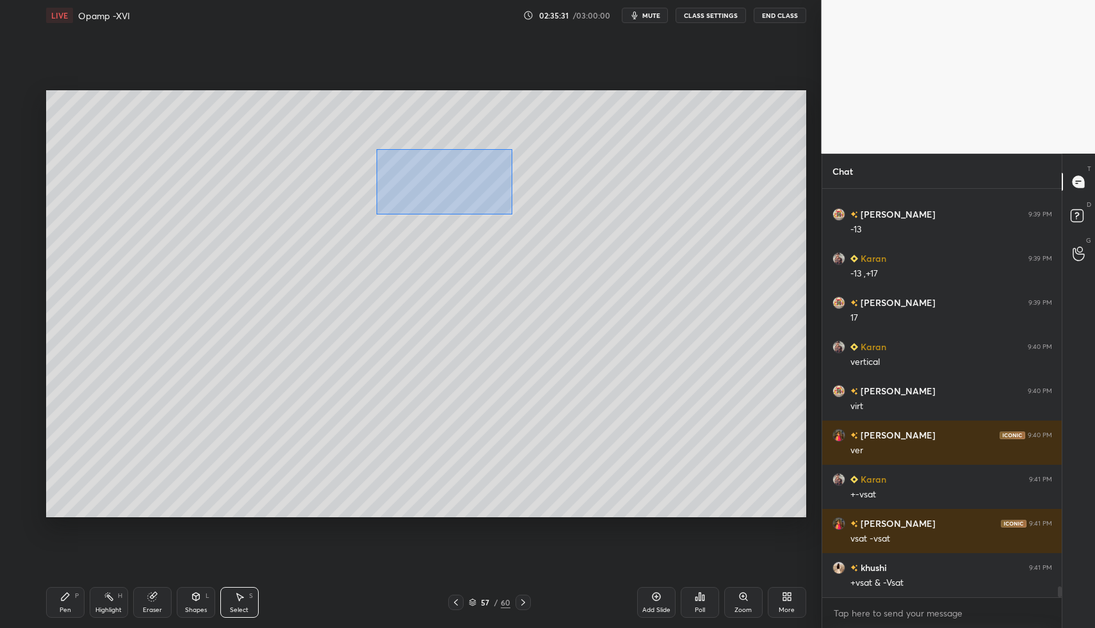
drag, startPoint x: 415, startPoint y: 183, endPoint x: 525, endPoint y: 212, distance: 113.8
drag, startPoint x: 414, startPoint y: 171, endPoint x: 344, endPoint y: 205, distance: 77.0
drag, startPoint x: 246, startPoint y: 224, endPoint x: 410, endPoint y: 264, distance: 168.8
drag, startPoint x: 294, startPoint y: 229, endPoint x: 294, endPoint y: 207, distance: 21.8
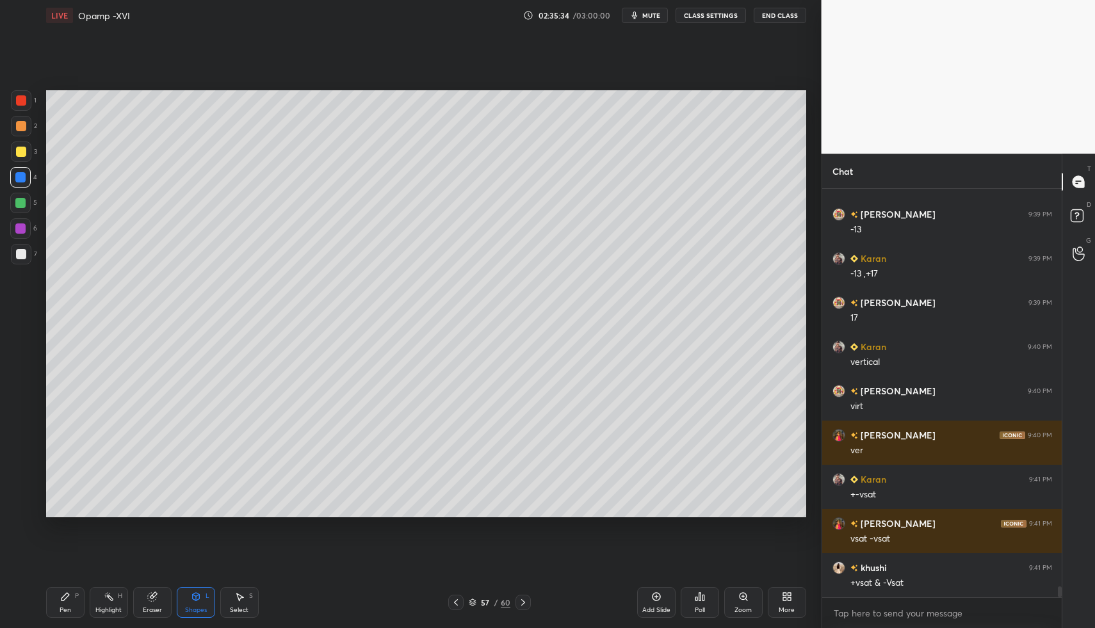
drag, startPoint x: 22, startPoint y: 253, endPoint x: 38, endPoint y: 263, distance: 19.2
drag, startPoint x: 23, startPoint y: 126, endPoint x: 21, endPoint y: 151, distance: 25.0
drag, startPoint x: 69, startPoint y: 612, endPoint x: 73, endPoint y: 602, distance: 10.9
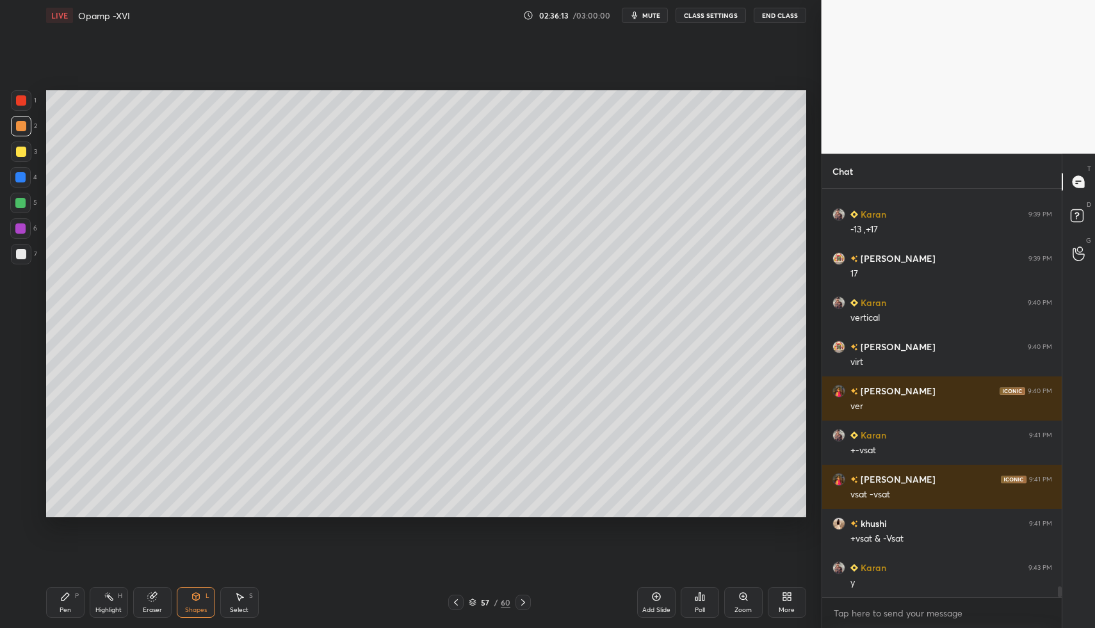
scroll to position [14762, 0]
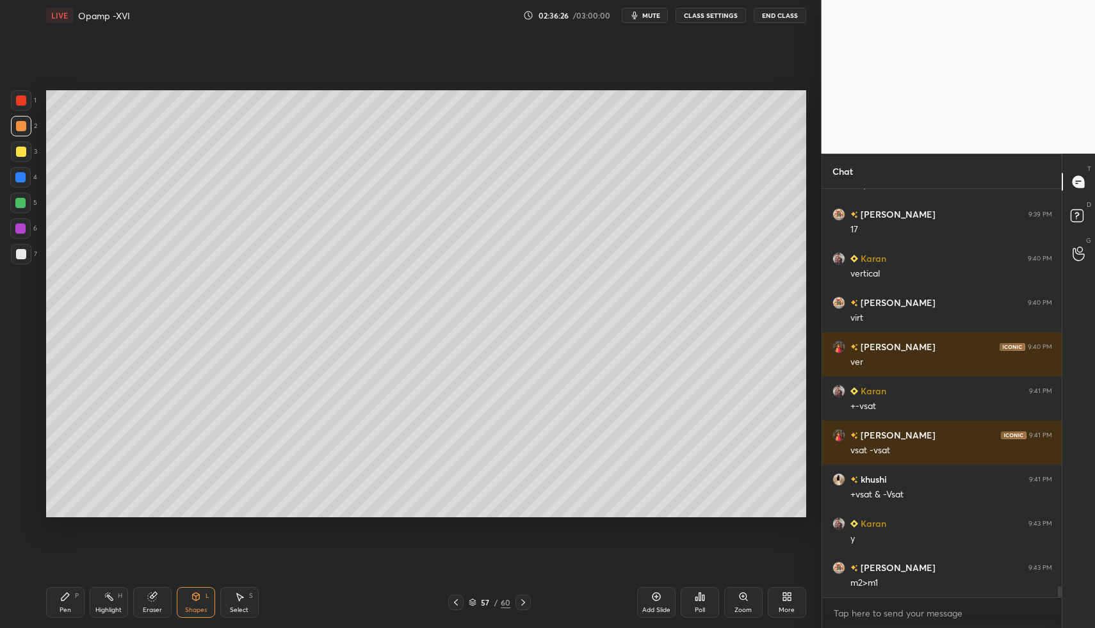
drag, startPoint x: 66, startPoint y: 602, endPoint x: 60, endPoint y: 599, distance: 7.2
drag, startPoint x: 60, startPoint y: 599, endPoint x: 56, endPoint y: 589, distance: 10.9
drag, startPoint x: 16, startPoint y: 175, endPoint x: 23, endPoint y: 185, distance: 12.4
drag, startPoint x: 58, startPoint y: 605, endPoint x: 52, endPoint y: 608, distance: 6.6
drag, startPoint x: 203, startPoint y: 605, endPoint x: 199, endPoint y: 595, distance: 10.3
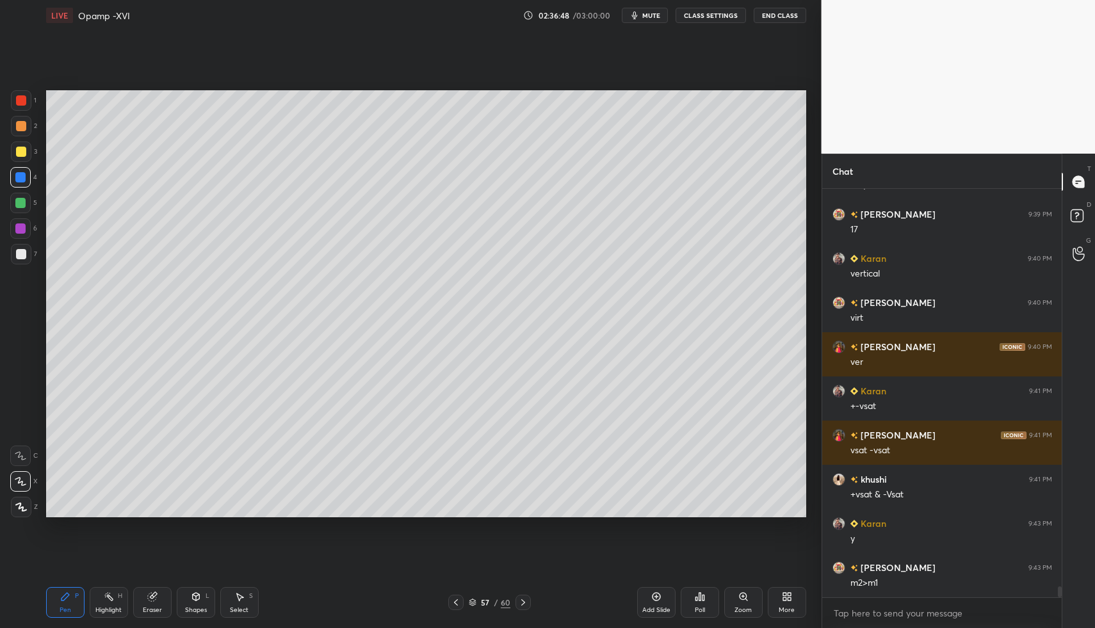
drag, startPoint x: 65, startPoint y: 595, endPoint x: 84, endPoint y: 582, distance: 24.0
drag, startPoint x: 25, startPoint y: 262, endPoint x: 23, endPoint y: 248, distance: 13.6
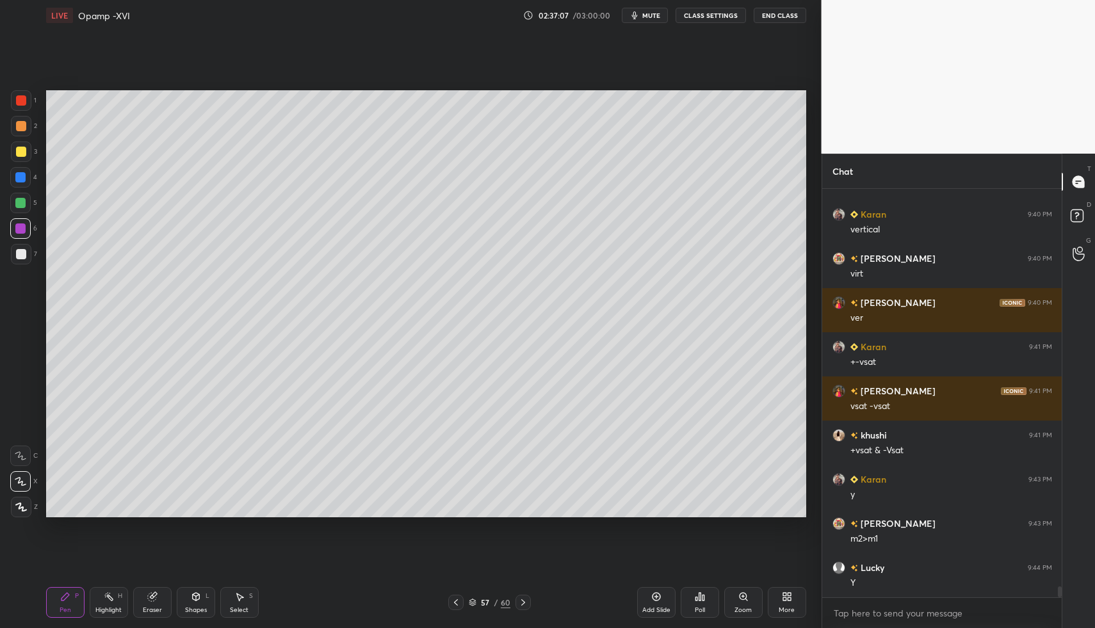
drag, startPoint x: 109, startPoint y: 600, endPoint x: 106, endPoint y: 606, distance: 7.2
drag, startPoint x: 106, startPoint y: 606, endPoint x: 117, endPoint y: 595, distance: 15.4
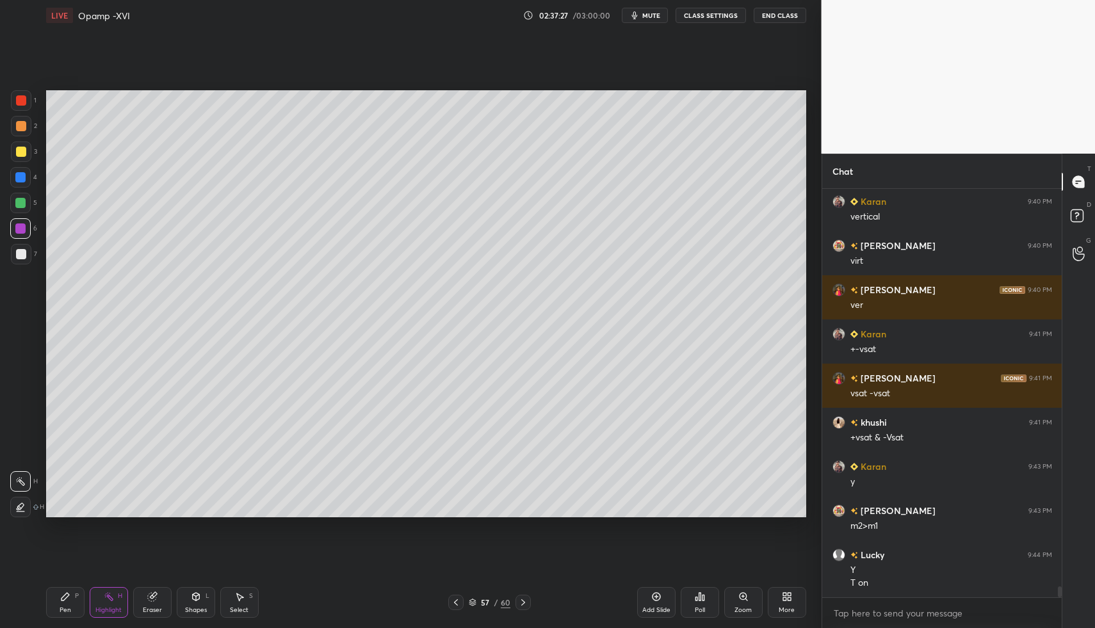
drag, startPoint x: 105, startPoint y: 598, endPoint x: 114, endPoint y: 518, distance: 80.5
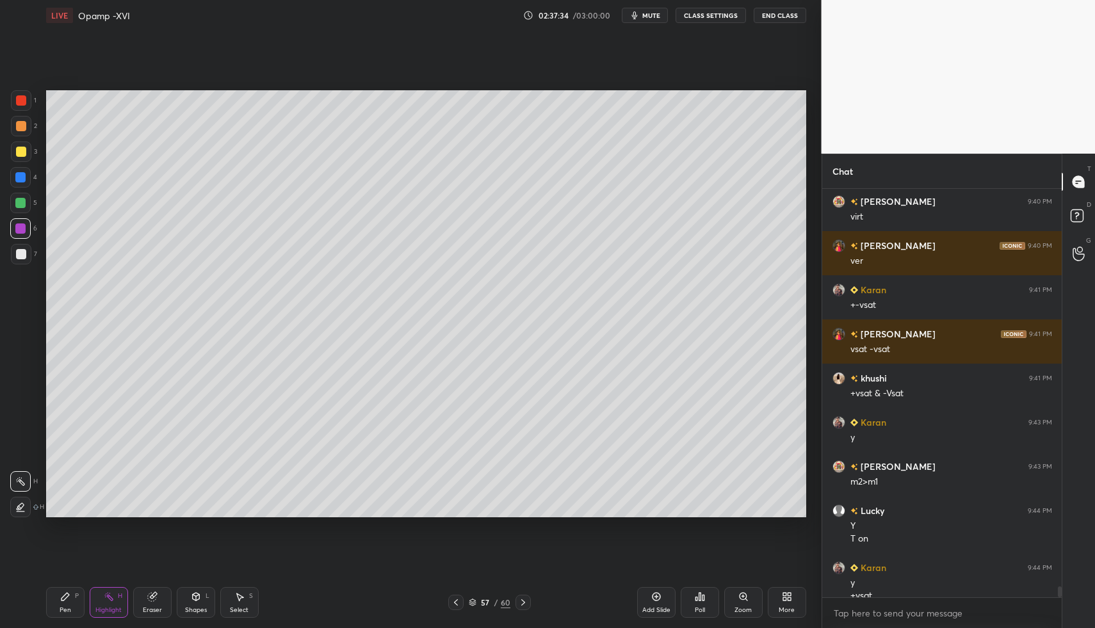
scroll to position [14875, 0]
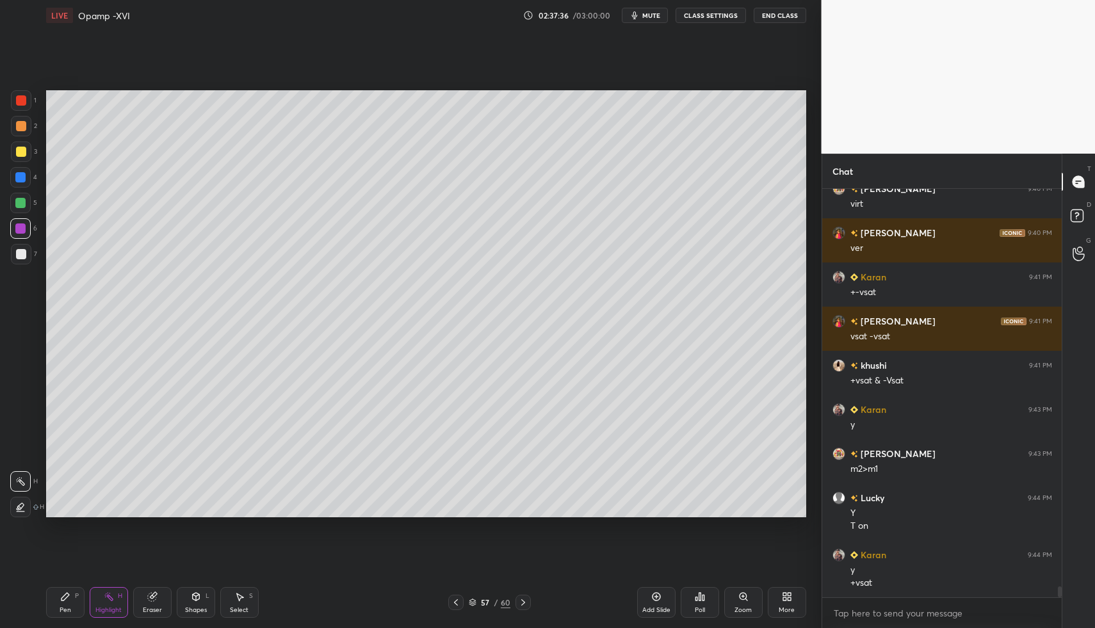
drag, startPoint x: 61, startPoint y: 600, endPoint x: 74, endPoint y: 586, distance: 19.5
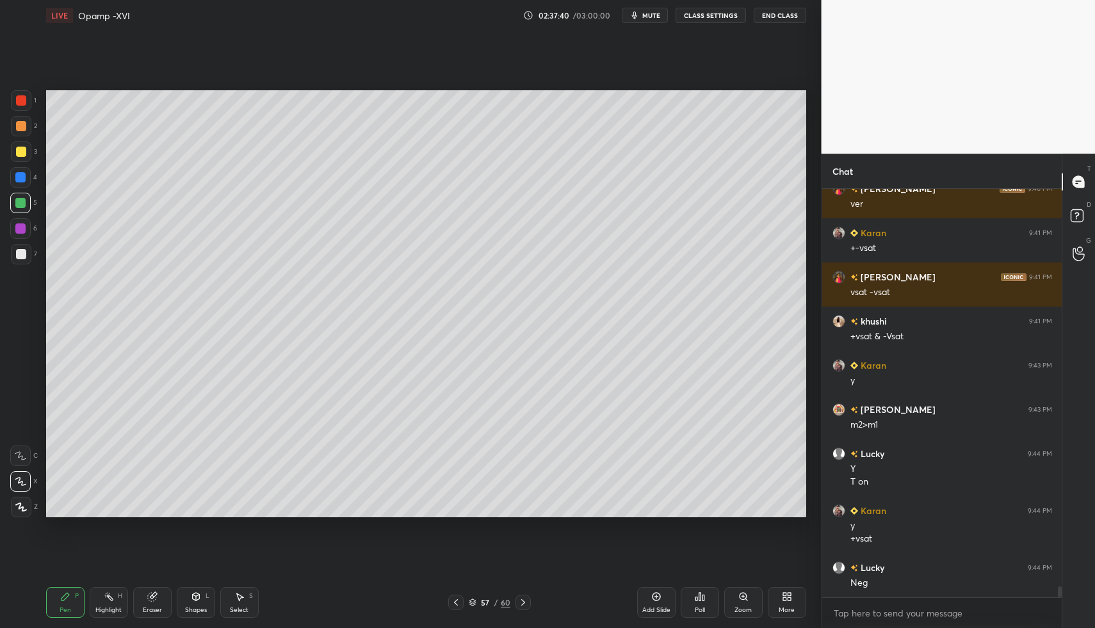
drag, startPoint x: 24, startPoint y: 204, endPoint x: 18, endPoint y: 221, distance: 18.4
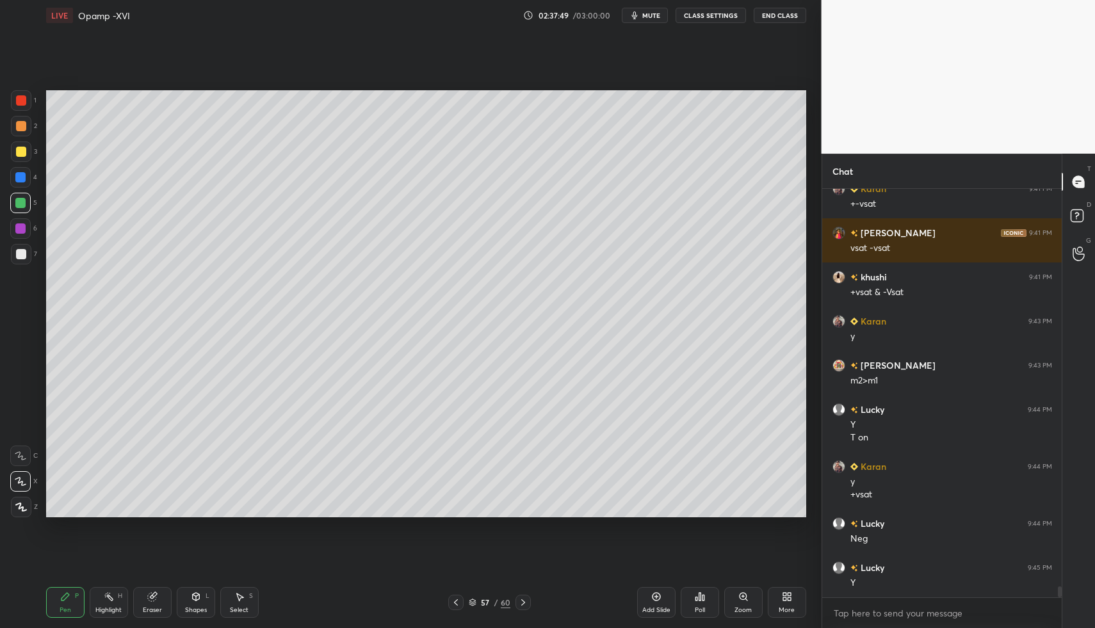
scroll to position [15008, 0]
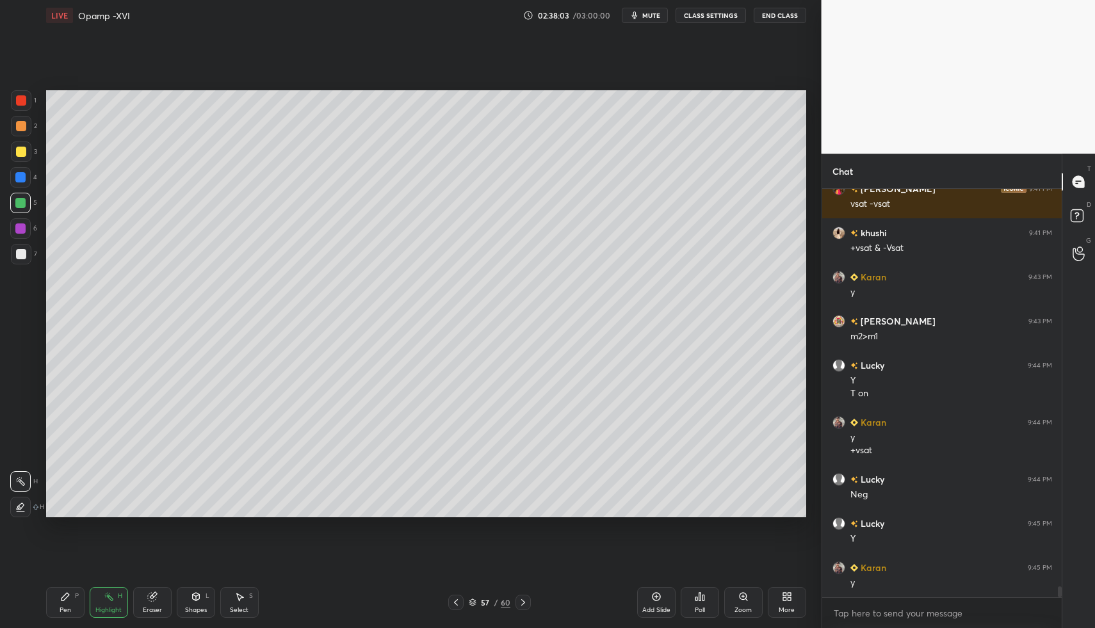
drag, startPoint x: 116, startPoint y: 611, endPoint x: 112, endPoint y: 599, distance: 12.8
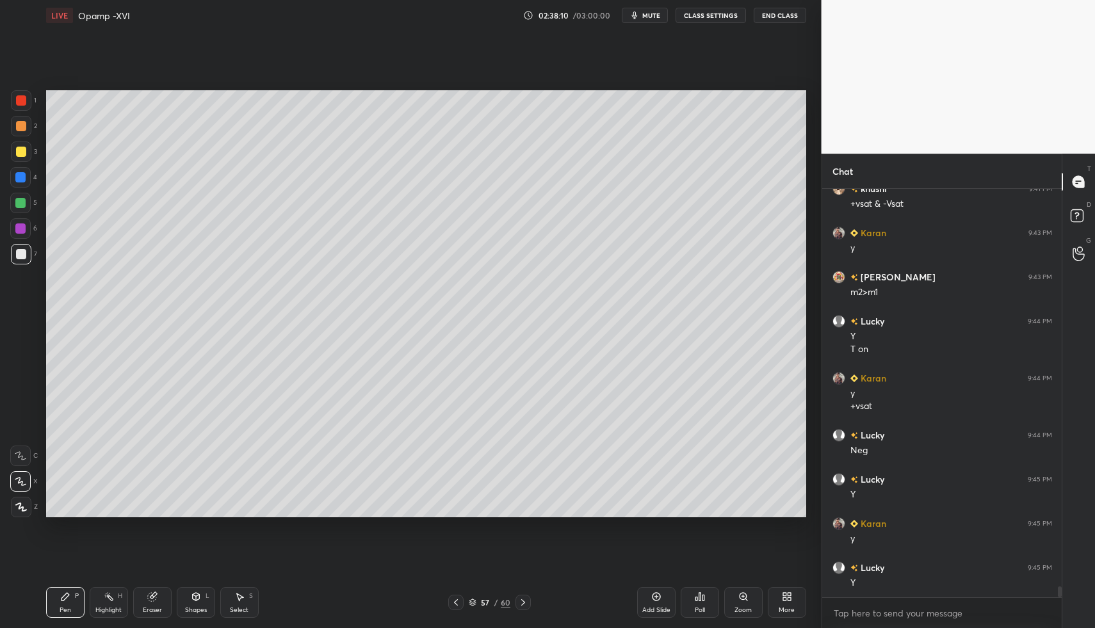
drag, startPoint x: 92, startPoint y: 584, endPoint x: 147, endPoint y: 533, distance: 75.2
drag, startPoint x: 248, startPoint y: 590, endPoint x: 241, endPoint y: 588, distance: 7.3
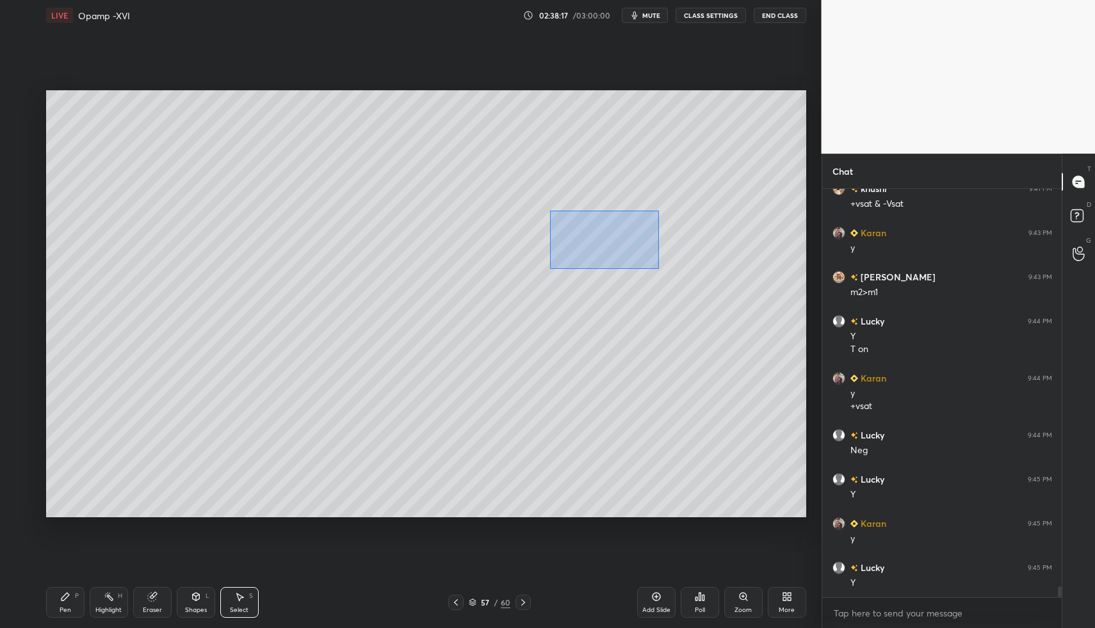
drag, startPoint x: 549, startPoint y: 210, endPoint x: 641, endPoint y: 326, distance: 148.1
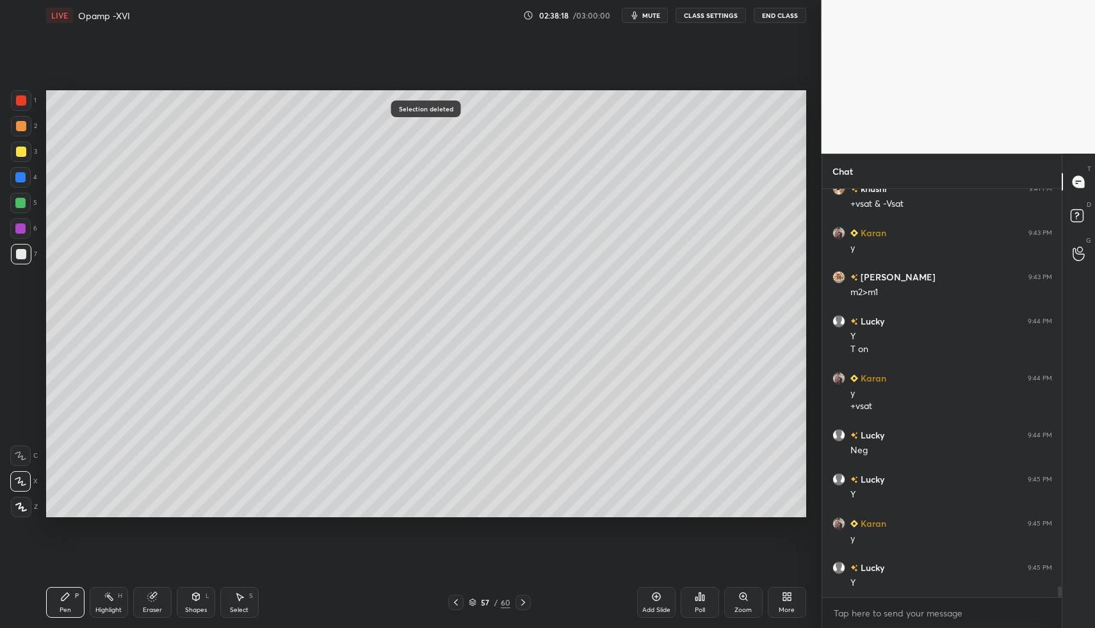
drag, startPoint x: 54, startPoint y: 609, endPoint x: 124, endPoint y: 543, distance: 95.1
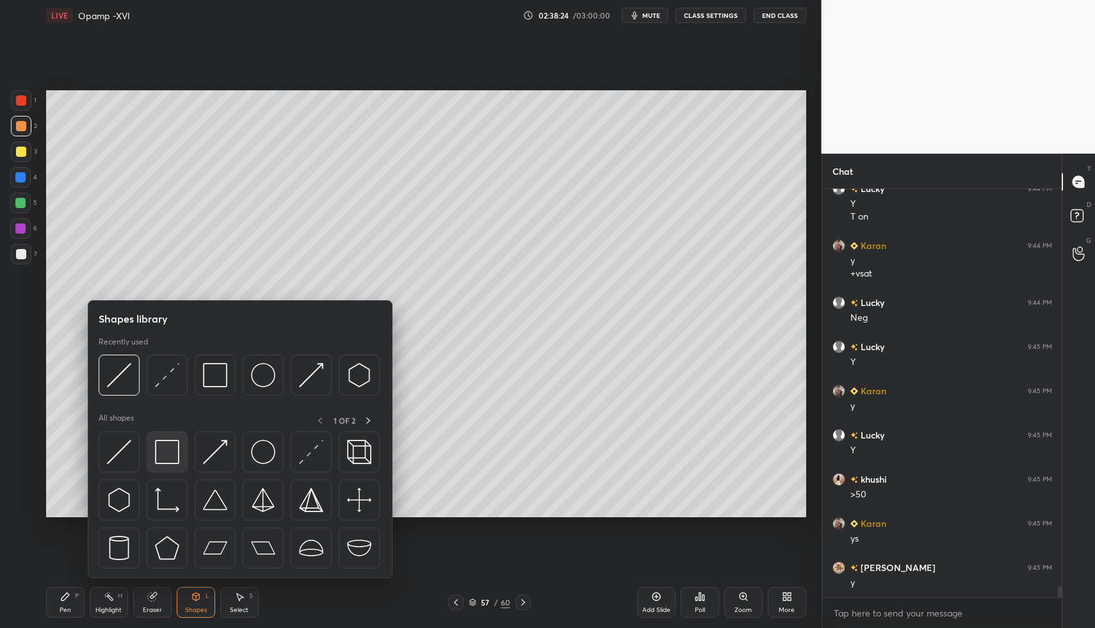
scroll to position [15229, 0]
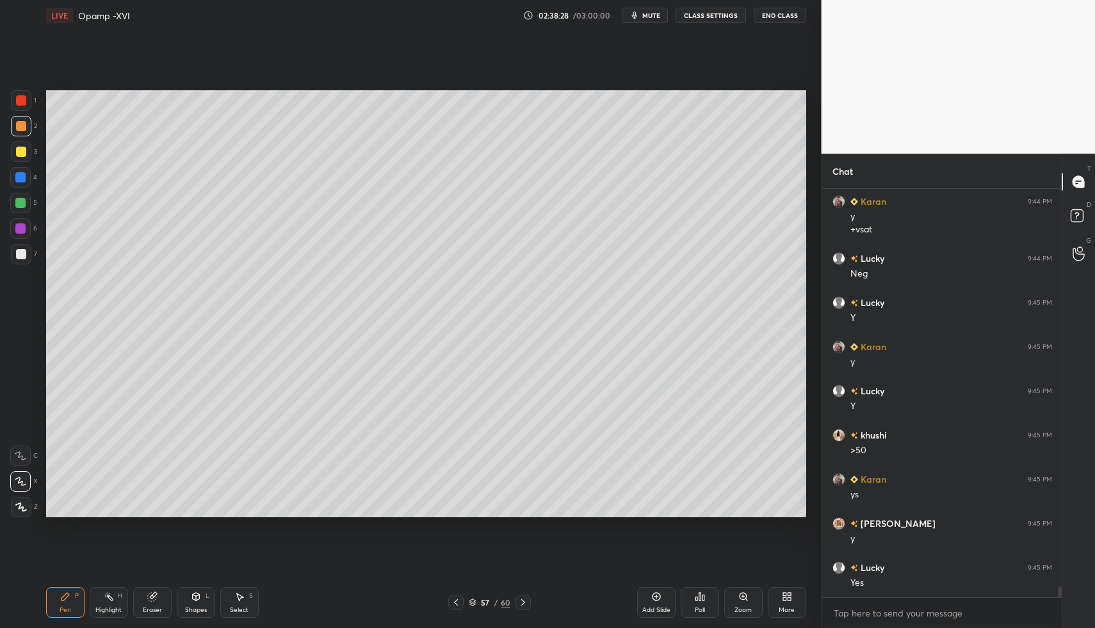
drag, startPoint x: 36, startPoint y: 248, endPoint x: 30, endPoint y: 246, distance: 6.7
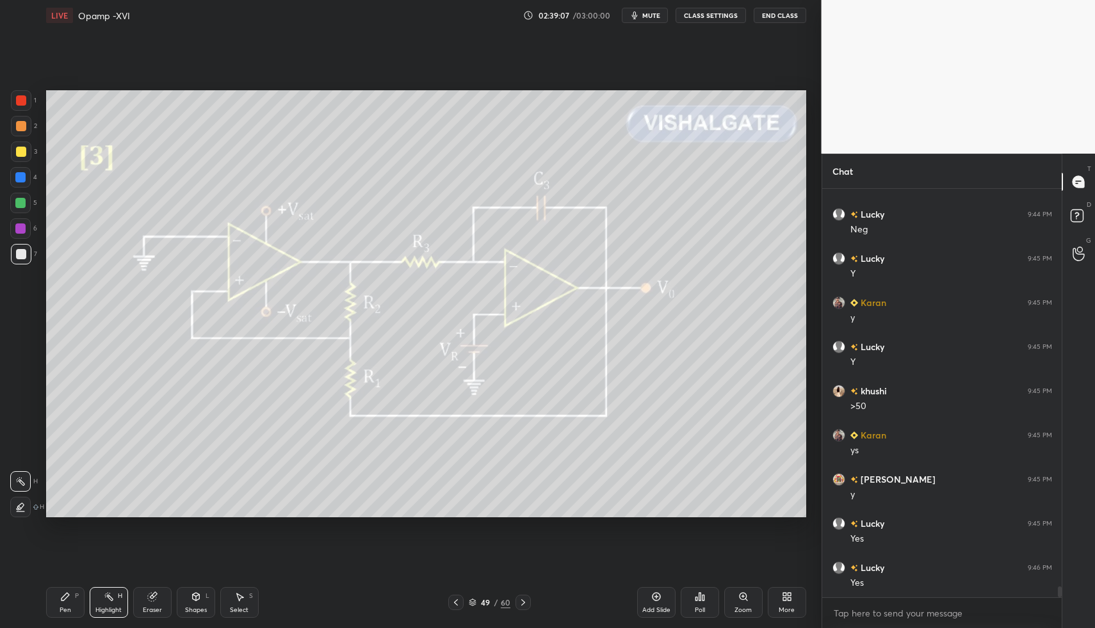
drag, startPoint x: 515, startPoint y: 602, endPoint x: 483, endPoint y: 604, distance: 31.5
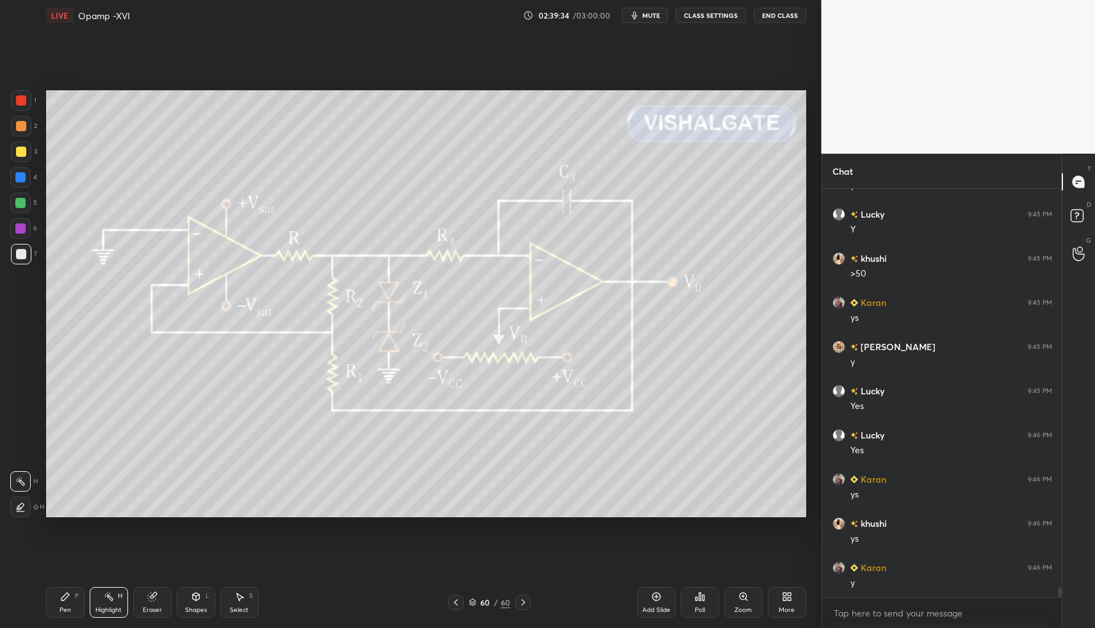
scroll to position [15450, 0]
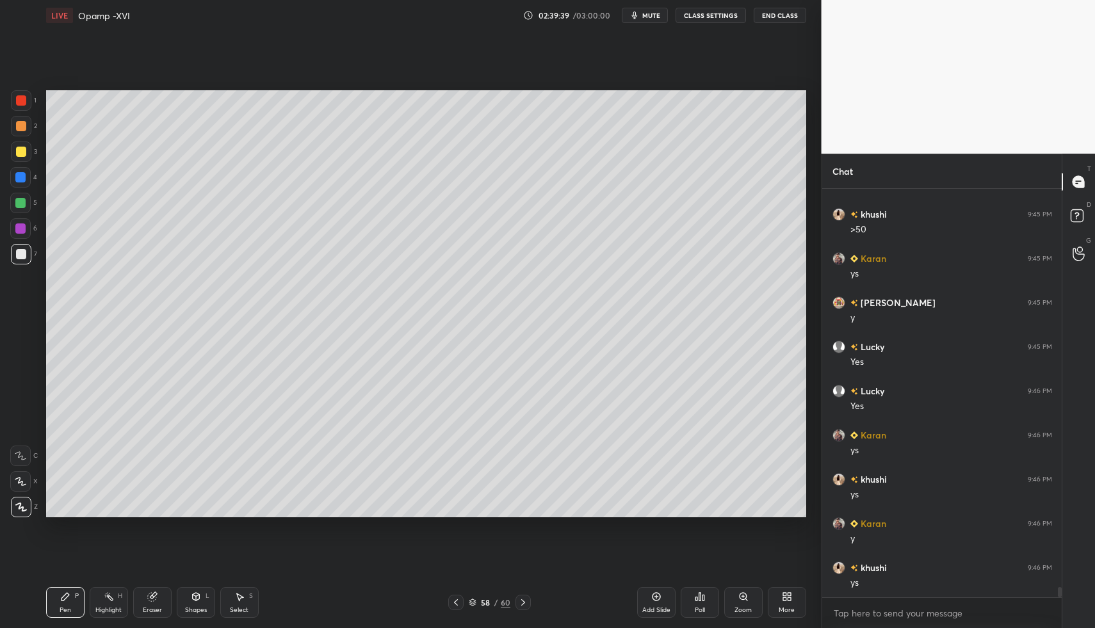
drag, startPoint x: 26, startPoint y: 200, endPoint x: 28, endPoint y: 266, distance: 66.6
drag, startPoint x: 194, startPoint y: 608, endPoint x: 191, endPoint y: 587, distance: 21.3
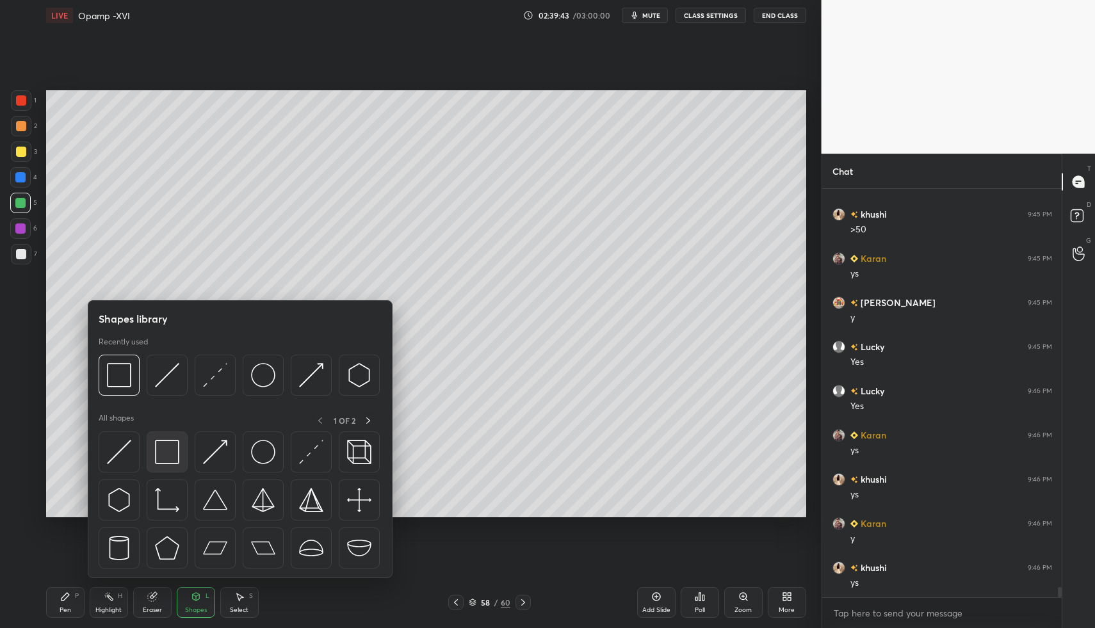
drag, startPoint x: 172, startPoint y: 446, endPoint x: 172, endPoint y: 439, distance: 7.0
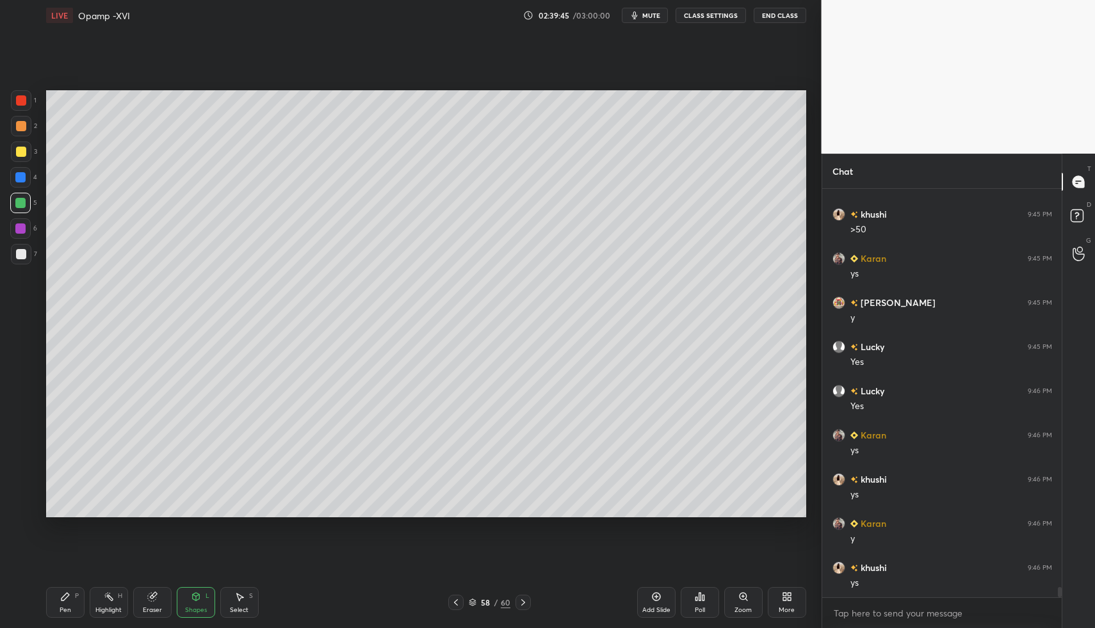
drag, startPoint x: 17, startPoint y: 257, endPoint x: 23, endPoint y: 255, distance: 6.9
drag, startPoint x: 70, startPoint y: 588, endPoint x: 77, endPoint y: 579, distance: 10.9
drag, startPoint x: 69, startPoint y: 593, endPoint x: 67, endPoint y: 570, distance: 22.5
drag, startPoint x: 185, startPoint y: 610, endPoint x: 193, endPoint y: 581, distance: 30.6
drag, startPoint x: 60, startPoint y: 607, endPoint x: 63, endPoint y: 585, distance: 22.6
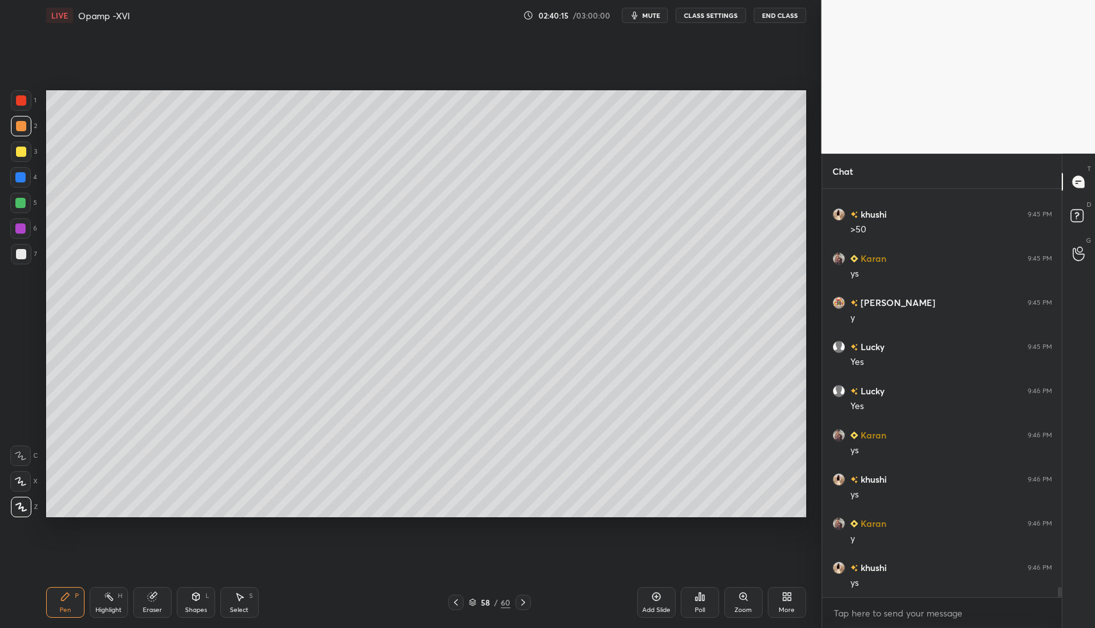
drag, startPoint x: 20, startPoint y: 259, endPoint x: 13, endPoint y: 266, distance: 9.1
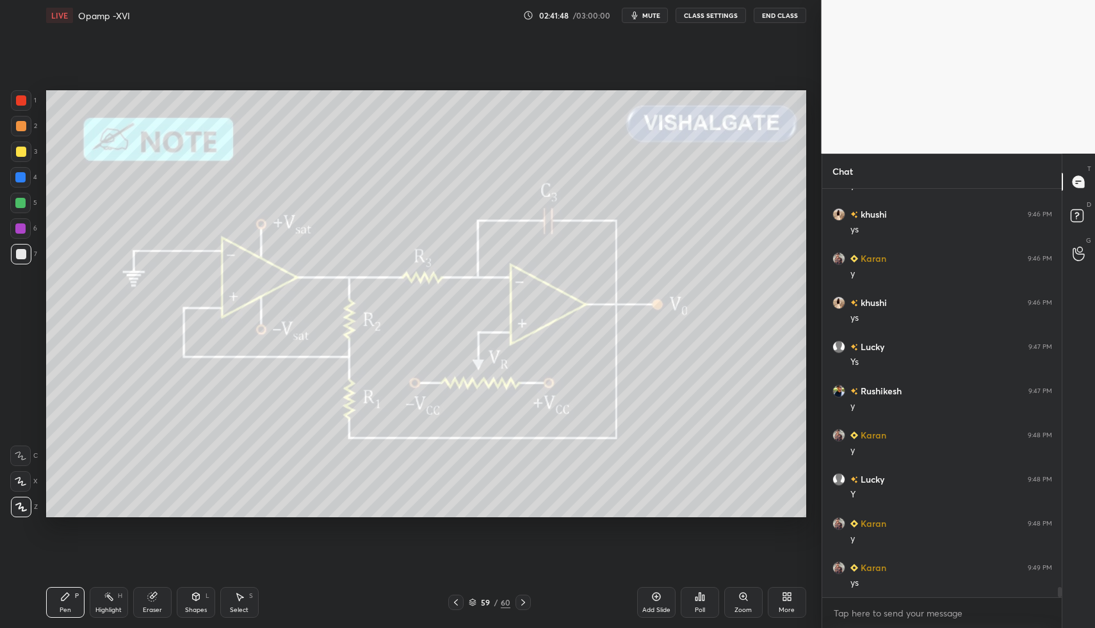
scroll to position [15759, 0]
drag, startPoint x: 60, startPoint y: 606, endPoint x: 109, endPoint y: 611, distance: 48.9
drag, startPoint x: 527, startPoint y: 602, endPoint x: 515, endPoint y: 602, distance: 12.2
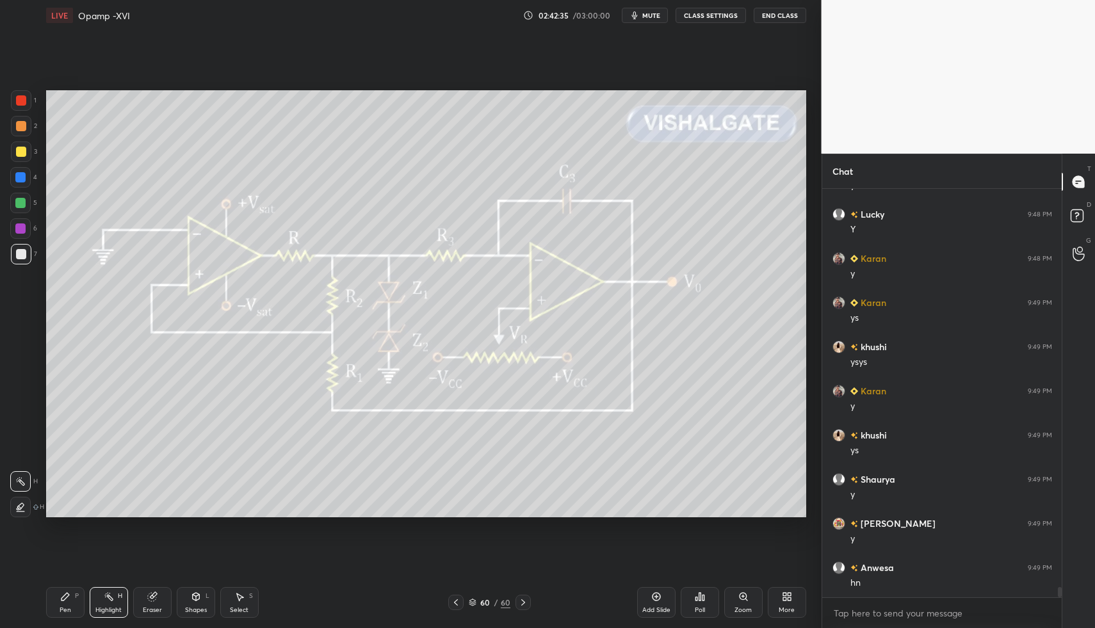
scroll to position [16024, 0]
drag, startPoint x: 36, startPoint y: 615, endPoint x: 67, endPoint y: 606, distance: 31.4
drag, startPoint x: 70, startPoint y: 602, endPoint x: 100, endPoint y: 596, distance: 30.6
drag, startPoint x: 65, startPoint y: 599, endPoint x: 100, endPoint y: 529, distance: 77.6
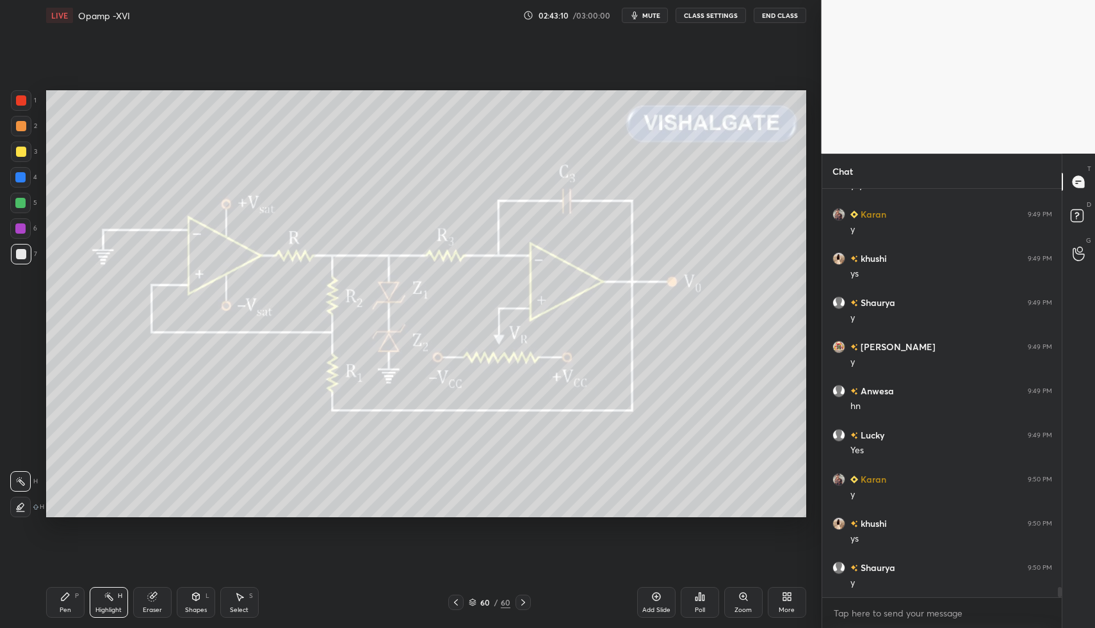
drag, startPoint x: 50, startPoint y: 609, endPoint x: 68, endPoint y: 590, distance: 26.3
drag, startPoint x: 68, startPoint y: 598, endPoint x: 63, endPoint y: 588, distance: 11.2
drag, startPoint x: 95, startPoint y: 600, endPoint x: 122, endPoint y: 570, distance: 39.9
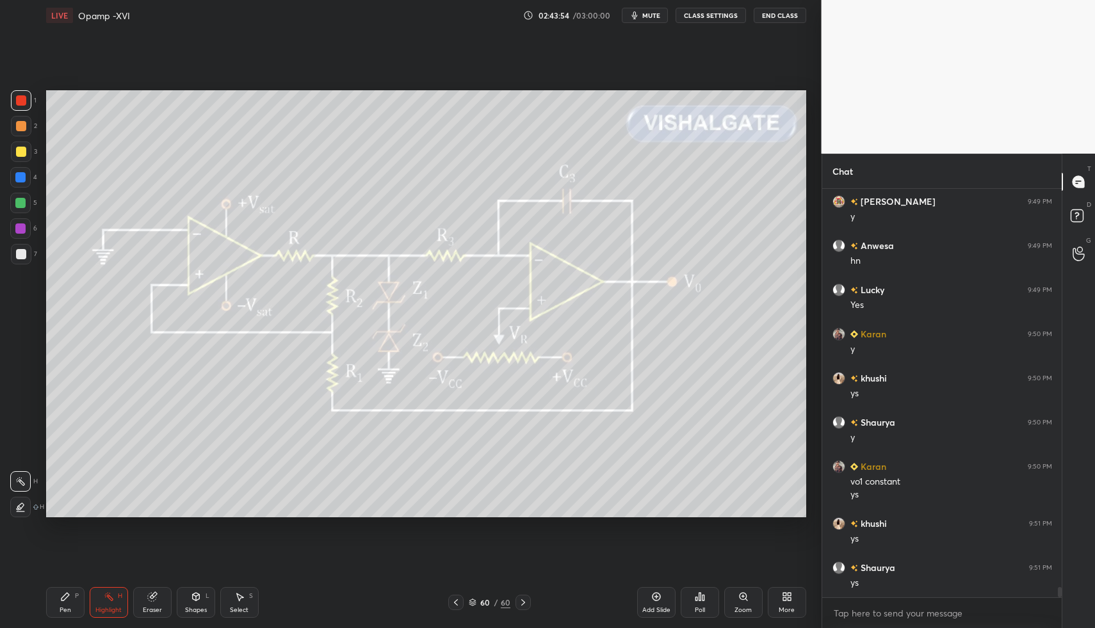
scroll to position [16346, 0]
drag, startPoint x: 103, startPoint y: 604, endPoint x: 102, endPoint y: 595, distance: 9.0
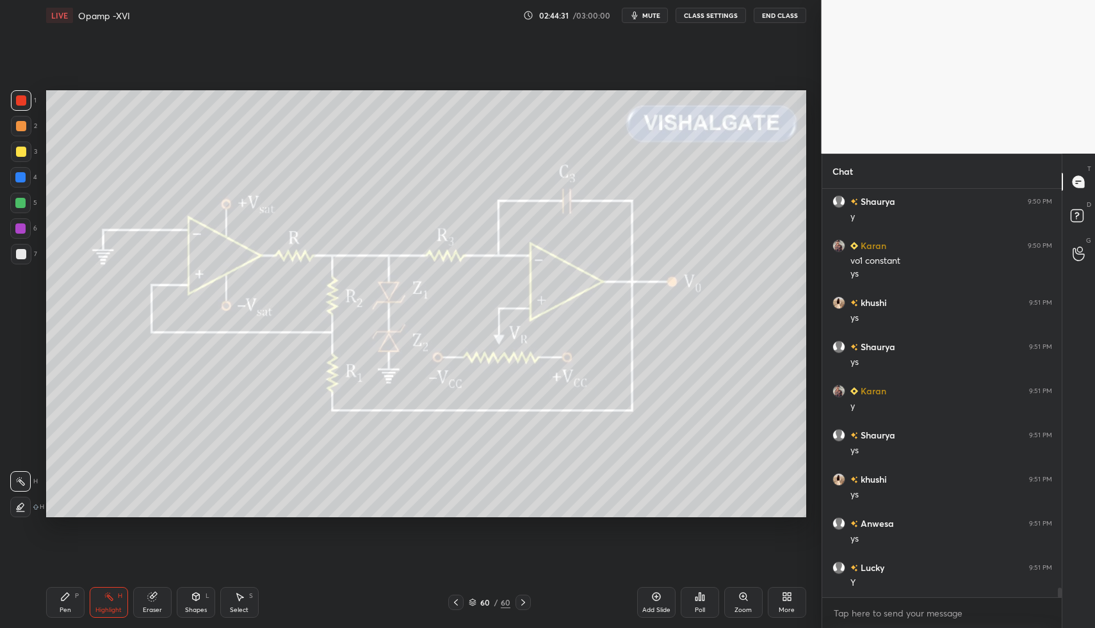
drag, startPoint x: 58, startPoint y: 582, endPoint x: 63, endPoint y: 600, distance: 18.6
drag, startPoint x: 63, startPoint y: 600, endPoint x: 77, endPoint y: 553, distance: 48.8
drag, startPoint x: 237, startPoint y: 595, endPoint x: 232, endPoint y: 588, distance: 8.2
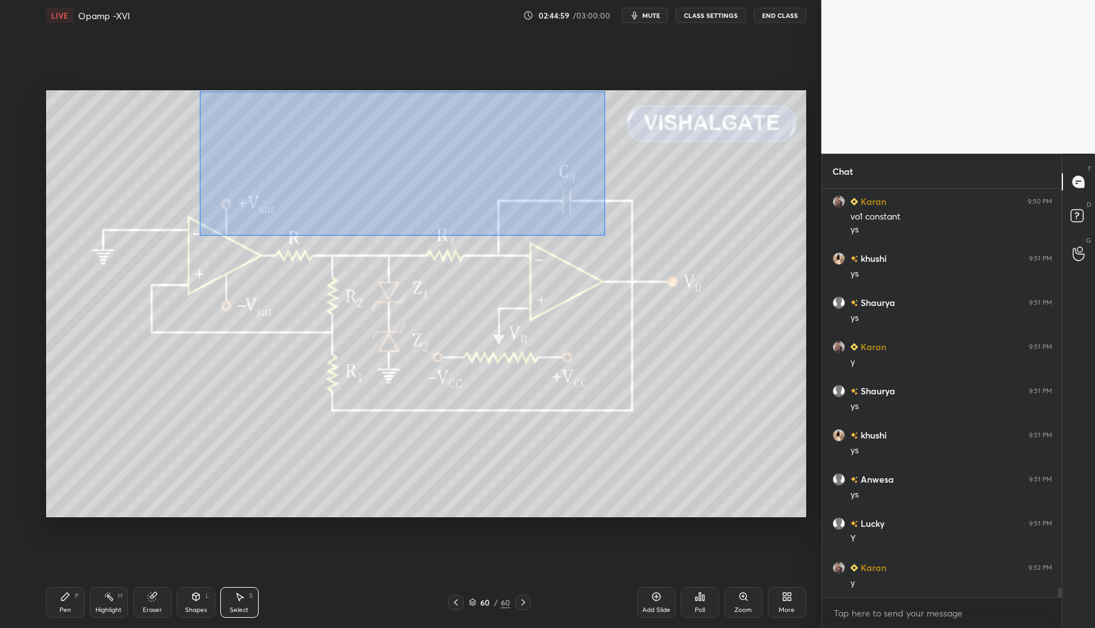
drag, startPoint x: 259, startPoint y: 119, endPoint x: 604, endPoint y: 236, distance: 364.2
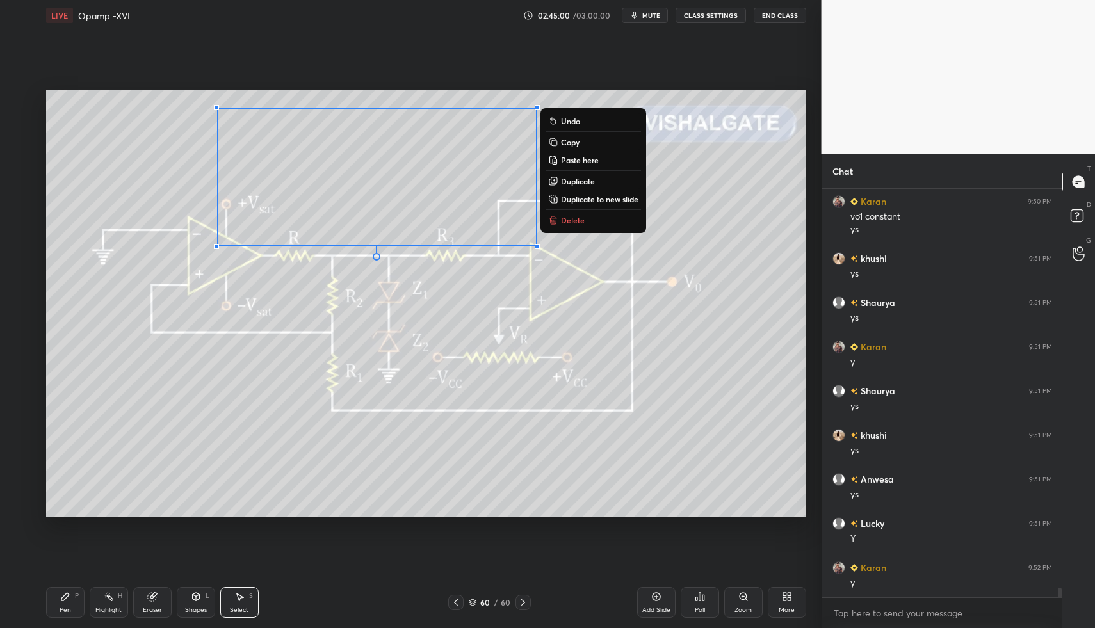
drag, startPoint x: 572, startPoint y: 217, endPoint x: 525, endPoint y: 259, distance: 62.6
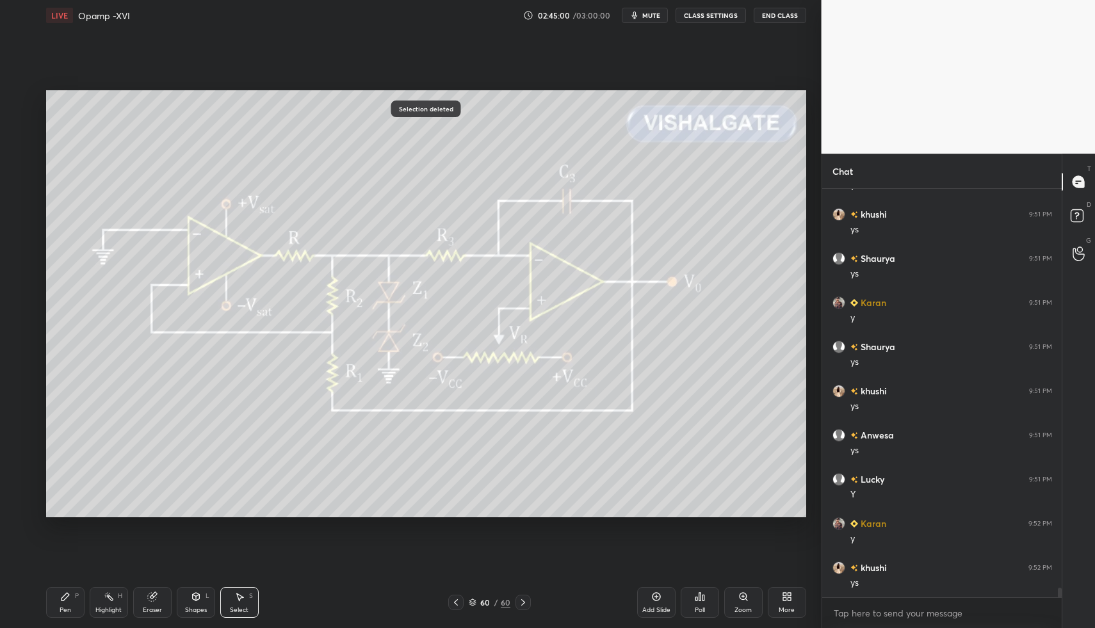
drag, startPoint x: 86, startPoint y: 590, endPoint x: 72, endPoint y: 591, distance: 13.5
drag, startPoint x: 72, startPoint y: 591, endPoint x: 84, endPoint y: 593, distance: 11.8
drag, startPoint x: 106, startPoint y: 595, endPoint x: 122, endPoint y: 531, distance: 66.6
drag, startPoint x: 106, startPoint y: 599, endPoint x: 127, endPoint y: 574, distance: 32.3
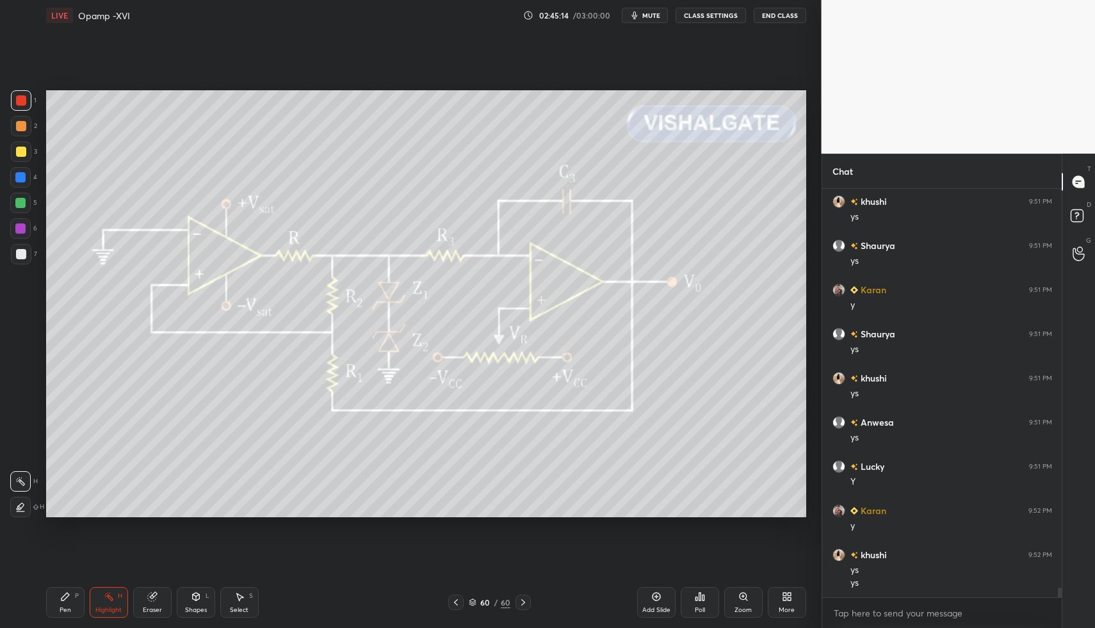
drag, startPoint x: 63, startPoint y: 599, endPoint x: 60, endPoint y: 579, distance: 20.0
drag, startPoint x: 24, startPoint y: 251, endPoint x: 24, endPoint y: 258, distance: 7.1
drag, startPoint x: 111, startPoint y: 608, endPoint x: 114, endPoint y: 582, distance: 26.4
drag, startPoint x: 76, startPoint y: 599, endPoint x: 73, endPoint y: 581, distance: 18.8
drag, startPoint x: 120, startPoint y: 598, endPoint x: 138, endPoint y: 536, distance: 64.8
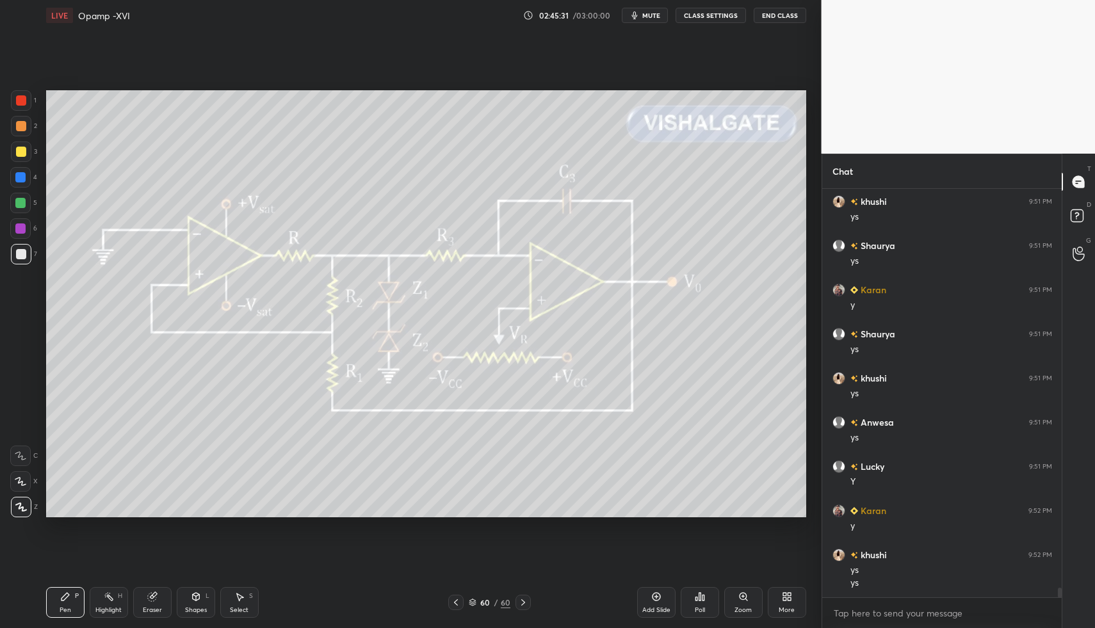
drag, startPoint x: 117, startPoint y: 602, endPoint x: 104, endPoint y: 610, distance: 14.9
drag, startPoint x: 60, startPoint y: 601, endPoint x: 78, endPoint y: 560, distance: 45.0
drag, startPoint x: 117, startPoint y: 602, endPoint x: 116, endPoint y: 564, distance: 37.8
drag, startPoint x: 108, startPoint y: 601, endPoint x: 121, endPoint y: 581, distance: 24.5
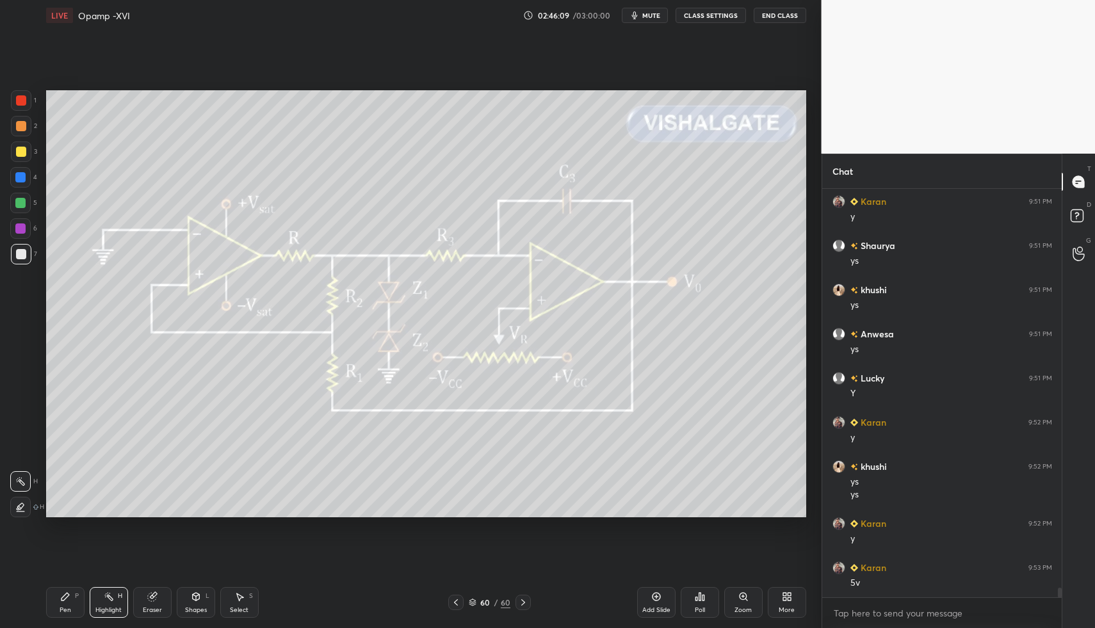
scroll to position [16756, 0]
drag, startPoint x: 63, startPoint y: 599, endPoint x: 58, endPoint y: 588, distance: 12.0
drag, startPoint x: 22, startPoint y: 223, endPoint x: 45, endPoint y: 233, distance: 25.0
drag, startPoint x: 97, startPoint y: 603, endPoint x: 134, endPoint y: 537, distance: 75.4
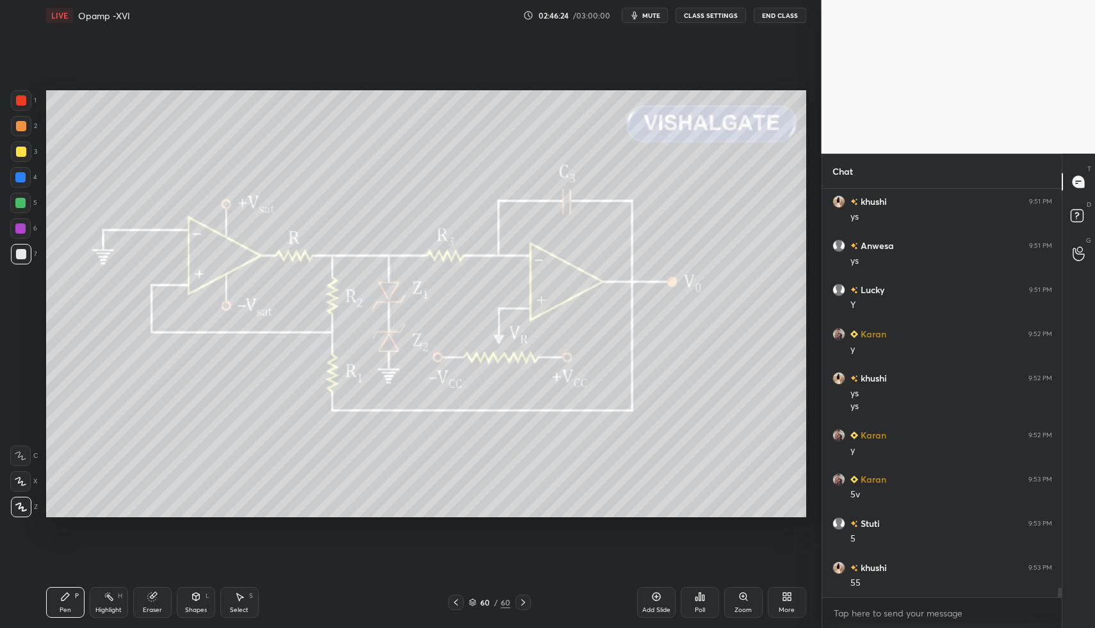
drag, startPoint x: 111, startPoint y: 601, endPoint x: 189, endPoint y: 518, distance: 114.6
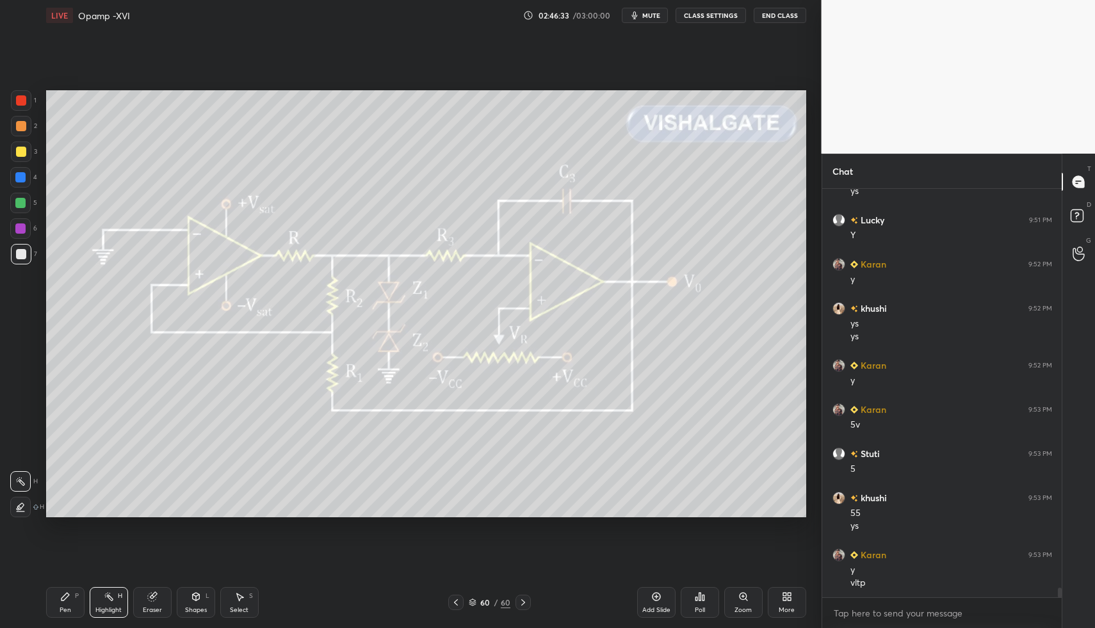
scroll to position [16914, 0]
drag, startPoint x: 70, startPoint y: 607, endPoint x: 100, endPoint y: 599, distance: 30.6
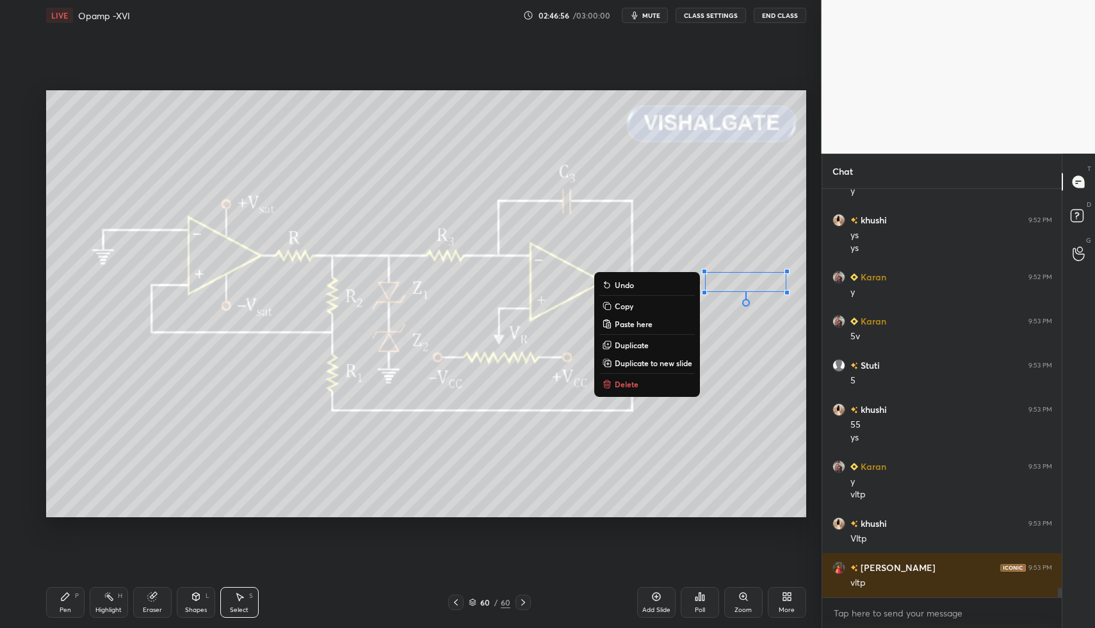
drag, startPoint x: 702, startPoint y: 270, endPoint x: 779, endPoint y: 317, distance: 89.9
drag, startPoint x: 634, startPoint y: 383, endPoint x: 548, endPoint y: 405, distance: 89.1
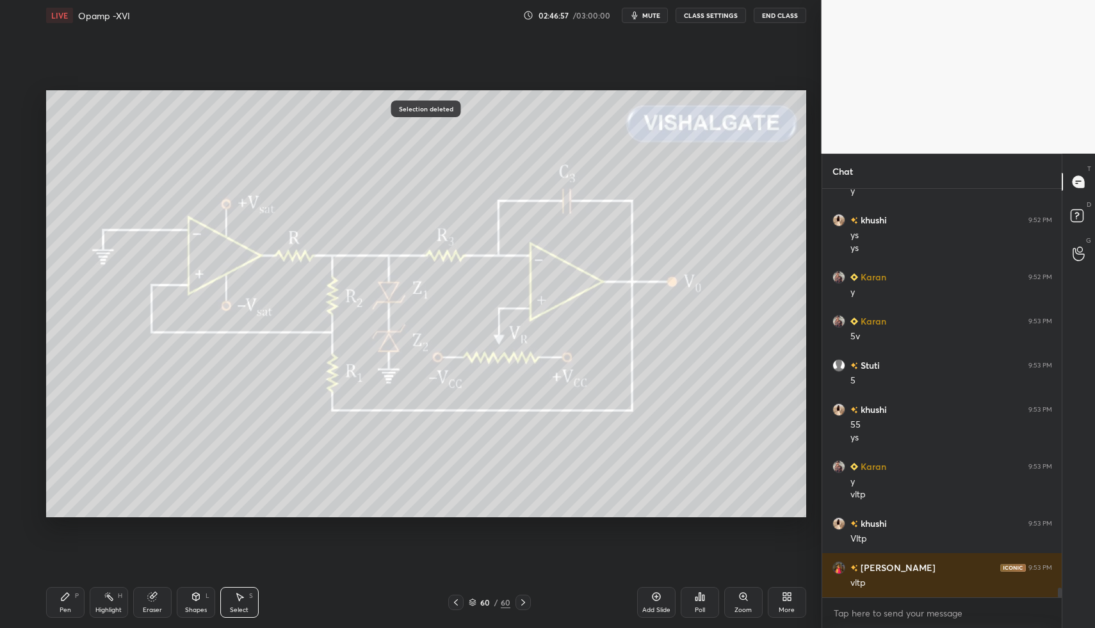
drag, startPoint x: 109, startPoint y: 598, endPoint x: 104, endPoint y: 605, distance: 9.1
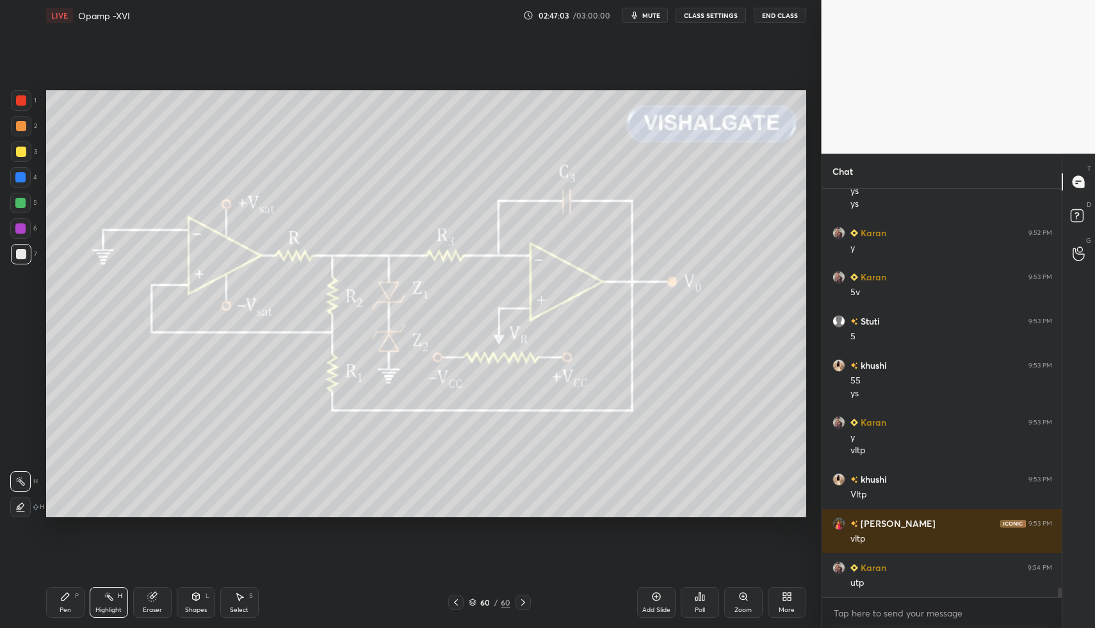
scroll to position [17047, 0]
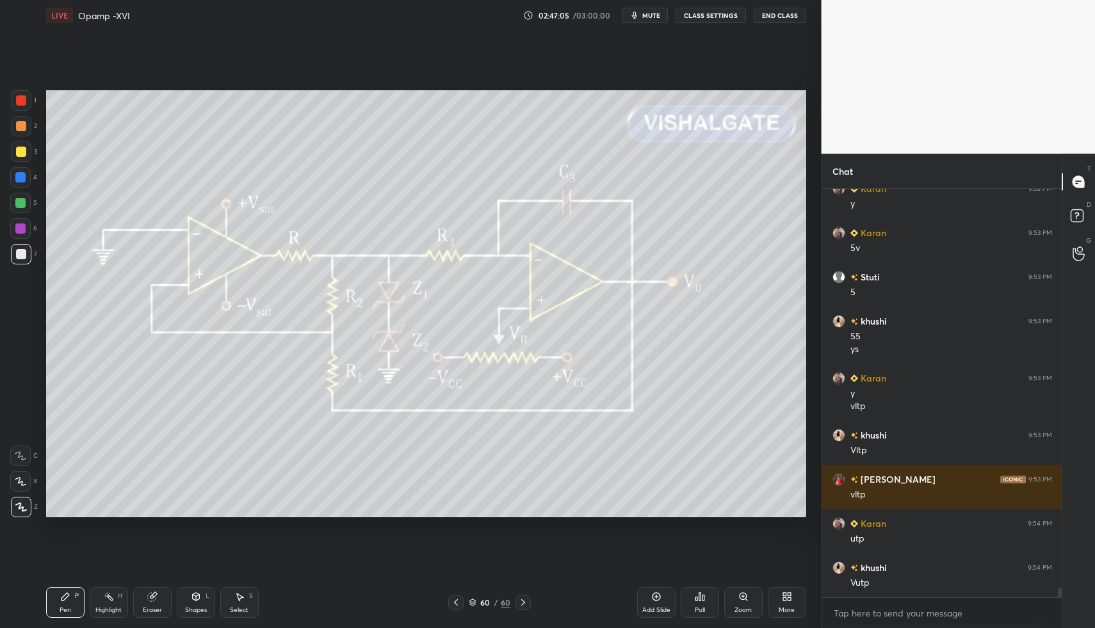
drag, startPoint x: 94, startPoint y: 605, endPoint x: 115, endPoint y: 600, distance: 21.7
drag, startPoint x: 115, startPoint y: 600, endPoint x: 167, endPoint y: 560, distance: 65.3
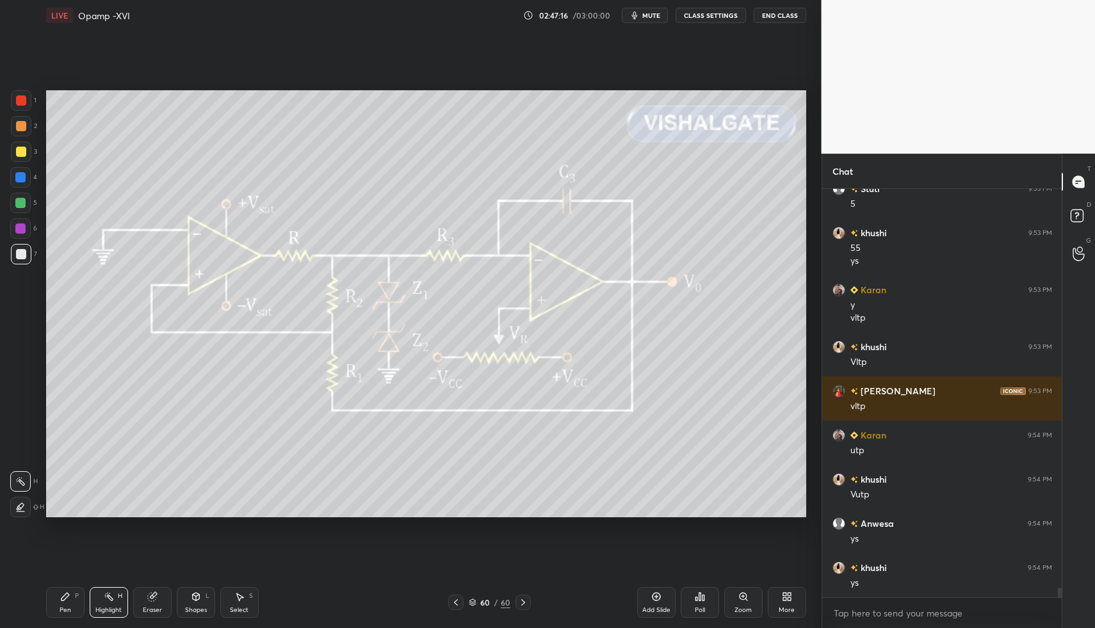
scroll to position [17179, 0]
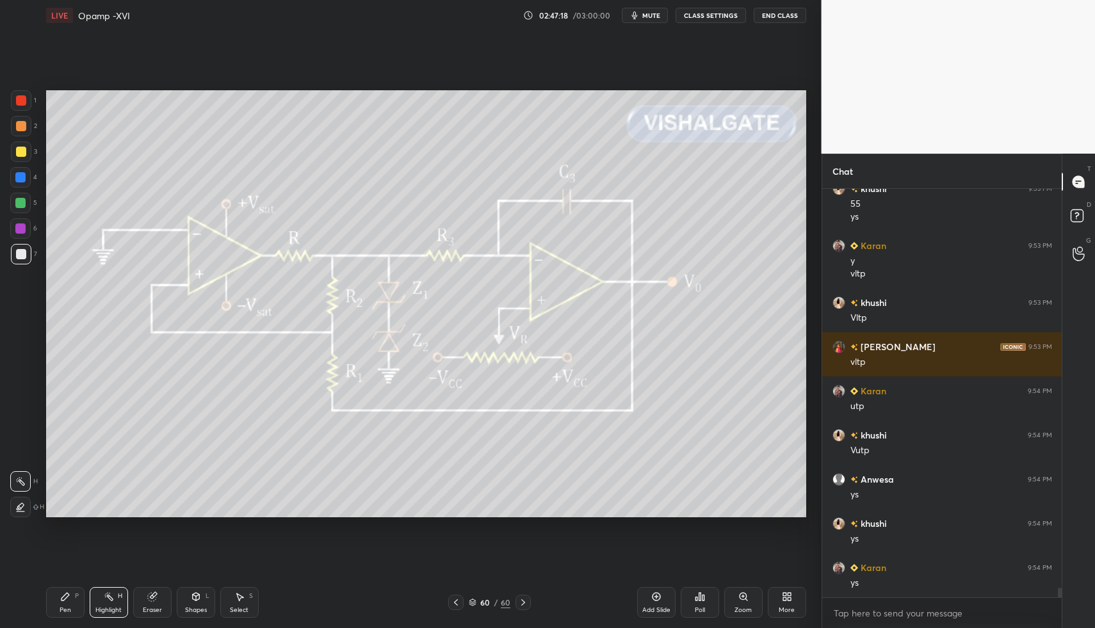
drag, startPoint x: 65, startPoint y: 609, endPoint x: 102, endPoint y: 562, distance: 60.2
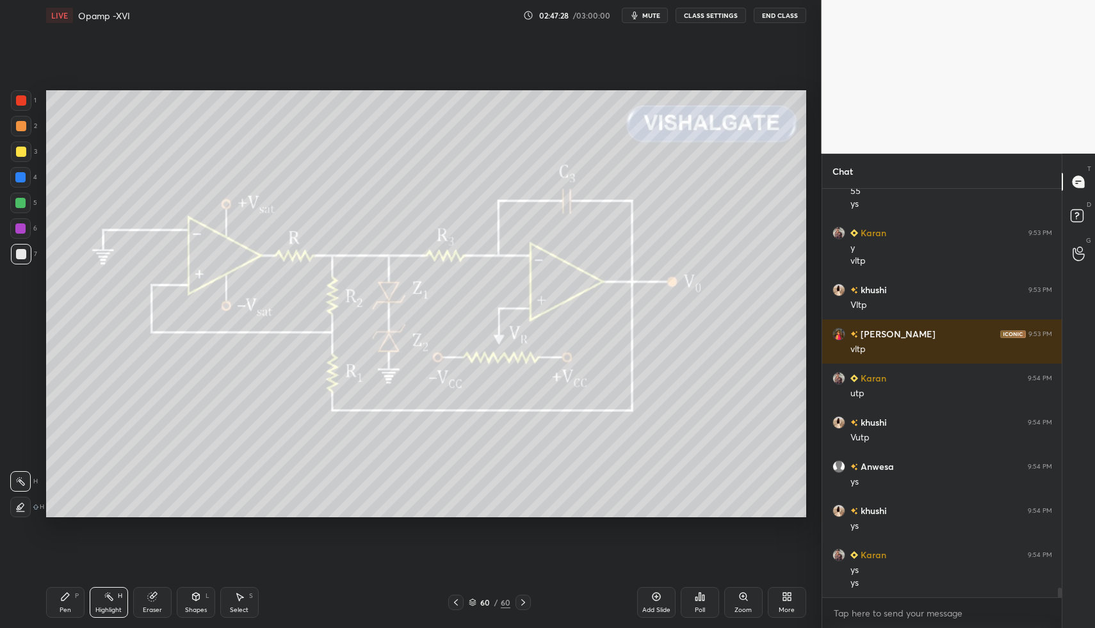
scroll to position [17236, 0]
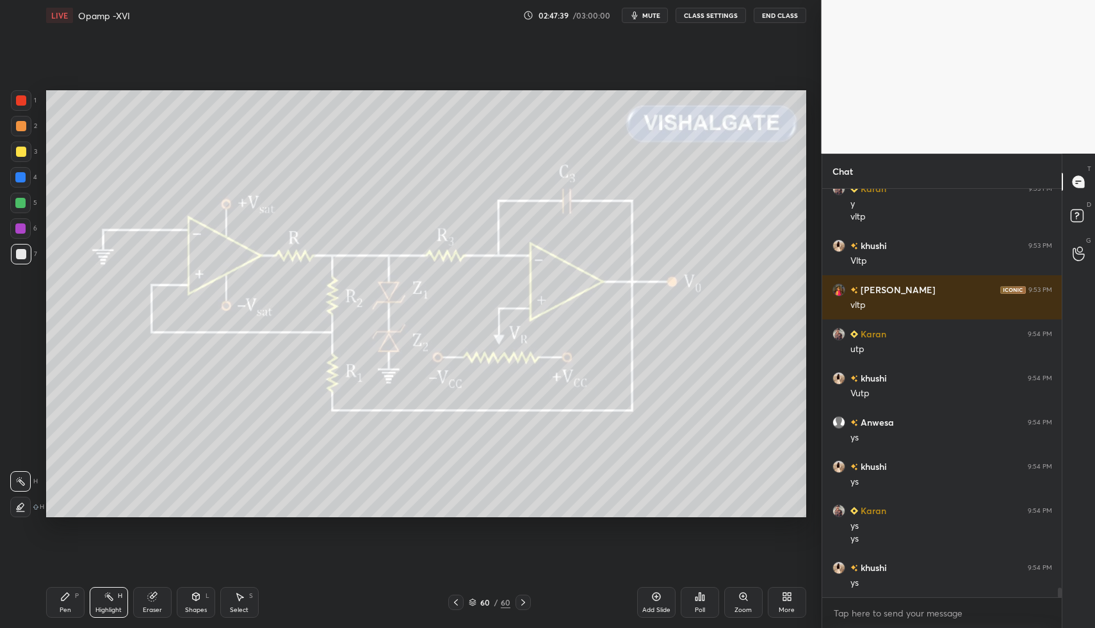
drag, startPoint x: 114, startPoint y: 605, endPoint x: 116, endPoint y: 598, distance: 7.3
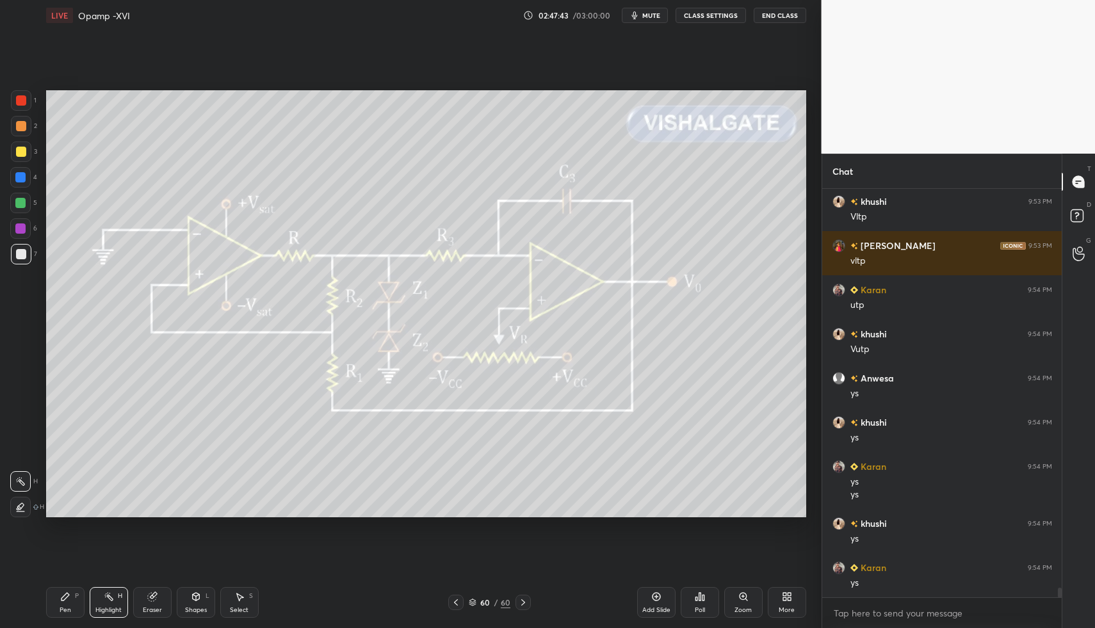
scroll to position [17325, 0]
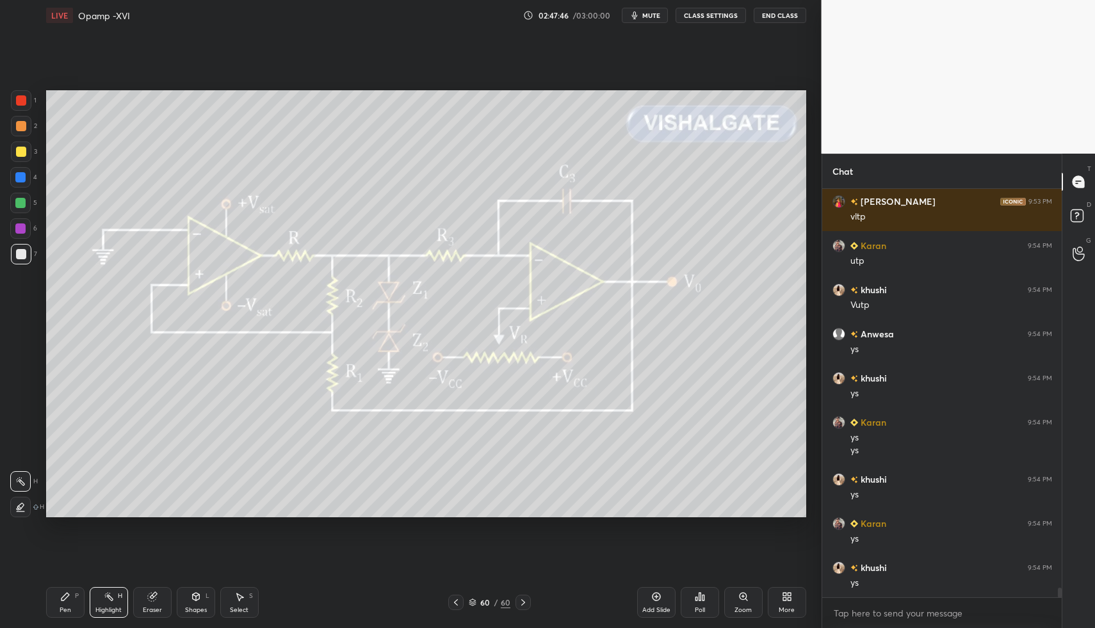
drag, startPoint x: 110, startPoint y: 593, endPoint x: 143, endPoint y: 523, distance: 77.0
drag, startPoint x: 127, startPoint y: 593, endPoint x: 200, endPoint y: 527, distance: 98.8
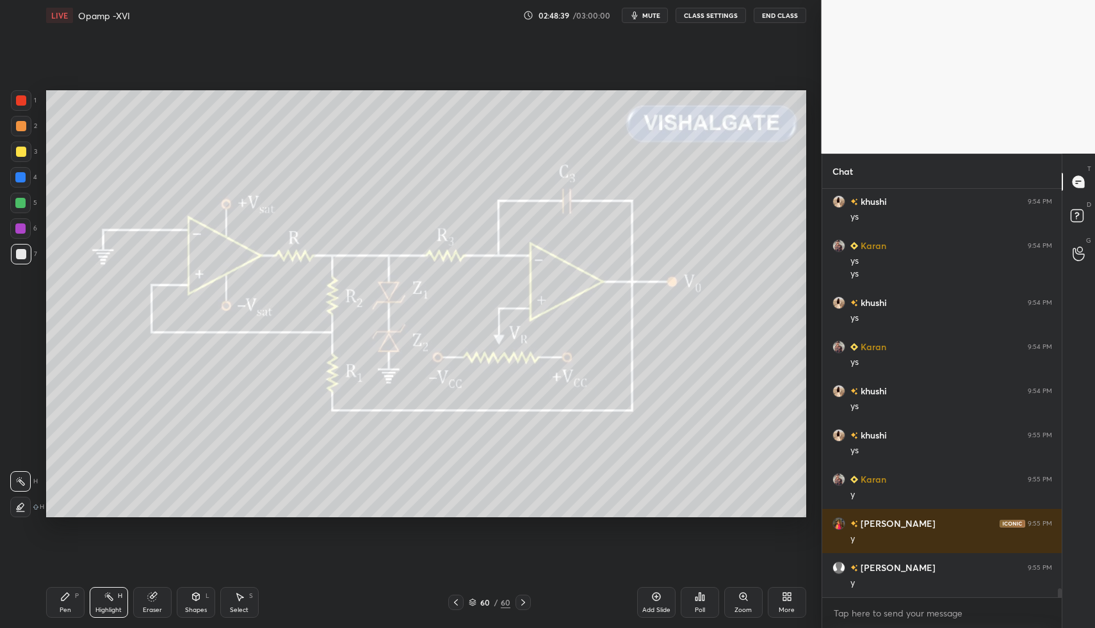
scroll to position [17590, 0]
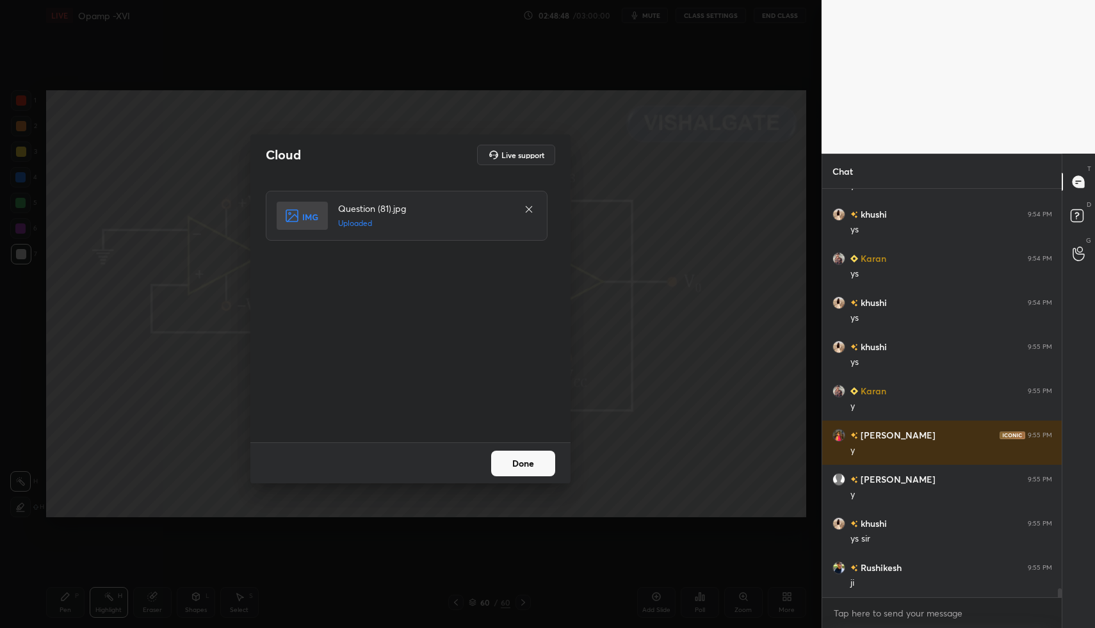
drag, startPoint x: 534, startPoint y: 467, endPoint x: 543, endPoint y: 467, distance: 9.6
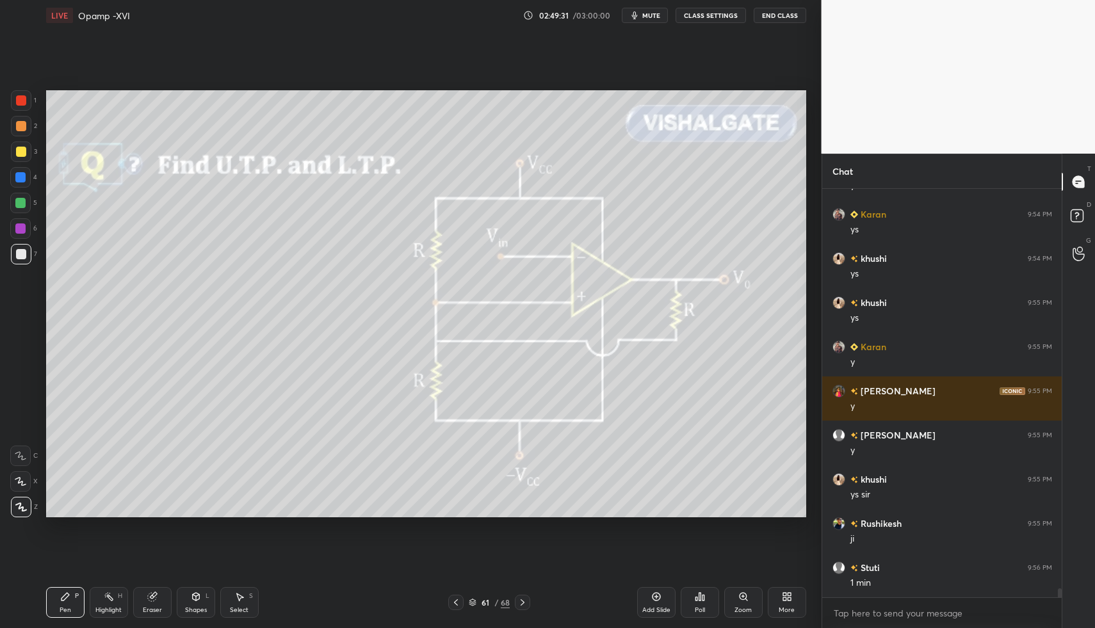
scroll to position [17678, 0]
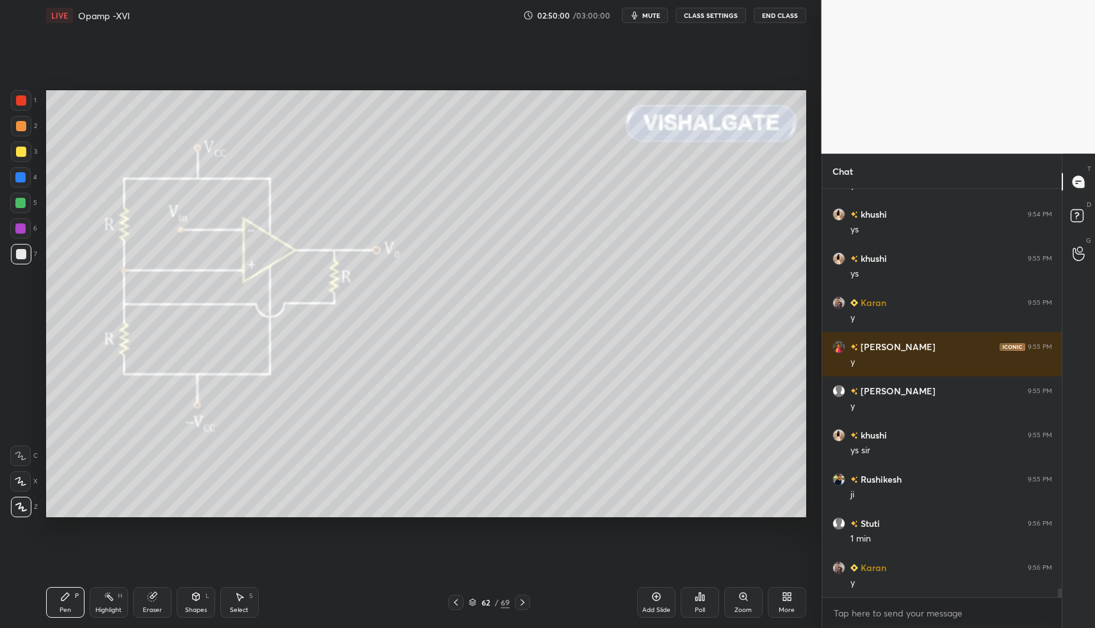
drag, startPoint x: 64, startPoint y: 609, endPoint x: 88, endPoint y: 588, distance: 32.6
drag, startPoint x: 112, startPoint y: 607, endPoint x: 113, endPoint y: 600, distance: 7.8
drag, startPoint x: 61, startPoint y: 611, endPoint x: 41, endPoint y: 485, distance: 127.8
drag, startPoint x: 84, startPoint y: 605, endPoint x: 70, endPoint y: 599, distance: 15.5
drag, startPoint x: 70, startPoint y: 599, endPoint x: 83, endPoint y: 579, distance: 23.1
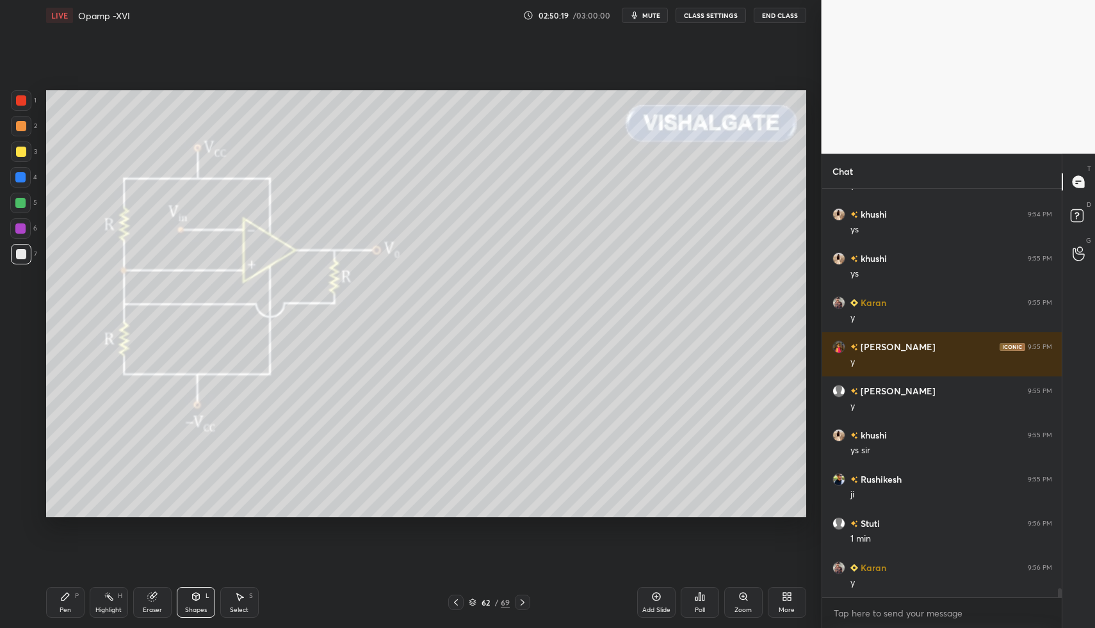
drag, startPoint x: 58, startPoint y: 602, endPoint x: 77, endPoint y: 580, distance: 29.0
drag, startPoint x: 78, startPoint y: 599, endPoint x: 148, endPoint y: 535, distance: 95.1
drag, startPoint x: 190, startPoint y: 601, endPoint x: 199, endPoint y: 591, distance: 13.1
drag, startPoint x: 64, startPoint y: 586, endPoint x: 65, endPoint y: 600, distance: 14.8
drag, startPoint x: 65, startPoint y: 600, endPoint x: 67, endPoint y: 591, distance: 9.2
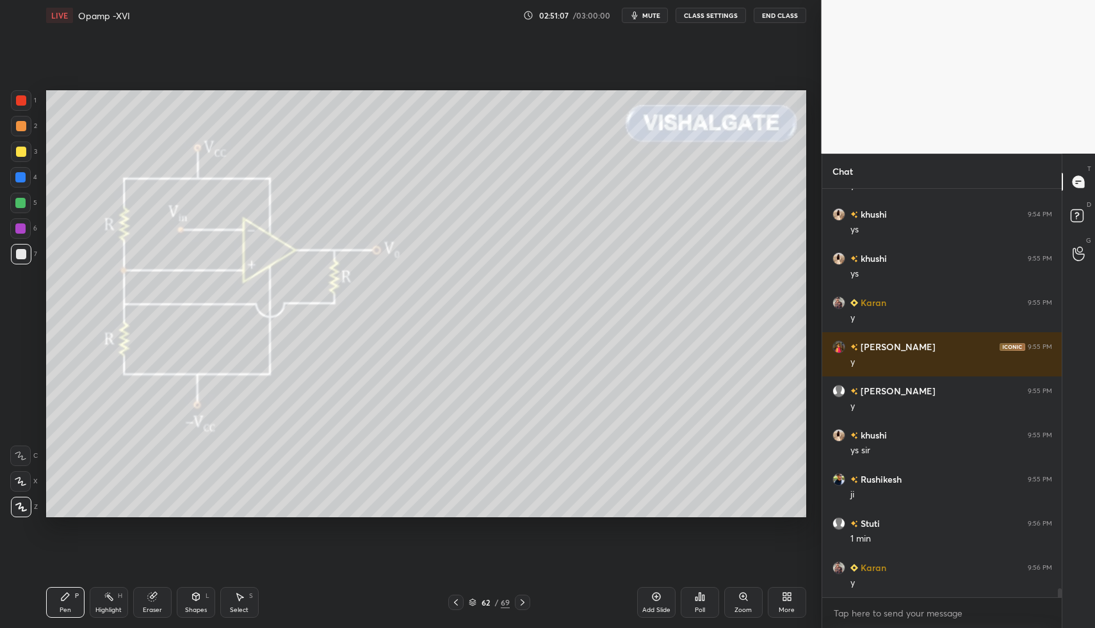
drag, startPoint x: 18, startPoint y: 255, endPoint x: 36, endPoint y: 247, distance: 19.8
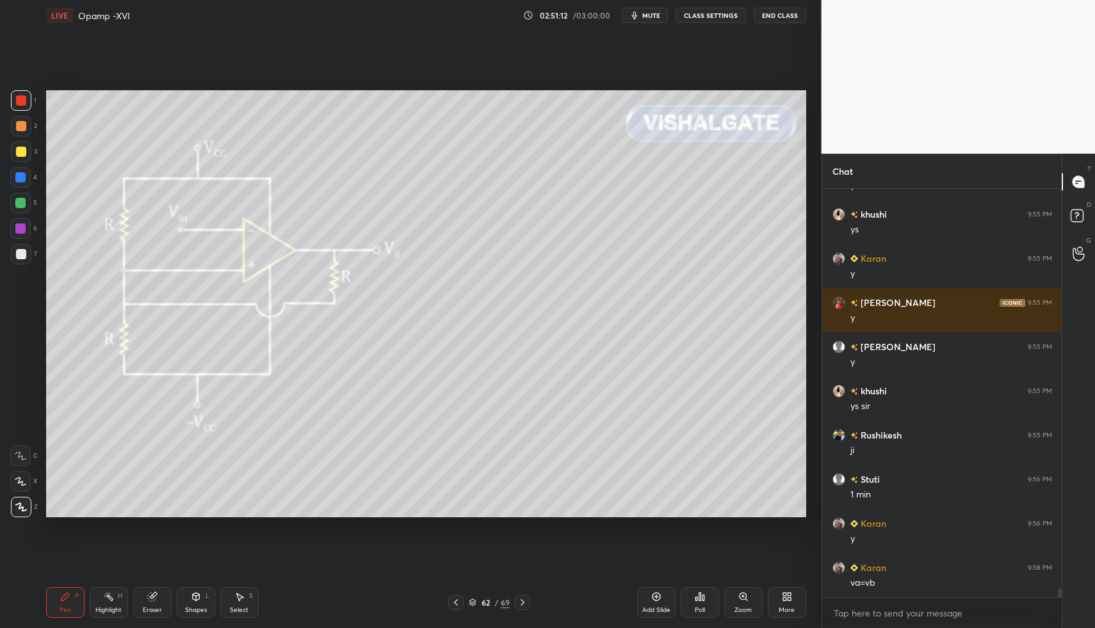
drag, startPoint x: 22, startPoint y: 96, endPoint x: 32, endPoint y: 106, distance: 13.6
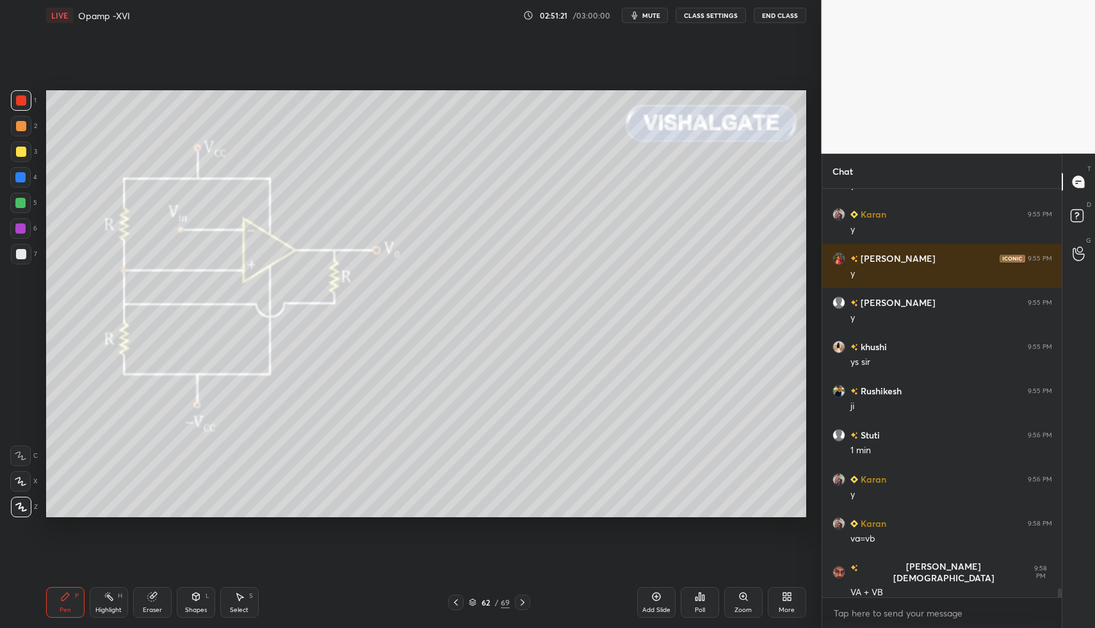
scroll to position [17779, 0]
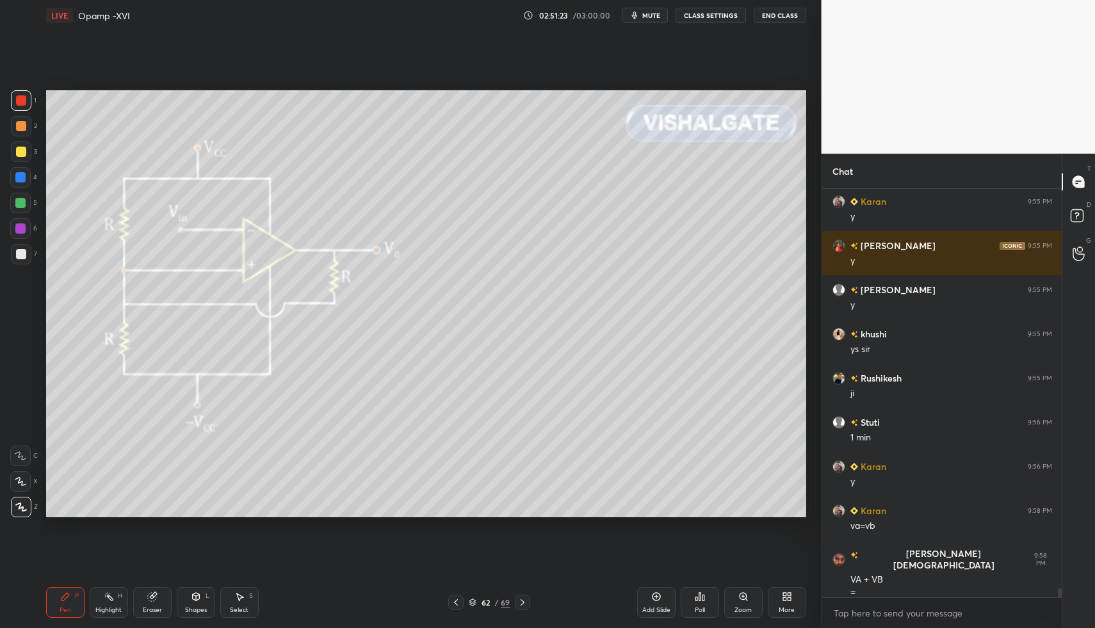
drag, startPoint x: 22, startPoint y: 253, endPoint x: 38, endPoint y: 259, distance: 17.2
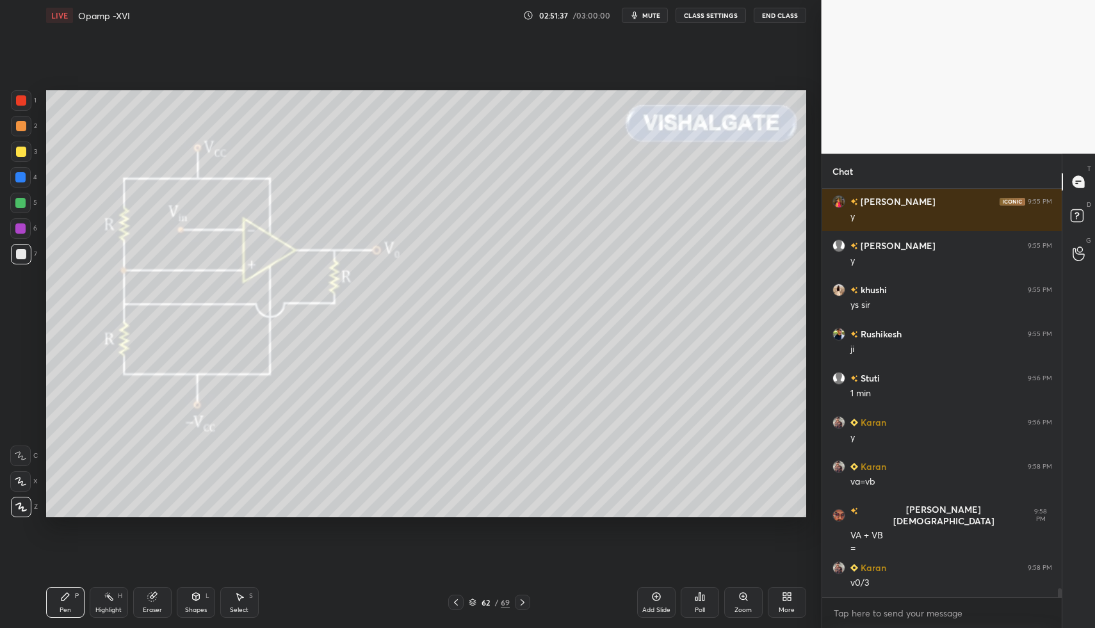
drag, startPoint x: 65, startPoint y: 587, endPoint x: 71, endPoint y: 583, distance: 7.3
drag, startPoint x: 68, startPoint y: 583, endPoint x: 82, endPoint y: 572, distance: 17.3
drag, startPoint x: 243, startPoint y: 598, endPoint x: 254, endPoint y: 577, distance: 23.2
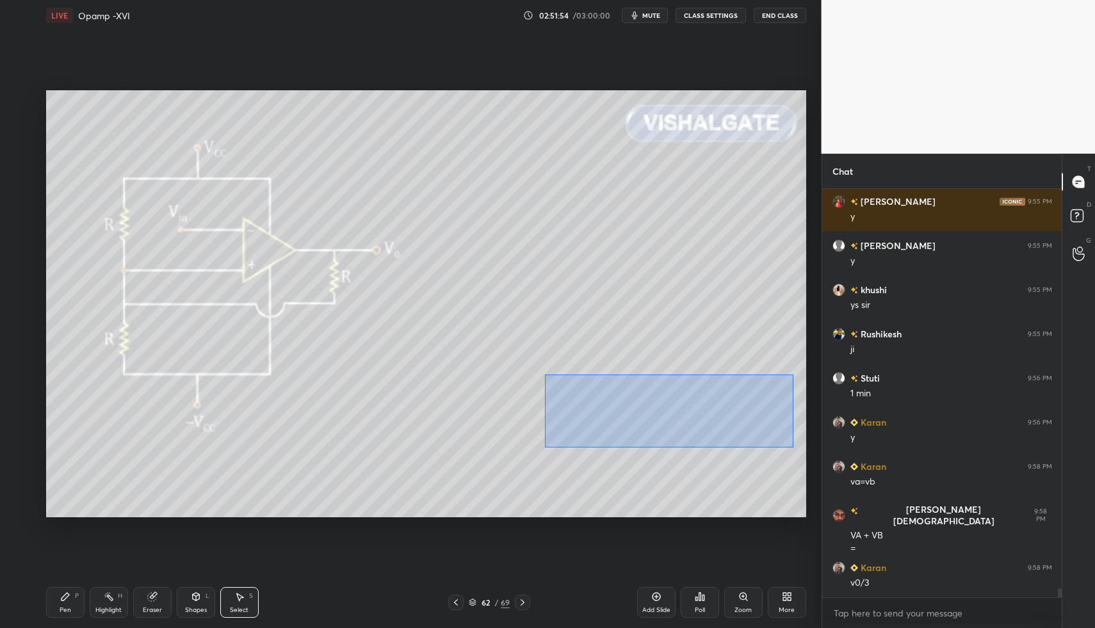
drag, startPoint x: 555, startPoint y: 379, endPoint x: 764, endPoint y: 439, distance: 217.2
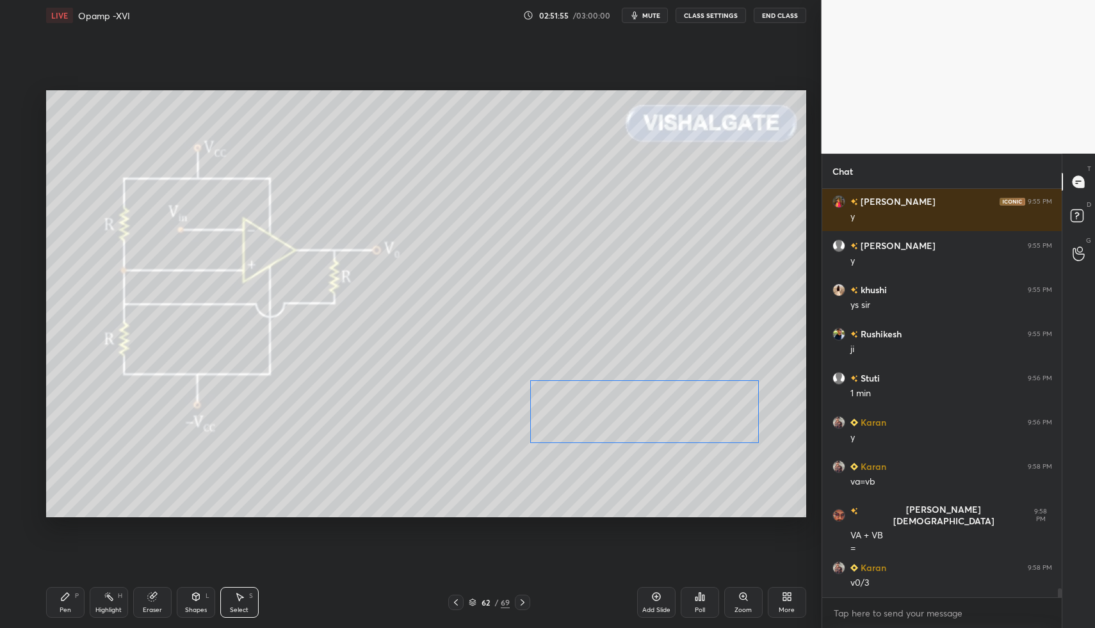
drag, startPoint x: 627, startPoint y: 411, endPoint x: 593, endPoint y: 425, distance: 36.1
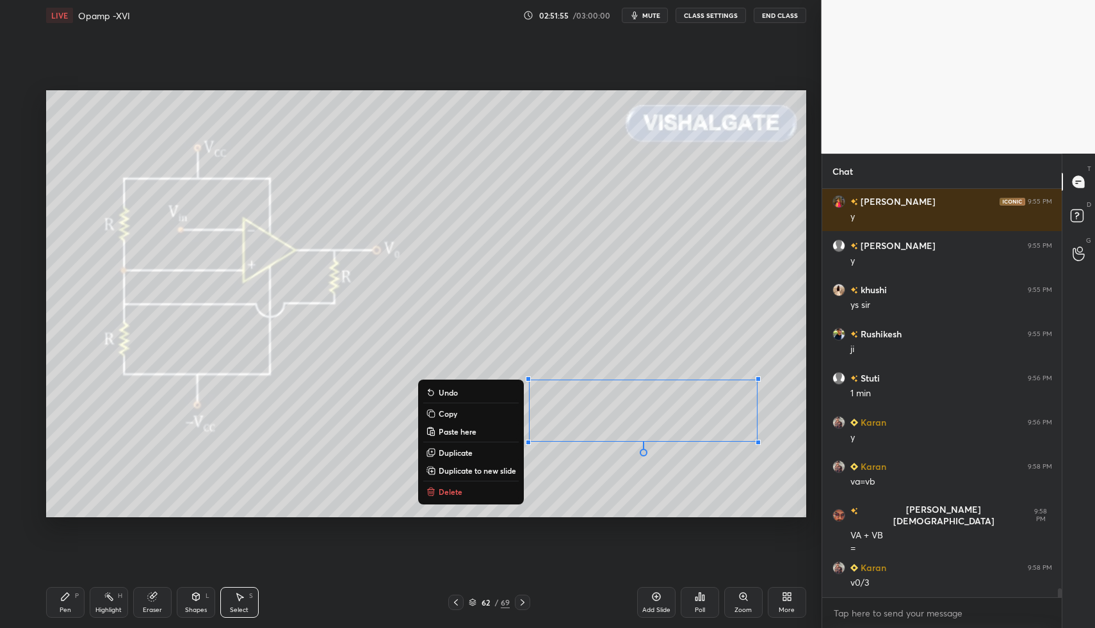
drag, startPoint x: 57, startPoint y: 604, endPoint x: 88, endPoint y: 587, distance: 35.8
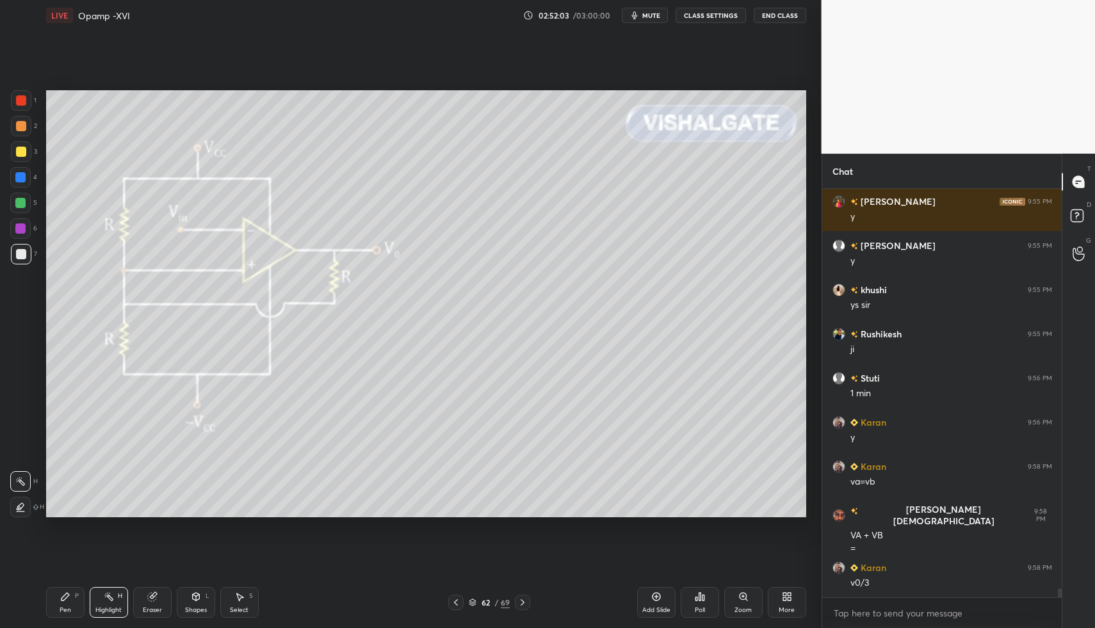
drag, startPoint x: 107, startPoint y: 590, endPoint x: 125, endPoint y: 575, distance: 23.7
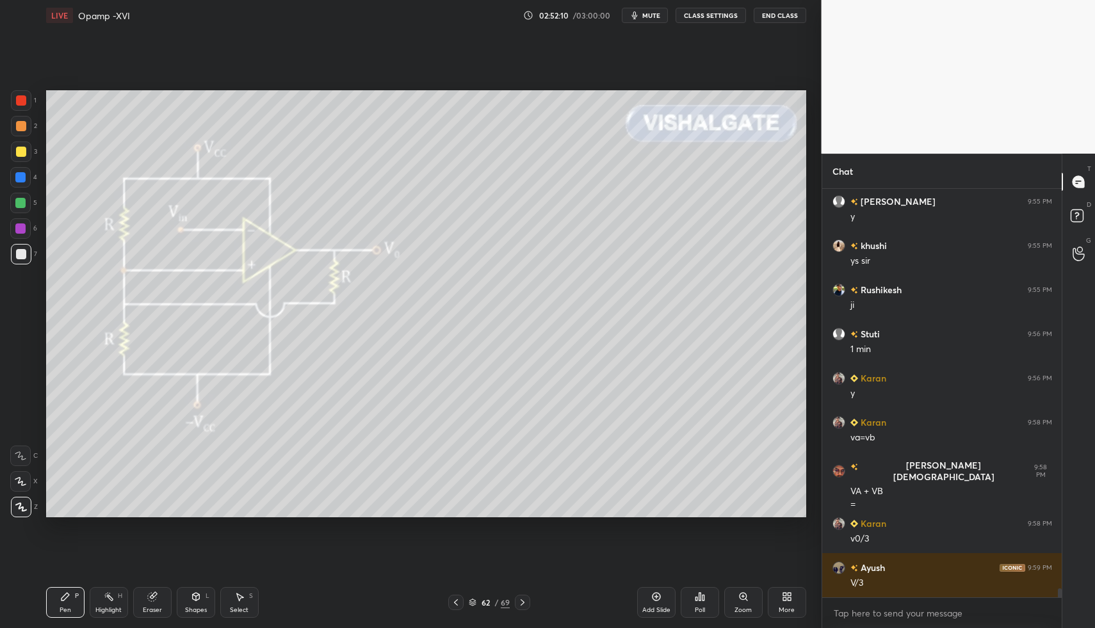
drag, startPoint x: 63, startPoint y: 588, endPoint x: 79, endPoint y: 579, distance: 18.3
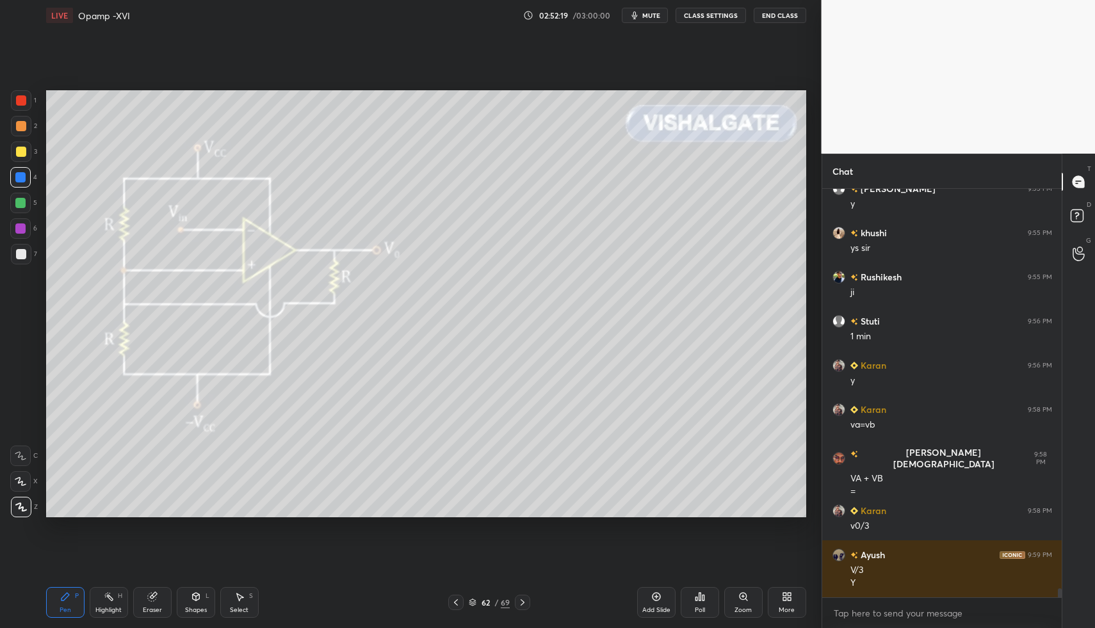
scroll to position [17924, 0]
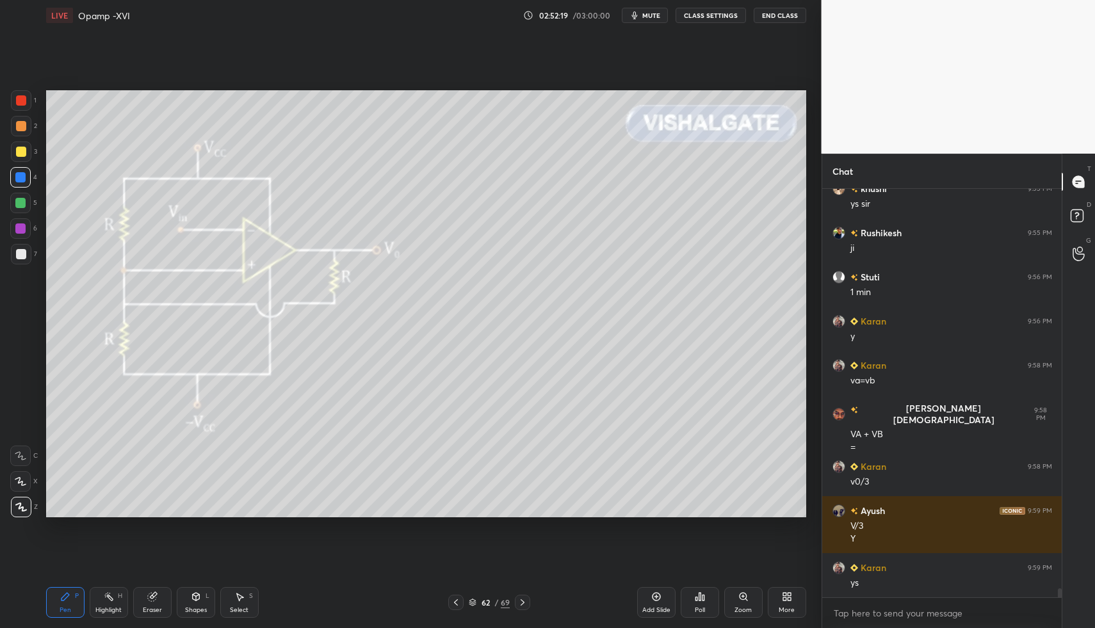
drag, startPoint x: 660, startPoint y: 591, endPoint x: 440, endPoint y: 563, distance: 221.9
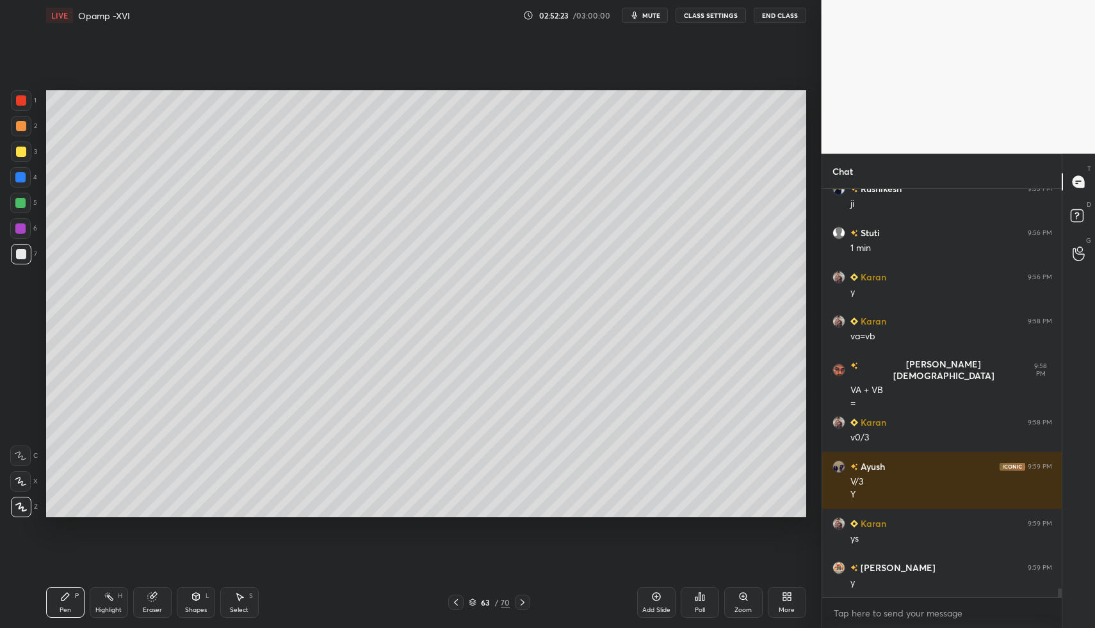
scroll to position [18013, 0]
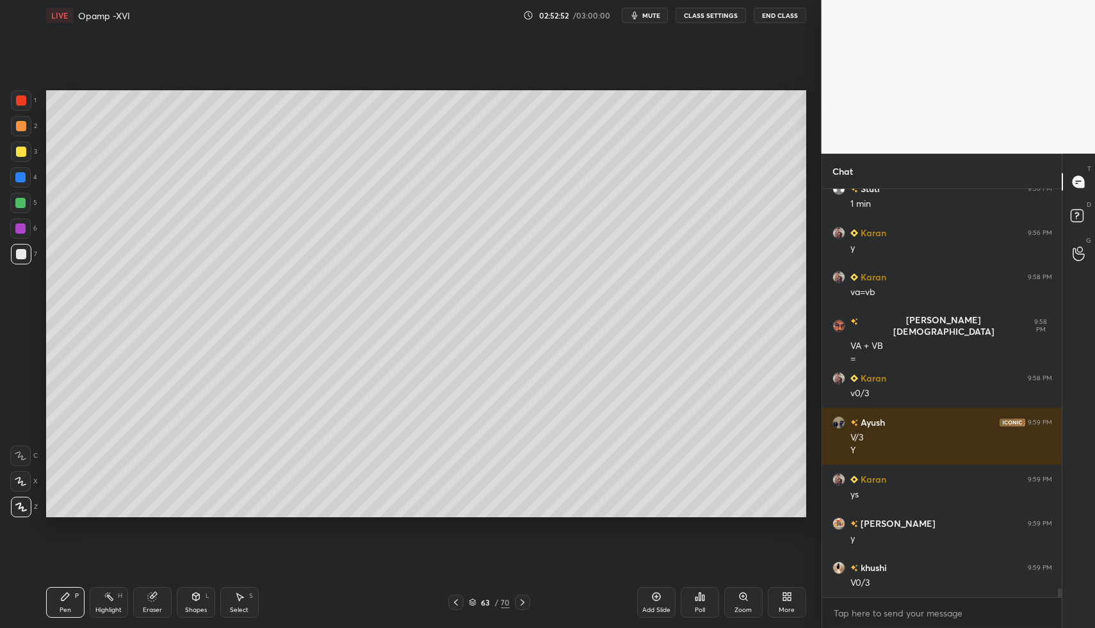
drag, startPoint x: 22, startPoint y: 108, endPoint x: 45, endPoint y: 150, distance: 48.7
drag, startPoint x: 77, startPoint y: 600, endPoint x: 57, endPoint y: 587, distance: 24.5
drag, startPoint x: 14, startPoint y: 229, endPoint x: 38, endPoint y: 305, distance: 80.0
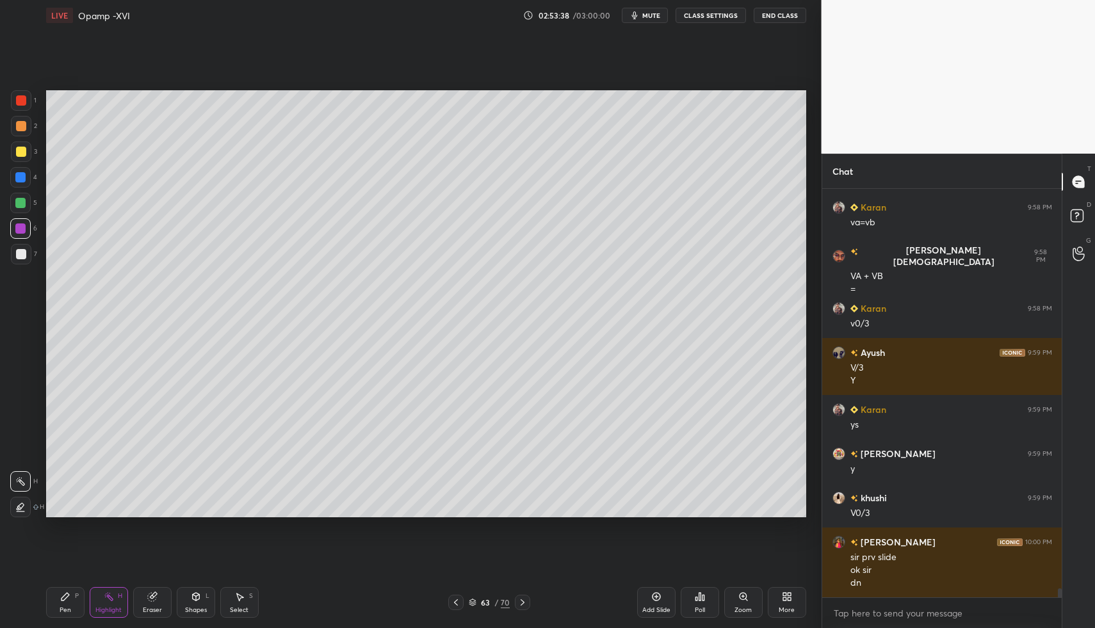
scroll to position [18127, 0]
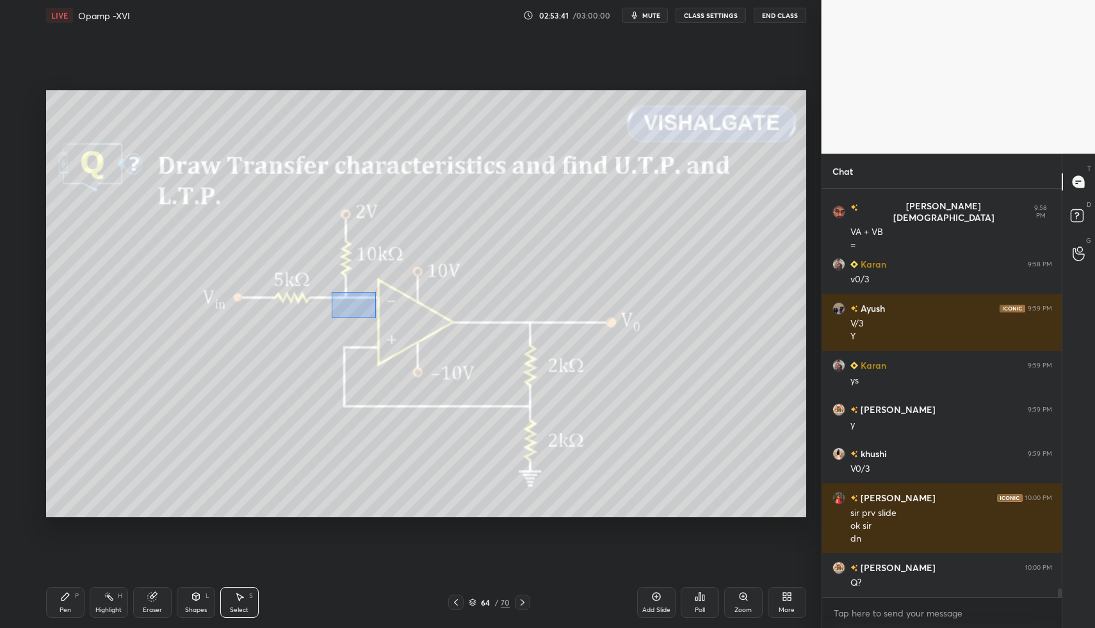
drag, startPoint x: 328, startPoint y: 293, endPoint x: 376, endPoint y: 322, distance: 55.8
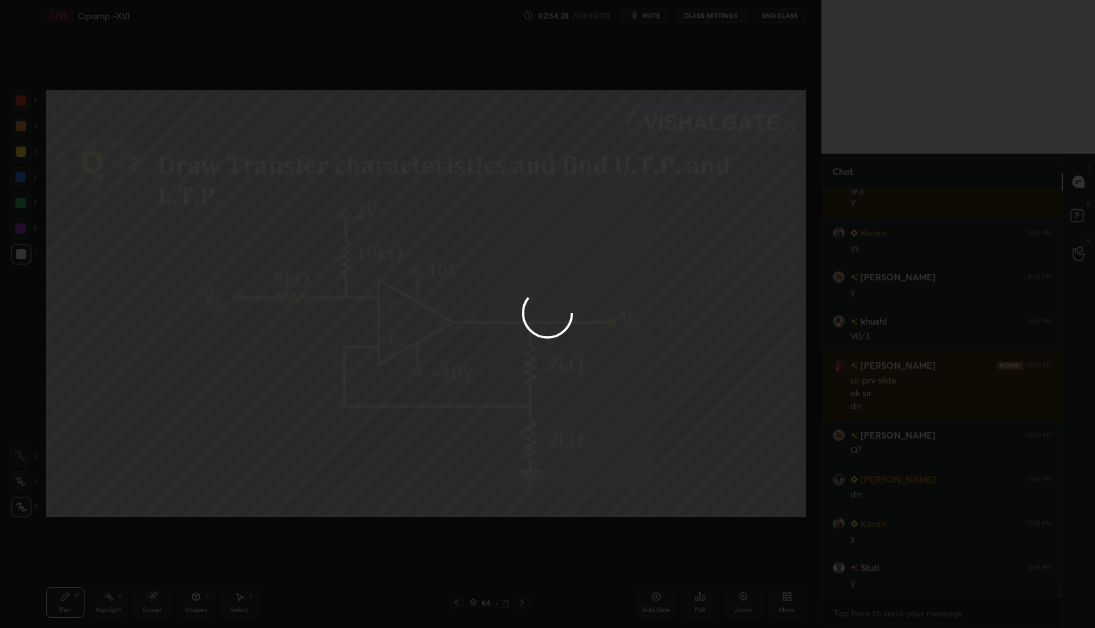
scroll to position [18303, 0]
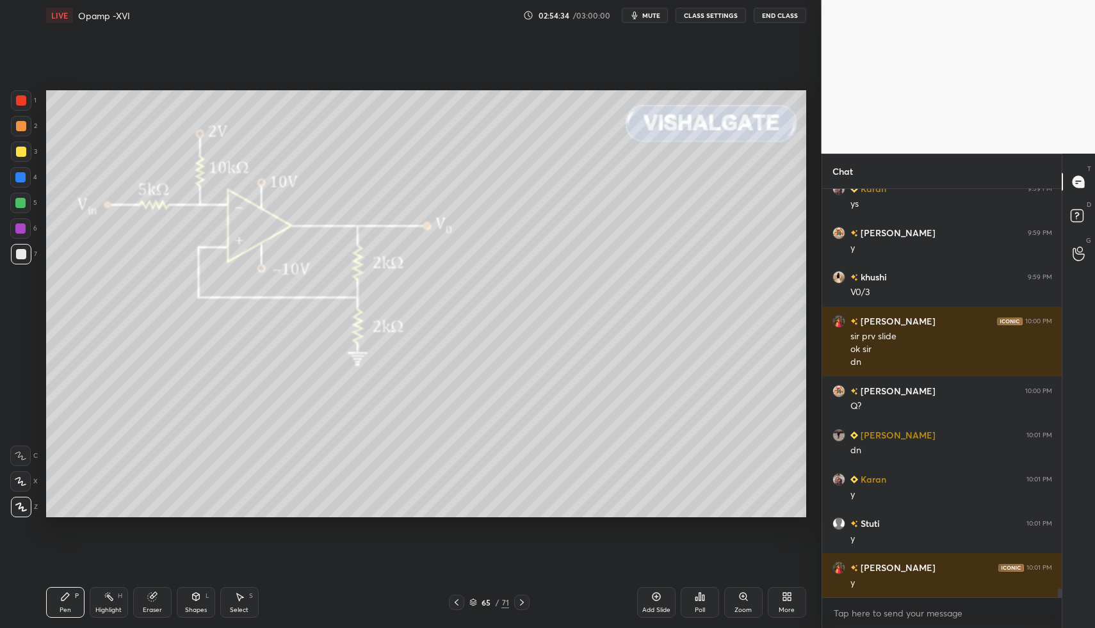
drag, startPoint x: 67, startPoint y: 591, endPoint x: 164, endPoint y: 519, distance: 121.2
drag, startPoint x: 205, startPoint y: 600, endPoint x: 189, endPoint y: 582, distance: 24.9
drag, startPoint x: 177, startPoint y: 600, endPoint x: 173, endPoint y: 584, distance: 16.6
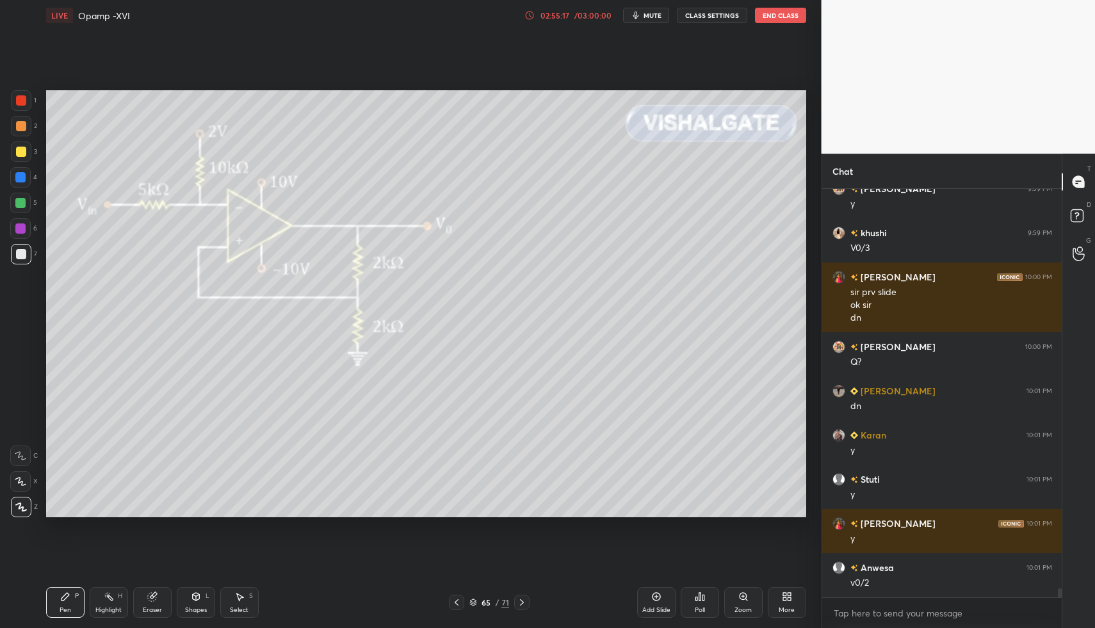
scroll to position [18392, 0]
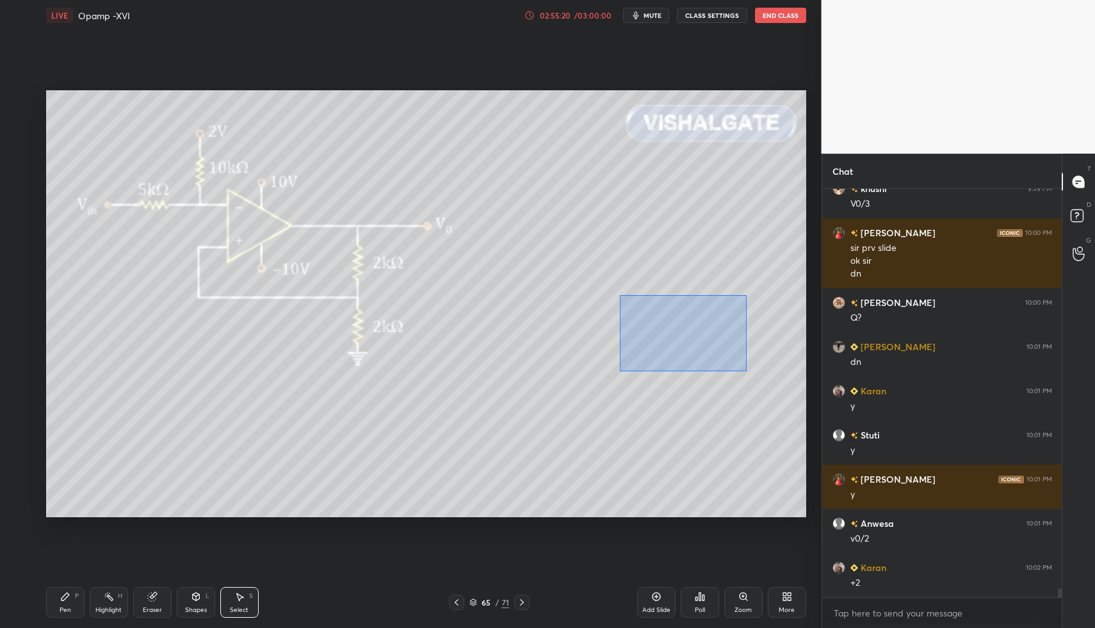
drag, startPoint x: 619, startPoint y: 295, endPoint x: 734, endPoint y: 374, distance: 139.9
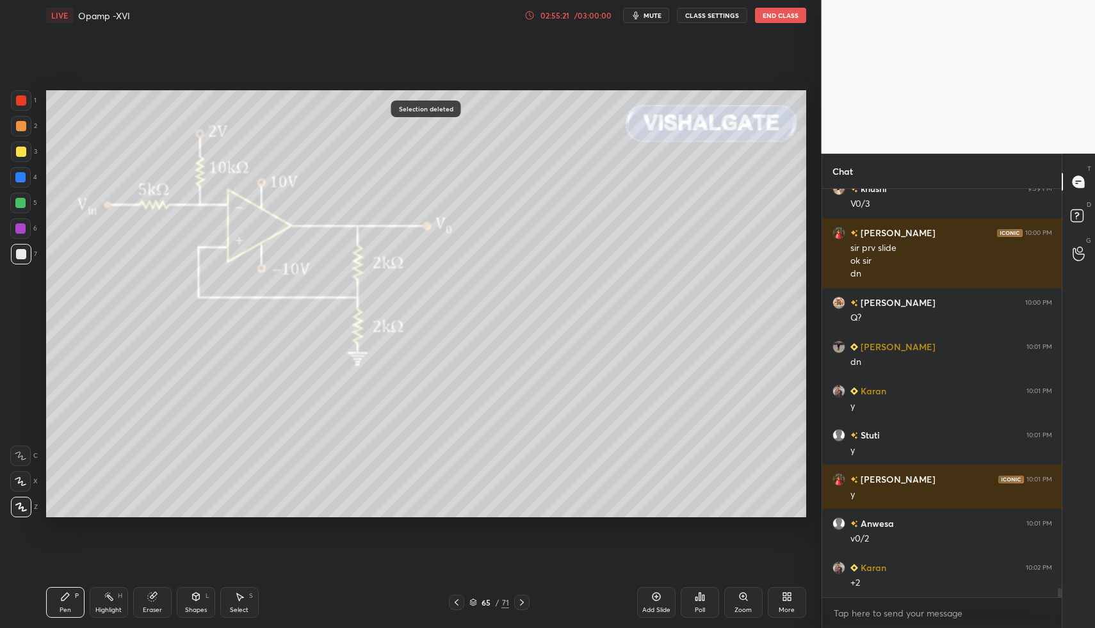
drag, startPoint x: 56, startPoint y: 602, endPoint x: 132, endPoint y: 538, distance: 99.4
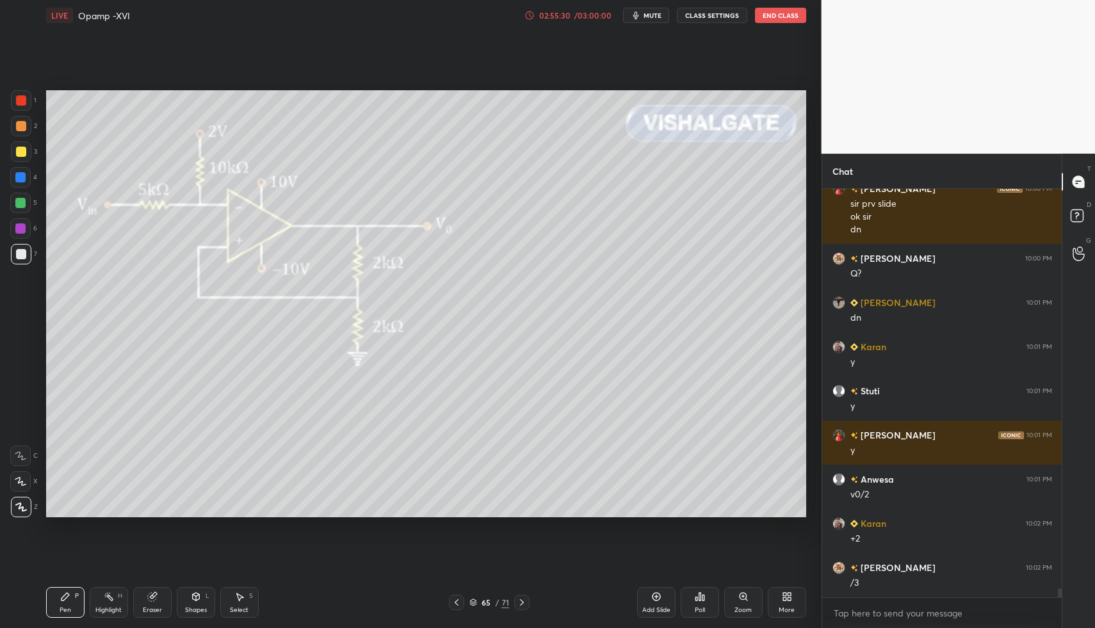
drag, startPoint x: 60, startPoint y: 615, endPoint x: 62, endPoint y: 602, distance: 12.4
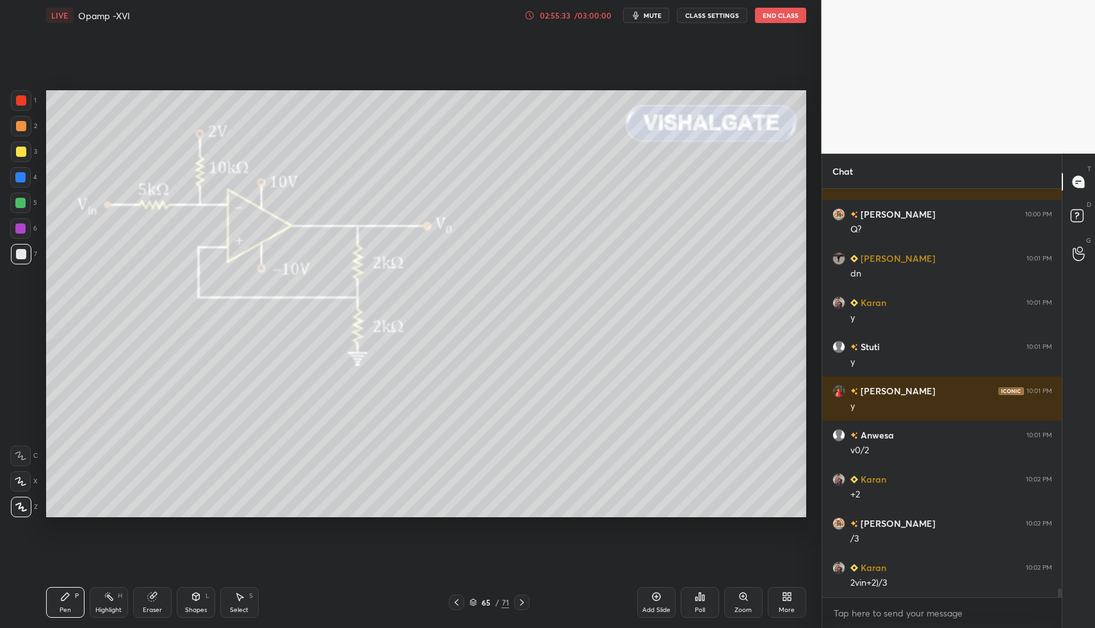
scroll to position [18524, 0]
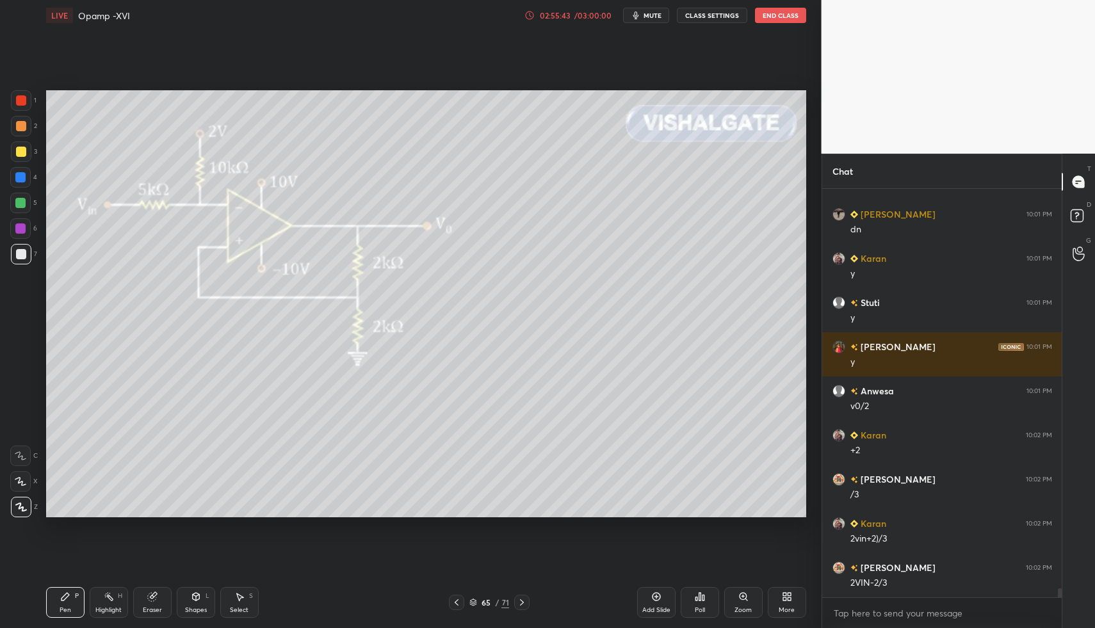
drag, startPoint x: 244, startPoint y: 595, endPoint x: 255, endPoint y: 521, distance: 75.1
drag, startPoint x: 291, startPoint y: 399, endPoint x: 332, endPoint y: 406, distance: 41.6
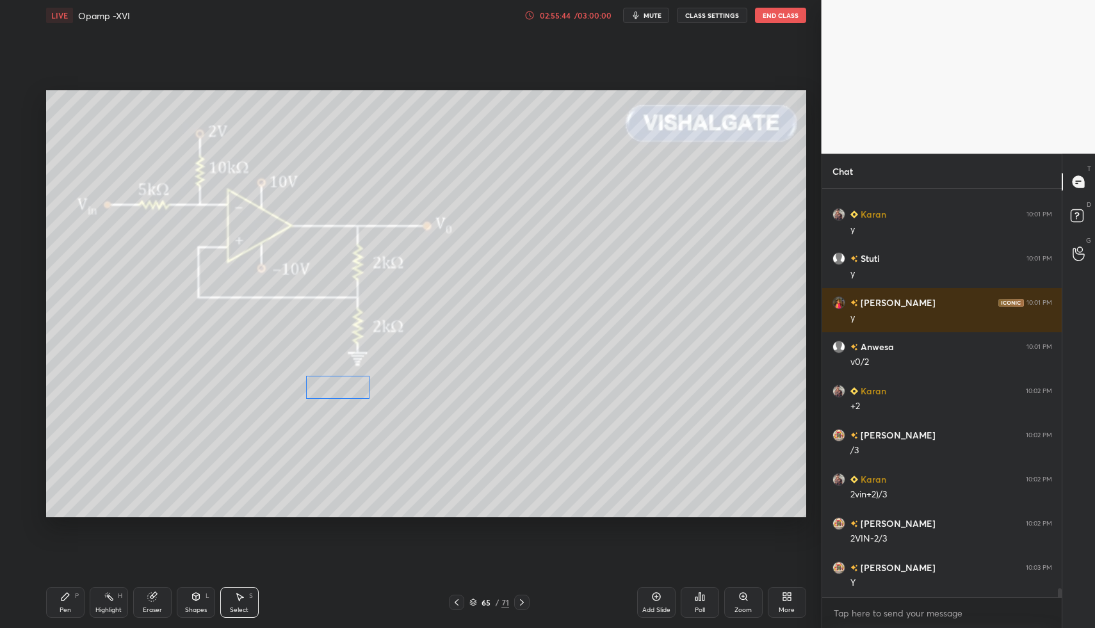
drag, startPoint x: 300, startPoint y: 396, endPoint x: 336, endPoint y: 392, distance: 36.1
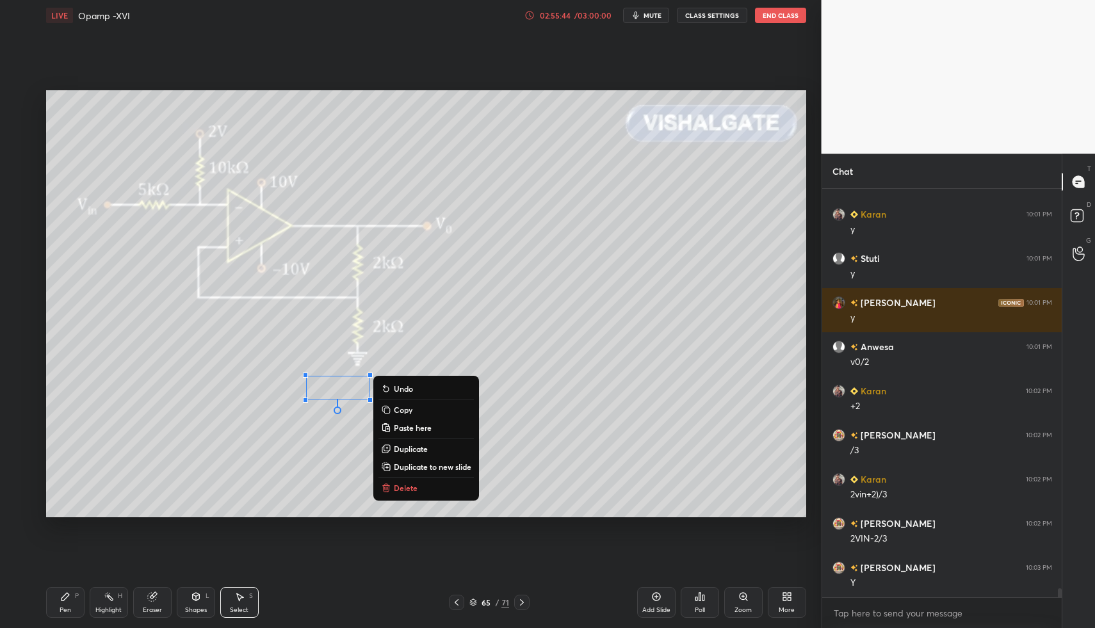
scroll to position [18599, 0]
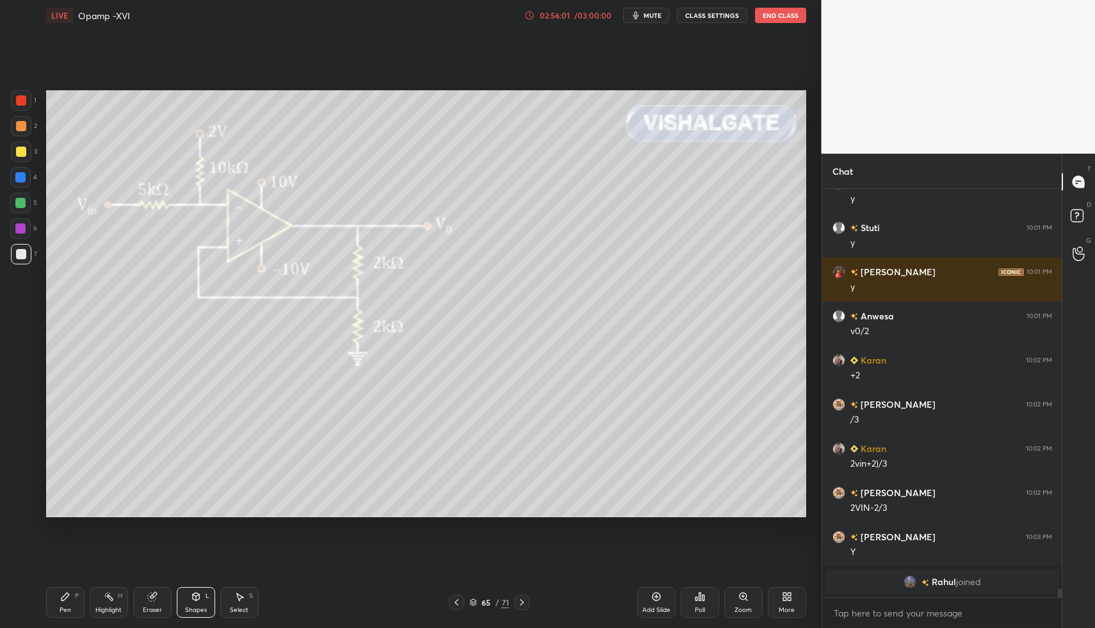
drag, startPoint x: 90, startPoint y: 616, endPoint x: 67, endPoint y: 613, distance: 23.3
drag, startPoint x: 67, startPoint y: 613, endPoint x: 79, endPoint y: 599, distance: 19.5
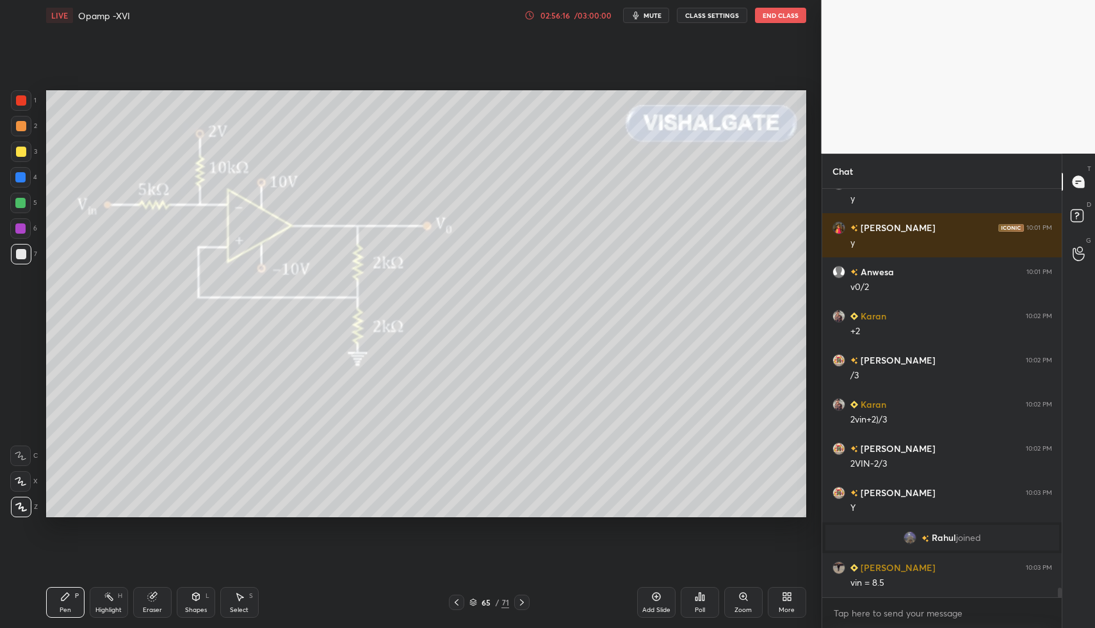
scroll to position [17089, 0]
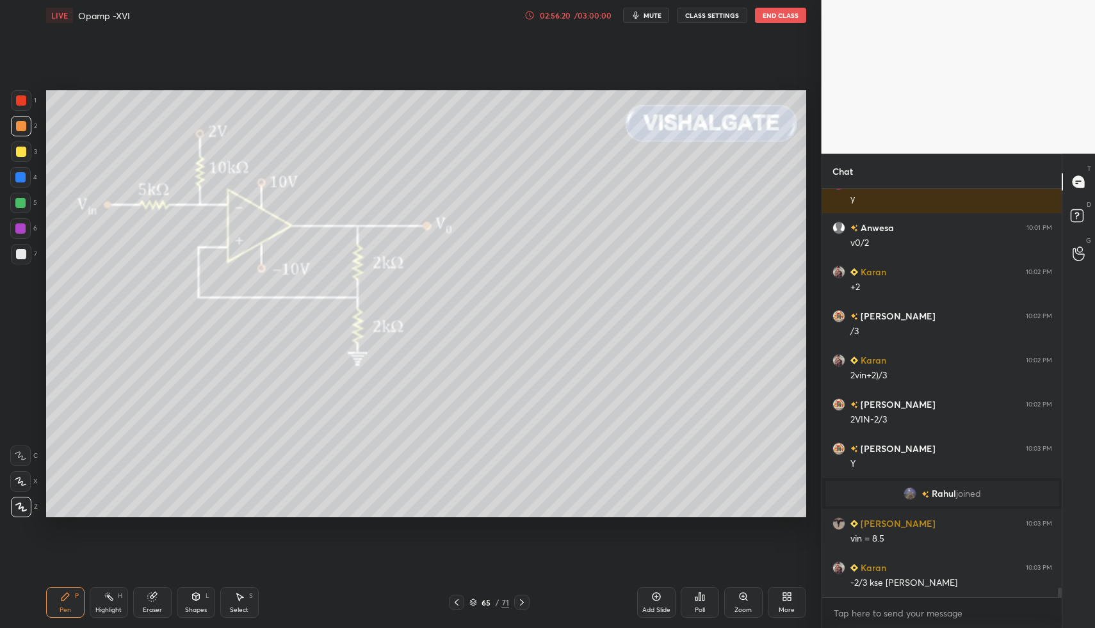
drag, startPoint x: 20, startPoint y: 124, endPoint x: 29, endPoint y: 150, distance: 28.5
drag, startPoint x: 209, startPoint y: 609, endPoint x: 199, endPoint y: 583, distance: 27.9
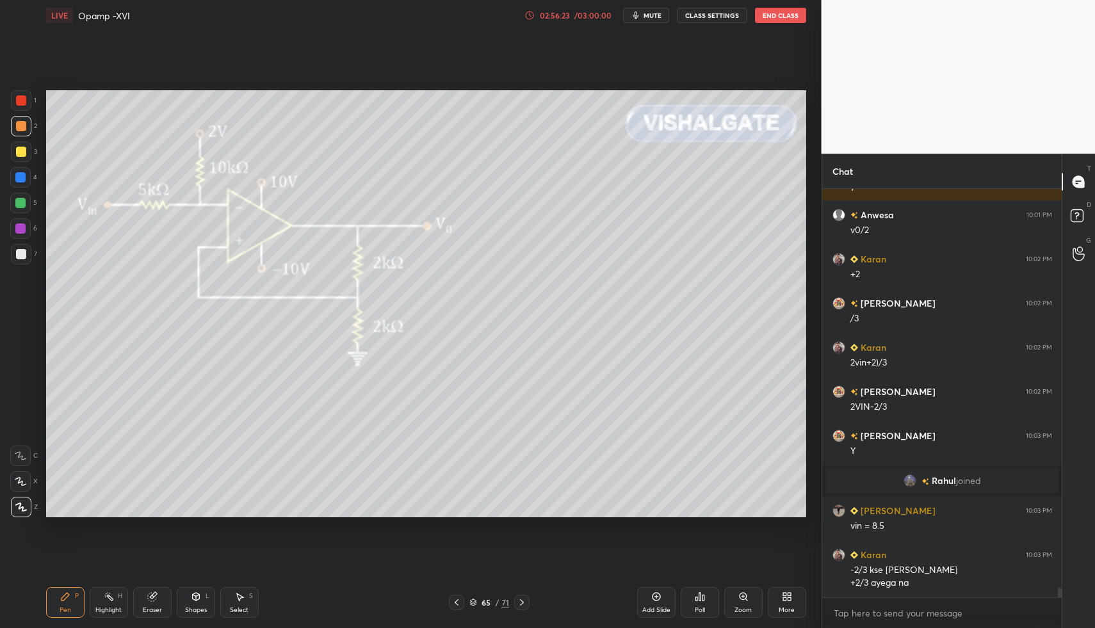
drag, startPoint x: 15, startPoint y: 266, endPoint x: 19, endPoint y: 255, distance: 11.5
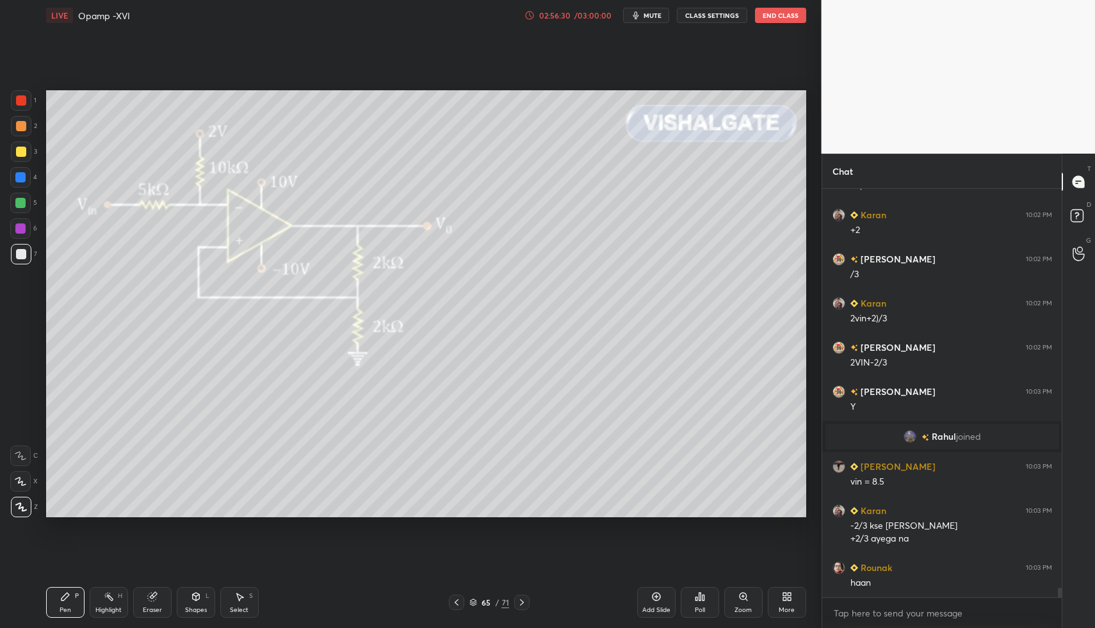
drag, startPoint x: 8, startPoint y: 259, endPoint x: 33, endPoint y: 358, distance: 102.3
drag, startPoint x: 75, startPoint y: 601, endPoint x: 97, endPoint y: 557, distance: 49.2
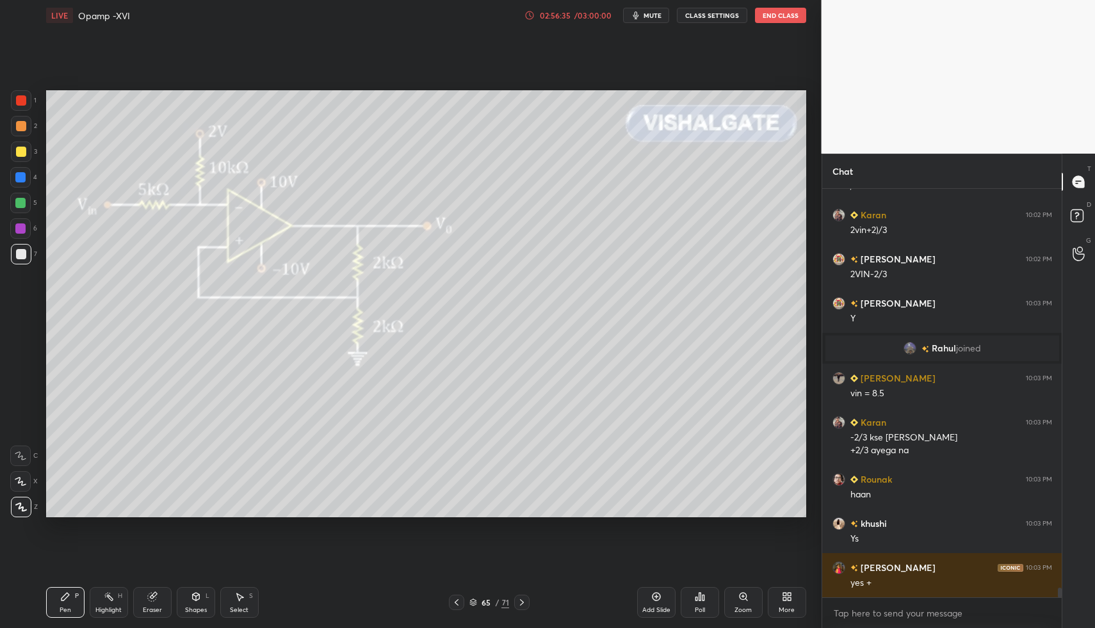
scroll to position [17279, 0]
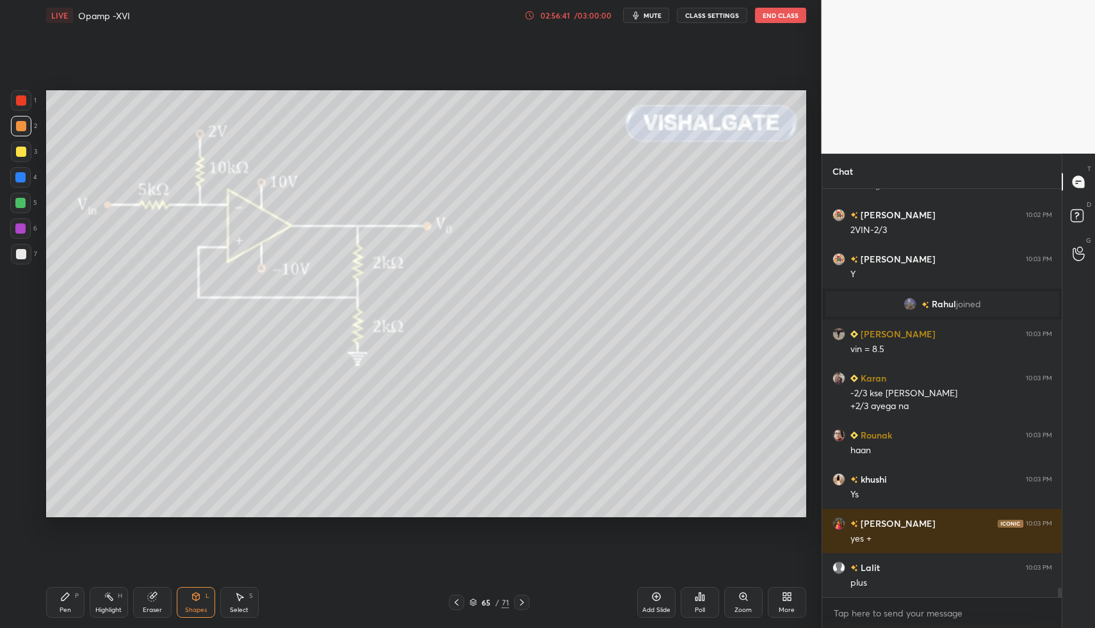
drag, startPoint x: 70, startPoint y: 611, endPoint x: 42, endPoint y: 520, distance: 95.2
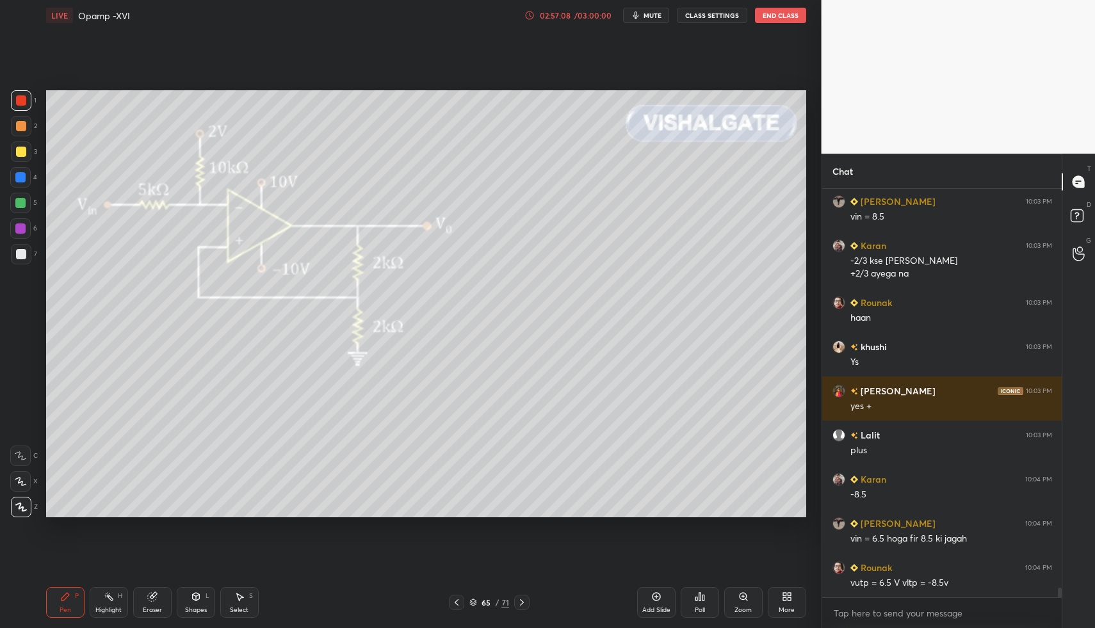
scroll to position [17455, 0]
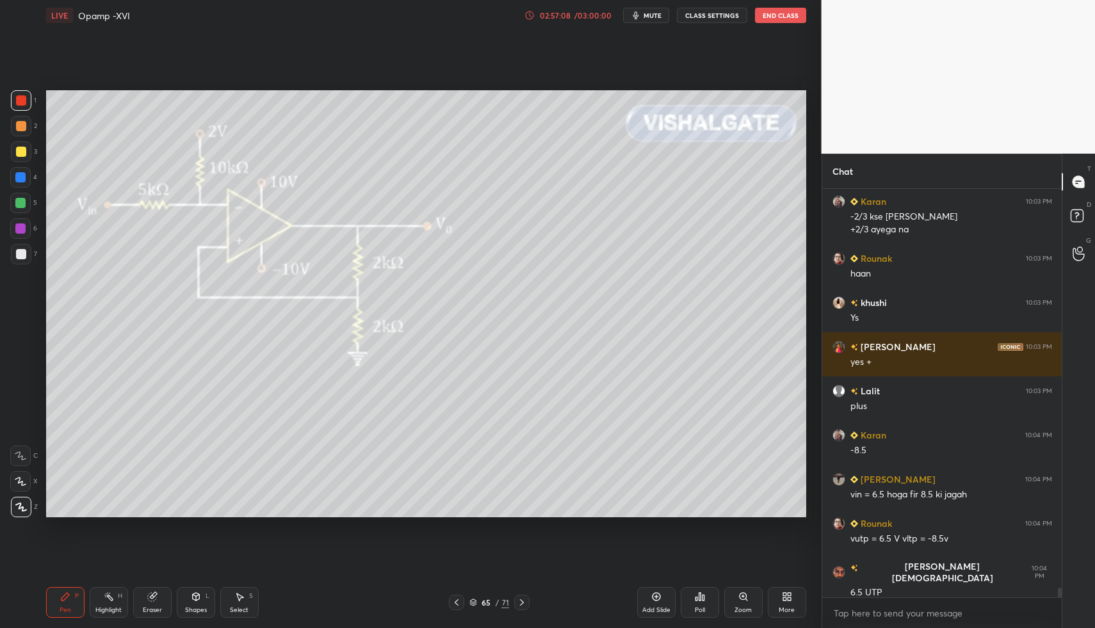
drag, startPoint x: 237, startPoint y: 599, endPoint x: 339, endPoint y: 533, distance: 122.2
drag, startPoint x: 634, startPoint y: 401, endPoint x: 645, endPoint y: 422, distance: 23.8
drag, startPoint x: 93, startPoint y: 600, endPoint x: 83, endPoint y: 607, distance: 12.4
drag, startPoint x: 59, startPoint y: 613, endPoint x: 56, endPoint y: 524, distance: 89.0
drag, startPoint x: 23, startPoint y: 252, endPoint x: 39, endPoint y: 246, distance: 16.8
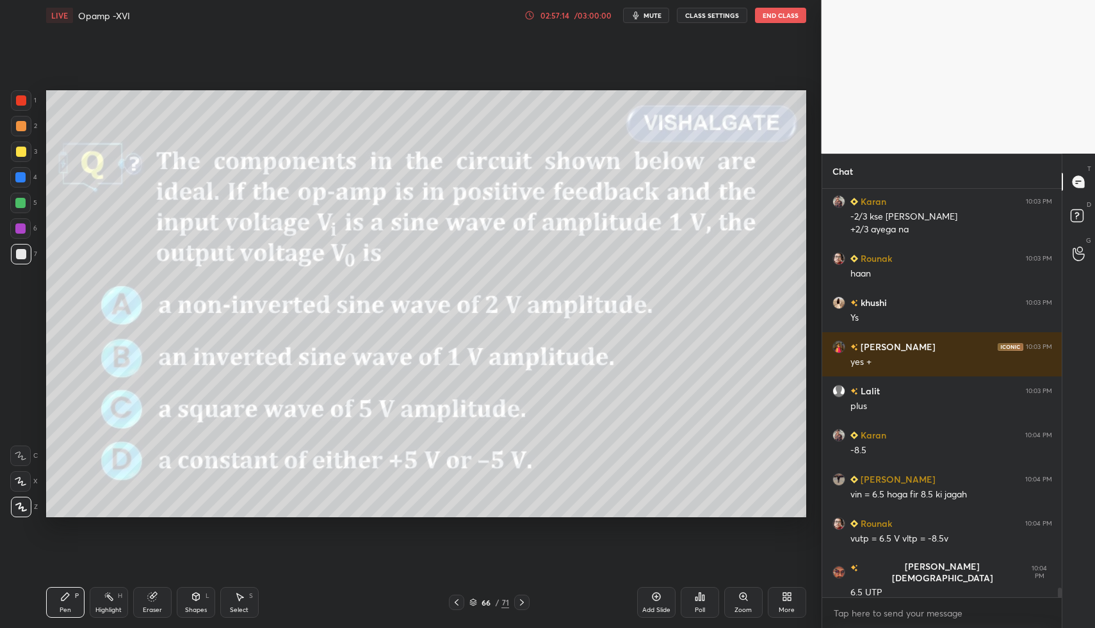
drag, startPoint x: 18, startPoint y: 105, endPoint x: 5, endPoint y: 102, distance: 13.2
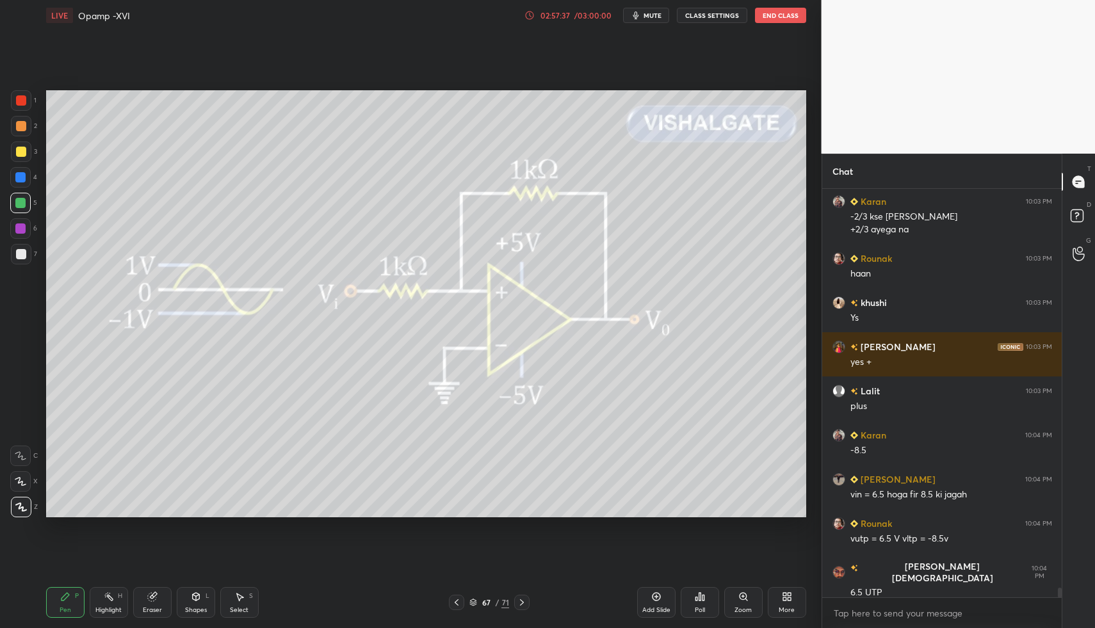
drag, startPoint x: 47, startPoint y: 604, endPoint x: 56, endPoint y: 595, distance: 12.7
drag, startPoint x: 24, startPoint y: 257, endPoint x: 41, endPoint y: 312, distance: 57.1
drag, startPoint x: 239, startPoint y: 603, endPoint x: 245, endPoint y: 591, distance: 12.6
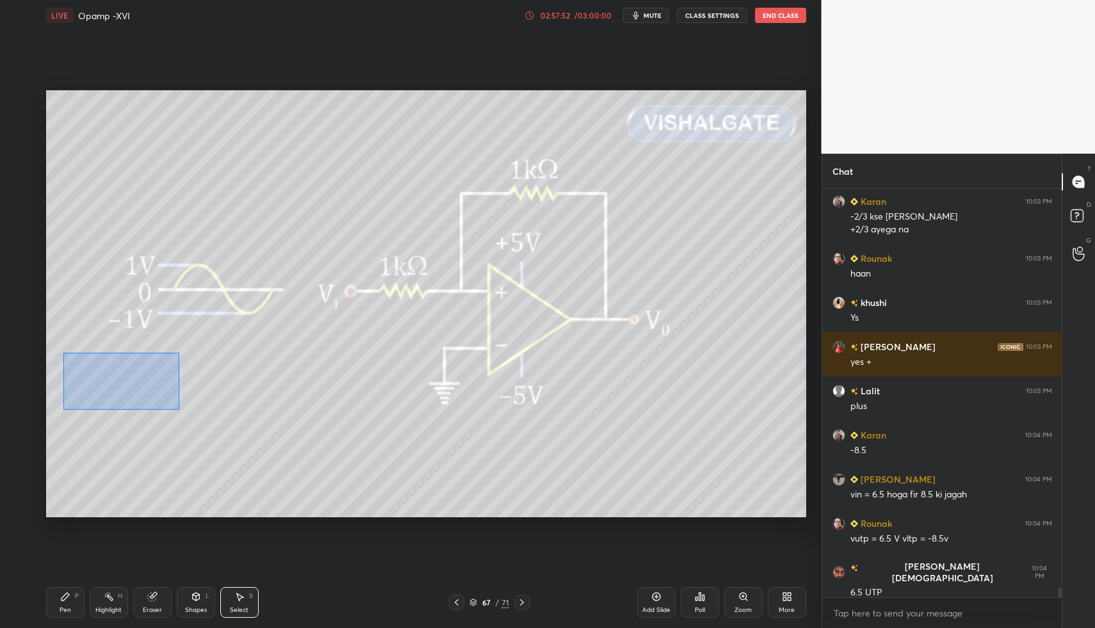
drag, startPoint x: 86, startPoint y: 366, endPoint x: 199, endPoint y: 415, distance: 123.0
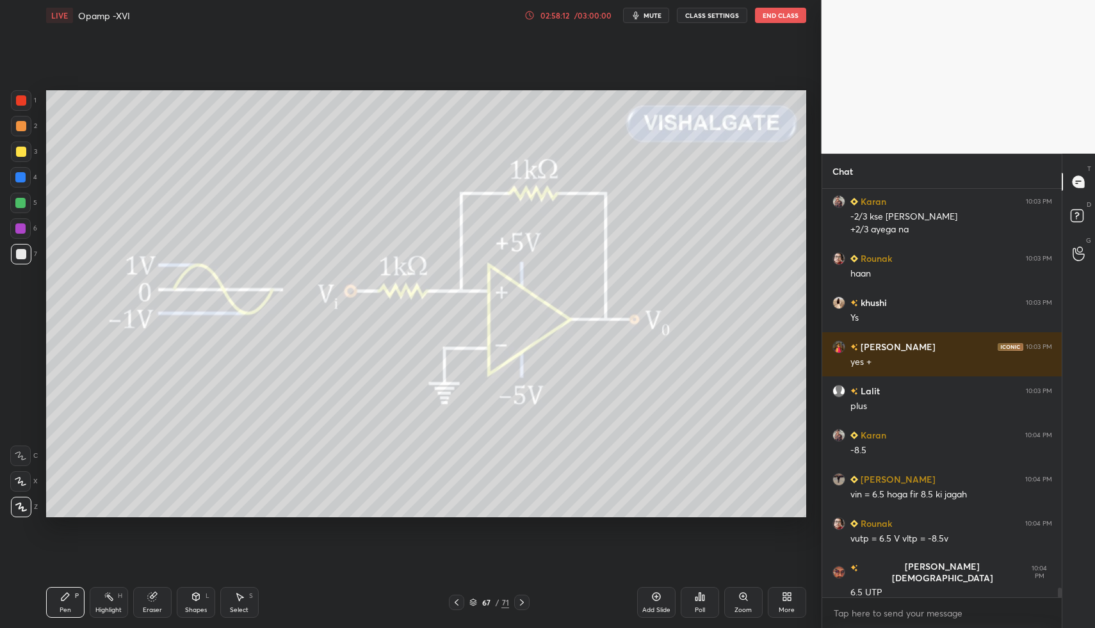
scroll to position [17499, 0]
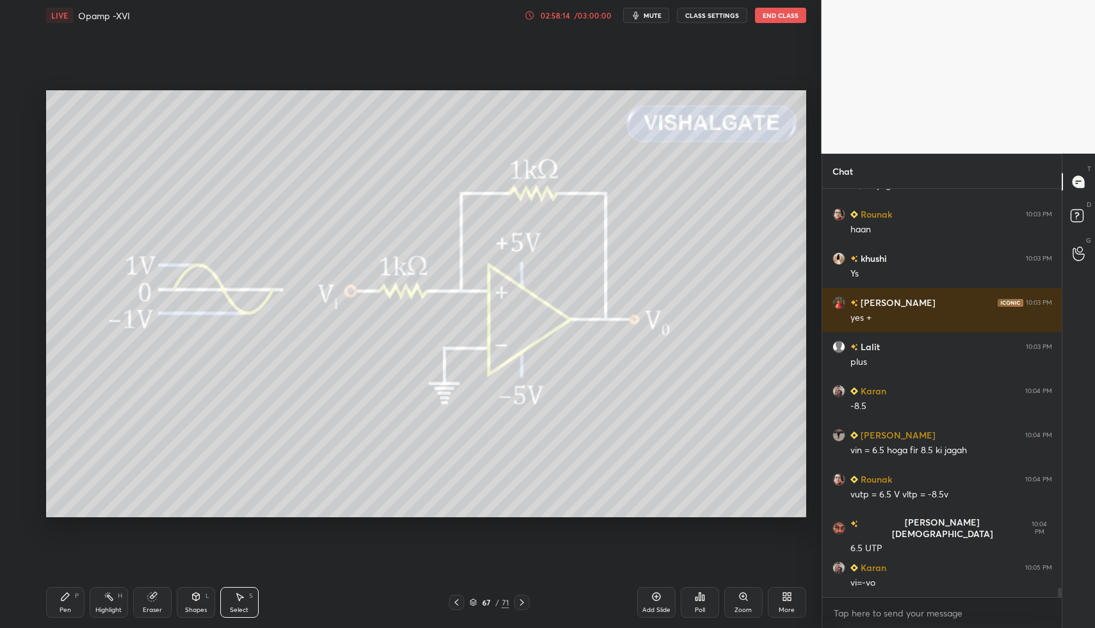
drag, startPoint x: 240, startPoint y: 591, endPoint x: 285, endPoint y: 440, distance: 157.0
drag, startPoint x: 326, startPoint y: 442, endPoint x: 469, endPoint y: 491, distance: 150.8
drag, startPoint x: 72, startPoint y: 608, endPoint x: 80, endPoint y: 596, distance: 14.7
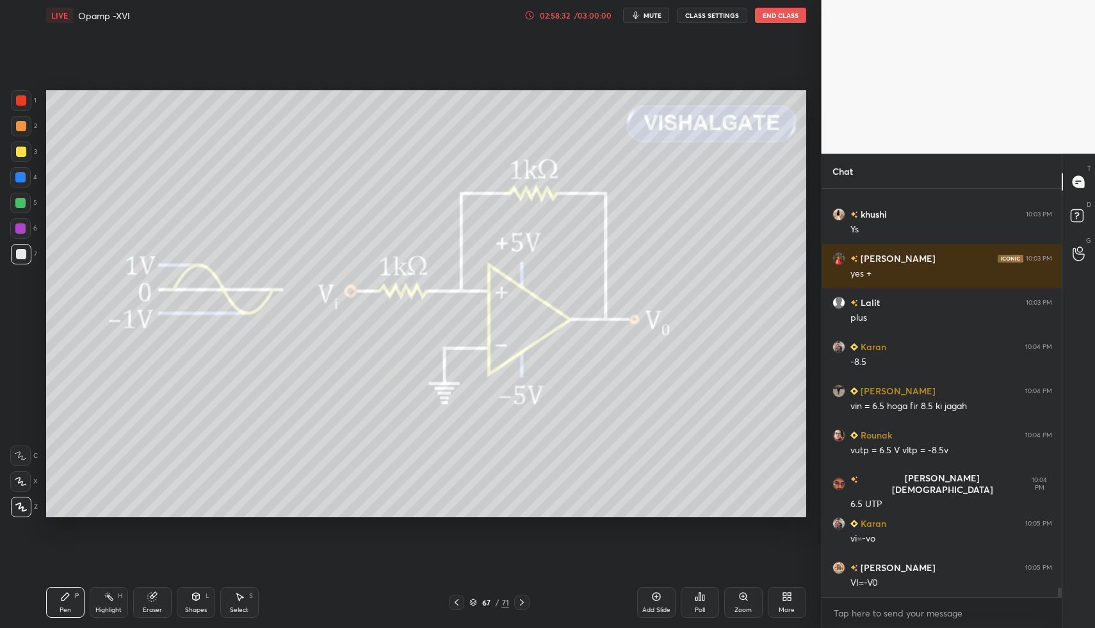
drag, startPoint x: 10, startPoint y: 108, endPoint x: 17, endPoint y: 101, distance: 9.5
drag, startPoint x: 58, startPoint y: 610, endPoint x: 50, endPoint y: 526, distance: 84.2
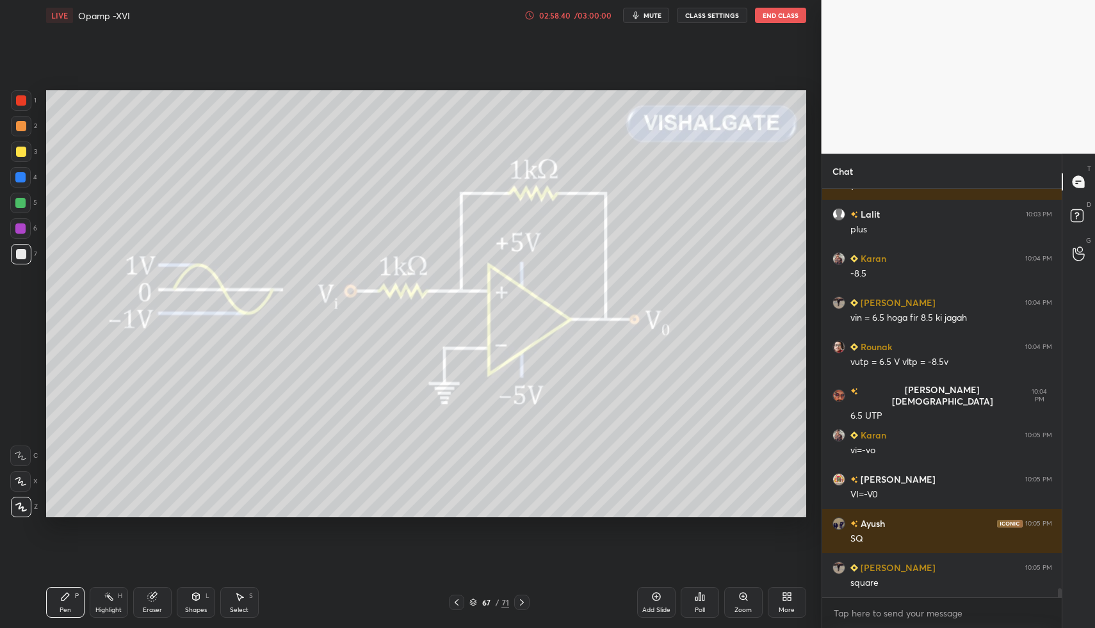
scroll to position [17676, 0]
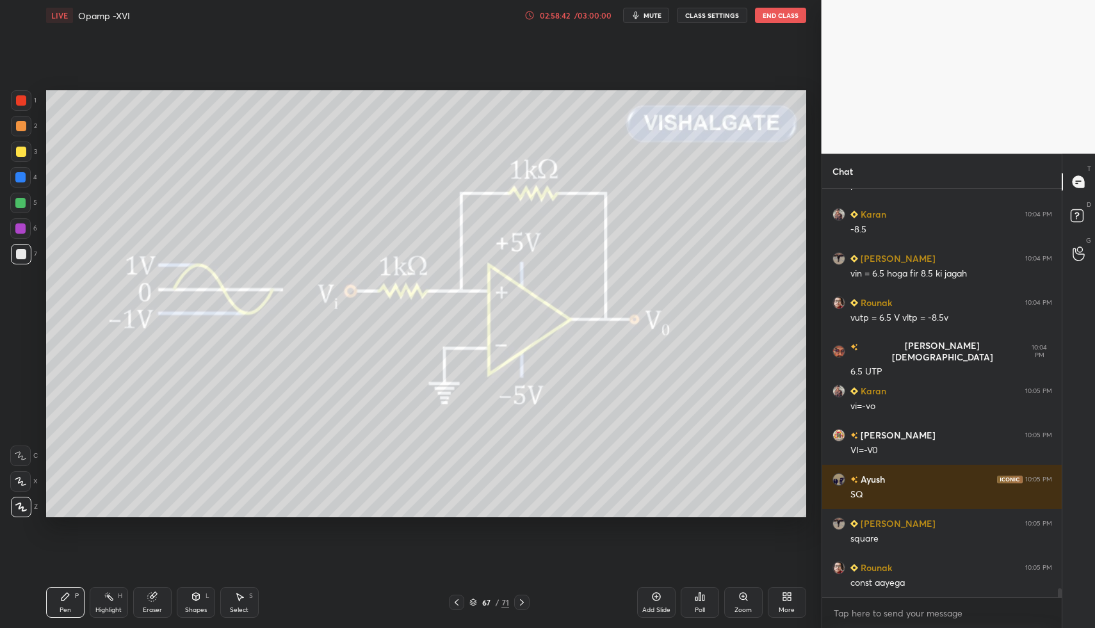
drag, startPoint x: 99, startPoint y: 597, endPoint x: 111, endPoint y: 591, distance: 12.9
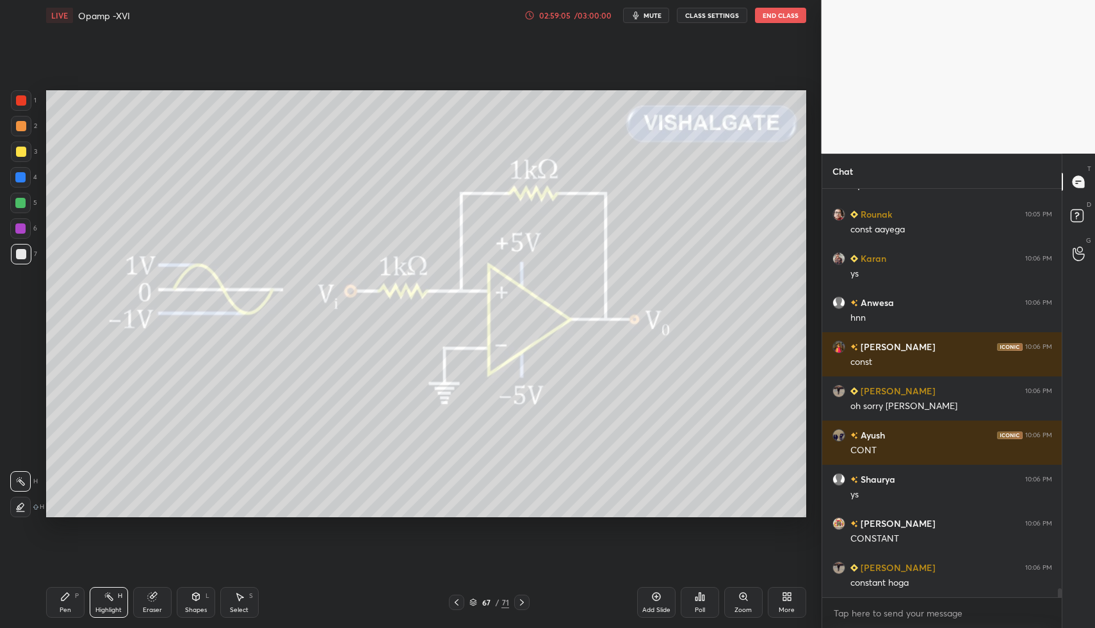
scroll to position [18074, 0]
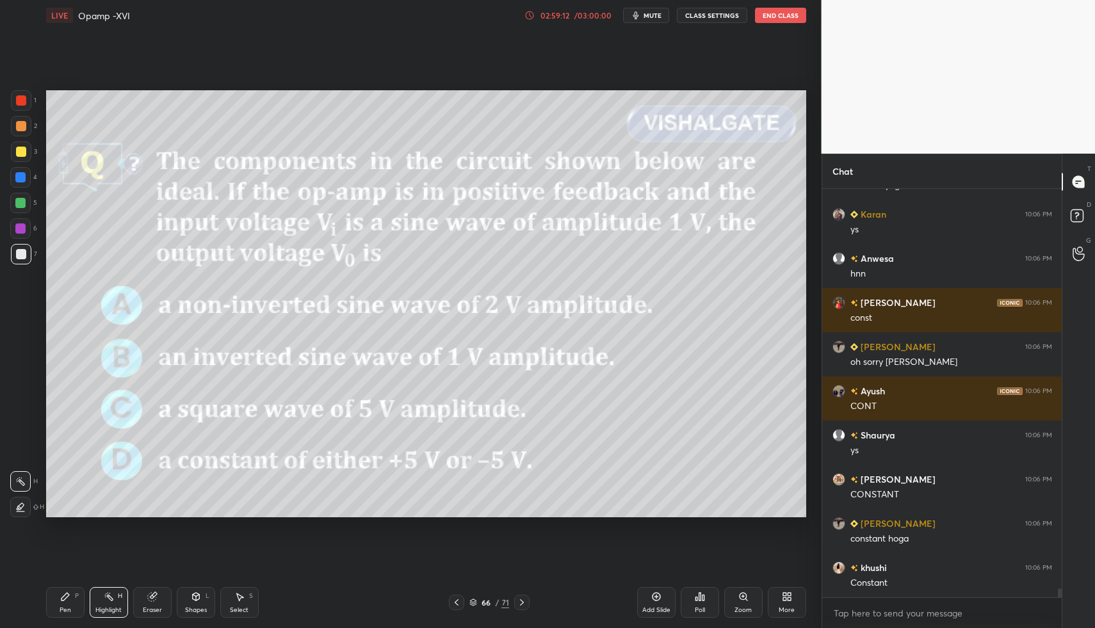
drag, startPoint x: 61, startPoint y: 600, endPoint x: 61, endPoint y: 585, distance: 15.4
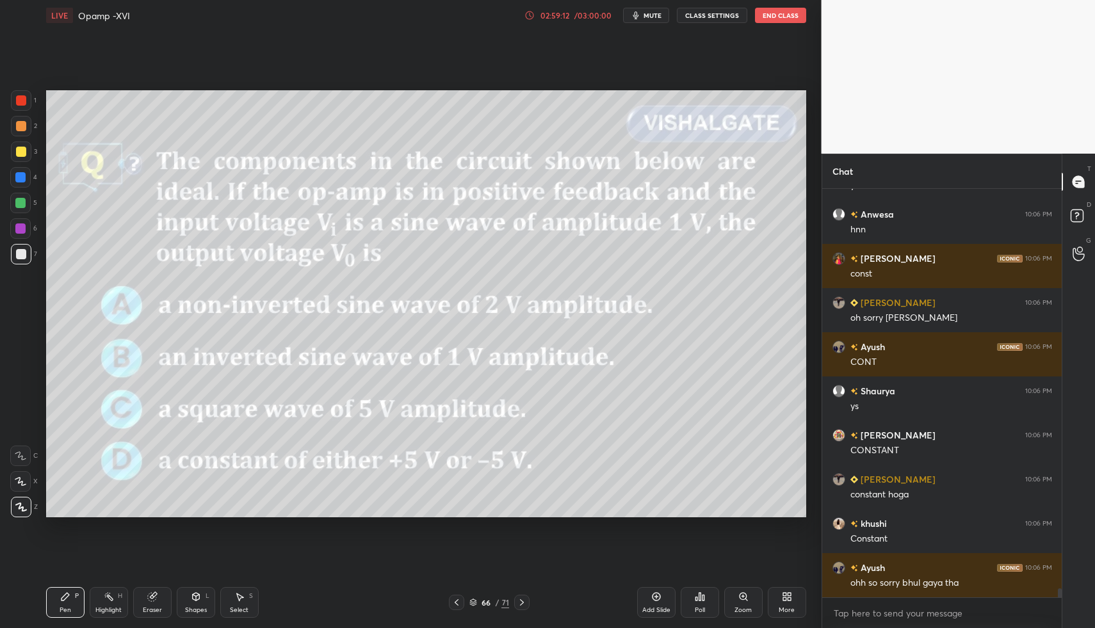
drag, startPoint x: 24, startPoint y: 92, endPoint x: 28, endPoint y: 168, distance: 76.9
drag, startPoint x: 186, startPoint y: 598, endPoint x: 182, endPoint y: 579, distance: 19.5
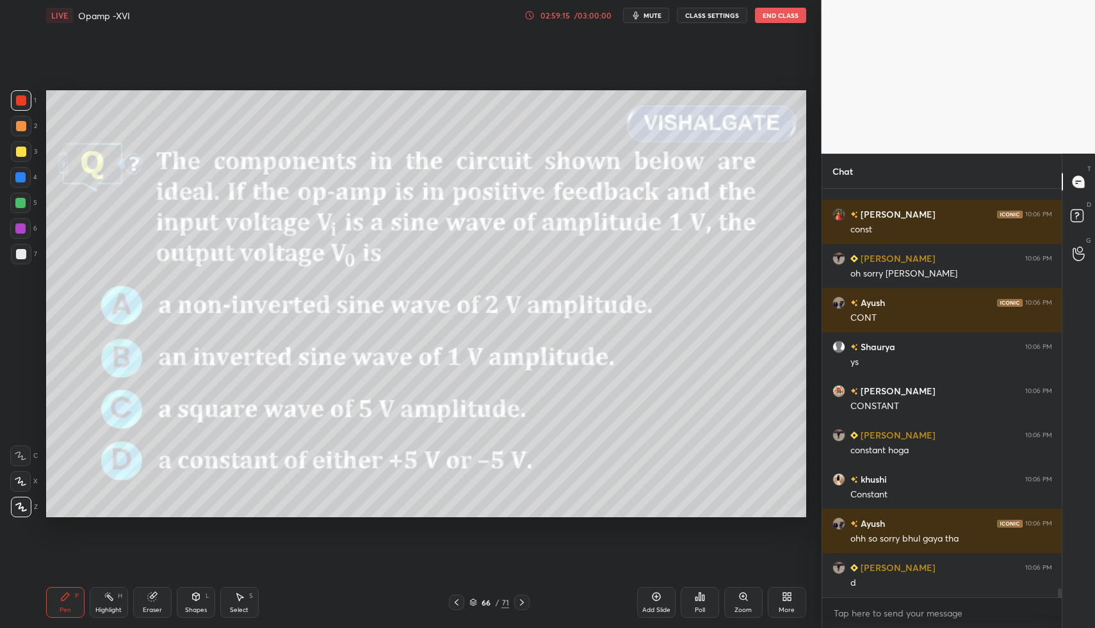
drag, startPoint x: 63, startPoint y: 599, endPoint x: 59, endPoint y: 536, distance: 62.3
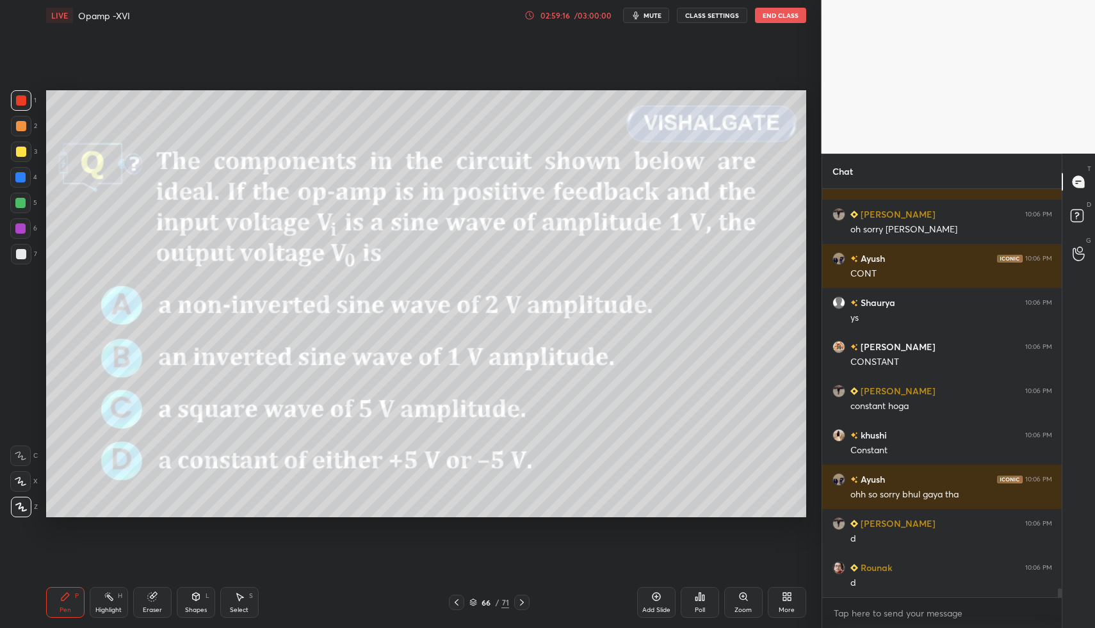
drag, startPoint x: 20, startPoint y: 259, endPoint x: 14, endPoint y: 254, distance: 7.8
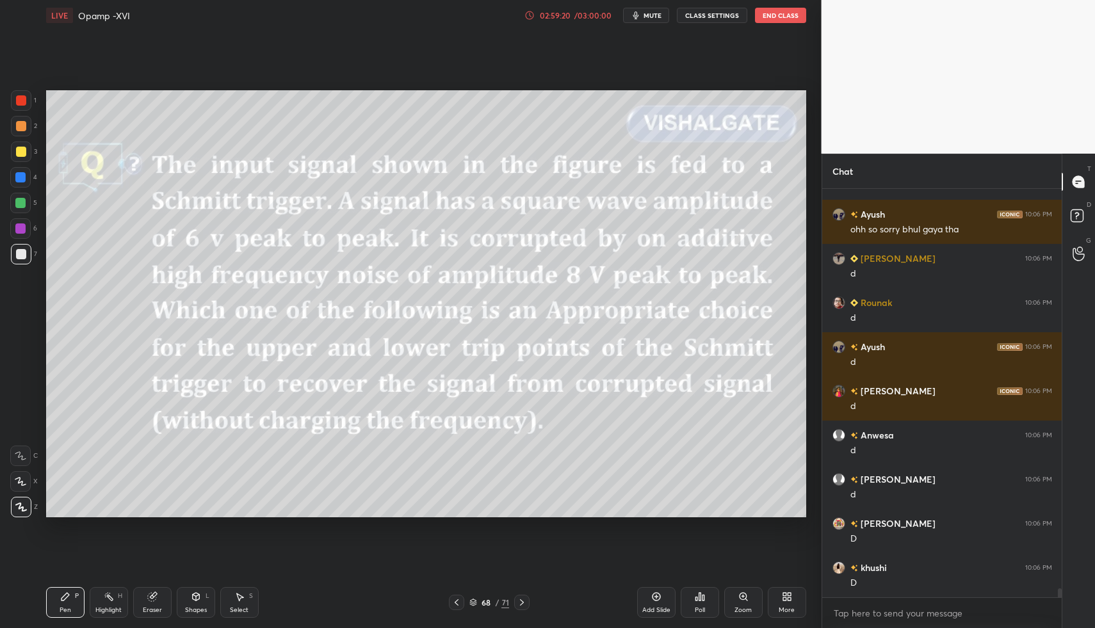
scroll to position [18515, 0]
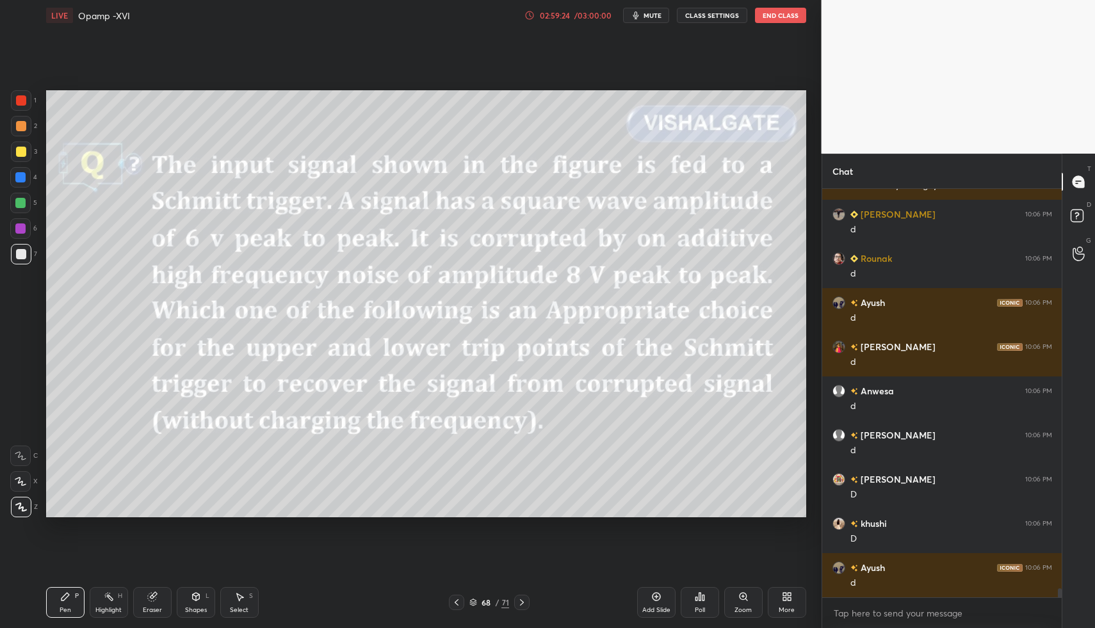
drag, startPoint x: 30, startPoint y: 204, endPoint x: 27, endPoint y: 213, distance: 10.1
drag, startPoint x: 182, startPoint y: 595, endPoint x: 183, endPoint y: 587, distance: 7.7
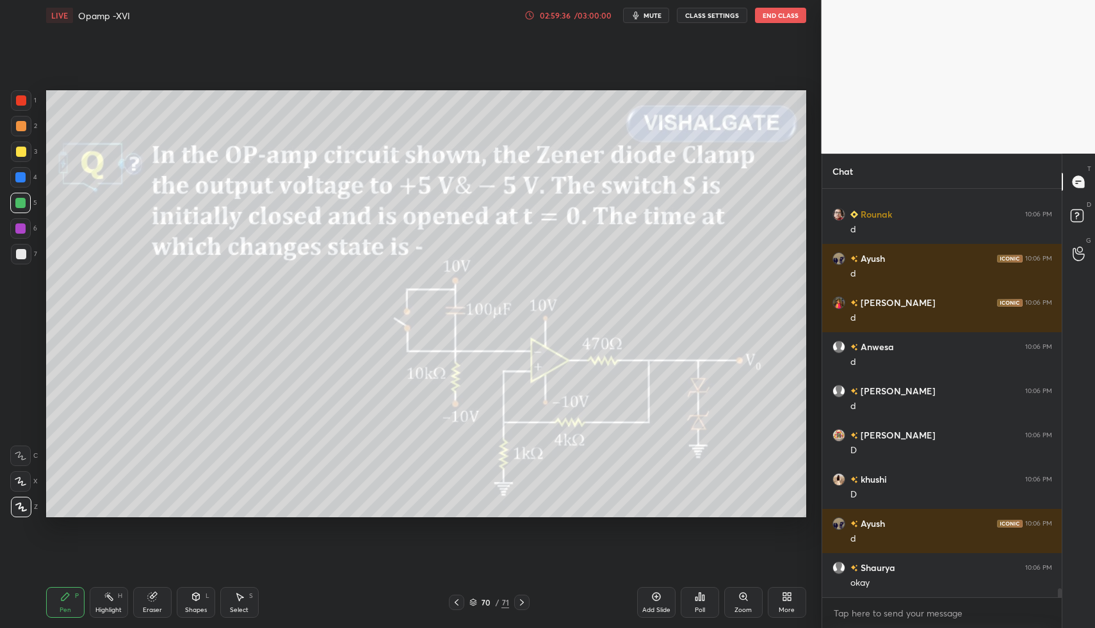
scroll to position [18604, 0]
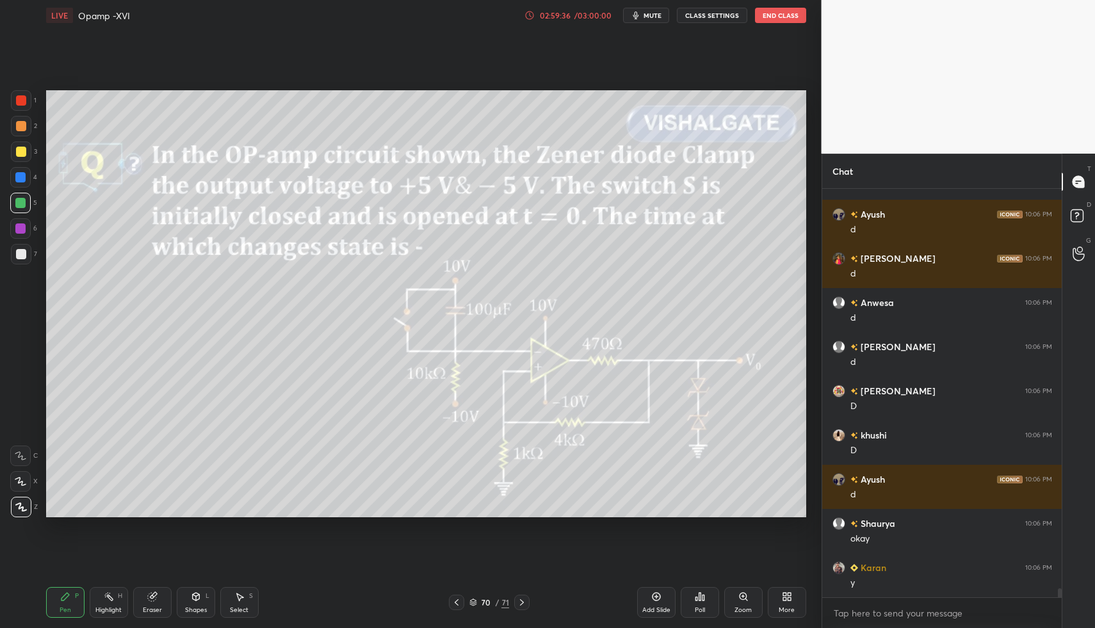
drag, startPoint x: 188, startPoint y: 597, endPoint x: 189, endPoint y: 585, distance: 12.2
drag, startPoint x: 24, startPoint y: 260, endPoint x: 24, endPoint y: 253, distance: 7.0
drag, startPoint x: 26, startPoint y: 242, endPoint x: 28, endPoint y: 252, distance: 9.9
drag, startPoint x: 28, startPoint y: 252, endPoint x: 25, endPoint y: 246, distance: 6.6
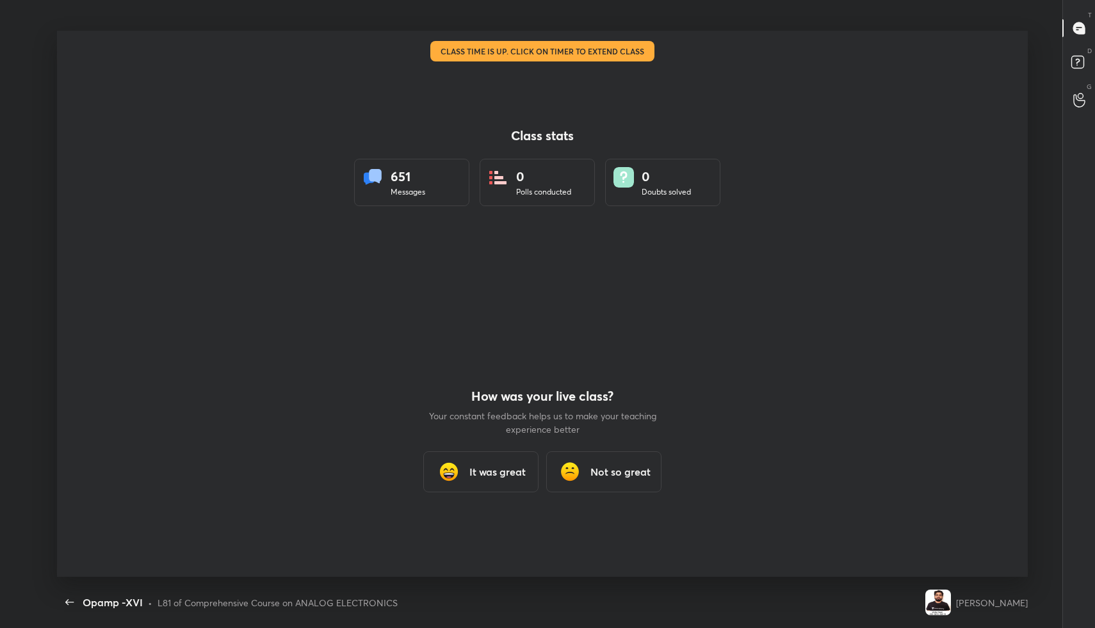
scroll to position [0, 0]
